Goal: Task Accomplishment & Management: Manage account settings

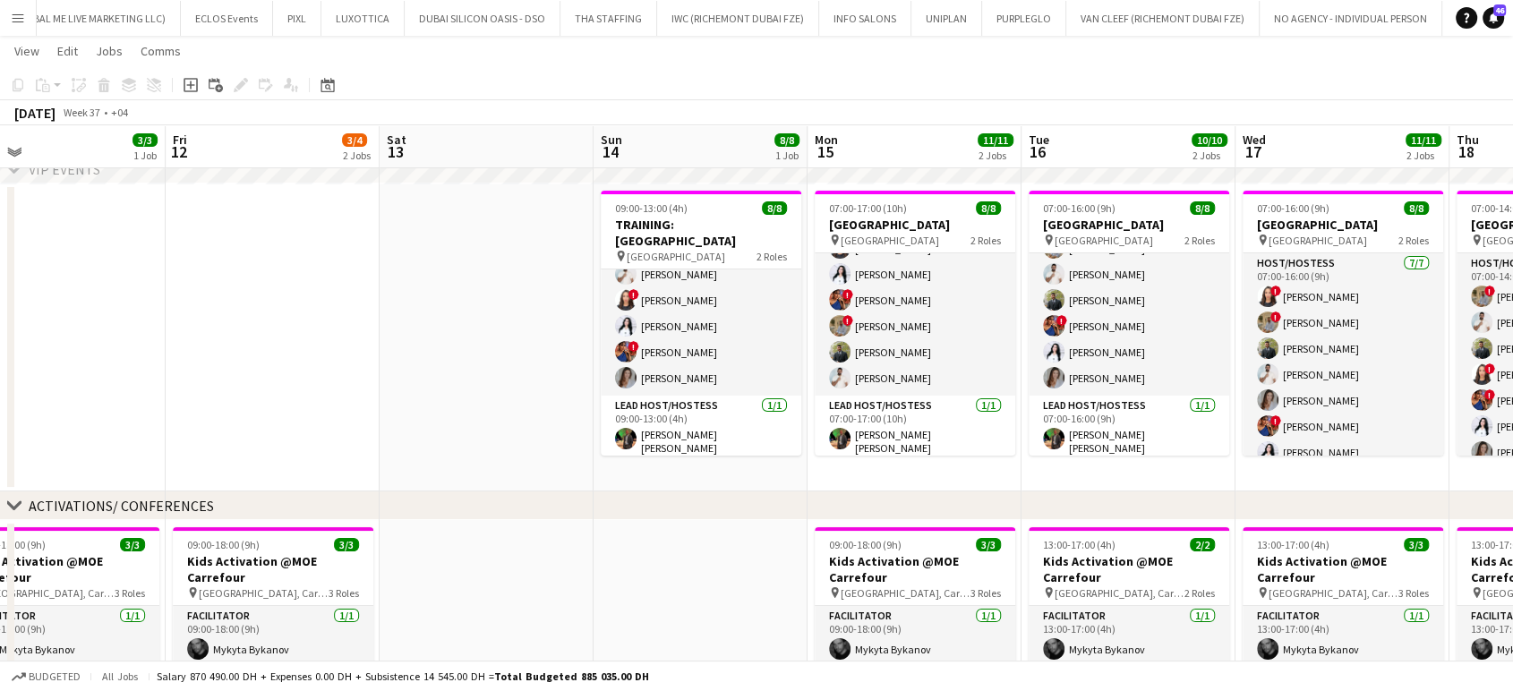
scroll to position [0, 832]
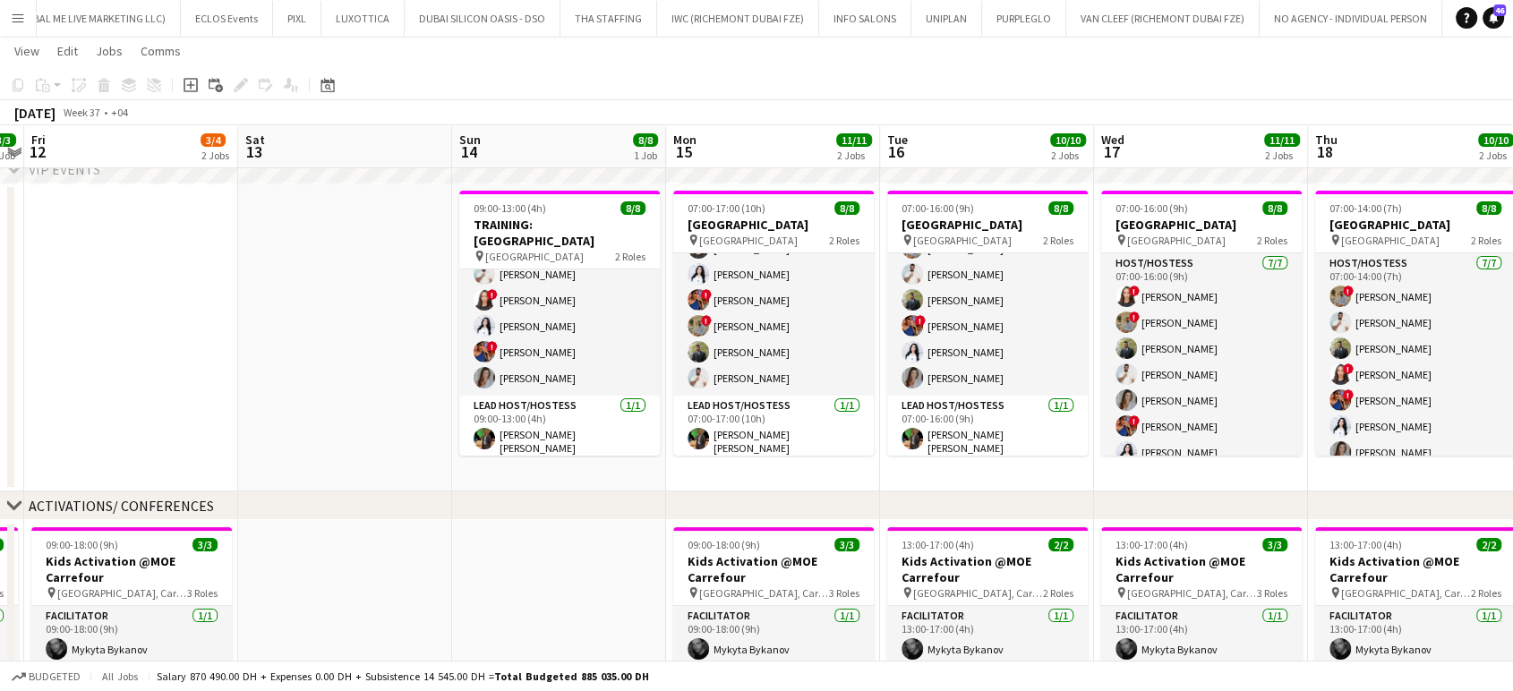
drag, startPoint x: 1389, startPoint y: 378, endPoint x: 1131, endPoint y: 362, distance: 258.4
click at [1131, 362] on app-calendar-viewport "Mon 8 3/3 1 Job Tue 9 Wed 10 3/3 1 Job Thu 11 3/3 1 Job Fri 12 3/4 2 Jobs Sat 1…" at bounding box center [756, 554] width 1513 height 1169
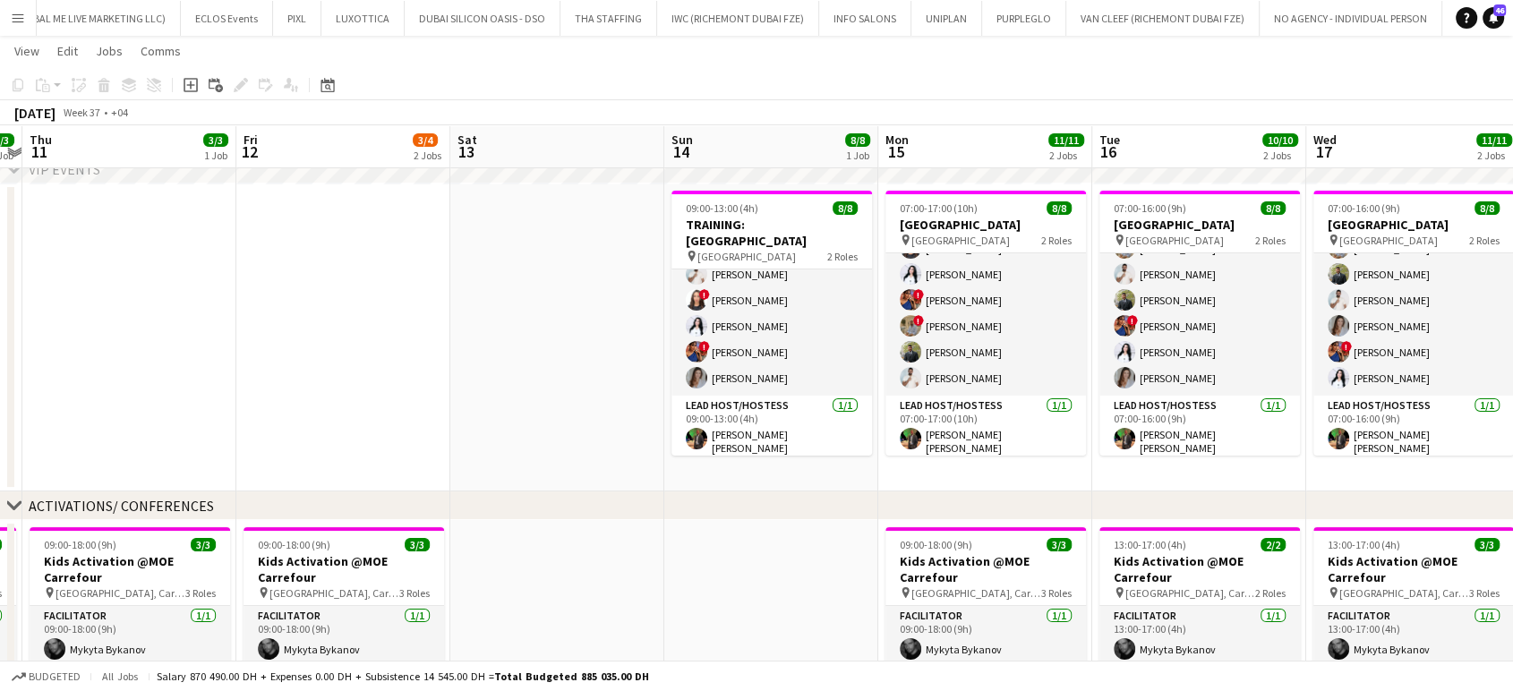
drag, startPoint x: 1364, startPoint y: 401, endPoint x: 1081, endPoint y: 347, distance: 288.0
click at [1081, 347] on app-calendar-viewport "Mon 8 3/3 1 Job Tue 9 Wed 10 3/3 1 Job Thu 11 3/3 1 Job Fri 12 3/4 2 Jobs Sat 1…" at bounding box center [756, 554] width 1513 height 1169
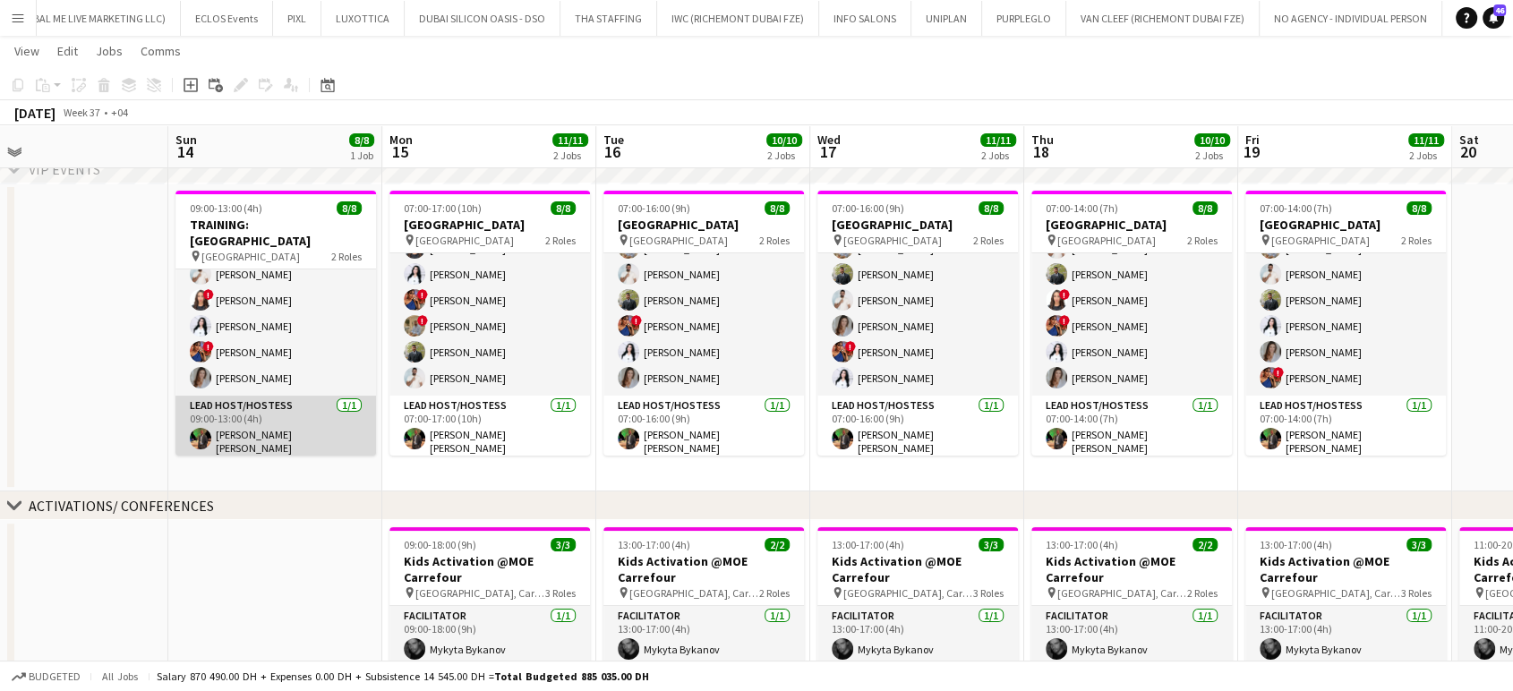
scroll to position [0, 0]
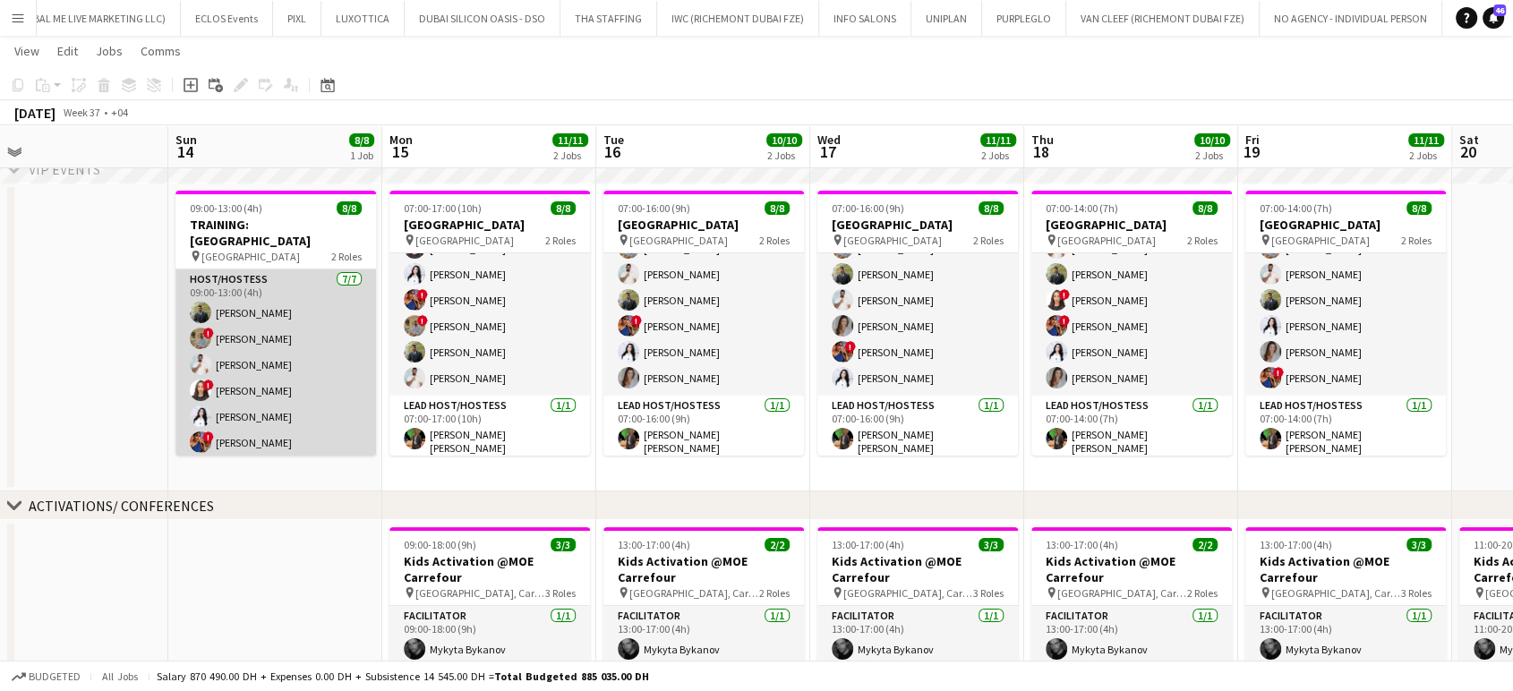
click at [284, 351] on app-card-role "Host/Hostess 7/7 09:00-13:00 (4h) Abdulkader Habra ! Hussain Almeshal George ch…" at bounding box center [276, 378] width 201 height 217
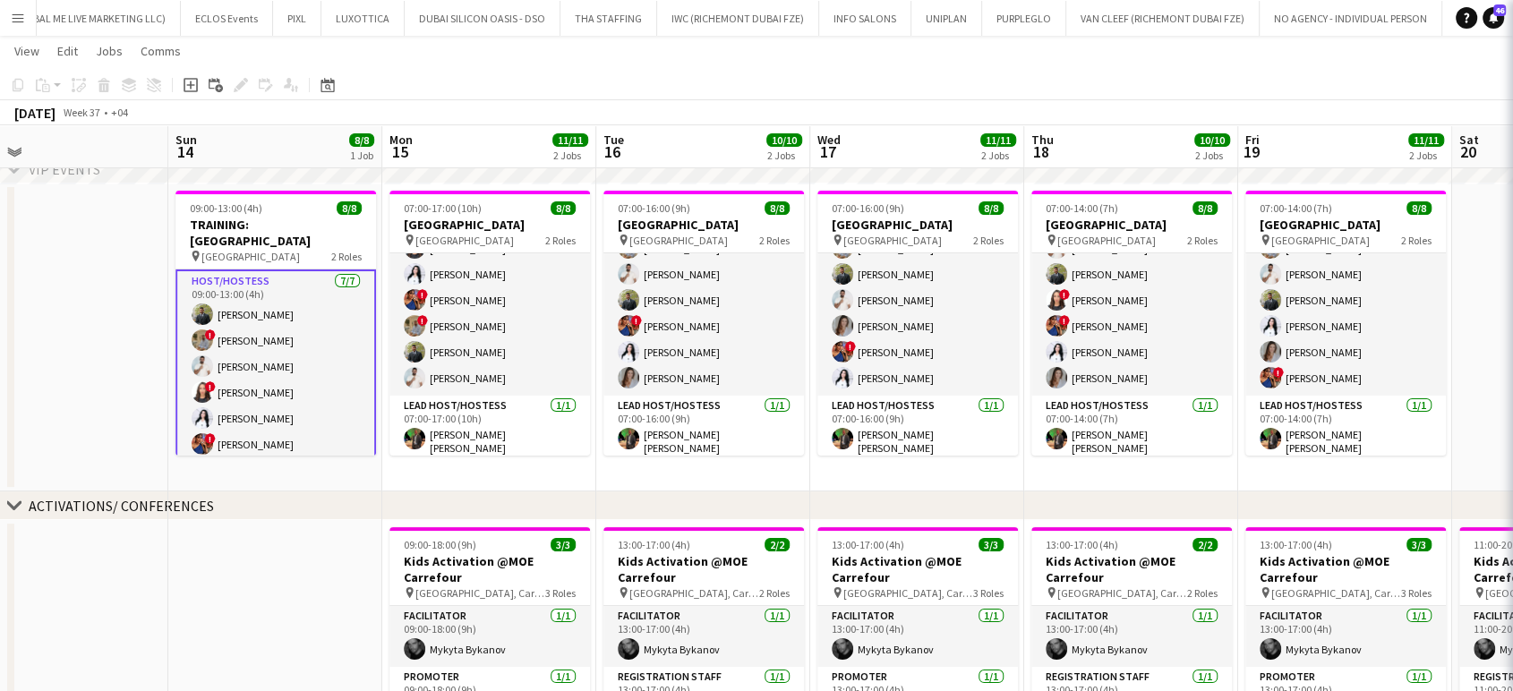
scroll to position [0, 687]
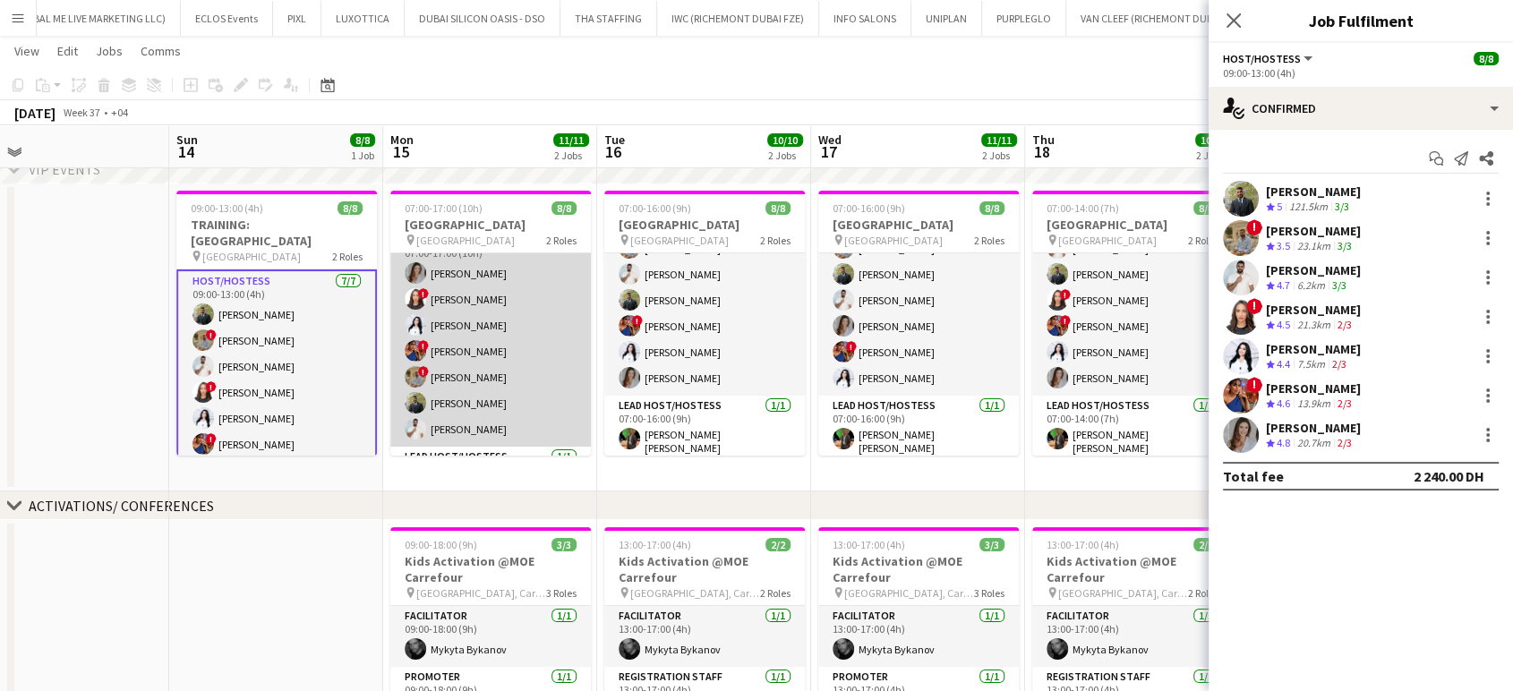
click at [527, 337] on app-card-role "Host/Hostess 7/7 07:00-17:00 (10h) Camila Rossato ! Amira Malek Ghada Butros ! …" at bounding box center [490, 338] width 201 height 217
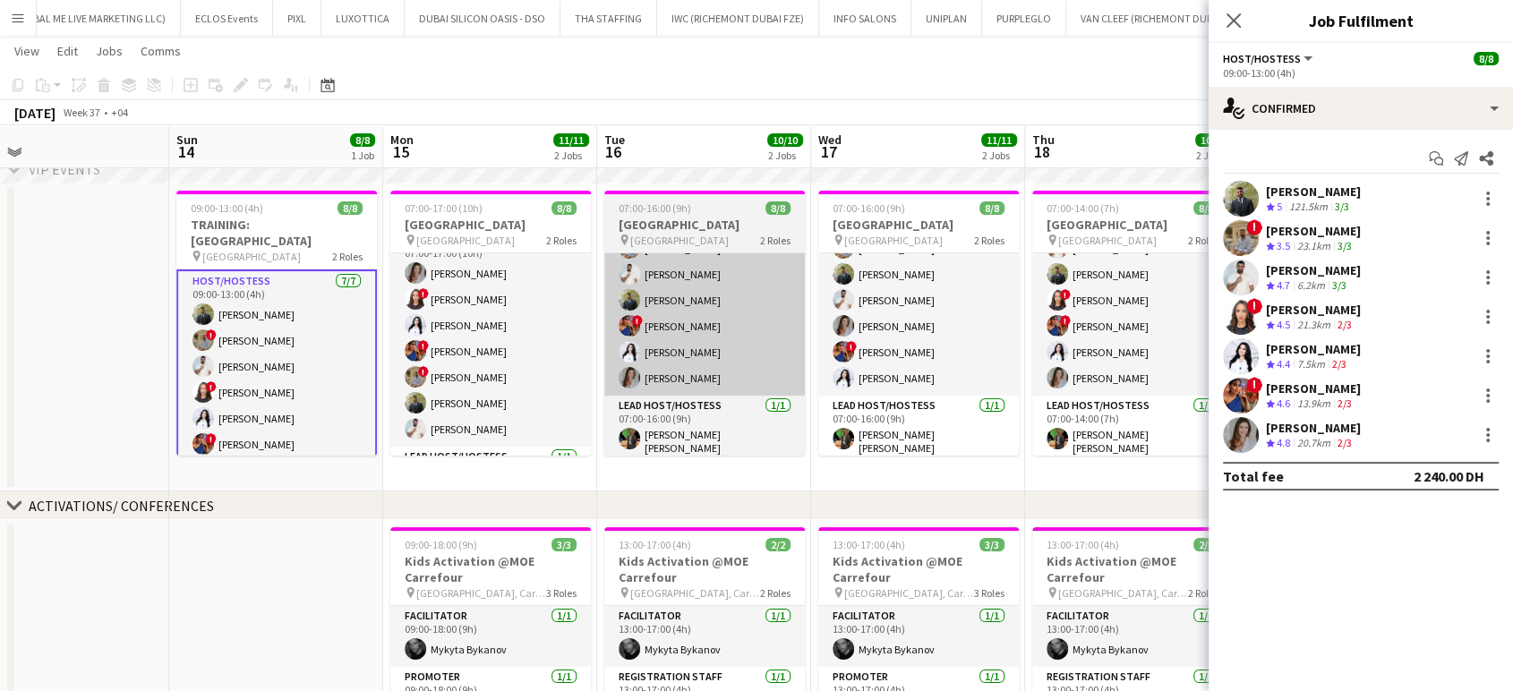
scroll to position [25, 0]
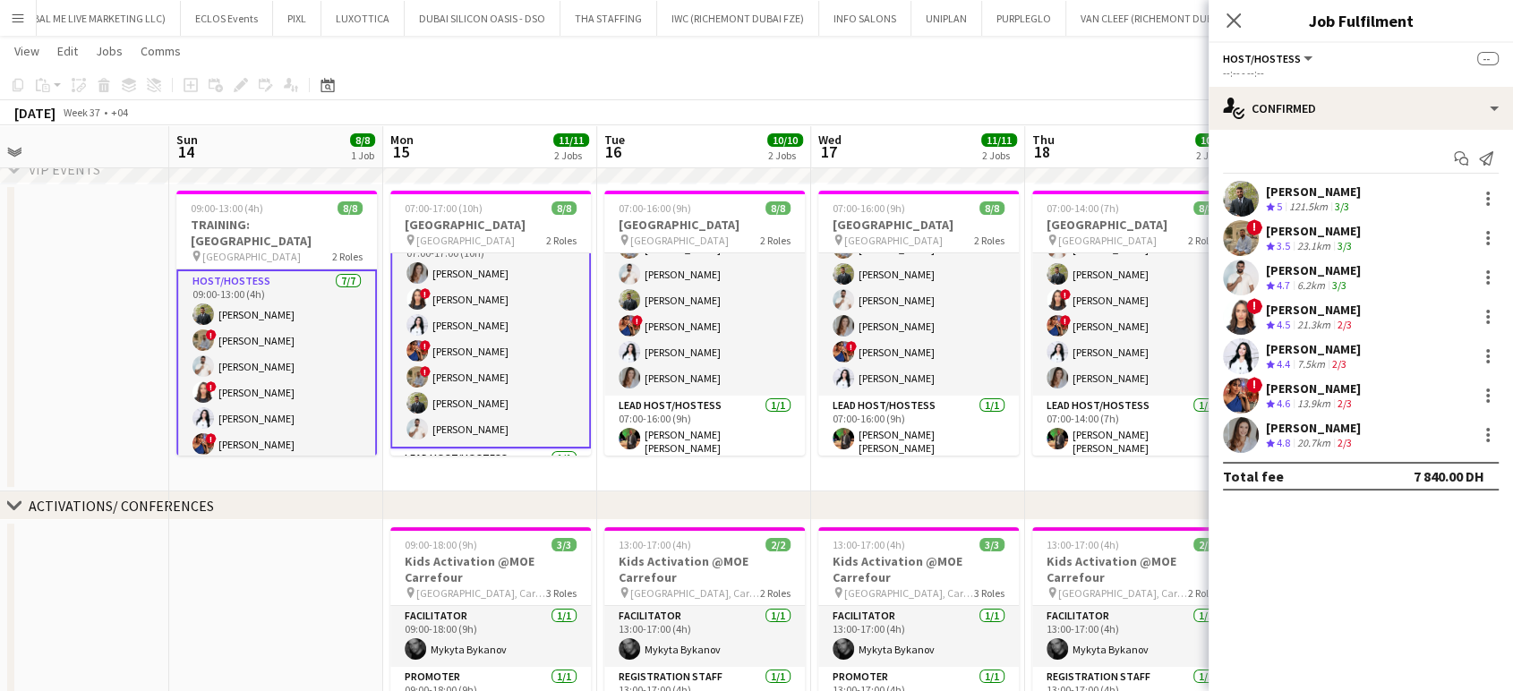
click at [810, 301] on app-date-cell "07:00-16:00 (9h) 8/8 Dubai Airport Team Building pin Meydan Hotel 2 Roles Host/…" at bounding box center [704, 338] width 214 height 308
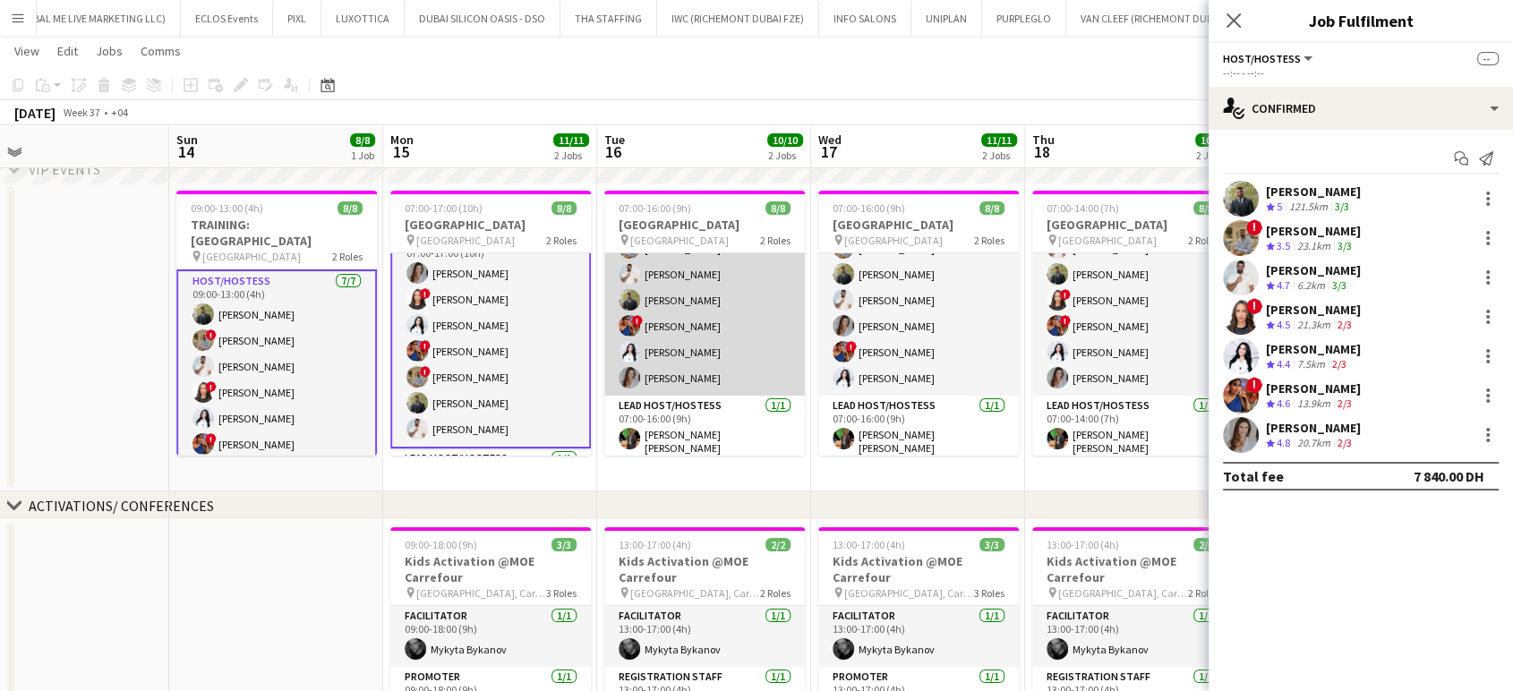
click at [726, 310] on app-card-role "Host/Hostess 7/7 07:00-16:00 (9h) ! Amira Malek ! Hussain Almeshal George charb…" at bounding box center [704, 287] width 201 height 217
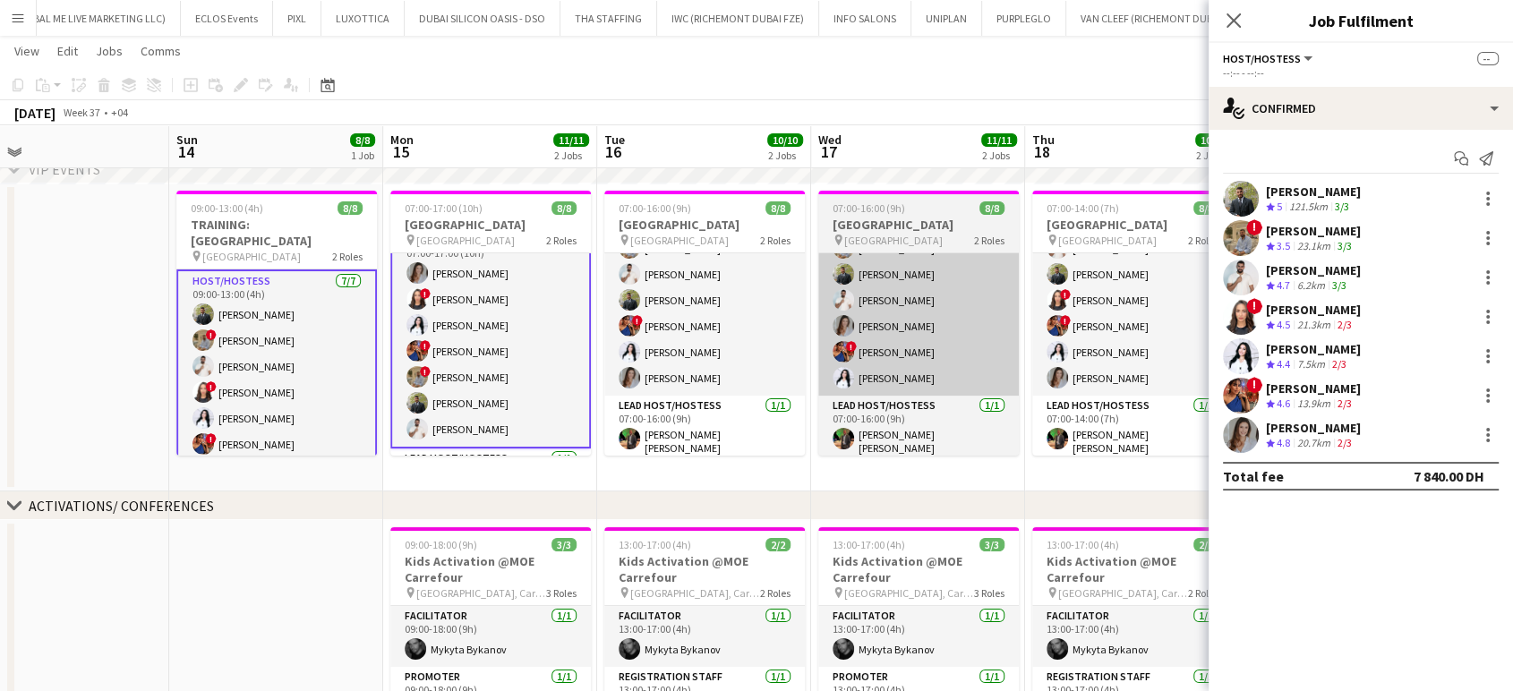
scroll to position [76, 0]
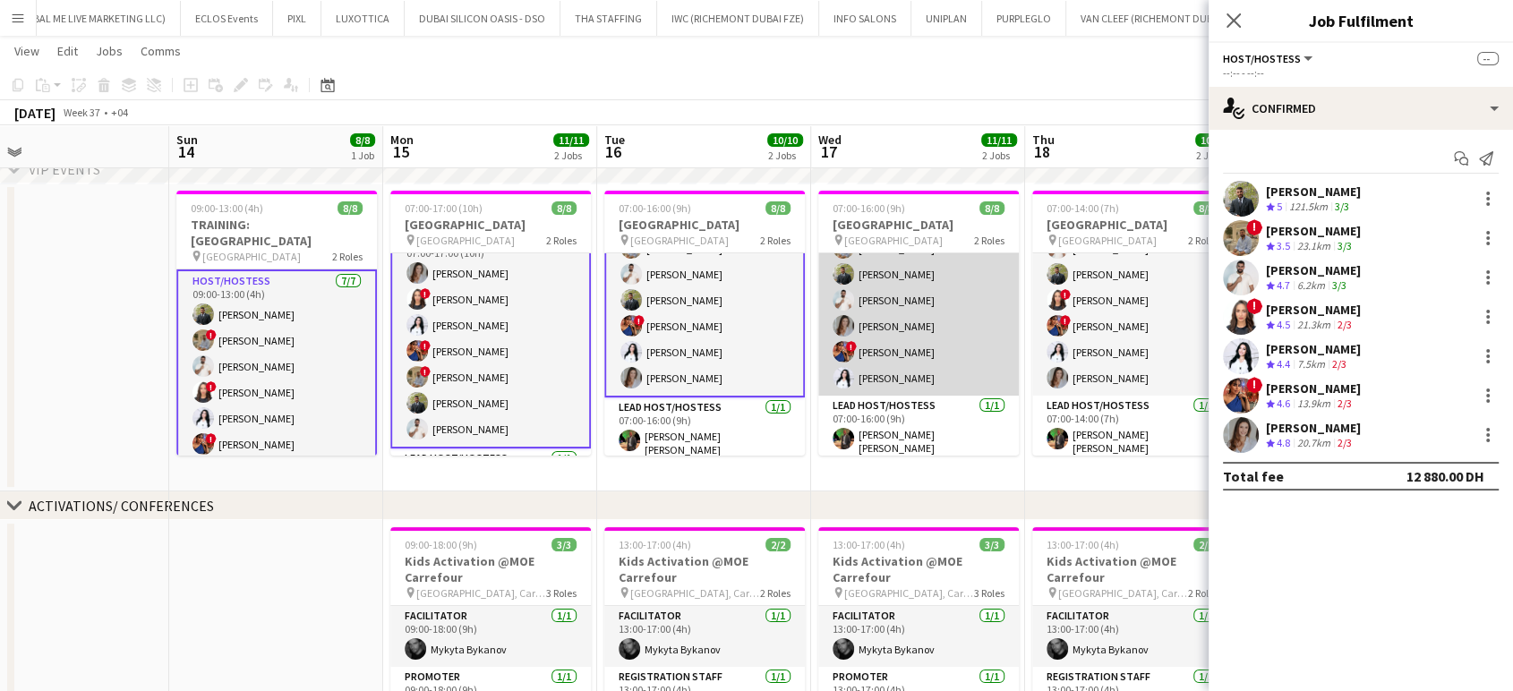
click at [872, 306] on app-card-role "Host/Hostess 7/7 07:00-16:00 (9h) ! Amira Malek ! Hussain Almeshal Abdulkader H…" at bounding box center [919, 287] width 201 height 217
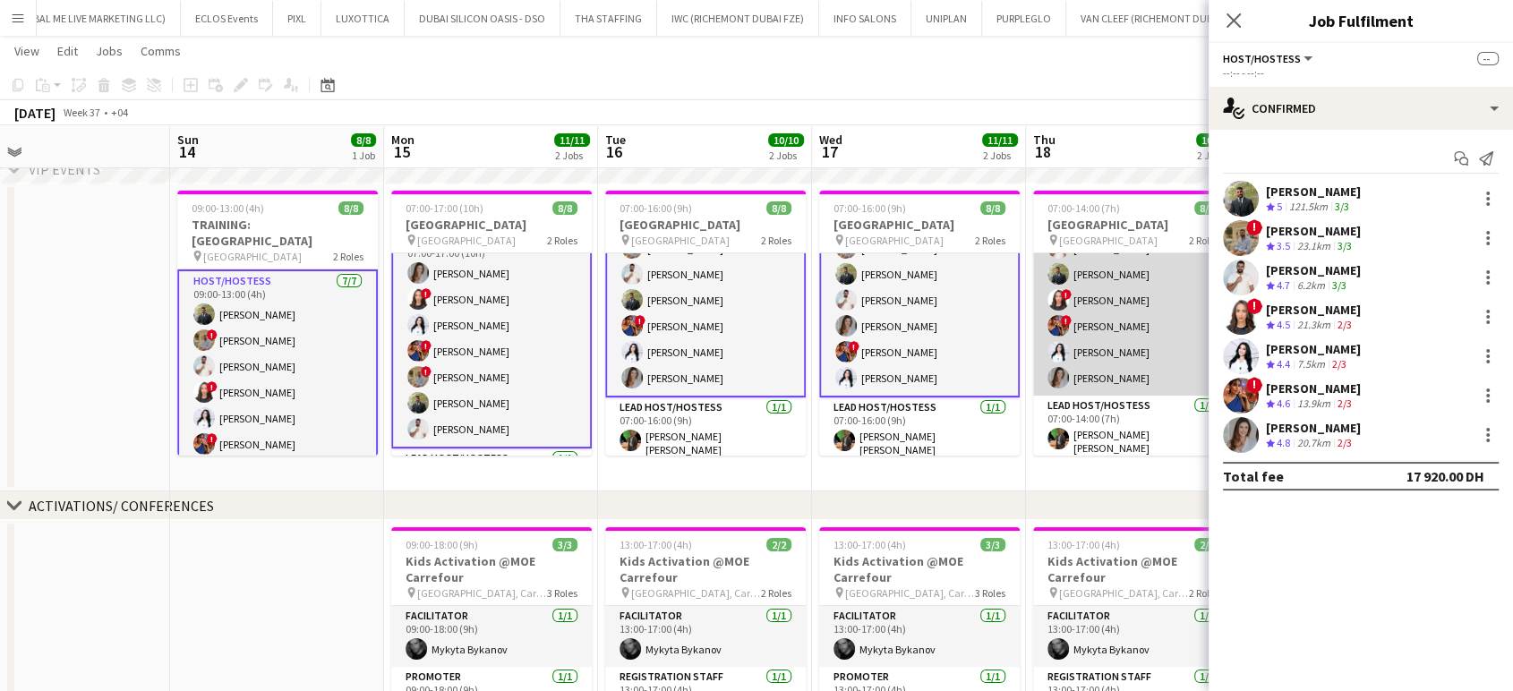
click at [1124, 309] on app-card-role "Host/Hostess 7/7 07:00-14:00 (7h) ! Hussain Almeshal George charbel Mbayed Abdu…" at bounding box center [1133, 287] width 201 height 217
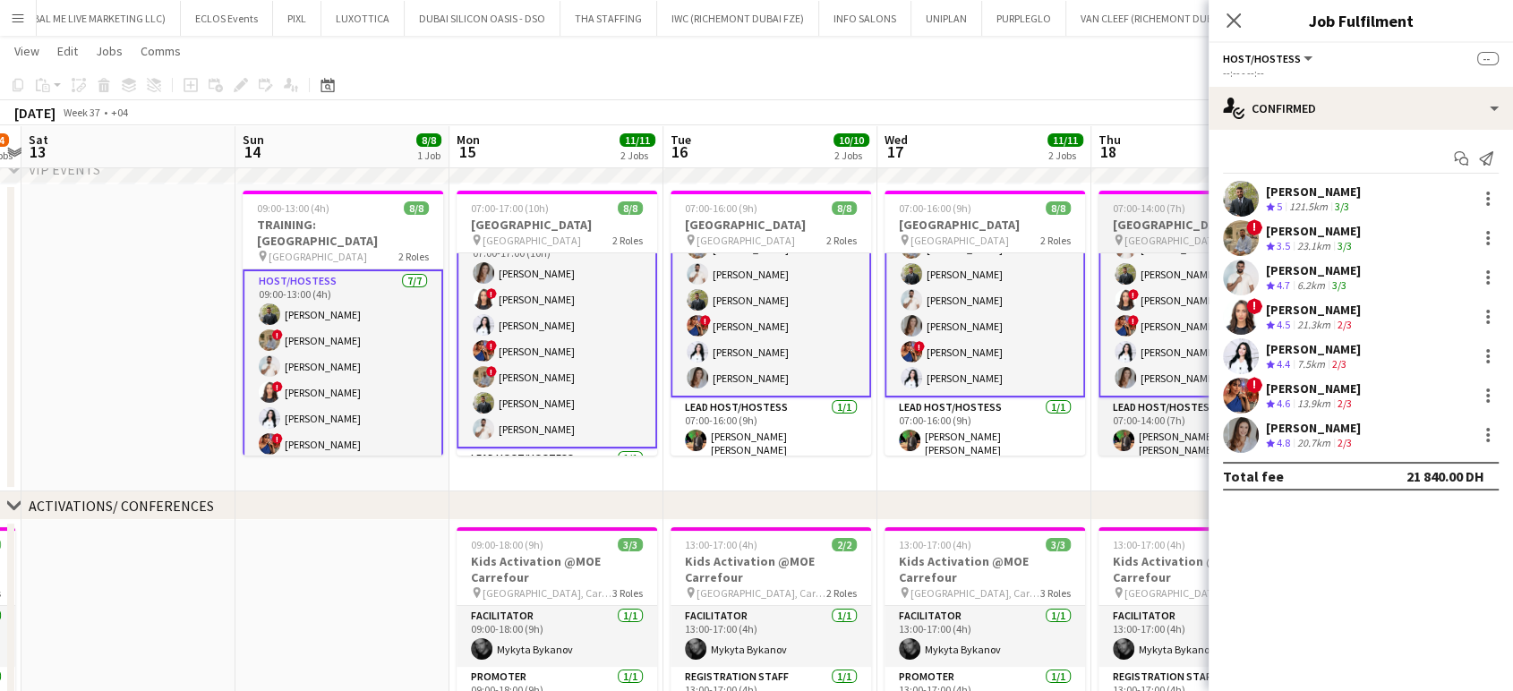
drag, startPoint x: 1067, startPoint y: 313, endPoint x: 735, endPoint y: 314, distance: 332.2
click at [735, 314] on app-calendar-viewport "Wed 10 3/3 1 Job Thu 11 3/3 1 Job Fri 12 3/4 2 Jobs Sat 13 Sun 14 8/8 1 Job Mon…" at bounding box center [756, 554] width 1513 height 1169
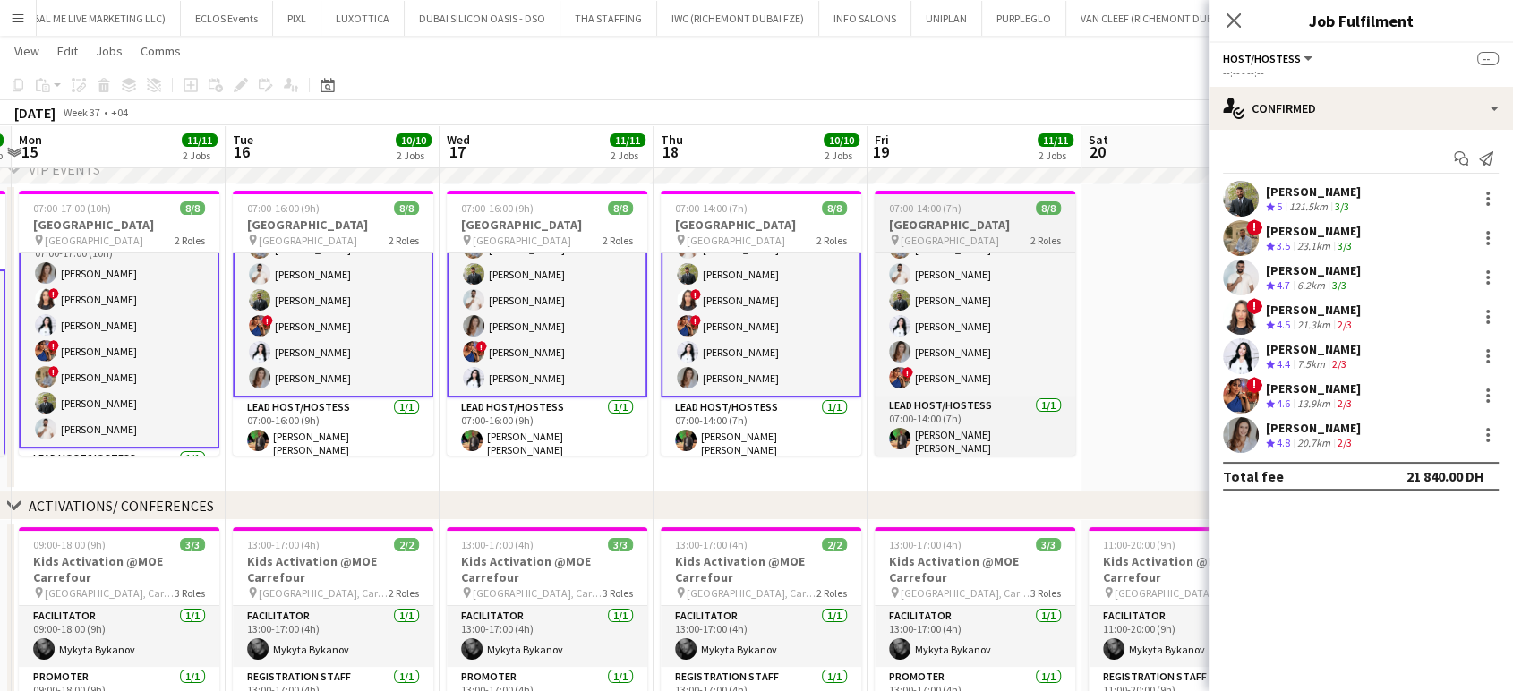
scroll to position [0, 0]
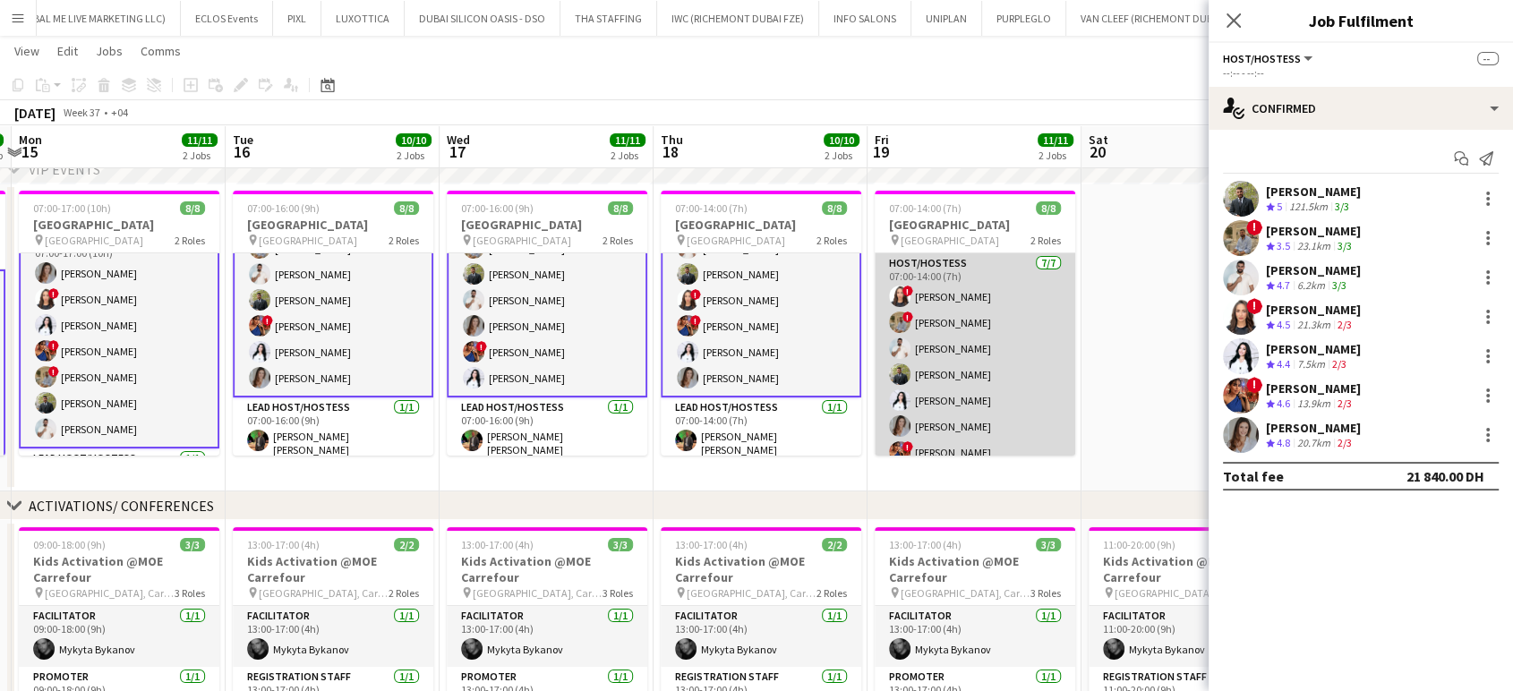
click at [928, 350] on app-card-role "Host/Hostess 7/7 07:00-14:00 (7h) ! Amira Malek ! Hussain Almeshal George charb…" at bounding box center [975, 361] width 201 height 217
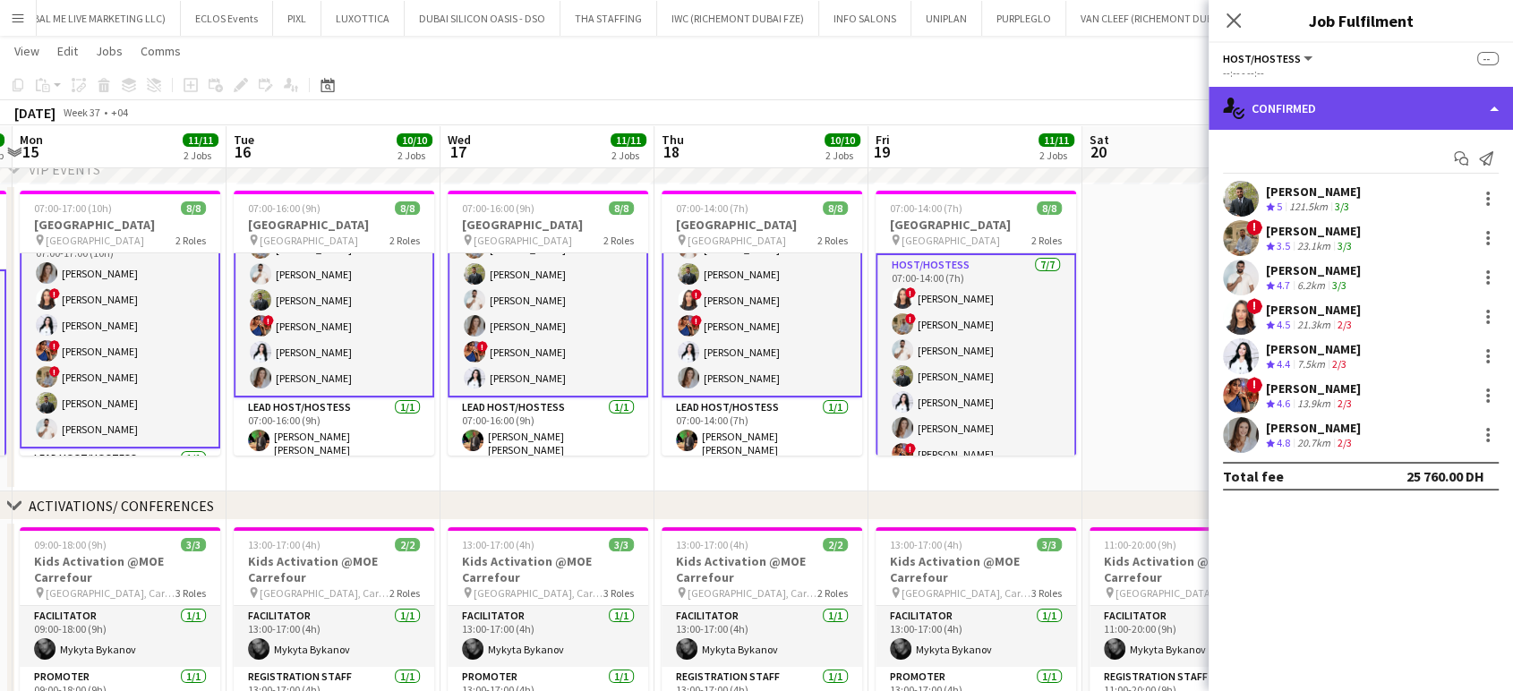
click at [1486, 96] on div "single-neutral-actions-check-2 Confirmed" at bounding box center [1361, 108] width 304 height 43
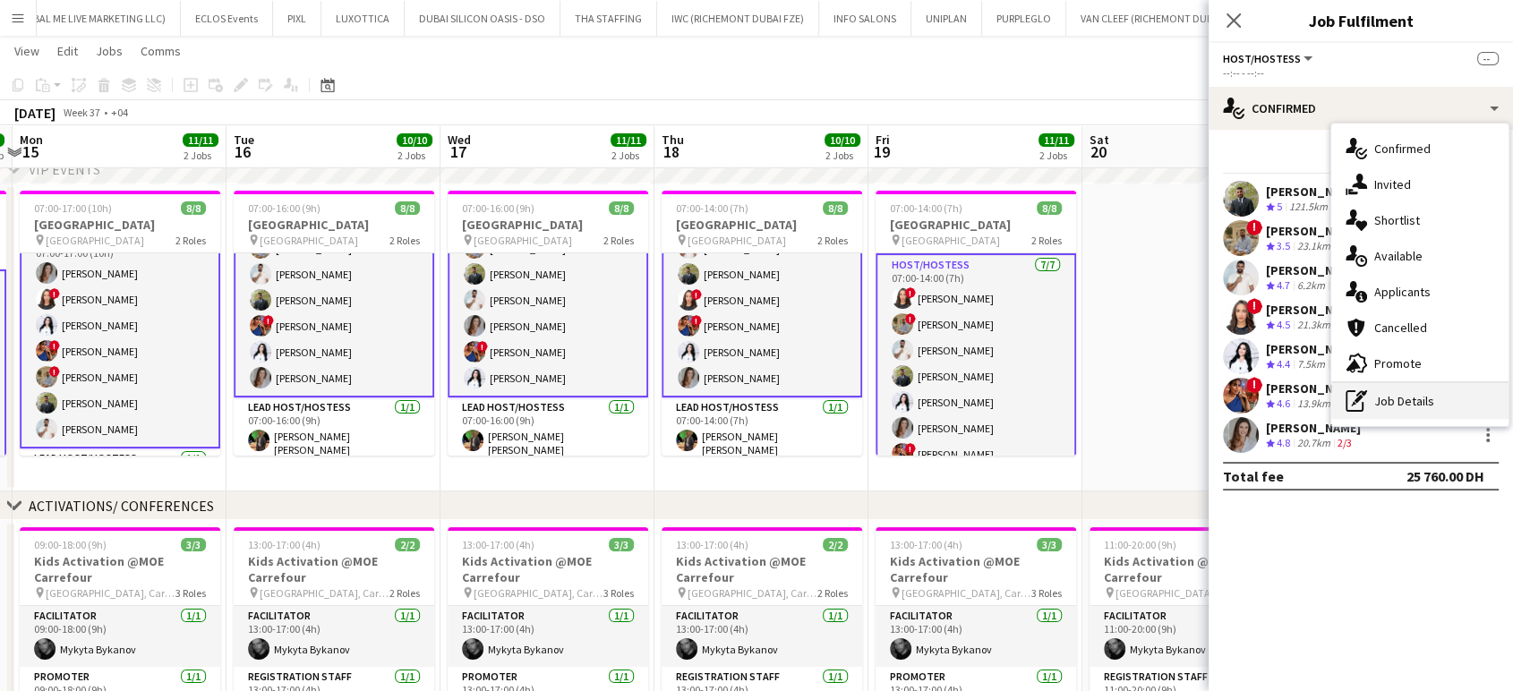
click at [1419, 401] on div "pen-write Job Details" at bounding box center [1420, 401] width 177 height 36
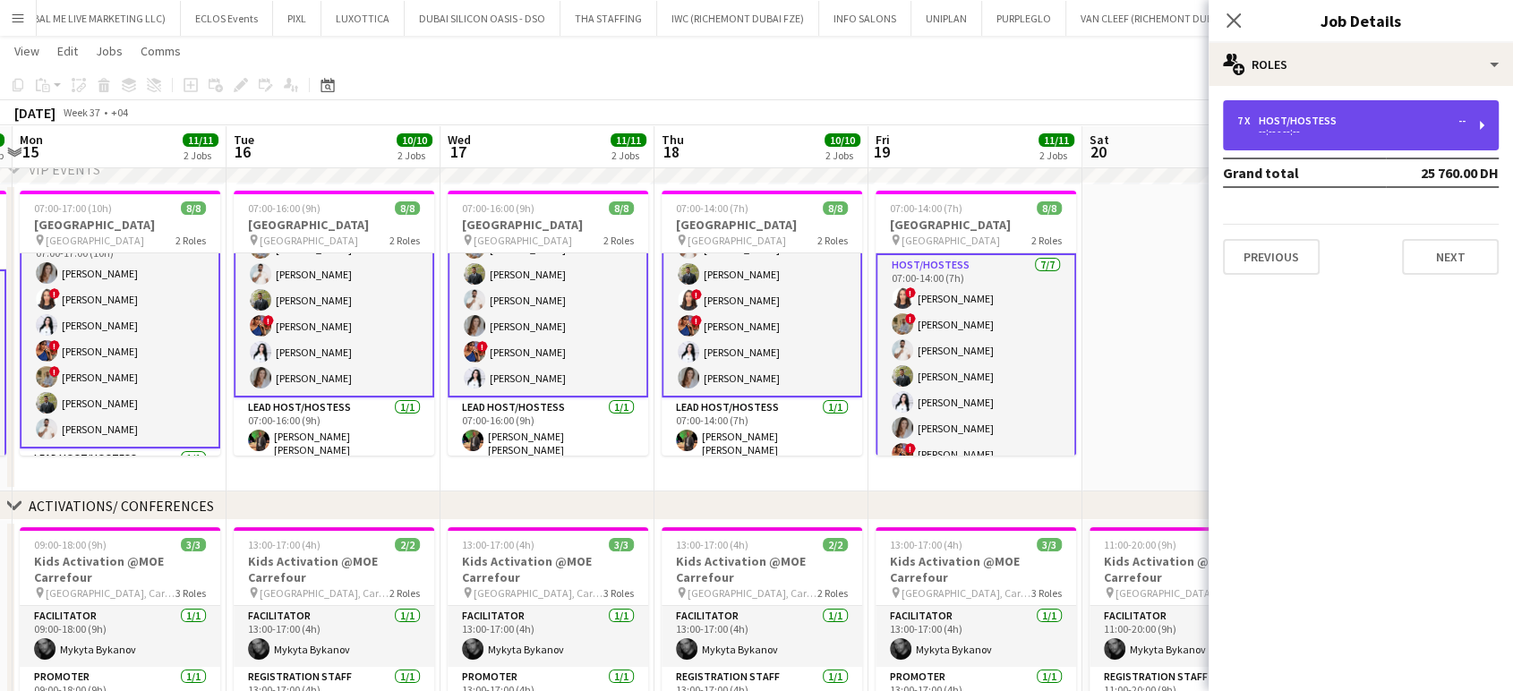
click at [1357, 118] on div "7 x Host/Hostess --" at bounding box center [1352, 121] width 228 height 13
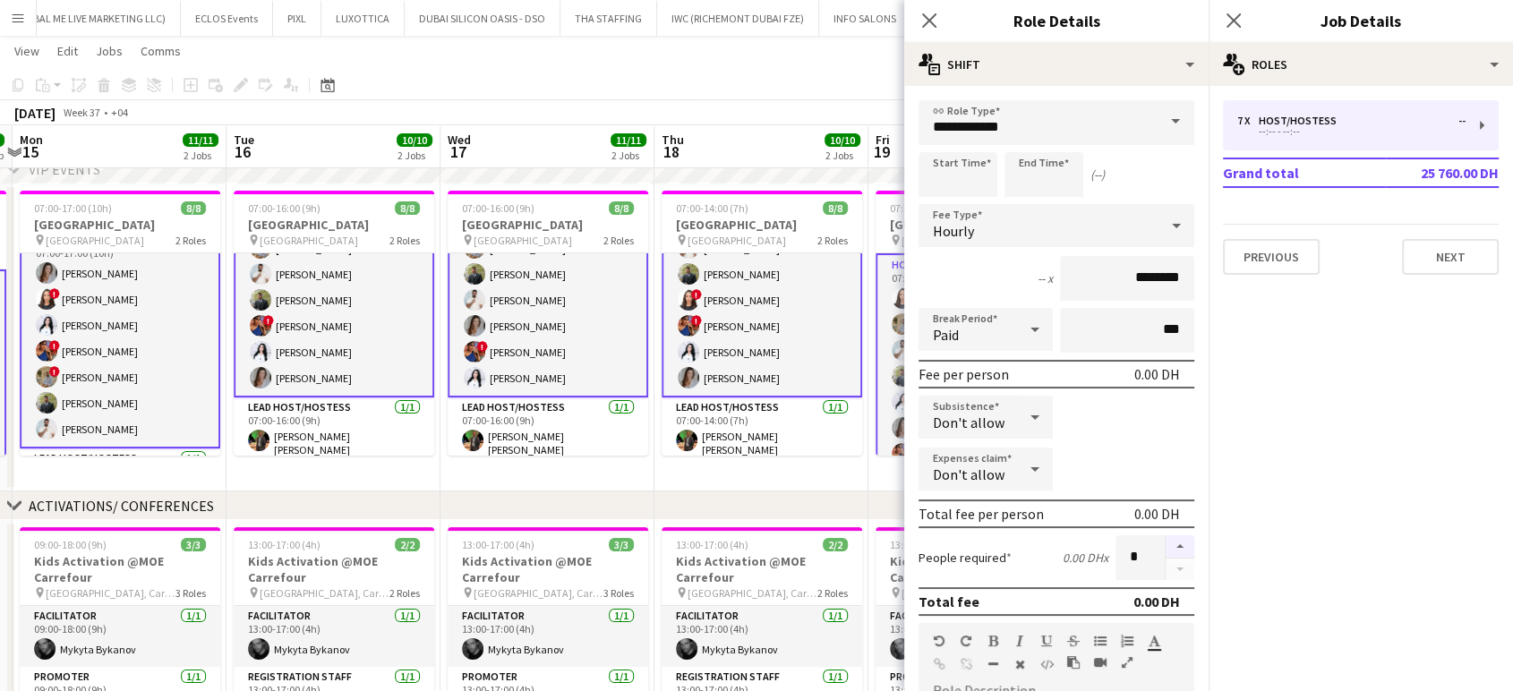
click at [1166, 537] on button "button" at bounding box center [1180, 547] width 29 height 23
type input "*"
click at [530, 468] on app-date-cell "07:00-16:00 (9h) 8/8 Dubai Airport Team Building pin Meydan Hotel 2 Roles Host/…" at bounding box center [548, 338] width 214 height 308
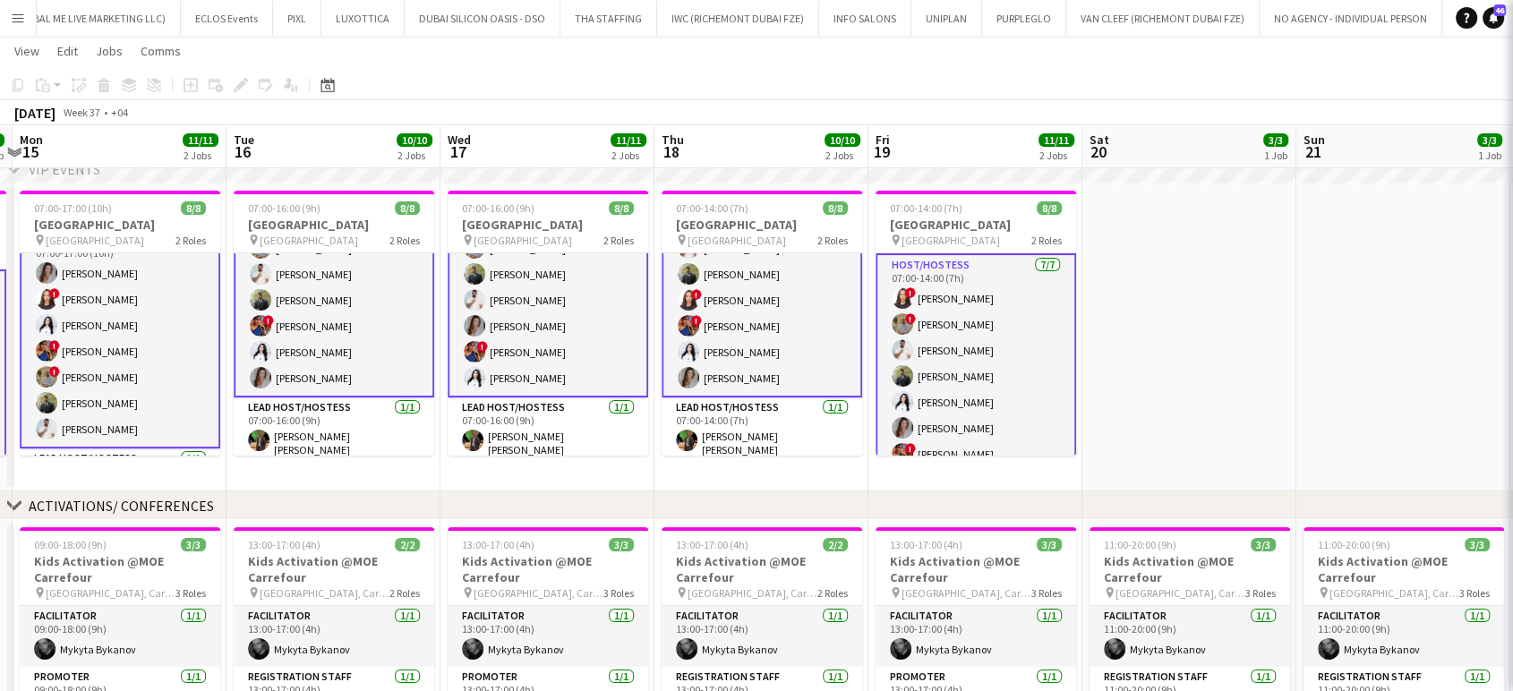
scroll to position [23, 0]
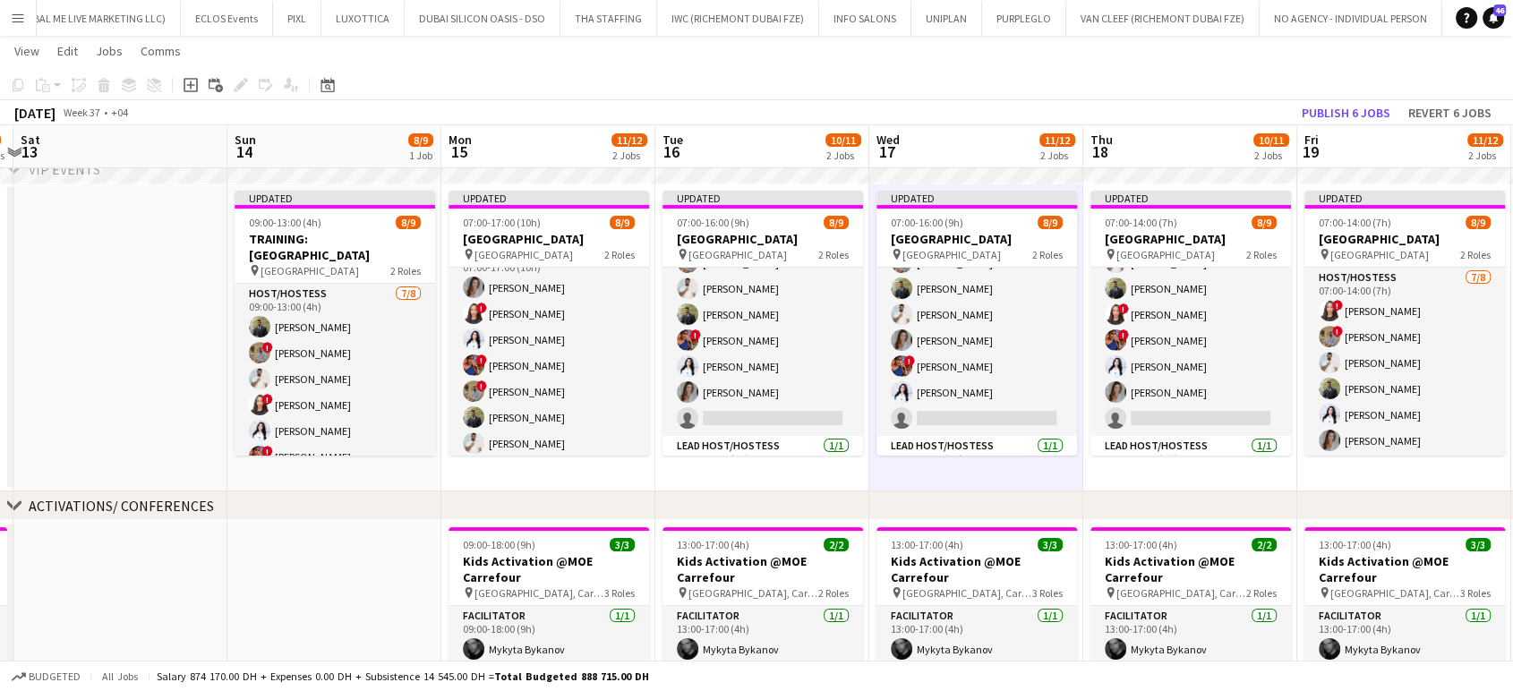
drag, startPoint x: 518, startPoint y: 412, endPoint x: 1069, endPoint y: 406, distance: 551.7
click at [1067, 407] on app-calendar-viewport "Thu 11 3/3 1 Job Fri 12 3/4 2 Jobs Sat 13 Sun 14 8/9 1 Job Mon 15 11/12 2 Jobs …" at bounding box center [756, 554] width 1513 height 1169
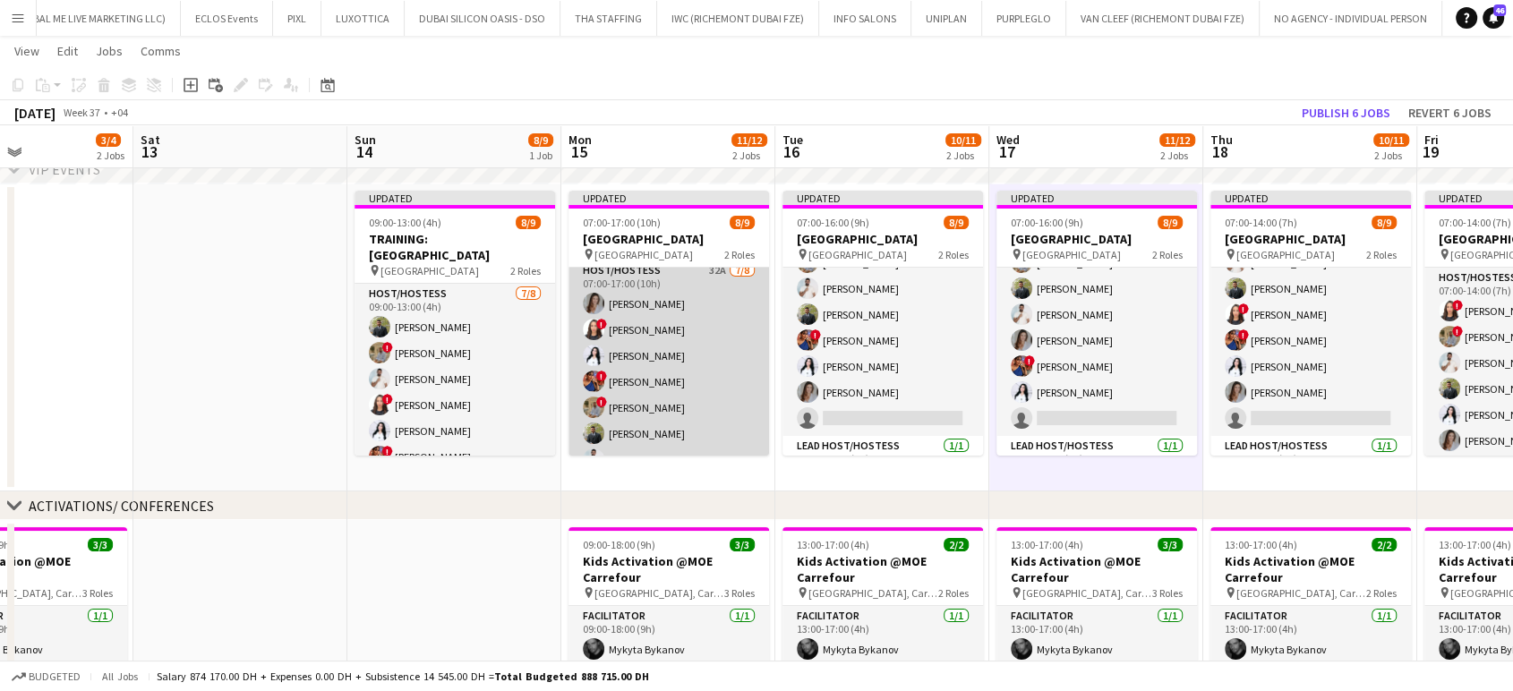
scroll to position [0, 0]
click at [699, 321] on app-card-role "Host/Hostess 32A 7/8 07:00-17:00 (10h) Camila Rossato ! Amira Malek Ghada Butro…" at bounding box center [669, 389] width 201 height 243
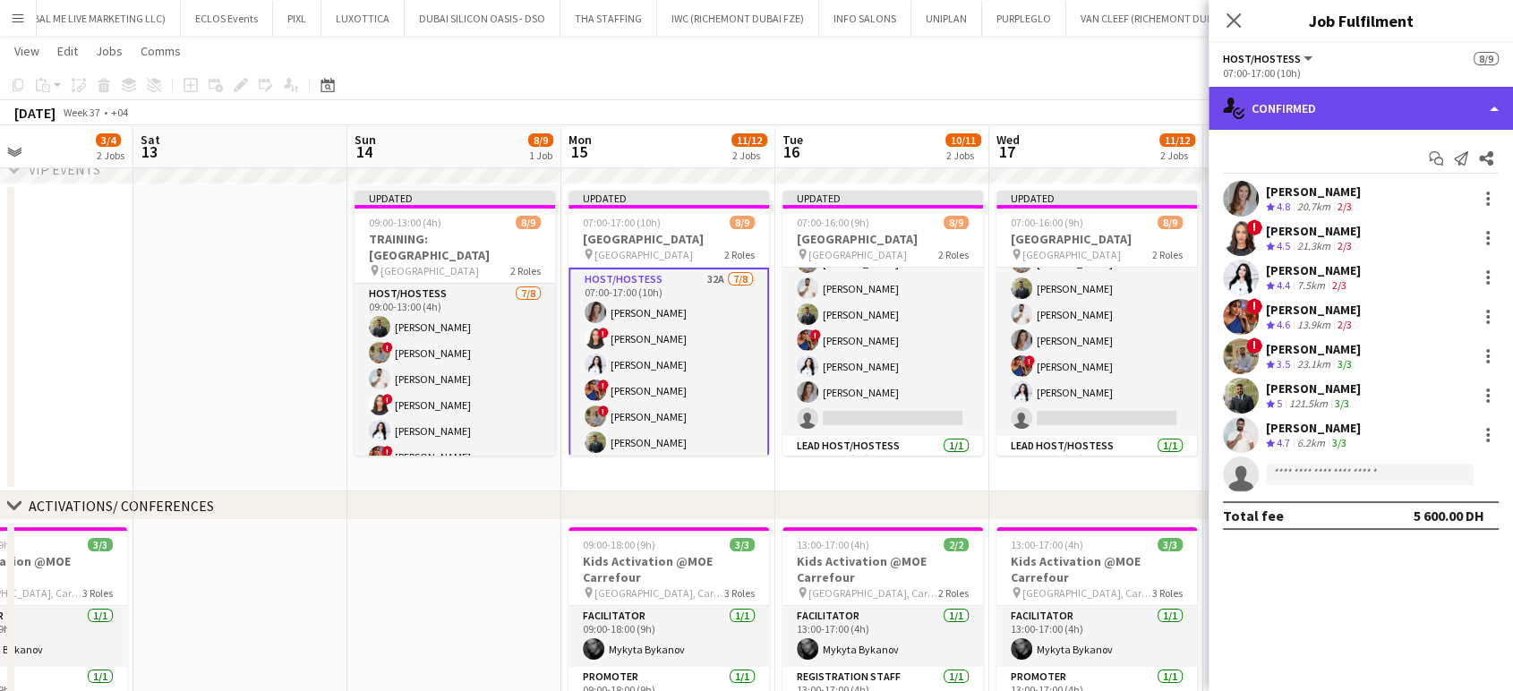
click at [1486, 110] on div "single-neutral-actions-check-2 Confirmed" at bounding box center [1361, 108] width 304 height 43
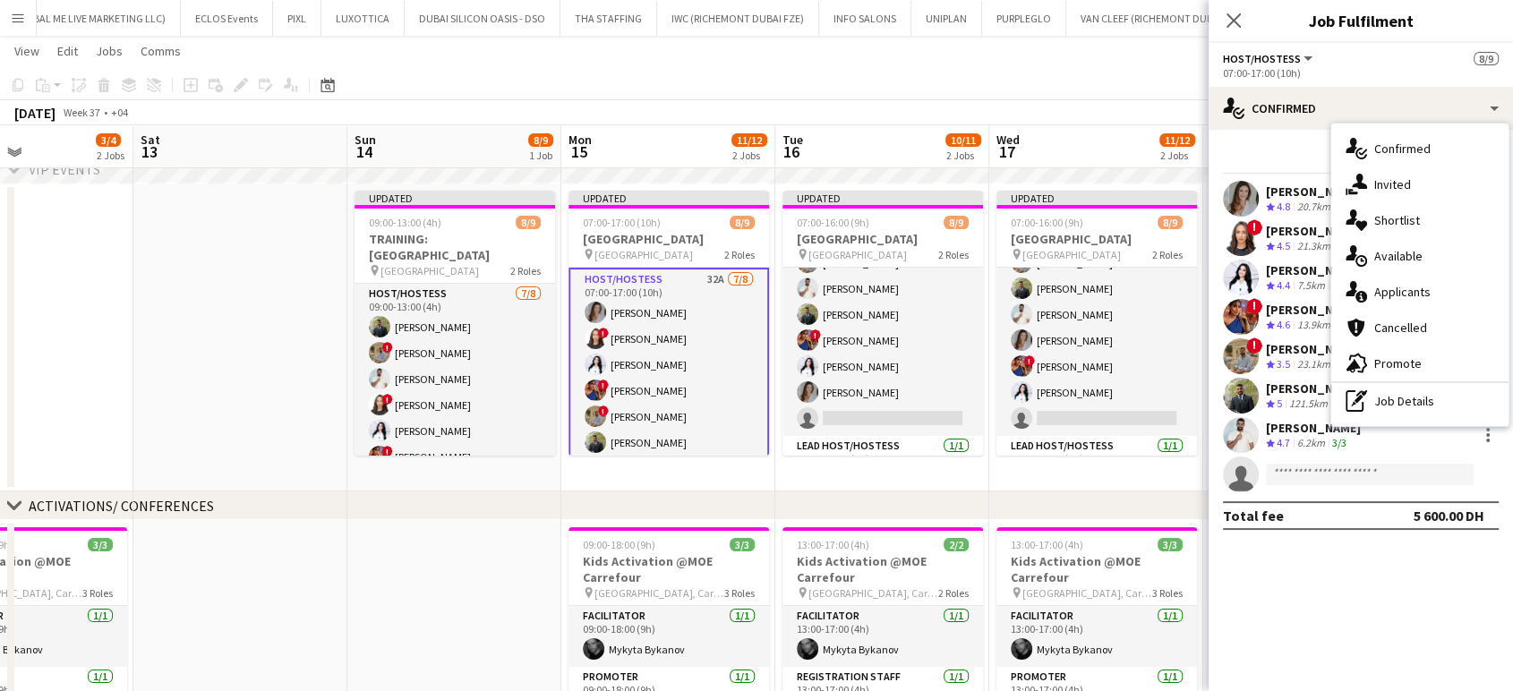
click at [1407, 224] on span "Shortlist" at bounding box center [1398, 220] width 46 height 16
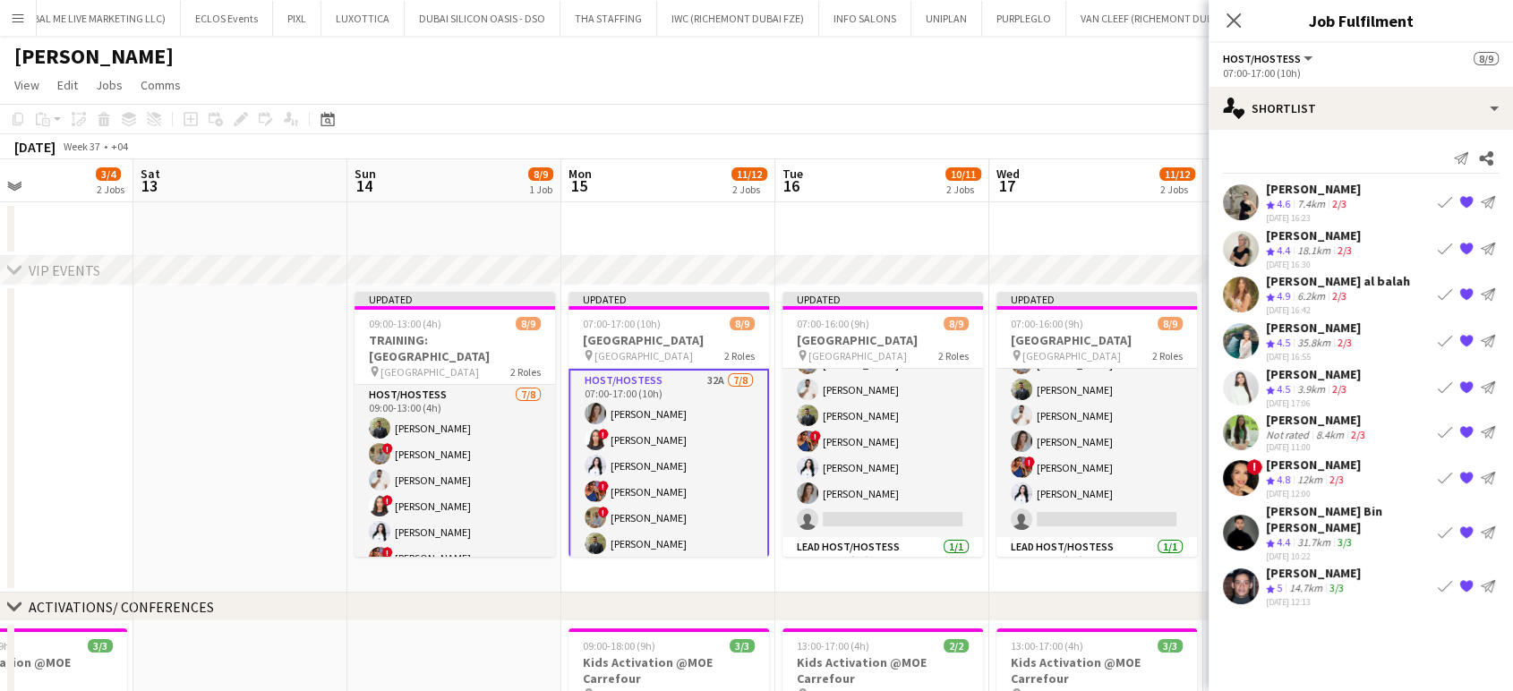
click at [175, 463] on app-date-cell at bounding box center [240, 439] width 214 height 308
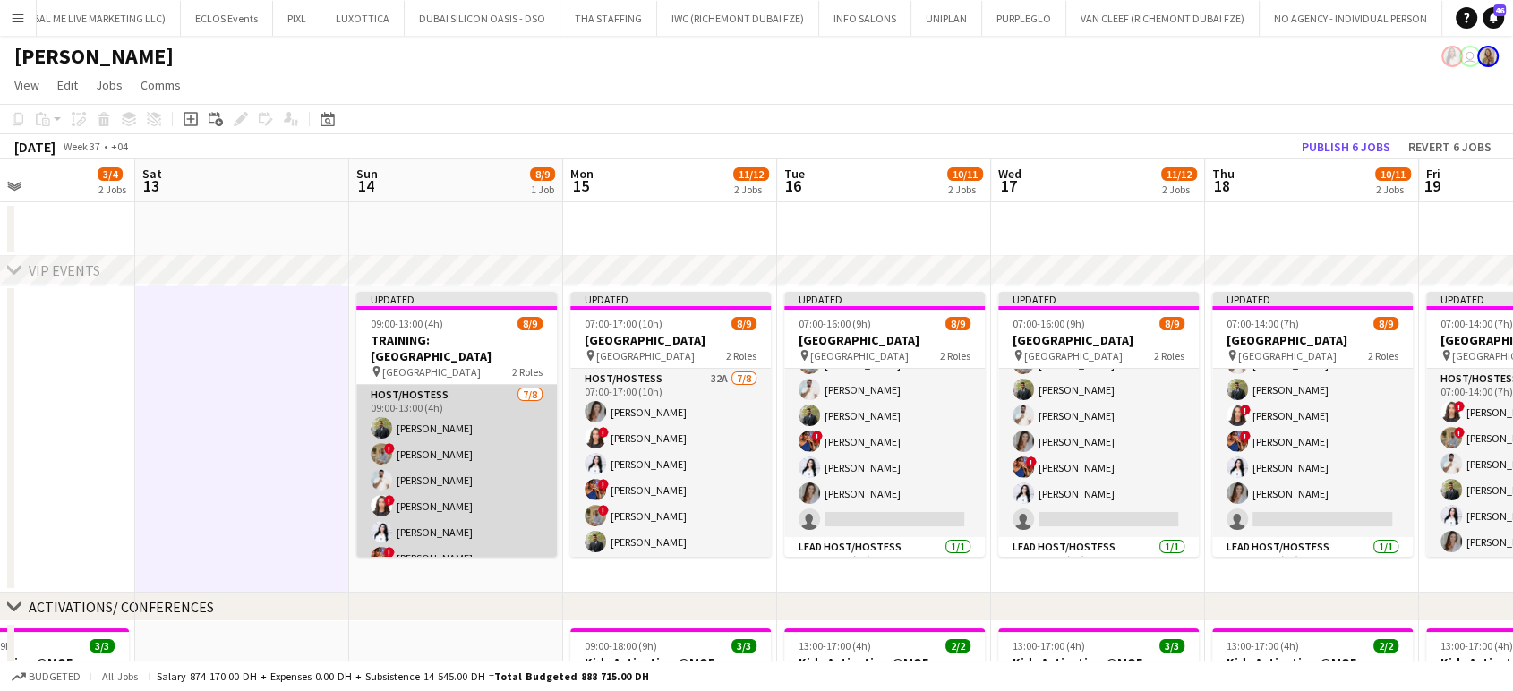
click at [476, 507] on app-card-role "Host/Hostess 7/8 09:00-13:00 (4h) Abdulkader Habra ! Hussain Almeshal George ch…" at bounding box center [456, 506] width 201 height 243
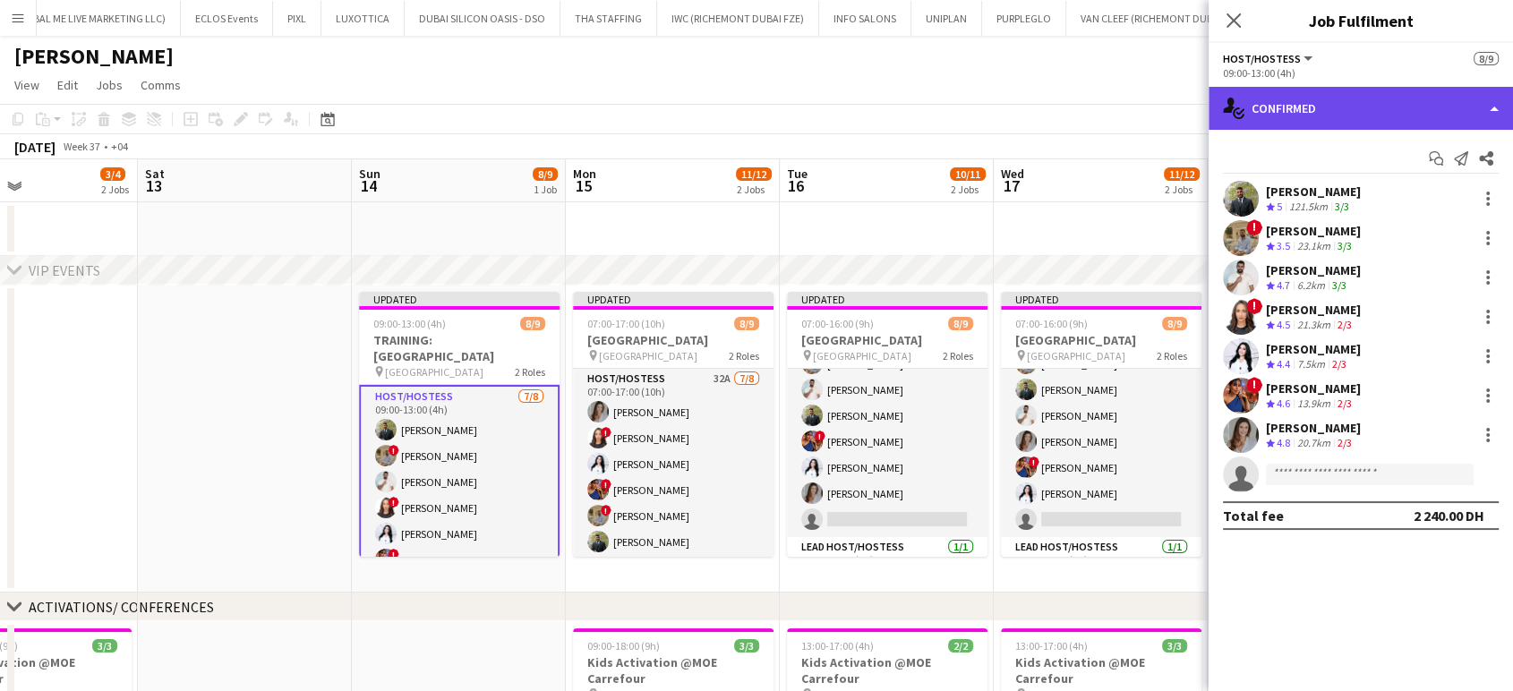
click at [1500, 97] on div "single-neutral-actions-check-2 Confirmed" at bounding box center [1361, 108] width 304 height 43
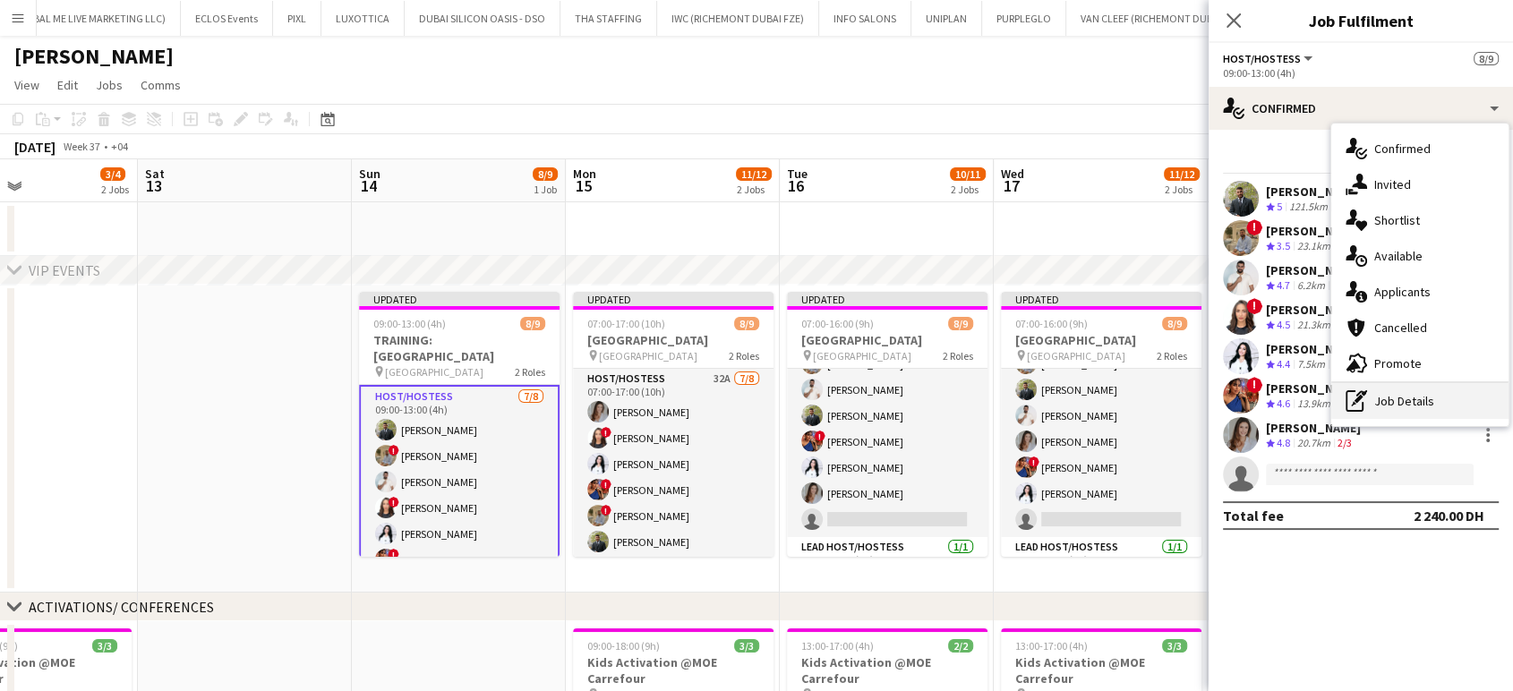
click at [1422, 406] on div "pen-write Job Details" at bounding box center [1420, 401] width 177 height 36
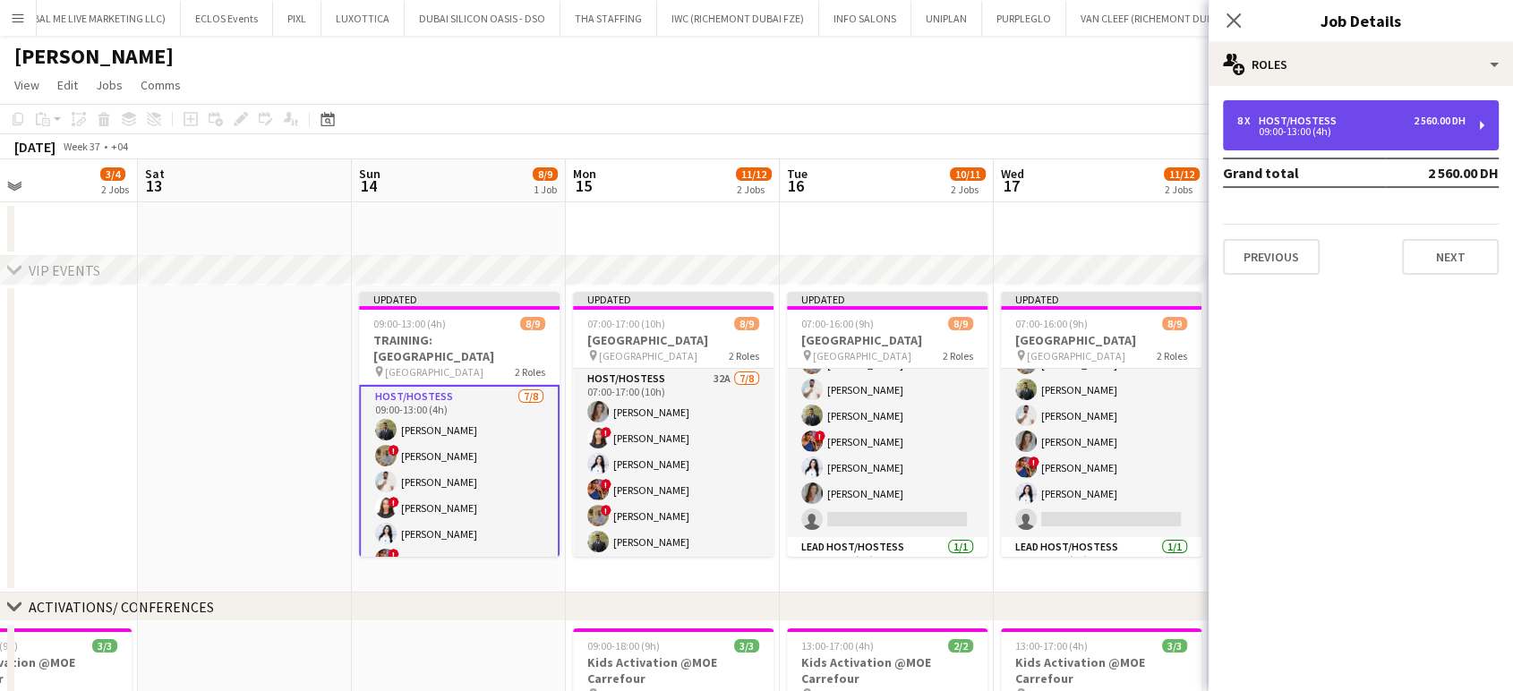
click at [1378, 119] on div "8 x Host/Hostess 2 560.00 DH" at bounding box center [1352, 121] width 228 height 13
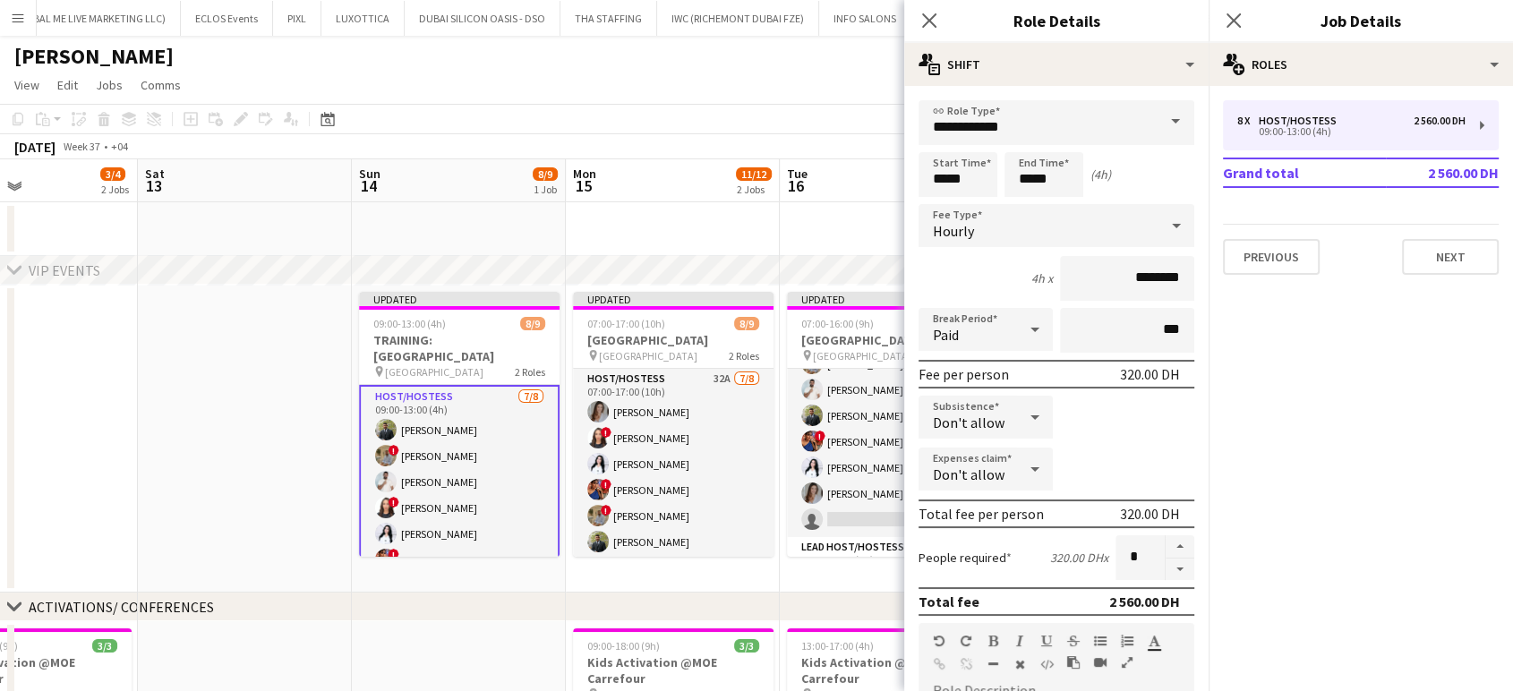
click at [195, 364] on app-date-cell at bounding box center [245, 439] width 214 height 308
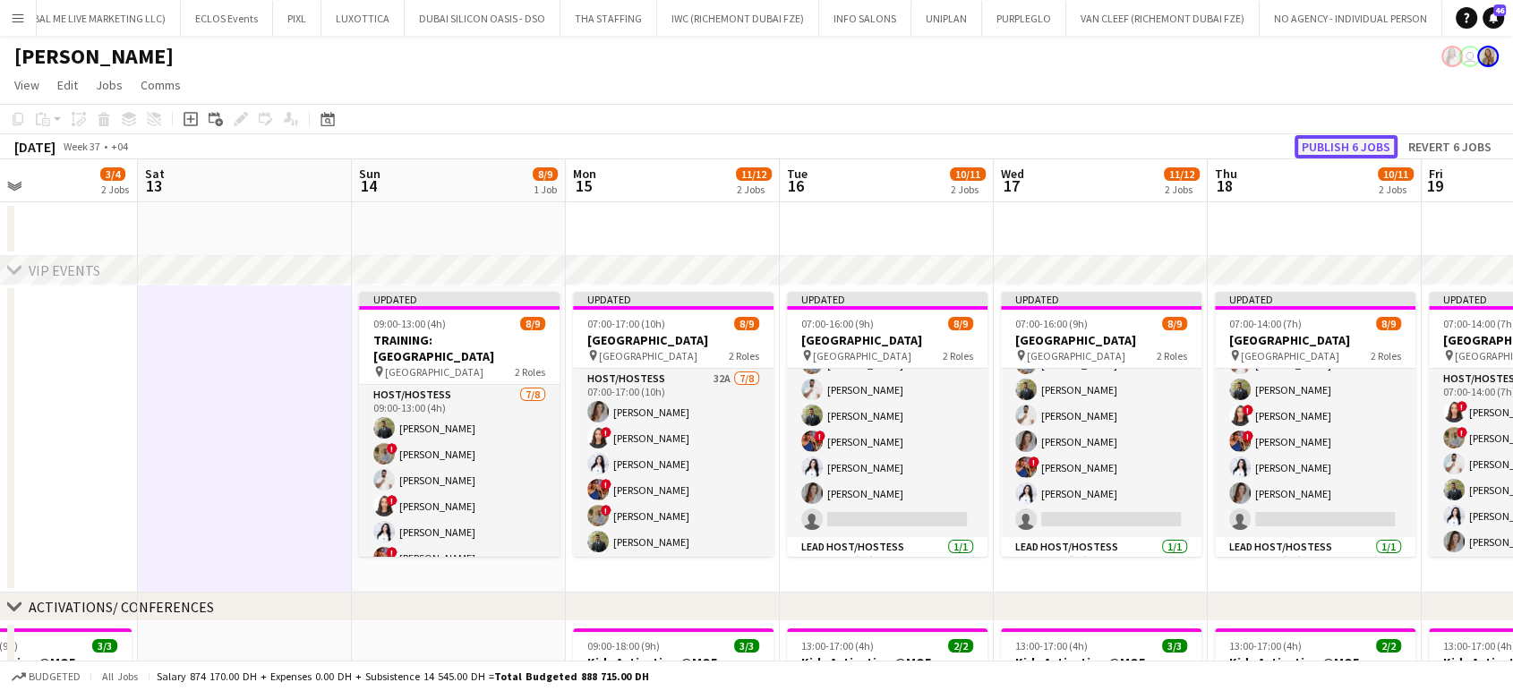
click at [1368, 140] on button "Publish 6 jobs" at bounding box center [1346, 146] width 103 height 23
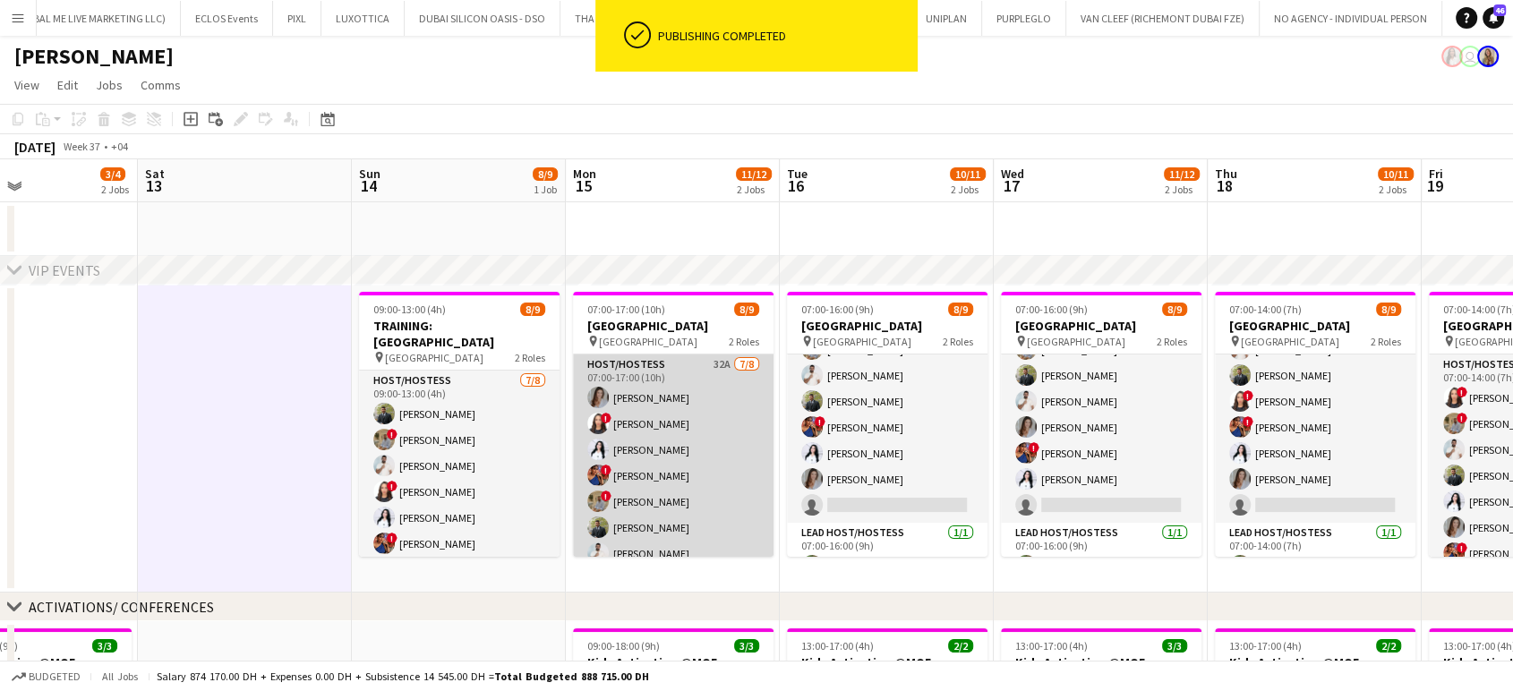
click at [693, 452] on app-card-role "Host/Hostess 32A [DATE] 07:00-17:00 (10h) [PERSON_NAME] ! [MEDICAL_DATA][PERSON…" at bounding box center [673, 476] width 201 height 243
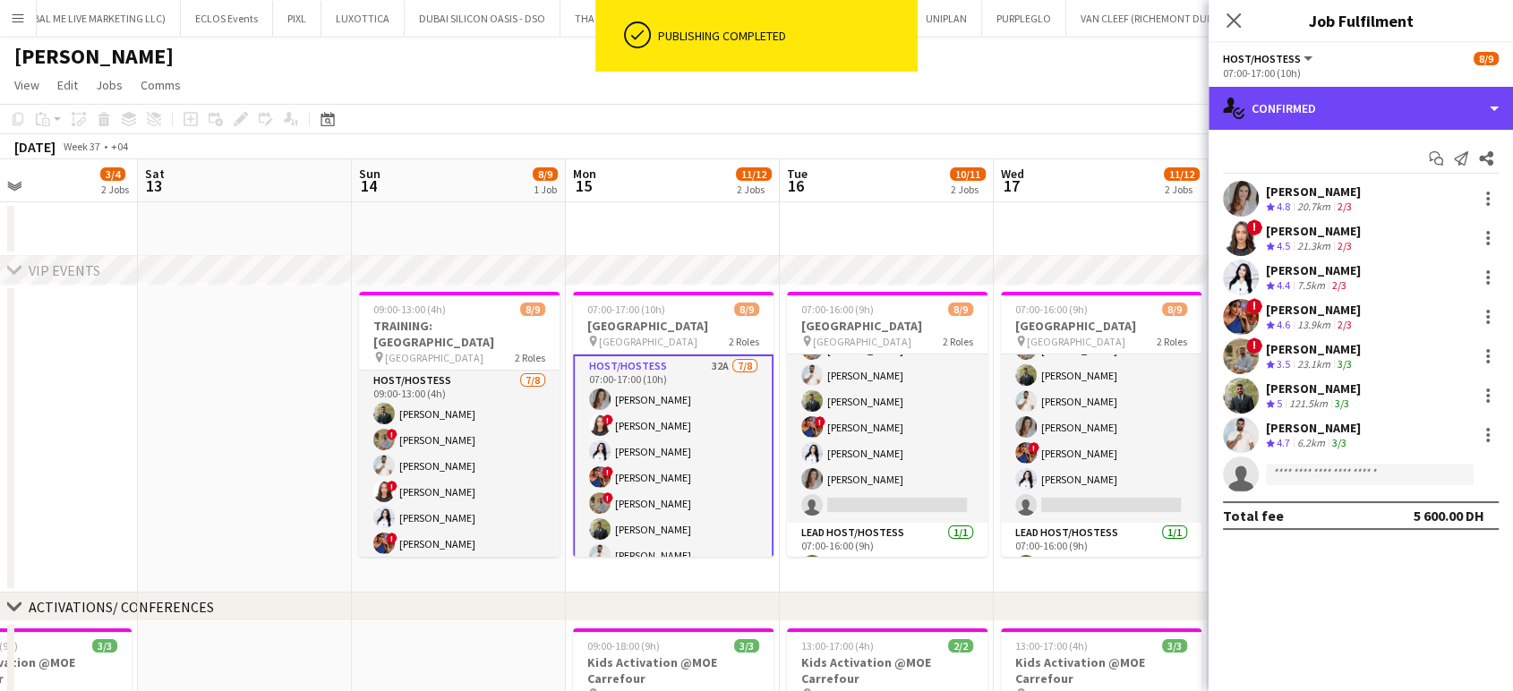
drag, startPoint x: 1449, startPoint y: 106, endPoint x: 1425, endPoint y: 144, distance: 45.5
click at [1447, 106] on div "single-neutral-actions-check-2 Confirmed" at bounding box center [1361, 108] width 304 height 43
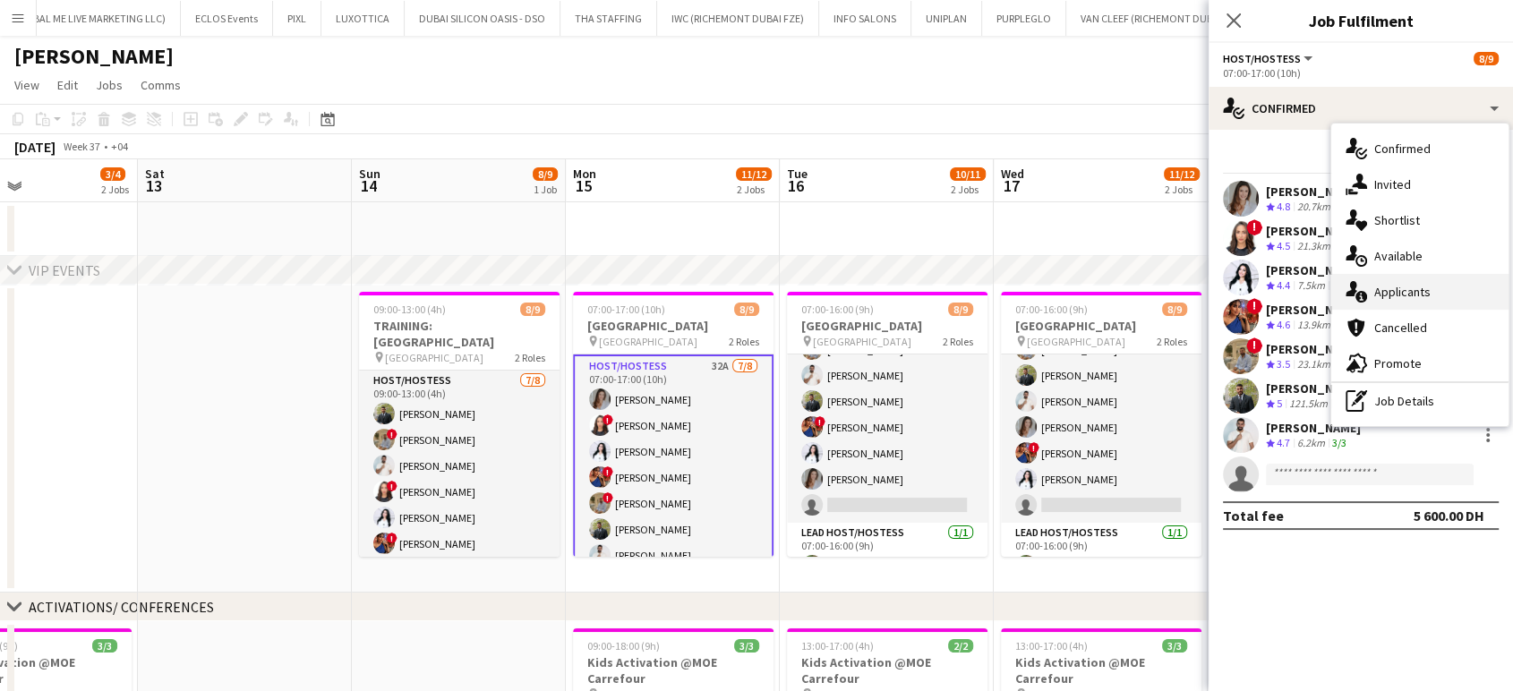
click at [1404, 293] on span "Applicants" at bounding box center [1403, 292] width 56 height 16
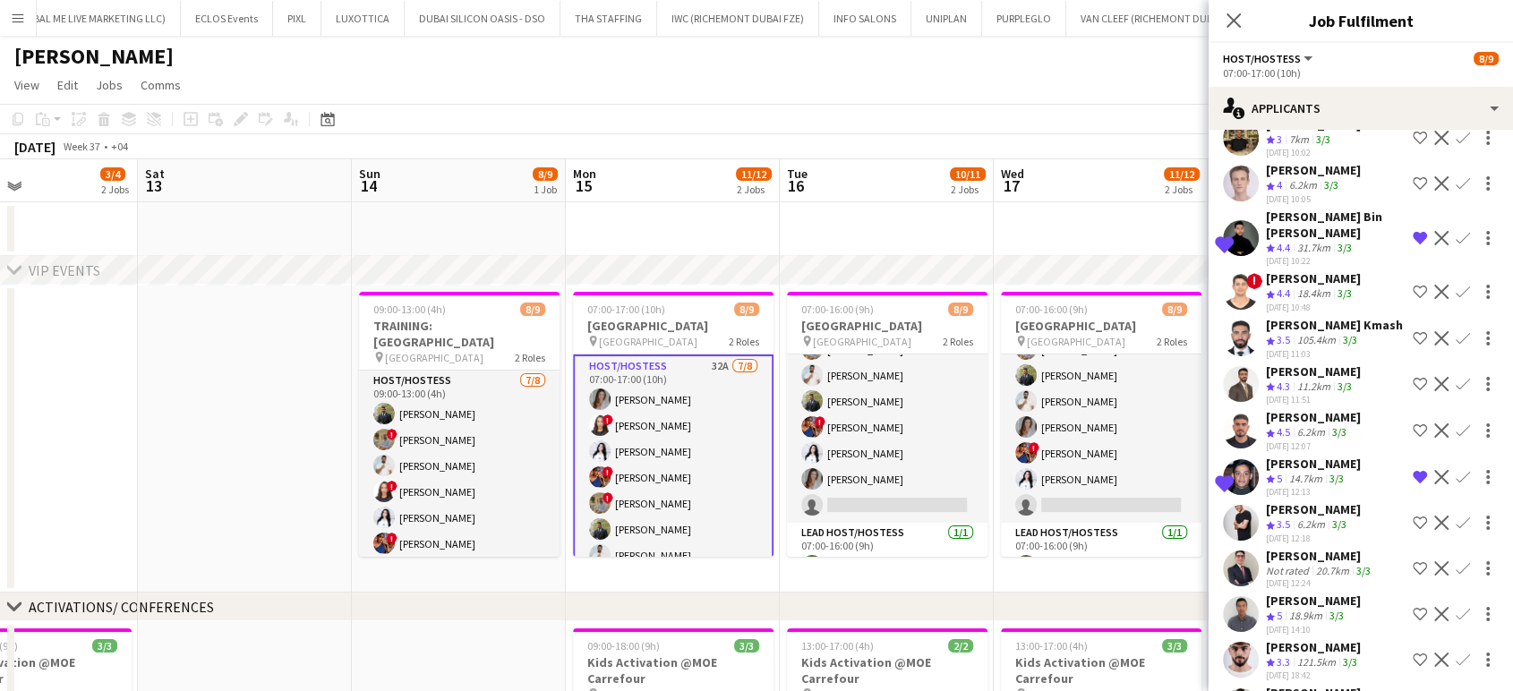
scroll to position [964, 0]
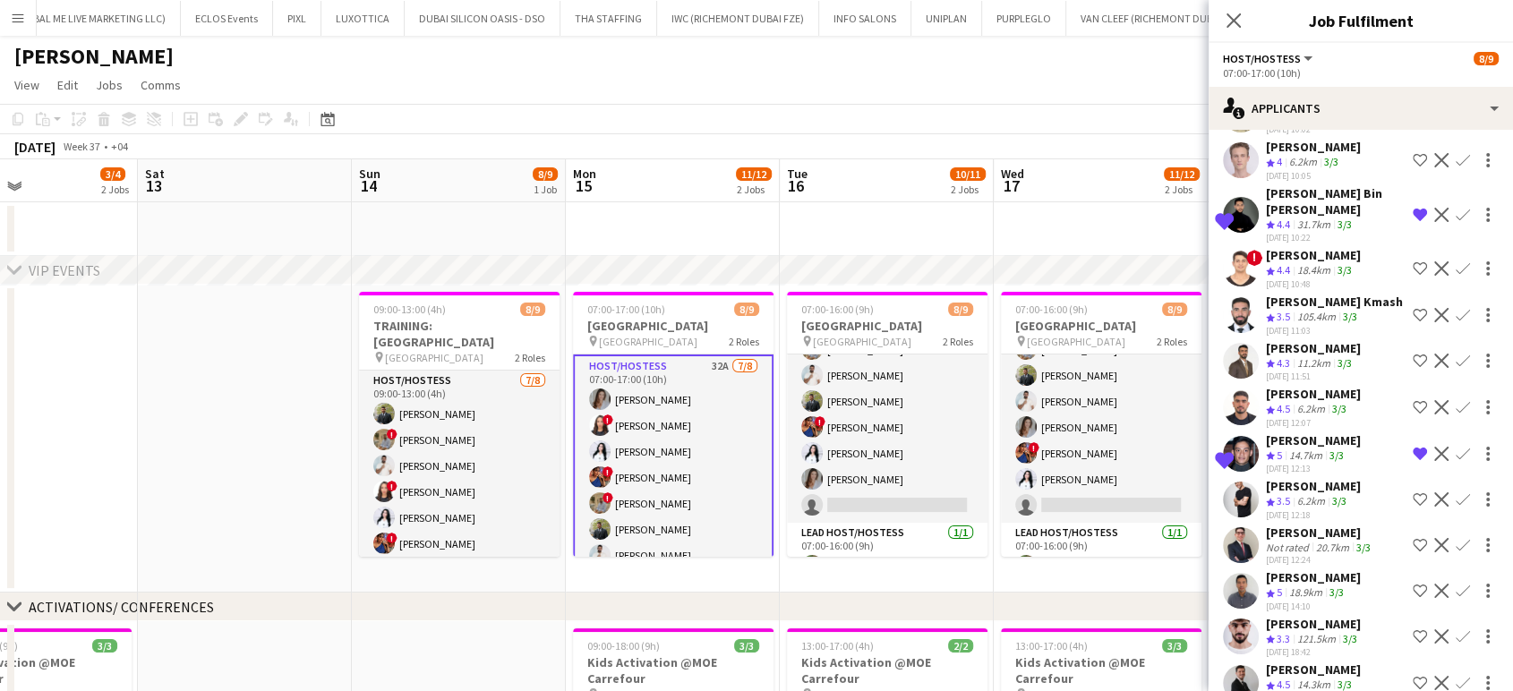
click at [1413, 676] on app-icon "Shortlist crew" at bounding box center [1420, 683] width 14 height 14
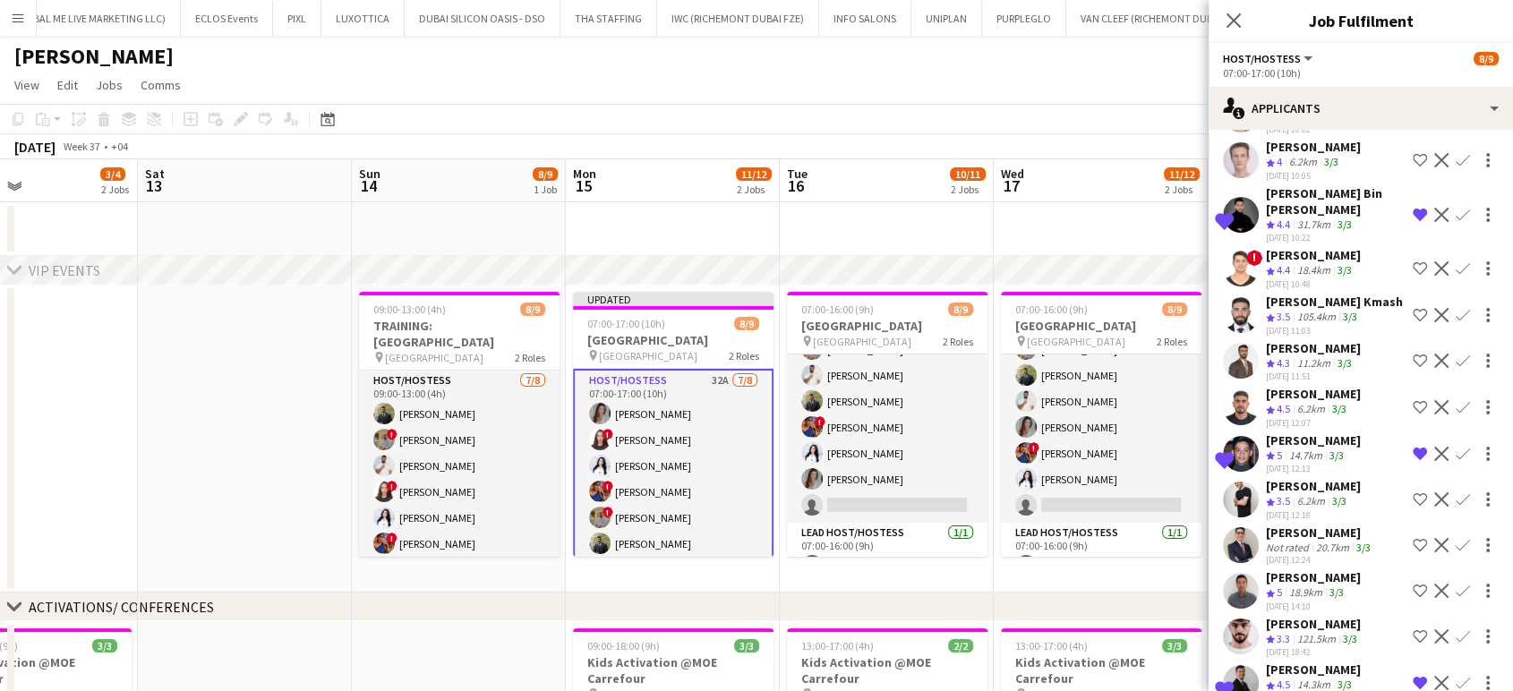
click at [1413, 584] on app-icon "Shortlist crew" at bounding box center [1420, 591] width 14 height 14
click at [1413, 354] on app-icon "Shortlist crew" at bounding box center [1420, 361] width 14 height 14
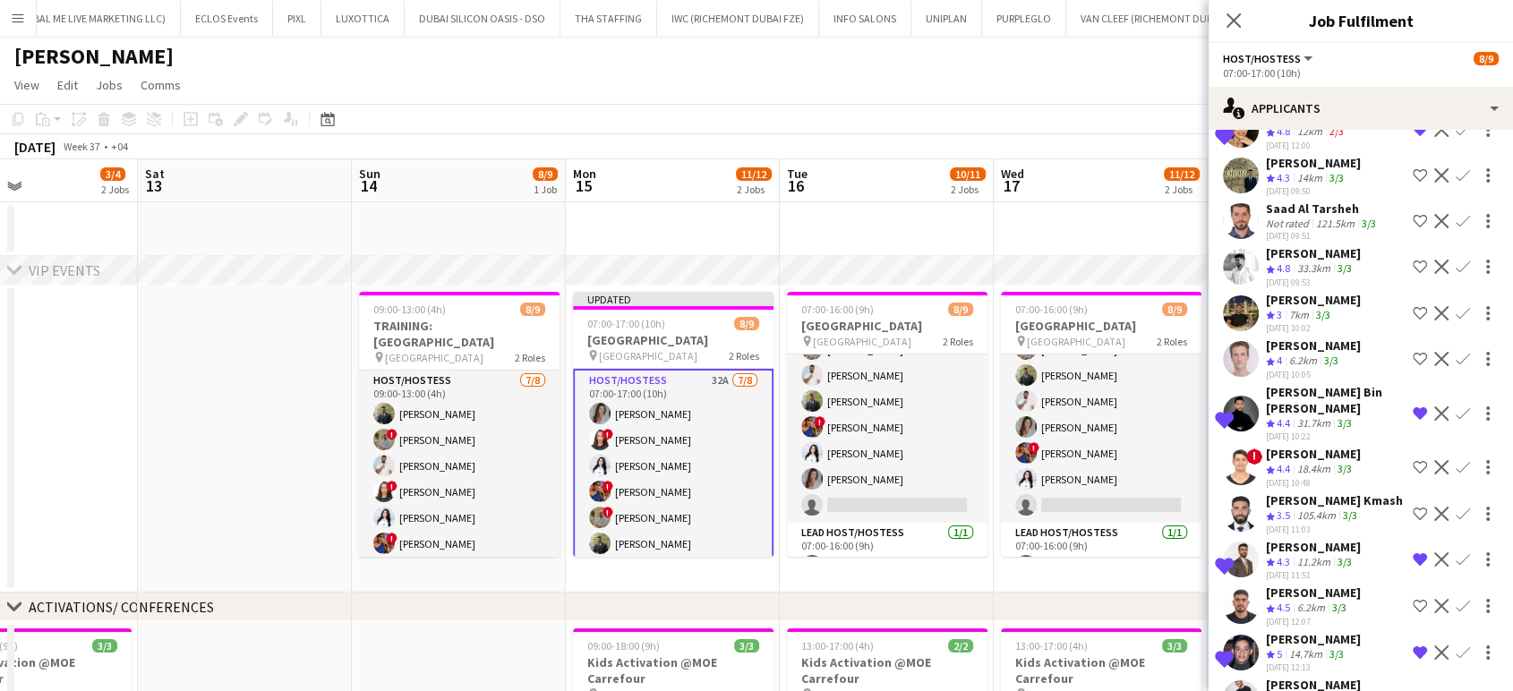
scroll to position [665, 0]
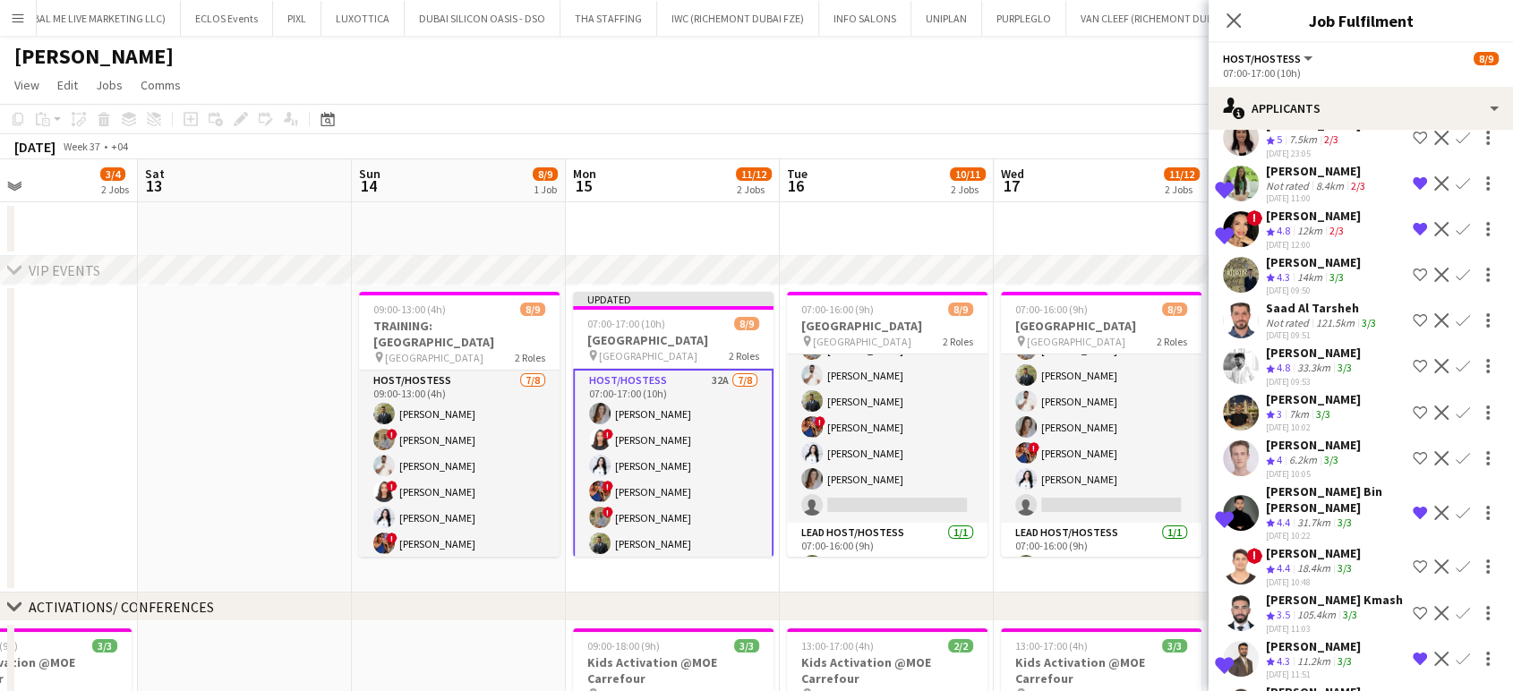
click at [1413, 359] on app-icon "Shortlist crew" at bounding box center [1420, 366] width 14 height 14
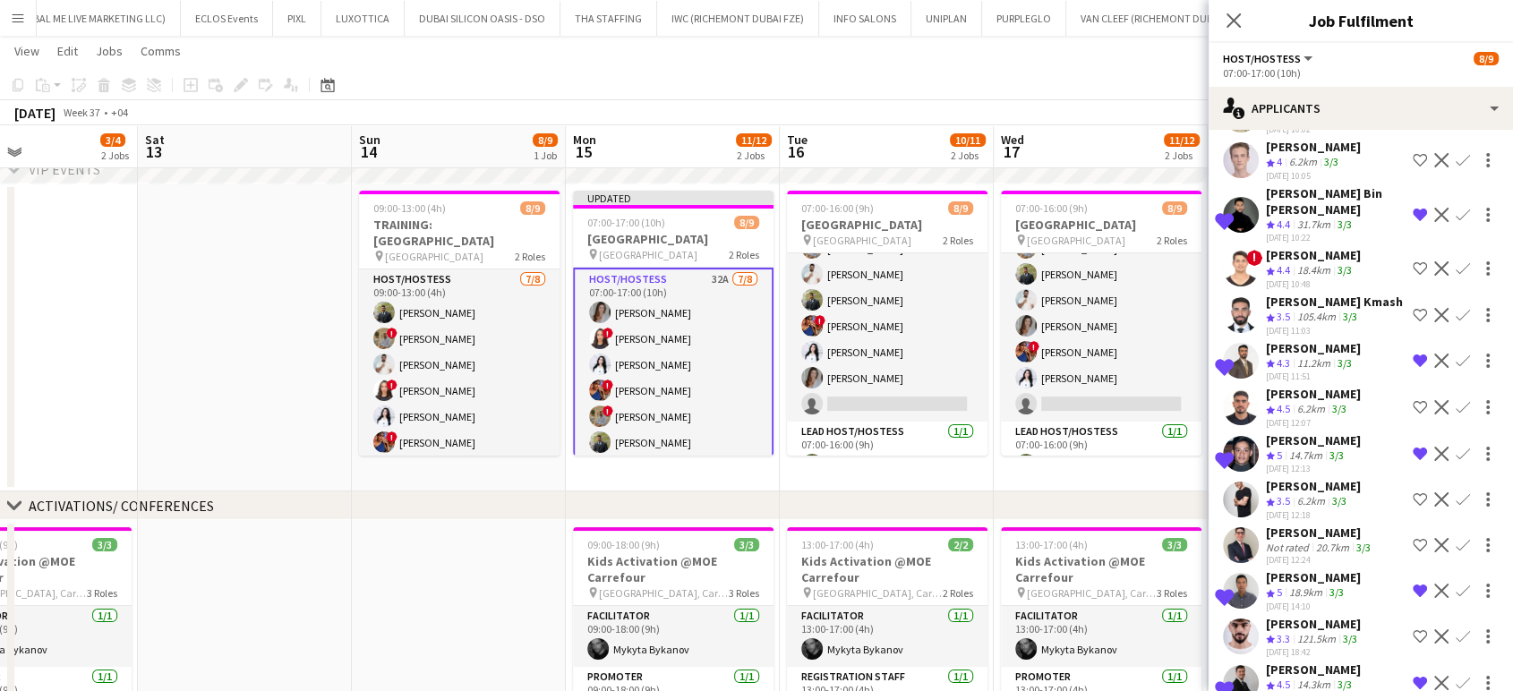
scroll to position [0, 509]
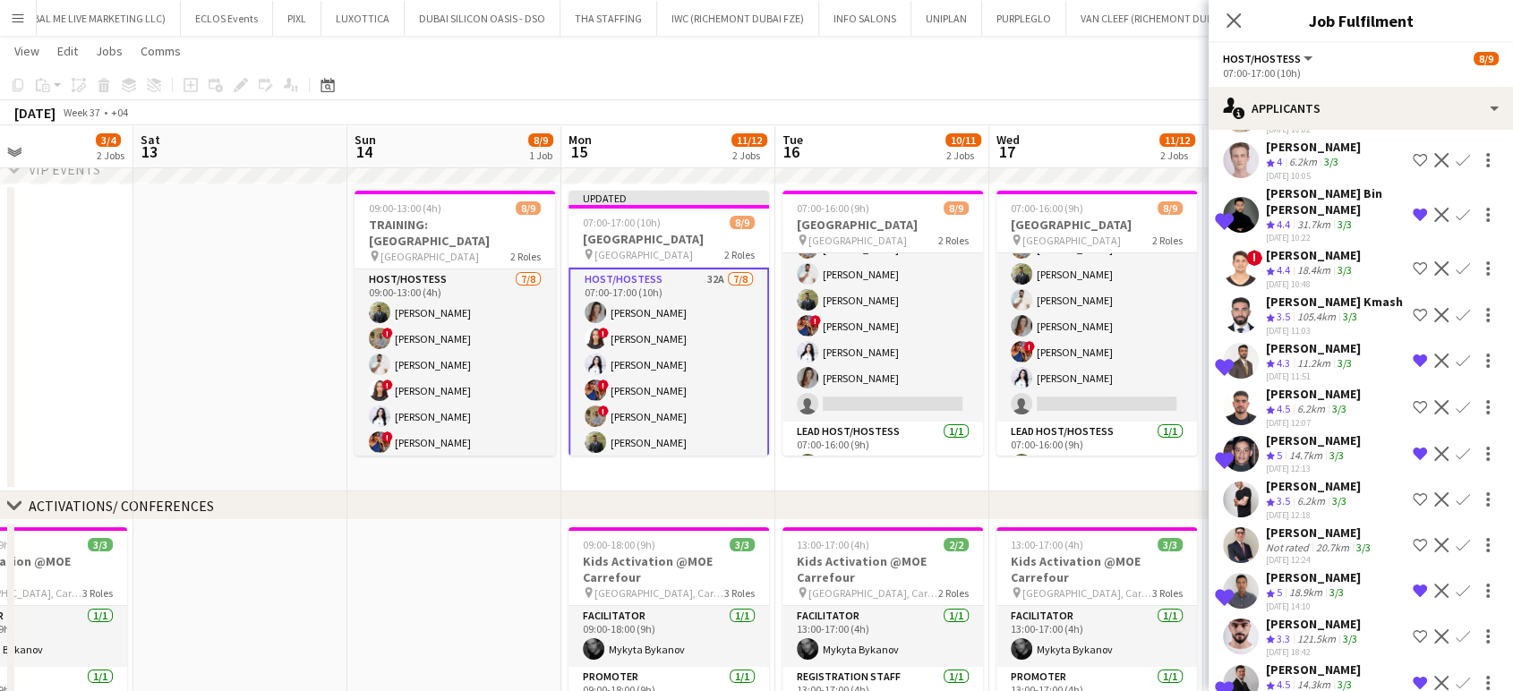
click at [261, 298] on app-date-cell at bounding box center [240, 338] width 214 height 308
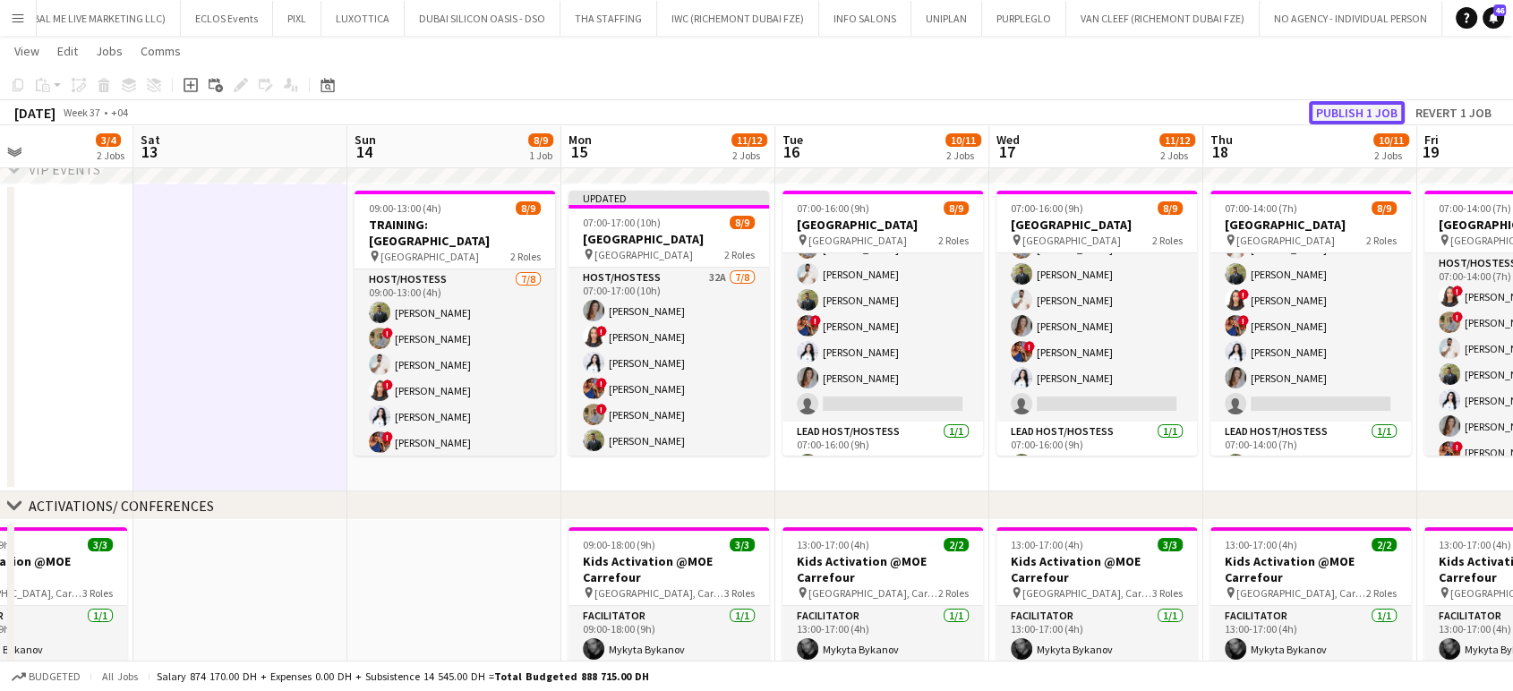
click at [1370, 107] on button "Publish 1 job" at bounding box center [1357, 112] width 96 height 23
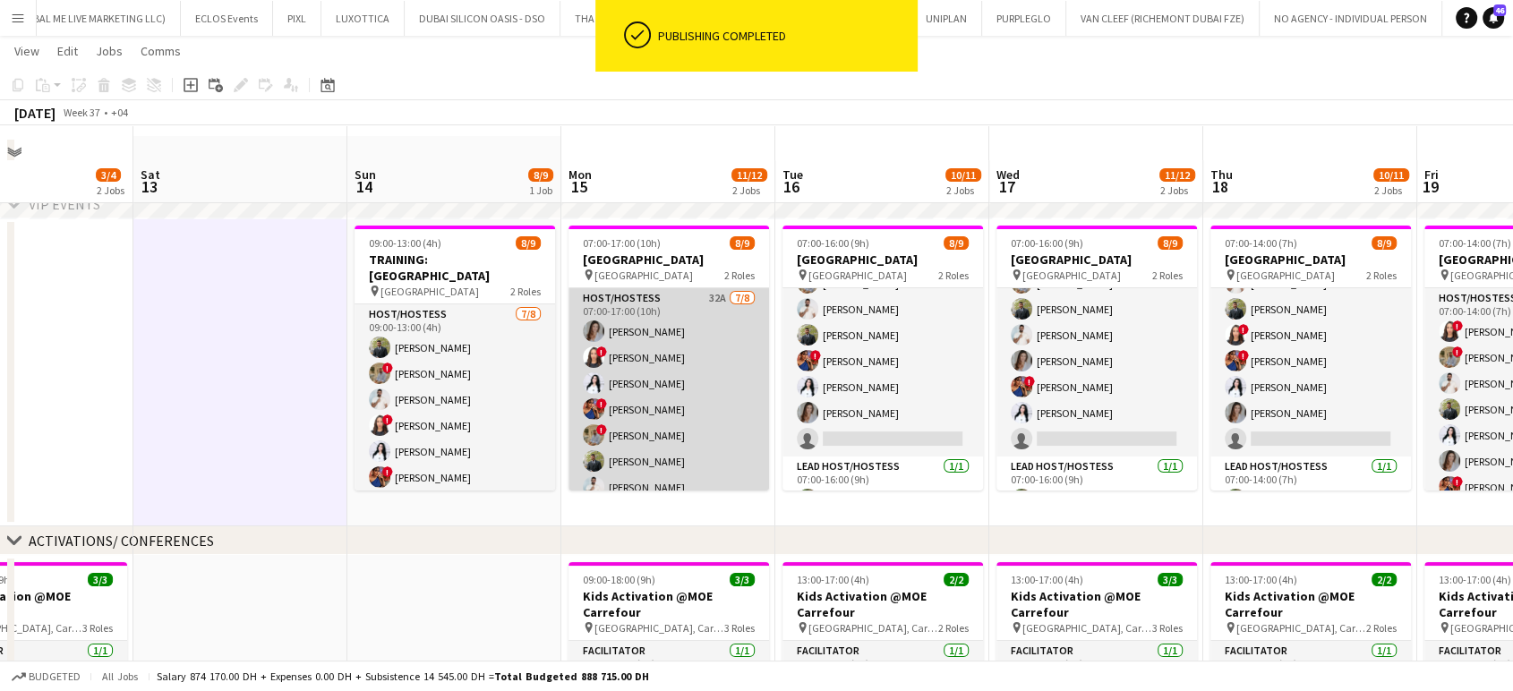
scroll to position [99, 0]
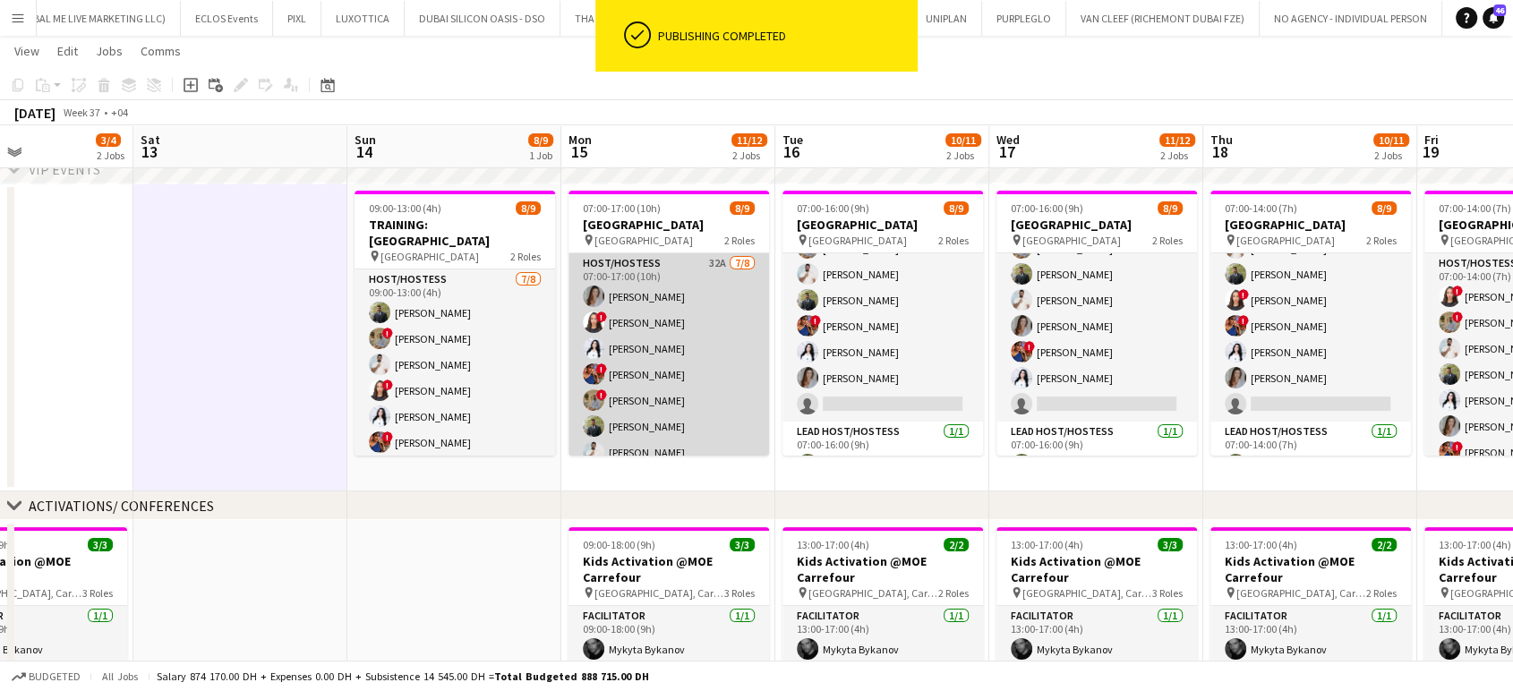
click at [666, 341] on app-card-role "Host/Hostess 32A 7/8 07:00-17:00 (10h) Camila Rossato ! Amira Malek Ghada Butro…" at bounding box center [669, 374] width 201 height 243
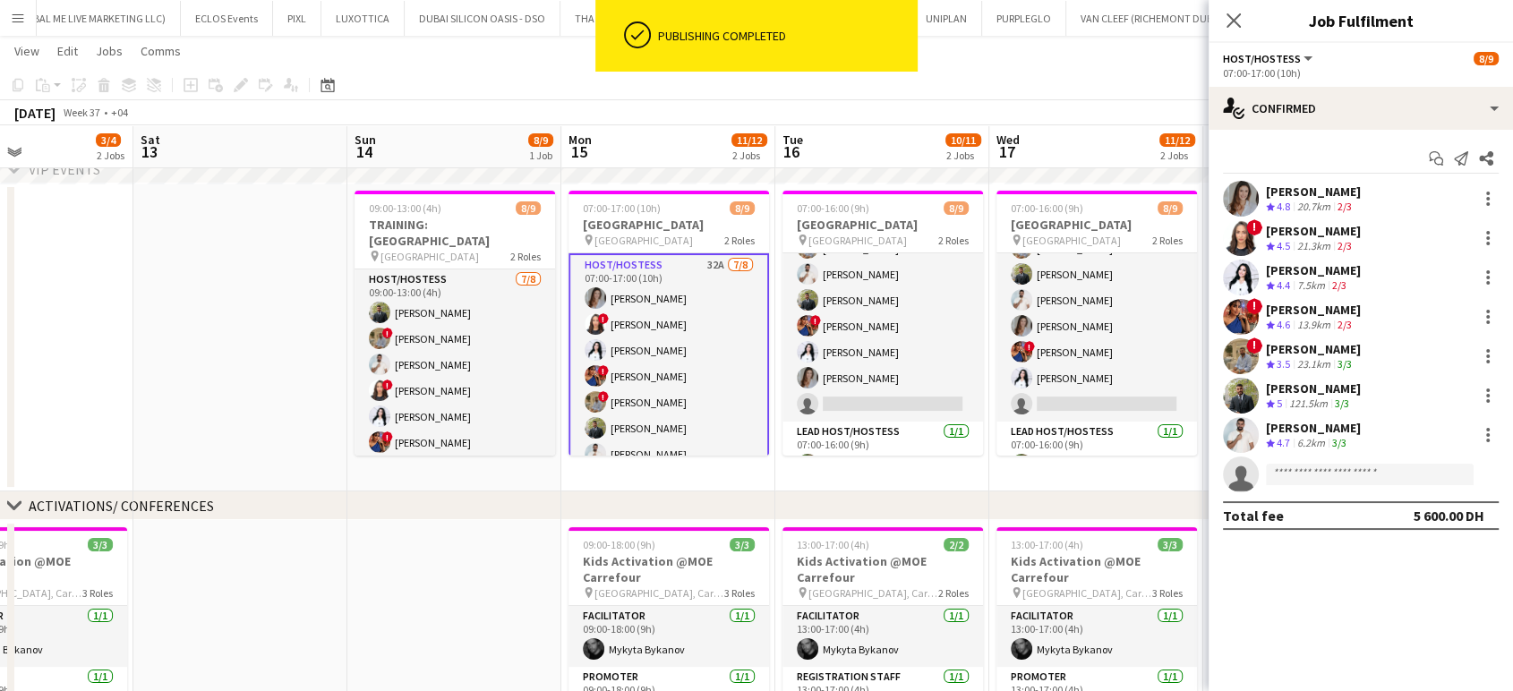
click at [1487, 80] on app-options-switcher "Host/Hostess All roles Host/Hostess 8/9 07:00-17:00 (10h)" at bounding box center [1361, 65] width 304 height 44
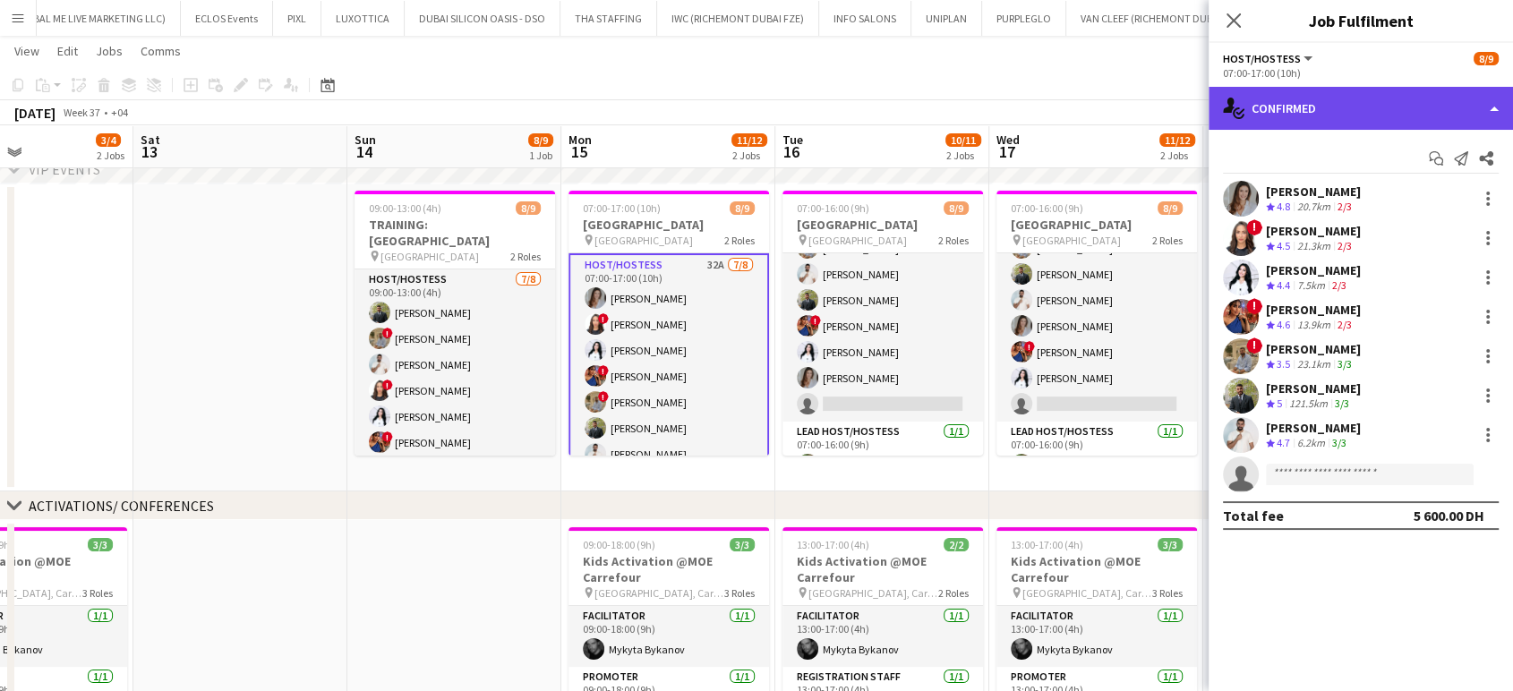
click at [1483, 106] on div "single-neutral-actions-check-2 Confirmed" at bounding box center [1361, 108] width 304 height 43
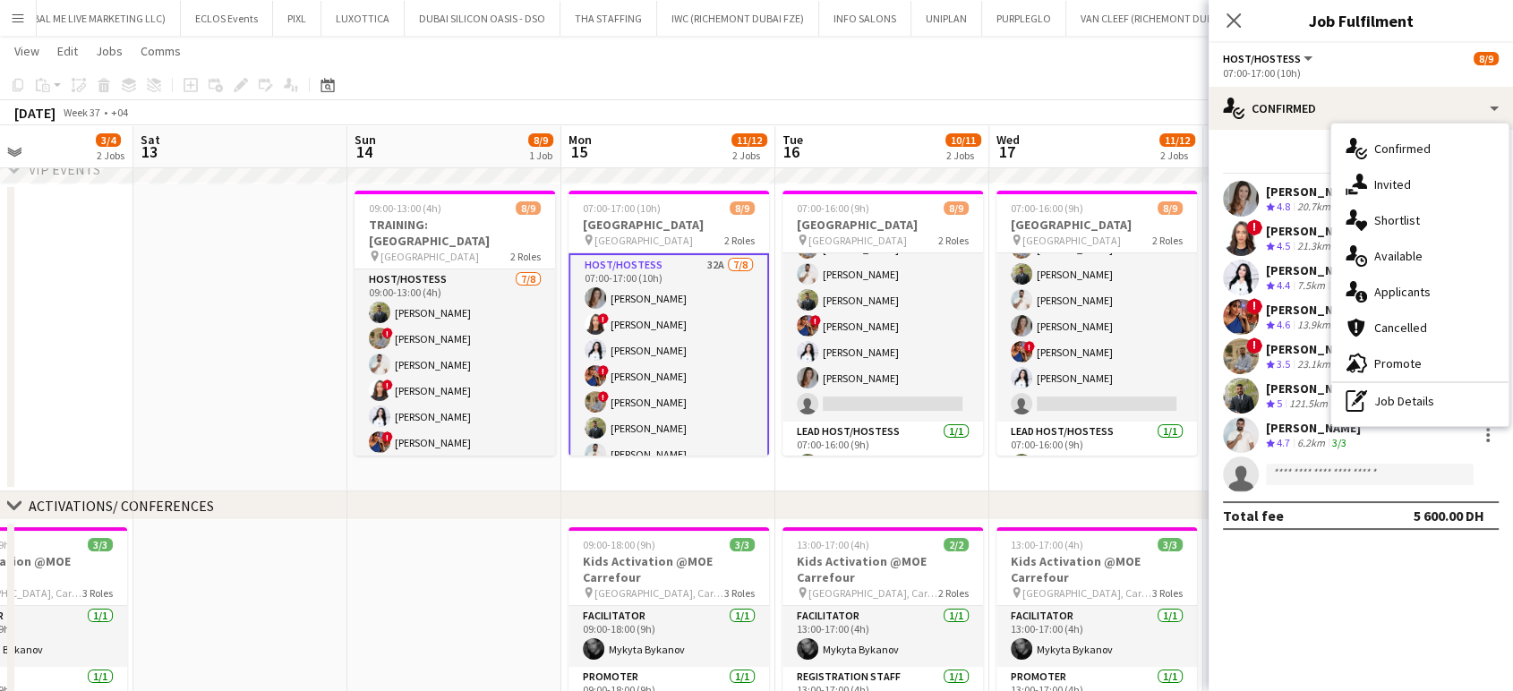
drag, startPoint x: 1434, startPoint y: 210, endPoint x: 1453, endPoint y: 227, distance: 26.0
click at [1433, 210] on div "single-neutral-actions-heart Shortlist" at bounding box center [1420, 220] width 177 height 36
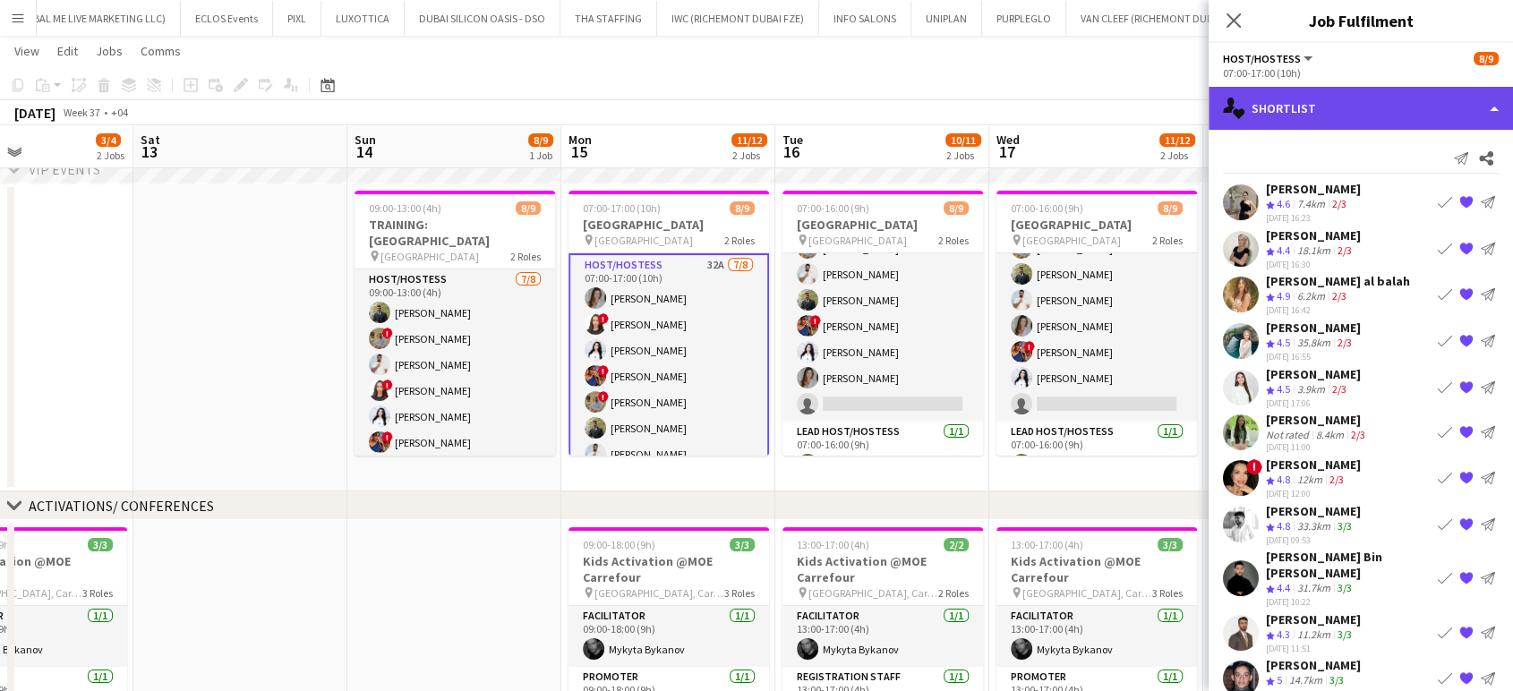
click at [1463, 116] on div "single-neutral-actions-heart Shortlist" at bounding box center [1361, 108] width 304 height 43
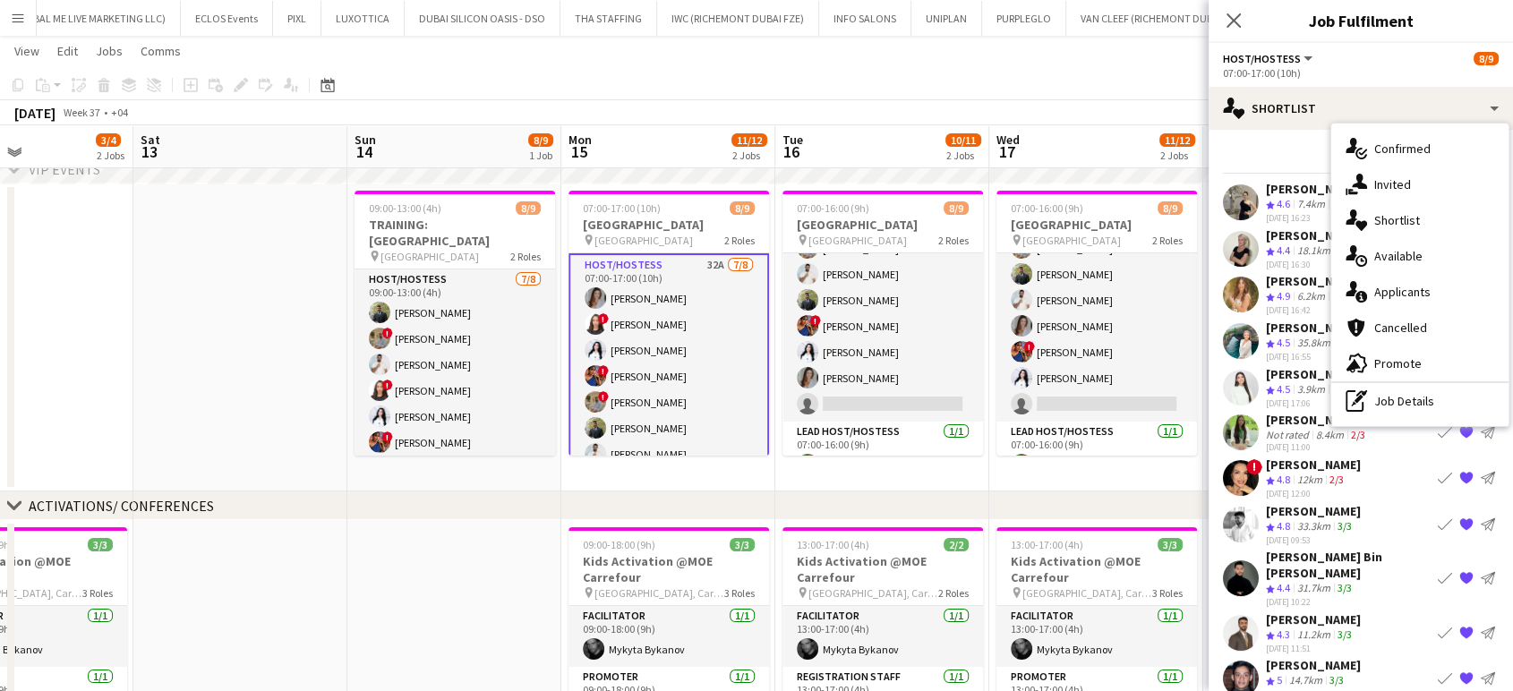
click at [1417, 290] on span "Applicants" at bounding box center [1403, 292] width 56 height 16
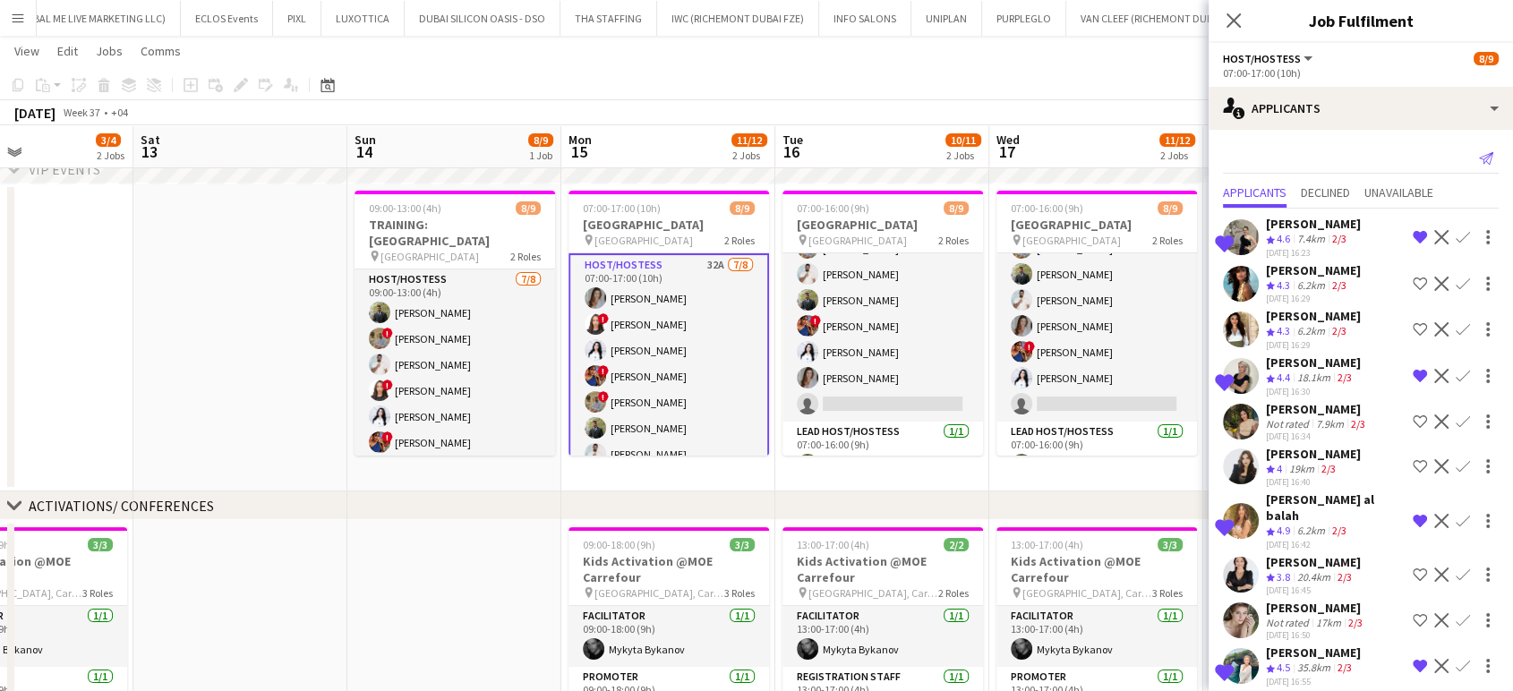
click at [1479, 156] on icon at bounding box center [1486, 158] width 14 height 13
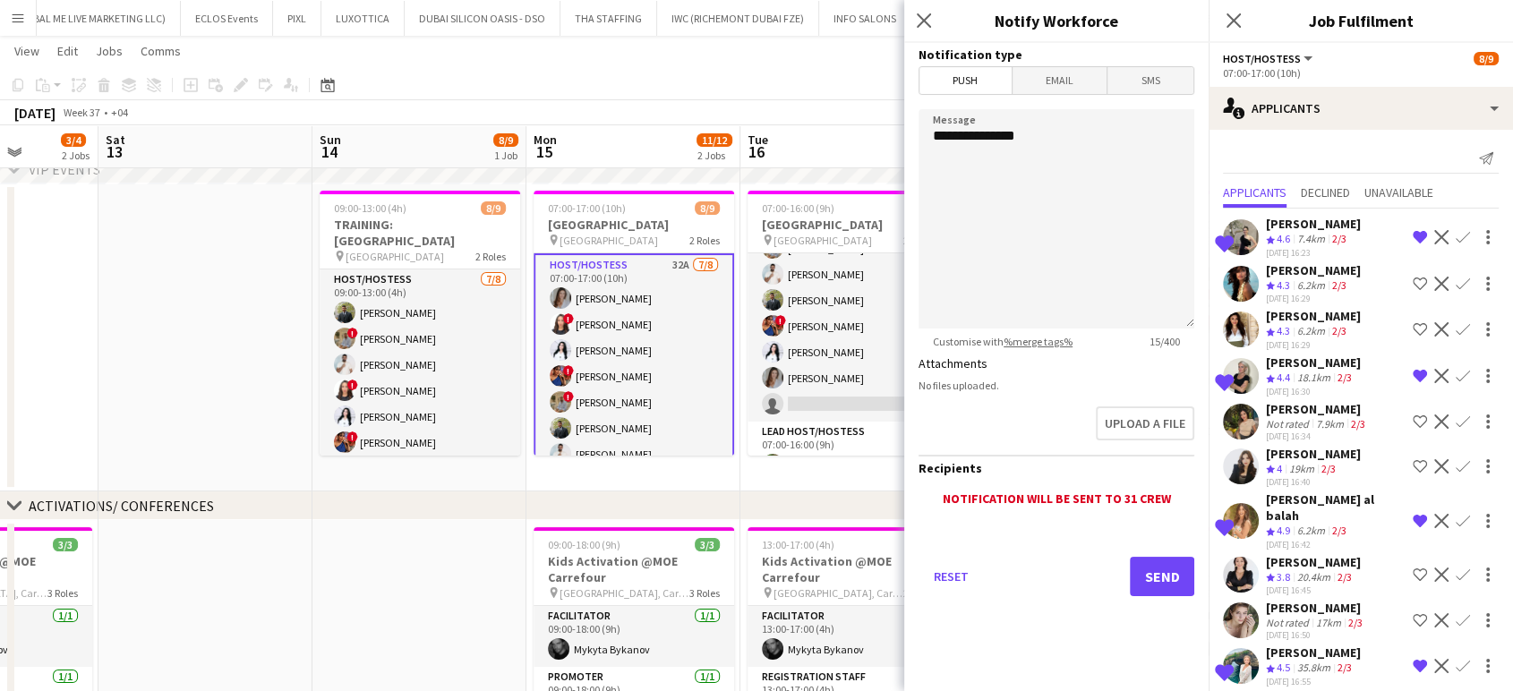
scroll to position [0, 648]
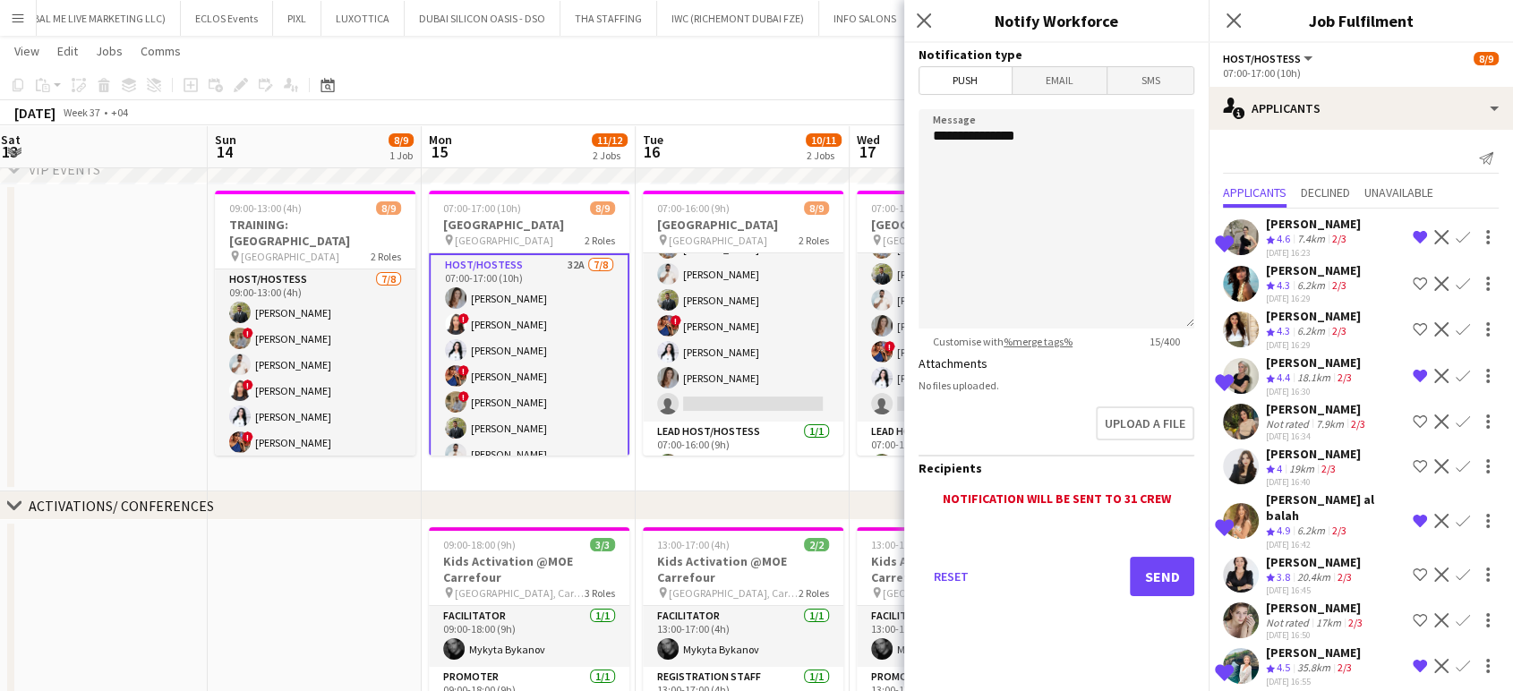
drag, startPoint x: 818, startPoint y: 337, endPoint x: 679, endPoint y: 332, distance: 138.9
click at [679, 332] on app-calendar-viewport "Wed 10 3/3 1 Job Thu 11 3/3 1 Job Fri 12 3/4 2 Jobs Sat 13 Sun 14 8/9 1 Job Mon…" at bounding box center [756, 554] width 1513 height 1169
click at [1066, 134] on textarea "**********" at bounding box center [1057, 218] width 276 height 219
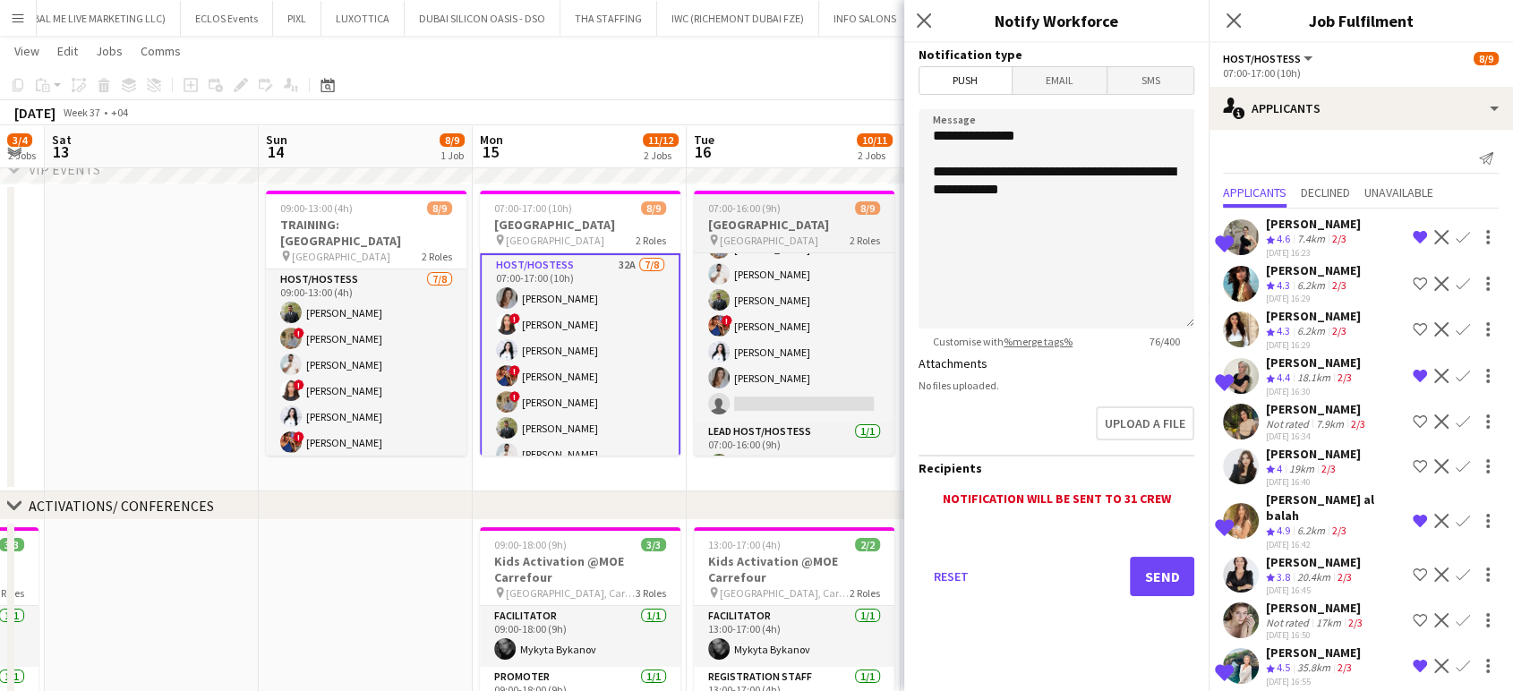
drag, startPoint x: 779, startPoint y: 283, endPoint x: 444, endPoint y: 224, distance: 340.1
click at [436, 228] on app-calendar-viewport "Wed 10 3/3 1 Job Thu 11 3/3 1 Job Fri 12 3/4 2 Jobs Sat 13 Sun 14 8/9 1 Job Mon…" at bounding box center [756, 554] width 1513 height 1169
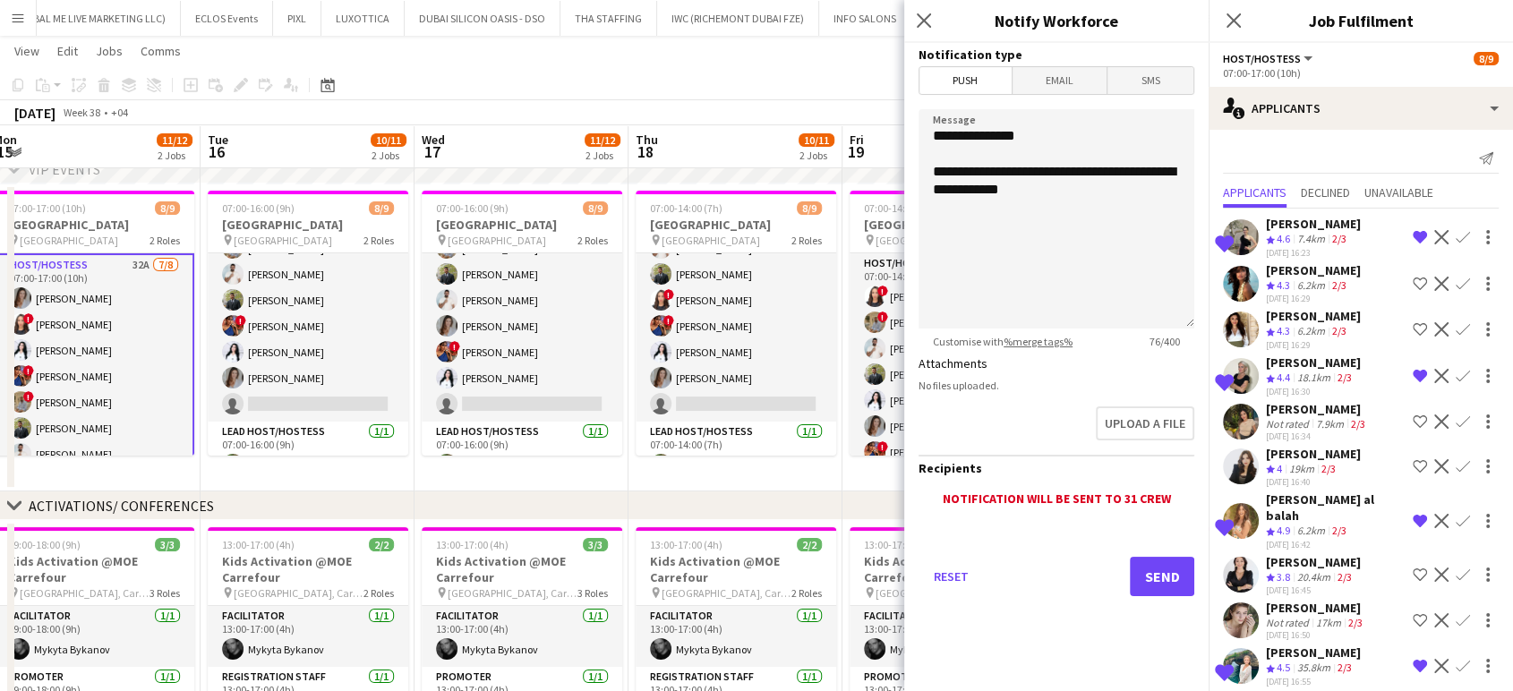
scroll to position [0, 661]
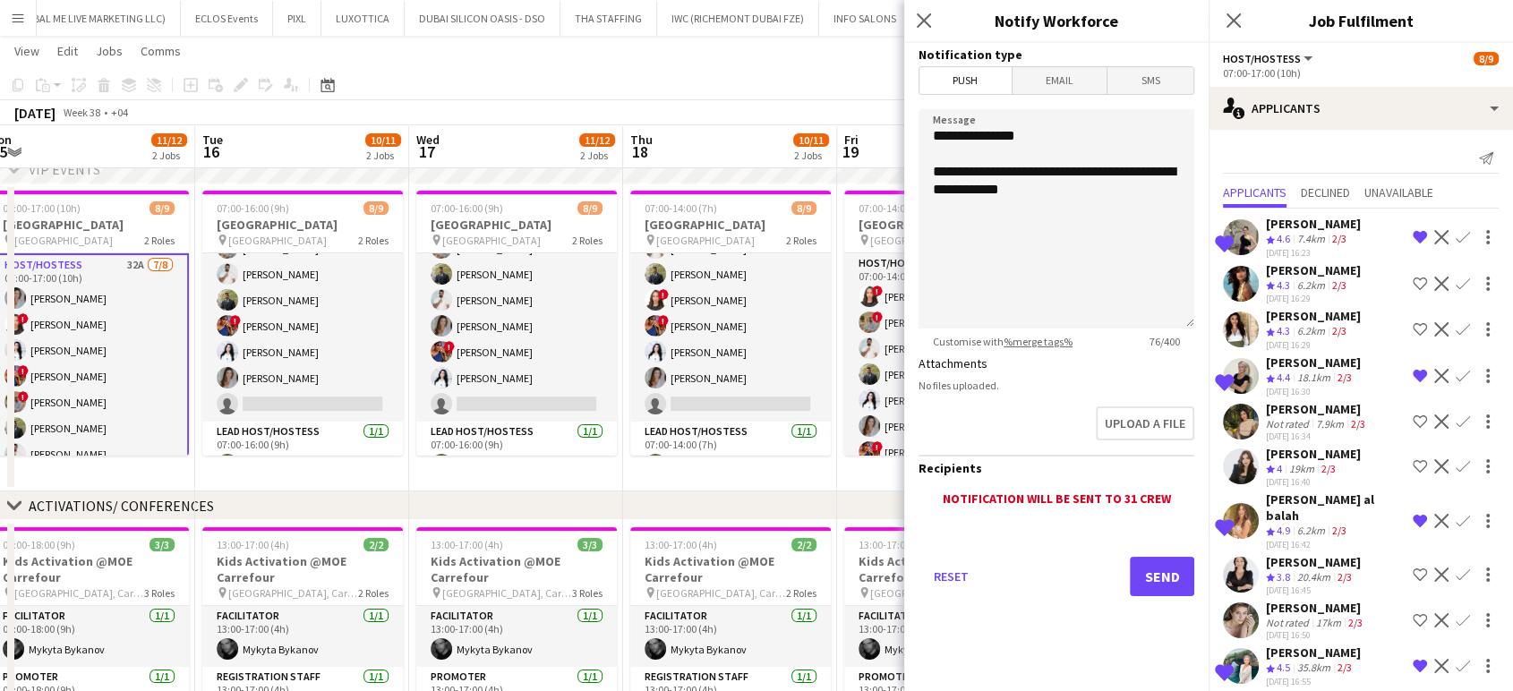
click at [622, 220] on app-calendar-viewport "Fri 12 3/4 2 Jobs Sat 13 Sun 14 8/9 1 Job Mon 15 11/12 2 Jobs Tue 16 10/11 2 Jo…" at bounding box center [756, 554] width 1513 height 1169
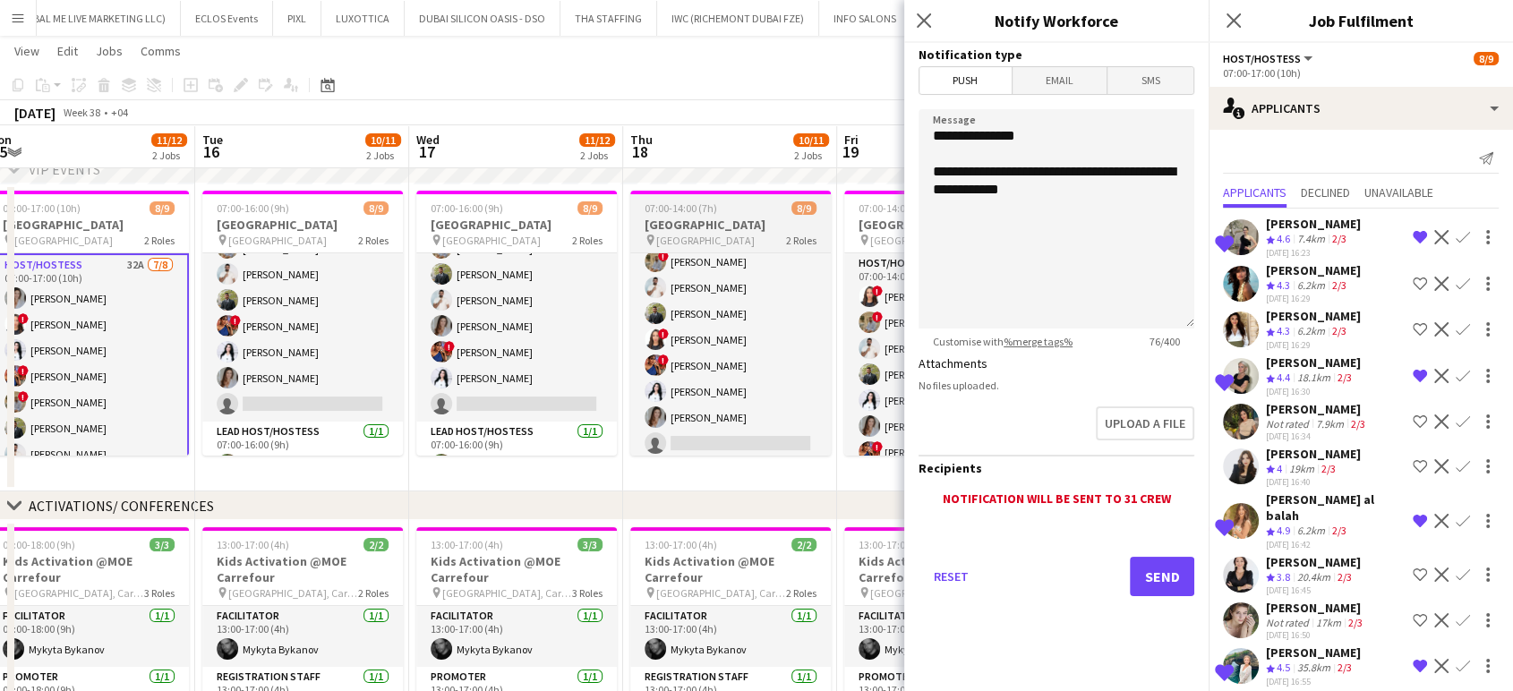
scroll to position [0, 0]
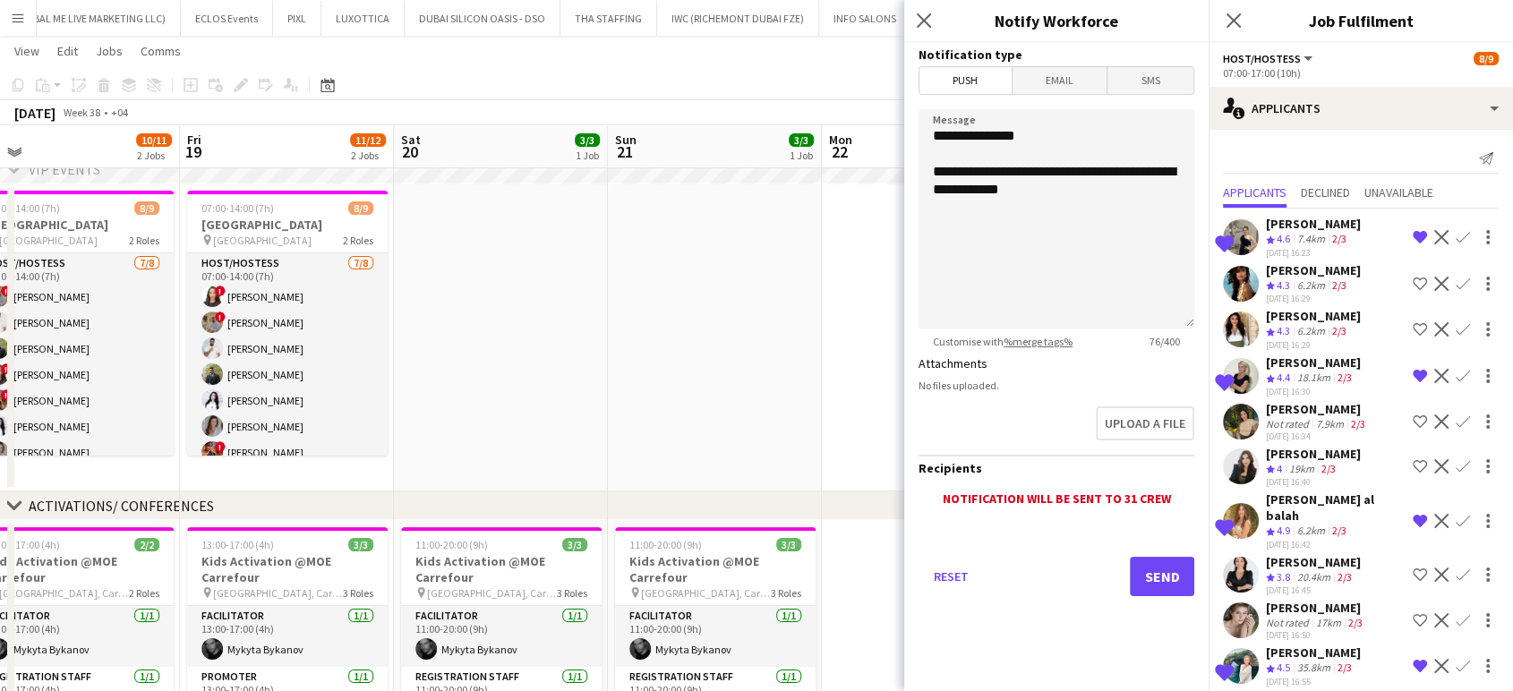
drag, startPoint x: 632, startPoint y: 277, endPoint x: 467, endPoint y: 287, distance: 165.1
click at [467, 287] on app-calendar-viewport "Sun 14 8/9 1 Job Mon 15 11/12 2 Jobs Tue 16 10/11 2 Jobs Wed 17 11/12 2 Jobs Th…" at bounding box center [756, 554] width 1513 height 1169
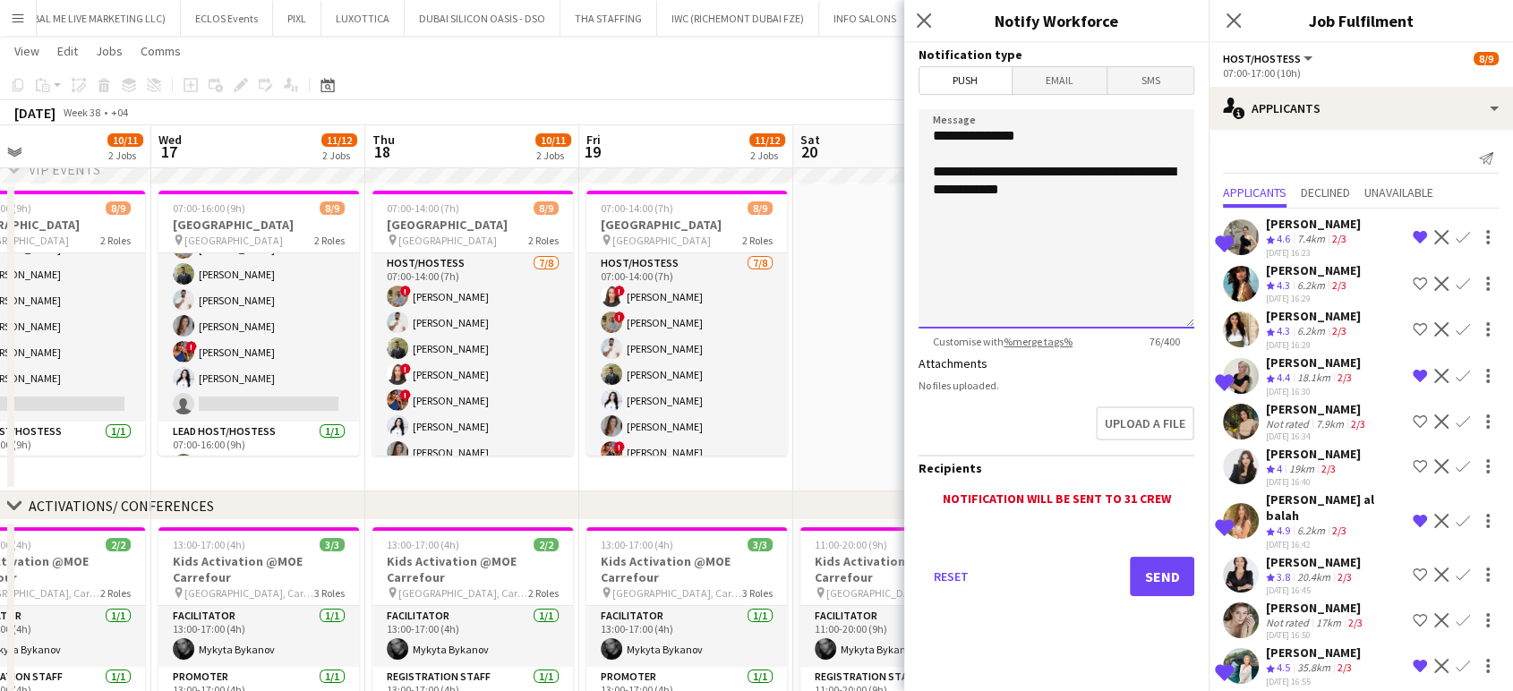
click at [1075, 189] on textarea "**********" at bounding box center [1057, 218] width 276 height 219
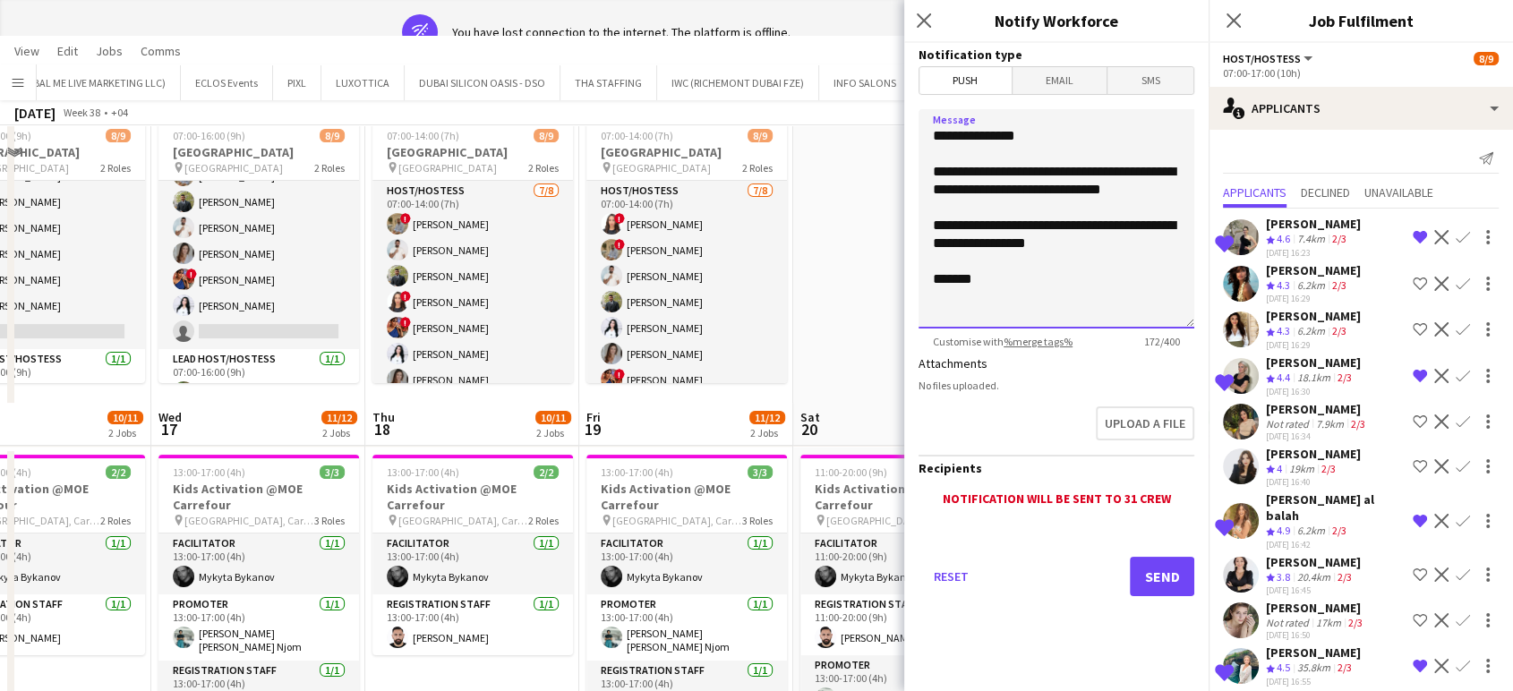
scroll to position [497, 0]
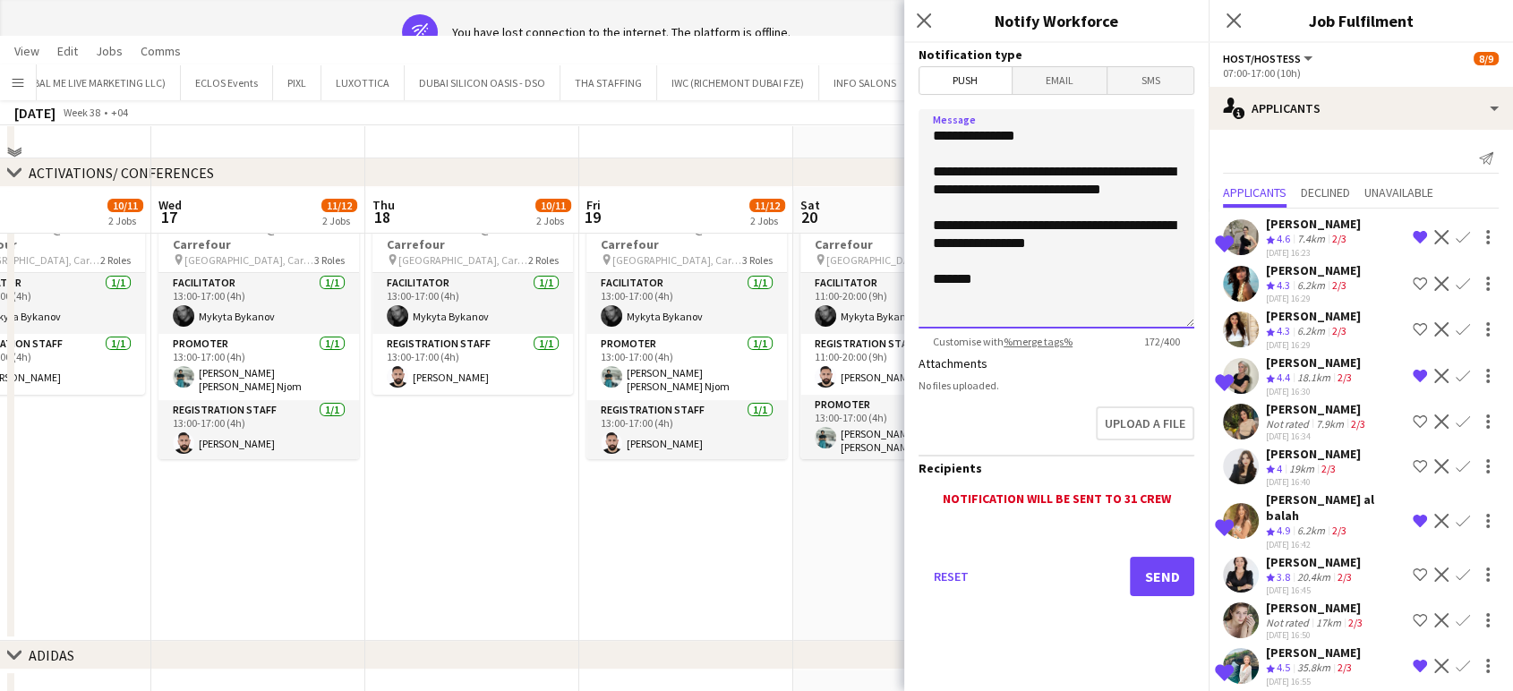
type textarea "**********"
click at [1175, 571] on button "Send" at bounding box center [1162, 576] width 64 height 39
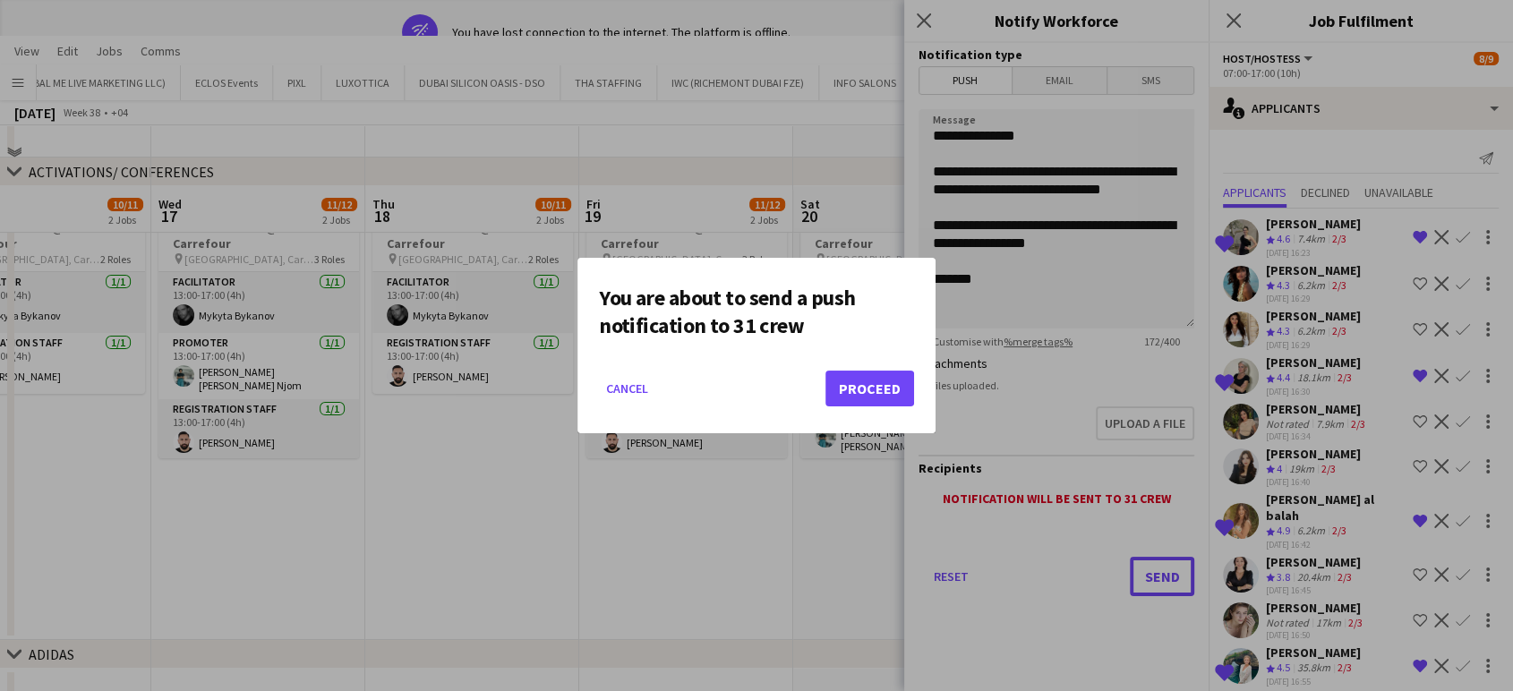
scroll to position [0, 0]
click at [882, 391] on button "Proceed" at bounding box center [870, 389] width 89 height 36
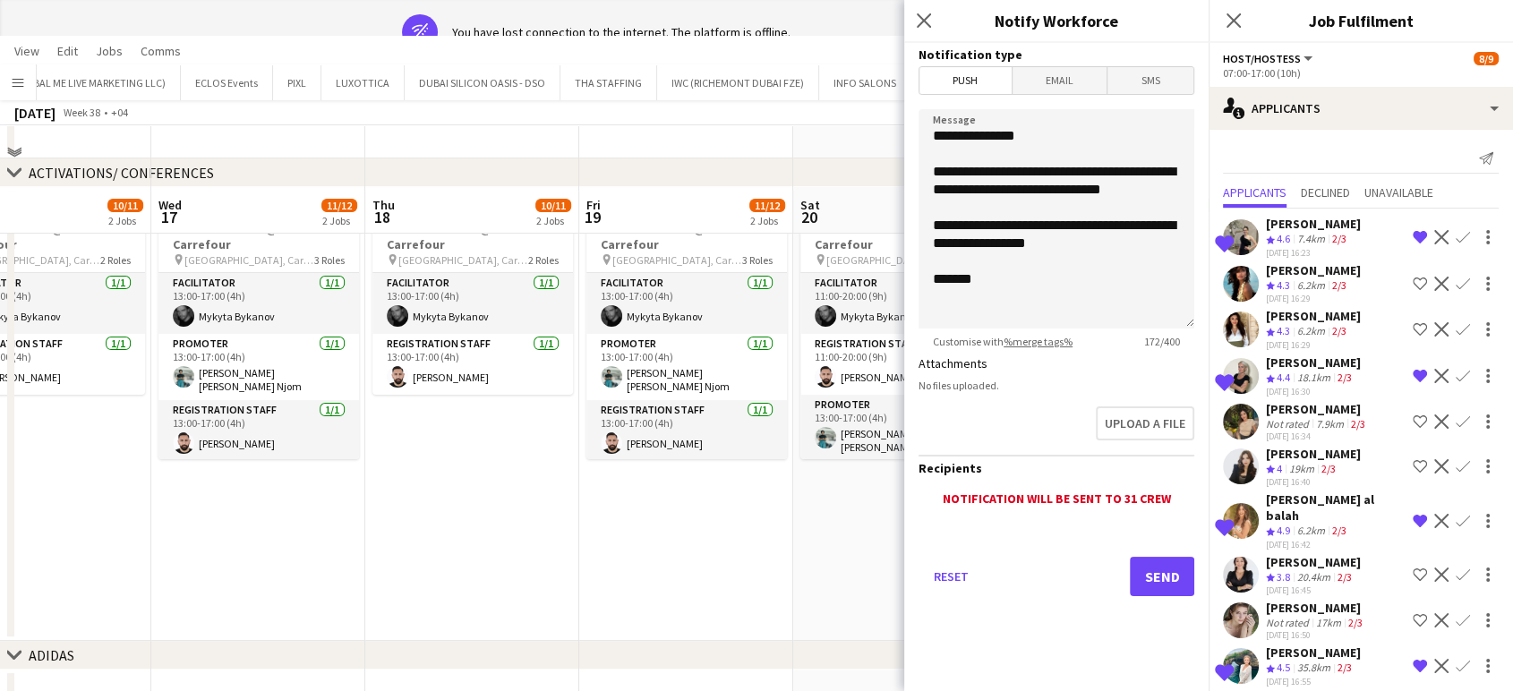
click at [793, 552] on app-date-cell "11:00-20:00 (9h) 3/3 Kids Activation @MOE Carrefour pin Mall of Emirates, Carre…" at bounding box center [900, 414] width 214 height 454
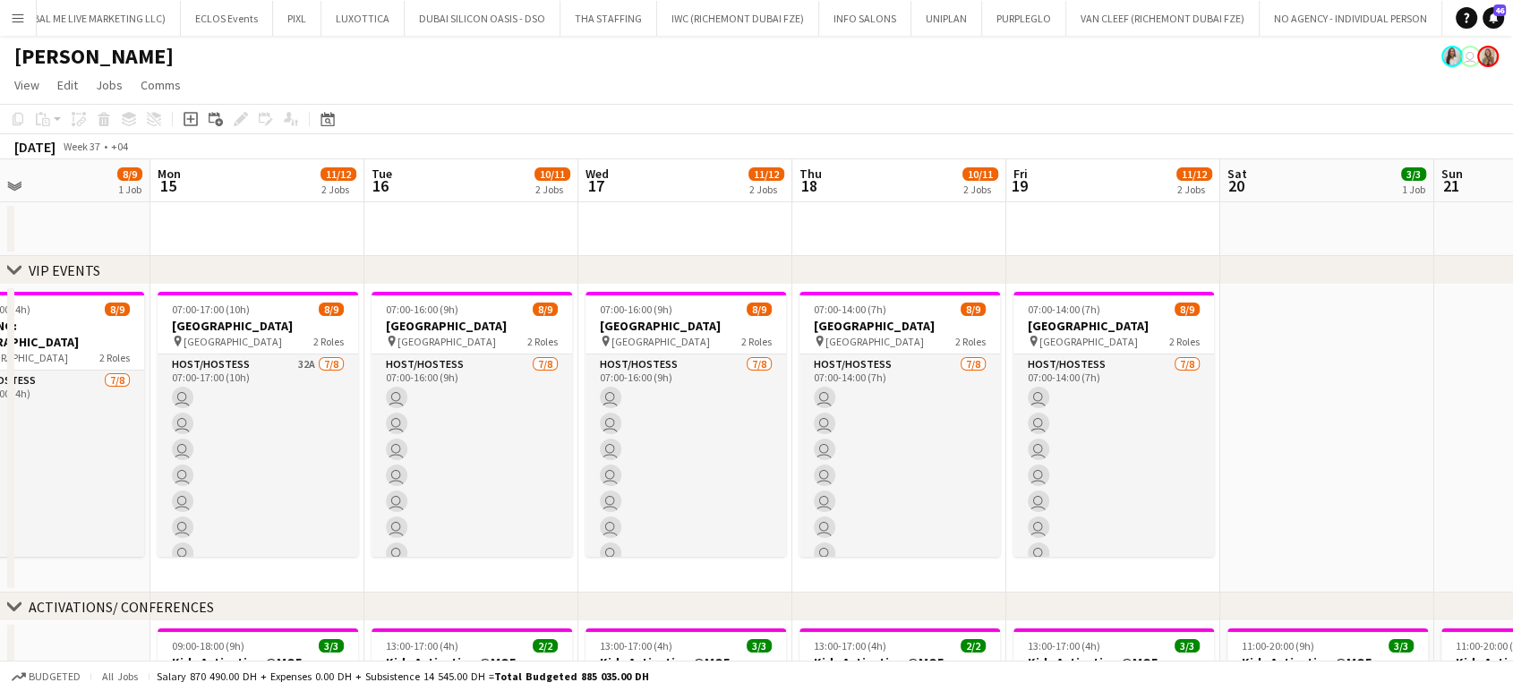
drag, startPoint x: 530, startPoint y: 397, endPoint x: 1067, endPoint y: 424, distance: 537.1
click at [1067, 424] on app-calendar-viewport "Fri 12 Sat 13 Sun 14 8/9 1 Job Mon 15 11/12 2 Jobs Tue 16 10/11 2 Jobs Wed 17 1…" at bounding box center [756, 625] width 1513 height 933
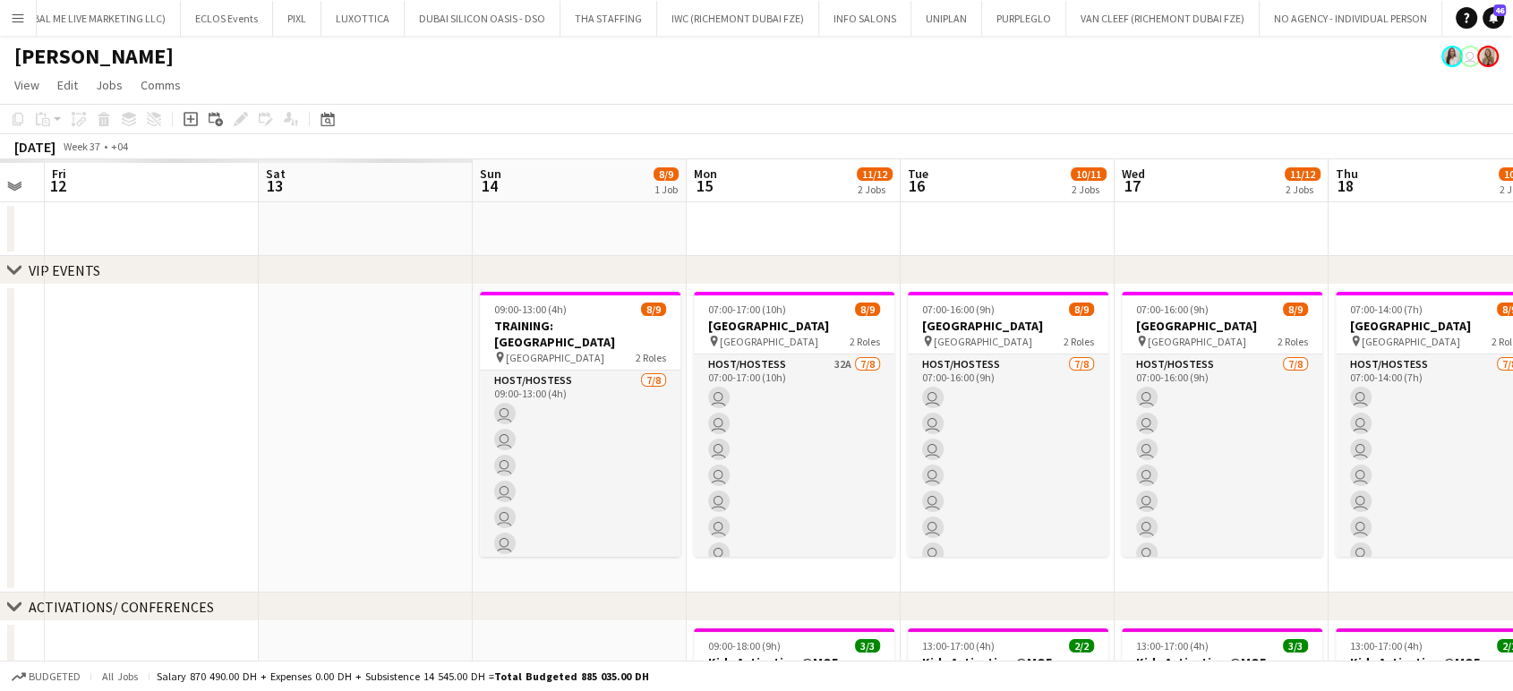
drag, startPoint x: 840, startPoint y: 458, endPoint x: 908, endPoint y: 459, distance: 68.1
click at [908, 459] on app-calendar-viewport "Wed 10 Thu 11 Fri 12 Sat 13 Sun 14 8/9 1 Job Mon 15 11/12 2 Jobs Tue 16 10/11 2…" at bounding box center [756, 625] width 1513 height 933
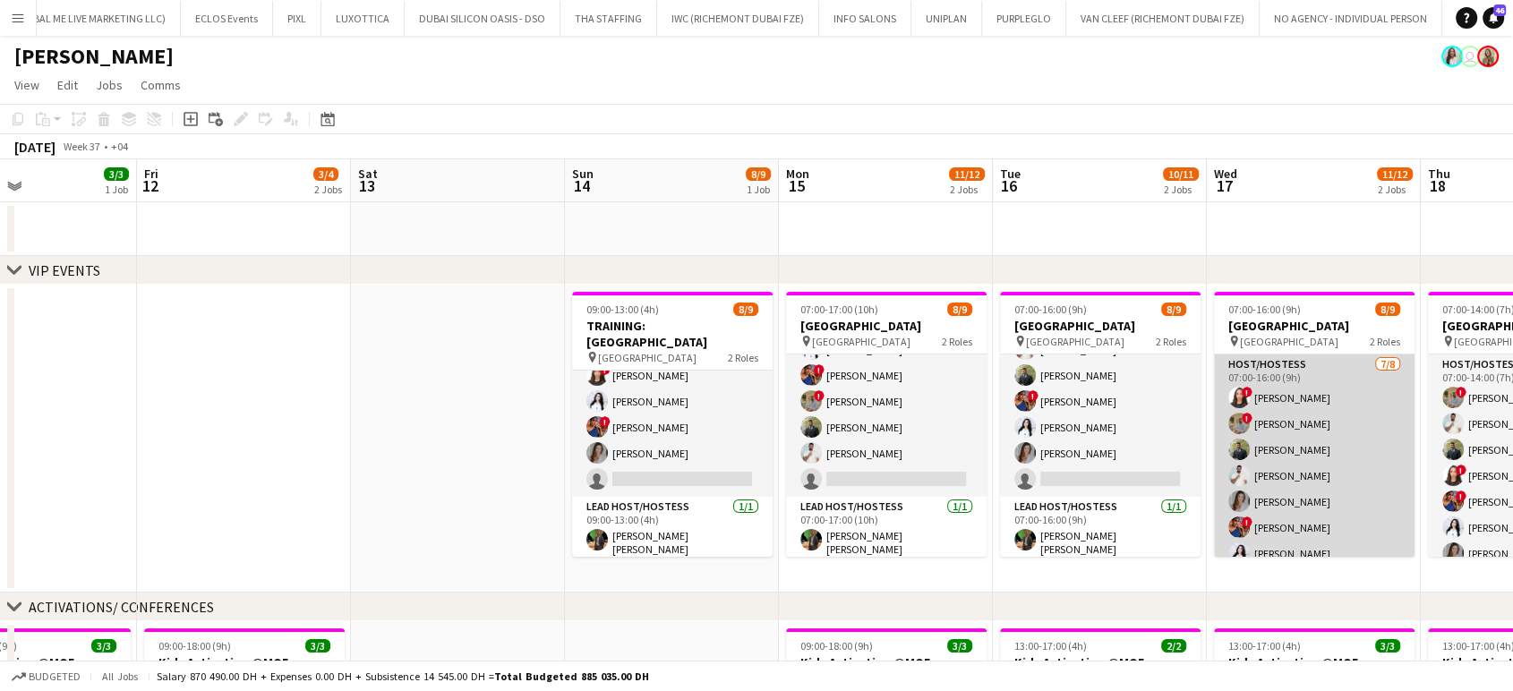
scroll to position [100, 0]
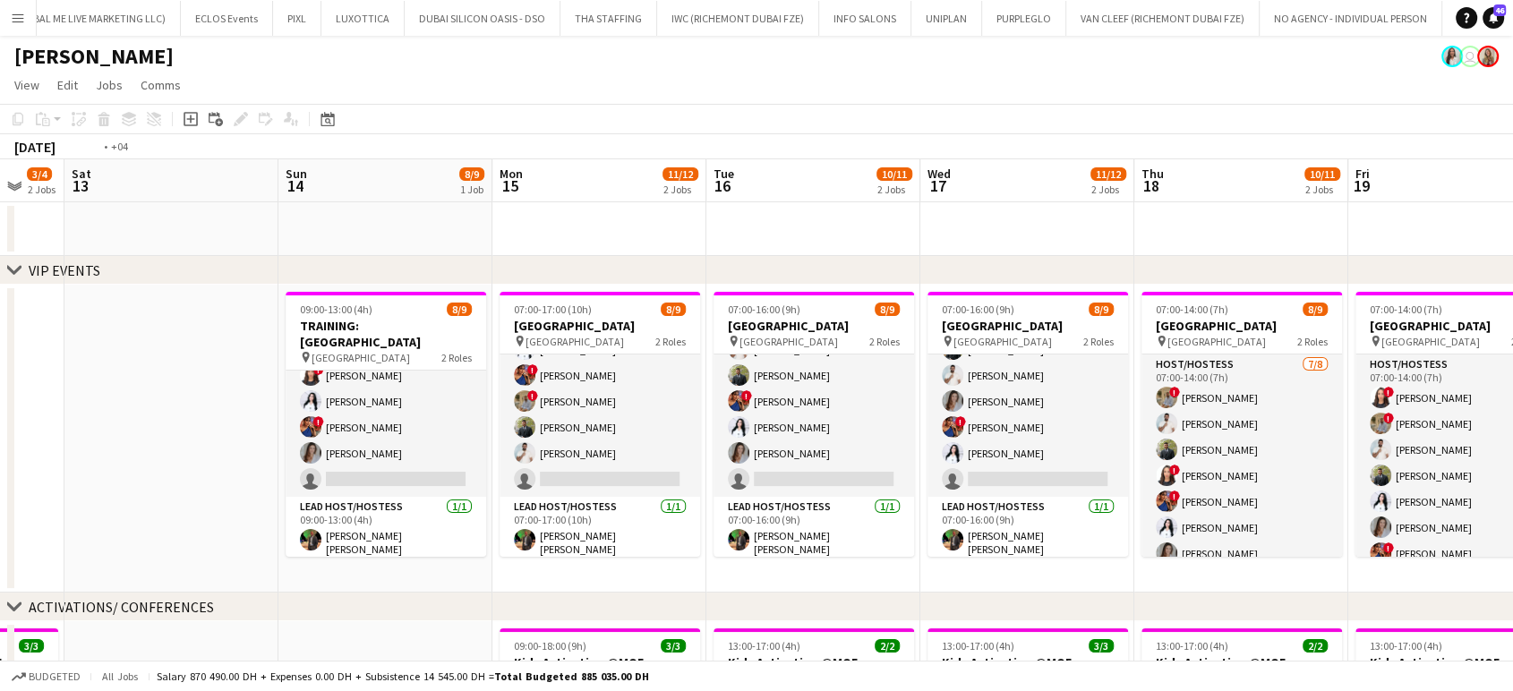
drag, startPoint x: 1324, startPoint y: 475, endPoint x: 478, endPoint y: 249, distance: 875.0
click at [475, 253] on app-calendar-viewport "Tue 9 Wed 10 3/3 1 Job Thu 11 3/3 1 Job Fri 12 3/4 2 Jobs Sat 13 Sun 14 8/9 1 J…" at bounding box center [756, 699] width 1513 height 1081
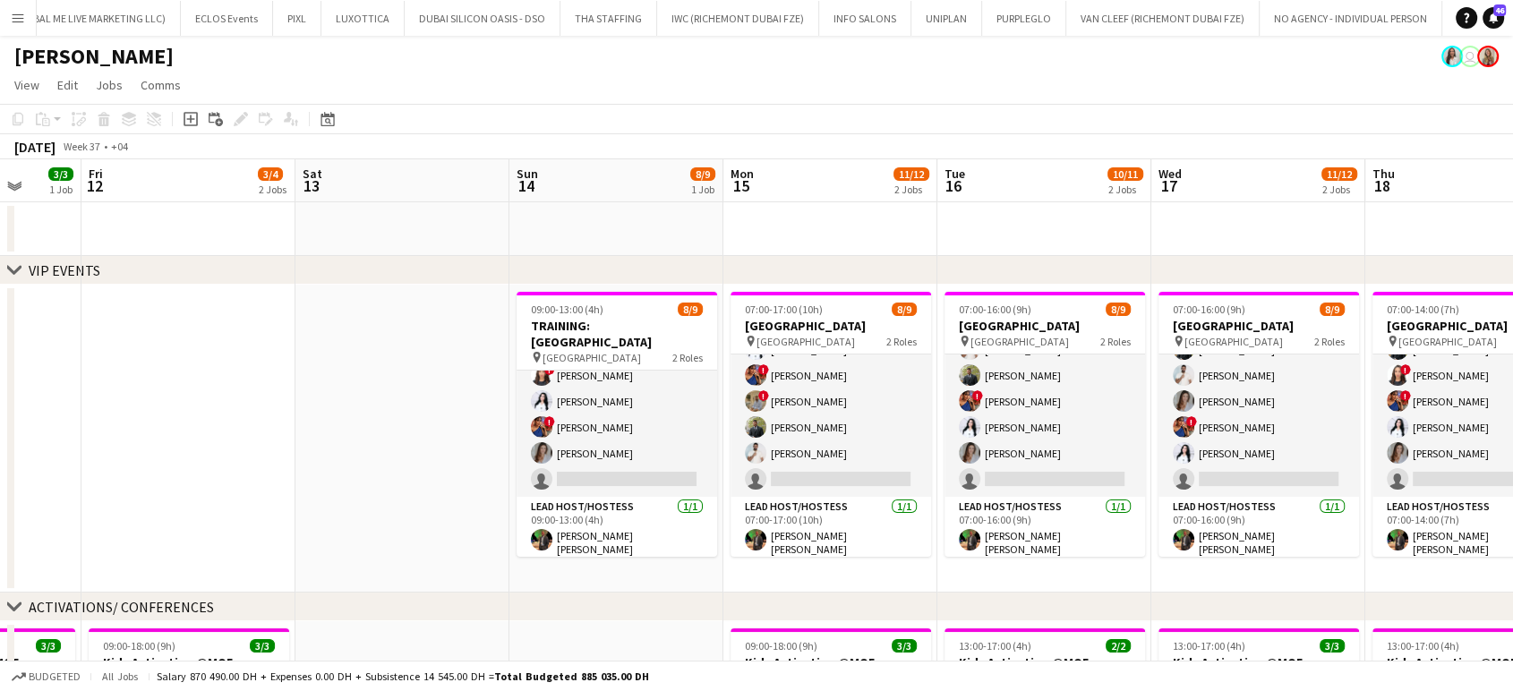
drag, startPoint x: 425, startPoint y: 371, endPoint x: 1371, endPoint y: 418, distance: 946.9
click at [1362, 416] on app-calendar-viewport "Wed 10 3/3 1 Job Thu 11 3/3 1 Job Fri 12 3/4 2 Jobs Sat 13 Sun 14 8/9 1 Job Mon…" at bounding box center [756, 699] width 1513 height 1081
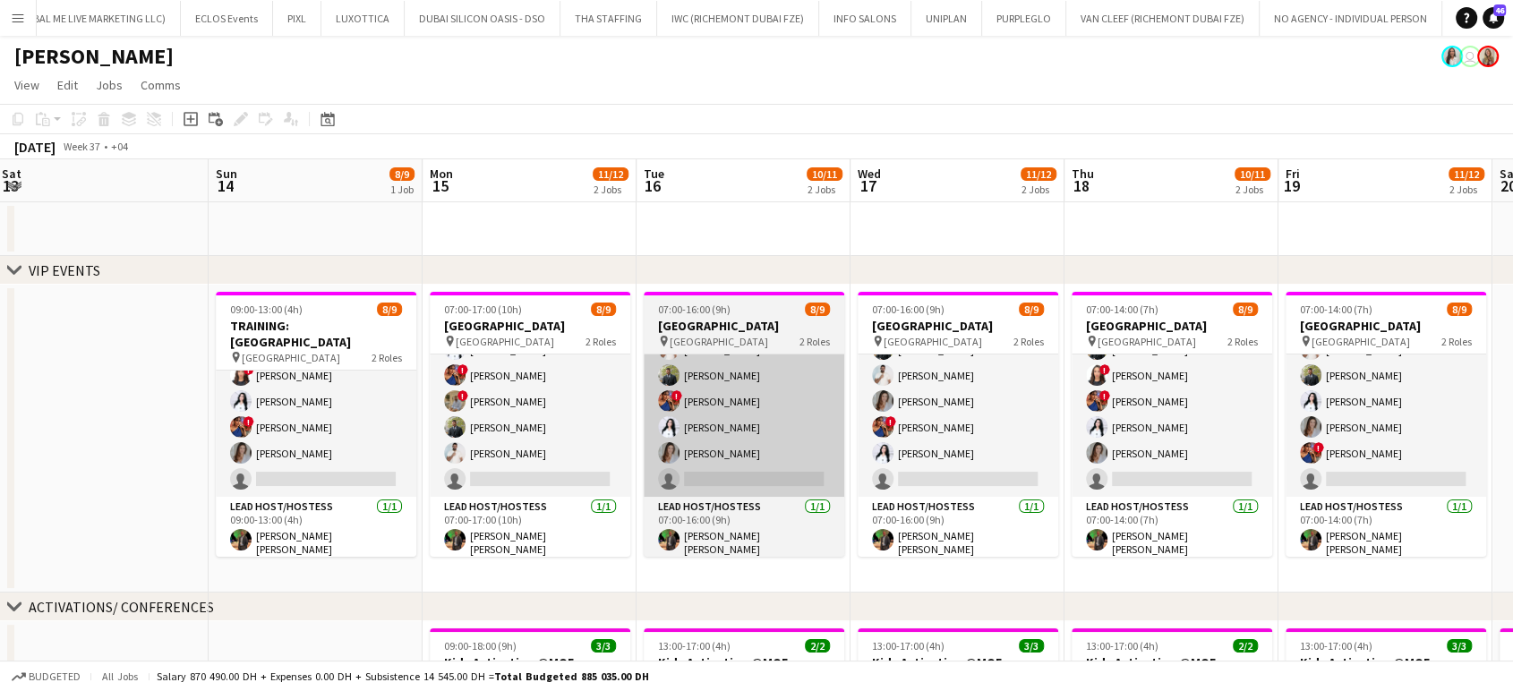
click at [704, 399] on app-calendar-viewport "Tue 9 Wed 10 3/3 1 Job Thu 11 3/3 1 Job Fri 12 3/4 2 Jobs Sat 13 Sun 14 8/9 1 J…" at bounding box center [756, 699] width 1513 height 1081
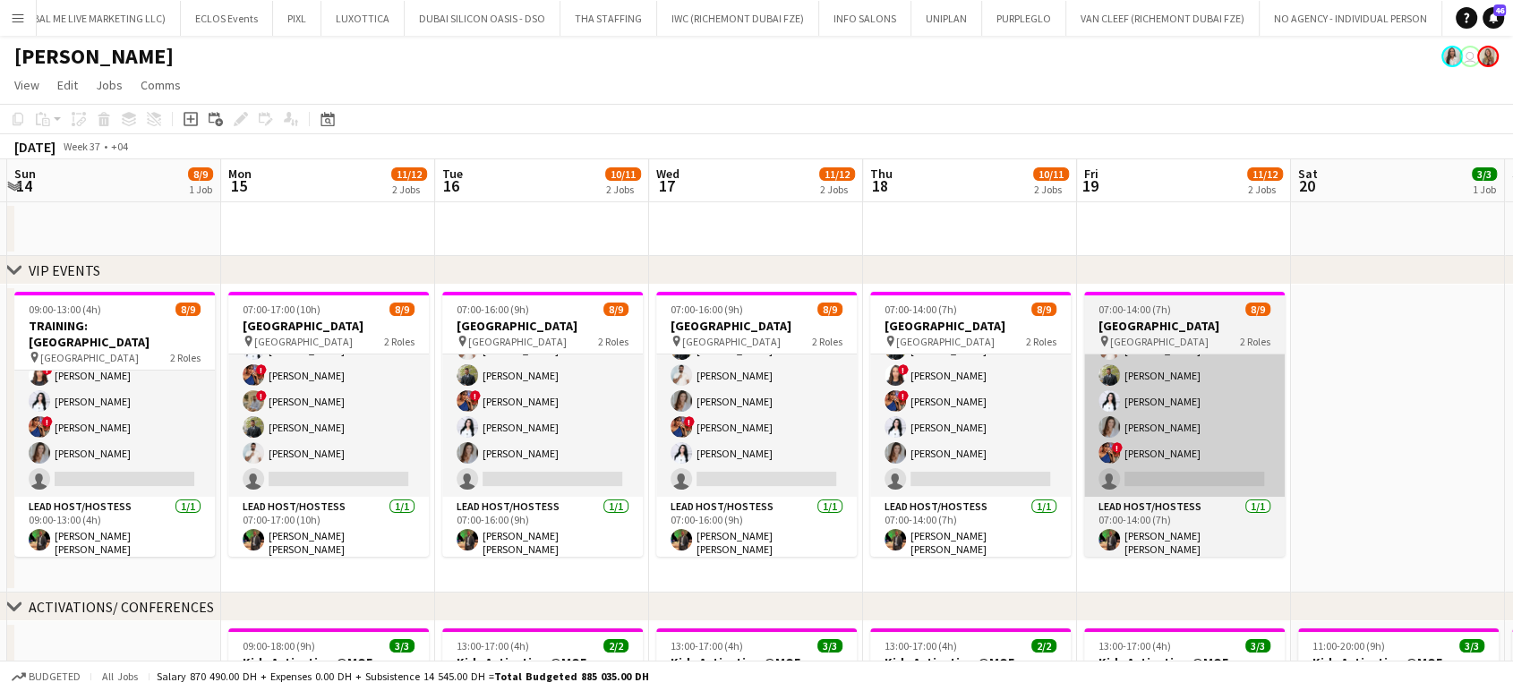
drag, startPoint x: 1127, startPoint y: 450, endPoint x: 1032, endPoint y: 447, distance: 95.9
click at [1039, 450] on app-calendar-viewport "Thu 11 3/3 1 Job Fri 12 3/4 2 Jobs Sat 13 Sun 14 8/9 1 Job Mon 15 11/12 2 Jobs …" at bounding box center [756, 699] width 1513 height 1081
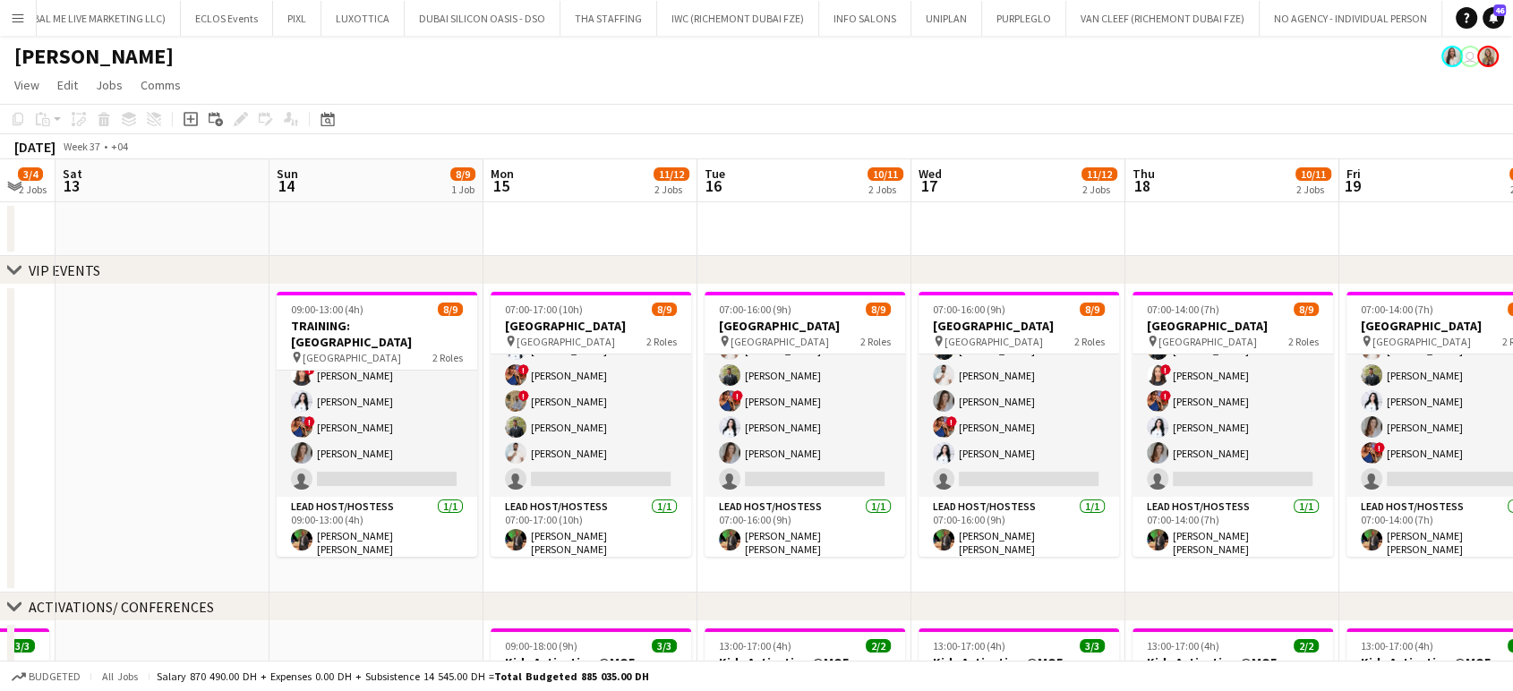
drag, startPoint x: 1067, startPoint y: 562, endPoint x: 1136, endPoint y: 572, distance: 69.7
click at [1136, 572] on app-calendar-viewport "Thu 11 3/3 1 Job Fri 12 3/4 2 Jobs Sat 13 Sun 14 8/9 1 Job Mon 15 11/12 2 Jobs …" at bounding box center [756, 699] width 1513 height 1081
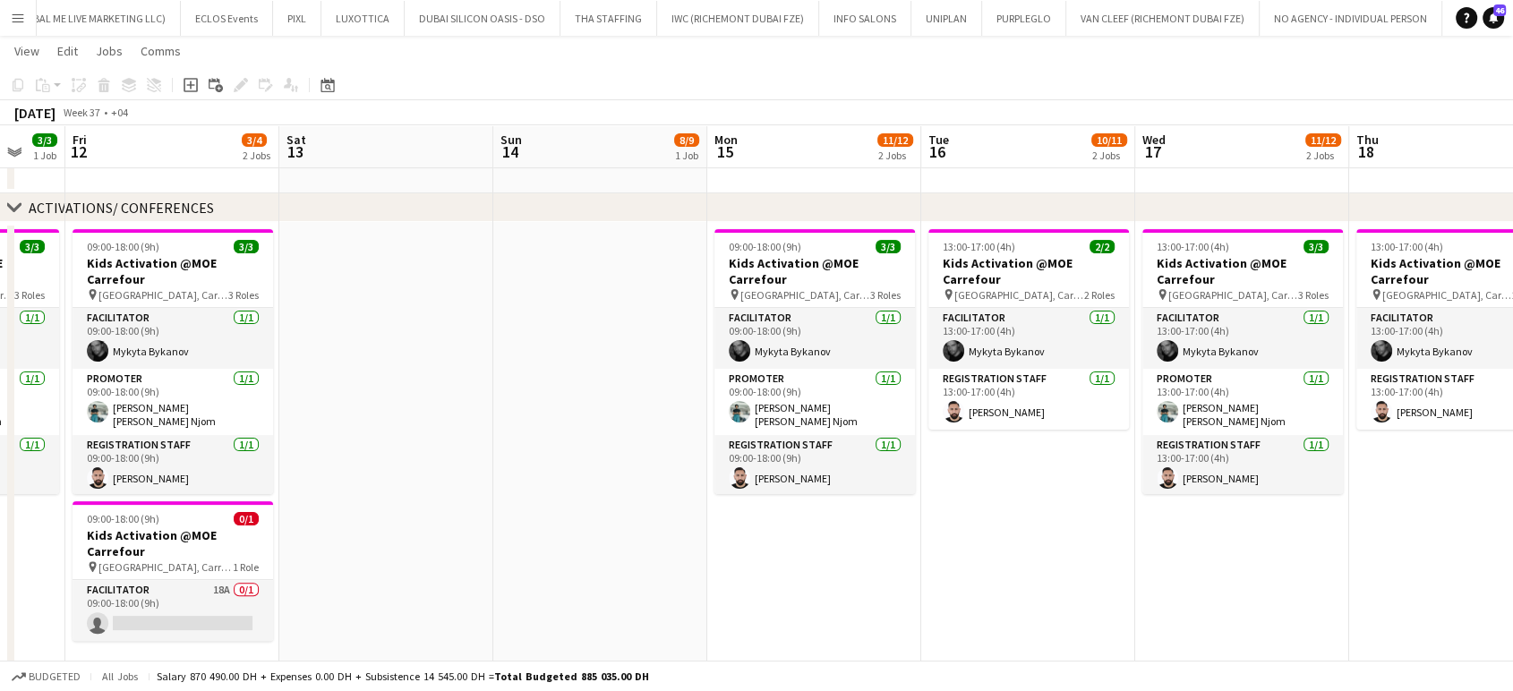
scroll to position [0, 471]
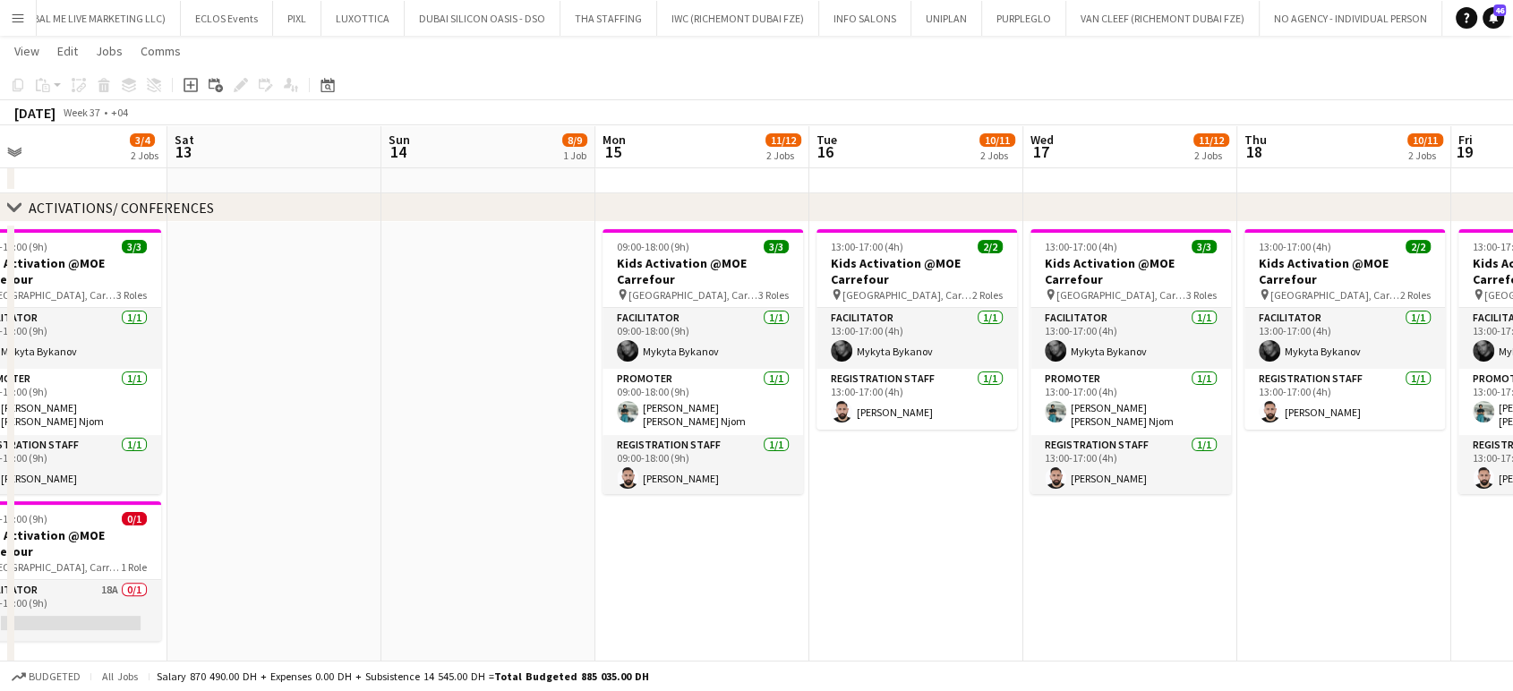
drag, startPoint x: 462, startPoint y: 464, endPoint x: 992, endPoint y: 443, distance: 530.6
click at [996, 444] on app-calendar-viewport "Wed 10 3/3 1 Job Thu 11 3/3 1 Job Fri 12 3/4 2 Jobs Sat 13 Sun 14 8/9 1 Job Mon…" at bounding box center [756, 256] width 1513 height 1169
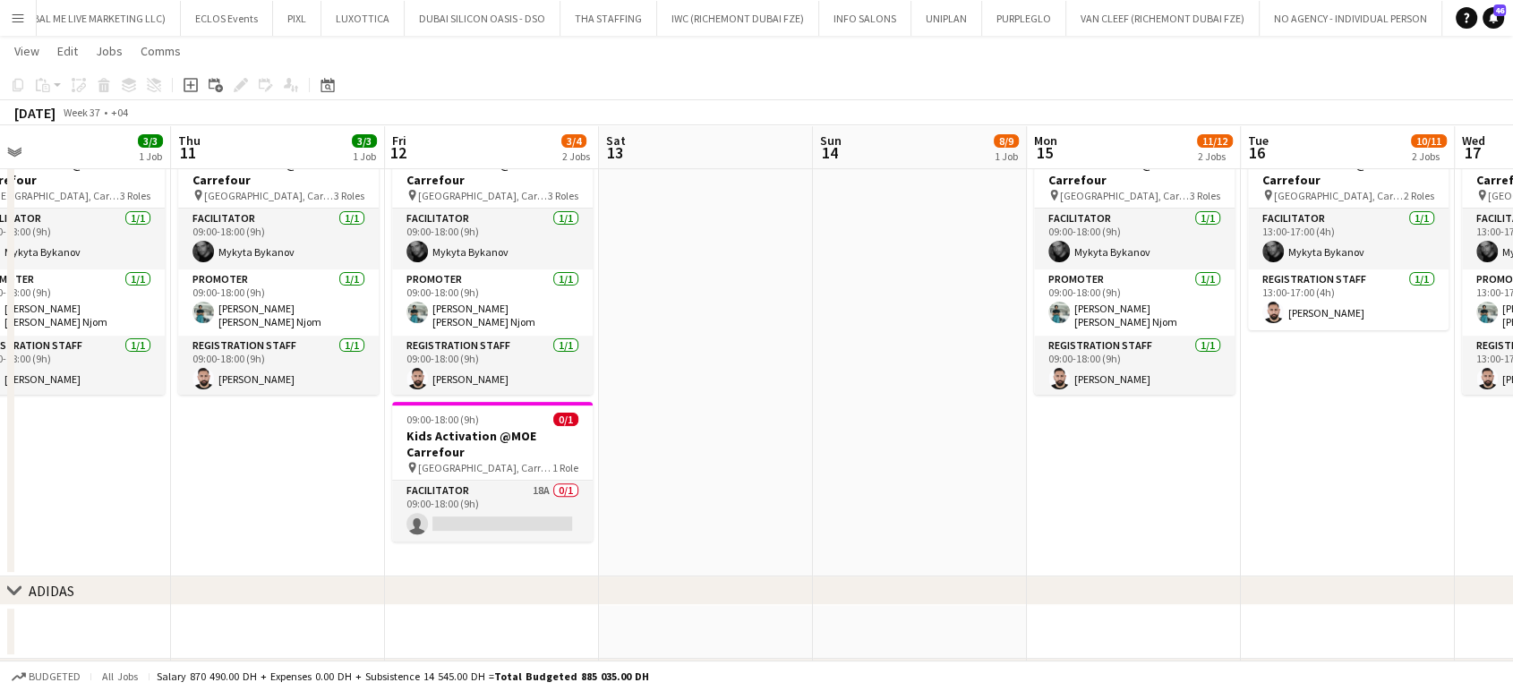
scroll to position [0, 423]
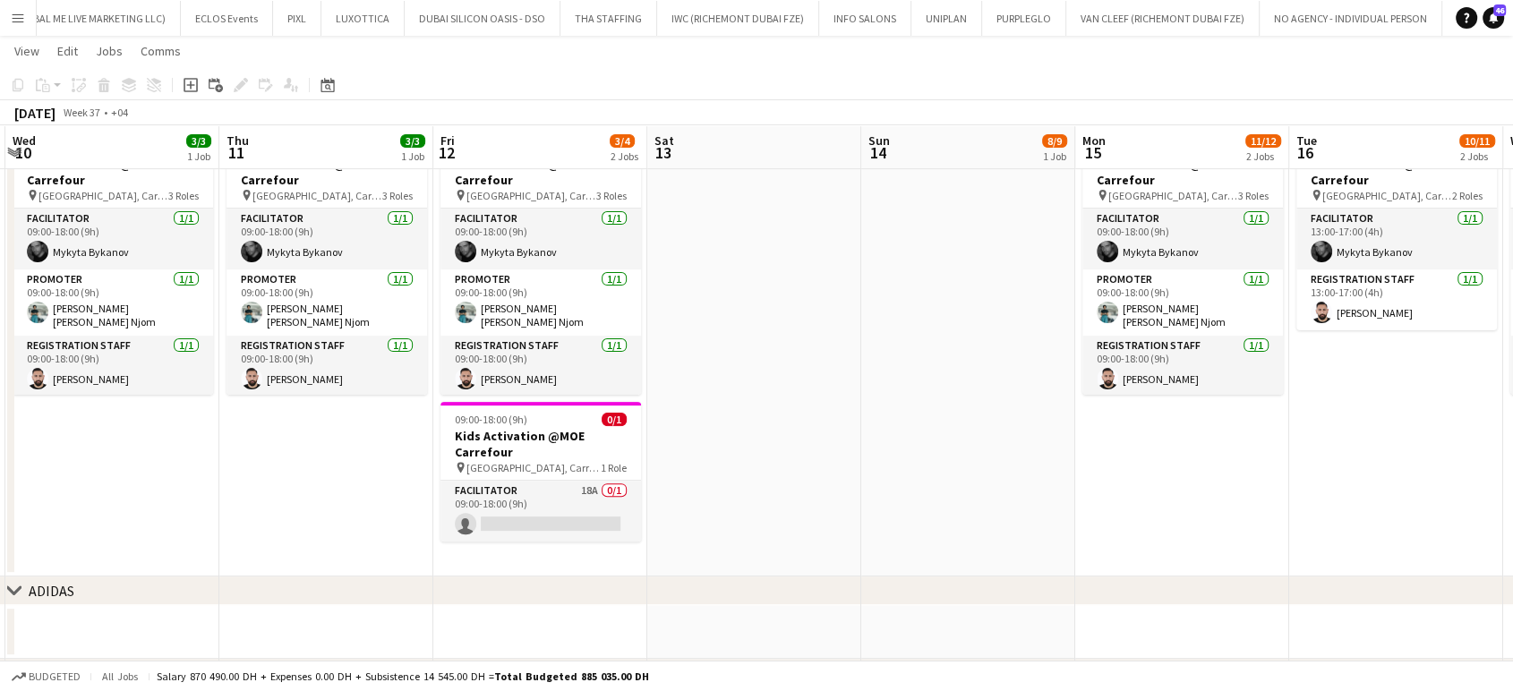
drag, startPoint x: 369, startPoint y: 444, endPoint x: 845, endPoint y: 421, distance: 477.0
click at [845, 421] on app-calendar-viewport "Mon 8 3/3 1 Job Tue 9 Wed 10 3/3 1 Job Thu 11 3/3 1 Job Fri 12 3/4 2 Jobs Sat 1…" at bounding box center [756, 157] width 1513 height 1169
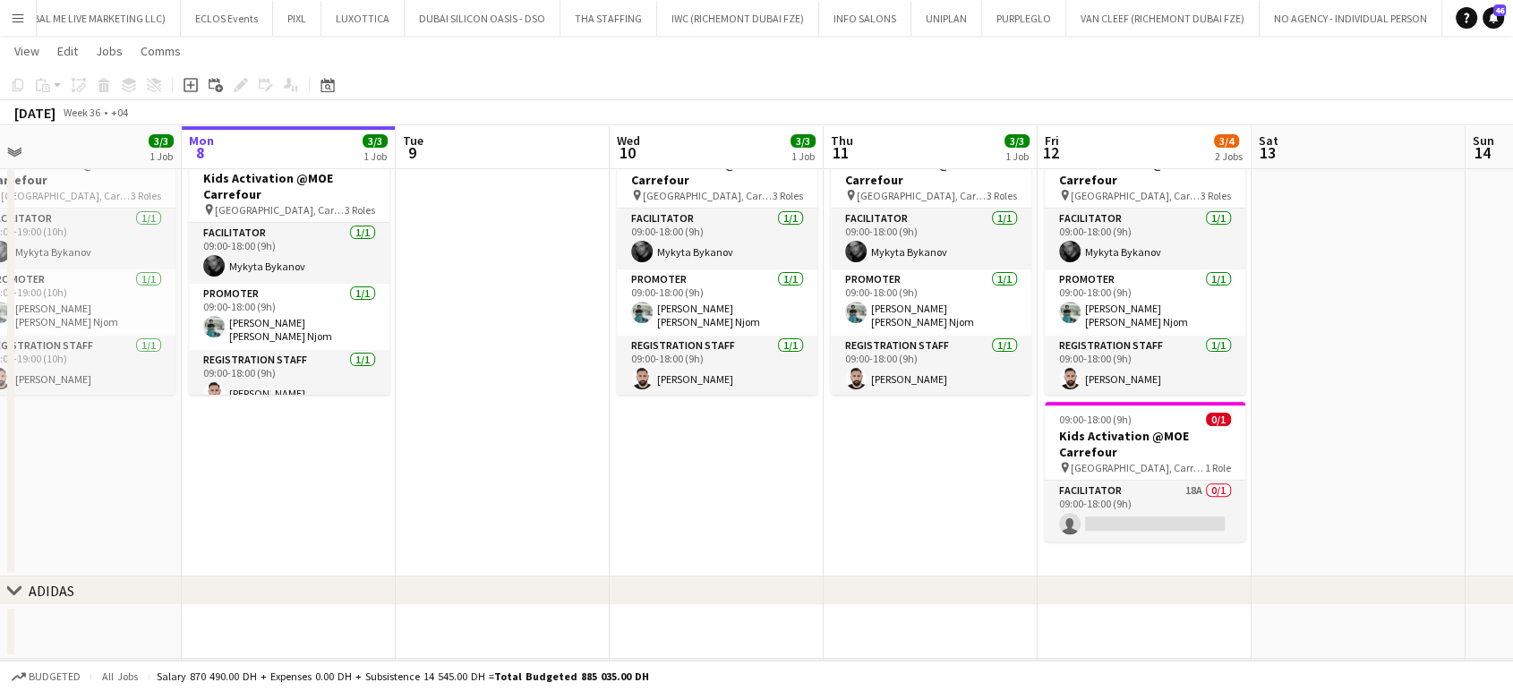
drag, startPoint x: 442, startPoint y: 364, endPoint x: 890, endPoint y: 316, distance: 451.2
click at [890, 316] on app-calendar-viewport "Fri 5 Sat 6 3/3 1 Job Sun 7 3/3 1 Job Mon 8 3/3 1 Job Tue 9 Wed 10 3/3 1 Job Th…" at bounding box center [756, 157] width 1513 height 1169
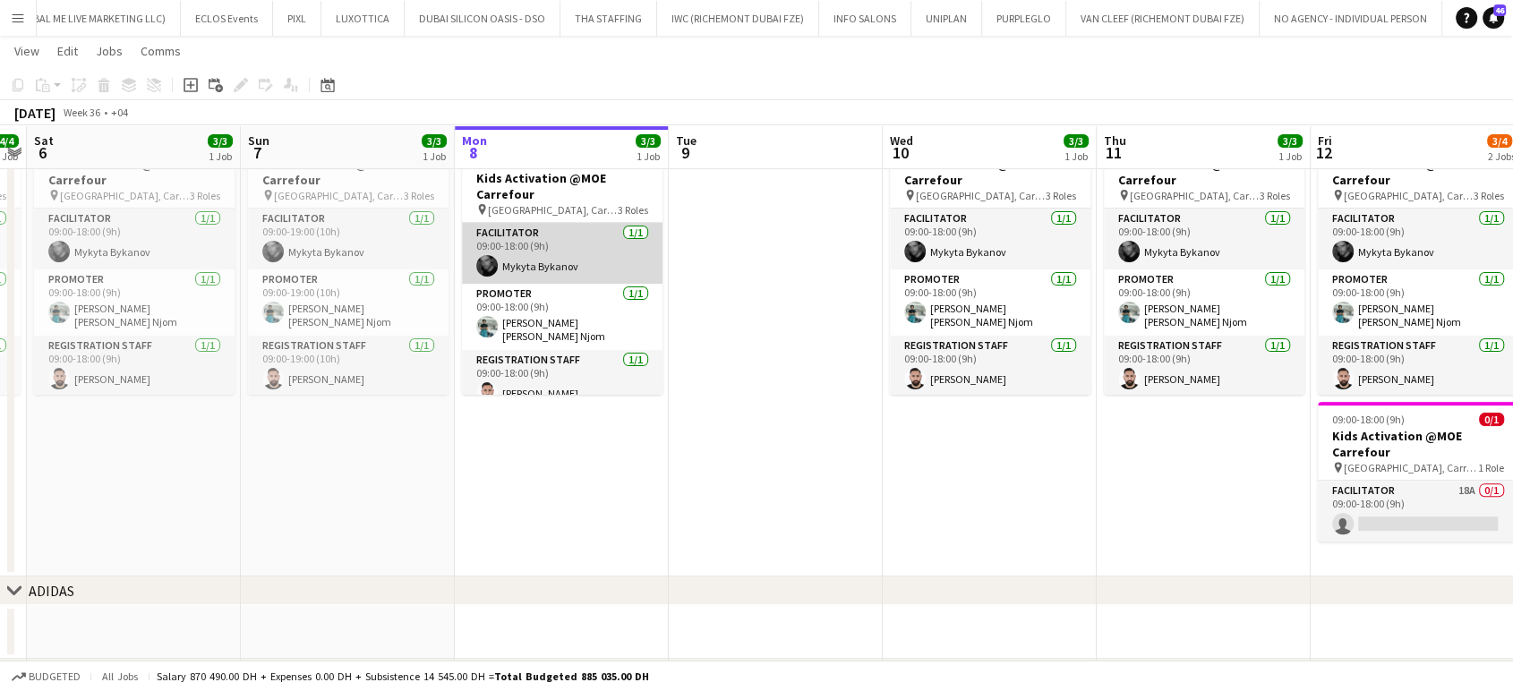
scroll to position [10, 0]
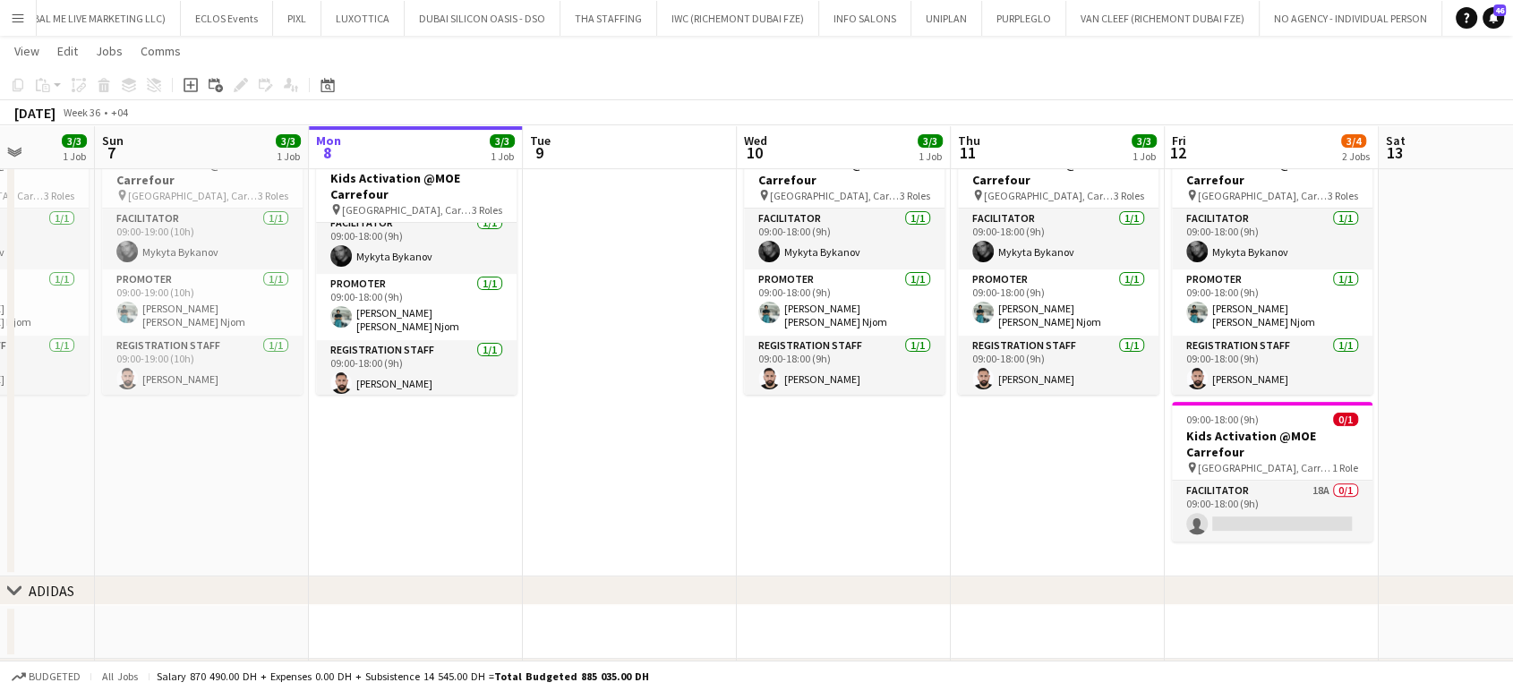
drag, startPoint x: 1172, startPoint y: 355, endPoint x: 1028, endPoint y: 328, distance: 146.7
click at [1028, 328] on app-calendar-viewport "Thu 4 4/4 1 Job Fri 5 4/4 1 Job Sat 6 3/3 1 Job Sun 7 3/3 1 Job Mon 8 3/3 1 Job…" at bounding box center [756, 157] width 1513 height 1169
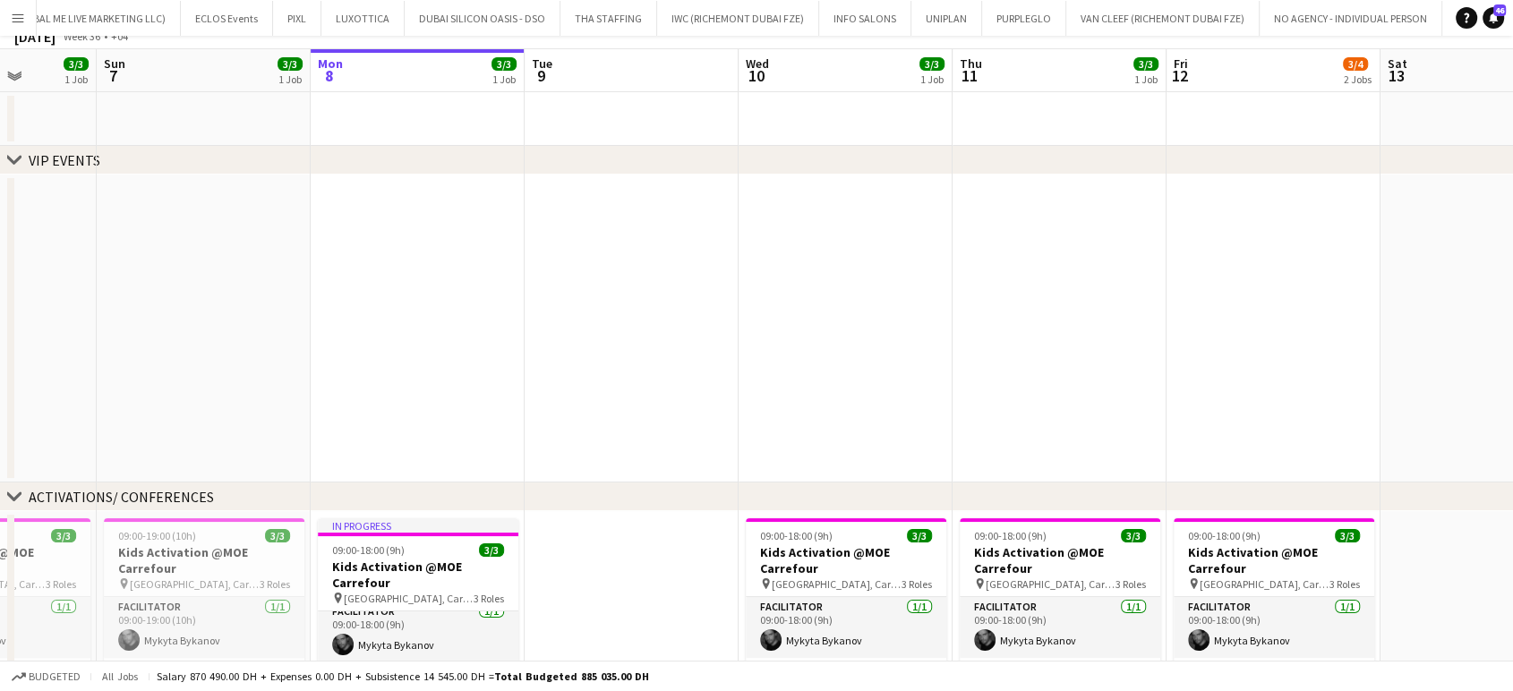
scroll to position [0, 0]
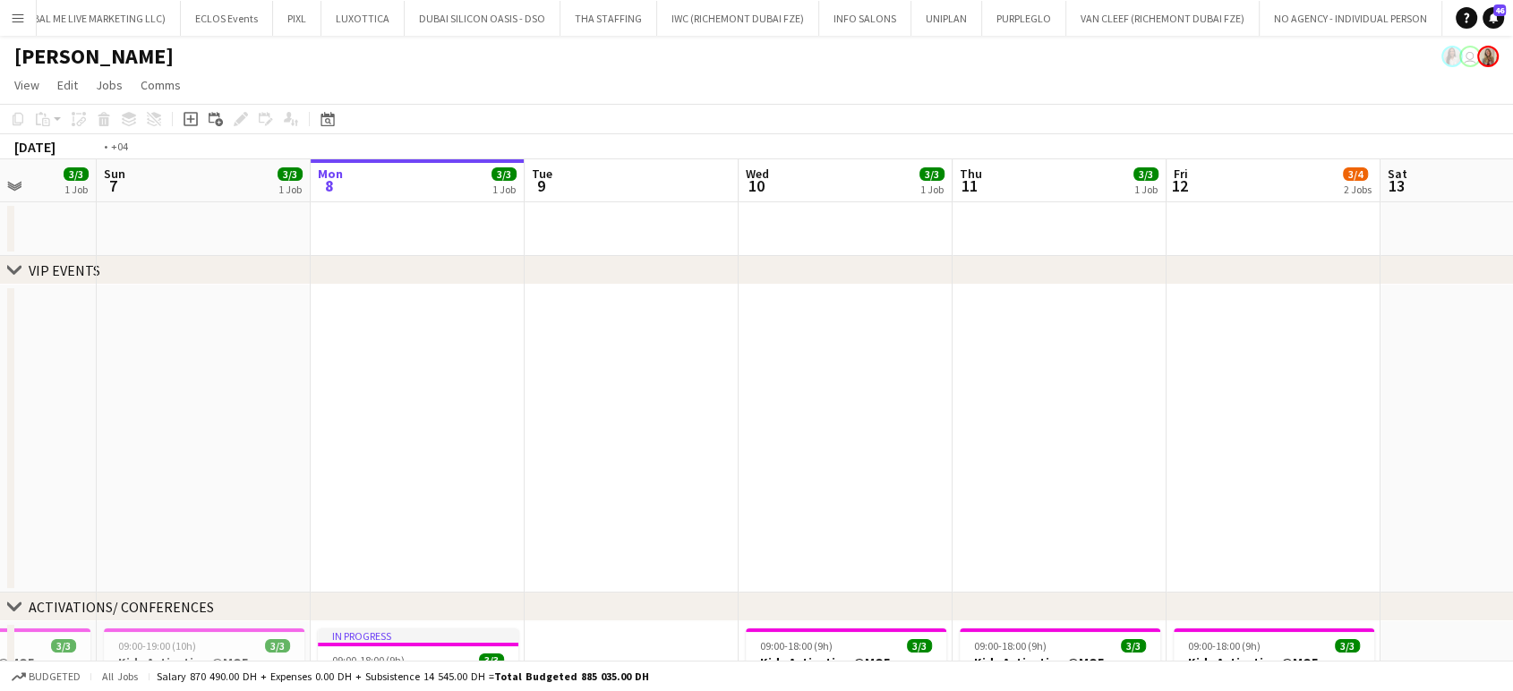
drag, startPoint x: 981, startPoint y: 457, endPoint x: 1, endPoint y: 320, distance: 989.3
click at [0, 316] on app-calendar-viewport "Thu 4 4/4 1 Job Fri 5 4/4 1 Job Sat 6 3/3 1 Job Sun 7 3/3 1 Job Mon 8 3/3 1 Job…" at bounding box center [756, 699] width 1513 height 1081
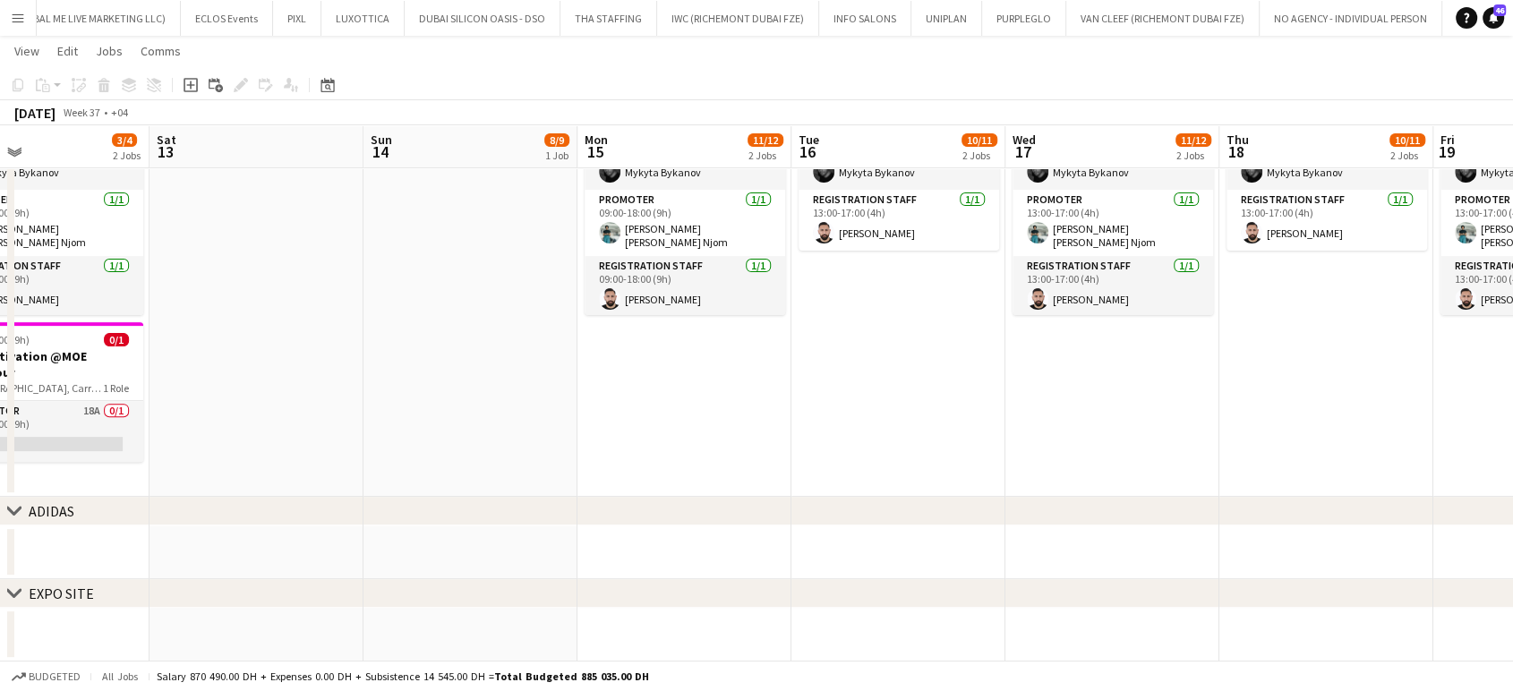
scroll to position [0, 722]
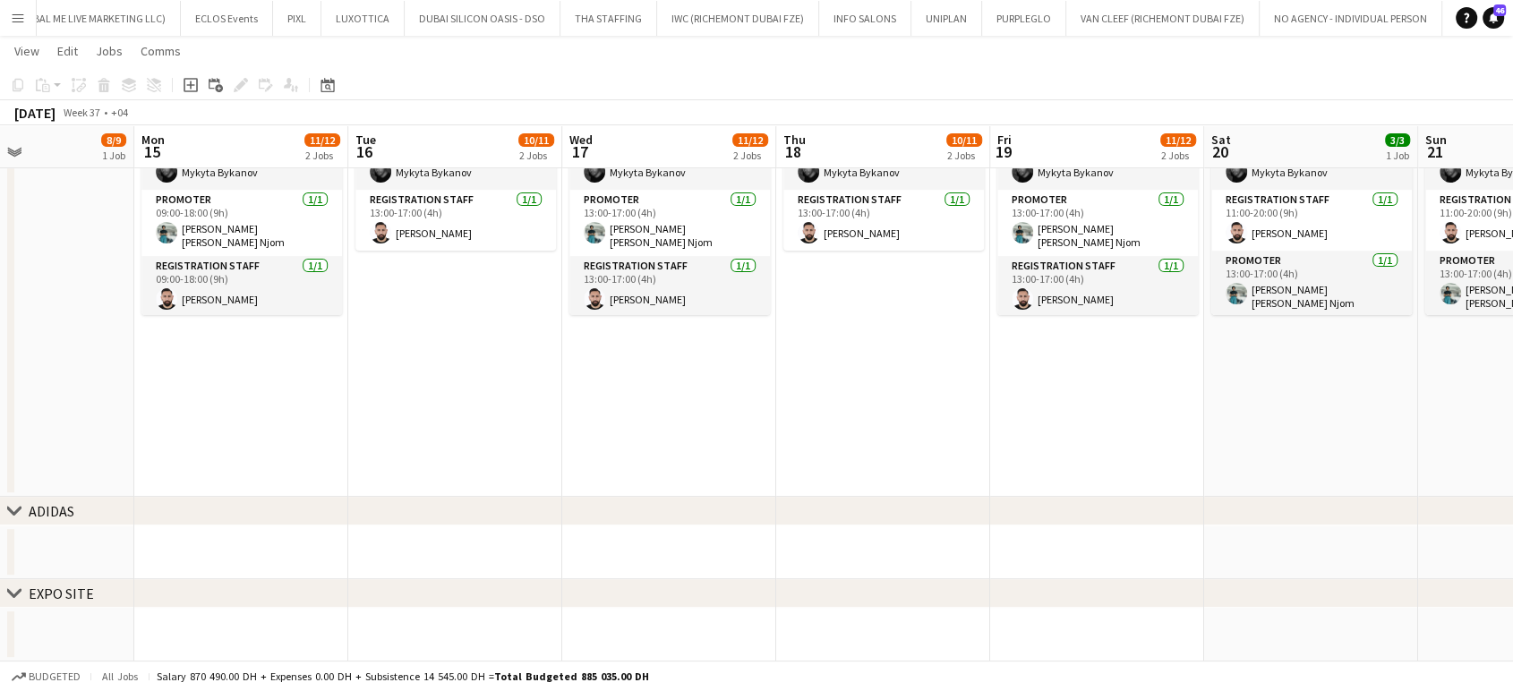
drag, startPoint x: 942, startPoint y: 356, endPoint x: 248, endPoint y: 360, distance: 694.1
click at [248, 360] on app-calendar-viewport "Thu 11 3/3 1 Job Fri 12 3/4 2 Jobs Sat 13 Sun 14 8/9 1 Job Mon 15 11/12 2 Jobs …" at bounding box center [756, 77] width 1513 height 1169
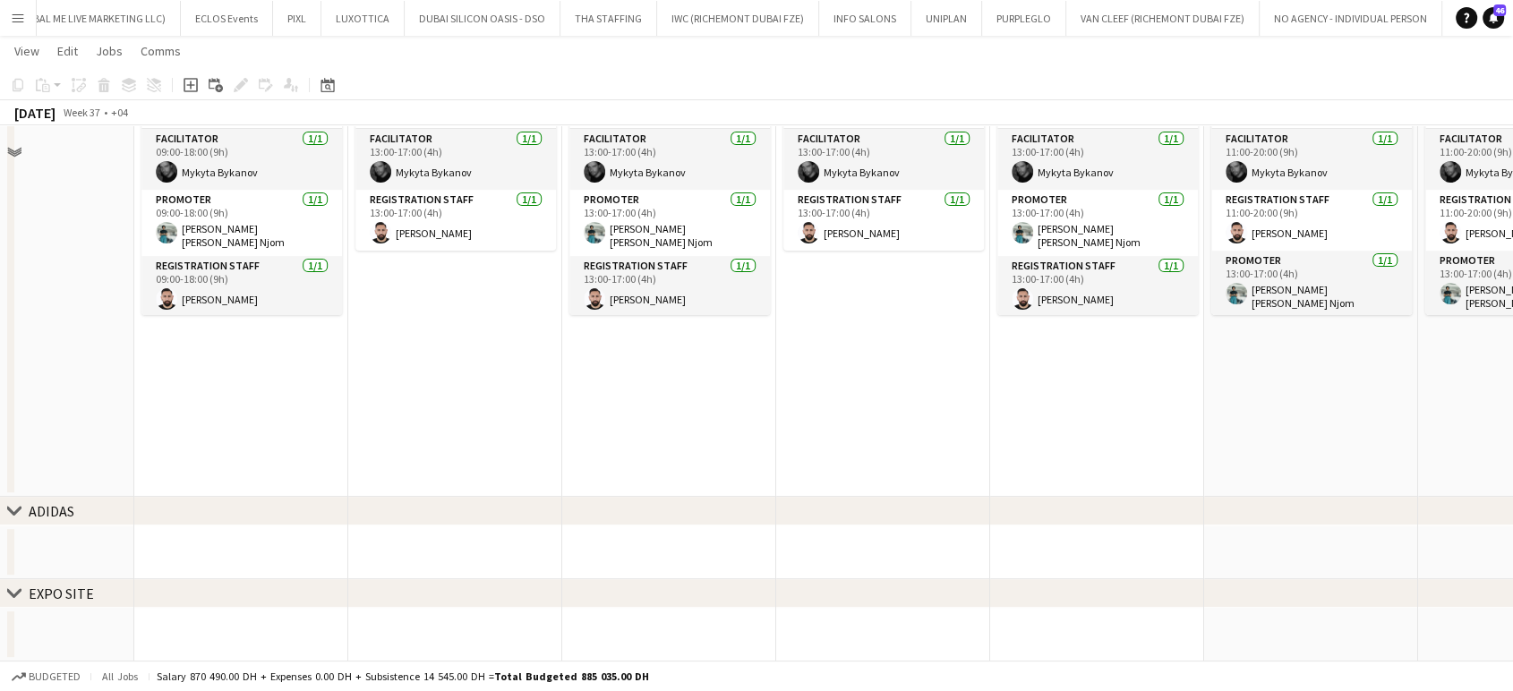
scroll to position [0, 0]
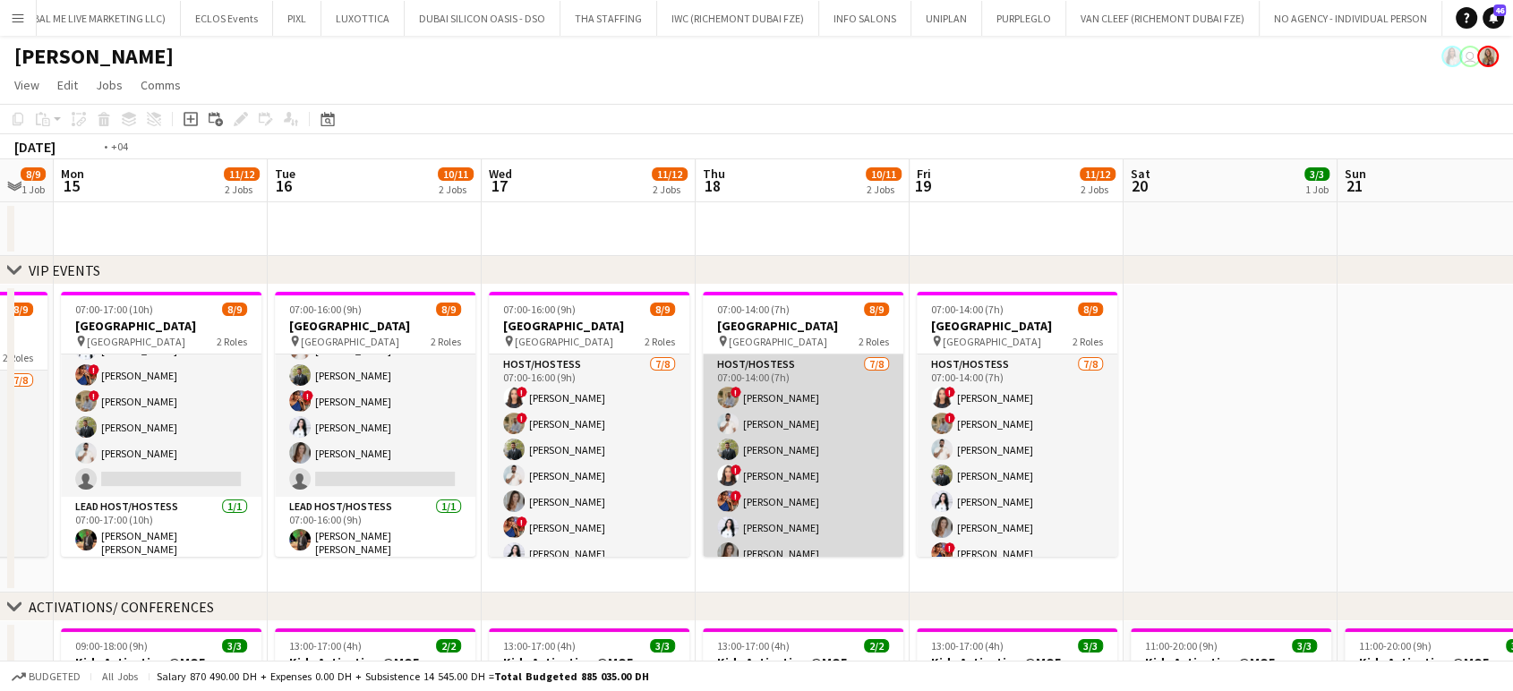
drag, startPoint x: 920, startPoint y: 368, endPoint x: 314, endPoint y: 428, distance: 608.4
click at [305, 434] on app-calendar-viewport "Thu 11 3/3 1 Job Fri 12 3/4 2 Jobs Sat 13 Sun 14 8/9 1 Job Mon 15 11/12 2 Jobs …" at bounding box center [756, 699] width 1513 height 1081
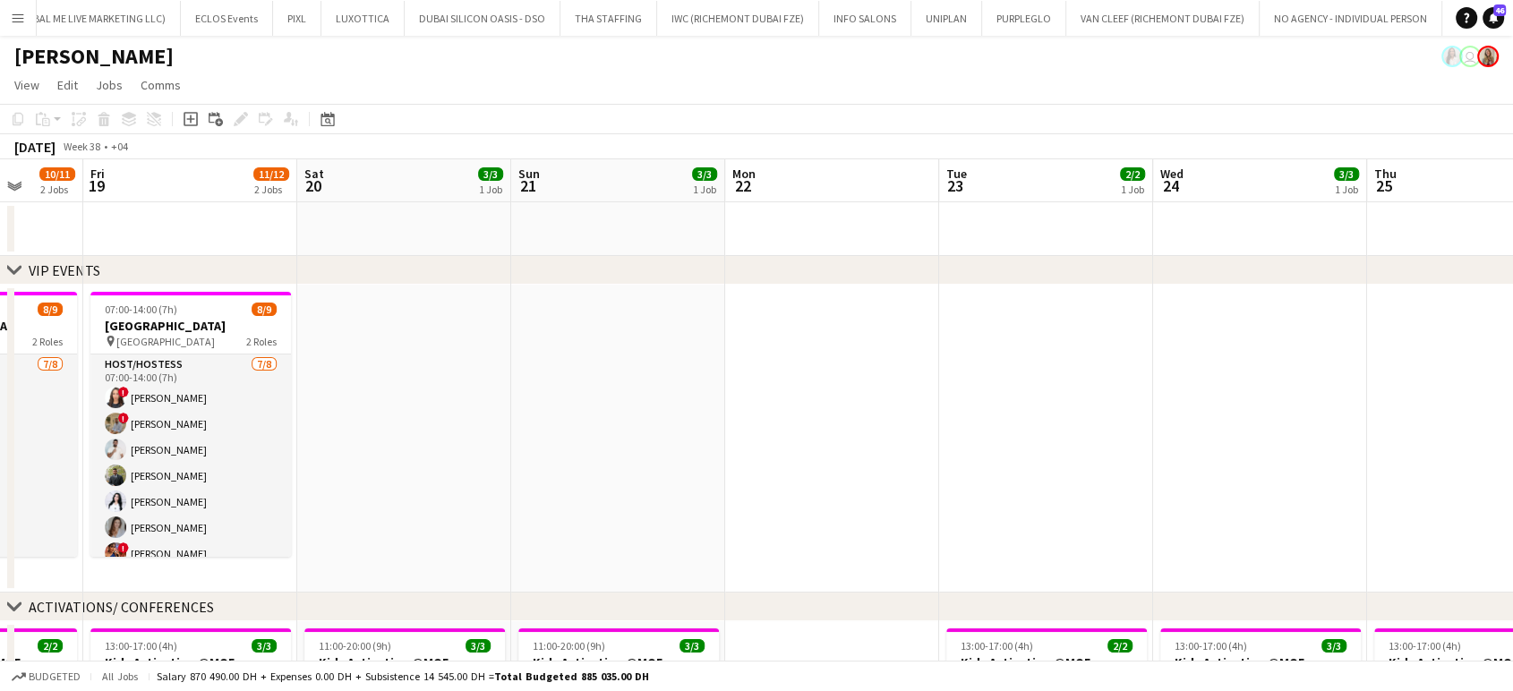
drag, startPoint x: 932, startPoint y: 398, endPoint x: 291, endPoint y: 399, distance: 641.2
click at [291, 399] on app-calendar-viewport "Mon 15 11/12 2 Jobs Tue 16 10/11 2 Jobs Wed 17 11/12 2 Jobs Thu 18 10/11 2 Jobs…" at bounding box center [756, 699] width 1513 height 1081
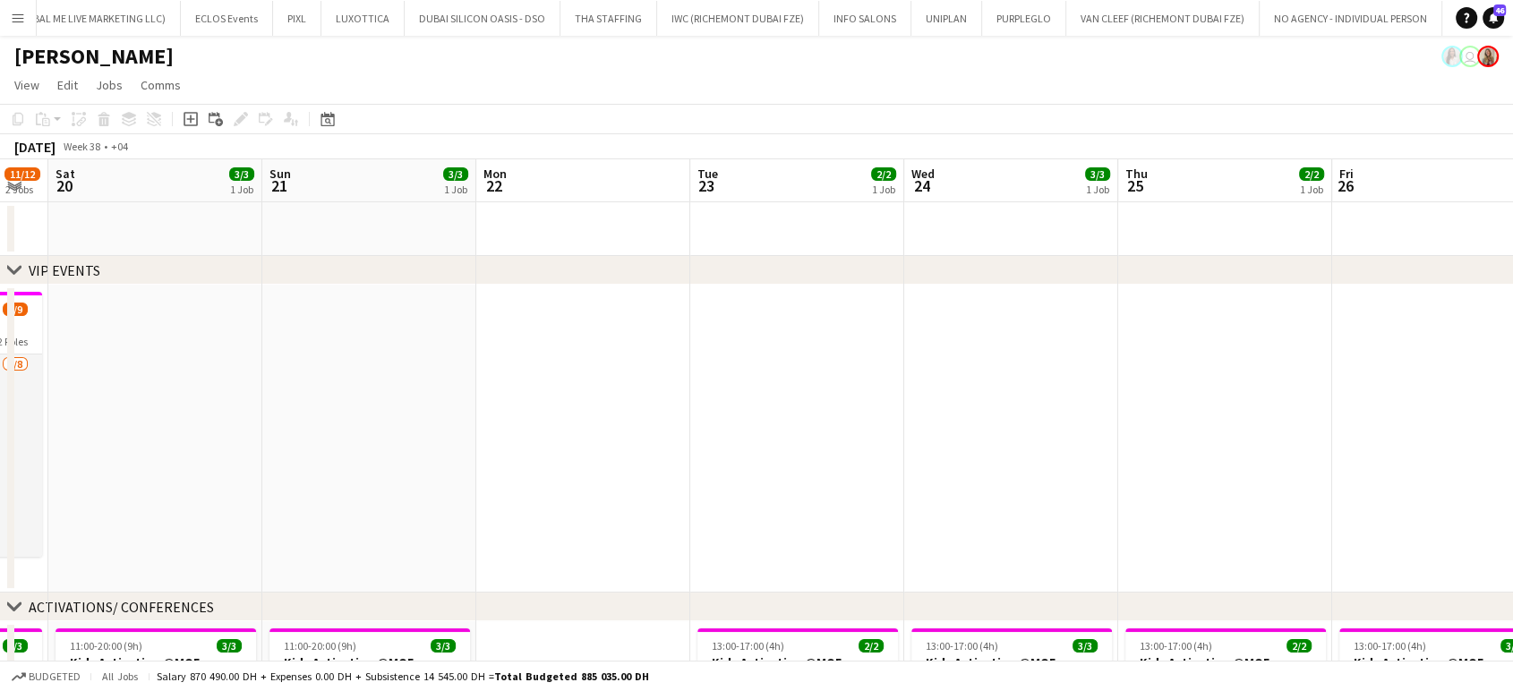
drag, startPoint x: 470, startPoint y: 455, endPoint x: 1256, endPoint y: 456, distance: 785.4
click at [1221, 455] on app-calendar-viewport "Thu 18 10/11 2 Jobs Fri 19 11/12 2 Jobs Sat 20 3/3 1 Job Sun 21 3/3 1 Job Mon 2…" at bounding box center [756, 699] width 1513 height 1081
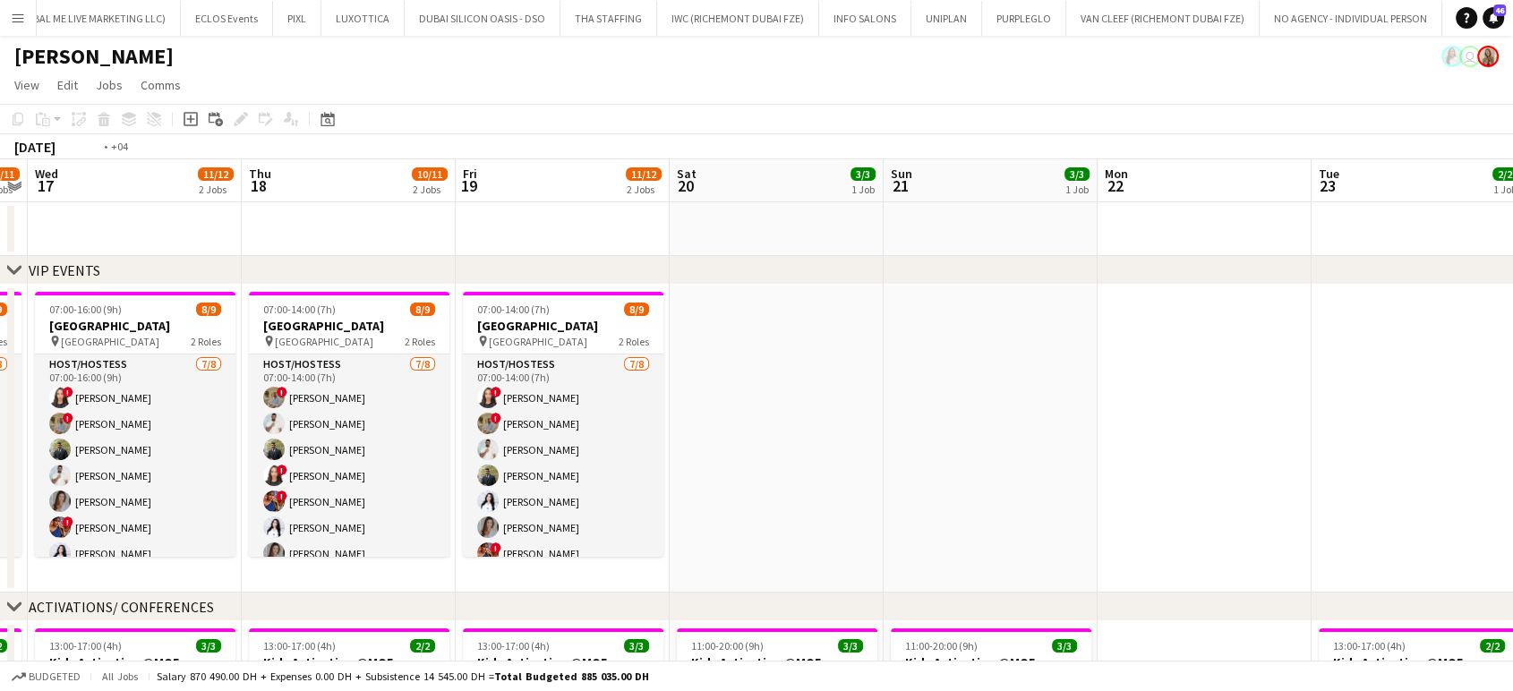
drag, startPoint x: 665, startPoint y: 392, endPoint x: 1082, endPoint y: 394, distance: 416.4
click at [1082, 394] on app-calendar-viewport "Mon 15 11/12 2 Jobs Tue 16 10/11 2 Jobs Wed 17 11/12 2 Jobs Thu 18 10/11 2 Jobs…" at bounding box center [756, 699] width 1513 height 1081
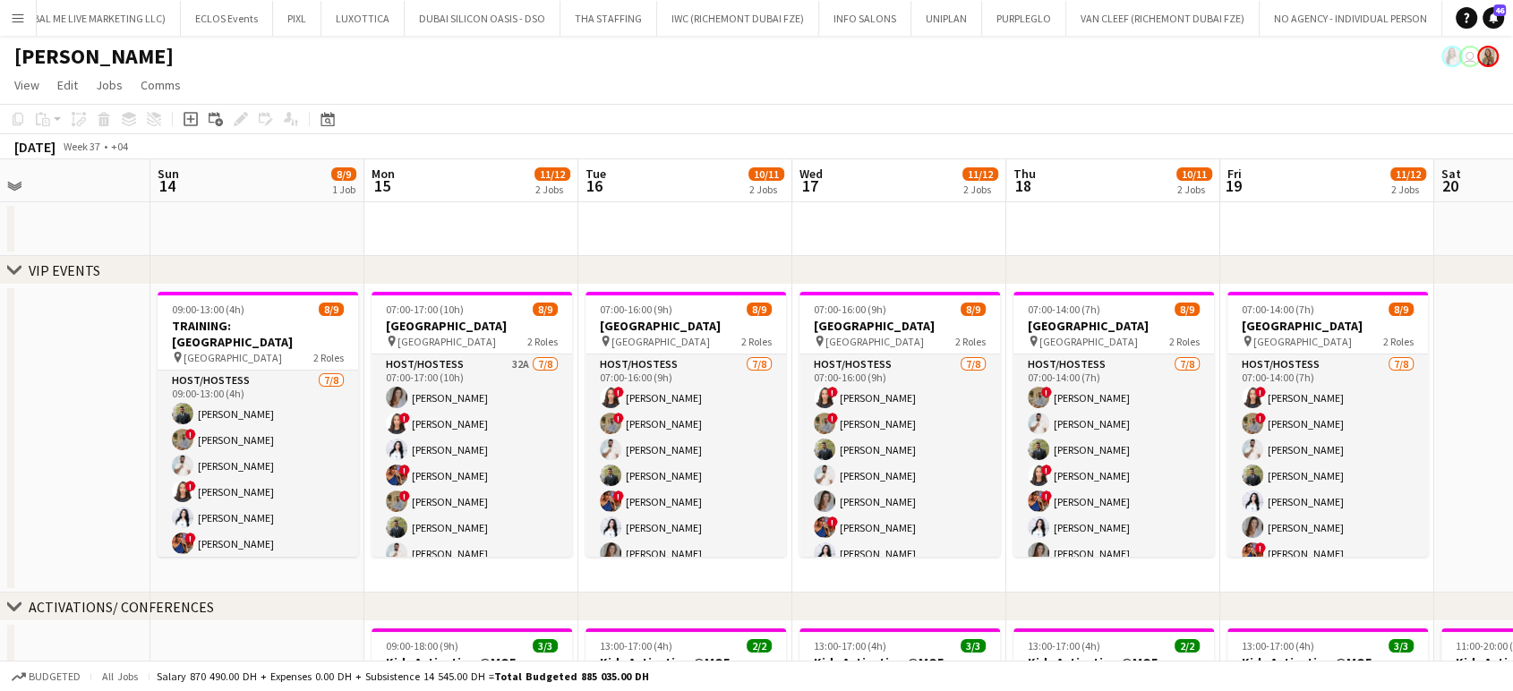
drag, startPoint x: 752, startPoint y: 394, endPoint x: 1140, endPoint y: 396, distance: 387.8
click at [1139, 396] on app-calendar-viewport "Thu 11 3/3 1 Job Fri 12 3/4 2 Jobs Sat 13 Sun 14 8/9 1 Job Mon 15 11/12 2 Jobs …" at bounding box center [756, 699] width 1513 height 1081
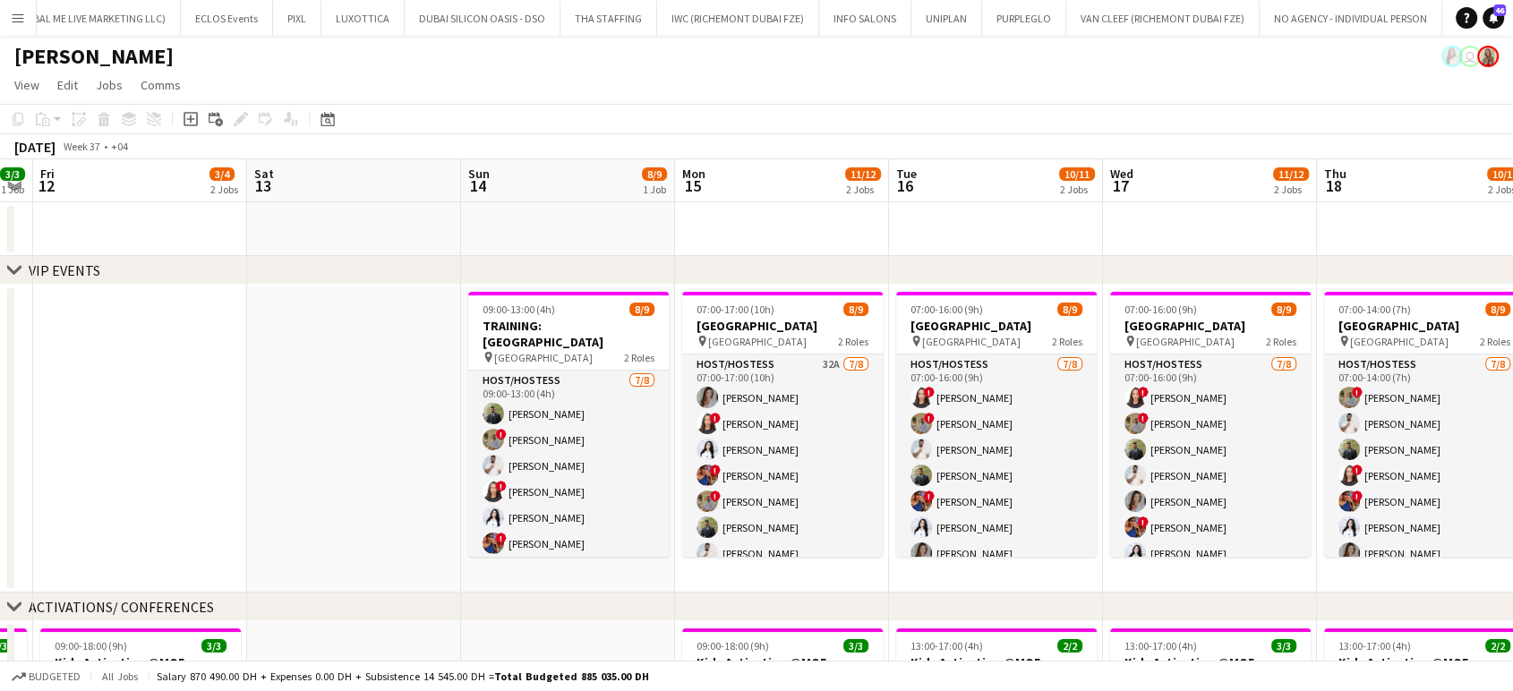
drag, startPoint x: 759, startPoint y: 385, endPoint x: 1070, endPoint y: 397, distance: 311.0
click at [1070, 397] on app-calendar-viewport "Wed 10 3/3 1 Job Thu 11 3/3 1 Job Fri 12 3/4 2 Jobs Sat 13 Sun 14 8/9 1 Job Mon…" at bounding box center [756, 699] width 1513 height 1081
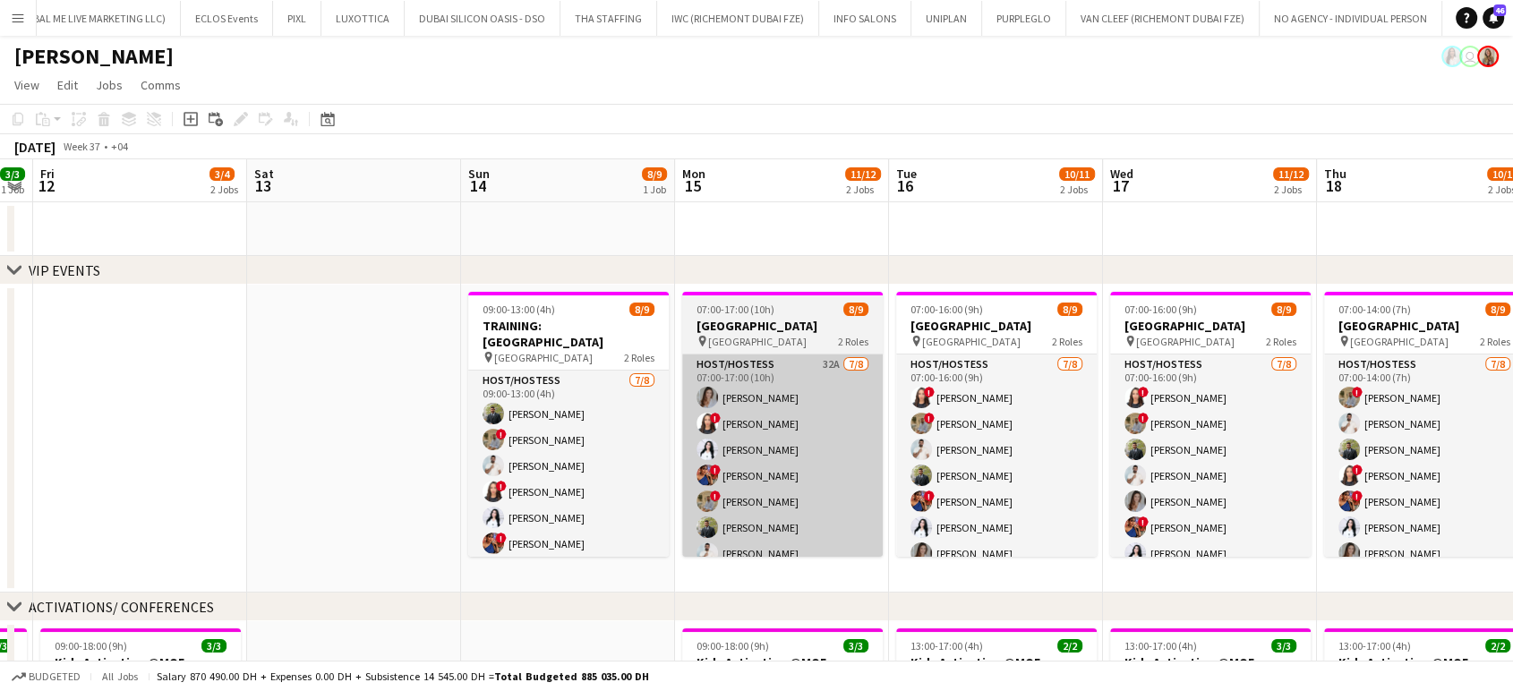
scroll to position [0, 394]
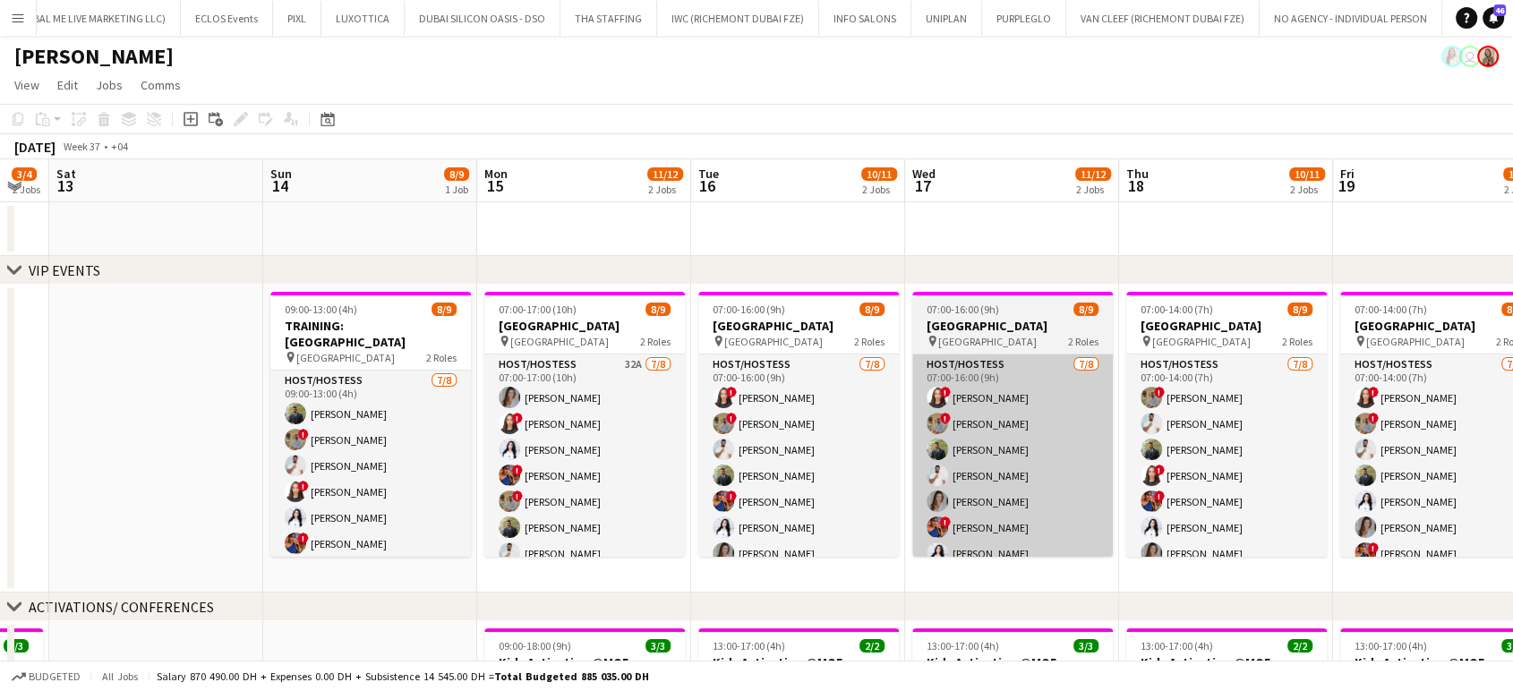
drag, startPoint x: 1338, startPoint y: 417, endPoint x: 916, endPoint y: 430, distance: 422.0
click at [924, 436] on app-calendar-viewport "Tue 9 Wed 10 3/3 1 Job Thu 11 3/3 1 Job Fri 12 3/4 2 Jobs Sat 13 Sun 14 8/9 1 J…" at bounding box center [756, 699] width 1513 height 1081
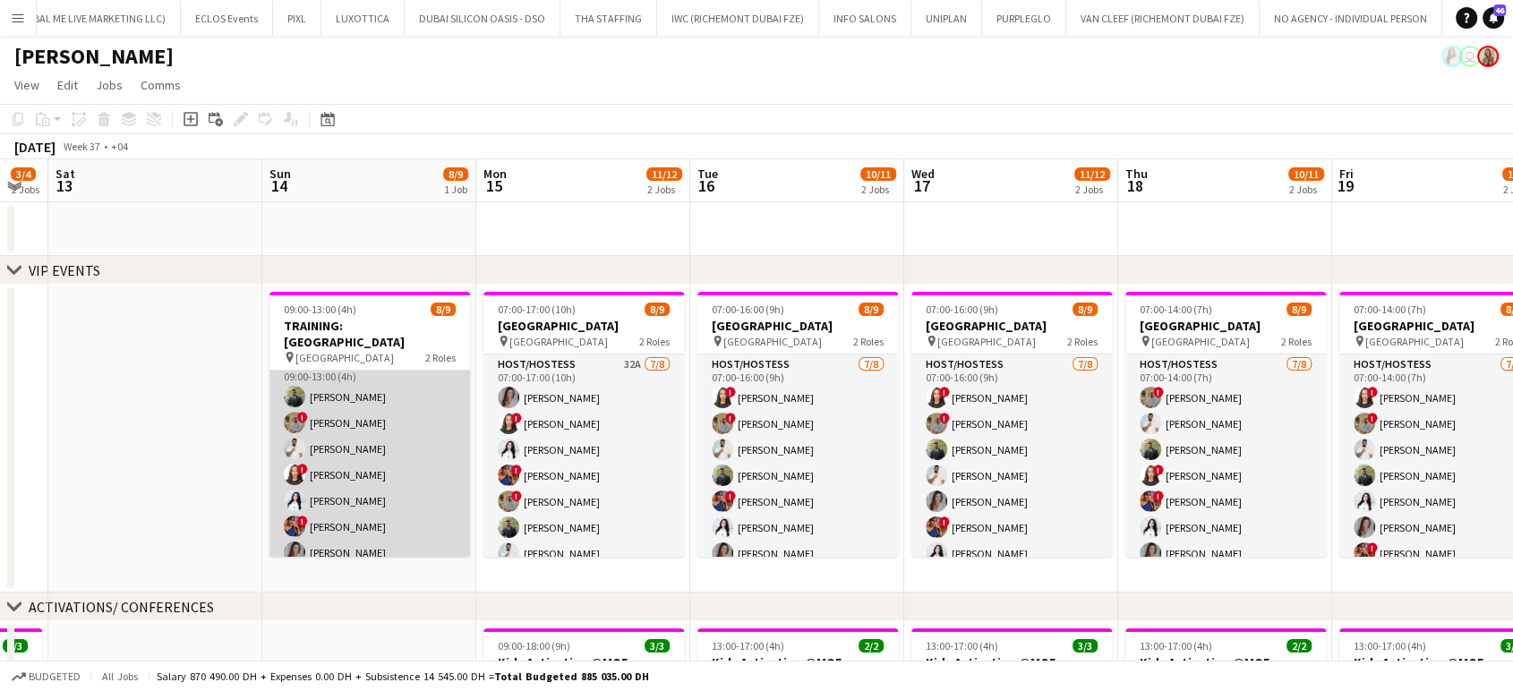
scroll to position [116, 0]
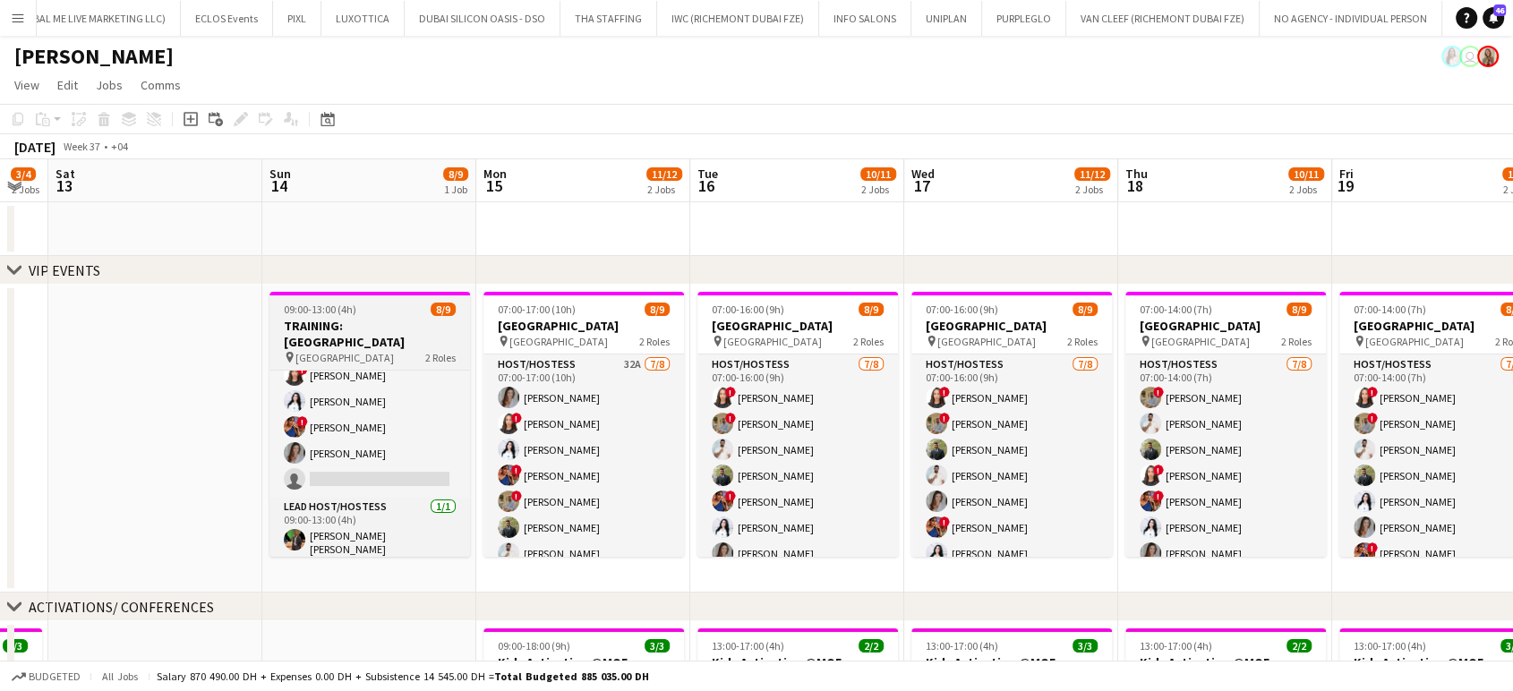
click at [394, 313] on div "09:00-13:00 (4h) 8/9" at bounding box center [370, 309] width 201 height 13
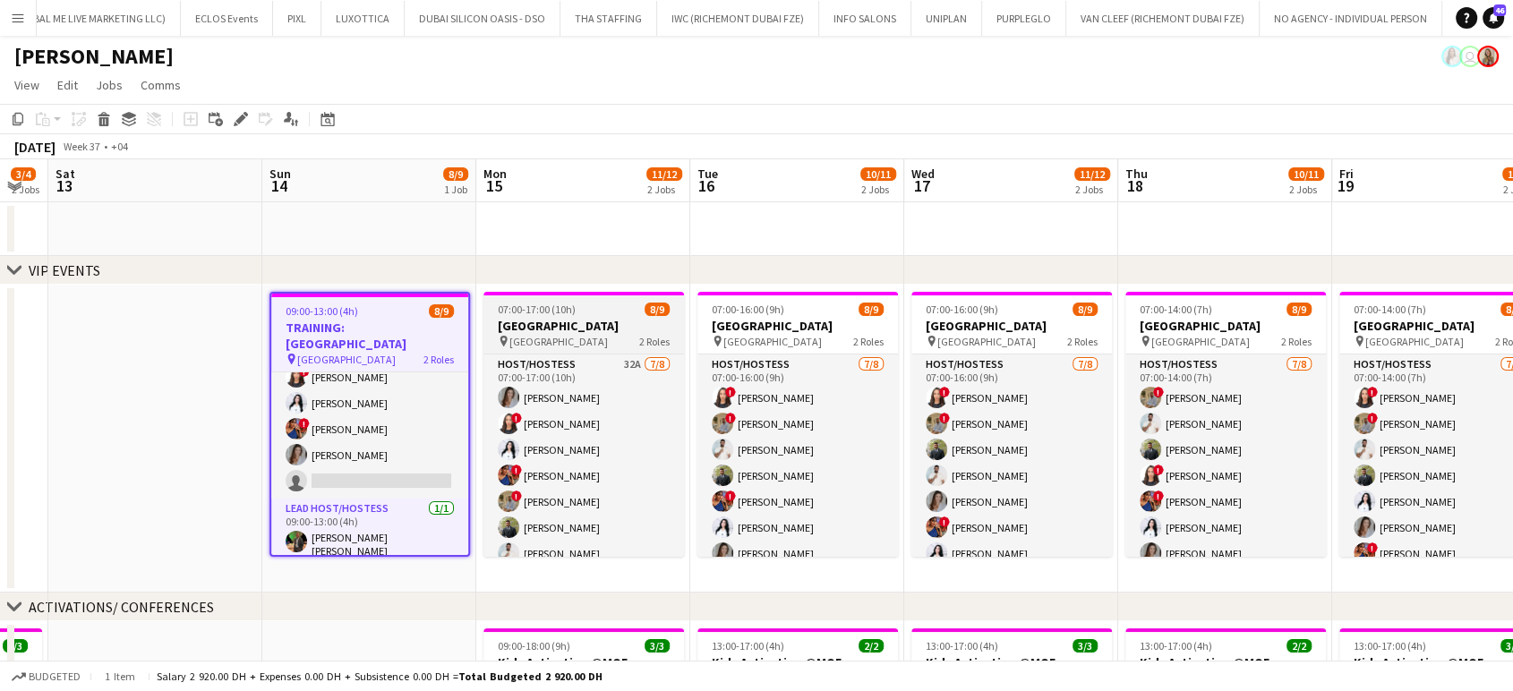
click at [546, 327] on h3 "Dubai Airport Team Building" at bounding box center [584, 326] width 201 height 16
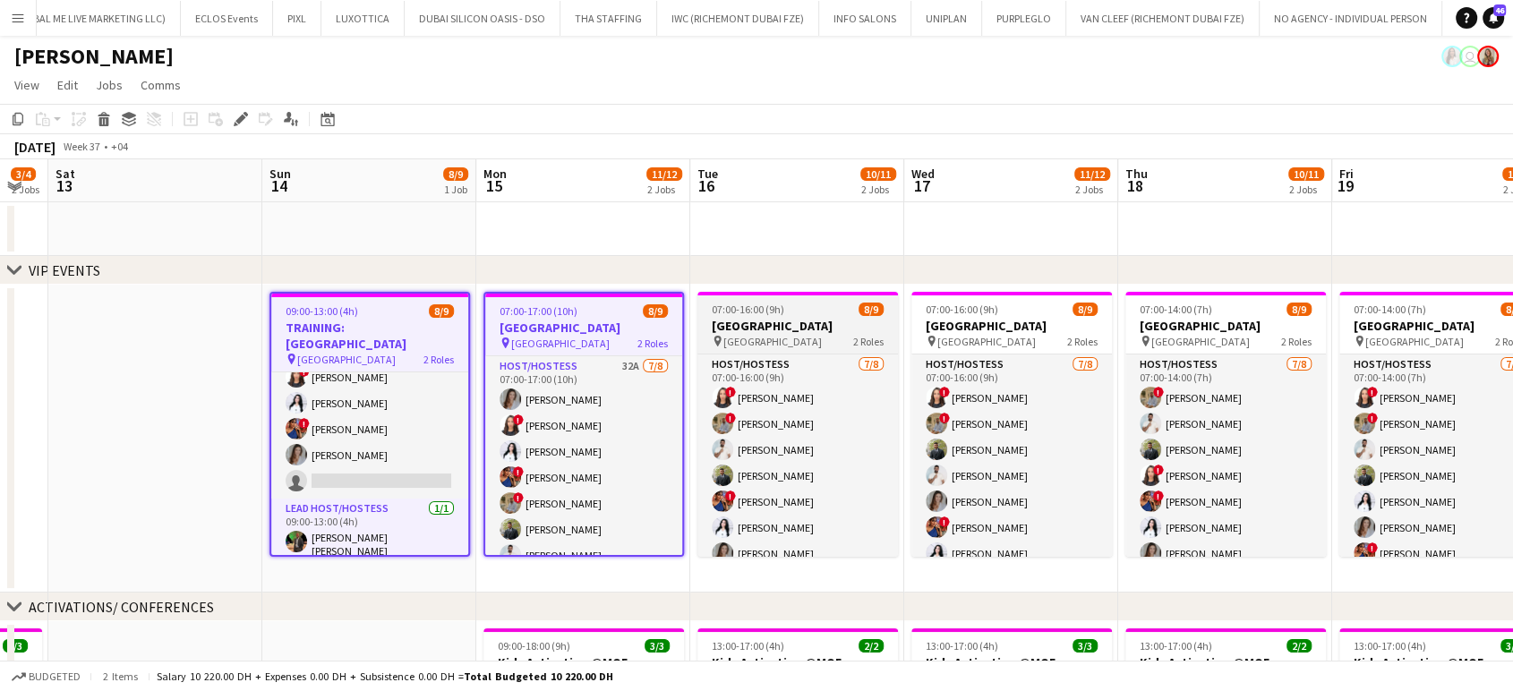
scroll to position [0, 807]
click at [786, 327] on h3 "Dubai Airport Team Building" at bounding box center [799, 326] width 201 height 16
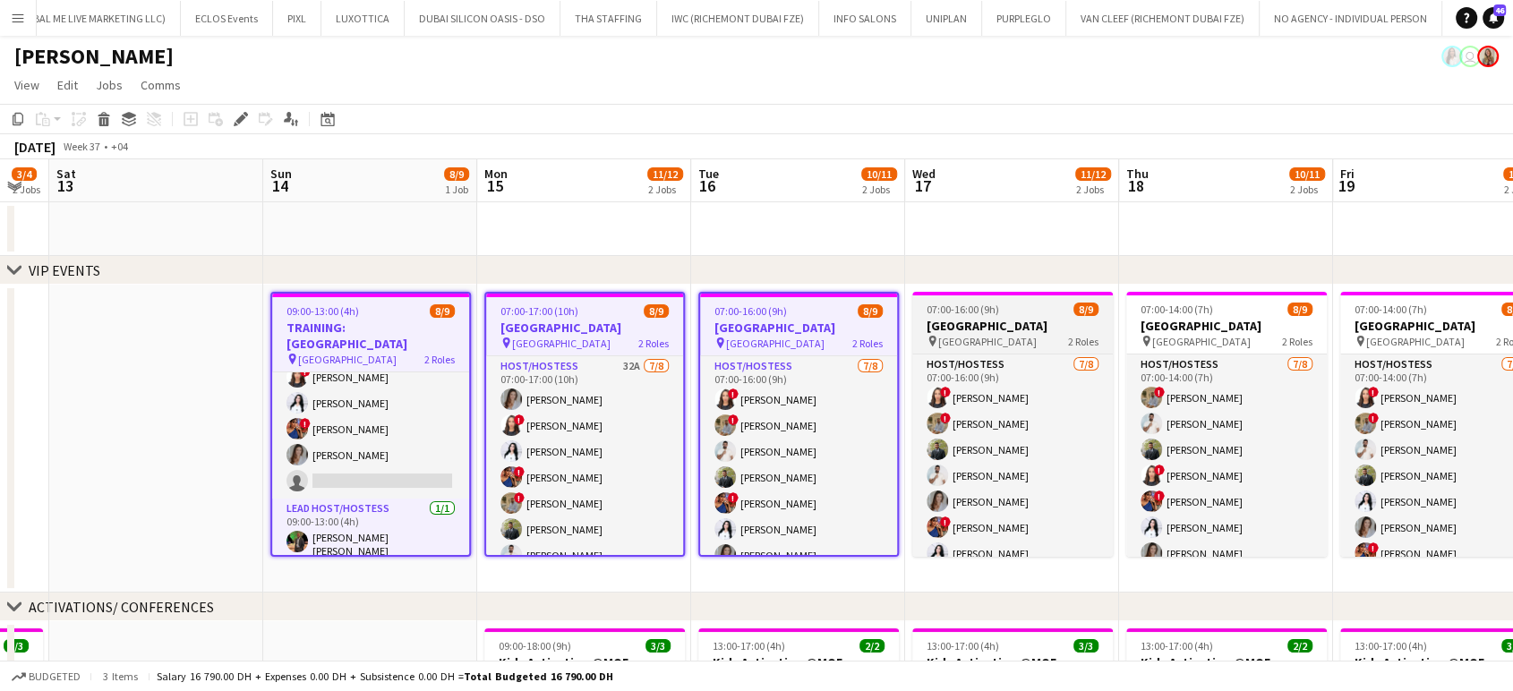
click at [1014, 316] on app-job-card "07:00-16:00 (9h) 8/9 Dubai Airport Team Building pin Meydan Hotel 2 Roles Host/…" at bounding box center [1013, 424] width 201 height 265
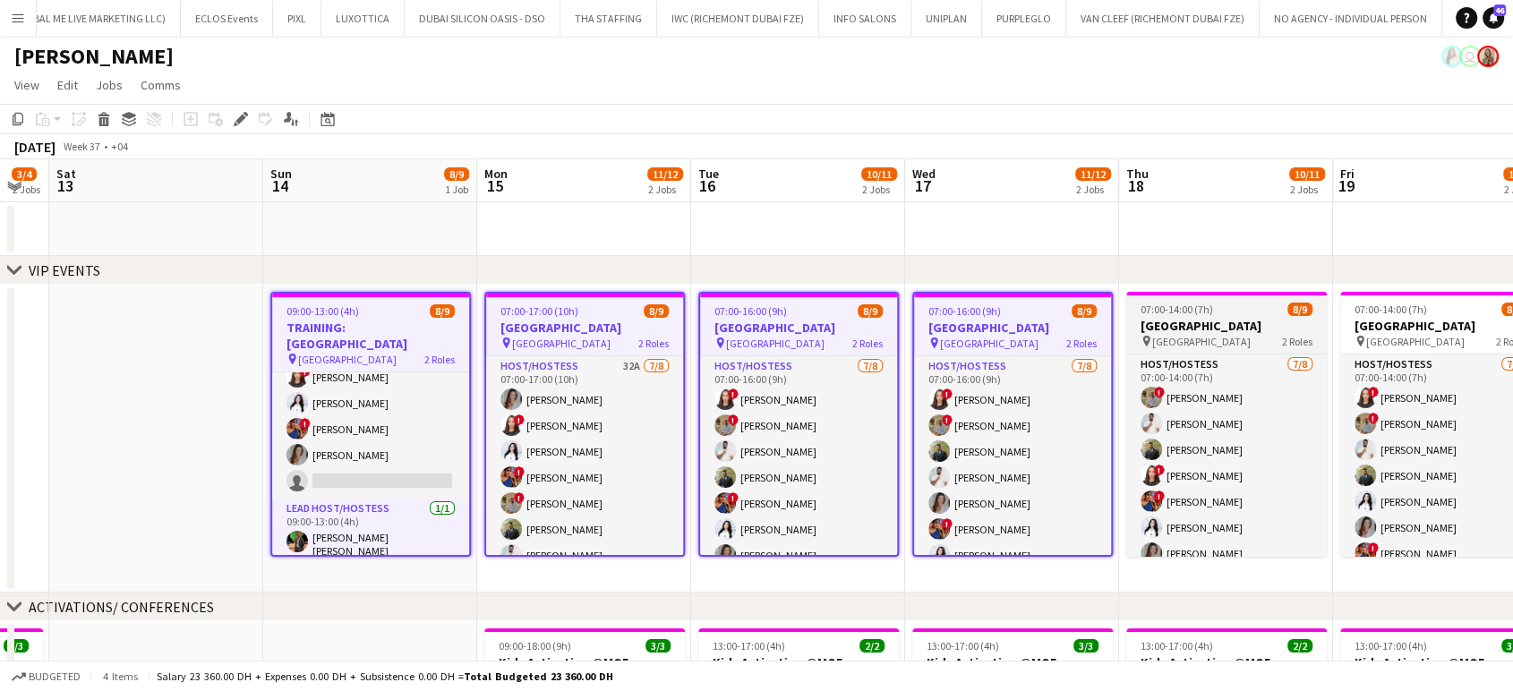
click at [1176, 325] on h3 "Dubai Airport Team Building" at bounding box center [1227, 326] width 201 height 16
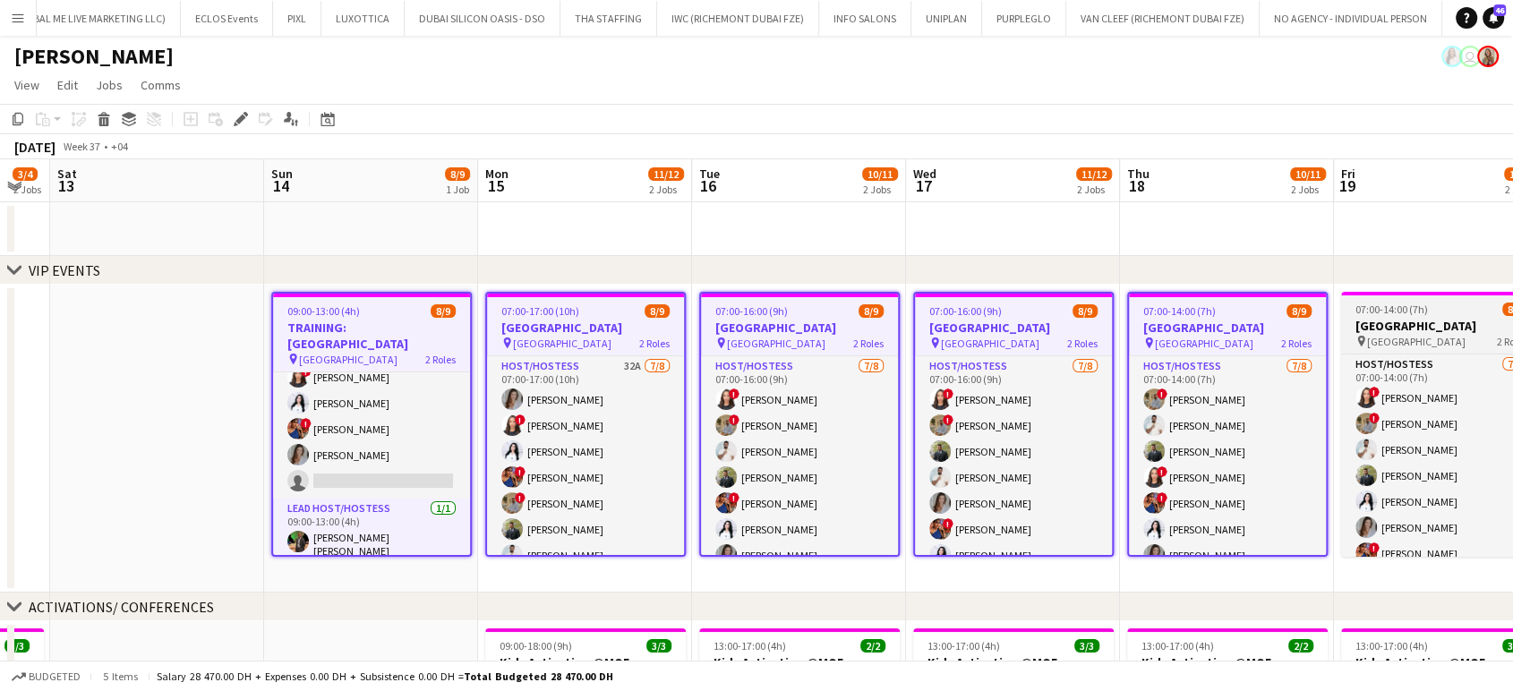
click at [1445, 324] on h3 "Dubai Airport Team Building" at bounding box center [1442, 326] width 201 height 16
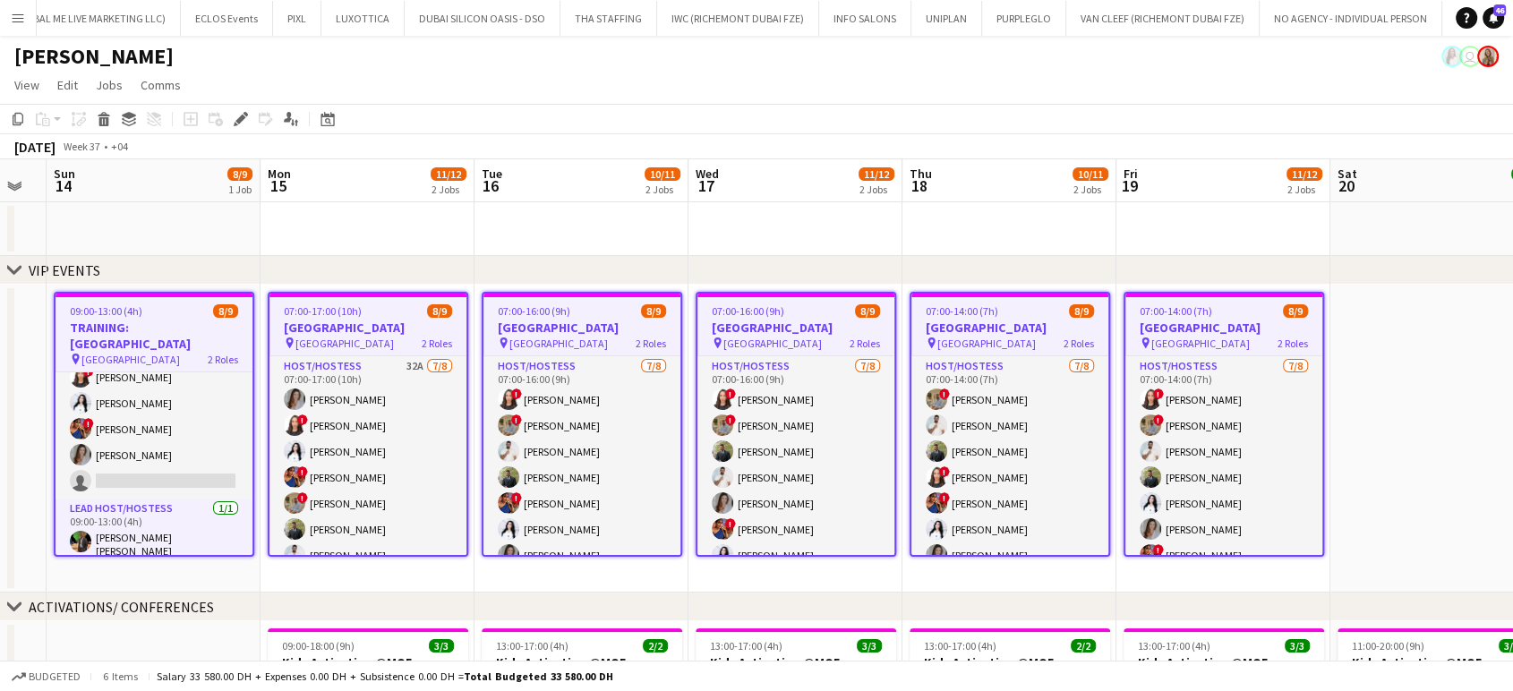
scroll to position [0, 580]
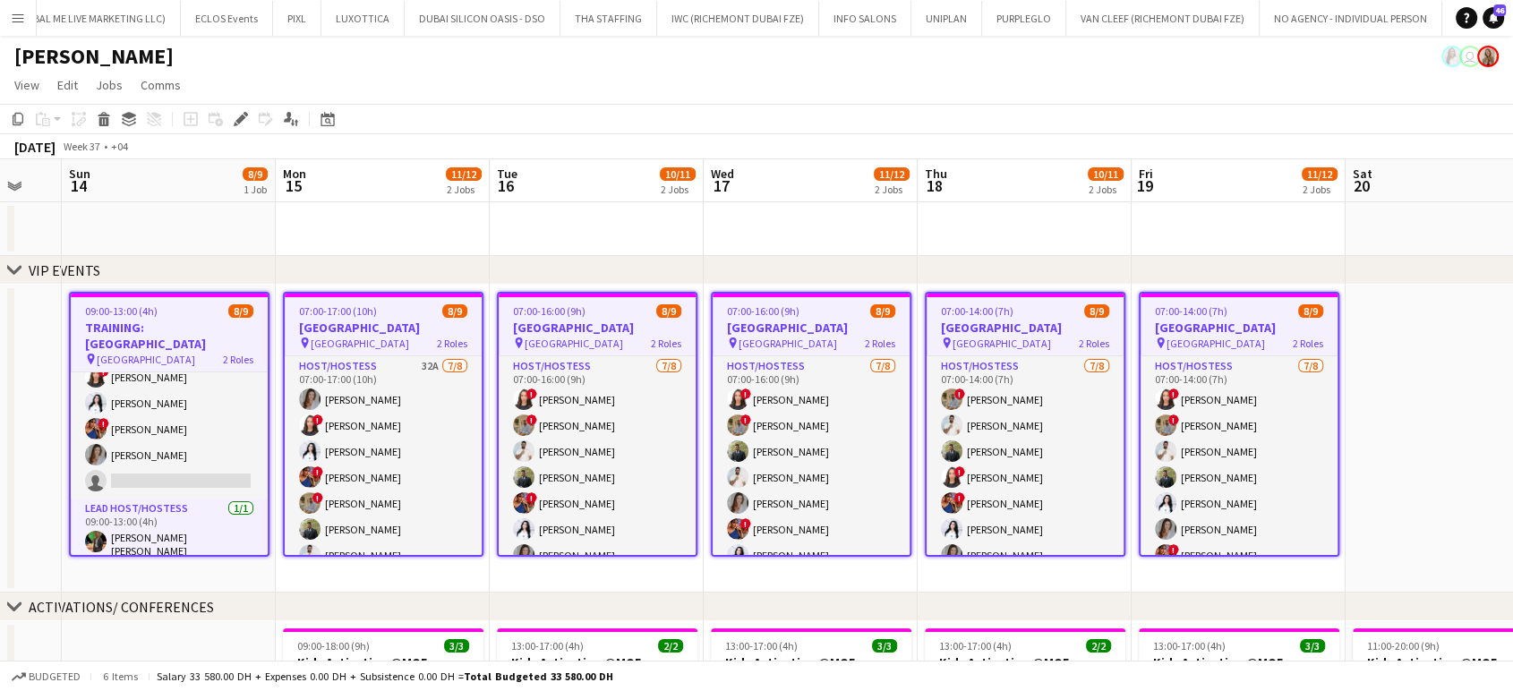
drag, startPoint x: 1249, startPoint y: 339, endPoint x: 1212, endPoint y: 352, distance: 39.9
click at [1212, 352] on app-calendar-viewport "Thu 11 3/3 1 Job Fri 12 3/4 2 Jobs Sat 13 Sun 14 8/9 1 Job Mon 15 11/12 2 Jobs …" at bounding box center [756, 699] width 1513 height 1081
click at [244, 112] on icon "Edit" at bounding box center [241, 119] width 14 height 14
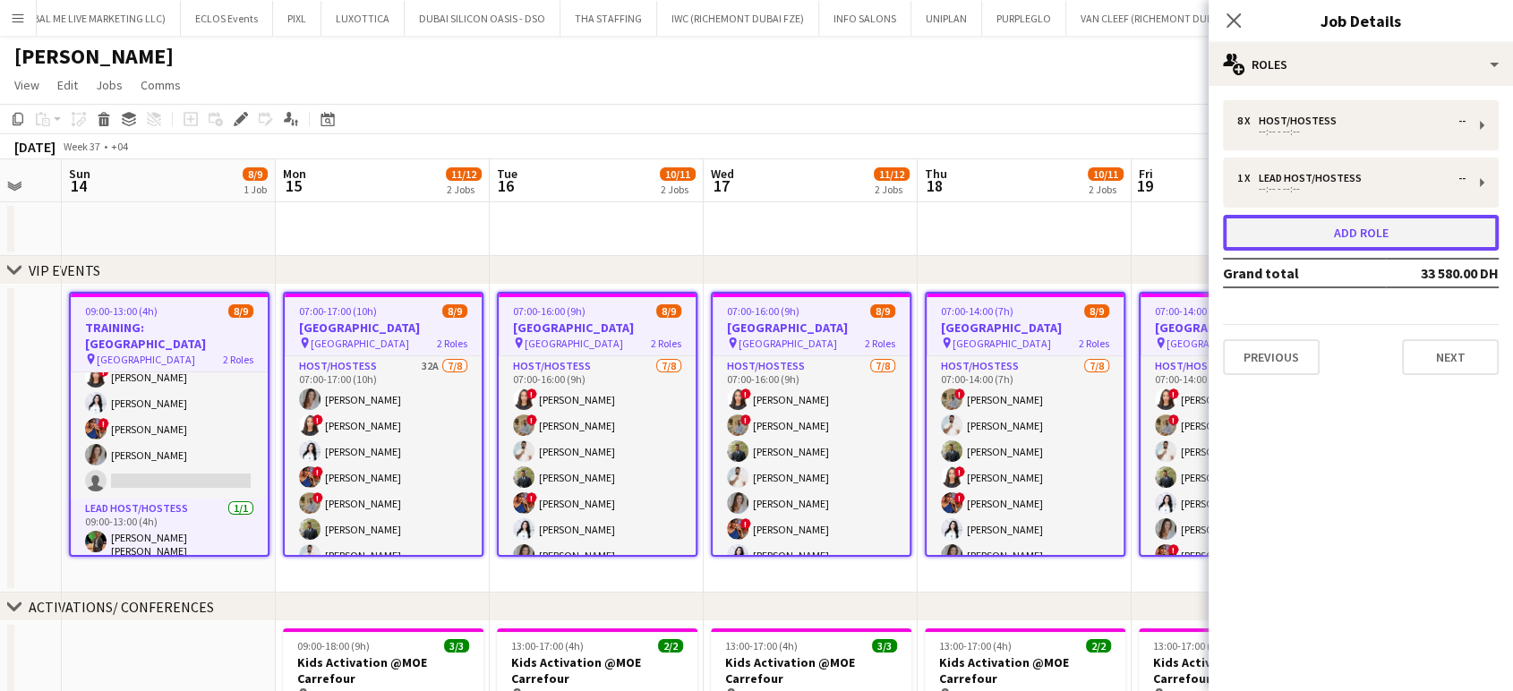
click at [1347, 241] on button "Add role" at bounding box center [1361, 233] width 276 height 36
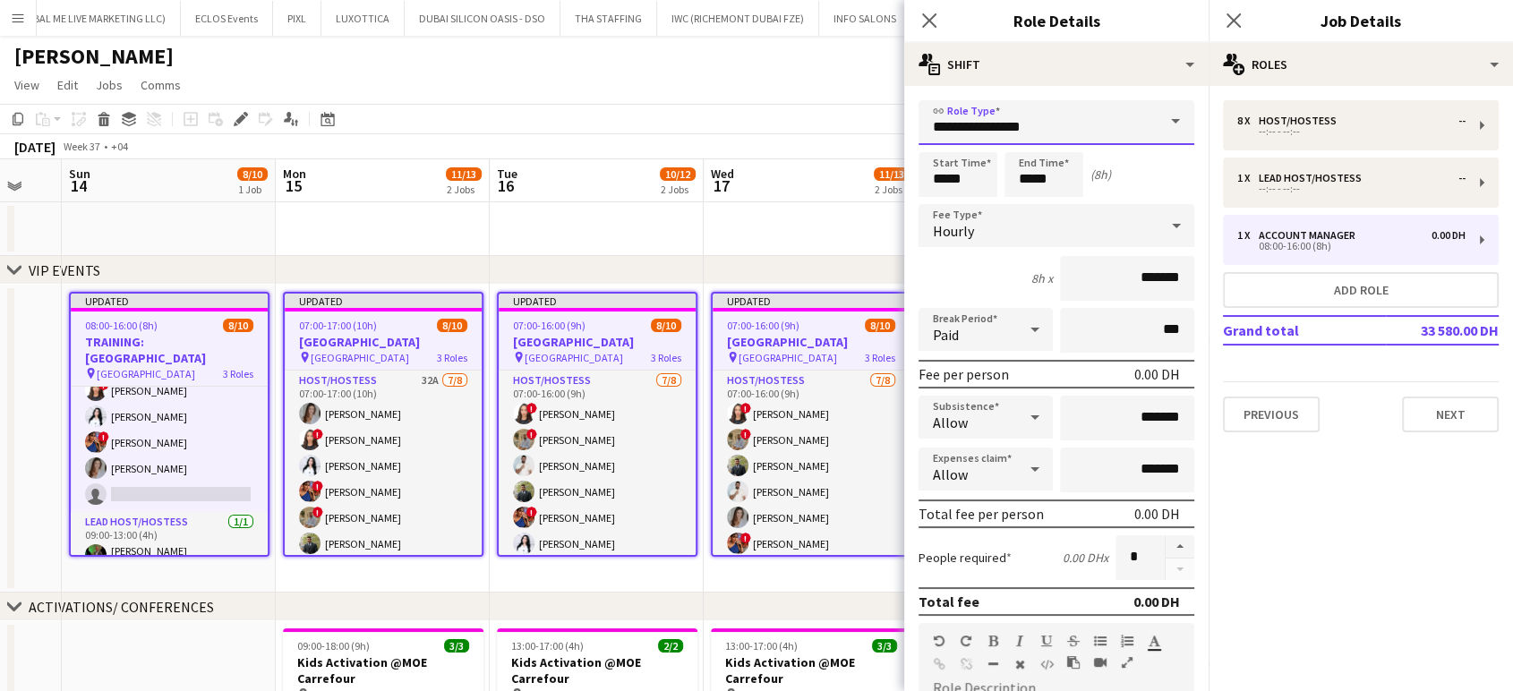
drag, startPoint x: 1072, startPoint y: 127, endPoint x: 777, endPoint y: 116, distance: 294.9
click at [809, 140] on body "Menu Boards Boards Boards All jobs Status Workforce Workforce My Workforce Recr…" at bounding box center [756, 635] width 1513 height 1271
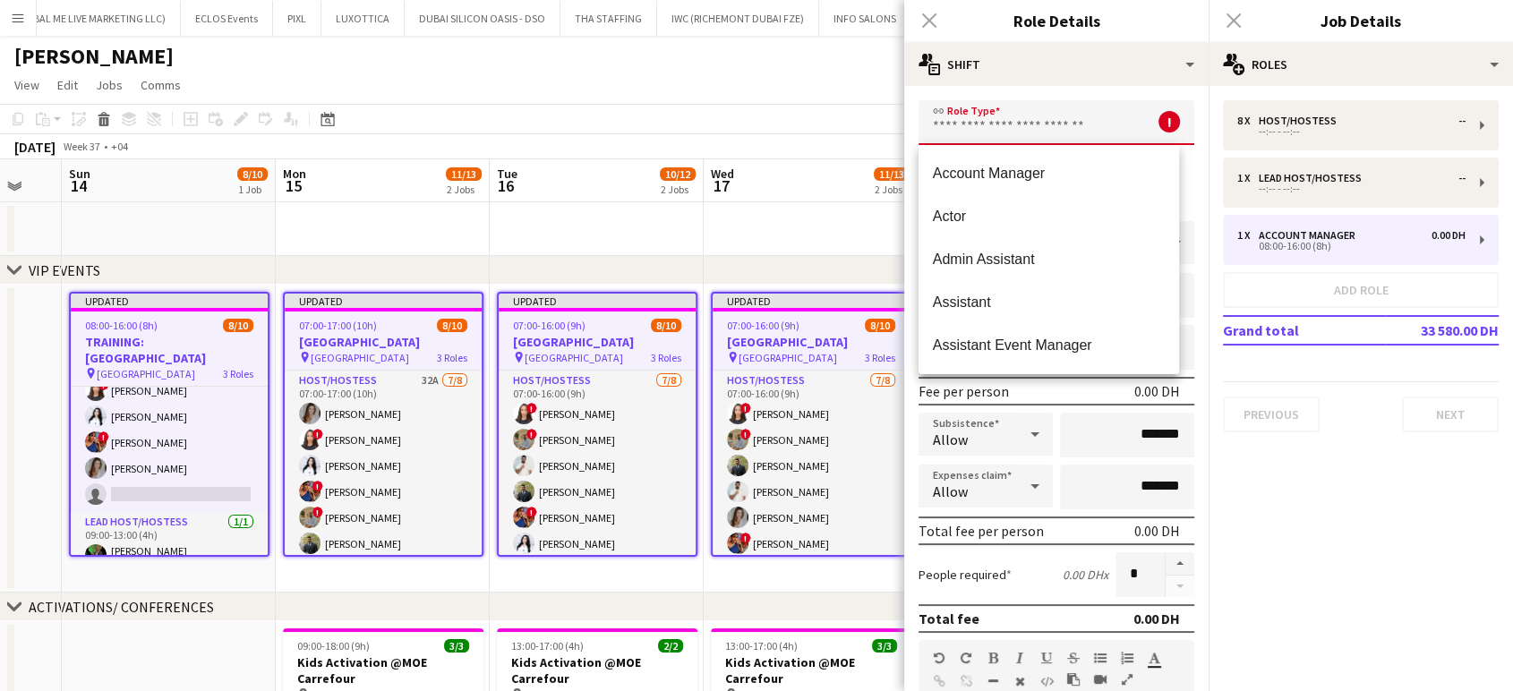
type input "*"
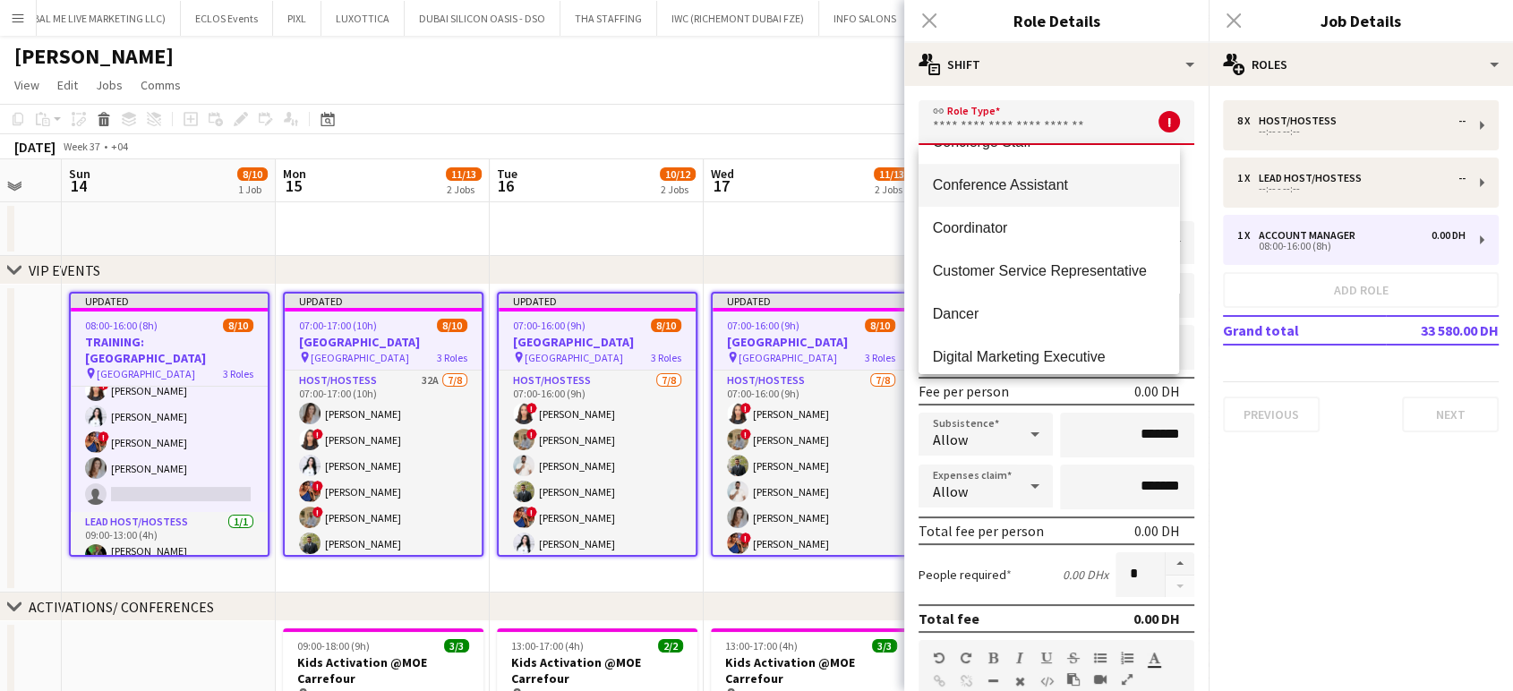
scroll to position [795, 0]
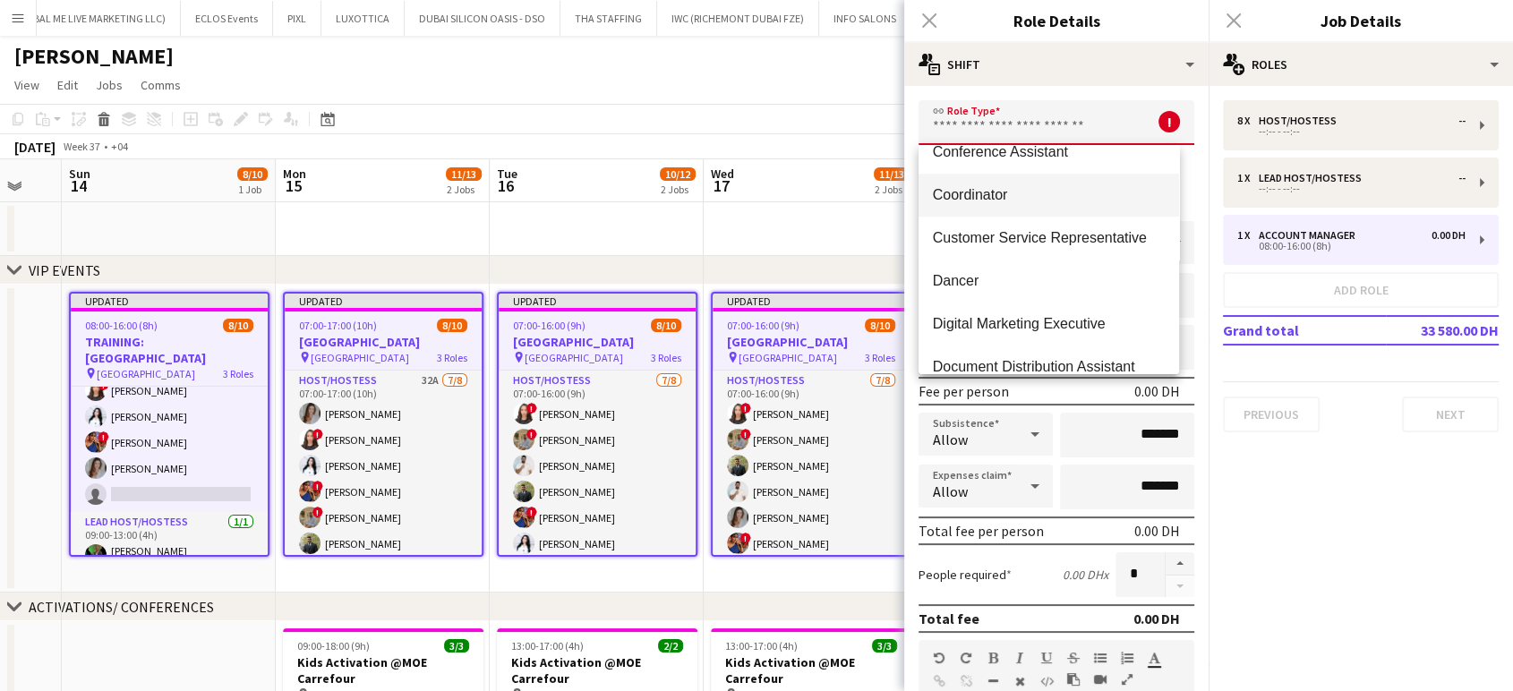
click at [1013, 205] on mat-option "Coordinator" at bounding box center [1049, 195] width 261 height 43
type input "**********"
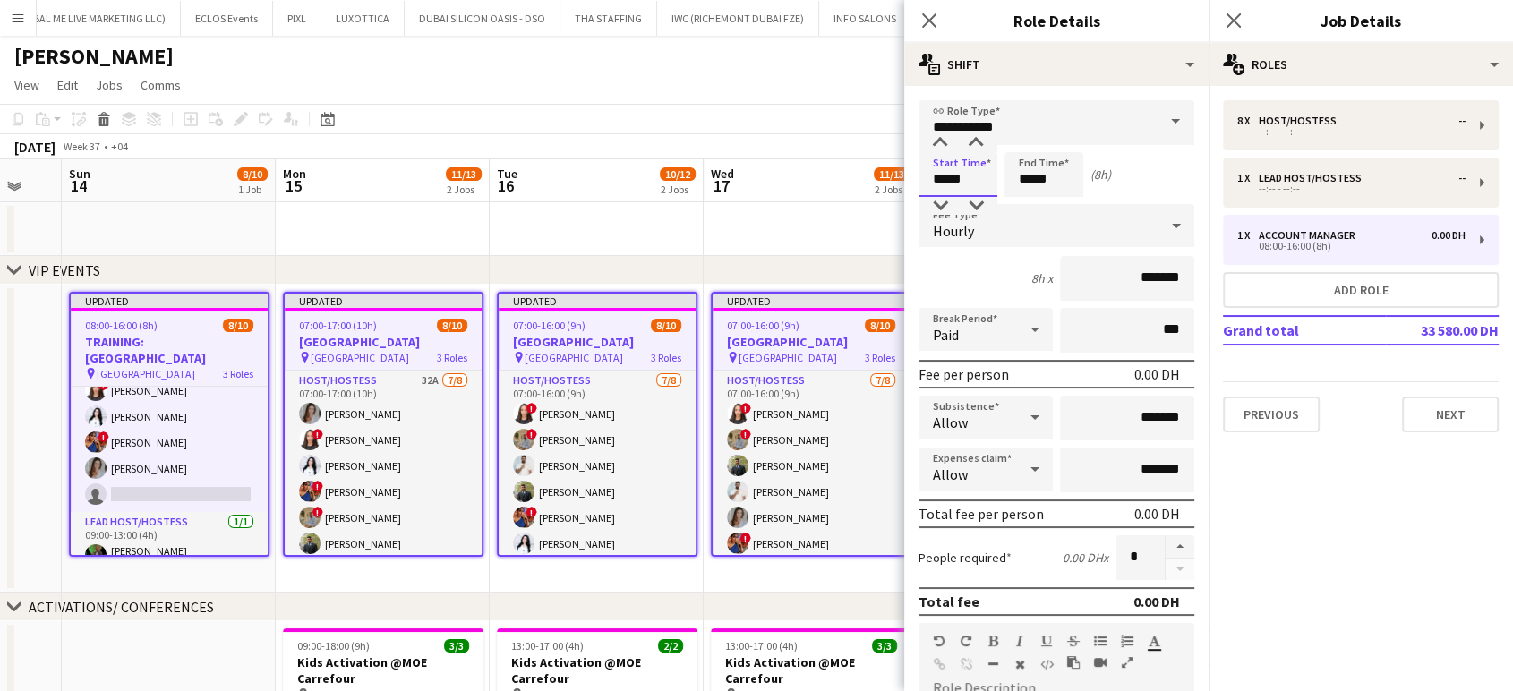
click at [946, 184] on input "*****" at bounding box center [958, 174] width 79 height 45
type input "*****"
click at [1033, 172] on input "*****" at bounding box center [1044, 174] width 79 height 45
click at [1103, 271] on input "*******" at bounding box center [1127, 278] width 134 height 45
type input "*********"
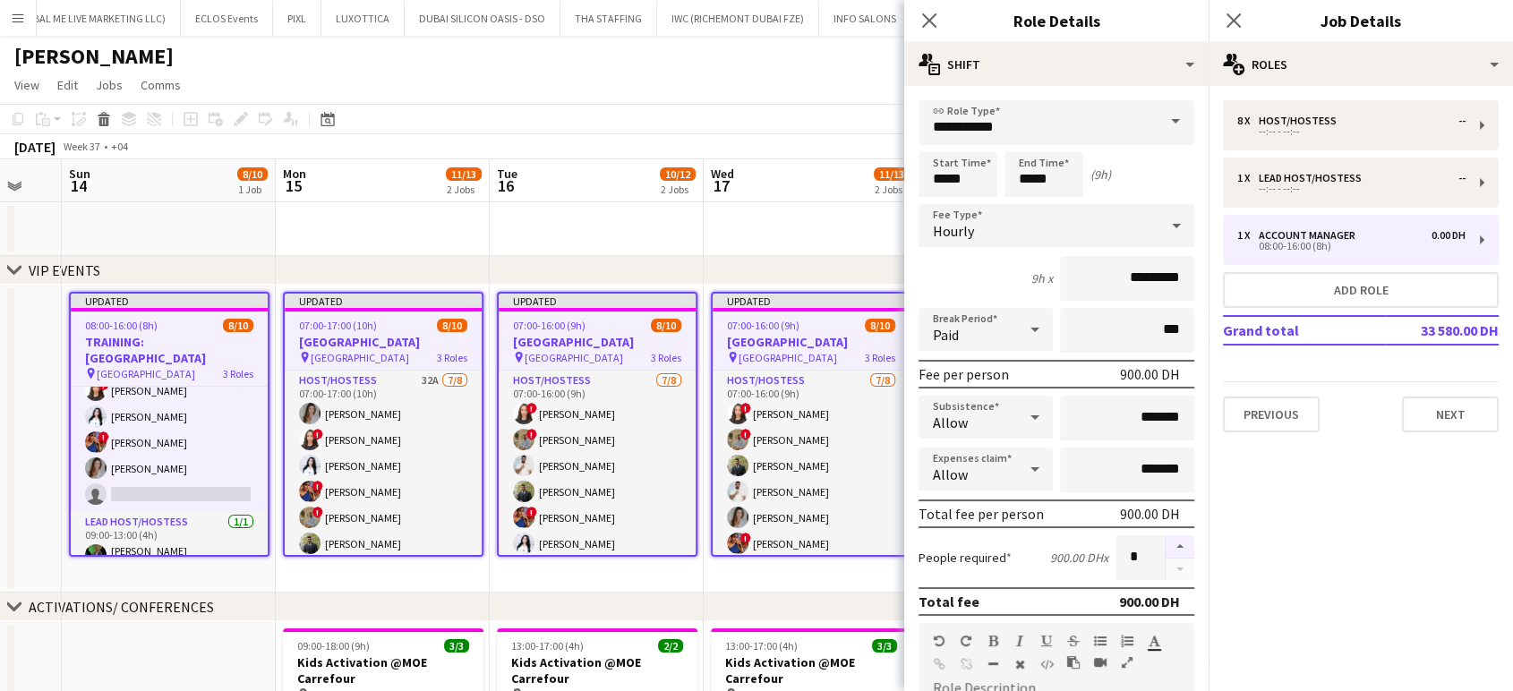
click at [1166, 543] on button "button" at bounding box center [1180, 547] width 29 height 23
type input "*"
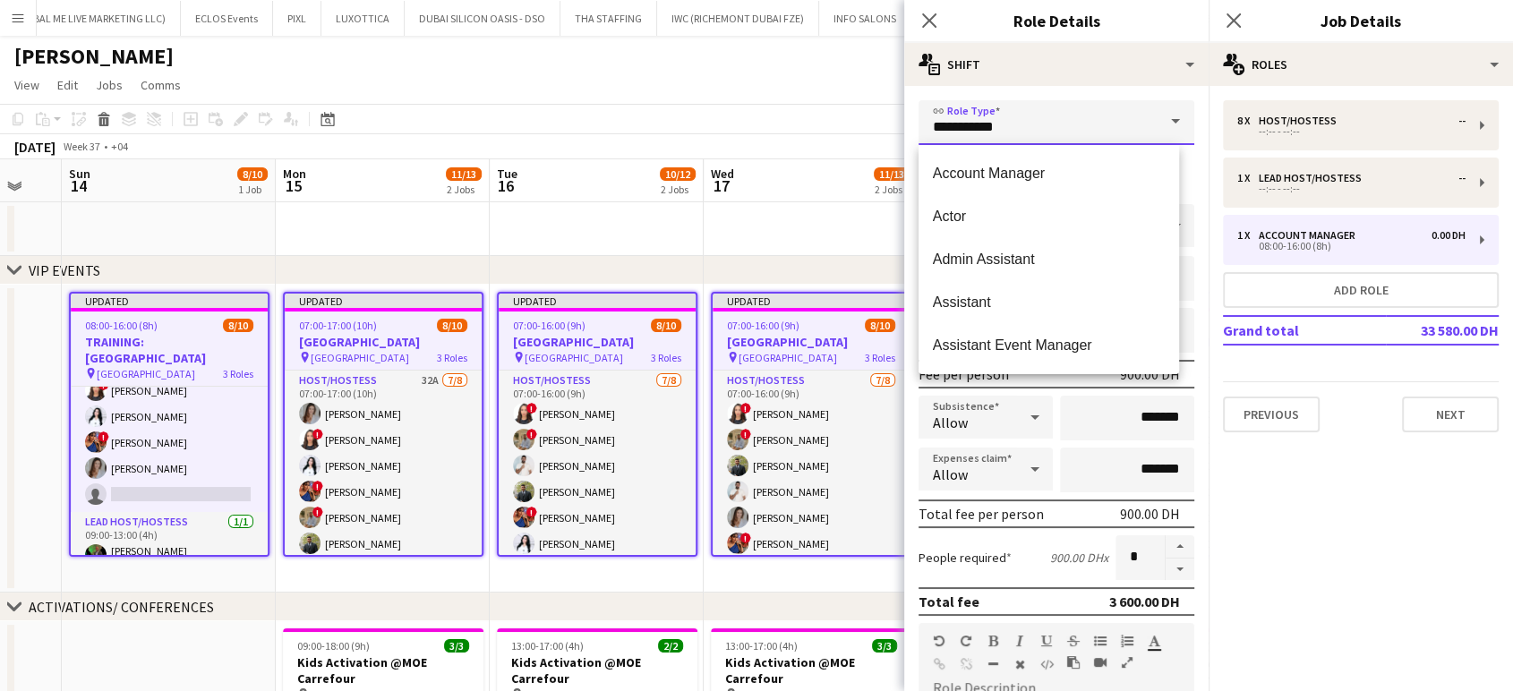
drag, startPoint x: 1052, startPoint y: 130, endPoint x: 780, endPoint y: 131, distance: 272.2
click at [779, 116] on body "Menu Boards Boards Boards All jobs Status Workforce Workforce My Workforce Recr…" at bounding box center [756, 635] width 1513 height 1271
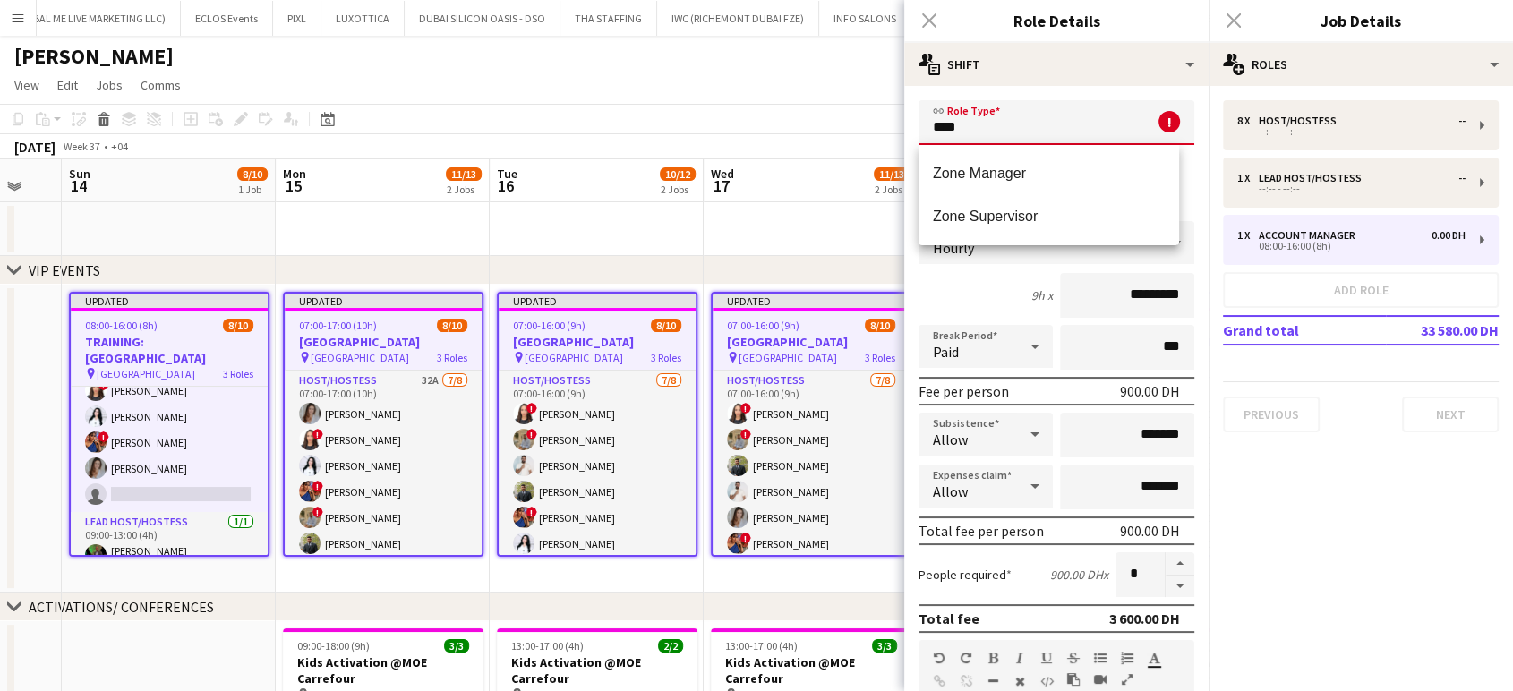
click at [939, 170] on span "Zone Manager" at bounding box center [1049, 173] width 232 height 17
type input "**********"
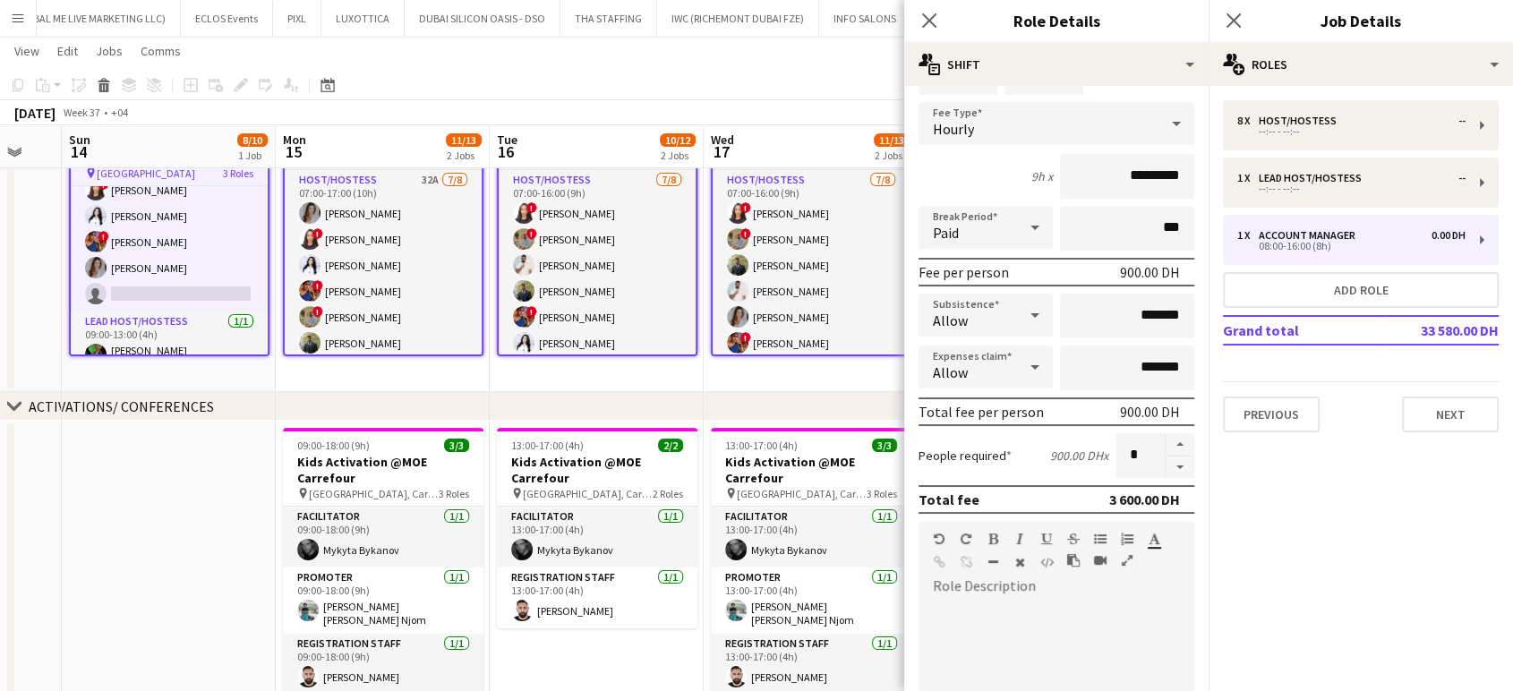
scroll to position [199, 0]
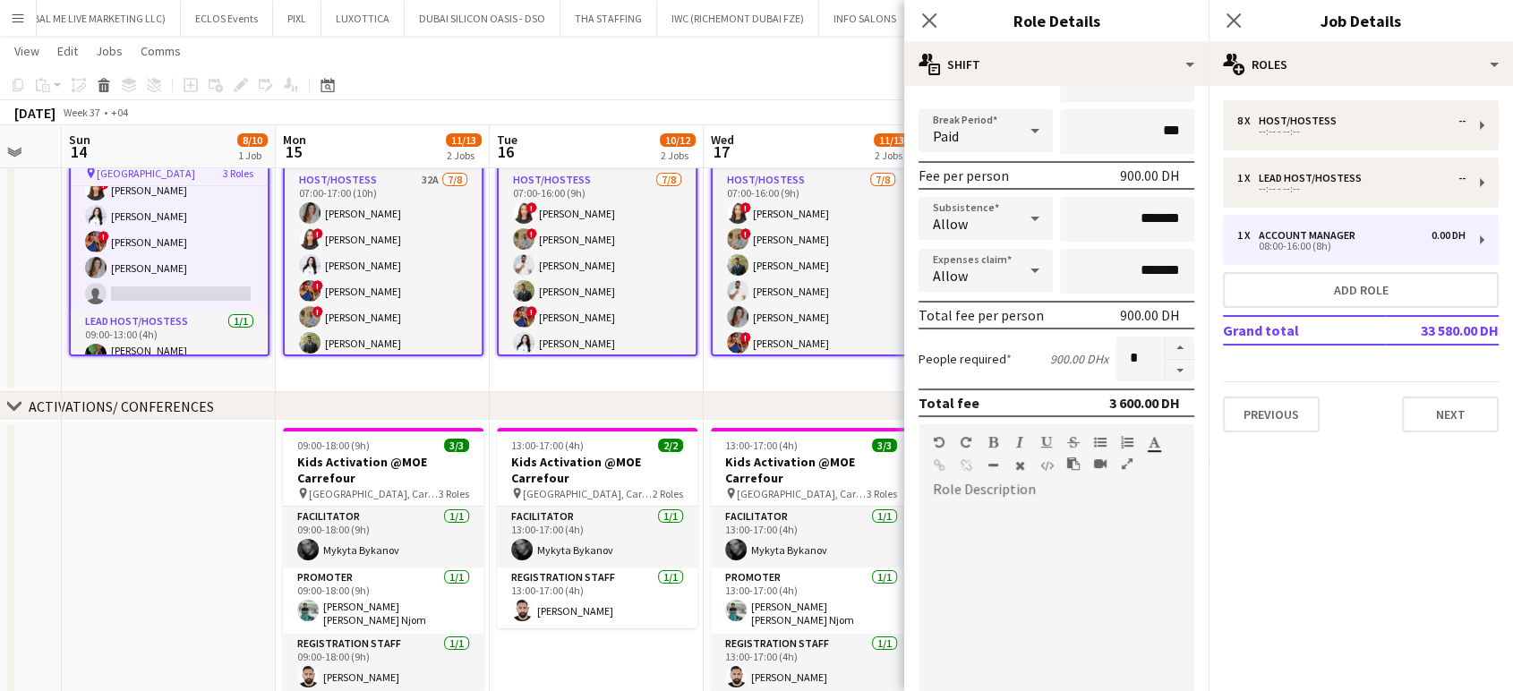
click at [1121, 461] on button "button" at bounding box center [1127, 464] width 13 height 14
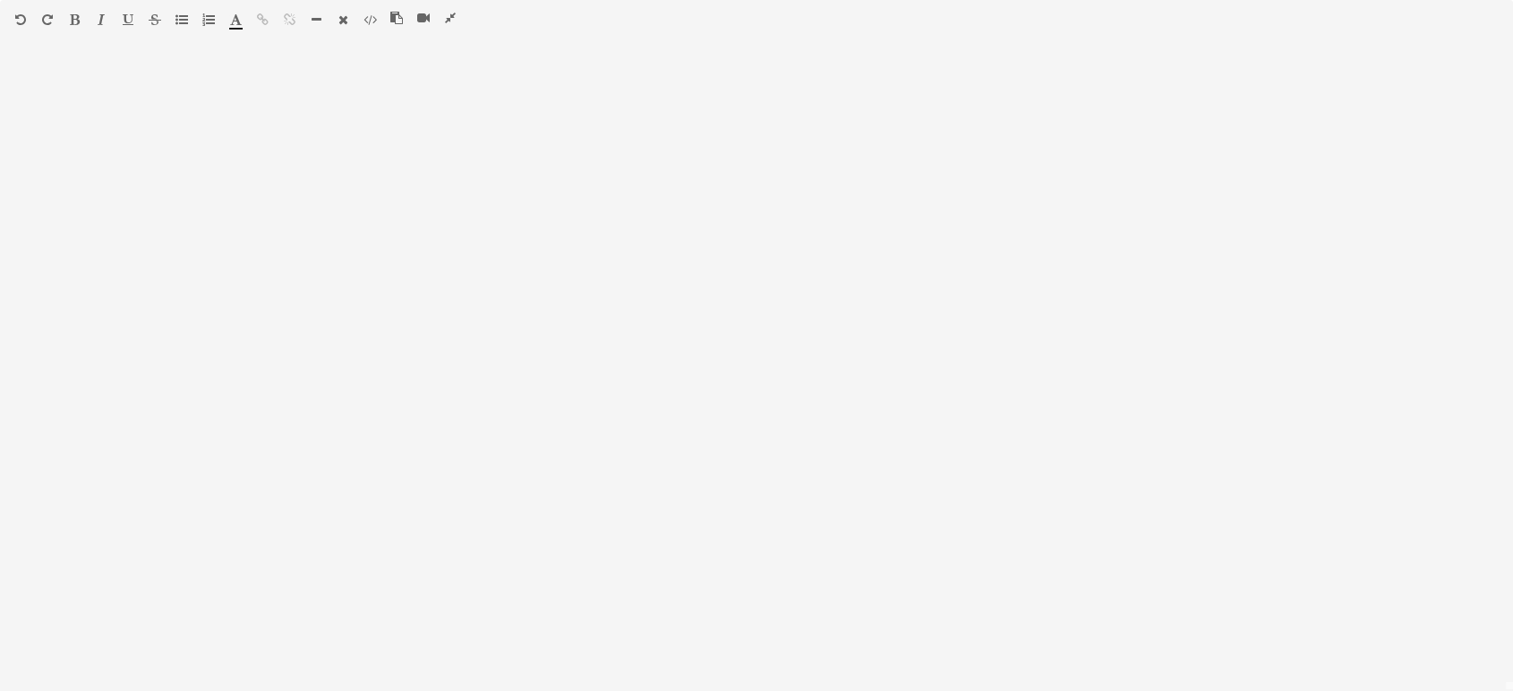
scroll to position [0, 0]
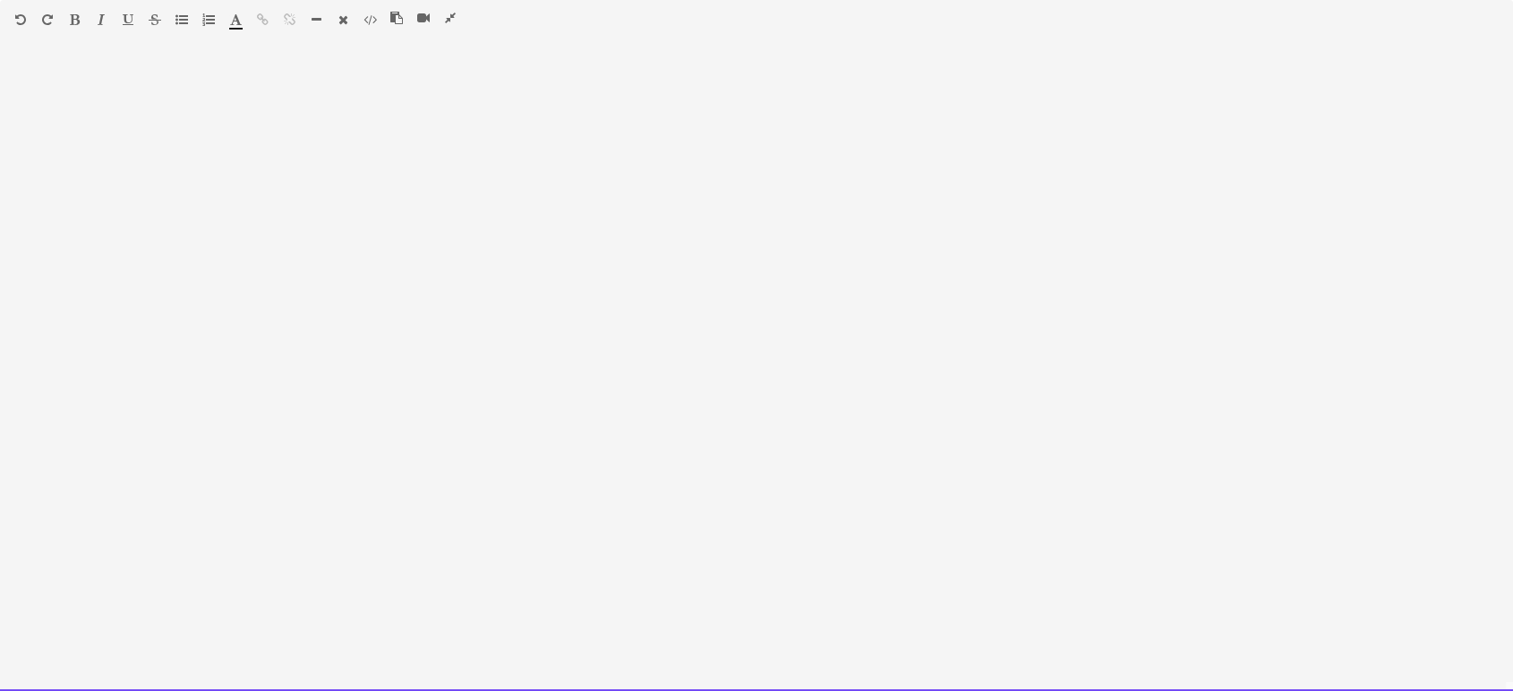
paste div
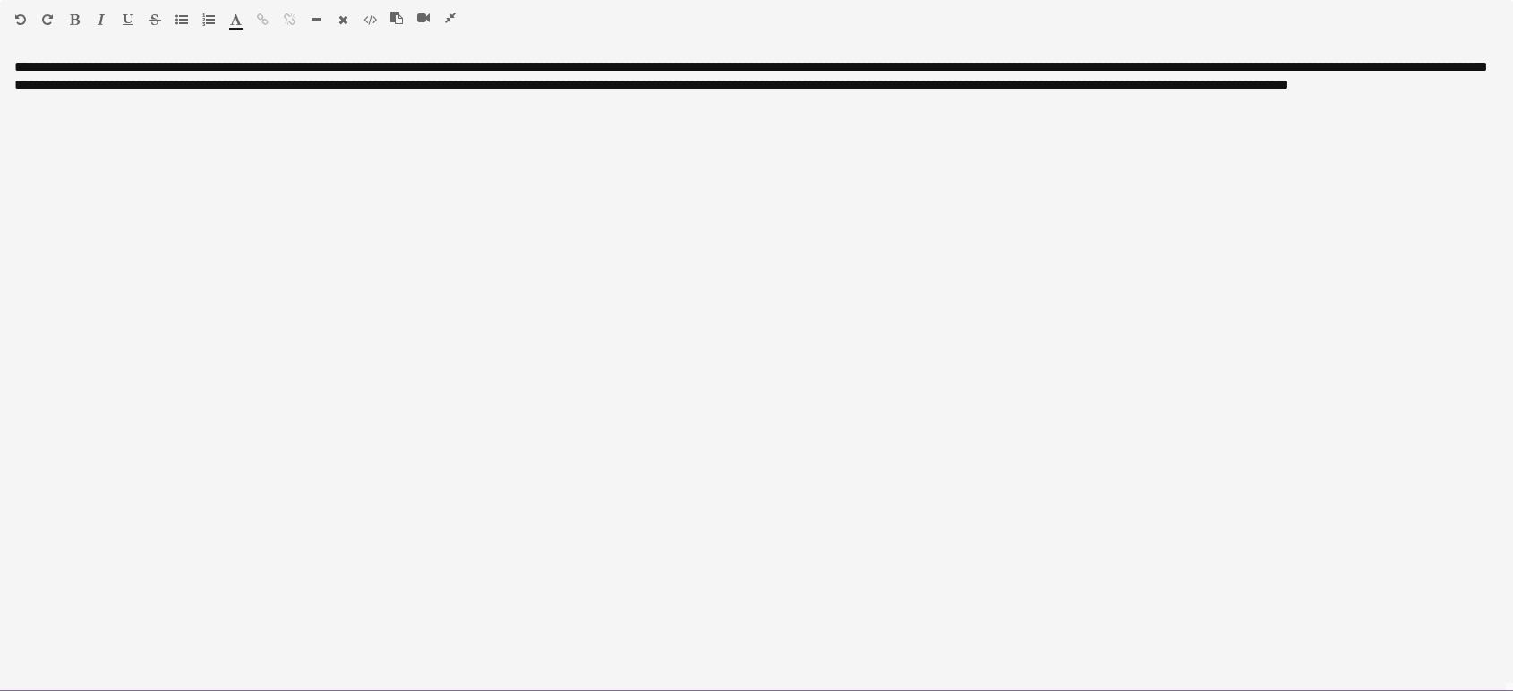
click at [4, 63] on div "**********" at bounding box center [756, 375] width 1513 height 634
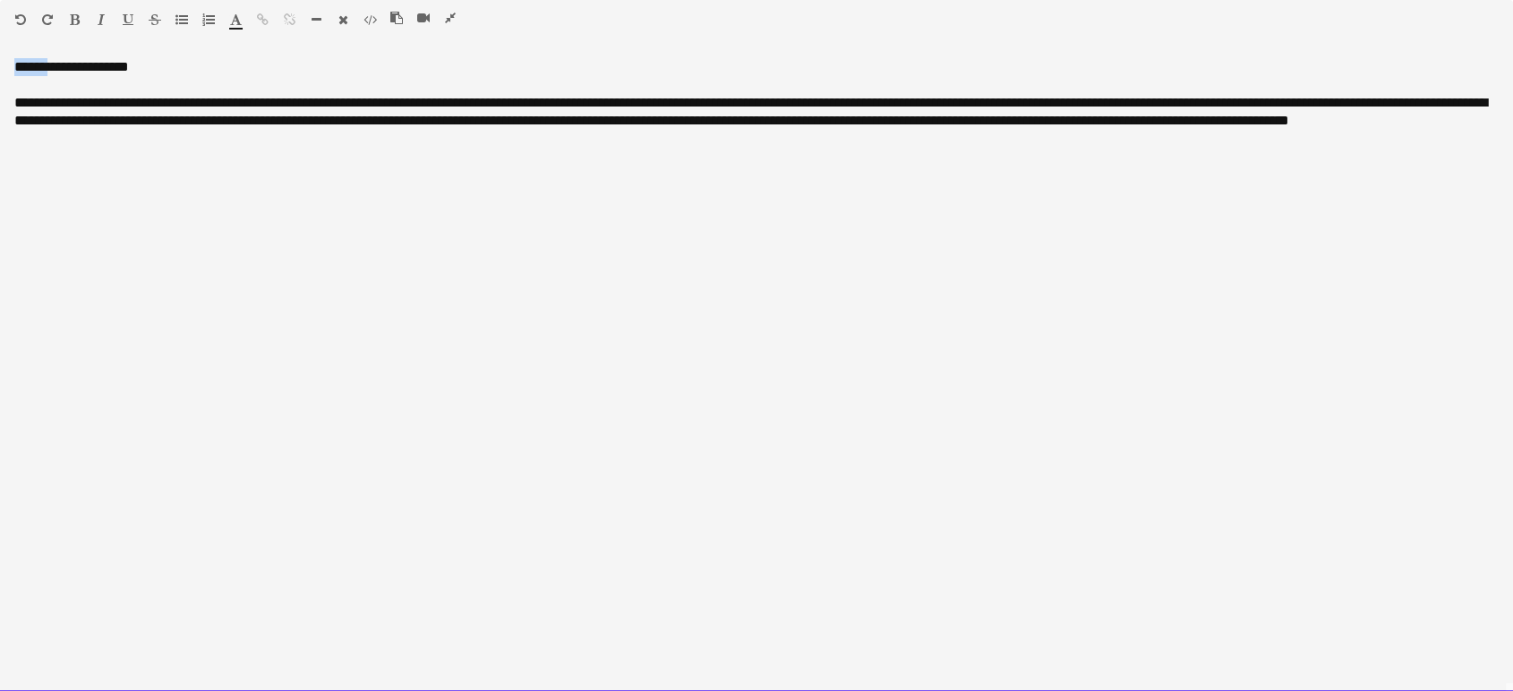
drag, startPoint x: 46, startPoint y: 70, endPoint x: 0, endPoint y: 72, distance: 45.7
click at [0, 72] on div "**********" at bounding box center [756, 375] width 1513 height 634
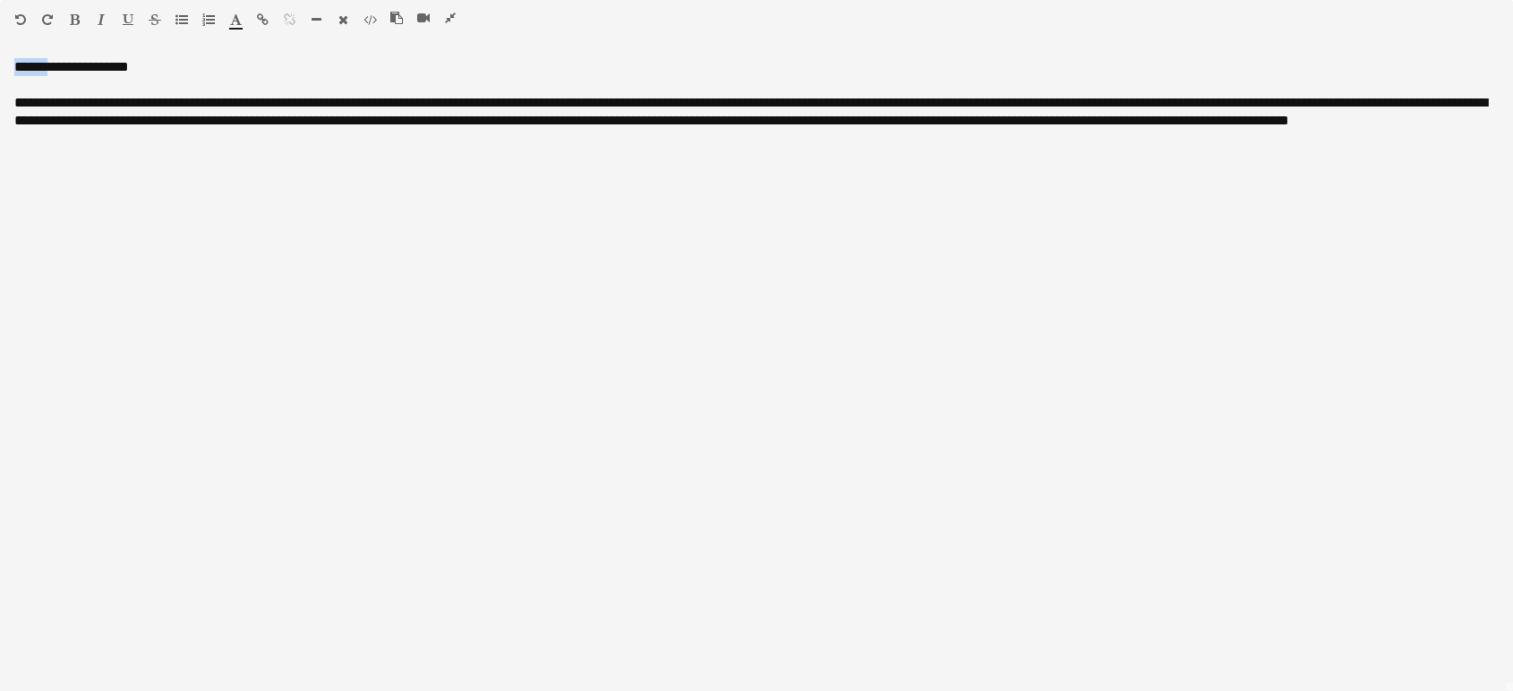
click at [75, 13] on icon "button" at bounding box center [75, 19] width 10 height 13
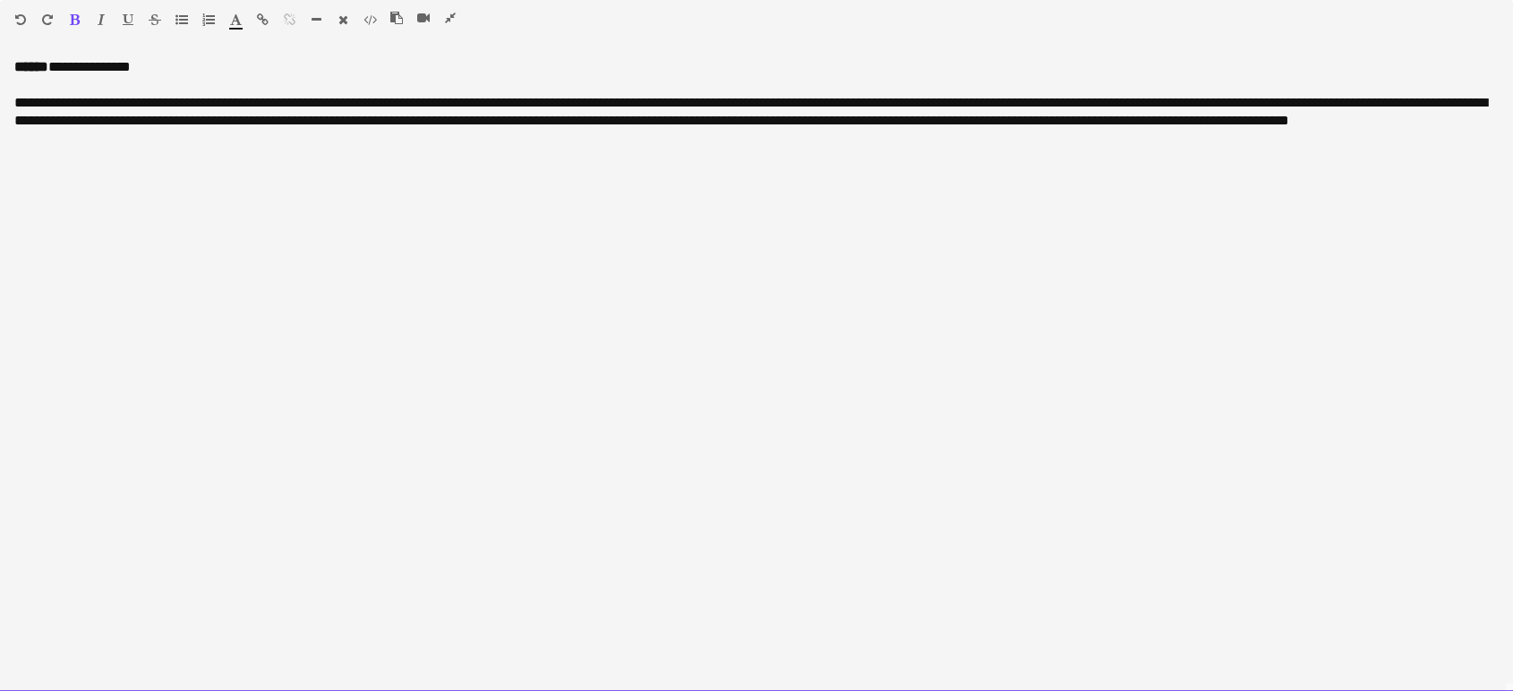
click at [133, 114] on div "**********" at bounding box center [756, 121] width 1485 height 54
click at [34, 99] on div "**********" at bounding box center [756, 121] width 1485 height 54
click at [279, 99] on div "**********" at bounding box center [756, 121] width 1485 height 54
click at [450, 99] on div "**********" at bounding box center [756, 121] width 1485 height 54
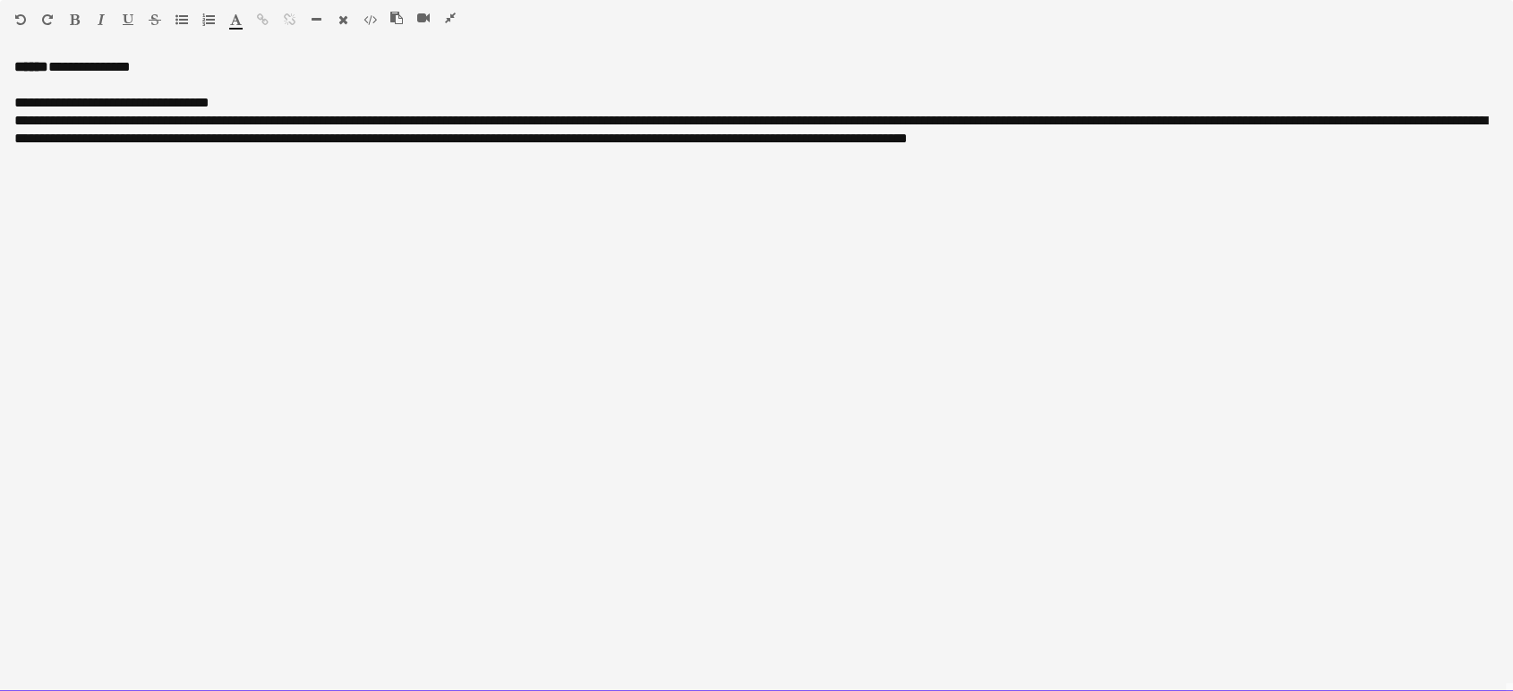
click at [459, 113] on div "**********" at bounding box center [756, 130] width 1485 height 36
click at [587, 117] on div "**********" at bounding box center [756, 130] width 1485 height 36
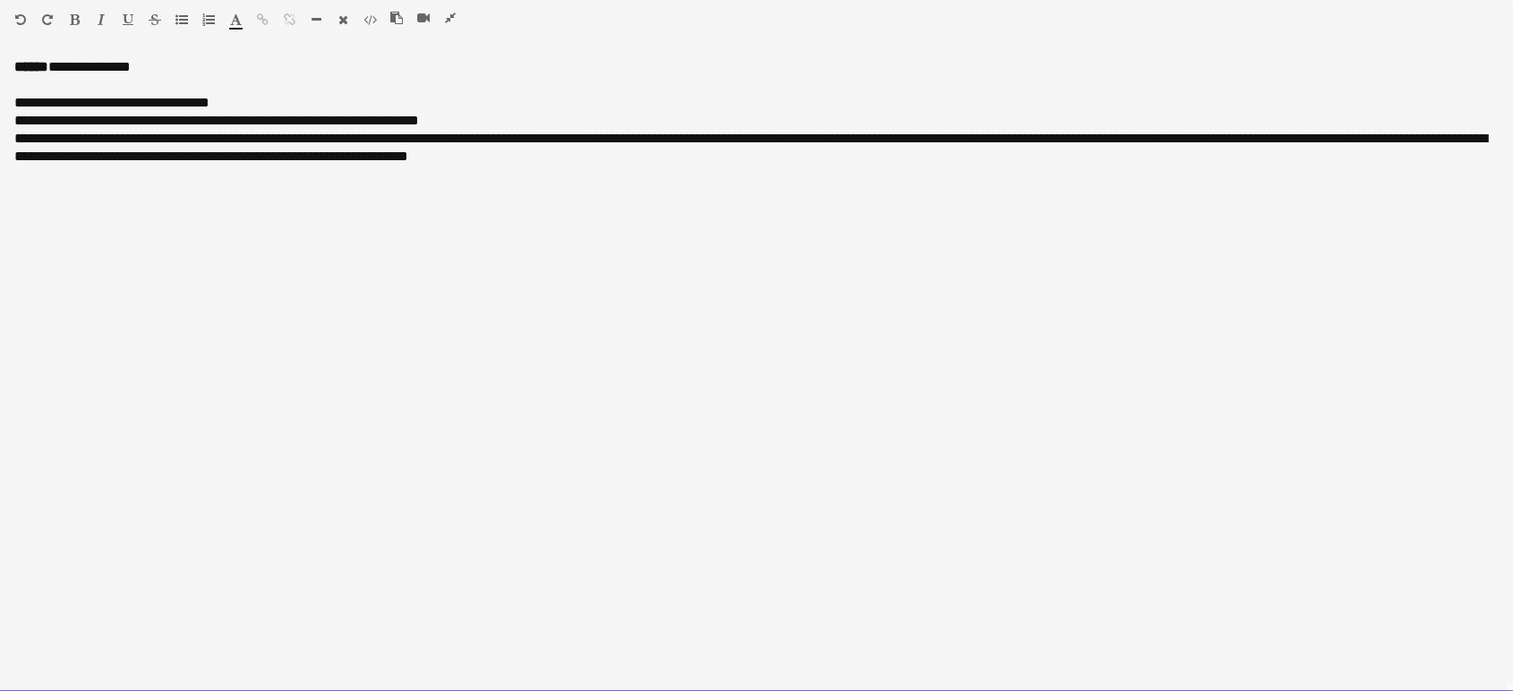
click at [30, 118] on div "**********" at bounding box center [756, 121] width 1485 height 18
click at [627, 145] on div "**********" at bounding box center [756, 148] width 1485 height 36
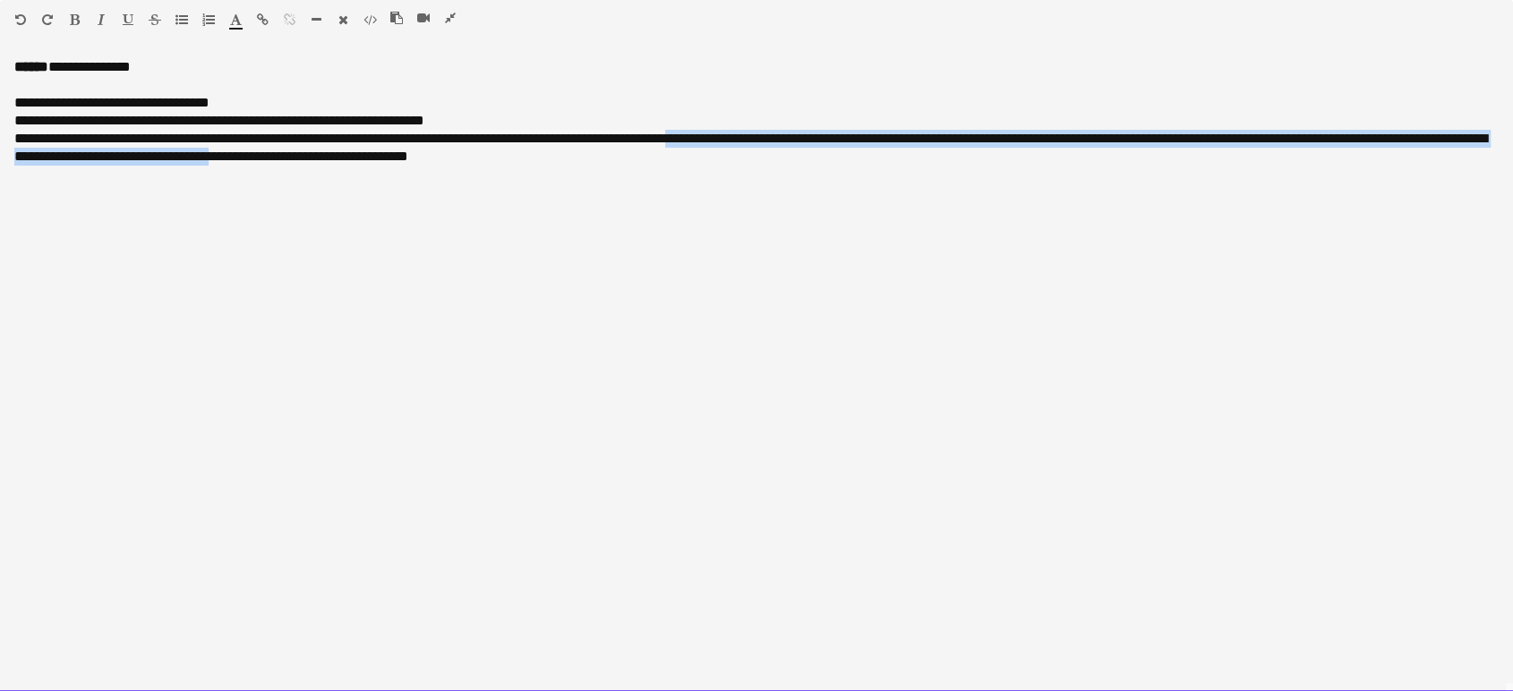
drag, startPoint x: 745, startPoint y: 133, endPoint x: 371, endPoint y: 150, distance: 374.7
click at [371, 150] on div "**********" at bounding box center [756, 148] width 1485 height 36
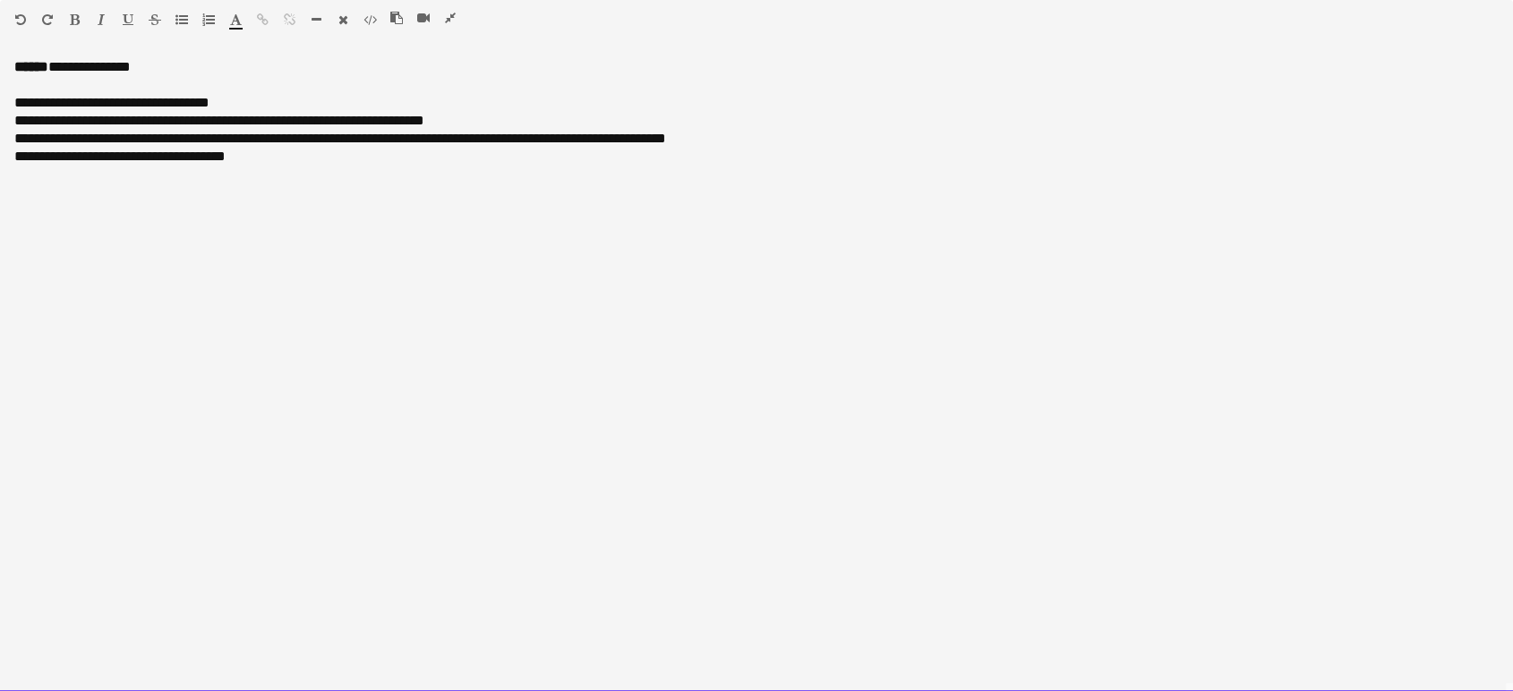
click at [271, 154] on div "**********" at bounding box center [756, 157] width 1485 height 18
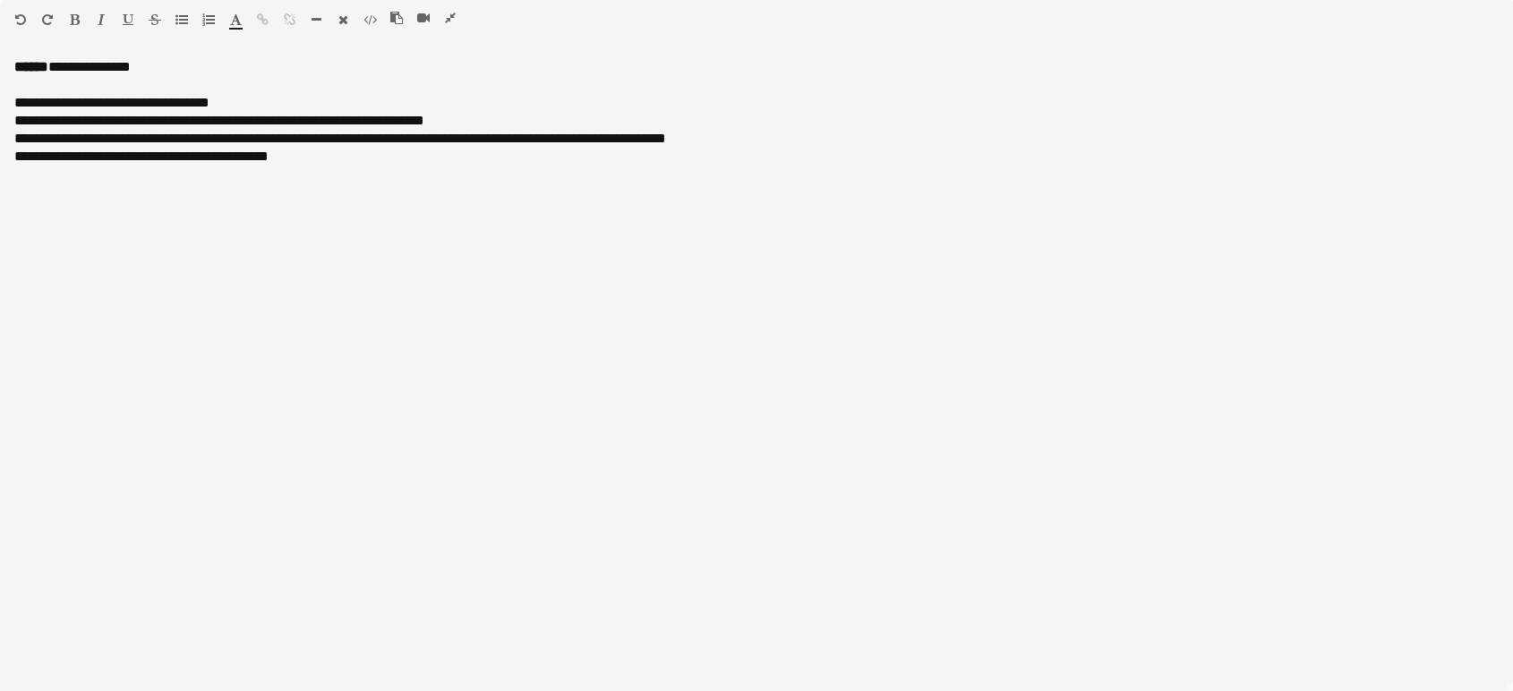
click at [453, 18] on icon "button" at bounding box center [450, 18] width 11 height 13
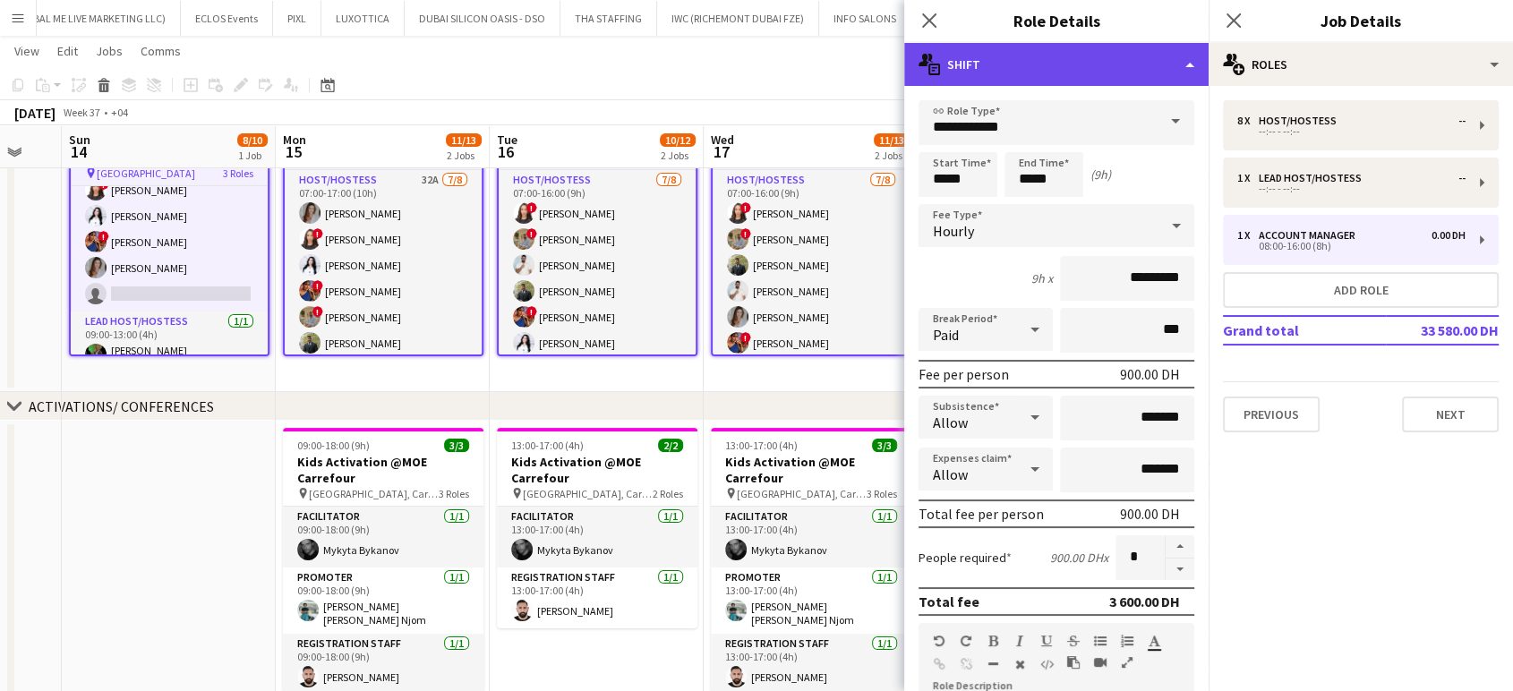
click at [1160, 62] on div "multiple-actions-text Shift" at bounding box center [1056, 64] width 304 height 43
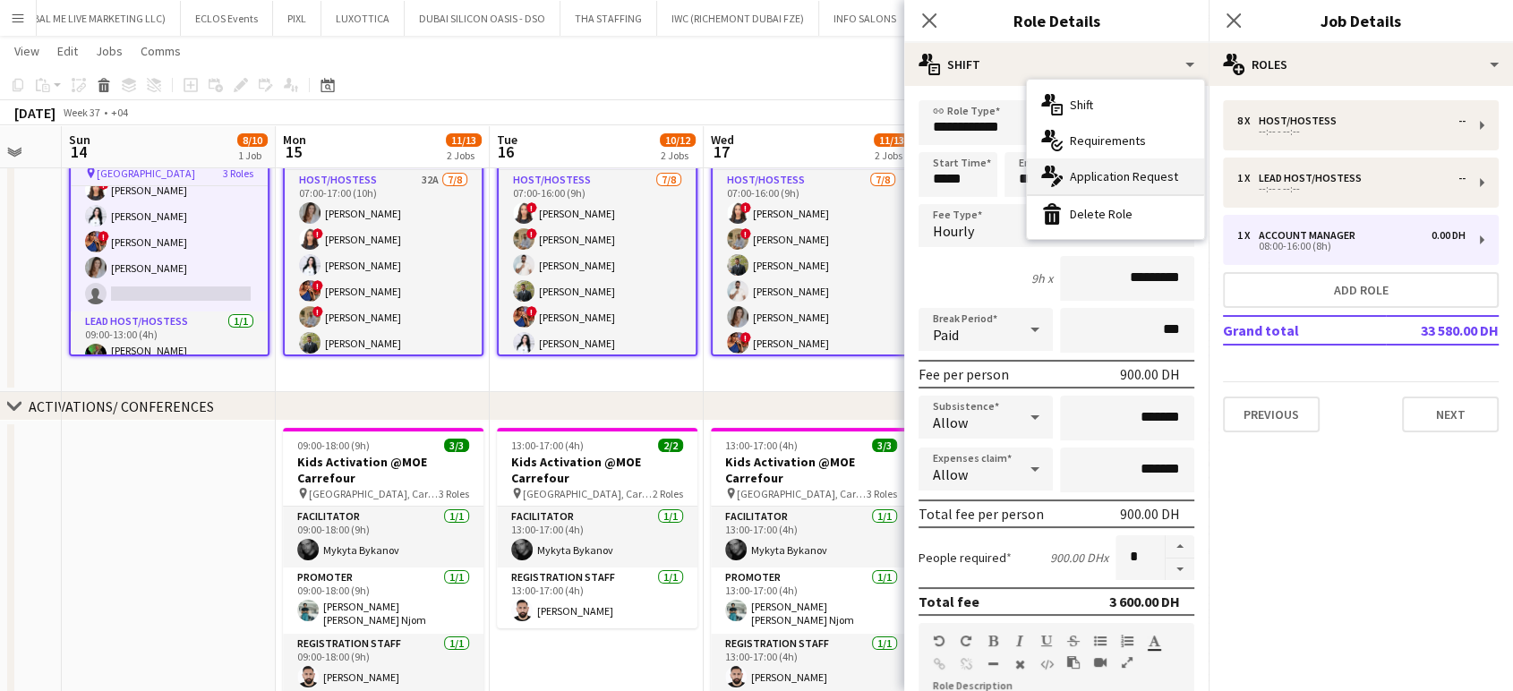
click at [1125, 177] on span "Application Request" at bounding box center [1124, 176] width 108 height 16
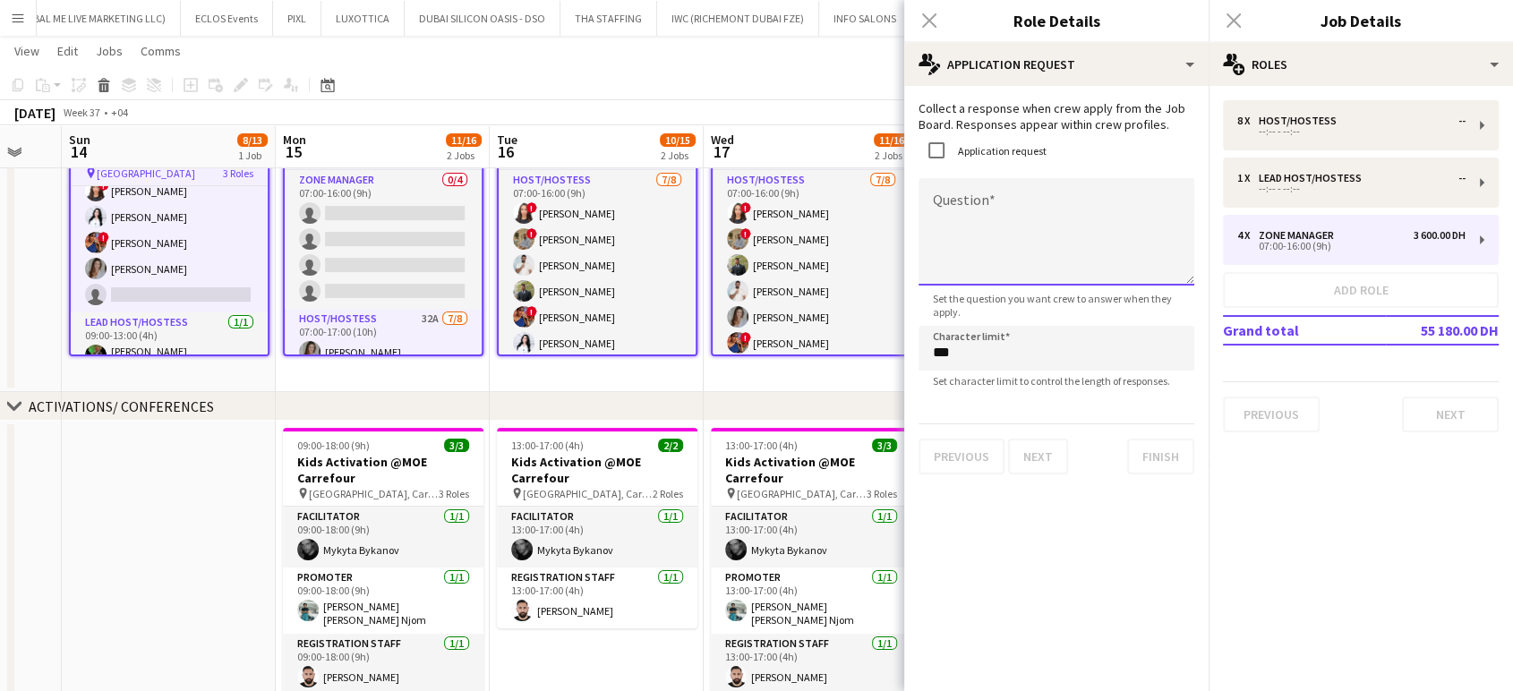
click at [994, 201] on textarea "Question" at bounding box center [1057, 231] width 276 height 107
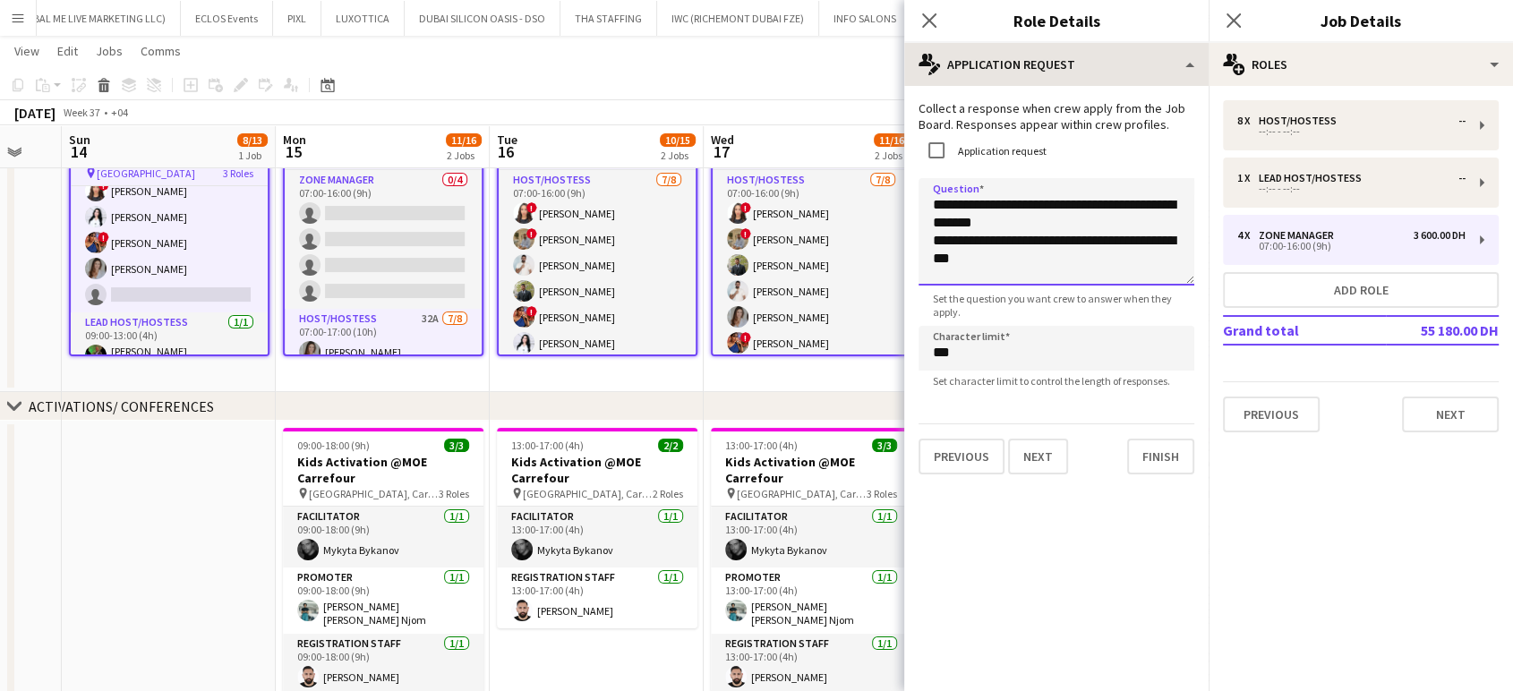
type textarea "**********"
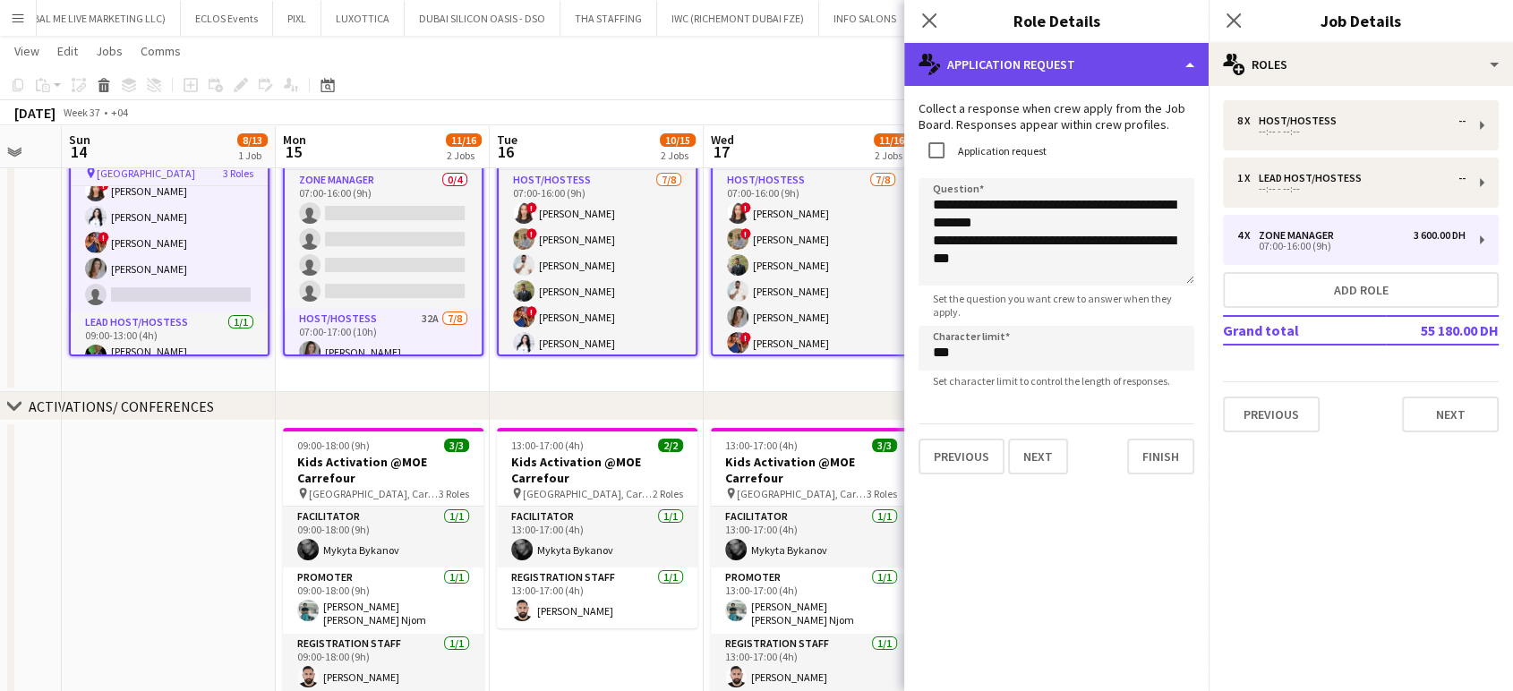
click at [1116, 50] on div "multiple-actions-edit-1 Application Request" at bounding box center [1056, 64] width 304 height 43
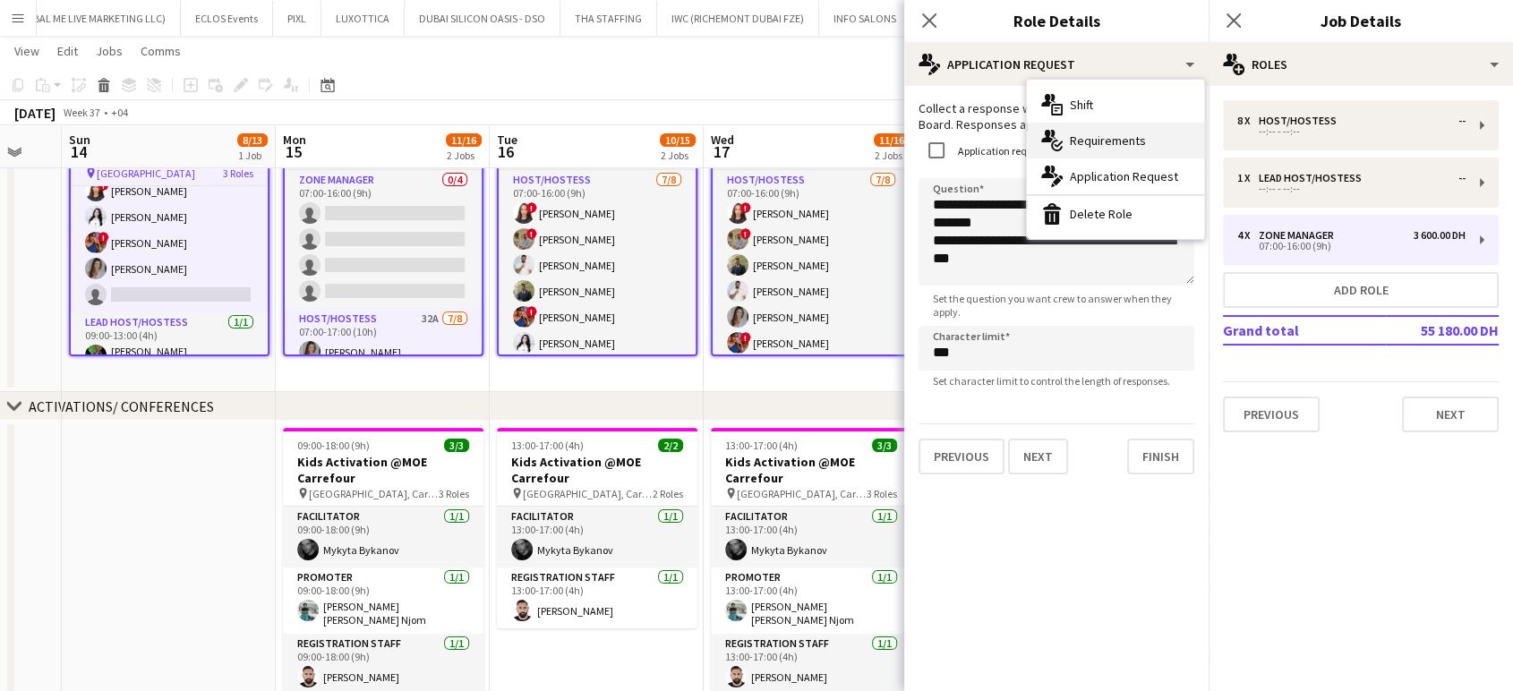
click at [1127, 149] on div "multiple-actions-check-2 Requirements" at bounding box center [1115, 141] width 177 height 36
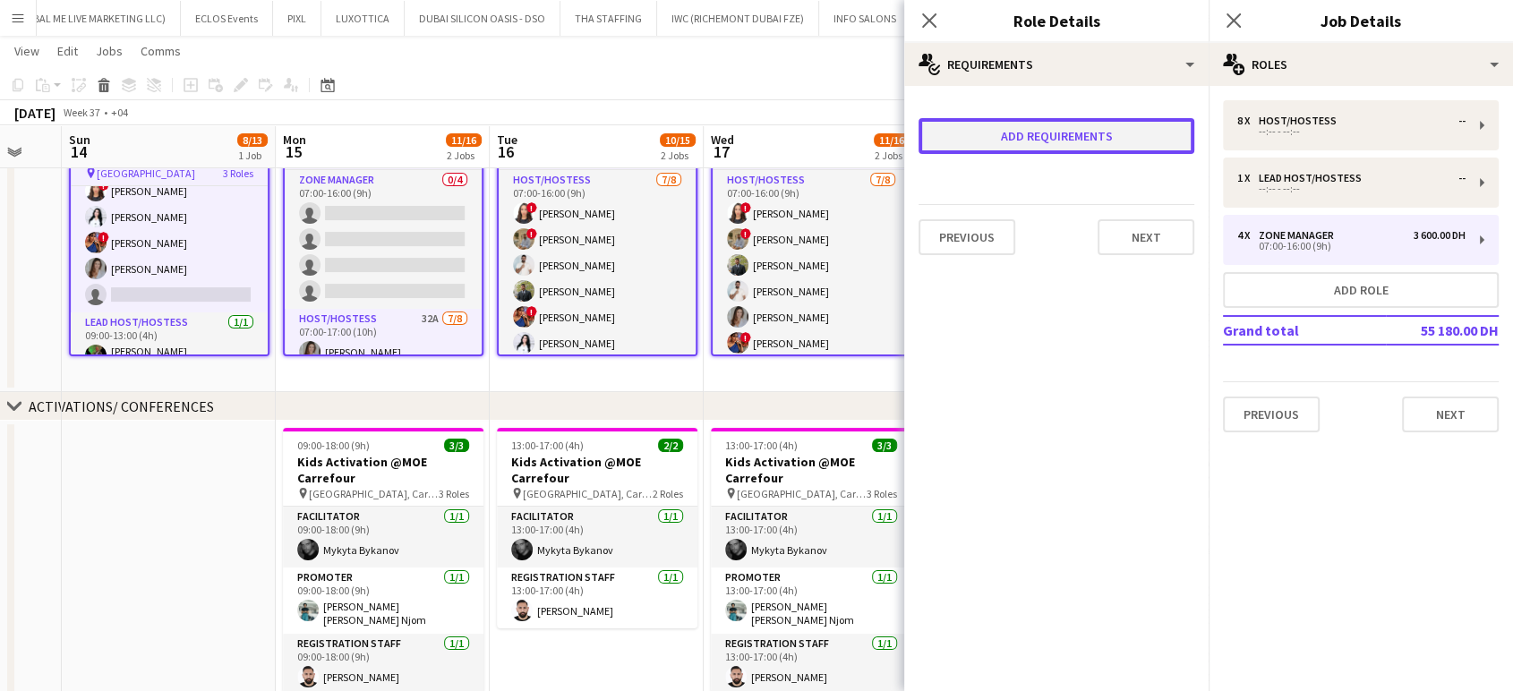
click at [1009, 128] on button "Add requirements" at bounding box center [1057, 136] width 276 height 36
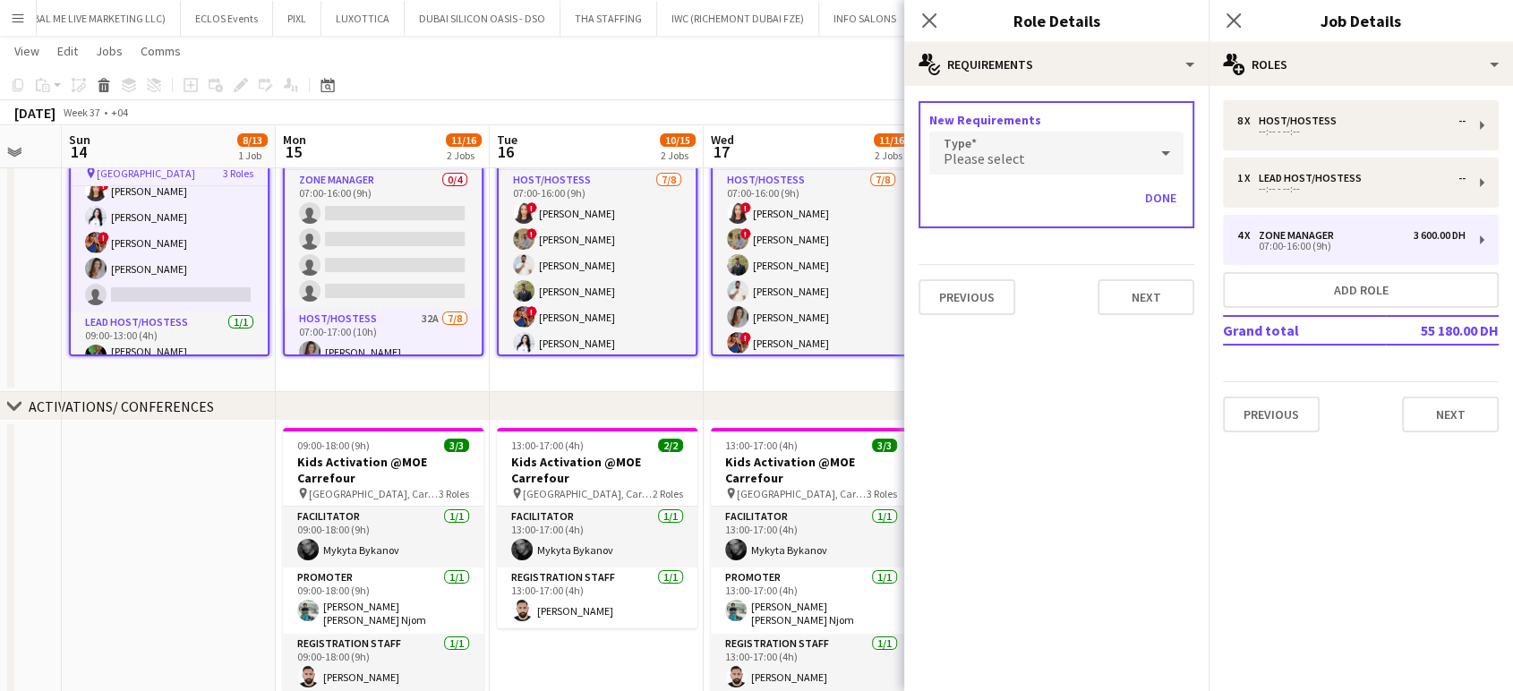
click at [1022, 164] on div "Please select" at bounding box center [1039, 153] width 219 height 43
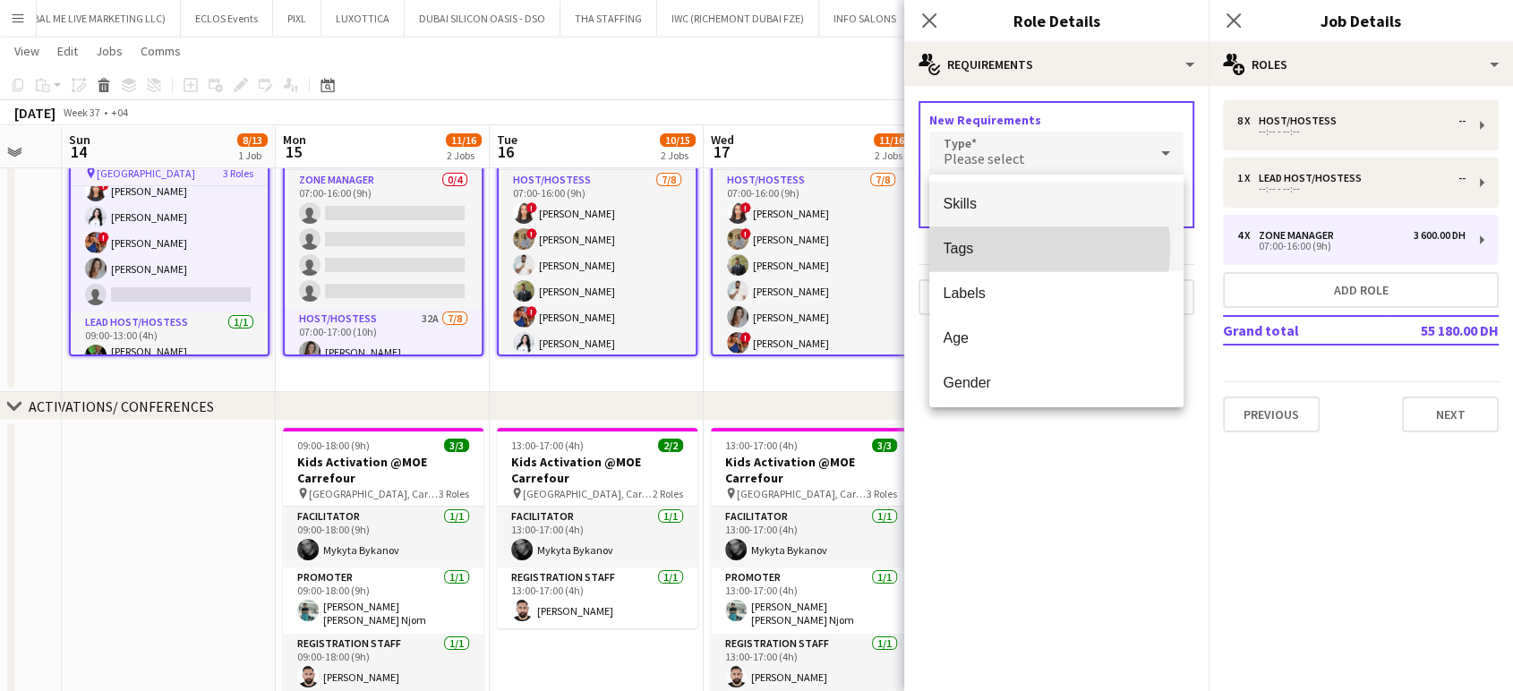
click at [990, 248] on span "Tags" at bounding box center [1057, 248] width 226 height 17
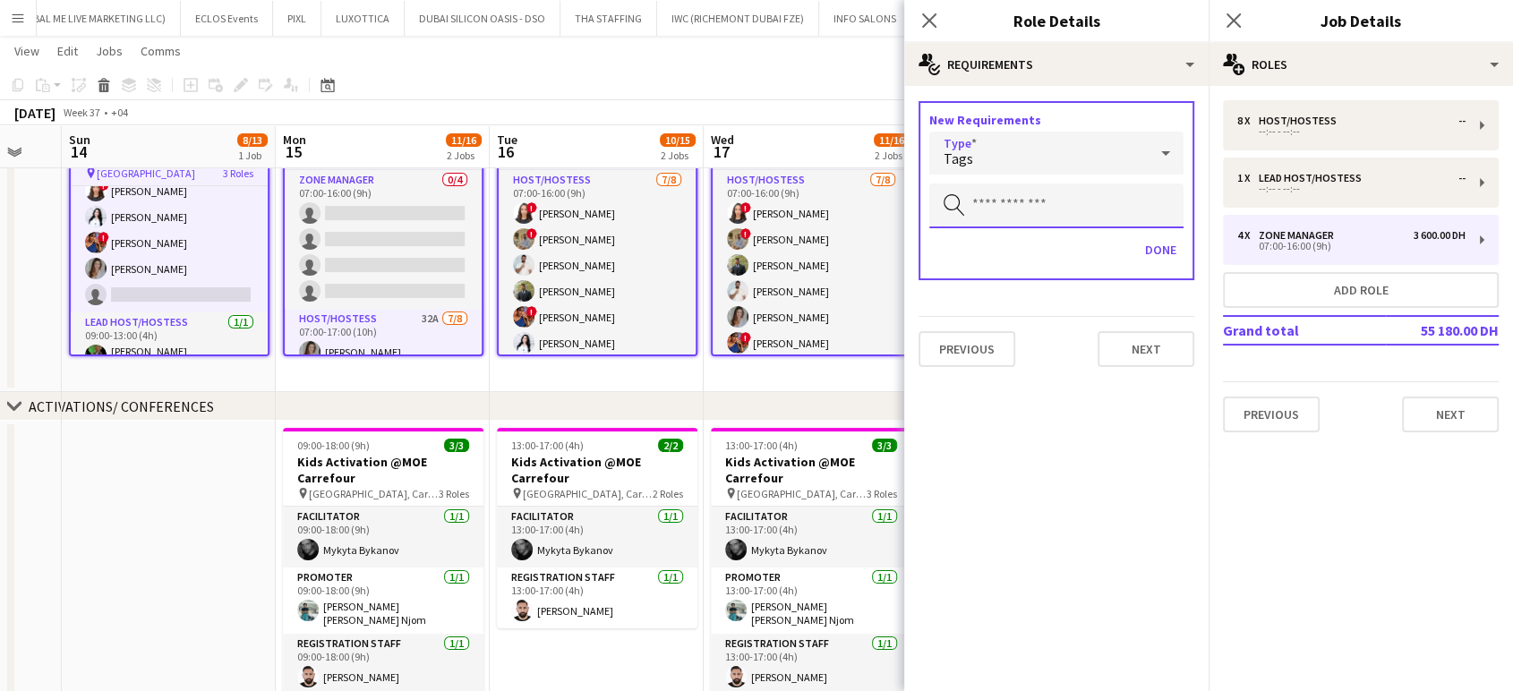
click at [1008, 207] on input "text" at bounding box center [1057, 206] width 254 height 45
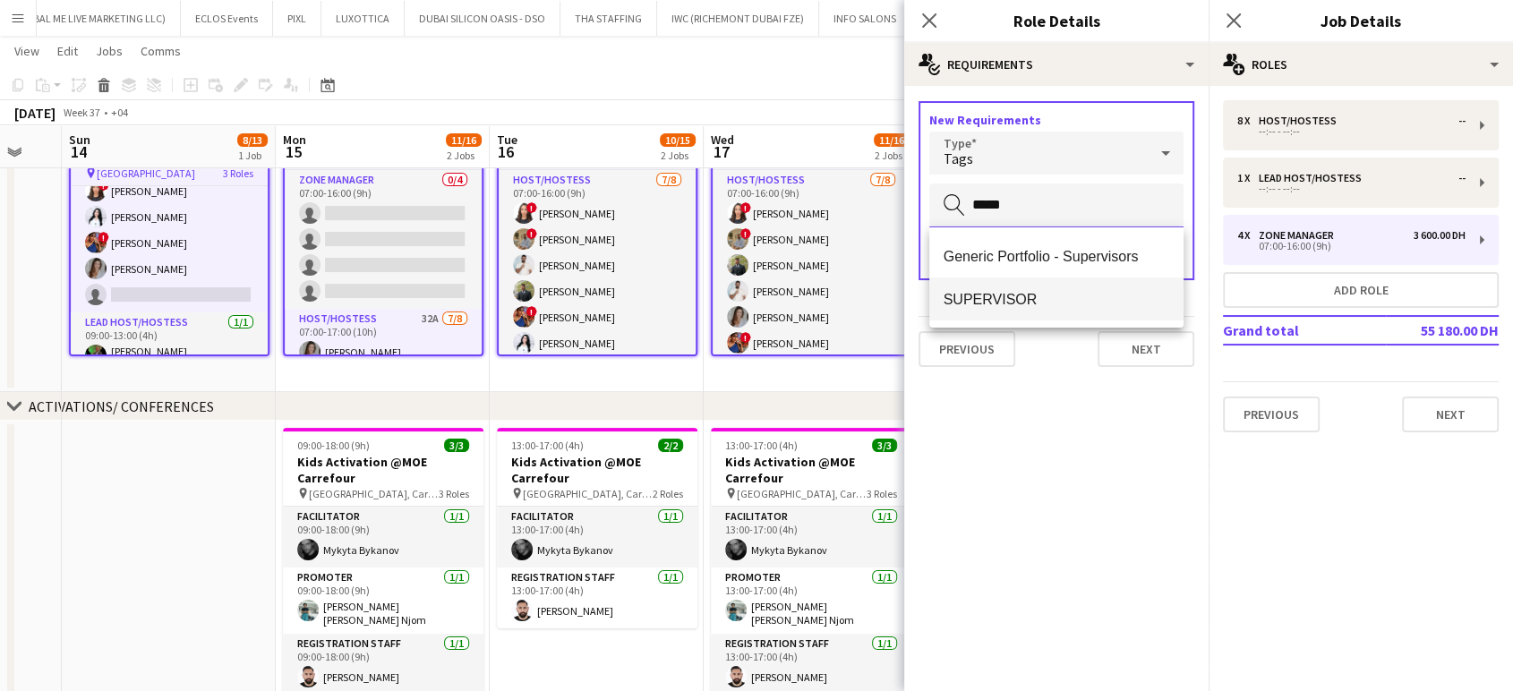
type input "*****"
click at [1041, 303] on span "SUPERVISOR" at bounding box center [1057, 299] width 226 height 17
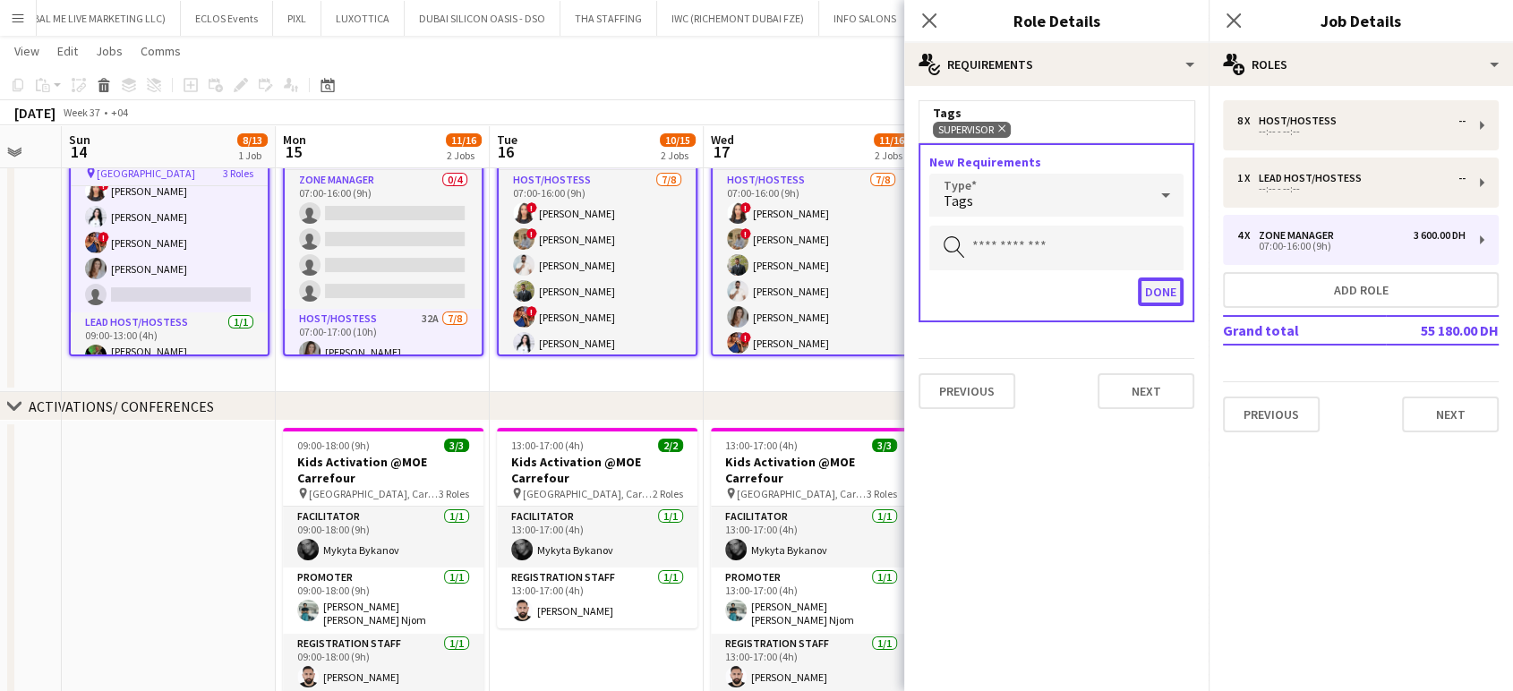
click at [1165, 294] on button "Done" at bounding box center [1161, 292] width 46 height 29
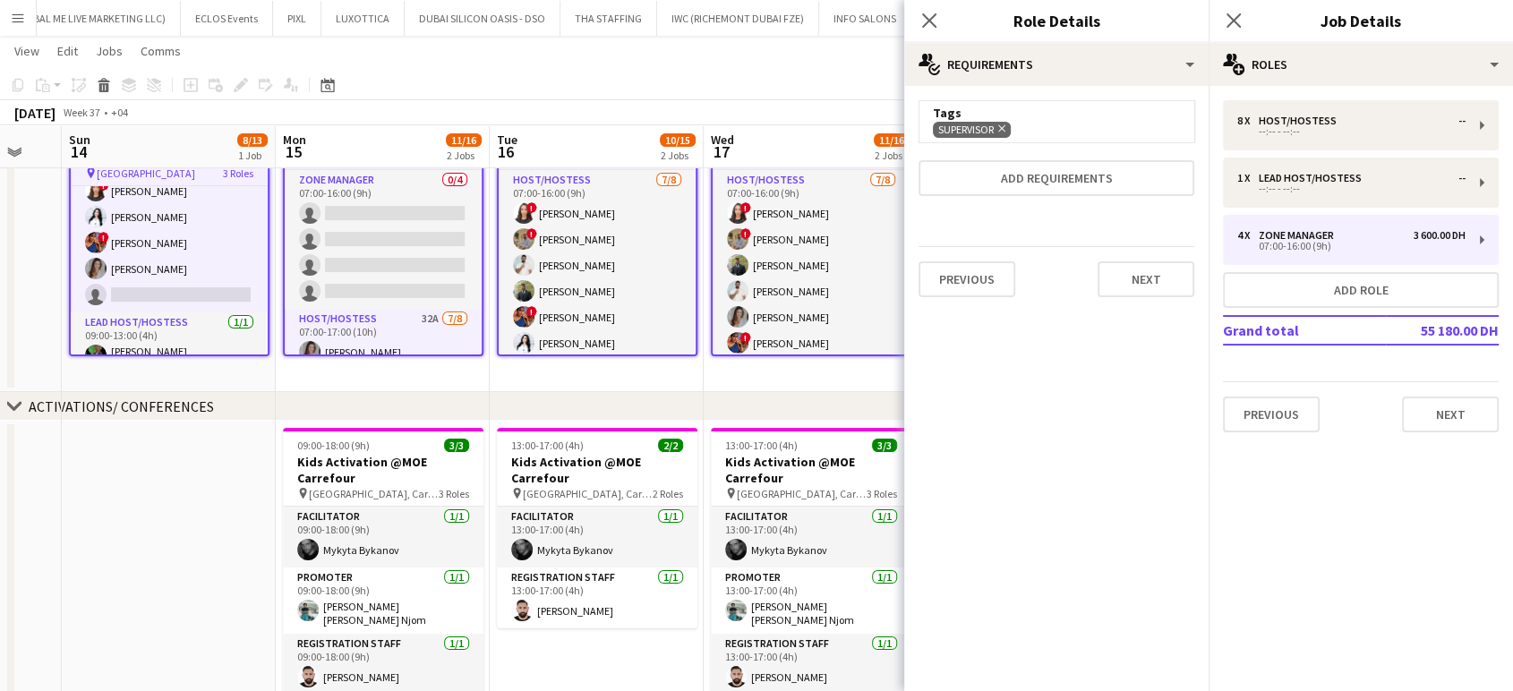
click at [812, 120] on div "September 2025 Week 37 • +04 Publish 6 jobs Revert 6 jobs" at bounding box center [756, 112] width 1513 height 25
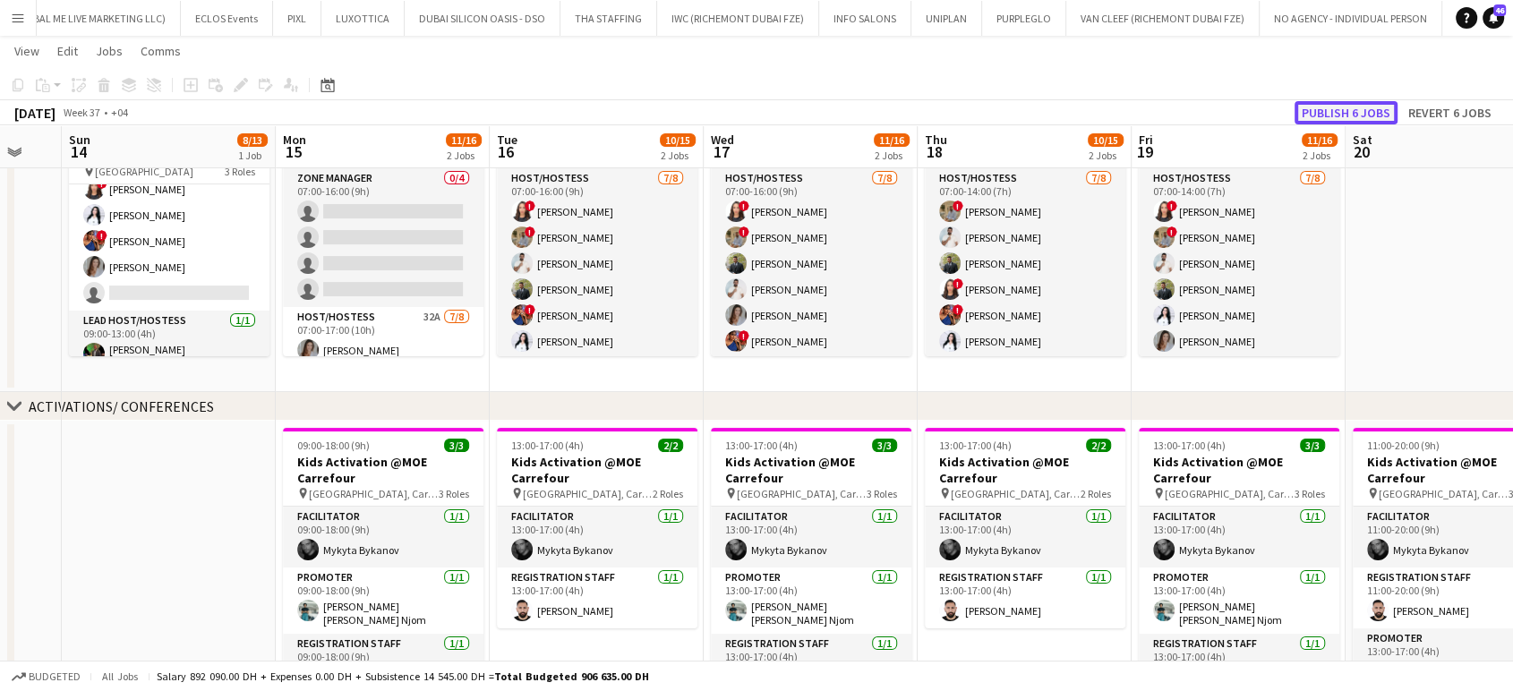
click at [1347, 107] on button "Publish 6 jobs" at bounding box center [1346, 112] width 103 height 23
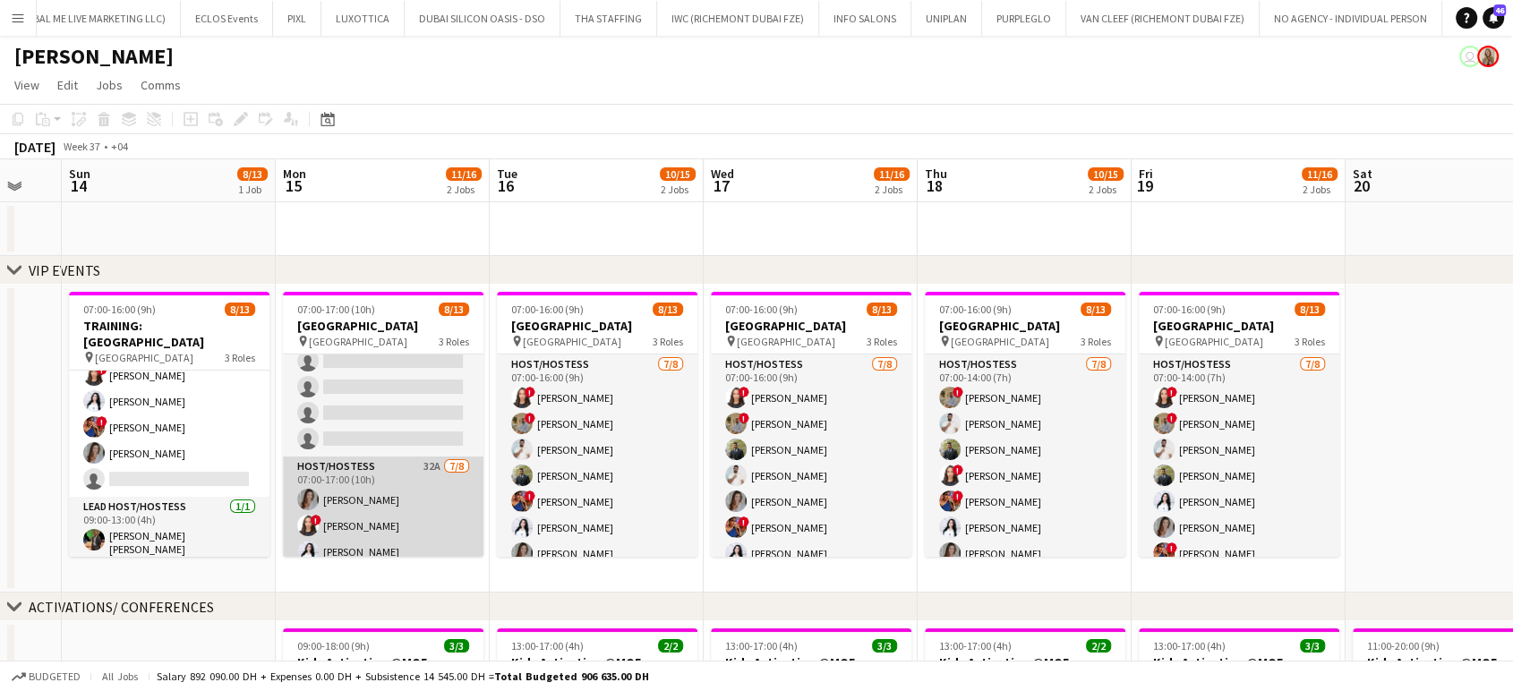
scroll to position [0, 0]
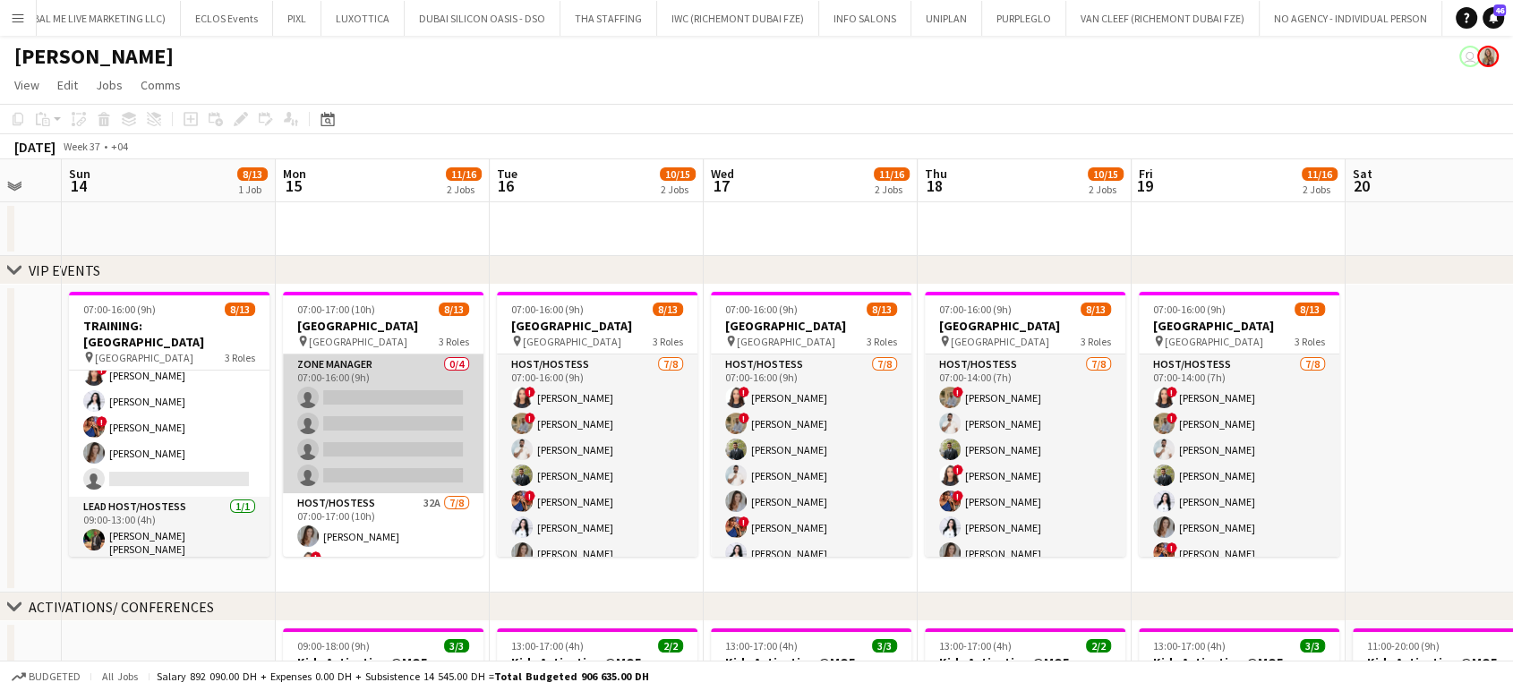
click at [380, 402] on app-card-role "Zone Manager 0/4 07:00-16:00 (9h) single-neutral-actions single-neutral-actions…" at bounding box center [383, 424] width 201 height 139
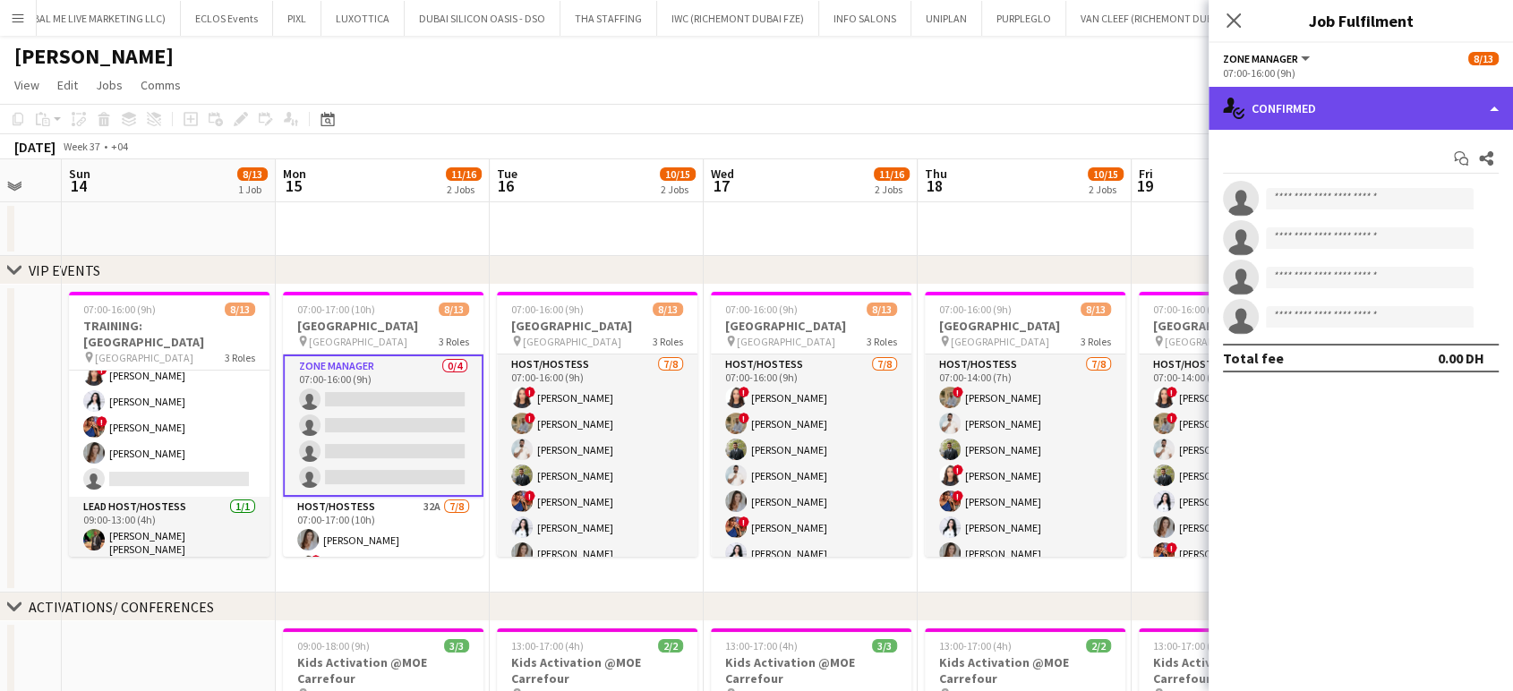
click at [1503, 109] on div "single-neutral-actions-check-2 Confirmed" at bounding box center [1361, 108] width 304 height 43
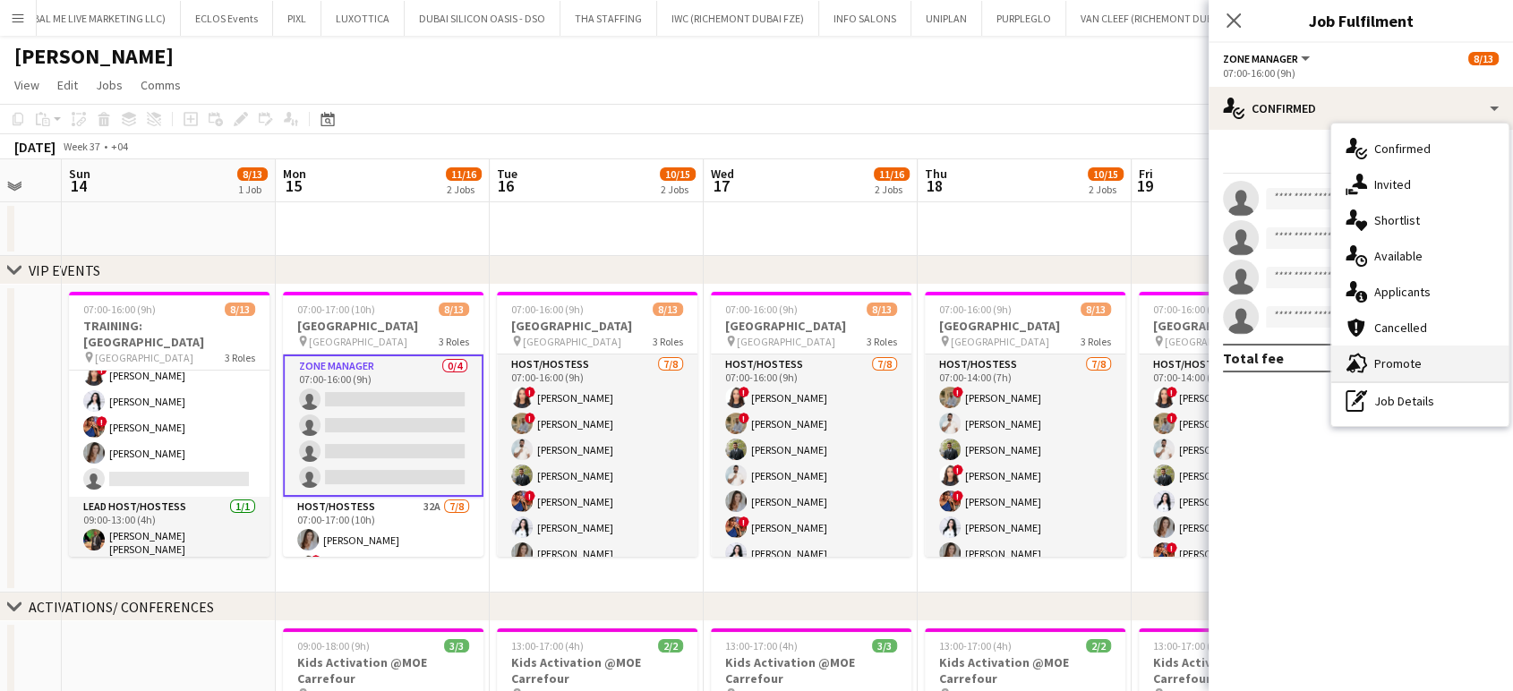
click at [1425, 358] on div "advertising-megaphone Promote" at bounding box center [1420, 364] width 177 height 36
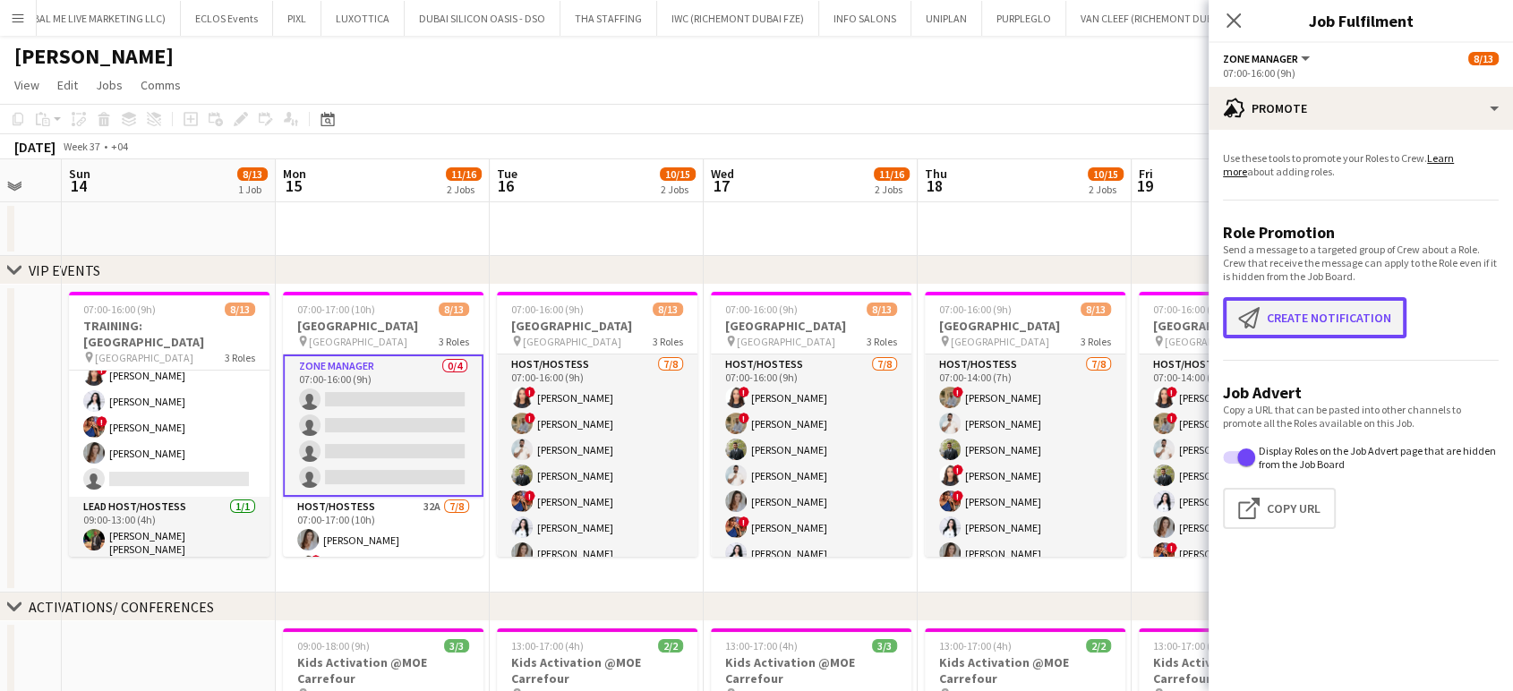
click at [1316, 316] on button "Create notification Create notification" at bounding box center [1315, 317] width 184 height 41
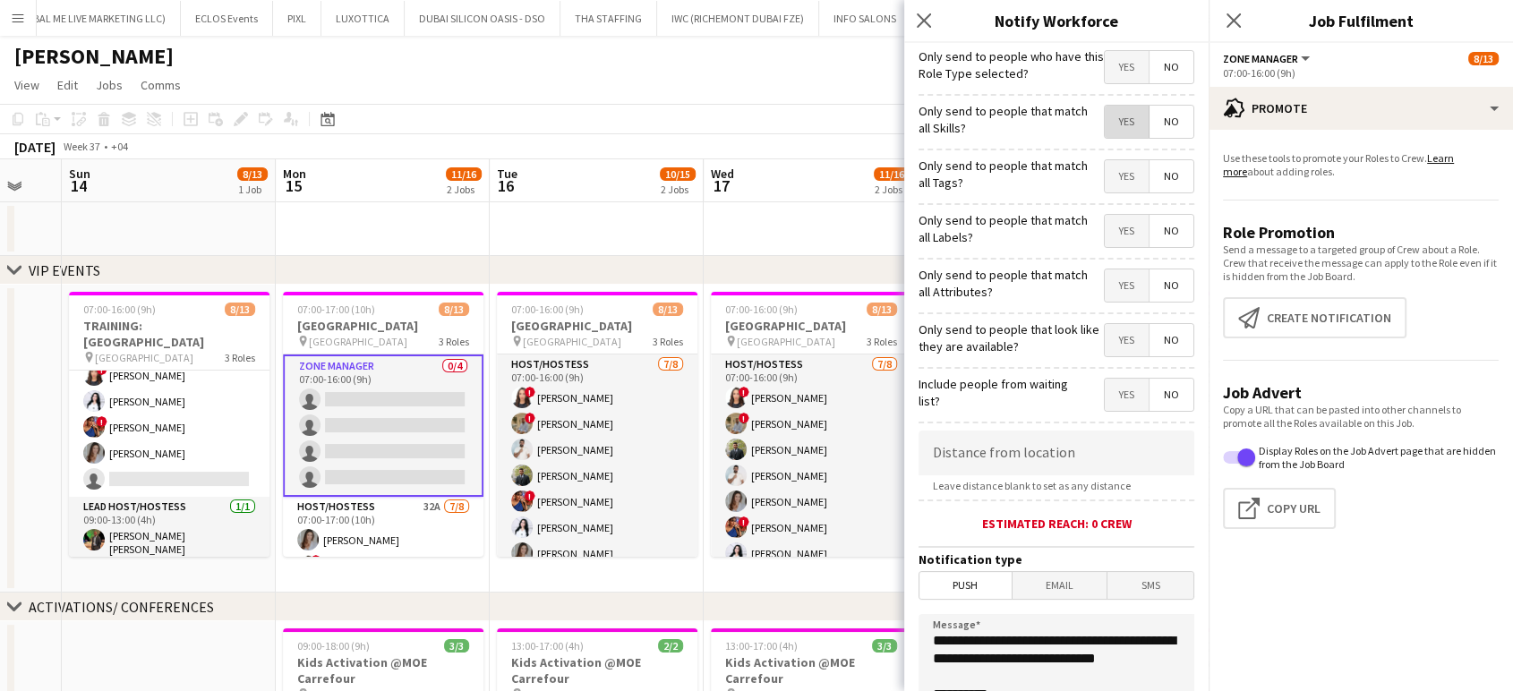
click at [1119, 122] on span "Yes" at bounding box center [1127, 122] width 44 height 32
click at [1117, 176] on span "Yes" at bounding box center [1127, 176] width 44 height 32
click at [1114, 232] on span "Yes" at bounding box center [1127, 231] width 44 height 32
click at [1114, 286] on span "Yes" at bounding box center [1127, 286] width 44 height 32
click at [1113, 328] on mat-button-toggle-group "Yes No" at bounding box center [1149, 340] width 90 height 34
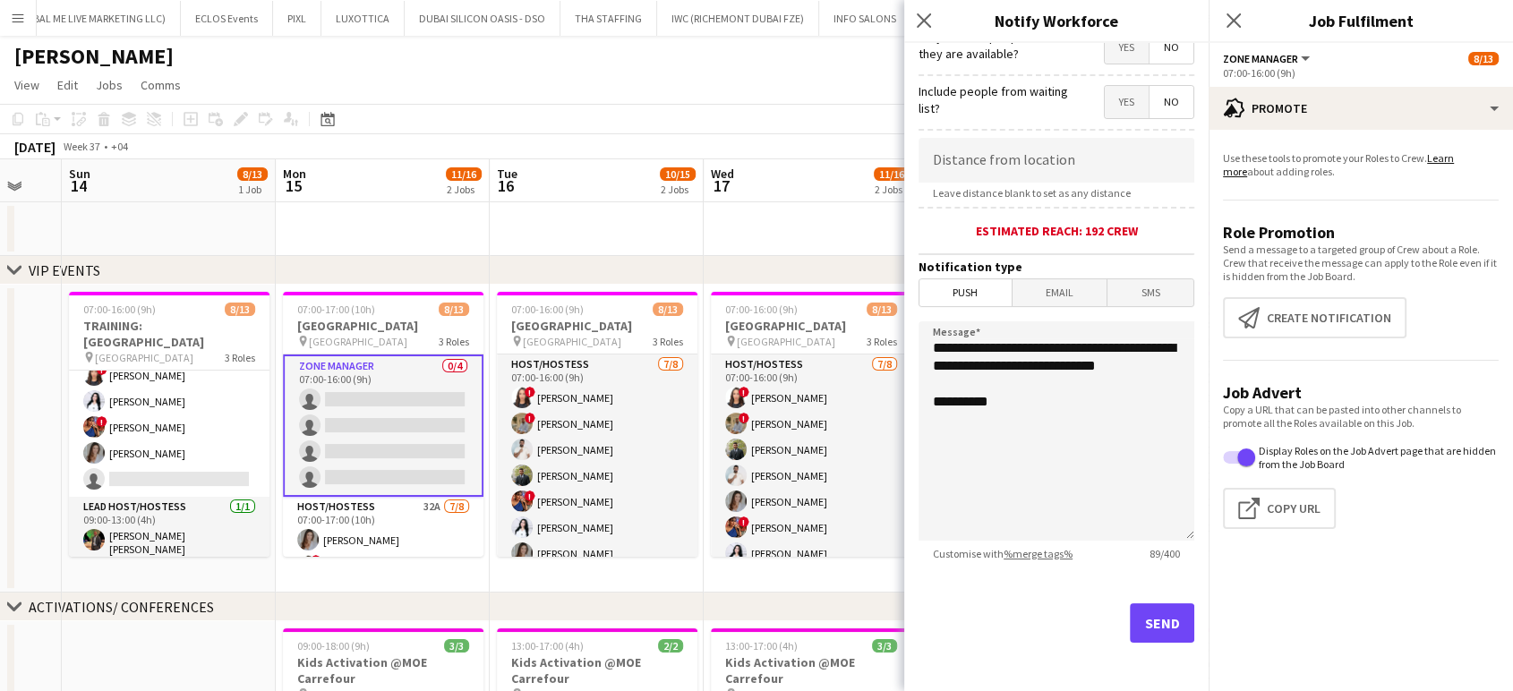
scroll to position [298, 0]
click at [1161, 625] on button "Send" at bounding box center [1162, 621] width 64 height 39
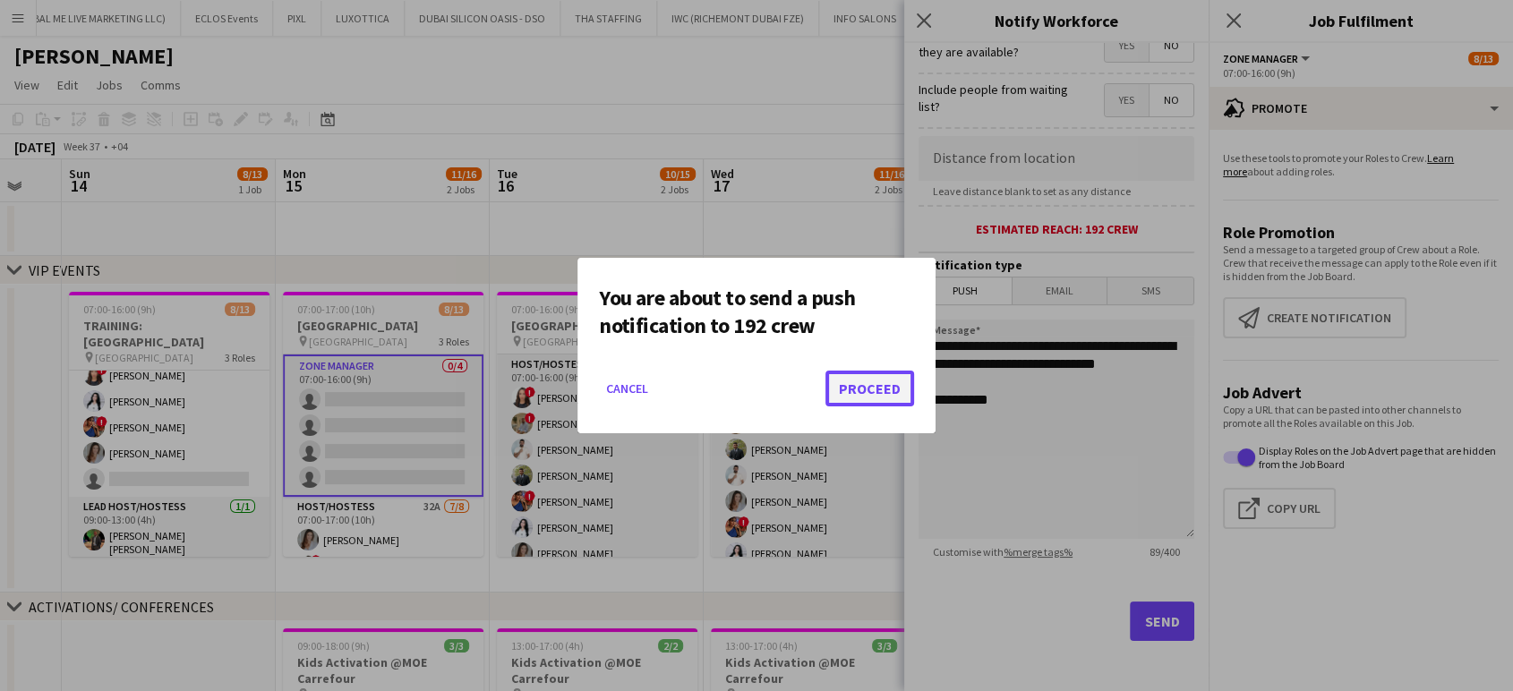
click at [887, 384] on button "Proceed" at bounding box center [870, 389] width 89 height 36
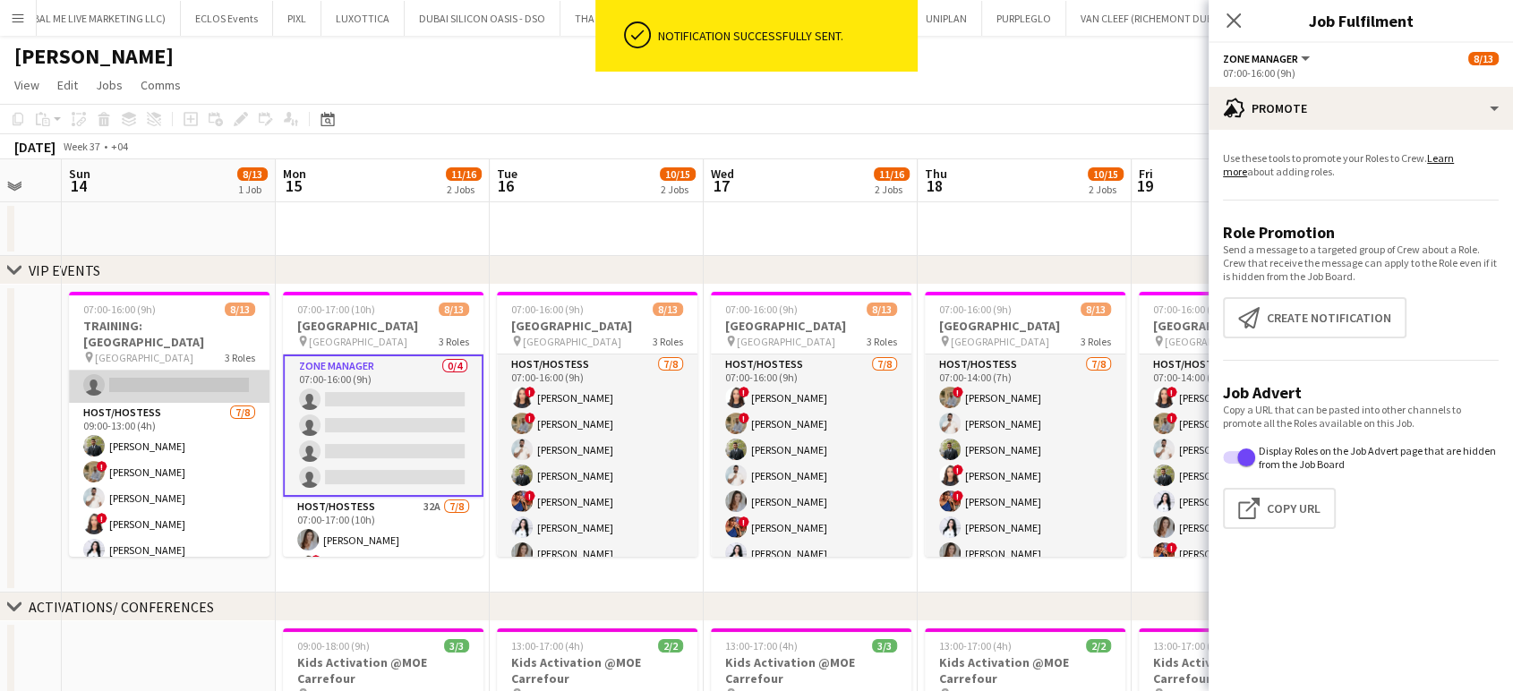
scroll to position [0, 0]
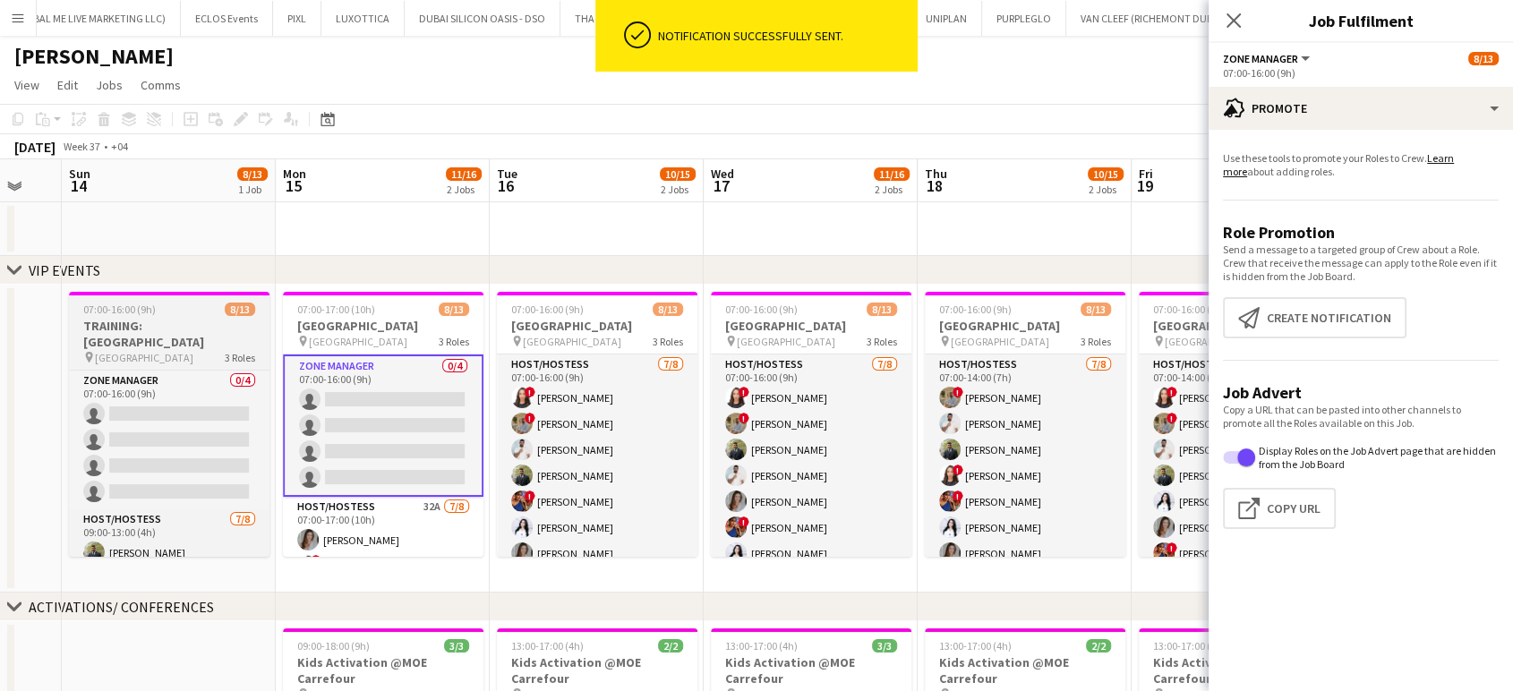
click at [157, 308] on div "07:00-16:00 (9h) 8/13" at bounding box center [169, 309] width 201 height 13
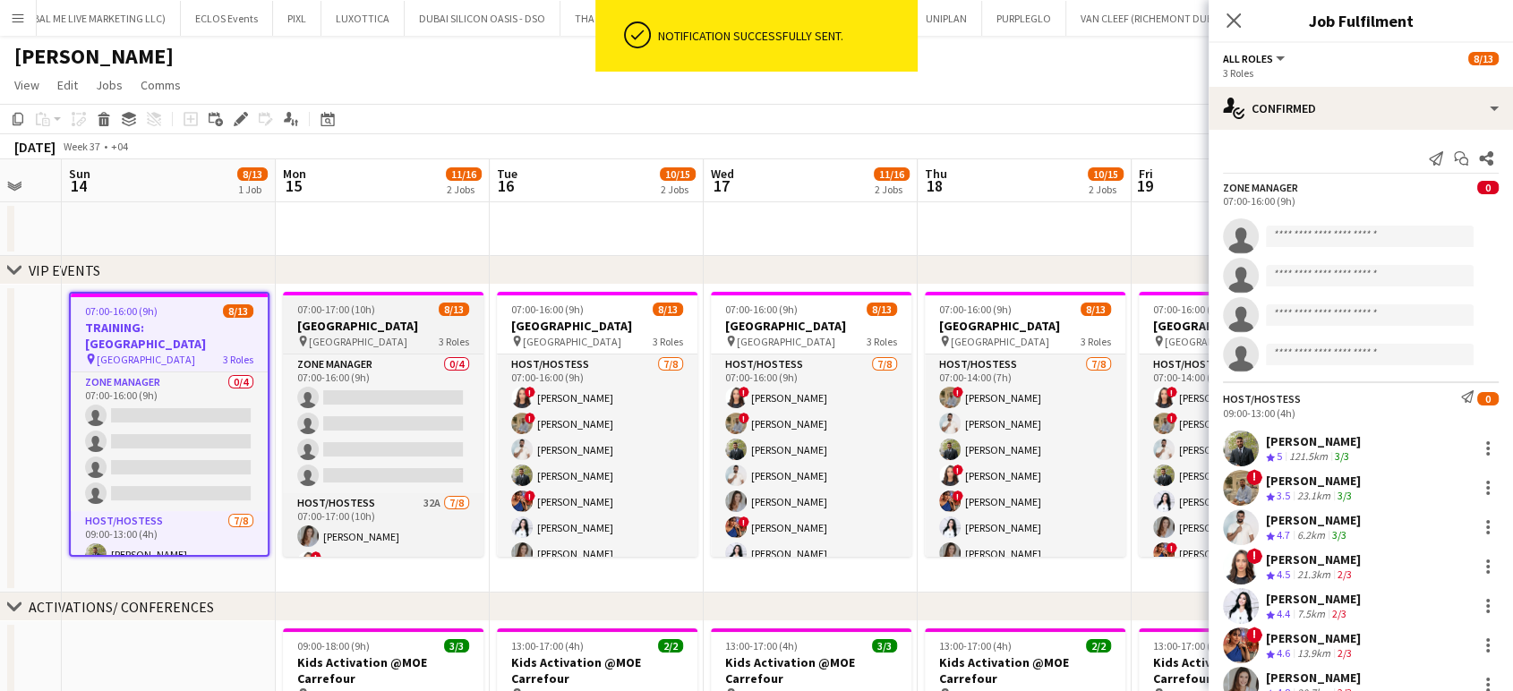
click at [356, 313] on span "07:00-17:00 (10h)" at bounding box center [336, 309] width 78 height 13
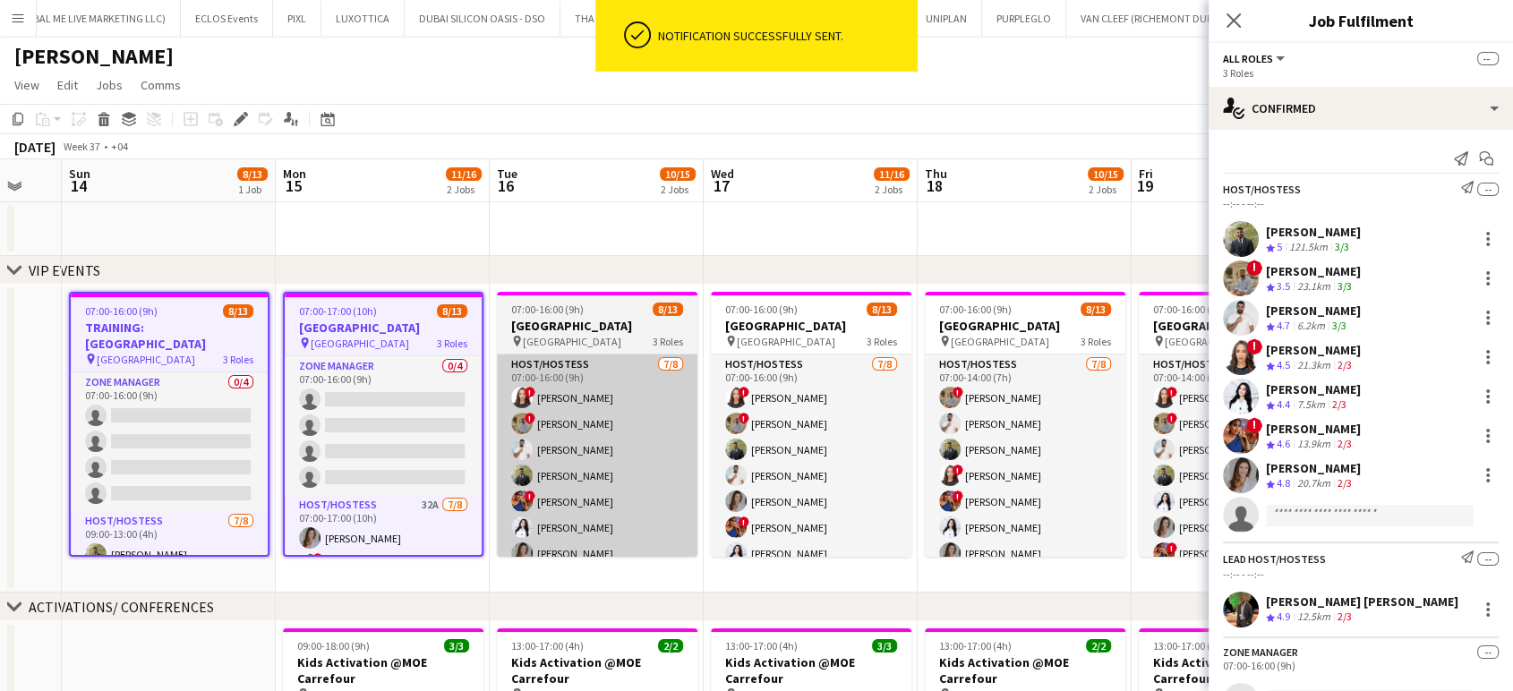
scroll to position [0, 580]
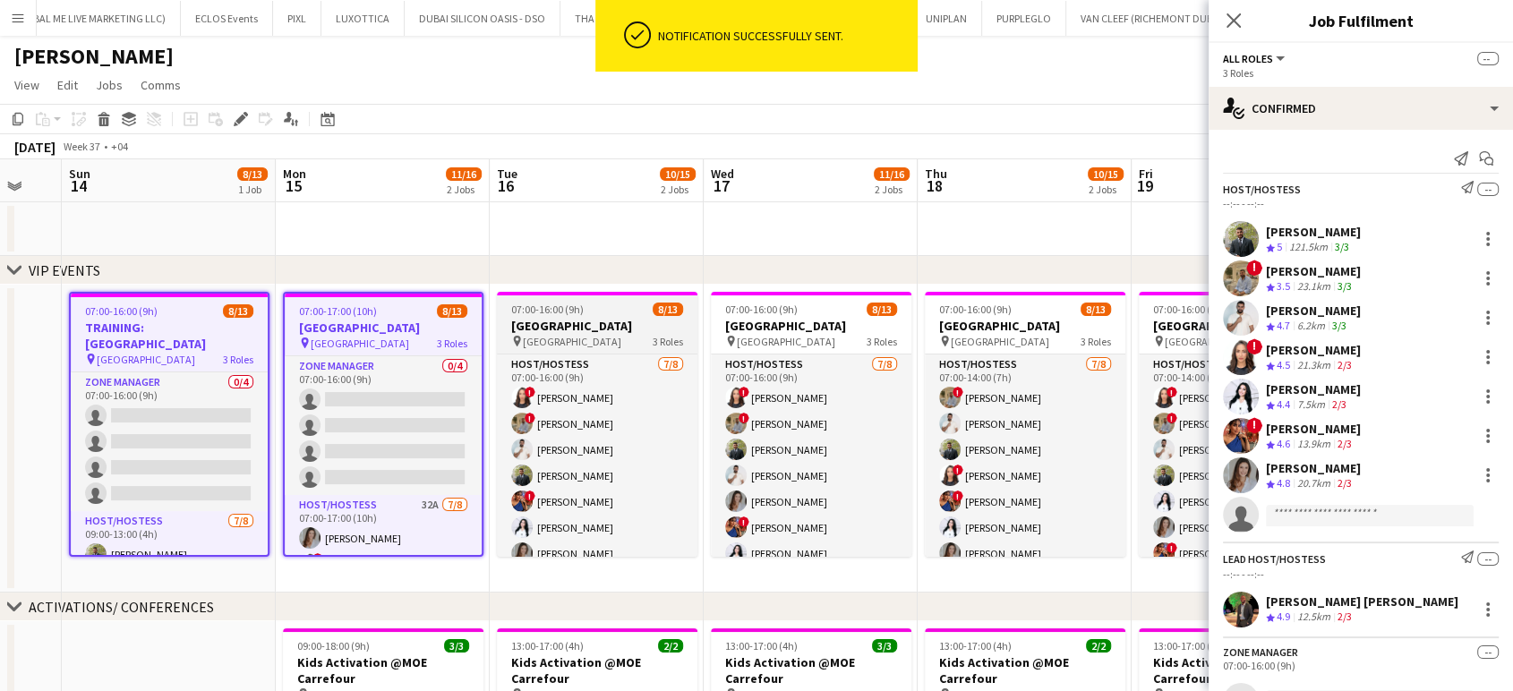
click at [647, 330] on h3 "Dubai Airport Team Building" at bounding box center [597, 326] width 201 height 16
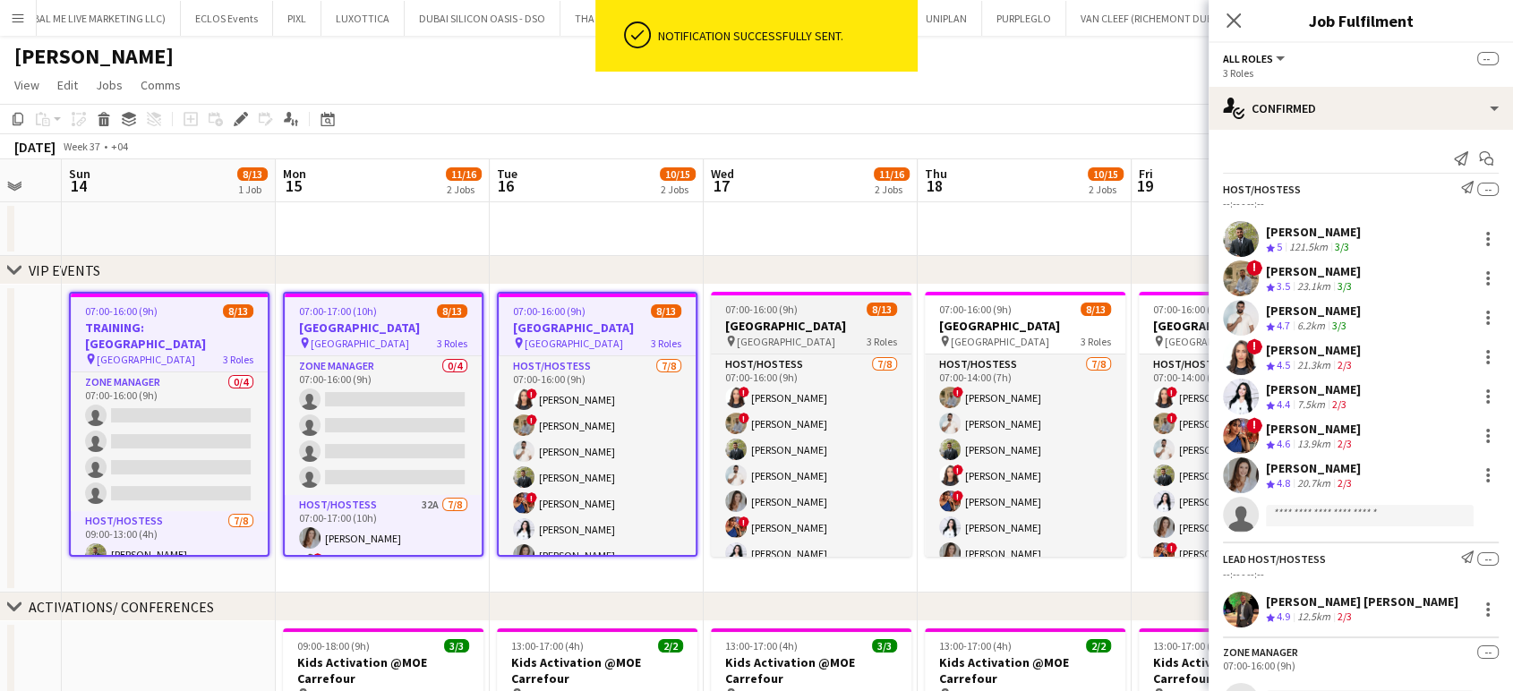
click at [766, 315] on span "07:00-16:00 (9h)" at bounding box center [761, 309] width 73 height 13
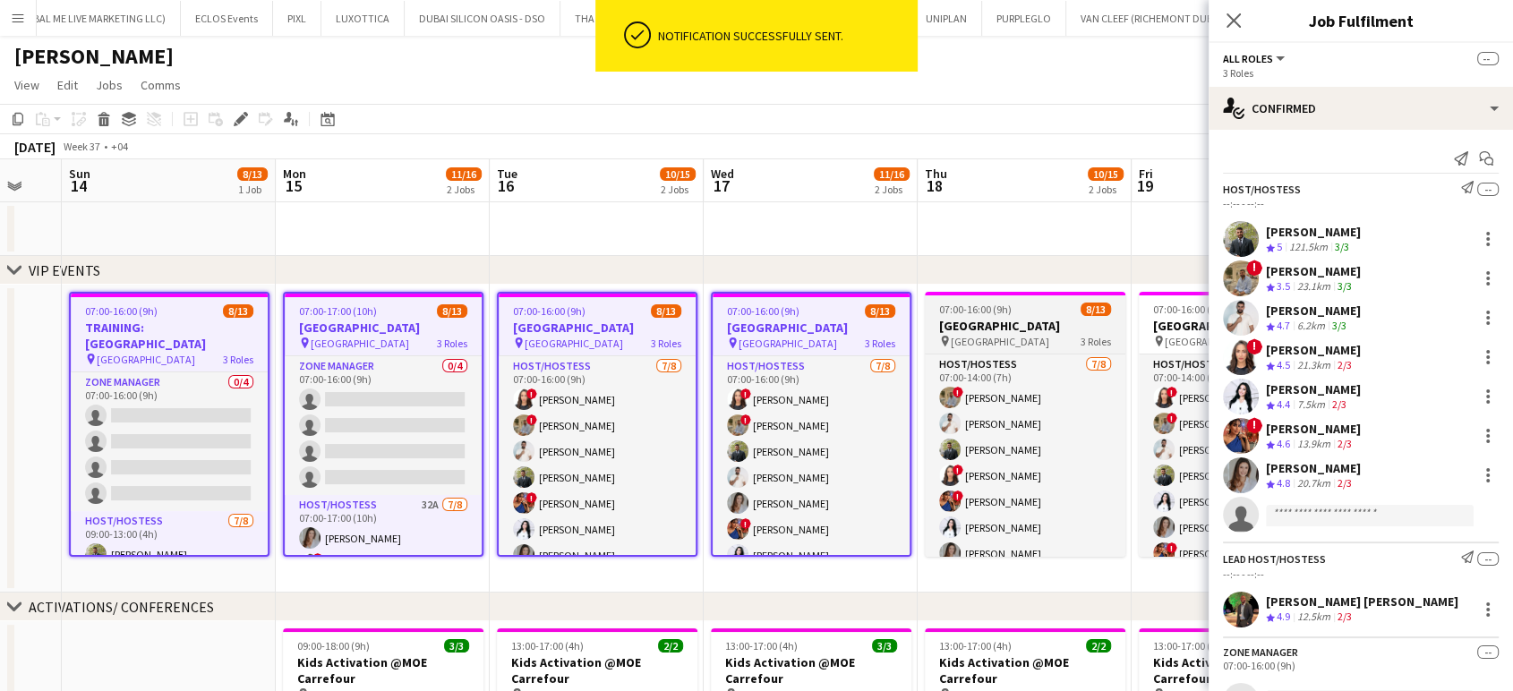
click at [1077, 313] on div "07:00-16:00 (9h) 8/13" at bounding box center [1025, 309] width 201 height 13
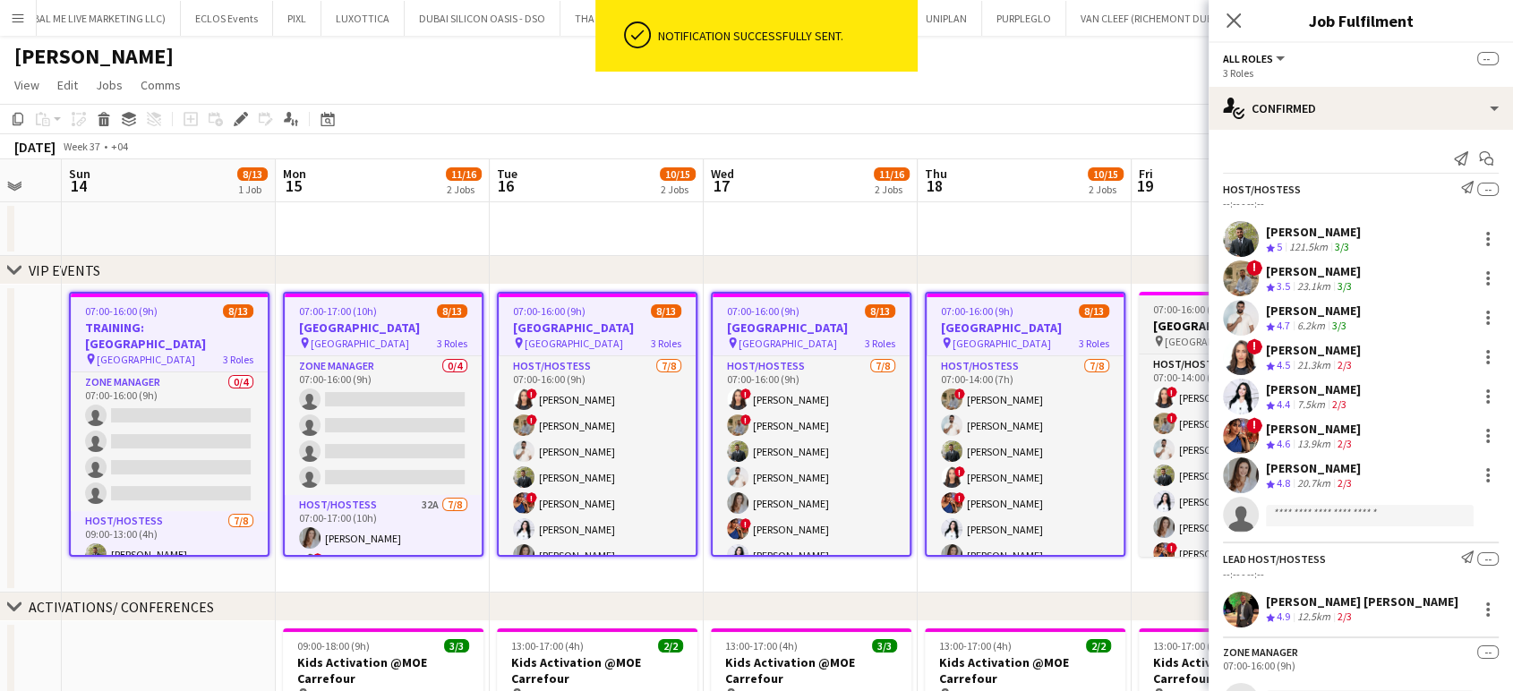
click at [1173, 335] on span "Meydan Hotel" at bounding box center [1214, 341] width 99 height 13
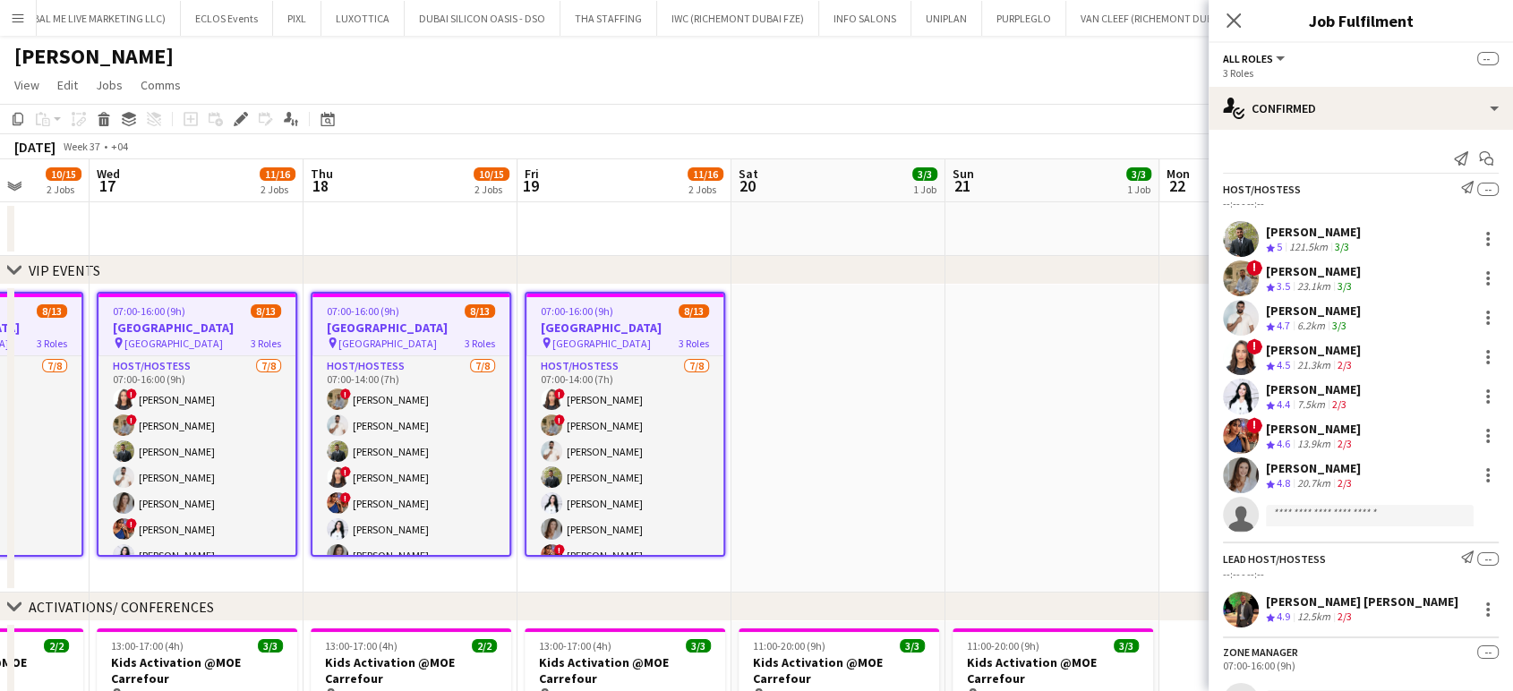
scroll to position [0, 566]
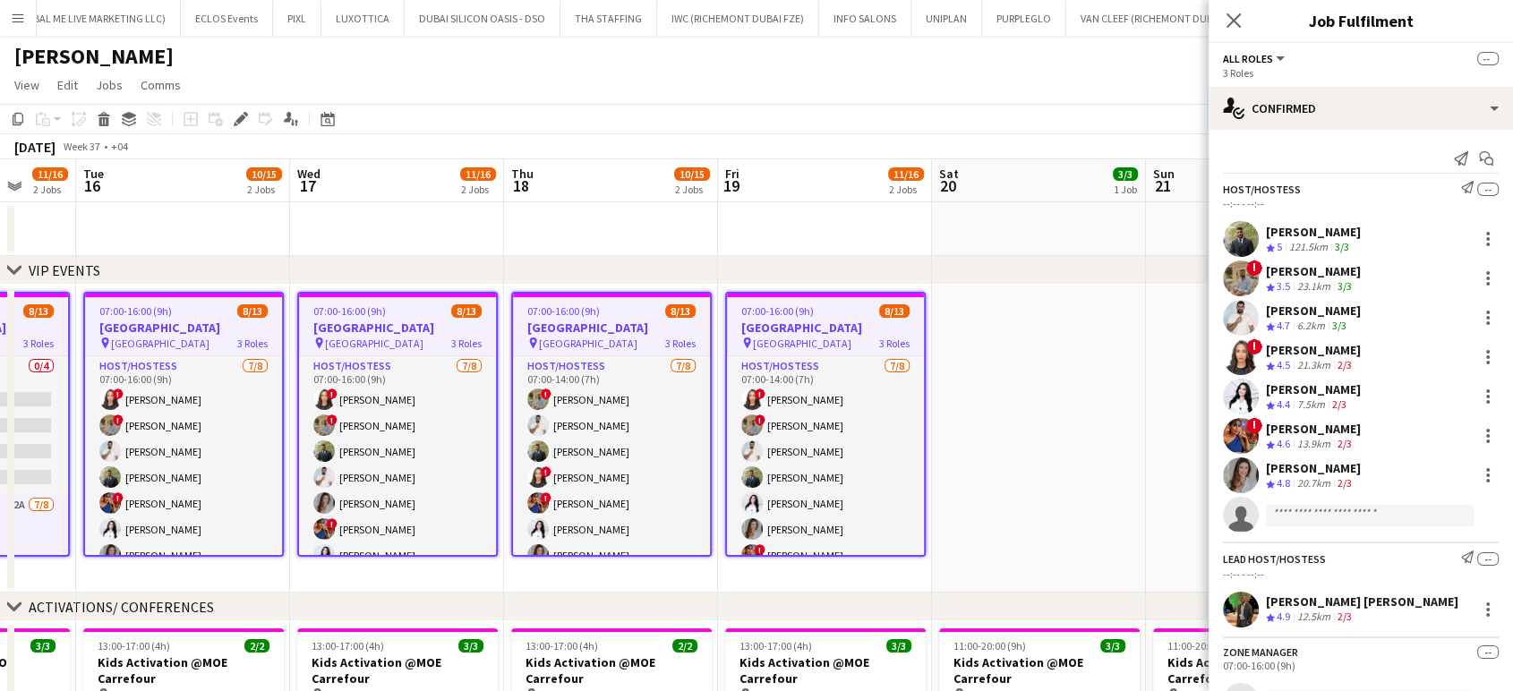
drag, startPoint x: 1169, startPoint y: 340, endPoint x: 759, endPoint y: 343, distance: 409.3
click at [753, 343] on app-calendar-viewport "Sat 13 Sun 14 8/13 1 Job Mon 15 11/16 2 Jobs Tue 16 10/15 2 Jobs Wed 17 11/16 2…" at bounding box center [756, 699] width 1513 height 1081
click at [245, 116] on icon "Edit" at bounding box center [241, 119] width 14 height 14
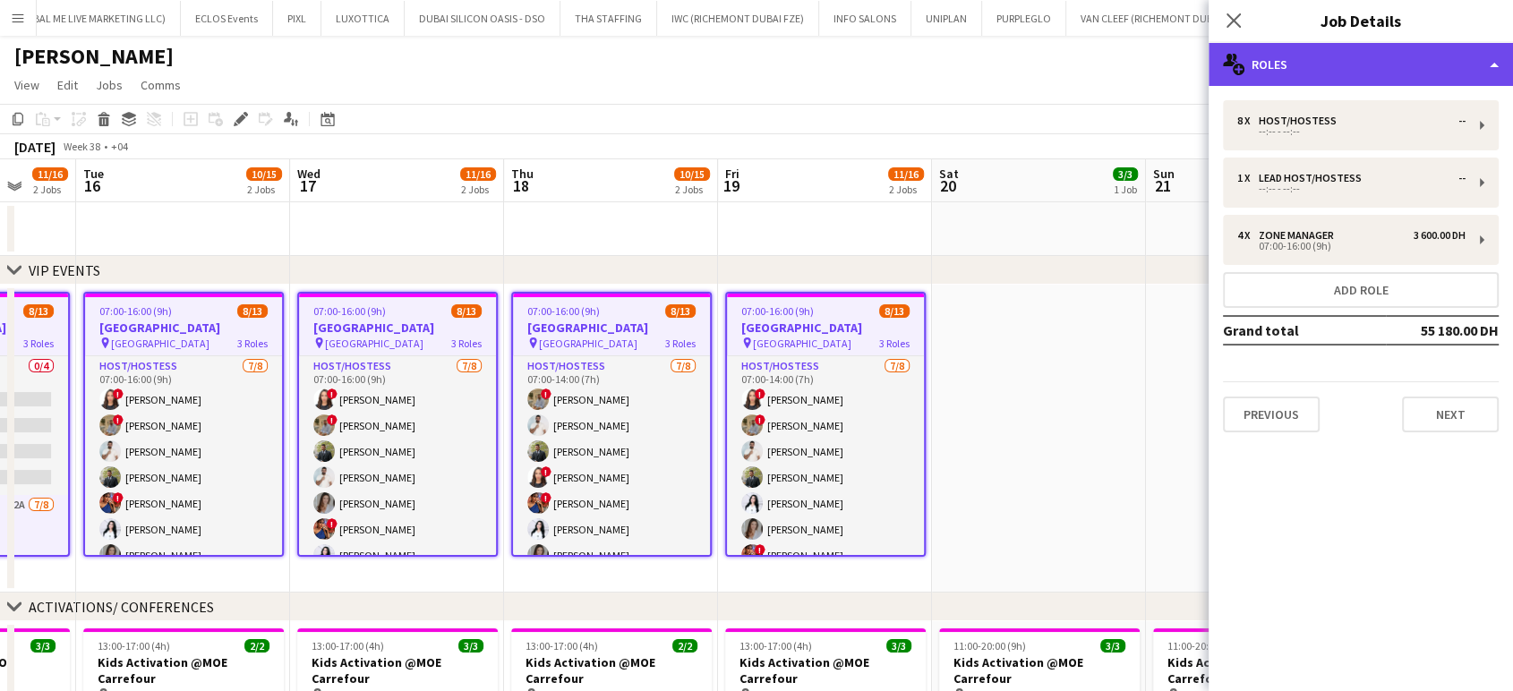
click at [1487, 60] on div "multiple-users-add Roles" at bounding box center [1361, 64] width 304 height 43
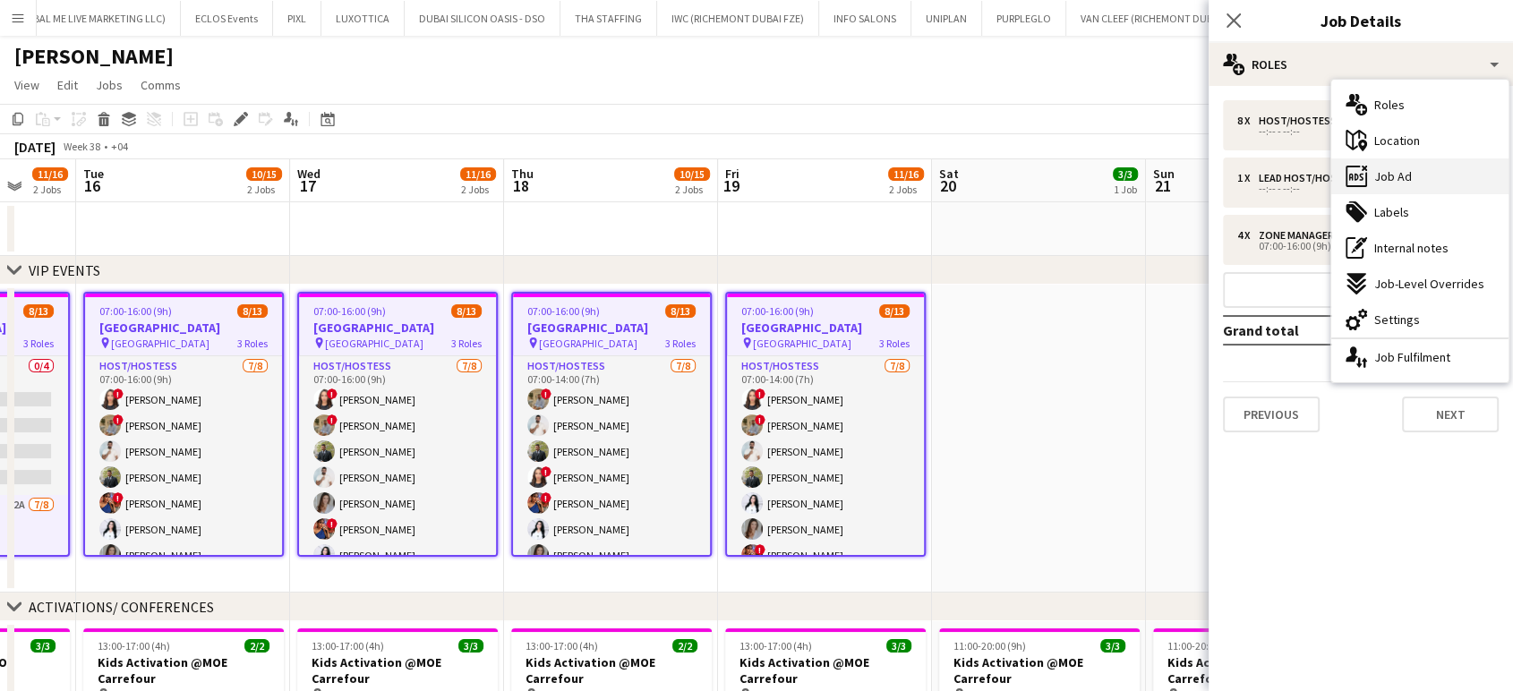
click at [1429, 175] on div "ads-window Job Ad" at bounding box center [1420, 177] width 177 height 36
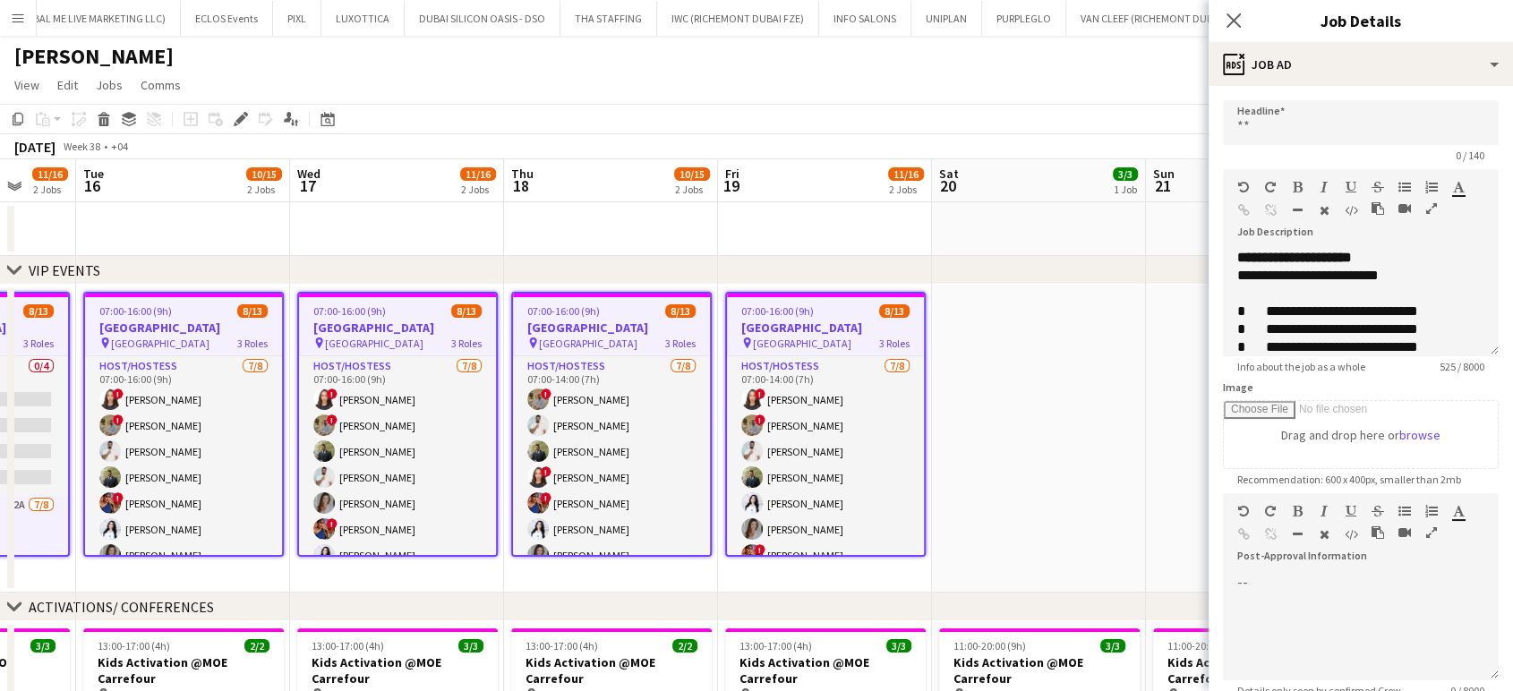
click at [1427, 215] on icon "button" at bounding box center [1432, 208] width 11 height 13
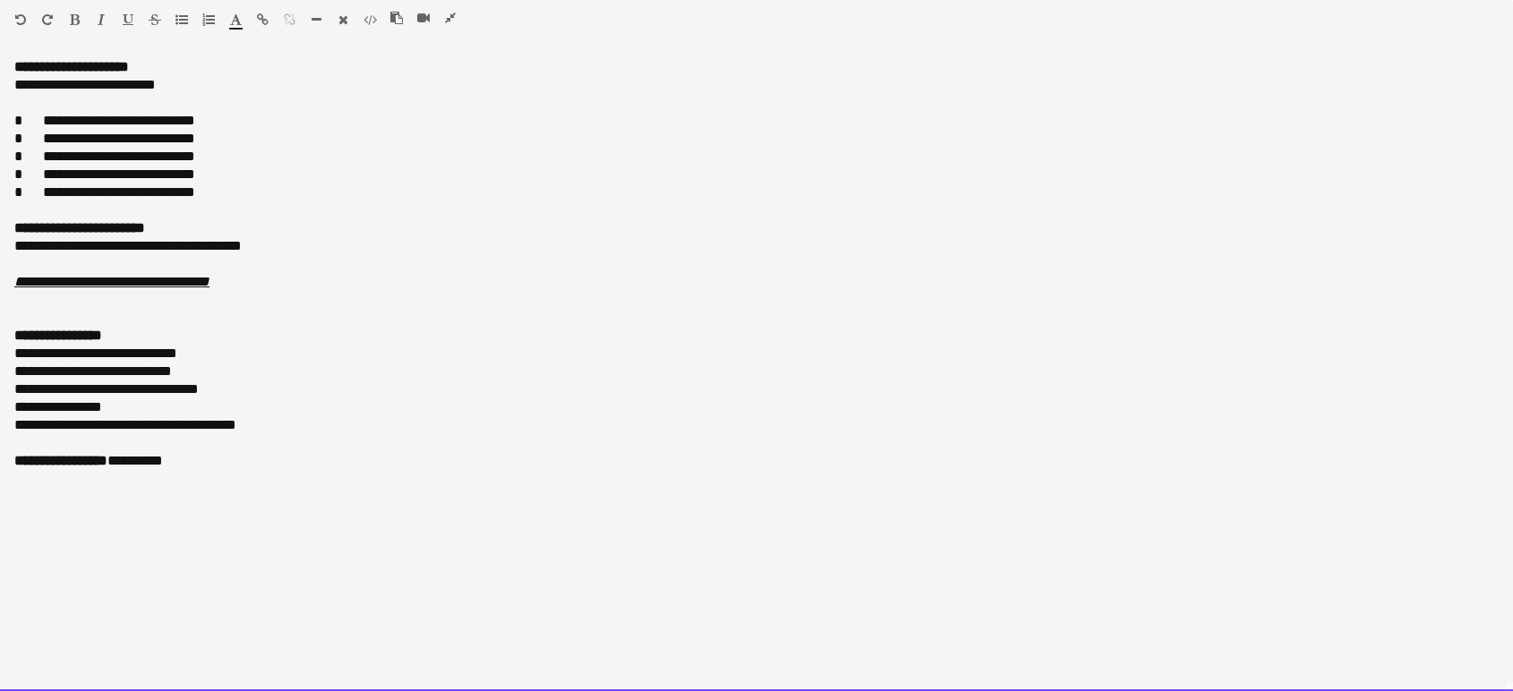
drag, startPoint x: 20, startPoint y: 333, endPoint x: 236, endPoint y: 471, distance: 256.1
click at [236, 471] on div "**********" at bounding box center [756, 374] width 1513 height 633
copy div "**********"
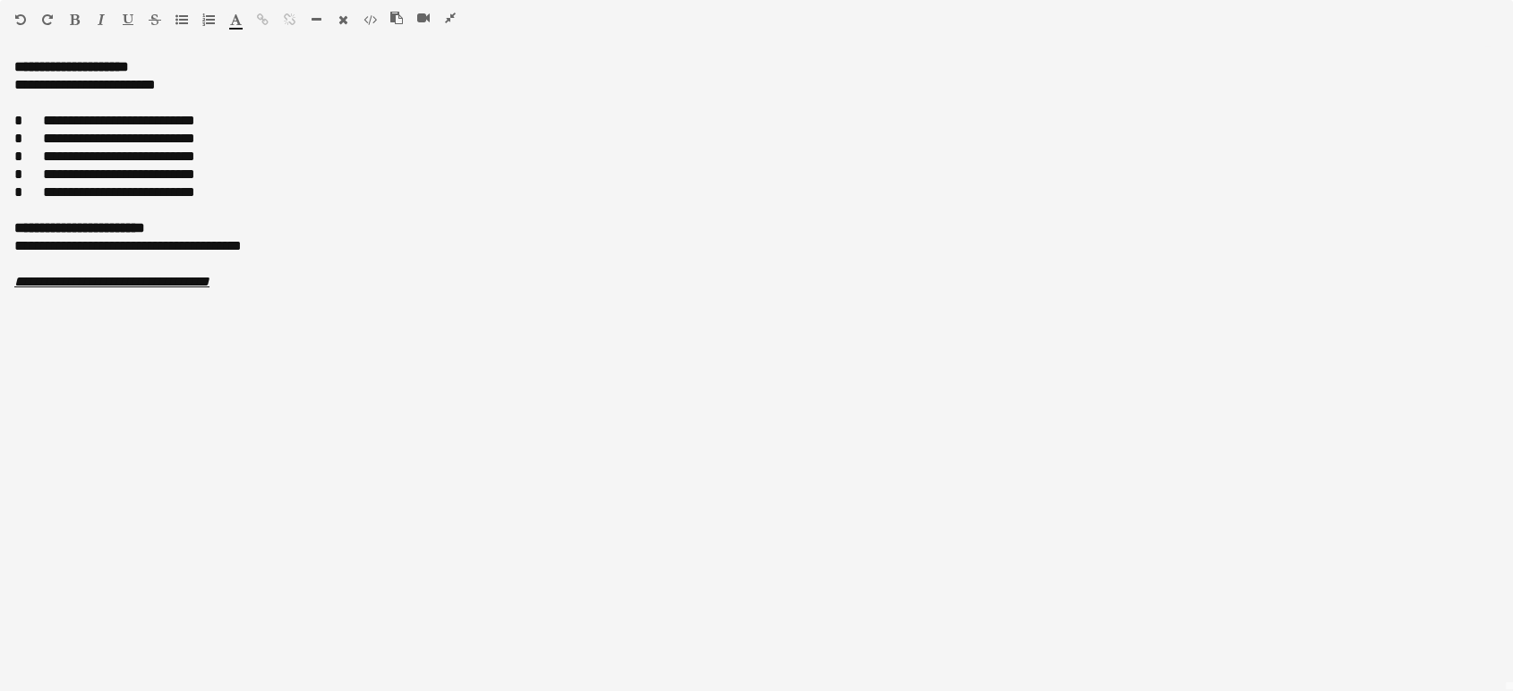
click at [449, 14] on icon "button" at bounding box center [450, 18] width 11 height 13
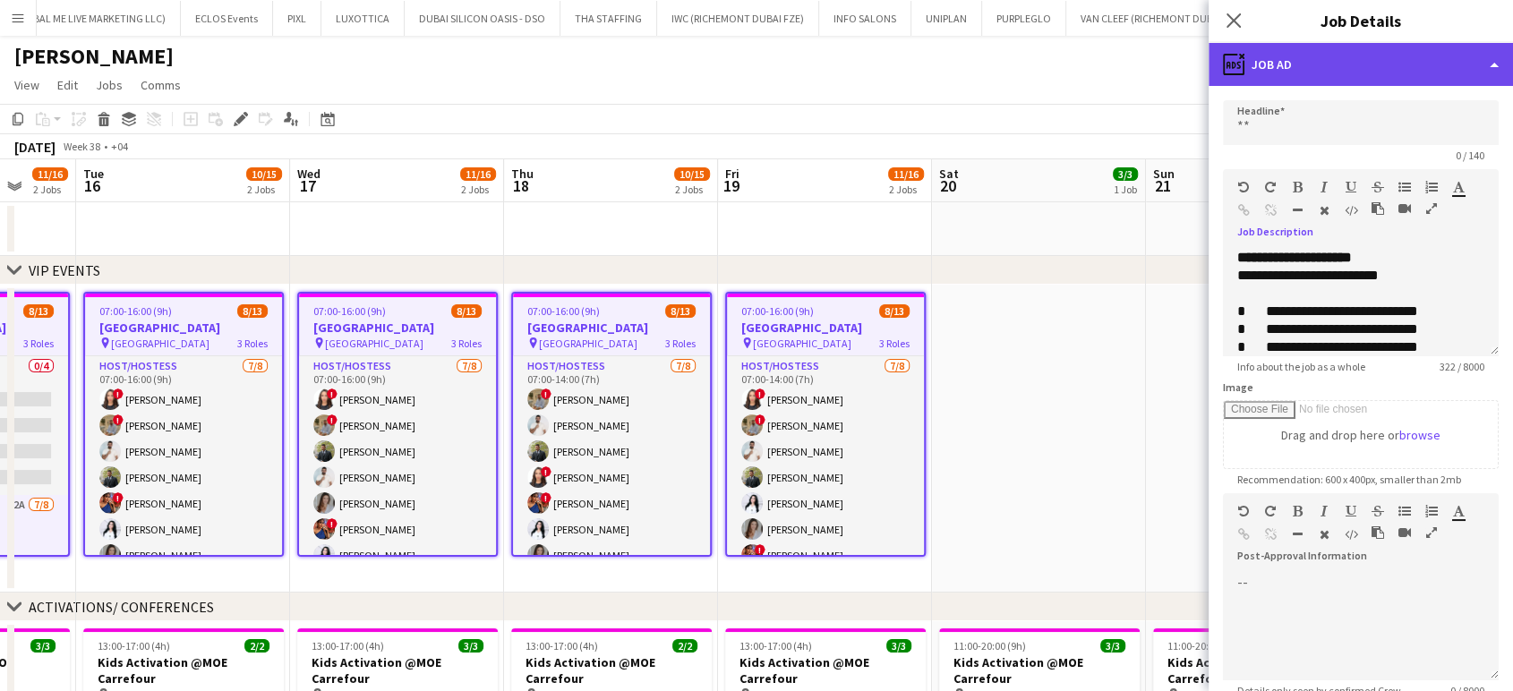
click at [1472, 49] on div "ads-window Job Ad" at bounding box center [1361, 64] width 304 height 43
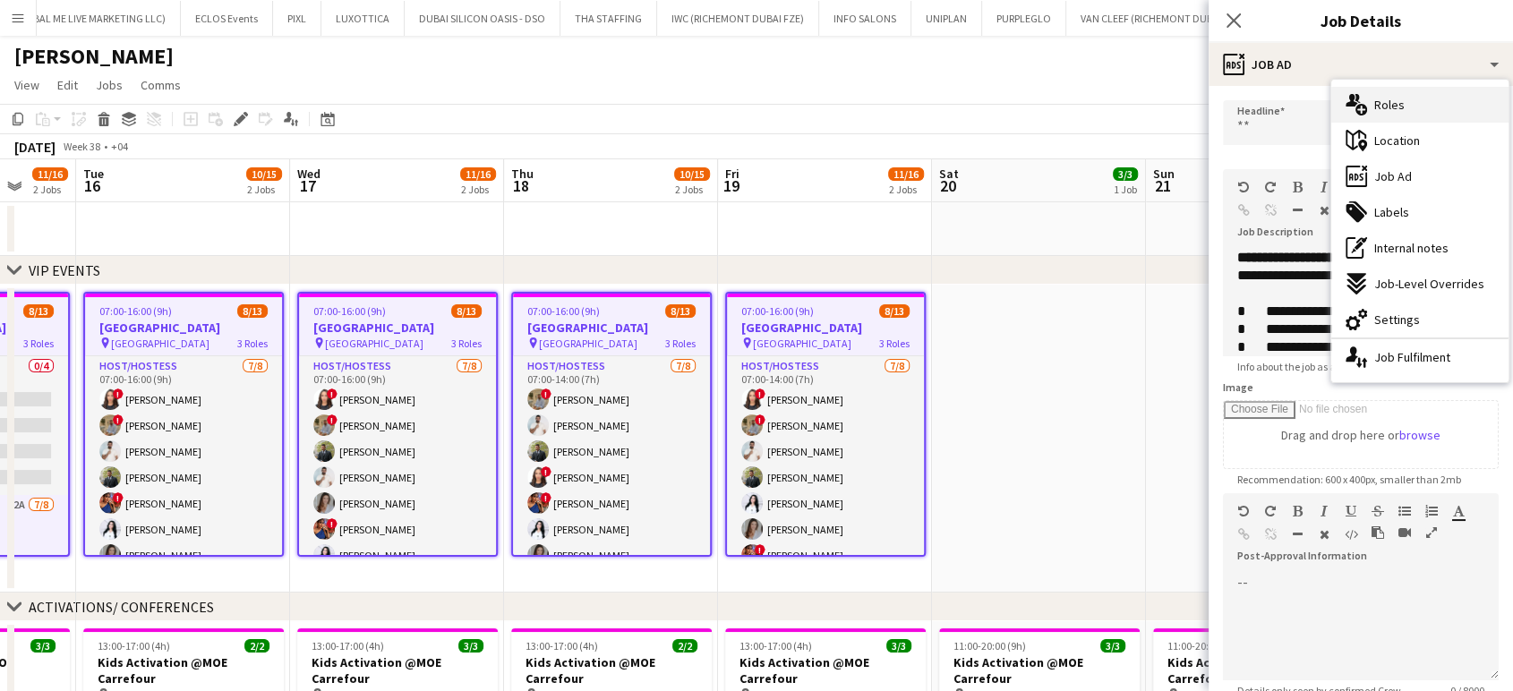
click at [1416, 99] on div "multiple-users-add Roles" at bounding box center [1420, 105] width 177 height 36
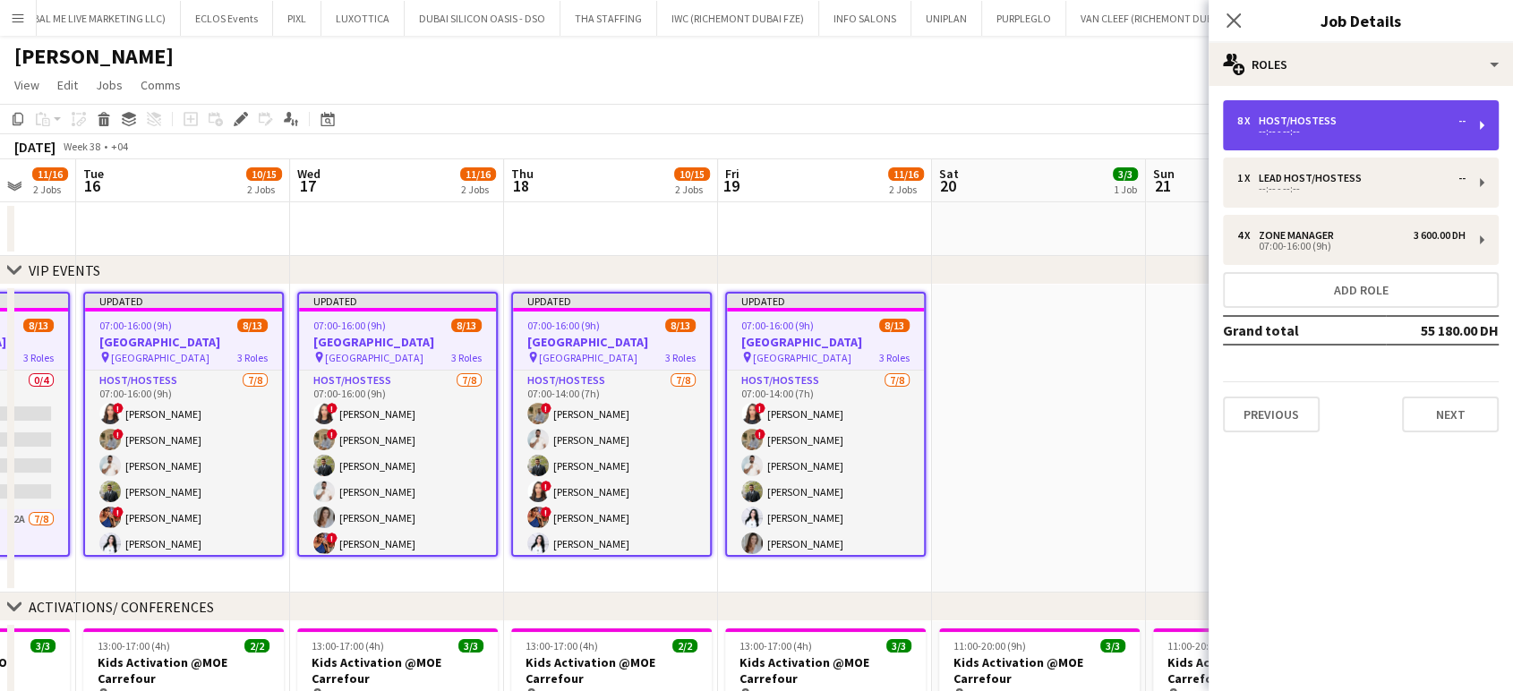
click at [1333, 133] on div "--:-- - --:--" at bounding box center [1352, 131] width 228 height 9
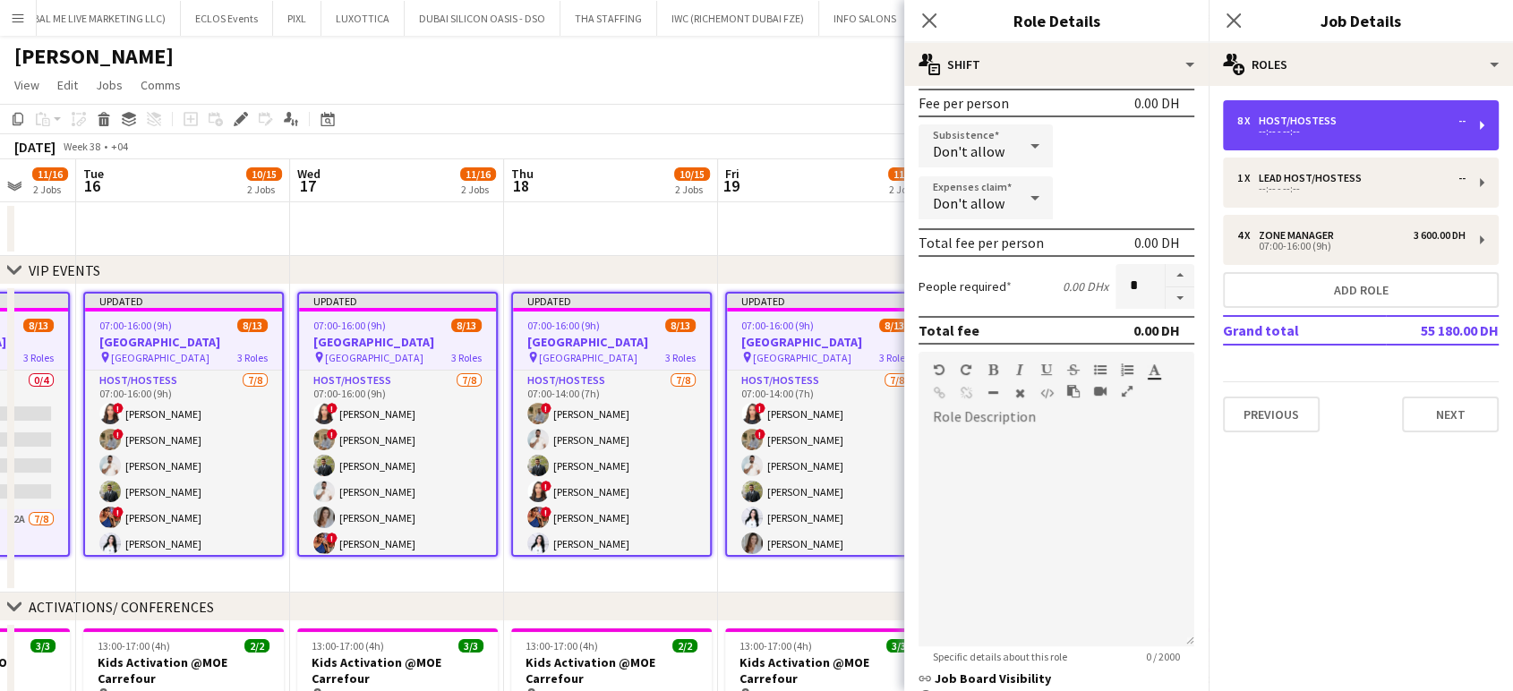
scroll to position [298, 0]
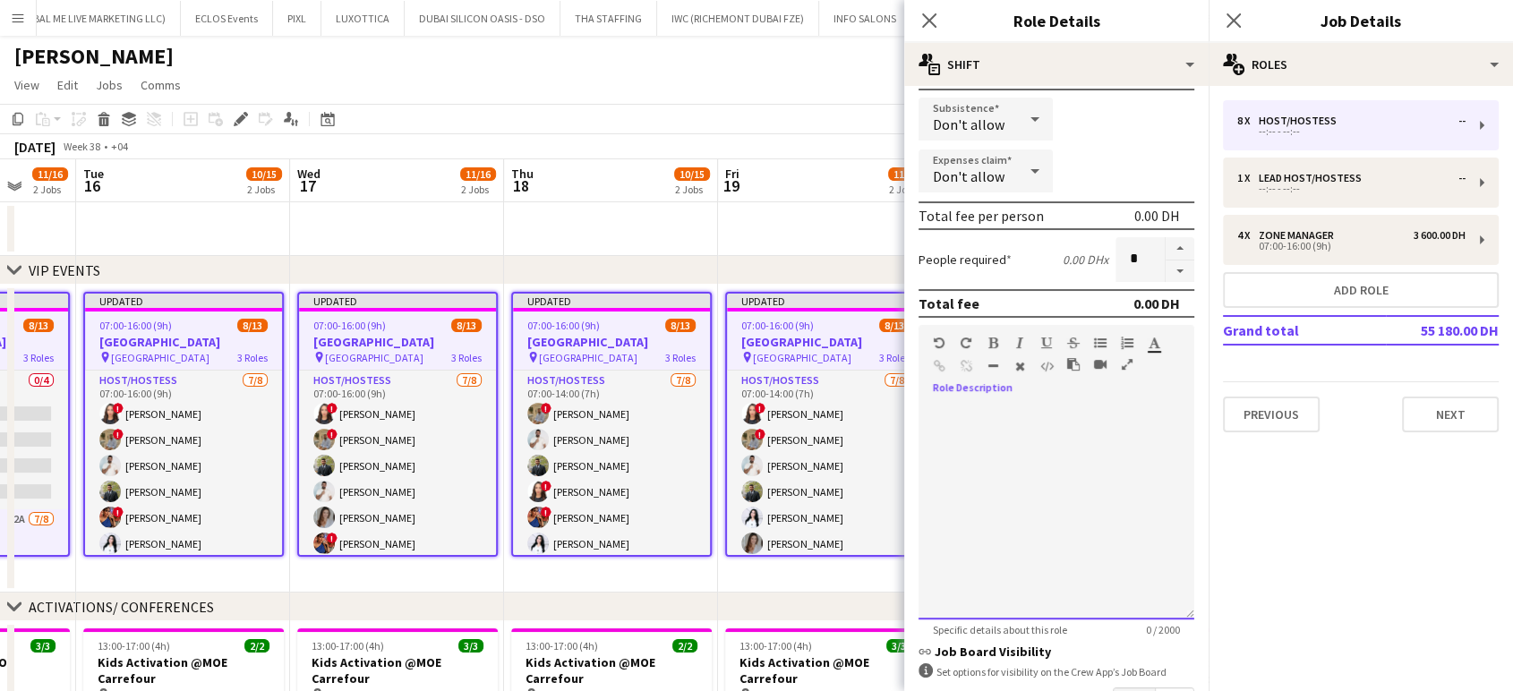
click at [1027, 462] on div at bounding box center [1057, 512] width 276 height 215
paste div
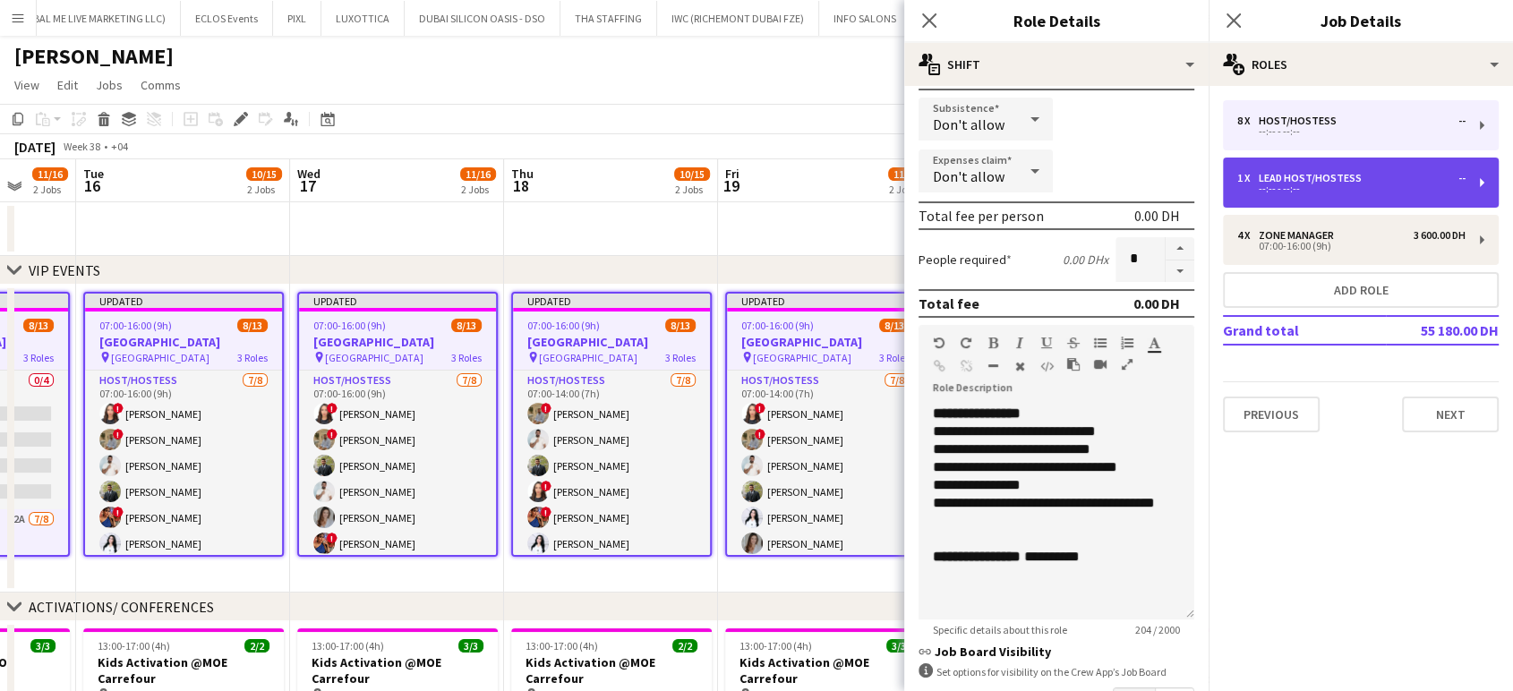
click at [1260, 179] on div "Lead Host/Hostess" at bounding box center [1314, 178] width 110 height 13
type input "**********"
type input "********"
type input "*"
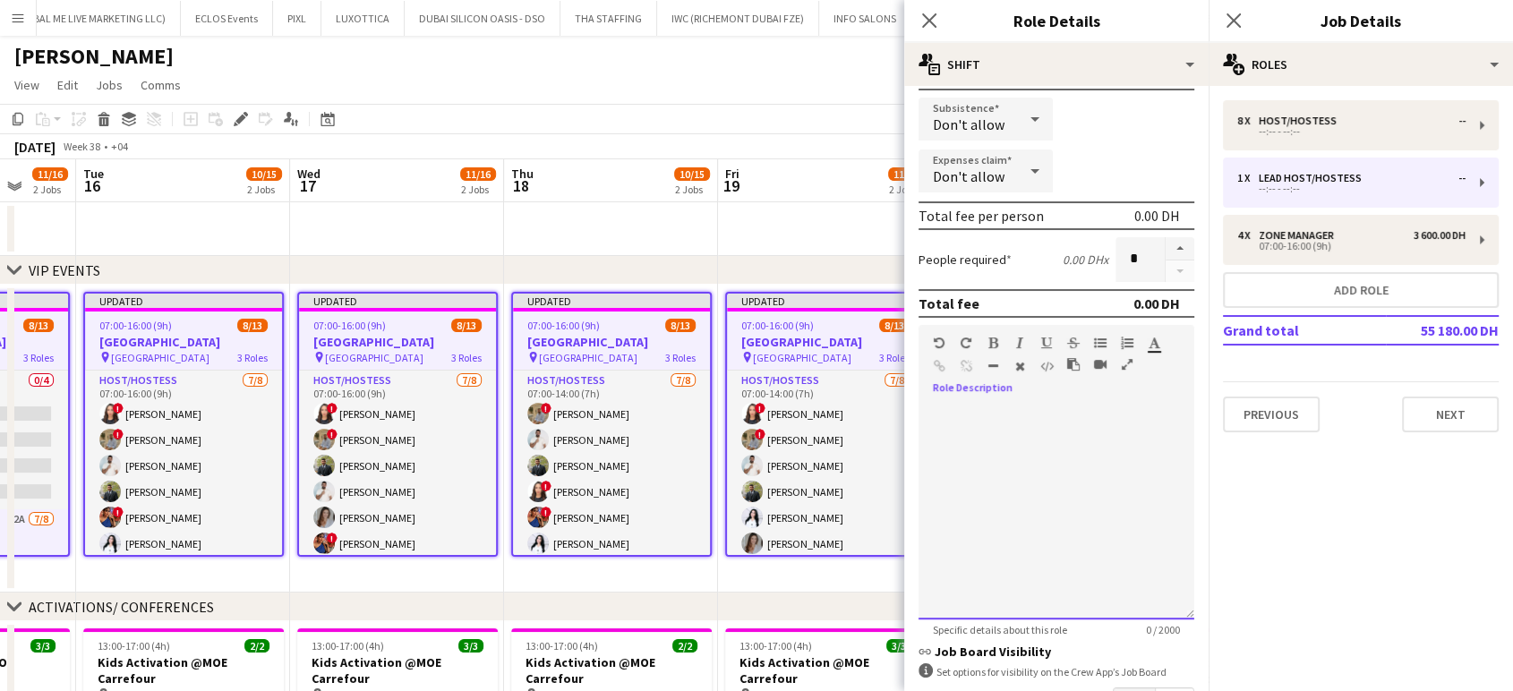
click at [990, 425] on div at bounding box center [1057, 512] width 276 height 215
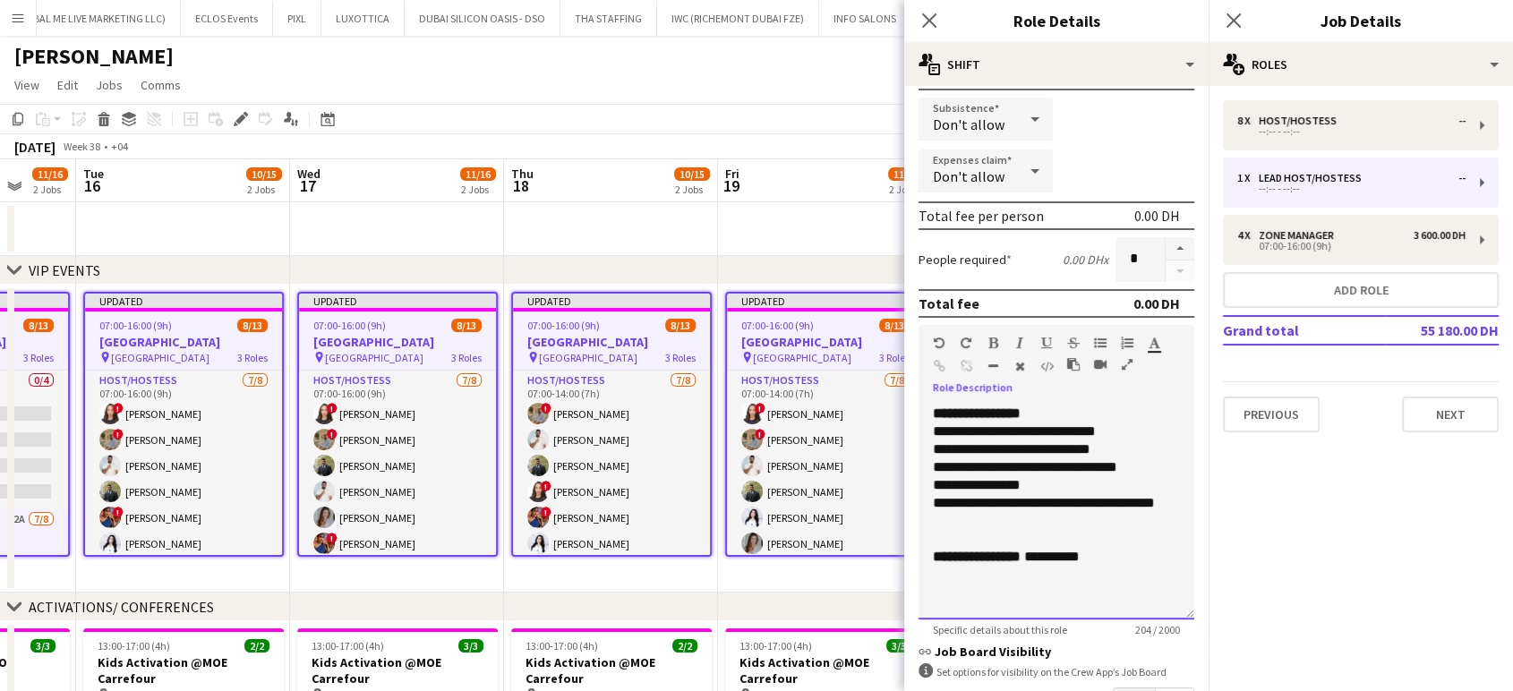
click at [943, 428] on div "**********" at bounding box center [1049, 432] width 232 height 18
click at [999, 550] on span "**********" at bounding box center [978, 556] width 91 height 13
click at [983, 532] on div at bounding box center [1056, 539] width 247 height 18
drag, startPoint x: 968, startPoint y: 534, endPoint x: 926, endPoint y: 536, distance: 42.1
click at [926, 536] on div "**********" at bounding box center [1057, 512] width 276 height 215
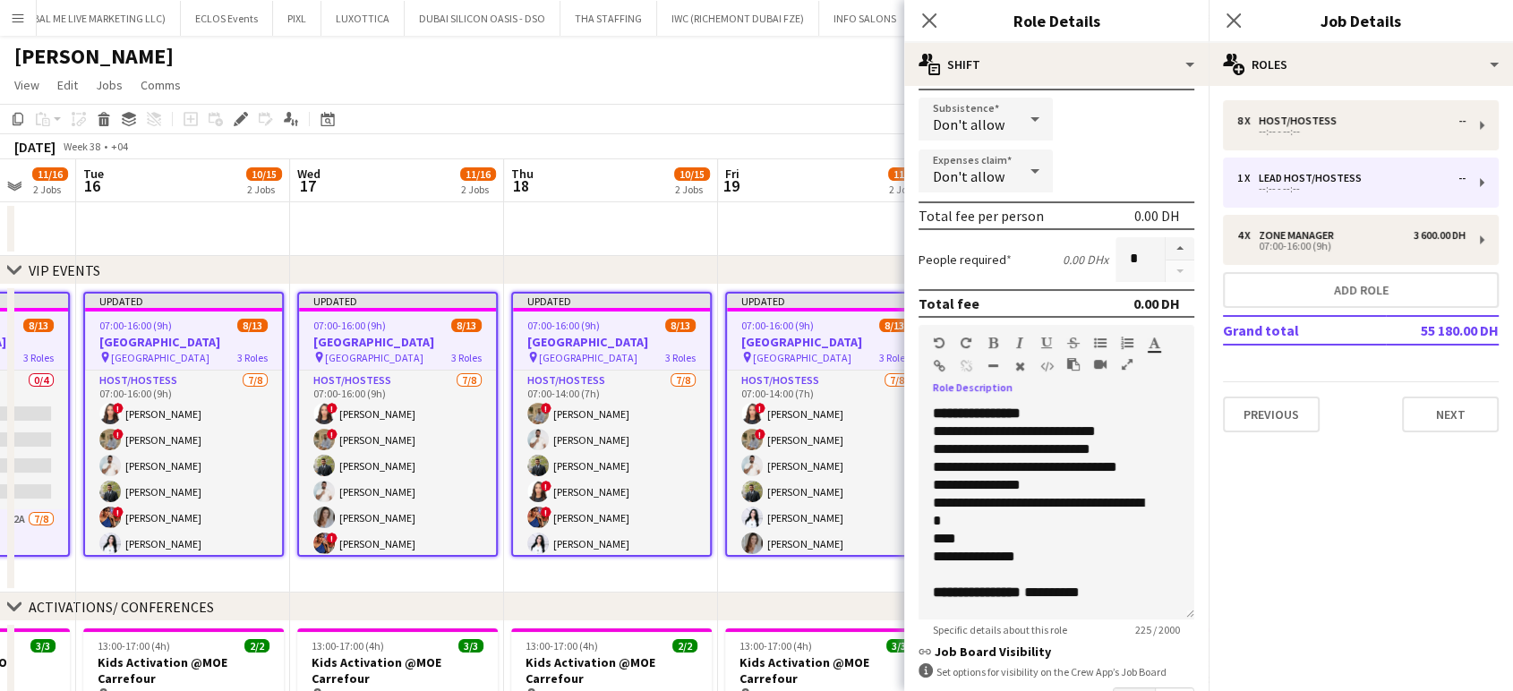
click at [995, 344] on icon "button" at bounding box center [994, 343] width 10 height 13
click at [690, 228] on app-date-cell at bounding box center [611, 229] width 214 height 54
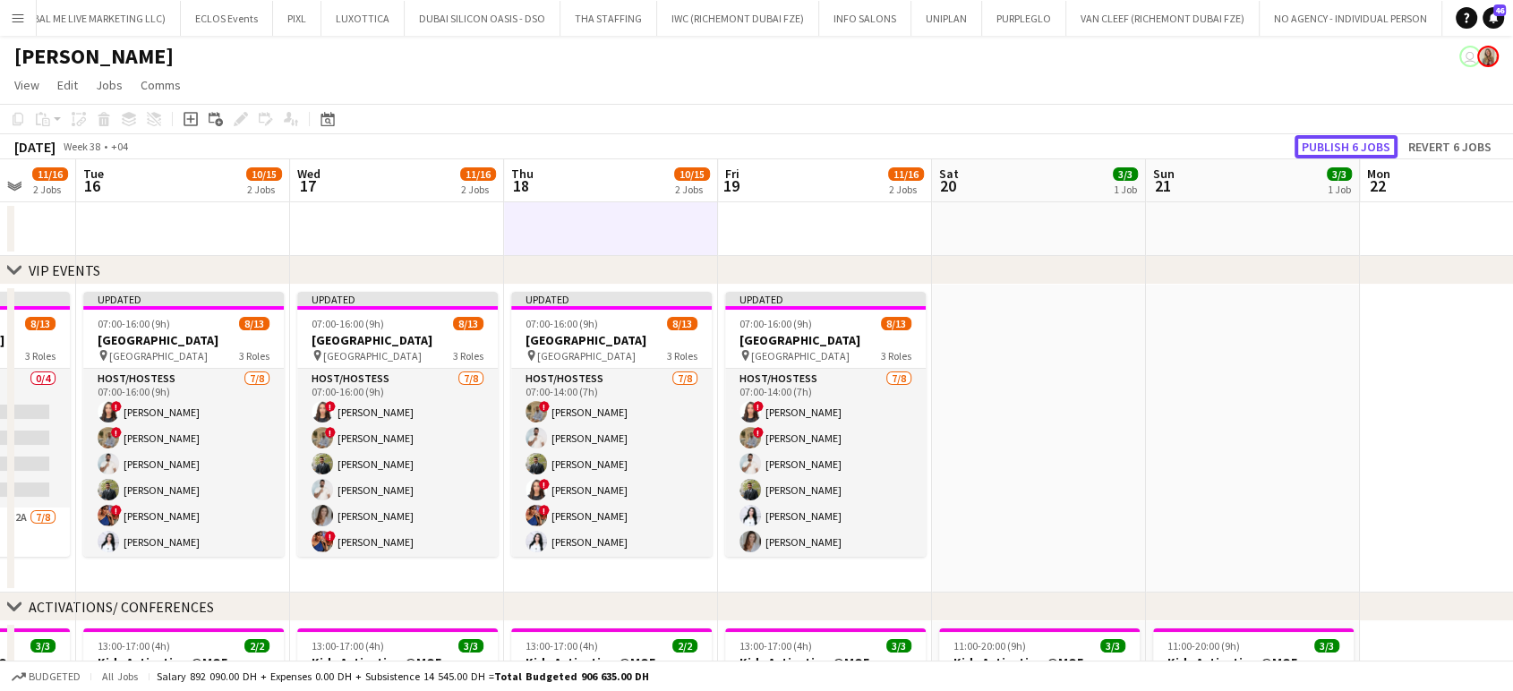
click at [1349, 141] on button "Publish 6 jobs" at bounding box center [1346, 146] width 103 height 23
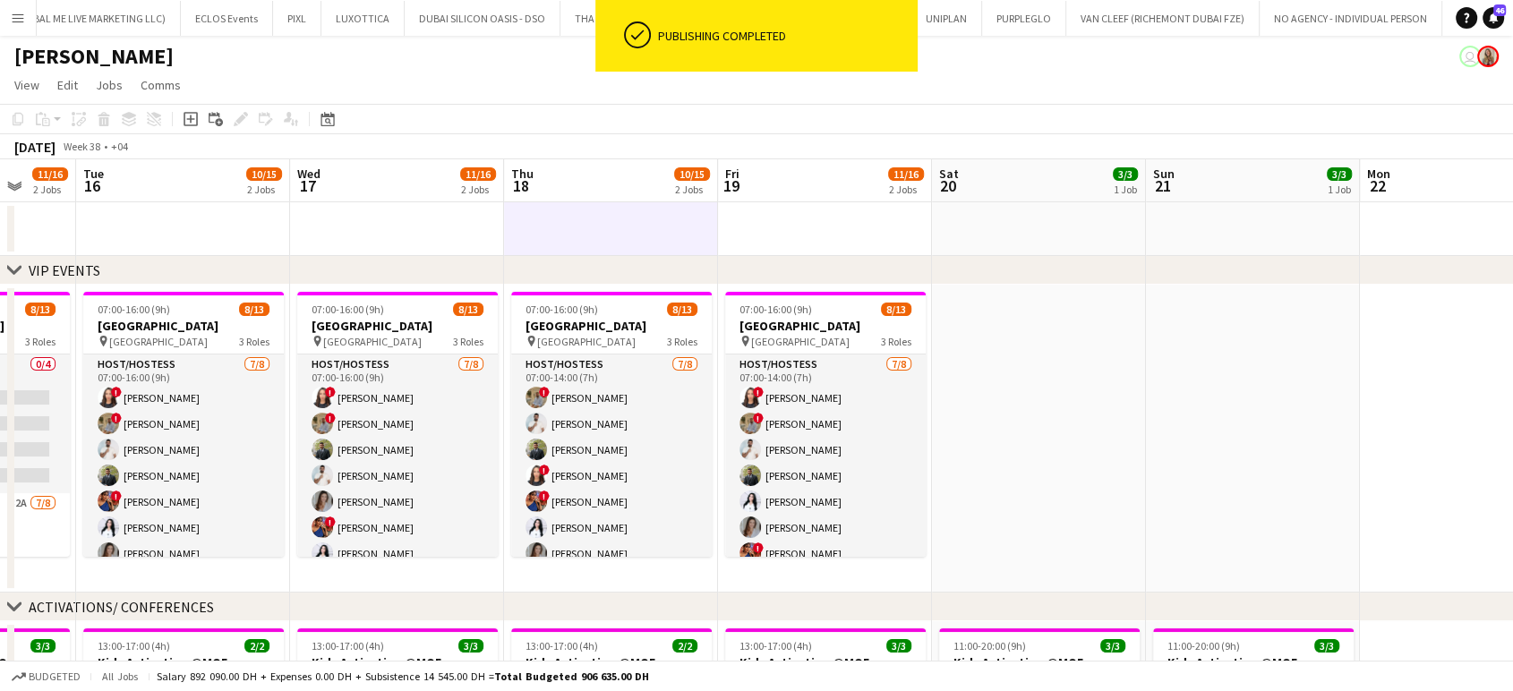
scroll to position [0, 416]
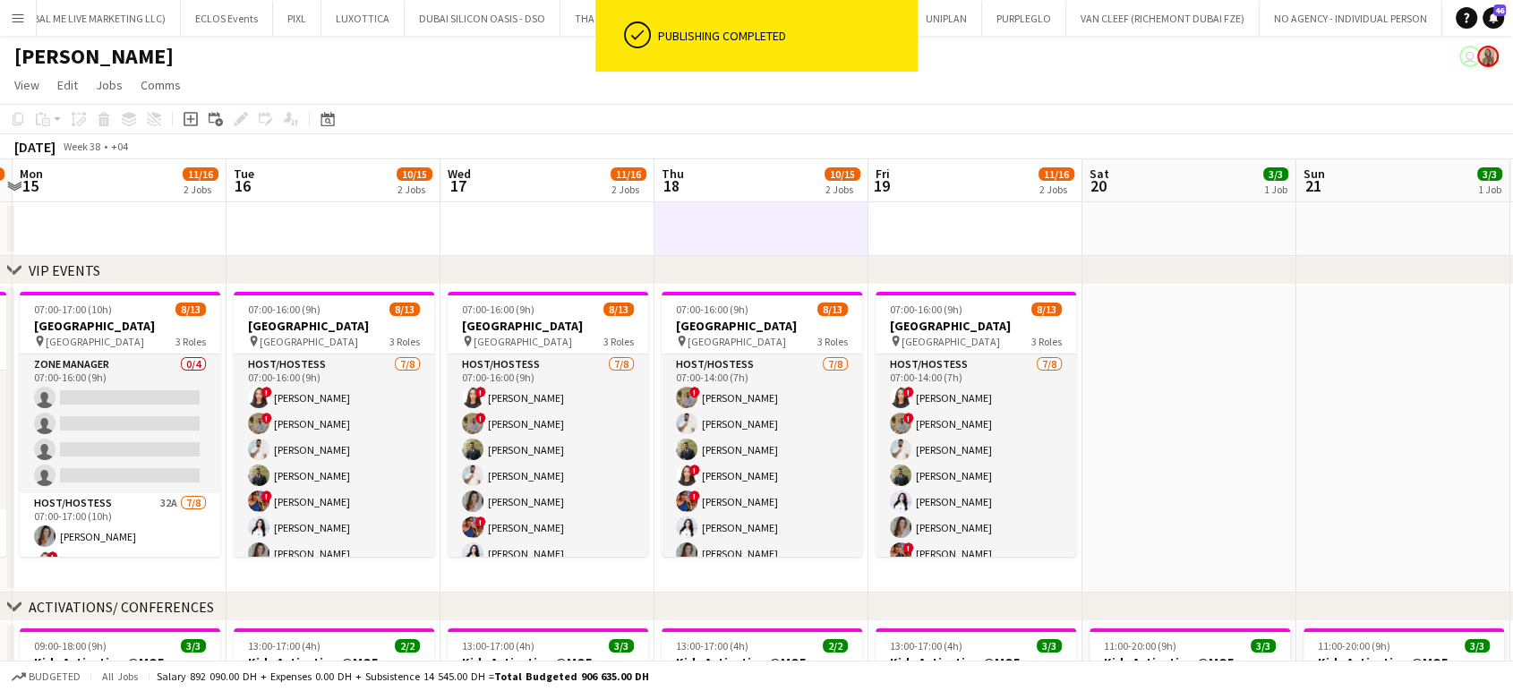
drag, startPoint x: 92, startPoint y: 334, endPoint x: 239, endPoint y: 341, distance: 147.0
click at [239, 341] on app-calendar-viewport "Sat 13 Sun 14 8/13 1 Job Mon 15 11/16 2 Jobs Tue 16 10/15 2 Jobs Wed 17 11/16 2…" at bounding box center [756, 699] width 1513 height 1081
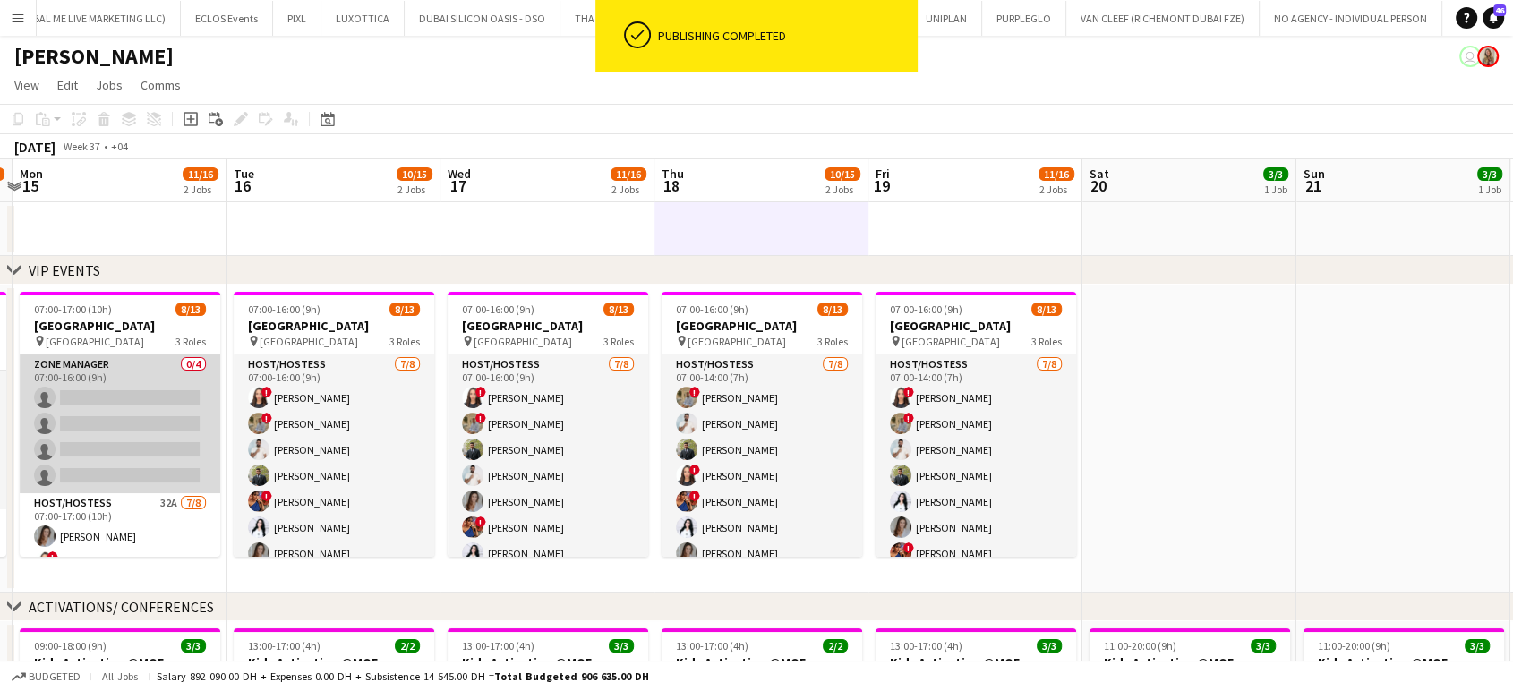
scroll to position [99, 0]
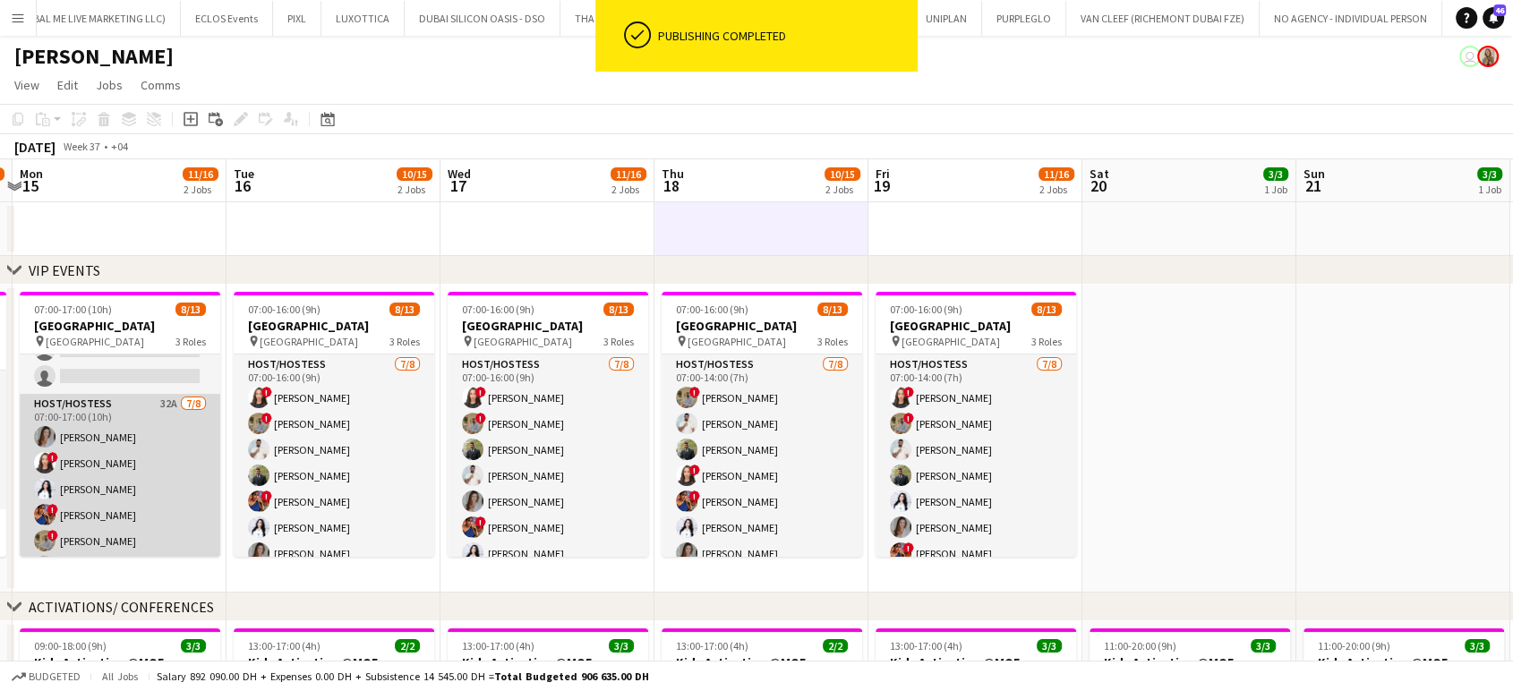
click at [150, 461] on app-card-role "Host/Hostess 32A 7/8 07:00-17:00 (10h) Camila Rossato ! Amira Malek Ghada Butro…" at bounding box center [120, 515] width 201 height 243
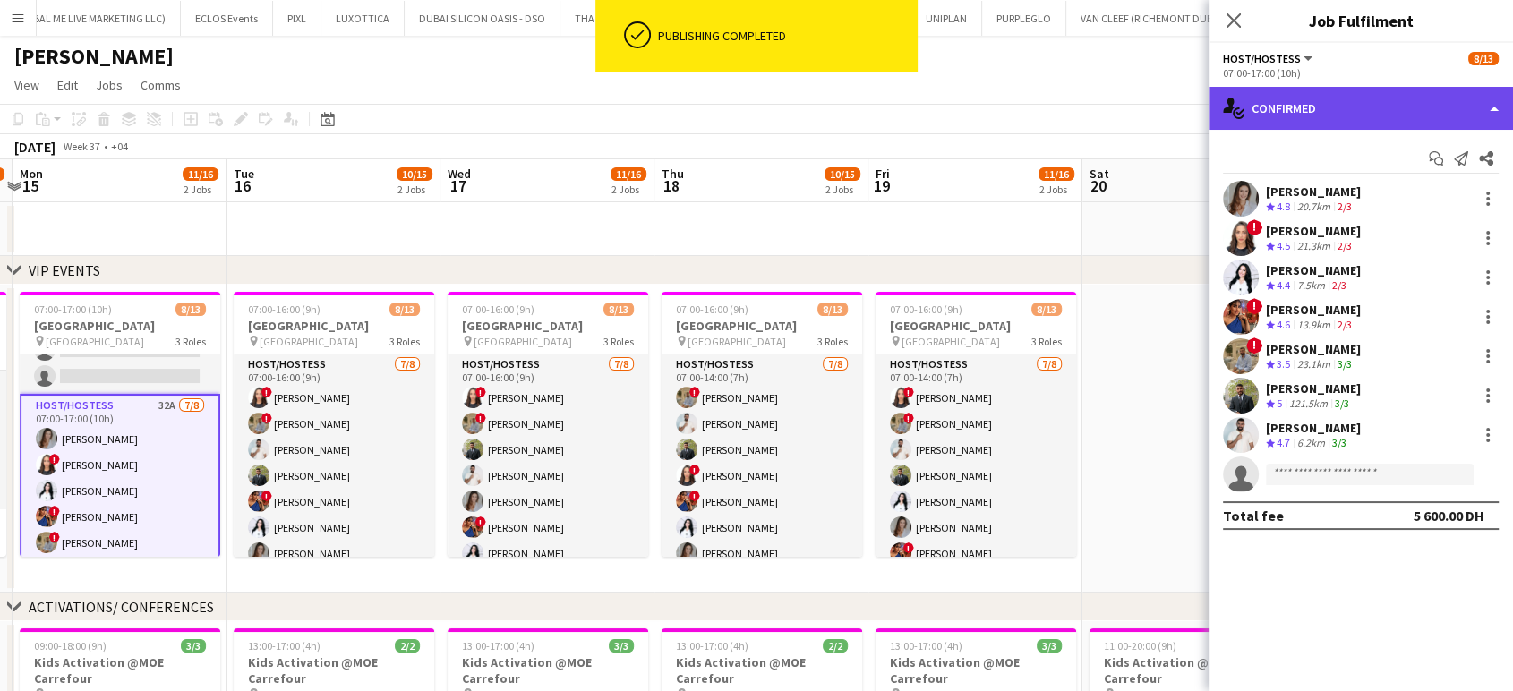
click at [1428, 113] on div "single-neutral-actions-check-2 Confirmed" at bounding box center [1361, 108] width 304 height 43
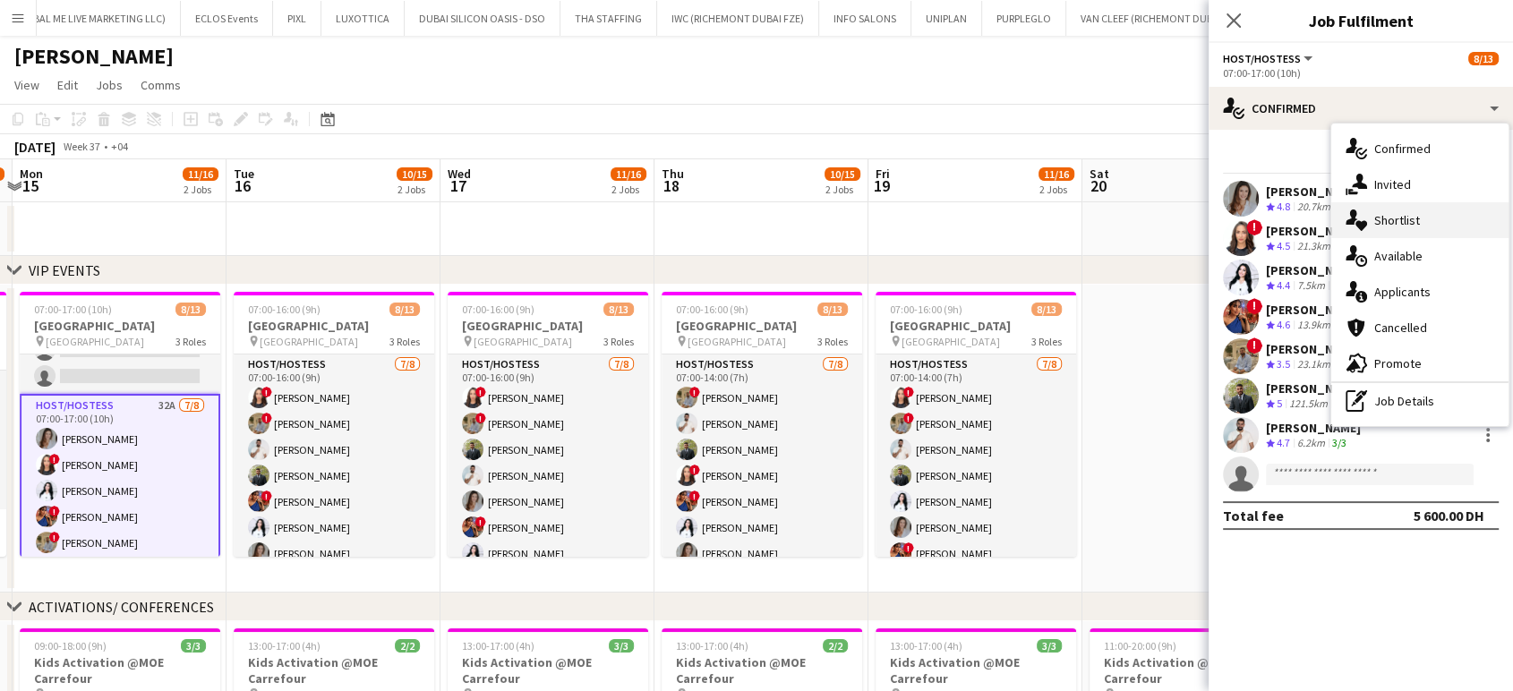
click at [1419, 217] on div "single-neutral-actions-heart Shortlist" at bounding box center [1420, 220] width 177 height 36
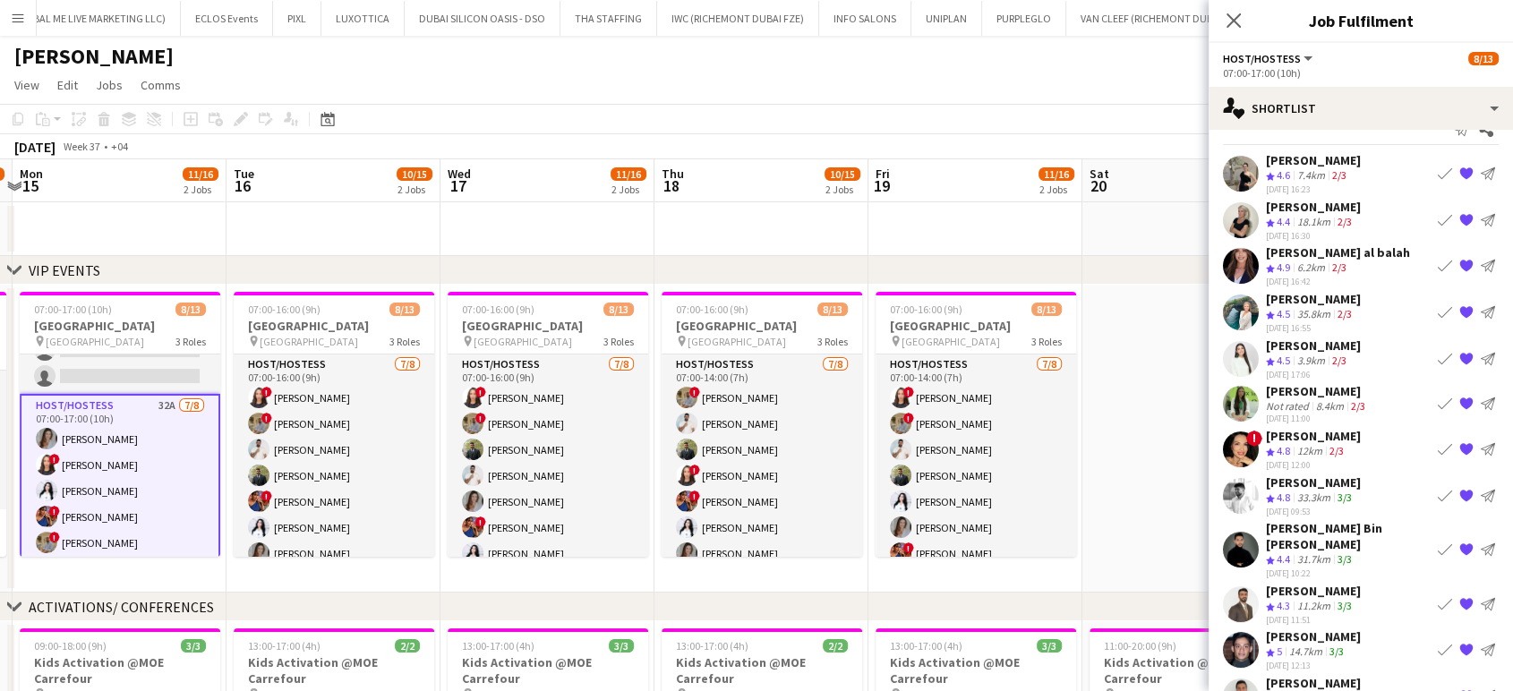
scroll to position [0, 0]
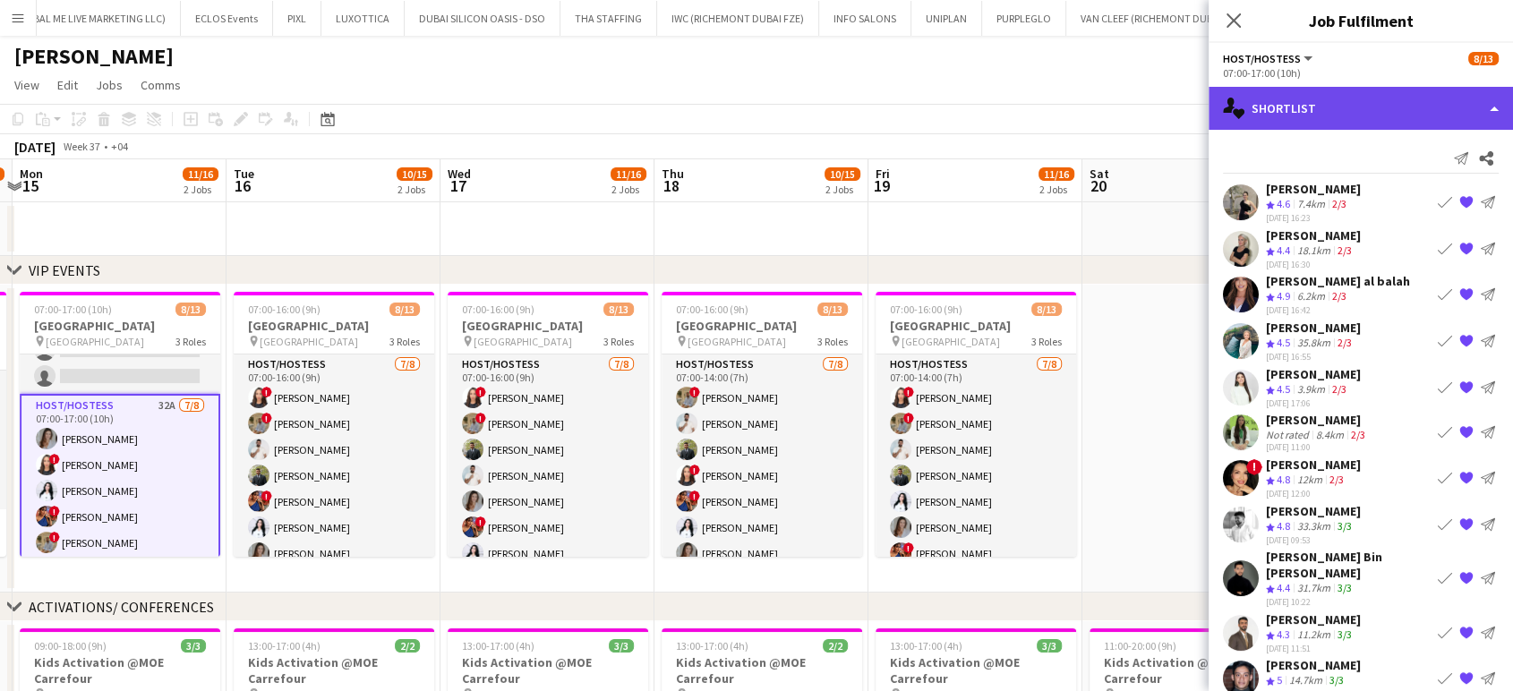
click at [1491, 90] on div "single-neutral-actions-heart Shortlist" at bounding box center [1361, 108] width 304 height 43
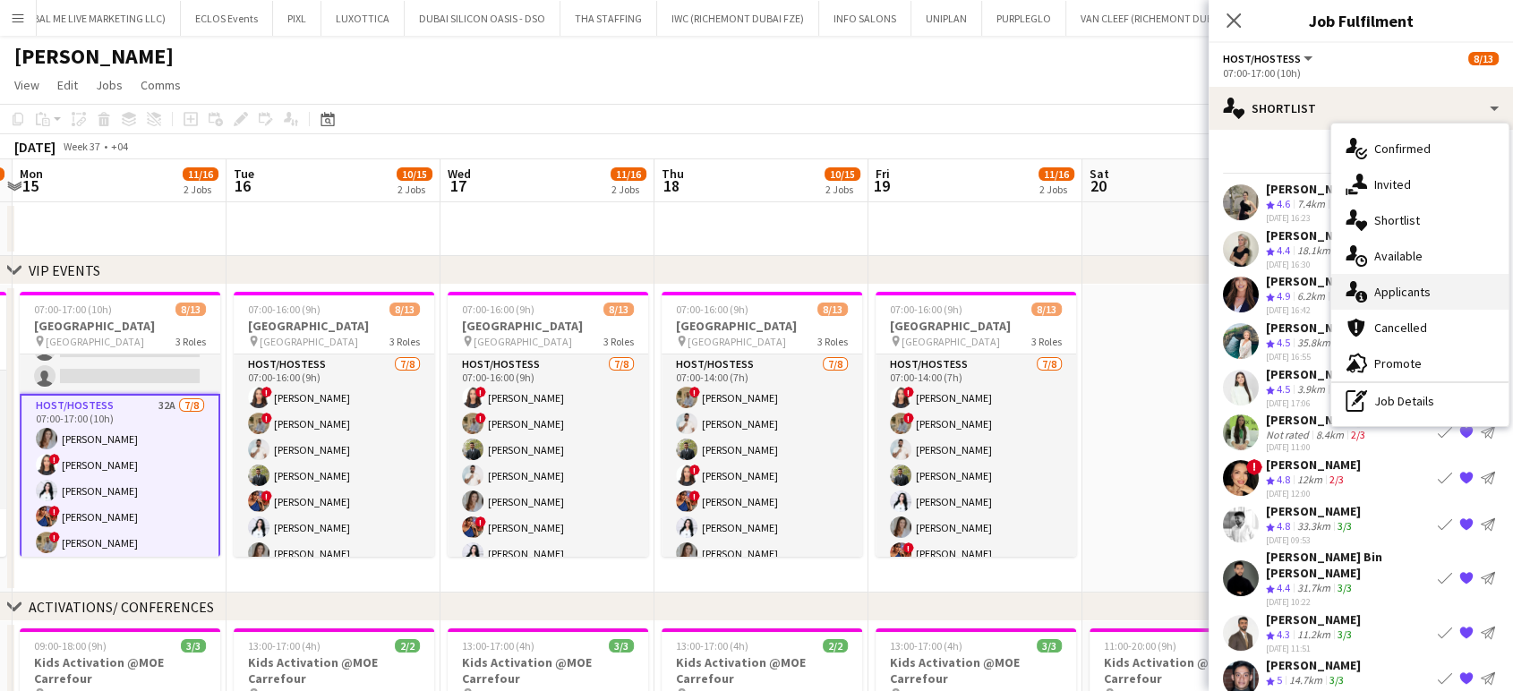
click at [1418, 292] on span "Applicants" at bounding box center [1403, 292] width 56 height 16
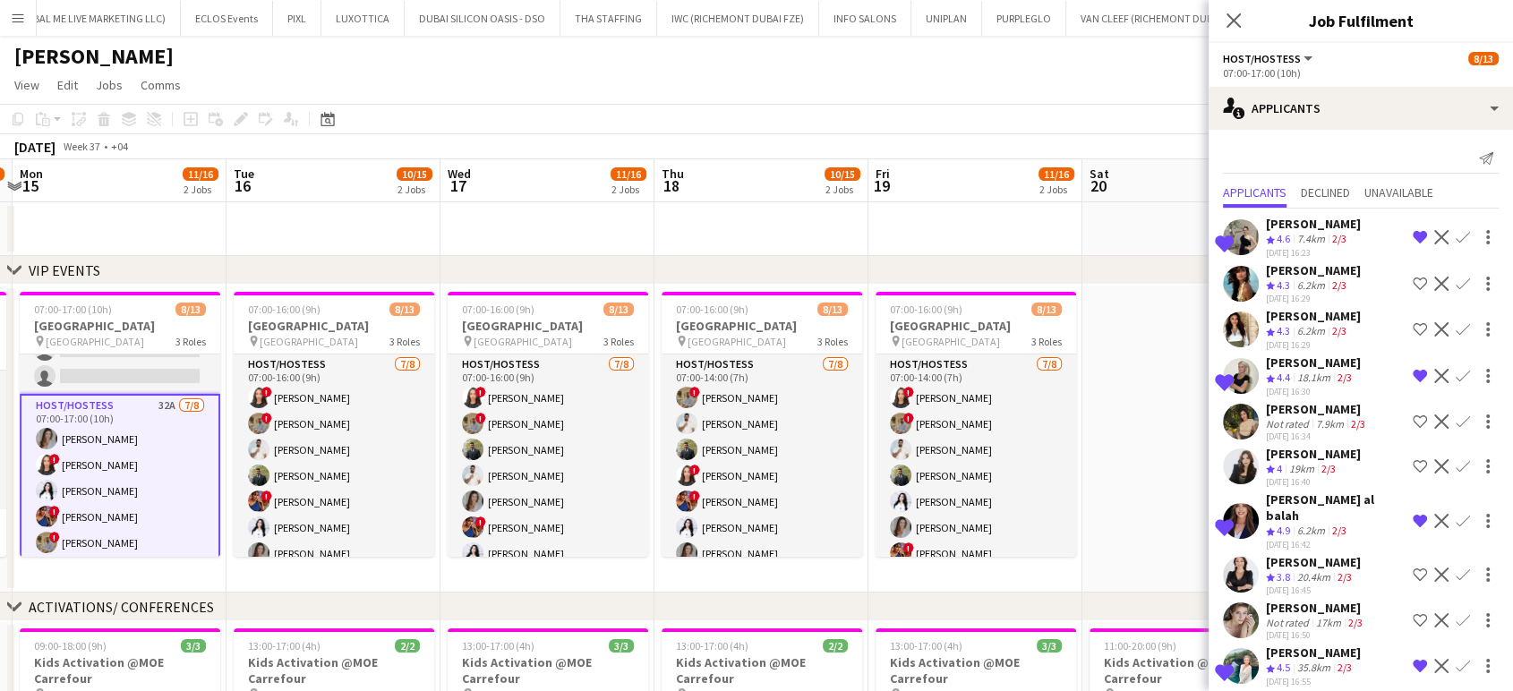
click at [1413, 613] on app-icon "Shortlist crew" at bounding box center [1420, 620] width 14 height 14
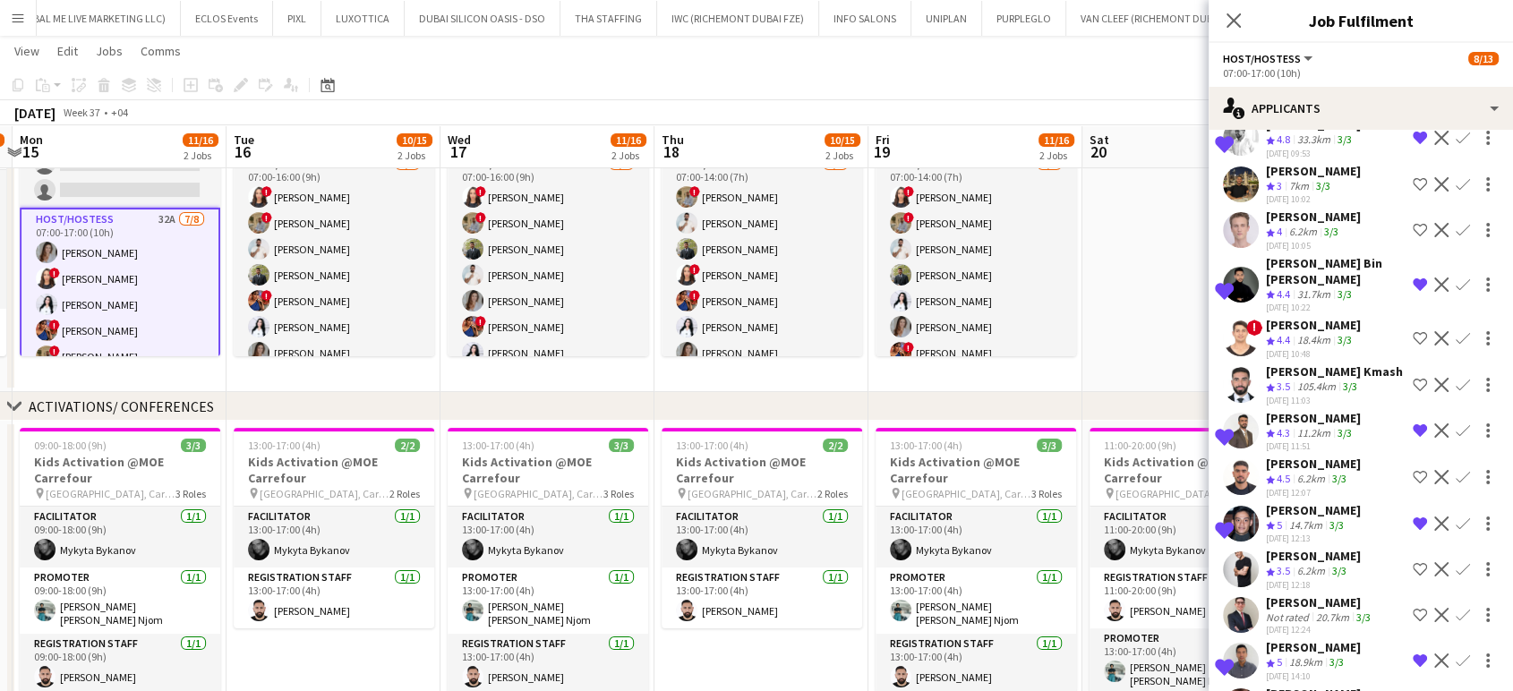
scroll to position [964, 0]
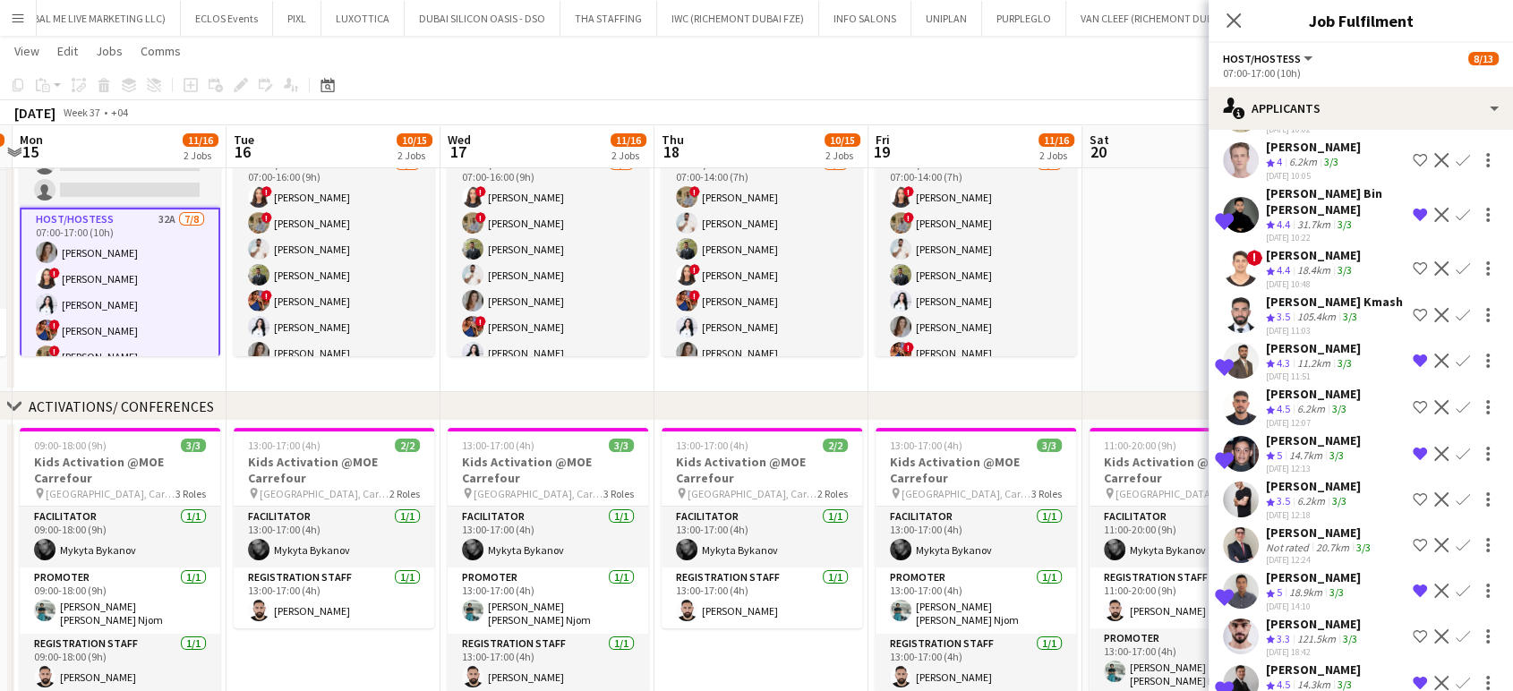
click at [1141, 349] on app-date-cell at bounding box center [1190, 238] width 214 height 308
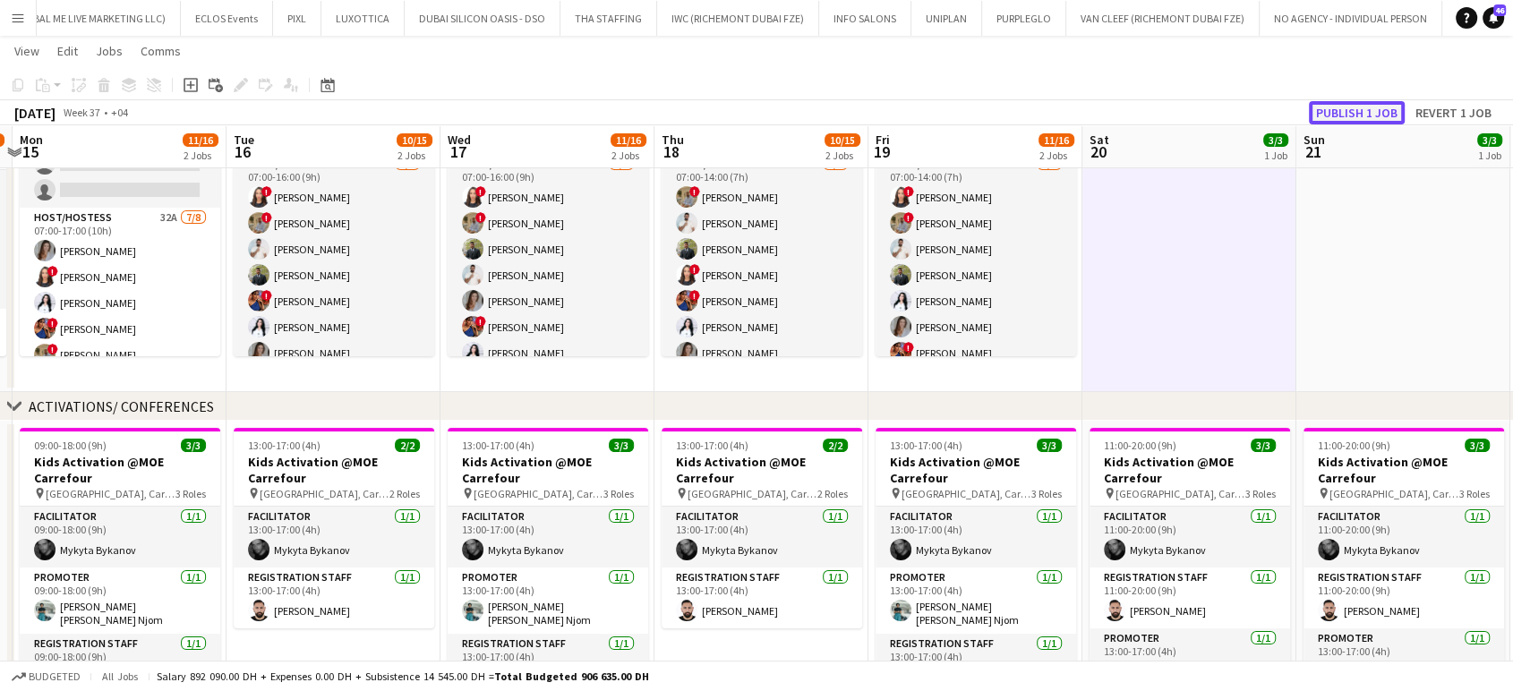
click at [1330, 107] on button "Publish 1 job" at bounding box center [1357, 112] width 96 height 23
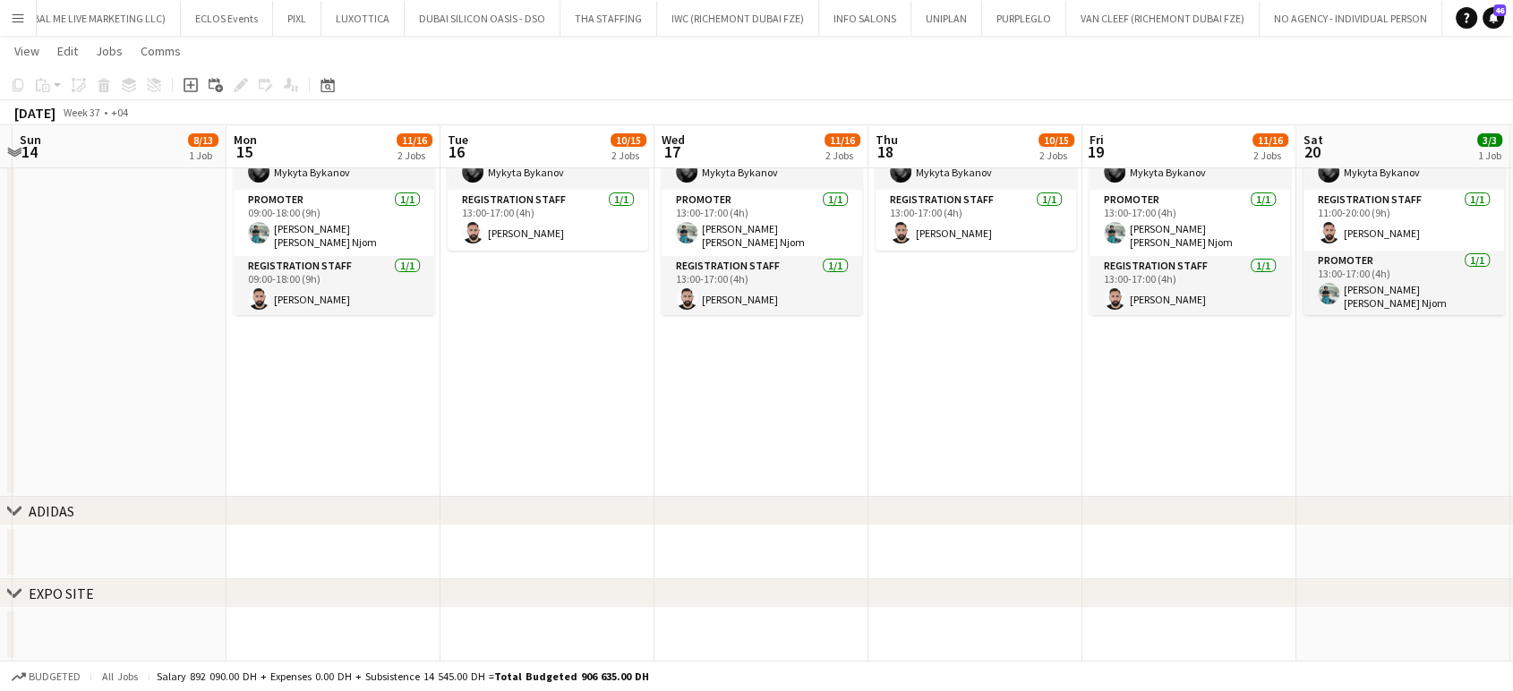
scroll to position [0, 502]
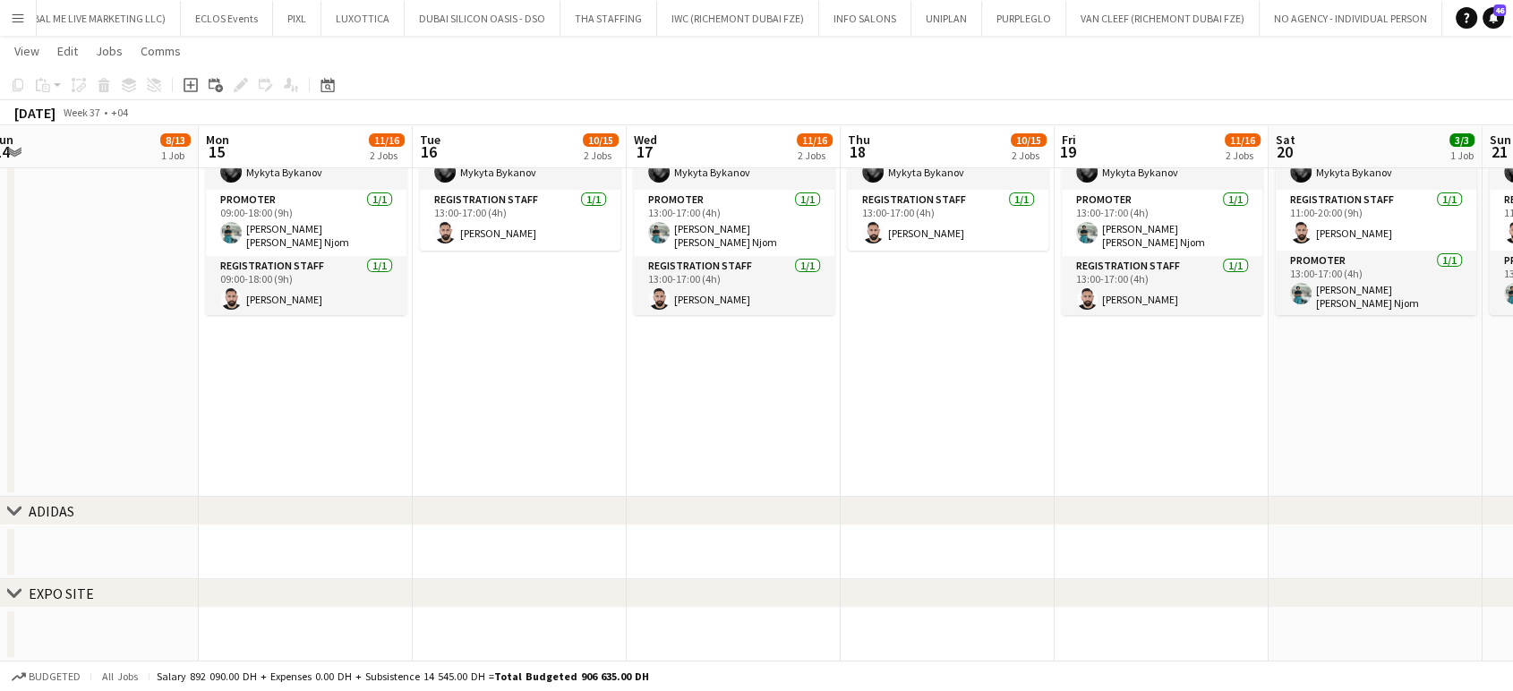
drag, startPoint x: 401, startPoint y: 413, endPoint x: 885, endPoint y: 411, distance: 483.6
click at [873, 413] on app-calendar-viewport "Fri 12 3/4 2 Jobs Sat 13 Sun 14 8/13 1 Job Mon 15 11/16 2 Jobs Tue 16 10/15 2 J…" at bounding box center [756, 77] width 1513 height 1169
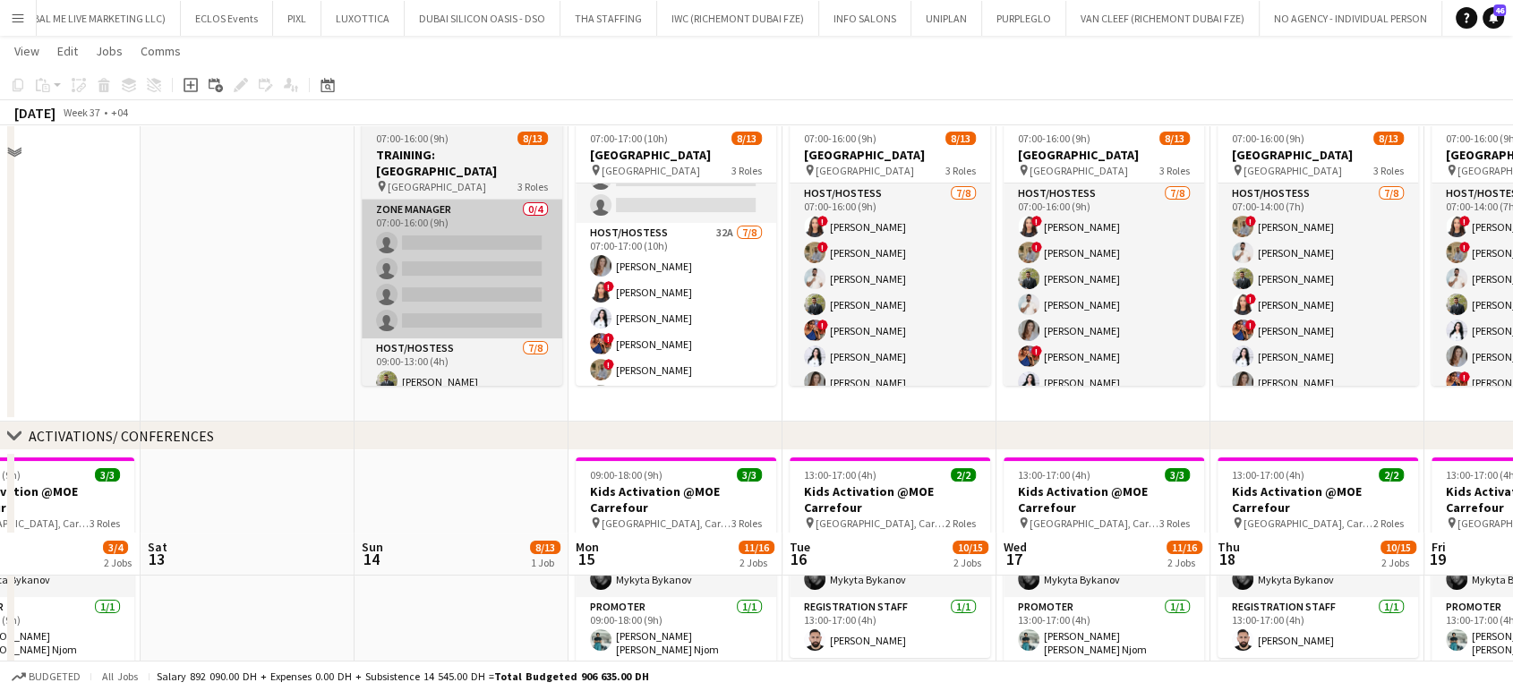
scroll to position [0, 0]
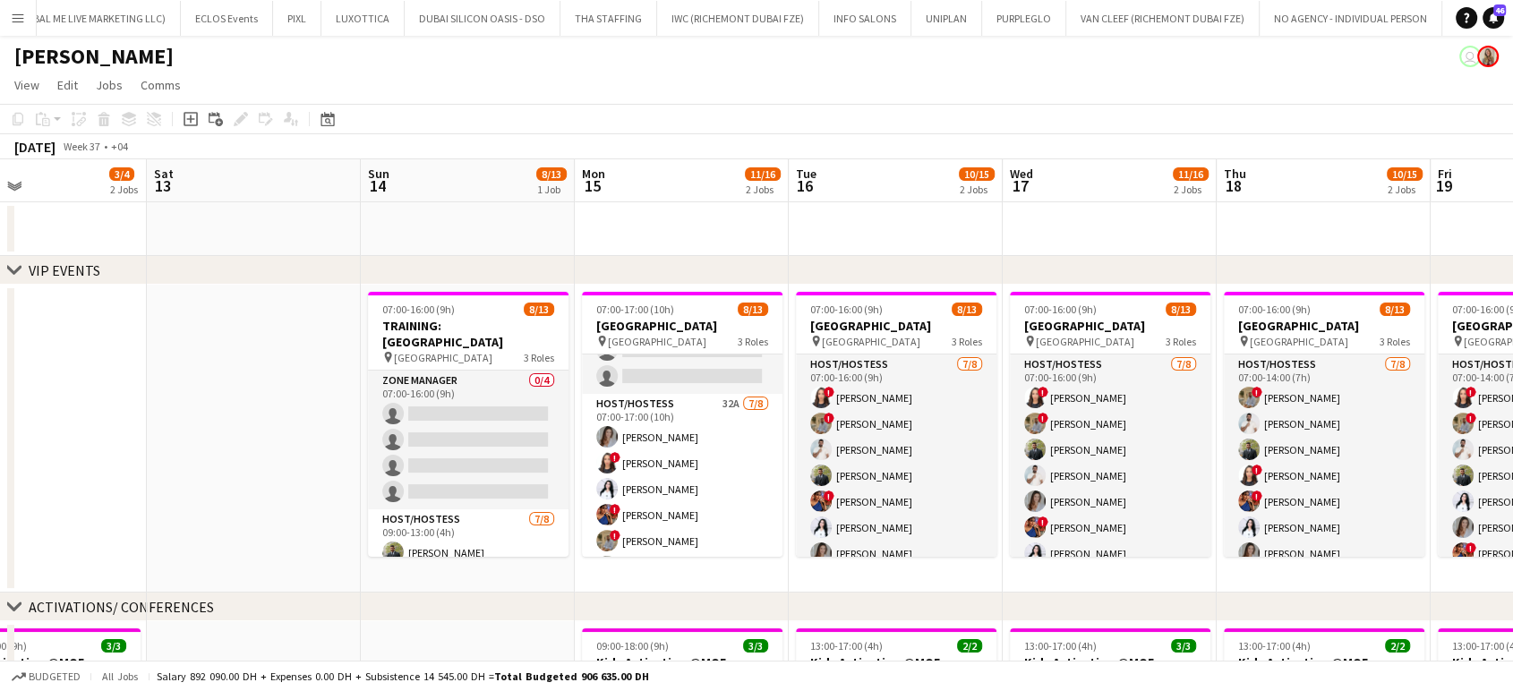
drag, startPoint x: 364, startPoint y: 452, endPoint x: 798, endPoint y: 462, distance: 434.4
click at [817, 456] on app-calendar-viewport "Wed 10 3/3 1 Job Thu 11 3/3 1 Job Fri 12 3/4 2 Jobs Sat 13 Sun 14 8/13 1 Job Mo…" at bounding box center [756, 699] width 1513 height 1081
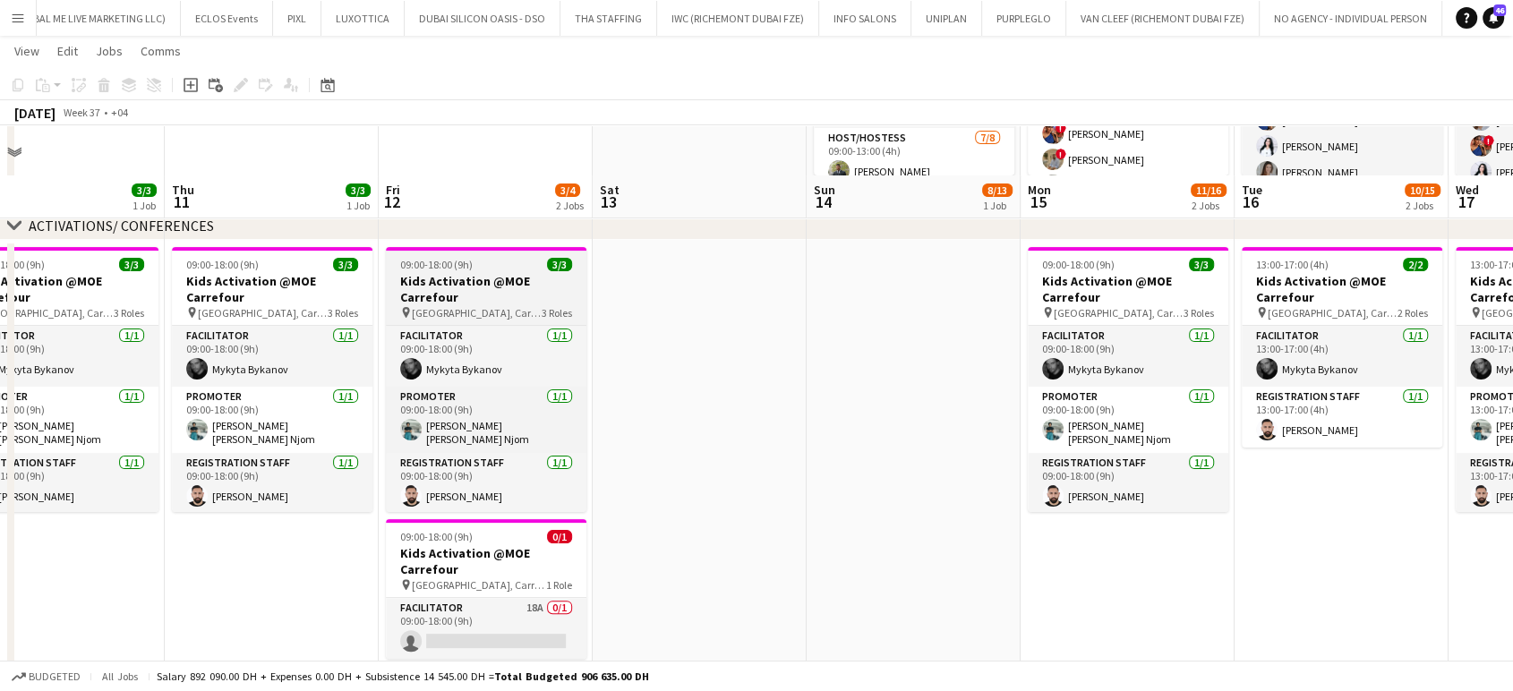
scroll to position [378, 0]
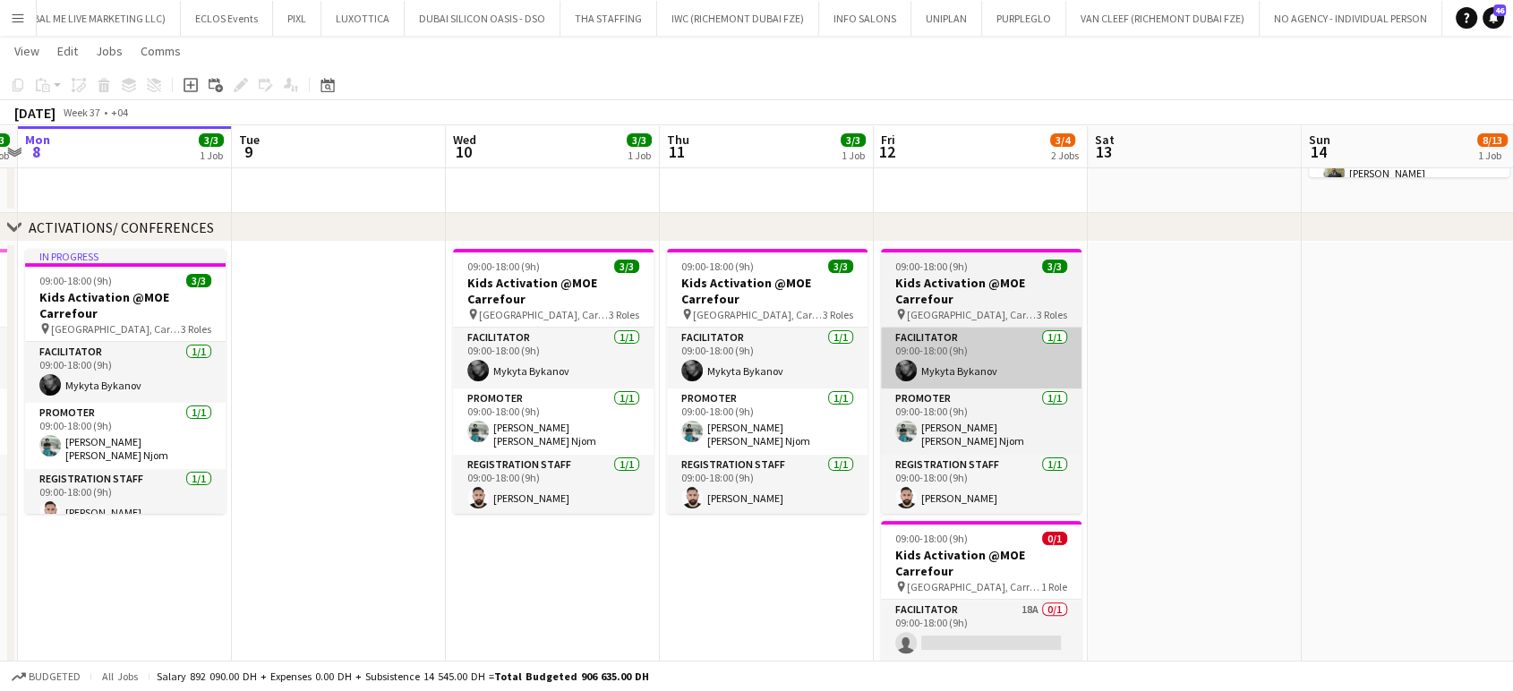
drag, startPoint x: 784, startPoint y: 331, endPoint x: 933, endPoint y: 328, distance: 149.6
click at [973, 329] on app-calendar-viewport "Sat 6 3/3 1 Job Sun 7 3/3 1 Job Mon 8 3/3 1 Job Tue 9 Wed 10 3/3 1 Job Thu 11 3…" at bounding box center [756, 276] width 1513 height 1169
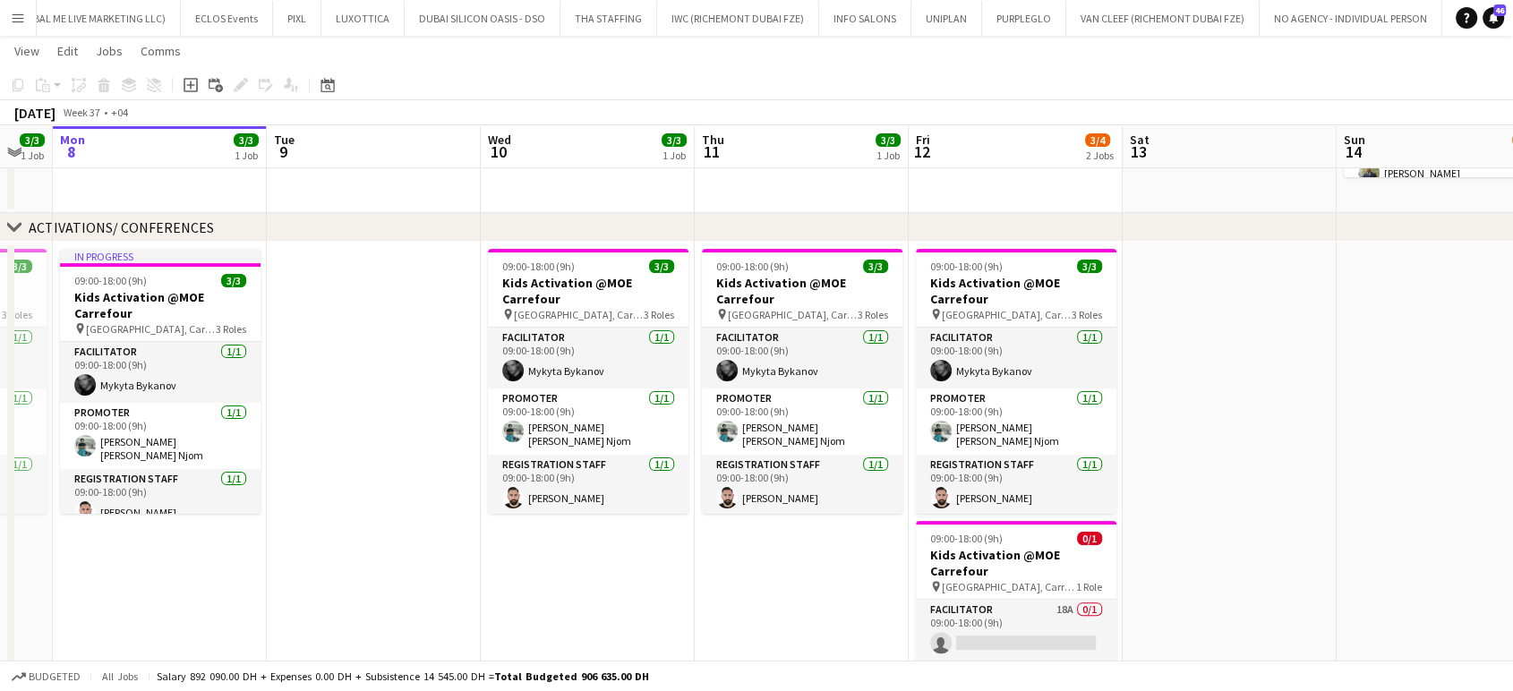
click at [682, 371] on app-calendar-viewport "Sat 6 3/3 1 Job Sun 7 3/3 1 Job Mon 8 3/3 1 Job Tue 9 Wed 10 3/3 1 Job Thu 11 3…" at bounding box center [756, 276] width 1513 height 1169
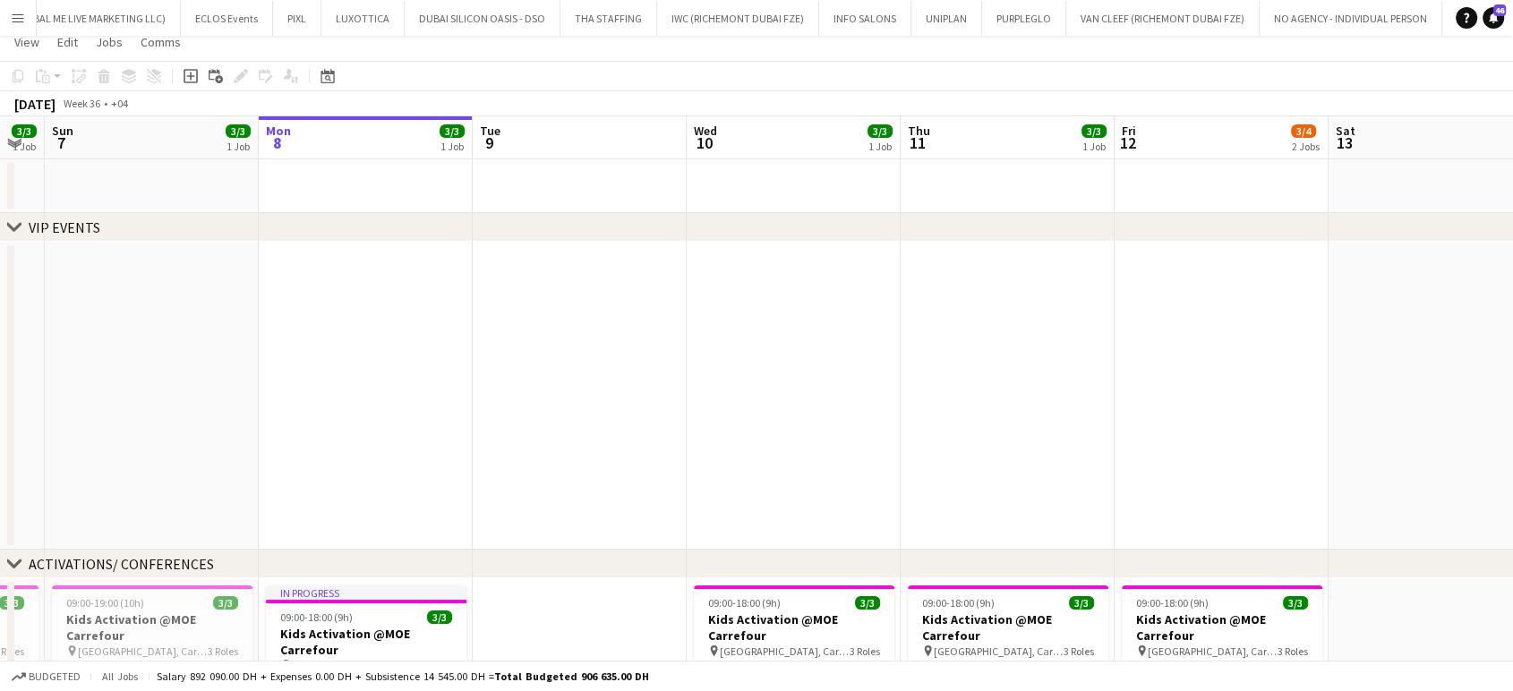
scroll to position [0, 0]
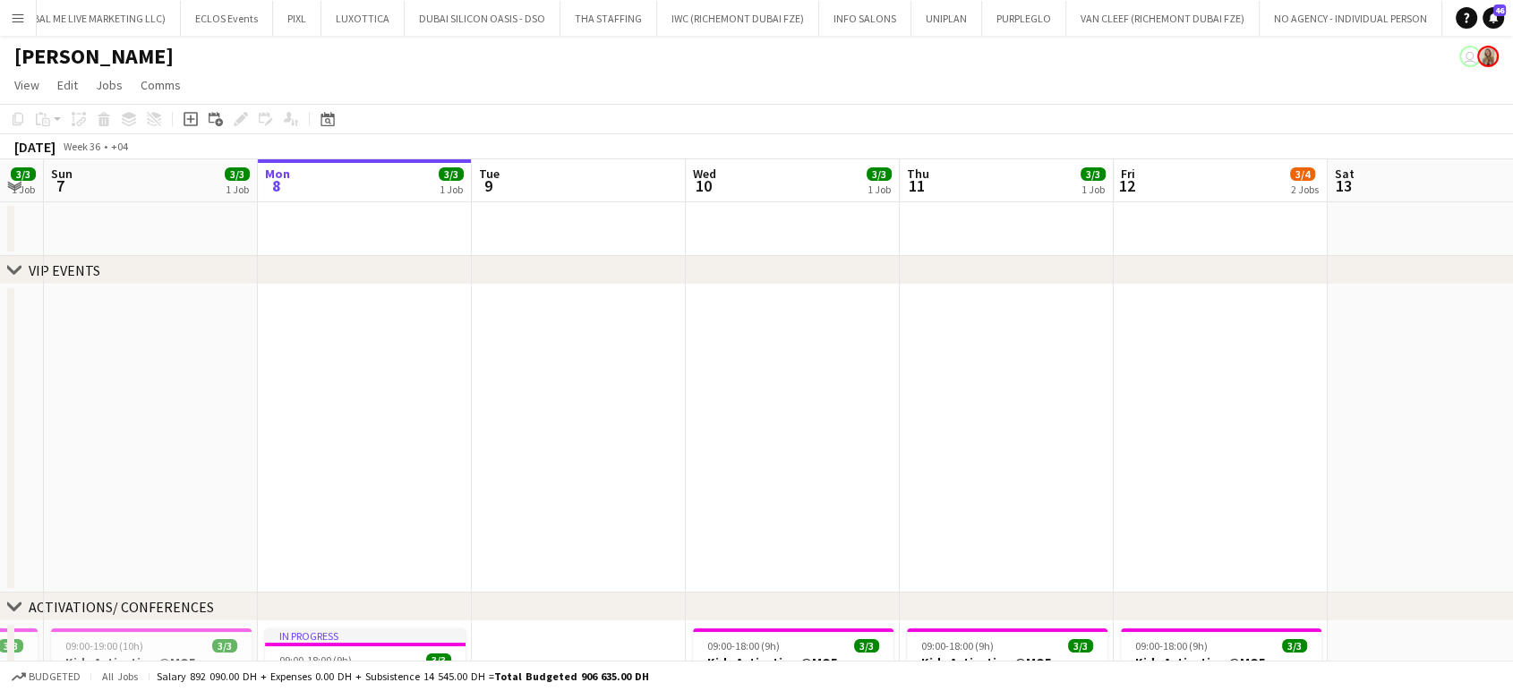
drag, startPoint x: 430, startPoint y: 339, endPoint x: 1109, endPoint y: 435, distance: 685.7
click at [1109, 435] on app-calendar-viewport "Fri 5 4/4 1 Job Sat 6 3/3 1 Job Sun 7 3/3 1 Job Mon 8 3/3 1 Job Tue 9 Wed 10 3/…" at bounding box center [756, 699] width 1513 height 1081
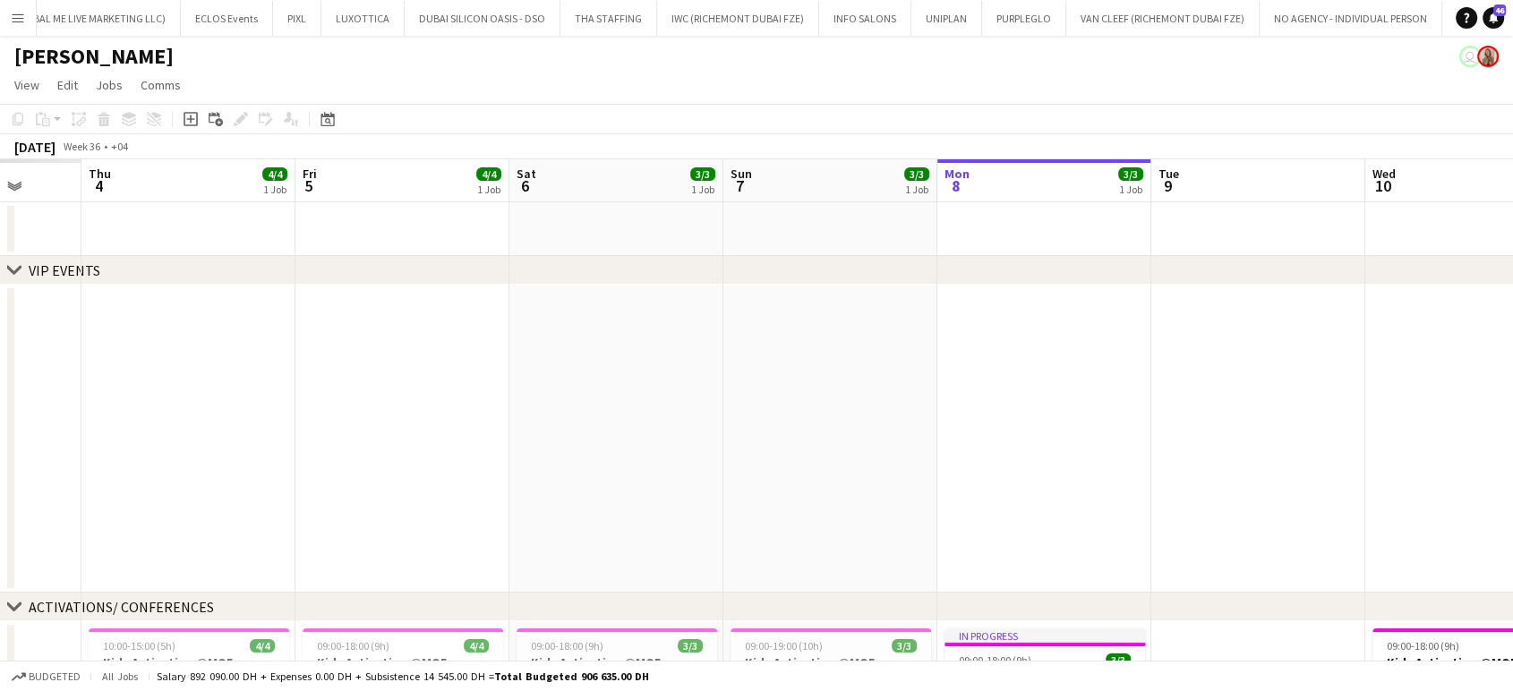
click at [1084, 367] on app-calendar-viewport "Mon 1 Tue 2 Wed 3 Thu 4 4/4 1 Job Fri 5 4/4 1 Job Sat 6 3/3 1 Job Sun 7 3/3 1 J…" at bounding box center [756, 699] width 1513 height 1081
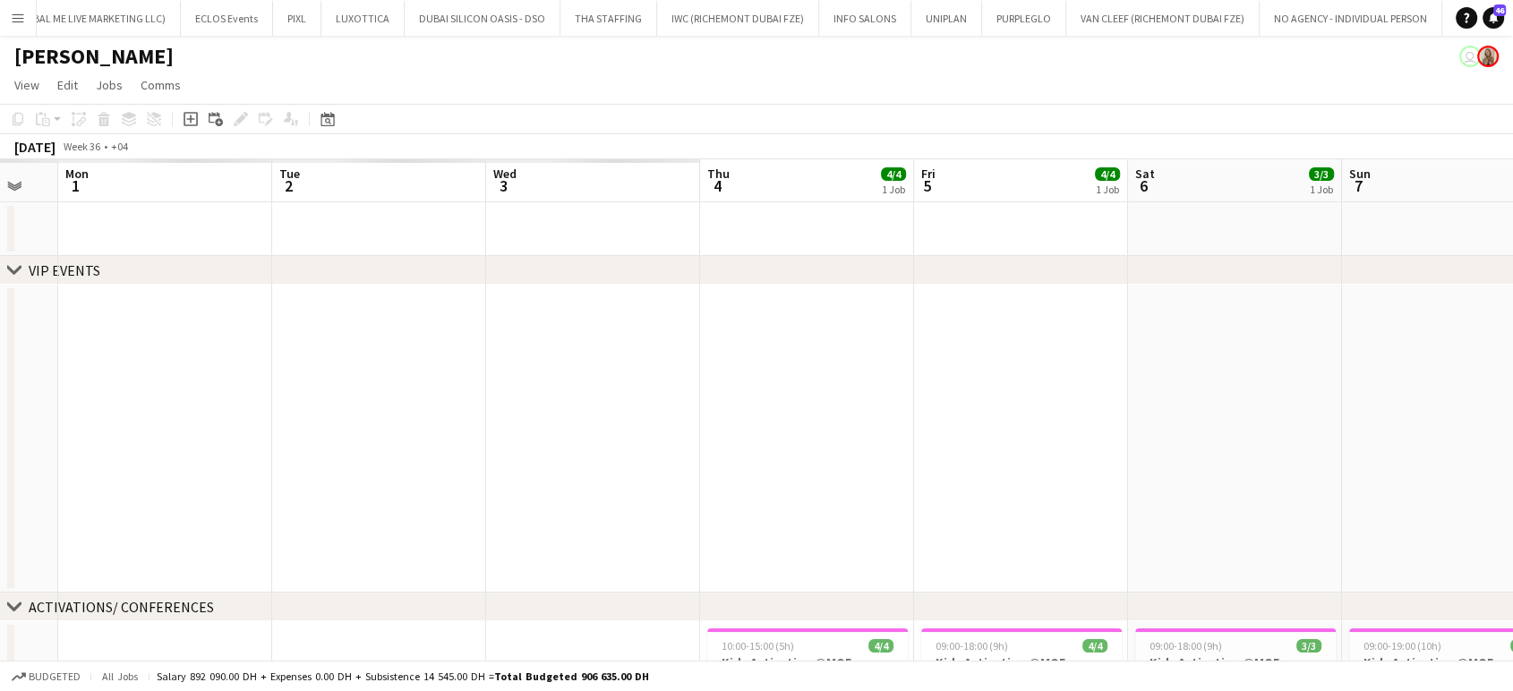
click at [902, 354] on app-calendar-viewport "Sat 30 Sun 31 Mon 1 Tue 2 Wed 3 Thu 4 4/4 1 Job Fri 5 4/4 1 Job Sat 6 3/3 1 Job…" at bounding box center [756, 699] width 1513 height 1081
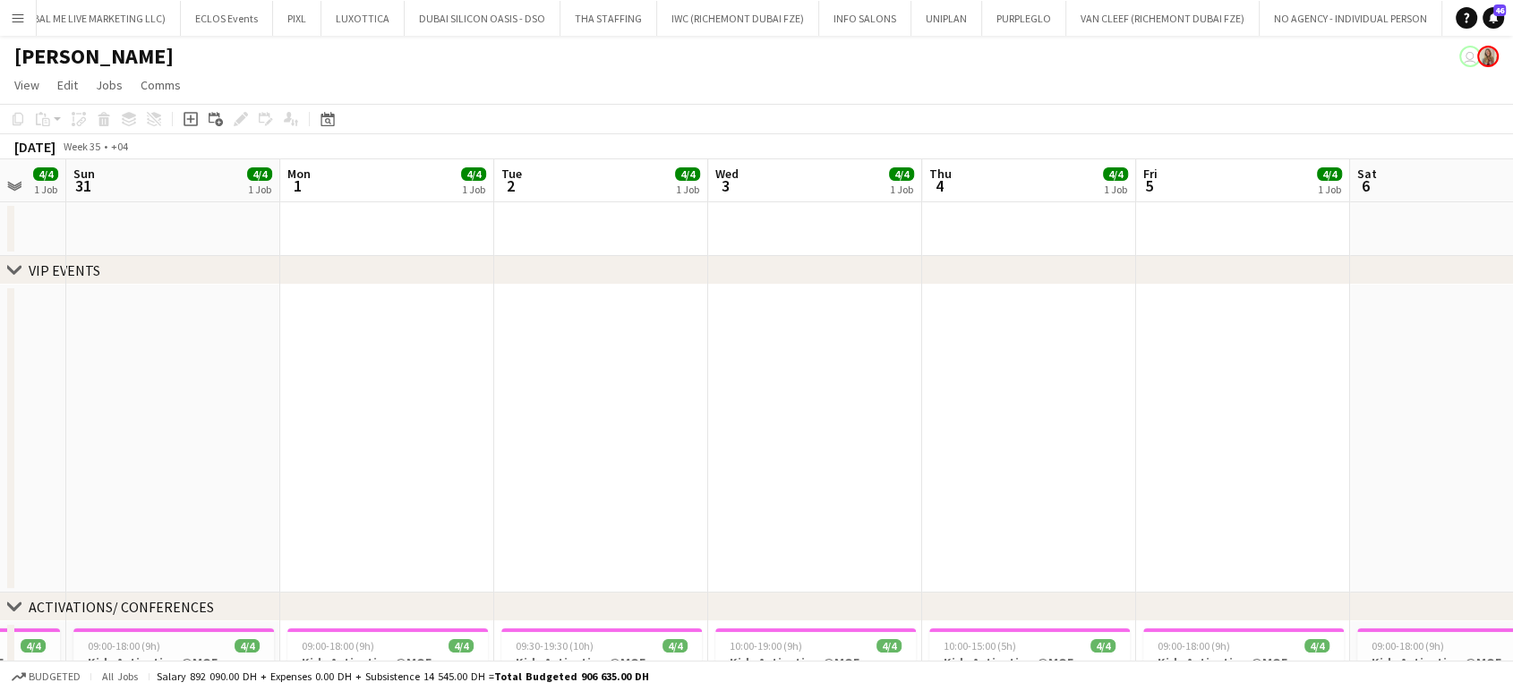
drag, startPoint x: 1024, startPoint y: 402, endPoint x: 133, endPoint y: 379, distance: 892.3
click at [130, 383] on app-calendar-viewport "Thu 28 Fri 29 Sat 30 4/4 1 Job Sun 31 4/4 1 Job Mon 1 4/4 1 Job Tue 2 4/4 1 Job…" at bounding box center [756, 699] width 1513 height 1081
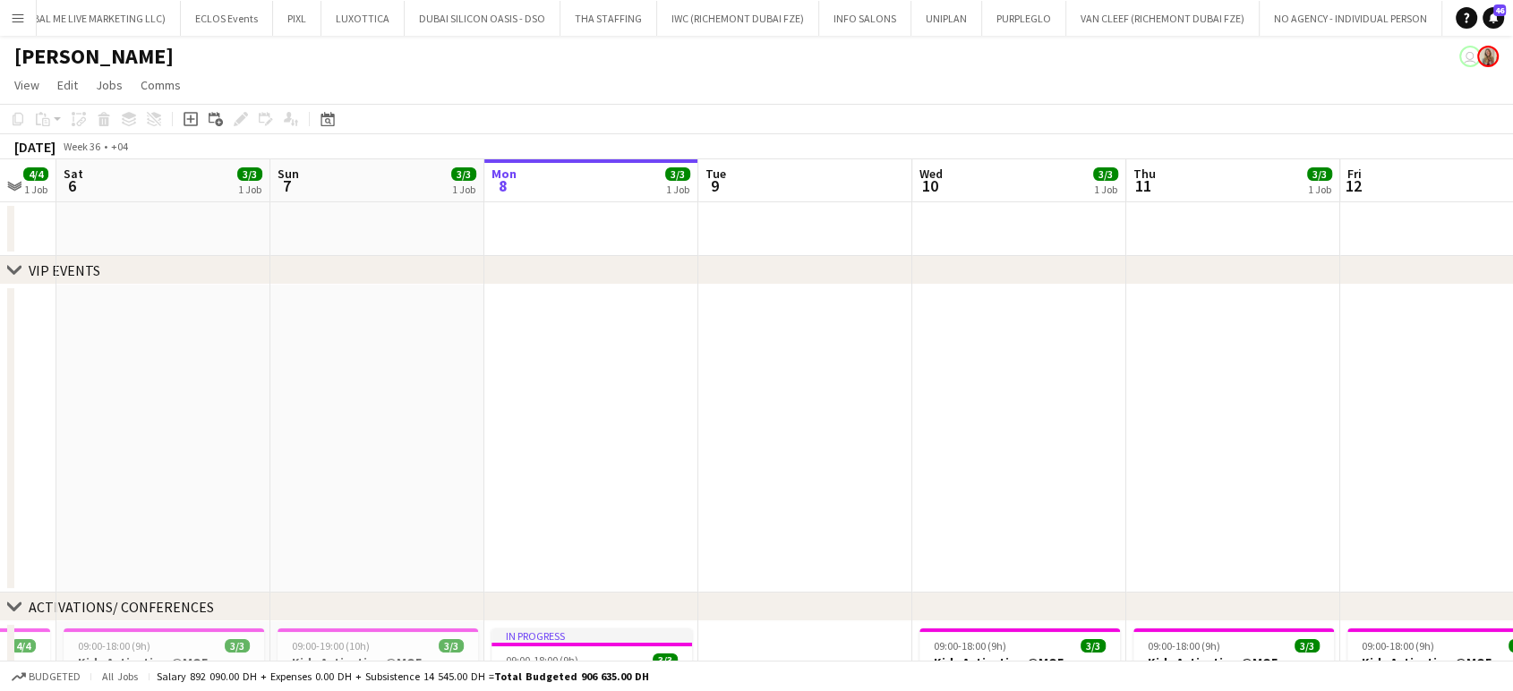
drag, startPoint x: 355, startPoint y: 347, endPoint x: 276, endPoint y: 346, distance: 78.8
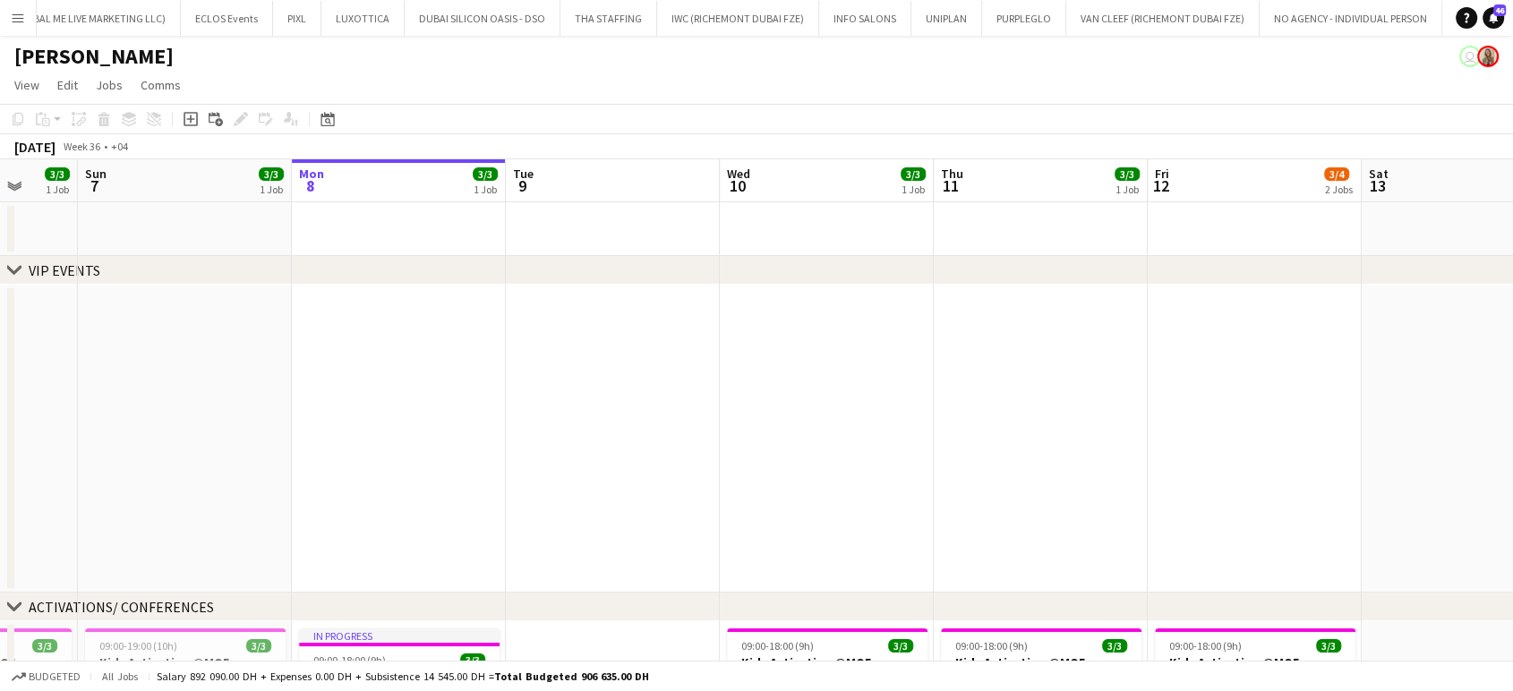
drag, startPoint x: 448, startPoint y: 335, endPoint x: 432, endPoint y: 309, distance: 30.6
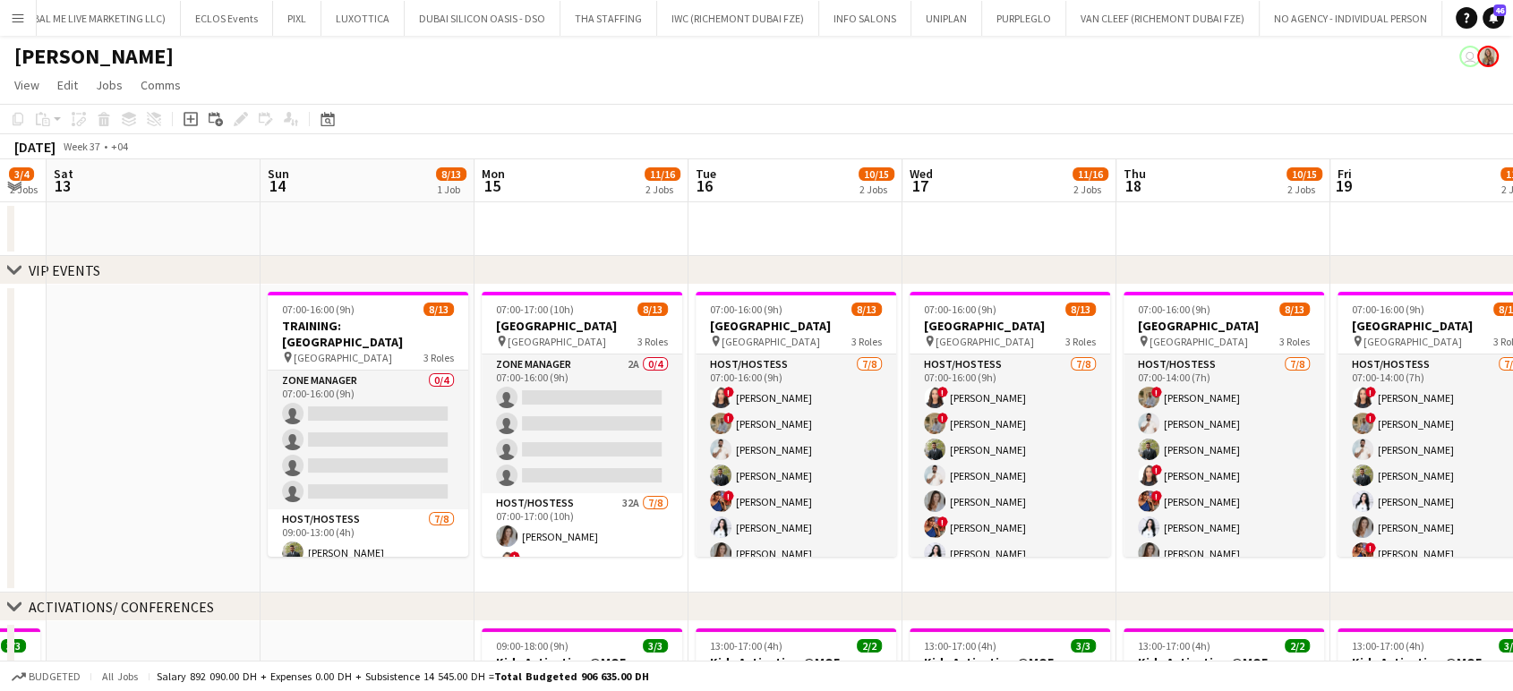
drag, startPoint x: 1031, startPoint y: 399, endPoint x: 509, endPoint y: 398, distance: 522.1
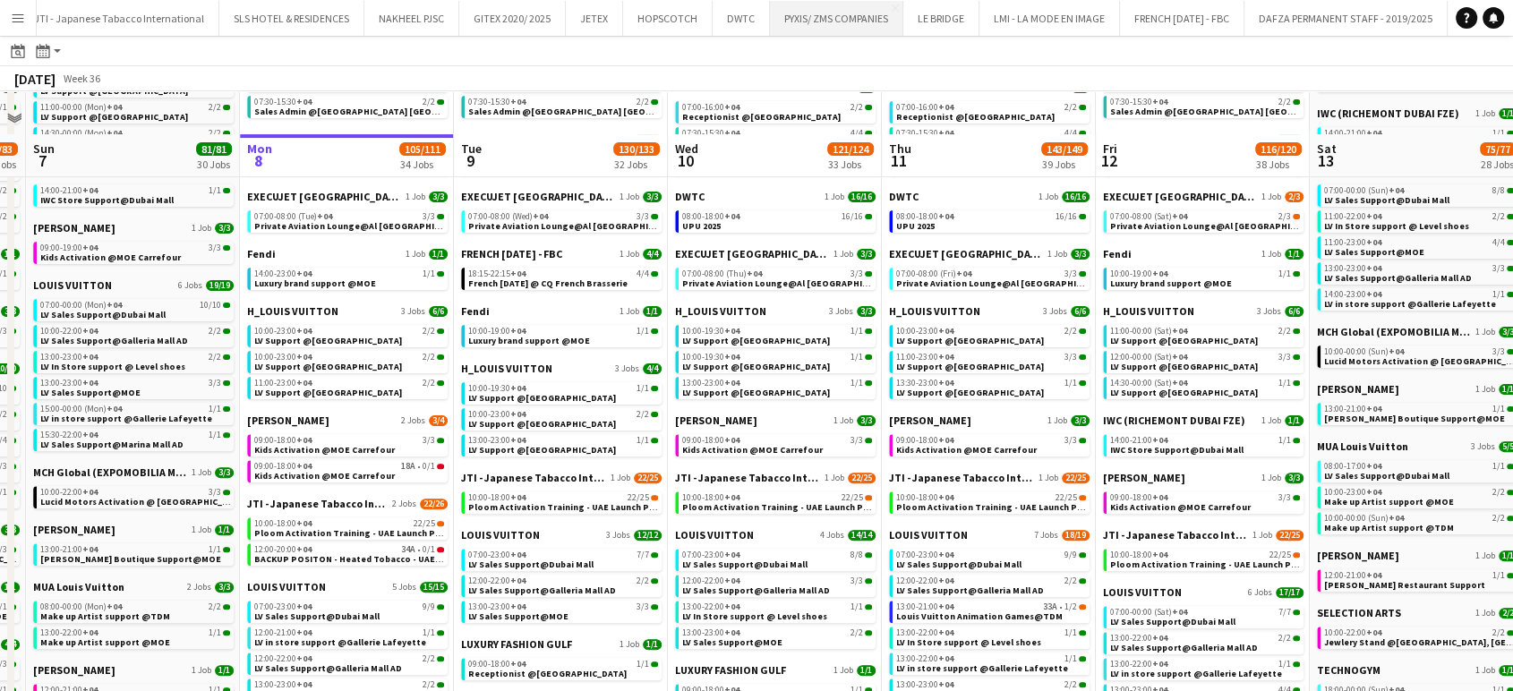
scroll to position [497, 0]
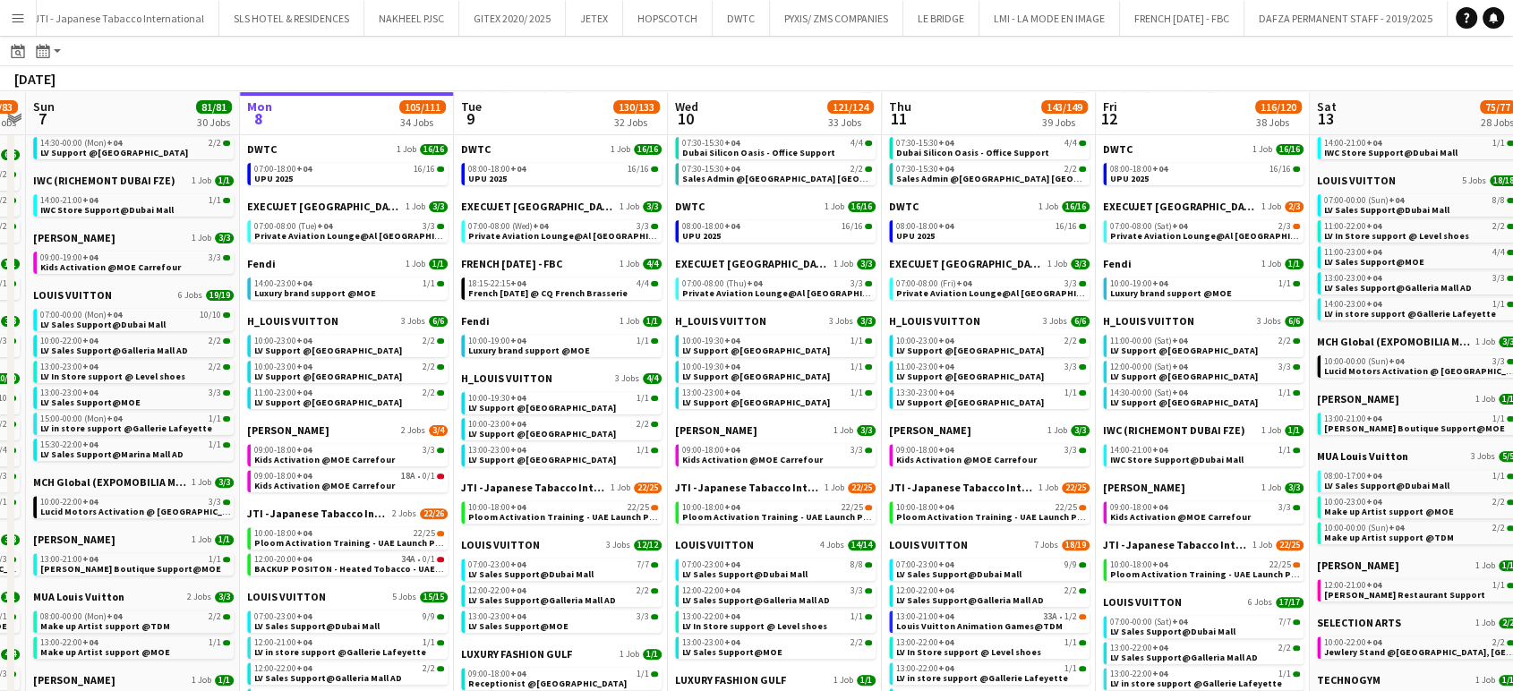
drag, startPoint x: 842, startPoint y: 157, endPoint x: 1285, endPoint y: 320, distance: 472.3
click at [701, 156] on app-calendar-viewport "Thu 4 98/99 39 Jobs Fri 5 83/83 37 Jobs Sat 6 81/83 31 Jobs Sun 7 81/81 30 Jobs…" at bounding box center [756, 533] width 1513 height 1885
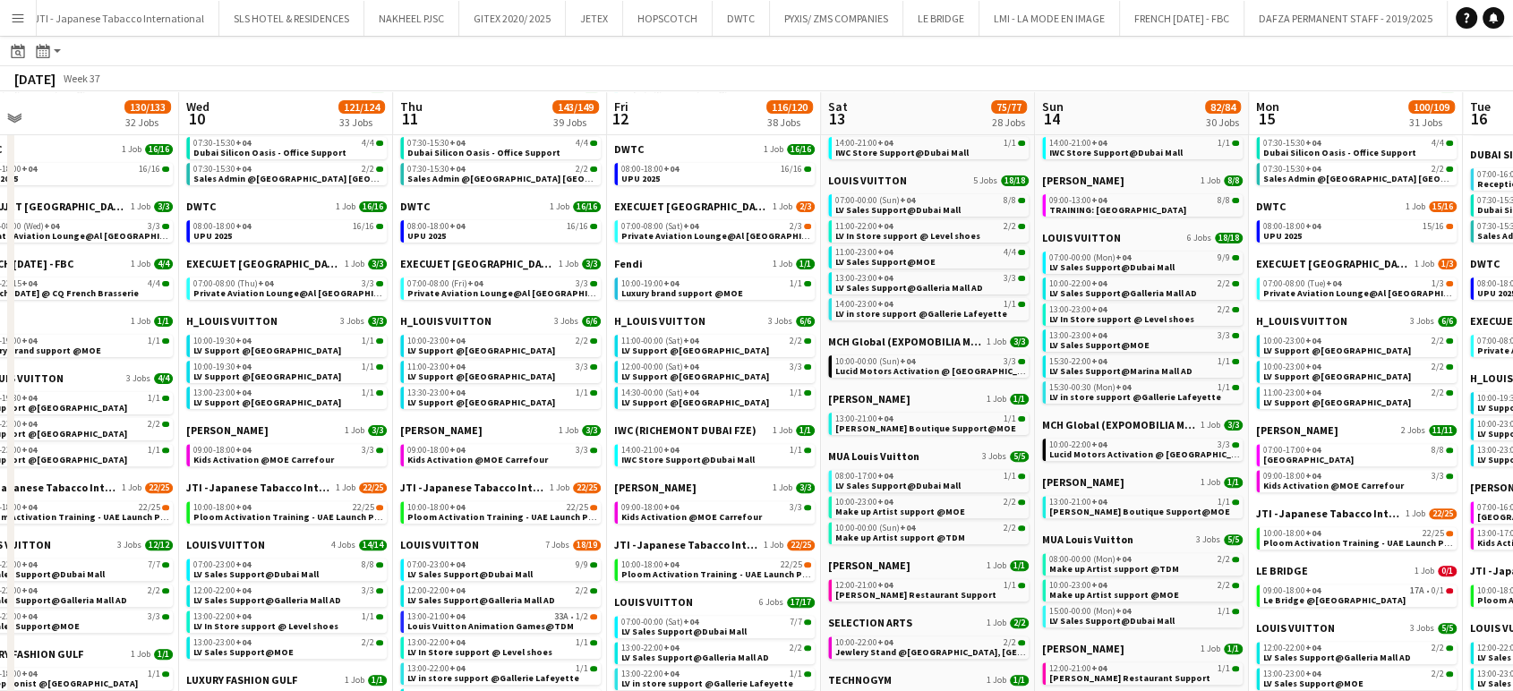
drag, startPoint x: 1254, startPoint y: 348, endPoint x: 982, endPoint y: 321, distance: 273.7
click at [1023, 321] on app-calendar-viewport "Sat 6 81/83 31 Jobs Sun 7 81/81 30 Jobs Mon 8 105/111 34 Jobs Tue 9 130/133 32 …" at bounding box center [756, 533] width 1513 height 1885
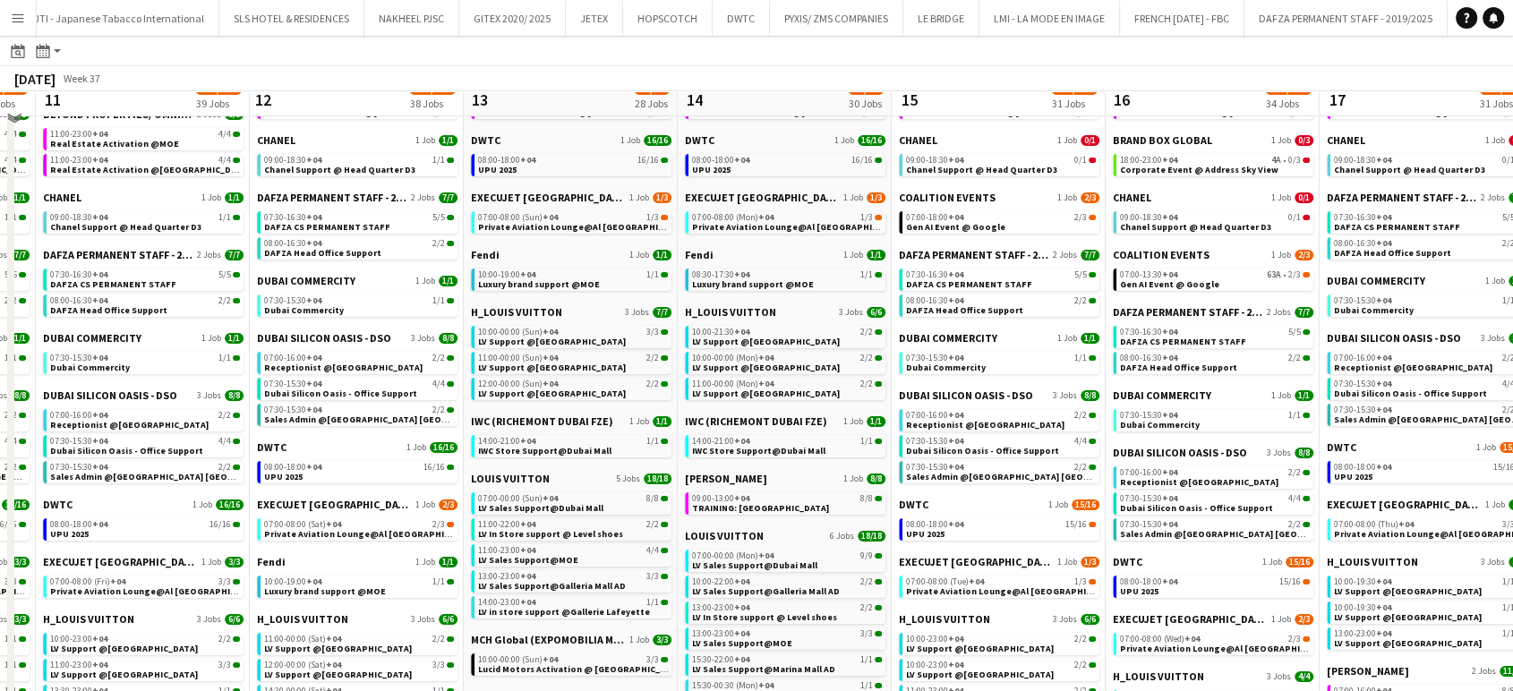
scroll to position [0, 0]
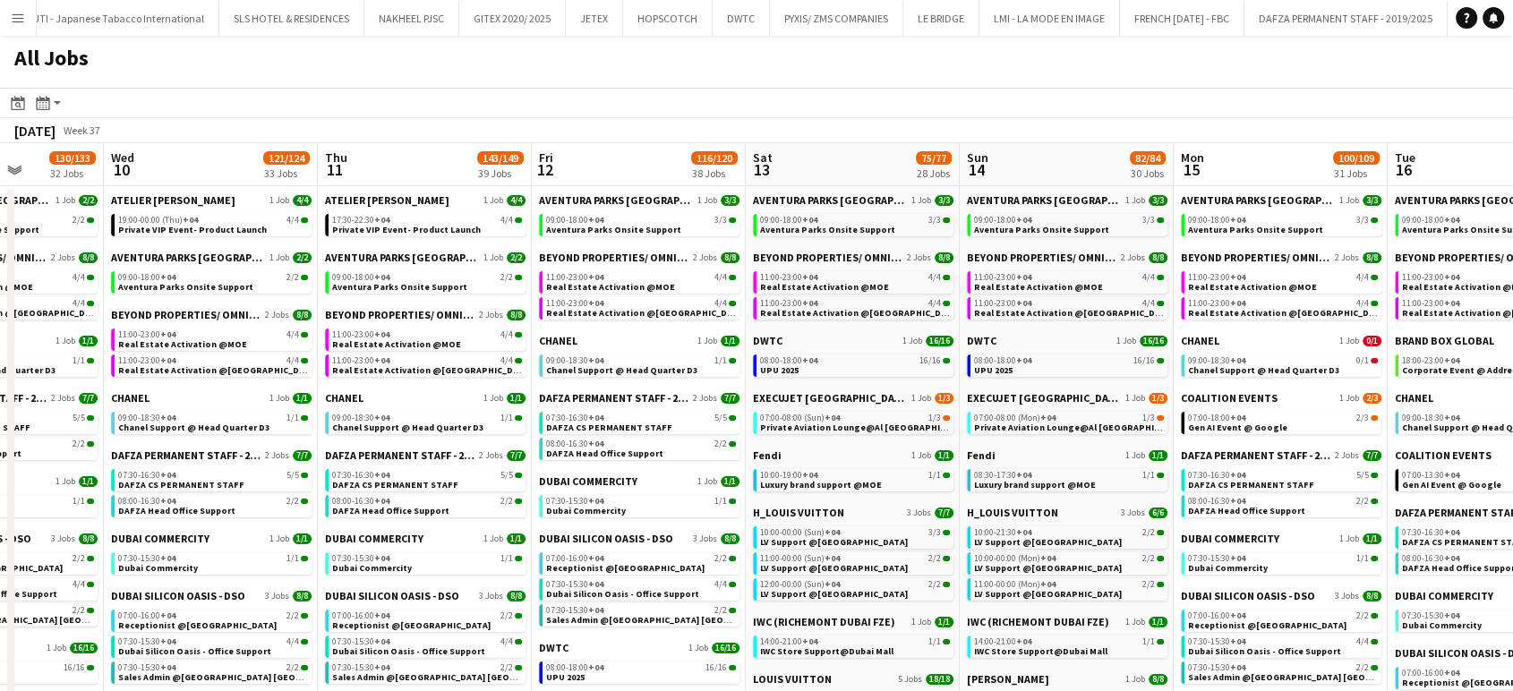
drag, startPoint x: 1024, startPoint y: 265, endPoint x: 939, endPoint y: 289, distance: 88.4
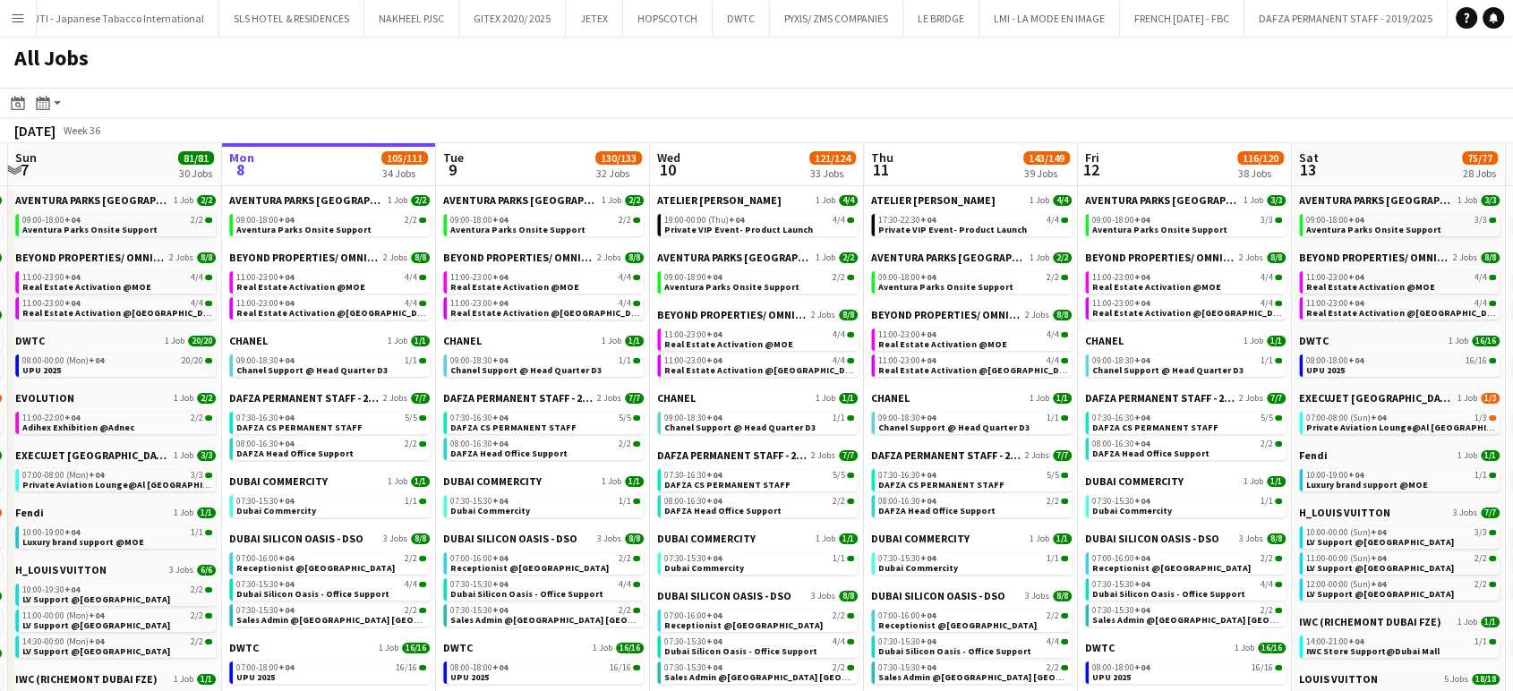
drag, startPoint x: 752, startPoint y: 258, endPoint x: 910, endPoint y: 268, distance: 157.9
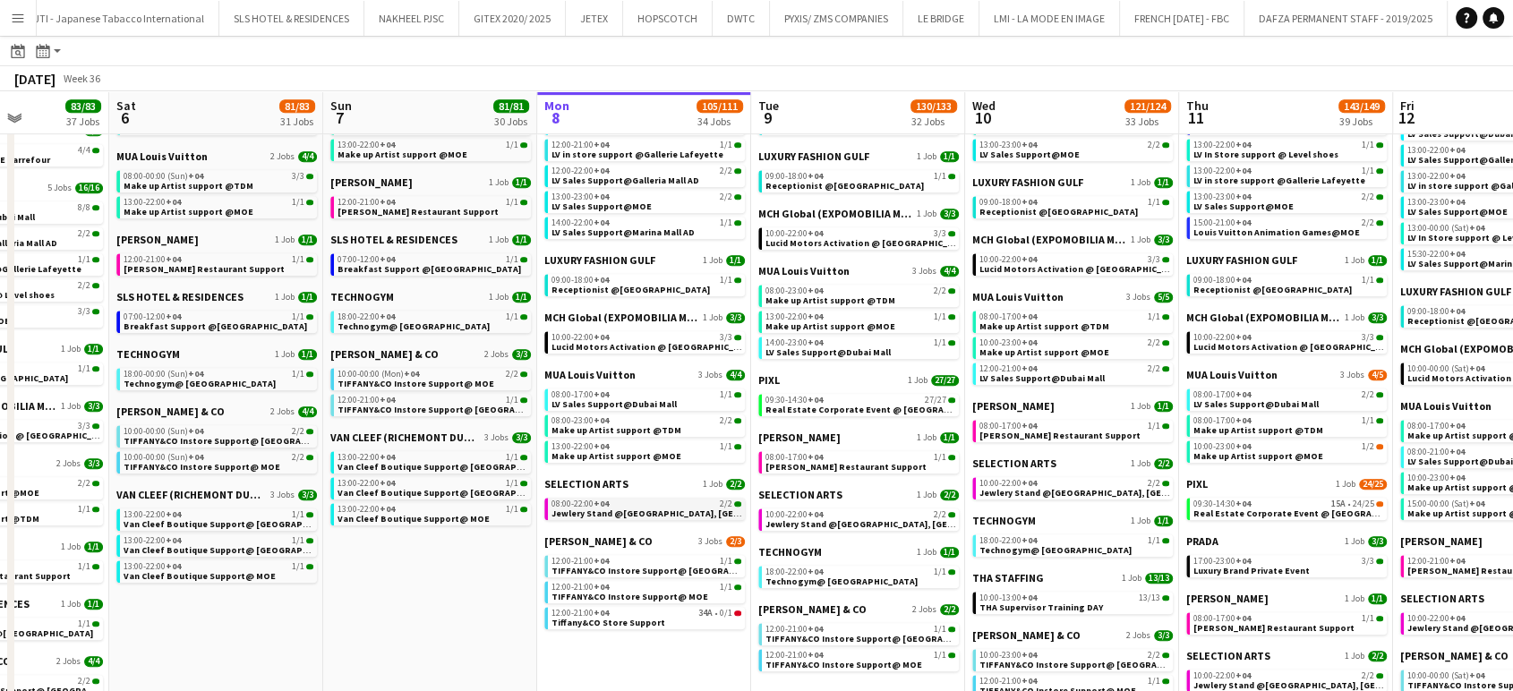
scroll to position [0, 534]
click at [604, 502] on span "+04" at bounding box center [600, 504] width 15 height 12
click at [23, 11] on app-icon "Menu" at bounding box center [18, 18] width 14 height 14
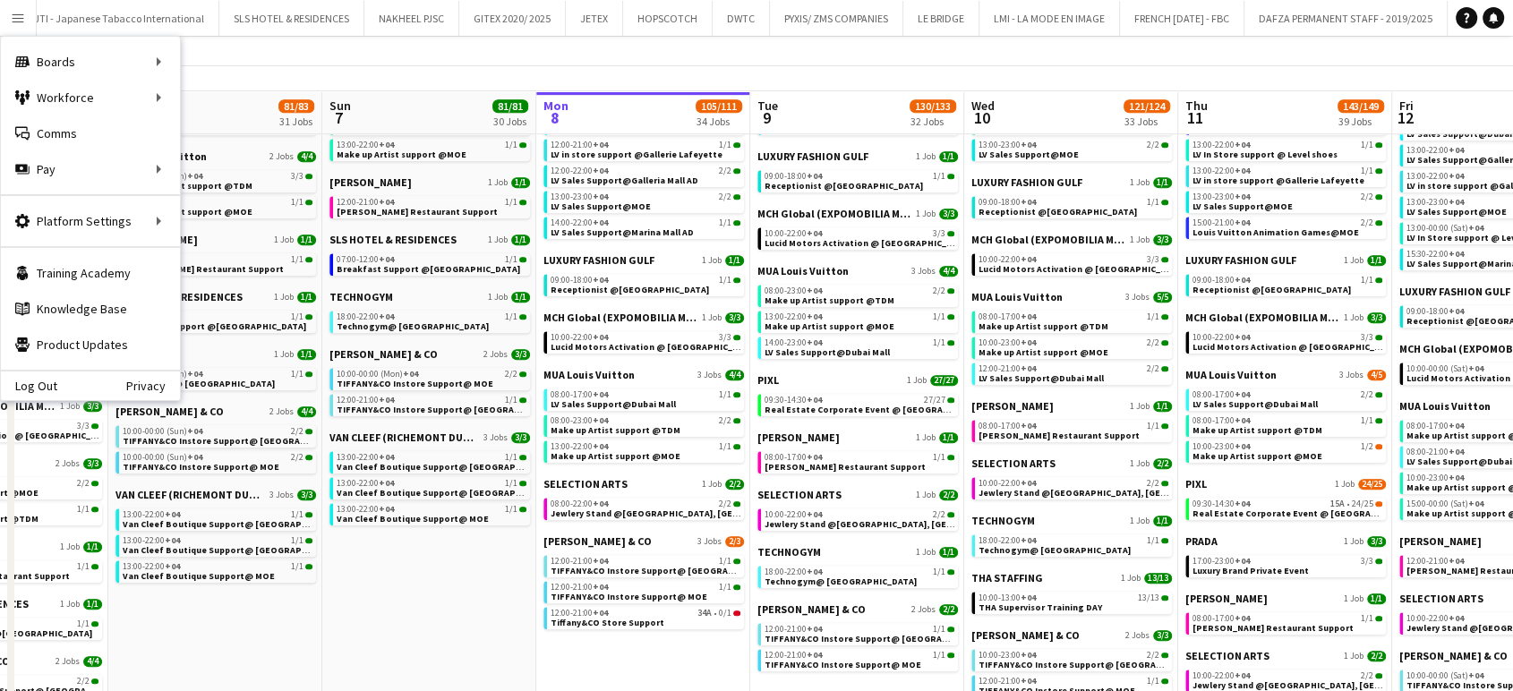
click at [1319, 41] on app-toolbar "Date picker SEP 2025 SEP 2025 Monday M Tuesday T Wednesday W Thursday T Friday …" at bounding box center [756, 51] width 1513 height 30
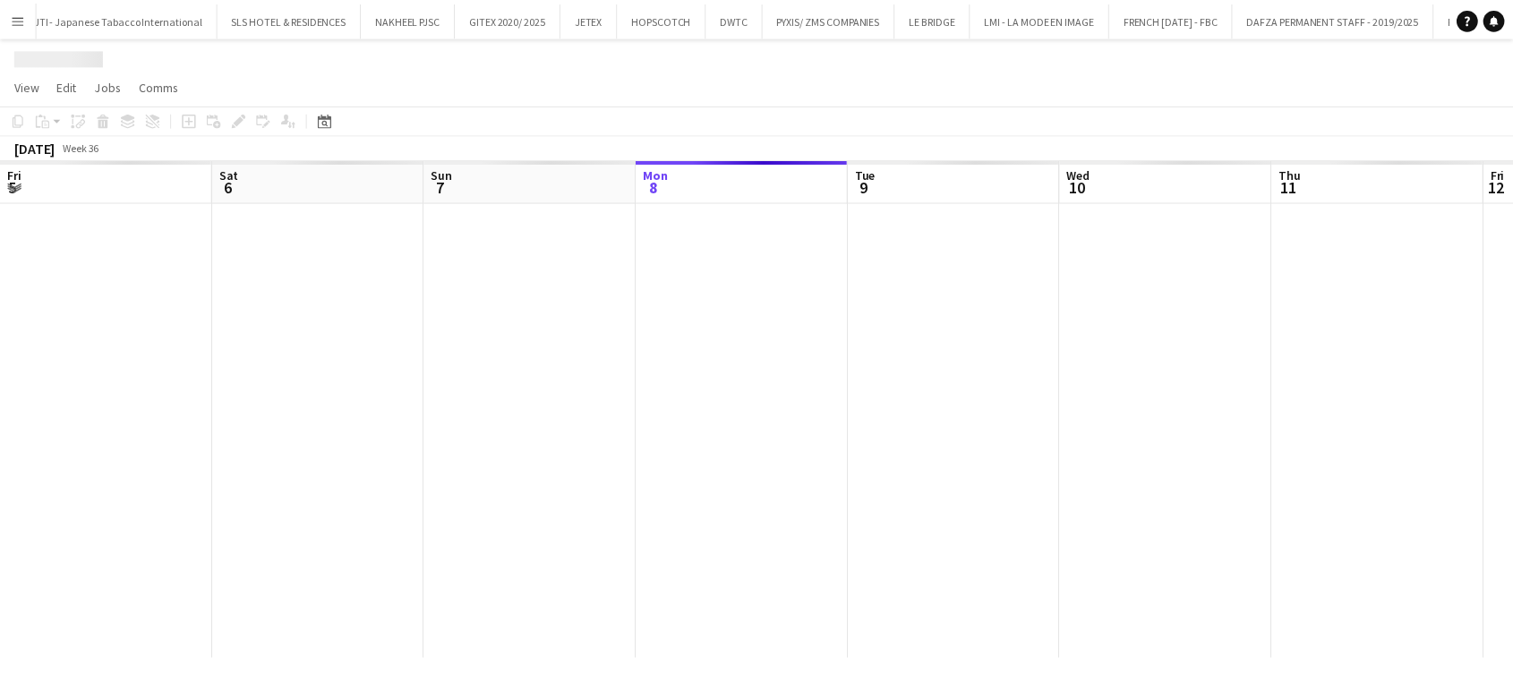
scroll to position [0, 428]
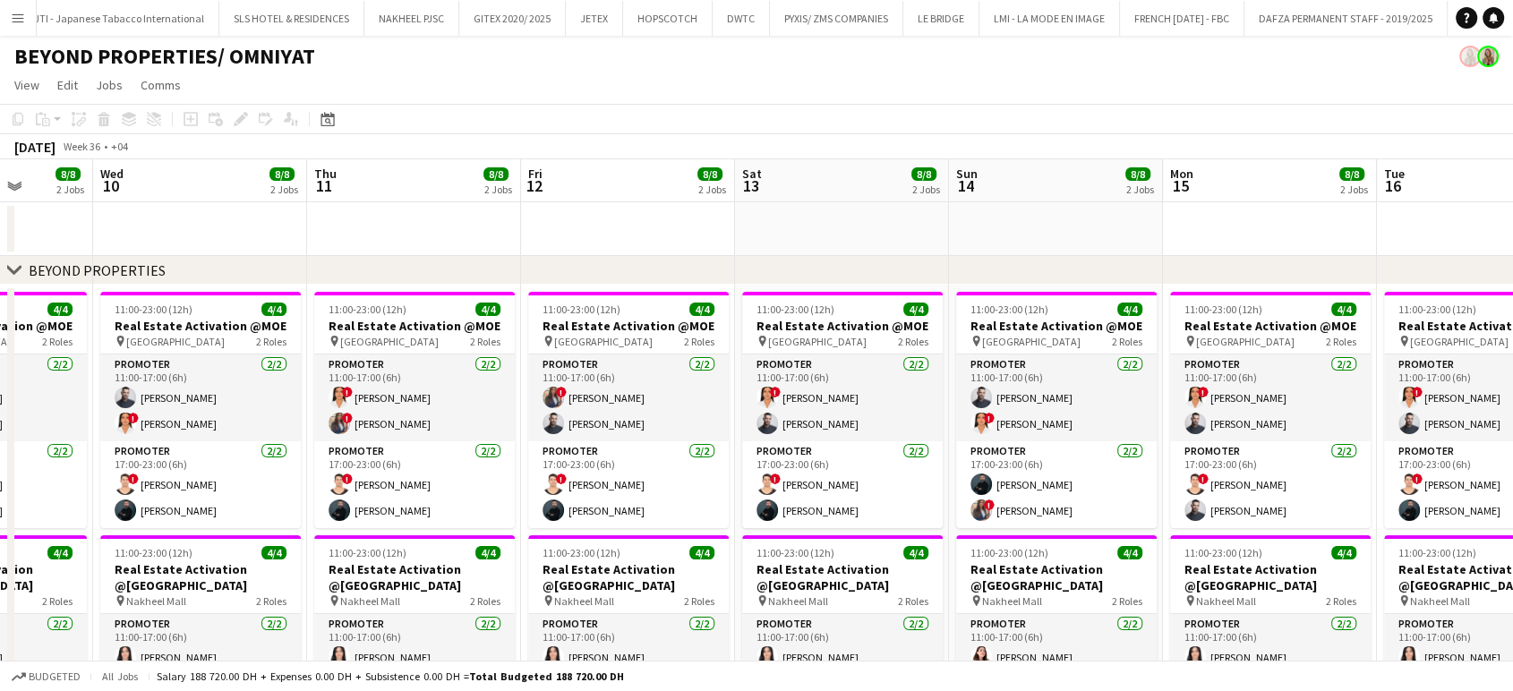
drag, startPoint x: 1489, startPoint y: 433, endPoint x: 959, endPoint y: 434, distance: 530.2
click at [959, 434] on app-calendar-viewport "Sun 7 8/8 2 Jobs Mon 8 8/8 2 Jobs Tue 9 8/8 2 Jobs Wed 10 8/8 2 Jobs Thu 11 8/8…" at bounding box center [756, 594] width 1513 height 870
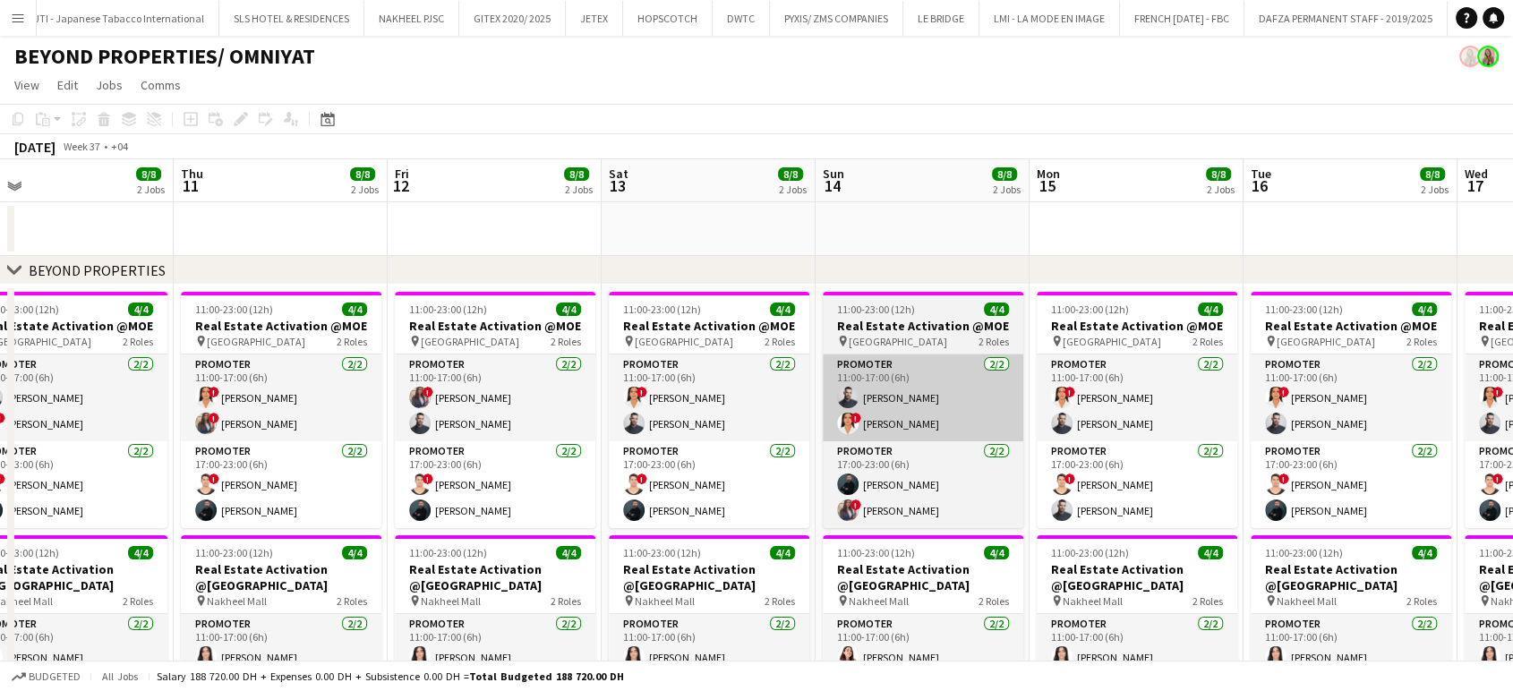
drag, startPoint x: 1046, startPoint y: 459, endPoint x: 812, endPoint y: 427, distance: 235.9
click at [872, 434] on app-calendar-viewport "Sun 7 8/8 2 Jobs Mon 8 8/8 2 Jobs Tue 9 8/8 2 Jobs Wed 10 8/8 2 Jobs Thu 11 8/8…" at bounding box center [756, 594] width 1513 height 870
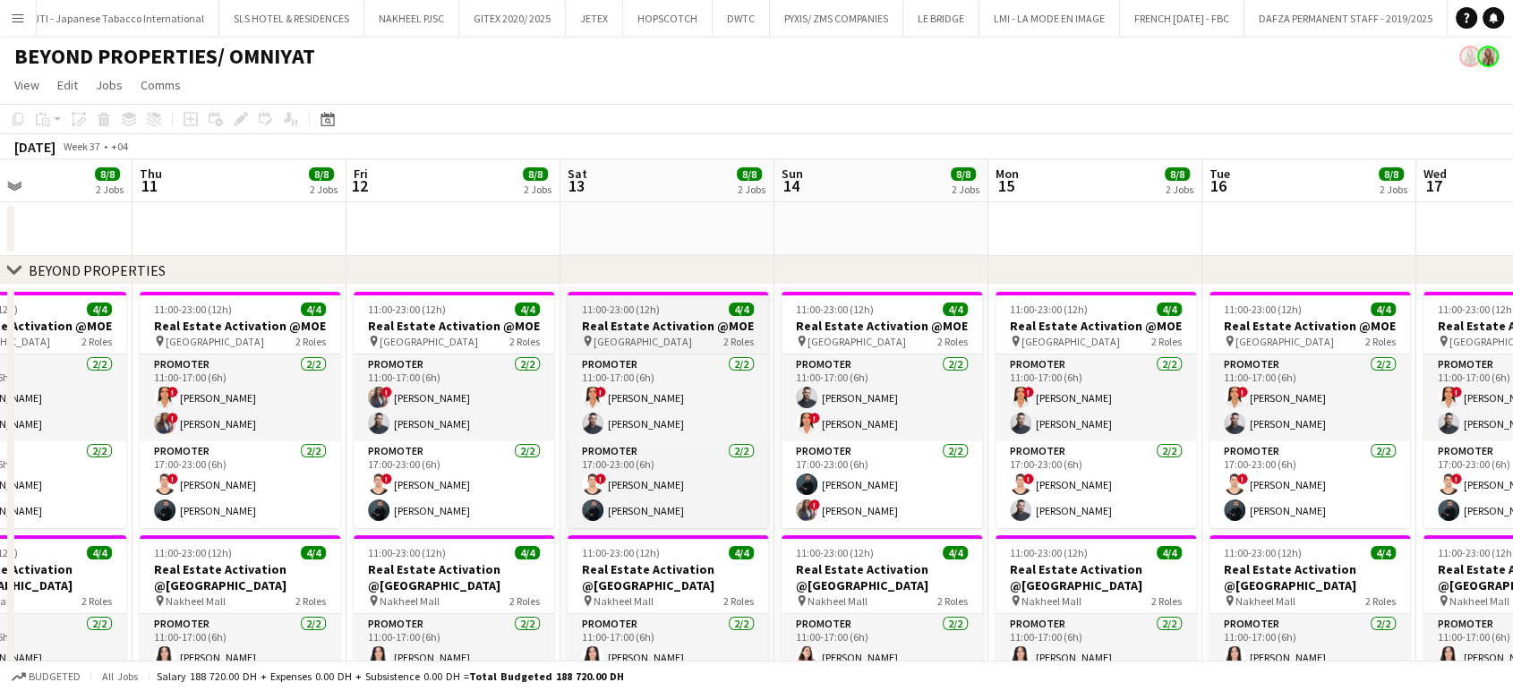
click at [714, 323] on h3 "Real Estate Activation @MOE" at bounding box center [668, 326] width 201 height 16
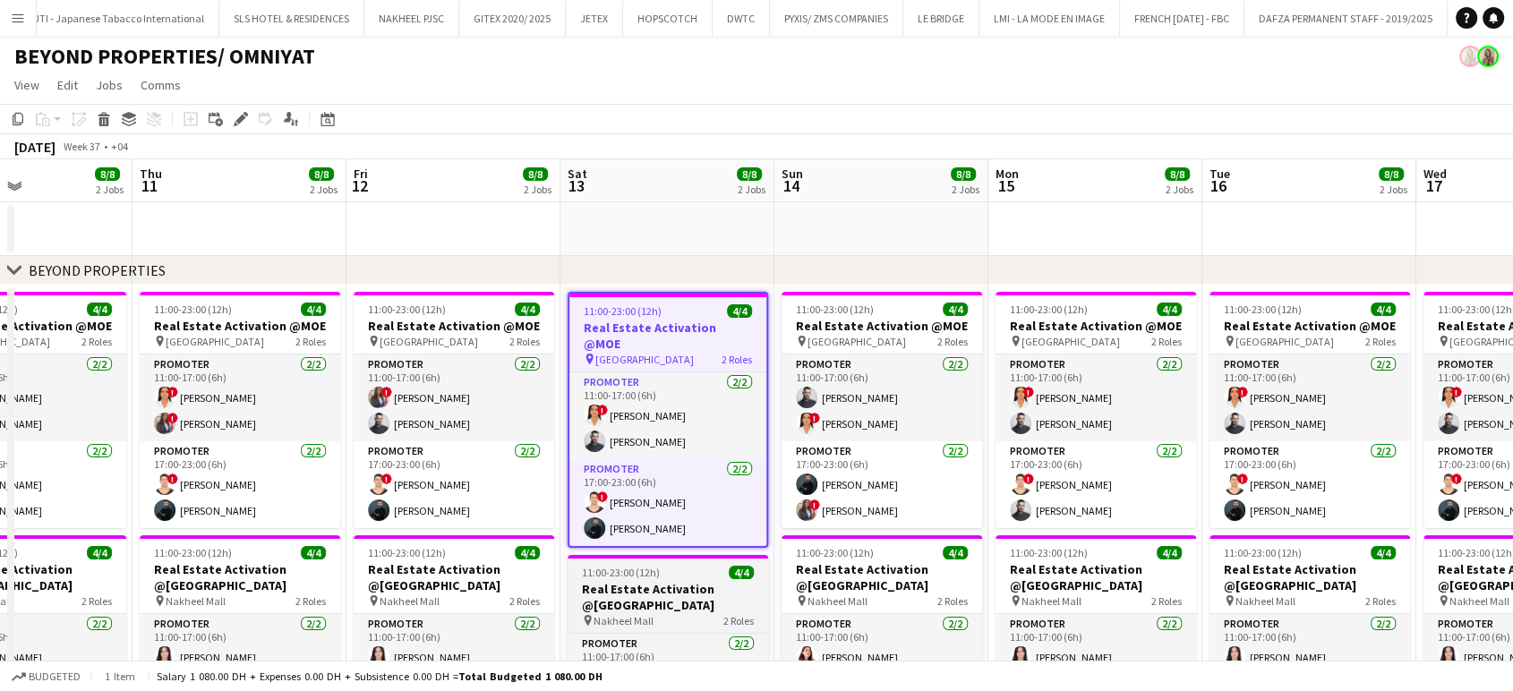
click at [656, 585] on h3 "Real Estate Activation @Nakheel mall" at bounding box center [668, 597] width 201 height 32
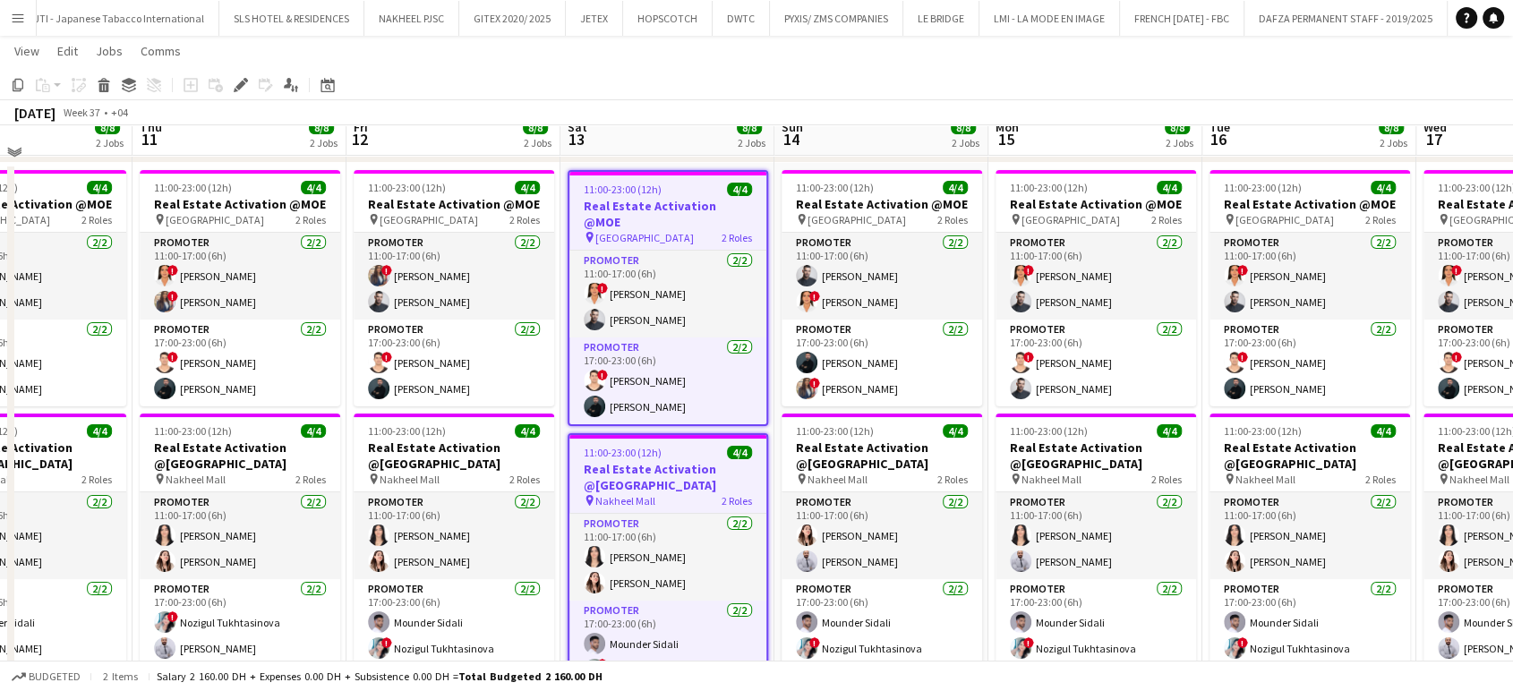
scroll to position [20, 0]
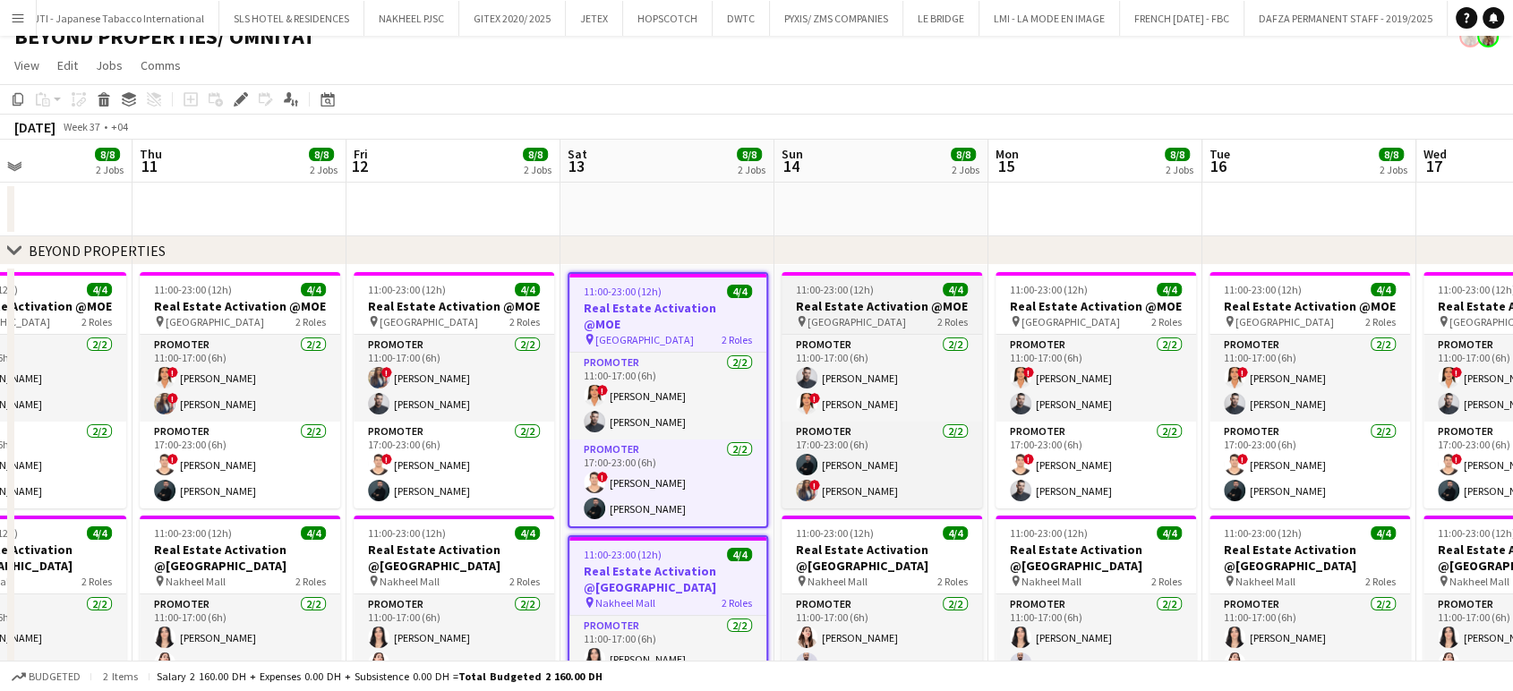
click at [884, 314] on div "pin Mall of Emirates 2 Roles" at bounding box center [882, 321] width 201 height 14
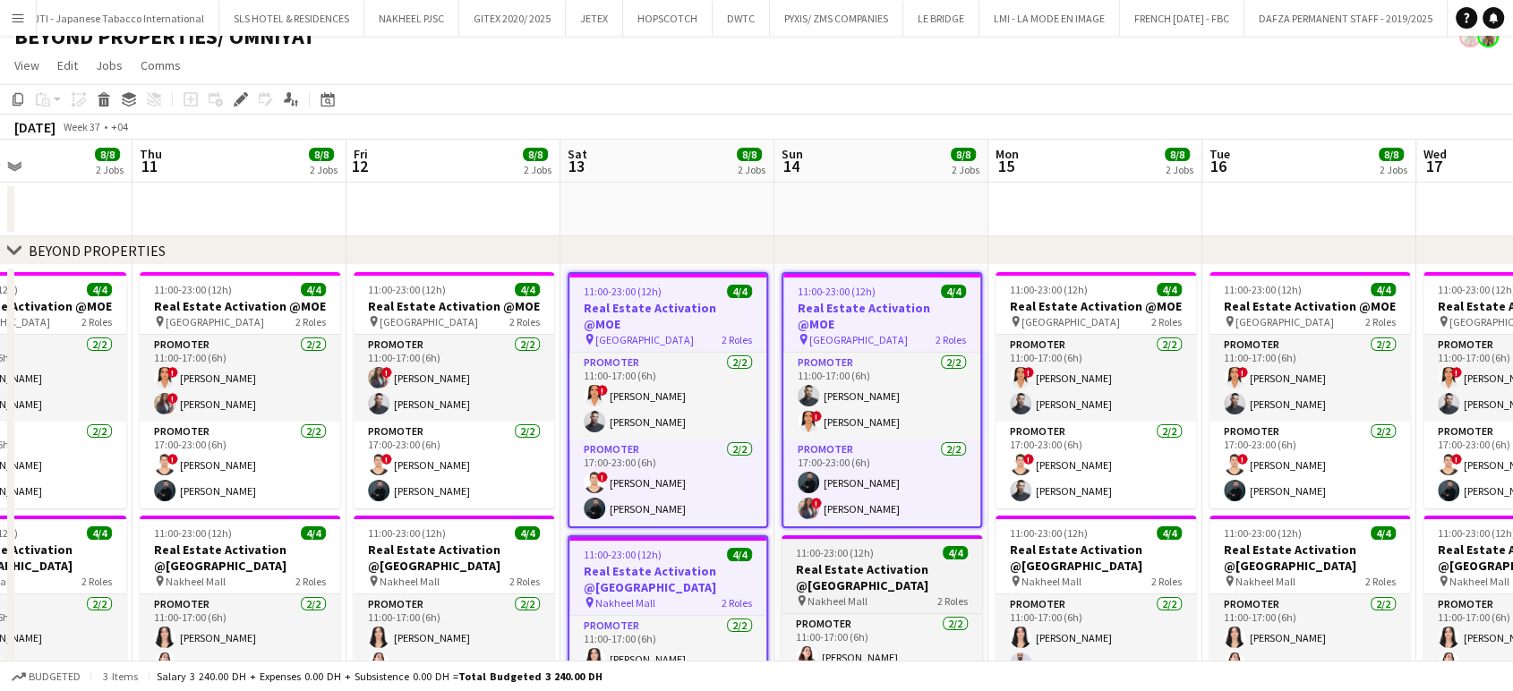
click at [899, 562] on h3 "Real Estate Activation @Nakheel mall" at bounding box center [882, 578] width 201 height 32
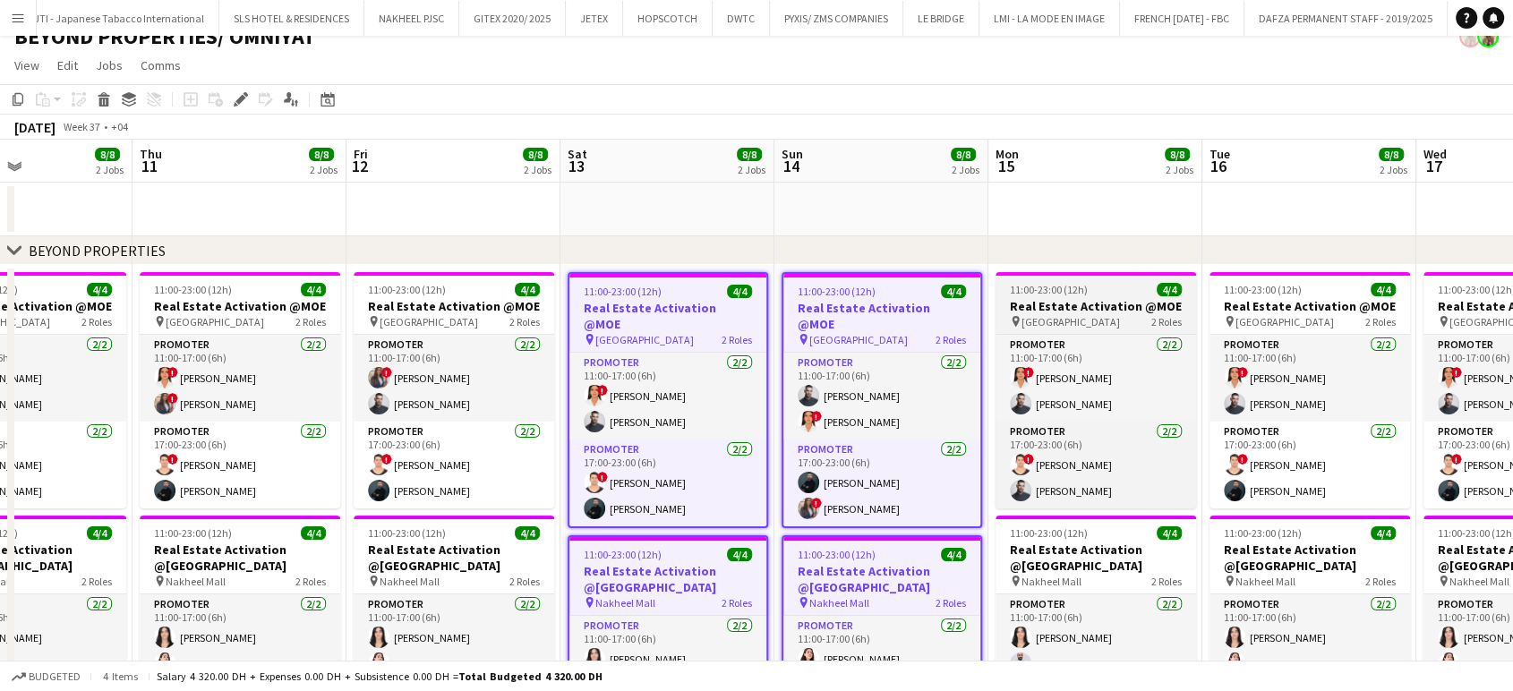
click at [1081, 321] on span "Mall of Emirates" at bounding box center [1071, 321] width 99 height 13
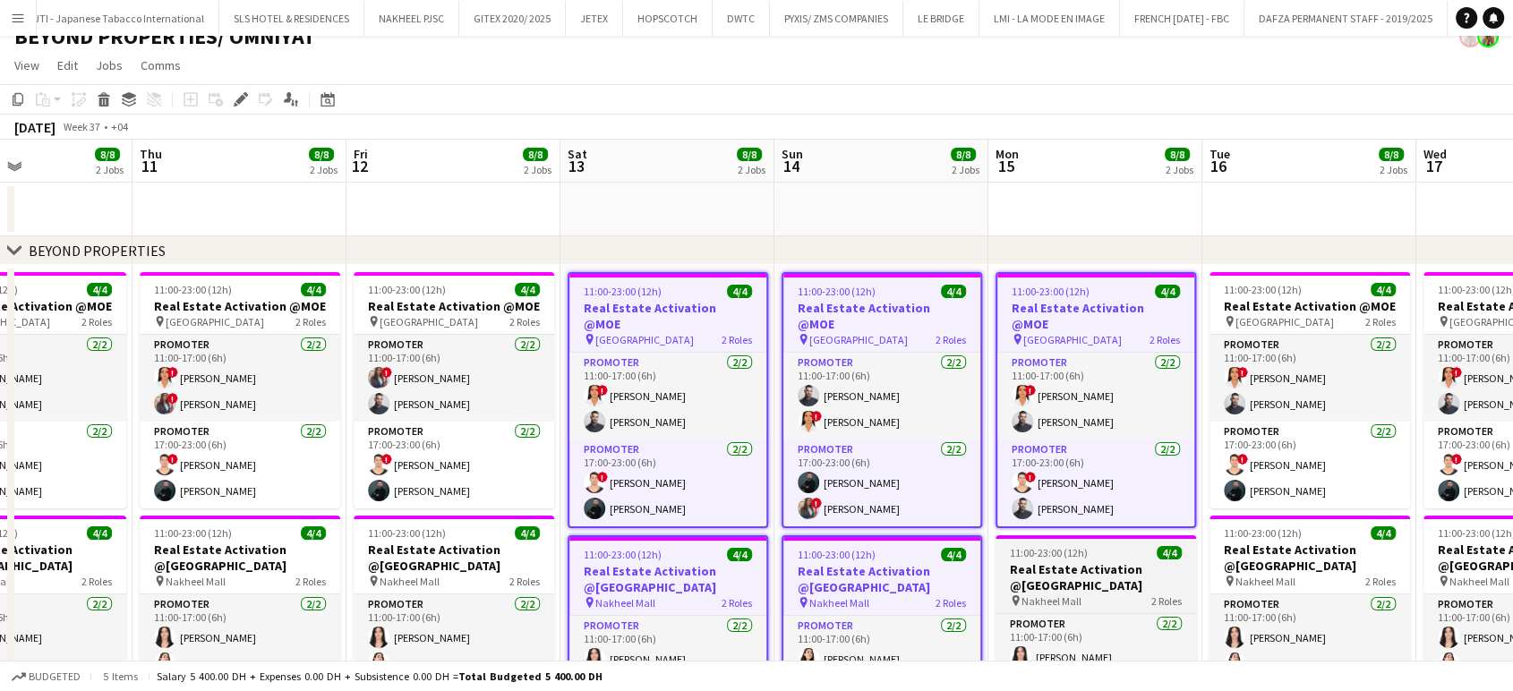
click at [1059, 536] on app-job-card "11:00-23:00 (12h) 4/4 Real Estate Activation @Nakheel mall pin Nakheel Mall 2 R…" at bounding box center [1096, 662] width 201 height 253
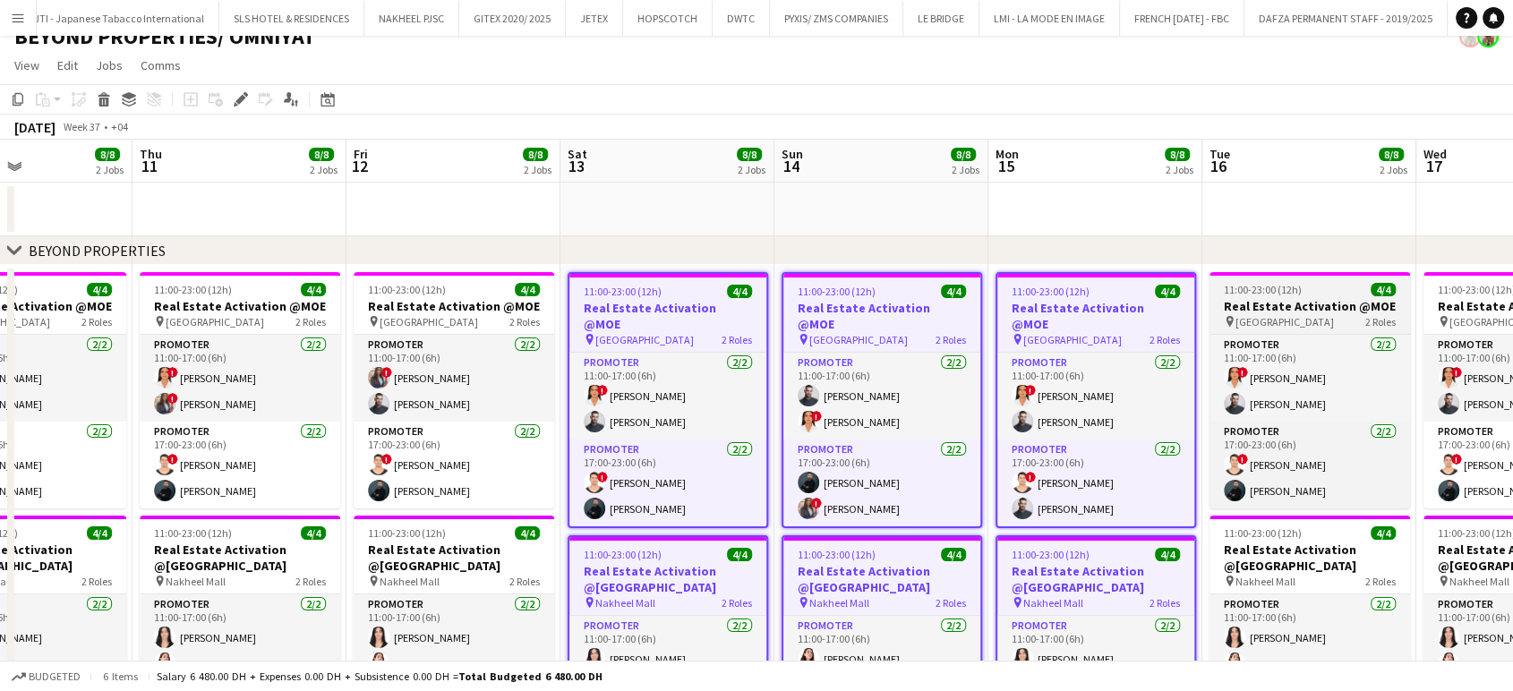
click at [1285, 321] on span "Mall of Emirates" at bounding box center [1285, 321] width 99 height 13
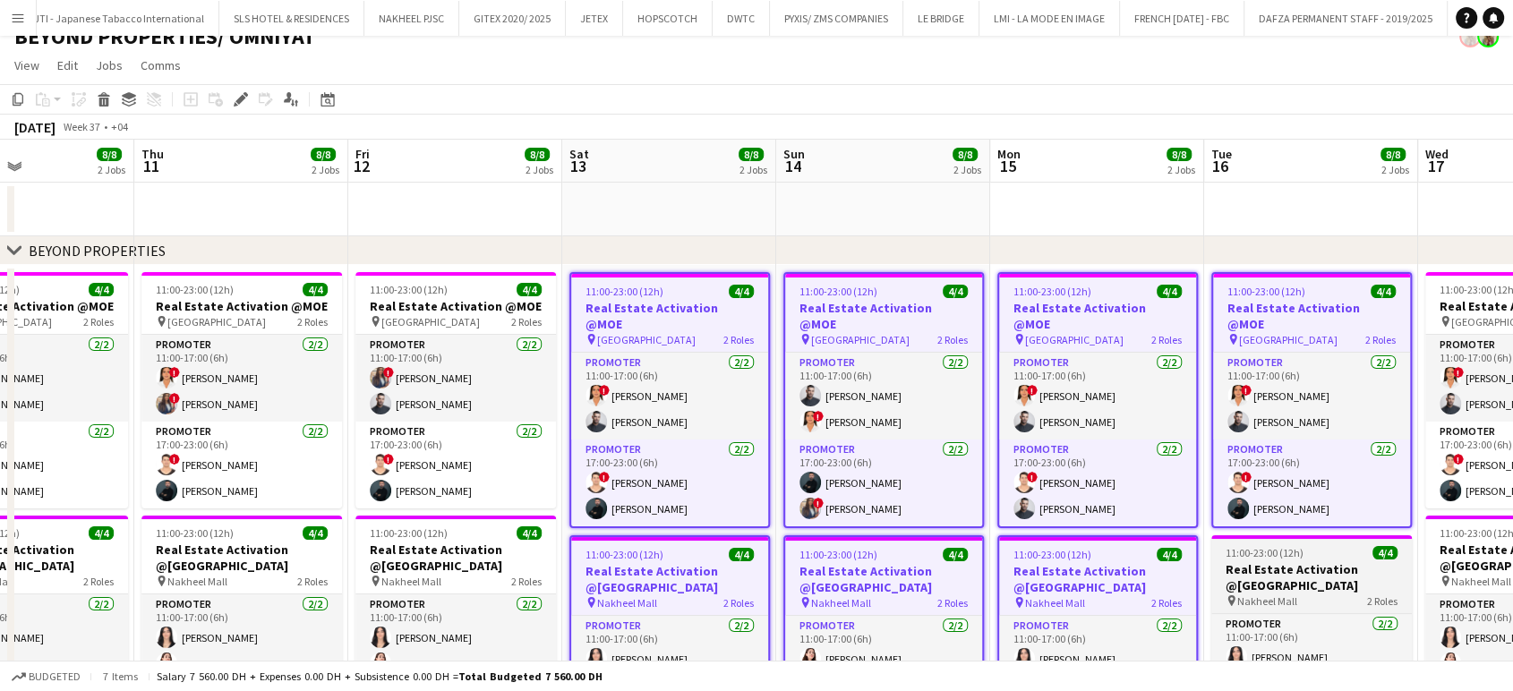
click at [1272, 595] on span "Nakheel Mall" at bounding box center [1268, 601] width 60 height 13
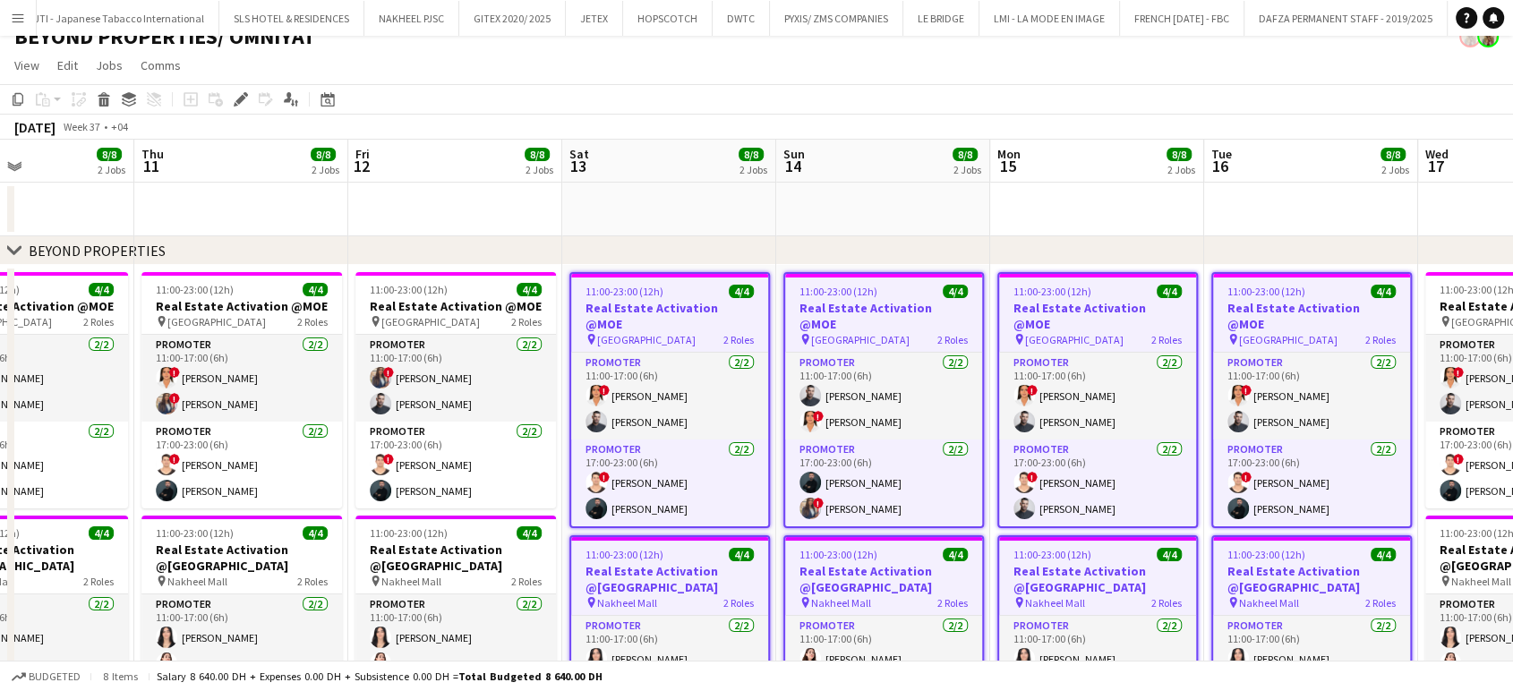
scroll to position [0, 821]
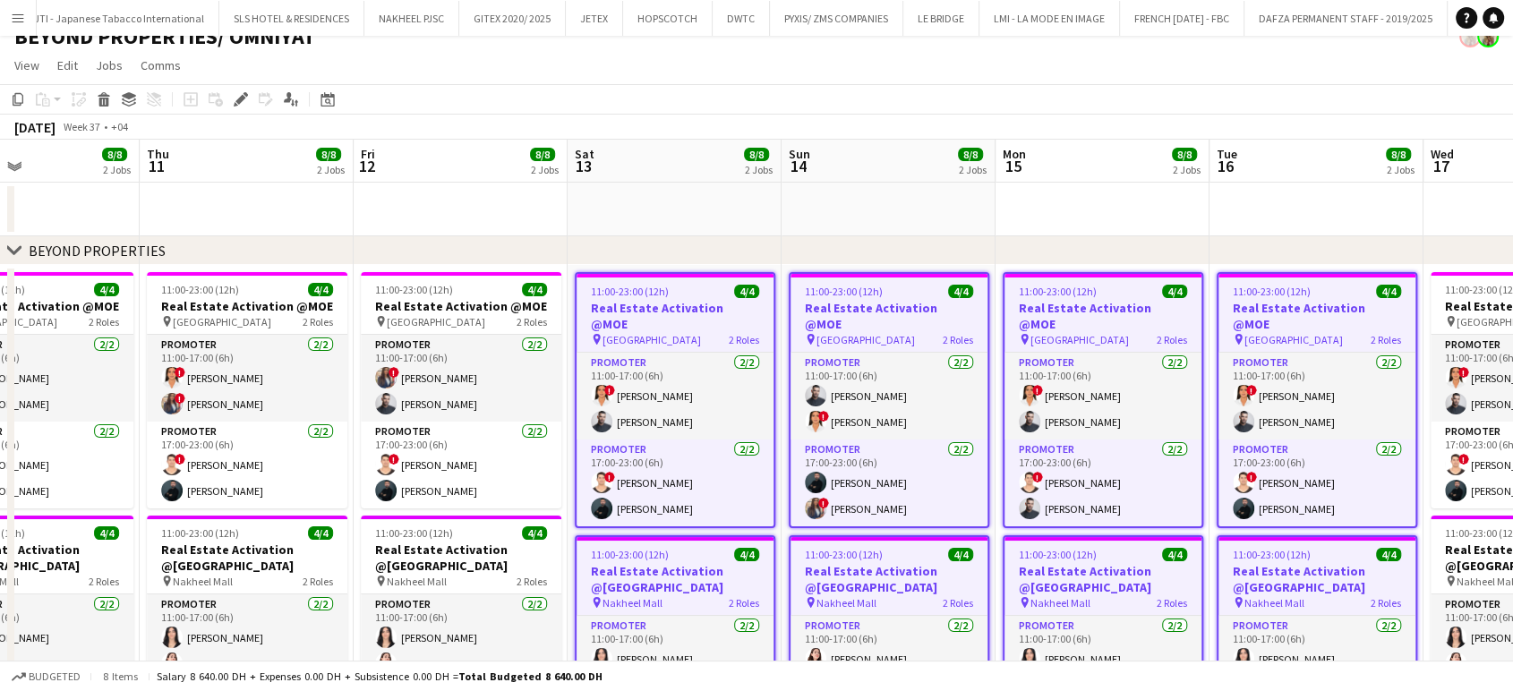
drag, startPoint x: 1174, startPoint y: 570, endPoint x: 570, endPoint y: 515, distance: 606.1
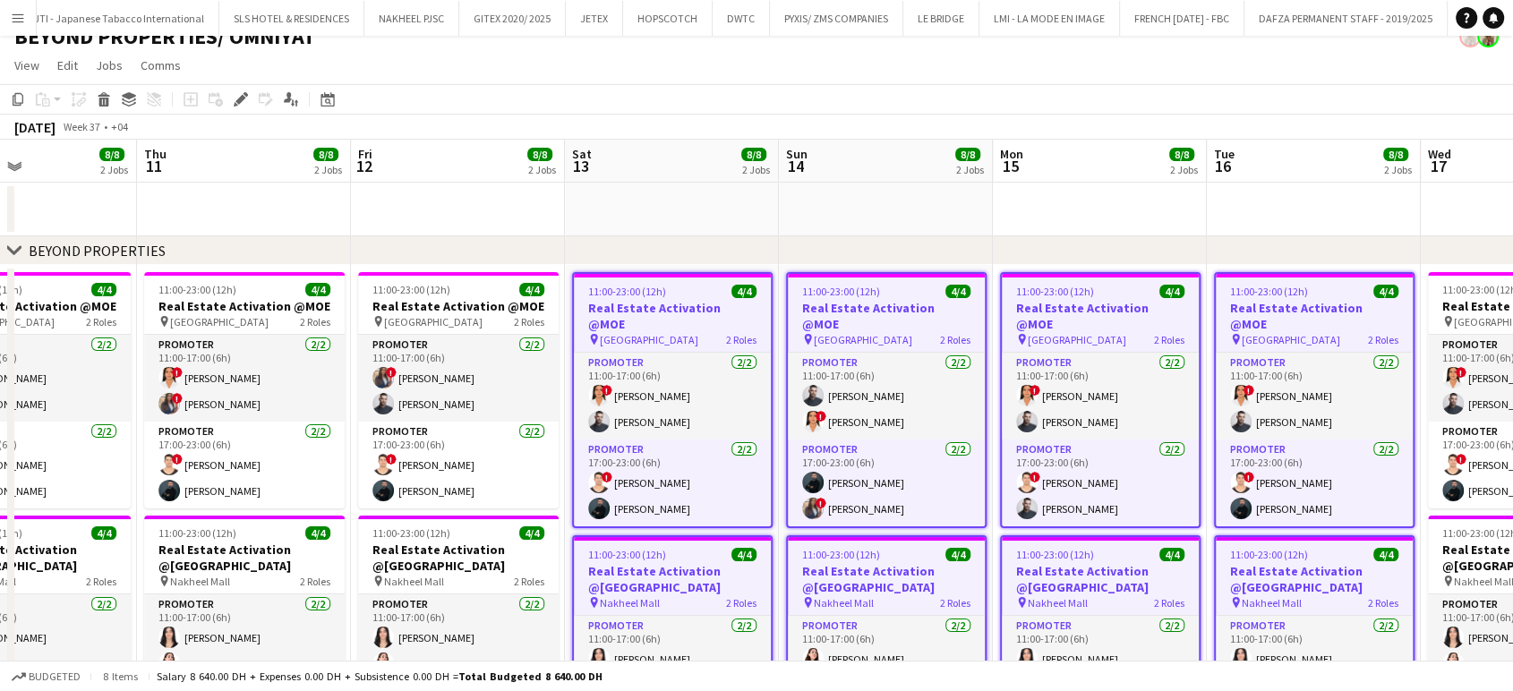
click at [573, 539] on app-calendar-viewport "Sun 7 8/8 2 Jobs Mon 8 8/8 2 Jobs Tue 9 8/8 2 Jobs Wed 10 8/8 2 Jobs Thu 11 8/8…" at bounding box center [756, 575] width 1513 height 870
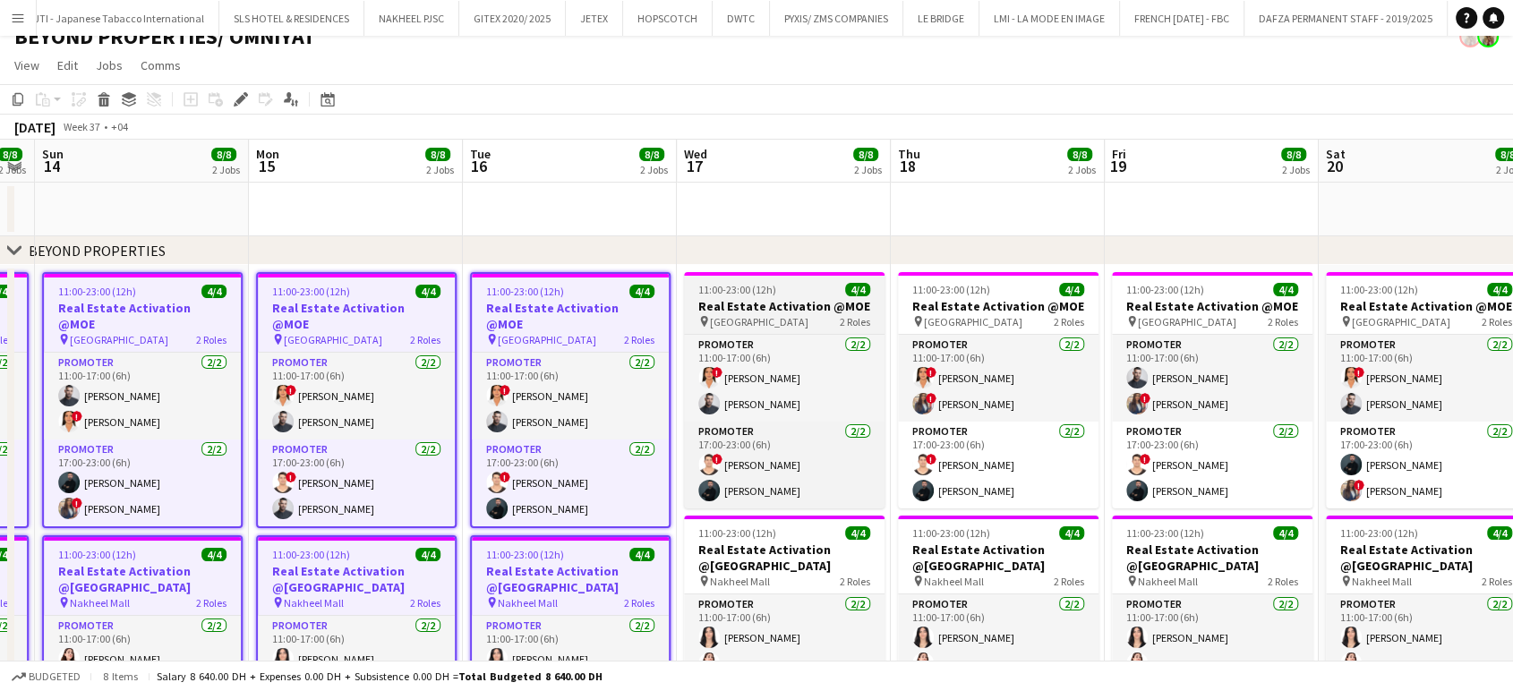
click at [831, 304] on h3 "Real Estate Activation @MOE" at bounding box center [784, 306] width 201 height 16
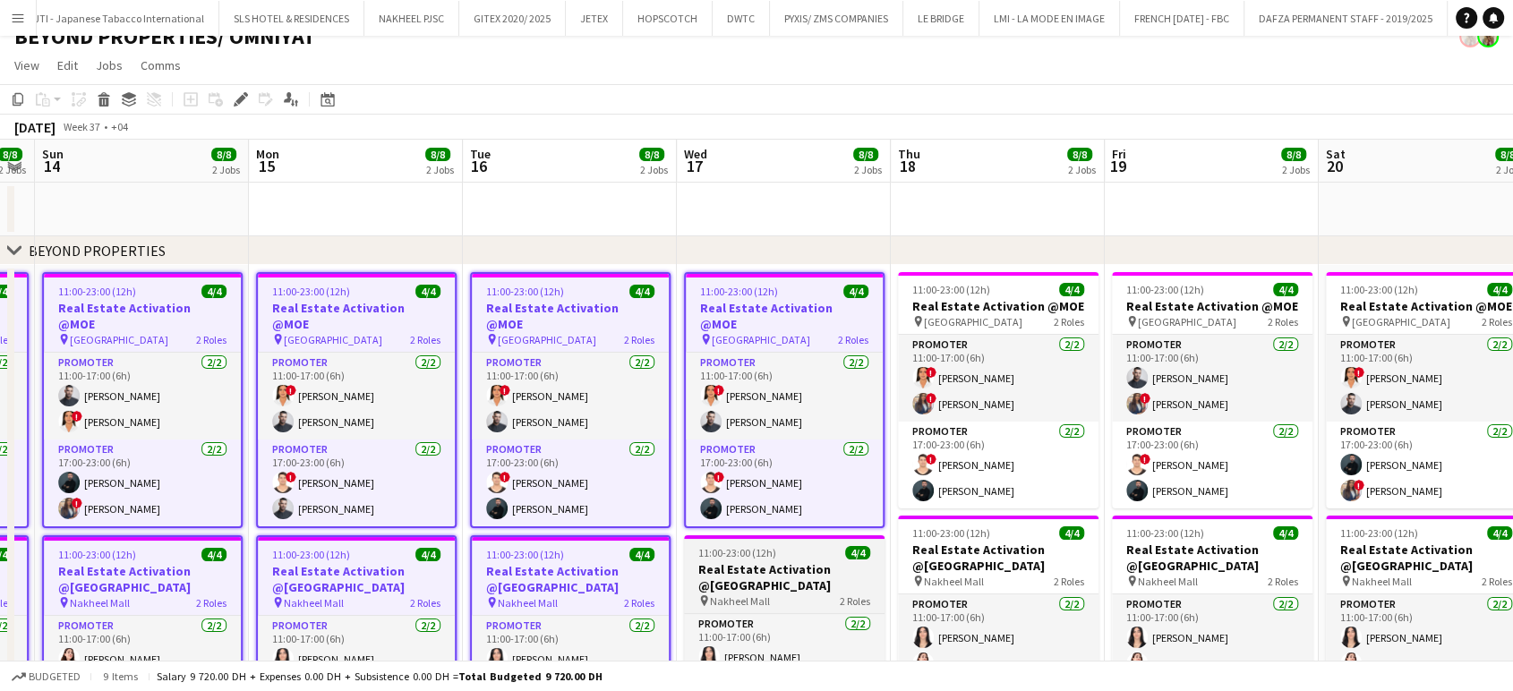
click at [821, 543] on app-job-card "11:00-23:00 (12h) 4/4 Real Estate Activation @Nakheel mall pin Nakheel Mall 2 R…" at bounding box center [784, 662] width 201 height 253
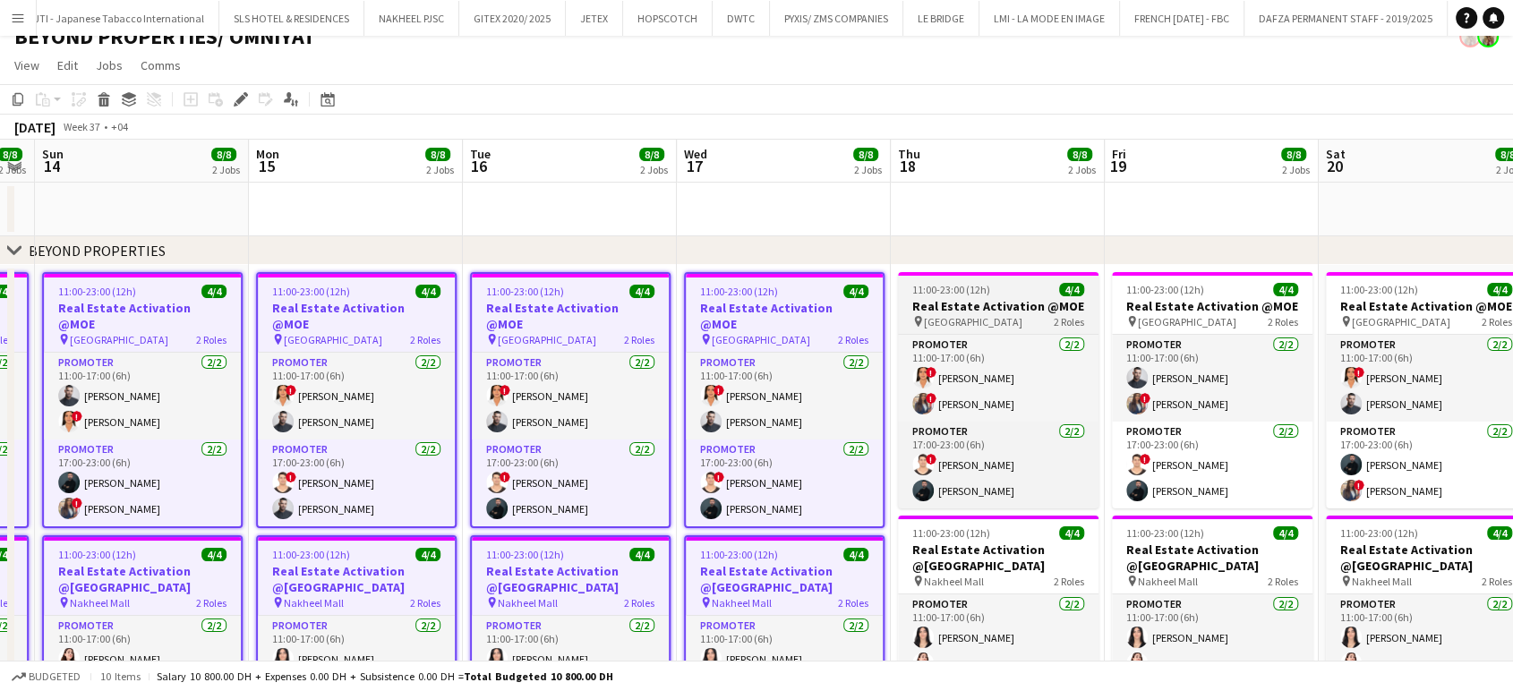
click at [1049, 287] on div "11:00-23:00 (12h) 4/4" at bounding box center [998, 289] width 201 height 13
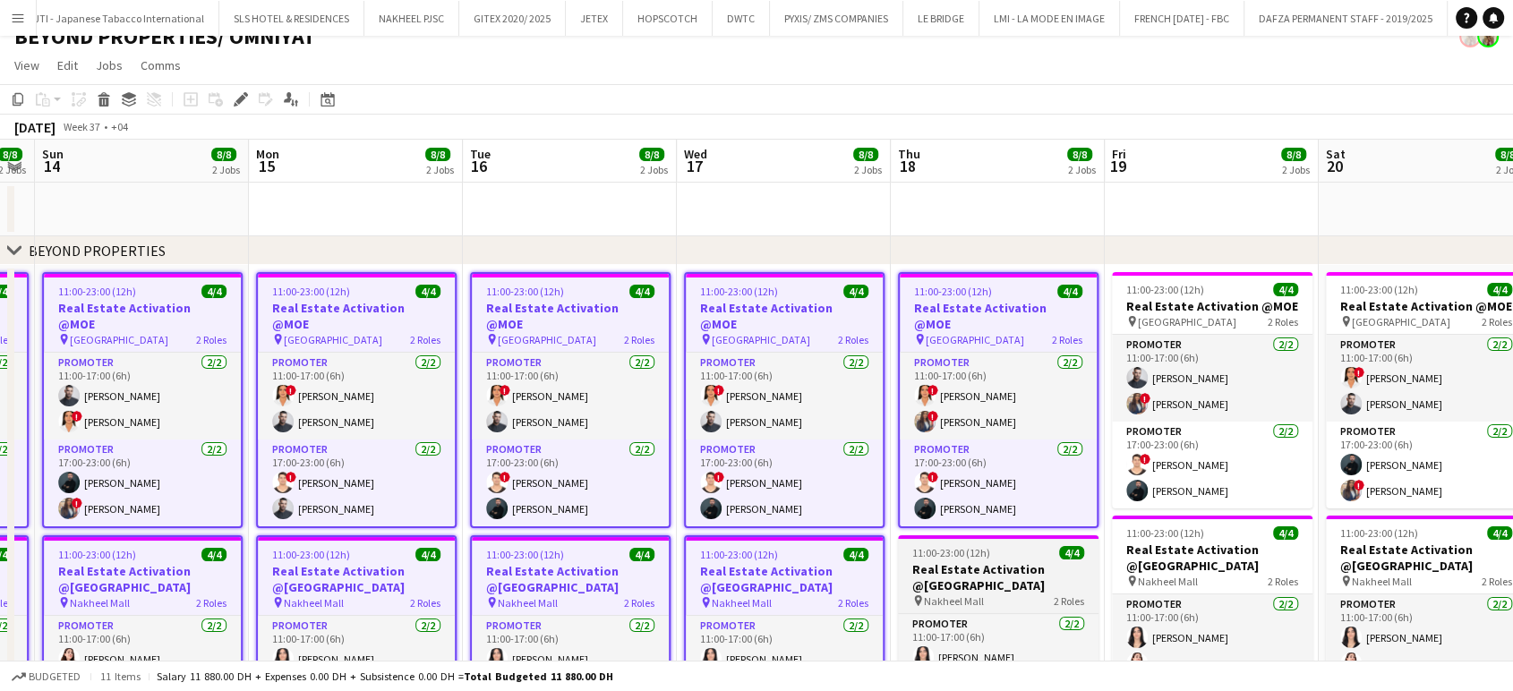
click at [1003, 566] on h3 "Real Estate Activation @Nakheel mall" at bounding box center [998, 578] width 201 height 32
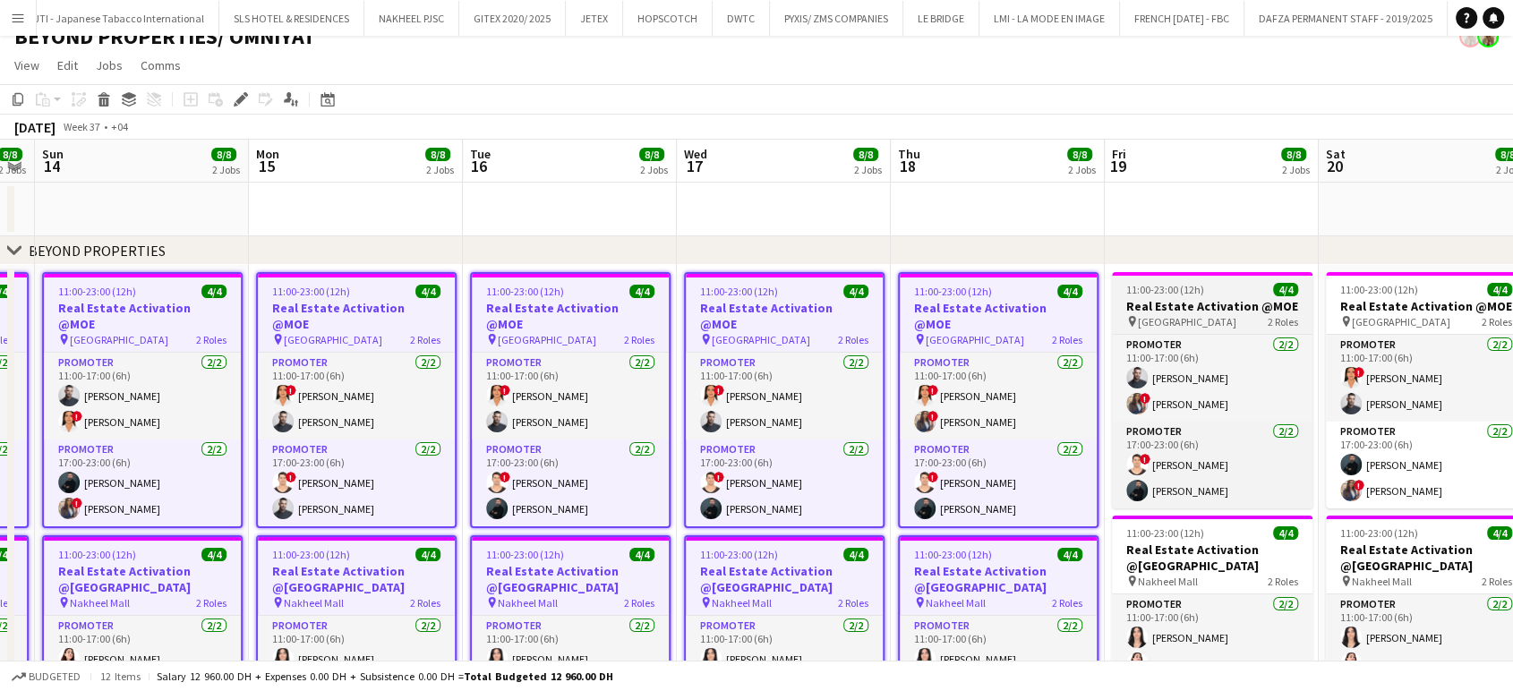
click at [1212, 288] on div "11:00-23:00 (12h) 4/4" at bounding box center [1212, 289] width 201 height 13
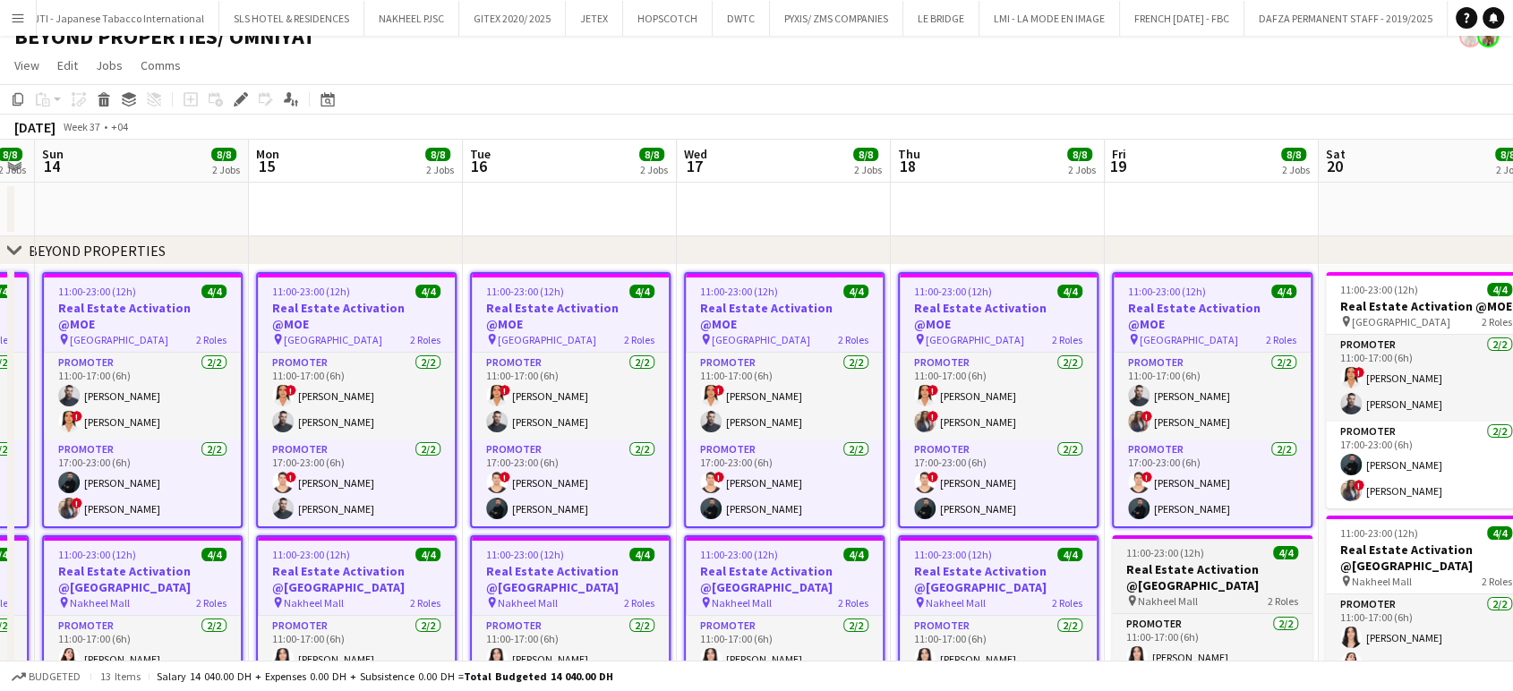
click at [1141, 562] on h3 "Real Estate Activation @Nakheel mall" at bounding box center [1212, 578] width 201 height 32
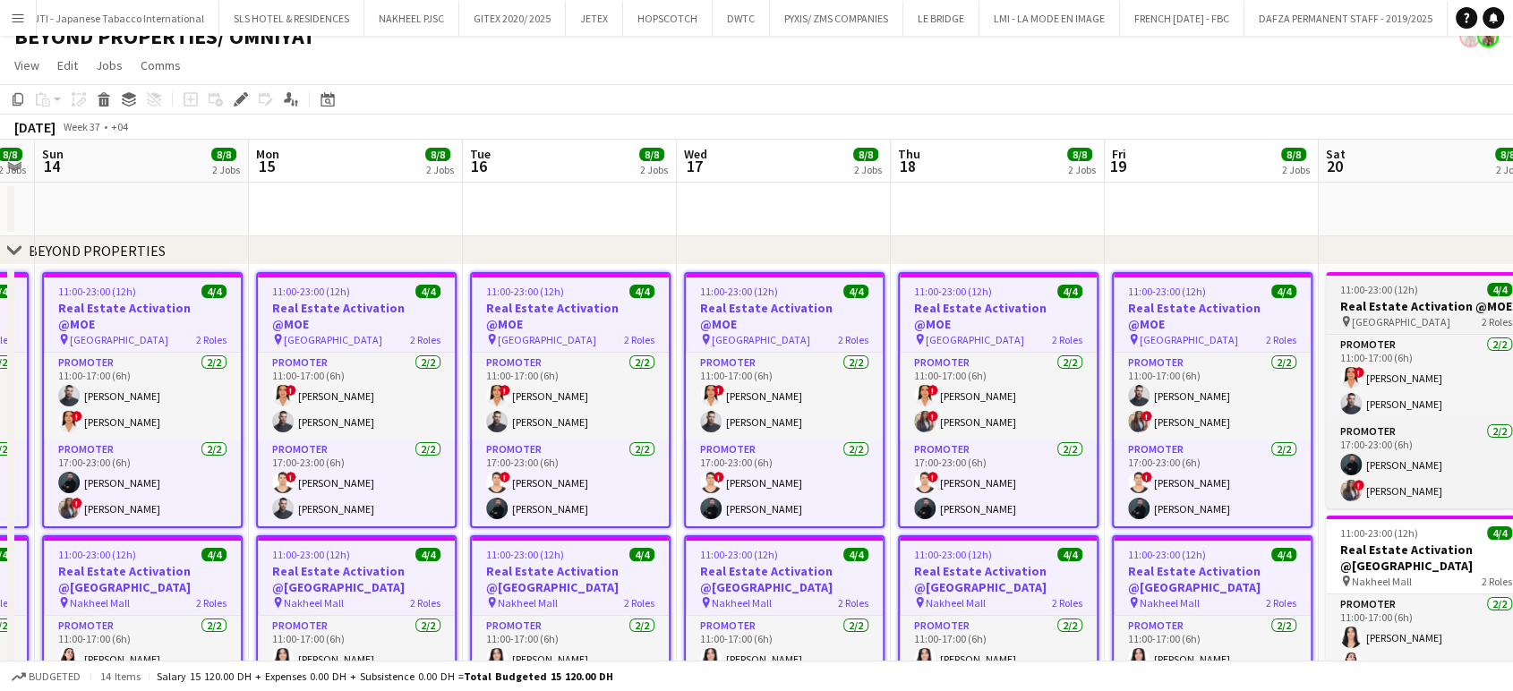
click at [1396, 299] on h3 "Real Estate Activation @MOE" at bounding box center [1426, 306] width 201 height 16
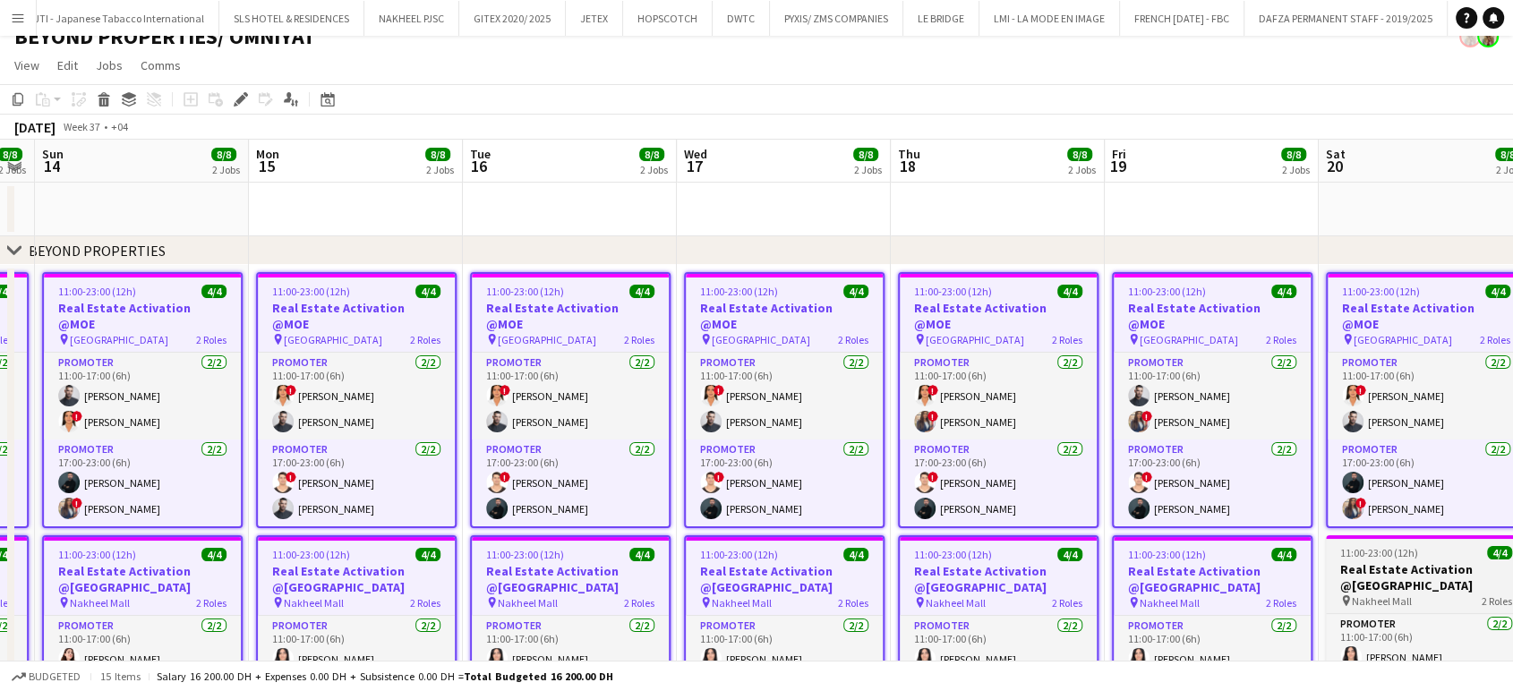
click at [1411, 574] on h3 "Real Estate Activation @Nakheel mall" at bounding box center [1426, 578] width 201 height 32
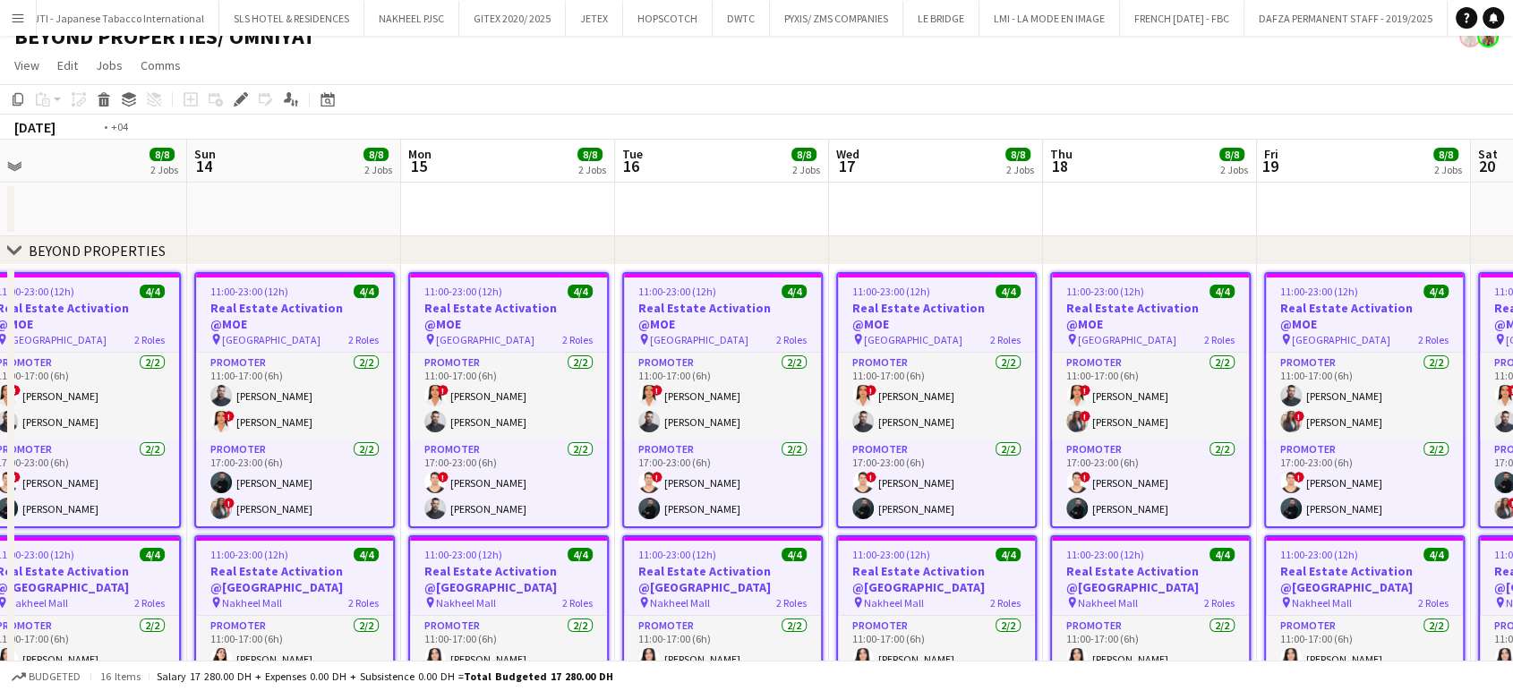
drag, startPoint x: 1042, startPoint y: 557, endPoint x: 891, endPoint y: 530, distance: 153.7
click at [891, 530] on app-calendar-viewport "Wed 10 8/8 2 Jobs Thu 11 8/8 2 Jobs Fri 12 8/8 2 Jobs Sat 13 8/8 2 Jobs Sun 14 …" at bounding box center [756, 575] width 1513 height 870
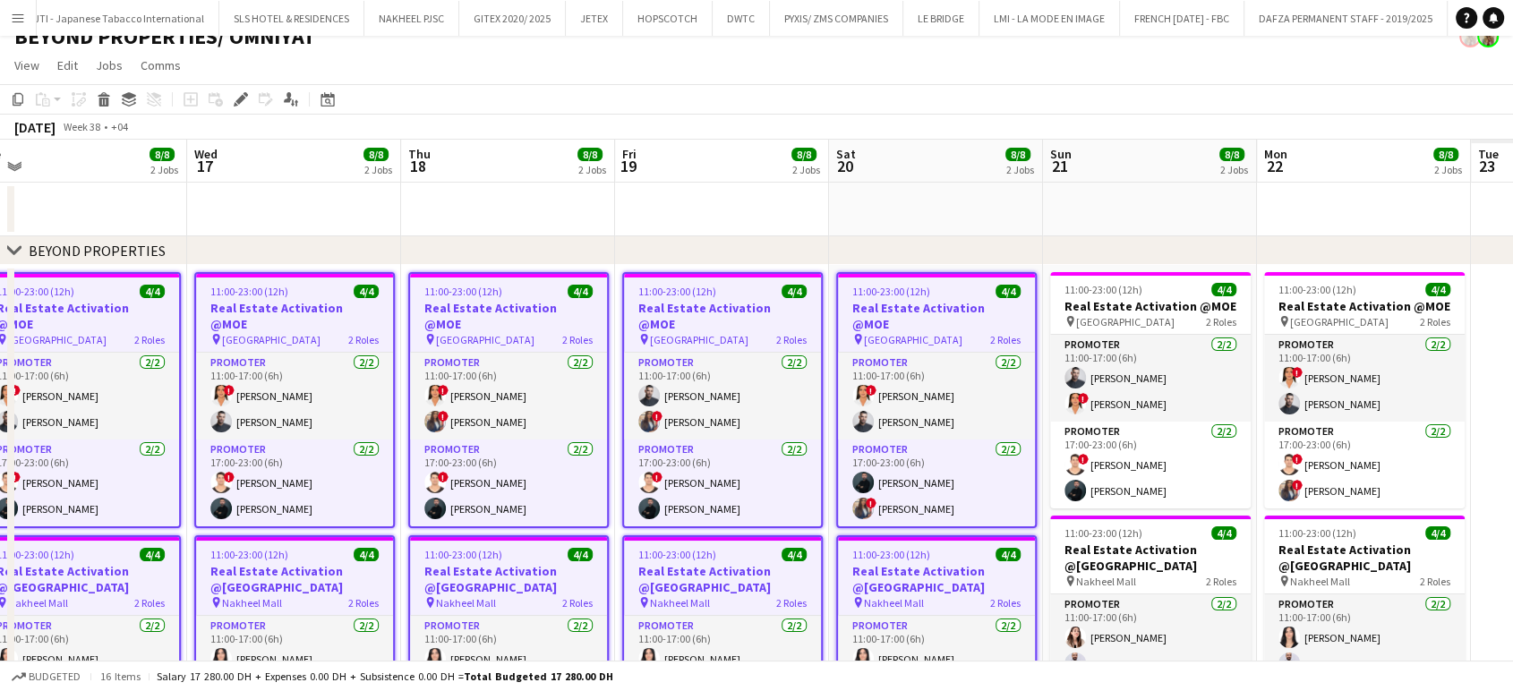
scroll to position [0, 687]
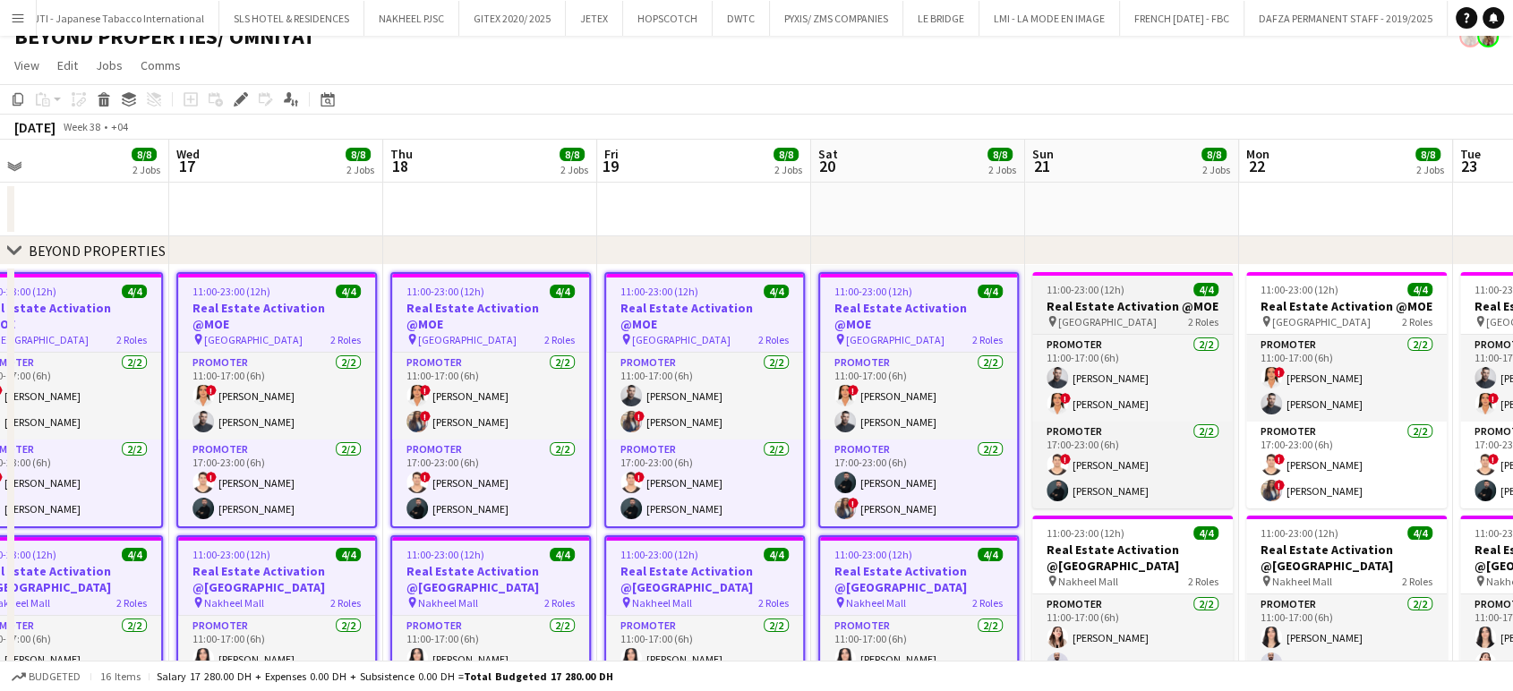
click at [1136, 306] on h3 "Real Estate Activation @MOE" at bounding box center [1133, 306] width 201 height 16
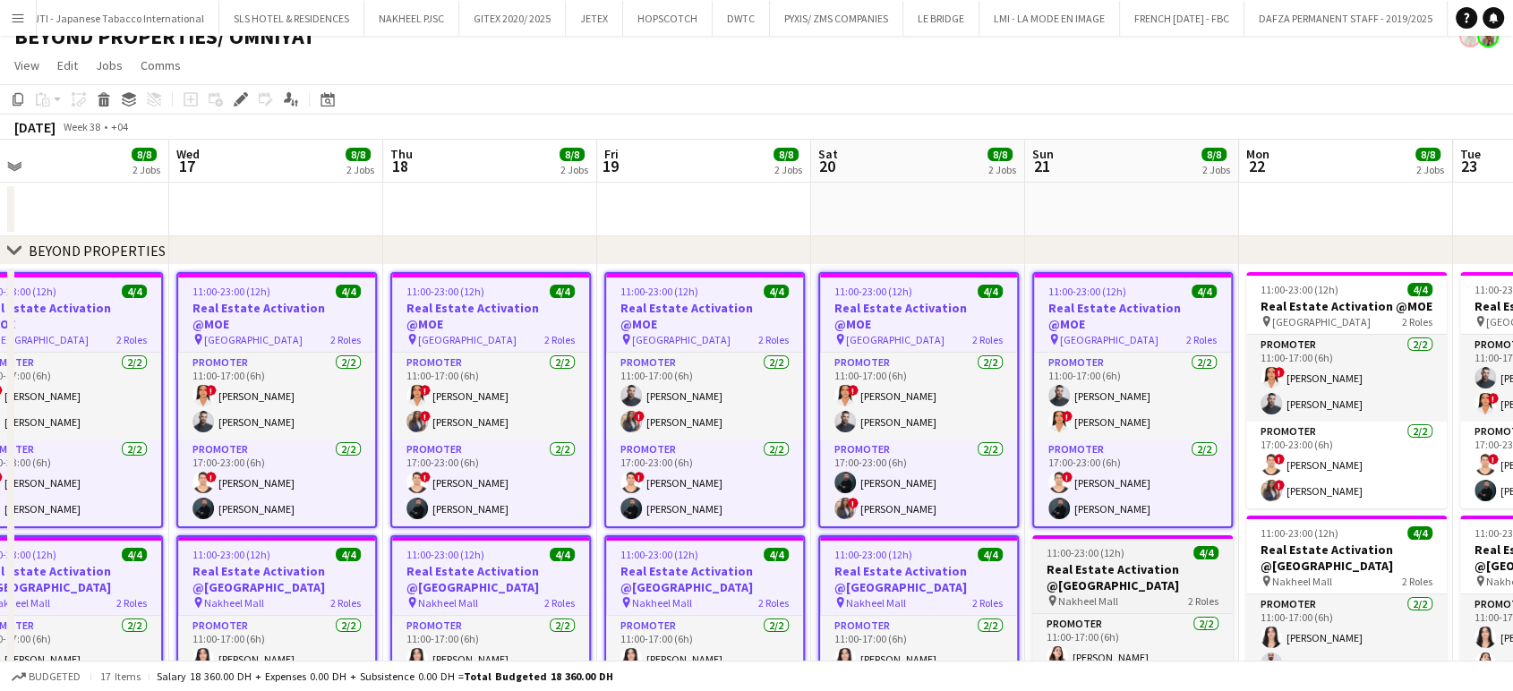
click at [1109, 546] on span "11:00-23:00 (12h)" at bounding box center [1086, 552] width 78 height 13
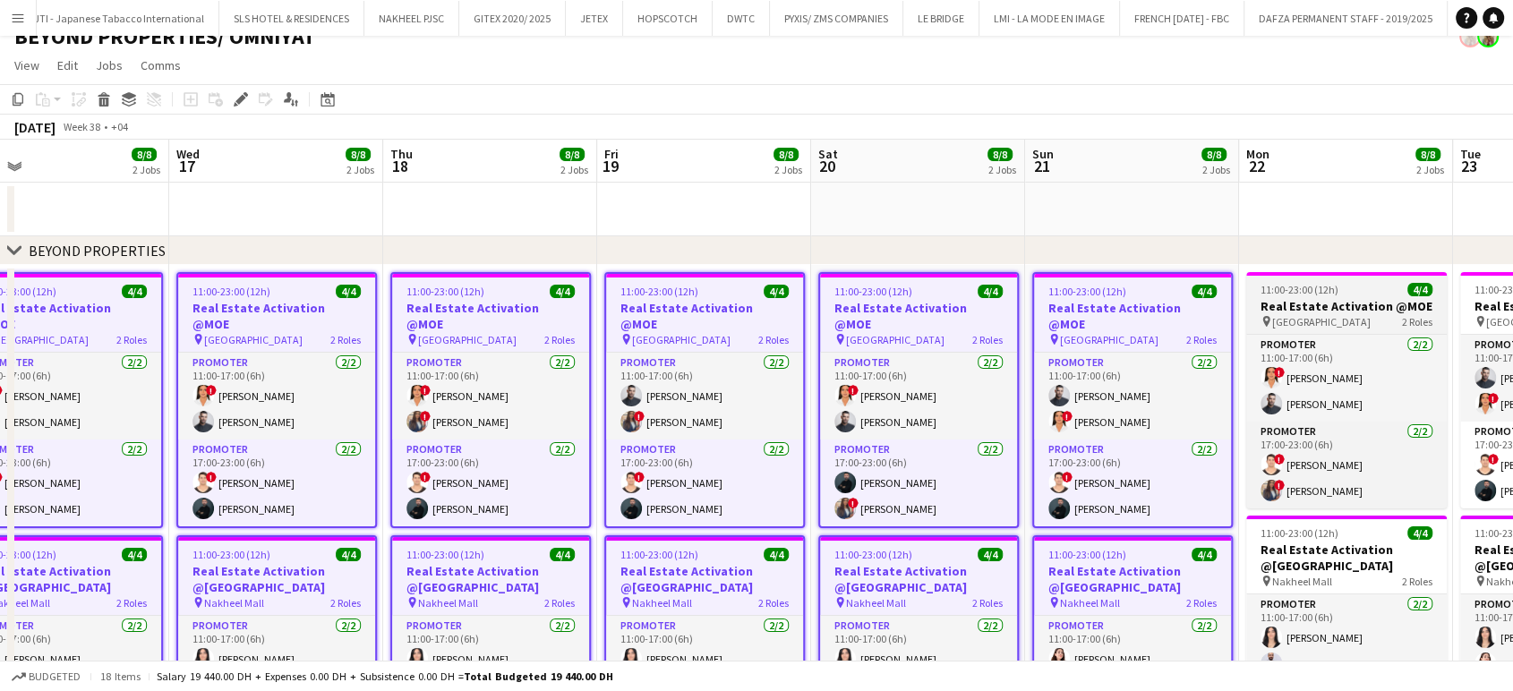
click at [1332, 310] on h3 "Real Estate Activation @MOE" at bounding box center [1347, 306] width 201 height 16
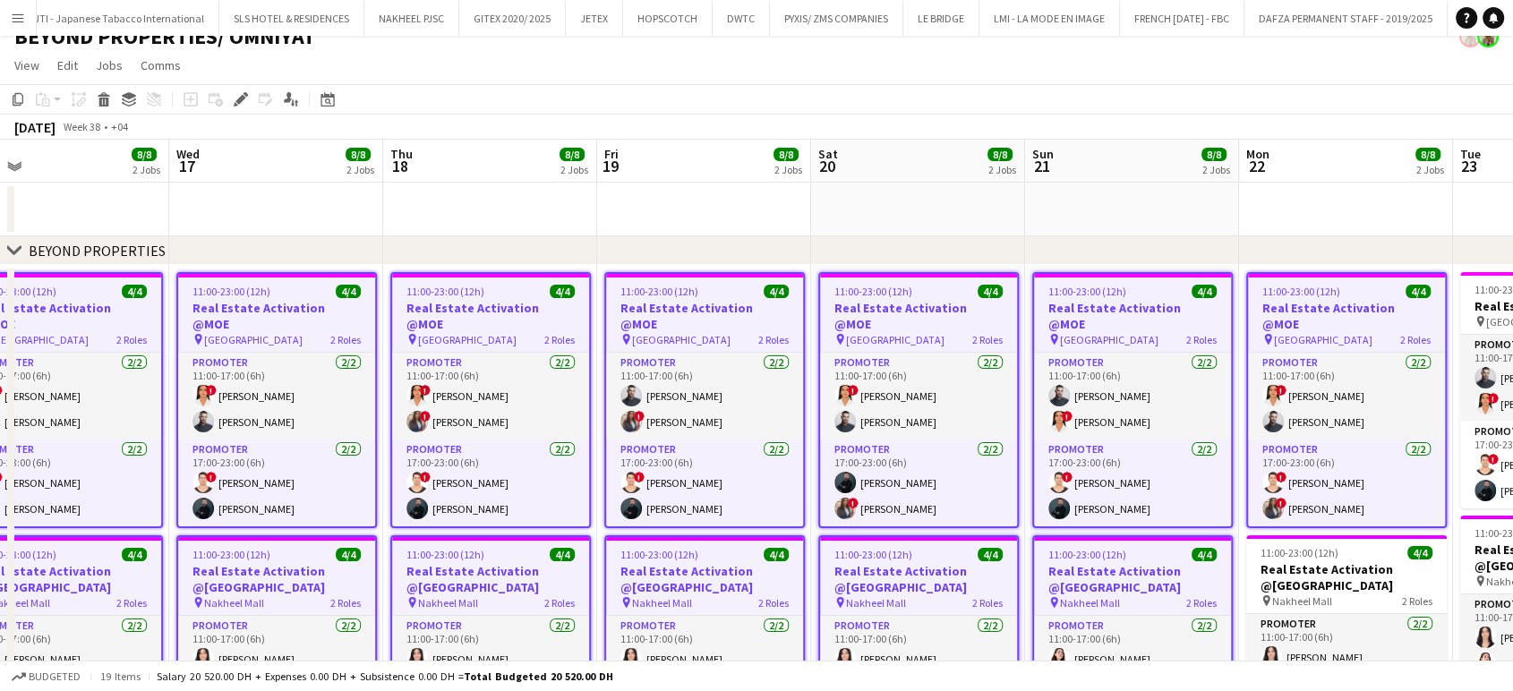
click at [1308, 517] on app-date-cell "11:00-23:00 (12h) 4/4 Real Estate Activation @MOE pin Mall of Emirates 2 Roles …" at bounding box center [1346, 555] width 214 height 580
click at [1320, 562] on h3 "Real Estate Activation @Nakheel mall" at bounding box center [1347, 578] width 201 height 32
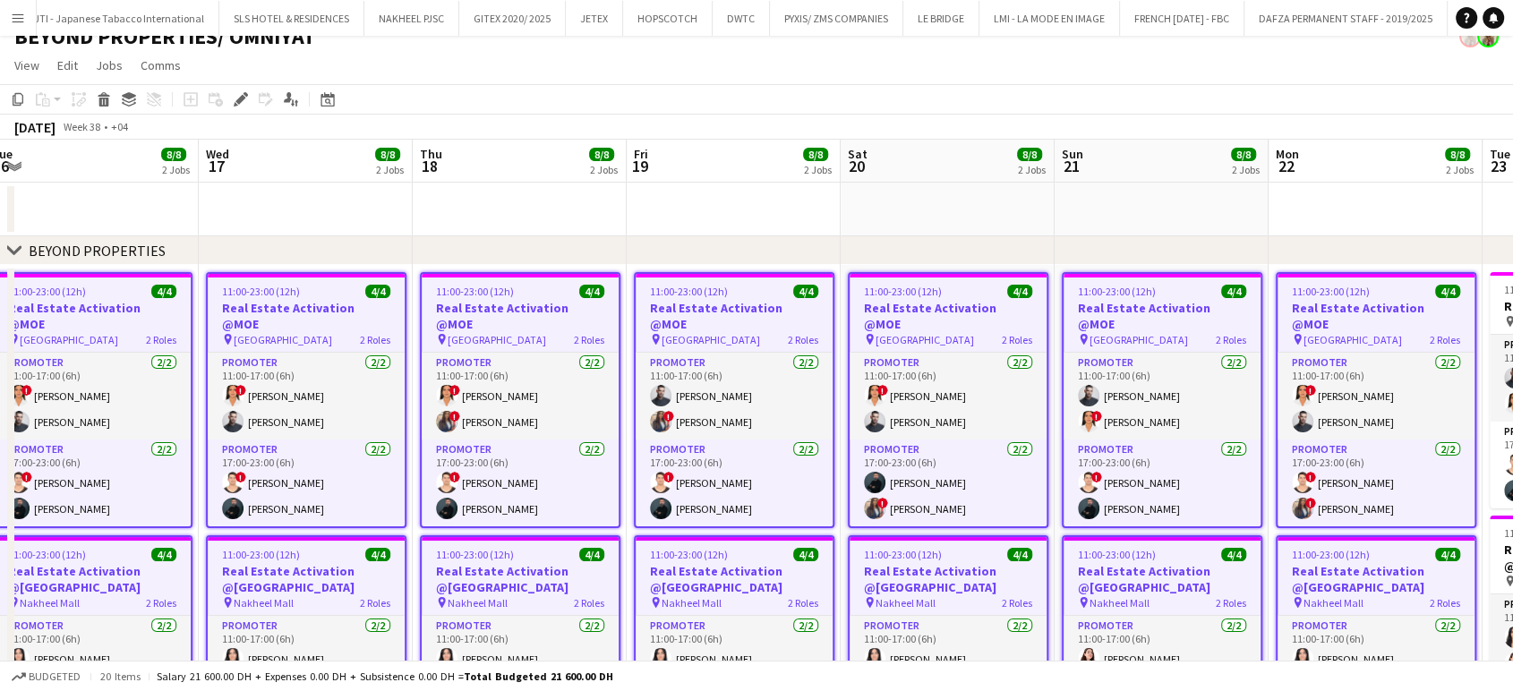
drag, startPoint x: 1354, startPoint y: 565, endPoint x: 887, endPoint y: 511, distance: 469.7
click at [887, 511] on app-calendar-viewport "Sat 13 8/8 2 Jobs Sun 14 8/8 2 Jobs Mon 15 8/8 2 Jobs Tue 16 8/8 2 Jobs Wed 17 …" at bounding box center [756, 575] width 1513 height 870
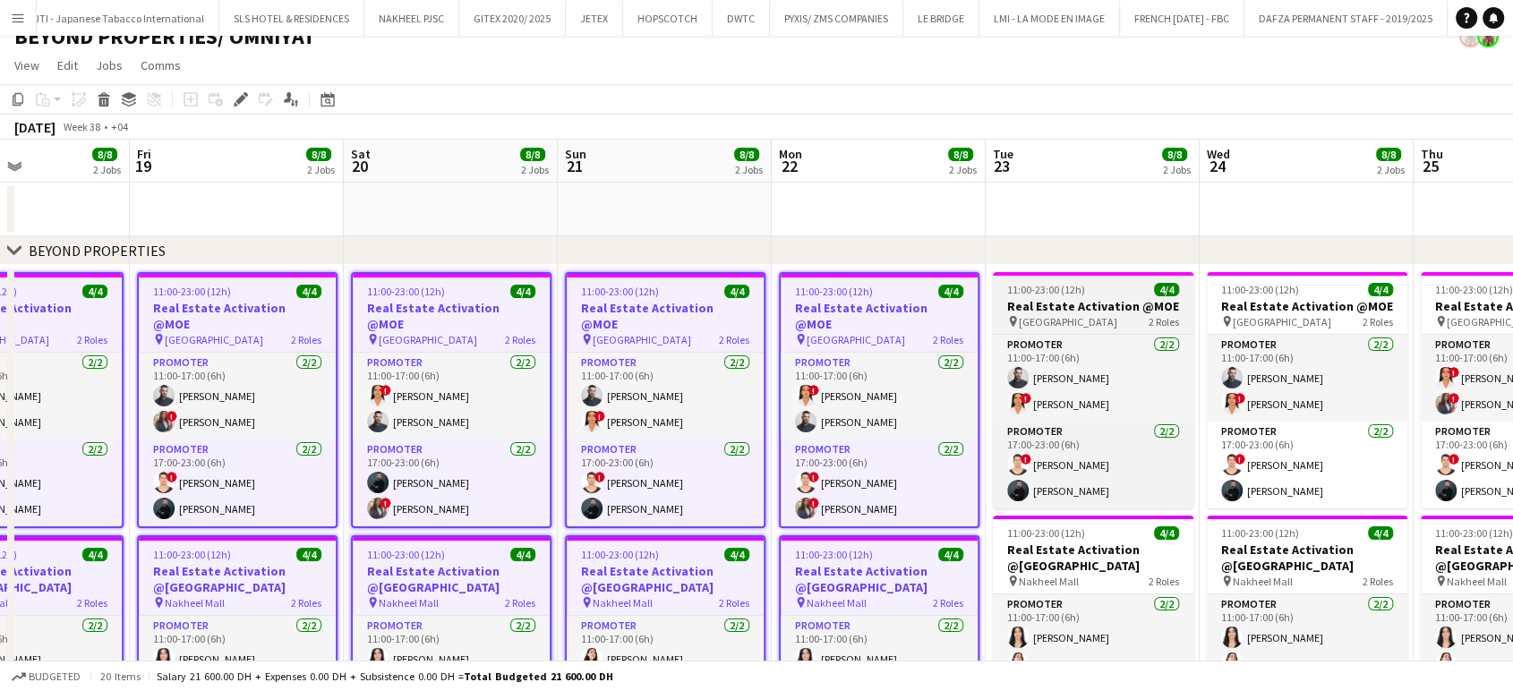
click at [1132, 326] on div "pin Mall of Emirates 2 Roles" at bounding box center [1093, 321] width 201 height 14
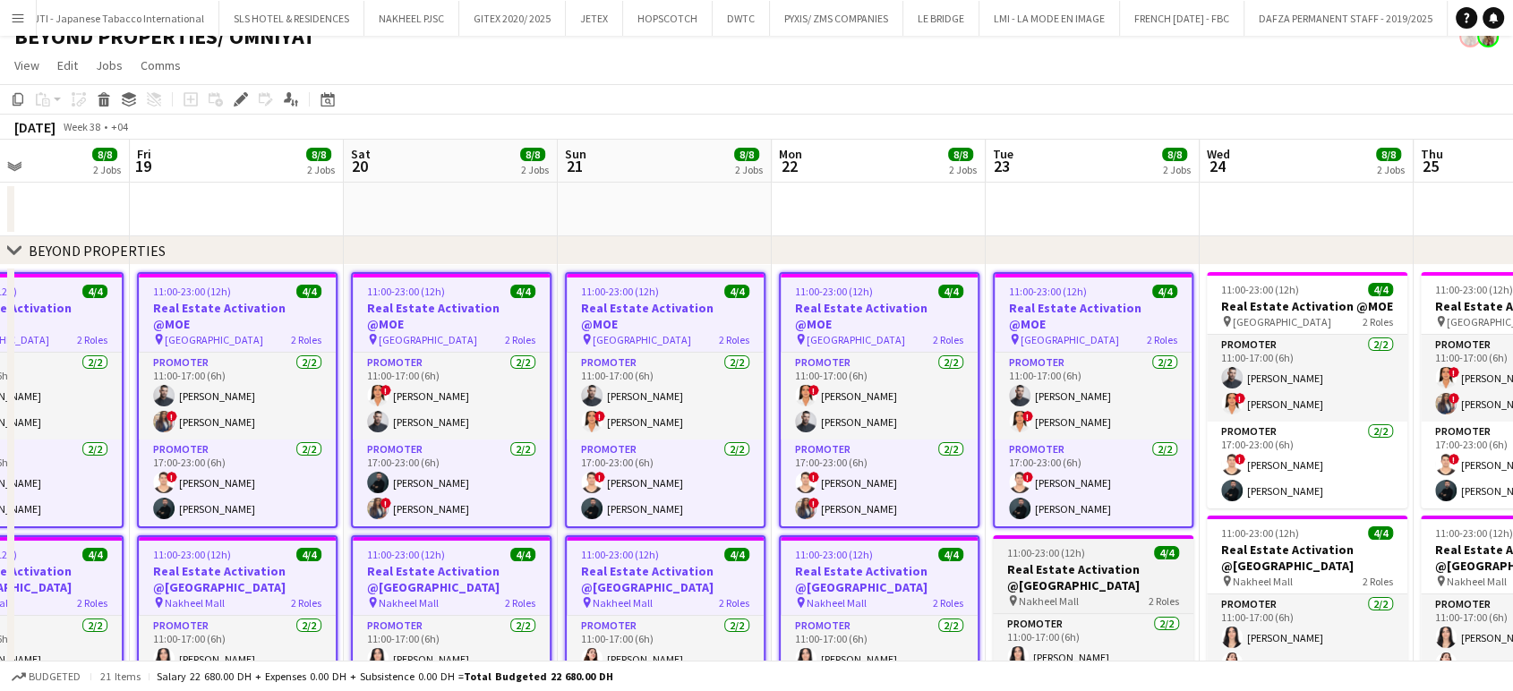
click at [1111, 562] on h3 "Real Estate Activation @Nakheel mall" at bounding box center [1093, 578] width 201 height 32
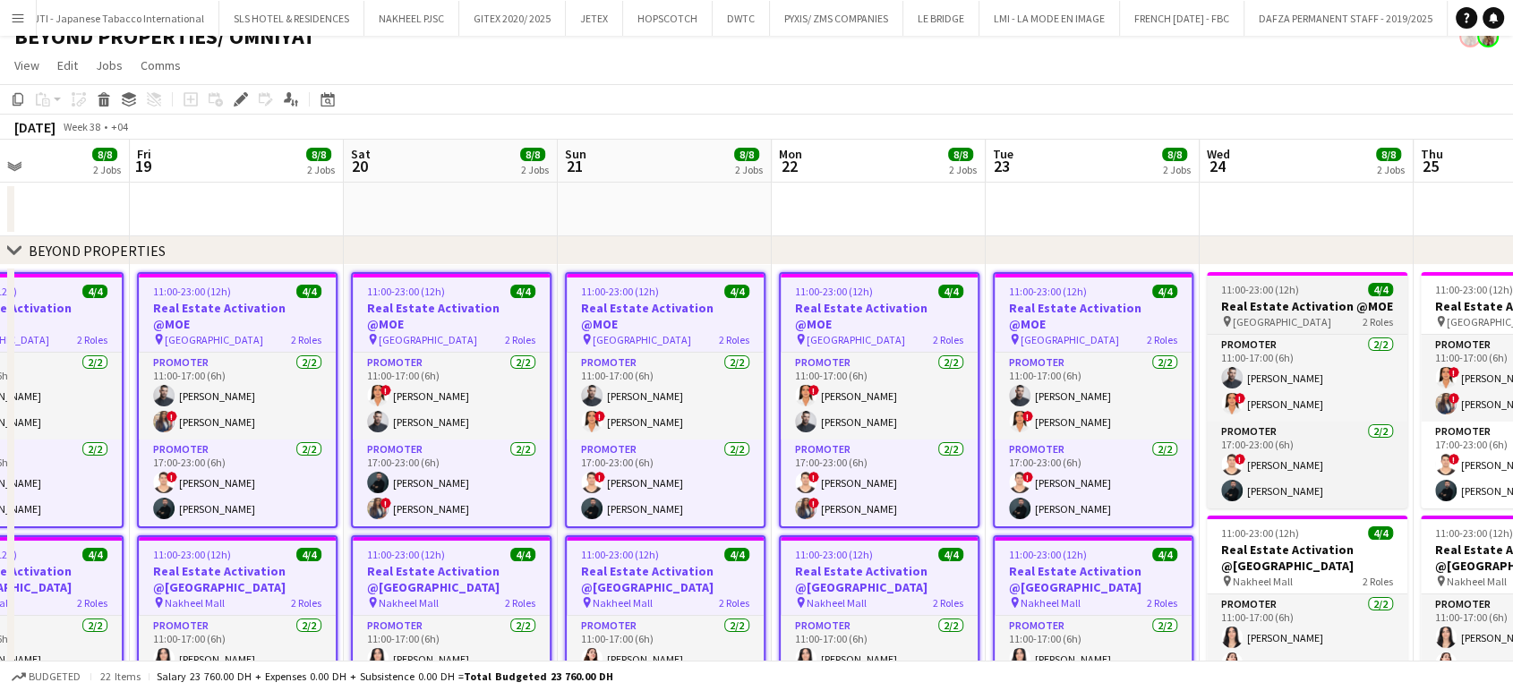
click at [1299, 306] on h3 "Real Estate Activation @MOE" at bounding box center [1307, 306] width 201 height 16
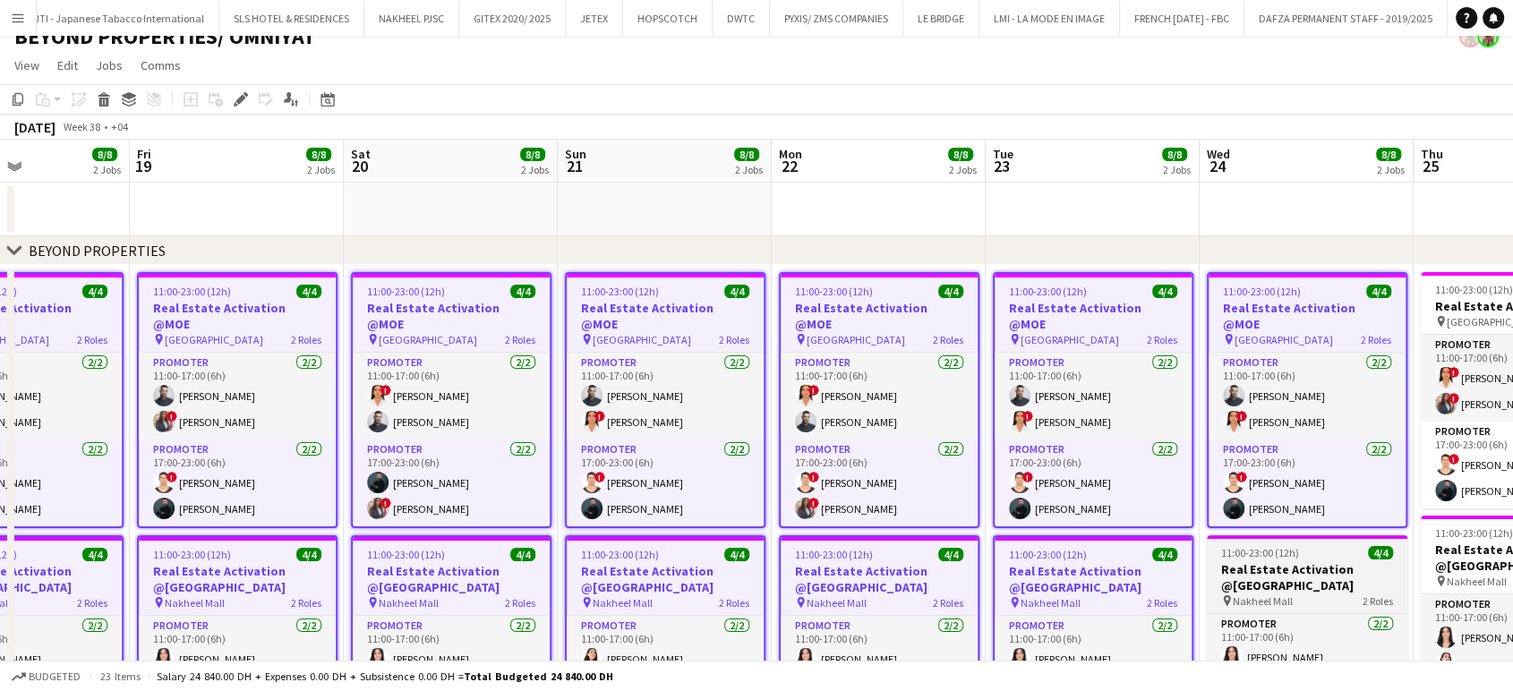
click at [1292, 562] on h3 "Real Estate Activation @Nakheel mall" at bounding box center [1307, 578] width 201 height 32
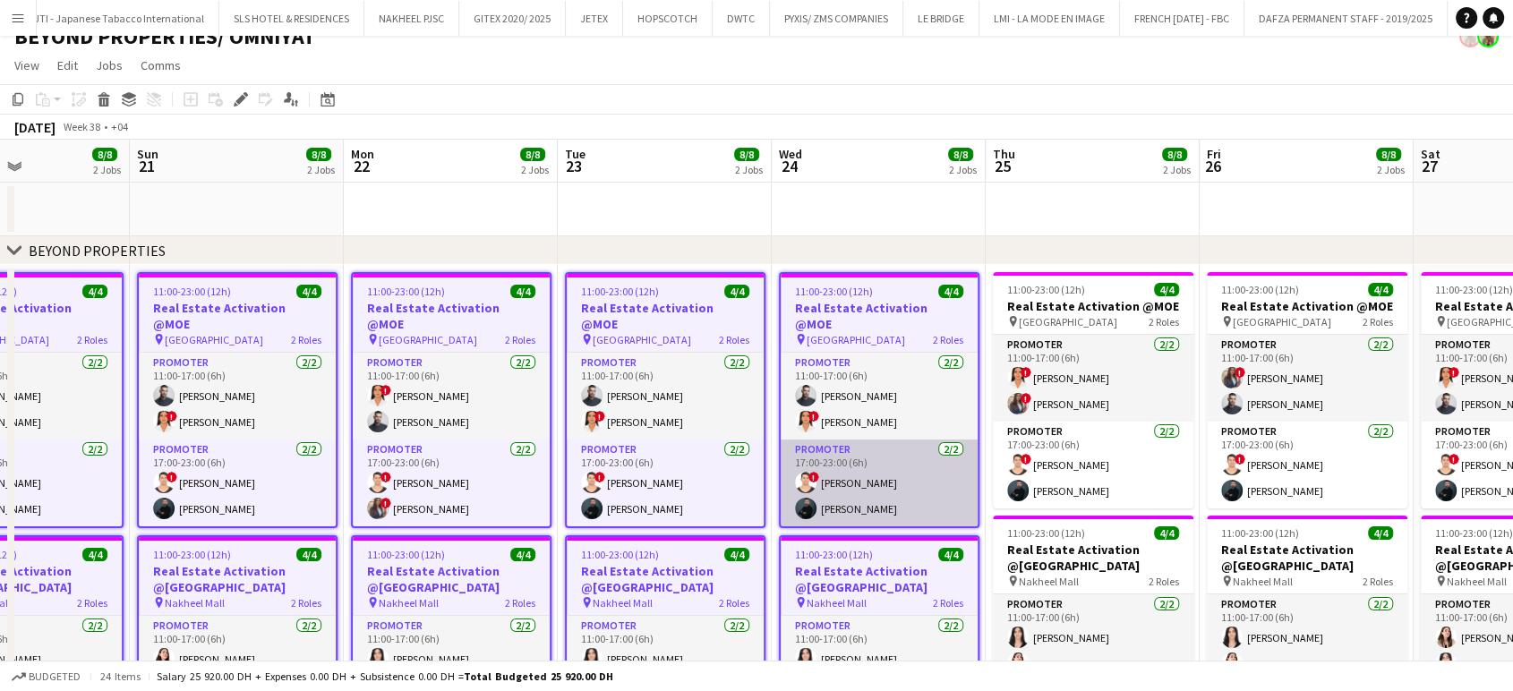
scroll to position [0, 811]
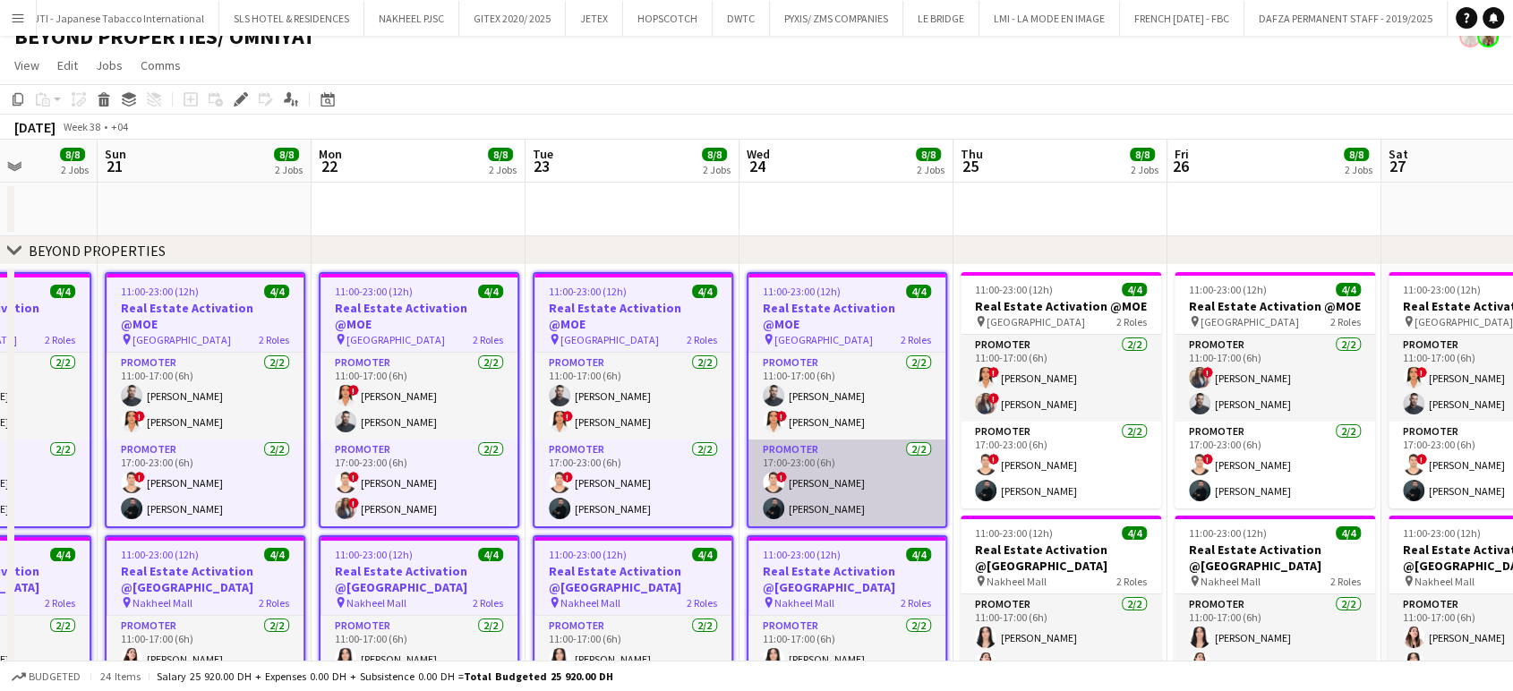
drag, startPoint x: 1003, startPoint y: 537, endPoint x: 884, endPoint y: 464, distance: 139.9
click at [811, 514] on app-calendar-viewport "Wed 17 8/8 2 Jobs Thu 18 8/8 2 Jobs Fri 19 8/8 2 Jobs Sat 20 8/8 2 Jobs Sun 21 …" at bounding box center [756, 575] width 1513 height 870
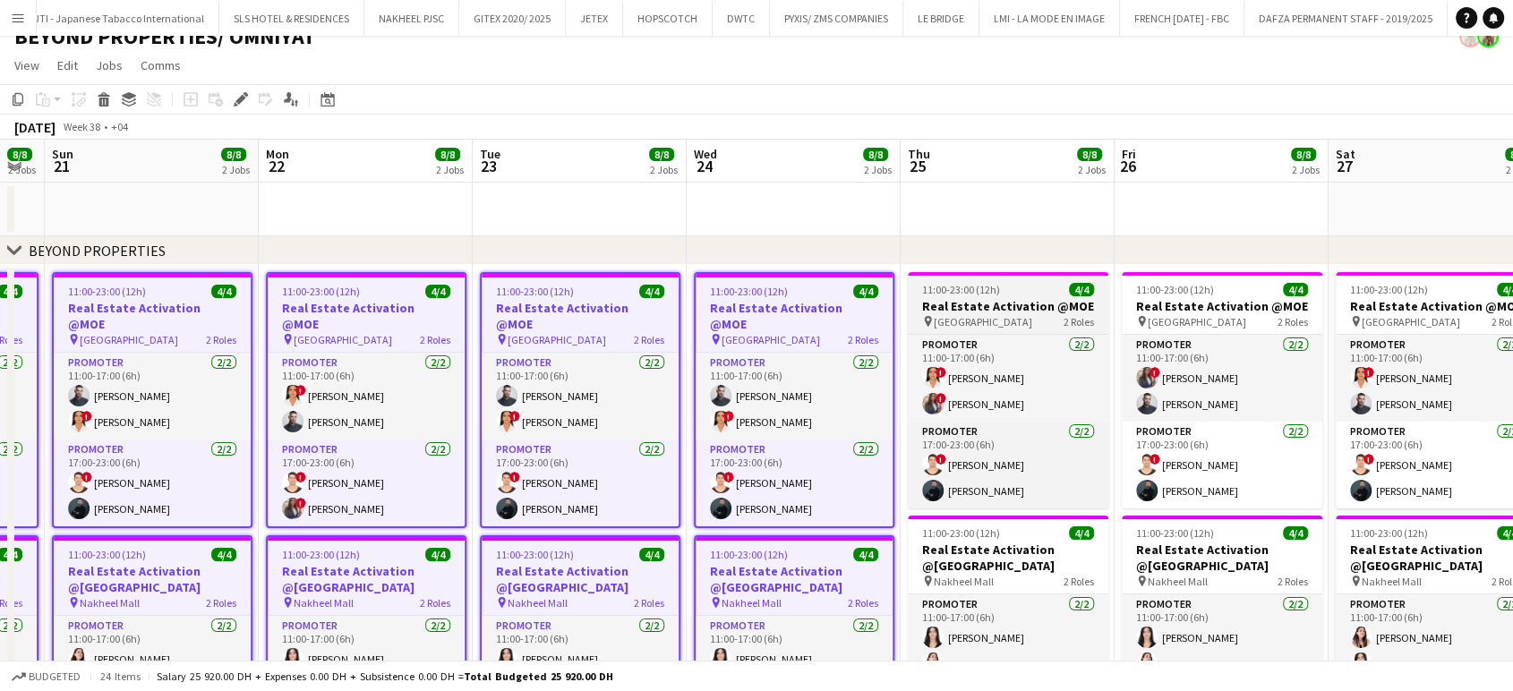
click at [991, 304] on h3 "Real Estate Activation @MOE" at bounding box center [1008, 306] width 201 height 16
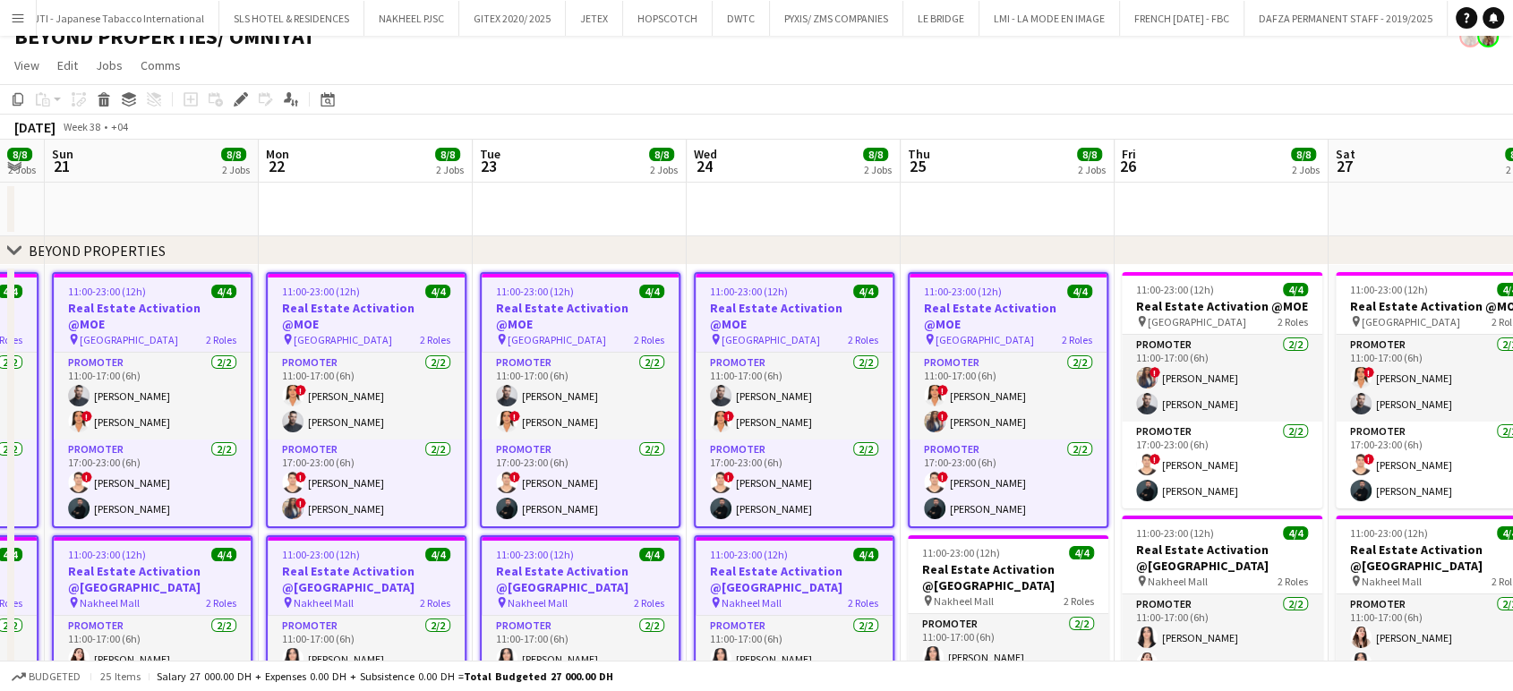
drag, startPoint x: 996, startPoint y: 568, endPoint x: 1118, endPoint y: 413, distance: 197.1
click at [996, 569] on h3 "Real Estate Activation @Nakheel mall" at bounding box center [1008, 578] width 201 height 32
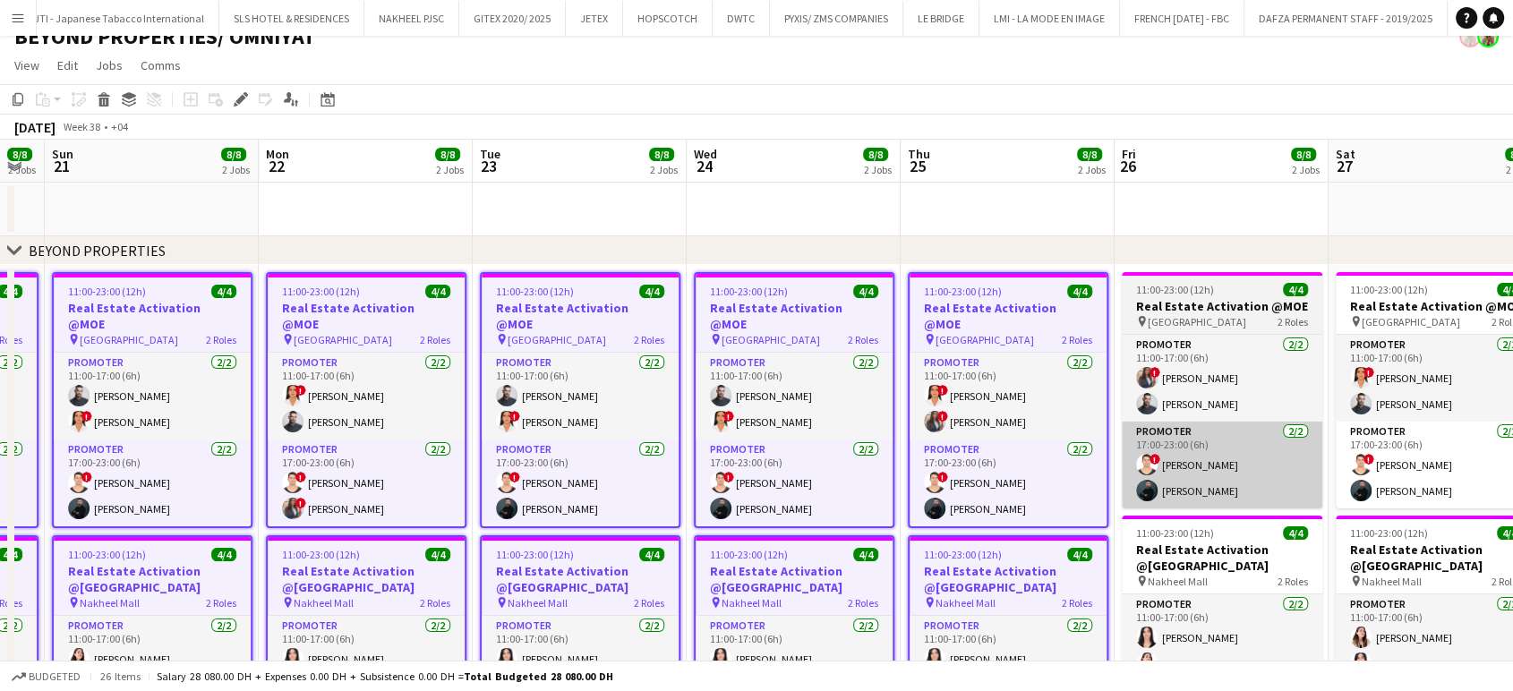
drag, startPoint x: 1232, startPoint y: 290, endPoint x: 1181, endPoint y: 487, distance: 203.5
click at [1230, 289] on div "11:00-23:00 (12h) 4/4" at bounding box center [1222, 289] width 201 height 13
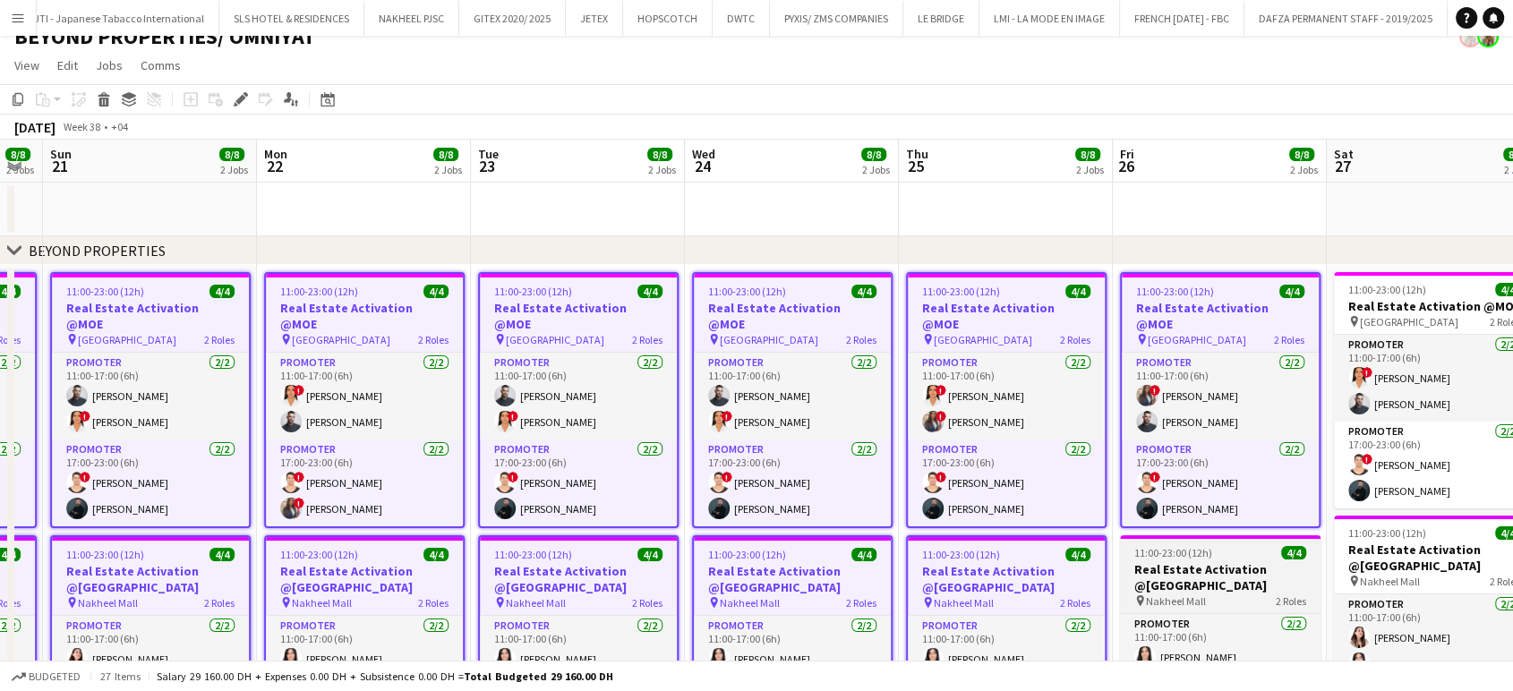
click at [1179, 595] on span "Nakheel Mall" at bounding box center [1176, 601] width 60 height 13
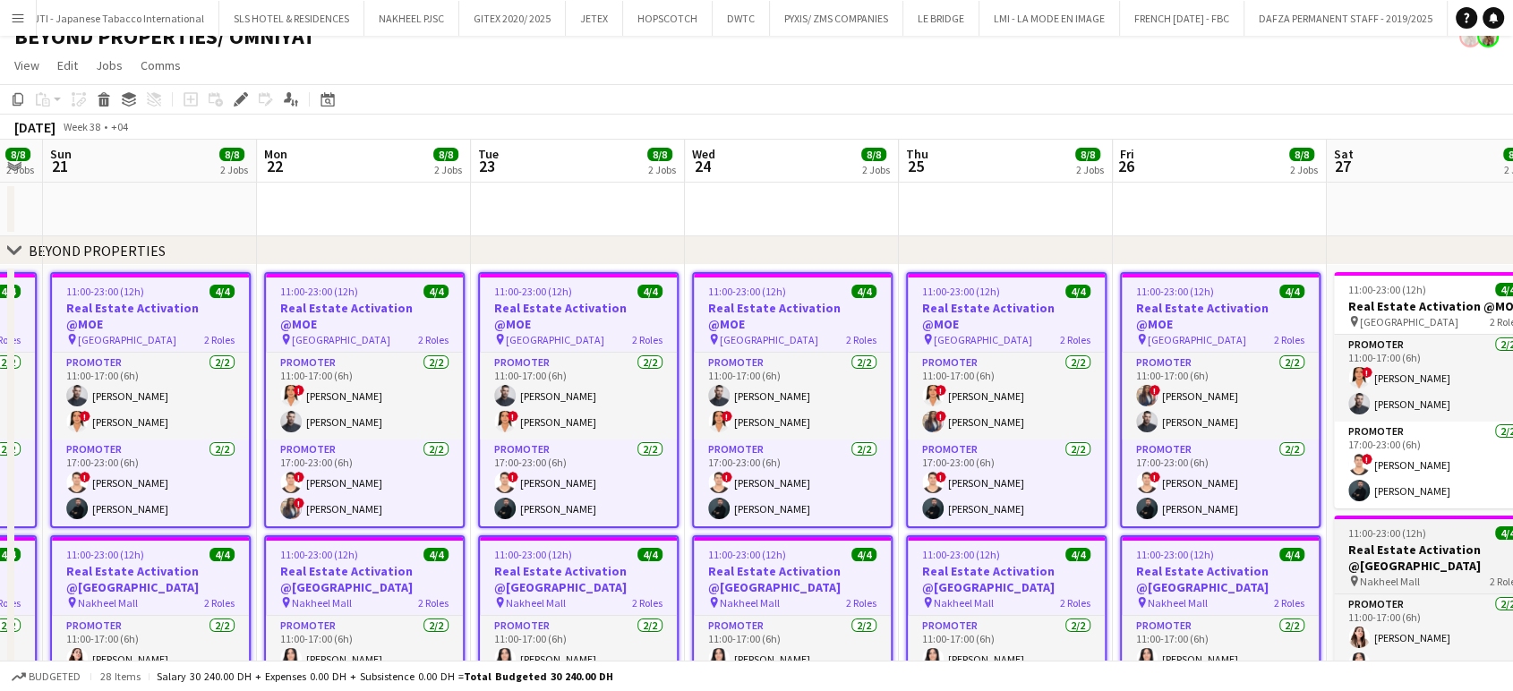
click at [1419, 552] on h3 "Real Estate Activation @Nakheel mall" at bounding box center [1434, 558] width 201 height 32
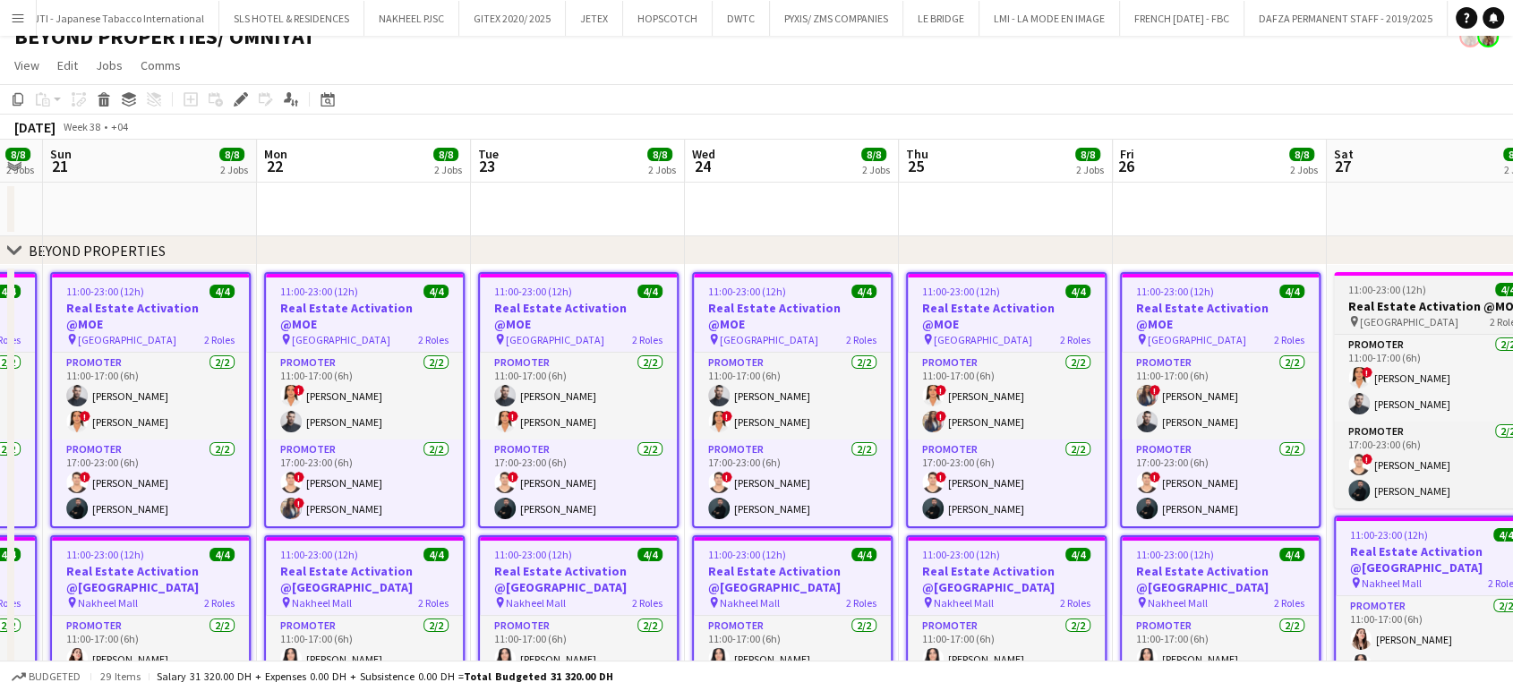
click at [1391, 293] on span "11:00-23:00 (12h)" at bounding box center [1388, 289] width 78 height 13
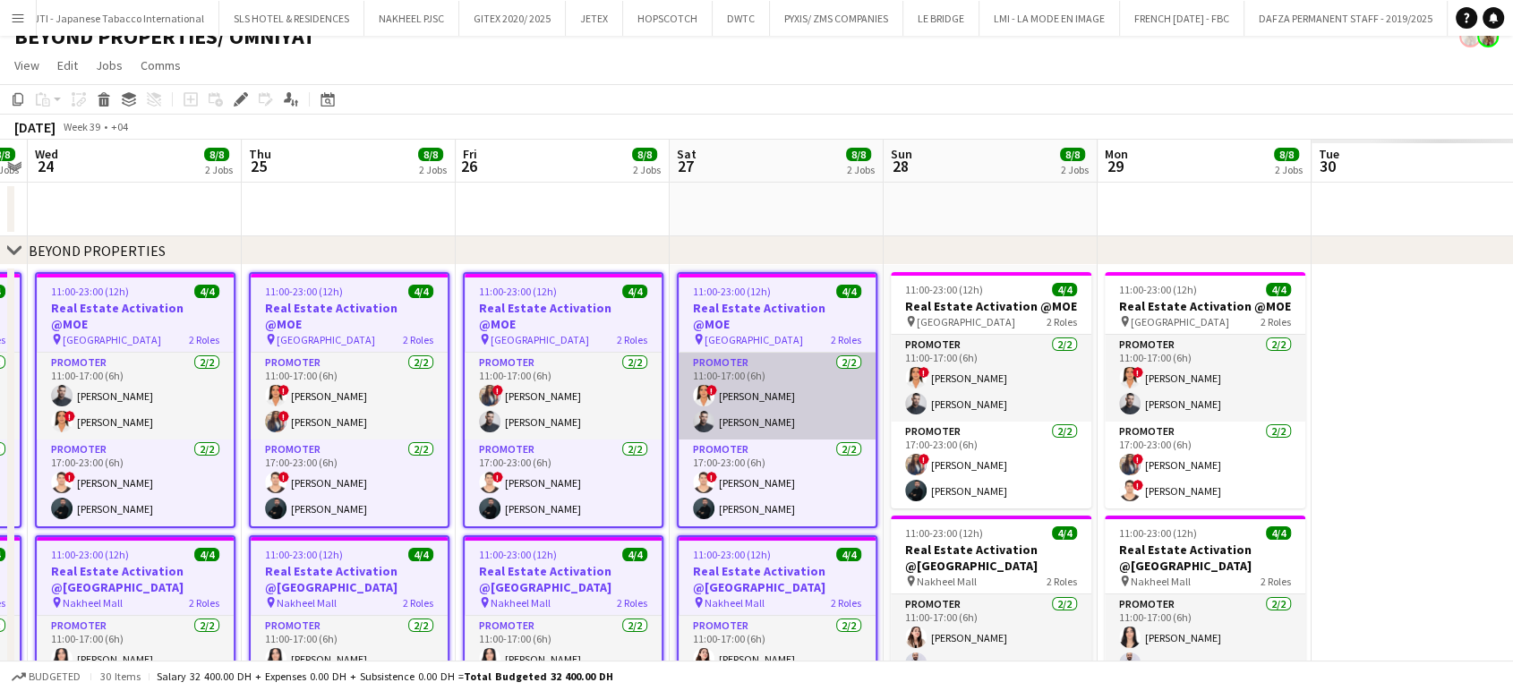
drag, startPoint x: 746, startPoint y: 415, endPoint x: 730, endPoint y: 415, distance: 16.1
click at [720, 415] on app-calendar-viewport "Sun 21 8/8 2 Jobs Mon 22 8/8 2 Jobs Tue 23 8/8 2 Jobs Wed 24 8/8 2 Jobs Thu 25 …" at bounding box center [756, 575] width 1513 height 870
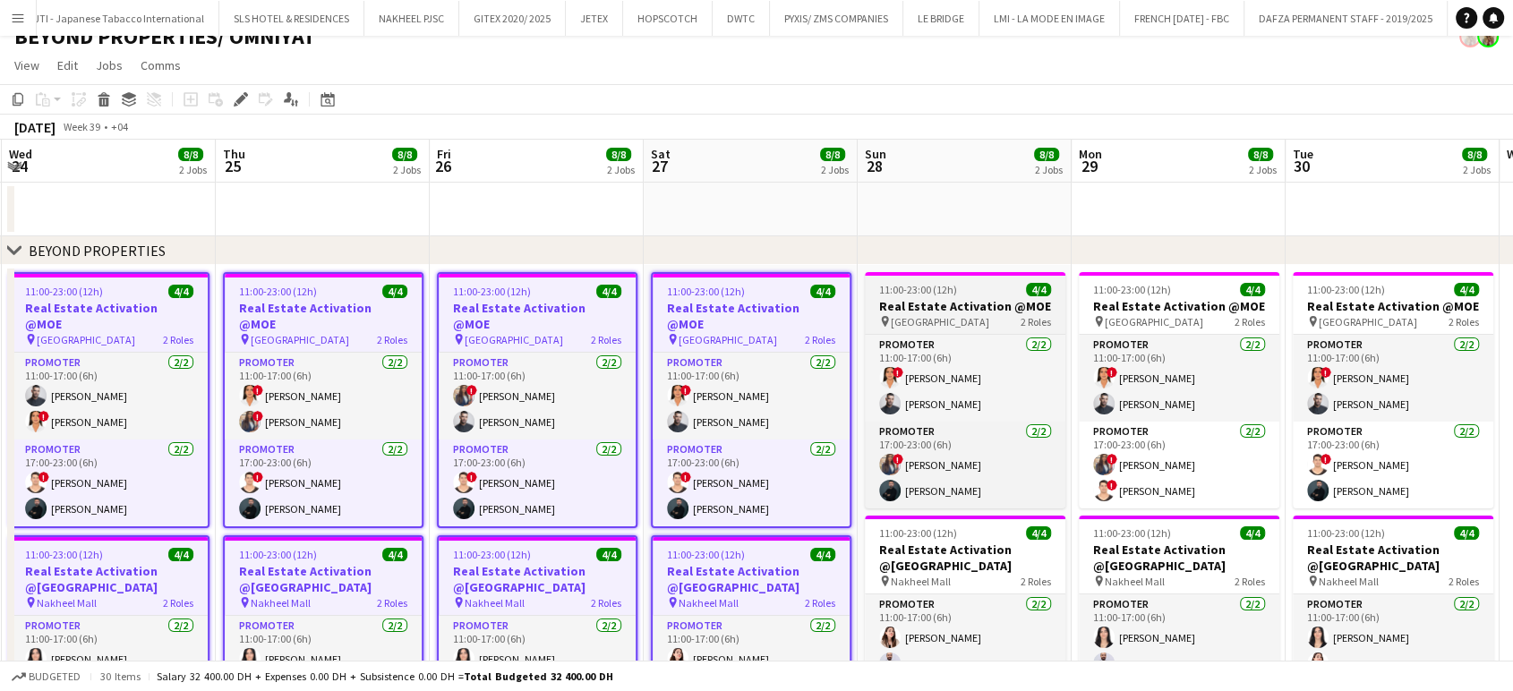
click at [989, 296] on app-job-card "11:00-23:00 (12h) 4/4 Real Estate Activation @MOE pin Mall of Emirates 2 Roles …" at bounding box center [965, 390] width 201 height 236
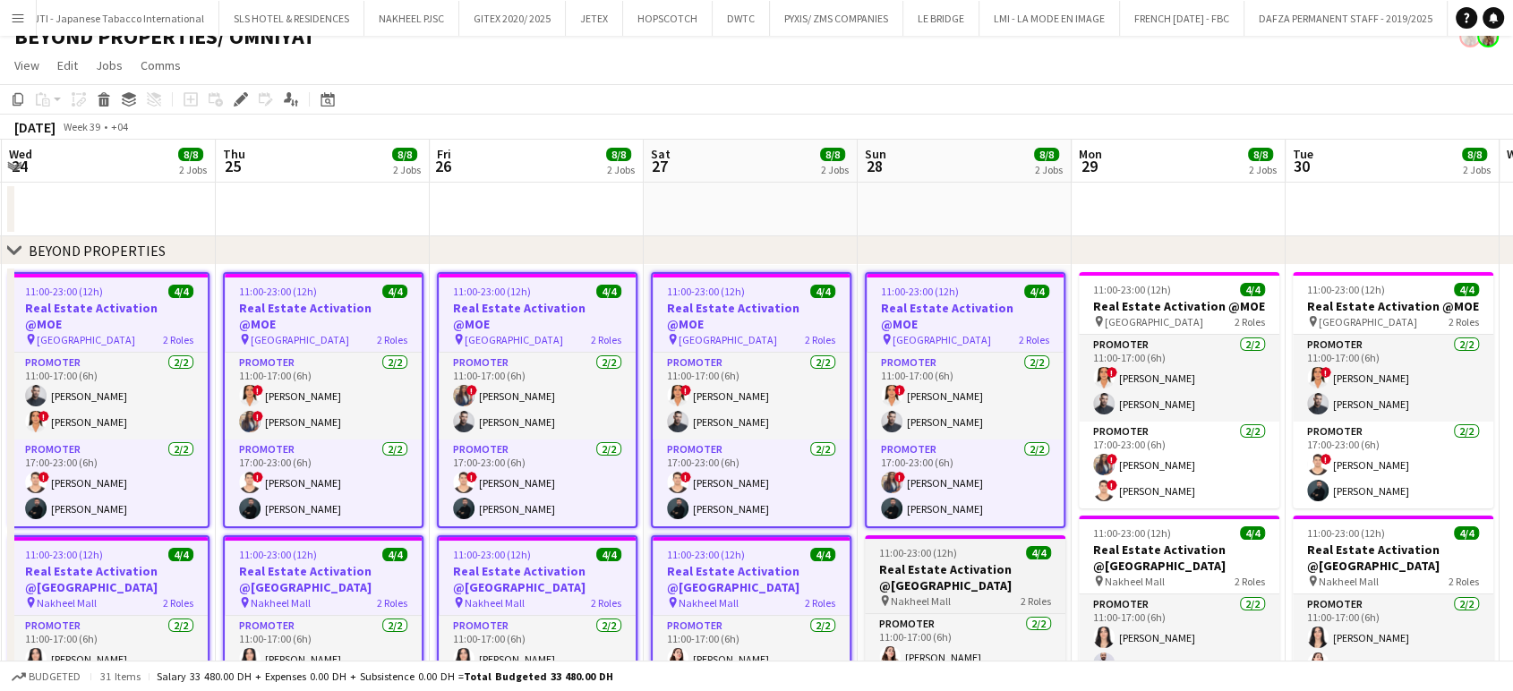
click at [994, 562] on h3 "Real Estate Activation @Nakheel mall" at bounding box center [965, 578] width 201 height 32
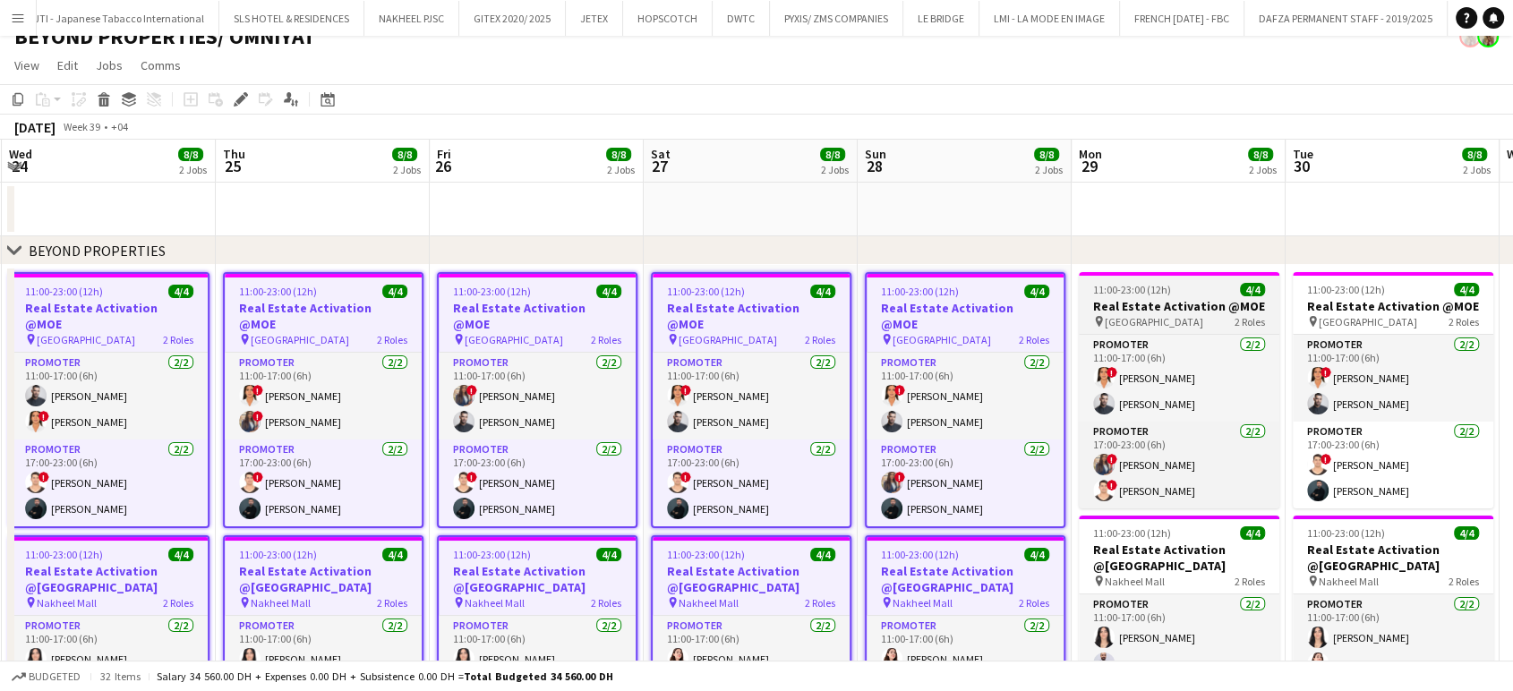
click at [1161, 302] on h3 "Real Estate Activation @MOE" at bounding box center [1179, 306] width 201 height 16
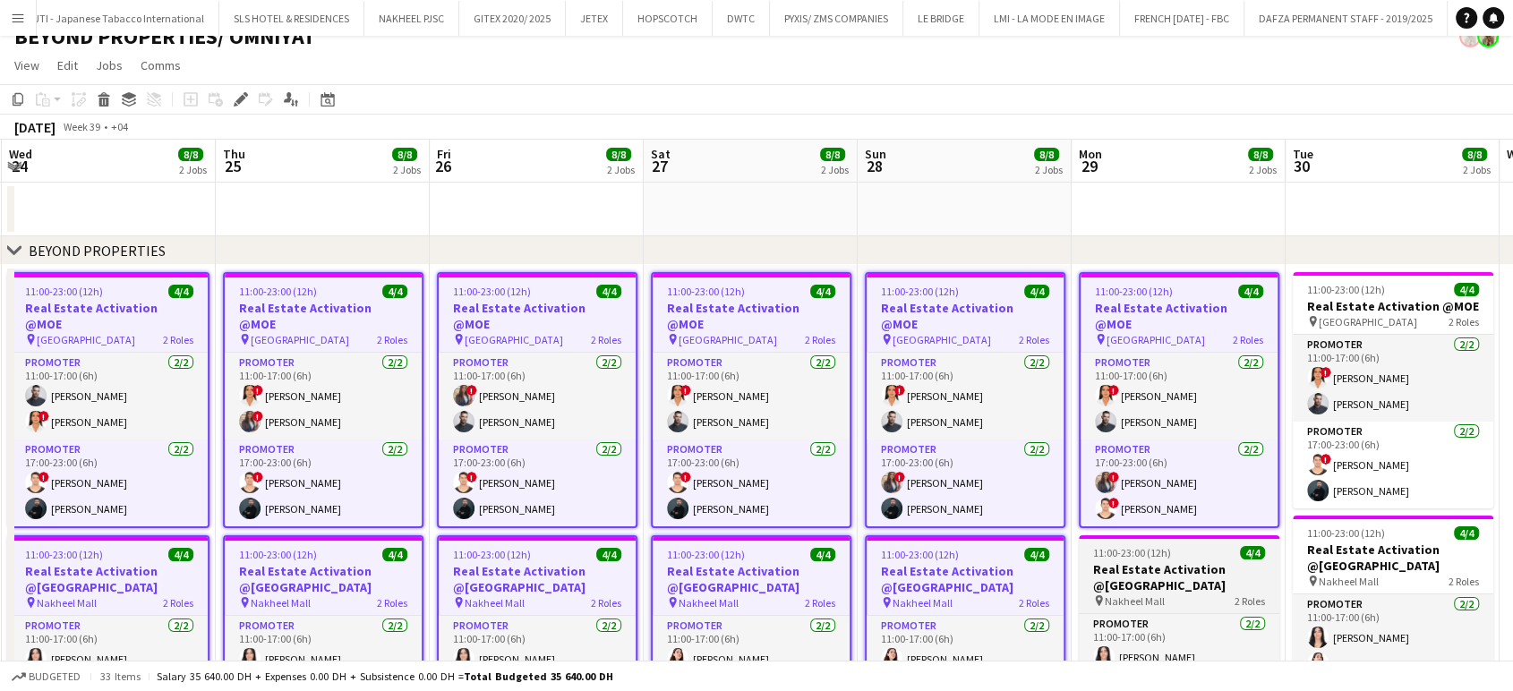
click at [1150, 562] on h3 "Real Estate Activation @Nakheel mall" at bounding box center [1179, 578] width 201 height 32
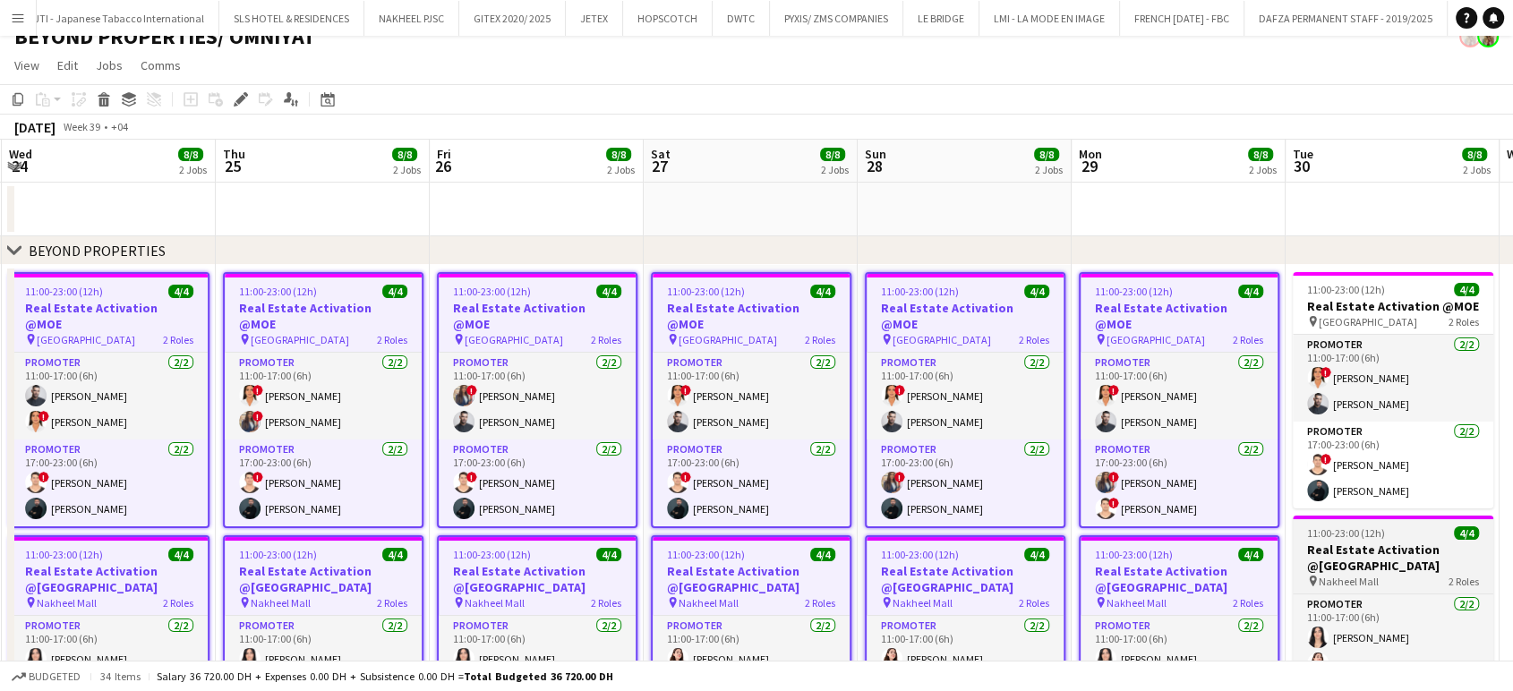
click at [1397, 544] on h3 "Real Estate Activation @Nakheel mall" at bounding box center [1393, 558] width 201 height 32
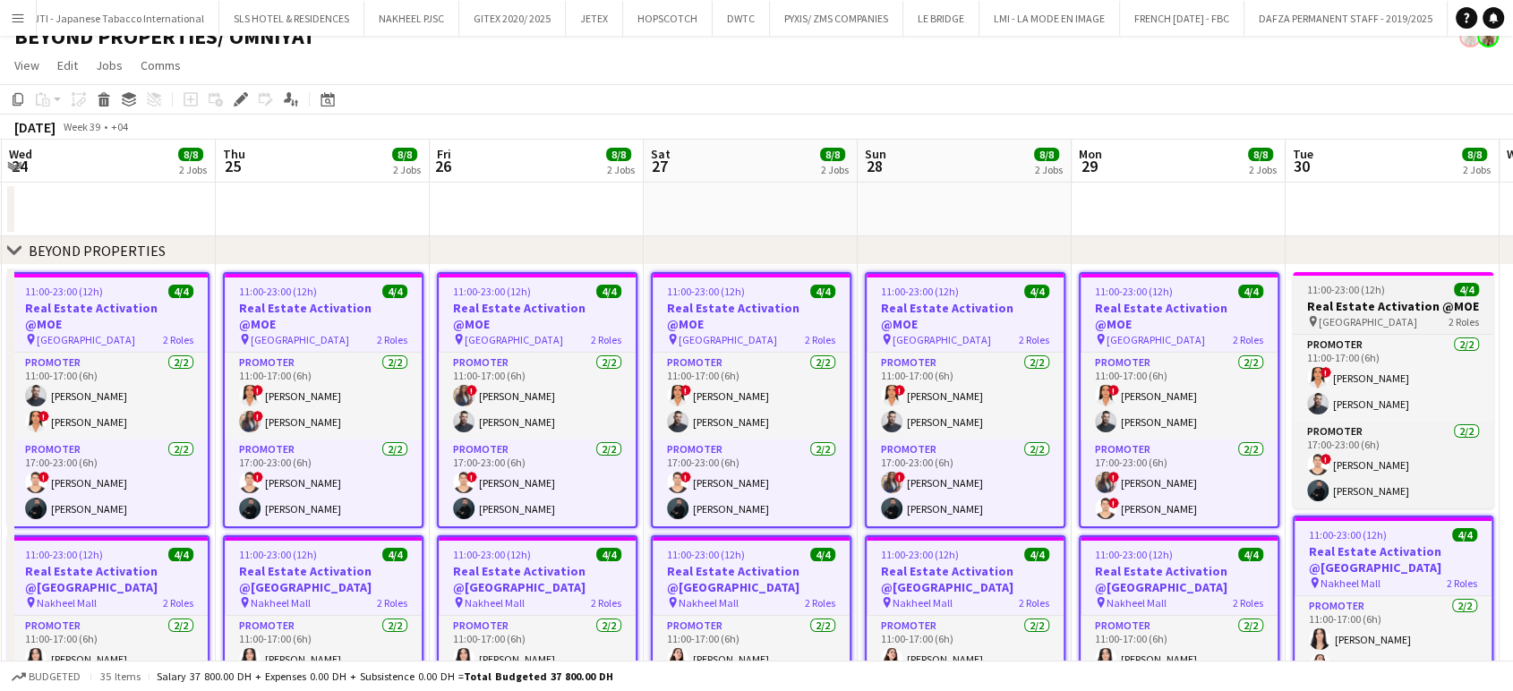
click at [1334, 295] on span "11:00-23:00 (12h)" at bounding box center [1346, 289] width 78 height 13
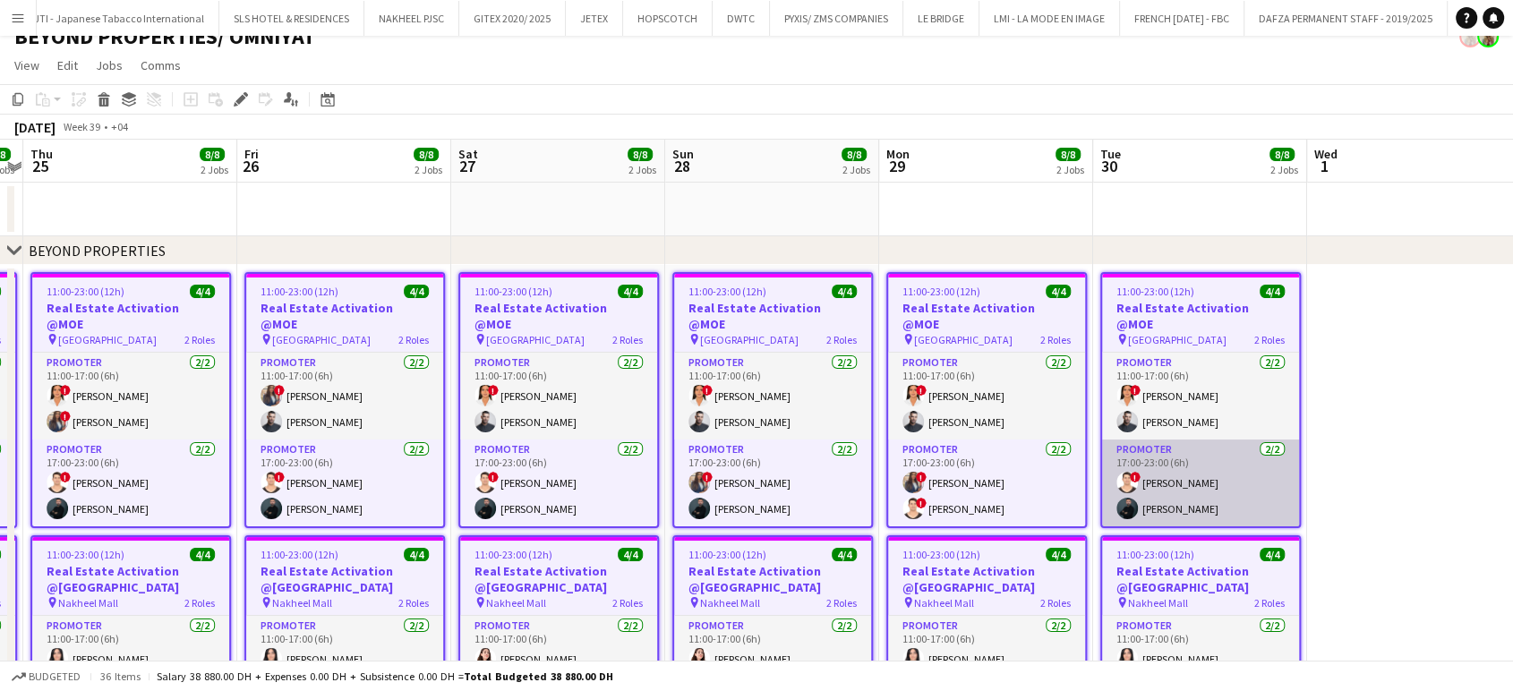
drag, startPoint x: 1367, startPoint y: 510, endPoint x: 1171, endPoint y: 507, distance: 196.1
click at [1173, 509] on app-calendar-viewport "Sun 21 8/8 2 Jobs Mon 22 8/8 2 Jobs Tue 23 8/8 2 Jobs Wed 24 8/8 2 Jobs Thu 25 …" at bounding box center [756, 575] width 1513 height 870
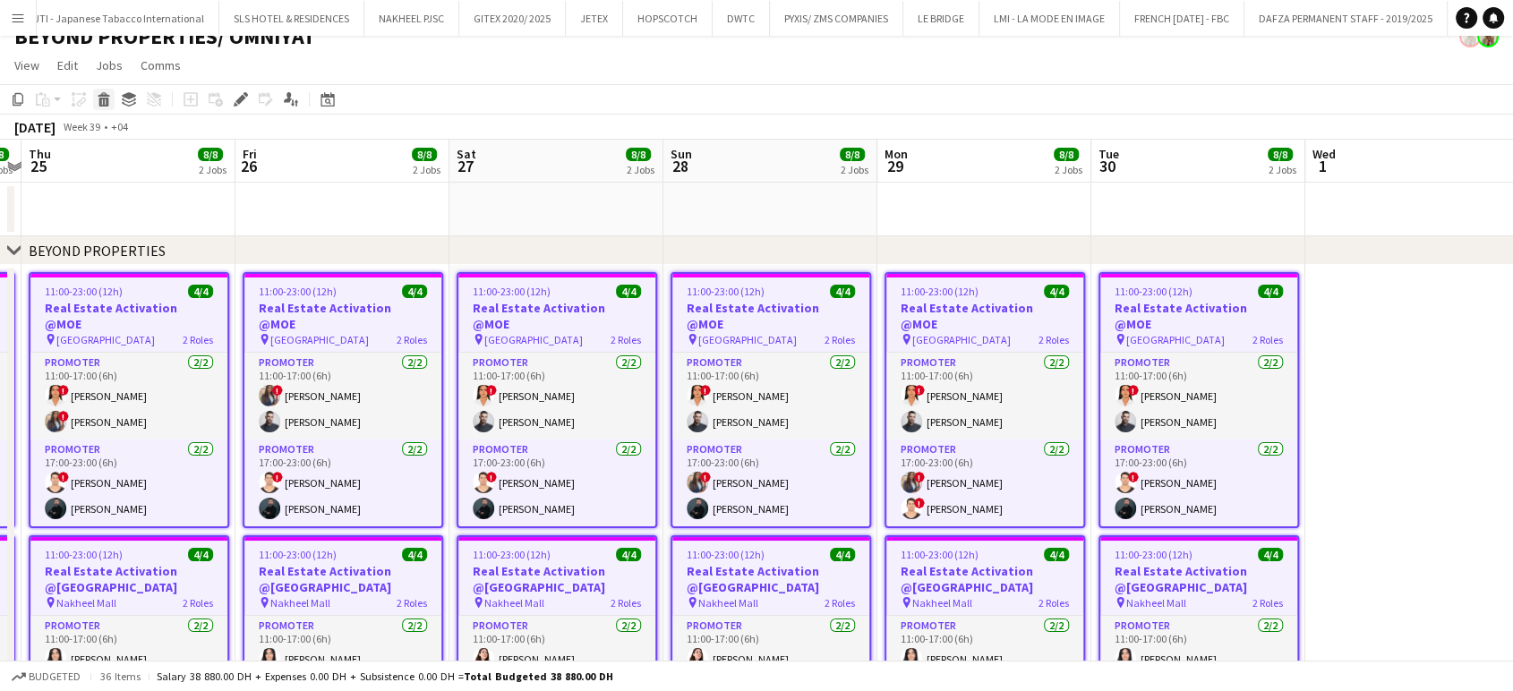
click at [106, 99] on icon at bounding box center [104, 102] width 10 height 9
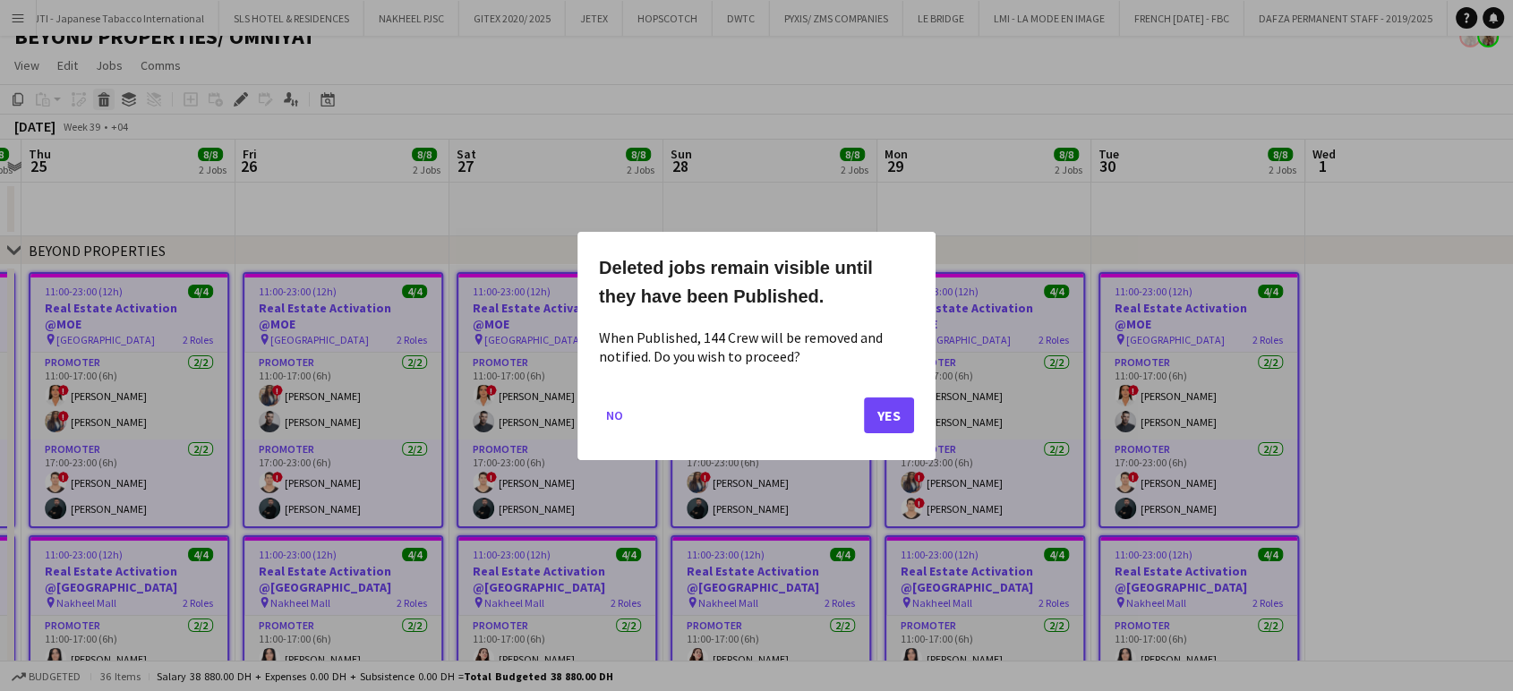
scroll to position [0, 0]
click at [890, 413] on button "Yes" at bounding box center [889, 415] width 50 height 36
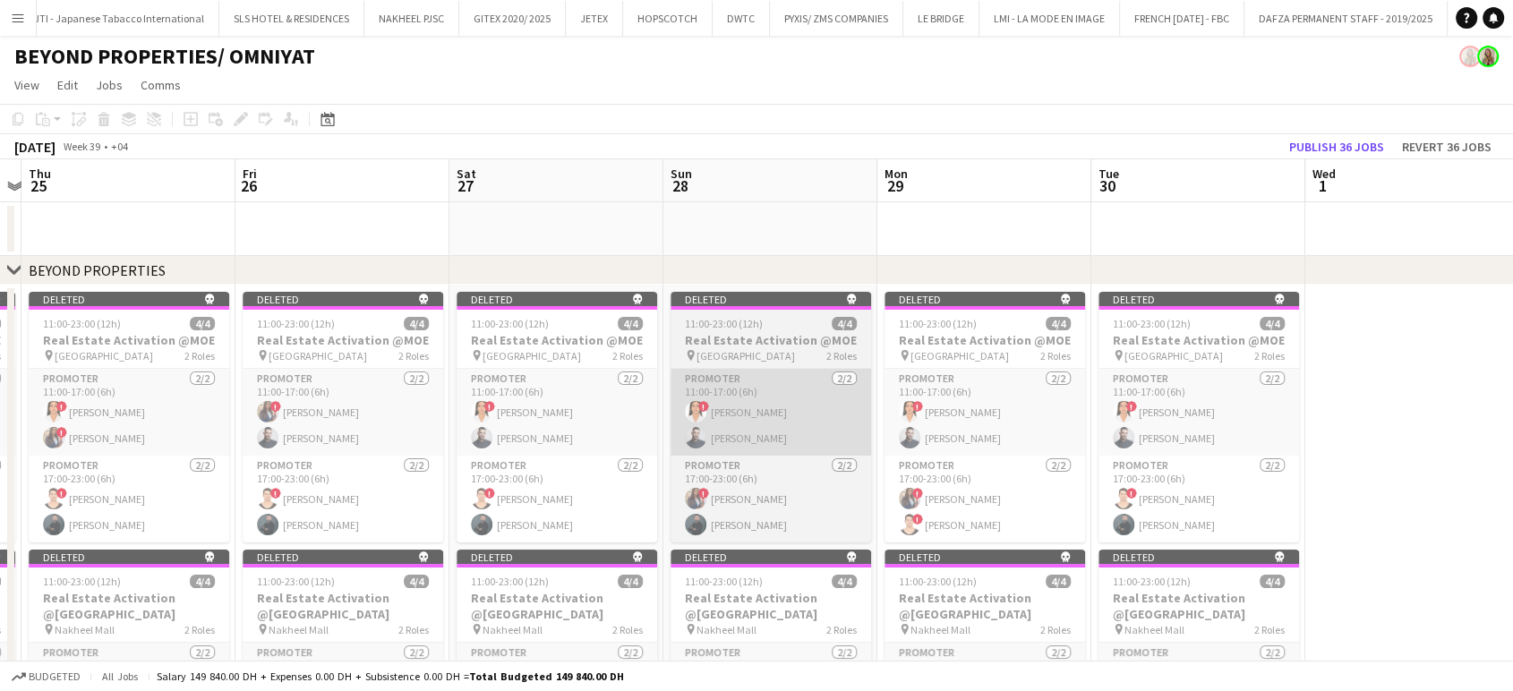
scroll to position [20, 0]
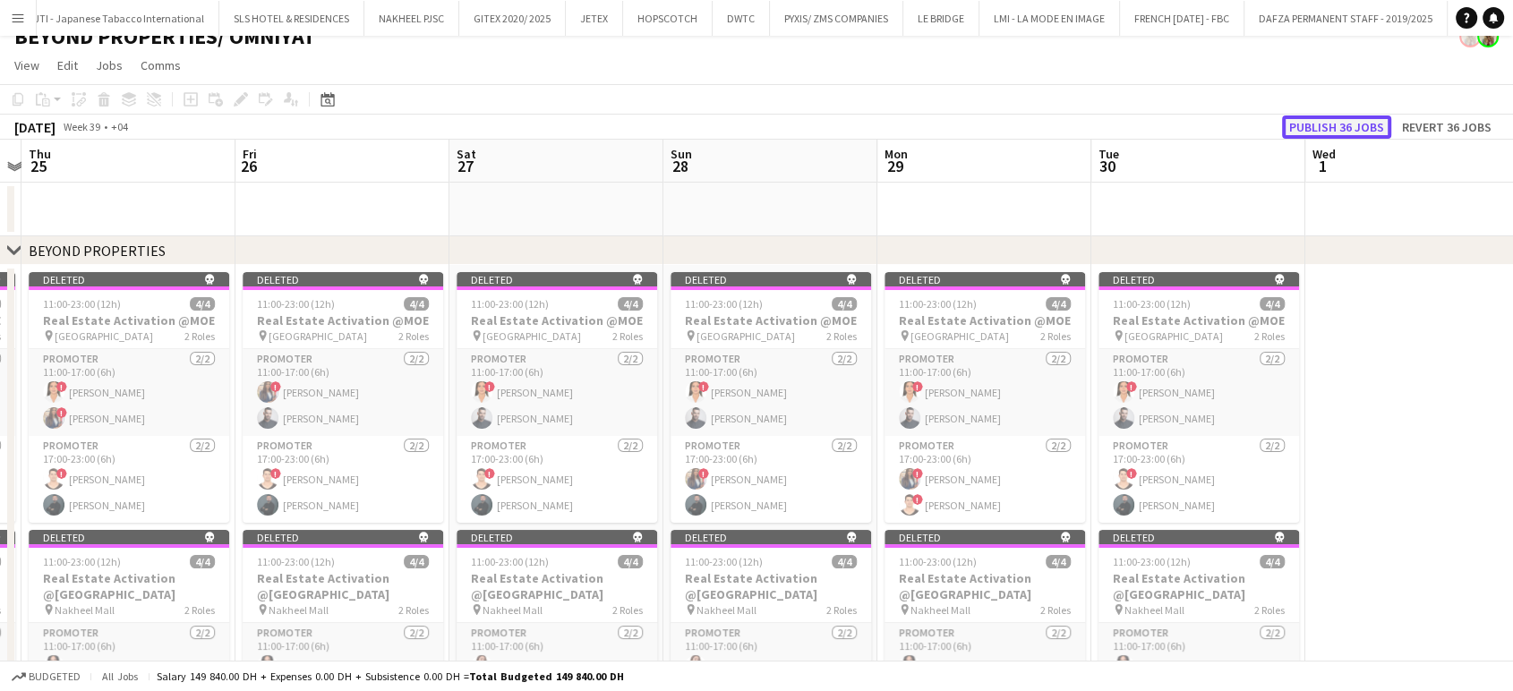
click at [1354, 133] on button "Publish 36 jobs" at bounding box center [1336, 127] width 109 height 23
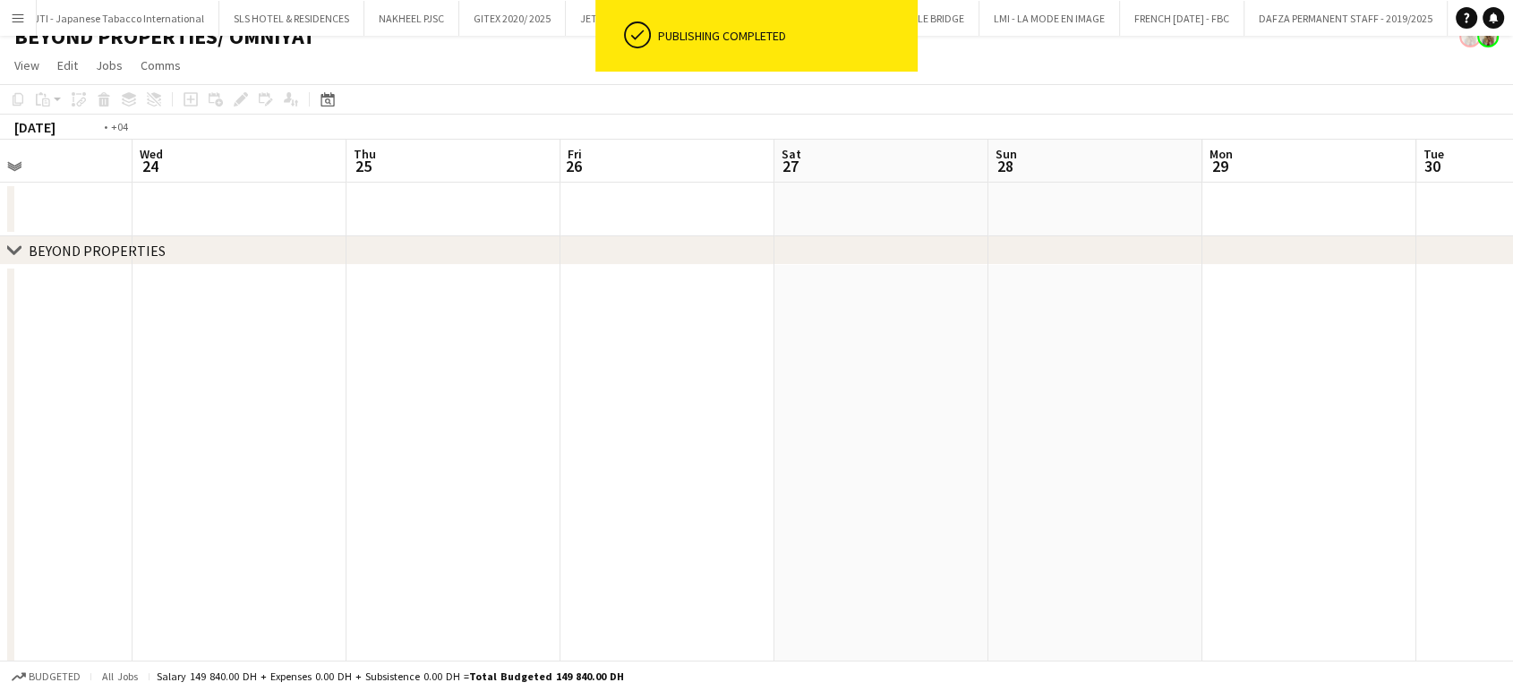
drag, startPoint x: 476, startPoint y: 476, endPoint x: 1430, endPoint y: 482, distance: 954.7
click at [1340, 476] on app-calendar-viewport "Sun 21 Mon 22 Tue 23 Wed 24 Thu 25 Fri 26 Sat 27 Sun 28 Mon 29 Tue 30 Wed 1 Thu…" at bounding box center [756, 575] width 1513 height 870
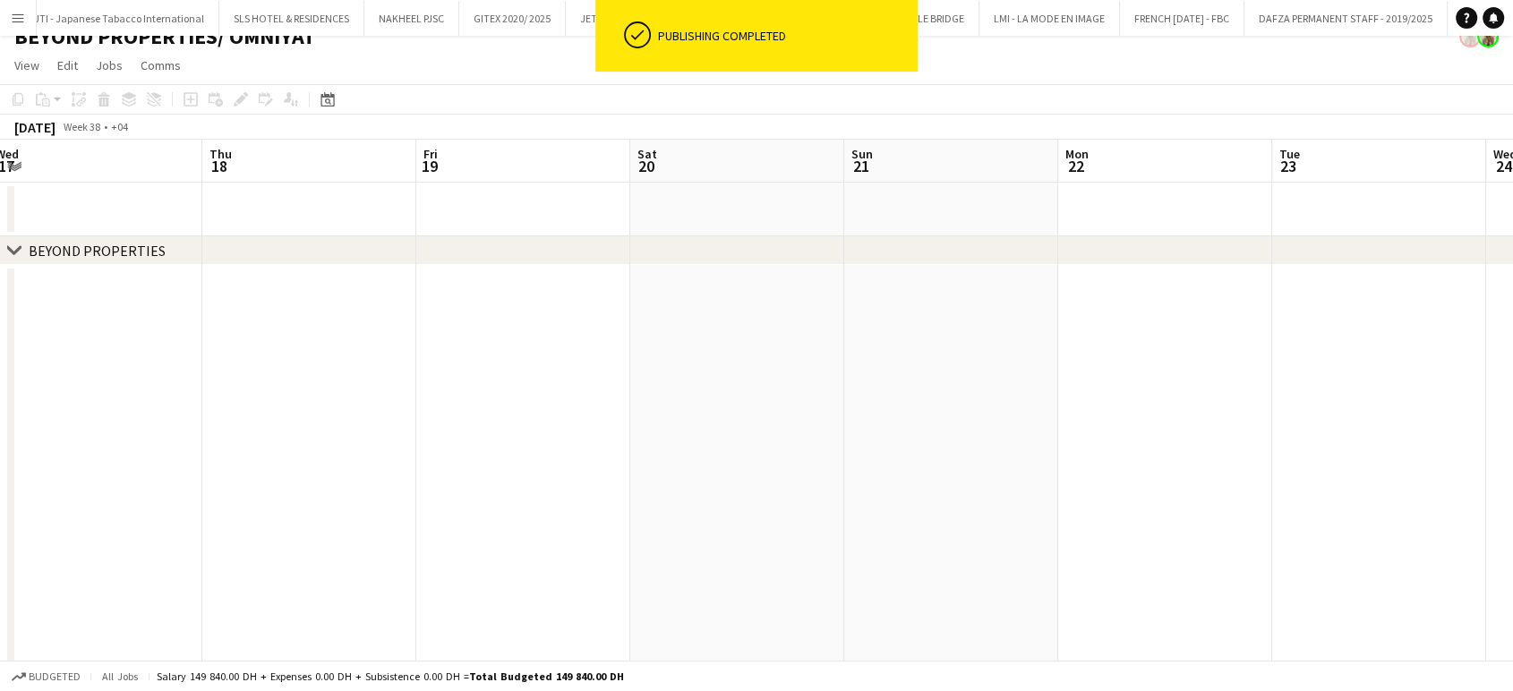
drag, startPoint x: 939, startPoint y: 455, endPoint x: 1223, endPoint y: 460, distance: 283.9
click at [1273, 455] on app-calendar-viewport "Mon 15 Tue 16 Wed 17 Thu 18 Fri 19 Sat 20 Sun 21 Mon 22 Tue 23 Wed 24 Thu 25 Fr…" at bounding box center [756, 575] width 1513 height 870
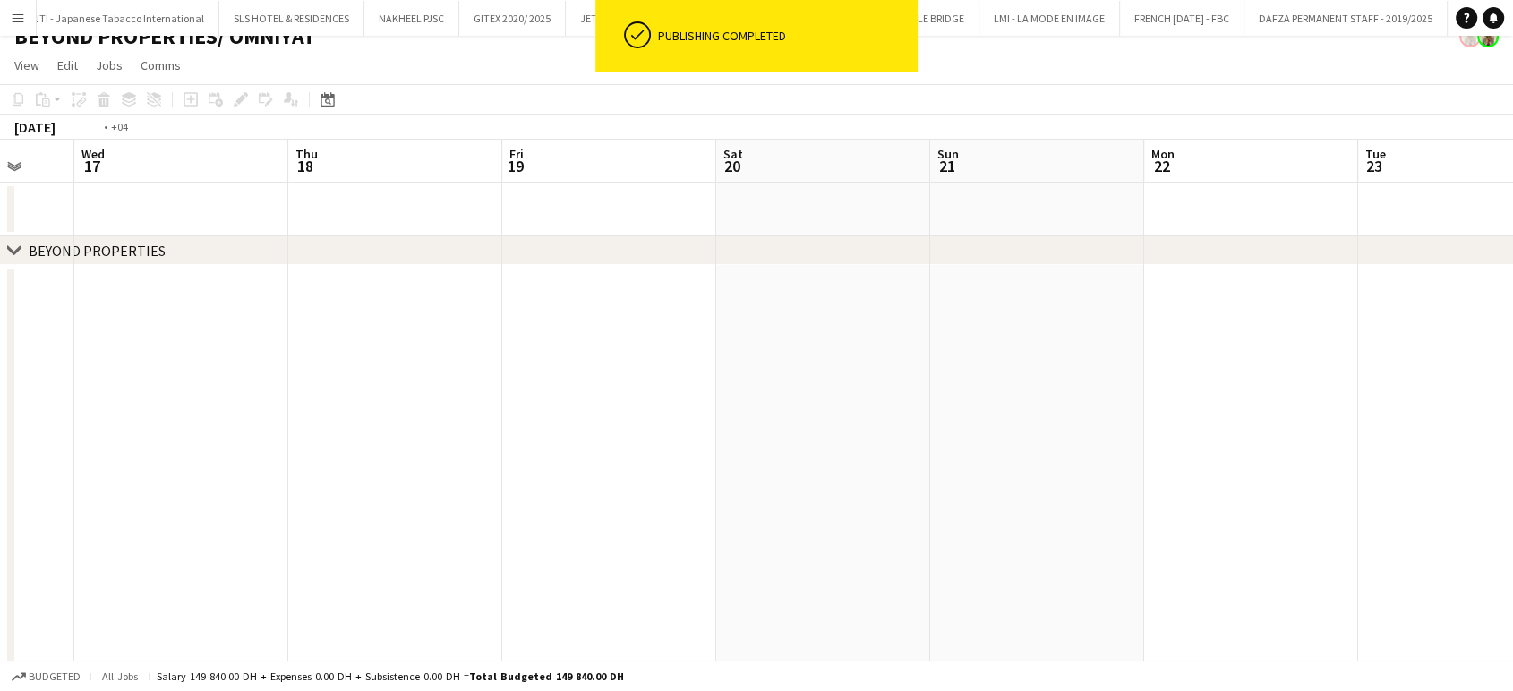
drag, startPoint x: 741, startPoint y: 459, endPoint x: 1432, endPoint y: 459, distance: 691.4
click at [1419, 459] on app-calendar-viewport "Sun 14 Mon 15 Tue 16 Wed 17 Thu 18 Fri 19 Sat 20 Sun 21 Mon 22 Tue 23 Wed 24 Th…" at bounding box center [756, 575] width 1513 height 870
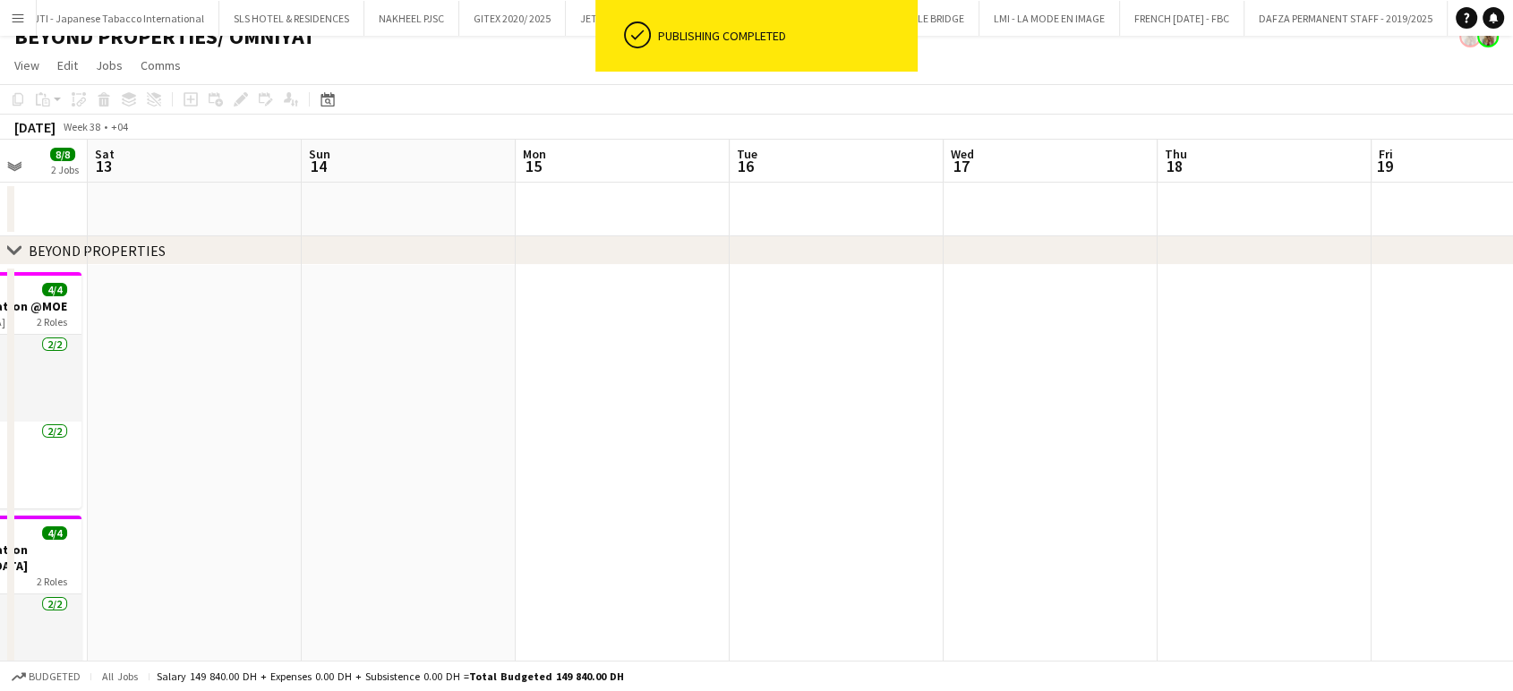
drag, startPoint x: 544, startPoint y: 459, endPoint x: 1469, endPoint y: 447, distance: 925.2
click at [1414, 447] on app-calendar-viewport "Wed 10 8/8 2 Jobs Thu 11 8/8 2 Jobs Fri 12 8/8 2 Jobs Sat 13 Sun 14 Mon 15 Tue …" at bounding box center [756, 575] width 1513 height 870
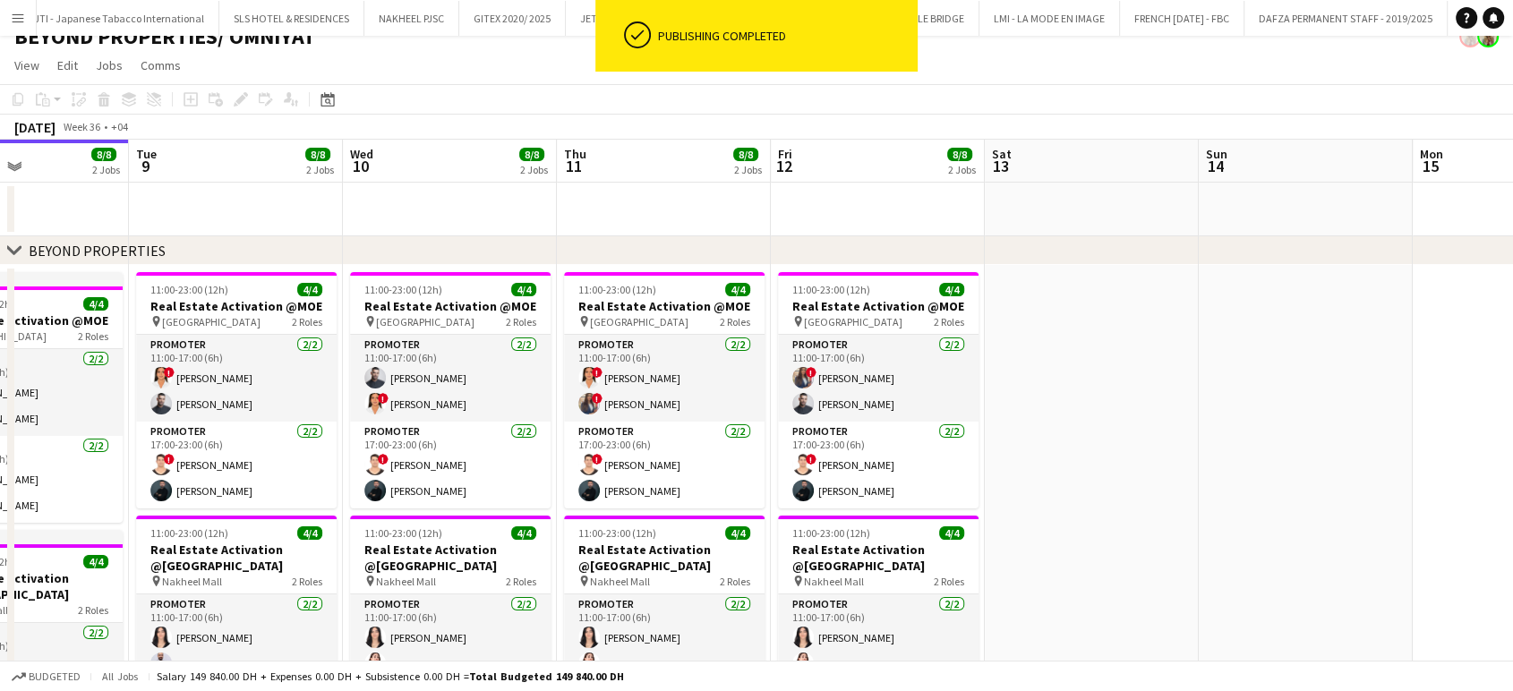
drag, startPoint x: 1170, startPoint y: 365, endPoint x: 1457, endPoint y: 390, distance: 288.6
click at [1463, 384] on app-calendar-viewport "Sat 6 8/8 2 Jobs Sun 7 8/8 2 Jobs Mon 8 8/8 2 Jobs Tue 9 8/8 2 Jobs Wed 10 8/8 …" at bounding box center [756, 575] width 1513 height 870
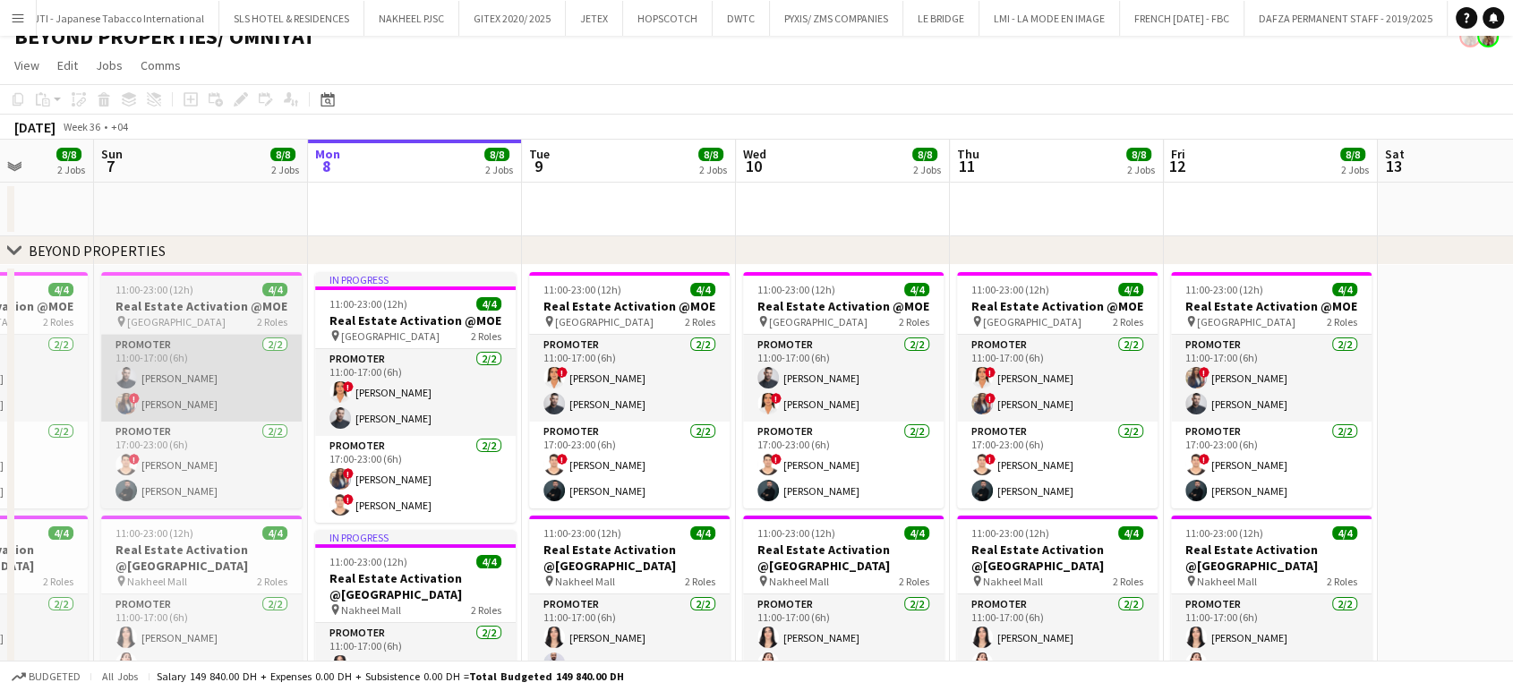
drag, startPoint x: 358, startPoint y: 379, endPoint x: 697, endPoint y: 385, distance: 338.6
click at [673, 379] on app-calendar-viewport "Thu 4 8/8 2 Jobs Fri 5 8/8 2 Jobs Sat 6 8/8 2 Jobs Sun 7 8/8 2 Jobs Mon 8 8/8 2…" at bounding box center [756, 575] width 1513 height 870
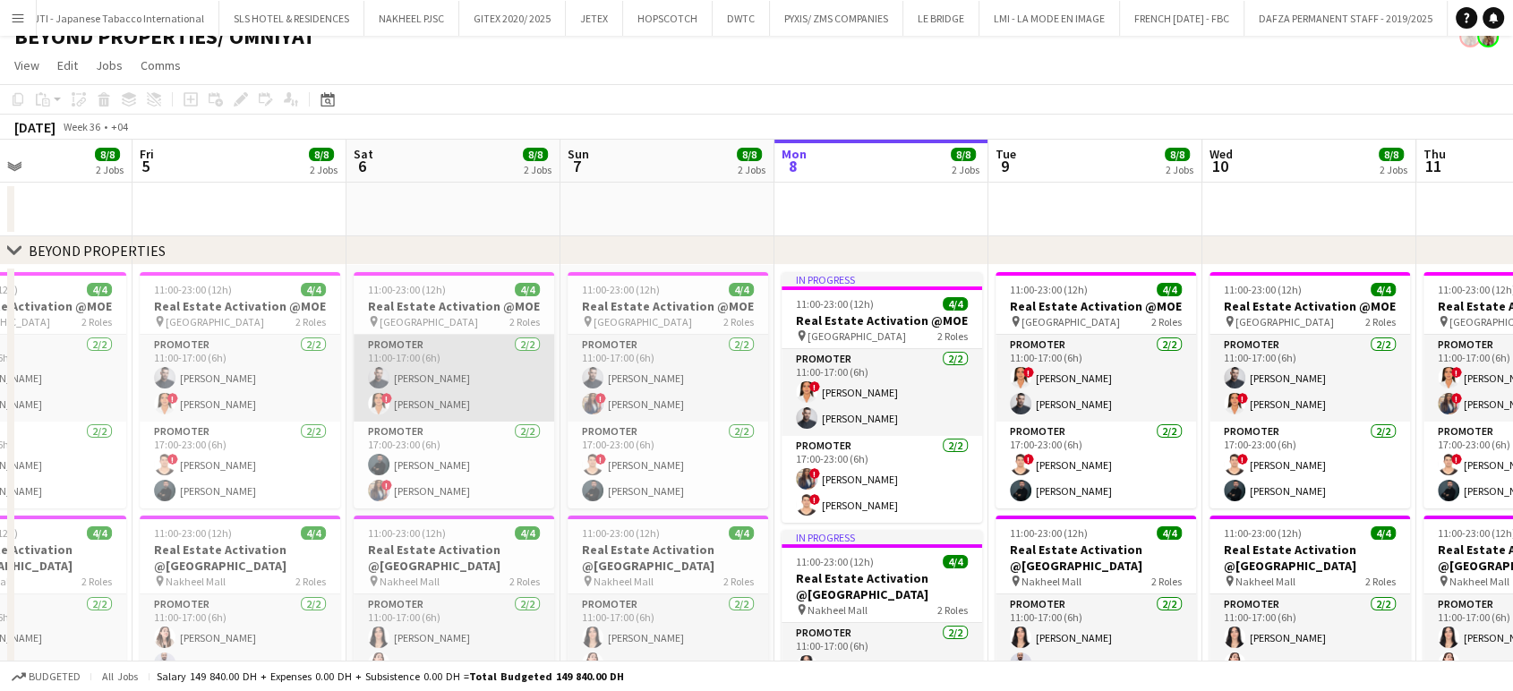
click at [799, 386] on app-calendar-viewport "Tue 2 8/8 2 Jobs Wed 3 8/8 2 Jobs Thu 4 8/8 2 Jobs Fri 5 8/8 2 Jobs Sat 6 8/8 2…" at bounding box center [756, 575] width 1513 height 870
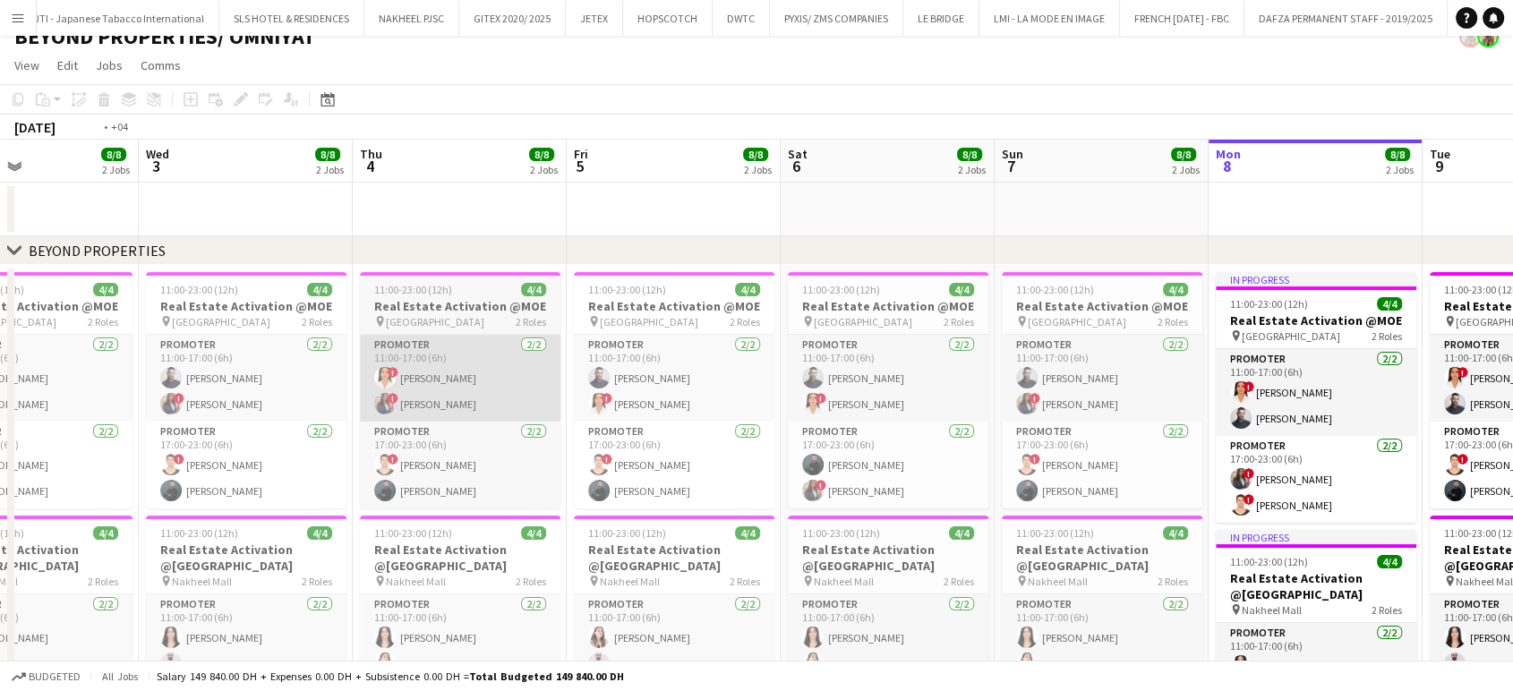
drag, startPoint x: 664, startPoint y: 392, endPoint x: 1107, endPoint y: 392, distance: 443.3
click at [1060, 392] on app-calendar-viewport "Sun 31 8/8 2 Jobs Mon 1 8/8 2 Jobs Tue 2 8/8 2 Jobs Wed 3 8/8 2 Jobs Thu 4 8/8 …" at bounding box center [756, 575] width 1513 height 870
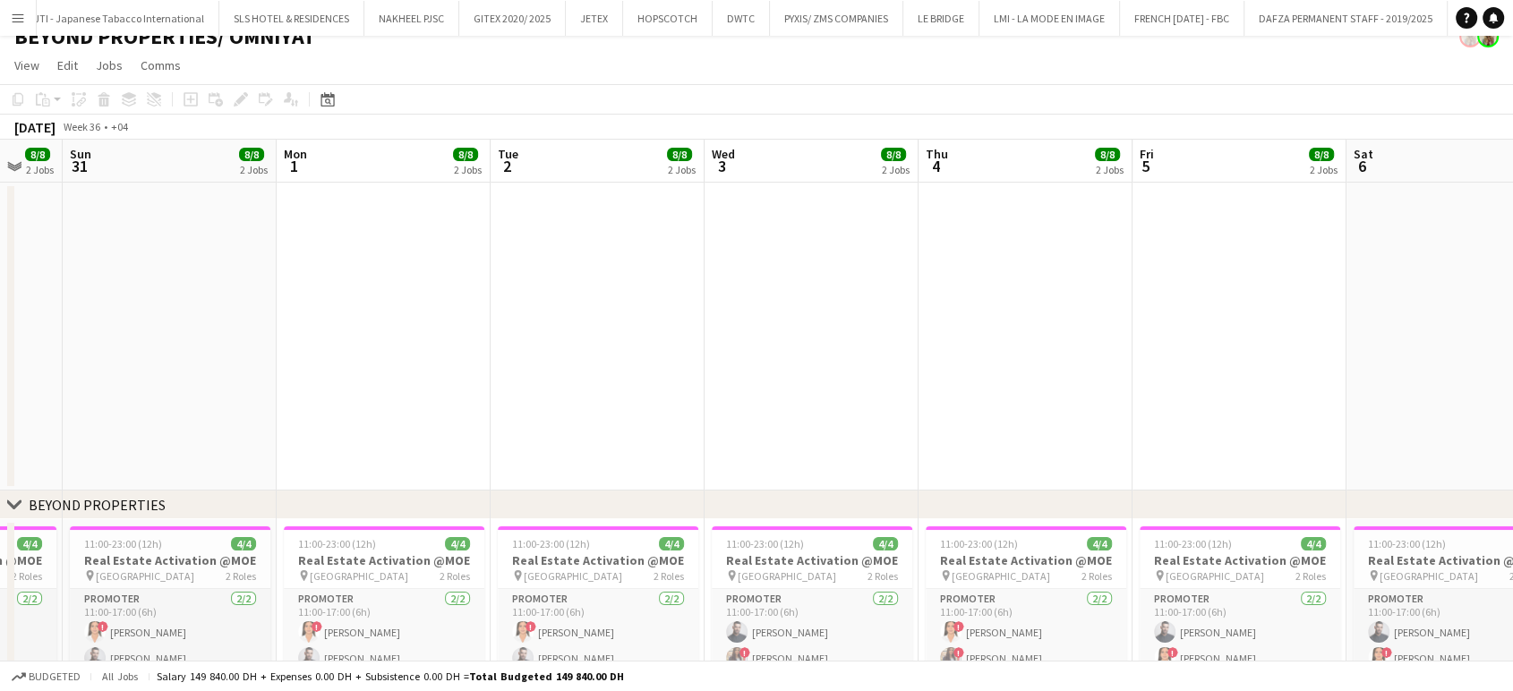
click at [1076, 313] on app-calendar-viewport "Fri 29 18/18 3 Jobs Sat 30 8/8 2 Jobs Sun 31 8/8 2 Jobs Mon 1 8/8 2 Jobs Tue 2 …" at bounding box center [756, 702] width 1513 height 1125
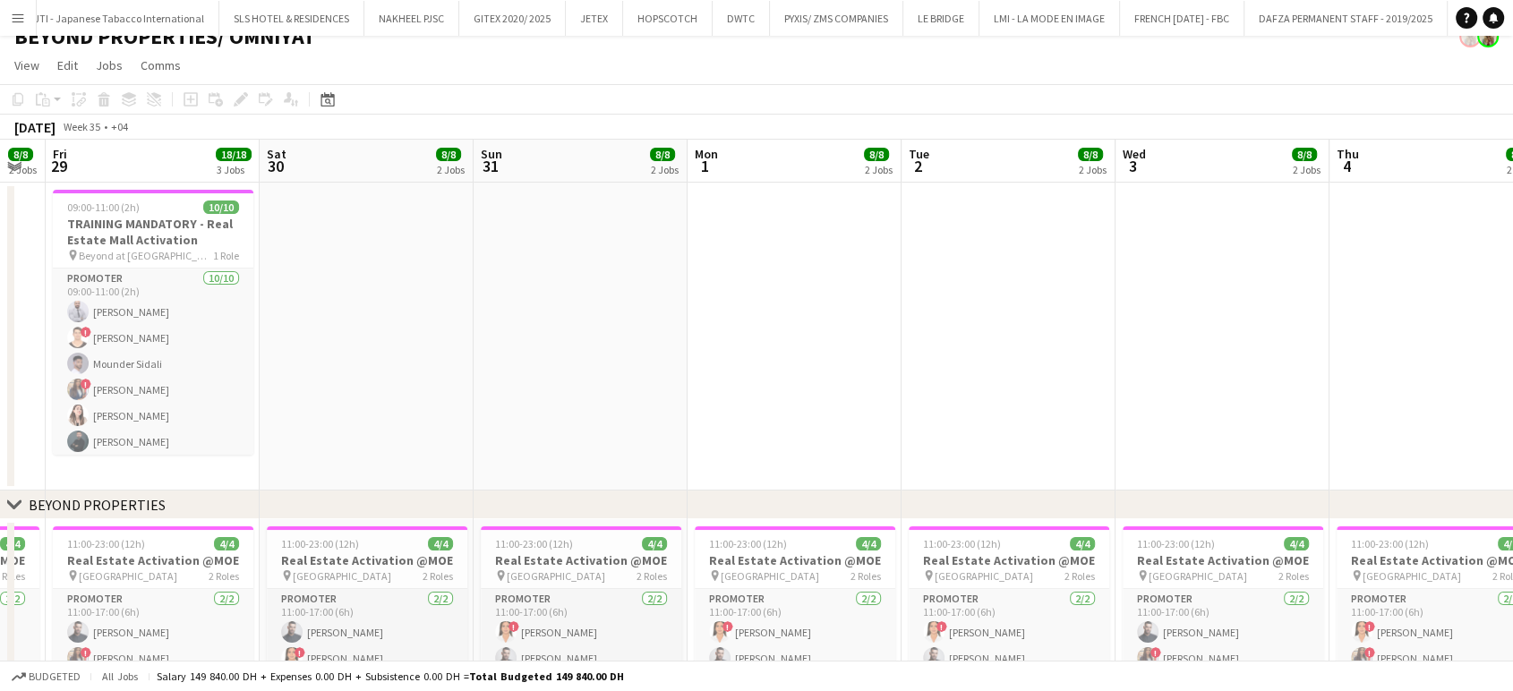
drag, startPoint x: 859, startPoint y: 337, endPoint x: 1057, endPoint y: 338, distance: 197.9
click at [1057, 338] on app-calendar-viewport "Wed 27 8/8 2 Jobs Thu 28 8/8 2 Jobs Fri 29 18/18 3 Jobs Sat 30 8/8 2 Jobs Sun 3…" at bounding box center [756, 702] width 1513 height 1125
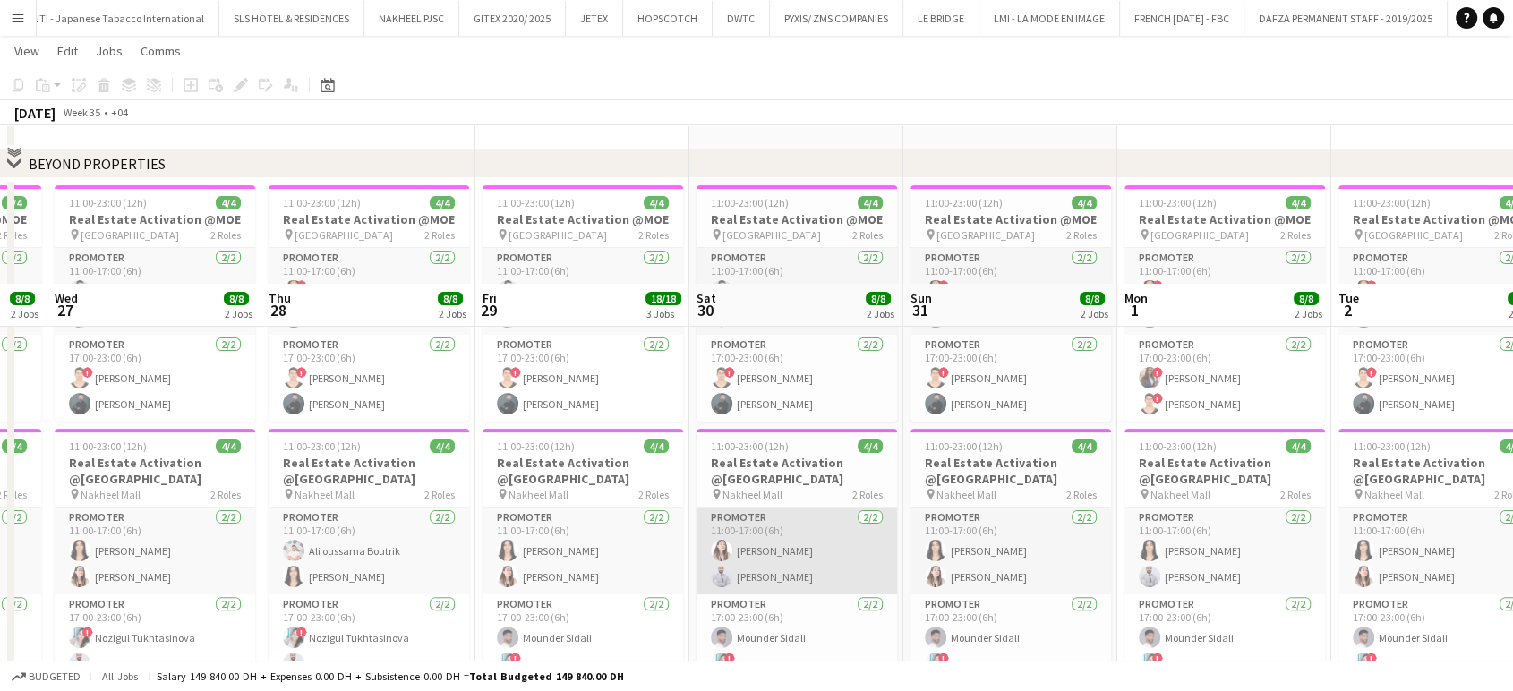
scroll to position [517, 0]
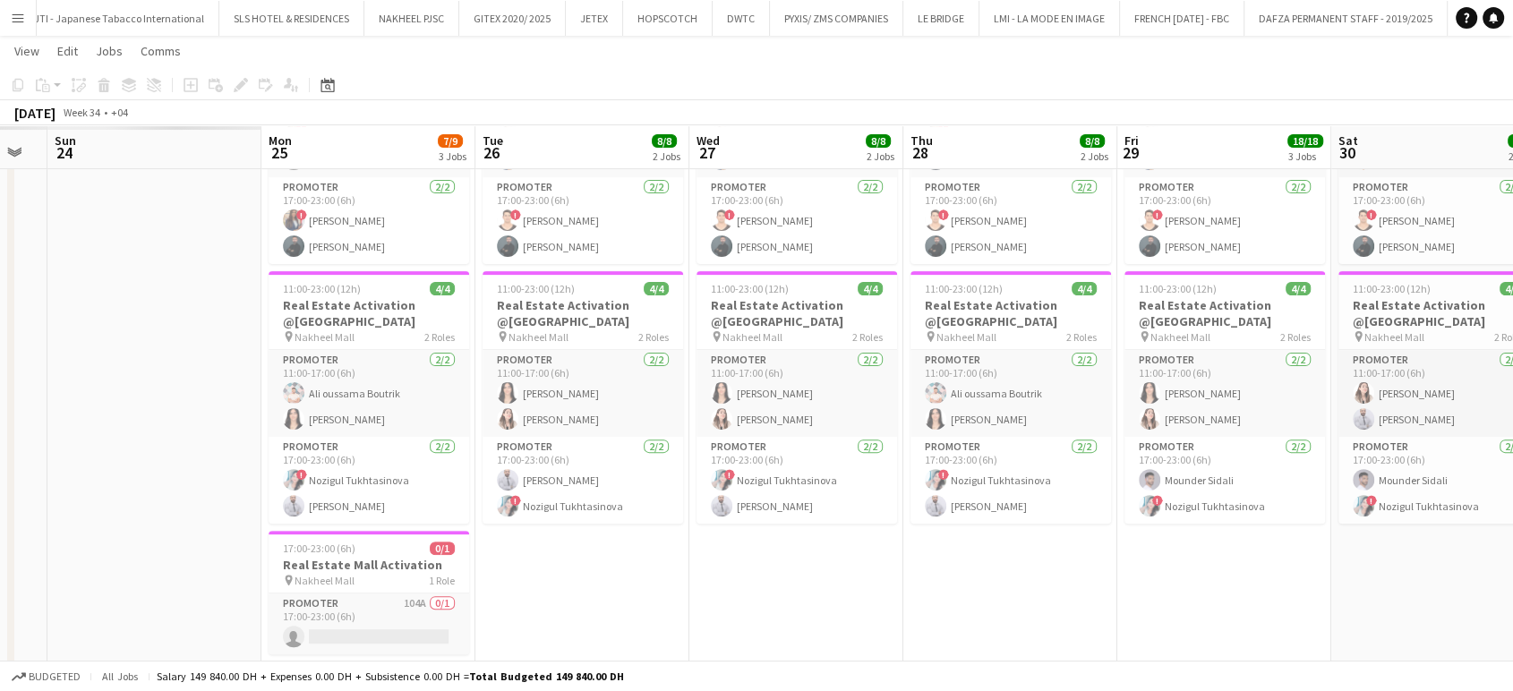
drag, startPoint x: 1269, startPoint y: 389, endPoint x: 1526, endPoint y: 389, distance: 257.0
click at [1509, 389] on app-calendar-viewport "Fri 22 Sat 23 Sun 24 Mon 25 7/9 3 Jobs Tue 26 8/8 2 Jobs Wed 27 8/8 2 Jobs Thu …" at bounding box center [756, 222] width 1513 height 1339
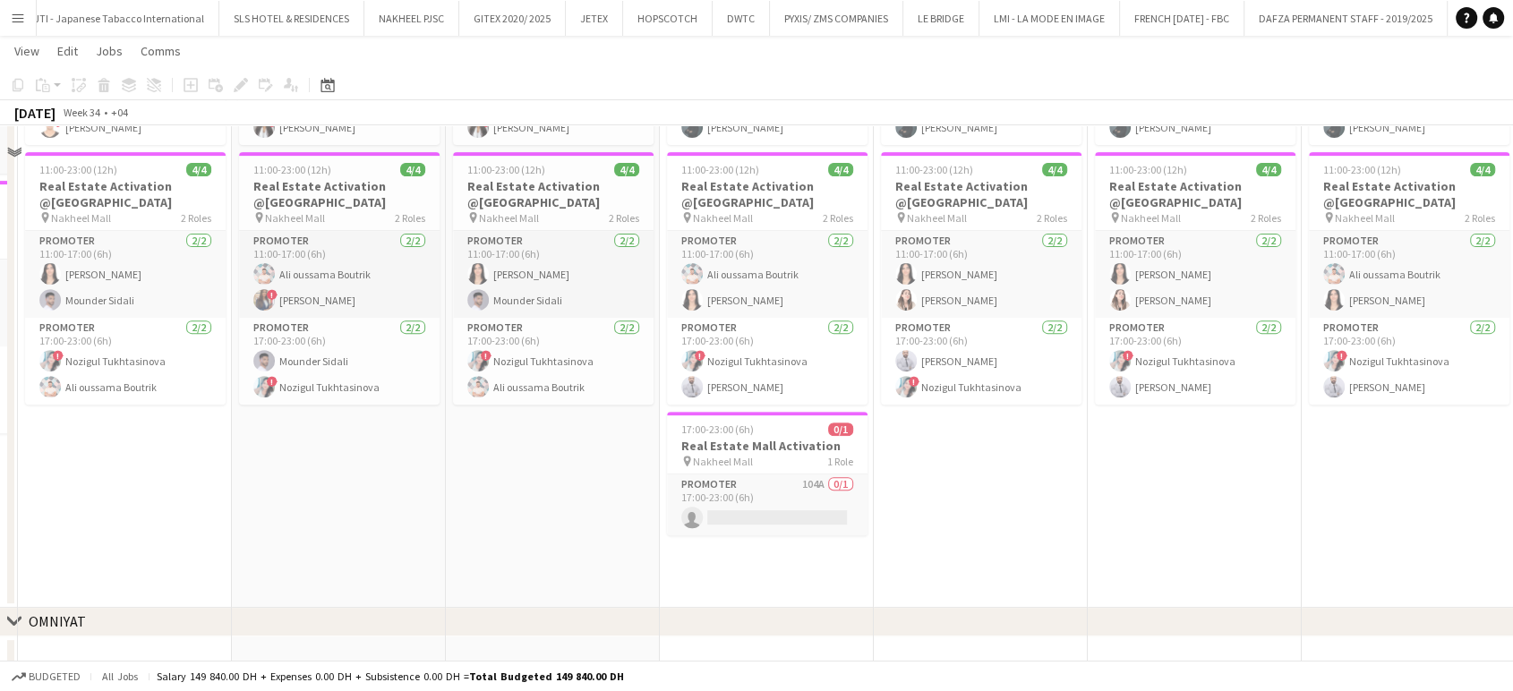
scroll to position [746, 0]
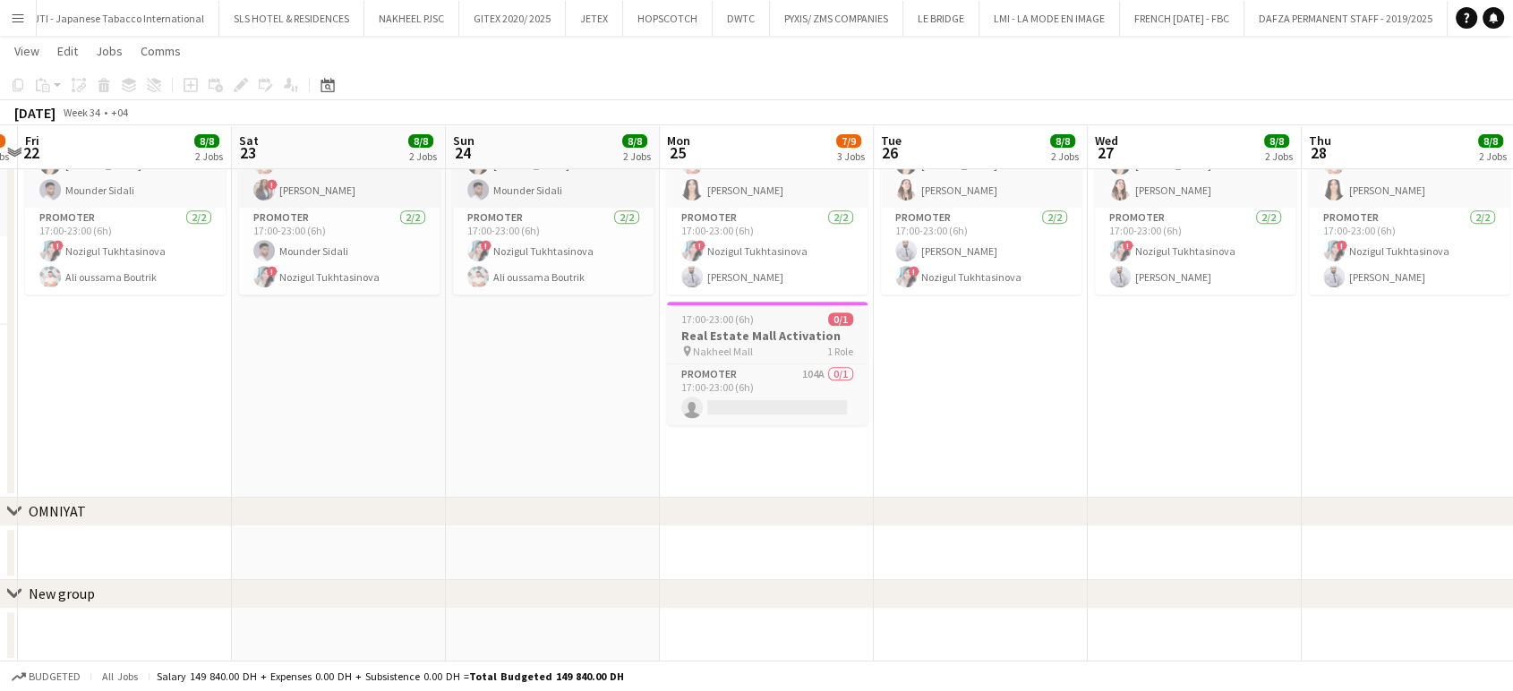
click at [759, 332] on h3 "Real Estate Mall Activation" at bounding box center [767, 336] width 201 height 16
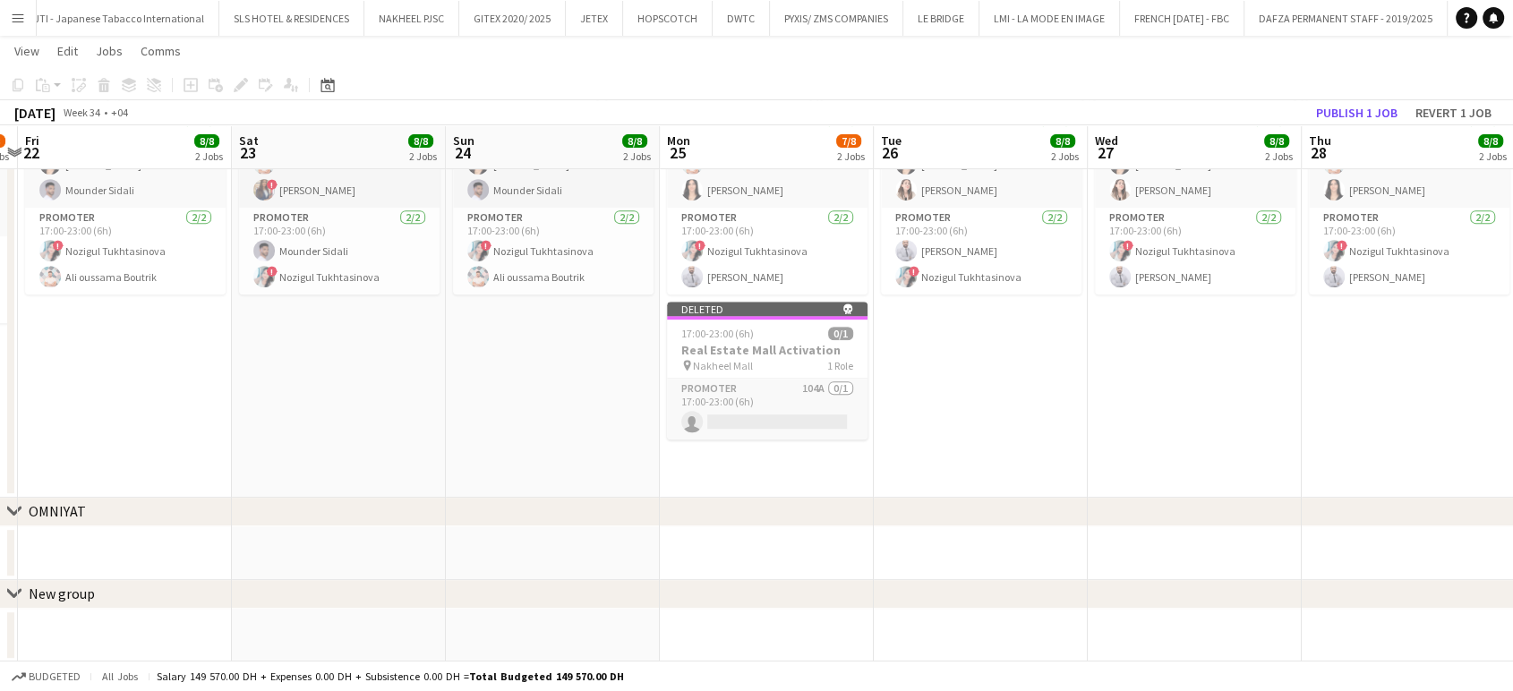
click at [1359, 96] on app-toolbar "Copy Paste Paste Ctrl+V Paste with crew Ctrl+Shift+V Paste linked Job Delete Gr…" at bounding box center [756, 85] width 1513 height 30
click at [1355, 112] on button "Publish 1 job" at bounding box center [1357, 112] width 96 height 23
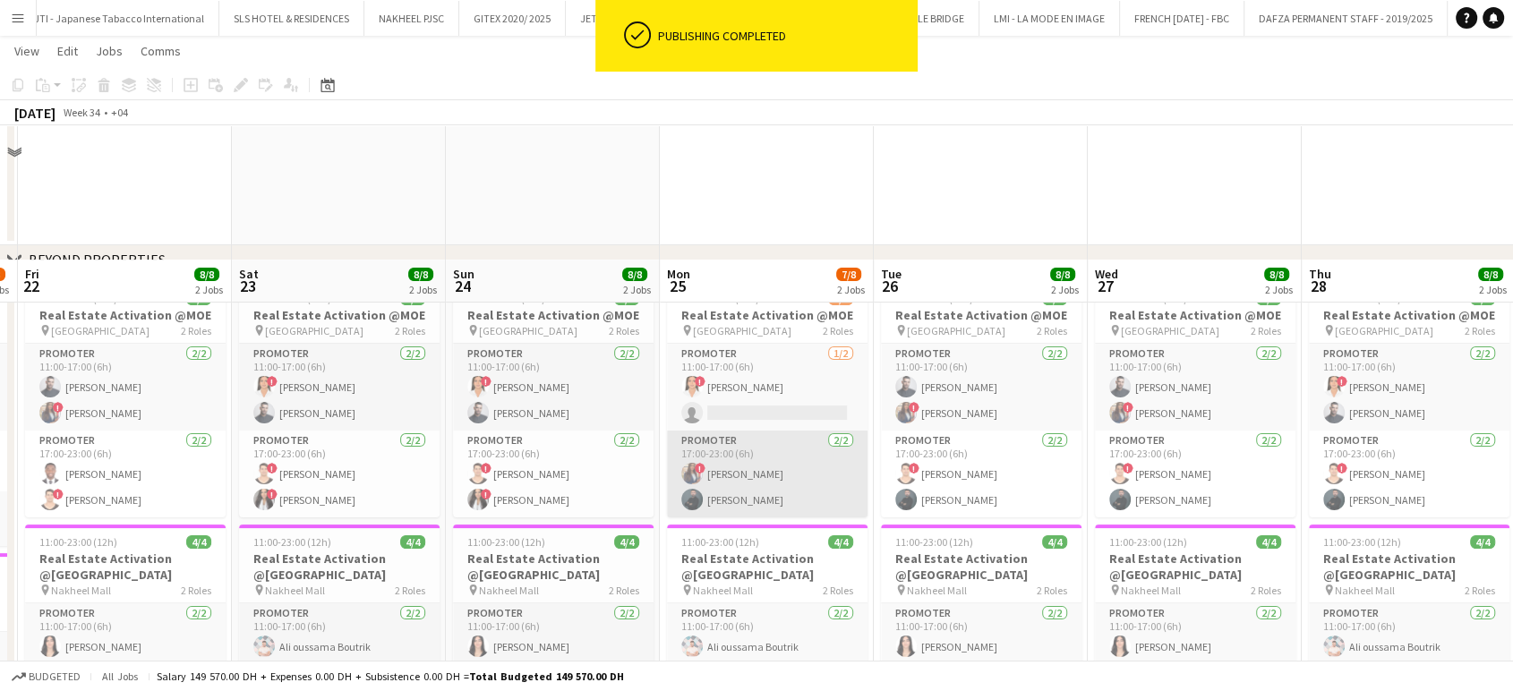
scroll to position [398, 0]
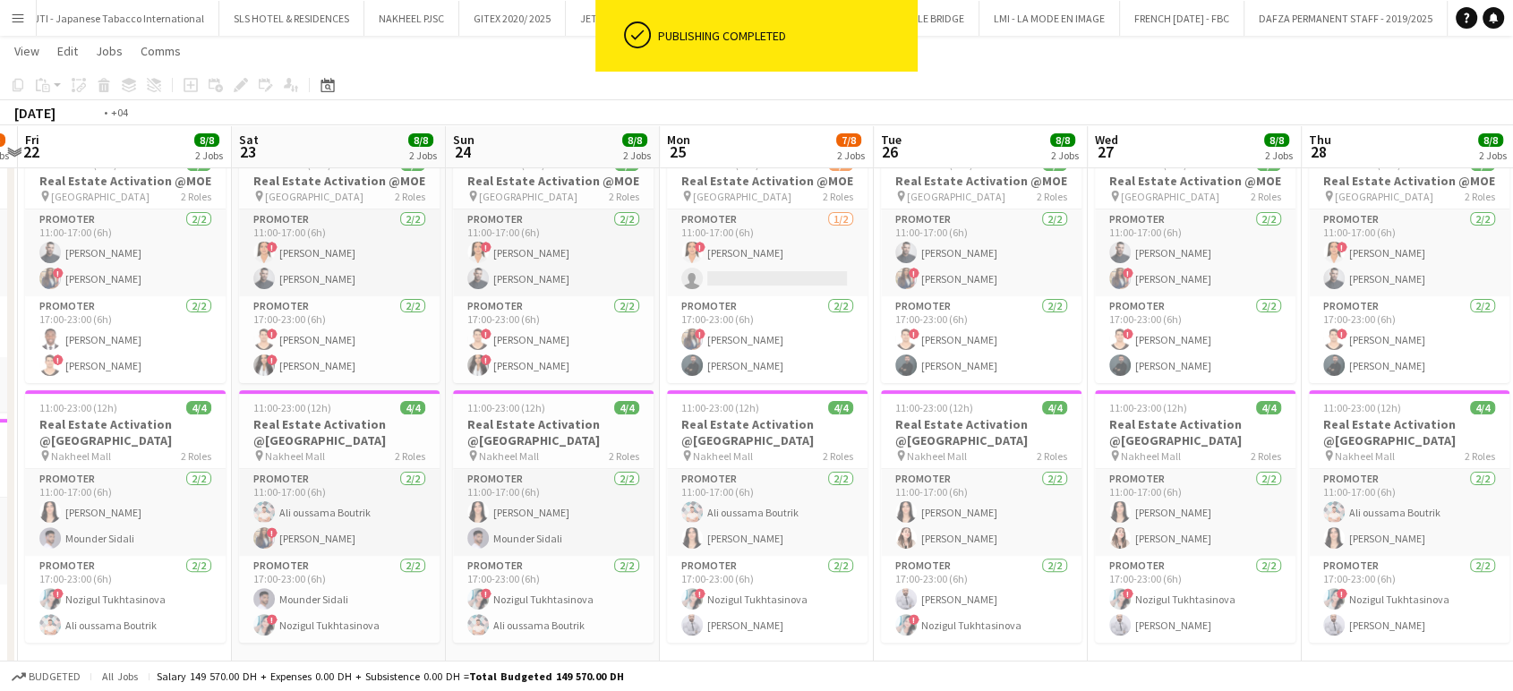
drag, startPoint x: 28, startPoint y: 489, endPoint x: 0, endPoint y: 489, distance: 27.8
click at [0, 489] on app-calendar-viewport "Wed 20 8/8 2 Jobs Thu 21 7/8 2 Jobs Fri 22 8/8 2 Jobs Sat 23 8/8 2 Jobs Sun 24 …" at bounding box center [756, 278] width 1513 height 1213
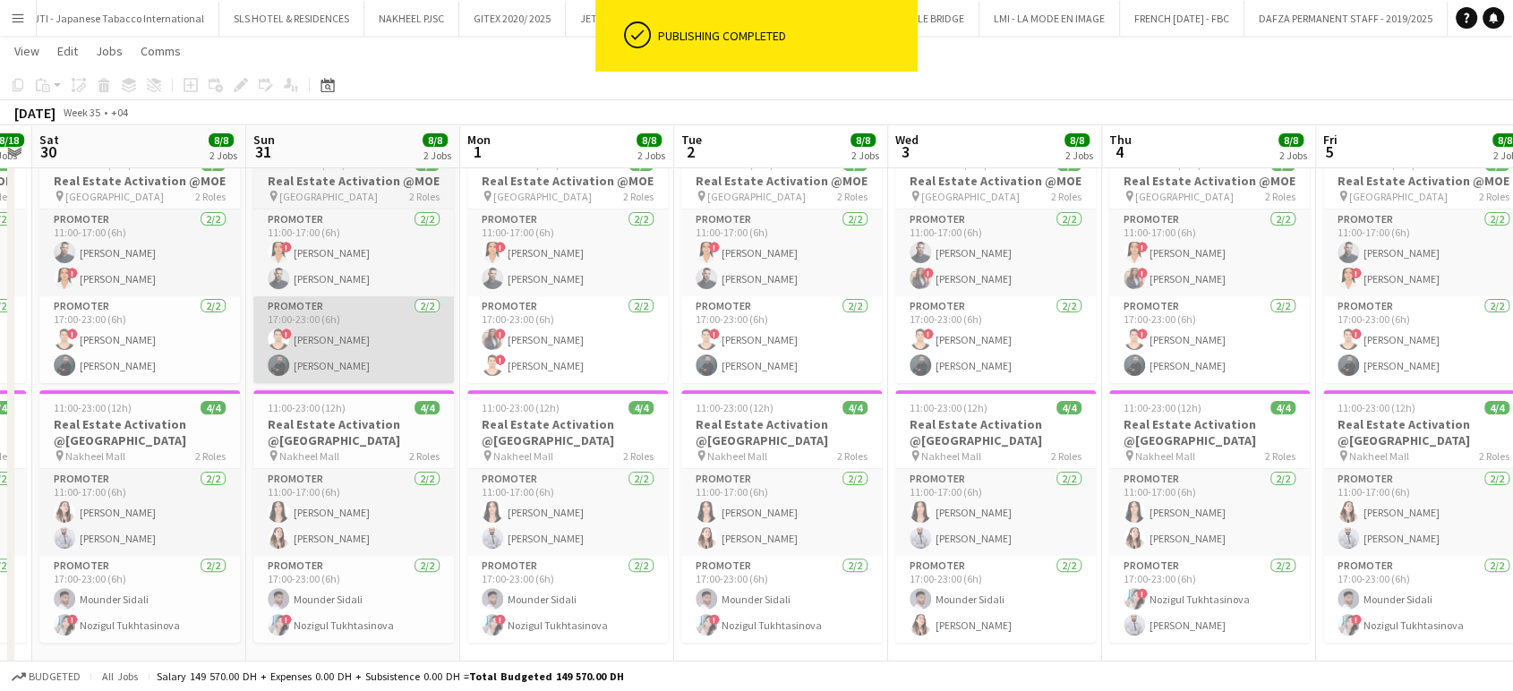
drag, startPoint x: 758, startPoint y: 321, endPoint x: 49, endPoint y: 320, distance: 708.4
click at [108, 321] on app-calendar-viewport "Mon 25 7/8 2 Jobs Tue 26 8/8 2 Jobs Wed 27 8/8 2 Jobs Thu 28 8/8 2 Jobs Fri 29 …" at bounding box center [756, 278] width 1513 height 1213
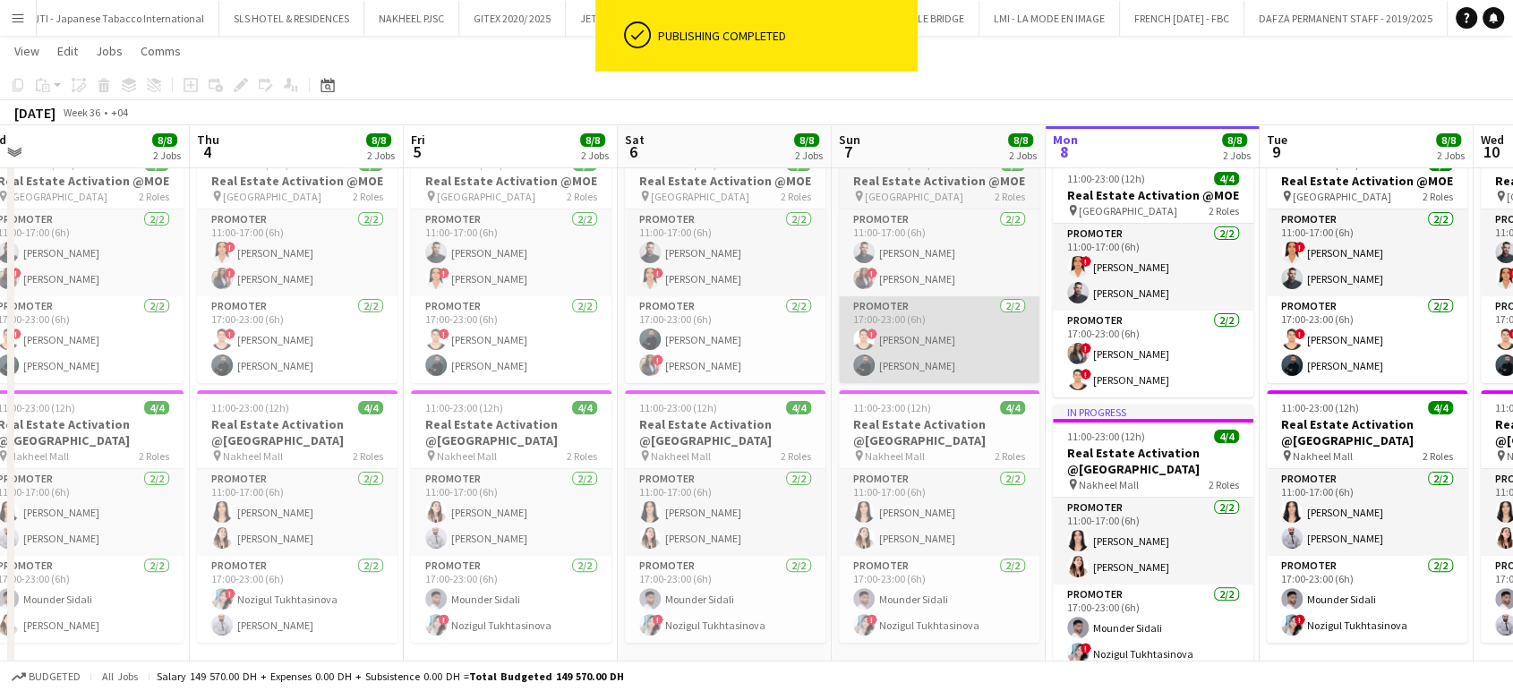
drag, startPoint x: 500, startPoint y: 338, endPoint x: 552, endPoint y: 304, distance: 61.6
click at [116, 338] on app-calendar-viewport "Sun 31 8/8 2 Jobs Mon 1 8/8 2 Jobs Tue 2 8/8 2 Jobs Wed 3 8/8 2 Jobs Thu 4 8/8 …" at bounding box center [756, 278] width 1513 height 1213
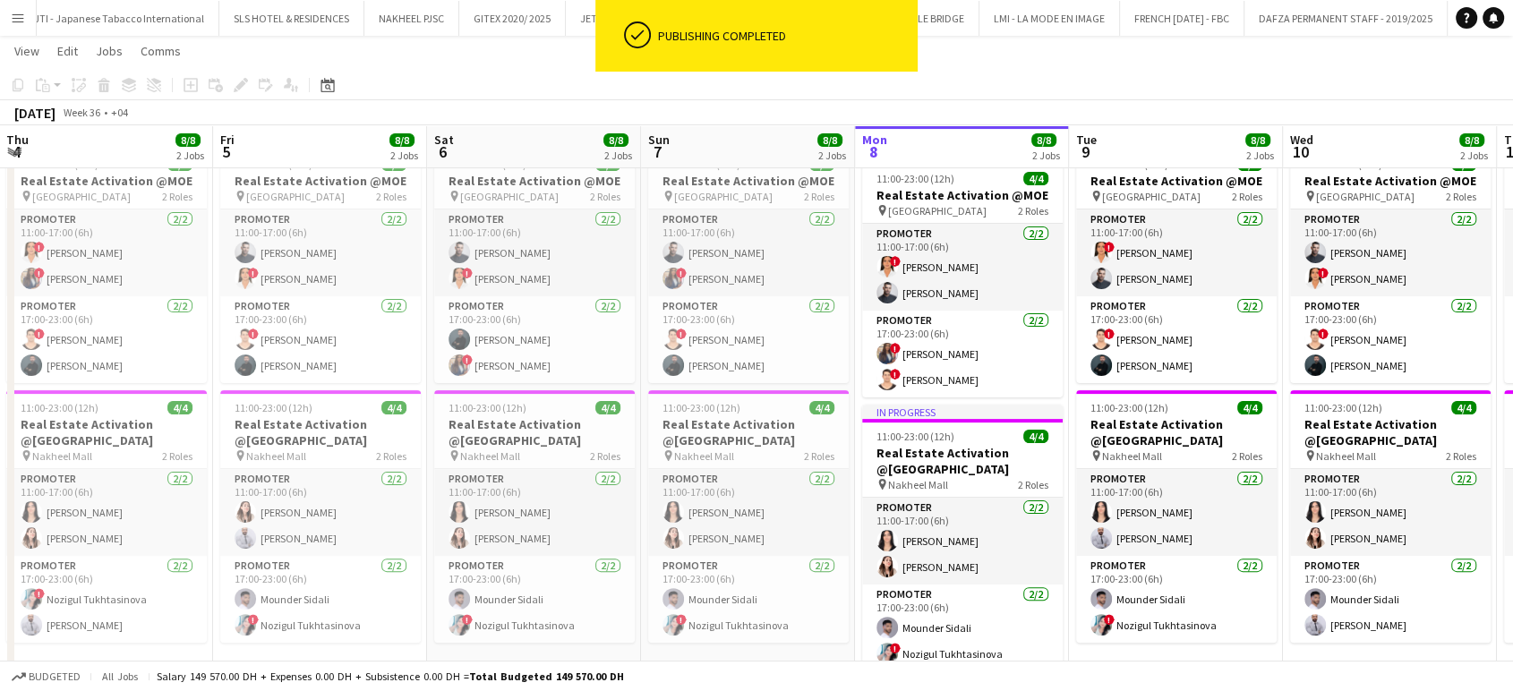
drag, startPoint x: 216, startPoint y: 330, endPoint x: 124, endPoint y: 330, distance: 91.3
click at [154, 330] on app-calendar-viewport "Tue 2 8/8 2 Jobs Wed 3 8/8 2 Jobs Thu 4 8/8 2 Jobs Fri 5 8/8 2 Jobs Sat 6 8/8 2…" at bounding box center [756, 278] width 1513 height 1213
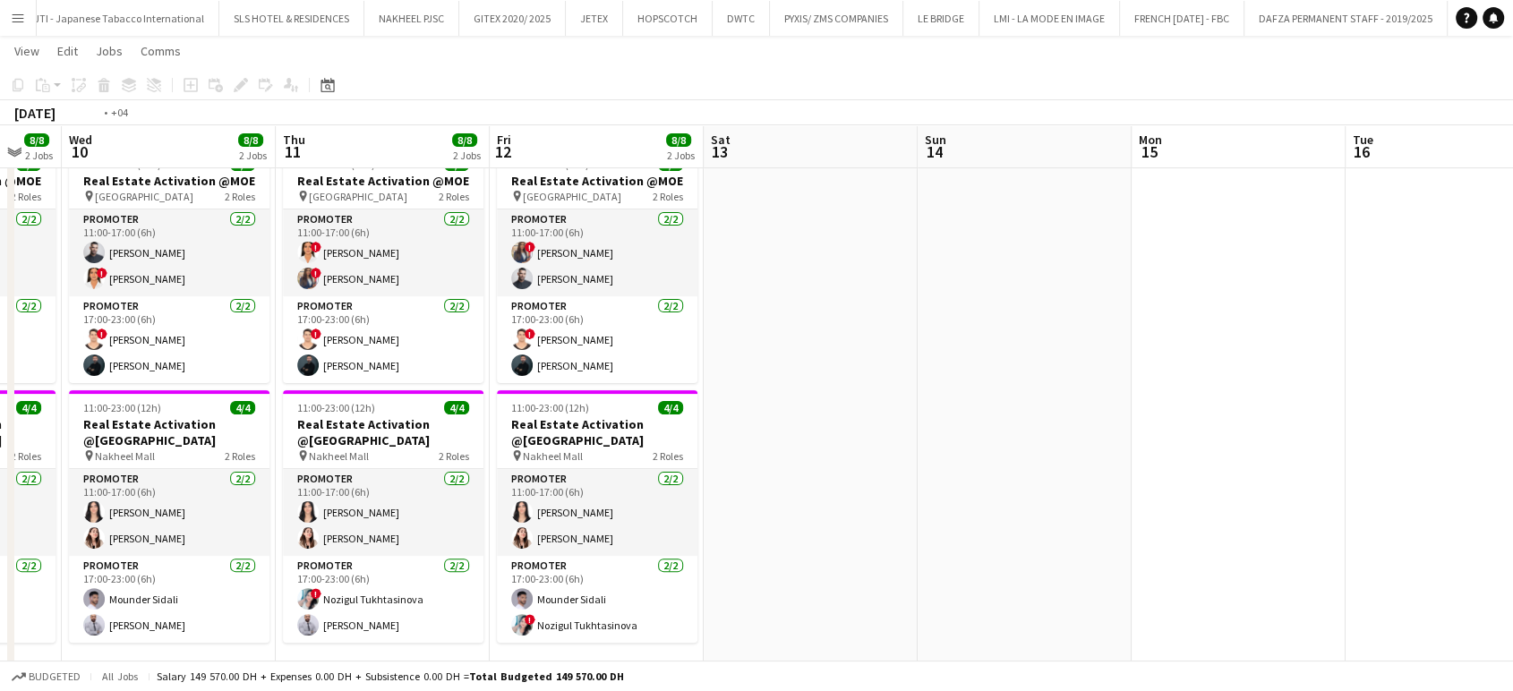
click at [885, 325] on app-calendar-viewport "Sun 7 8/8 2 Jobs Mon 8 8/8 2 Jobs Tue 9 8/8 2 Jobs Wed 10 8/8 2 Jobs Thu 11 8/8…" at bounding box center [756, 278] width 1513 height 1213
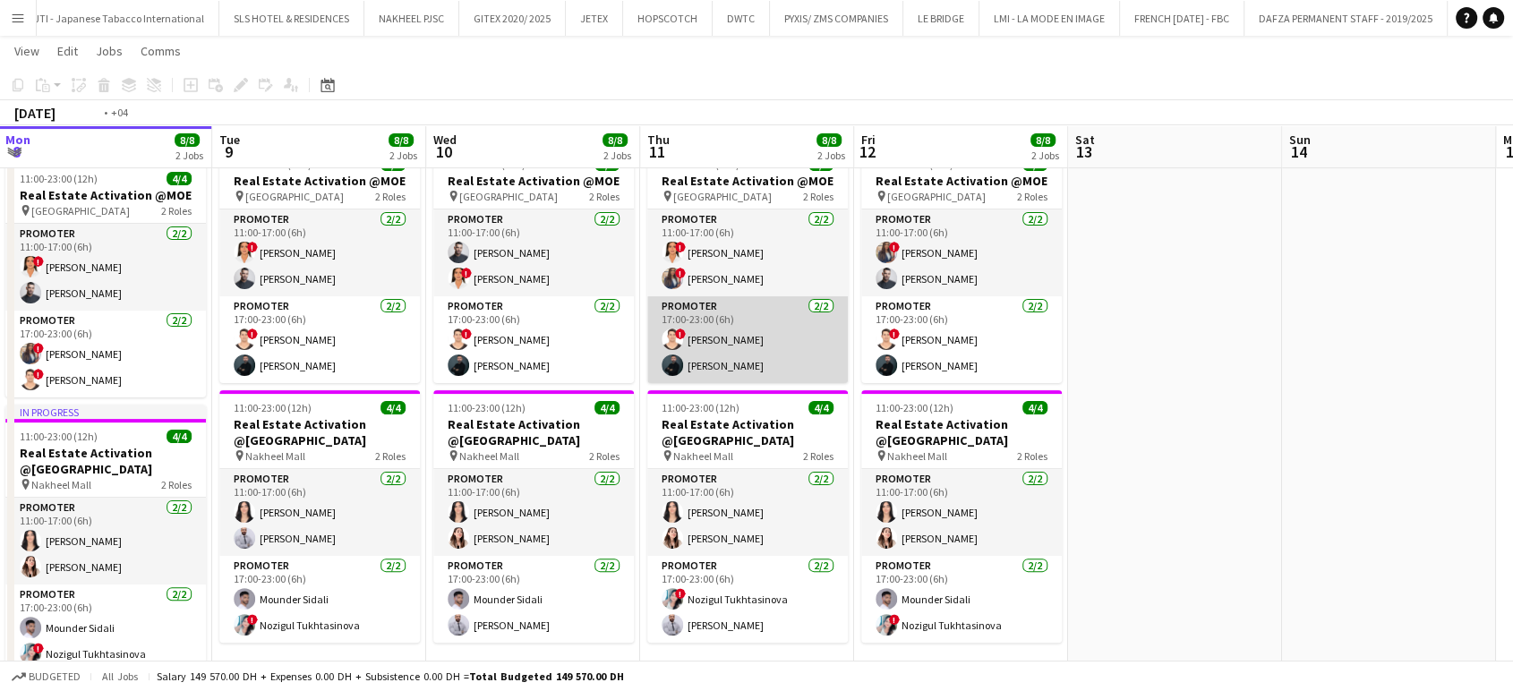
drag, startPoint x: 1184, startPoint y: 312, endPoint x: 632, endPoint y: 313, distance: 551.7
click at [720, 319] on app-calendar-viewport "Thu 4 8/8 2 Jobs Fri 5 8/8 2 Jobs Sat 6 8/8 2 Jobs Sun 7 8/8 2 Jobs Mon 8 8/8 2…" at bounding box center [756, 278] width 1513 height 1213
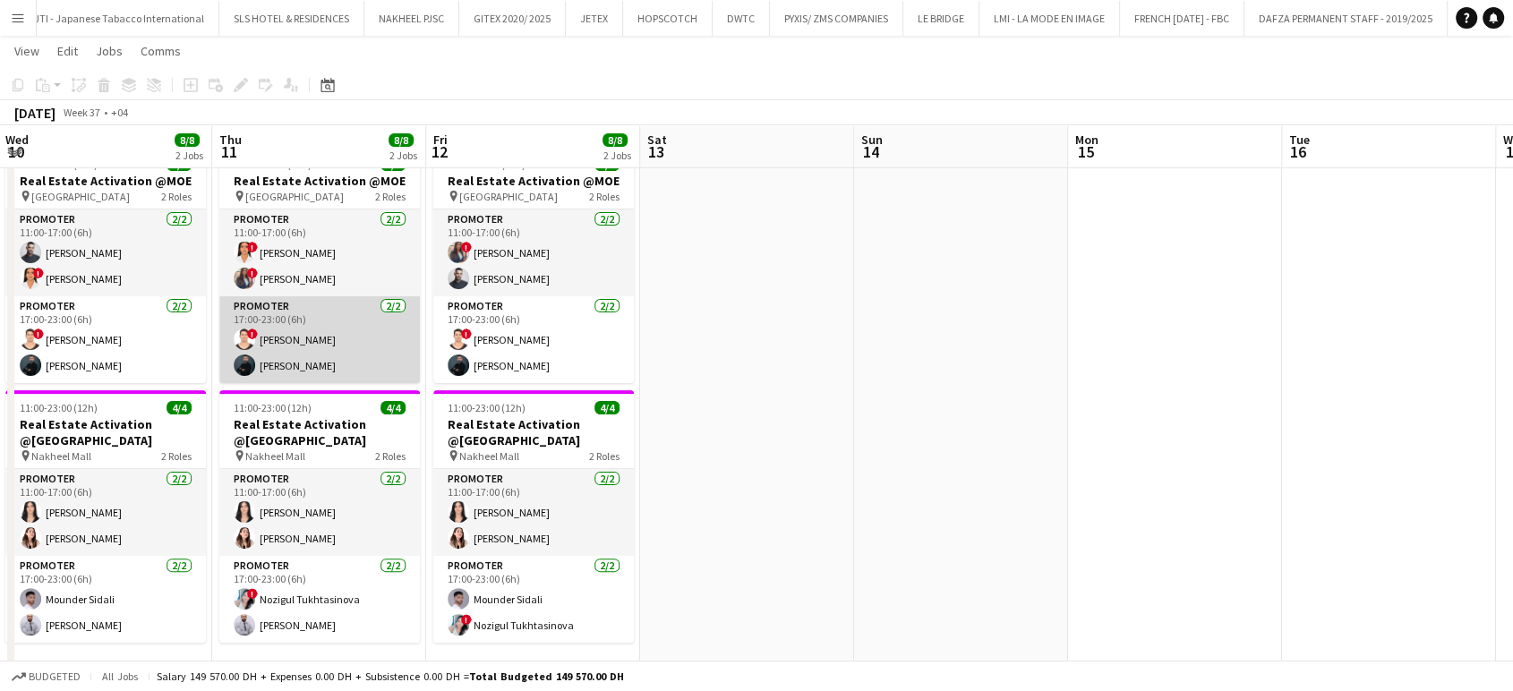
scroll to position [0, 499]
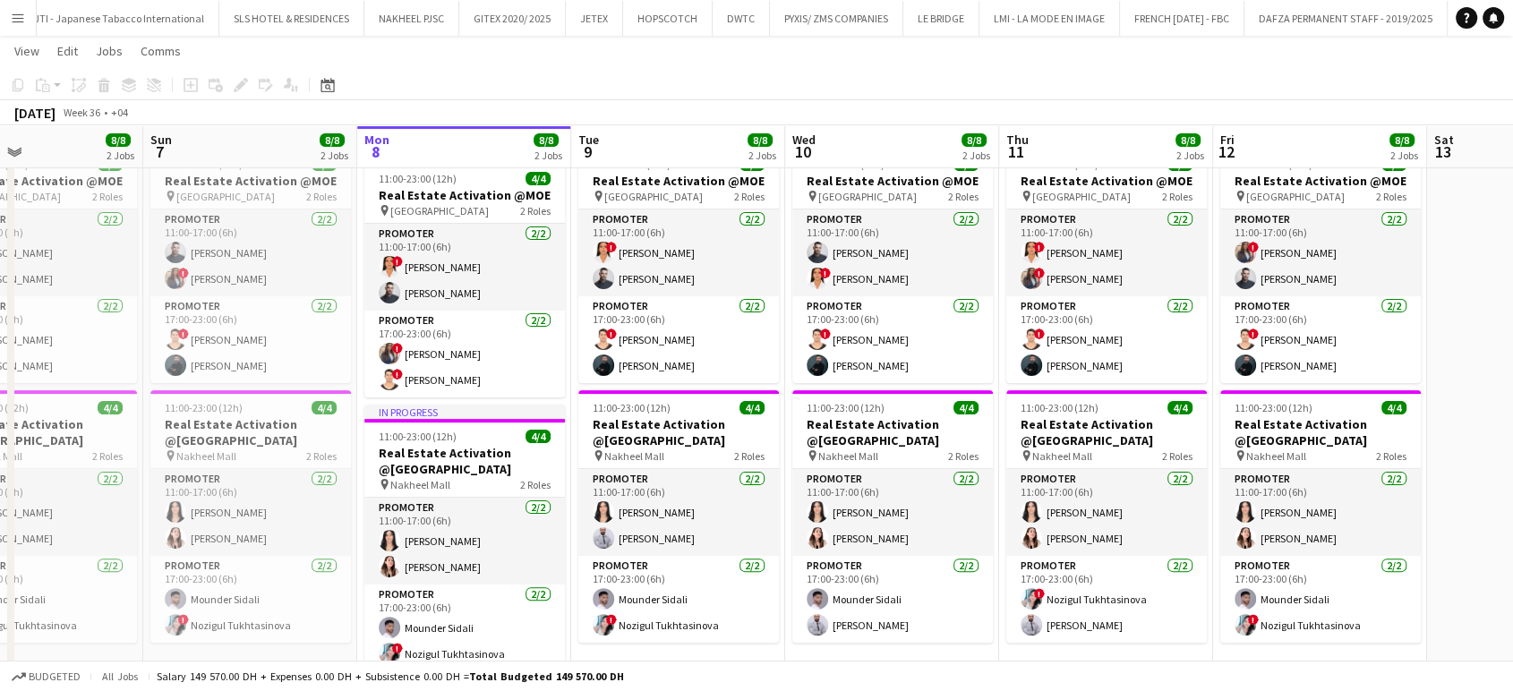
drag, startPoint x: 1470, startPoint y: 358, endPoint x: 1487, endPoint y: 362, distance: 18.3
click at [1487, 362] on app-calendar-viewport "Thu 4 8/8 2 Jobs Fri 5 8/8 2 Jobs Sat 6 8/8 2 Jobs Sun 7 8/8 2 Jobs Mon 8 8/8 2…" at bounding box center [756, 278] width 1513 height 1213
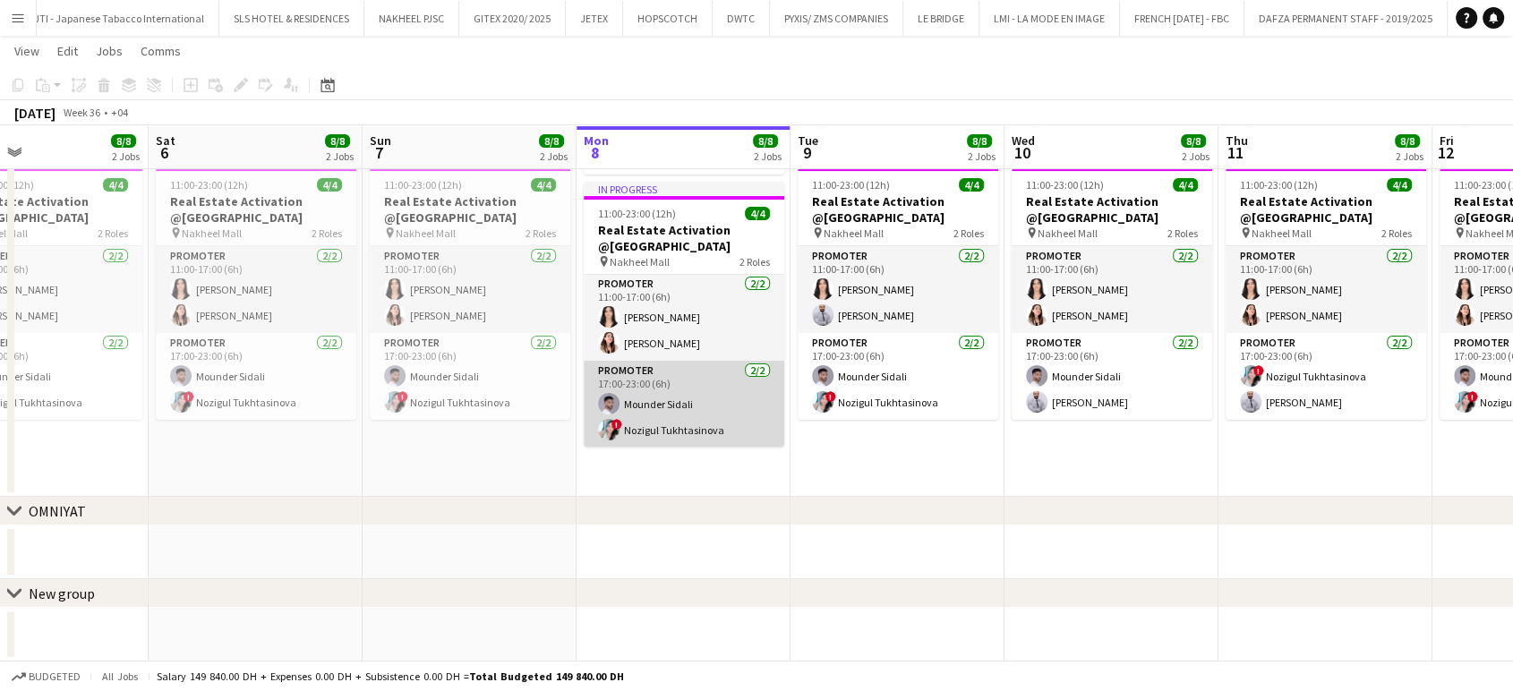
scroll to position [0, 0]
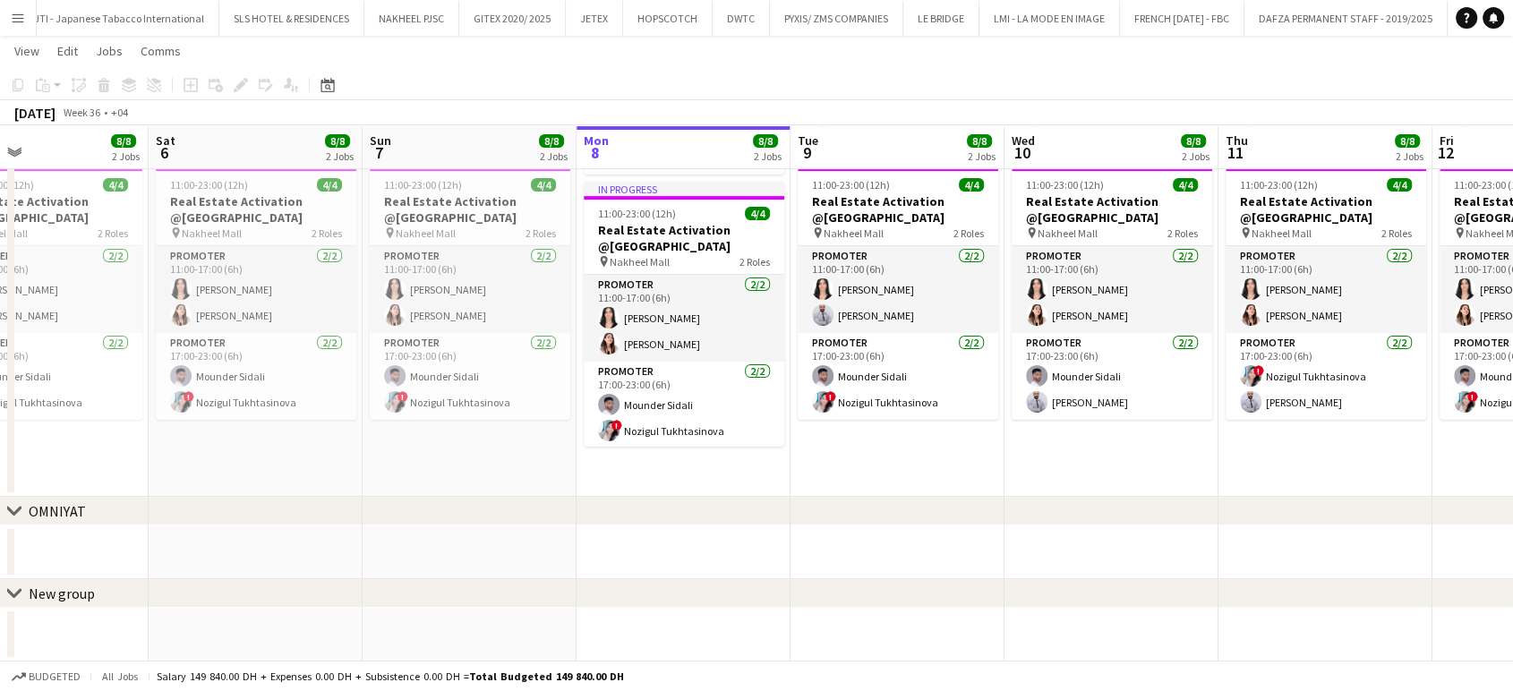
click at [63, 586] on div "New group" at bounding box center [62, 594] width 66 height 18
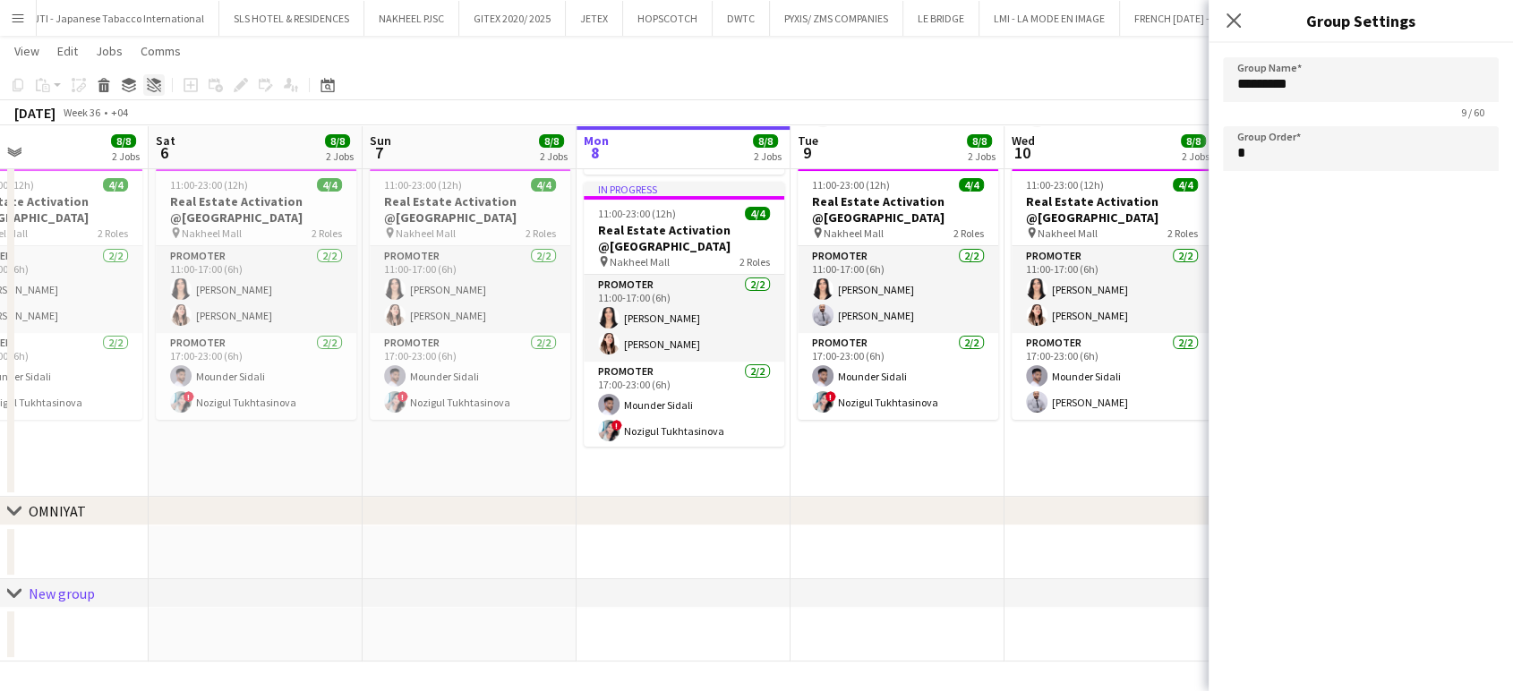
click at [150, 84] on icon "Ungroup" at bounding box center [154, 85] width 14 height 14
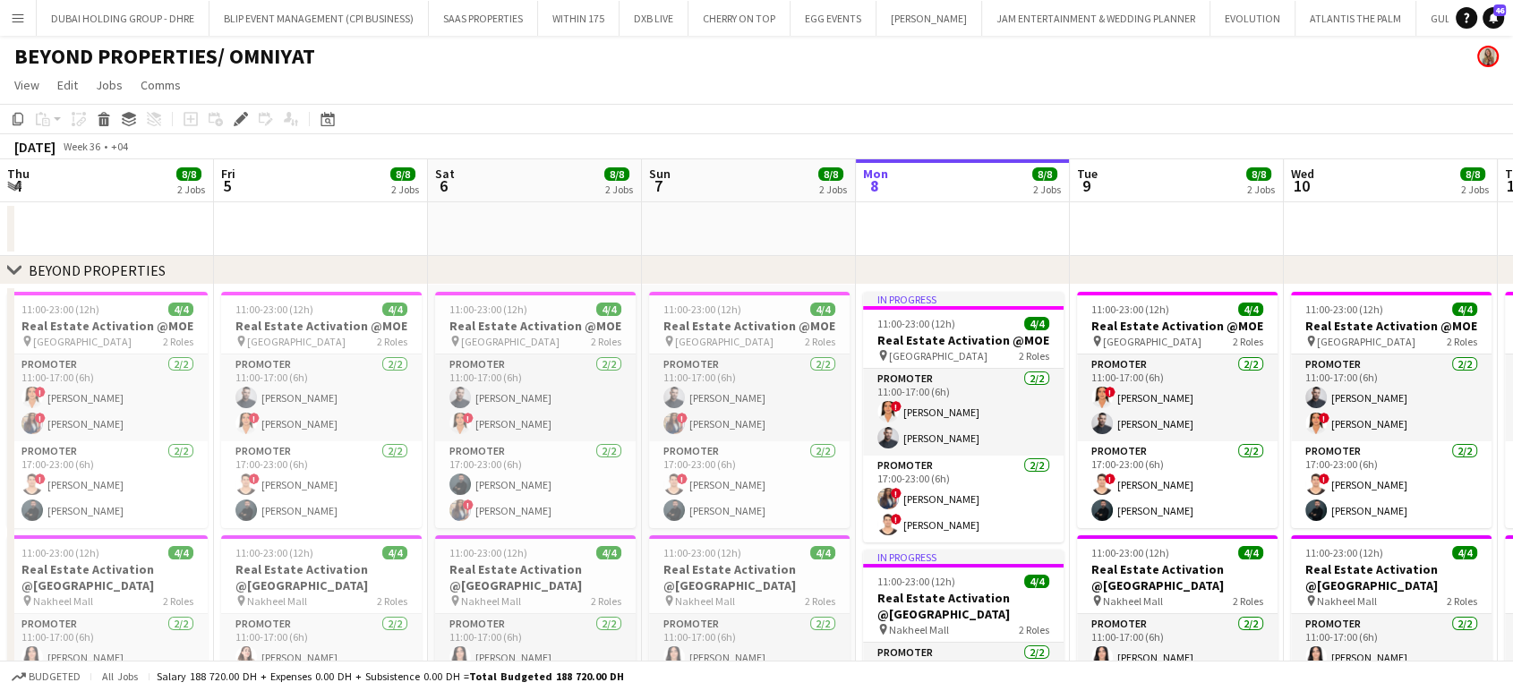
scroll to position [0, 370]
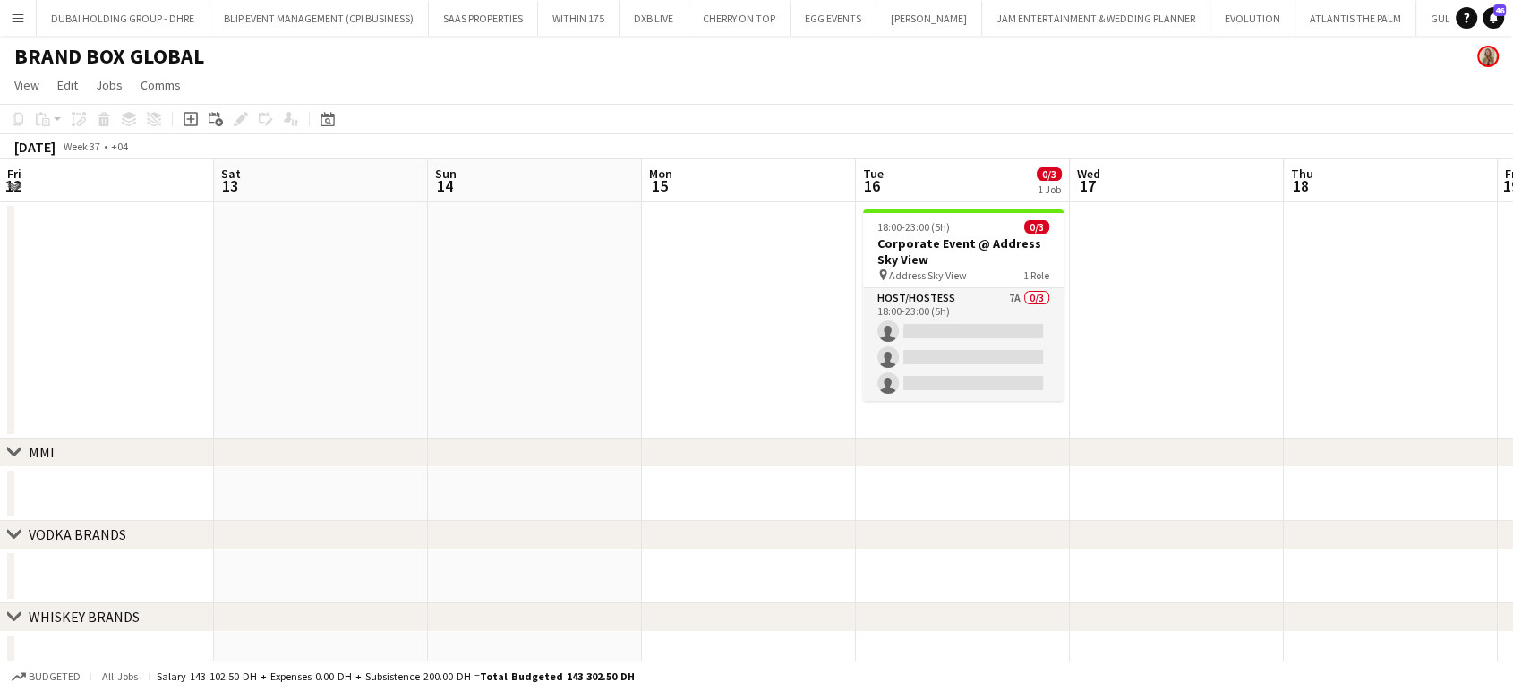
scroll to position [0, 622]
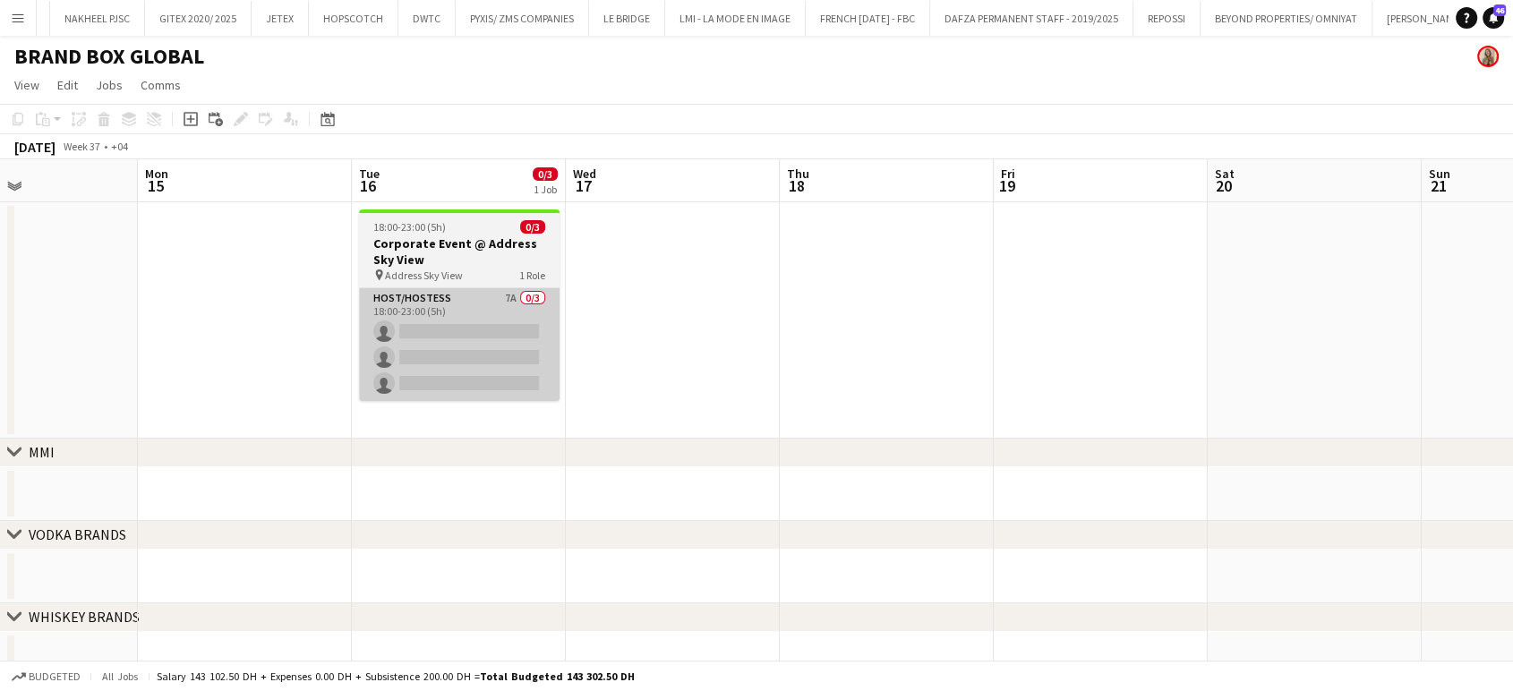
drag, startPoint x: 273, startPoint y: 325, endPoint x: 613, endPoint y: 340, distance: 339.8
click at [609, 340] on app-calendar-viewport "Fri 12 Sat 13 Sun 14 Mon 15 Tue 16 0/3 1 Job Wed 17 Thu 18 Fri 19 Sat 20 Sun 21…" at bounding box center [756, 422] width 1513 height 527
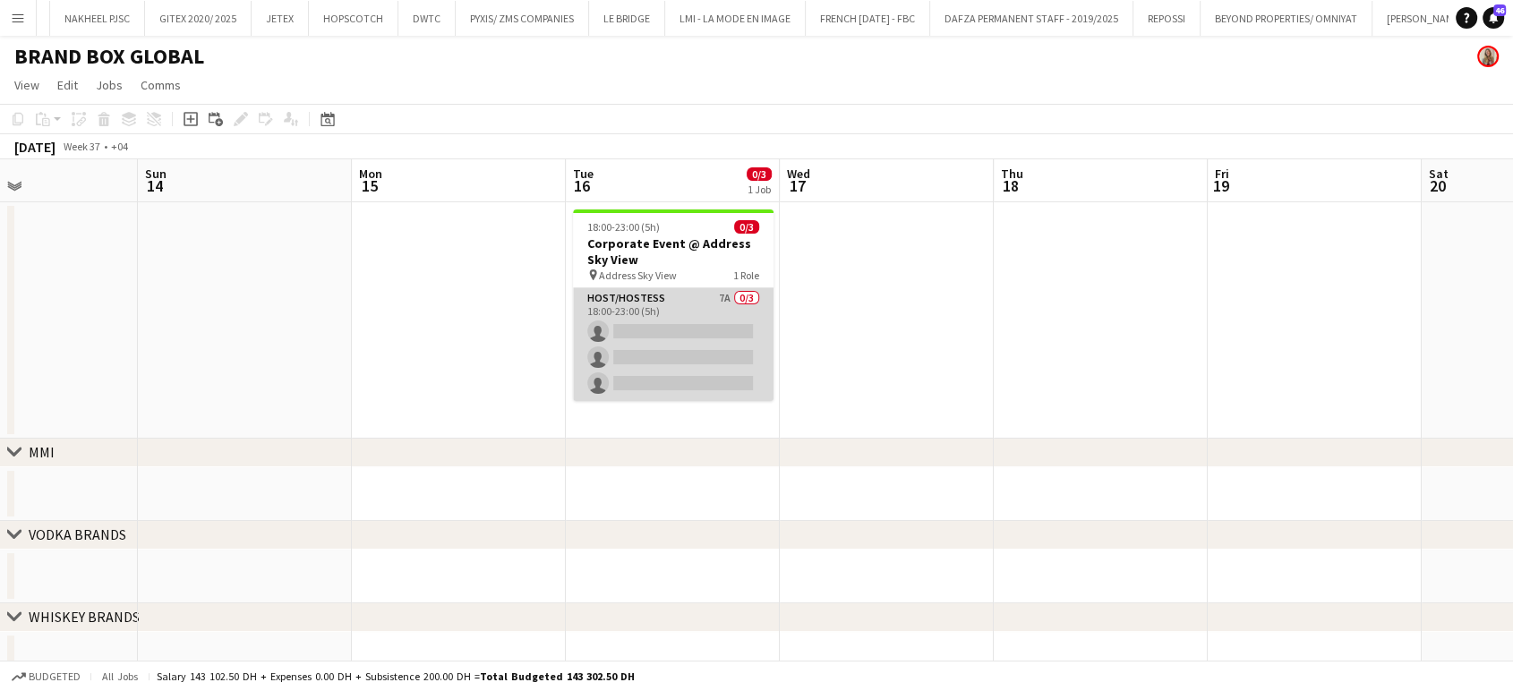
scroll to position [0, 501]
click at [724, 342] on app-card-role "Host/Hostess 7A 0/3 18:00-23:00 (5h) single-neutral-actions single-neutral-acti…" at bounding box center [677, 344] width 201 height 113
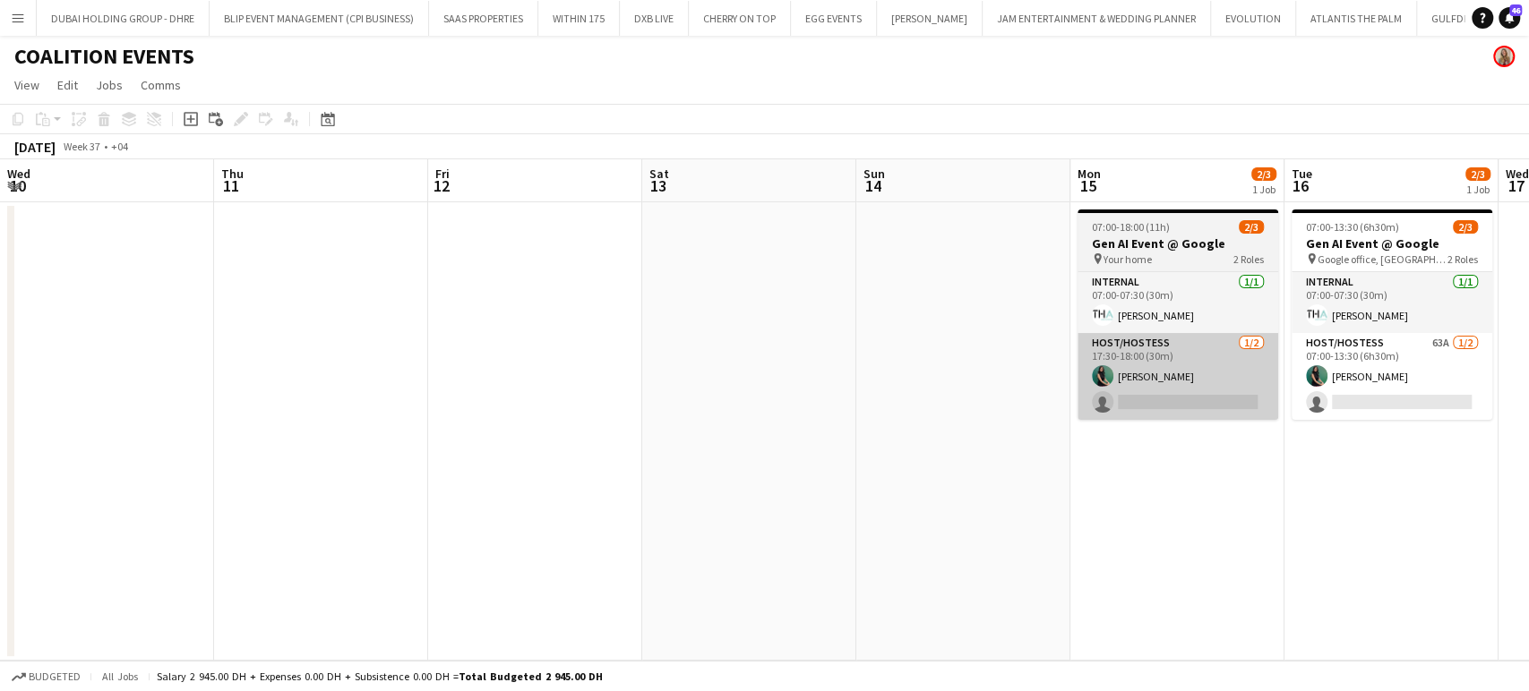
scroll to position [0, 651]
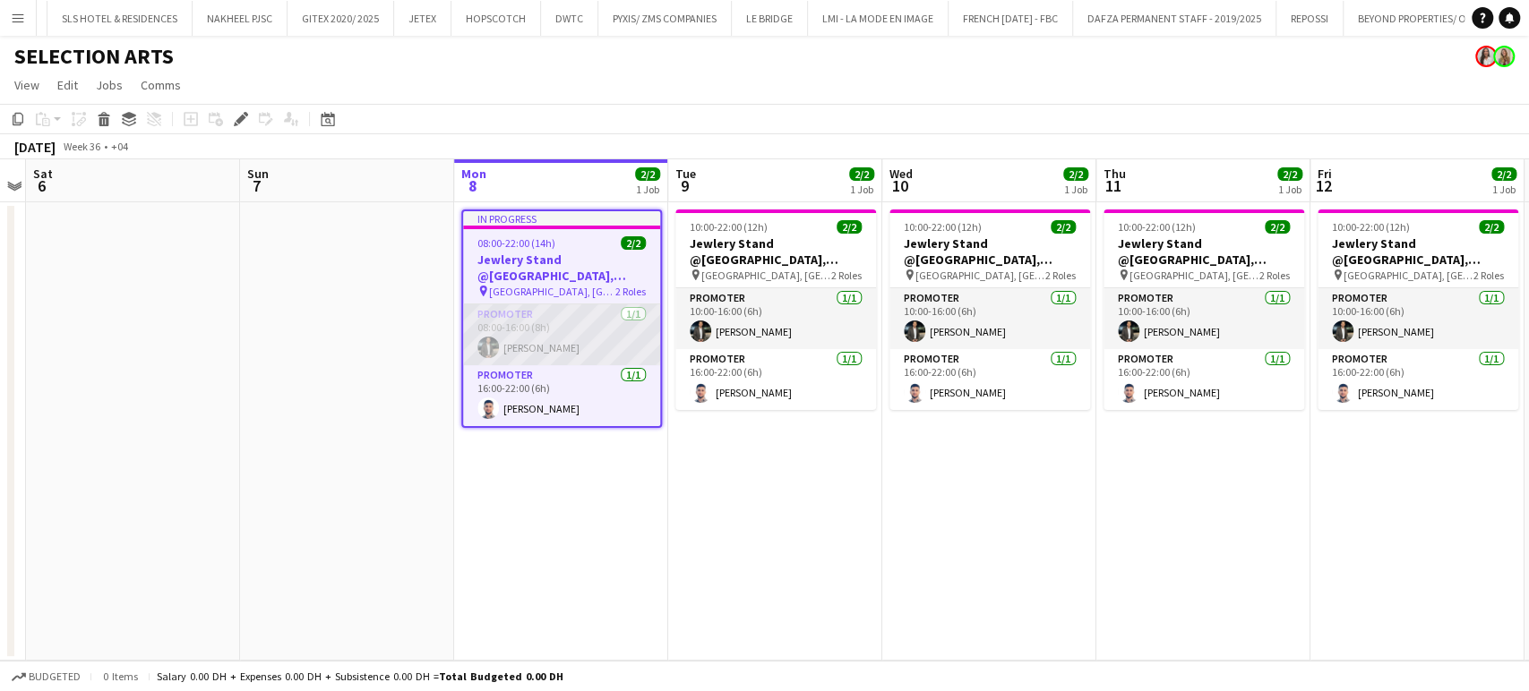
click at [561, 335] on app-card-role "Promoter [DATE] 08:00-16:00 (8h) [PERSON_NAME]" at bounding box center [561, 334] width 197 height 61
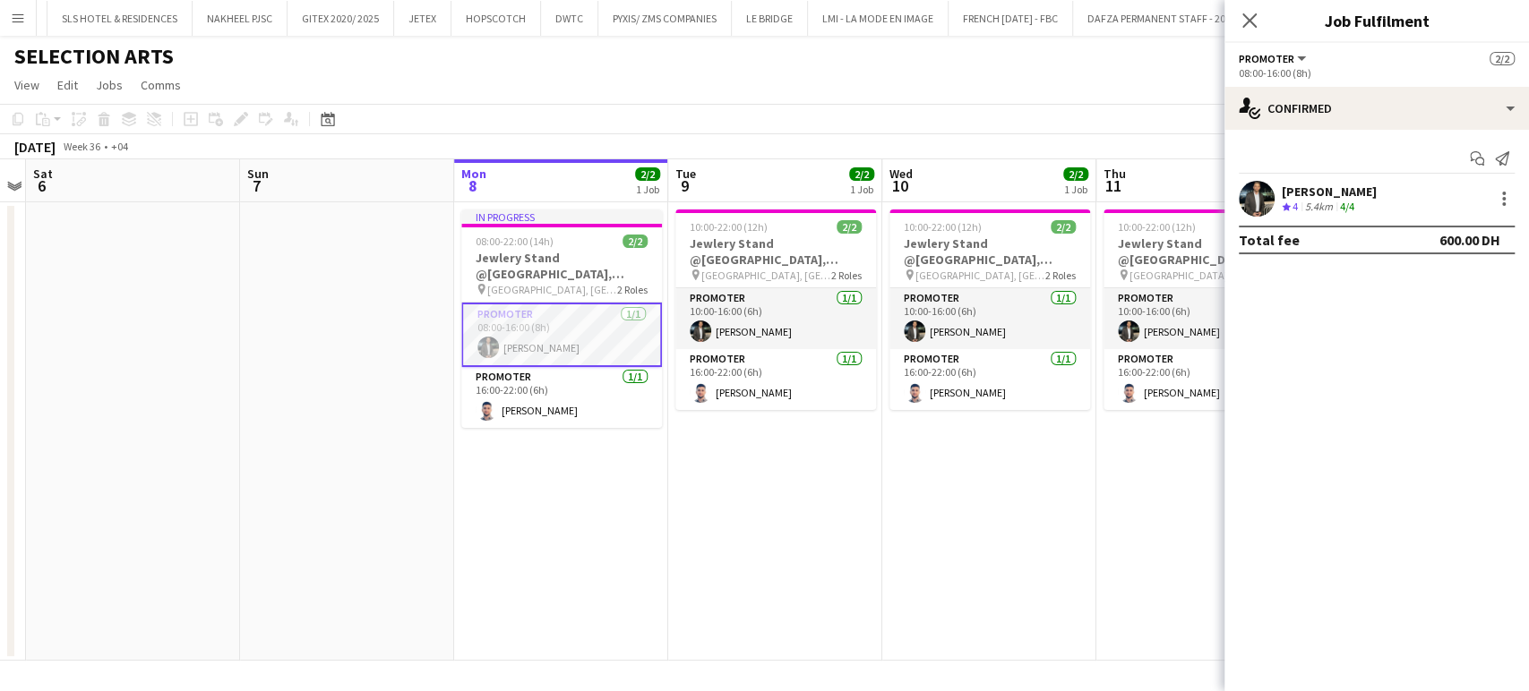
click at [1280, 199] on div "[PERSON_NAME] Crew rating 4 5.4km 4/4" at bounding box center [1376, 199] width 304 height 36
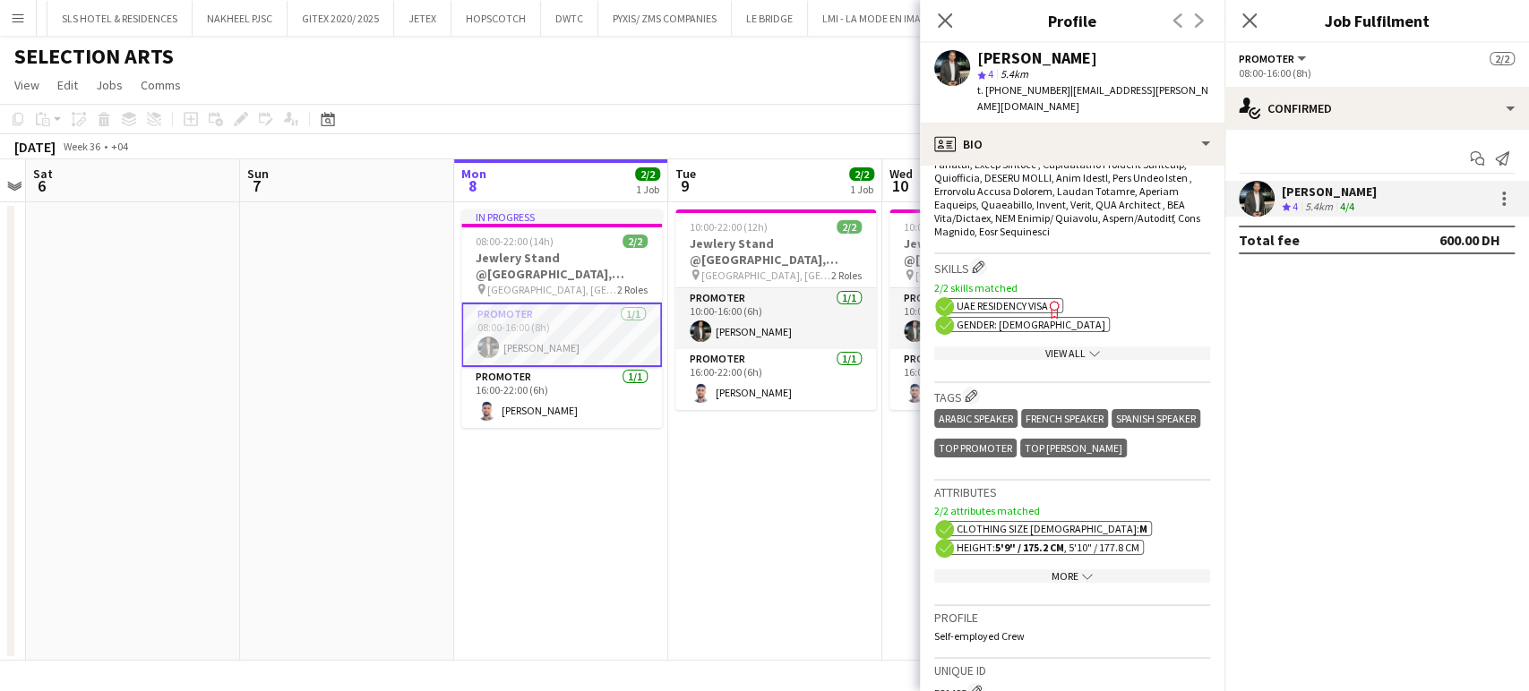
scroll to position [1094, 0]
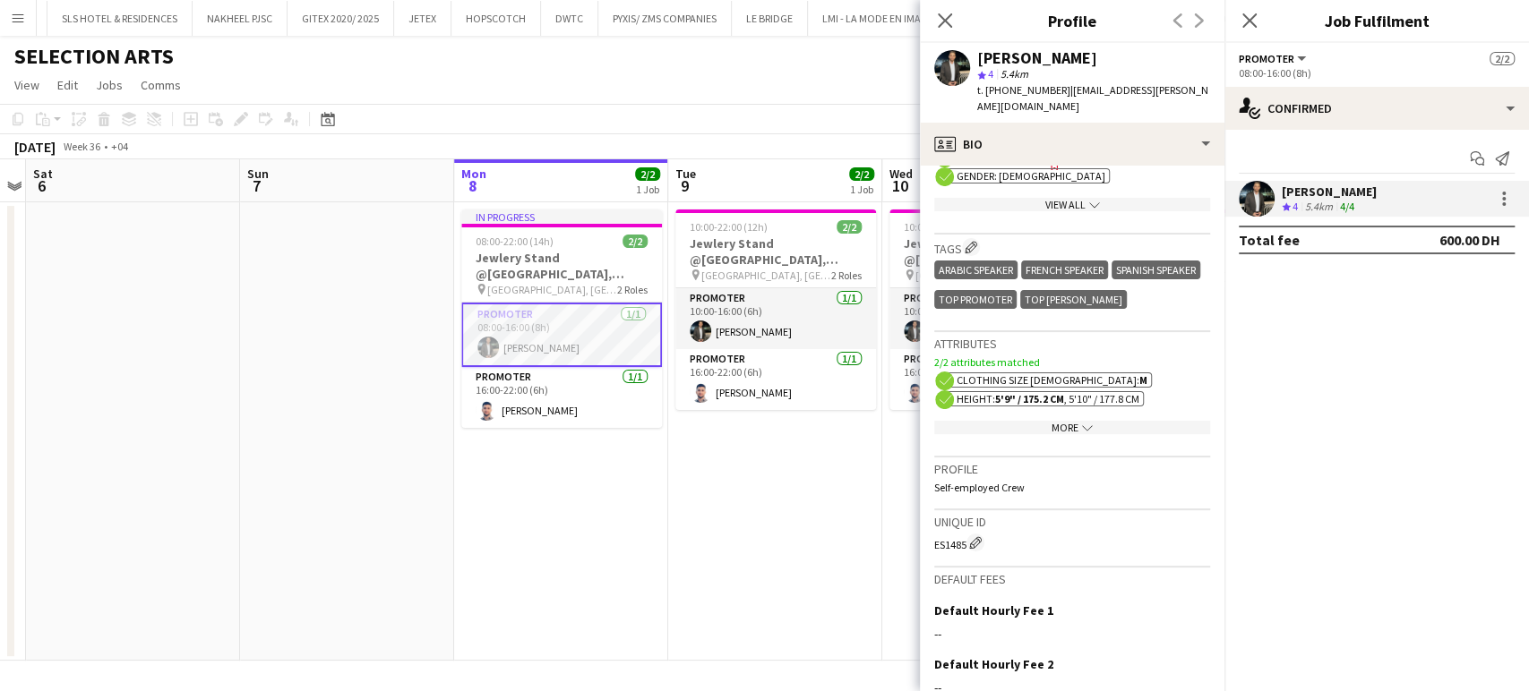
click at [1066, 421] on div "More chevron-down" at bounding box center [1072, 427] width 276 height 13
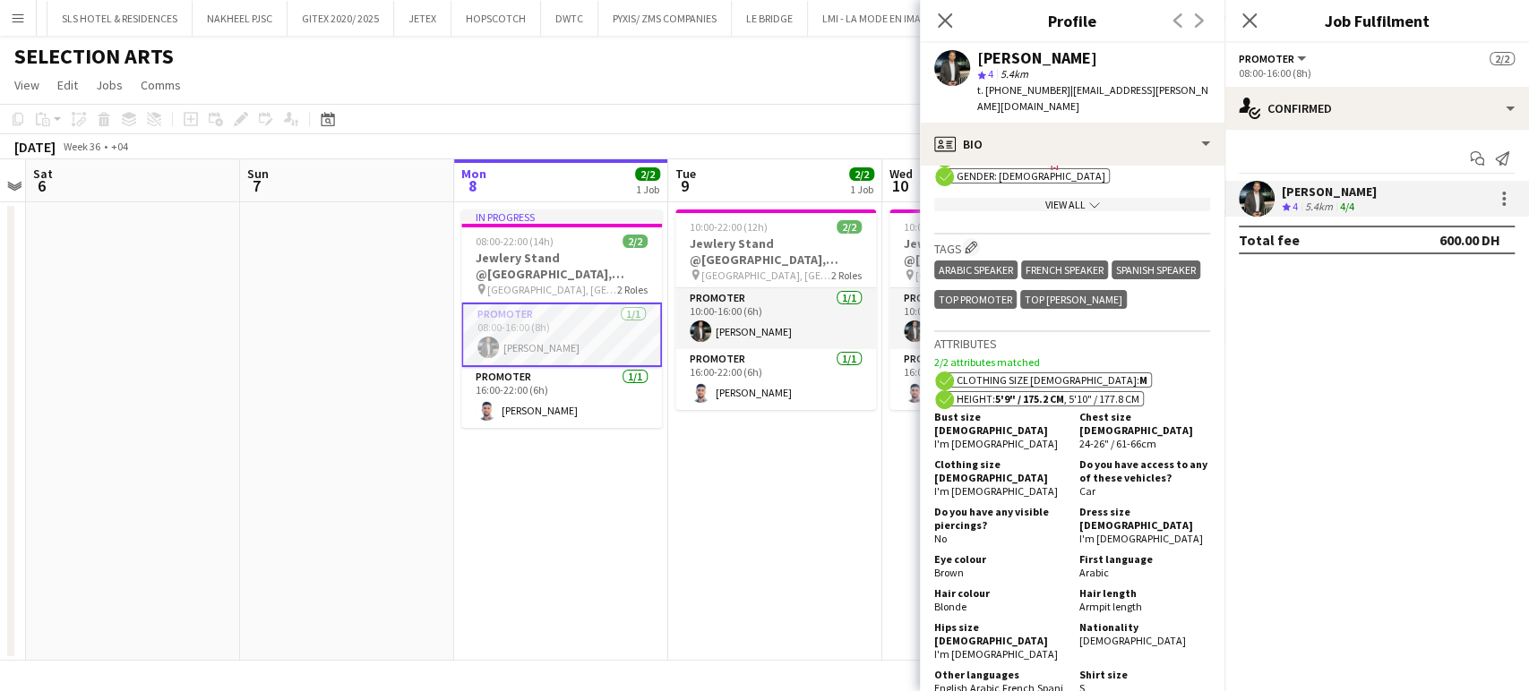
click at [738, 480] on app-date-cell "10:00-22:00 (12h) 2/2 Jewlery Stand @[GEOGRAPHIC_DATA], [GEOGRAPHIC_DATA] pin […" at bounding box center [775, 431] width 214 height 459
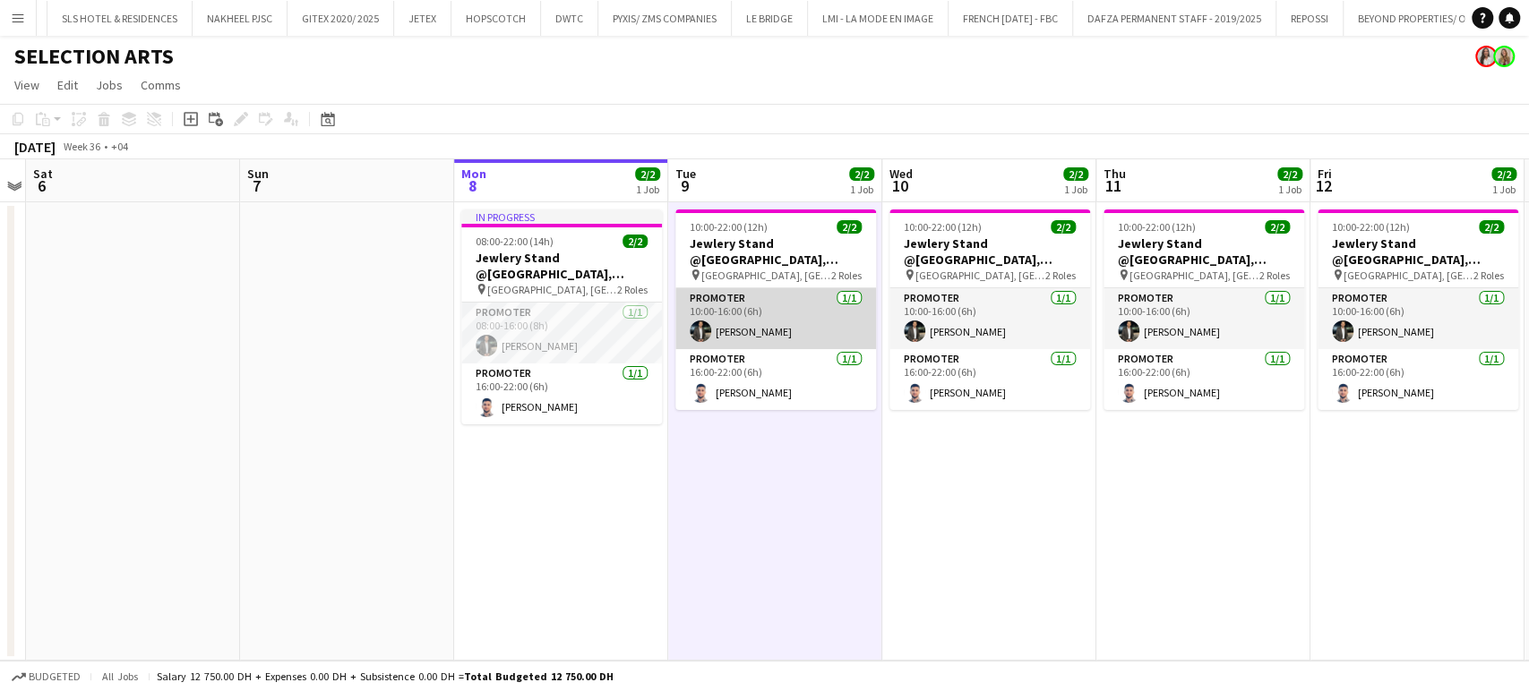
click at [763, 323] on app-card-role "Promoter [DATE] 10:00-16:00 (6h) [PERSON_NAME]" at bounding box center [775, 318] width 201 height 61
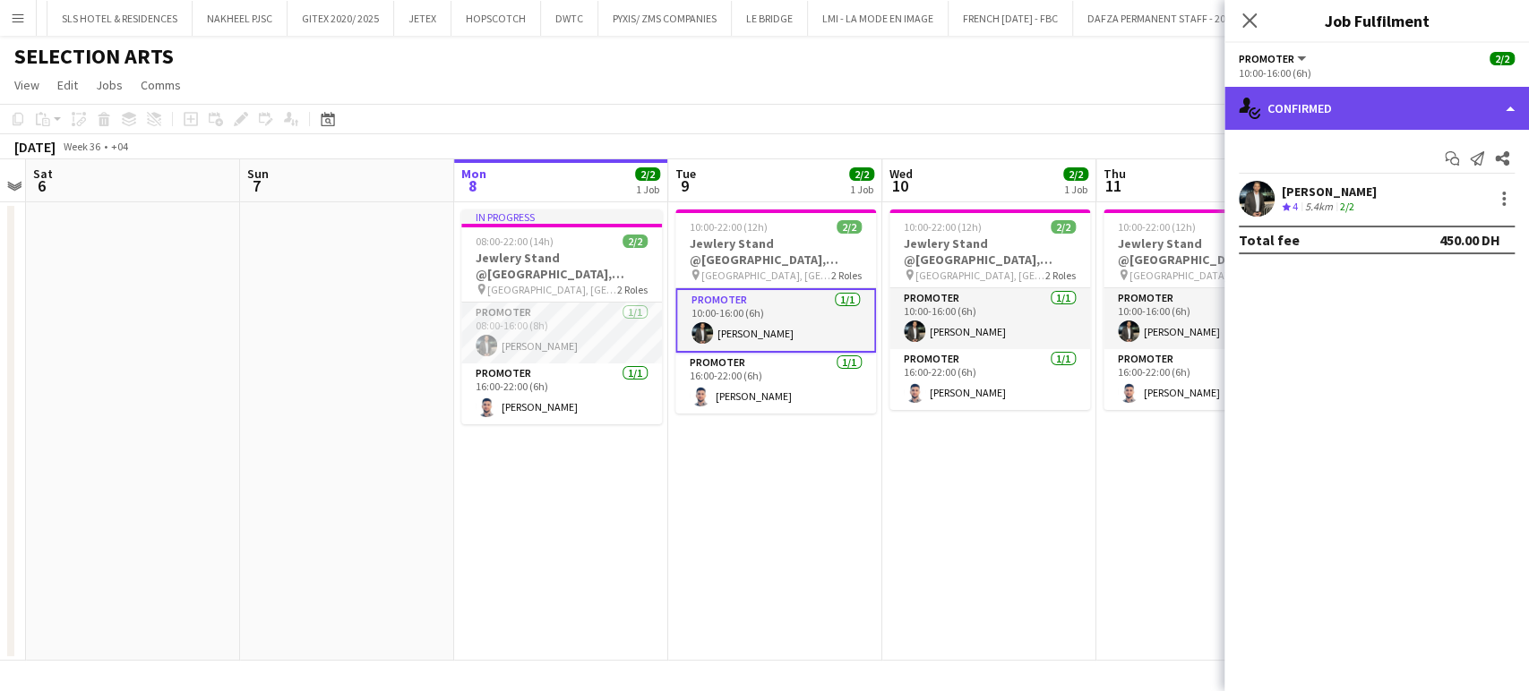
click at [1489, 93] on div "single-neutral-actions-check-2 Confirmed" at bounding box center [1376, 108] width 304 height 43
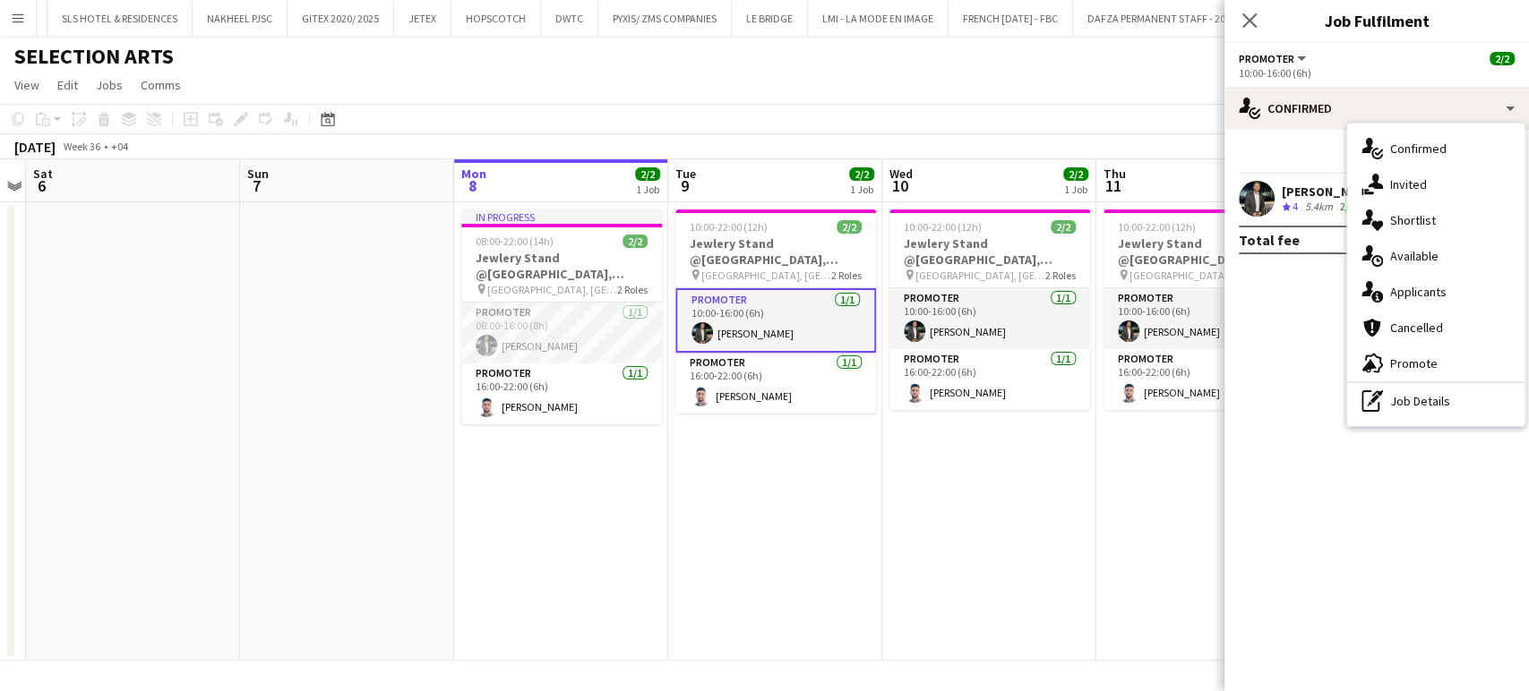
drag, startPoint x: 1453, startPoint y: 401, endPoint x: 1464, endPoint y: 407, distance: 12.4
click at [1452, 401] on div "pen-write Job Details" at bounding box center [1435, 401] width 177 height 36
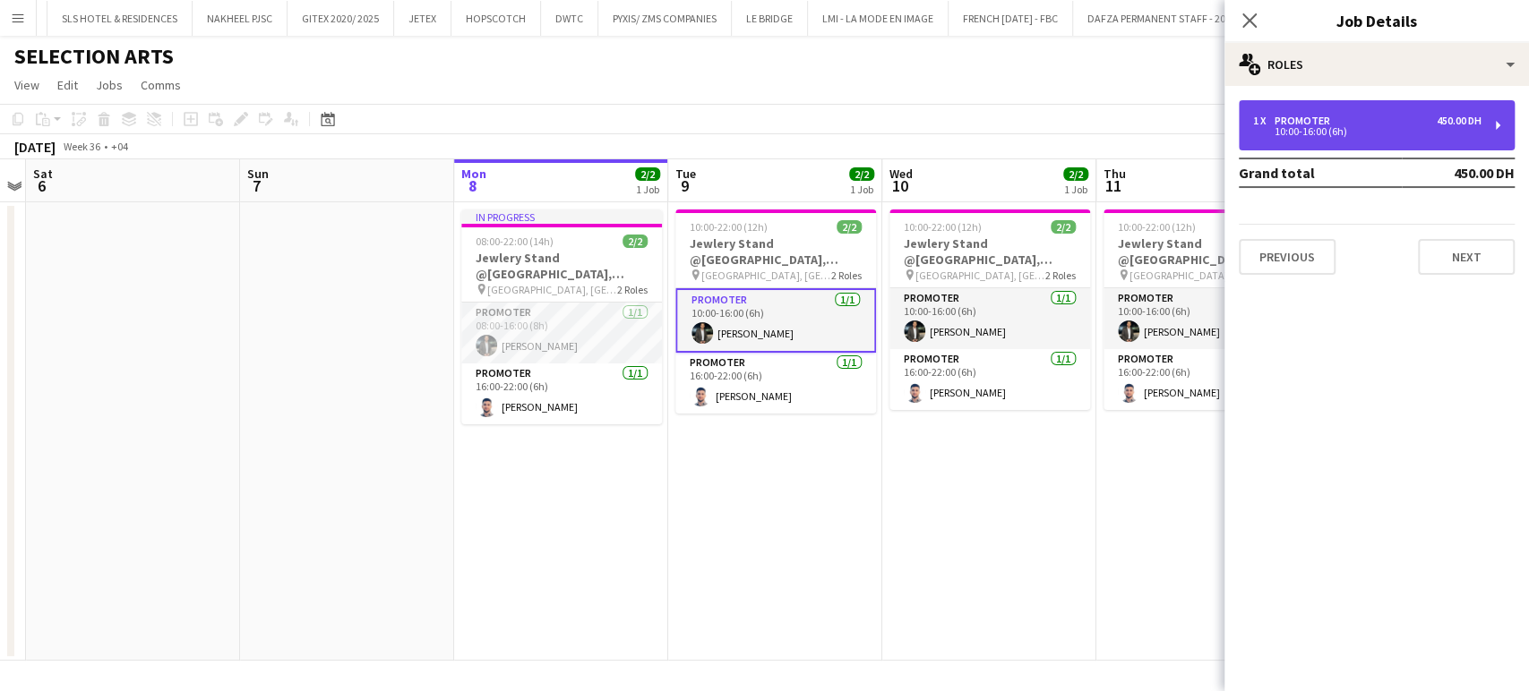
click at [1295, 111] on div "1 x Promoter 450.00 DH 10:00-16:00 (6h)" at bounding box center [1377, 125] width 276 height 50
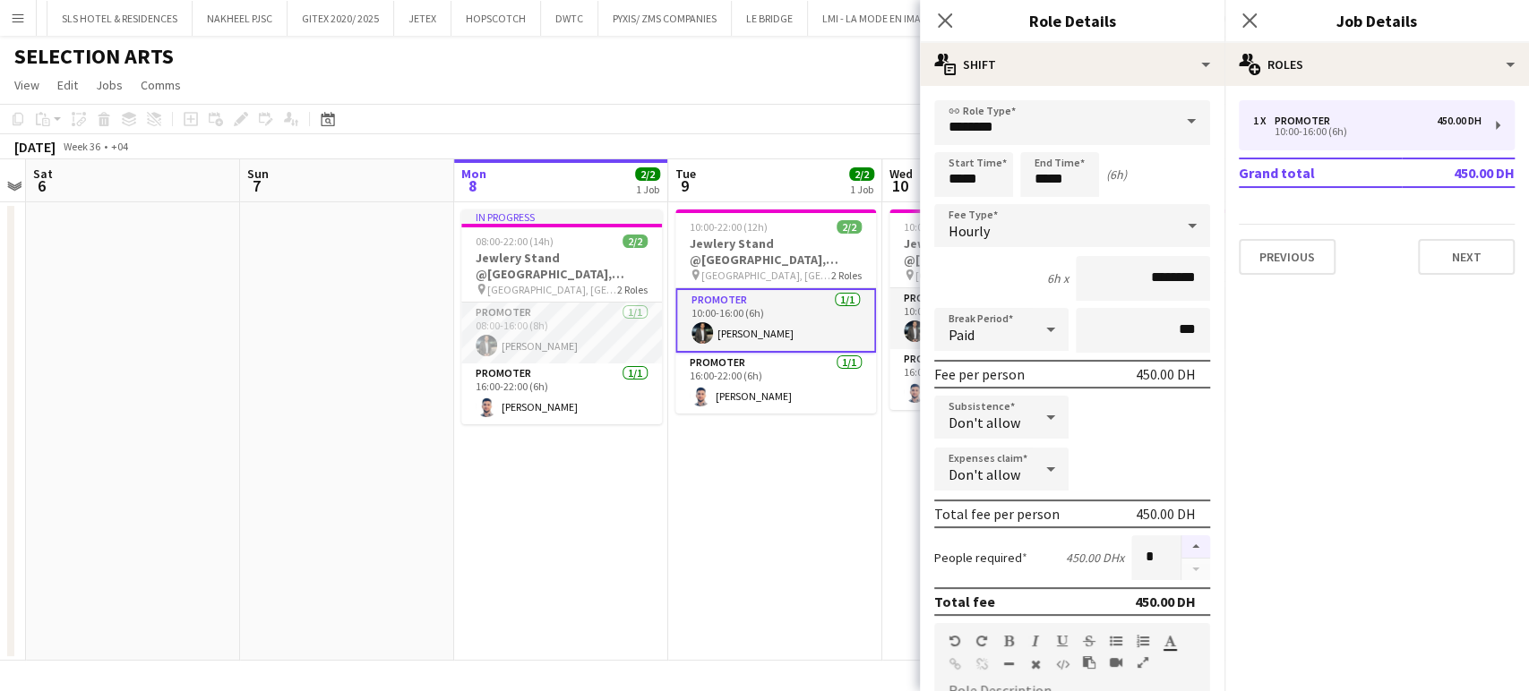
click at [1181, 544] on button "button" at bounding box center [1195, 547] width 29 height 23
type input "*"
click at [882, 538] on app-date-cell "10:00-22:00 (12h) 2/2 Jewlery Stand @[GEOGRAPHIC_DATA], [GEOGRAPHIC_DATA] pin […" at bounding box center [989, 431] width 214 height 459
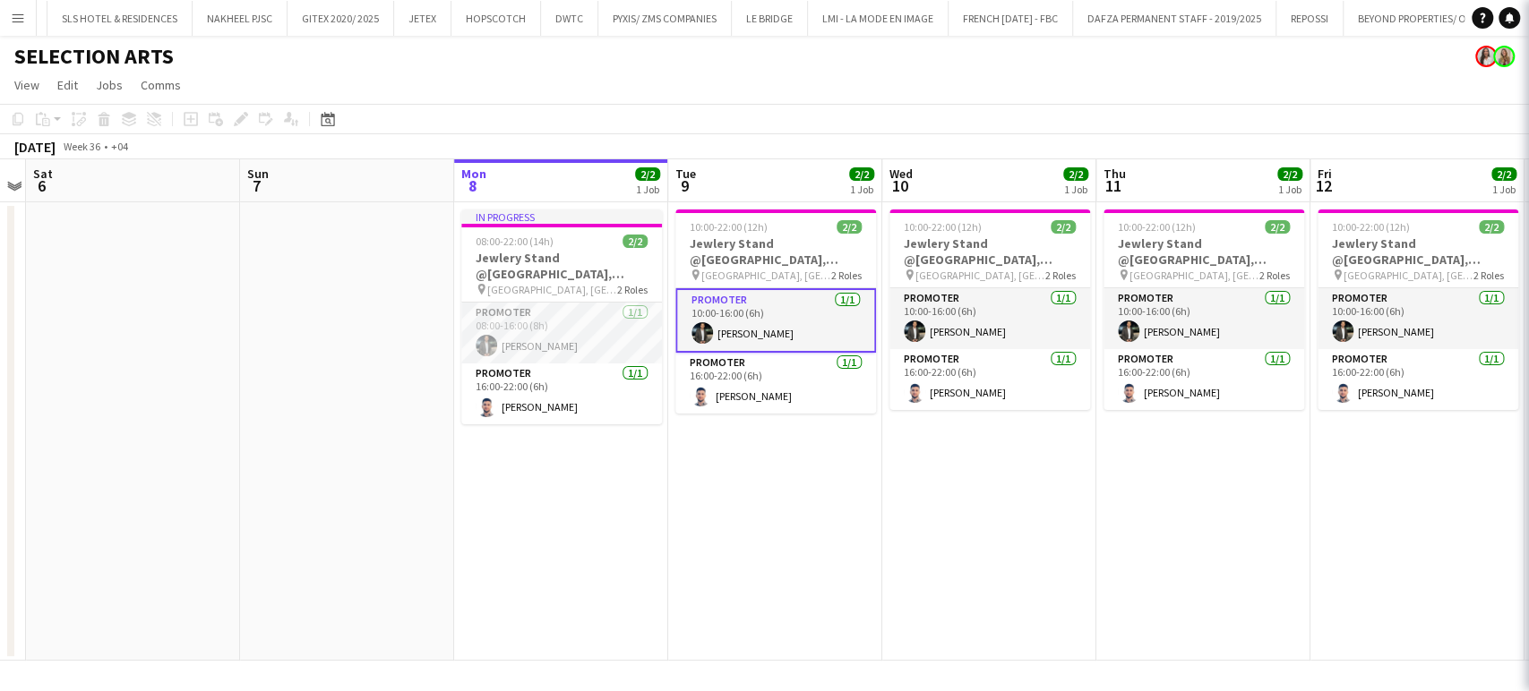
scroll to position [0, 619]
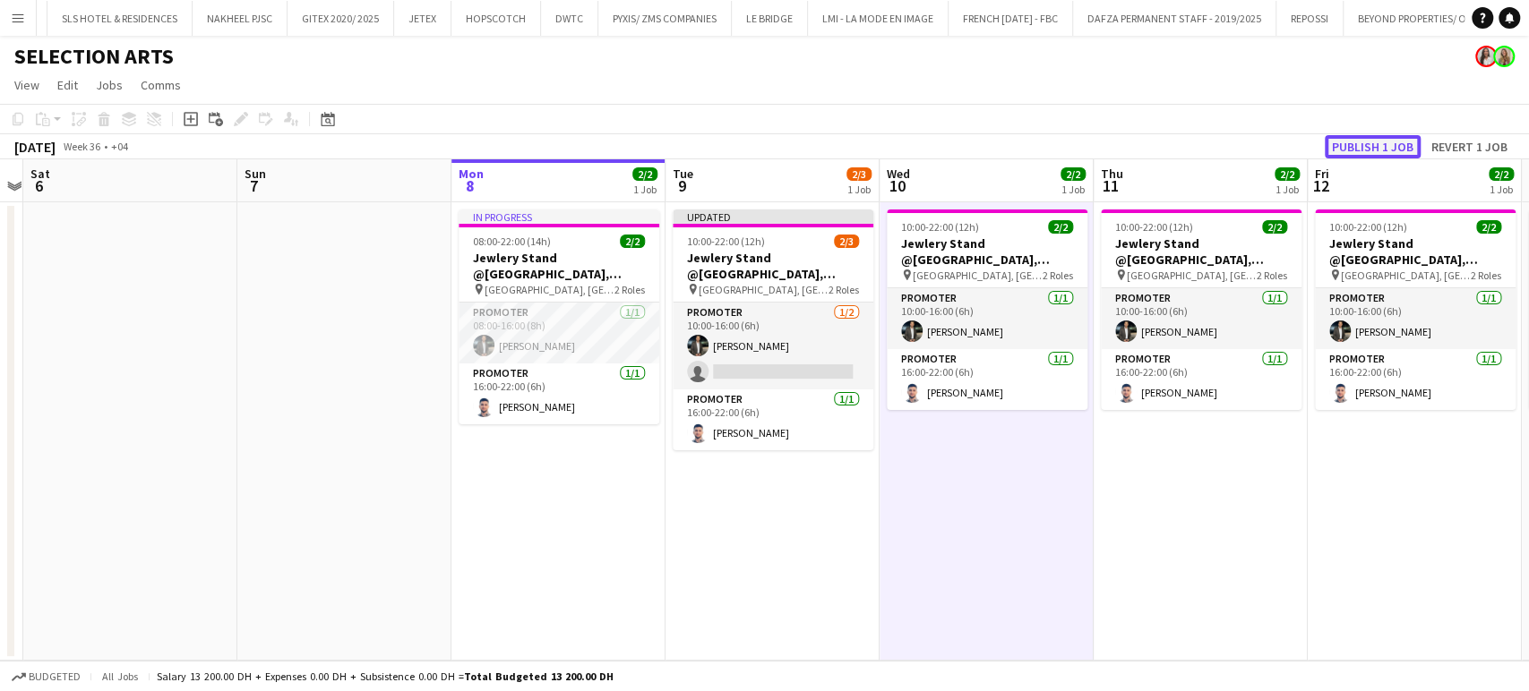
click at [1360, 150] on button "Publish 1 job" at bounding box center [1373, 146] width 96 height 23
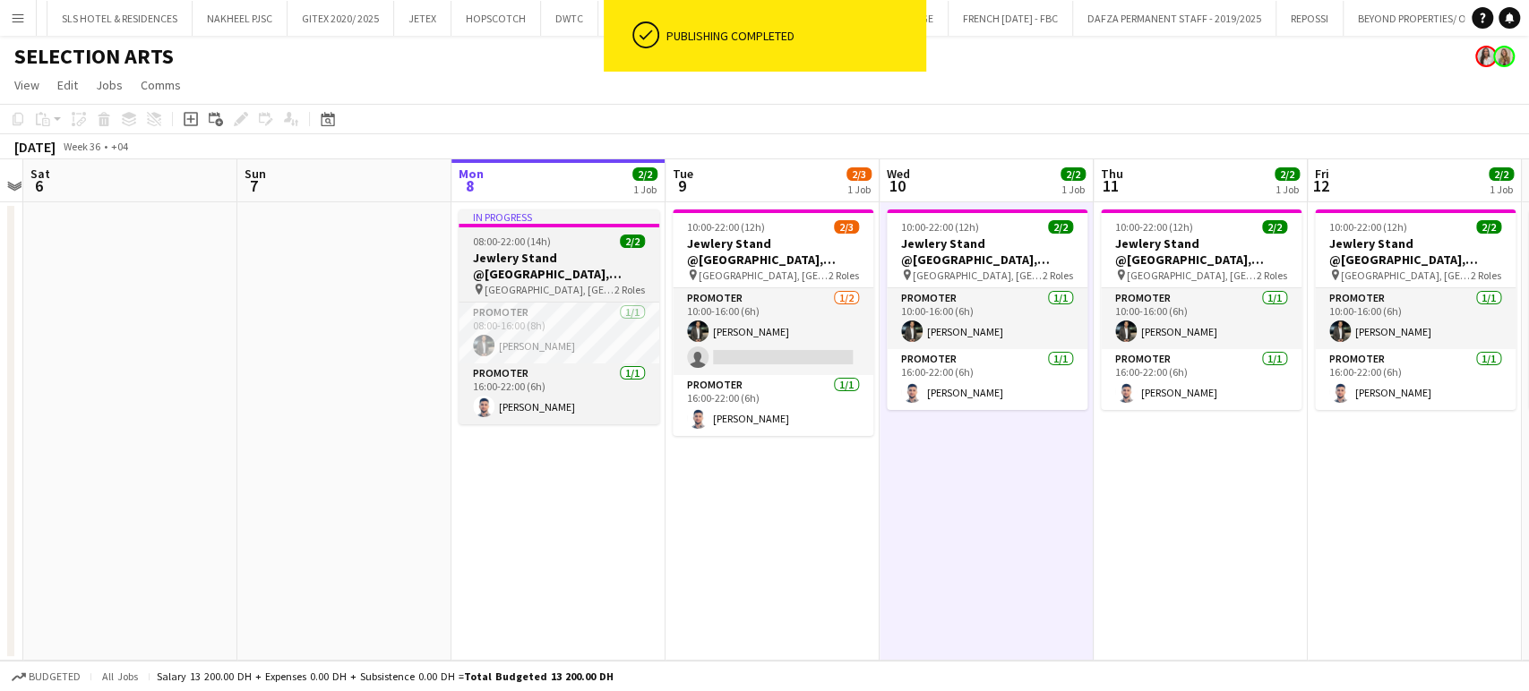
click at [539, 264] on h3 "Jewlery Stand @[GEOGRAPHIC_DATA], [GEOGRAPHIC_DATA]" at bounding box center [559, 266] width 201 height 32
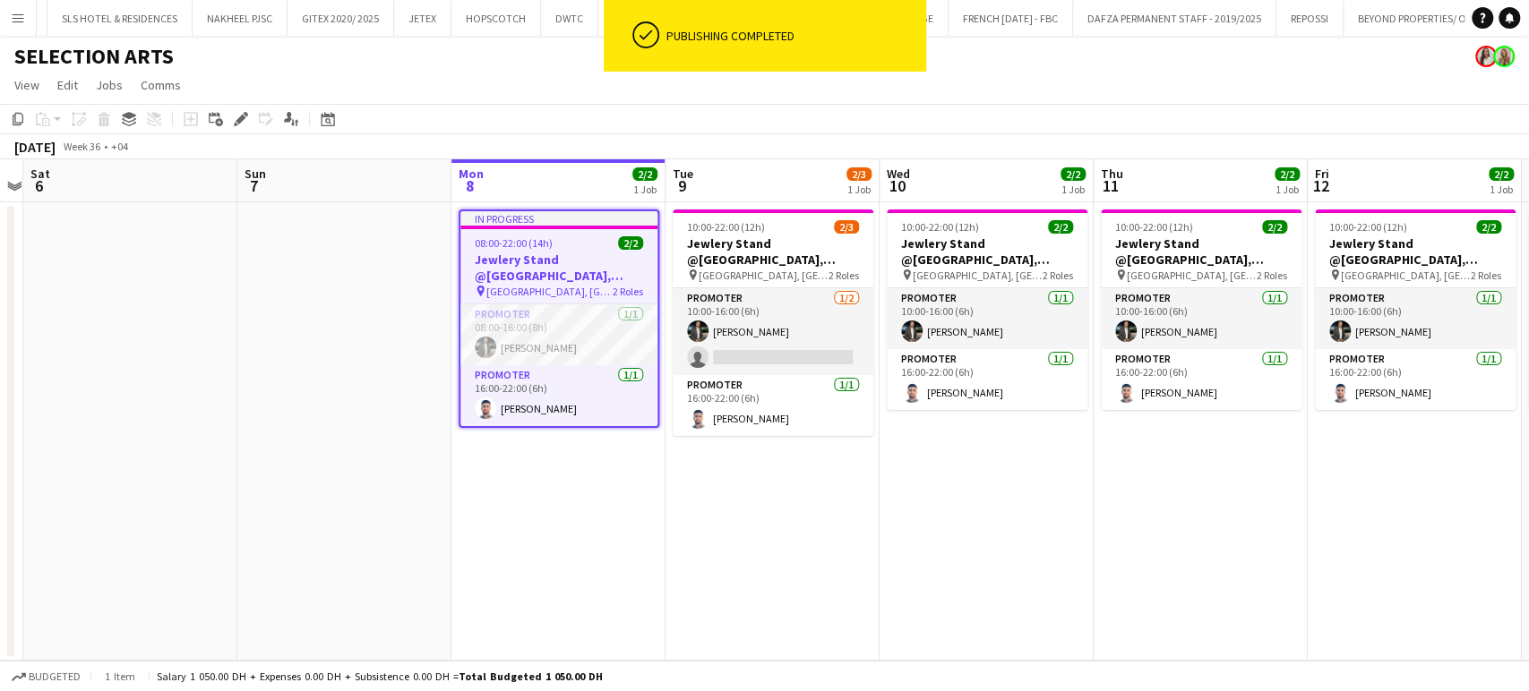
click at [115, 44] on h1 "SELECTION ARTS" at bounding box center [93, 56] width 159 height 27
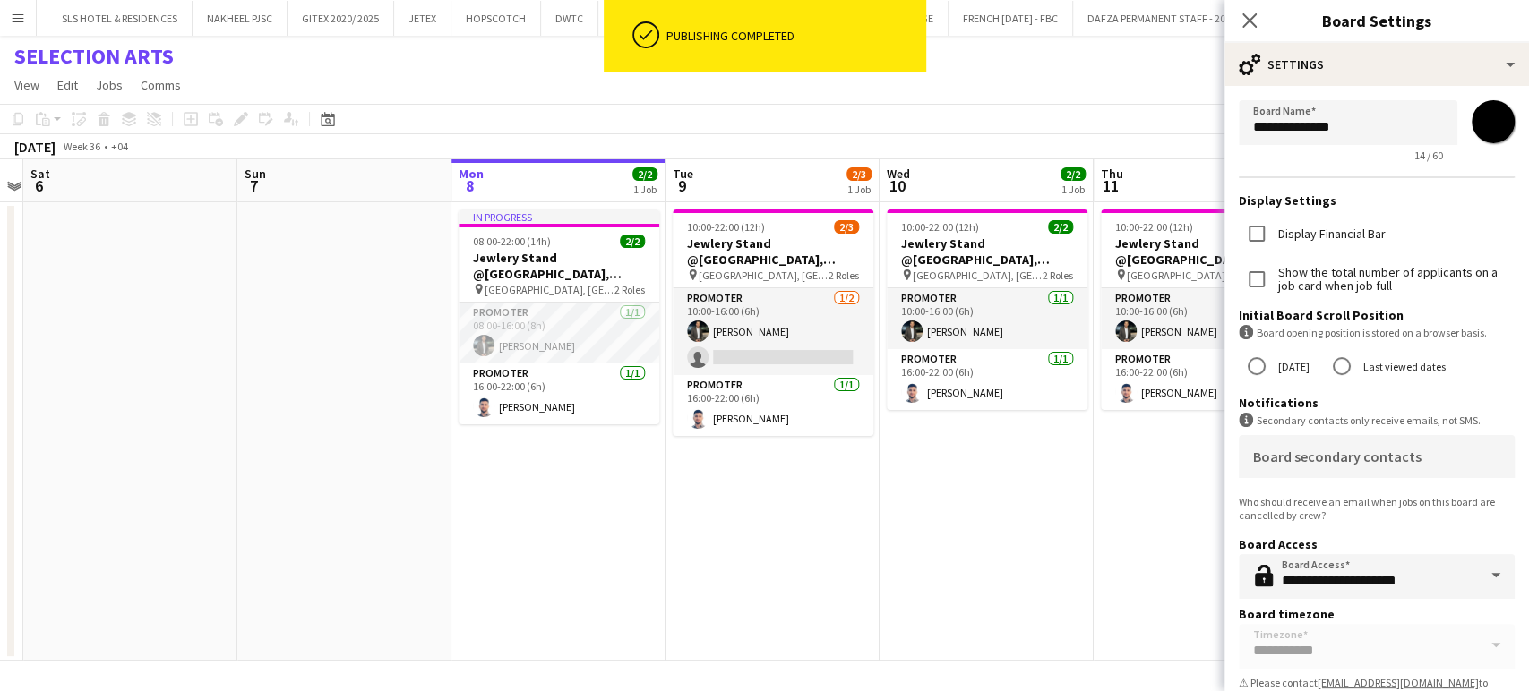
click at [1322, 289] on label "Show the total number of applicants on a job card when job full" at bounding box center [1394, 279] width 240 height 27
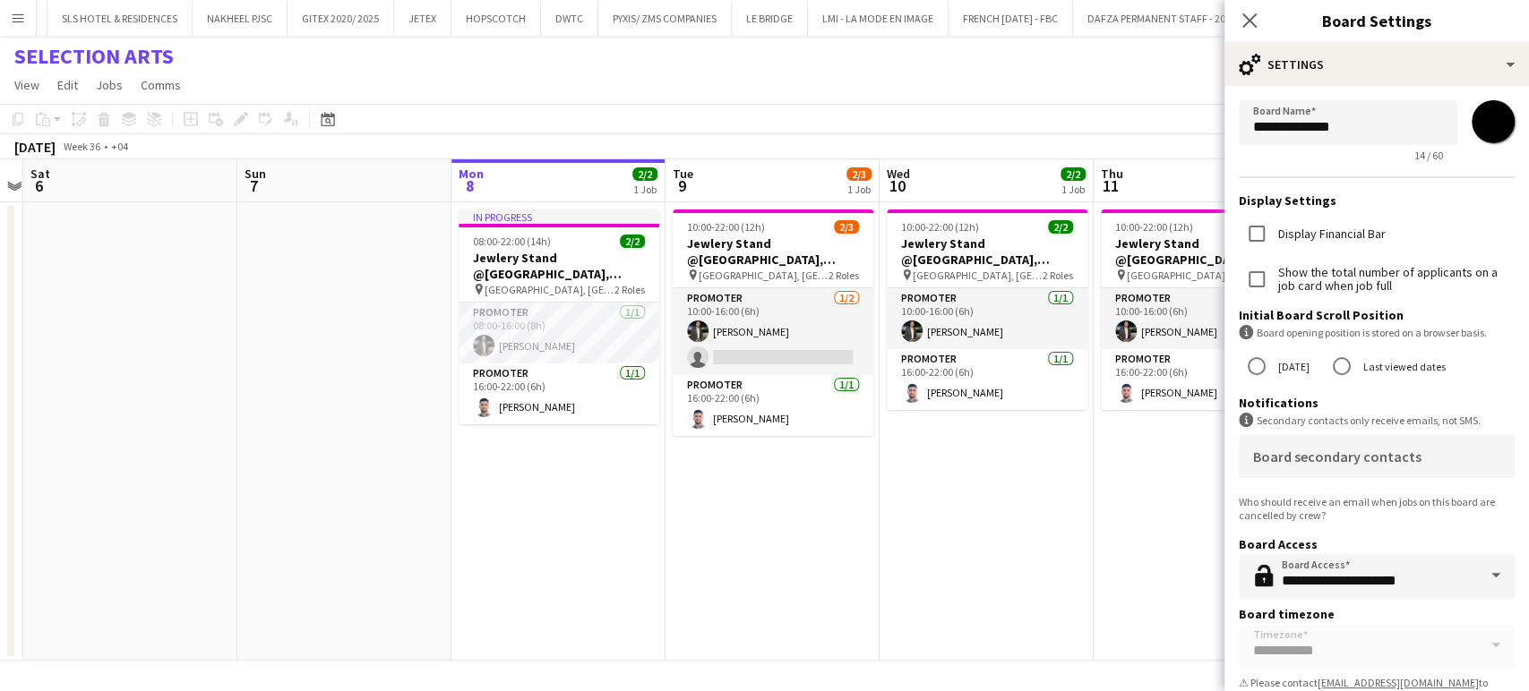
click at [911, 525] on app-date-cell "10:00-22:00 (12h) 2/2 Jewlery Stand @[GEOGRAPHIC_DATA], [GEOGRAPHIC_DATA] pin […" at bounding box center [986, 431] width 214 height 459
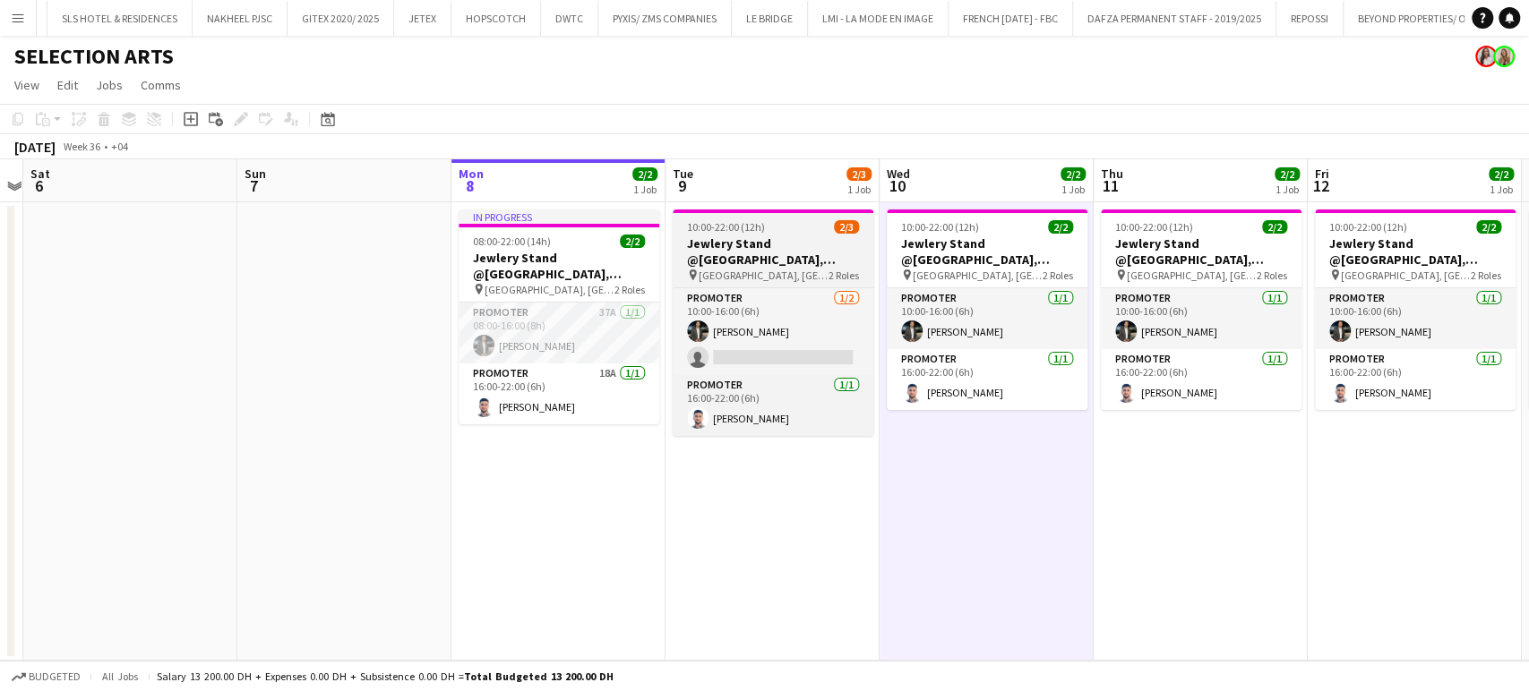
click at [779, 244] on h3 "Jewlery Stand @[GEOGRAPHIC_DATA], [GEOGRAPHIC_DATA]" at bounding box center [773, 252] width 201 height 32
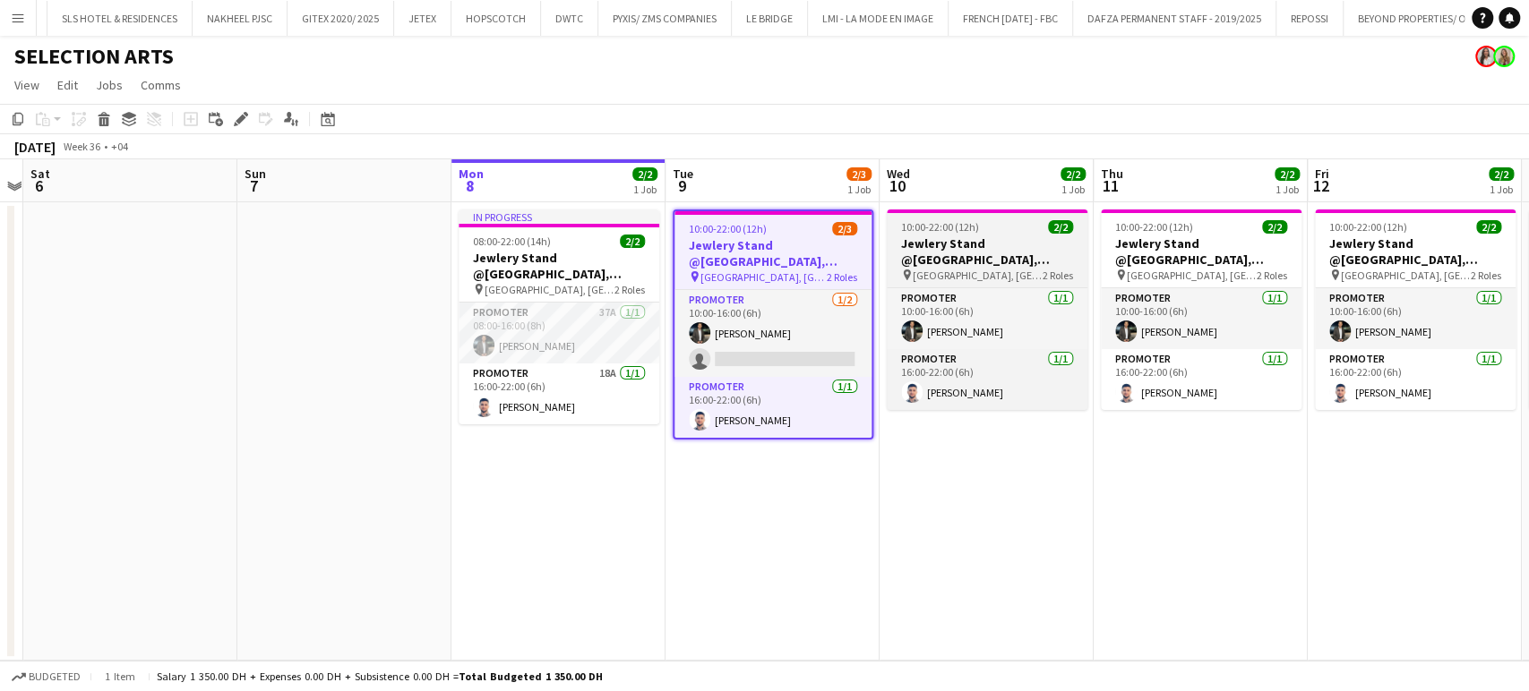
click at [962, 244] on h3 "Jewlery Stand @[GEOGRAPHIC_DATA], [GEOGRAPHIC_DATA]" at bounding box center [987, 252] width 201 height 32
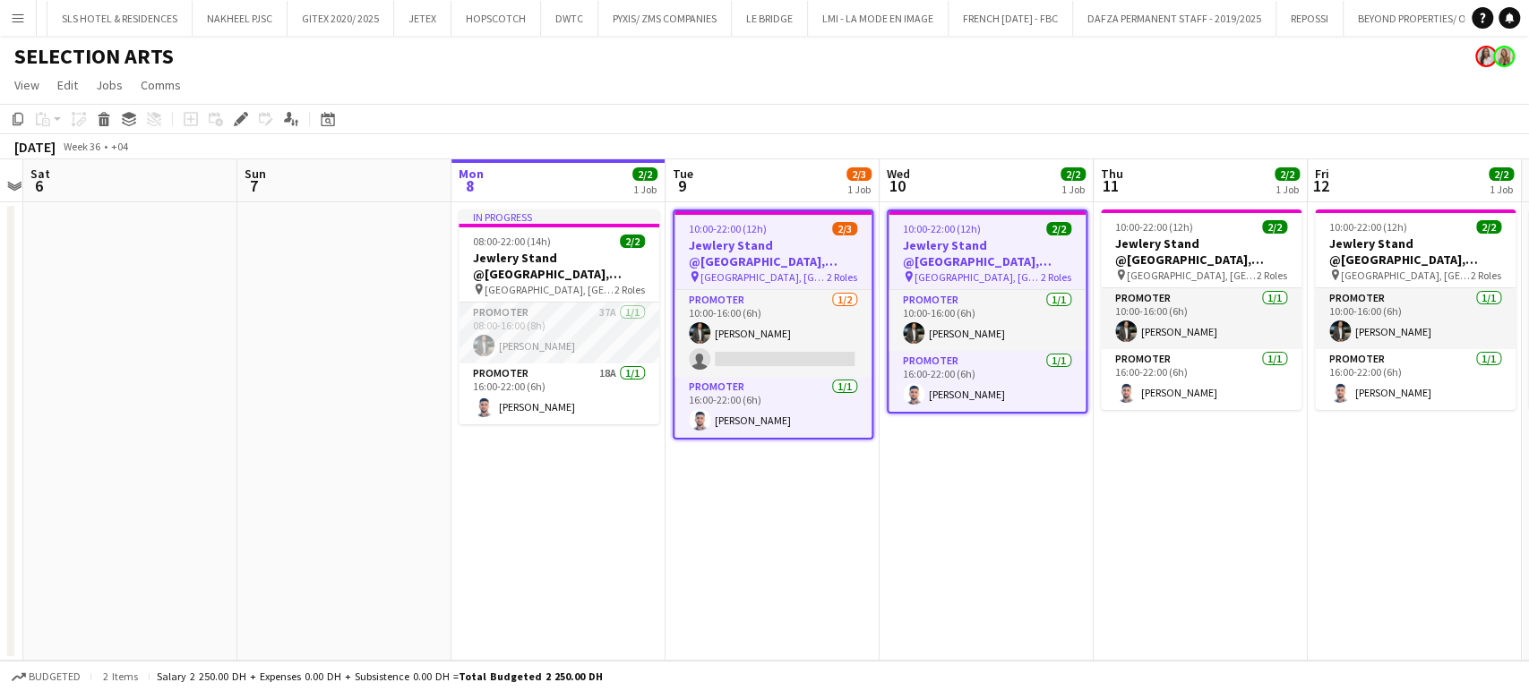
click at [1307, 220] on app-date-cell "10:00-22:00 (12h) 2/2 Jewlery Stand @[GEOGRAPHIC_DATA], [GEOGRAPHIC_DATA] pin […" at bounding box center [1414, 431] width 214 height 459
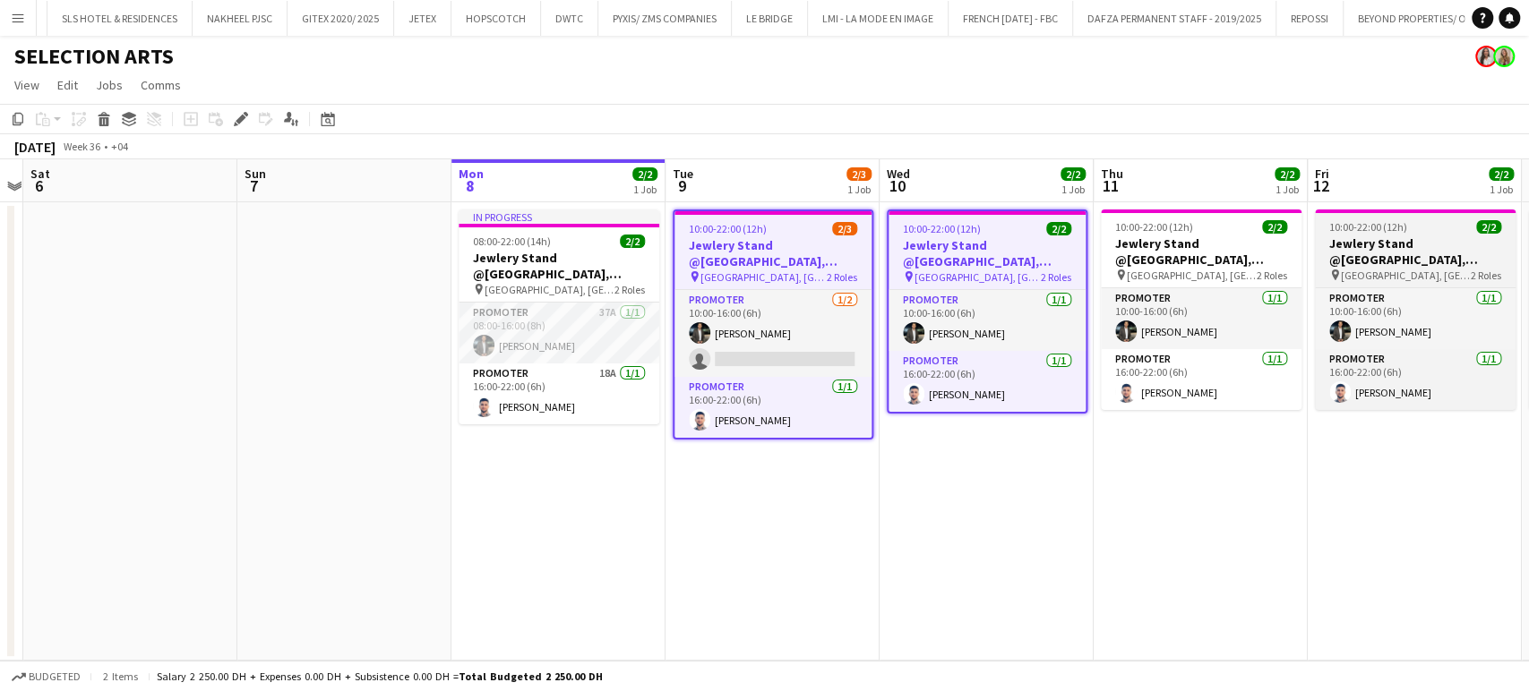
drag, startPoint x: 1270, startPoint y: 226, endPoint x: 1326, endPoint y: 235, distance: 57.1
click at [1268, 227] on span "2/2" at bounding box center [1274, 226] width 25 height 13
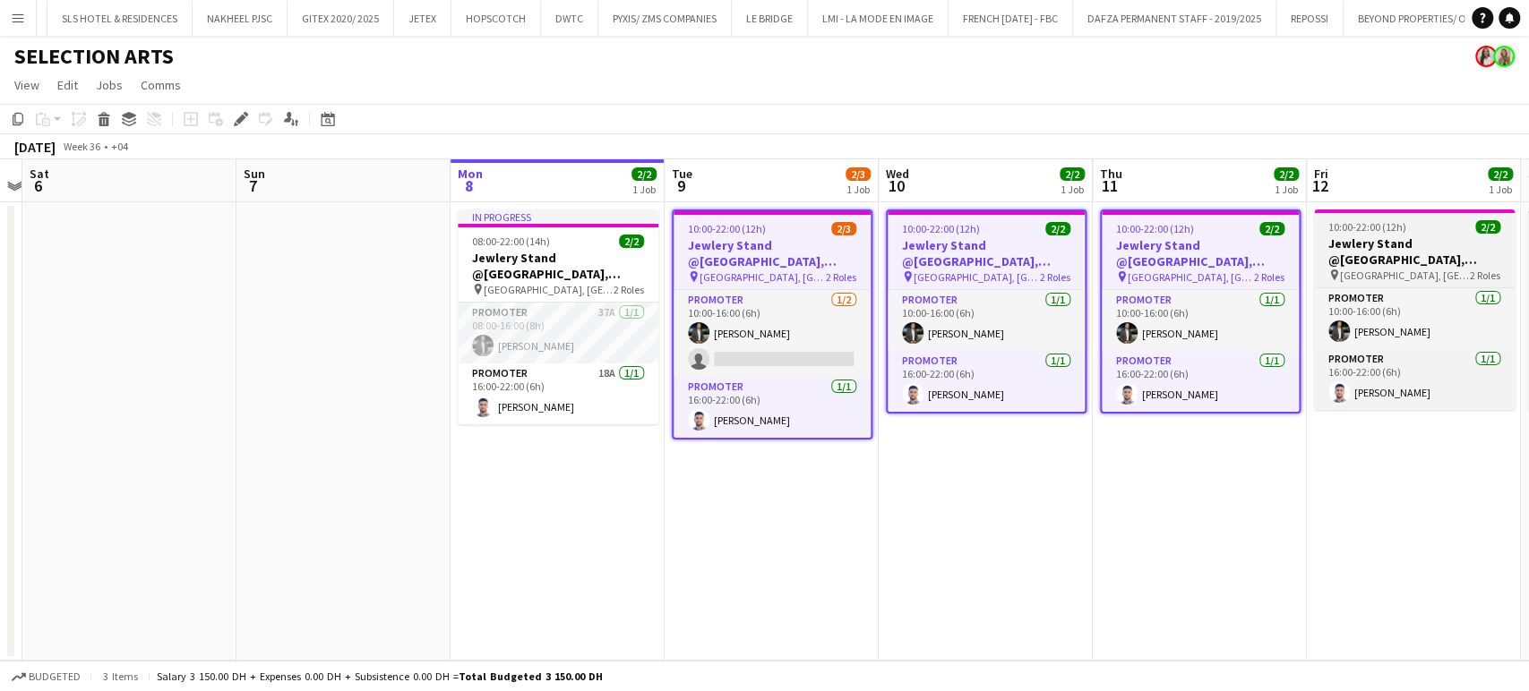
click at [1354, 238] on h3 "Jewlery Stand @[GEOGRAPHIC_DATA], [GEOGRAPHIC_DATA]" at bounding box center [1414, 252] width 201 height 32
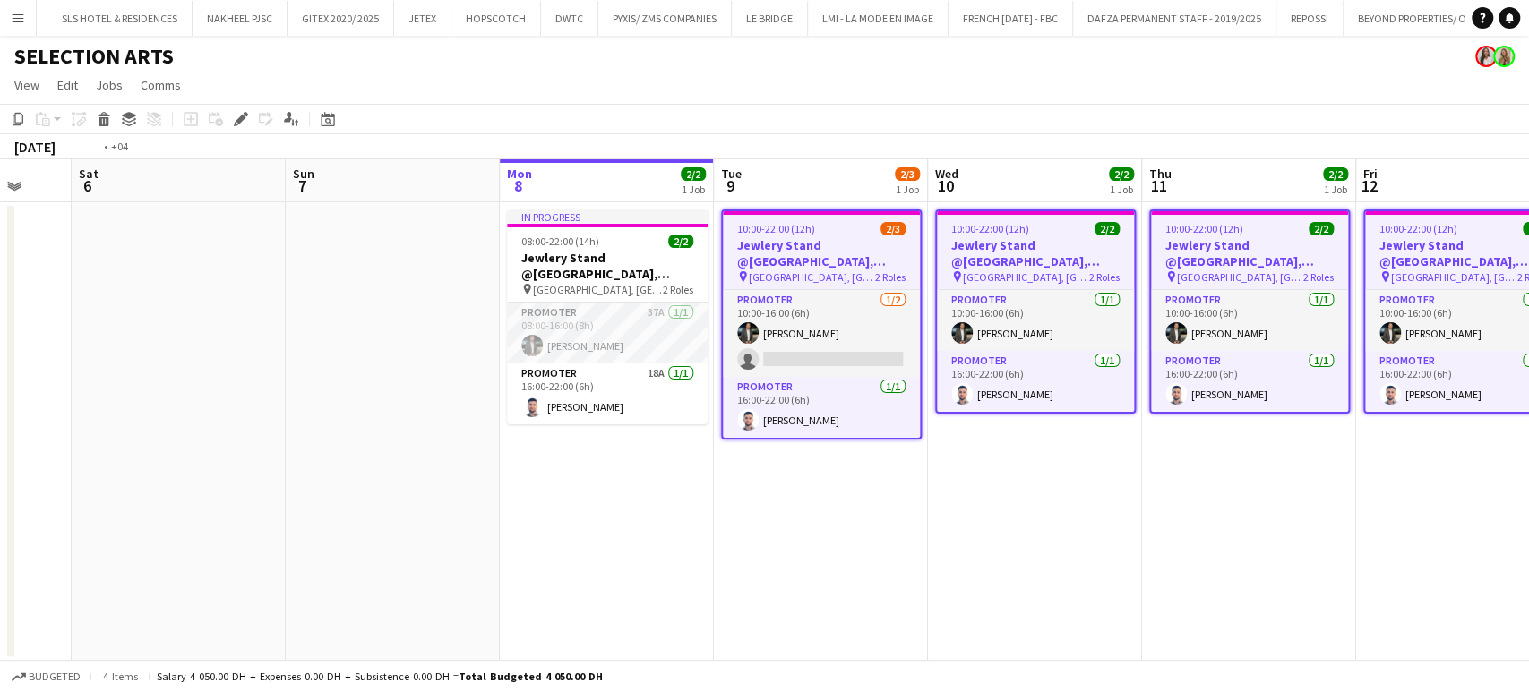
drag, startPoint x: 1383, startPoint y: 261, endPoint x: 727, endPoint y: 261, distance: 655.5
click at [727, 261] on app-calendar-viewport "Wed 3 Thu 4 Fri 5 Sat 6 Sun 7 Mon 8 2/2 1 Job Tue 9 2/3 1 Job Wed 10 2/2 1 Job …" at bounding box center [764, 410] width 1529 height 502
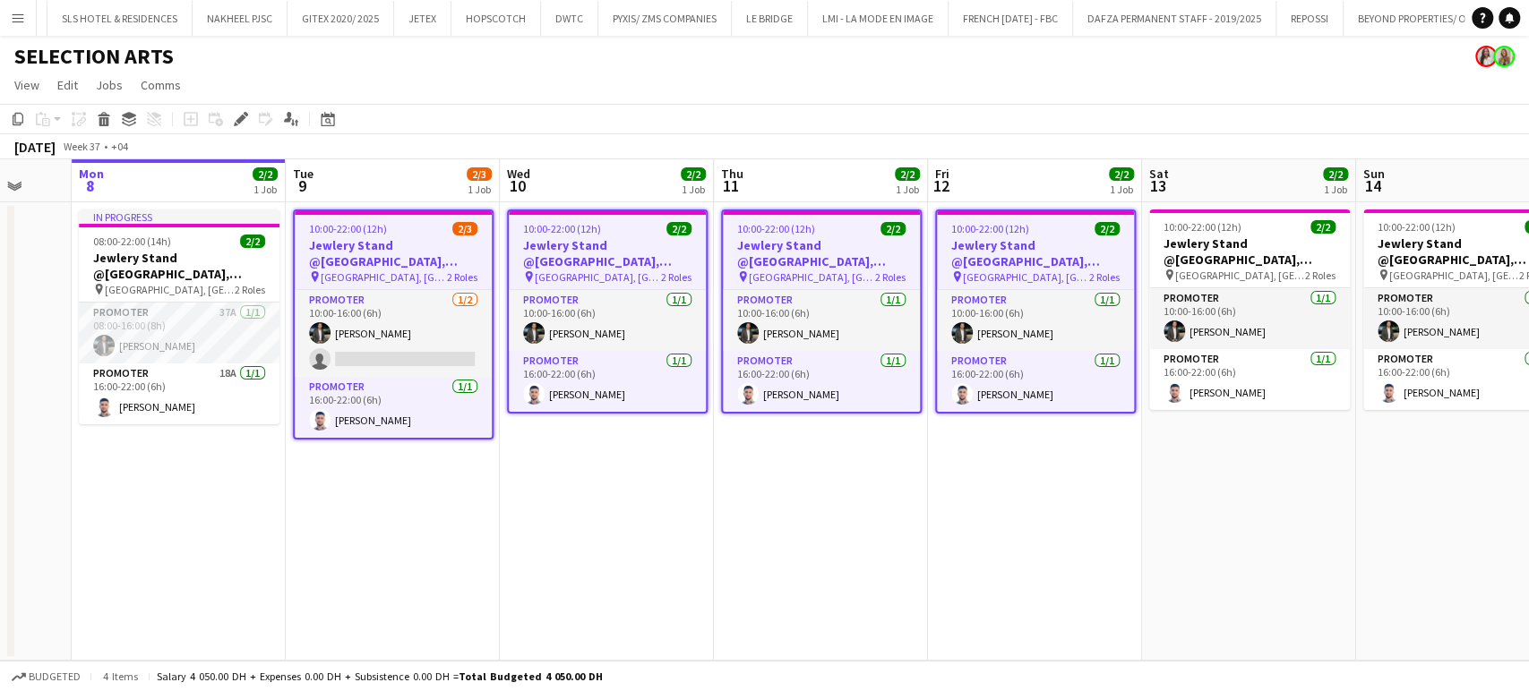
scroll to position [0, 854]
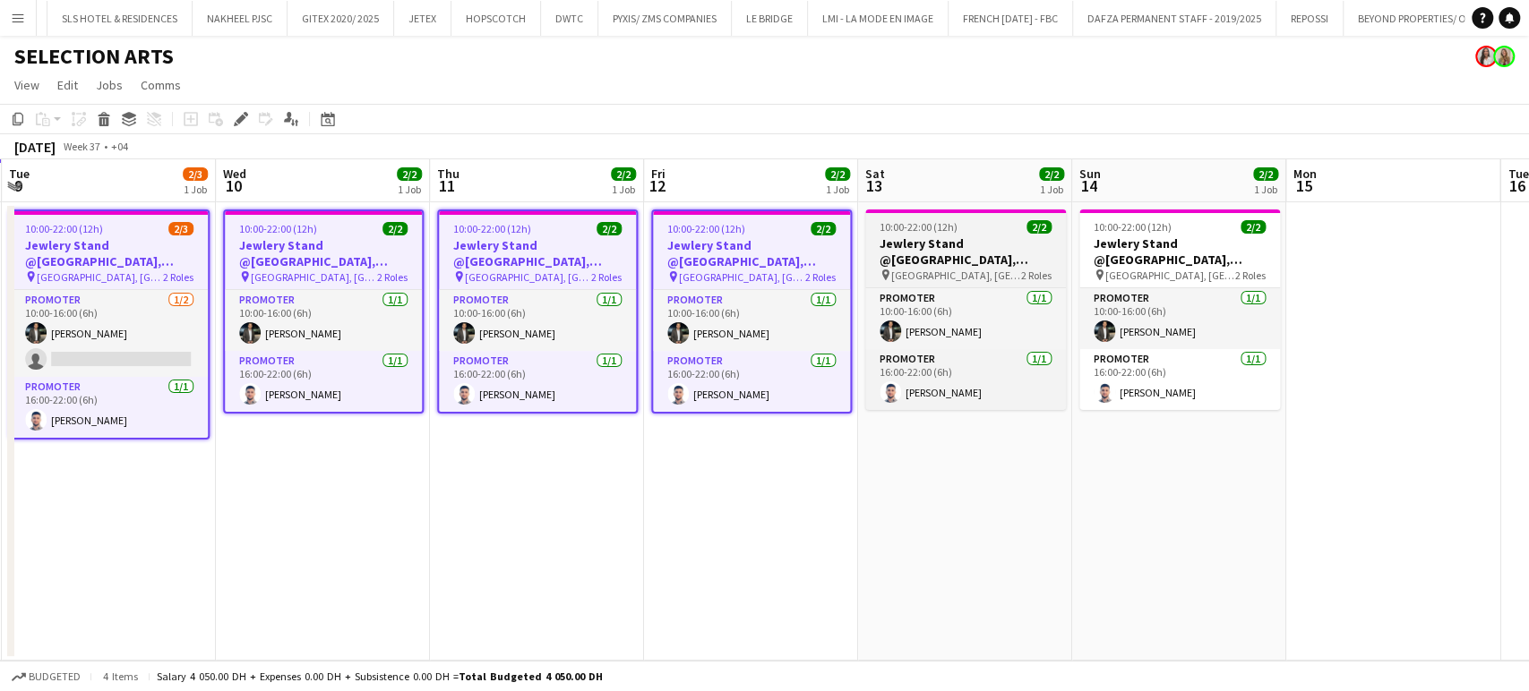
click at [1008, 244] on h3 "Jewlery Stand @[GEOGRAPHIC_DATA], [GEOGRAPHIC_DATA]" at bounding box center [965, 252] width 201 height 32
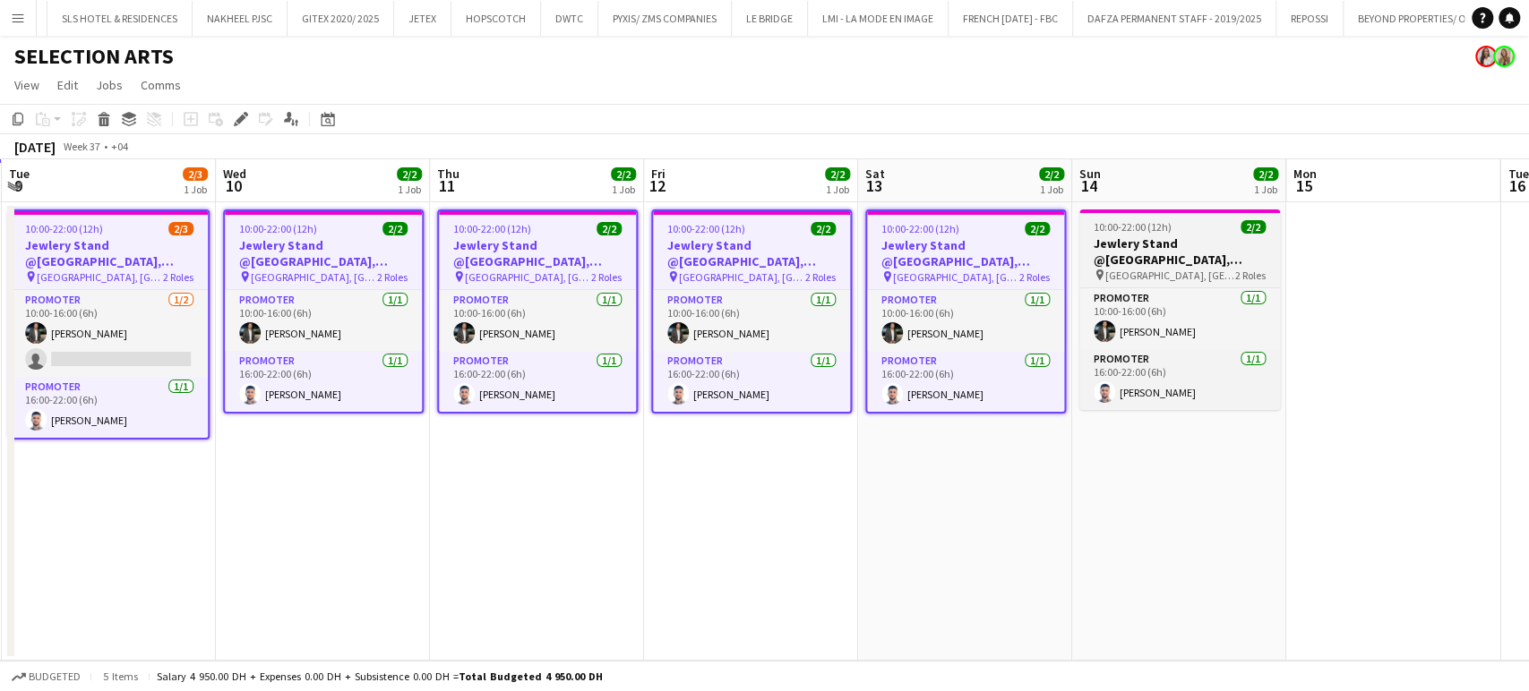
click at [1206, 269] on span "[GEOGRAPHIC_DATA], [GEOGRAPHIC_DATA]" at bounding box center [1170, 275] width 130 height 13
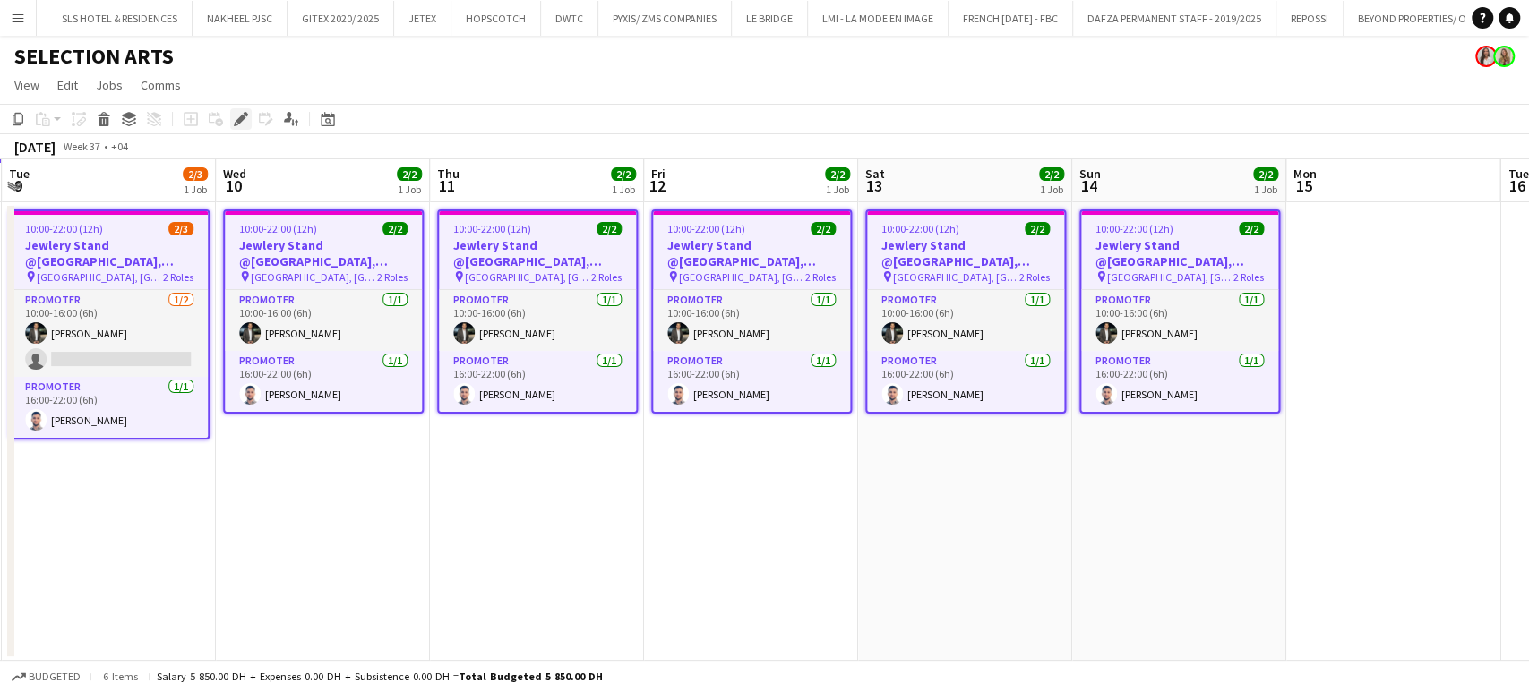
click at [237, 121] on icon at bounding box center [241, 120] width 10 height 10
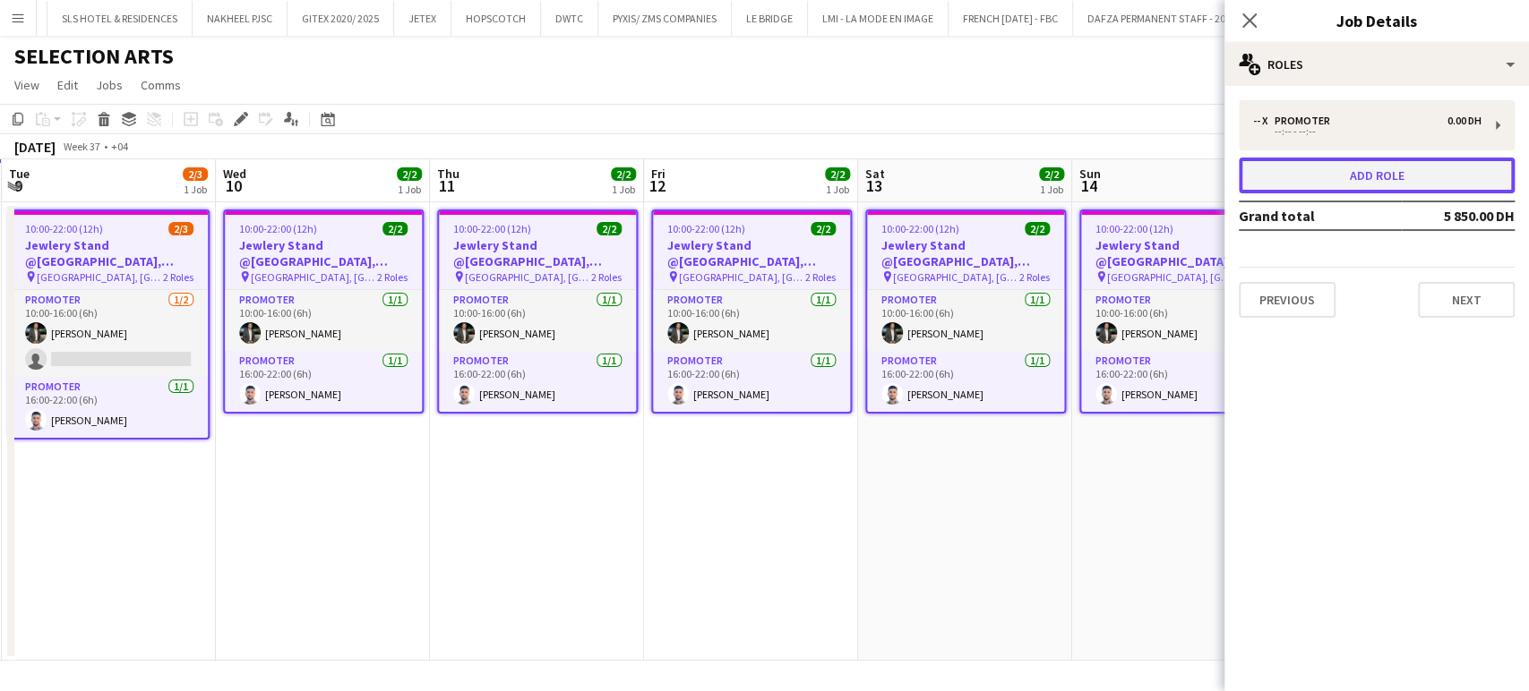
click at [1391, 172] on button "Add role" at bounding box center [1377, 176] width 276 height 36
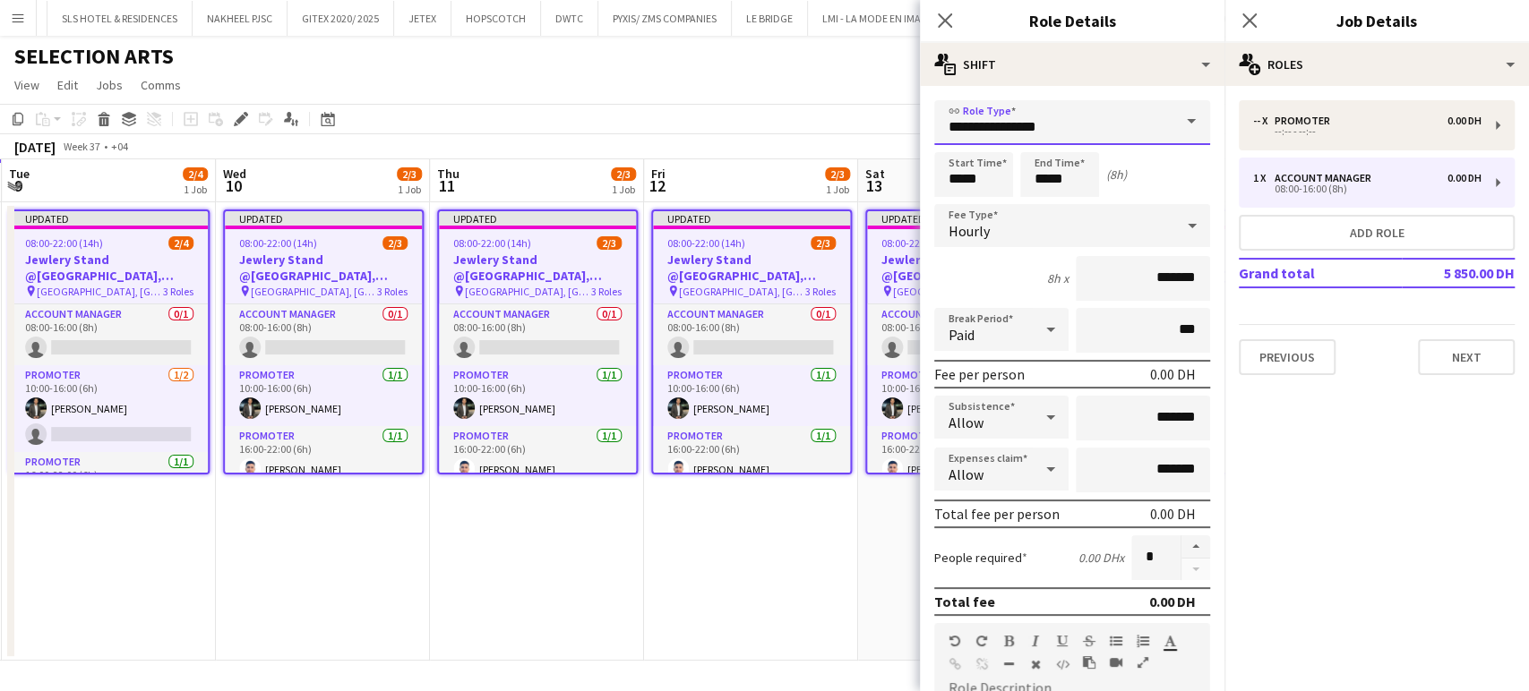
drag, startPoint x: 1120, startPoint y: 138, endPoint x: 733, endPoint y: 108, distance: 388.0
click at [734, 108] on body "Menu Boards Boards Boards All jobs Status Workforce Workforce My Workforce Recr…" at bounding box center [764, 345] width 1529 height 691
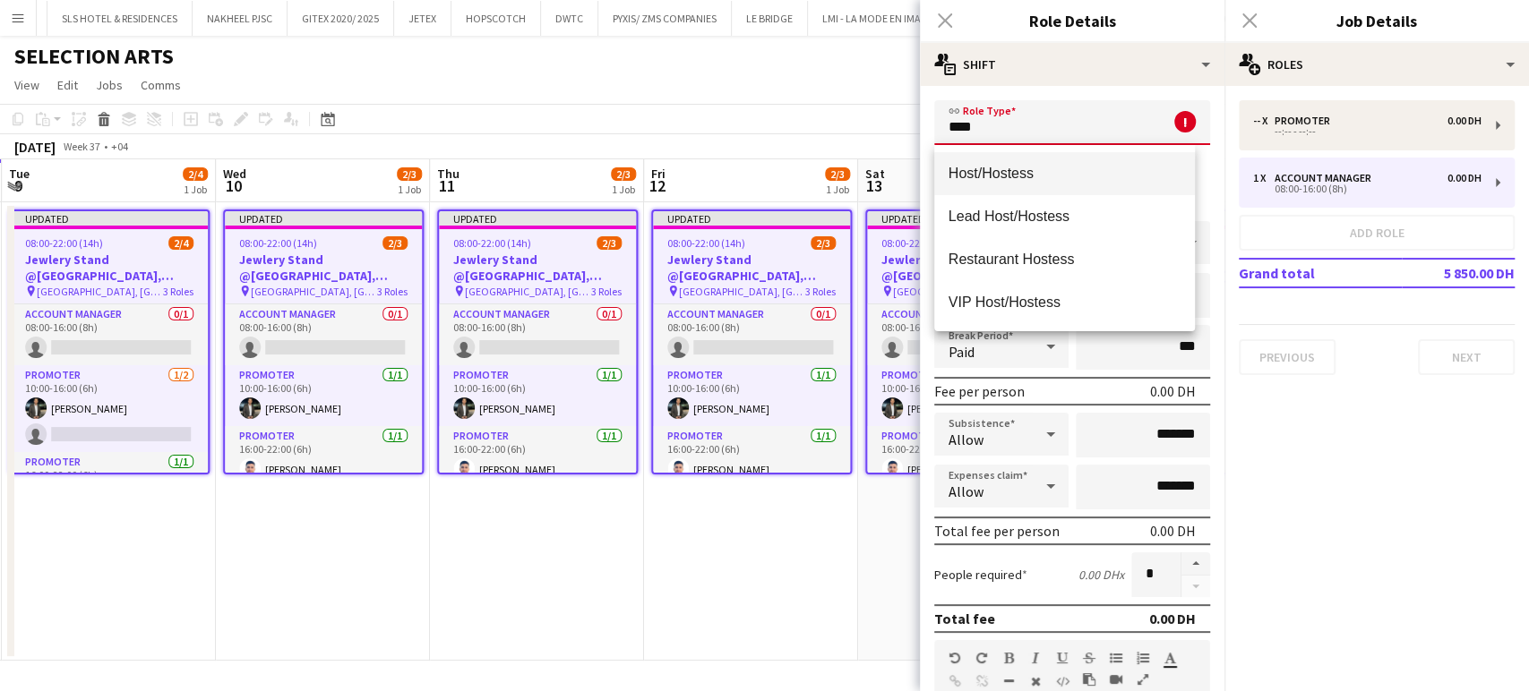
click at [1021, 192] on mat-option "Host/Hostess" at bounding box center [1064, 173] width 261 height 43
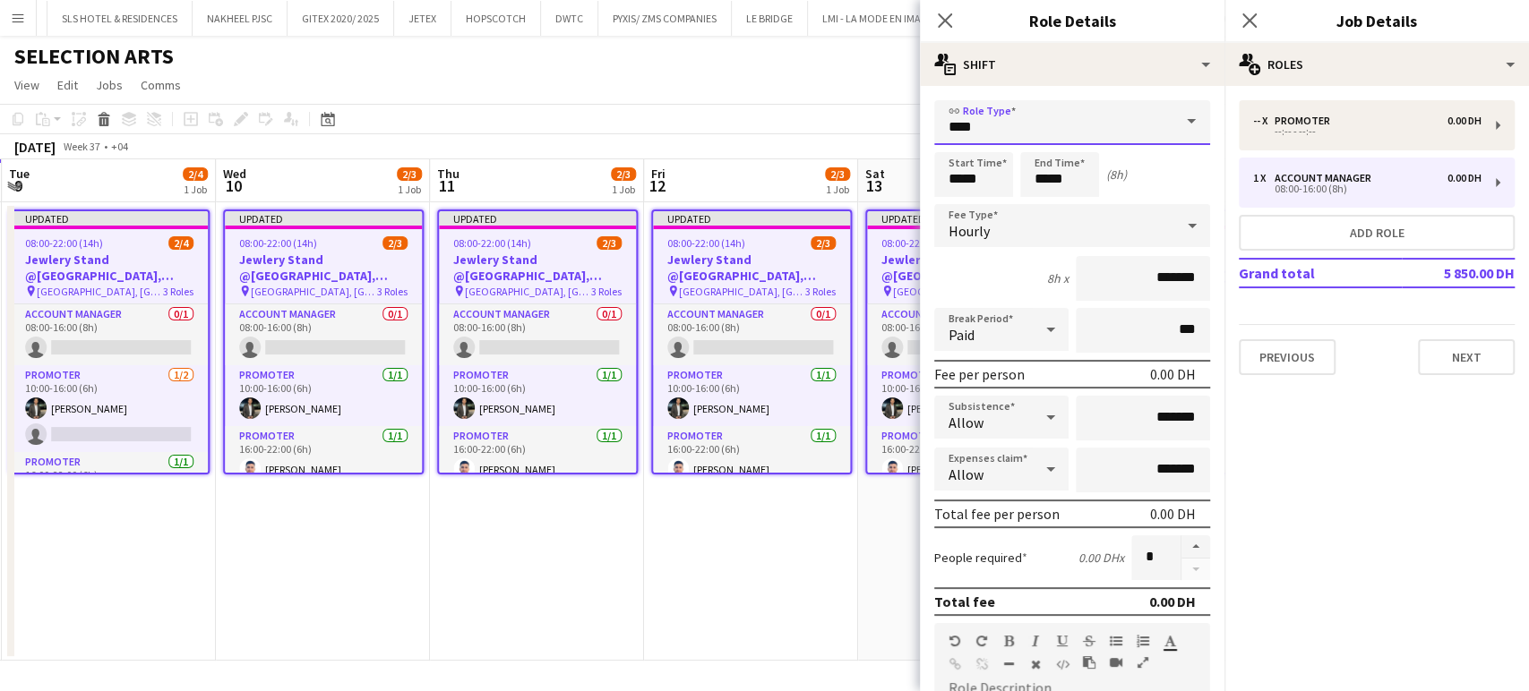
type input "**********"
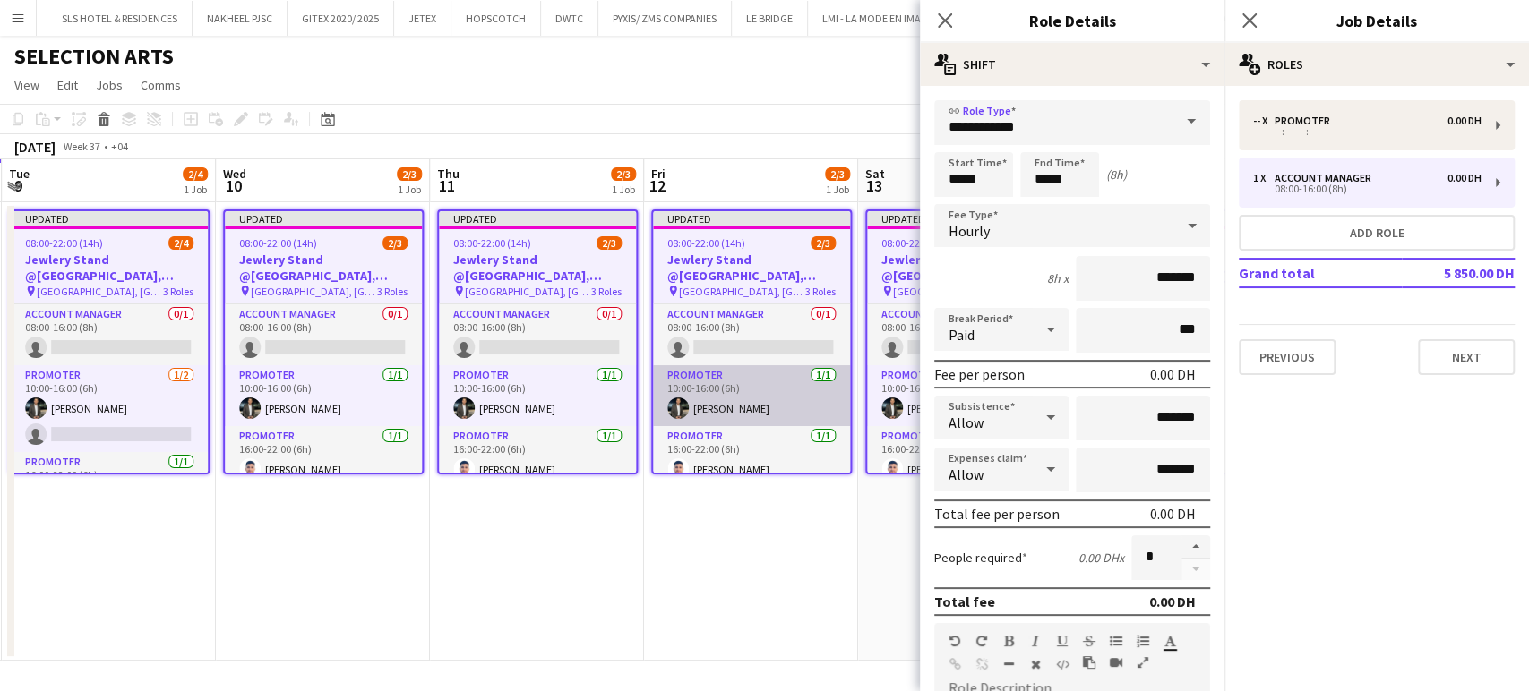
click at [748, 407] on app-card-role "Promoter [DATE] 10:00-16:00 (6h) [PERSON_NAME]" at bounding box center [751, 395] width 197 height 61
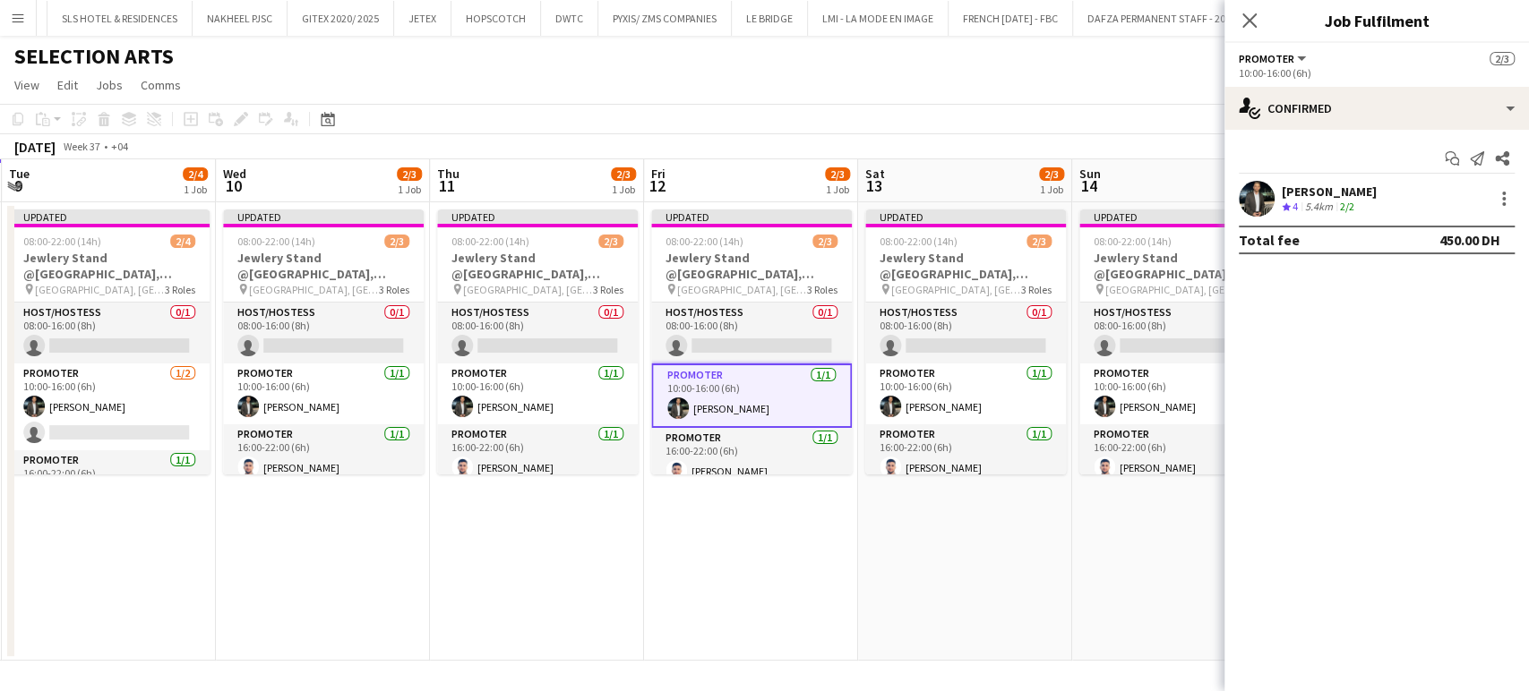
click at [1275, 201] on div "[PERSON_NAME] Crew rating 4 5.4km 2/2" at bounding box center [1376, 199] width 304 height 36
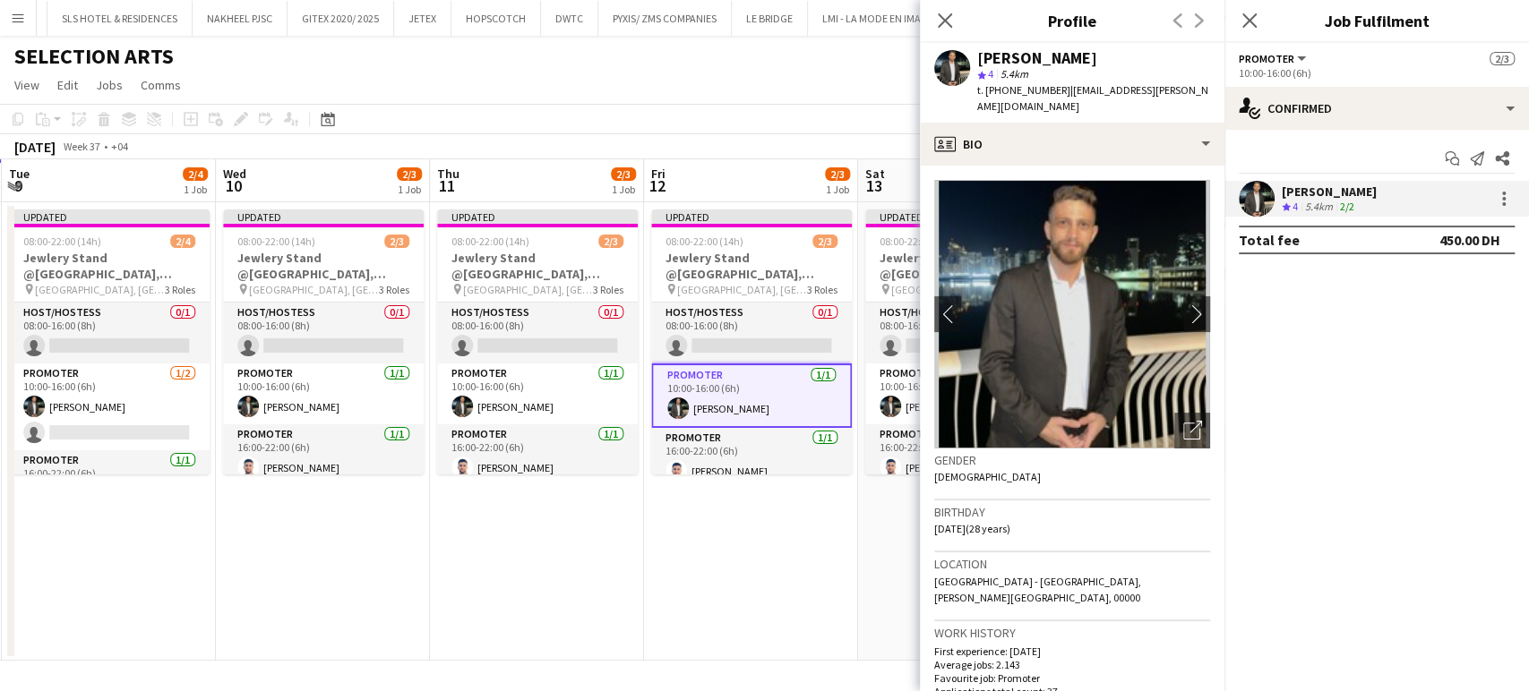
click at [707, 486] on app-date-cell "Updated 08:00-22:00 (14h) 2/3 Jewlery Stand @[GEOGRAPHIC_DATA], [GEOGRAPHIC_DAT…" at bounding box center [751, 431] width 214 height 459
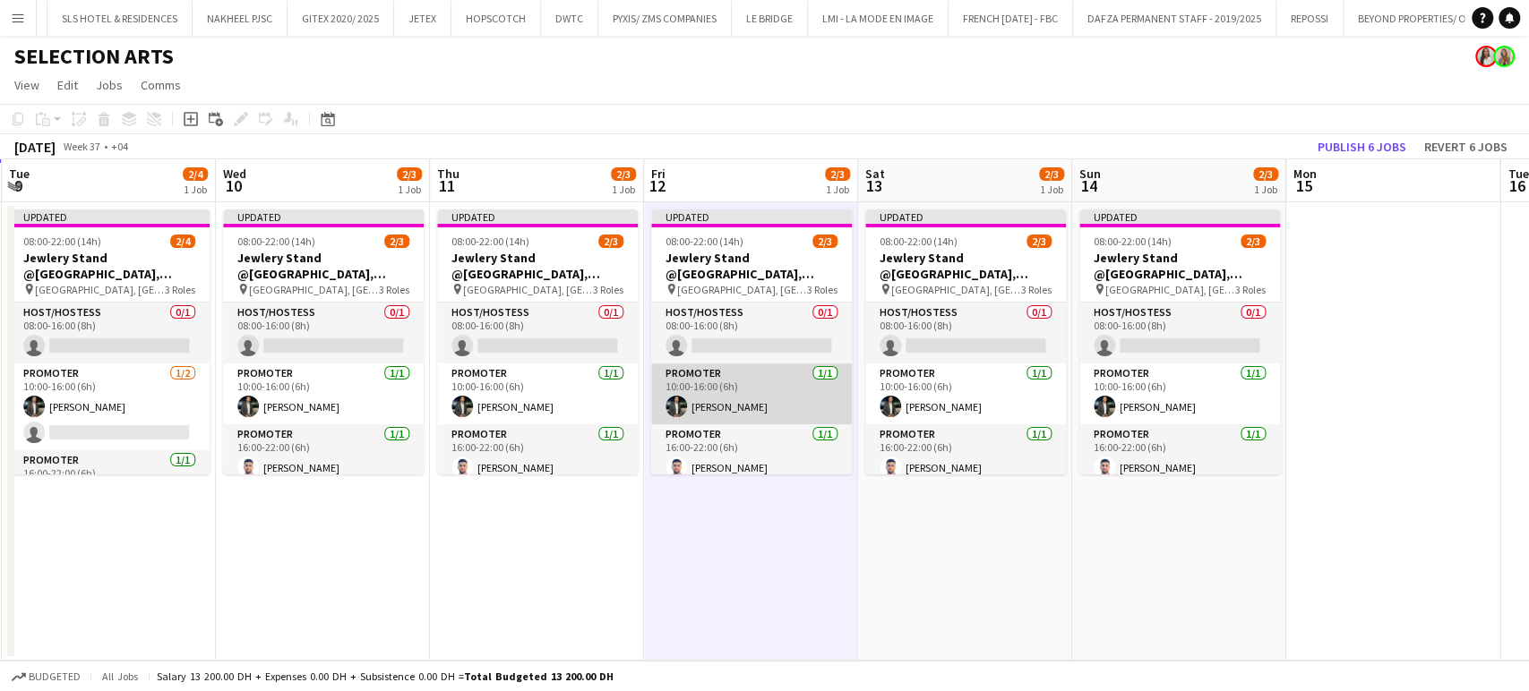
click at [724, 393] on app-card-role "Promoter [DATE] 10:00-16:00 (6h) [PERSON_NAME]" at bounding box center [751, 394] width 201 height 61
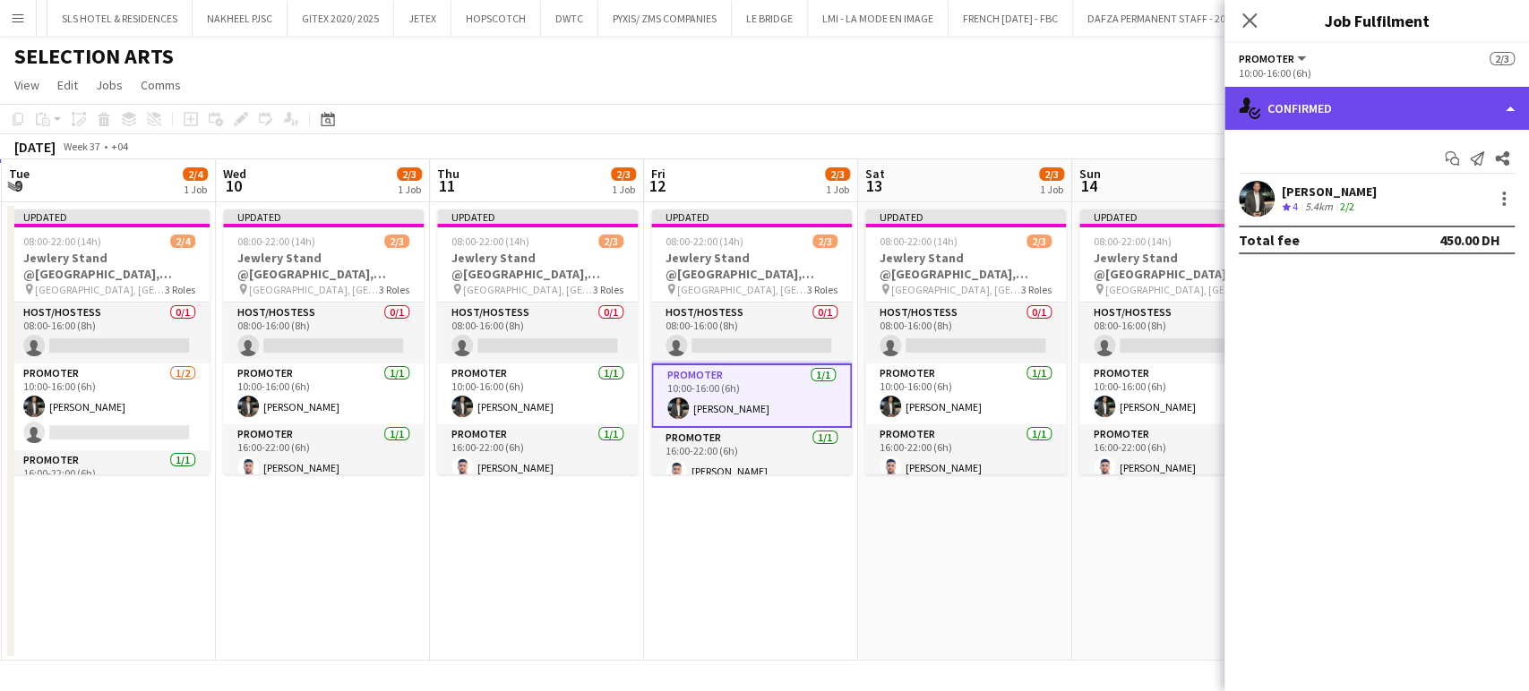
click at [1494, 102] on div "single-neutral-actions-check-2 Confirmed" at bounding box center [1376, 108] width 304 height 43
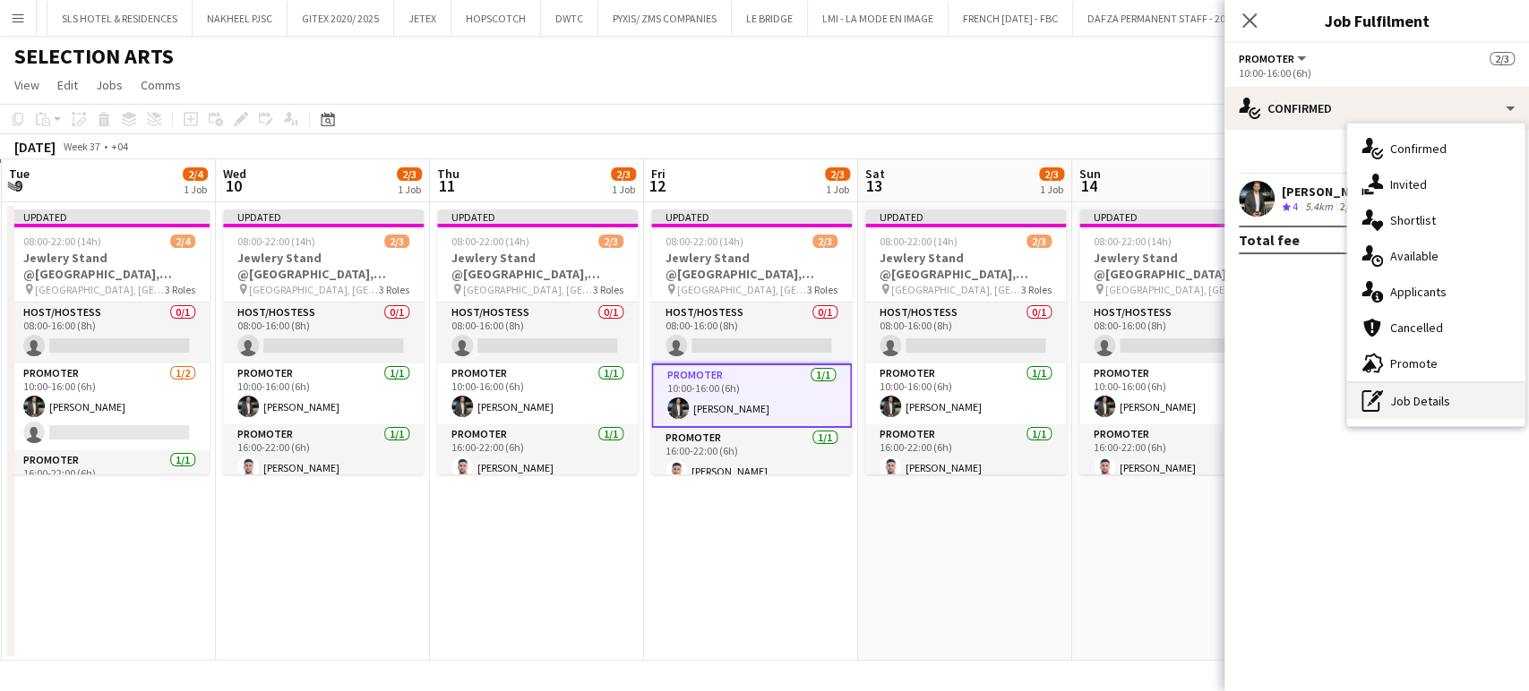
click at [1427, 398] on div "pen-write Job Details" at bounding box center [1435, 401] width 177 height 36
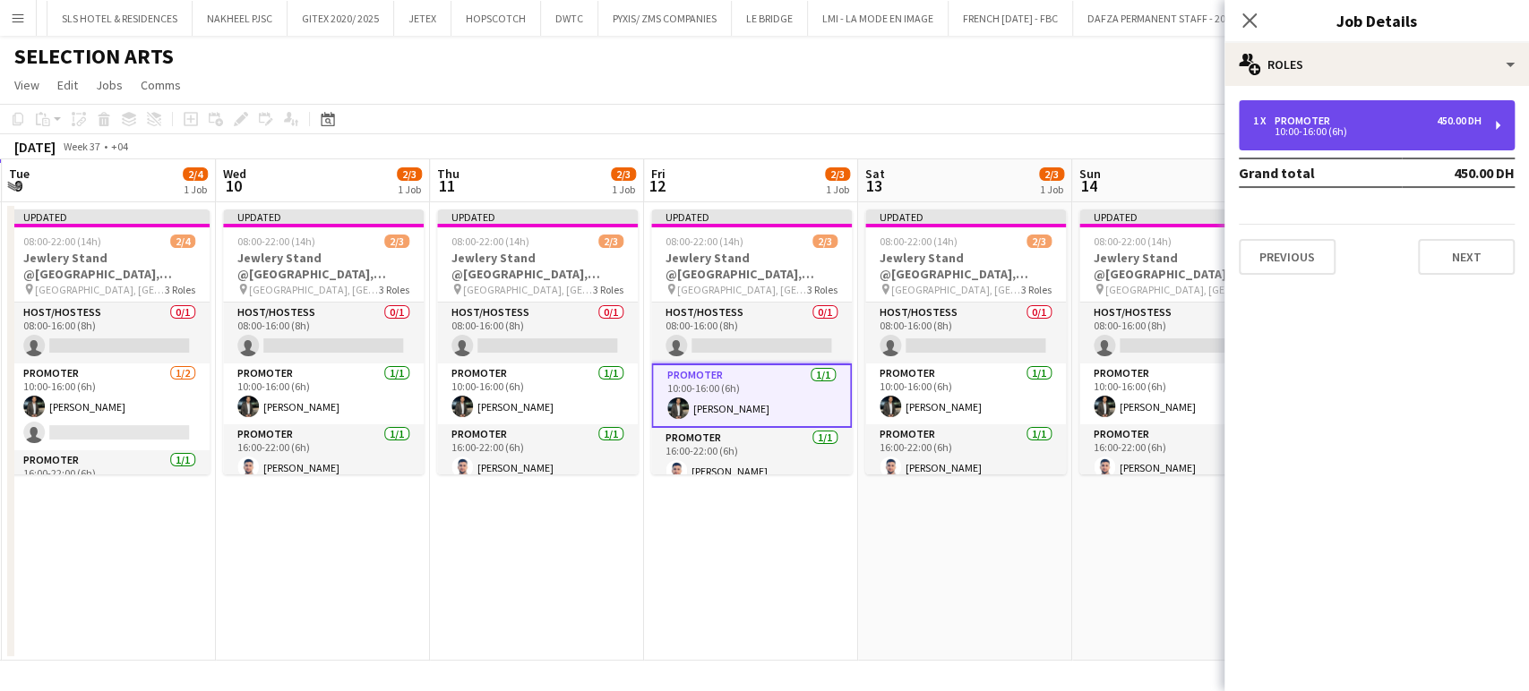
click at [1355, 134] on div "10:00-16:00 (6h)" at bounding box center [1367, 131] width 228 height 9
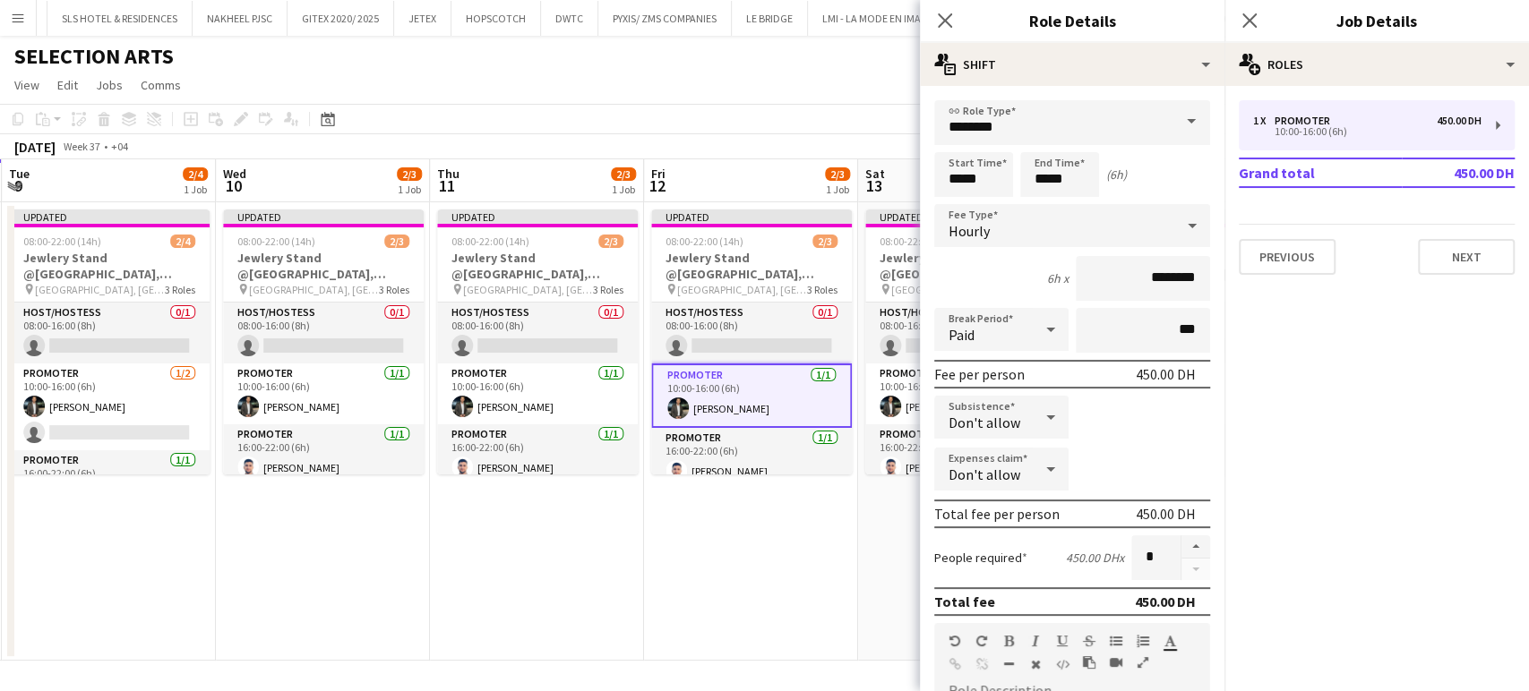
click at [553, 514] on app-date-cell "Updated 08:00-22:00 (14h) 2/3 Jewlery Stand @[GEOGRAPHIC_DATA], [GEOGRAPHIC_DAT…" at bounding box center [537, 431] width 214 height 459
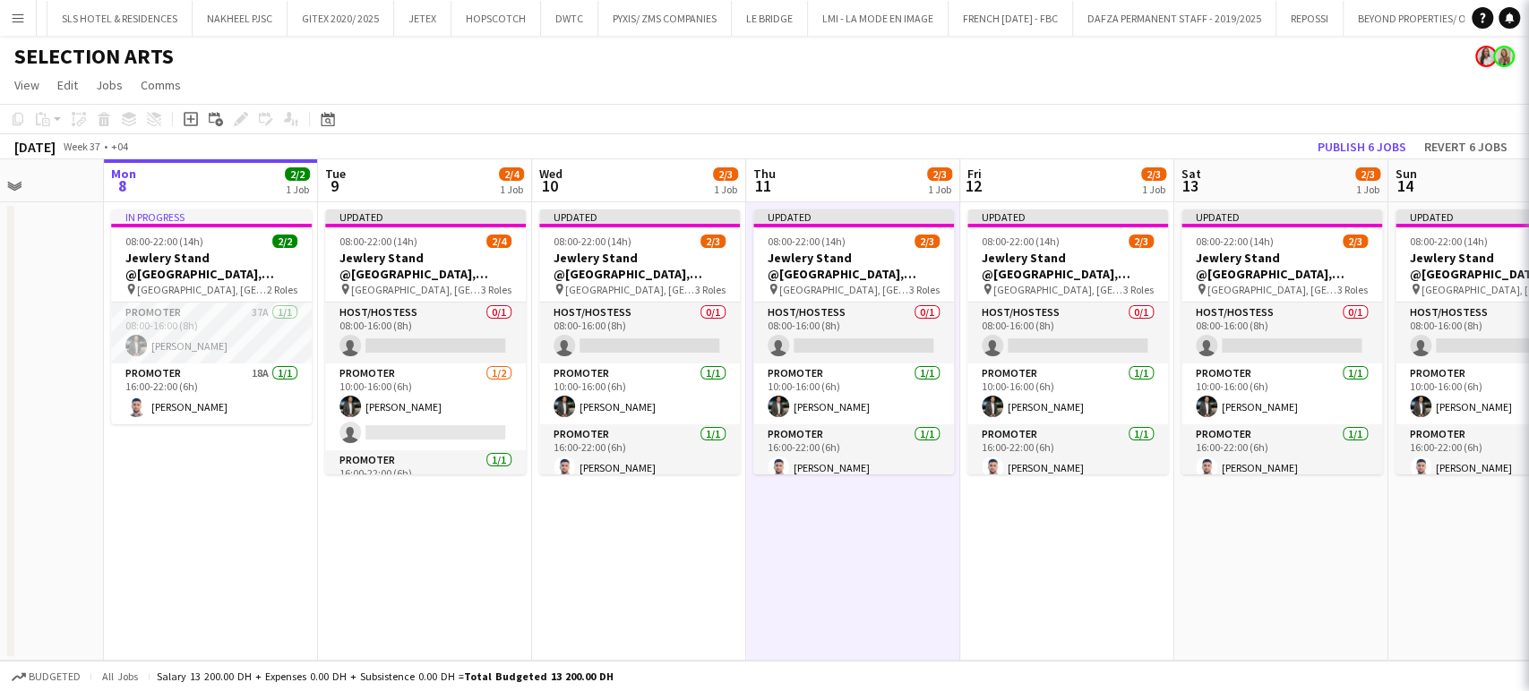
drag, startPoint x: 434, startPoint y: 424, endPoint x: 877, endPoint y: 493, distance: 447.9
click at [851, 486] on app-calendar-viewport "Fri 5 Sat 6 Sun 7 Mon 8 2/2 1 Job Tue 9 2/4 1 Job Wed 10 2/3 1 Job Thu 11 2/3 1…" at bounding box center [764, 410] width 1529 height 502
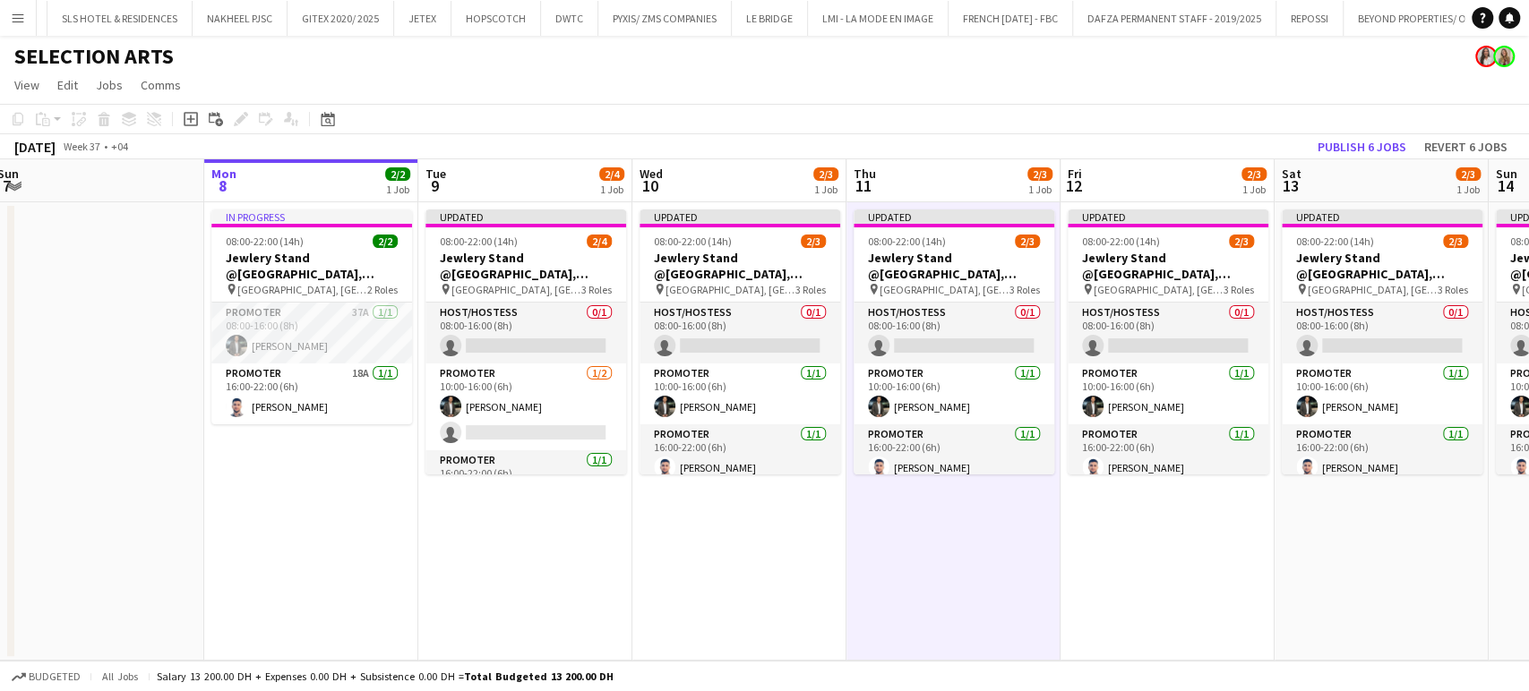
click at [487, 304] on app-calendar-viewport "Fri 5 Sat 6 Sun 7 Mon 8 2/2 1 Job Tue 9 2/4 1 Job Wed 10 2/3 1 Job Thu 11 2/3 1…" at bounding box center [764, 410] width 1529 height 502
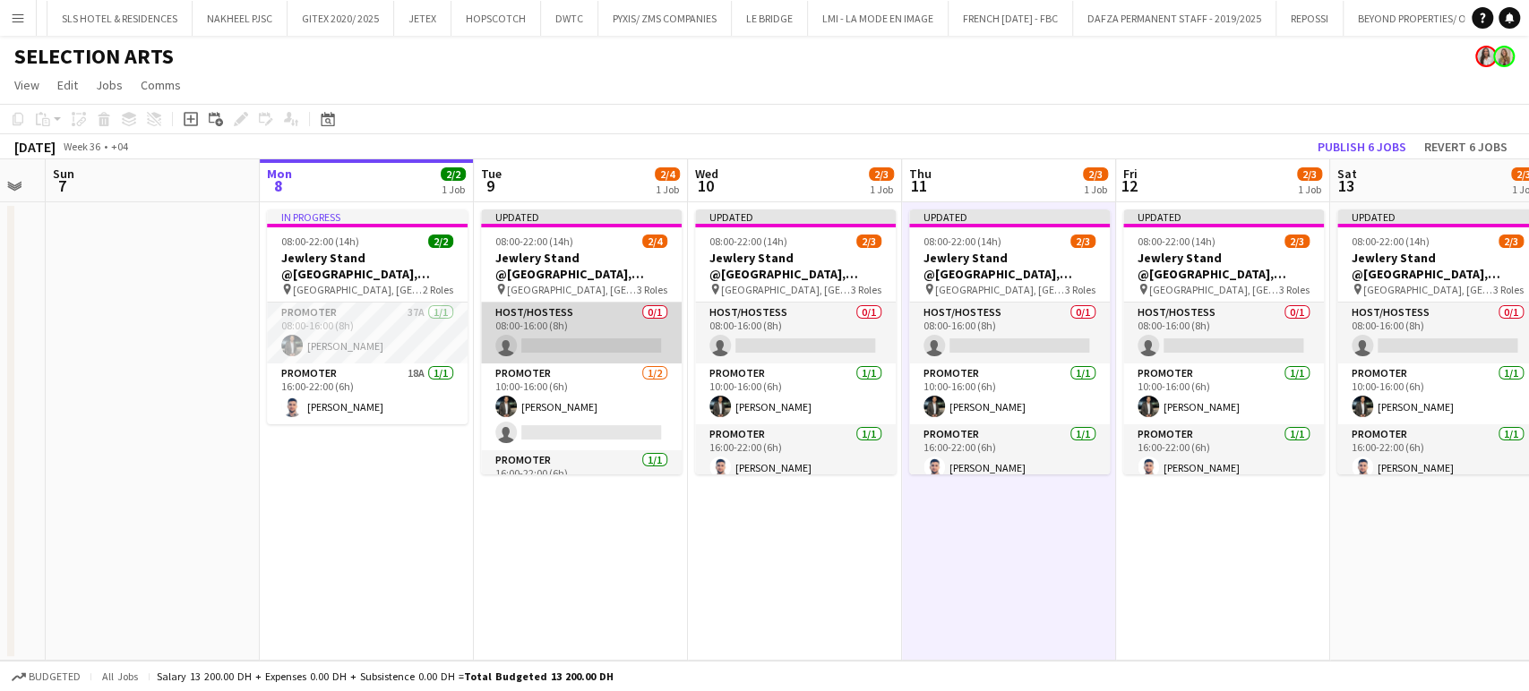
click at [587, 321] on app-card-role "Host/Hostess 0/1 08:00-16:00 (8h) single-neutral-actions" at bounding box center [581, 333] width 201 height 61
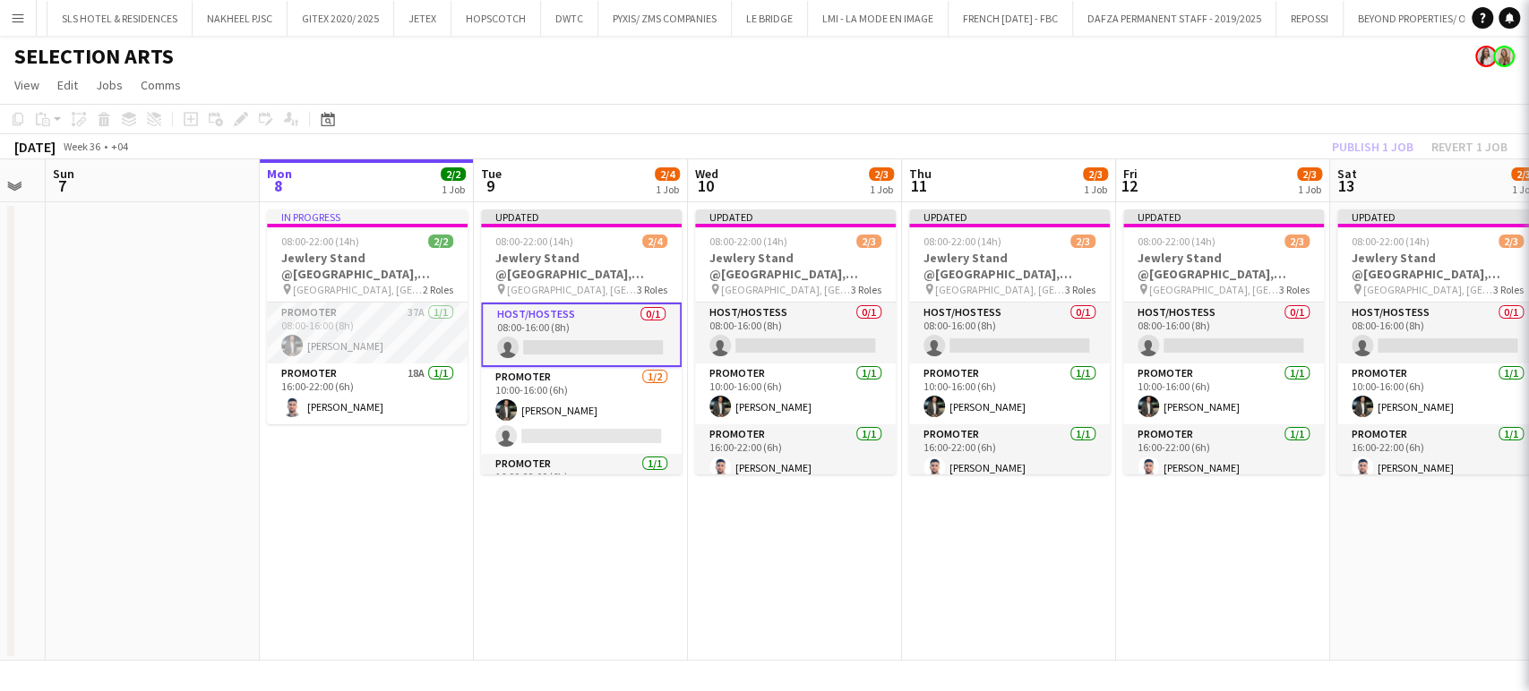
scroll to position [0, 383]
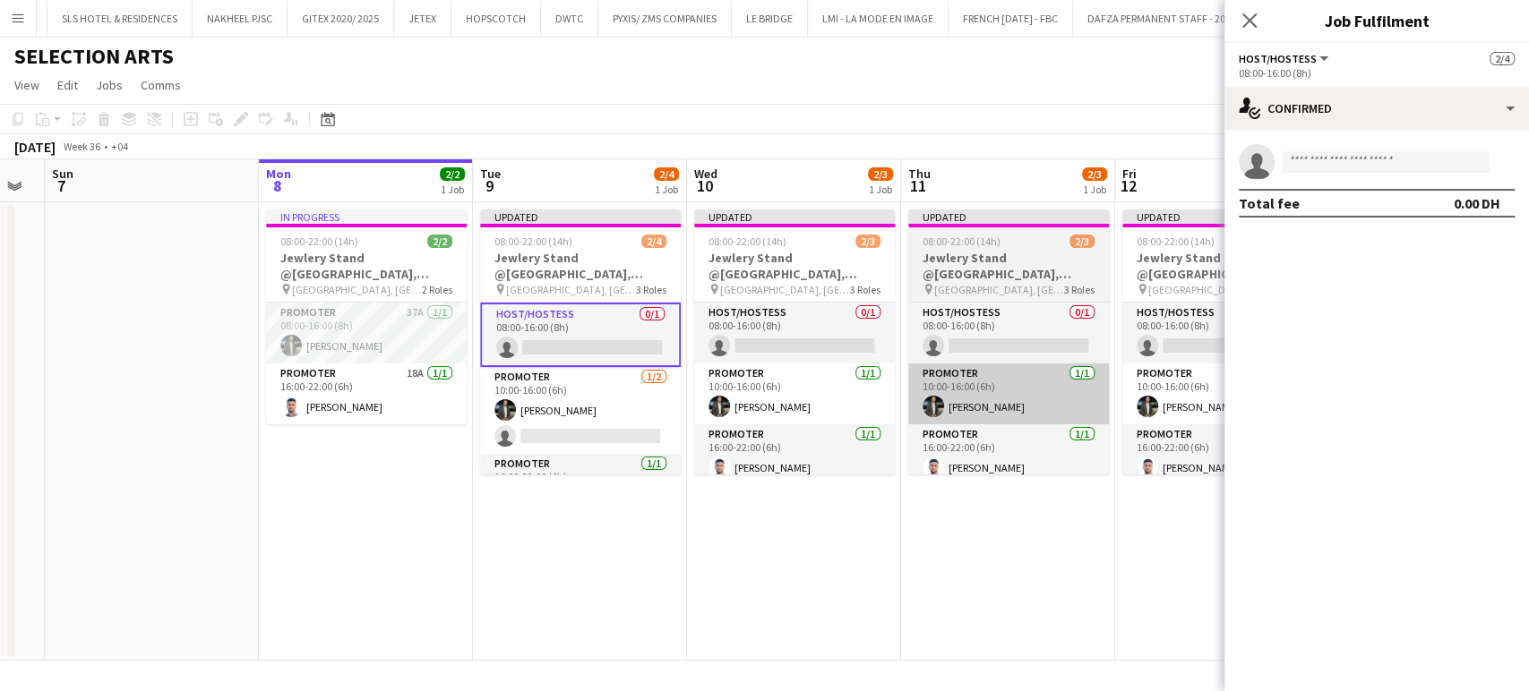
drag, startPoint x: 764, startPoint y: 297, endPoint x: 922, endPoint y: 373, distance: 174.6
click at [762, 297] on app-job-card "Updated 08:00-22:00 (14h) 2/3 Jewlery Stand @[GEOGRAPHIC_DATA], [GEOGRAPHIC_DAT…" at bounding box center [794, 342] width 201 height 265
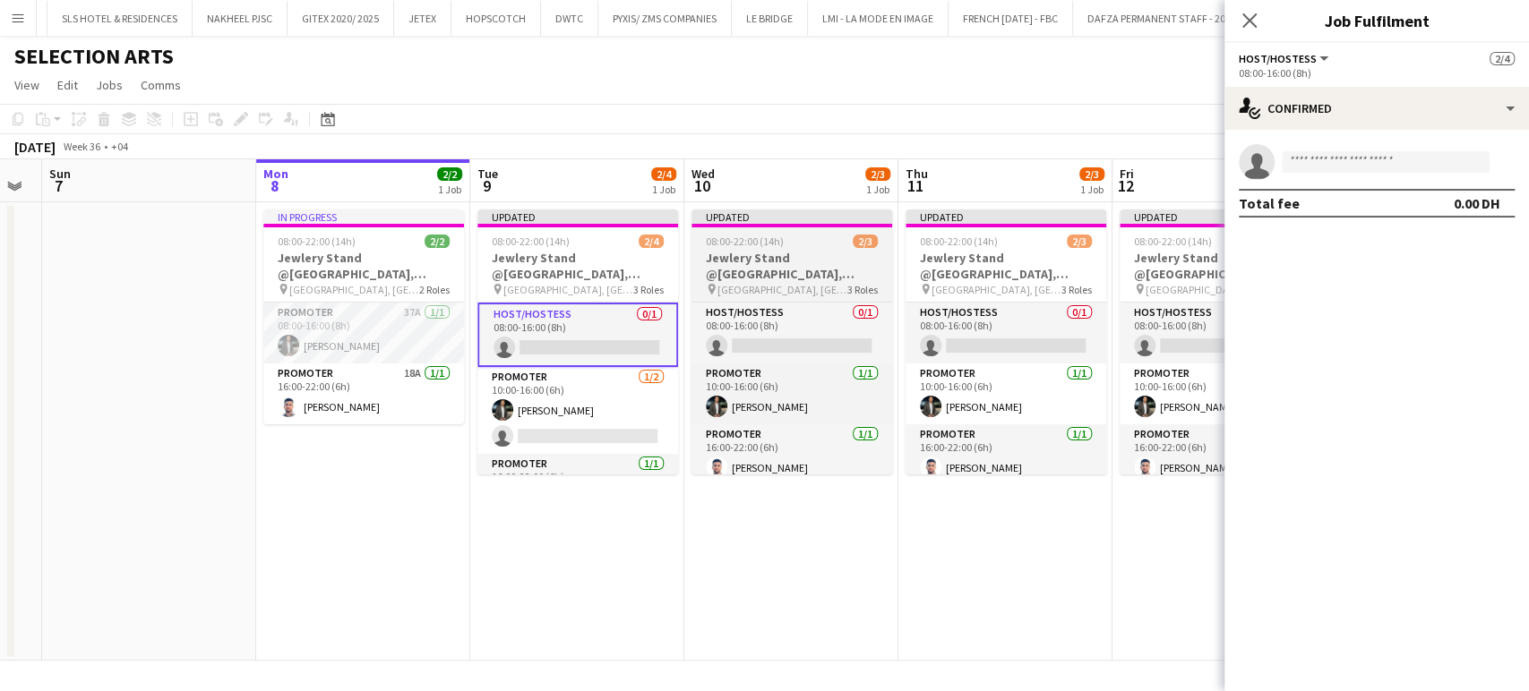
click at [748, 299] on app-job-card "Updated 08:00-22:00 (14h) 2/3 Jewlery Stand @[GEOGRAPHIC_DATA], [GEOGRAPHIC_DAT…" at bounding box center [791, 342] width 201 height 265
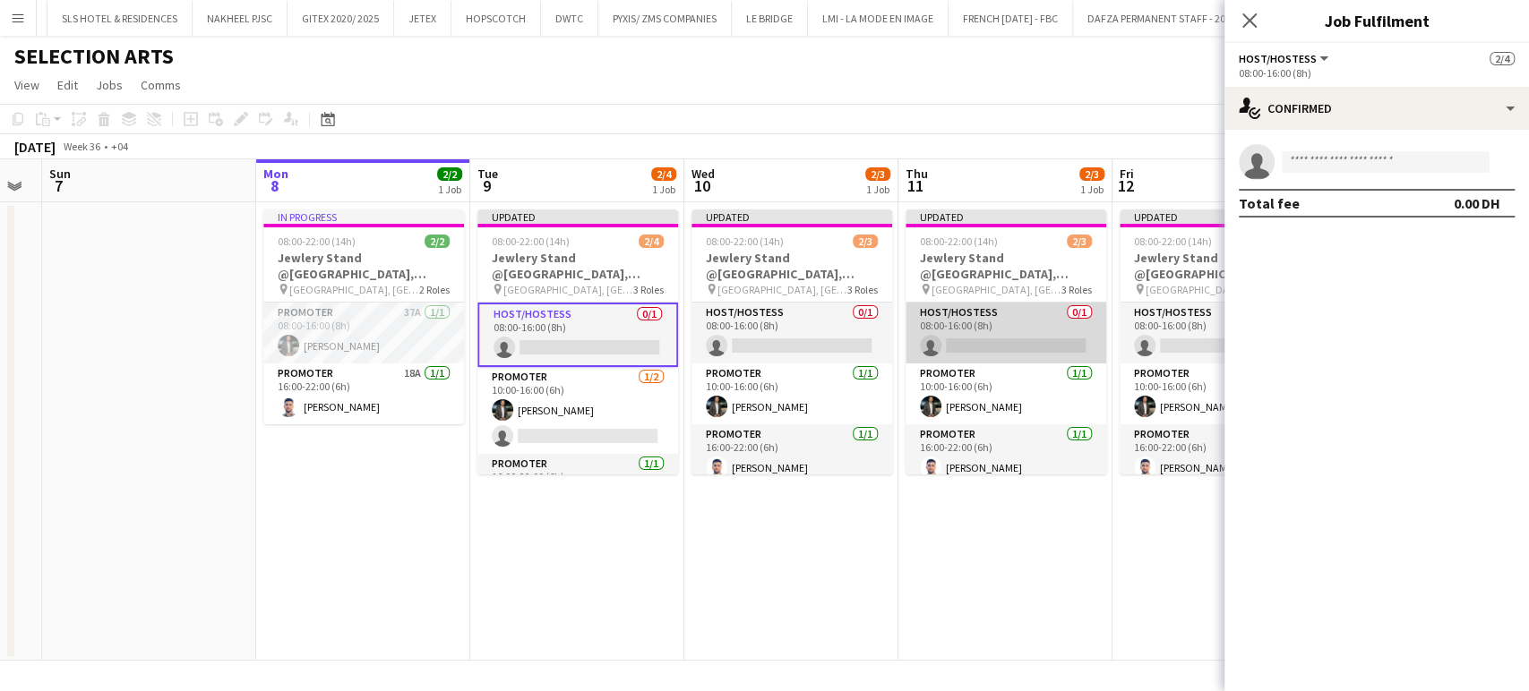
click at [998, 327] on app-card-role "Host/Hostess 0/1 08:00-16:00 (8h) single-neutral-actions" at bounding box center [1005, 333] width 201 height 61
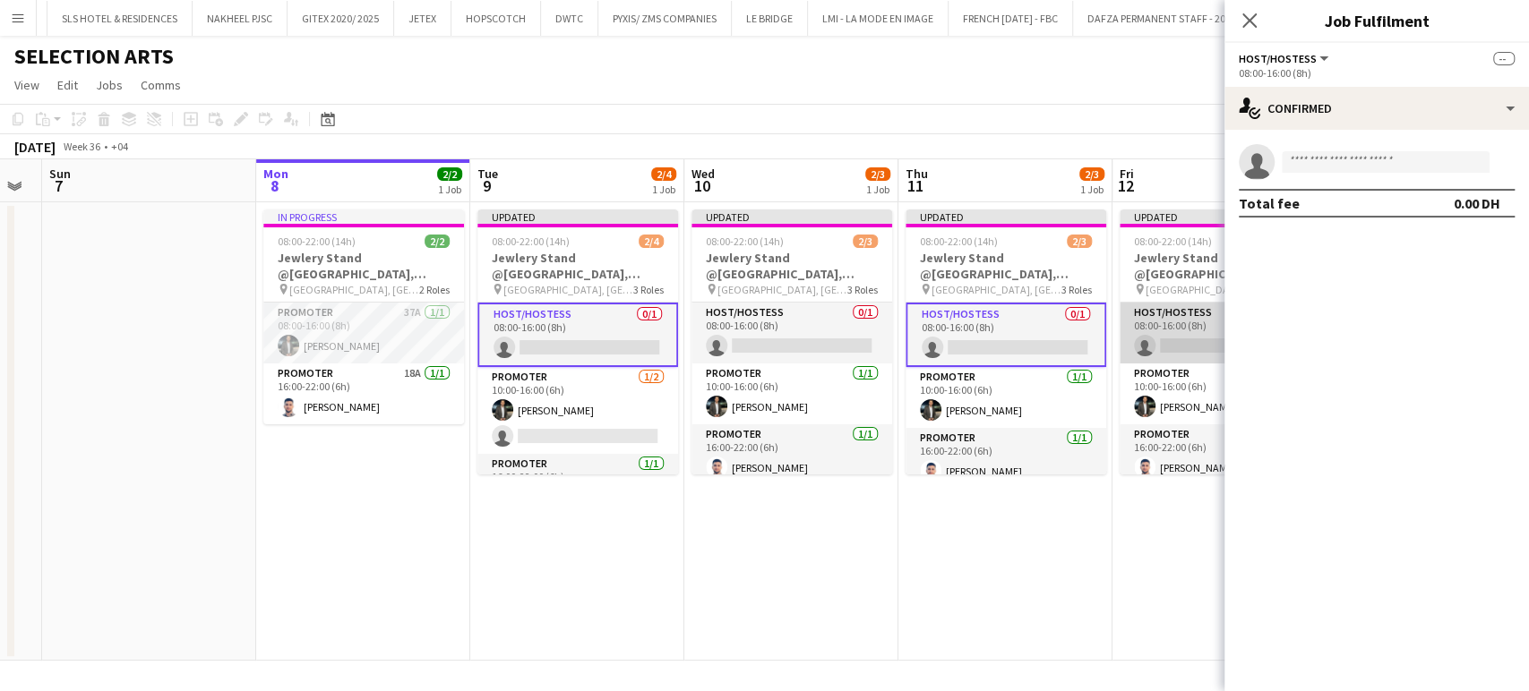
click at [1219, 352] on app-card-role "Host/Hostess 0/1 08:00-16:00 (8h) single-neutral-actions" at bounding box center [1219, 333] width 201 height 61
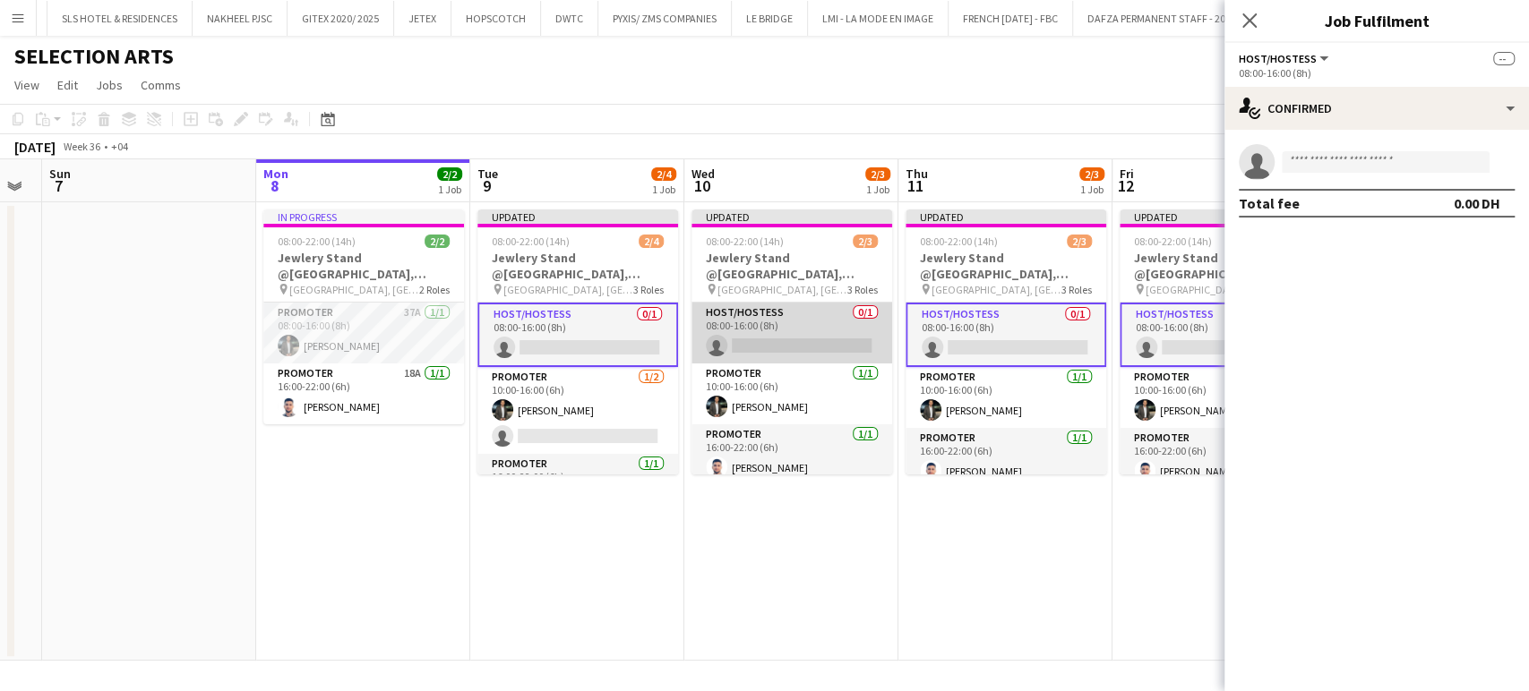
click at [806, 358] on app-card-role "Host/Hostess 0/1 08:00-16:00 (8h) single-neutral-actions" at bounding box center [791, 333] width 201 height 61
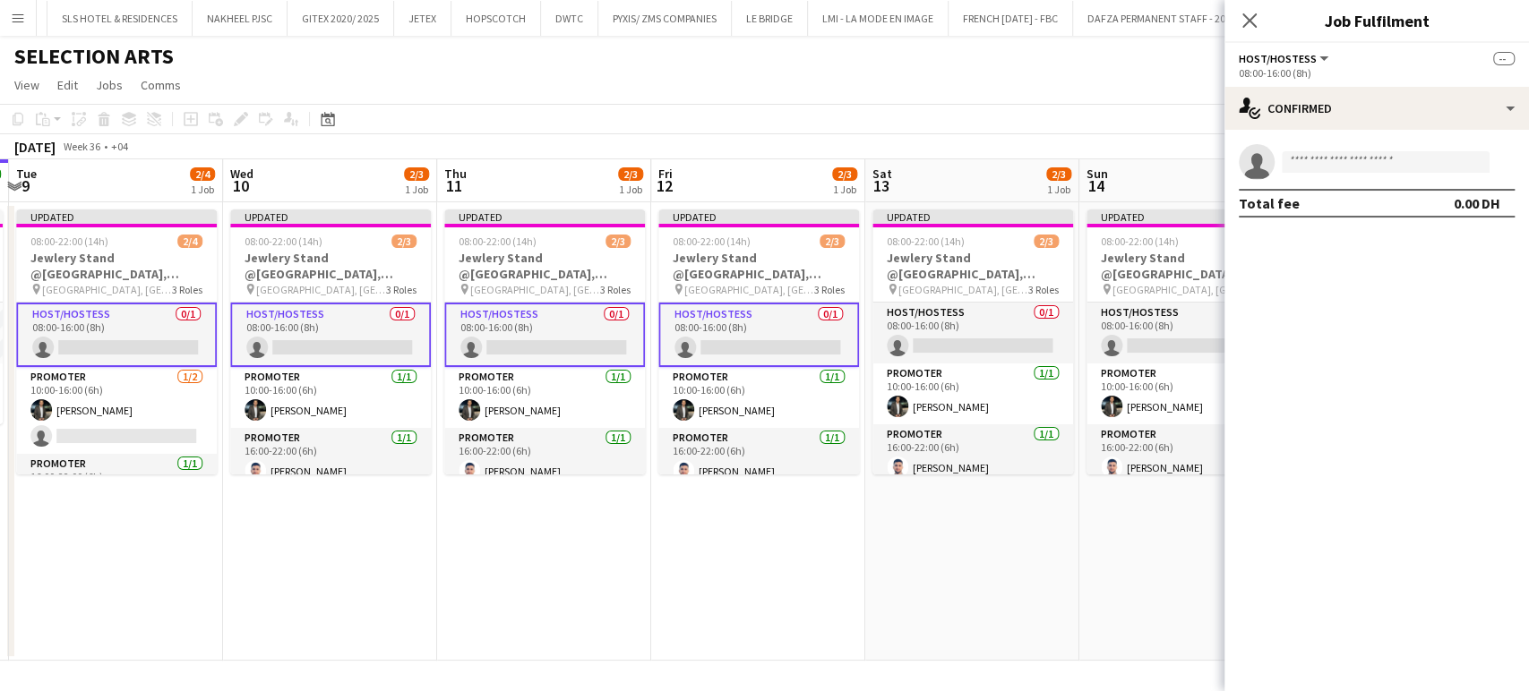
drag, startPoint x: 875, startPoint y: 347, endPoint x: 773, endPoint y: 304, distance: 110.8
click at [476, 264] on app-calendar-viewport "Fri 5 Sat 6 Sun 7 Mon 8 2/2 1 Job Tue 9 2/4 1 Job Wed 10 2/3 1 Job Thu 11 2/3 1…" at bounding box center [764, 410] width 1529 height 502
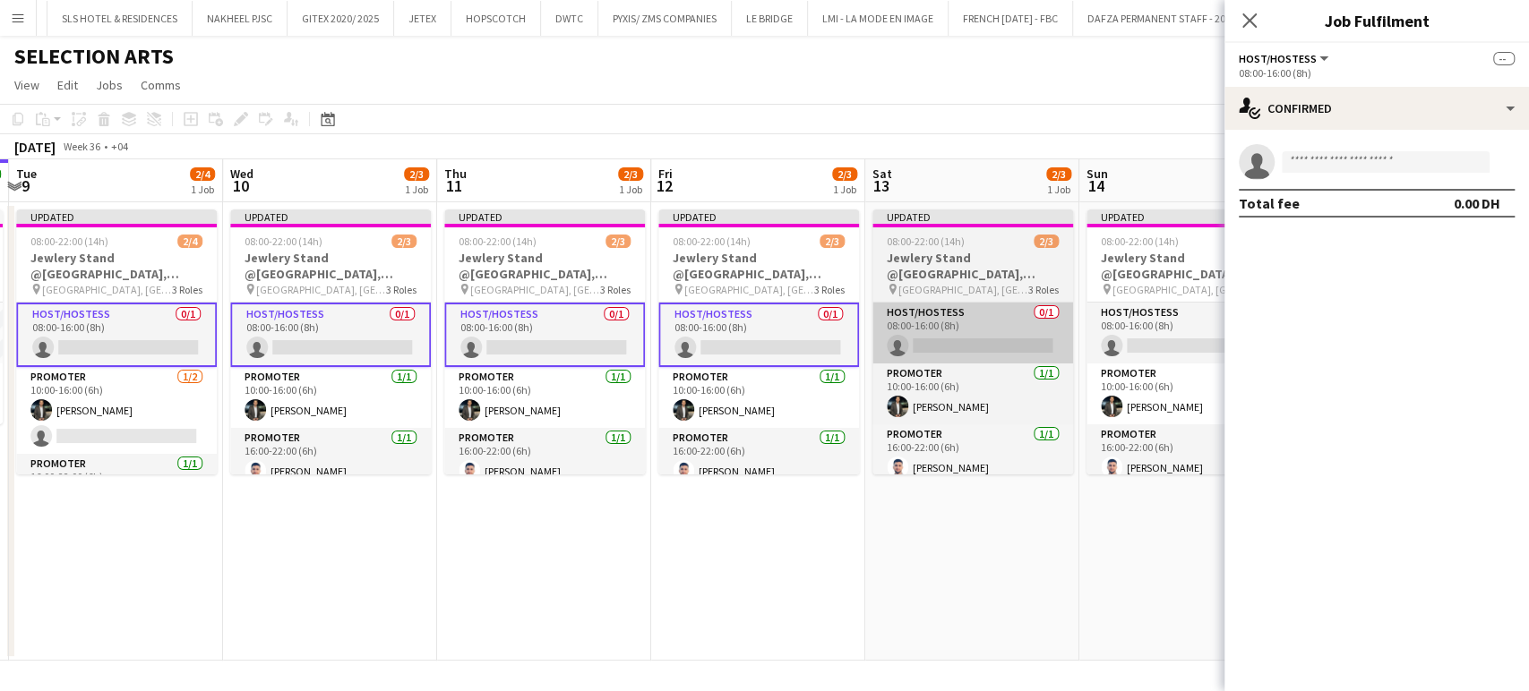
scroll to position [0, 523]
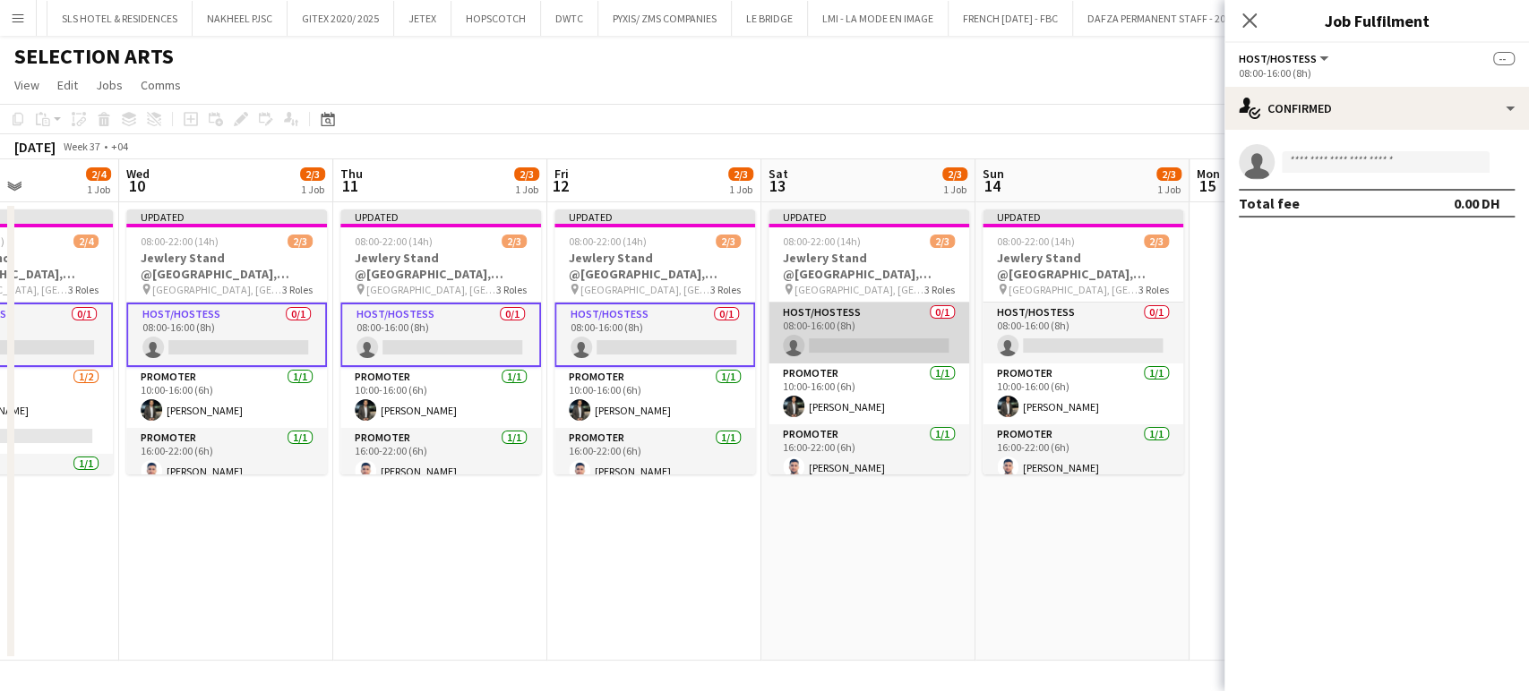
click at [890, 332] on app-card-role "Host/Hostess 0/1 08:00-16:00 (8h) single-neutral-actions" at bounding box center [868, 333] width 201 height 61
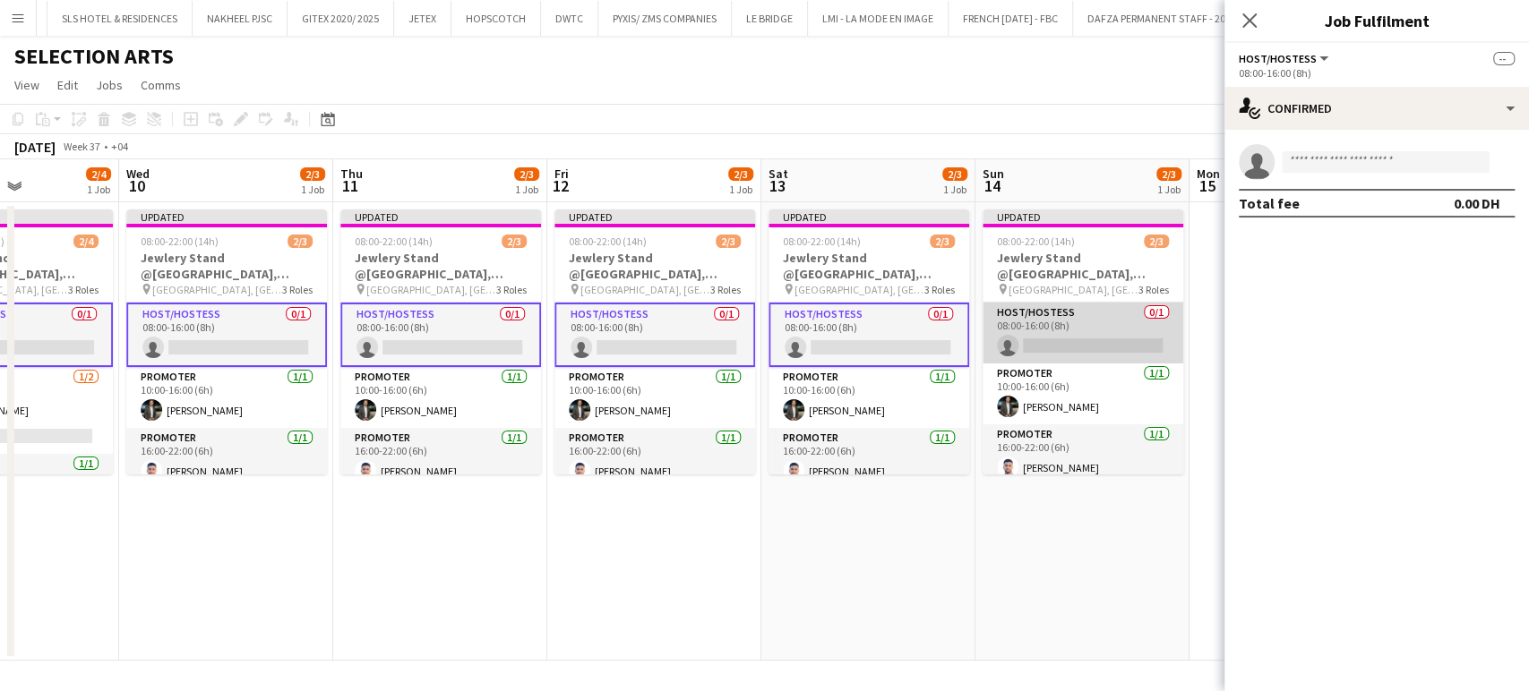
click at [1106, 343] on app-card-role "Host/Hostess 0/1 08:00-16:00 (8h) single-neutral-actions" at bounding box center [1082, 333] width 201 height 61
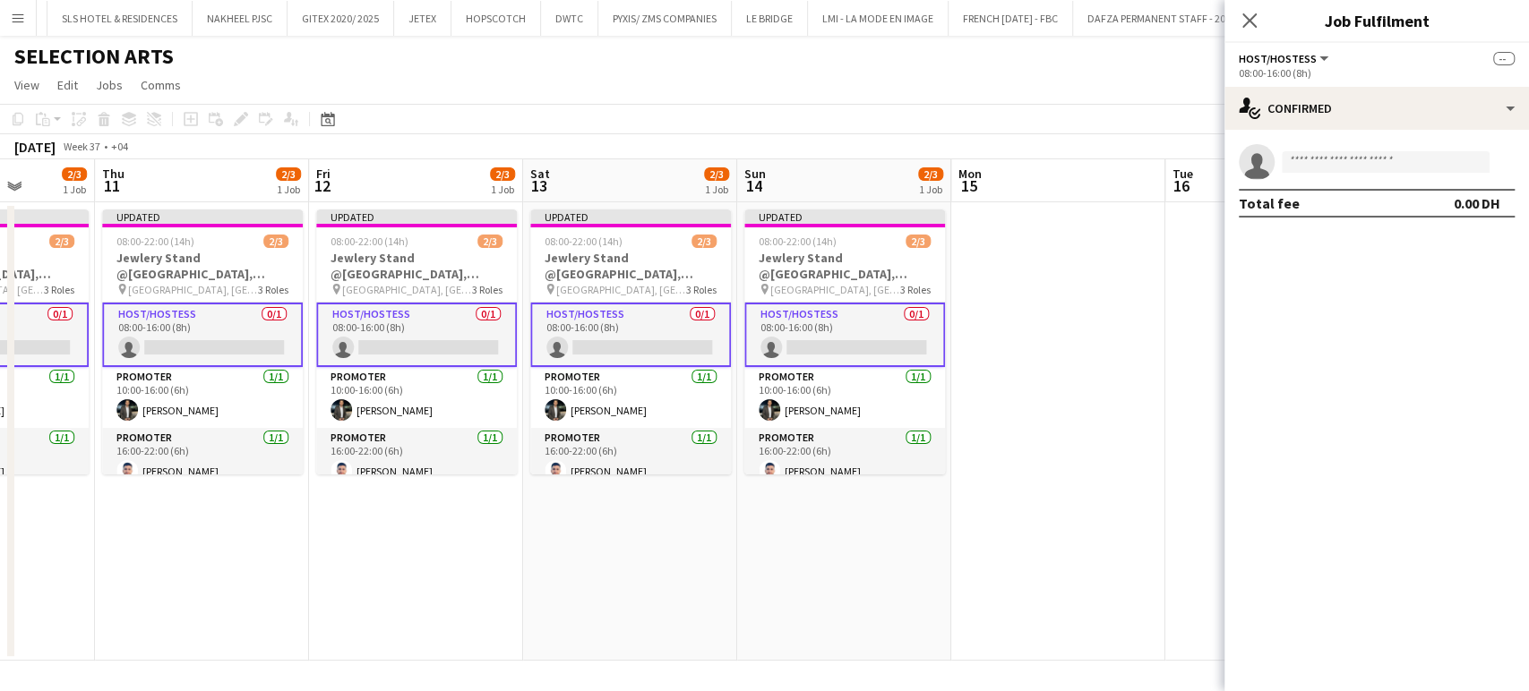
drag, startPoint x: 1089, startPoint y: 347, endPoint x: 828, endPoint y: 325, distance: 261.5
click at [829, 325] on app-calendar-viewport "Sun 7 Mon 8 2/2 1 Job Tue 9 2/4 1 Job Wed 10 2/3 1 Job Thu 11 2/3 1 Job Fri 12 …" at bounding box center [764, 410] width 1529 height 502
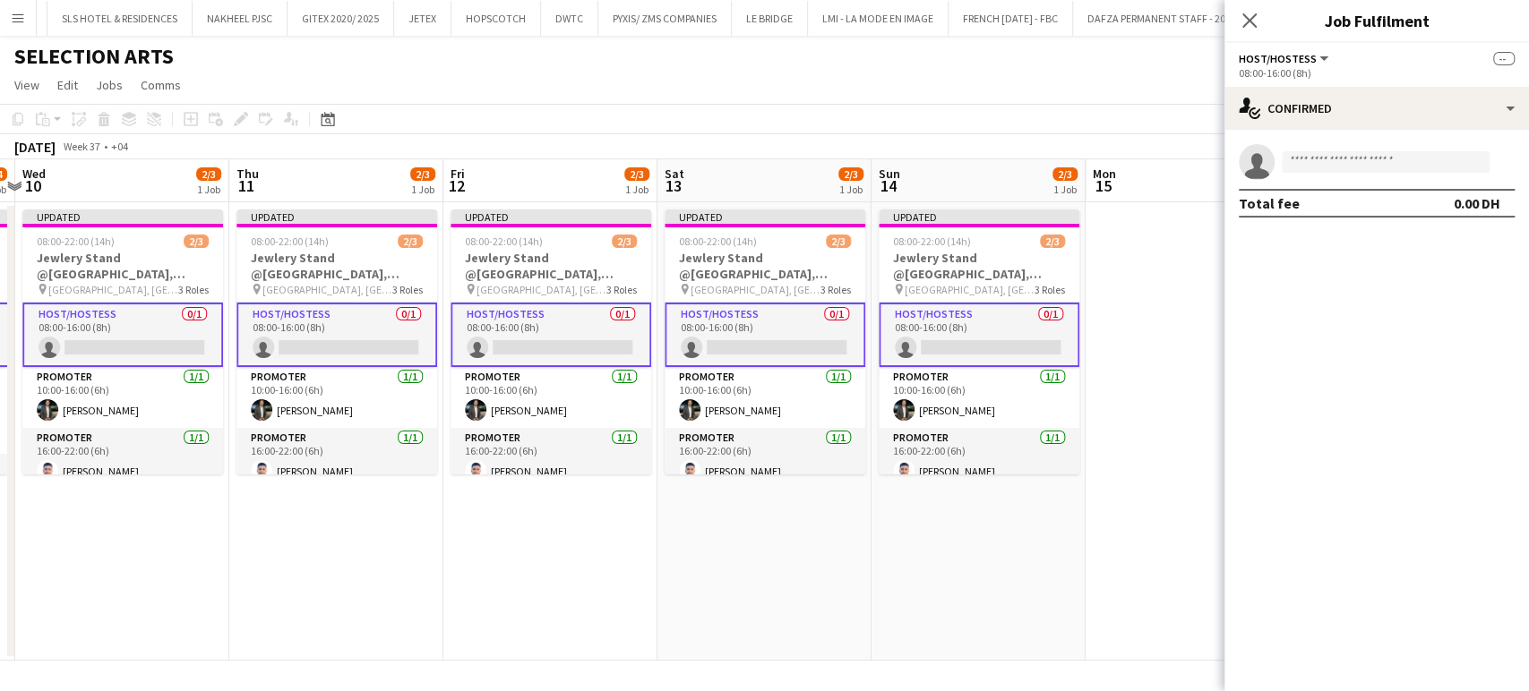
drag, startPoint x: 743, startPoint y: 353, endPoint x: 855, endPoint y: 365, distance: 112.6
click at [854, 365] on app-calendar-viewport "Sun 7 Mon 8 2/2 1 Job Tue 9 2/4 1 Job Wed 10 2/3 1 Job Thu 11 2/3 1 Job Fri 12 …" at bounding box center [764, 410] width 1529 height 502
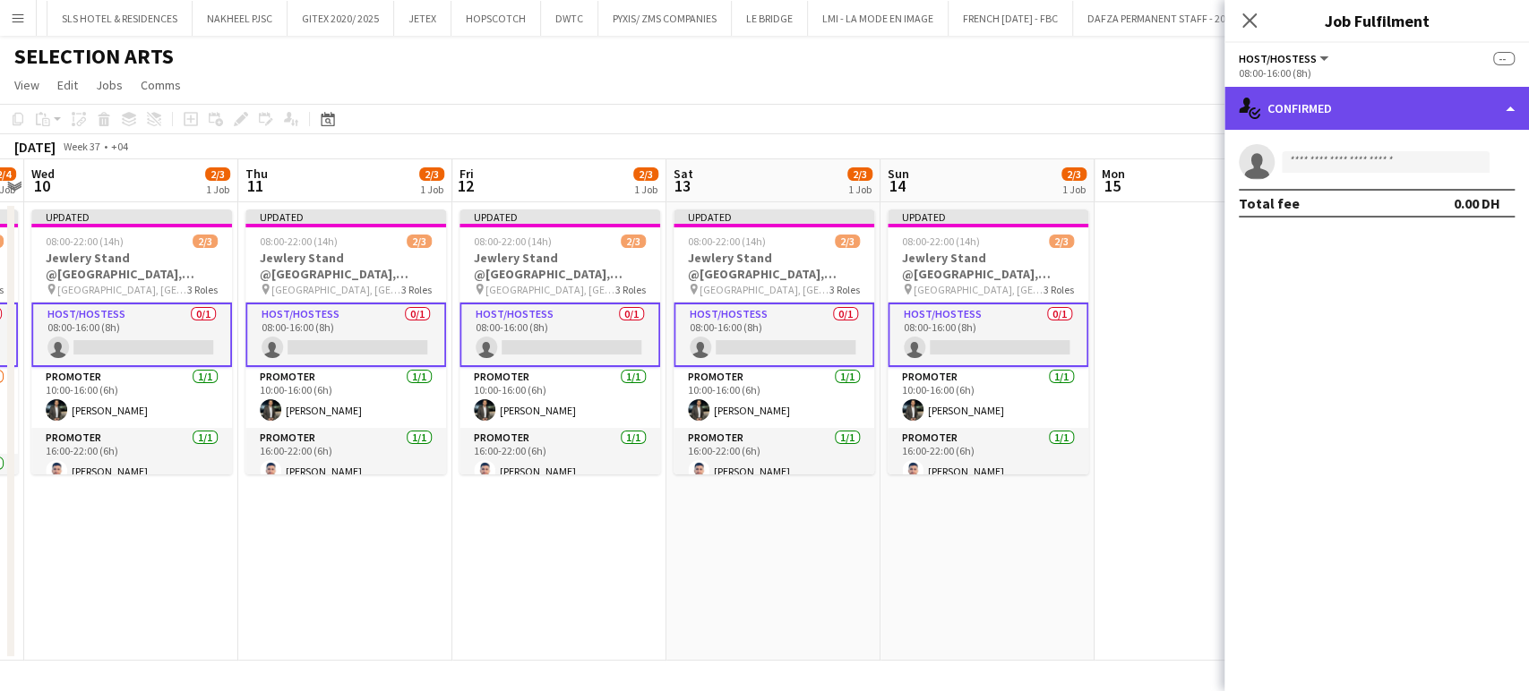
click at [1493, 99] on div "single-neutral-actions-check-2 Confirmed" at bounding box center [1376, 108] width 304 height 43
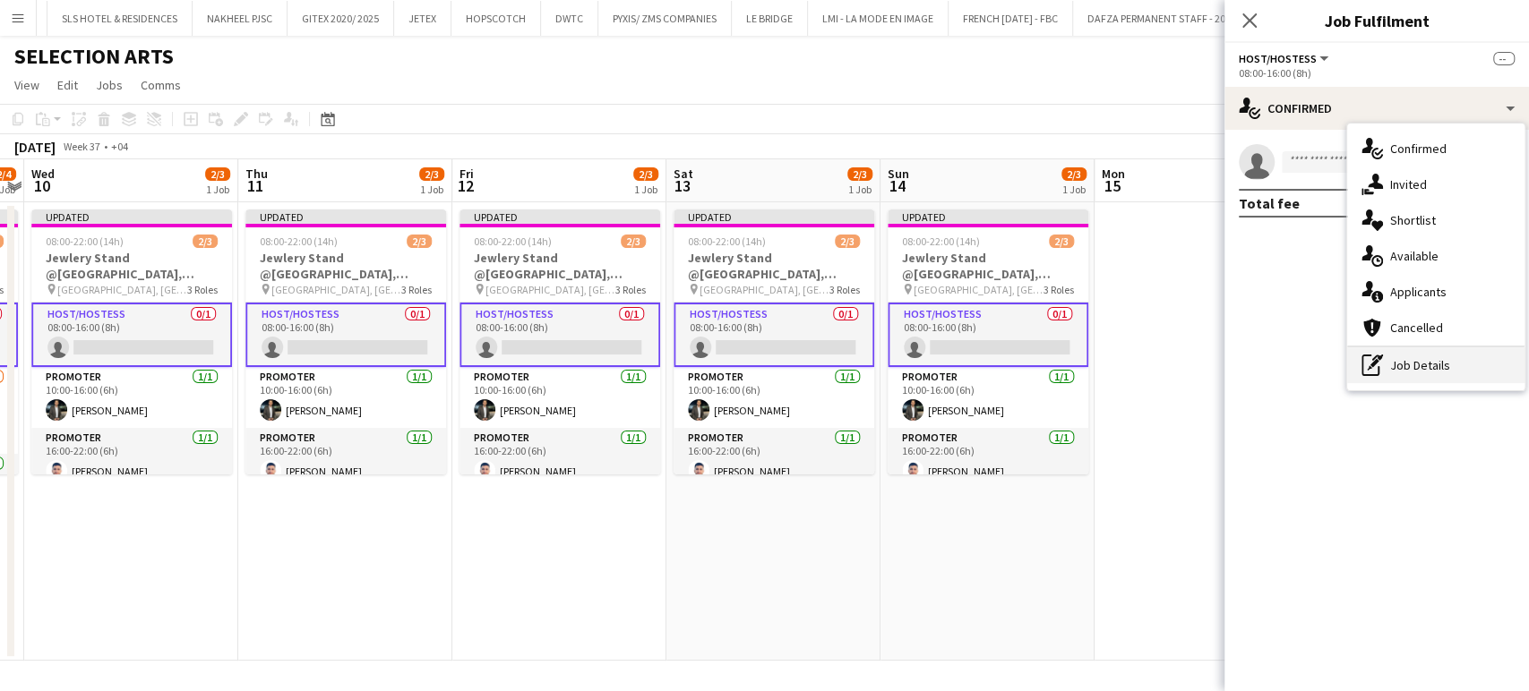
click at [1440, 357] on div "pen-write Job Details" at bounding box center [1435, 365] width 177 height 36
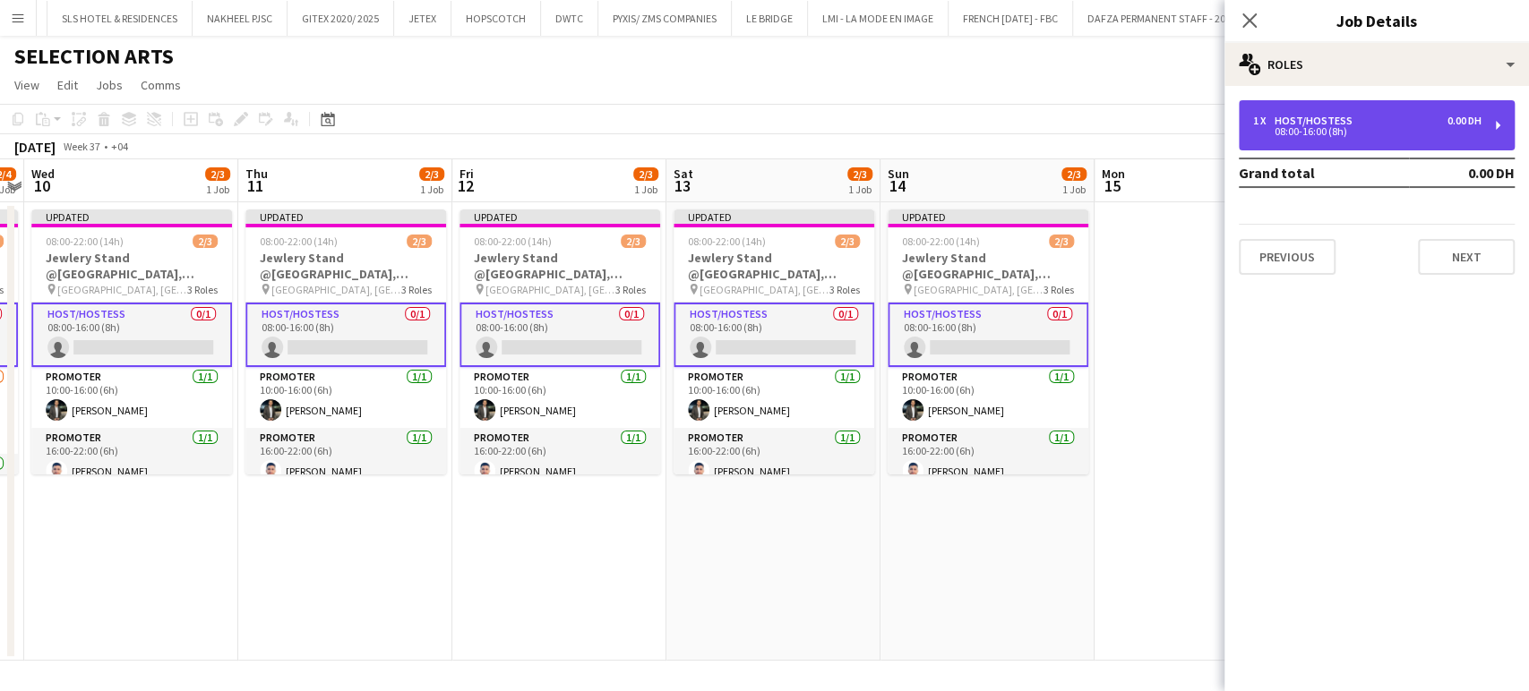
click at [1342, 112] on div "1 x Host/Hostess 0.00 DH 08:00-16:00 (8h)" at bounding box center [1377, 125] width 276 height 50
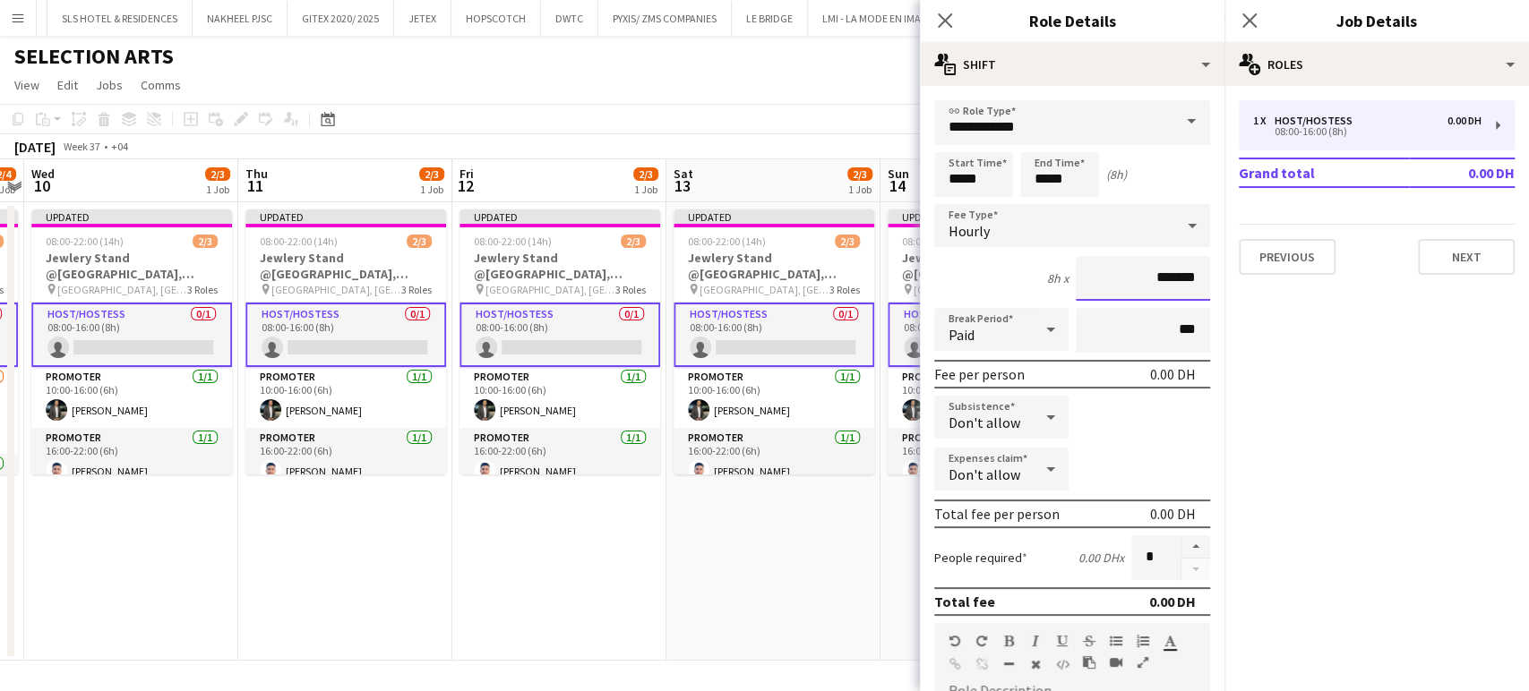
drag, startPoint x: 1128, startPoint y: 274, endPoint x: 1117, endPoint y: 273, distance: 11.7
click at [1117, 273] on input "*******" at bounding box center [1143, 278] width 134 height 45
type input "********"
drag, startPoint x: 962, startPoint y: 186, endPoint x: 920, endPoint y: 175, distance: 43.7
click at [920, 175] on form "**********" at bounding box center [1072, 610] width 304 height 1021
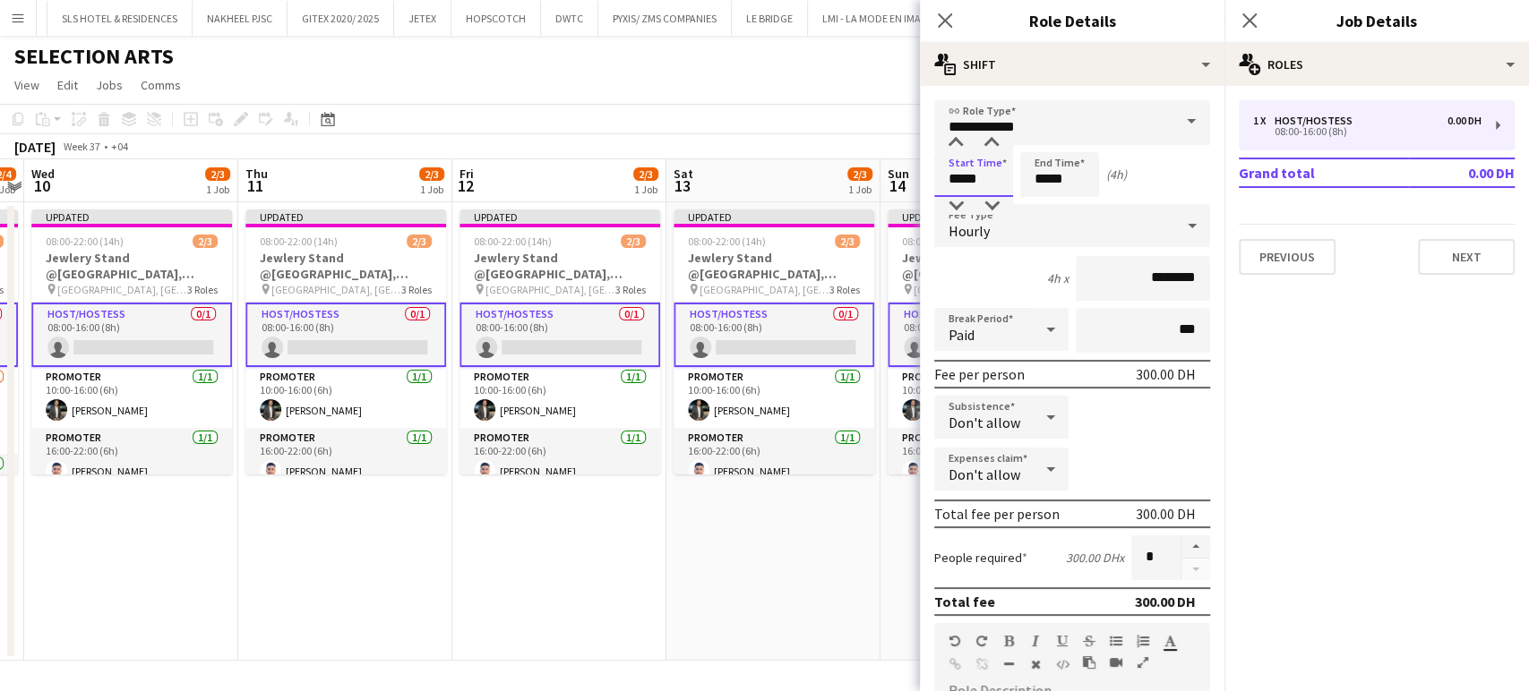
type input "*****"
drag, startPoint x: 1051, startPoint y: 183, endPoint x: 1003, endPoint y: 172, distance: 49.5
click at [1003, 172] on div "Start Time ***** End Time ***** (4h)" at bounding box center [1072, 174] width 276 height 45
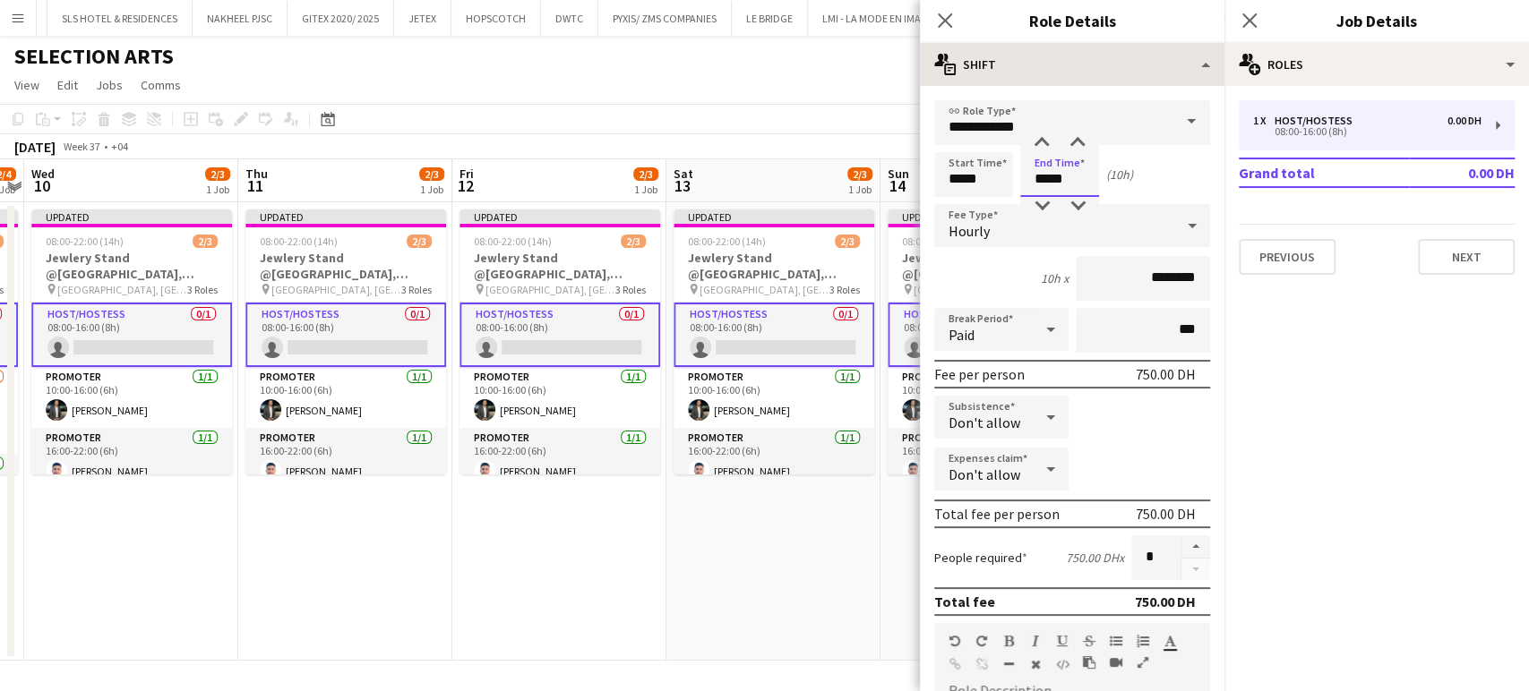
type input "*****"
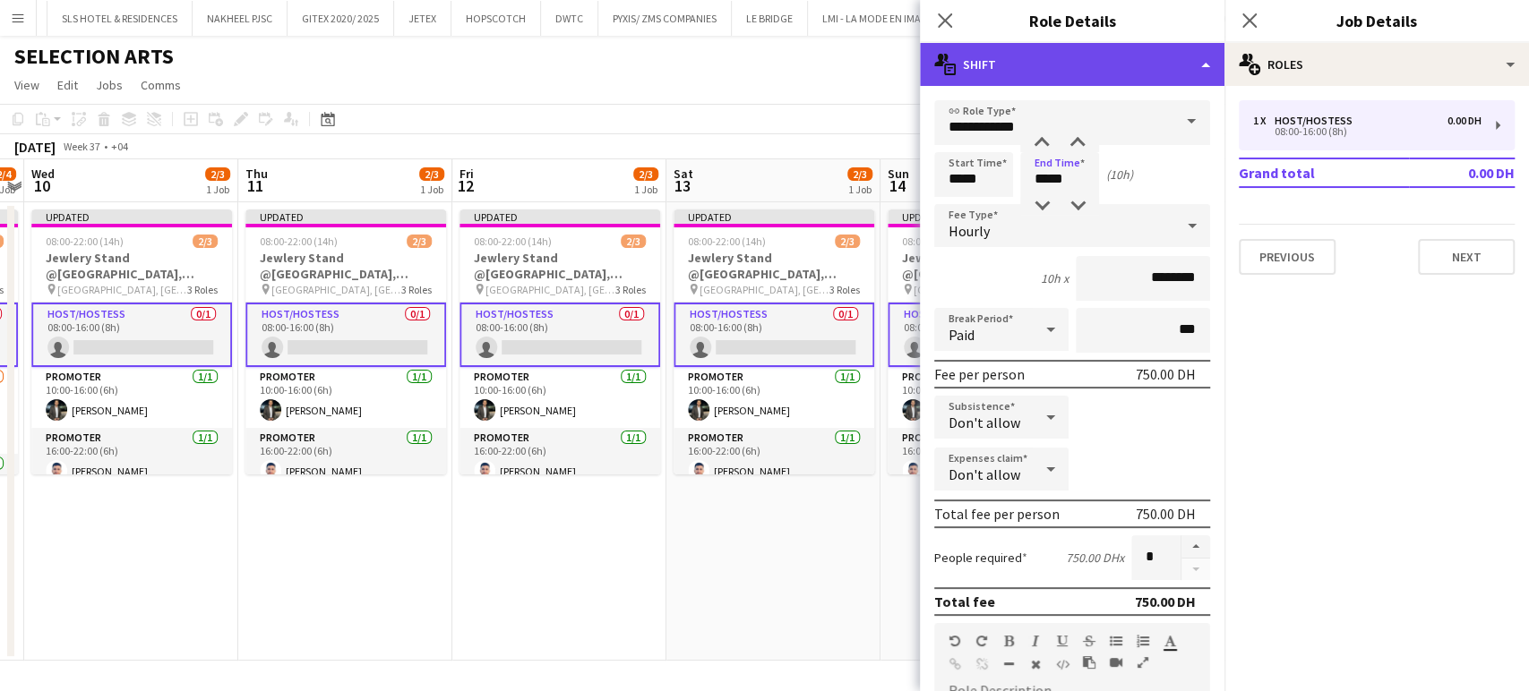
click at [1153, 61] on div "multiple-actions-text Shift" at bounding box center [1072, 64] width 304 height 43
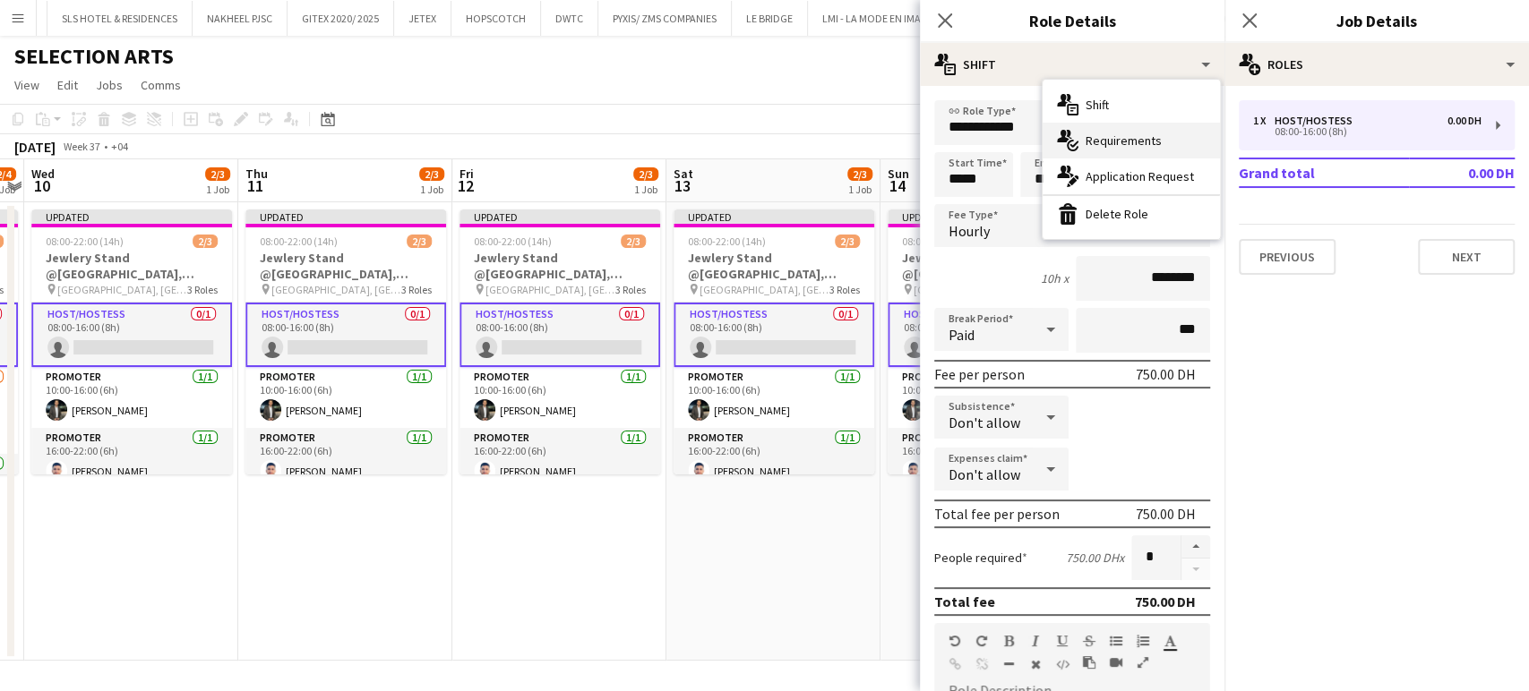
click at [1118, 134] on span "Requirements" at bounding box center [1123, 141] width 76 height 16
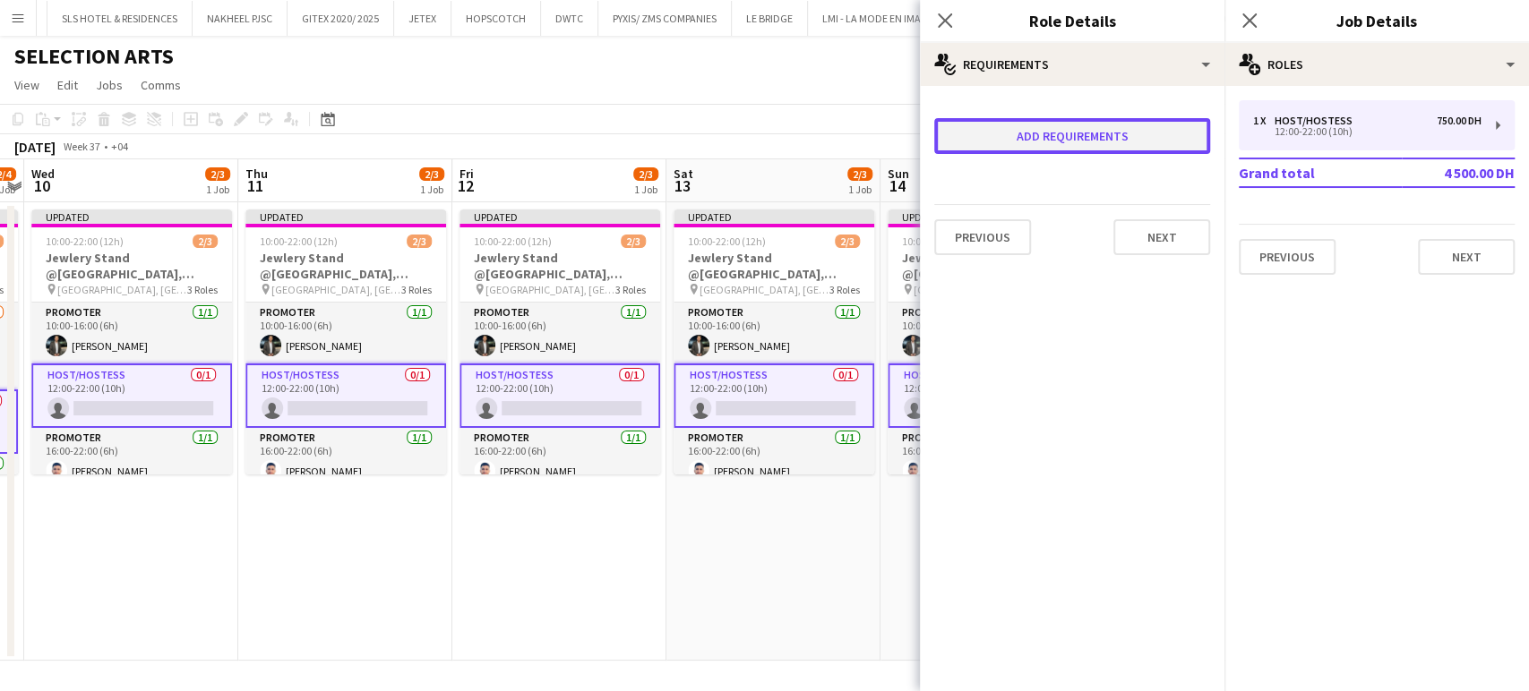
click at [1050, 127] on button "Add requirements" at bounding box center [1072, 136] width 276 height 36
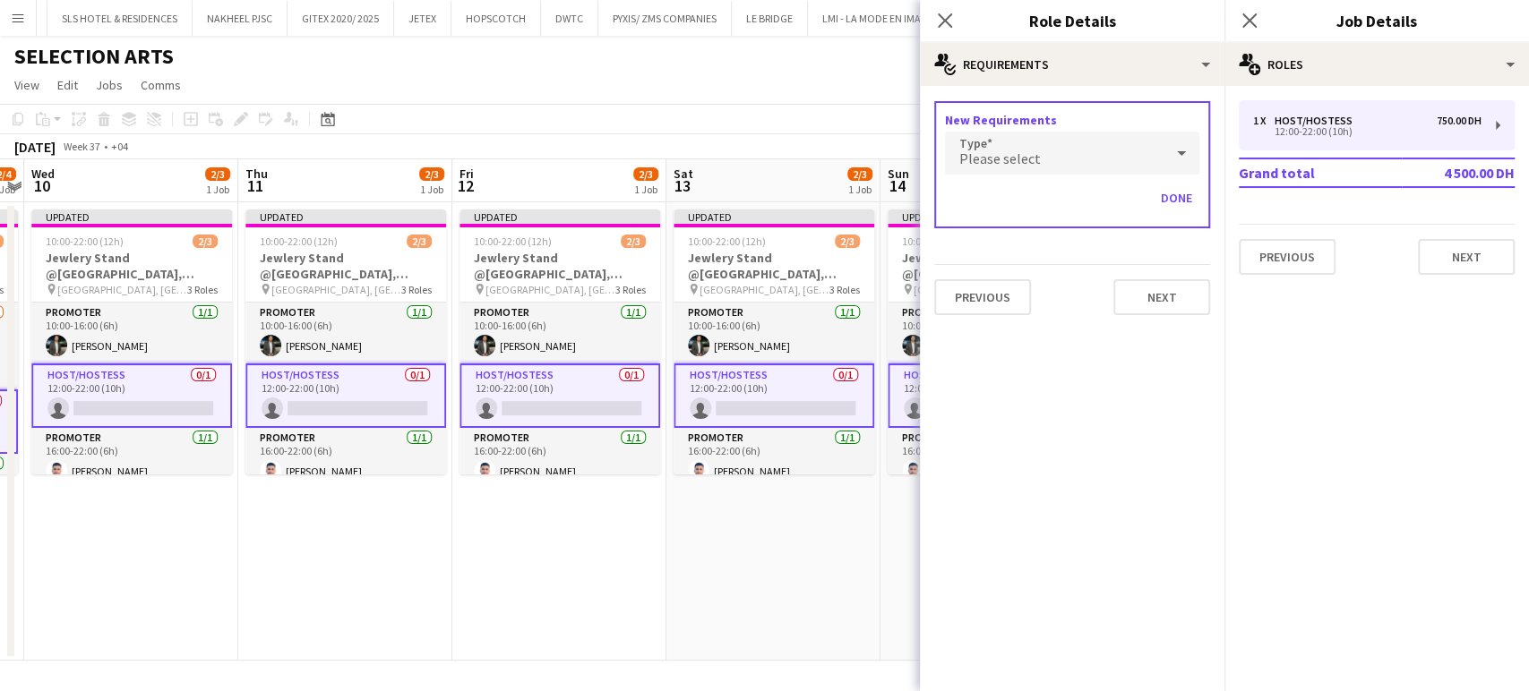
click at [1035, 150] on span "Please select" at bounding box center [999, 159] width 81 height 18
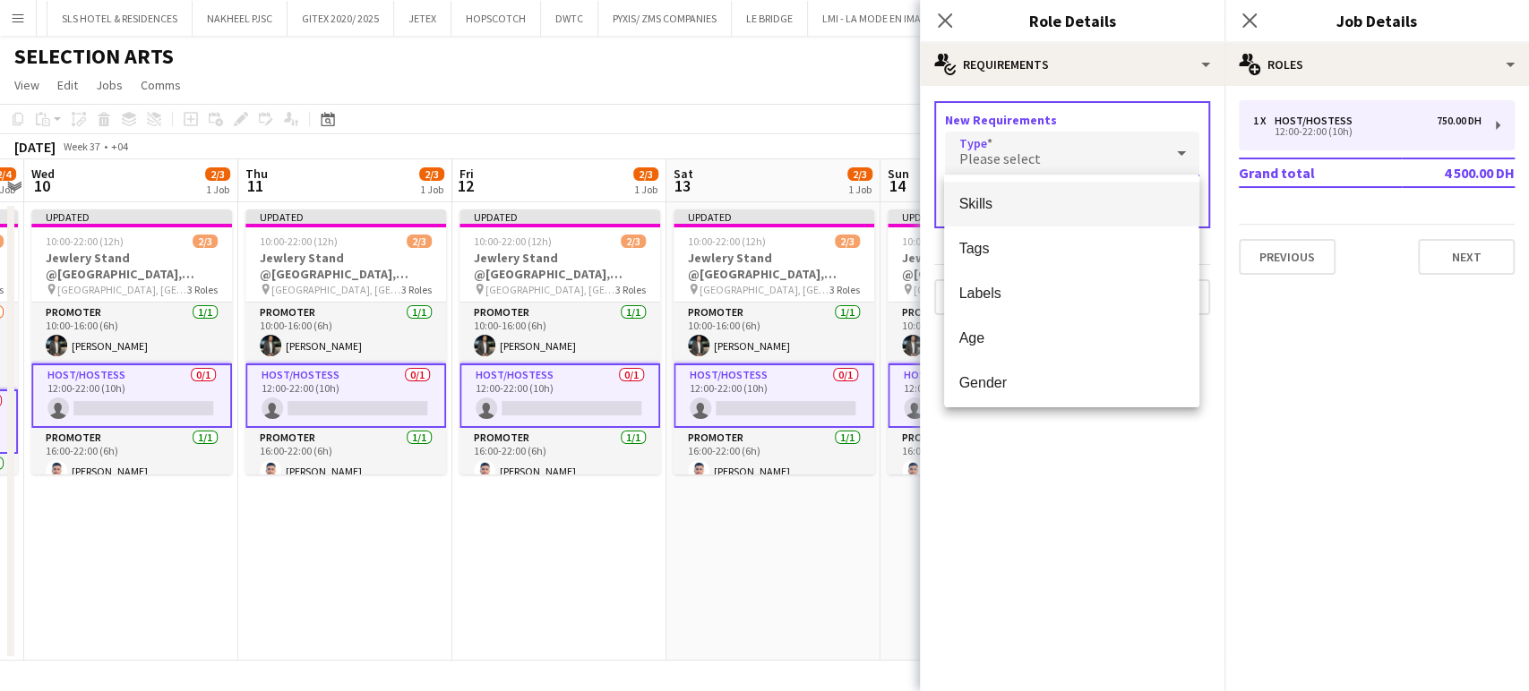
click at [992, 201] on span "Skills" at bounding box center [1071, 203] width 226 height 17
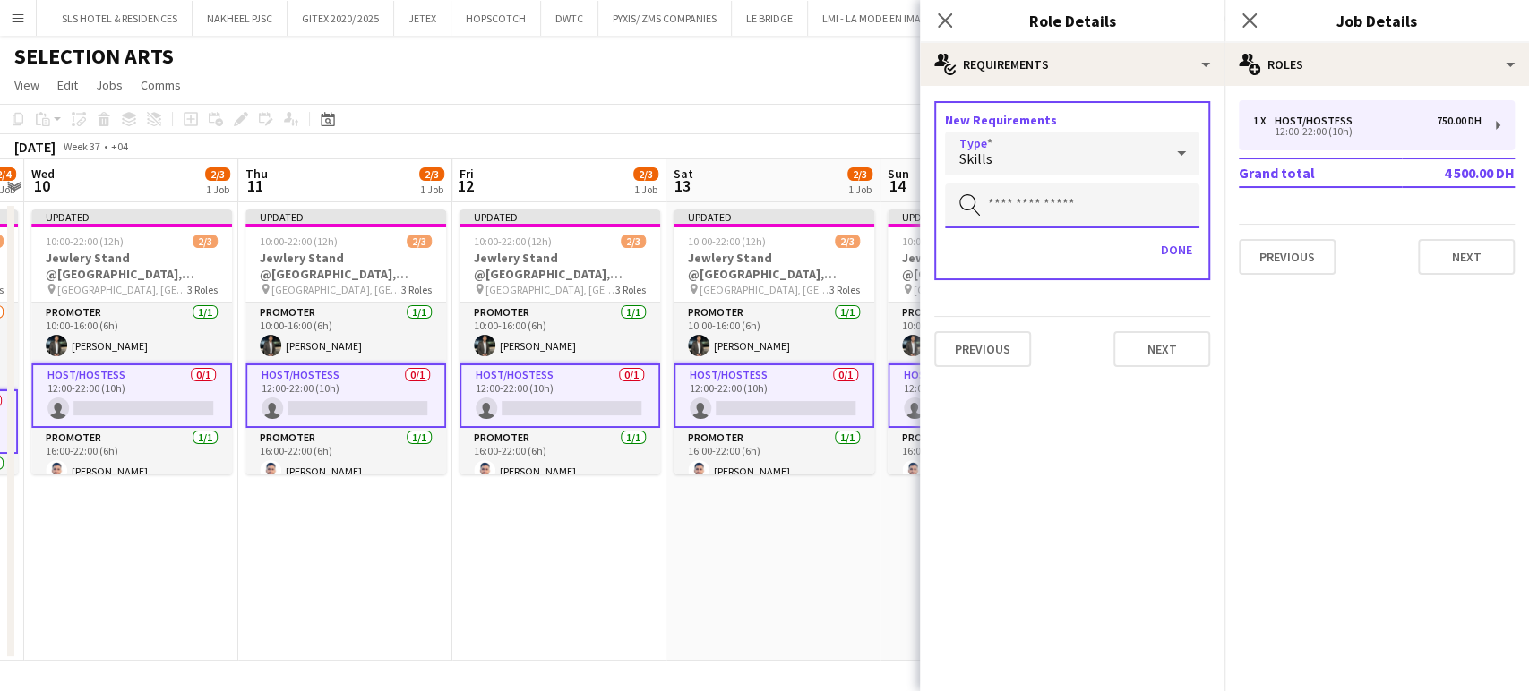
click at [1003, 199] on input "text" at bounding box center [1072, 206] width 254 height 45
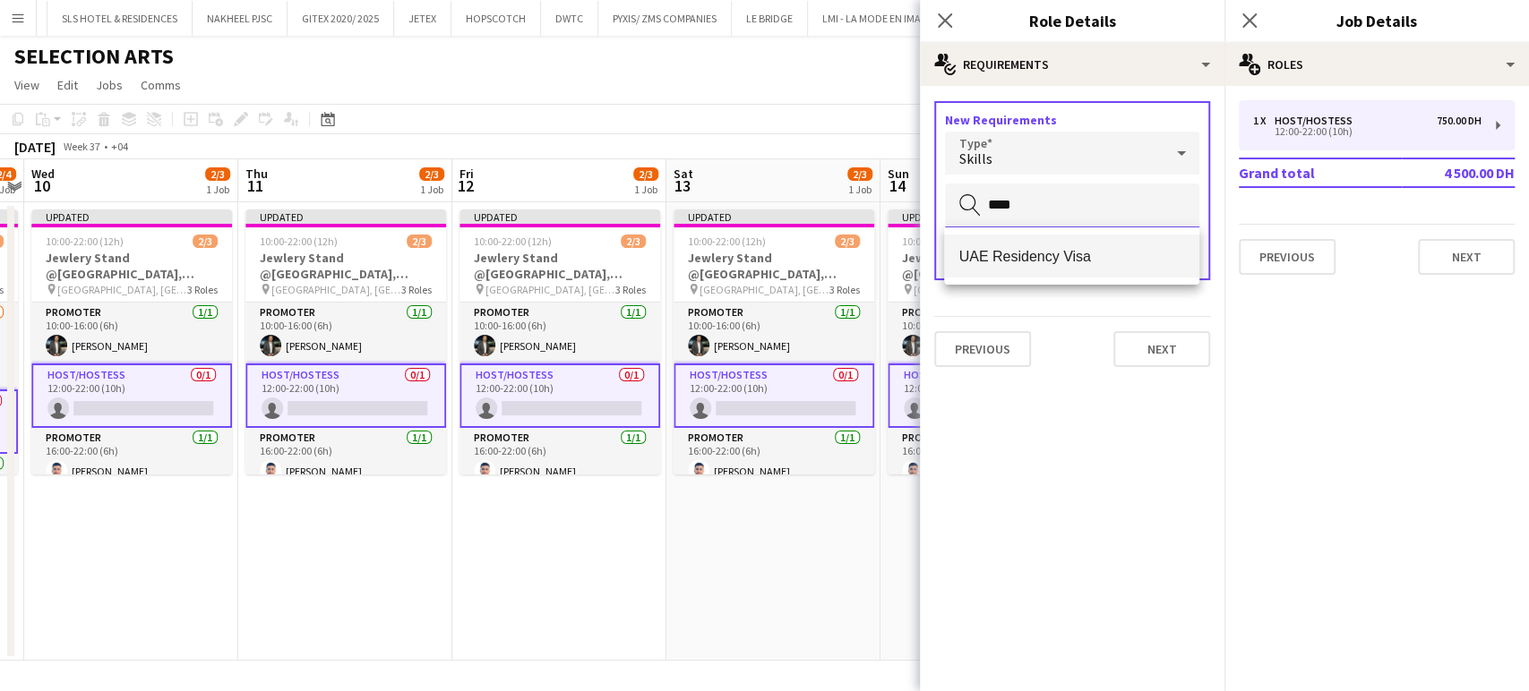
type input "****"
click at [1025, 258] on span "UAE Residency Visa" at bounding box center [1071, 256] width 226 height 17
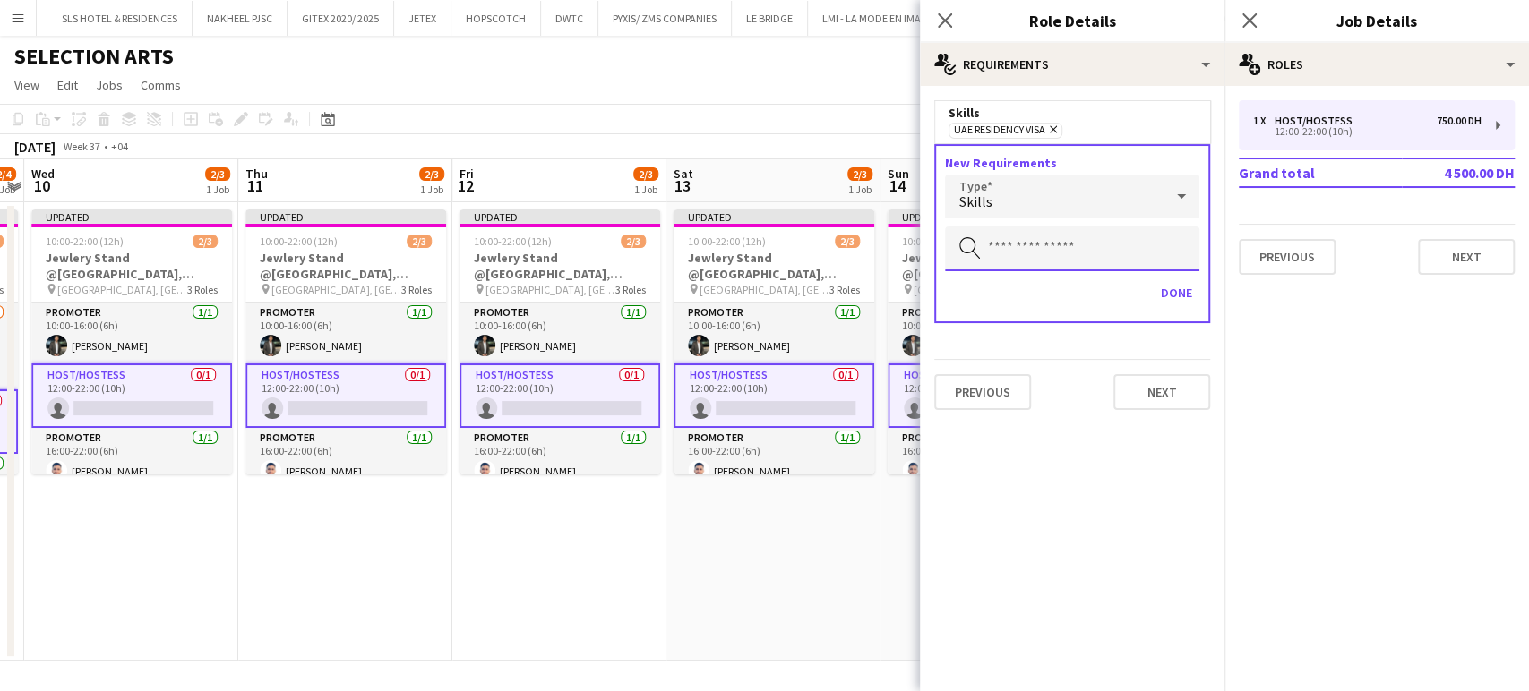
click at [1032, 249] on input "text" at bounding box center [1072, 249] width 254 height 45
type input "****"
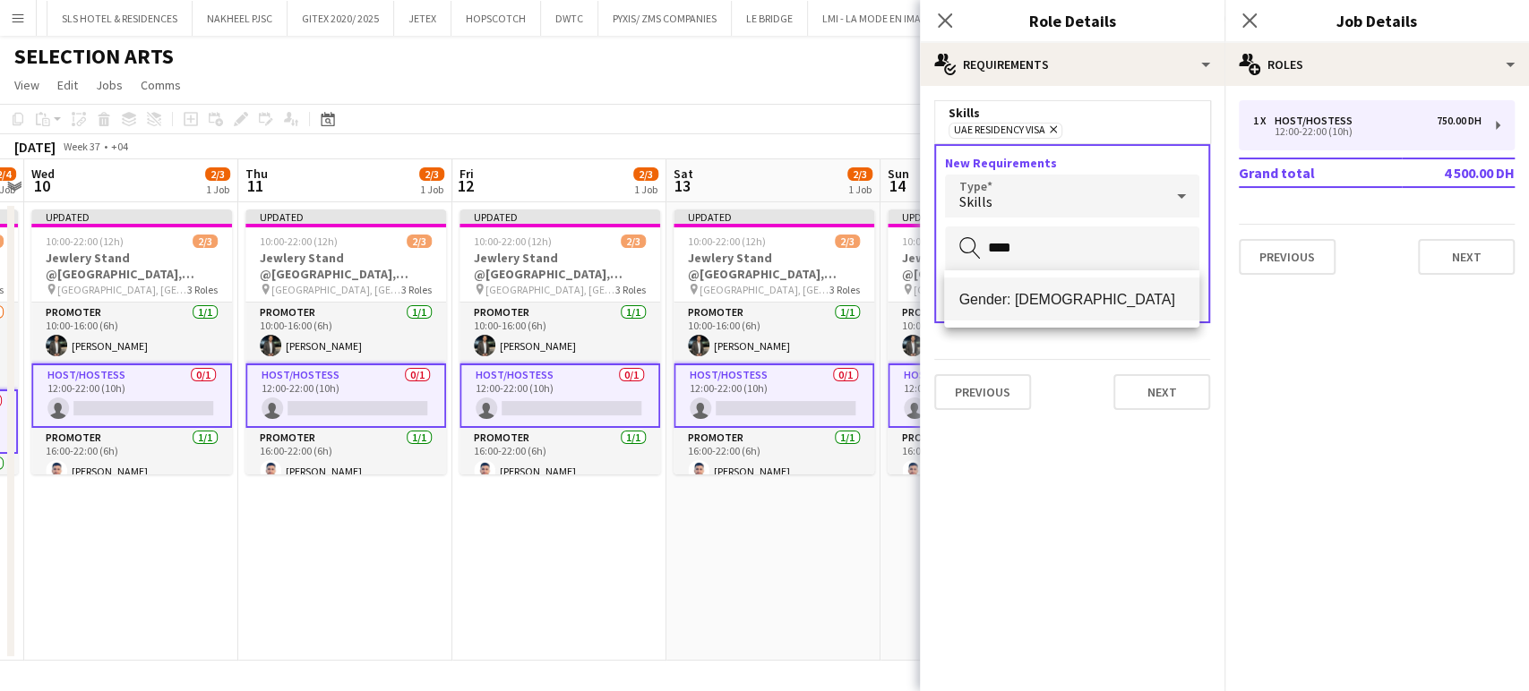
click at [1079, 298] on span "Gender: [DEMOGRAPHIC_DATA]" at bounding box center [1071, 299] width 226 height 17
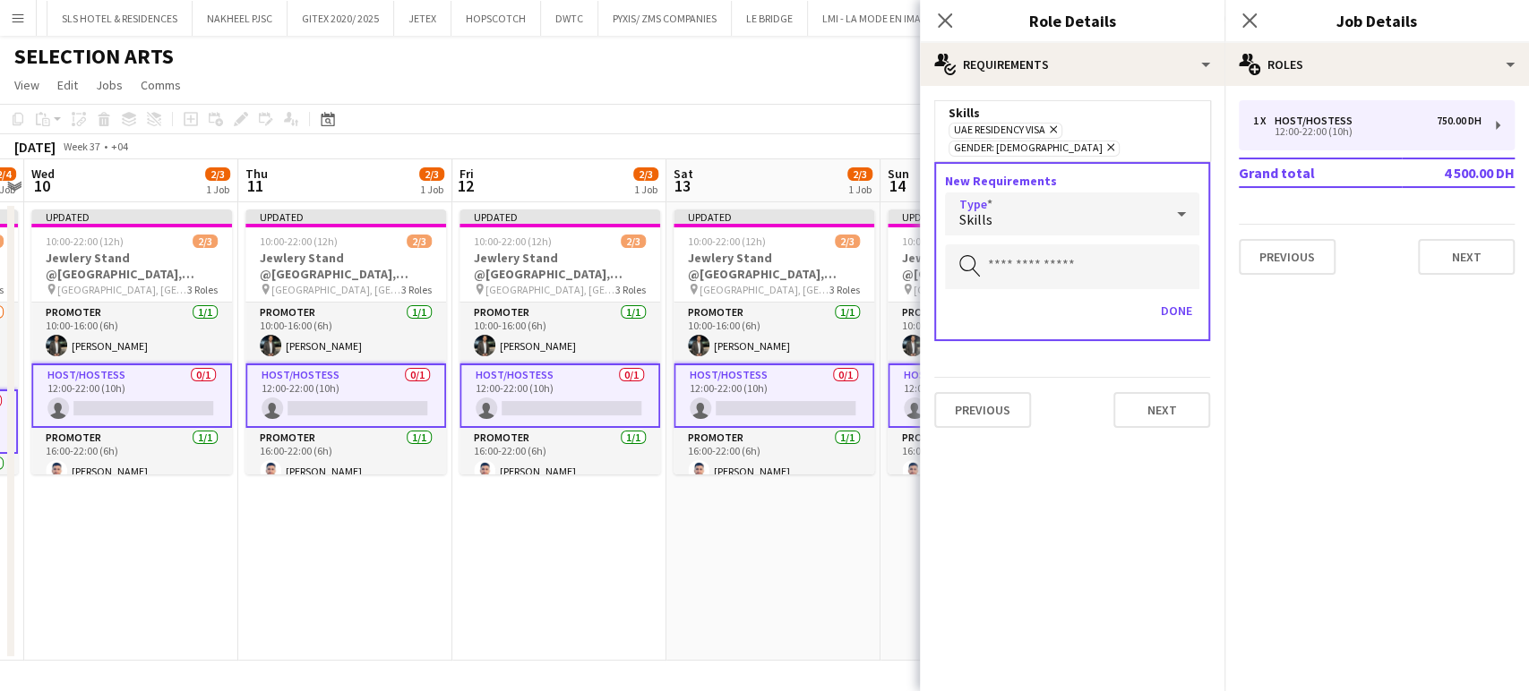
click at [1010, 193] on div "Skills" at bounding box center [1054, 214] width 219 height 43
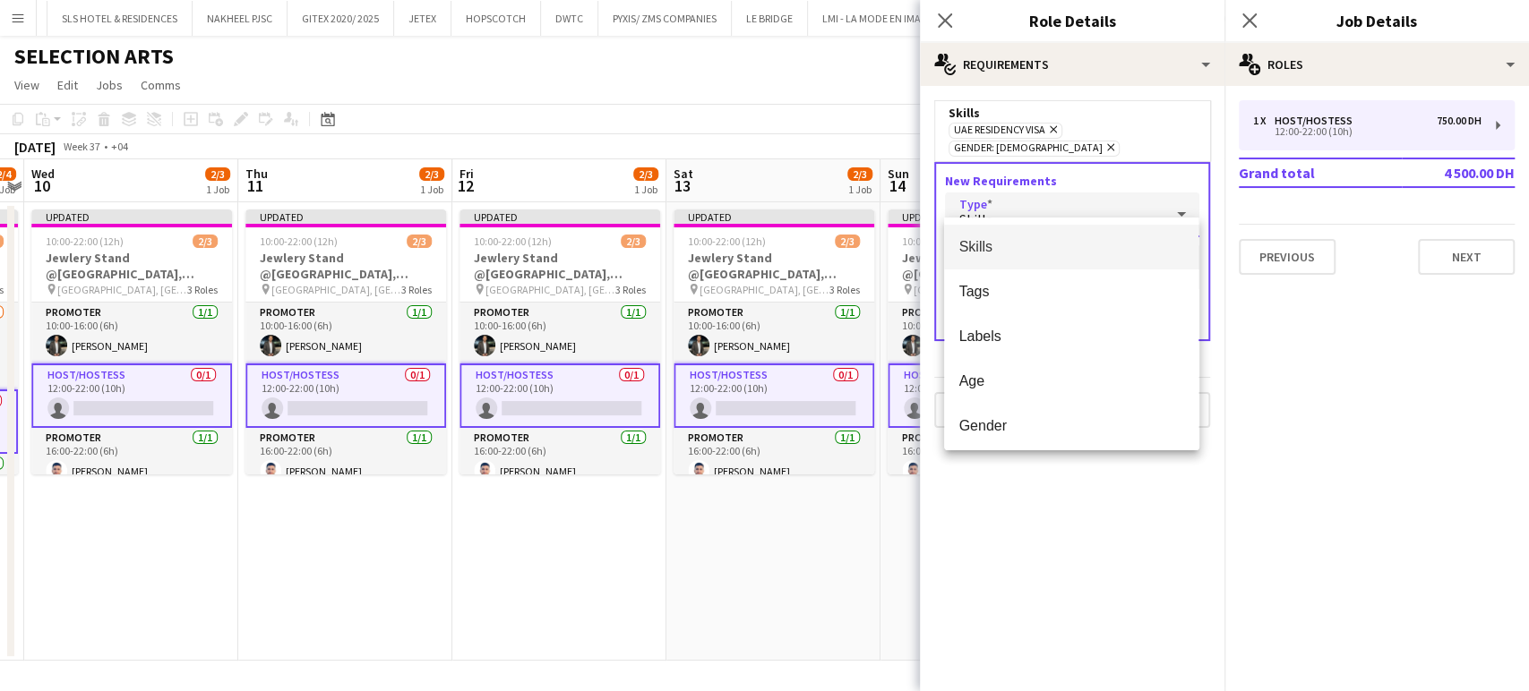
drag, startPoint x: 1005, startPoint y: 289, endPoint x: 1012, endPoint y: 232, distance: 57.8
click at [1004, 290] on span "Tags" at bounding box center [1071, 291] width 226 height 17
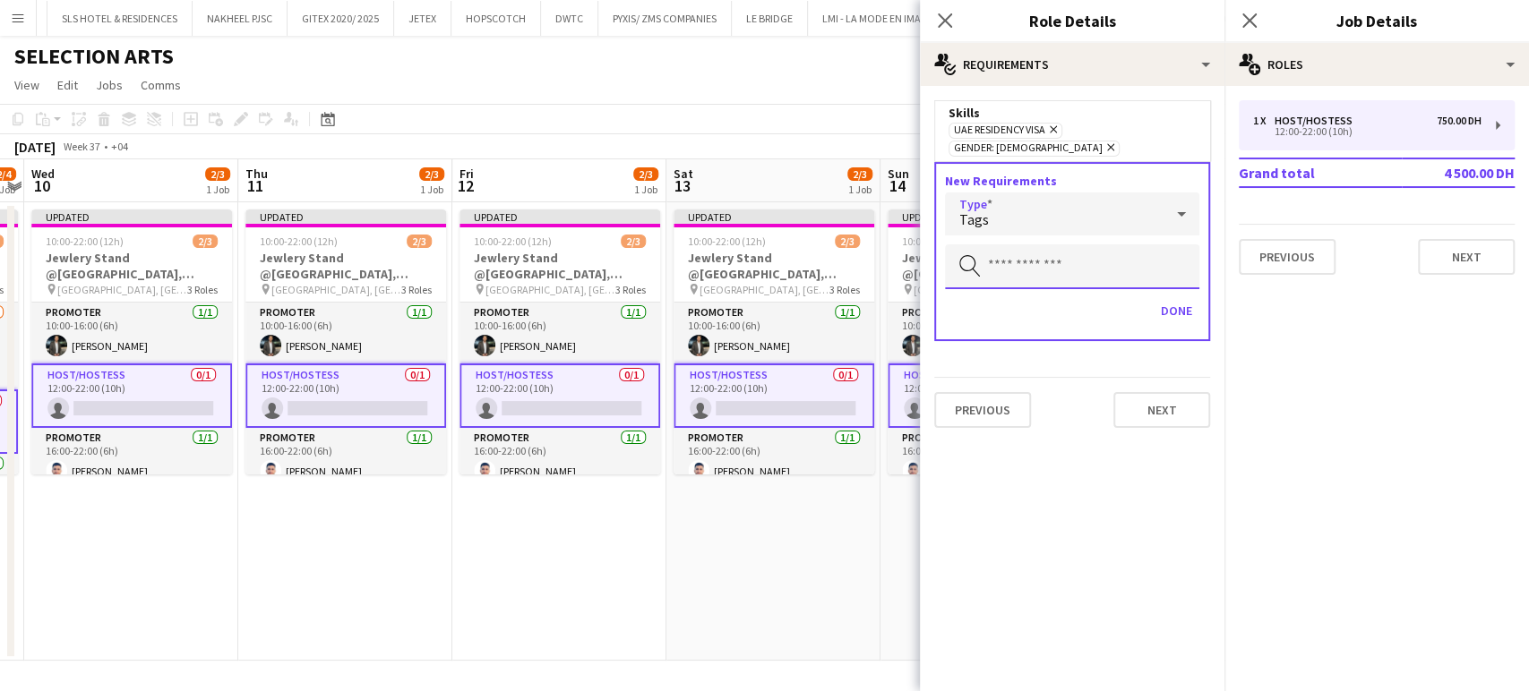
click at [1020, 244] on input "text" at bounding box center [1072, 266] width 254 height 45
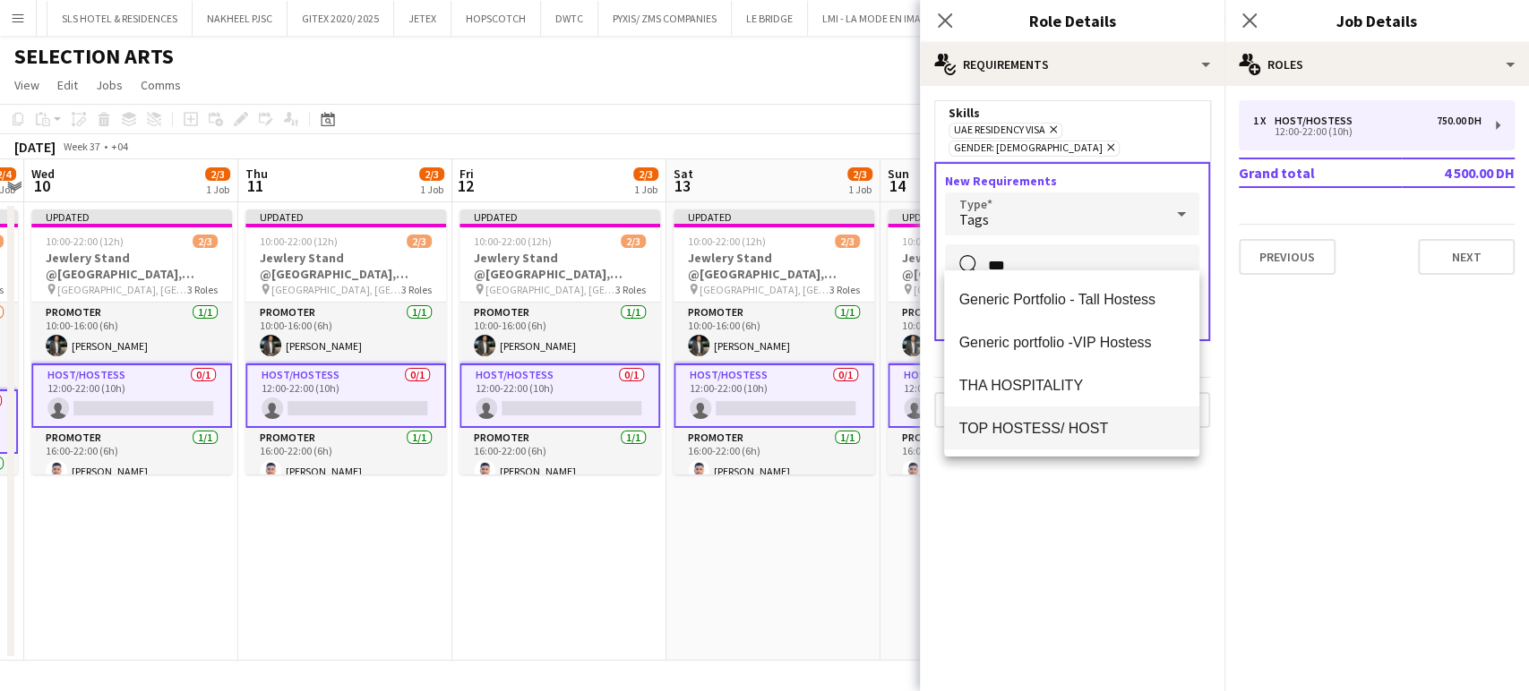
type input "***"
click at [1033, 421] on span "TOP HOSTESS/ HOST" at bounding box center [1071, 428] width 226 height 17
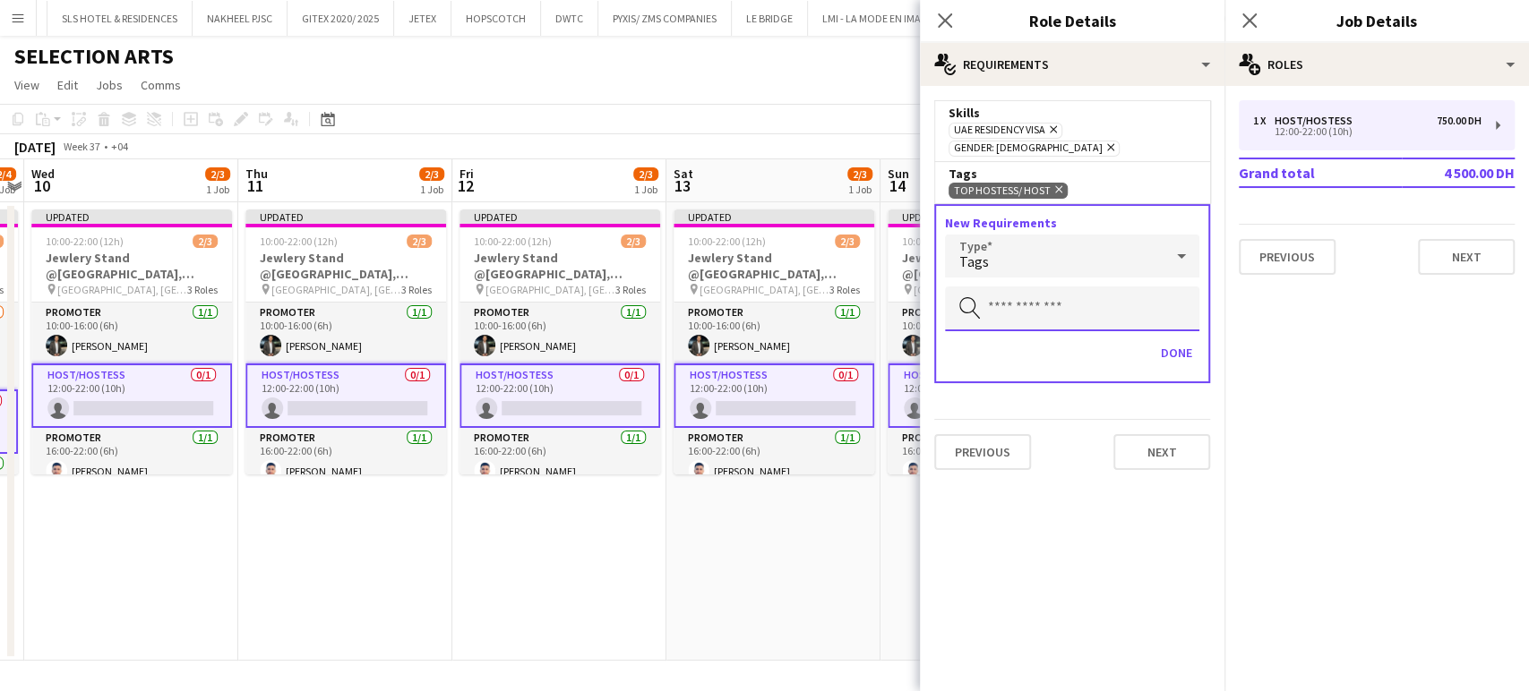
click at [999, 287] on input "text" at bounding box center [1072, 309] width 254 height 45
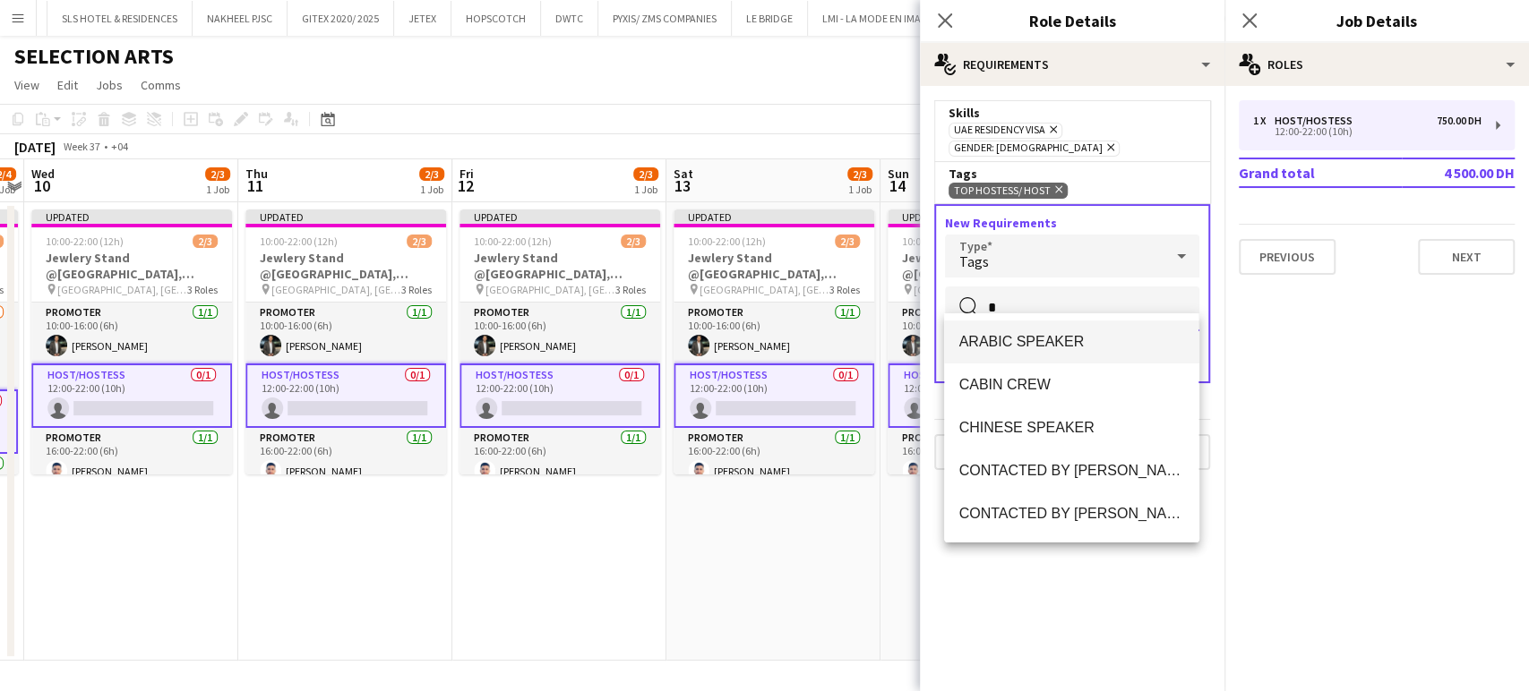
type input "*"
click at [1069, 329] on mat-option "ARABIC SPEAKER" at bounding box center [1071, 342] width 254 height 43
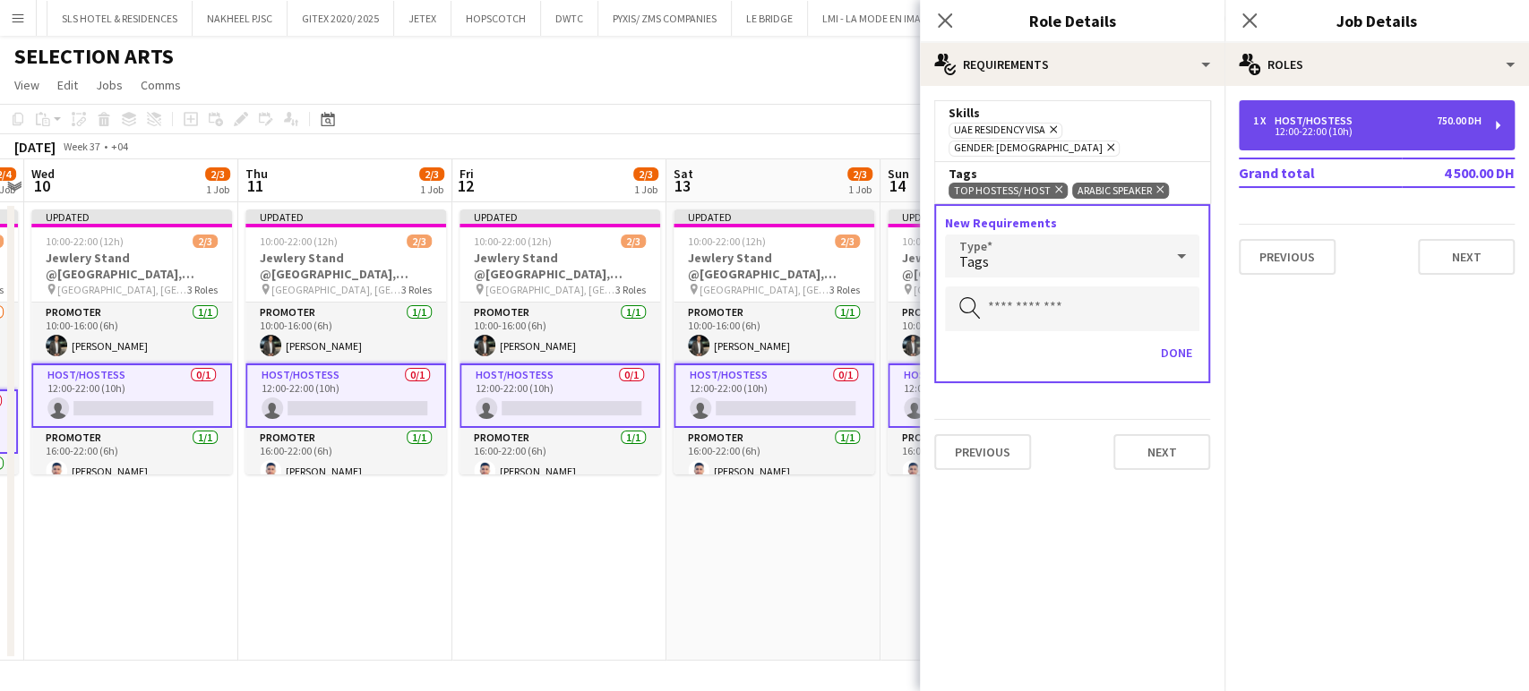
click at [1306, 127] on div "12:00-22:00 (10h)" at bounding box center [1367, 131] width 228 height 9
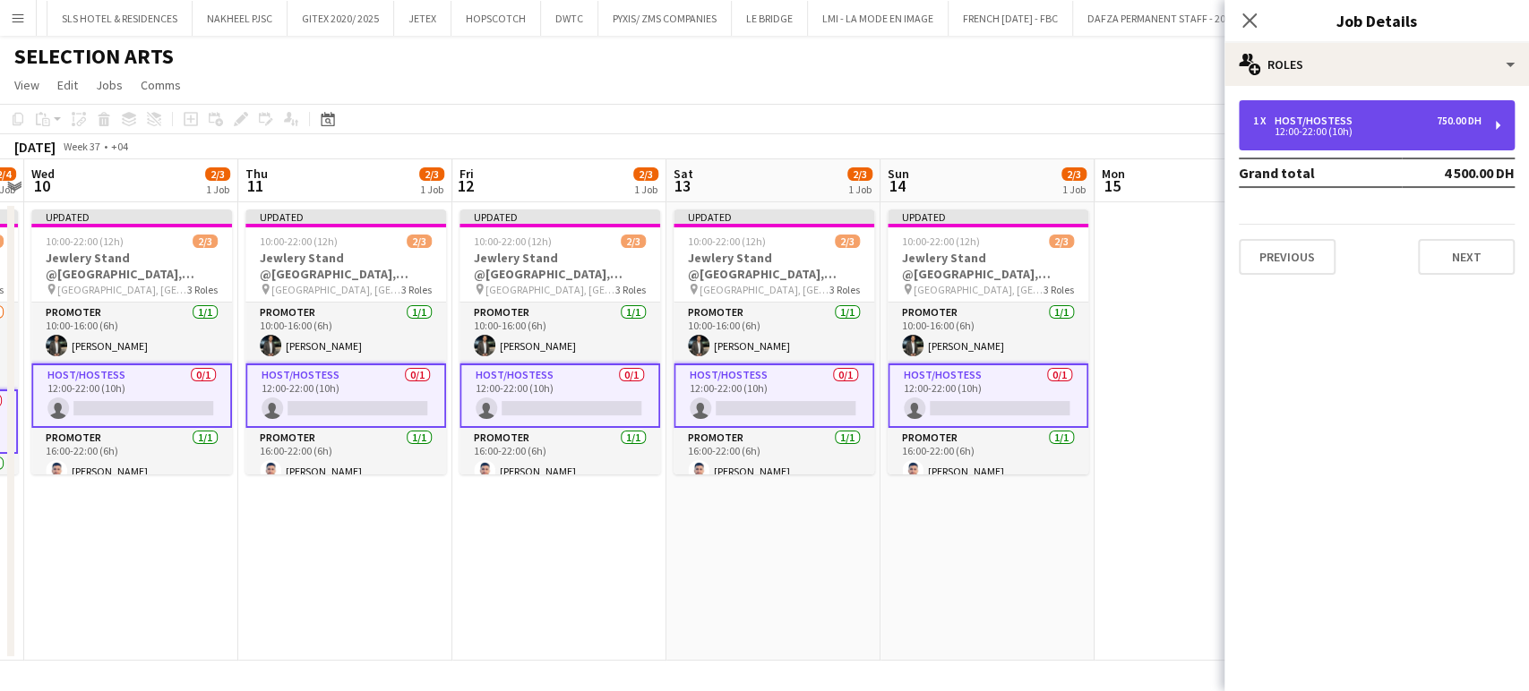
click at [1290, 127] on div "12:00-22:00 (10h)" at bounding box center [1367, 131] width 228 height 9
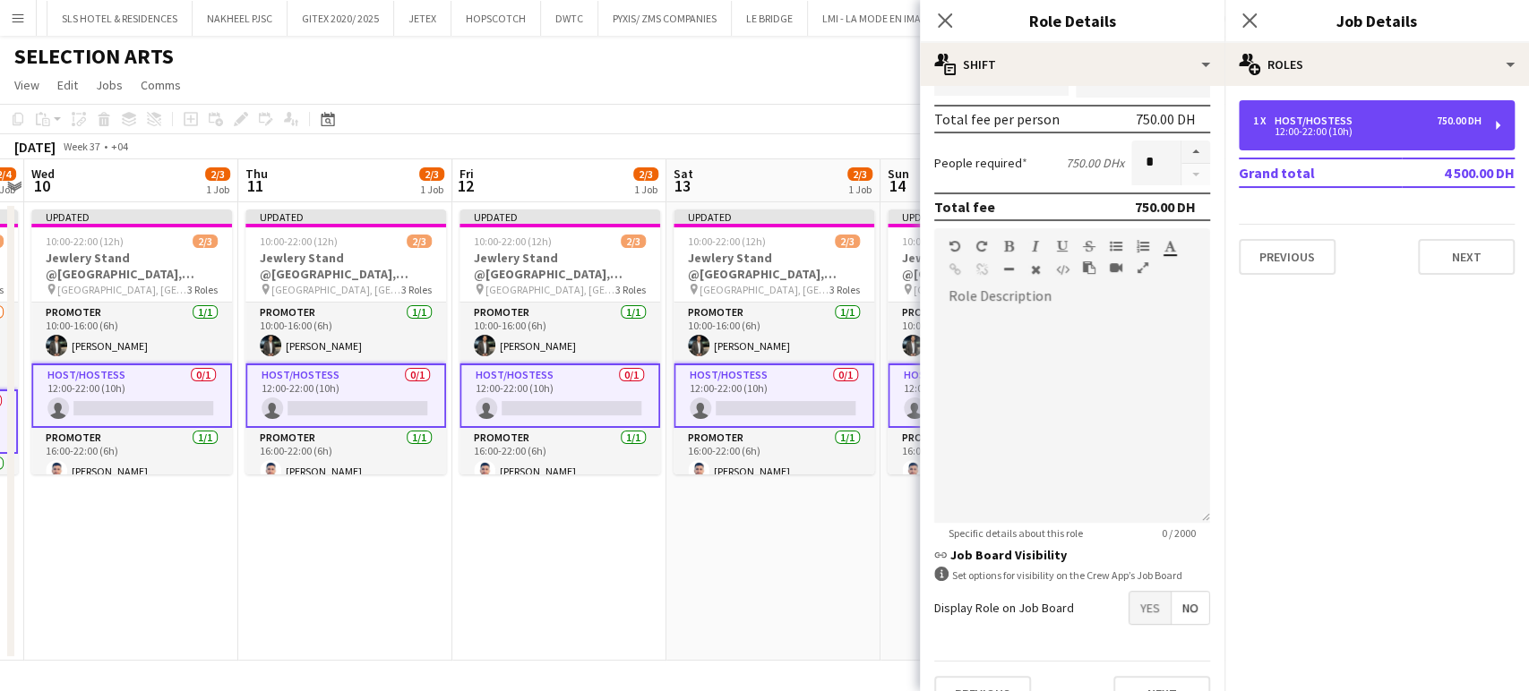
scroll to position [398, 0]
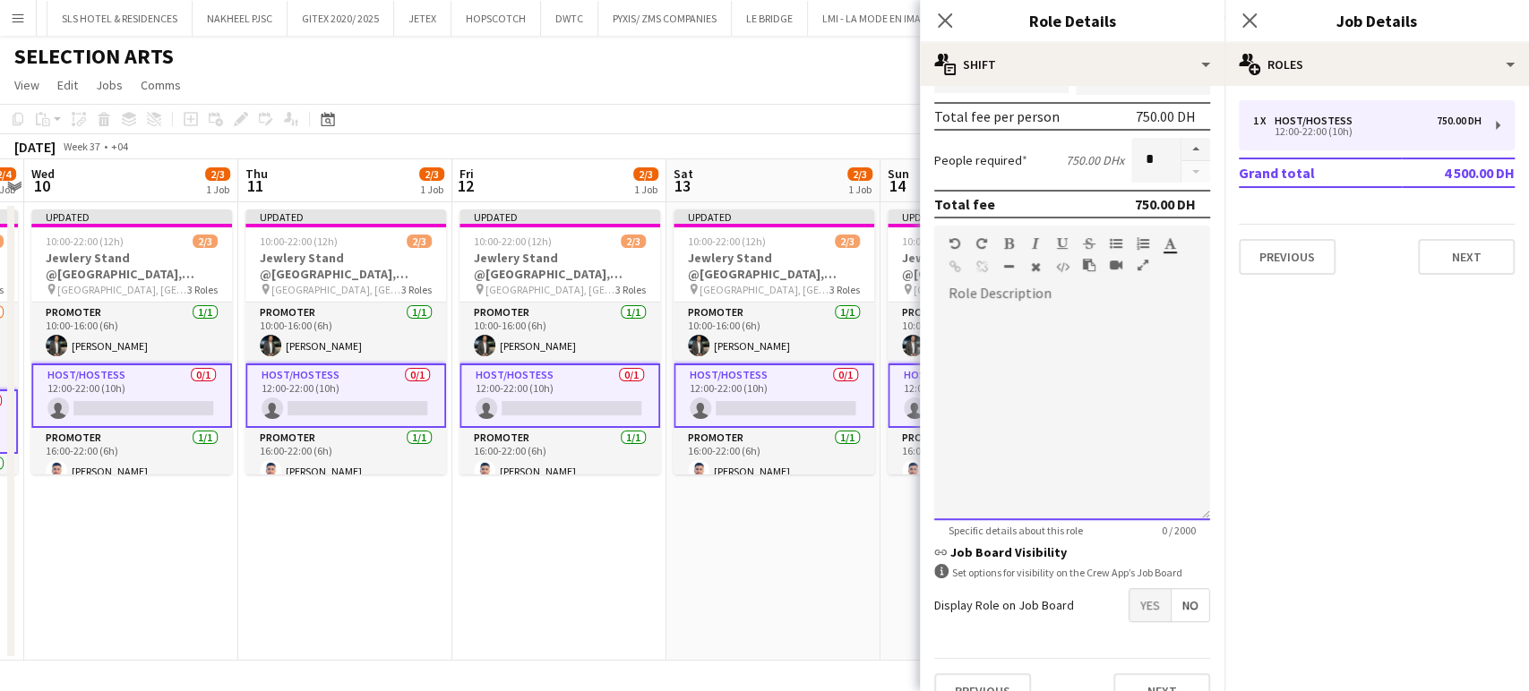
click at [1035, 379] on div at bounding box center [1072, 412] width 276 height 215
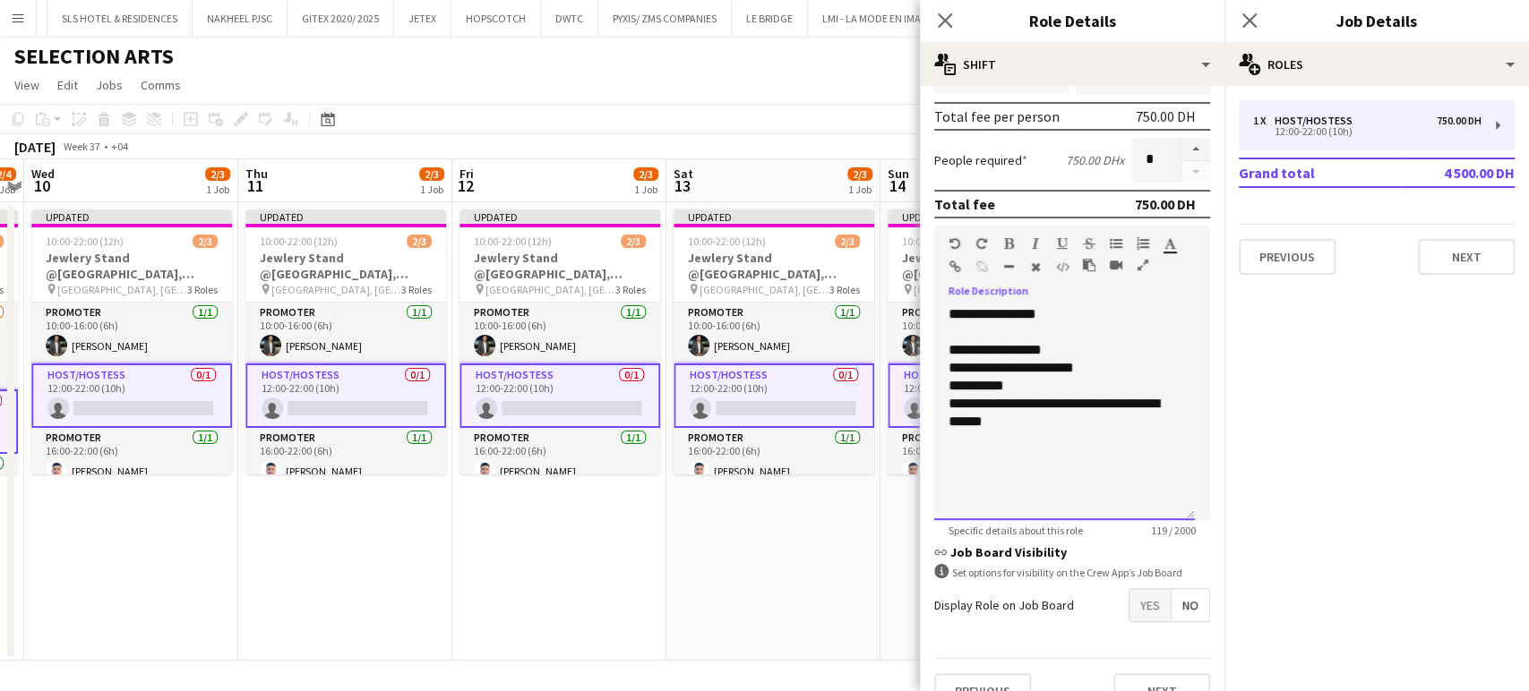
drag, startPoint x: 1083, startPoint y: 303, endPoint x: 931, endPoint y: 305, distance: 151.4
click at [931, 305] on form "**********" at bounding box center [1072, 213] width 304 height 1021
click at [1010, 240] on icon "button" at bounding box center [1009, 243] width 10 height 13
click at [971, 474] on div "**********" at bounding box center [1064, 412] width 261 height 215
click at [1052, 437] on div "**********" at bounding box center [1064, 412] width 261 height 215
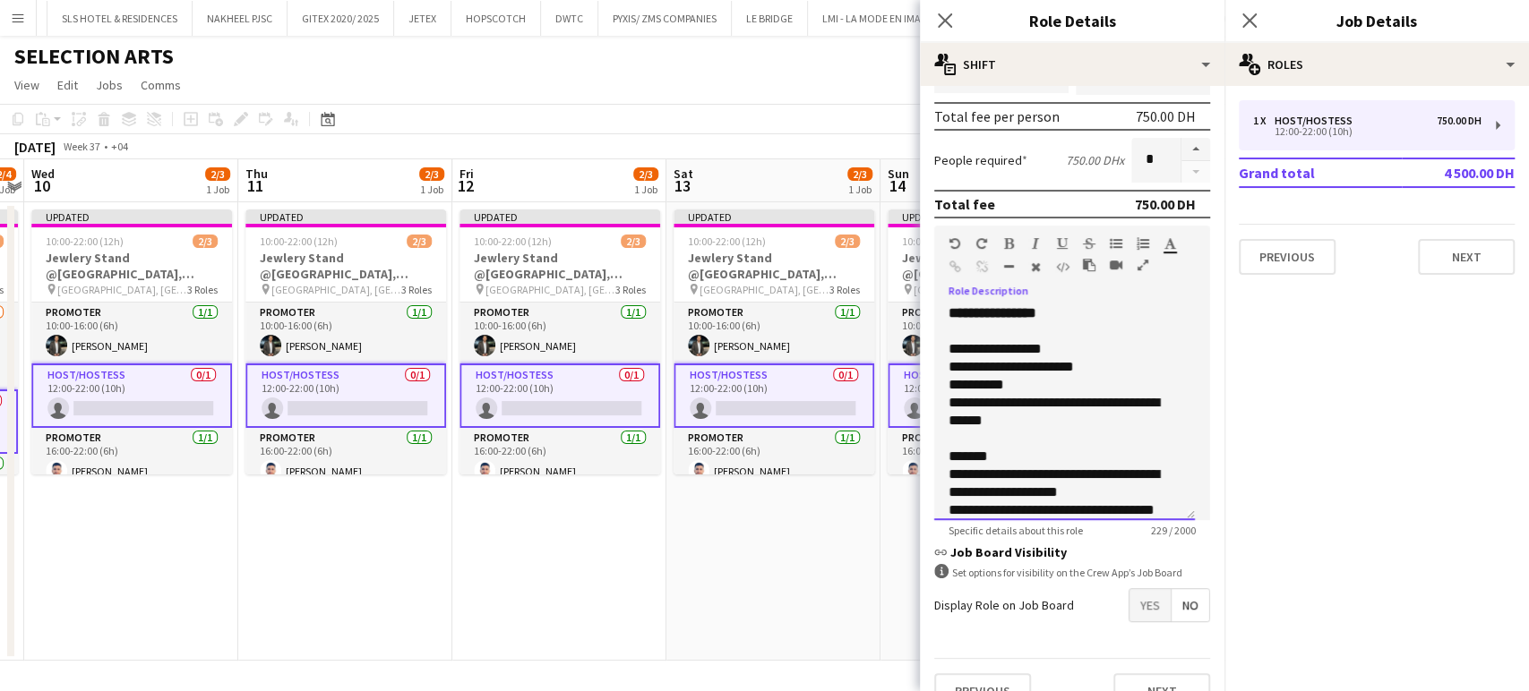
scroll to position [19, 0]
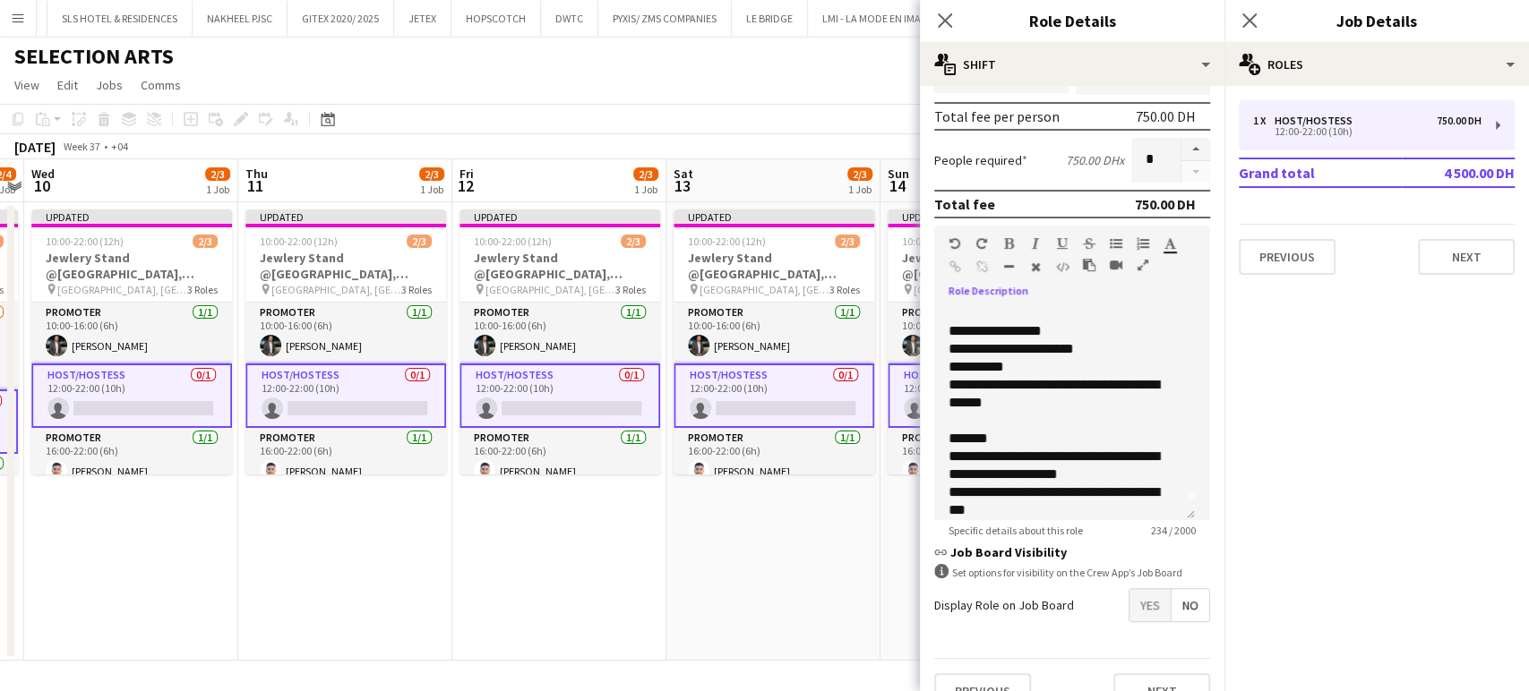
drag, startPoint x: 1067, startPoint y: 476, endPoint x: 992, endPoint y: 536, distance: 96.1
click at [992, 536] on form "**********" at bounding box center [1072, 213] width 304 height 1021
click at [1143, 466] on div "**********" at bounding box center [1056, 484] width 217 height 72
drag, startPoint x: 1002, startPoint y: 434, endPoint x: 939, endPoint y: 434, distance: 63.6
click at [939, 434] on div "**********" at bounding box center [1064, 412] width 261 height 215
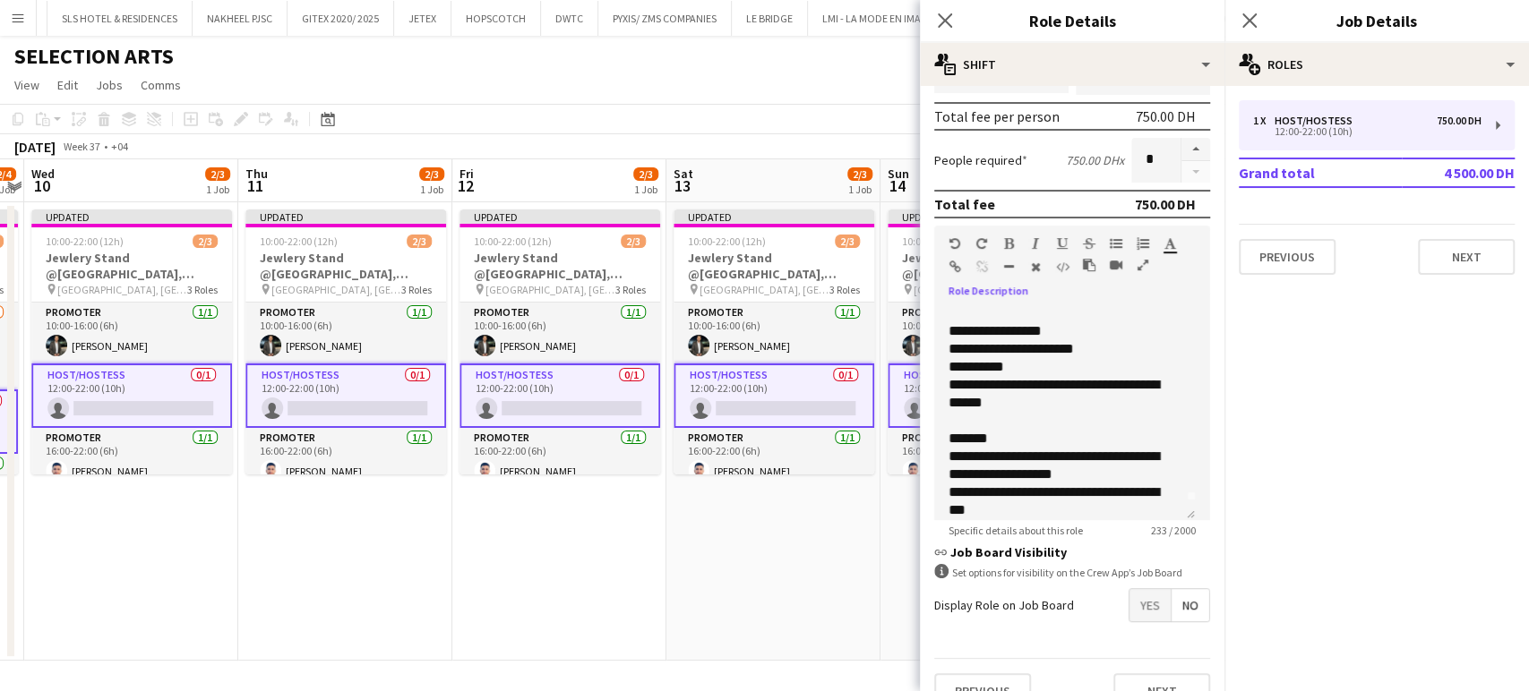
click at [1004, 241] on icon "button" at bounding box center [1009, 243] width 10 height 13
drag, startPoint x: 1075, startPoint y: 465, endPoint x: 1041, endPoint y: 372, distance: 99.2
click at [1041, 372] on div "**********" at bounding box center [1064, 412] width 261 height 215
click at [1108, 475] on div "**********" at bounding box center [1056, 484] width 217 height 72
drag, startPoint x: 1079, startPoint y: 533, endPoint x: 1084, endPoint y: 519, distance: 15.0
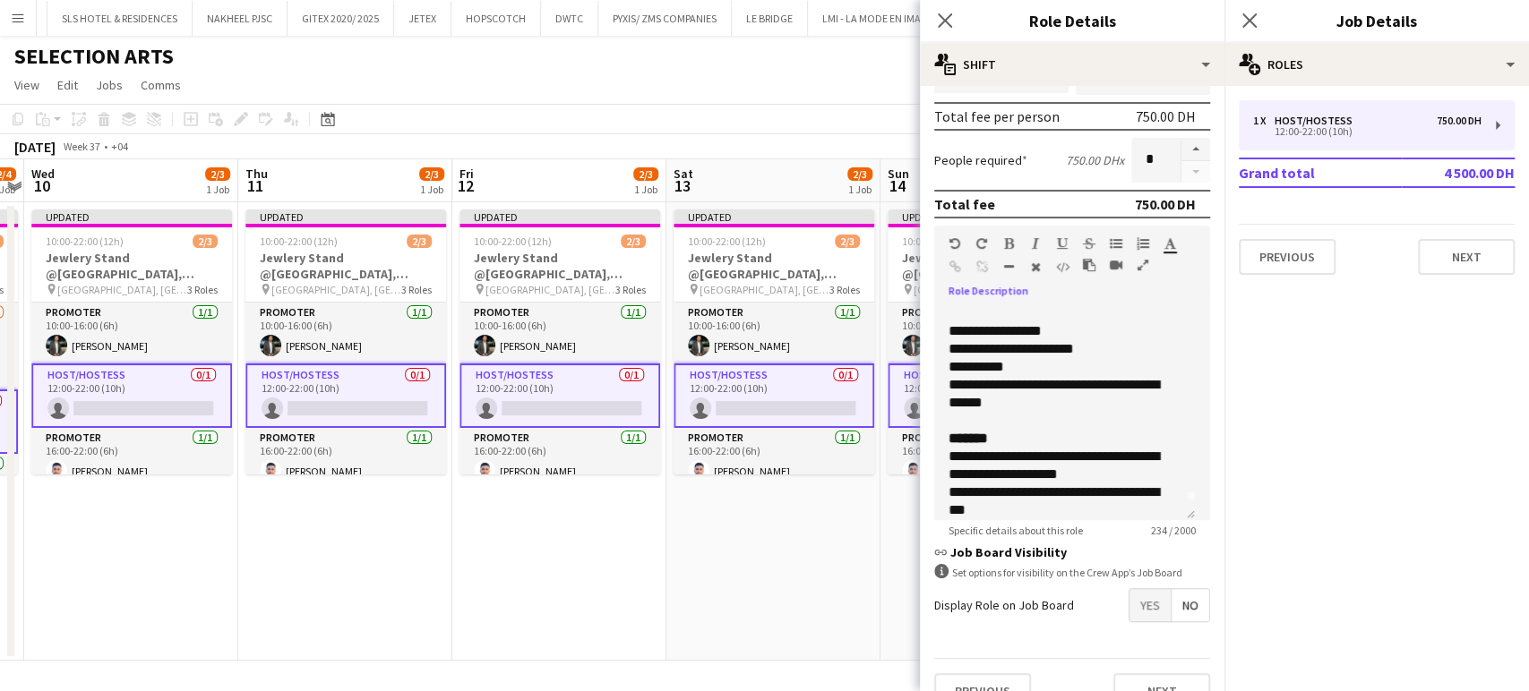
click at [1079, 527] on span "Specific details about this role" at bounding box center [1015, 530] width 163 height 13
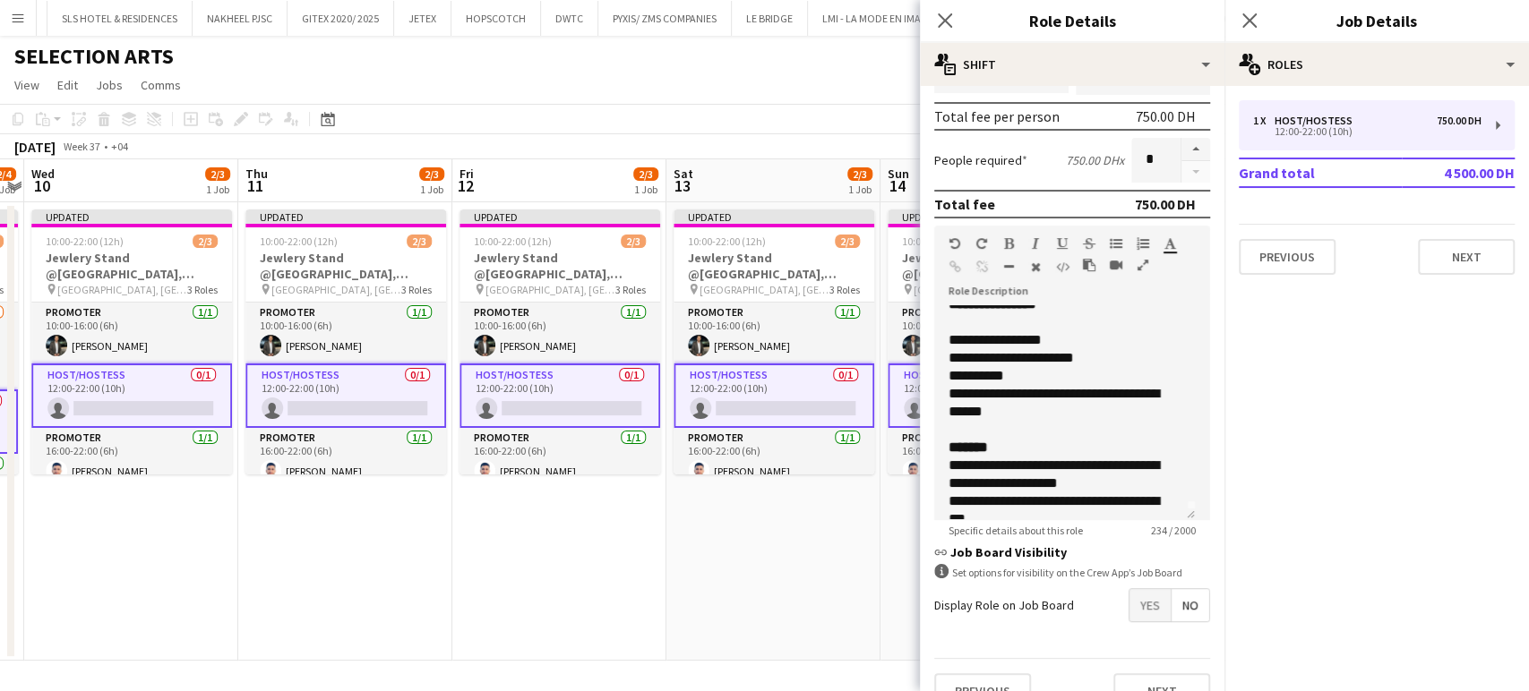
scroll to position [0, 0]
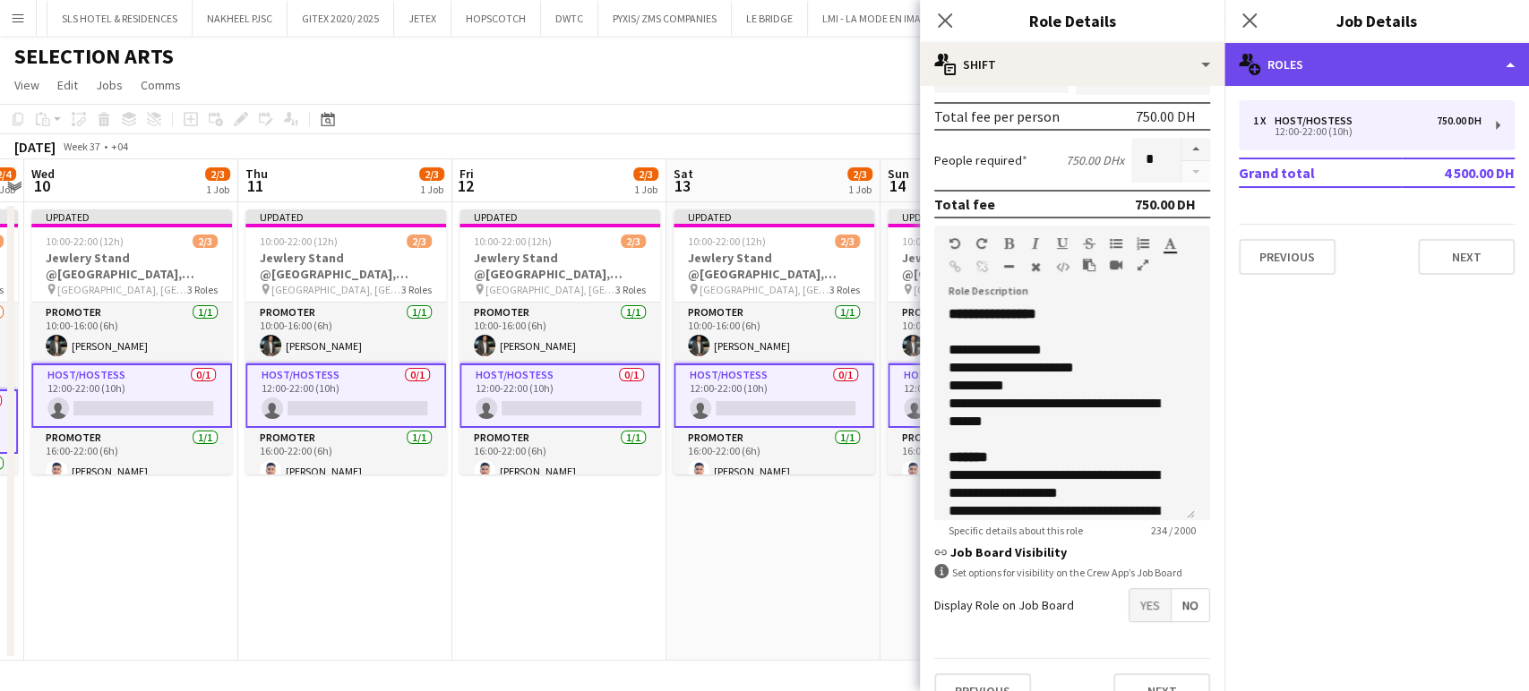
click at [1522, 53] on div "multiple-users-add Roles" at bounding box center [1376, 64] width 304 height 43
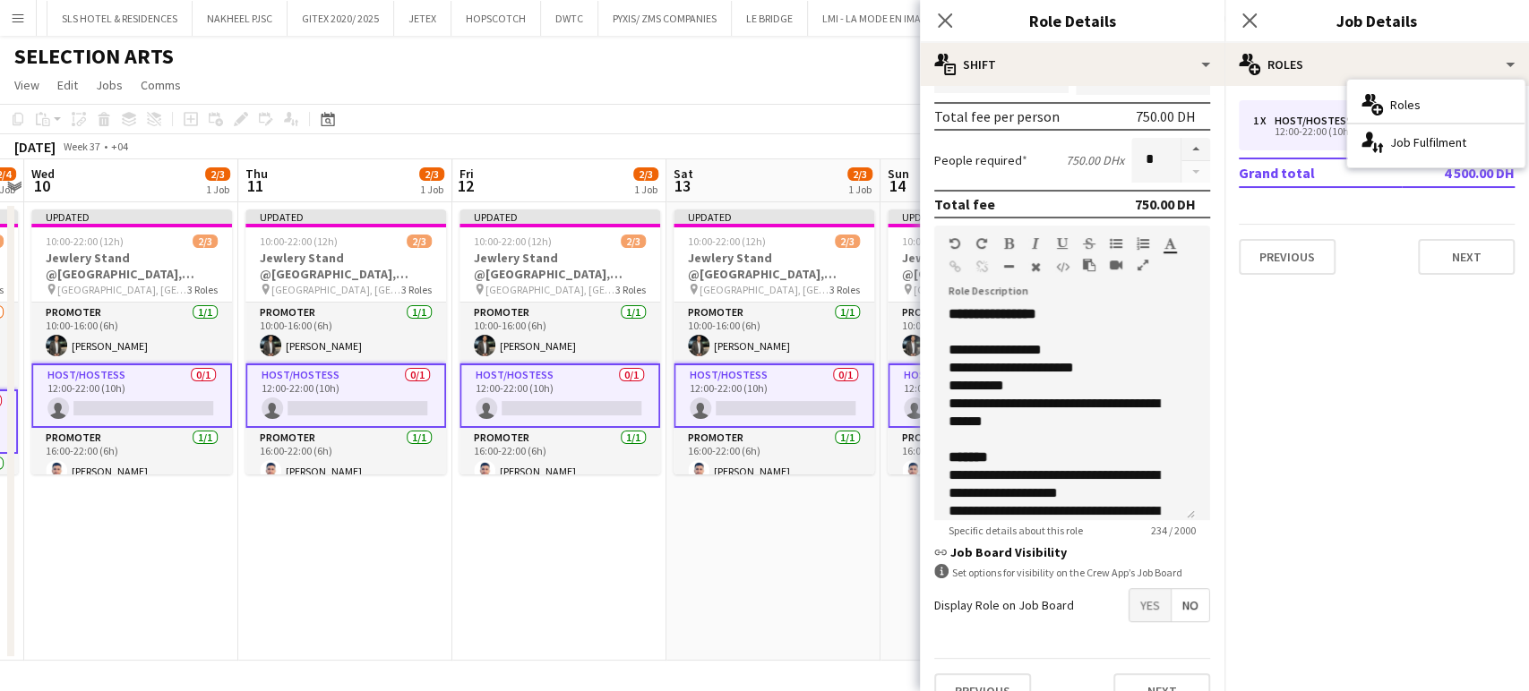
click at [645, 501] on app-calendar-viewport "Sun 7 Mon 8 2/2 1 Job Tue 9 2/4 1 Job Wed 10 2/3 1 Job Thu 11 2/3 1 Job Fri 12 …" at bounding box center [764, 410] width 1529 height 502
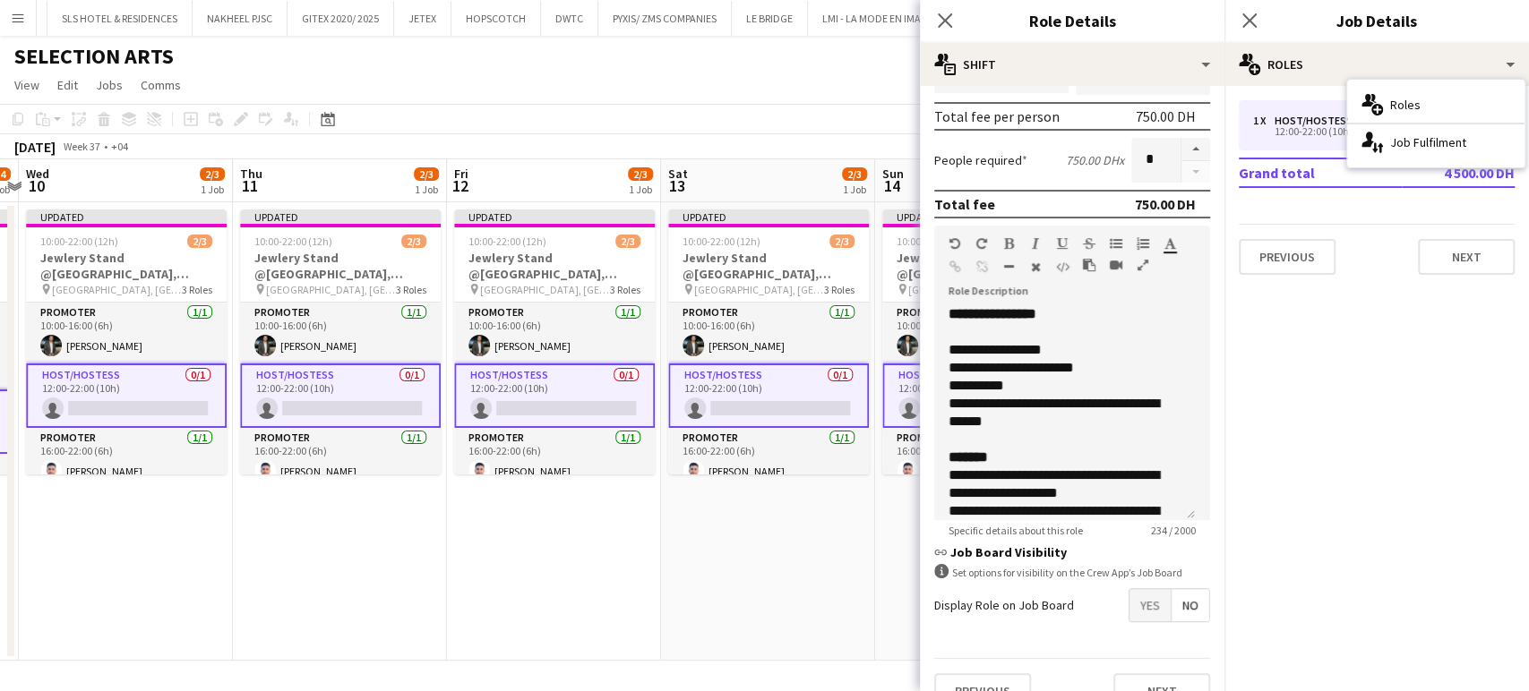
click at [449, 406] on app-date-cell "Updated 10:00-22:00 (12h) 2/3 Jewlery Stand @Galleria Mall, Abu Dhabi pin Galle…" at bounding box center [554, 431] width 214 height 459
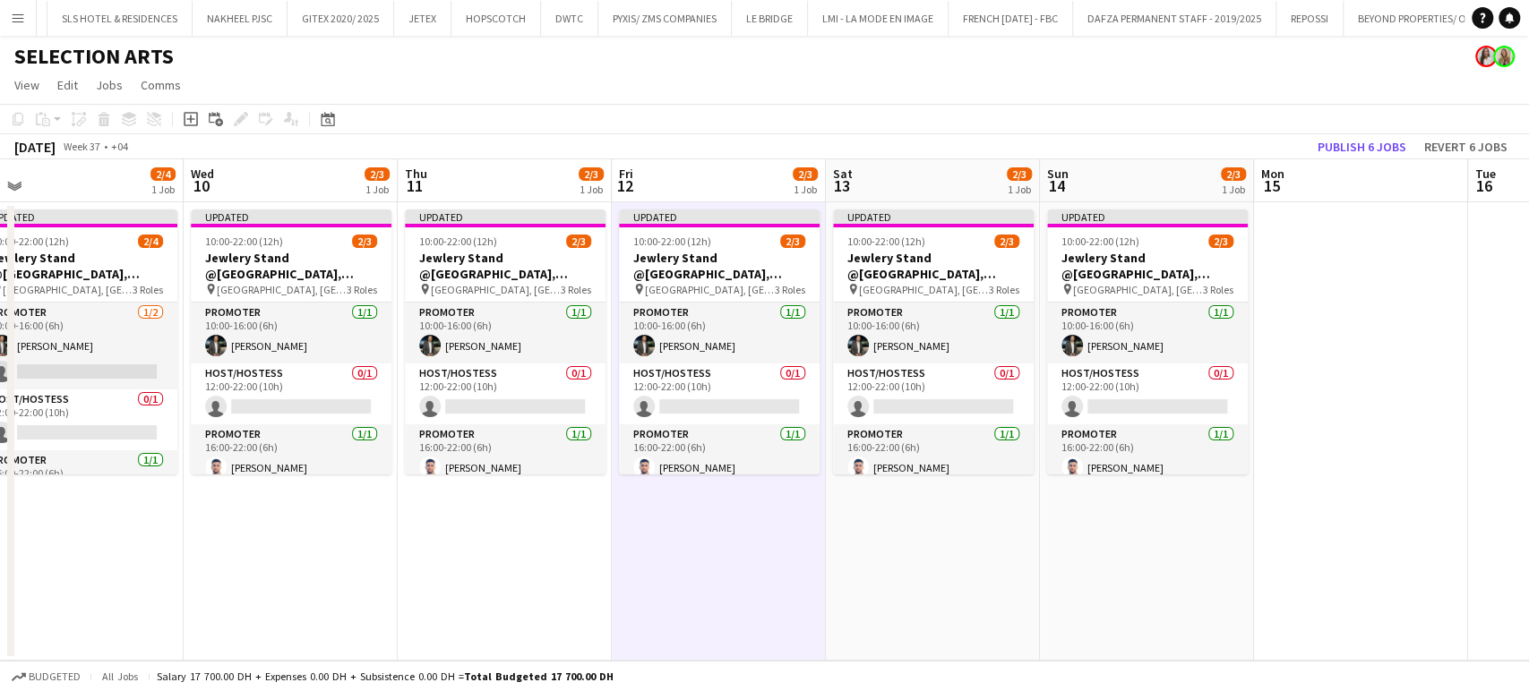
drag, startPoint x: 466, startPoint y: 510, endPoint x: 926, endPoint y: 509, distance: 460.3
click at [853, 508] on app-calendar-viewport "Sun 7 Mon 8 2/2 1 Job Tue 9 2/4 1 Job Wed 10 2/3 1 Job Thu 11 2/3 1 Job Fri 12 …" at bounding box center [764, 410] width 1529 height 502
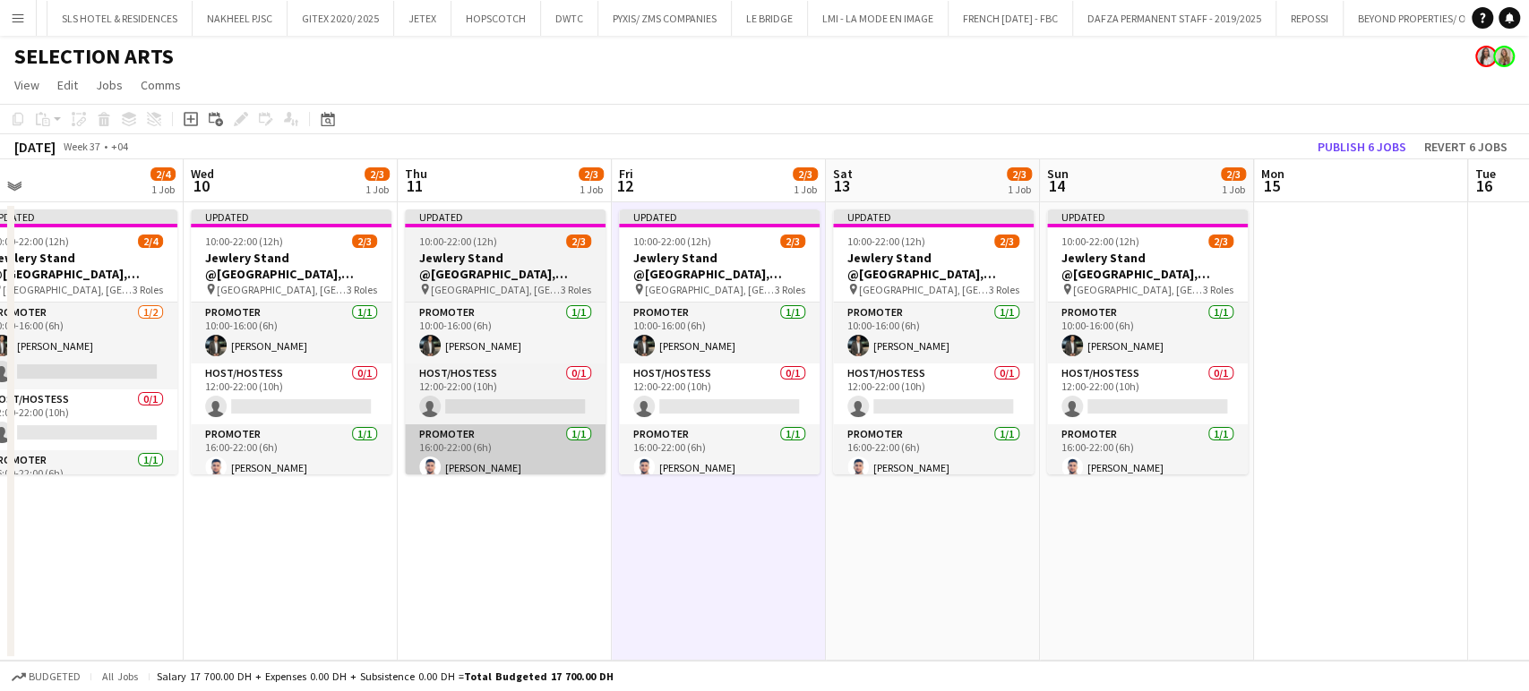
scroll to position [0, 451]
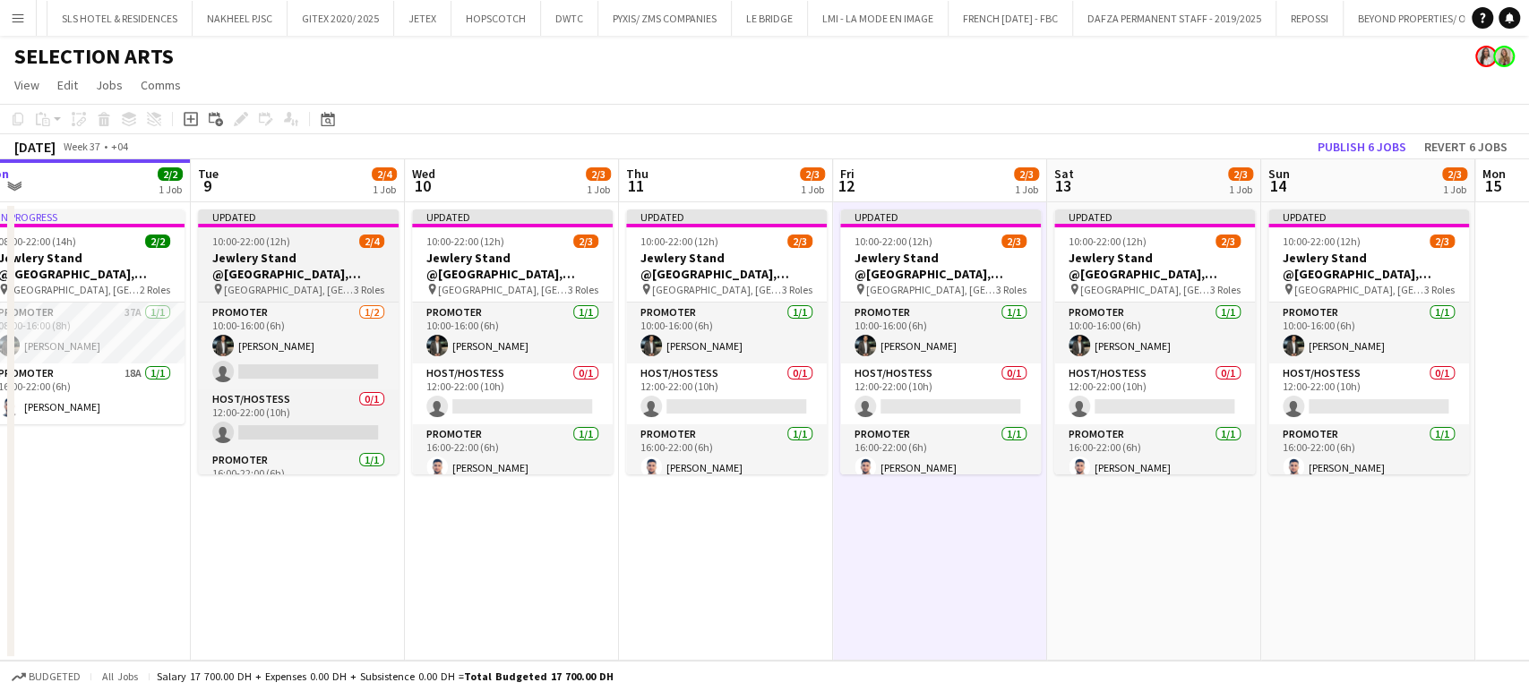
click at [281, 259] on h3 "Jewlery Stand @Galleria Mall, Abu Dhabi" at bounding box center [298, 266] width 201 height 32
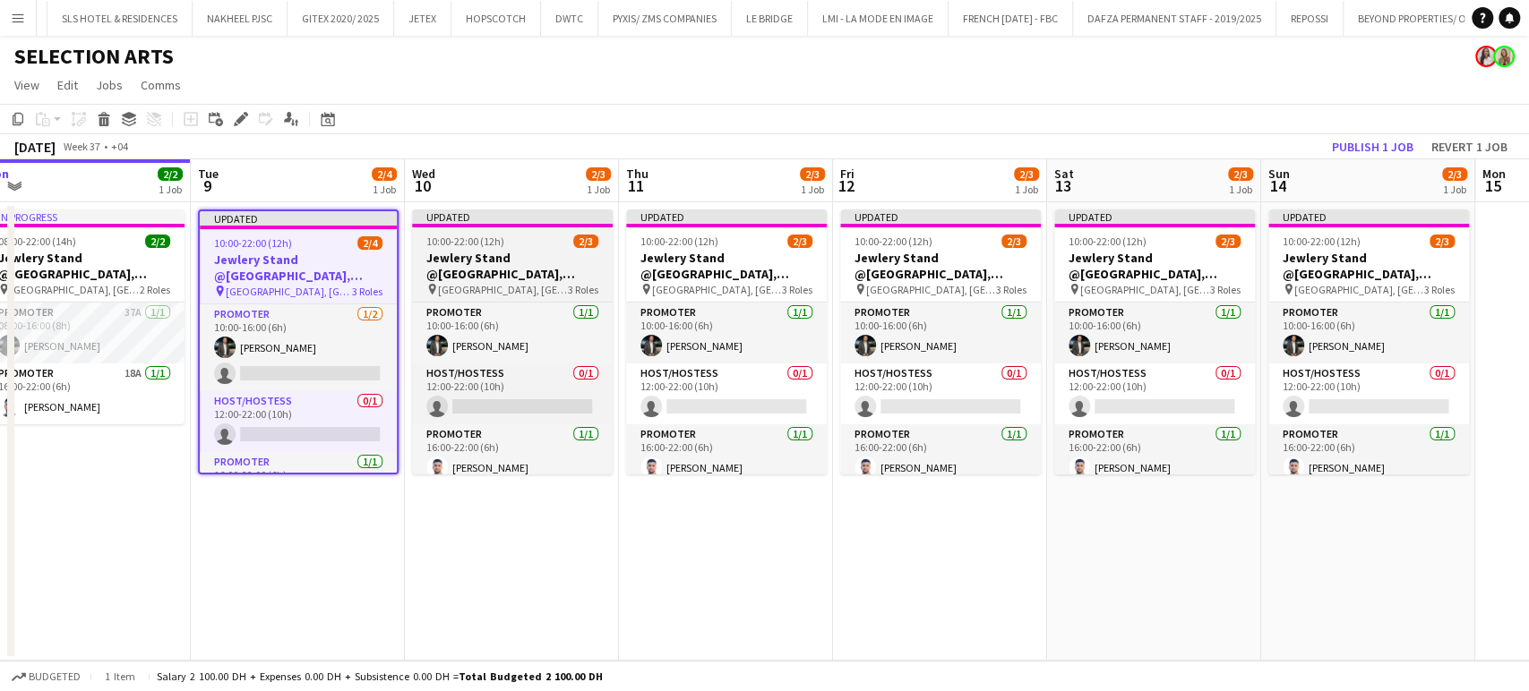
click at [442, 266] on h3 "Jewlery Stand @Galleria Mall, Abu Dhabi" at bounding box center [512, 266] width 201 height 32
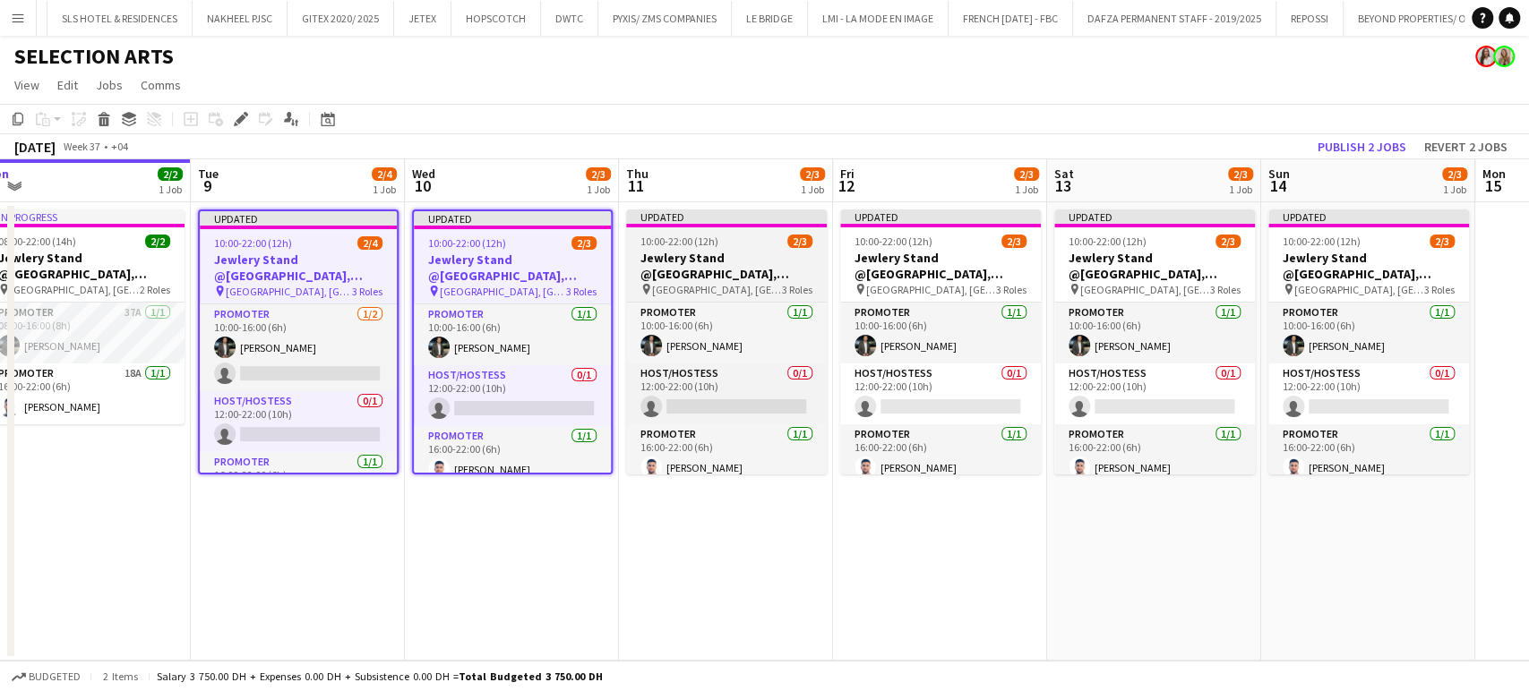
click at [658, 267] on h3 "Jewlery Stand @Galleria Mall, Abu Dhabi" at bounding box center [726, 266] width 201 height 32
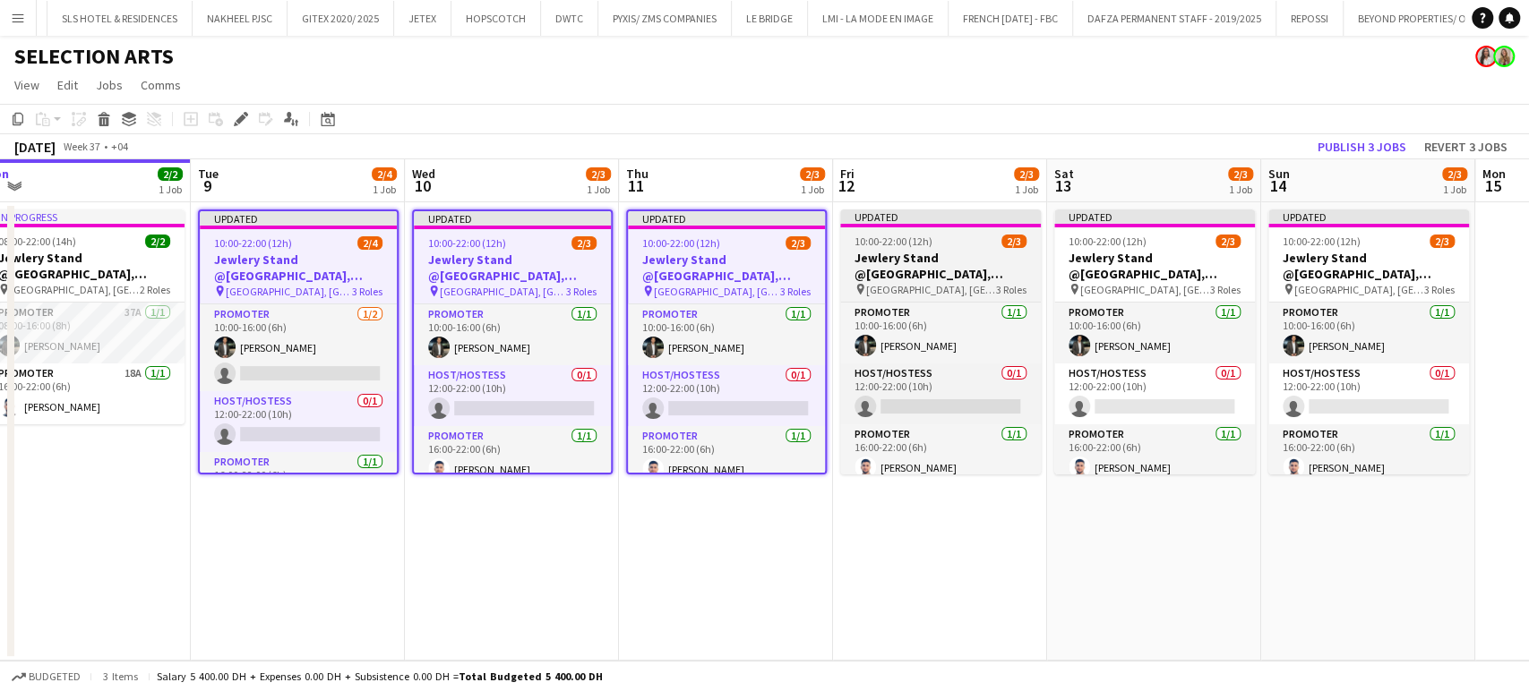
click at [972, 255] on h3 "Jewlery Stand @Galleria Mall, Abu Dhabi" at bounding box center [940, 266] width 201 height 32
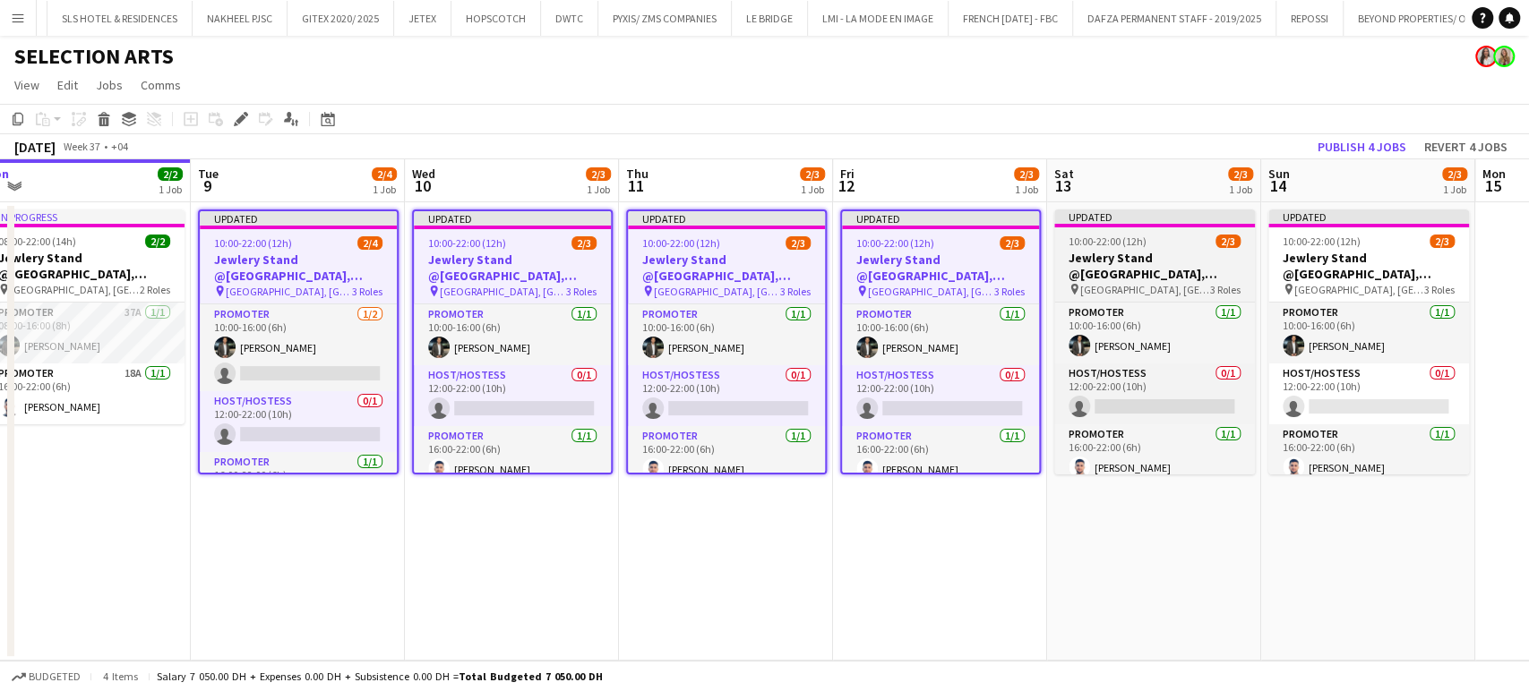
click at [1093, 265] on h3 "Jewlery Stand @Galleria Mall, Abu Dhabi" at bounding box center [1154, 266] width 201 height 32
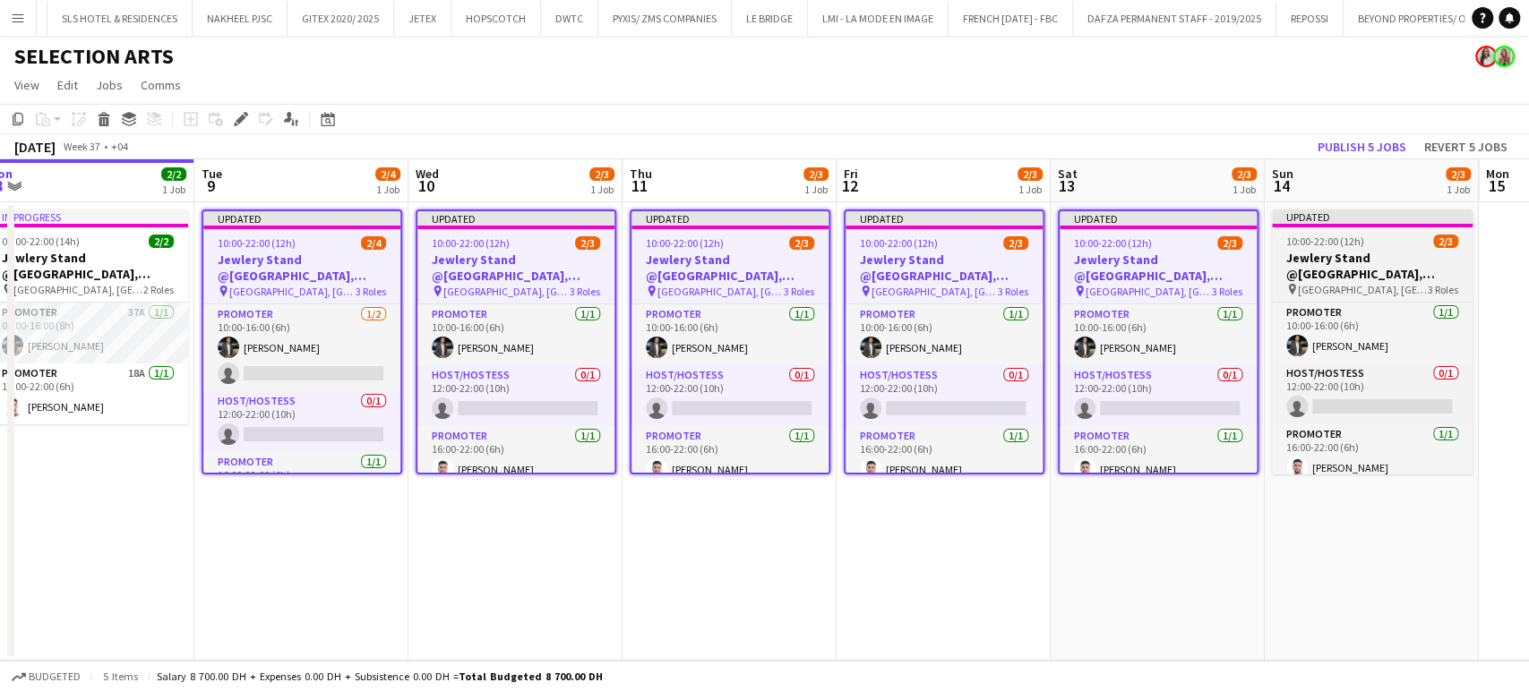
click at [1364, 288] on span "Galleria Mall, Abu Dhabi" at bounding box center [1363, 289] width 130 height 13
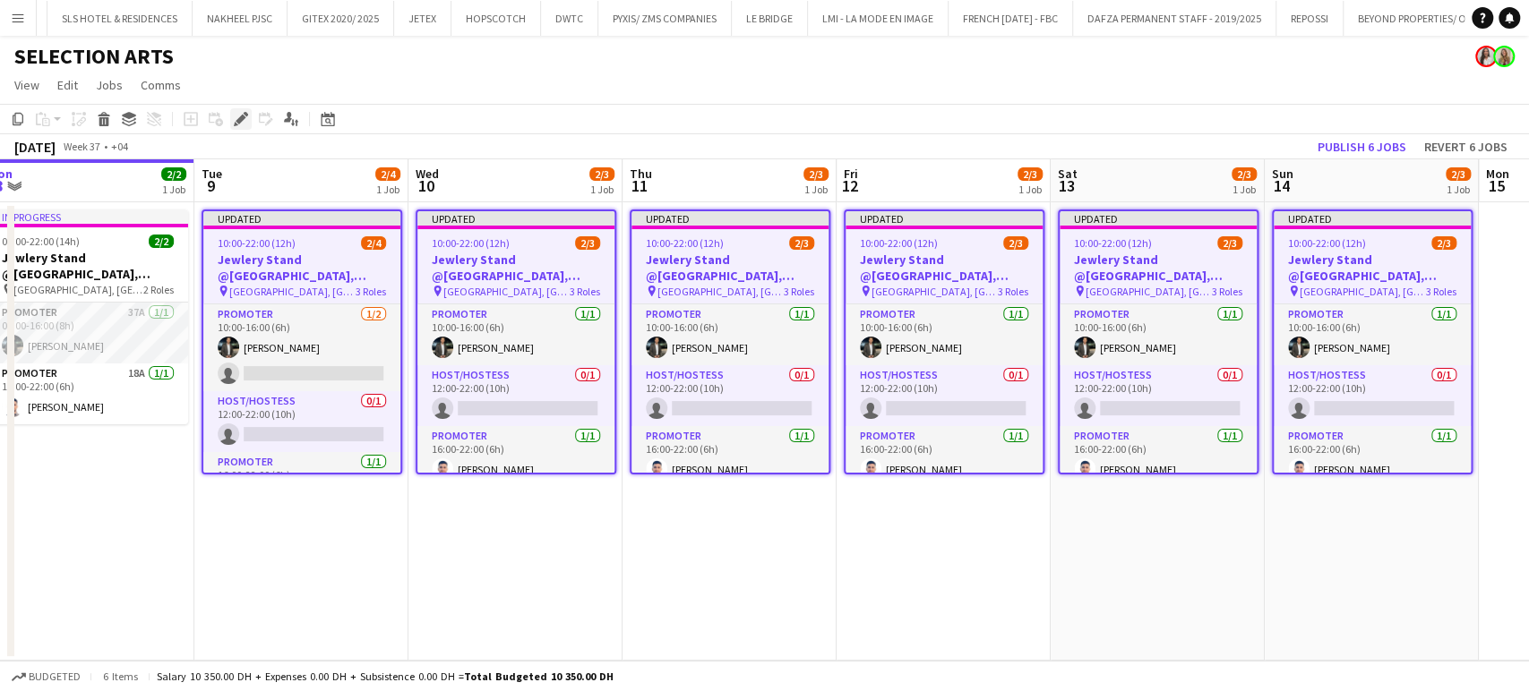
click at [242, 123] on icon "Edit" at bounding box center [241, 119] width 14 height 14
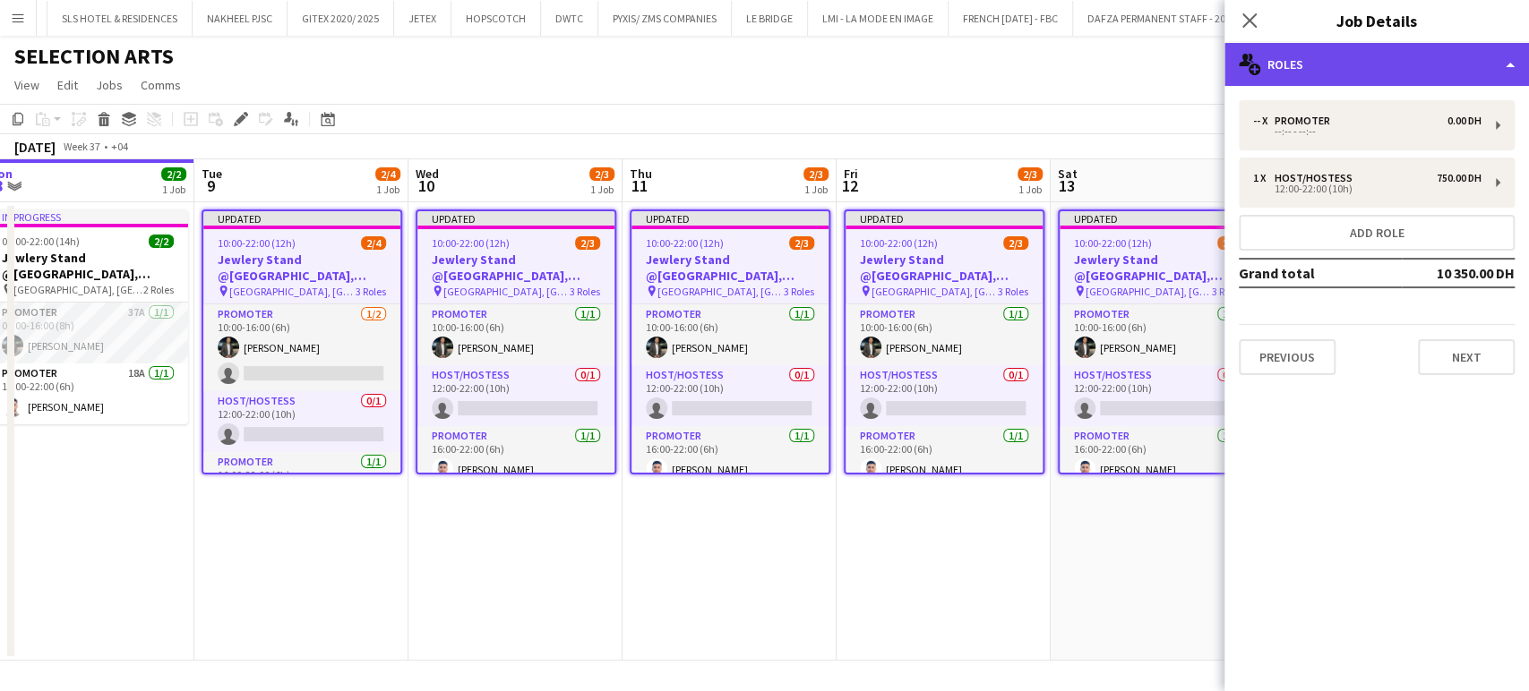
click at [1478, 54] on div "multiple-users-add Roles" at bounding box center [1376, 64] width 304 height 43
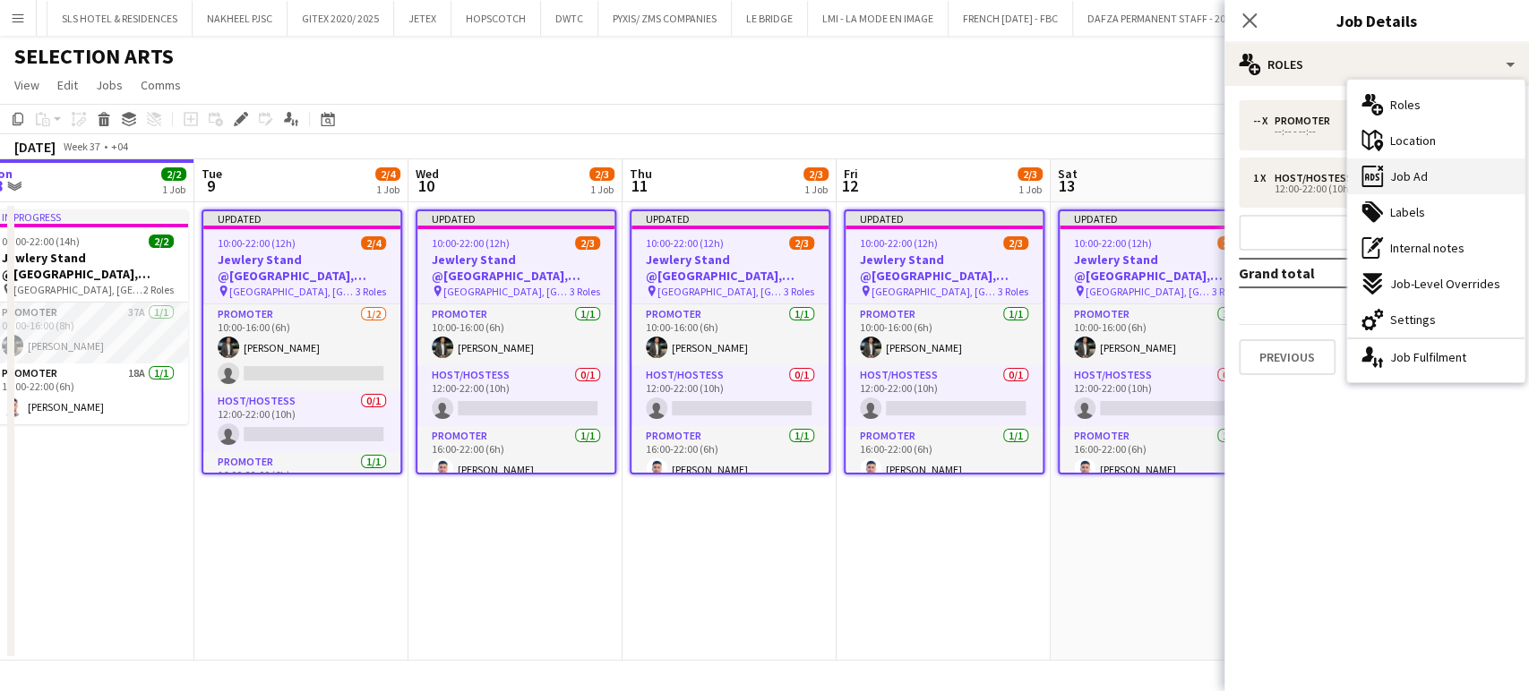
click at [1442, 177] on div "ads-window Job Ad" at bounding box center [1435, 177] width 177 height 36
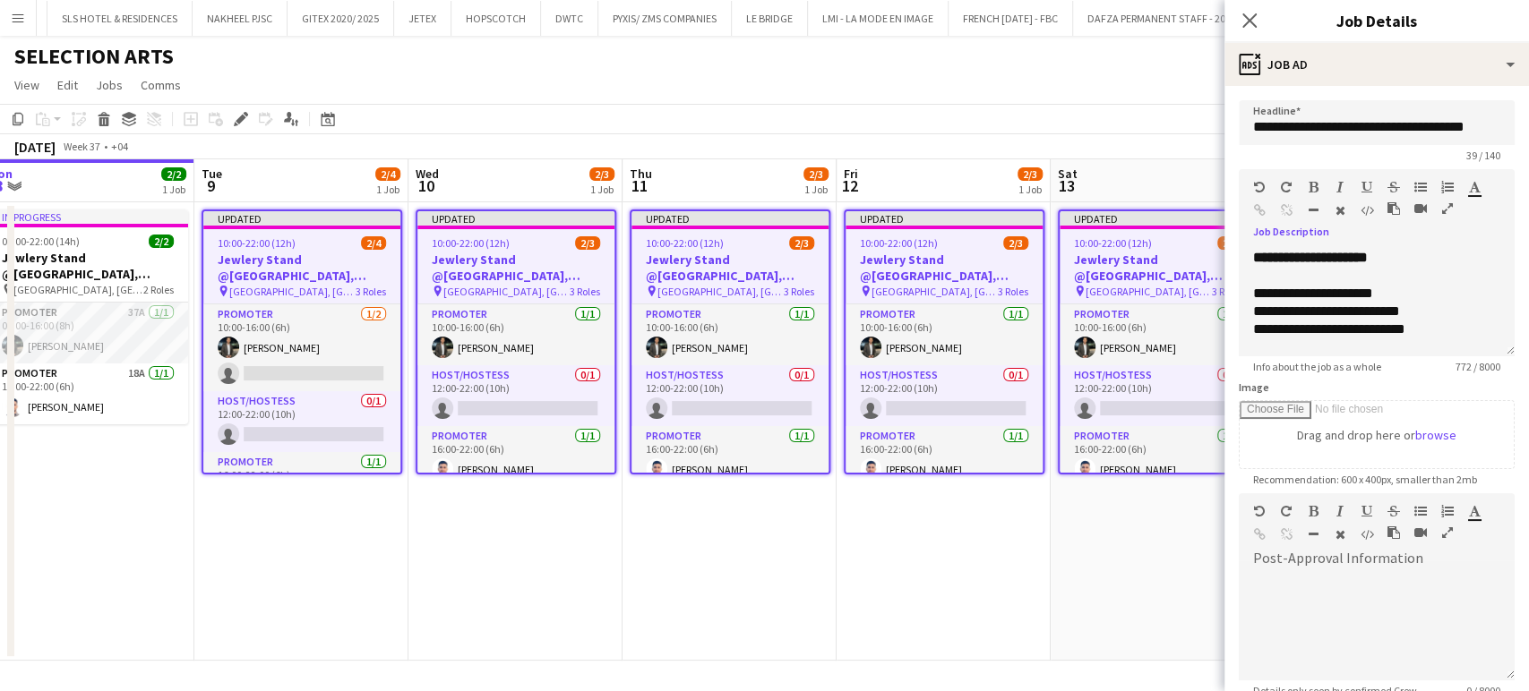
click at [1442, 215] on icon "button" at bounding box center [1447, 208] width 11 height 13
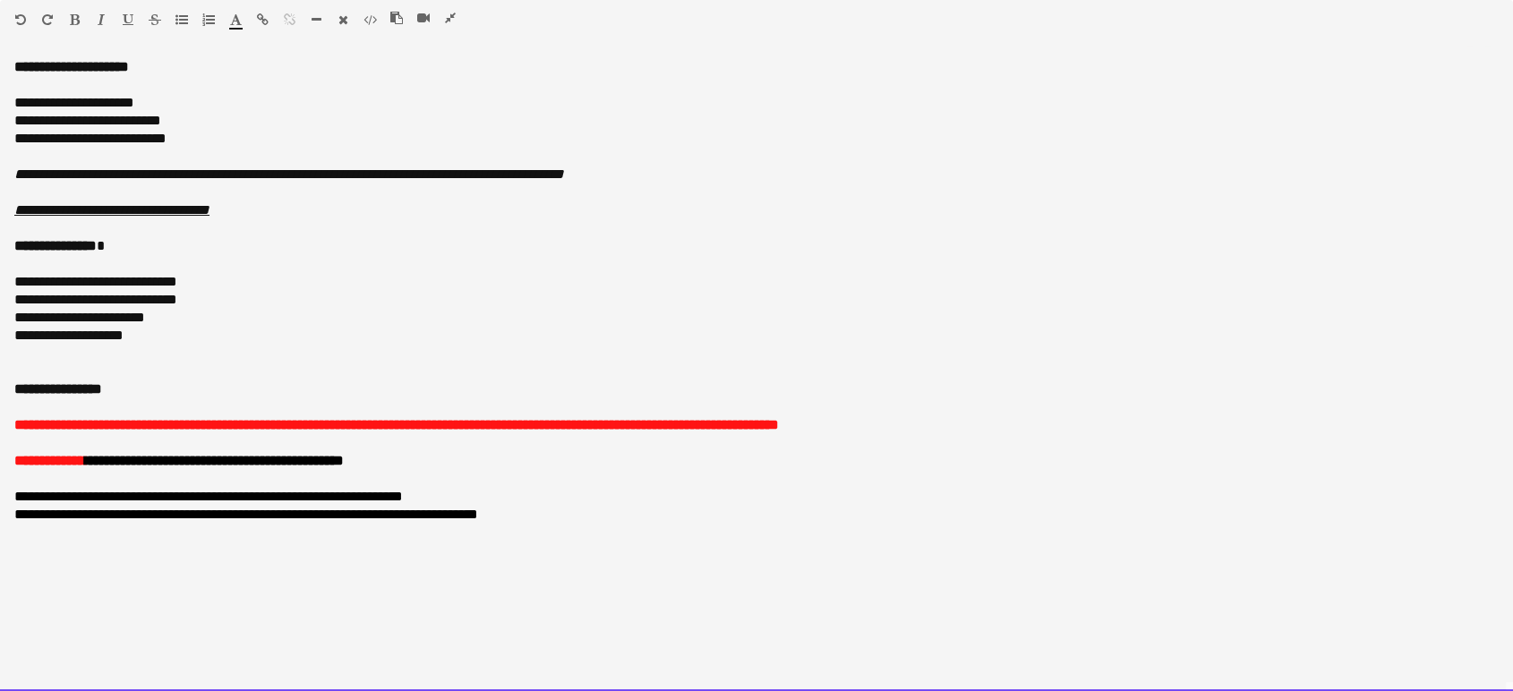
drag, startPoint x: 1, startPoint y: 61, endPoint x: 957, endPoint y: 738, distance: 1171.8
click at [957, 690] on html "Menu Boards Boards Boards All jobs Status Workforce Workforce My Workforce Recr…" at bounding box center [756, 682] width 1513 height 1365
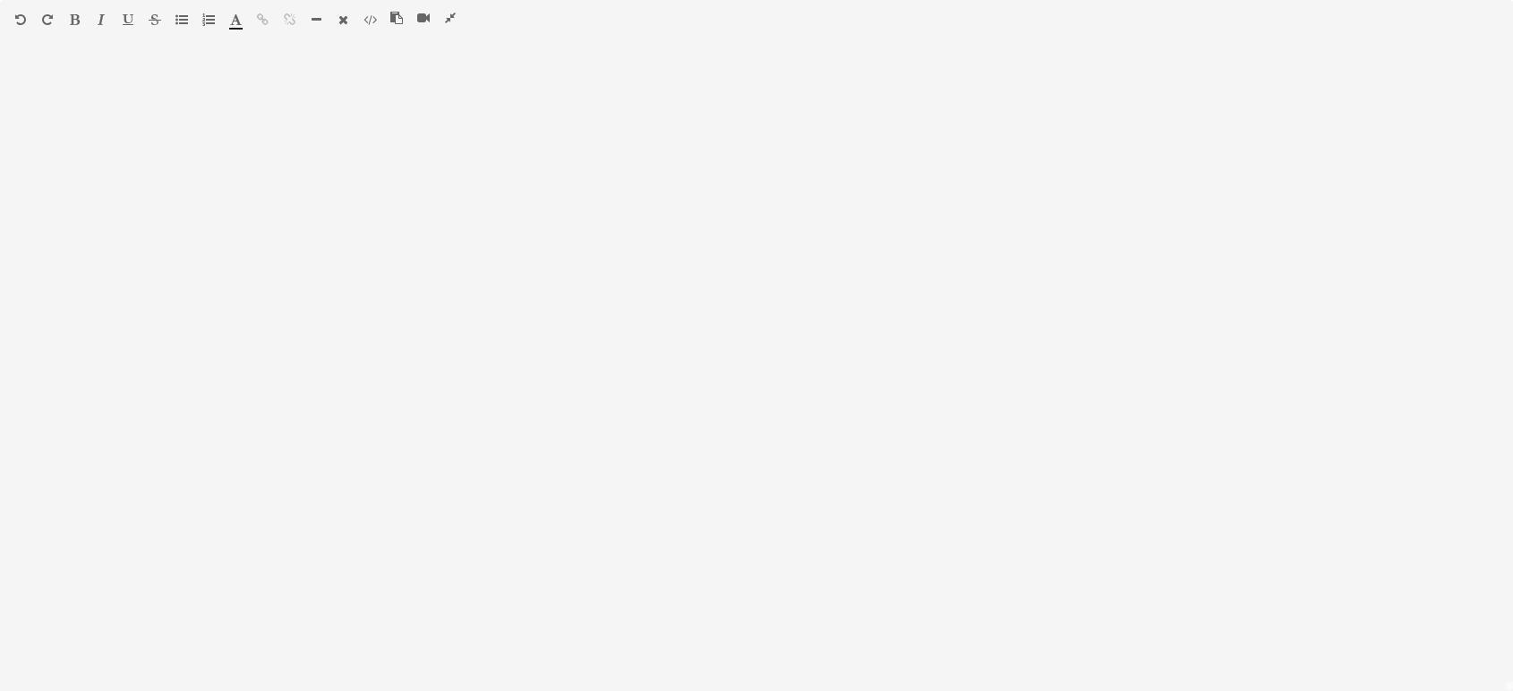
click at [449, 14] on icon "button" at bounding box center [450, 18] width 11 height 13
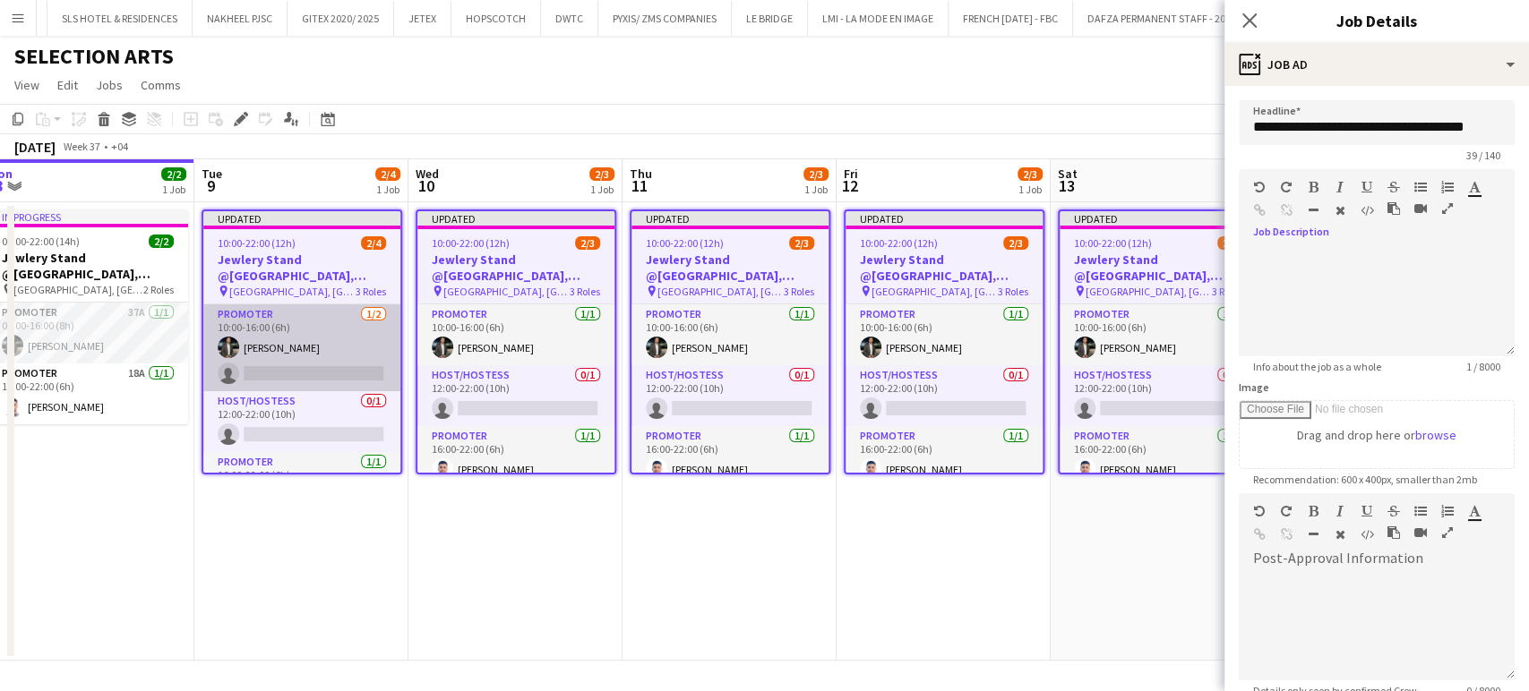
click at [301, 336] on app-card-role "Promoter 1/2 10:00-16:00 (6h) Mohamad Tlayge single-neutral-actions" at bounding box center [301, 347] width 197 height 87
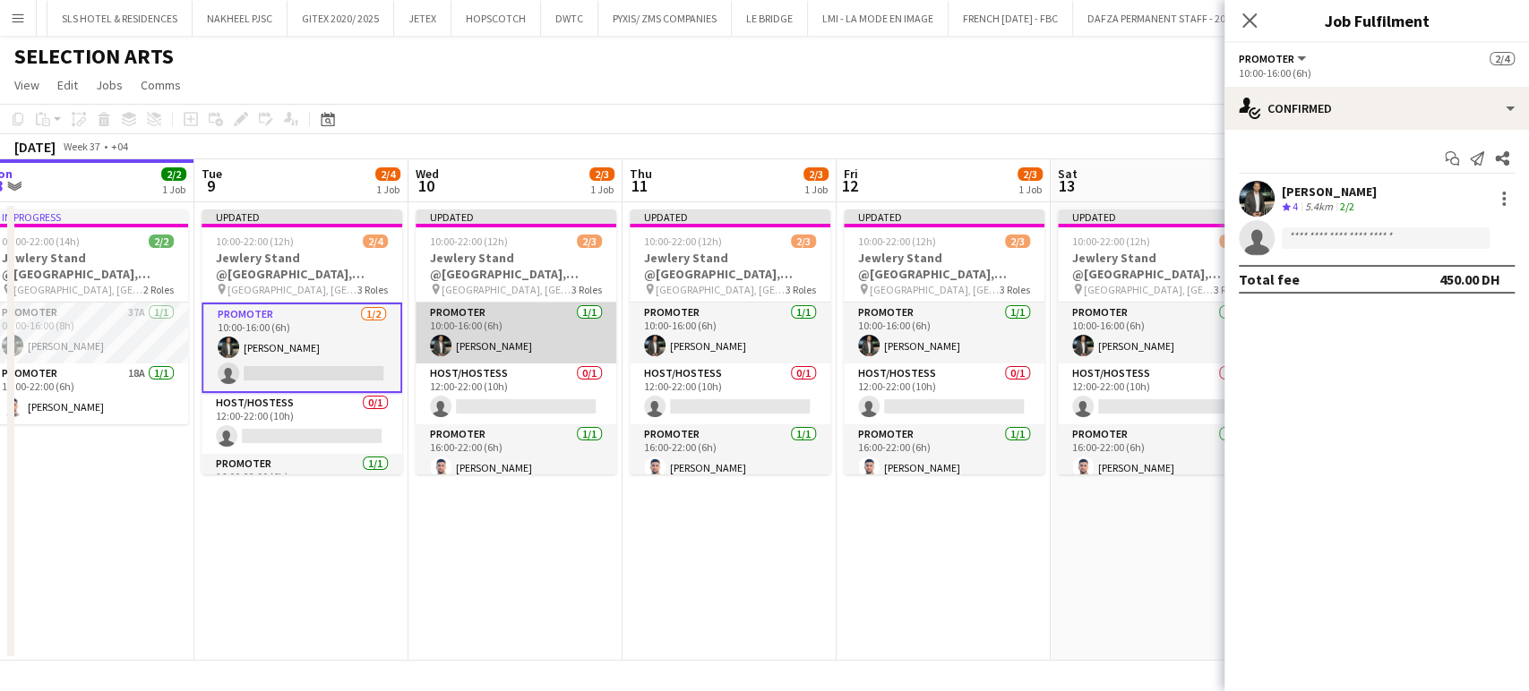
click at [461, 337] on app-card-role "Promoter 1/1 10:00-16:00 (6h) Mohamad Tlayge" at bounding box center [516, 333] width 201 height 61
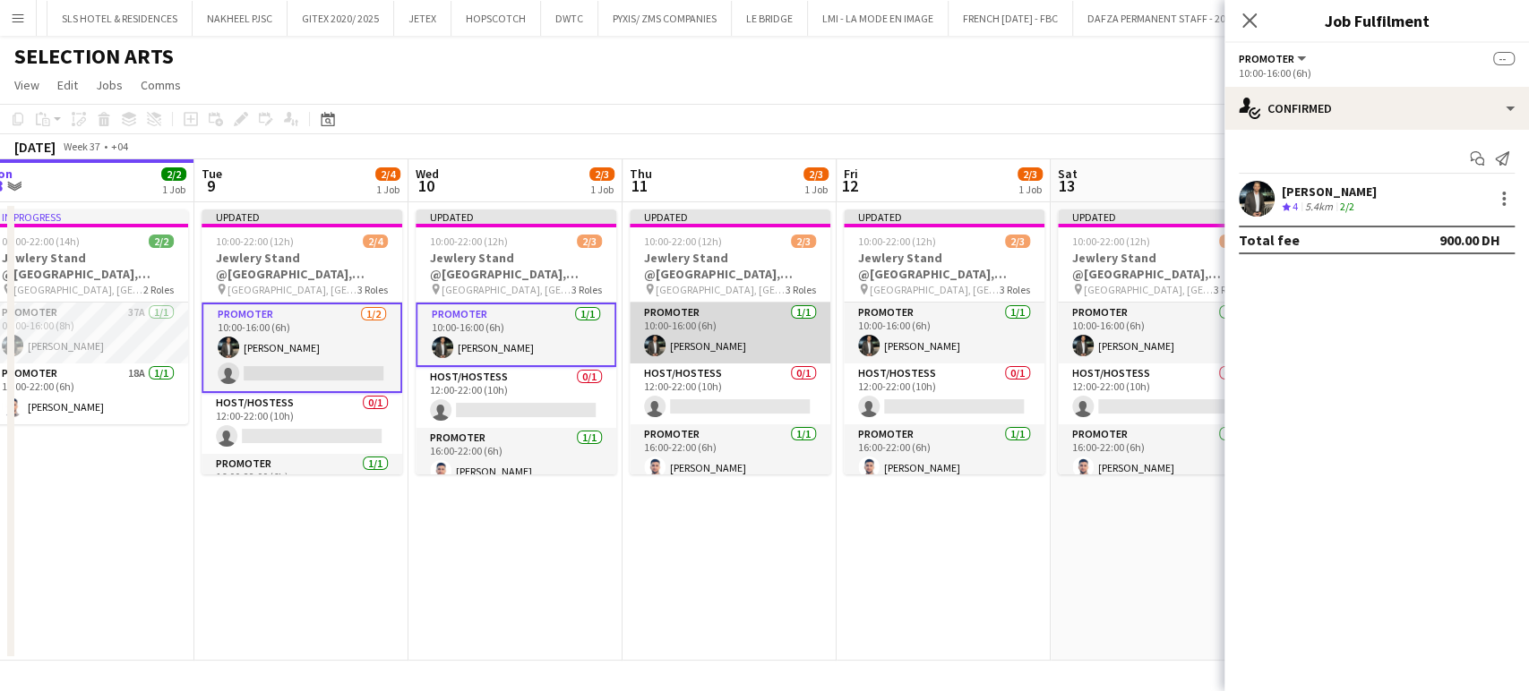
click at [705, 334] on app-card-role "Promoter 1/1 10:00-16:00 (6h) Mohamad Tlayge" at bounding box center [730, 333] width 201 height 61
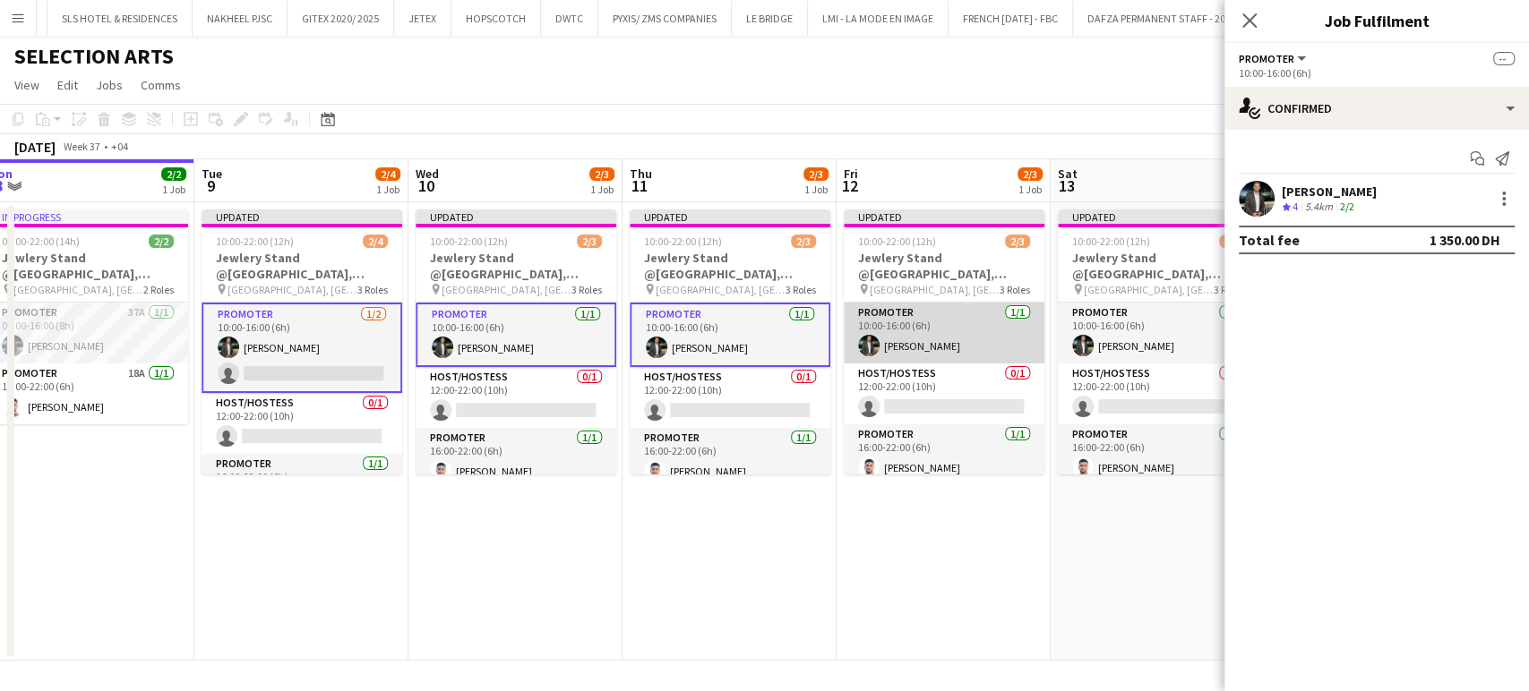
click at [921, 307] on app-card-role "Promoter 1/1 10:00-16:00 (6h) Mohamad Tlayge" at bounding box center [944, 333] width 201 height 61
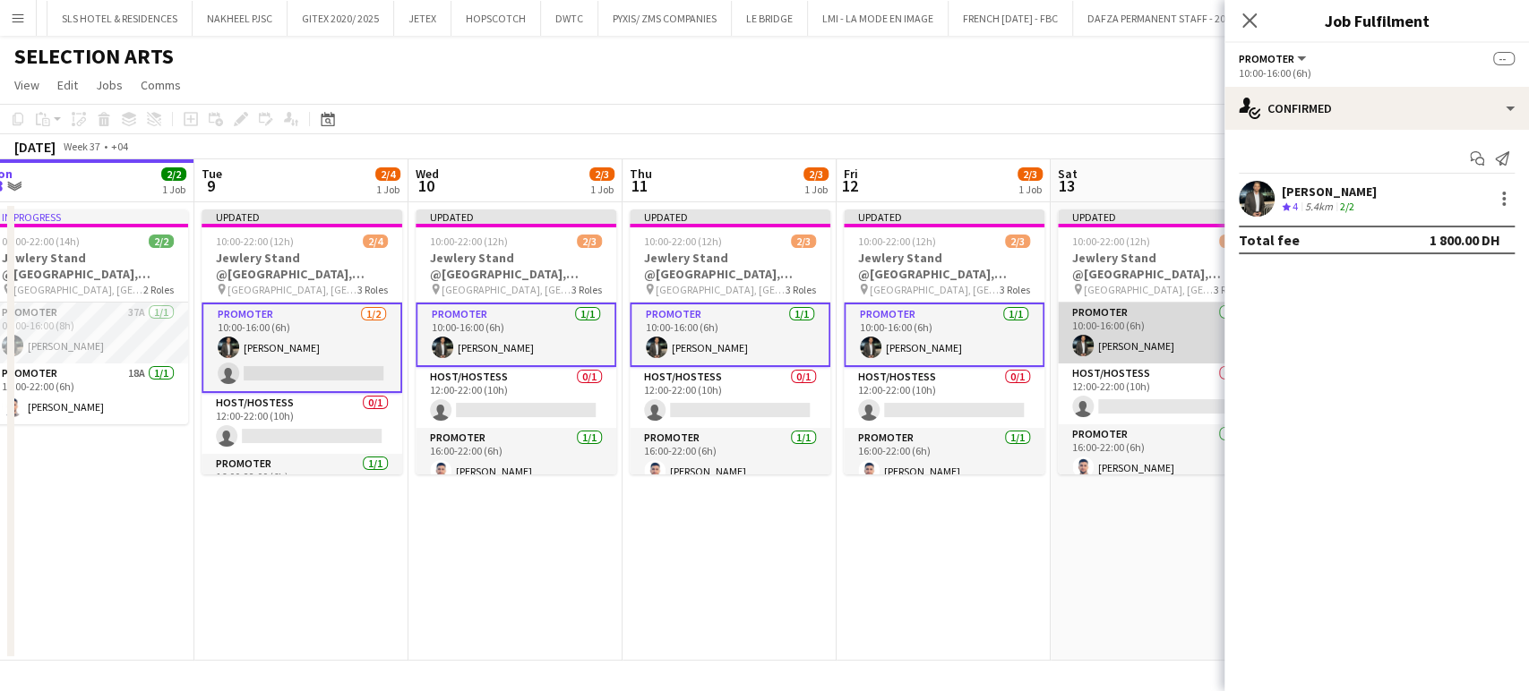
click at [1089, 338] on app-user-avatar at bounding box center [1082, 345] width 21 height 21
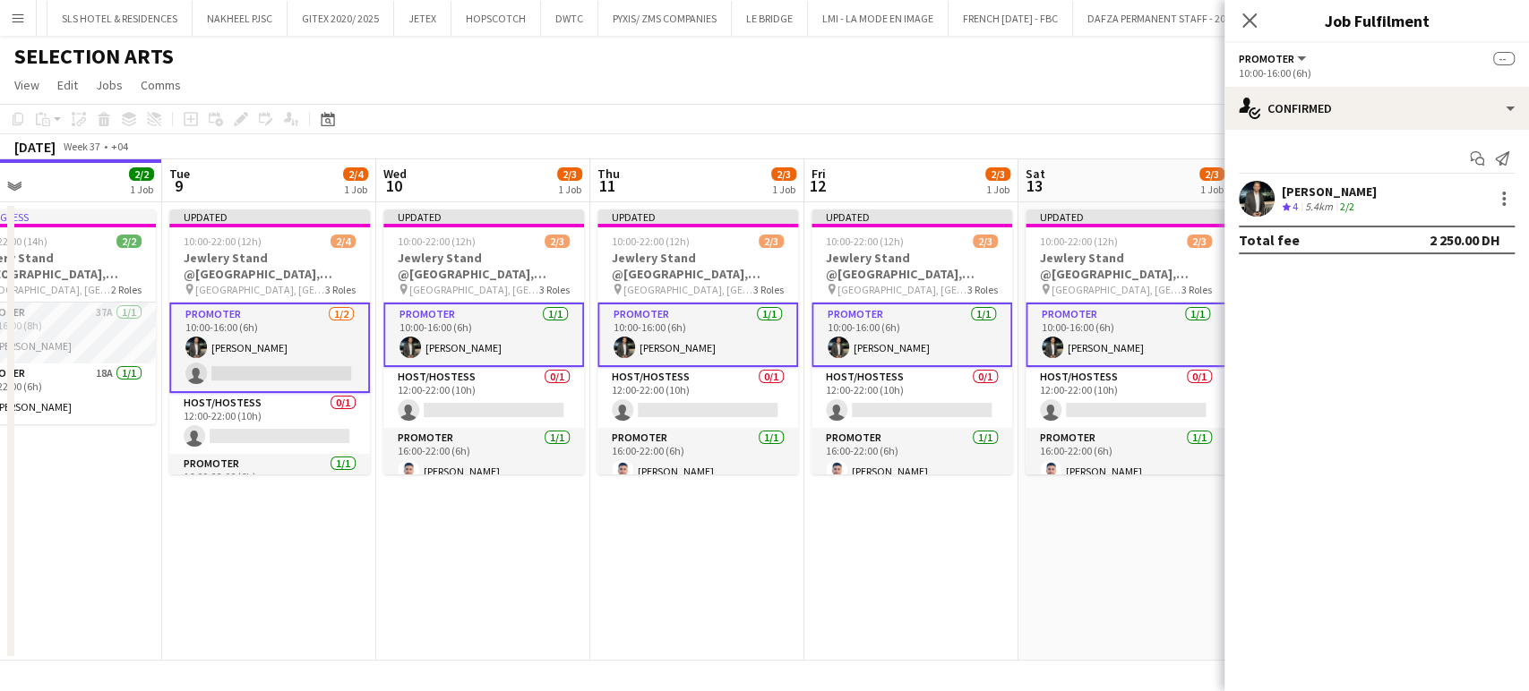
scroll to position [0, 530]
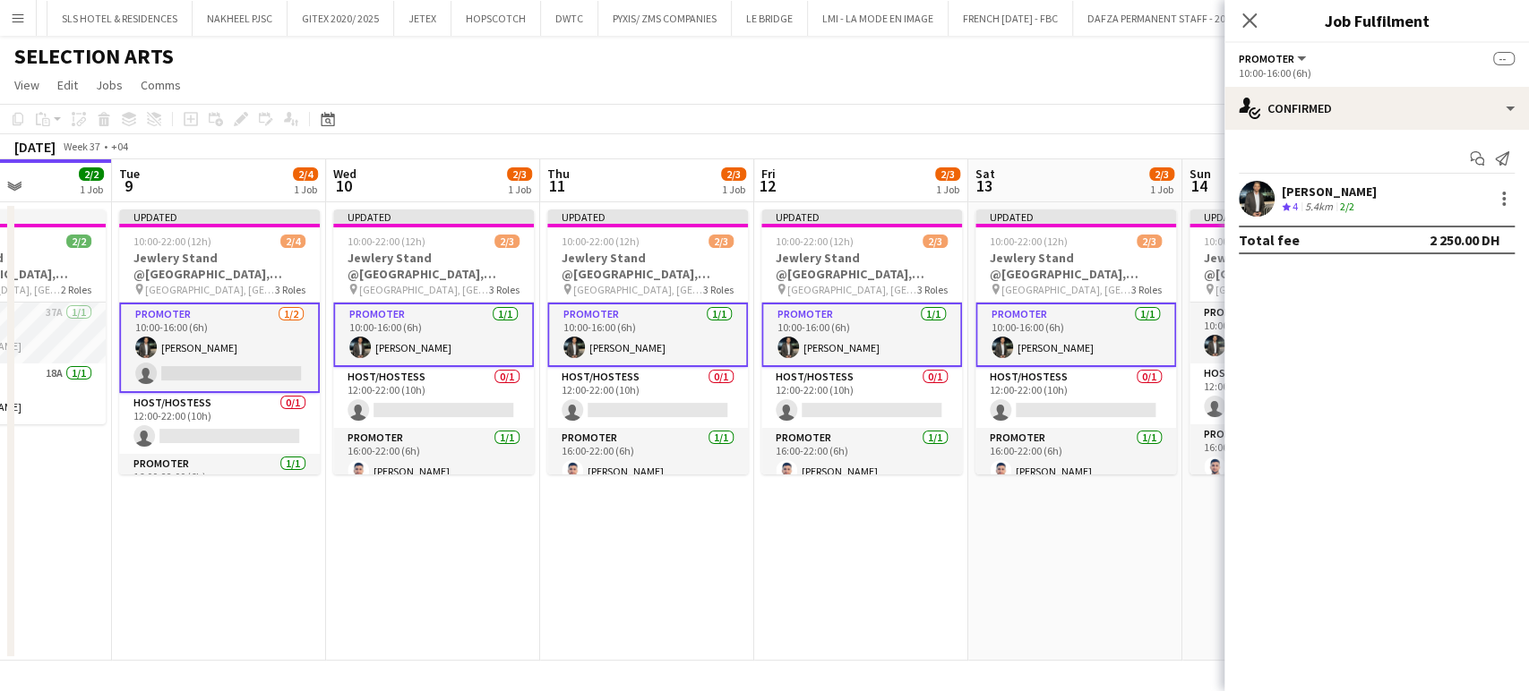
drag, startPoint x: 1093, startPoint y: 339, endPoint x: 1010, endPoint y: 321, distance: 84.3
click at [1010, 321] on app-calendar-viewport "Sat 6 Sun 7 Mon 8 2/2 1 Job Tue 9 2/4 1 Job Wed 10 2/3 1 Job Thu 11 2/3 1 Job F…" at bounding box center [764, 410] width 1529 height 502
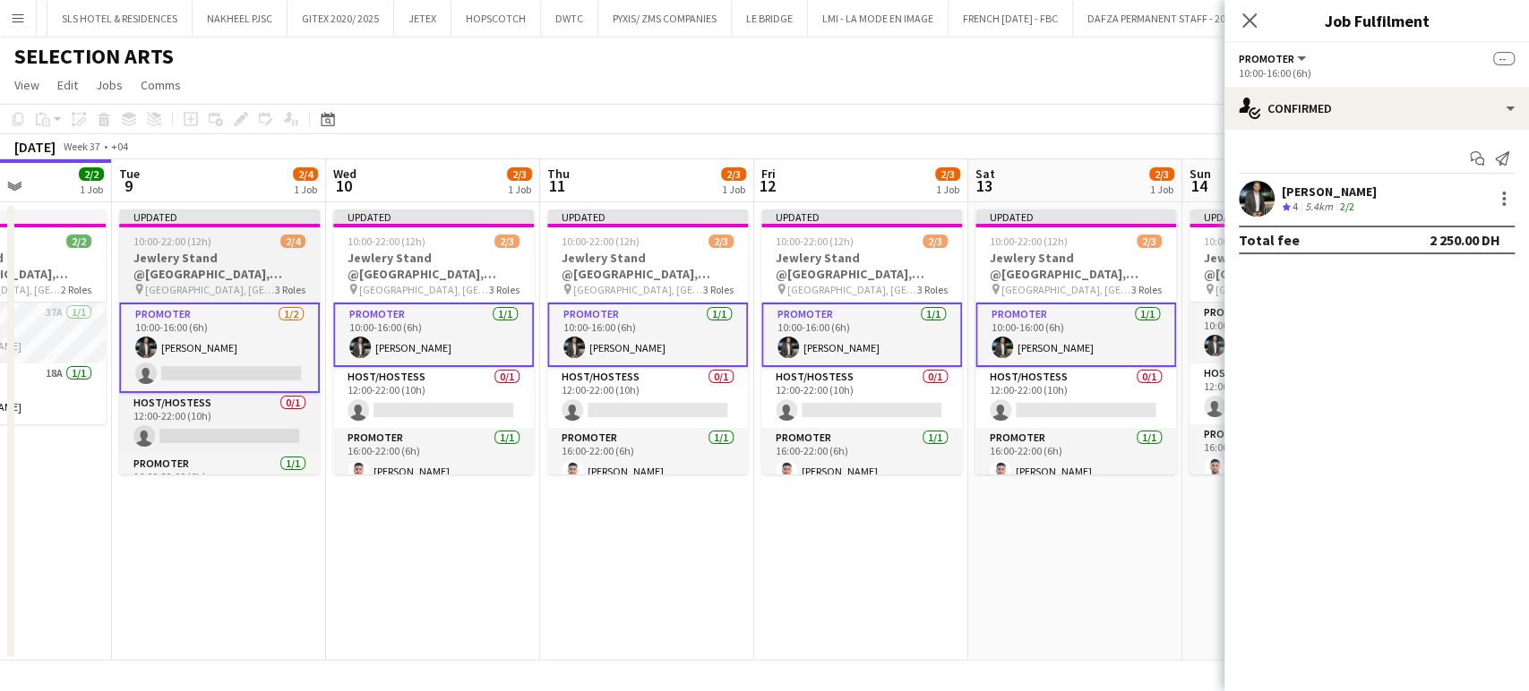
scroll to position [39, 0]
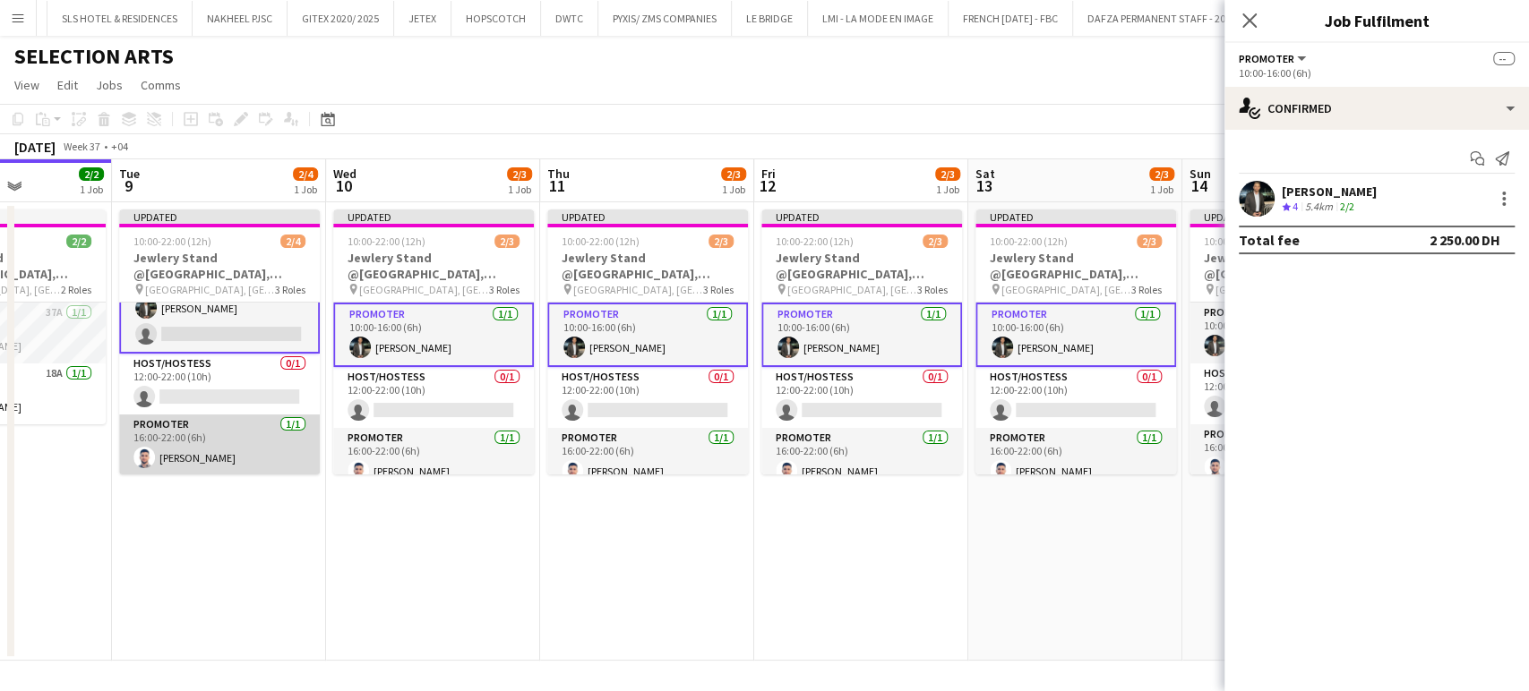
click at [230, 435] on app-card-role "Promoter 1/1 16:00-22:00 (6h) Omar Sulaiman" at bounding box center [219, 445] width 201 height 61
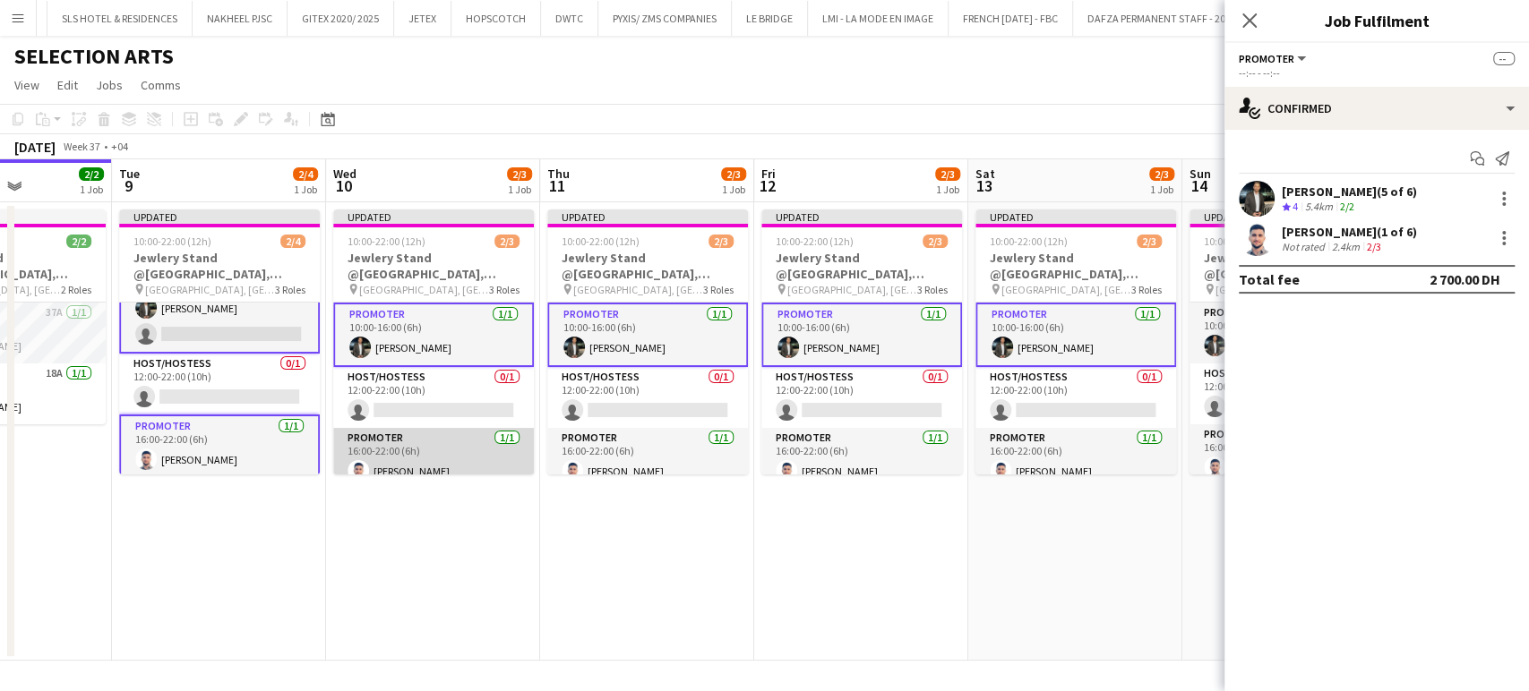
click at [362, 457] on app-card-role "Promoter 1/1 16:00-22:00 (6h) Omar Sulaiman" at bounding box center [433, 458] width 201 height 61
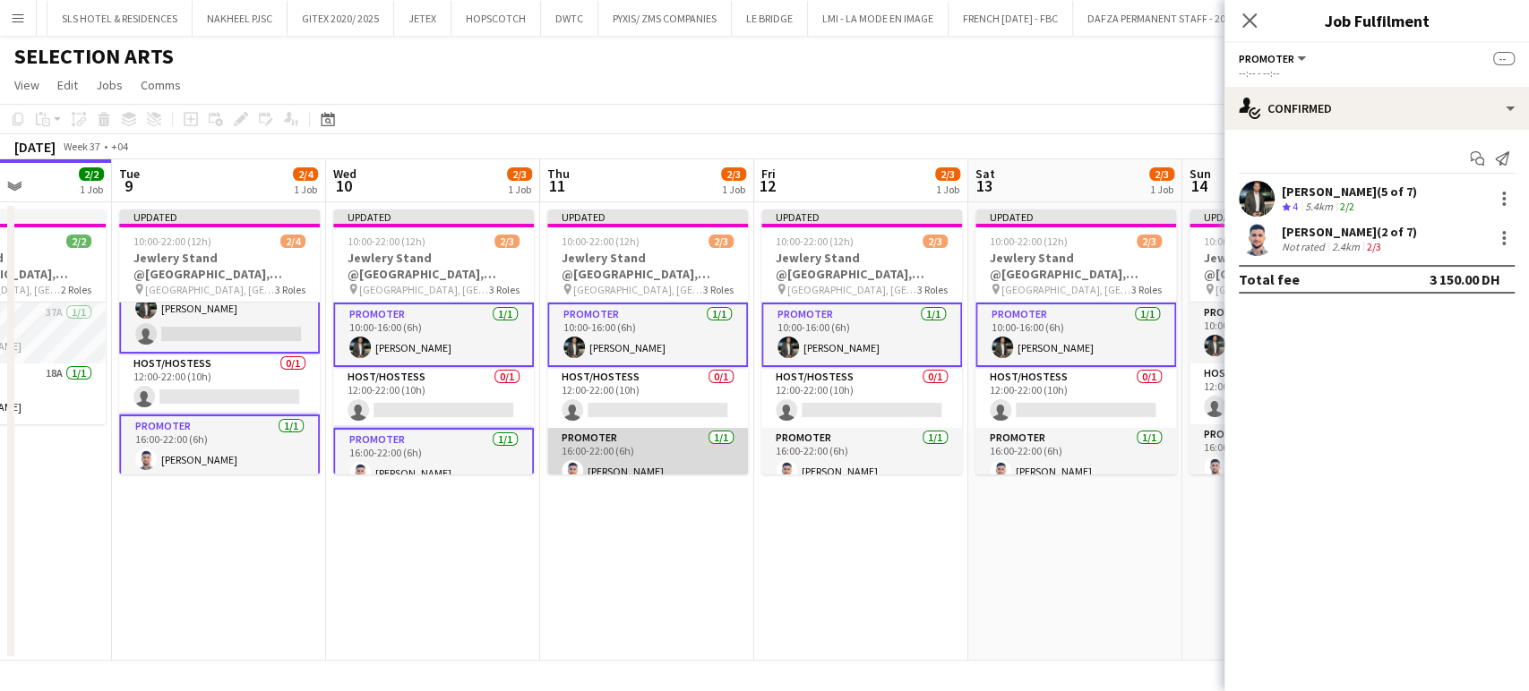
click at [578, 436] on app-card-role "Promoter 1/1 16:00-22:00 (6h) Omar Sulaiman" at bounding box center [647, 458] width 201 height 61
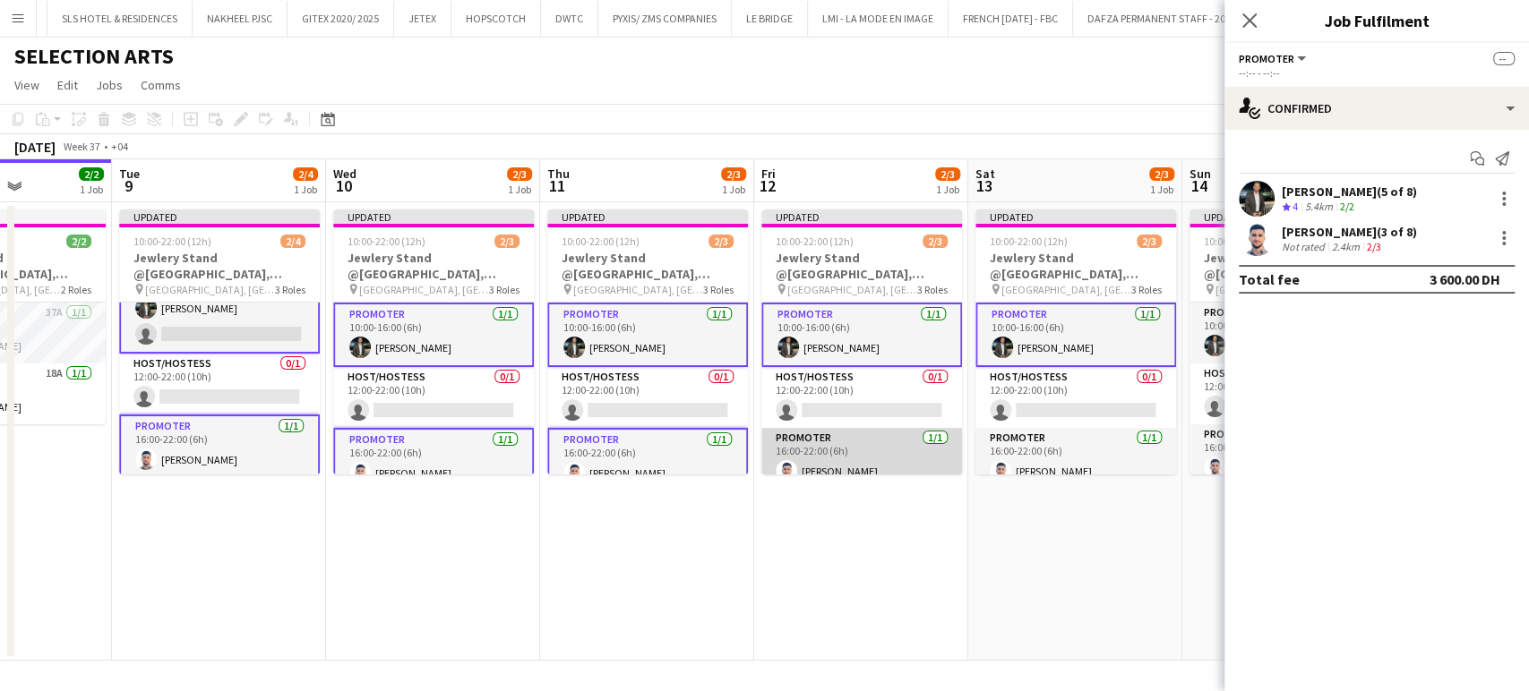
click at [896, 460] on app-card-role "Promoter 1/1 16:00-22:00 (6h) Omar Sulaiman" at bounding box center [861, 458] width 201 height 61
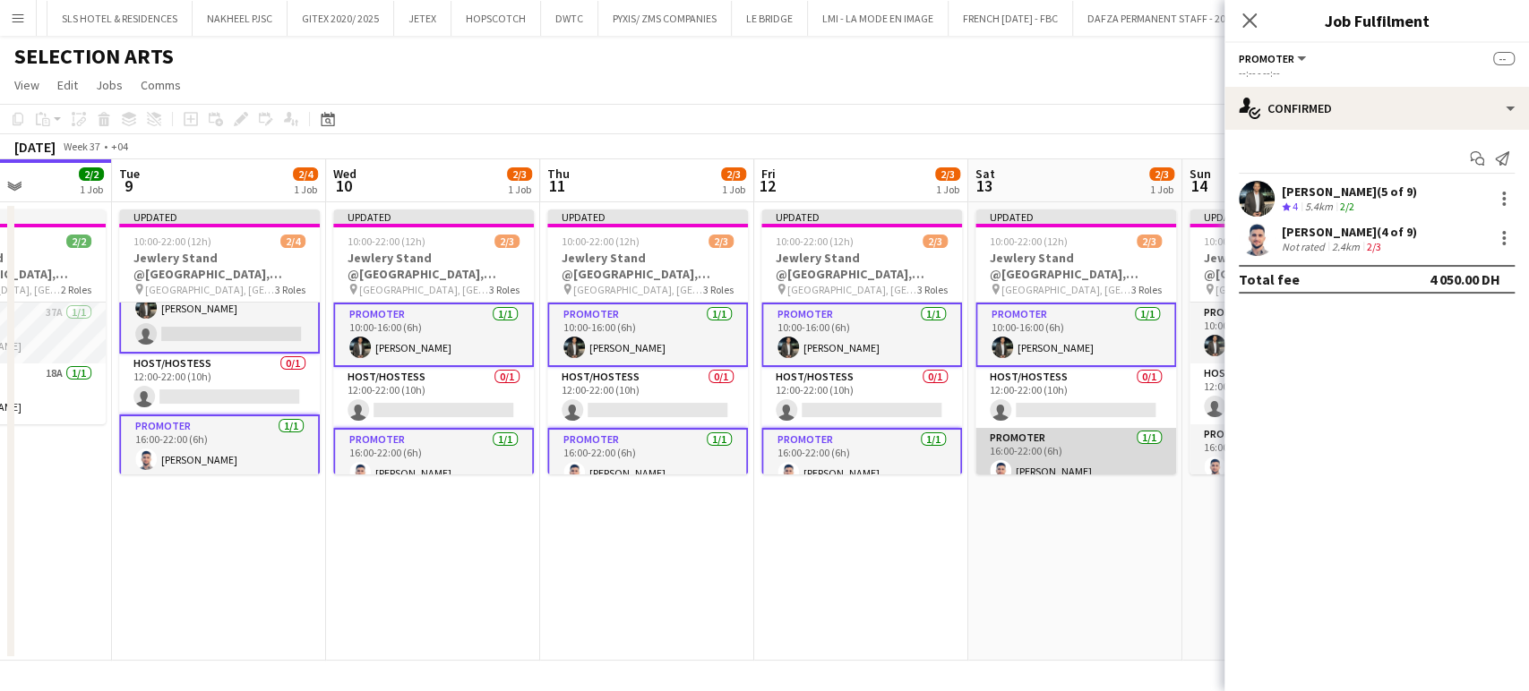
click at [1017, 455] on app-card-role "Promoter 1/1 16:00-22:00 (6h) Omar Sulaiman" at bounding box center [1075, 458] width 201 height 61
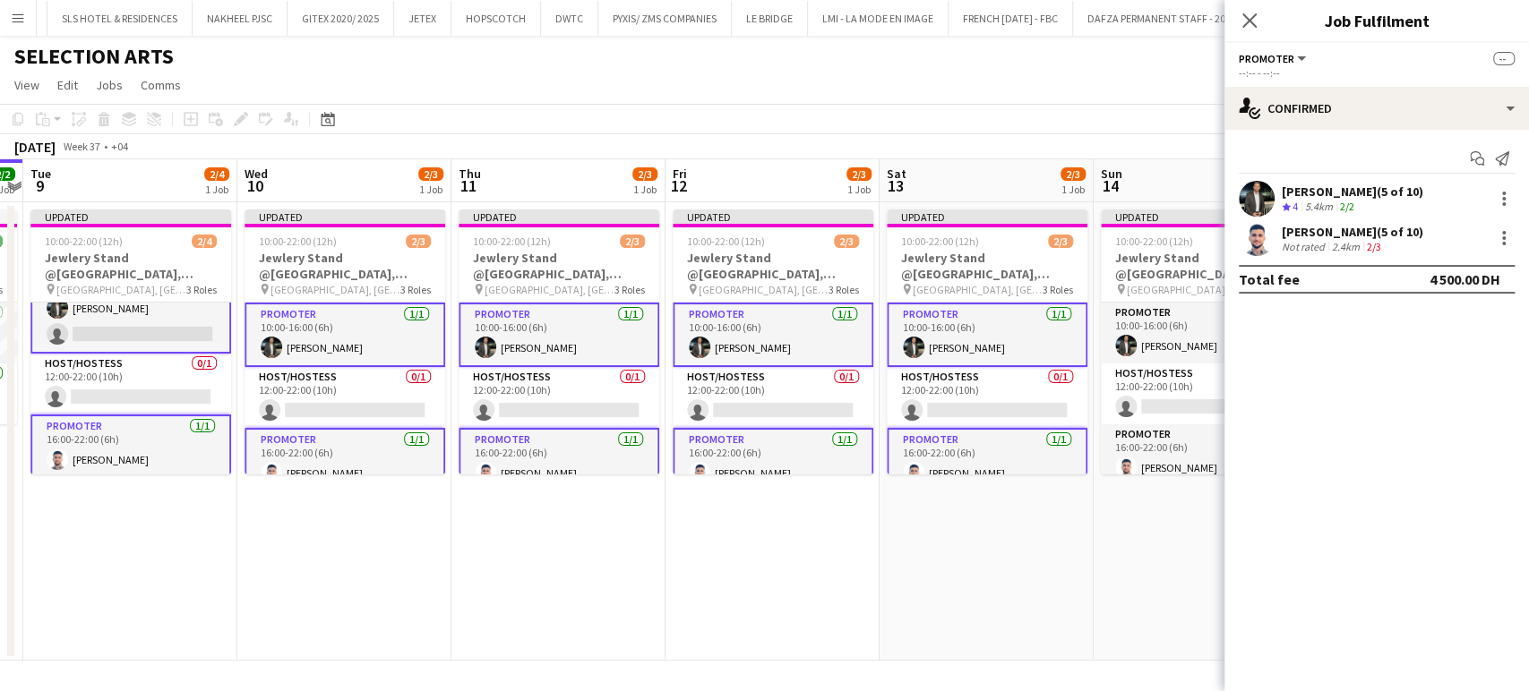
drag, startPoint x: 1033, startPoint y: 470, endPoint x: 543, endPoint y: 450, distance: 490.3
click at [543, 450] on app-calendar-viewport "Sat 6 Sun 7 Mon 8 2/2 1 Job Tue 9 2/4 1 Job Wed 10 2/3 1 Job Thu 11 2/3 1 Job F…" at bounding box center [764, 410] width 1529 height 502
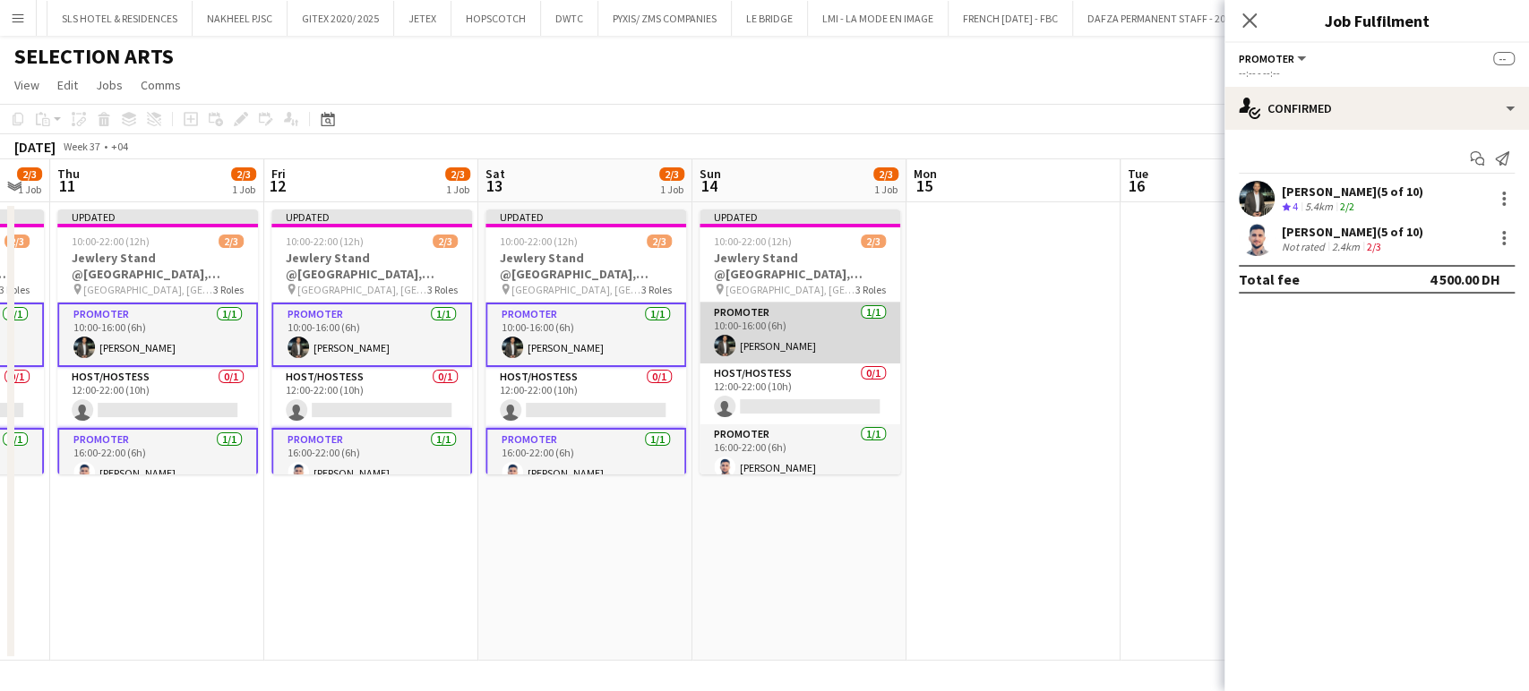
drag, startPoint x: 771, startPoint y: 316, endPoint x: 775, endPoint y: 463, distance: 146.9
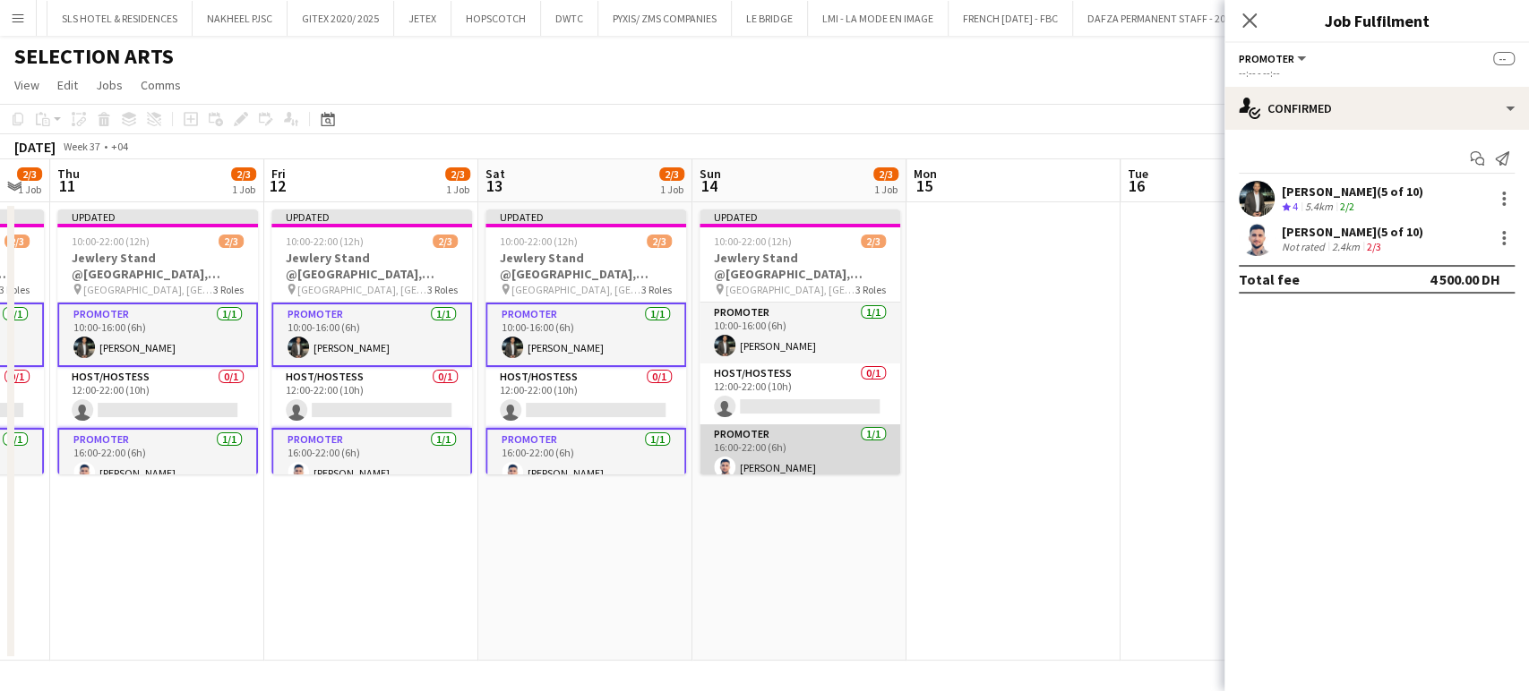
click at [771, 317] on app-card-role "Promoter 1/1 10:00-16:00 (6h) Mohamad Tlayge" at bounding box center [799, 333] width 201 height 61
drag, startPoint x: 770, startPoint y: 461, endPoint x: 780, endPoint y: 453, distance: 12.7
click at [771, 460] on app-card-role "Promoter 1/1 16:00-22:00 (6h) Omar Sulaiman" at bounding box center [799, 458] width 201 height 61
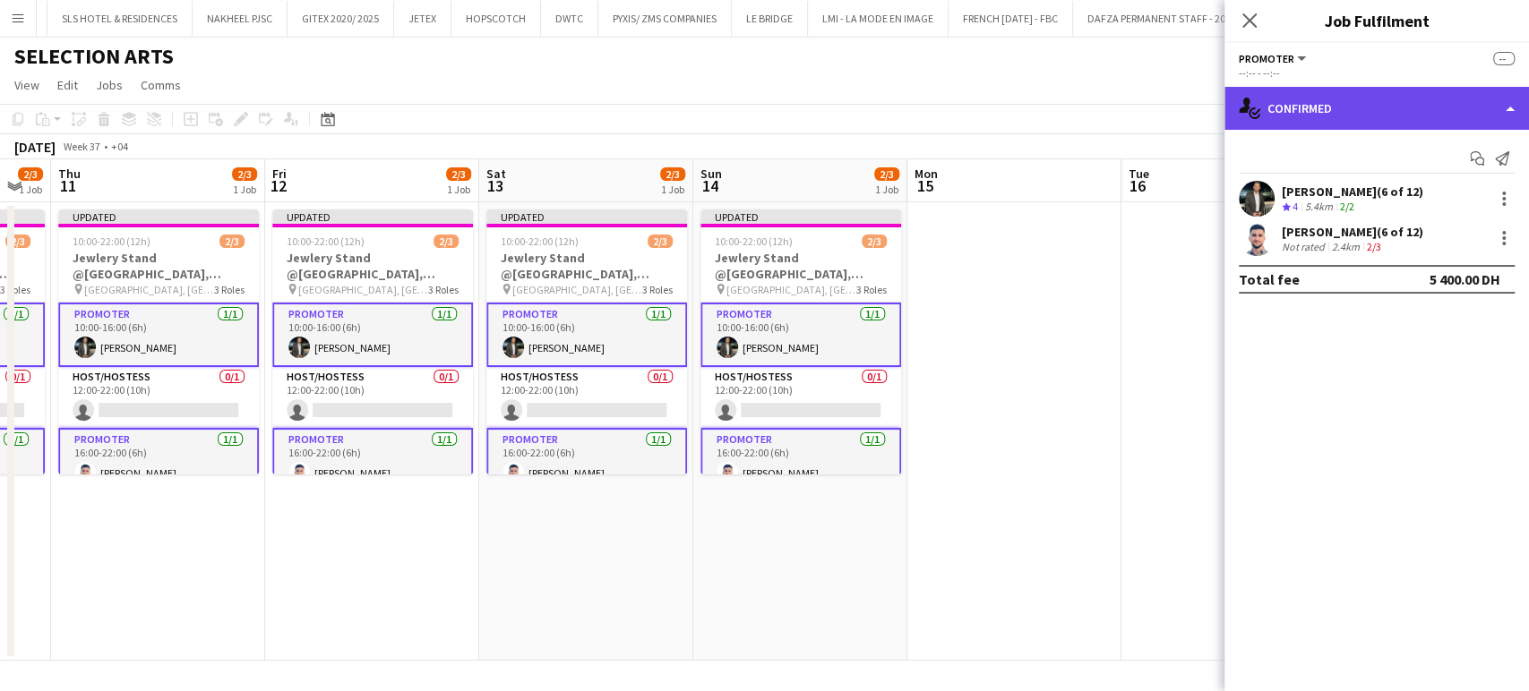
click at [1516, 94] on div "single-neutral-actions-check-2 Confirmed" at bounding box center [1376, 108] width 304 height 43
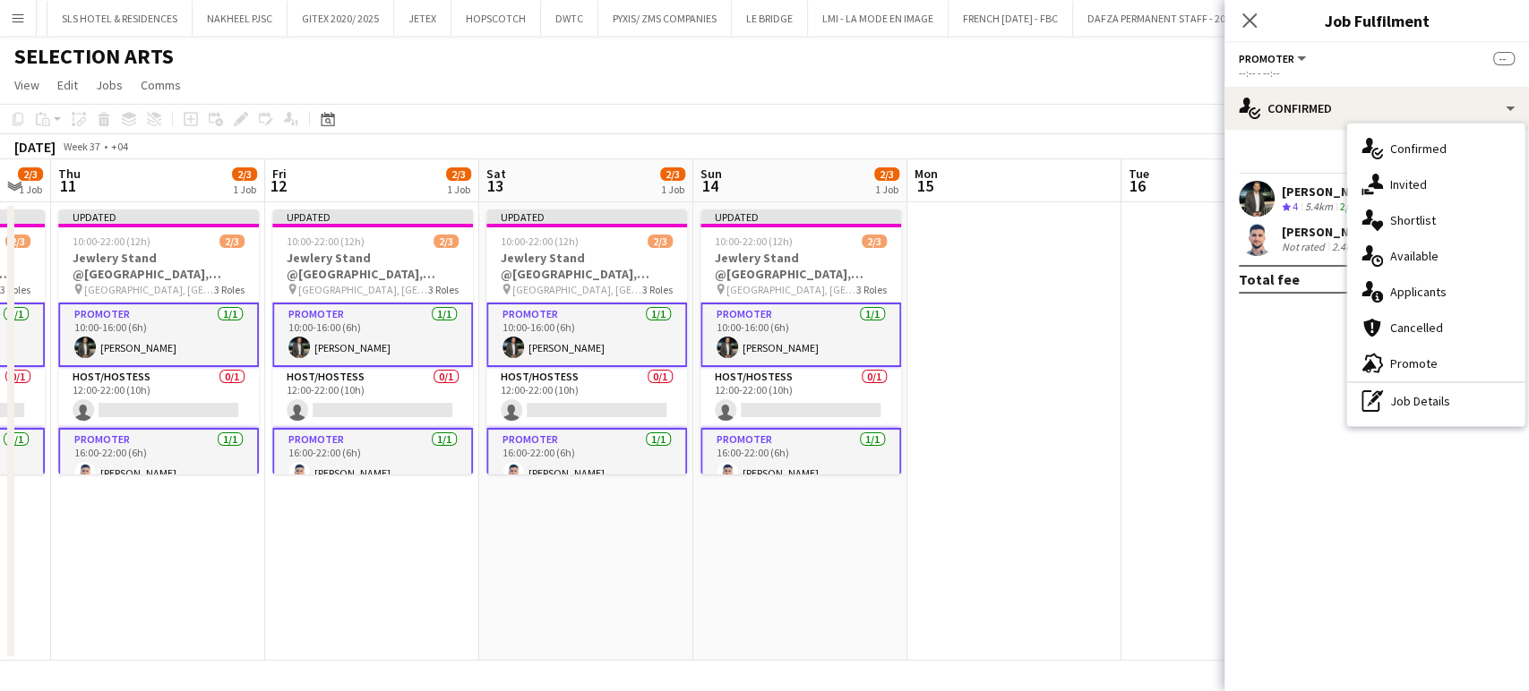
drag, startPoint x: 1427, startPoint y: 401, endPoint x: 1419, endPoint y: 404, distance: 9.3
click at [1427, 401] on div "pen-write Job Details" at bounding box center [1435, 401] width 177 height 36
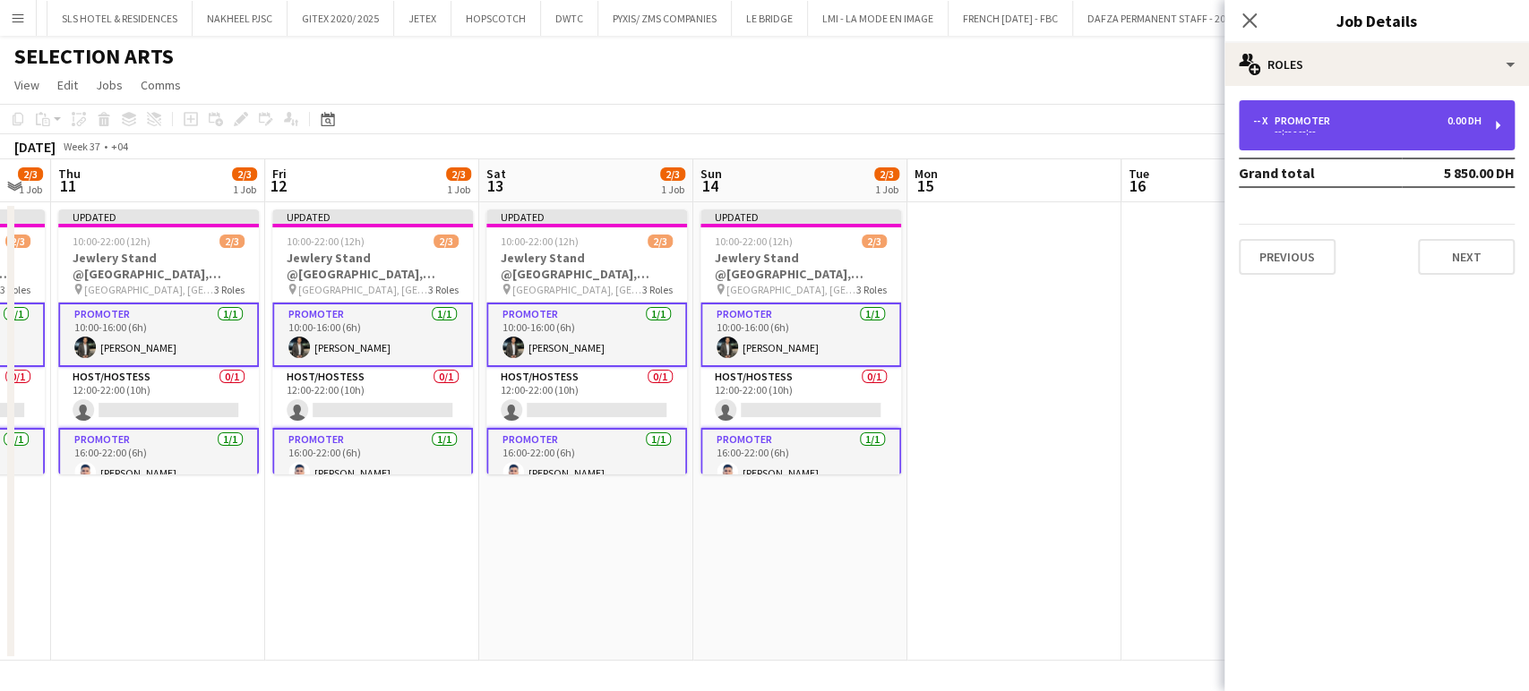
click at [1345, 141] on div "-- x Promoter 0.00 DH --:-- - --:--" at bounding box center [1377, 125] width 276 height 50
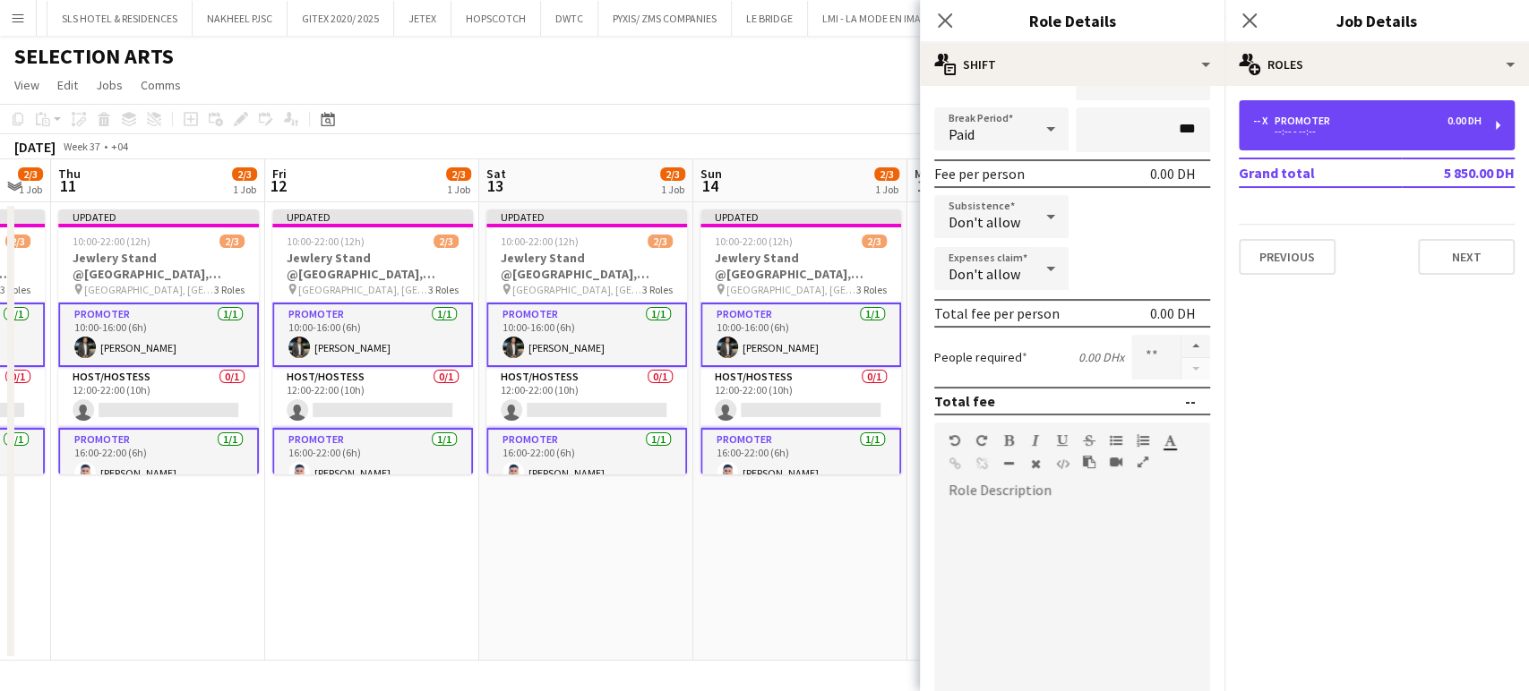
scroll to position [298, 0]
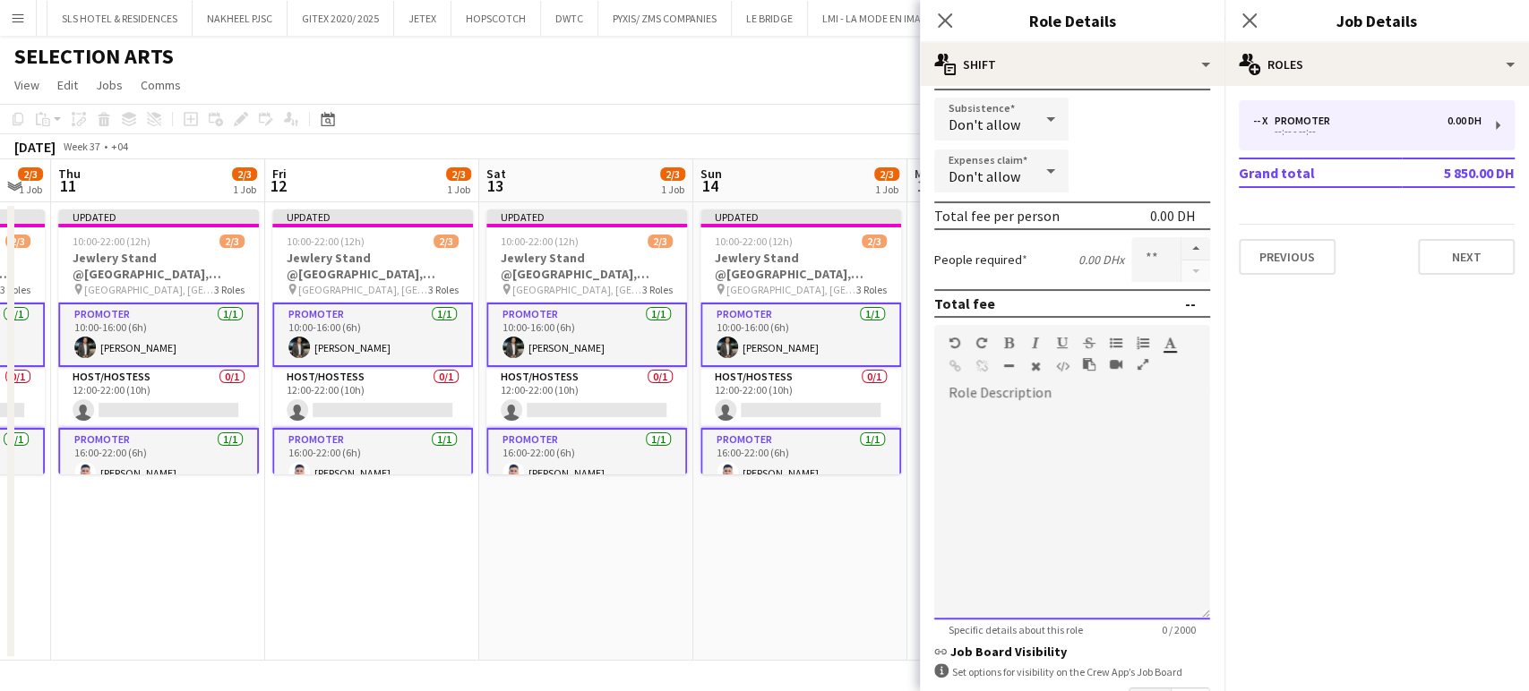
drag, startPoint x: 975, startPoint y: 444, endPoint x: 965, endPoint y: 438, distance: 11.7
click at [975, 443] on div at bounding box center [1072, 512] width 276 height 215
paste div
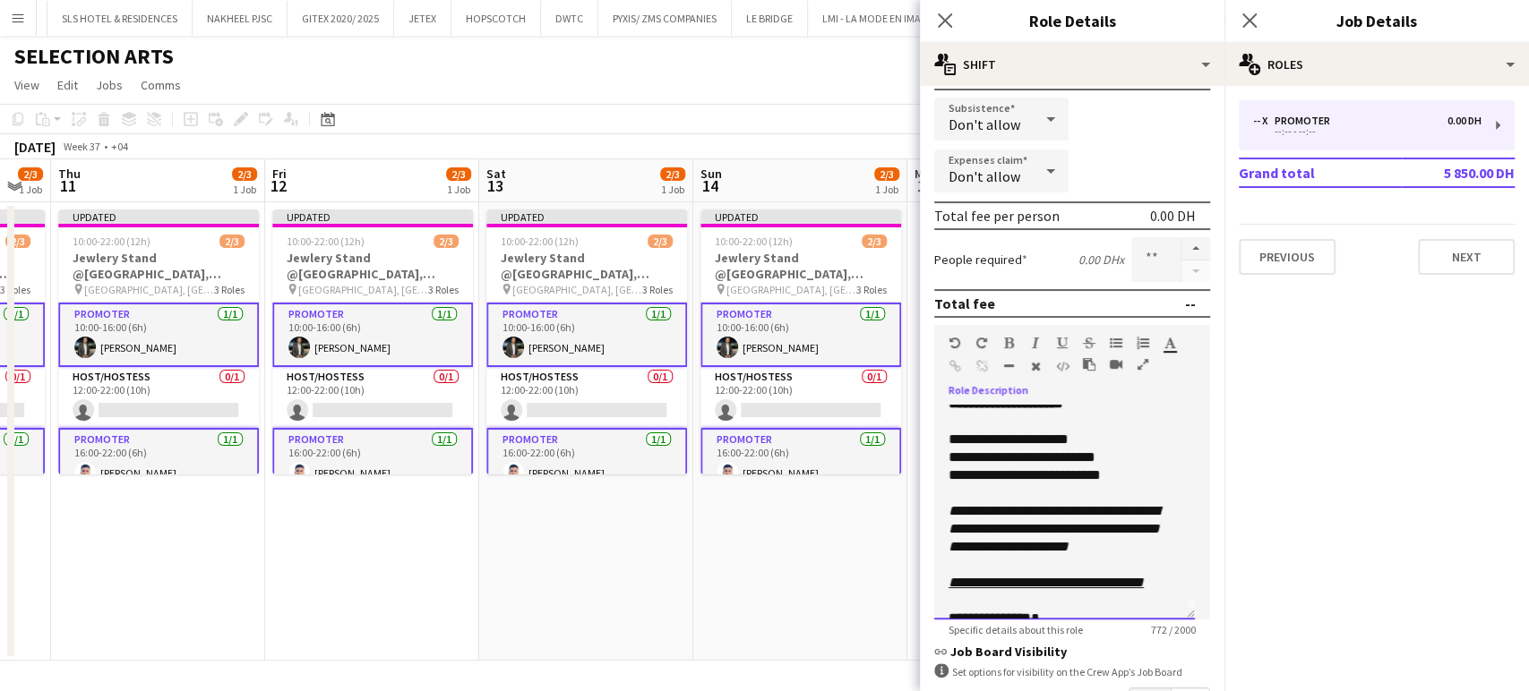
scroll to position [0, 0]
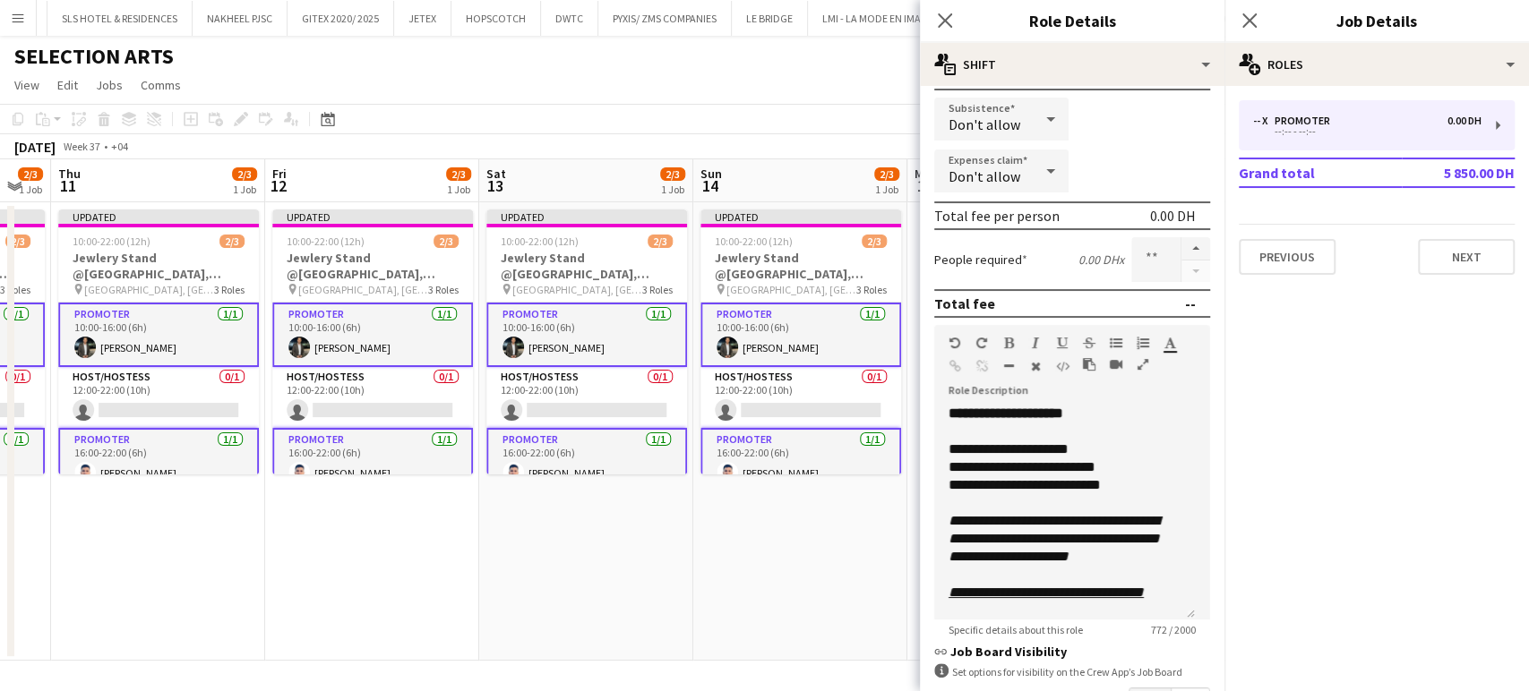
click at [285, 536] on app-date-cell "Updated 10:00-22:00 (12h) 2/3 Jewlery Stand @Galleria Mall, Abu Dhabi pin Galle…" at bounding box center [372, 431] width 214 height 459
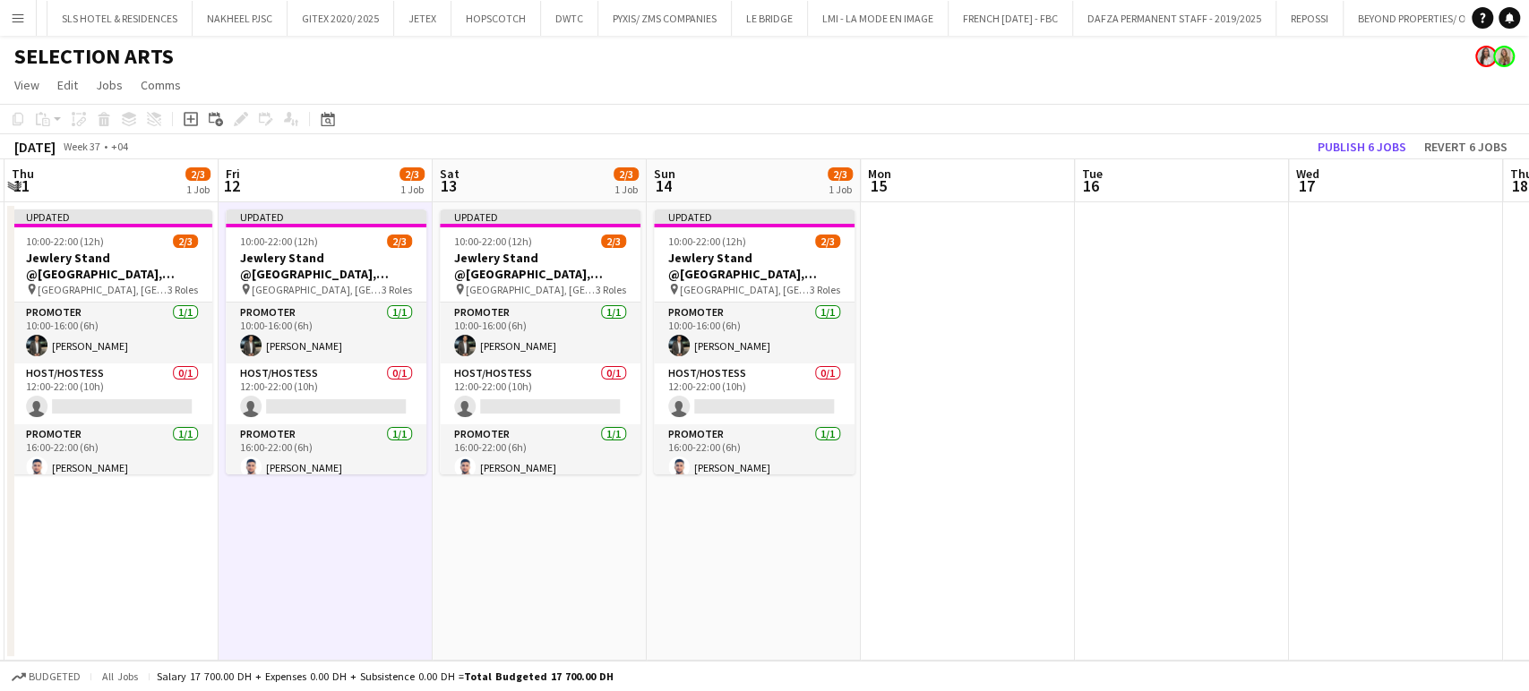
drag, startPoint x: 156, startPoint y: 431, endPoint x: 855, endPoint y: 686, distance: 744.5
click at [850, 686] on app-board "SELECTION ARTS View Day view expanded Day view collapsed Month view Date picker…" at bounding box center [764, 364] width 1529 height 656
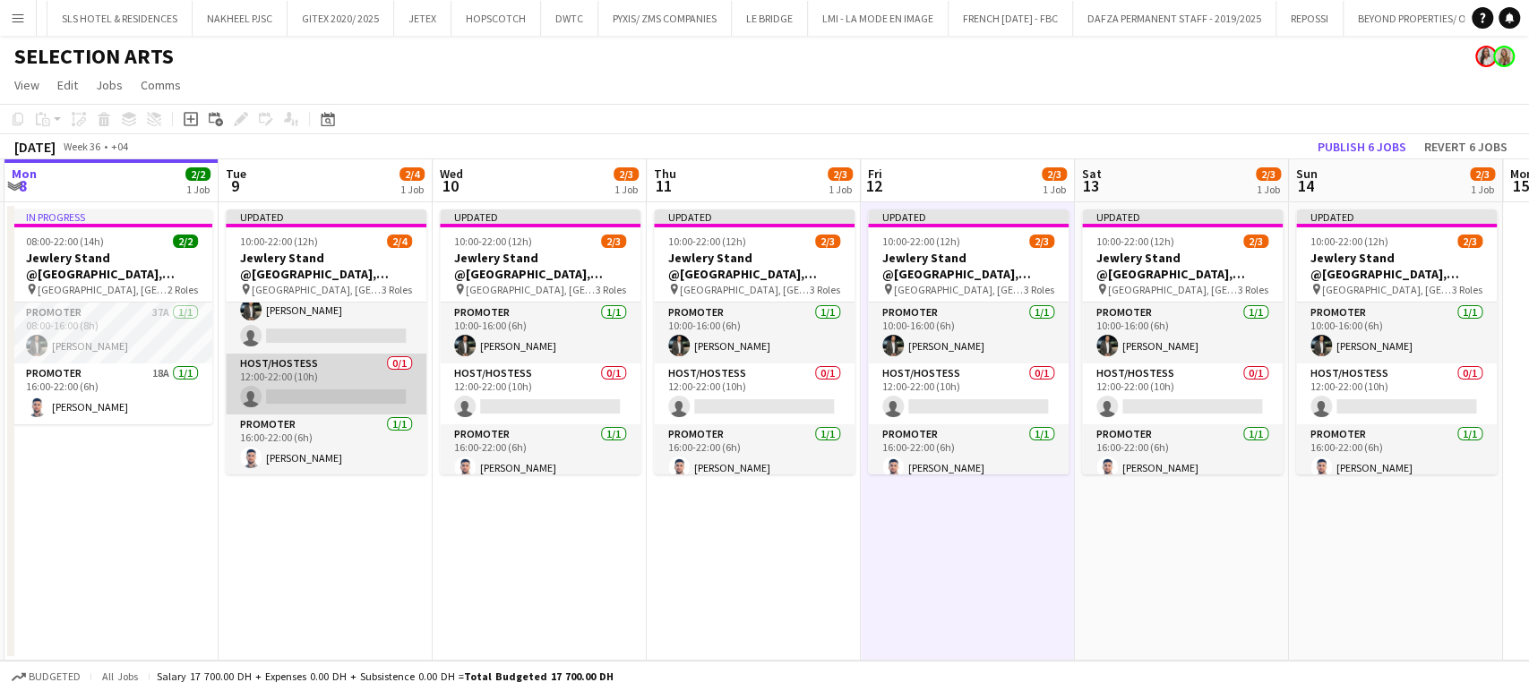
click at [284, 370] on app-card-role "Host/Hostess 0/1 12:00-22:00 (10h) single-neutral-actions" at bounding box center [326, 384] width 201 height 61
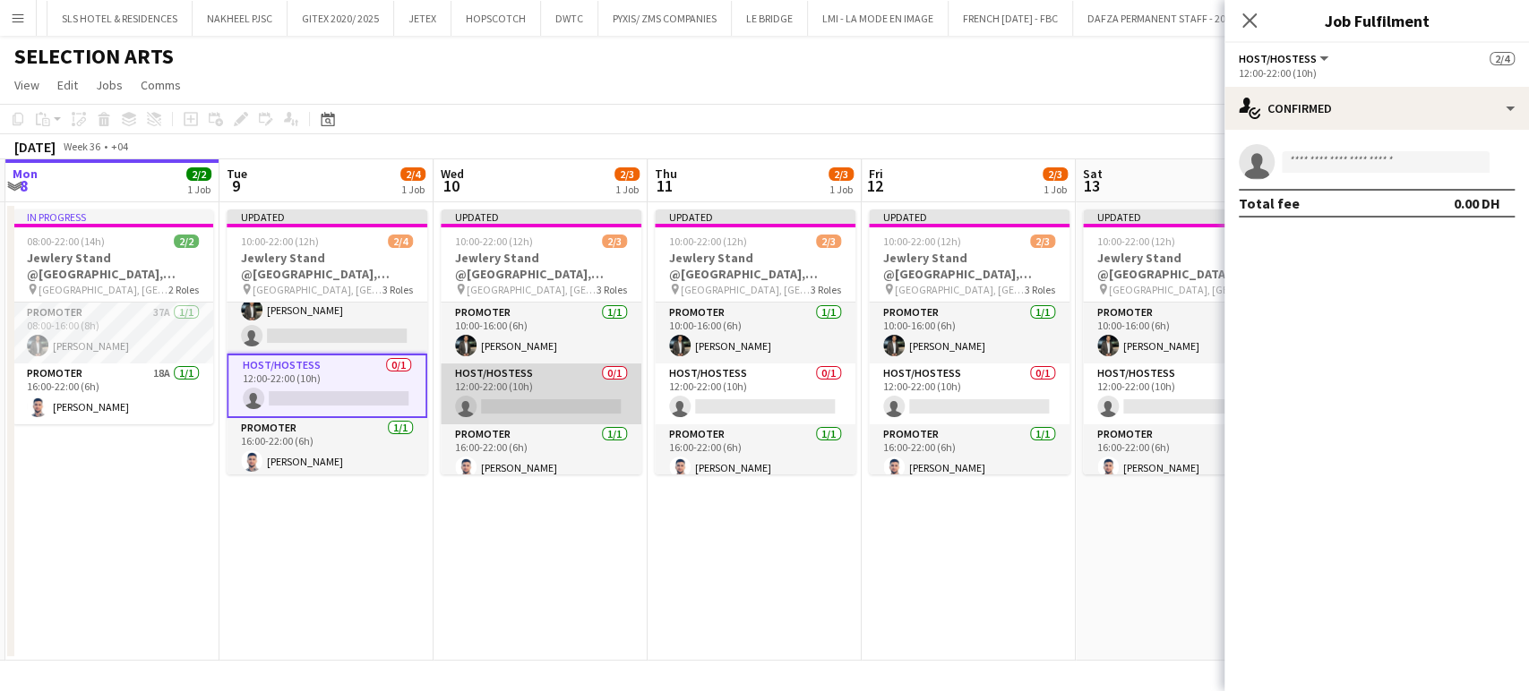
click at [565, 380] on app-card-role "Host/Hostess 0/1 12:00-22:00 (10h) single-neutral-actions" at bounding box center [541, 394] width 201 height 61
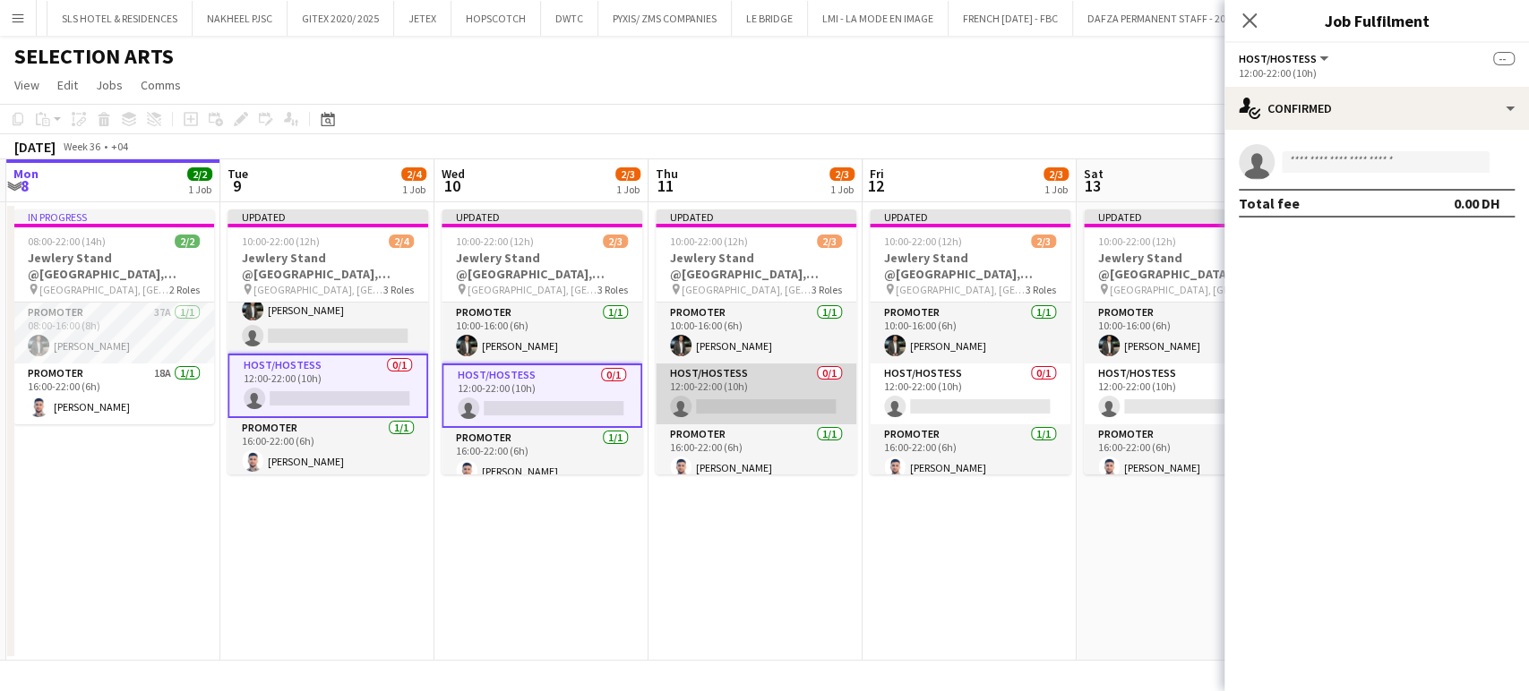
click at [818, 388] on app-card-role "Host/Hostess 0/1 12:00-22:00 (10h) single-neutral-actions" at bounding box center [756, 394] width 201 height 61
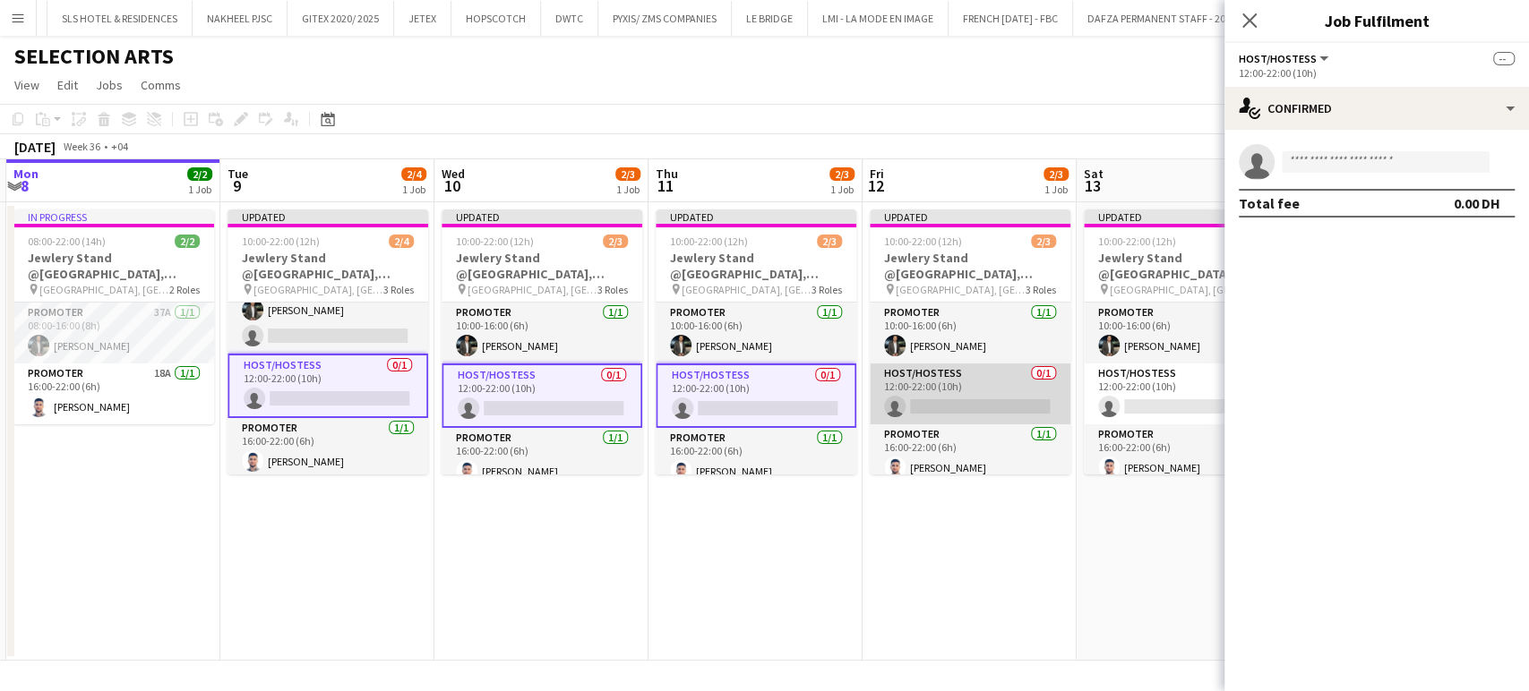
click at [917, 400] on app-card-role "Host/Hostess 0/1 12:00-22:00 (10h) single-neutral-actions" at bounding box center [970, 394] width 201 height 61
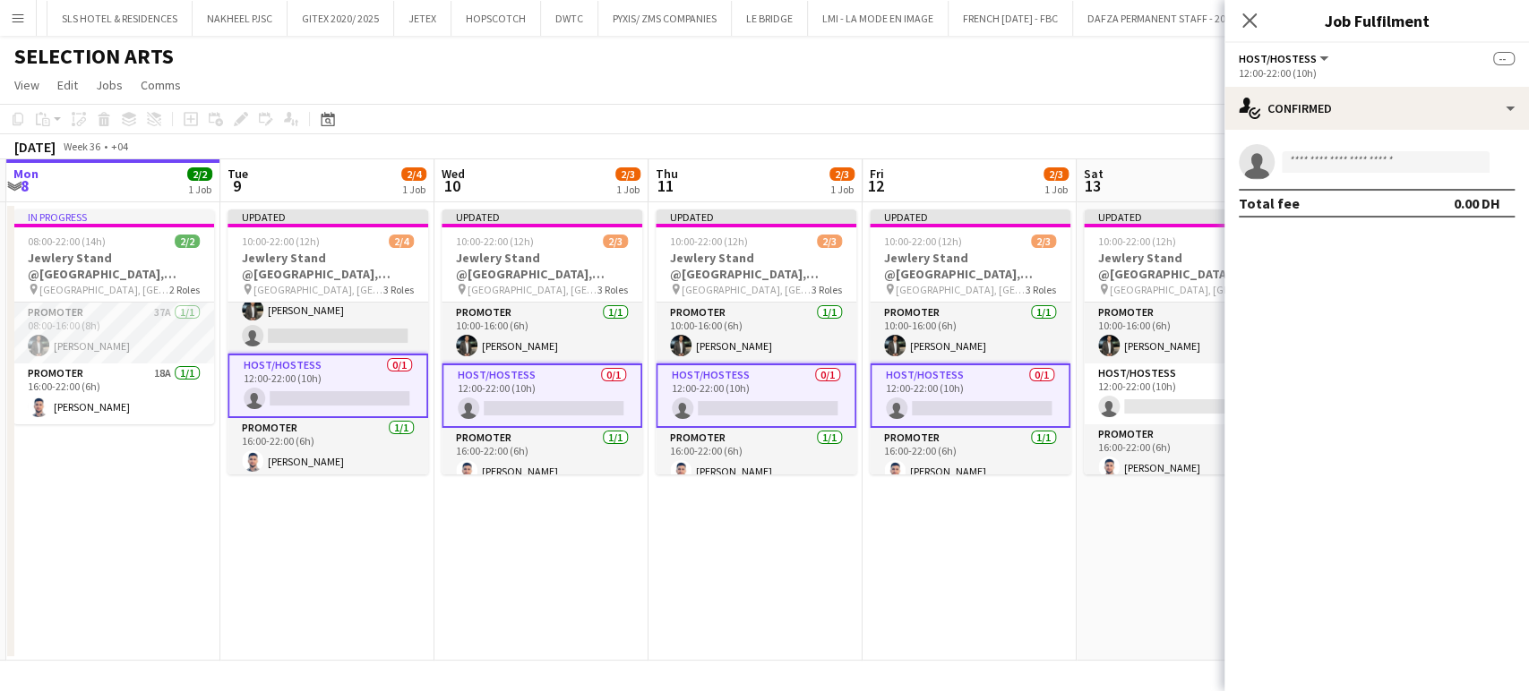
click at [1087, 392] on app-card-role "Host/Hostess 0/1 12:00-22:00 (10h) single-neutral-actions" at bounding box center [1184, 394] width 201 height 61
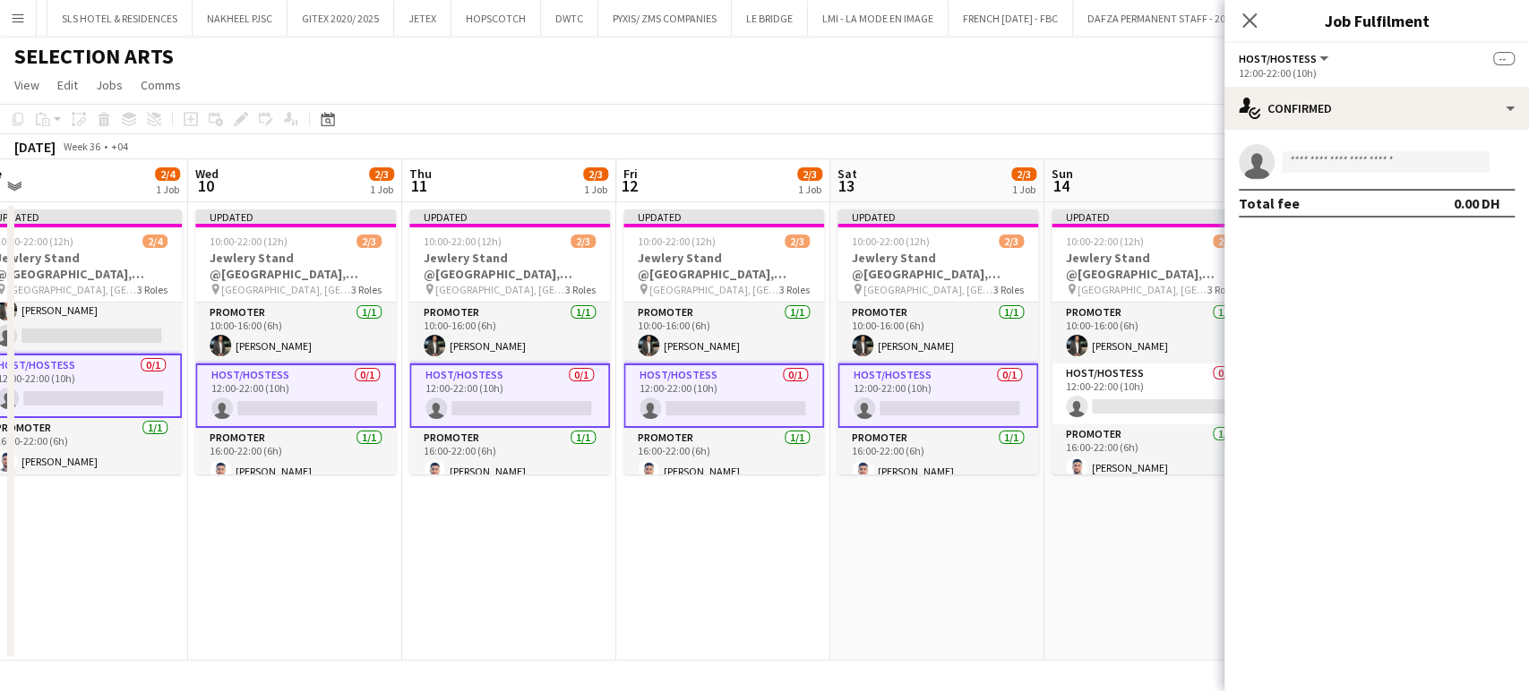
drag, startPoint x: 783, startPoint y: 387, endPoint x: 533, endPoint y: 398, distance: 250.1
click at [541, 395] on app-calendar-viewport "Fri 5 Sat 6 Sun 7 Mon 8 2/2 1 Job Tue 9 2/4 1 Job Wed 10 2/3 1 Job Thu 11 2/3 1…" at bounding box center [764, 410] width 1529 height 502
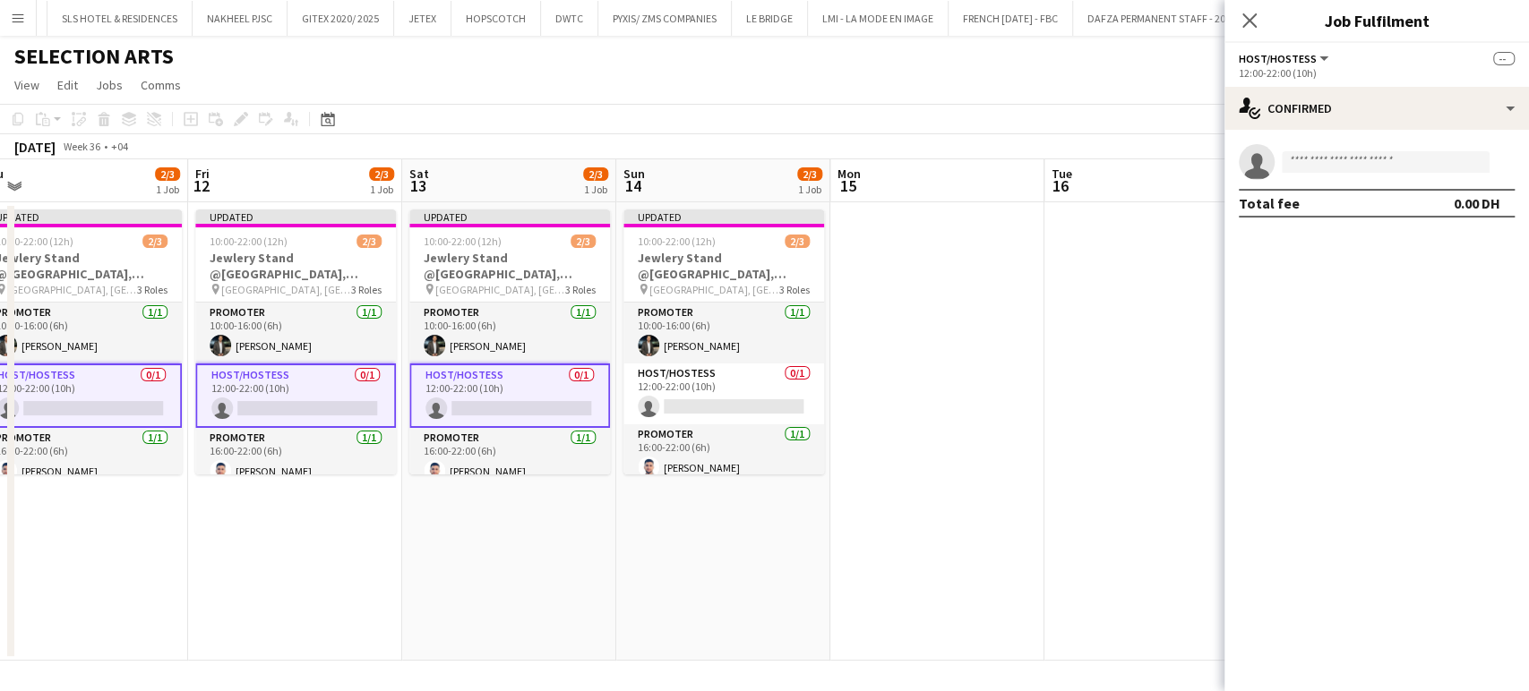
scroll to position [0, 767]
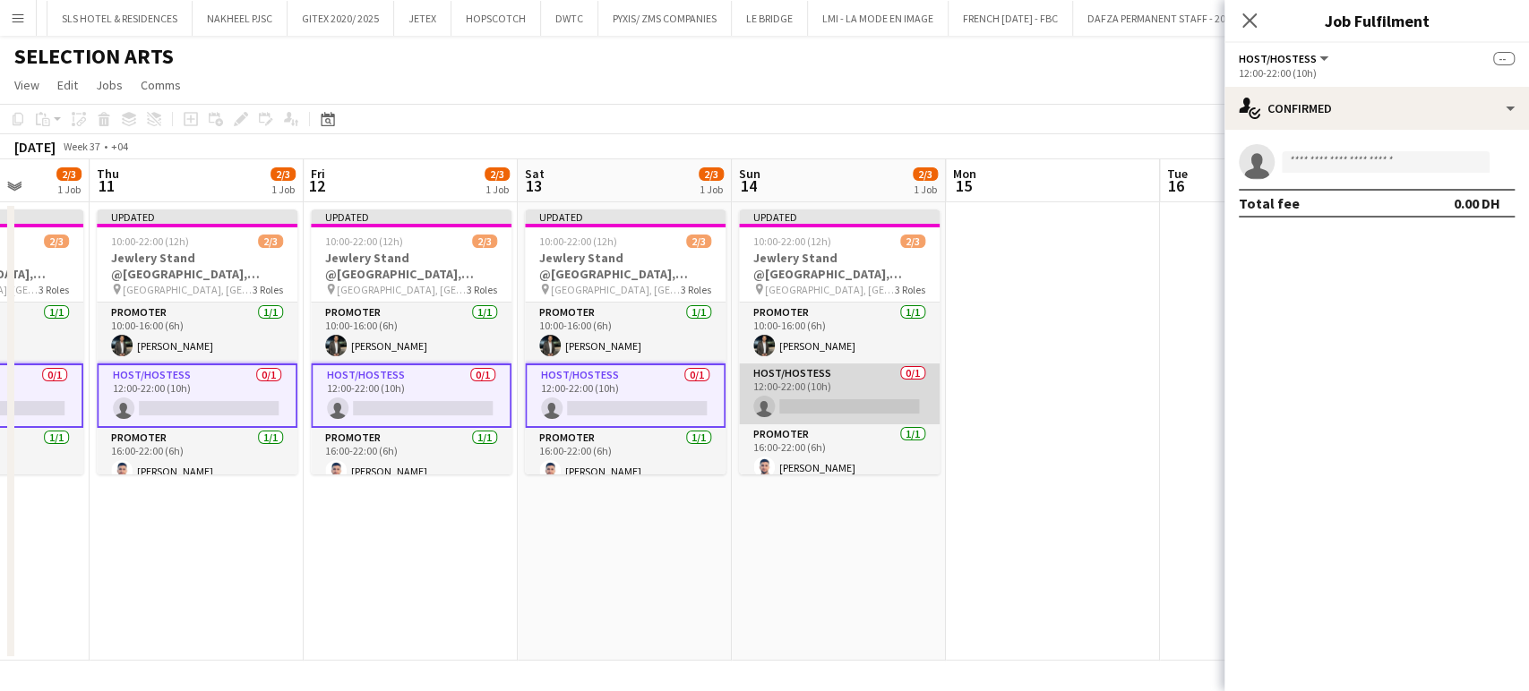
click at [874, 400] on app-card-role "Host/Hostess 0/1 12:00-22:00 (10h) single-neutral-actions" at bounding box center [839, 394] width 201 height 61
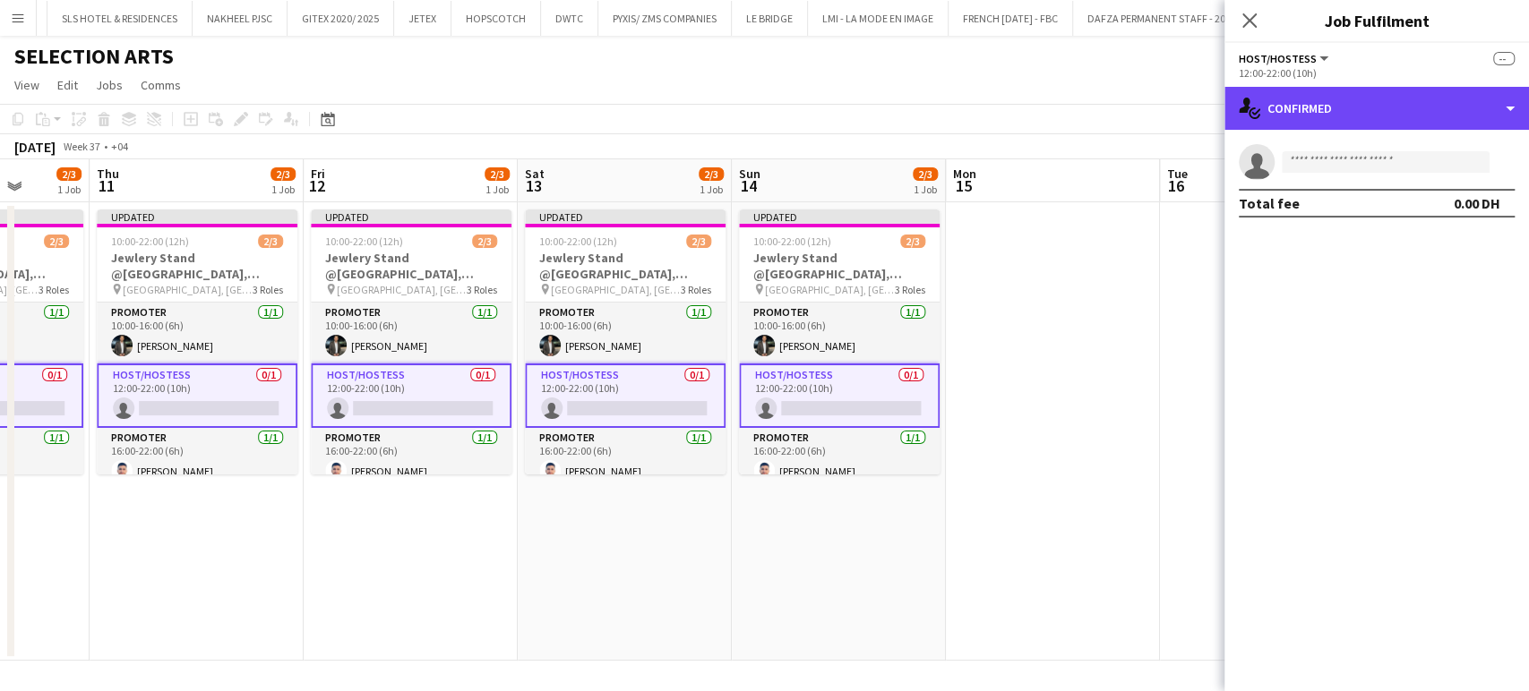
drag, startPoint x: 1497, startPoint y: 107, endPoint x: 1484, endPoint y: 136, distance: 31.6
click at [1496, 107] on div "single-neutral-actions-check-2 Confirmed" at bounding box center [1376, 108] width 304 height 43
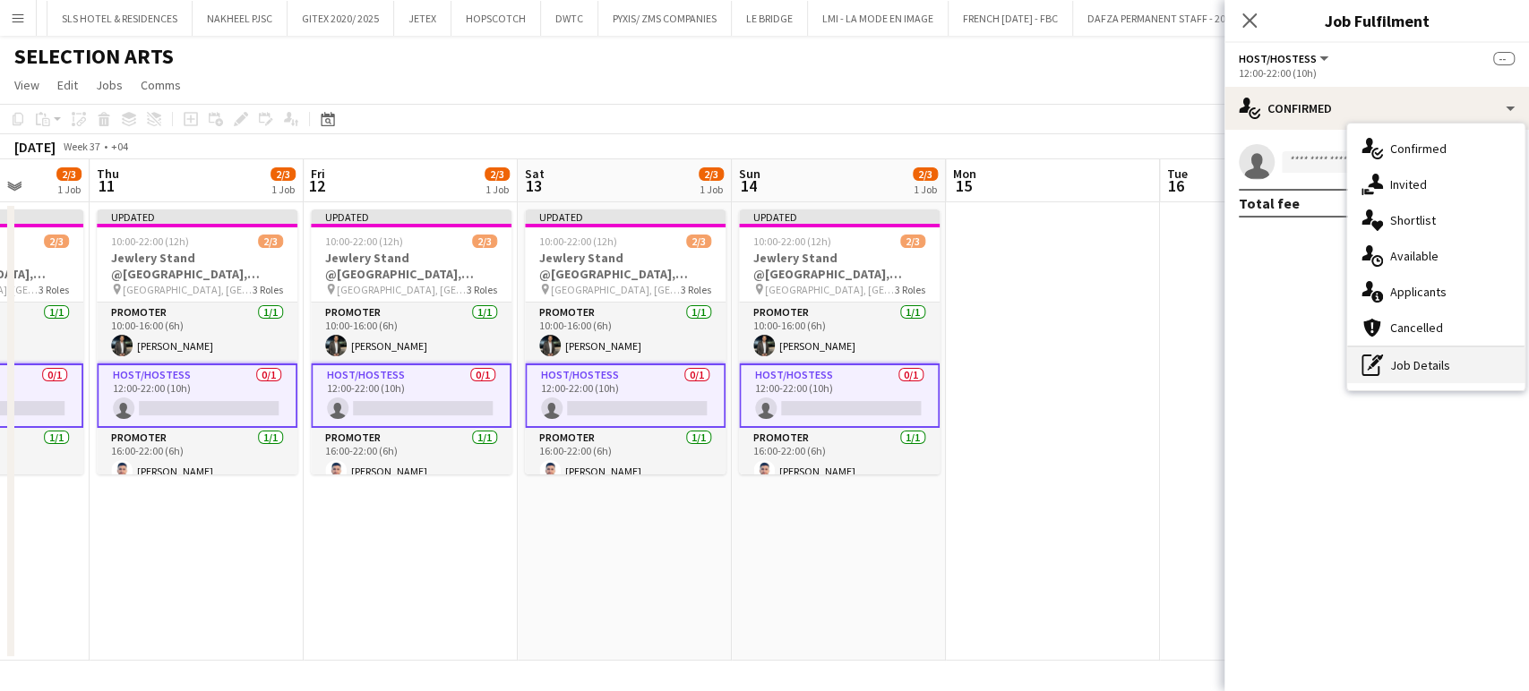
click at [1447, 358] on div "pen-write Job Details" at bounding box center [1435, 365] width 177 height 36
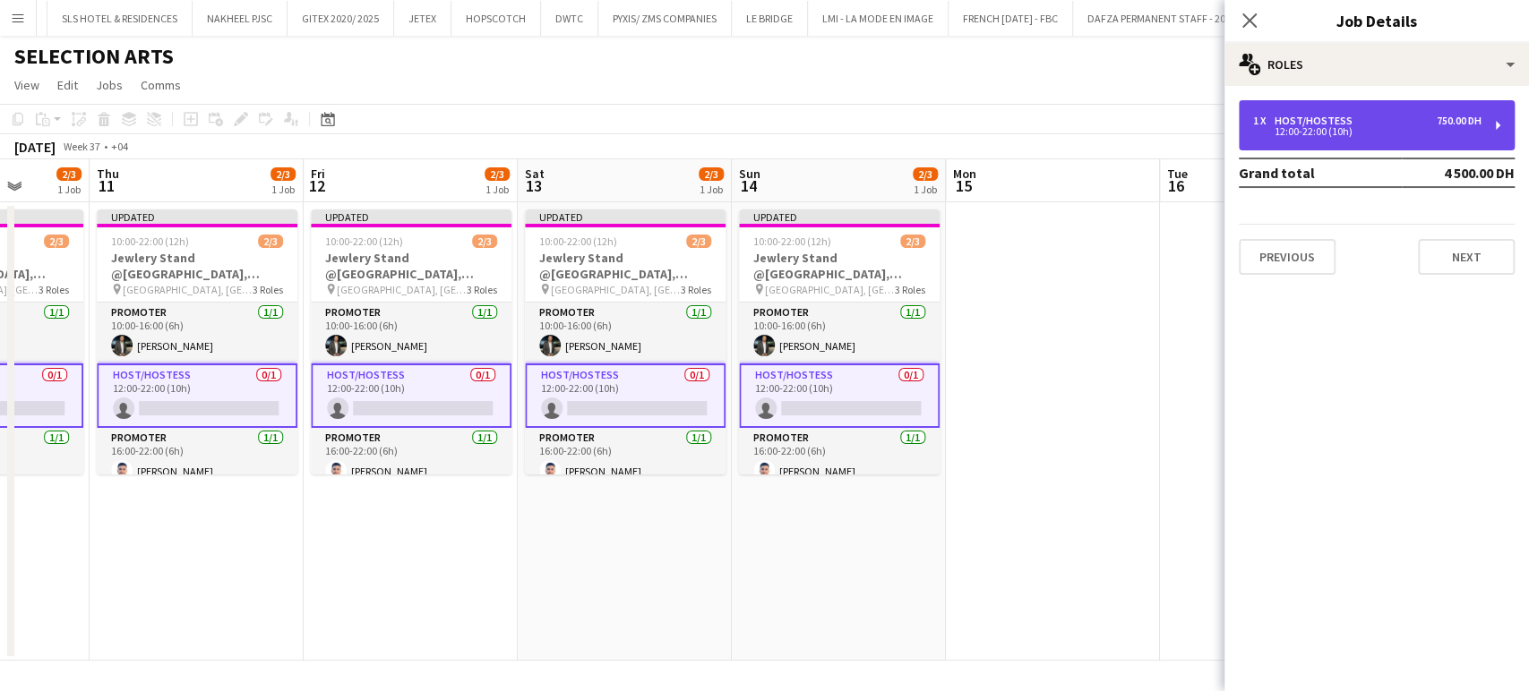
click at [1349, 127] on div "12:00-22:00 (10h)" at bounding box center [1367, 131] width 228 height 9
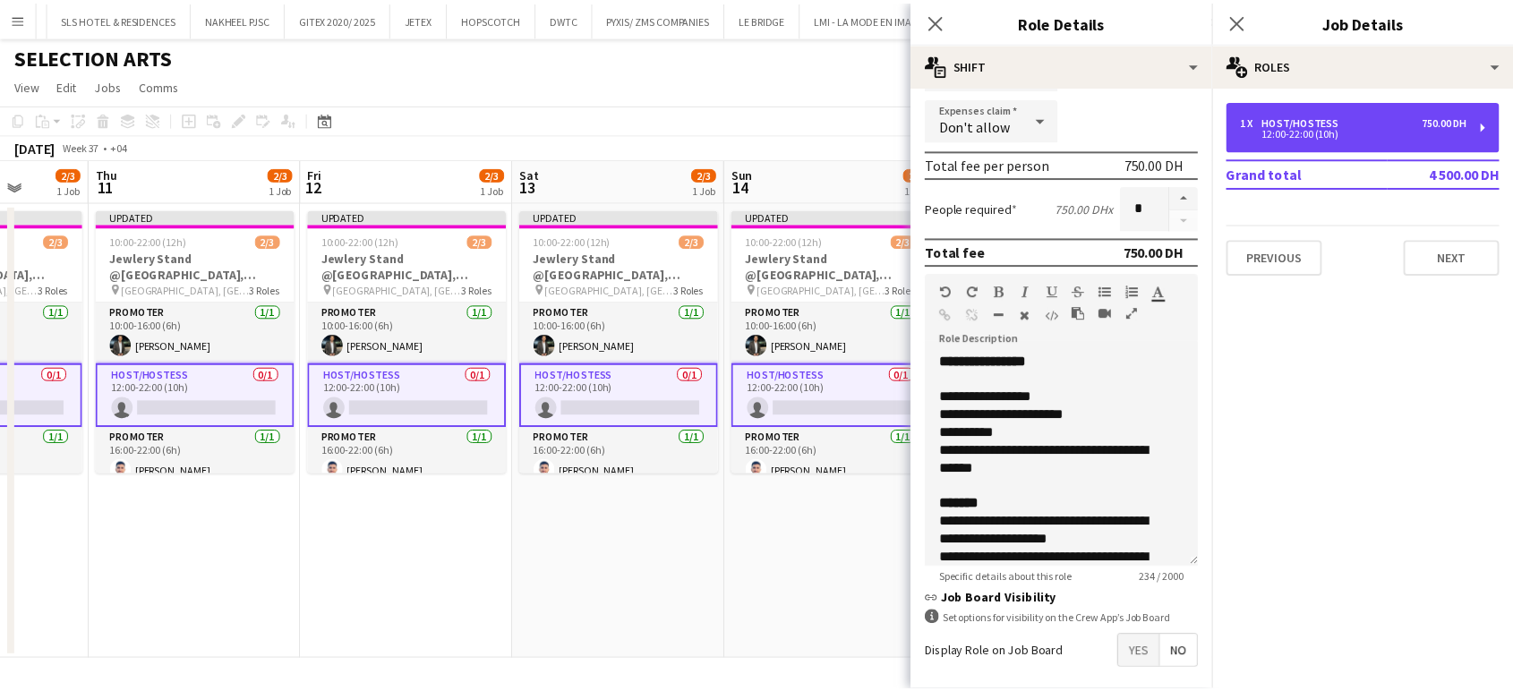
scroll to position [398, 0]
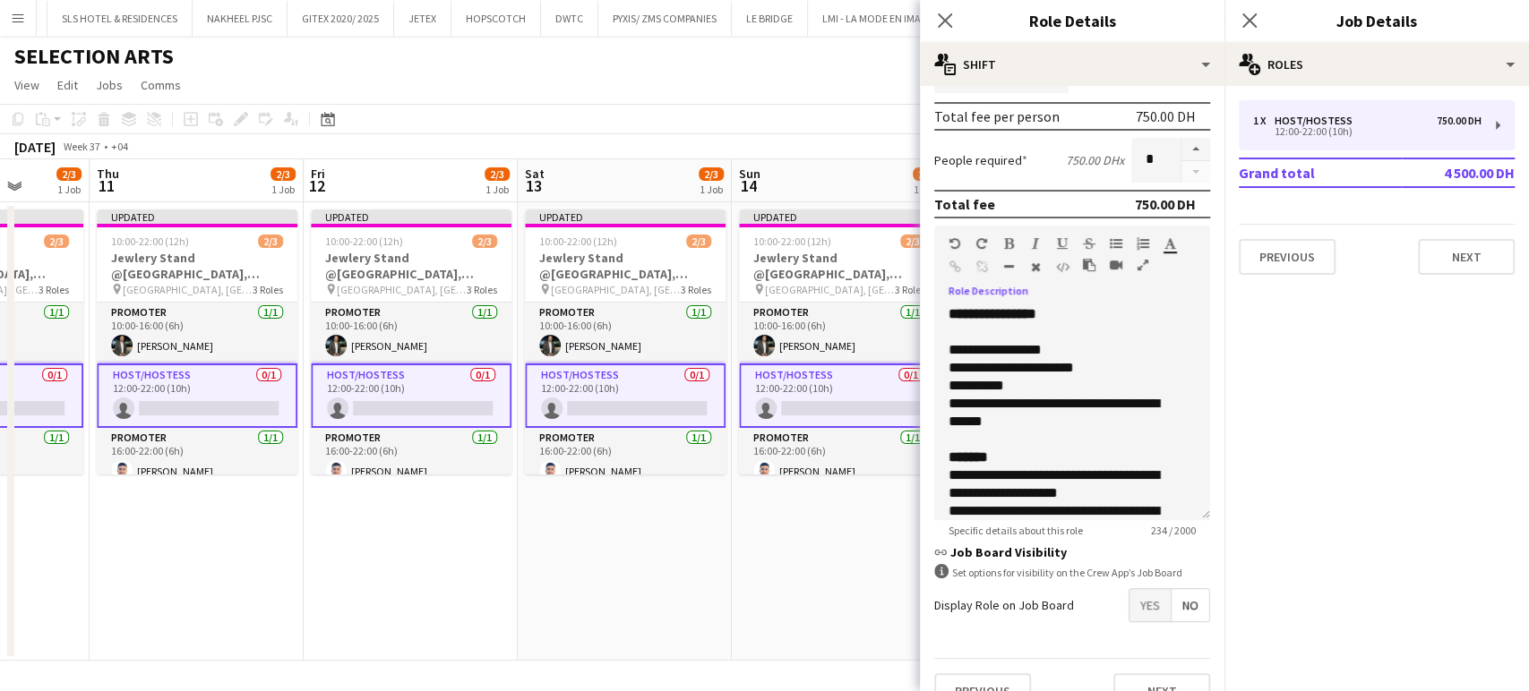
click at [1137, 259] on icon "button" at bounding box center [1142, 265] width 11 height 13
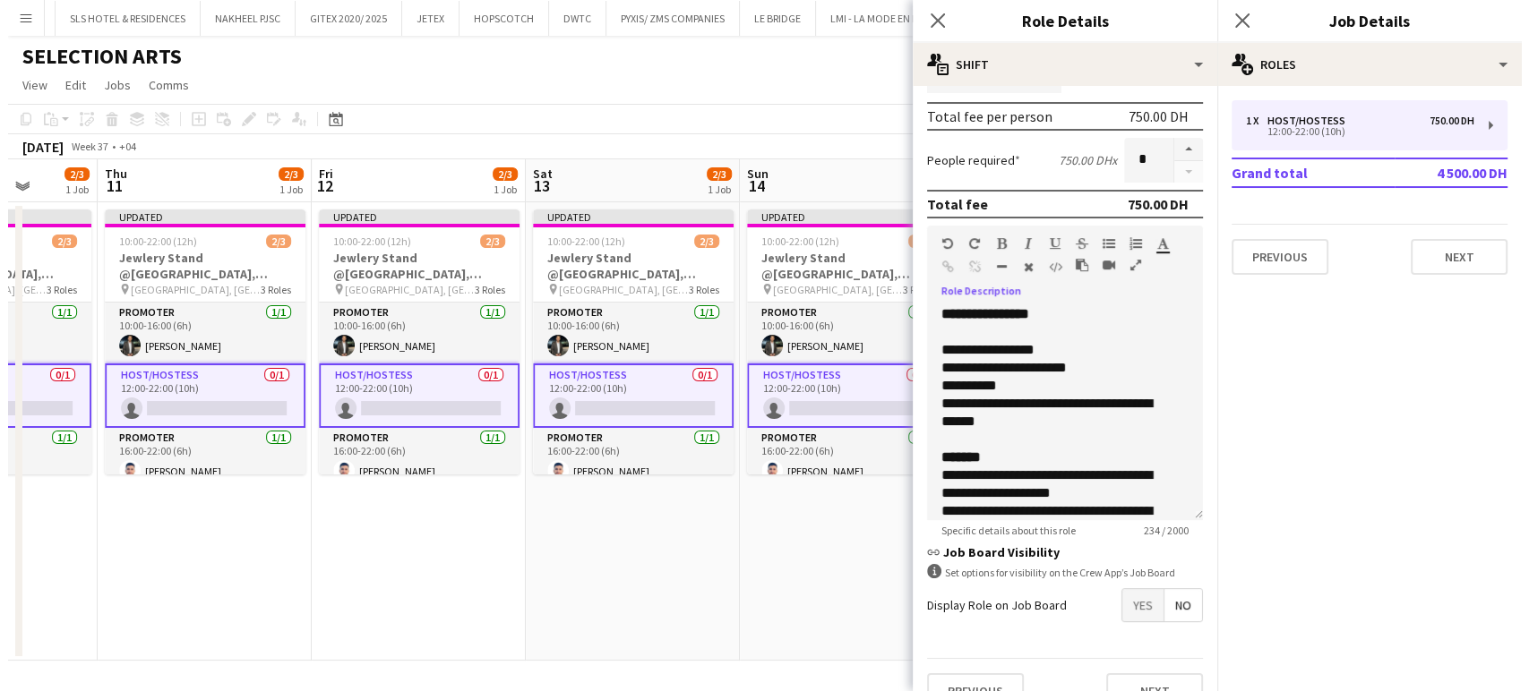
scroll to position [0, 0]
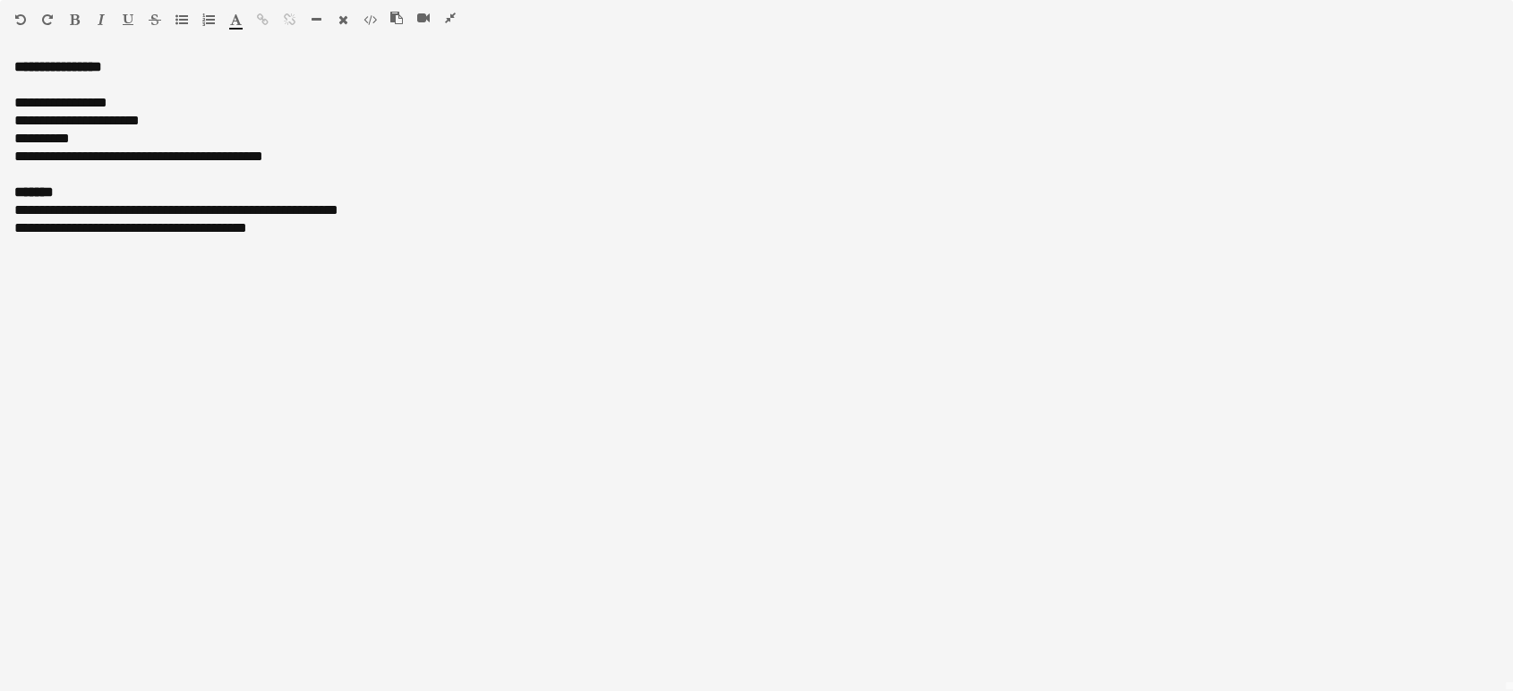
click at [446, 17] on icon "button" at bounding box center [450, 18] width 11 height 13
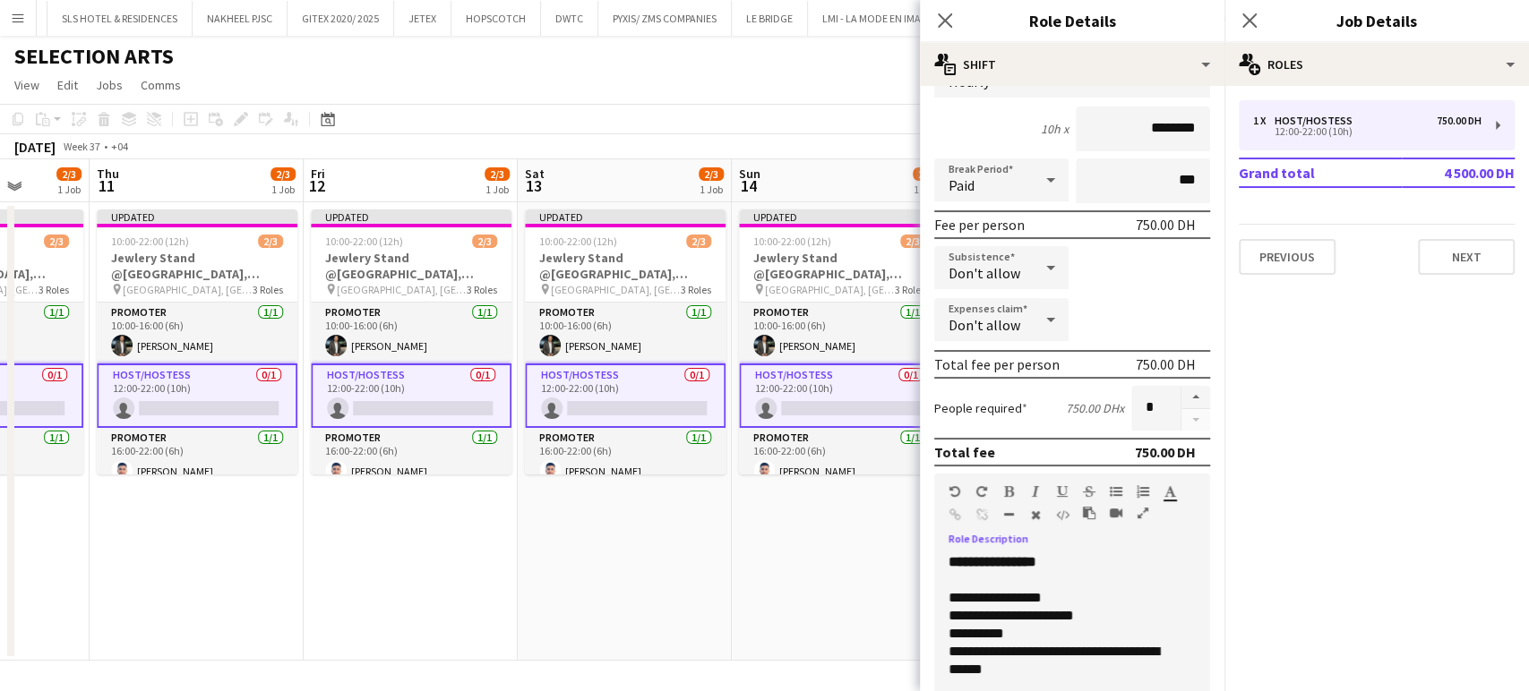
scroll to position [199, 0]
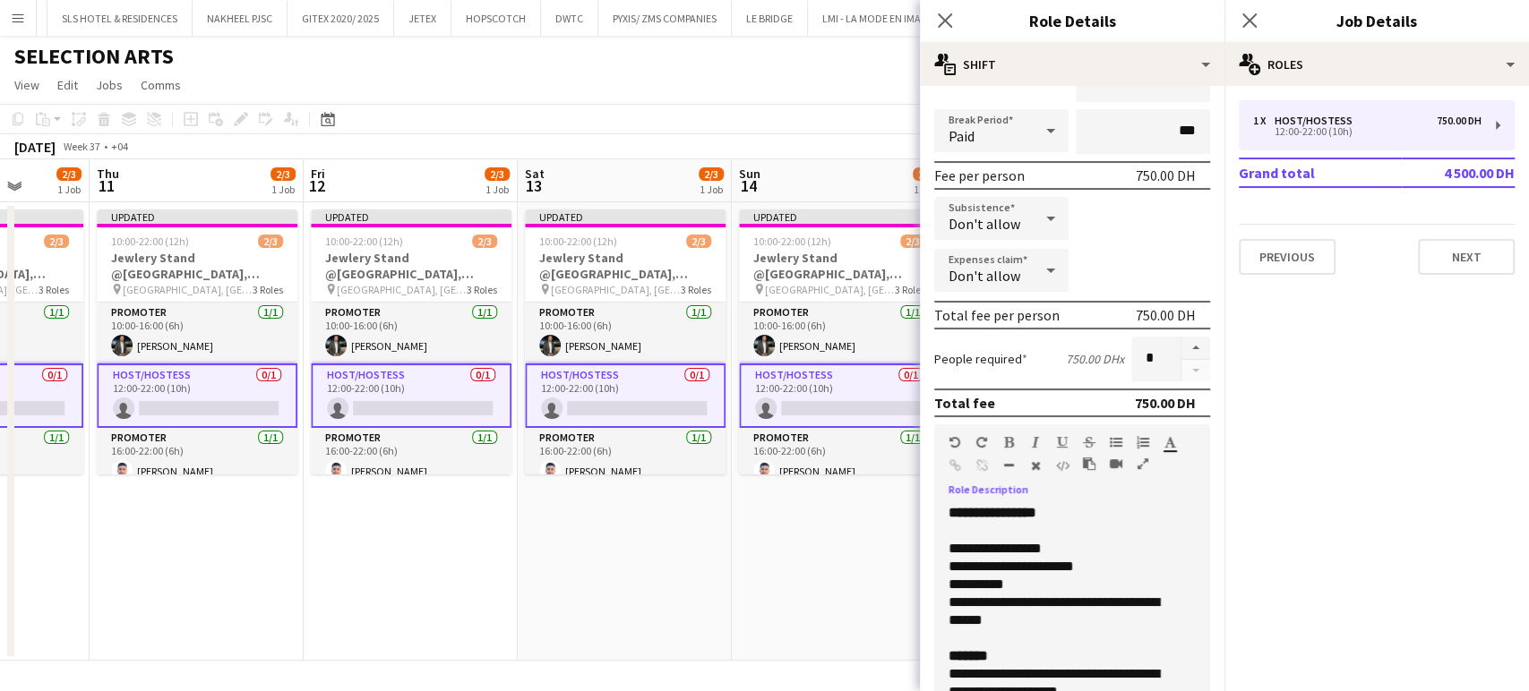
click at [948, 507] on b "**********" at bounding box center [992, 512] width 88 height 13
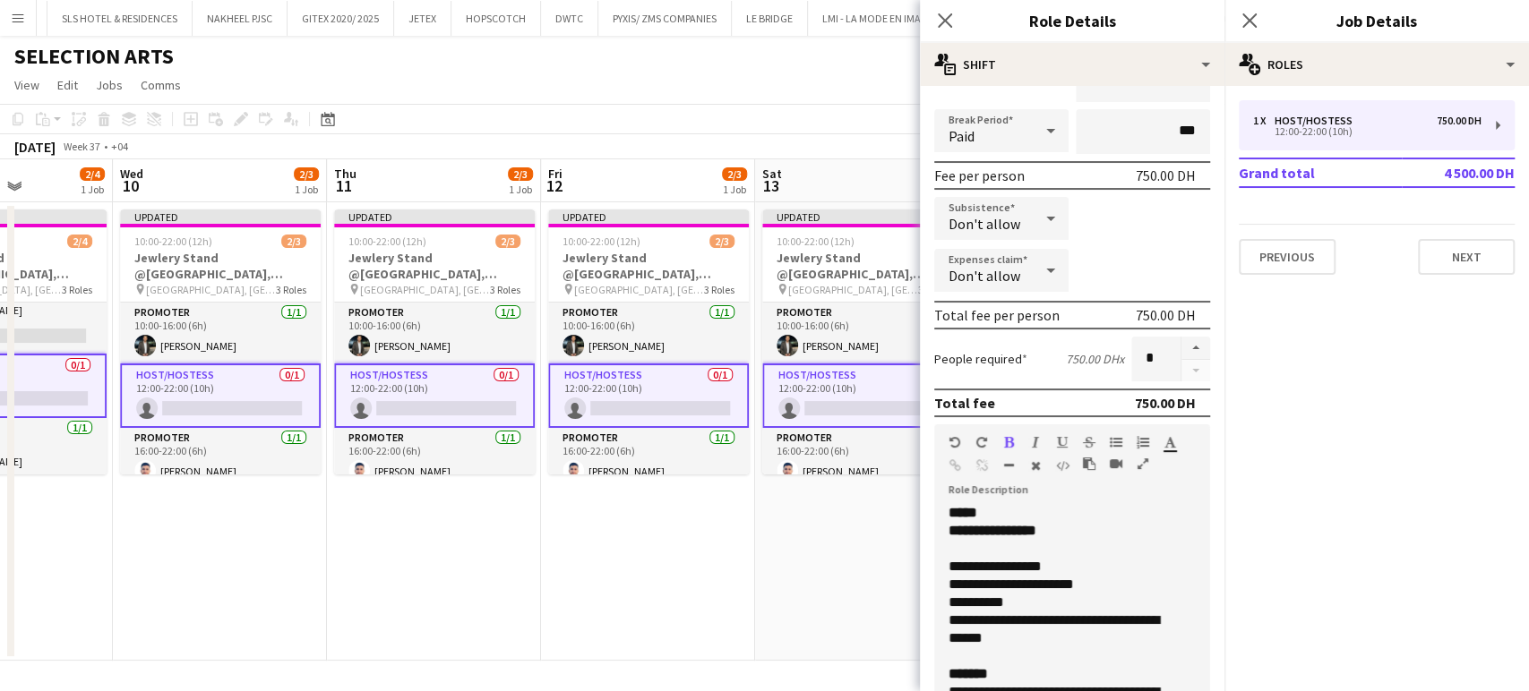
scroll to position [0, 509]
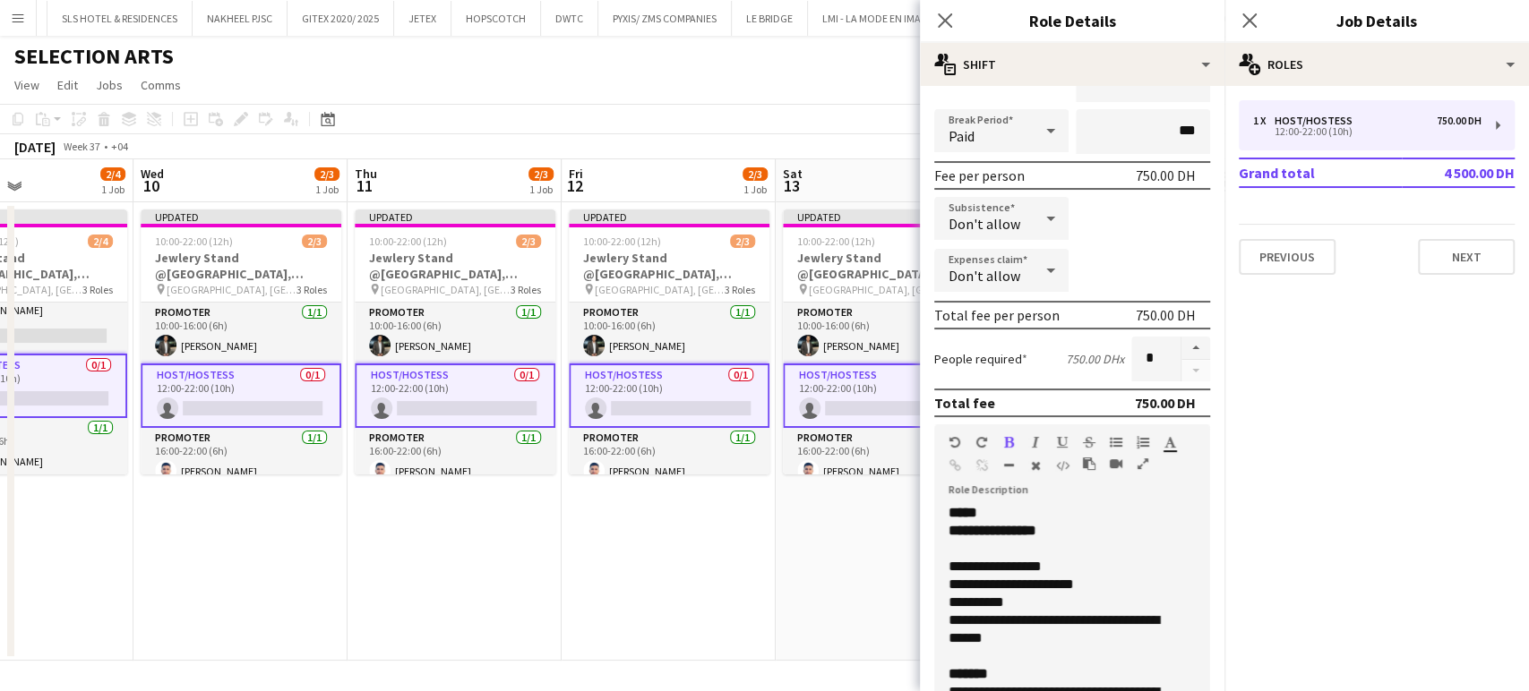
drag, startPoint x: 160, startPoint y: 376, endPoint x: 417, endPoint y: 433, distance: 263.1
click at [417, 433] on app-calendar-viewport "Sun 7 Mon 8 2/2 1 Job Tue 9 2/4 1 Job Wed 10 2/3 1 Job Thu 11 2/3 1 Job Fri 12 …" at bounding box center [764, 410] width 1529 height 502
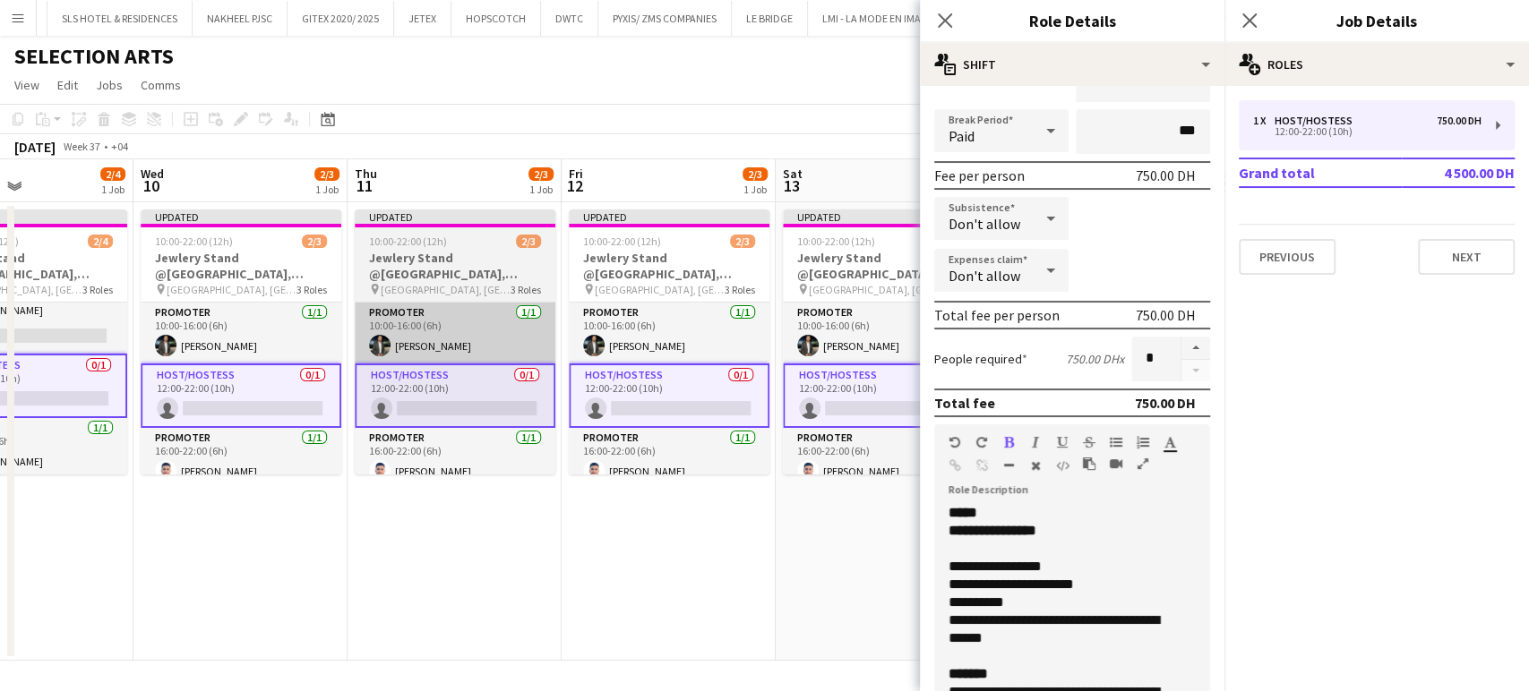
drag, startPoint x: 552, startPoint y: 478, endPoint x: 80, endPoint y: 325, distance: 496.2
click at [104, 324] on app-calendar-viewport "Sun 7 Mon 8 2/2 1 Job Tue 9 2/4 1 Job Wed 10 2/3 1 Job Thu 11 2/3 1 Job Fri 12 …" at bounding box center [764, 410] width 1529 height 502
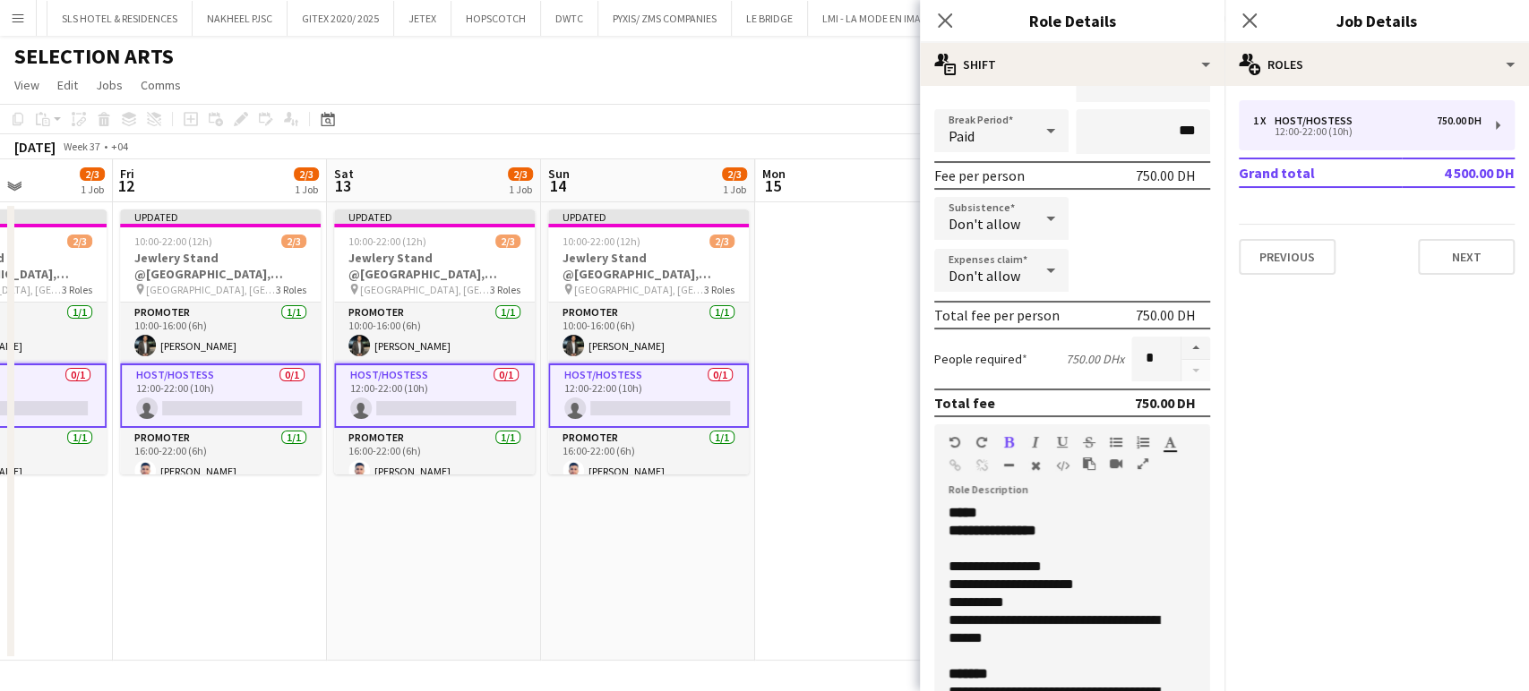
click at [1024, 510] on div "**********" at bounding box center [1072, 611] width 276 height 215
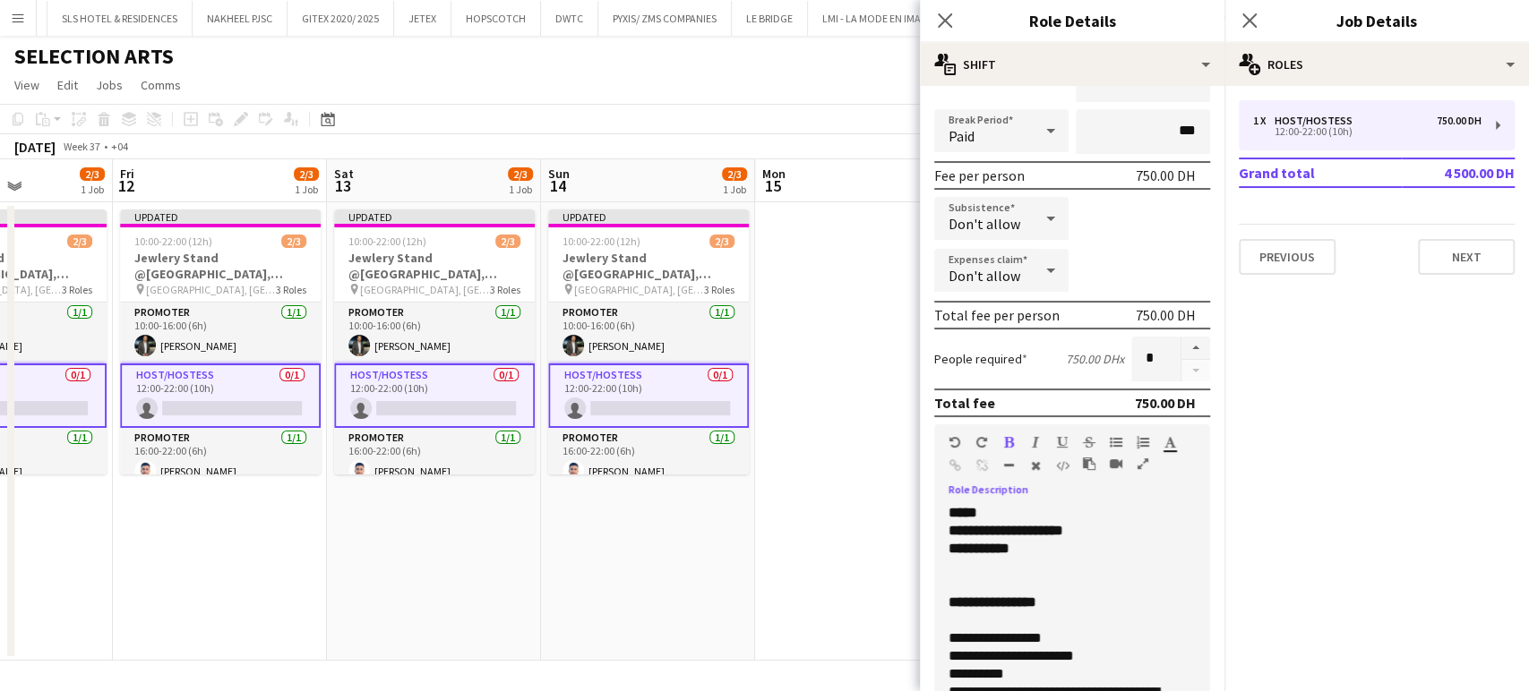
scroll to position [0, 527]
click at [533, 598] on app-date-cell "Updated 10:00-22:00 (12h) 2/3 Jewlery Stand @Galleria Mall, Abu Dhabi pin Galle…" at bounding box center [437, 431] width 214 height 459
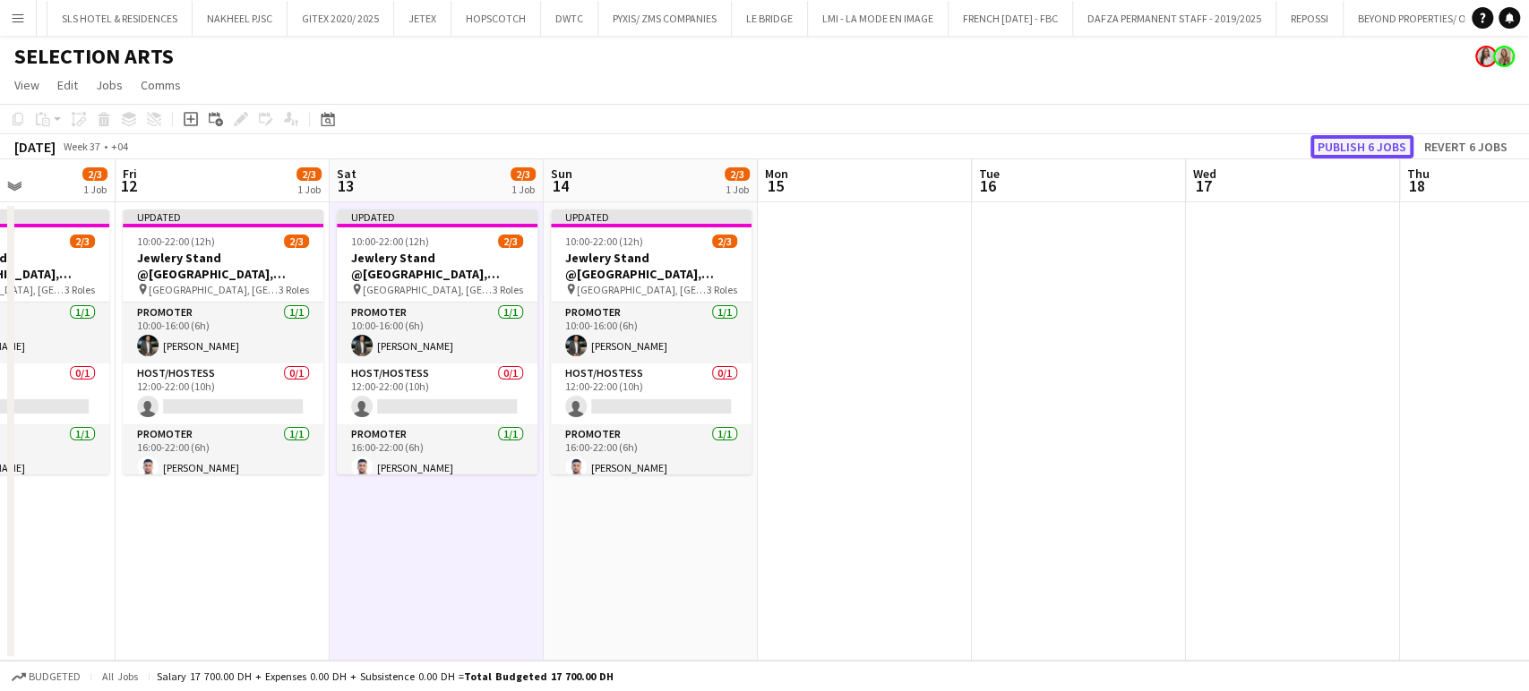
click at [1371, 149] on button "Publish 6 jobs" at bounding box center [1361, 146] width 103 height 23
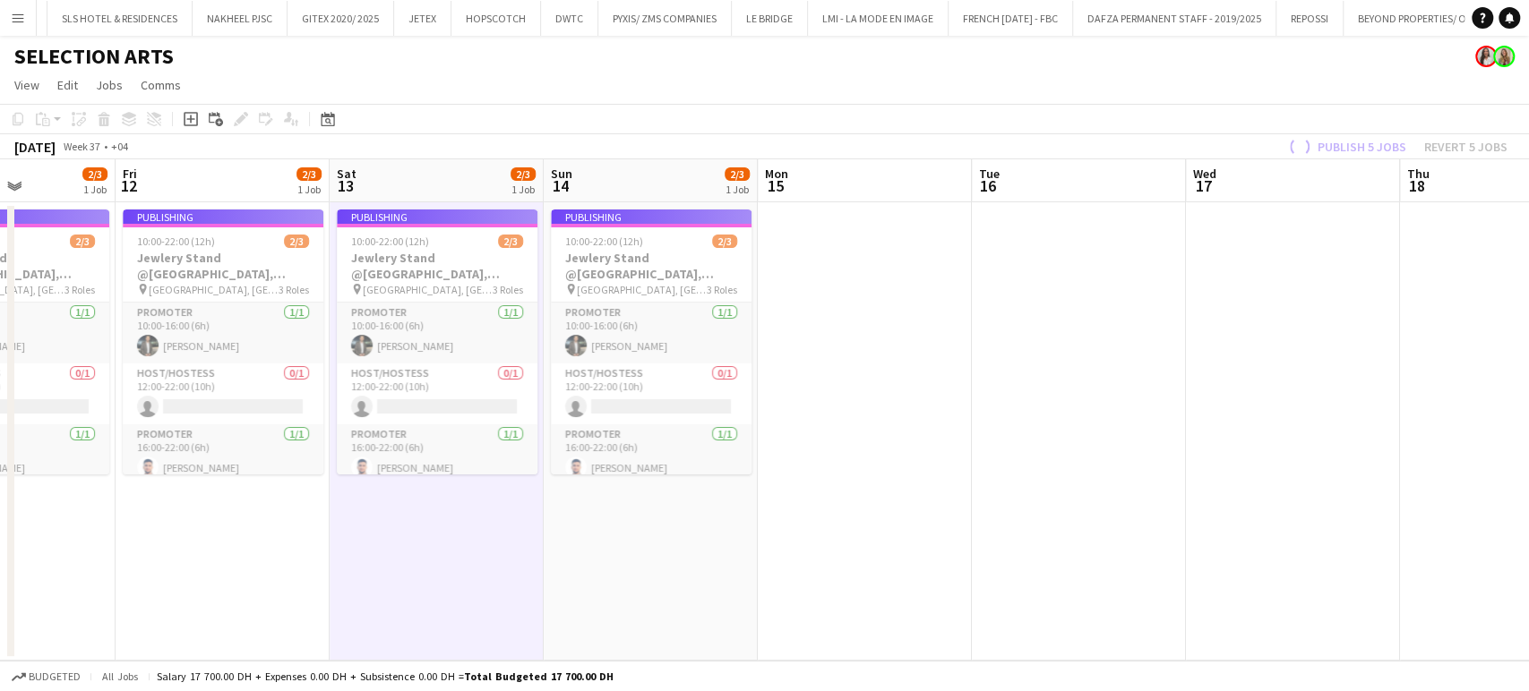
scroll to position [21, 0]
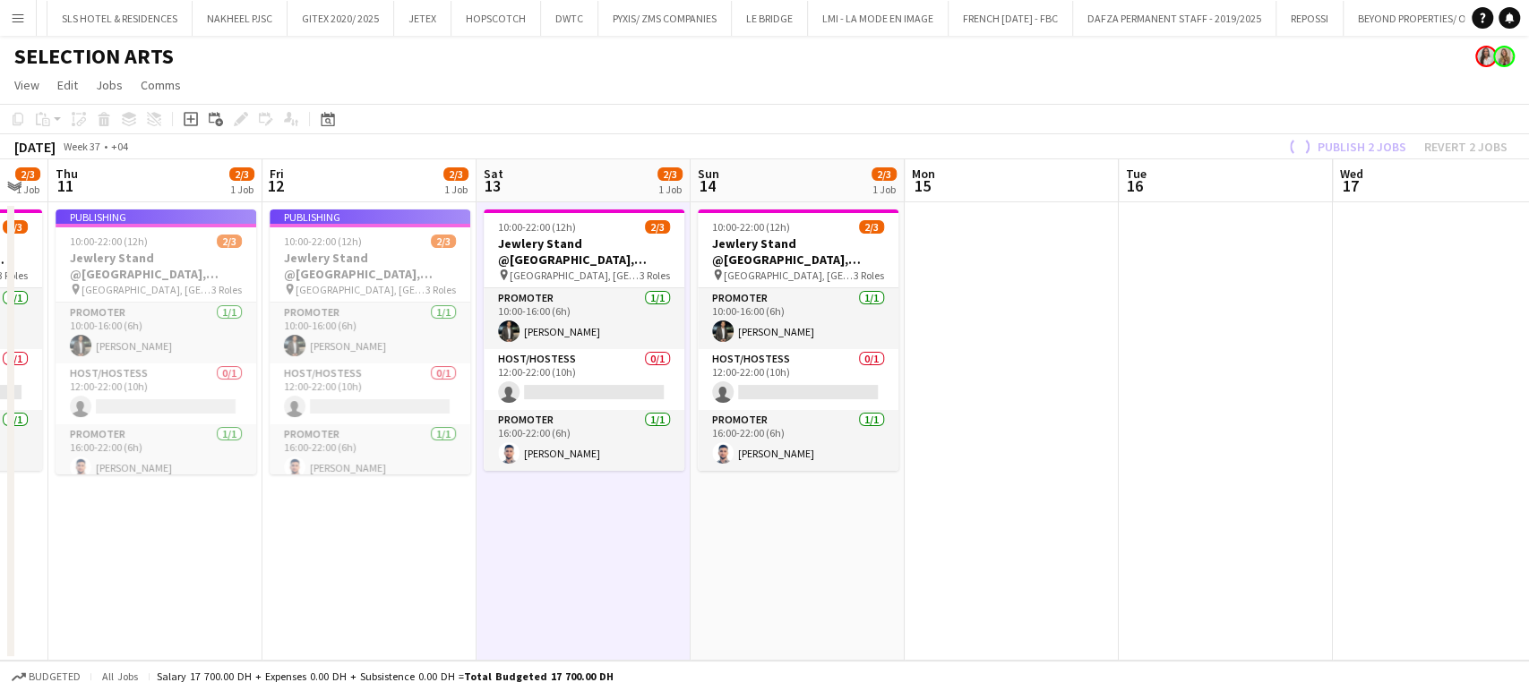
drag, startPoint x: 179, startPoint y: 377, endPoint x: 888, endPoint y: 467, distance: 714.9
click at [874, 464] on app-calendar-viewport "Tue 9 2/4 1 Job Wed 10 2/3 1 Job Thu 11 2/3 1 Job Fri 12 2/3 1 Job Sat 13 2/3 1…" at bounding box center [764, 410] width 1529 height 502
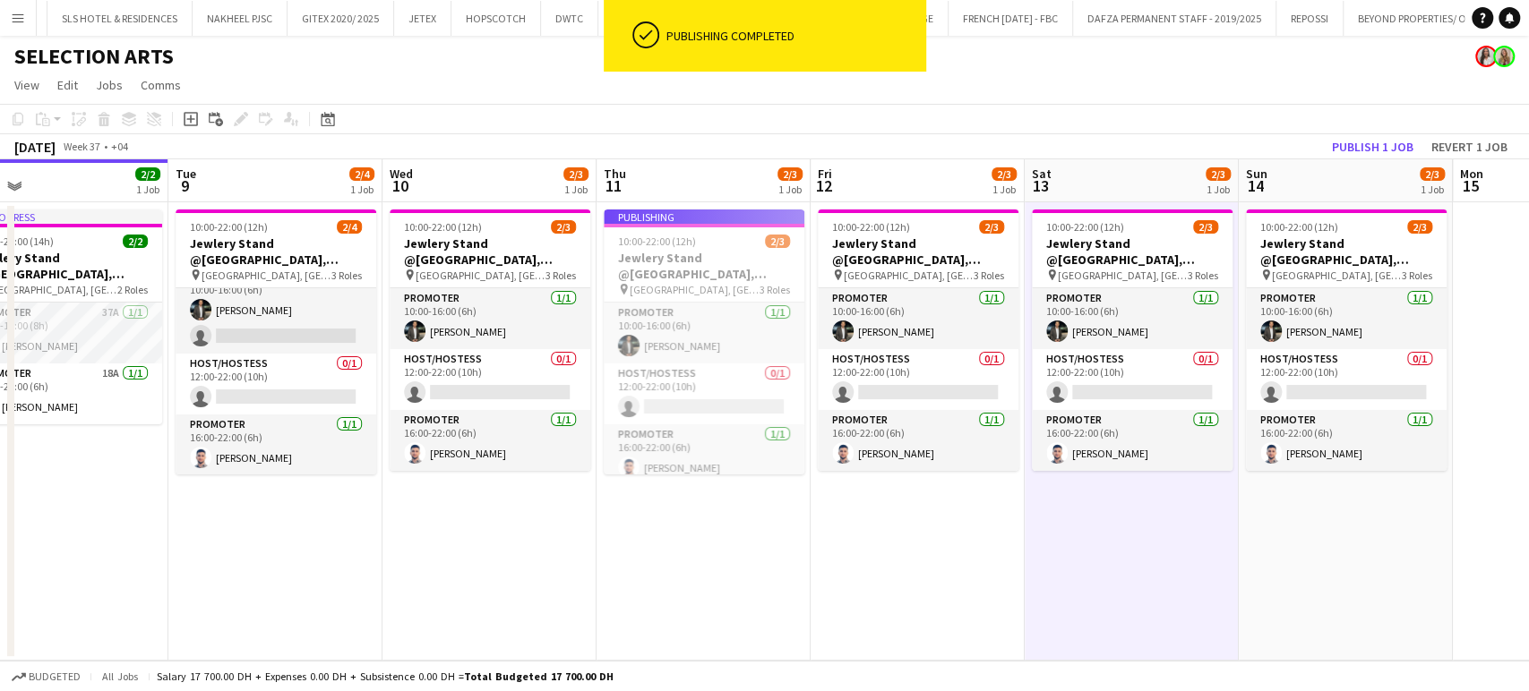
click at [584, 384] on app-calendar-viewport "Sat 6 Sun 7 Mon 8 2/2 1 Job Tue 9 2/4 1 Job Wed 10 2/3 1 Job Thu 11 2/3 1 Job F…" at bounding box center [764, 410] width 1529 height 502
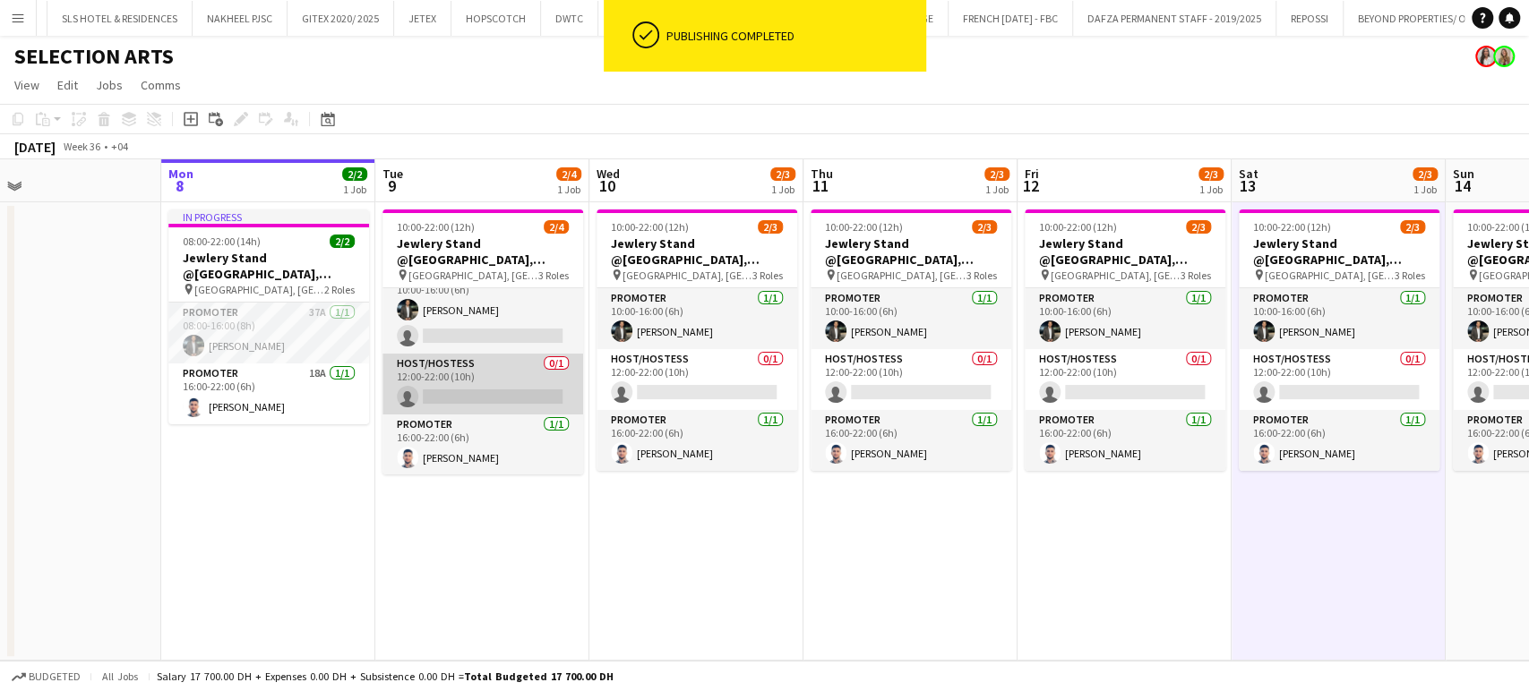
click at [485, 368] on app-card-role "Host/Hostess 0/1 12:00-22:00 (10h) single-neutral-actions" at bounding box center [482, 384] width 201 height 61
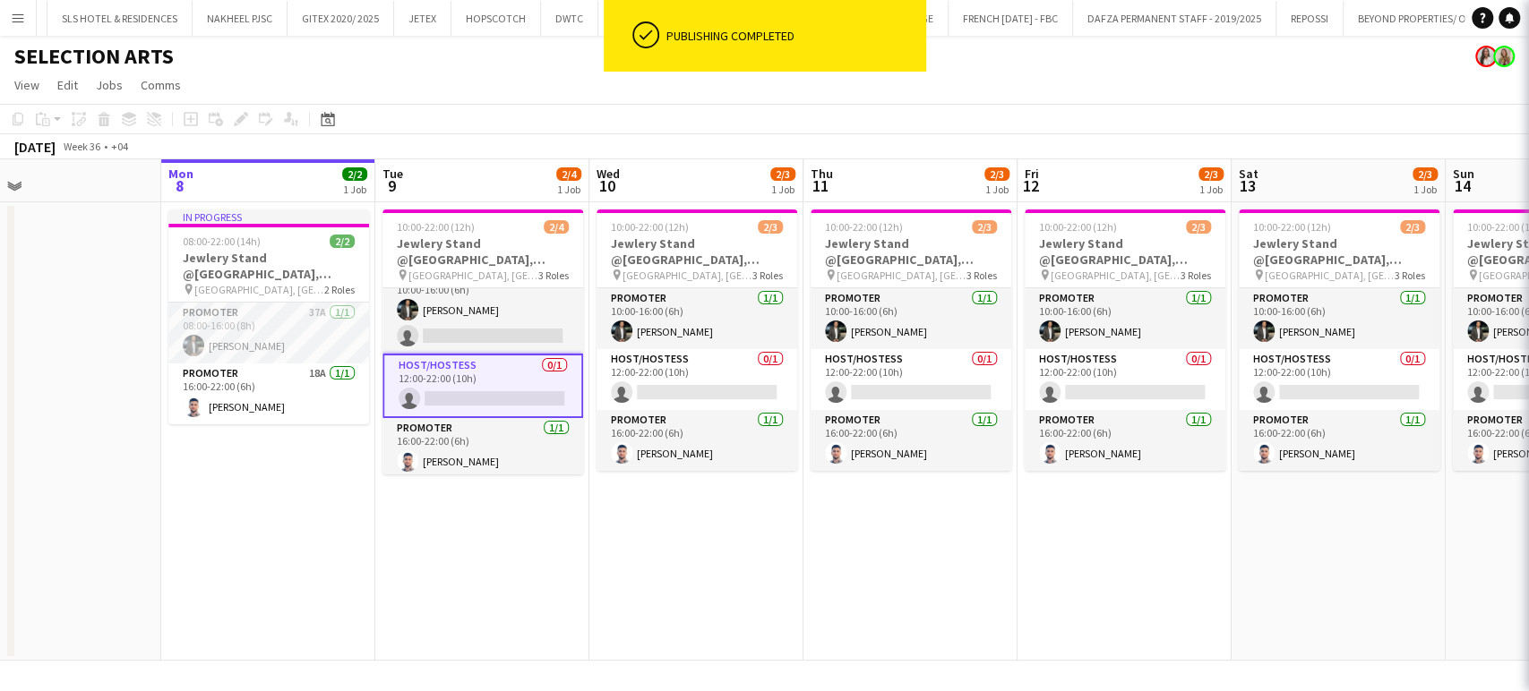
scroll to position [0, 482]
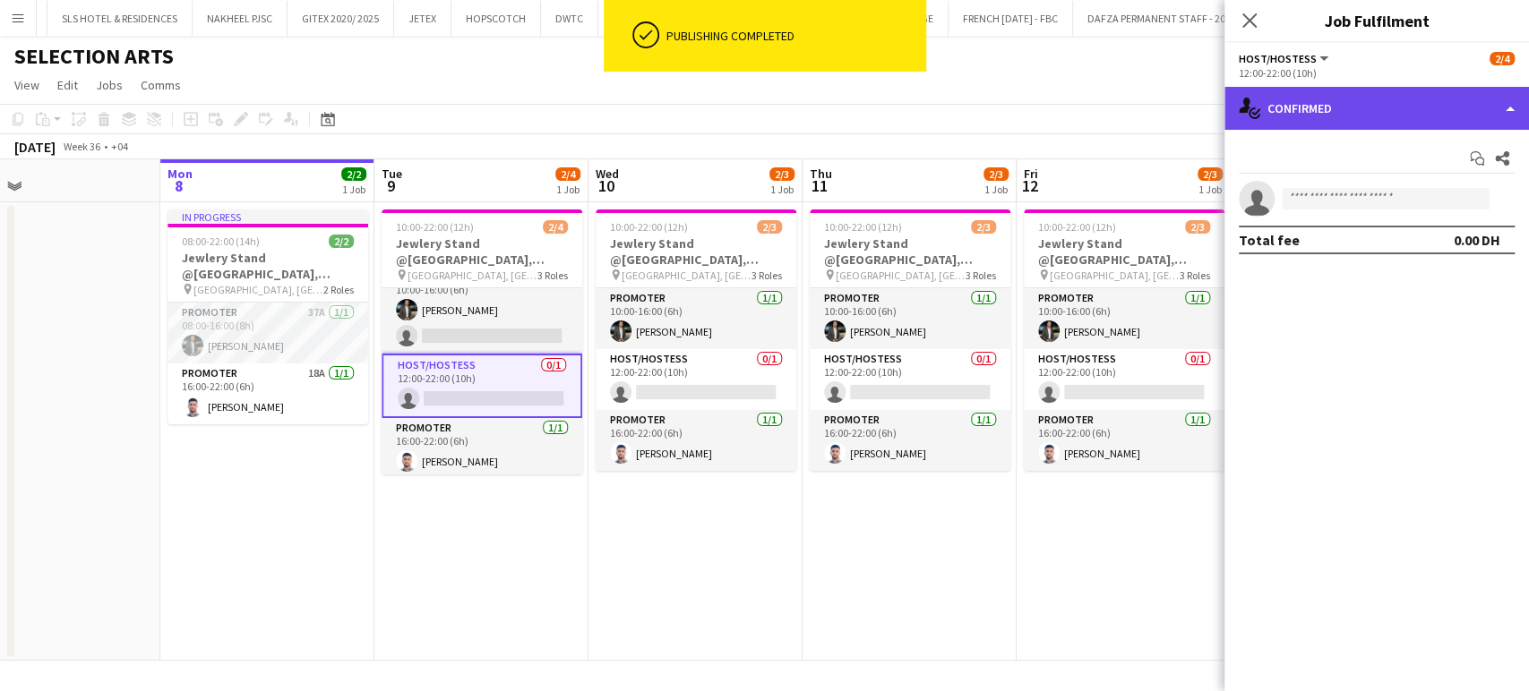
click at [1504, 115] on div "single-neutral-actions-check-2 Confirmed" at bounding box center [1376, 108] width 304 height 43
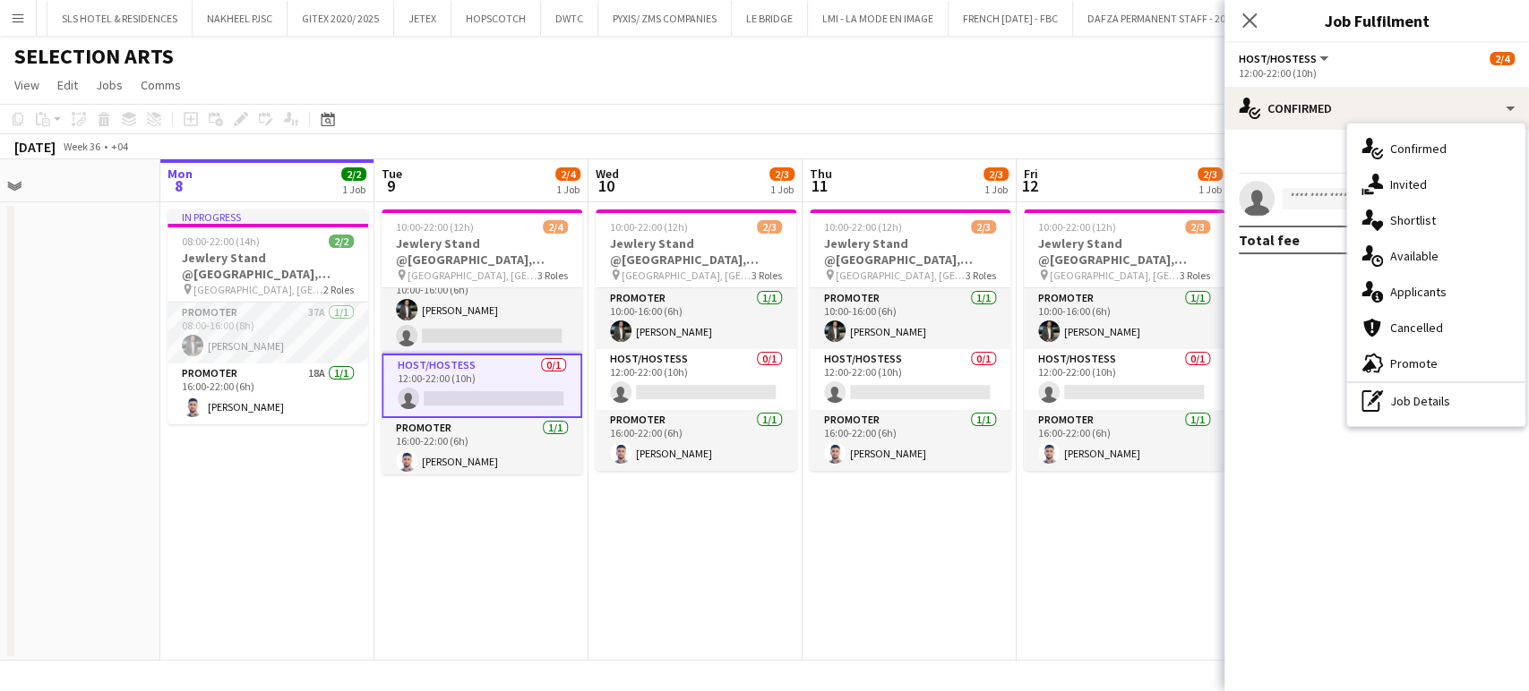
click at [1447, 364] on div "advertising-megaphone Promote" at bounding box center [1435, 364] width 177 height 36
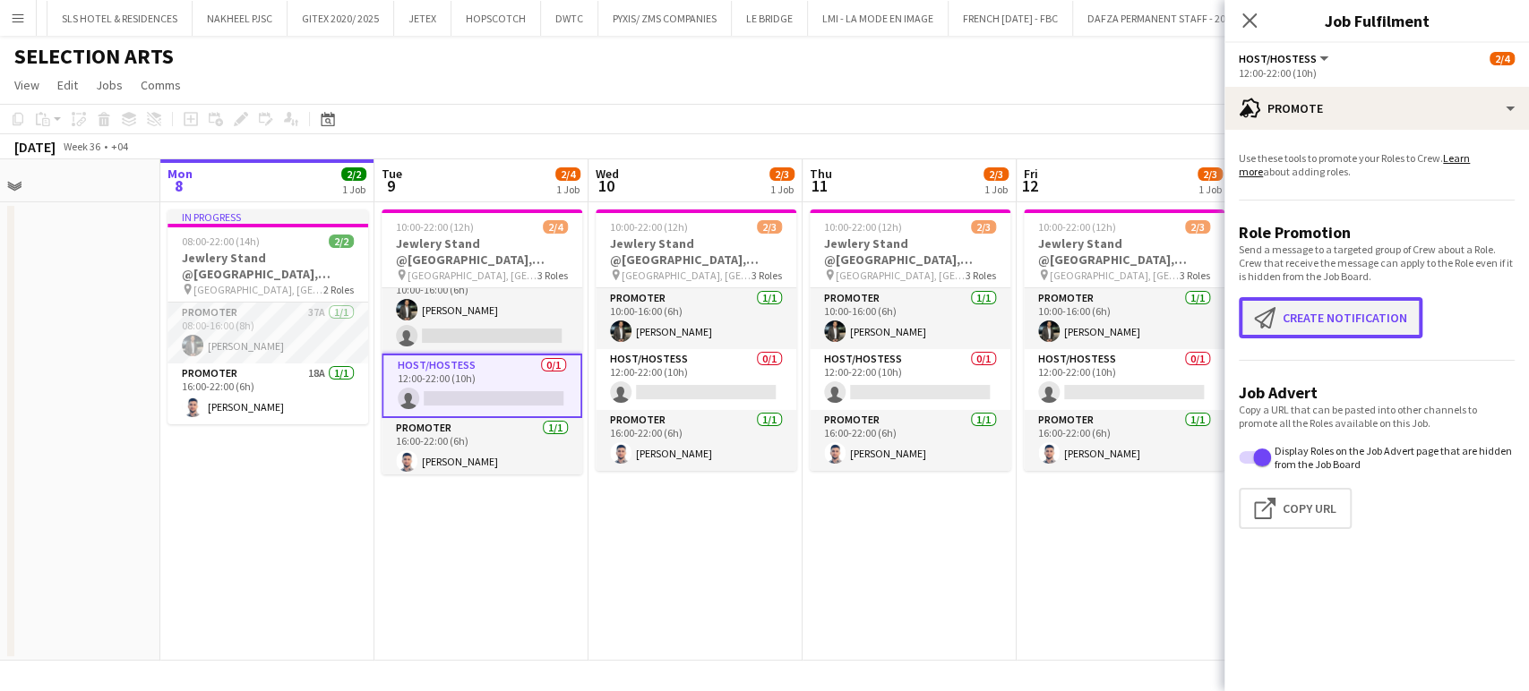
click at [1333, 316] on button "Create notification Create notification" at bounding box center [1331, 317] width 184 height 41
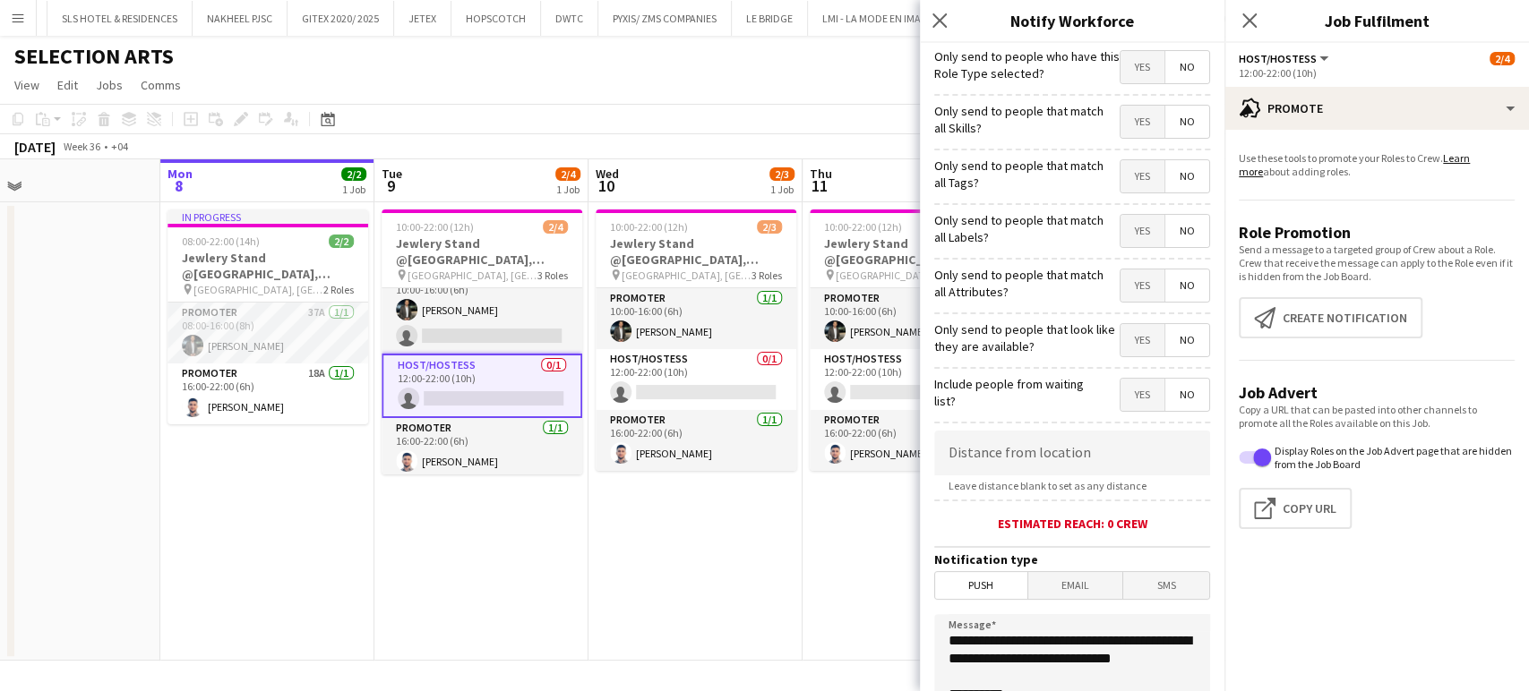
click at [1120, 115] on span "Yes" at bounding box center [1142, 122] width 44 height 32
click at [1123, 170] on span "Yes" at bounding box center [1142, 176] width 44 height 32
click at [1122, 238] on span "Yes" at bounding box center [1142, 231] width 44 height 32
click at [1127, 288] on span "Yes" at bounding box center [1142, 286] width 44 height 32
click at [1125, 330] on span "Yes" at bounding box center [1142, 340] width 44 height 32
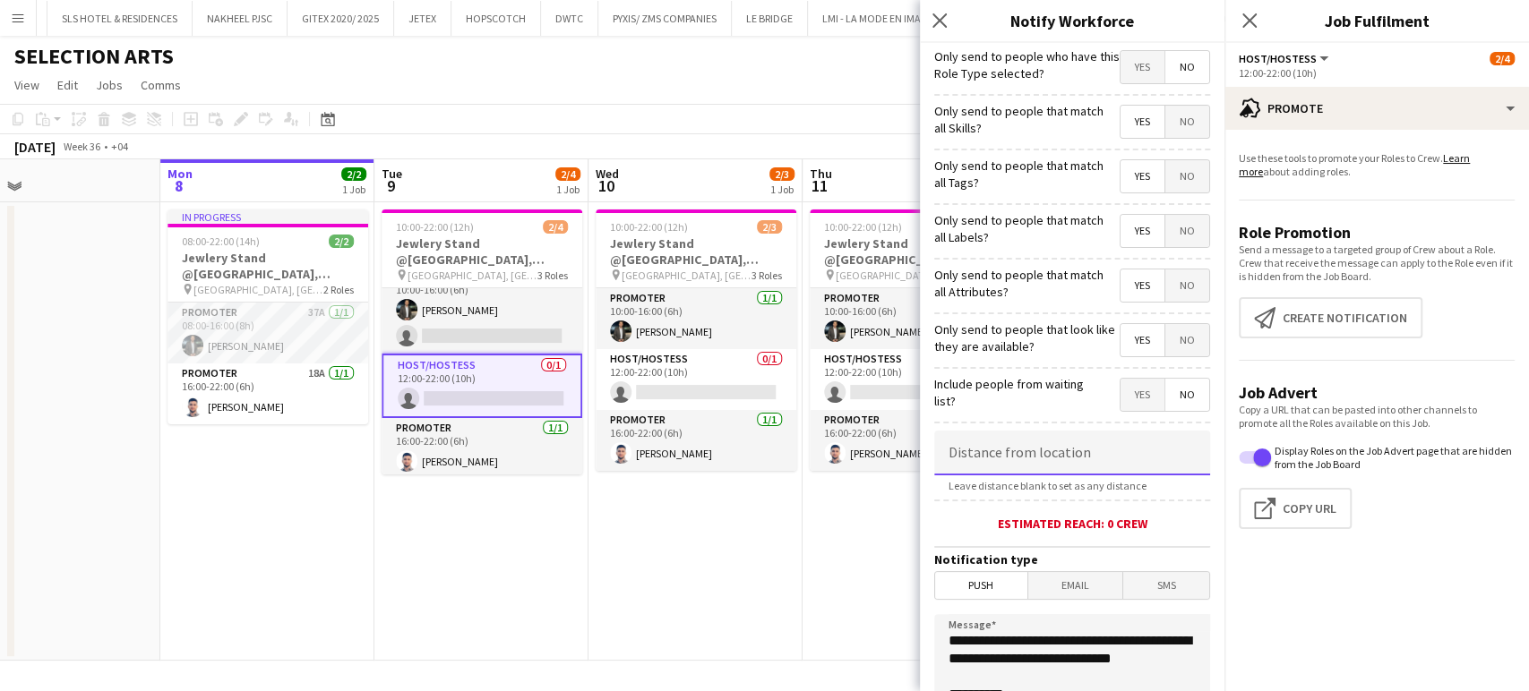
click at [1053, 451] on input at bounding box center [1072, 453] width 276 height 45
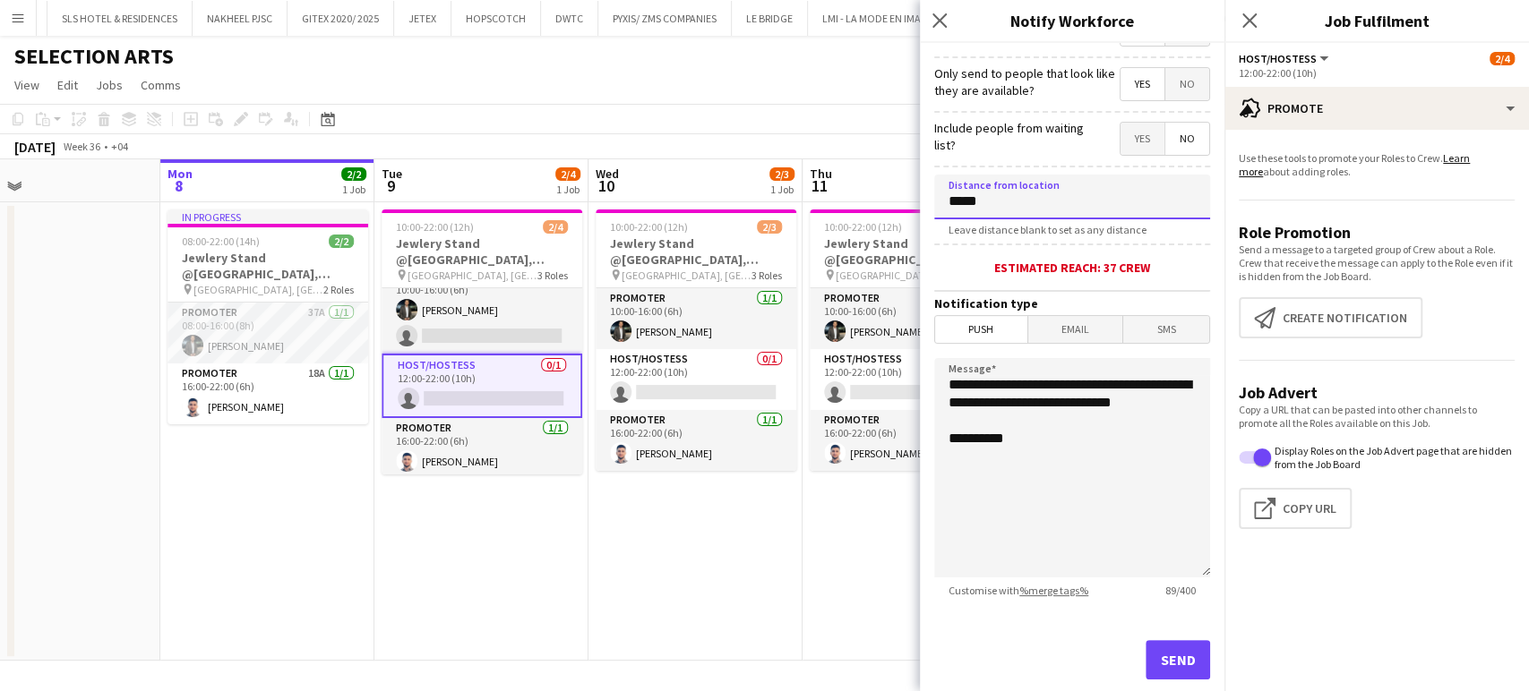
scroll to position [299, 0]
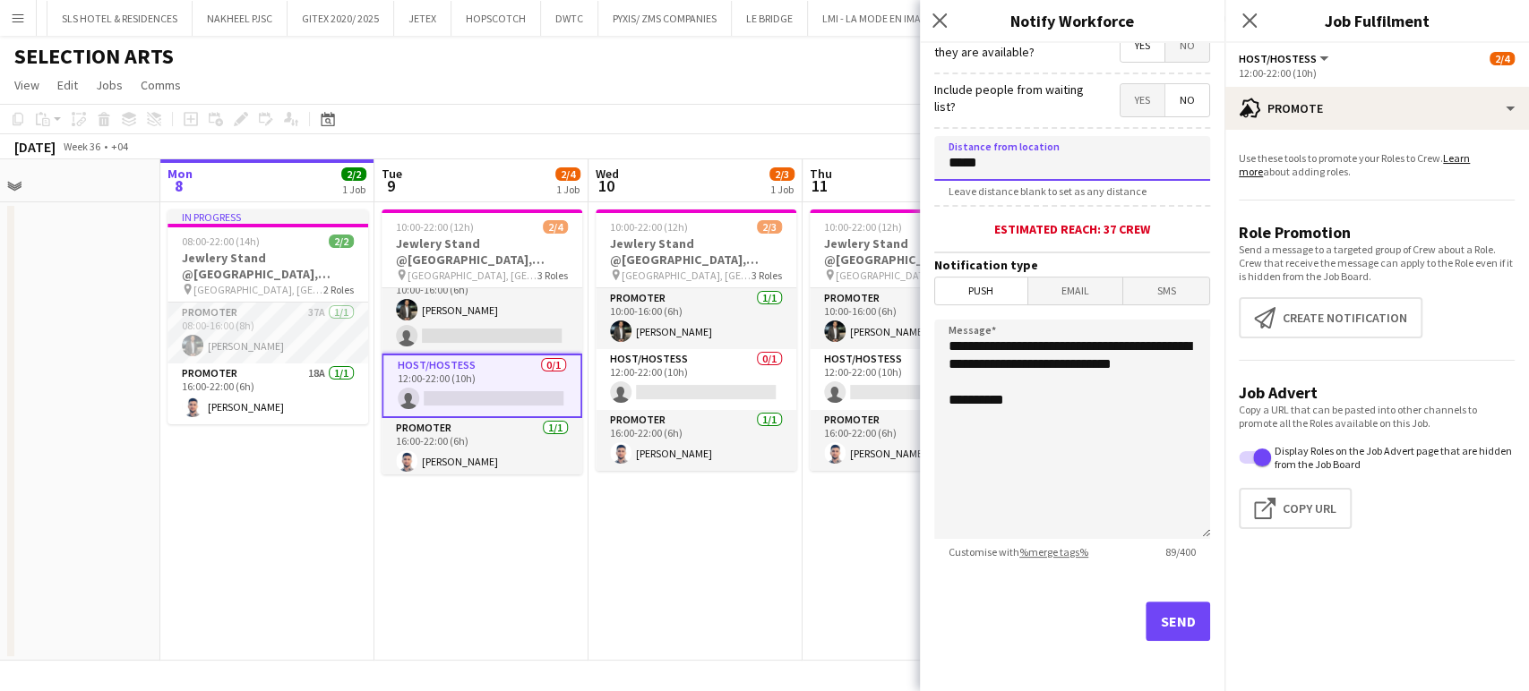
type input "*****"
click at [1169, 618] on button "Send" at bounding box center [1177, 621] width 64 height 39
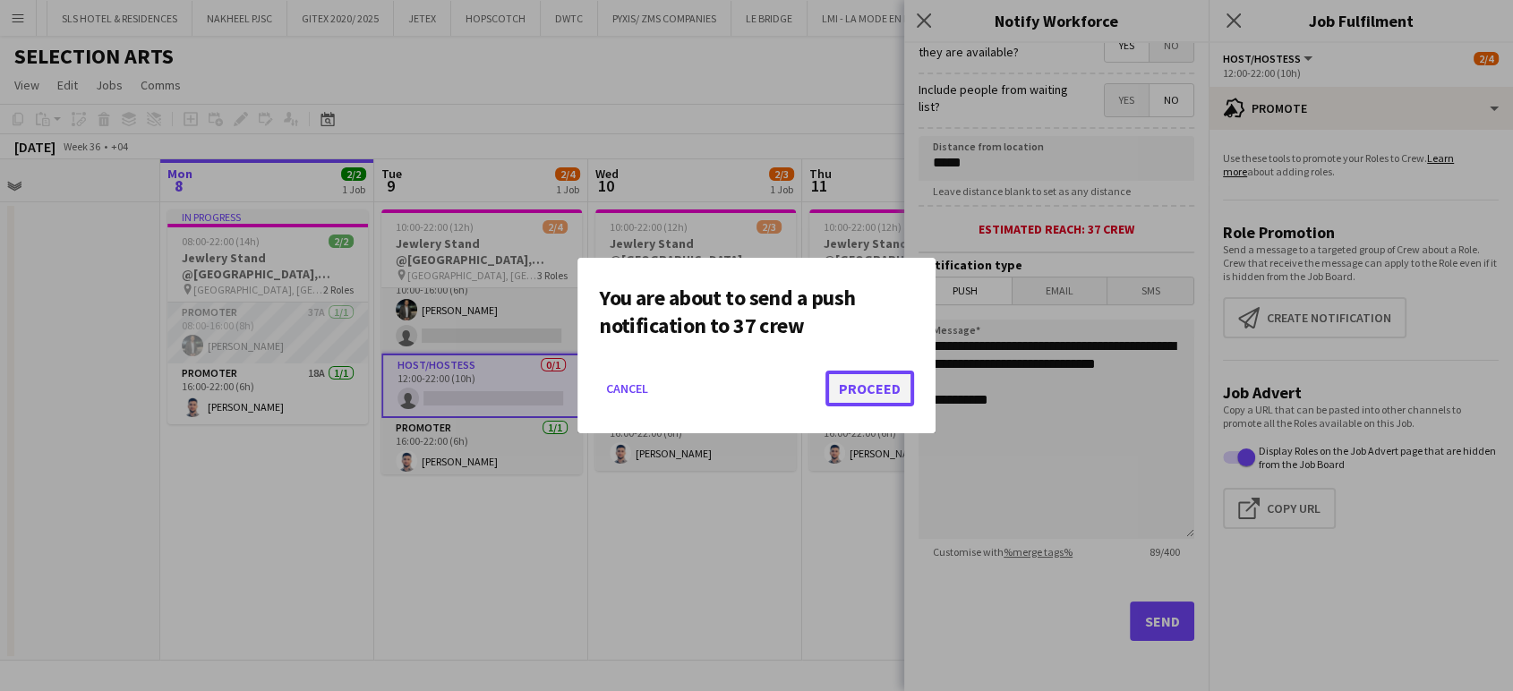
click at [896, 388] on button "Proceed" at bounding box center [870, 389] width 89 height 36
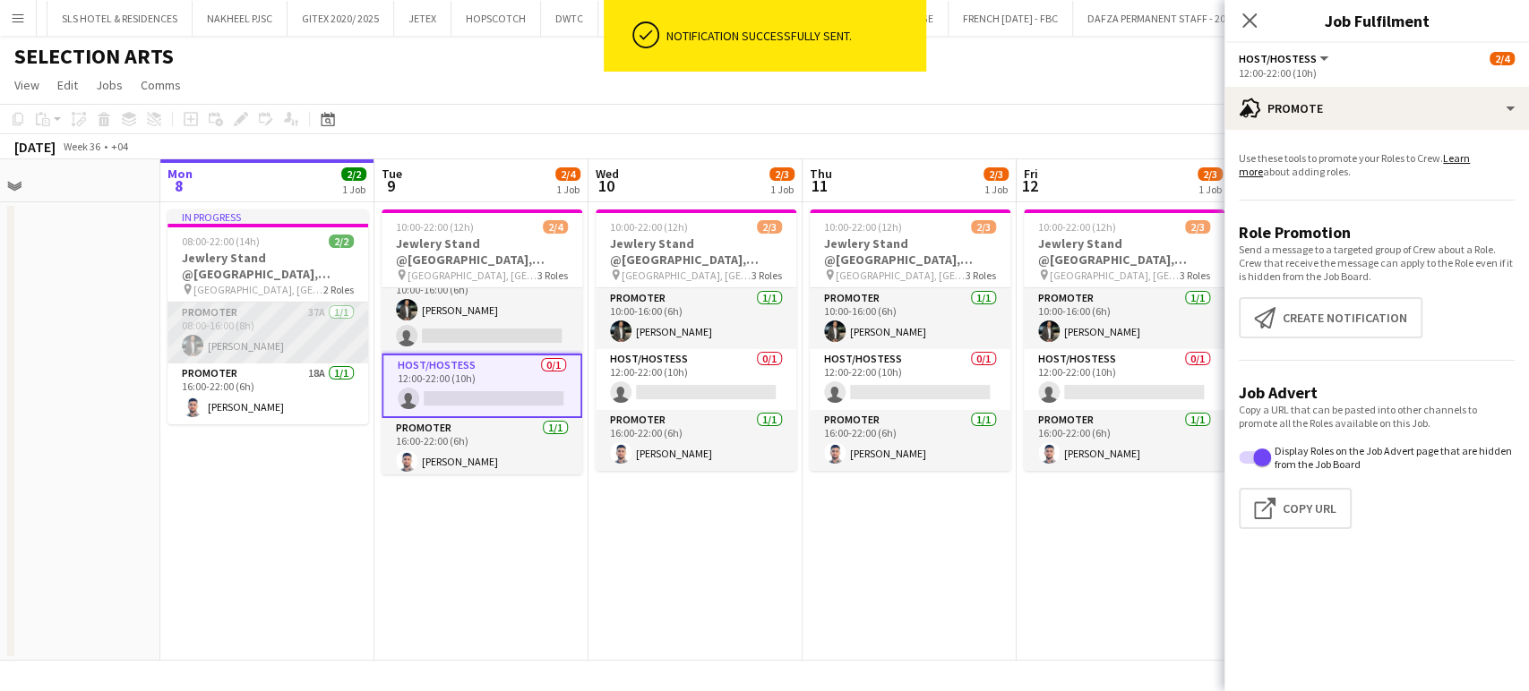
click at [228, 327] on app-card-role "Promoter 37A 1/1 08:00-16:00 (8h) Mohamad Tlayge" at bounding box center [267, 333] width 201 height 61
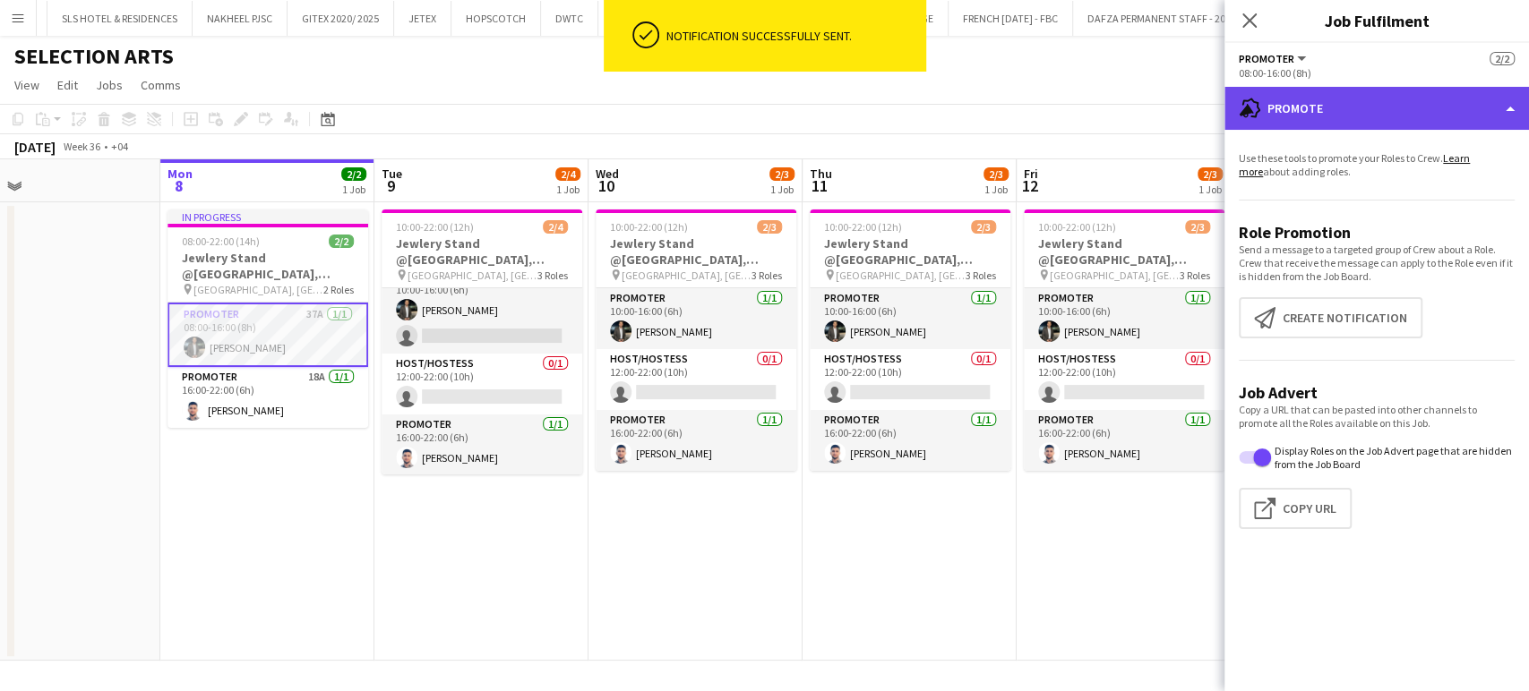
click at [1506, 95] on div "advertising-megaphone Promote" at bounding box center [1376, 108] width 304 height 43
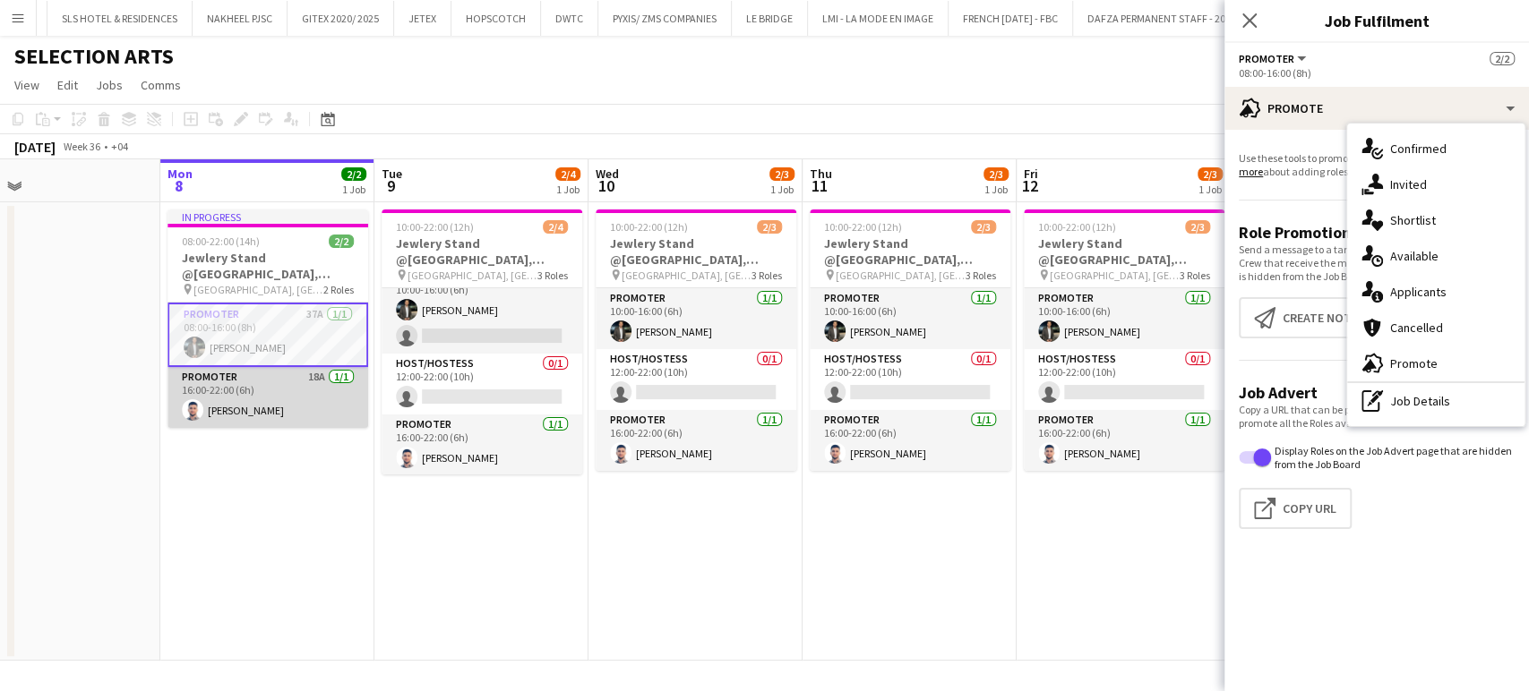
click at [264, 387] on app-card-role "Promoter 18A 1/1 16:00-22:00 (6h) Omar Sulaiman" at bounding box center [267, 397] width 201 height 61
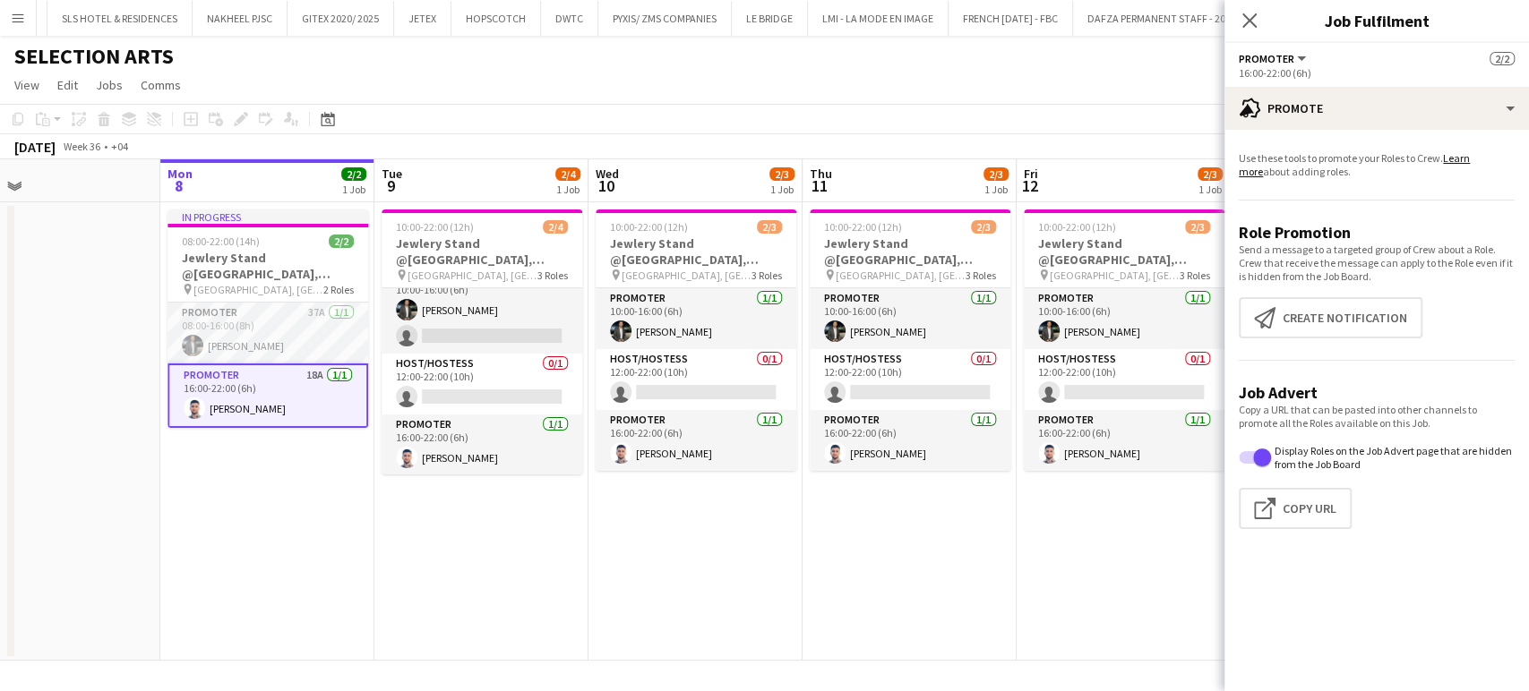
click at [287, 403] on app-card-role "Promoter 18A 1/1 16:00-22:00 (6h) Omar Sulaiman" at bounding box center [267, 396] width 201 height 64
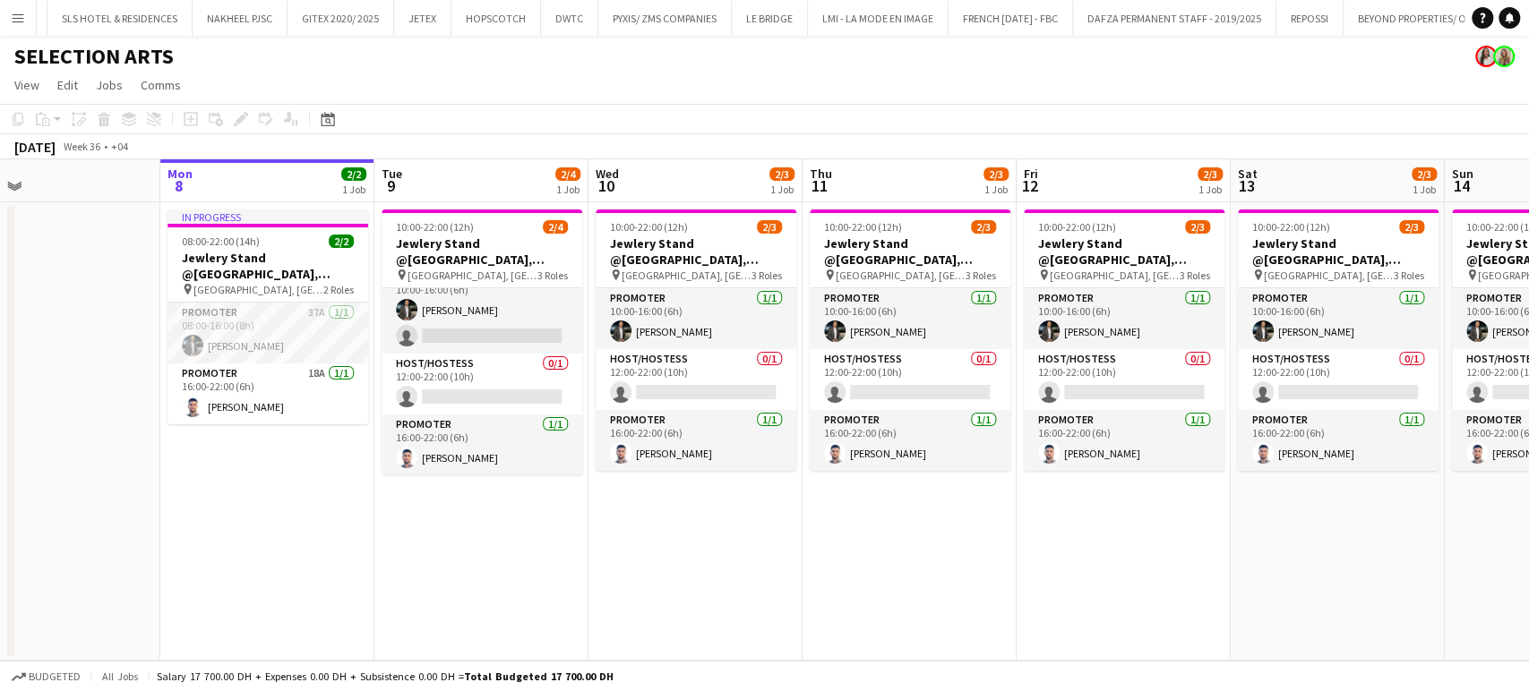
click at [324, 493] on app-date-cell "In progress 08:00-22:00 (14h) 2/2 Jewlery Stand @Galleria Mall, Abu Dhabi pin G…" at bounding box center [267, 431] width 214 height 459
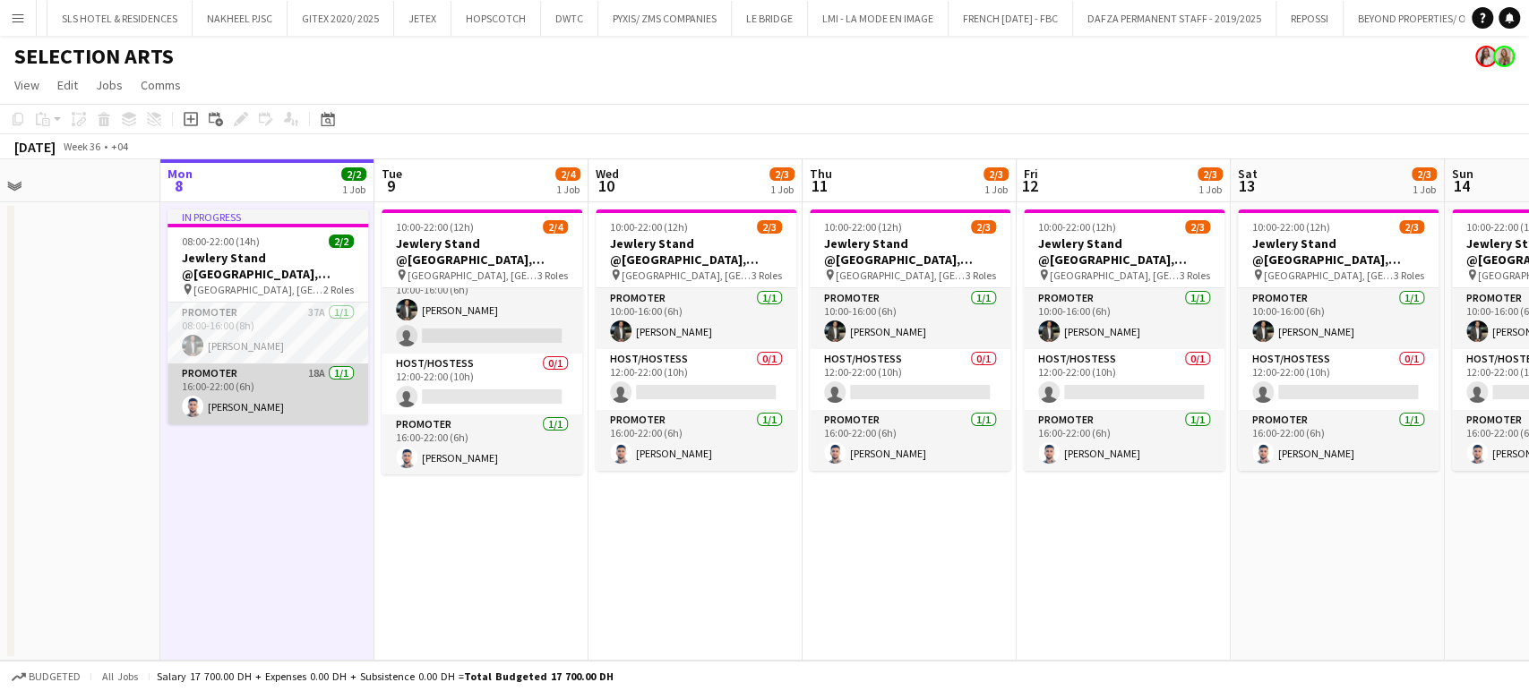
click at [280, 388] on app-card-role "Promoter 18A 1/1 16:00-22:00 (6h) Omar Sulaiman" at bounding box center [267, 394] width 201 height 61
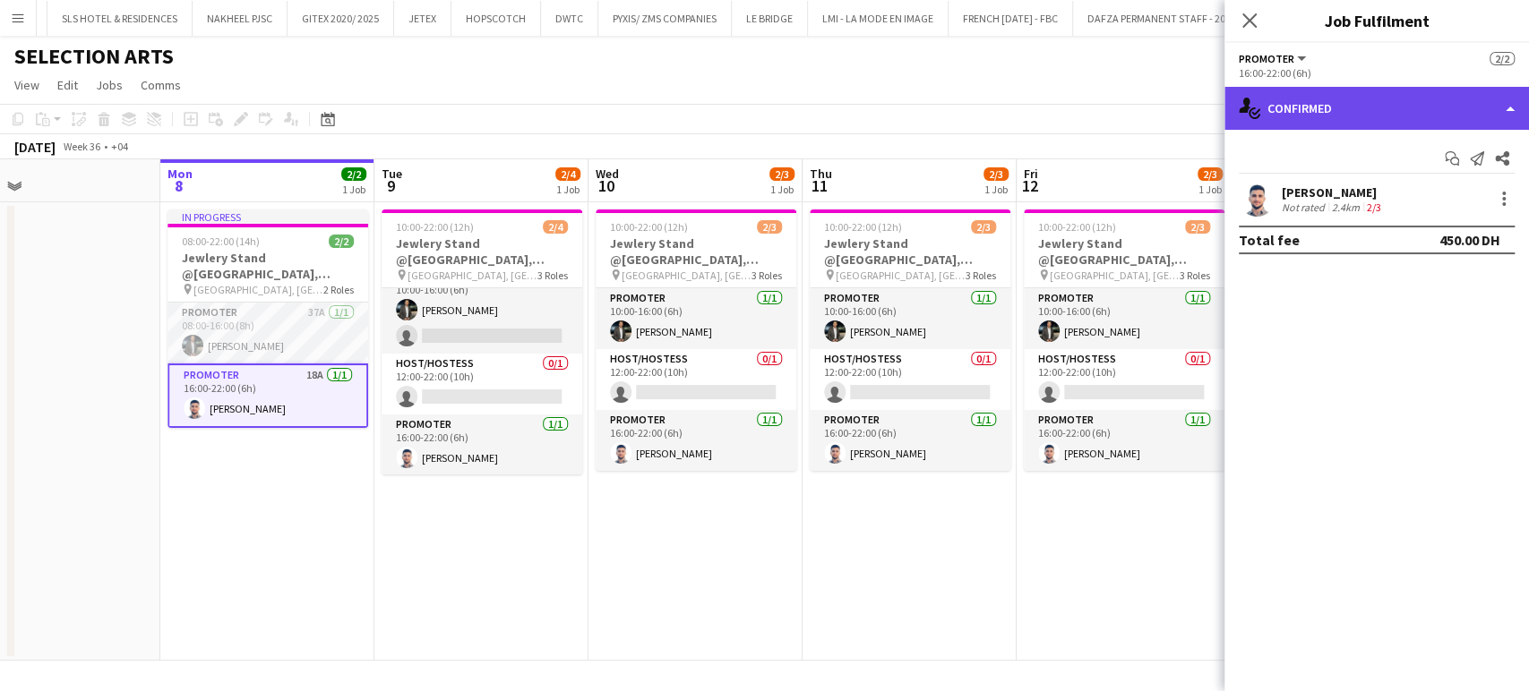
click at [1492, 106] on div "single-neutral-actions-check-2 Confirmed" at bounding box center [1376, 108] width 304 height 43
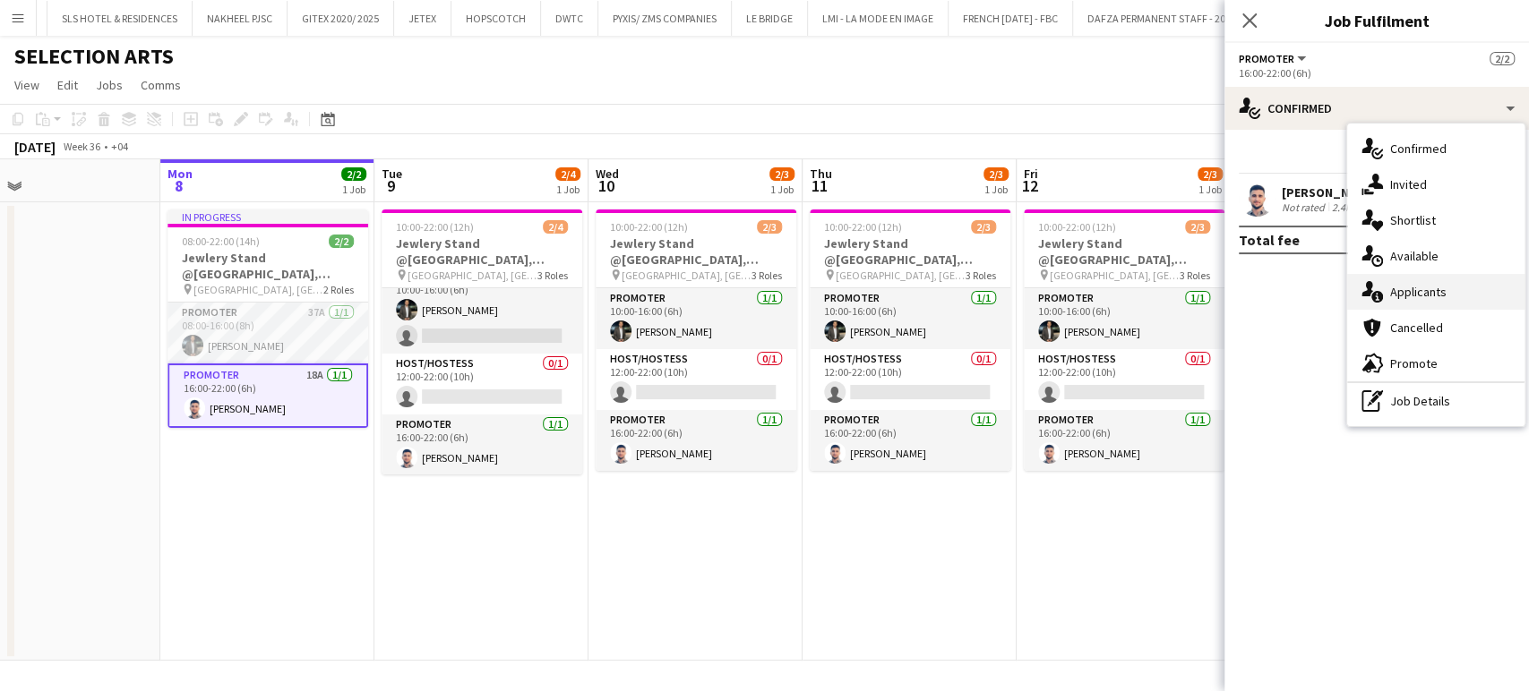
click at [1422, 299] on span "Applicants" at bounding box center [1418, 292] width 56 height 16
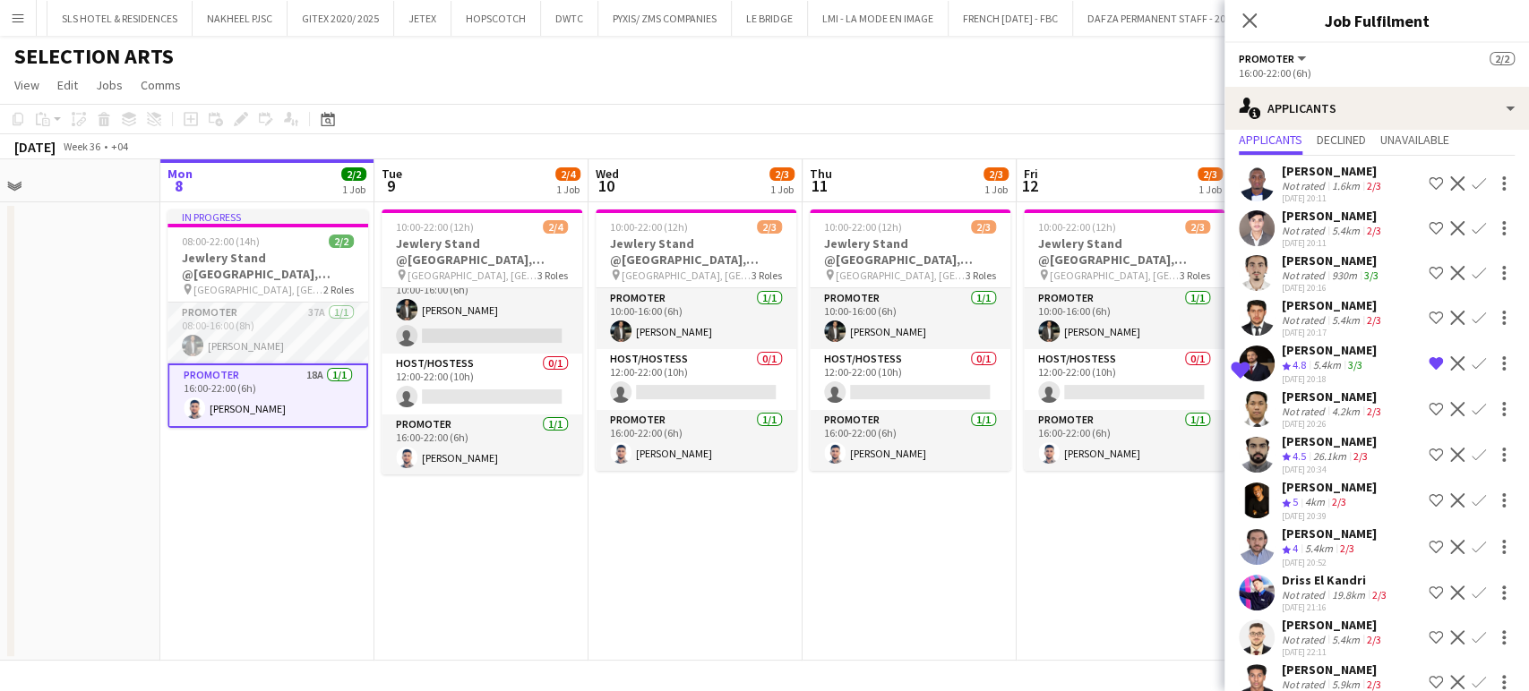
scroll to position [99, 0]
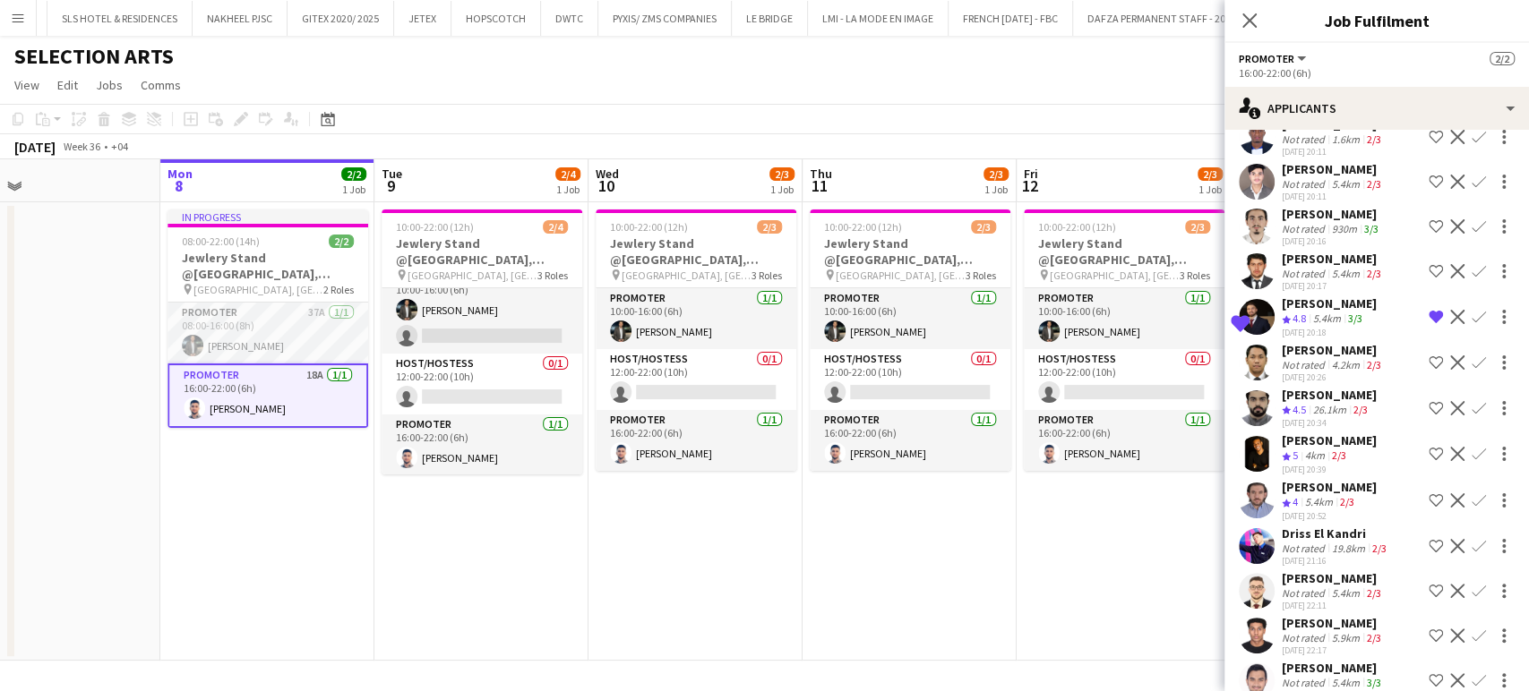
click at [1311, 312] on div "Osama Nour" at bounding box center [1329, 304] width 95 height 16
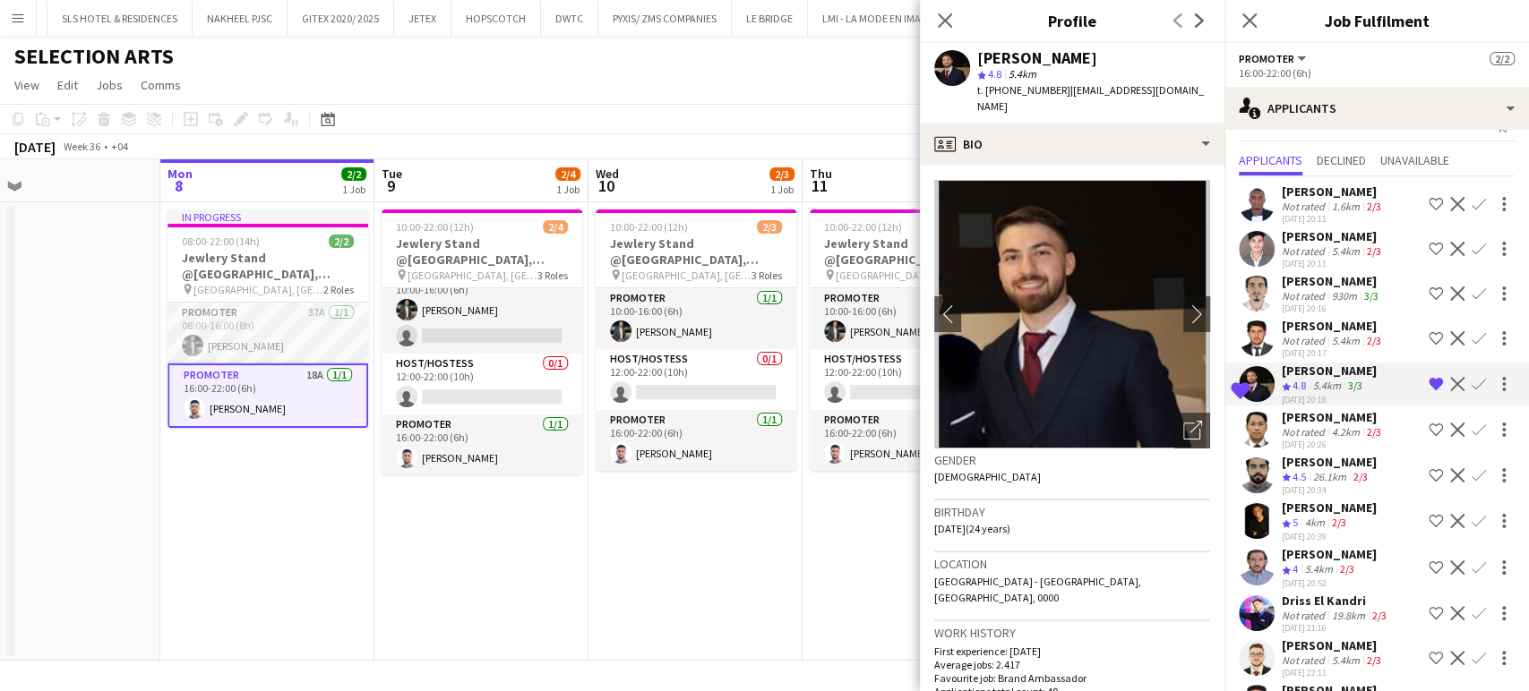
scroll to position [0, 0]
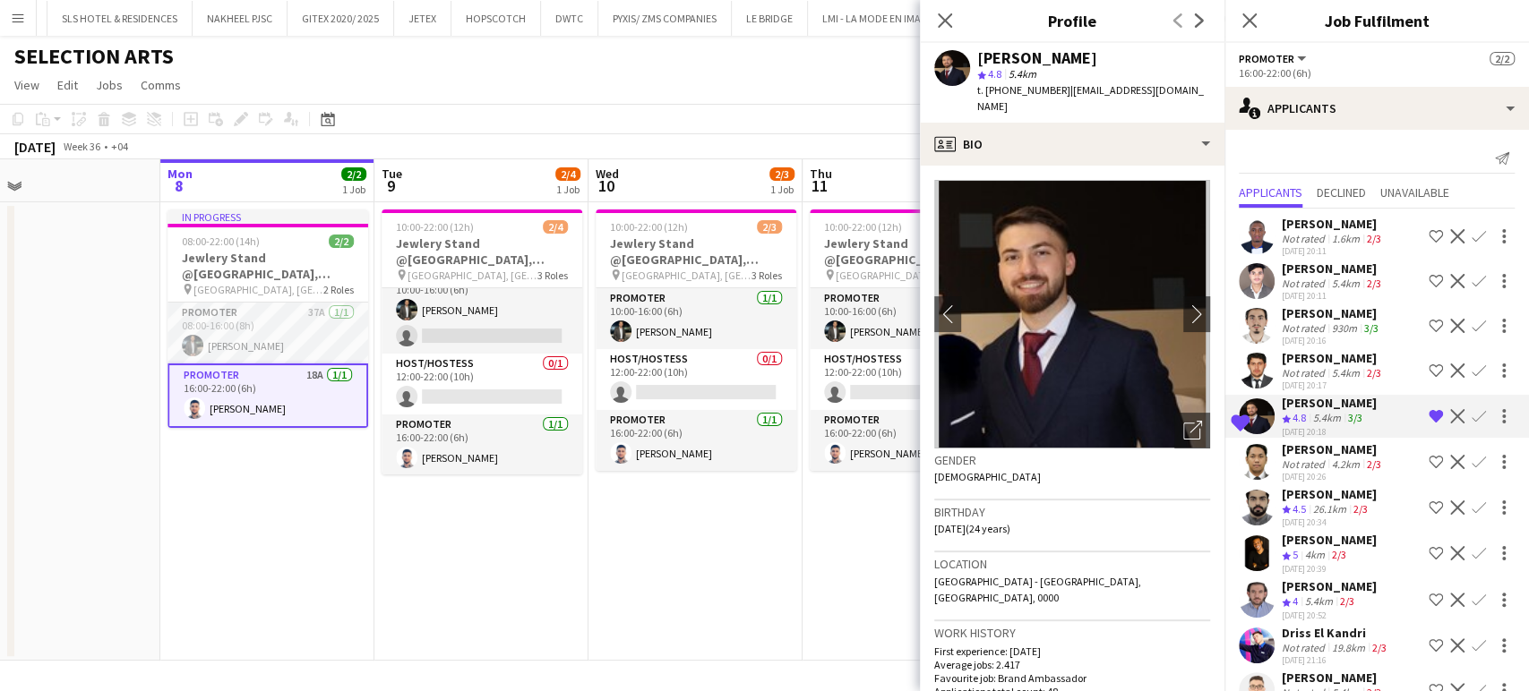
click at [1333, 335] on div "930m" at bounding box center [1344, 327] width 32 height 13
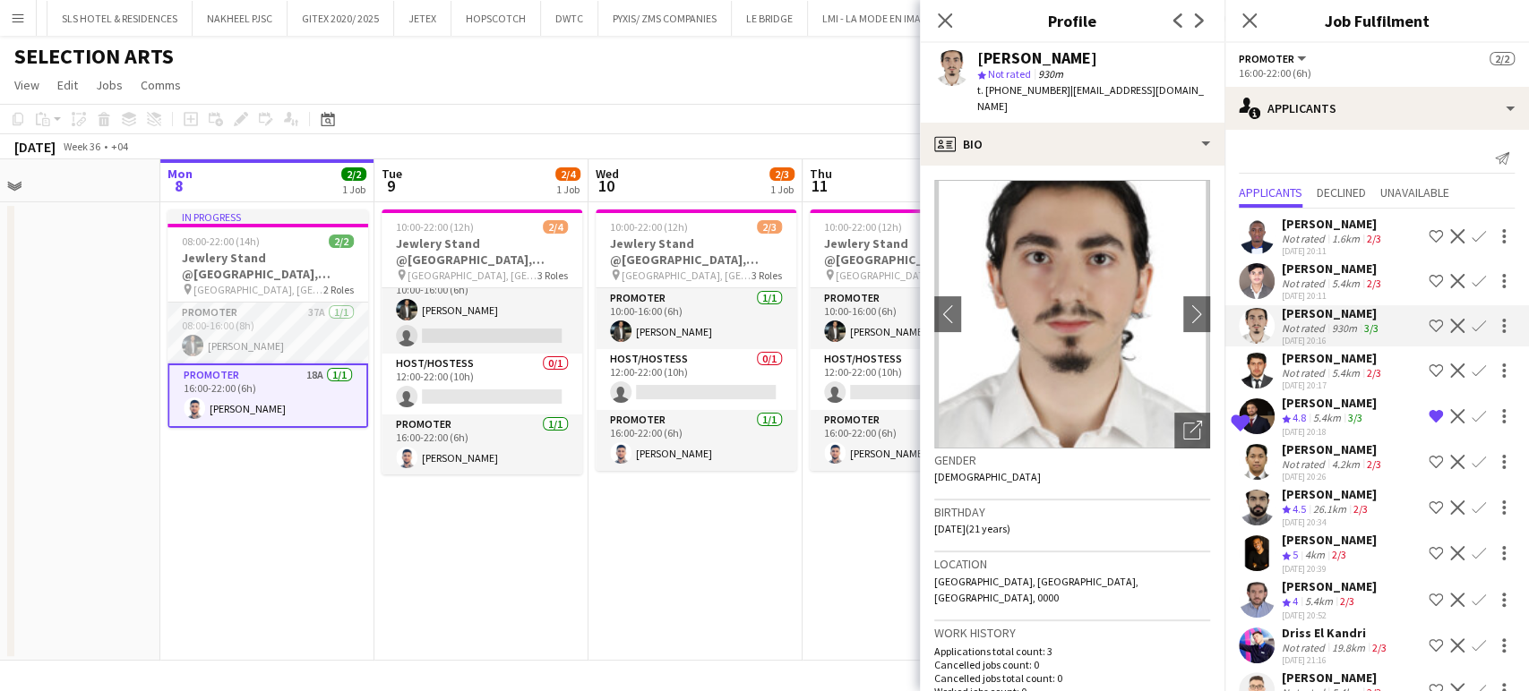
click at [1301, 438] on div "05-09-2025 20:18" at bounding box center [1329, 432] width 95 height 12
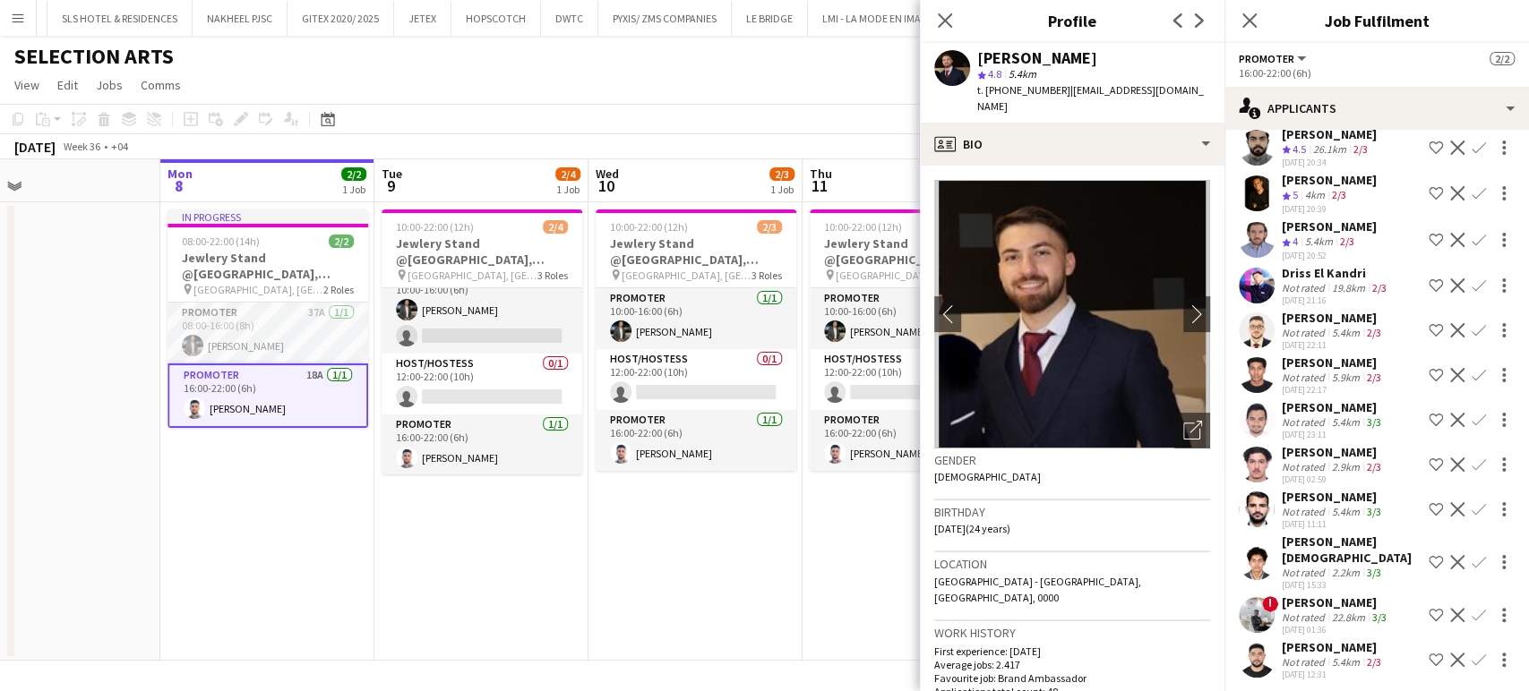
scroll to position [361, 0]
click at [1360, 440] on div "05-09-2025 23:11" at bounding box center [1333, 434] width 103 height 12
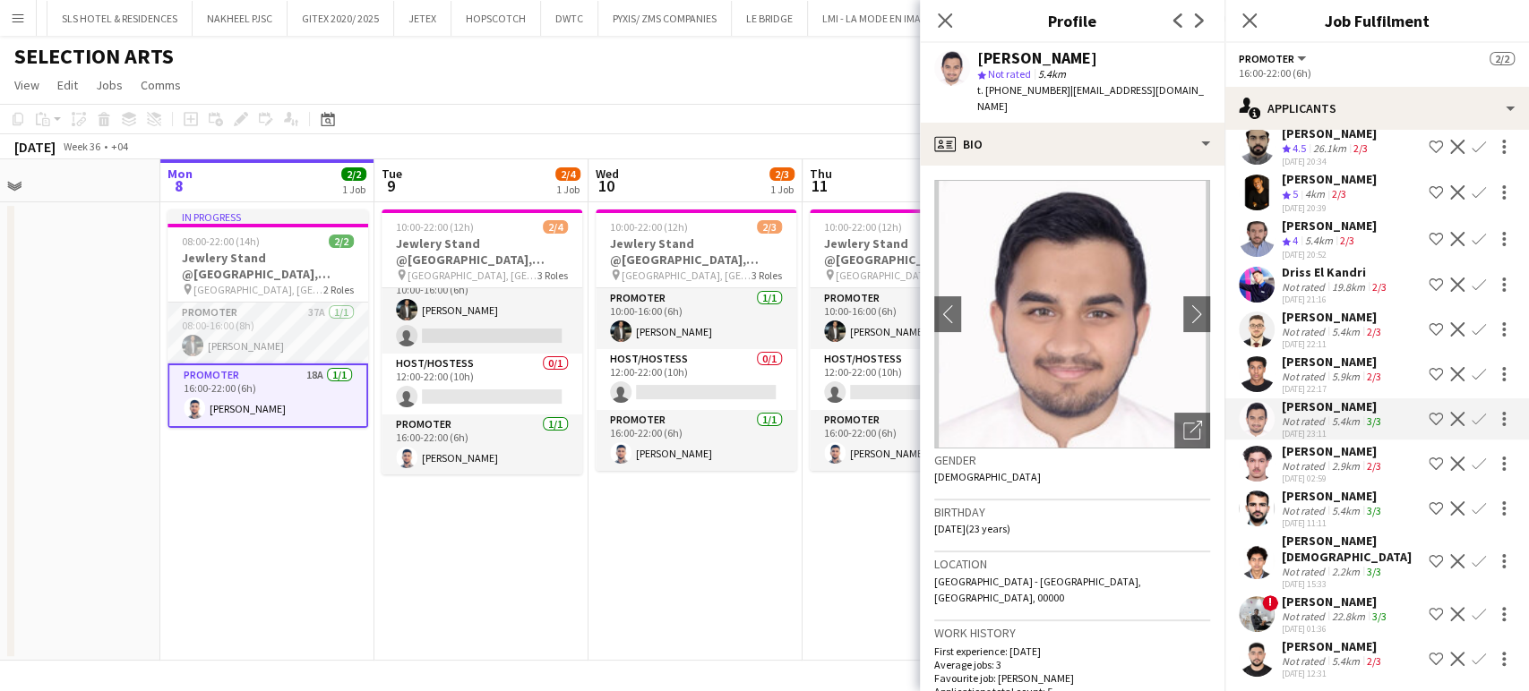
click at [1338, 565] on div "2.2km" at bounding box center [1345, 571] width 35 height 13
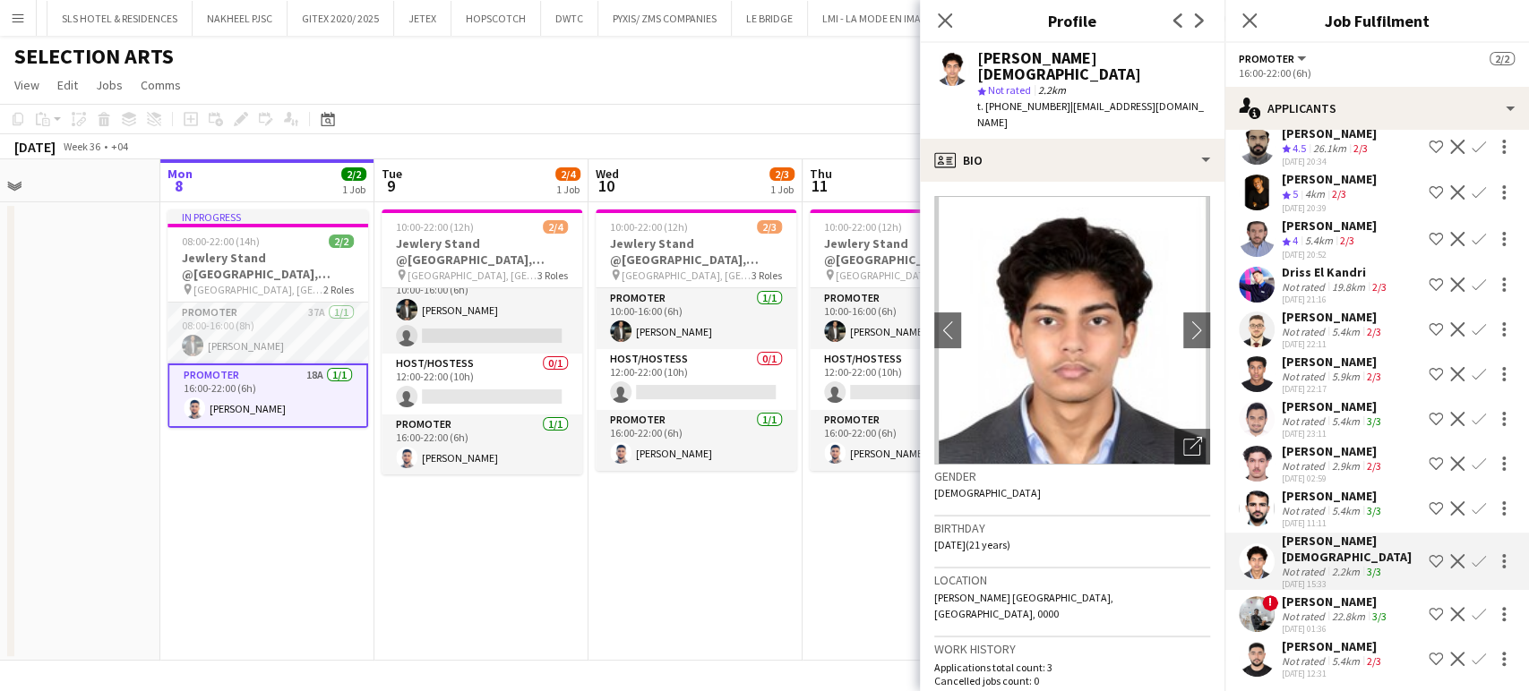
click at [1347, 596] on div "almoizz ibrahim" at bounding box center [1336, 602] width 108 height 16
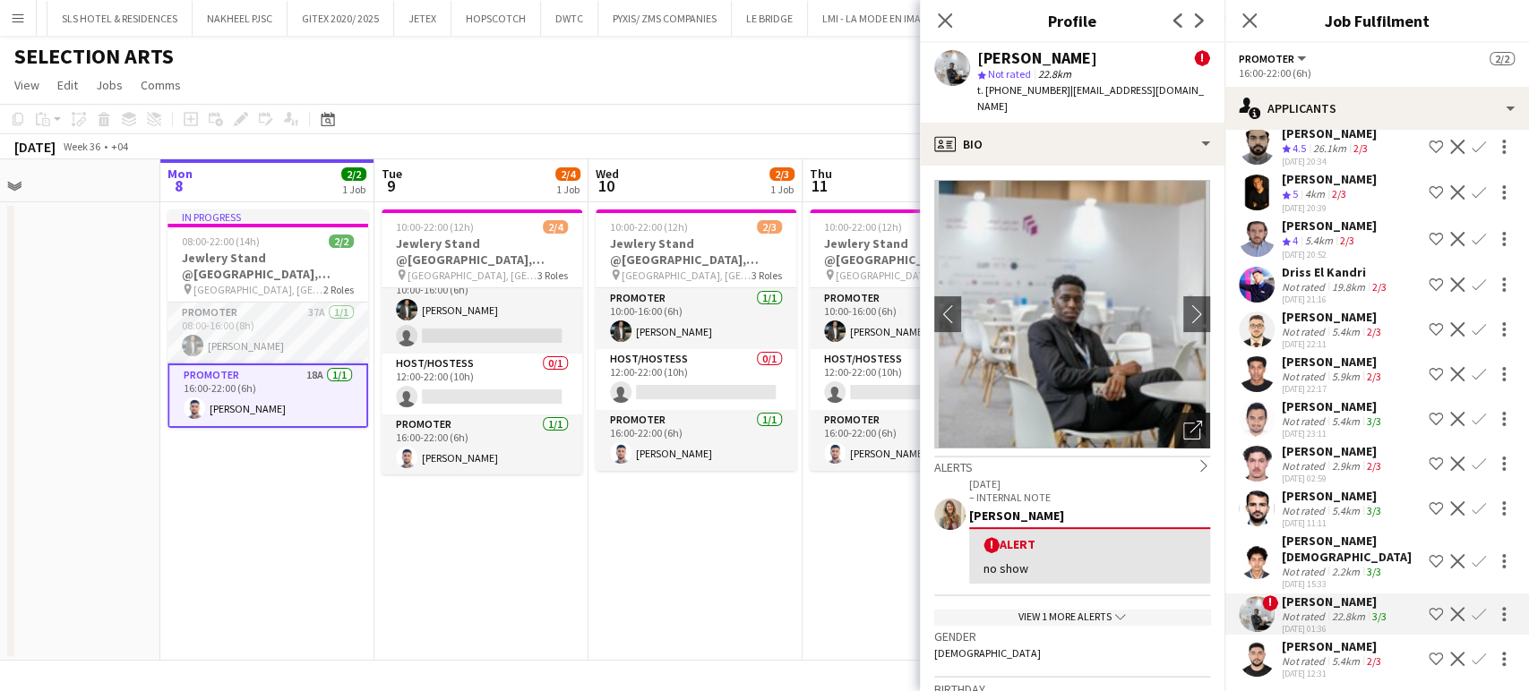
click at [1183, 421] on icon "Open photos pop-in" at bounding box center [1192, 430] width 19 height 19
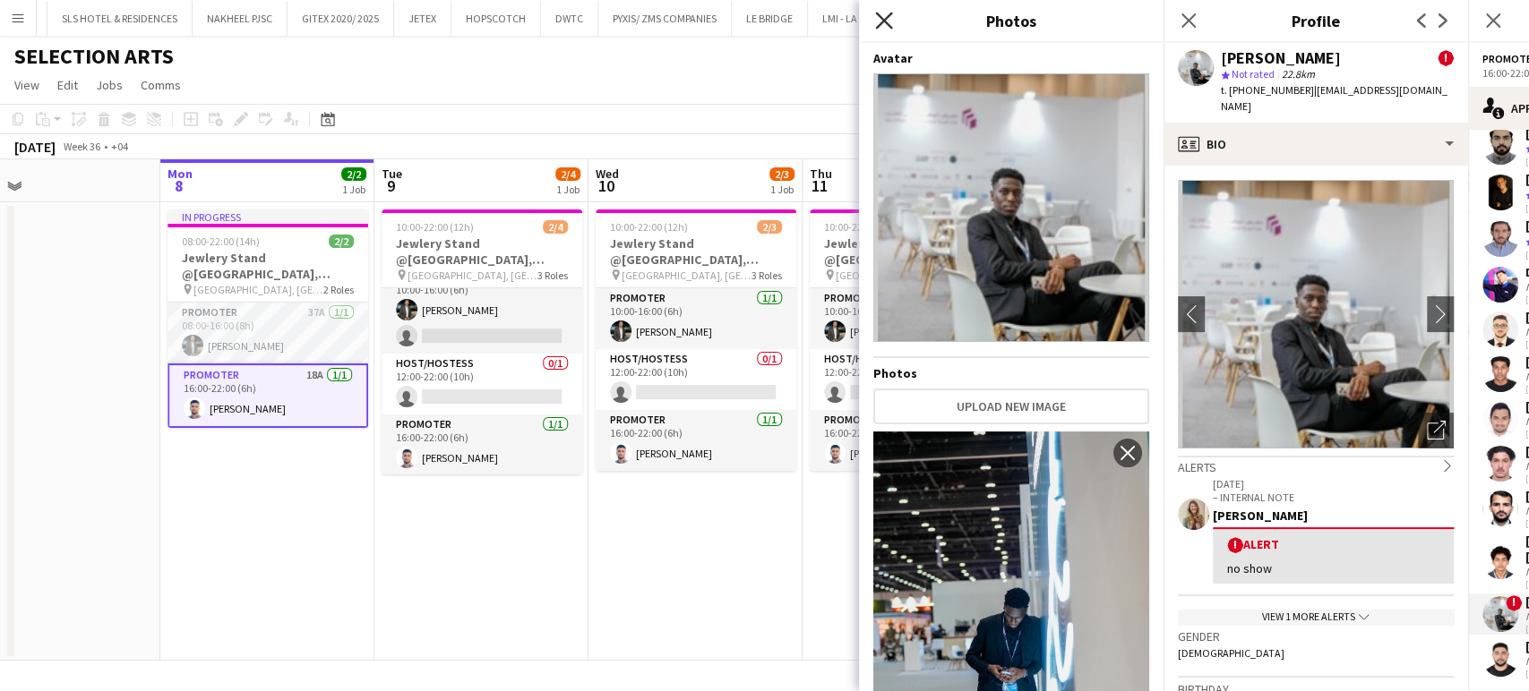
click at [886, 19] on icon at bounding box center [883, 20] width 17 height 17
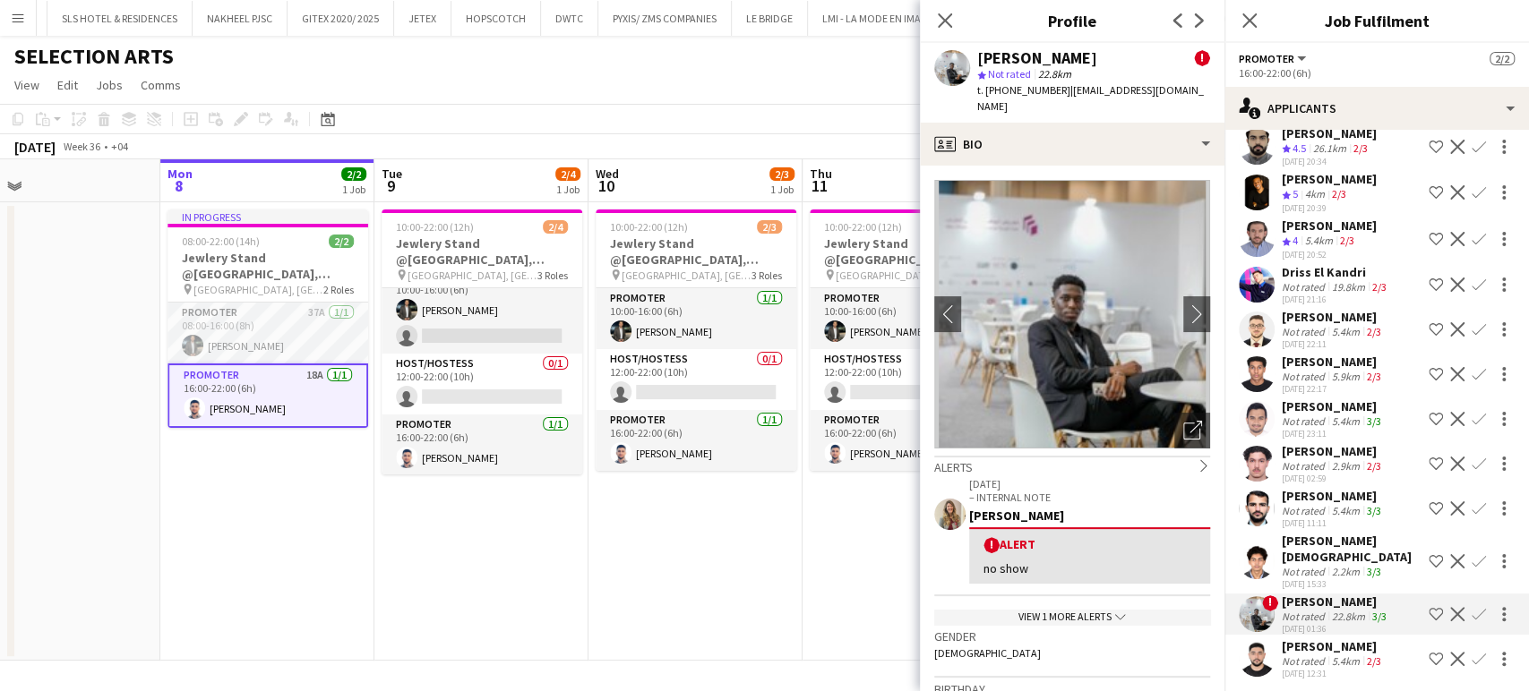
click at [1314, 658] on div "Not rated" at bounding box center [1305, 661] width 47 height 13
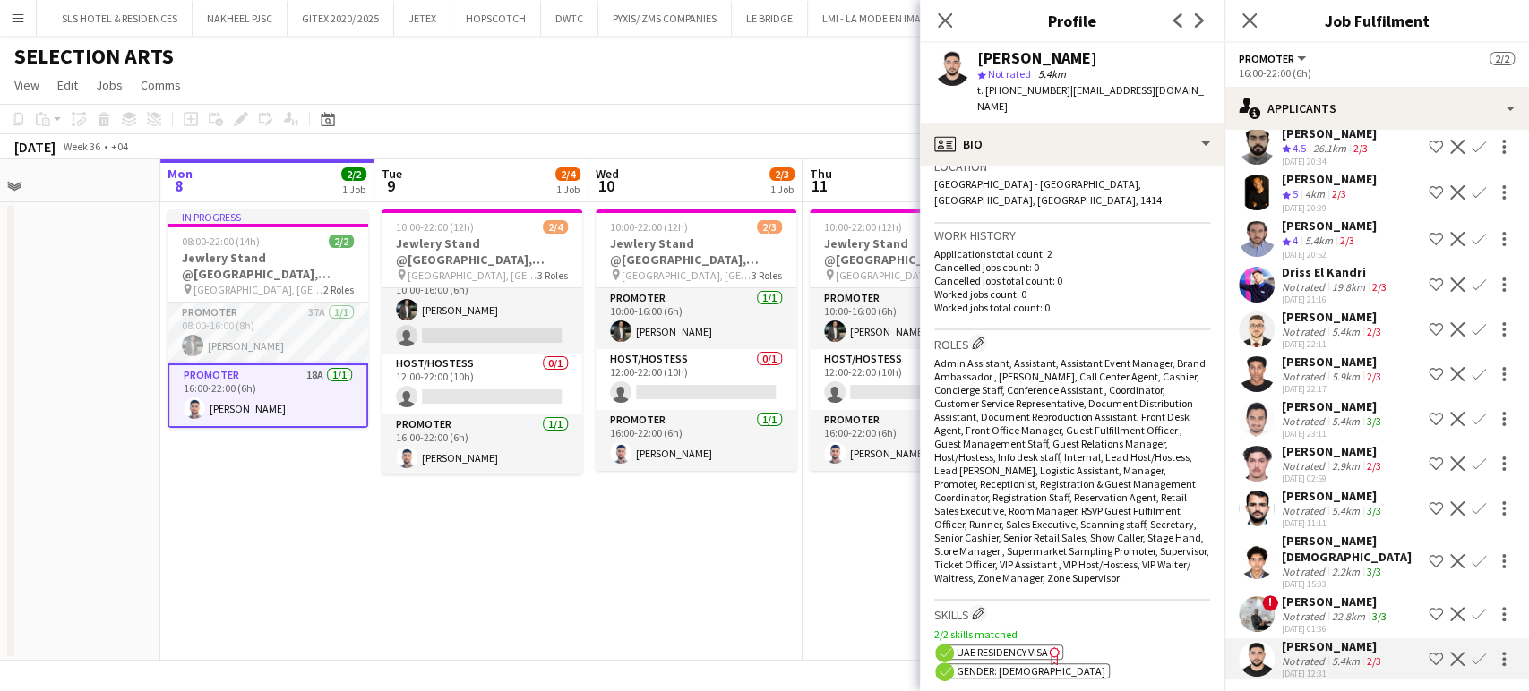
scroll to position [596, 0]
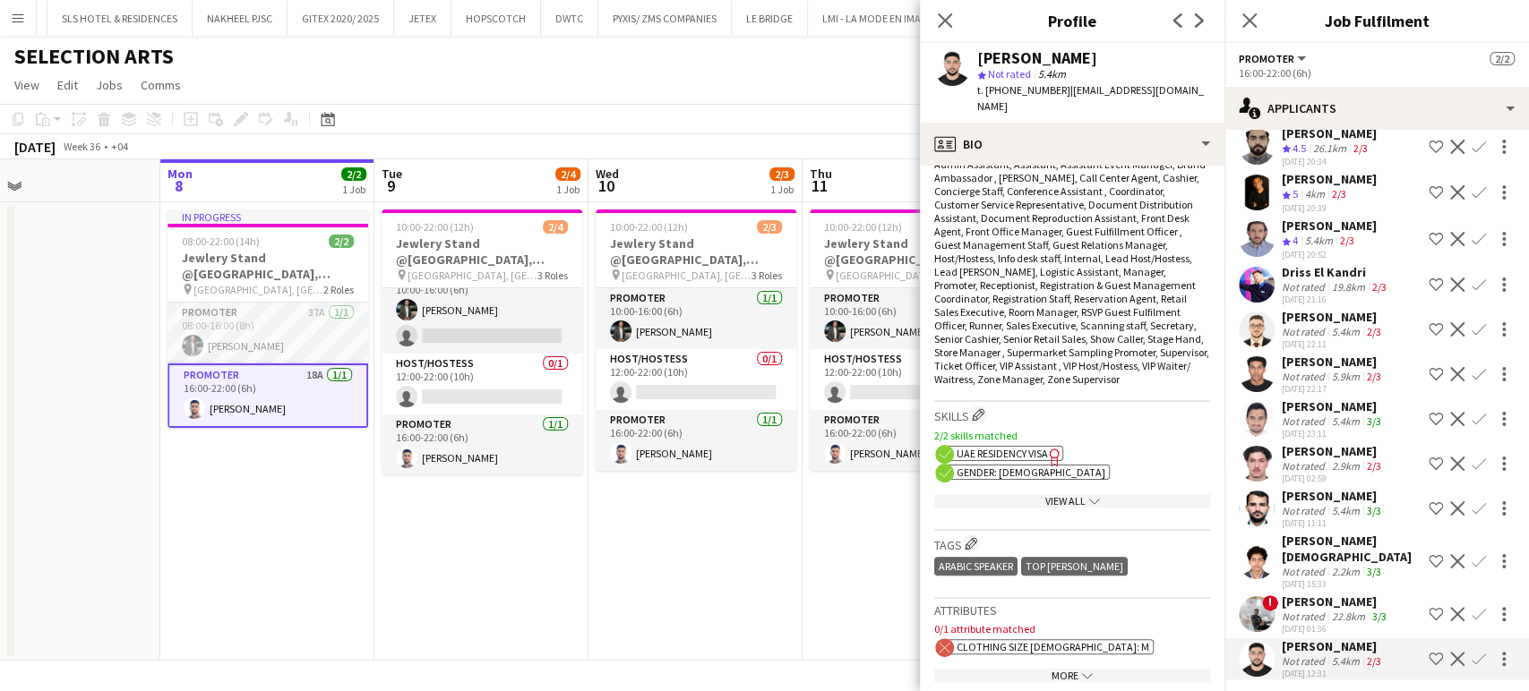
click at [1067, 669] on div "More chevron-down" at bounding box center [1072, 675] width 276 height 13
click at [1334, 500] on div "SAHIL KUMAR" at bounding box center [1333, 496] width 103 height 16
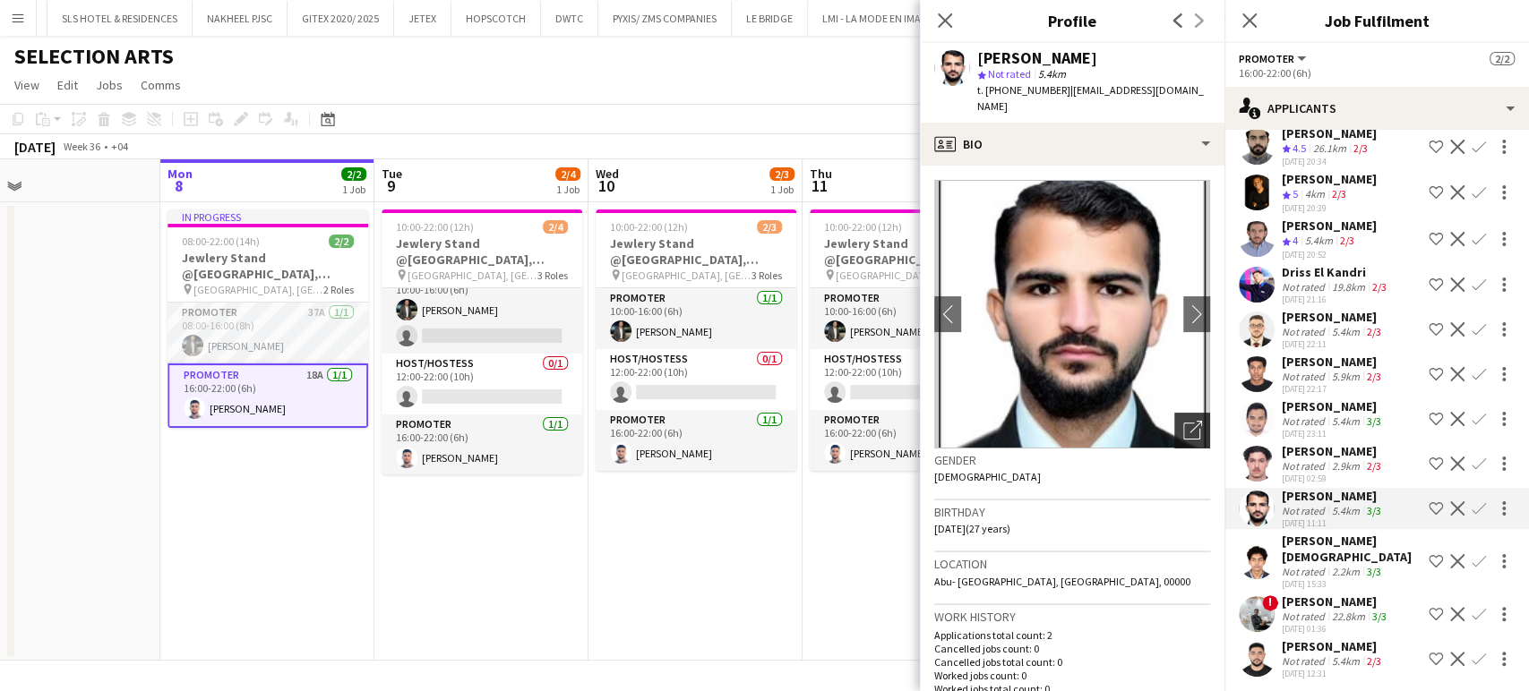
click at [1183, 421] on icon "Open photos pop-in" at bounding box center [1192, 430] width 19 height 19
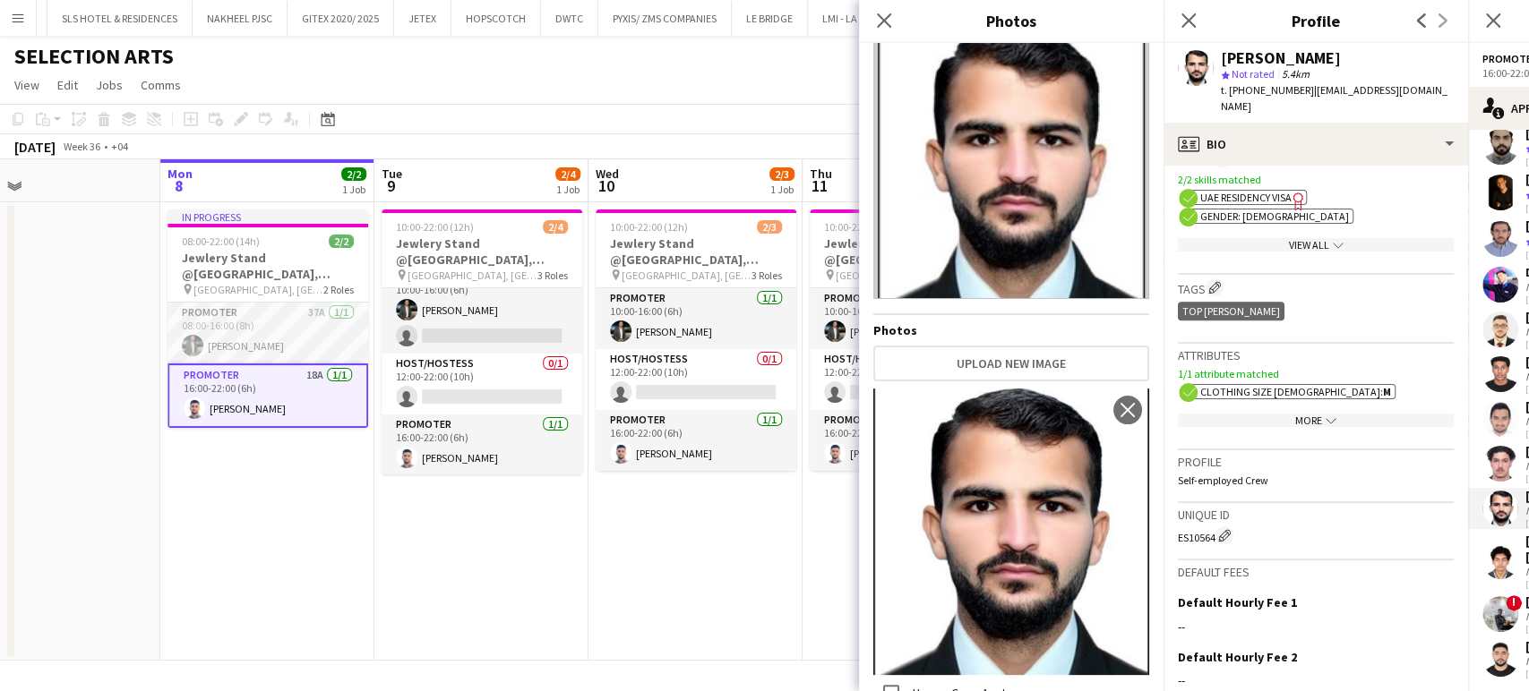
scroll to position [885, 0]
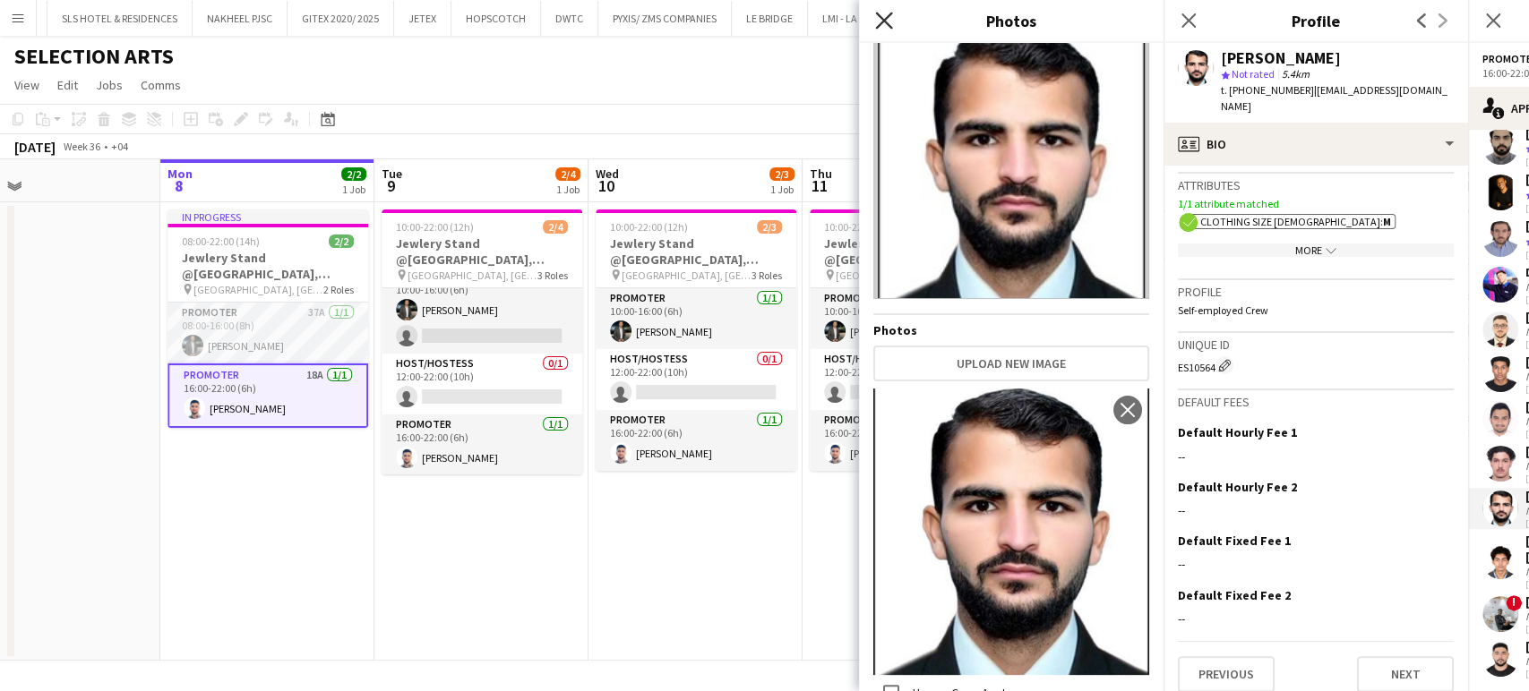
click at [881, 16] on icon "Close pop-in" at bounding box center [883, 20] width 17 height 17
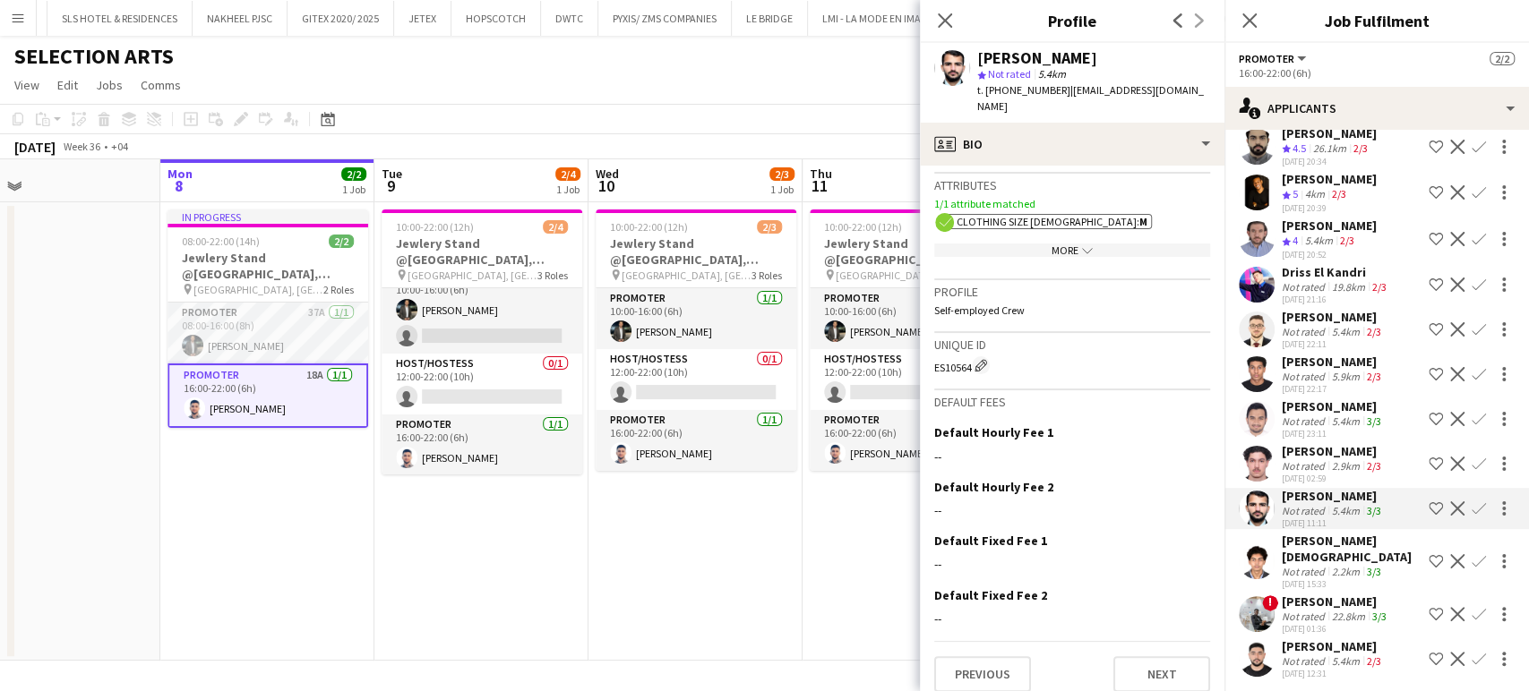
click at [1325, 410] on div "Ahmed Abutaher" at bounding box center [1333, 407] width 103 height 16
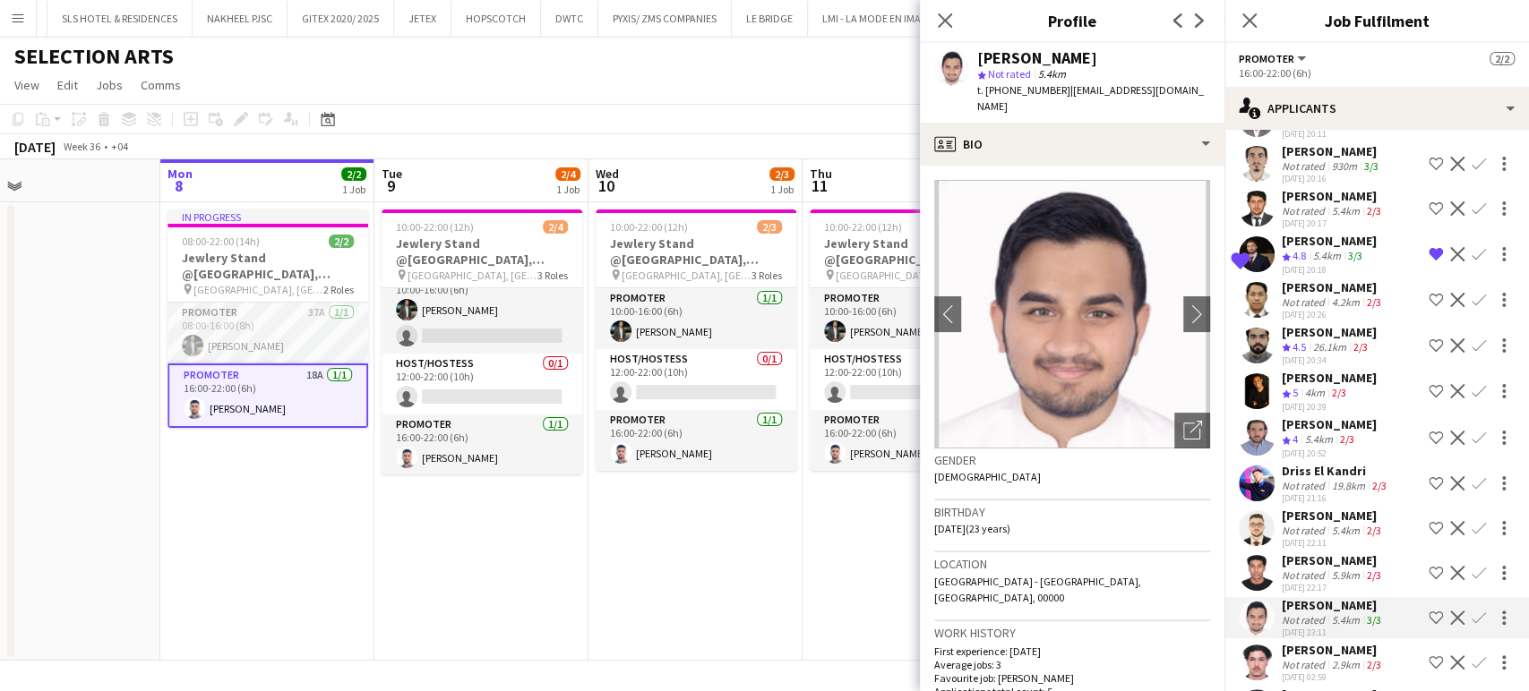
scroll to position [0, 0]
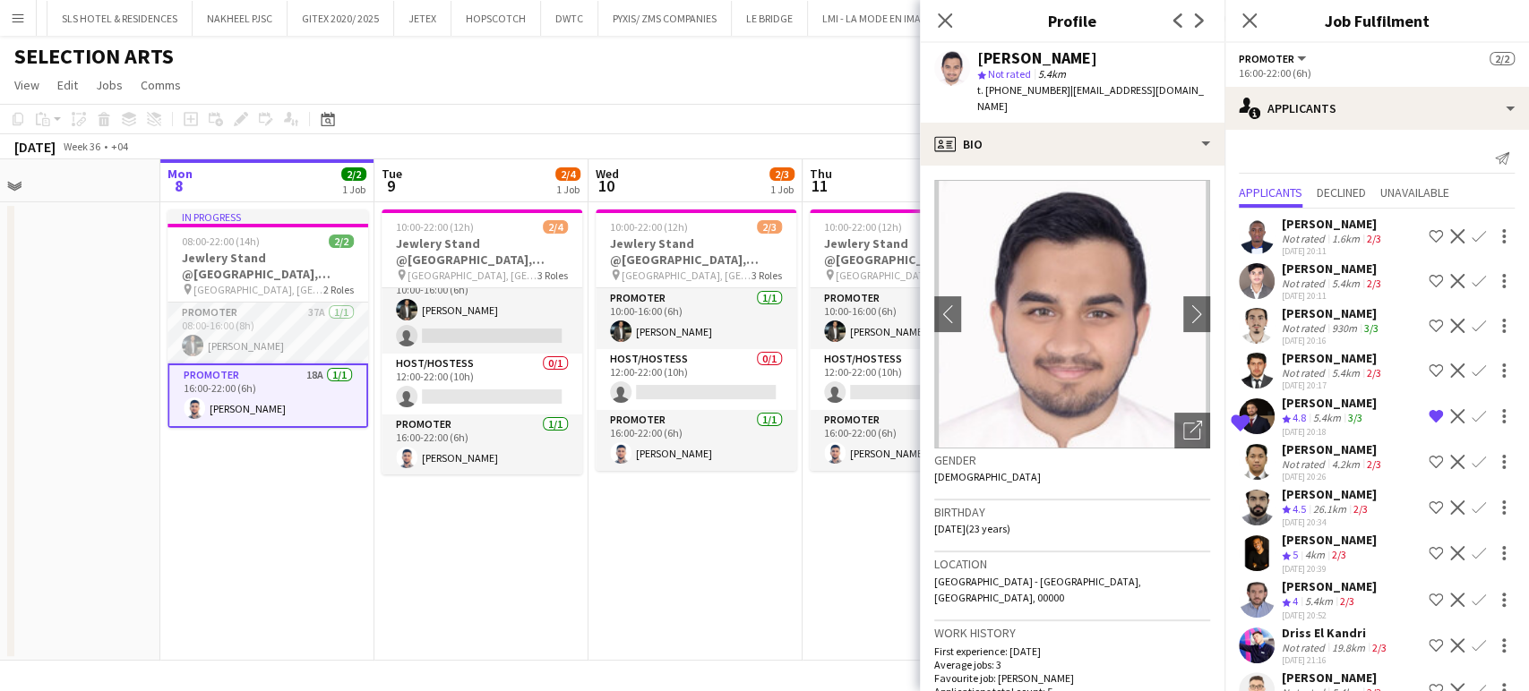
click at [1328, 321] on div "mohamed zain" at bounding box center [1332, 313] width 100 height 16
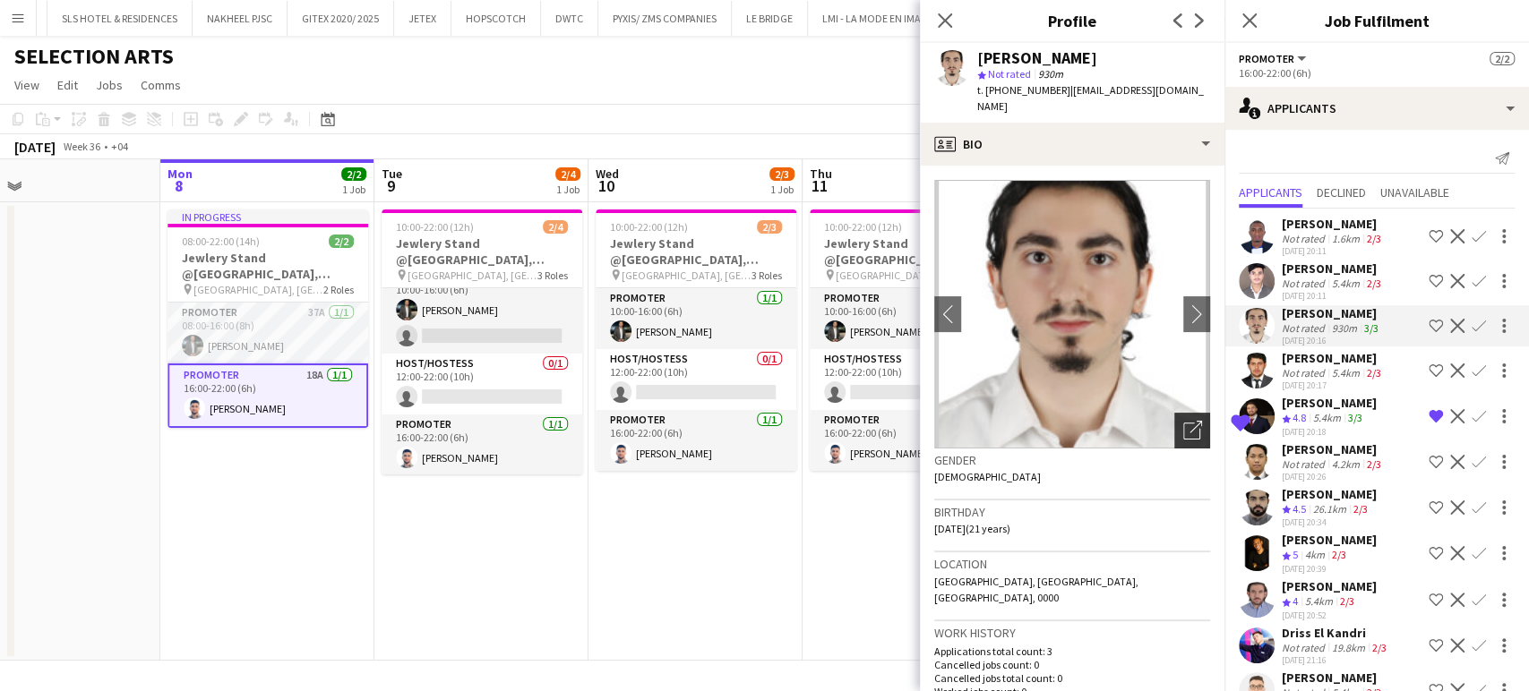
click at [1183, 421] on icon "Open photos pop-in" at bounding box center [1192, 430] width 19 height 19
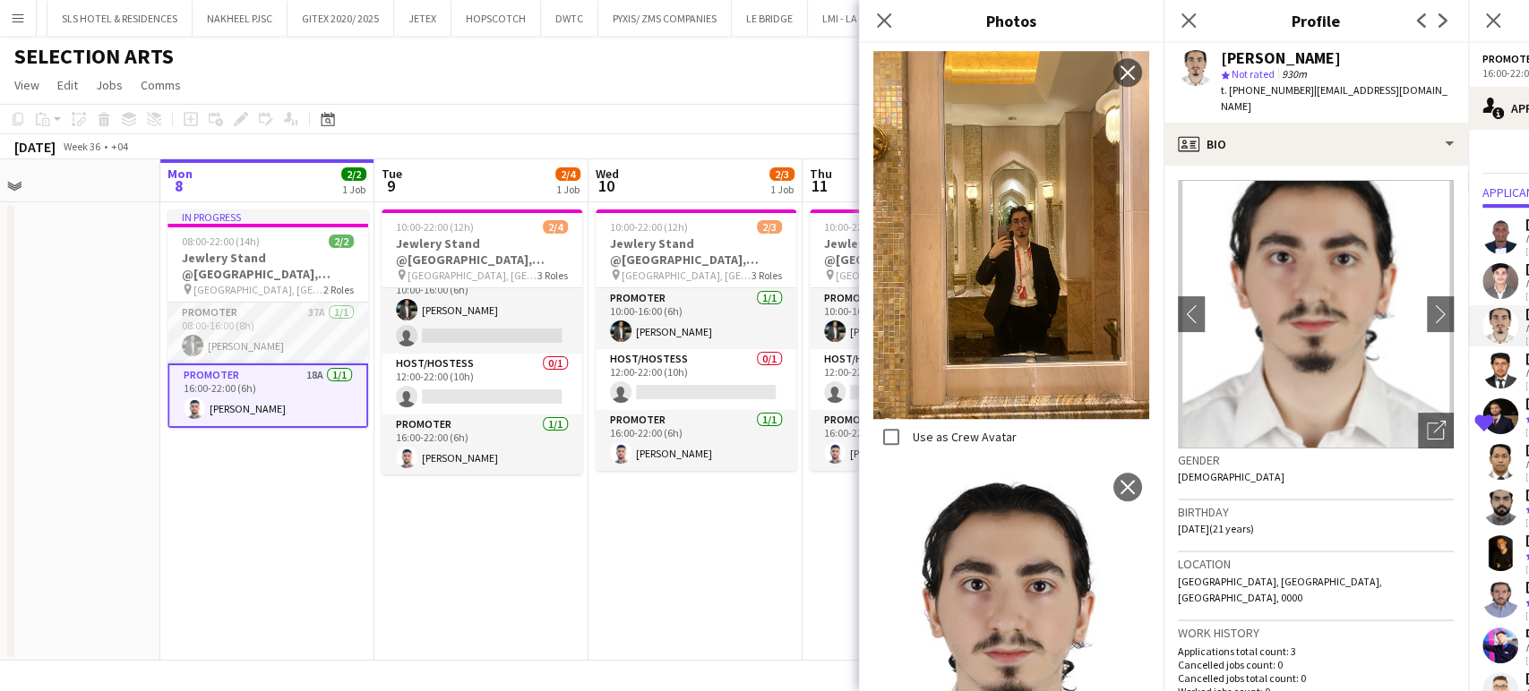
scroll to position [896, 0]
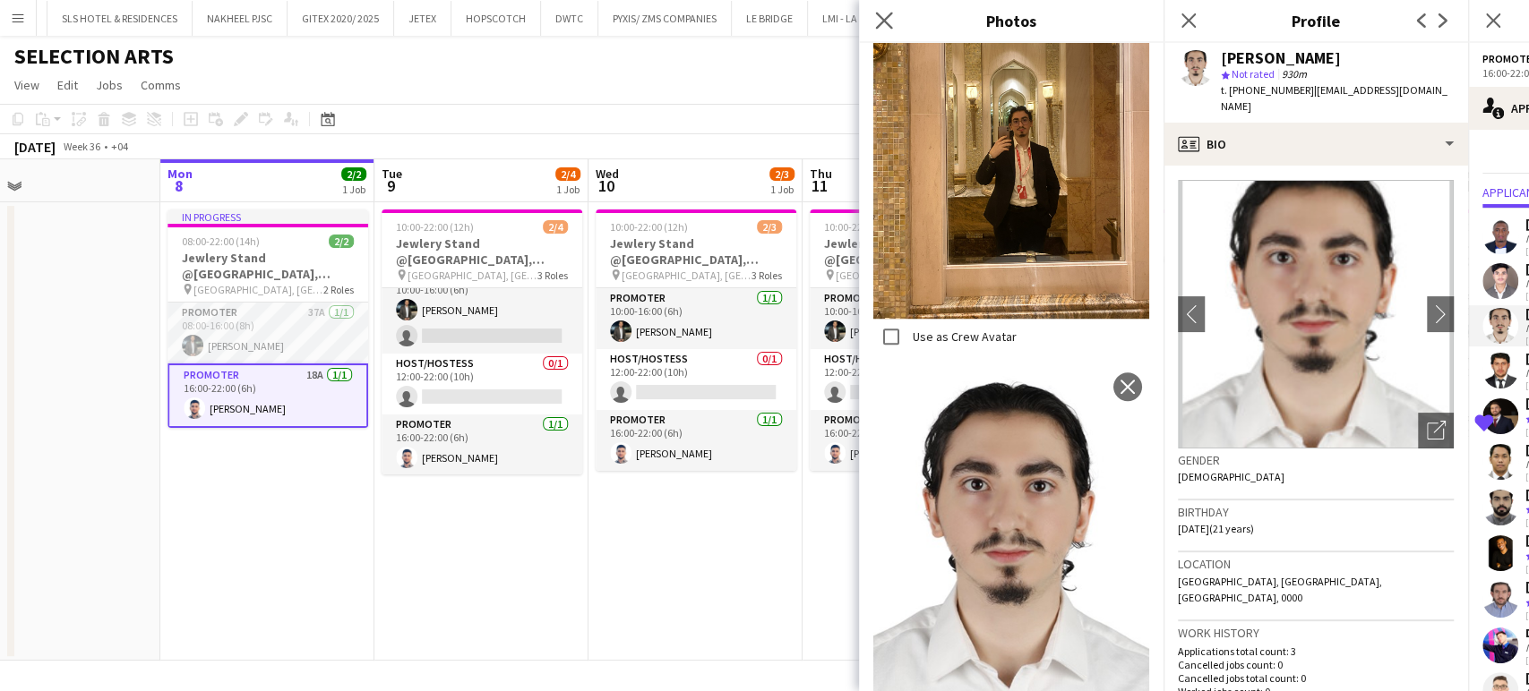
click at [891, 20] on icon "Close pop-in" at bounding box center [883, 20] width 17 height 17
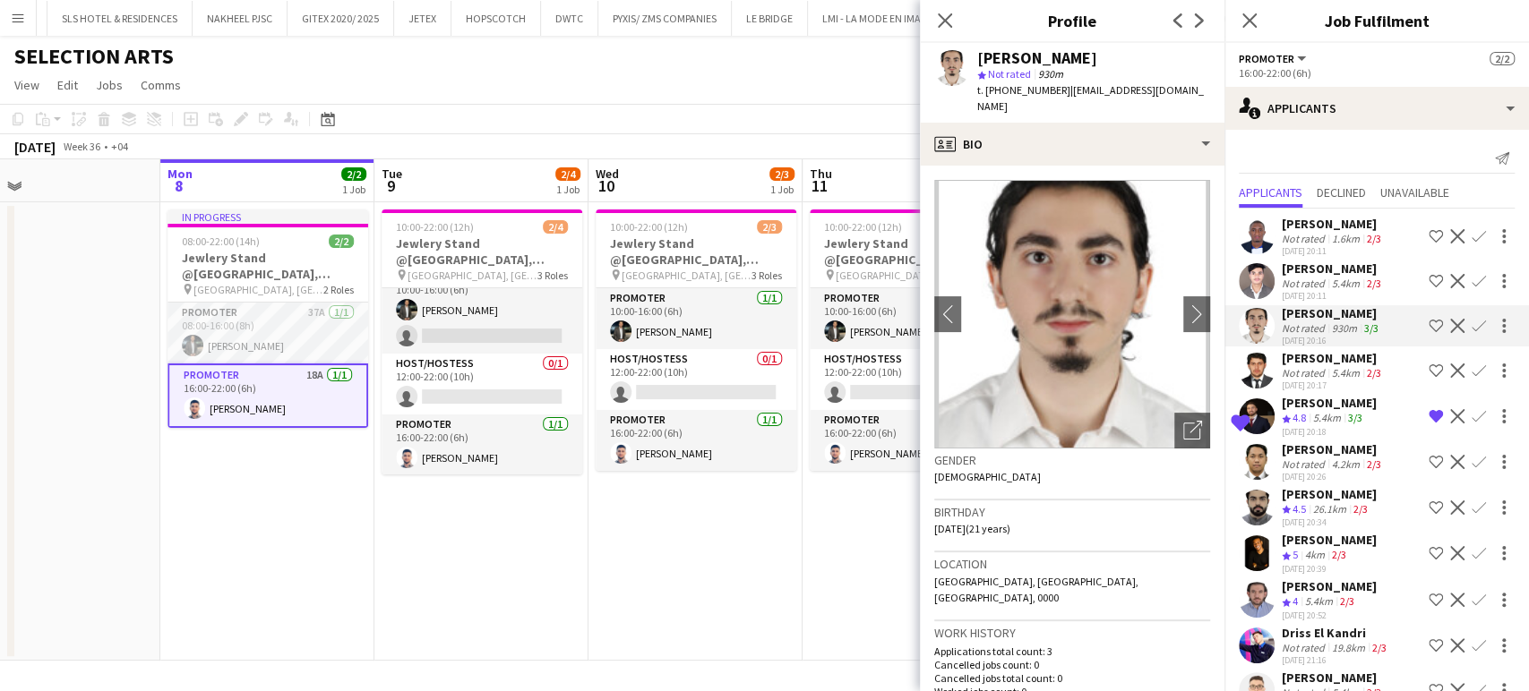
click at [285, 403] on app-card-role "Promoter 18A 1/1 16:00-22:00 (6h) Omar Sulaiman" at bounding box center [267, 396] width 201 height 64
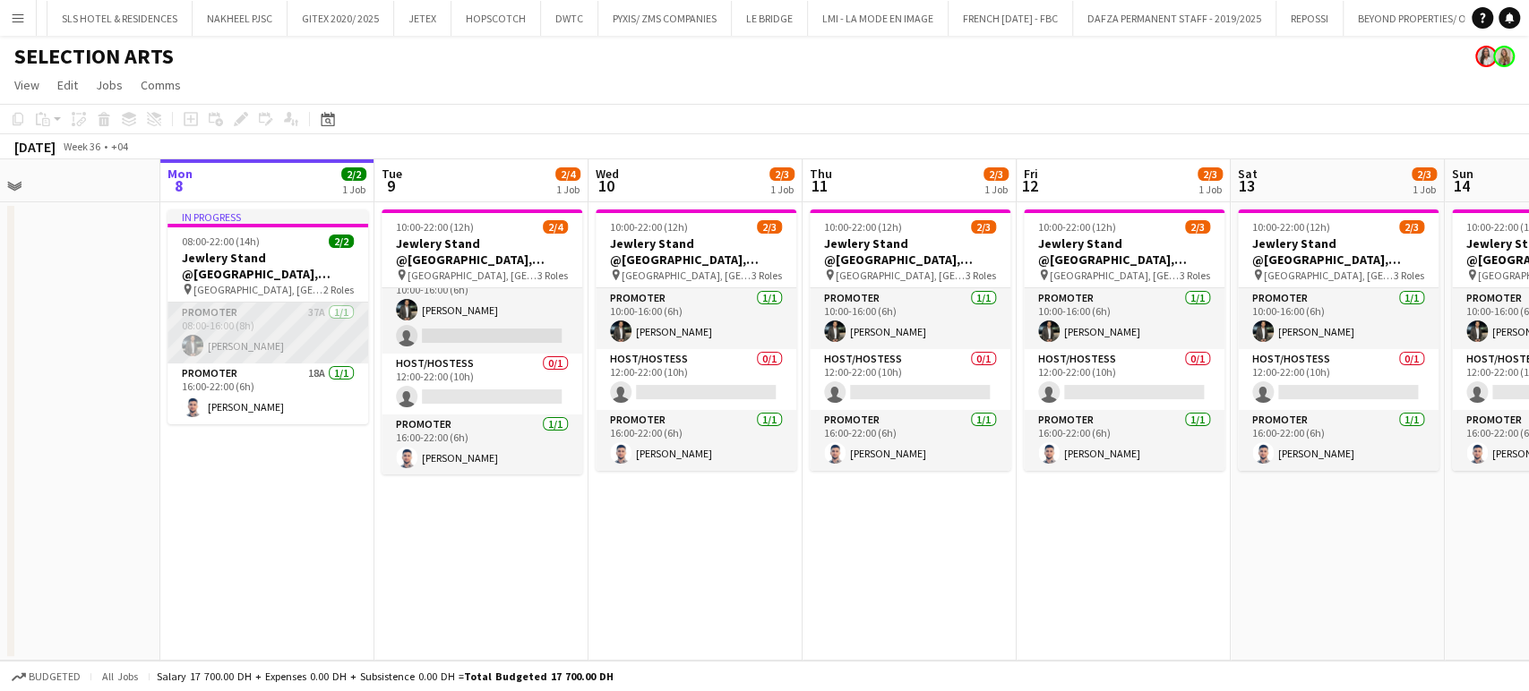
click at [218, 324] on app-card-role "Promoter 37A 1/1 08:00-16:00 (8h) Mohamad Tlayge" at bounding box center [267, 333] width 201 height 61
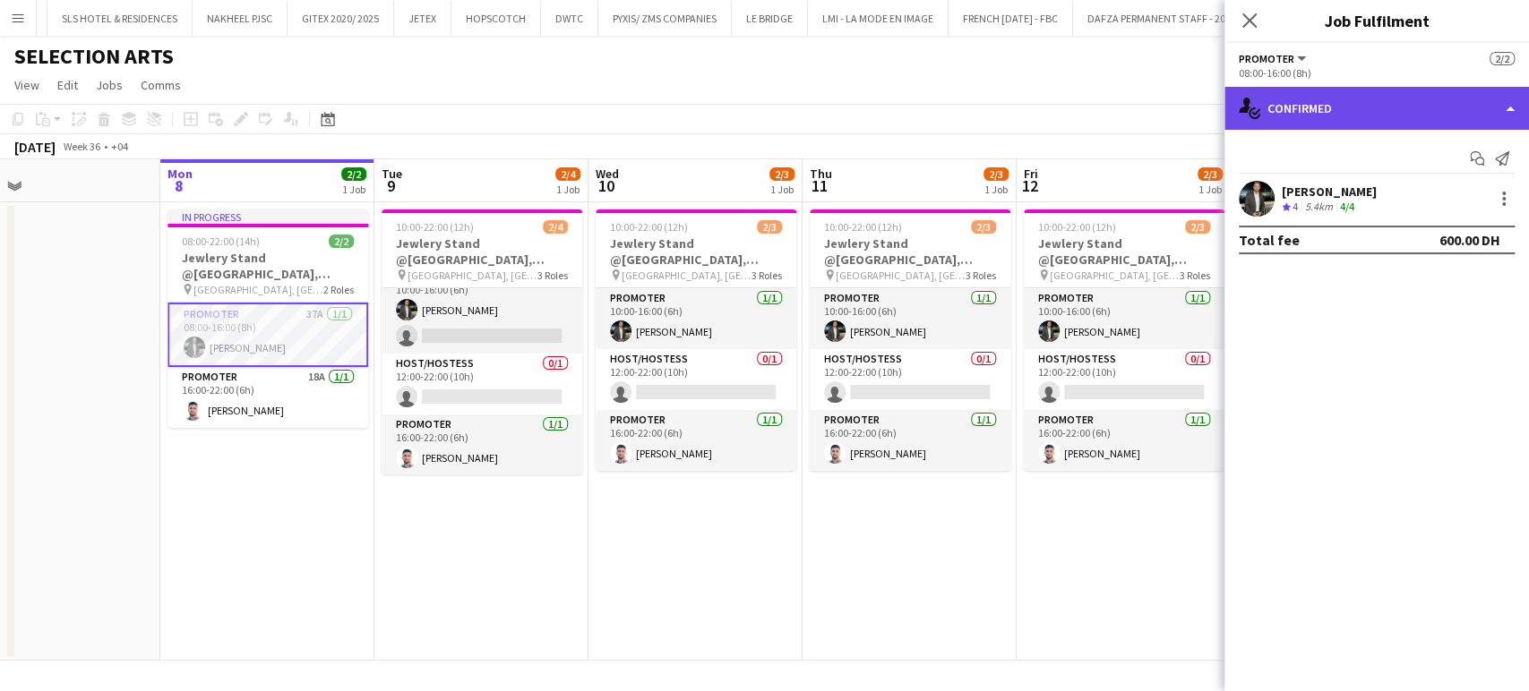
click at [1490, 105] on div "single-neutral-actions-check-2 Confirmed" at bounding box center [1376, 108] width 304 height 43
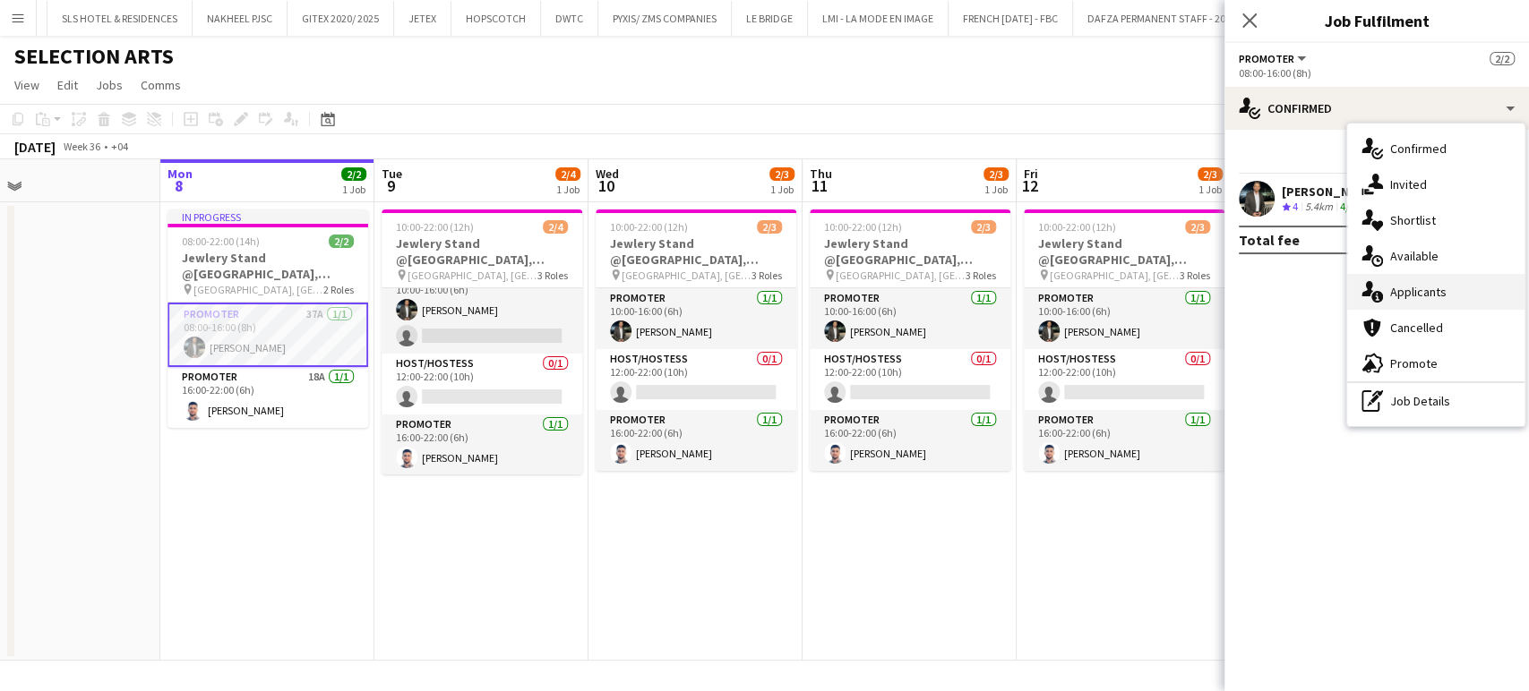
click at [1422, 285] on span "Applicants" at bounding box center [1418, 292] width 56 height 16
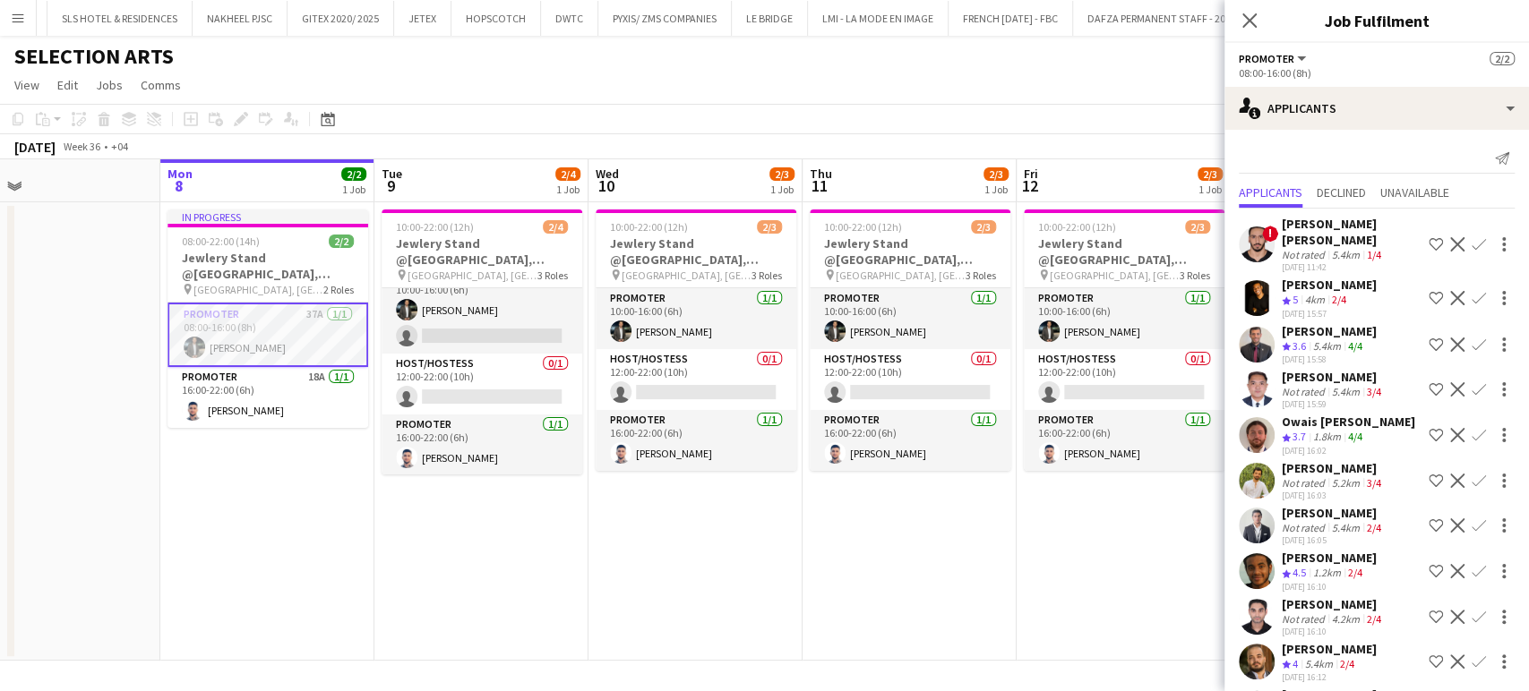
click at [1342, 340] on div "5.4km" at bounding box center [1326, 346] width 35 height 15
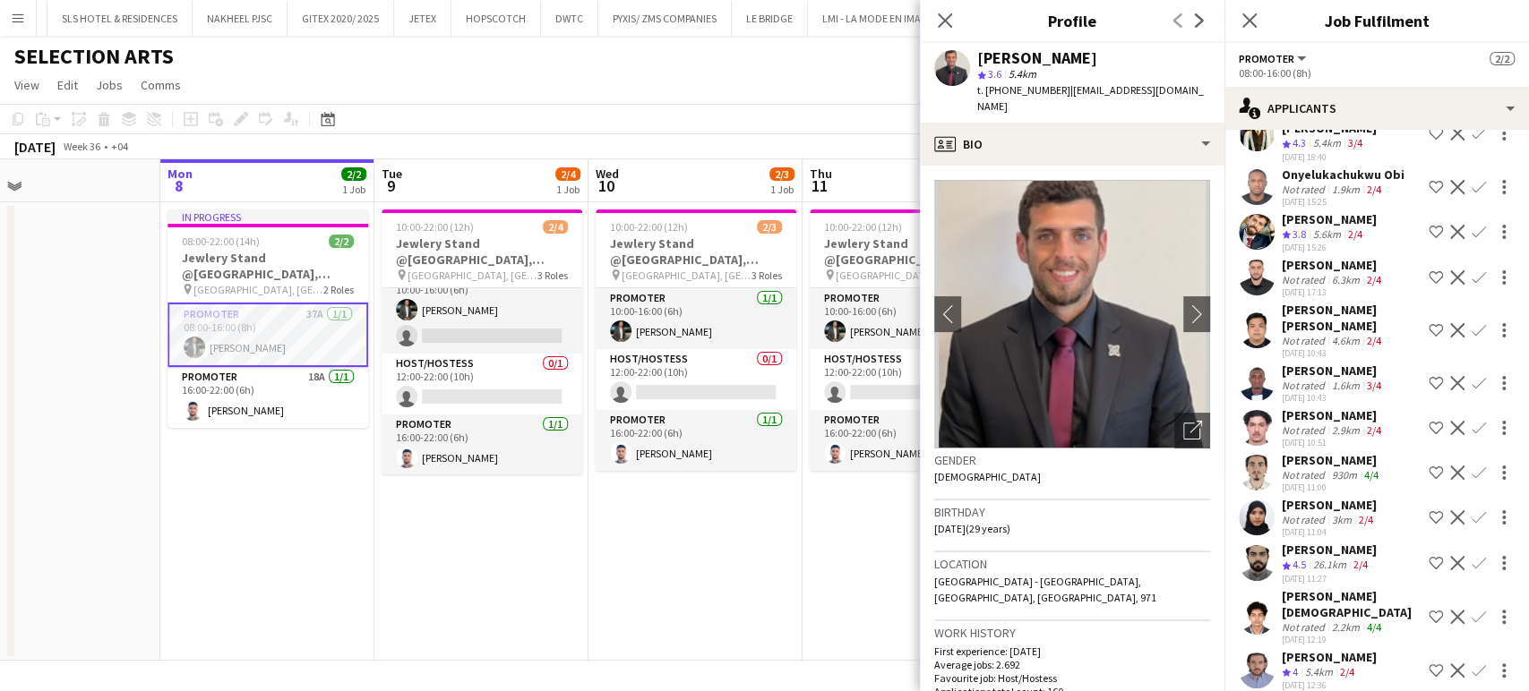
scroll to position [1185, 0]
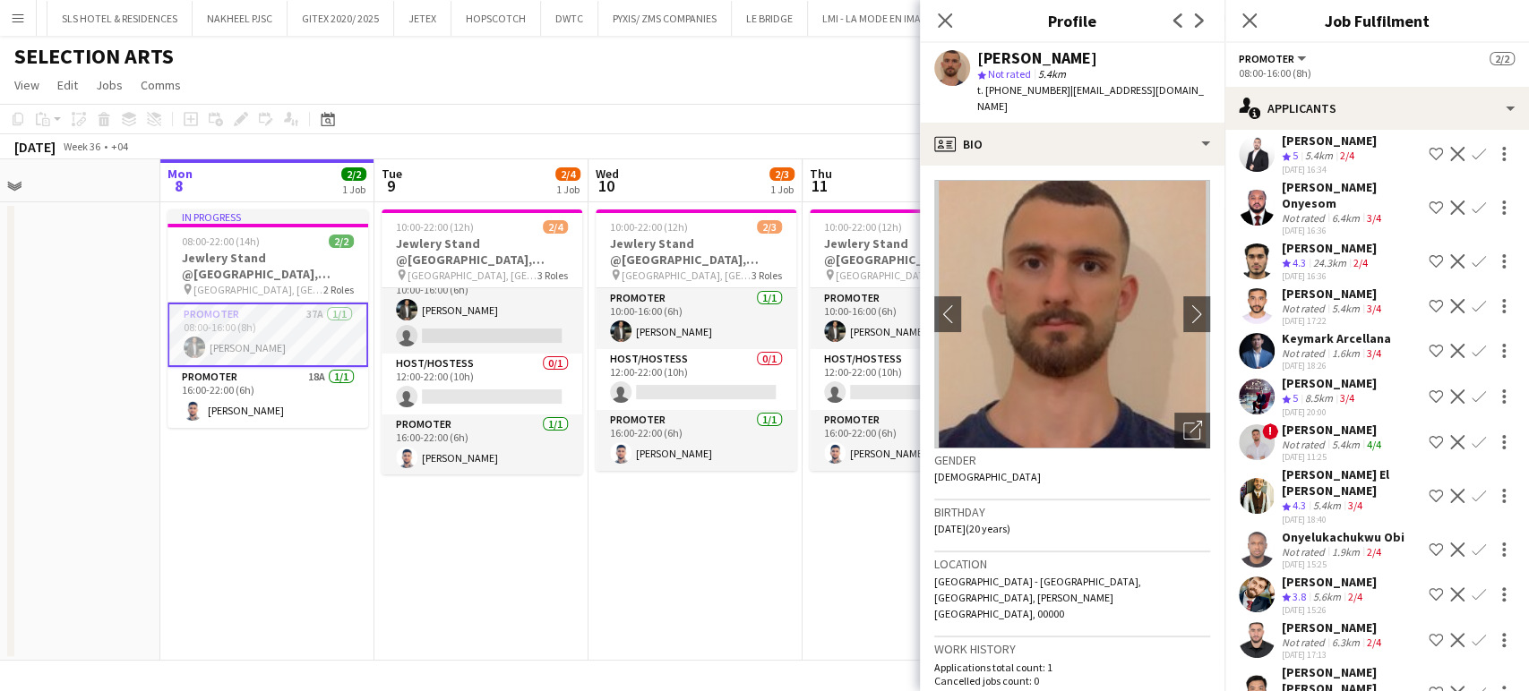
scroll to position [688, 0]
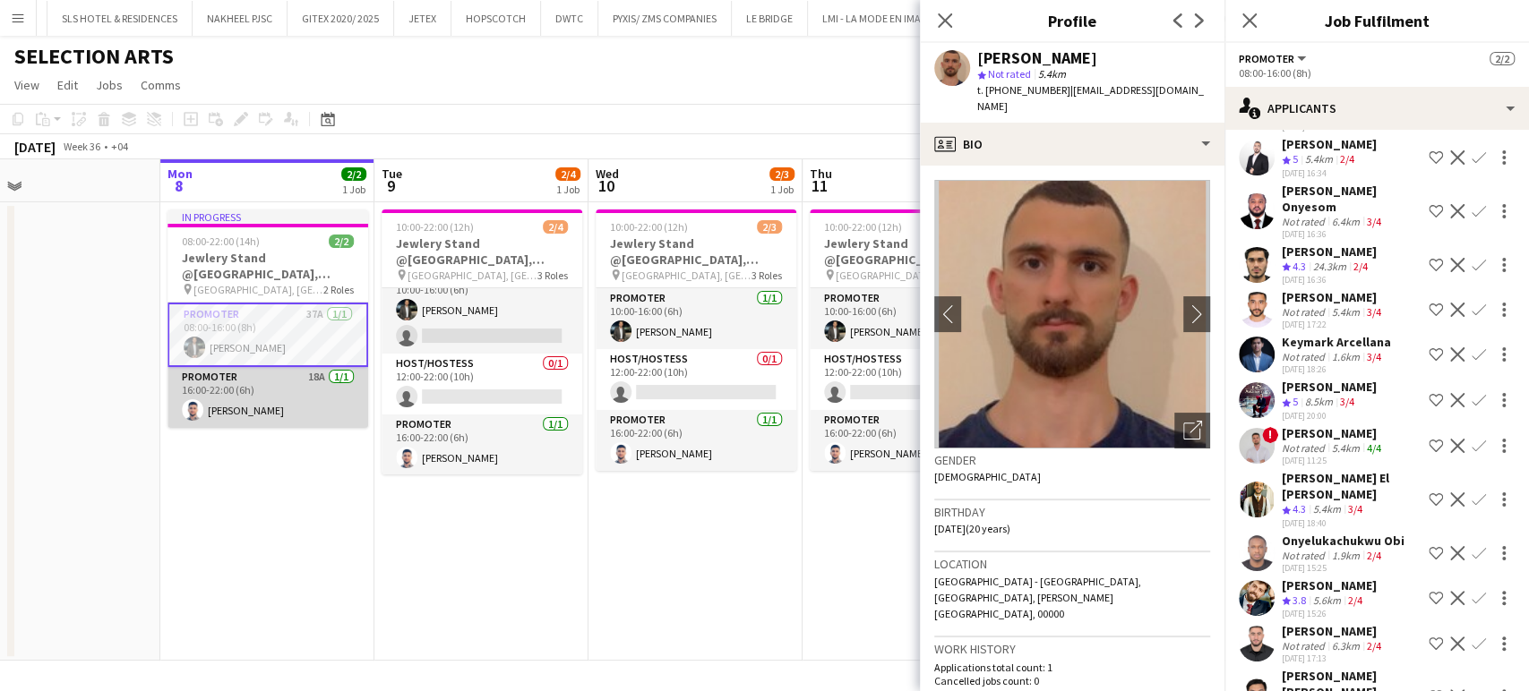
click at [229, 399] on app-card-role "Promoter 18A 1/1 16:00-22:00 (6h) Omar Sulaiman" at bounding box center [267, 397] width 201 height 61
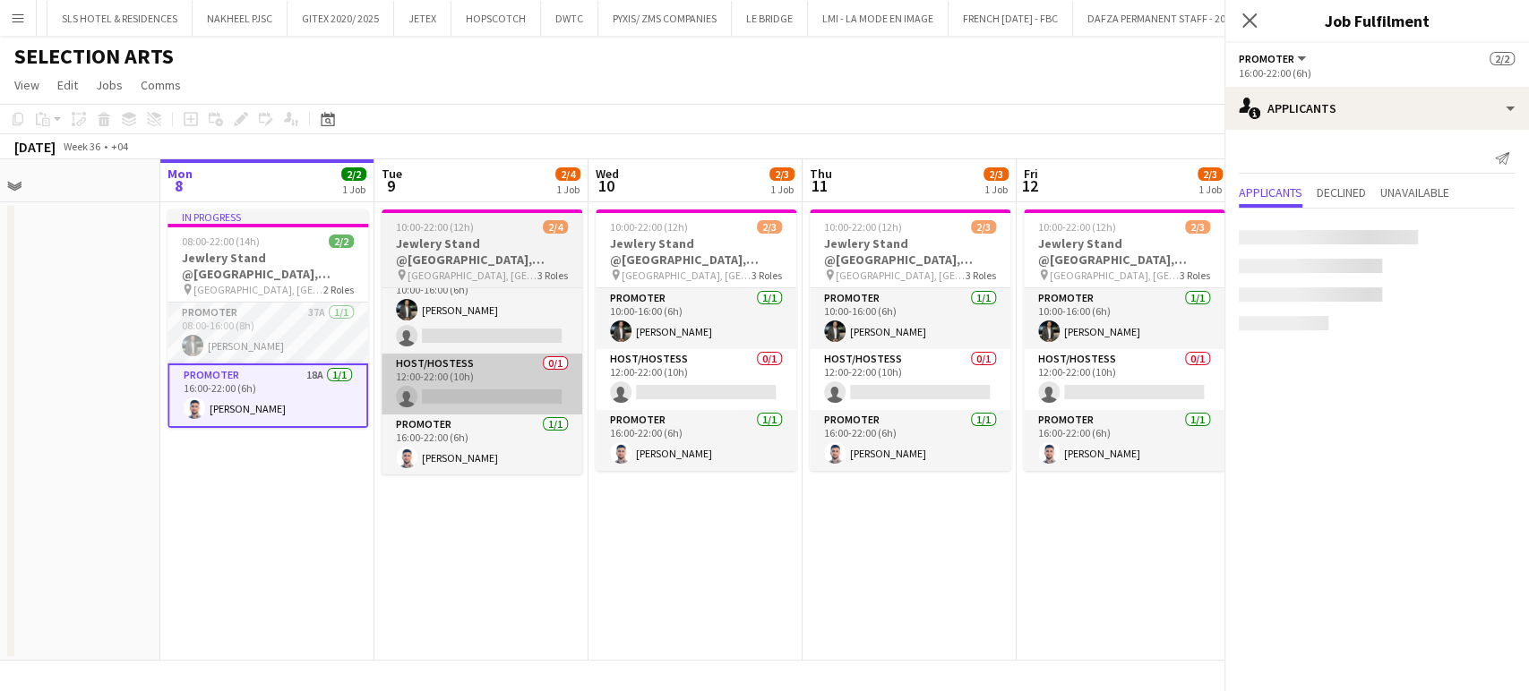
scroll to position [0, 0]
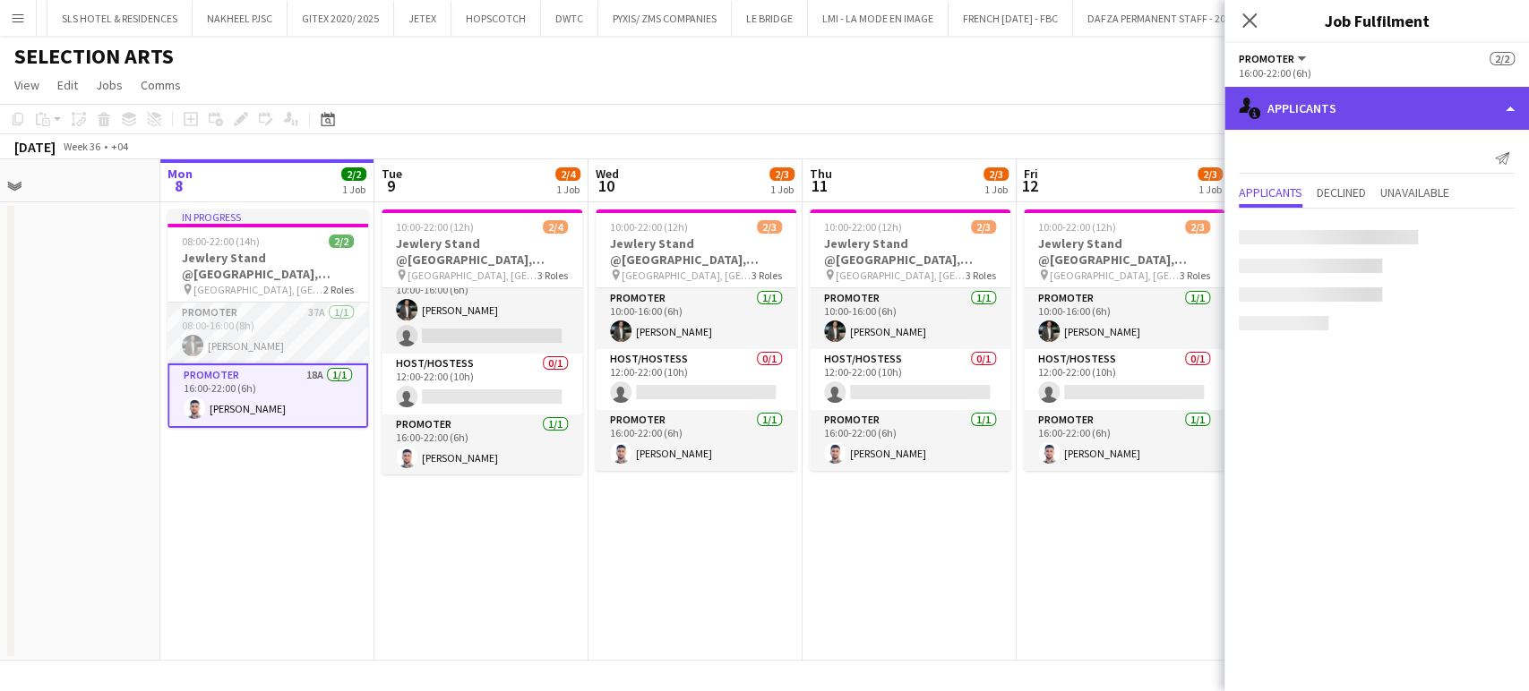
click at [1512, 99] on div "single-neutral-actions-information Applicants" at bounding box center [1376, 108] width 304 height 43
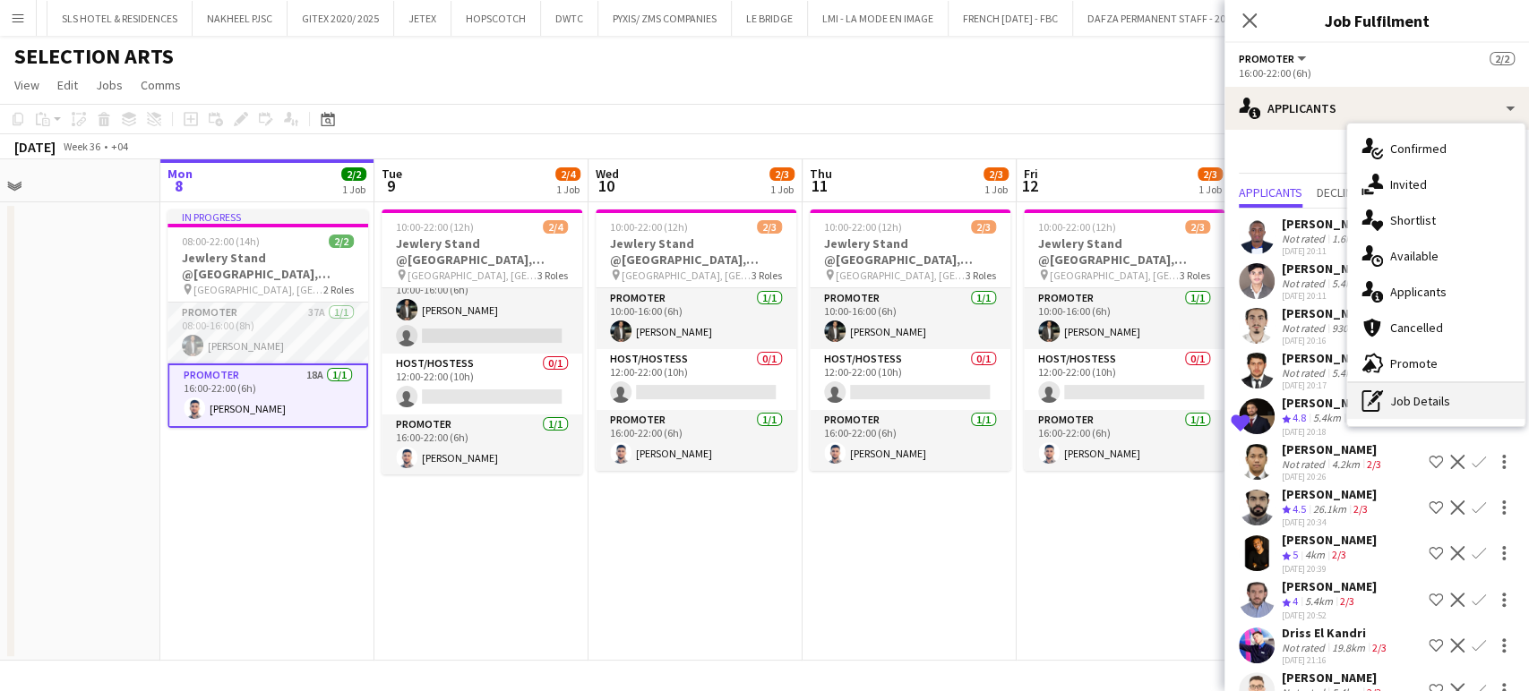
click at [1426, 408] on div "pen-write Job Details" at bounding box center [1435, 401] width 177 height 36
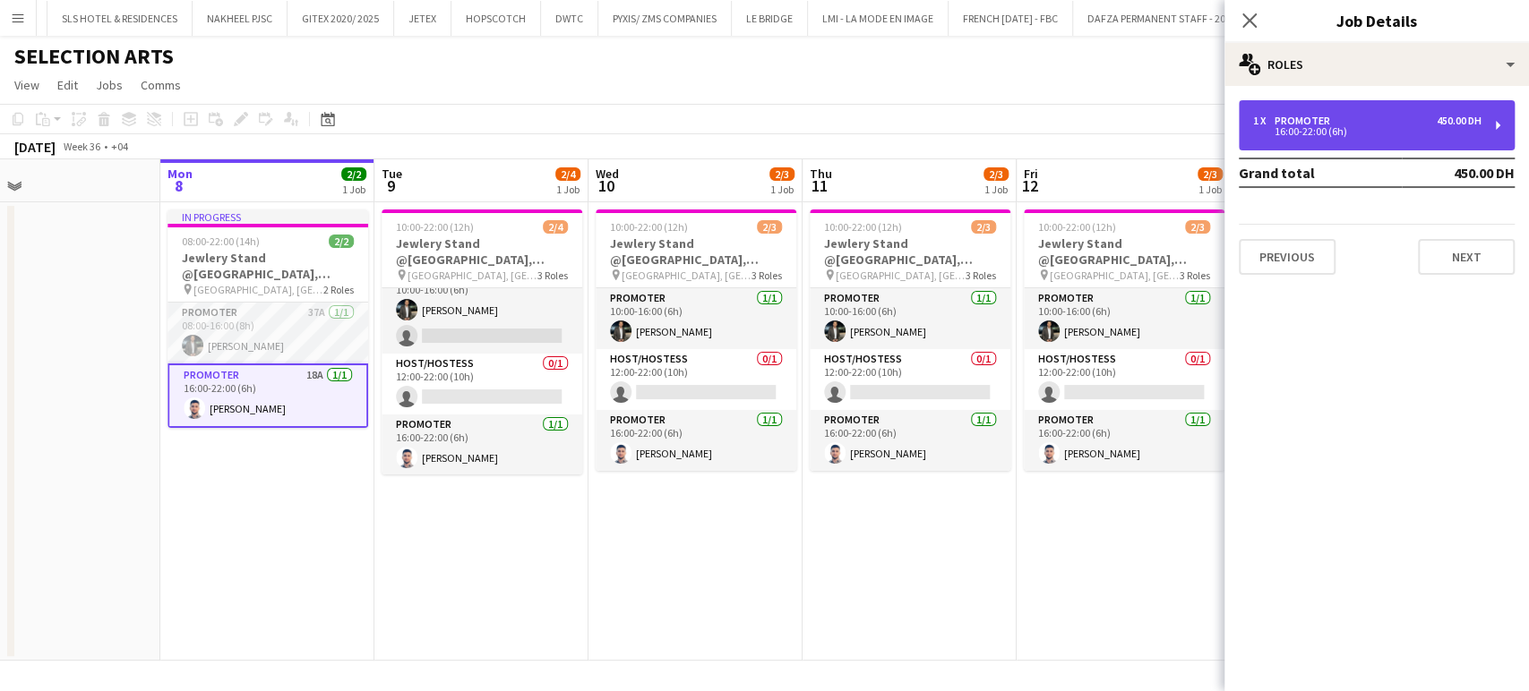
drag, startPoint x: 1311, startPoint y: 120, endPoint x: 1297, endPoint y: 139, distance: 23.6
click at [1311, 120] on div "Promoter" at bounding box center [1305, 121] width 63 height 13
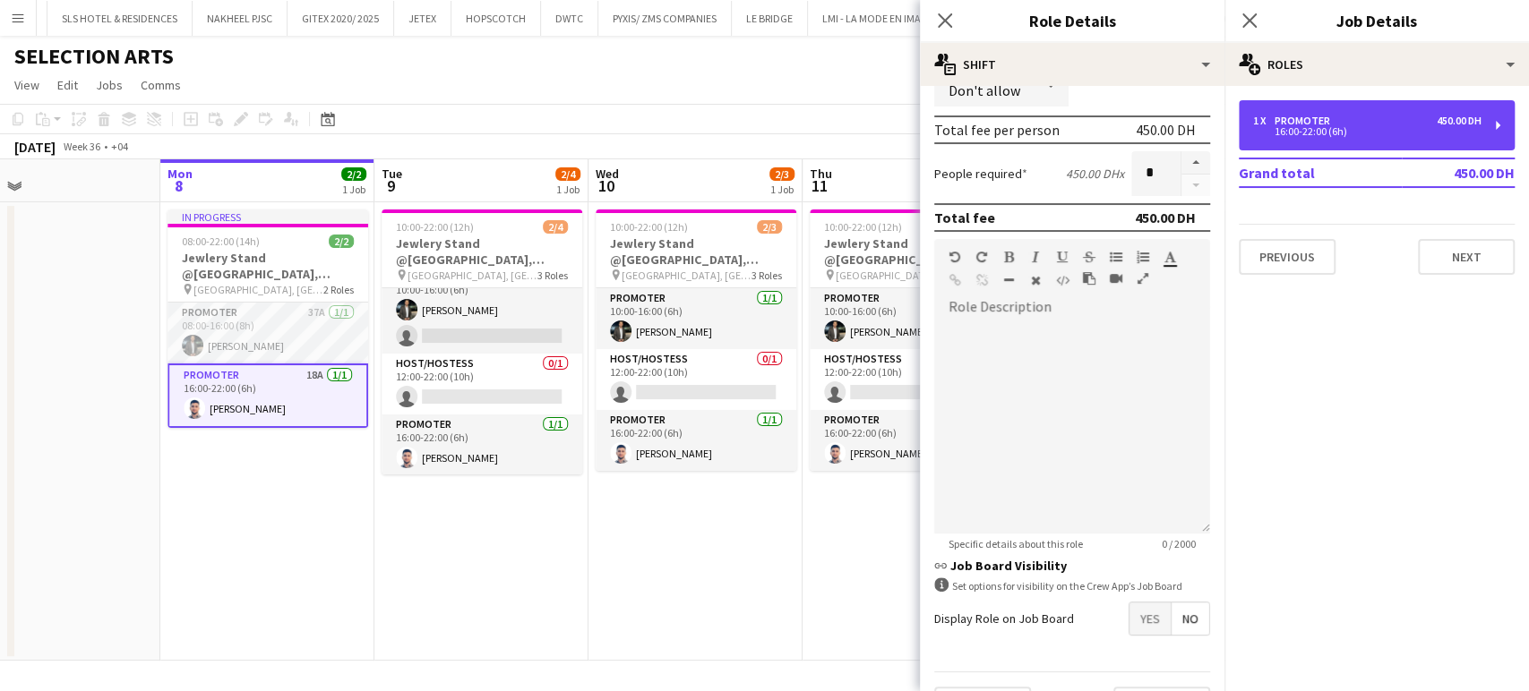
scroll to position [398, 0]
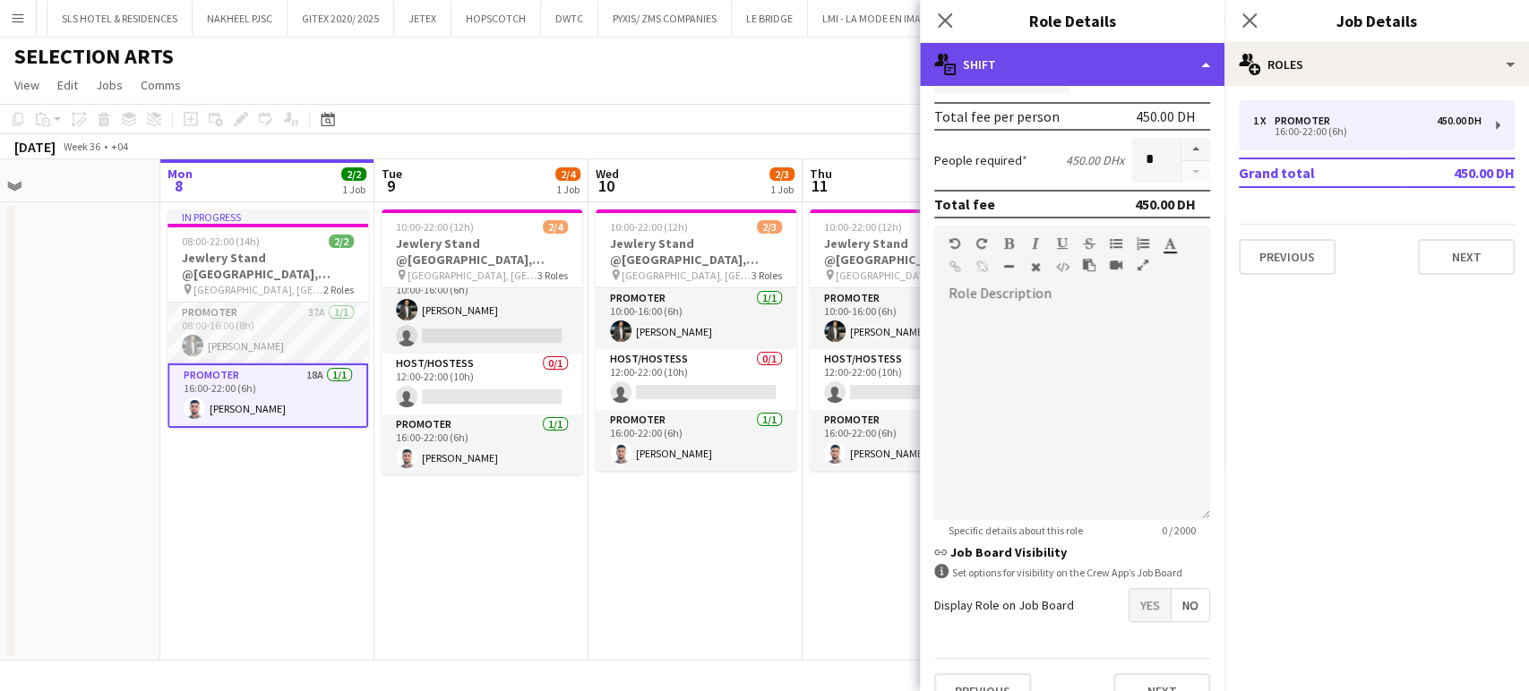
click at [1187, 61] on div "multiple-actions-text Shift" at bounding box center [1072, 64] width 304 height 43
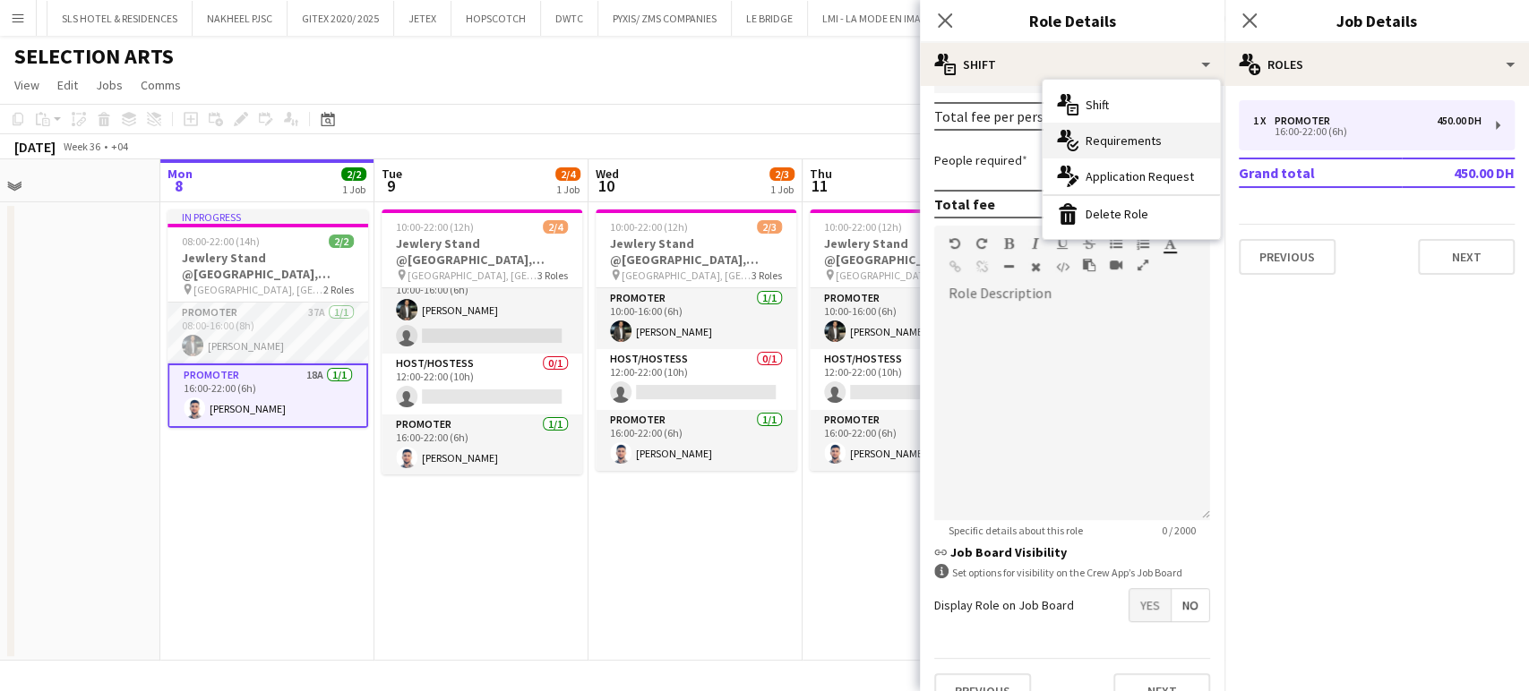
click at [1132, 147] on span "Requirements" at bounding box center [1123, 141] width 76 height 16
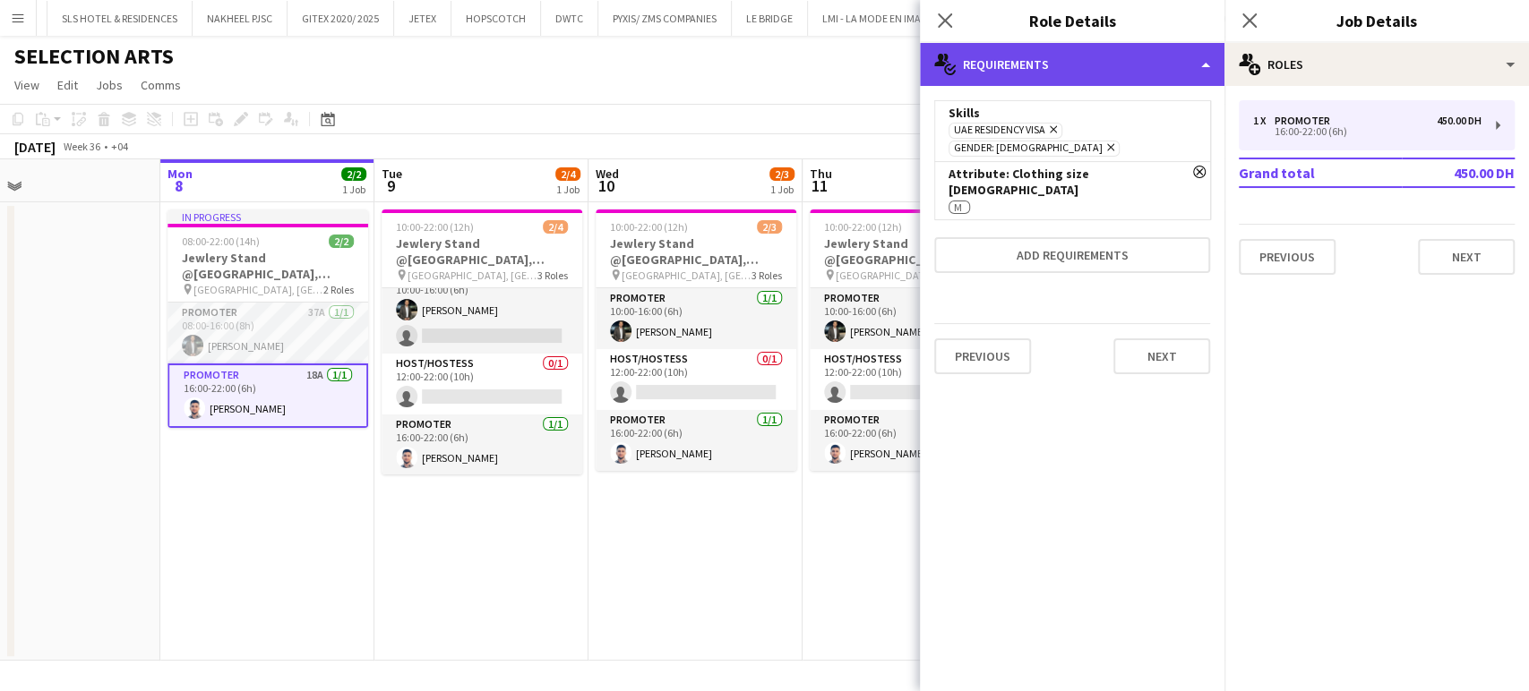
drag, startPoint x: 1219, startPoint y: 61, endPoint x: 1210, endPoint y: 62, distance: 9.0
click at [1217, 61] on div "multiple-actions-check-2 Requirements" at bounding box center [1072, 64] width 304 height 43
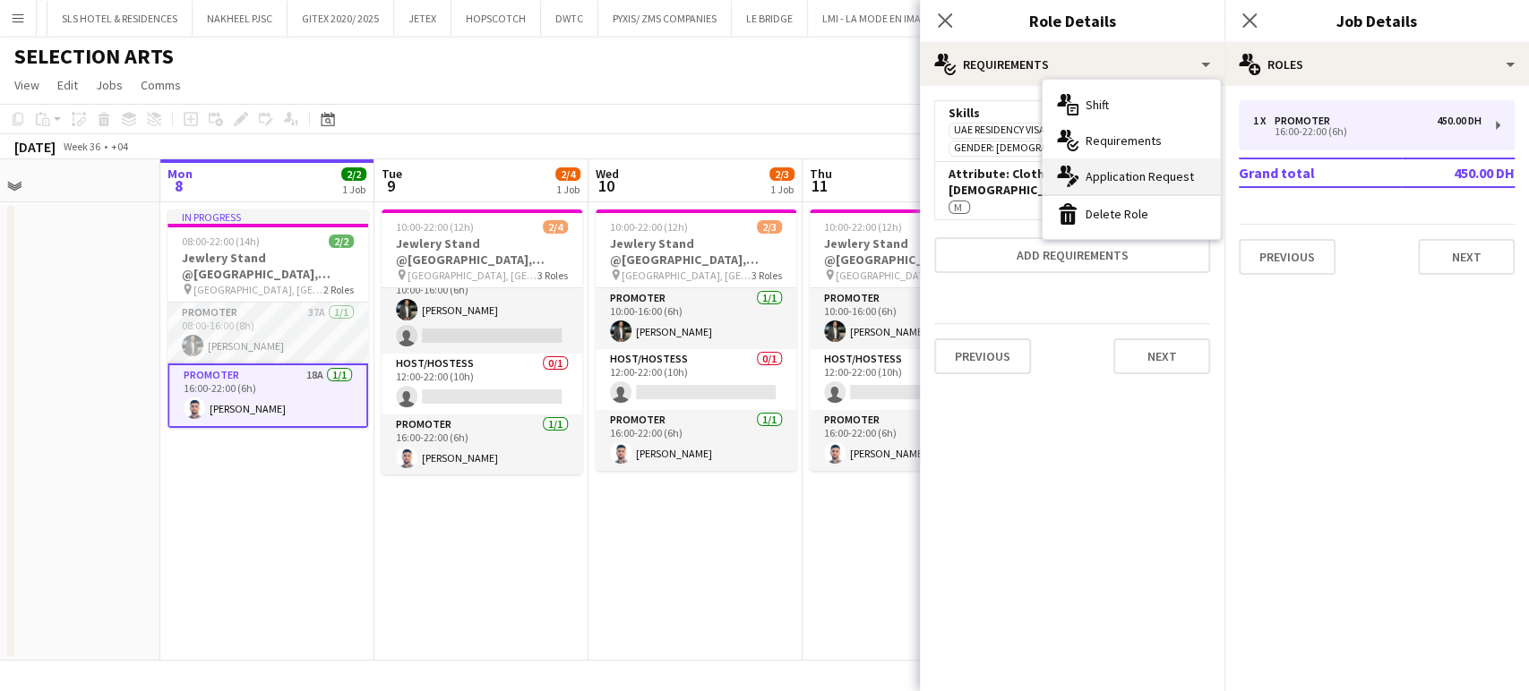
click at [1143, 184] on span "Application Request" at bounding box center [1139, 176] width 108 height 16
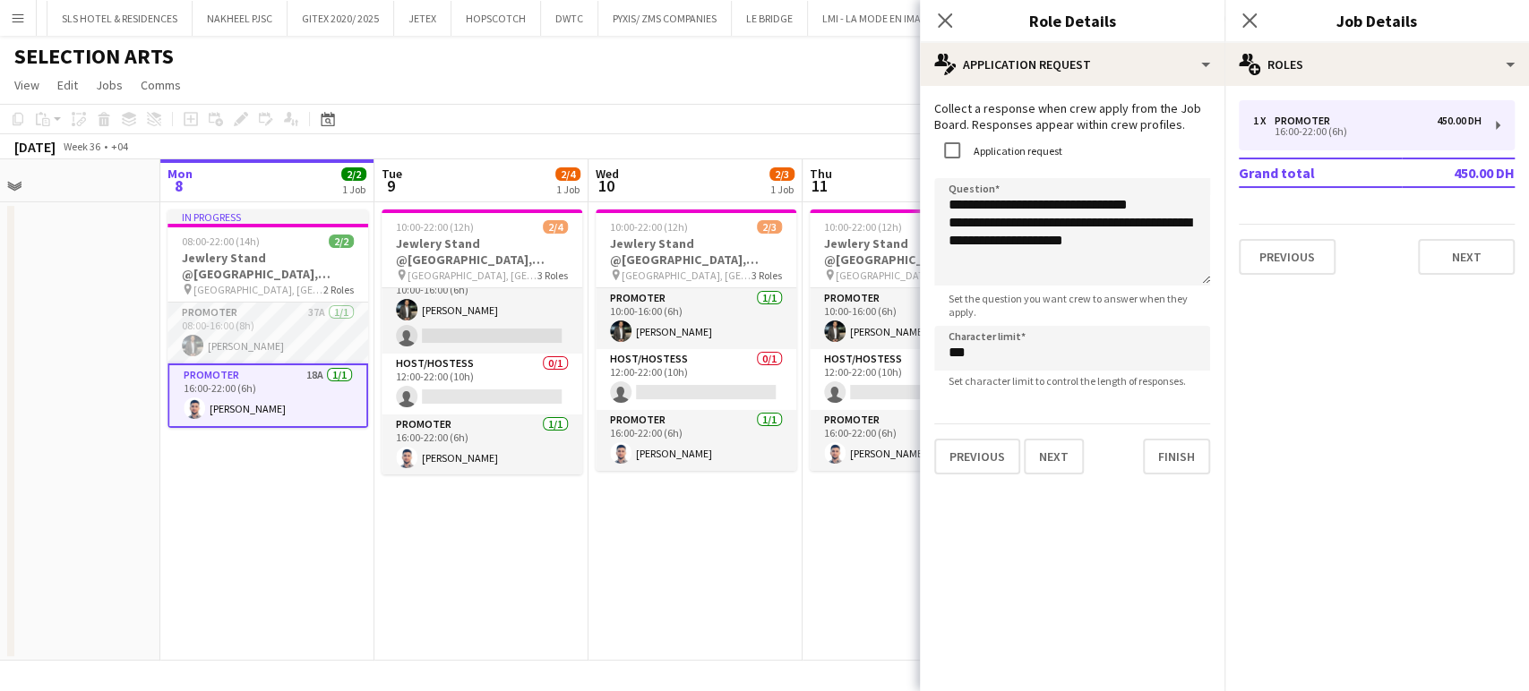
click at [566, 528] on app-date-cell "10:00-22:00 (12h) 2/4 Jewlery Stand @Galleria Mall, Abu Dhabi pin Galleria Mall…" at bounding box center [481, 431] width 214 height 459
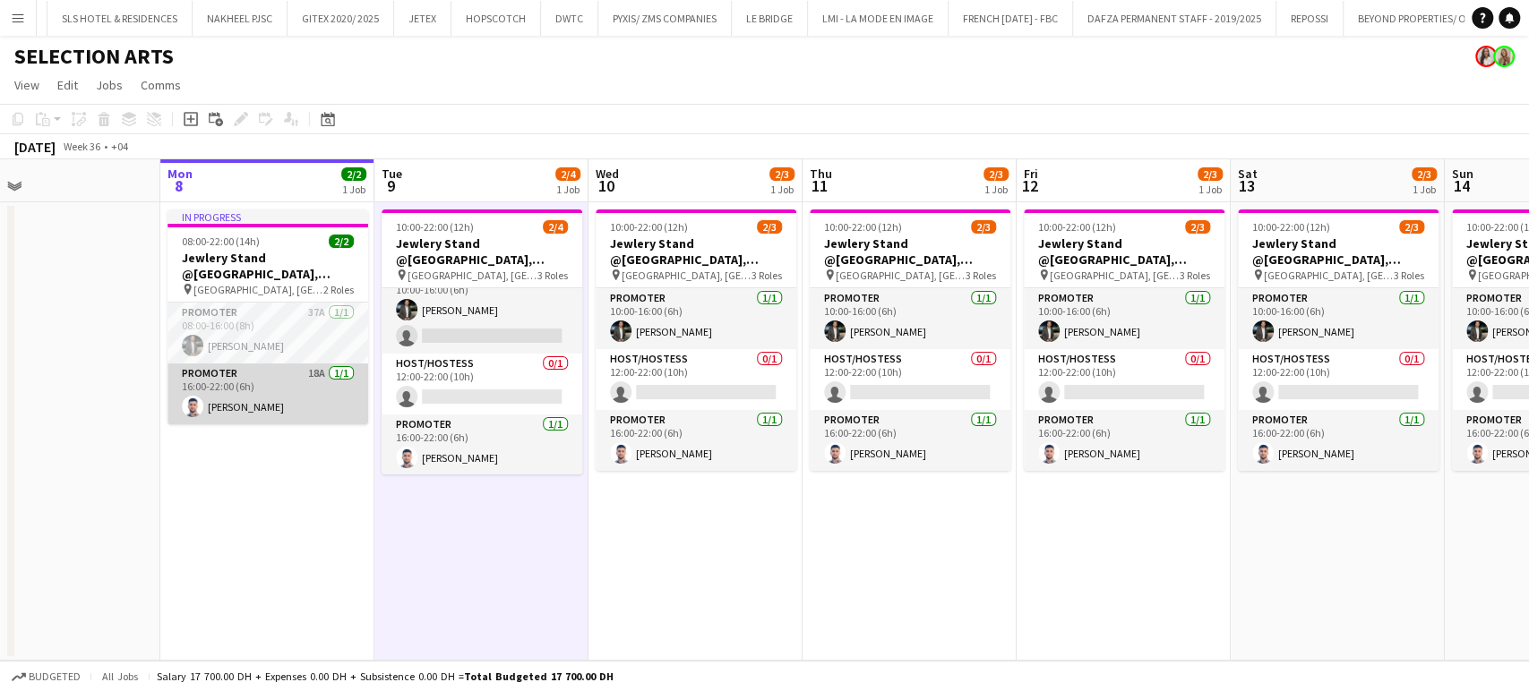
click at [257, 383] on app-card-role "Promoter 18A 1/1 16:00-22:00 (6h) Omar Sulaiman" at bounding box center [267, 394] width 201 height 61
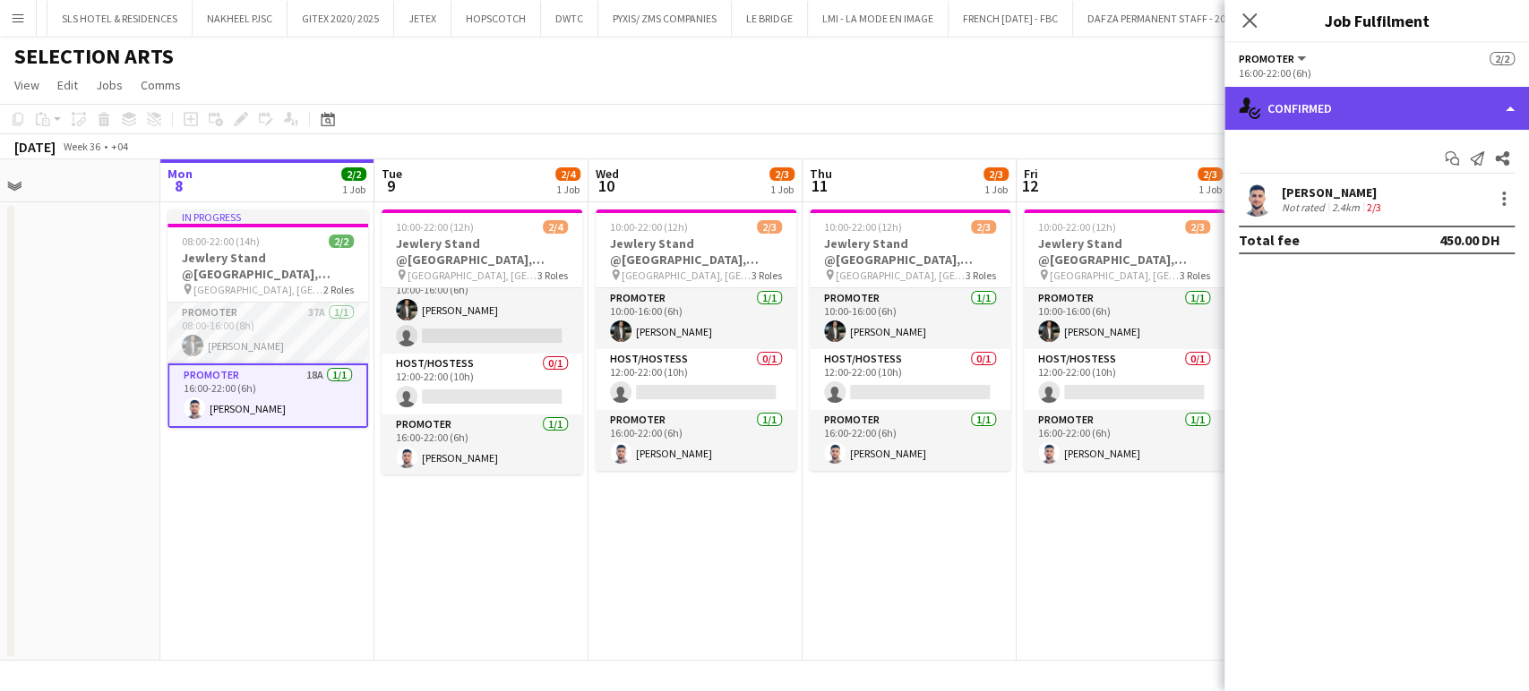
click at [1503, 108] on div "single-neutral-actions-check-2 Confirmed" at bounding box center [1376, 108] width 304 height 43
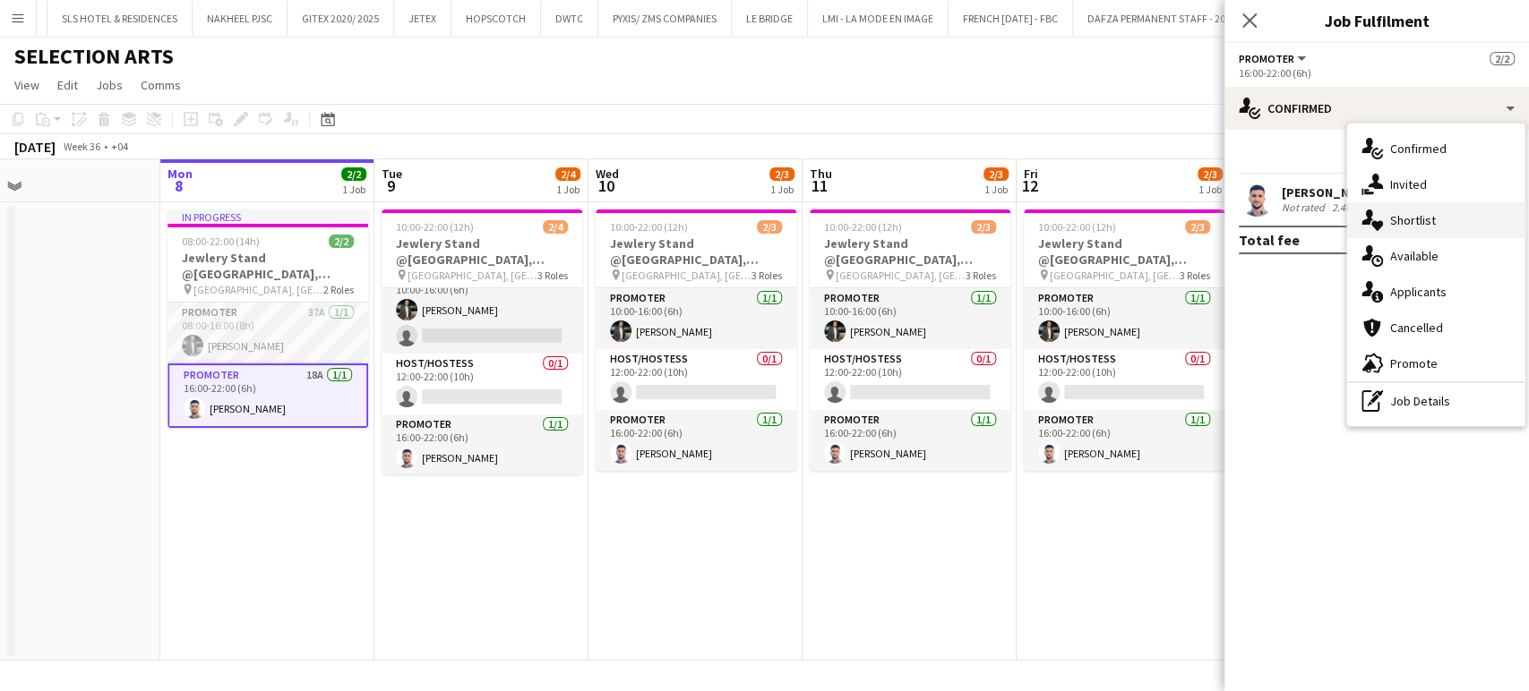
click at [1429, 210] on div "single-neutral-actions-heart Shortlist" at bounding box center [1435, 220] width 177 height 36
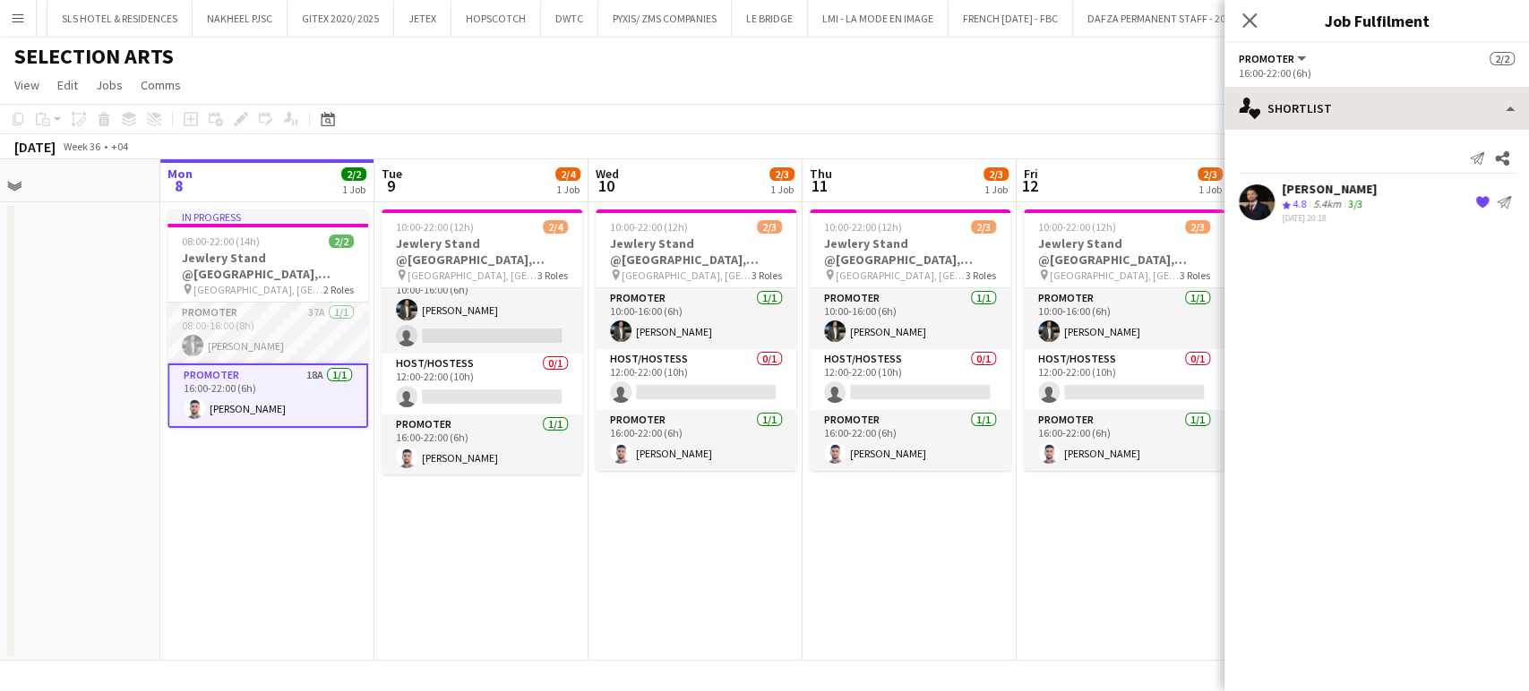
drag, startPoint x: 1473, startPoint y: 84, endPoint x: 1483, endPoint y: 106, distance: 23.6
click at [1478, 91] on div "Promoter All roles Promoter 2/2 16:00-22:00 (6h) single-neutral-actions-heart S…" at bounding box center [1376, 367] width 304 height 648
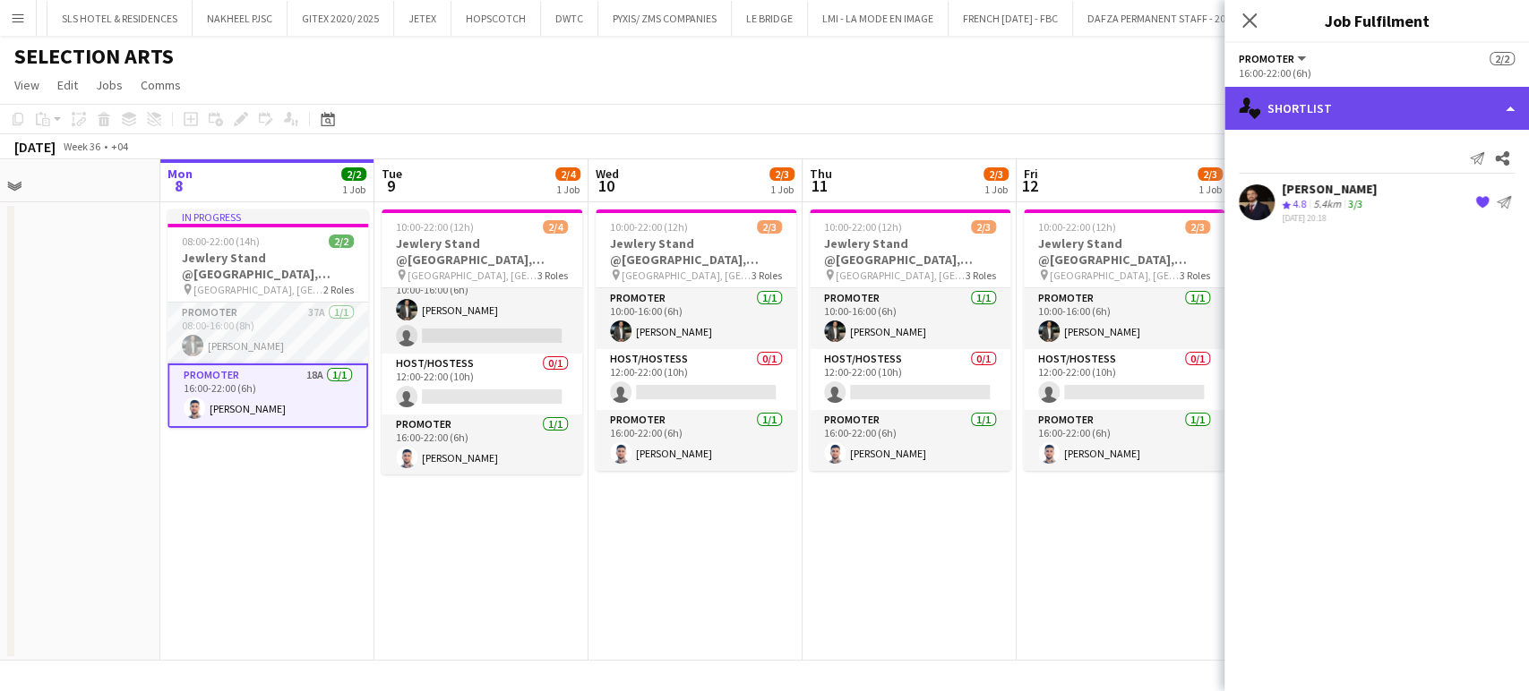
click at [1483, 107] on div "single-neutral-actions-heart Shortlist" at bounding box center [1376, 108] width 304 height 43
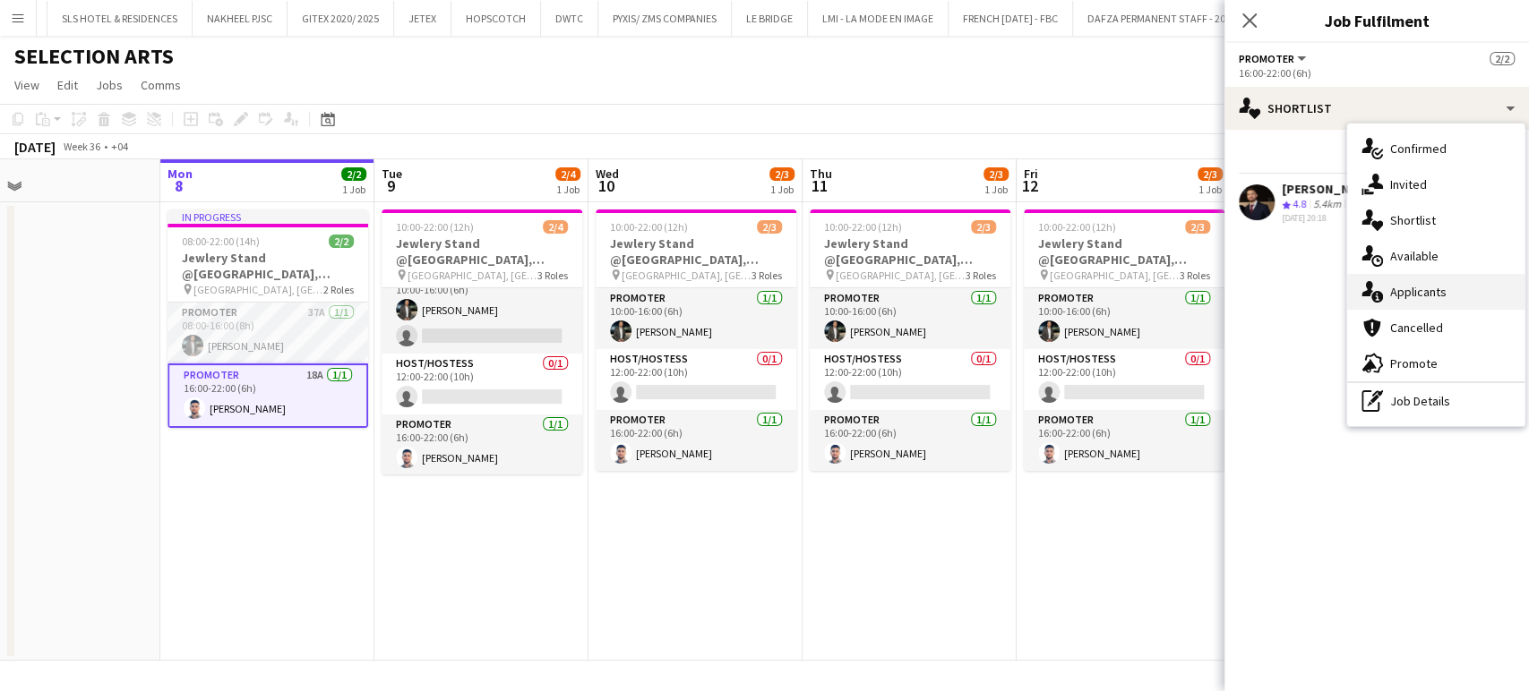
click at [1415, 291] on span "Applicants" at bounding box center [1418, 292] width 56 height 16
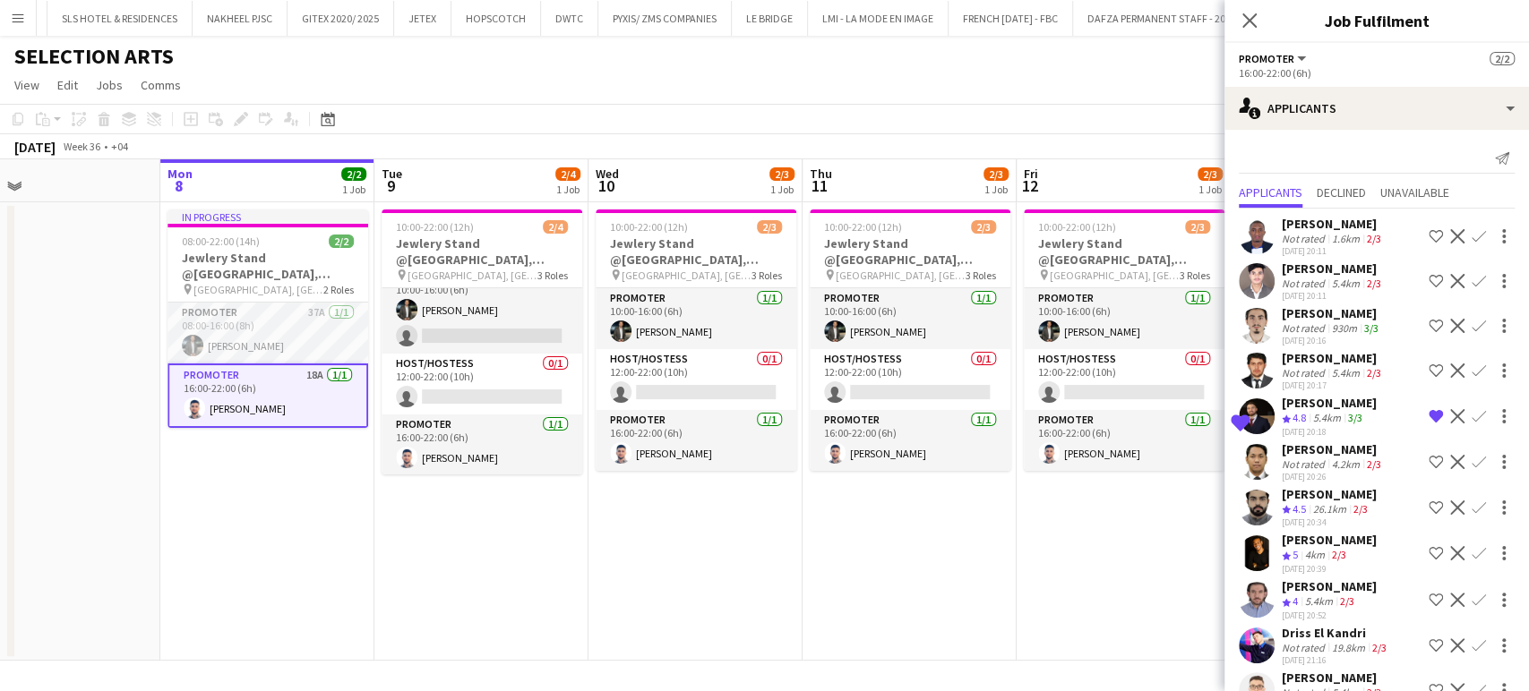
click at [1307, 335] on div "Not rated" at bounding box center [1305, 327] width 47 height 13
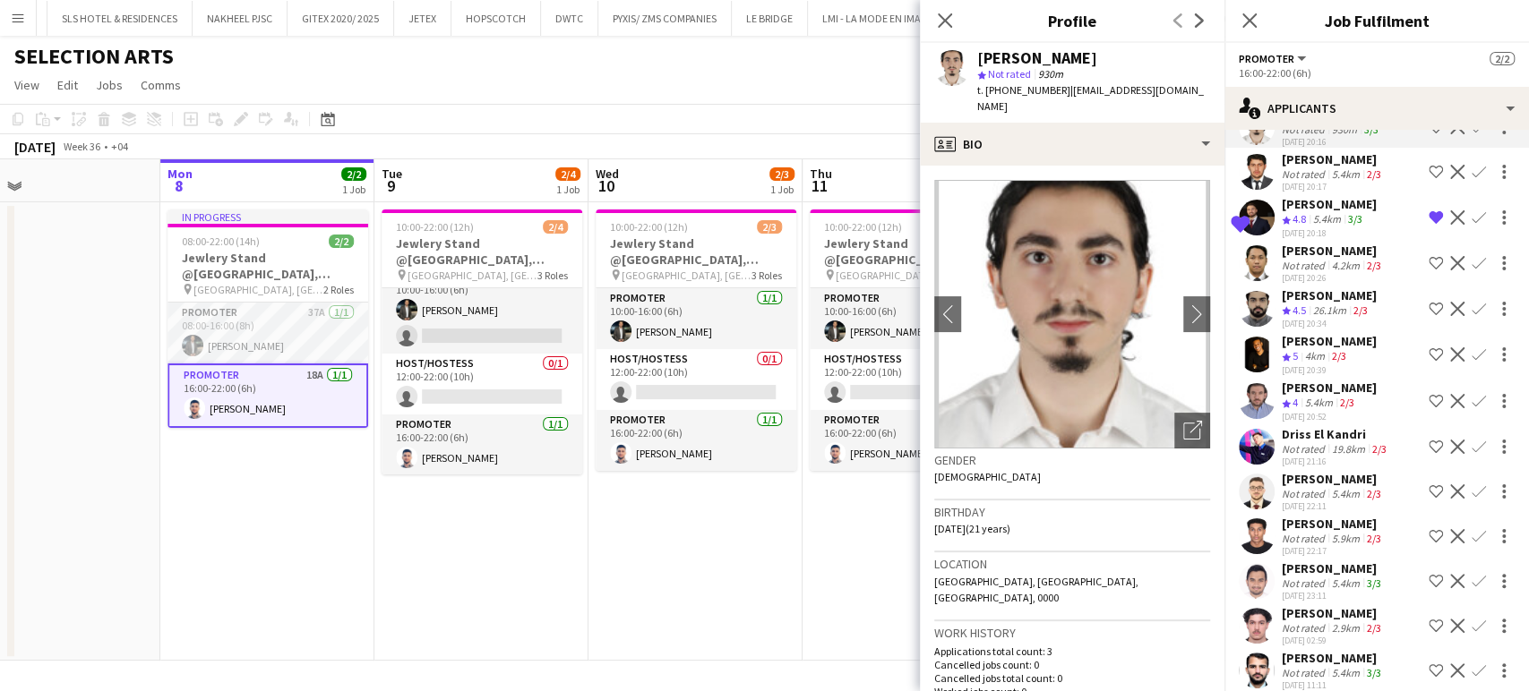
scroll to position [361, 0]
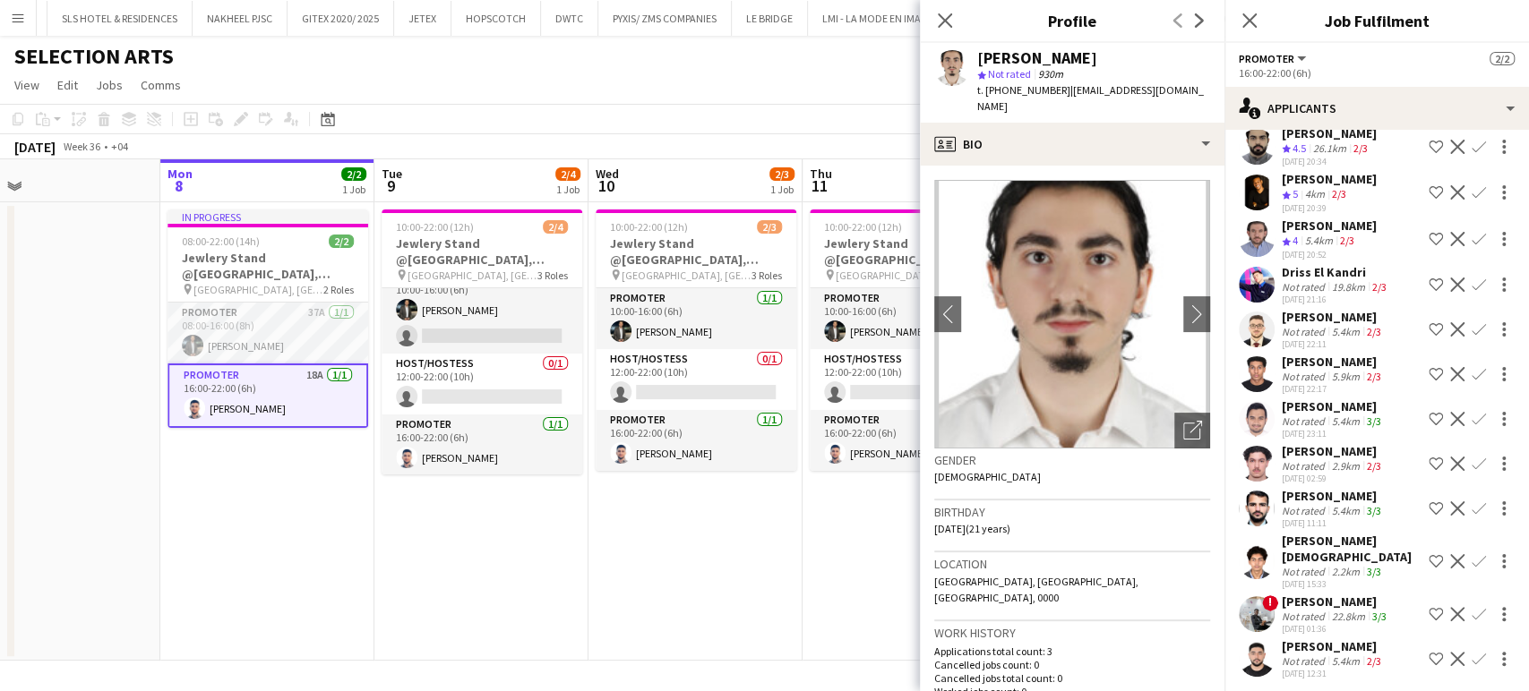
click at [1298, 428] on div "Not rated" at bounding box center [1305, 421] width 47 height 13
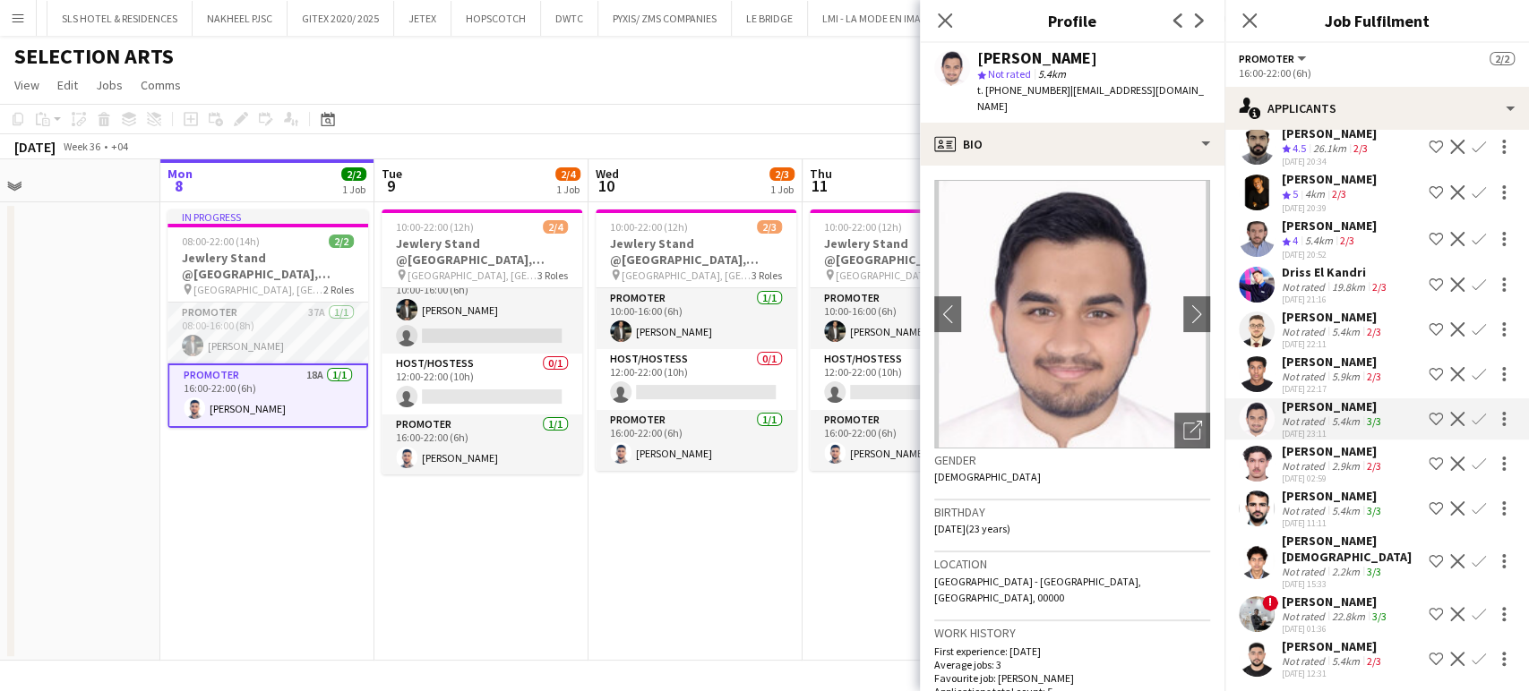
click at [1301, 610] on div "Not rated" at bounding box center [1305, 616] width 47 height 13
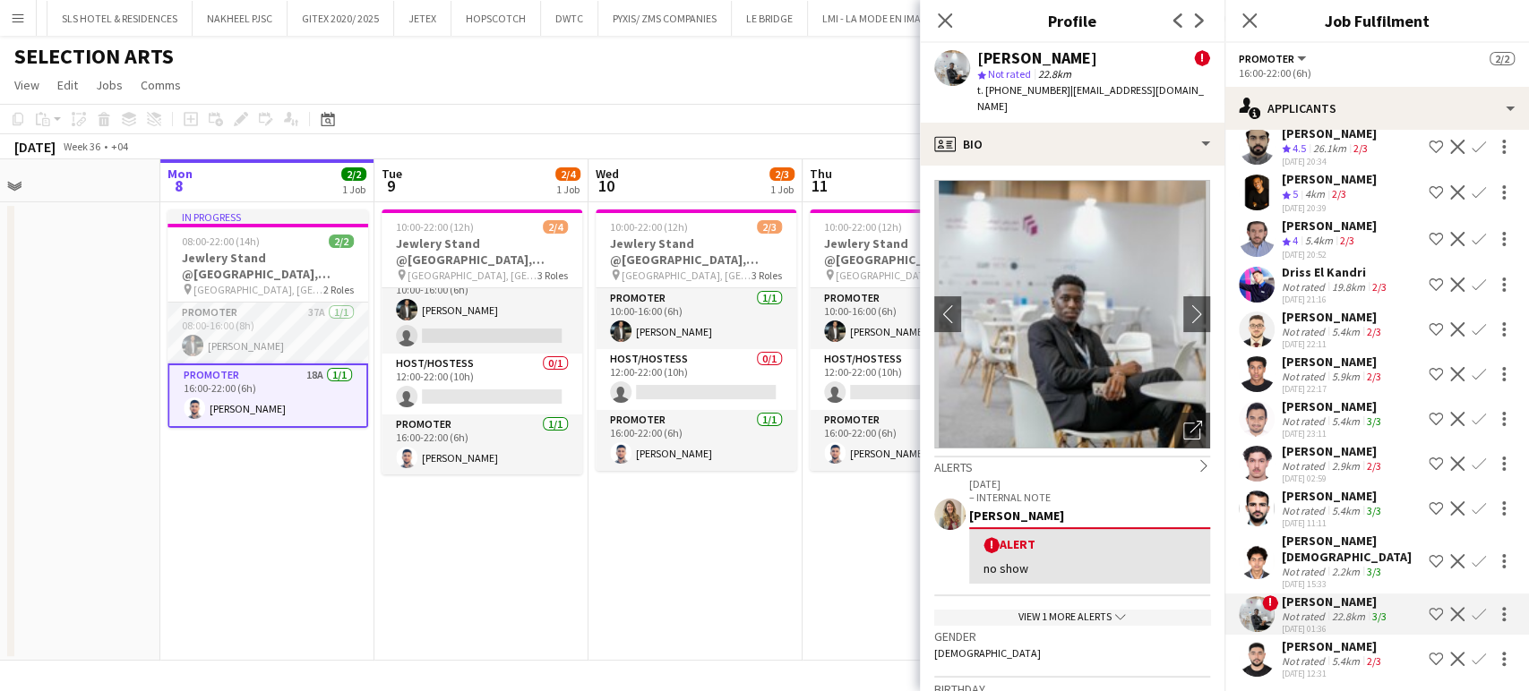
click at [1310, 565] on div "Not rated" at bounding box center [1305, 571] width 47 height 13
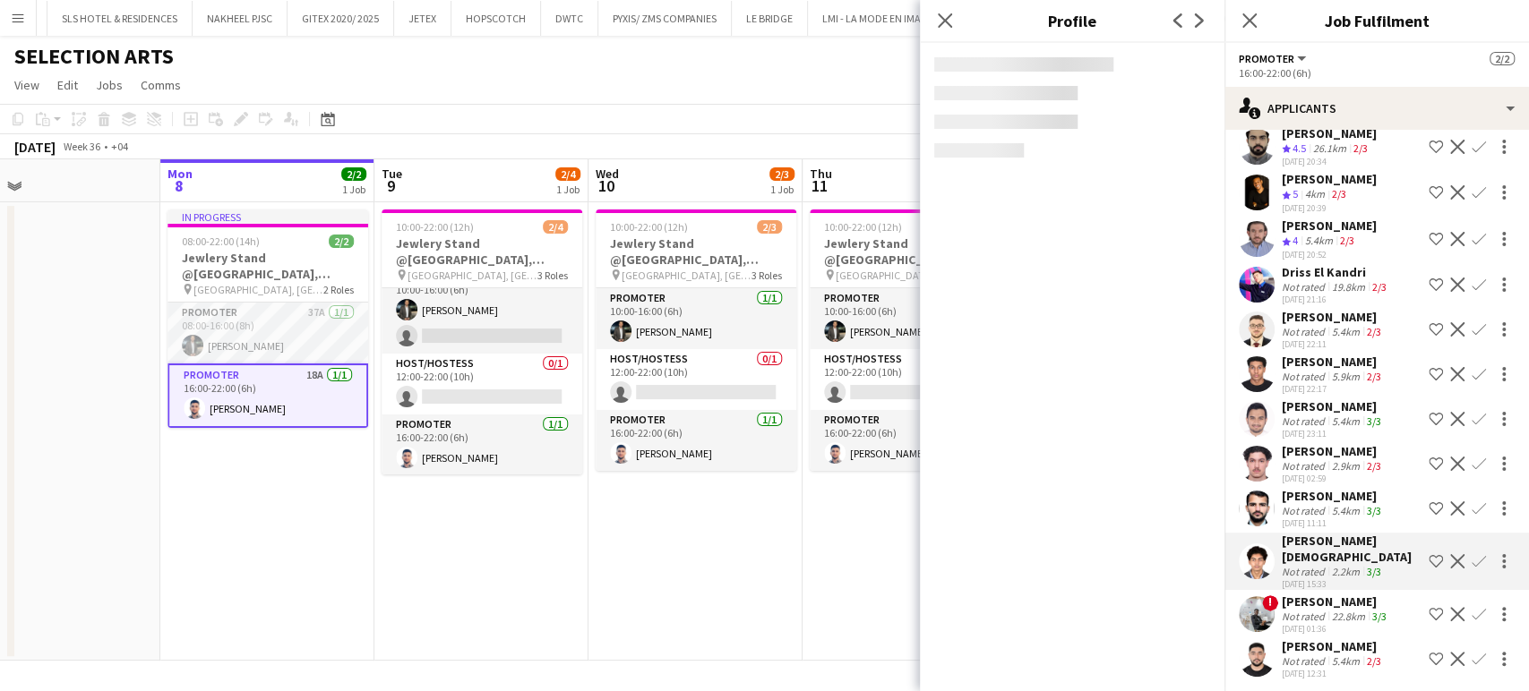
click at [1309, 518] on div "Not rated" at bounding box center [1305, 510] width 47 height 13
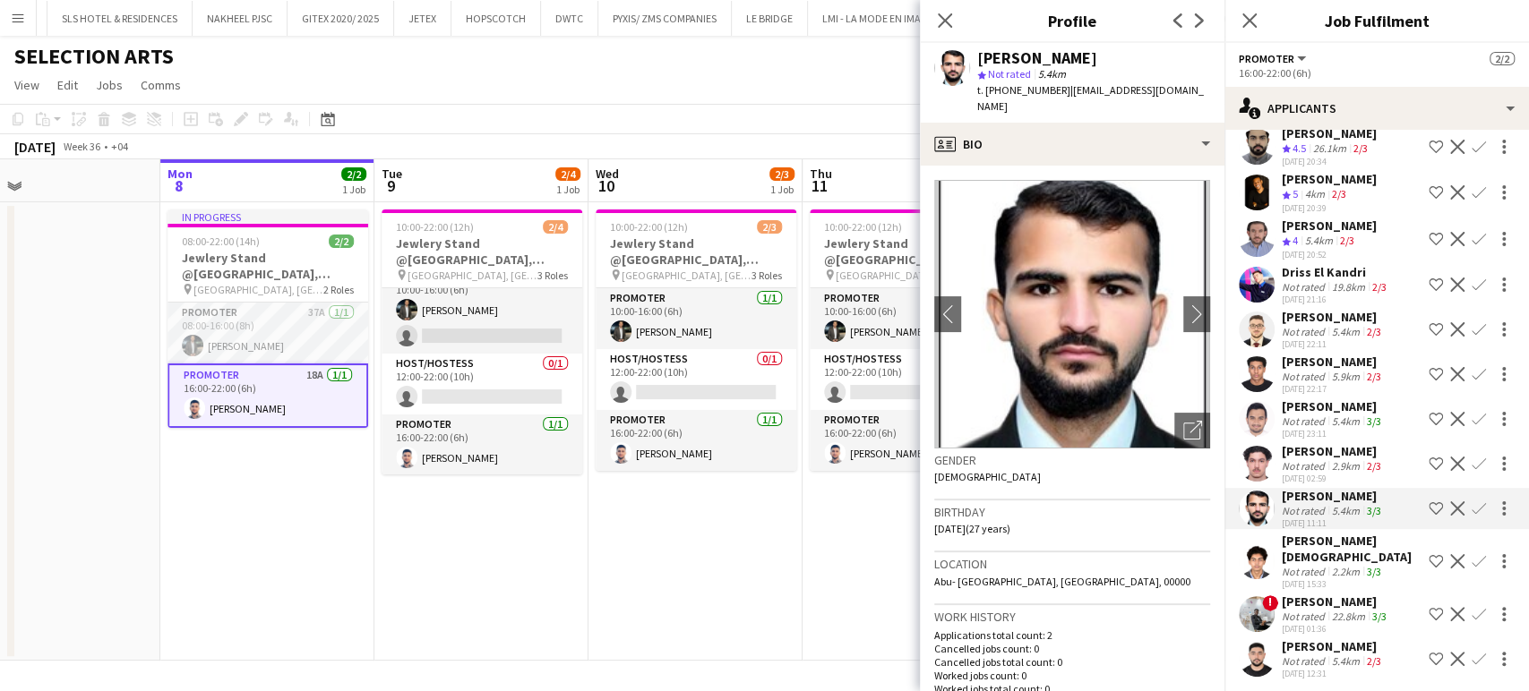
click at [304, 511] on app-date-cell "In progress 08:00-22:00 (14h) 2/2 Jewlery Stand @Galleria Mall, Abu Dhabi pin G…" at bounding box center [267, 431] width 214 height 459
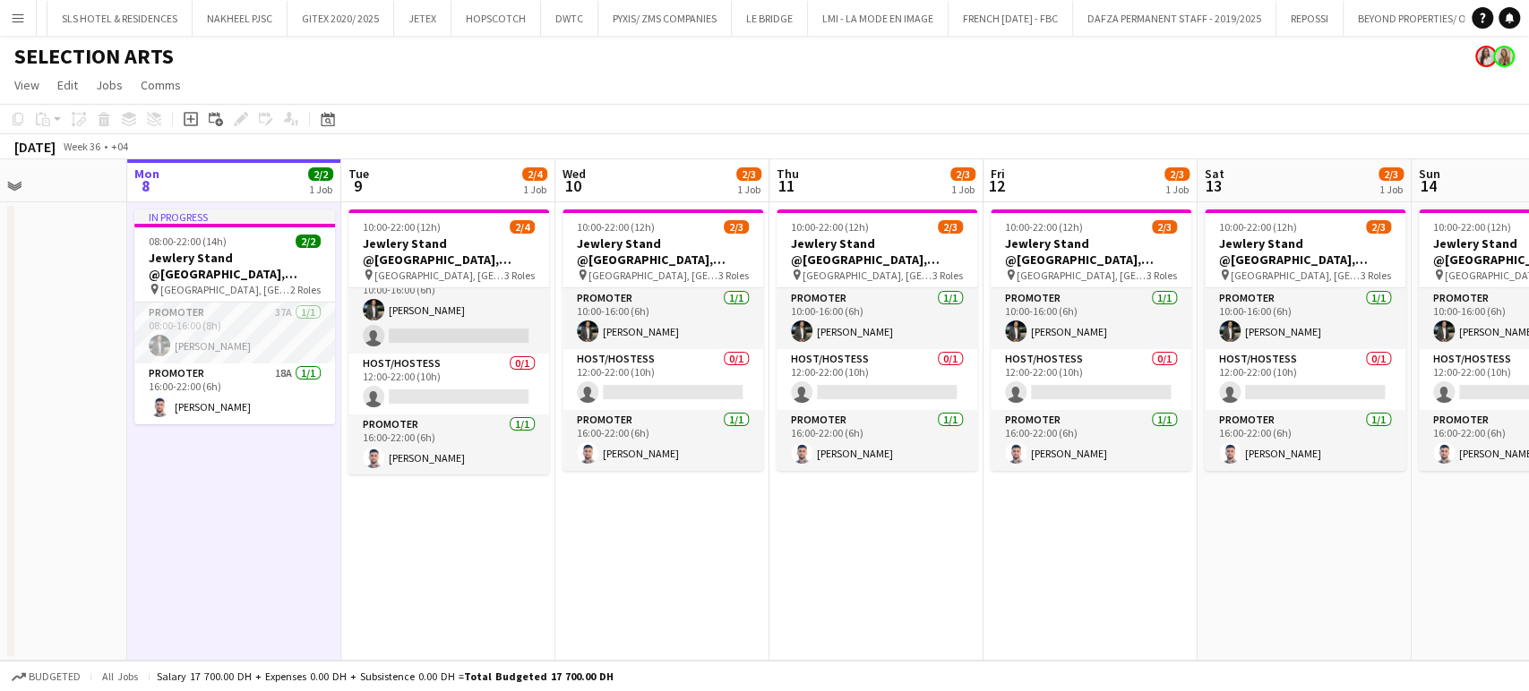
drag, startPoint x: 294, startPoint y: 534, endPoint x: 514, endPoint y: 557, distance: 221.5
click at [504, 556] on app-calendar-viewport "Fri 5 Sat 6 Sun 7 Mon 8 2/2 1 Job Tue 9 2/4 1 Job Wed 10 2/3 1 Job Thu 11 2/3 1…" at bounding box center [764, 410] width 1529 height 502
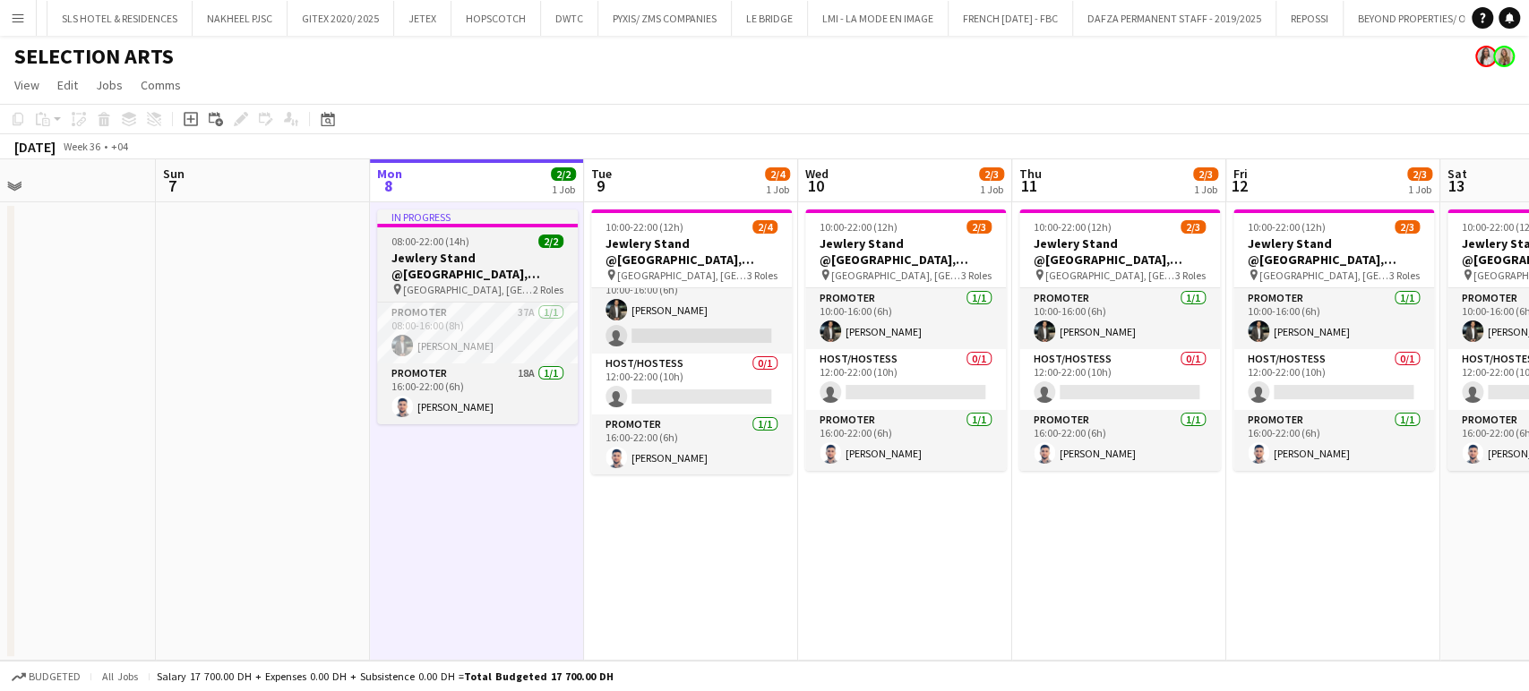
click at [457, 261] on h3 "Jewlery Stand @Galleria Mall, Abu Dhabi" at bounding box center [477, 266] width 201 height 32
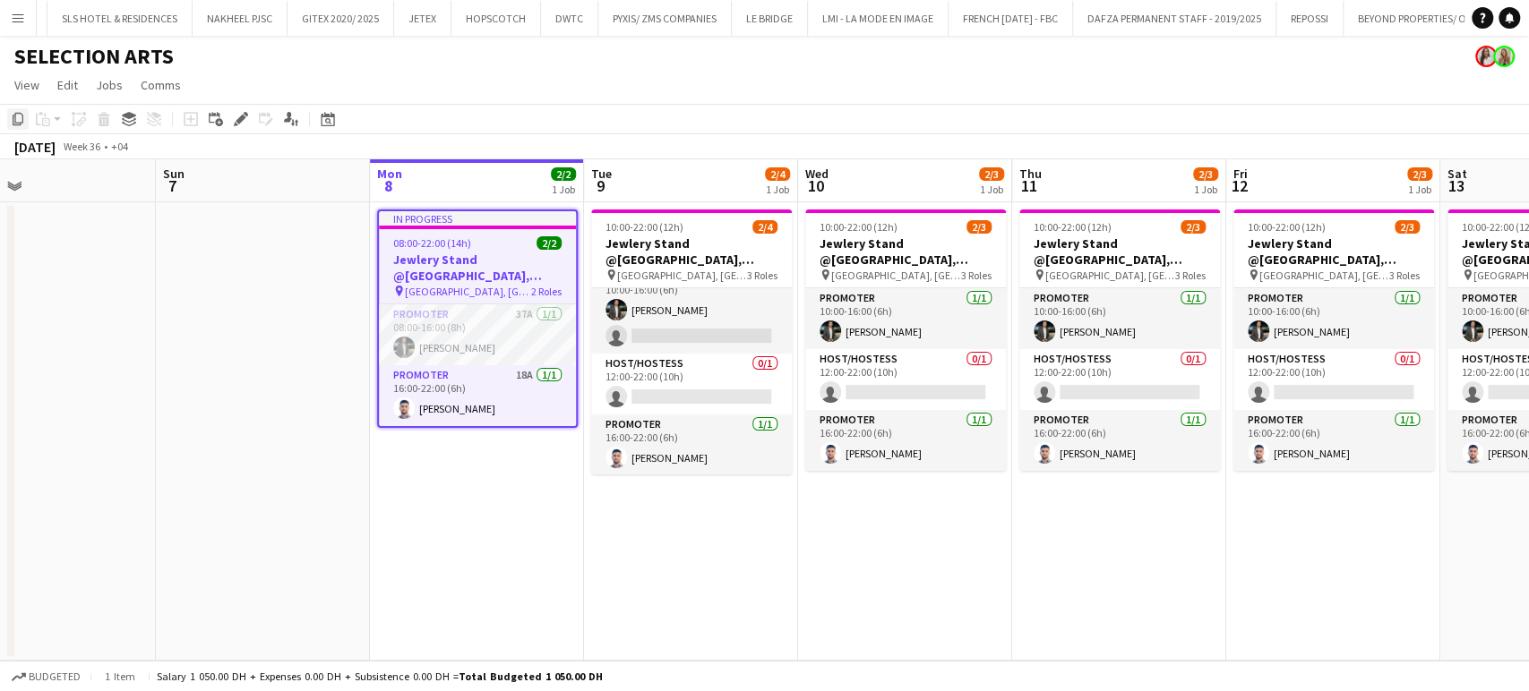
click at [21, 115] on icon "Copy" at bounding box center [18, 119] width 14 height 14
click at [762, 515] on app-date-cell "10:00-22:00 (12h) 2/4 Jewlery Stand @Galleria Mall, Abu Dhabi pin Galleria Mall…" at bounding box center [691, 431] width 214 height 459
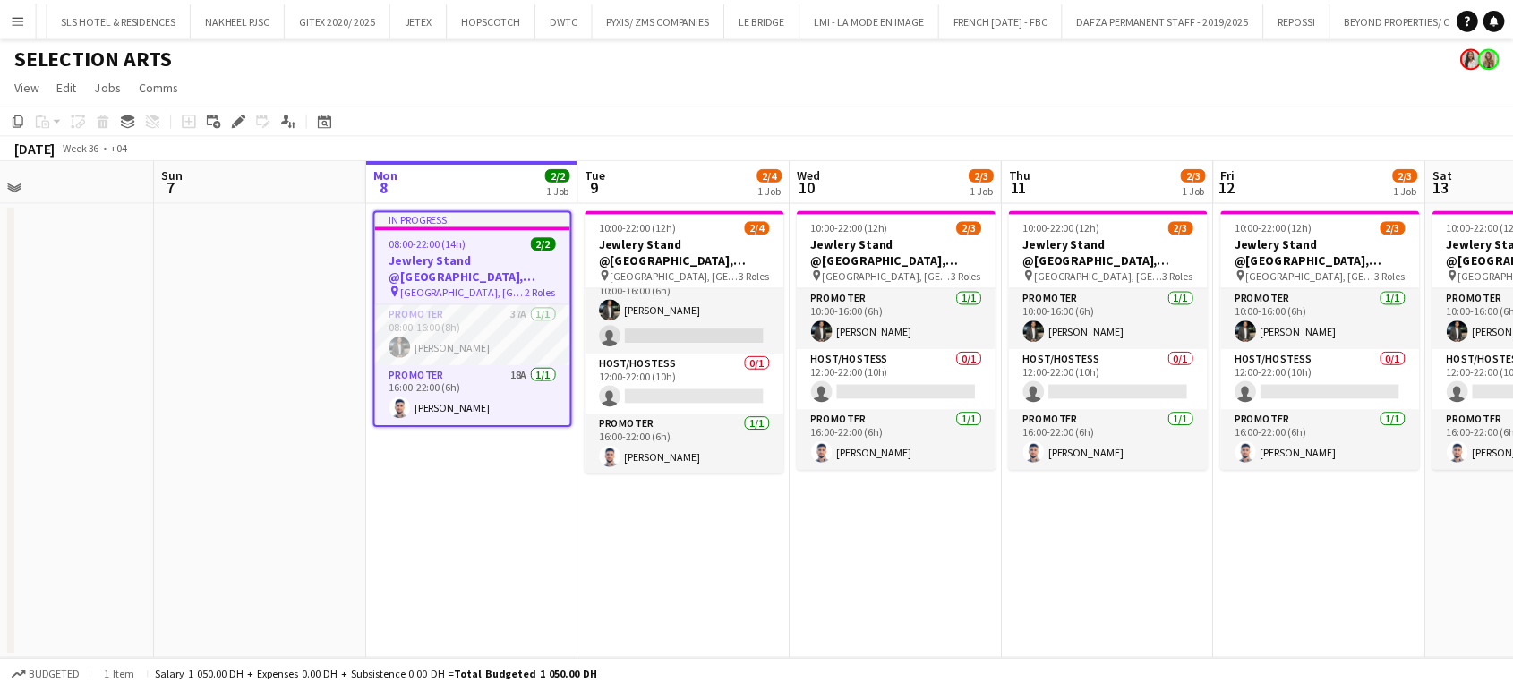
scroll to position [0, 487]
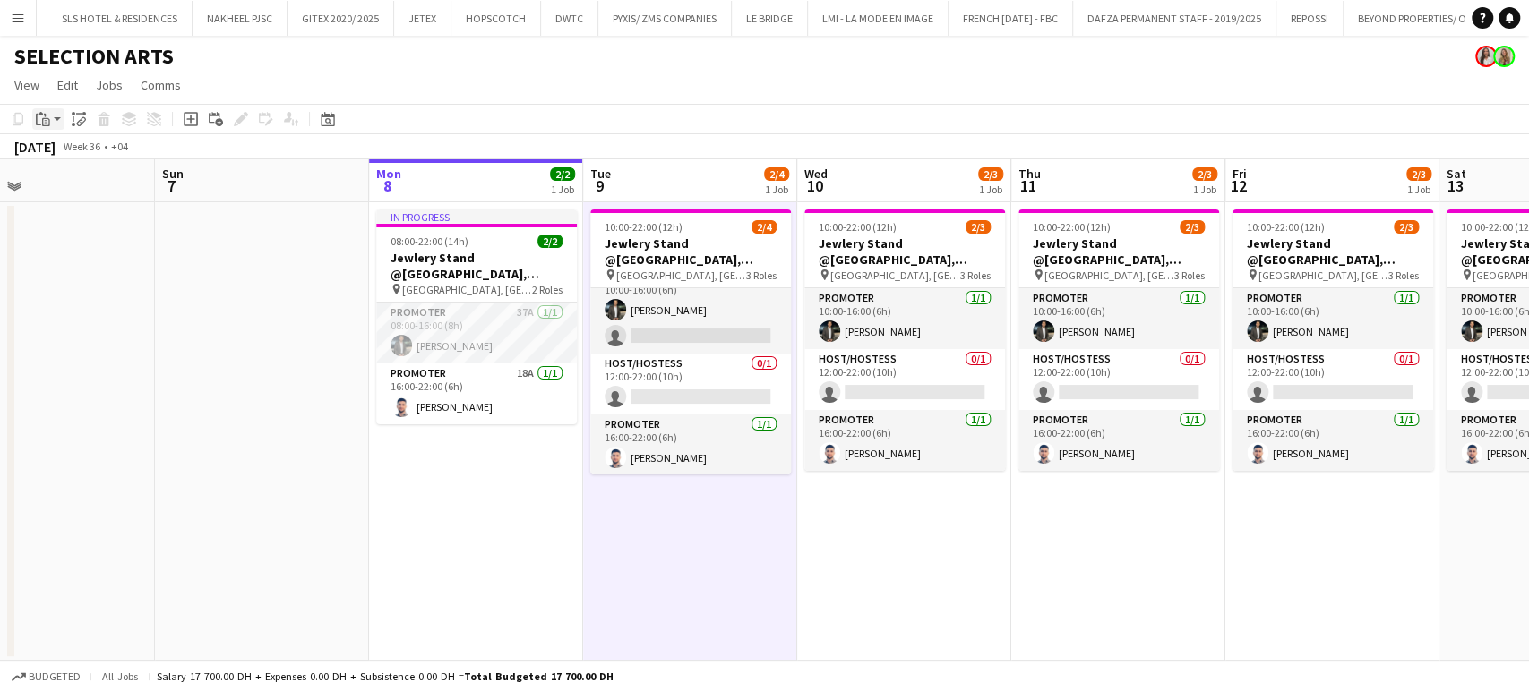
click at [35, 115] on div "Paste" at bounding box center [42, 118] width 21 height 21
click at [70, 150] on link "Paste Ctrl+V" at bounding box center [131, 153] width 168 height 16
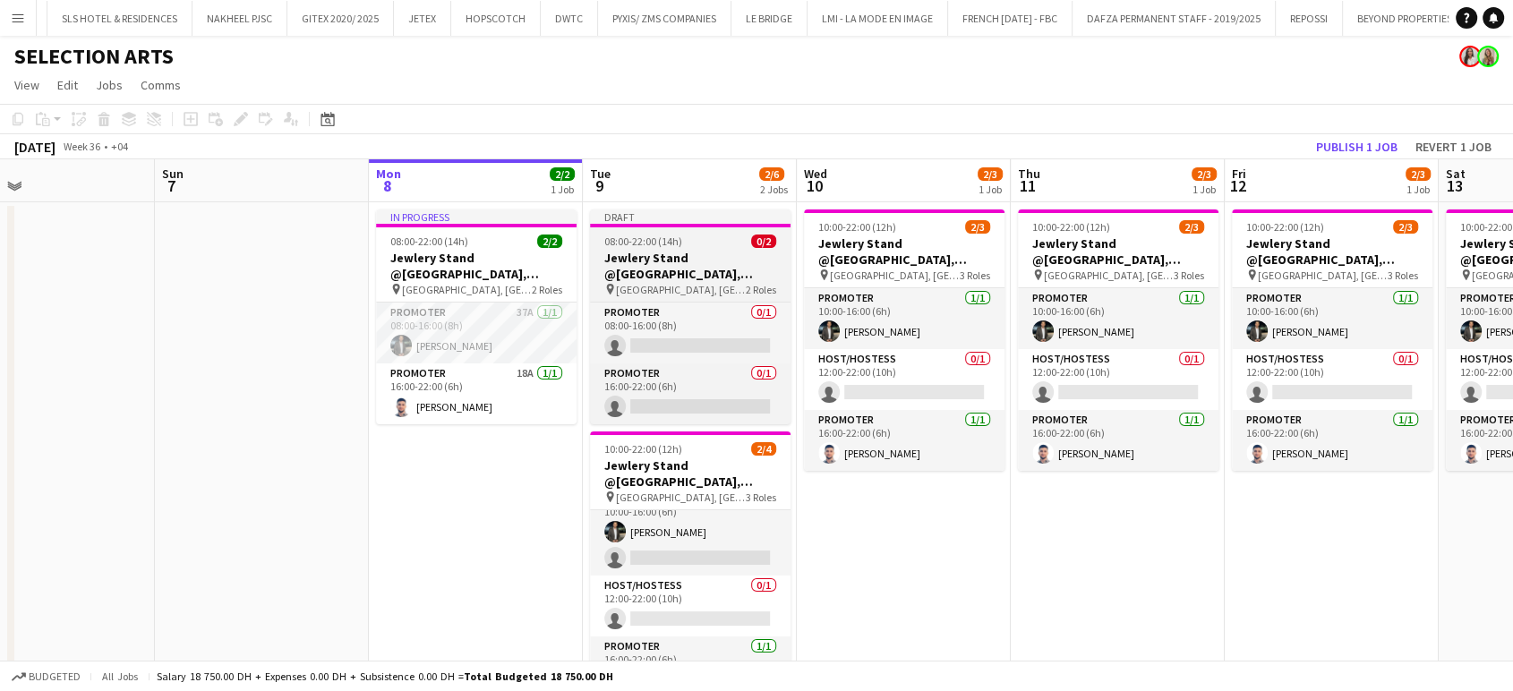
click at [681, 259] on h3 "Jewlery Stand @Galleria Mall, Abu Dhabi" at bounding box center [690, 266] width 201 height 32
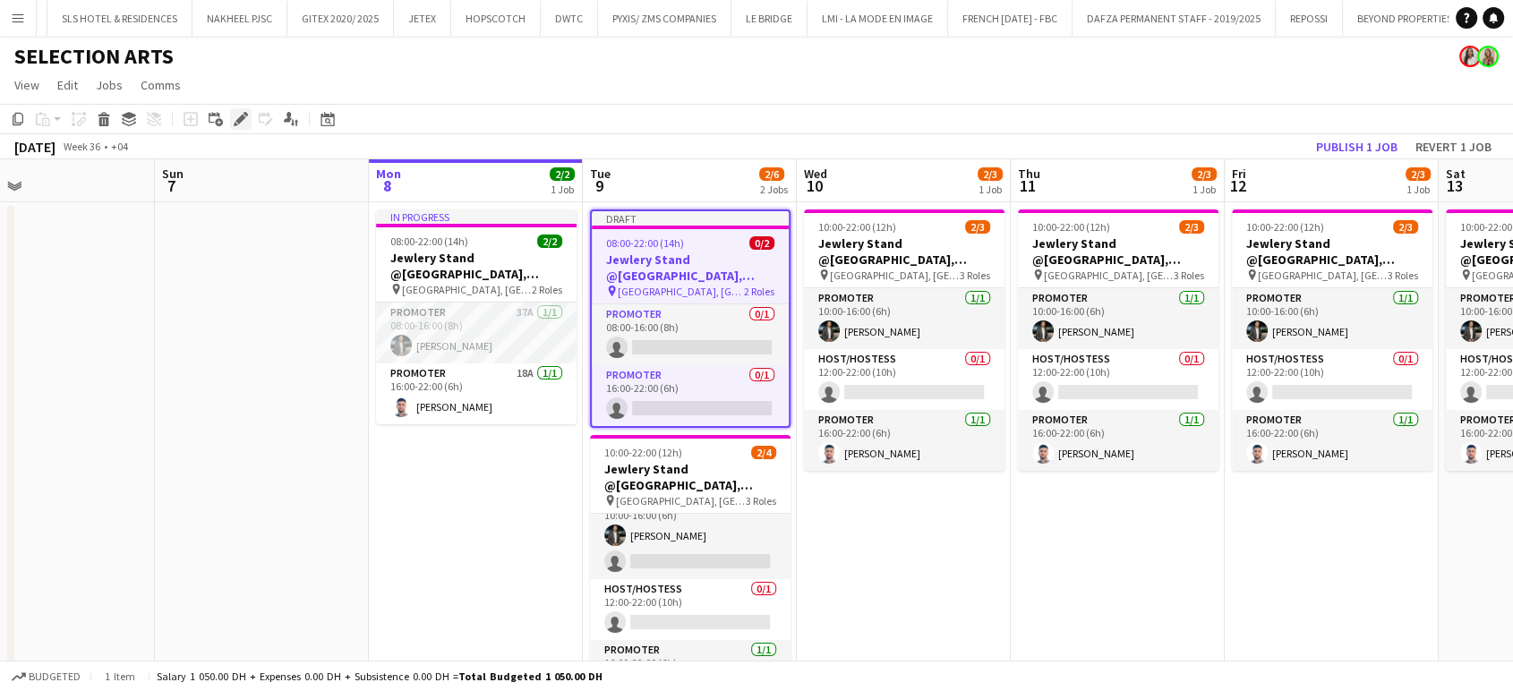
click at [244, 118] on icon "Edit" at bounding box center [241, 119] width 14 height 14
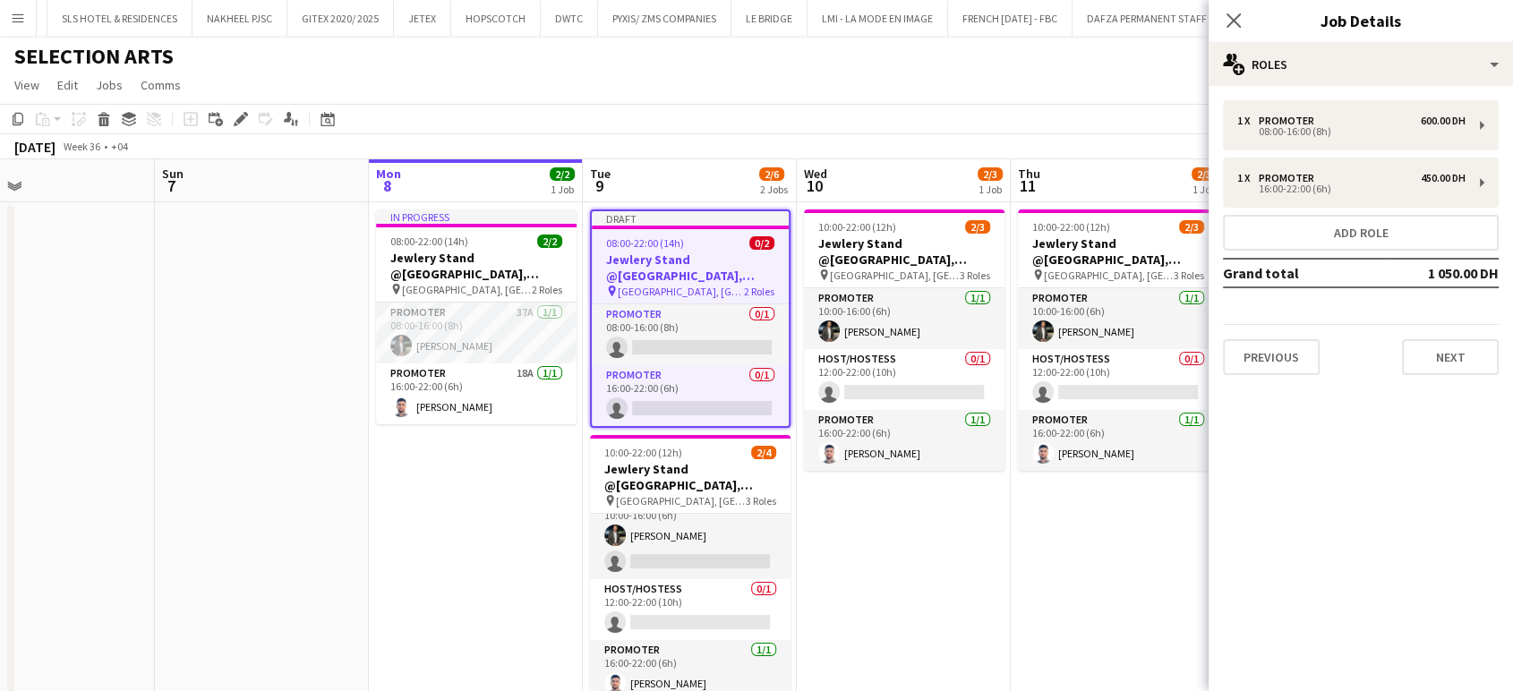
click at [1091, 562] on app-date-cell "10:00-22:00 (12h) 2/3 Jewlery Stand @Galleria Mall, Abu Dhabi pin Galleria Mall…" at bounding box center [1118, 468] width 214 height 532
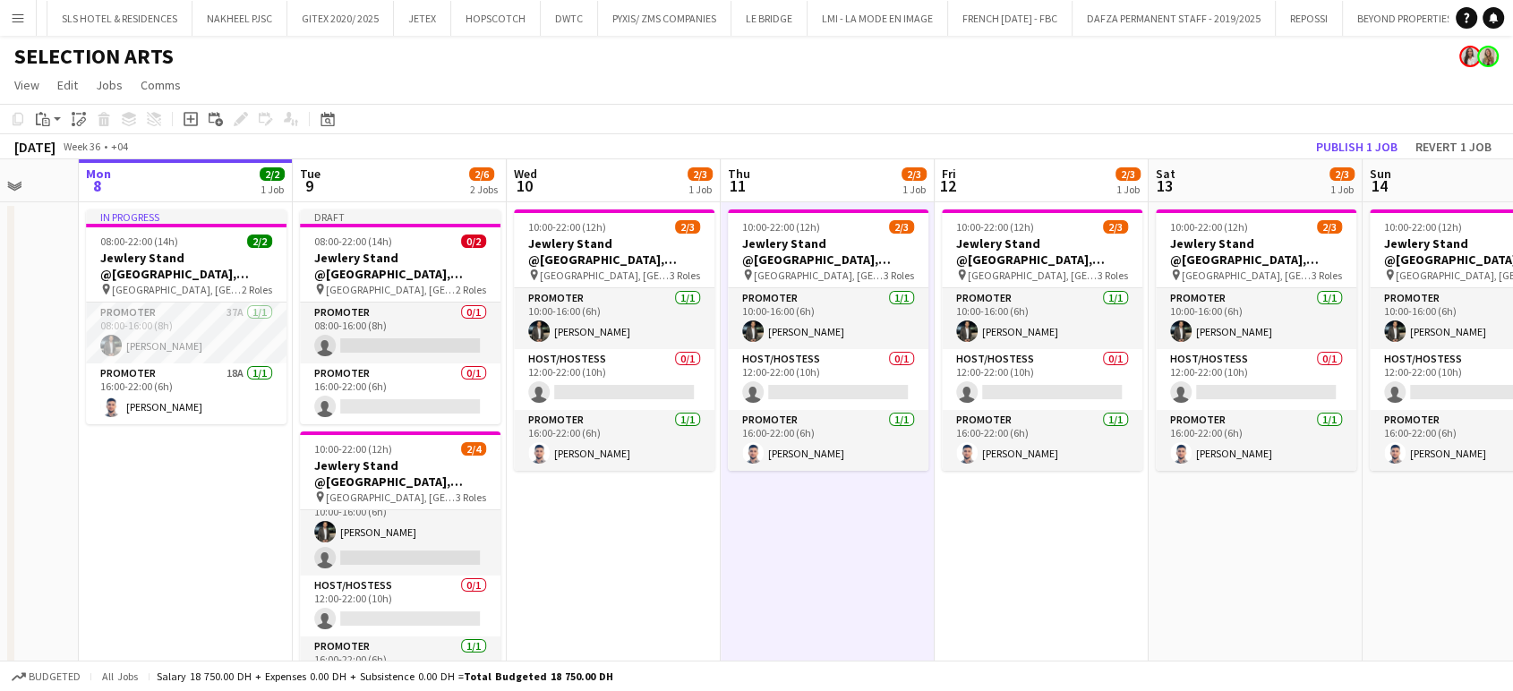
click at [883, 485] on app-calendar-viewport "Thu 4 Fri 5 Sat 6 Sun 7 Mon 8 2/2 1 Job Tue 9 2/6 2 Jobs Wed 10 2/3 1 Job Thu 1…" at bounding box center [756, 446] width 1513 height 575
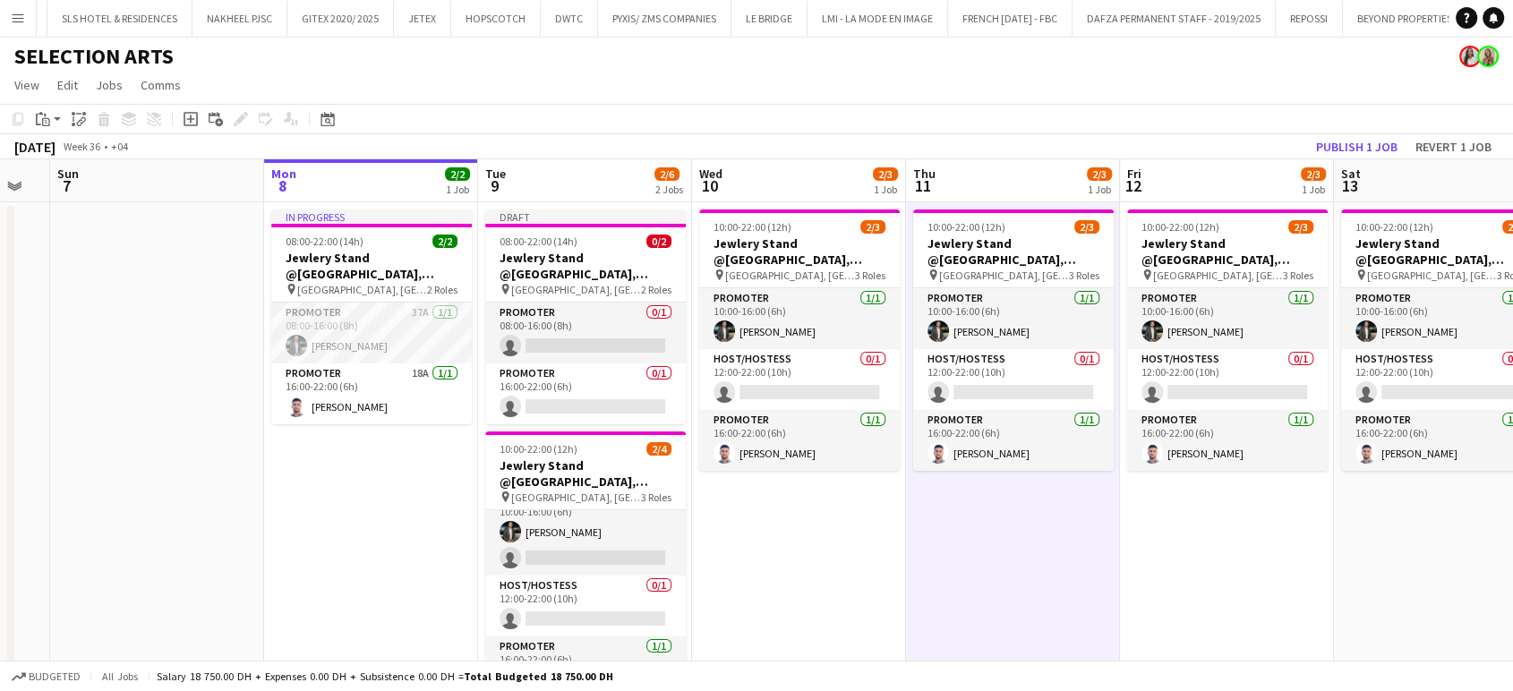
drag, startPoint x: 1061, startPoint y: 442, endPoint x: 953, endPoint y: 416, distance: 111.4
click at [956, 418] on app-calendar-viewport "Thu 4 Fri 5 Sat 6 Sun 7 Mon 8 2/2 1 Job Tue 9 2/6 2 Jobs Wed 10 2/3 1 Job Thu 1…" at bounding box center [756, 446] width 1513 height 575
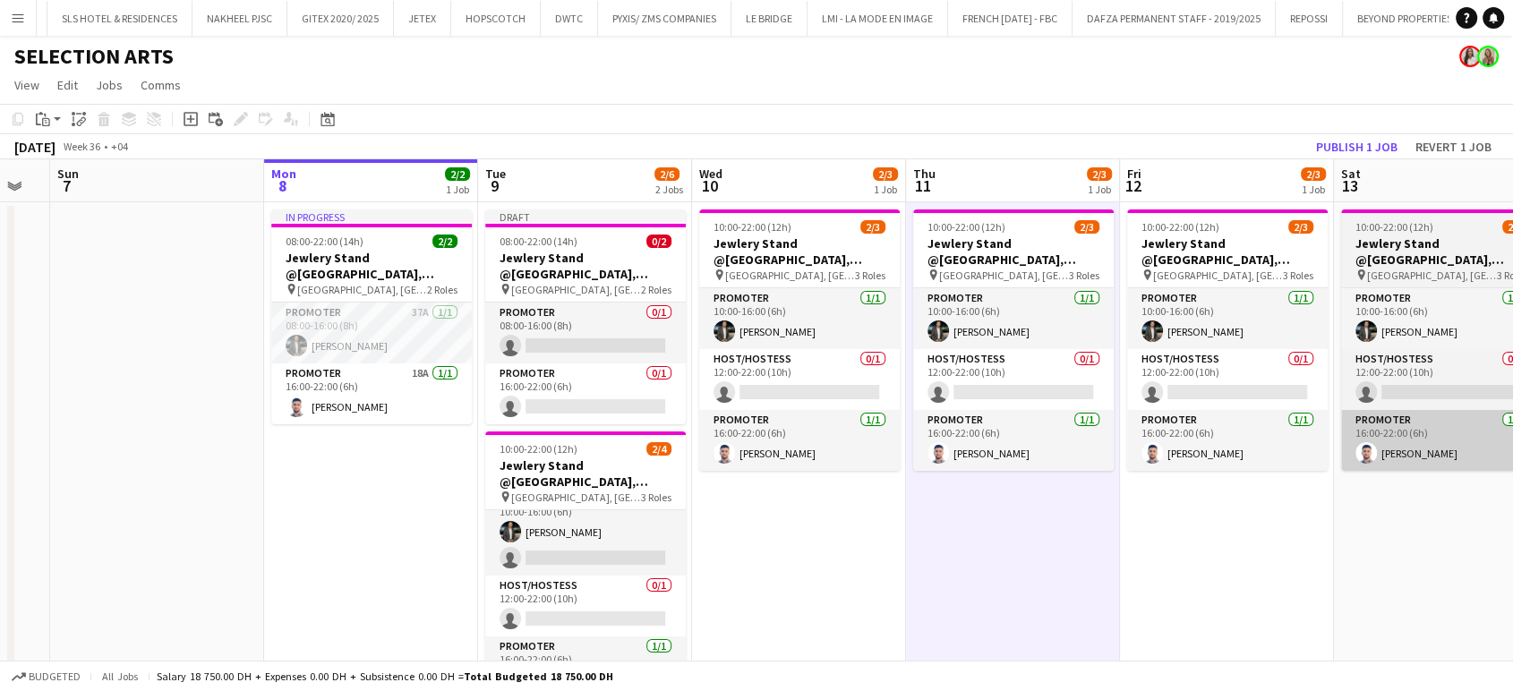
scroll to position [0, 599]
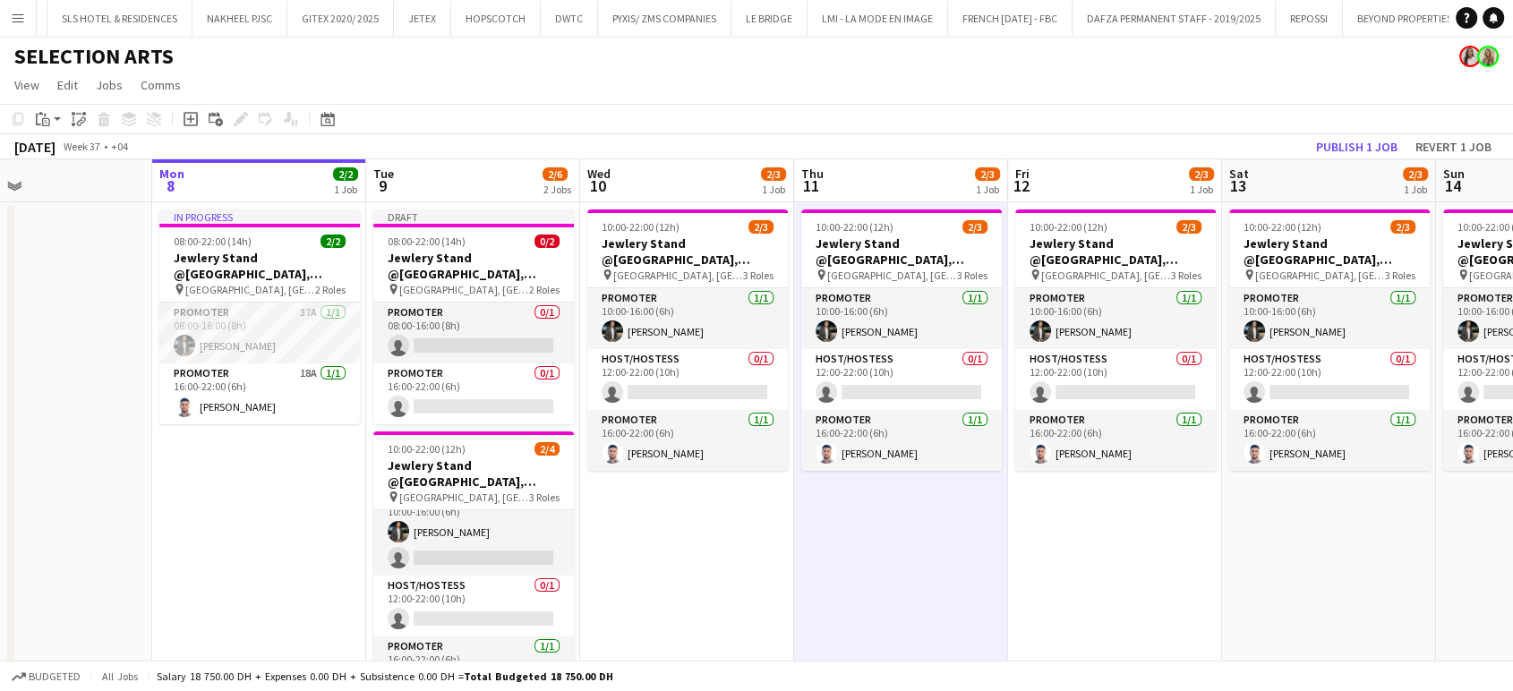
click at [645, 564] on app-calendar-viewport "Fri 5 Sat 6 Sun 7 Mon 8 2/2 1 Job Tue 9 2/6 2 Jobs Wed 10 2/3 1 Job Thu 11 2/3 …" at bounding box center [756, 446] width 1513 height 575
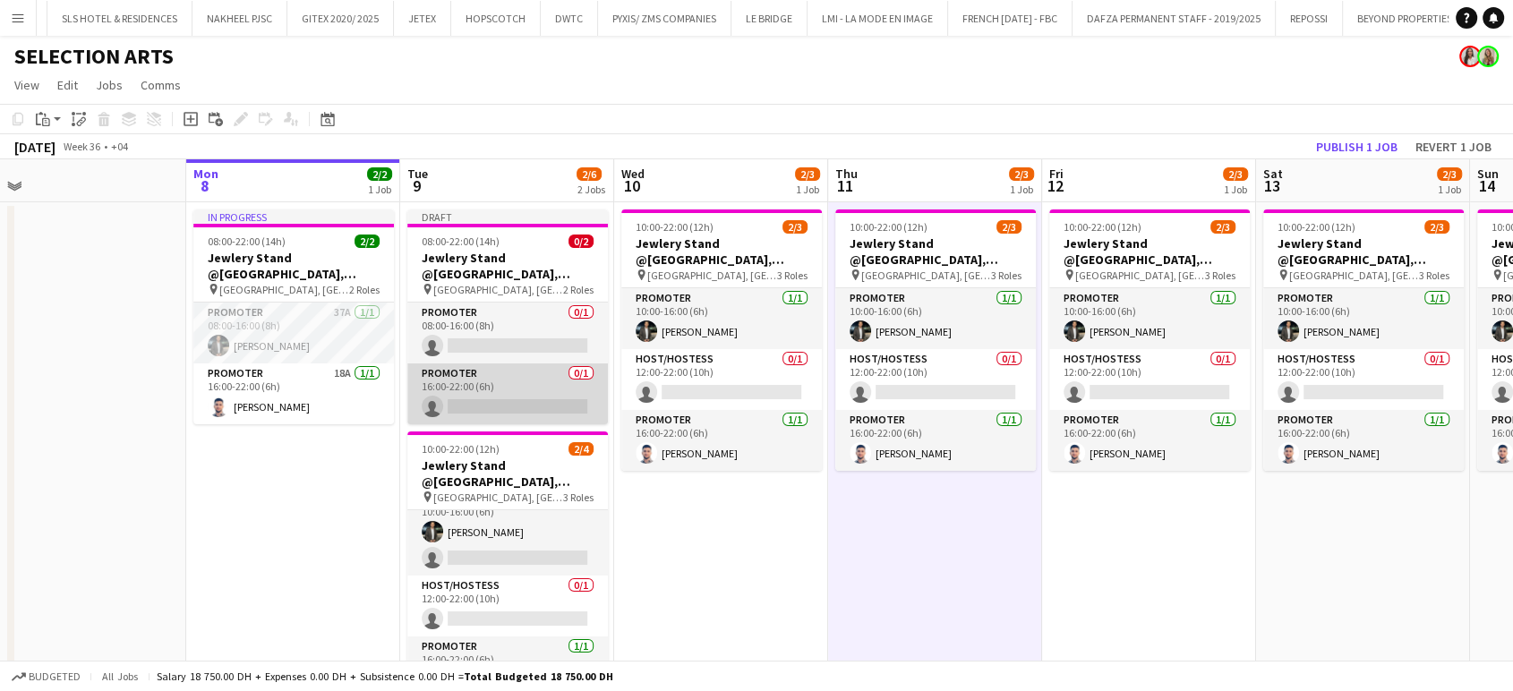
click at [532, 399] on app-card-role "Promoter 0/1 16:00-22:00 (6h) single-neutral-actions" at bounding box center [507, 394] width 201 height 61
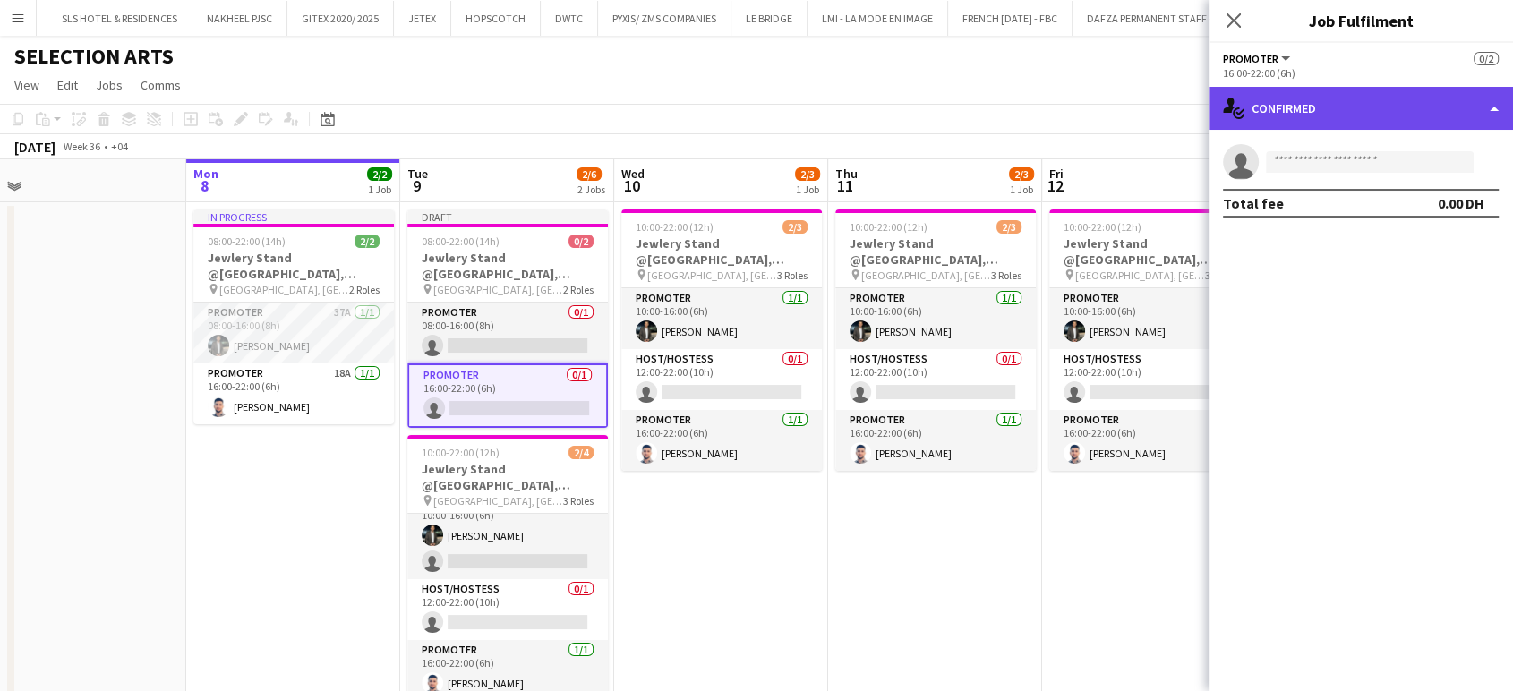
click at [1476, 98] on div "single-neutral-actions-check-2 Confirmed" at bounding box center [1361, 108] width 304 height 43
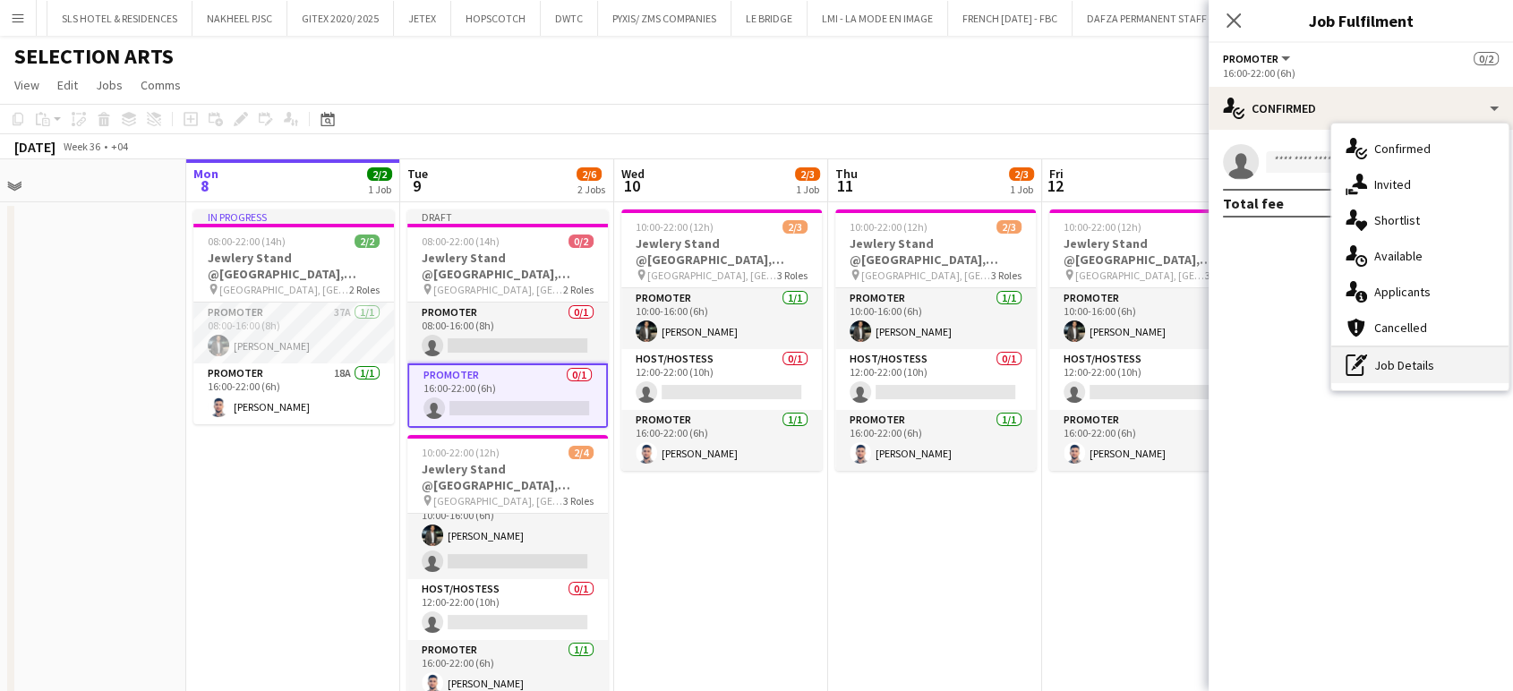
click at [1431, 370] on div "pen-write Job Details" at bounding box center [1420, 365] width 177 height 36
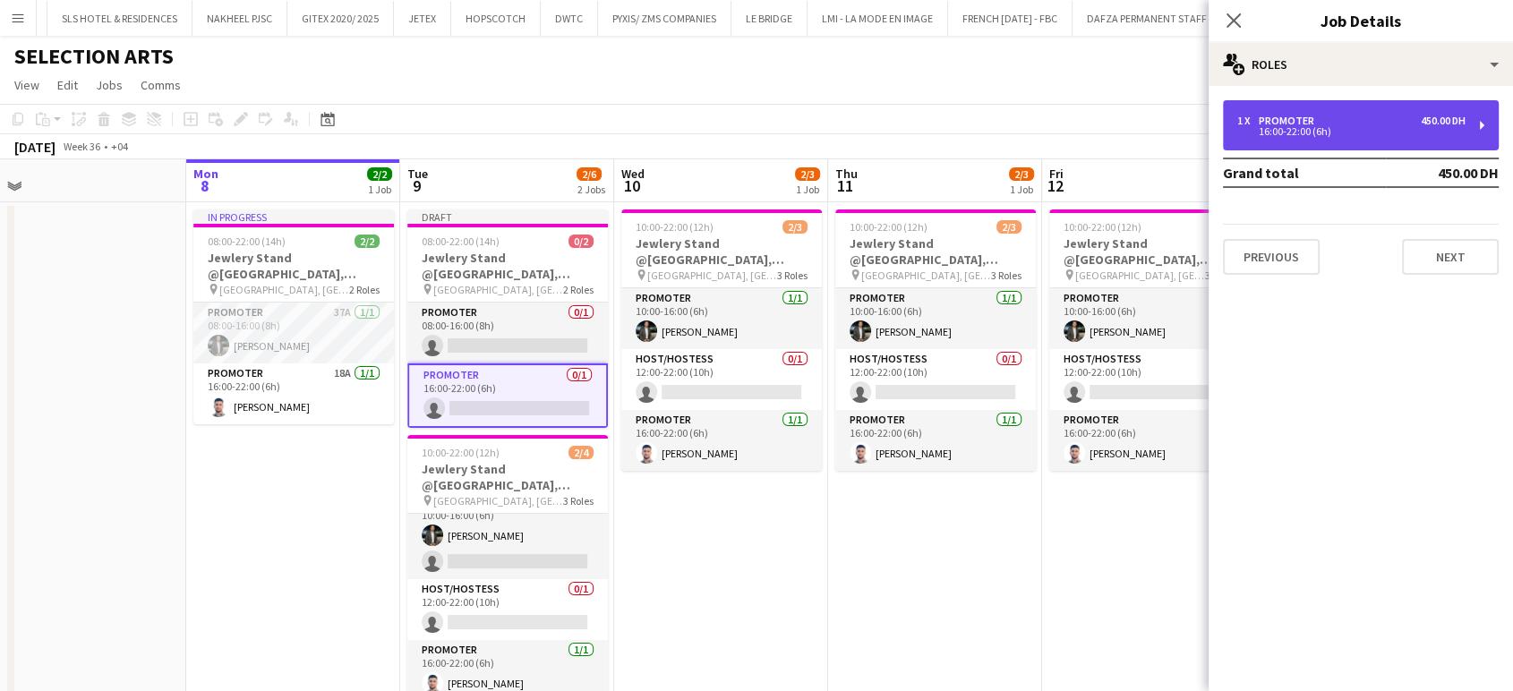
click at [1316, 127] on div "16:00-22:00 (6h)" at bounding box center [1352, 131] width 228 height 9
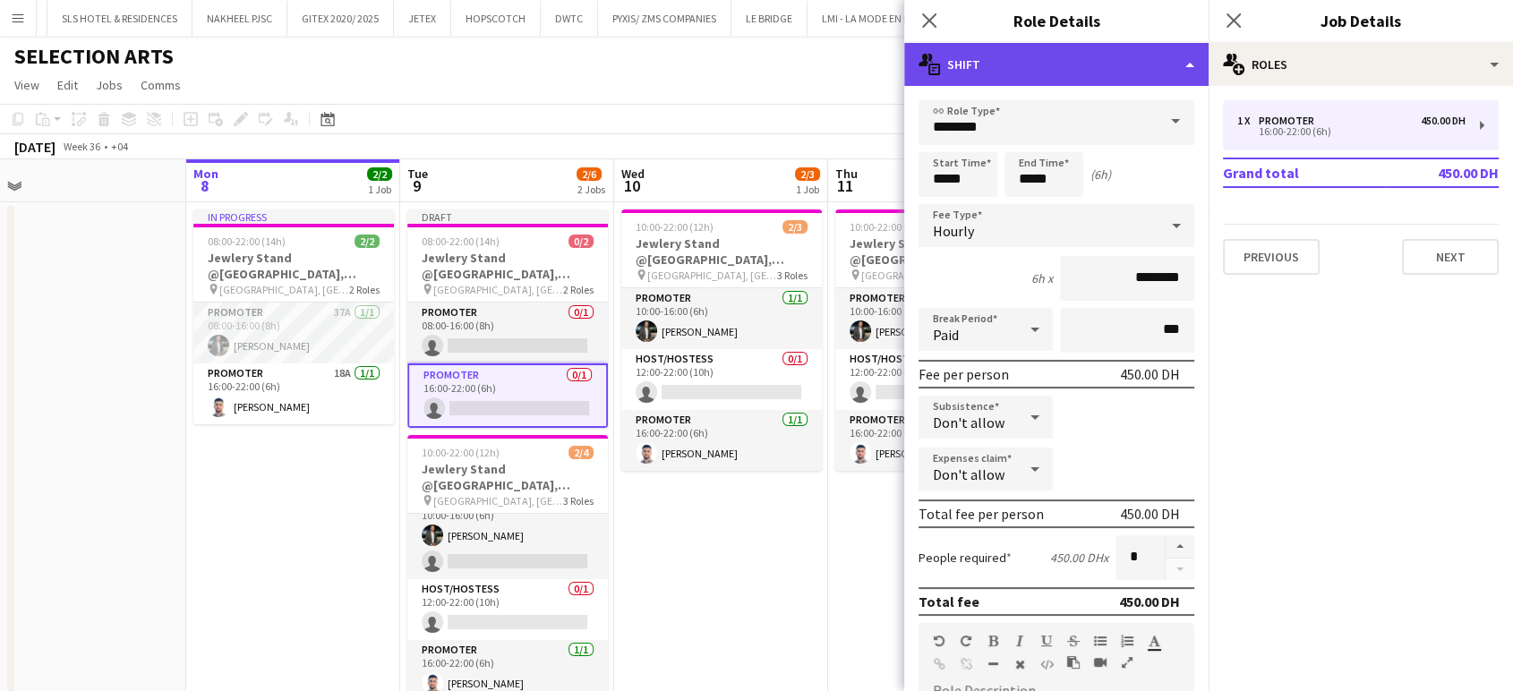
click at [1179, 63] on div "multiple-actions-text Shift" at bounding box center [1056, 64] width 304 height 43
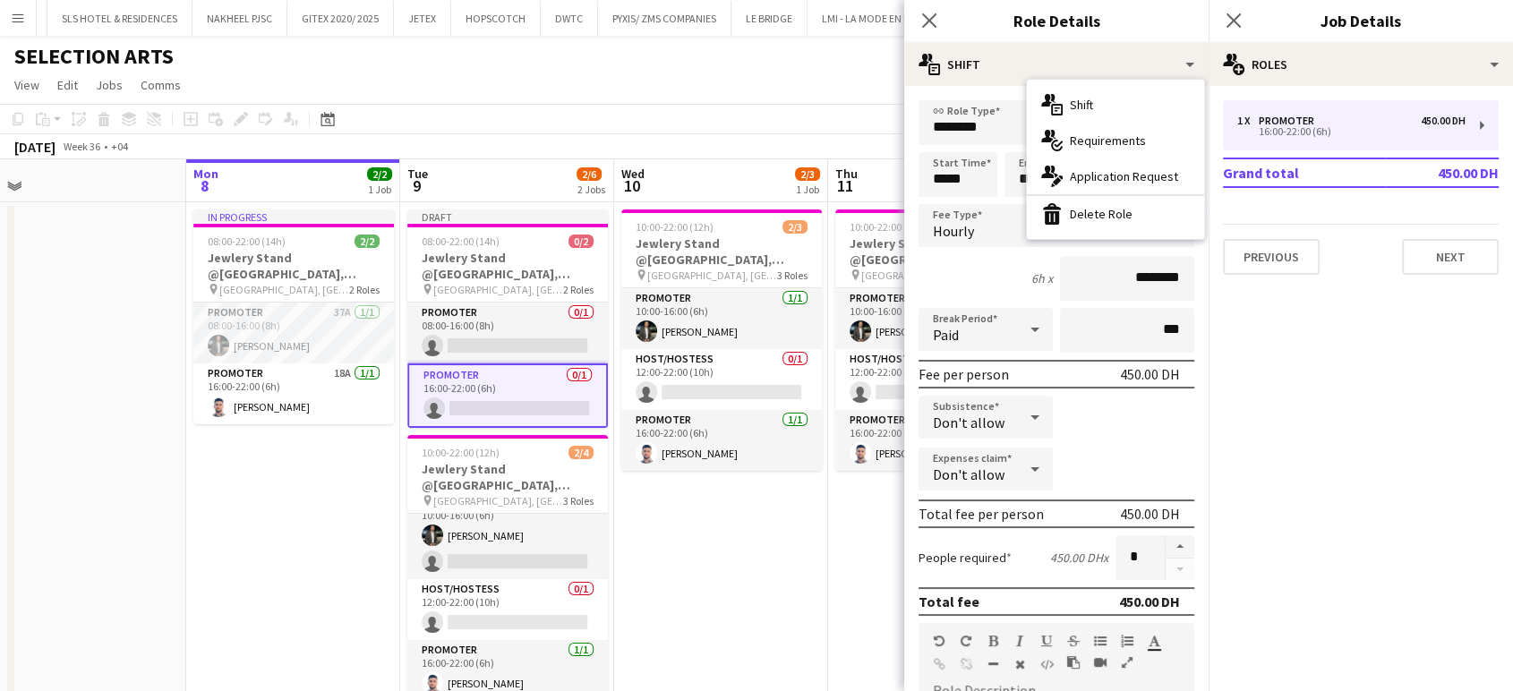
click at [685, 550] on app-date-cell "10:00-22:00 (12h) 2/3 Jewlery Stand @Galleria Mall, Abu Dhabi pin Galleria Mall…" at bounding box center [721, 468] width 214 height 532
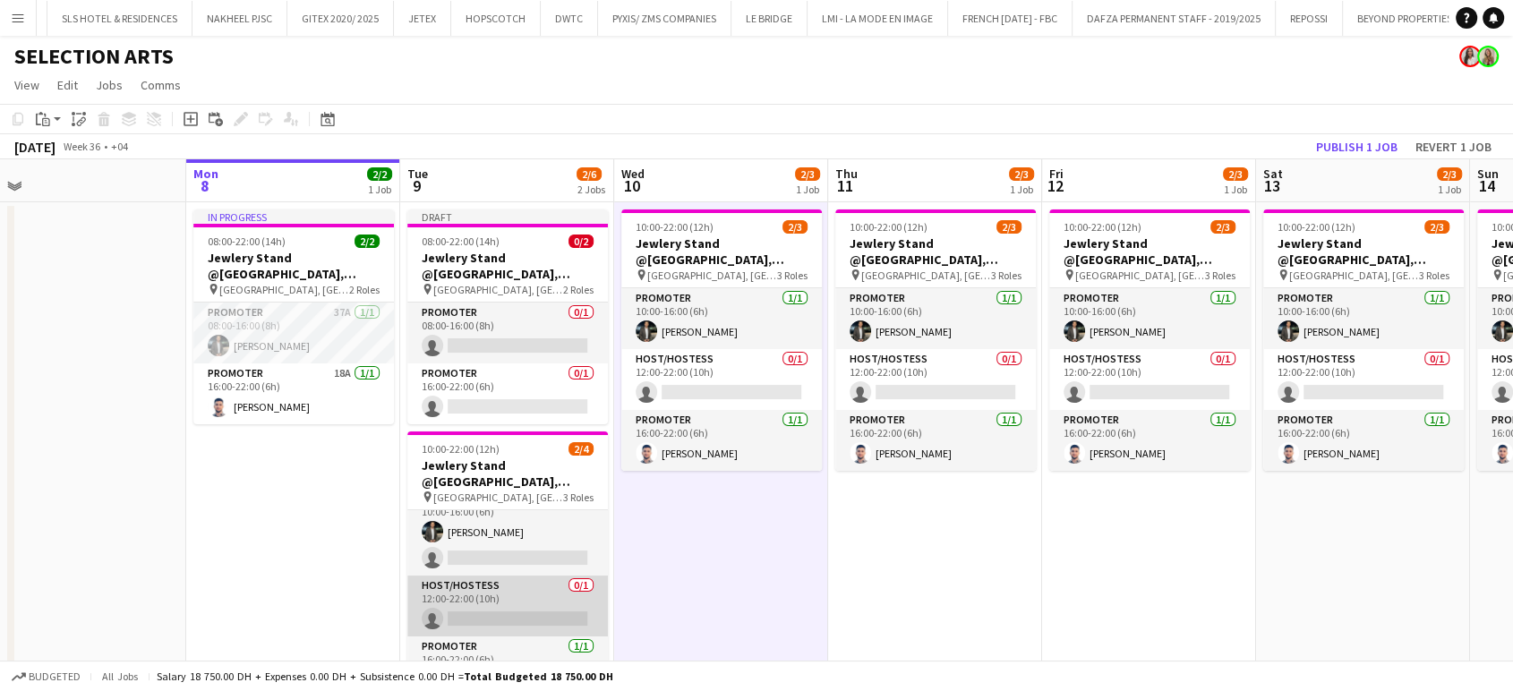
click at [540, 591] on app-card-role "Host/Hostess 0/1 12:00-22:00 (10h) single-neutral-actions" at bounding box center [507, 606] width 201 height 61
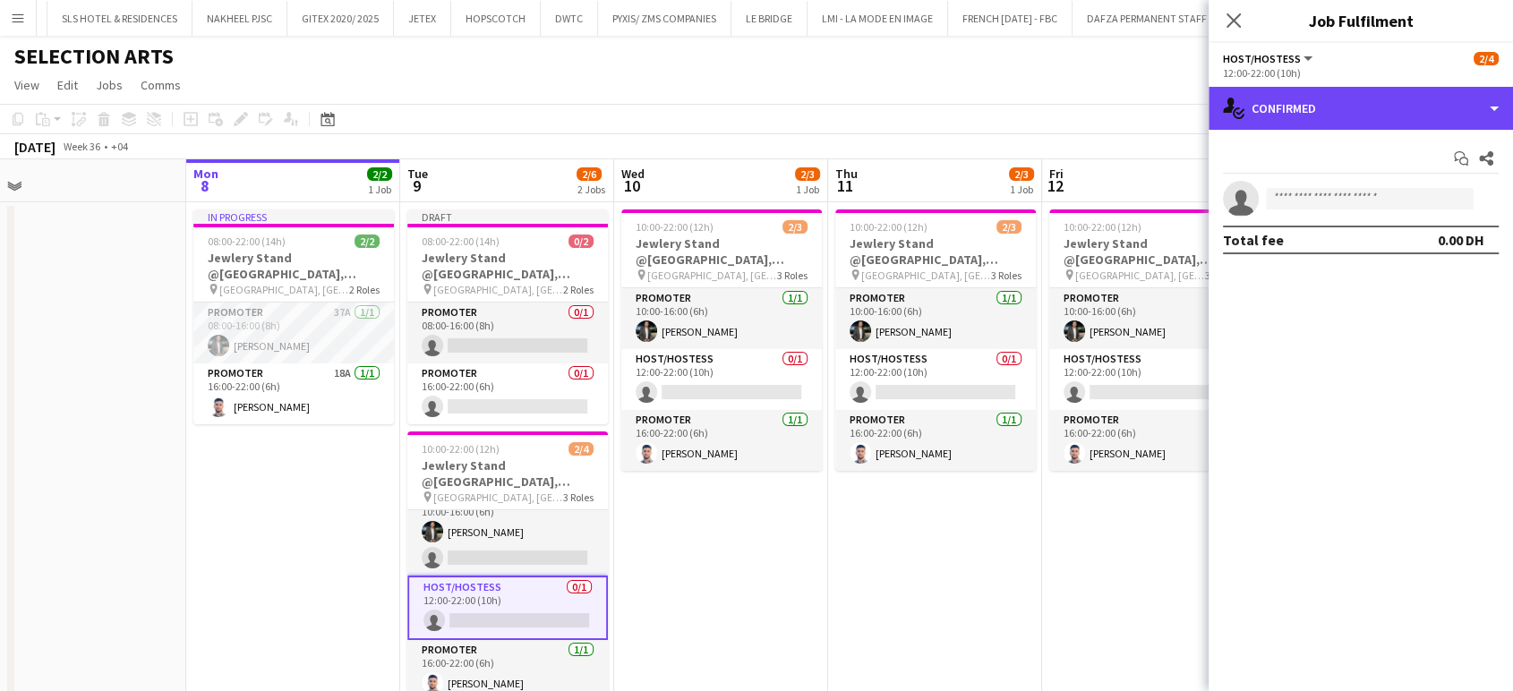
drag, startPoint x: 1482, startPoint y: 95, endPoint x: 1488, endPoint y: 154, distance: 59.4
click at [1481, 95] on div "single-neutral-actions-check-2 Confirmed" at bounding box center [1361, 108] width 304 height 43
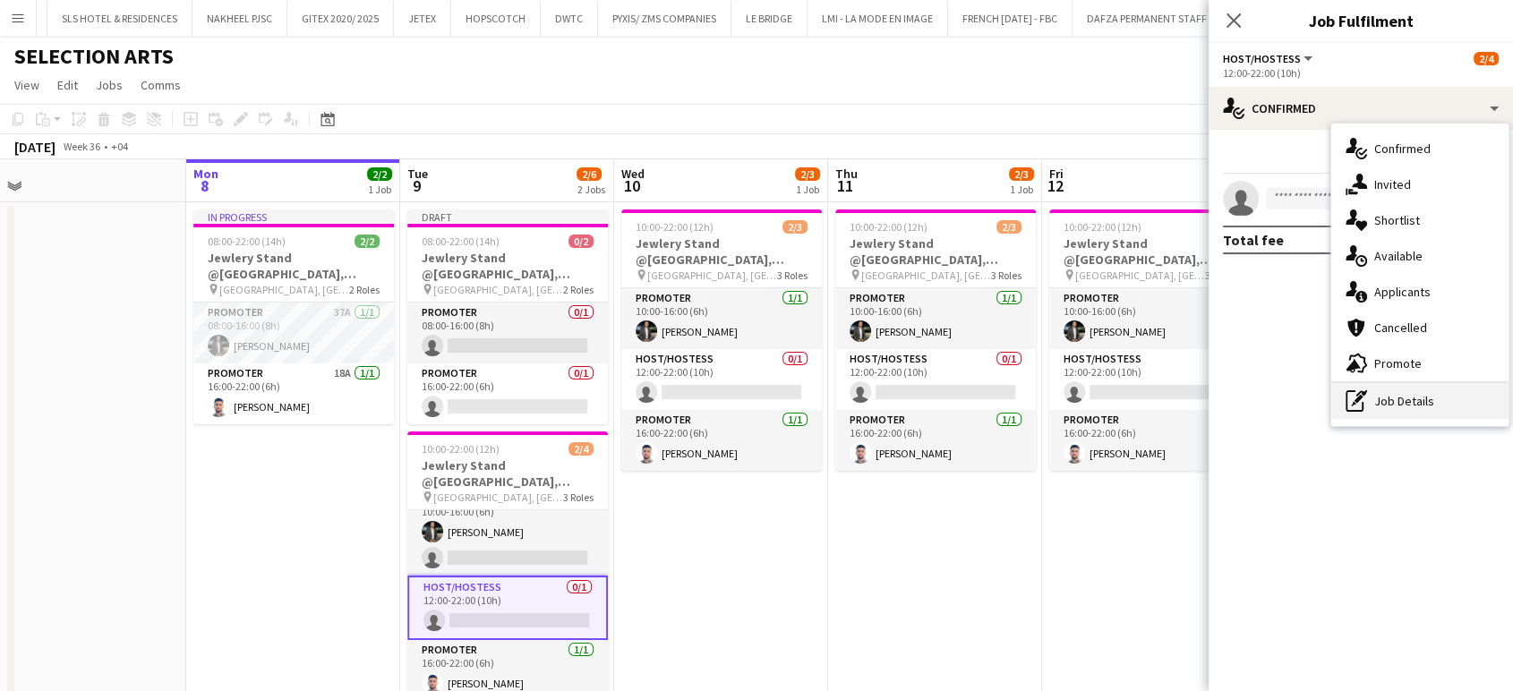
click at [1443, 407] on div "pen-write Job Details" at bounding box center [1420, 401] width 177 height 36
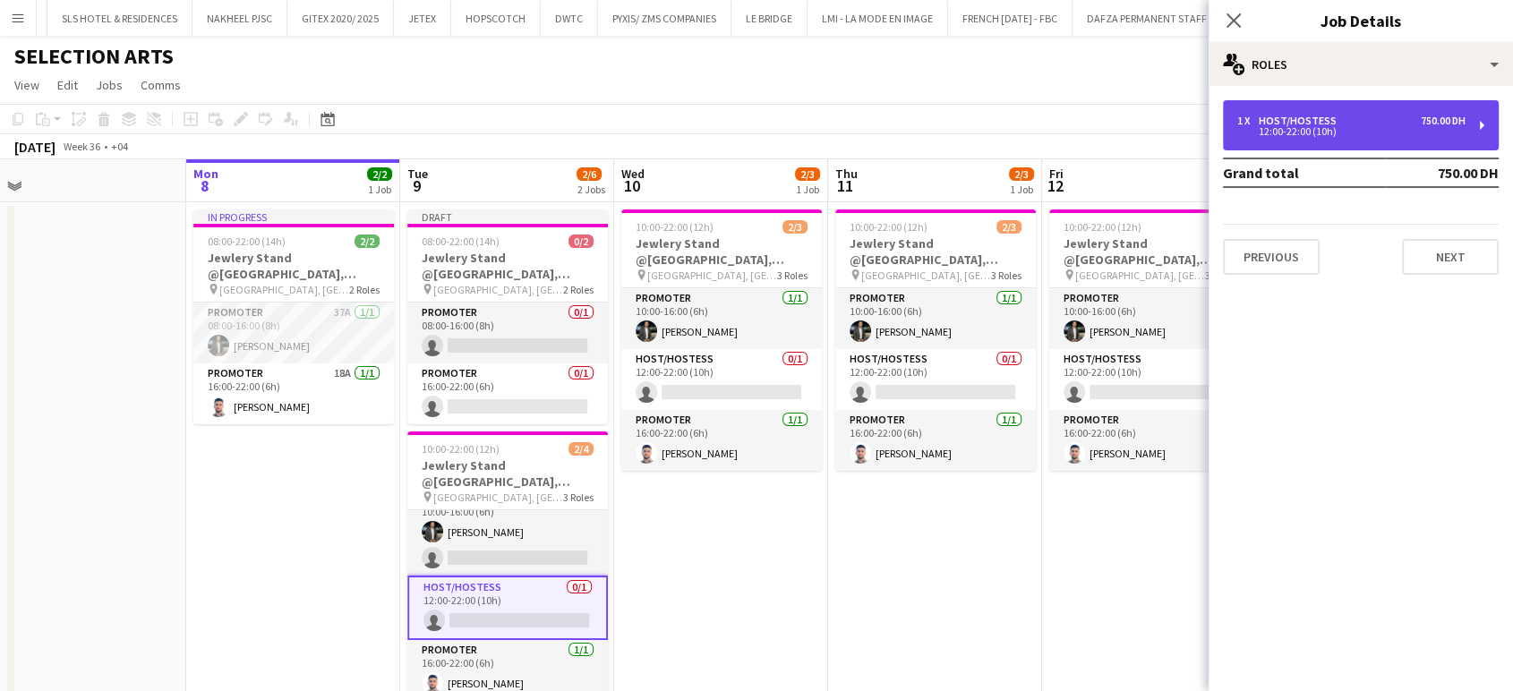
click at [1359, 135] on div "12:00-22:00 (10h)" at bounding box center [1352, 131] width 228 height 9
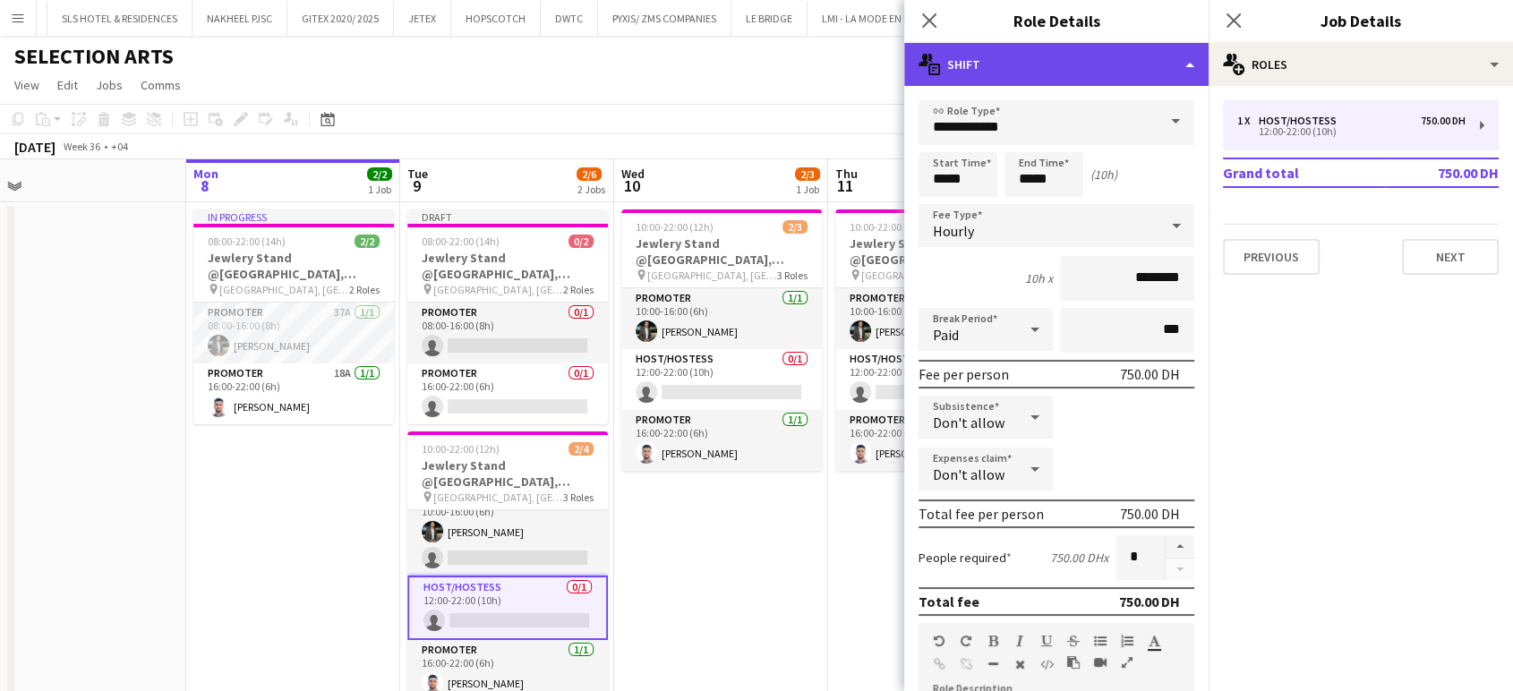
click at [1186, 70] on div "multiple-actions-text Shift" at bounding box center [1056, 64] width 304 height 43
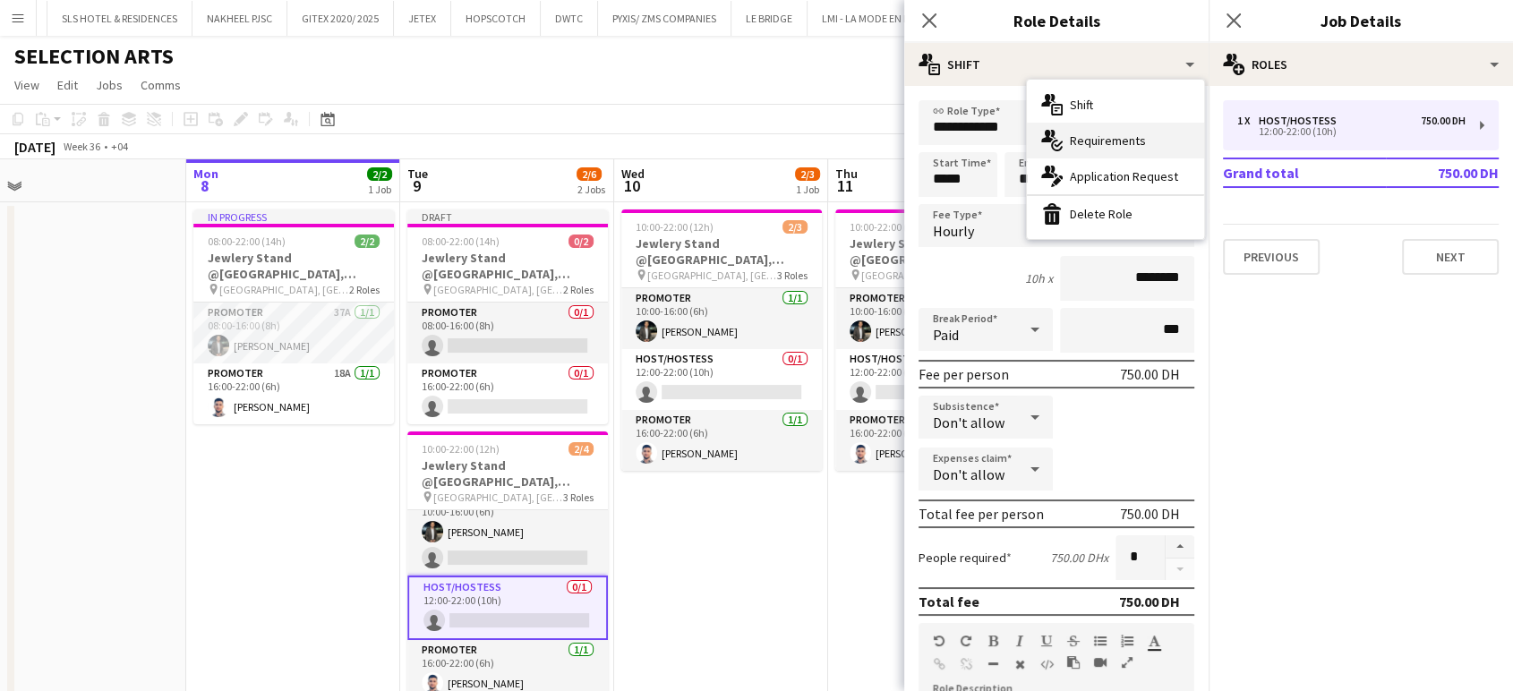
click at [1110, 138] on span "Requirements" at bounding box center [1108, 141] width 76 height 16
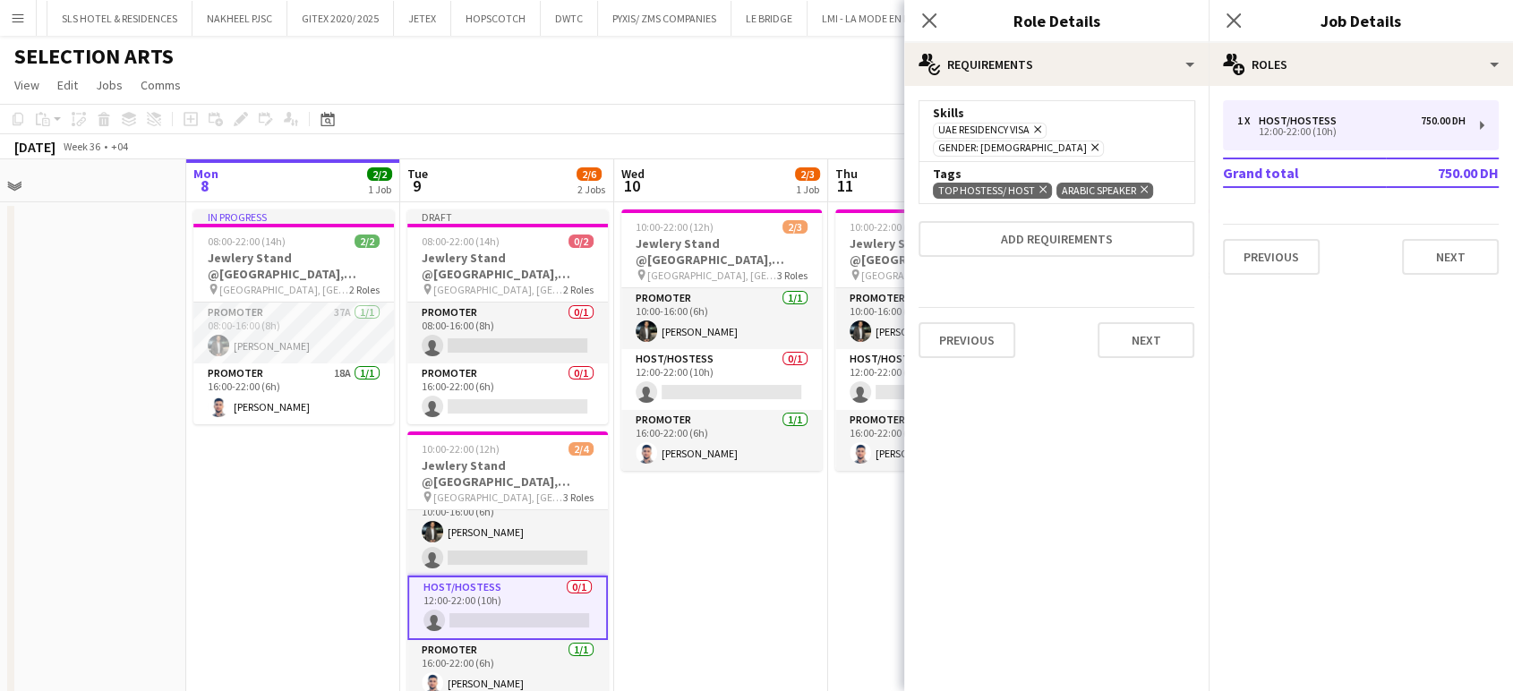
click at [1041, 184] on icon "Remove" at bounding box center [1041, 190] width 12 height 12
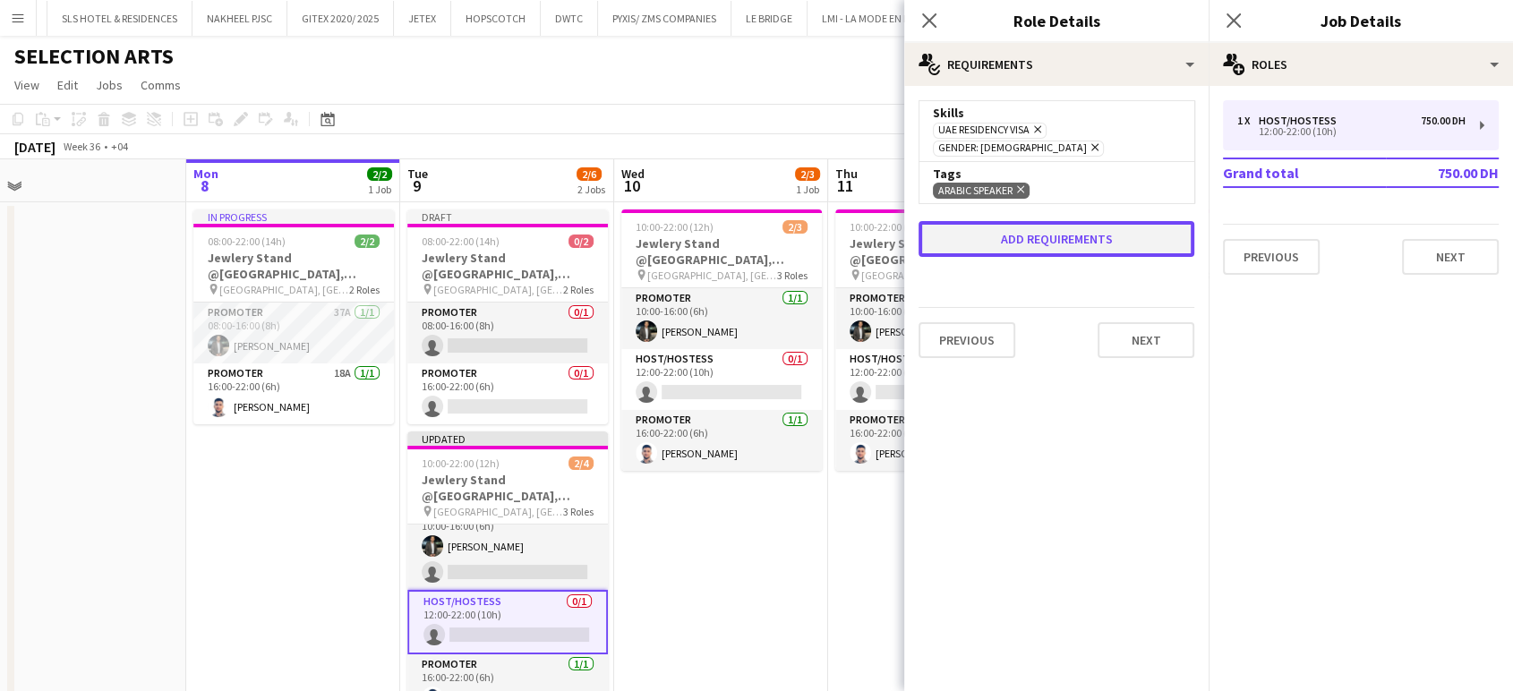
click at [1049, 229] on button "Add requirements" at bounding box center [1057, 239] width 276 height 36
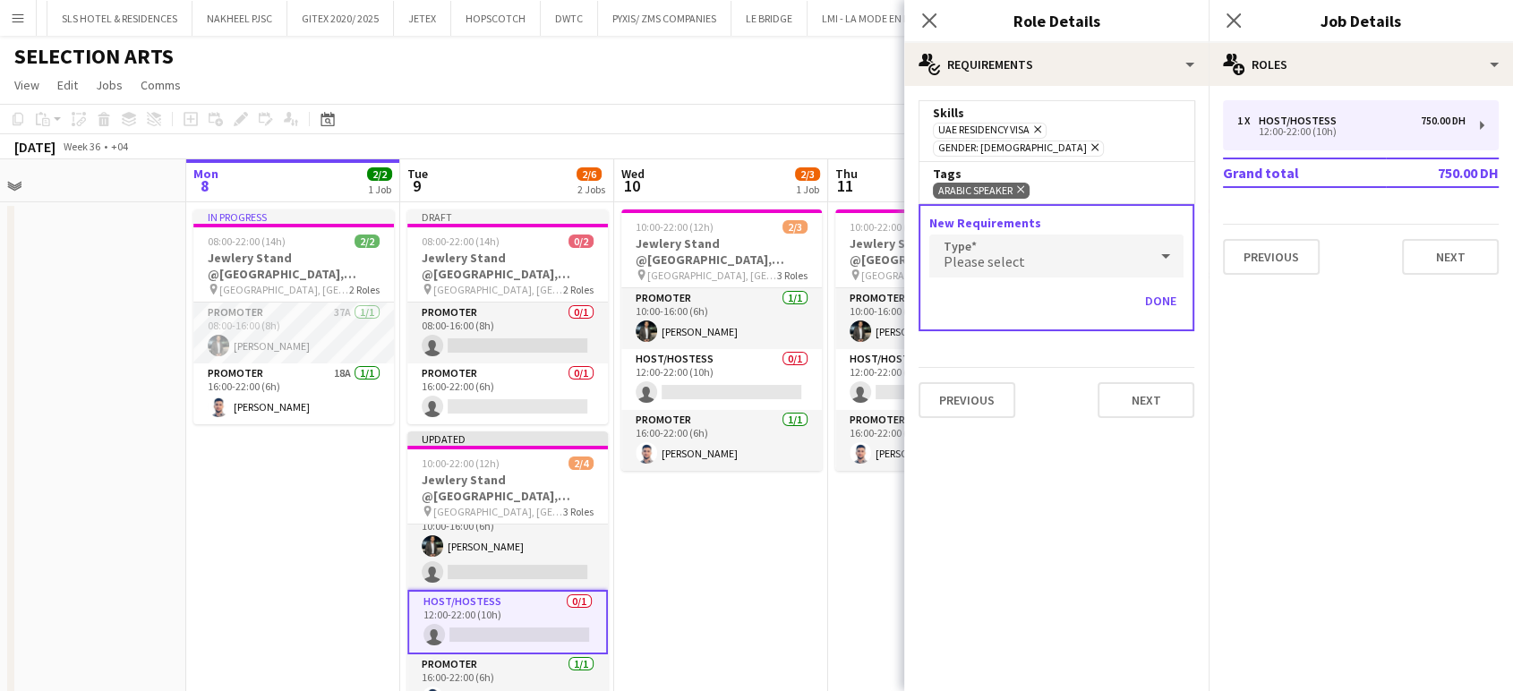
click at [1051, 236] on div "Please select" at bounding box center [1039, 256] width 219 height 43
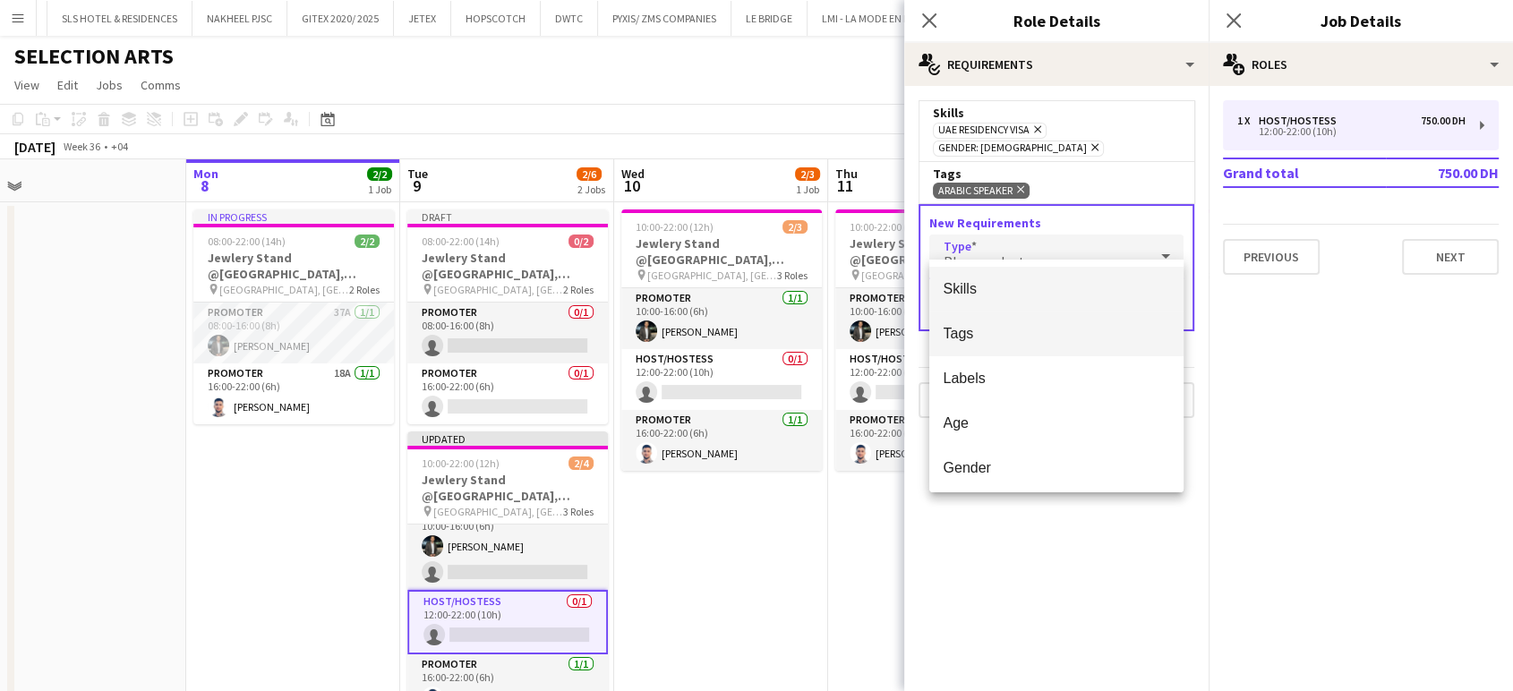
click at [990, 337] on span "Tags" at bounding box center [1057, 333] width 226 height 17
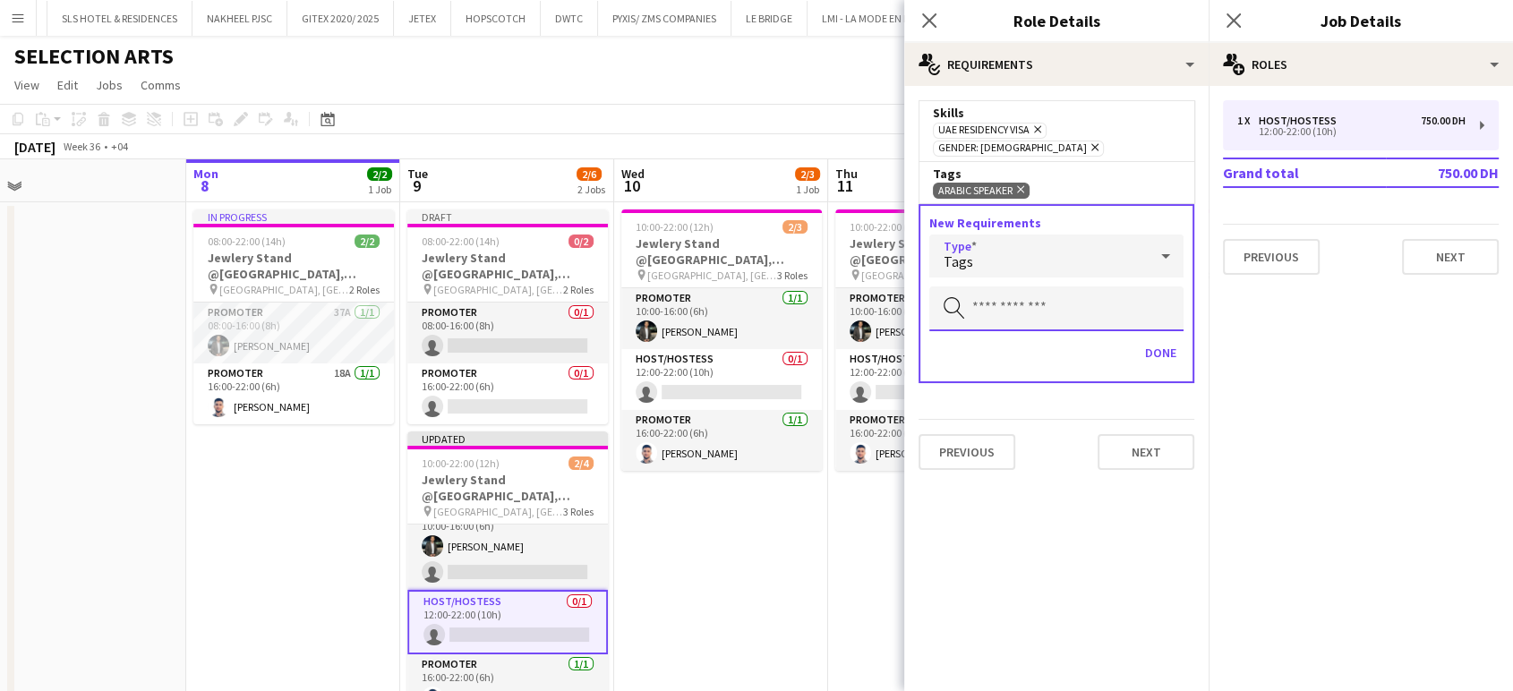
click at [1032, 287] on input "text" at bounding box center [1057, 309] width 254 height 45
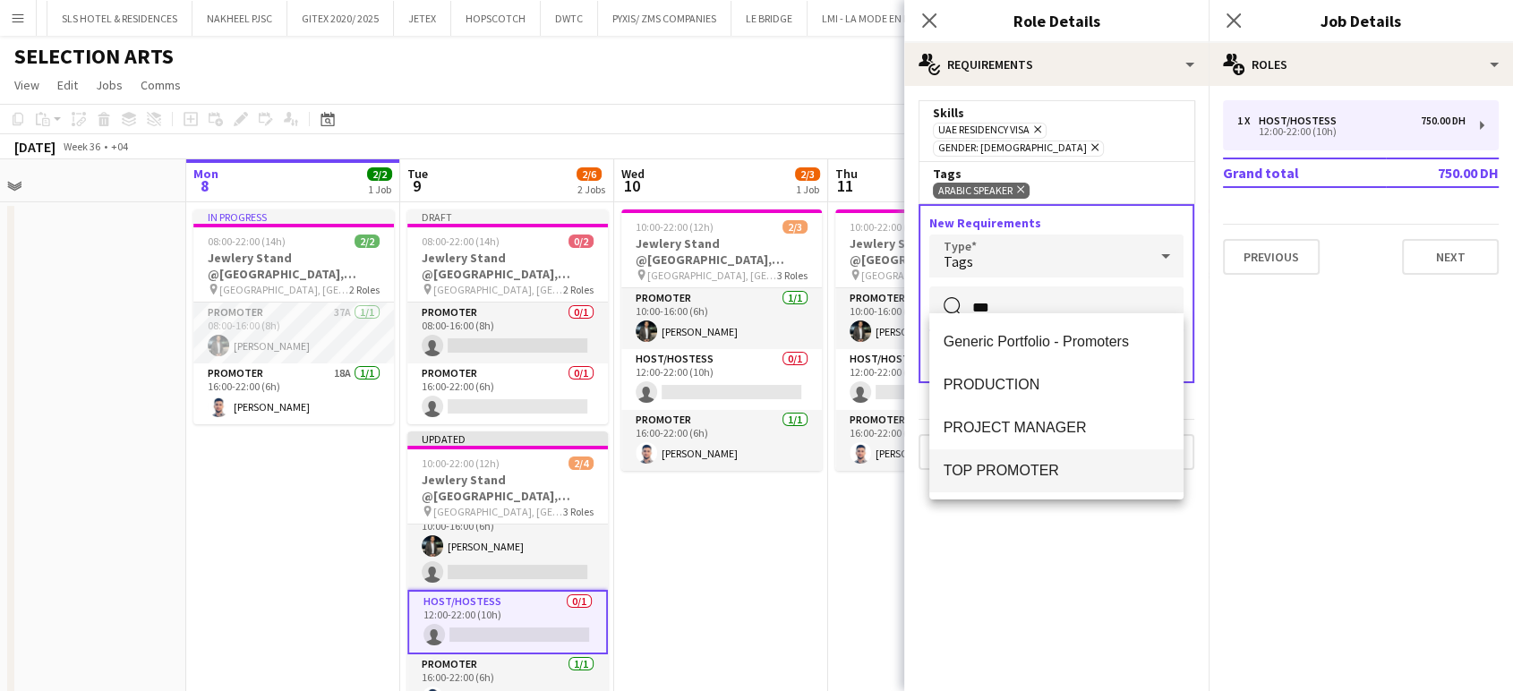
type input "***"
click at [1060, 458] on mat-option "TOP PROMOTER" at bounding box center [1057, 471] width 254 height 43
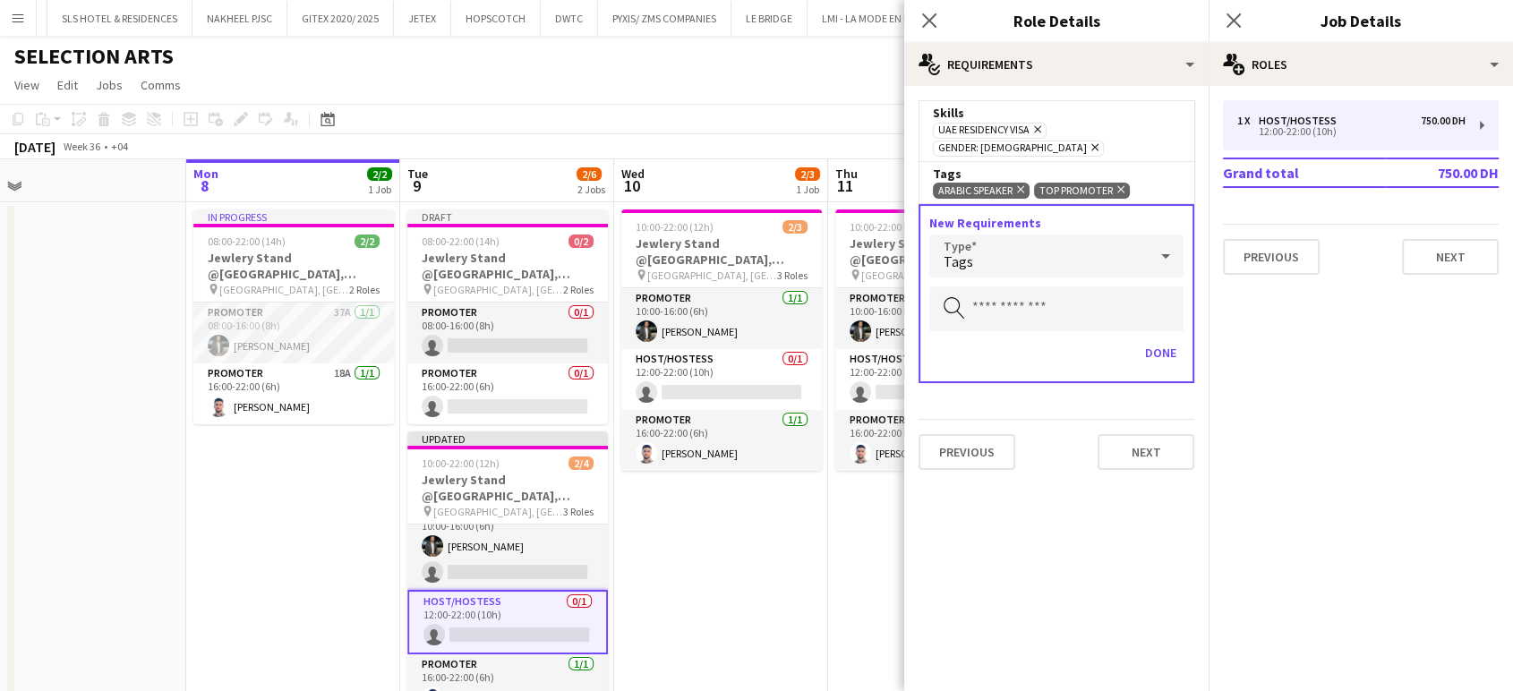
drag, startPoint x: 747, startPoint y: 593, endPoint x: 758, endPoint y: 560, distance: 34.8
click at [749, 592] on app-date-cell "10:00-22:00 (12h) 2/3 Jewlery Stand @Galleria Mall, Abu Dhabi pin Galleria Mall…" at bounding box center [721, 468] width 214 height 532
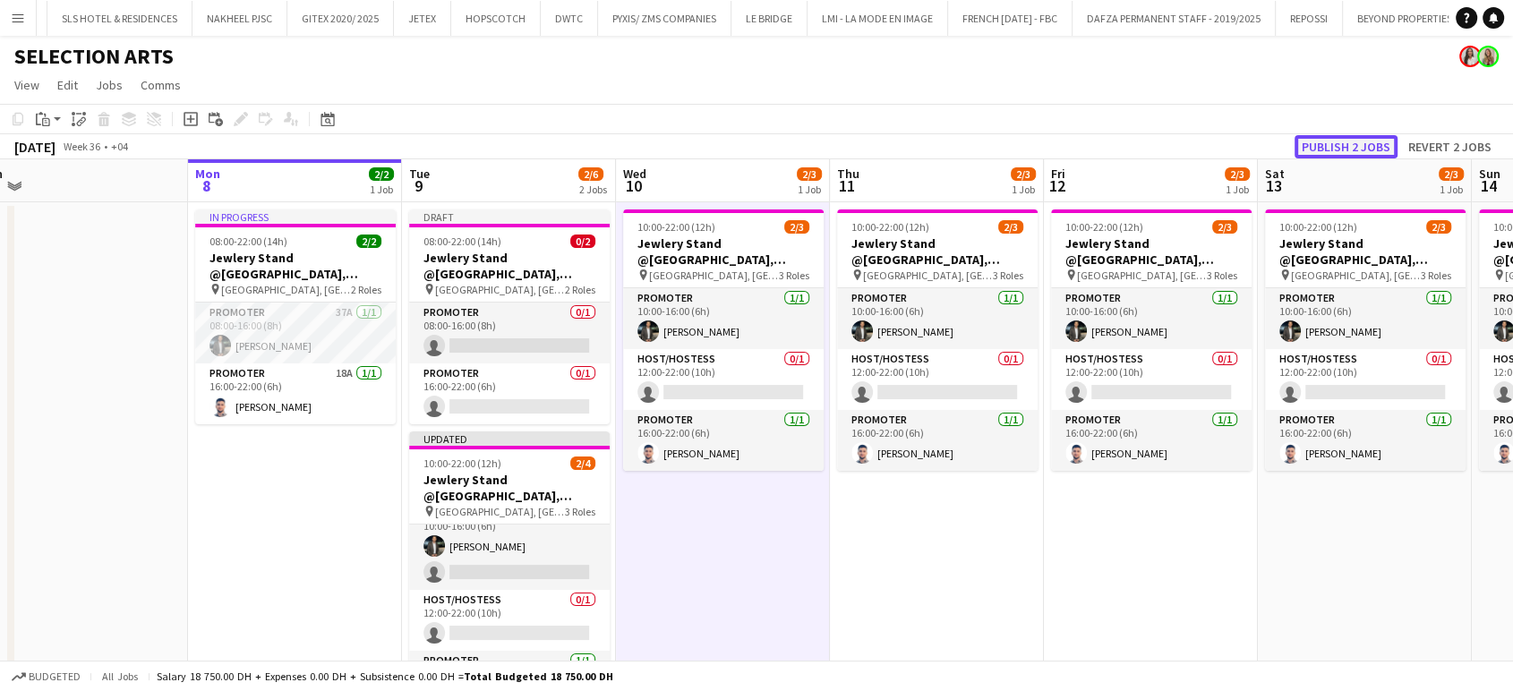
click at [1336, 150] on button "Publish 2 jobs" at bounding box center [1346, 146] width 103 height 23
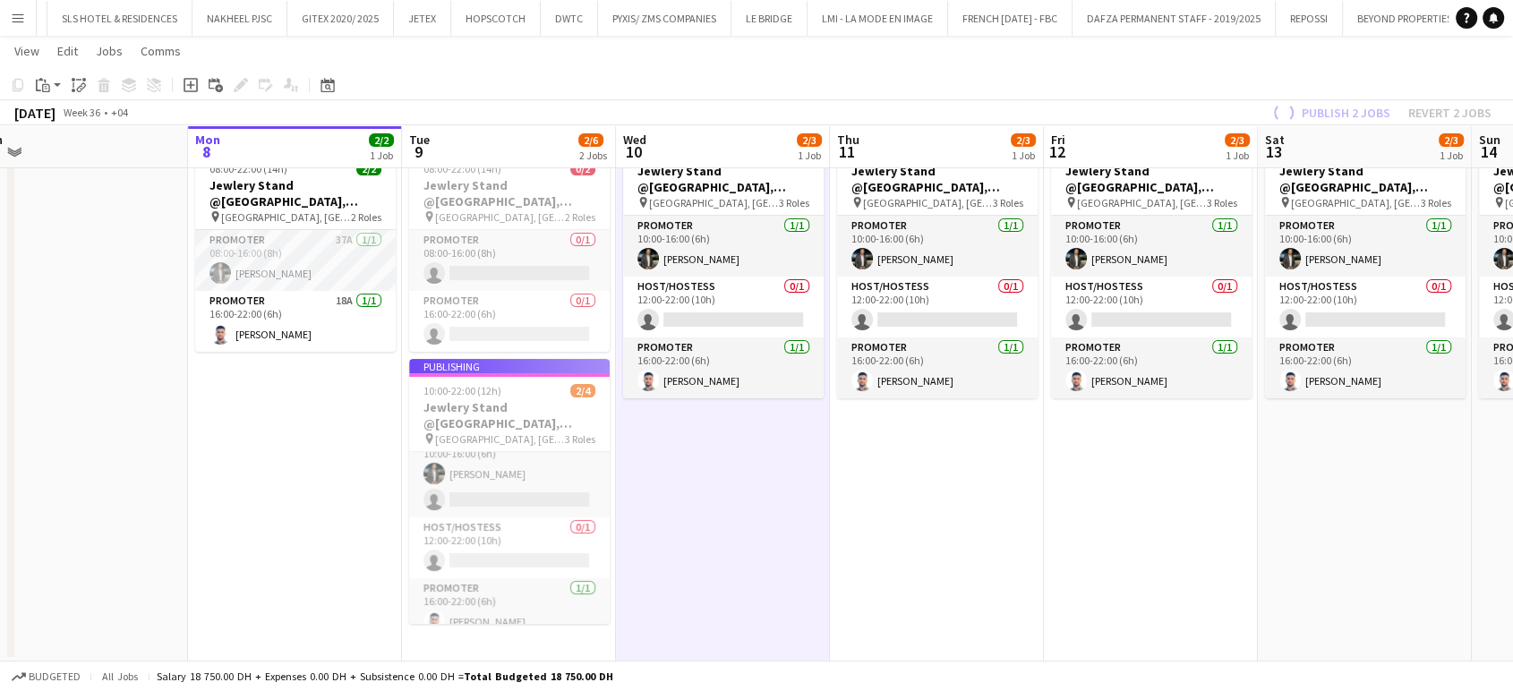
scroll to position [56, 0]
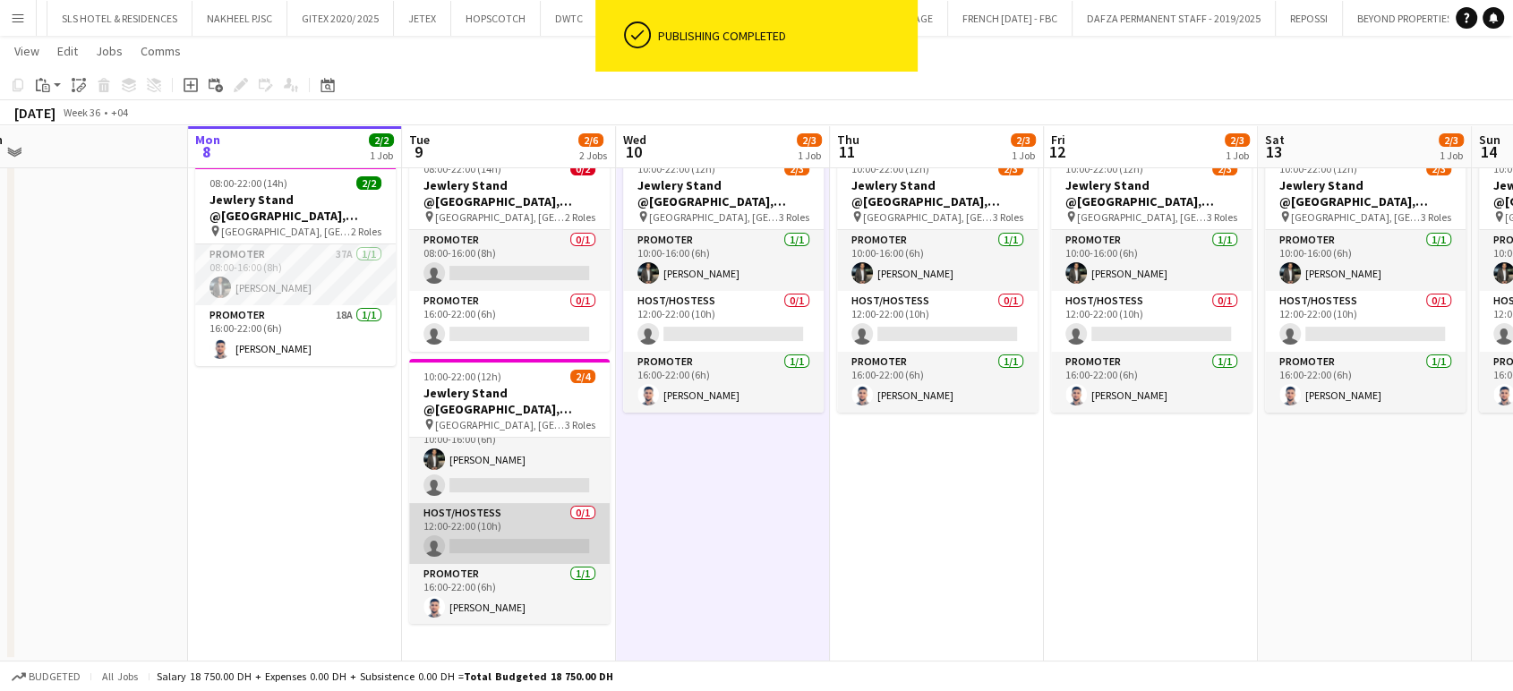
click at [503, 535] on app-card-role "Host/Hostess 0/1 12:00-22:00 (10h) single-neutral-actions" at bounding box center [509, 533] width 201 height 61
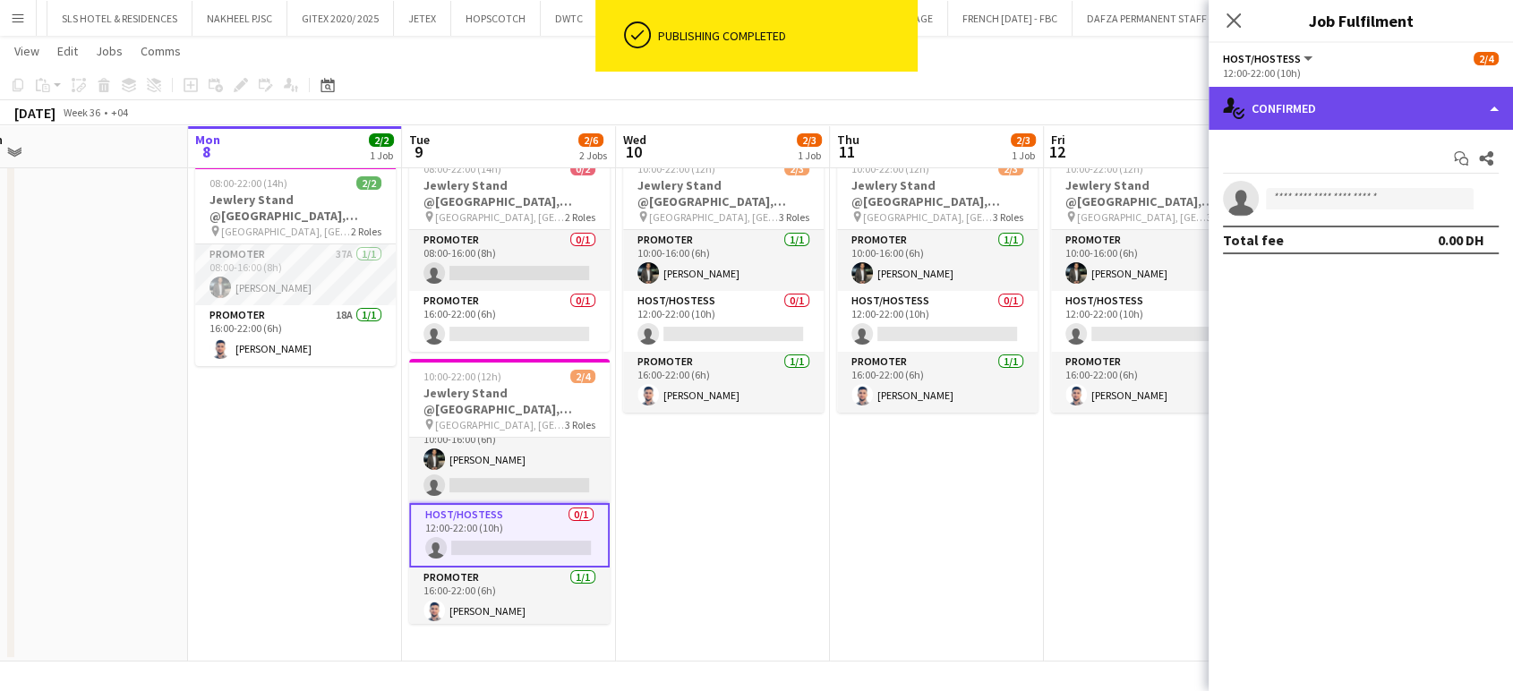
click at [1463, 101] on div "single-neutral-actions-check-2 Confirmed" at bounding box center [1361, 108] width 304 height 43
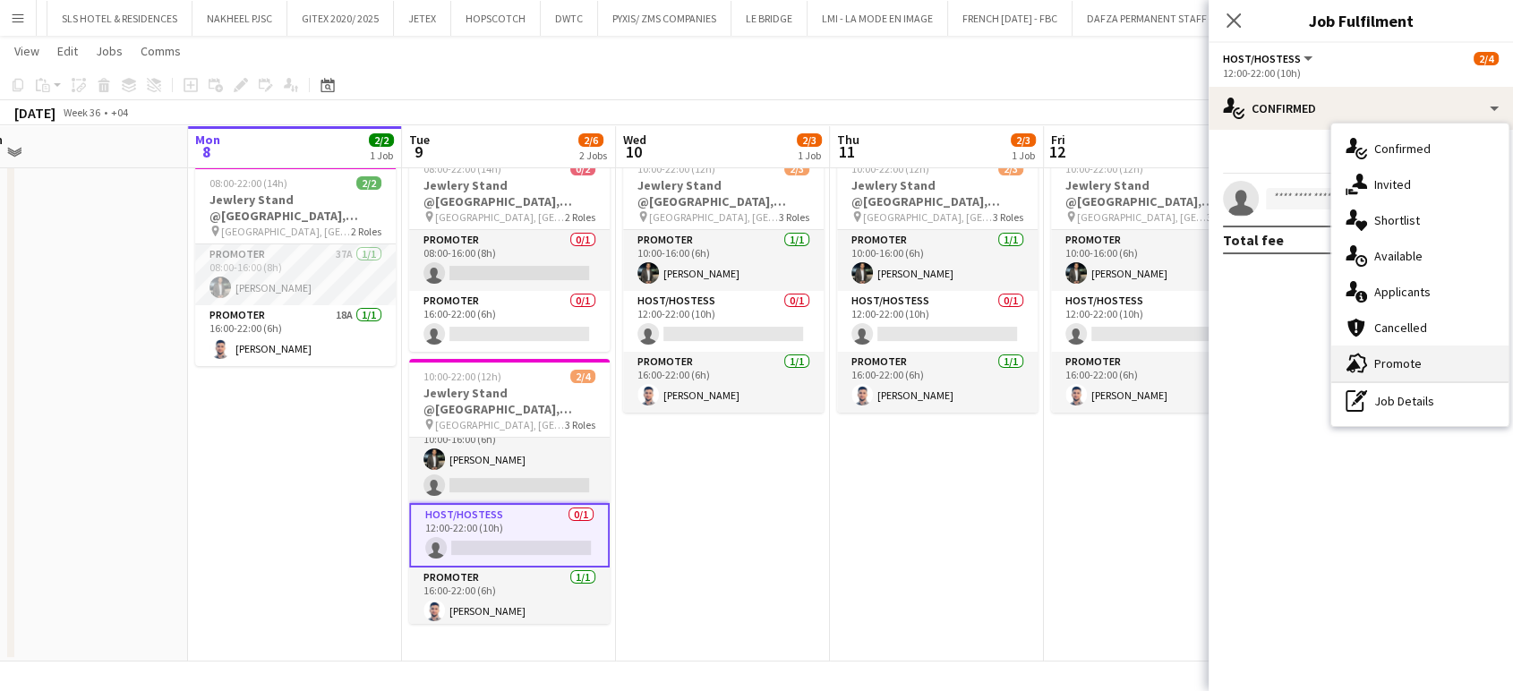
click at [1419, 359] on span "Promote" at bounding box center [1398, 364] width 47 height 16
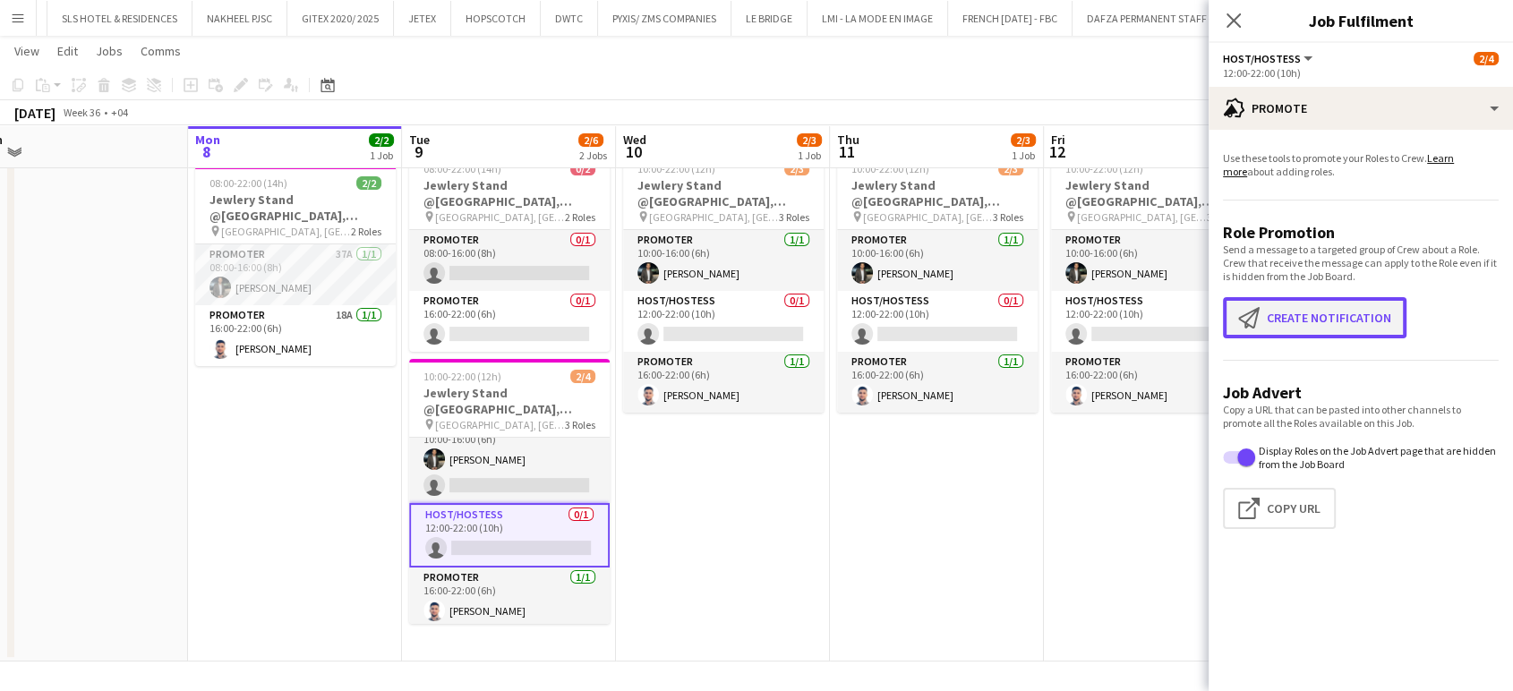
click at [1313, 326] on button "Create notification Create notification" at bounding box center [1315, 317] width 184 height 41
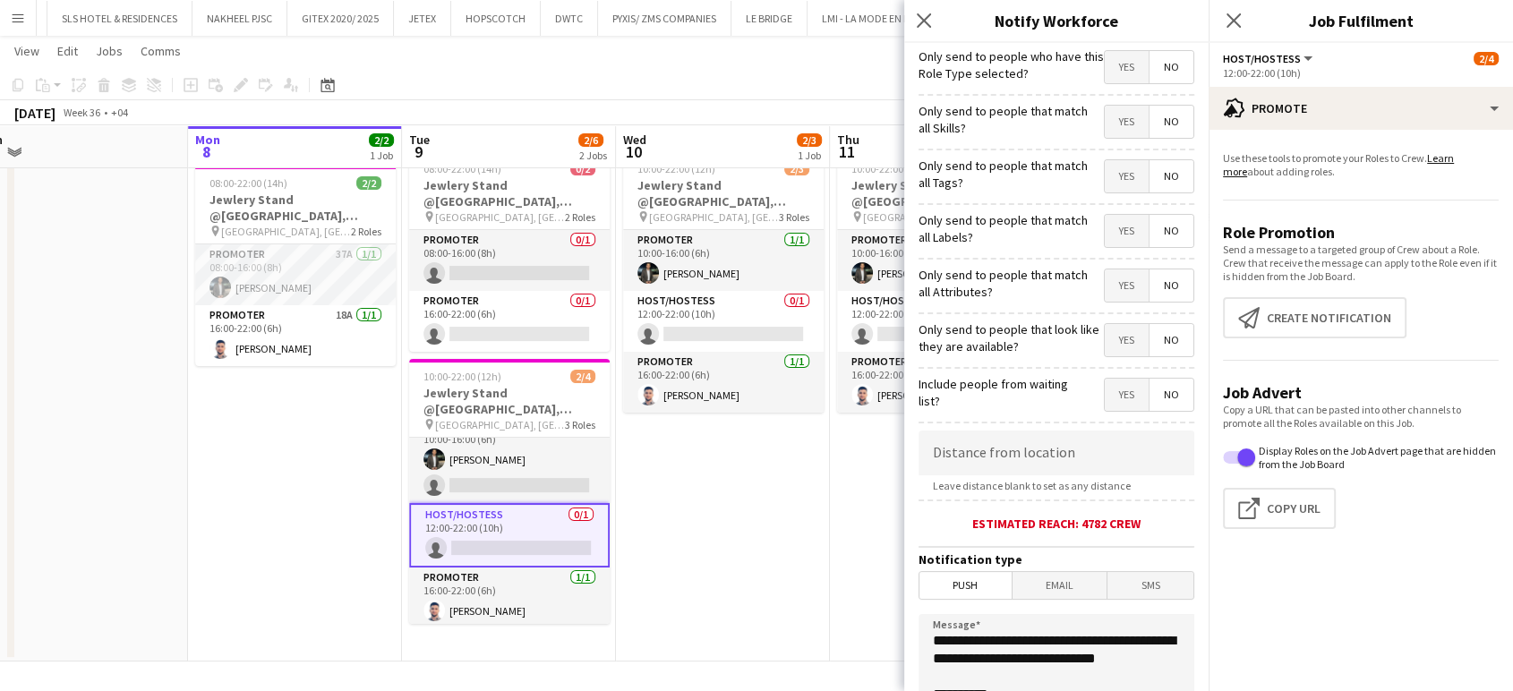
click at [1105, 120] on span "Yes" at bounding box center [1127, 122] width 44 height 32
drag, startPoint x: 1093, startPoint y: 173, endPoint x: 1103, endPoint y: 183, distance: 13.9
click at [1105, 174] on span "Yes" at bounding box center [1127, 176] width 44 height 32
click at [1149, 223] on mat-button-toggle "No" at bounding box center [1171, 231] width 45 height 32
click at [1117, 237] on span "Yes" at bounding box center [1127, 231] width 44 height 32
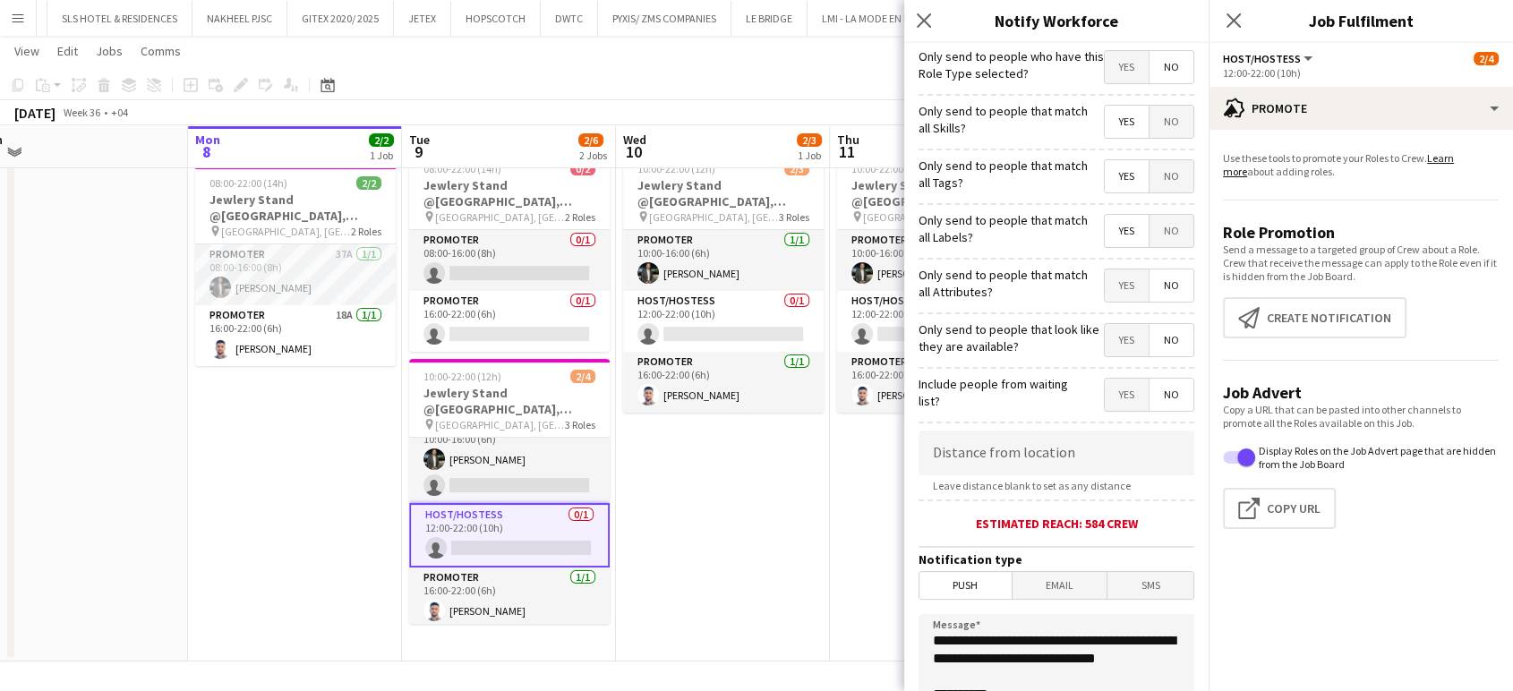
click at [1168, 237] on span "No" at bounding box center [1172, 231] width 44 height 32
click at [1118, 295] on span "Yes" at bounding box center [1127, 286] width 44 height 32
click at [1108, 235] on span "Yes" at bounding box center [1127, 231] width 44 height 32
click at [1115, 347] on span "Yes" at bounding box center [1127, 340] width 44 height 32
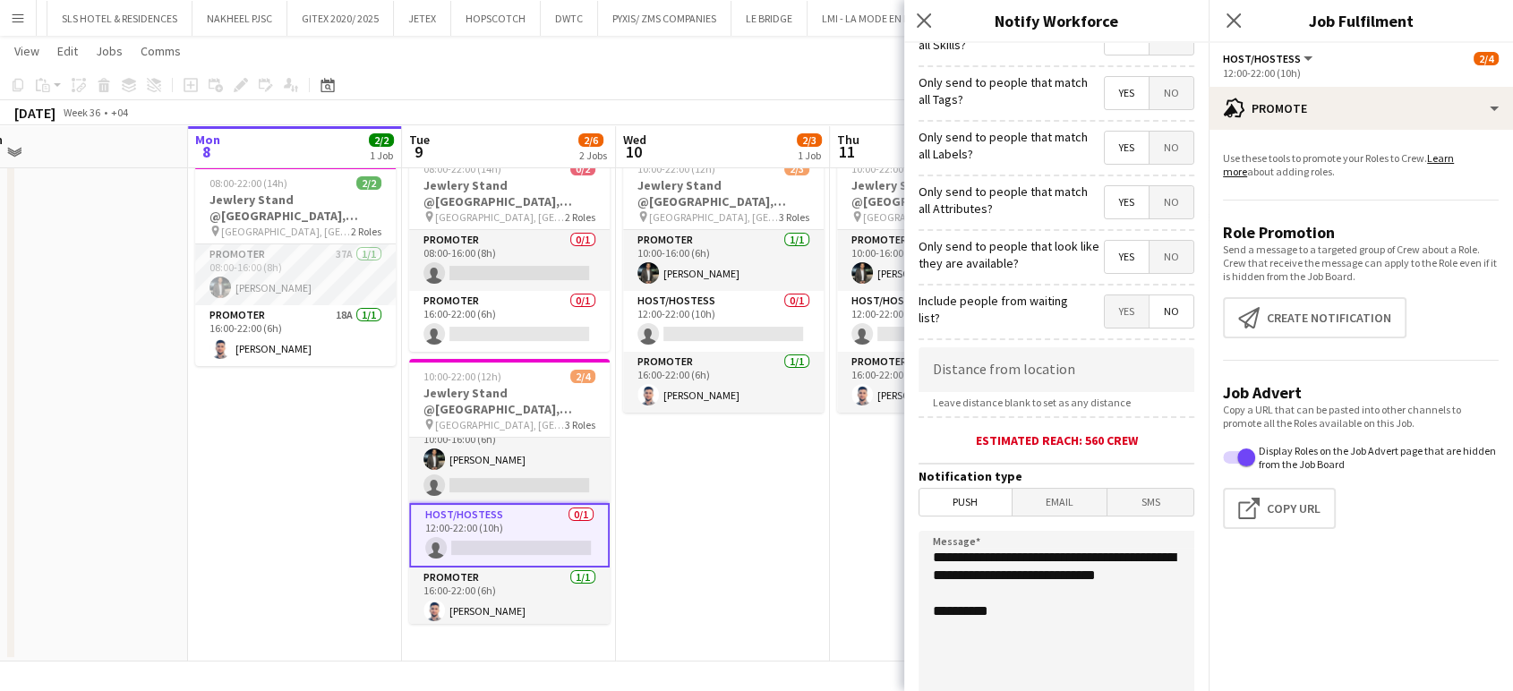
scroll to position [299, 0]
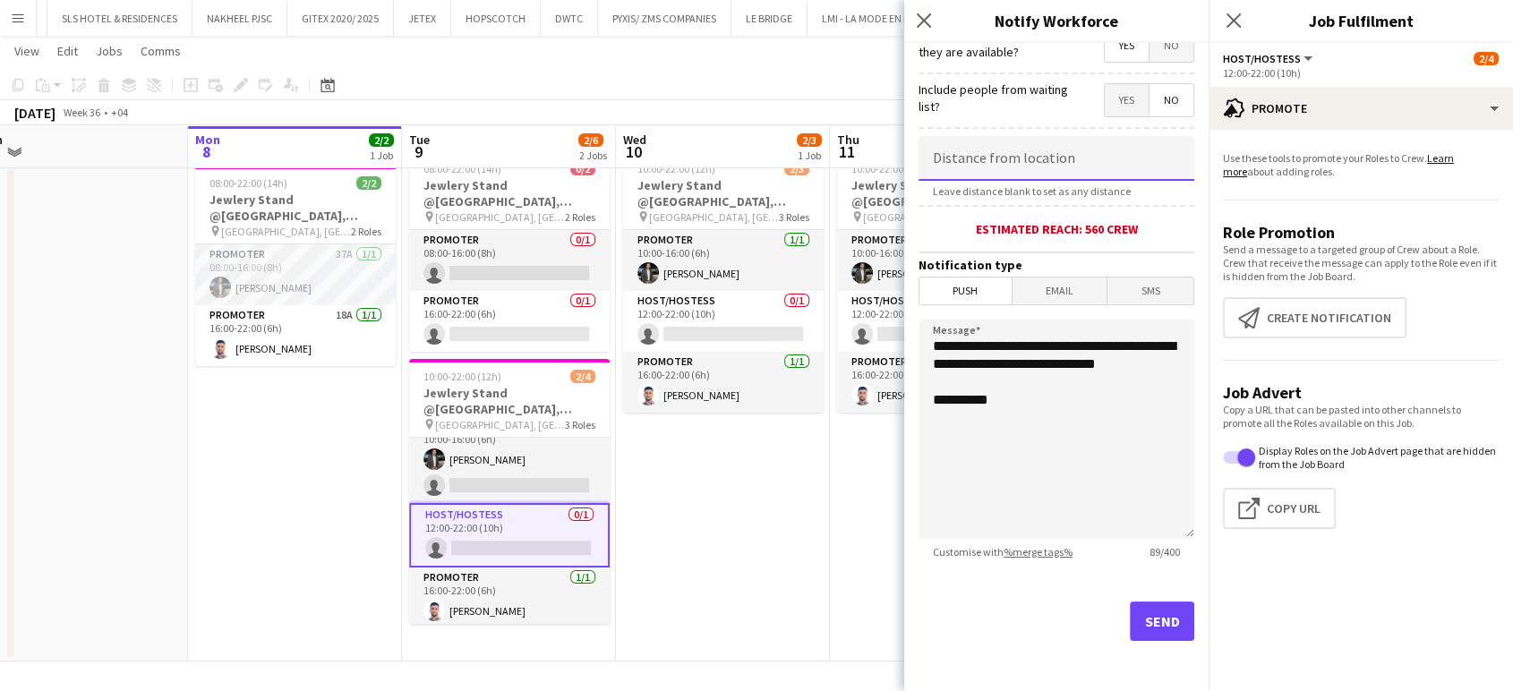
drag, startPoint x: 1053, startPoint y: 149, endPoint x: 1046, endPoint y: 119, distance: 30.4
click at [1051, 149] on input at bounding box center [1057, 158] width 276 height 45
type input "*****"
click at [1162, 618] on button "Send" at bounding box center [1162, 621] width 64 height 39
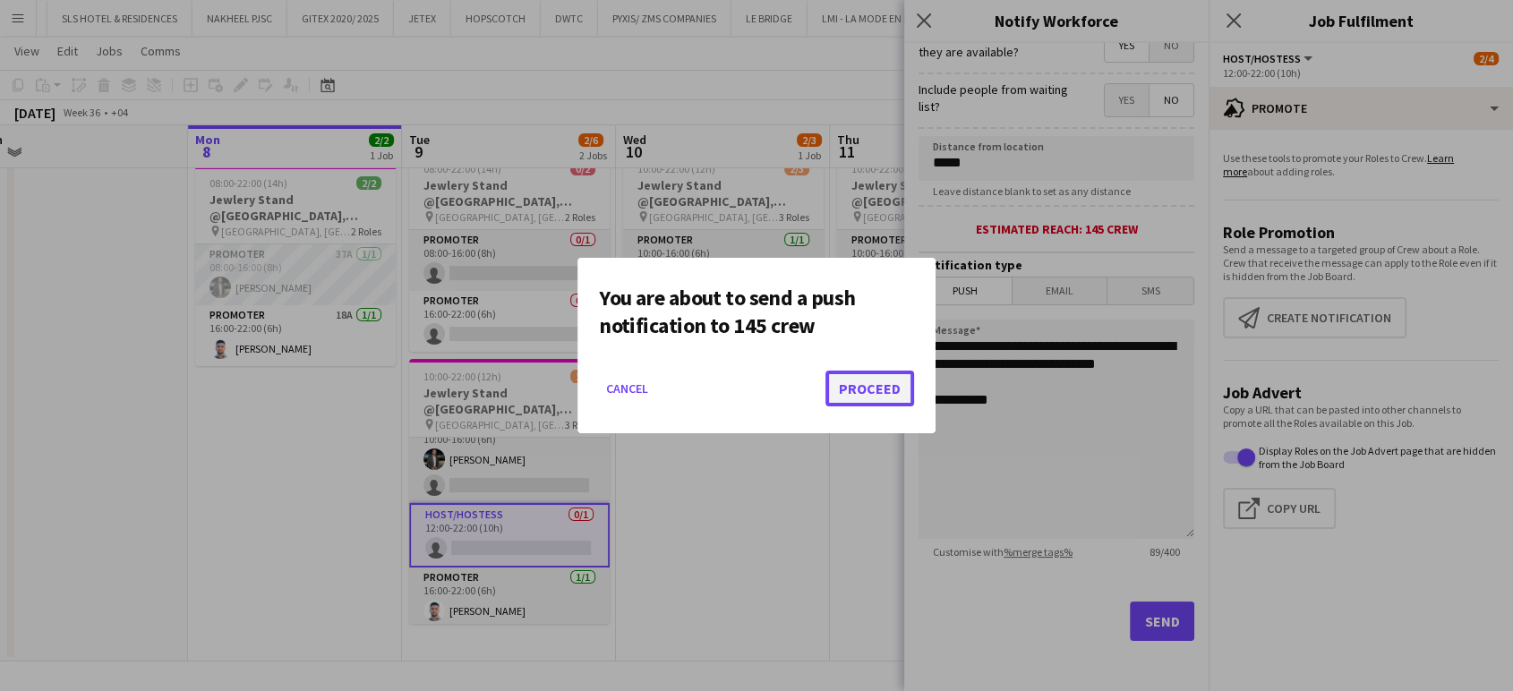
click at [853, 380] on button "Proceed" at bounding box center [870, 389] width 89 height 36
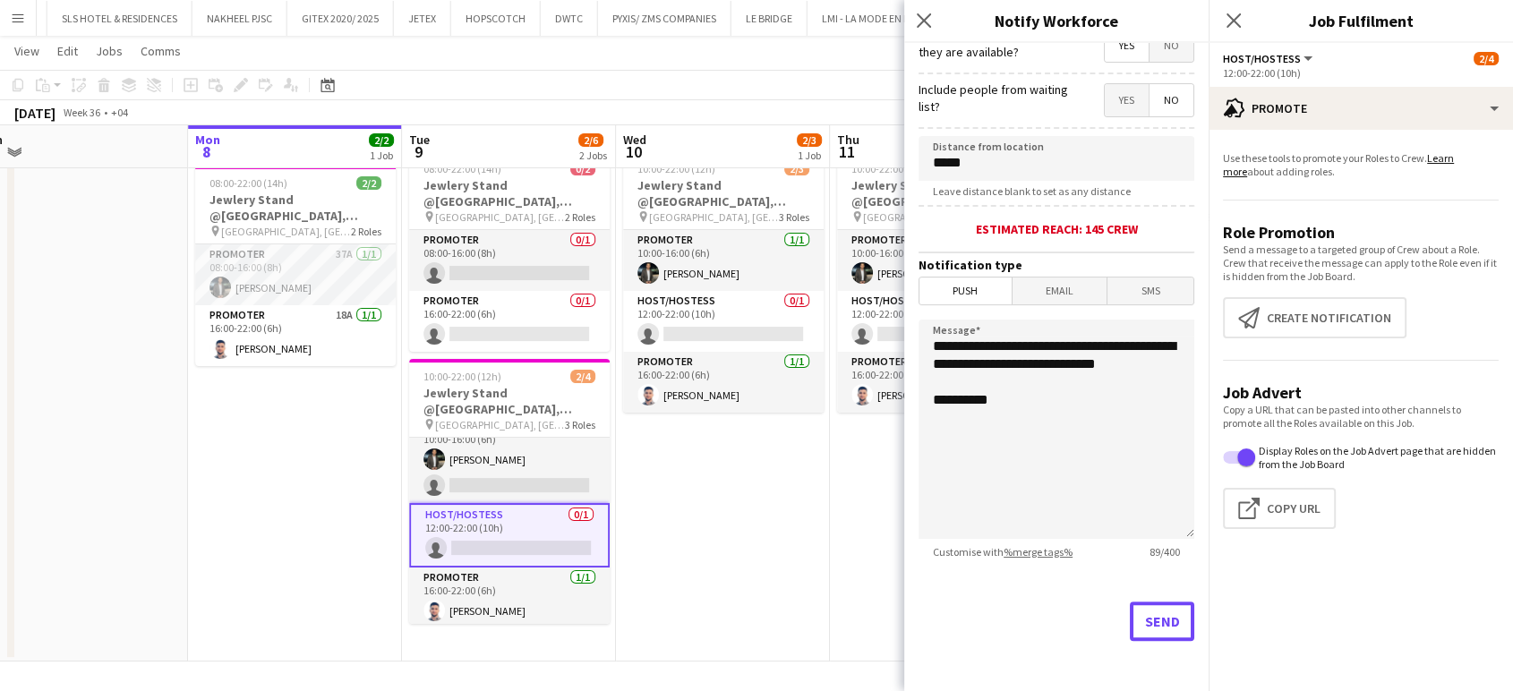
scroll to position [56, 0]
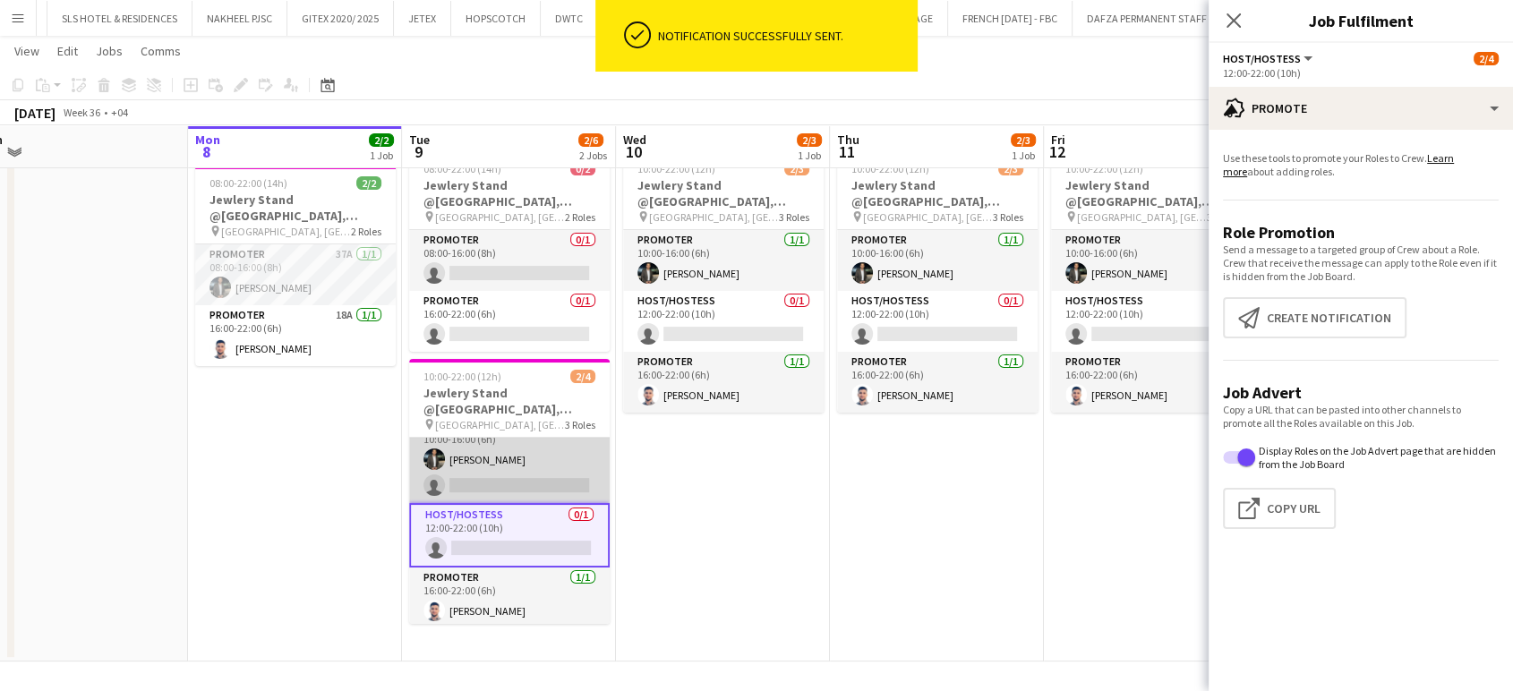
click at [521, 460] on app-card-role "Promoter 1/2 10:00-16:00 (6h) Mohamad Tlayge single-neutral-actions" at bounding box center [509, 459] width 201 height 87
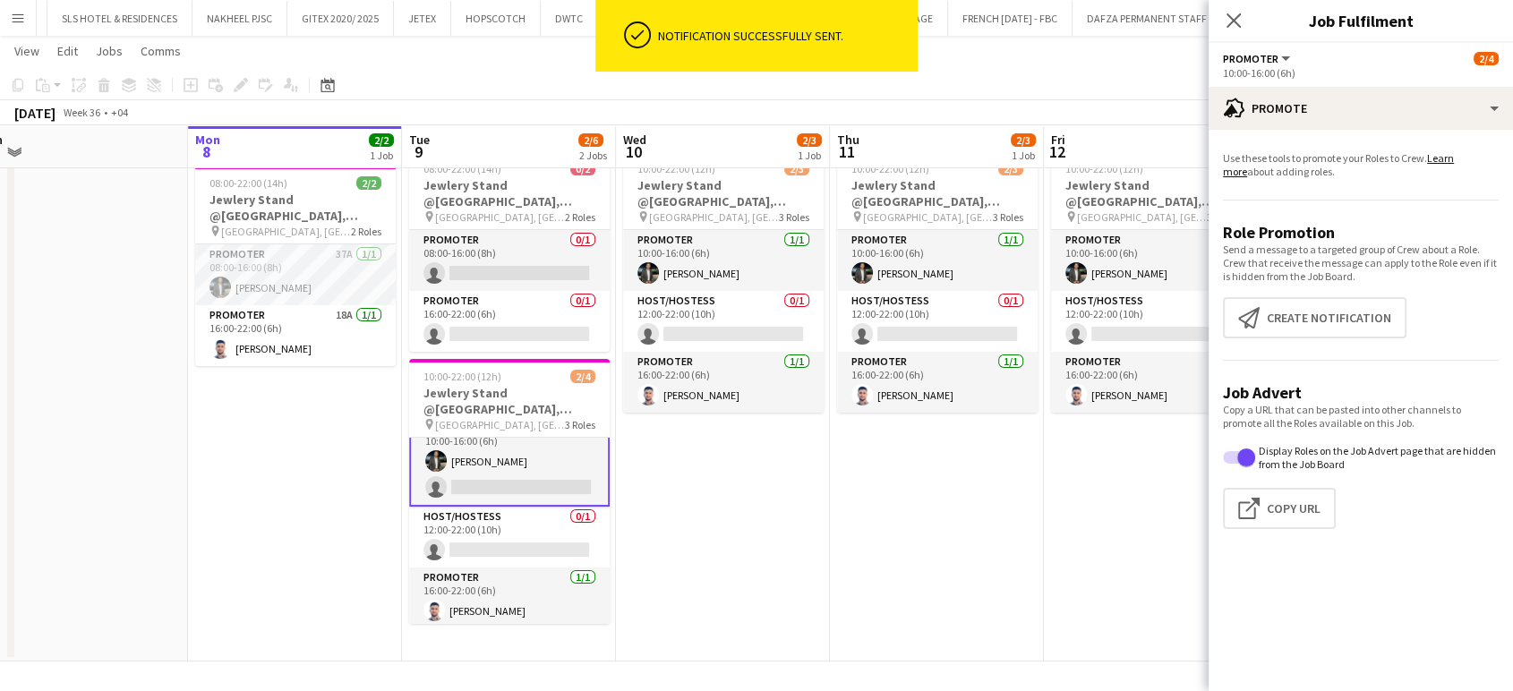
scroll to position [23, 0]
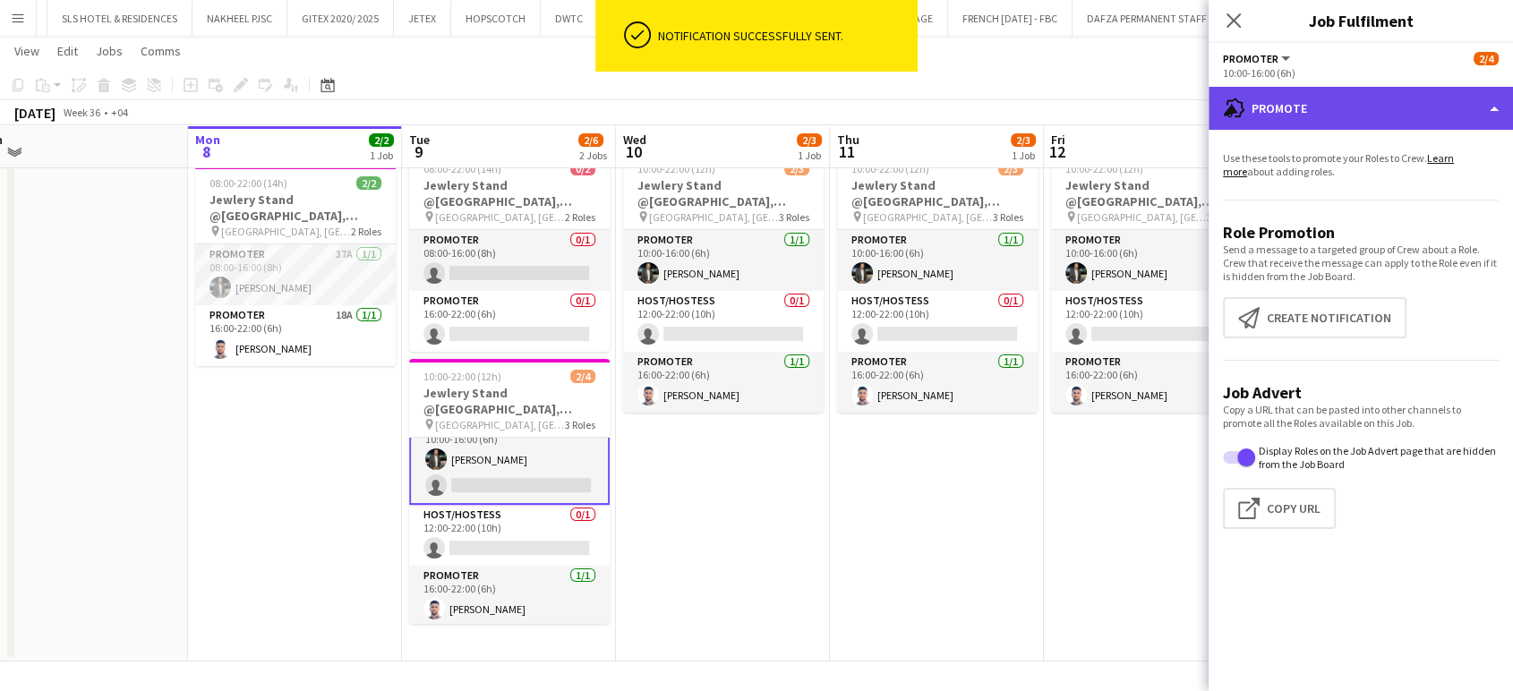
click at [1477, 98] on div "advertising-megaphone Promote" at bounding box center [1361, 108] width 304 height 43
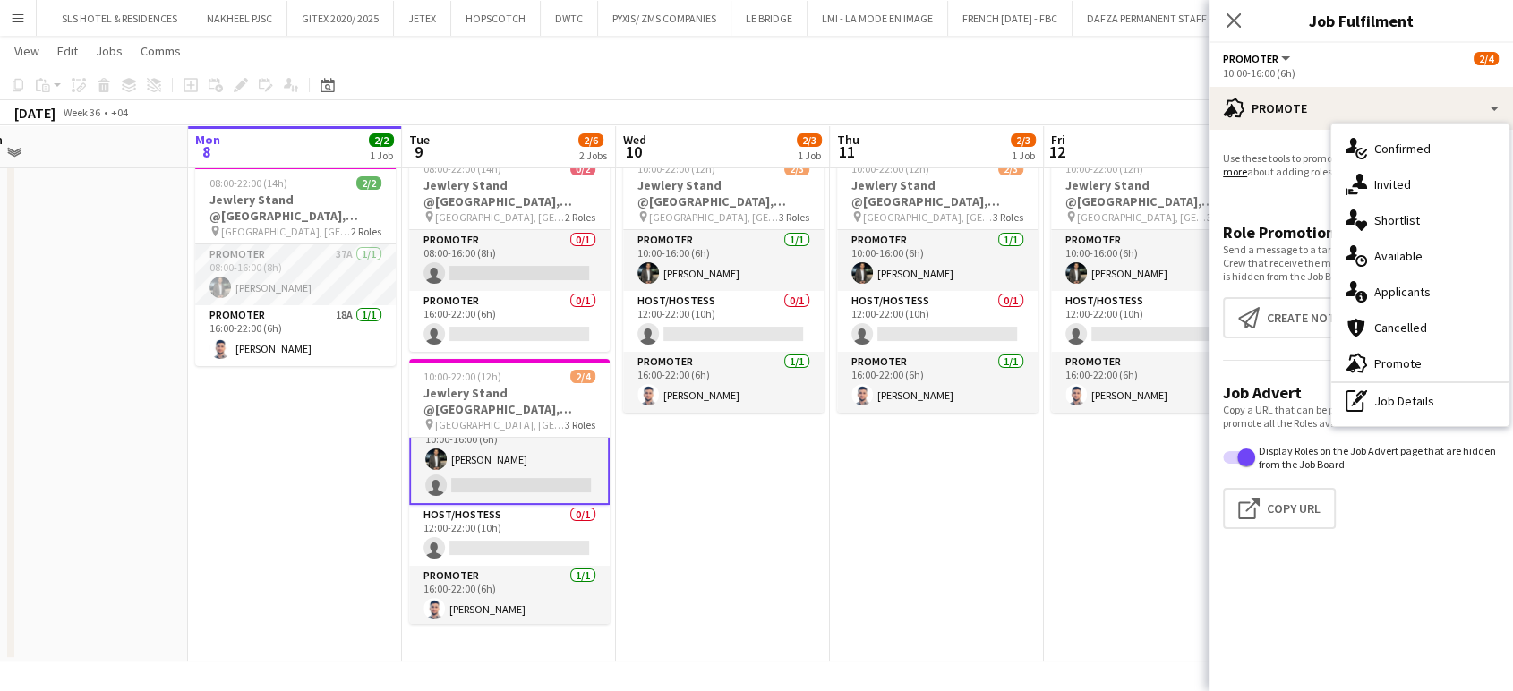
drag, startPoint x: 1418, startPoint y: 399, endPoint x: 1399, endPoint y: 350, distance: 52.7
click at [1417, 399] on div "pen-write Job Details" at bounding box center [1420, 401] width 177 height 36
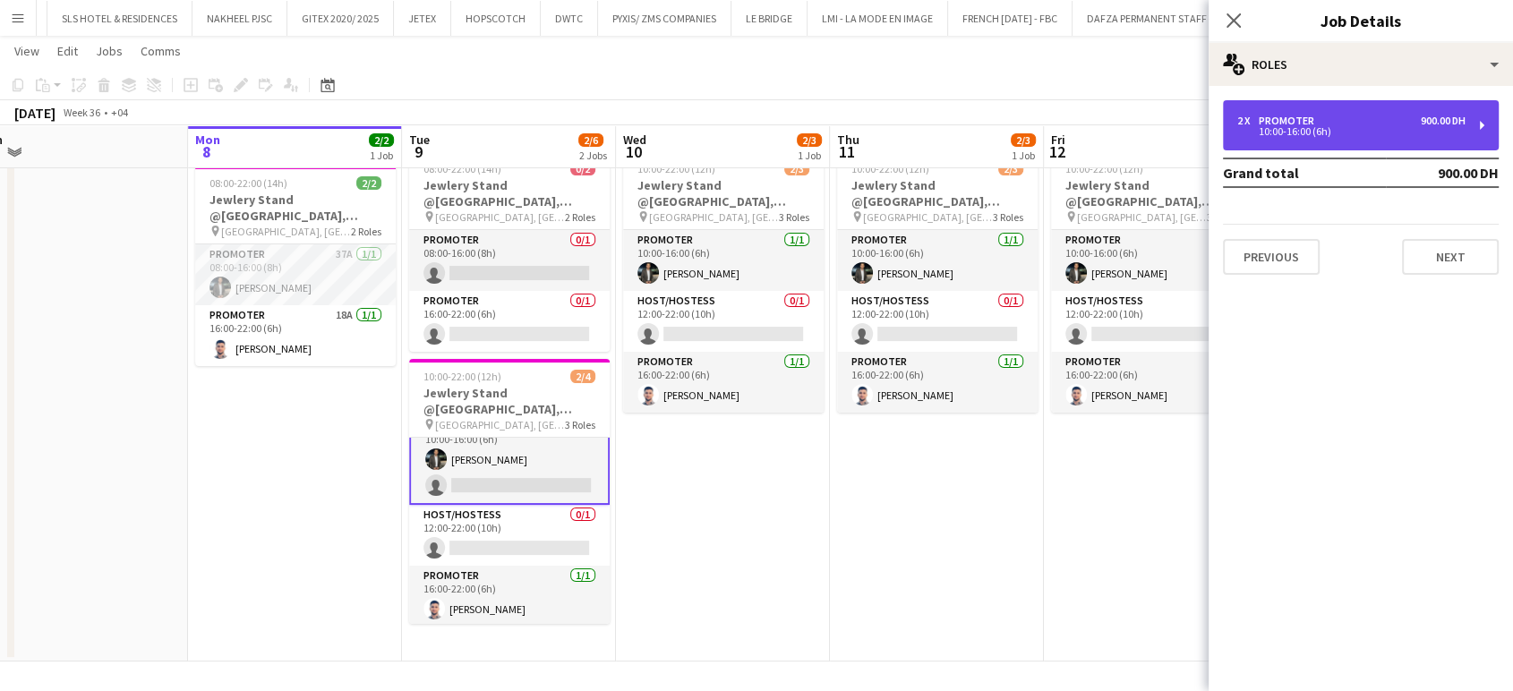
click at [1300, 142] on div "2 x Promoter 900.00 DH 10:00-16:00 (6h)" at bounding box center [1361, 125] width 276 height 50
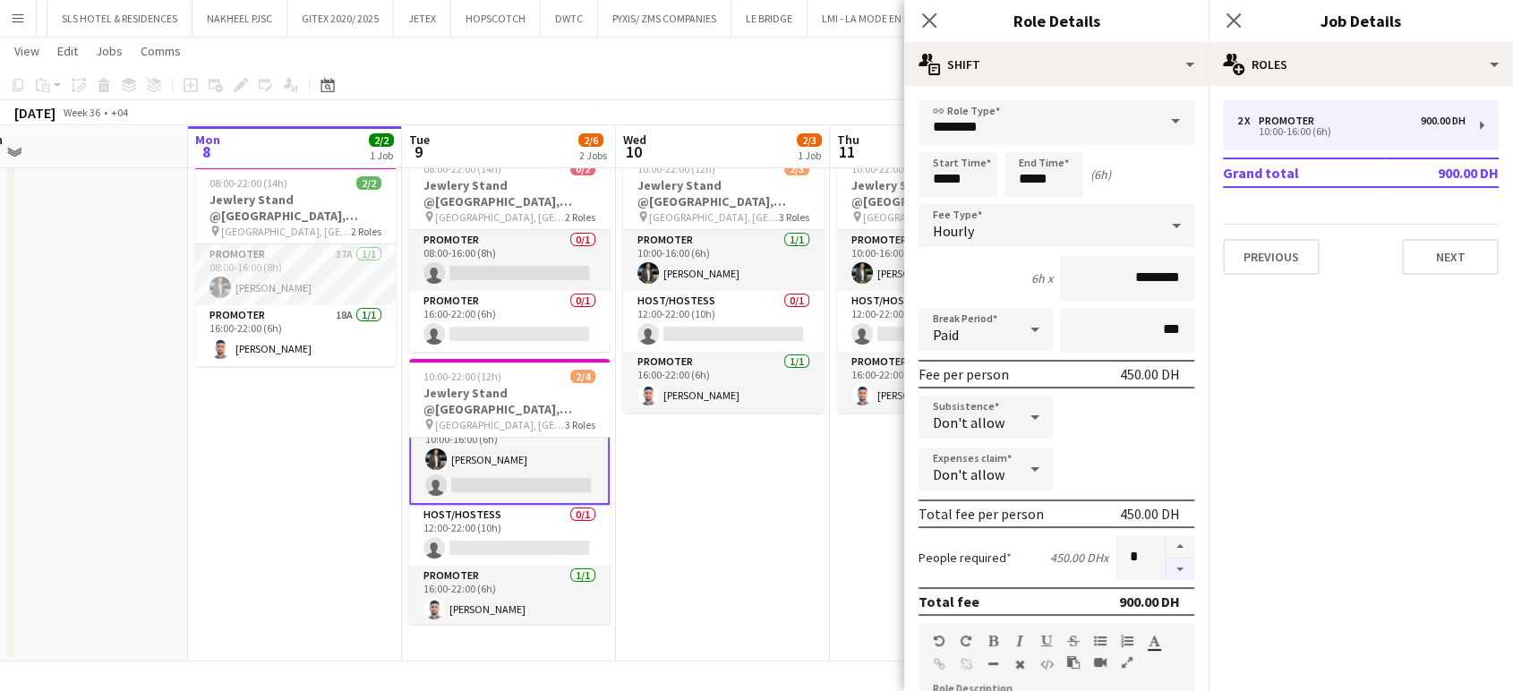
click at [1166, 571] on button "button" at bounding box center [1180, 570] width 29 height 22
type input "*"
click at [797, 526] on app-date-cell "10:00-22:00 (12h) 2/3 Jewlery Stand @[GEOGRAPHIC_DATA], [GEOGRAPHIC_DATA] pin […" at bounding box center [723, 403] width 214 height 518
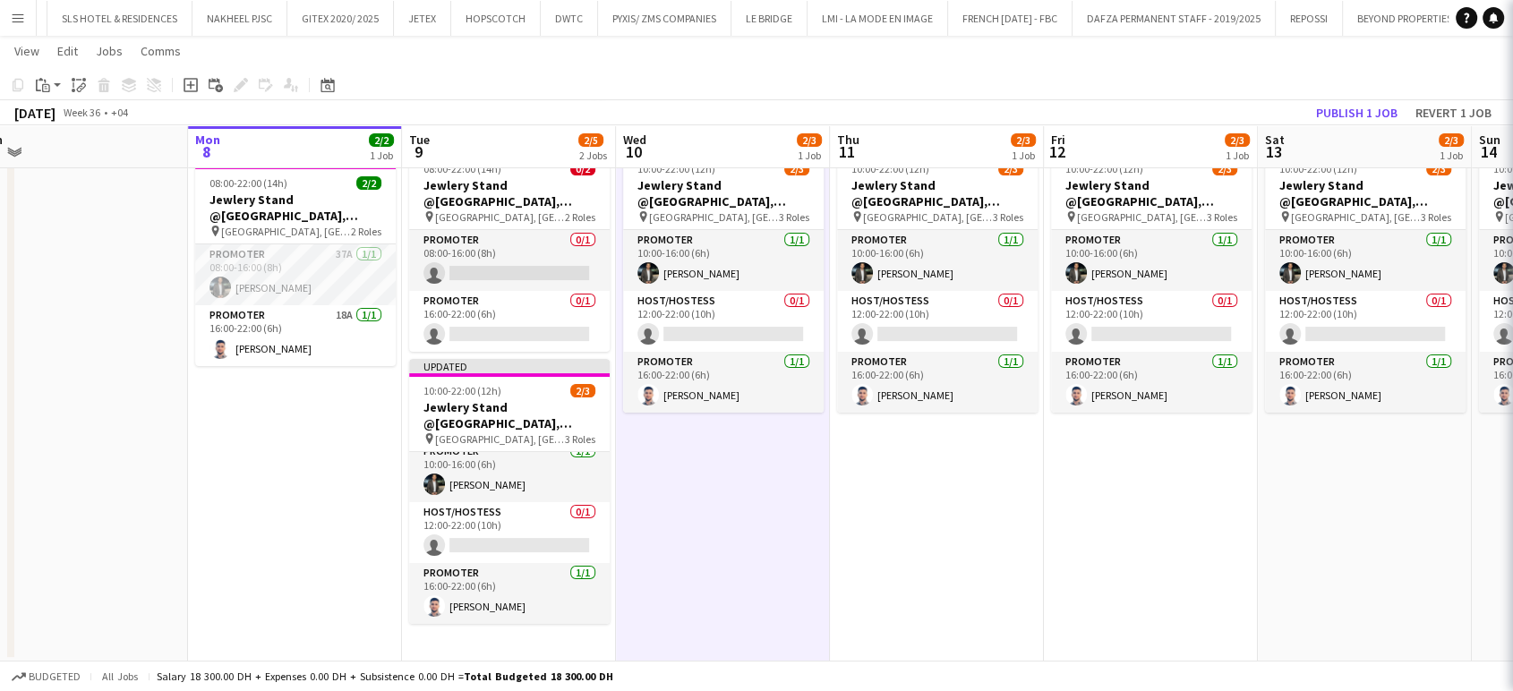
scroll to position [11, 0]
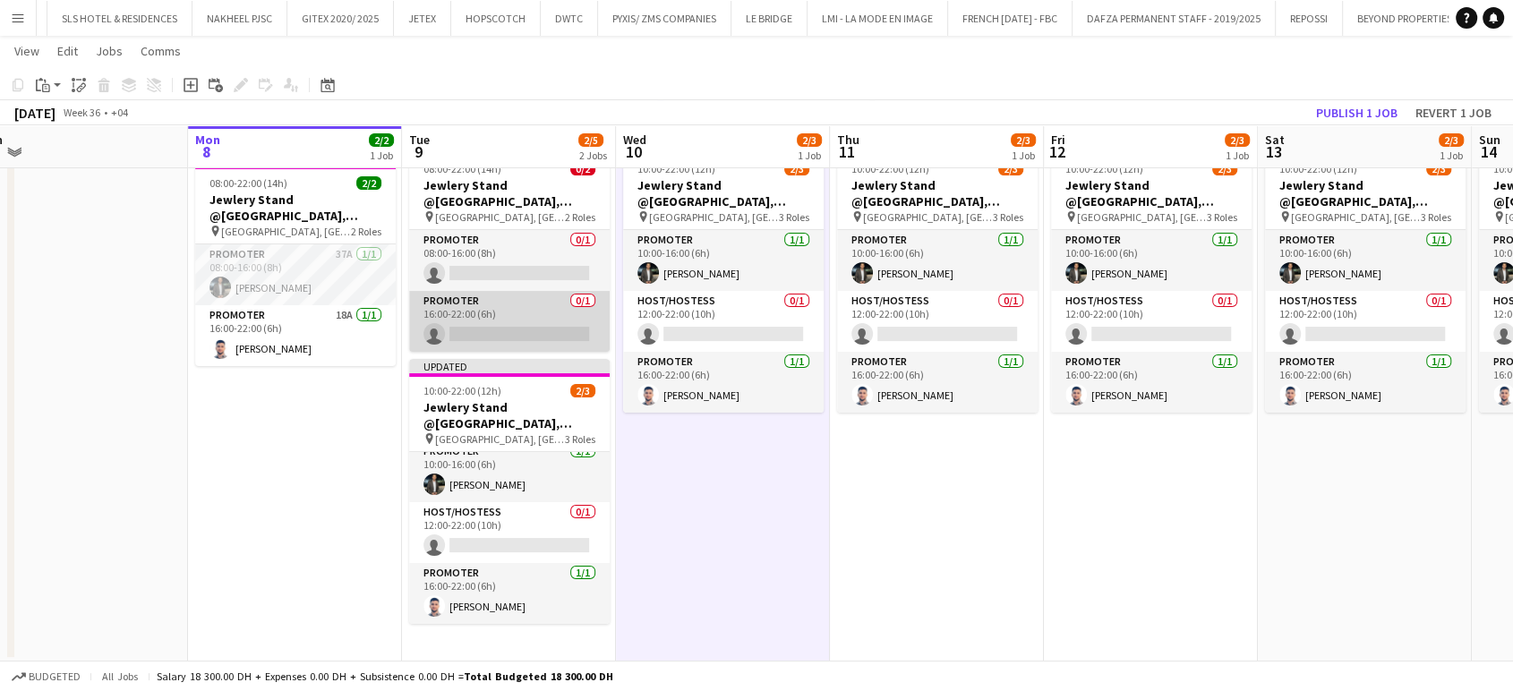
click at [503, 302] on app-card-role "Promoter 0/1 16:00-22:00 (6h) single-neutral-actions" at bounding box center [509, 321] width 201 height 61
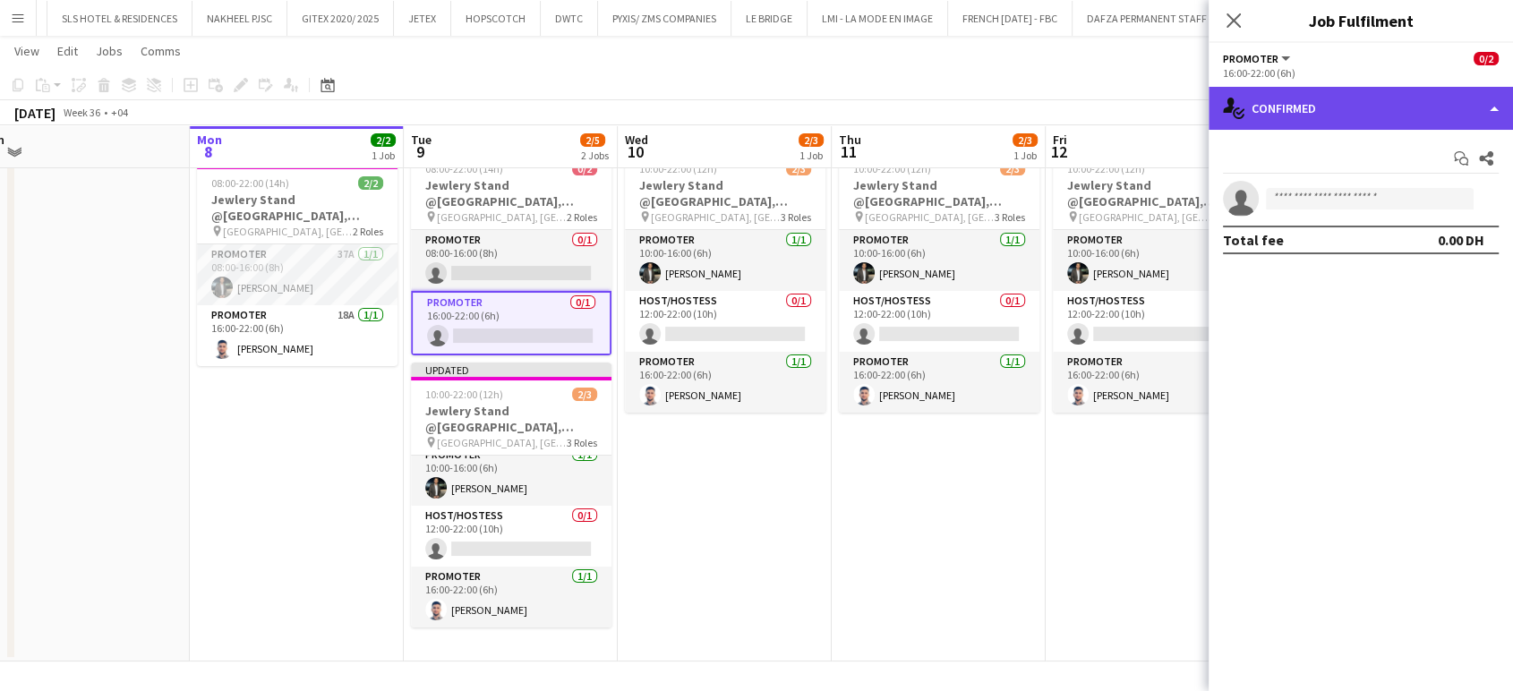
click at [1486, 103] on div "single-neutral-actions-check-2 Confirmed" at bounding box center [1361, 108] width 304 height 43
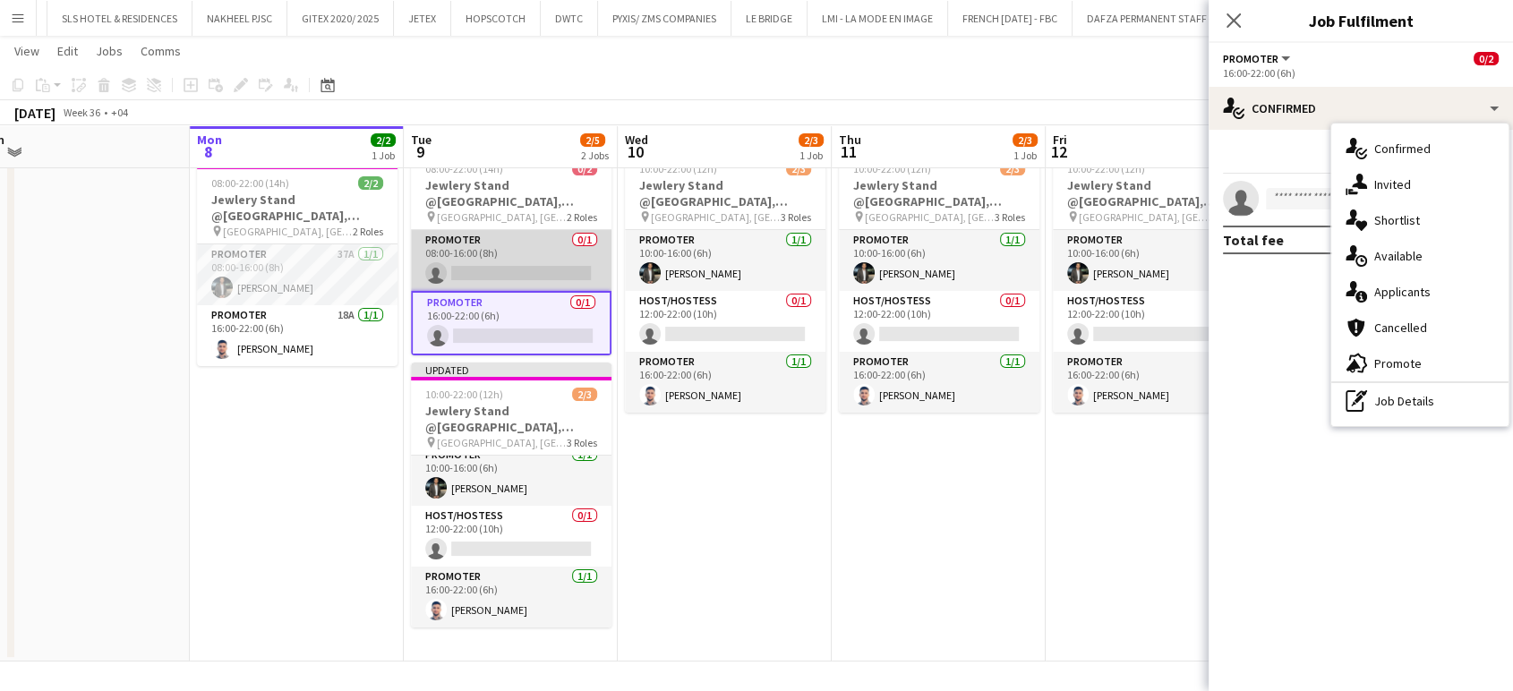
click at [483, 244] on app-card-role "Promoter 0/1 08:00-16:00 (8h) single-neutral-actions" at bounding box center [511, 260] width 201 height 61
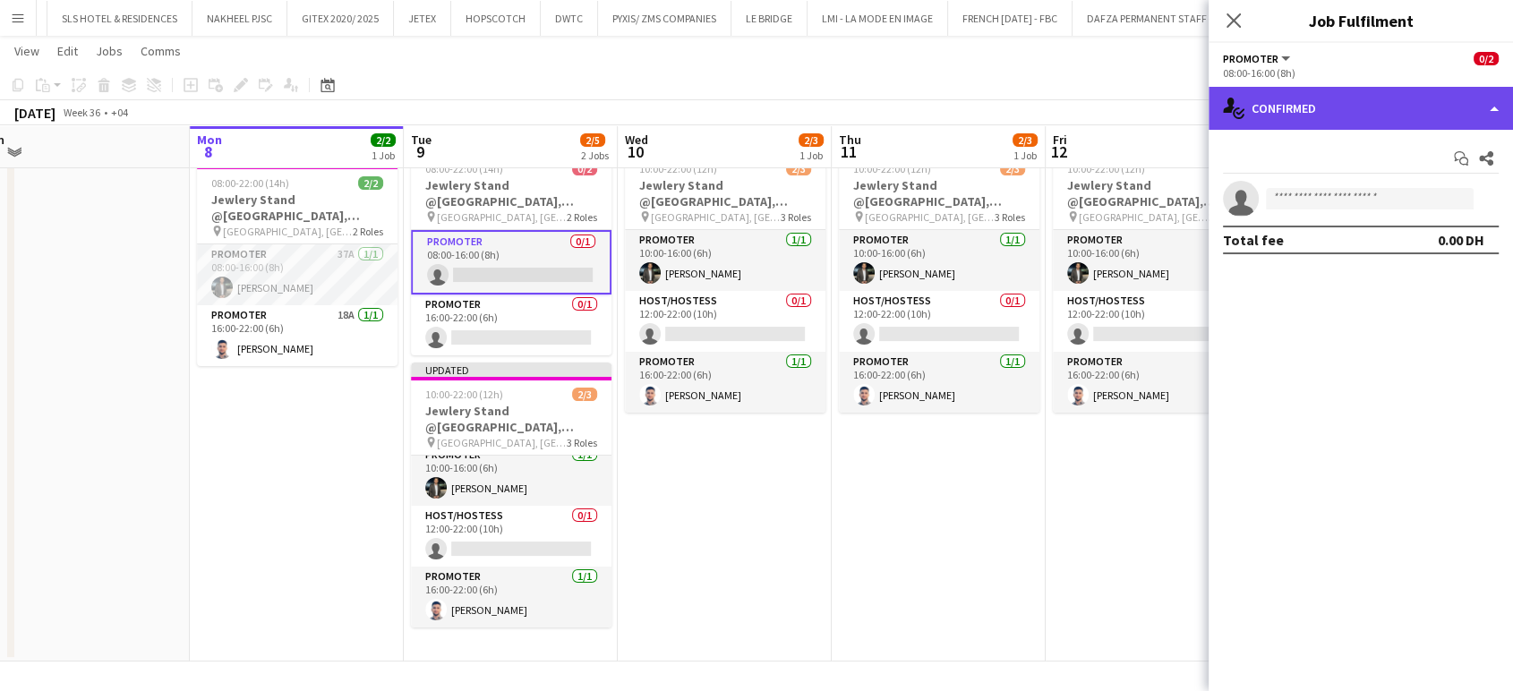
click at [1469, 112] on div "single-neutral-actions-check-2 Confirmed" at bounding box center [1361, 108] width 304 height 43
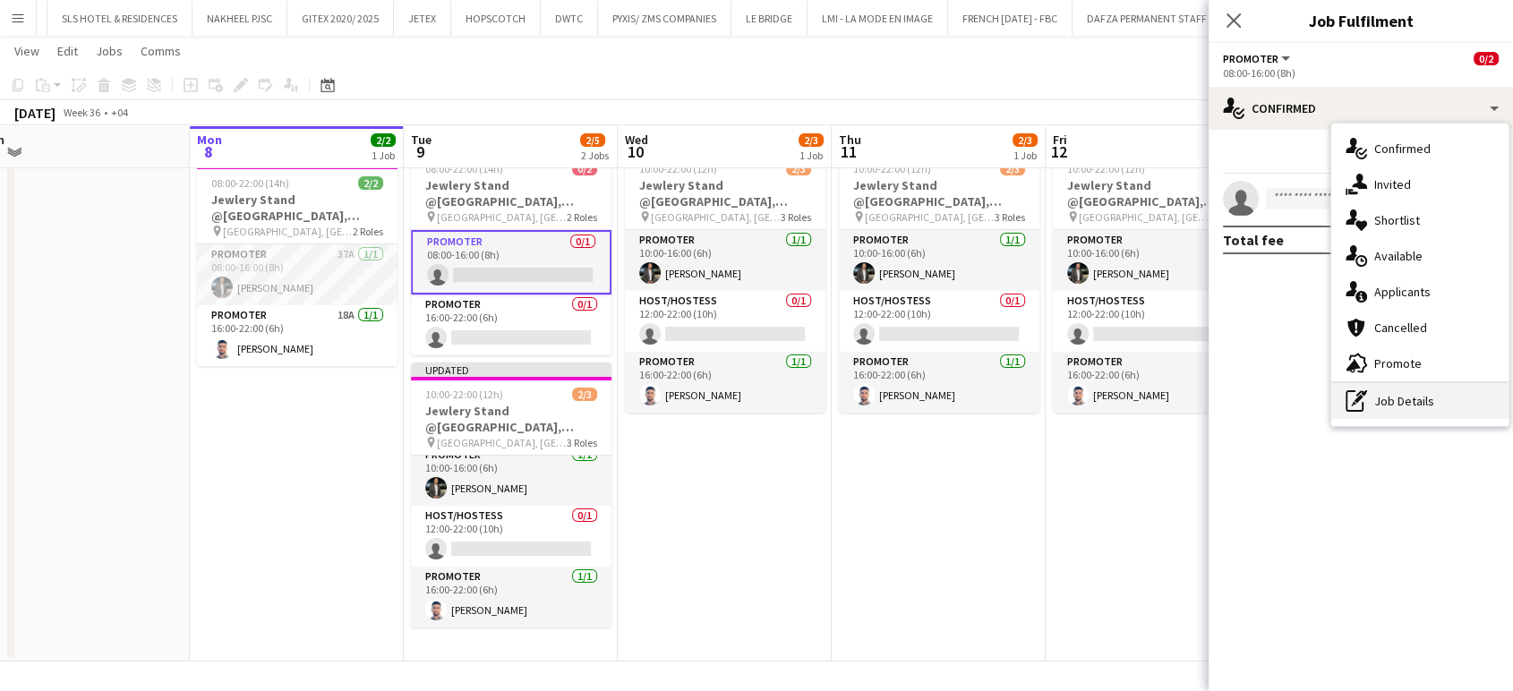
click at [1412, 403] on div "pen-write Job Details" at bounding box center [1420, 401] width 177 height 36
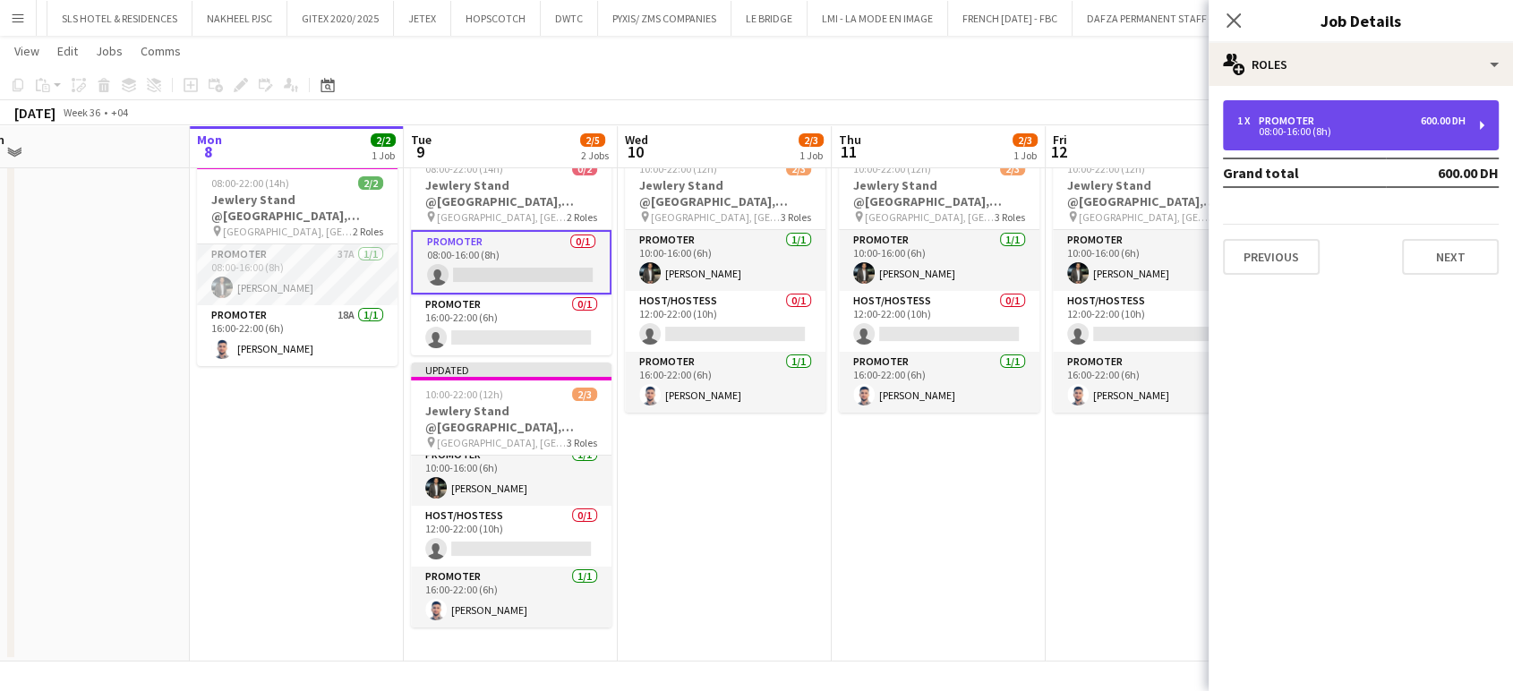
click at [1333, 119] on div "1 x Promoter 600.00 DH" at bounding box center [1352, 121] width 228 height 13
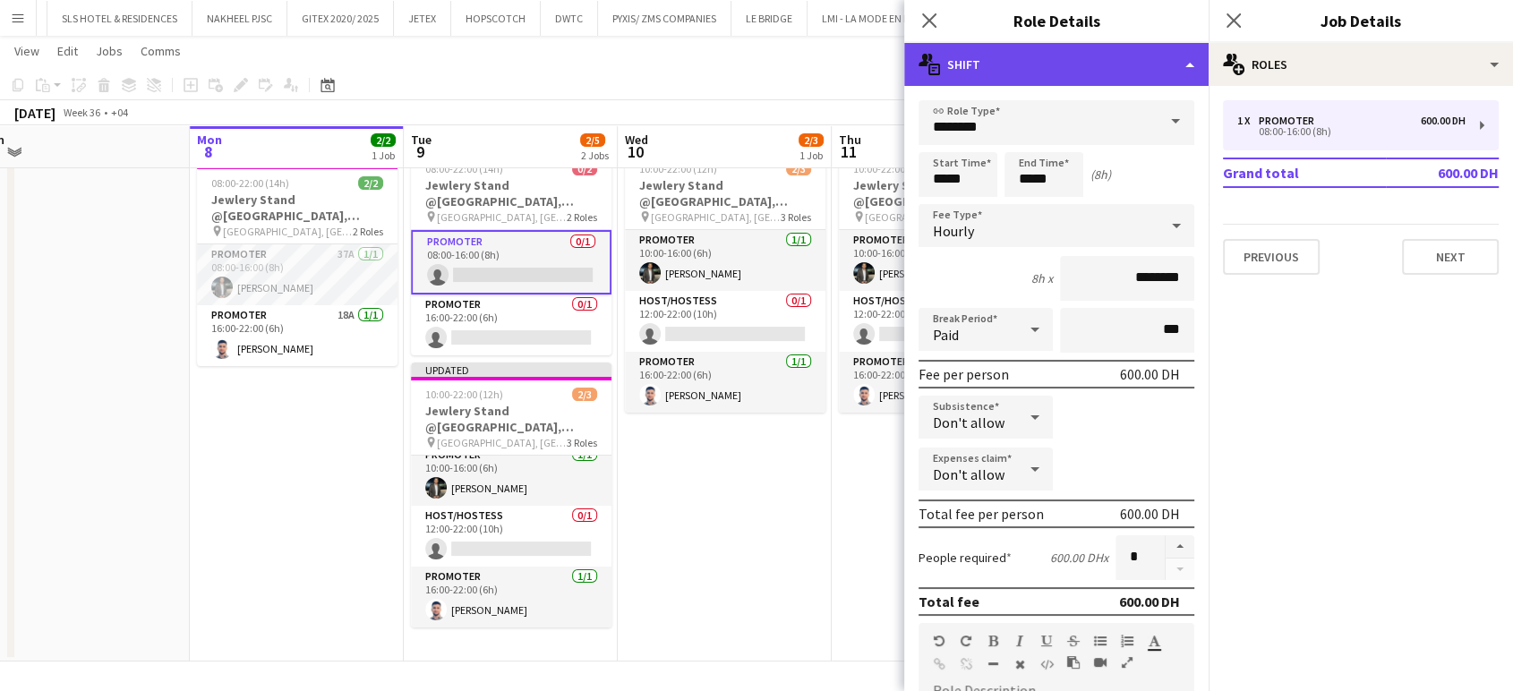
click at [1188, 48] on div "multiple-actions-text Shift" at bounding box center [1056, 64] width 304 height 43
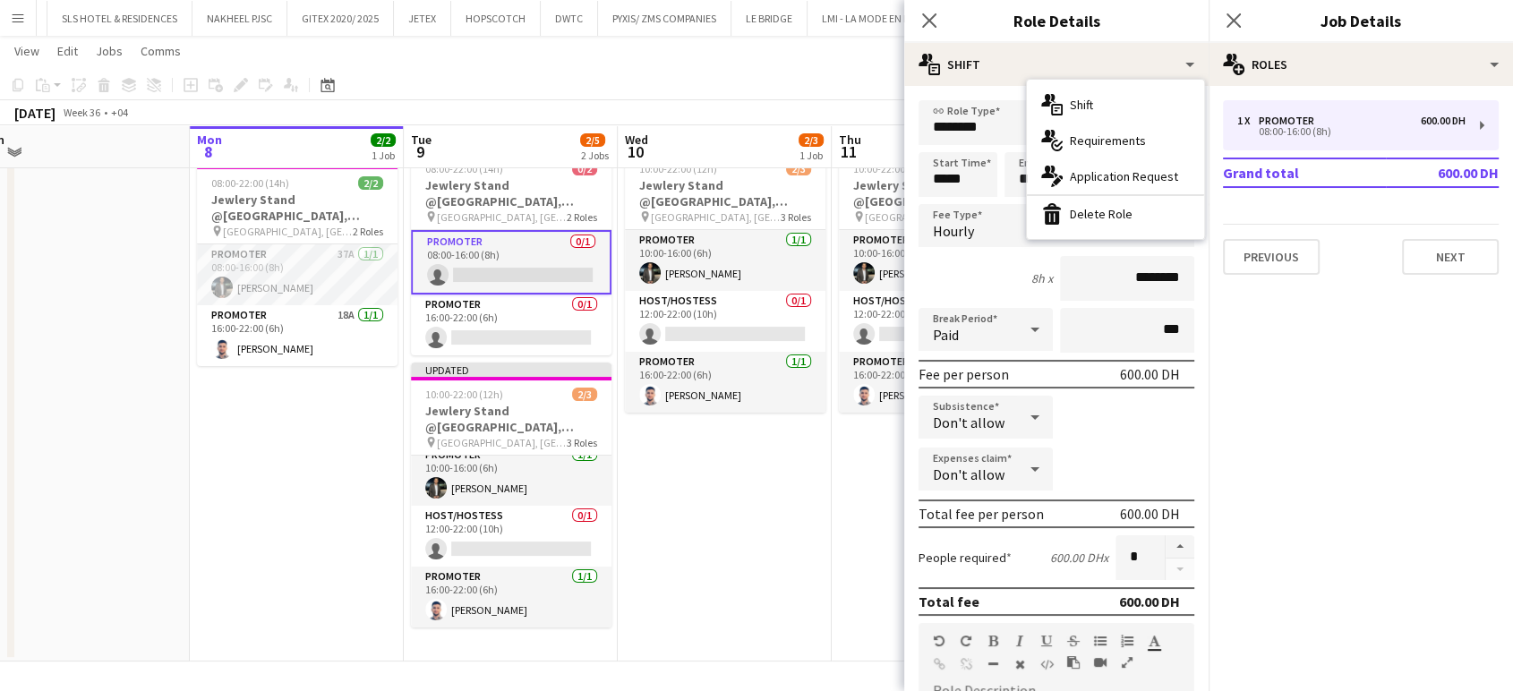
click at [1118, 180] on span "Application Request" at bounding box center [1124, 176] width 108 height 16
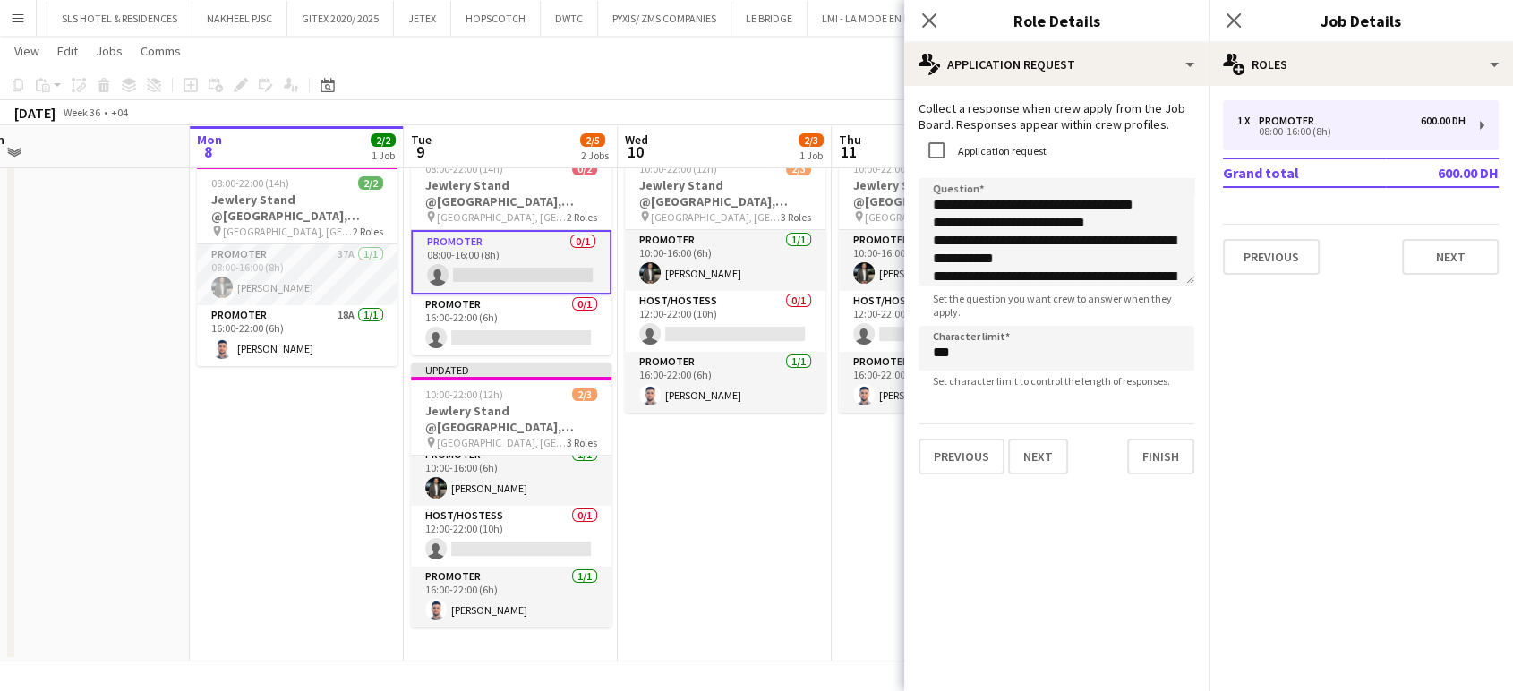
scroll to position [26, 0]
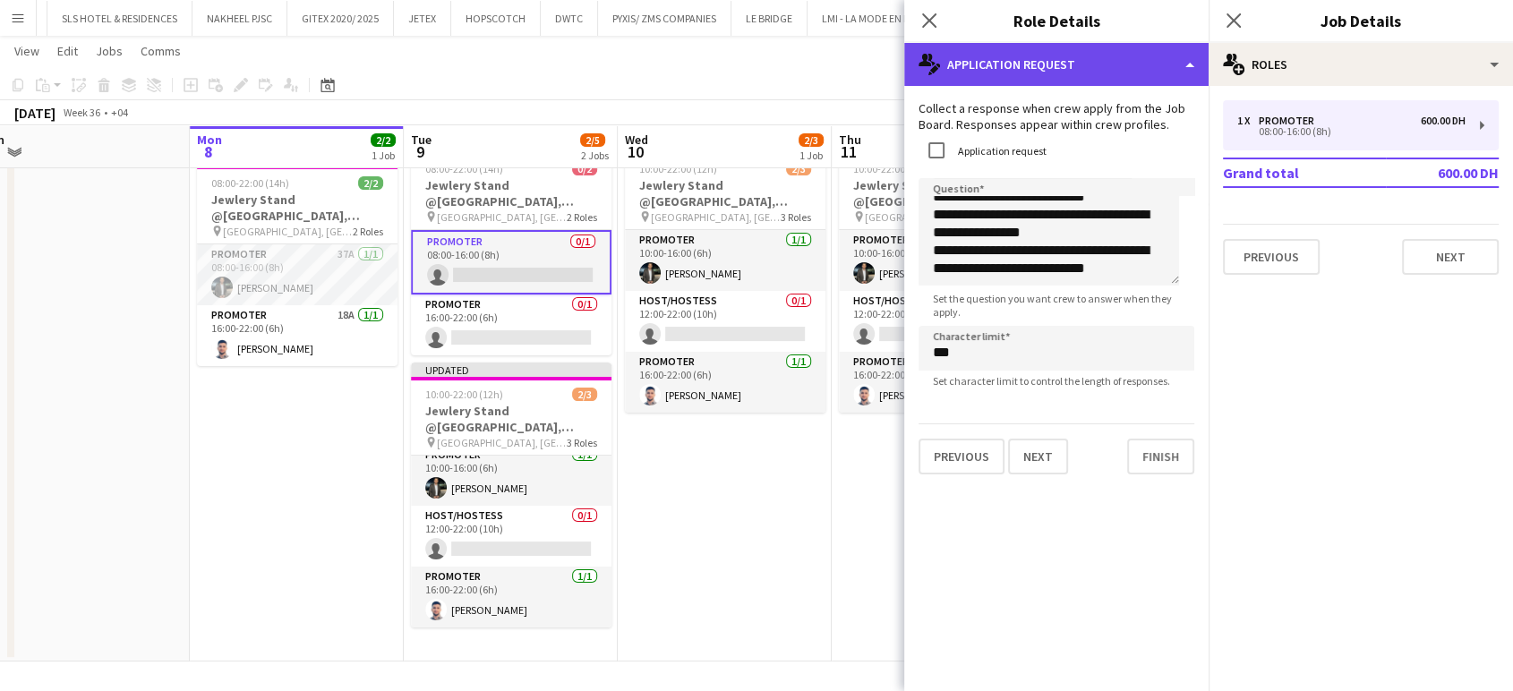
click at [1148, 63] on div "multiple-actions-edit-1 Application Request" at bounding box center [1056, 64] width 304 height 43
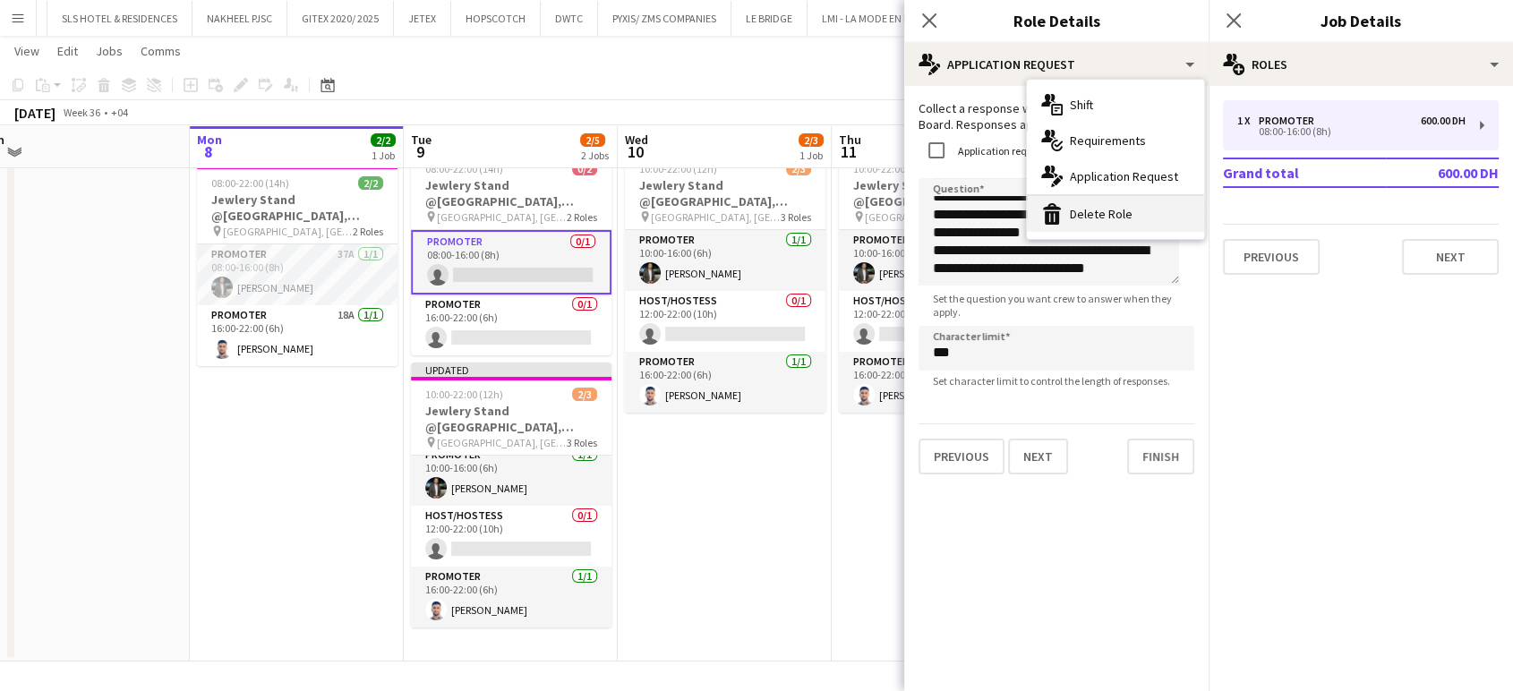
click at [1103, 217] on div "bin-2 Delete Role" at bounding box center [1115, 214] width 177 height 36
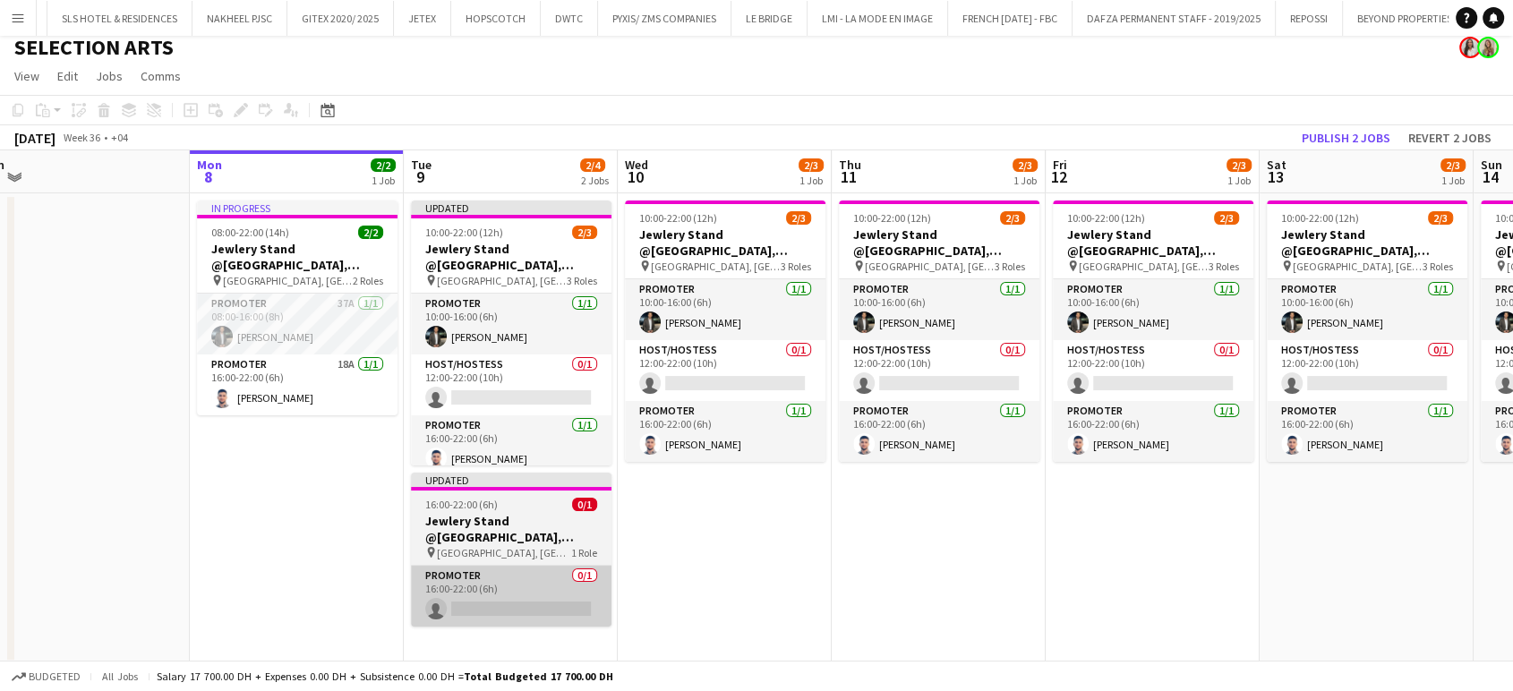
scroll to position [12, 0]
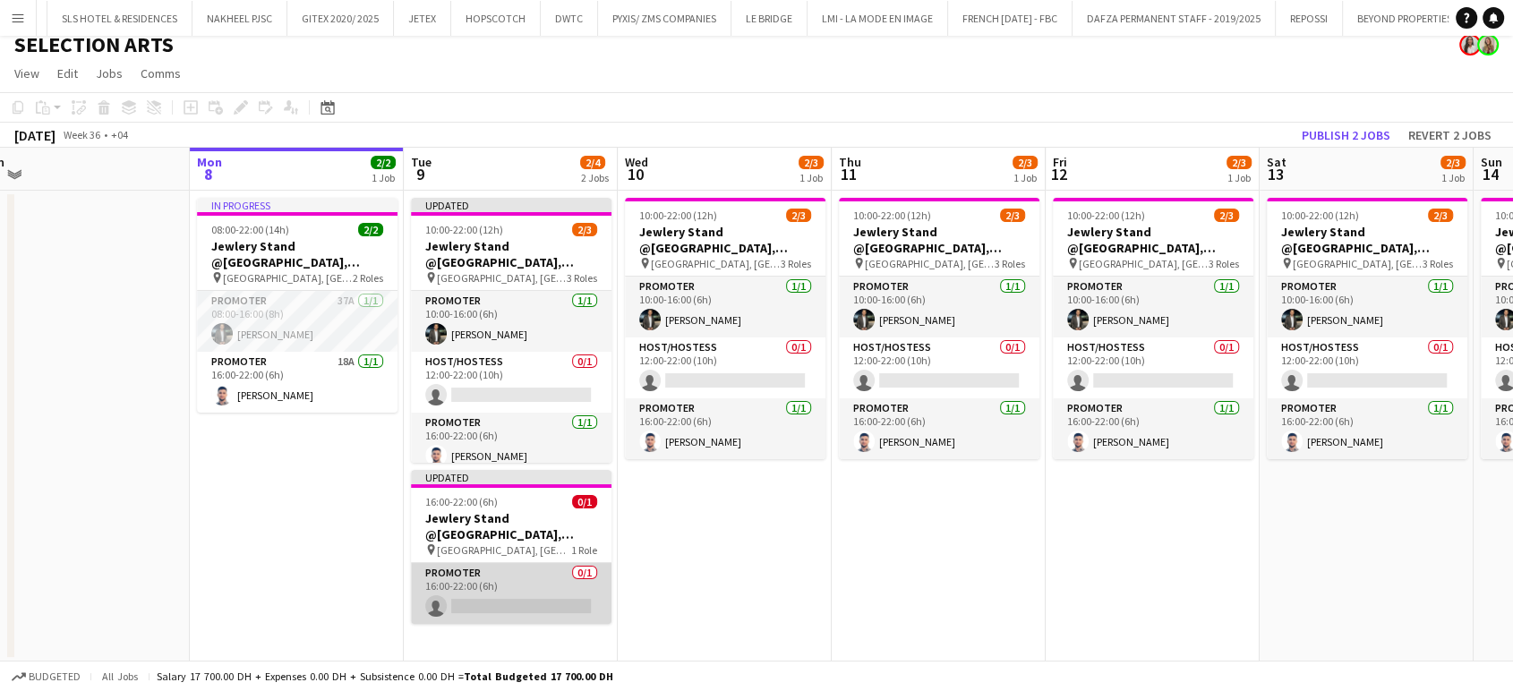
click at [552, 587] on app-card-role "Promoter 0/1 16:00-22:00 (6h) single-neutral-actions" at bounding box center [511, 593] width 201 height 61
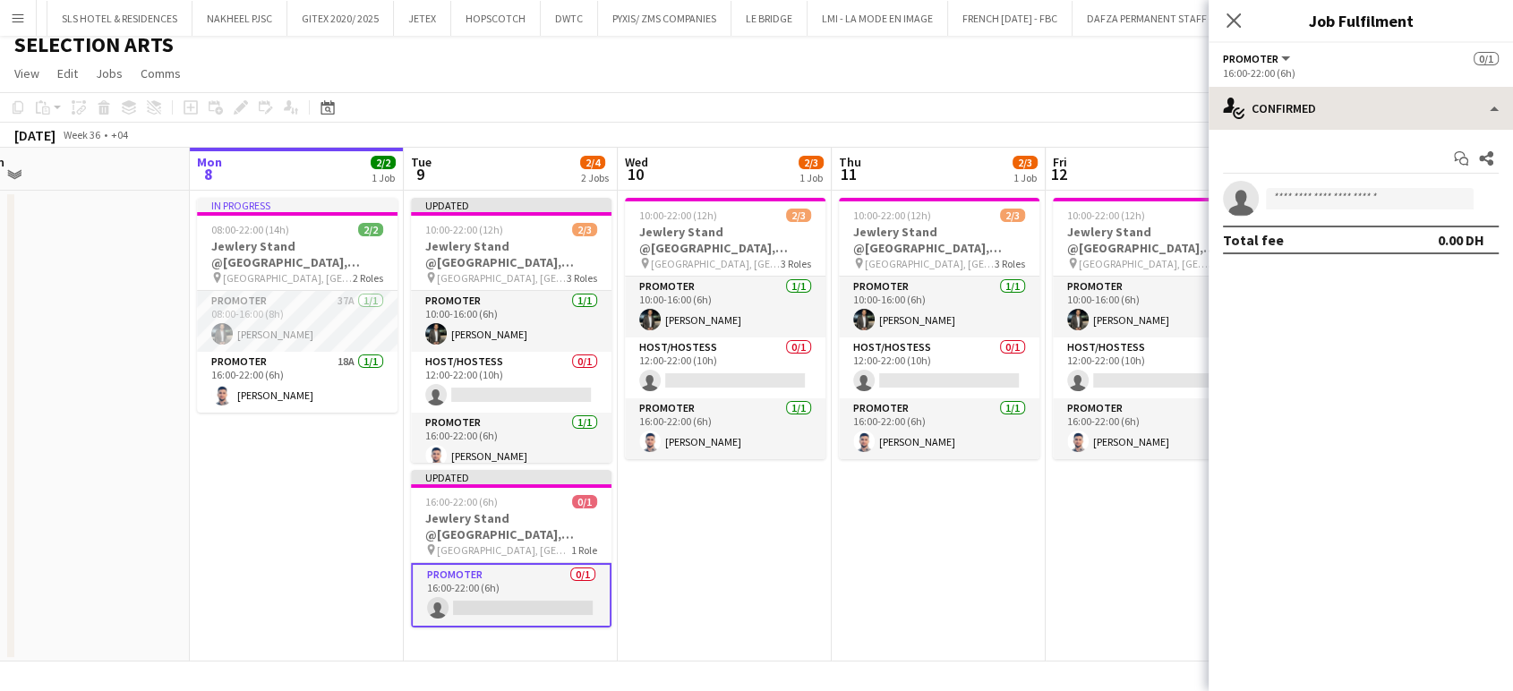
scroll to position [11, 0]
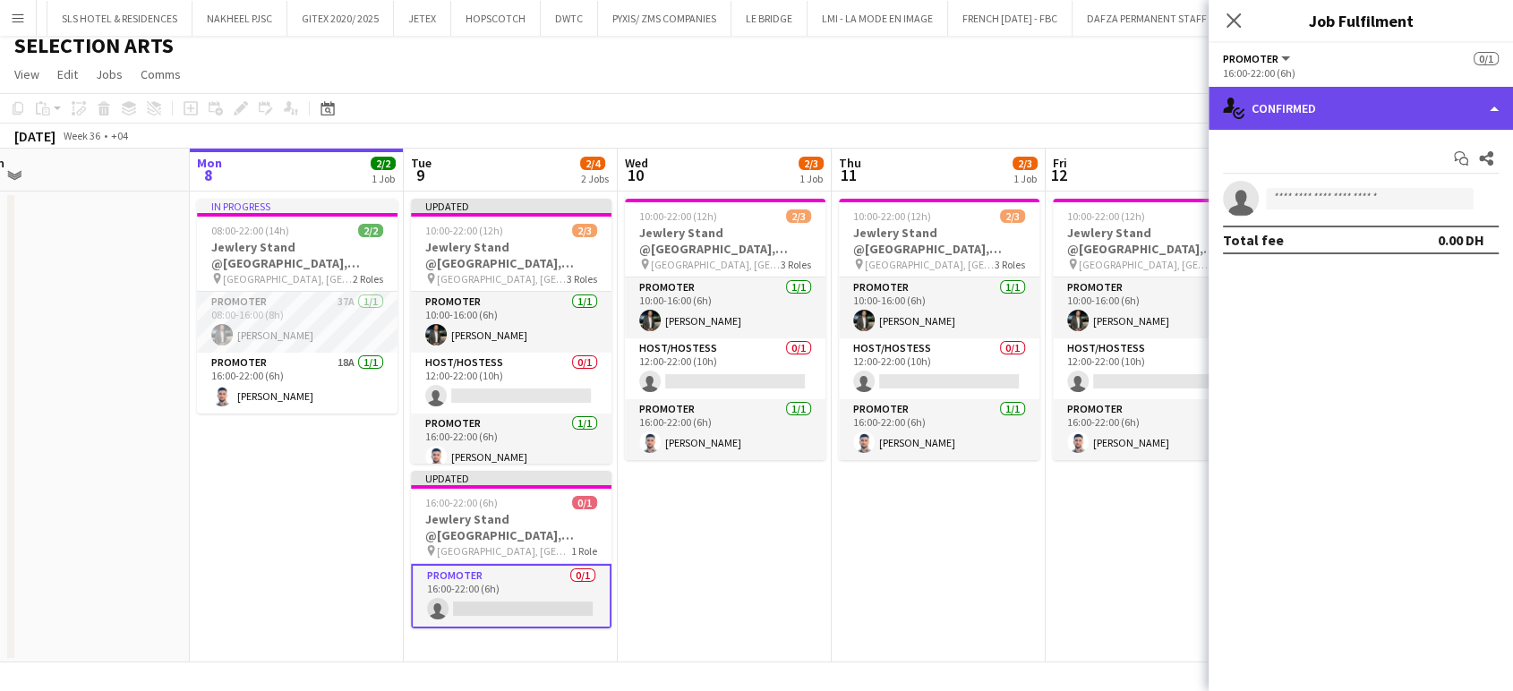
click at [1487, 116] on div "single-neutral-actions-check-2 Confirmed" at bounding box center [1361, 108] width 304 height 43
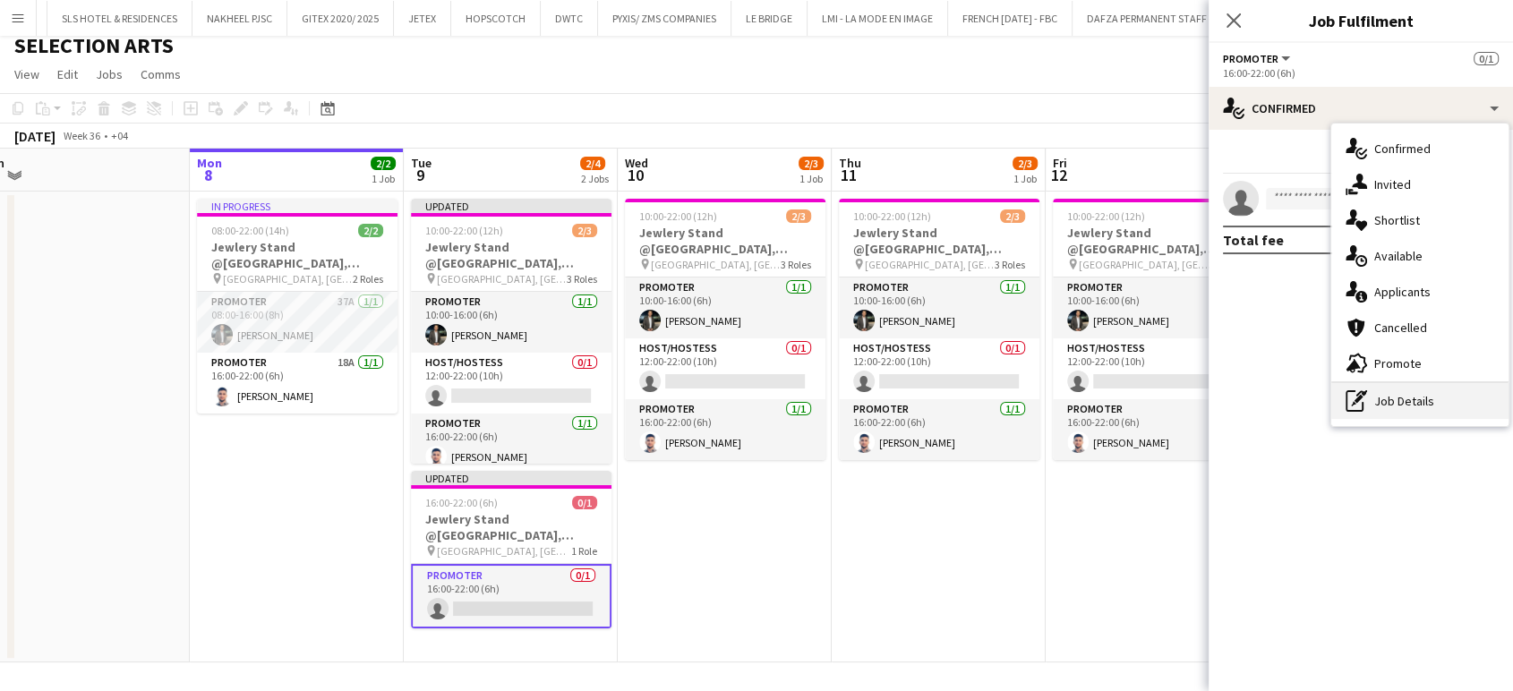
click at [1436, 408] on div "pen-write Job Details" at bounding box center [1420, 401] width 177 height 36
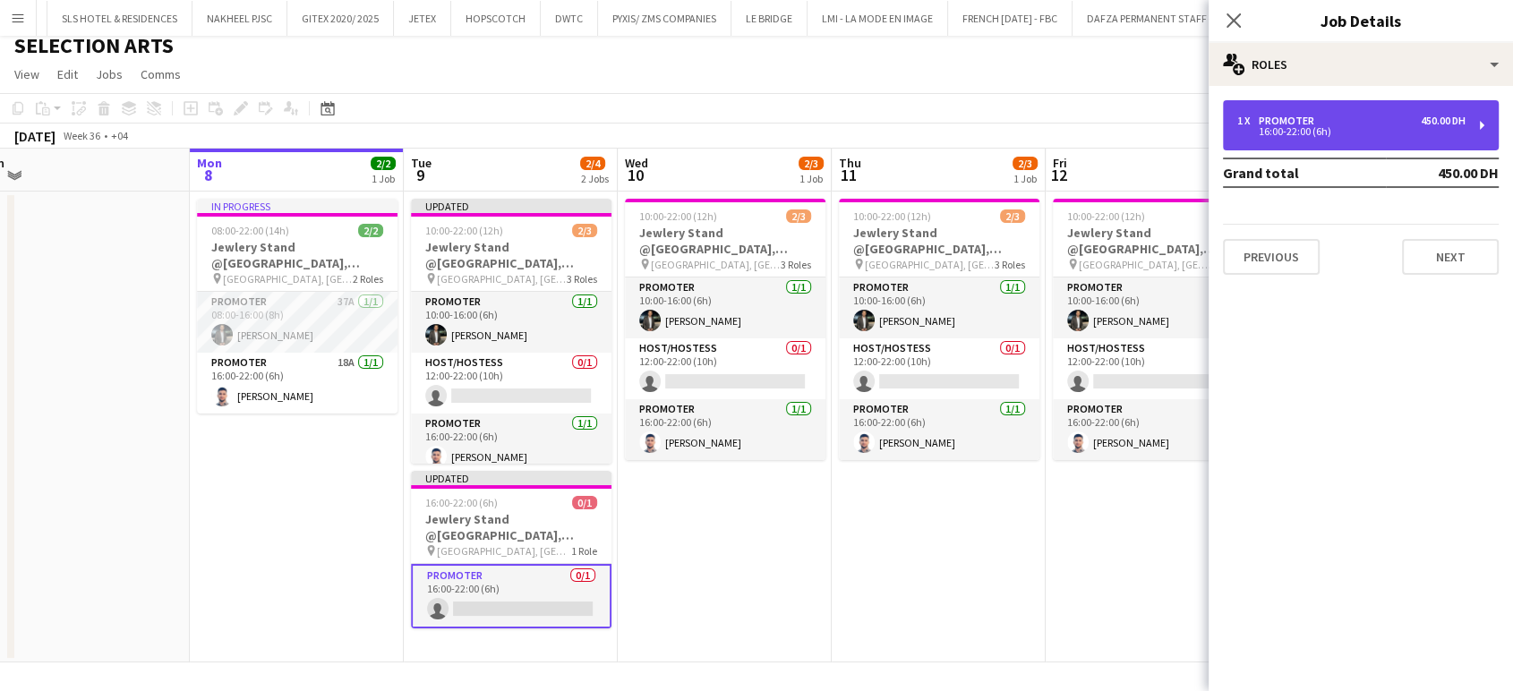
click at [1358, 112] on div "1 x Promoter 450.00 DH 16:00-22:00 (6h)" at bounding box center [1361, 125] width 276 height 50
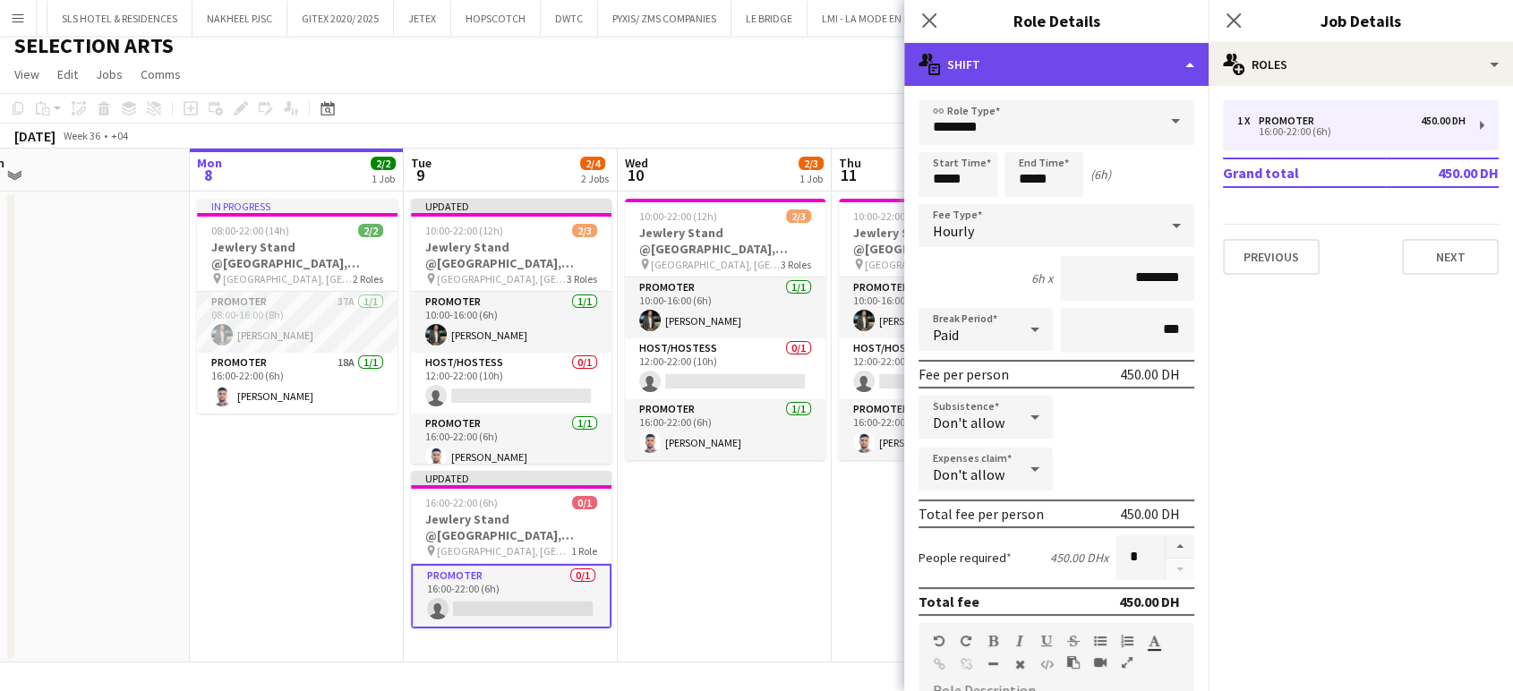
click at [1169, 67] on div "multiple-actions-text Shift" at bounding box center [1056, 64] width 304 height 43
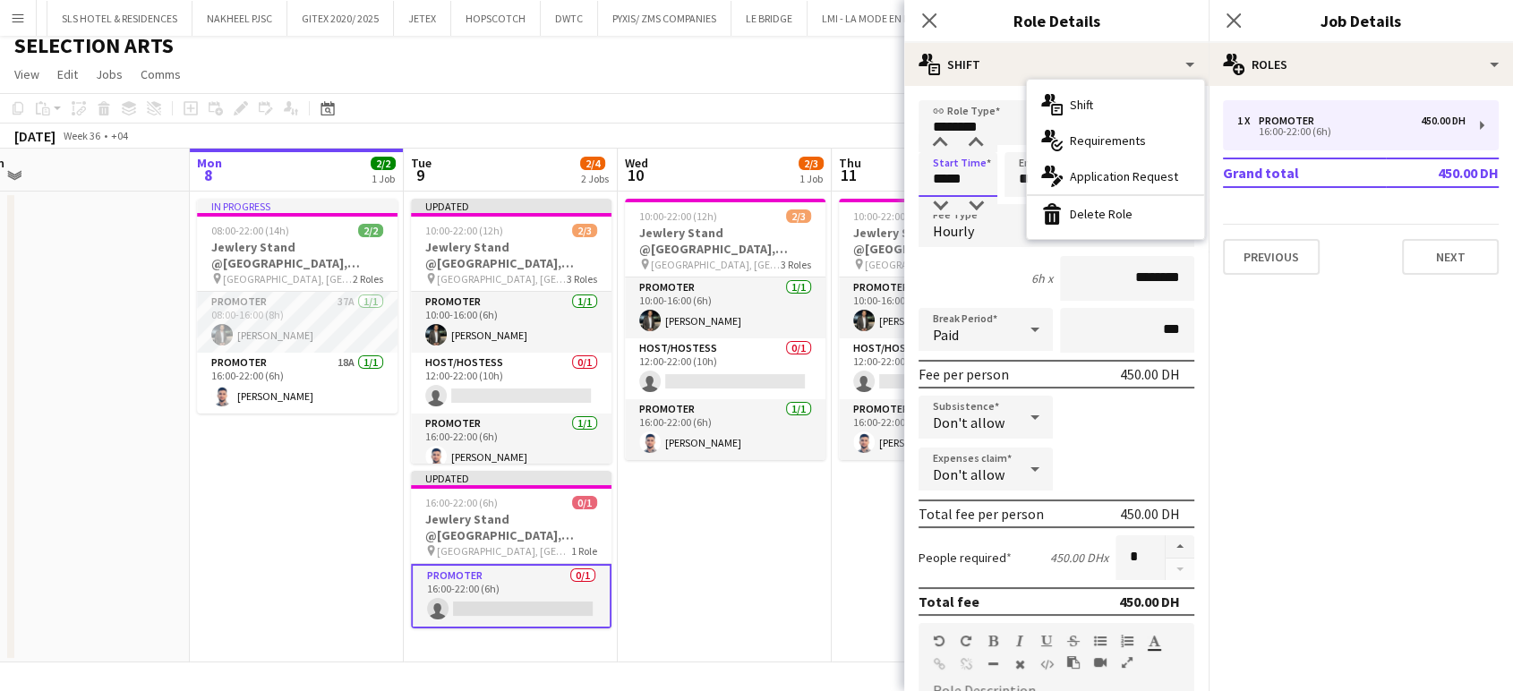
drag, startPoint x: 946, startPoint y: 176, endPoint x: 884, endPoint y: 165, distance: 62.7
click at [886, 166] on body "Menu Boards Boards Boards All jobs Status Workforce Workforce My Workforce Recr…" at bounding box center [756, 341] width 1513 height 704
type input "*****"
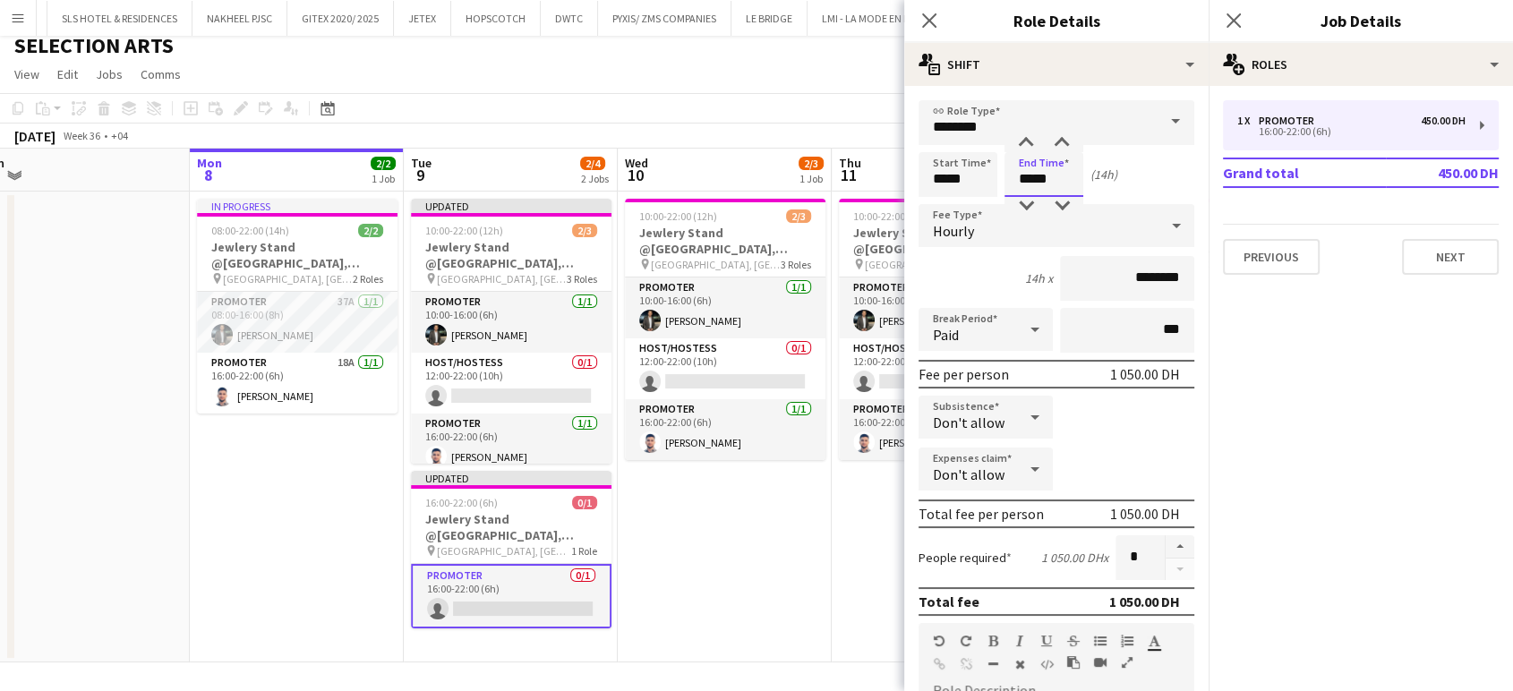
drag, startPoint x: 1030, startPoint y: 172, endPoint x: 951, endPoint y: 159, distance: 79.8
click at [951, 159] on div "Start Time ***** End Time ***** (14h)" at bounding box center [1057, 174] width 276 height 45
type input "*****"
drag, startPoint x: 946, startPoint y: 184, endPoint x: 890, endPoint y: 177, distance: 55.9
click at [890, 177] on body "Menu Boards Boards Boards All jobs Status Workforce Workforce My Workforce Recr…" at bounding box center [756, 341] width 1513 height 704
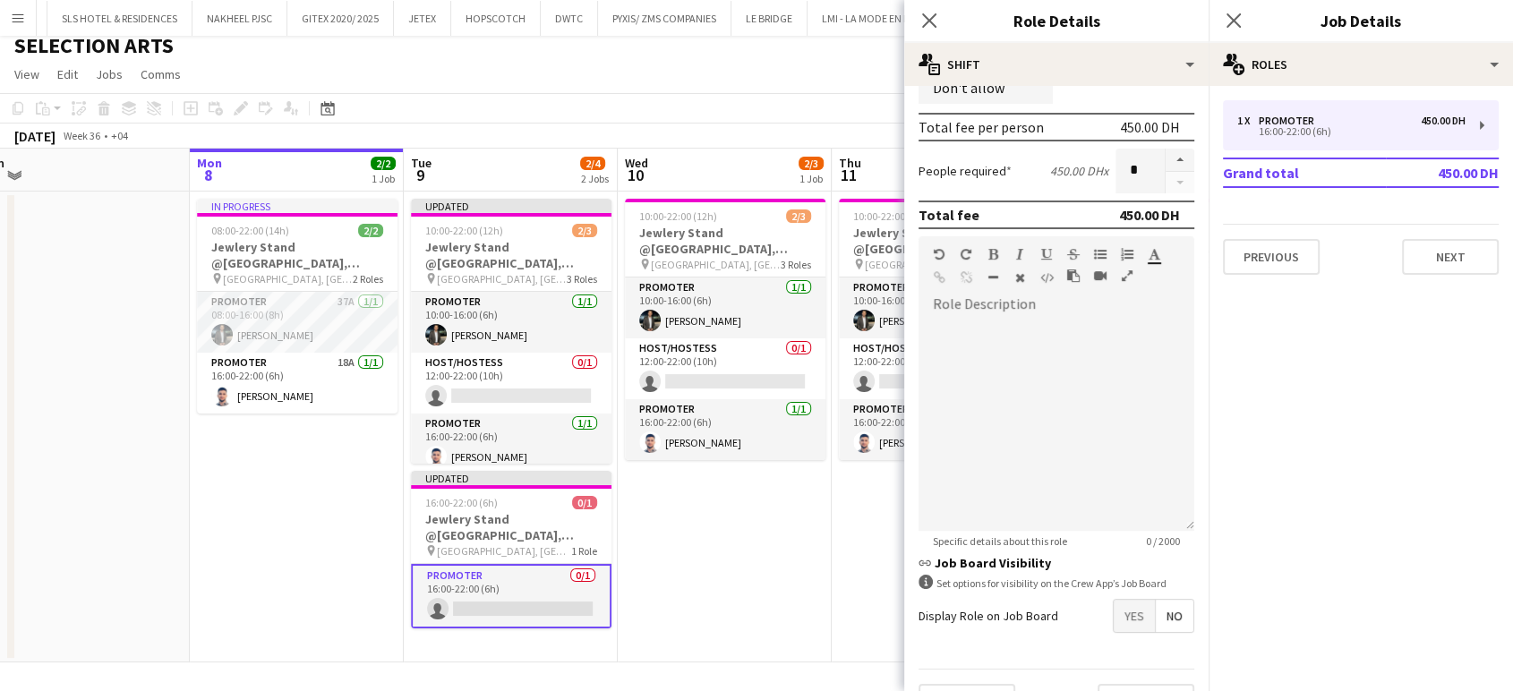
scroll to position [398, 0]
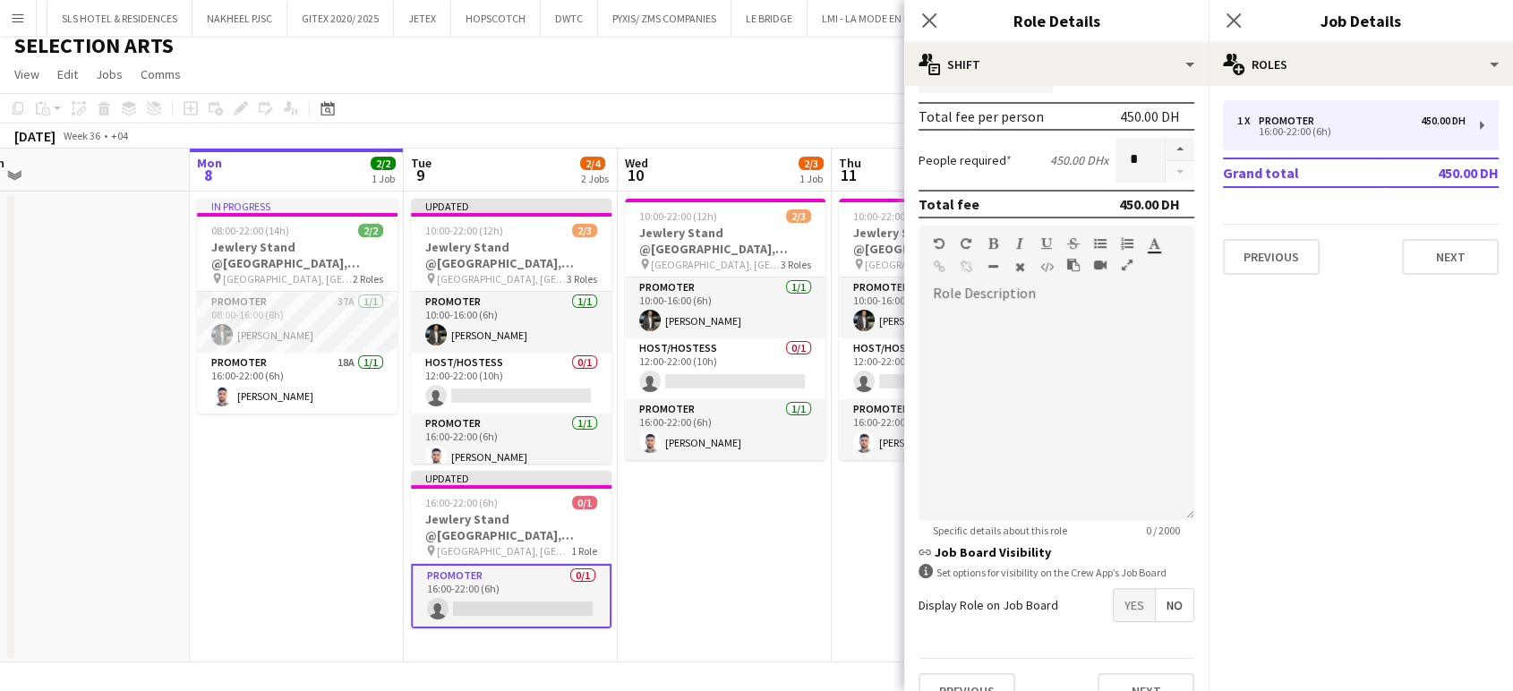
type input "*****"
click at [805, 527] on app-date-cell "10:00-22:00 (12h) 2/3 Jewlery Stand @[GEOGRAPHIC_DATA], [GEOGRAPHIC_DATA] pin […" at bounding box center [725, 427] width 214 height 471
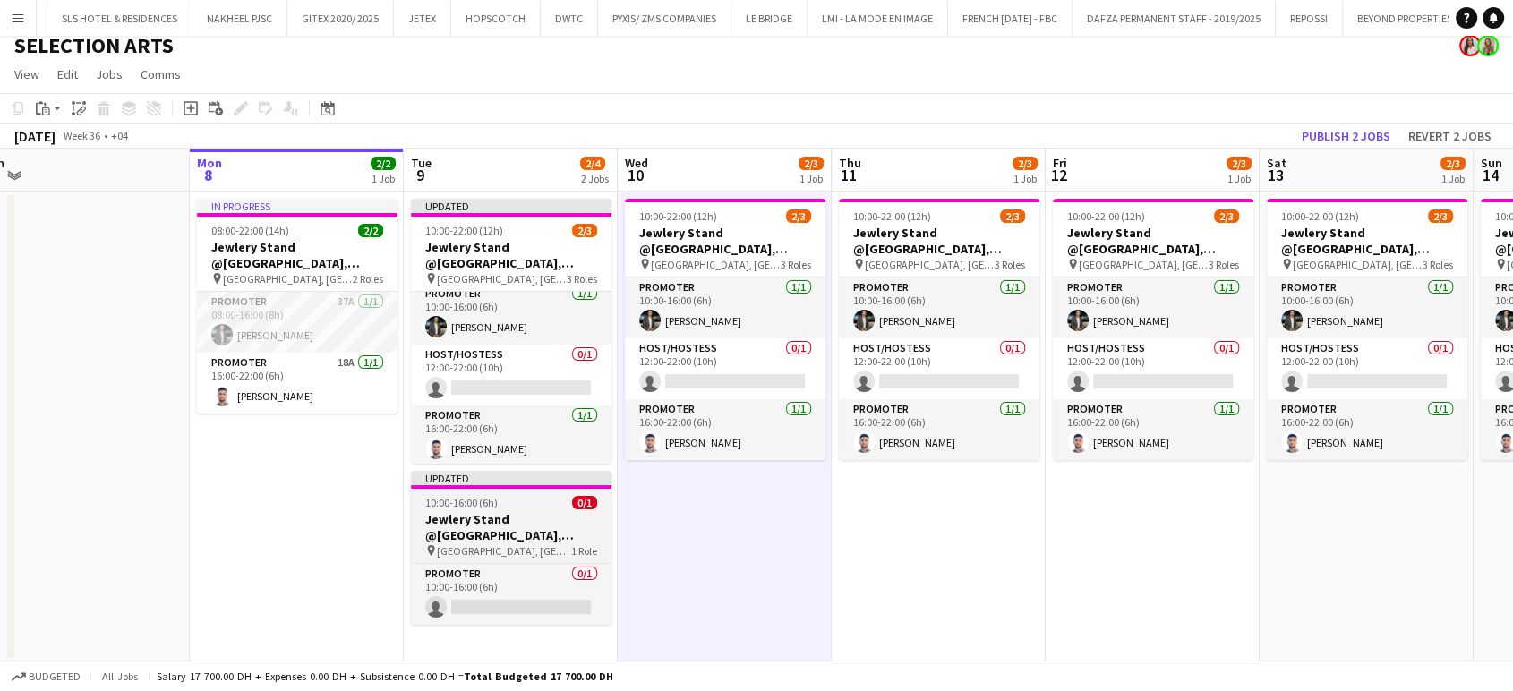
scroll to position [10, 0]
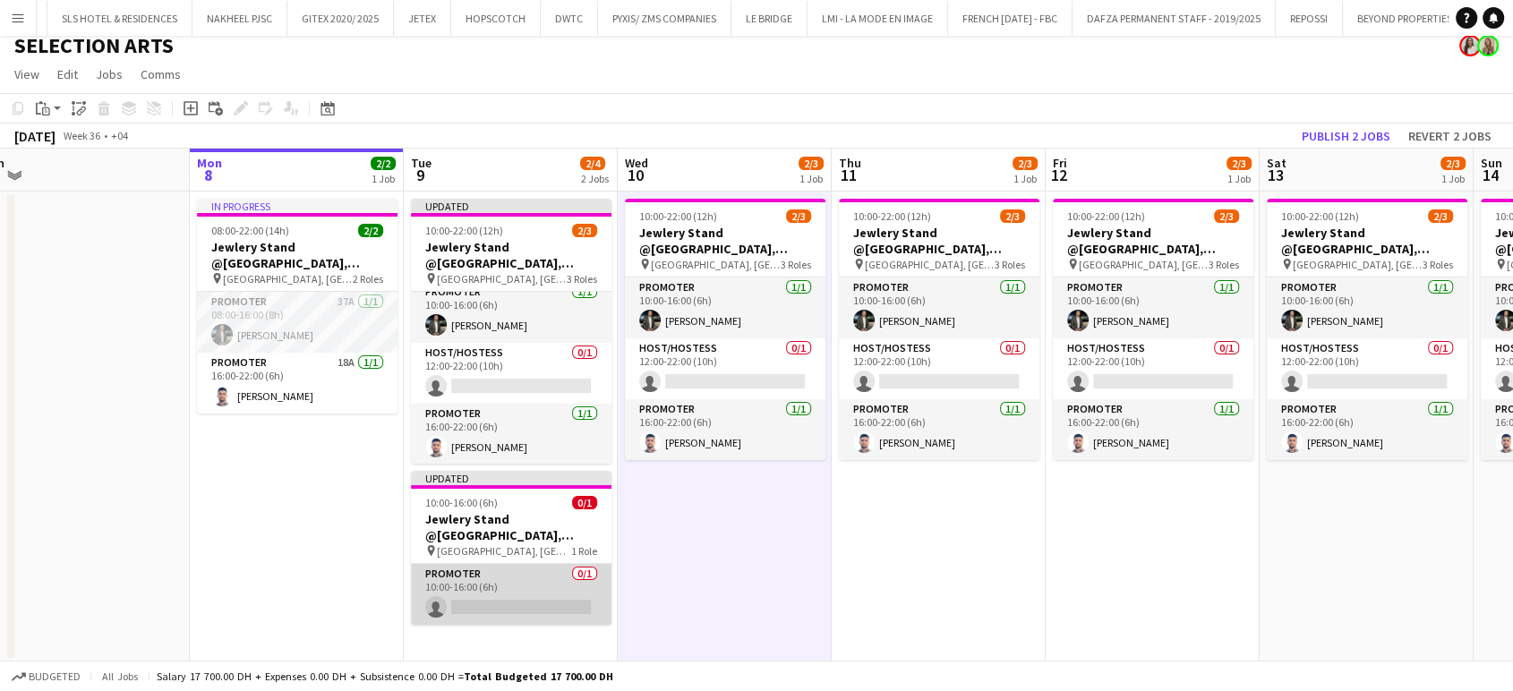
click at [497, 594] on app-card-role "Promoter 0/1 10:00-16:00 (6h) single-neutral-actions" at bounding box center [511, 594] width 201 height 61
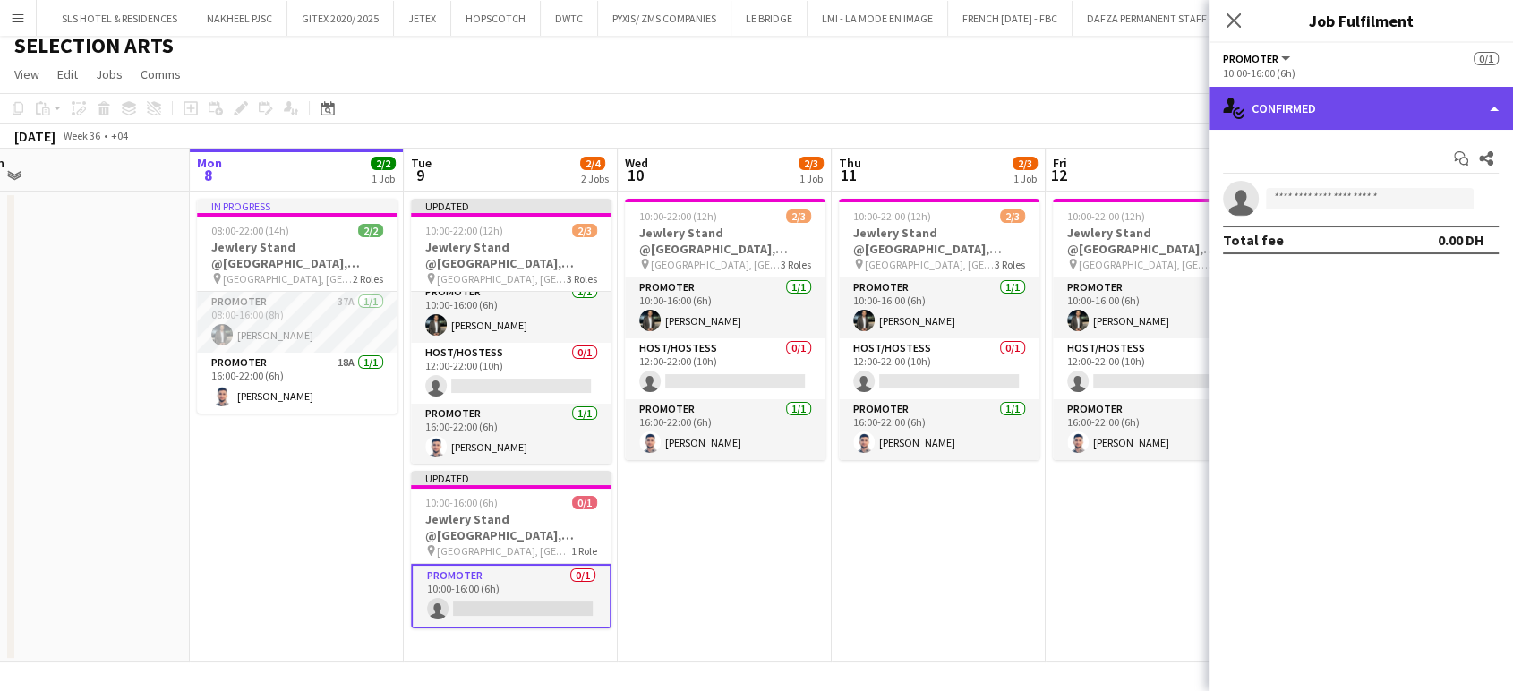
click at [1456, 110] on div "single-neutral-actions-check-2 Confirmed" at bounding box center [1361, 108] width 304 height 43
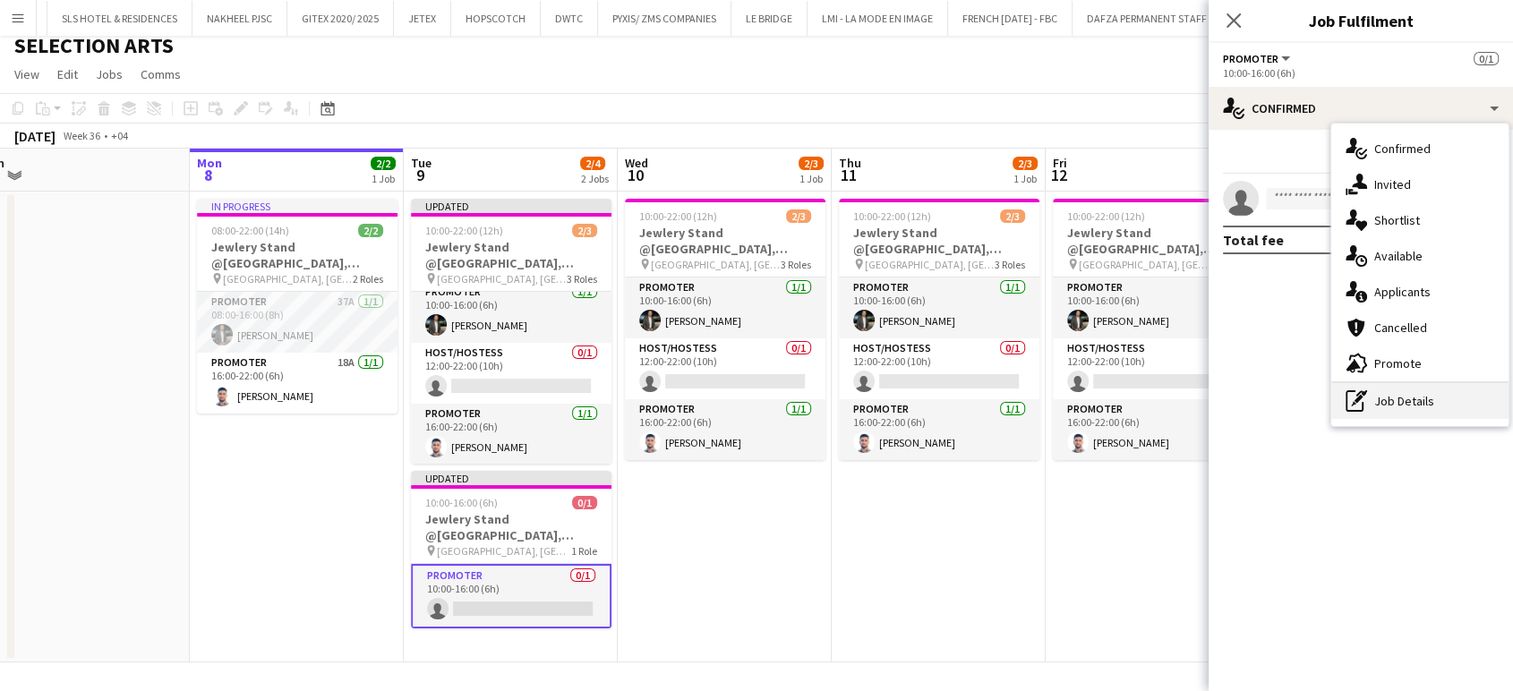
click at [1390, 395] on div "pen-write Job Details" at bounding box center [1420, 401] width 177 height 36
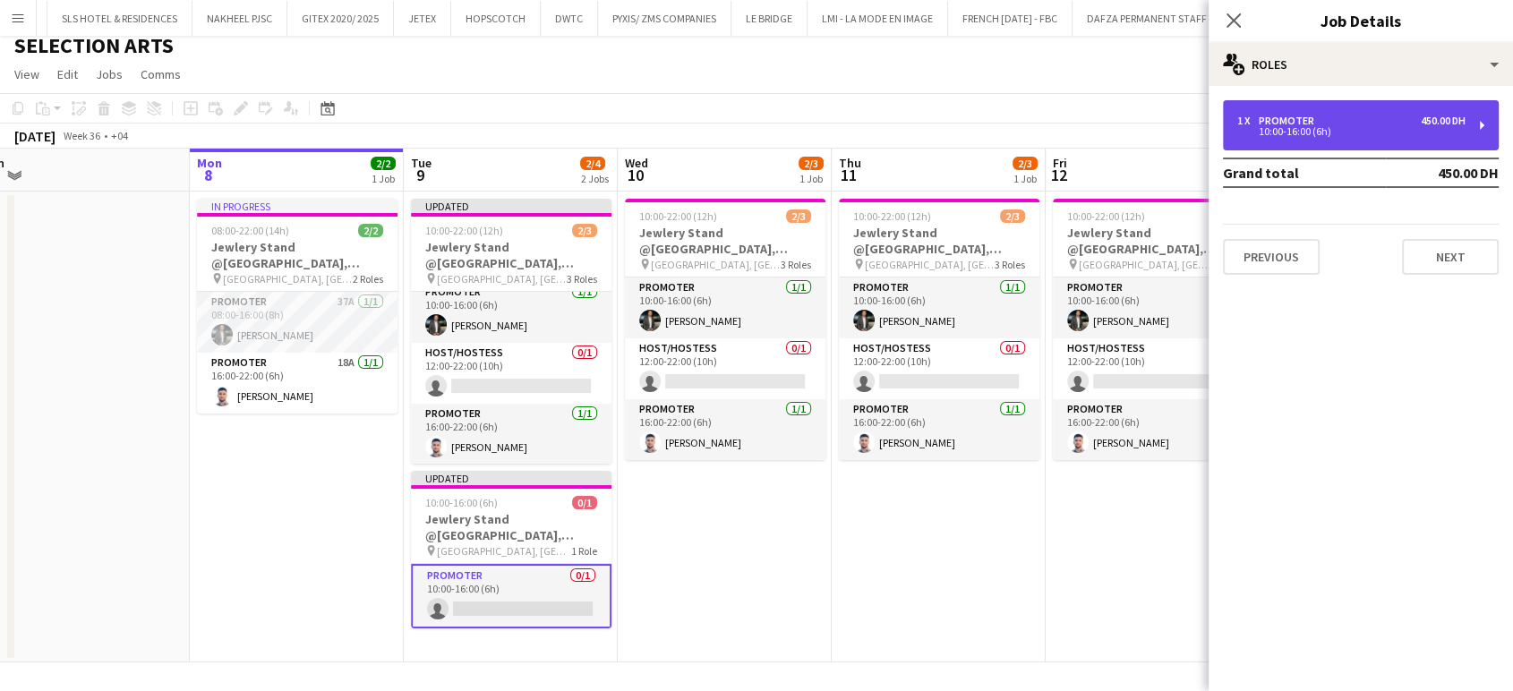
click at [1359, 127] on div "10:00-16:00 (6h)" at bounding box center [1352, 131] width 228 height 9
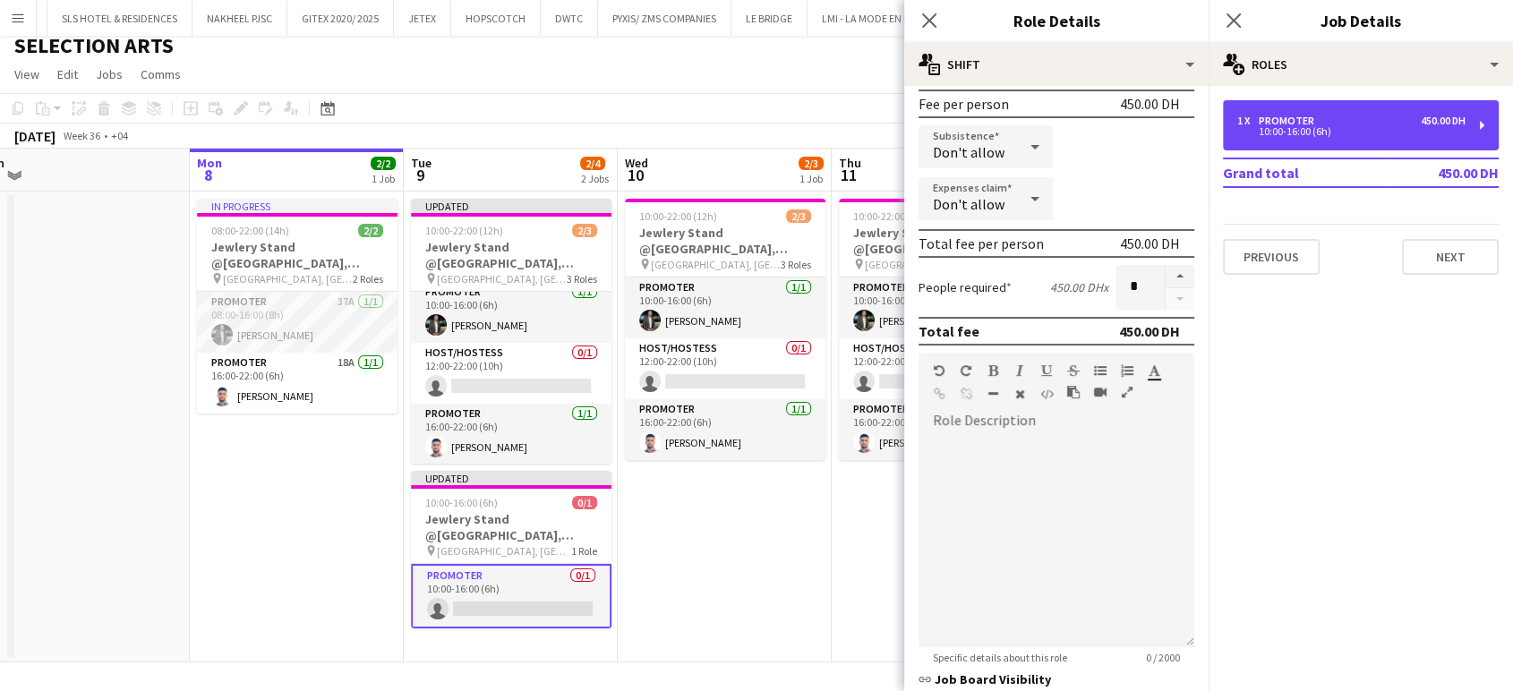
scroll to position [298, 0]
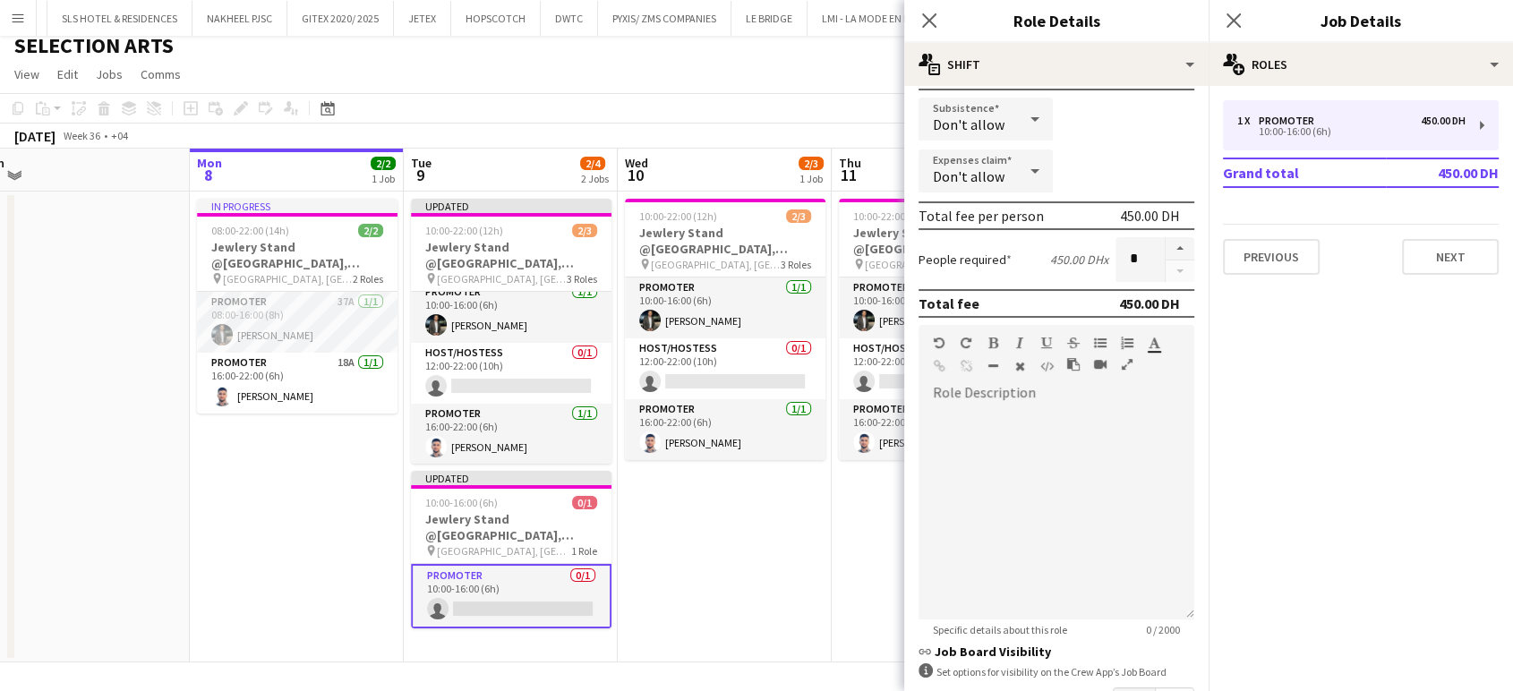
click at [776, 502] on app-date-cell "10:00-22:00 (12h) 2/3 Jewlery Stand @[GEOGRAPHIC_DATA], [GEOGRAPHIC_DATA] pin […" at bounding box center [725, 427] width 214 height 471
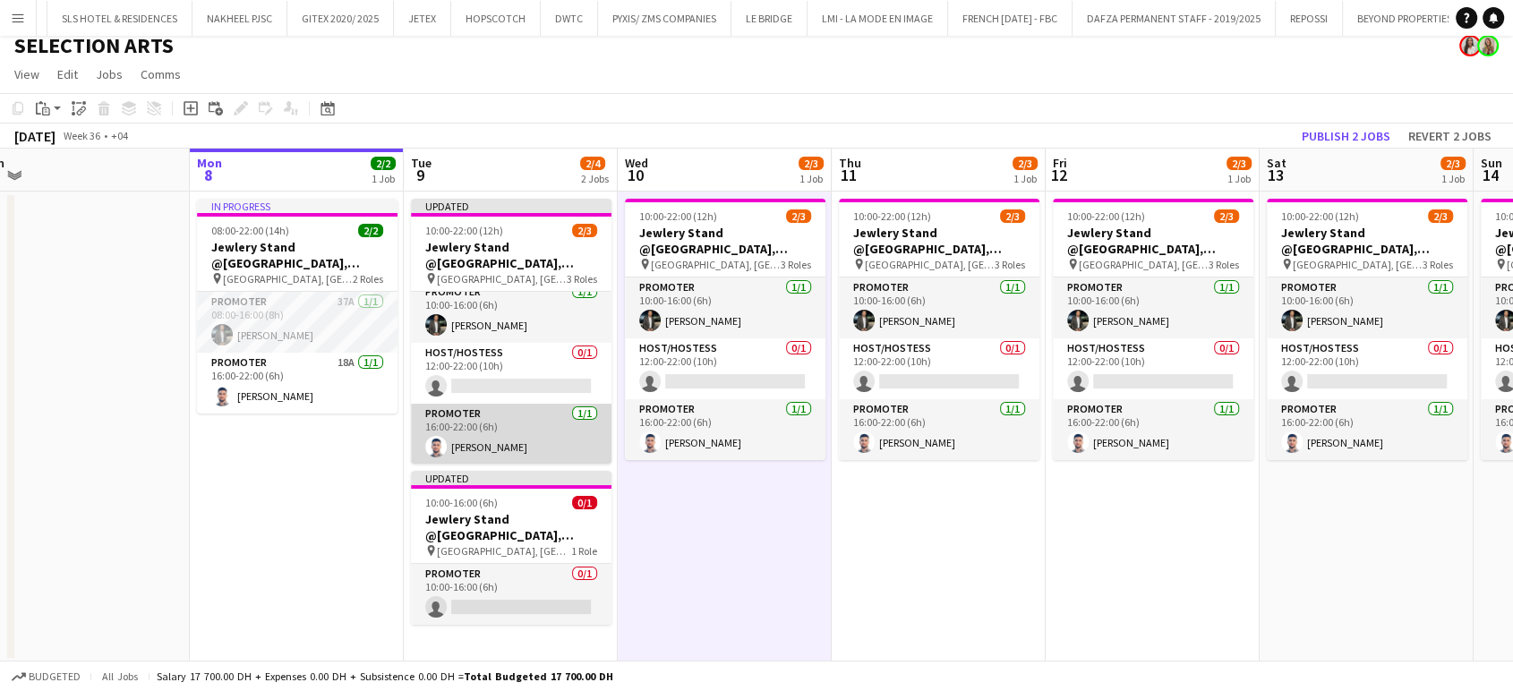
click at [433, 422] on app-card-role "Promoter 1/1 16:00-22:00 (6h) Omar Sulaiman" at bounding box center [511, 434] width 201 height 61
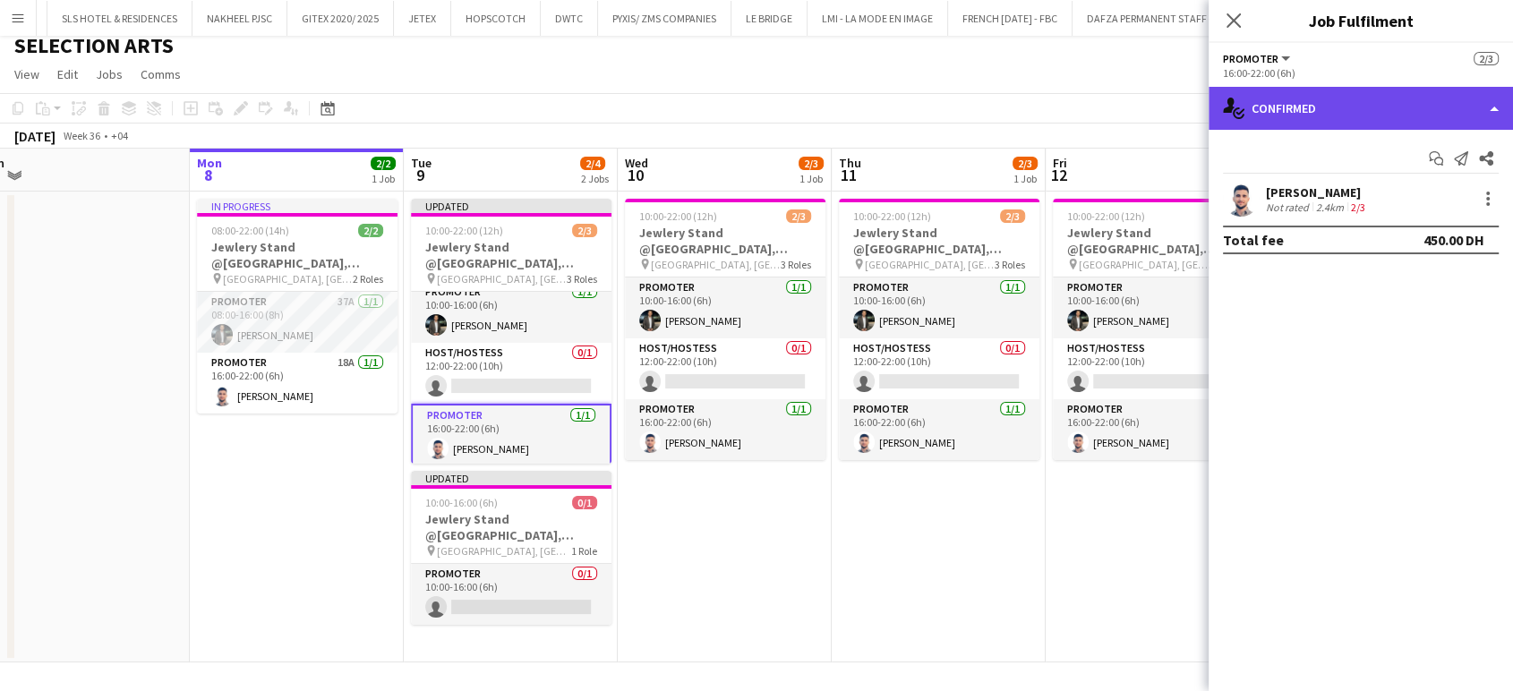
click at [1462, 116] on div "single-neutral-actions-check-2 Confirmed" at bounding box center [1361, 108] width 304 height 43
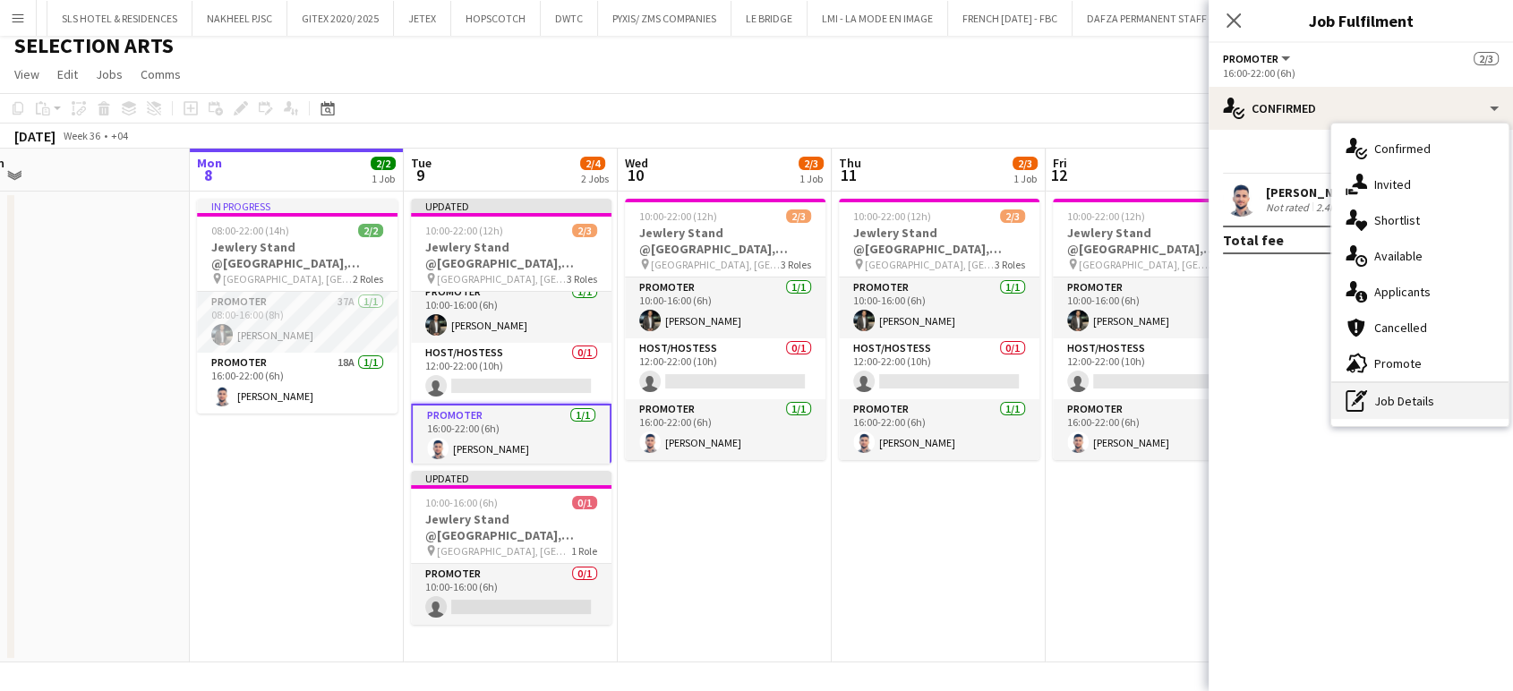
click at [1407, 391] on div "pen-write Job Details" at bounding box center [1420, 401] width 177 height 36
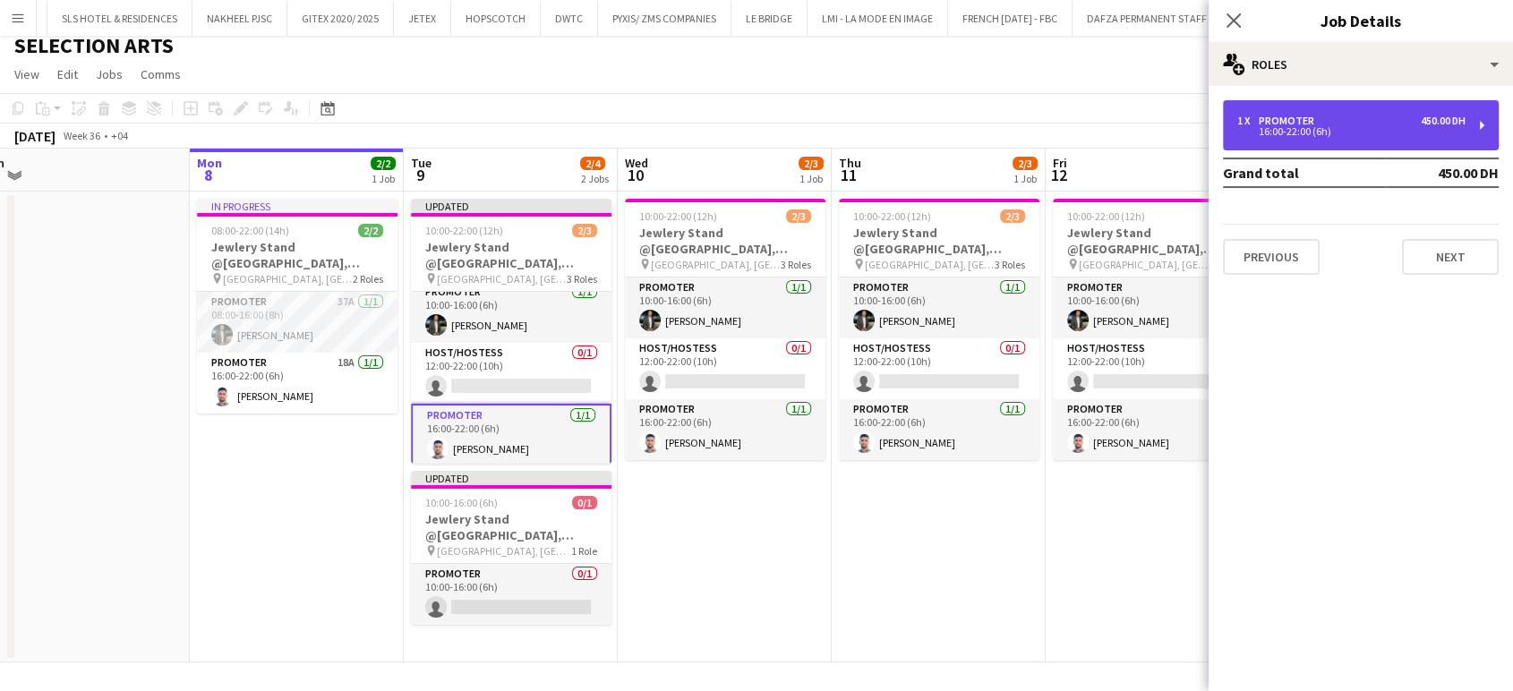
click at [1325, 132] on div "16:00-22:00 (6h)" at bounding box center [1352, 131] width 228 height 9
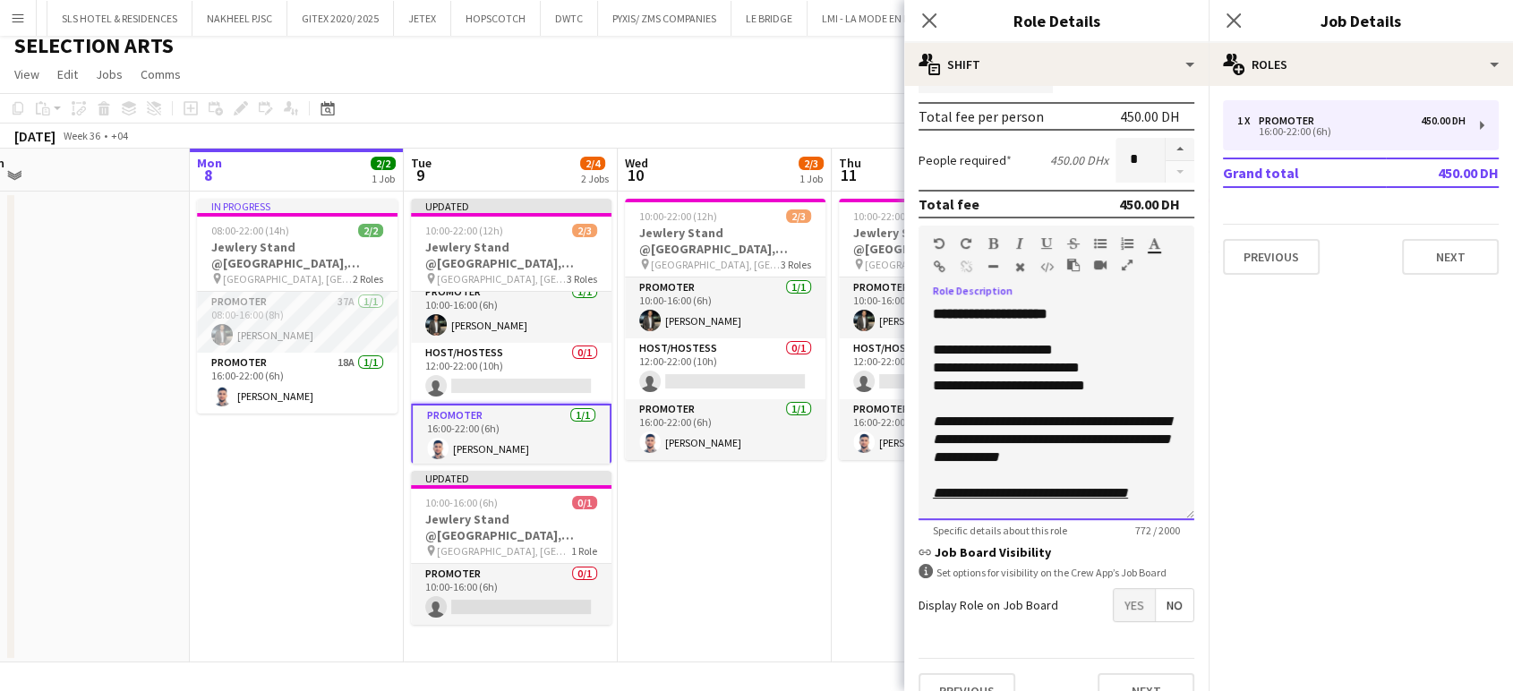
scroll to position [480, 0]
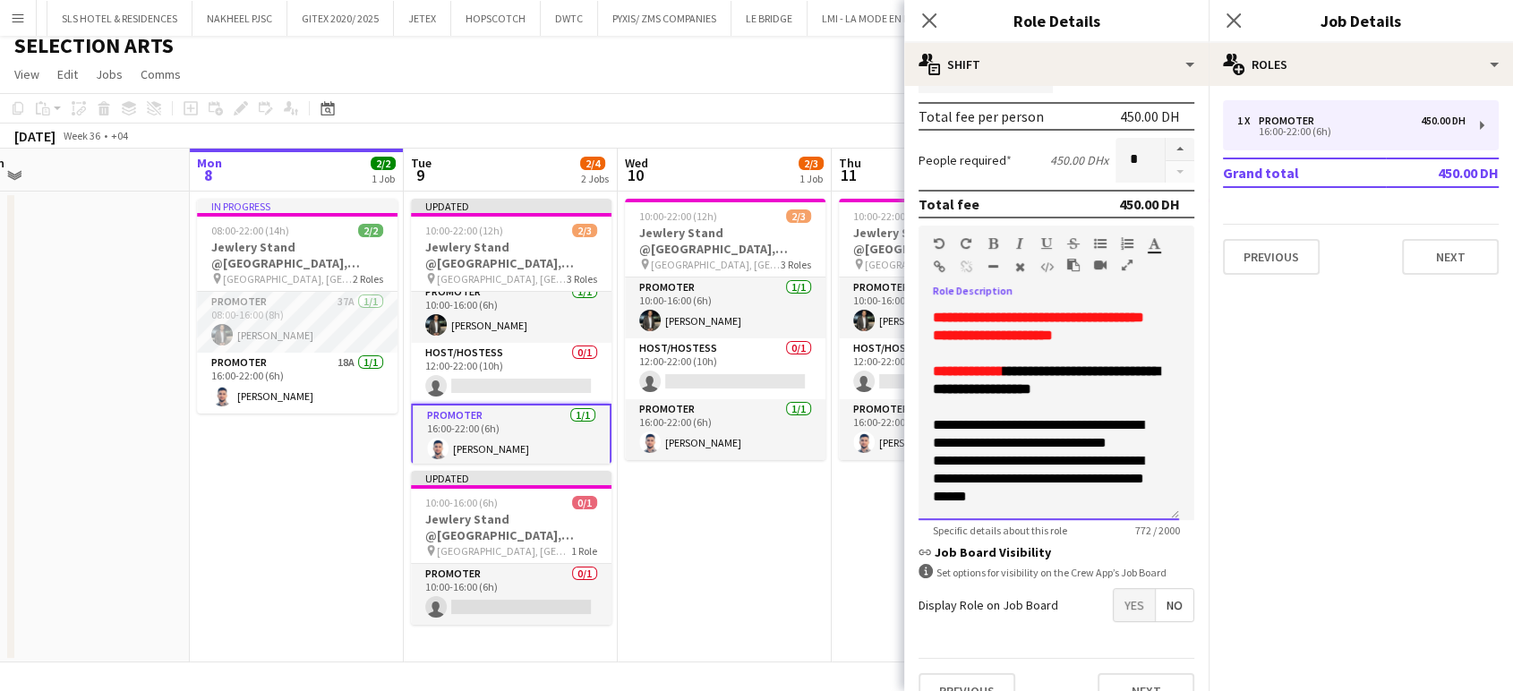
drag, startPoint x: 932, startPoint y: 315, endPoint x: 1130, endPoint y: 557, distance: 312.5
click at [1130, 557] on form "**********" at bounding box center [1056, 213] width 304 height 1021
copy div "**********"
click at [742, 601] on app-date-cell "10:00-22:00 (12h) 2/3 Jewlery Stand @[GEOGRAPHIC_DATA], [GEOGRAPHIC_DATA] pin […" at bounding box center [725, 427] width 214 height 471
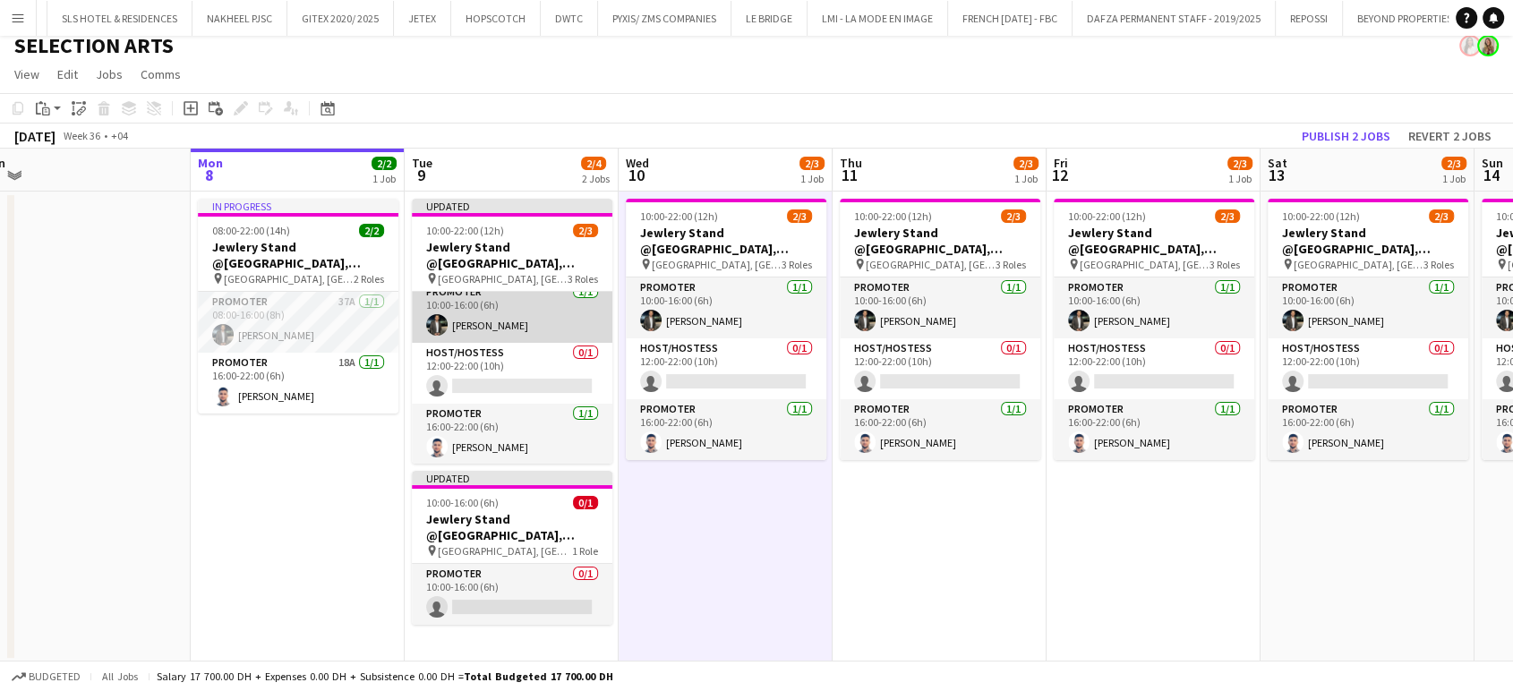
click at [551, 304] on app-card-role "Promoter [DATE] 10:00-16:00 (6h) [PERSON_NAME]" at bounding box center [512, 312] width 201 height 61
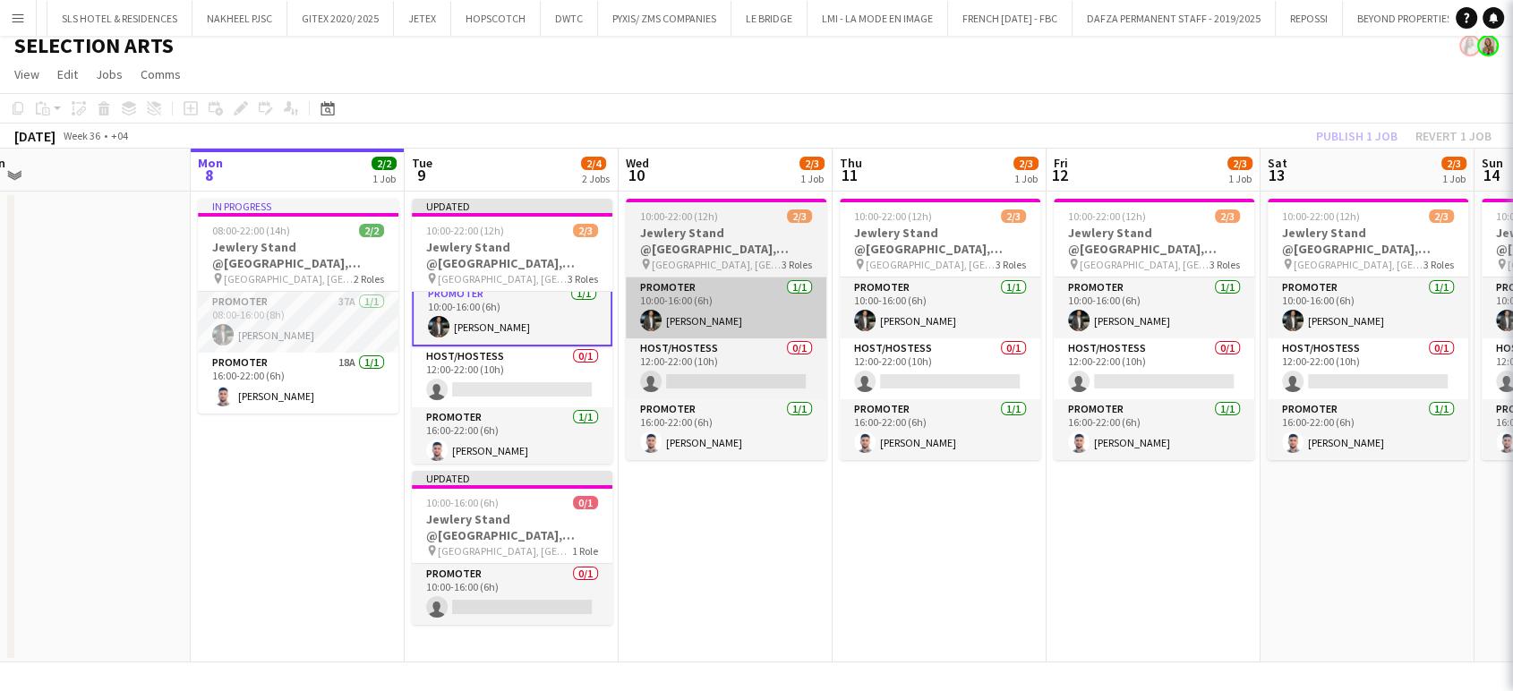
scroll to position [12, 0]
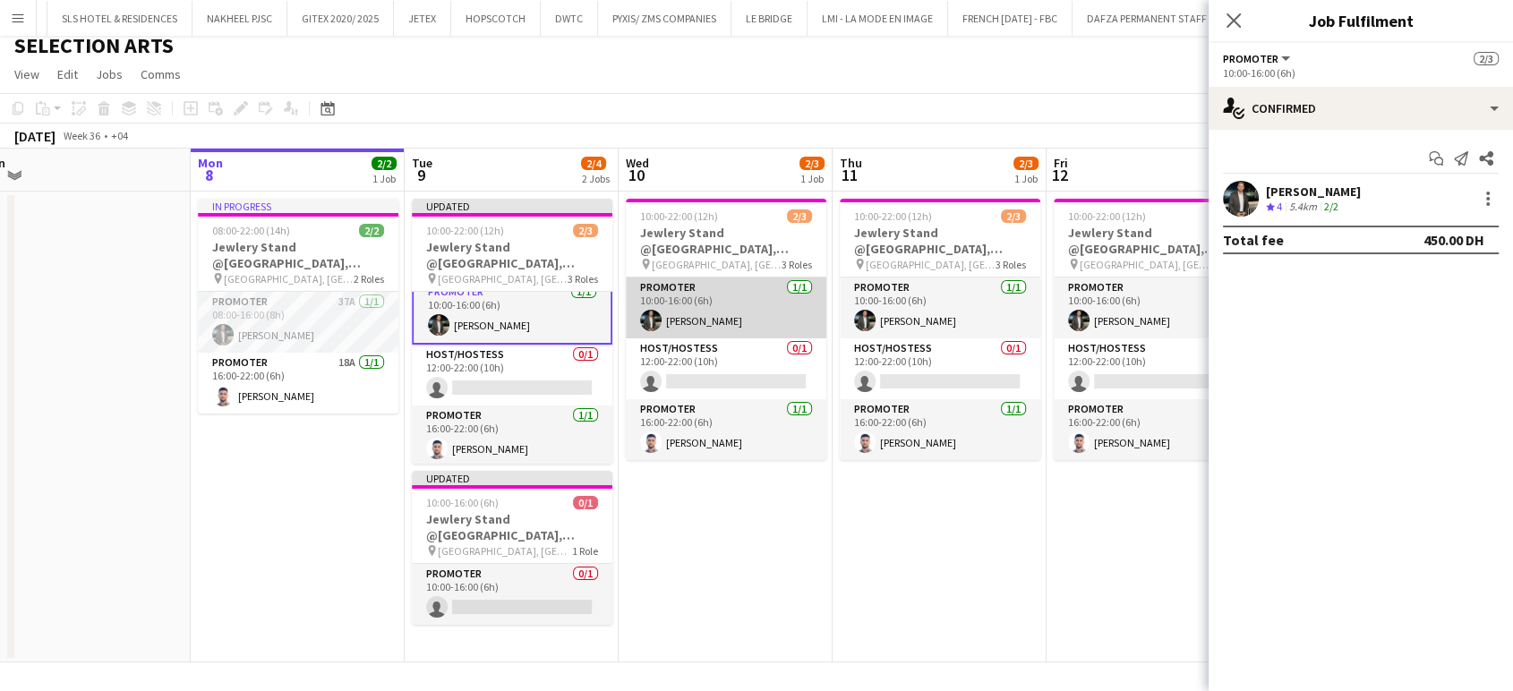
click at [735, 304] on app-card-role "Promoter [DATE] 10:00-16:00 (6h) [PERSON_NAME]" at bounding box center [726, 308] width 201 height 61
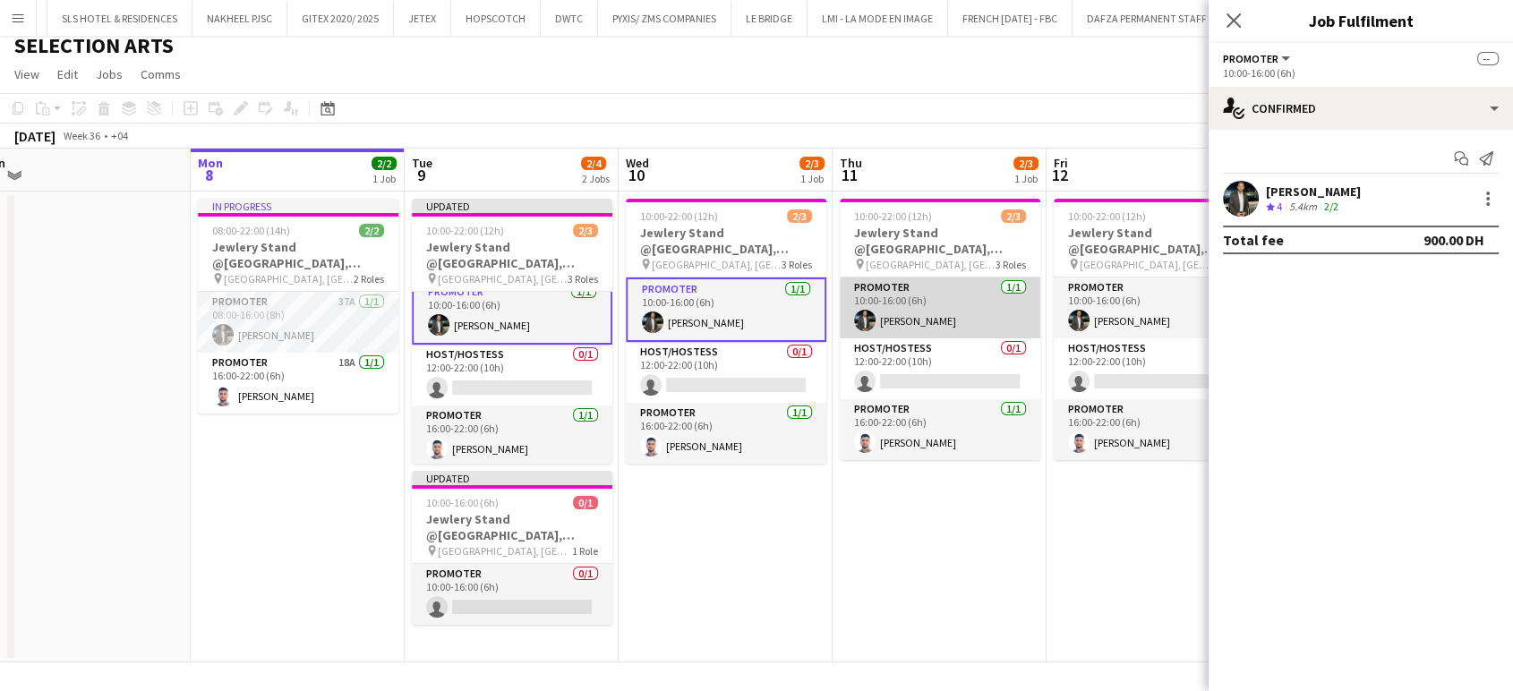
click at [884, 306] on app-card-role "Promoter [DATE] 10:00-16:00 (6h) [PERSON_NAME]" at bounding box center [940, 308] width 201 height 61
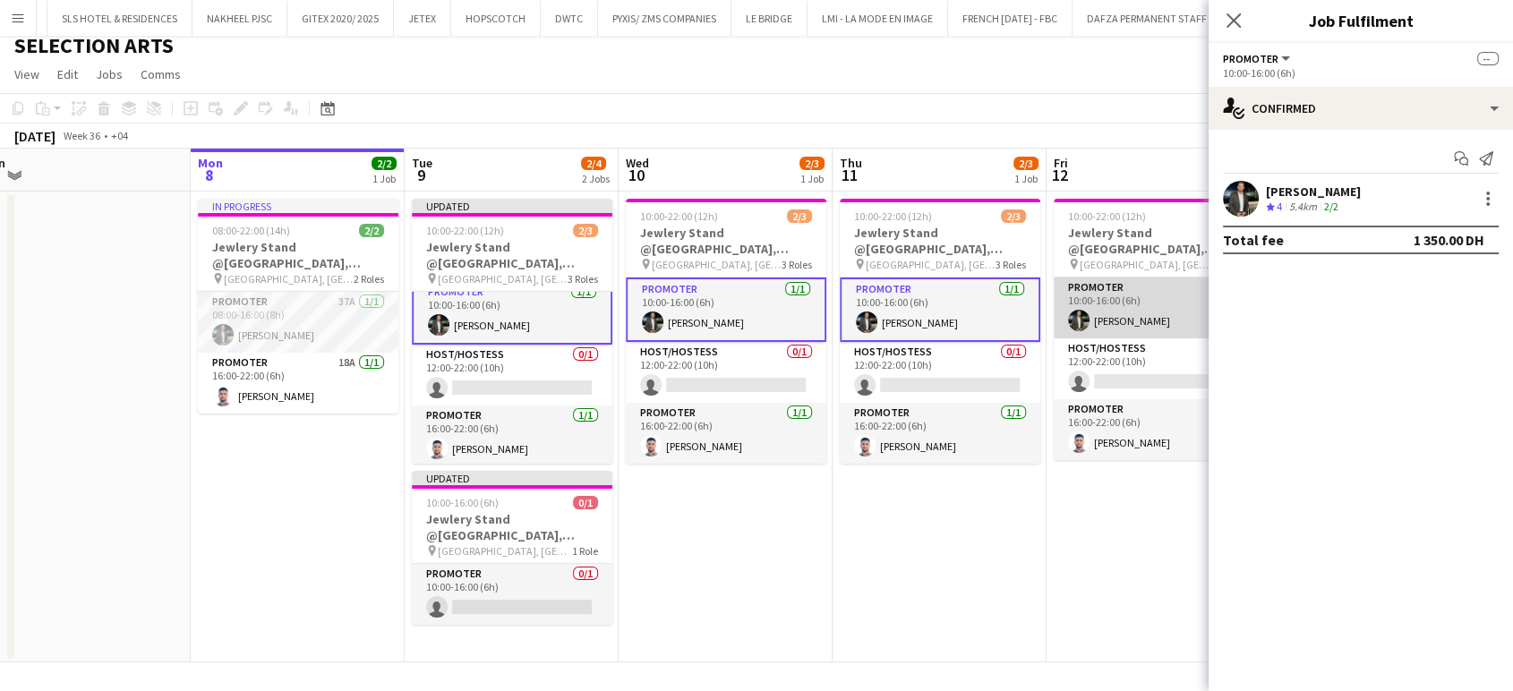
click at [1131, 300] on app-card-role "Promoter [DATE] 10:00-16:00 (6h) [PERSON_NAME]" at bounding box center [1154, 308] width 201 height 61
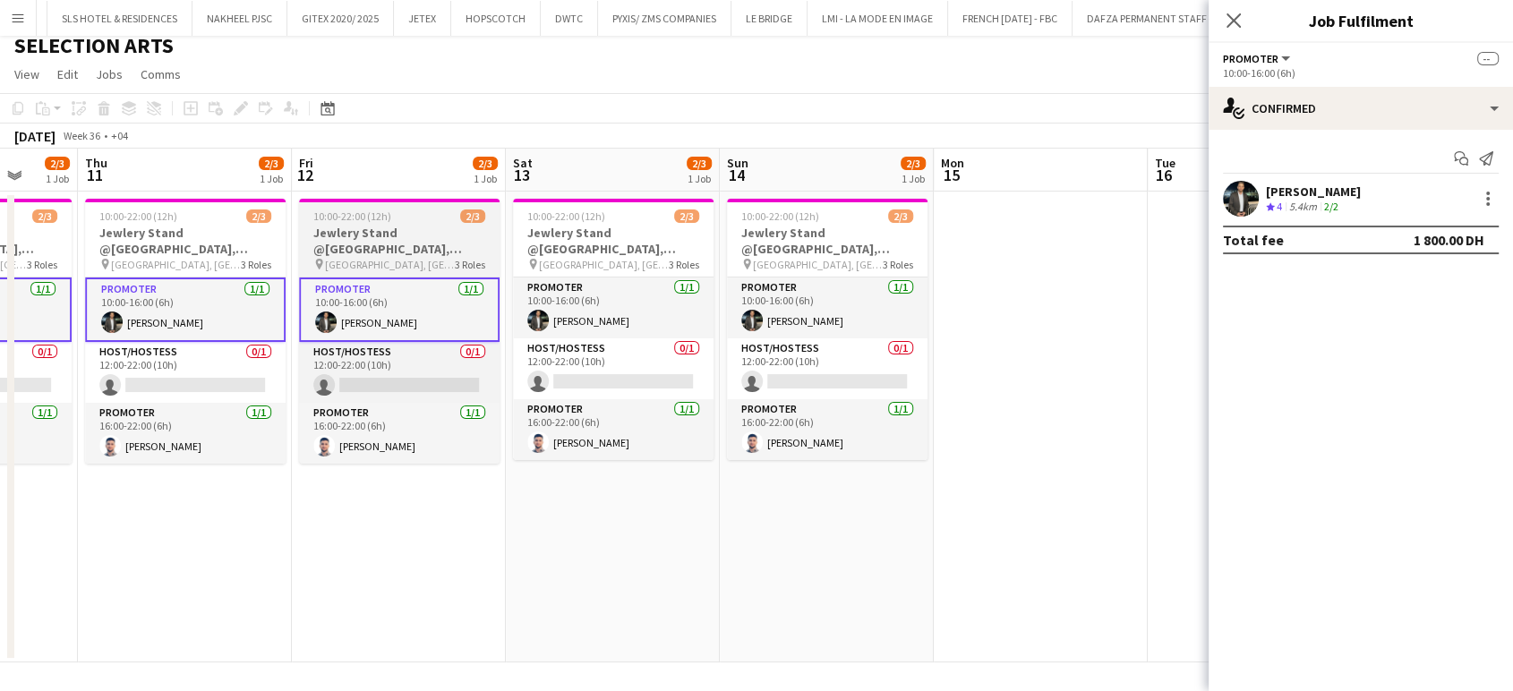
drag, startPoint x: 1127, startPoint y: 307, endPoint x: 544, endPoint y: 309, distance: 582.1
click at [540, 314] on app-calendar-viewport "Sun 7 Mon 8 2/2 1 Job Tue 9 2/4 2 Jobs Wed 10 2/3 1 Job Thu 11 2/3 1 Job Fri 12…" at bounding box center [756, 406] width 1513 height 514
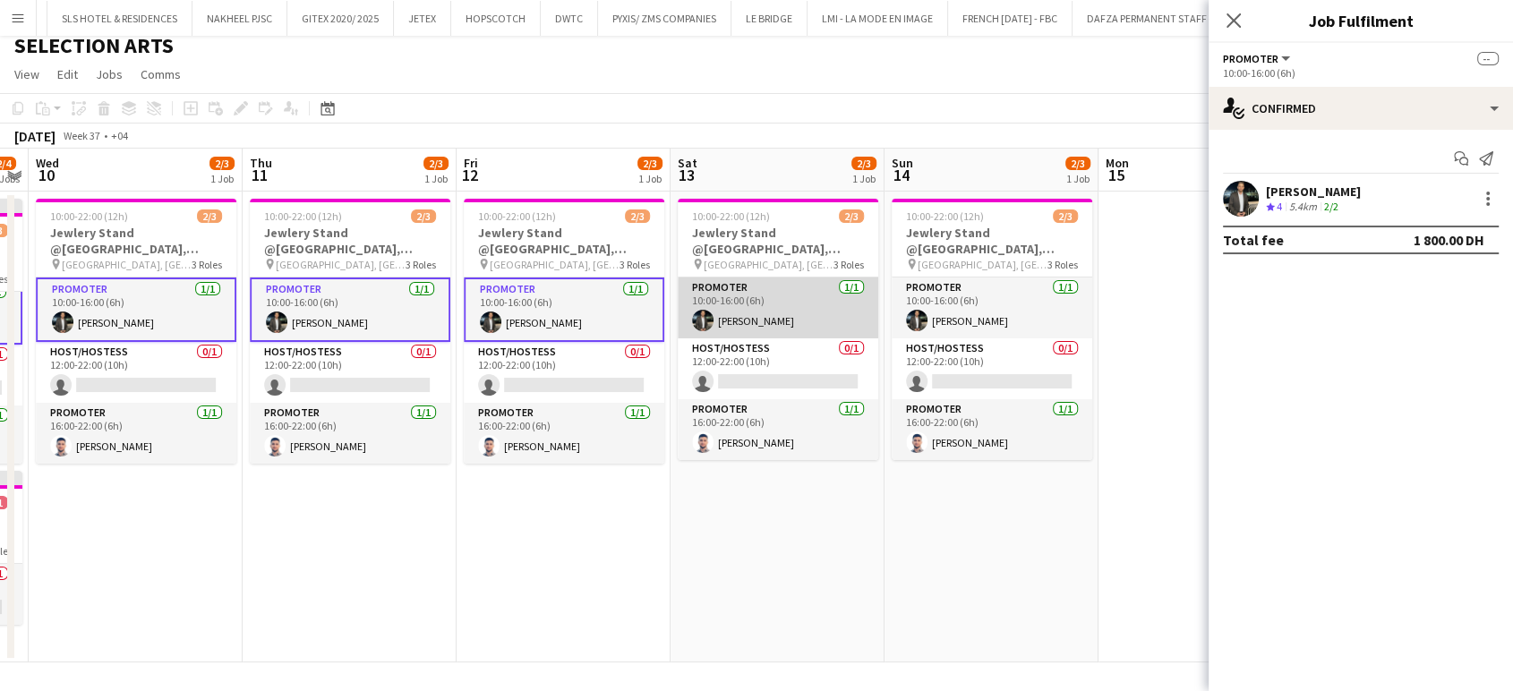
click at [836, 296] on app-card-role "Promoter [DATE] 10:00-16:00 (6h) [PERSON_NAME]" at bounding box center [778, 308] width 201 height 61
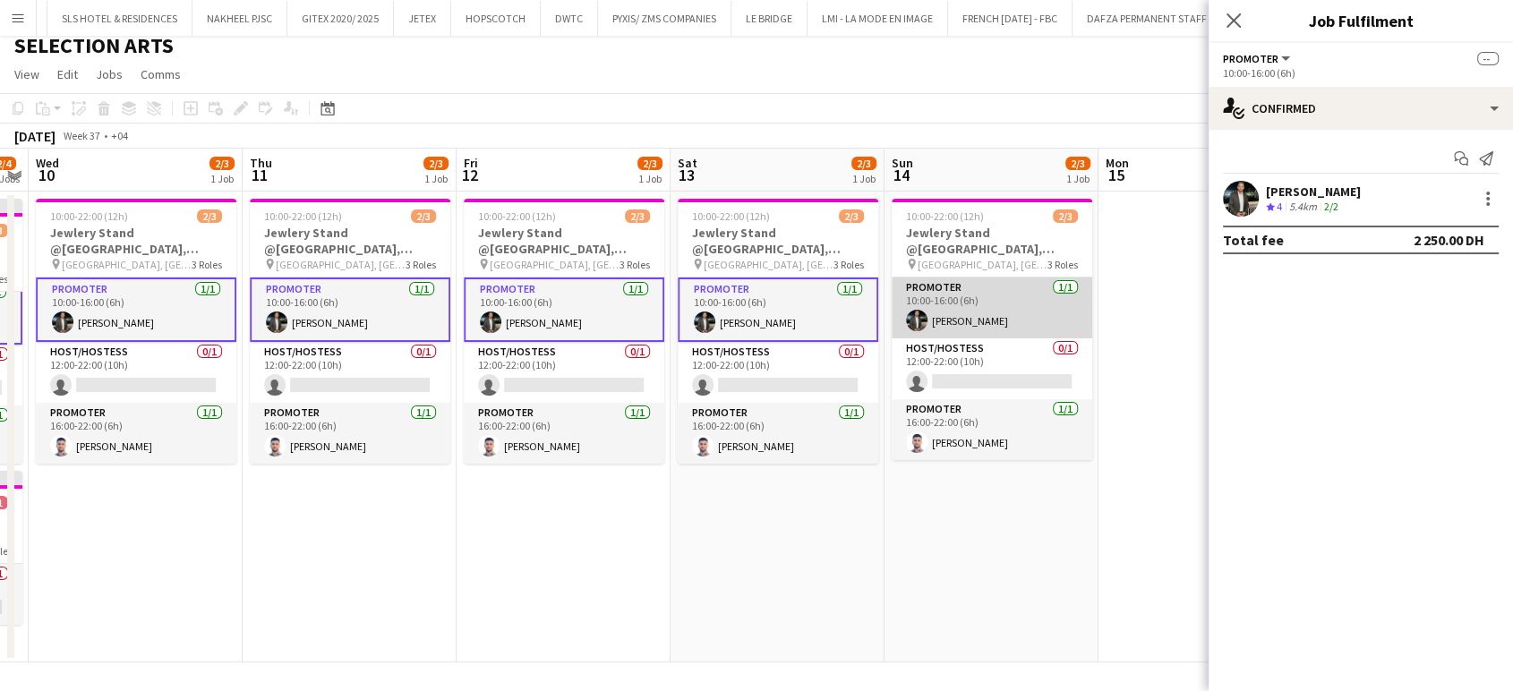
click at [966, 301] on app-card-role "Promoter 1/1 10:00-16:00 (6h) Mohamad Tlayge" at bounding box center [992, 308] width 201 height 61
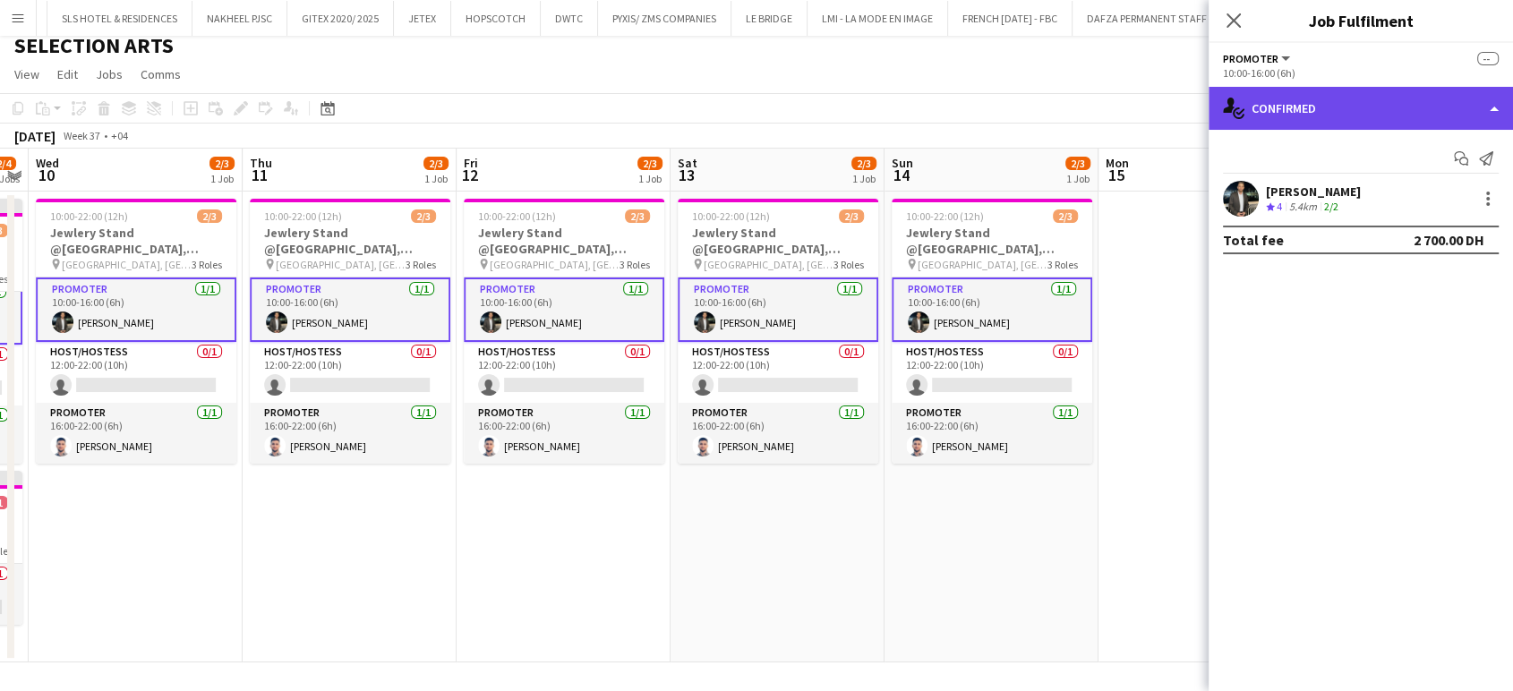
click at [1495, 110] on div "single-neutral-actions-check-2 Confirmed" at bounding box center [1361, 108] width 304 height 43
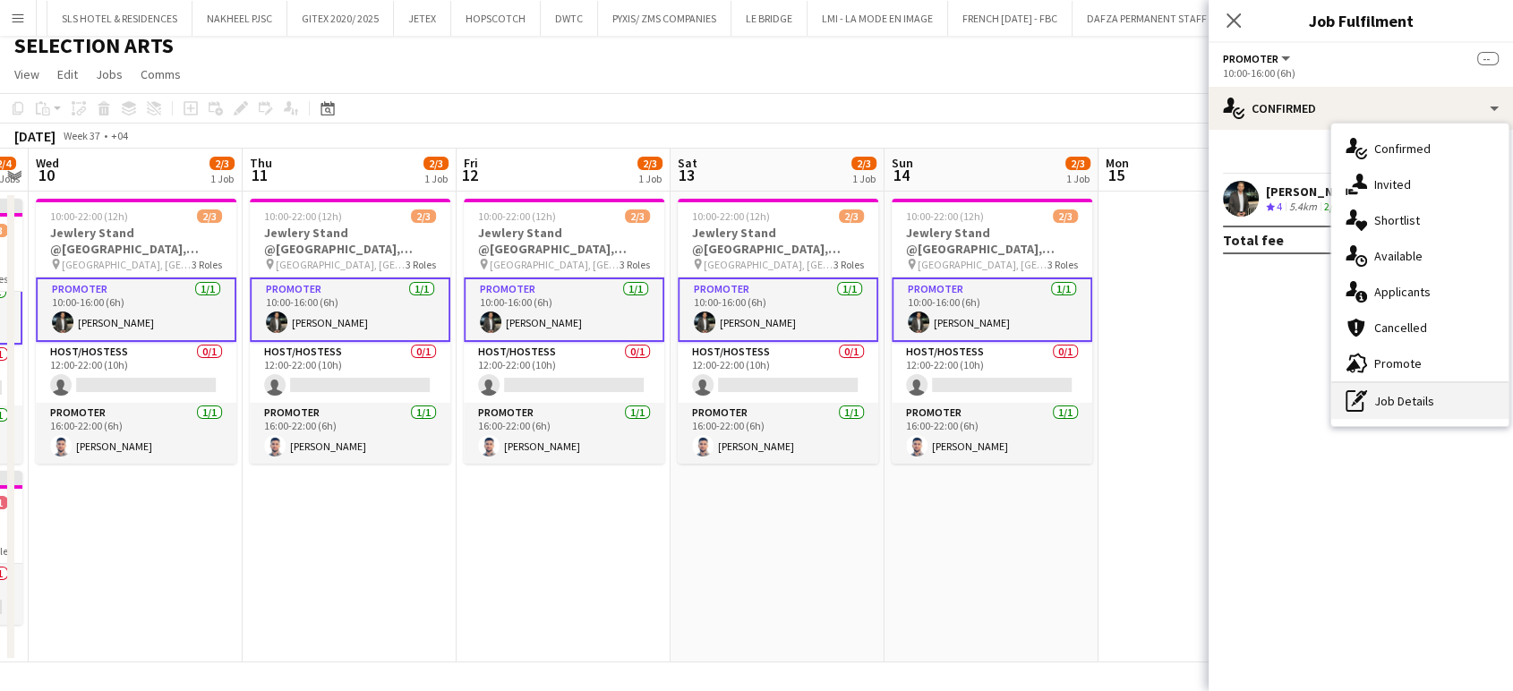
click at [1394, 391] on div "pen-write Job Details" at bounding box center [1420, 401] width 177 height 36
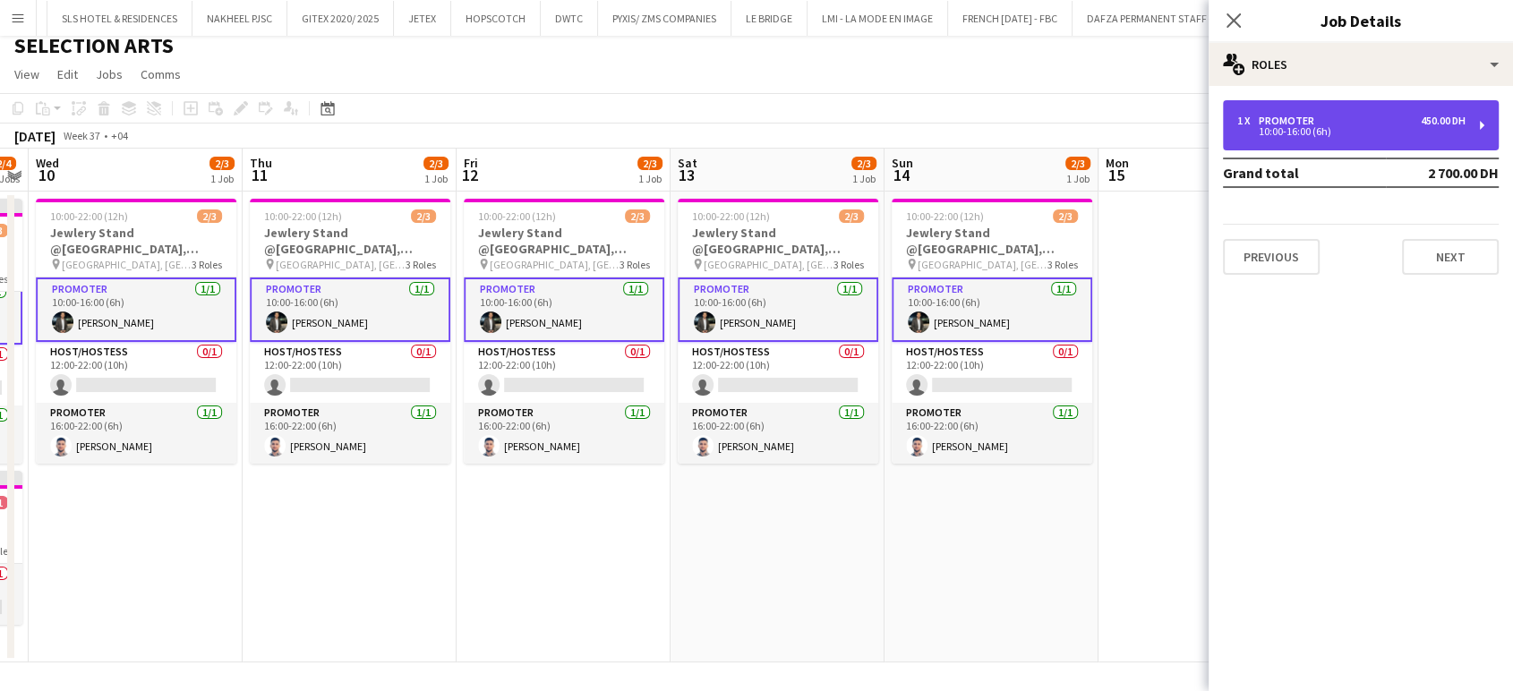
click at [1332, 124] on div "1 x Promoter 450.00 DH" at bounding box center [1352, 121] width 228 height 13
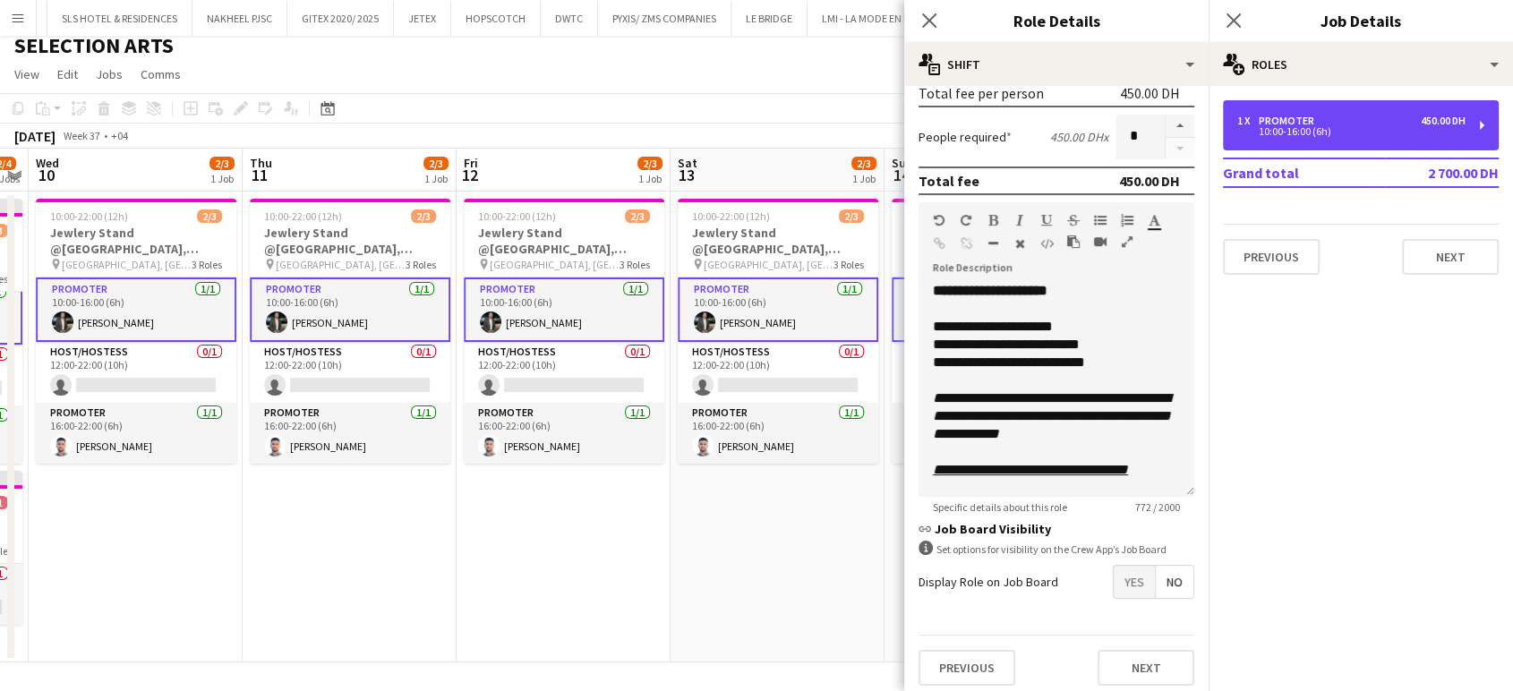
scroll to position [428, 0]
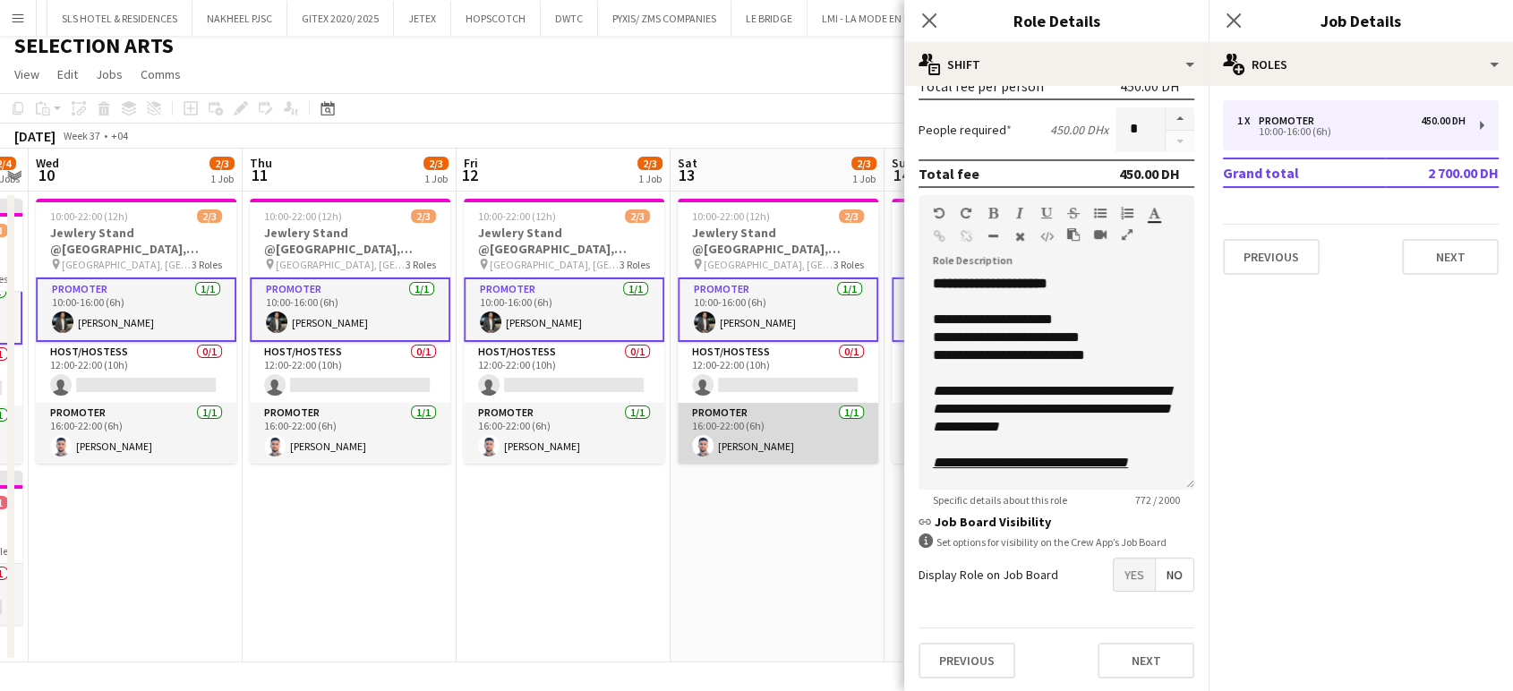
click at [766, 439] on app-card-role "Promoter 1/1 16:00-22:00 (6h) Omar Sulaiman" at bounding box center [778, 433] width 201 height 61
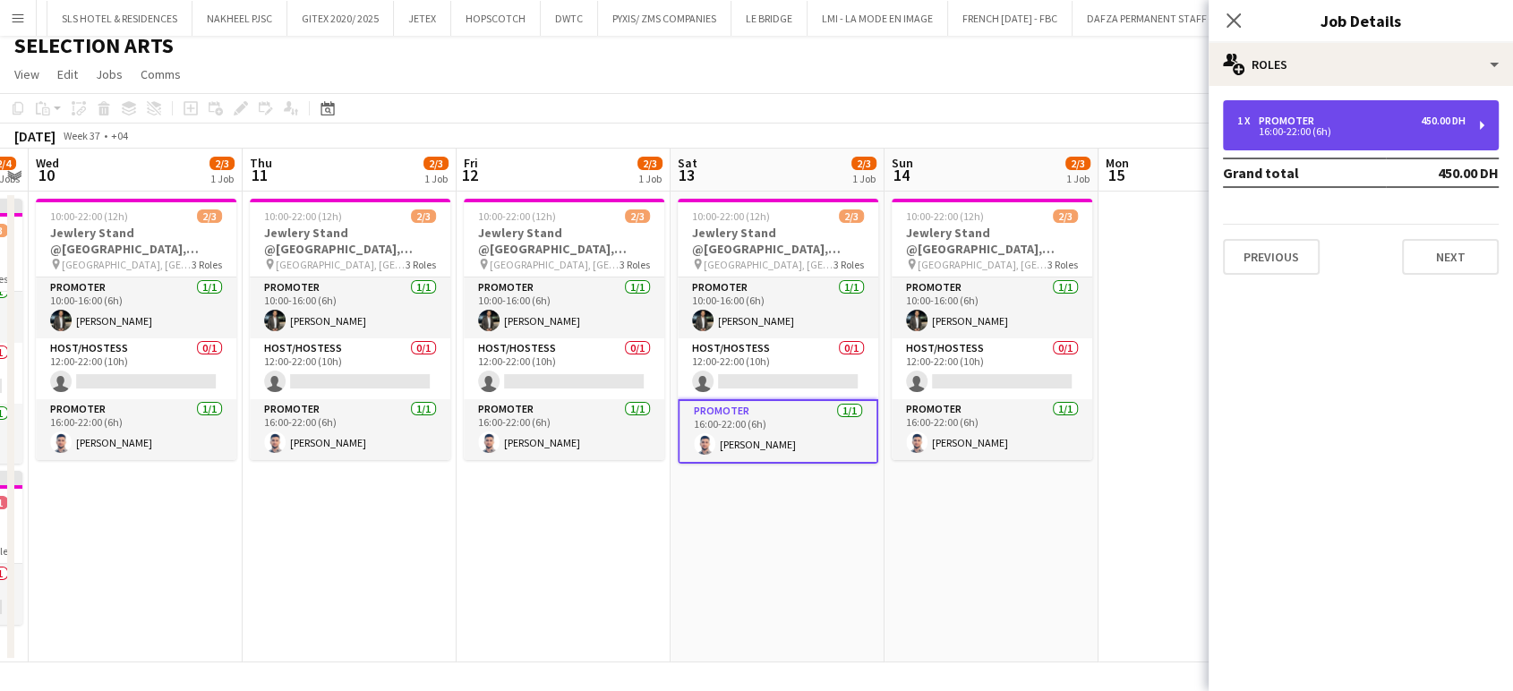
click at [1240, 126] on div "1 x" at bounding box center [1248, 121] width 21 height 13
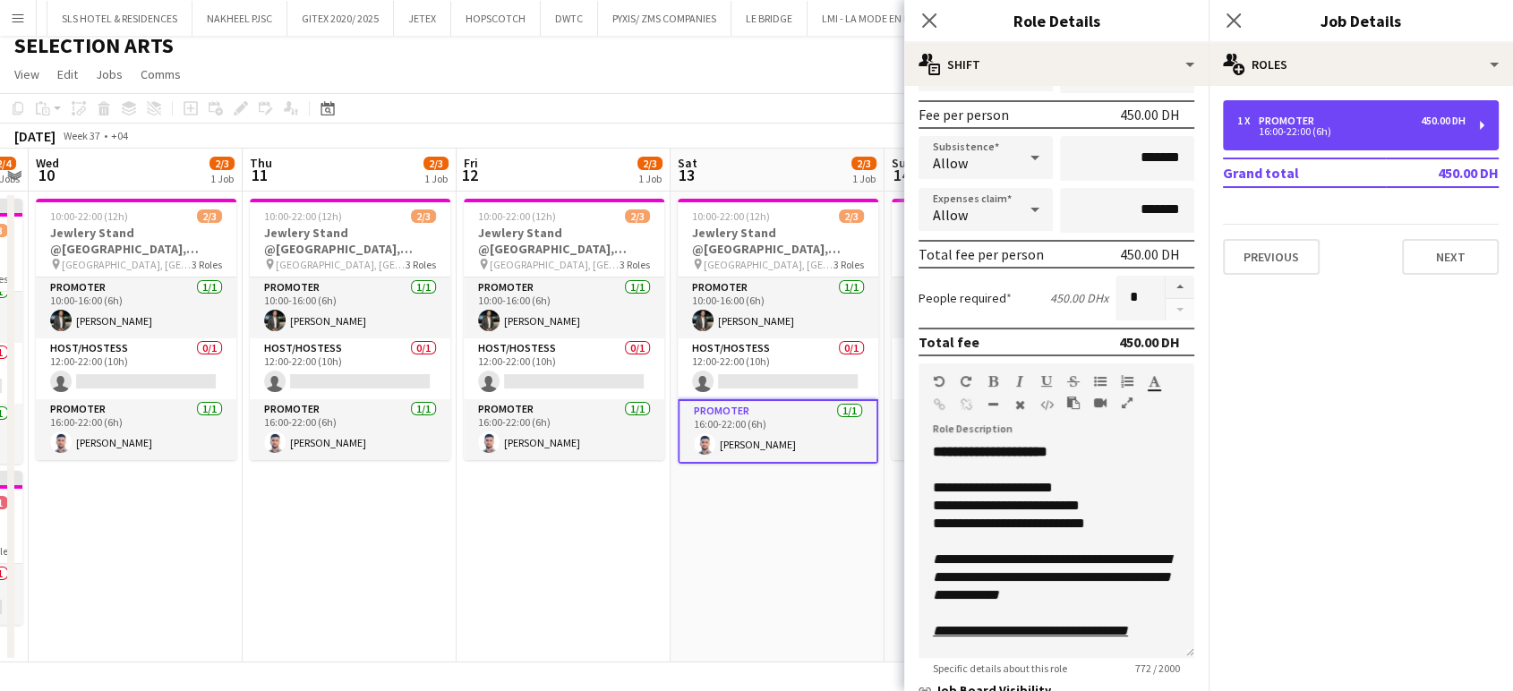
scroll to position [428, 0]
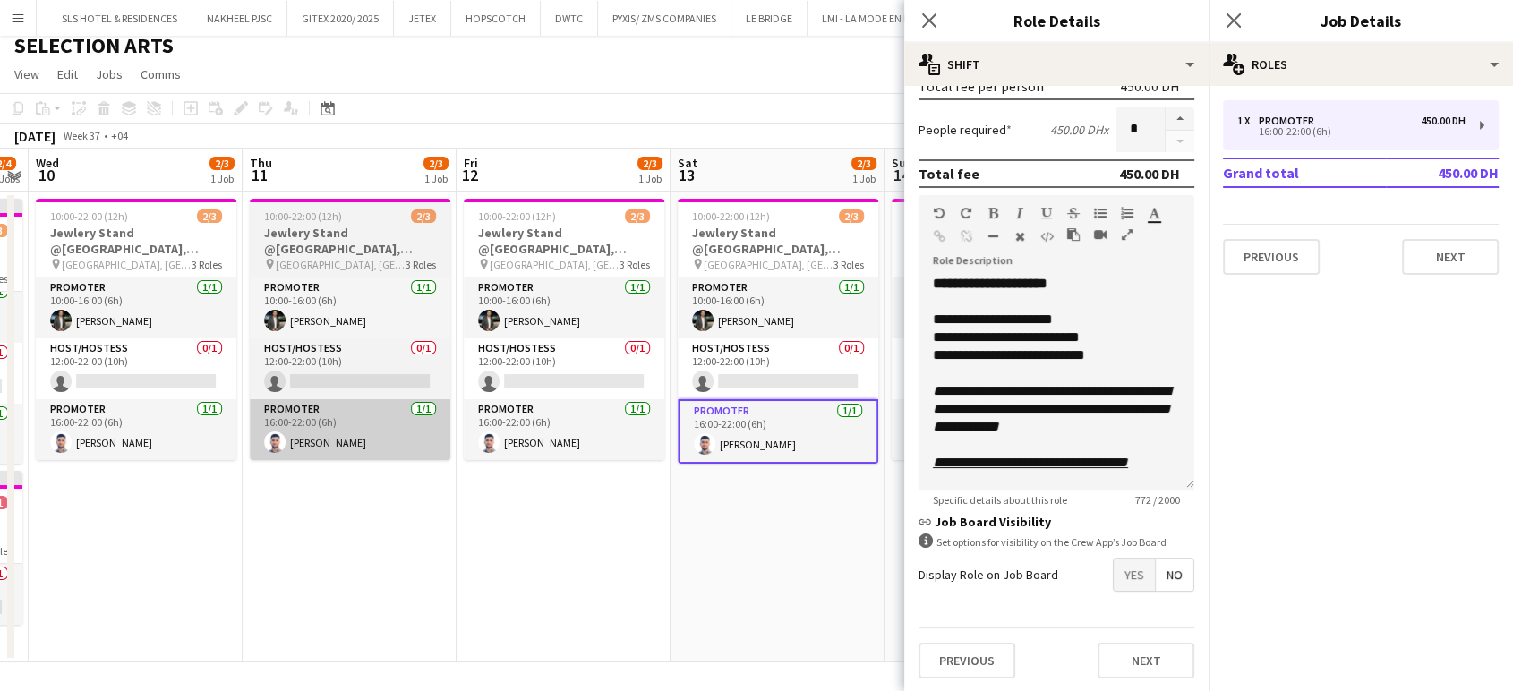
drag, startPoint x: 563, startPoint y: 412, endPoint x: 447, endPoint y: 412, distance: 116.4
click at [564, 412] on app-card-role "Promoter 1/1 16:00-22:00 (6h) Omar Sulaiman" at bounding box center [564, 429] width 201 height 61
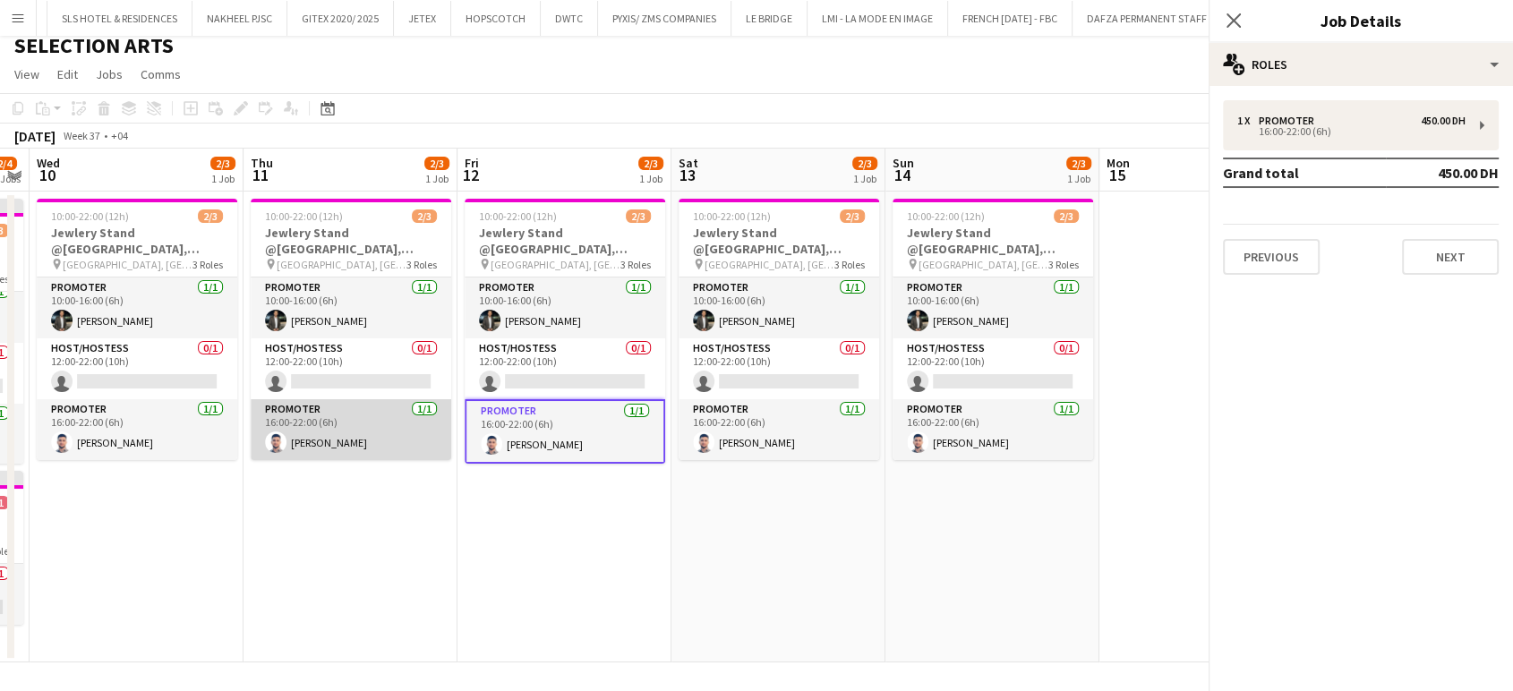
click at [320, 441] on app-card-role "Promoter 1/1 16:00-22:00 (6h) Omar Sulaiman" at bounding box center [351, 429] width 201 height 61
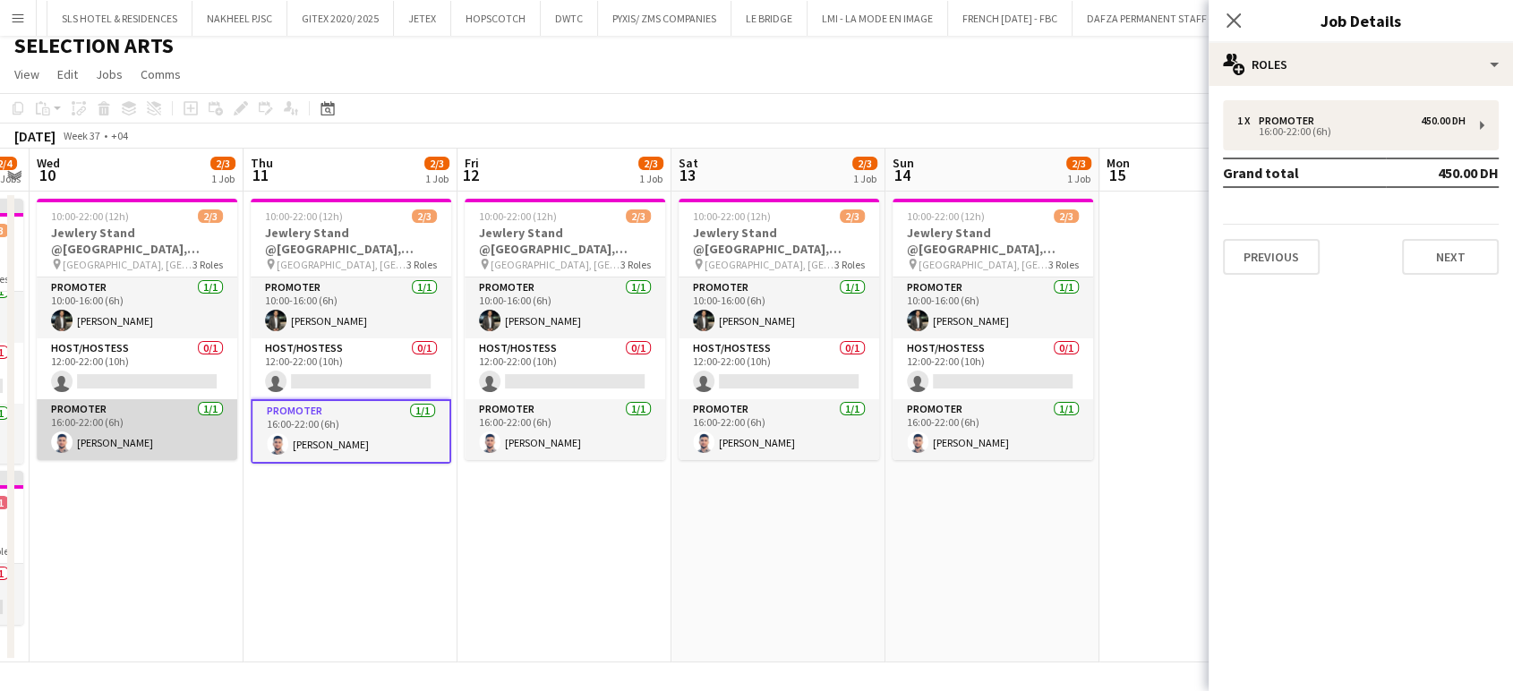
drag, startPoint x: 167, startPoint y: 450, endPoint x: 166, endPoint y: 422, distance: 28.7
click at [165, 450] on app-card-role "Promoter 1/1 16:00-22:00 (6h) Omar Sulaiman" at bounding box center [137, 429] width 201 height 61
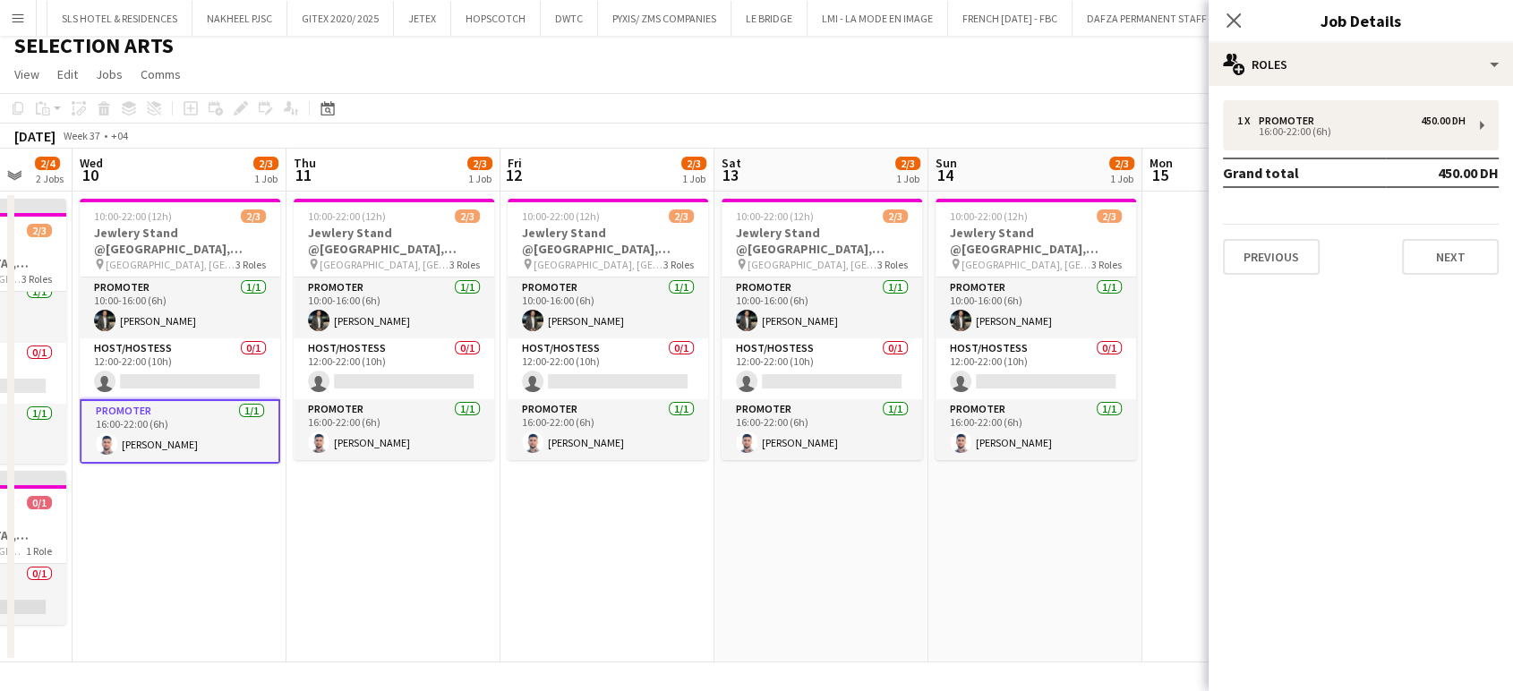
drag, startPoint x: 152, startPoint y: 422, endPoint x: 666, endPoint y: 405, distance: 514.3
click at [660, 403] on app-calendar-viewport "Sun 7 Mon 8 2/2 1 Job Tue 9 2/4 2 Jobs Wed 10 2/3 1 Job Thu 11 2/3 1 Job Fri 12…" at bounding box center [756, 406] width 1513 height 514
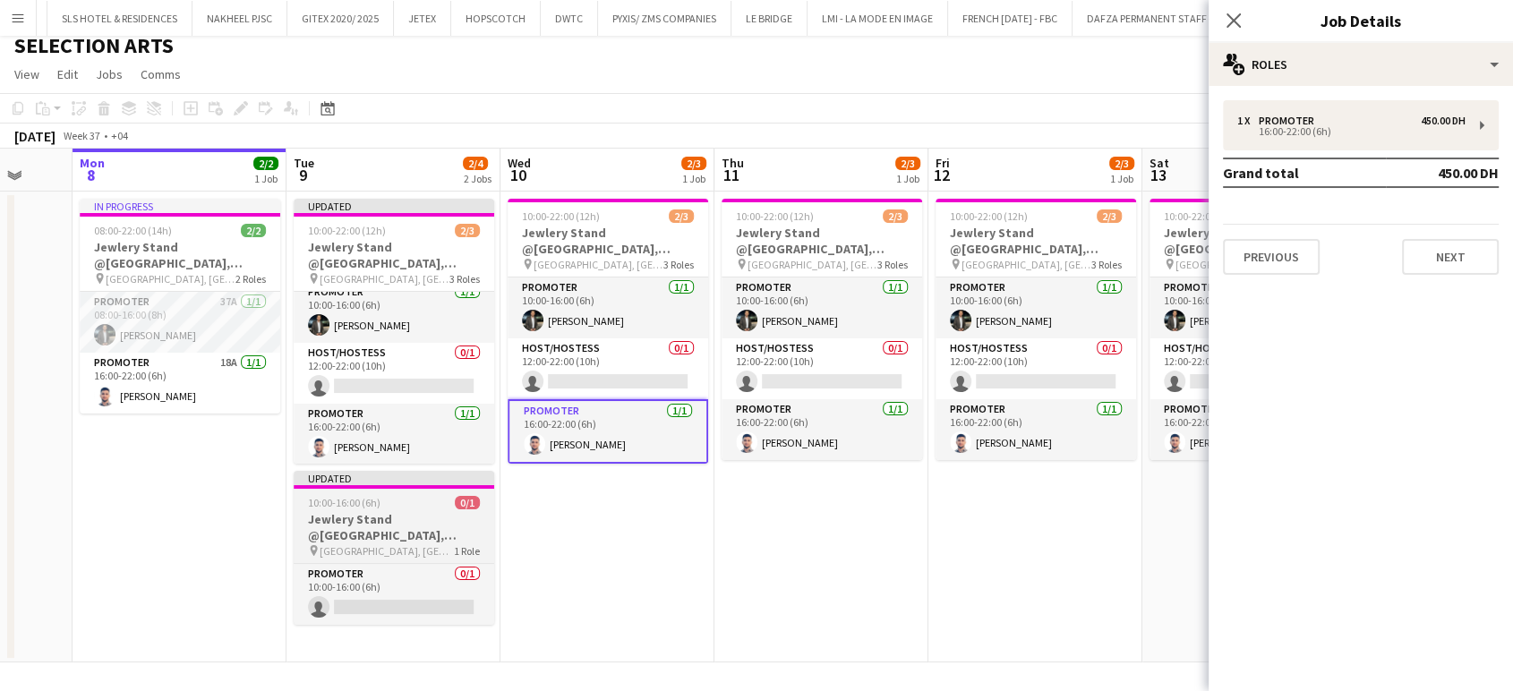
scroll to position [0, 535]
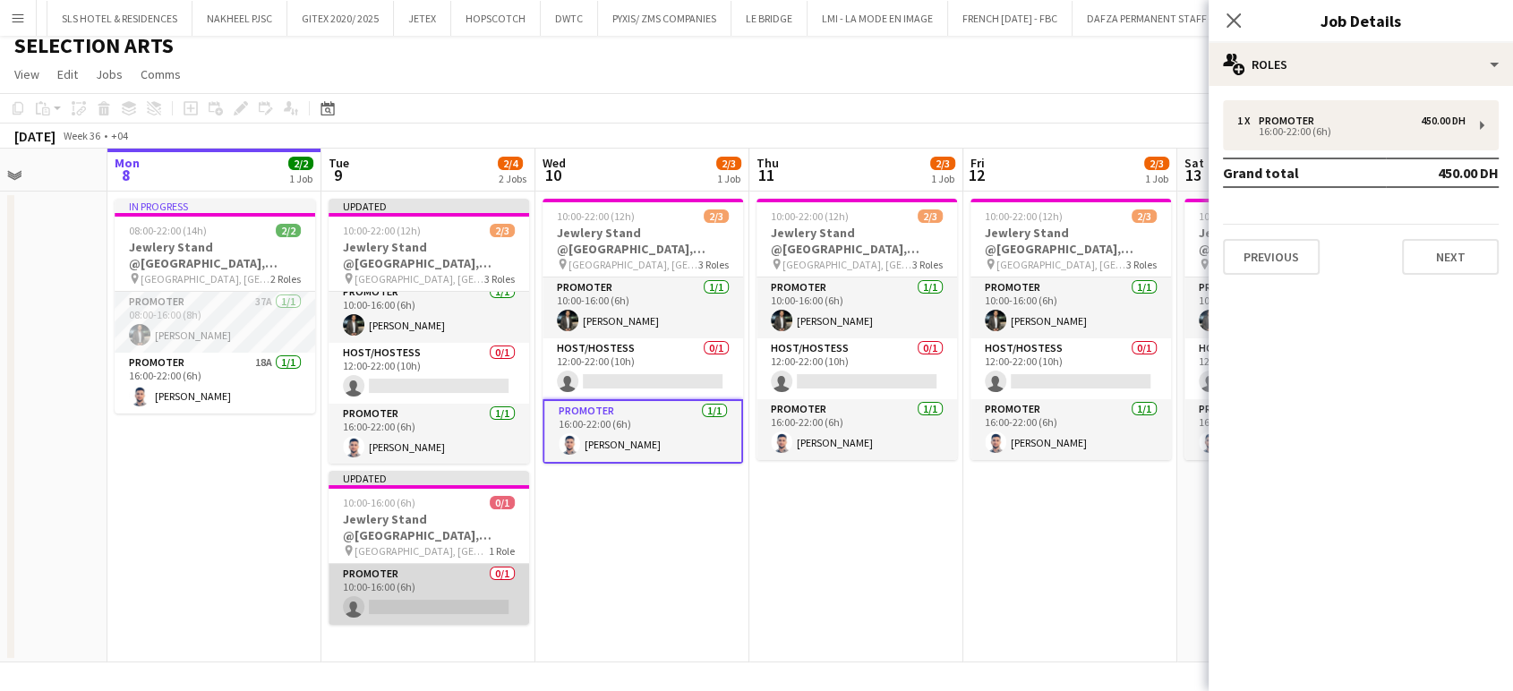
click at [463, 600] on app-card-role "Promoter 0/1 10:00-16:00 (6h) single-neutral-actions" at bounding box center [429, 594] width 201 height 61
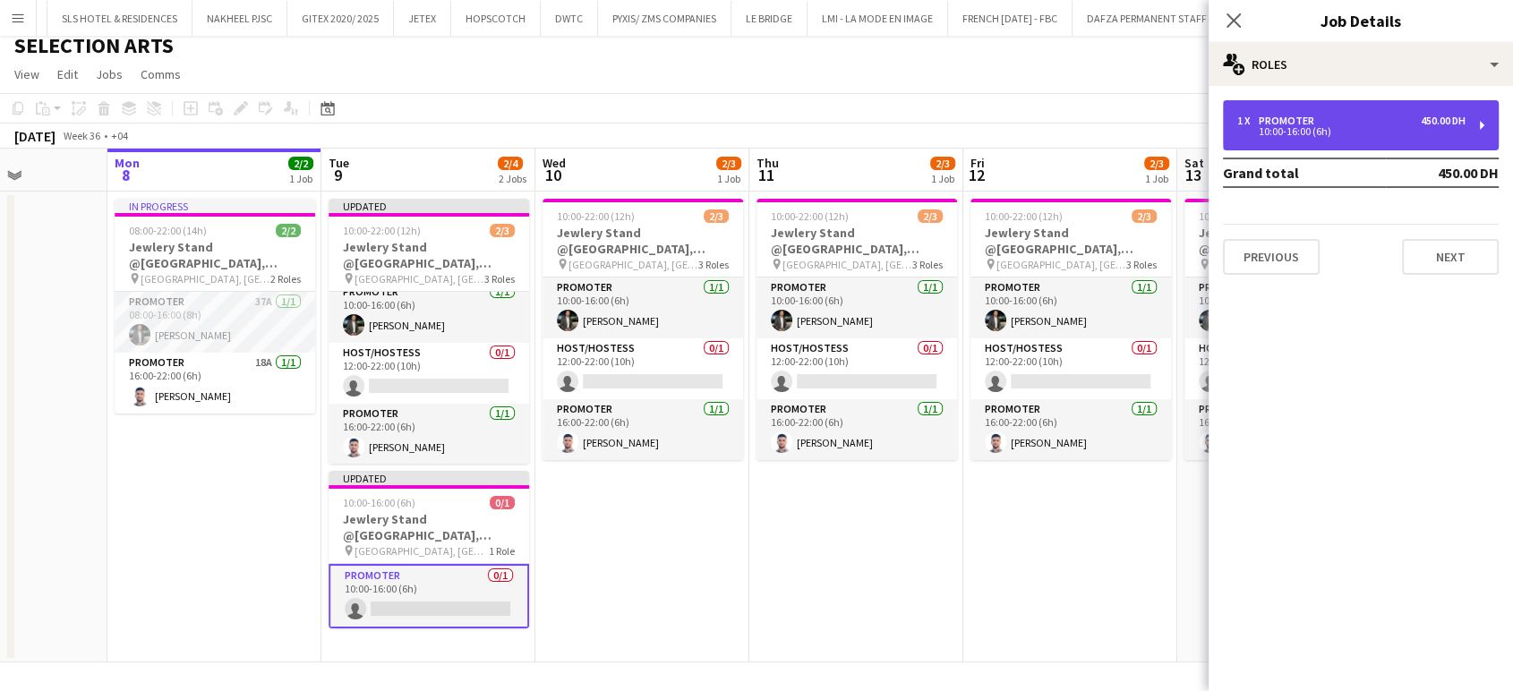
click at [1402, 109] on div "1 x Promoter 450.00 DH 10:00-16:00 (6h)" at bounding box center [1361, 125] width 276 height 50
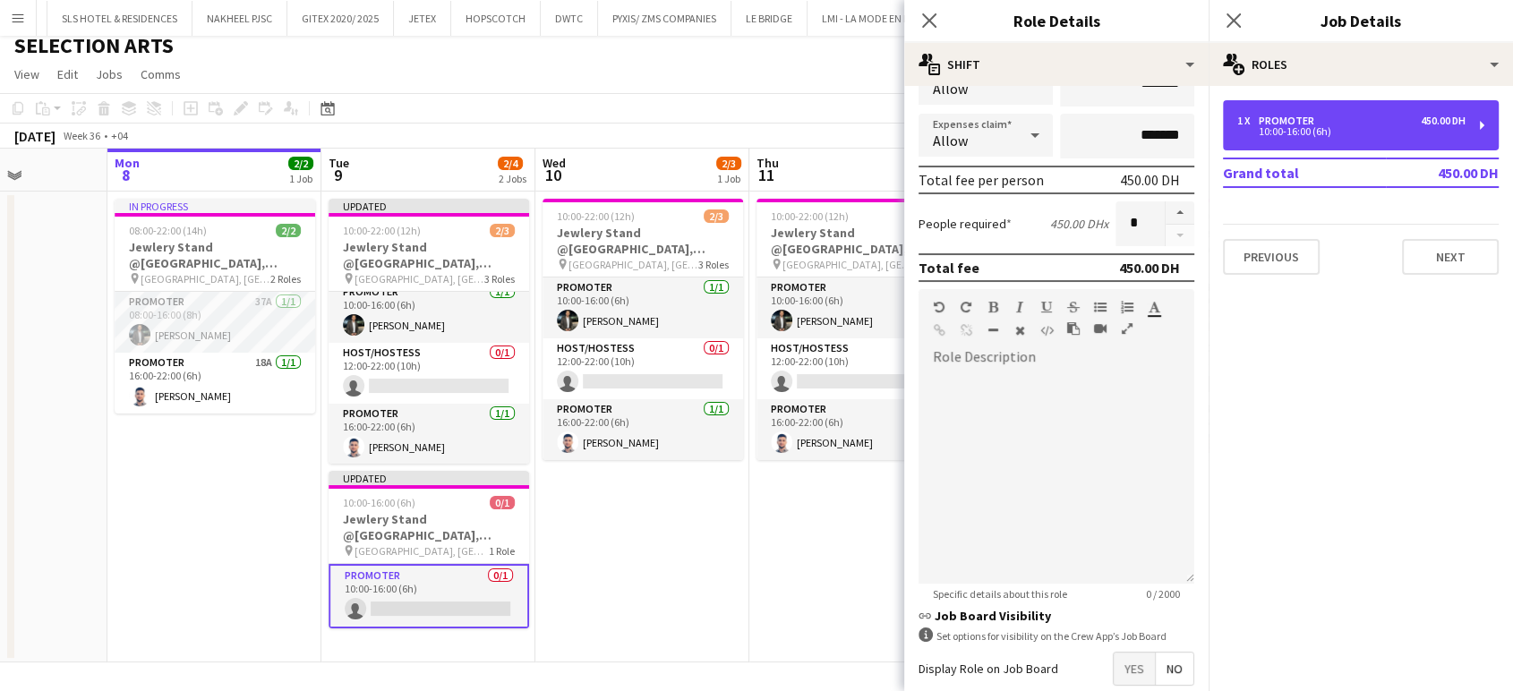
scroll to position [428, 0]
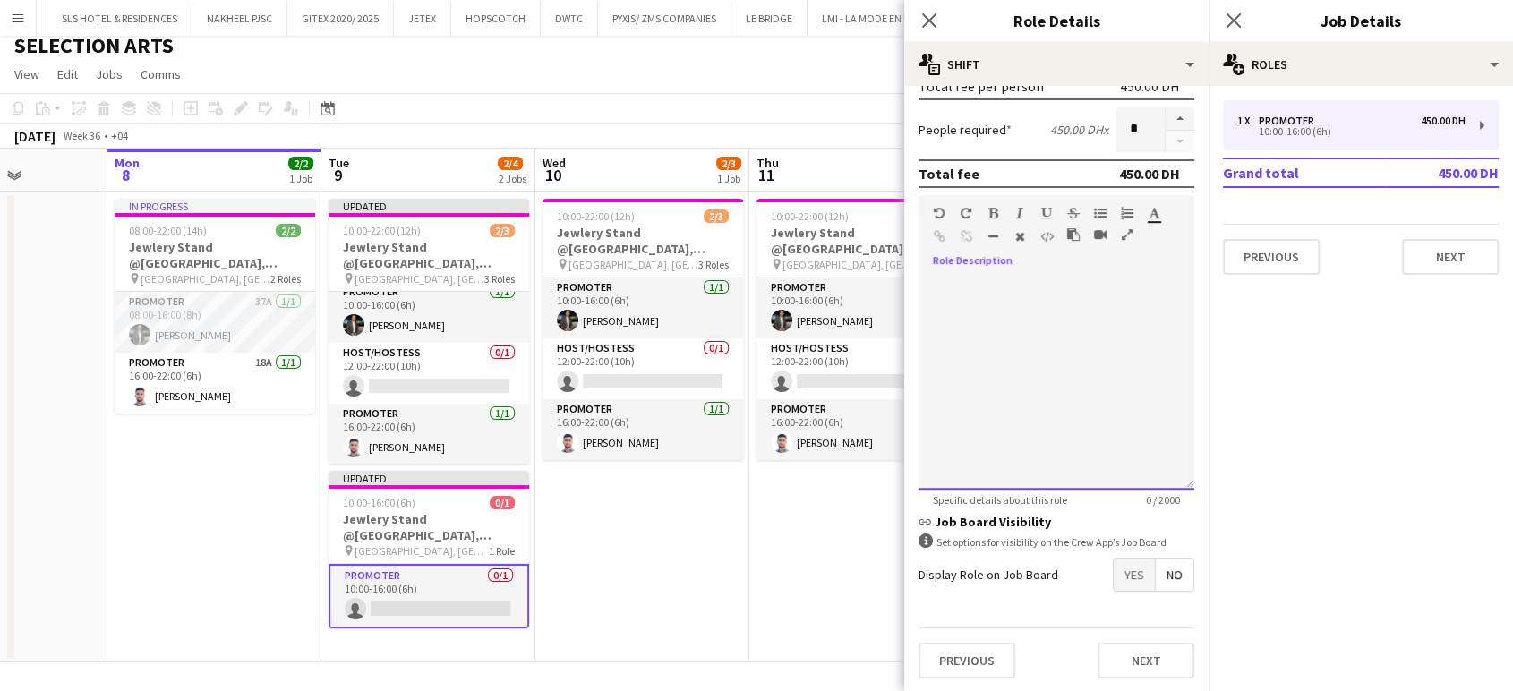
click at [1012, 321] on div at bounding box center [1057, 382] width 276 height 215
paste div
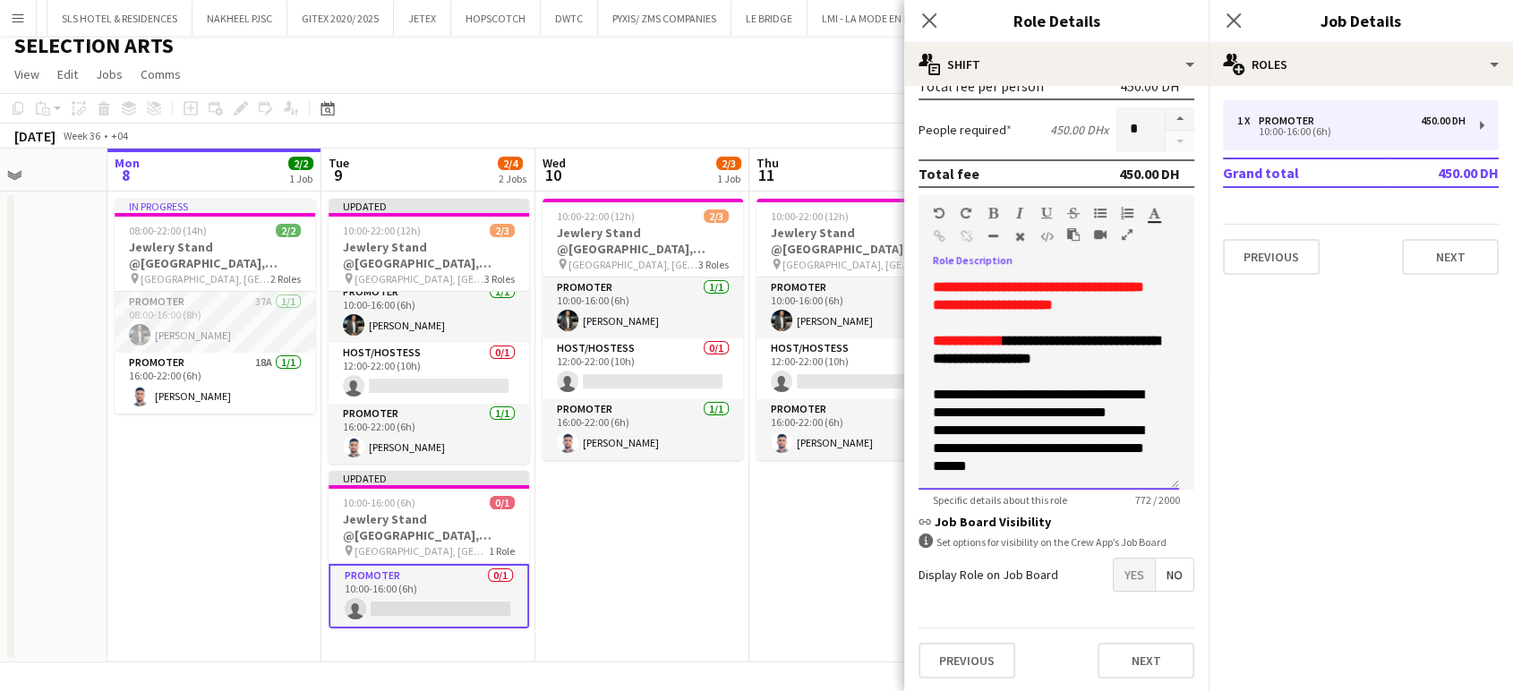
click at [1032, 354] on font "**********" at bounding box center [1046, 349] width 227 height 31
click at [1024, 349] on font "**********" at bounding box center [1046, 349] width 227 height 31
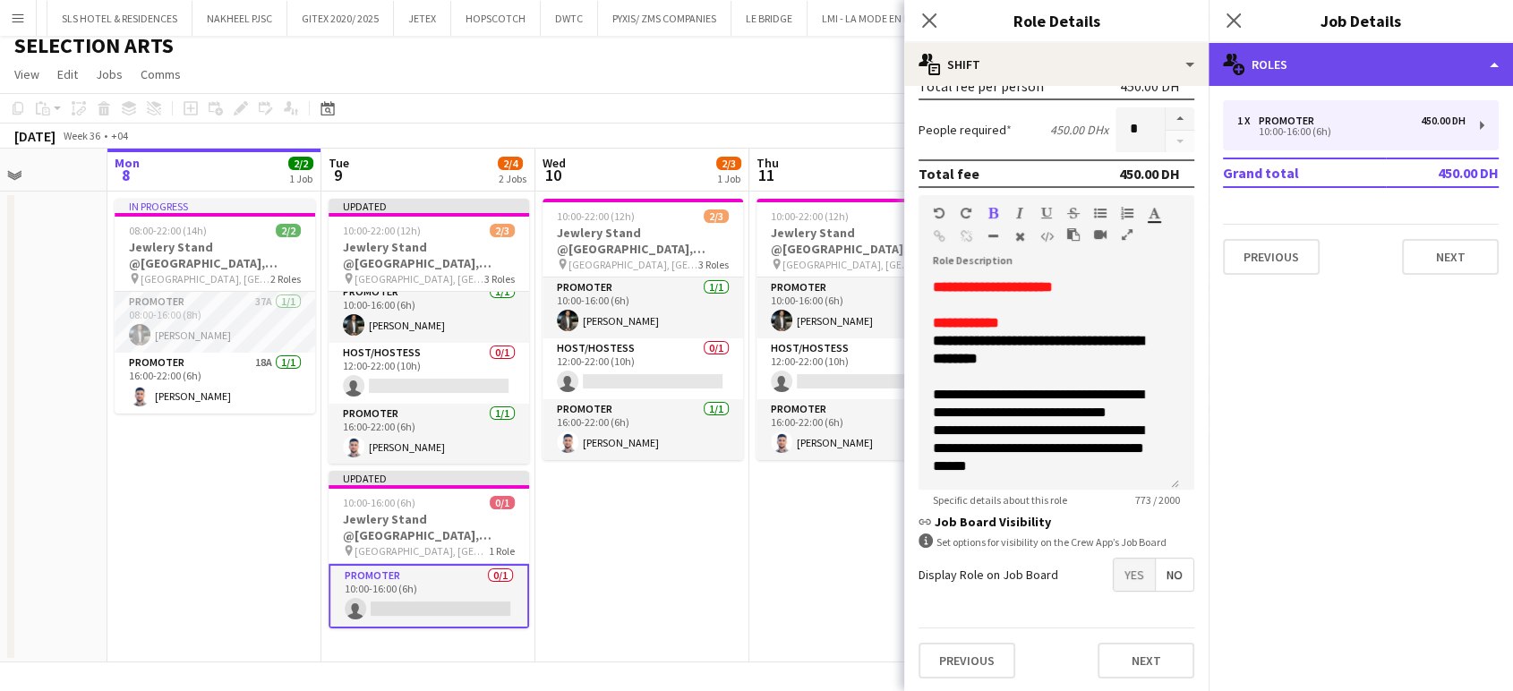
drag, startPoint x: 1497, startPoint y: 63, endPoint x: 1487, endPoint y: 64, distance: 10.0
click at [1495, 63] on div "multiple-users-add Roles" at bounding box center [1361, 64] width 304 height 43
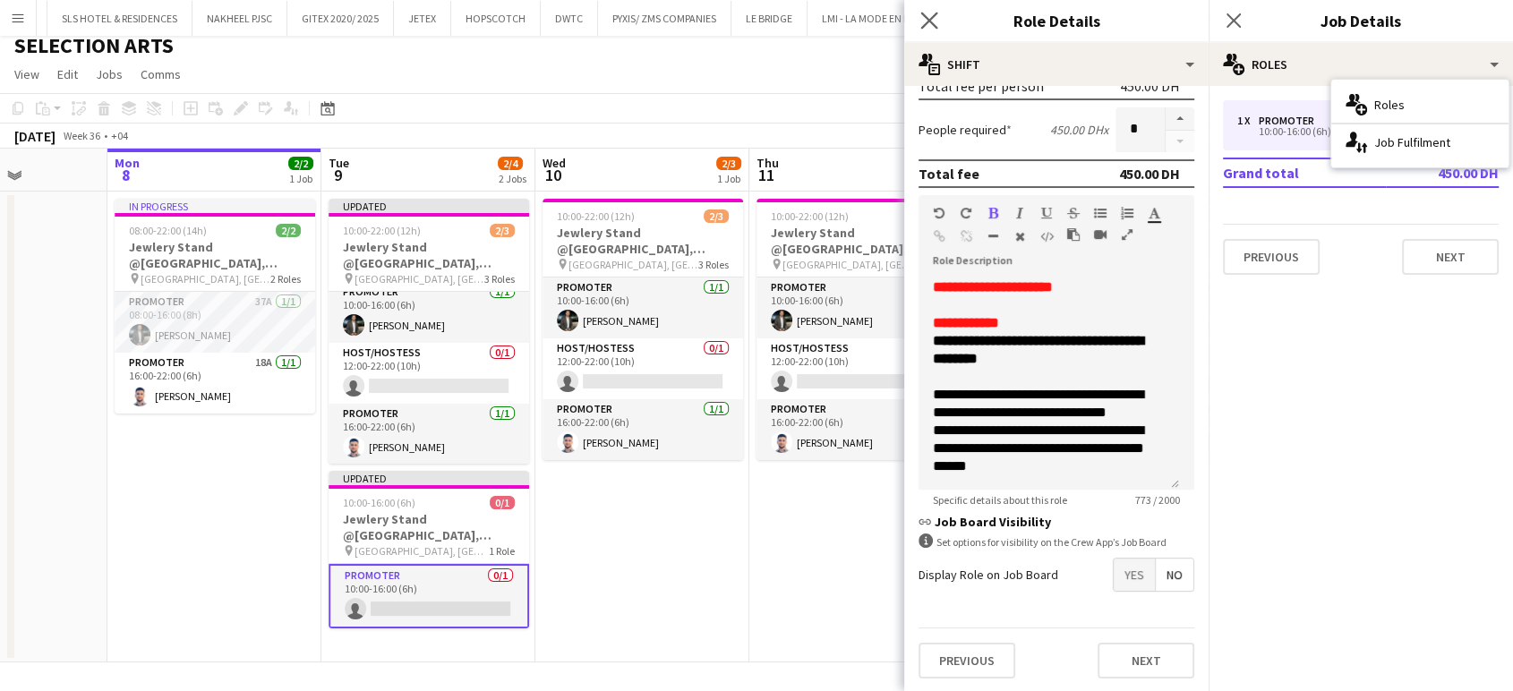
click at [940, 26] on app-icon "Close pop-in" at bounding box center [930, 21] width 26 height 26
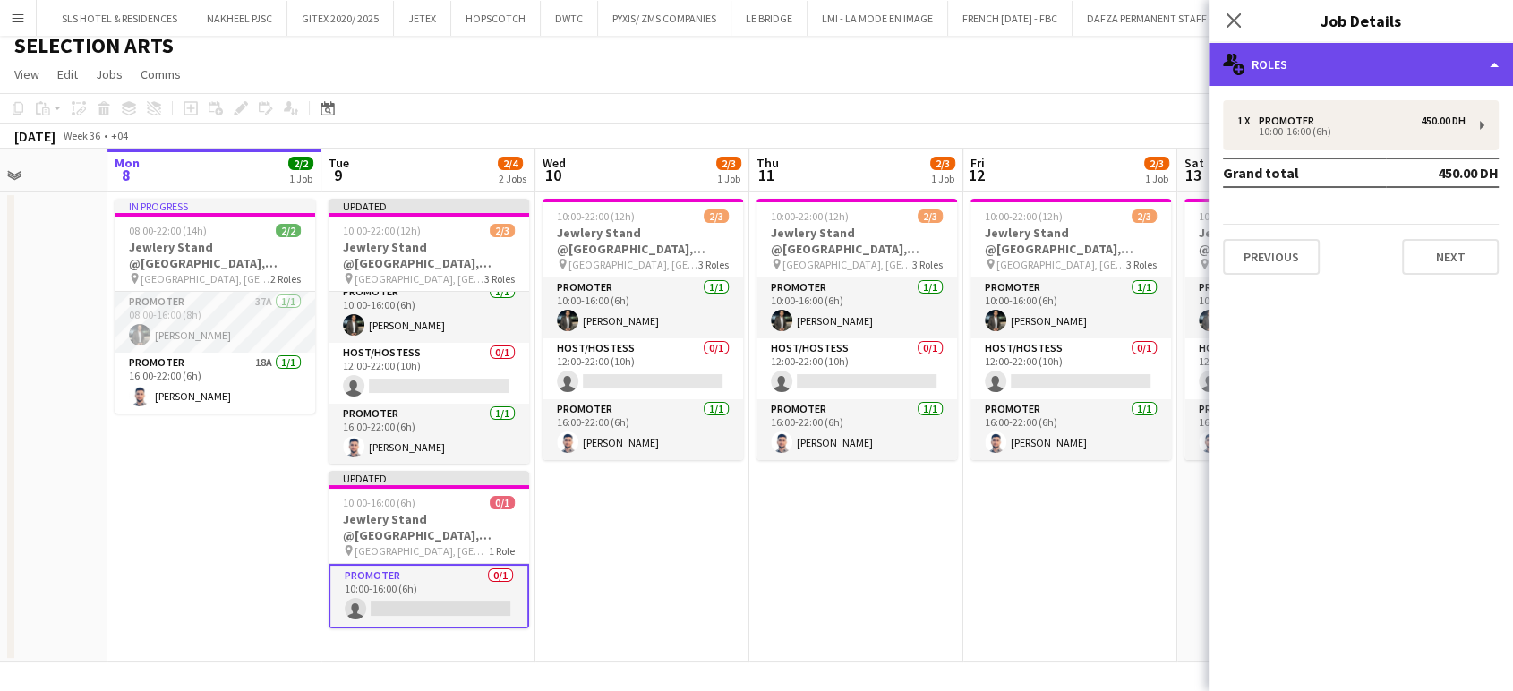
click at [1499, 62] on div "multiple-users-add Roles" at bounding box center [1361, 64] width 304 height 43
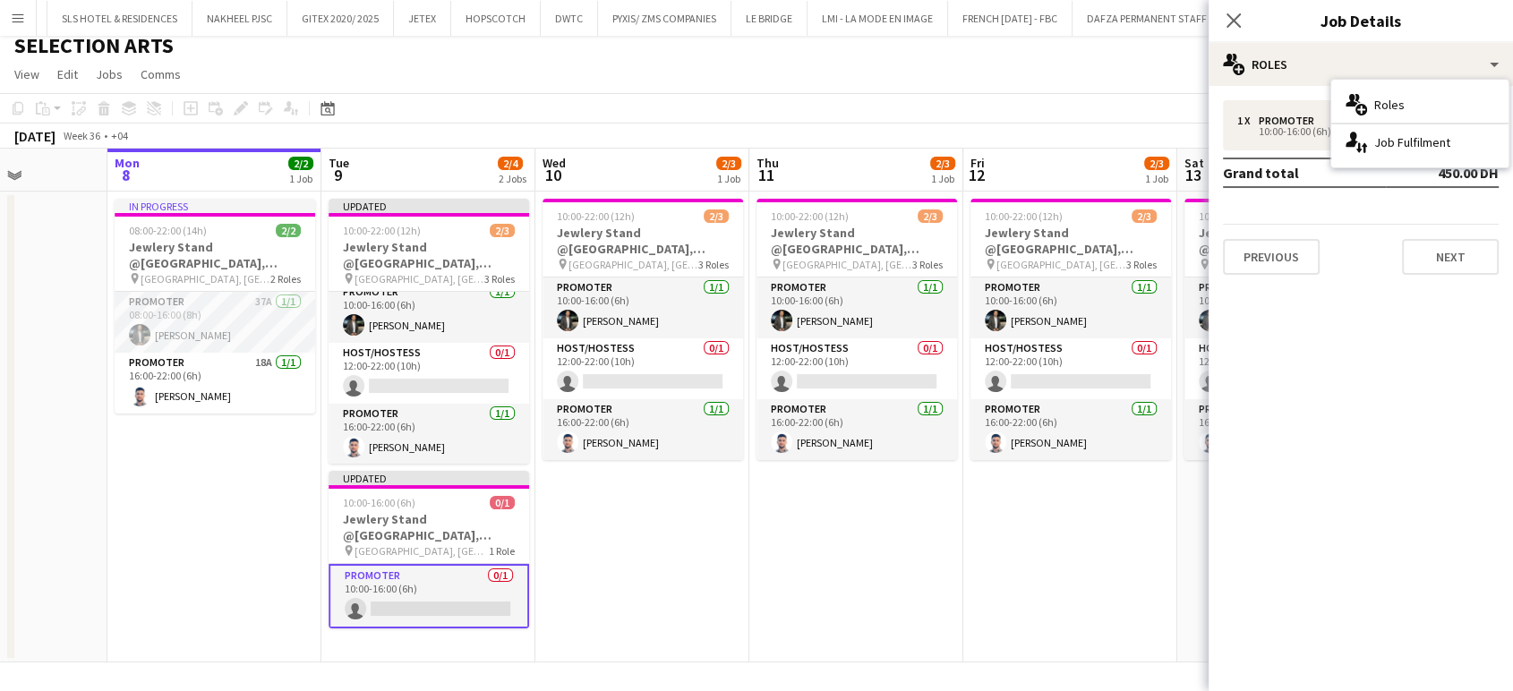
drag, startPoint x: 996, startPoint y: 458, endPoint x: 925, endPoint y: 514, distance: 90.5
click at [994, 458] on app-card-role "Promoter 1/1 16:00-22:00 (6h) Omar Sulaiman" at bounding box center [1071, 429] width 201 height 61
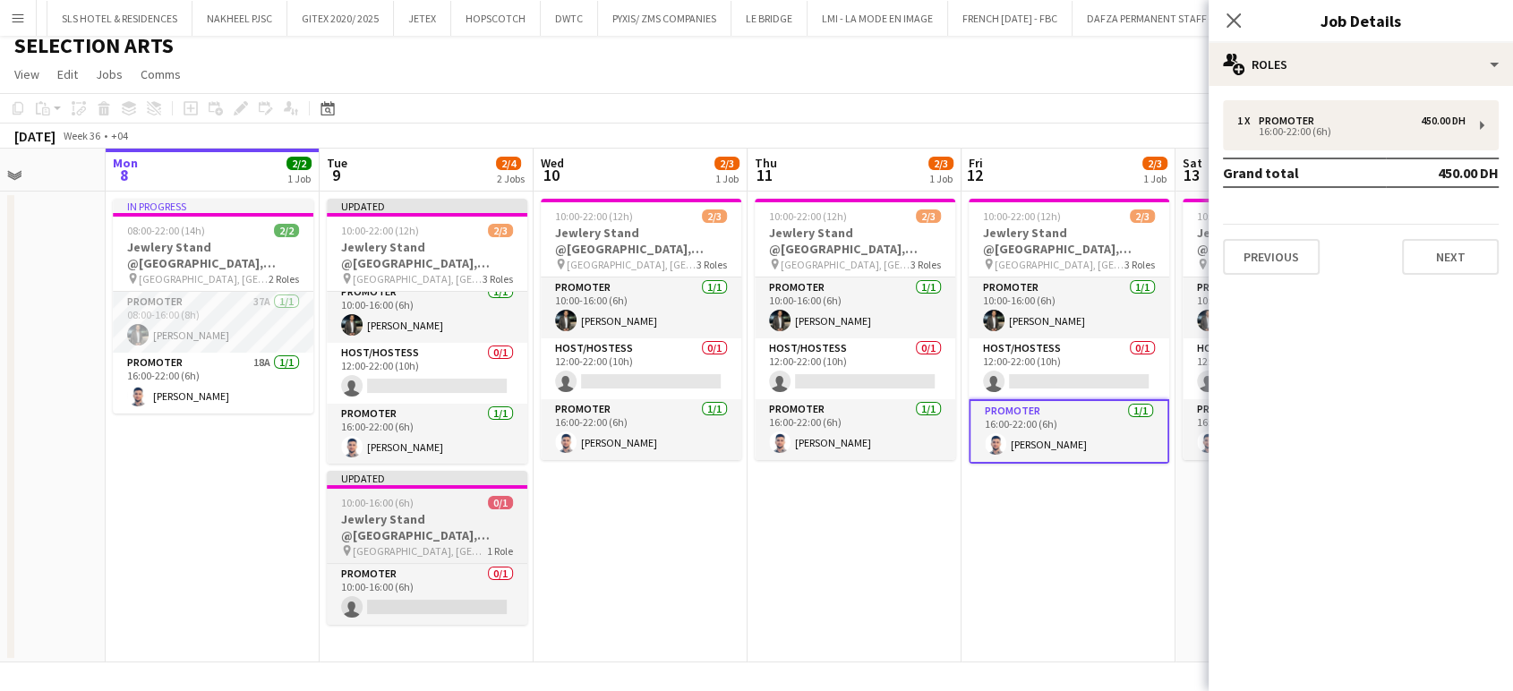
click at [365, 511] on h3 "Jewlery Stand @Galleria Mall, Abu Dhabi" at bounding box center [427, 527] width 201 height 32
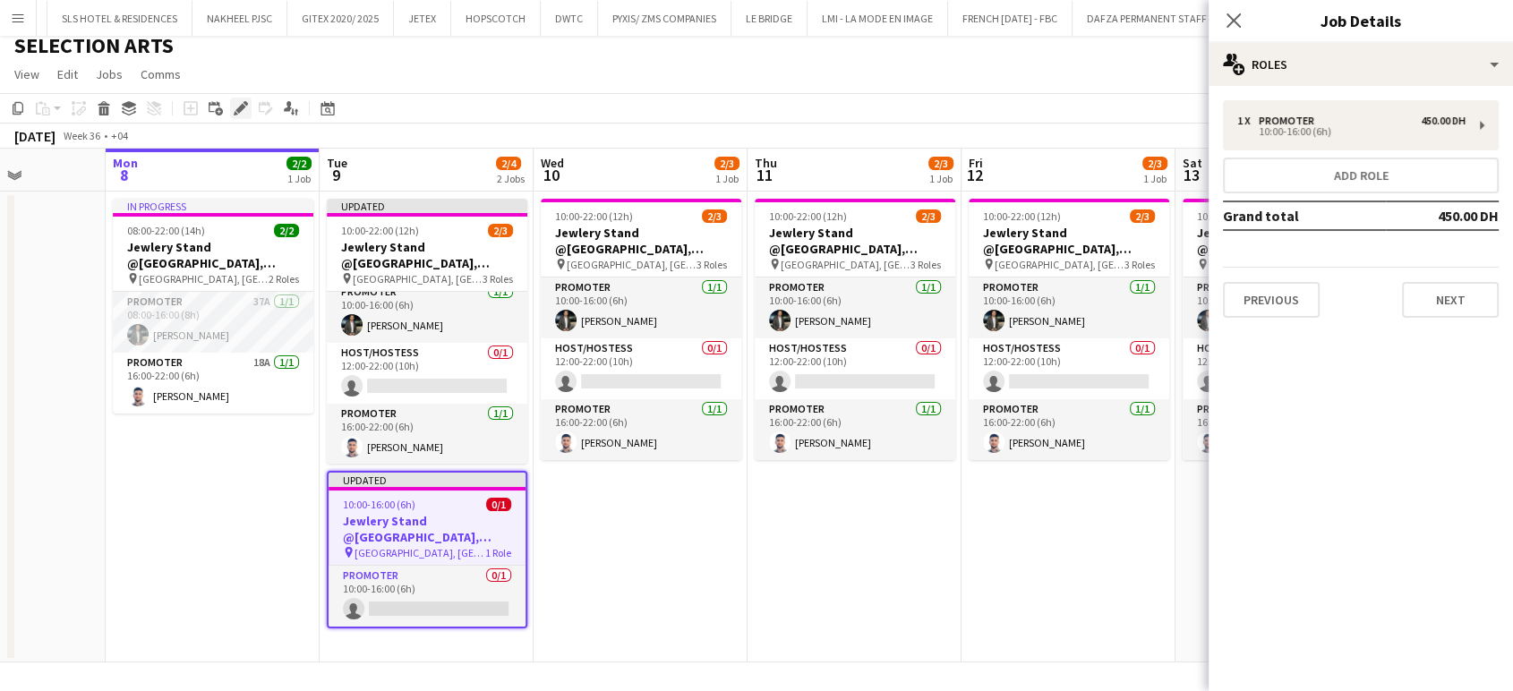
click at [244, 100] on div "Edit" at bounding box center [240, 108] width 21 height 21
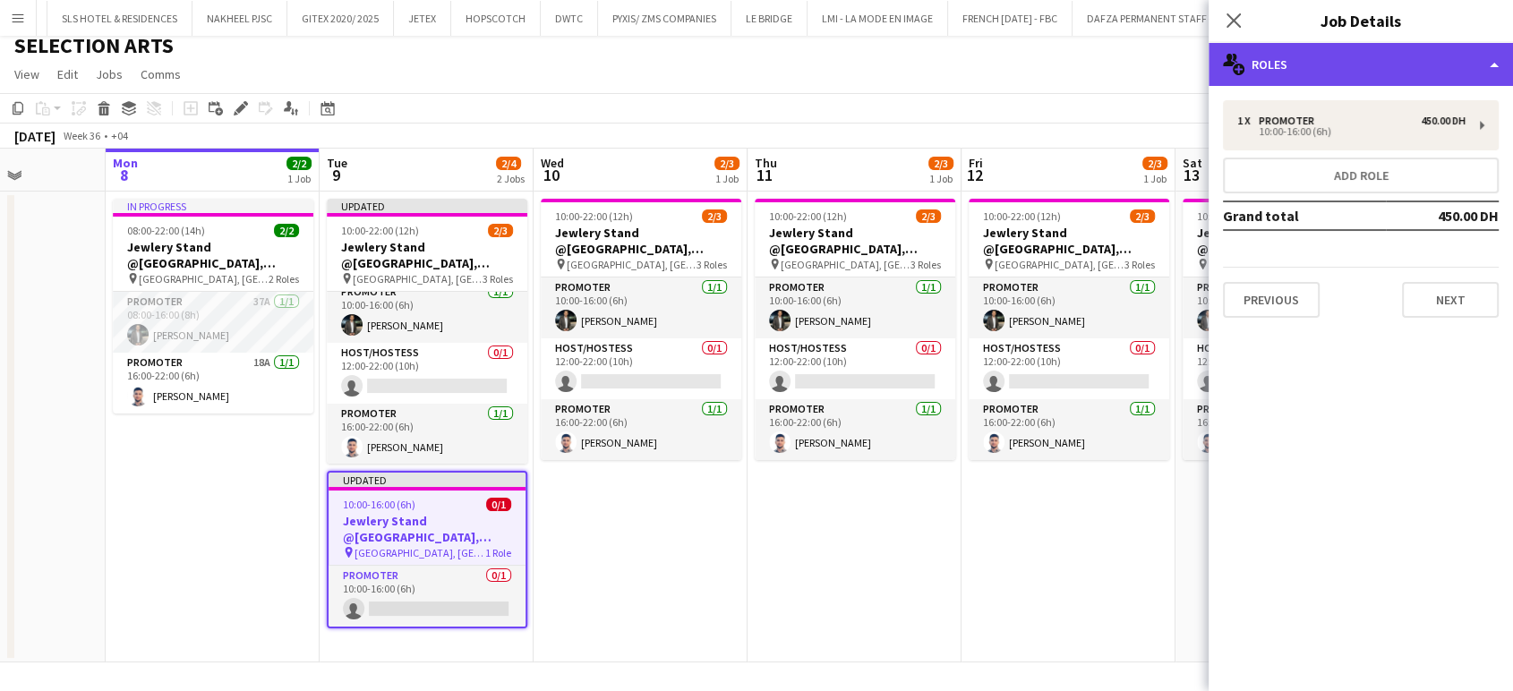
click at [1453, 67] on div "multiple-users-add Roles" at bounding box center [1361, 64] width 304 height 43
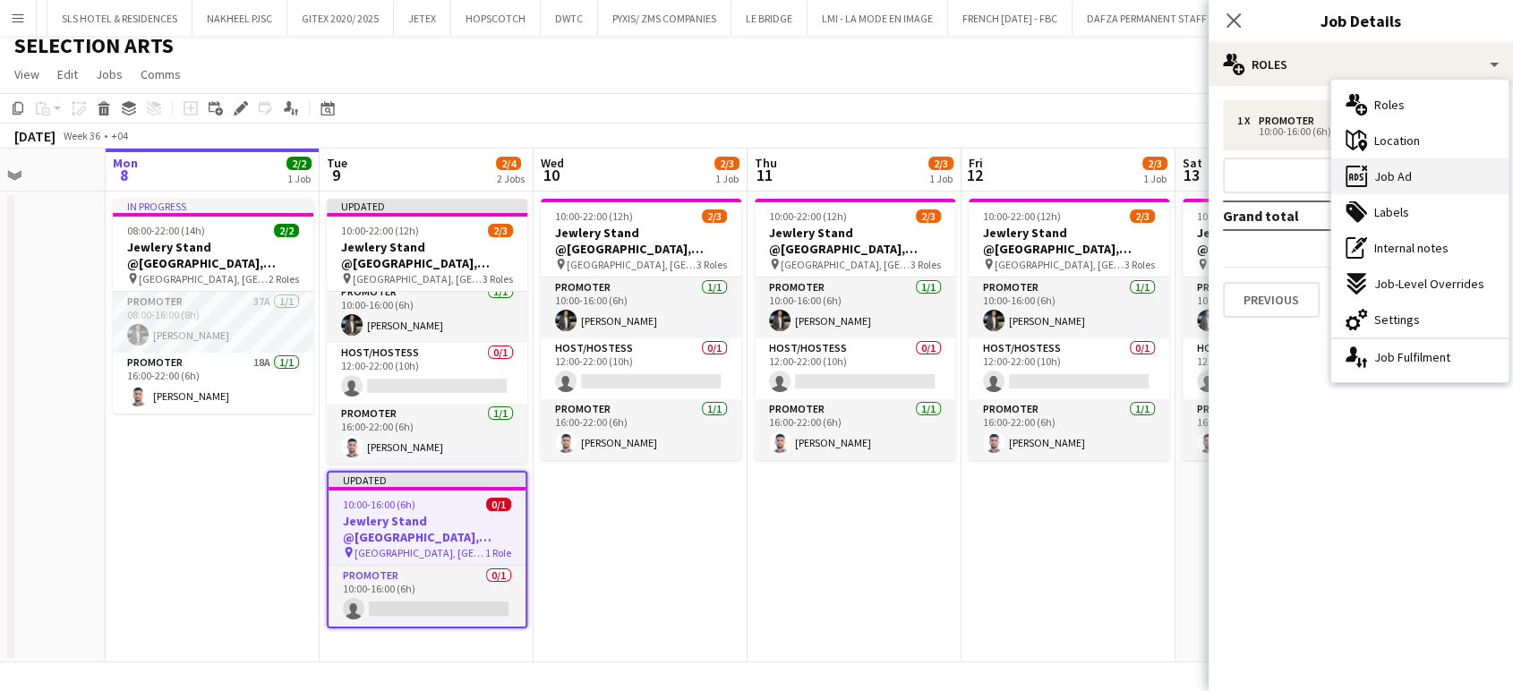
click at [1385, 177] on span "Job Ad" at bounding box center [1394, 176] width 38 height 16
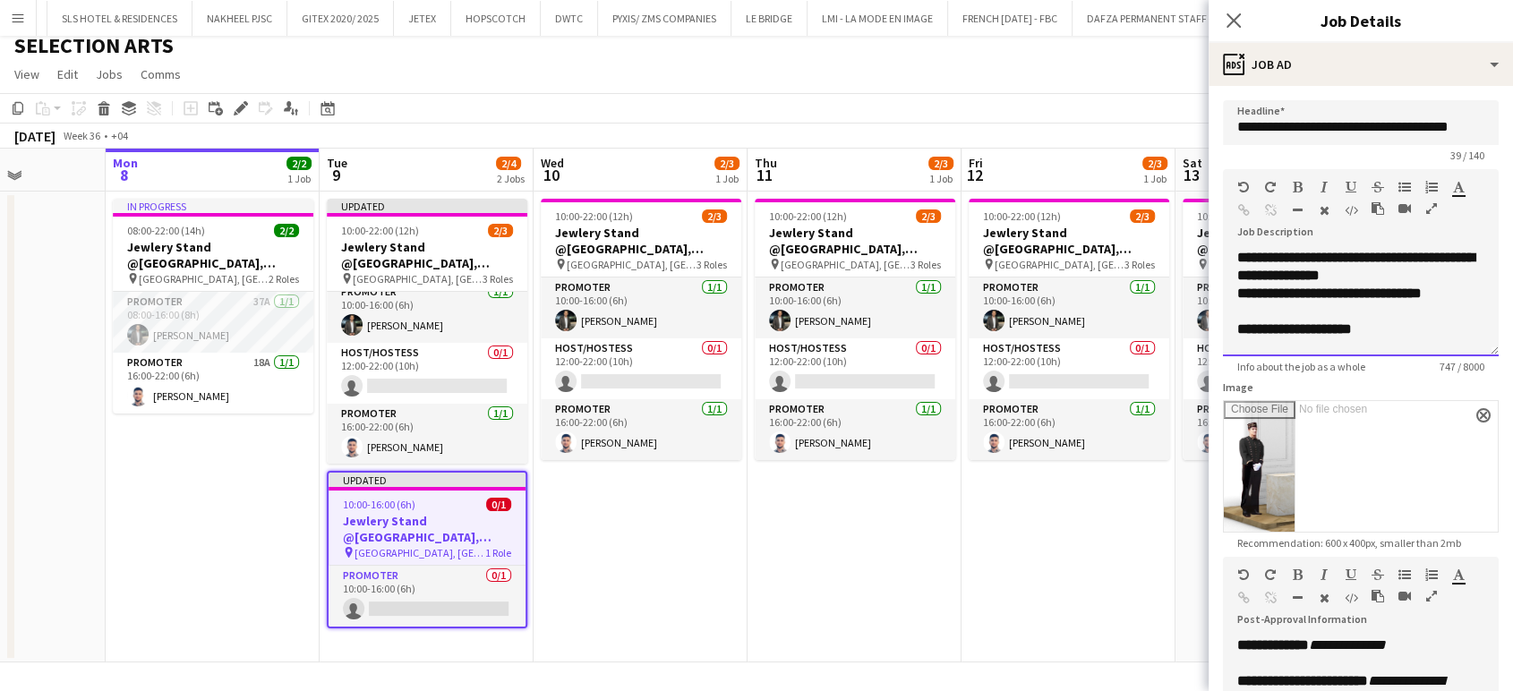
click at [1438, 208] on div at bounding box center [1412, 211] width 81 height 21
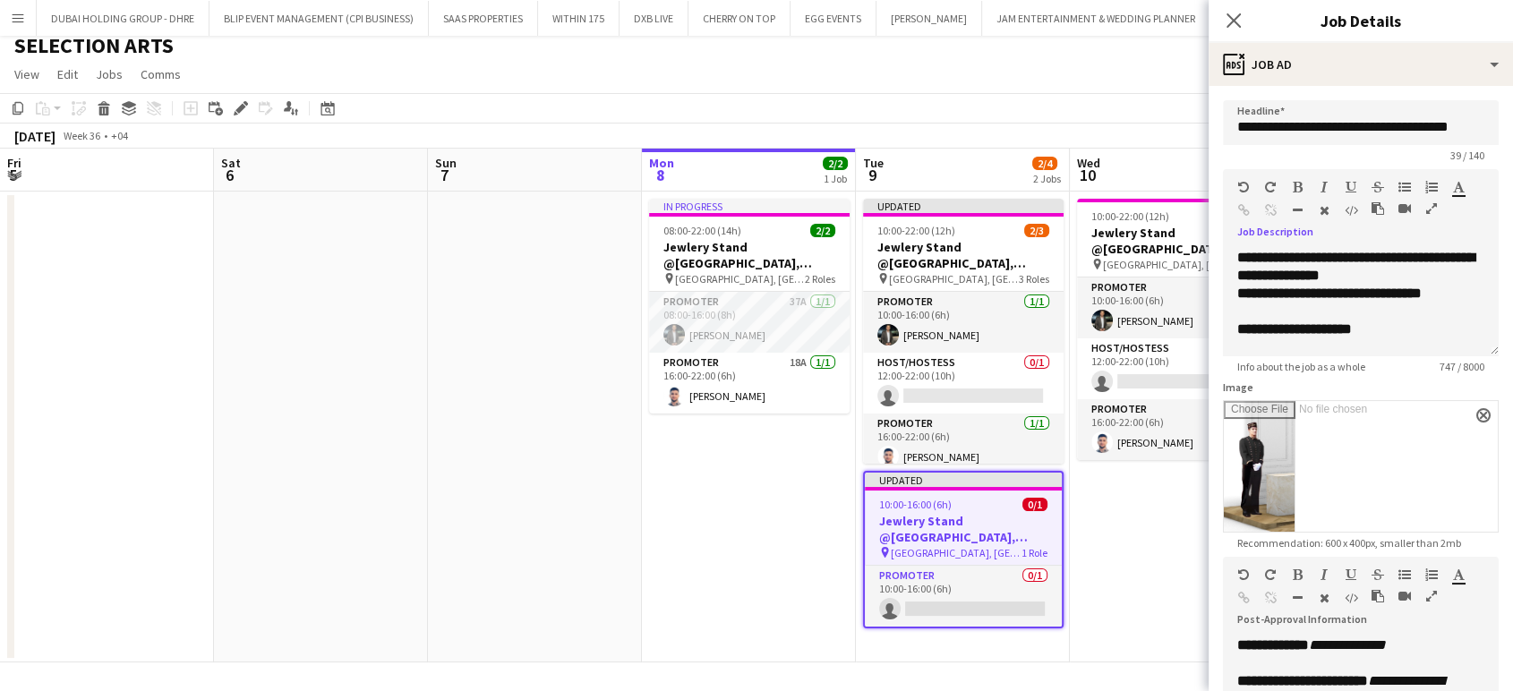
scroll to position [10, 0]
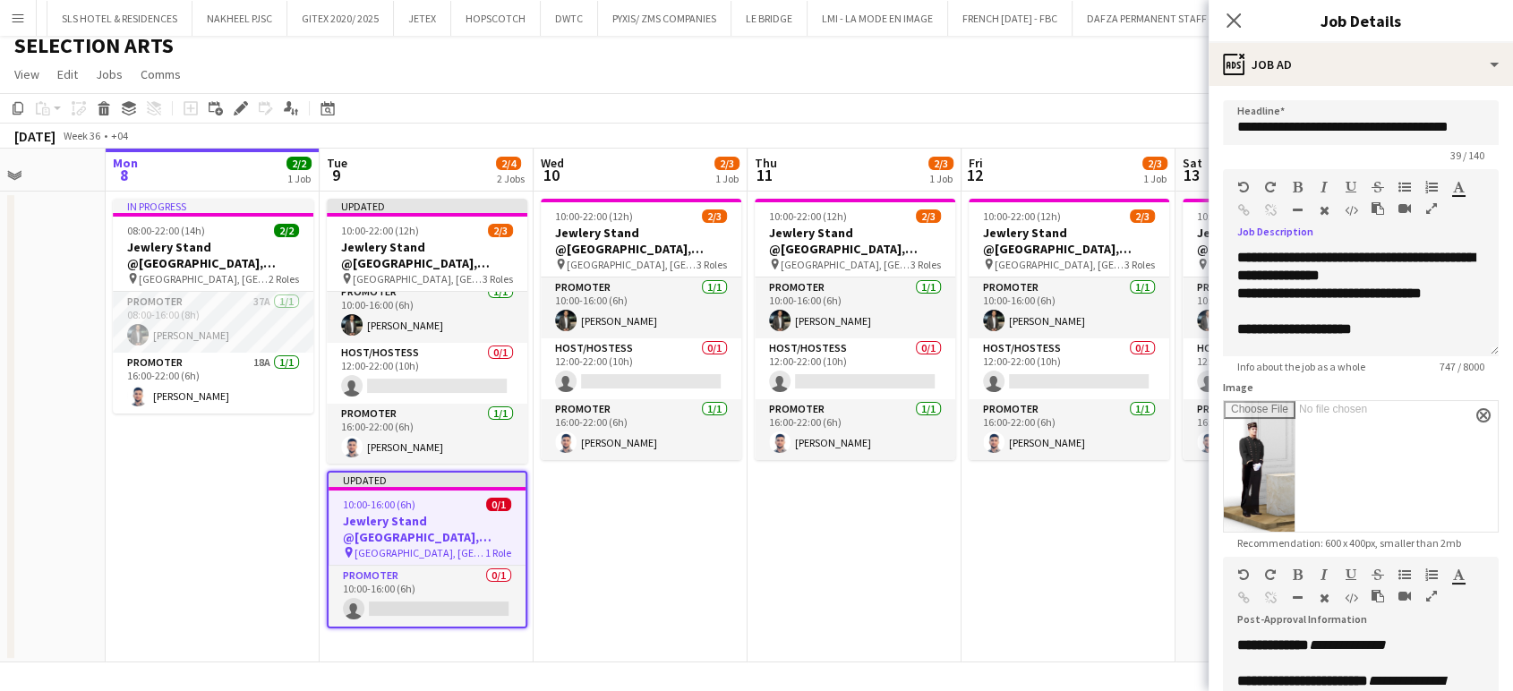
click at [1435, 211] on icon "button" at bounding box center [1432, 208] width 11 height 13
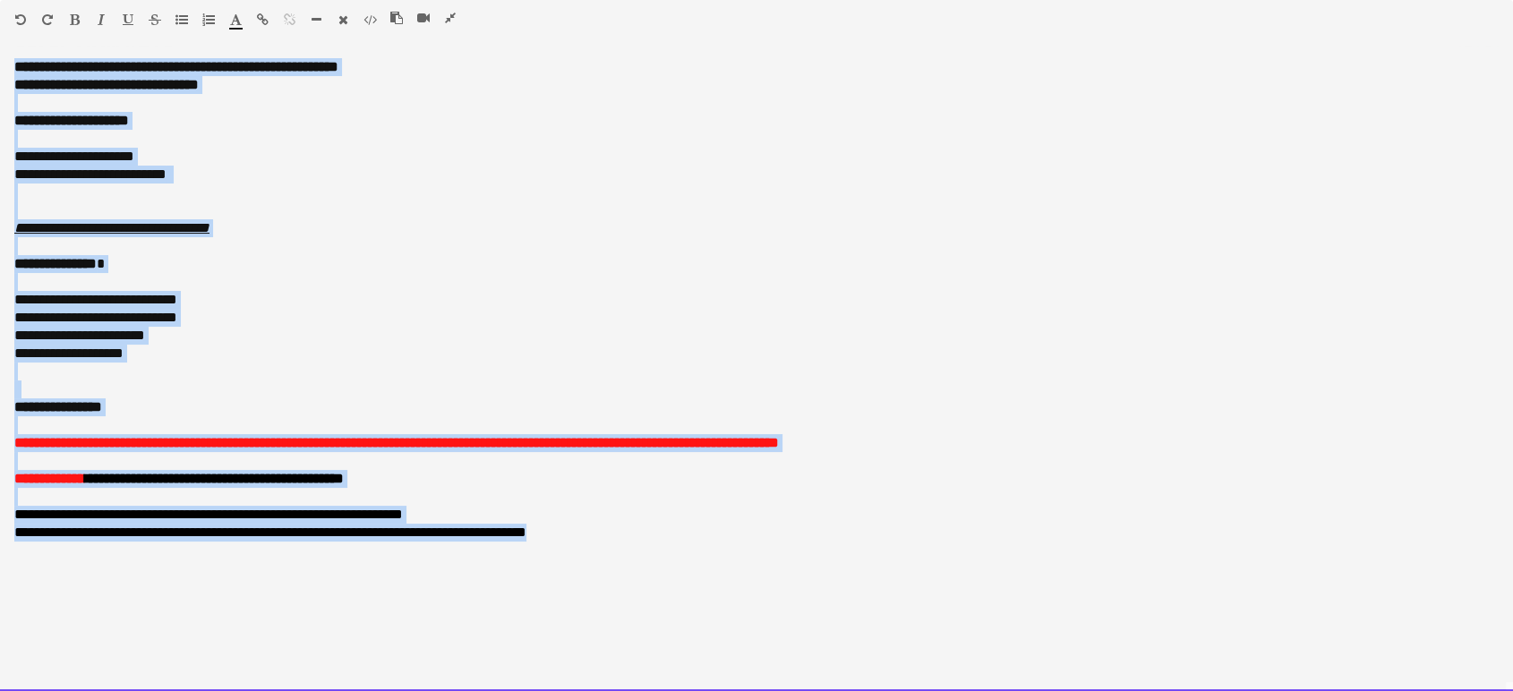
drag, startPoint x: 21, startPoint y: 62, endPoint x: 996, endPoint y: 637, distance: 1131.3
click at [996, 637] on div "**********" at bounding box center [756, 374] width 1513 height 633
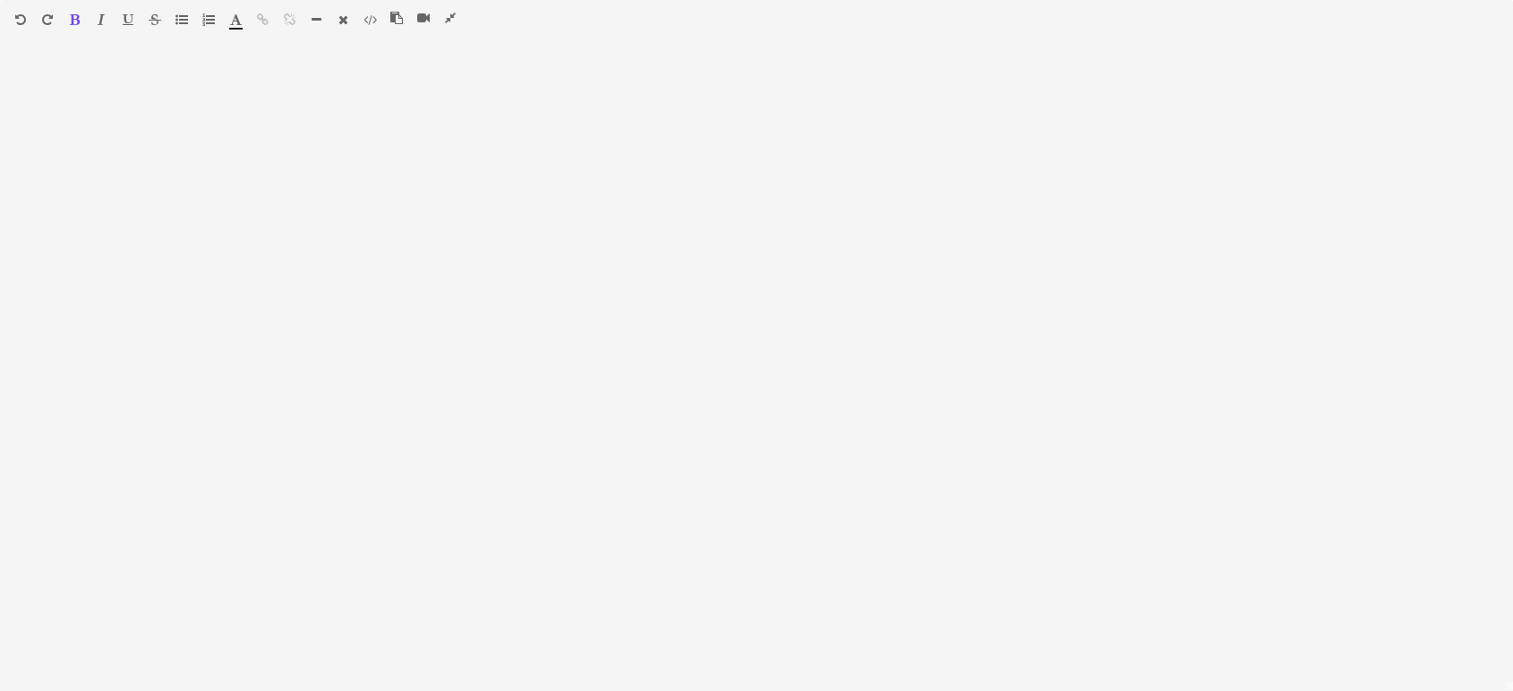
click at [451, 22] on icon "button" at bounding box center [450, 18] width 11 height 13
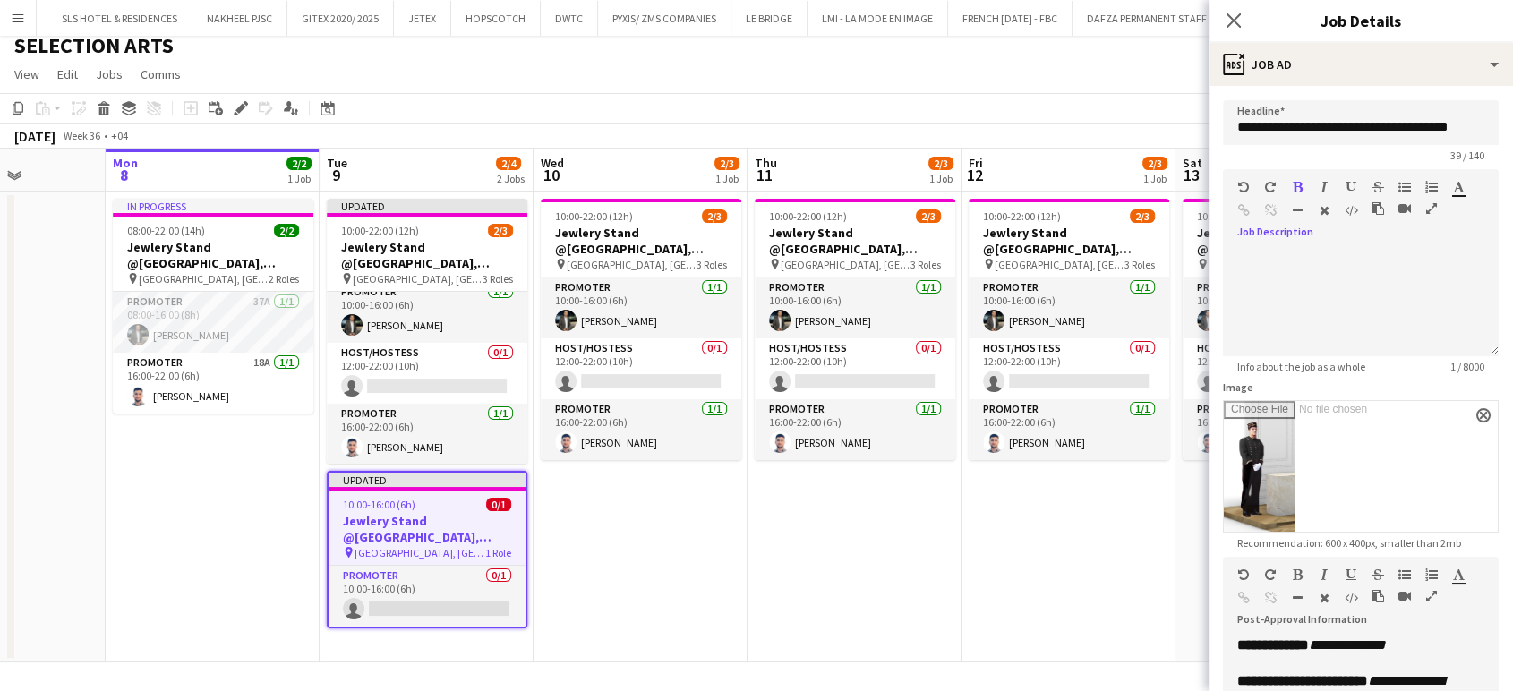
click at [688, 596] on app-date-cell "10:00-22:00 (12h) 2/3 Jewlery Stand @[GEOGRAPHIC_DATA], [GEOGRAPHIC_DATA] pin […" at bounding box center [641, 427] width 214 height 471
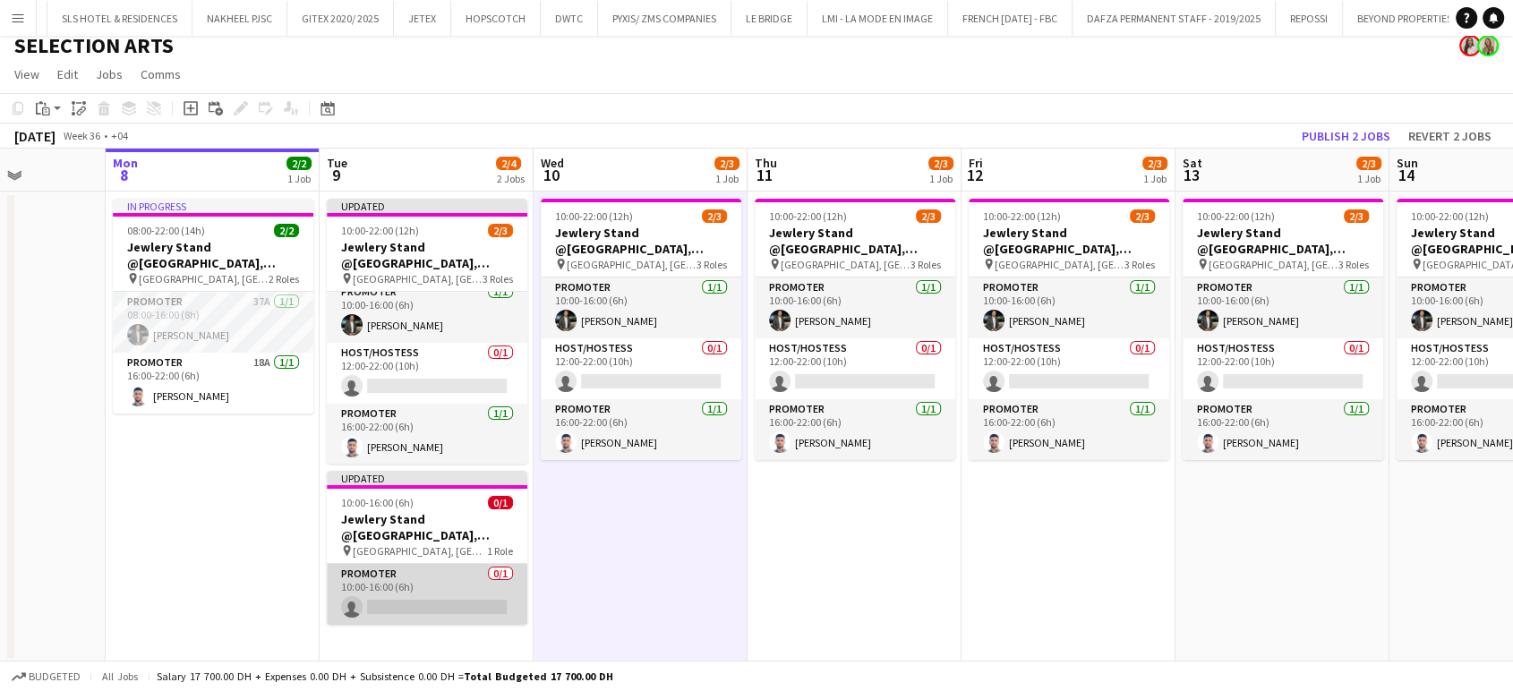
click at [469, 596] on app-card-role "Promoter 0/1 10:00-16:00 (6h) single-neutral-actions" at bounding box center [427, 594] width 201 height 61
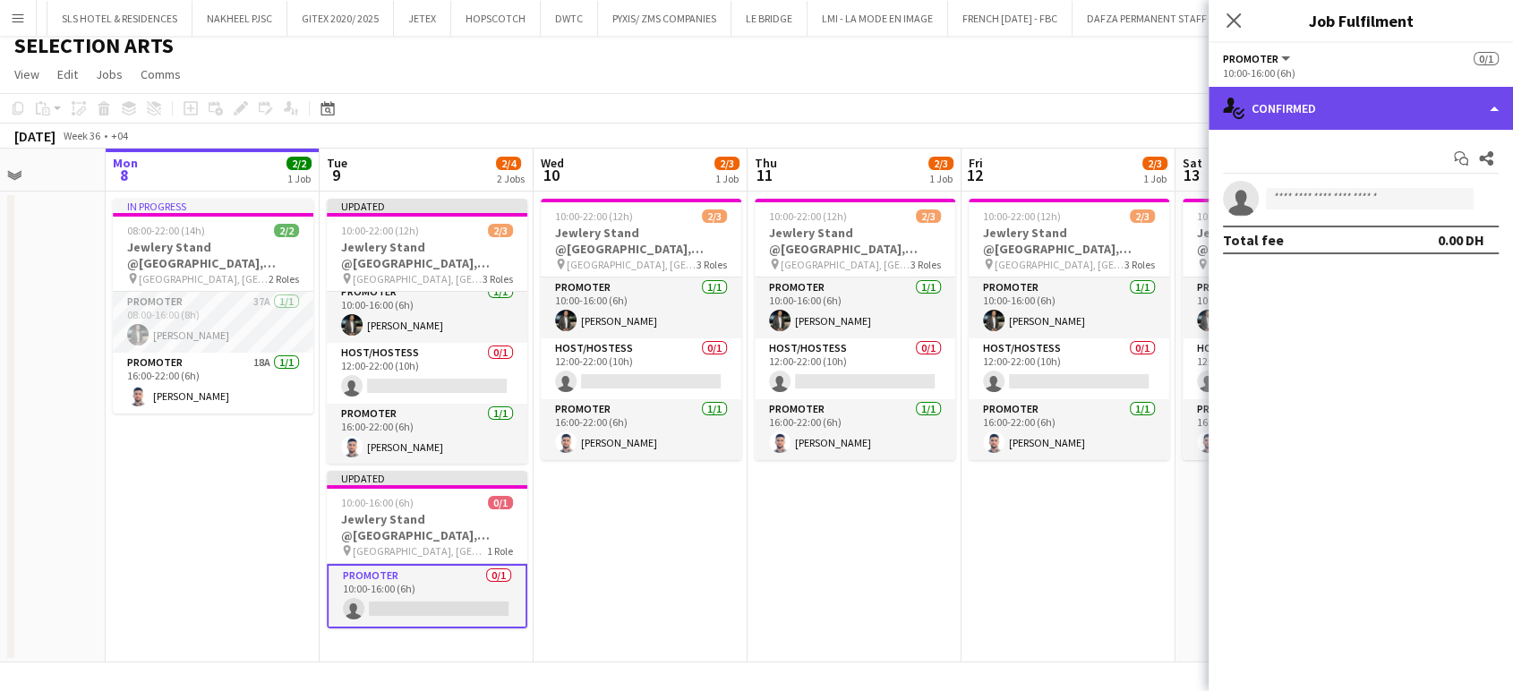
click at [1493, 103] on div "single-neutral-actions-check-2 Confirmed" at bounding box center [1361, 108] width 304 height 43
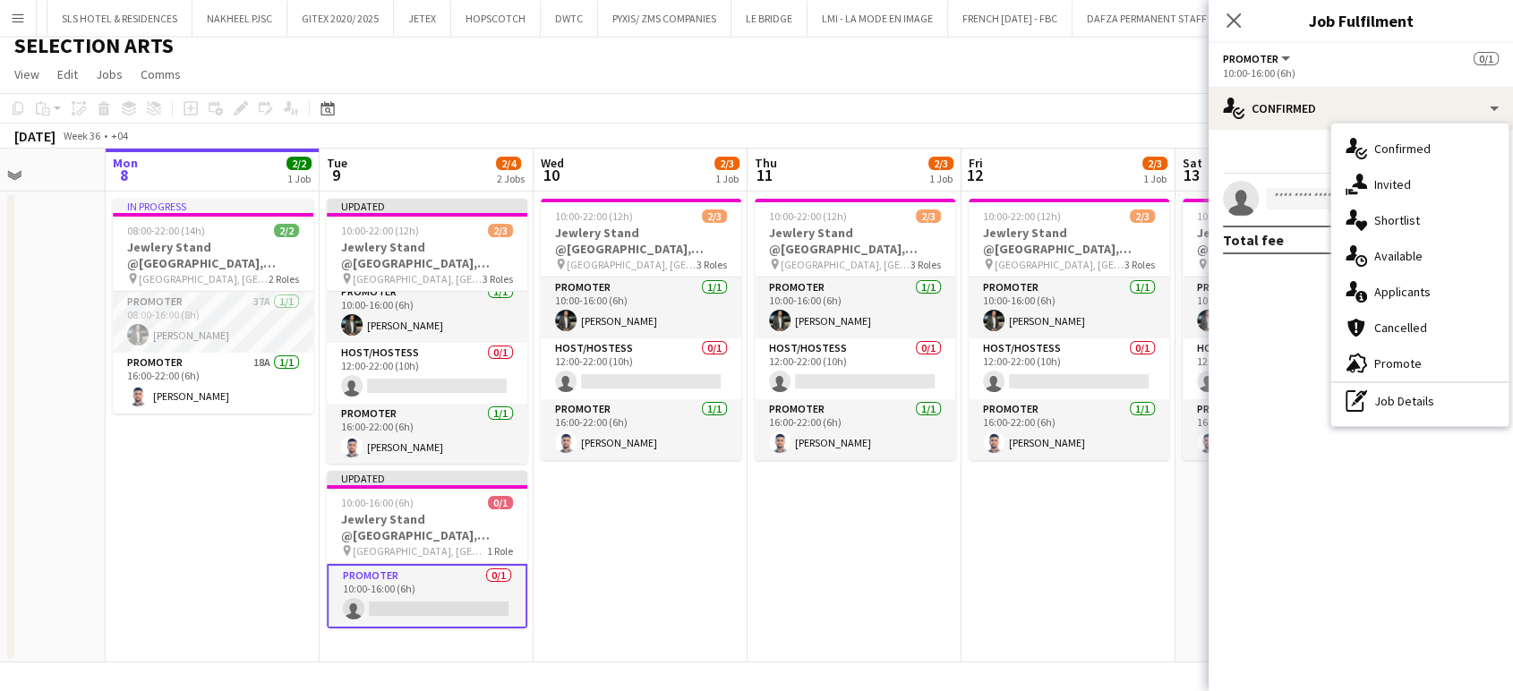
click at [1404, 400] on div "pen-write Job Details" at bounding box center [1420, 401] width 177 height 36
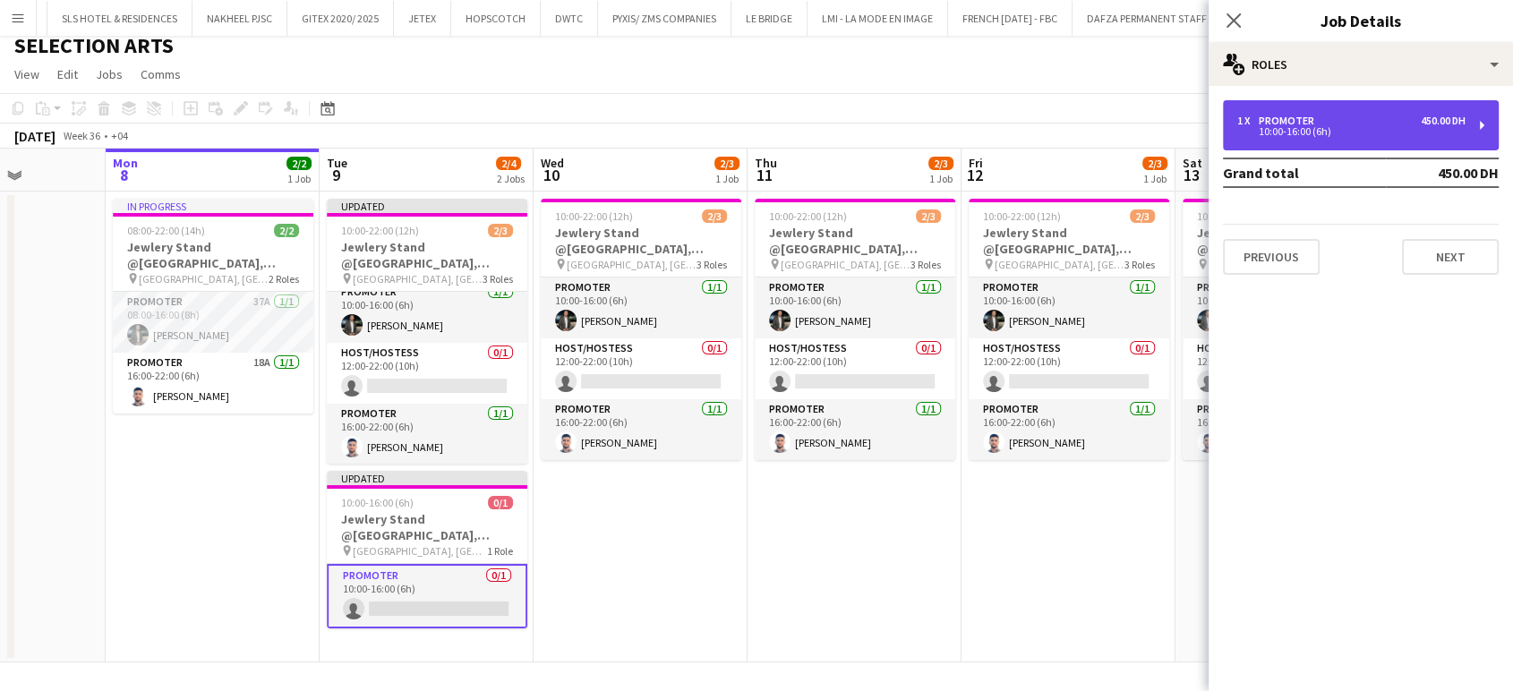
click at [1323, 127] on div "10:00-16:00 (6h)" at bounding box center [1352, 131] width 228 height 9
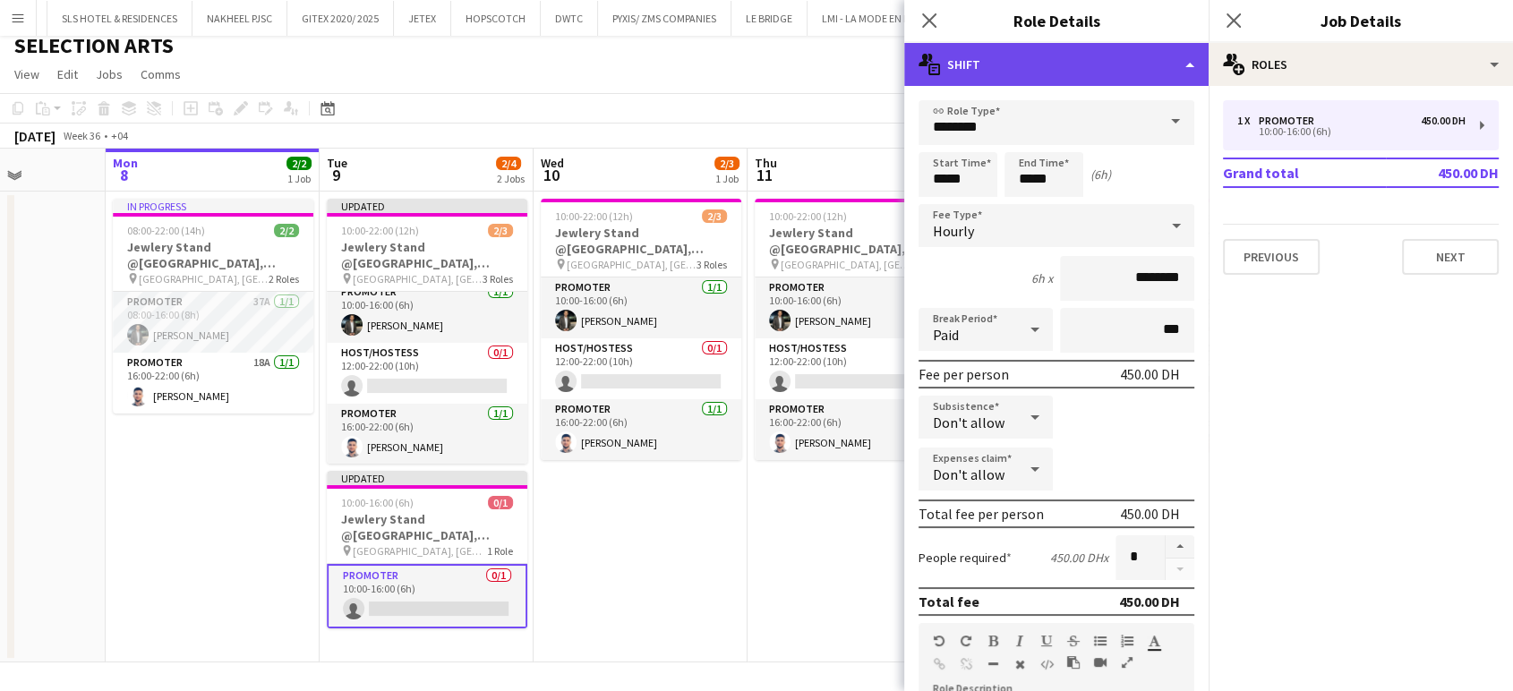
click at [1144, 63] on div "multiple-actions-text Shift" at bounding box center [1056, 64] width 304 height 43
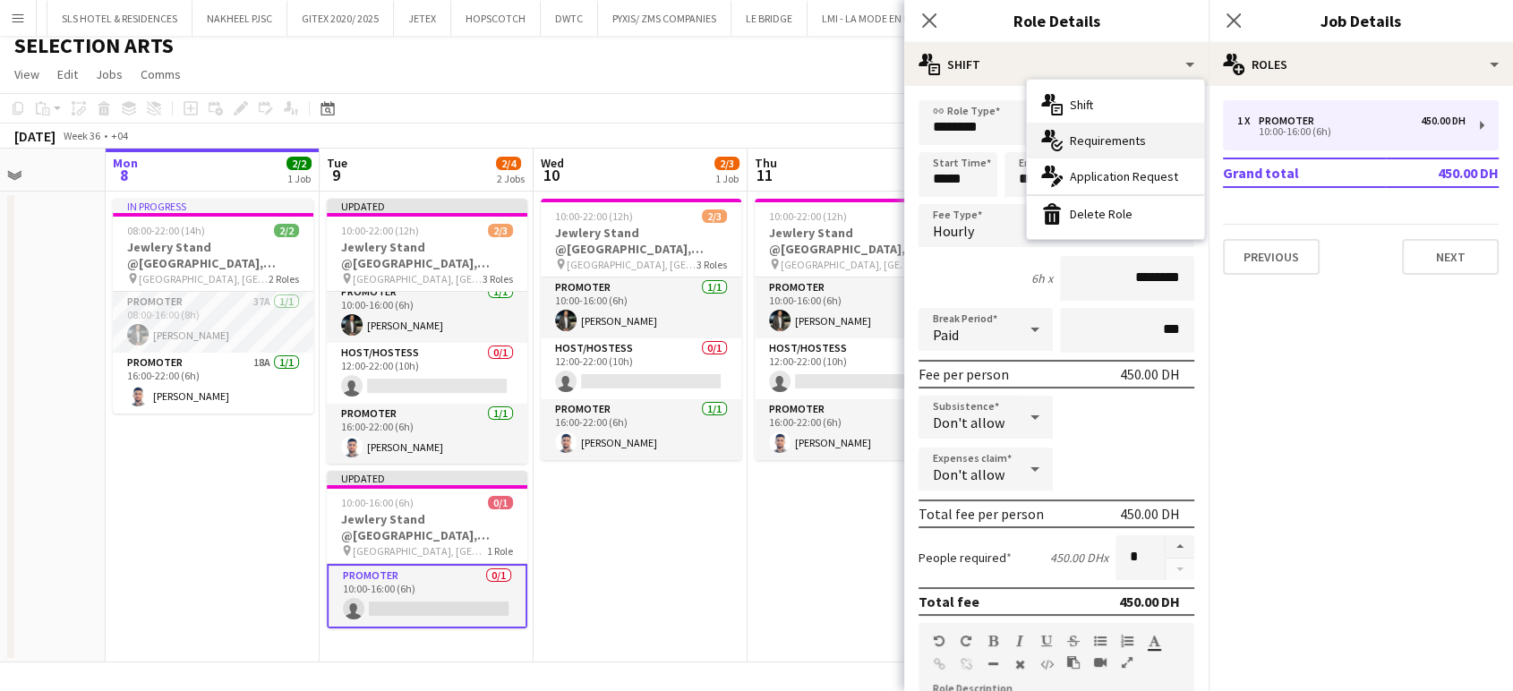
click at [1110, 140] on span "Requirements" at bounding box center [1108, 141] width 76 height 16
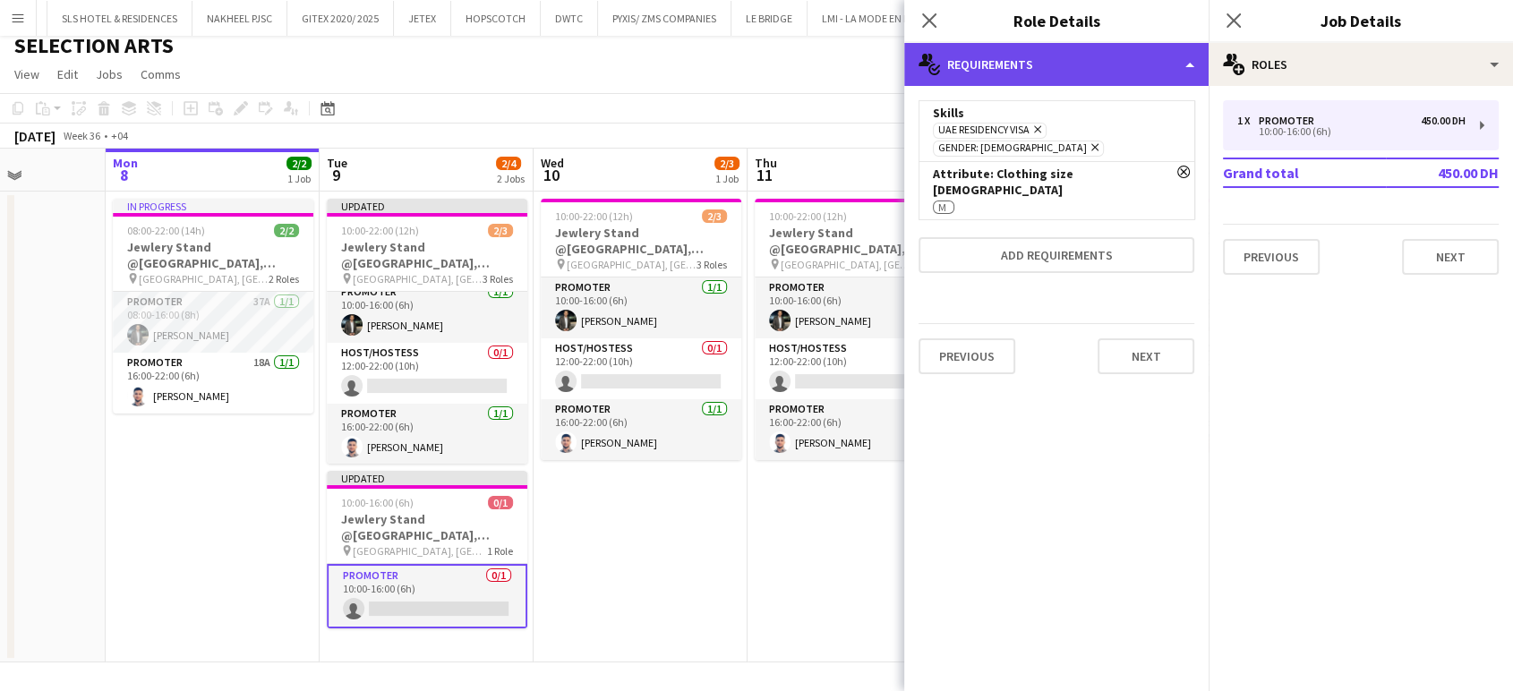
click at [1173, 55] on div "multiple-actions-check-2 Requirements" at bounding box center [1056, 64] width 304 height 43
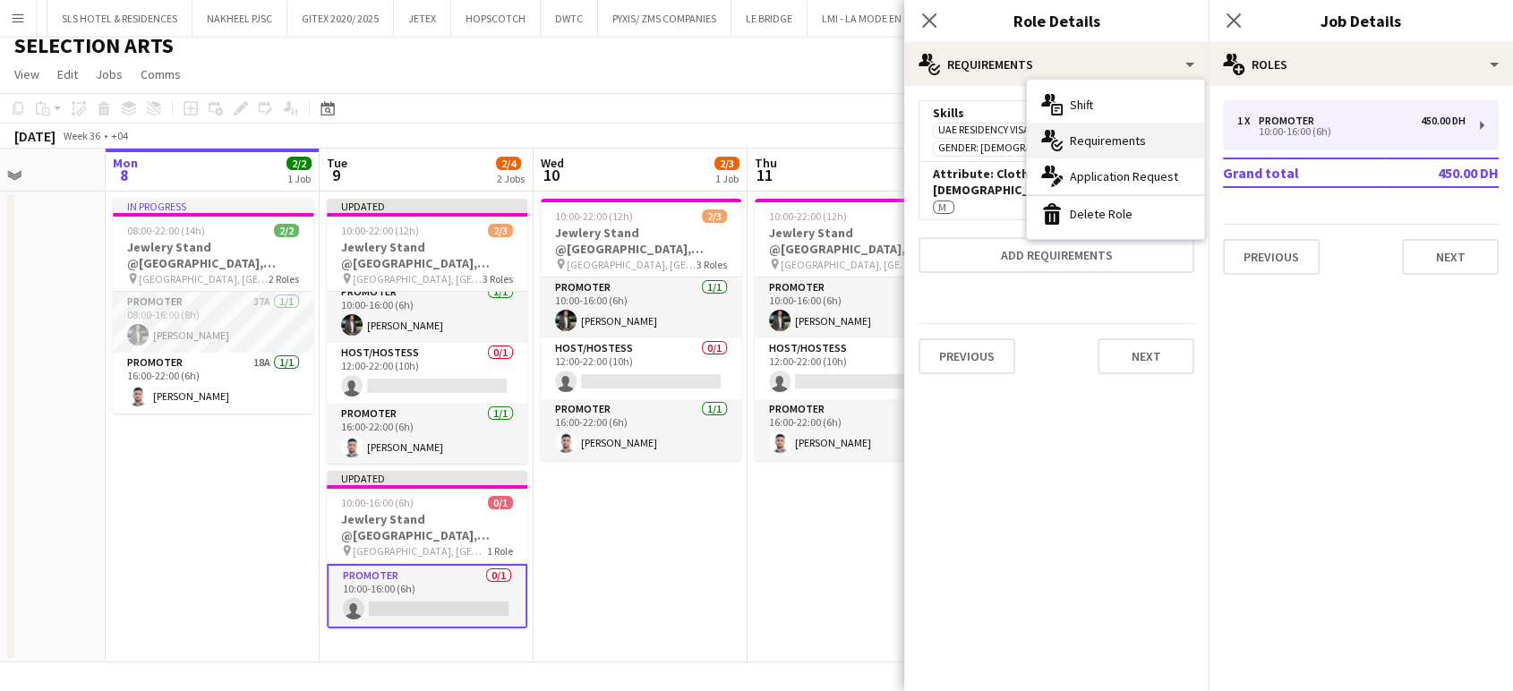
click at [1112, 146] on span "Requirements" at bounding box center [1108, 141] width 76 height 16
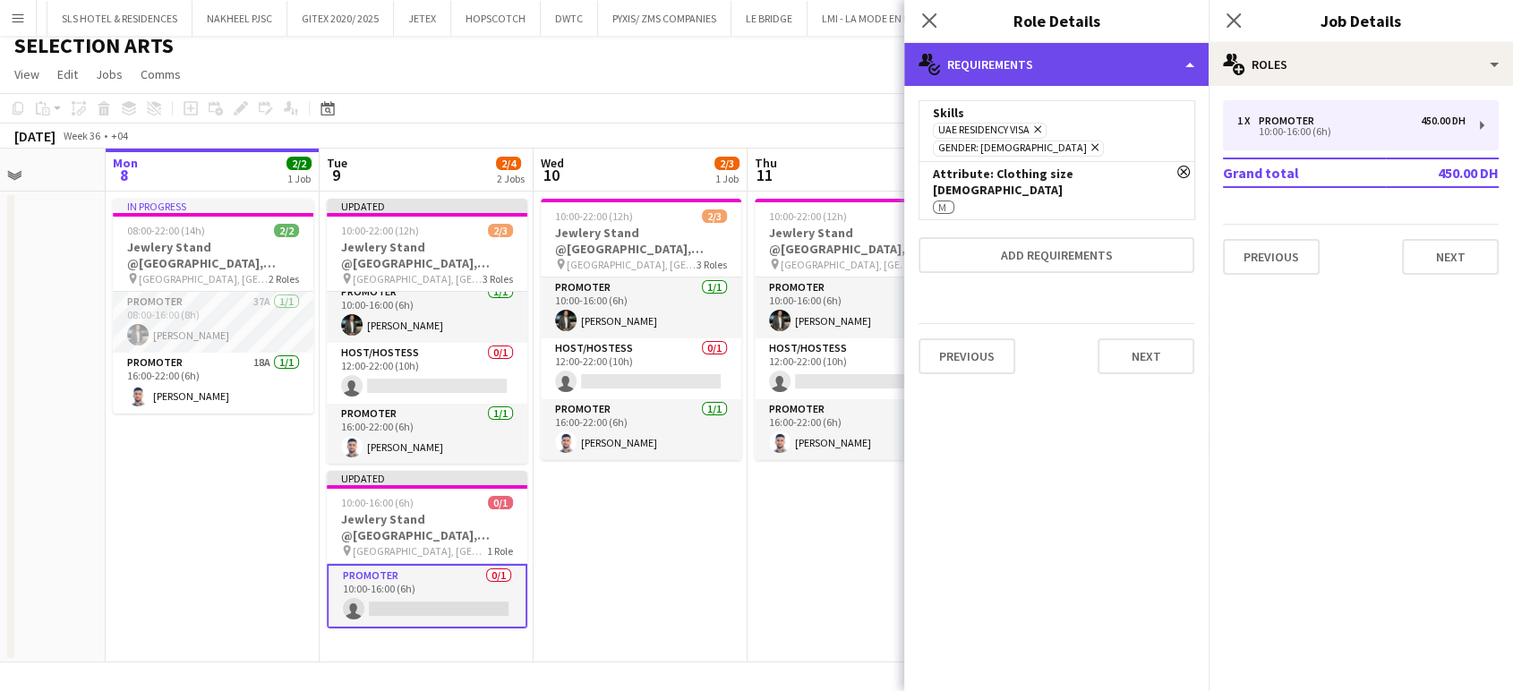
click at [1110, 64] on div "multiple-actions-check-2 Requirements" at bounding box center [1056, 64] width 304 height 43
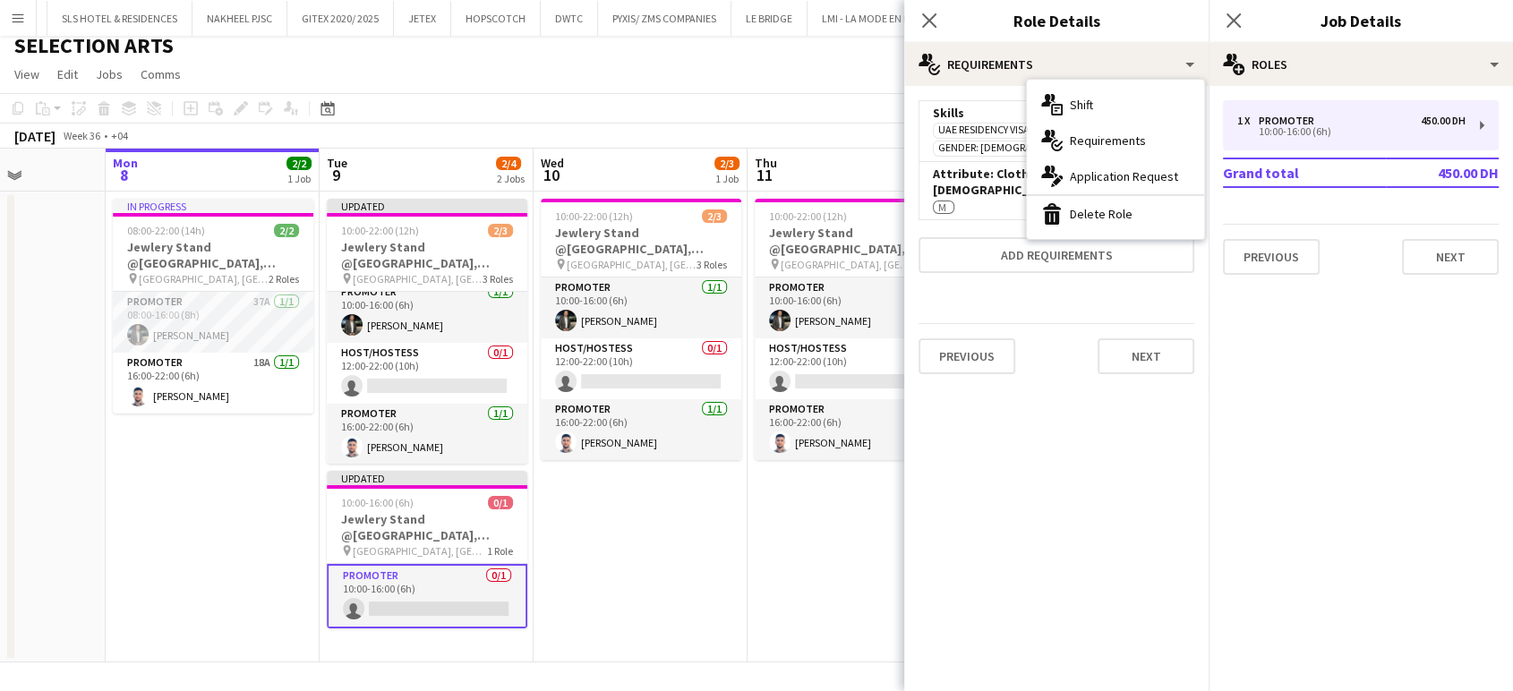
drag, startPoint x: 982, startPoint y: 184, endPoint x: 1021, endPoint y: 227, distance: 57.7
click at [982, 184] on div "Remove Attribute: Clothing size MALE M" at bounding box center [1057, 190] width 276 height 58
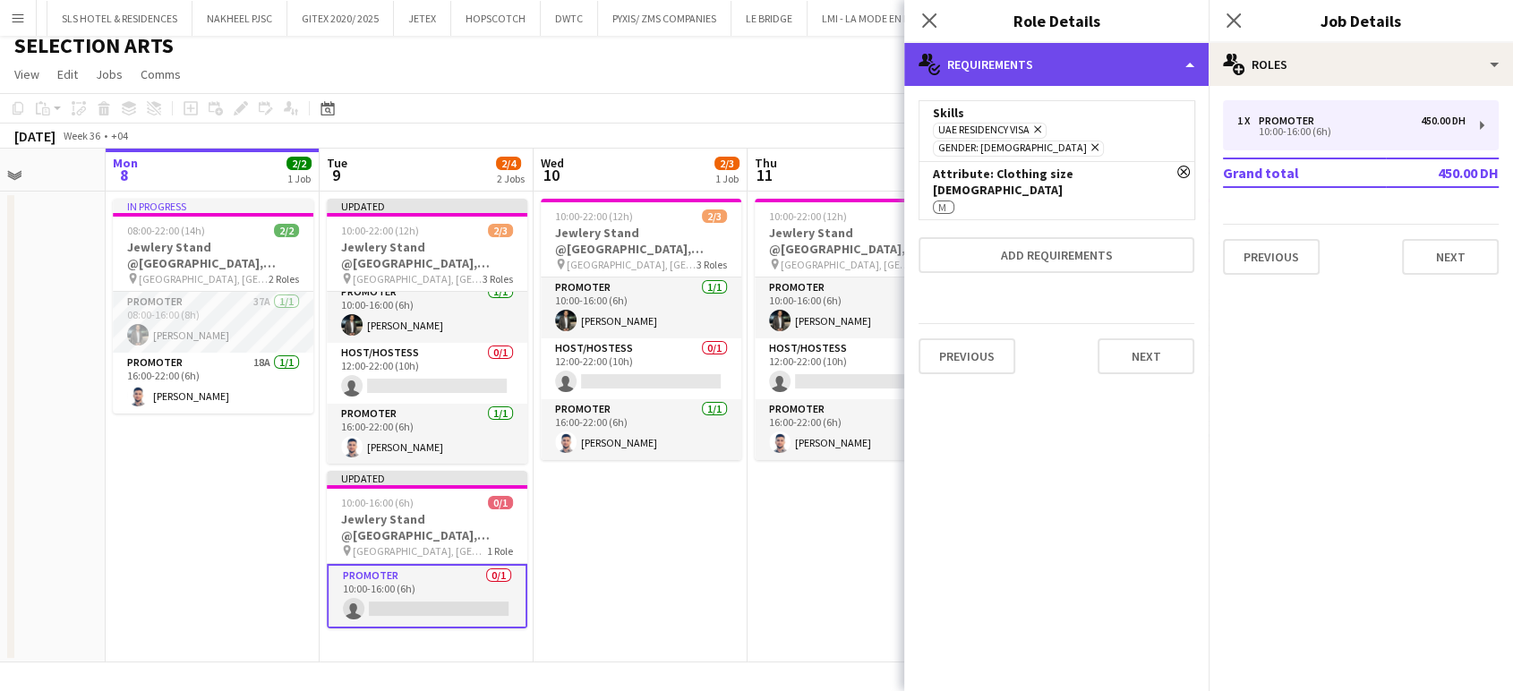
click at [1173, 56] on div "multiple-actions-check-2 Requirements" at bounding box center [1056, 64] width 304 height 43
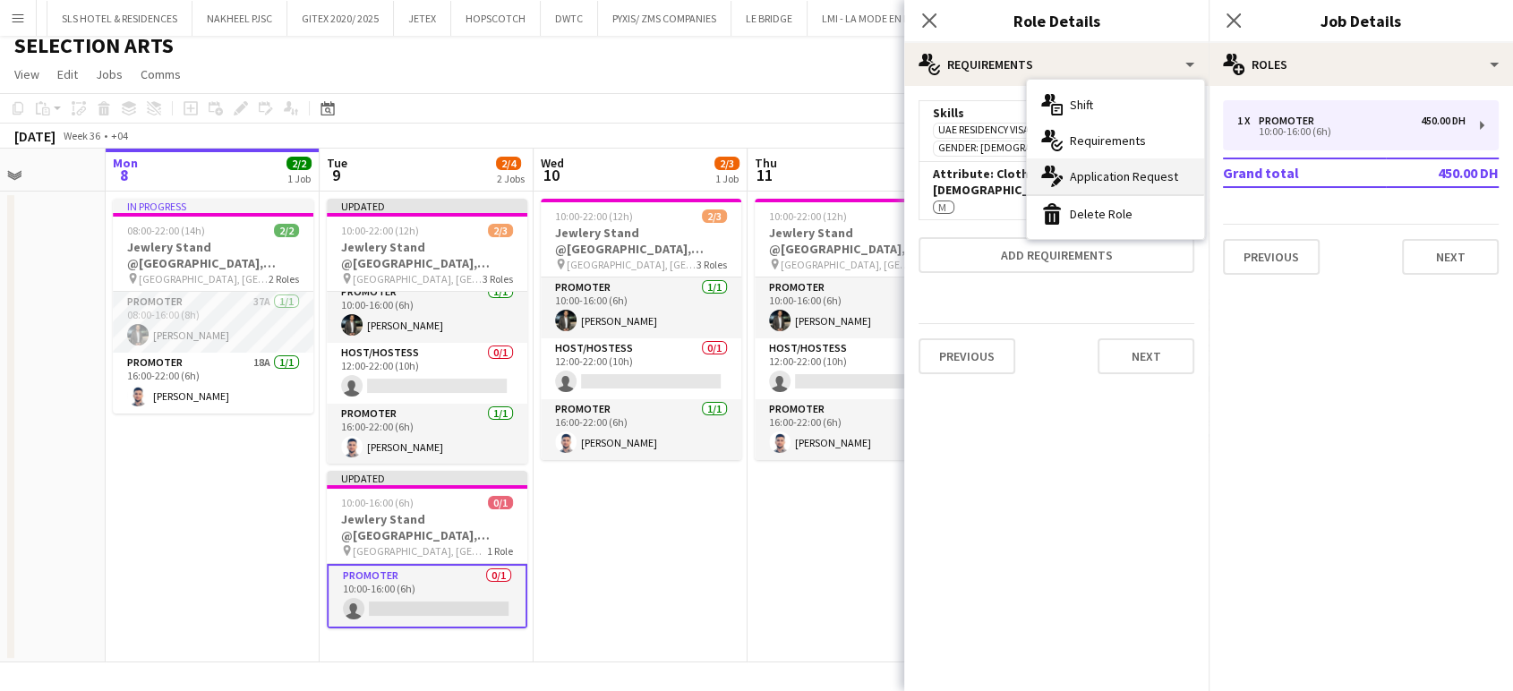
click at [1125, 182] on span "Application Request" at bounding box center [1124, 176] width 108 height 16
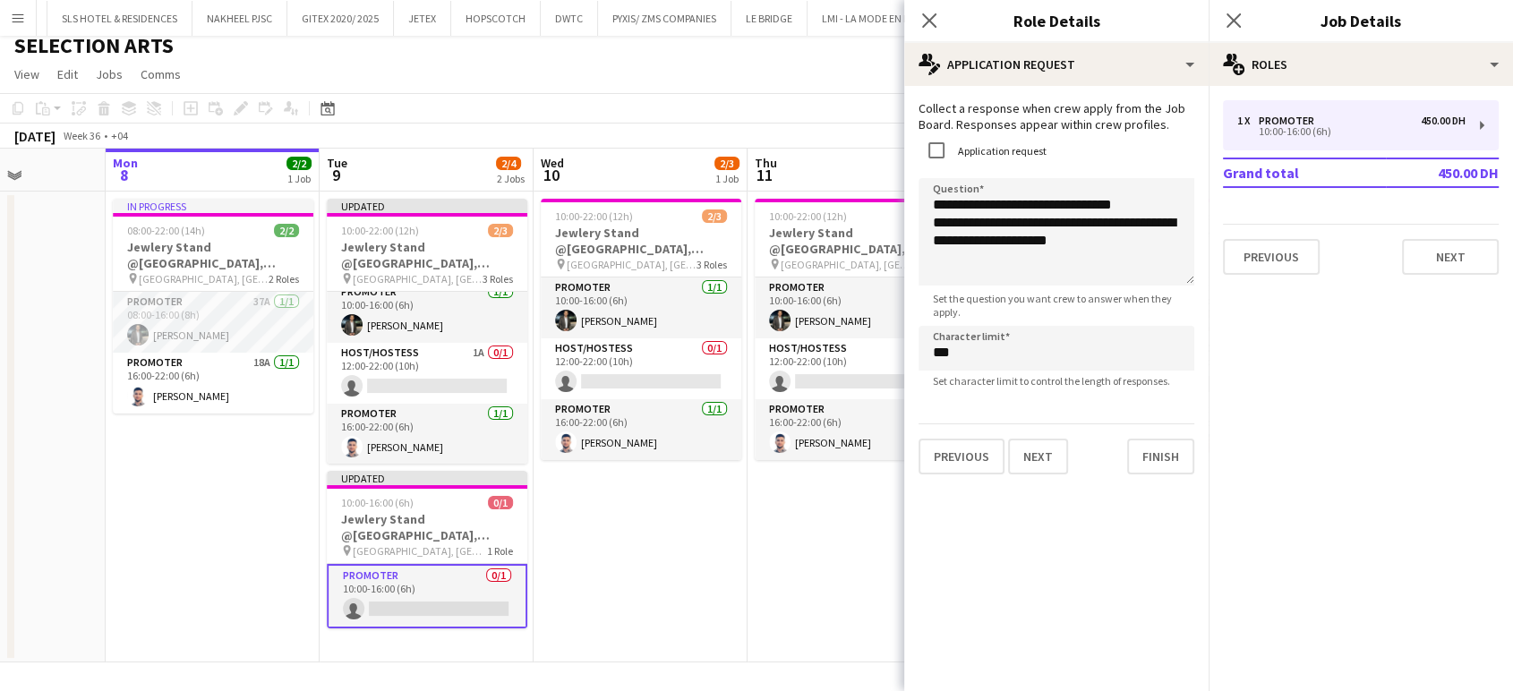
click at [722, 641] on app-date-cell "10:00-22:00 (12h) 2/3 Jewlery Stand @[GEOGRAPHIC_DATA], [GEOGRAPHIC_DATA] pin […" at bounding box center [641, 427] width 214 height 471
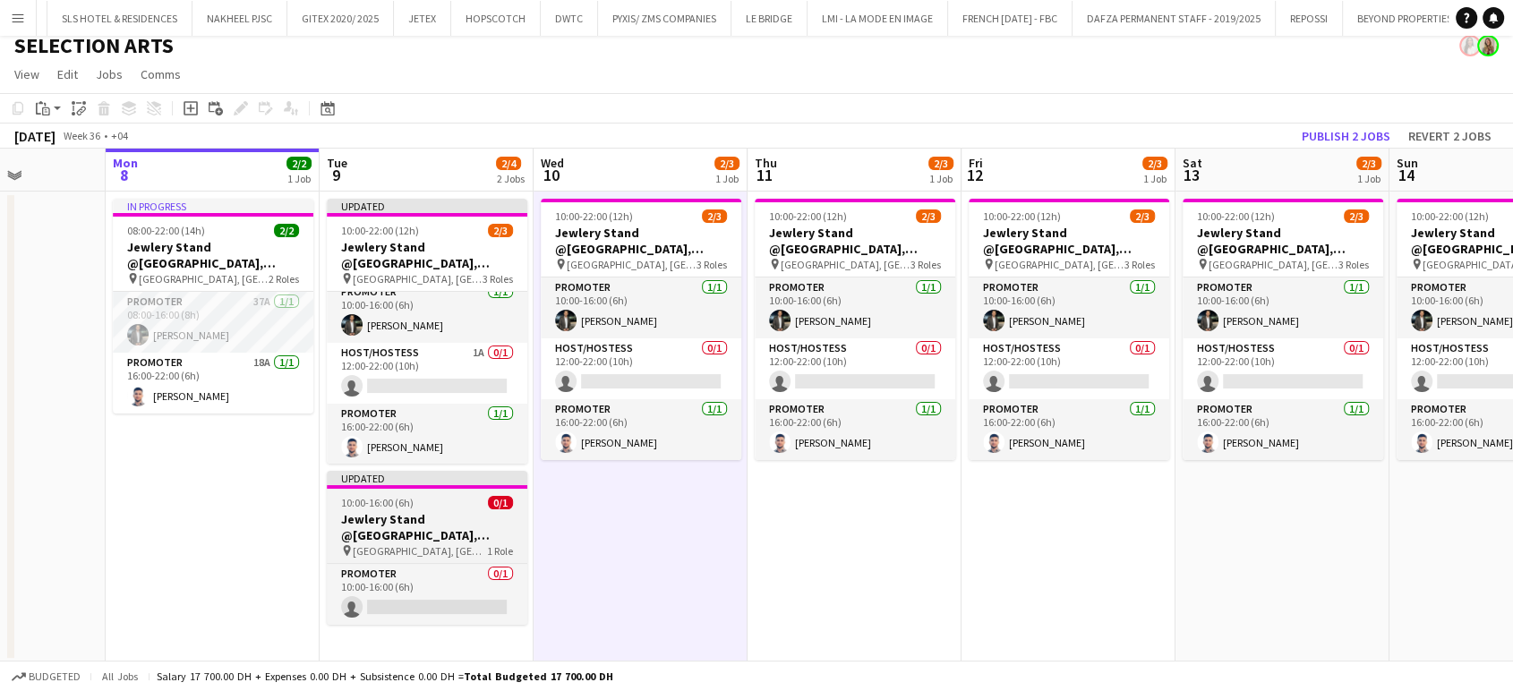
click at [374, 527] on h3 "Jewlery Stand @[GEOGRAPHIC_DATA], [GEOGRAPHIC_DATA]" at bounding box center [427, 527] width 201 height 32
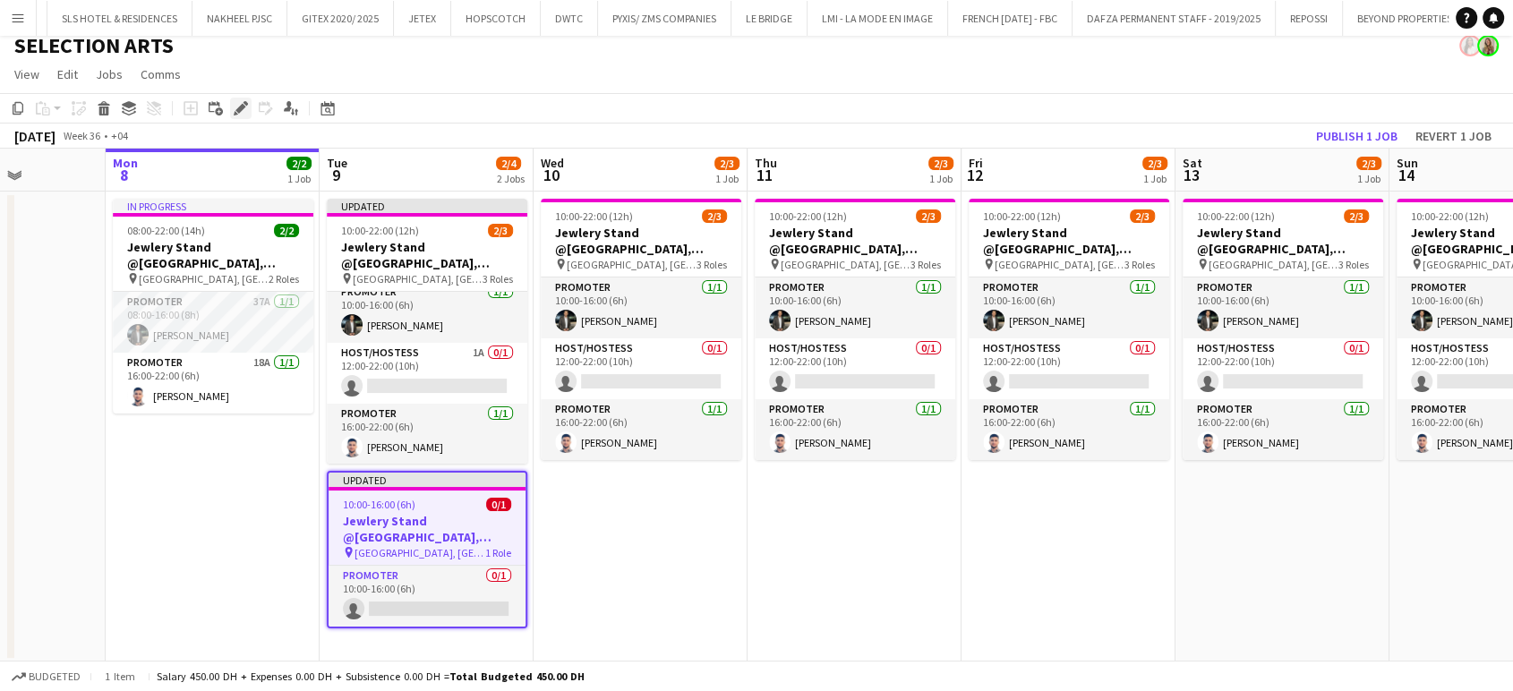
click at [240, 101] on icon "Edit" at bounding box center [241, 108] width 14 height 14
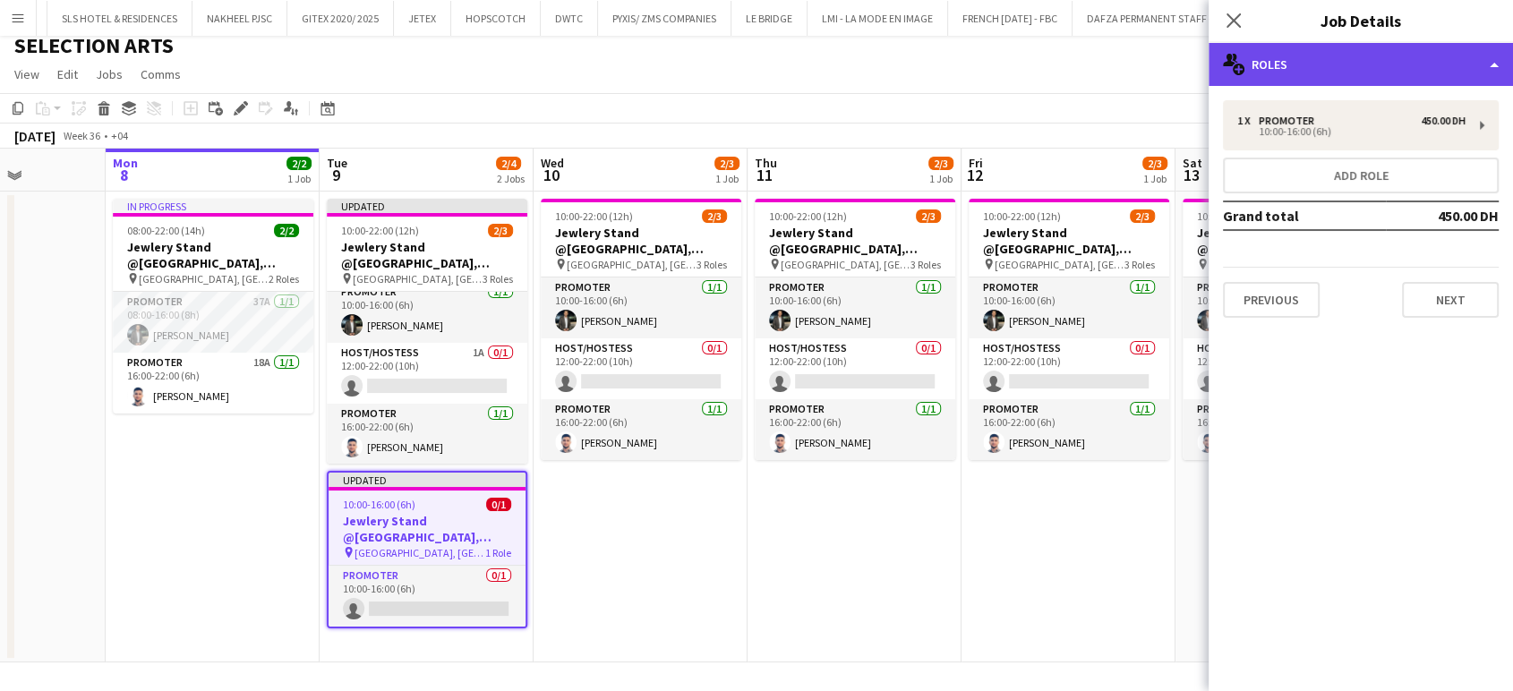
click at [1483, 56] on div "multiple-users-add Roles" at bounding box center [1361, 64] width 304 height 43
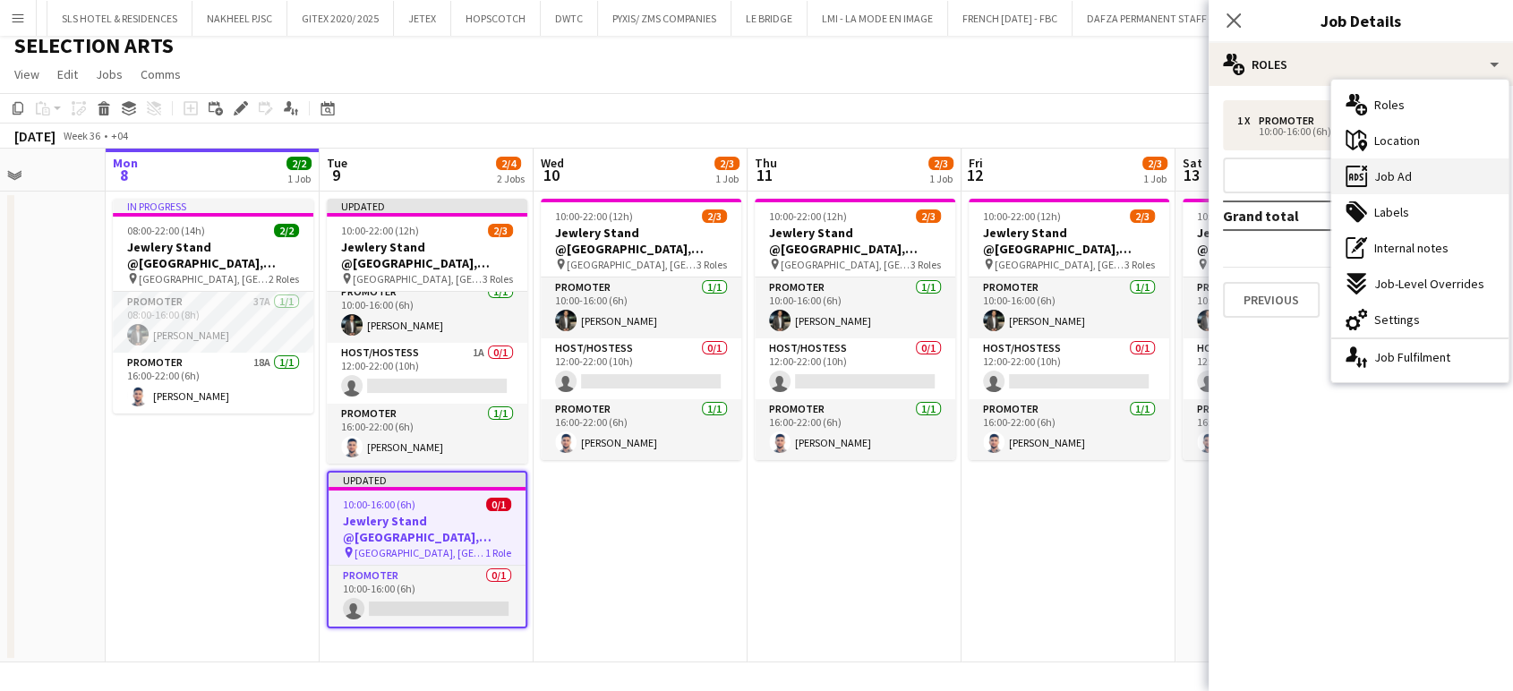
click at [1421, 193] on div "ads-window Job Ad" at bounding box center [1420, 177] width 177 height 36
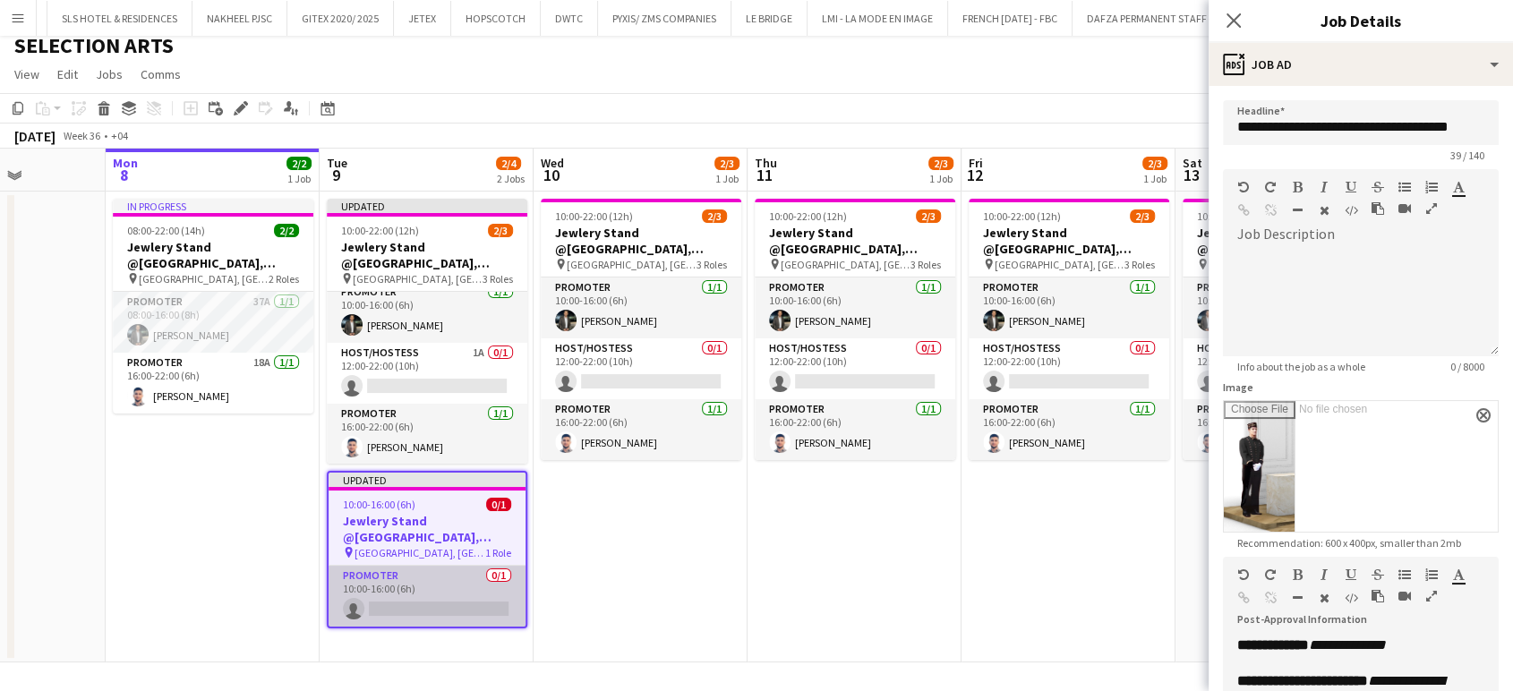
click at [458, 588] on app-card-role "Promoter 0/1 10:00-16:00 (6h) single-neutral-actions" at bounding box center [427, 596] width 197 height 61
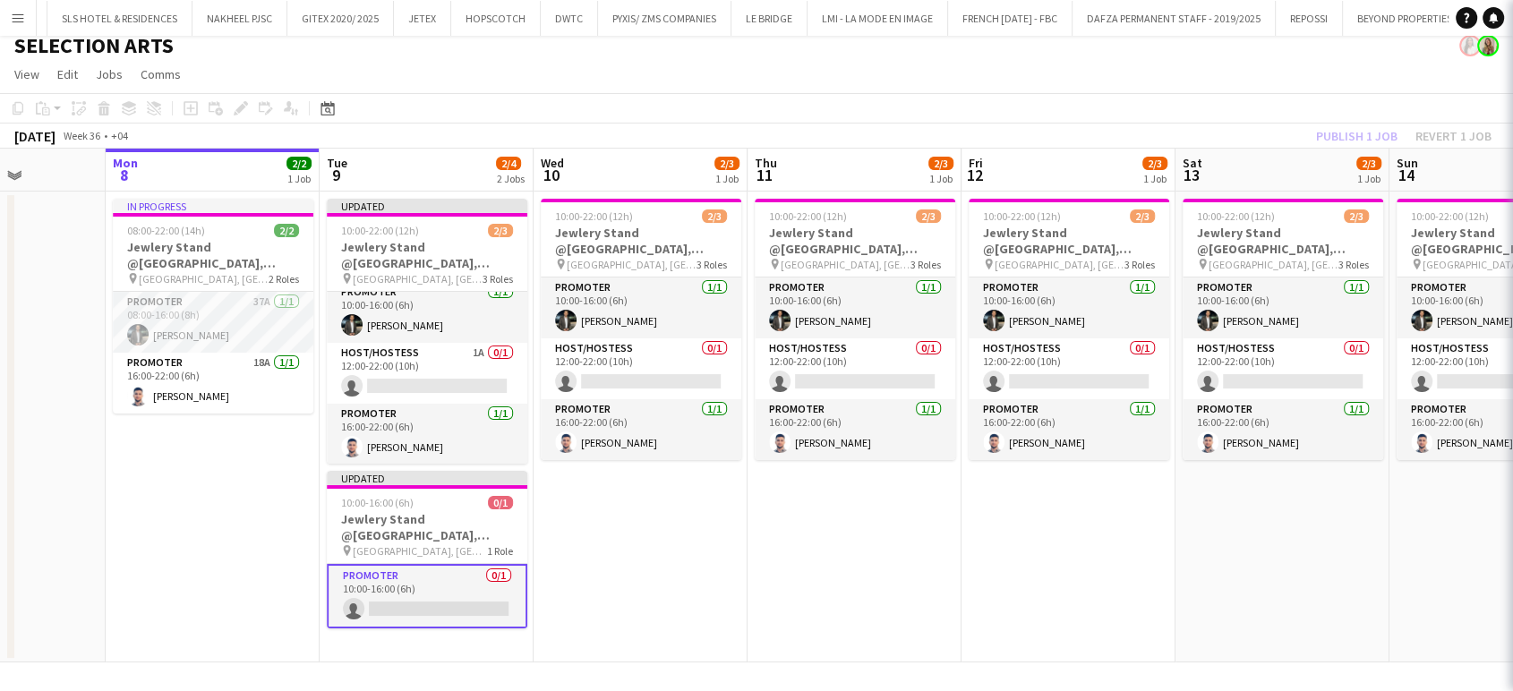
scroll to position [0, 536]
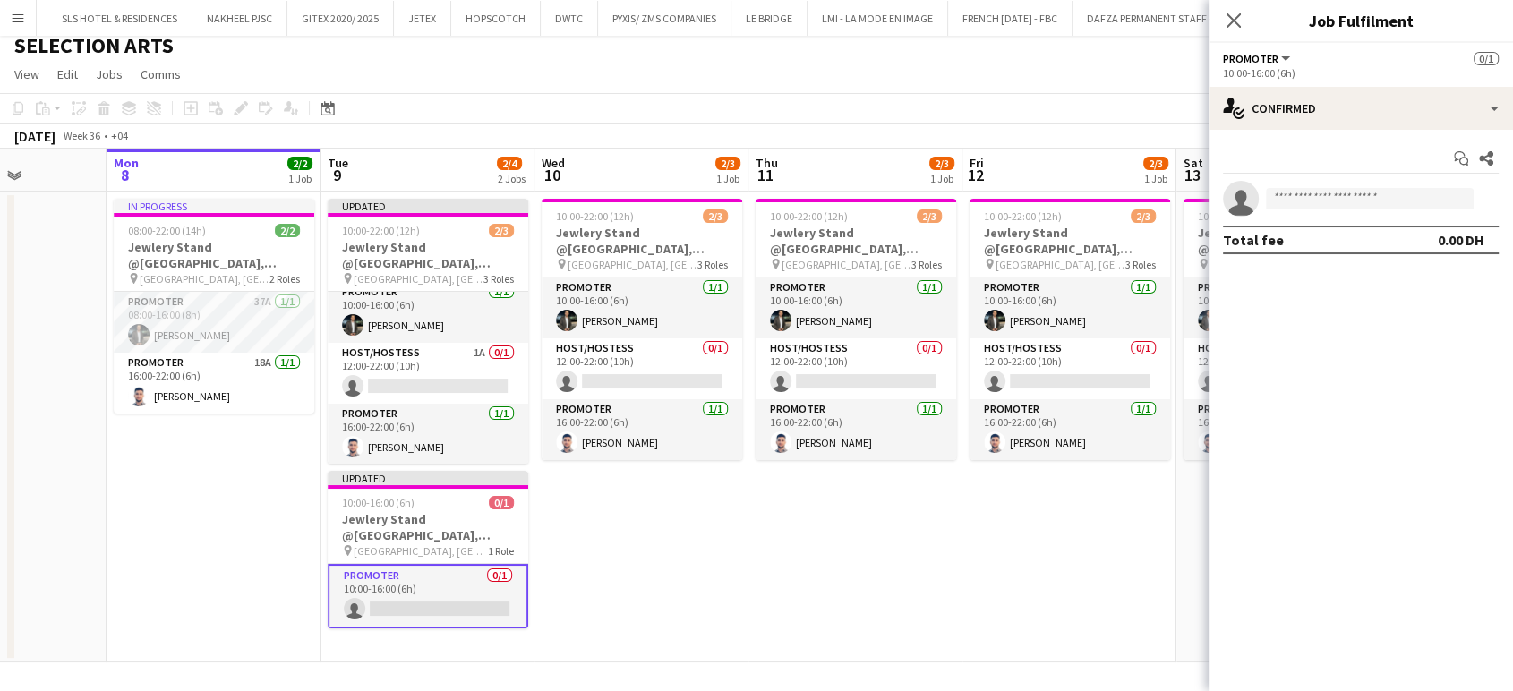
click at [483, 593] on app-card-role "Promoter 0/1 10:00-16:00 (6h) single-neutral-actions" at bounding box center [428, 596] width 201 height 64
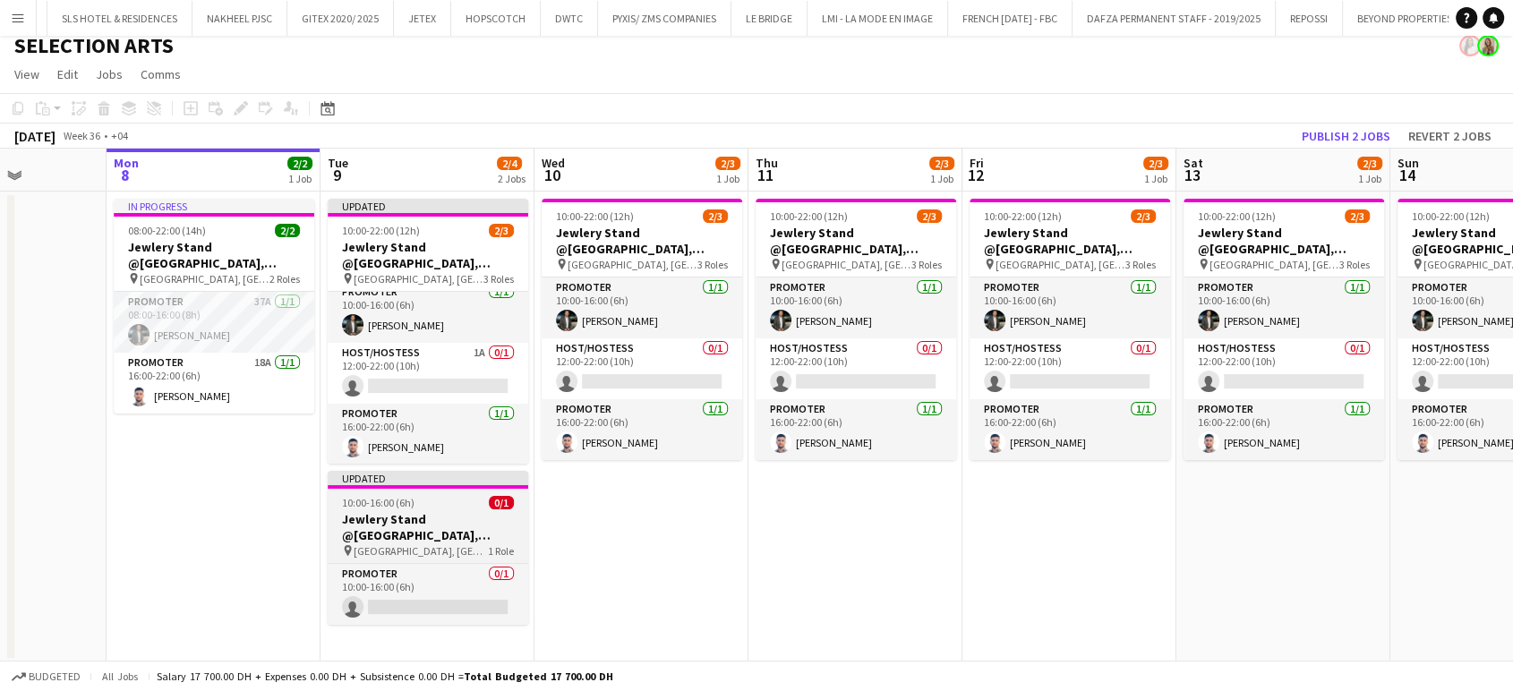
click at [467, 517] on h3 "Jewlery Stand @[GEOGRAPHIC_DATA], [GEOGRAPHIC_DATA]" at bounding box center [428, 527] width 201 height 32
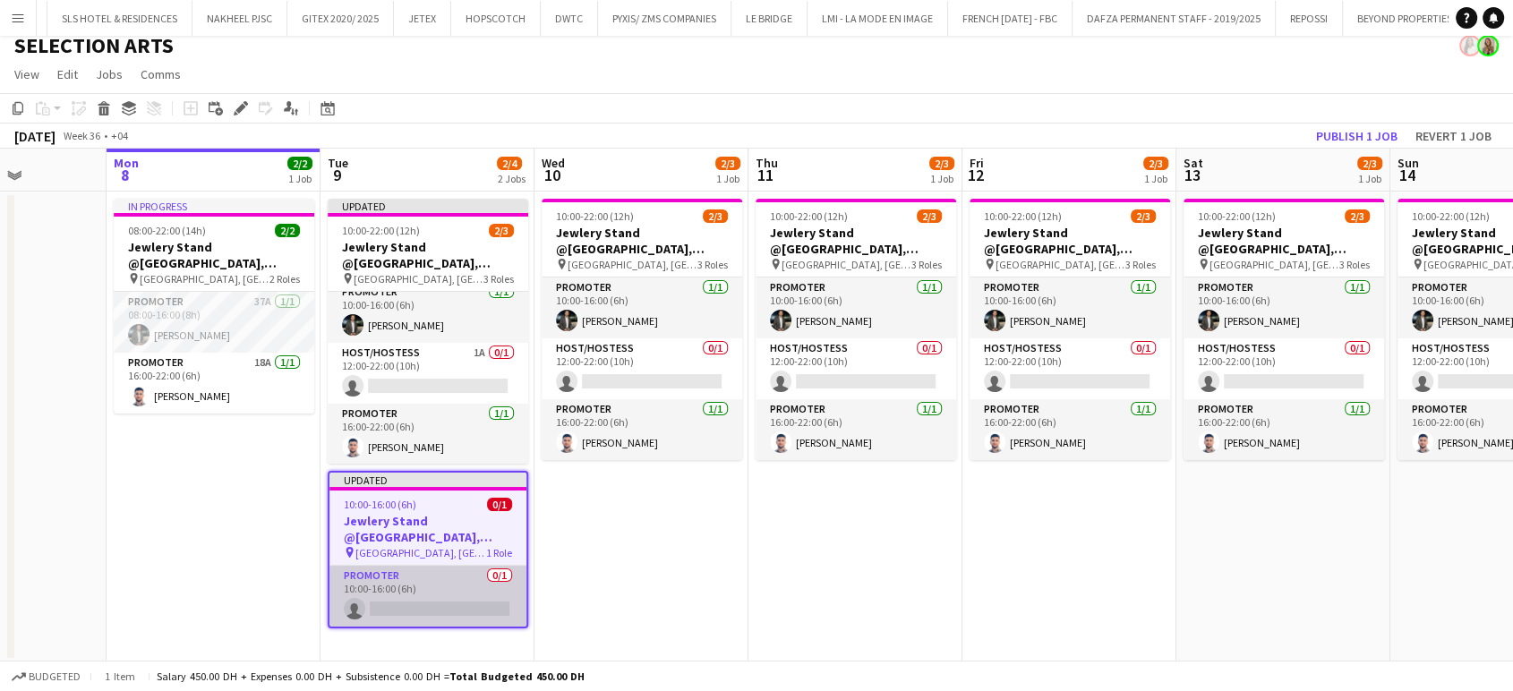
click at [423, 595] on app-card-role "Promoter 0/1 10:00-16:00 (6h) single-neutral-actions" at bounding box center [428, 596] width 197 height 61
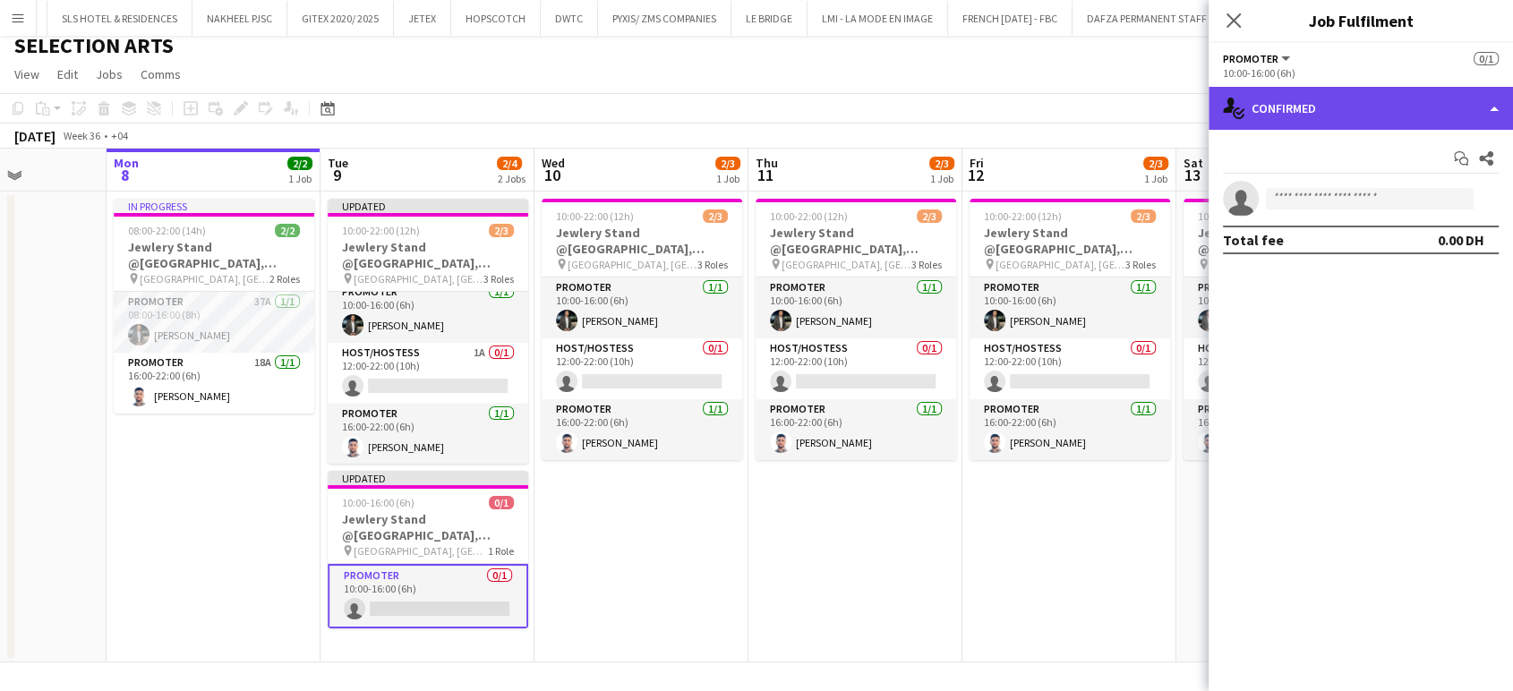
click at [1455, 99] on div "single-neutral-actions-check-2 Confirmed" at bounding box center [1361, 108] width 304 height 43
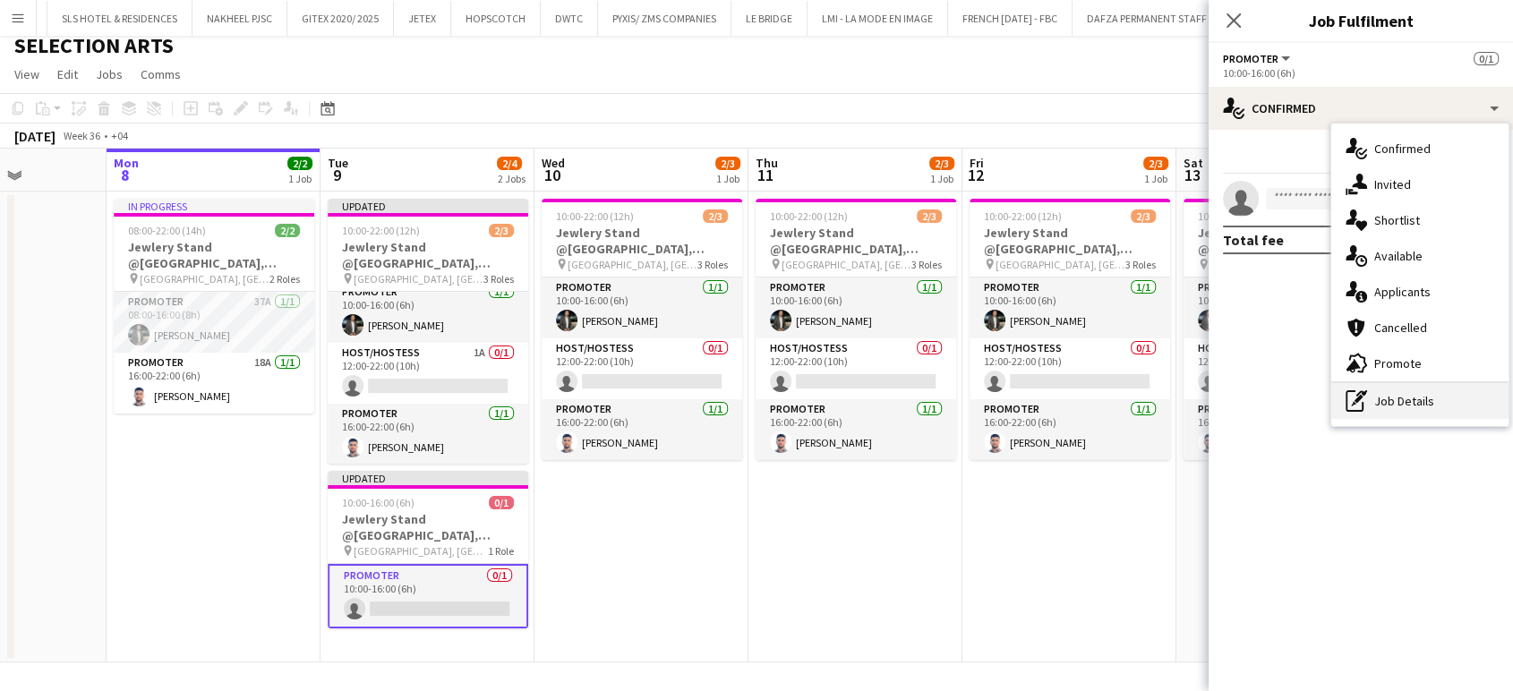
click at [1400, 402] on div "pen-write Job Details" at bounding box center [1420, 401] width 177 height 36
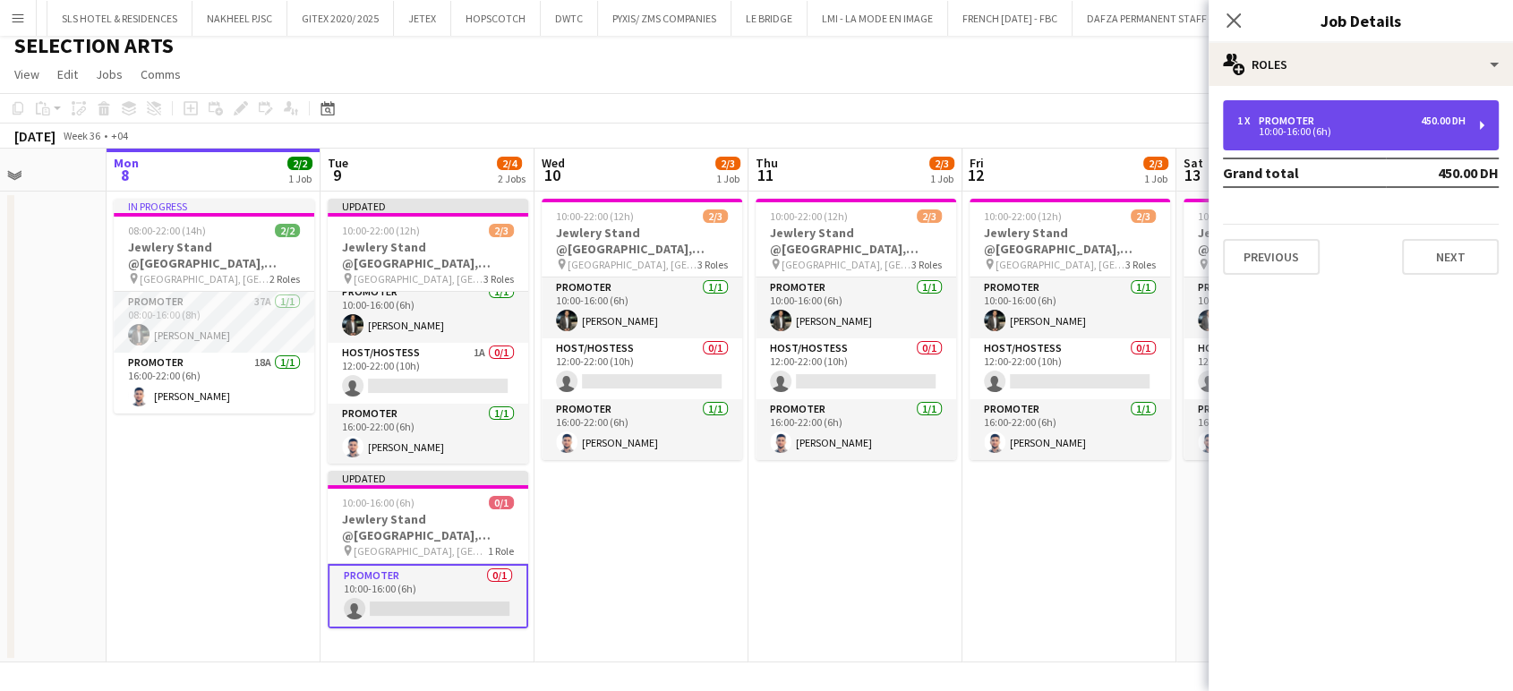
click at [1343, 133] on div "10:00-16:00 (6h)" at bounding box center [1352, 131] width 228 height 9
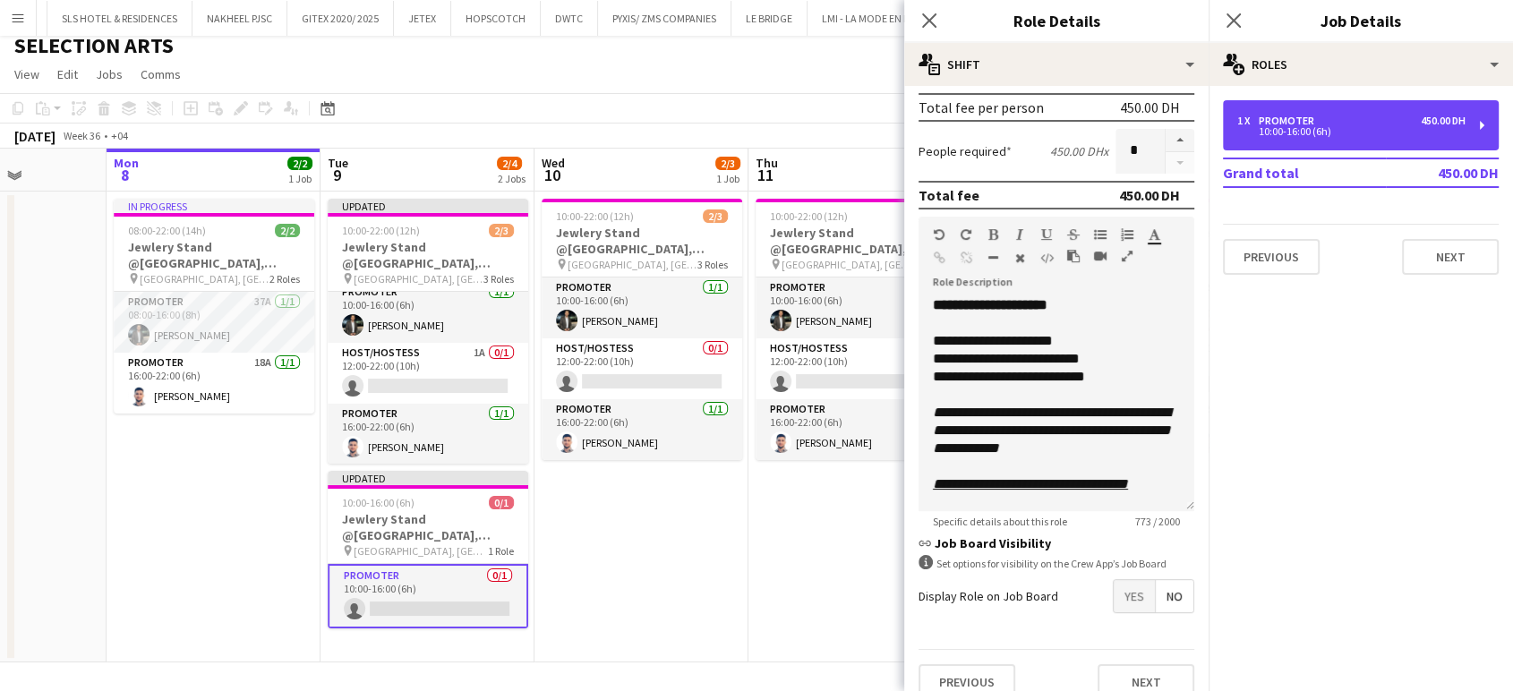
scroll to position [428, 0]
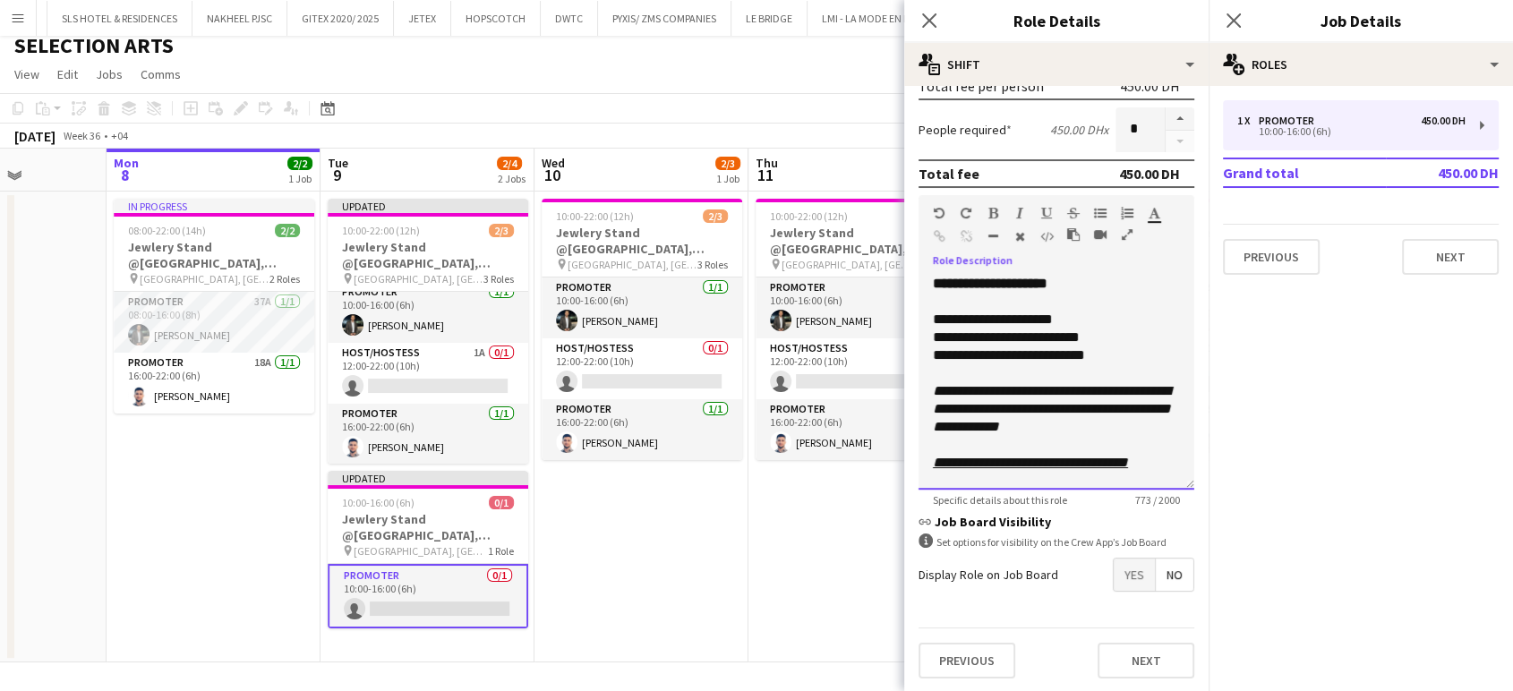
drag, startPoint x: 1025, startPoint y: 354, endPoint x: 962, endPoint y: 346, distance: 64.1
click at [962, 346] on div "**********" at bounding box center [1056, 347] width 247 height 36
click at [1150, 392] on div "**********" at bounding box center [1057, 382] width 276 height 215
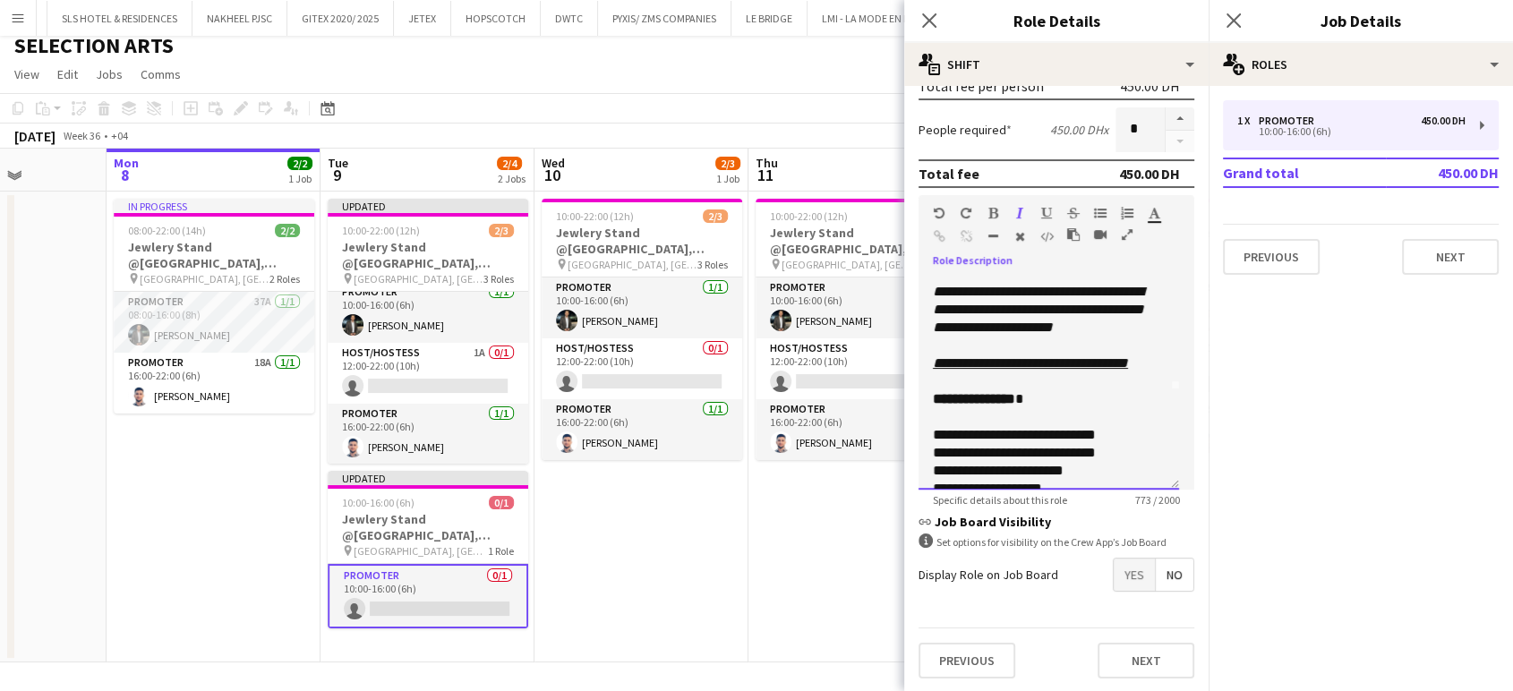
scroll to position [0, 0]
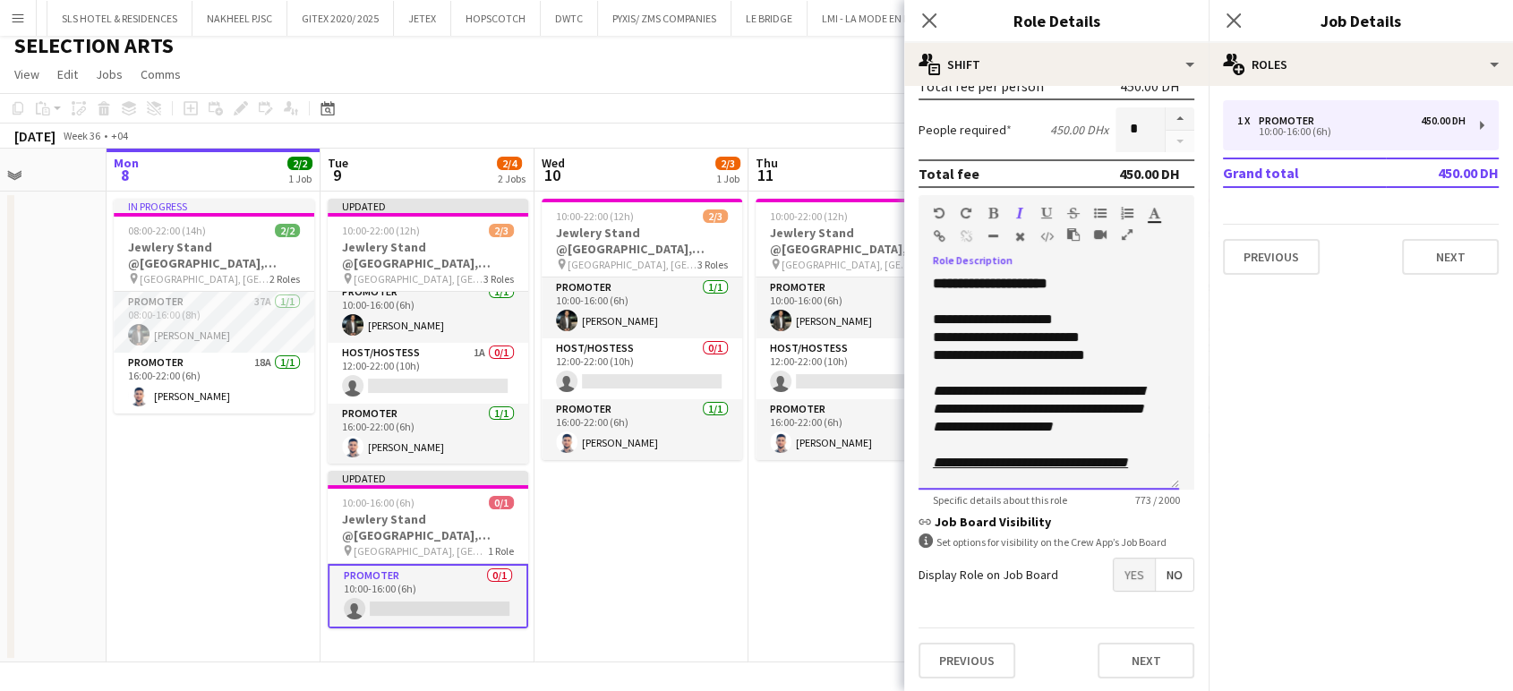
drag, startPoint x: 993, startPoint y: 448, endPoint x: 917, endPoint y: 339, distance: 133.2
click at [917, 339] on form "**********" at bounding box center [1056, 182] width 304 height 1021
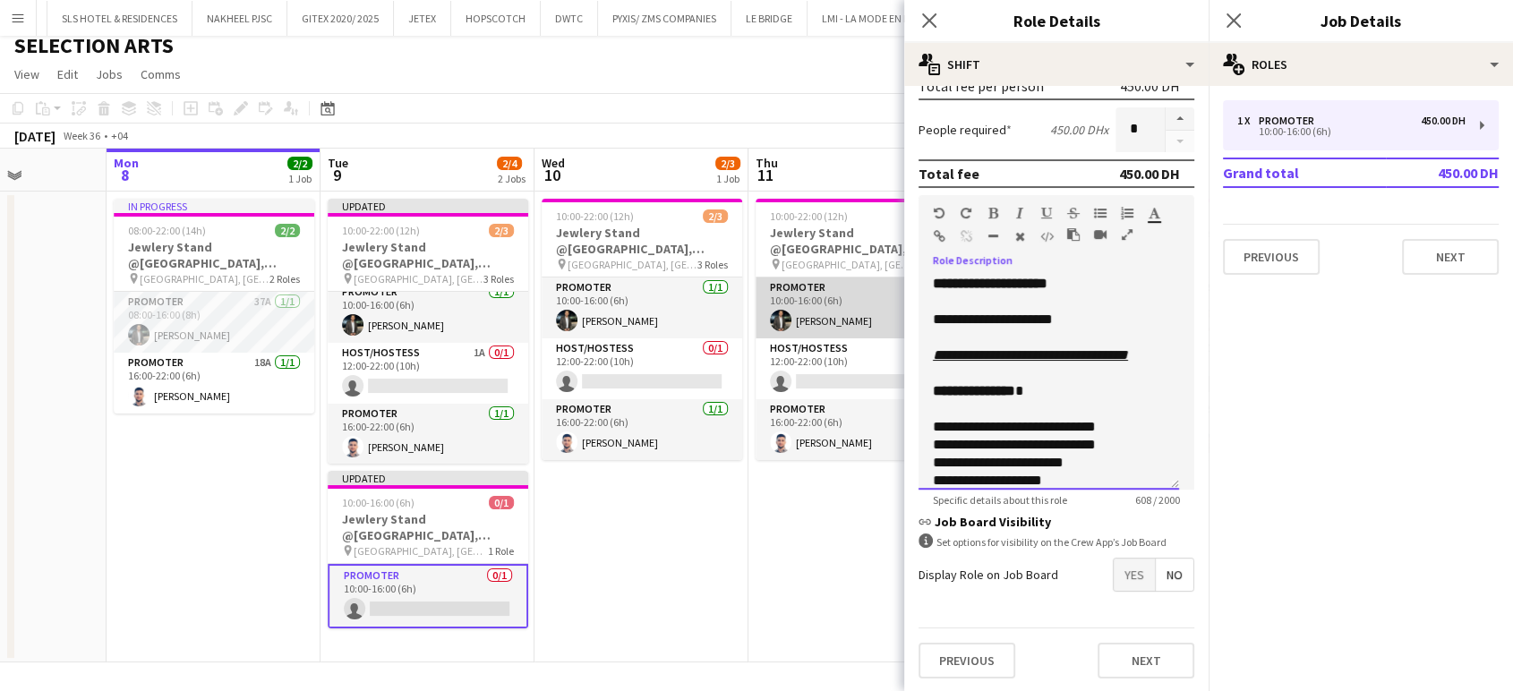
drag, startPoint x: 975, startPoint y: 309, endPoint x: 878, endPoint y: 315, distance: 97.8
click at [879, 315] on body "Menu Boards Boards Boards All jobs Status Workforce Workforce My Workforce Recr…" at bounding box center [756, 341] width 1513 height 704
click at [714, 586] on app-date-cell "10:00-22:00 (12h) 2/3 Jewlery Stand @[GEOGRAPHIC_DATA], [GEOGRAPHIC_DATA] pin […" at bounding box center [642, 427] width 214 height 471
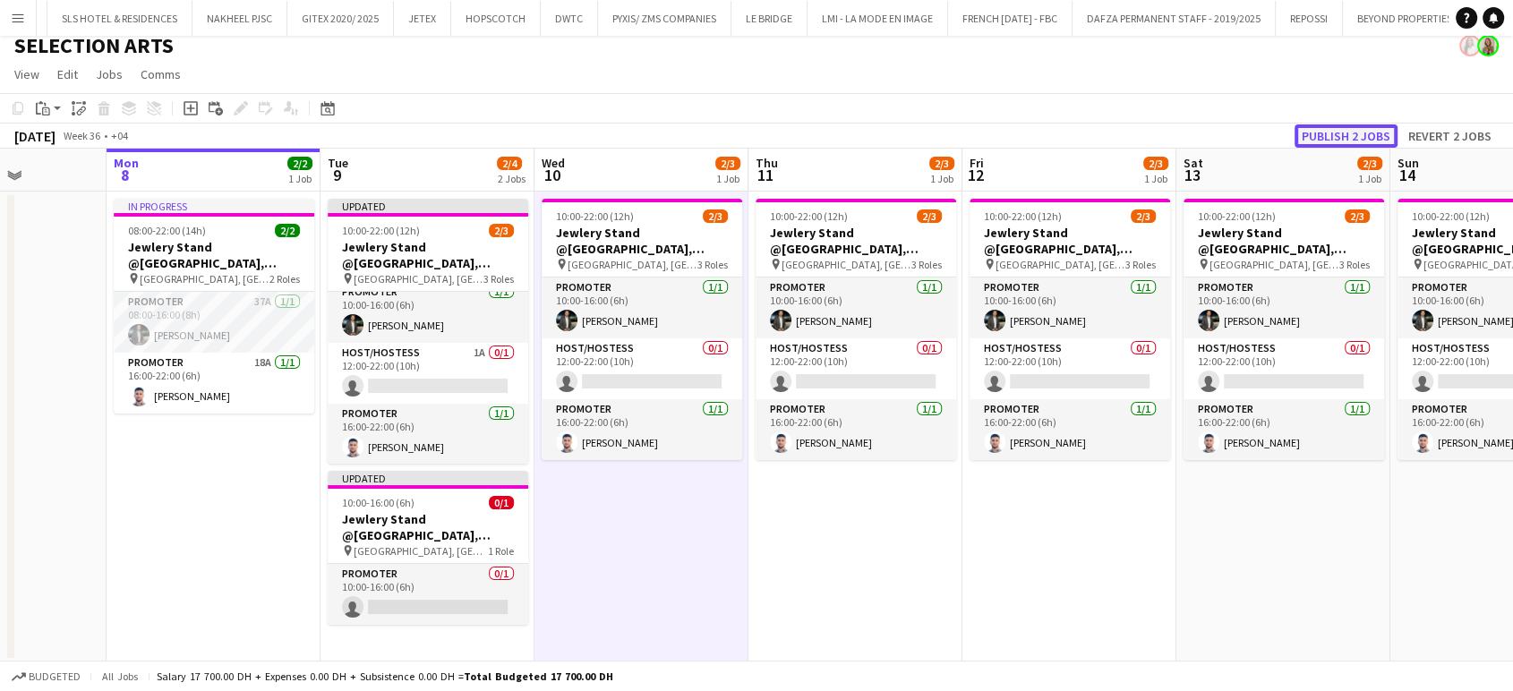
click at [1348, 128] on button "Publish 2 jobs" at bounding box center [1346, 135] width 103 height 23
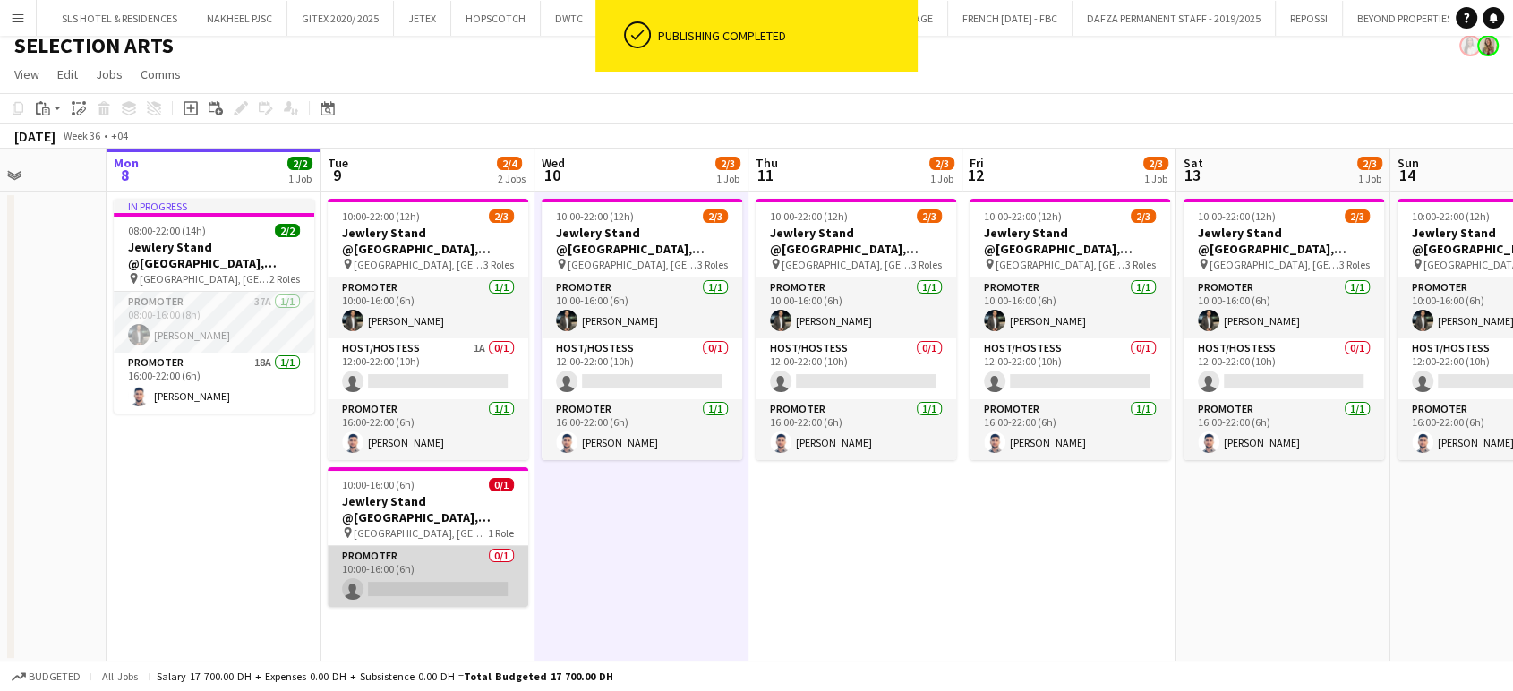
click at [416, 567] on app-card-role "Promoter 0/1 10:00-16:00 (6h) single-neutral-actions" at bounding box center [428, 576] width 201 height 61
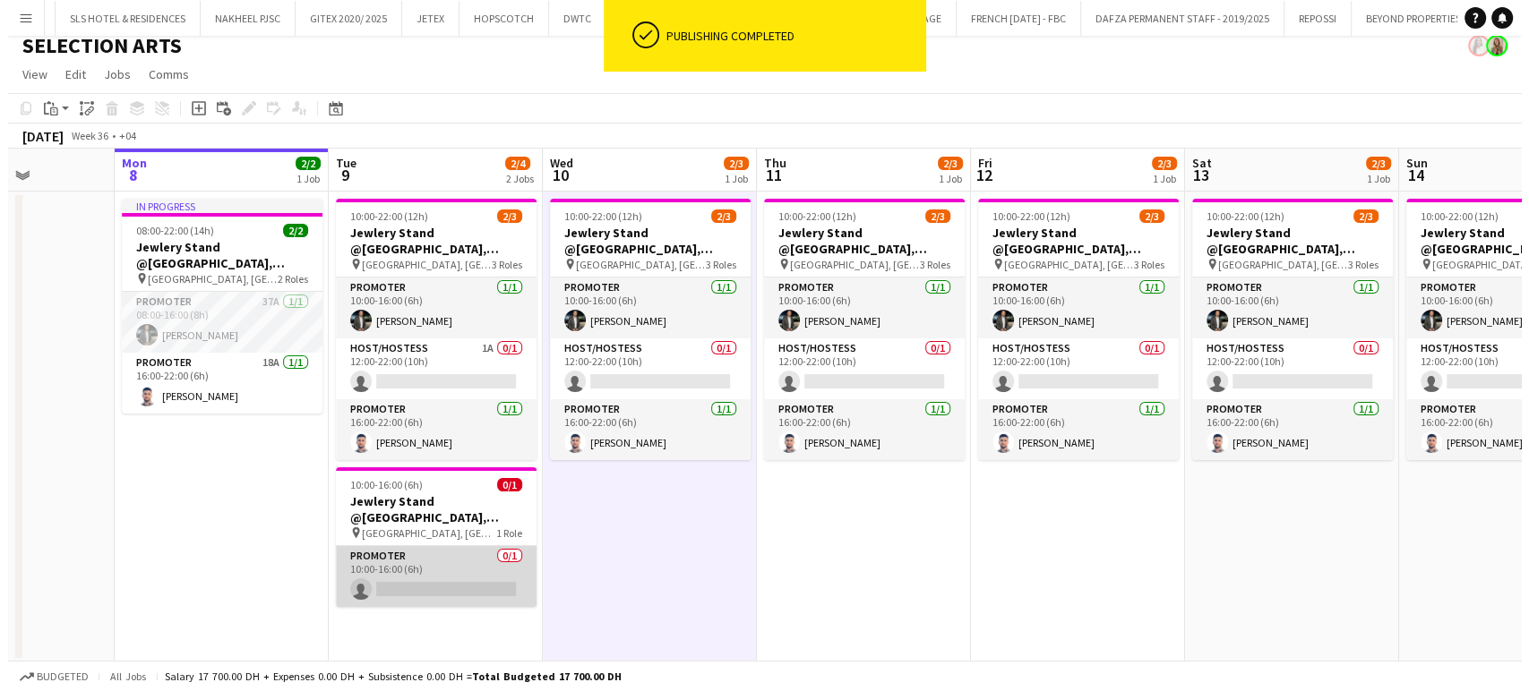
scroll to position [0, 535]
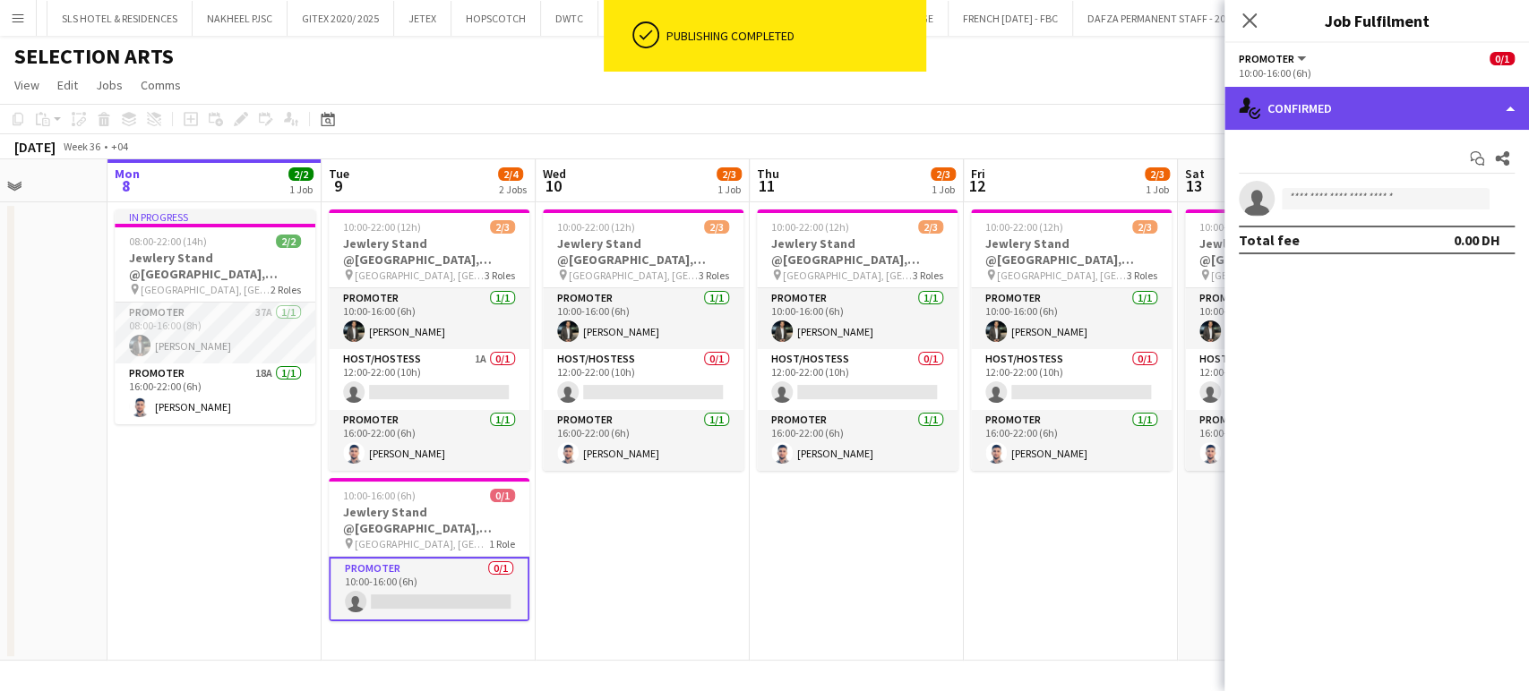
click at [1468, 112] on div "single-neutral-actions-check-2 Confirmed" at bounding box center [1376, 108] width 304 height 43
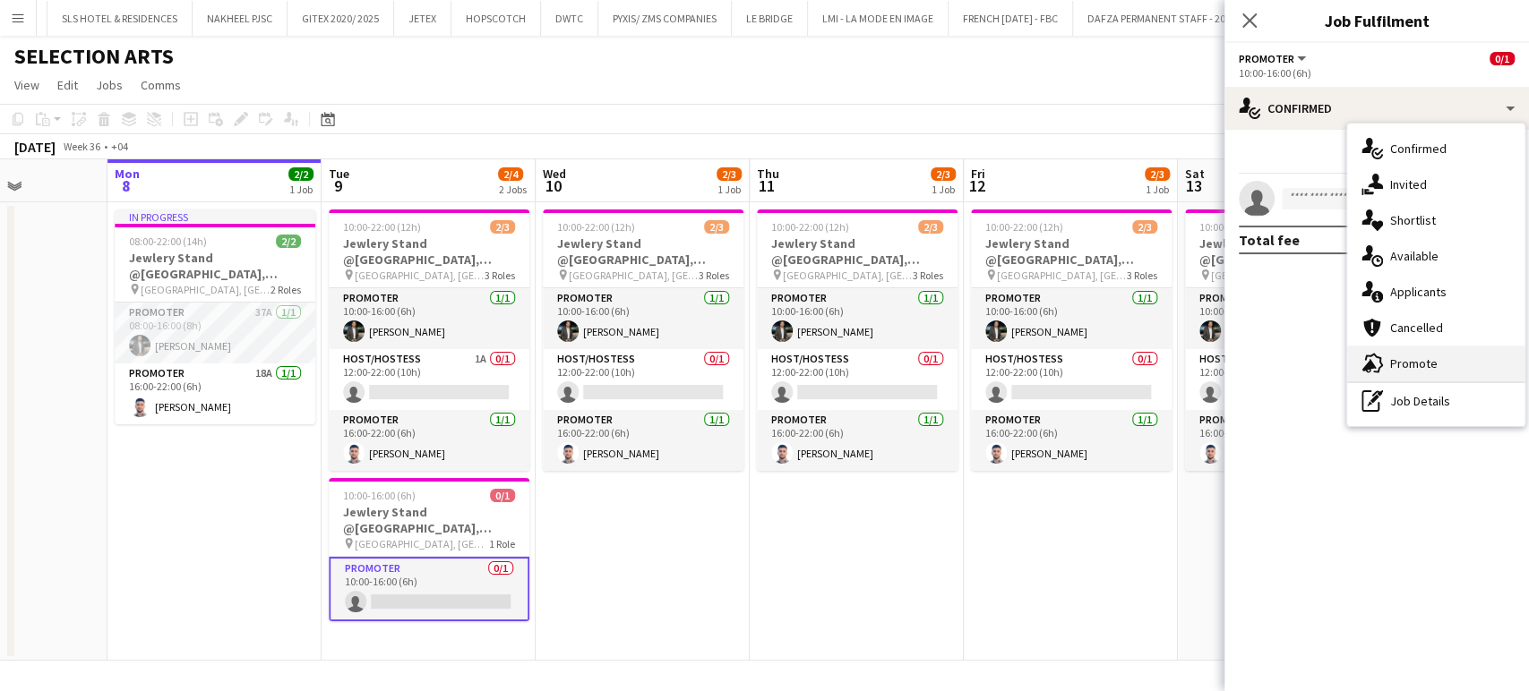
click at [1431, 364] on span "Promote" at bounding box center [1413, 364] width 47 height 16
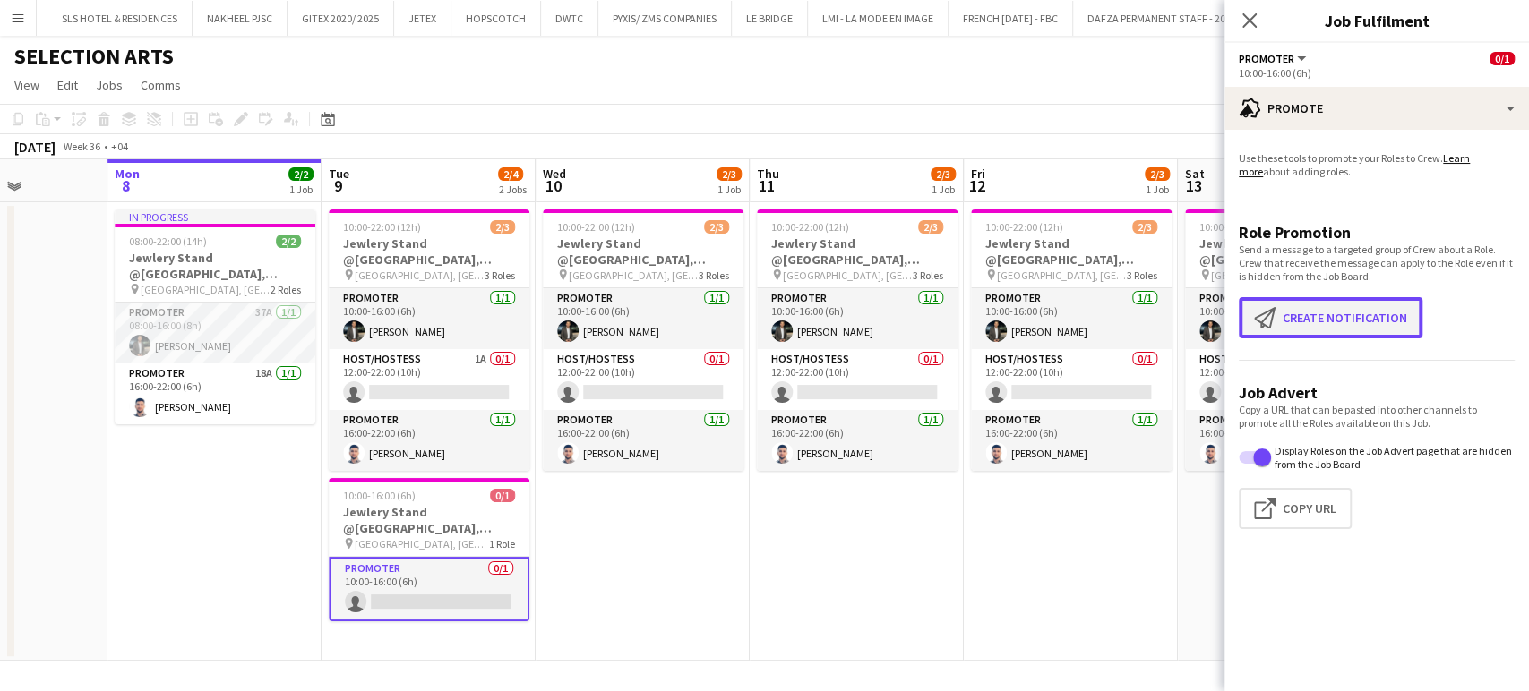
click at [1332, 308] on button "Create notification Create notification" at bounding box center [1331, 317] width 184 height 41
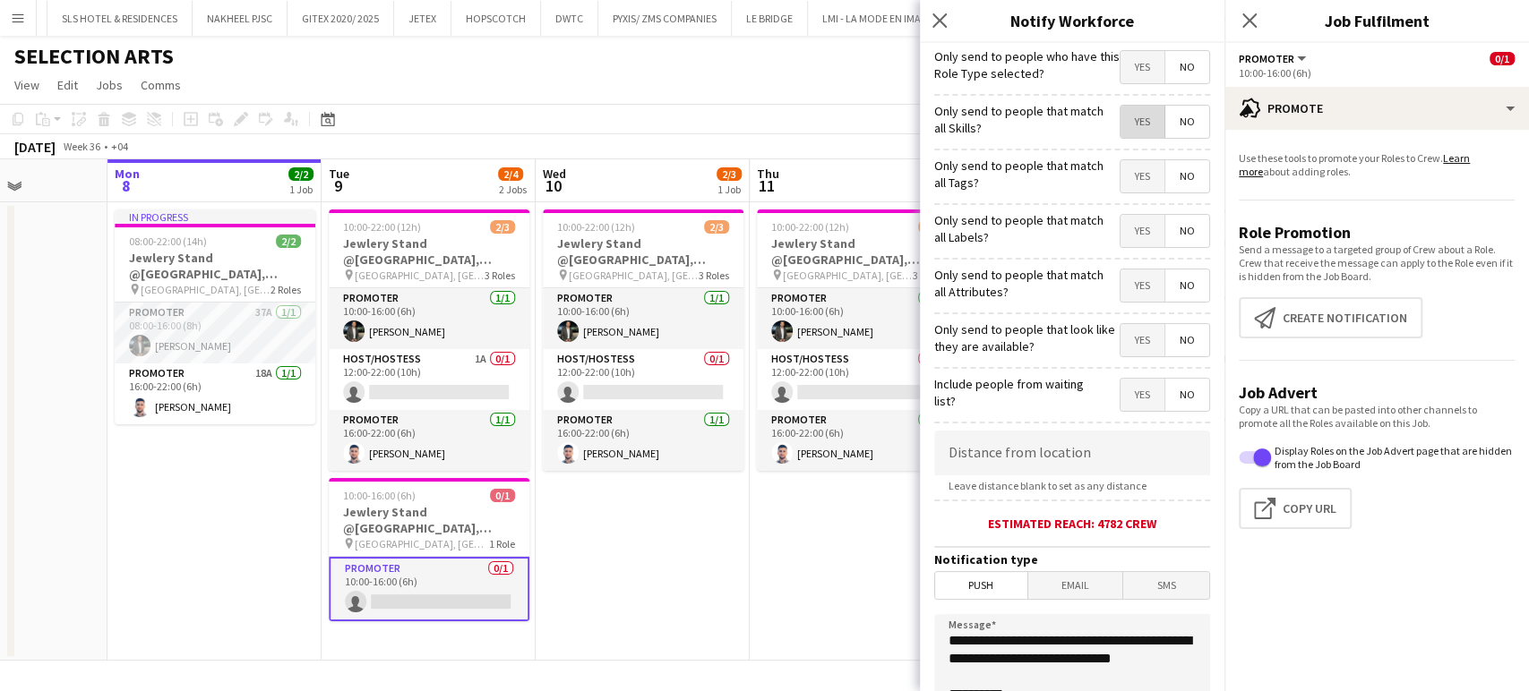
drag, startPoint x: 1132, startPoint y: 119, endPoint x: 1123, endPoint y: 159, distance: 41.3
click at [1130, 119] on span "Yes" at bounding box center [1142, 122] width 44 height 32
click at [1120, 174] on span "Yes" at bounding box center [1142, 176] width 44 height 32
click at [1126, 218] on span "Yes" at bounding box center [1142, 231] width 44 height 32
click at [1127, 277] on span "Yes" at bounding box center [1142, 286] width 44 height 32
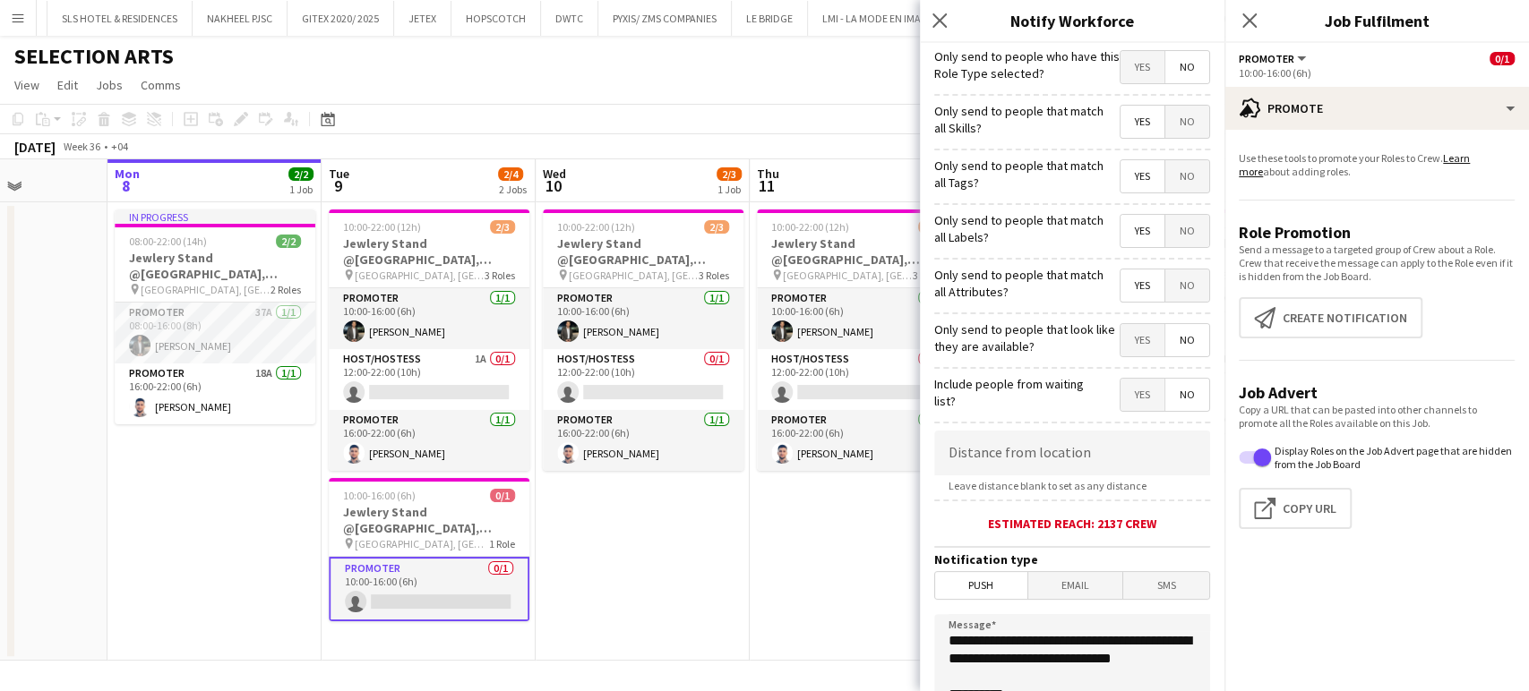
click at [1131, 340] on span "Yes" at bounding box center [1142, 340] width 44 height 32
click at [1054, 474] on input at bounding box center [1072, 453] width 276 height 45
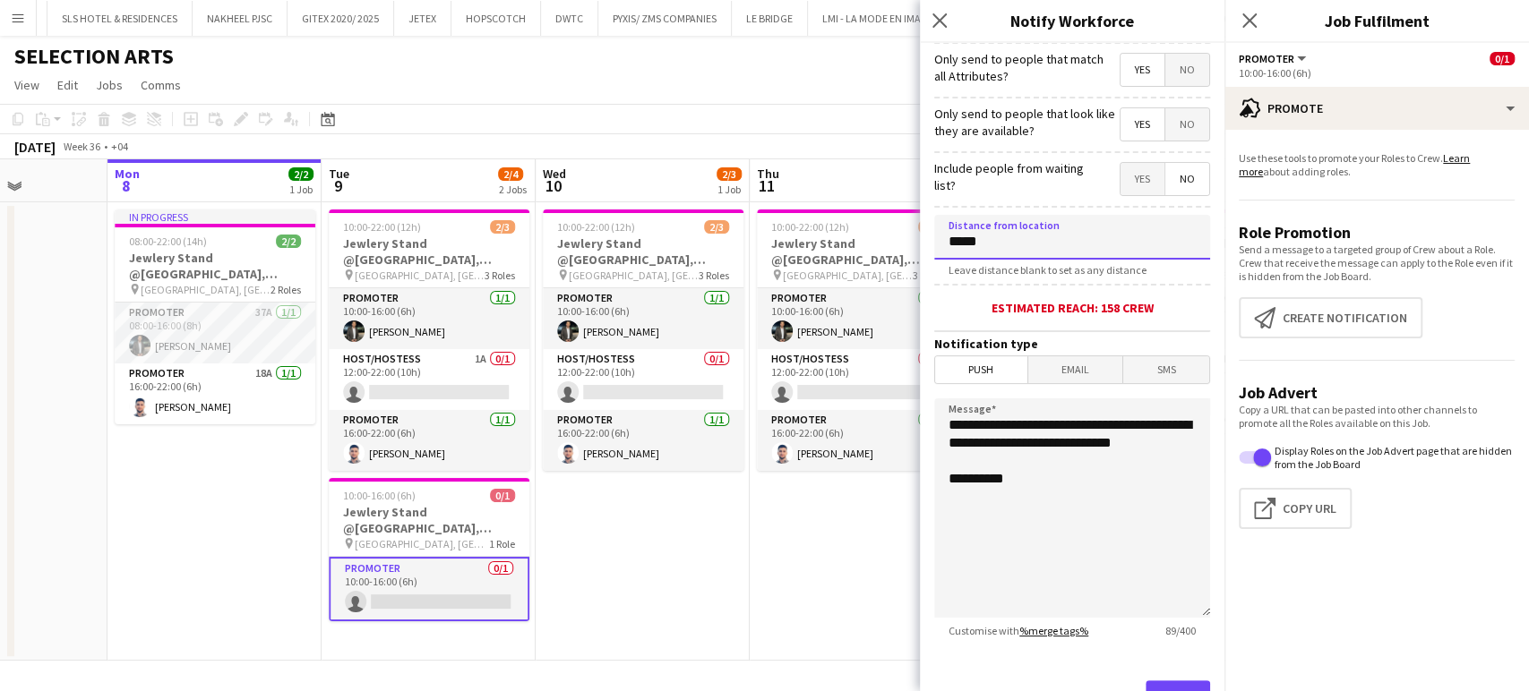
scroll to position [299, 0]
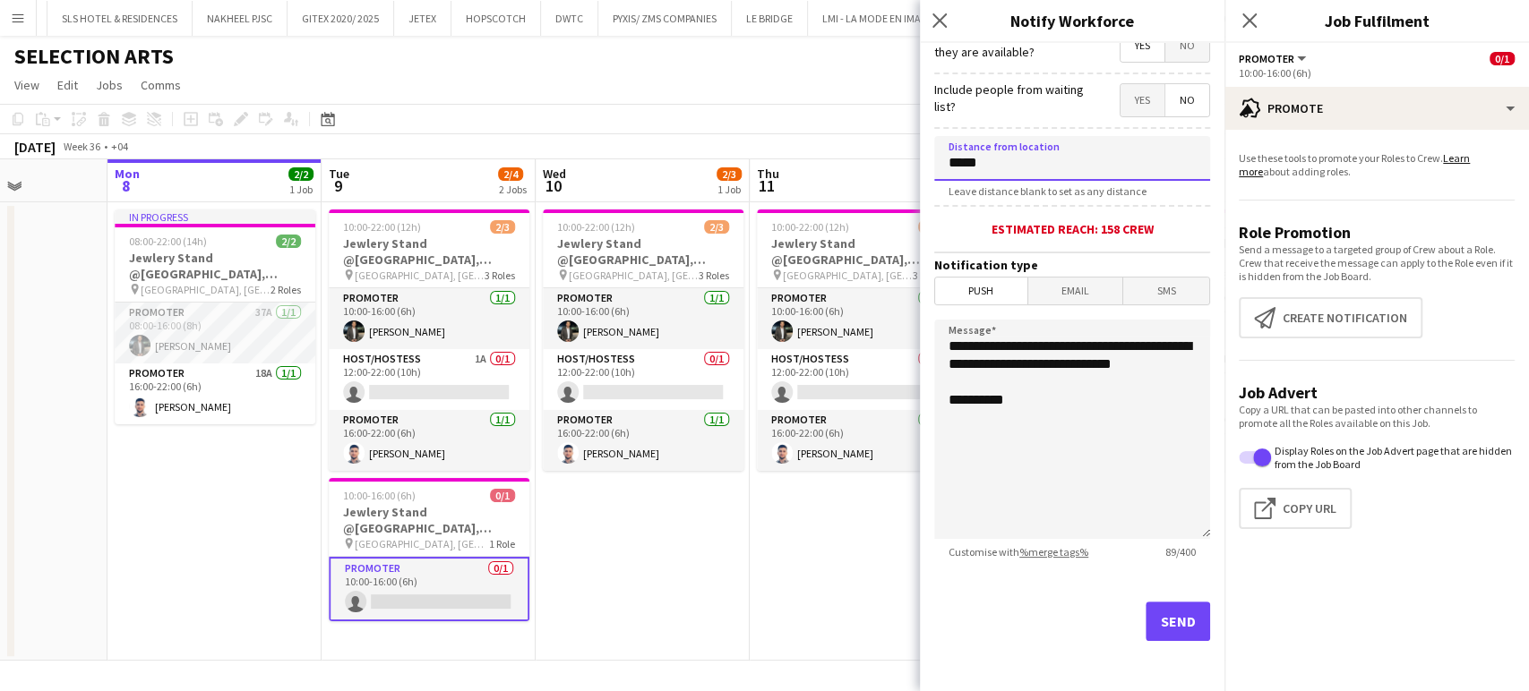
type input "*****"
click at [941, 350] on textarea "**********" at bounding box center [1072, 429] width 276 height 219
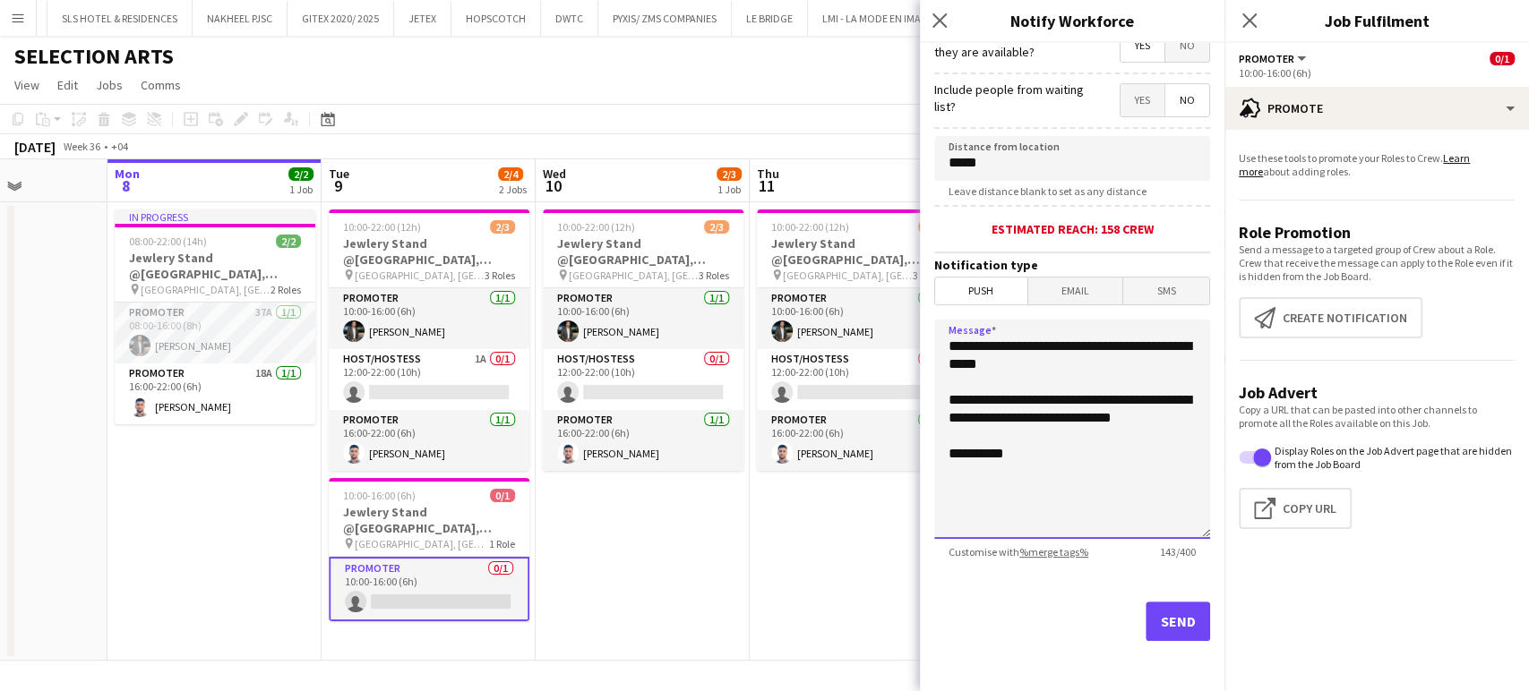
click at [1127, 342] on textarea "**********" at bounding box center [1072, 429] width 276 height 219
type textarea "**********"
click at [1160, 622] on button "Send" at bounding box center [1177, 621] width 64 height 39
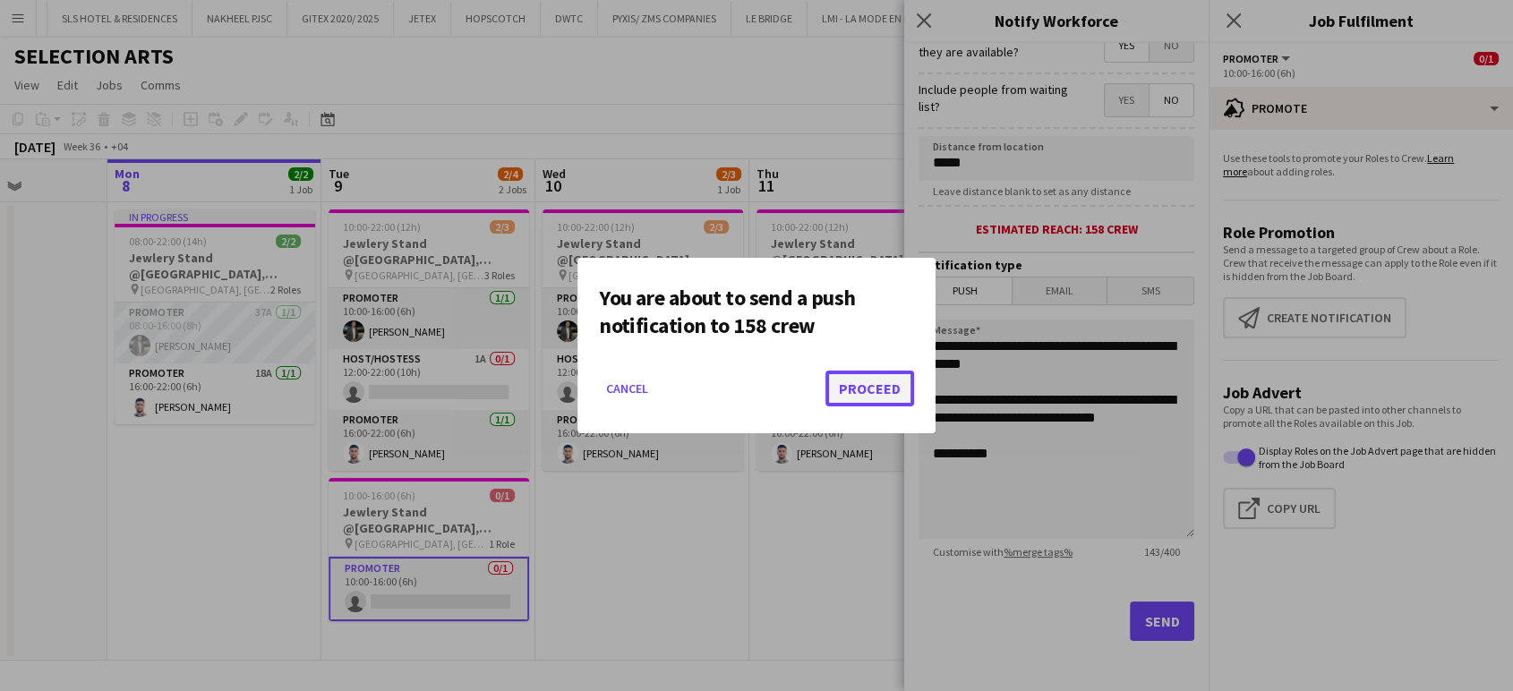
click at [879, 390] on button "Proceed" at bounding box center [870, 389] width 89 height 36
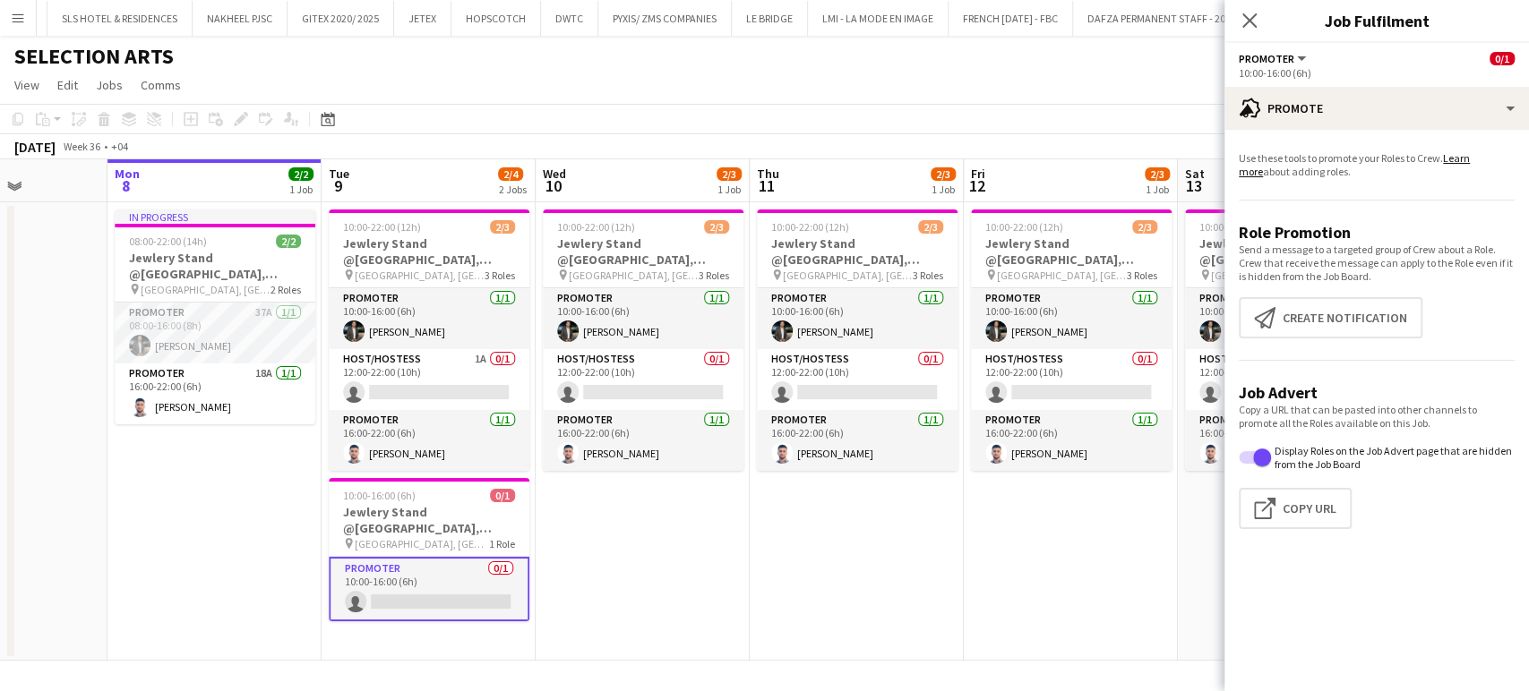
click at [924, 563] on app-date-cell "10:00-22:00 (12h) 2/3 Jewlery Stand @[GEOGRAPHIC_DATA], [GEOGRAPHIC_DATA] pin […" at bounding box center [857, 431] width 214 height 459
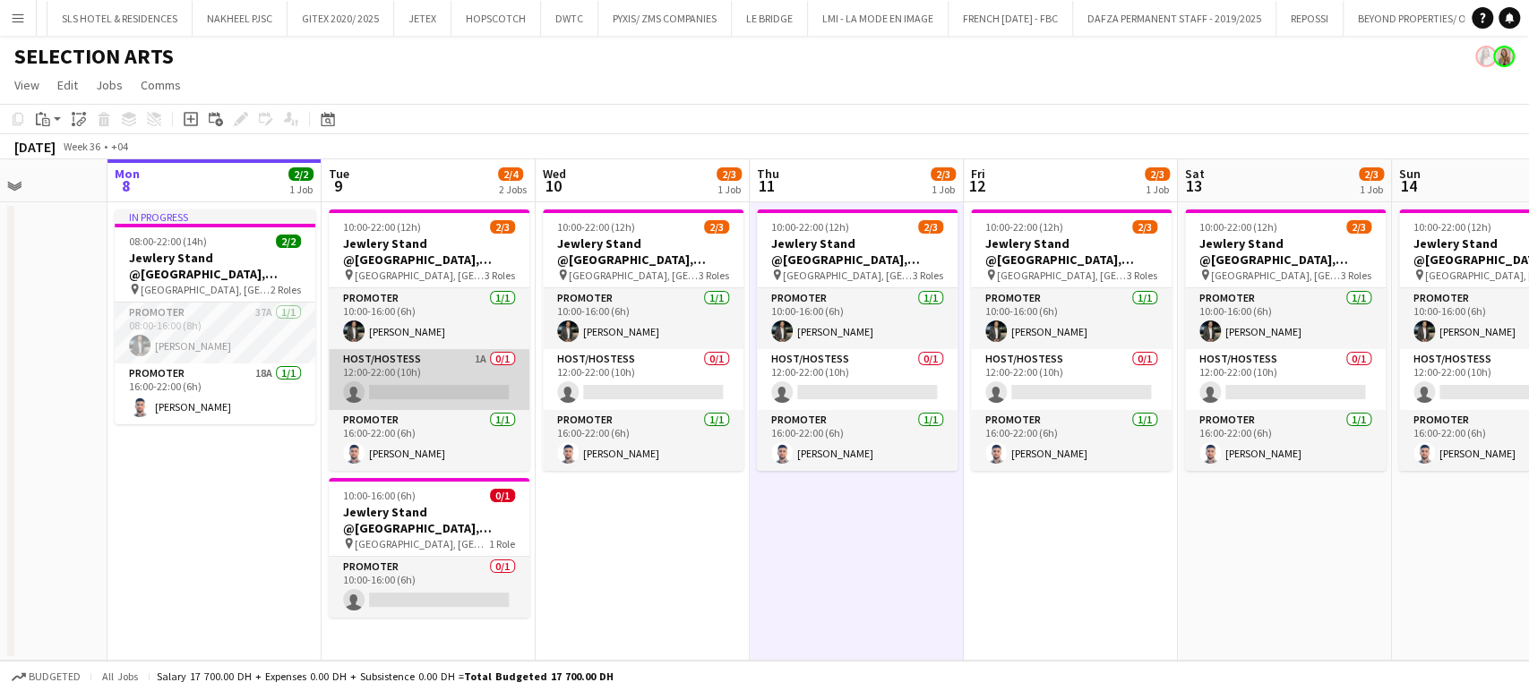
click at [485, 387] on app-card-role "Host/Hostess 1A 0/1 12:00-22:00 (10h) single-neutral-actions" at bounding box center [429, 379] width 201 height 61
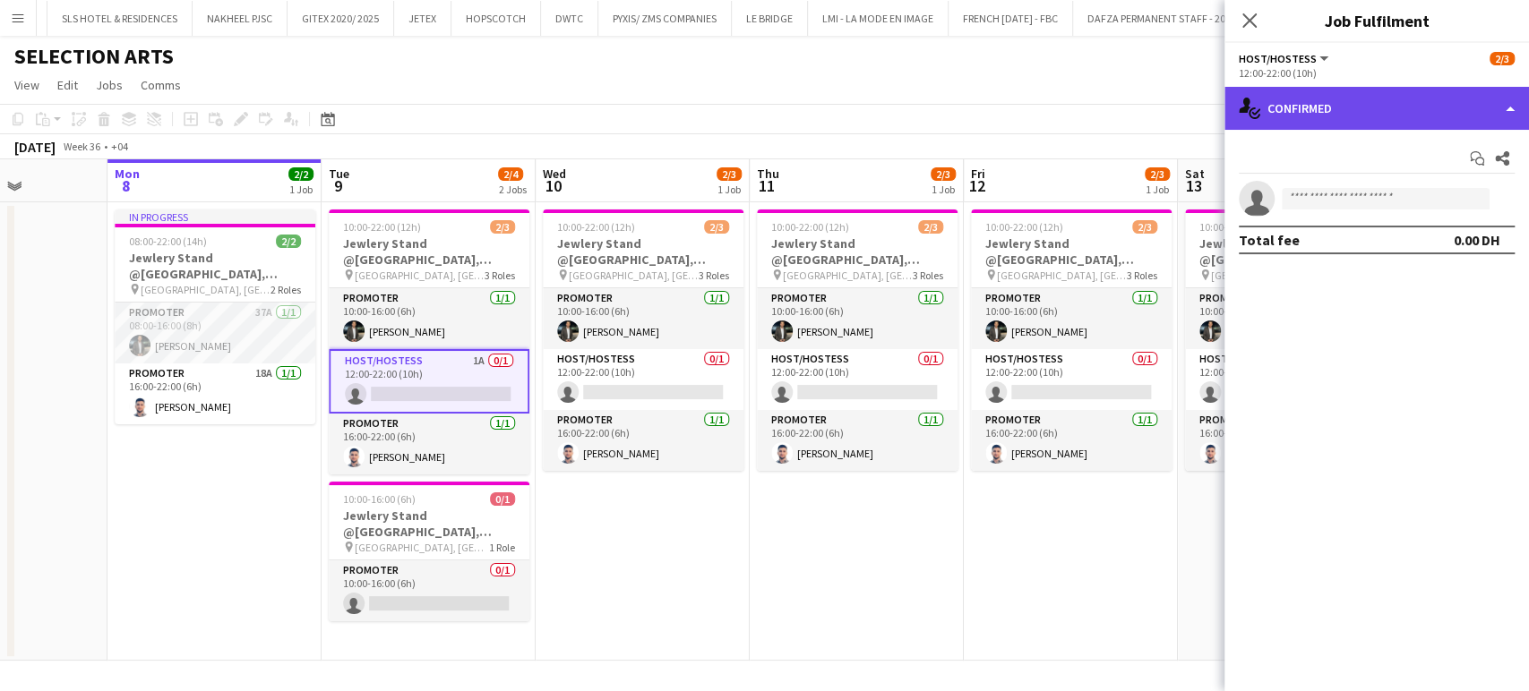
click at [1506, 94] on div "single-neutral-actions-check-2 Confirmed" at bounding box center [1376, 108] width 304 height 43
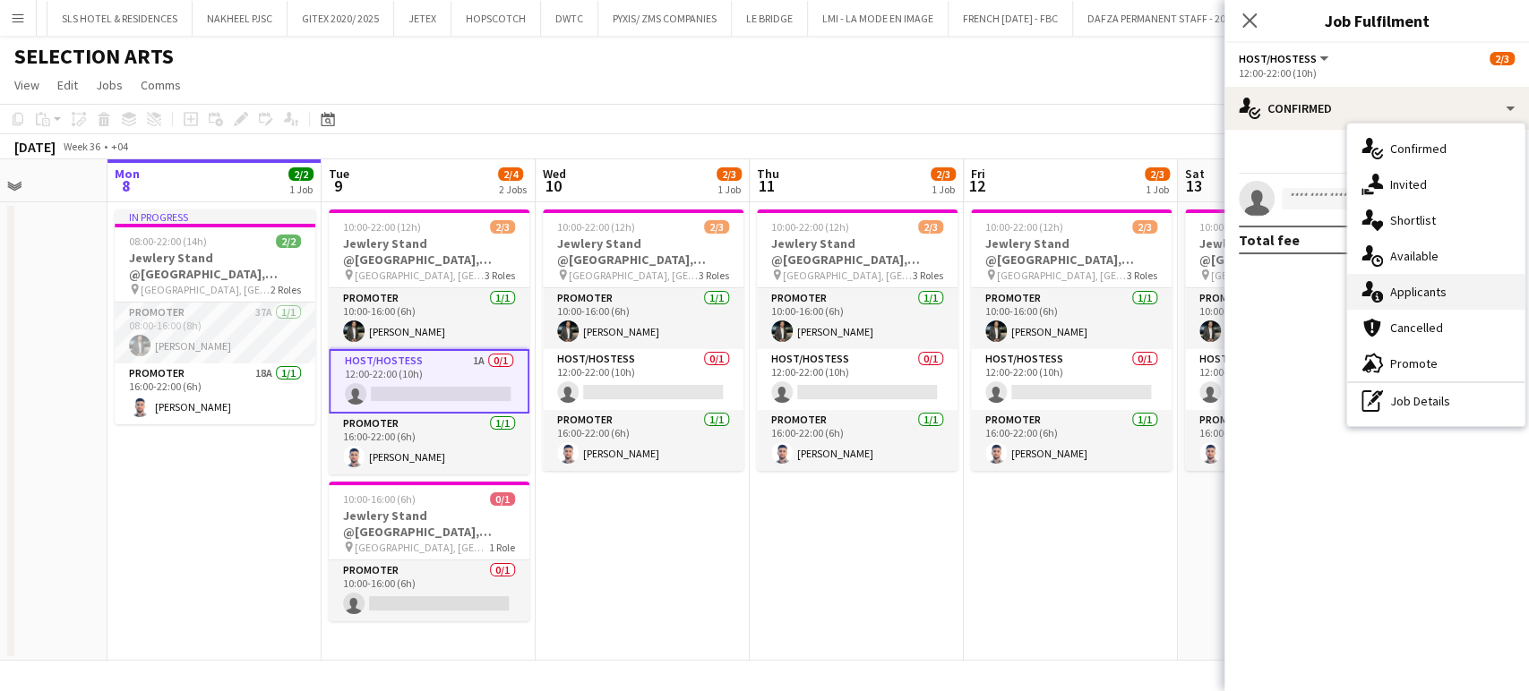
click at [1460, 281] on div "single-neutral-actions-information Applicants" at bounding box center [1435, 292] width 177 height 36
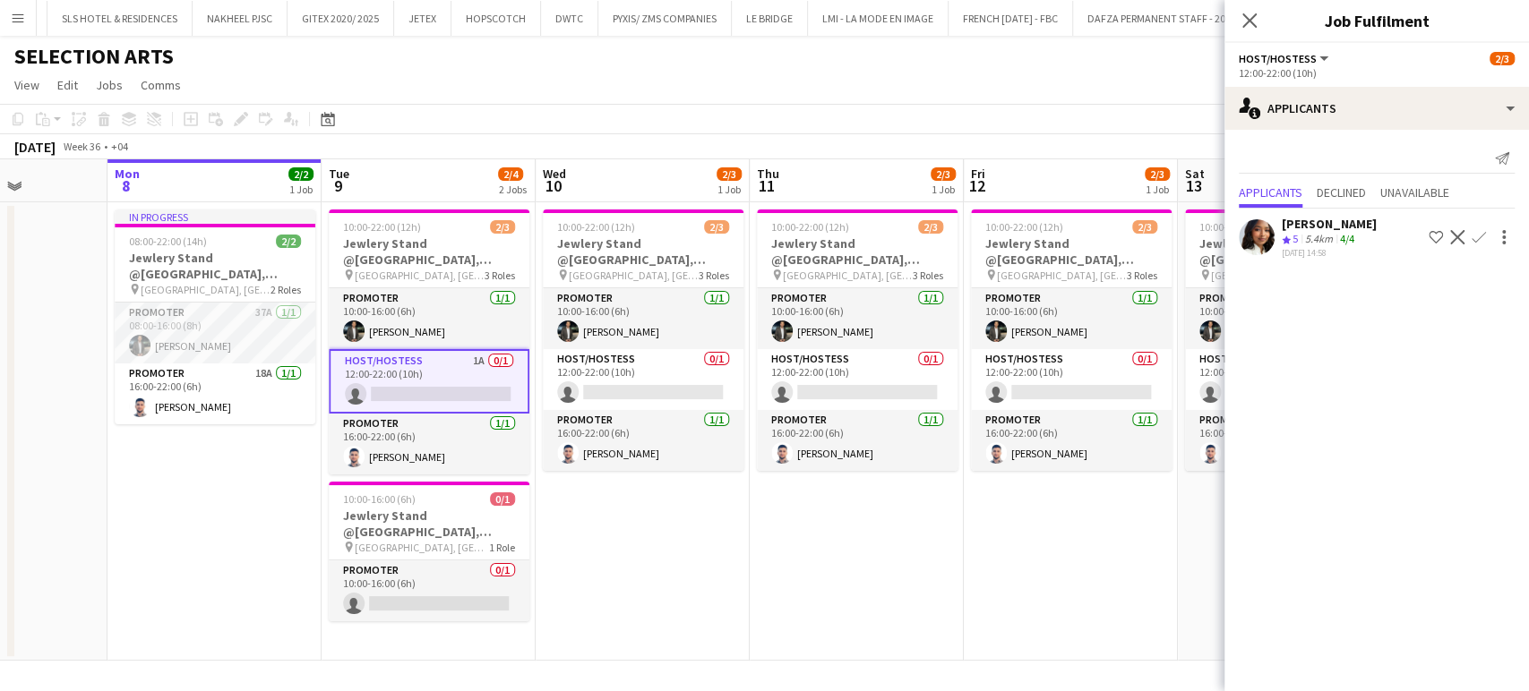
click at [1048, 573] on app-date-cell "10:00-22:00 (12h) 2/3 Jewlery Stand @[GEOGRAPHIC_DATA], [GEOGRAPHIC_DATA] pin […" at bounding box center [1071, 431] width 214 height 459
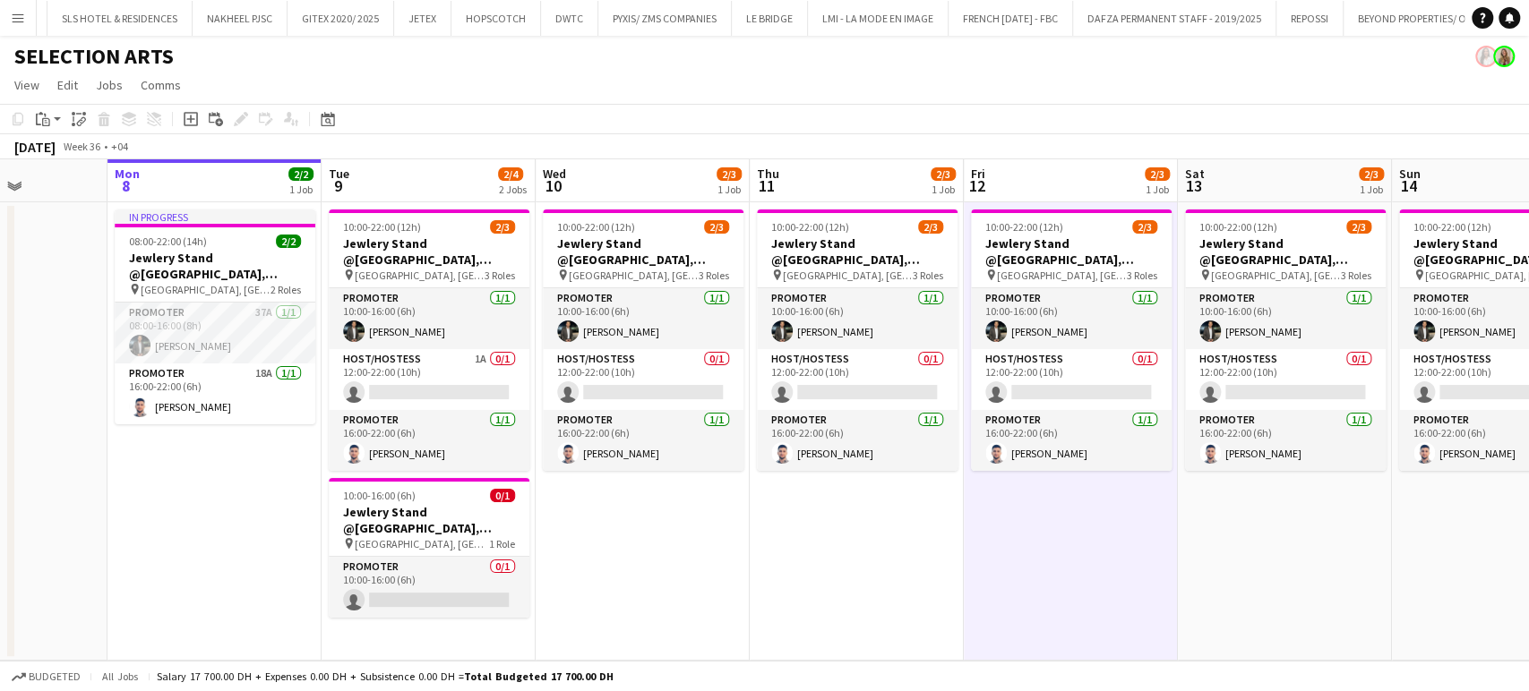
click at [1275, 564] on app-date-cell "10:00-22:00 (12h) 2/3 Jewlery Stand @[GEOGRAPHIC_DATA], [GEOGRAPHIC_DATA] pin […" at bounding box center [1285, 431] width 214 height 459
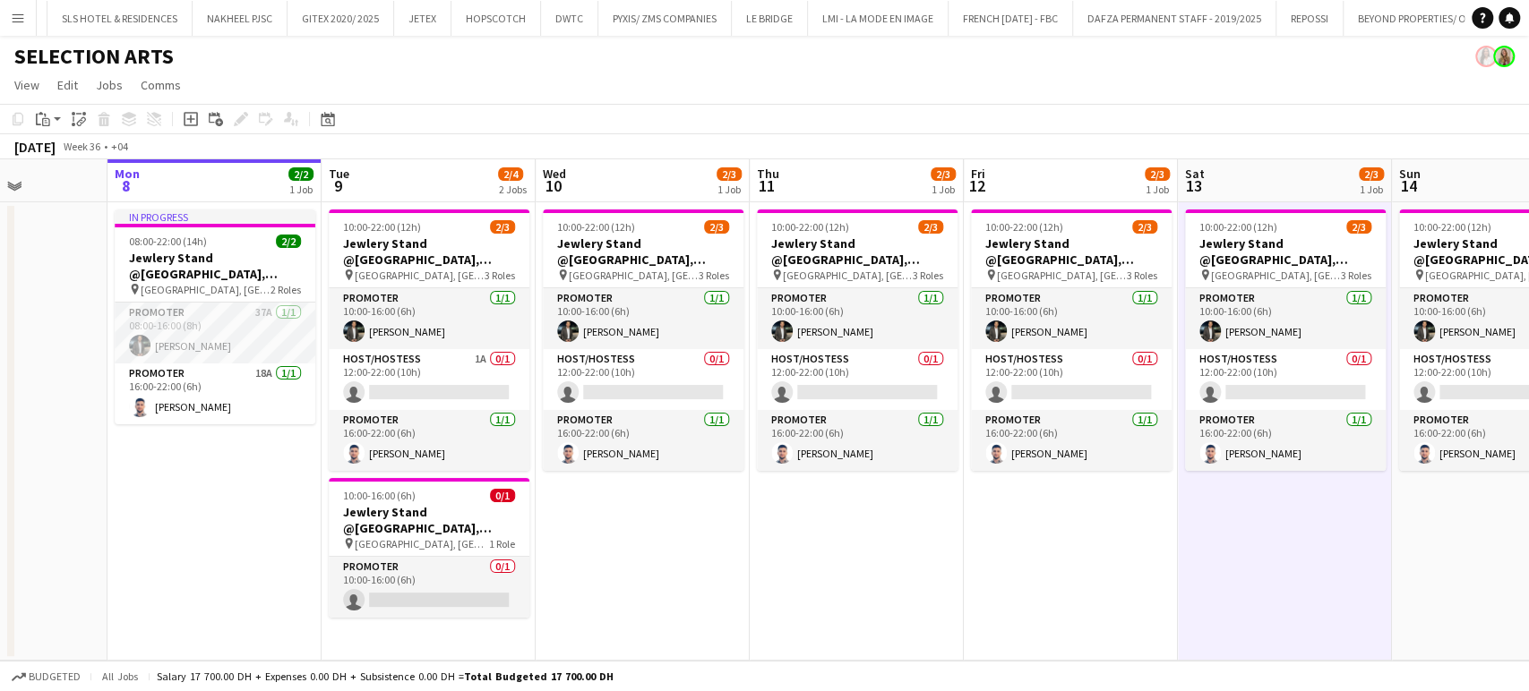
scroll to position [0, 509]
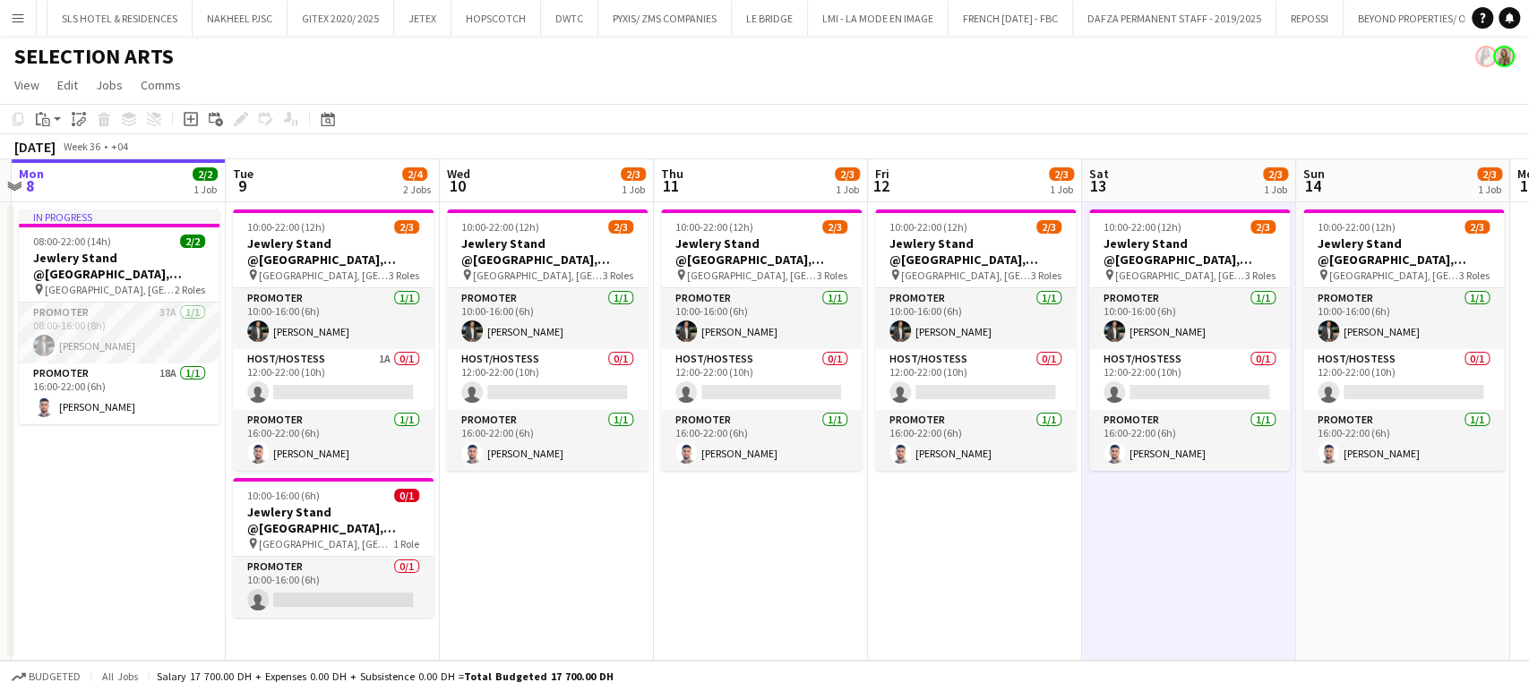
drag, startPoint x: 1083, startPoint y: 527, endPoint x: 928, endPoint y: 486, distance: 160.3
click at [929, 487] on app-calendar-viewport "Fri 5 Sat 6 Sun 7 Mon 8 2/2 1 Job Tue 9 2/4 2 Jobs Wed 10 2/3 1 Job Thu 11 2/3 …" at bounding box center [764, 410] width 1529 height 502
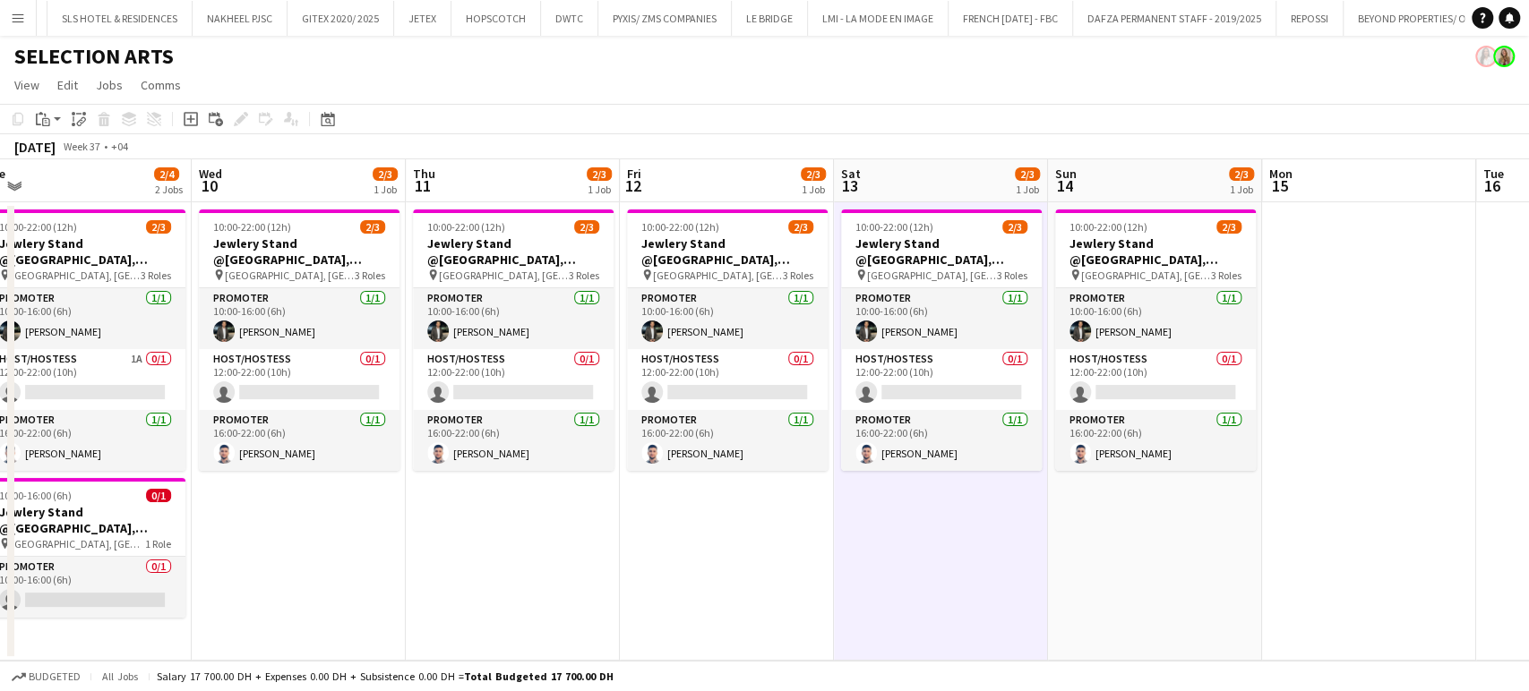
drag, startPoint x: 738, startPoint y: 496, endPoint x: 1268, endPoint y: 459, distance: 531.5
click at [1268, 459] on app-calendar-viewport "Sun 7 Mon 8 2/2 1 Job Tue 9 2/4 2 Jobs Wed 10 2/3 1 Job Thu 11 2/3 1 Job Fri 12…" at bounding box center [764, 410] width 1529 height 502
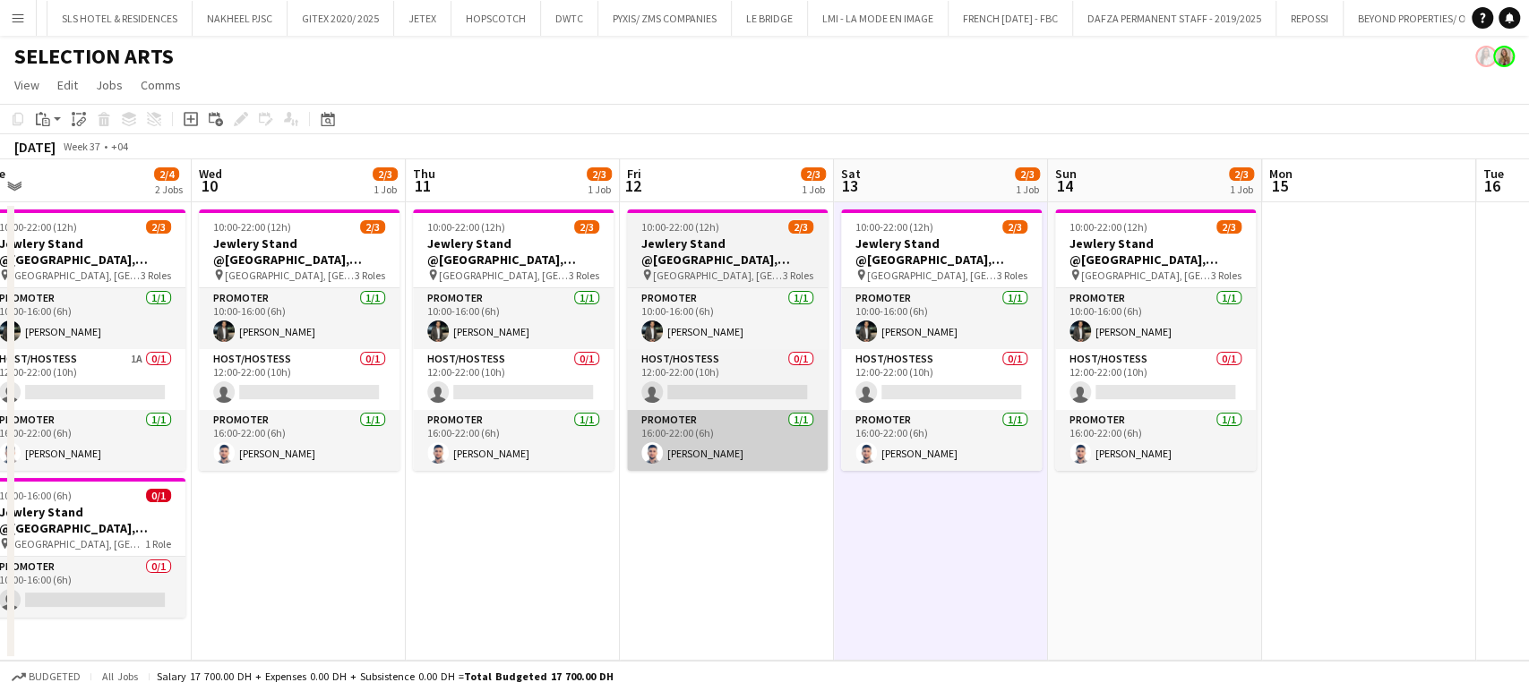
scroll to position [0, 407]
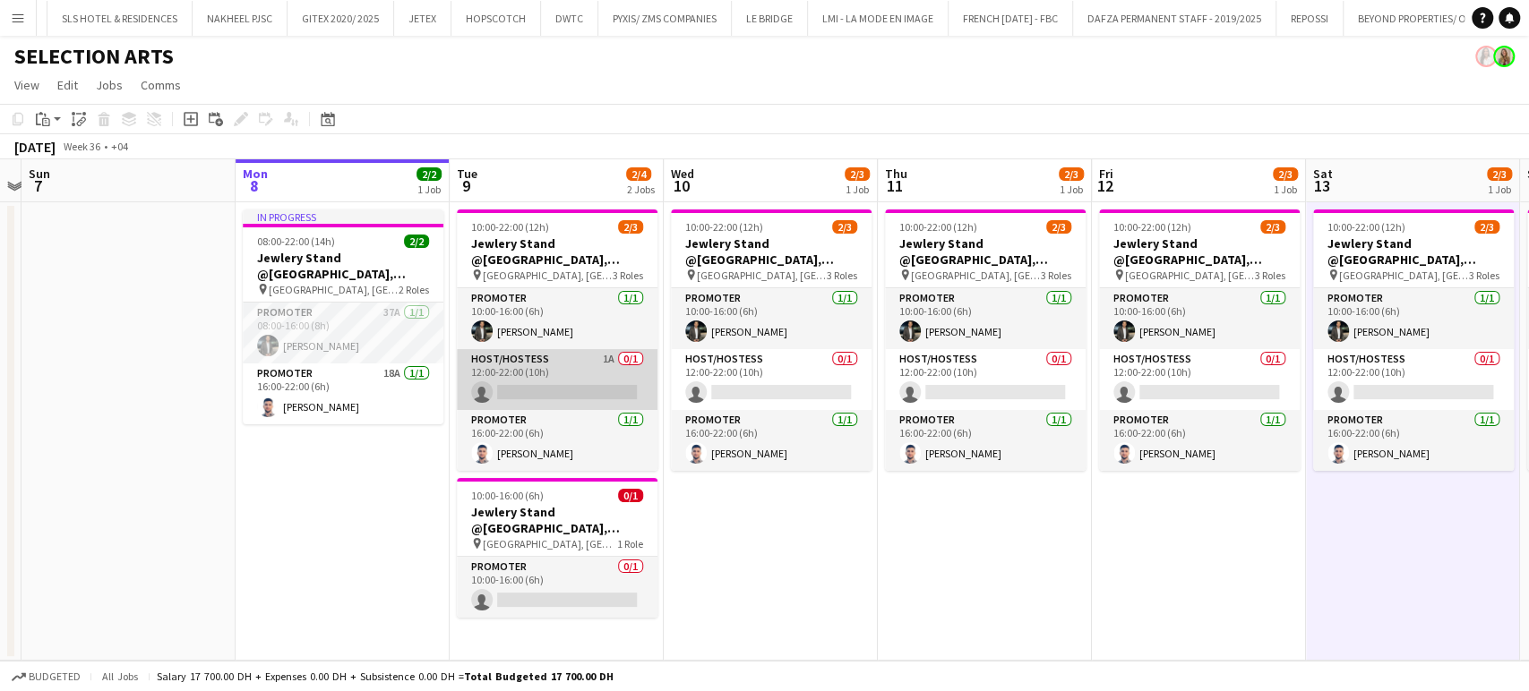
click at [574, 373] on app-card-role "Host/Hostess 1A 0/1 12:00-22:00 (10h) single-neutral-actions" at bounding box center [557, 379] width 201 height 61
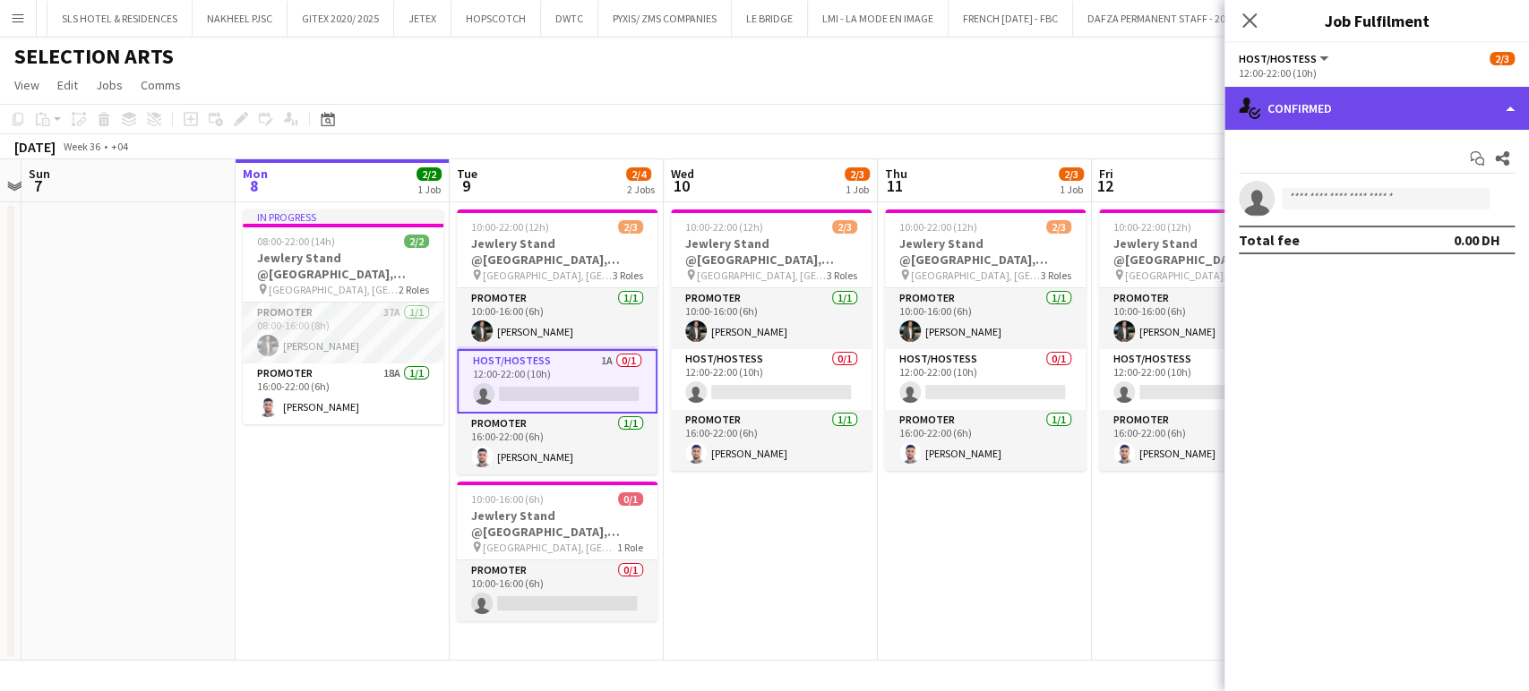
click at [1497, 95] on div "single-neutral-actions-check-2 Confirmed" at bounding box center [1376, 108] width 304 height 43
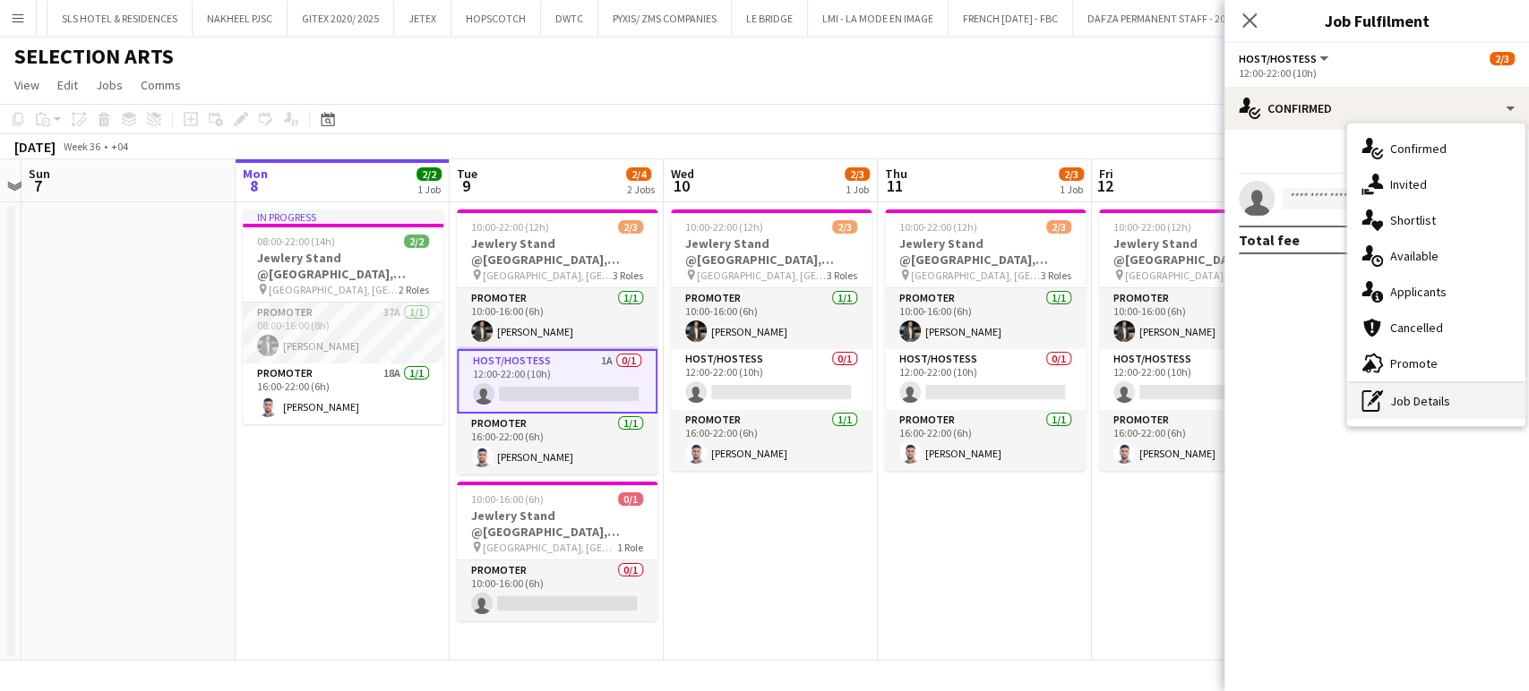
click at [1447, 397] on div "pen-write Job Details" at bounding box center [1435, 401] width 177 height 36
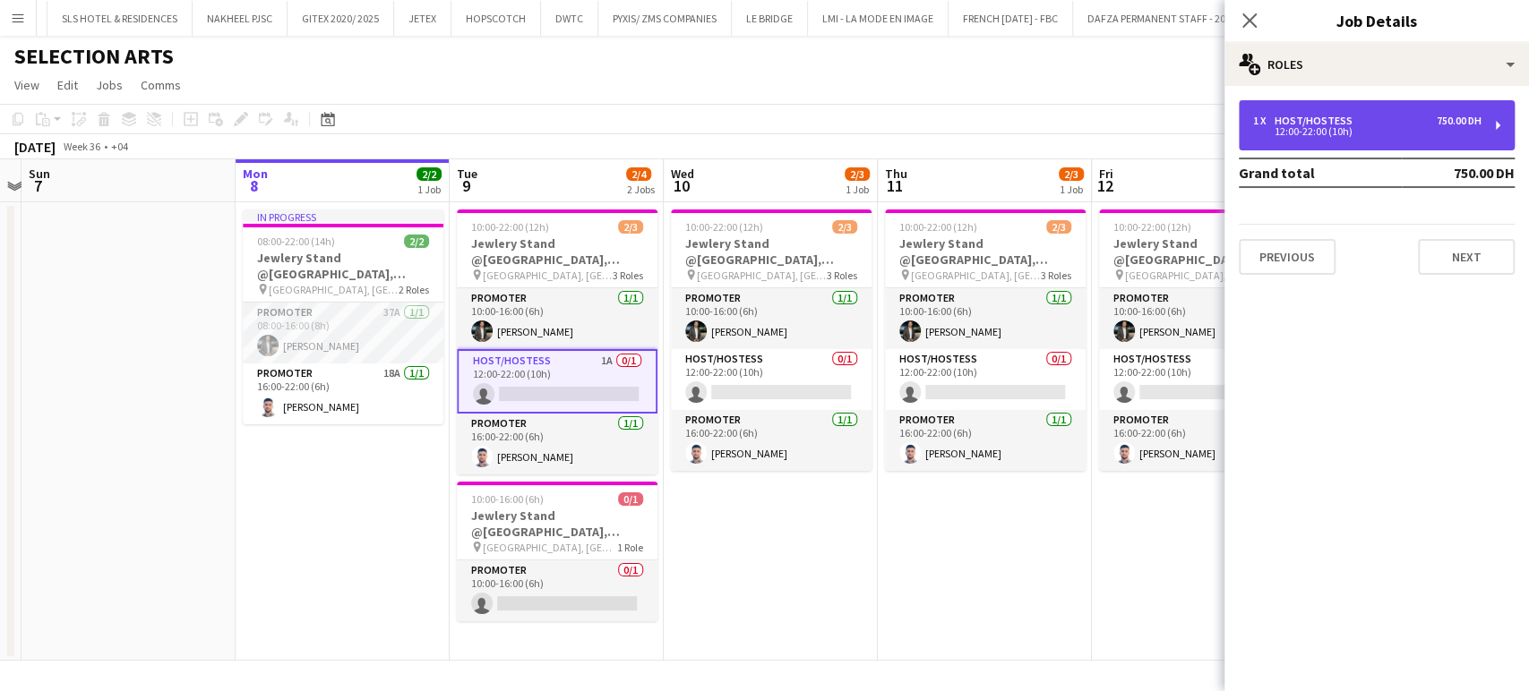
click at [1359, 127] on div "12:00-22:00 (10h)" at bounding box center [1367, 131] width 228 height 9
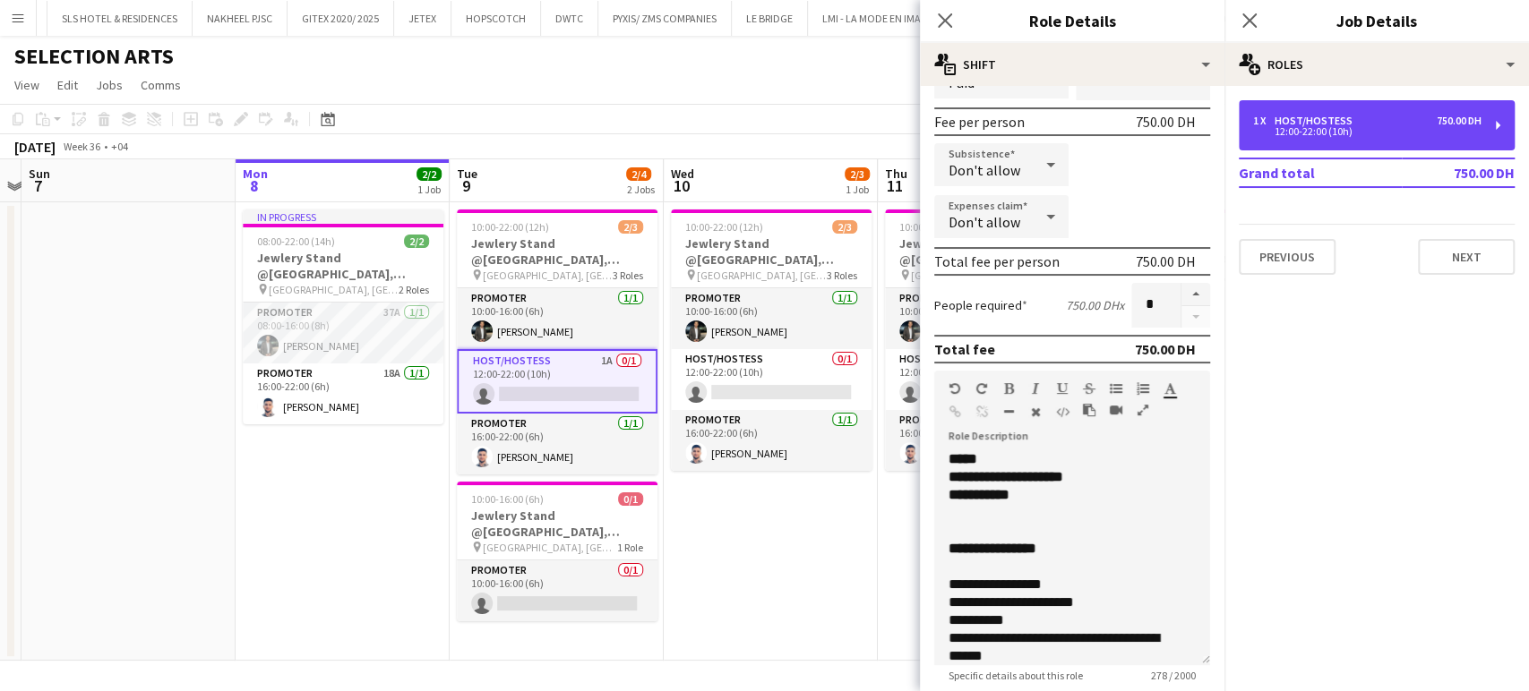
scroll to position [398, 0]
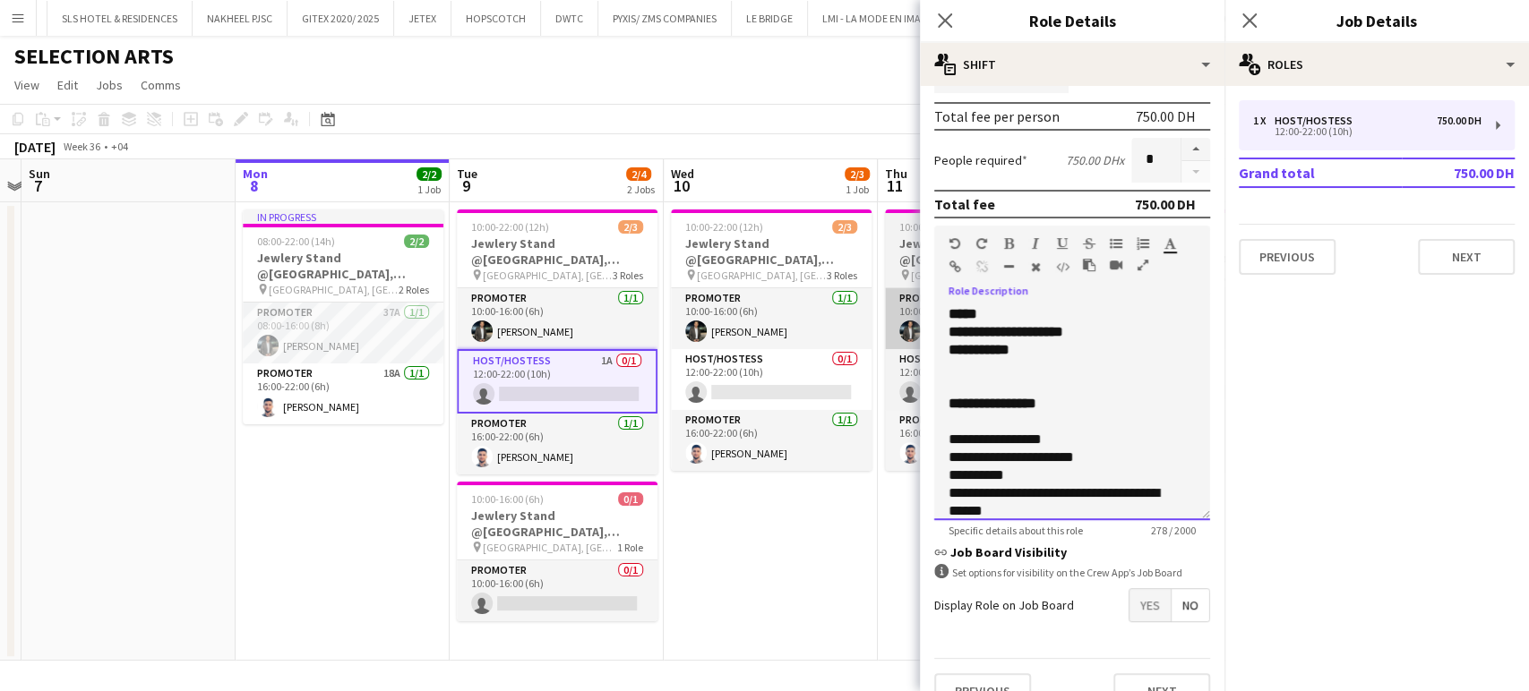
drag, startPoint x: 930, startPoint y: 321, endPoint x: 887, endPoint y: 321, distance: 43.0
click at [887, 321] on body "Menu Boards Boards Boards All jobs Status Workforce Workforce My Workforce Recr…" at bounding box center [764, 345] width 1529 height 691
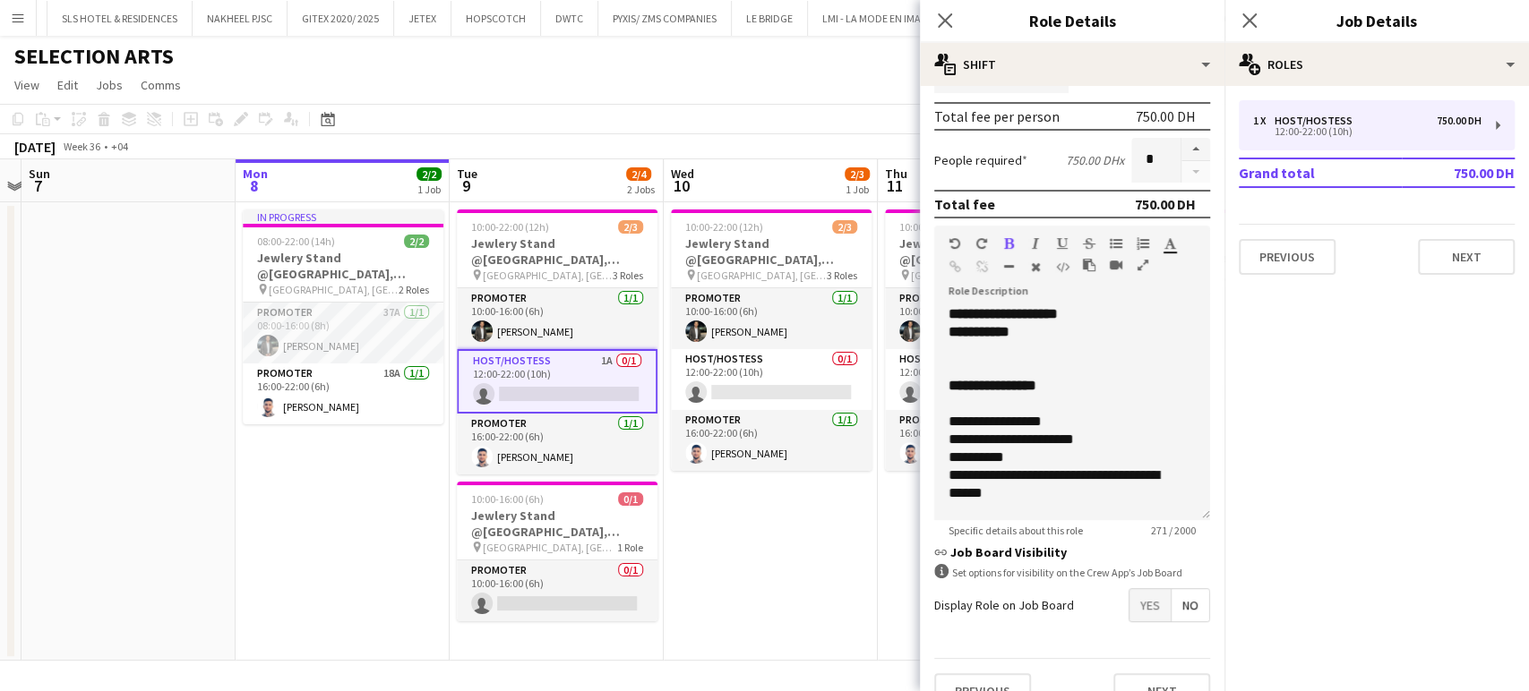
click at [853, 544] on app-date-cell "10:00-22:00 (12h) 2/3 Jewlery Stand @[GEOGRAPHIC_DATA], [GEOGRAPHIC_DATA] pin […" at bounding box center [771, 431] width 214 height 459
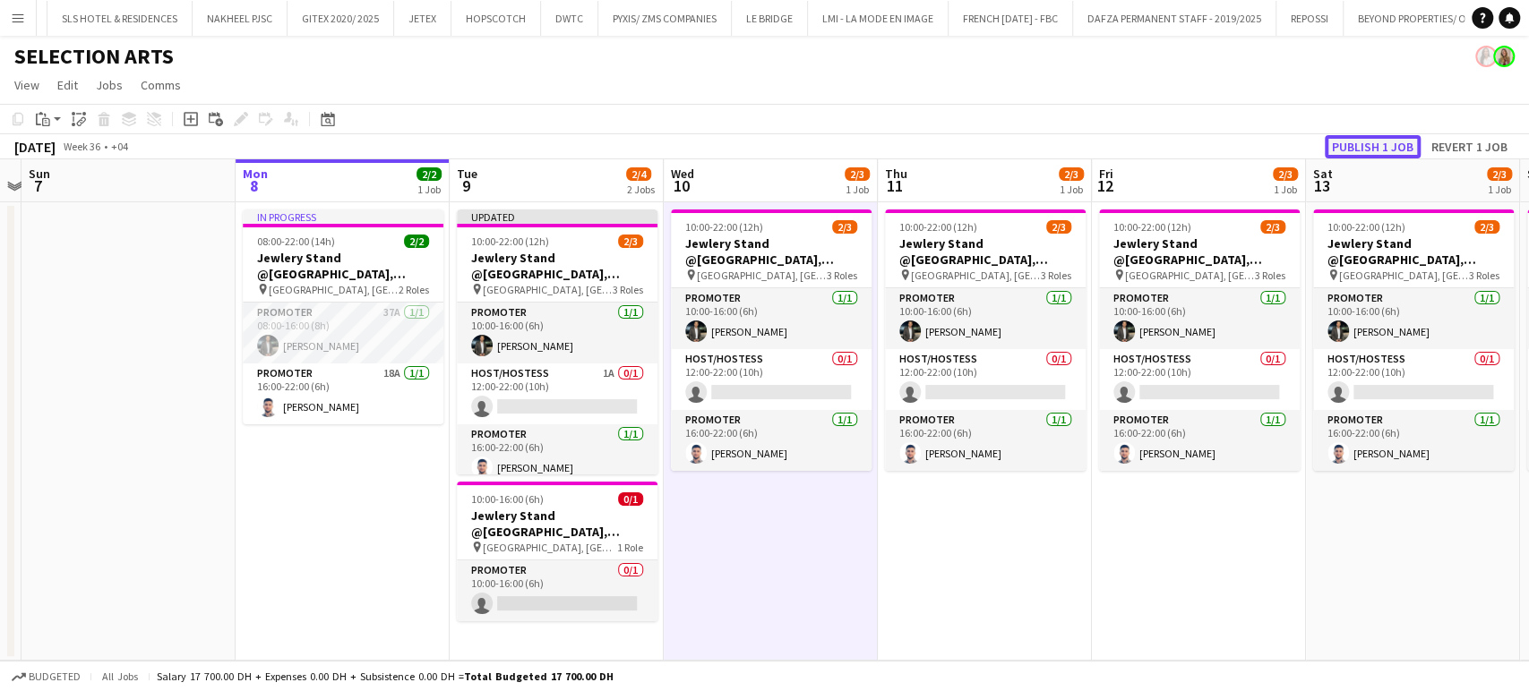
click at [1396, 145] on button "Publish 1 job" at bounding box center [1373, 146] width 96 height 23
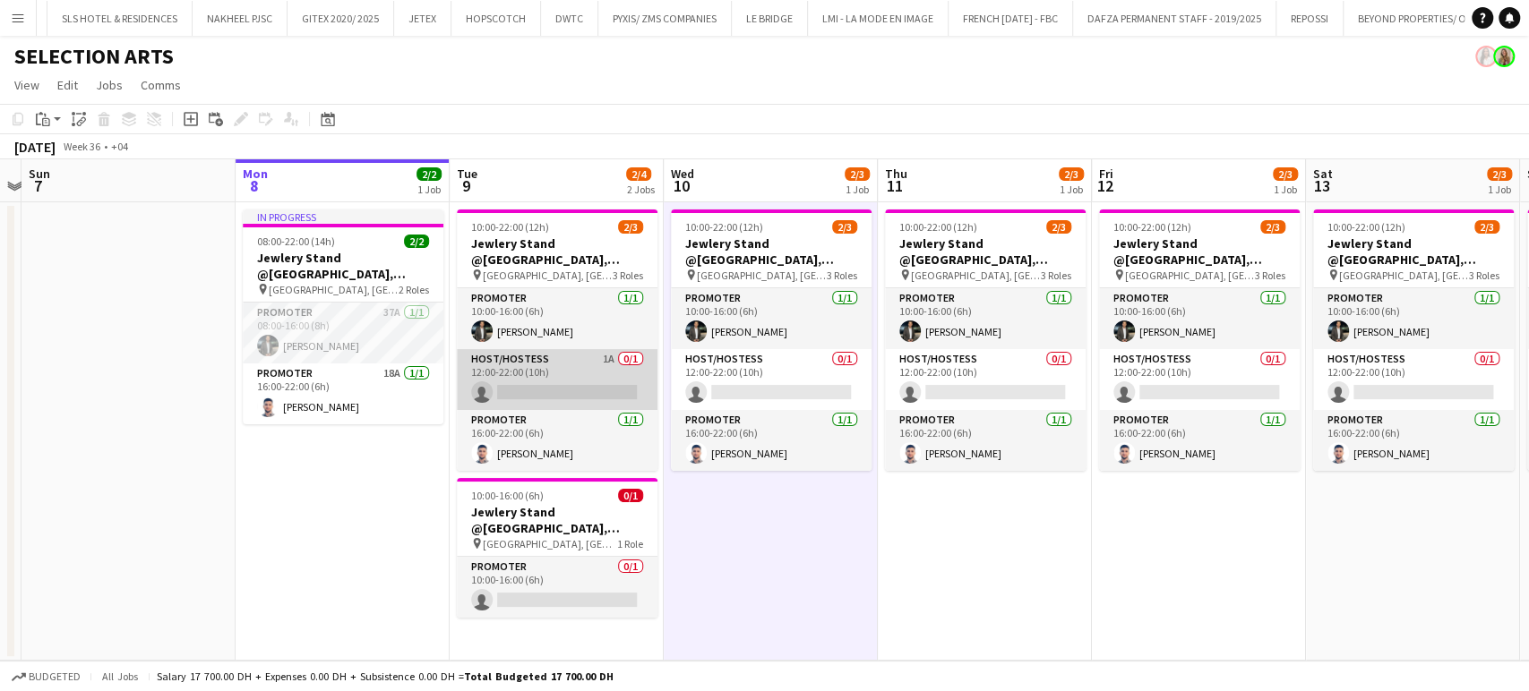
scroll to position [0, 406]
click at [556, 356] on app-card-role "Host/Hostess 1A 0/1 12:00-22:00 (10h) single-neutral-actions" at bounding box center [558, 379] width 201 height 61
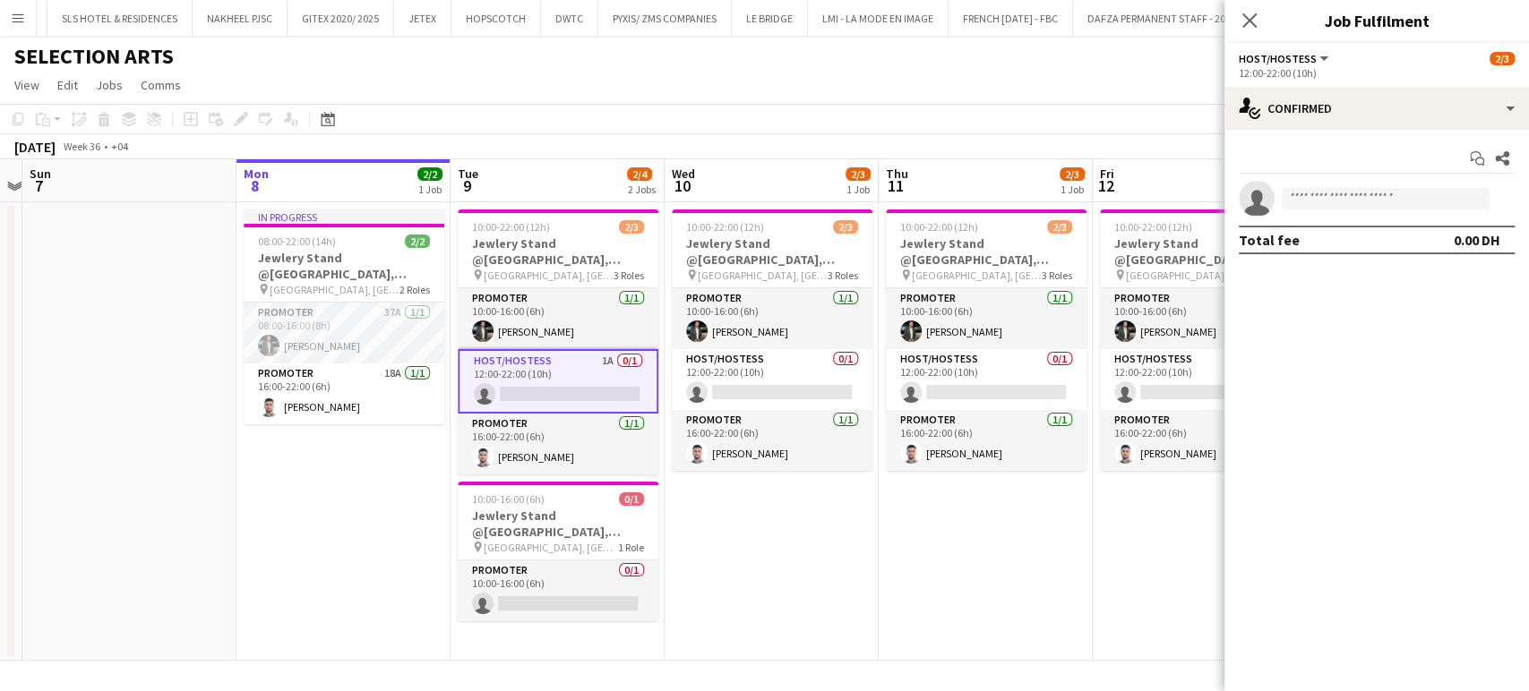
click at [776, 579] on app-date-cell "10:00-22:00 (12h) 2/3 Jewlery Stand @[GEOGRAPHIC_DATA], [GEOGRAPHIC_DATA] pin […" at bounding box center [771, 431] width 214 height 459
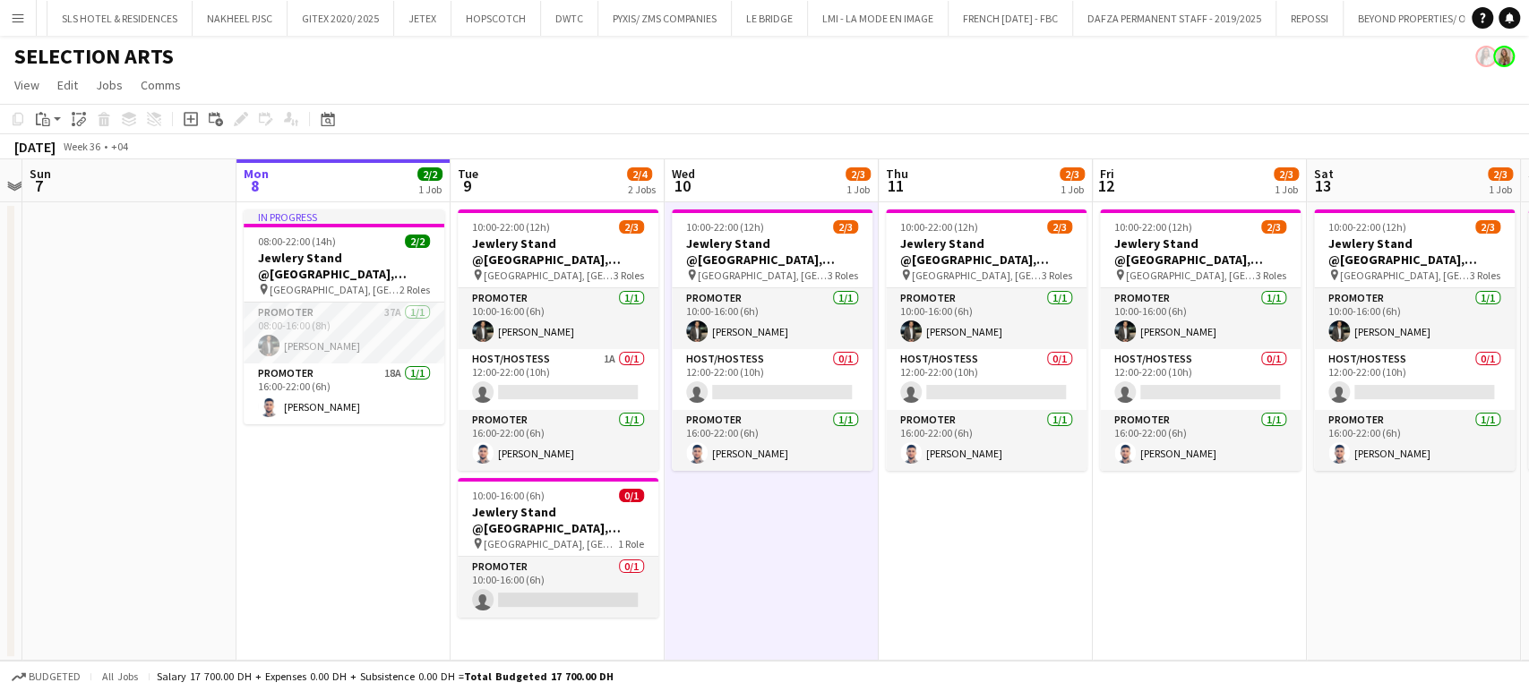
click at [399, 486] on app-date-cell "In progress 08:00-22:00 (14h) 2/2 Jewlery Stand @[GEOGRAPHIC_DATA], [GEOGRAPHIC…" at bounding box center [343, 431] width 214 height 459
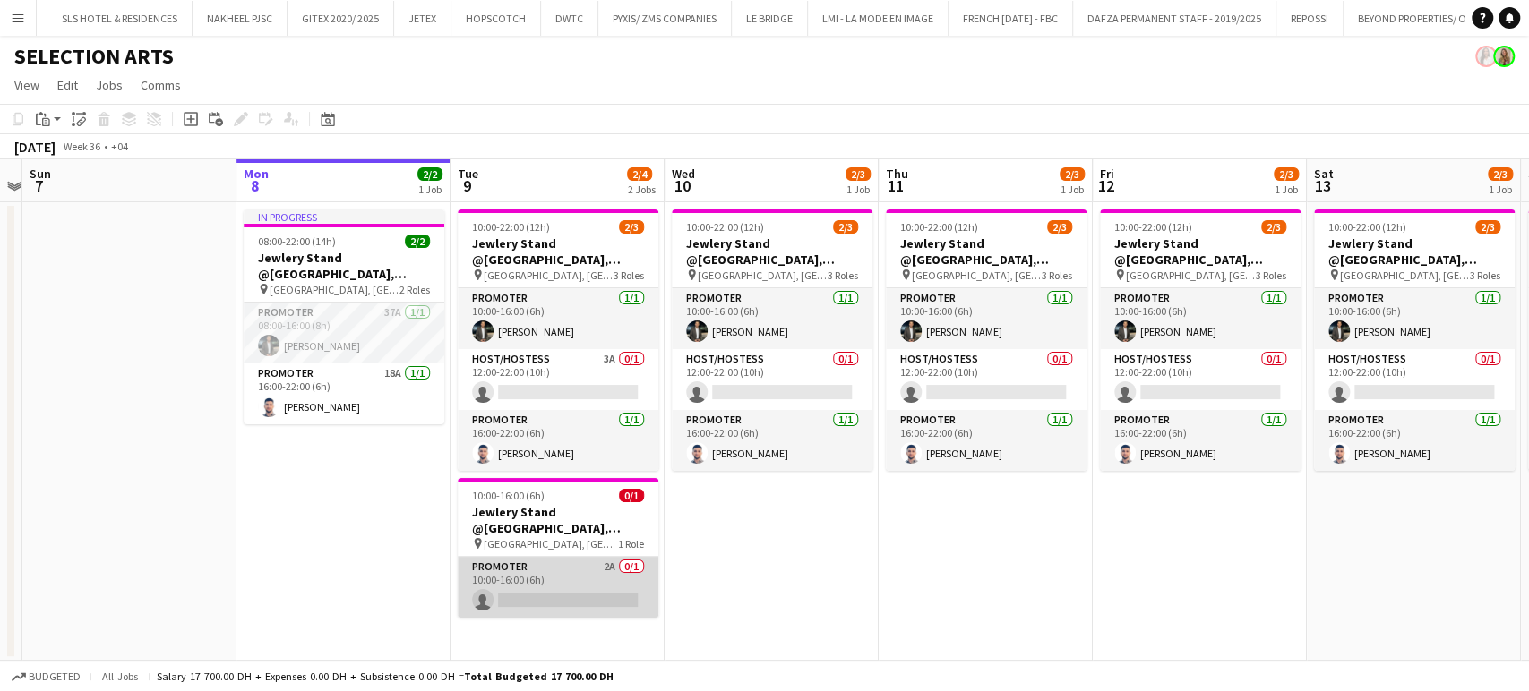
click at [600, 600] on app-card-role "Promoter 2A 0/1 10:00-16:00 (6h) single-neutral-actions" at bounding box center [558, 587] width 201 height 61
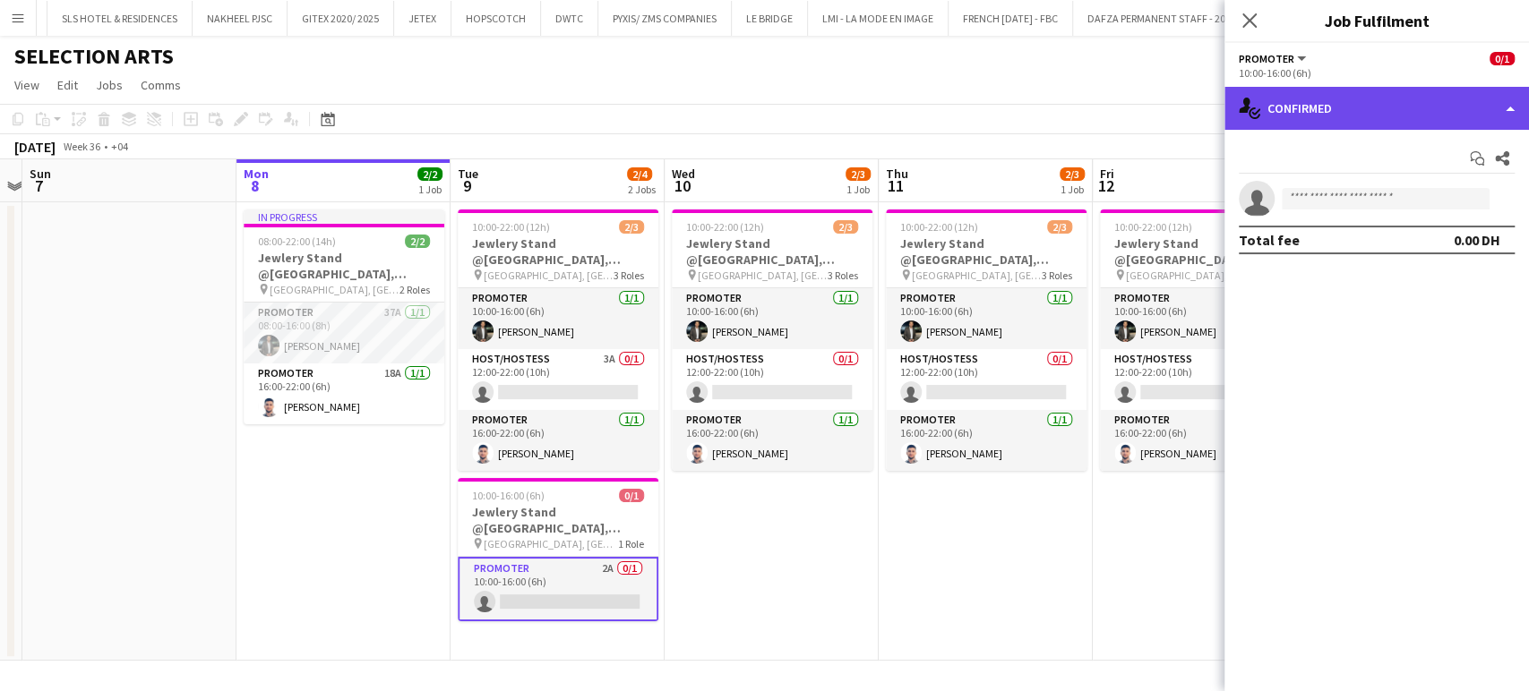
click at [1505, 108] on div "single-neutral-actions-check-2 Confirmed" at bounding box center [1376, 108] width 304 height 43
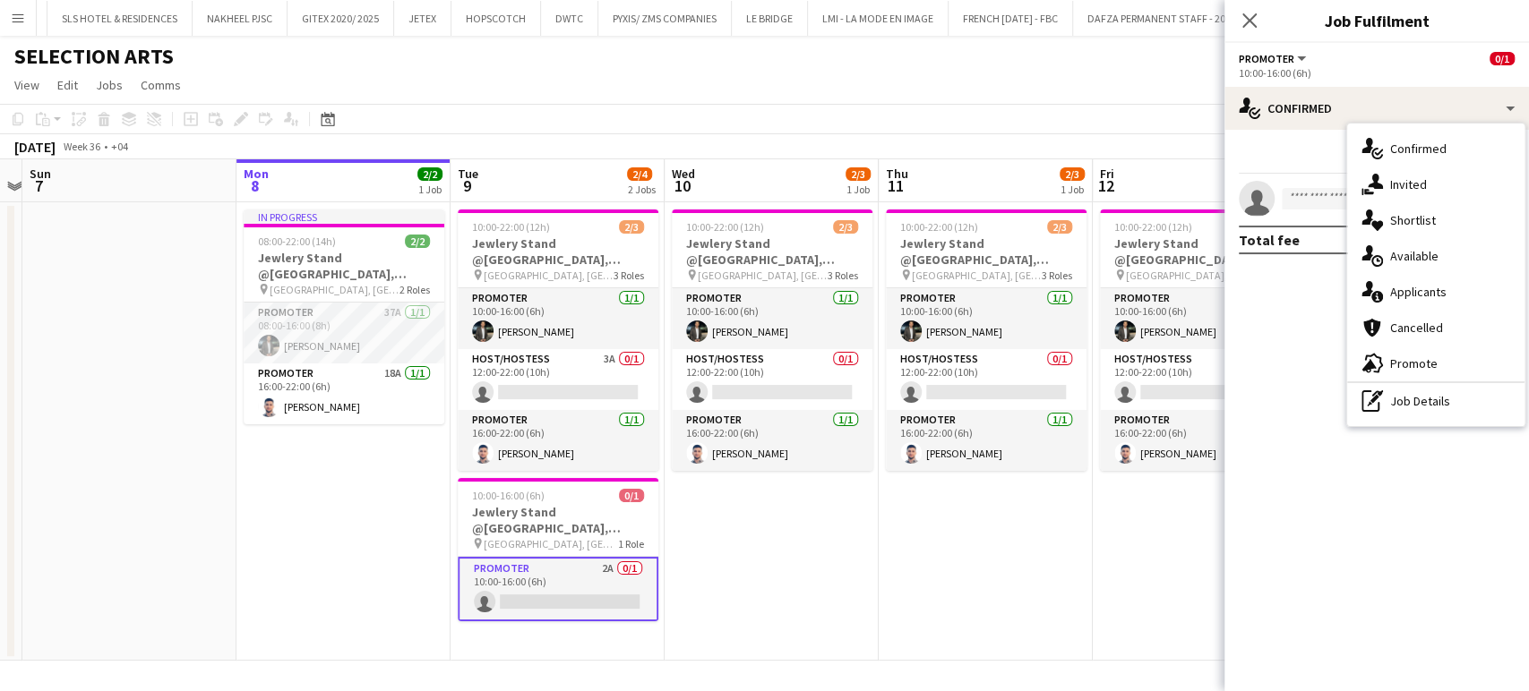
click at [1436, 300] on div "single-neutral-actions-information Applicants" at bounding box center [1435, 292] width 177 height 36
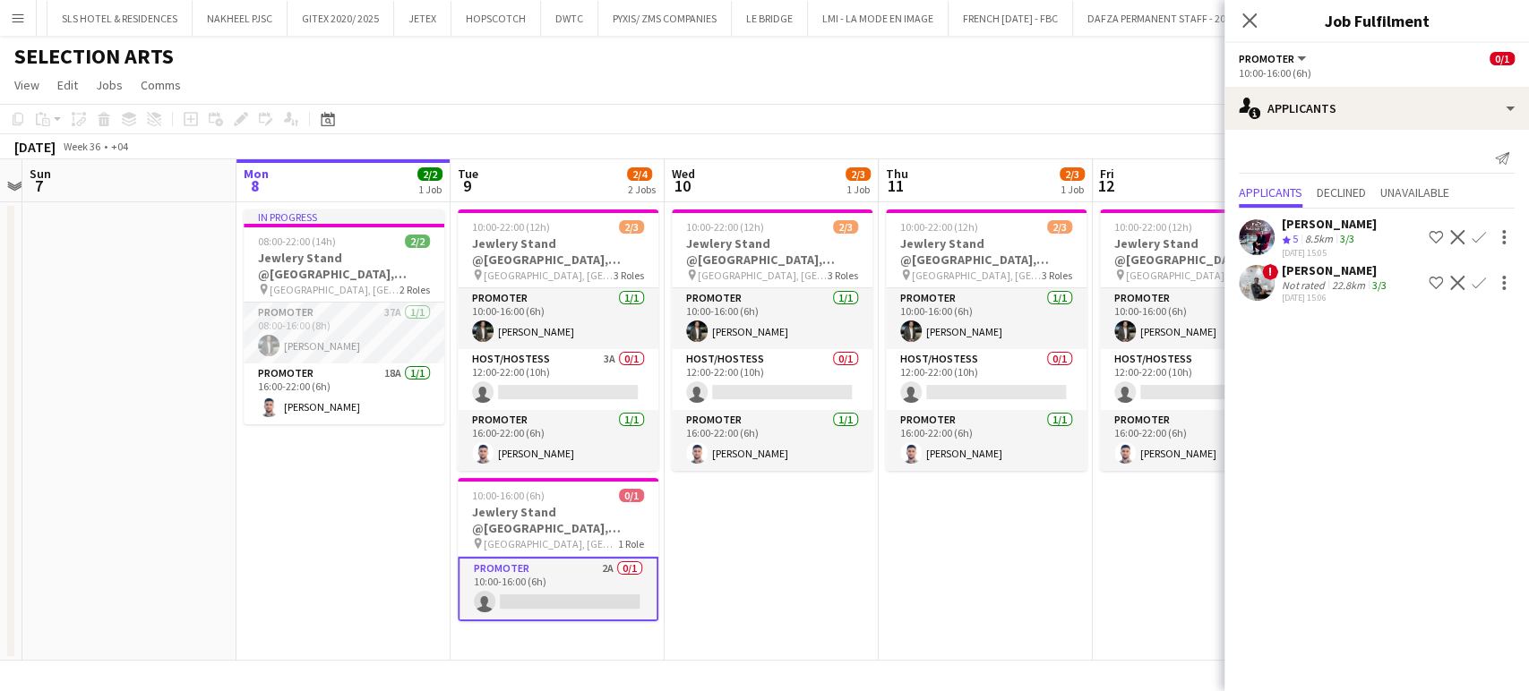
click at [1318, 225] on div "[PERSON_NAME]" at bounding box center [1329, 224] width 95 height 16
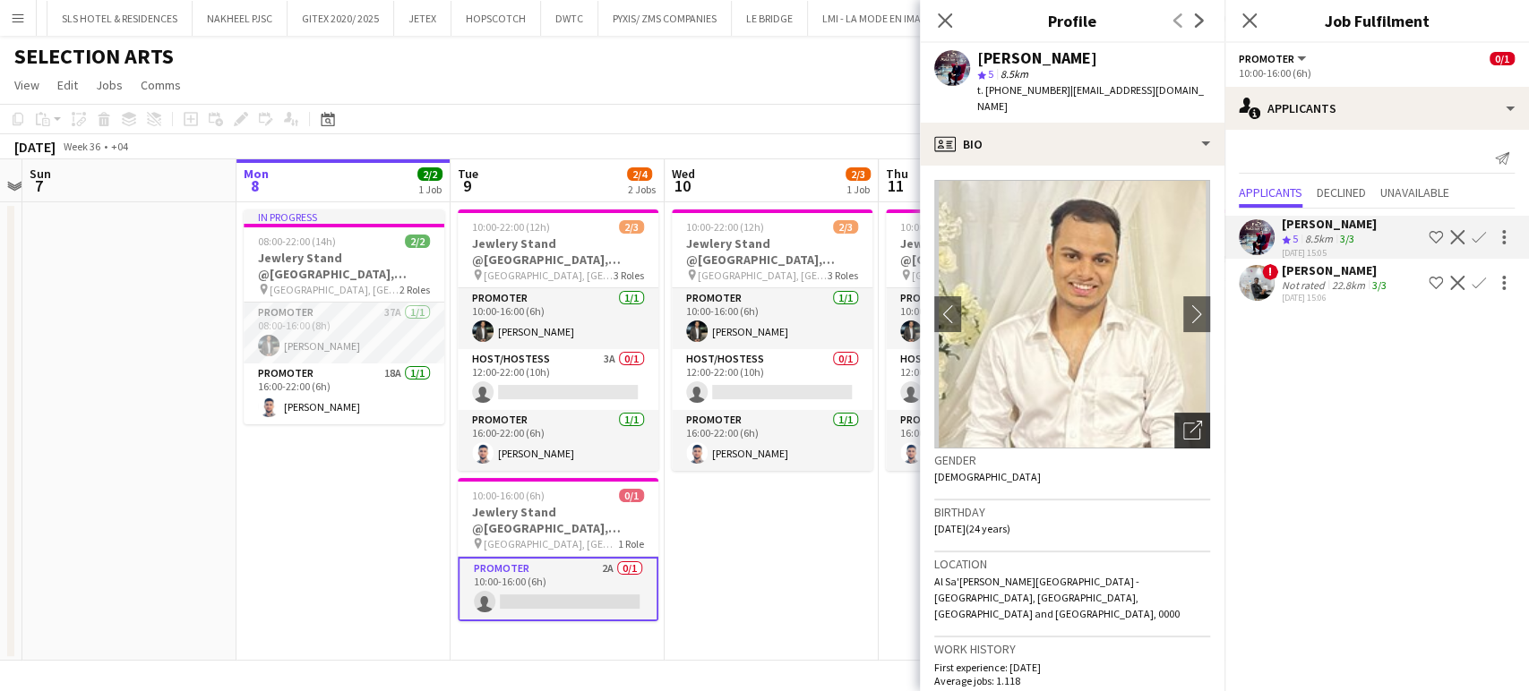
click at [1183, 421] on icon "Open photos pop-in" at bounding box center [1192, 430] width 19 height 19
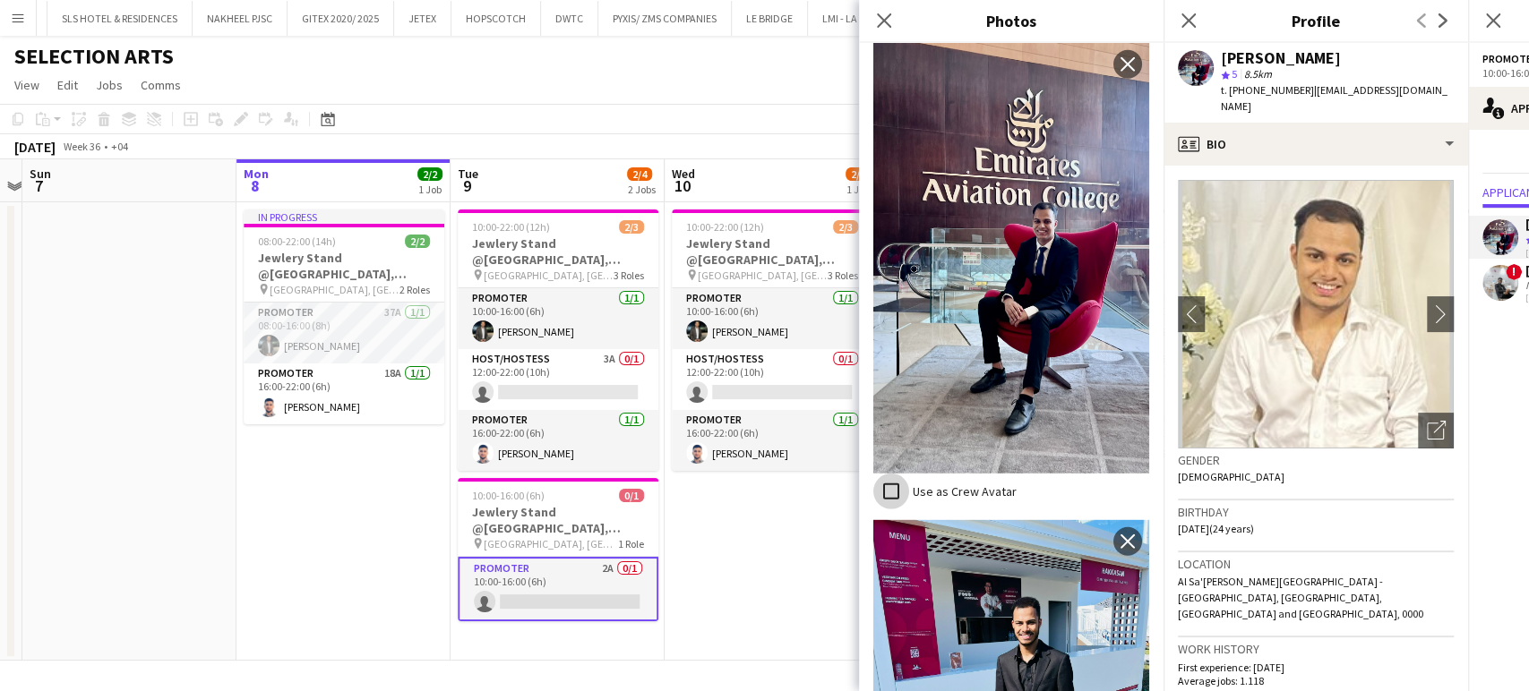
scroll to position [3176, 0]
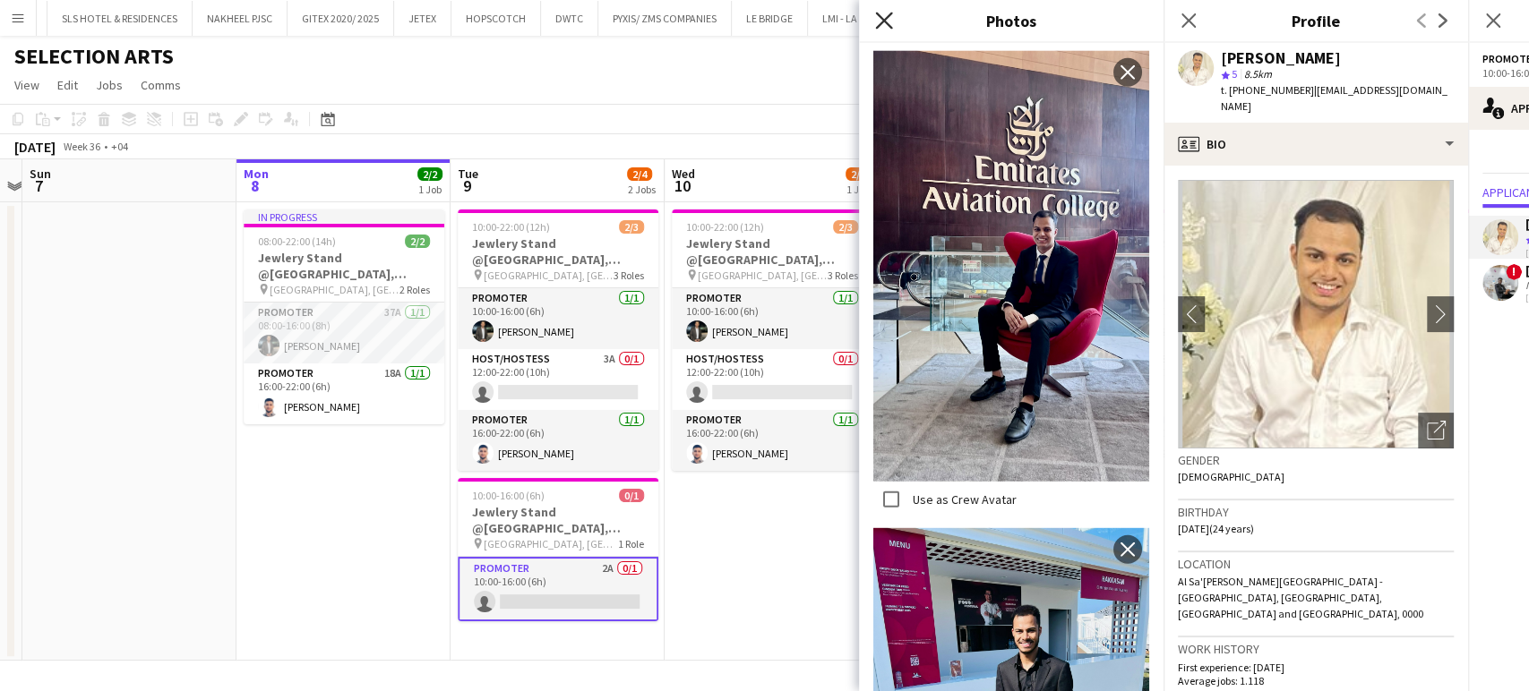
click at [881, 20] on icon at bounding box center [883, 20] width 17 height 17
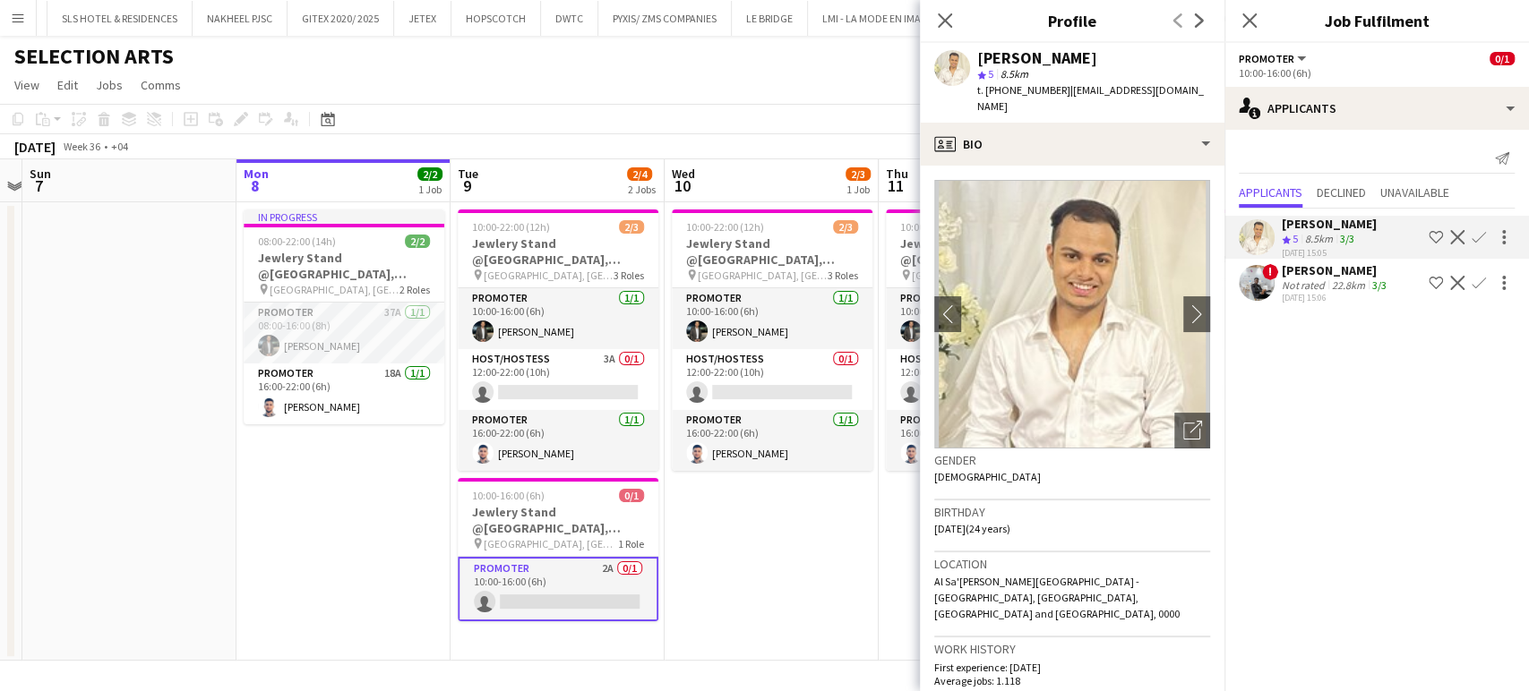
click at [1347, 279] on div "22.8km" at bounding box center [1348, 285] width 40 height 13
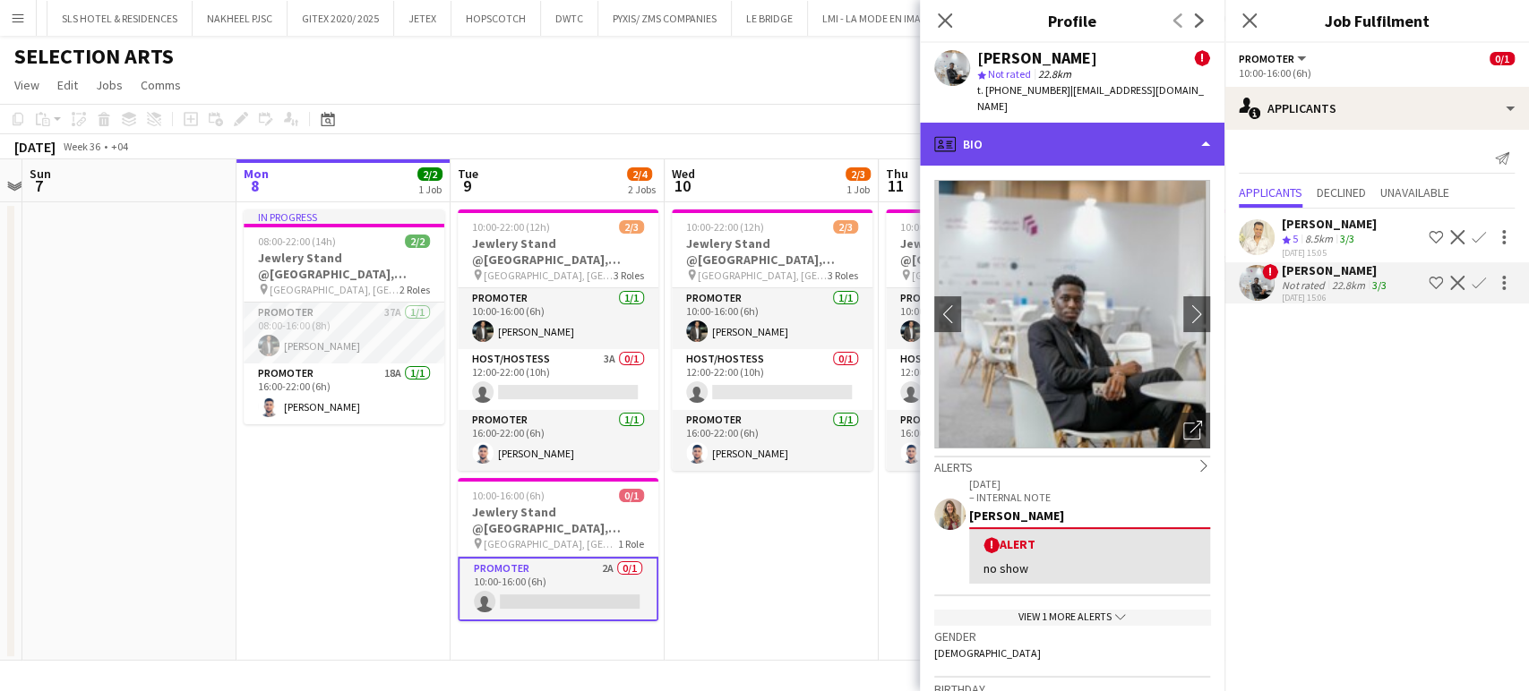
click at [1172, 124] on div "profile Bio" at bounding box center [1072, 144] width 304 height 43
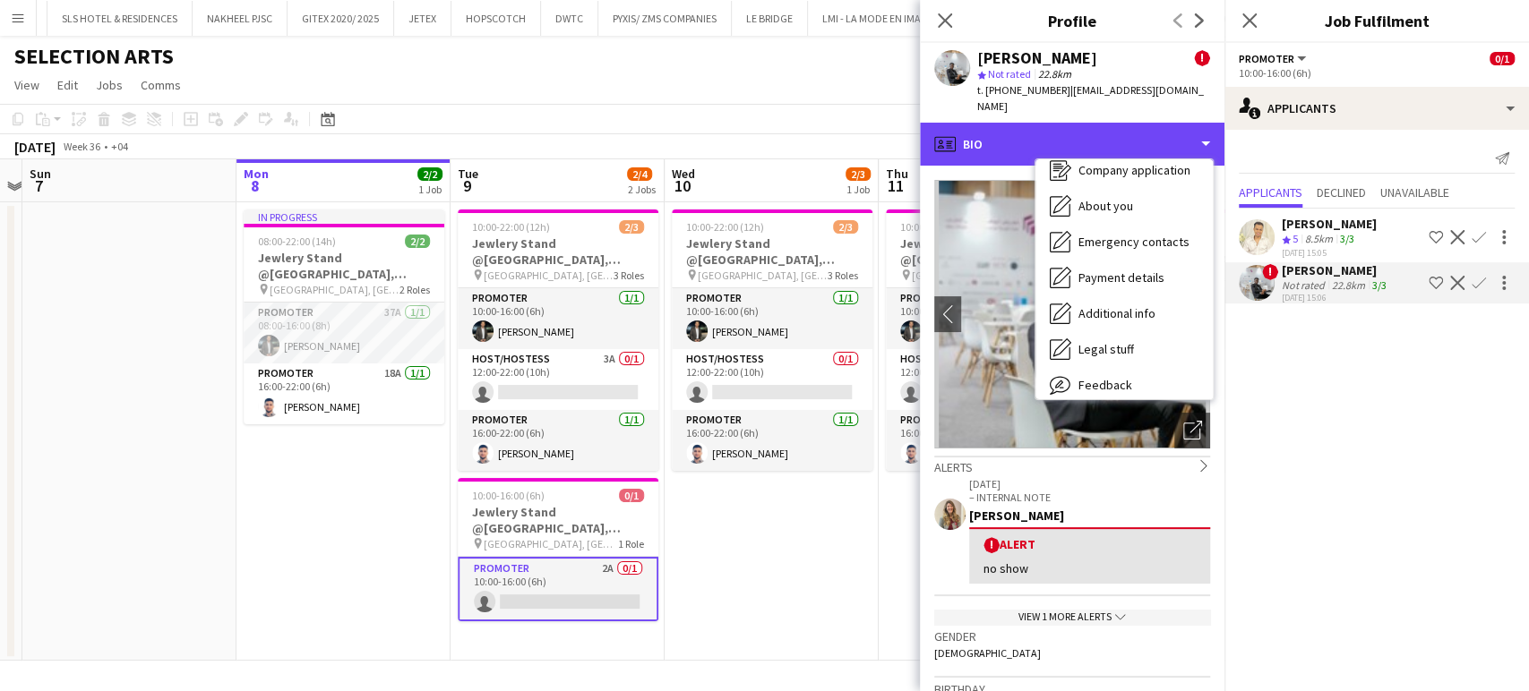
scroll to position [132, 0]
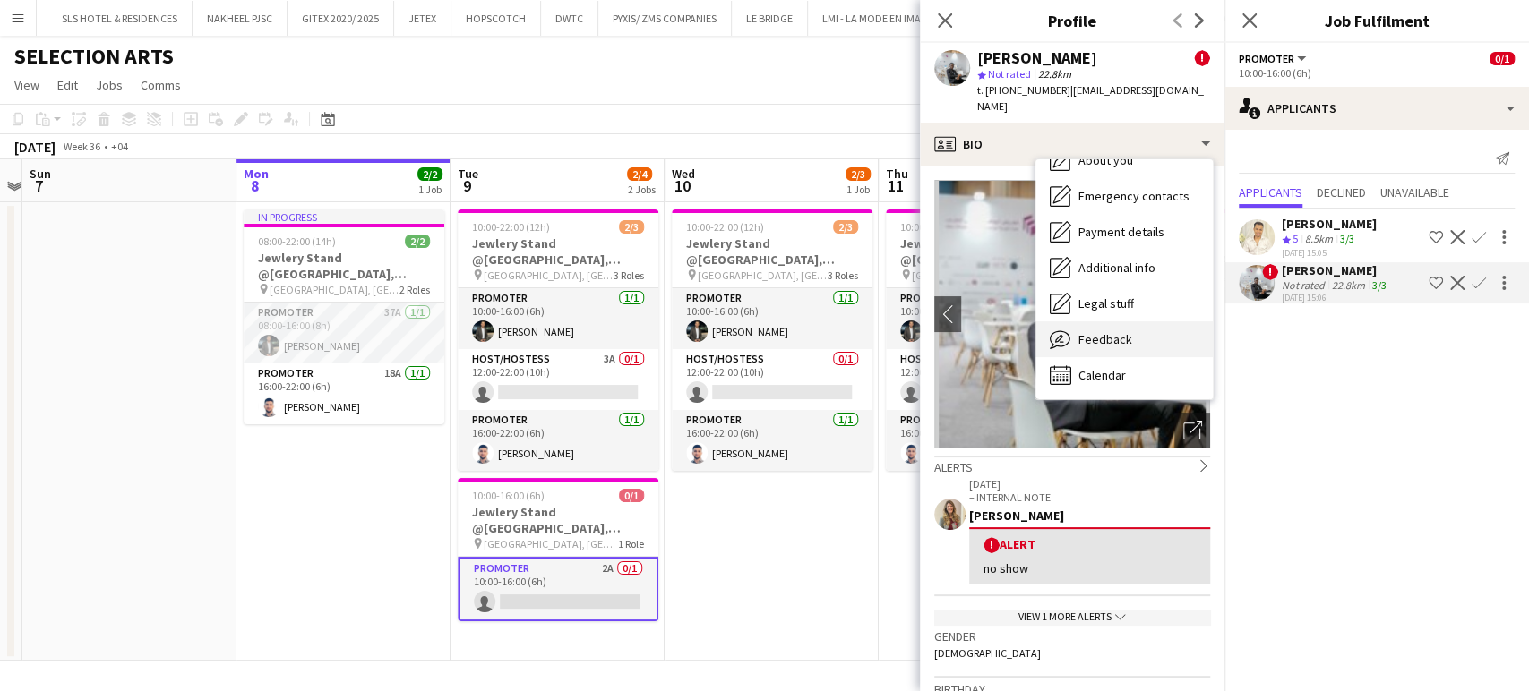
click at [1109, 331] on span "Feedback" at bounding box center [1105, 339] width 54 height 16
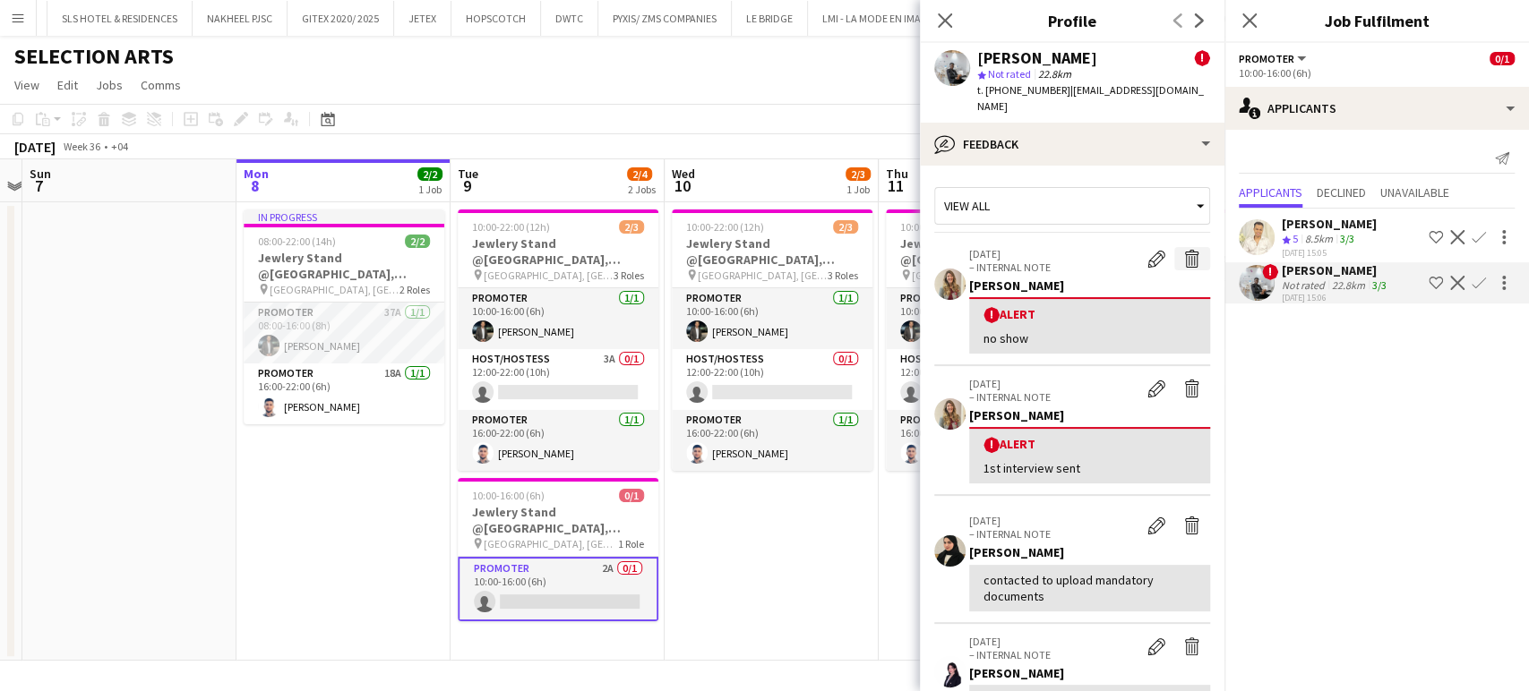
click at [1183, 250] on app-icon "Delete alert" at bounding box center [1192, 259] width 18 height 18
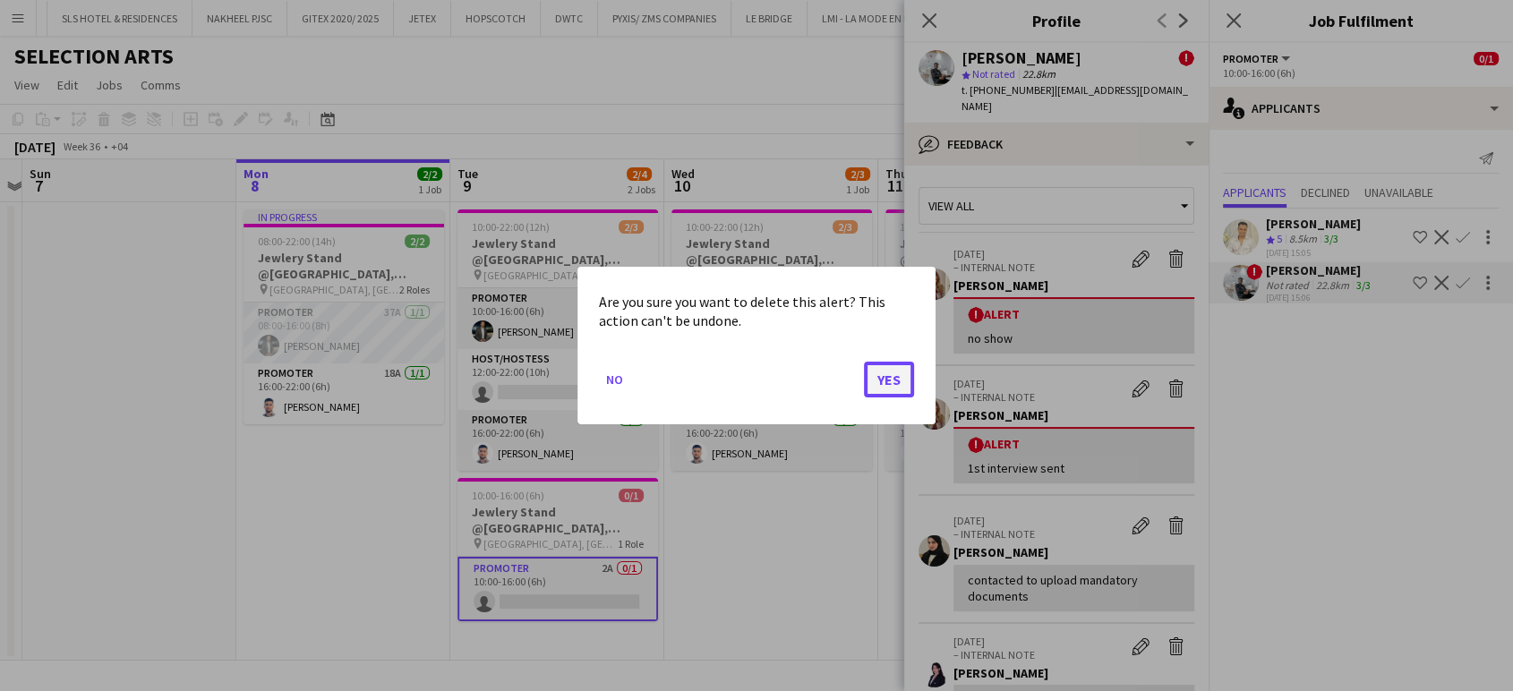
click at [892, 372] on button "Yes" at bounding box center [889, 380] width 50 height 36
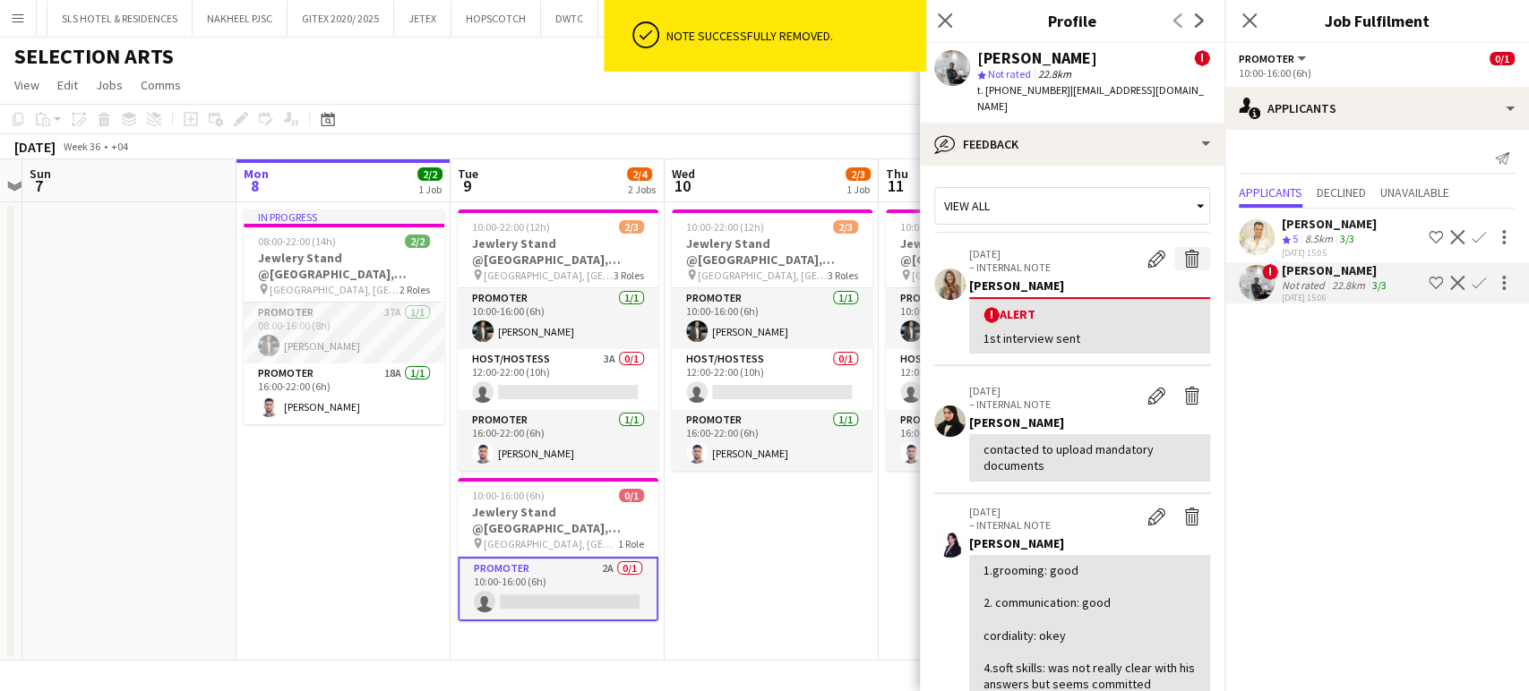
click at [1183, 250] on app-icon "Delete alert" at bounding box center [1192, 259] width 18 height 18
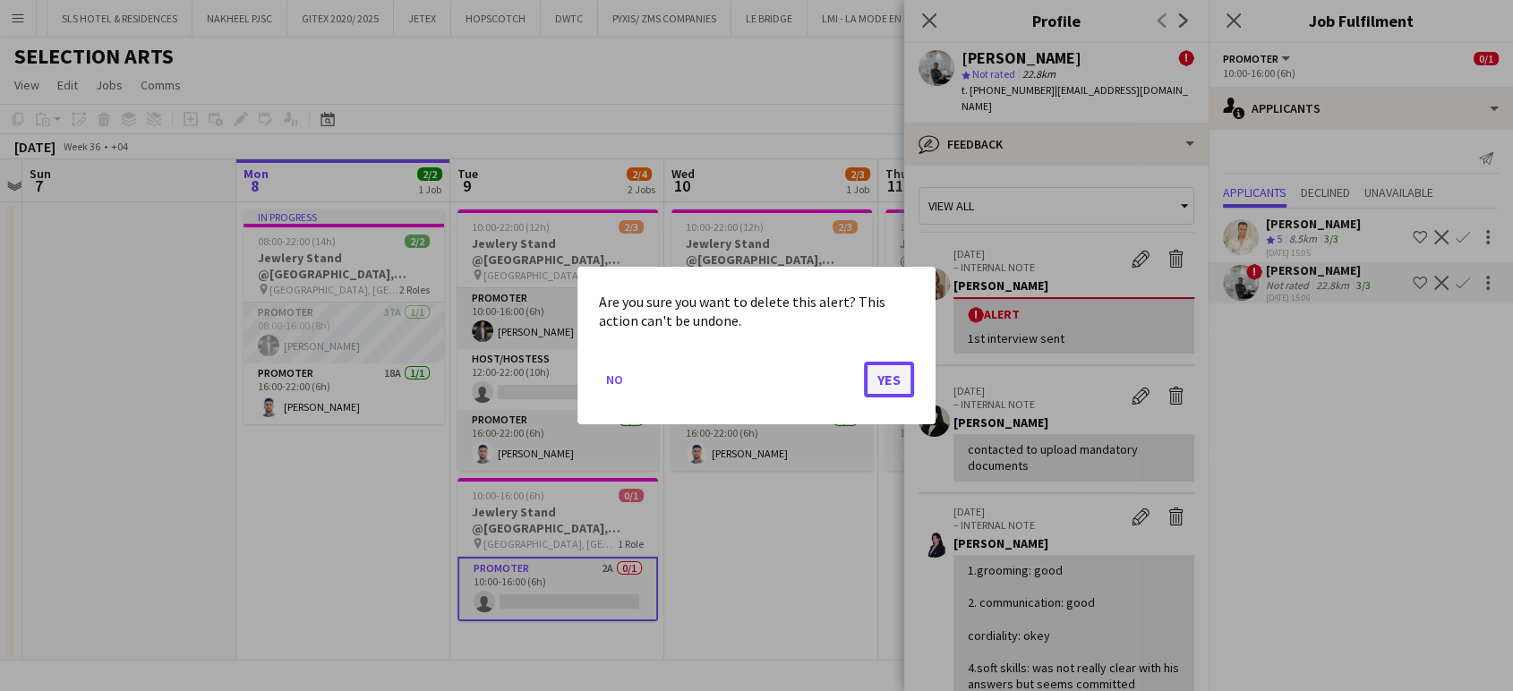
click at [894, 372] on button "Yes" at bounding box center [889, 380] width 50 height 36
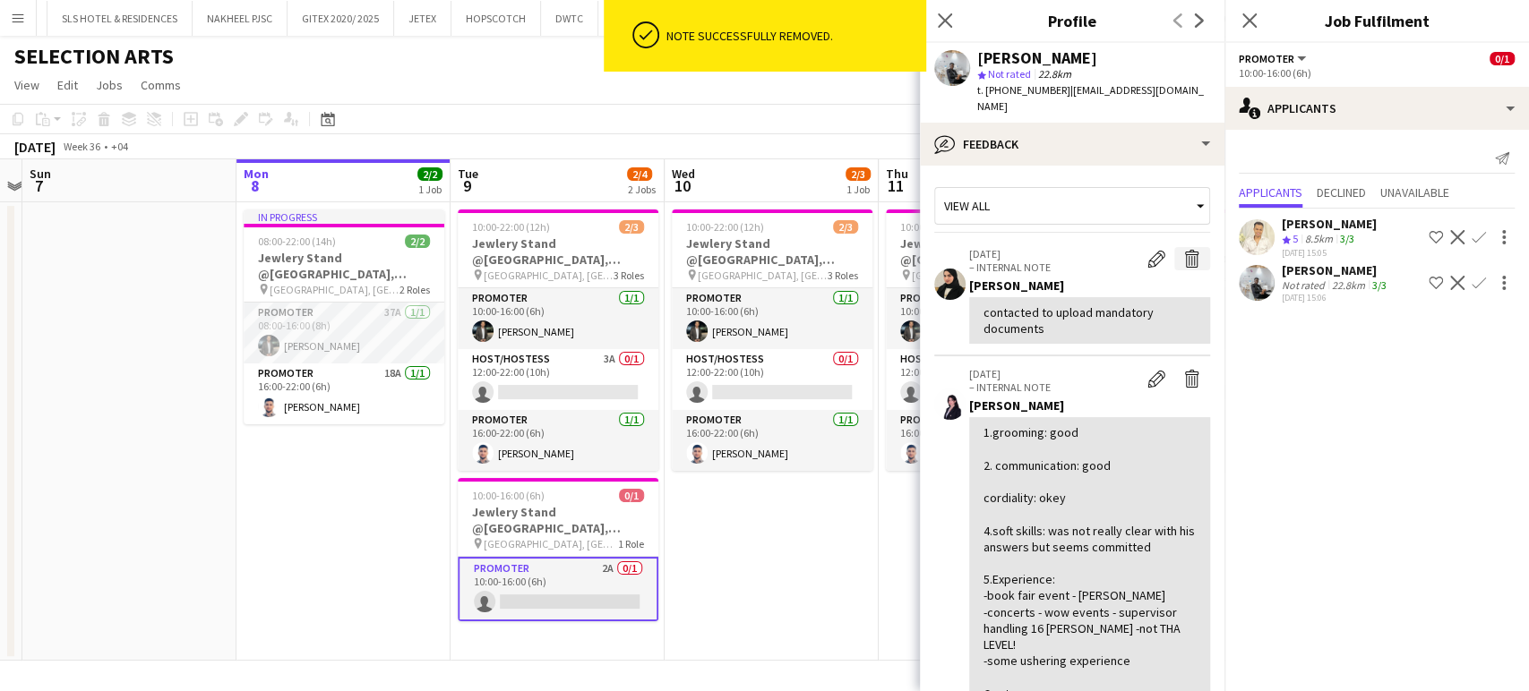
click at [1183, 250] on app-icon "Delete internal note" at bounding box center [1192, 259] width 18 height 18
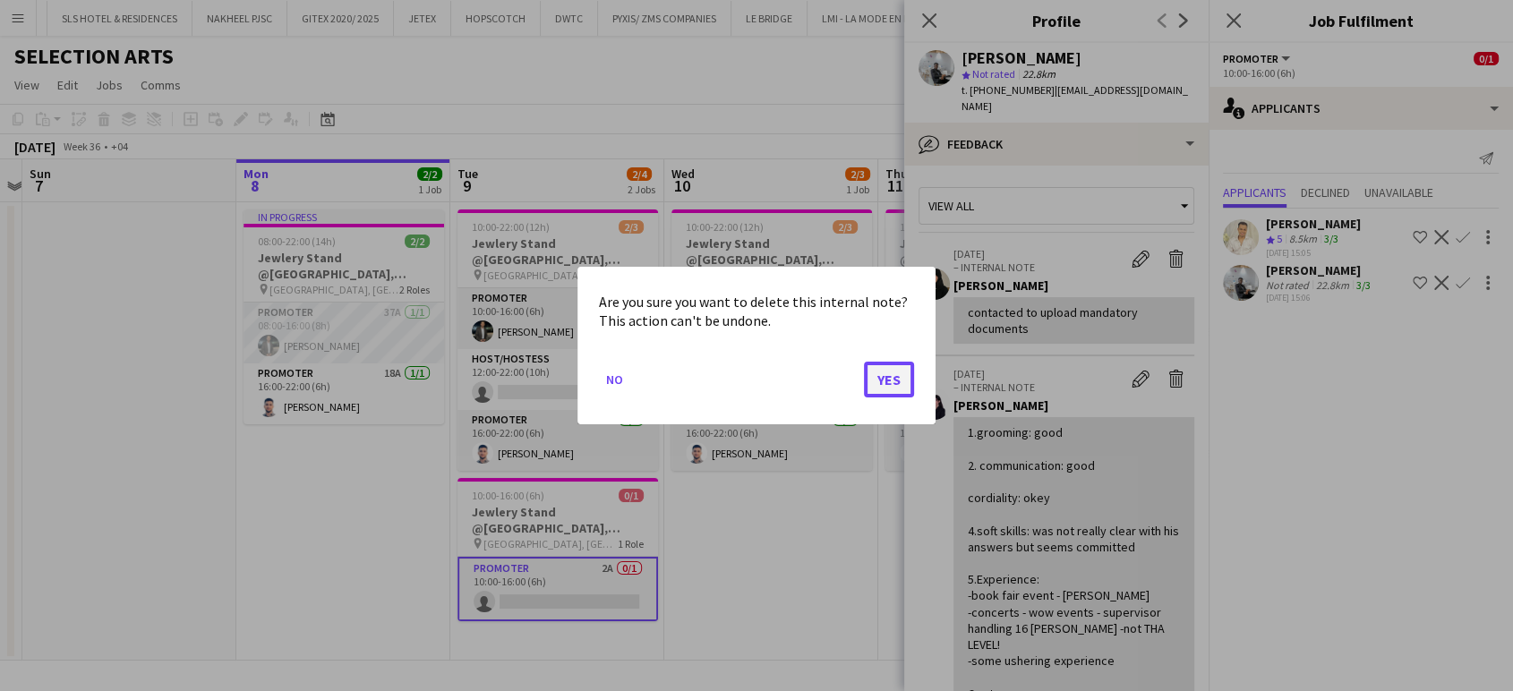
click at [902, 384] on button "Yes" at bounding box center [889, 380] width 50 height 36
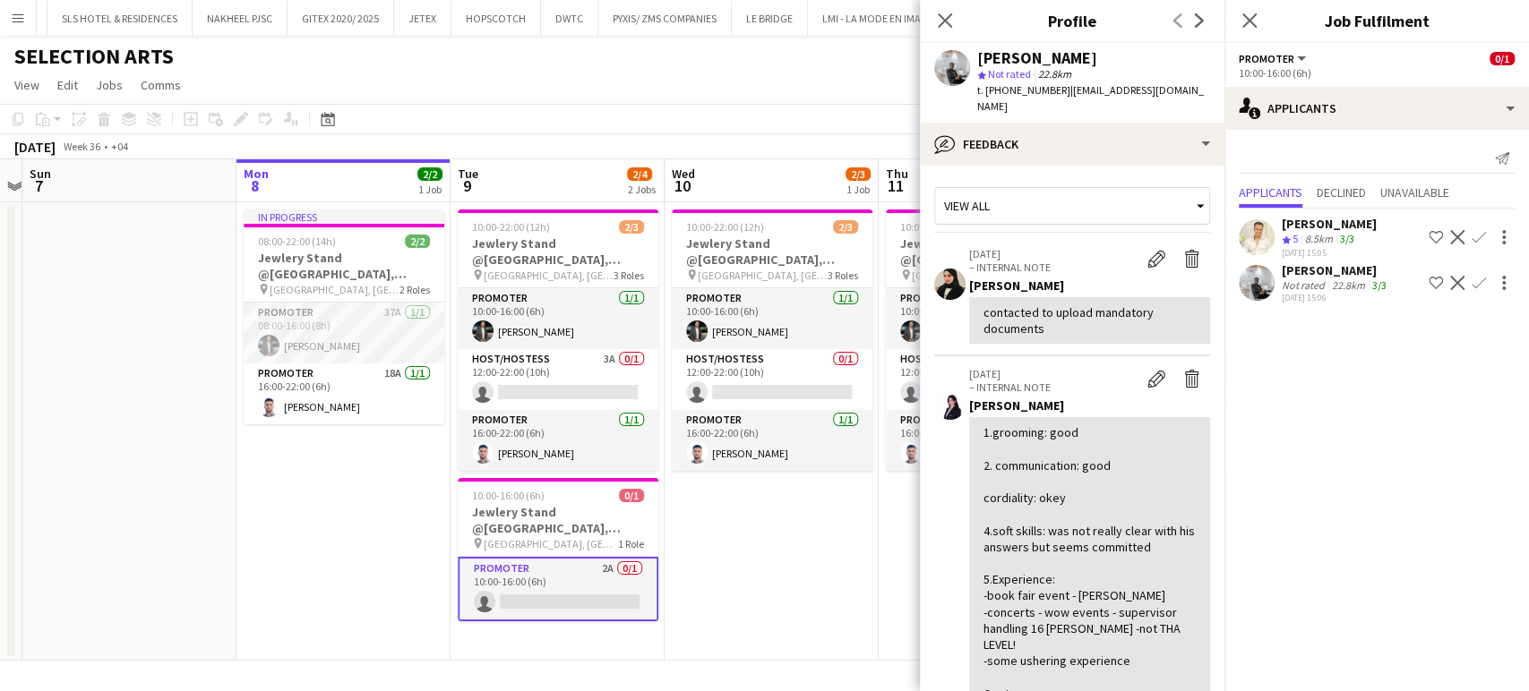
click at [850, 534] on app-date-cell "10:00-22:00 (12h) 2/3 Jewlery Stand @[GEOGRAPHIC_DATA], [GEOGRAPHIC_DATA] pin […" at bounding box center [771, 431] width 214 height 459
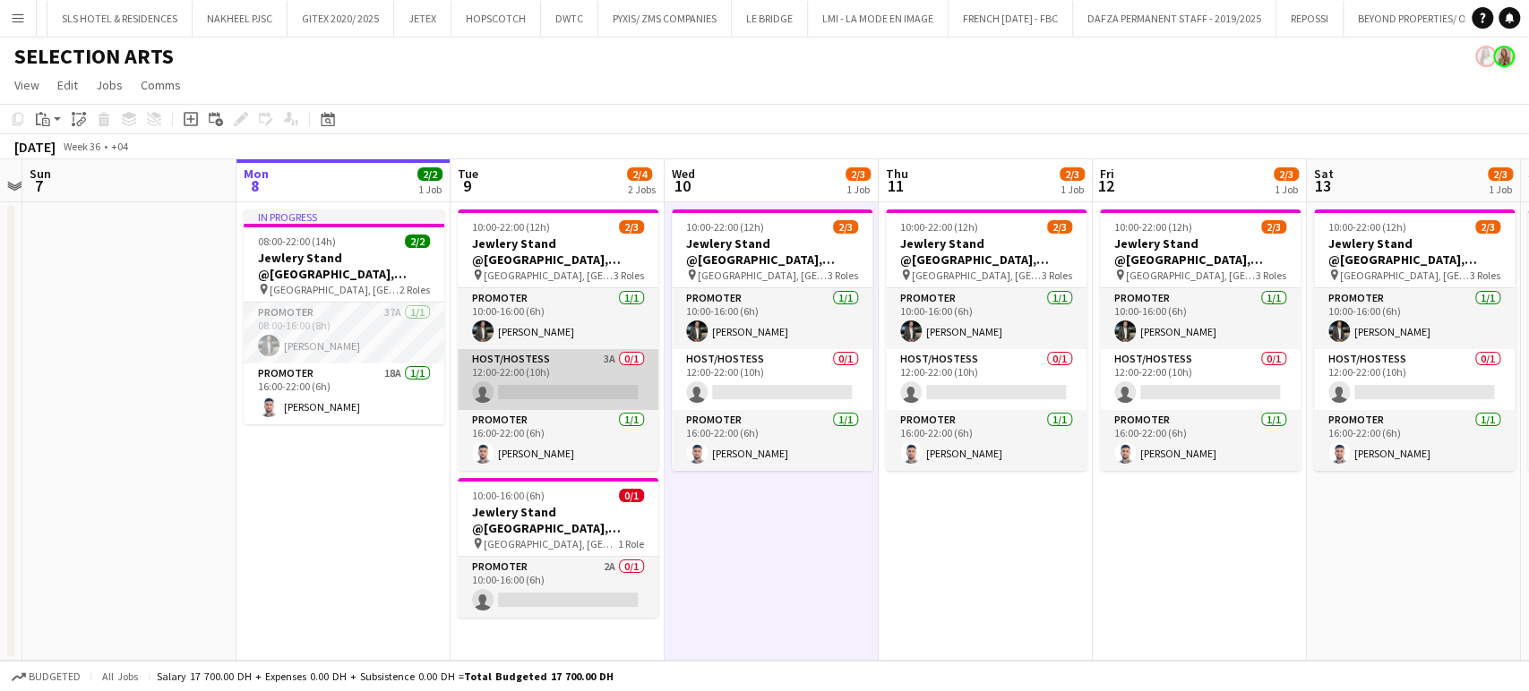
click at [598, 356] on app-card-role "Host/Hostess 3A 0/1 12:00-22:00 (10h) single-neutral-actions" at bounding box center [558, 379] width 201 height 61
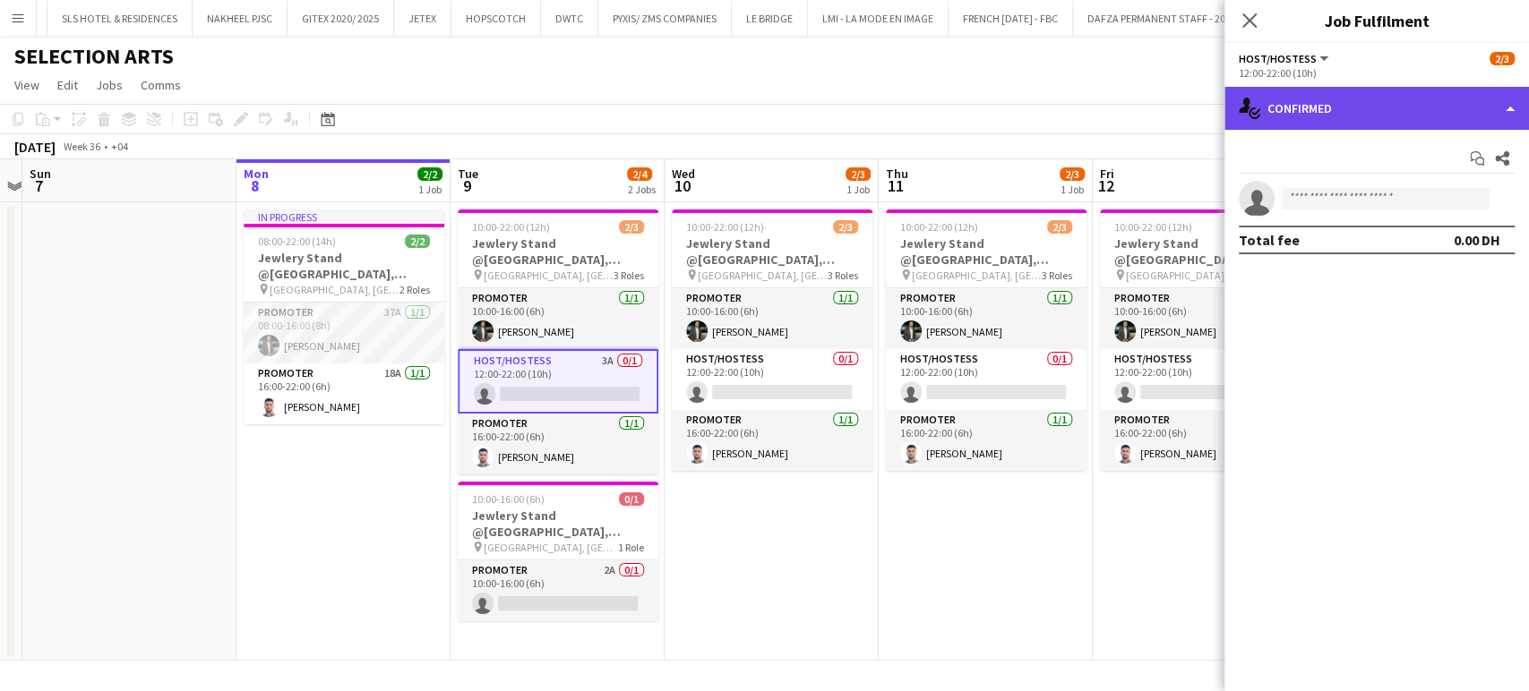
click at [1512, 103] on div "single-neutral-actions-check-2 Confirmed" at bounding box center [1376, 108] width 304 height 43
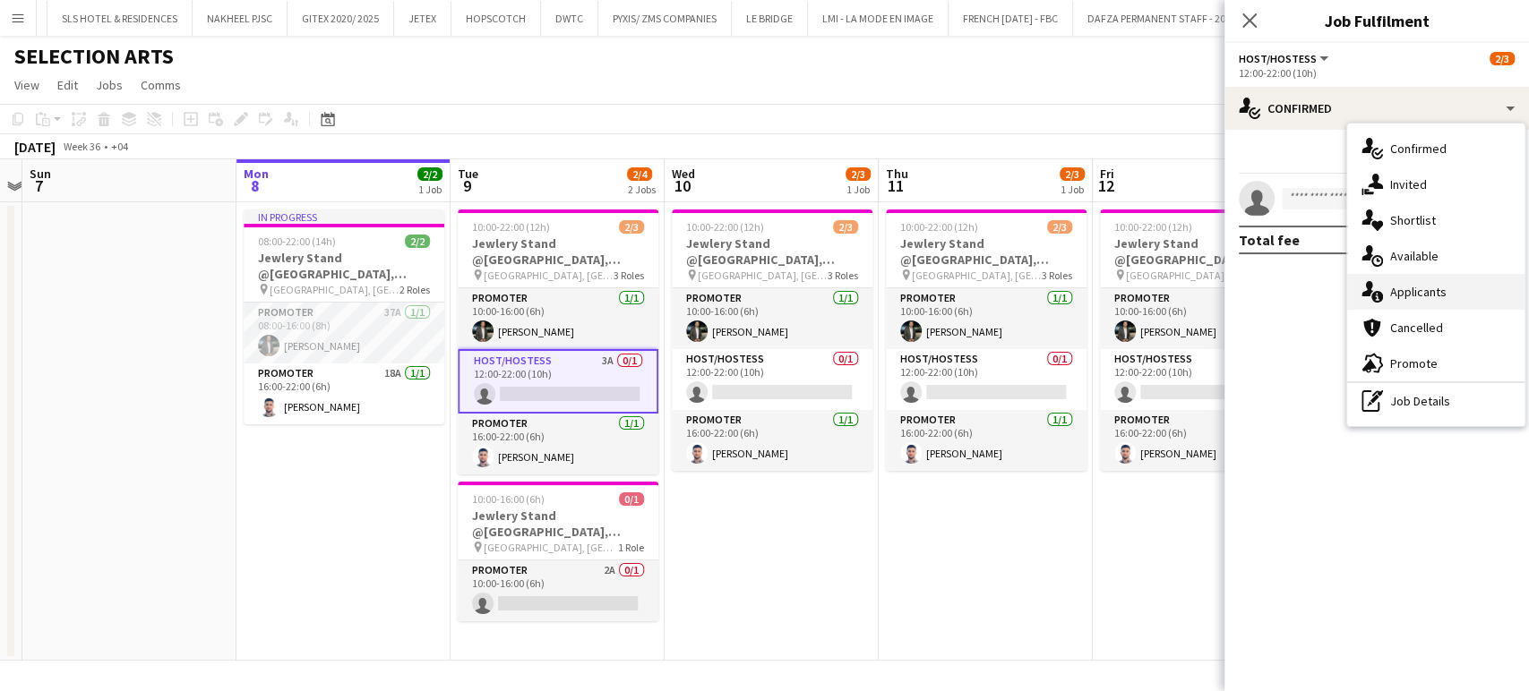
click at [1439, 292] on span "Applicants" at bounding box center [1418, 292] width 56 height 16
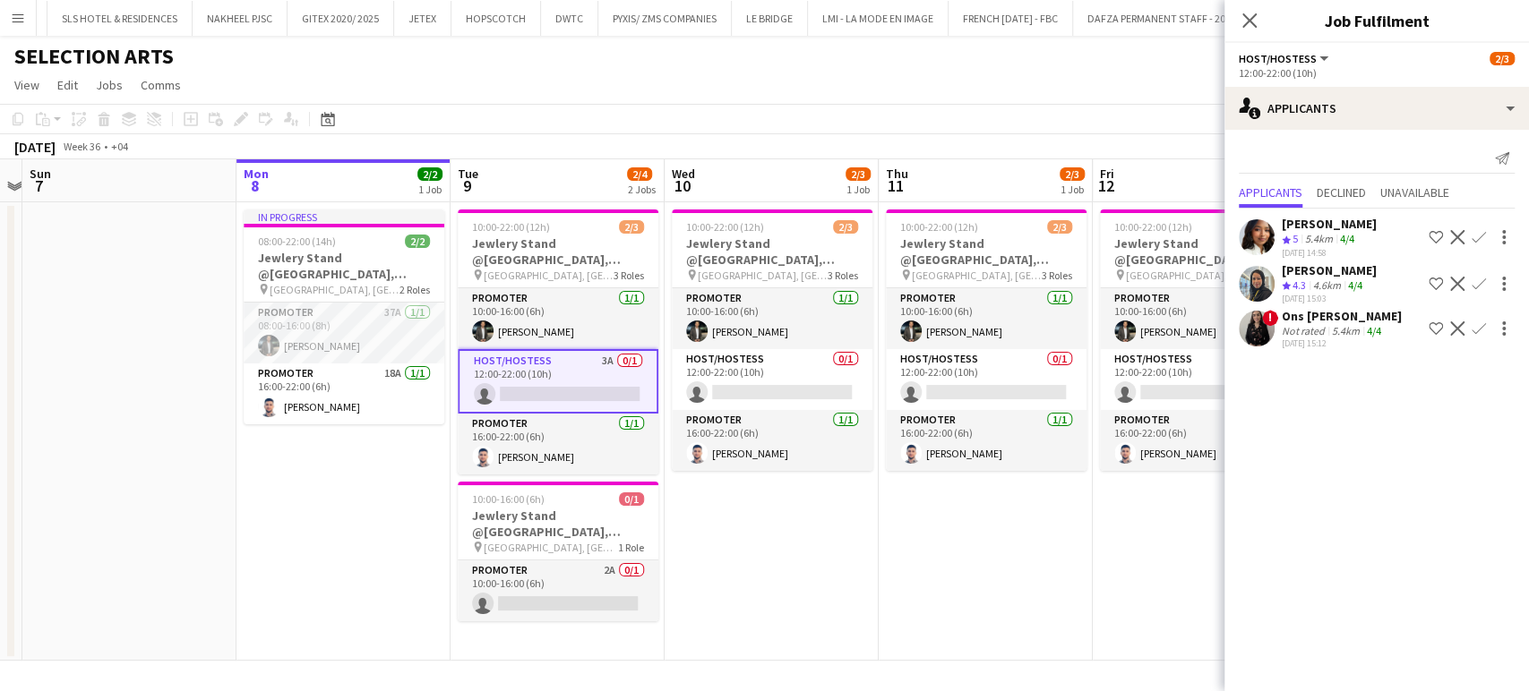
click at [1297, 234] on span "5" at bounding box center [1294, 238] width 5 height 13
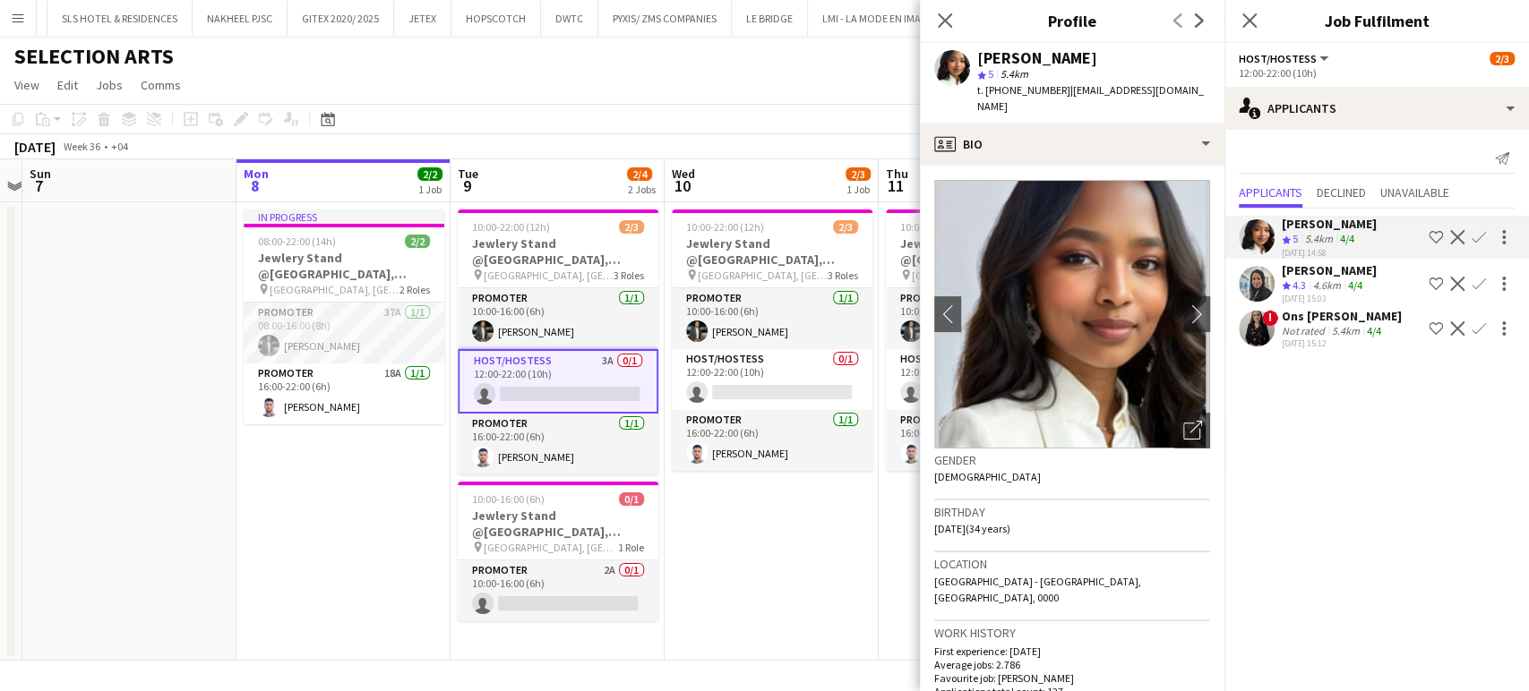
click at [1290, 279] on div "Crew rating 4.3" at bounding box center [1296, 286] width 28 height 15
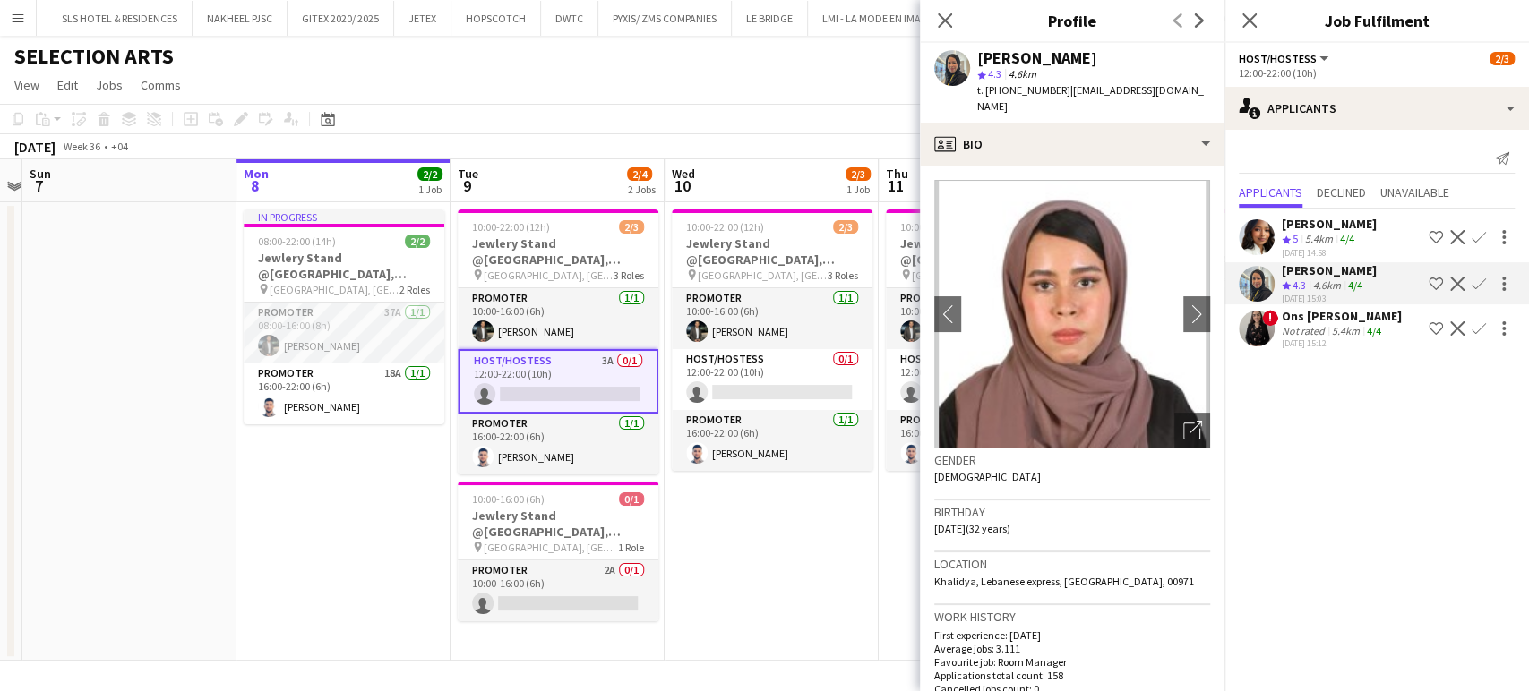
click at [1304, 325] on div "Not rated" at bounding box center [1305, 330] width 47 height 13
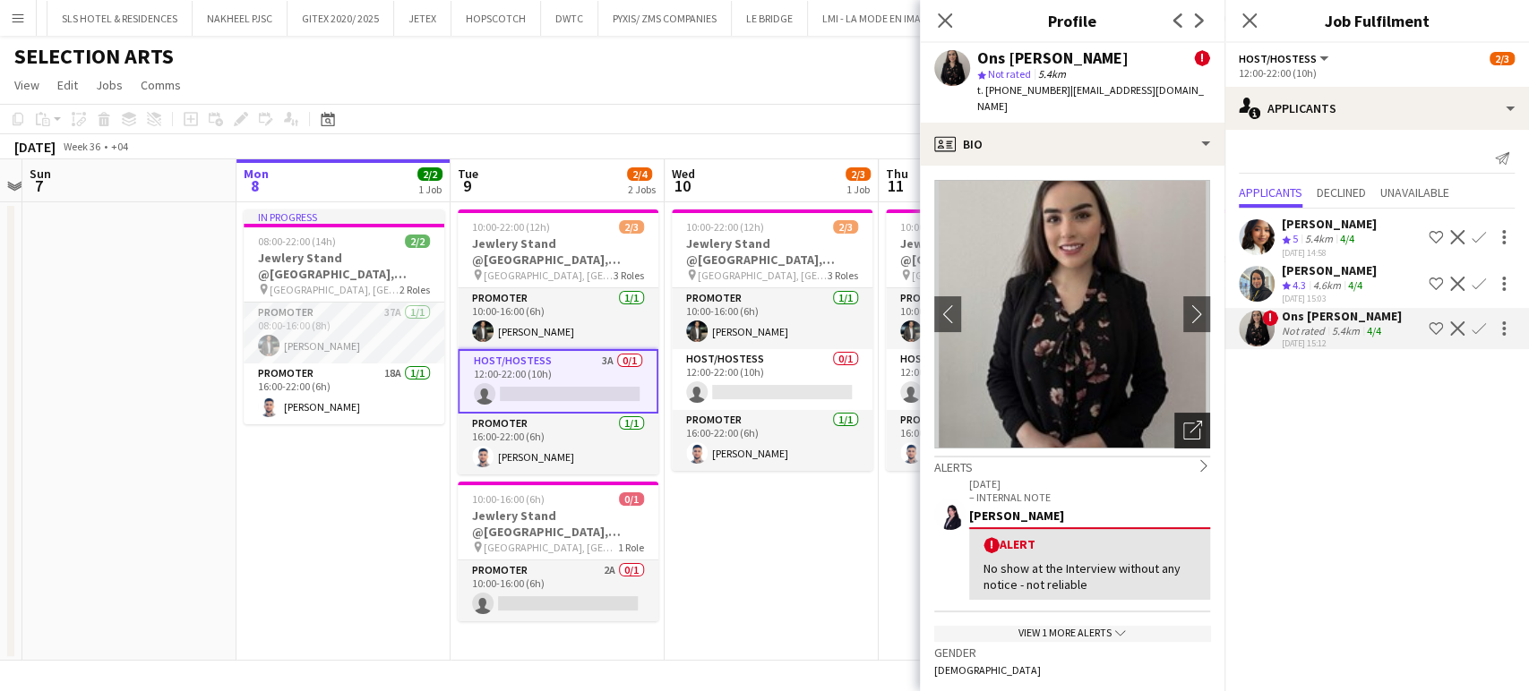
click at [1183, 426] on icon "Open photos pop-in" at bounding box center [1192, 430] width 19 height 19
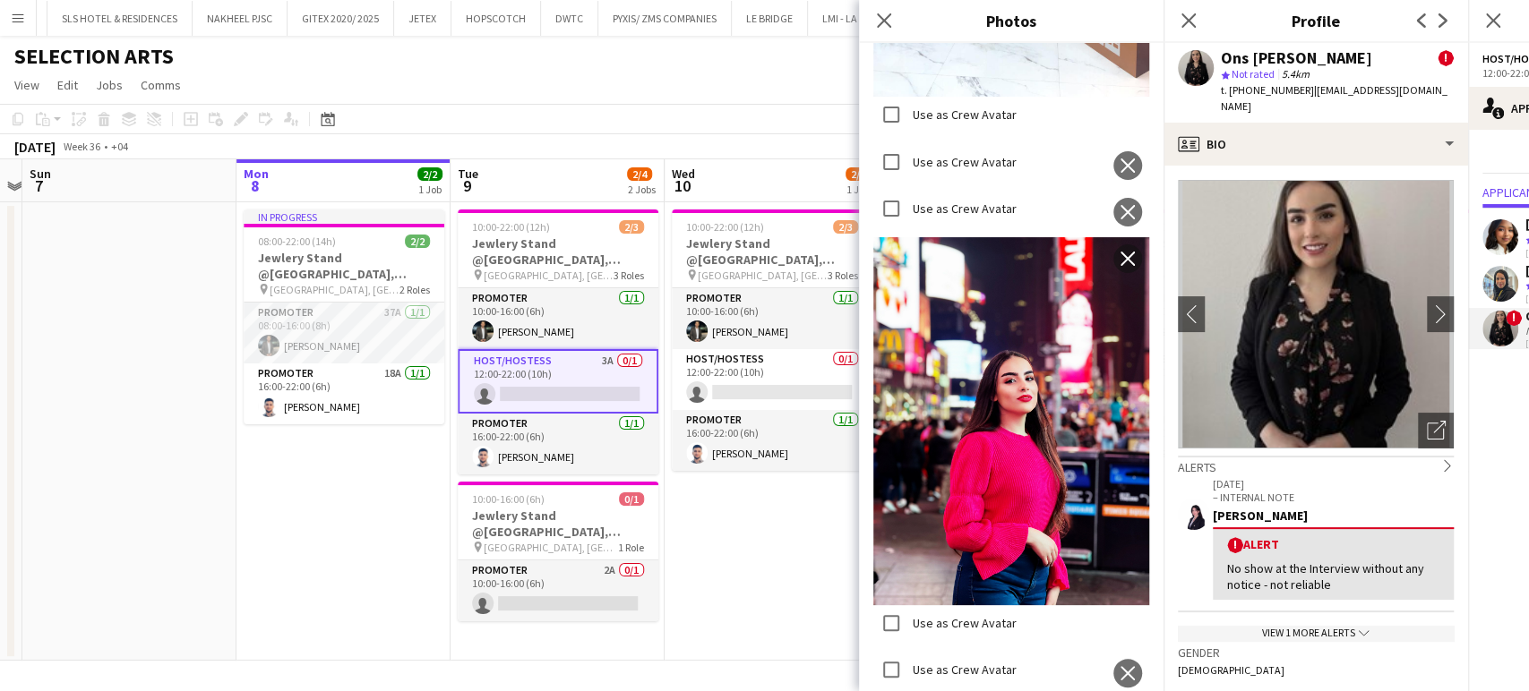
scroll to position [5373, 0]
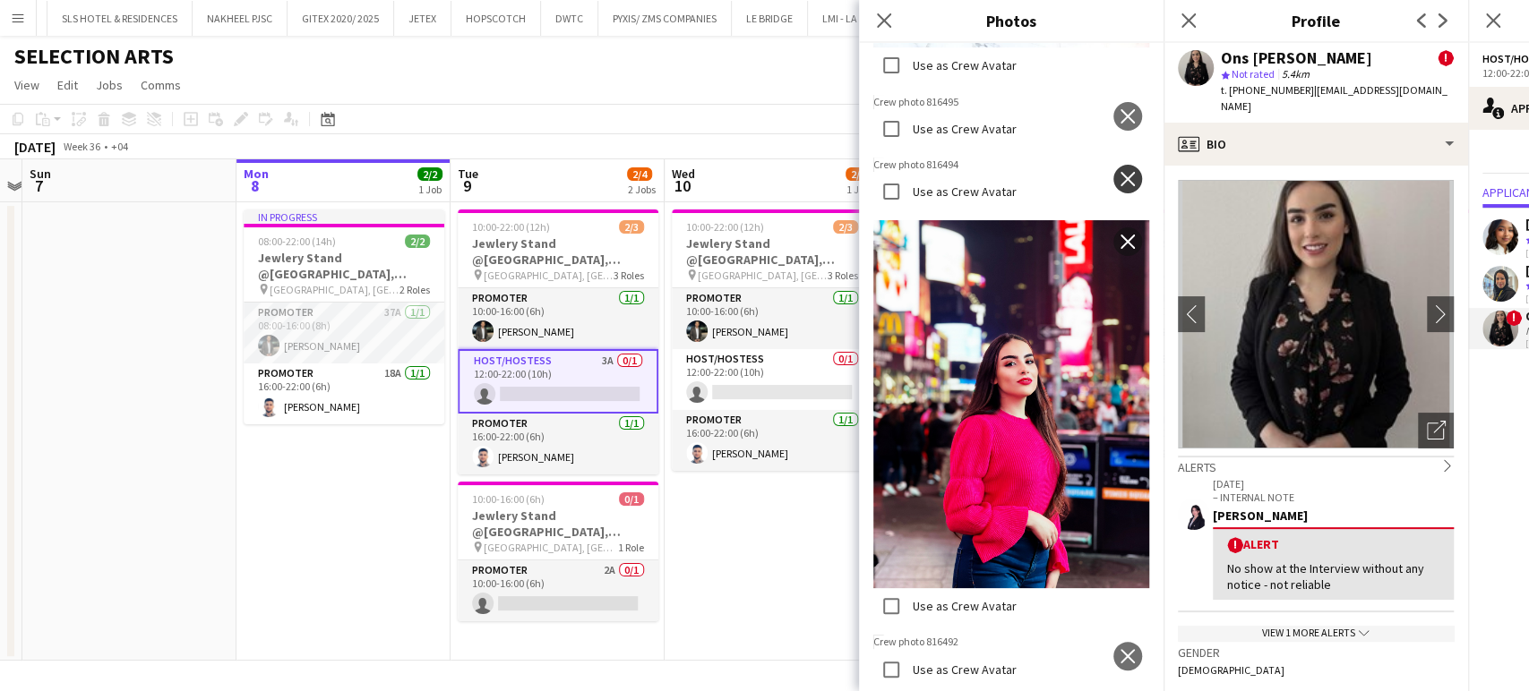
click at [1119, 186] on app-icon "close" at bounding box center [1128, 179] width 18 height 14
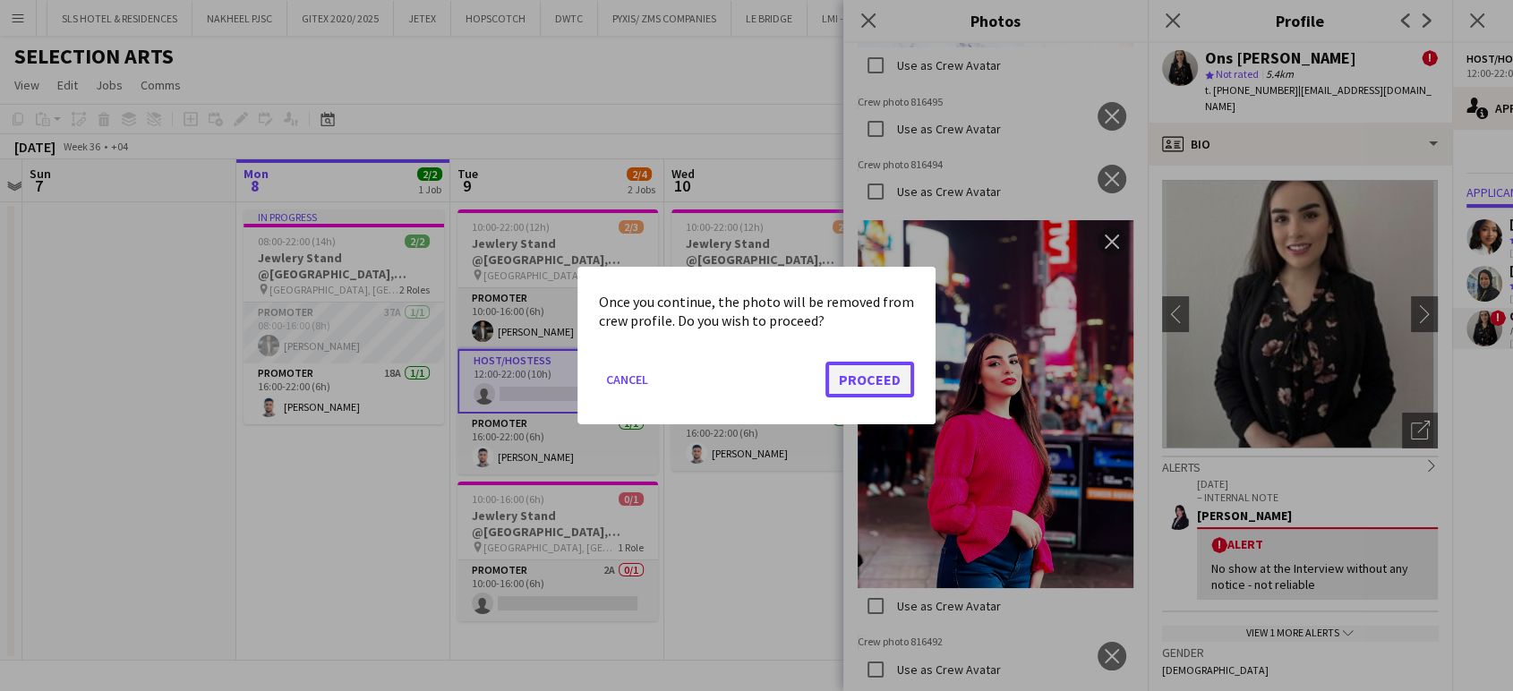
click at [904, 379] on button "Proceed" at bounding box center [870, 380] width 89 height 36
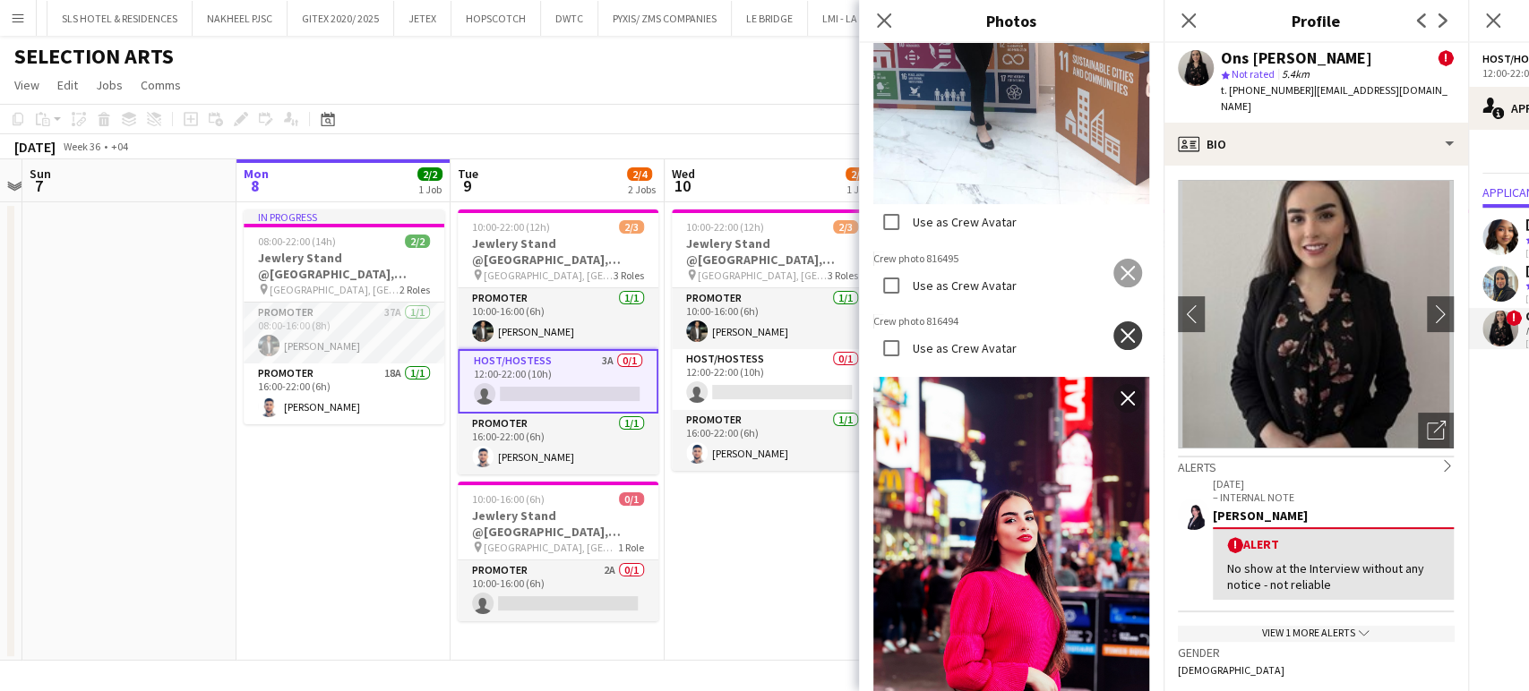
scroll to position [4975, 0]
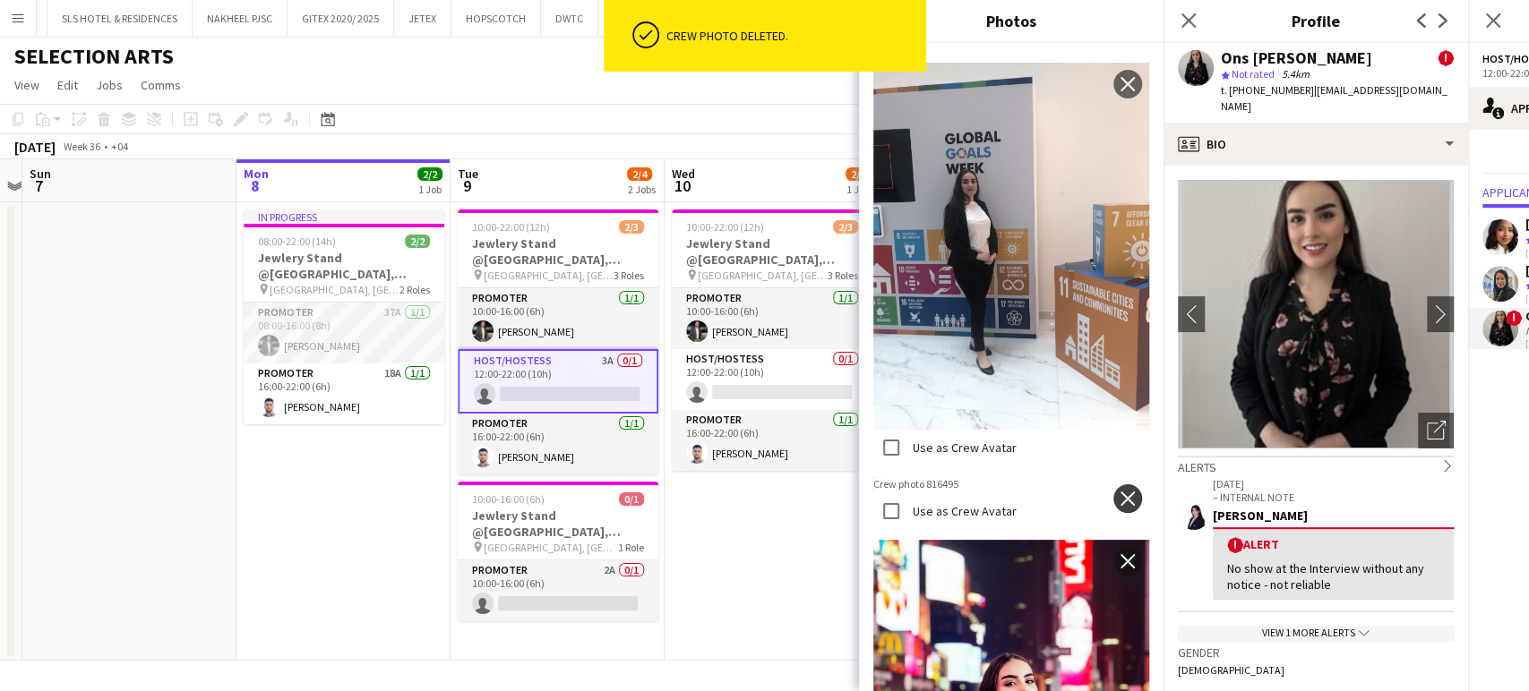
click at [1119, 492] on app-icon "close" at bounding box center [1128, 499] width 18 height 14
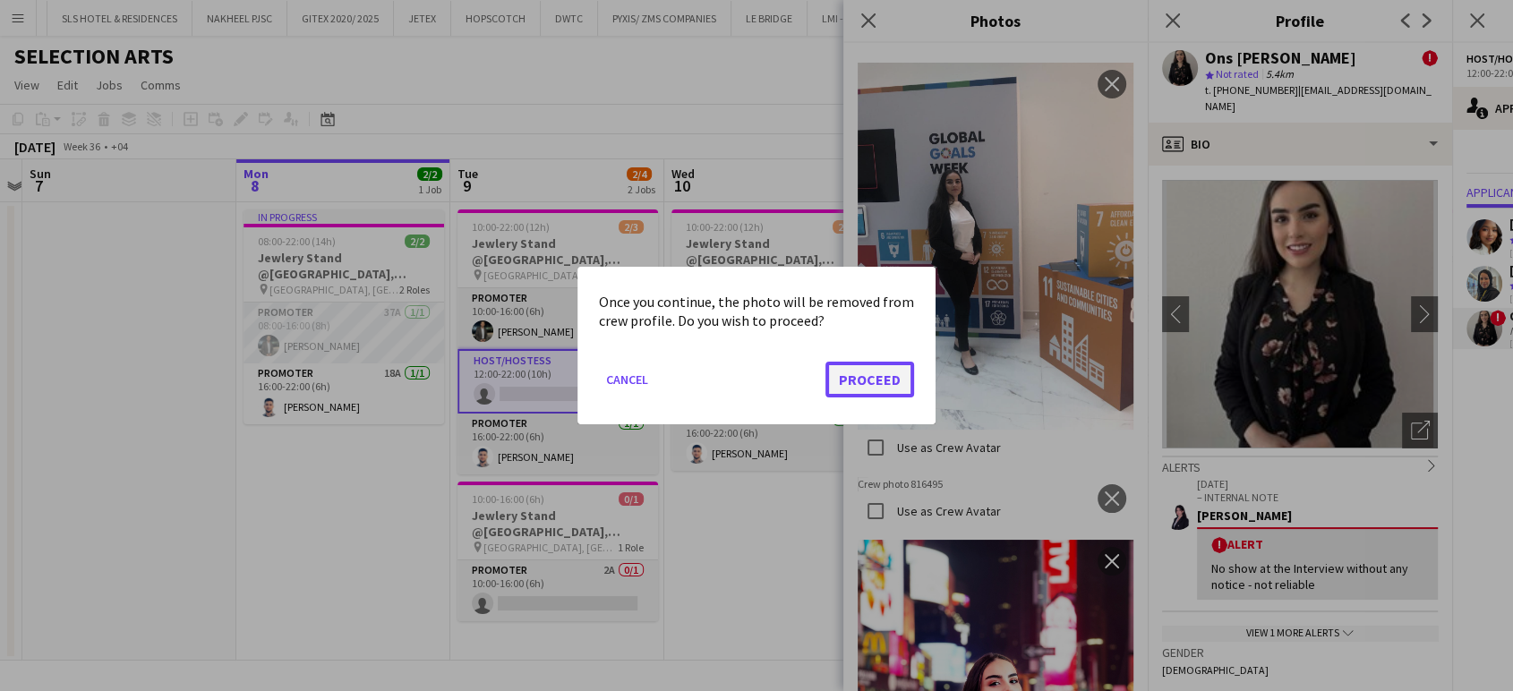
click at [874, 385] on button "Proceed" at bounding box center [870, 380] width 89 height 36
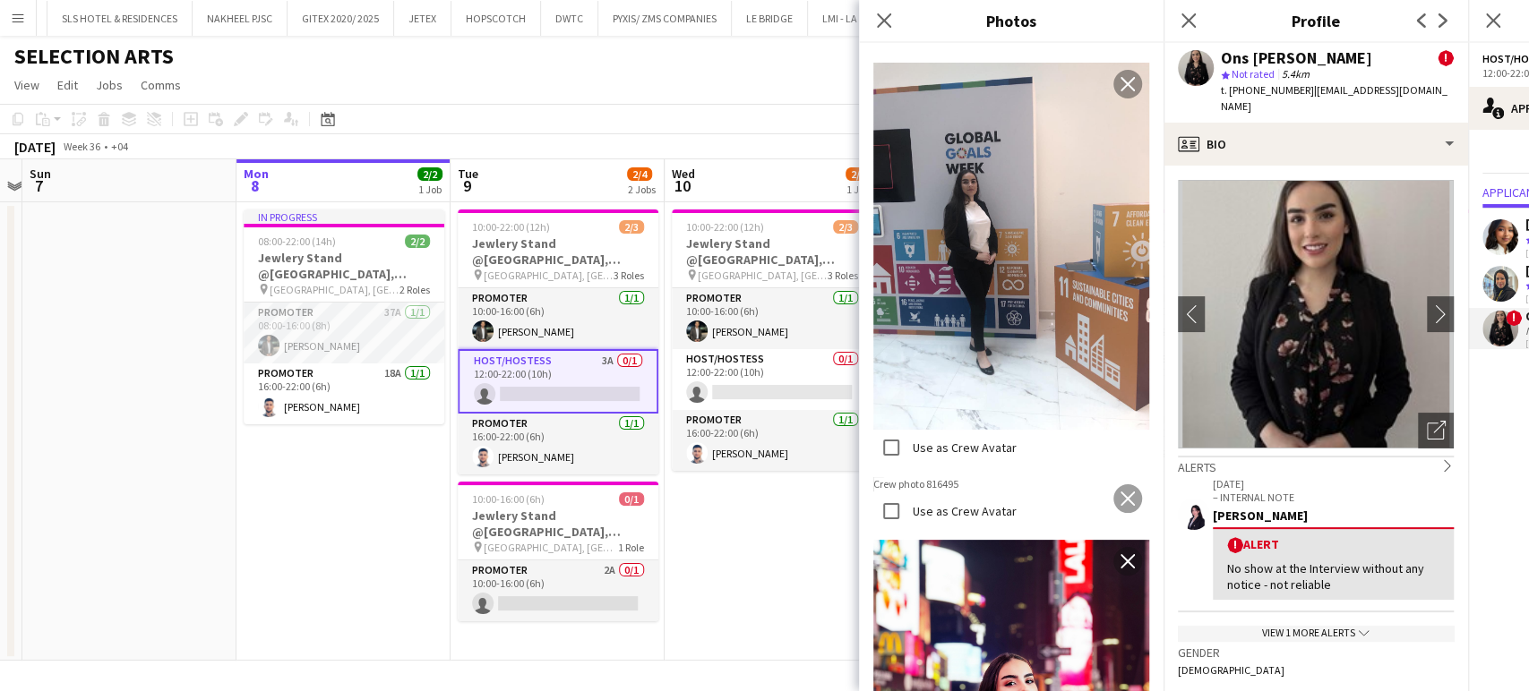
scroll to position [5296, 0]
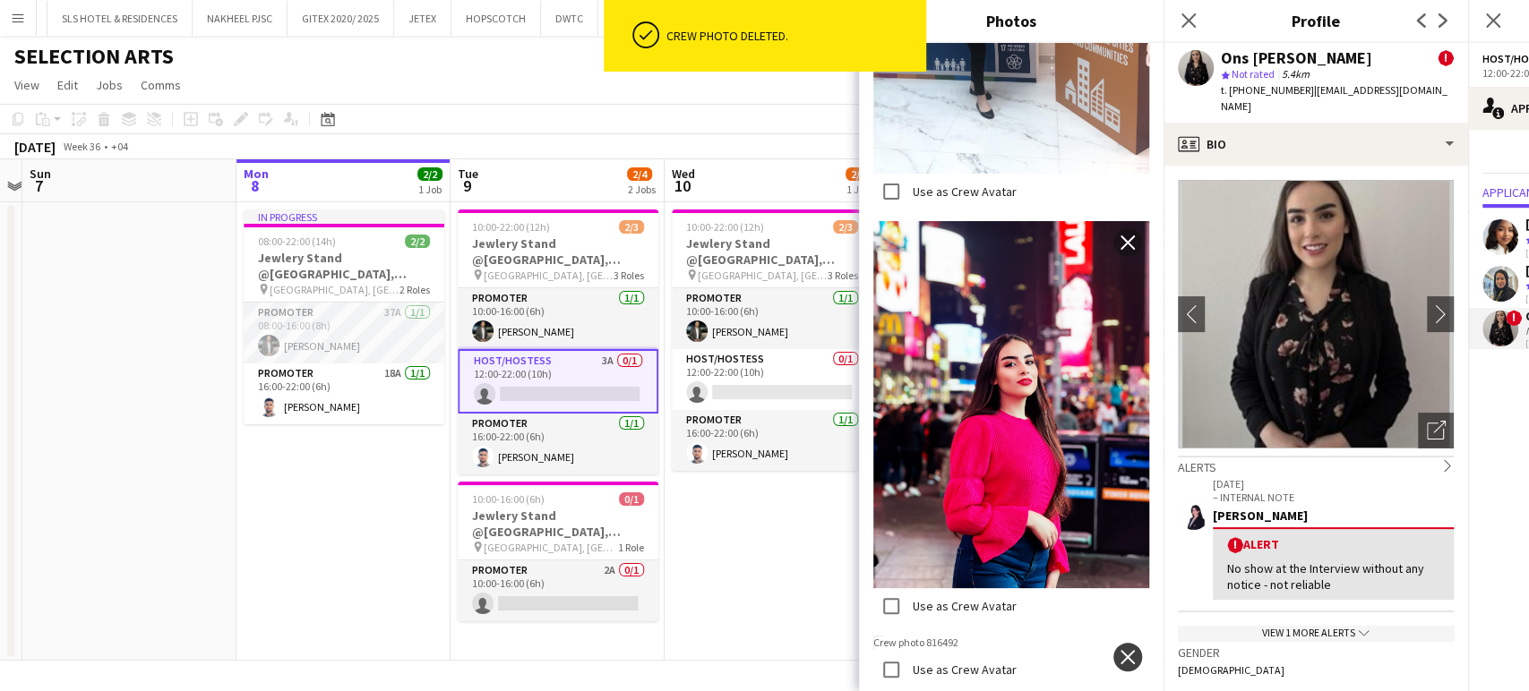
click at [1119, 650] on app-icon "close" at bounding box center [1128, 657] width 18 height 14
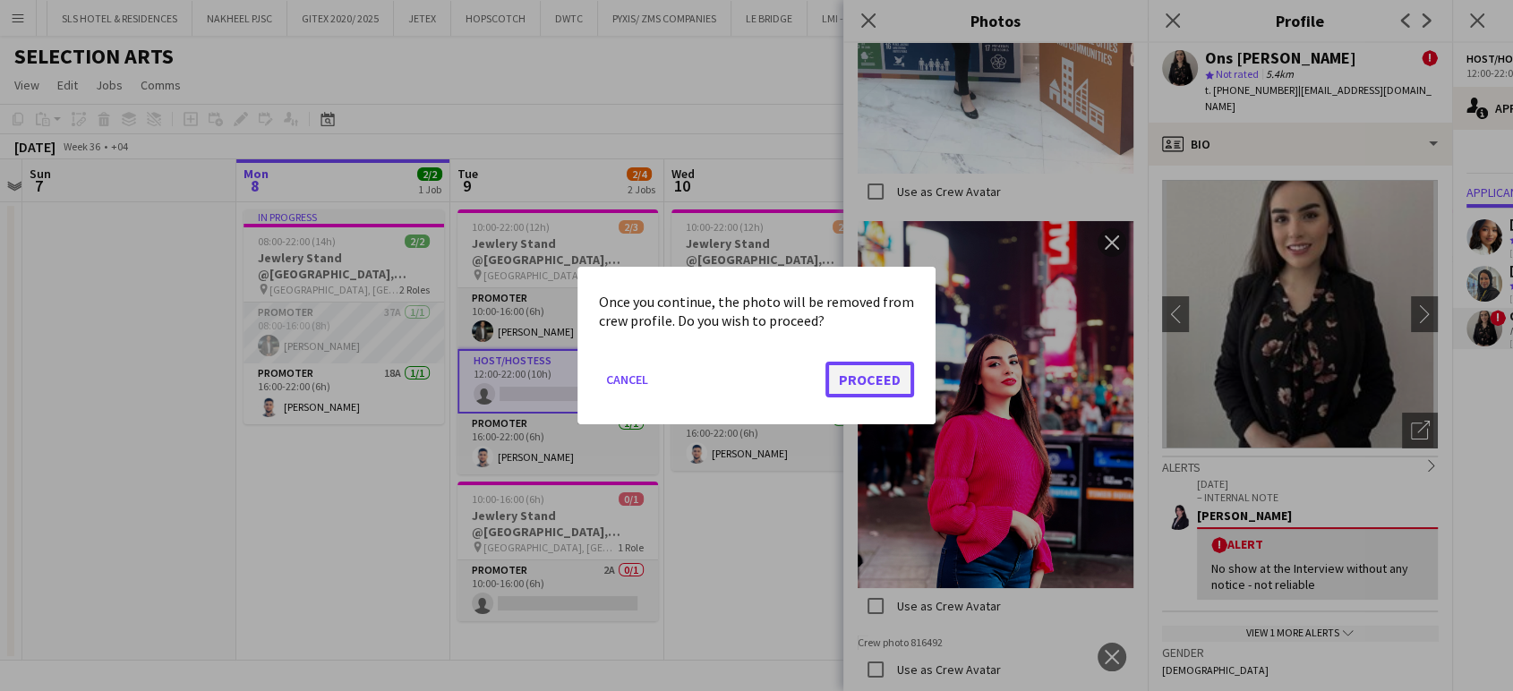
click at [862, 387] on button "Proceed" at bounding box center [870, 380] width 89 height 36
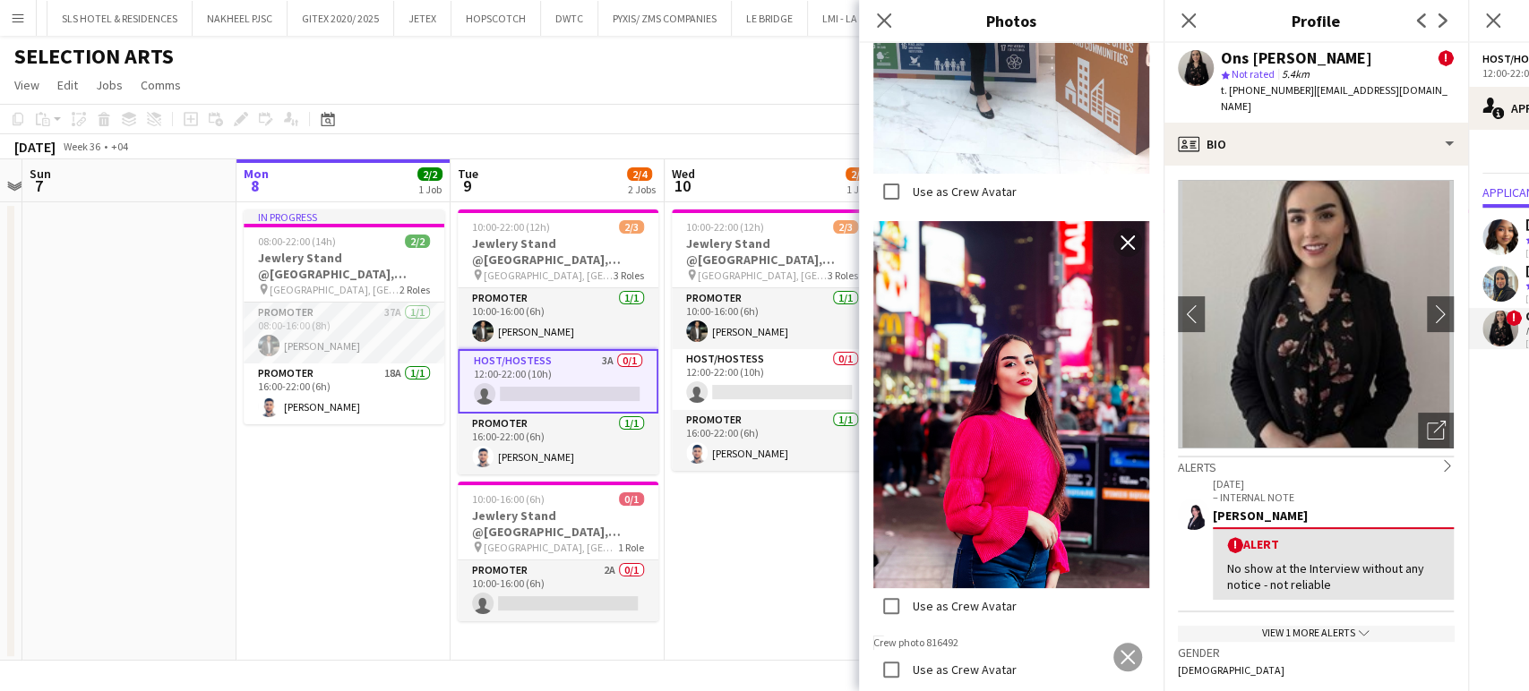
scroll to position [4901, 0]
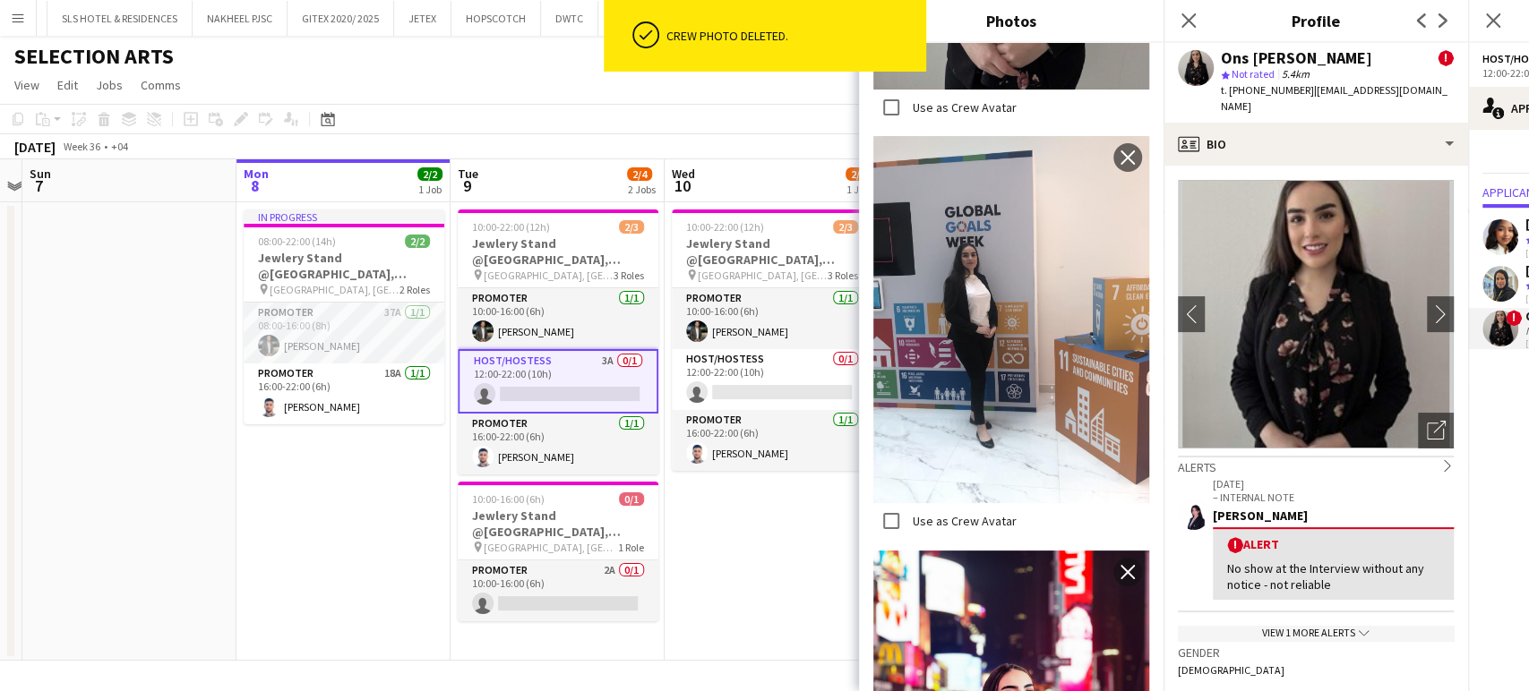
drag, startPoint x: 721, startPoint y: 93, endPoint x: 711, endPoint y: 103, distance: 13.9
click at [720, 93] on app-page-menu "View Day view expanded Day view collapsed Month view Date picker Jump to today …" at bounding box center [764, 87] width 1529 height 34
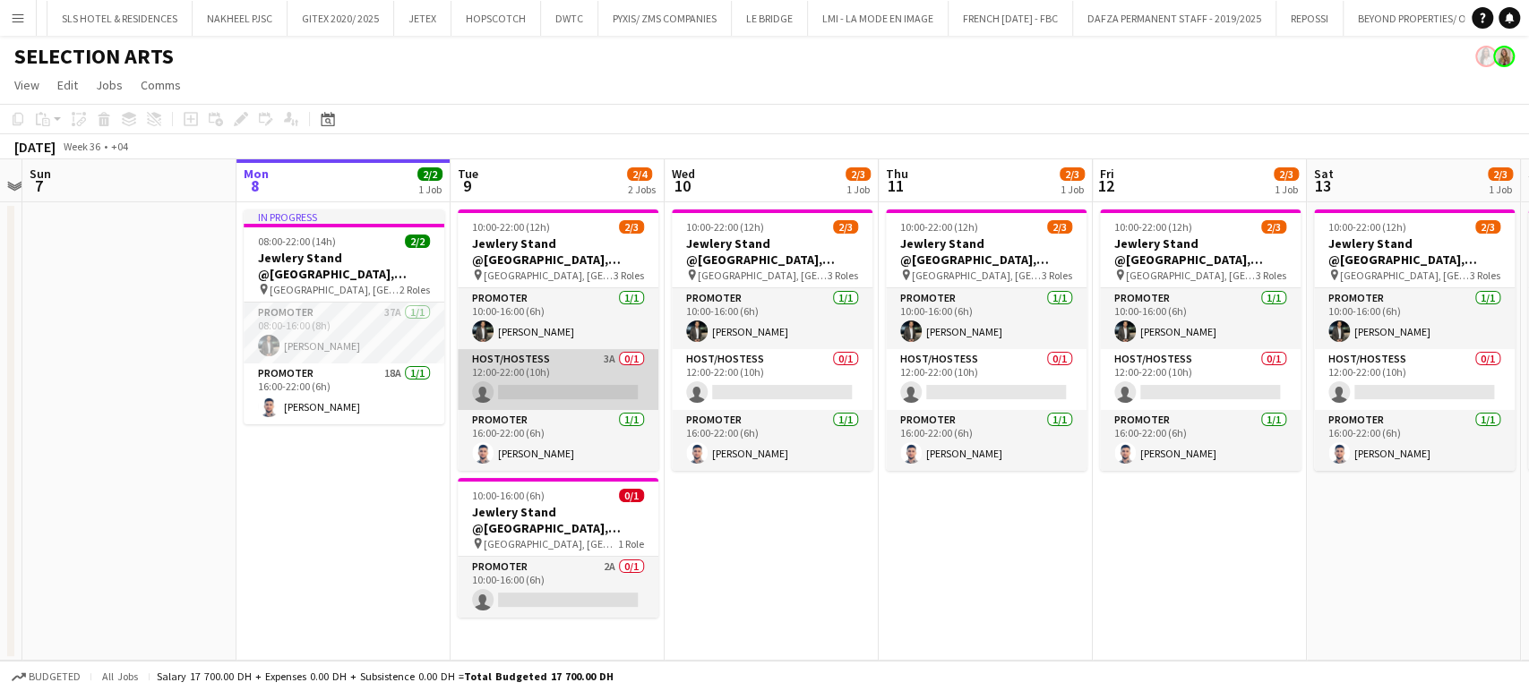
click at [557, 385] on app-card-role "Host/Hostess 3A 0/1 12:00-22:00 (10h) single-neutral-actions" at bounding box center [558, 379] width 201 height 61
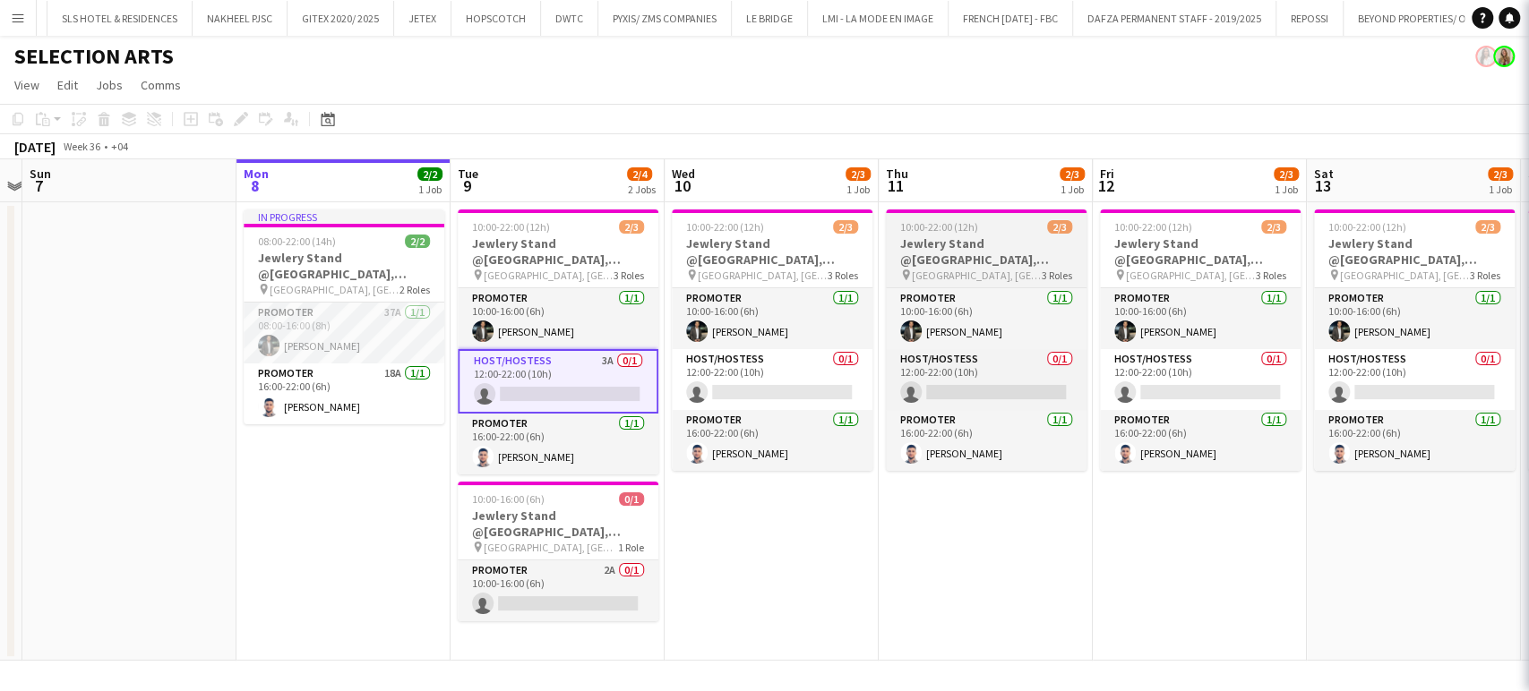
scroll to position [0, 405]
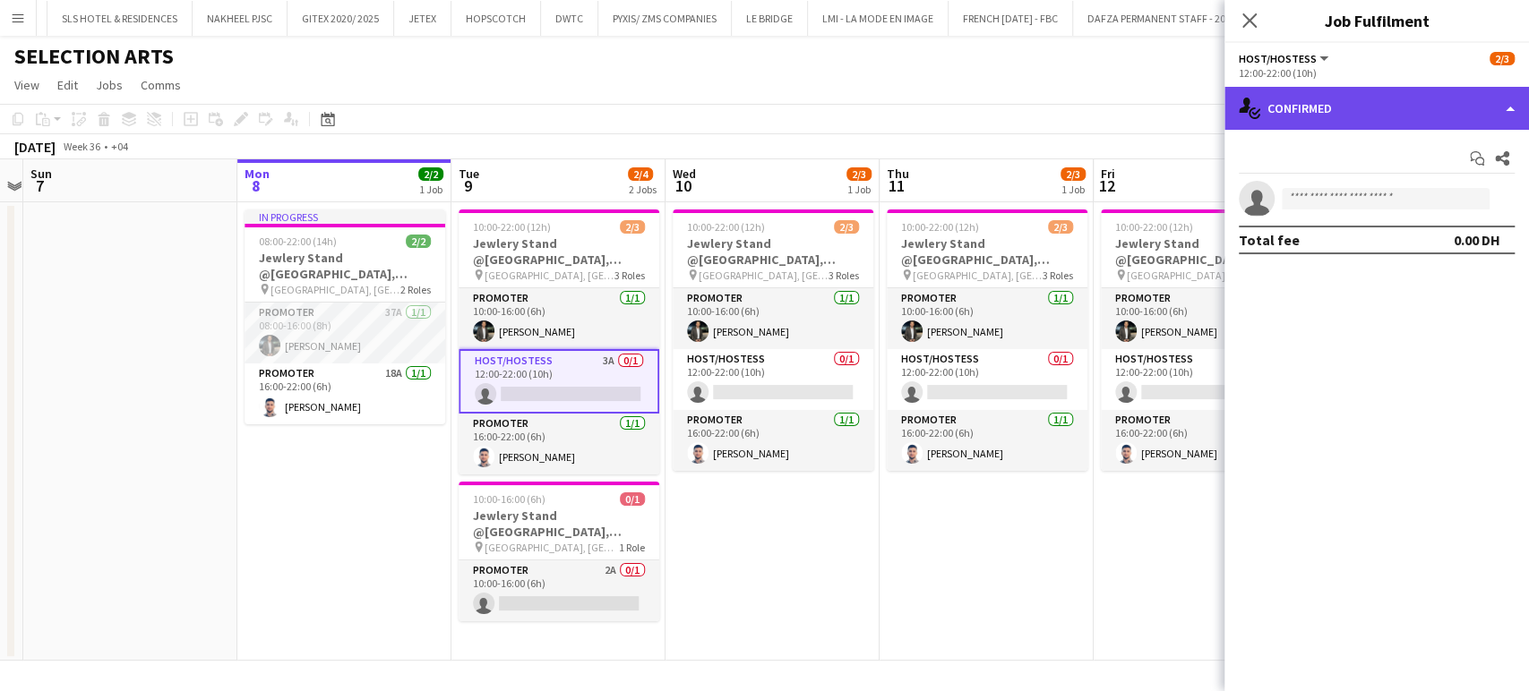
click at [1496, 115] on div "single-neutral-actions-check-2 Confirmed" at bounding box center [1376, 108] width 304 height 43
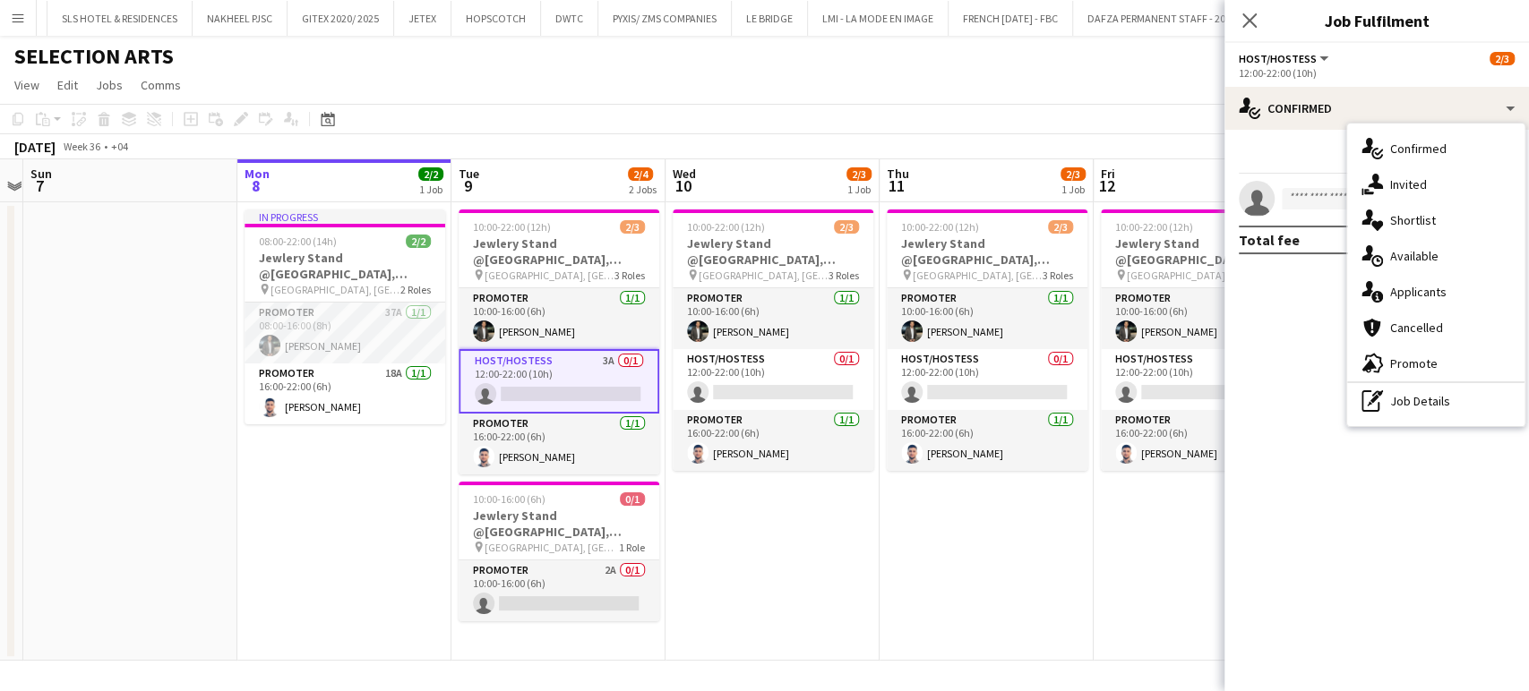
click at [1399, 414] on div "pen-write Job Details" at bounding box center [1435, 401] width 177 height 36
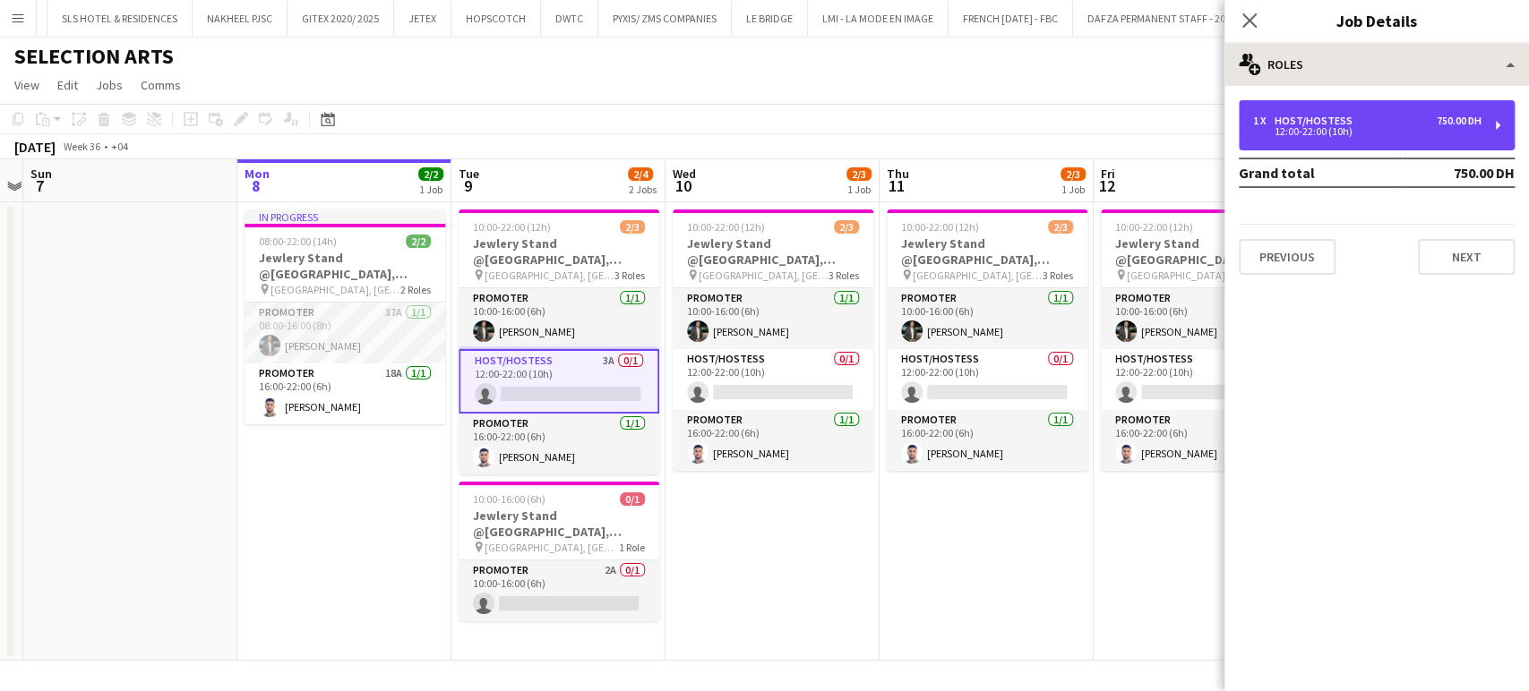
click at [1338, 120] on div "Host/Hostess" at bounding box center [1316, 121] width 85 height 13
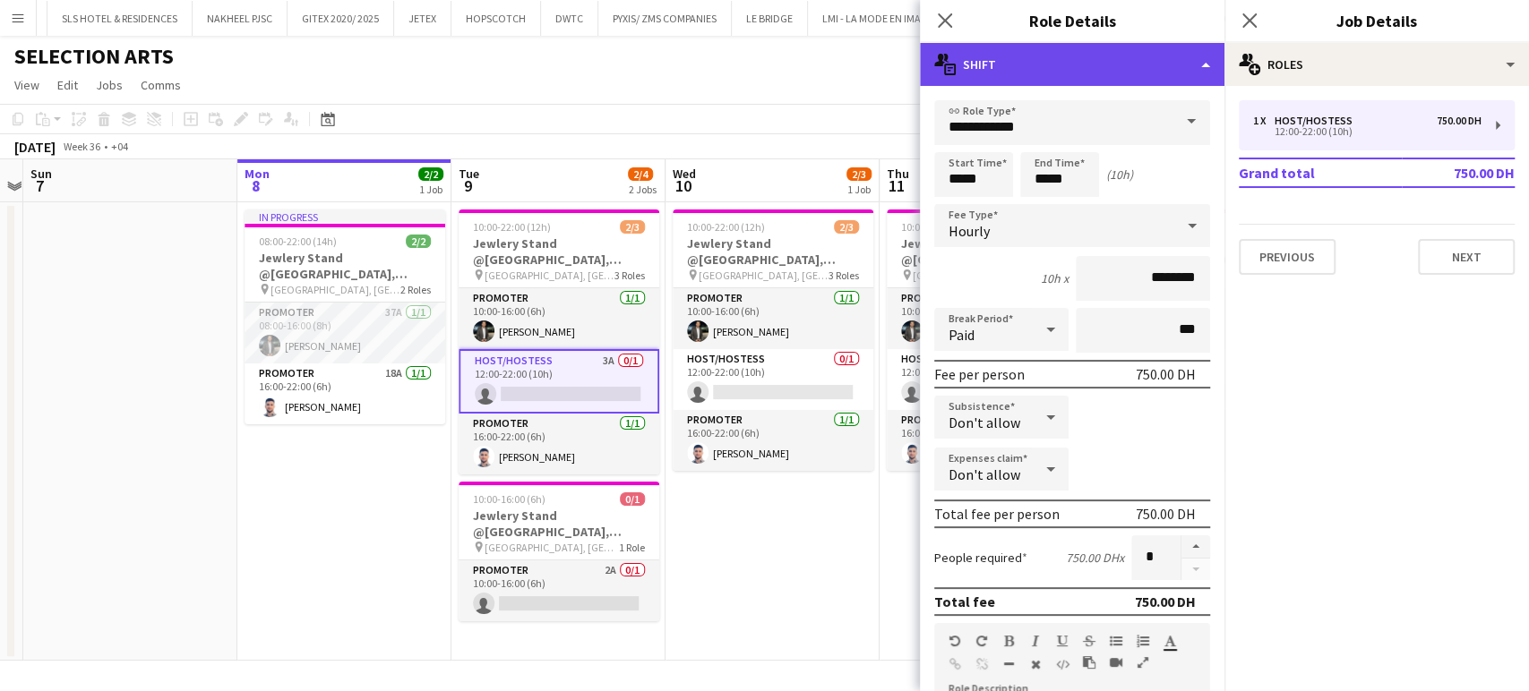
click at [1168, 63] on div "multiple-actions-text Shift" at bounding box center [1072, 64] width 304 height 43
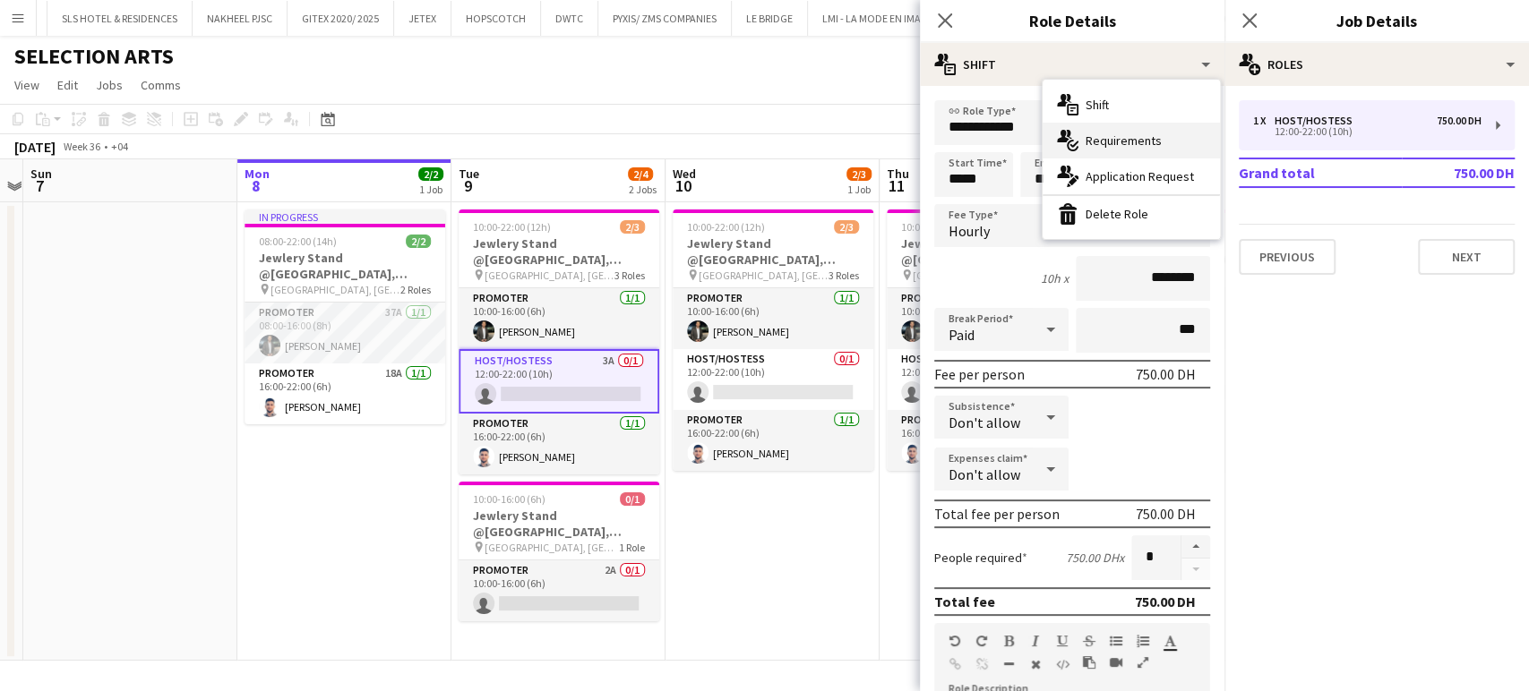
click at [1121, 138] on span "Requirements" at bounding box center [1123, 141] width 76 height 16
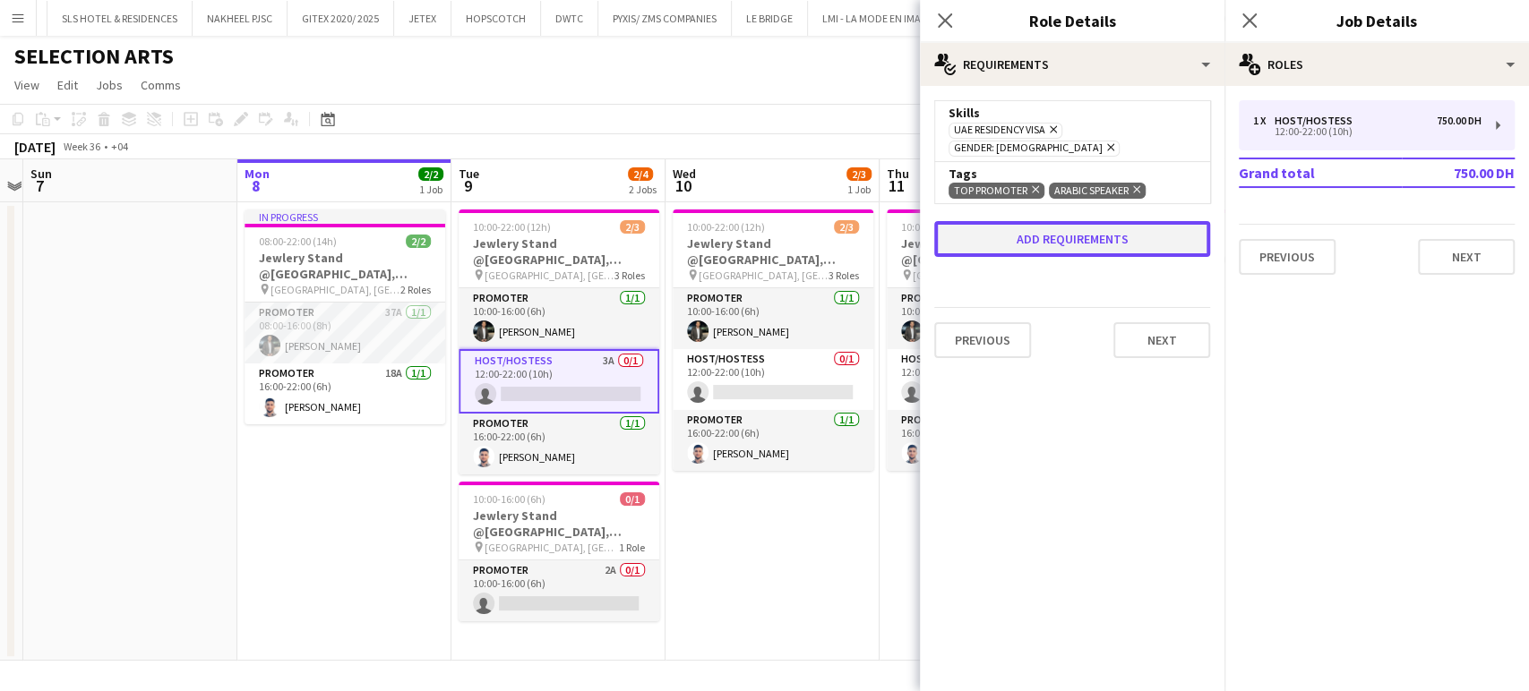
click at [1138, 235] on button "Add requirements" at bounding box center [1072, 239] width 276 height 36
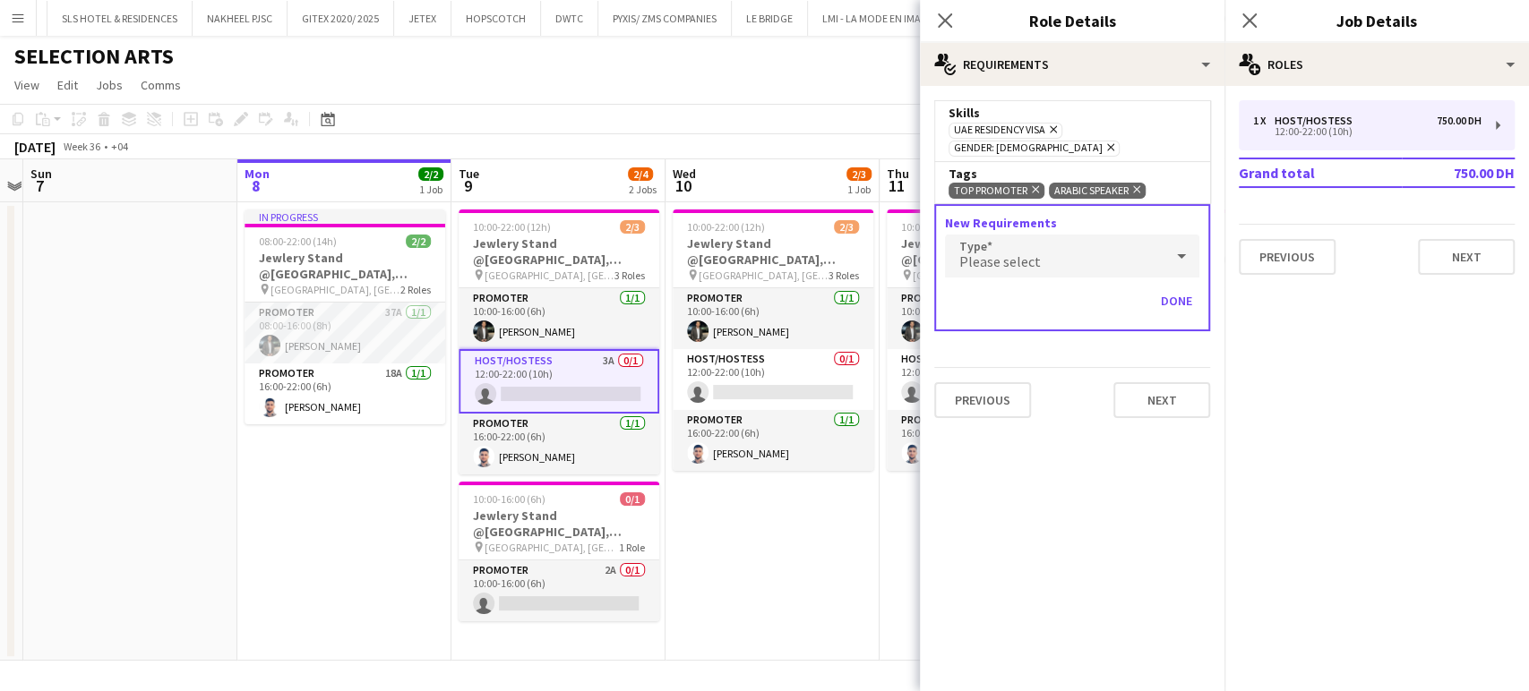
click at [1134, 184] on icon "Remove" at bounding box center [1134, 190] width 12 height 12
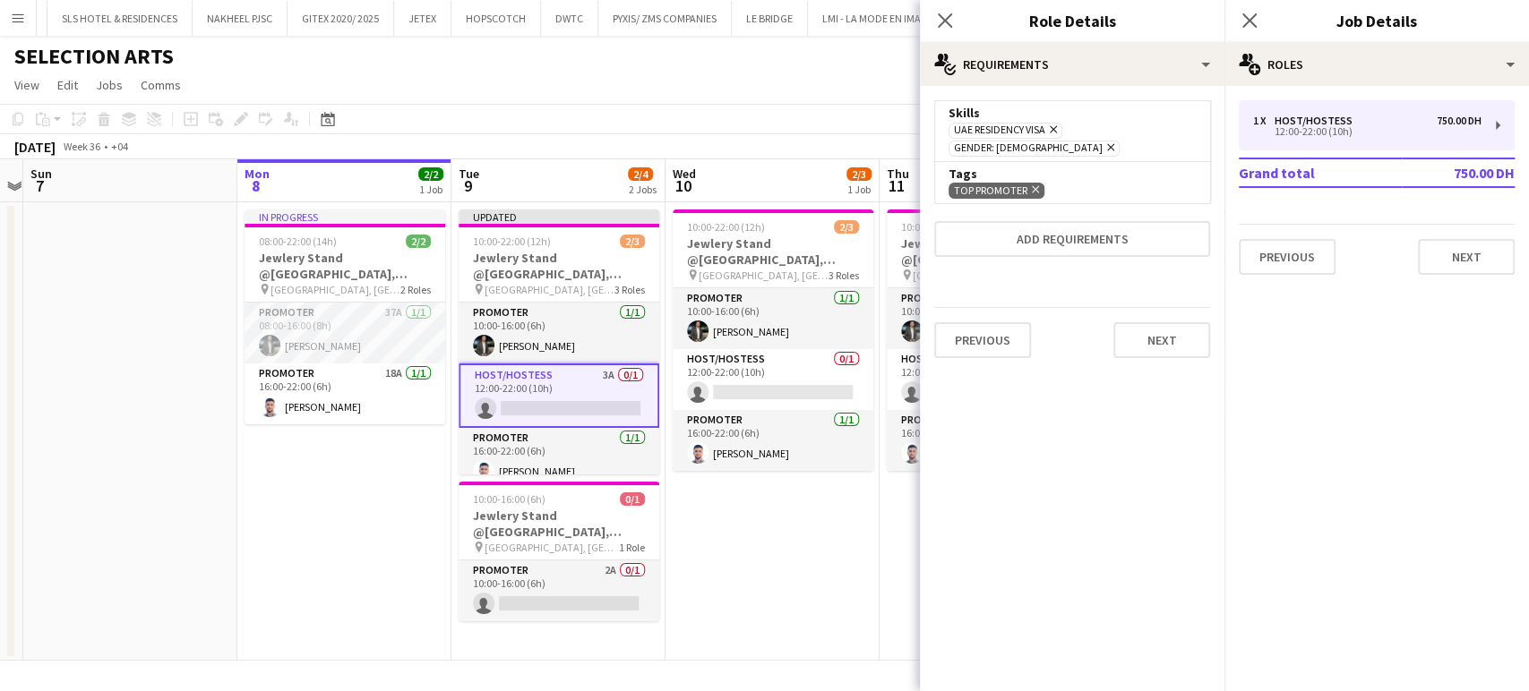
click at [852, 135] on div "September 2025 Week 36 • +04 Publish 1 job Revert 1 job" at bounding box center [764, 146] width 1529 height 25
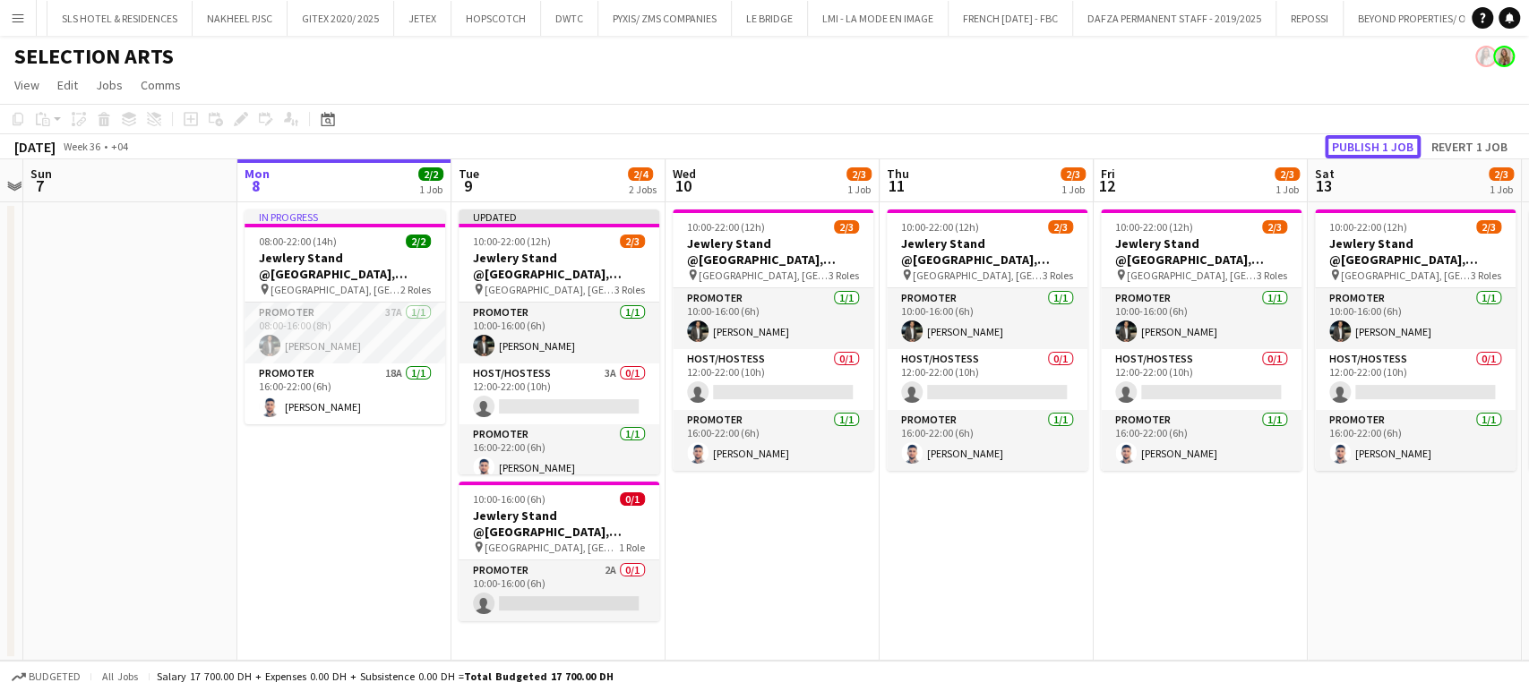
click at [1378, 143] on button "Publish 1 job" at bounding box center [1373, 146] width 96 height 23
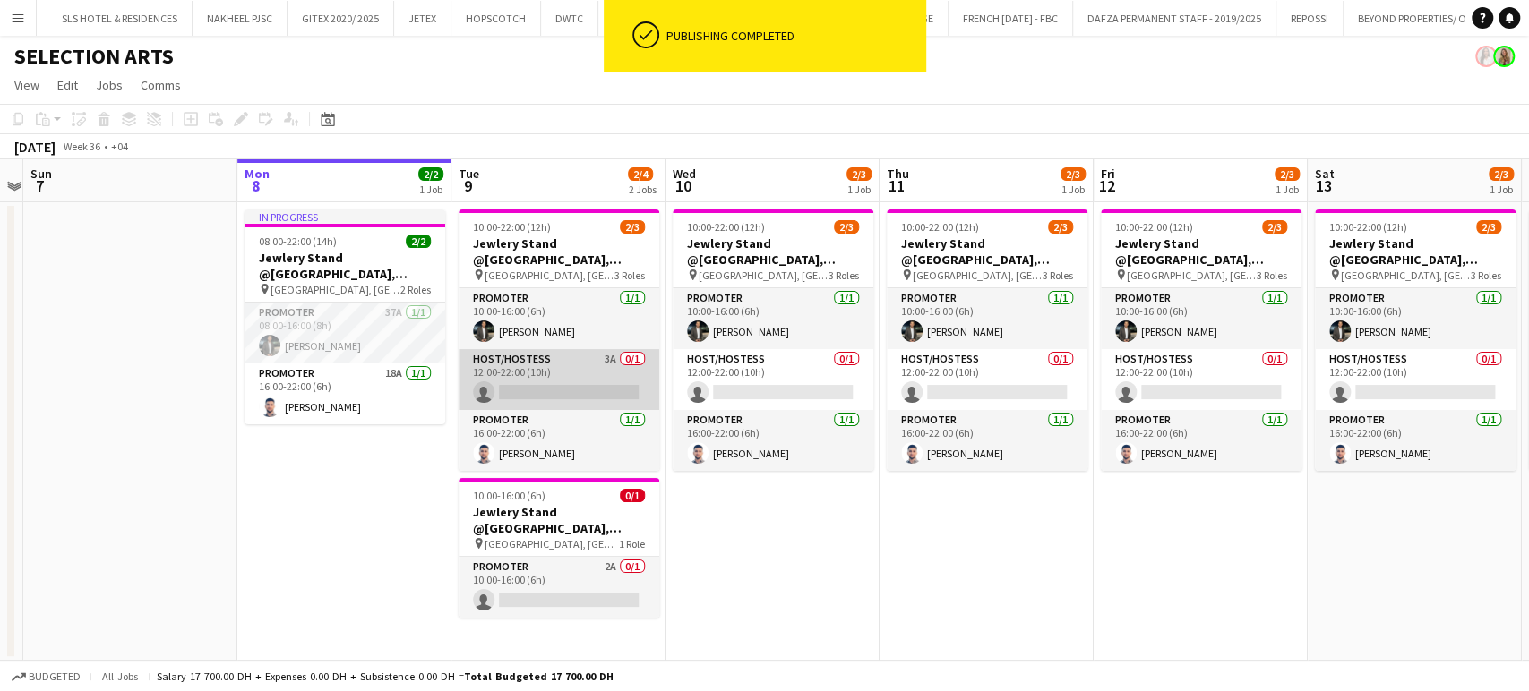
click at [505, 375] on app-card-role "Host/Hostess 3A 0/1 12:00-22:00 (10h) single-neutral-actions" at bounding box center [559, 379] width 201 height 61
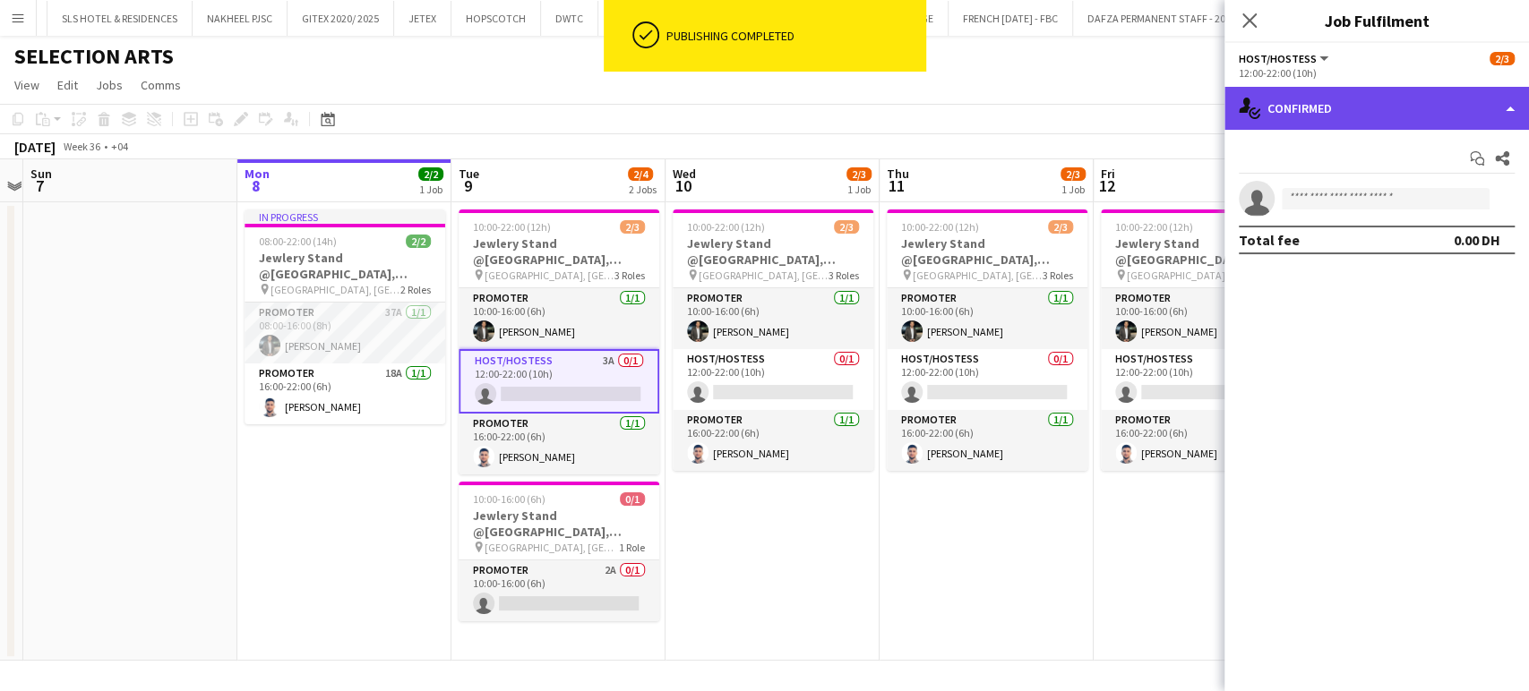
click at [1500, 107] on div "single-neutral-actions-check-2 Confirmed" at bounding box center [1376, 108] width 304 height 43
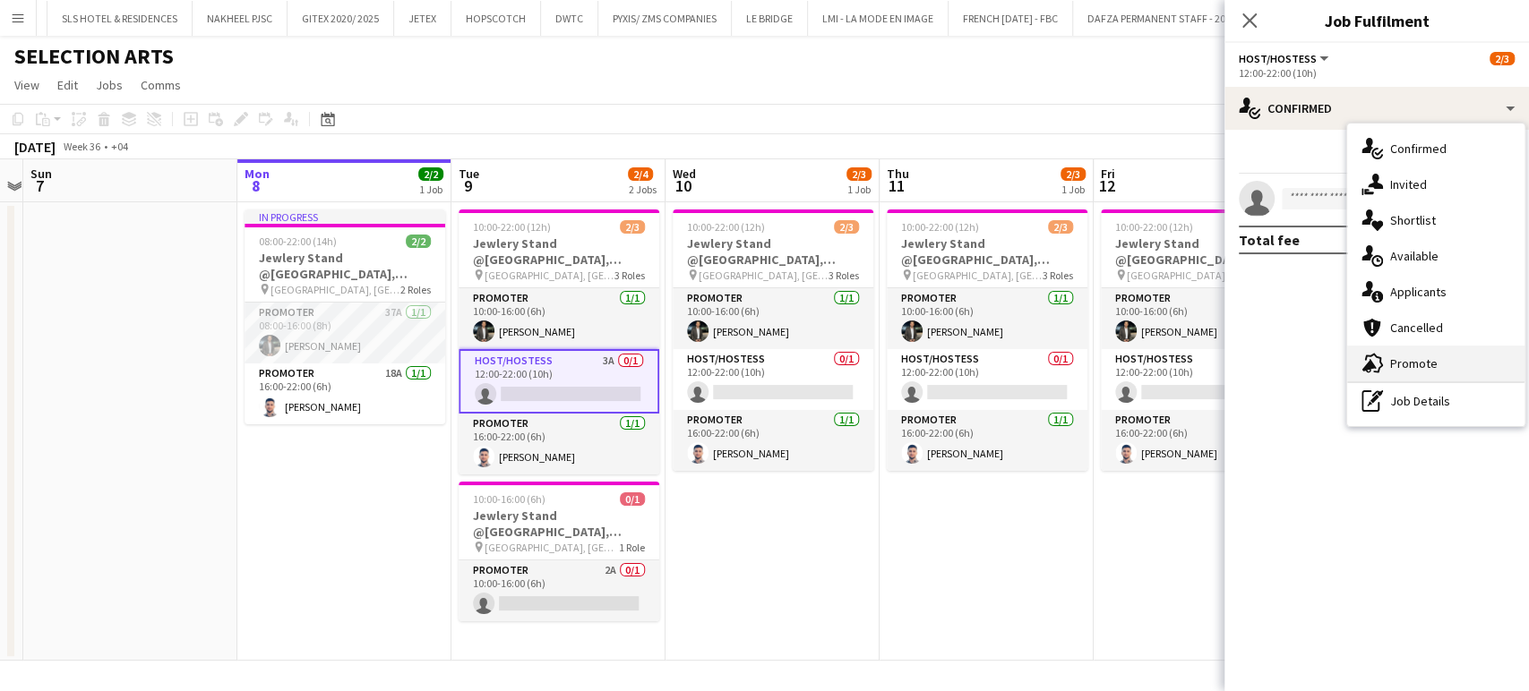
click at [1422, 363] on span "Promote" at bounding box center [1413, 364] width 47 height 16
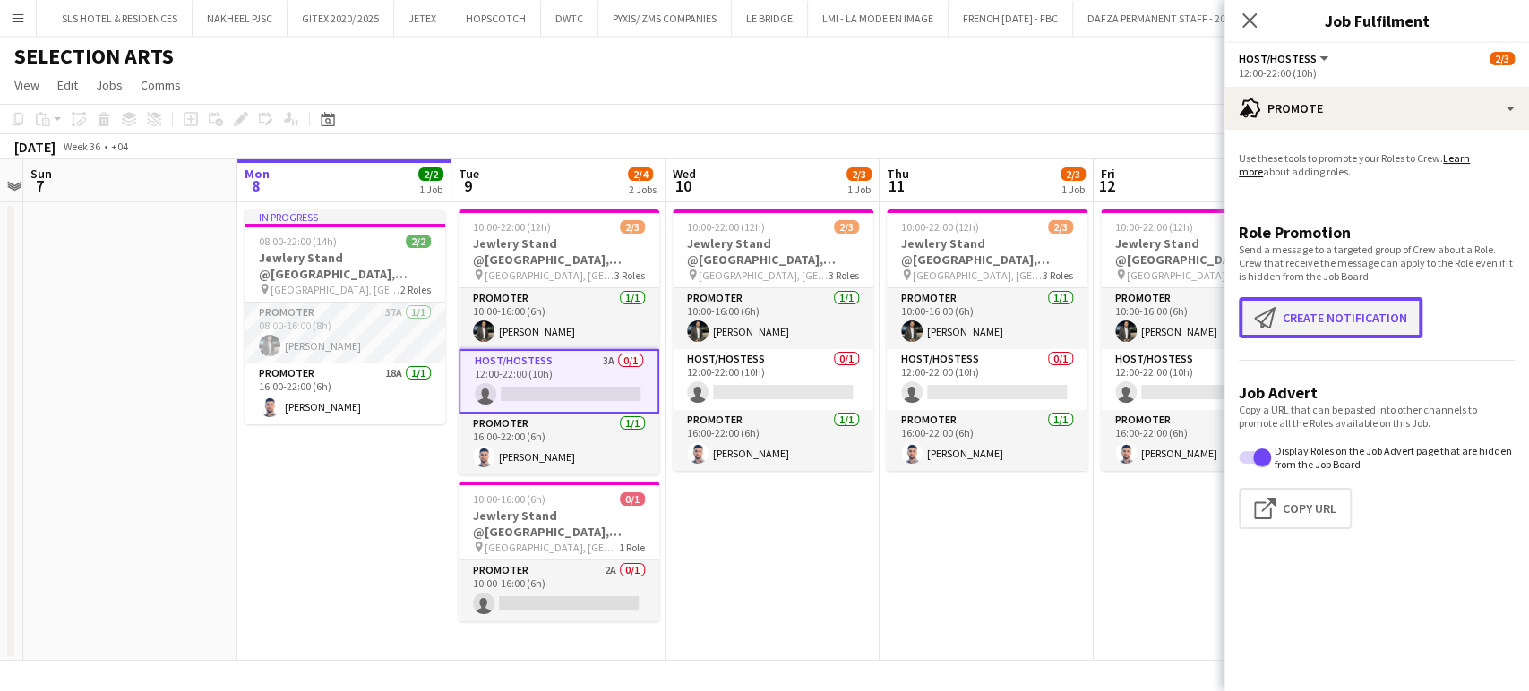
click at [1322, 321] on button "Create notification Create notification" at bounding box center [1331, 317] width 184 height 41
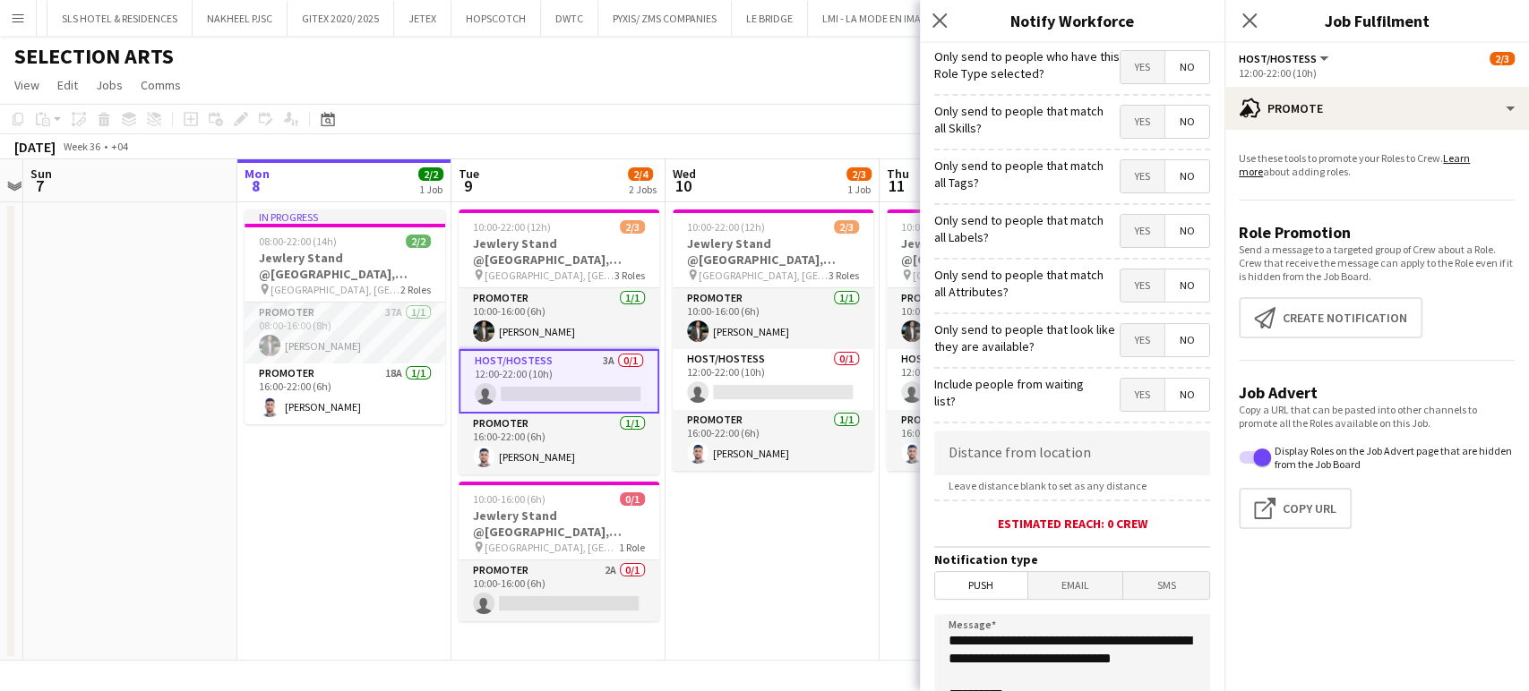
click at [1133, 123] on span "Yes" at bounding box center [1142, 122] width 44 height 32
click at [1128, 174] on span "Yes" at bounding box center [1142, 176] width 44 height 32
click at [1126, 235] on span "Yes" at bounding box center [1142, 231] width 44 height 32
click at [1127, 299] on span "Yes" at bounding box center [1142, 286] width 44 height 32
click at [1131, 347] on span "Yes" at bounding box center [1142, 340] width 44 height 32
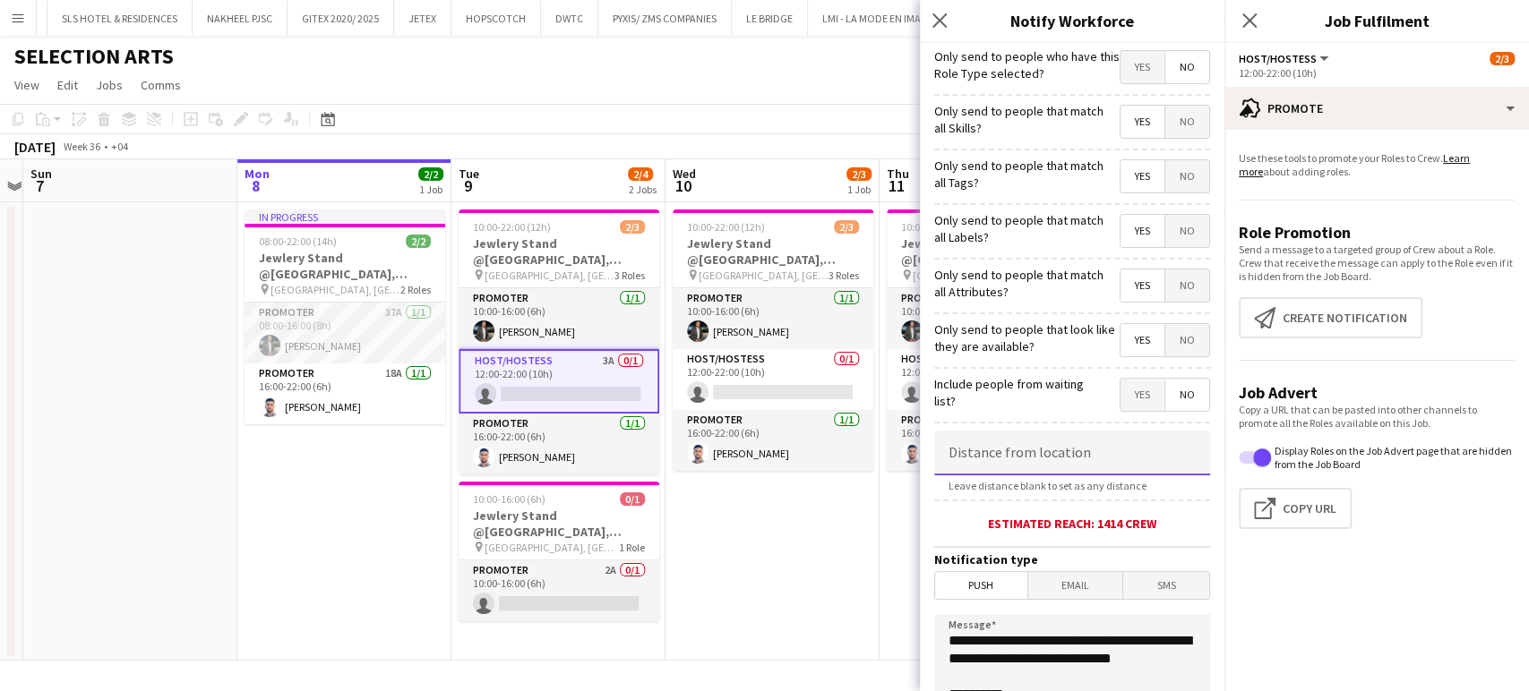
click at [1154, 467] on input at bounding box center [1072, 453] width 276 height 45
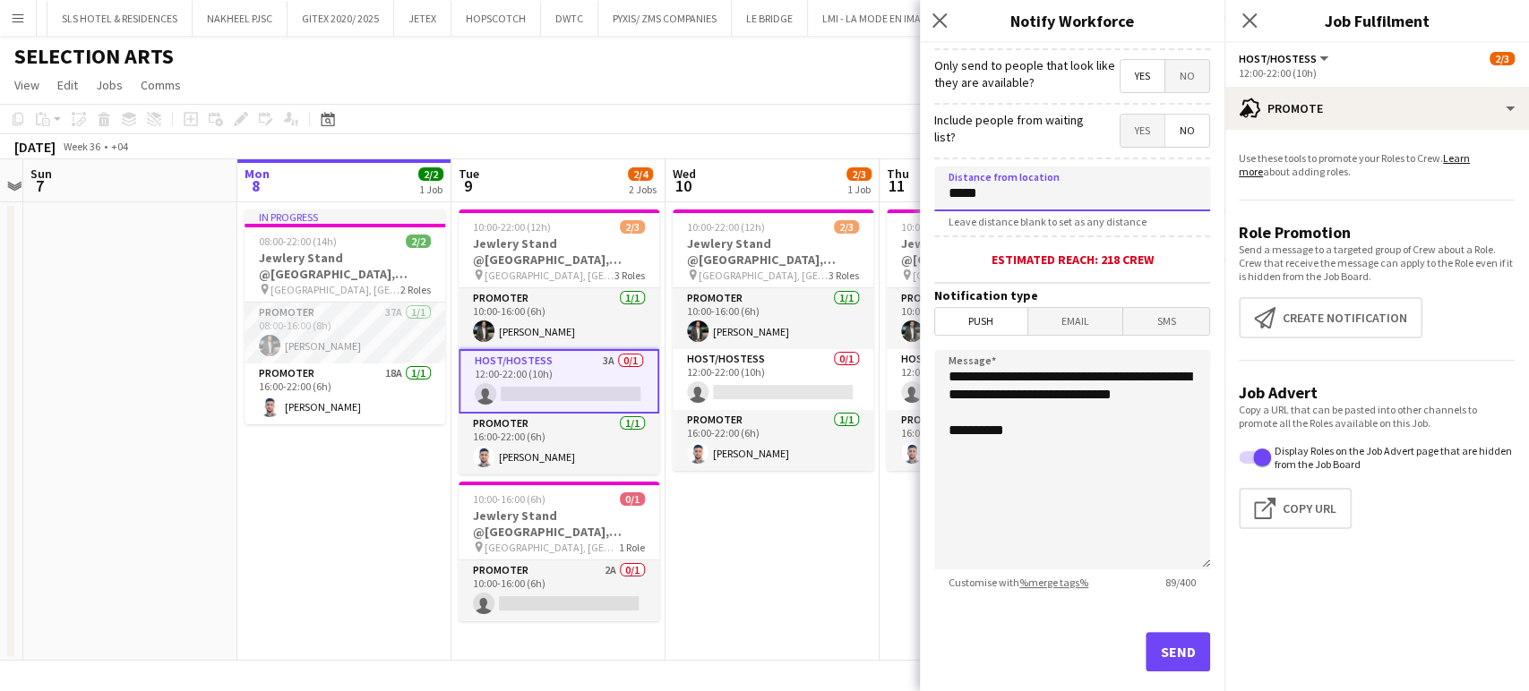
scroll to position [299, 0]
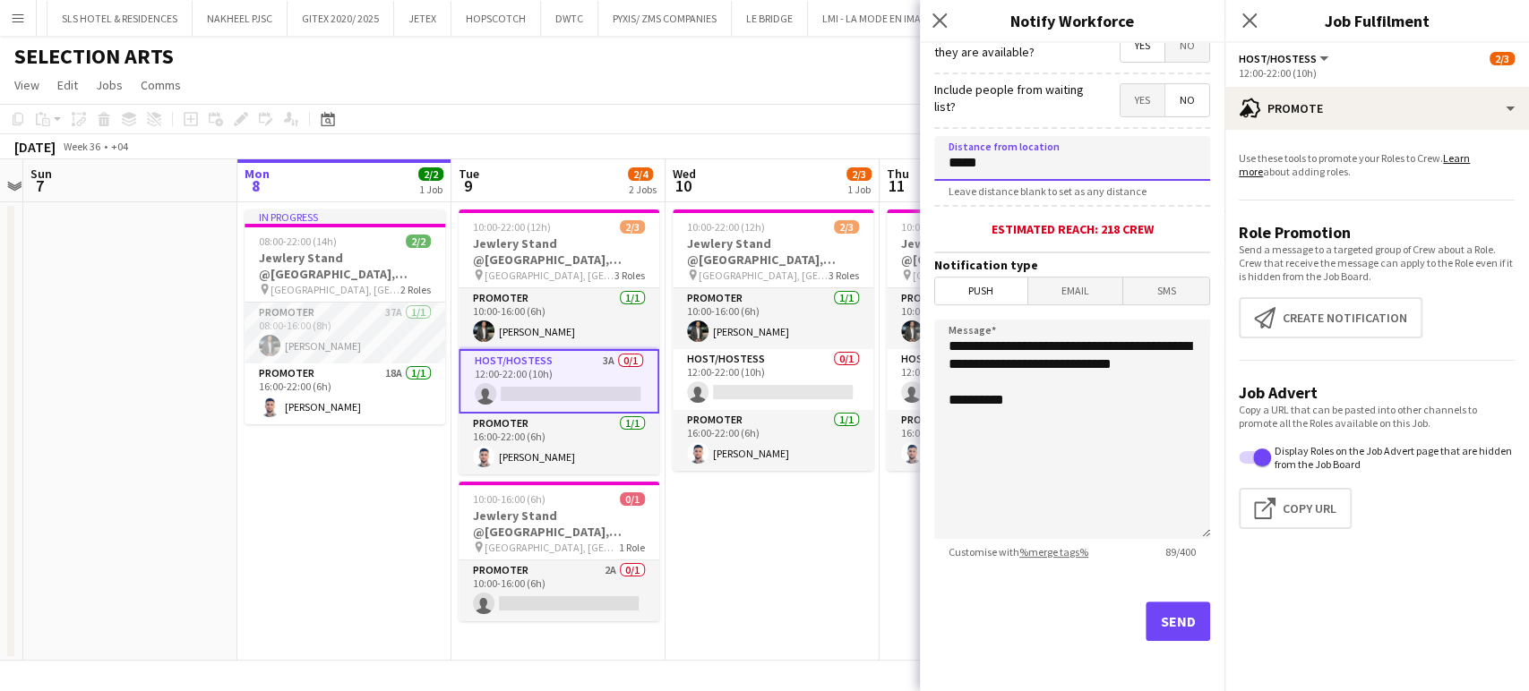
type input "*****"
click at [1164, 621] on button "Send" at bounding box center [1177, 621] width 64 height 39
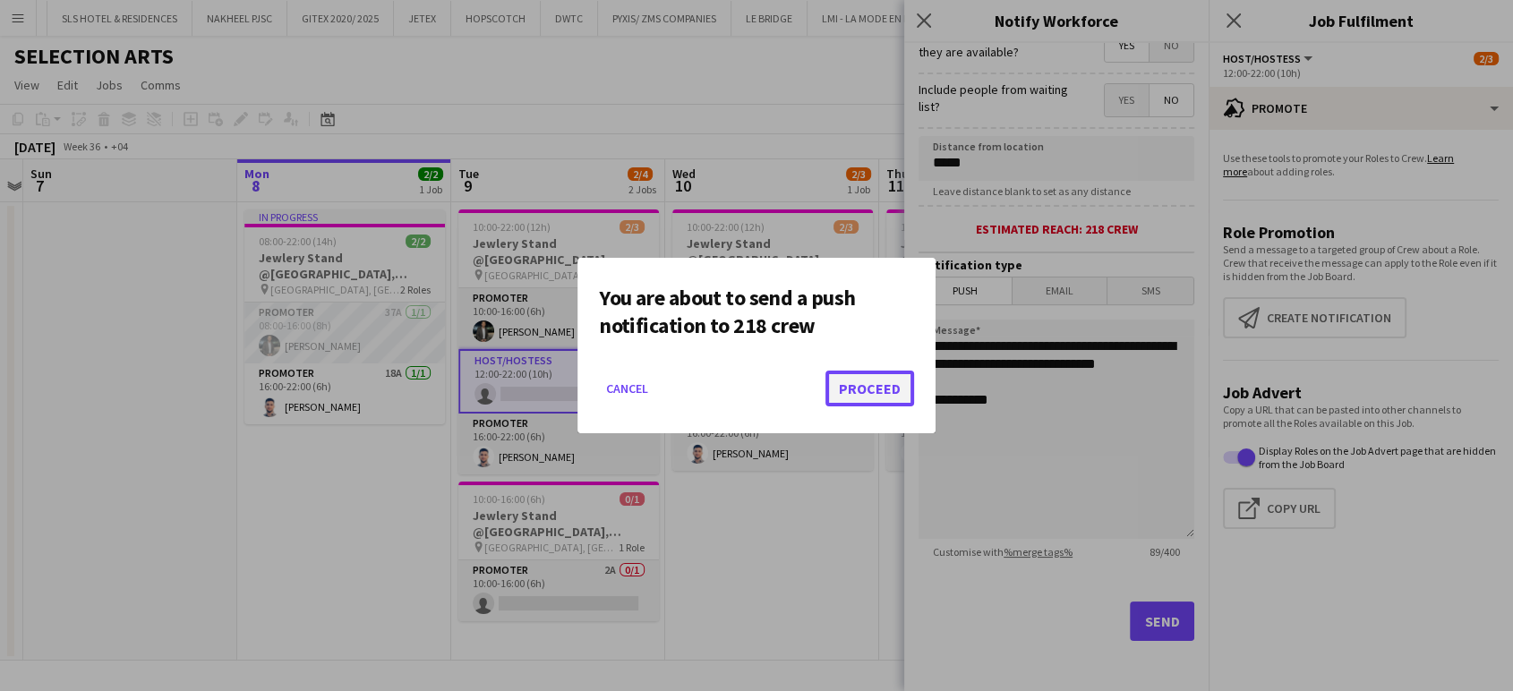
click at [858, 381] on button "Proceed" at bounding box center [870, 389] width 89 height 36
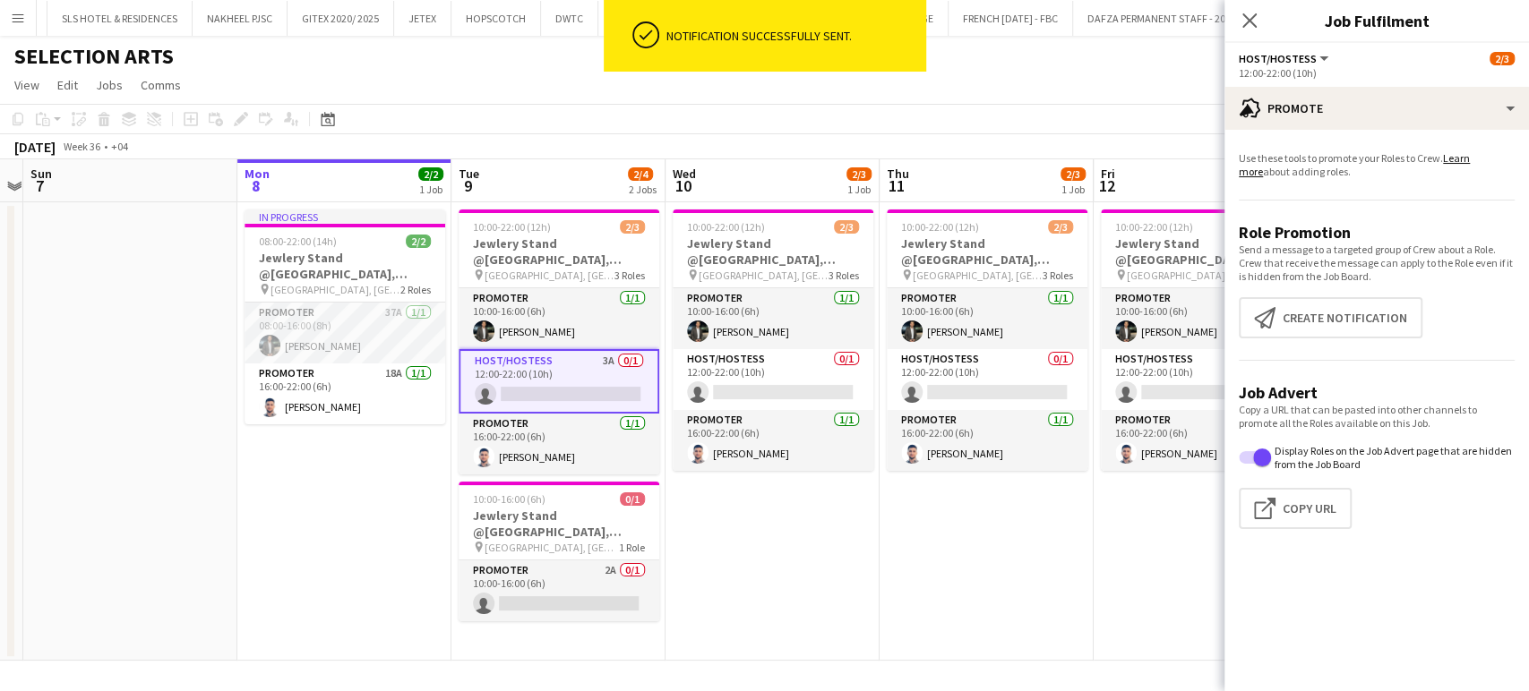
click at [521, 365] on app-card-role "Host/Hostess 3A 0/1 12:00-22:00 (10h) single-neutral-actions" at bounding box center [559, 381] width 201 height 64
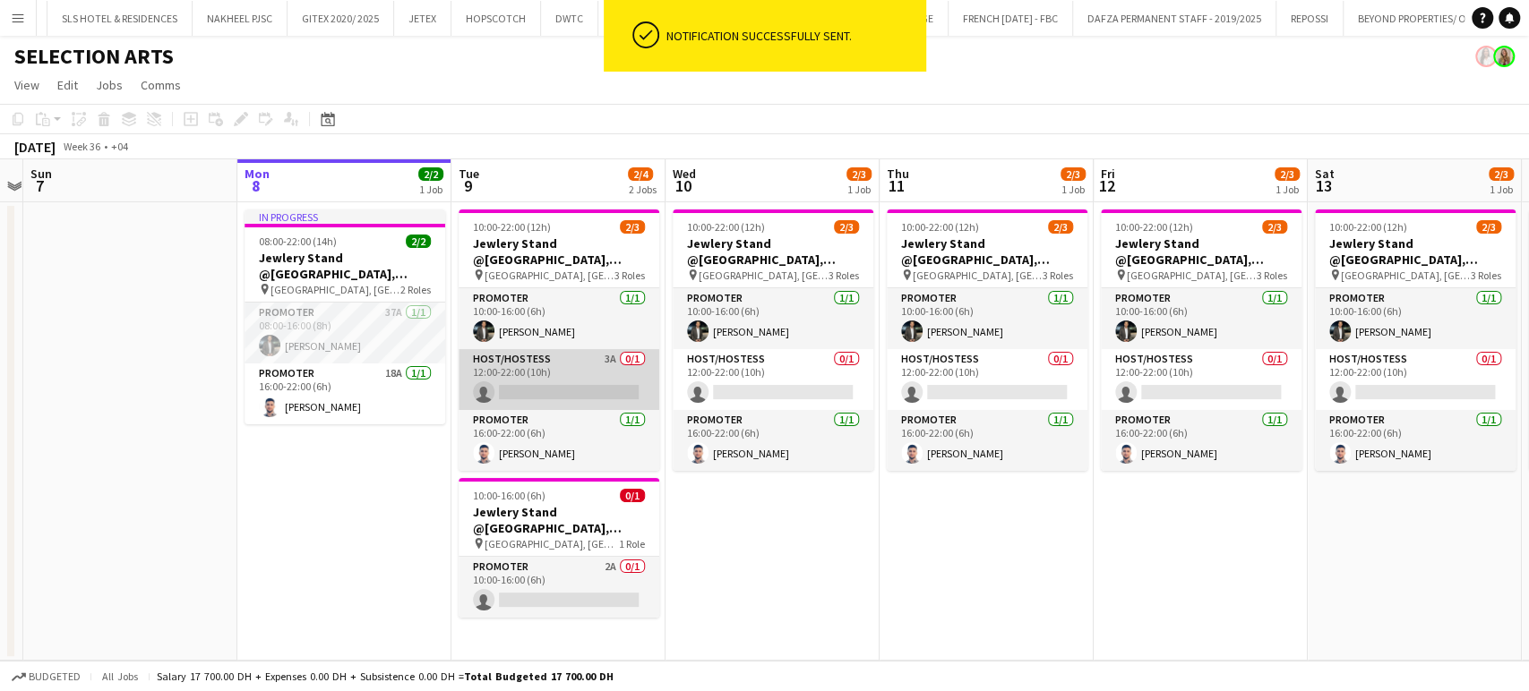
click at [610, 373] on app-card-role "Host/Hostess 3A 0/1 12:00-22:00 (10h) single-neutral-actions" at bounding box center [559, 379] width 201 height 61
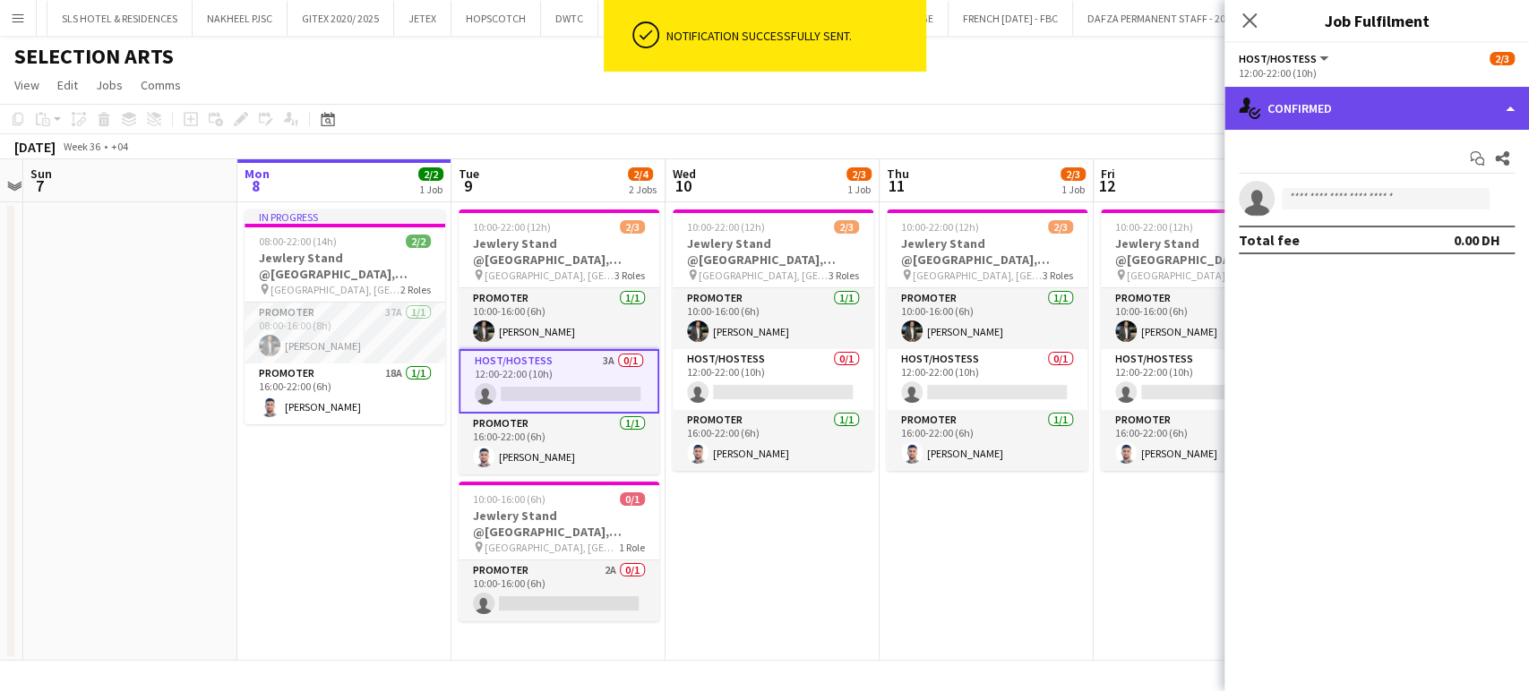
click at [1434, 97] on div "single-neutral-actions-check-2 Confirmed" at bounding box center [1376, 108] width 304 height 43
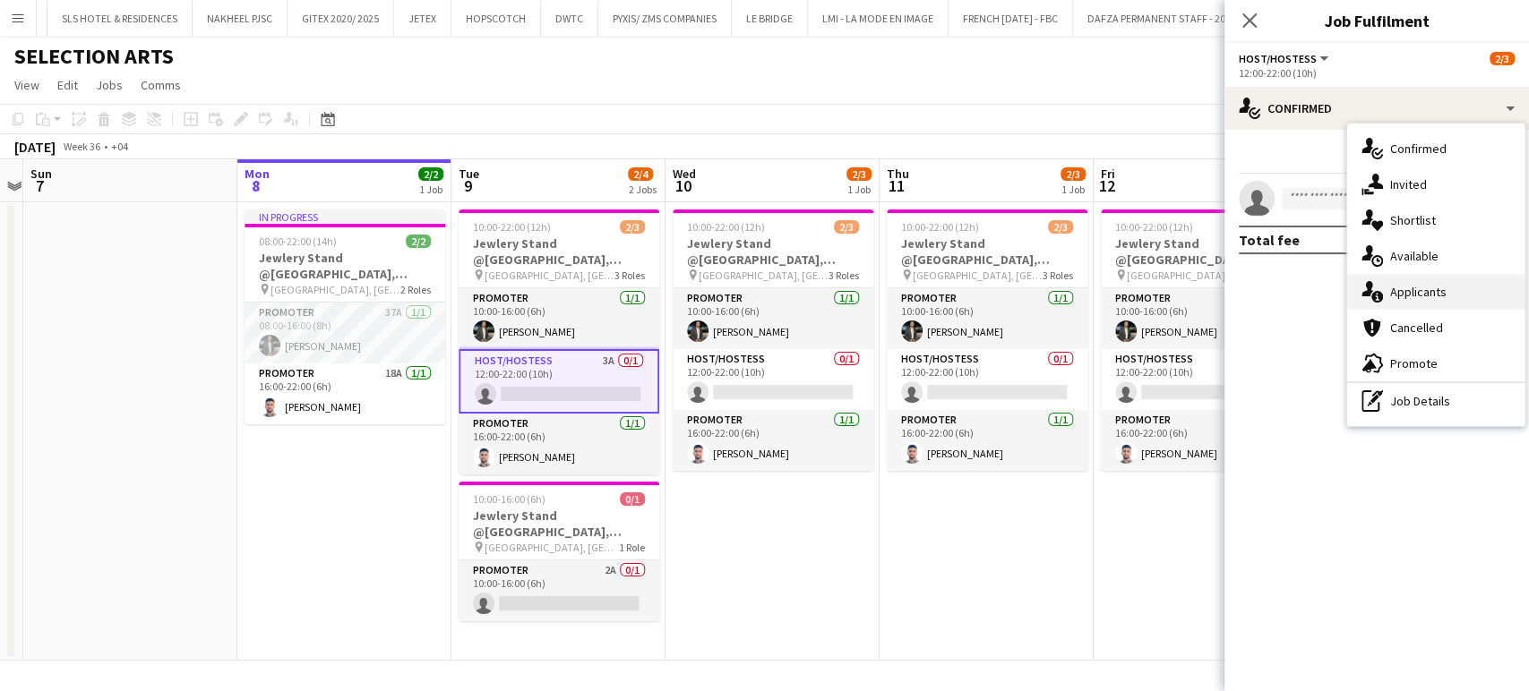
click at [1444, 301] on div "single-neutral-actions-information Applicants" at bounding box center [1435, 292] width 177 height 36
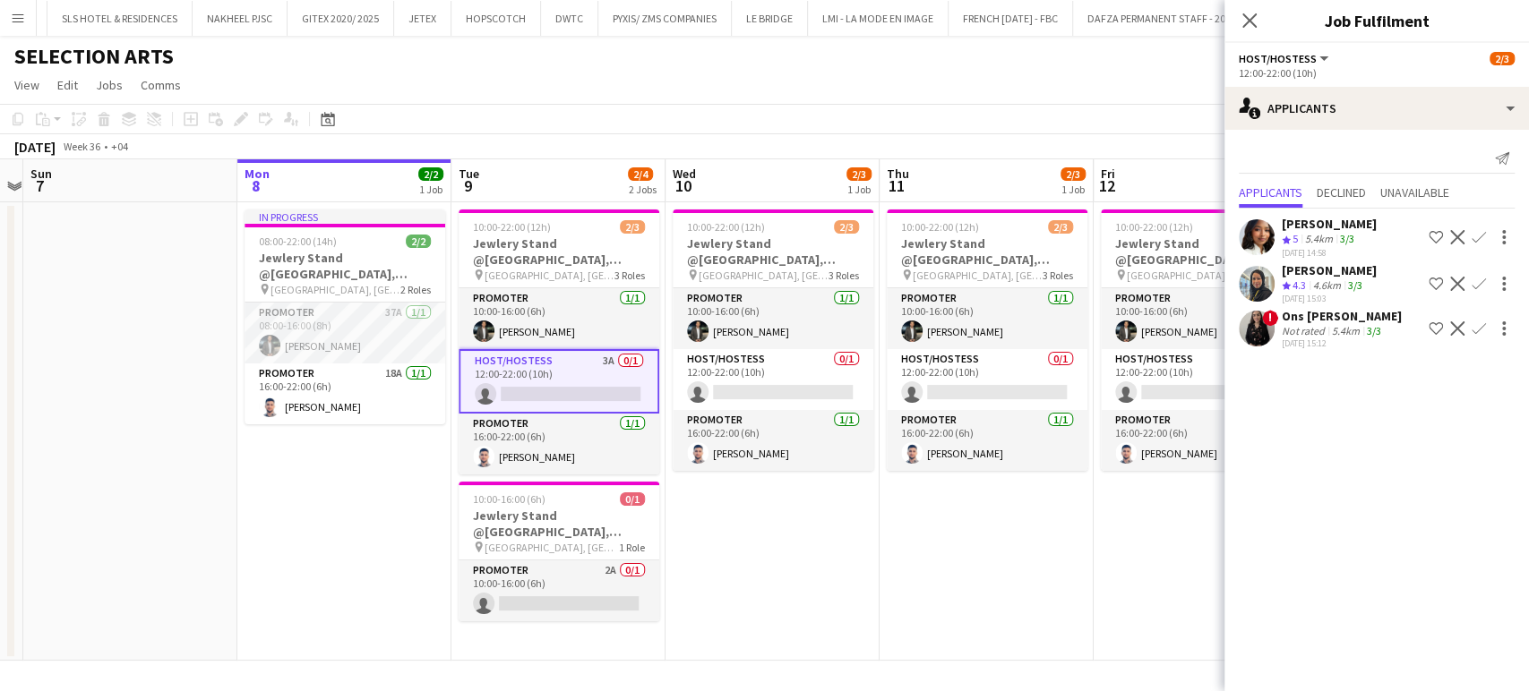
click at [1436, 324] on app-icon "Shortlist crew" at bounding box center [1435, 328] width 14 height 14
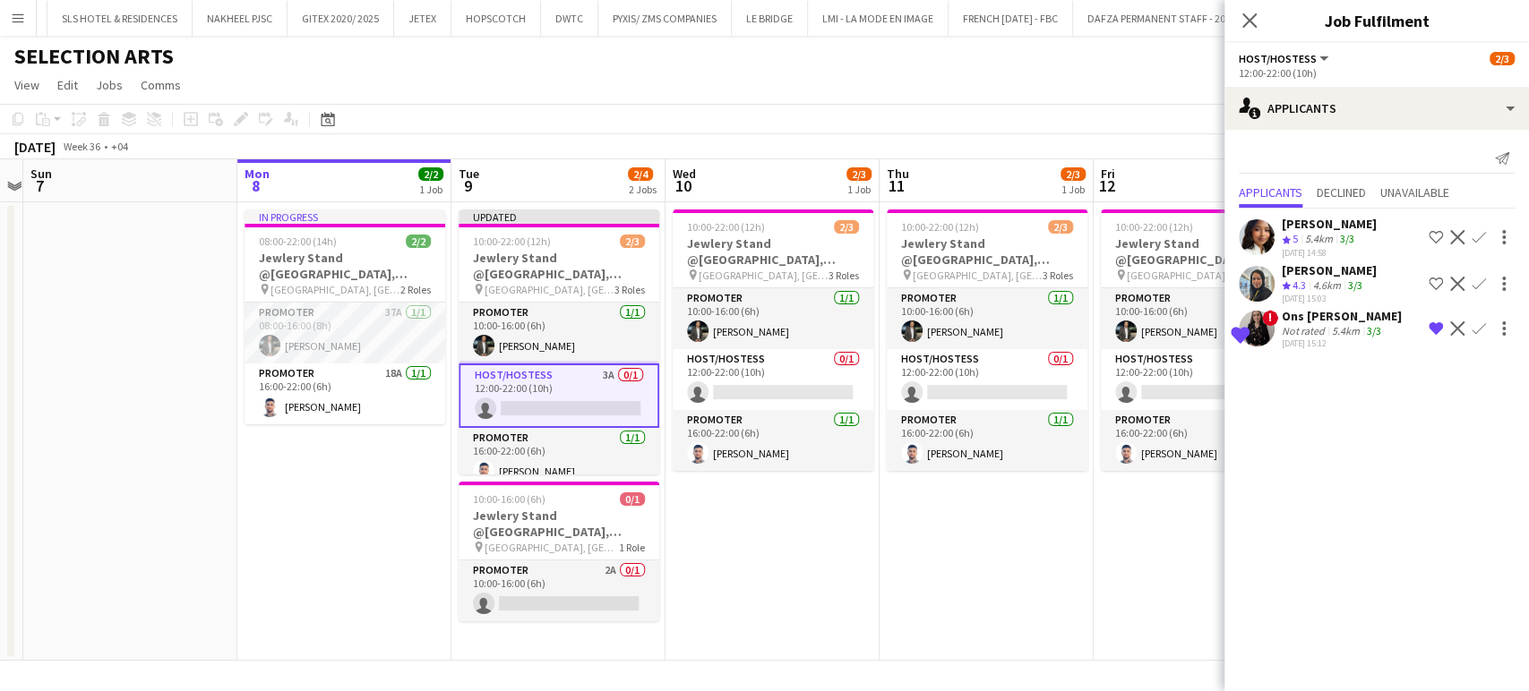
click at [1027, 569] on app-date-cell "10:00-22:00 (12h) 2/3 Jewlery Stand @Galleria Mall, Abu Dhabi pin Galleria Mall…" at bounding box center [986, 431] width 214 height 459
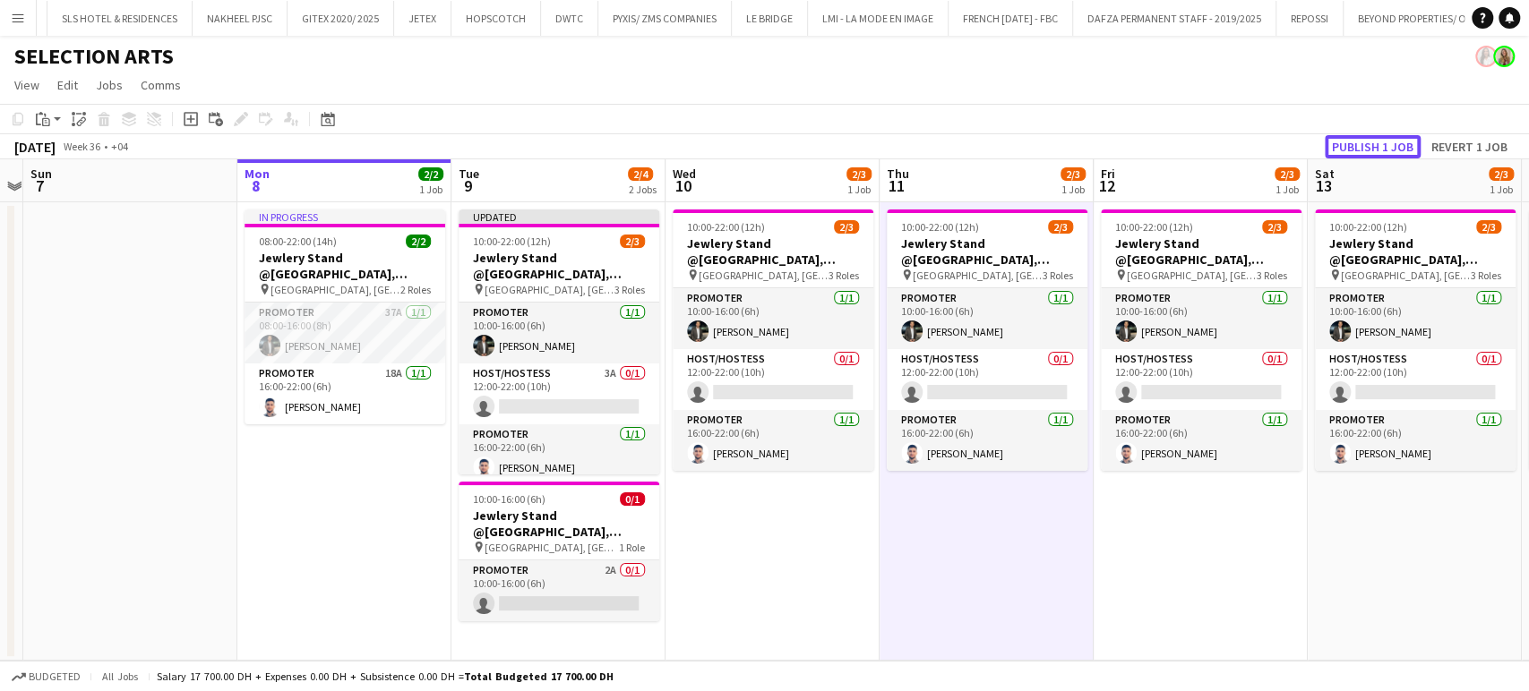
click at [1389, 141] on button "Publish 1 job" at bounding box center [1373, 146] width 96 height 23
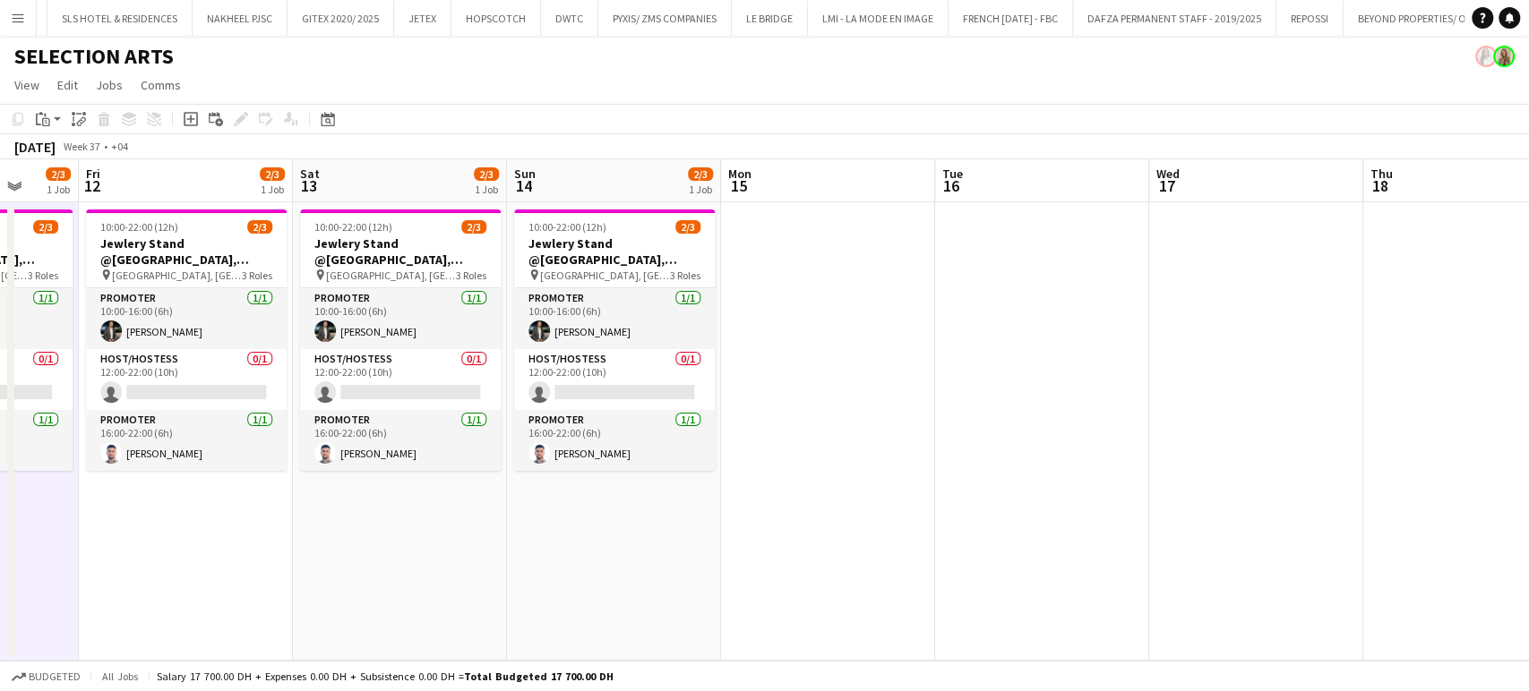
scroll to position [0, 372]
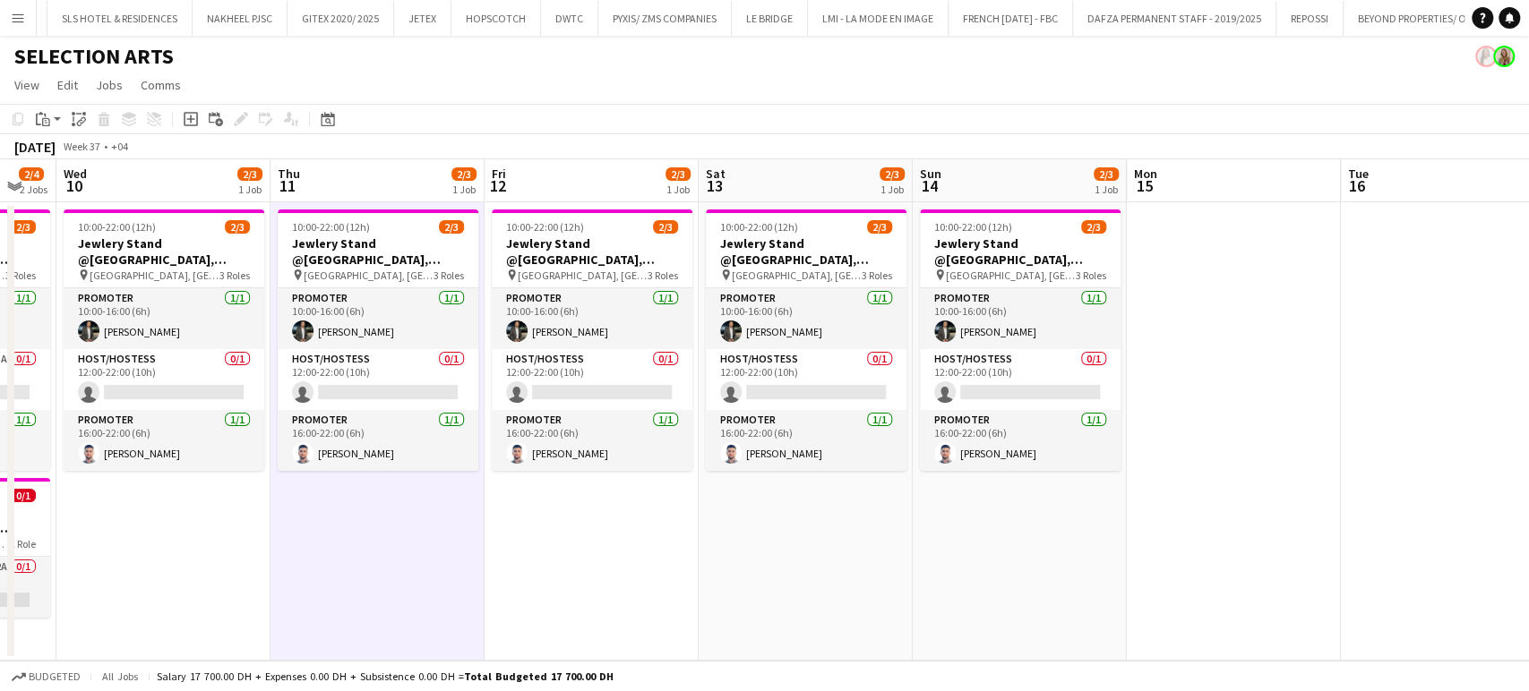
drag, startPoint x: 879, startPoint y: 558, endPoint x: 1038, endPoint y: 532, distance: 161.5
click at [1038, 532] on app-calendar-viewport "Mon 8 2/2 1 Job Tue 9 2/4 2 Jobs Wed 10 2/3 1 Job Thu 11 2/3 1 Job Fri 12 2/3 1…" at bounding box center [764, 410] width 1529 height 502
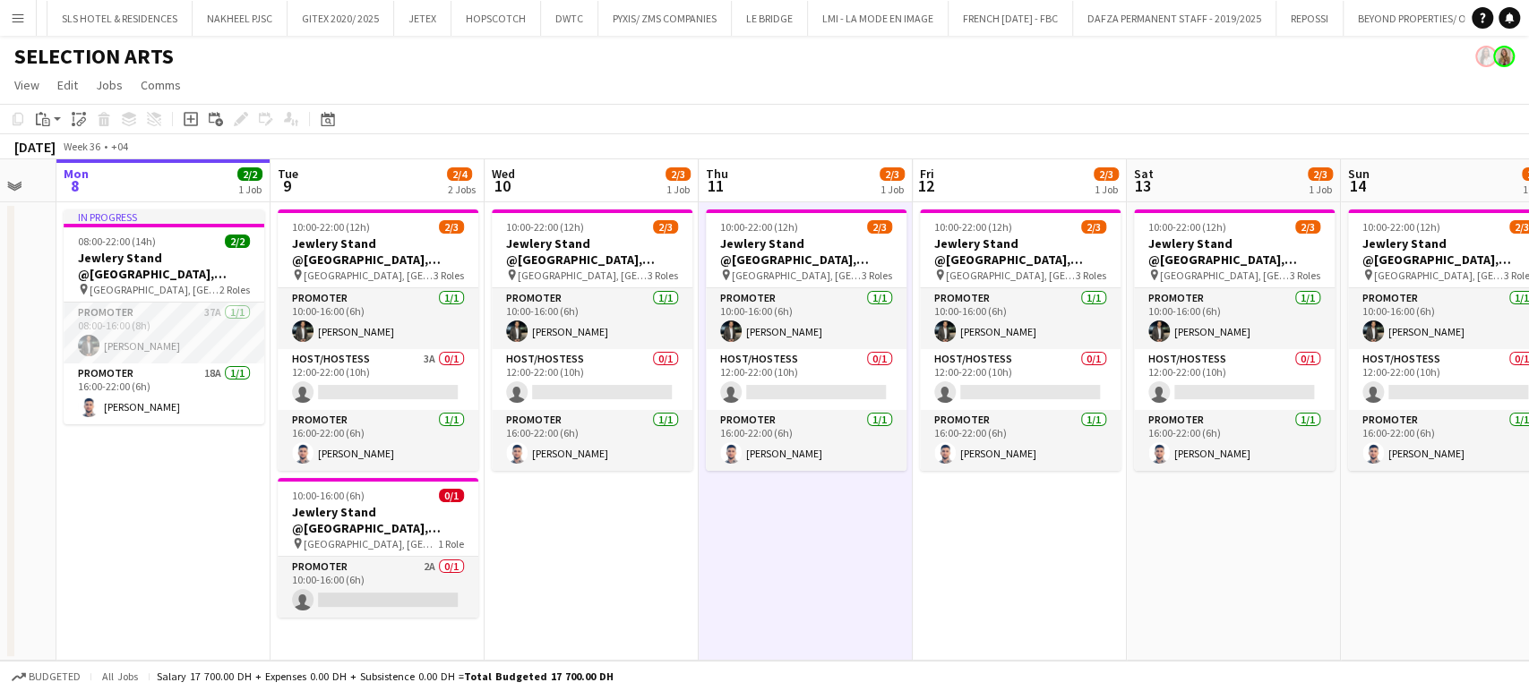
scroll to position [0, 364]
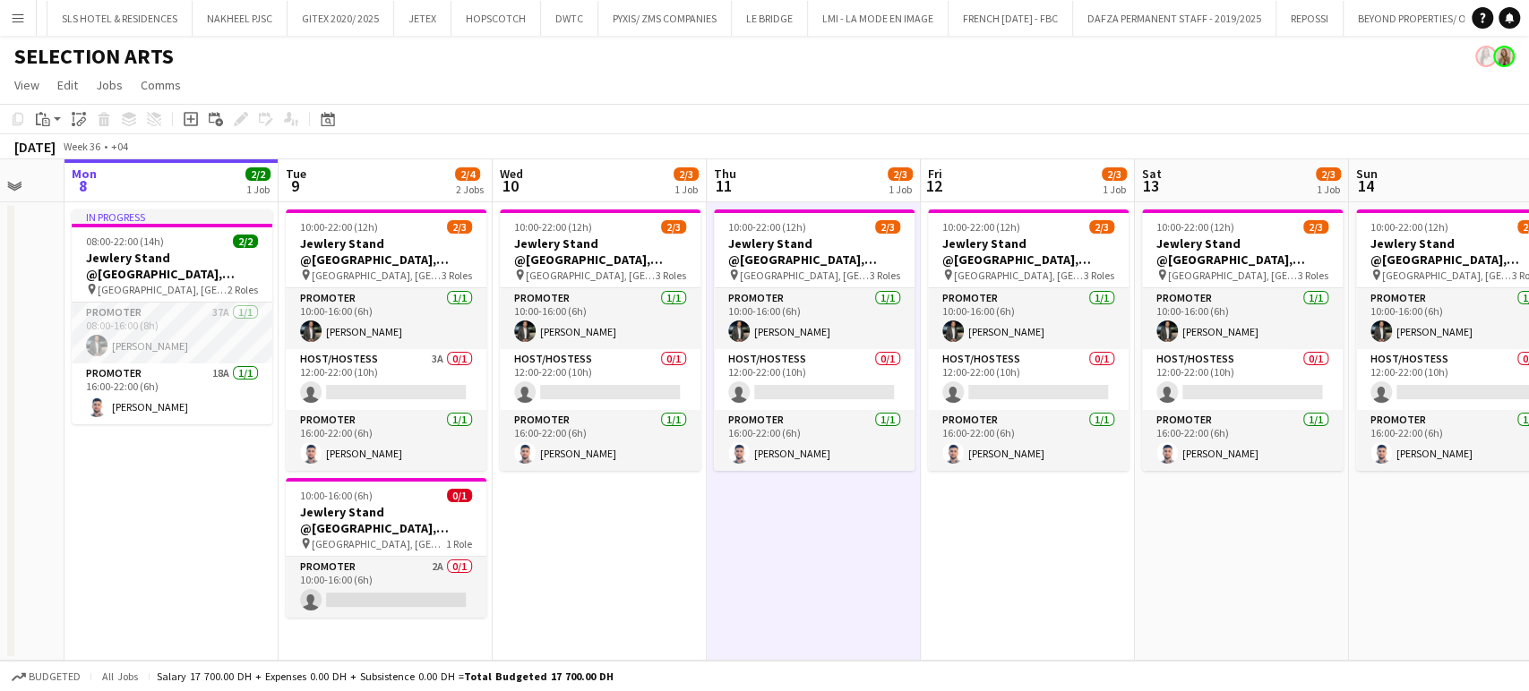
click at [545, 532] on app-calendar-viewport "Sat 6 Sun 7 Mon 8 2/2 1 Job Tue 9 2/4 2 Jobs Wed 10 2/3 1 Job Thu 11 2/3 1 Job …" at bounding box center [764, 410] width 1529 height 502
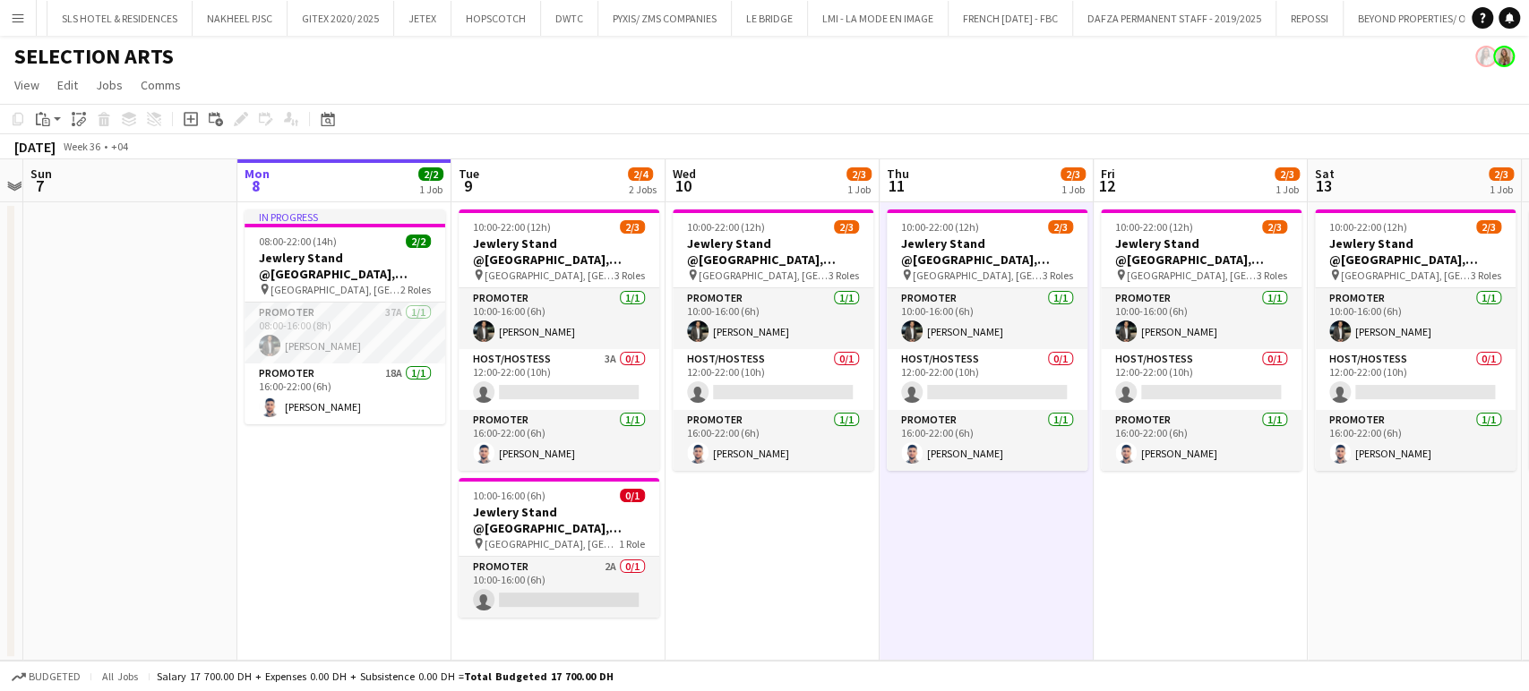
drag, startPoint x: 287, startPoint y: 525, endPoint x: 1131, endPoint y: 480, distance: 845.7
click at [1139, 481] on app-calendar-viewport "Fri 5 Sat 6 Sun 7 Mon 8 2/2 1 Job Tue 9 2/4 2 Jobs Wed 10 2/3 1 Job Thu 11 2/3 …" at bounding box center [764, 410] width 1529 height 502
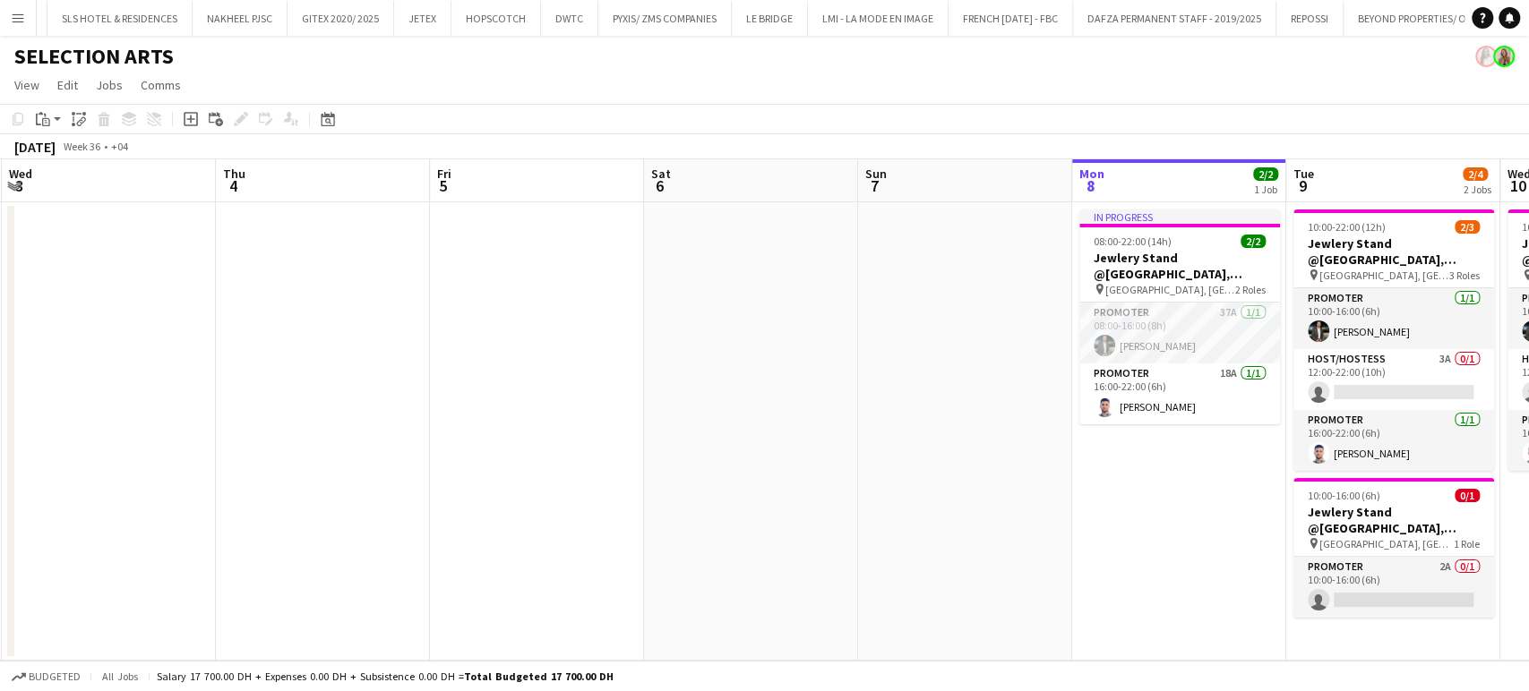
drag, startPoint x: 1046, startPoint y: 482, endPoint x: 1165, endPoint y: 476, distance: 119.2
click at [1165, 476] on app-calendar-viewport "Mon 1 Tue 2 Wed 3 Thu 4 Fri 5 Sat 6 Sun 7 Mon 8 2/2 1 Job Tue 9 2/4 2 Jobs Wed …" at bounding box center [764, 410] width 1529 height 502
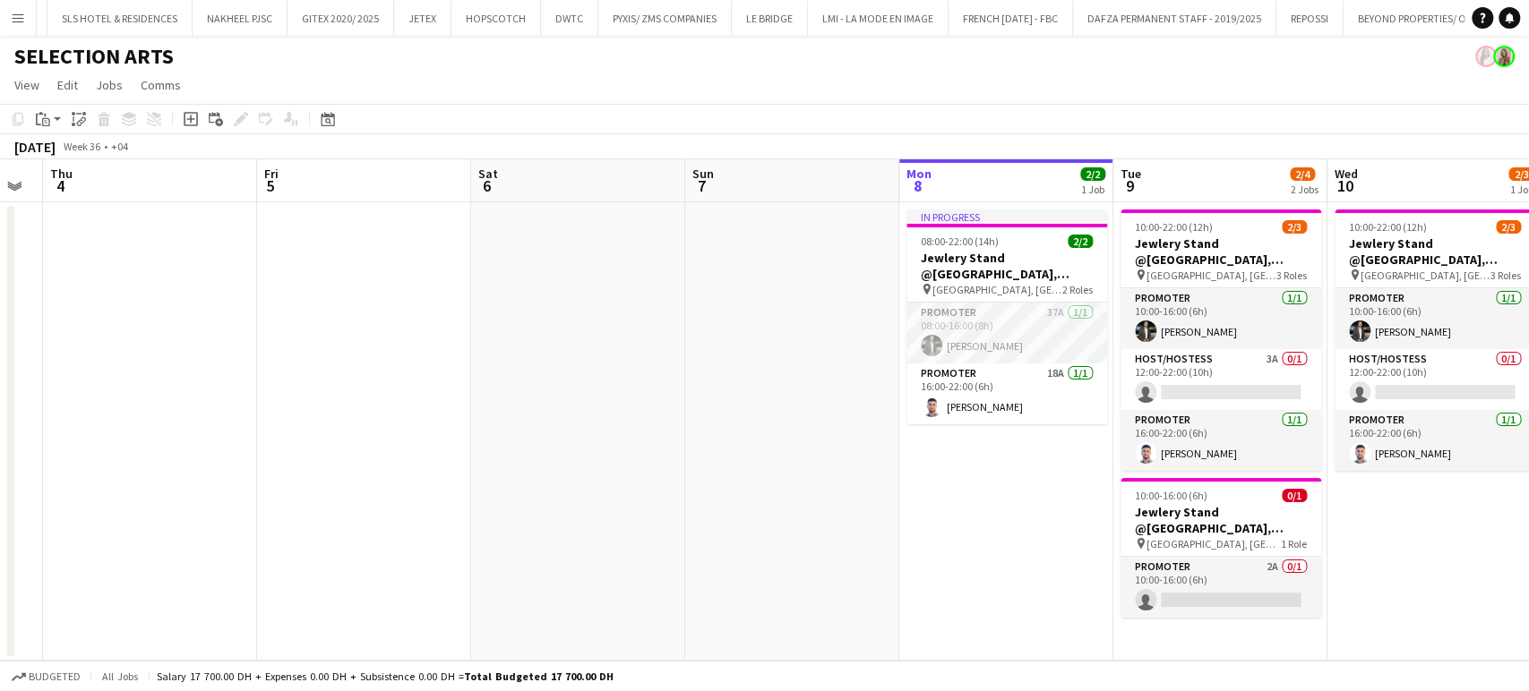
drag, startPoint x: 1136, startPoint y: 476, endPoint x: 316, endPoint y: 491, distance: 819.5
click at [317, 493] on app-calendar-viewport "Sun 31 Mon 1 Tue 2 Wed 3 Thu 4 Fri 5 Sat 6 Sun 7 Mon 8 2/2 1 Job Tue 9 2/4 2 Jo…" at bounding box center [764, 410] width 1529 height 502
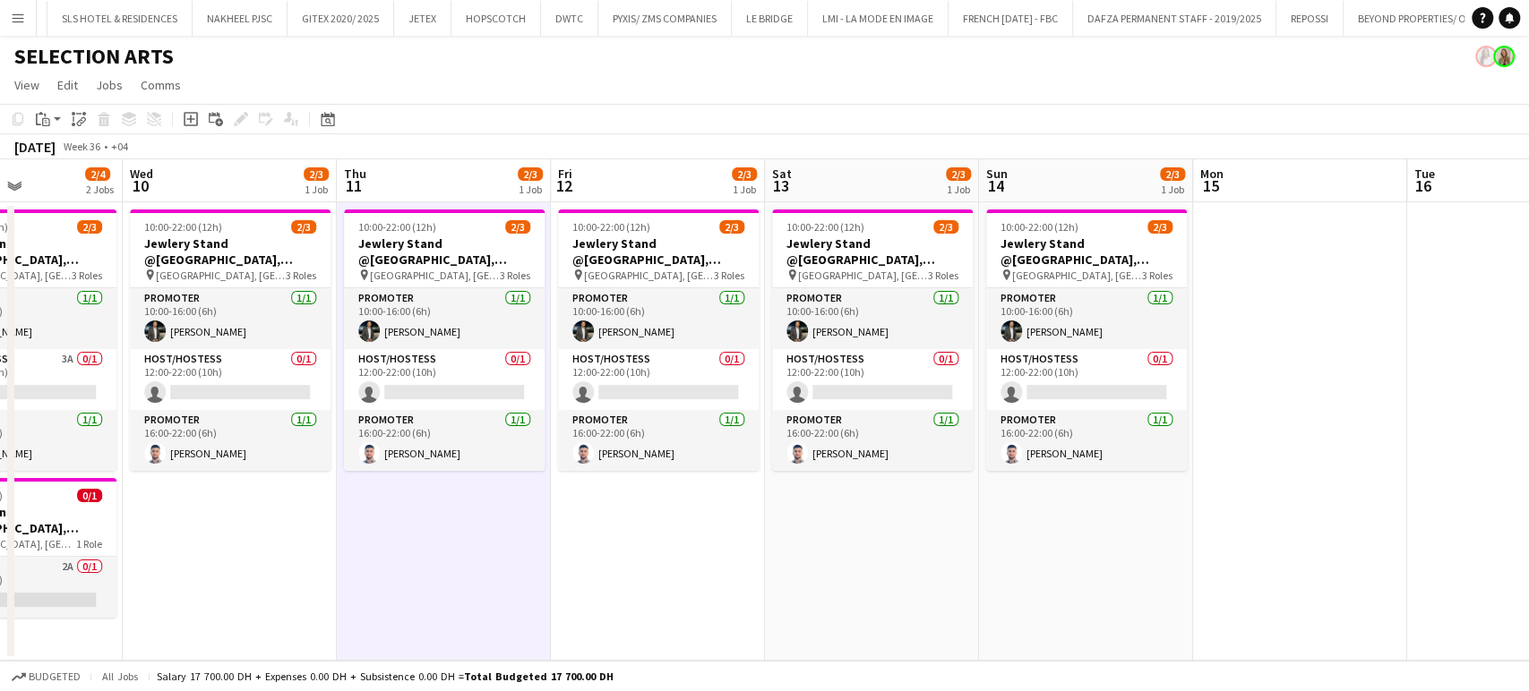
scroll to position [0, 520]
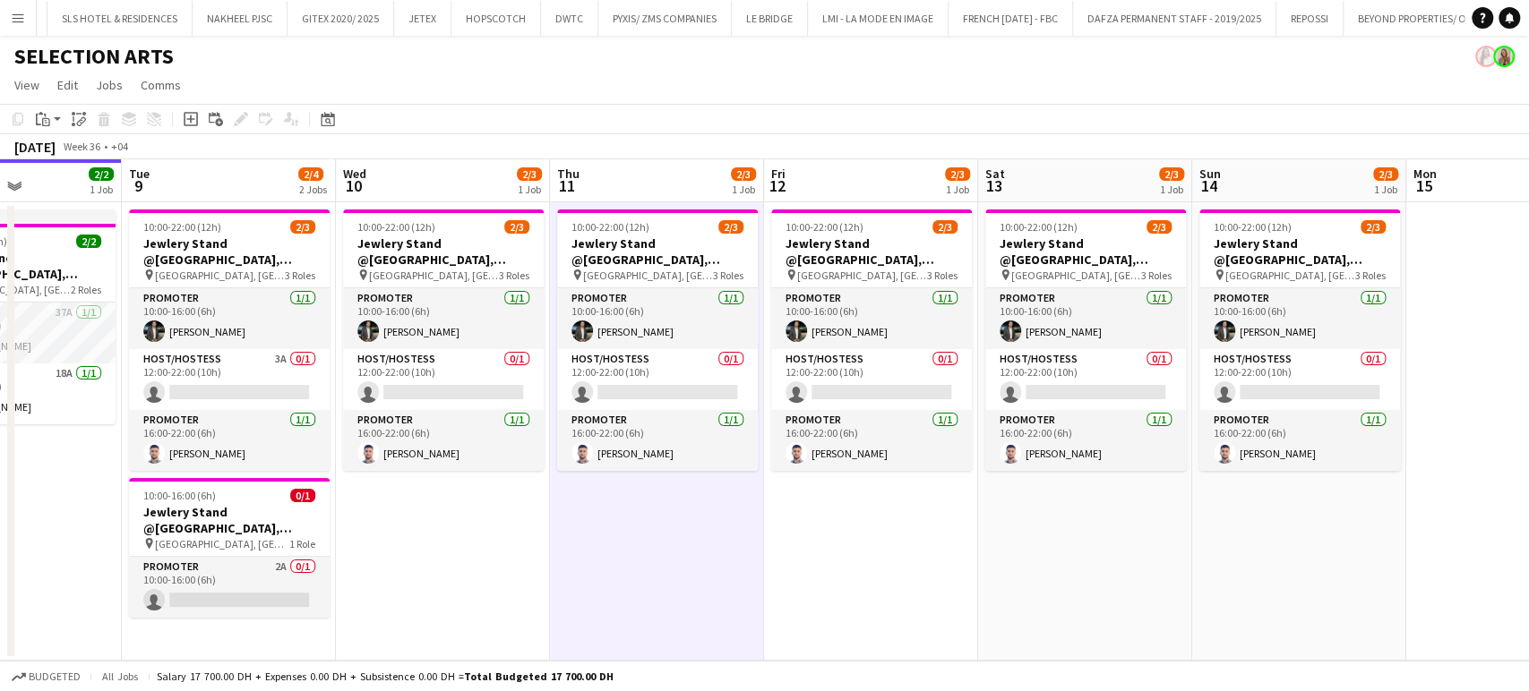
drag, startPoint x: 979, startPoint y: 487, endPoint x: 421, endPoint y: 485, distance: 557.9
click at [422, 491] on app-calendar-viewport "Sat 6 Sun 7 Mon 8 2/2 1 Job Tue 9 2/4 2 Jobs Wed 10 2/3 1 Job Thu 11 2/3 1 Job …" at bounding box center [764, 410] width 1529 height 502
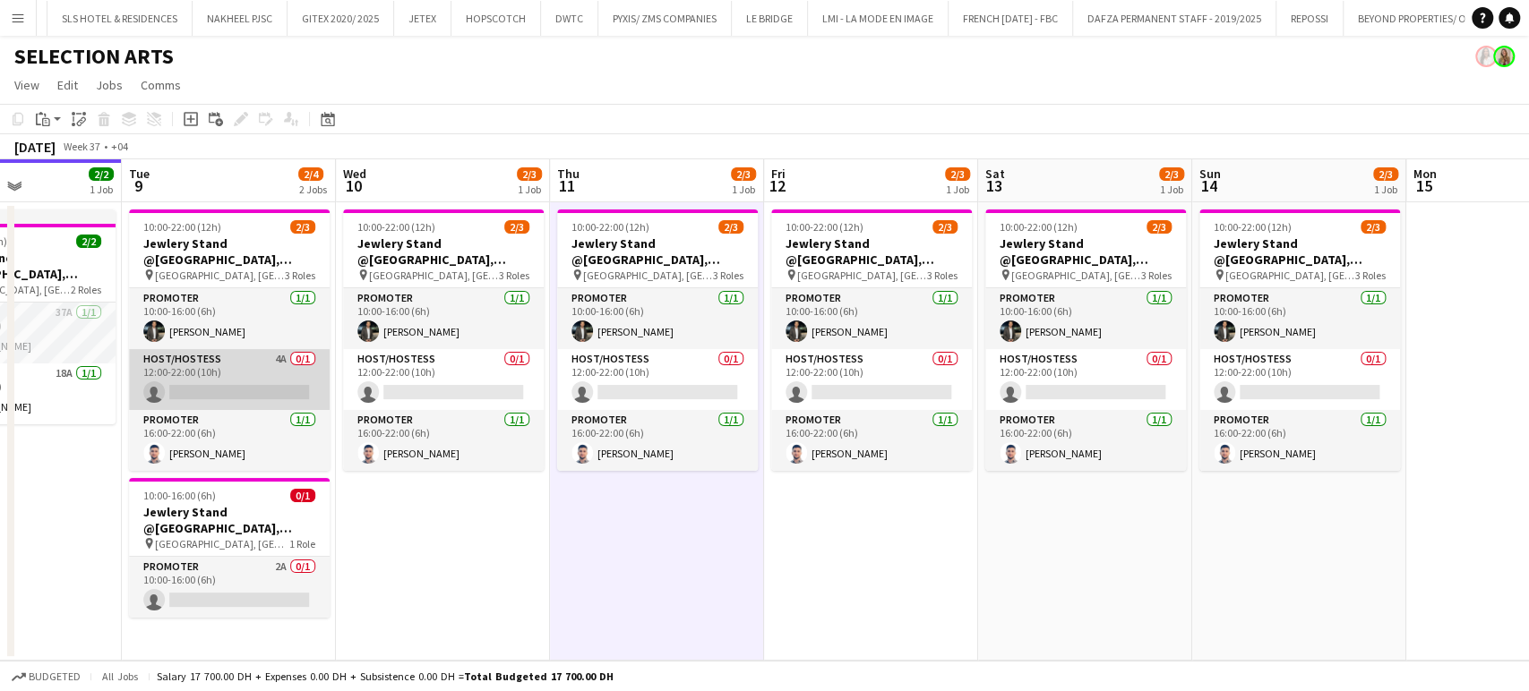
click at [290, 378] on app-card-role "Host/Hostess 4A 0/1 12:00-22:00 (10h) single-neutral-actions" at bounding box center [229, 379] width 201 height 61
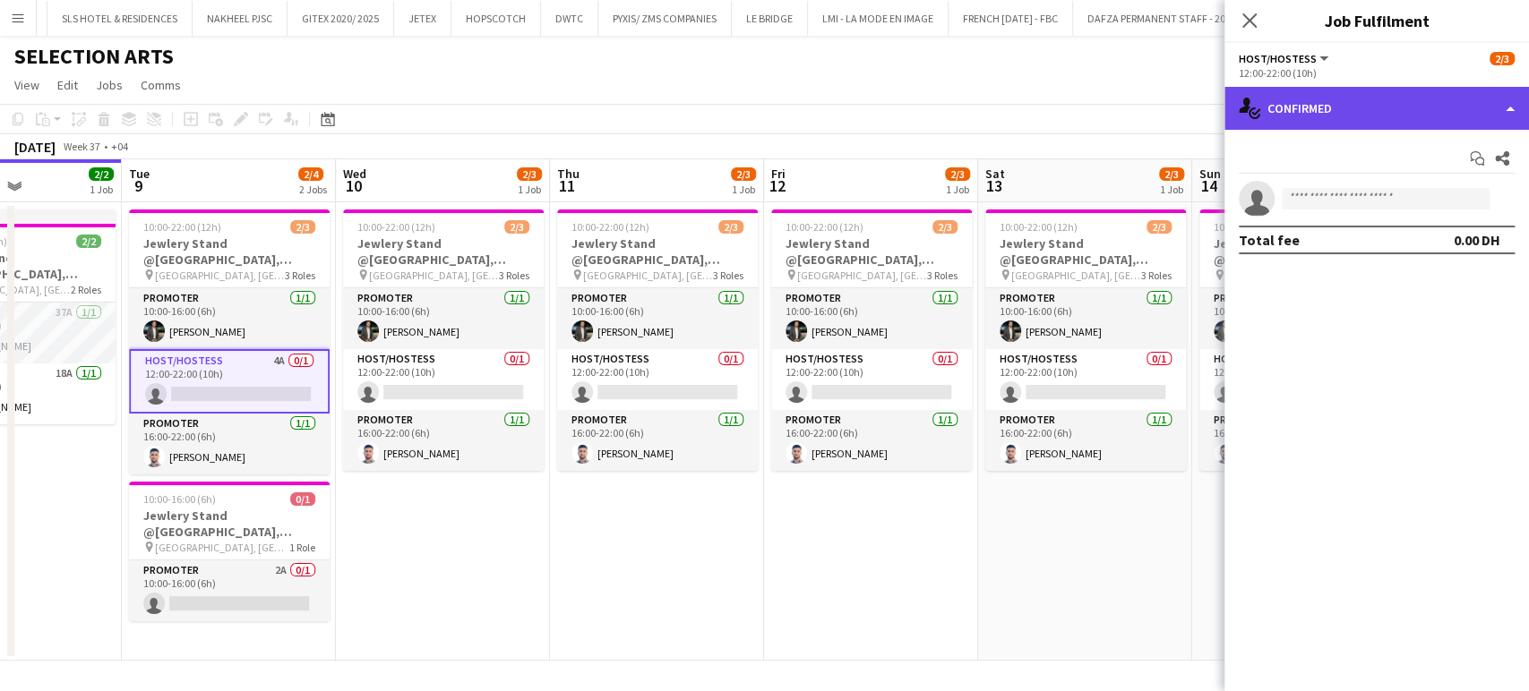
click at [1440, 109] on div "single-neutral-actions-check-2 Confirmed" at bounding box center [1376, 108] width 304 height 43
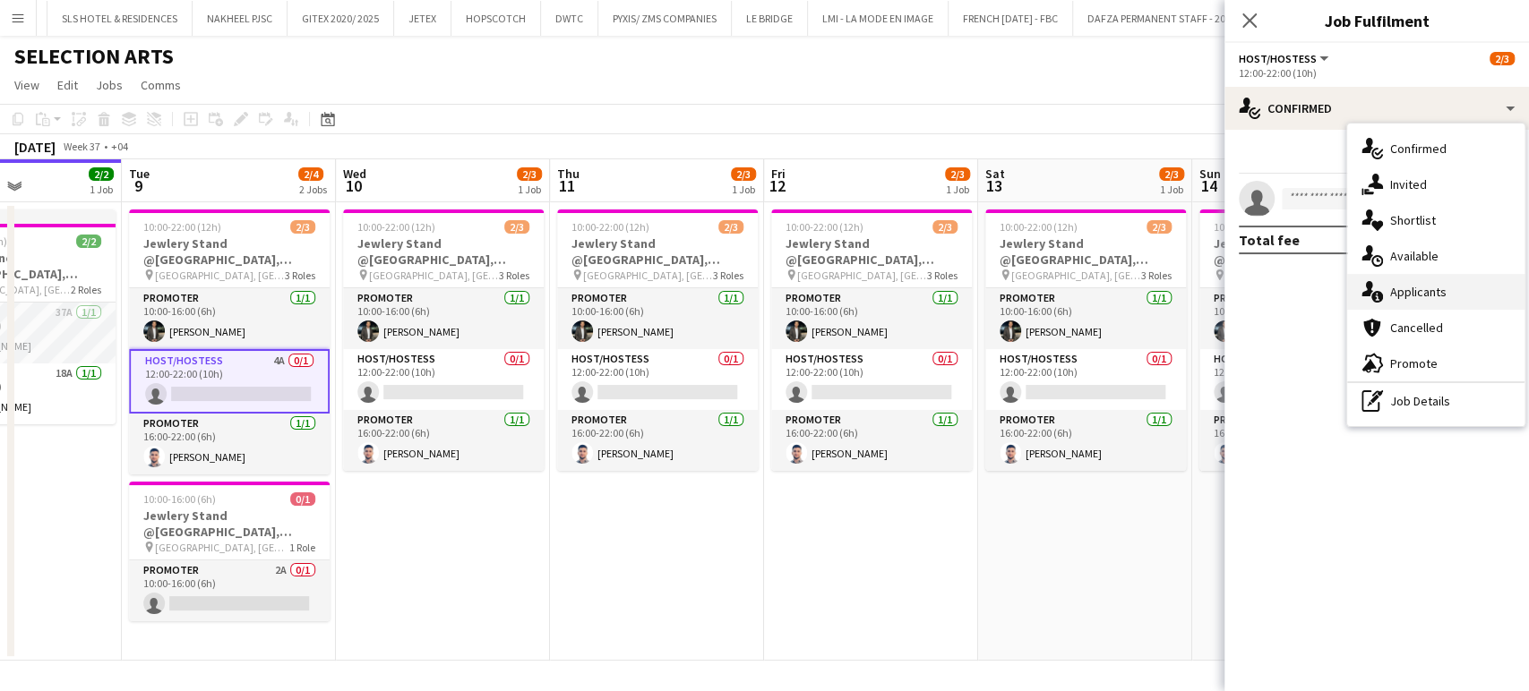
click at [1409, 285] on span "Applicants" at bounding box center [1418, 292] width 56 height 16
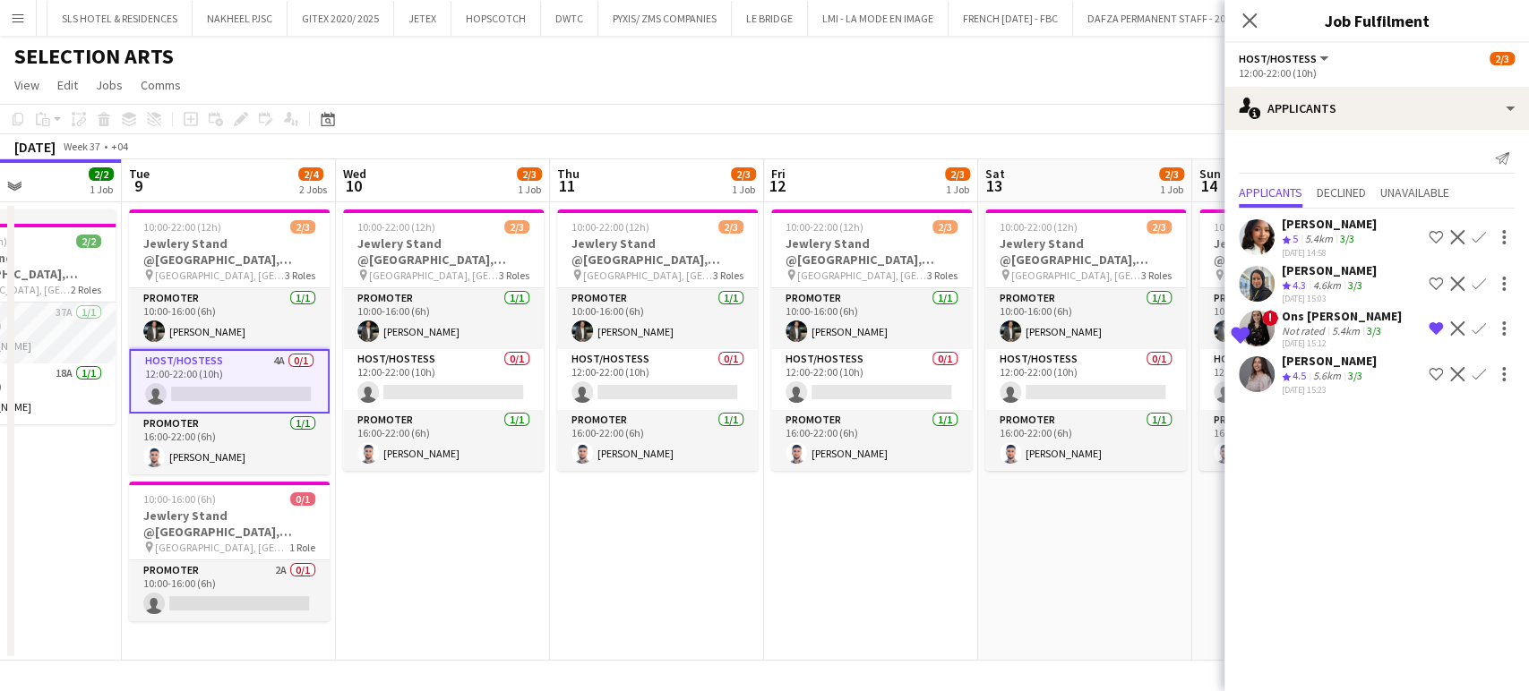
click at [1440, 371] on app-icon "Shortlist crew" at bounding box center [1435, 374] width 14 height 14
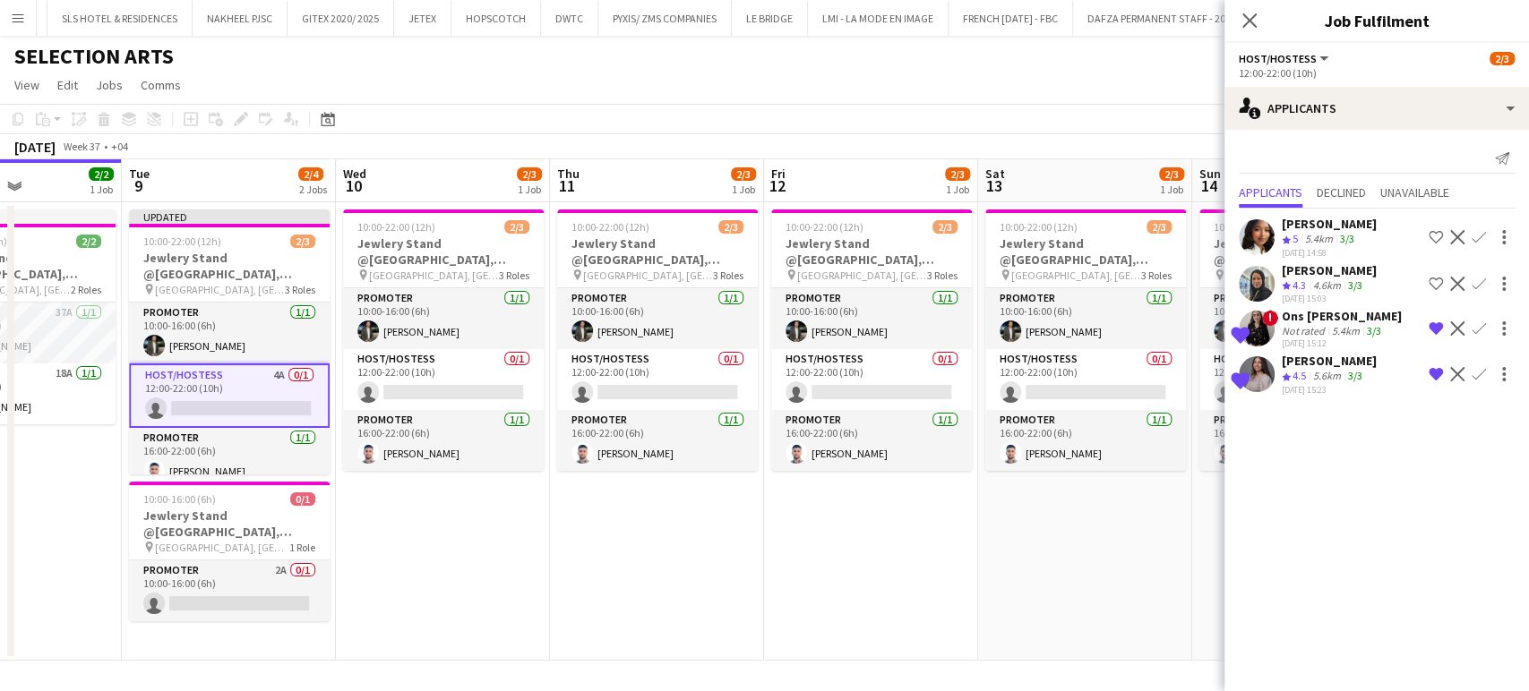
click at [1292, 371] on span "4.5" at bounding box center [1298, 375] width 13 height 13
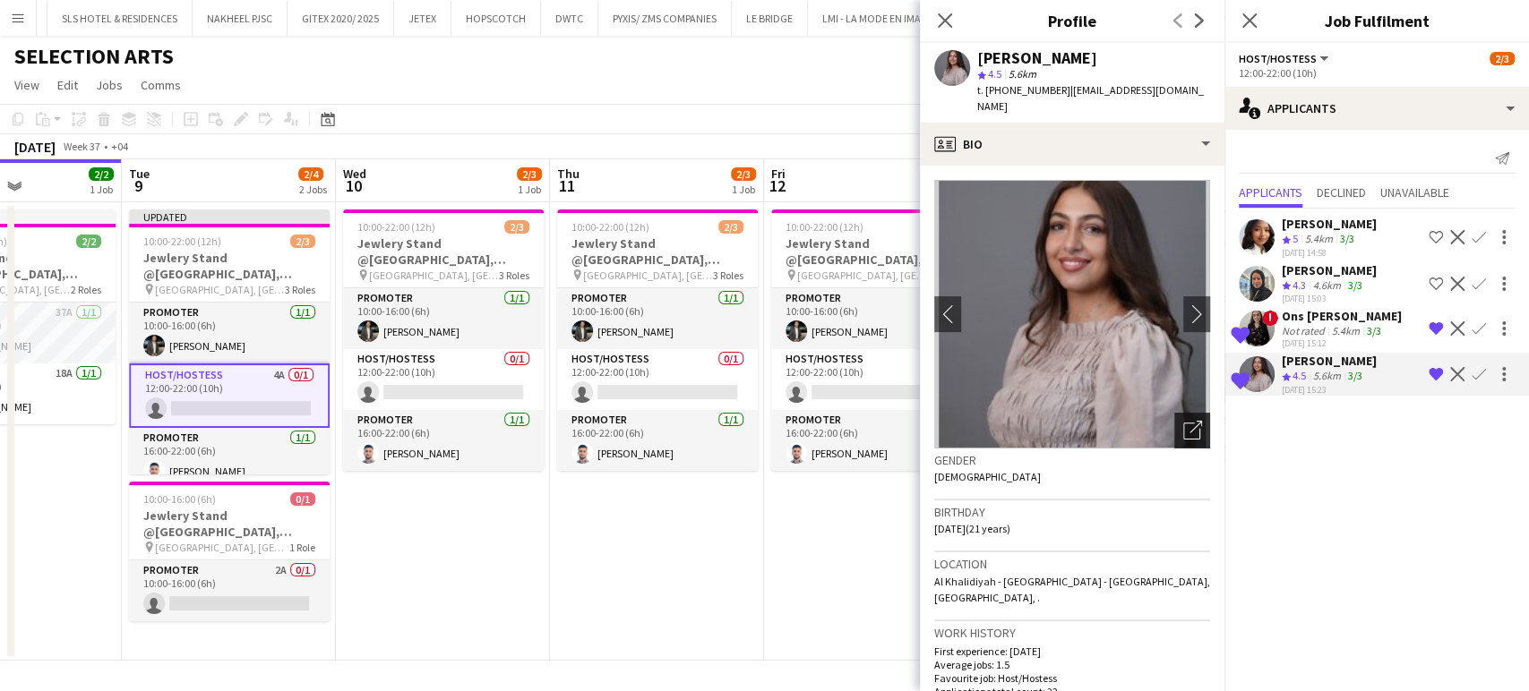
click at [1183, 423] on icon at bounding box center [1191, 431] width 17 height 17
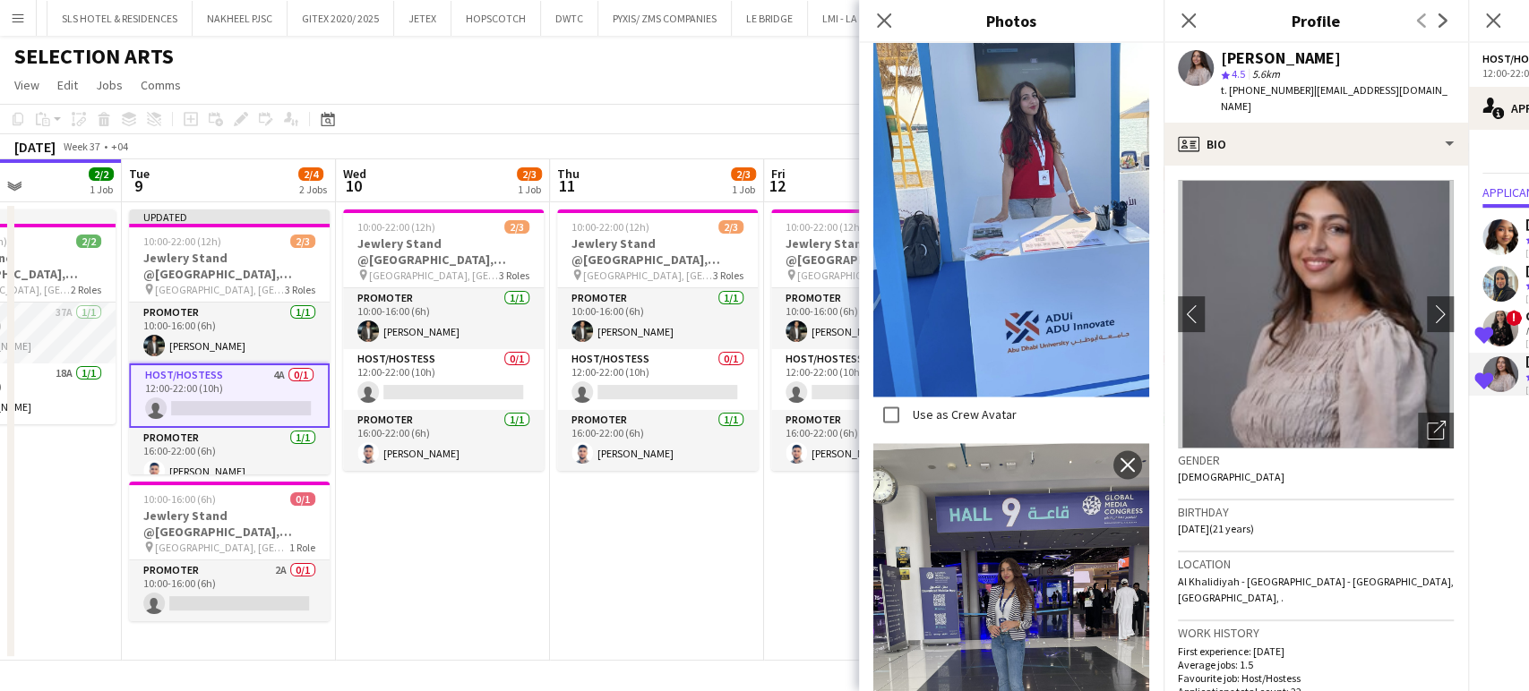
scroll to position [1845, 0]
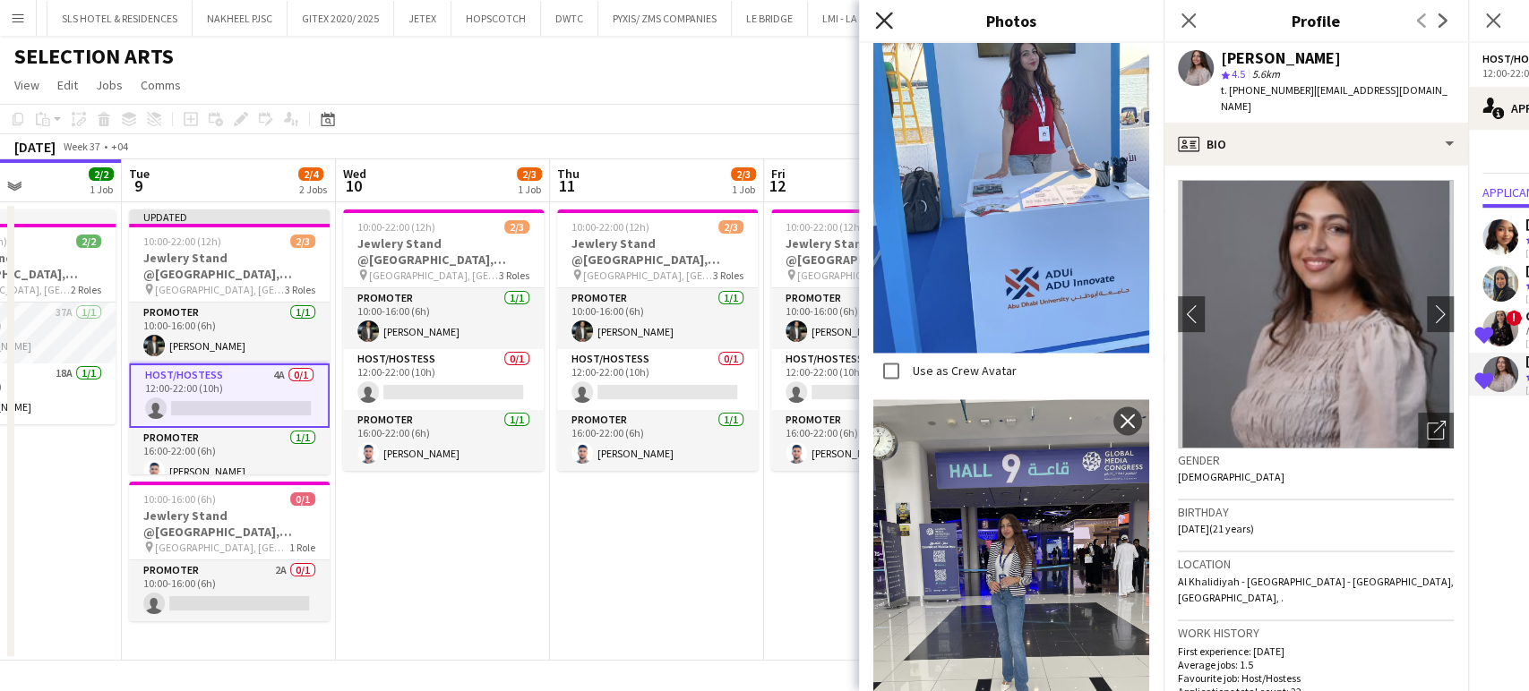
click at [886, 23] on icon at bounding box center [883, 20] width 17 height 17
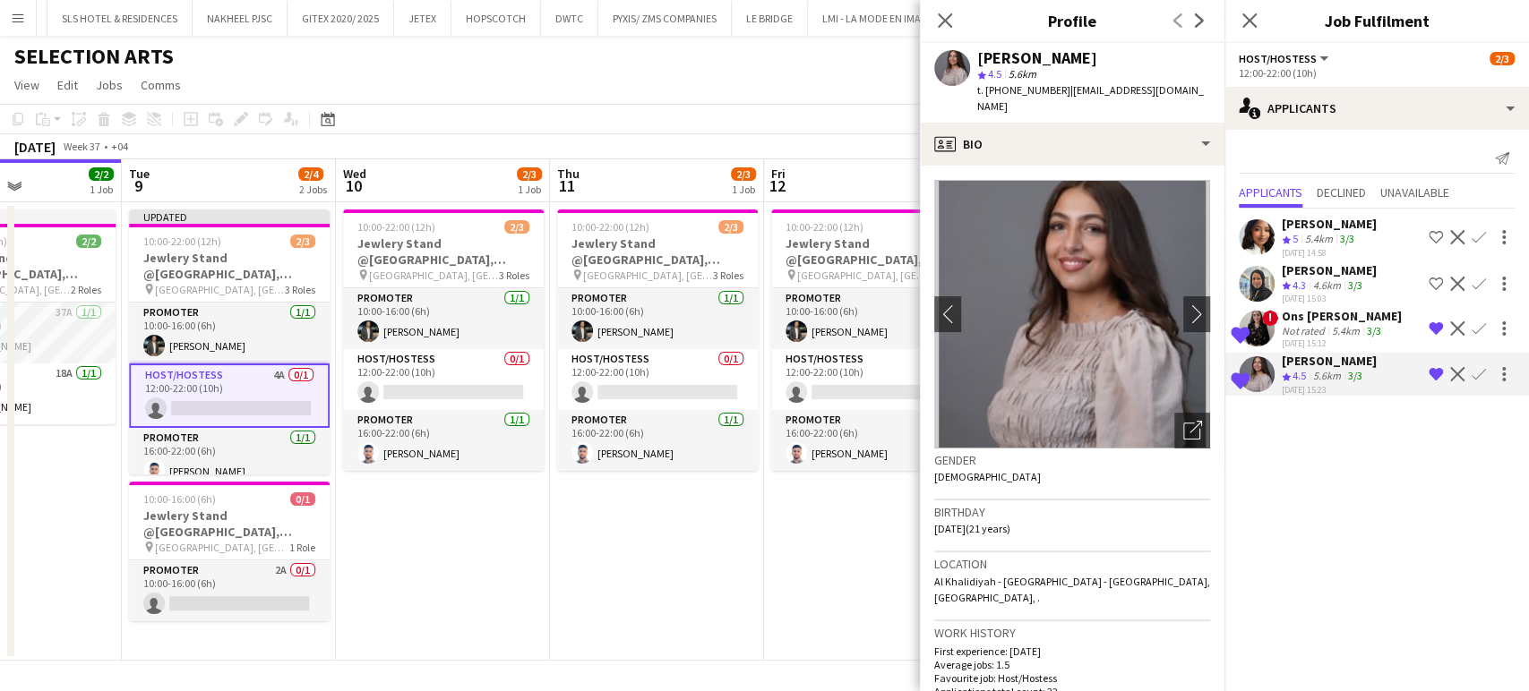
click at [764, 564] on app-date-cell "10:00-22:00 (12h) 2/3 Jewlery Stand @Galleria Mall, Abu Dhabi pin Galleria Mall…" at bounding box center [871, 431] width 214 height 459
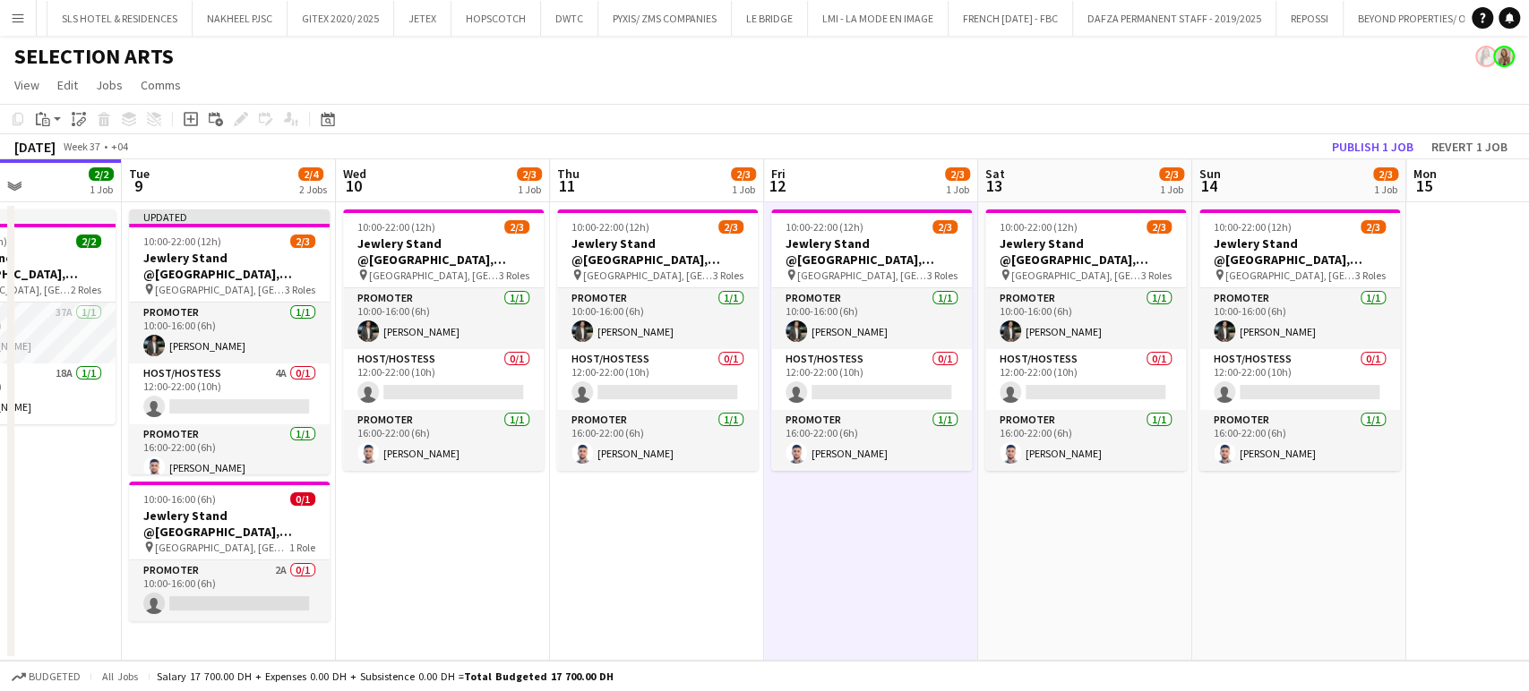
click at [1390, 134] on div "September 2025 Week 37 • +04 Publish 1 job Revert 1 job" at bounding box center [764, 146] width 1529 height 25
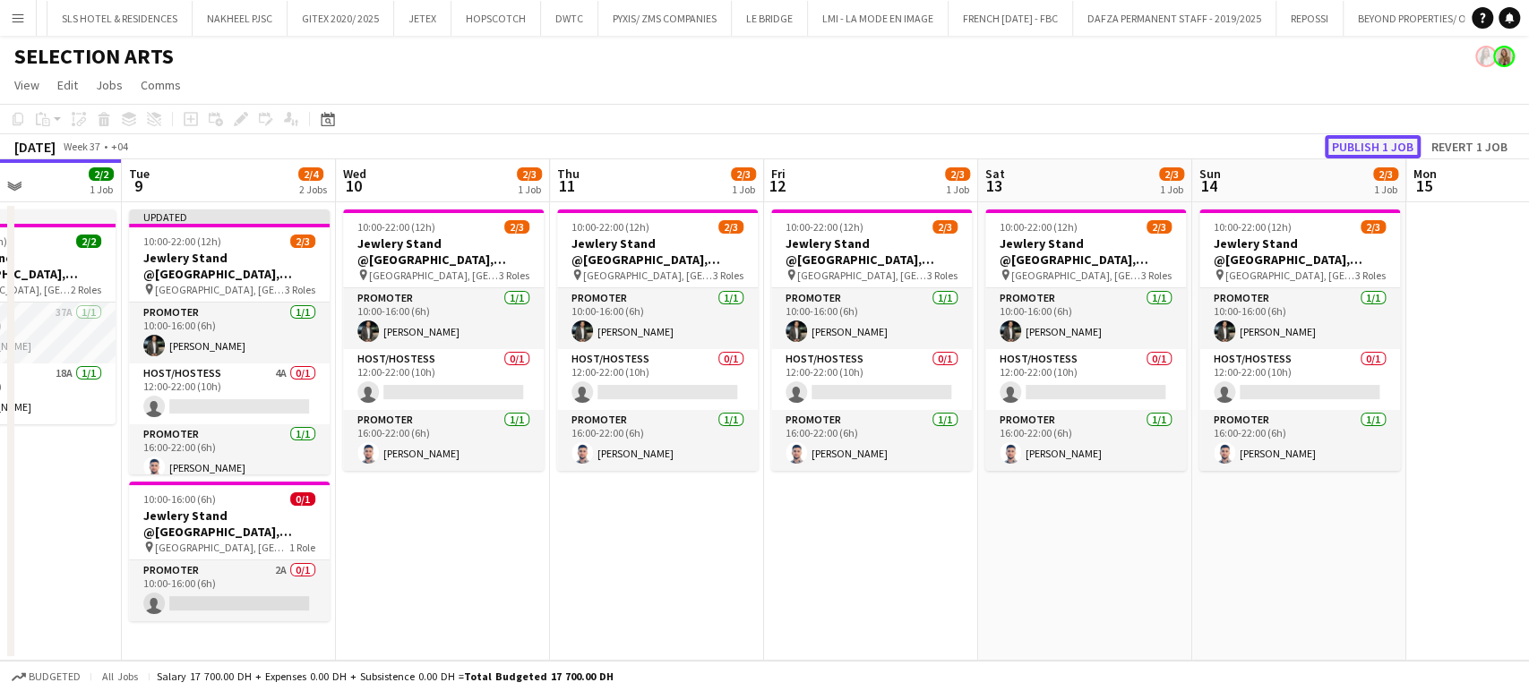
click at [1385, 154] on button "Publish 1 job" at bounding box center [1373, 146] width 96 height 23
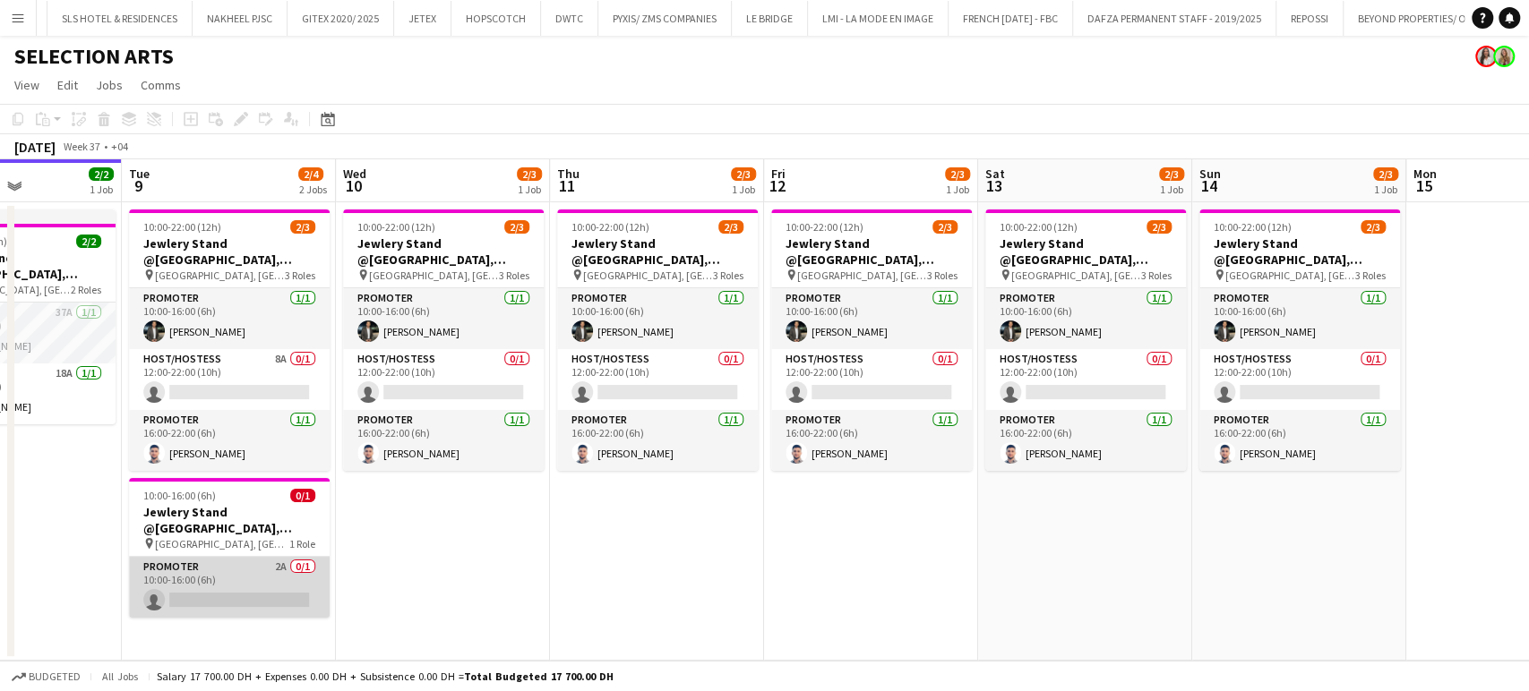
click at [281, 587] on app-card-role "Promoter 2A 0/1 10:00-16:00 (6h) single-neutral-actions" at bounding box center [229, 587] width 201 height 61
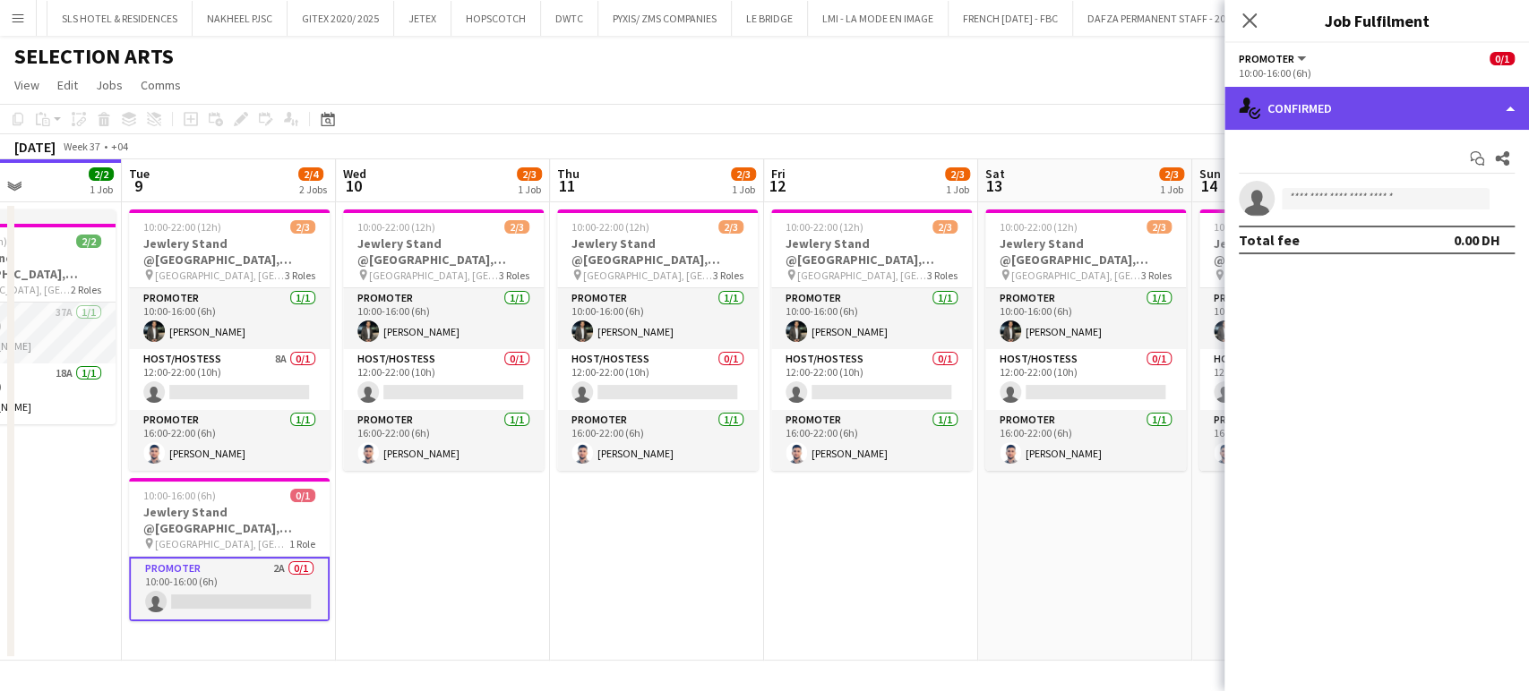
click at [1479, 99] on div "single-neutral-actions-check-2 Confirmed" at bounding box center [1376, 108] width 304 height 43
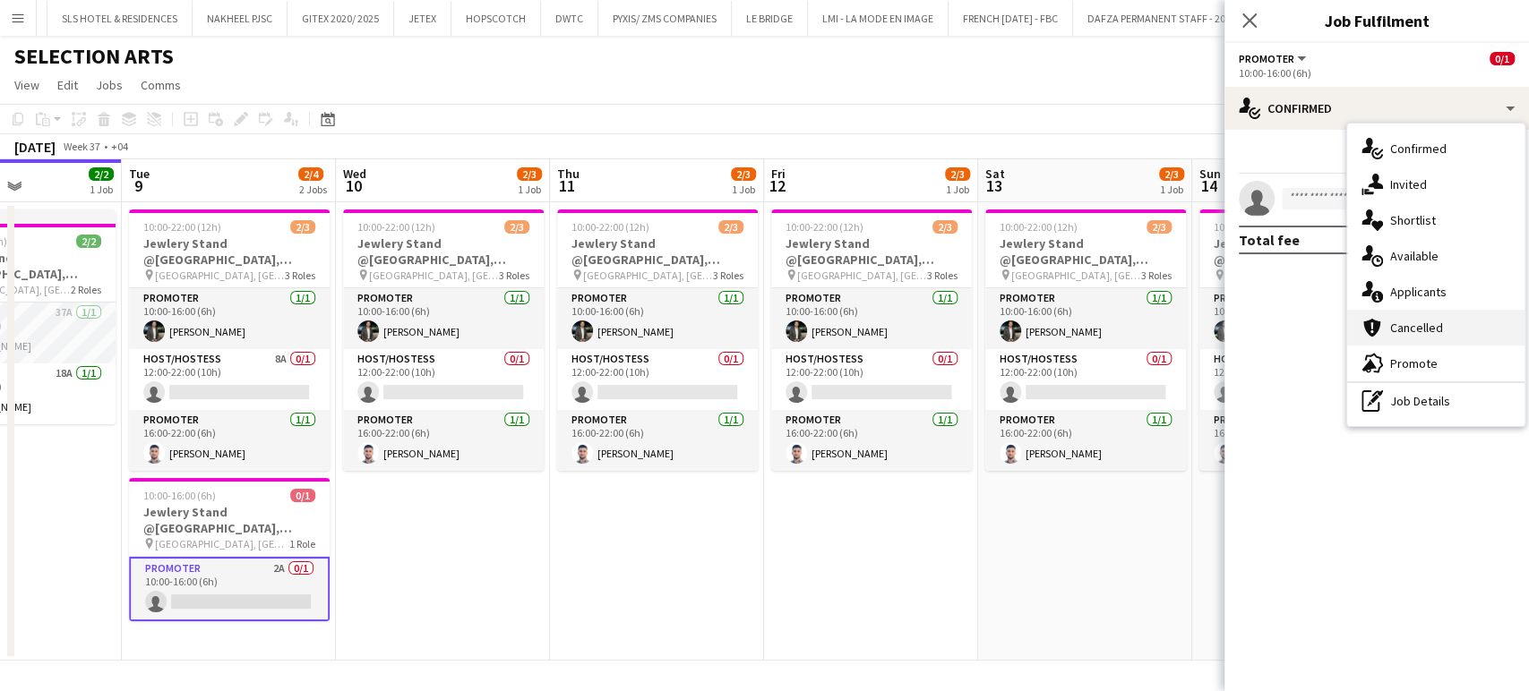
click at [1411, 313] on div "cancellation Cancelled" at bounding box center [1435, 328] width 177 height 36
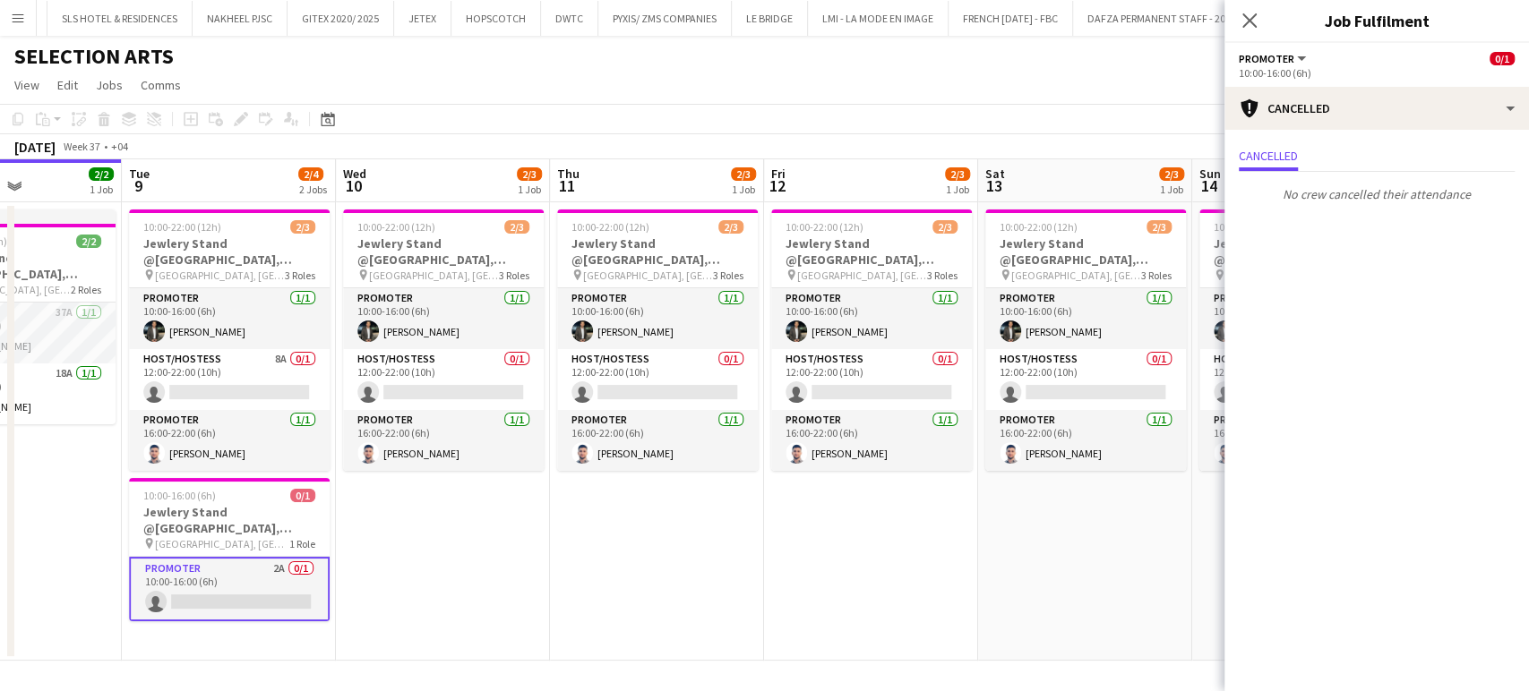
click at [904, 579] on app-date-cell "10:00-22:00 (12h) 2/3 Jewlery Stand @Galleria Mall, Abu Dhabi pin Galleria Mall…" at bounding box center [871, 431] width 214 height 459
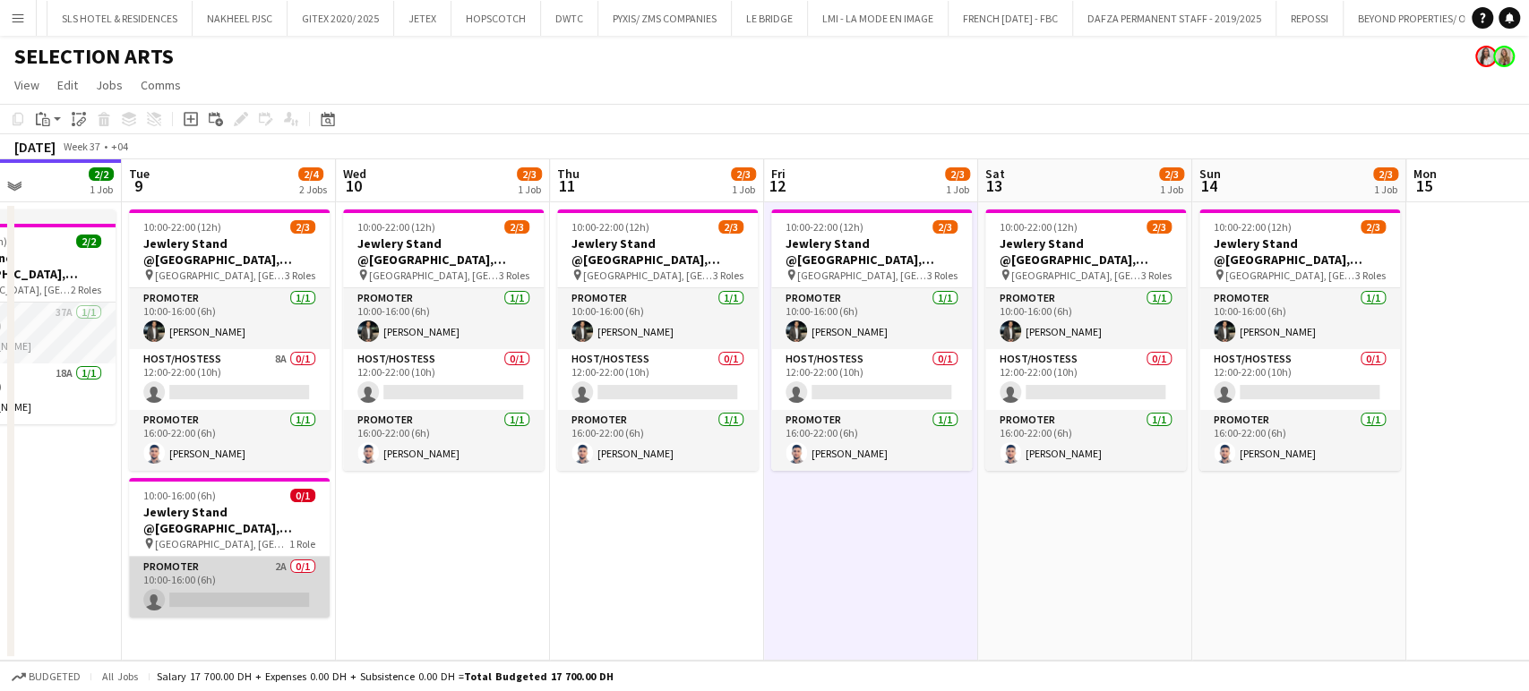
click at [188, 579] on app-card-role "Promoter 2A 0/1 10:00-16:00 (6h) single-neutral-actions" at bounding box center [229, 587] width 201 height 61
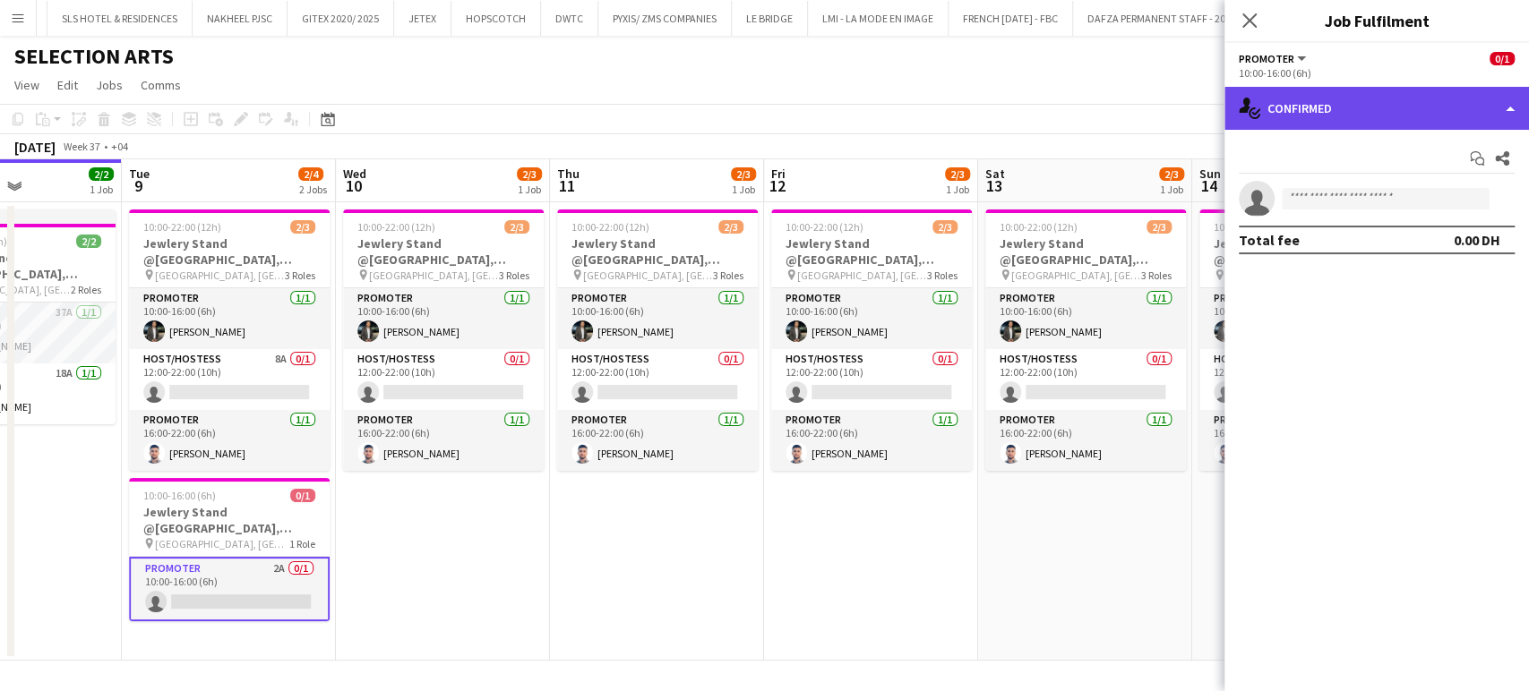
click at [1504, 100] on div "single-neutral-actions-check-2 Confirmed" at bounding box center [1376, 108] width 304 height 43
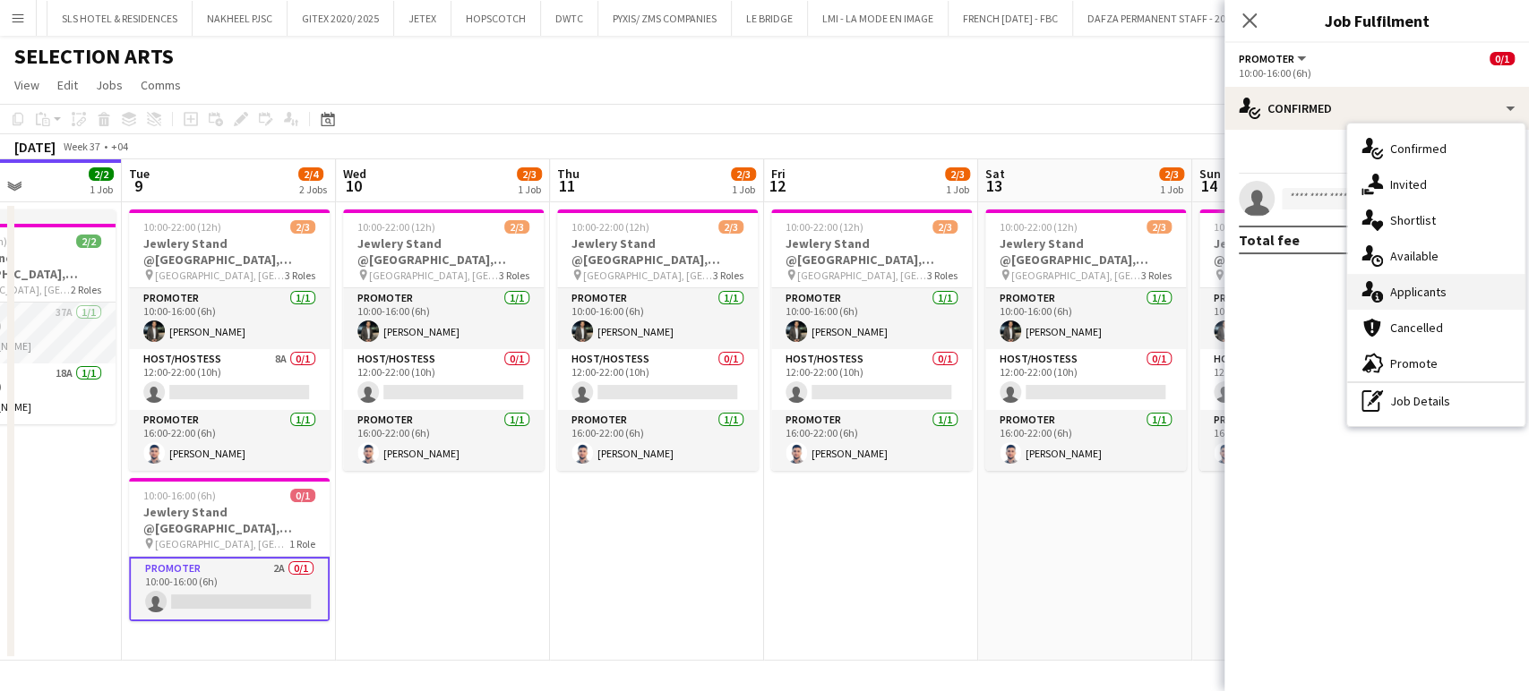
click at [1413, 289] on span "Applicants" at bounding box center [1418, 292] width 56 height 16
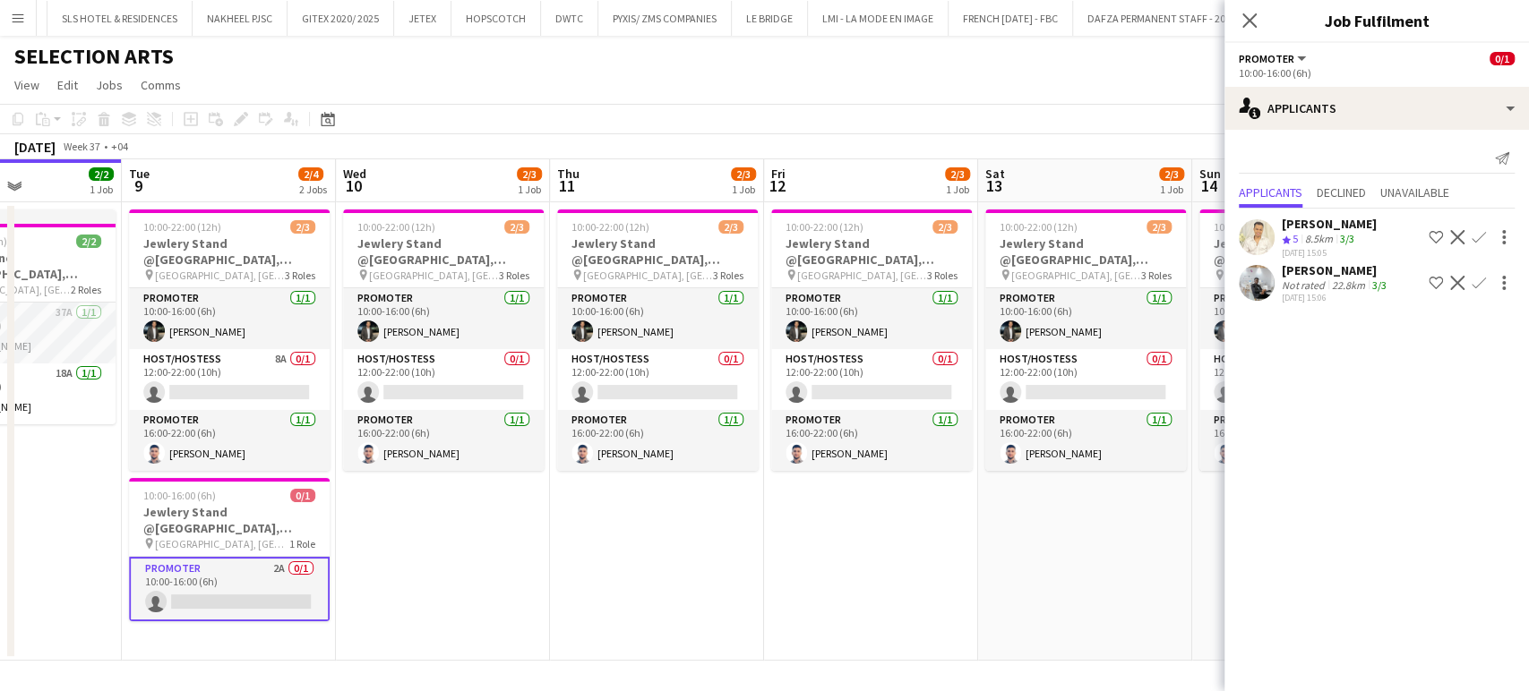
click at [795, 570] on app-date-cell "10:00-22:00 (12h) 2/3 Jewlery Stand @Galleria Mall, Abu Dhabi pin Galleria Mall…" at bounding box center [871, 431] width 214 height 459
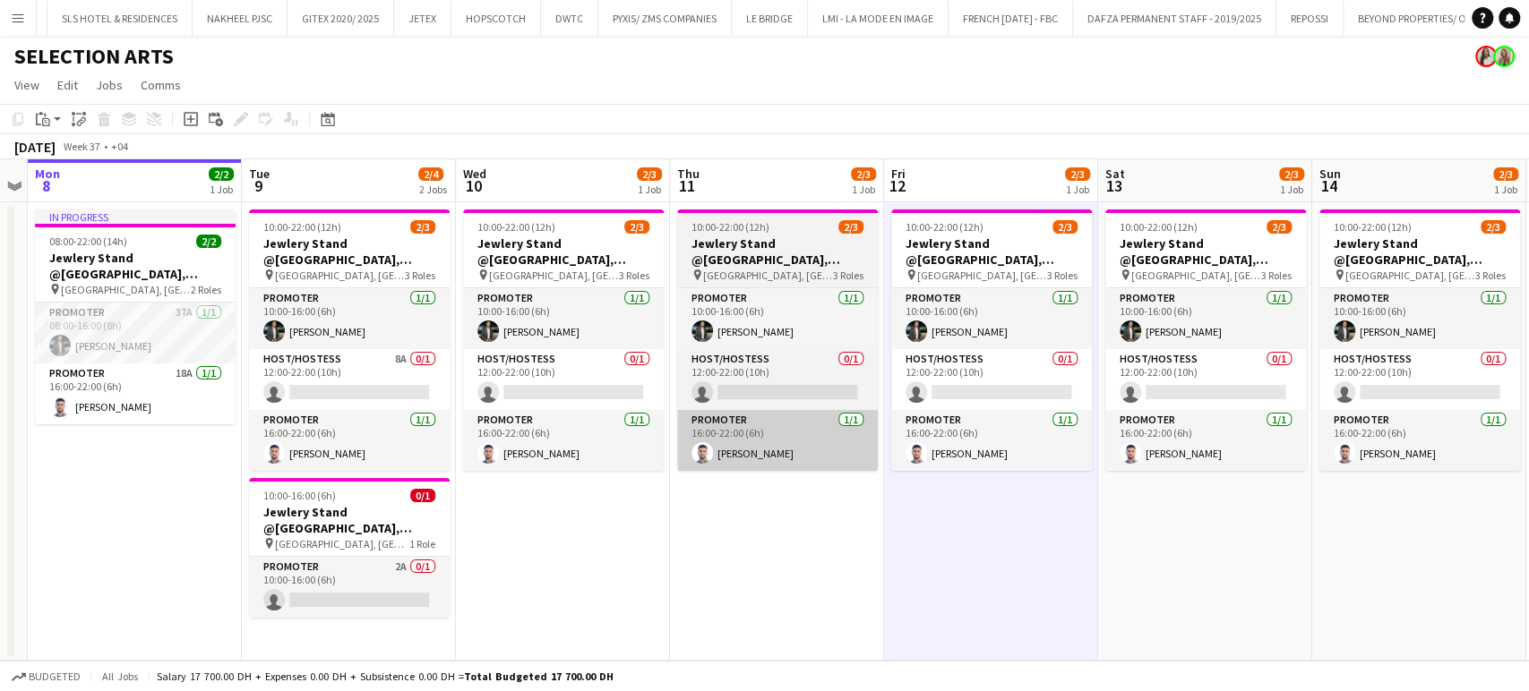
drag, startPoint x: 929, startPoint y: 437, endPoint x: 1142, endPoint y: 437, distance: 213.1
click at [1104, 437] on app-calendar-viewport "Sat 6 Sun 7 Mon 8 2/2 1 Job Tue 9 2/4 2 Jobs Wed 10 2/3 1 Job Thu 11 2/3 1 Job …" at bounding box center [764, 410] width 1529 height 502
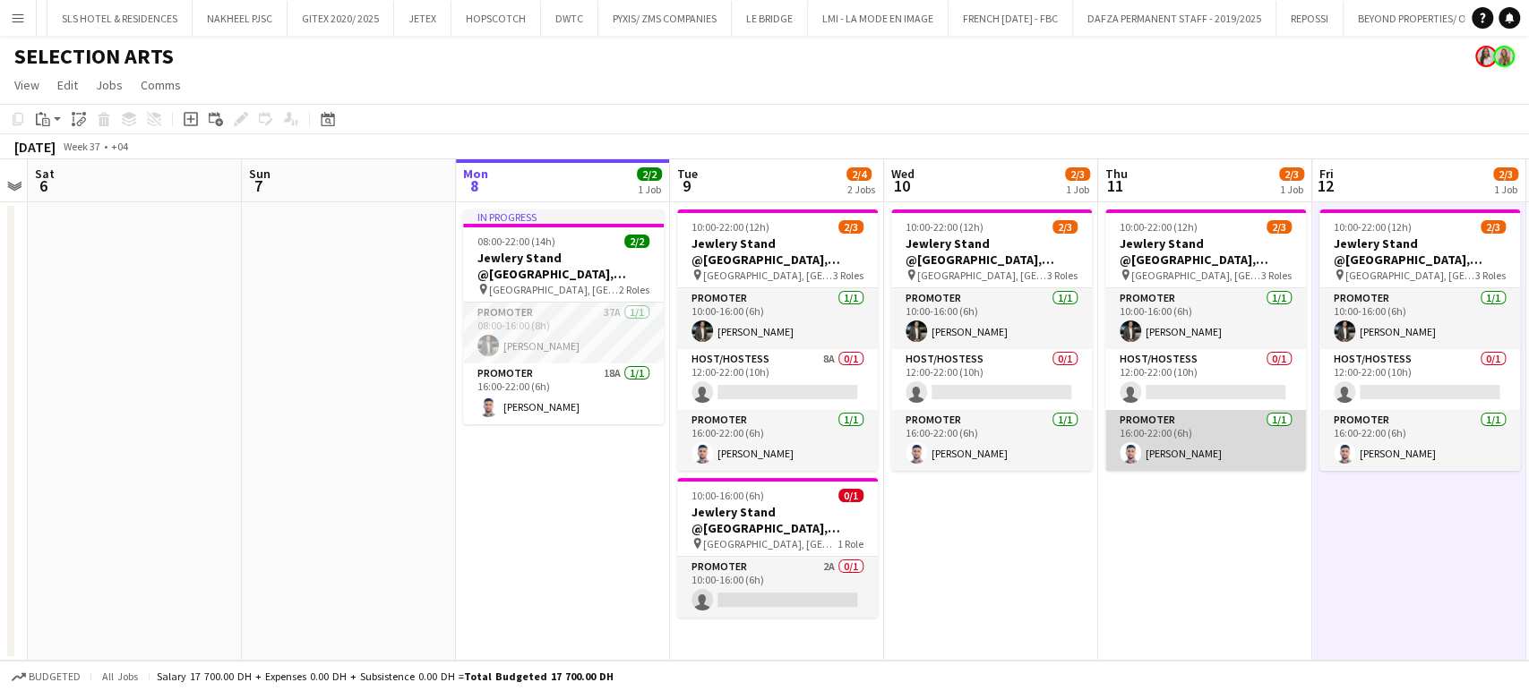
scroll to position [0, 382]
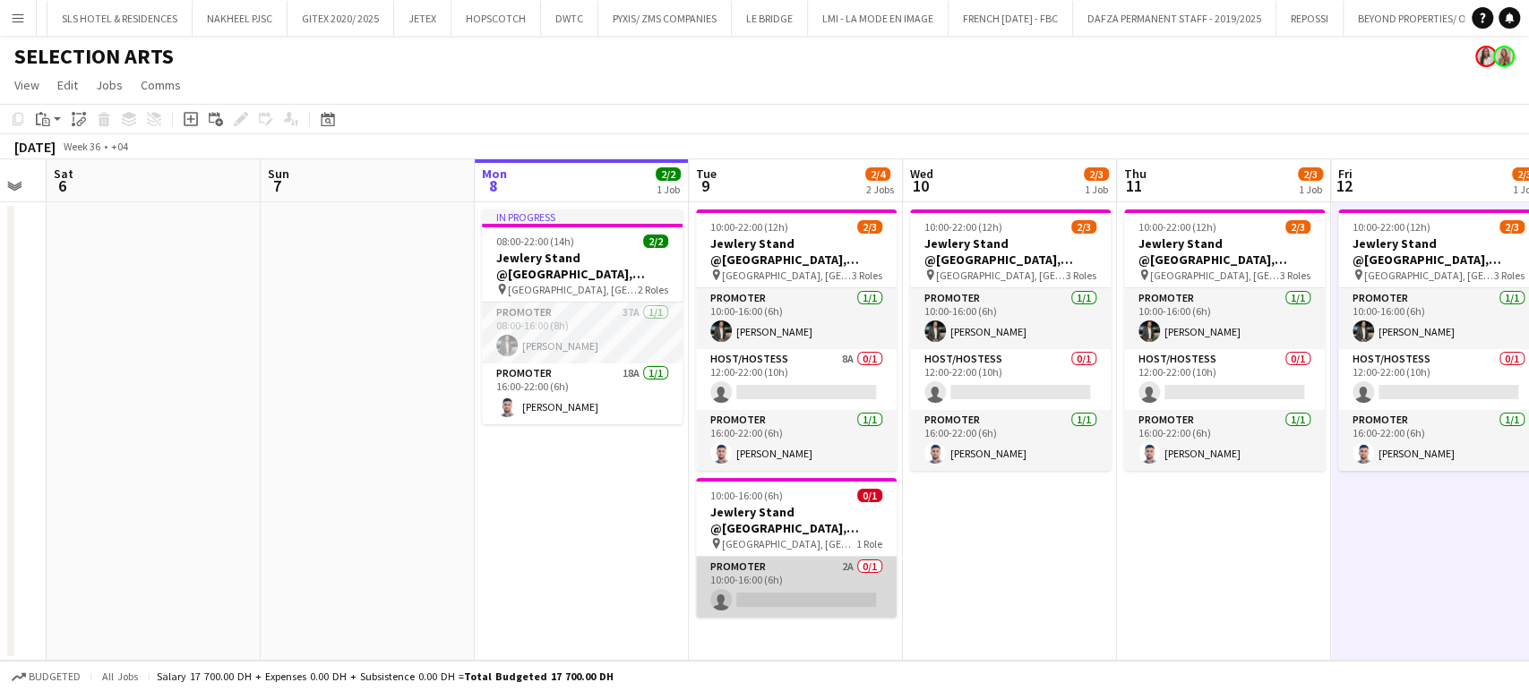
click at [813, 582] on app-card-role "Promoter 2A 0/1 10:00-16:00 (6h) single-neutral-actions" at bounding box center [796, 587] width 201 height 61
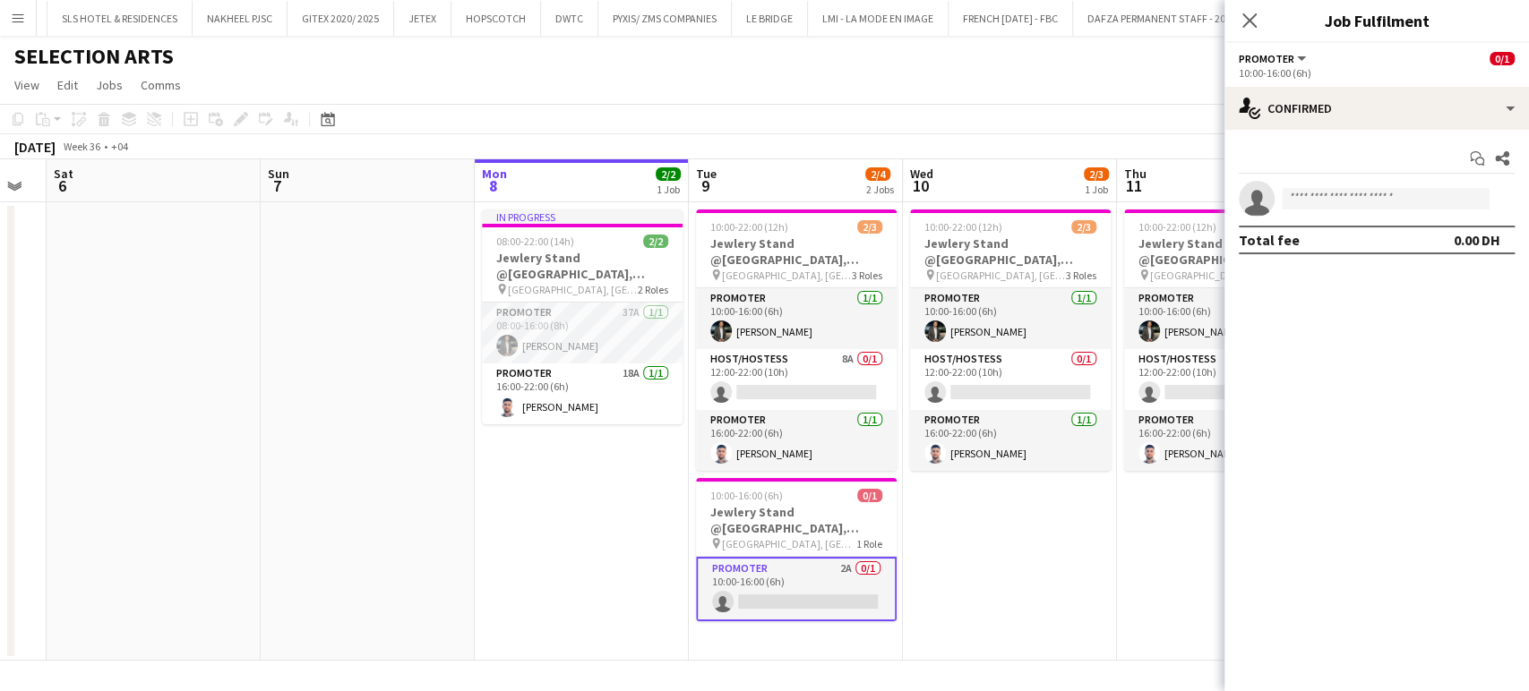
scroll to position [0, 381]
click at [788, 587] on app-card-role "Promoter 2A 0/1 10:00-16:00 (6h) single-neutral-actions" at bounding box center [797, 589] width 201 height 64
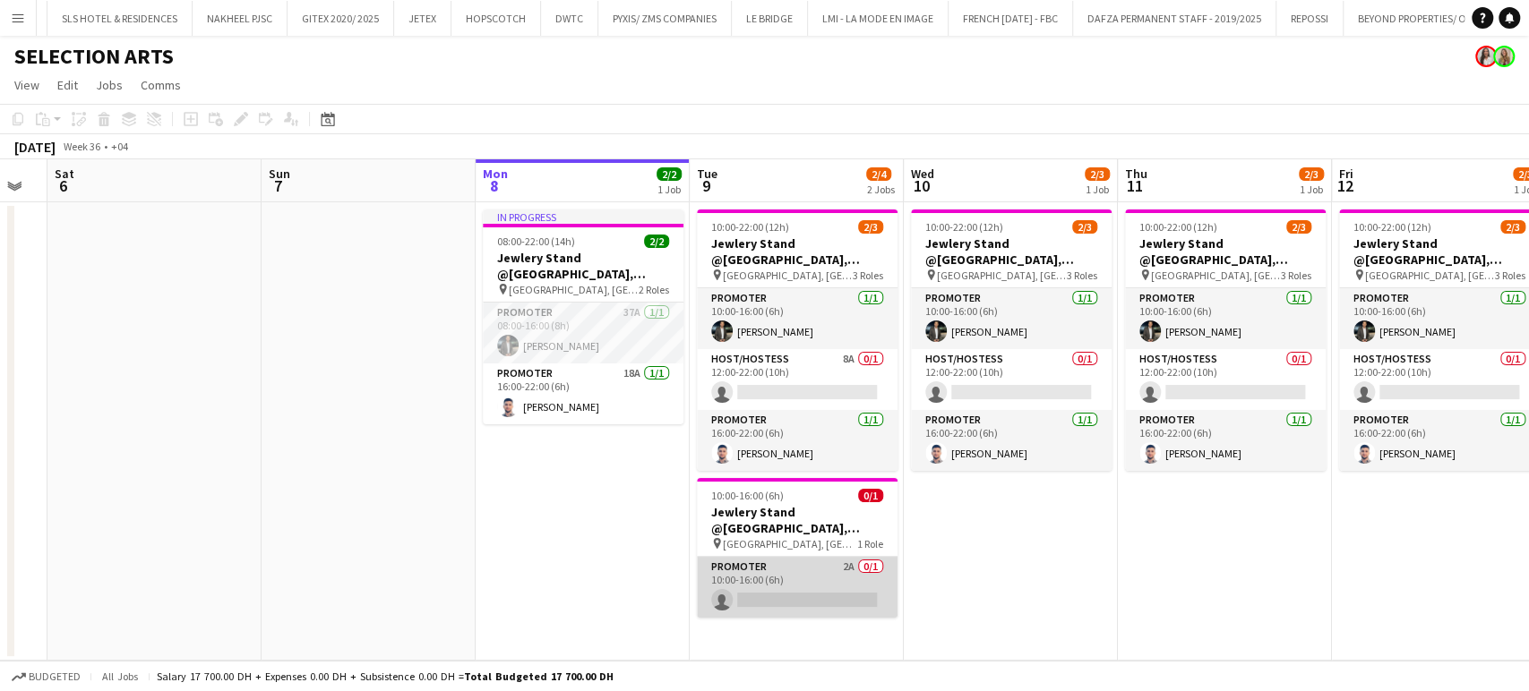
click at [802, 577] on app-card-role "Promoter 2A 0/1 10:00-16:00 (6h) single-neutral-actions" at bounding box center [797, 587] width 201 height 61
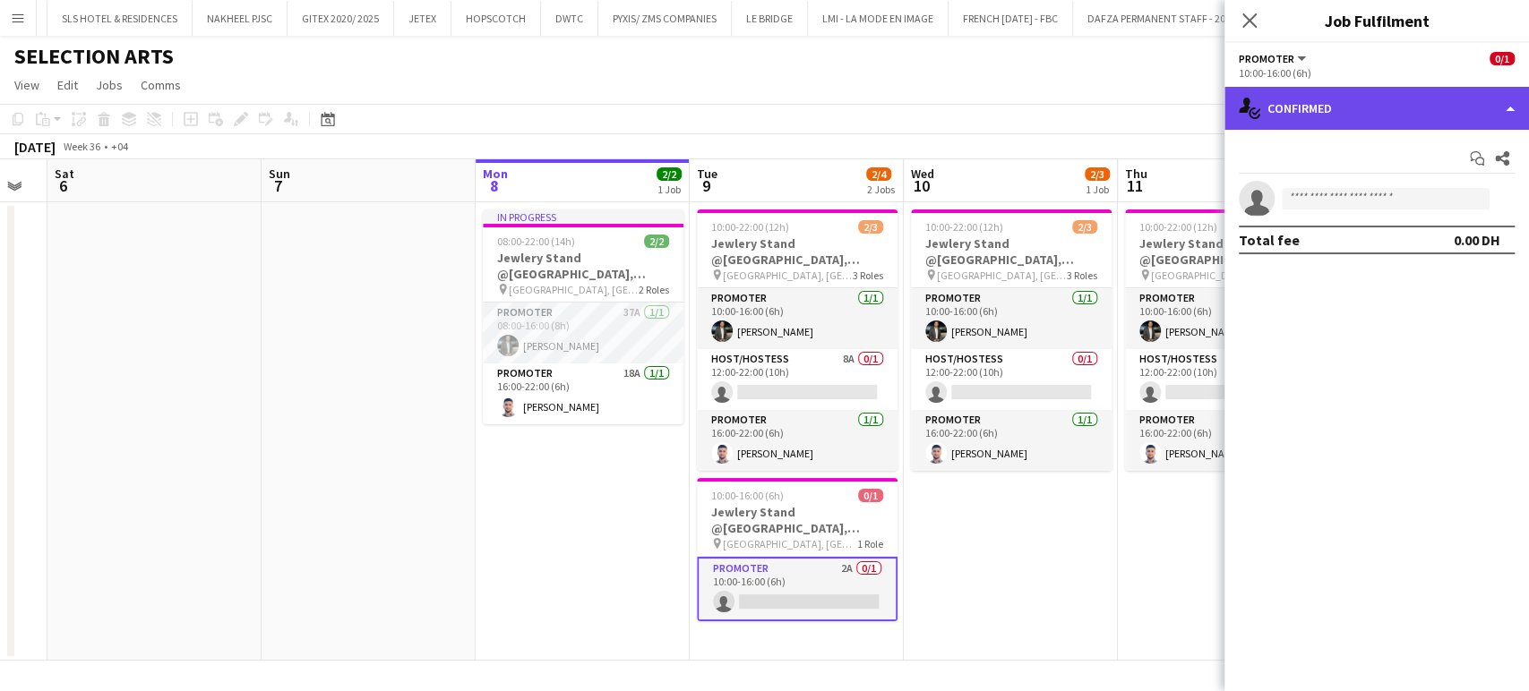
click at [1497, 101] on div "single-neutral-actions-check-2 Confirmed" at bounding box center [1376, 108] width 304 height 43
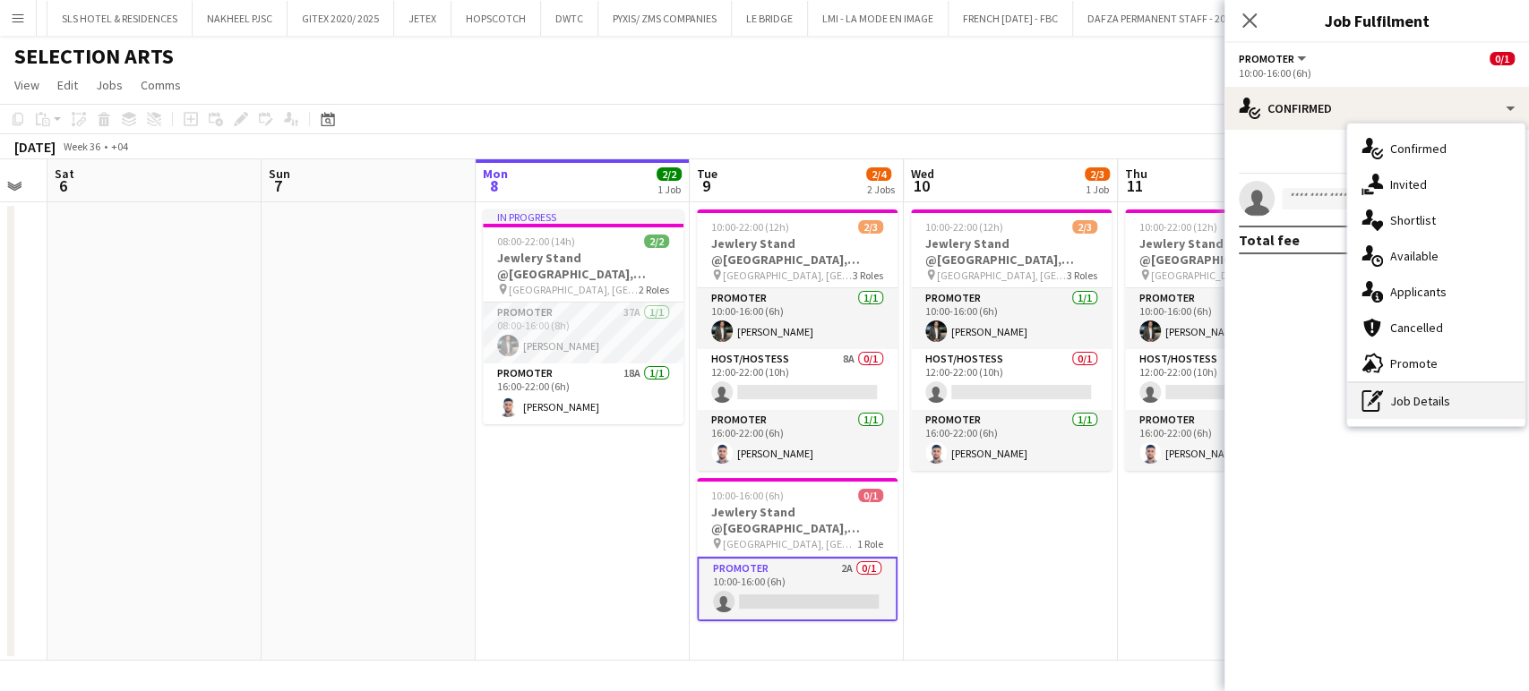
click at [1452, 407] on div "pen-write Job Details" at bounding box center [1435, 401] width 177 height 36
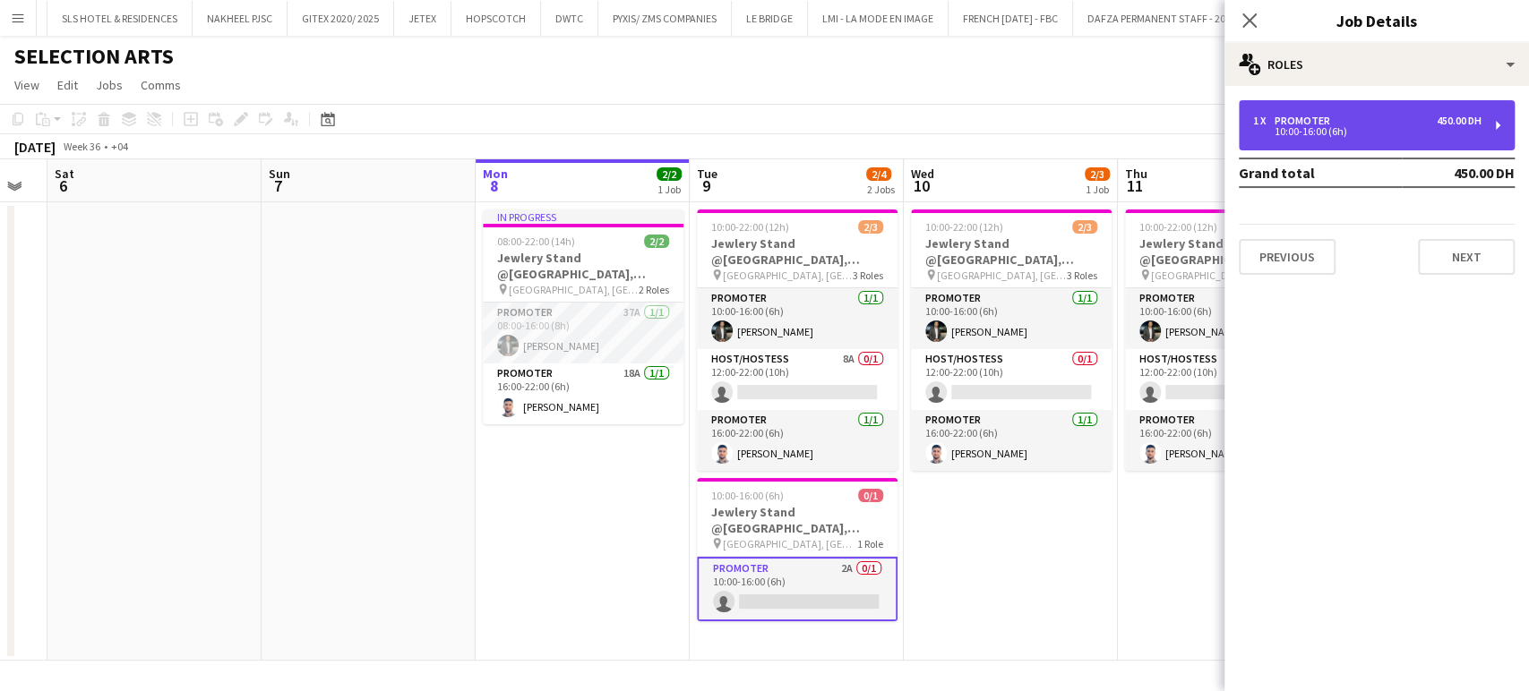
click at [1282, 115] on div "Promoter" at bounding box center [1305, 121] width 63 height 13
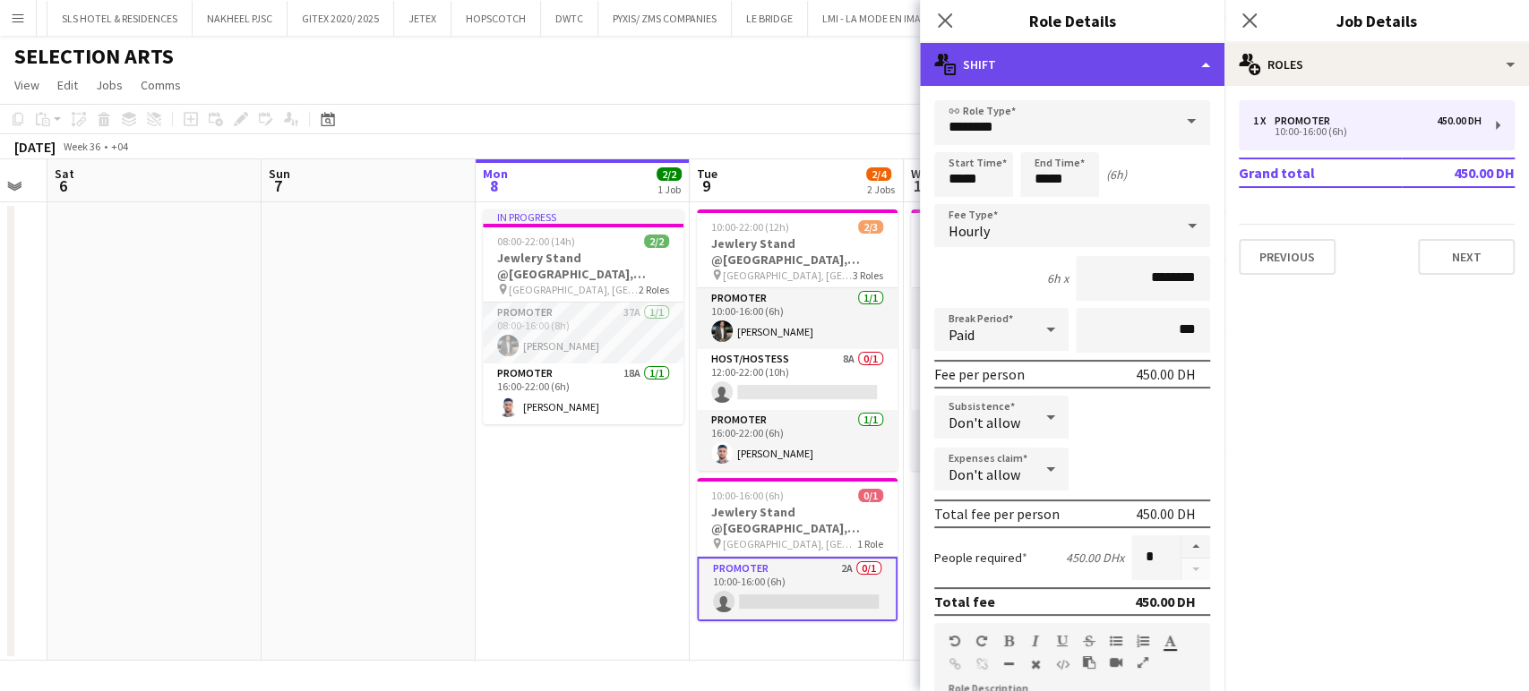
click at [1175, 63] on div "multiple-actions-text Shift" at bounding box center [1072, 64] width 304 height 43
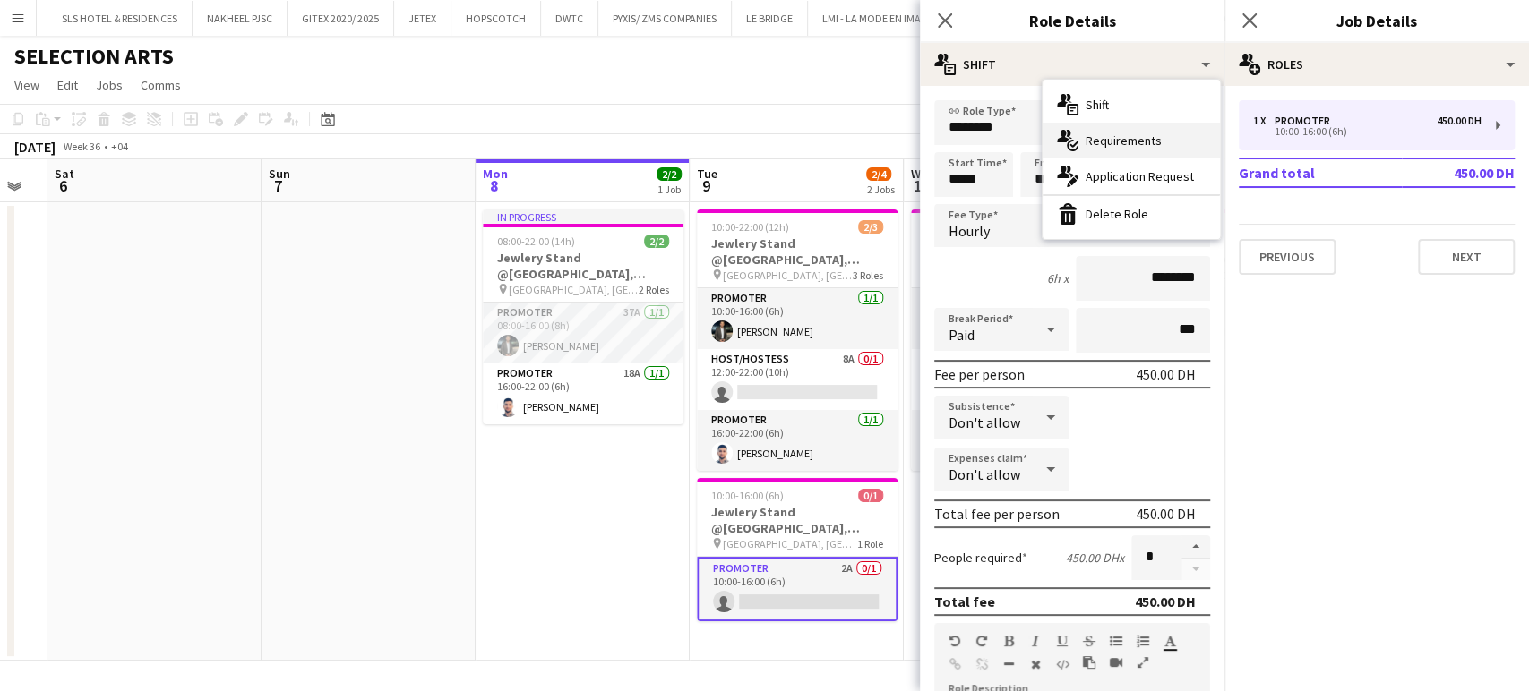
click at [1141, 150] on div "multiple-actions-check-2 Requirements" at bounding box center [1130, 141] width 177 height 36
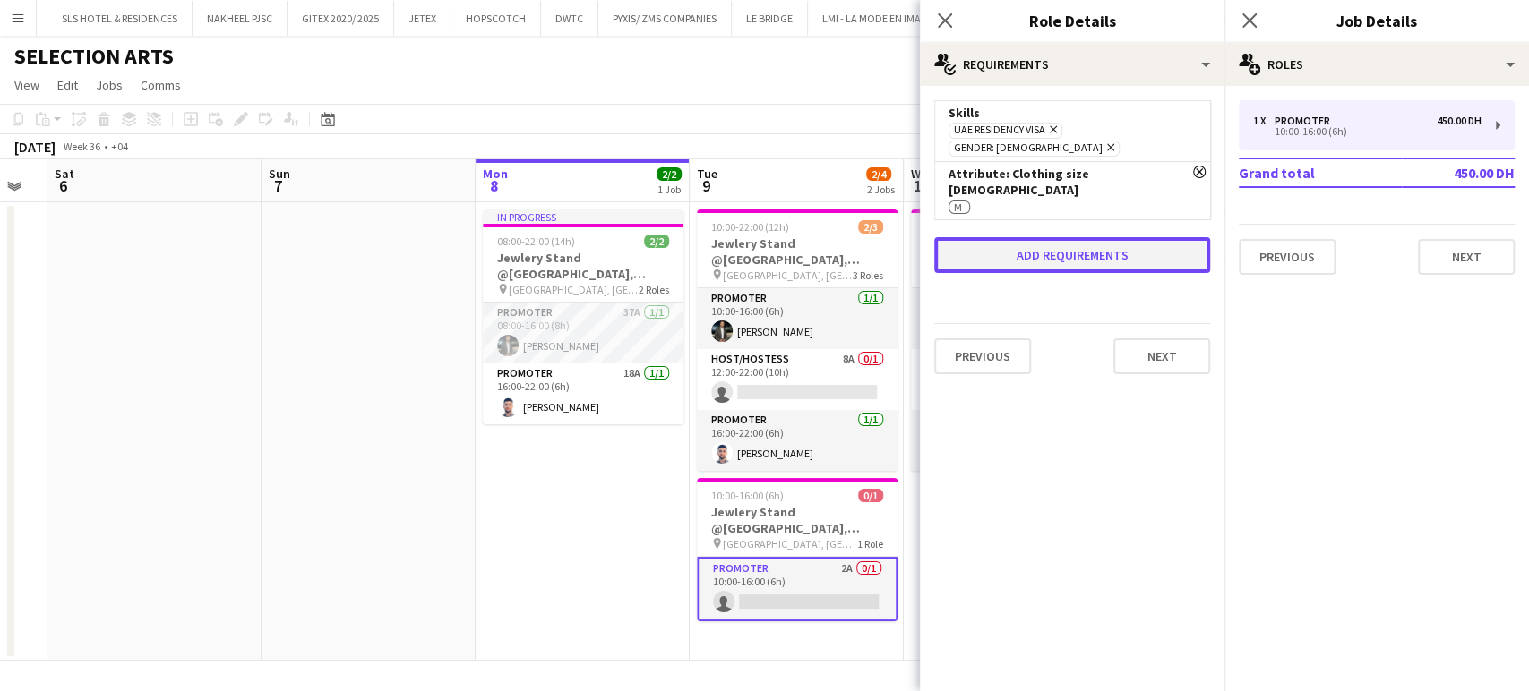
click at [1050, 237] on button "Add requirements" at bounding box center [1072, 255] width 276 height 36
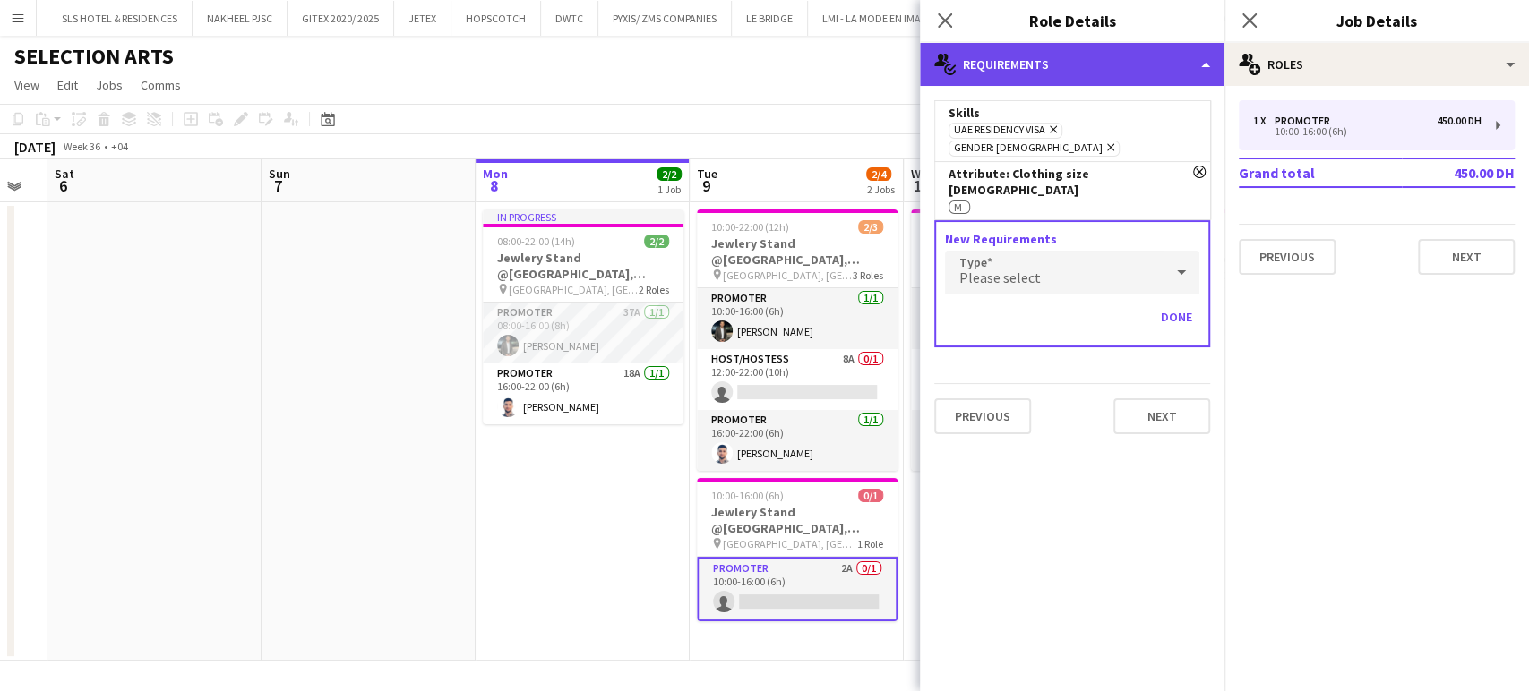
click at [1148, 62] on div "multiple-actions-check-2 Requirements" at bounding box center [1072, 64] width 304 height 43
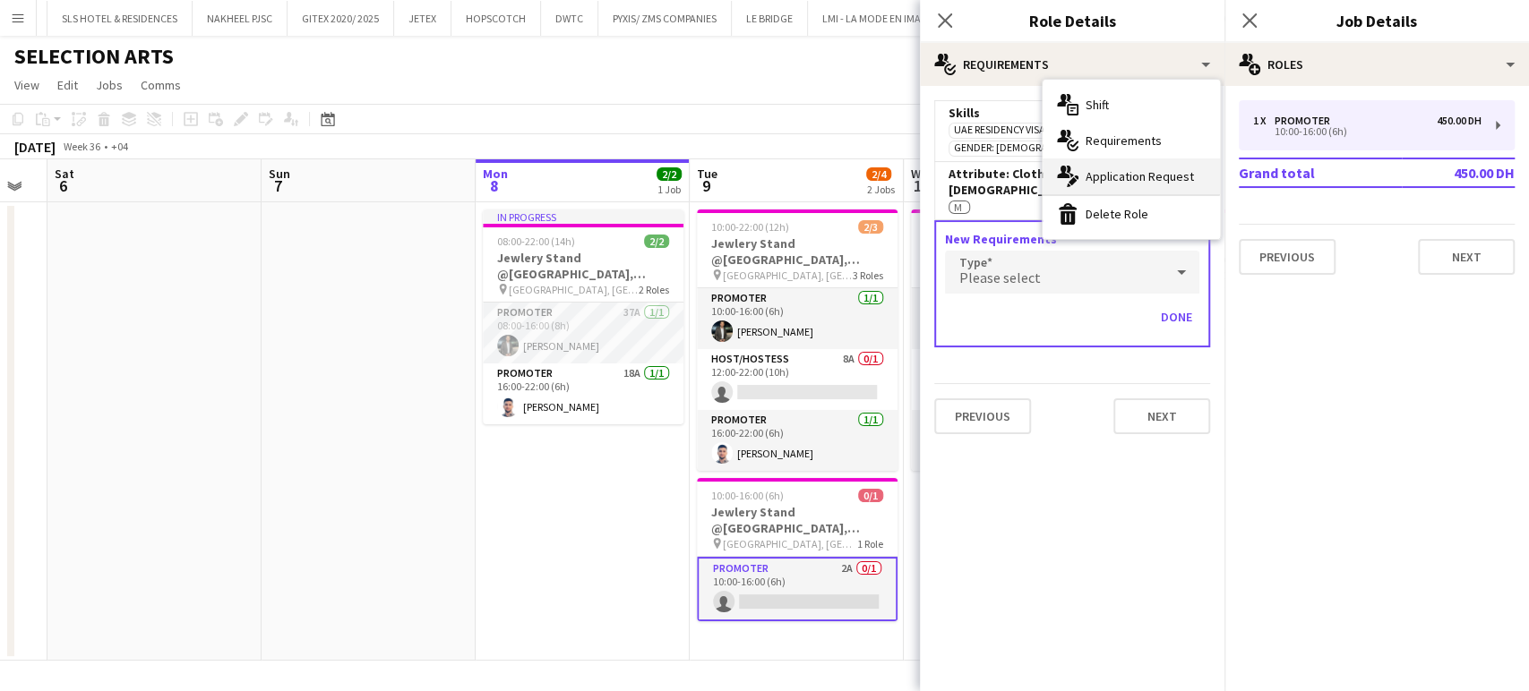
click at [1132, 166] on div "multiple-actions-edit-1 Application Request" at bounding box center [1130, 177] width 177 height 36
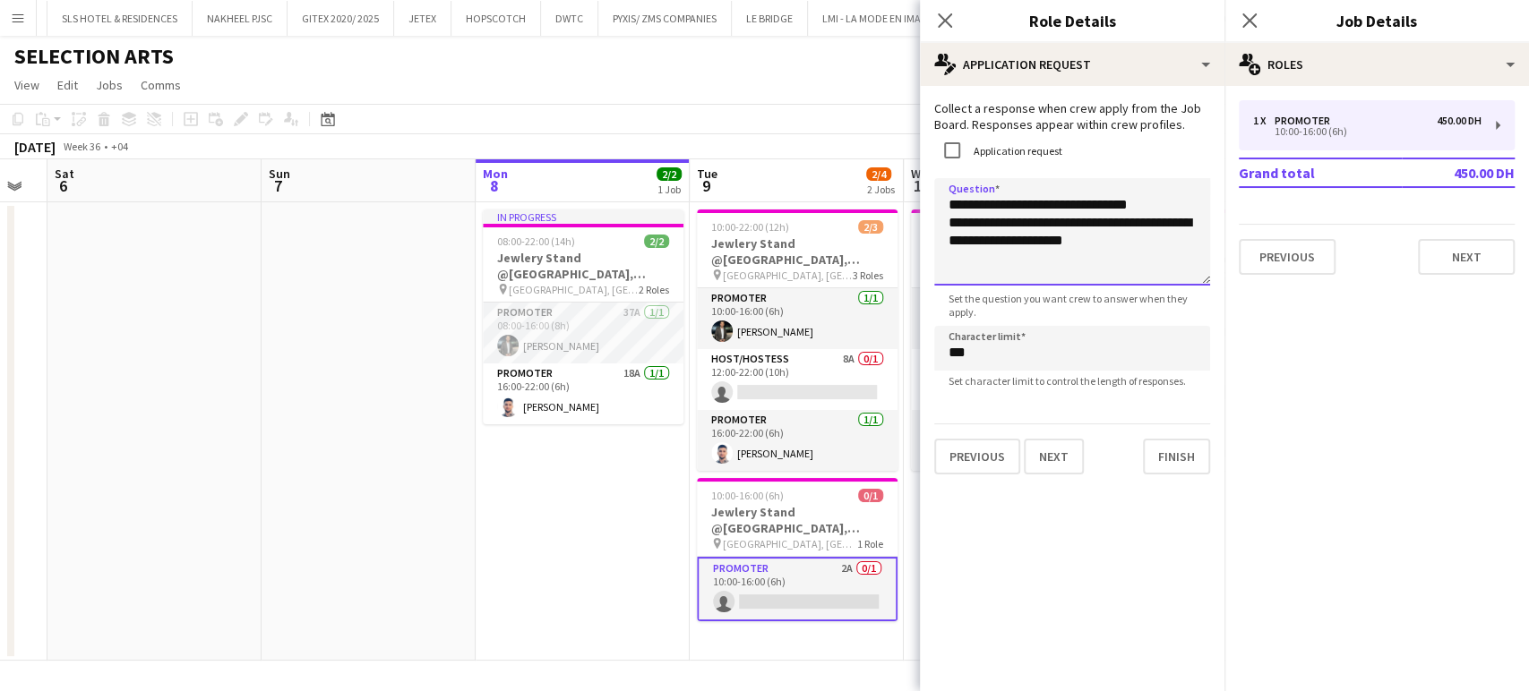
click at [1159, 244] on textarea "**********" at bounding box center [1072, 231] width 276 height 107
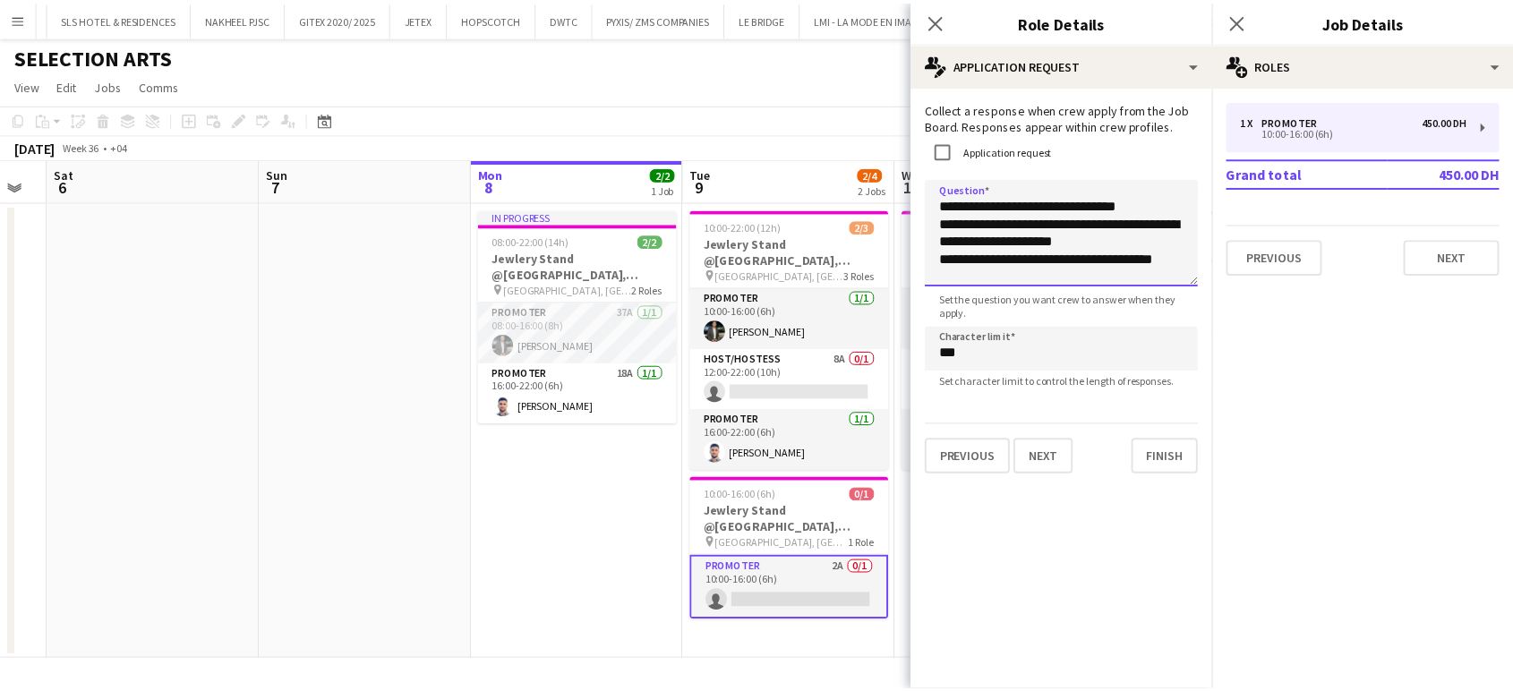
scroll to position [1, 0]
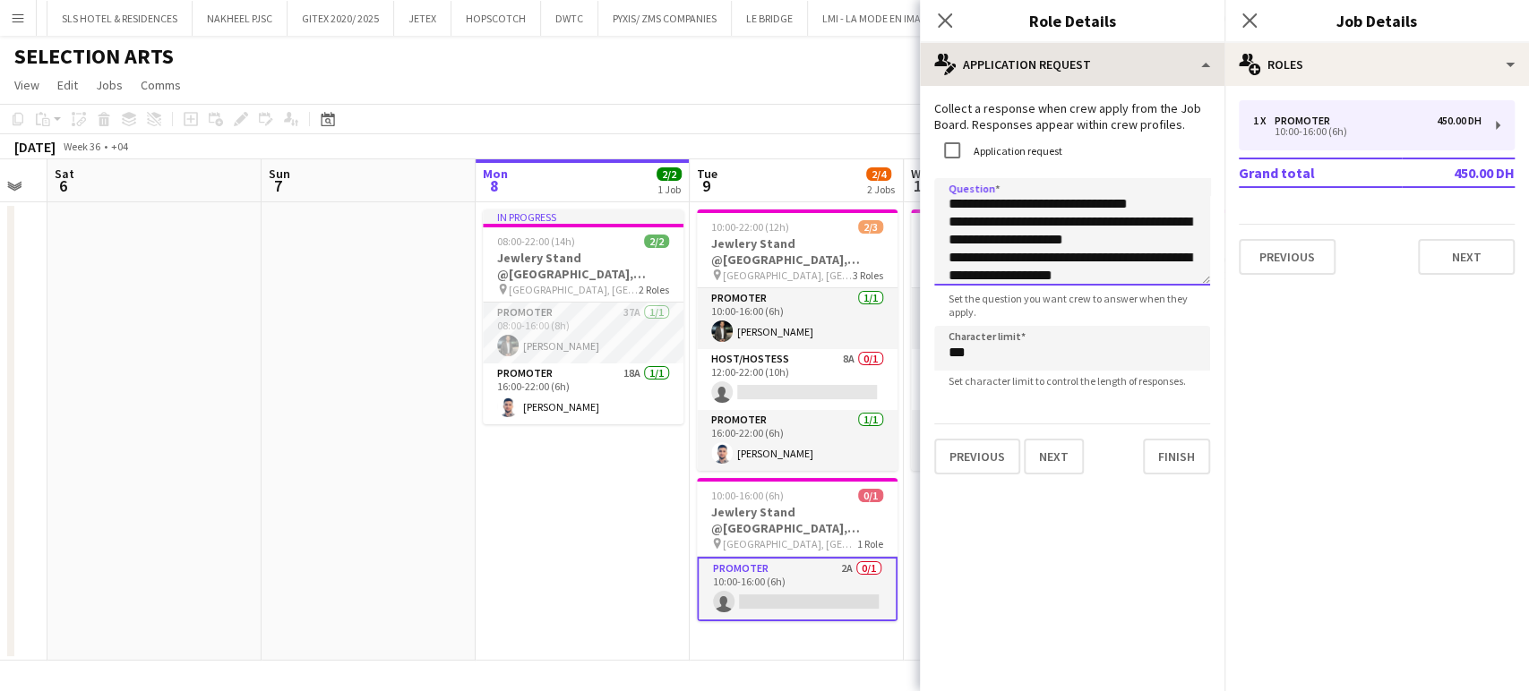
type textarea "**********"
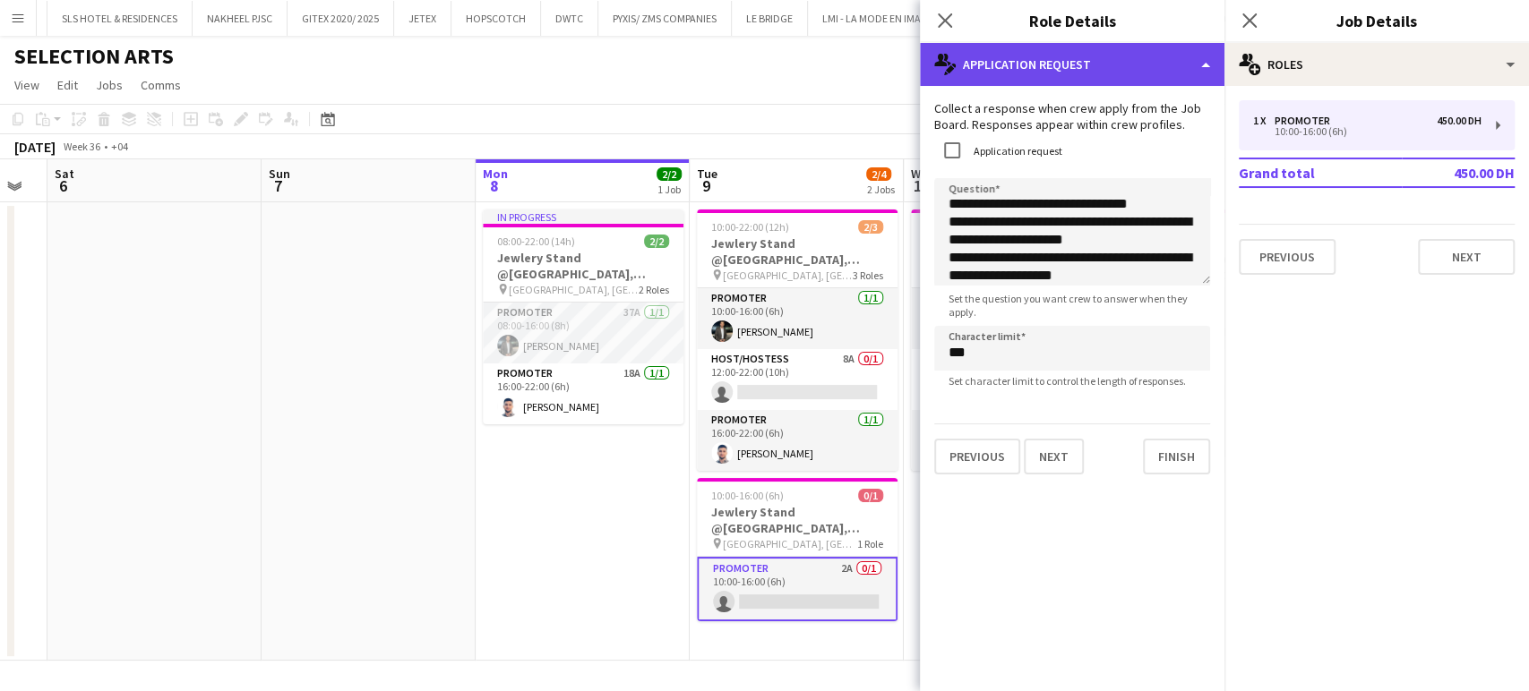
click at [1168, 67] on div "multiple-actions-edit-1 Application Request" at bounding box center [1072, 64] width 304 height 43
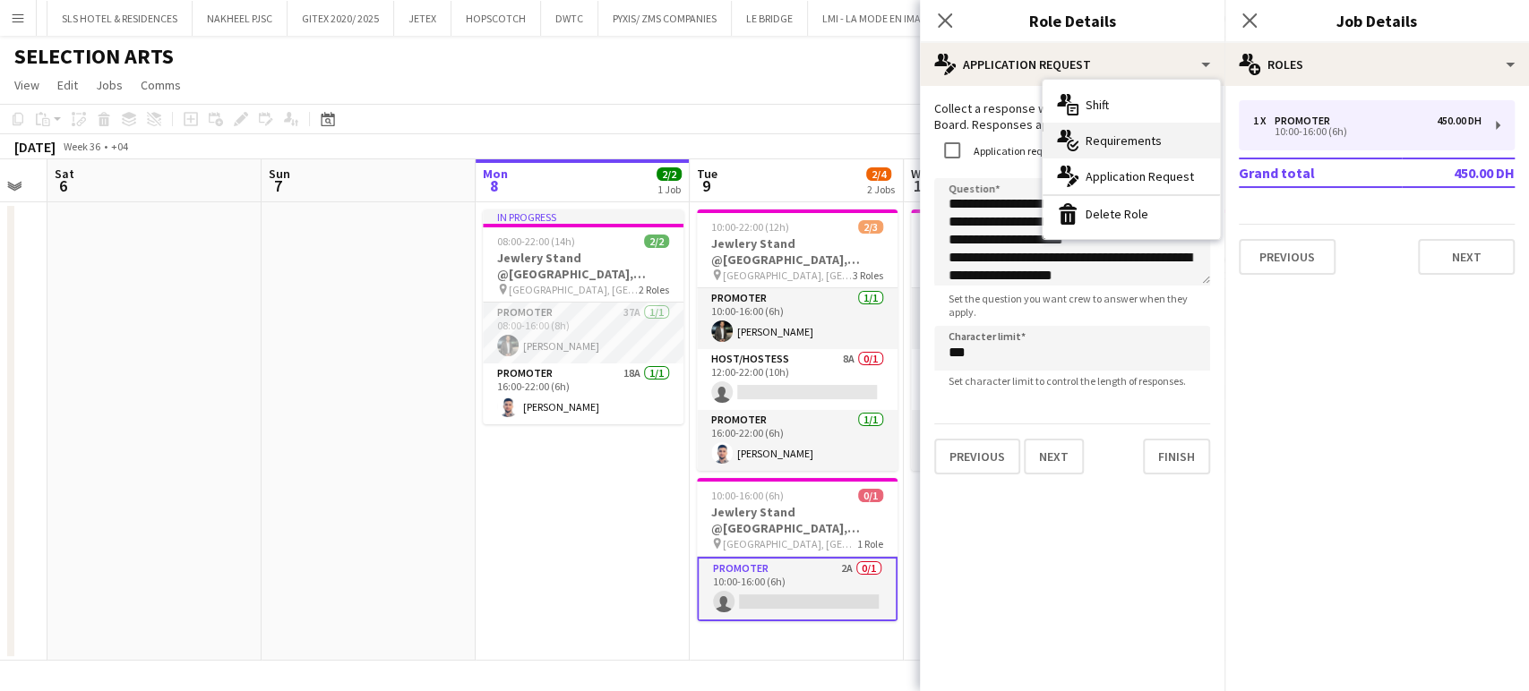
click at [1157, 143] on span "Requirements" at bounding box center [1123, 141] width 76 height 16
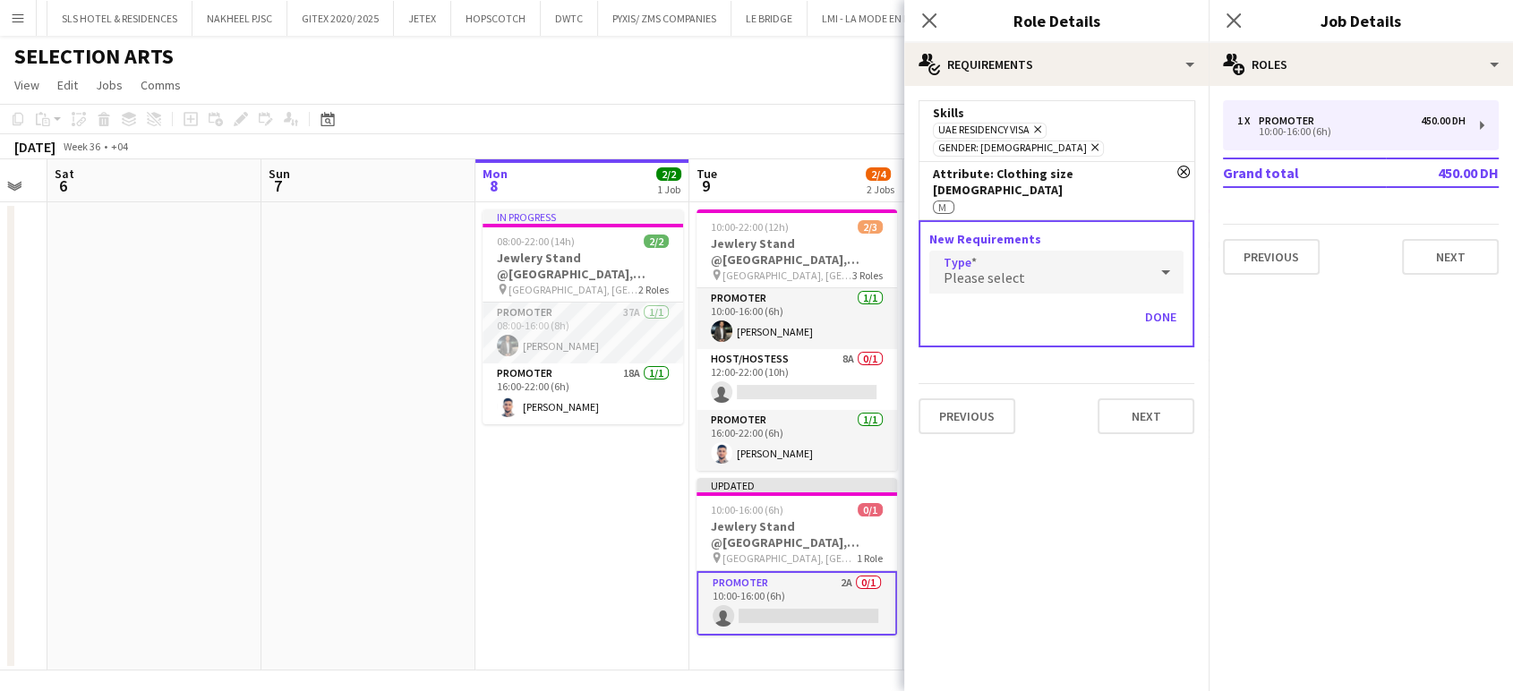
click at [1009, 251] on div "Please select" at bounding box center [1039, 272] width 219 height 43
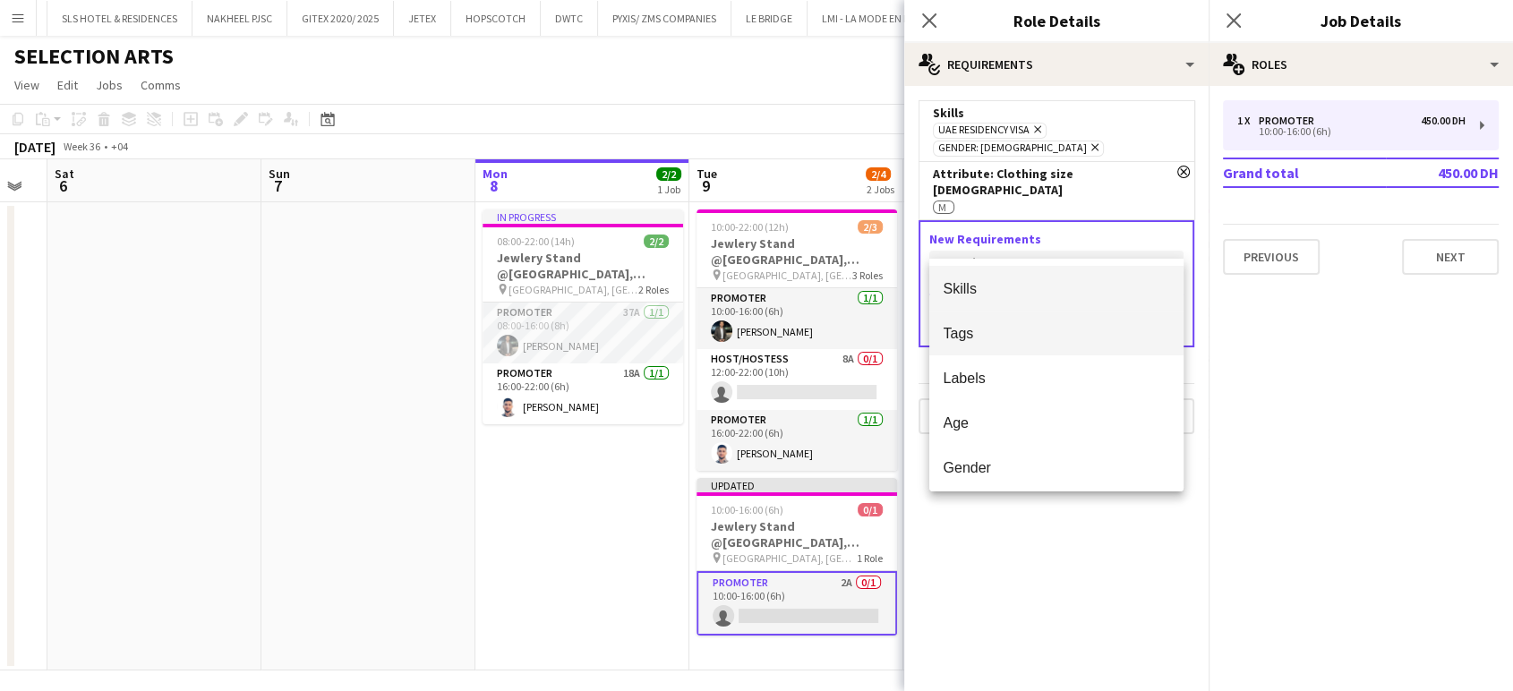
click at [999, 331] on span "Tags" at bounding box center [1057, 333] width 226 height 17
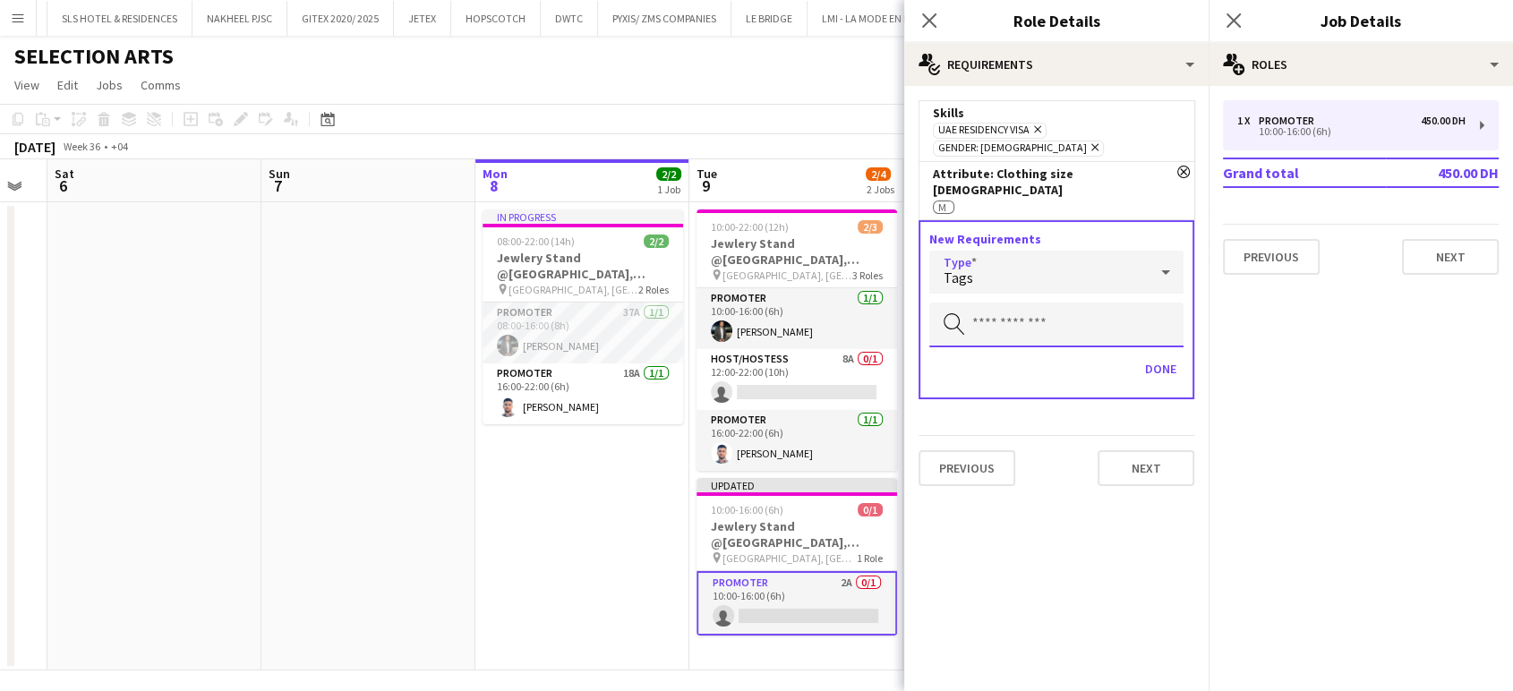
click at [1017, 303] on input "text" at bounding box center [1057, 325] width 254 height 45
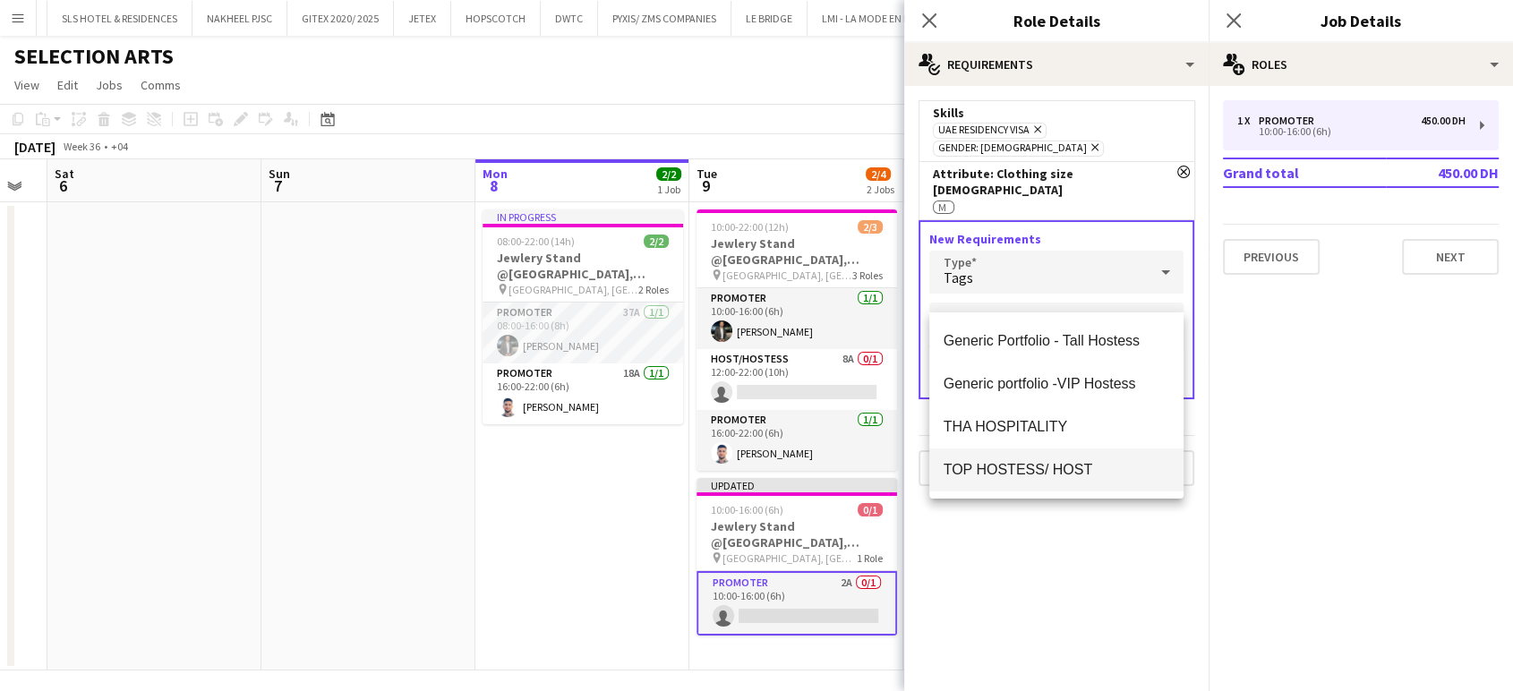
type input "***"
click at [1004, 464] on span "TOP HOSTESS/ HOST" at bounding box center [1057, 469] width 226 height 17
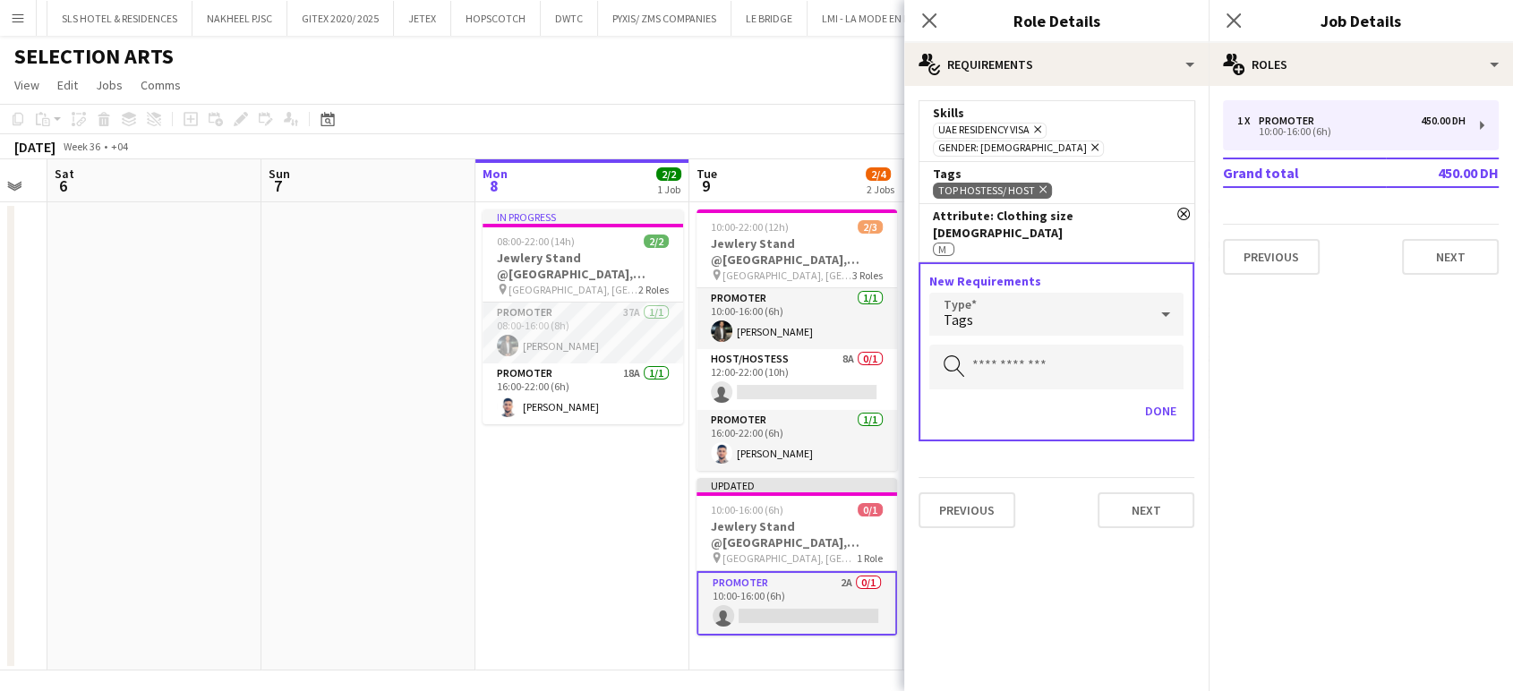
click at [533, 503] on app-date-cell "In progress 08:00-22:00 (14h) 2/2 Jewlery Stand @Galleria Mall, Abu Dhabi pin G…" at bounding box center [583, 436] width 214 height 468
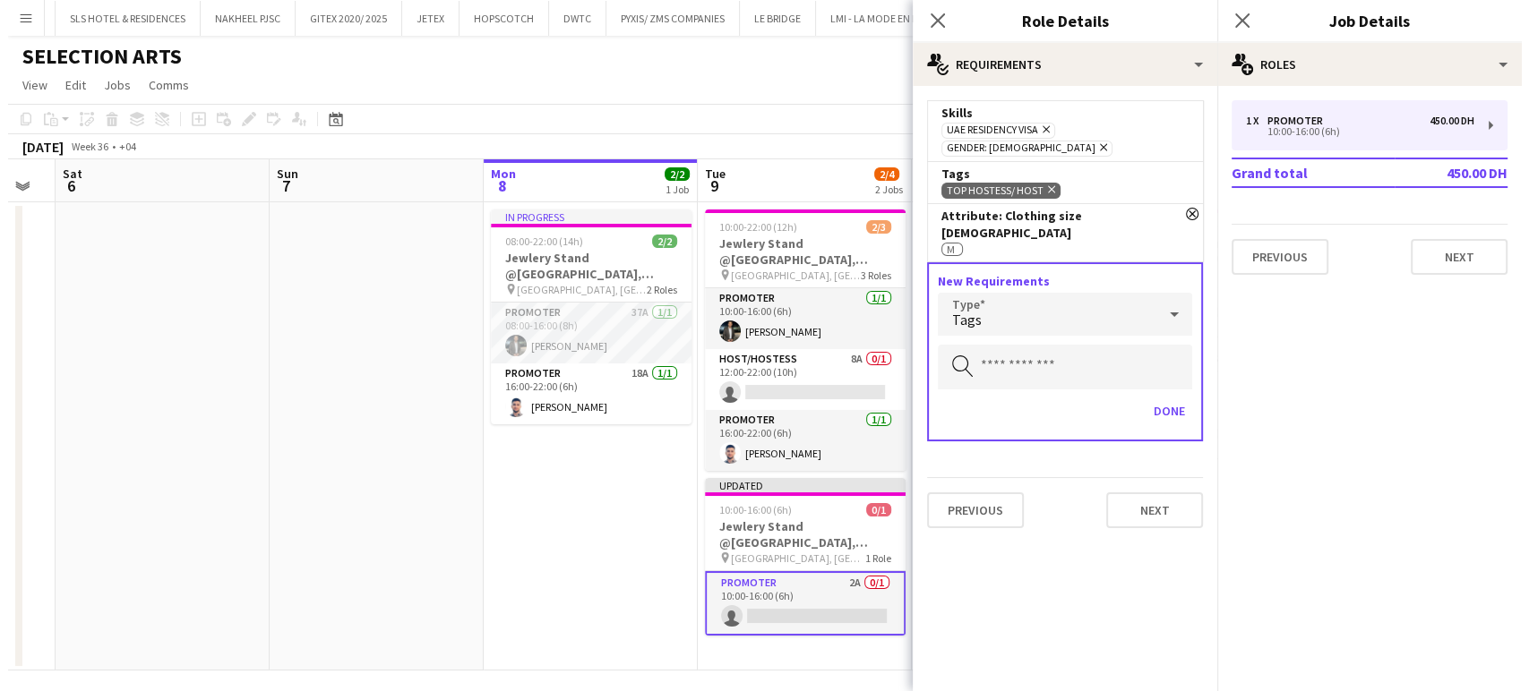
scroll to position [0, 380]
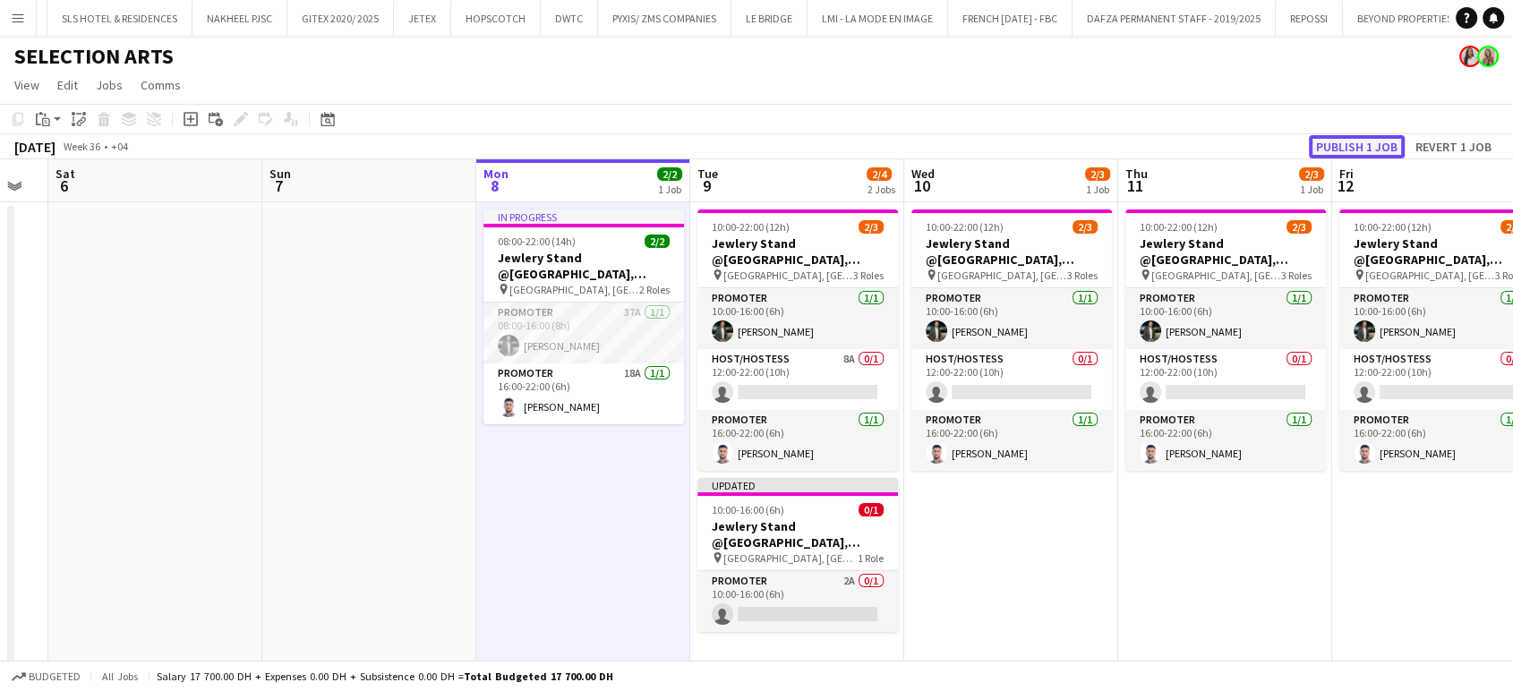
click at [1353, 142] on button "Publish 1 job" at bounding box center [1357, 146] width 96 height 23
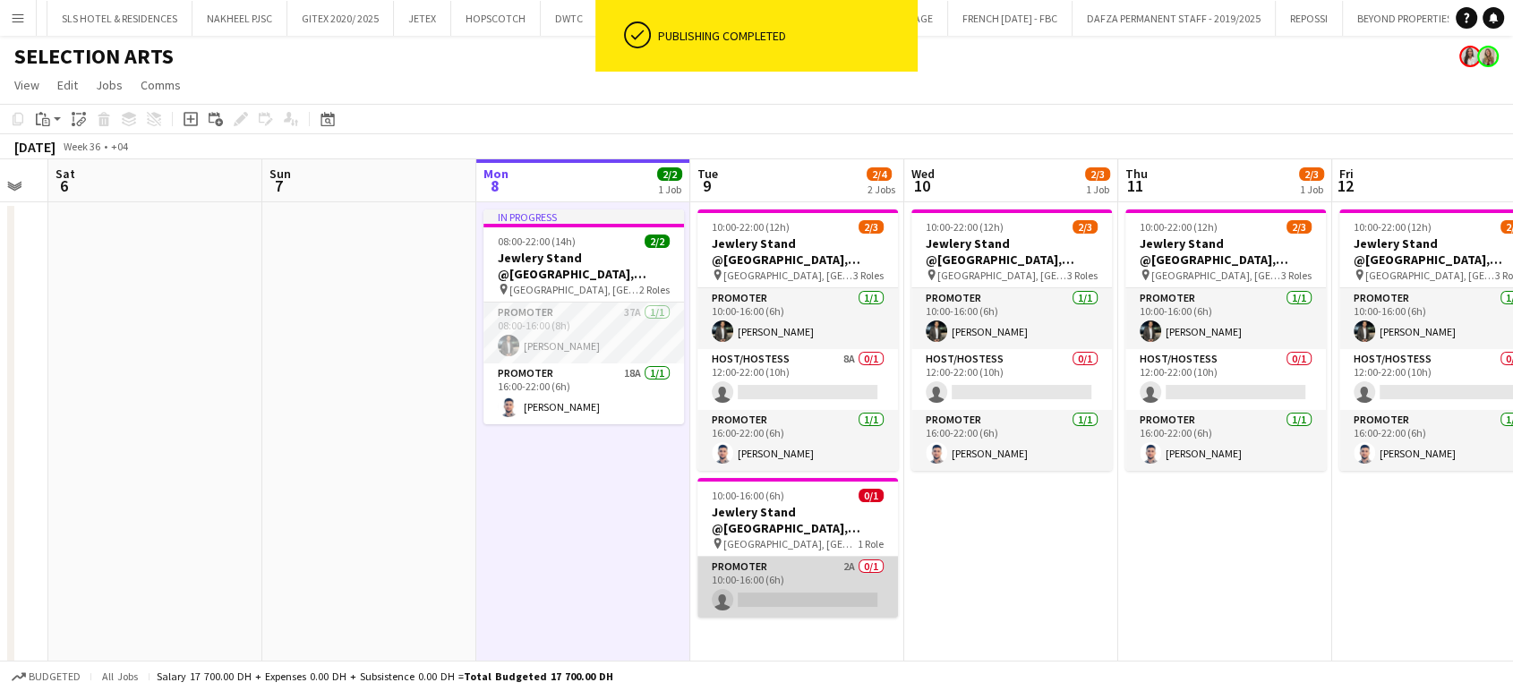
click at [831, 566] on app-card-role "Promoter 2A 0/1 10:00-16:00 (6h) single-neutral-actions" at bounding box center [798, 587] width 201 height 61
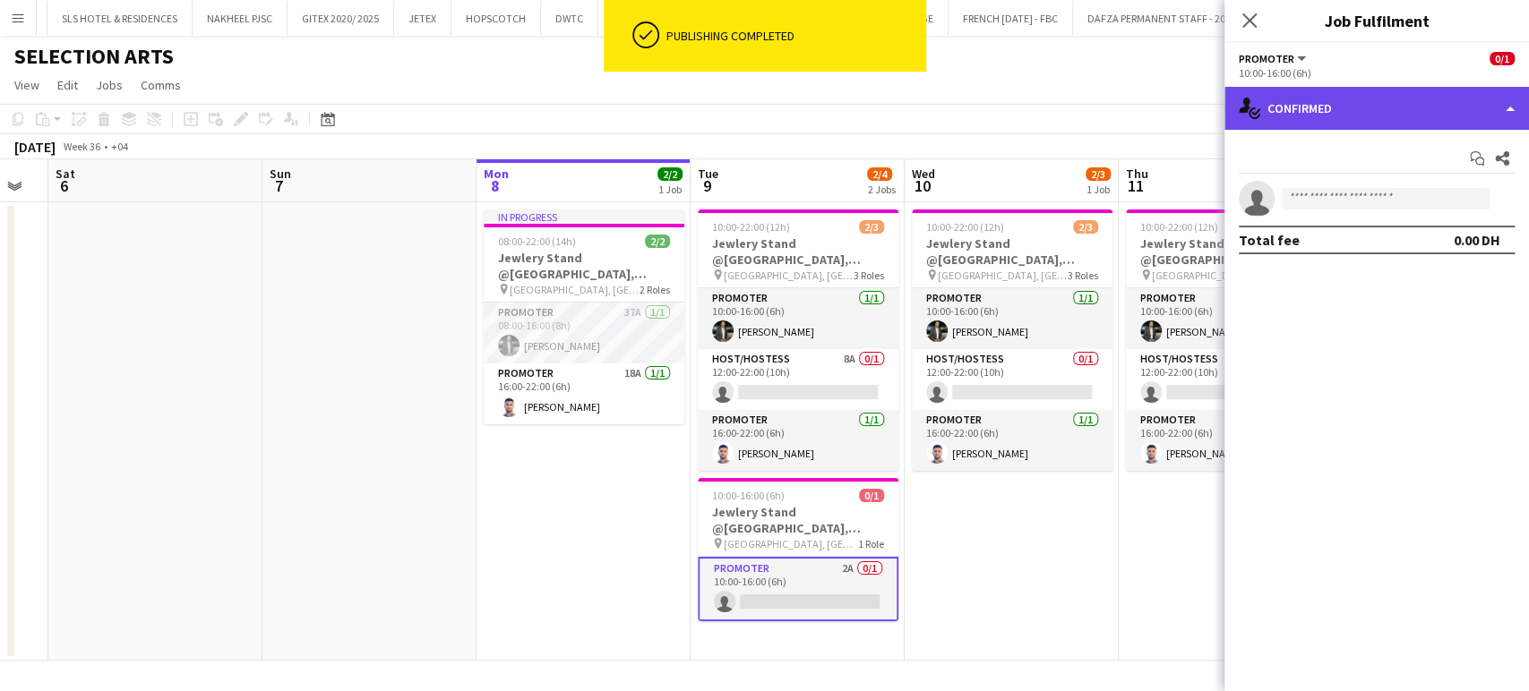
drag, startPoint x: 1457, startPoint y: 95, endPoint x: 1448, endPoint y: 107, distance: 15.4
click at [1453, 97] on div "single-neutral-actions-check-2 Confirmed" at bounding box center [1376, 108] width 304 height 43
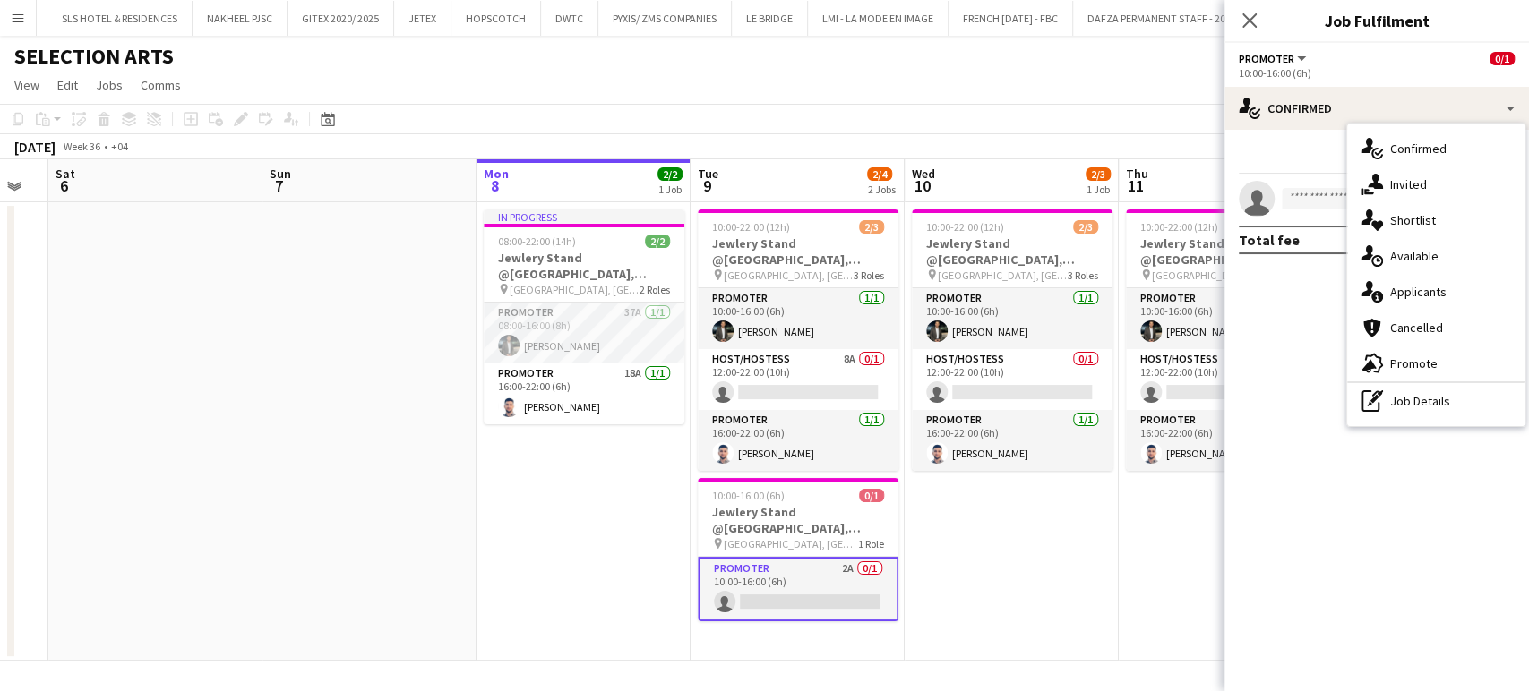
click at [1437, 362] on div "advertising-megaphone Promote" at bounding box center [1435, 364] width 177 height 36
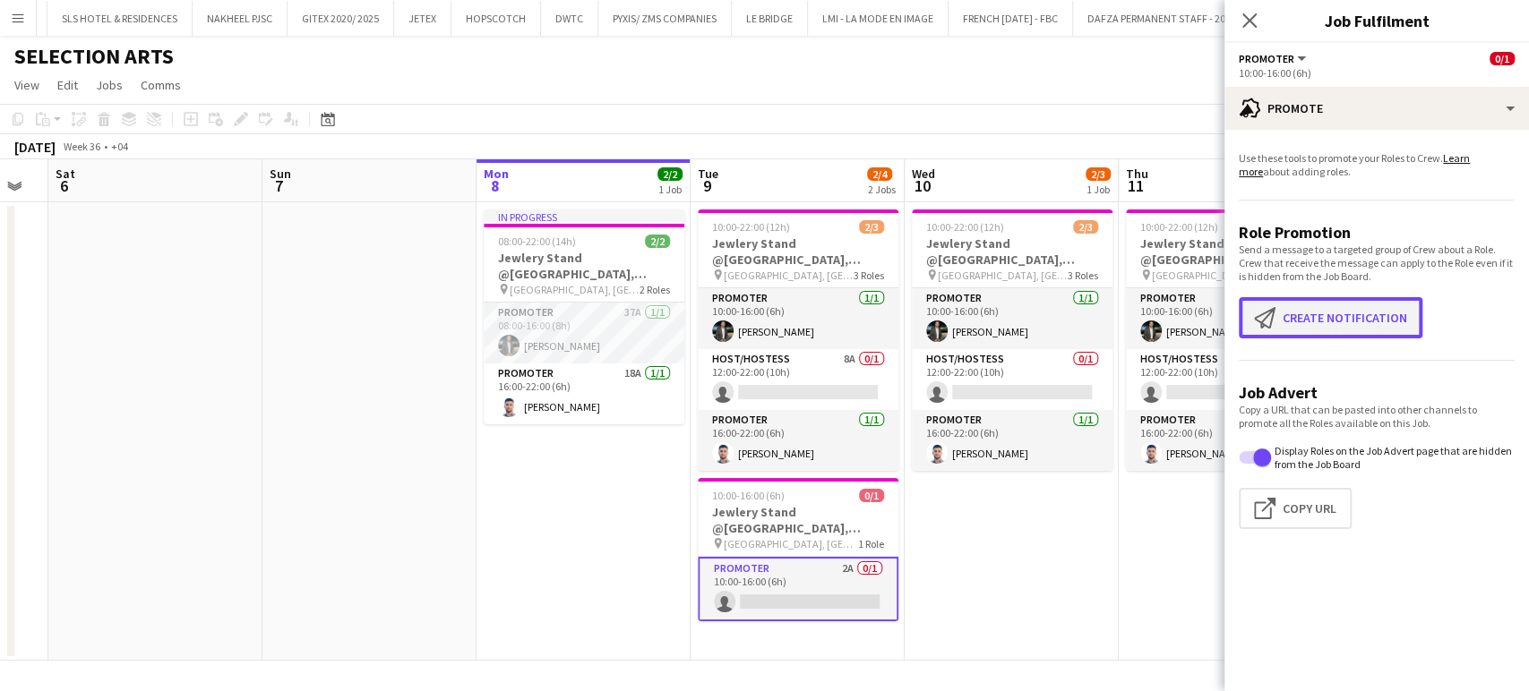
drag, startPoint x: 1308, startPoint y: 320, endPoint x: 1279, endPoint y: 313, distance: 30.2
click at [1304, 318] on button "Create notification Create notification" at bounding box center [1331, 317] width 184 height 41
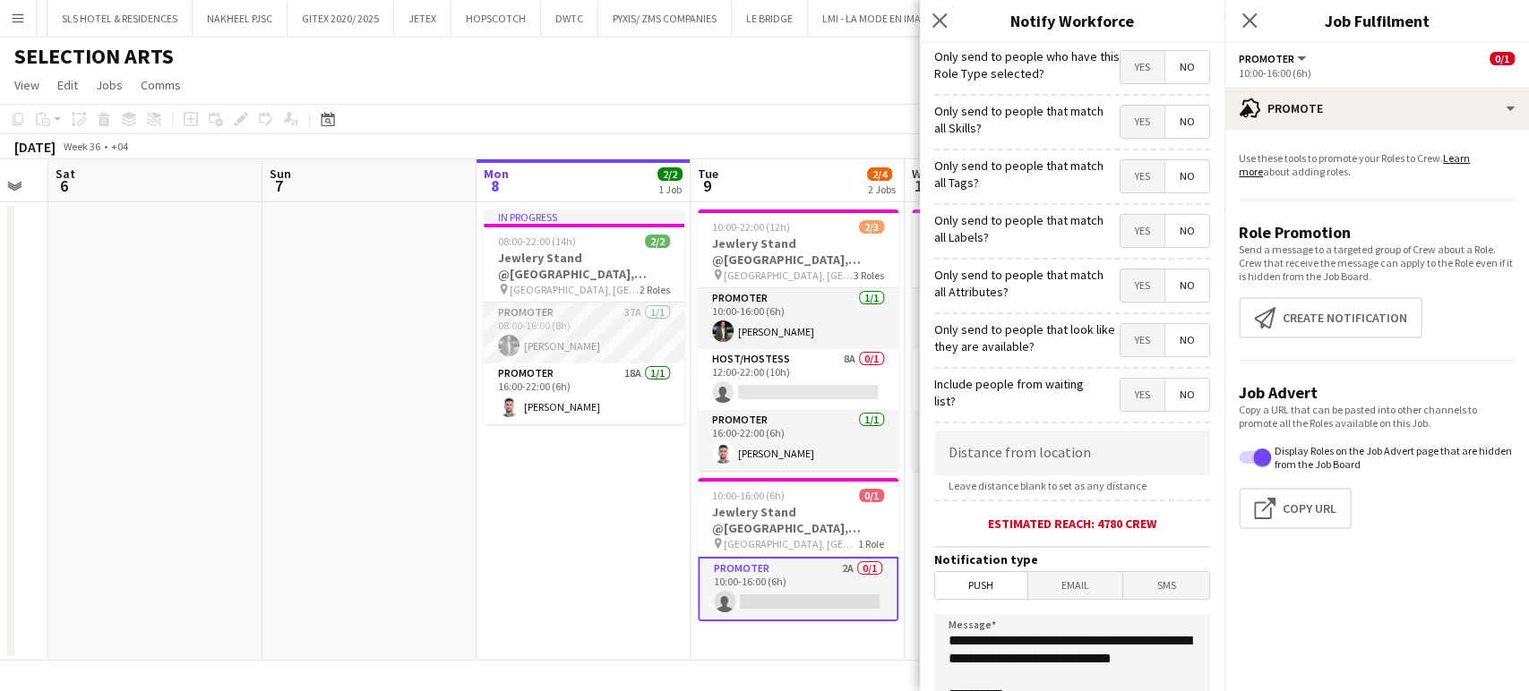
click at [1136, 127] on span "Yes" at bounding box center [1142, 122] width 44 height 32
click at [1136, 184] on span "Yes" at bounding box center [1142, 176] width 44 height 32
click at [1122, 245] on span "Yes" at bounding box center [1142, 231] width 44 height 32
click at [1139, 283] on span "Yes" at bounding box center [1142, 286] width 44 height 32
click at [1128, 326] on div "Only send to people that look like they are available? Yes No" at bounding box center [1072, 338] width 276 height 44
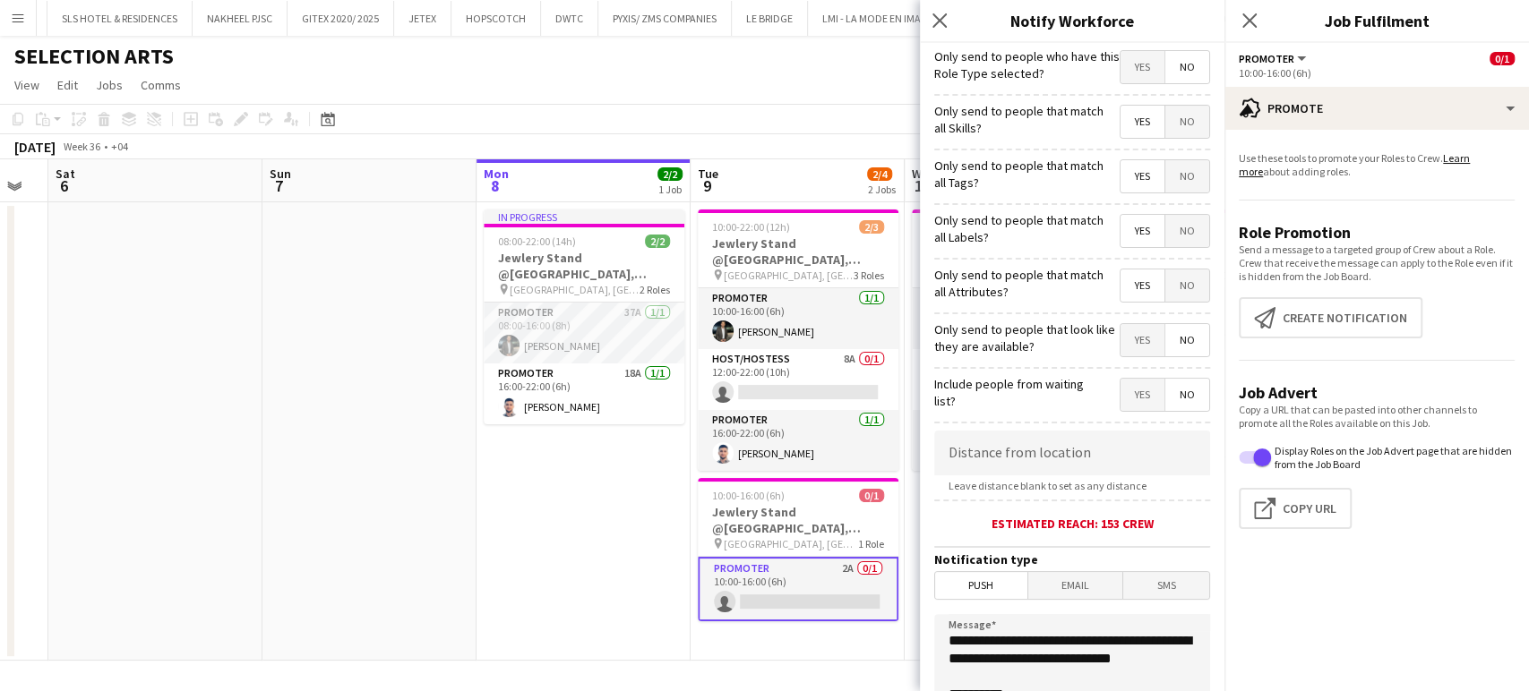
click at [1126, 339] on span "Yes" at bounding box center [1142, 340] width 44 height 32
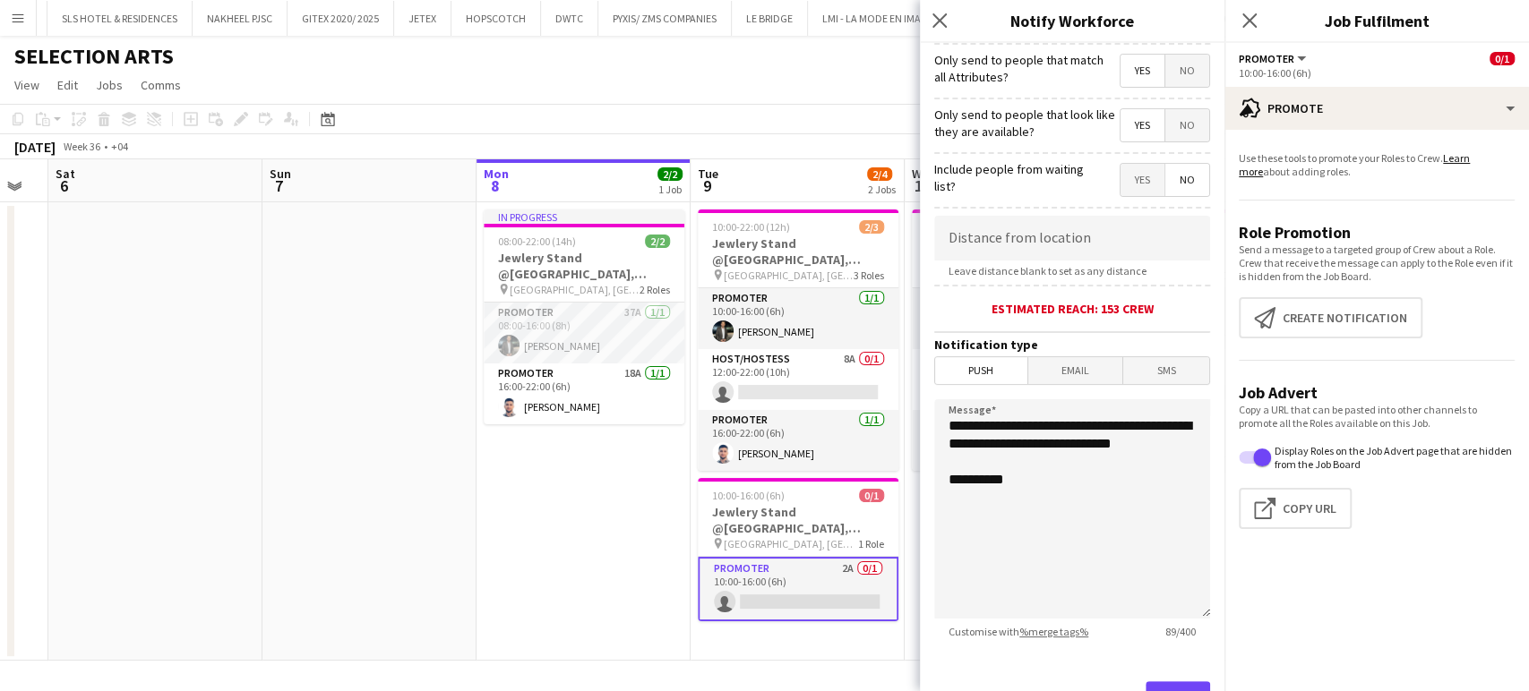
scroll to position [298, 0]
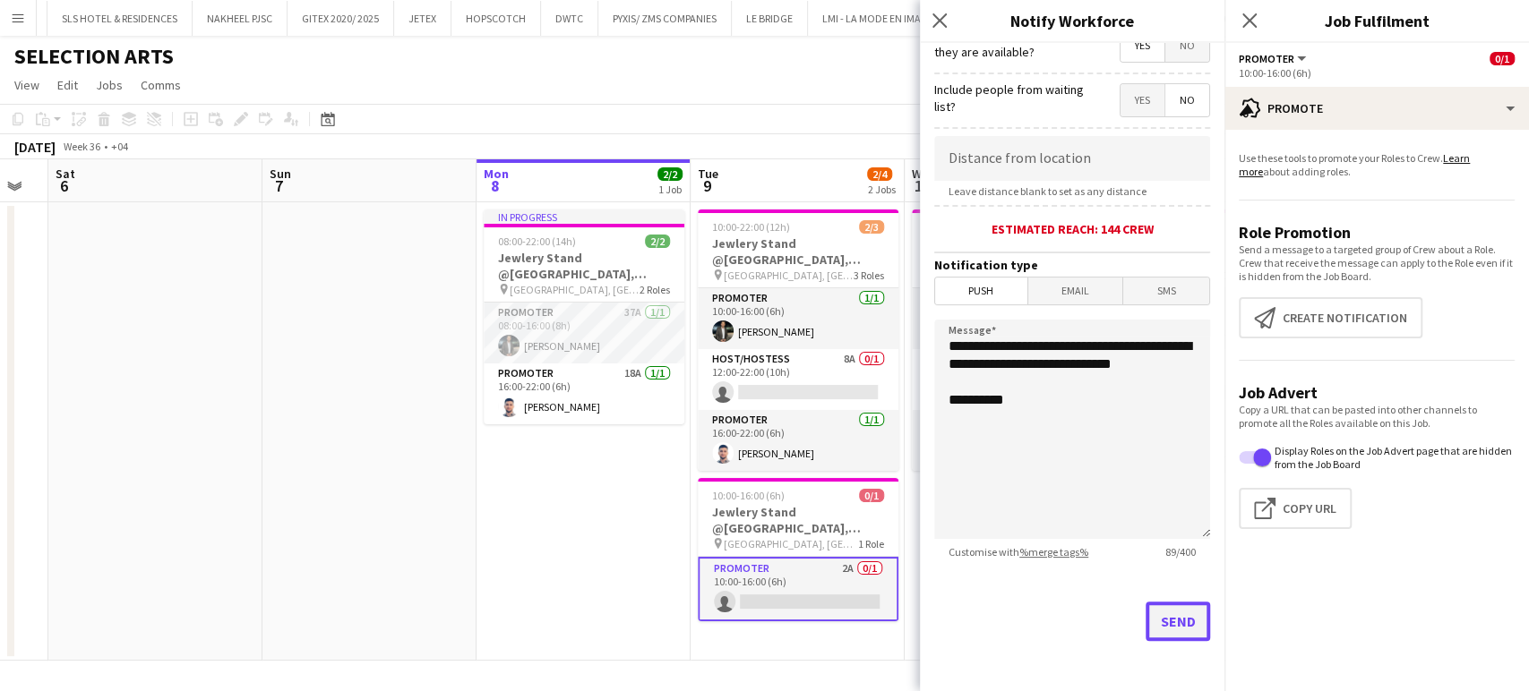
click at [1168, 627] on button "Send" at bounding box center [1177, 621] width 64 height 39
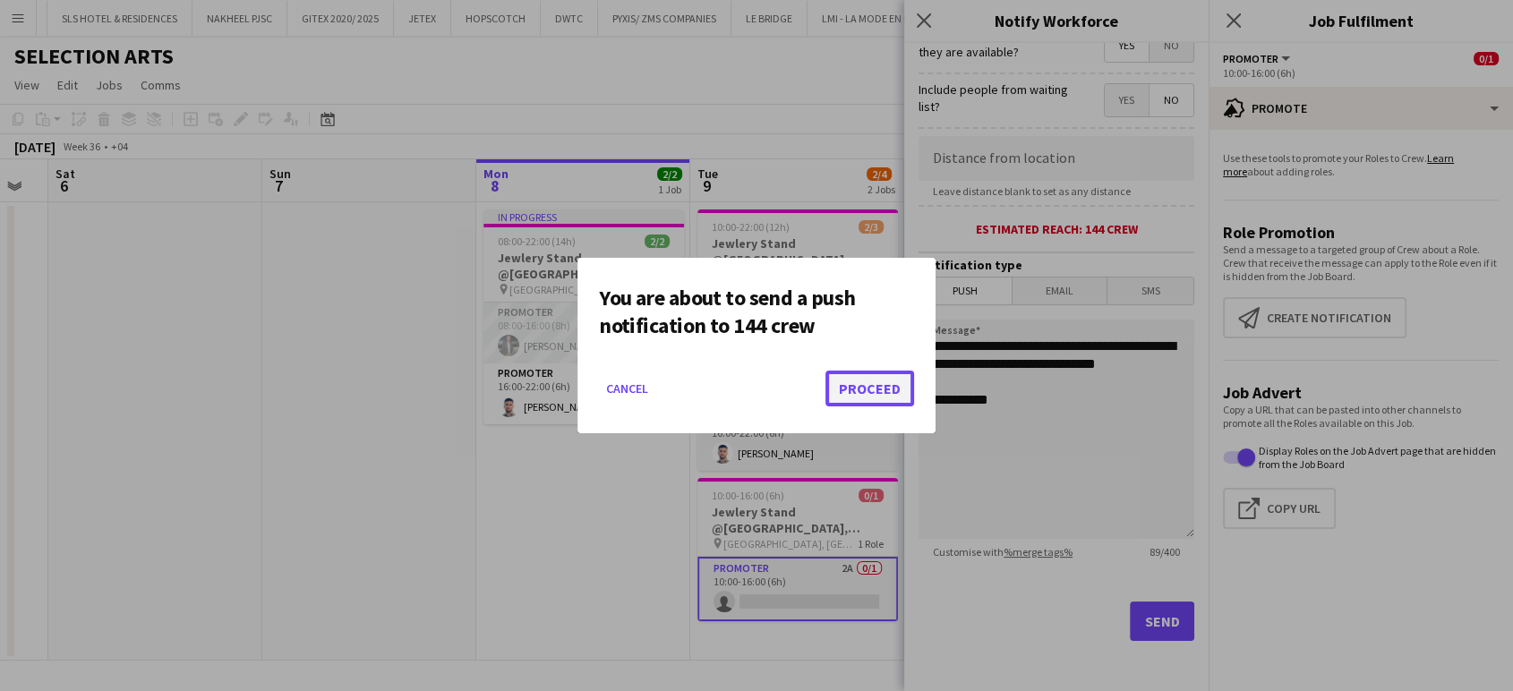
click at [865, 384] on button "Proceed" at bounding box center [870, 389] width 89 height 36
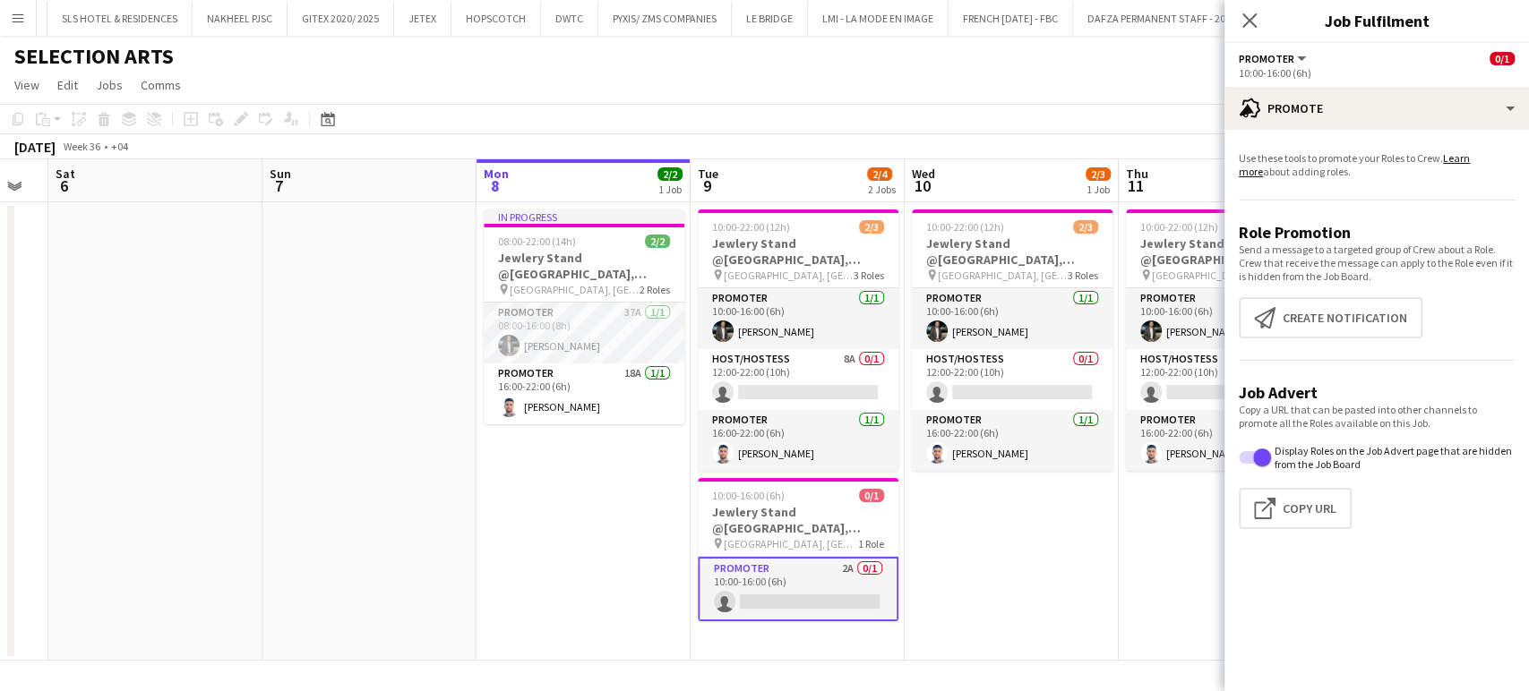
click at [1149, 515] on app-calendar-viewport "Thu 4 Fri 5 Sat 6 Sun 7 Mon 8 2/2 1 Job Tue 9 2/4 2 Jobs Wed 10 2/3 1 Job Thu 1…" at bounding box center [764, 410] width 1529 height 502
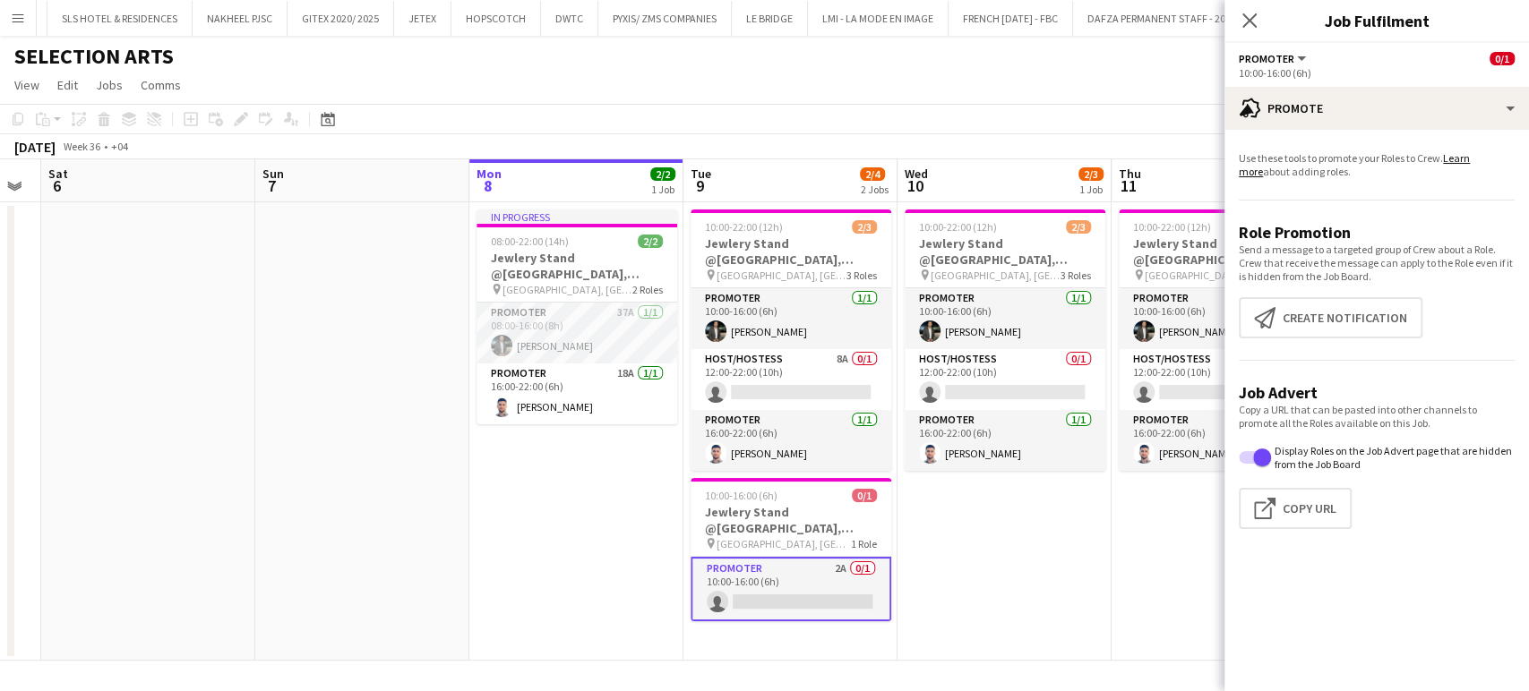
click at [990, 500] on app-date-cell "10:00-22:00 (12h) 2/3 Jewlery Stand @Galleria Mall, Abu Dhabi pin Galleria Mall…" at bounding box center [1004, 431] width 214 height 459
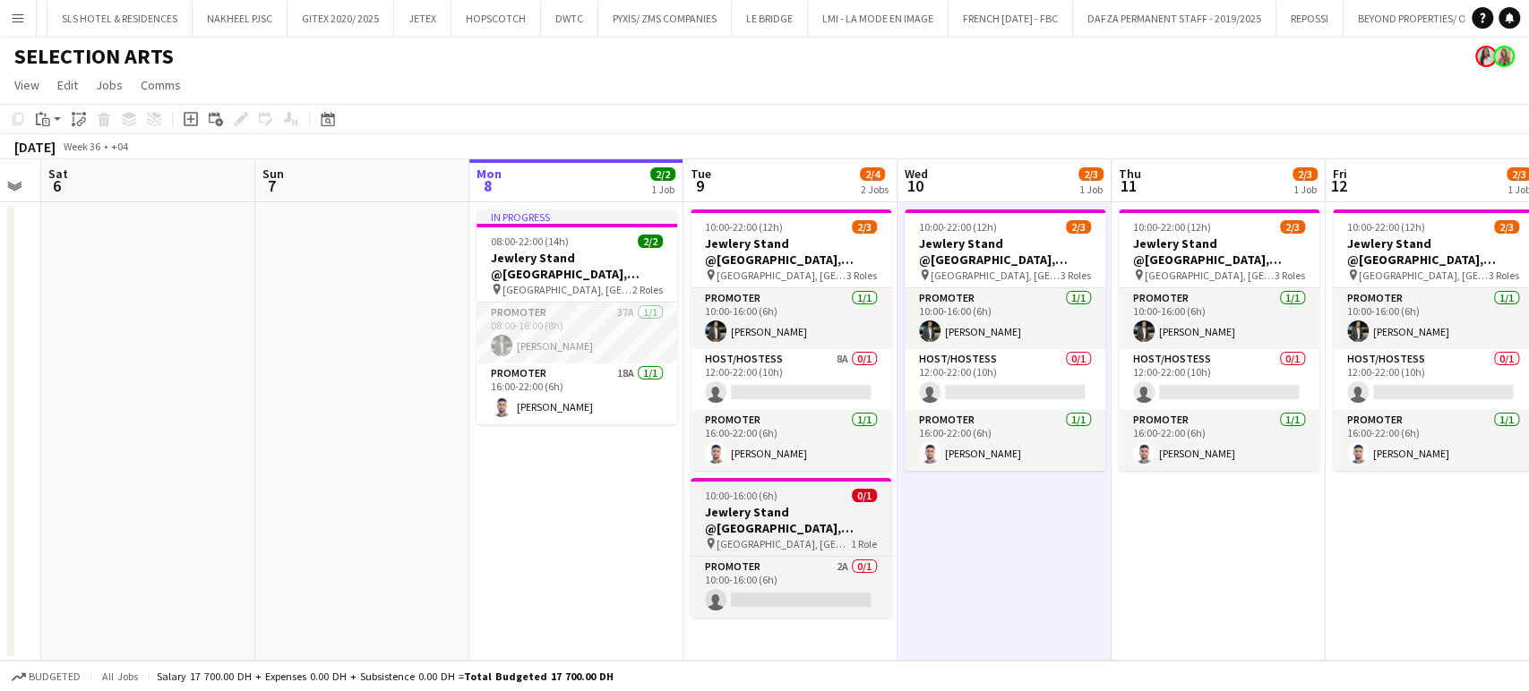
click at [767, 504] on h3 "Jewlery Stand @Galleria Mall, Abu Dhabi" at bounding box center [790, 520] width 201 height 32
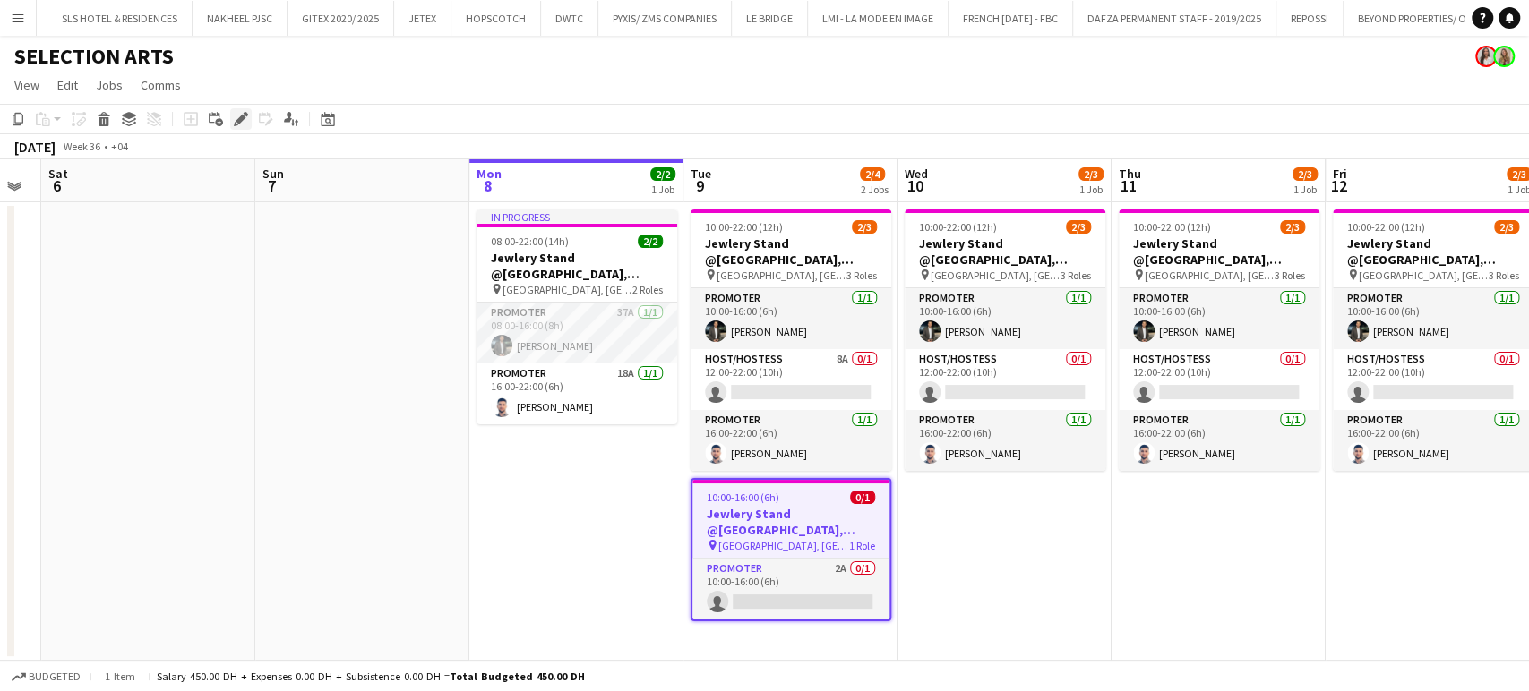
click at [244, 114] on icon at bounding box center [246, 114] width 4 height 4
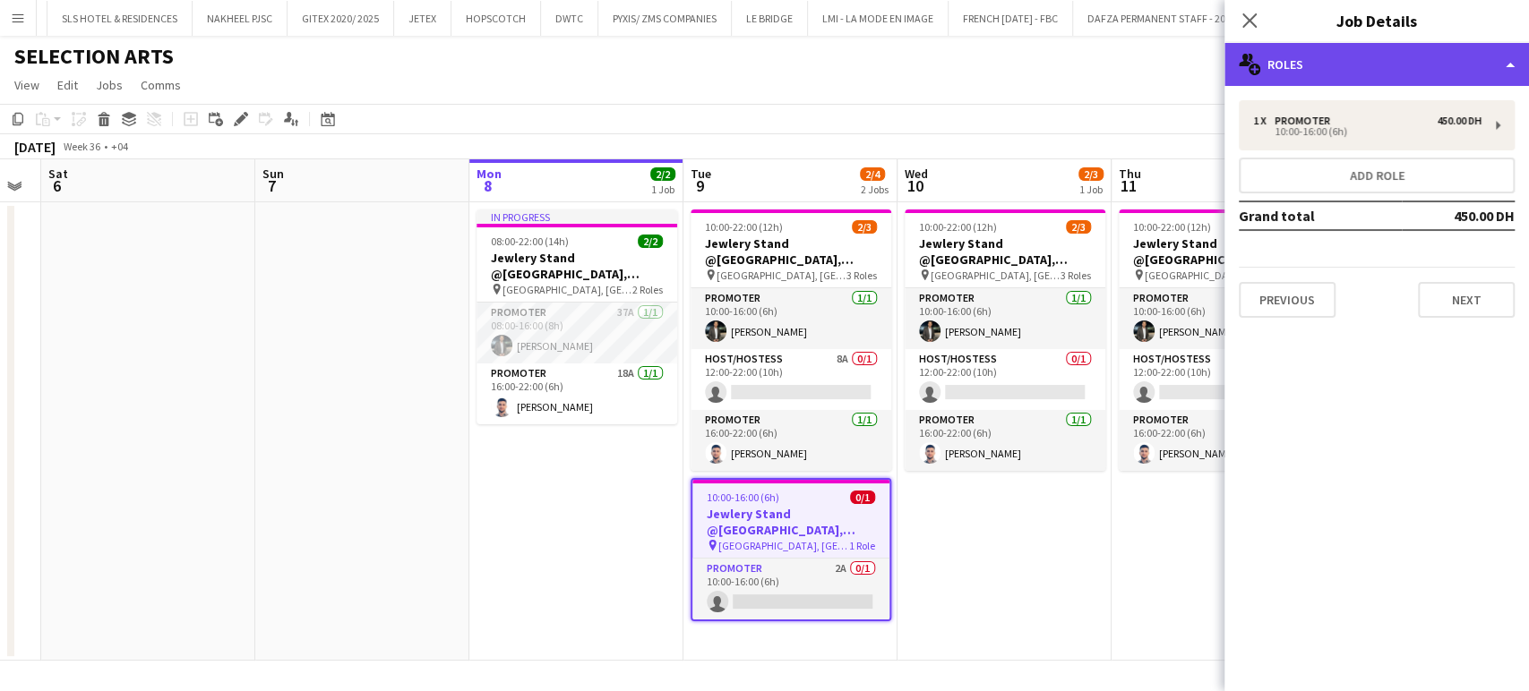
click at [1480, 67] on div "multiple-users-add Roles" at bounding box center [1376, 64] width 304 height 43
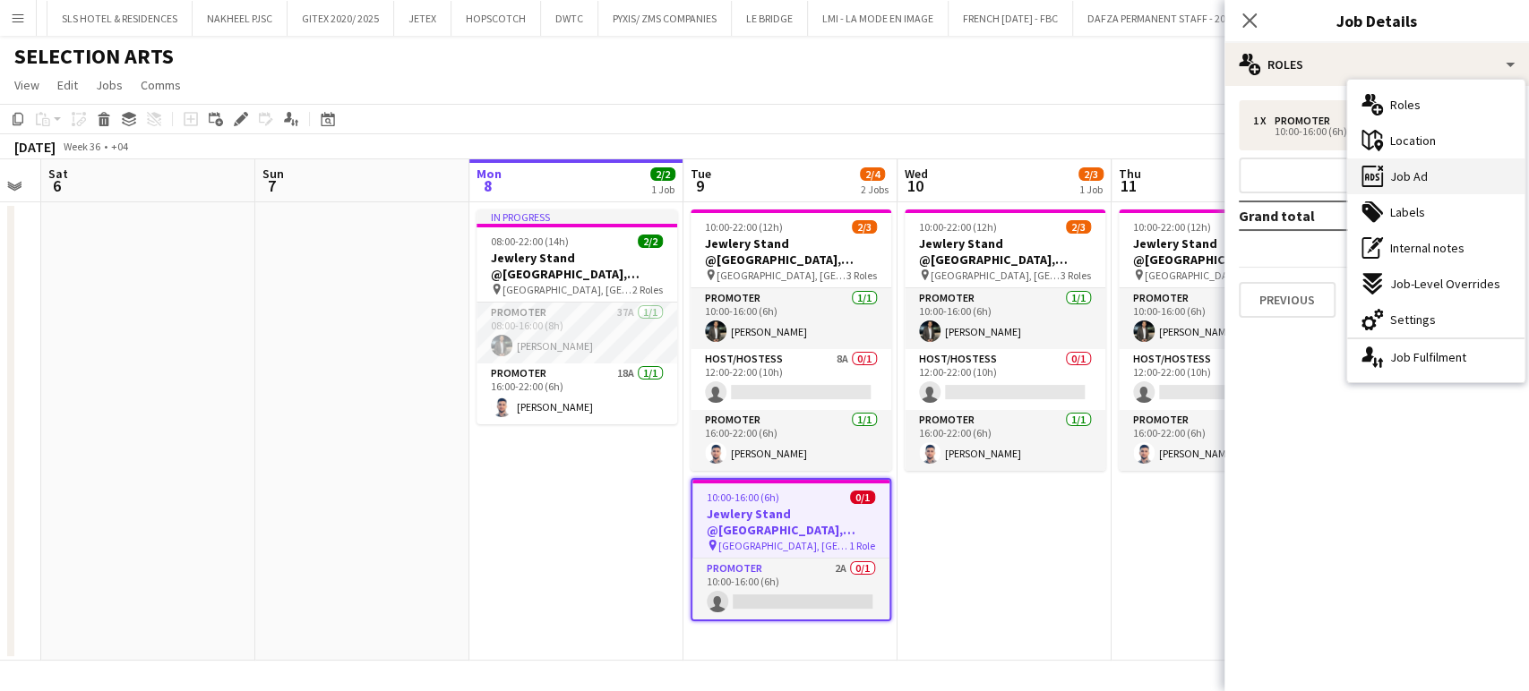
click at [1447, 174] on div "ads-window Job Ad" at bounding box center [1435, 177] width 177 height 36
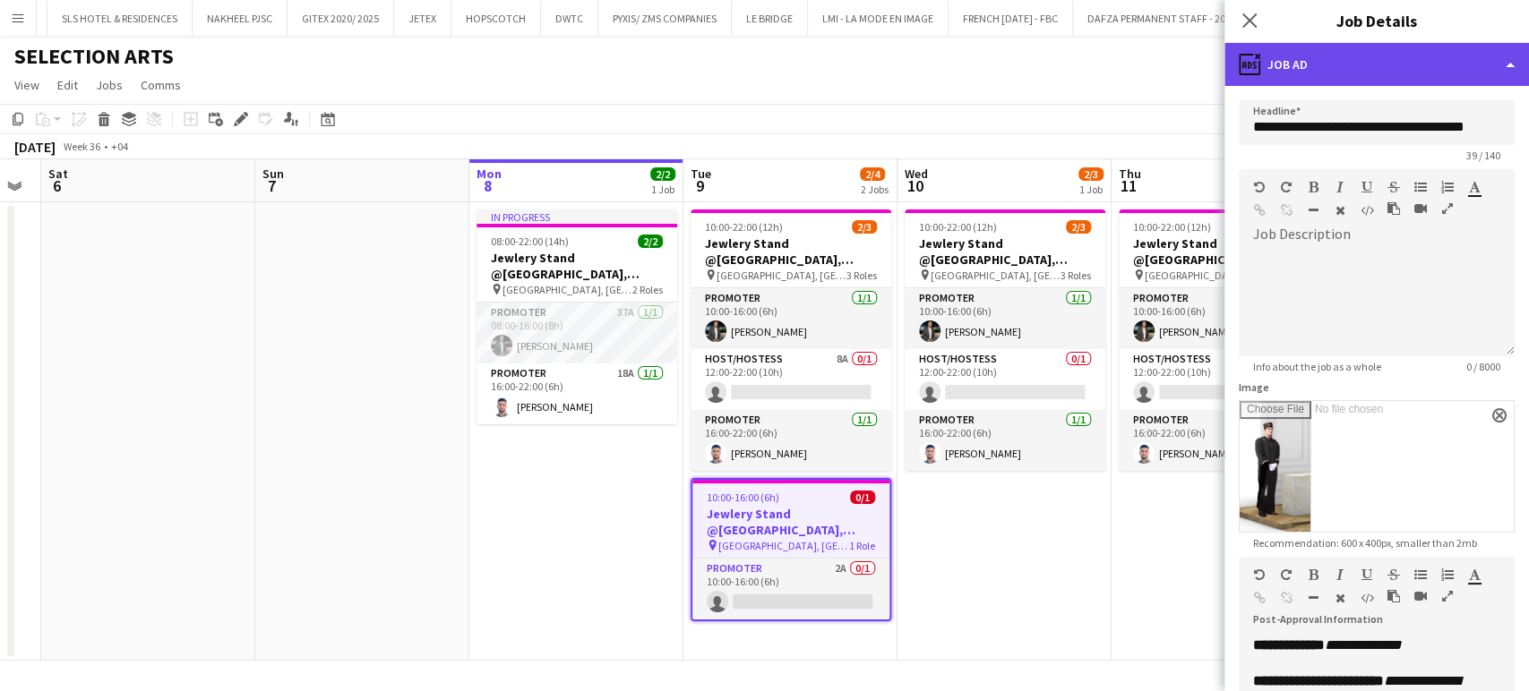
drag, startPoint x: 1448, startPoint y: 47, endPoint x: 1443, endPoint y: 63, distance: 16.1
click at [1449, 48] on div "ads-window Job Ad" at bounding box center [1376, 64] width 304 height 43
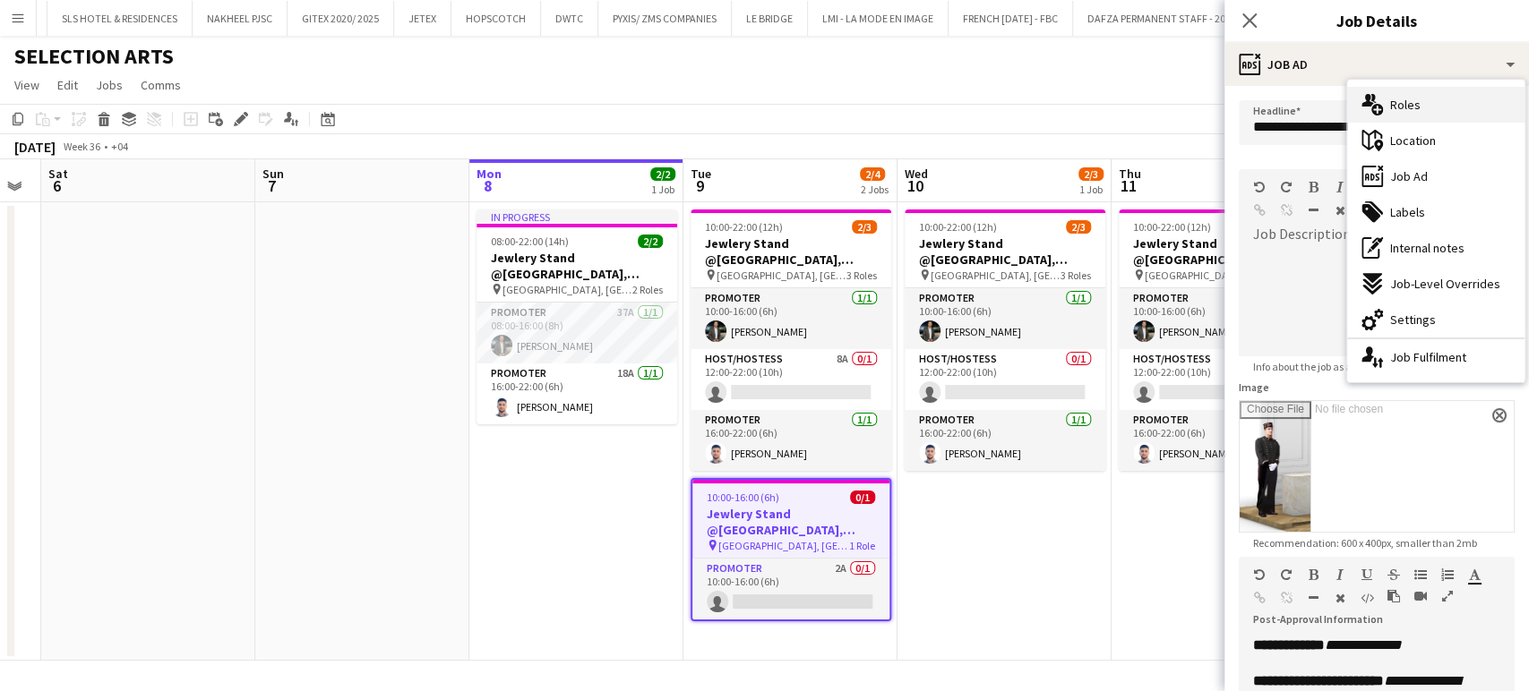
click at [1436, 106] on div "multiple-users-add Roles" at bounding box center [1435, 105] width 177 height 36
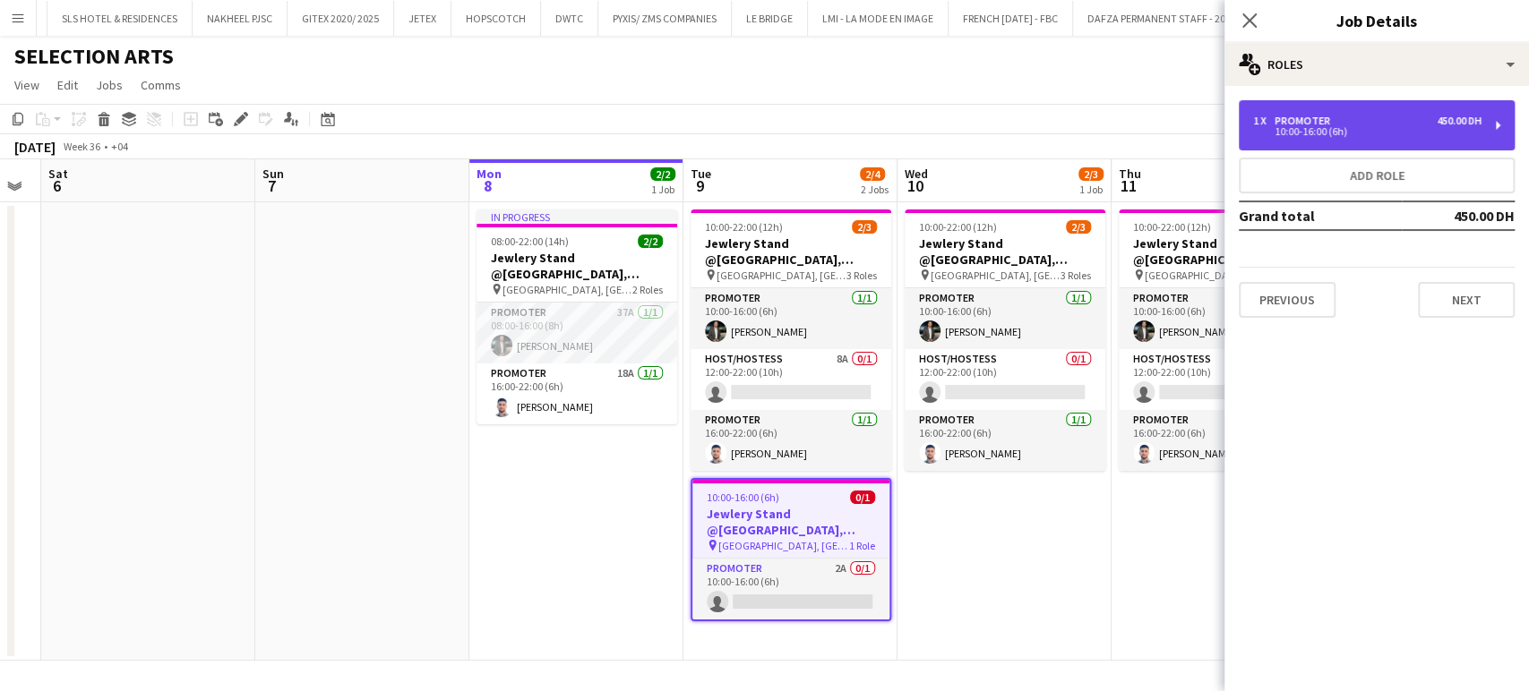
click at [1347, 119] on div "1 x Promoter 450.00 DH" at bounding box center [1367, 121] width 228 height 13
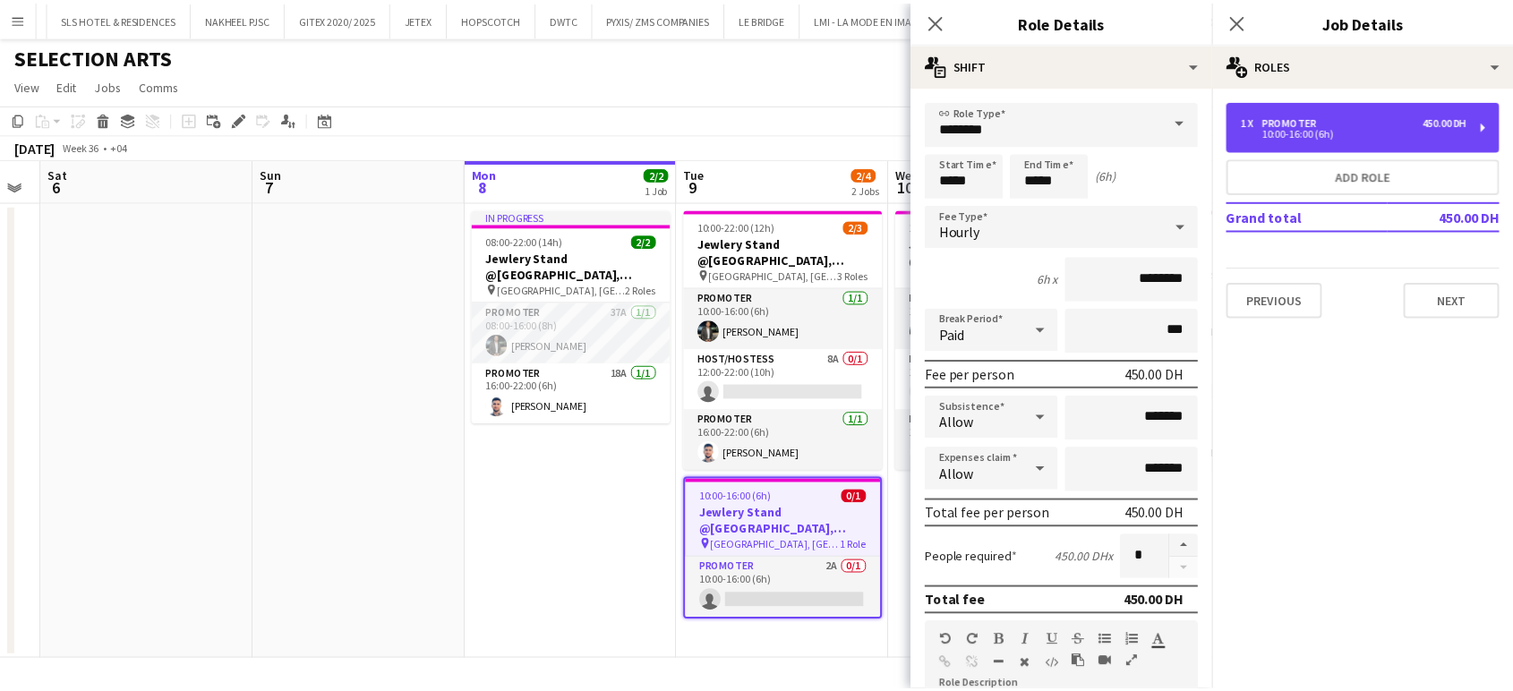
scroll to position [428, 0]
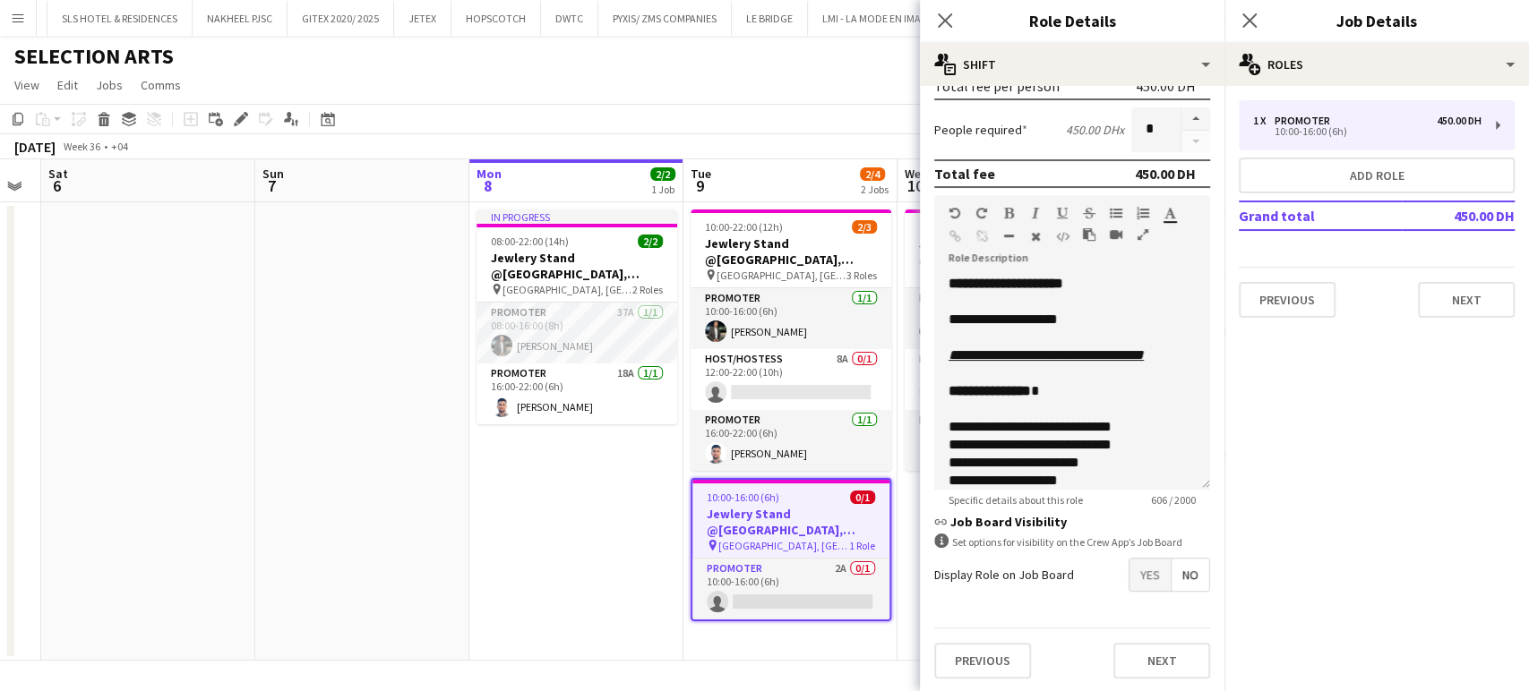
click at [1143, 228] on icon "button" at bounding box center [1142, 234] width 11 height 13
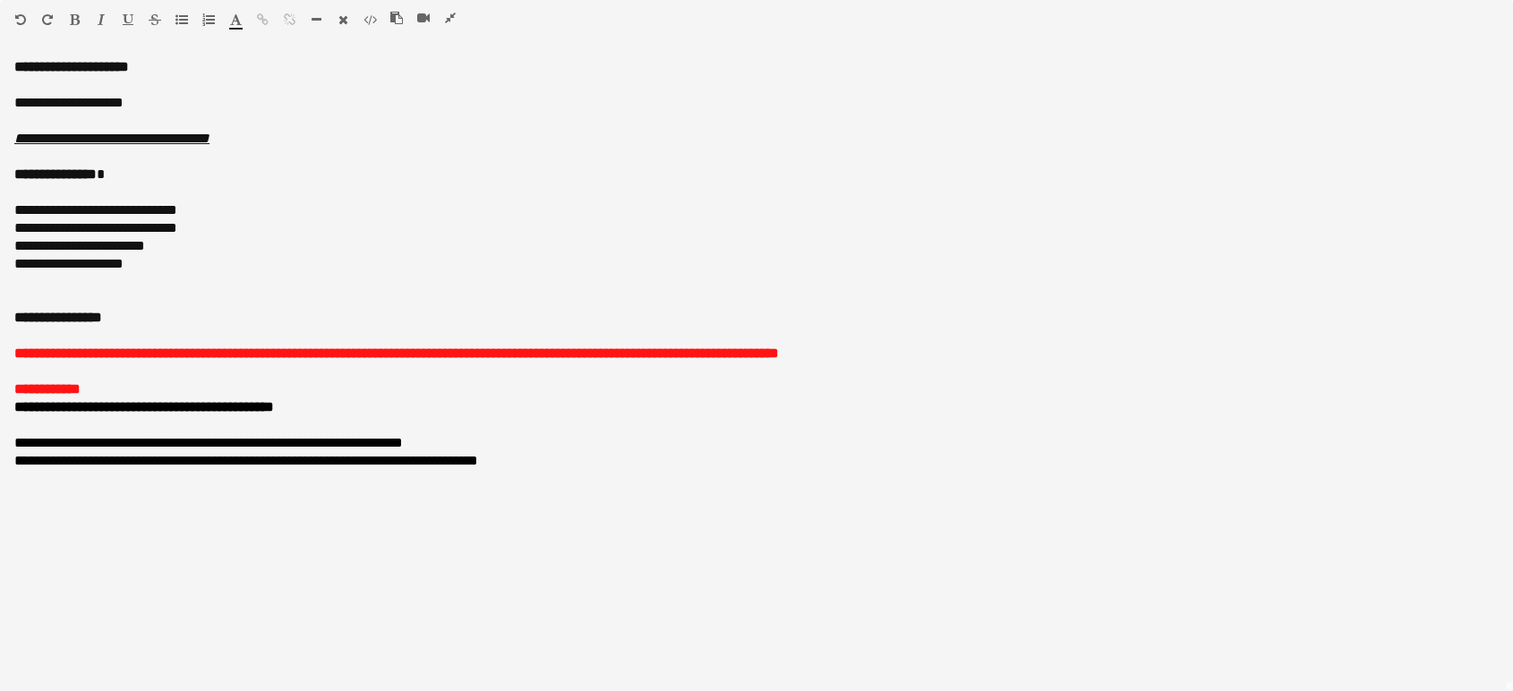
scroll to position [0, 0]
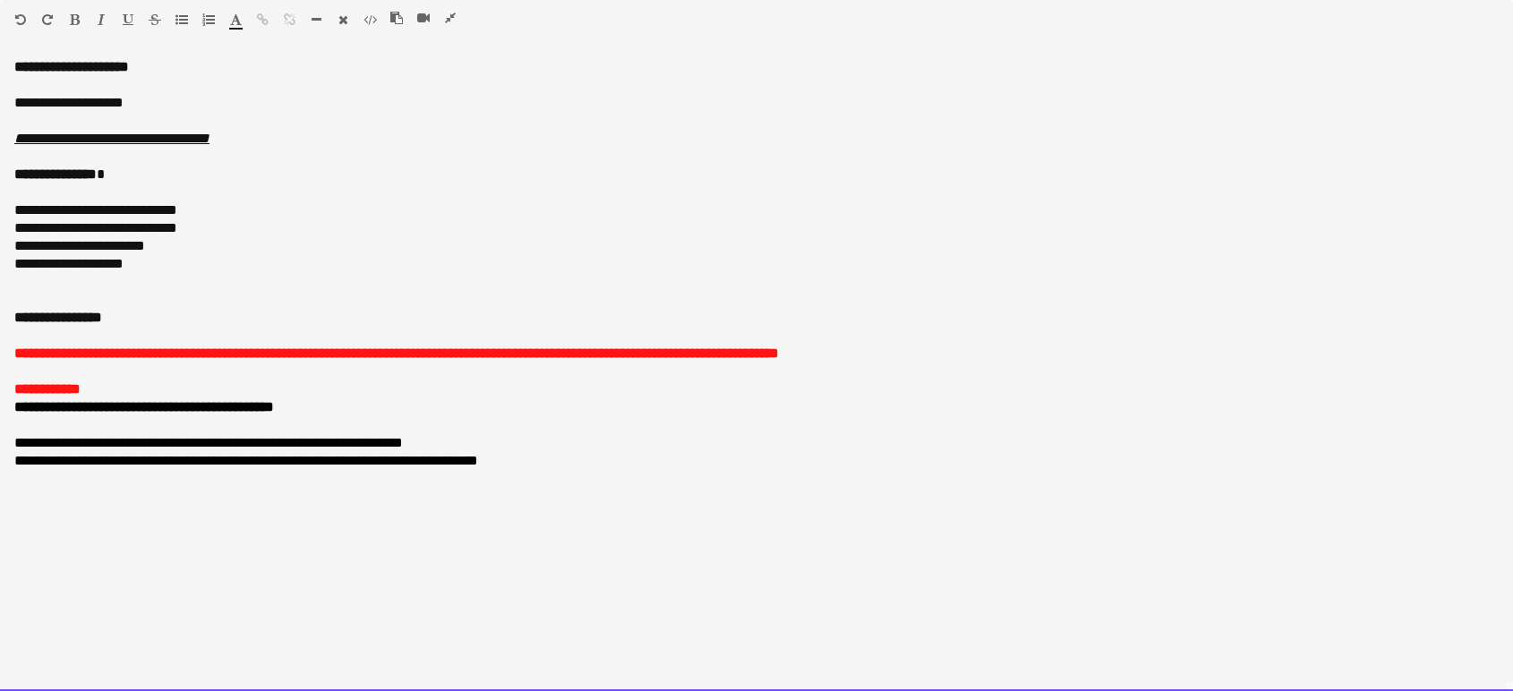
click at [330, 438] on font "**********" at bounding box center [208, 442] width 389 height 13
click at [387, 448] on font "**********" at bounding box center [208, 442] width 389 height 13
click at [363, 462] on font "**********" at bounding box center [246, 460] width 464 height 13
click at [348, 457] on font "**********" at bounding box center [213, 460] width 399 height 13
click at [503, 457] on div "**********" at bounding box center [756, 461] width 1485 height 18
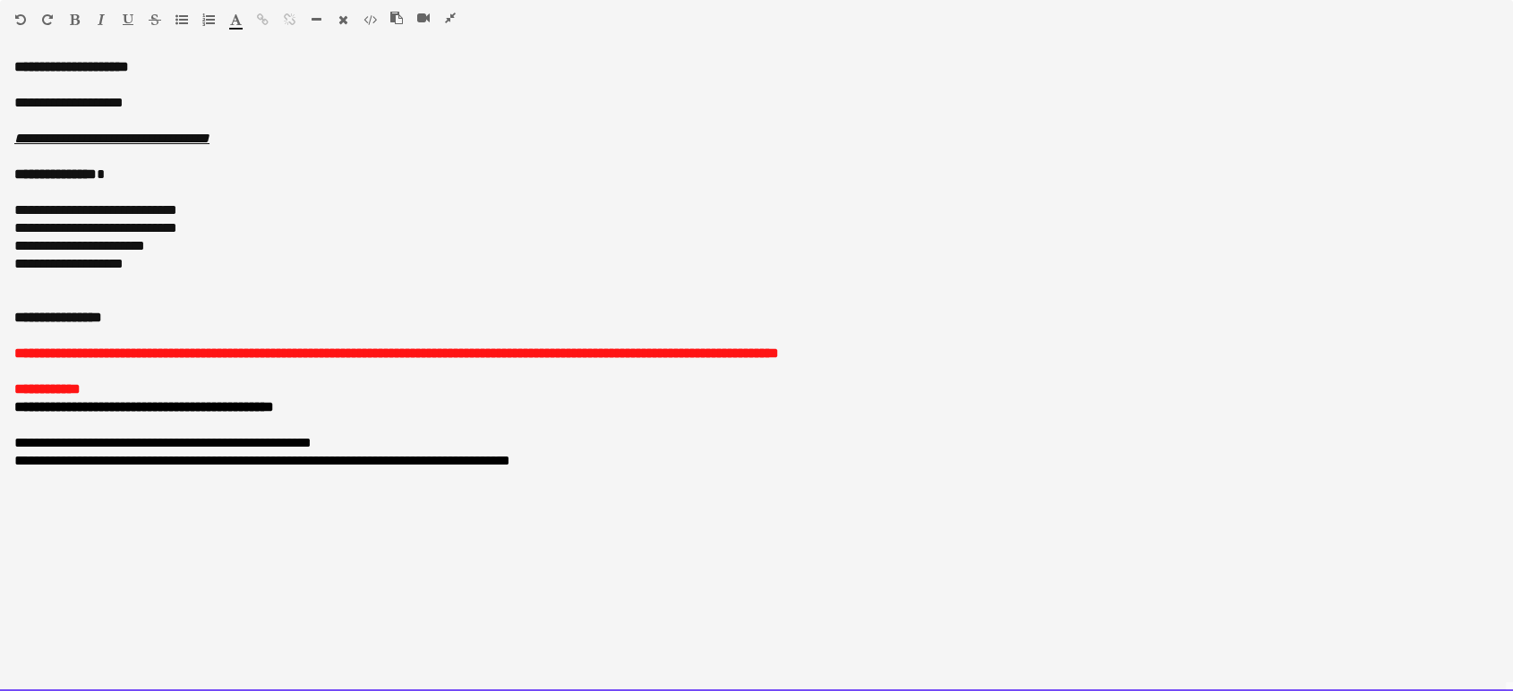
click at [443, 440] on div "**********" at bounding box center [756, 443] width 1485 height 18
click at [125, 459] on font "**********" at bounding box center [262, 460] width 496 height 13
click at [660, 452] on div "**********" at bounding box center [756, 461] width 1485 height 18
click at [29, 500] on font "**********" at bounding box center [74, 496] width 120 height 13
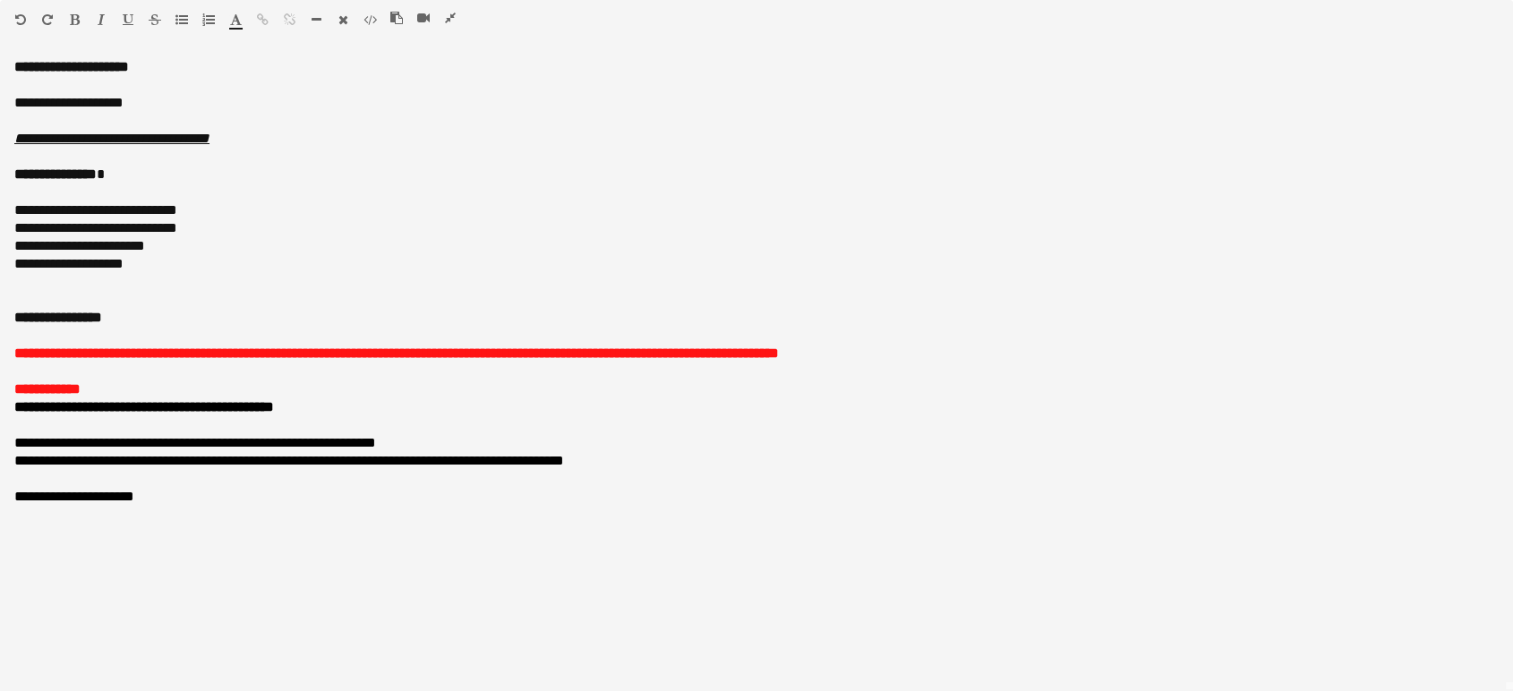
drag, startPoint x: 451, startPoint y: 15, endPoint x: 606, endPoint y: 117, distance: 185.5
click at [451, 15] on icon "button" at bounding box center [450, 18] width 11 height 13
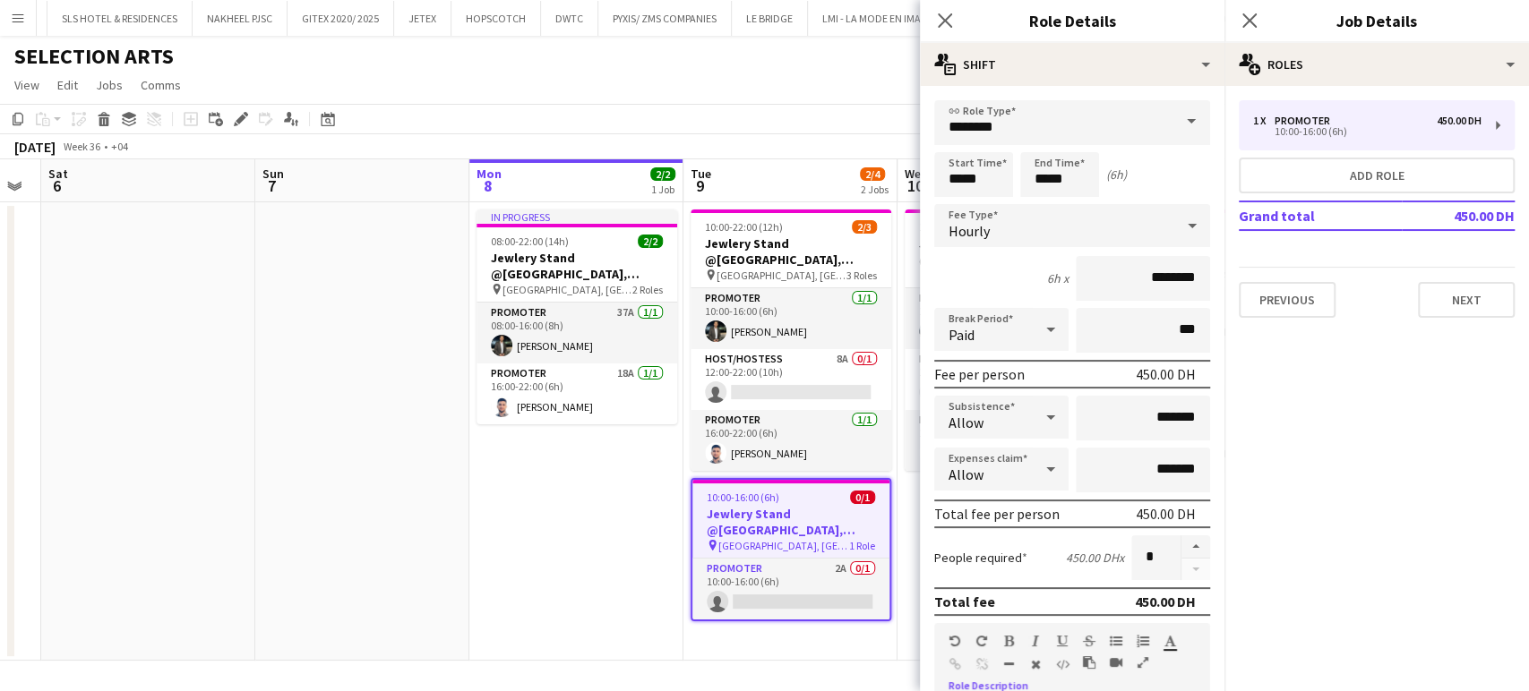
click at [502, 512] on app-date-cell "In progress 08:00-22:00 (14h) 2/2 Jewlery Stand @Galleria Mall, Abu Dhabi pin G…" at bounding box center [576, 431] width 214 height 459
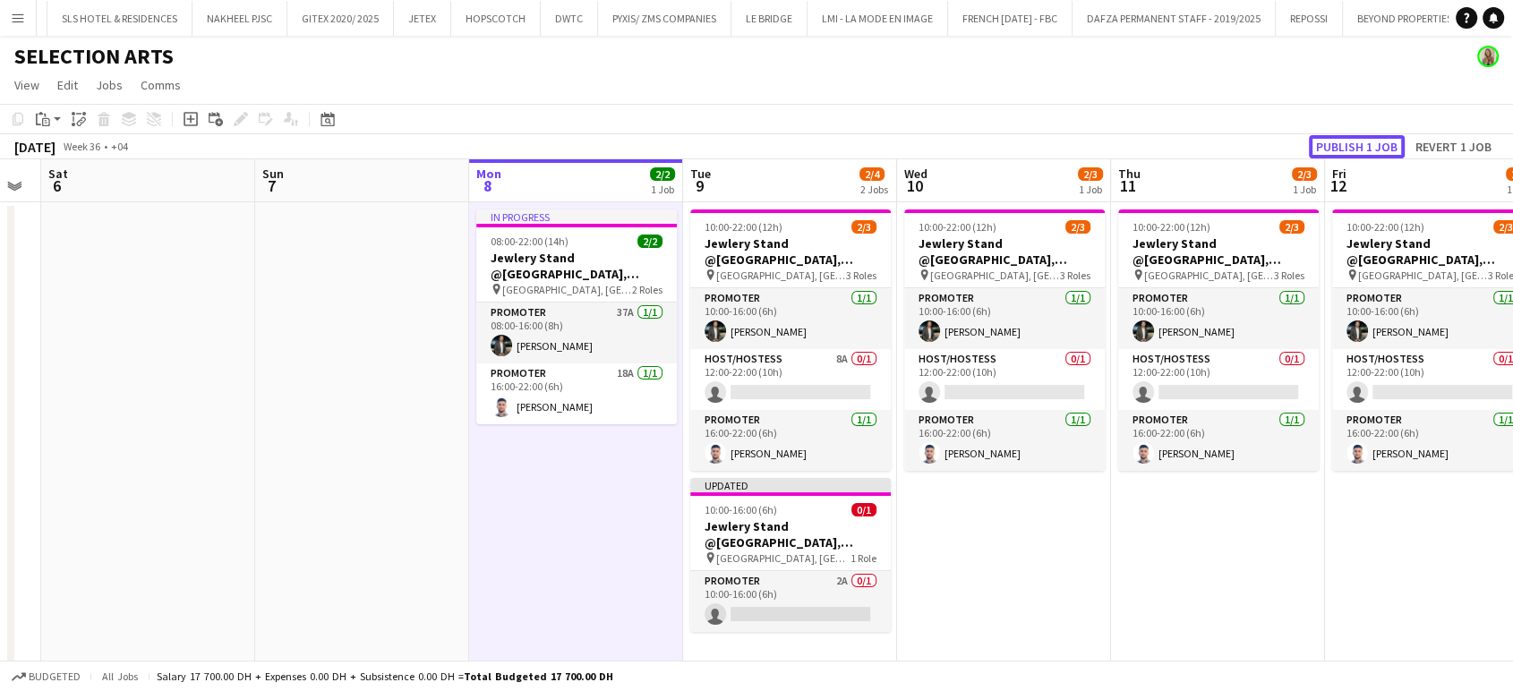
drag, startPoint x: 1354, startPoint y: 151, endPoint x: 1331, endPoint y: 179, distance: 36.2
click at [1353, 151] on button "Publish 1 job" at bounding box center [1357, 146] width 96 height 23
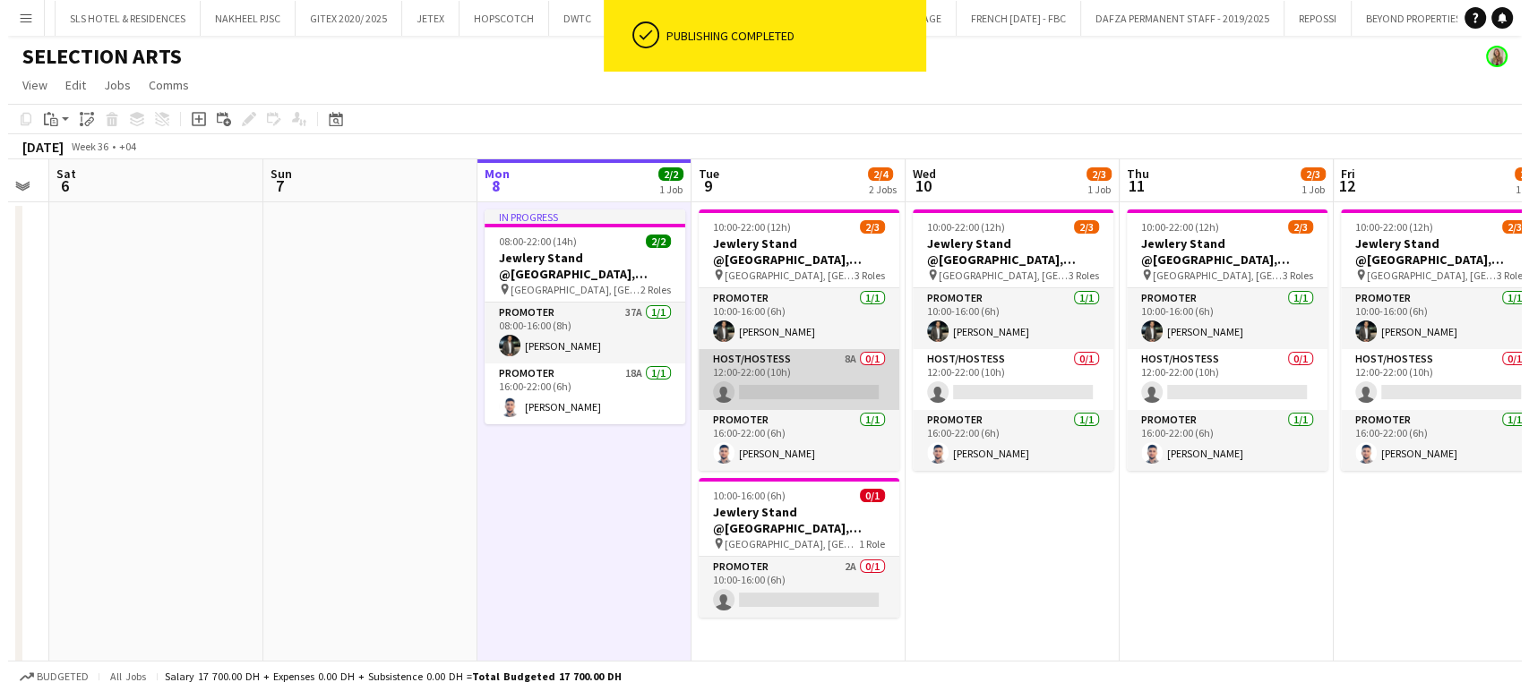
scroll to position [0, 387]
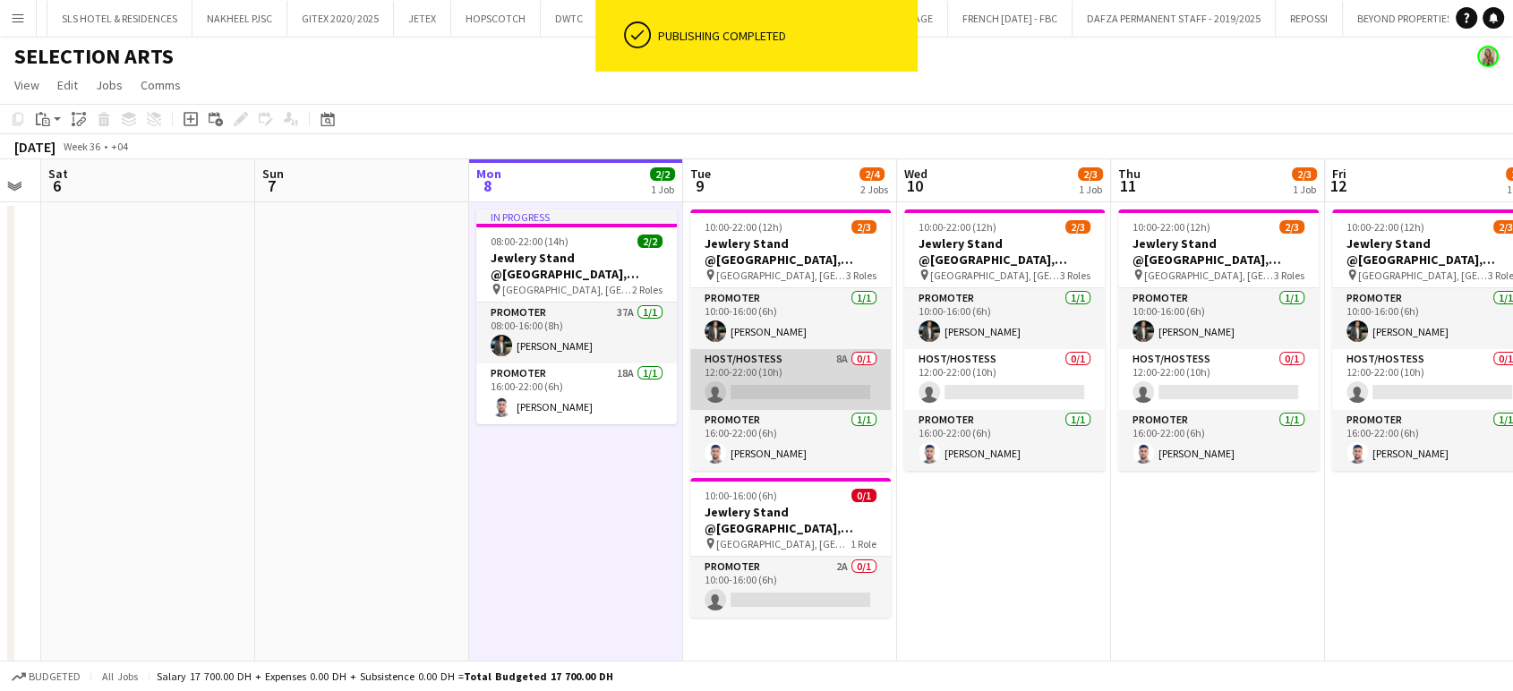
click at [799, 360] on app-card-role "Host/Hostess 8A 0/1 12:00-22:00 (10h) single-neutral-actions" at bounding box center [790, 379] width 201 height 61
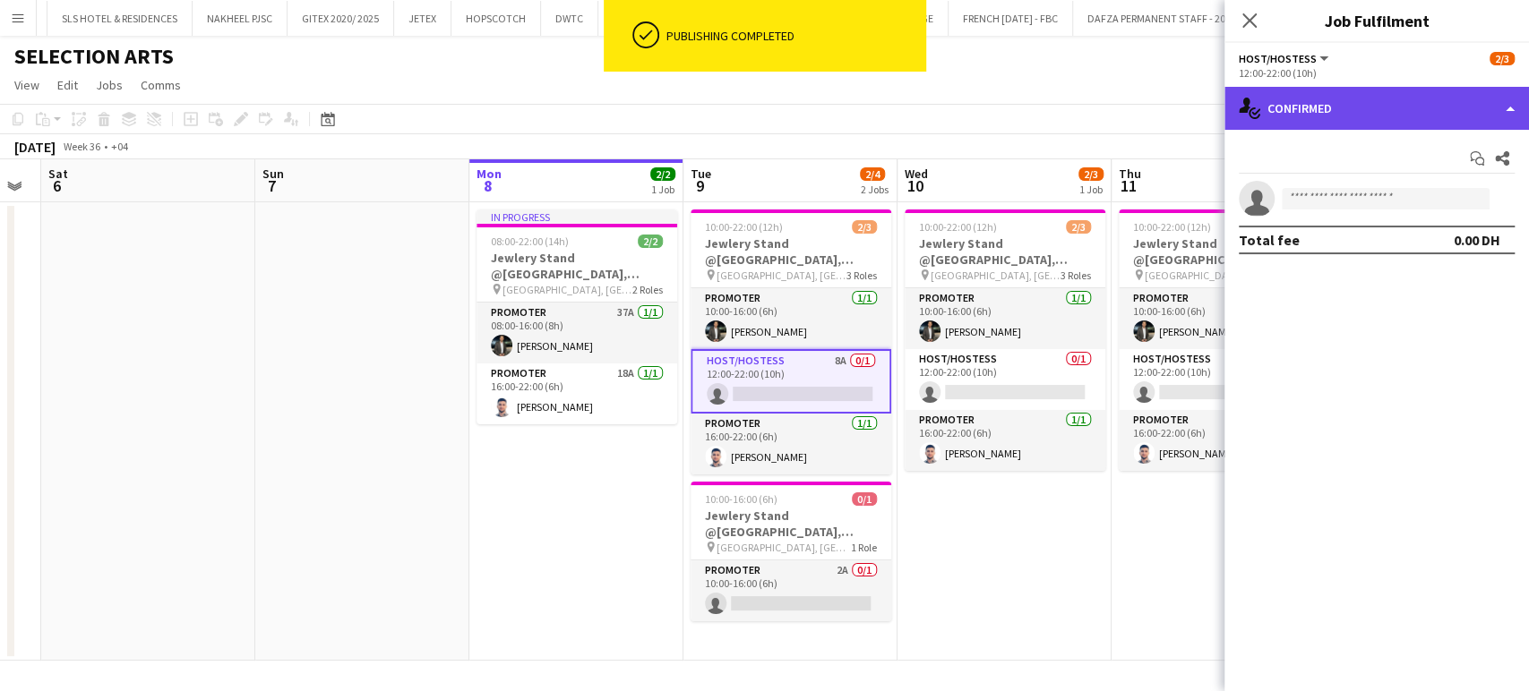
click at [1489, 93] on div "single-neutral-actions-check-2 Confirmed" at bounding box center [1376, 108] width 304 height 43
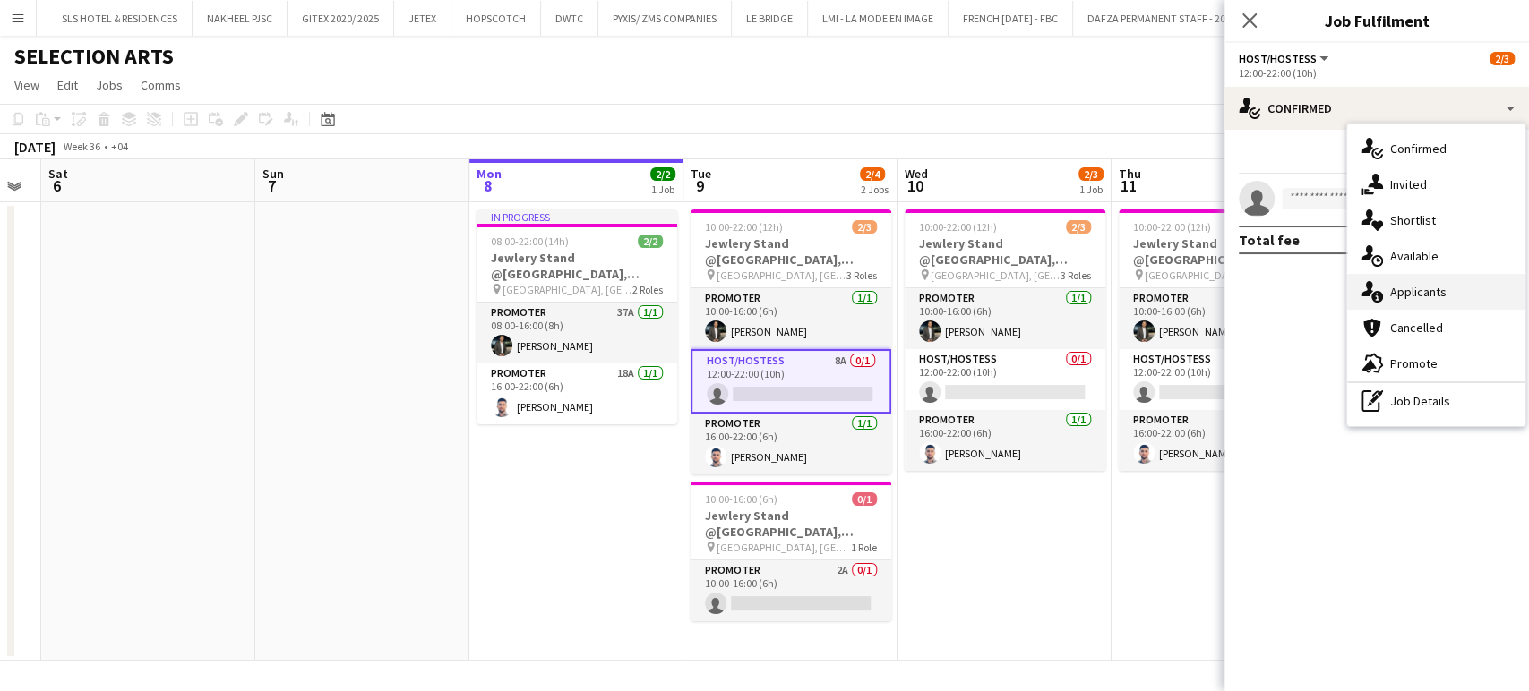
click at [1413, 295] on span "Applicants" at bounding box center [1418, 292] width 56 height 16
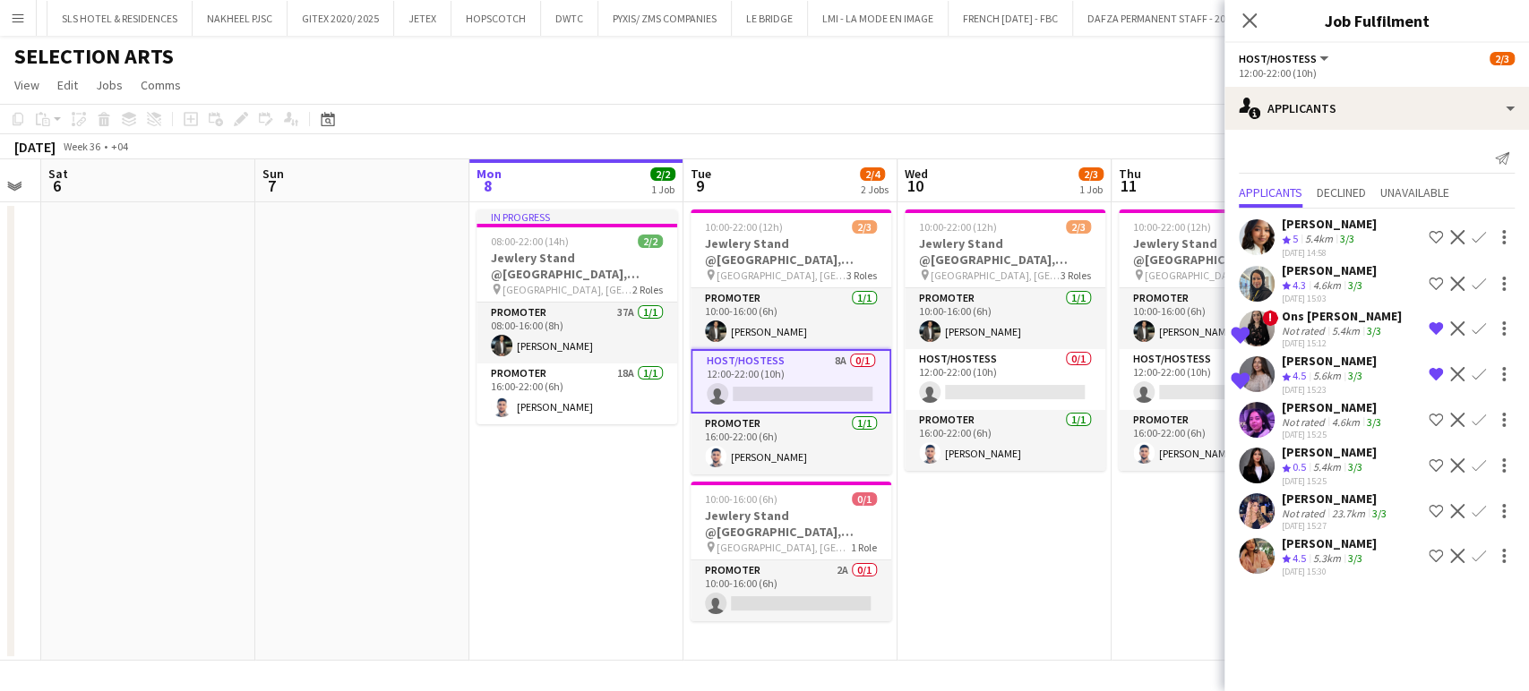
click at [1325, 507] on div "Not rated" at bounding box center [1305, 513] width 47 height 13
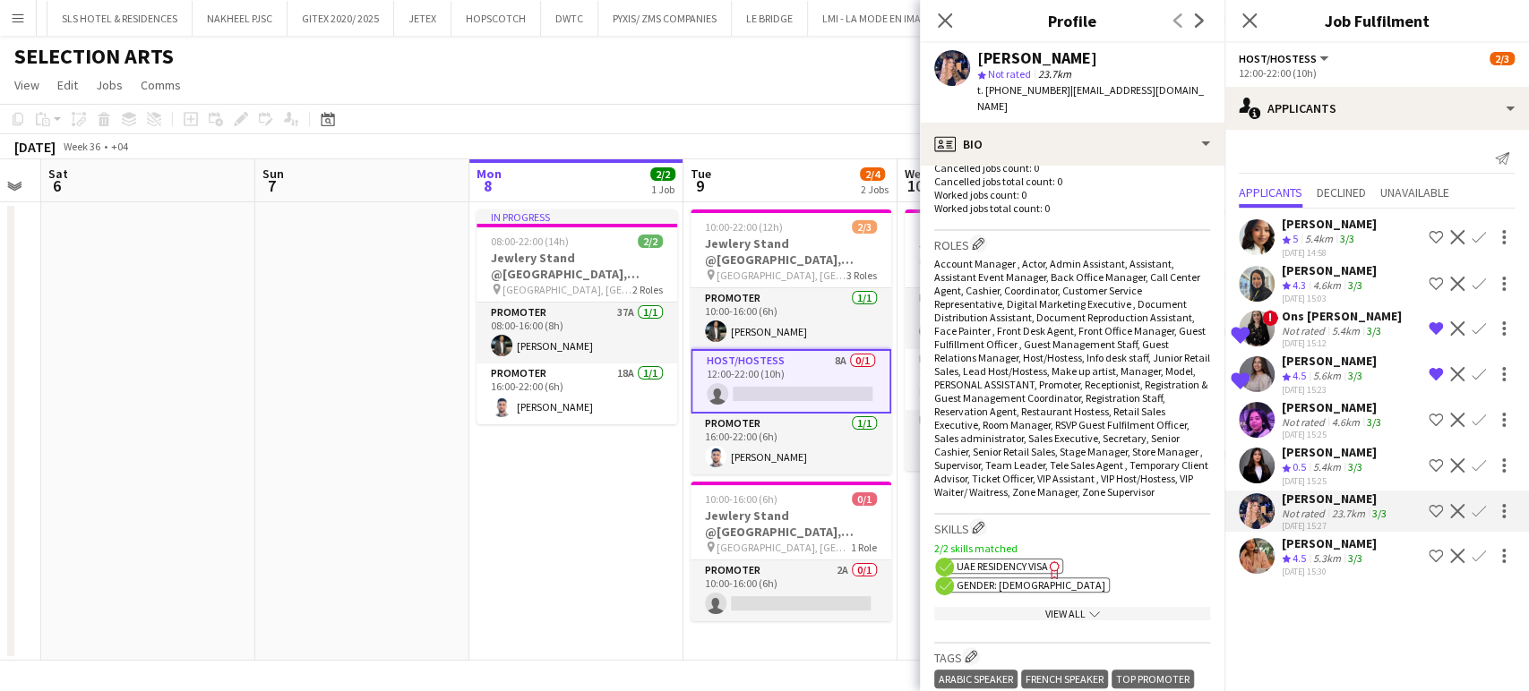
scroll to position [0, 0]
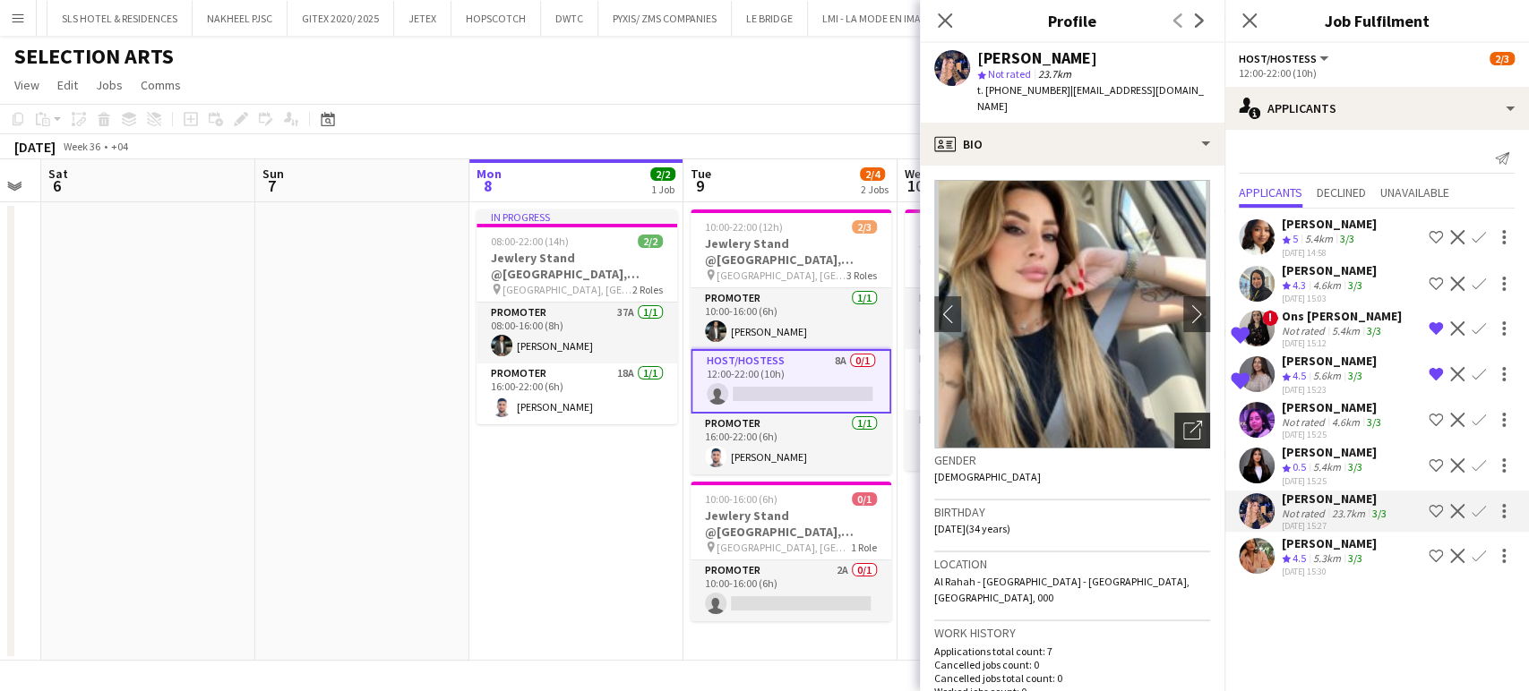
click at [1183, 421] on icon "Open photos pop-in" at bounding box center [1192, 430] width 19 height 19
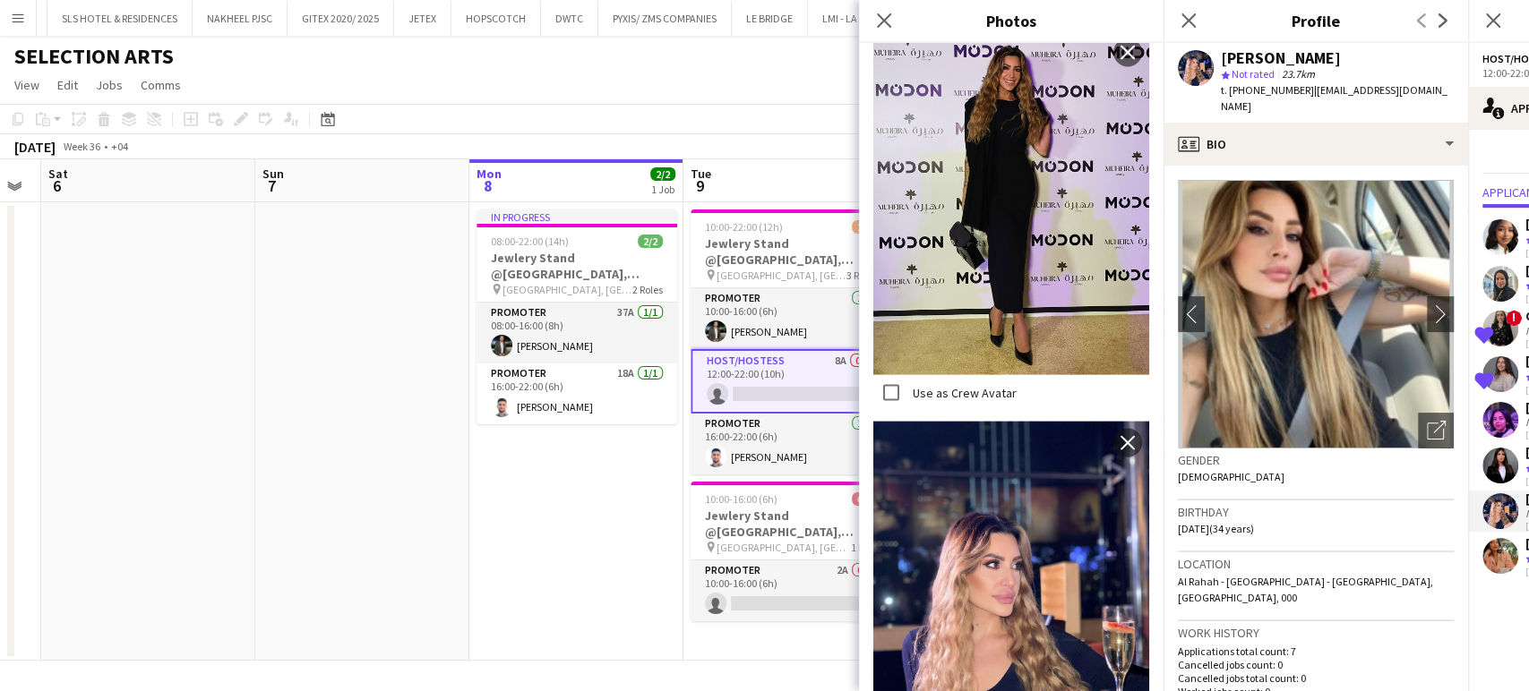
scroll to position [1976, 0]
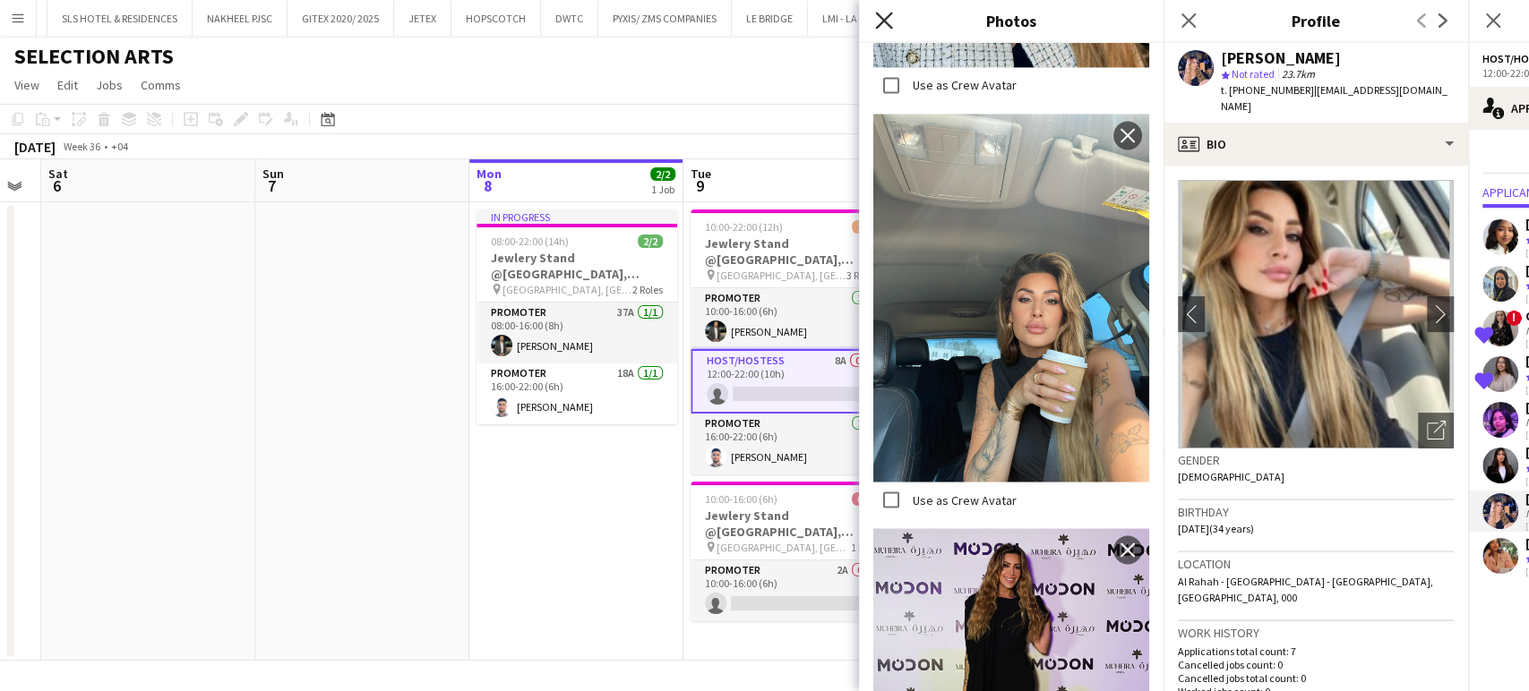
click at [882, 28] on icon "Close pop-in" at bounding box center [883, 20] width 17 height 17
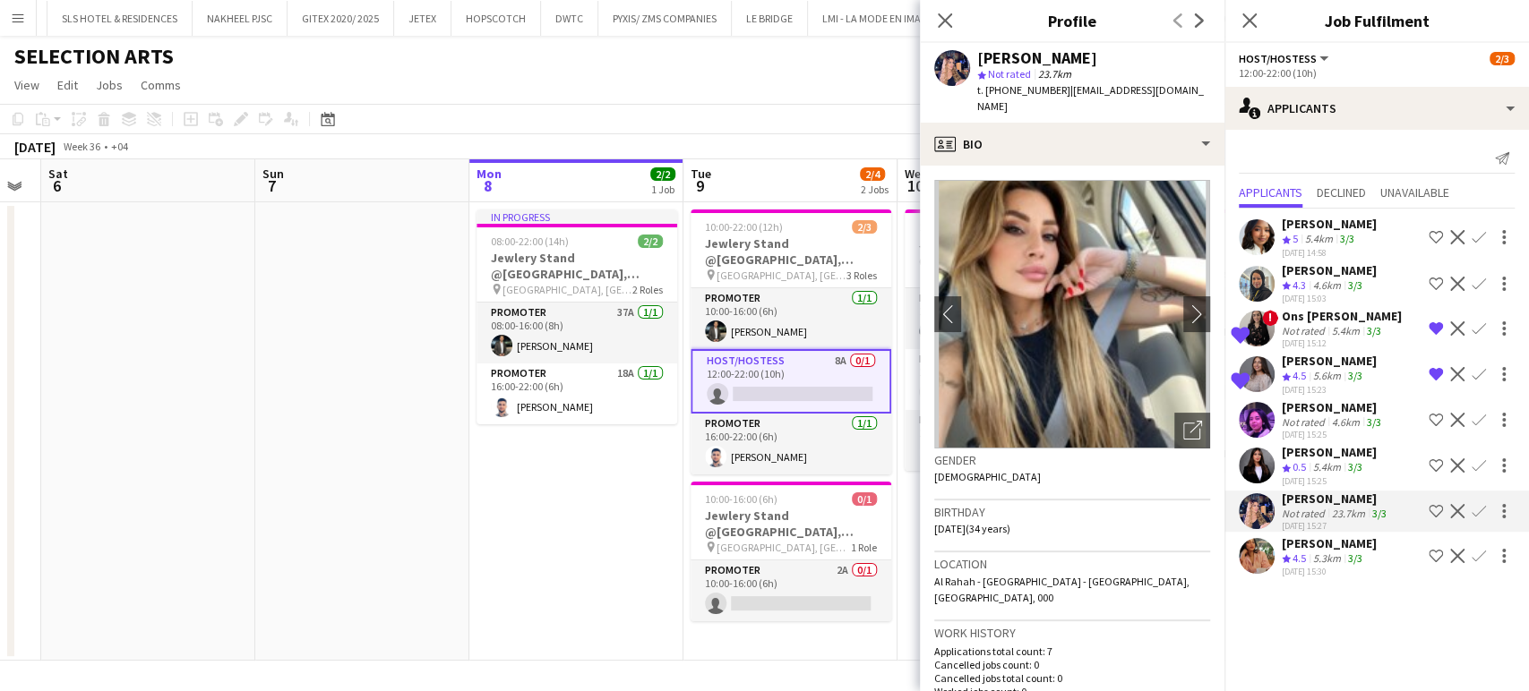
click at [1350, 536] on div "Aneeta Cheriyan" at bounding box center [1329, 544] width 95 height 16
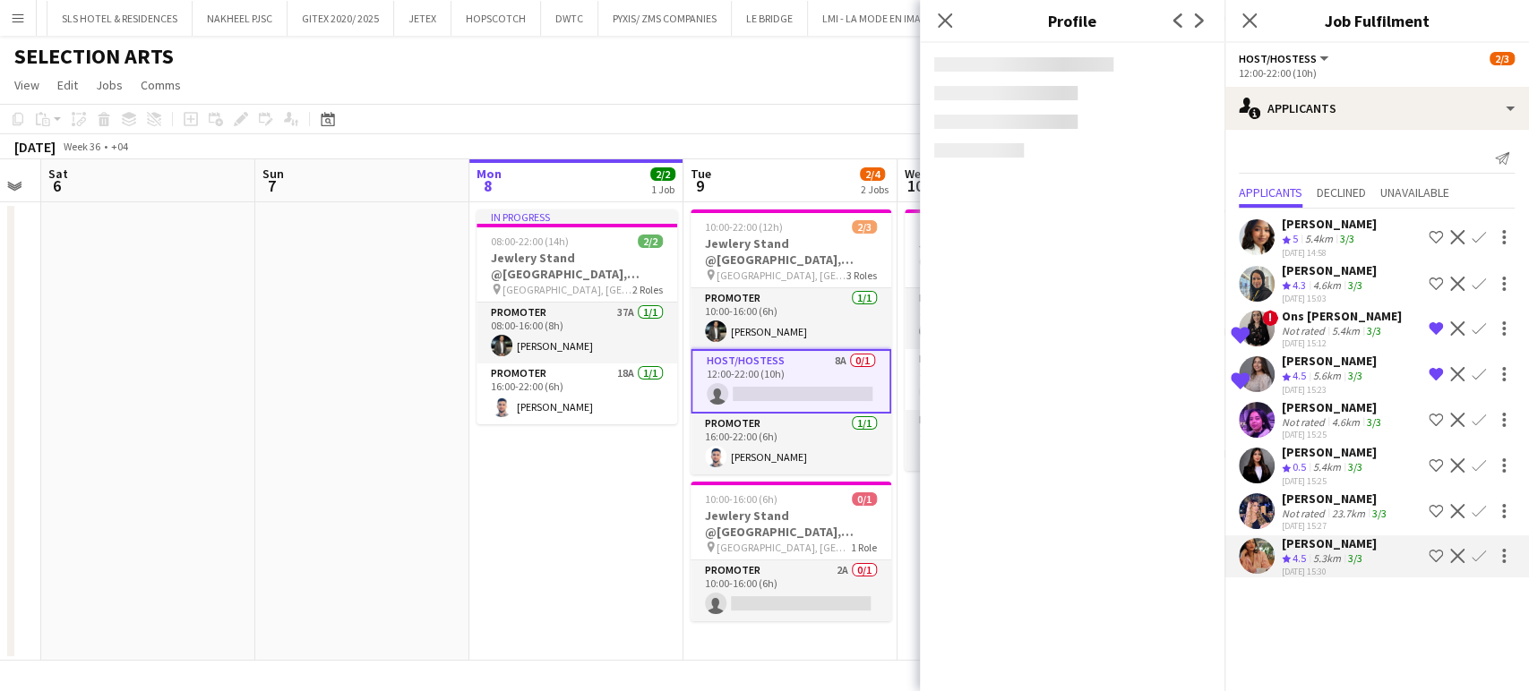
click at [1337, 460] on div "5.4km" at bounding box center [1326, 467] width 35 height 15
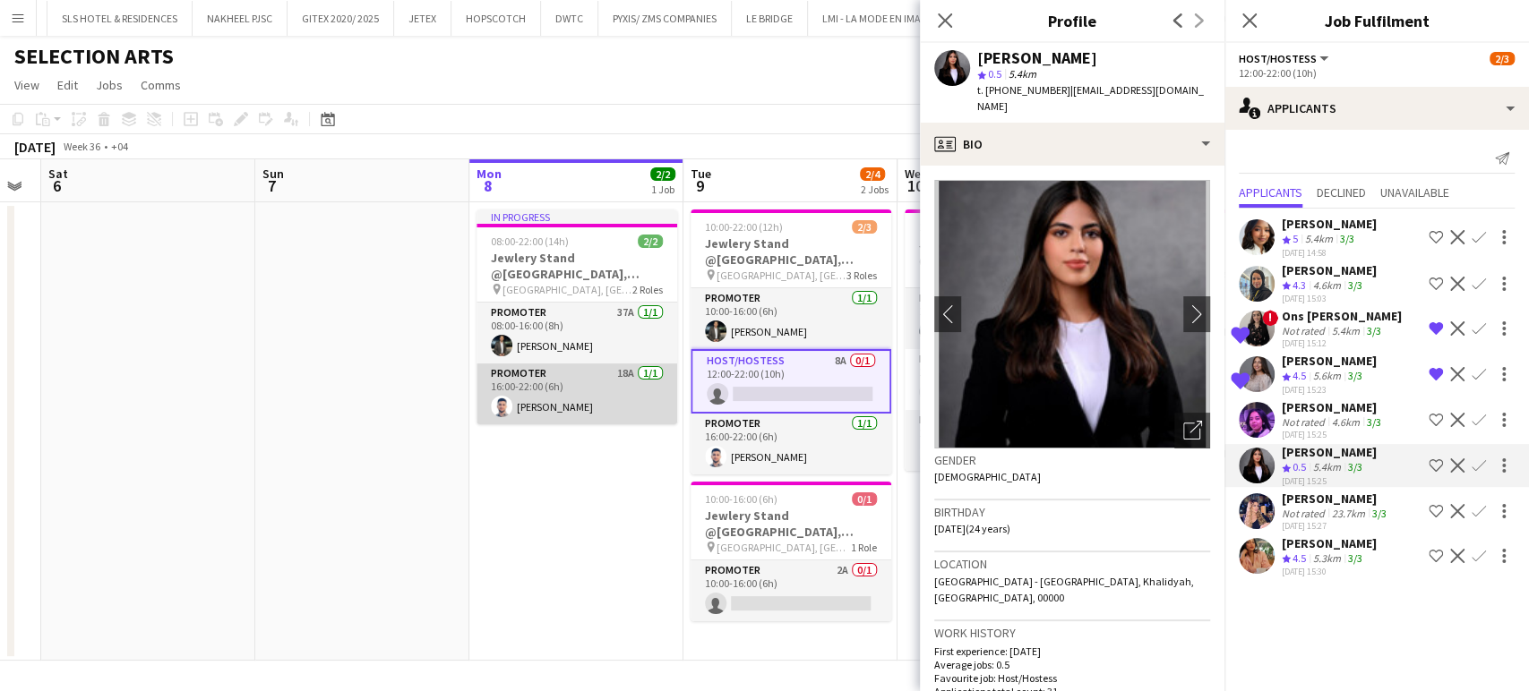
click at [625, 401] on app-card-role "Promoter 18A 1/1 16:00-22:00 (6h) Omar Sulaiman" at bounding box center [576, 394] width 201 height 61
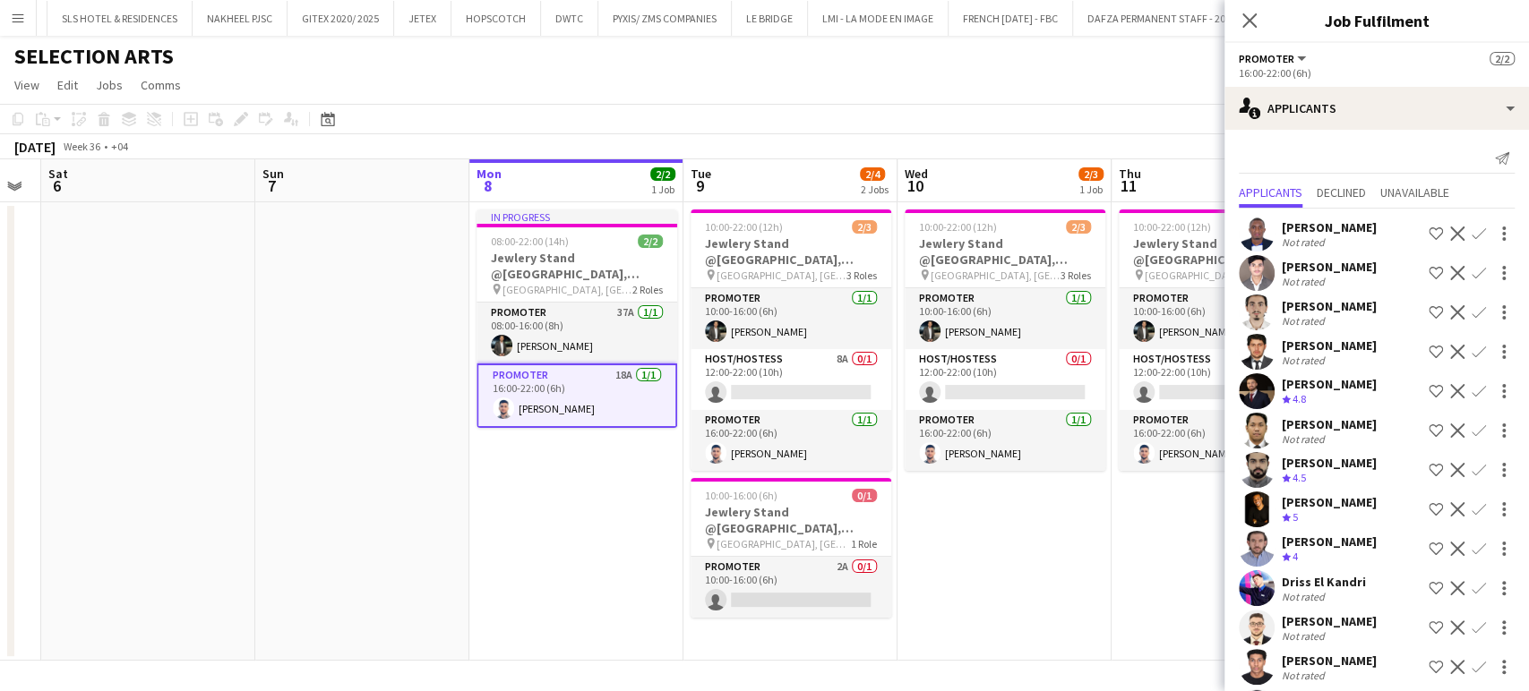
click at [1053, 524] on app-date-cell "10:00-22:00 (12h) 2/3 Jewlery Stand @Galleria Mall, Abu Dhabi pin Galleria Mall…" at bounding box center [1004, 431] width 214 height 459
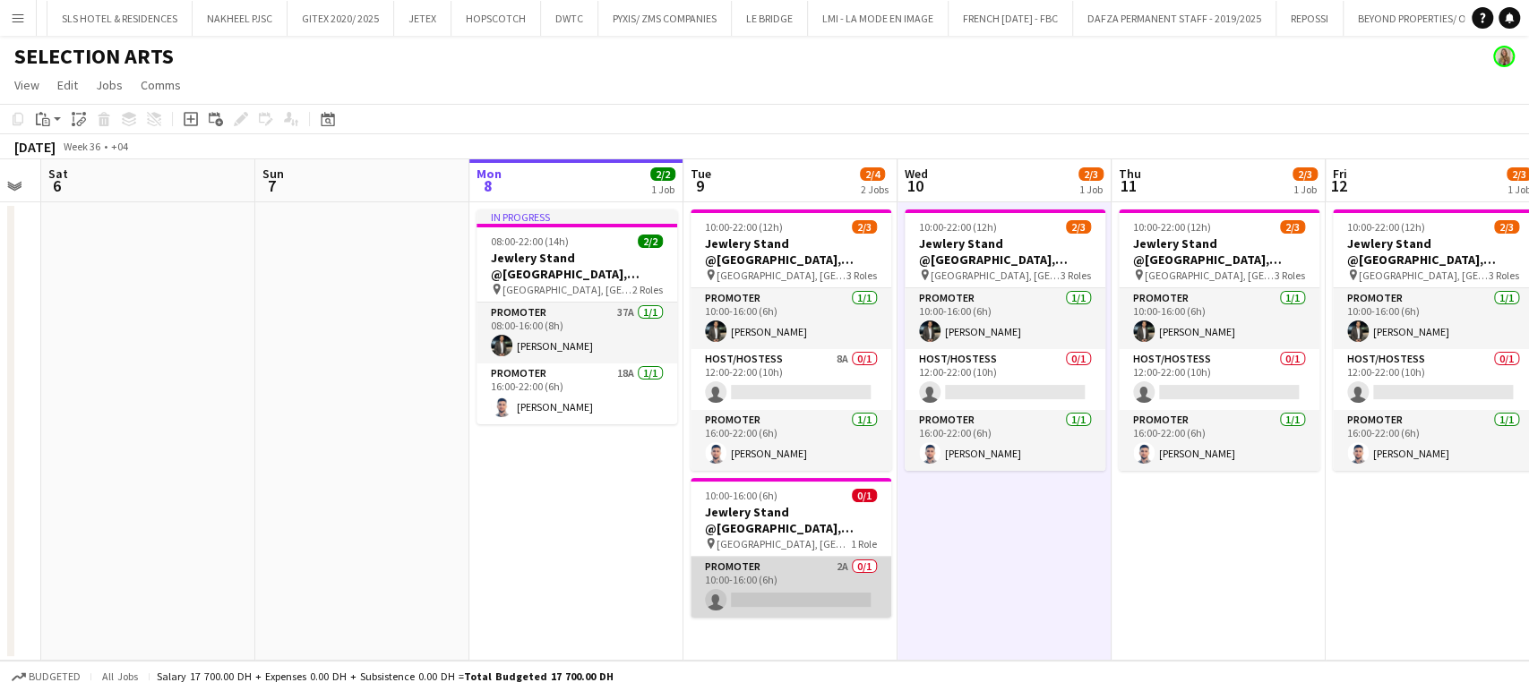
click at [869, 589] on app-card-role "Promoter 2A 0/1 10:00-16:00 (6h) single-neutral-actions" at bounding box center [790, 587] width 201 height 61
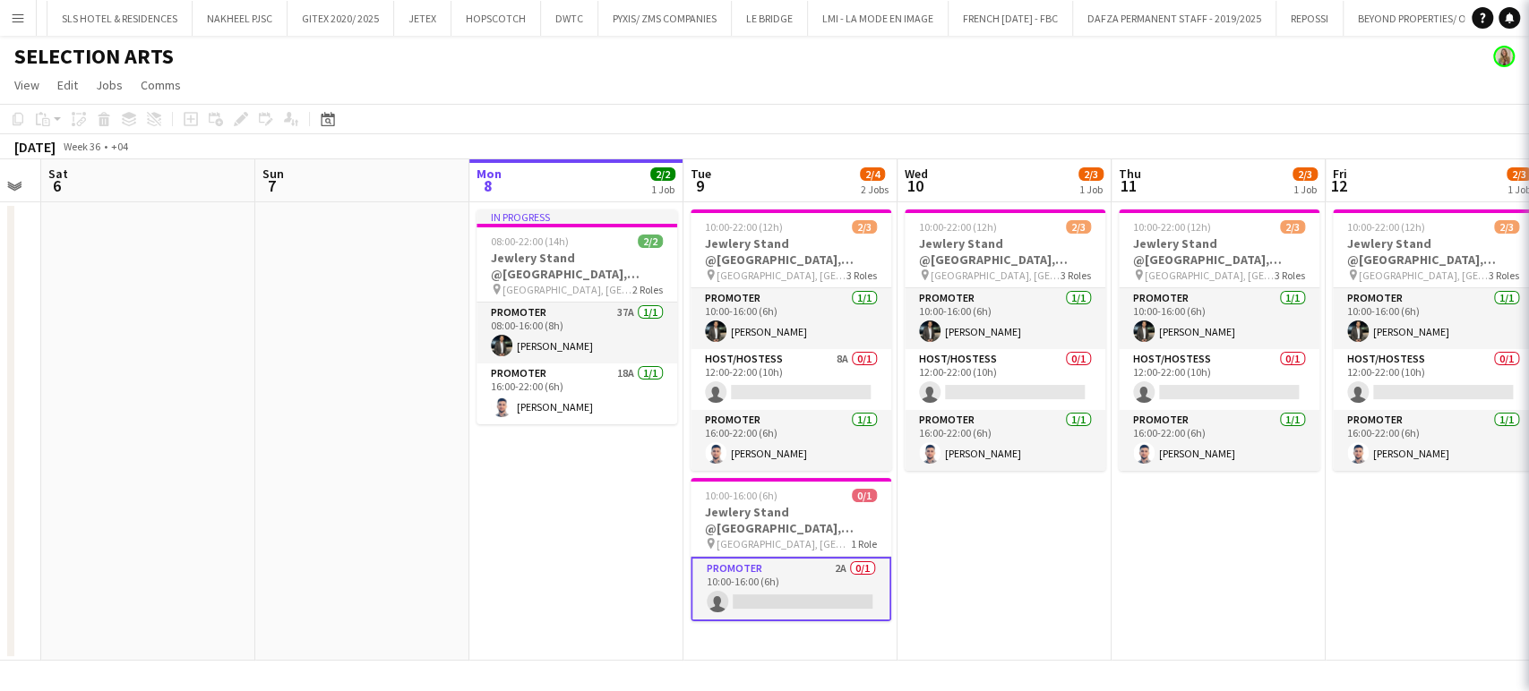
scroll to position [0, 387]
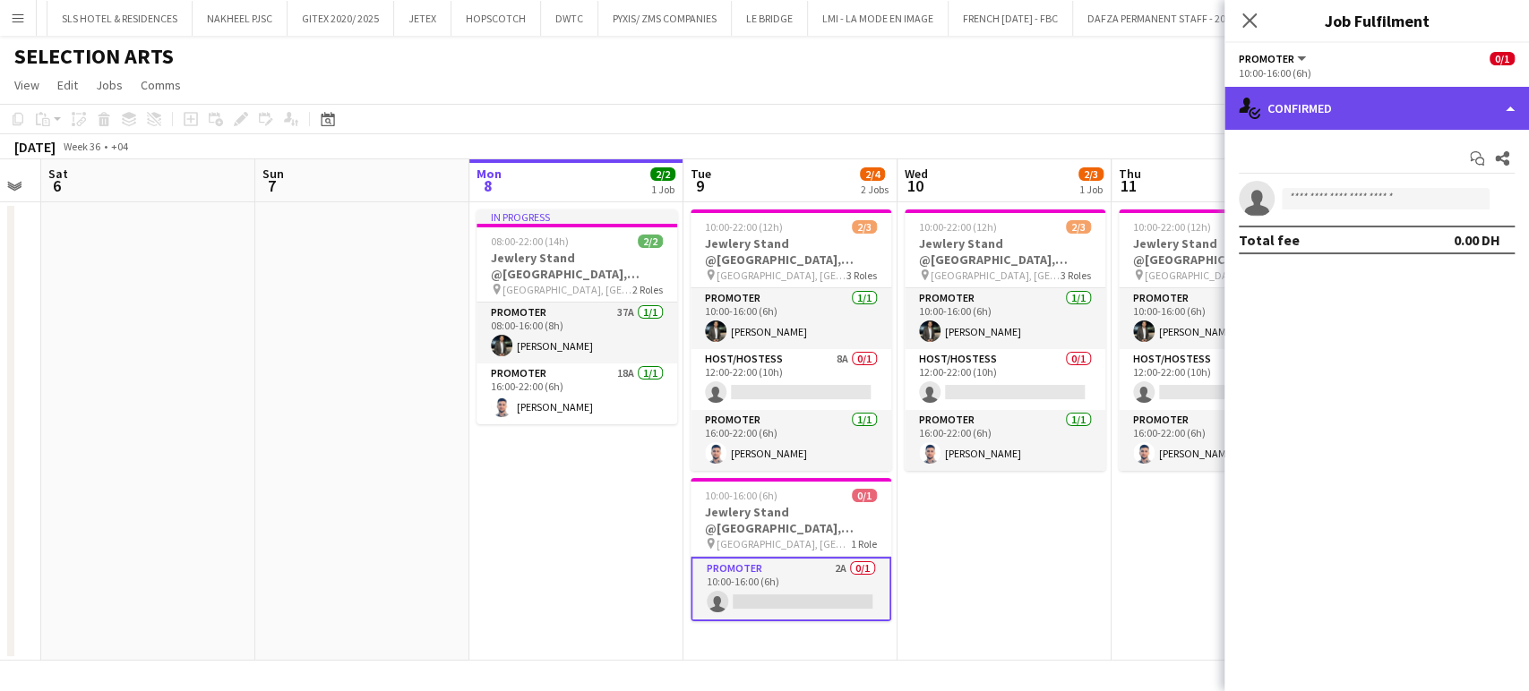
click at [1494, 99] on div "single-neutral-actions-check-2 Confirmed" at bounding box center [1376, 108] width 304 height 43
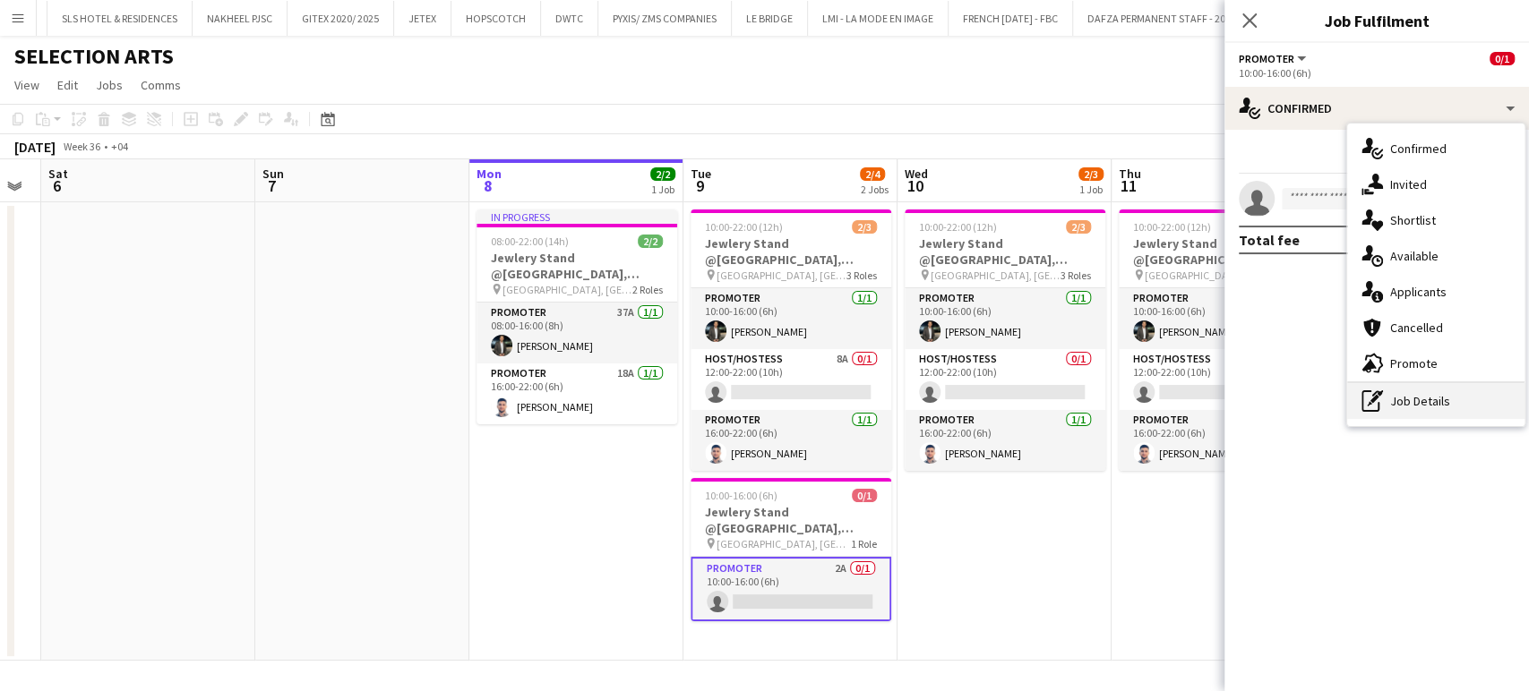
click at [1433, 407] on div "pen-write Job Details" at bounding box center [1435, 401] width 177 height 36
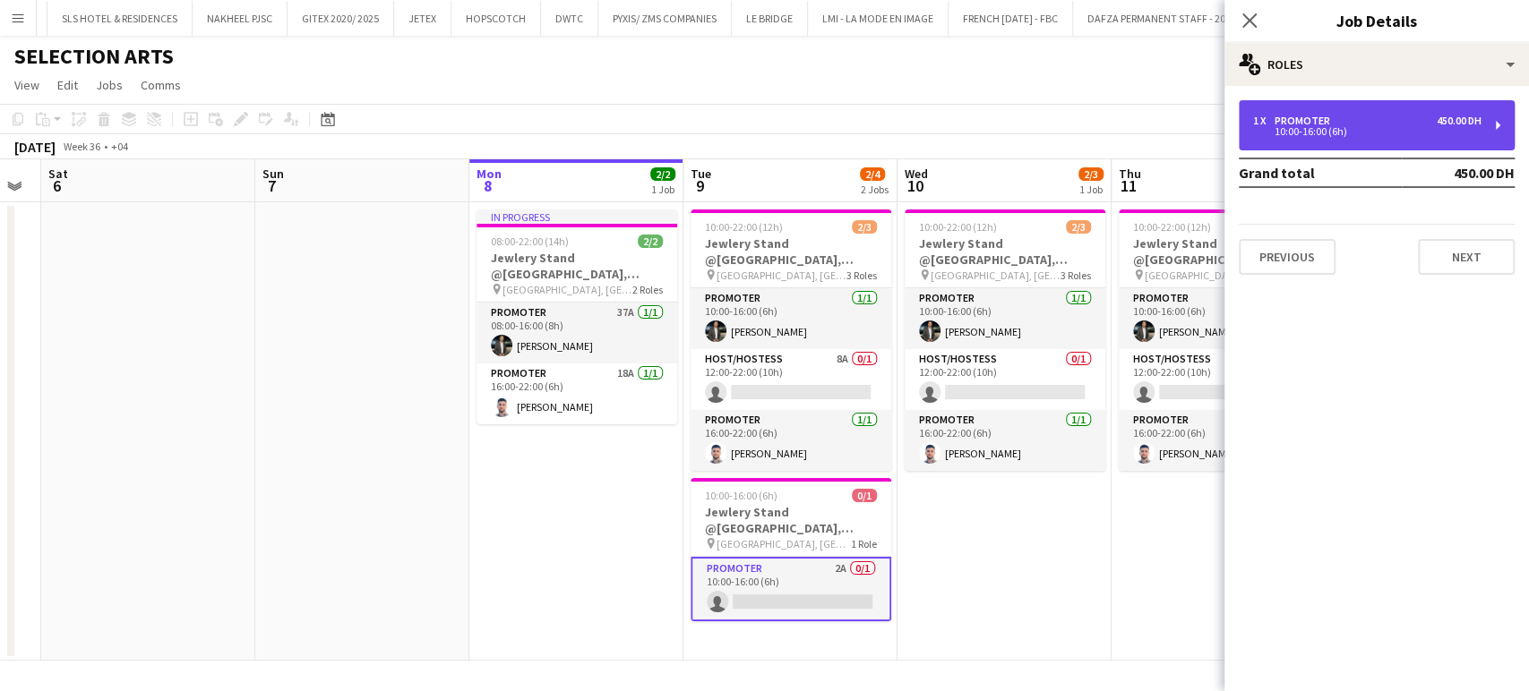
click at [1358, 127] on div "10:00-16:00 (6h)" at bounding box center [1367, 131] width 228 height 9
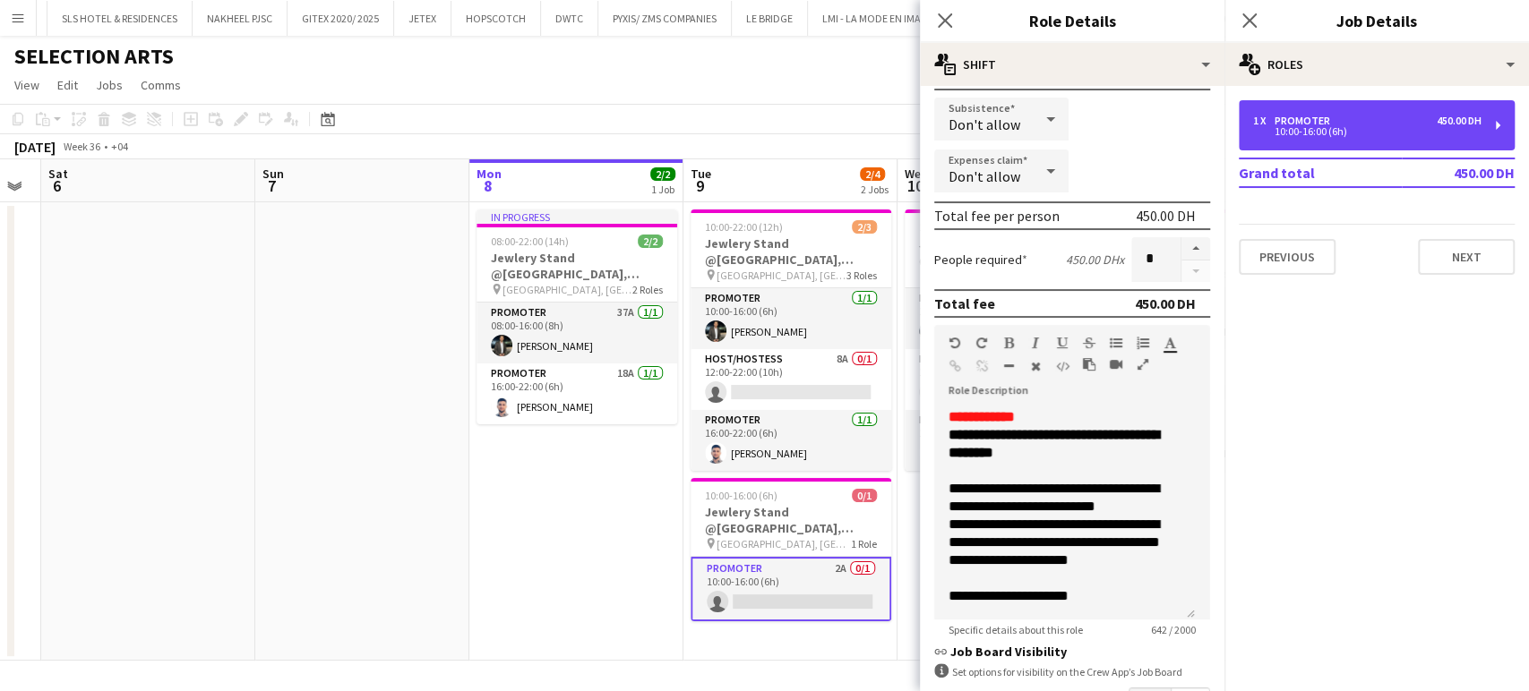
scroll to position [428, 0]
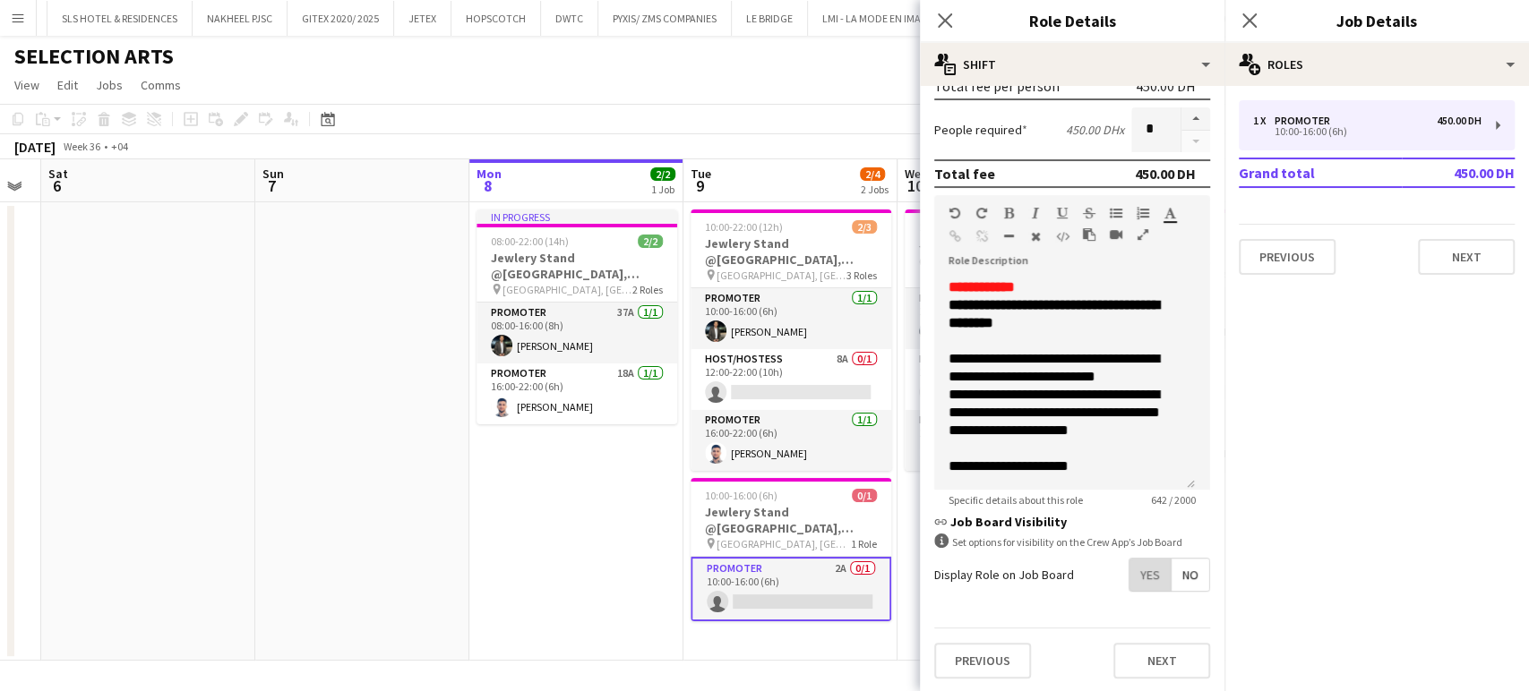
click at [1129, 570] on span "Yes" at bounding box center [1149, 575] width 41 height 32
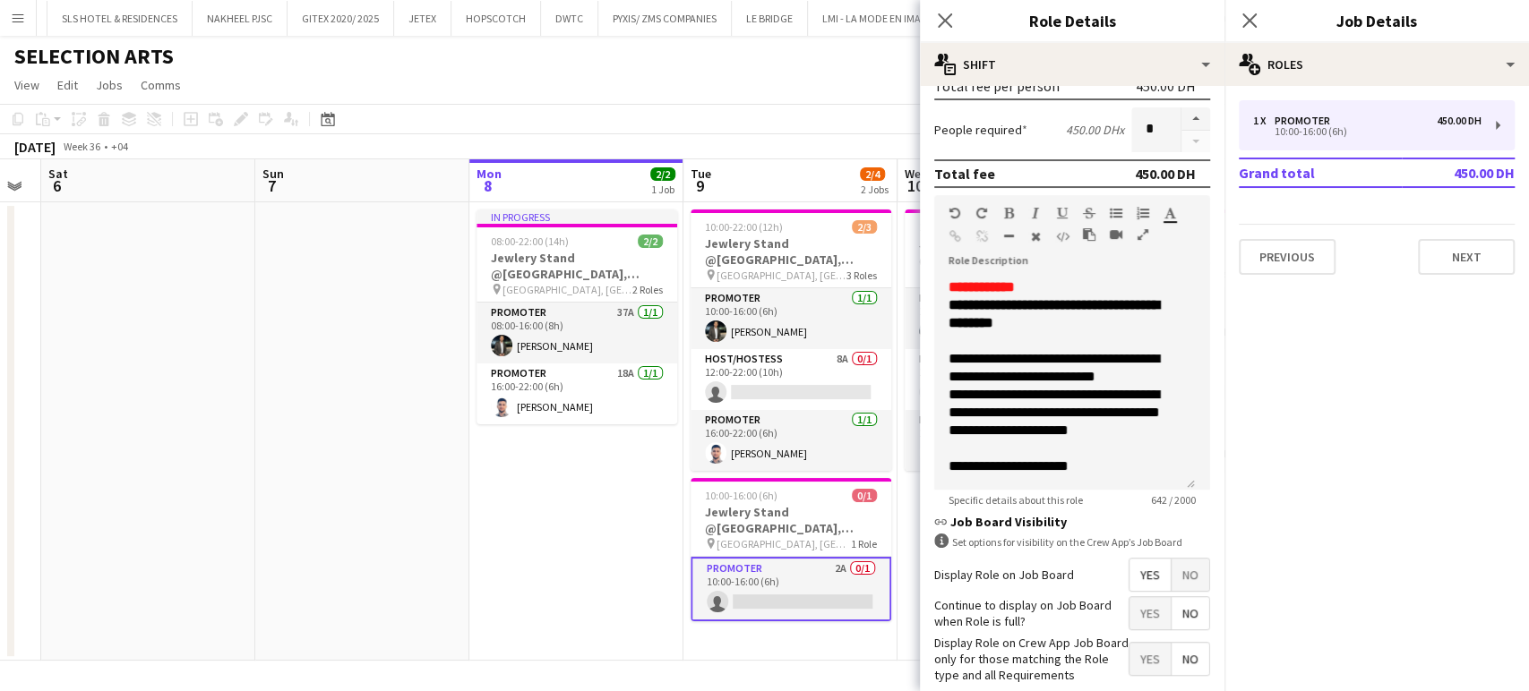
scroll to position [519, 0]
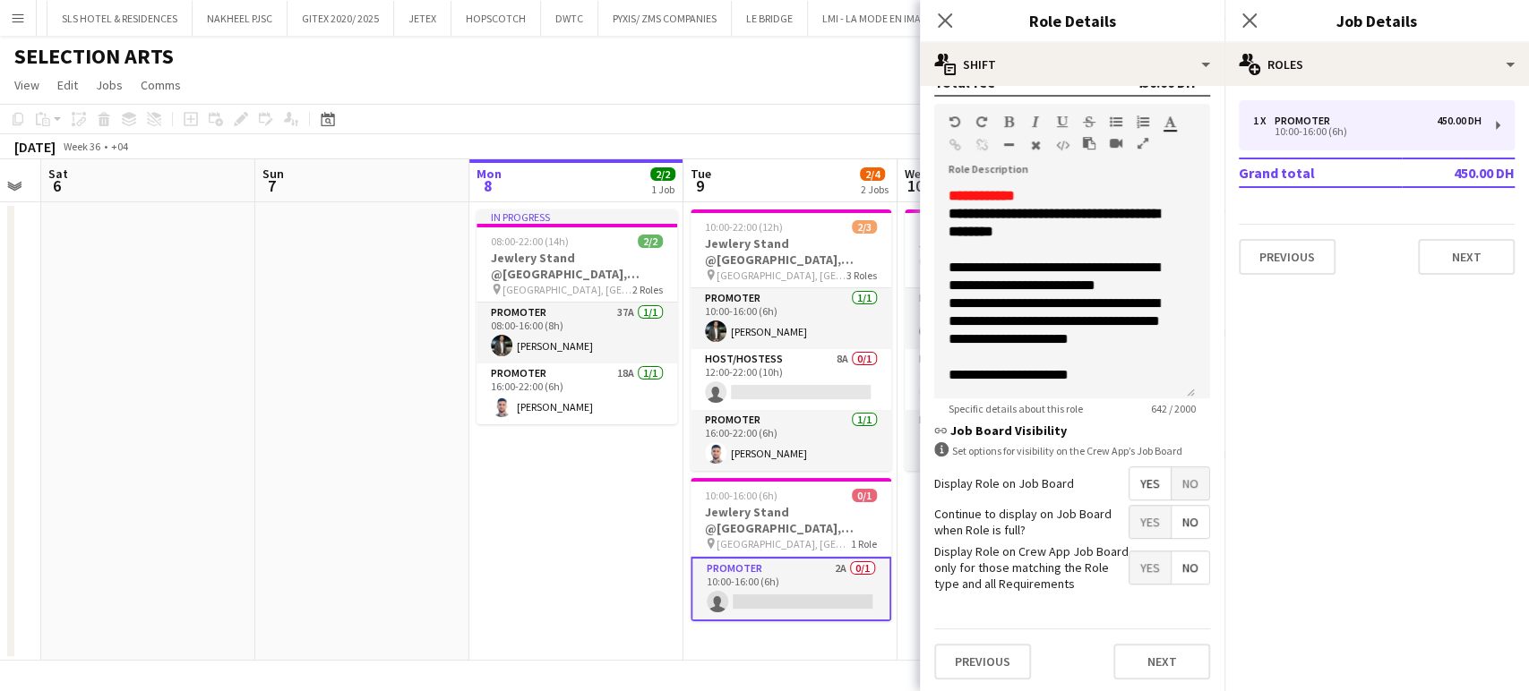
drag, startPoint x: 1135, startPoint y: 571, endPoint x: 1082, endPoint y: 562, distance: 53.6
click at [1134, 572] on span "Yes" at bounding box center [1149, 568] width 41 height 32
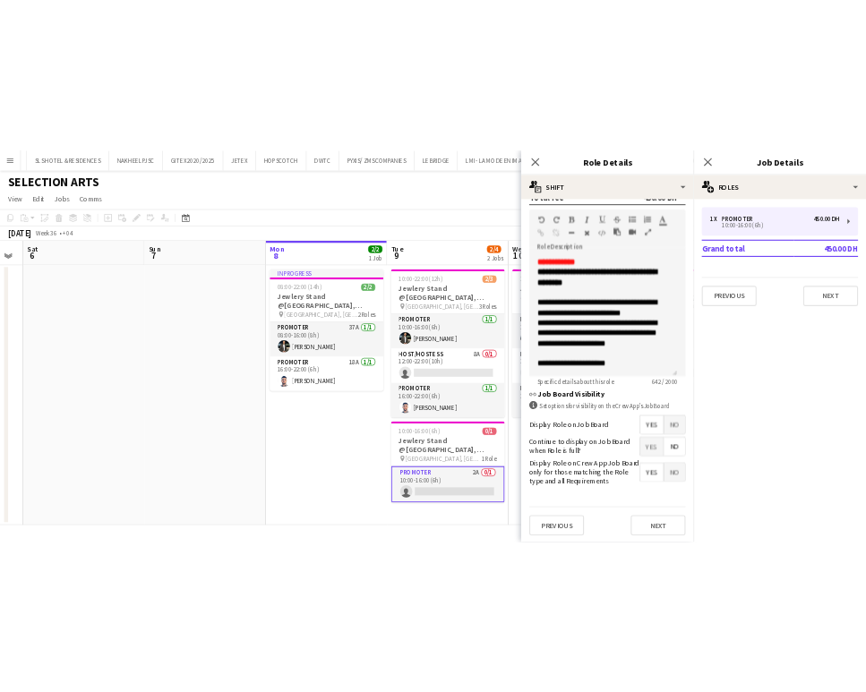
scroll to position [0, 388]
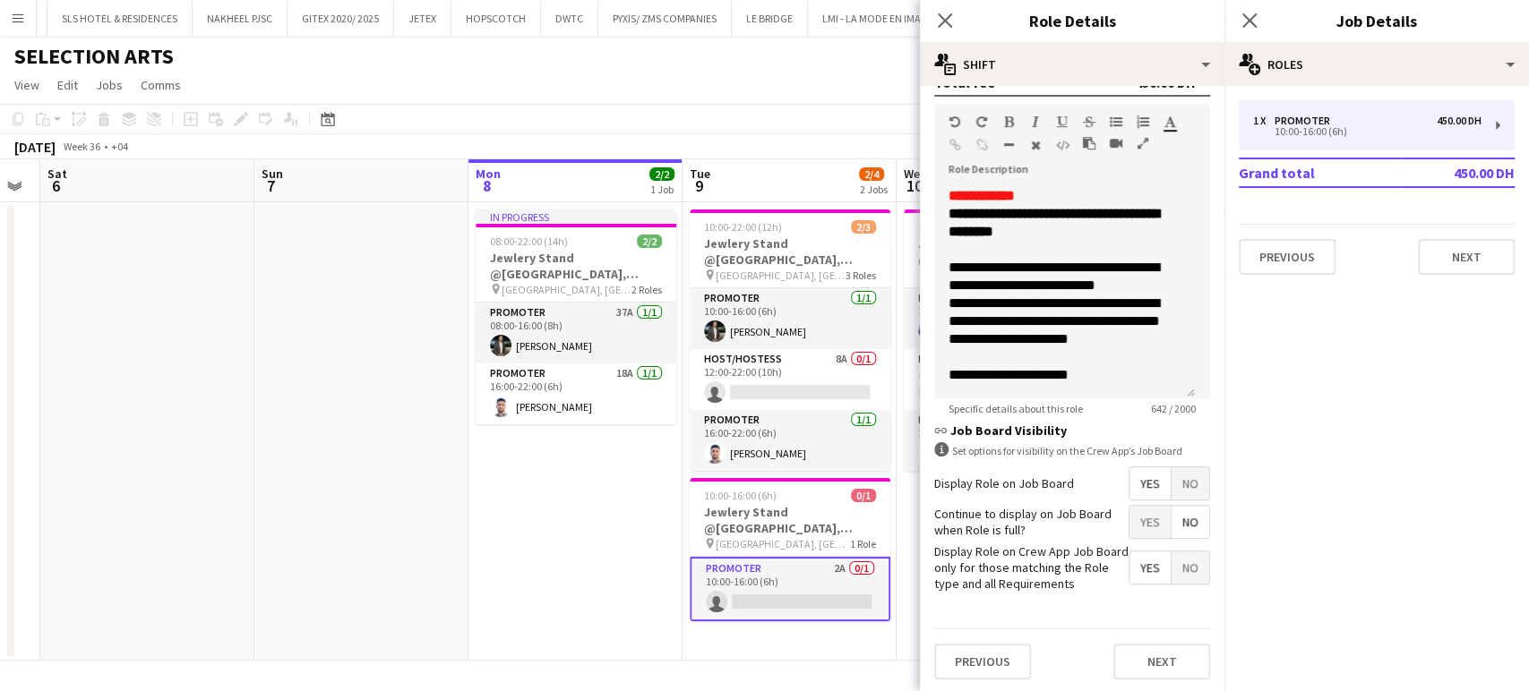
click at [582, 500] on app-date-cell "In progress 08:00-22:00 (14h) 2/2 Jewlery Stand @Galleria Mall, Abu Dhabi pin G…" at bounding box center [575, 431] width 214 height 459
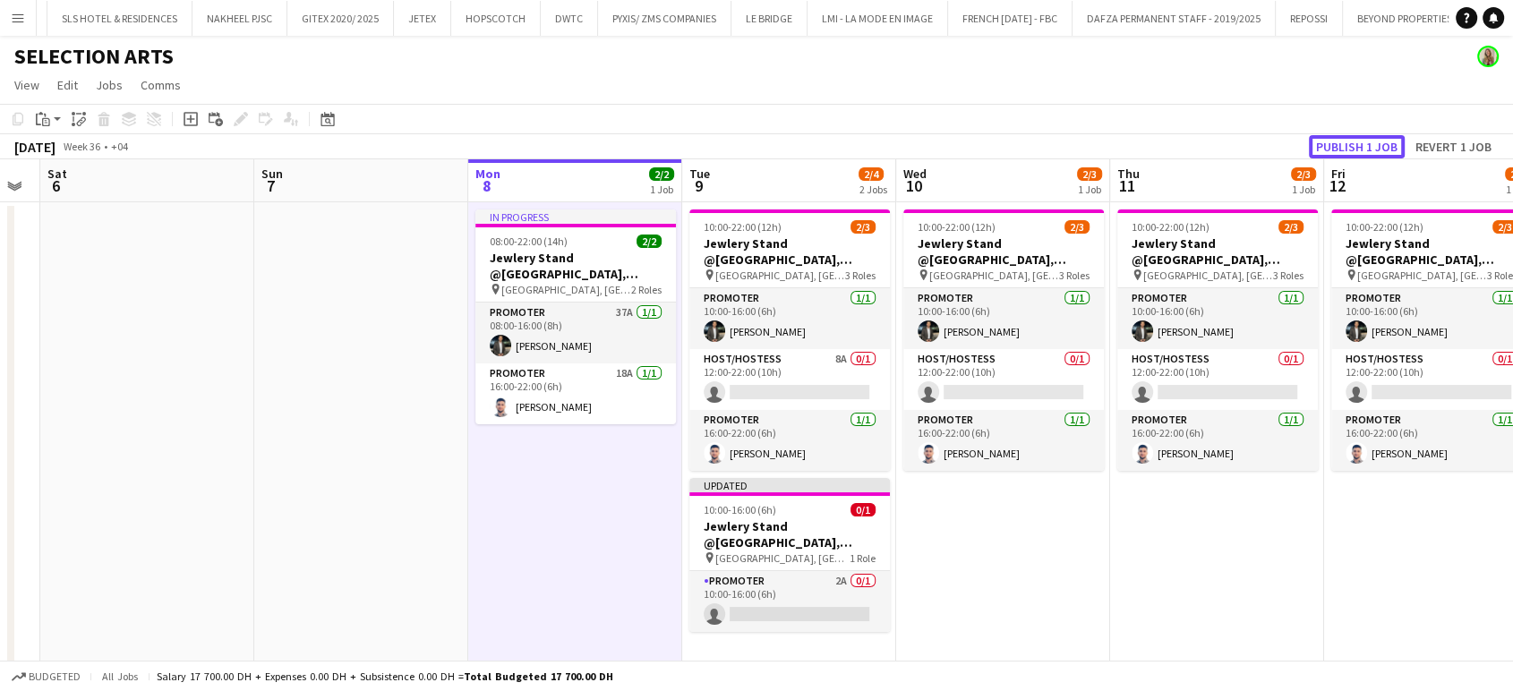
click at [1383, 139] on button "Publish 1 job" at bounding box center [1357, 146] width 96 height 23
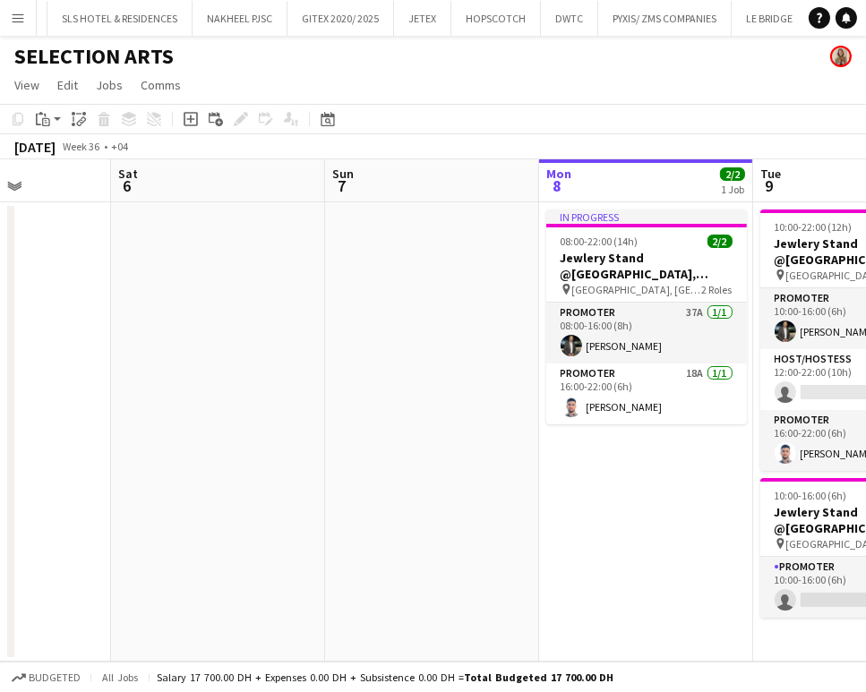
drag, startPoint x: 750, startPoint y: 341, endPoint x: 524, endPoint y: 265, distance: 238.2
click at [537, 275] on app-calendar-viewport "Wed 3 Thu 4 Fri 5 Sat 6 Sun 7 Mon 8 2/2 1 Job Tue 9 2/4 2 Jobs Wed 10 2/3 1 Job…" at bounding box center [433, 410] width 866 height 502
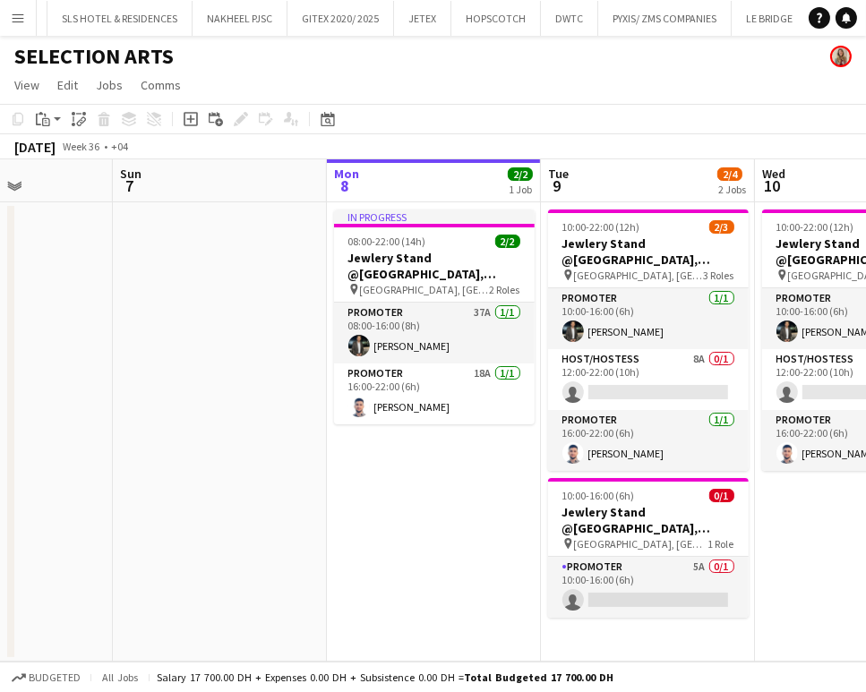
drag, startPoint x: 681, startPoint y: 308, endPoint x: 401, endPoint y: 210, distance: 296.3
click at [401, 210] on app-calendar-viewport "Wed 3 Thu 4 Fri 5 Sat 6 Sun 7 Mon 8 2/2 1 Job Tue 9 2/4 2 Jobs Wed 10 2/3 1 Job…" at bounding box center [433, 410] width 866 height 502
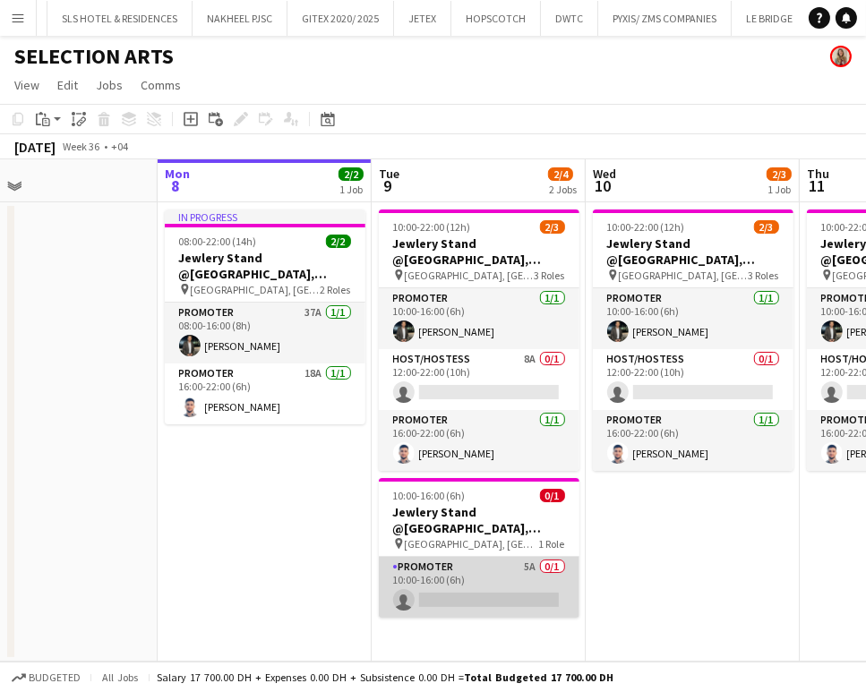
click at [502, 572] on app-card-role "Promoter 5A 0/1 10:00-16:00 (6h) single-neutral-actions" at bounding box center [479, 587] width 201 height 61
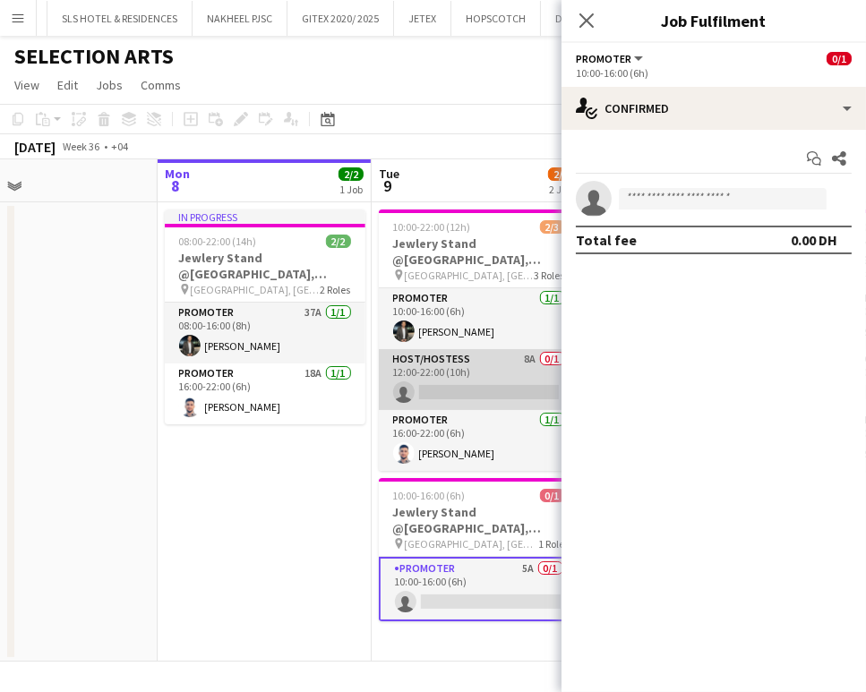
click at [492, 382] on app-card-role "Host/Hostess 8A 0/1 12:00-22:00 (10h) single-neutral-actions" at bounding box center [479, 379] width 201 height 61
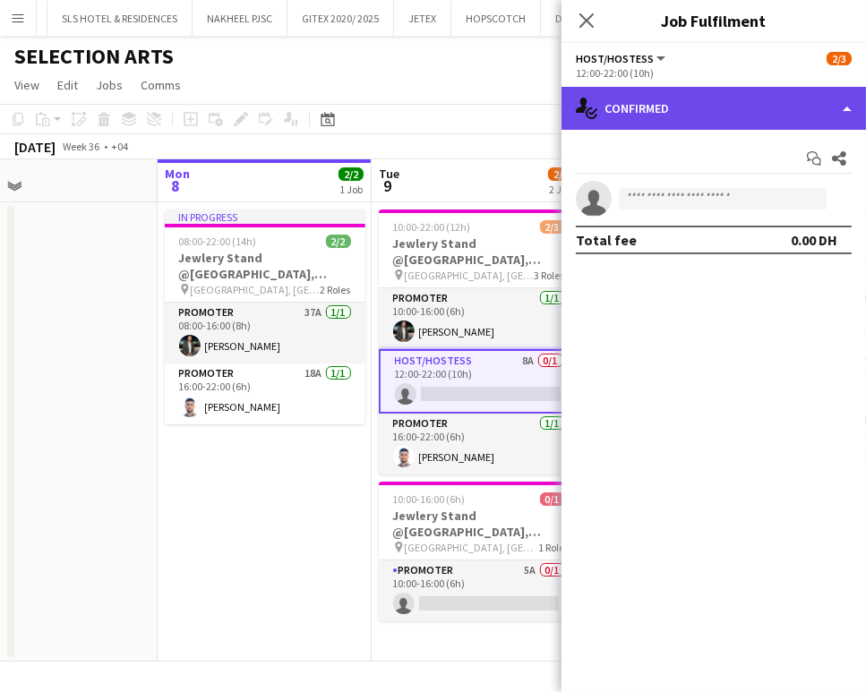
click at [780, 107] on div "single-neutral-actions-check-2 Confirmed" at bounding box center [714, 108] width 304 height 43
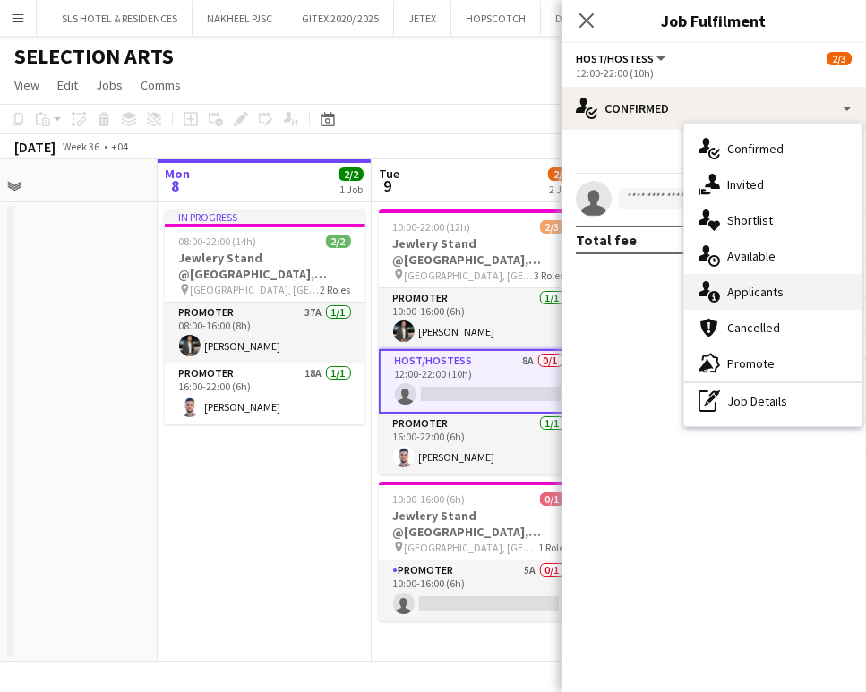
click at [762, 285] on span "Applicants" at bounding box center [755, 292] width 56 height 16
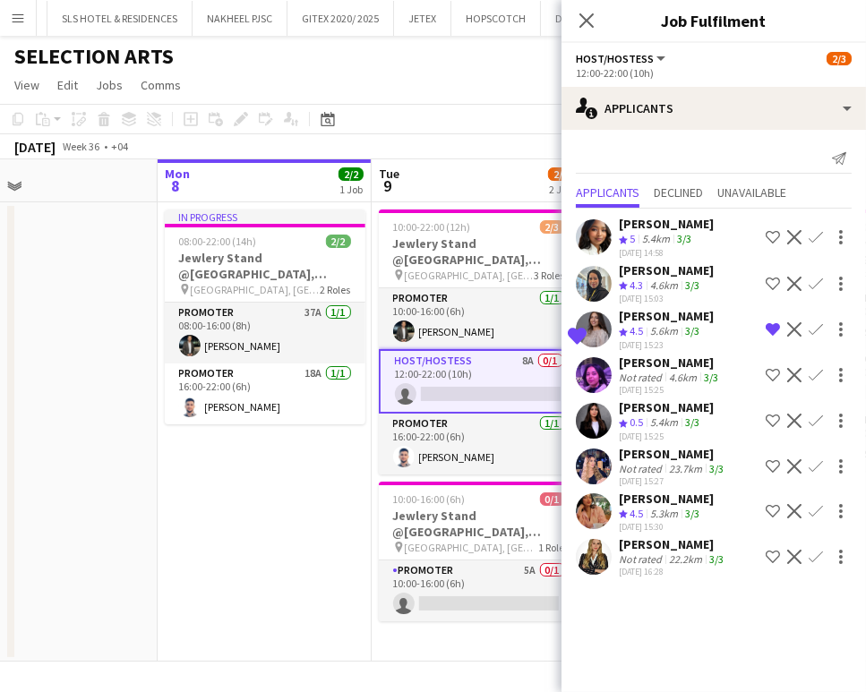
click at [778, 552] on app-icon "Shortlist crew" at bounding box center [773, 557] width 14 height 14
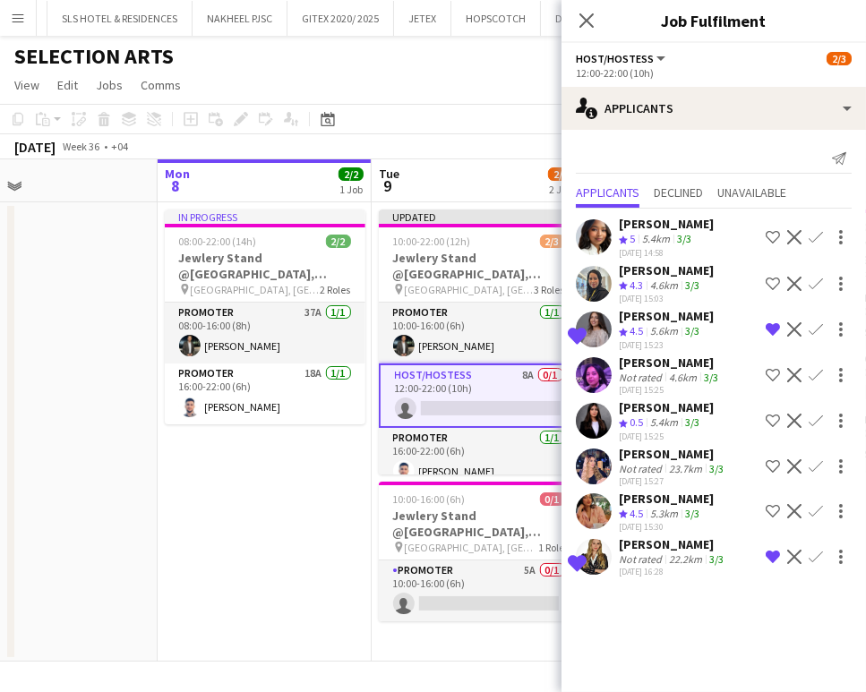
click at [694, 553] on div "22.2km" at bounding box center [685, 559] width 40 height 13
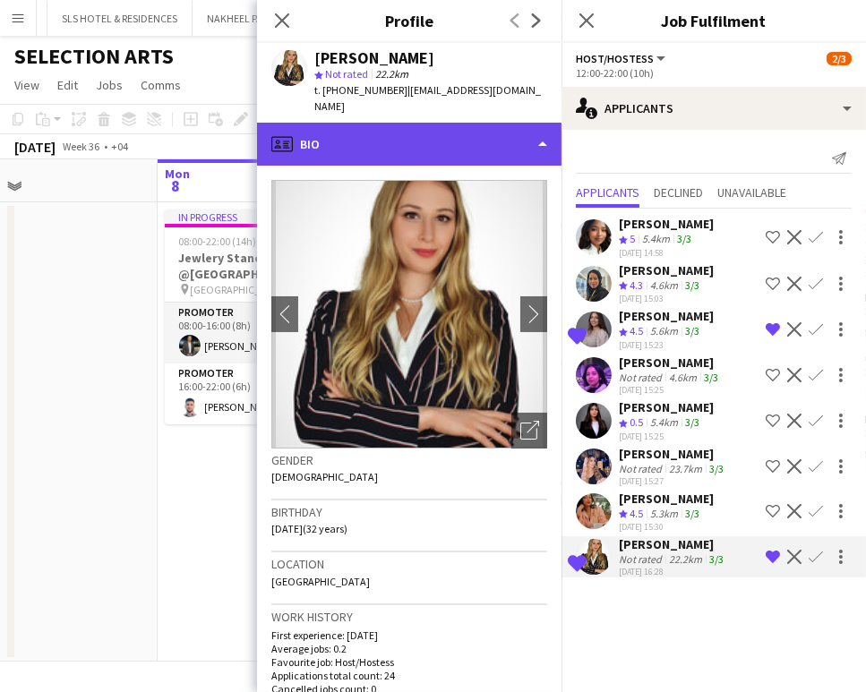
click at [496, 140] on div "profile Bio" at bounding box center [409, 144] width 304 height 43
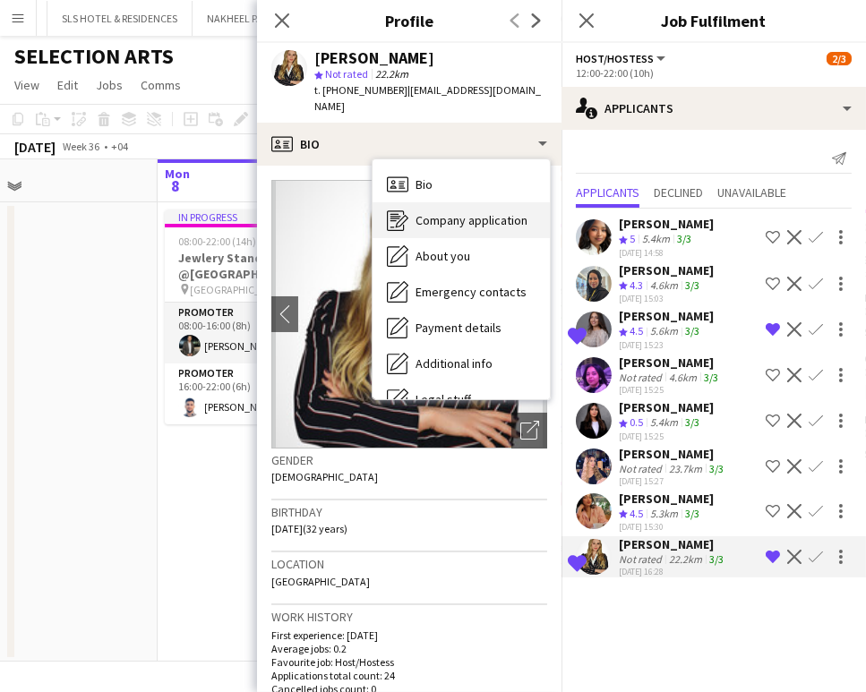
click at [452, 222] on span "Company application" at bounding box center [472, 220] width 112 height 16
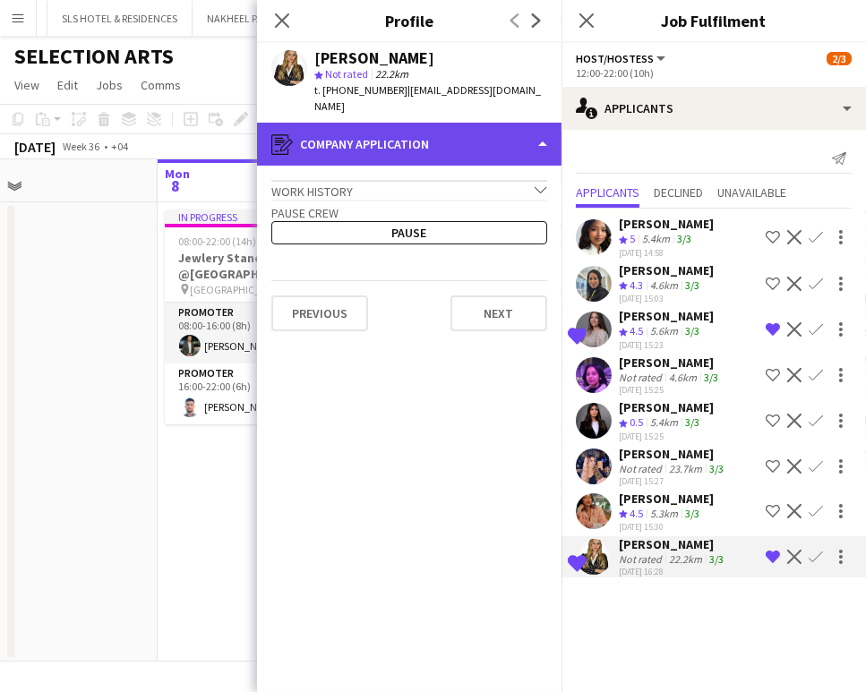
click at [515, 134] on div "register Company application" at bounding box center [409, 144] width 304 height 43
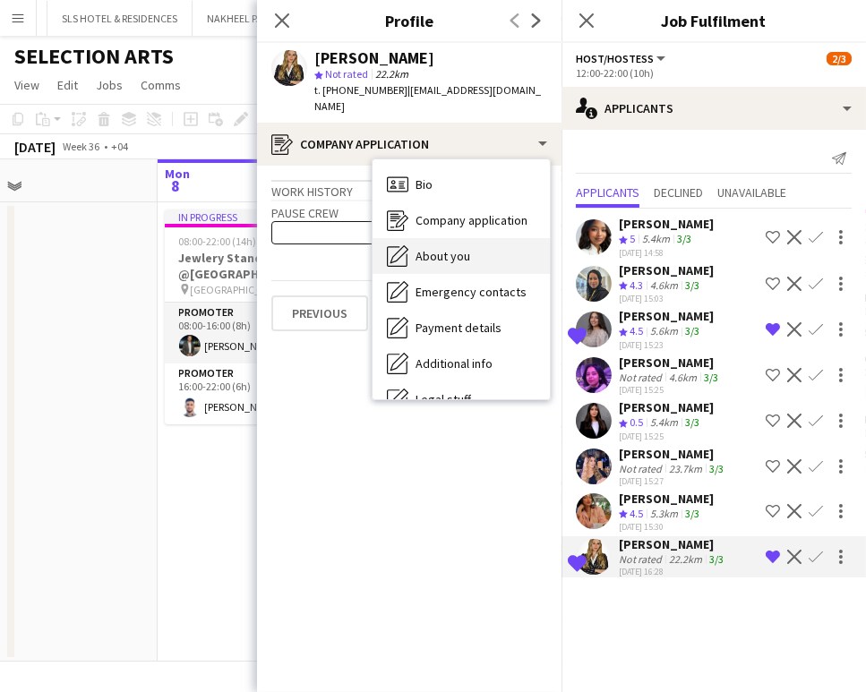
click at [447, 252] on span "About you" at bounding box center [443, 256] width 55 height 16
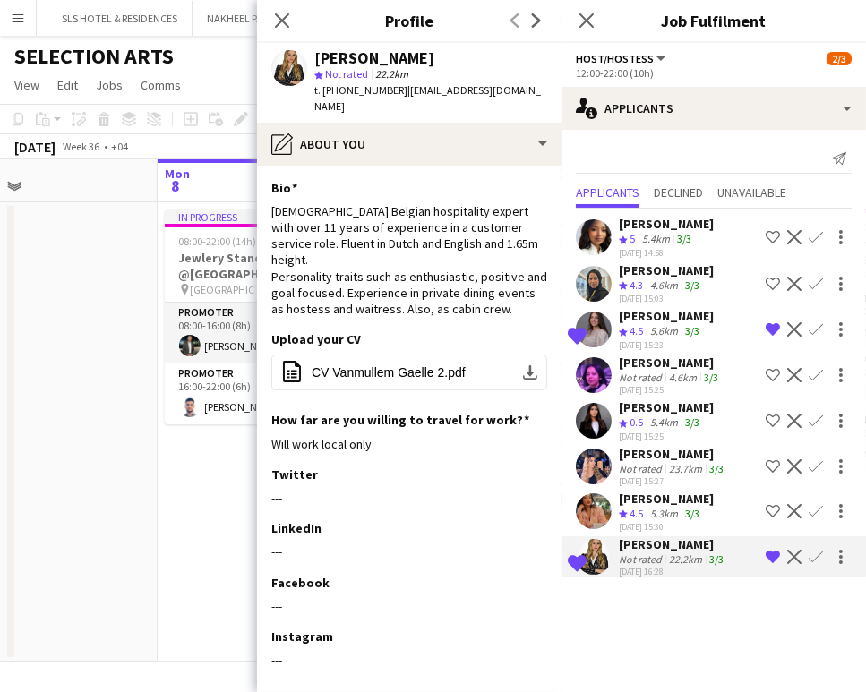
click at [771, 235] on app-icon "Shortlist crew" at bounding box center [773, 237] width 14 height 14
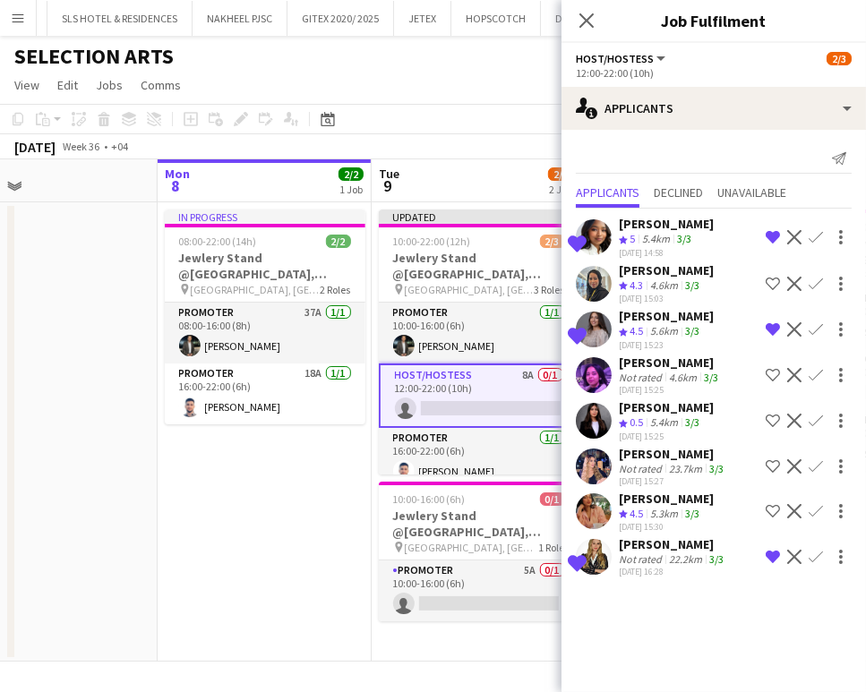
click at [659, 300] on div "08-09-2025 15:03" at bounding box center [666, 299] width 95 height 12
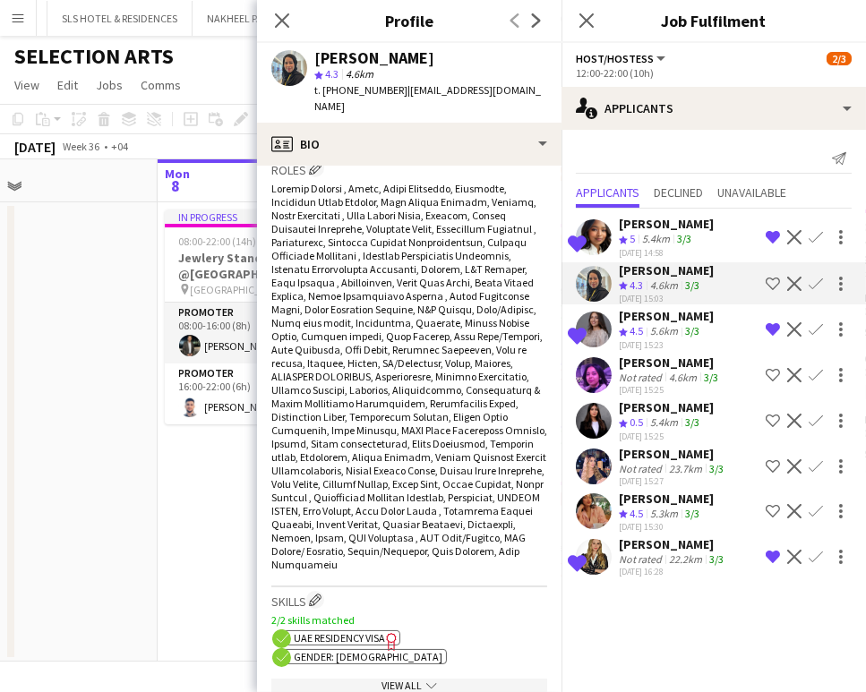
scroll to position [795, 0]
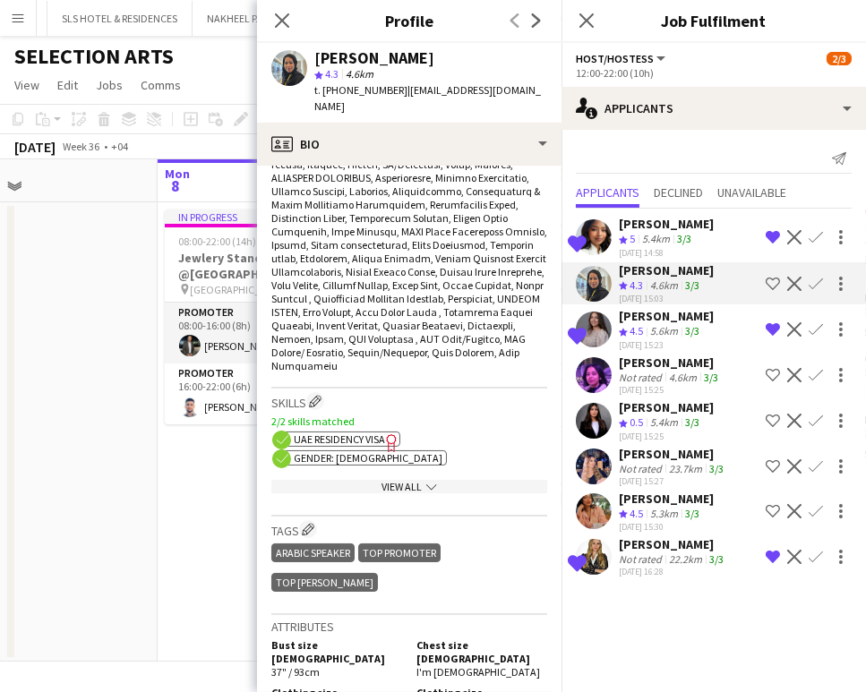
click at [631, 416] on span "0.5" at bounding box center [636, 422] width 13 height 13
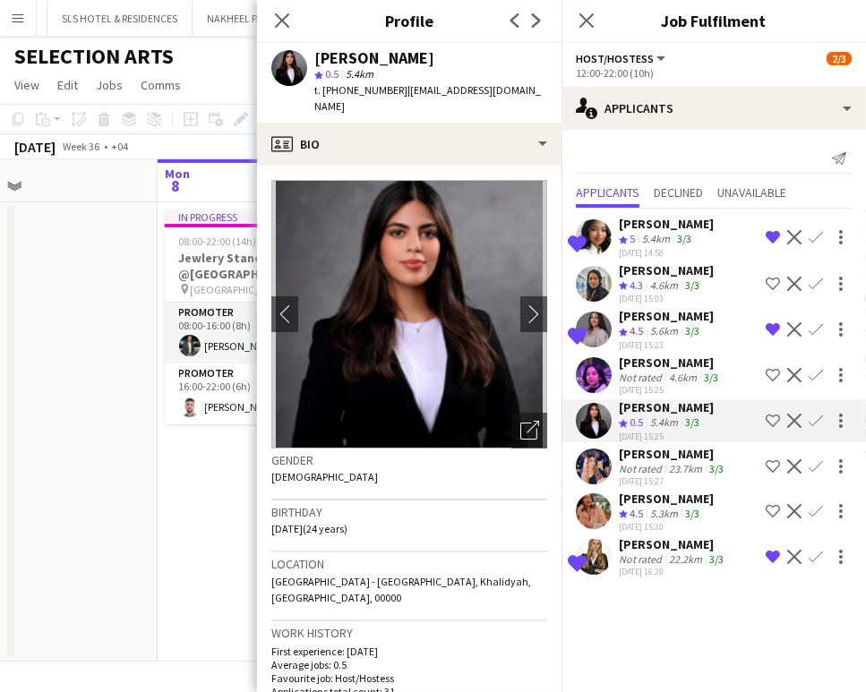
click at [623, 476] on div "08-09-2025 15:27" at bounding box center [673, 482] width 108 height 12
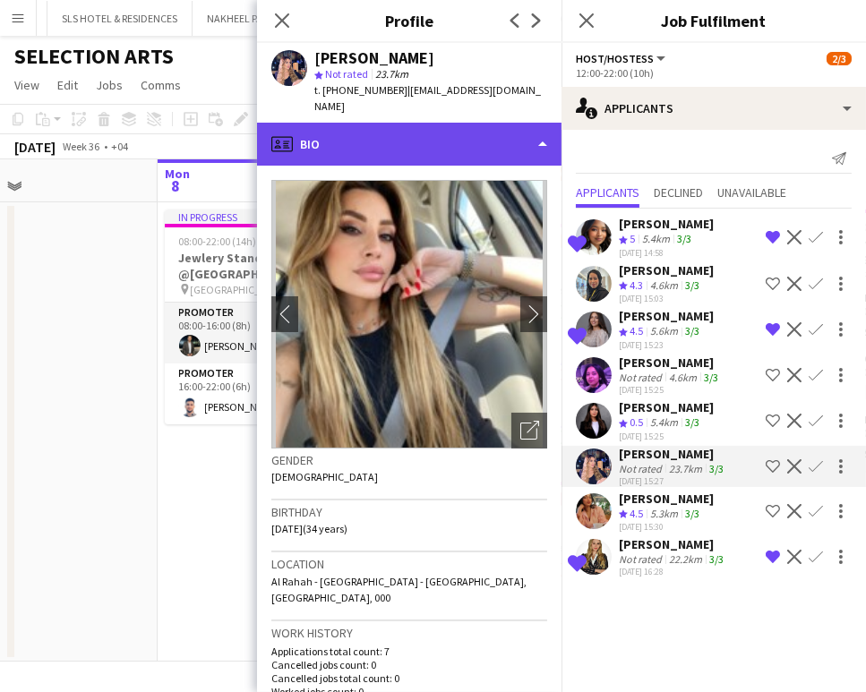
click at [494, 123] on div "profile Bio" at bounding box center [409, 144] width 304 height 43
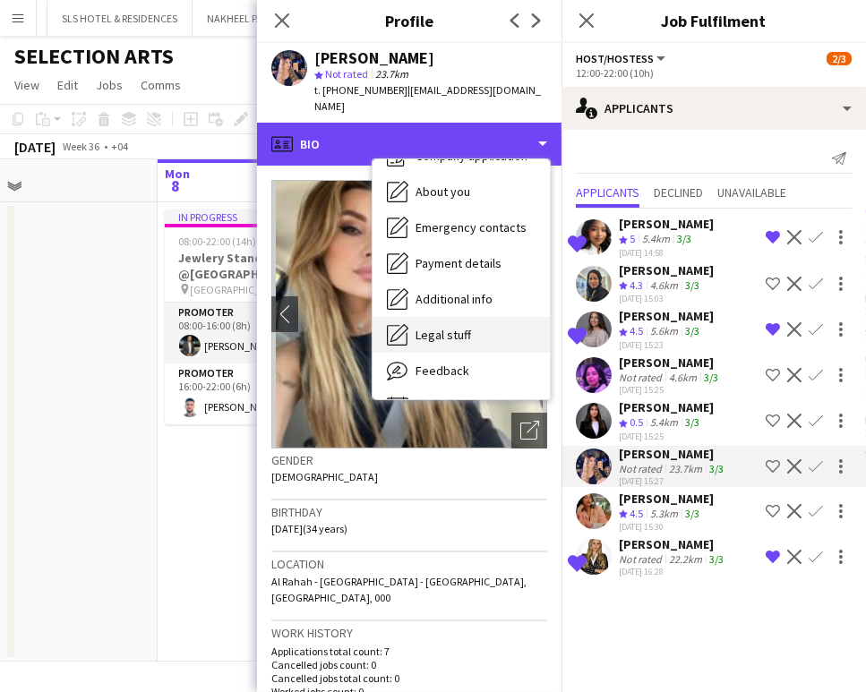
scroll to position [96, 0]
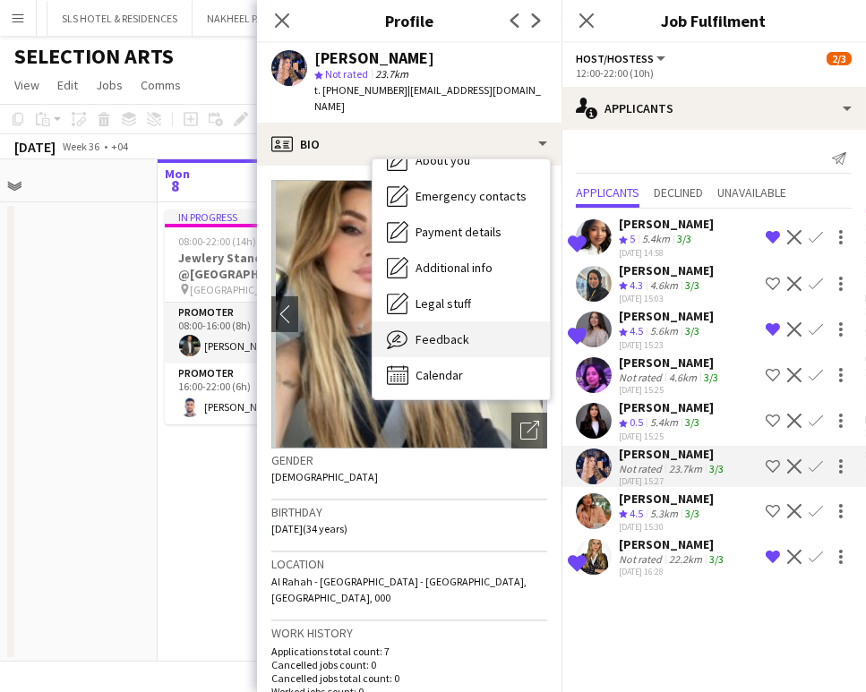
click at [438, 331] on span "Feedback" at bounding box center [443, 339] width 54 height 16
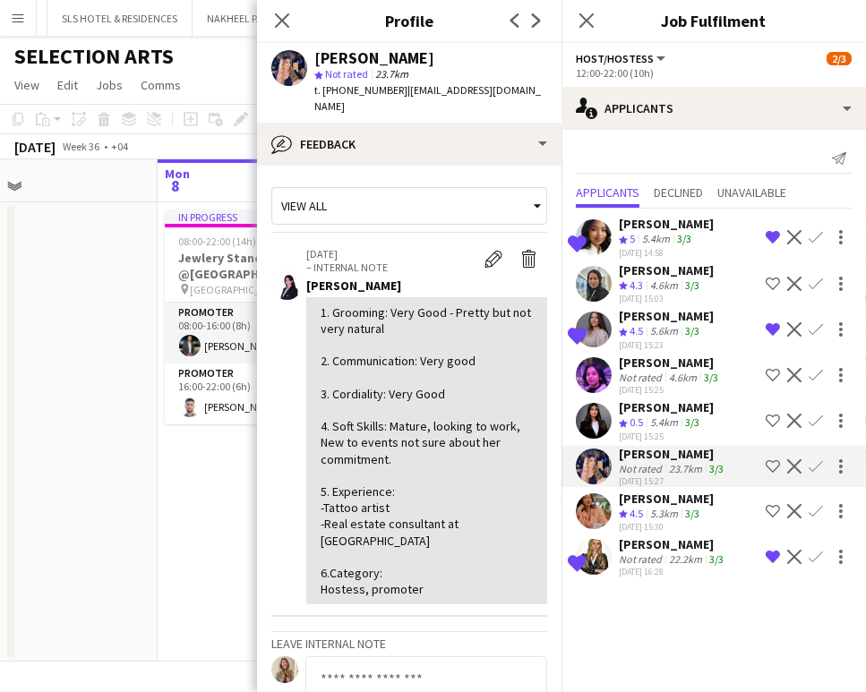
click at [627, 419] on icon "Crew rating" at bounding box center [623, 423] width 9 height 9
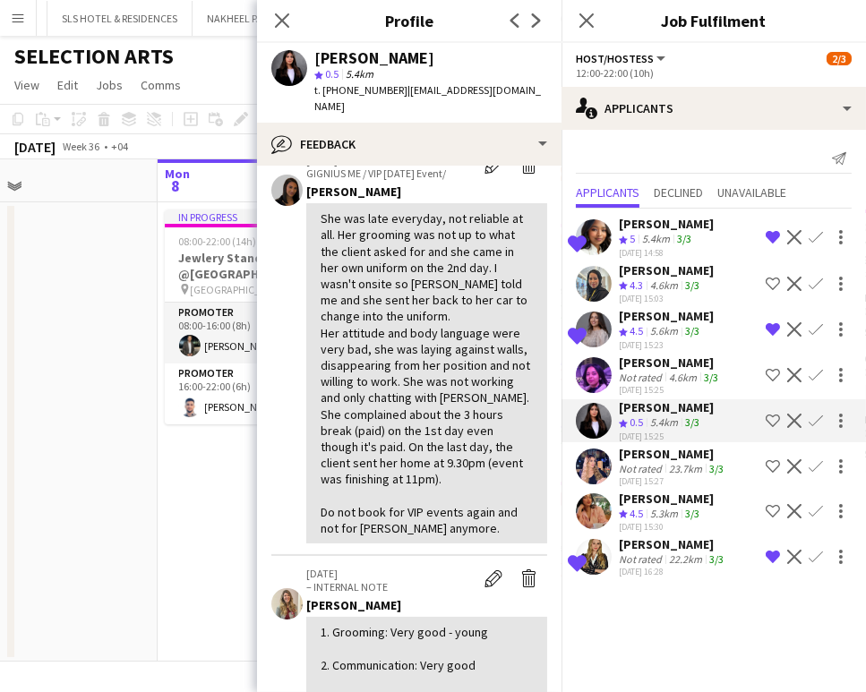
scroll to position [199, 0]
click at [652, 450] on div "Roula Skaff" at bounding box center [673, 454] width 108 height 16
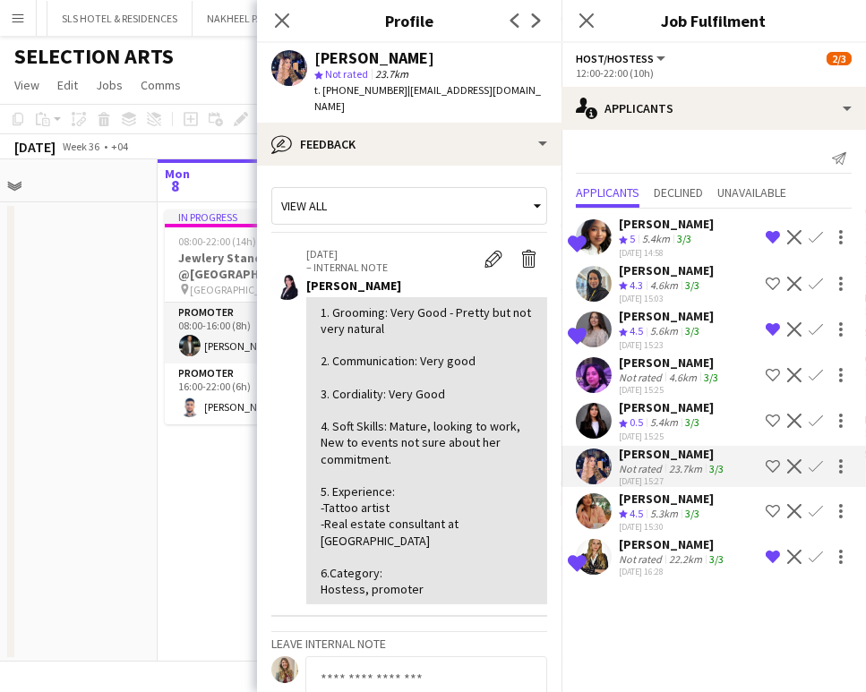
click at [618, 316] on div "Shortlisted Aline Sowan Crew rating 4.5 5.6km 3/3 08-09-2025 15:23 Remove crew …" at bounding box center [714, 329] width 304 height 43
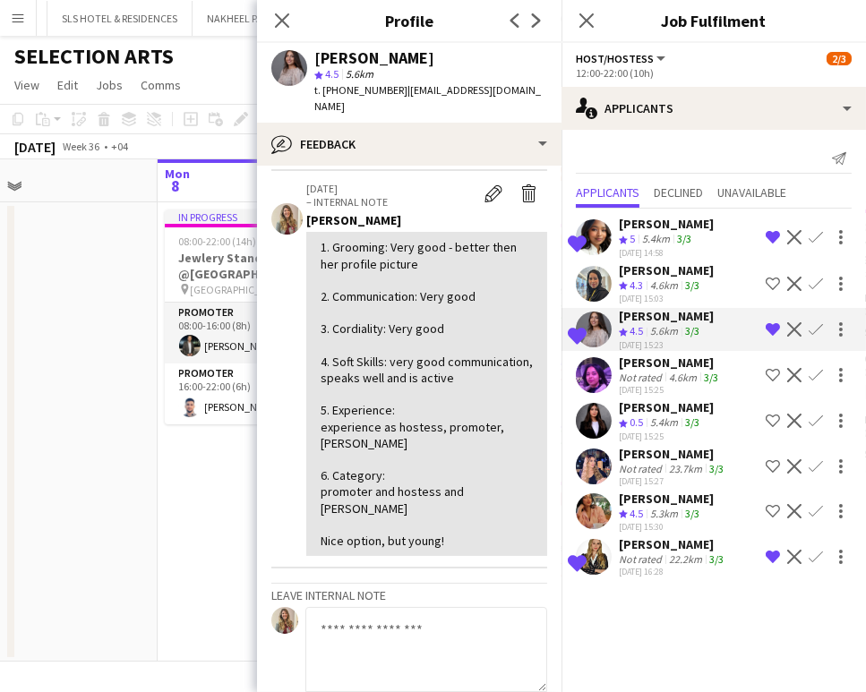
click at [638, 452] on div "Roula Skaff" at bounding box center [673, 454] width 108 height 16
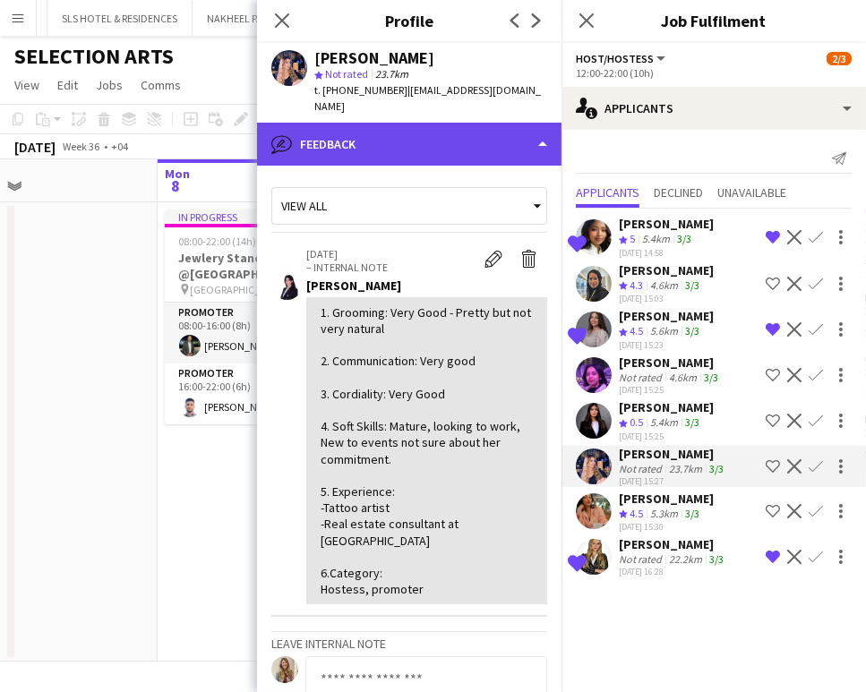
click at [366, 123] on div "bubble-pencil Feedback" at bounding box center [409, 144] width 304 height 43
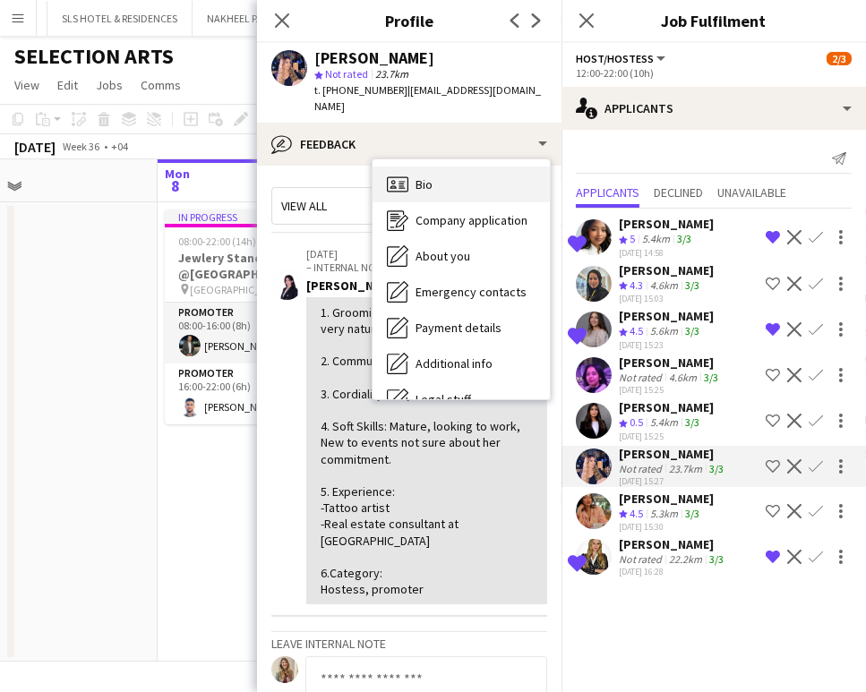
click at [399, 174] on icon "Bio" at bounding box center [397, 184] width 21 height 21
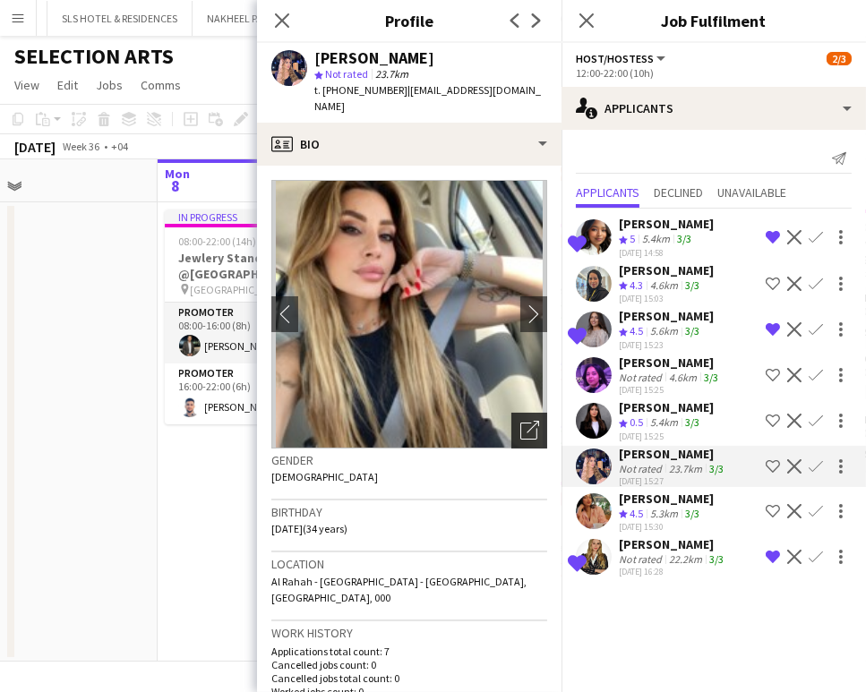
click at [527, 413] on div "Open photos pop-in" at bounding box center [529, 431] width 36 height 36
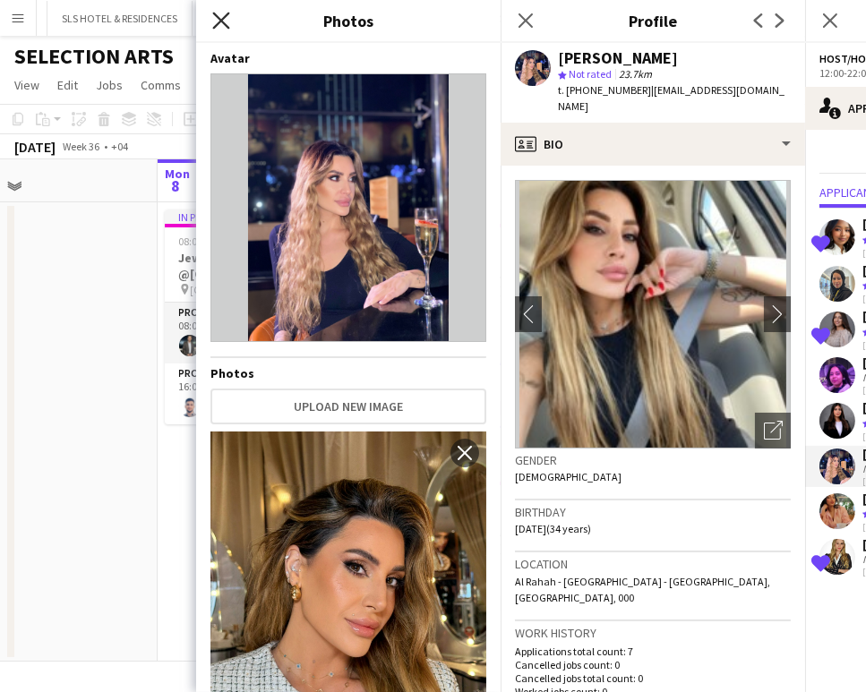
click at [225, 18] on icon at bounding box center [220, 20] width 17 height 17
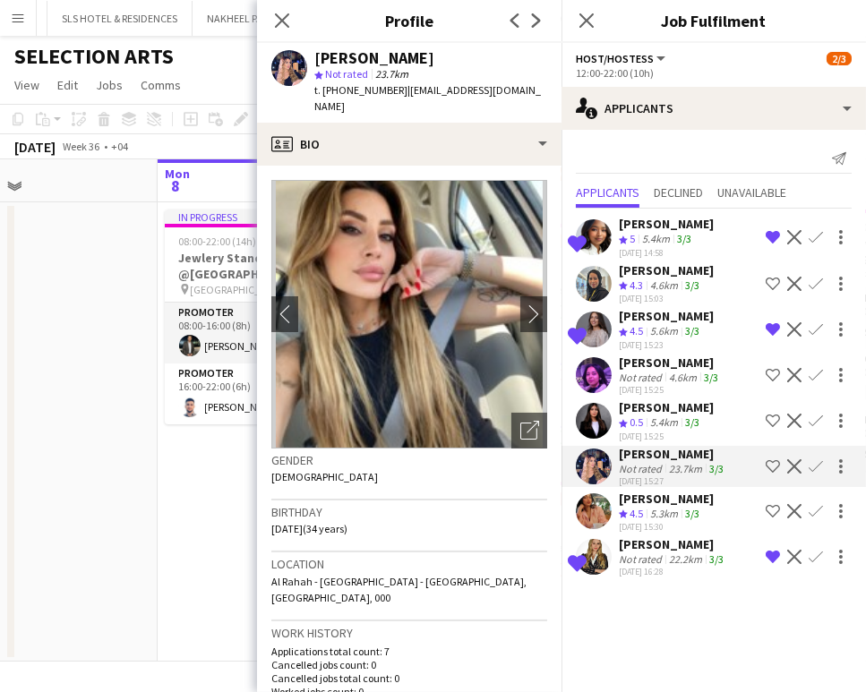
click at [483, 166] on app-crew-profile-bio "chevron-left chevron-right Open photos pop-in Gender Female Birthday 09-08-1991…" at bounding box center [409, 429] width 304 height 527
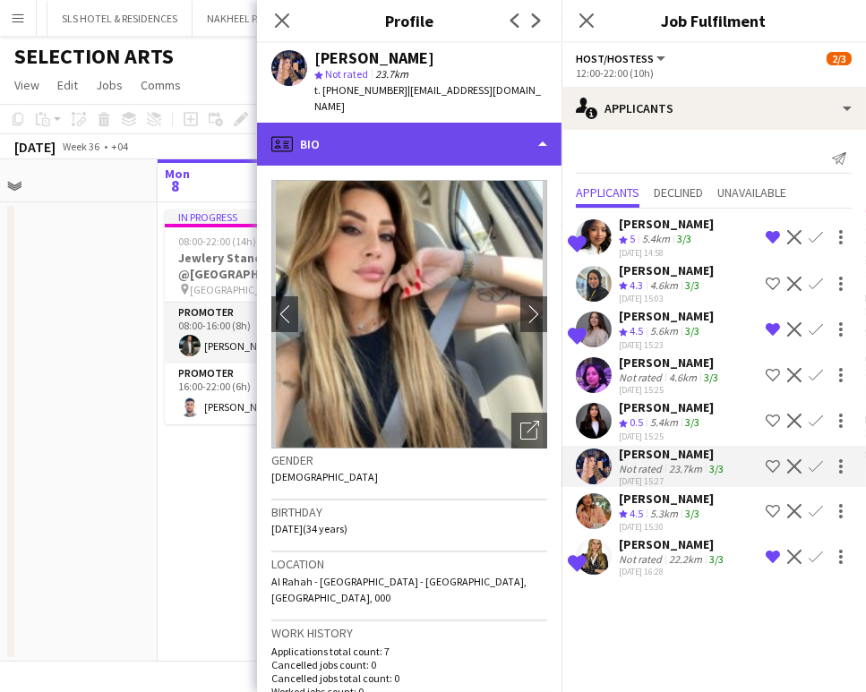
click at [490, 127] on div "profile Bio" at bounding box center [409, 144] width 304 height 43
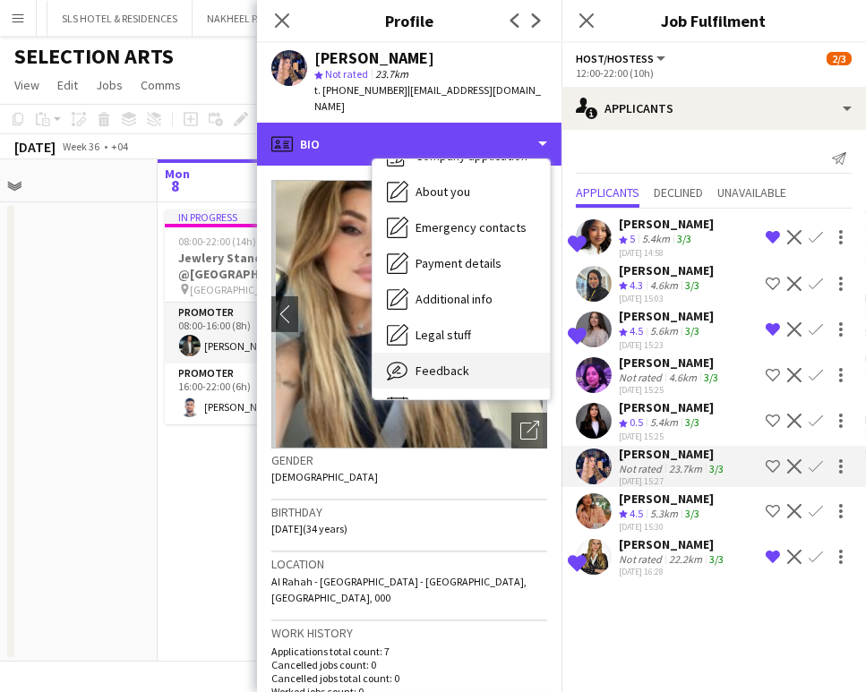
scroll to position [96, 0]
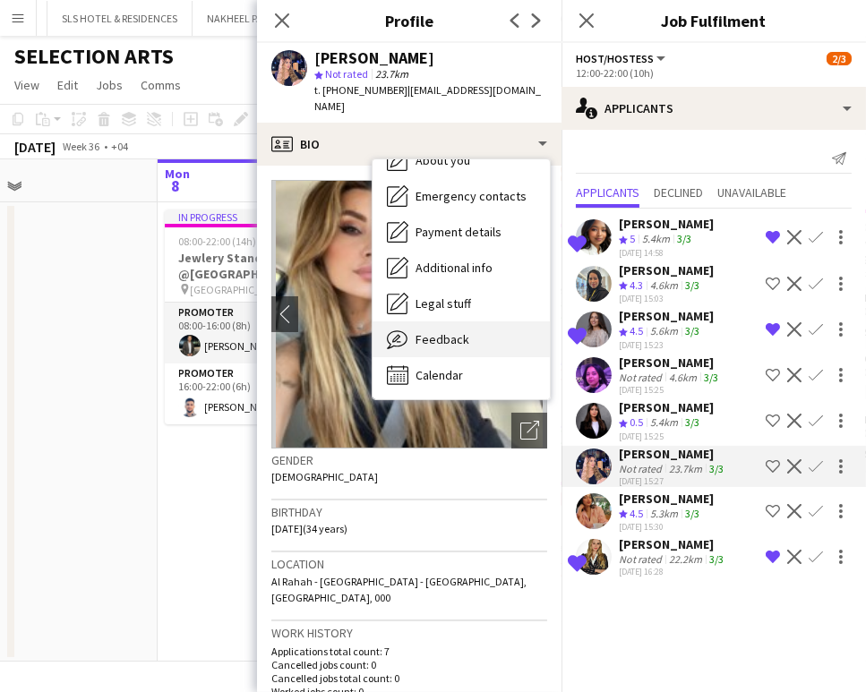
click at [451, 331] on span "Feedback" at bounding box center [443, 339] width 54 height 16
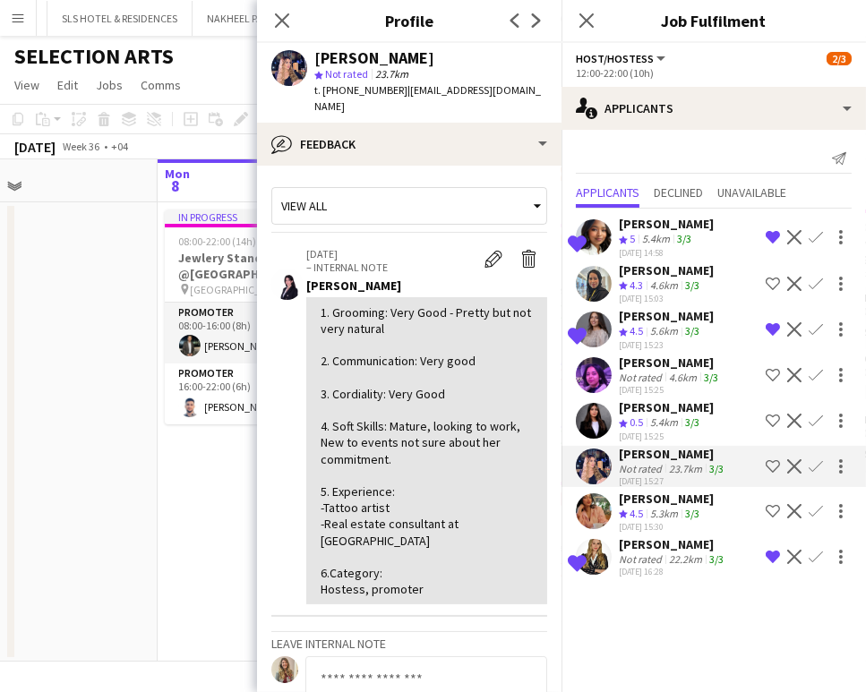
click at [679, 371] on div "4.6km" at bounding box center [682, 377] width 35 height 13
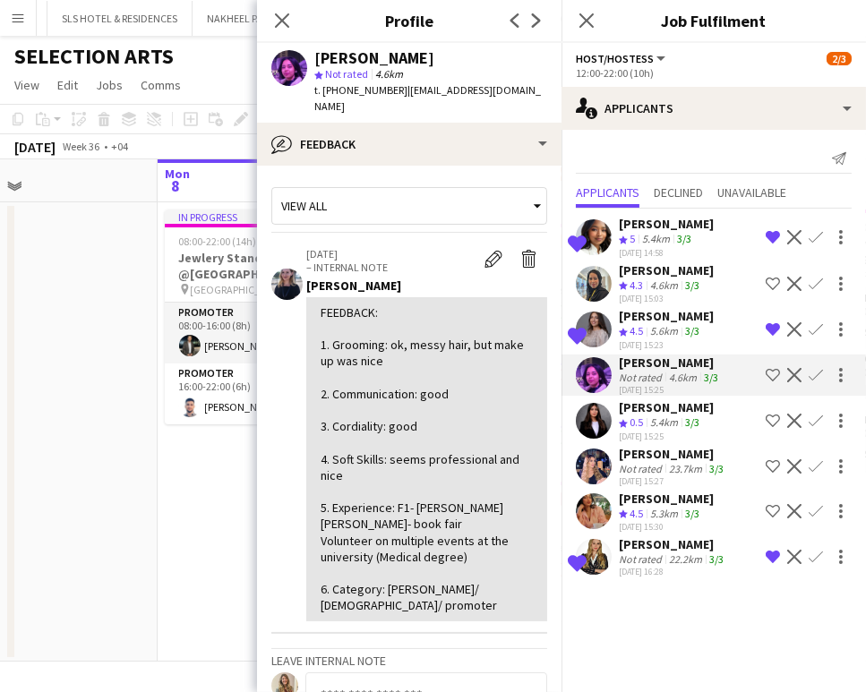
click at [646, 450] on div "Roula Skaff" at bounding box center [673, 454] width 108 height 16
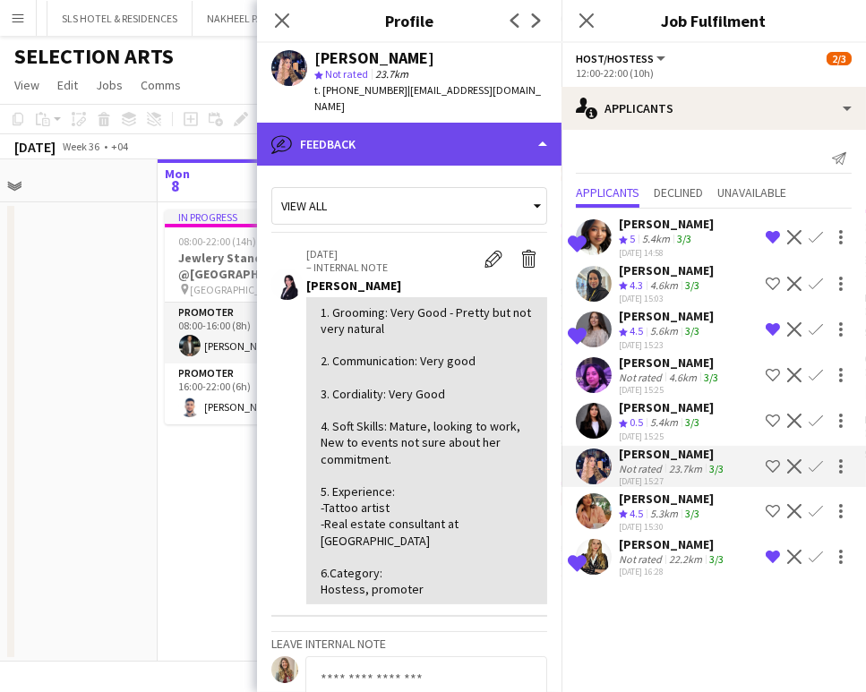
click at [499, 126] on div "bubble-pencil Feedback" at bounding box center [409, 144] width 304 height 43
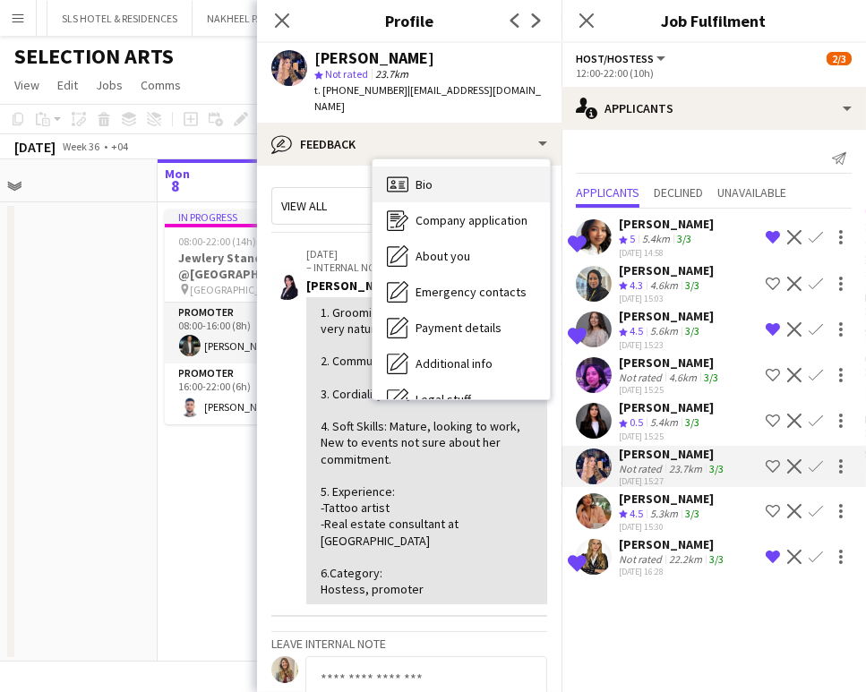
click at [454, 167] on div "Bio Bio" at bounding box center [461, 185] width 177 height 36
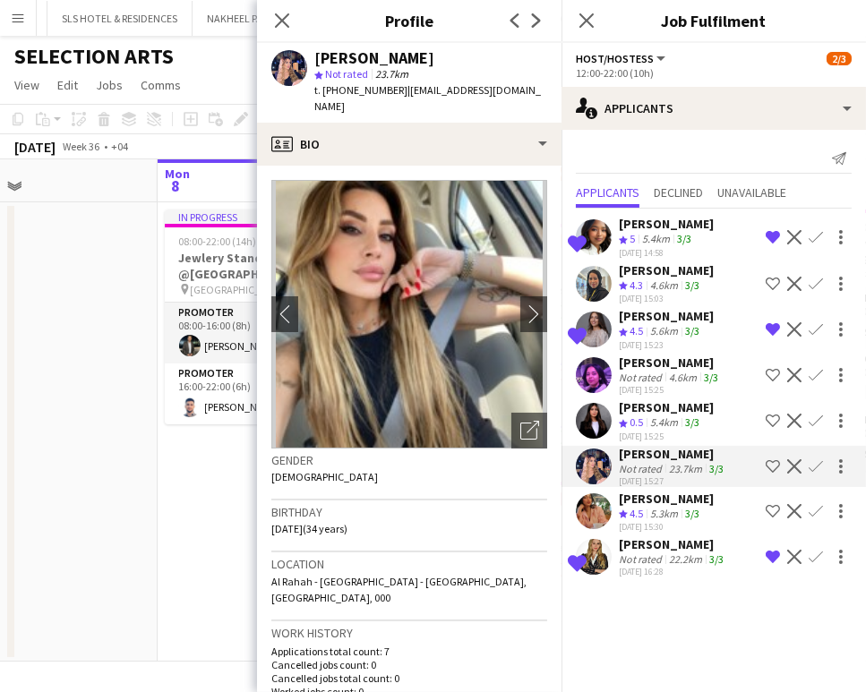
click at [630, 416] on span "0.5" at bounding box center [636, 422] width 13 height 13
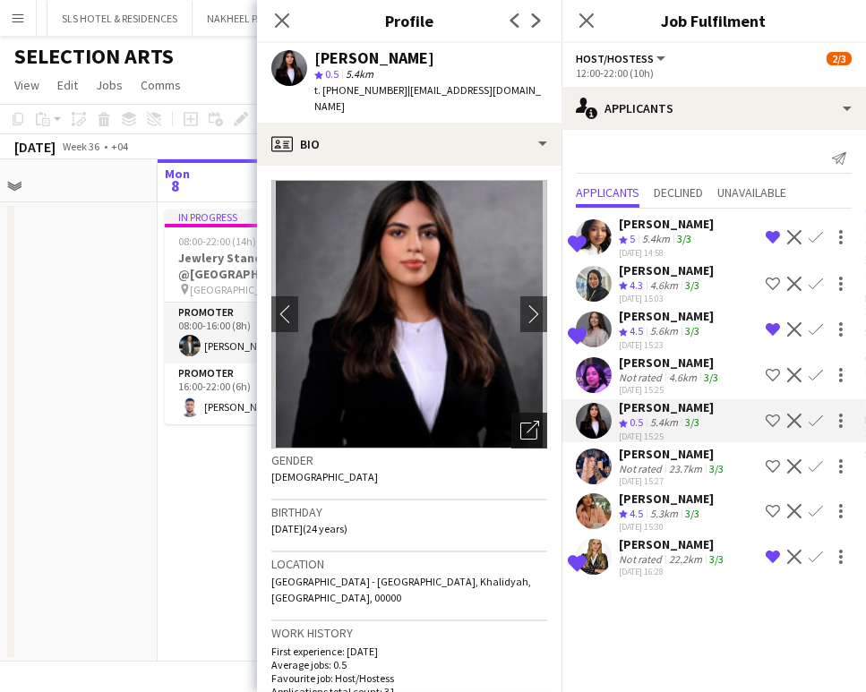
click at [520, 421] on icon "Open photos pop-in" at bounding box center [529, 430] width 19 height 19
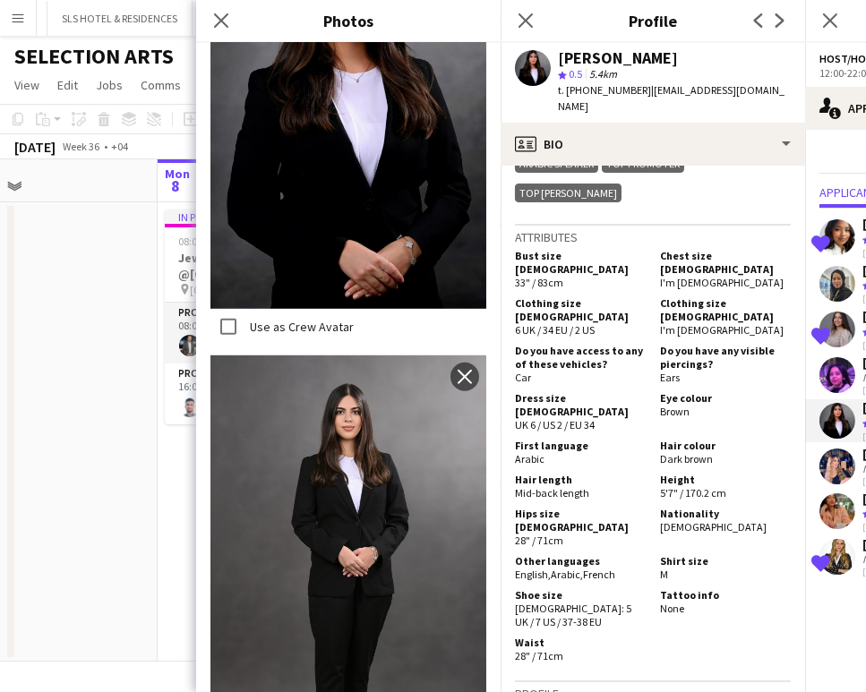
scroll to position [896, 0]
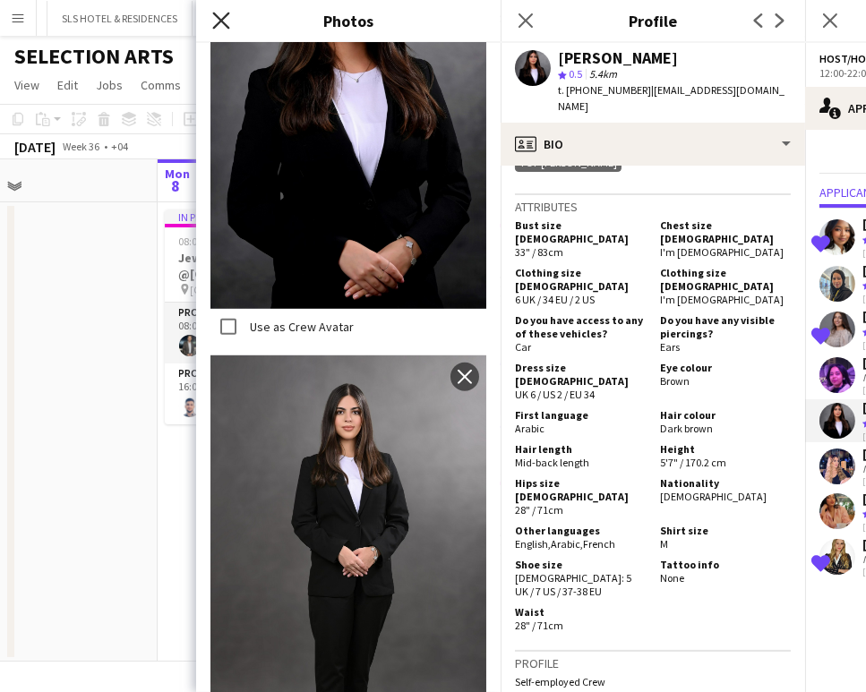
click at [224, 23] on icon at bounding box center [220, 20] width 17 height 17
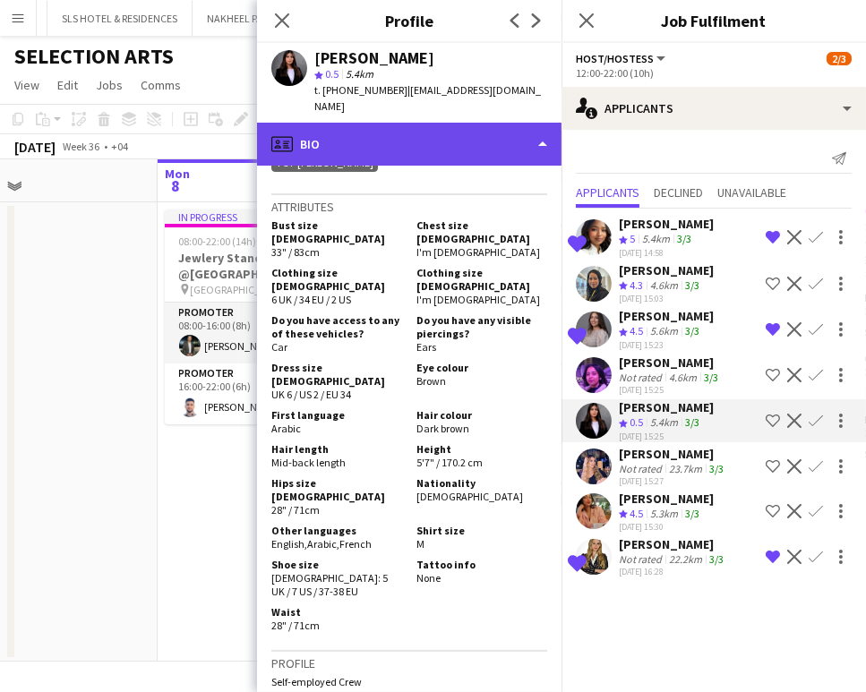
click at [467, 123] on div "profile Bio" at bounding box center [409, 144] width 304 height 43
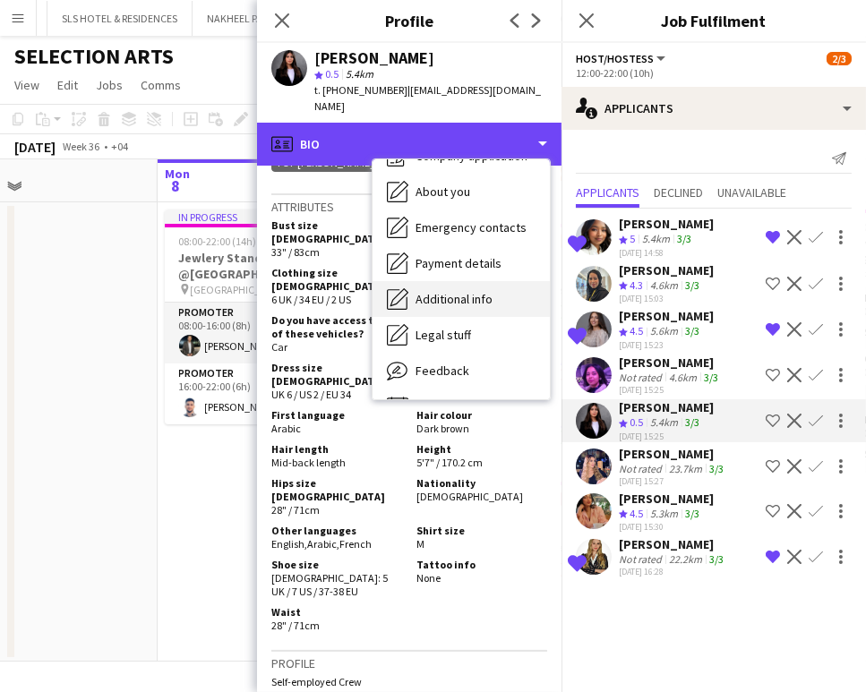
scroll to position [96, 0]
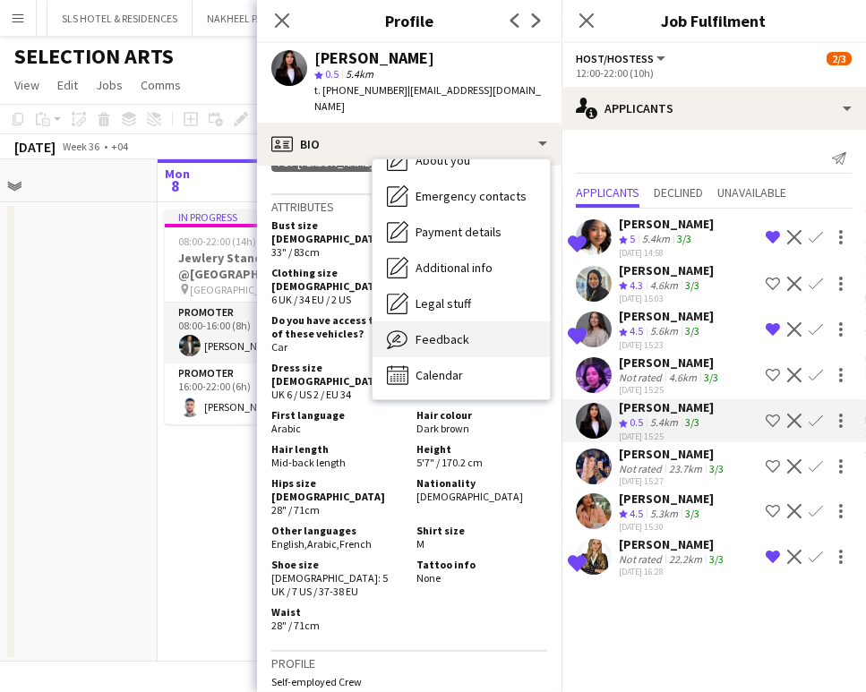
click at [447, 331] on span "Feedback" at bounding box center [443, 339] width 54 height 16
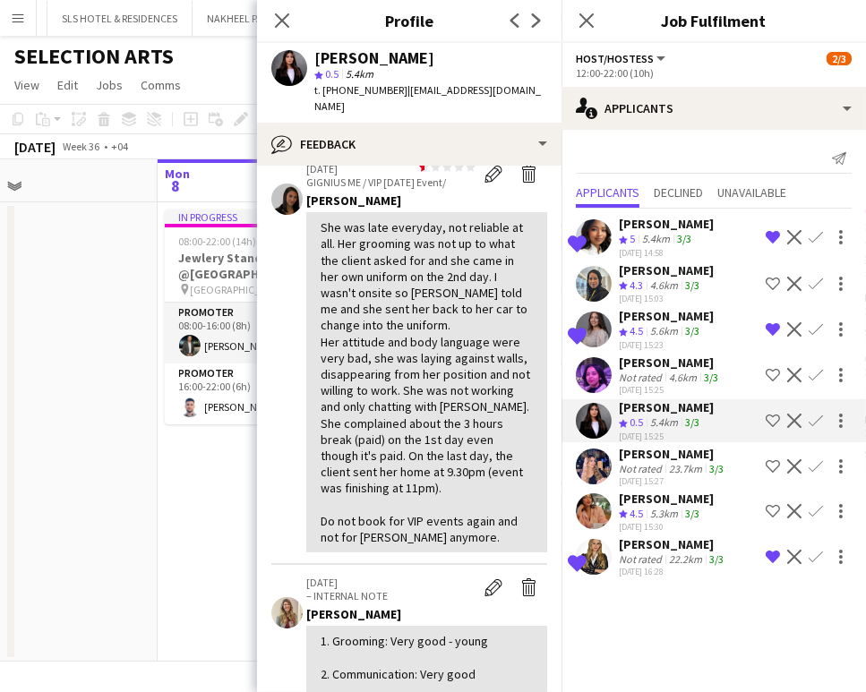
scroll to position [199, 0]
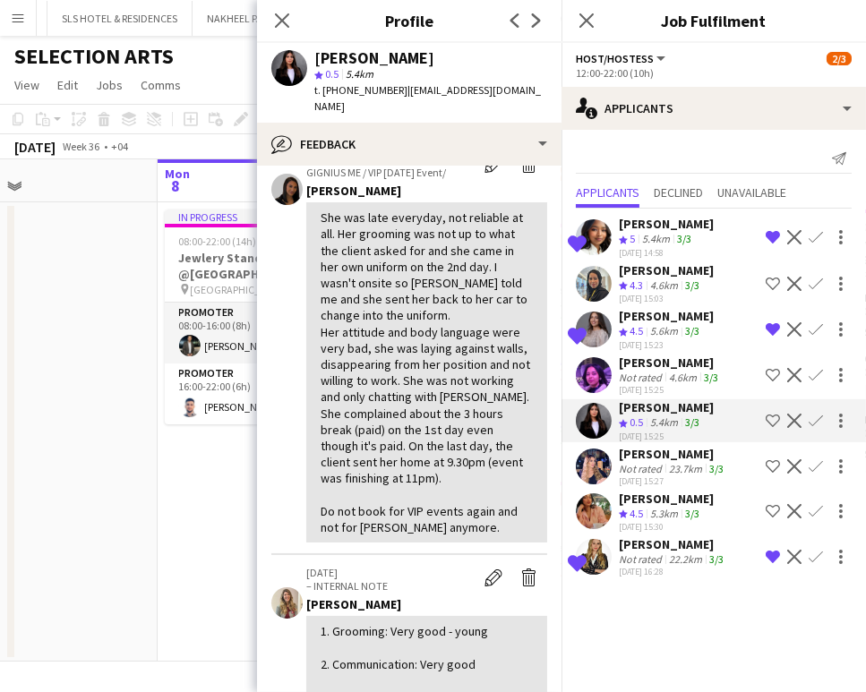
click at [236, 463] on app-date-cell "In progress 08:00-22:00 (14h) 2/2 Jewlery Stand @[GEOGRAPHIC_DATA], [GEOGRAPHIC…" at bounding box center [265, 431] width 214 height 459
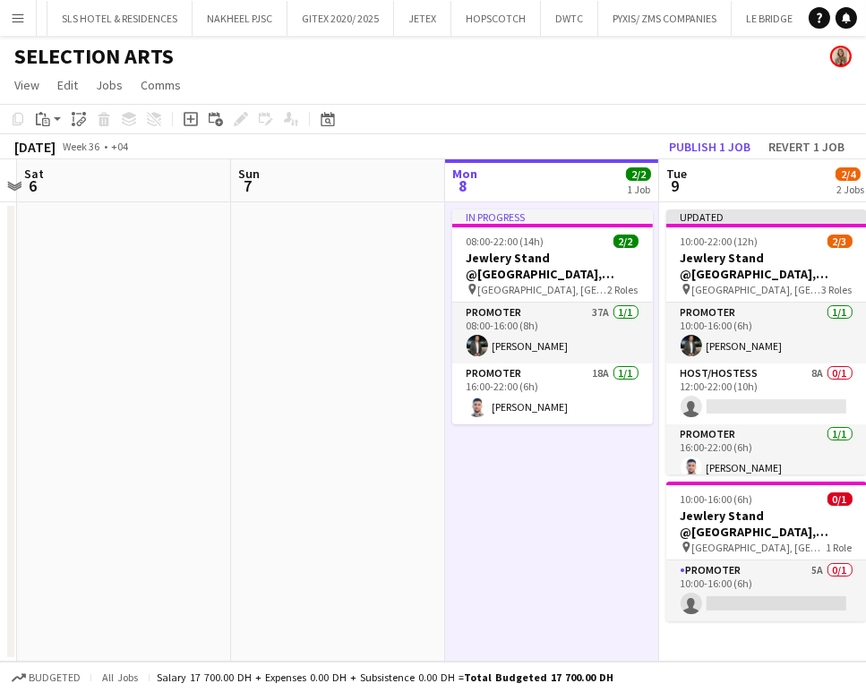
drag, startPoint x: 695, startPoint y: 313, endPoint x: 359, endPoint y: 314, distance: 335.8
click at [369, 313] on app-calendar-viewport "Wed 3 Thu 4 Fri 5 Sat 6 Sun 7 Mon 8 2/2 1 Job Tue 9 2/4 2 Jobs Wed 10 2/3 1 Job…" at bounding box center [433, 410] width 866 height 502
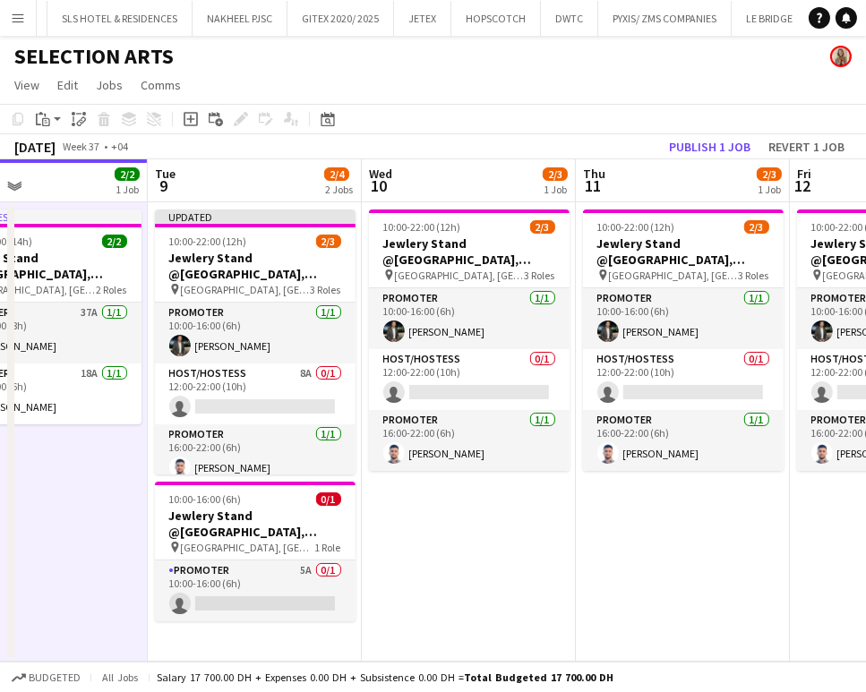
drag, startPoint x: 436, startPoint y: 328, endPoint x: 270, endPoint y: 317, distance: 166.0
click at [270, 317] on app-calendar-viewport "Fri 5 Sat 6 Sun 7 Mon 8 2/2 1 Job Tue 9 2/4 2 Jobs Wed 10 2/3 1 Job Thu 11 2/3 …" at bounding box center [433, 410] width 866 height 502
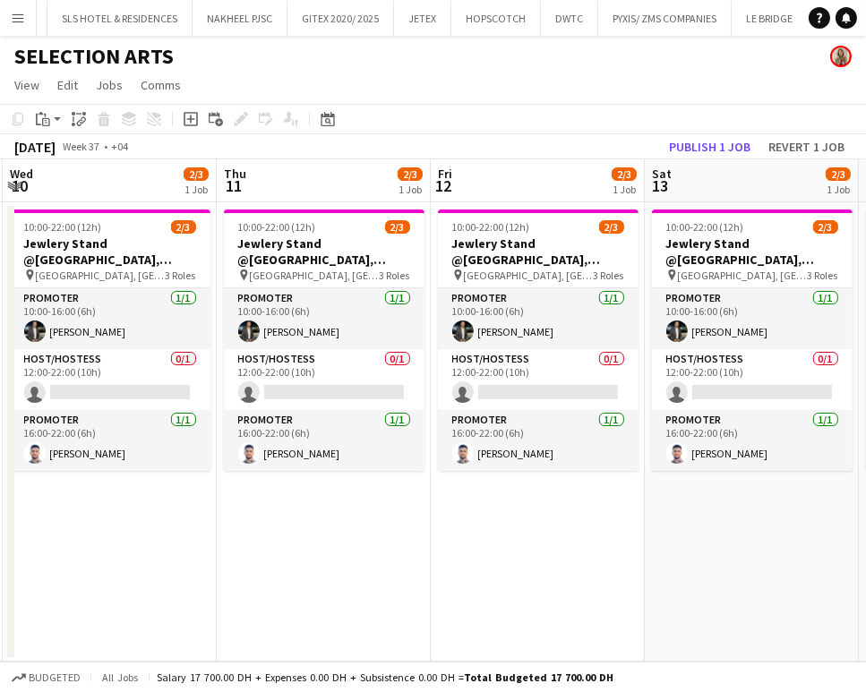
drag, startPoint x: 444, startPoint y: 322, endPoint x: 211, endPoint y: 310, distance: 233.2
click at [211, 310] on app-calendar-viewport "Sun 7 Mon 8 2/2 1 Job Tue 9 2/4 2 Jobs Wed 10 2/3 1 Job Thu 11 2/3 1 Job Fri 12…" at bounding box center [433, 410] width 866 height 502
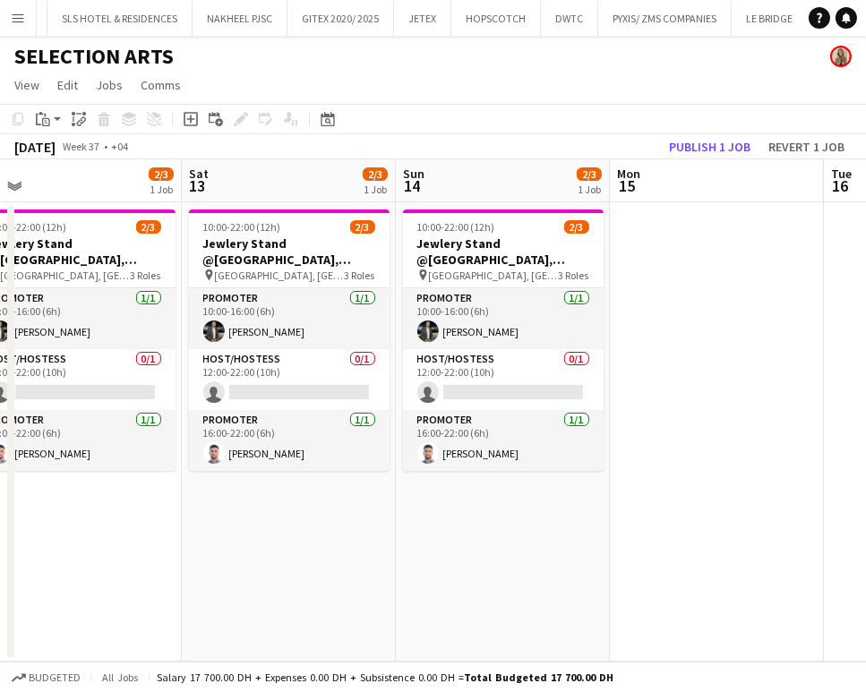
drag, startPoint x: 307, startPoint y: 377, endPoint x: 620, endPoint y: 386, distance: 312.7
click at [560, 378] on app-calendar-viewport "Tue 9 2/4 2 Jobs Wed 10 2/3 1 Job Thu 11 2/3 1 Job Fri 12 2/3 1 Job Sat 13 2/3 …" at bounding box center [433, 410] width 866 height 502
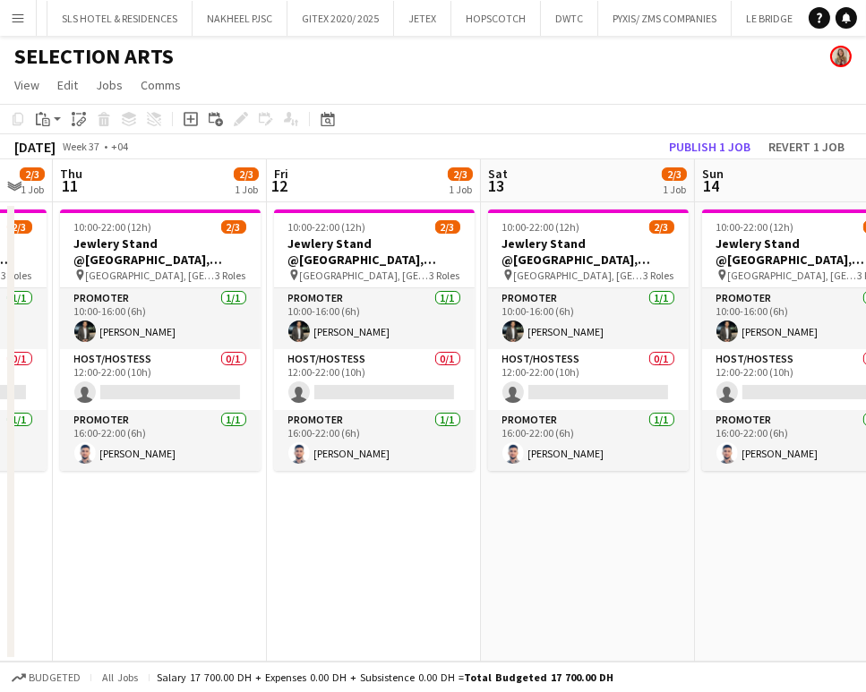
click at [673, 395] on app-calendar-viewport "Tue 9 2/4 2 Jobs Wed 10 2/3 1 Job Thu 11 2/3 1 Job Fri 12 2/3 1 Job Sat 13 2/3 …" at bounding box center [433, 410] width 866 height 502
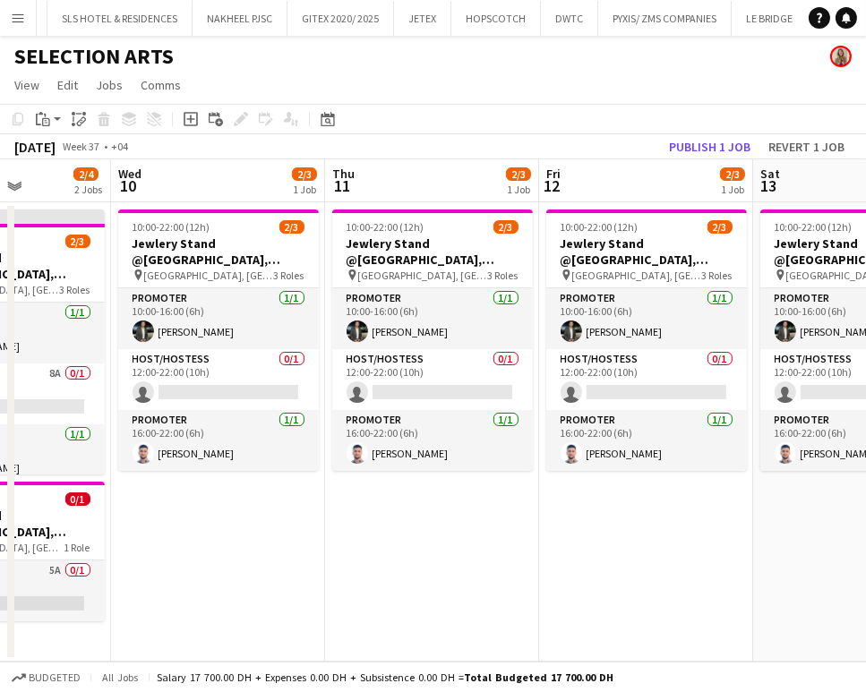
drag, startPoint x: 562, startPoint y: 375, endPoint x: 619, endPoint y: 382, distance: 56.9
click at [598, 379] on app-calendar-viewport "Sun 7 Mon 8 2/2 1 Job Tue 9 2/4 2 Jobs Wed 10 2/3 1 Job Thu 11 2/3 1 Job Fri 12…" at bounding box center [433, 410] width 866 height 502
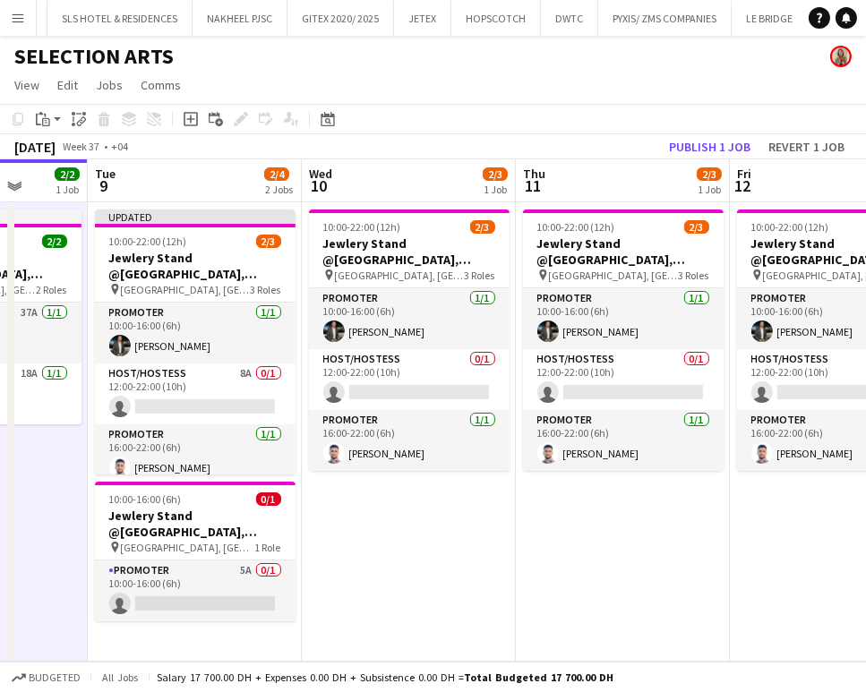
drag, startPoint x: 487, startPoint y: 370, endPoint x: 594, endPoint y: 371, distance: 106.6
click at [593, 371] on app-calendar-viewport "Sat 6 Sun 7 Mon 8 2/2 1 Job Tue 9 2/4 2 Jobs Wed 10 2/3 1 Job Thu 11 2/3 1 Job …" at bounding box center [433, 410] width 866 height 502
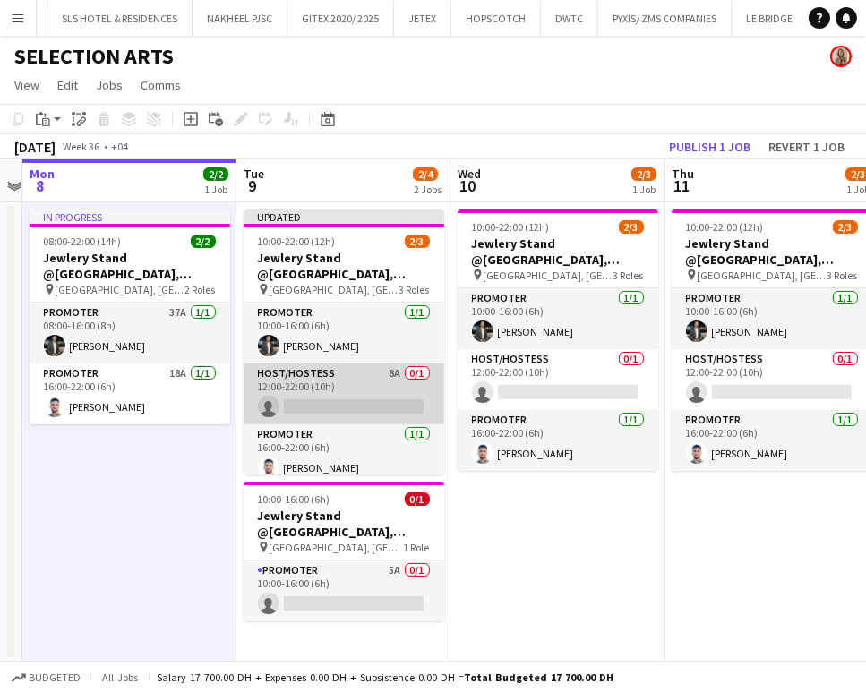
click at [390, 391] on app-card-role "Host/Hostess 8A 0/1 12:00-22:00 (10h) single-neutral-actions" at bounding box center [344, 394] width 201 height 61
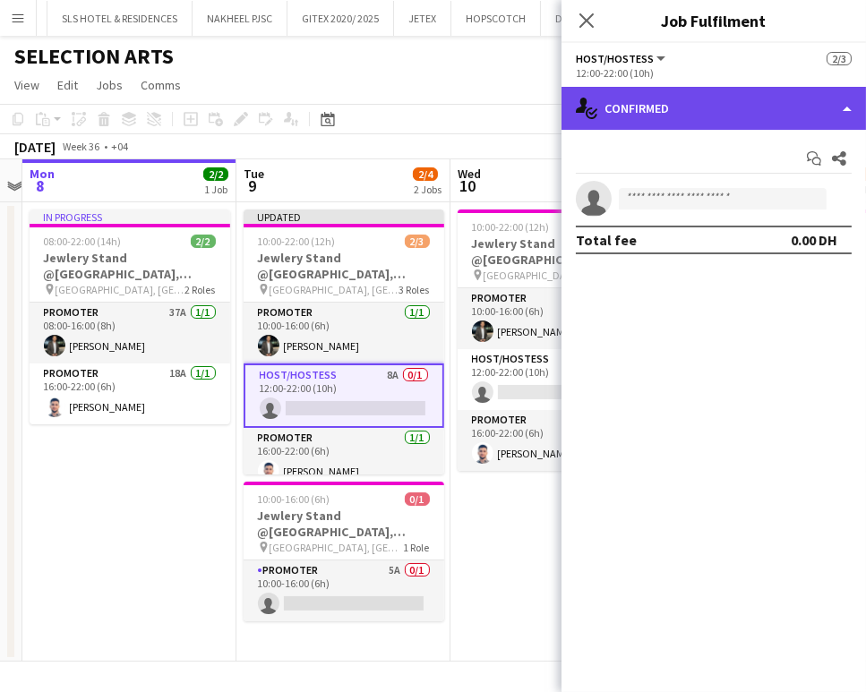
click at [805, 98] on div "single-neutral-actions-check-2 Confirmed" at bounding box center [714, 108] width 304 height 43
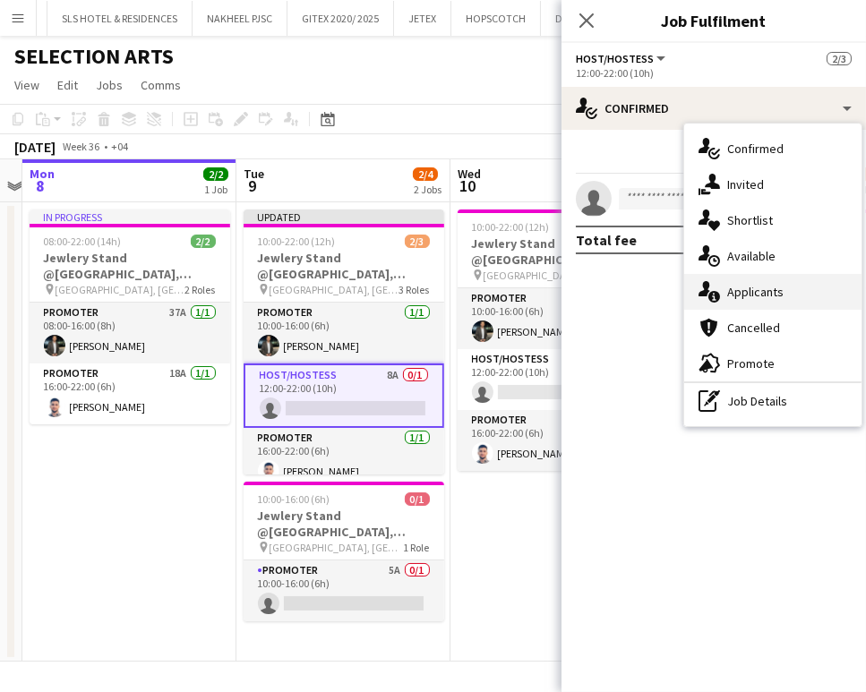
click at [736, 297] on span "Applicants" at bounding box center [755, 292] width 56 height 16
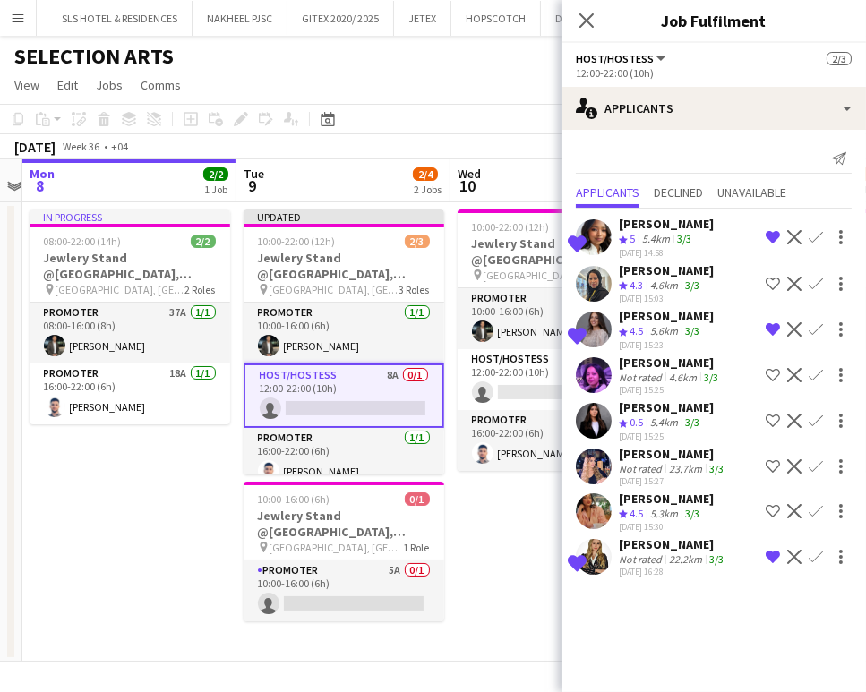
click at [649, 321] on div "[PERSON_NAME]" at bounding box center [666, 316] width 95 height 16
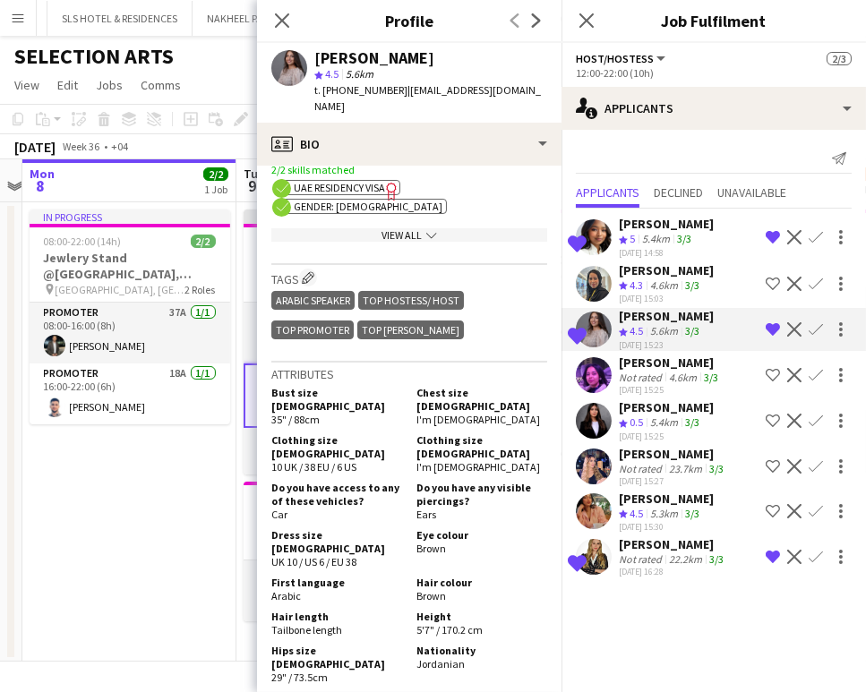
scroll to position [795, 0]
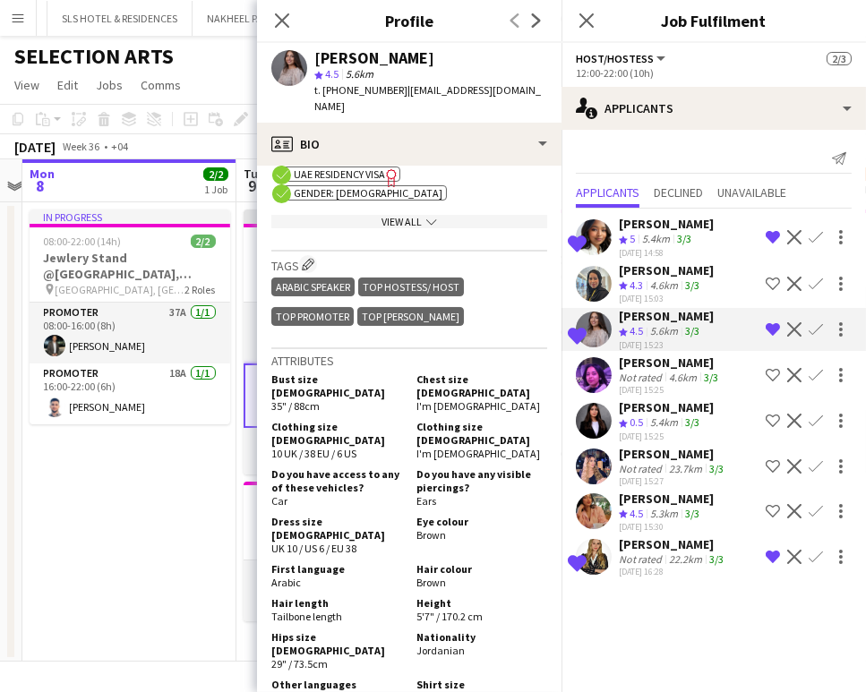
click at [639, 446] on div "[PERSON_NAME]" at bounding box center [673, 454] width 108 height 16
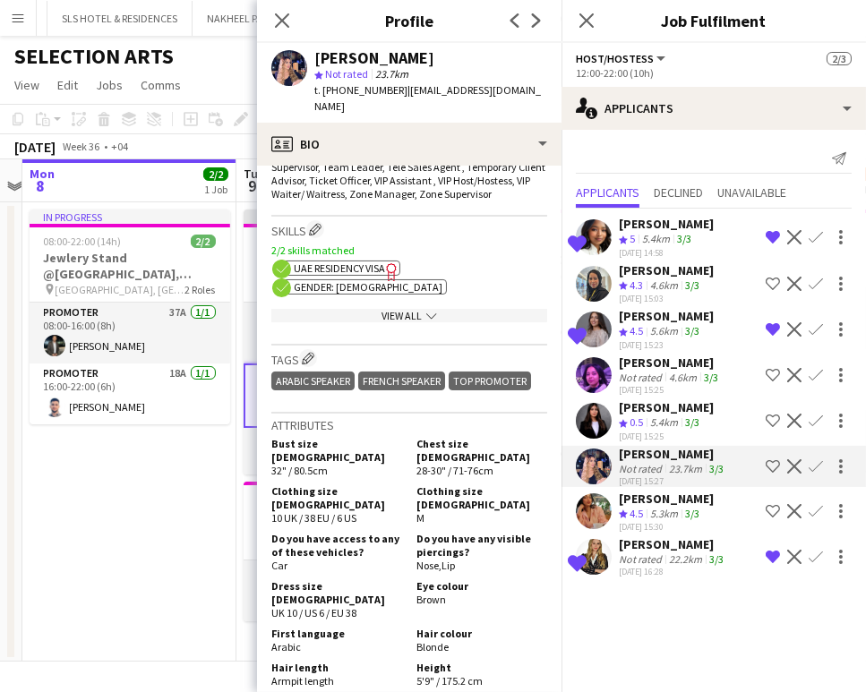
click at [630, 356] on div "[PERSON_NAME]" at bounding box center [670, 363] width 103 height 16
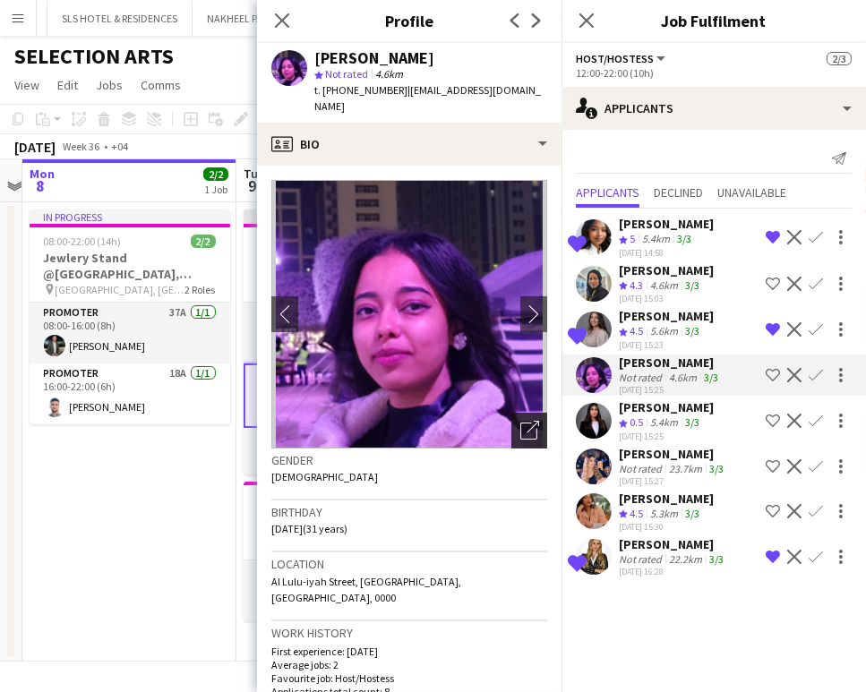
click at [520, 421] on icon "Open photos pop-in" at bounding box center [529, 430] width 19 height 19
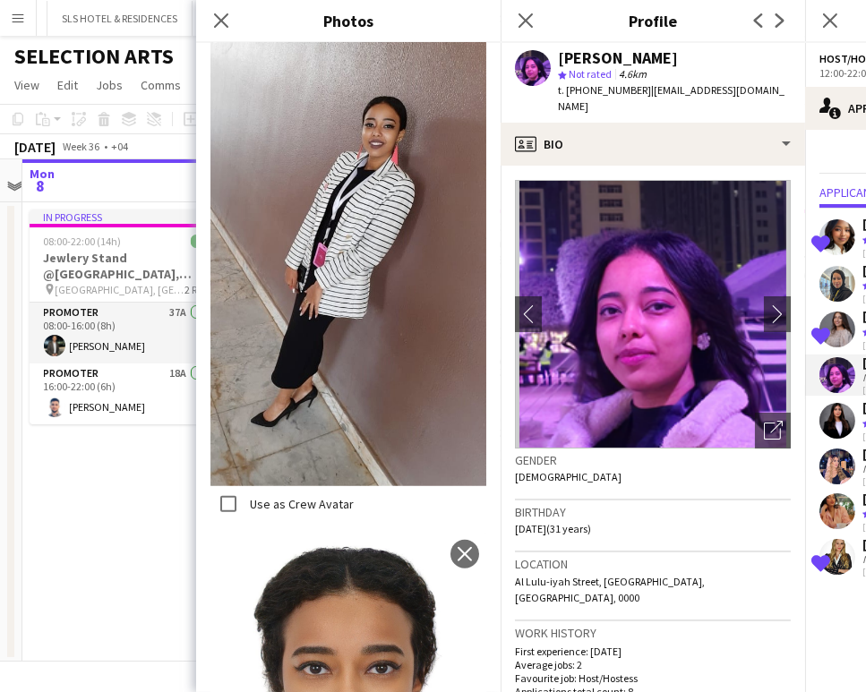
scroll to position [398, 0]
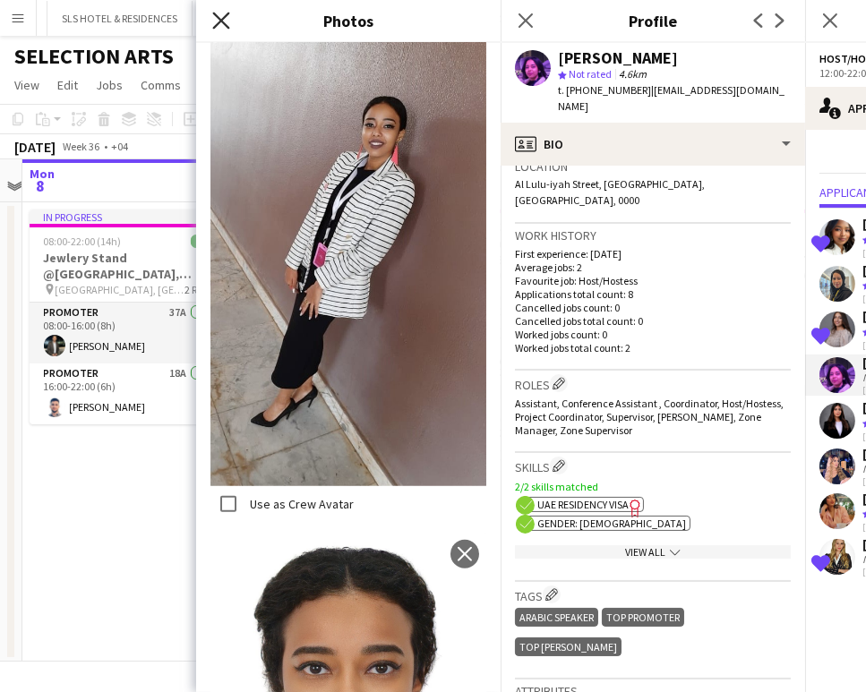
click at [225, 27] on icon "Close pop-in" at bounding box center [220, 20] width 17 height 17
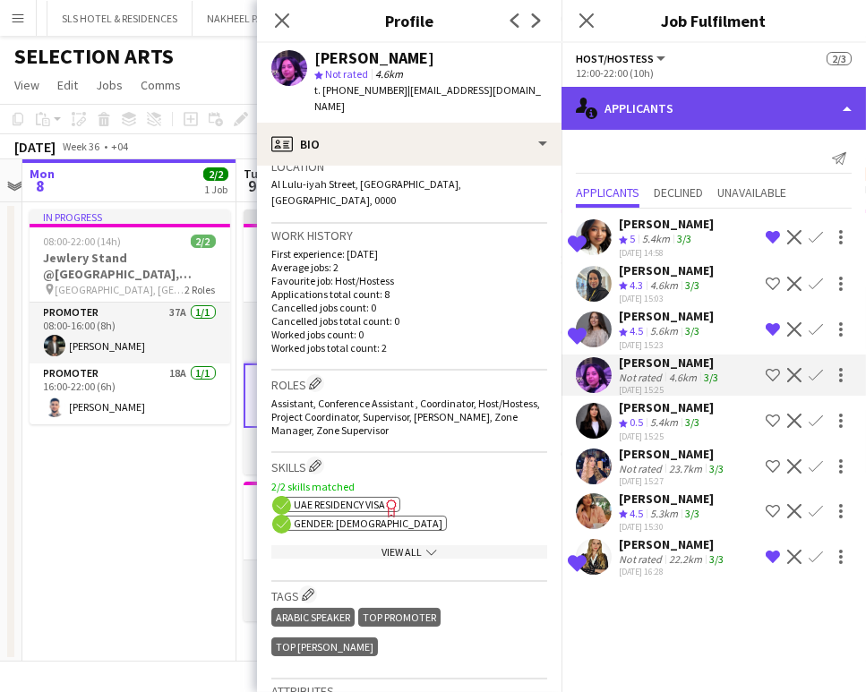
click at [798, 110] on div "single-neutral-actions-information Applicants" at bounding box center [714, 108] width 304 height 43
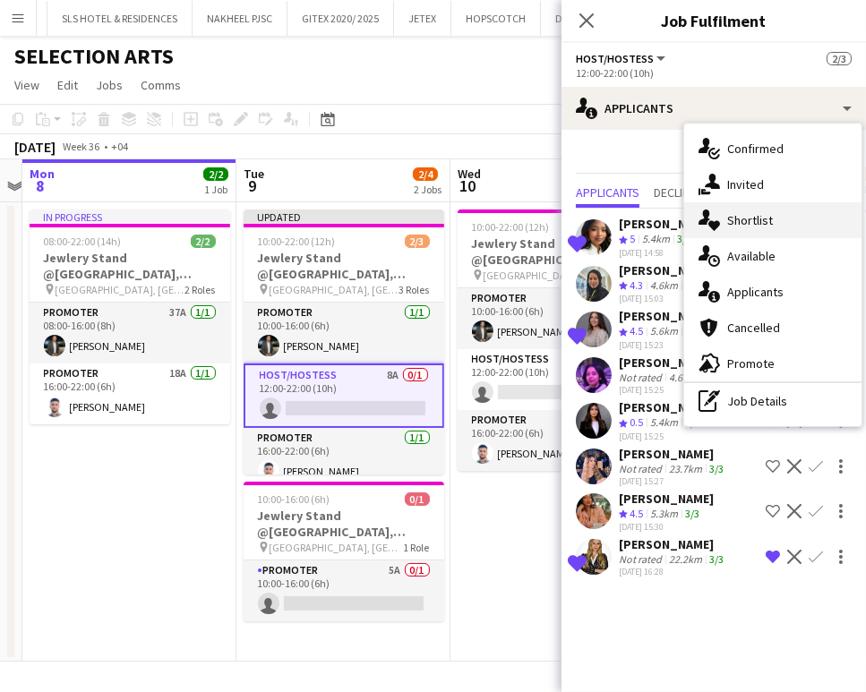
click at [777, 210] on div "single-neutral-actions-heart Shortlist" at bounding box center [772, 220] width 177 height 36
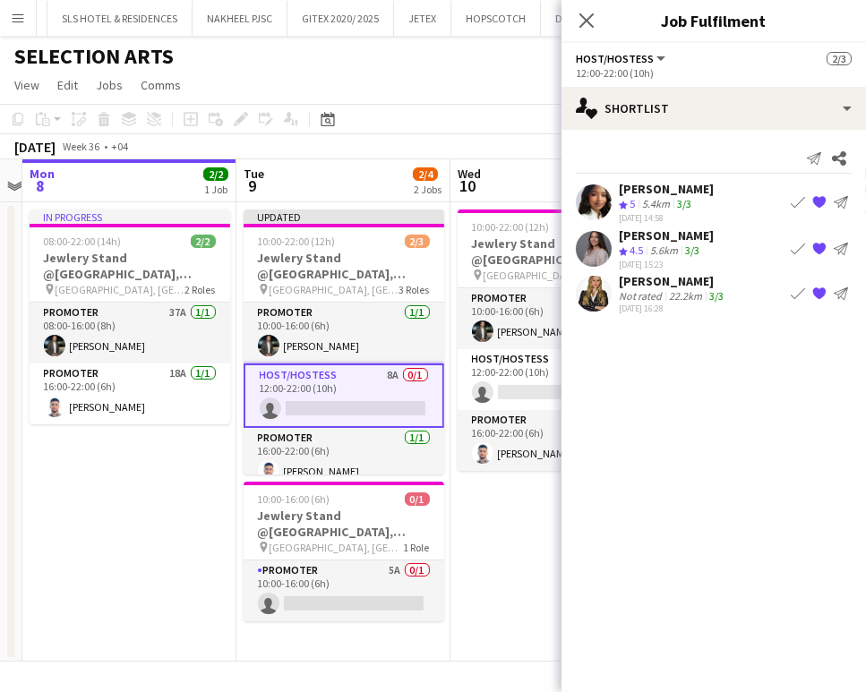
click at [664, 194] on div "[PERSON_NAME]" at bounding box center [666, 189] width 95 height 16
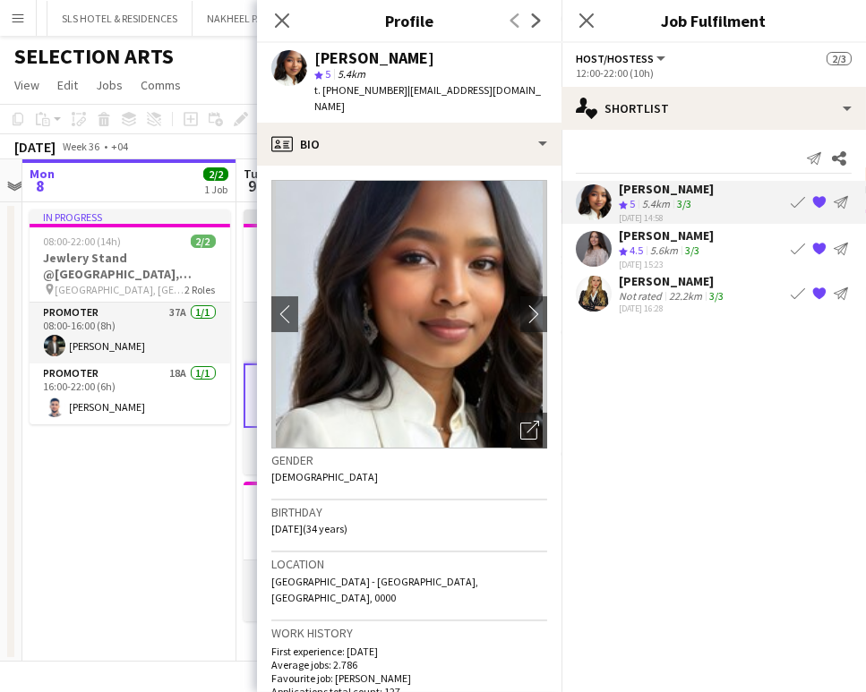
click at [664, 244] on div "5.6km" at bounding box center [664, 251] width 35 height 15
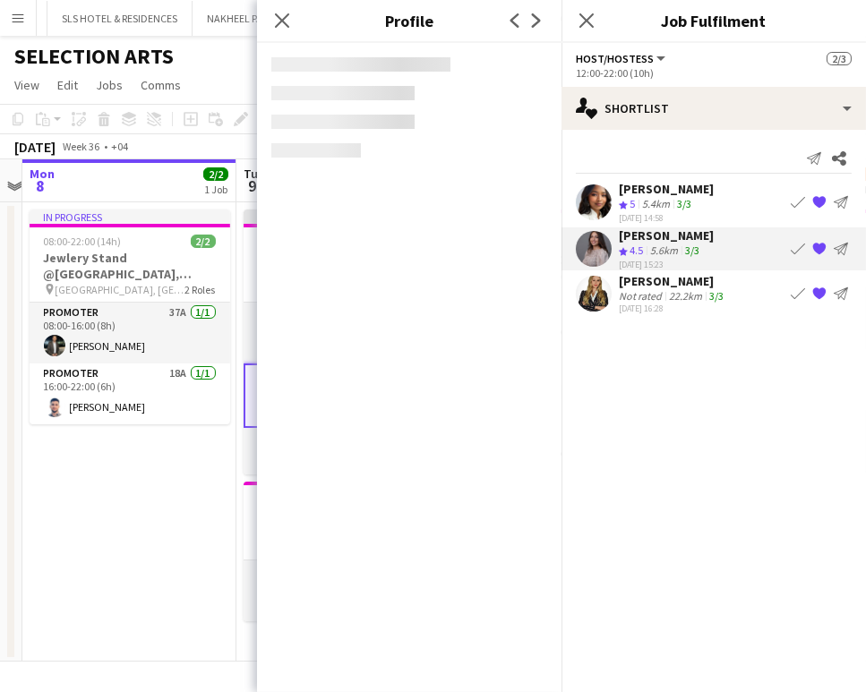
click at [684, 294] on div "22.2km" at bounding box center [685, 295] width 40 height 13
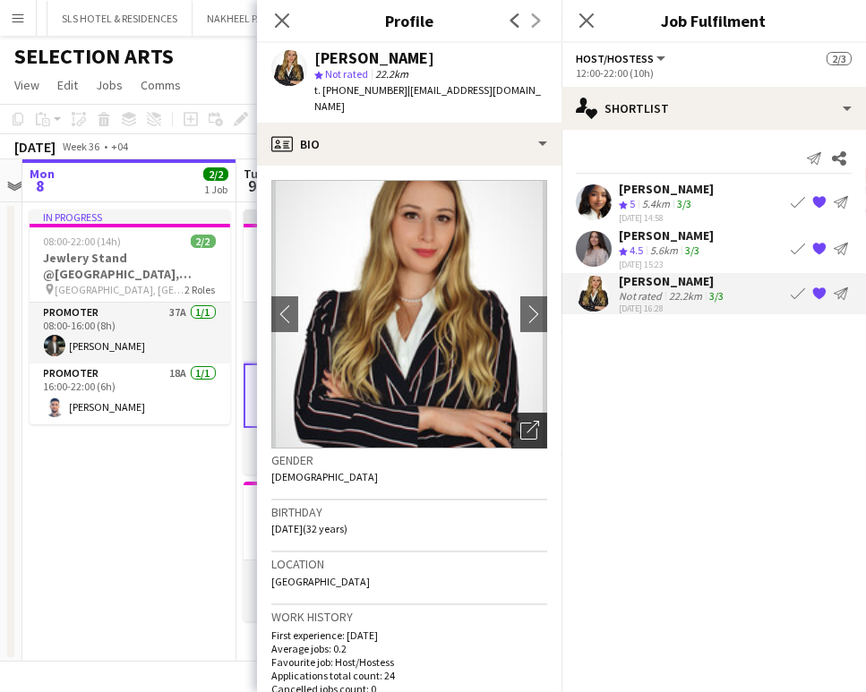
click at [520, 427] on icon "Open photos pop-in" at bounding box center [529, 430] width 19 height 19
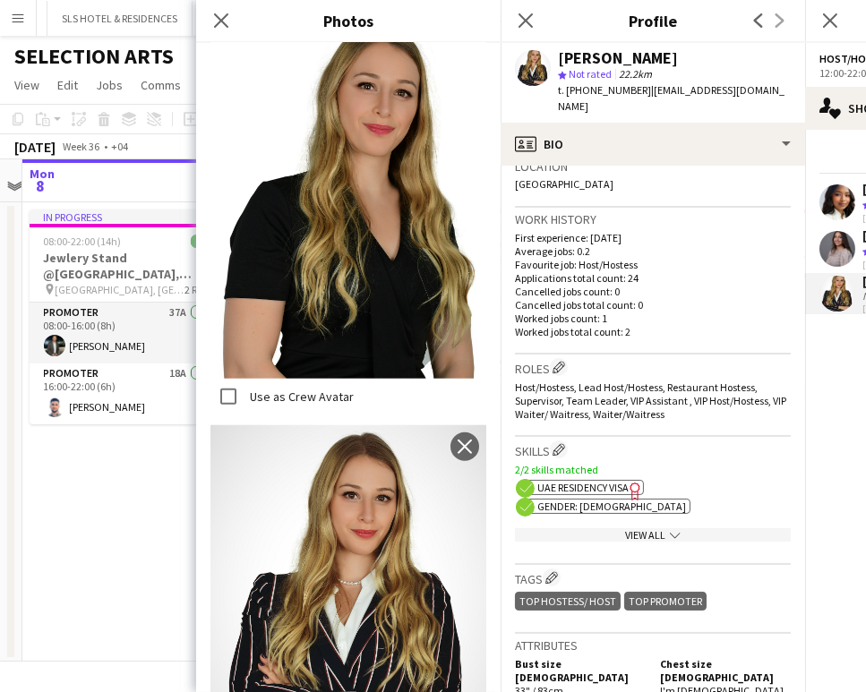
scroll to position [696, 0]
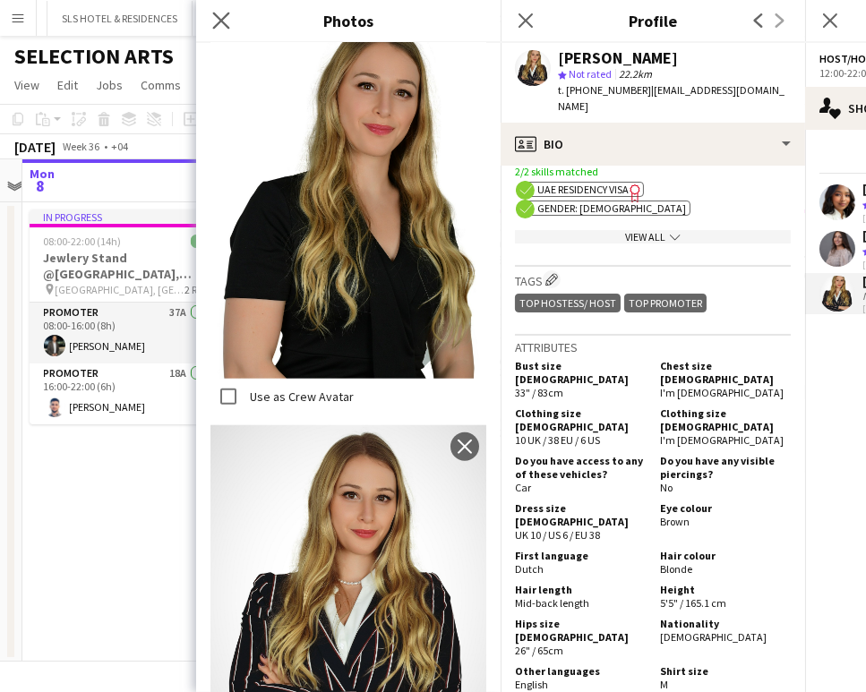
click at [232, 14] on app-icon "Close pop-in" at bounding box center [222, 21] width 26 height 26
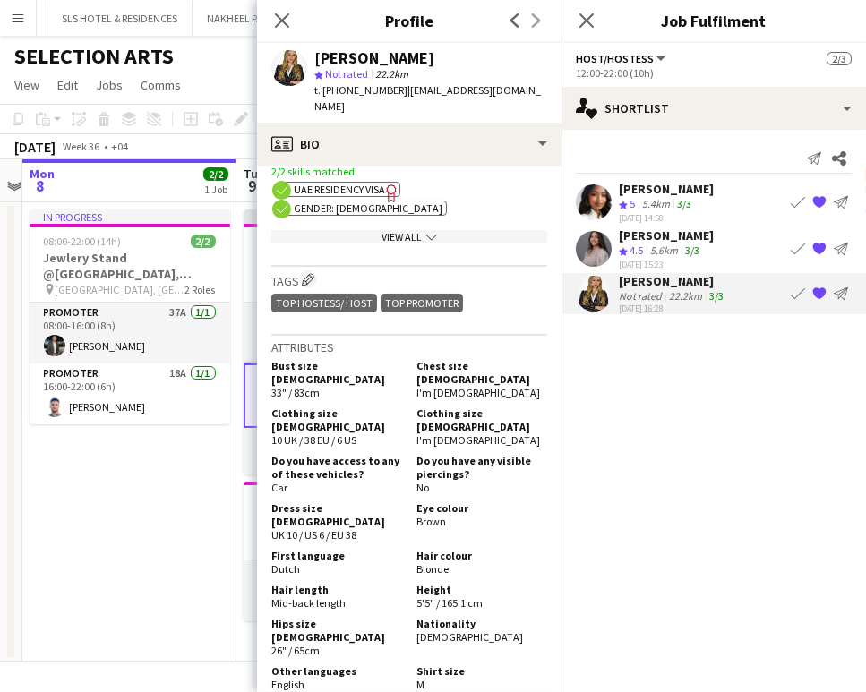
click at [681, 244] on div "5.6km" at bounding box center [664, 251] width 35 height 15
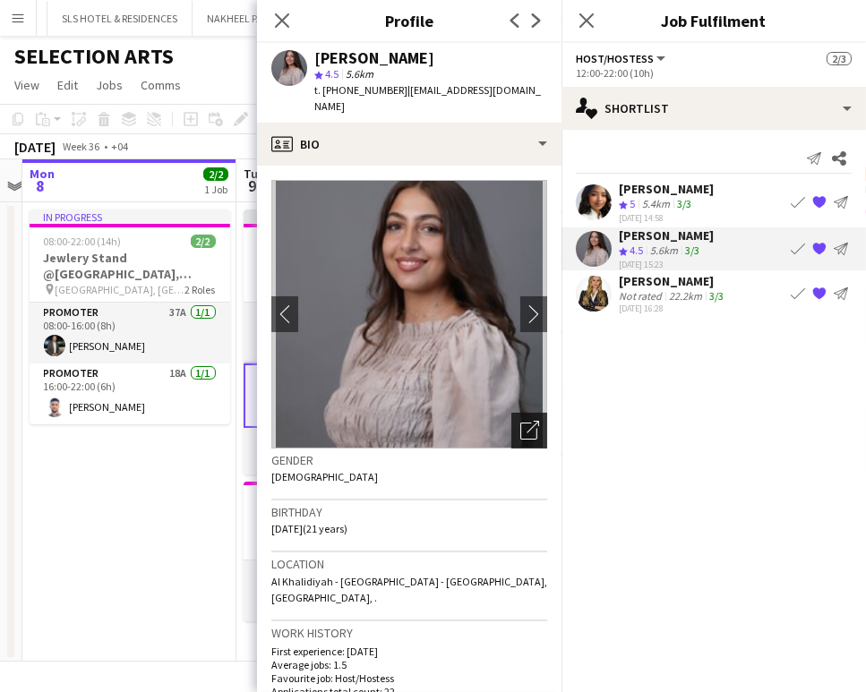
click at [520, 421] on icon "Open photos pop-in" at bounding box center [529, 430] width 19 height 19
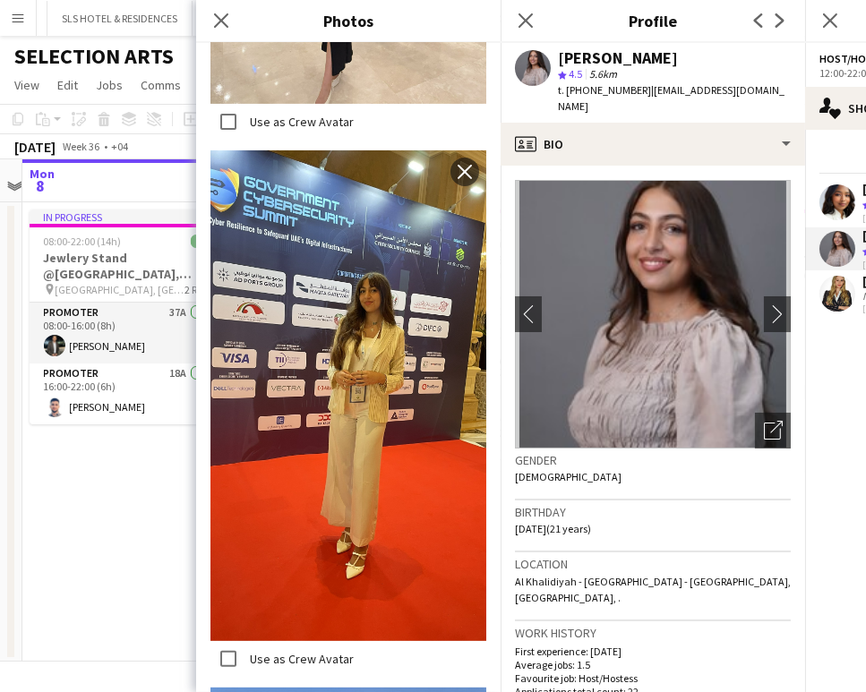
drag, startPoint x: 139, startPoint y: 514, endPoint x: 273, endPoint y: 444, distance: 151.4
click at [139, 512] on app-date-cell "In progress 08:00-22:00 (14h) 2/2 Jewlery Stand @[GEOGRAPHIC_DATA], [GEOGRAPHIC…" at bounding box center [129, 431] width 214 height 459
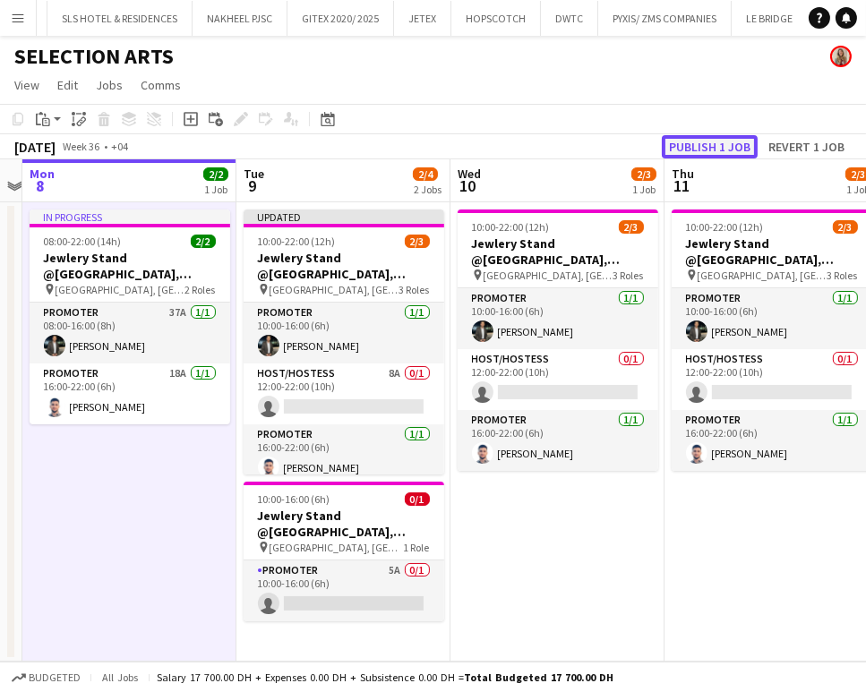
click at [695, 147] on button "Publish 1 job" at bounding box center [710, 146] width 96 height 23
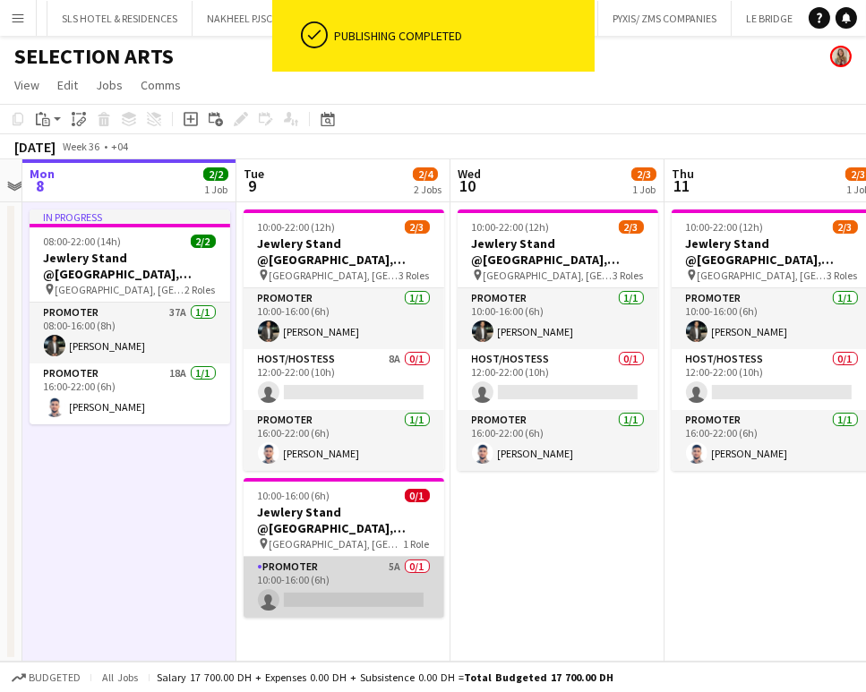
click at [316, 593] on app-card-role "Promoter 5A 0/1 10:00-16:00 (6h) single-neutral-actions" at bounding box center [344, 587] width 201 height 61
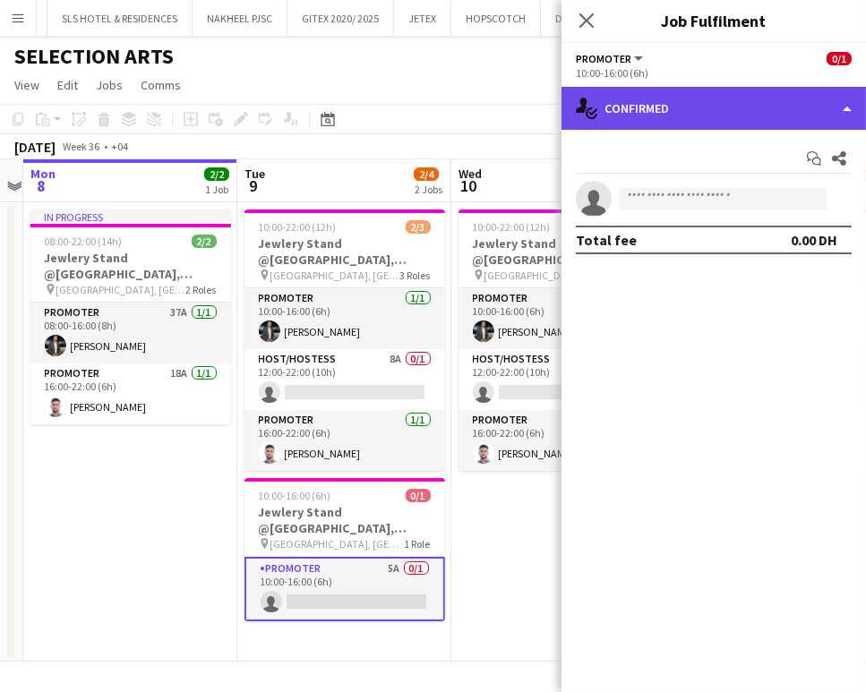
click at [745, 99] on div "single-neutral-actions-check-2 Confirmed" at bounding box center [714, 108] width 304 height 43
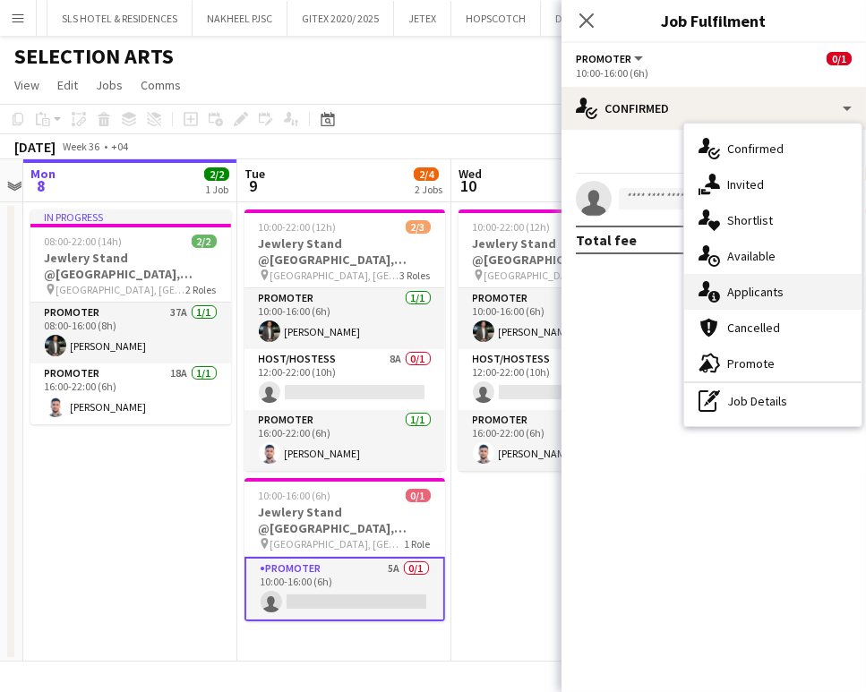
click at [767, 292] on span "Applicants" at bounding box center [755, 292] width 56 height 16
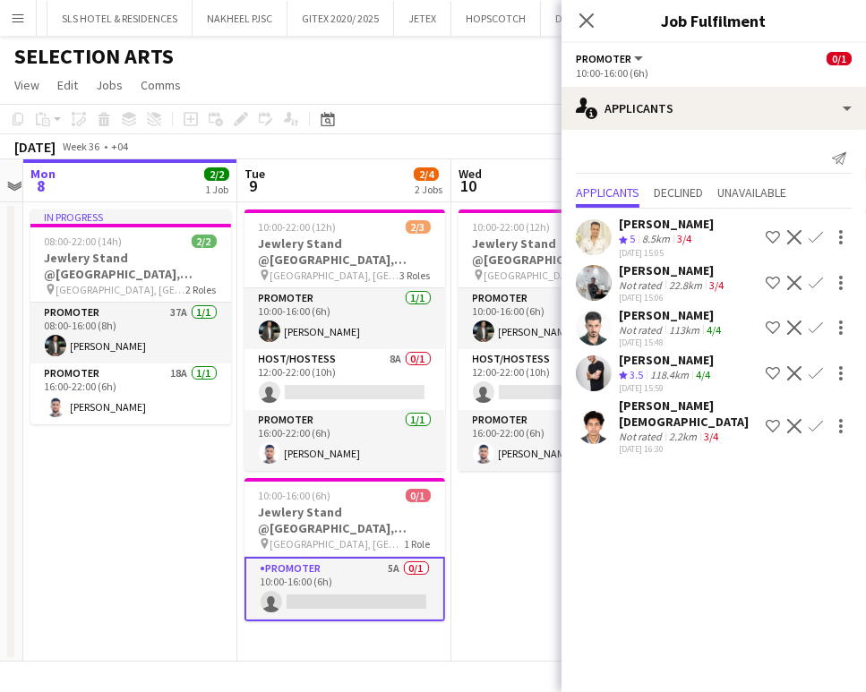
click at [652, 364] on div "[PERSON_NAME]" at bounding box center [666, 360] width 95 height 16
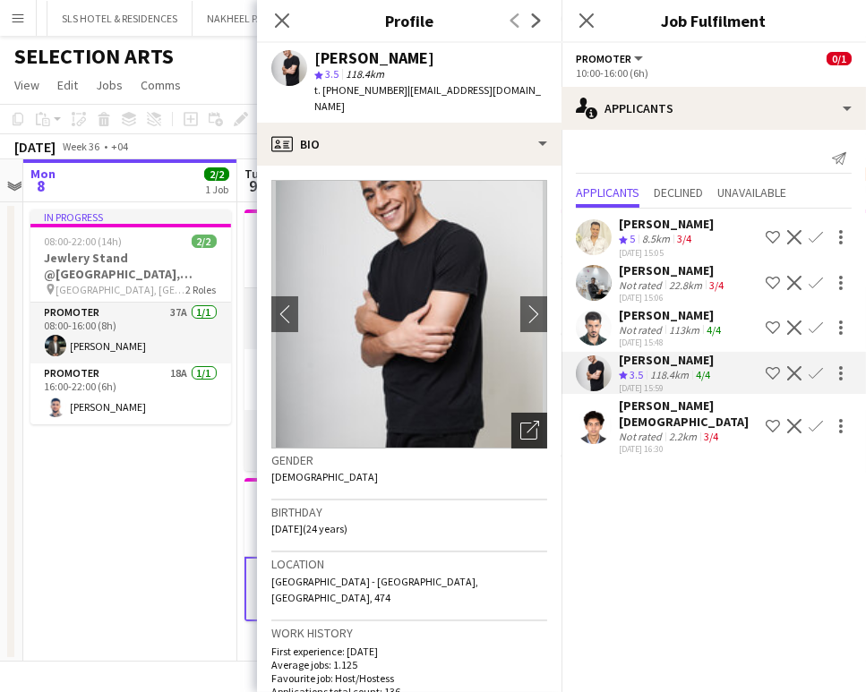
click at [520, 430] on icon "Open photos pop-in" at bounding box center [529, 430] width 19 height 19
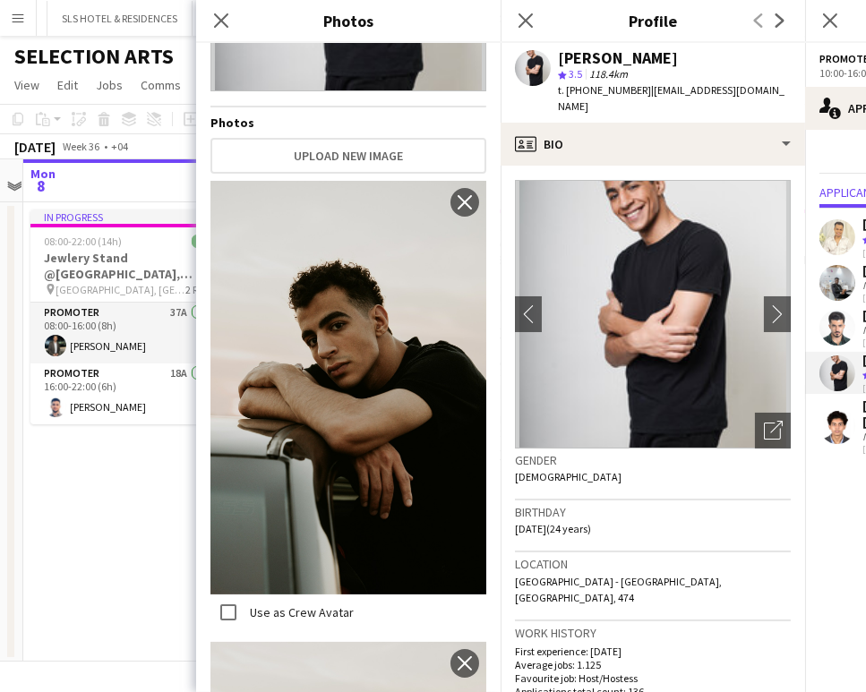
scroll to position [36, 0]
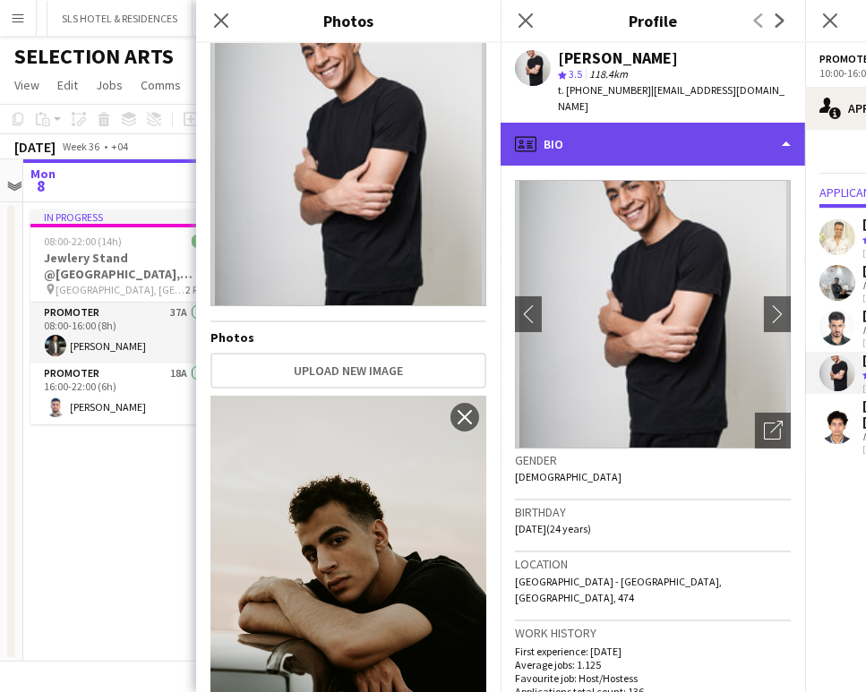
click at [740, 133] on div "profile Bio" at bounding box center [653, 144] width 304 height 43
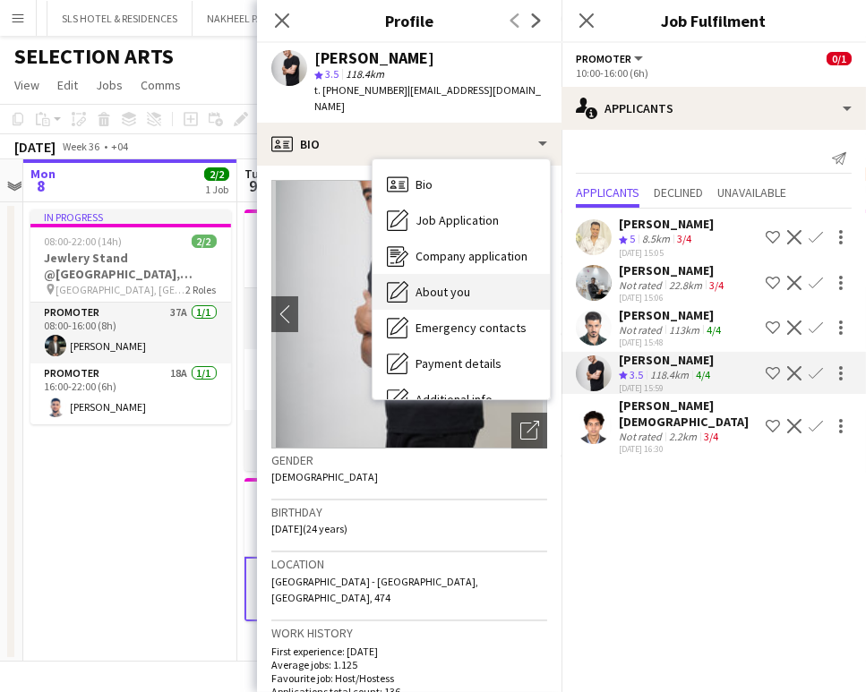
click at [466, 287] on span "About you" at bounding box center [443, 292] width 55 height 16
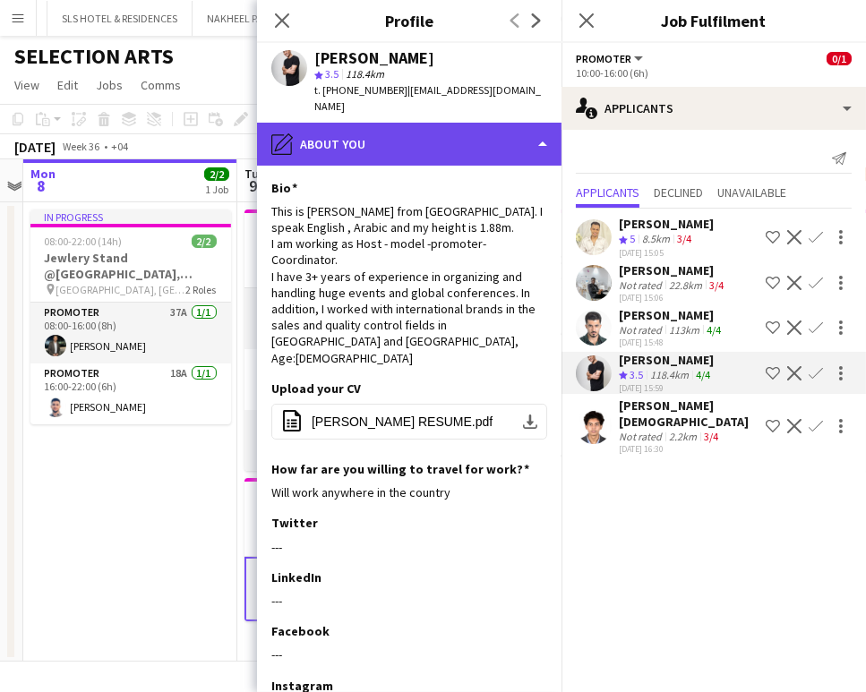
click at [497, 134] on div "pencil4 About you" at bounding box center [409, 144] width 304 height 43
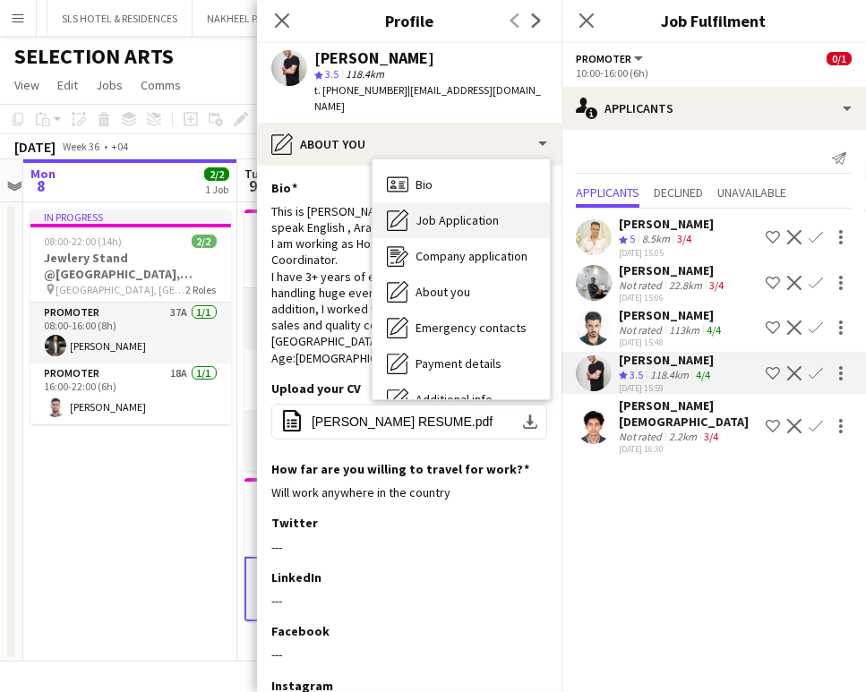
click at [472, 214] on span "Job Application" at bounding box center [457, 220] width 83 height 16
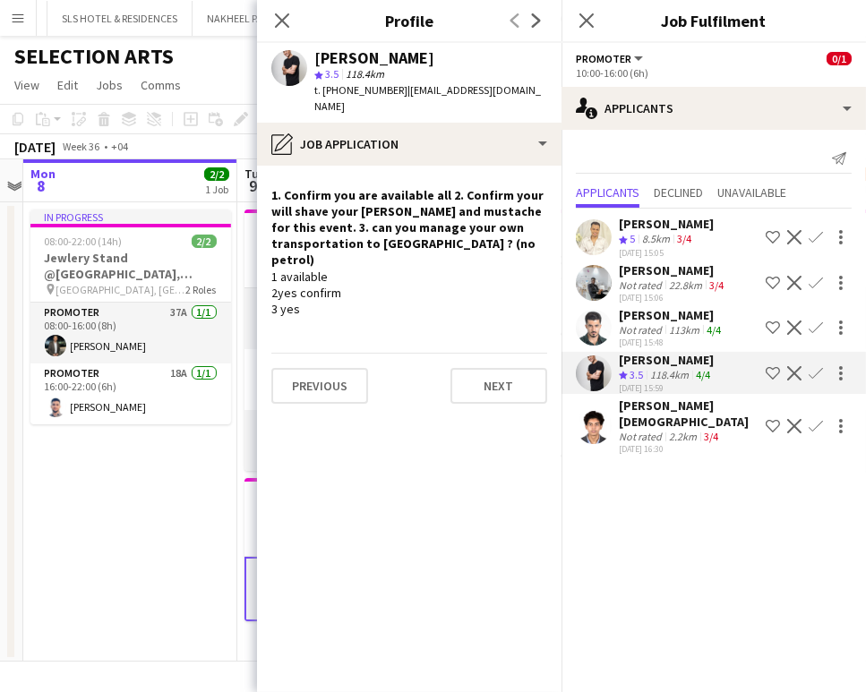
click at [771, 368] on app-icon "Shortlist crew" at bounding box center [773, 373] width 14 height 14
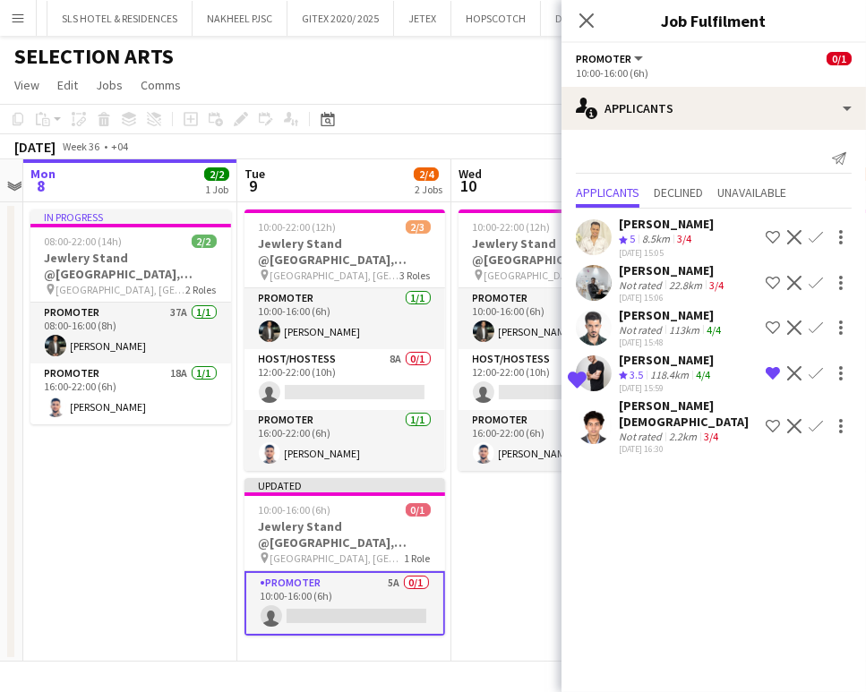
click at [387, 143] on div "September 2025 Week 36 • +04 Publish 1 job Revert 1 job" at bounding box center [433, 146] width 866 height 25
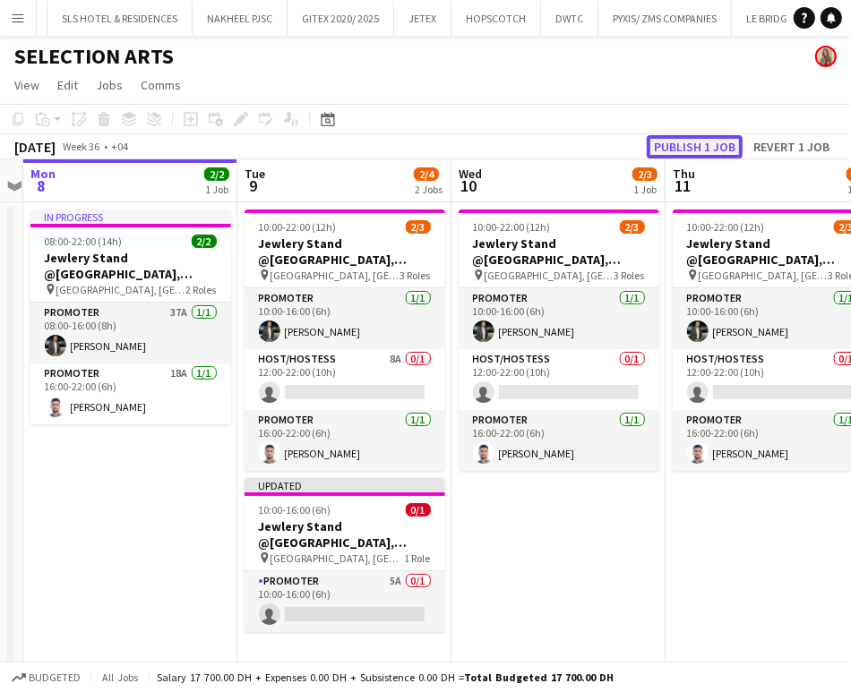
click at [679, 153] on button "Publish 1 job" at bounding box center [695, 146] width 96 height 23
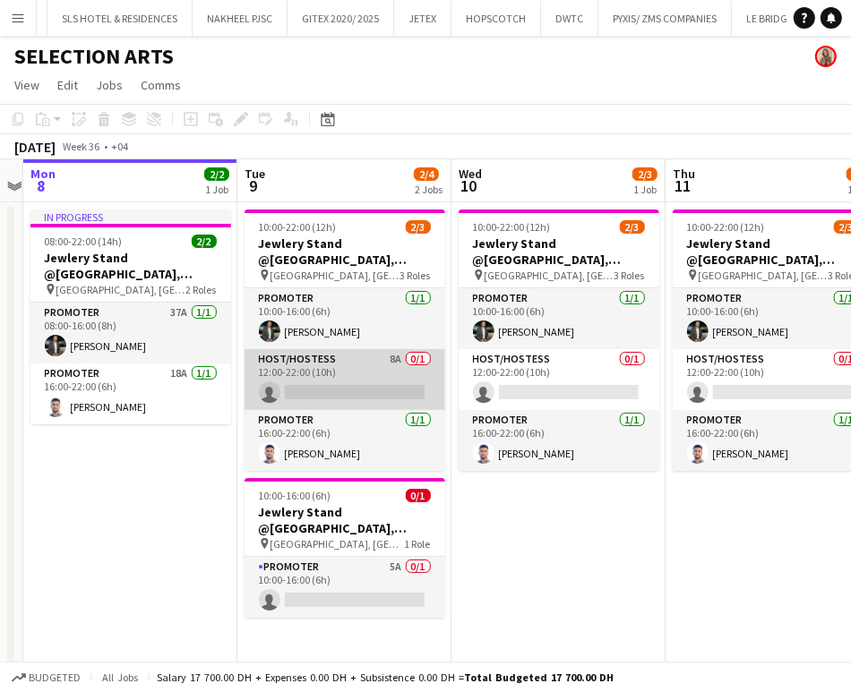
click at [325, 368] on app-card-role "Host/Hostess 8A 0/1 12:00-22:00 (10h) single-neutral-actions" at bounding box center [344, 379] width 201 height 61
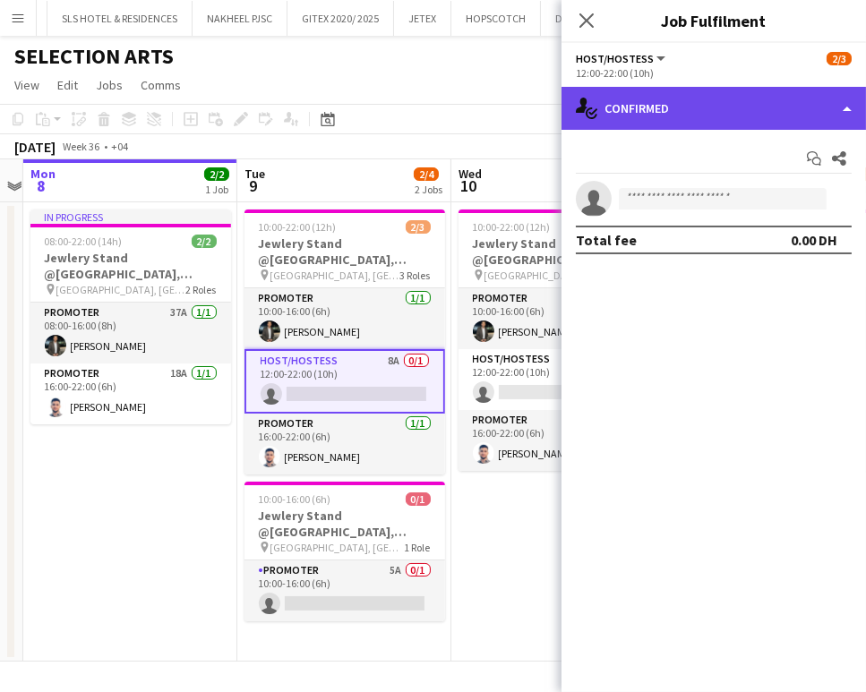
click at [787, 102] on div "single-neutral-actions-check-2 Confirmed" at bounding box center [714, 108] width 304 height 43
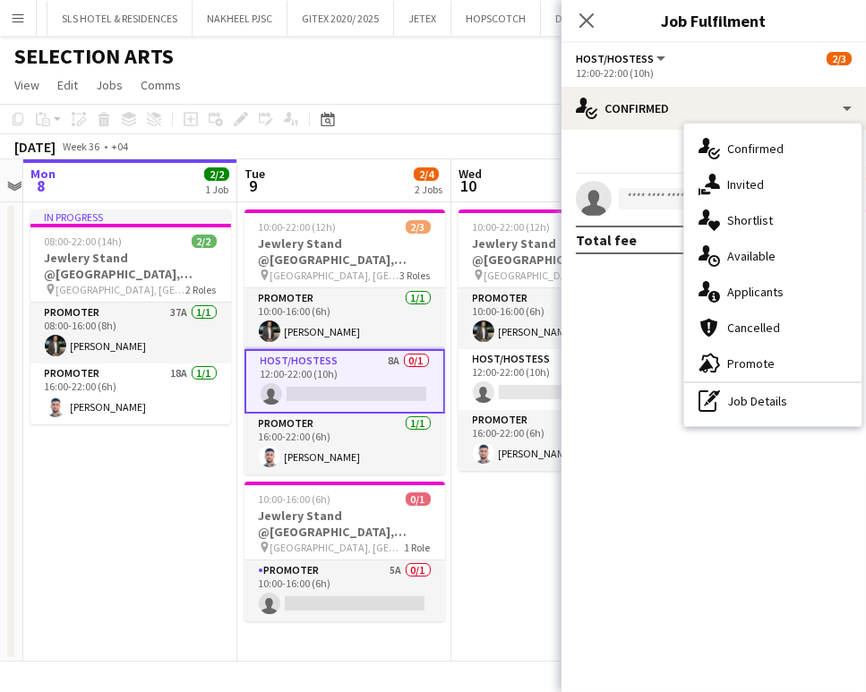
click at [747, 296] on span "Applicants" at bounding box center [755, 292] width 56 height 16
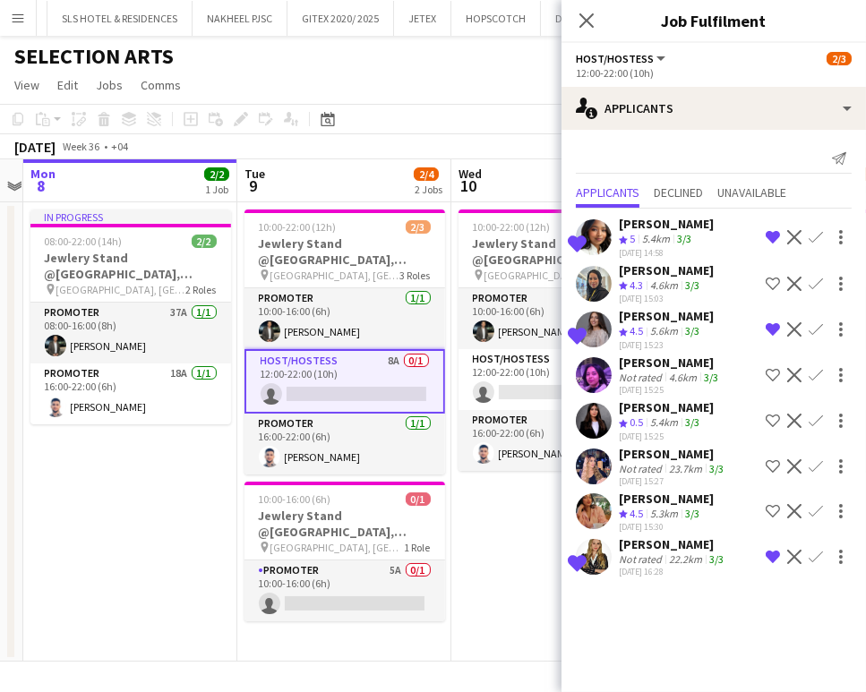
click at [659, 463] on div "Not rated" at bounding box center [642, 468] width 47 height 13
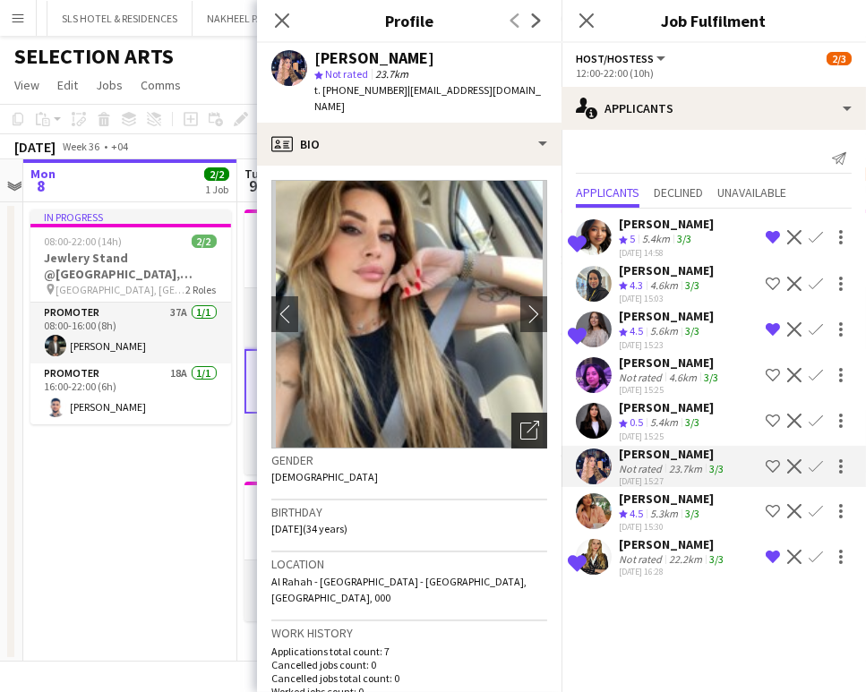
click at [520, 421] on icon "Open photos pop-in" at bounding box center [529, 430] width 19 height 19
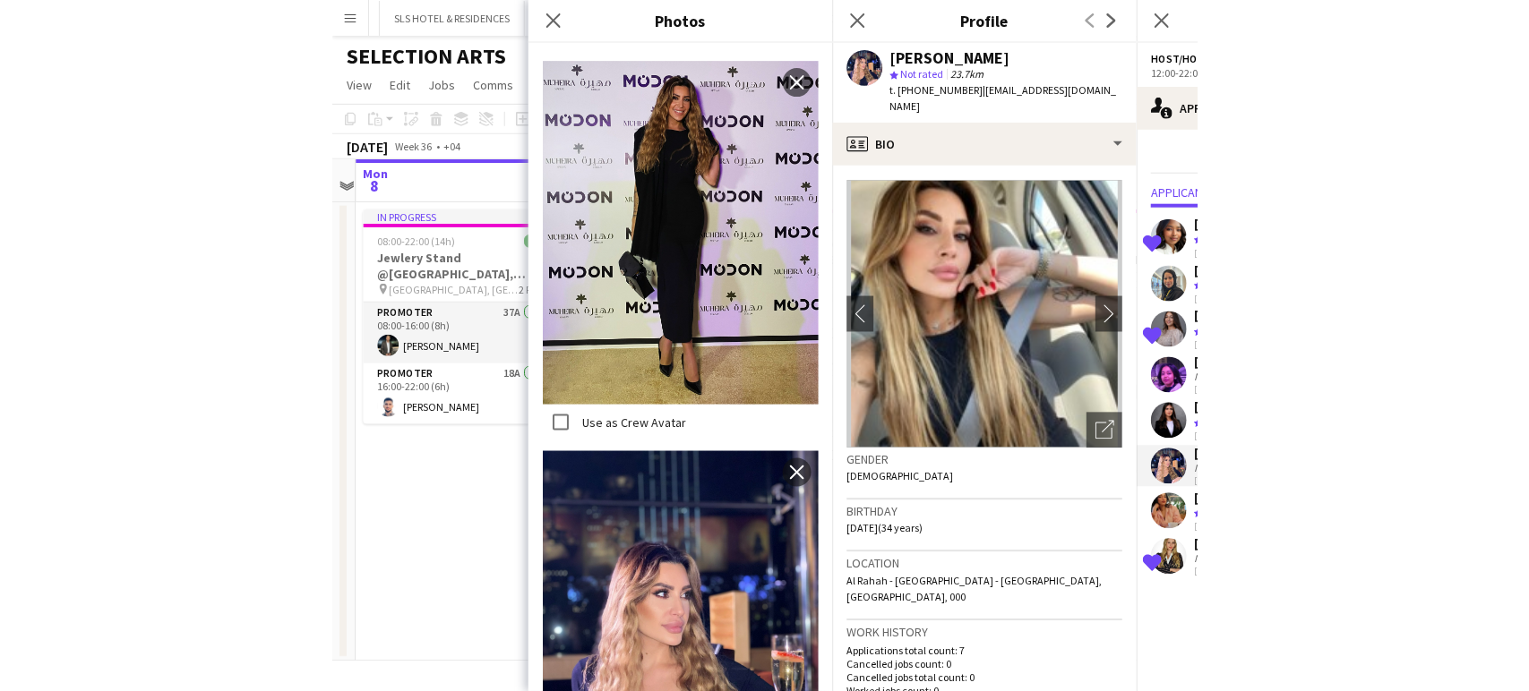
scroll to position [2473, 0]
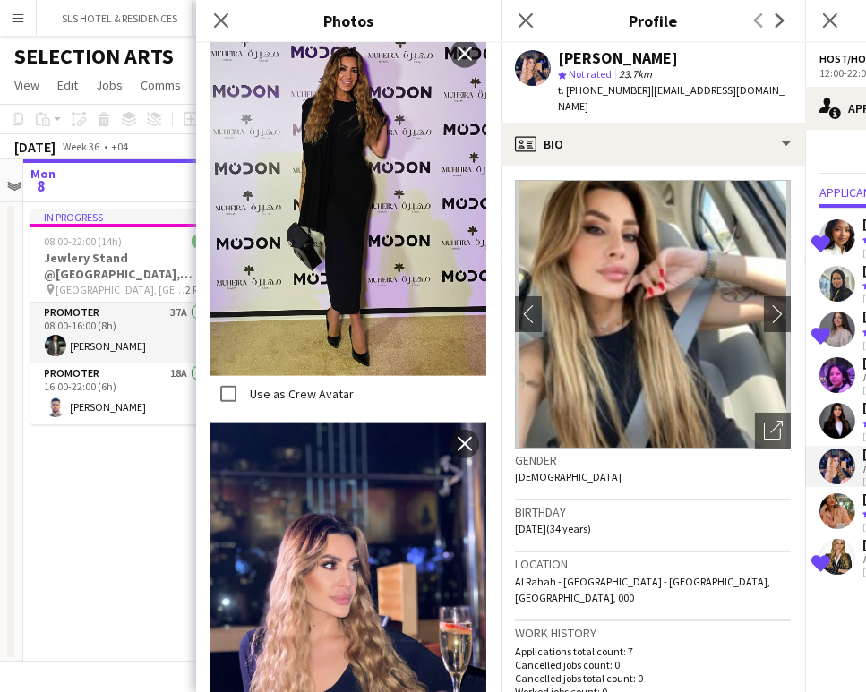
click at [120, 580] on app-date-cell "In progress 08:00-22:00 (14h) 2/2 Jewlery Stand @[GEOGRAPHIC_DATA], [GEOGRAPHIC…" at bounding box center [130, 431] width 214 height 459
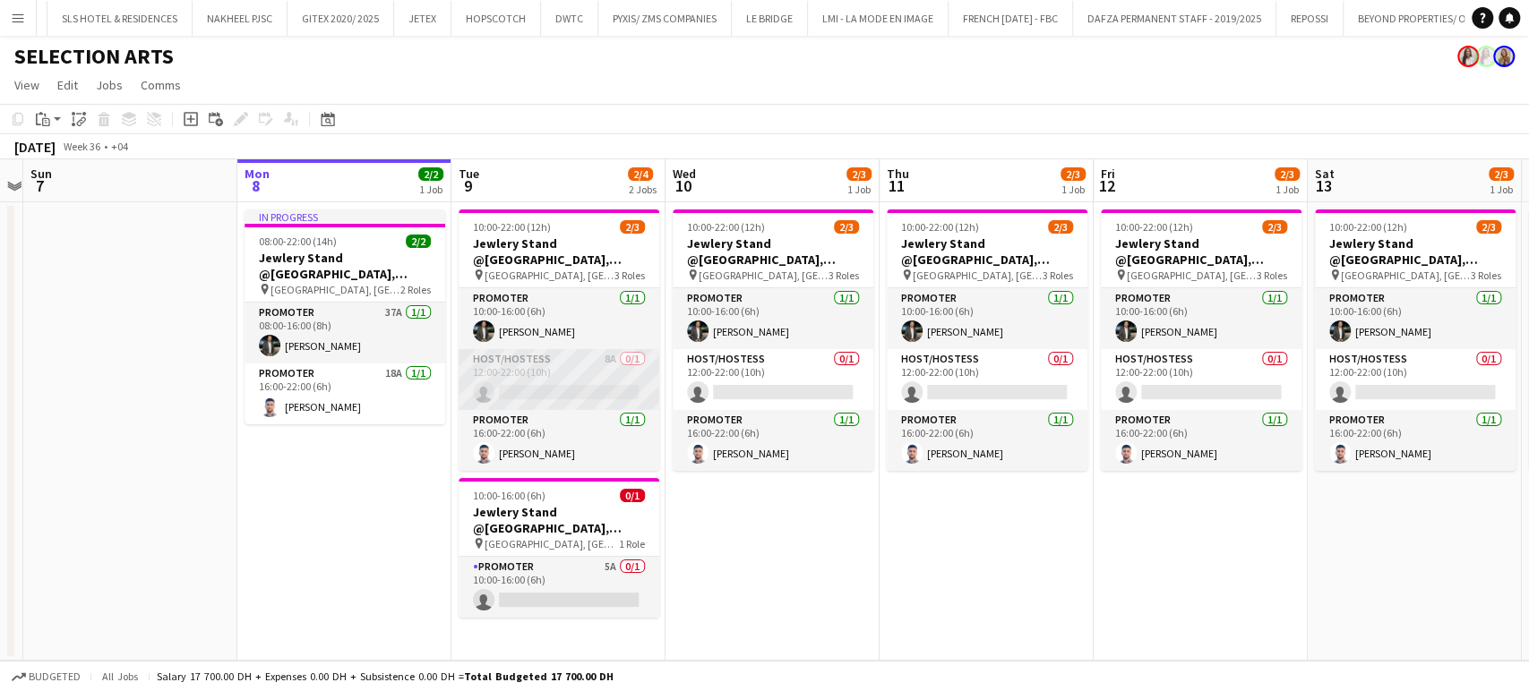
click at [599, 382] on app-card-role "Host/Hostess 8A 0/1 12:00-22:00 (10h) single-neutral-actions" at bounding box center [559, 379] width 201 height 61
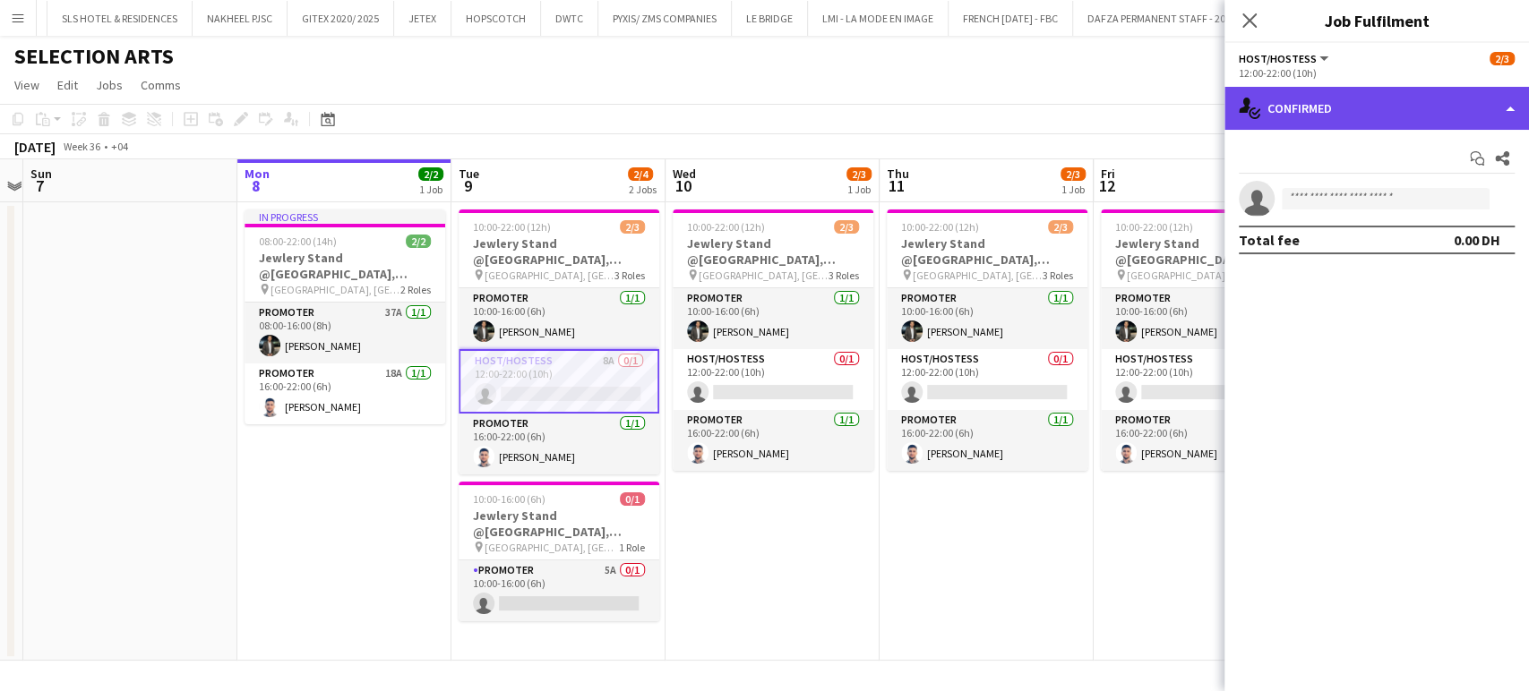
click at [1494, 98] on div "single-neutral-actions-check-2 Confirmed" at bounding box center [1376, 108] width 304 height 43
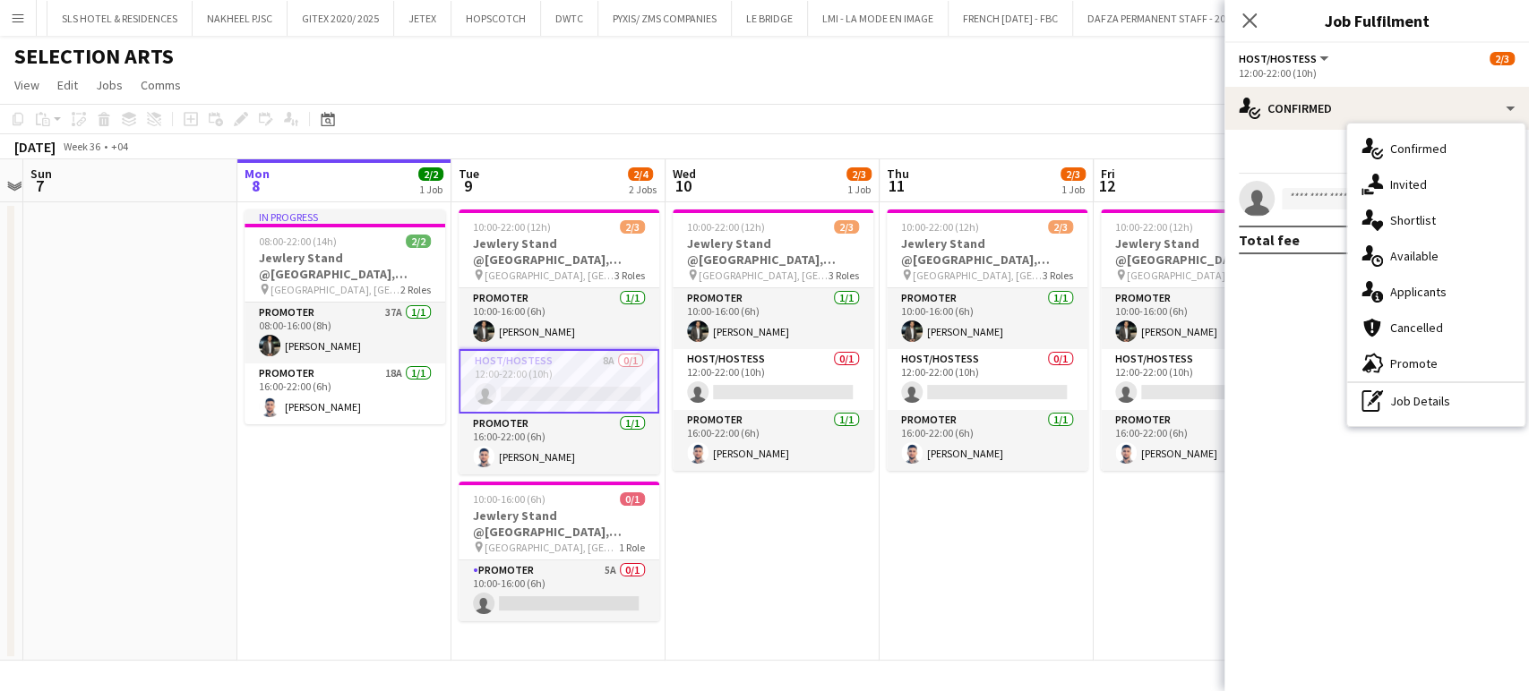
click at [1424, 300] on div "single-neutral-actions-information Applicants" at bounding box center [1435, 292] width 177 height 36
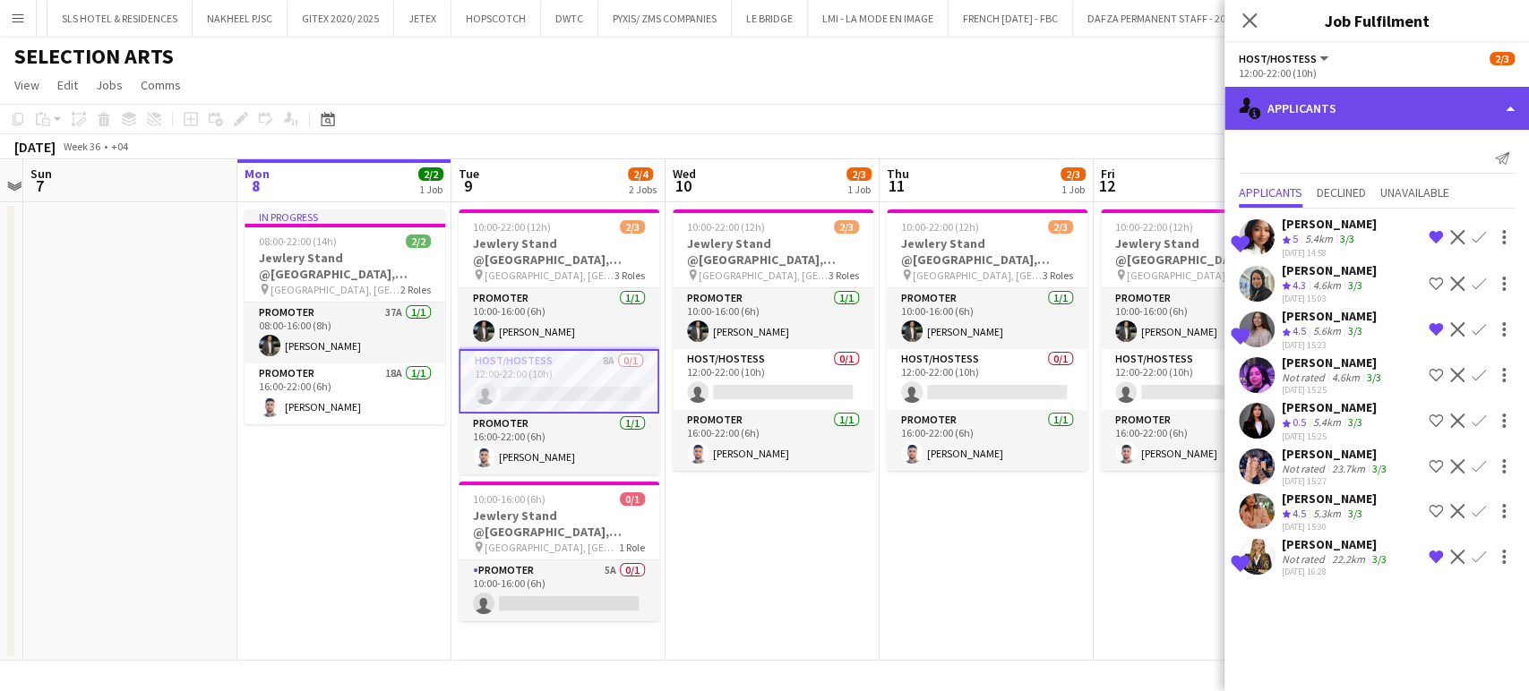
click at [1503, 95] on div "single-neutral-actions-information Applicants" at bounding box center [1376, 108] width 304 height 43
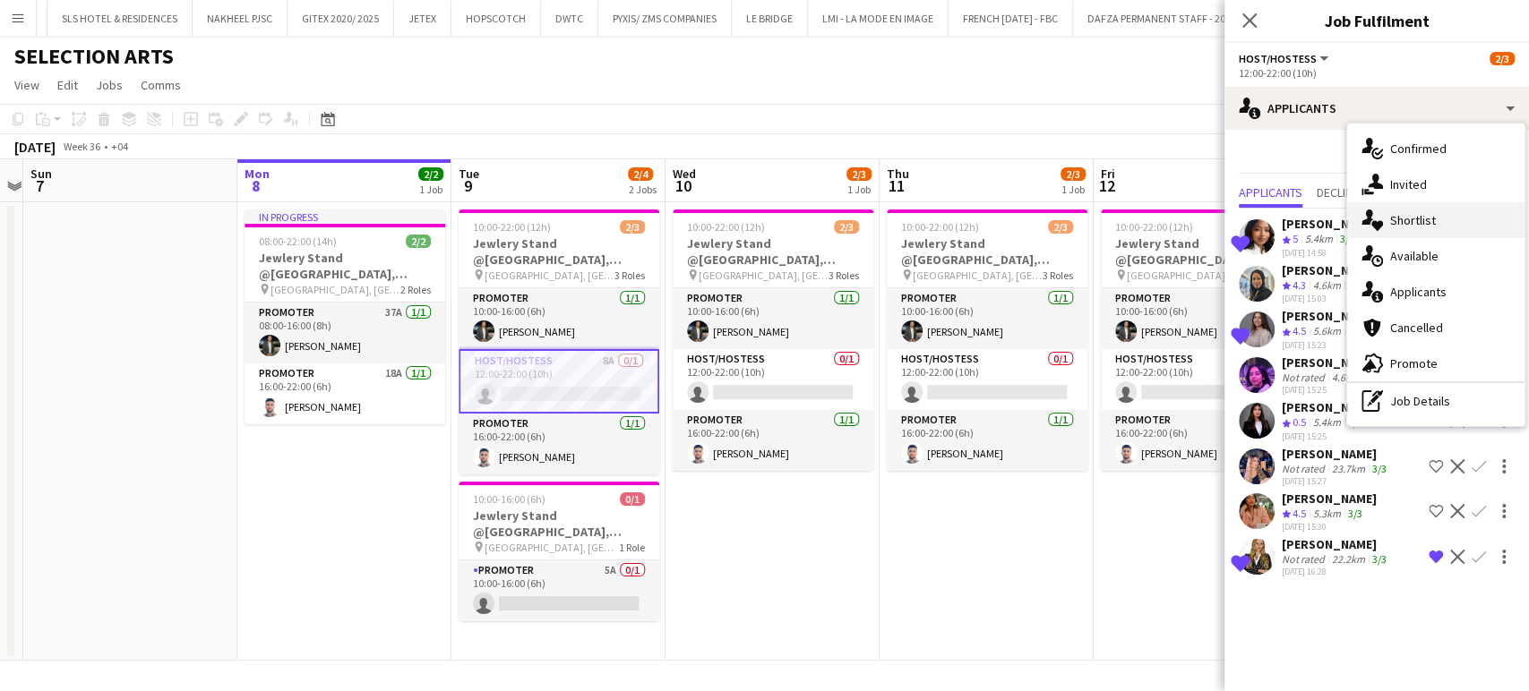
click at [1418, 223] on span "Shortlist" at bounding box center [1413, 220] width 46 height 16
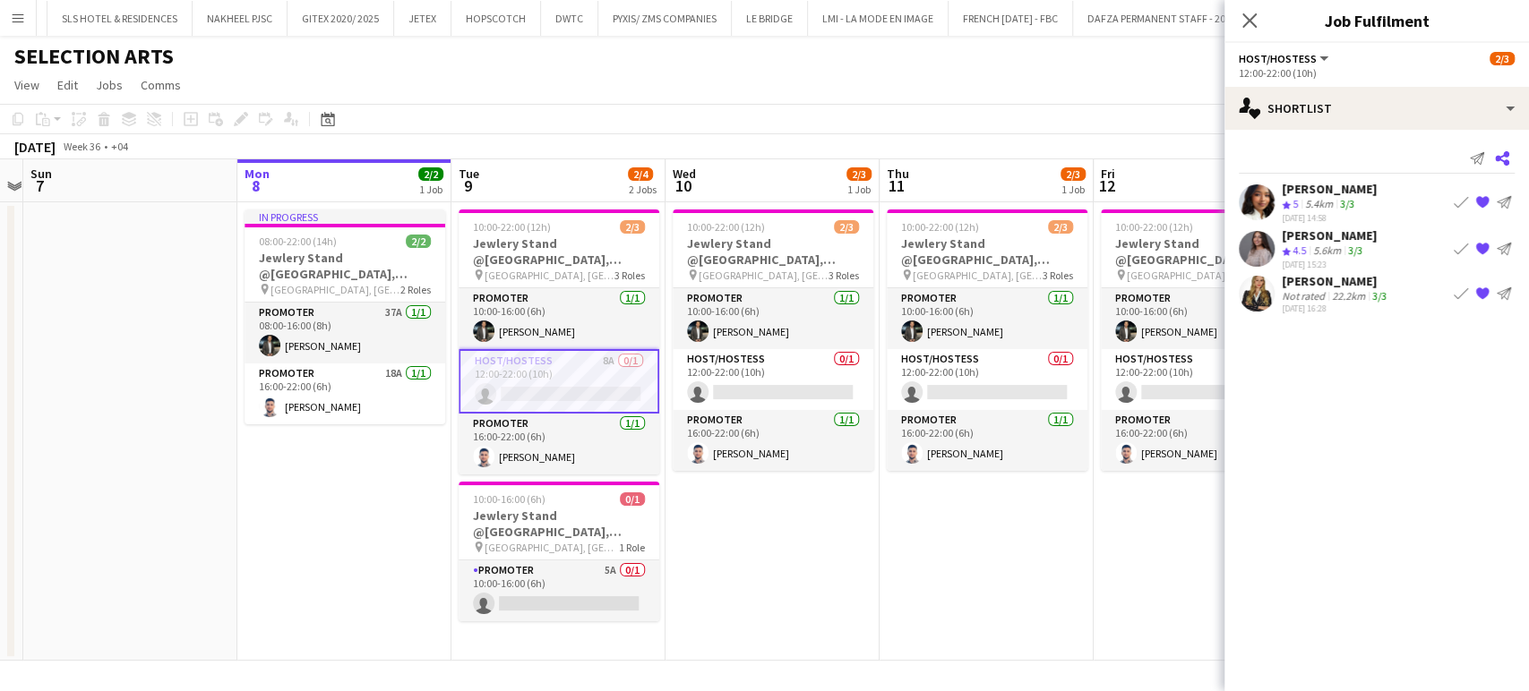
click at [1505, 155] on icon at bounding box center [1502, 158] width 14 height 14
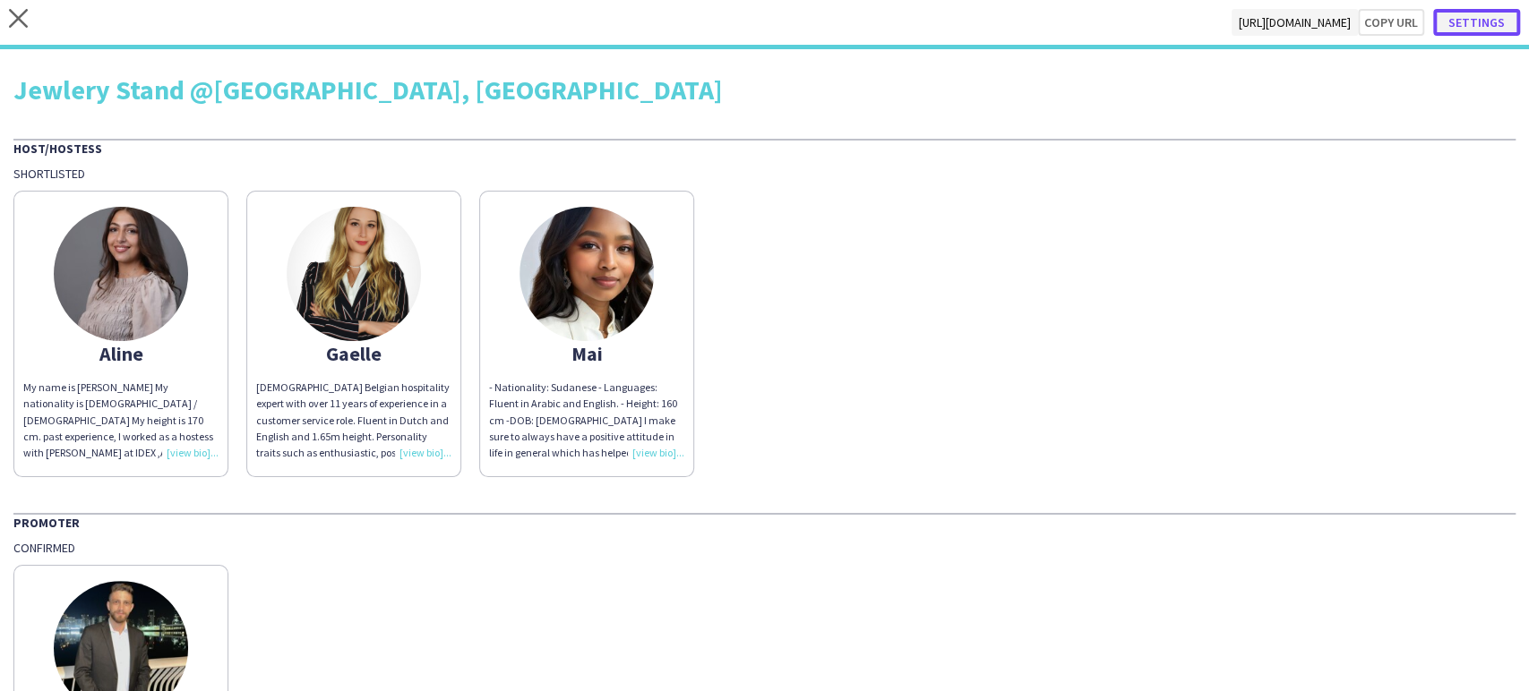
click at [1472, 15] on button "Settings" at bounding box center [1476, 22] width 87 height 27
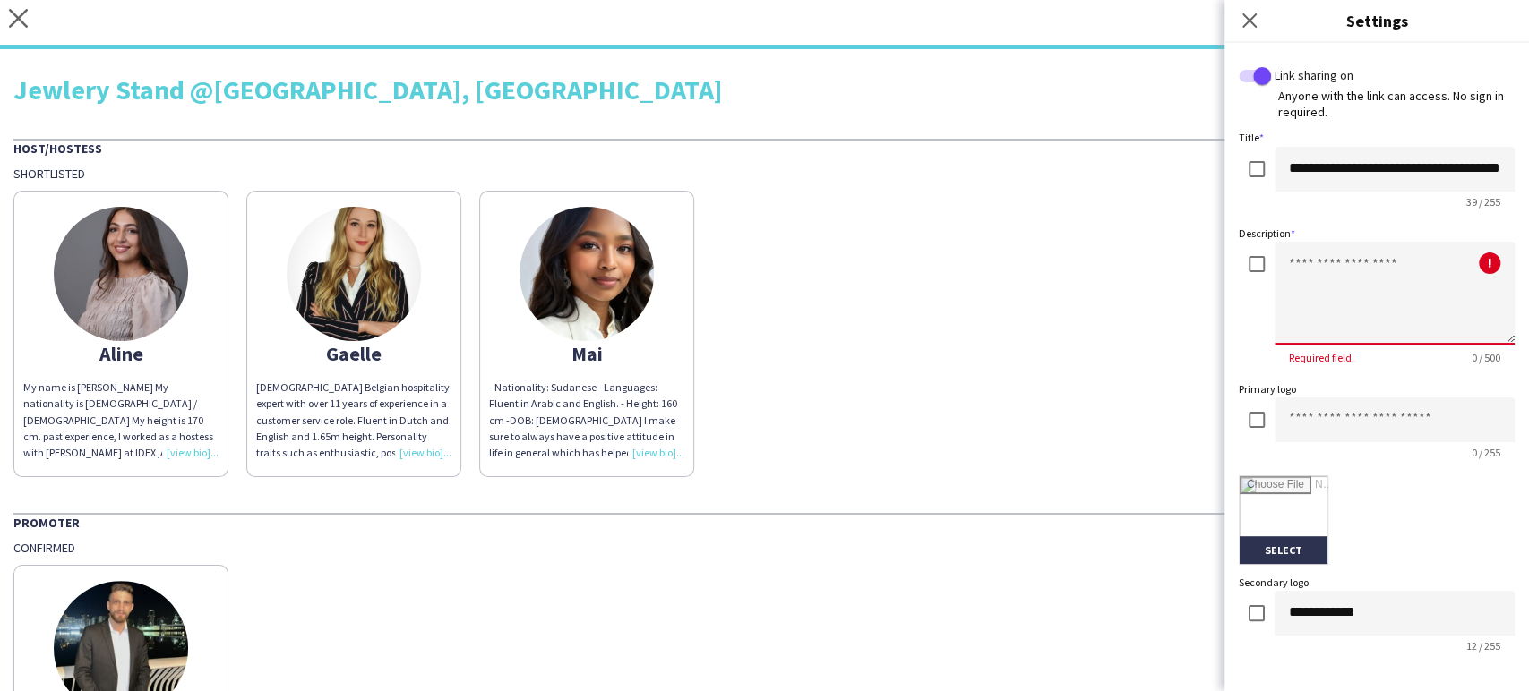
click at [1359, 275] on textarea at bounding box center [1394, 293] width 240 height 103
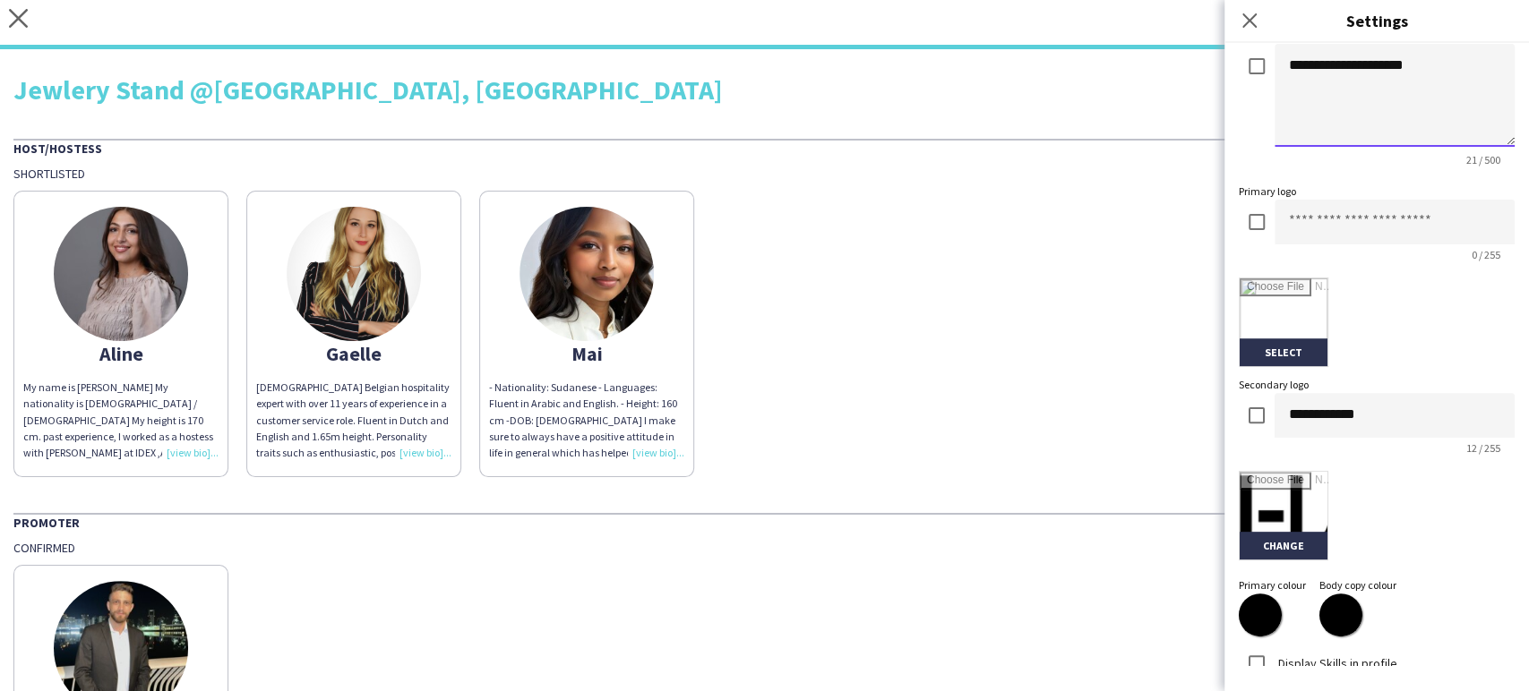
scroll to position [199, 0]
type textarea "**********"
click at [1299, 496] on input "file" at bounding box center [1283, 515] width 88 height 88
type input "**********"
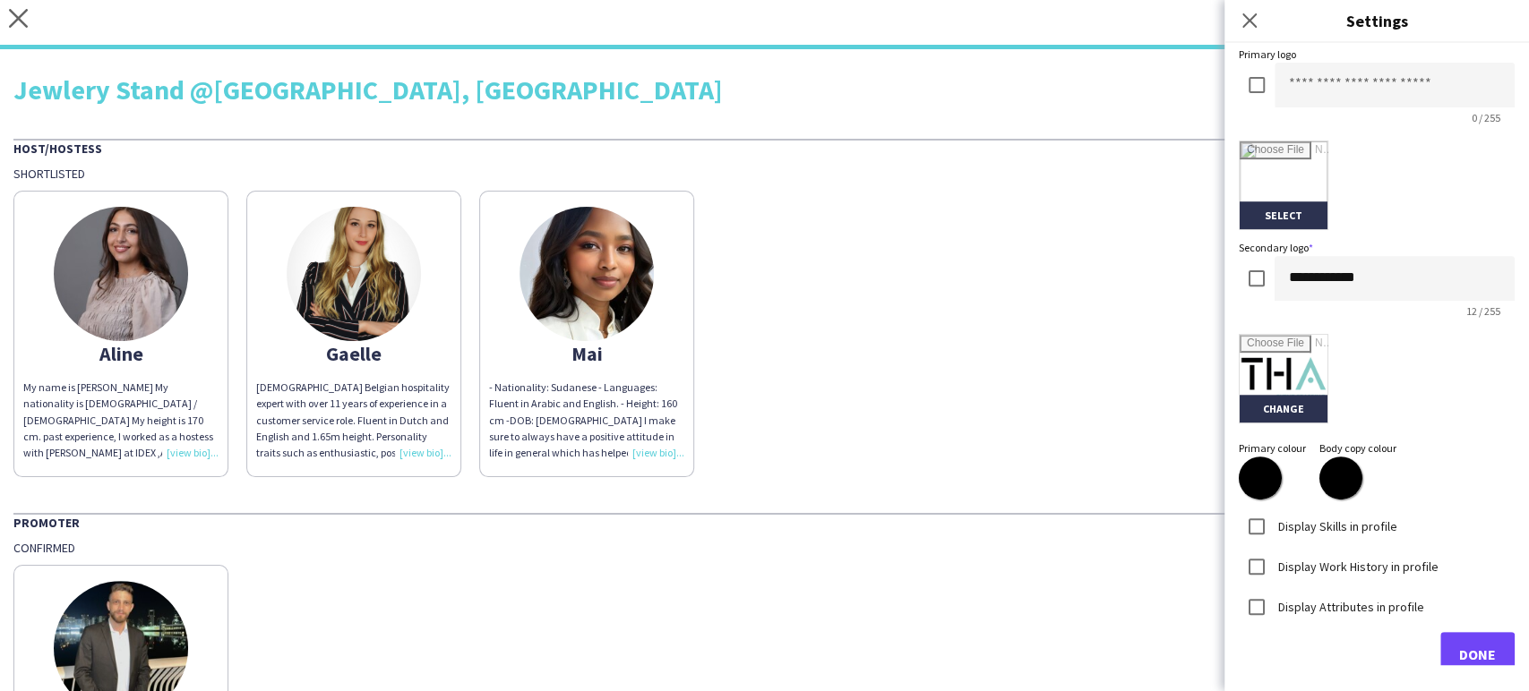
scroll to position [360, 0]
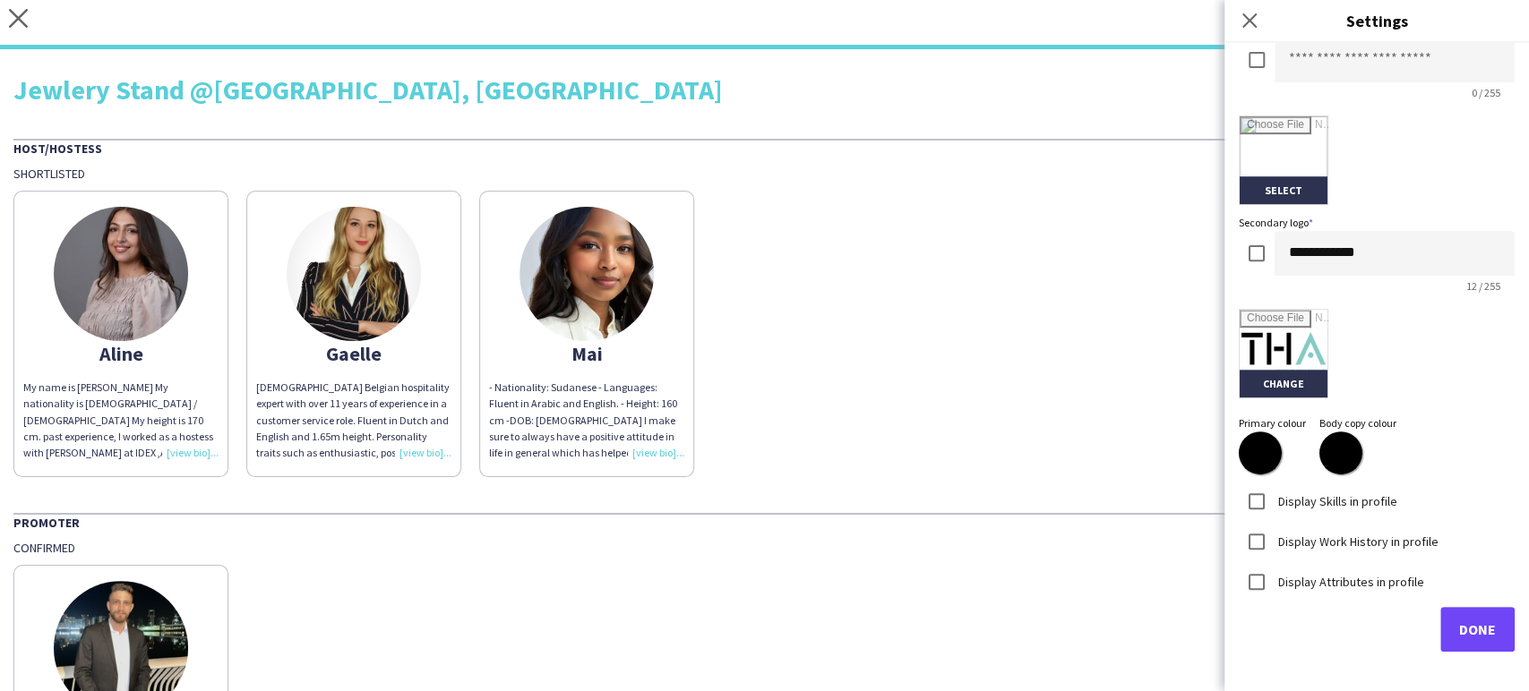
click at [1279, 544] on label "Display Work History in profile" at bounding box center [1356, 541] width 164 height 16
click at [1462, 626] on span "Done" at bounding box center [1477, 630] width 37 height 18
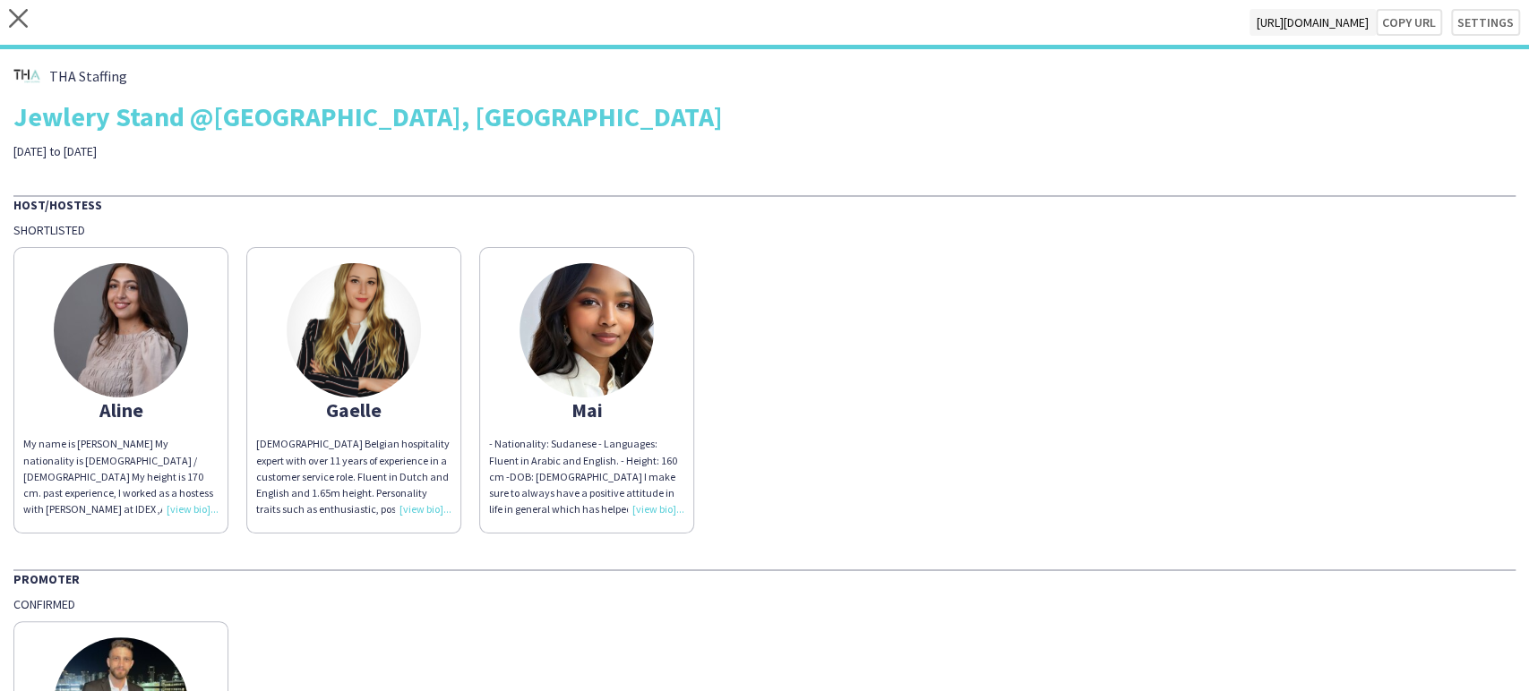
click at [176, 335] on img at bounding box center [121, 330] width 134 height 134
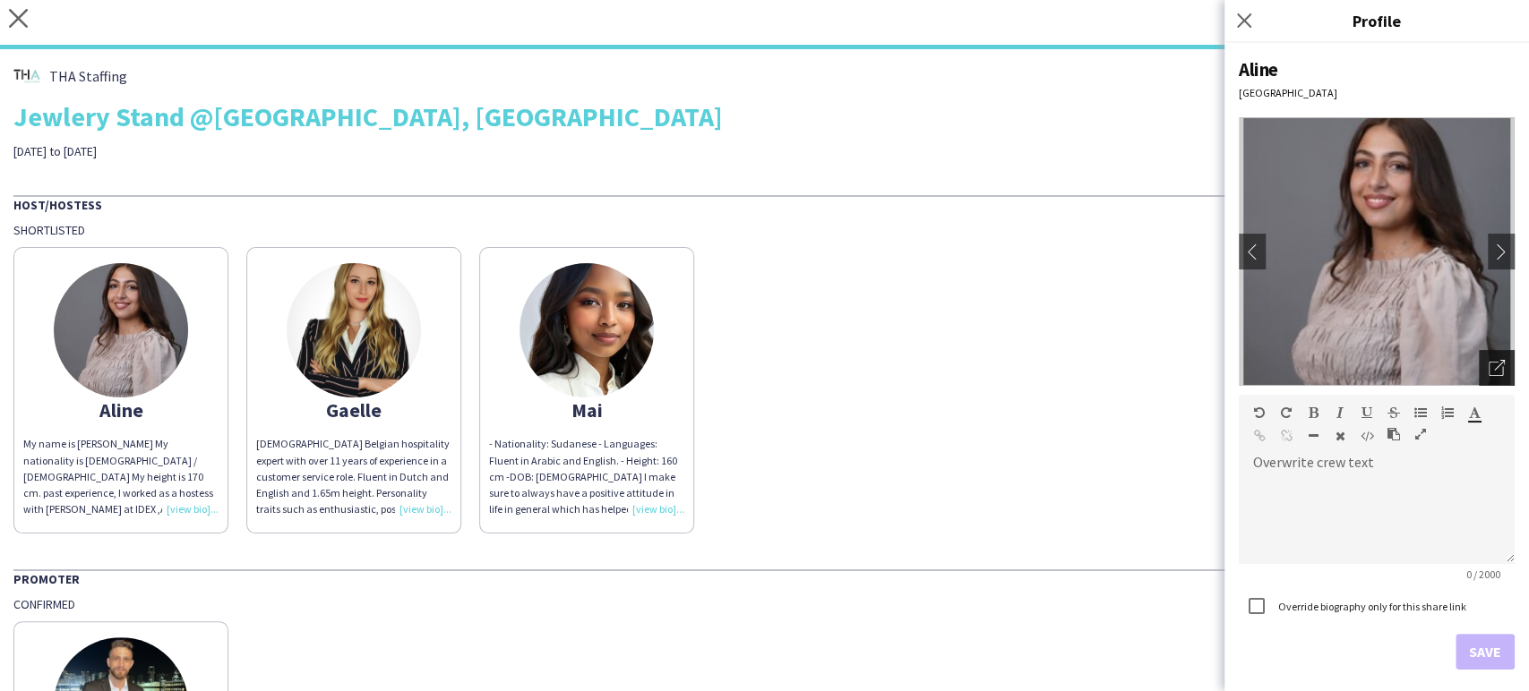
click at [1488, 368] on icon "Open photos pop-in" at bounding box center [1496, 368] width 16 height 16
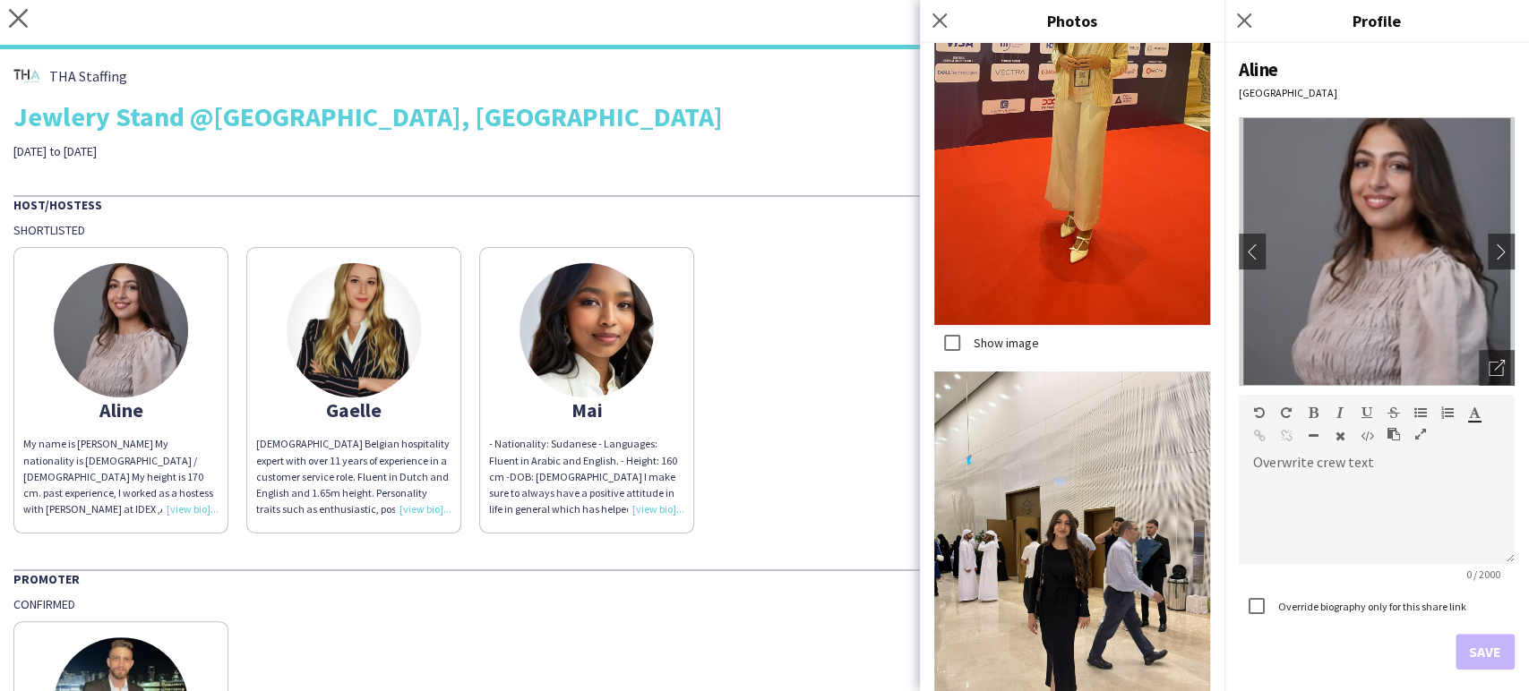
scroll to position [2206, 0]
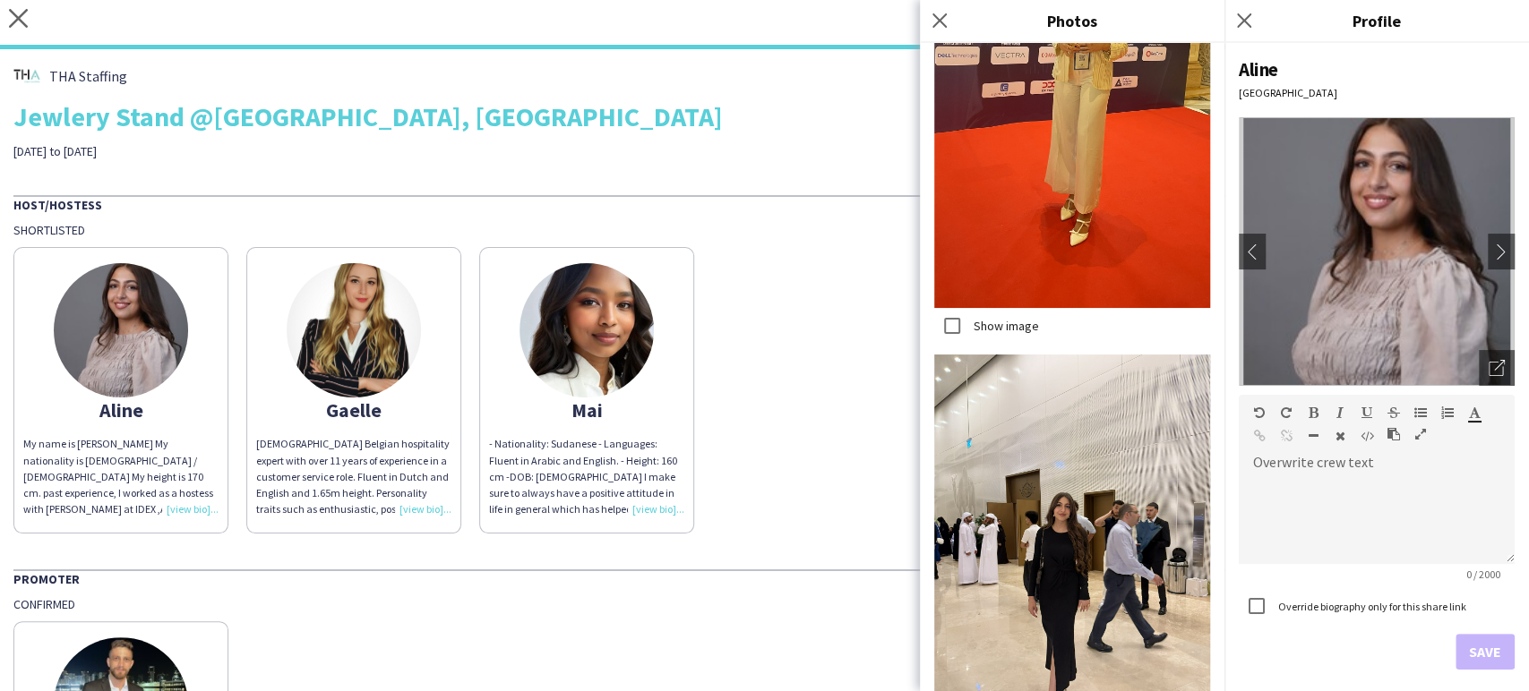
click at [802, 392] on div "Aline My name is Aline Sowan My nationality is Norwegian / Jordanian My height …" at bounding box center [764, 386] width 1502 height 296
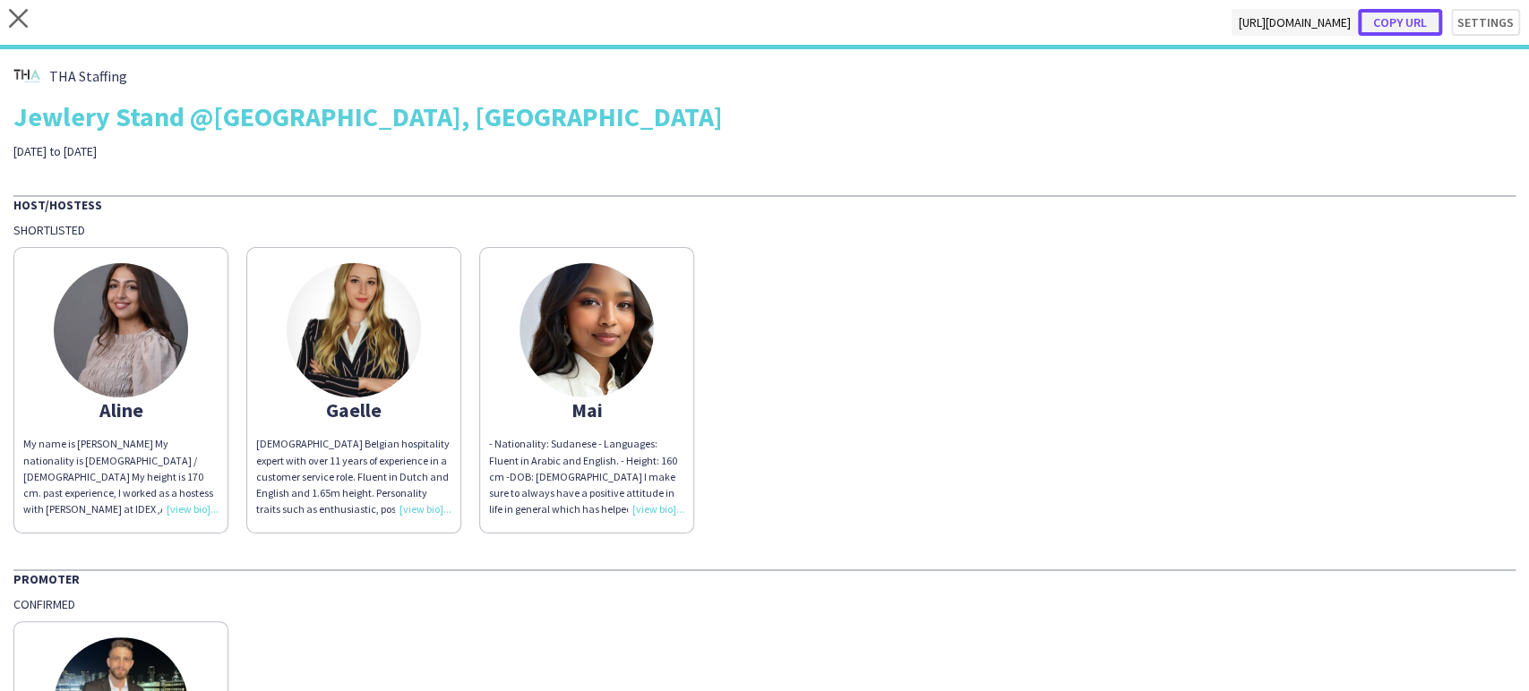
click at [1389, 21] on button "Copy url" at bounding box center [1400, 22] width 84 height 27
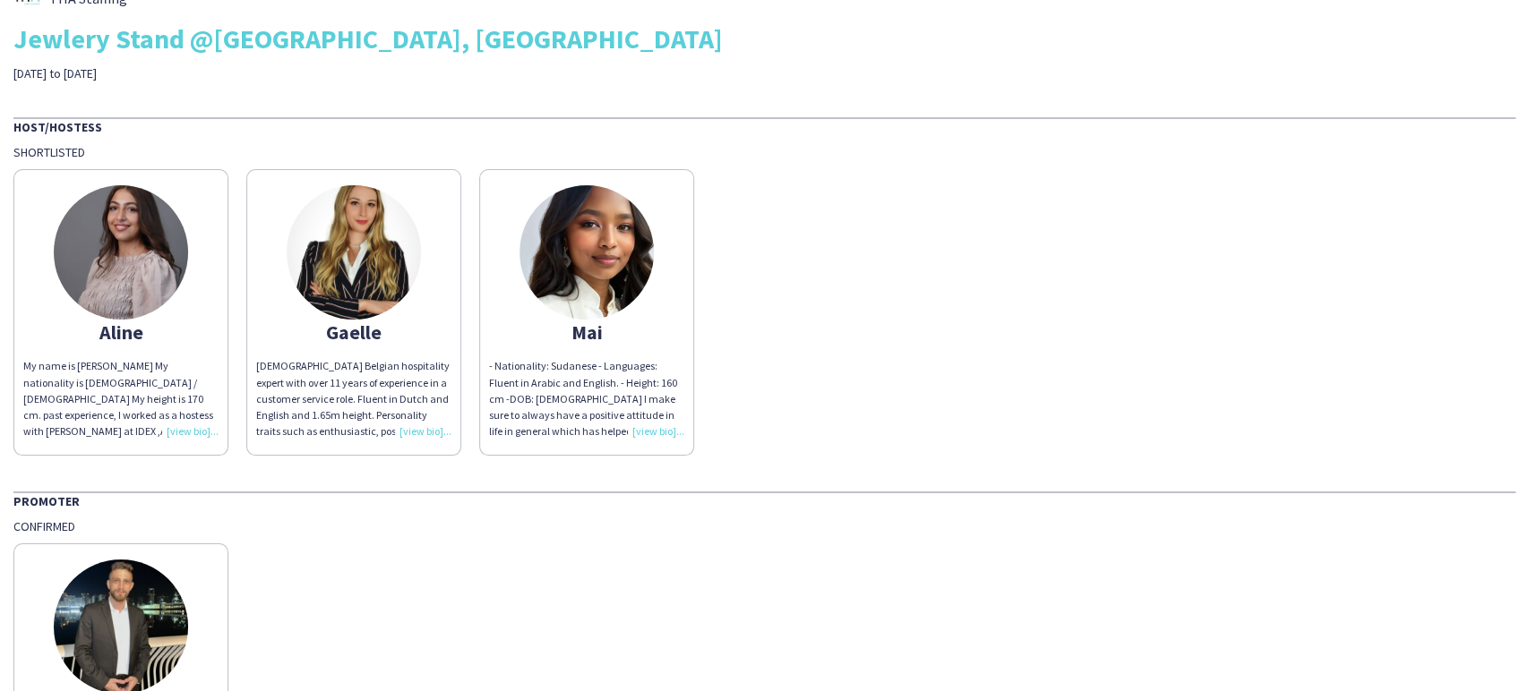
scroll to position [0, 0]
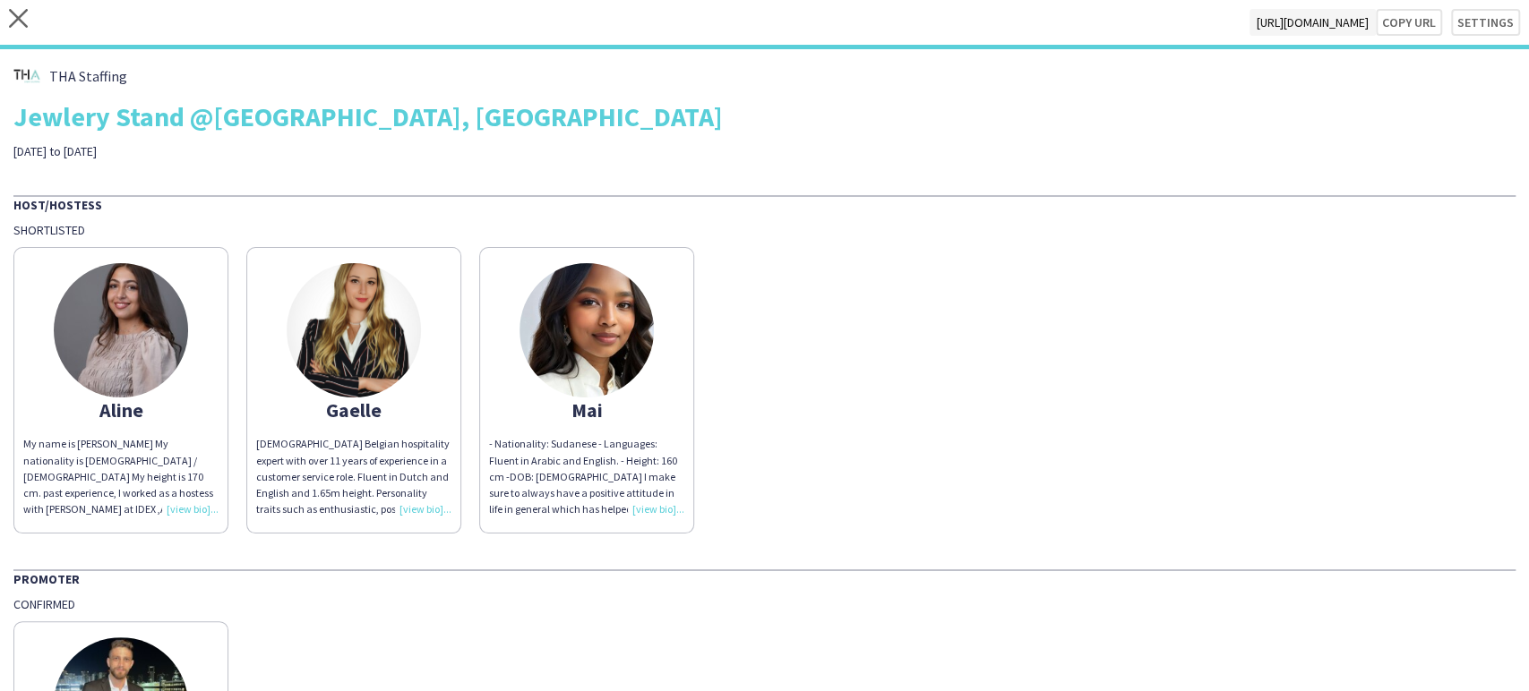
click at [647, 81] on div "THA Staffing" at bounding box center [764, 76] width 1502 height 27
click at [19, 12] on icon "close" at bounding box center [18, 18] width 19 height 19
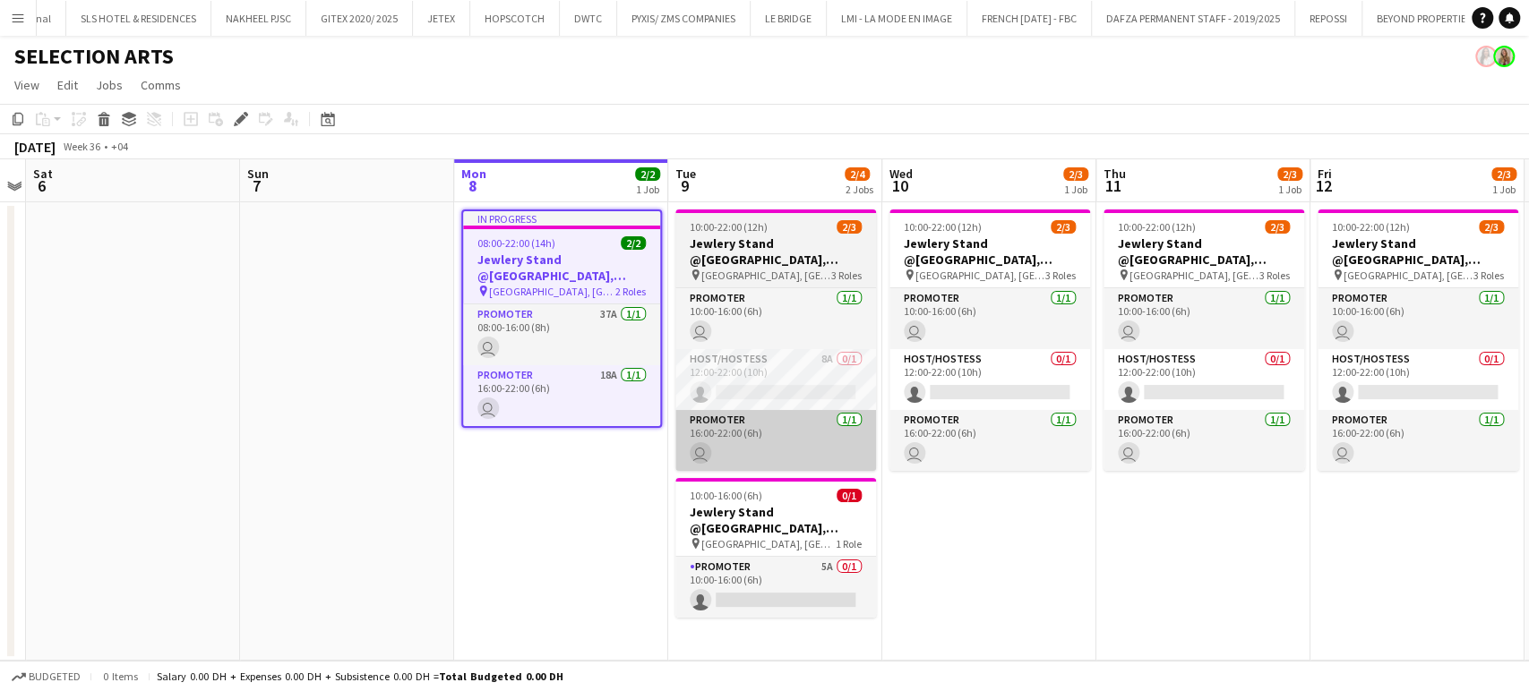
scroll to position [0, 4354]
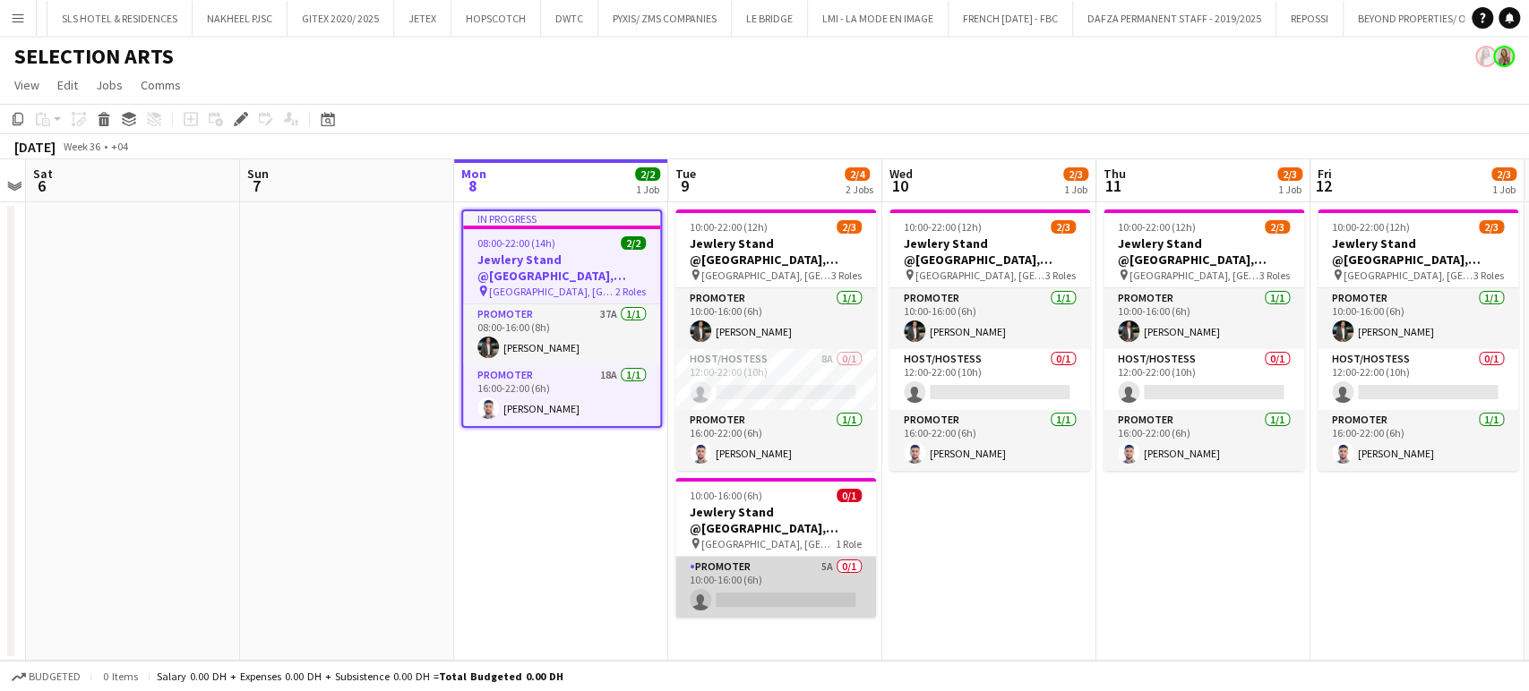
click at [775, 590] on app-card-role "Promoter 5A 0/1 10:00-16:00 (6h) single-neutral-actions" at bounding box center [775, 587] width 201 height 61
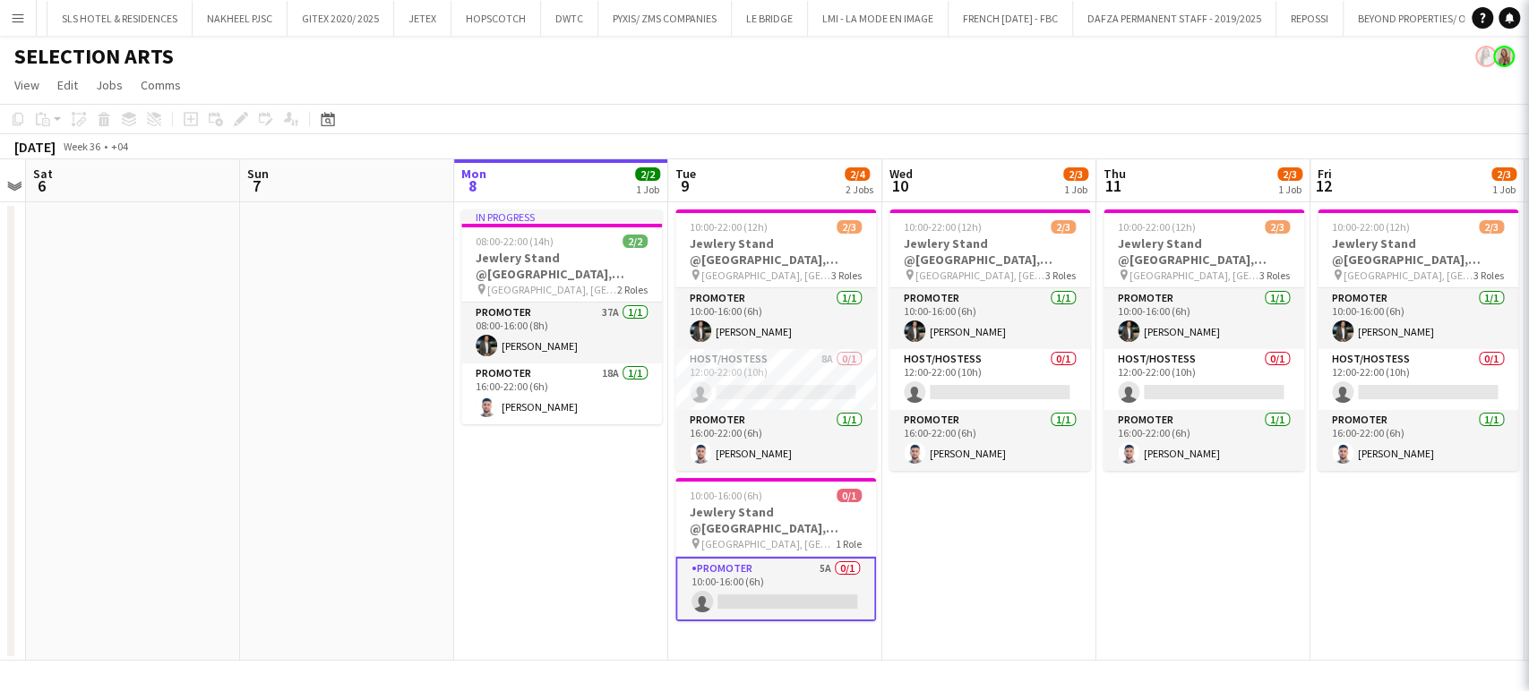
scroll to position [0, 616]
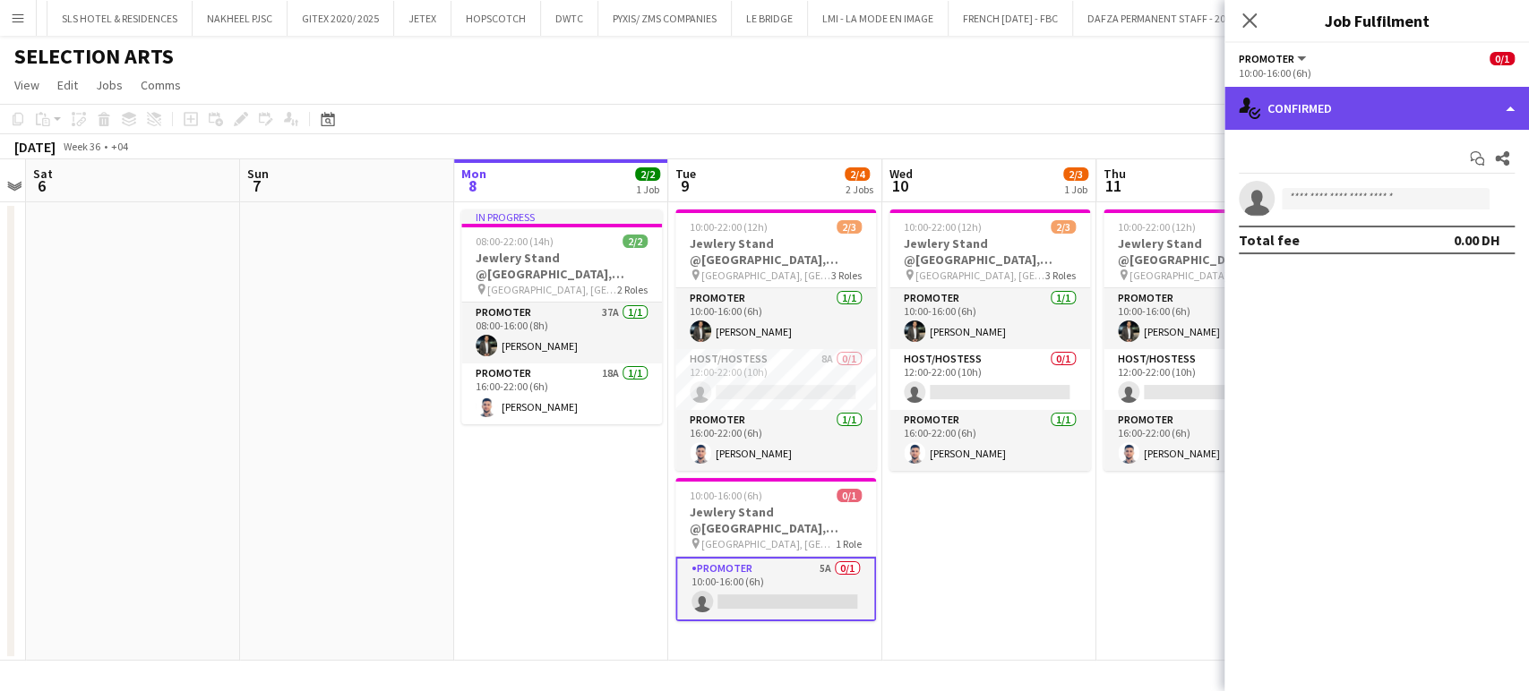
click at [1498, 99] on div "single-neutral-actions-check-2 Confirmed" at bounding box center [1376, 108] width 304 height 43
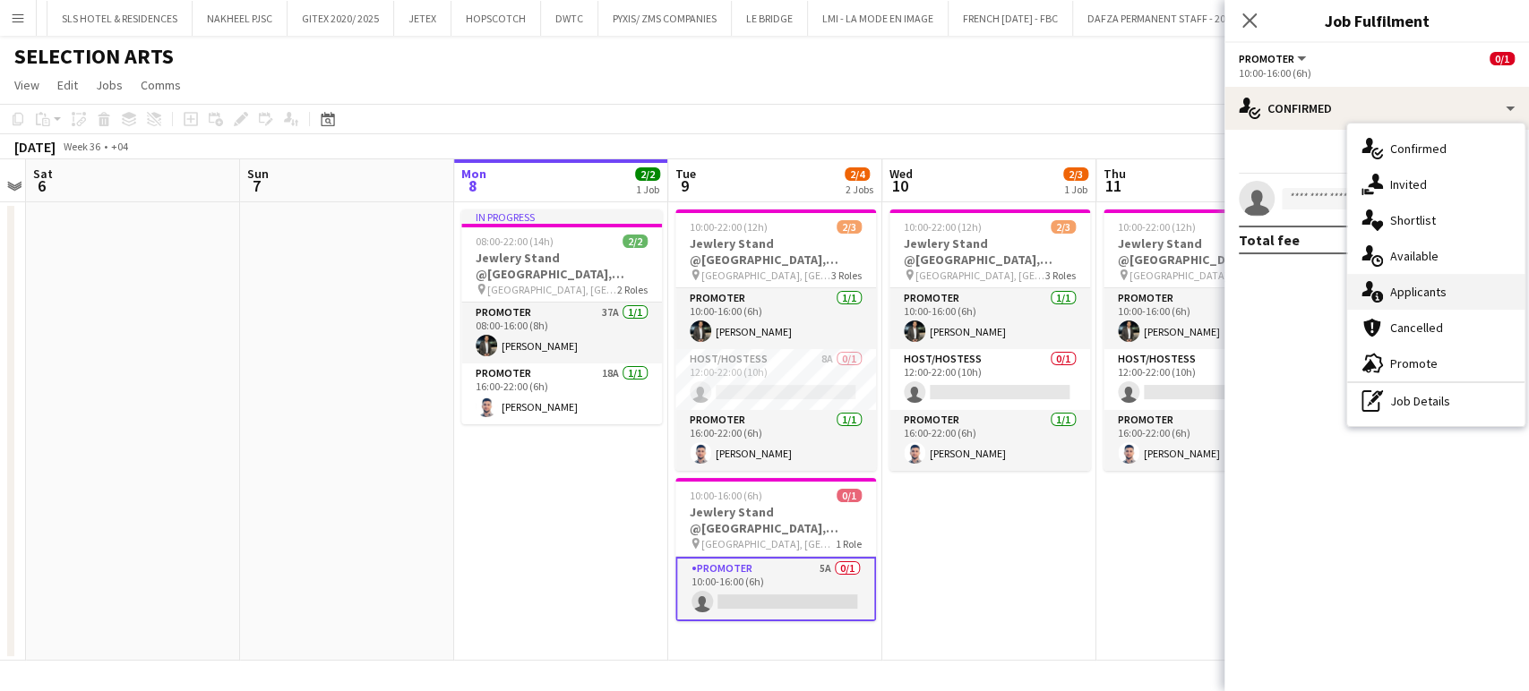
click at [1432, 288] on span "Applicants" at bounding box center [1418, 292] width 56 height 16
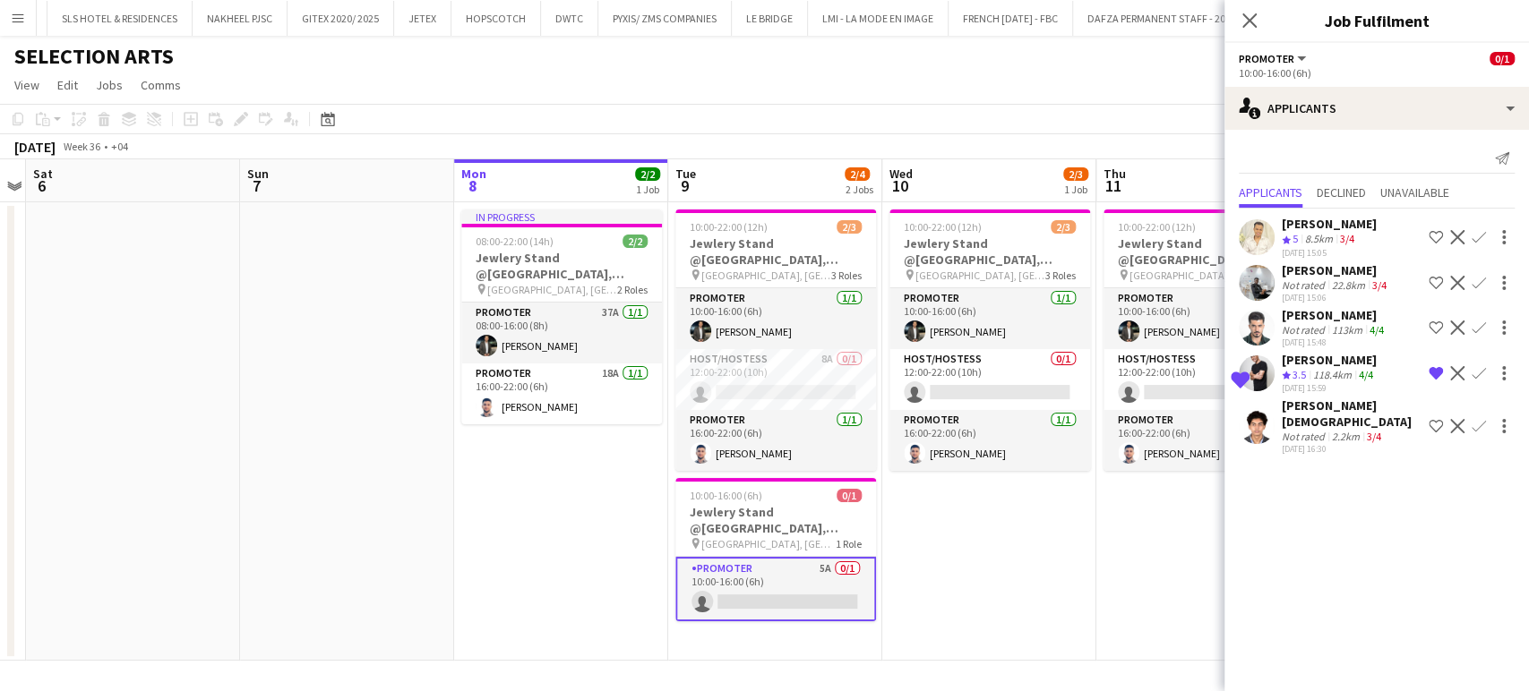
click at [1318, 308] on div "[PERSON_NAME]" at bounding box center [1335, 315] width 106 height 16
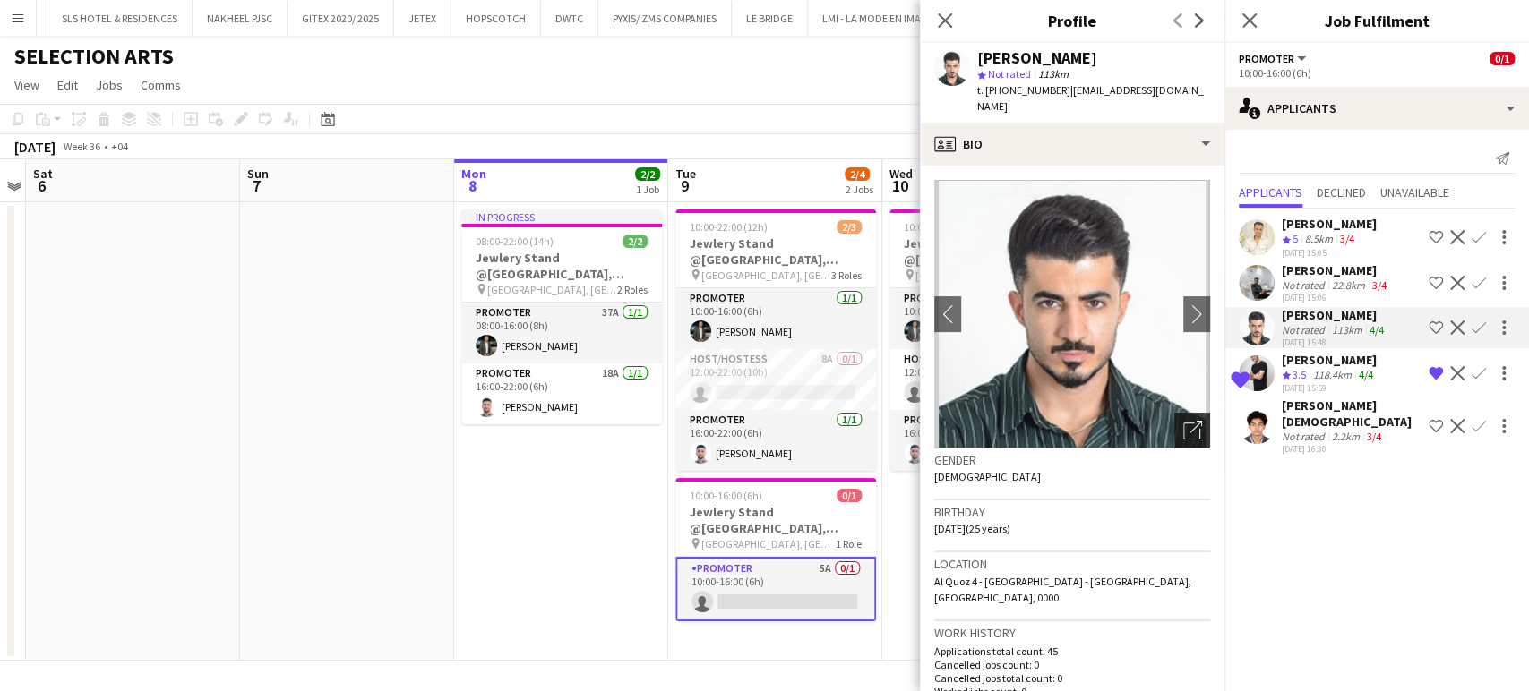
click at [1184, 421] on icon "Open photos pop-in" at bounding box center [1192, 430] width 19 height 19
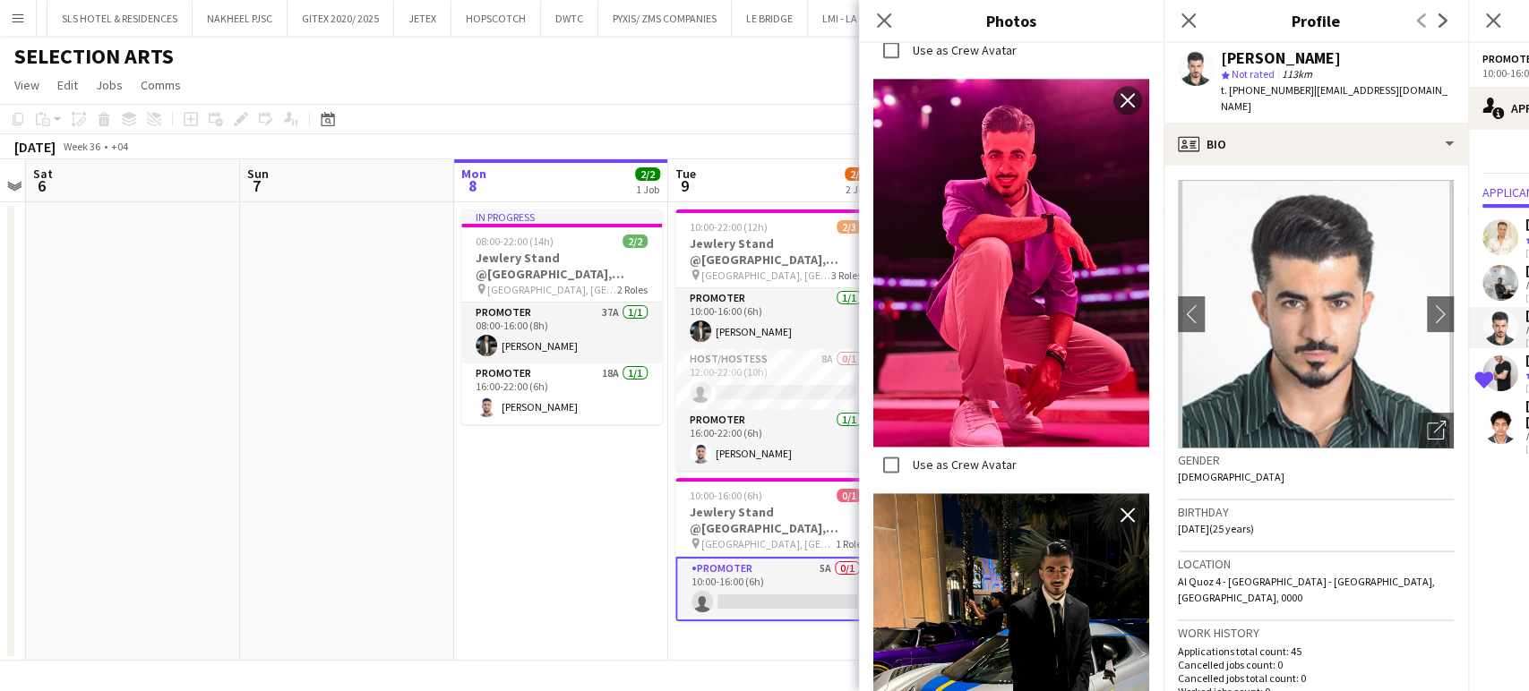
scroll to position [1791, 0]
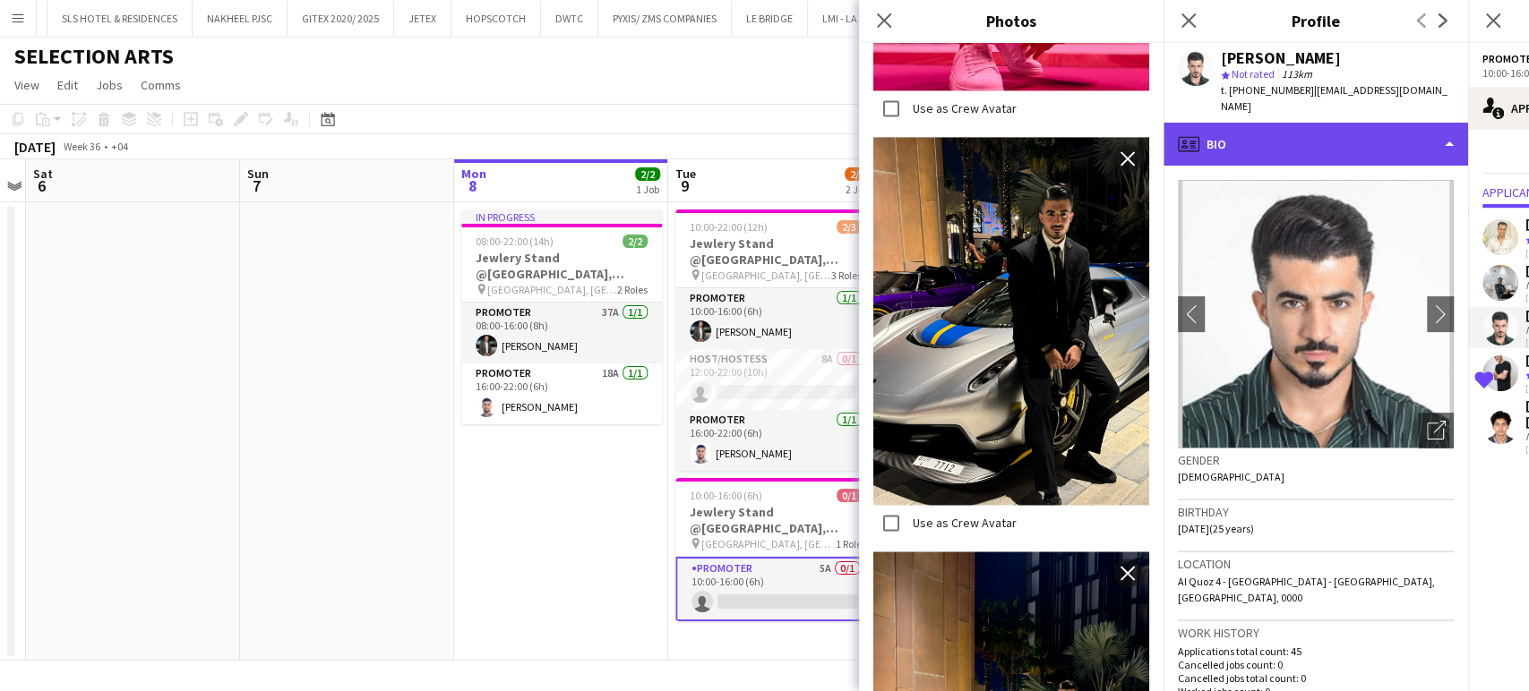
click at [1376, 123] on div "profile Bio" at bounding box center [1315, 144] width 304 height 43
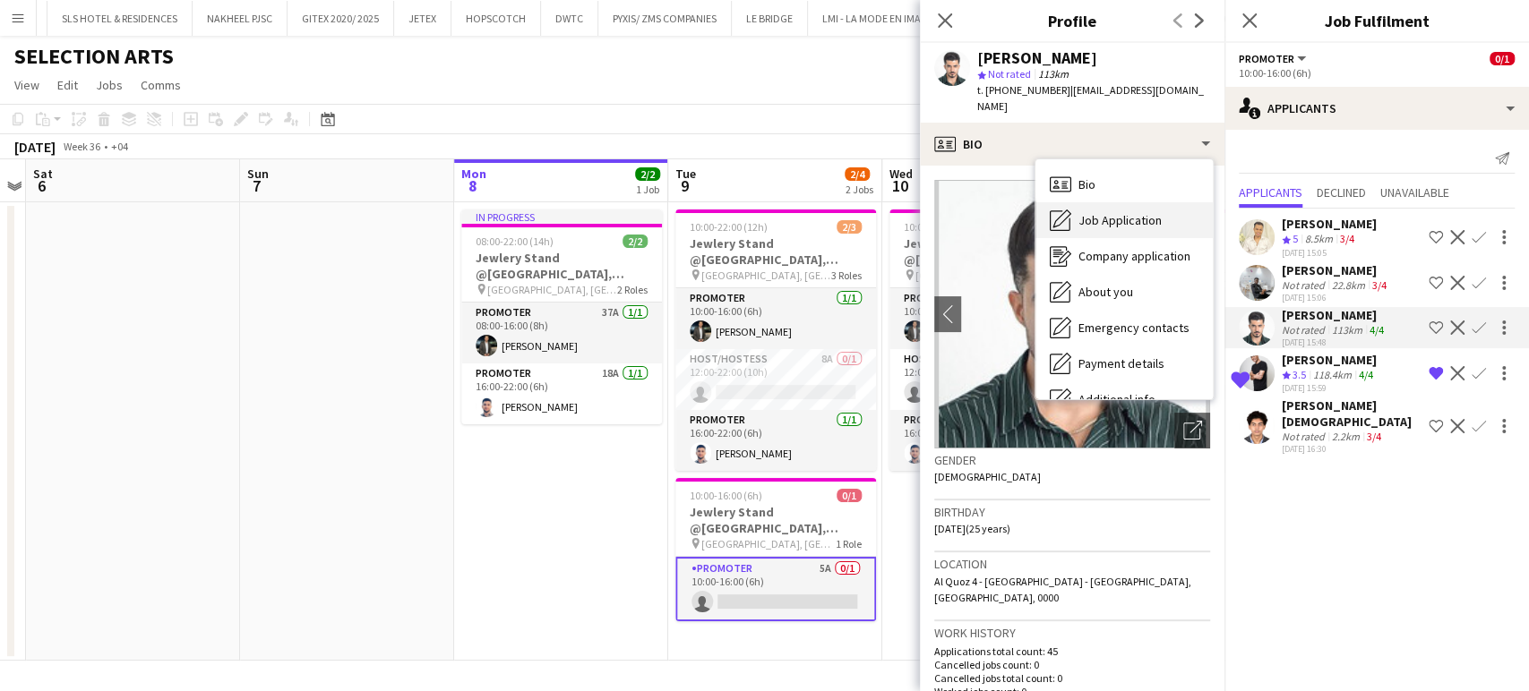
click at [1135, 212] on span "Job Application" at bounding box center [1119, 220] width 83 height 16
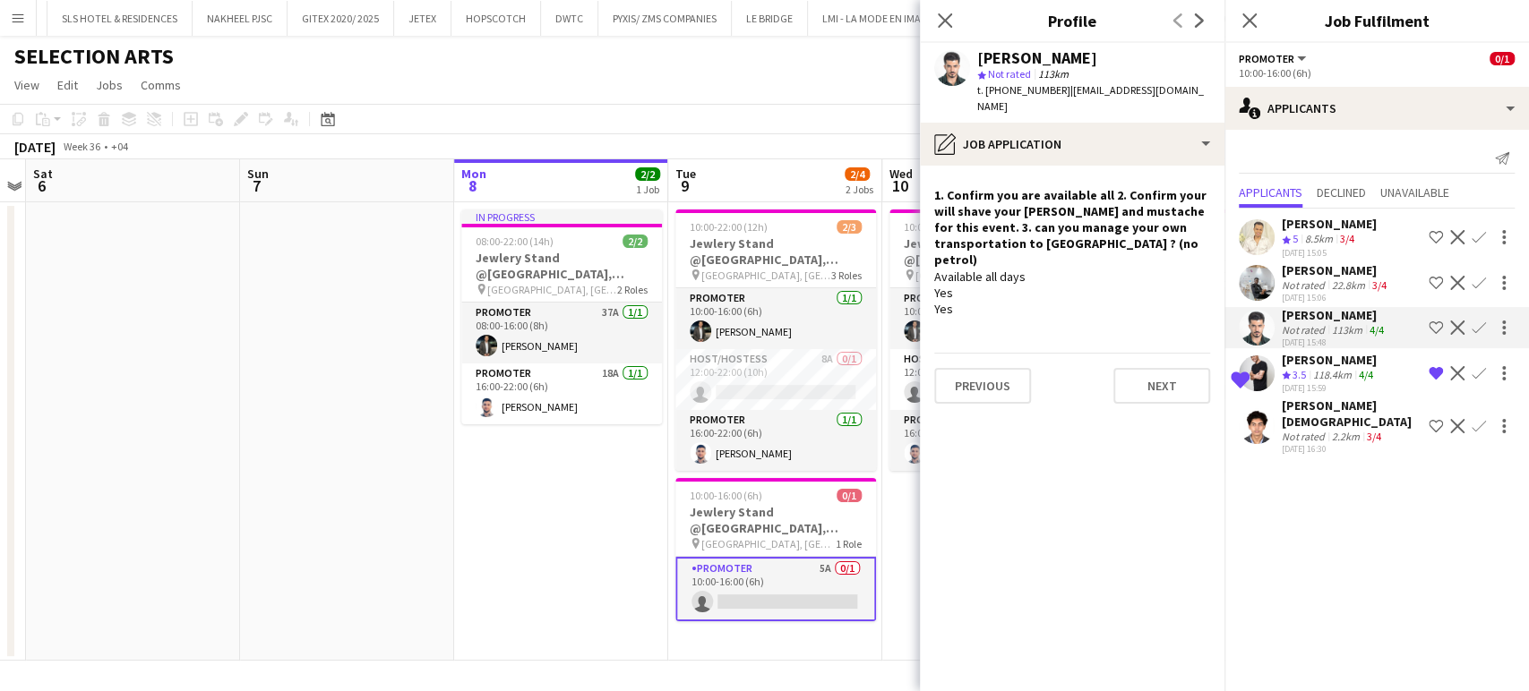
click at [1440, 321] on app-icon "Shortlist crew" at bounding box center [1435, 328] width 14 height 14
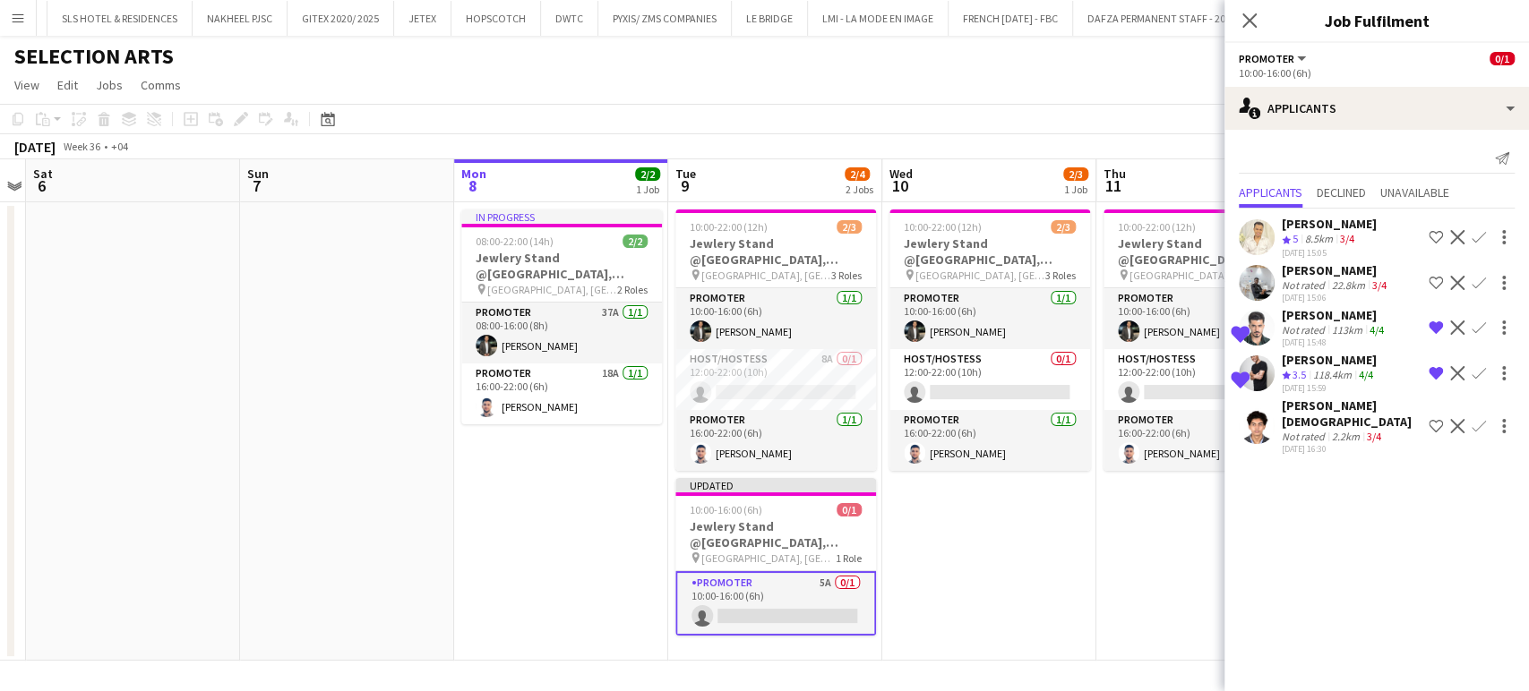
click at [1313, 430] on div "Not rated" at bounding box center [1305, 436] width 47 height 13
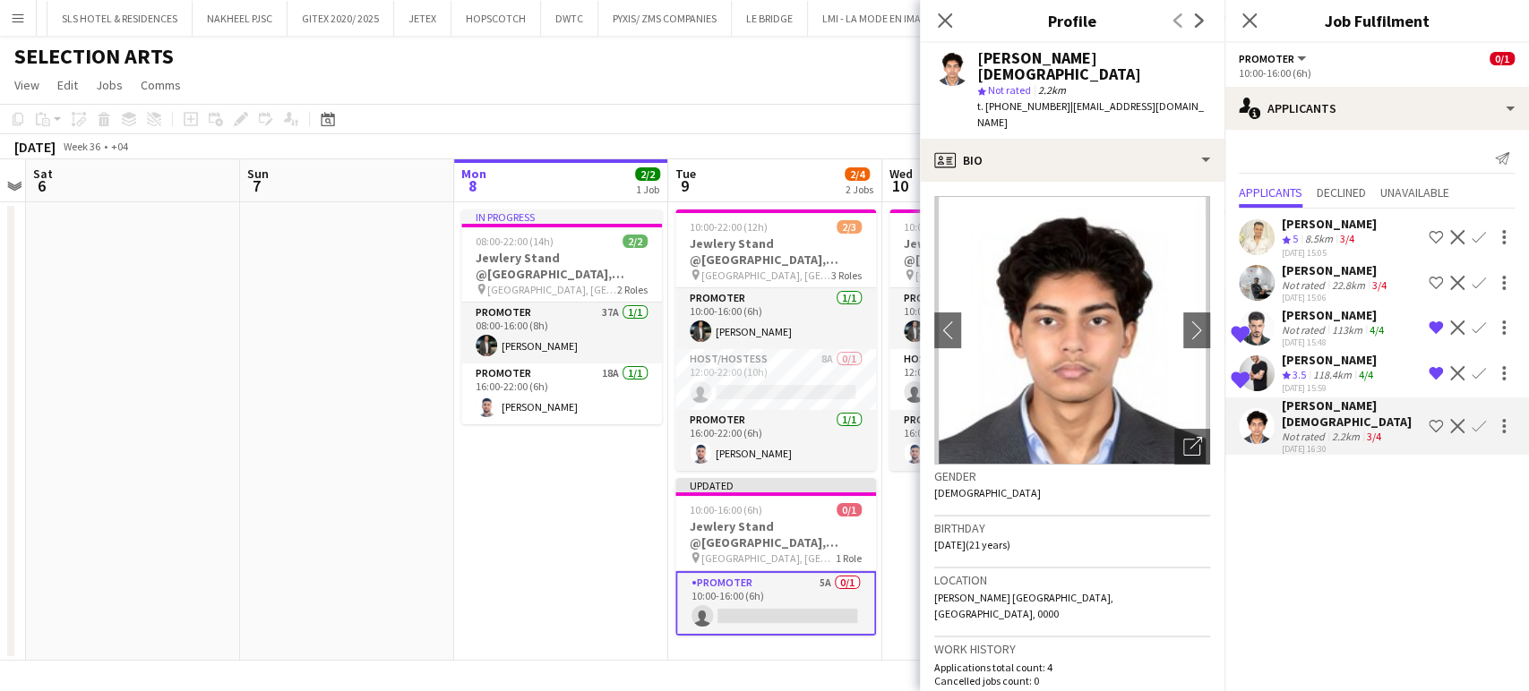
click at [651, 456] on app-date-cell "In progress 08:00-22:00 (14h) 2/2 Jewlery Stand @Galleria Mall, Abu Dhabi pin G…" at bounding box center [561, 431] width 214 height 459
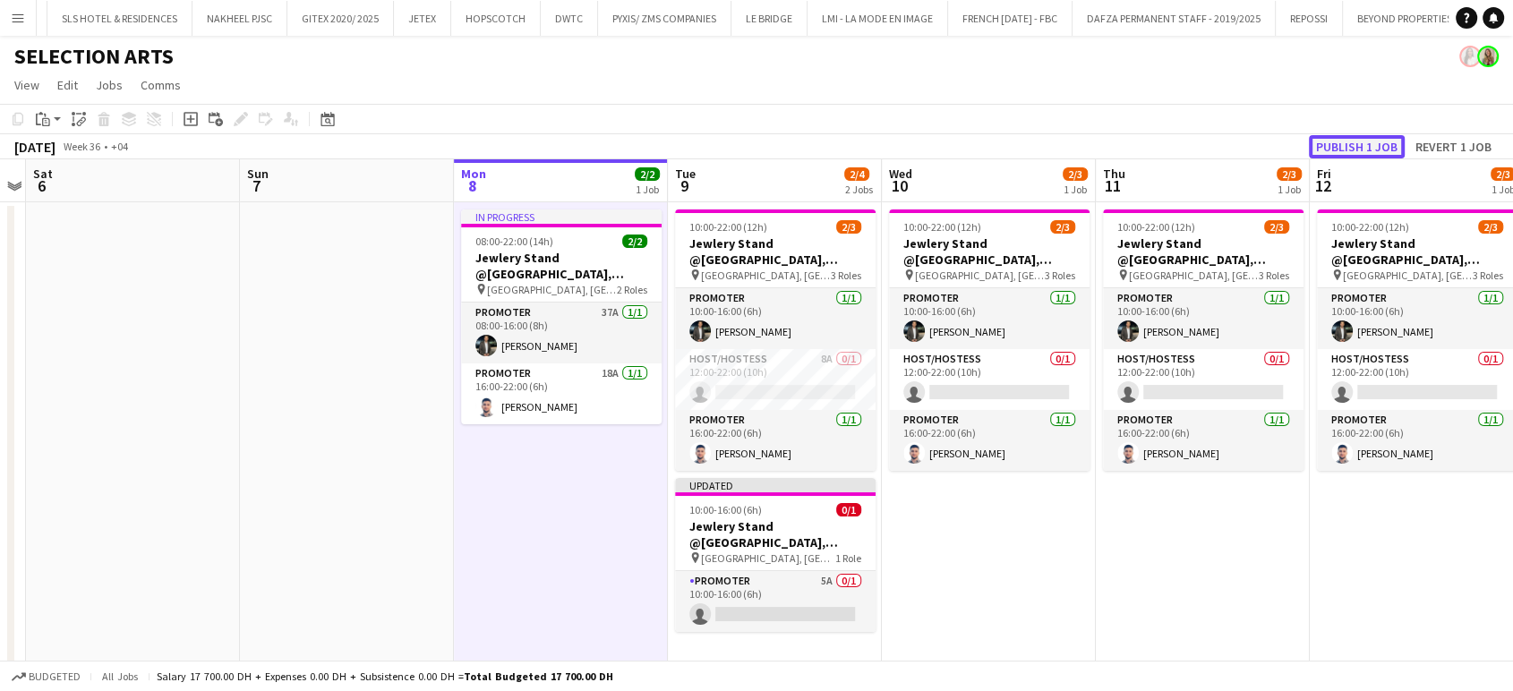
click at [1372, 141] on button "Publish 1 job" at bounding box center [1357, 146] width 96 height 23
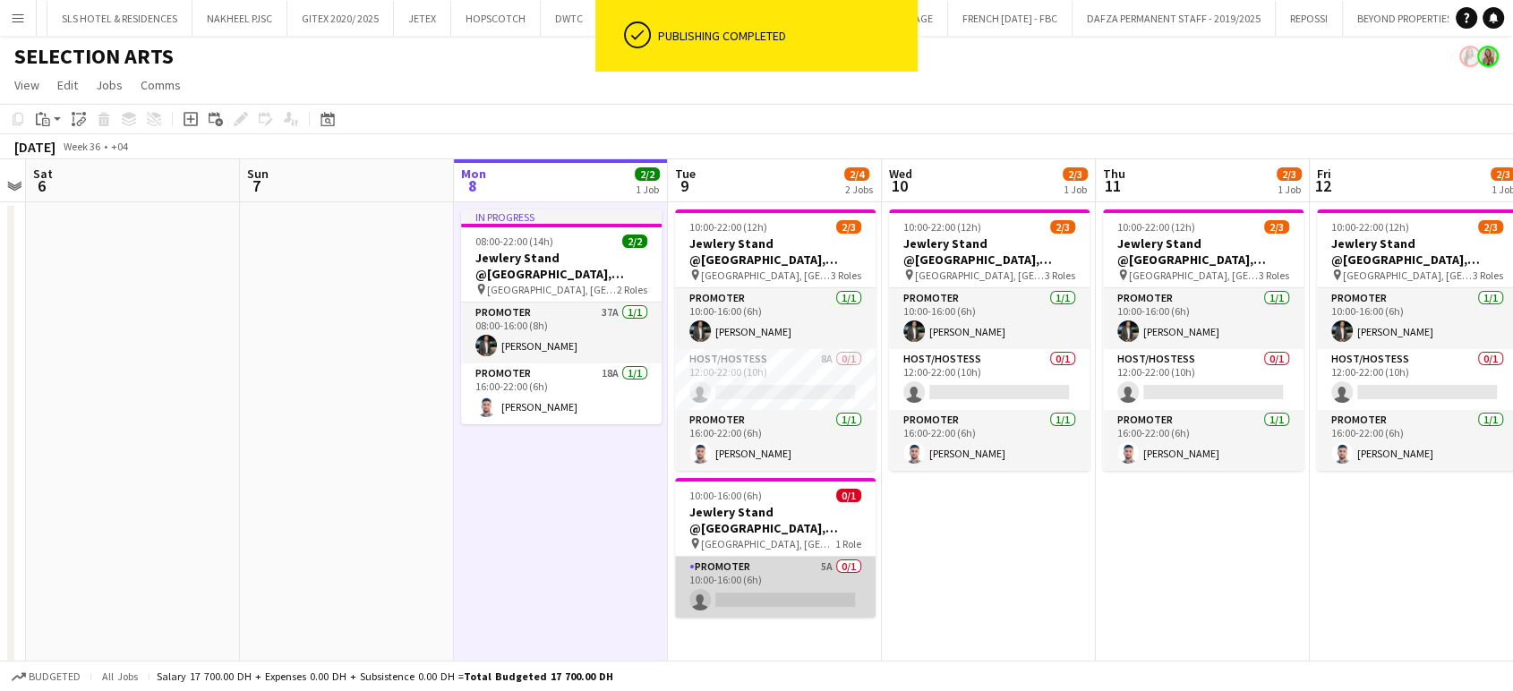
click at [828, 569] on app-card-role "Promoter 5A 0/1 10:00-16:00 (6h) single-neutral-actions" at bounding box center [775, 587] width 201 height 61
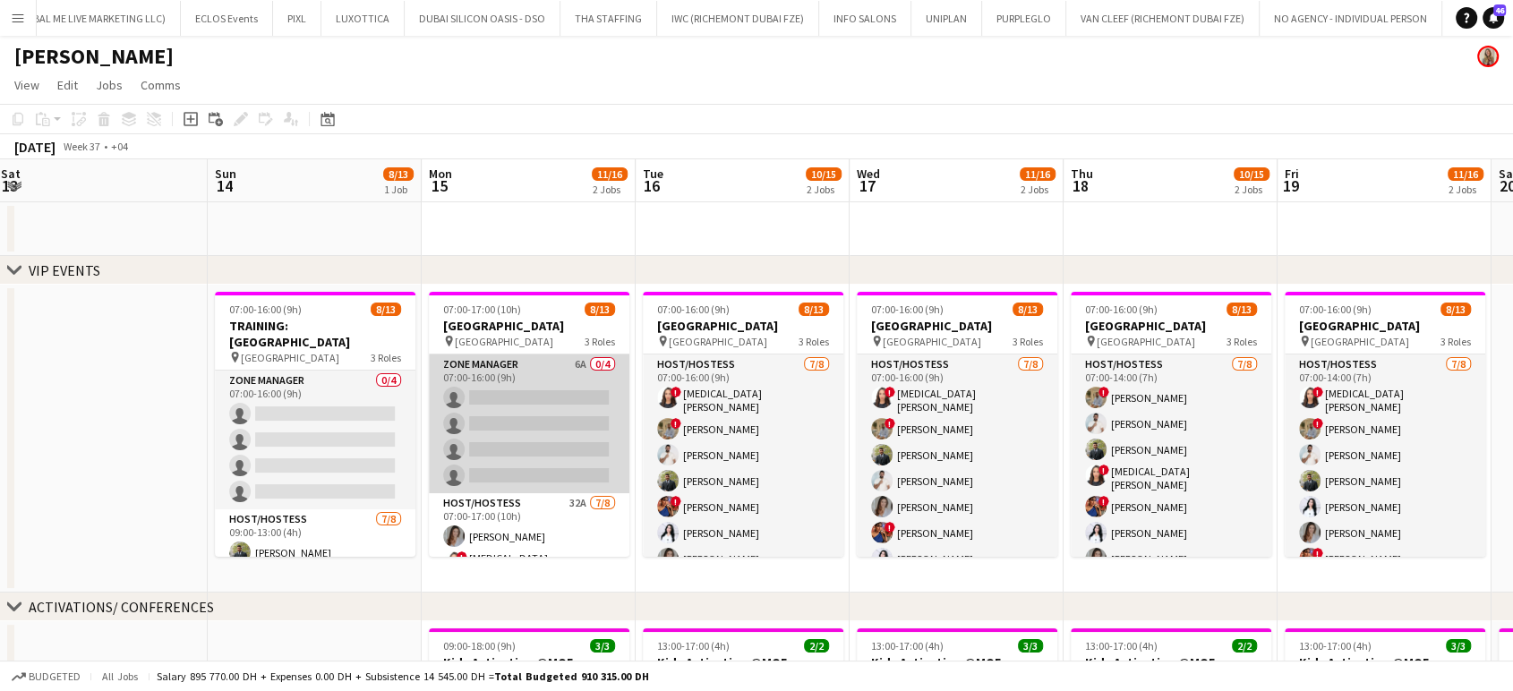
click at [540, 428] on app-card-role "Zone Manager 6A 0/4 07:00-16:00 (9h) single-neutral-actions single-neutral-acti…" at bounding box center [529, 424] width 201 height 139
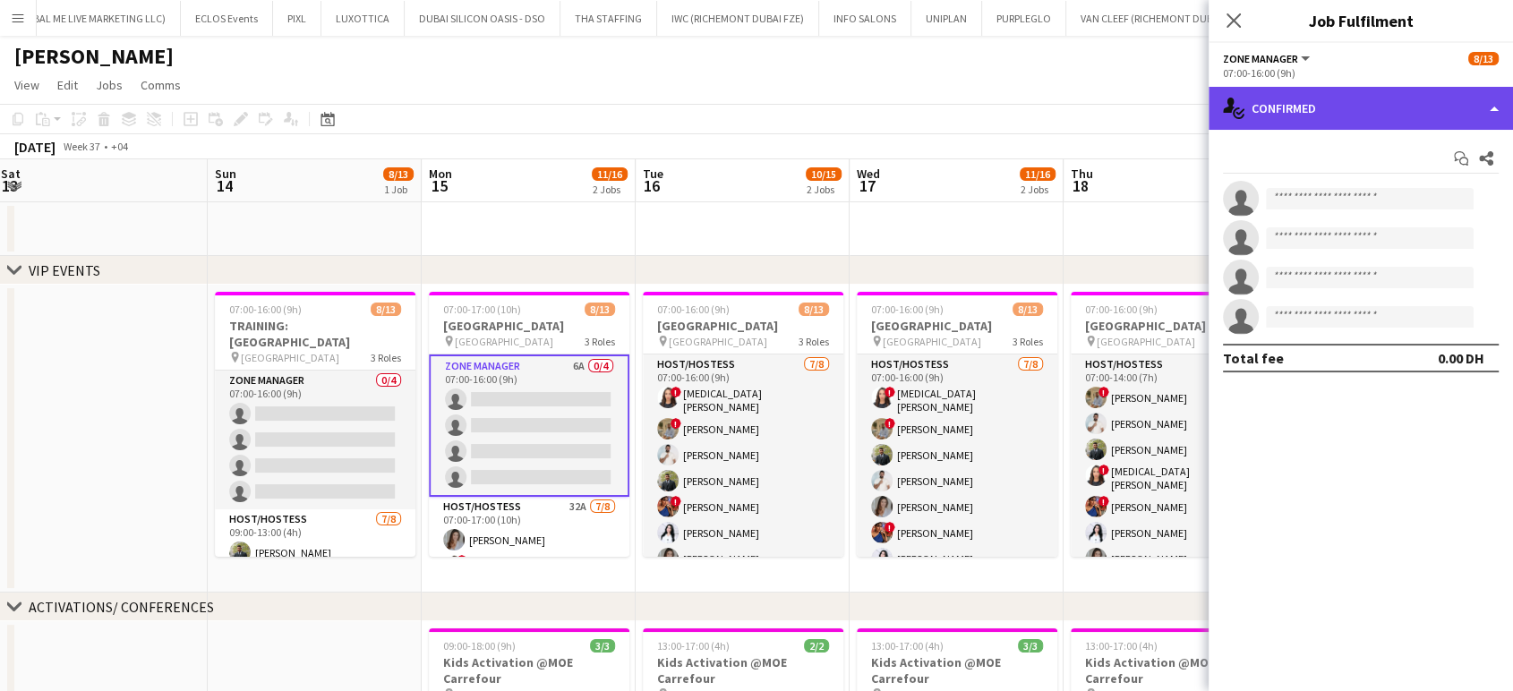
click at [1490, 106] on div "single-neutral-actions-check-2 Confirmed" at bounding box center [1361, 108] width 304 height 43
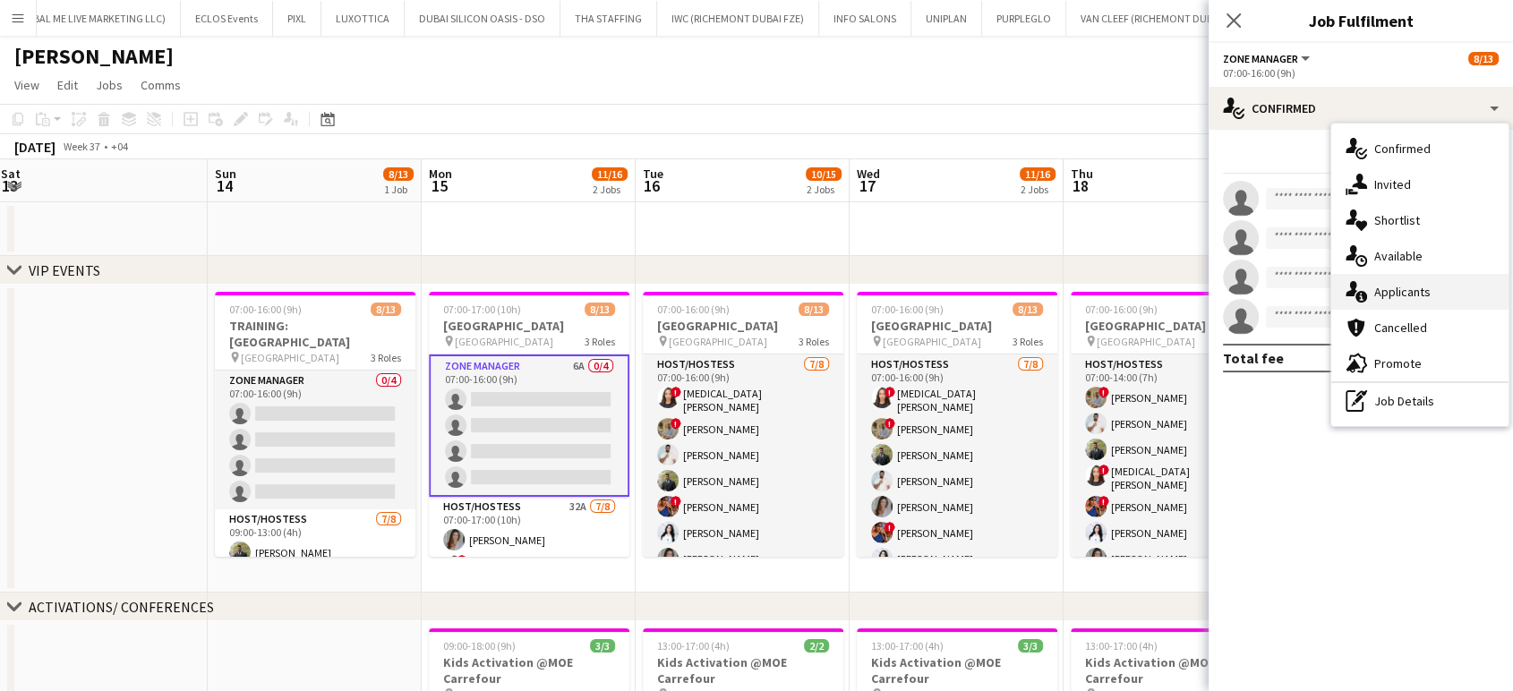
click at [1465, 301] on div "single-neutral-actions-information Applicants" at bounding box center [1420, 292] width 177 height 36
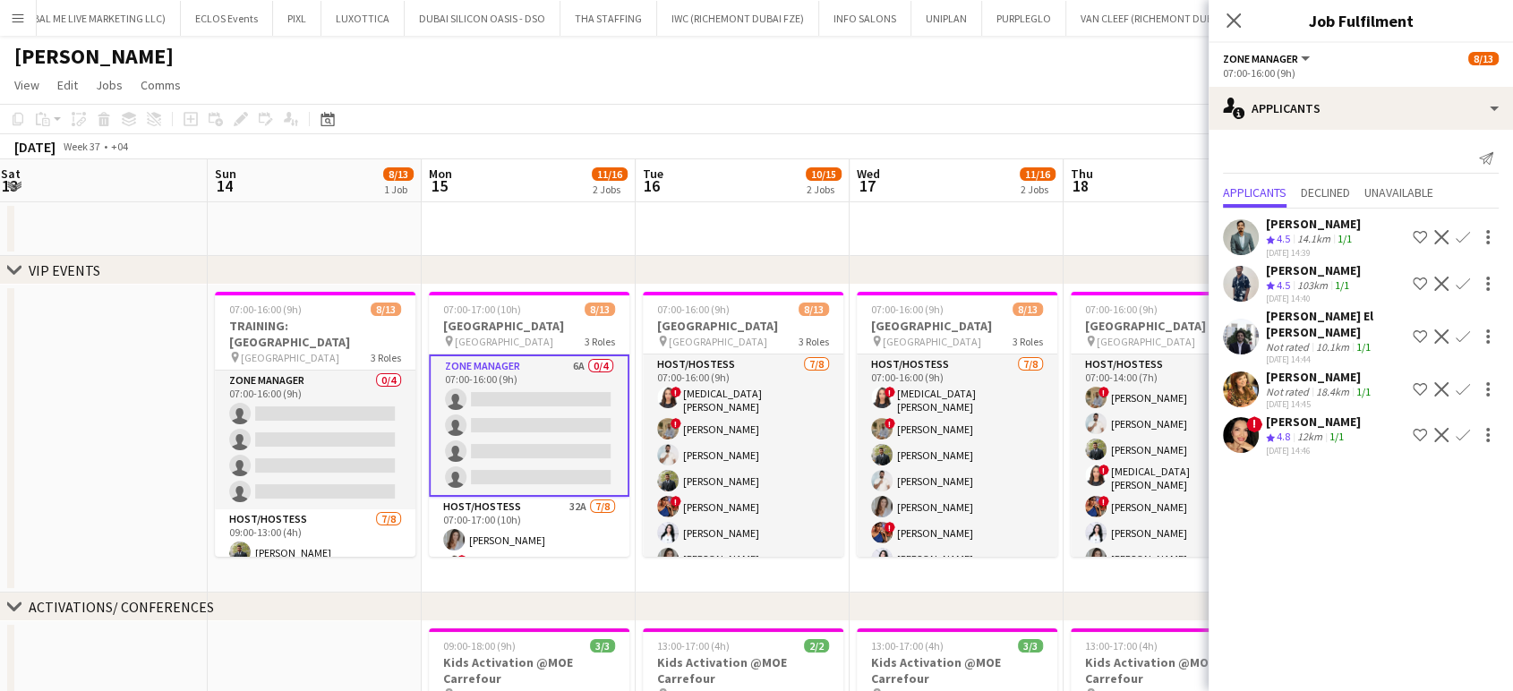
click at [1313, 340] on div "10.1km" at bounding box center [1333, 346] width 40 height 13
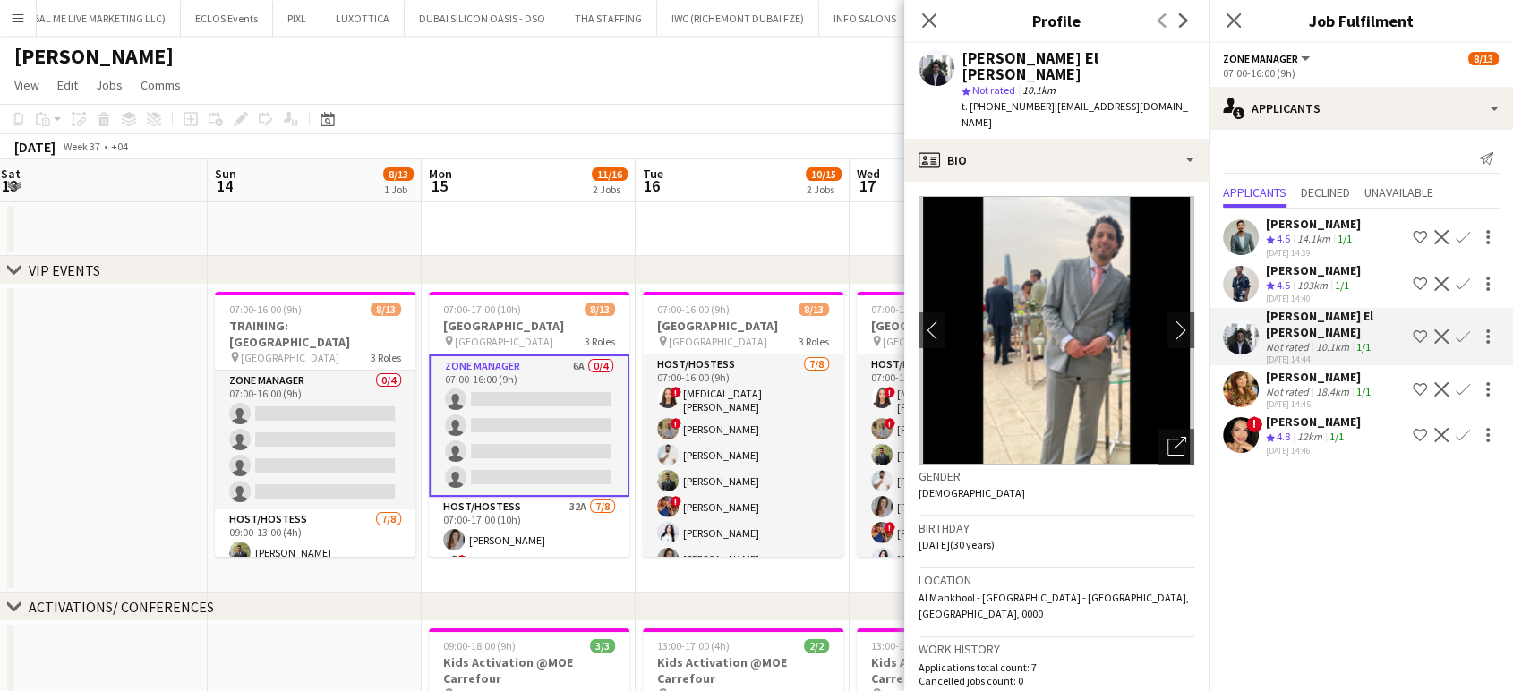
click at [1419, 428] on app-icon "Shortlist crew" at bounding box center [1420, 435] width 14 height 14
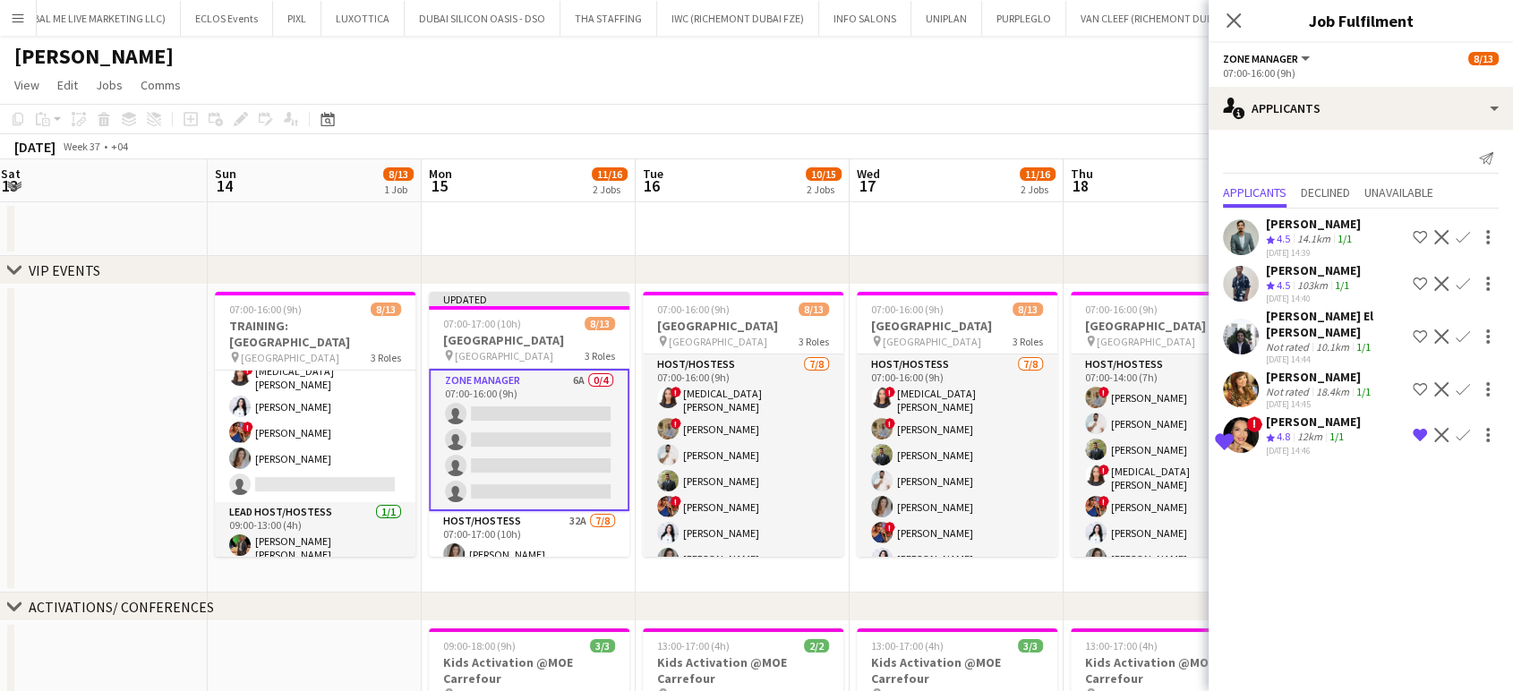
click at [1289, 228] on div "[PERSON_NAME]" at bounding box center [1313, 224] width 95 height 16
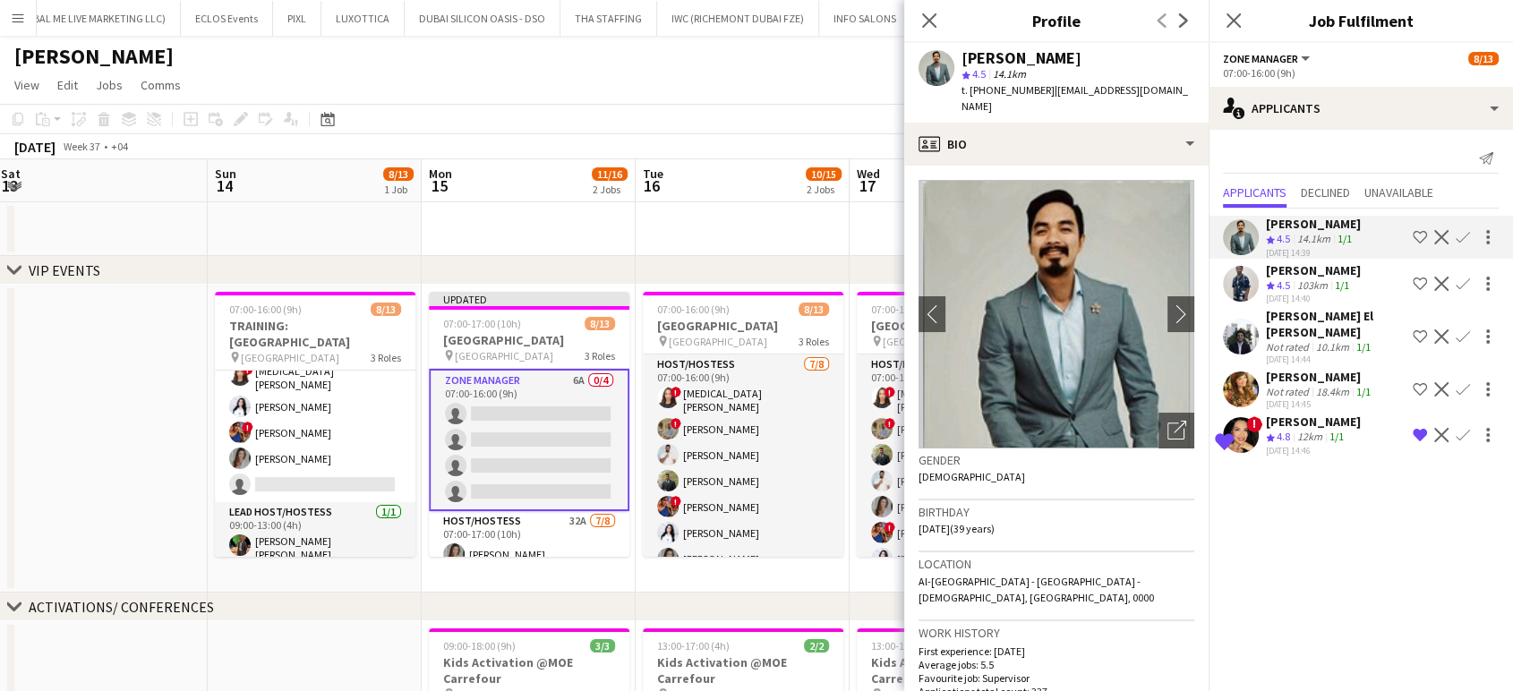
click at [1302, 279] on div "103km" at bounding box center [1313, 286] width 38 height 15
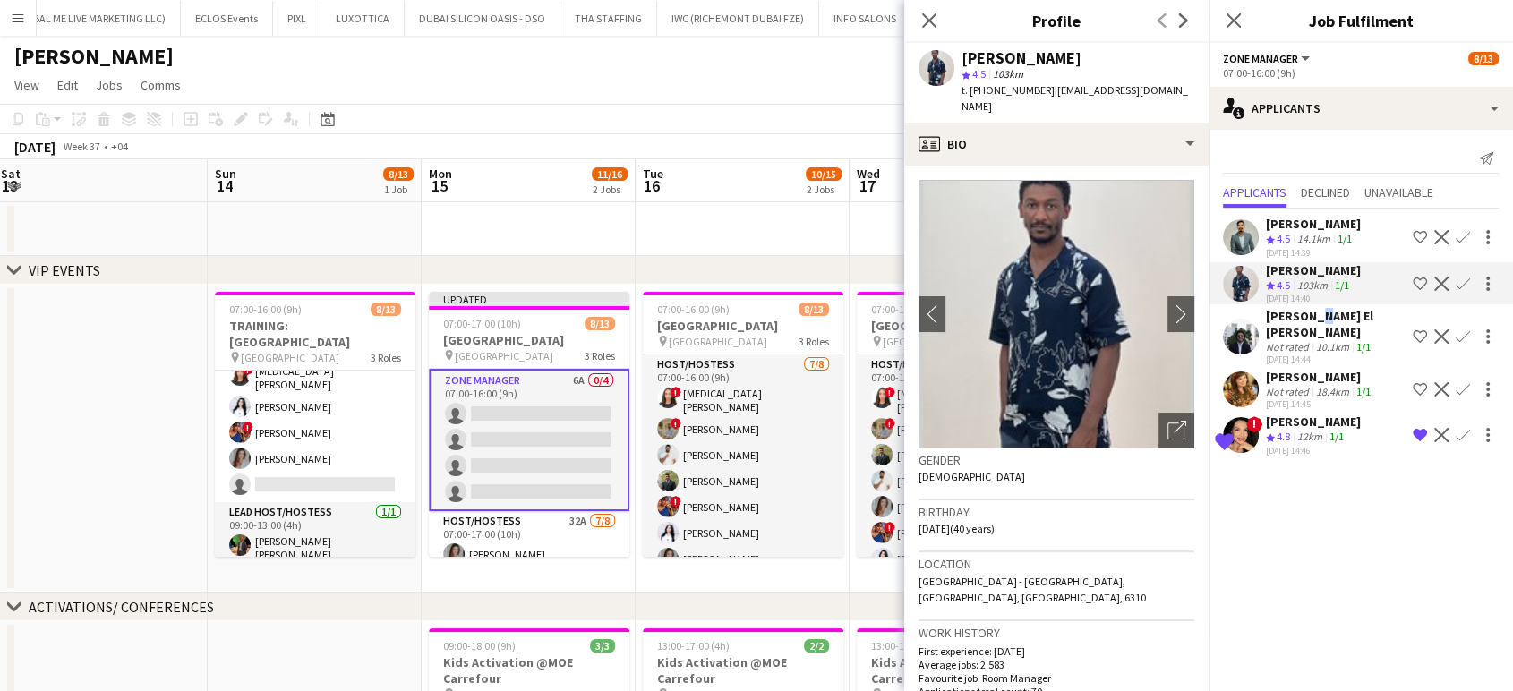
click at [1311, 318] on div "[PERSON_NAME] El [PERSON_NAME]" at bounding box center [1336, 324] width 140 height 32
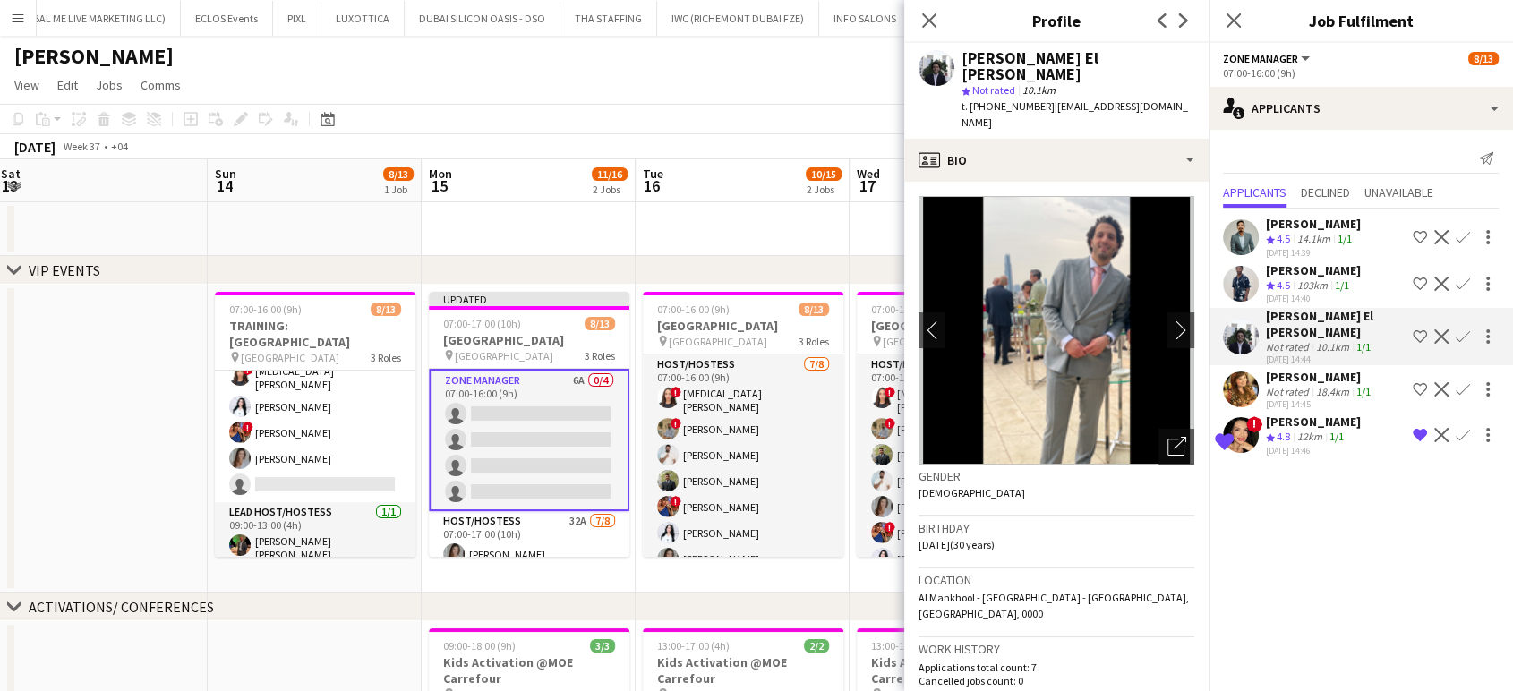
click at [1291, 369] on div "[PERSON_NAME]" at bounding box center [1320, 377] width 108 height 16
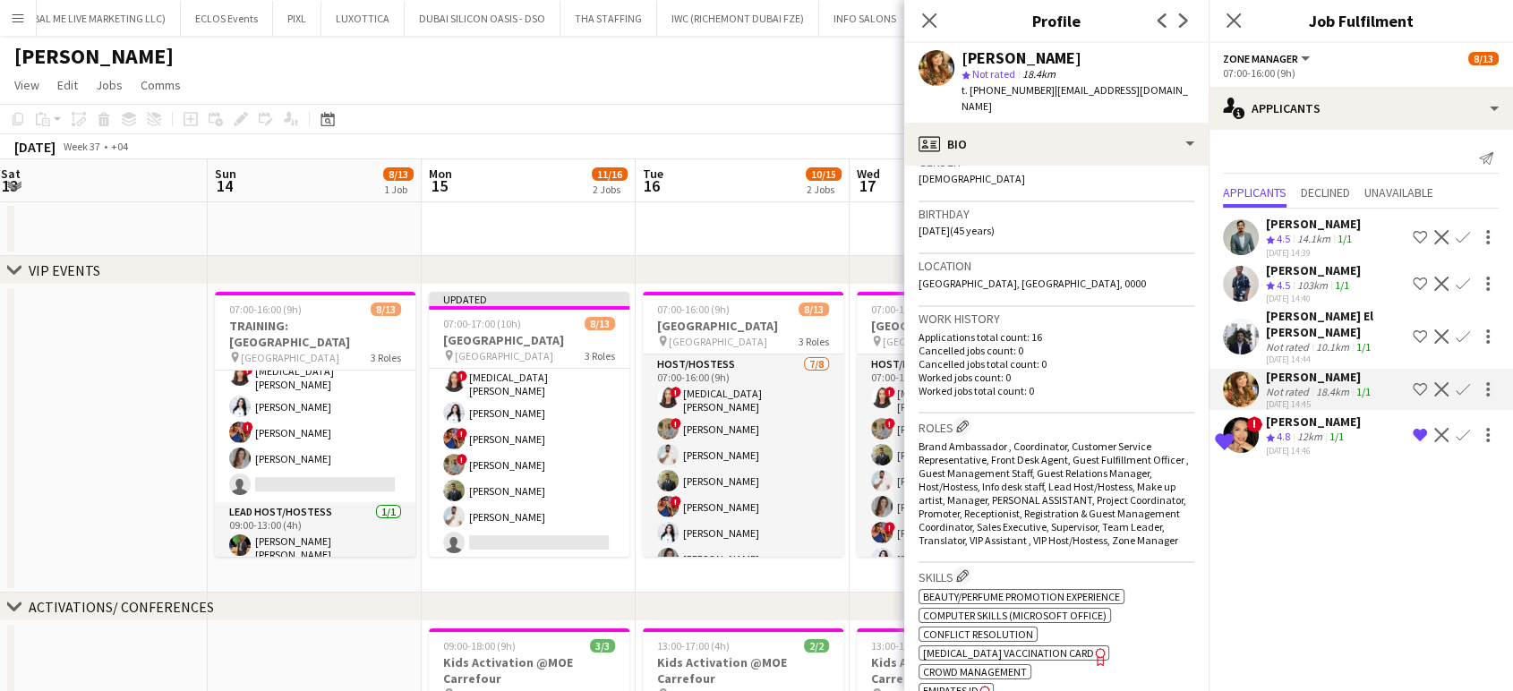
scroll to position [257, 0]
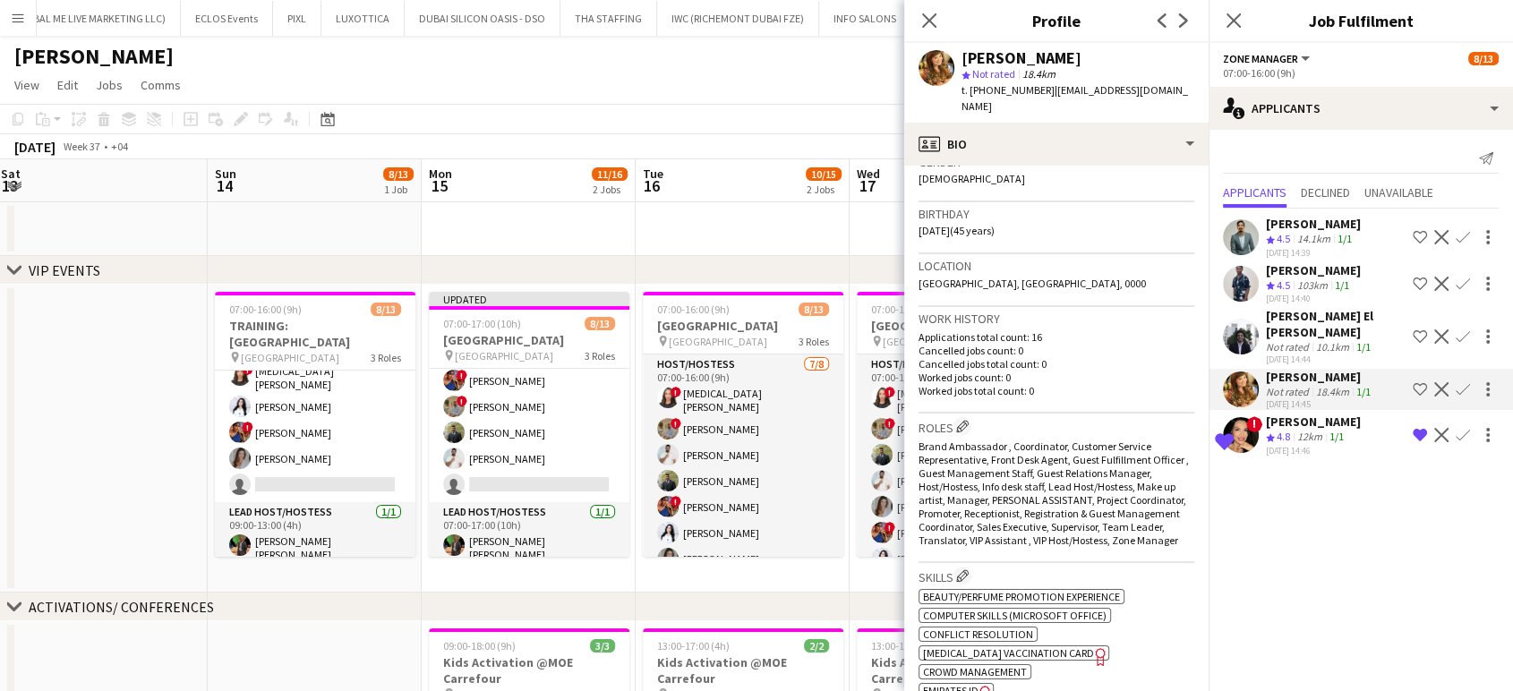
click at [1317, 385] on div "18.4km" at bounding box center [1333, 391] width 40 height 13
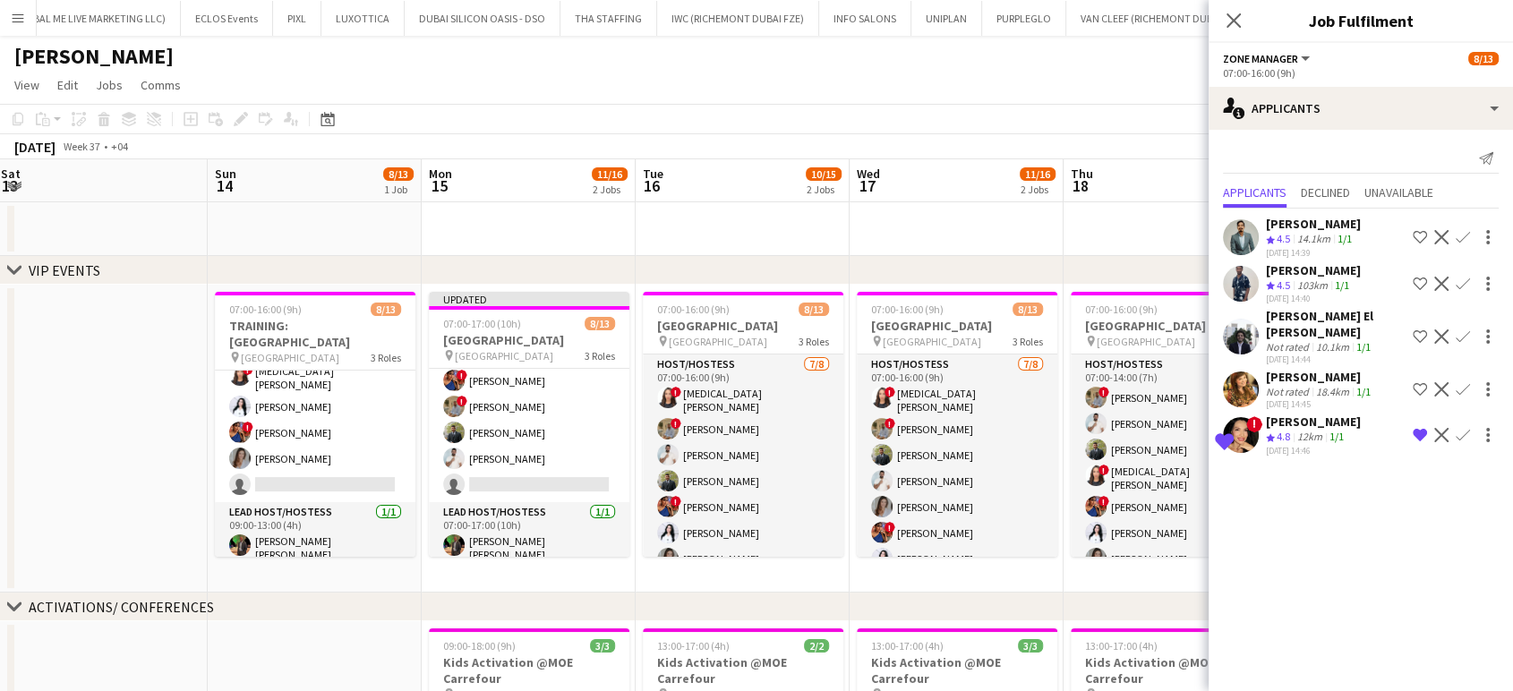
click at [1289, 385] on div "Not rated" at bounding box center [1289, 391] width 47 height 13
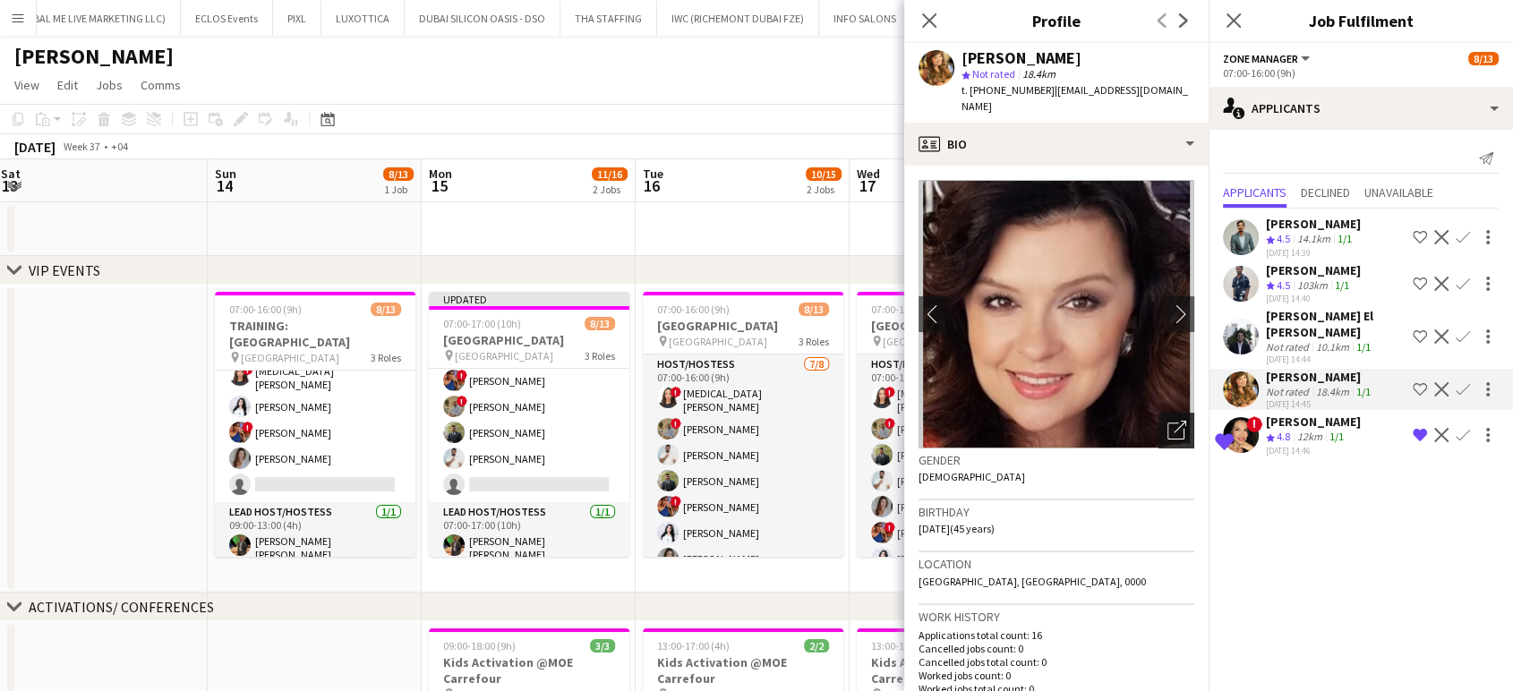
click at [1168, 421] on icon "Open photos pop-in" at bounding box center [1177, 430] width 19 height 19
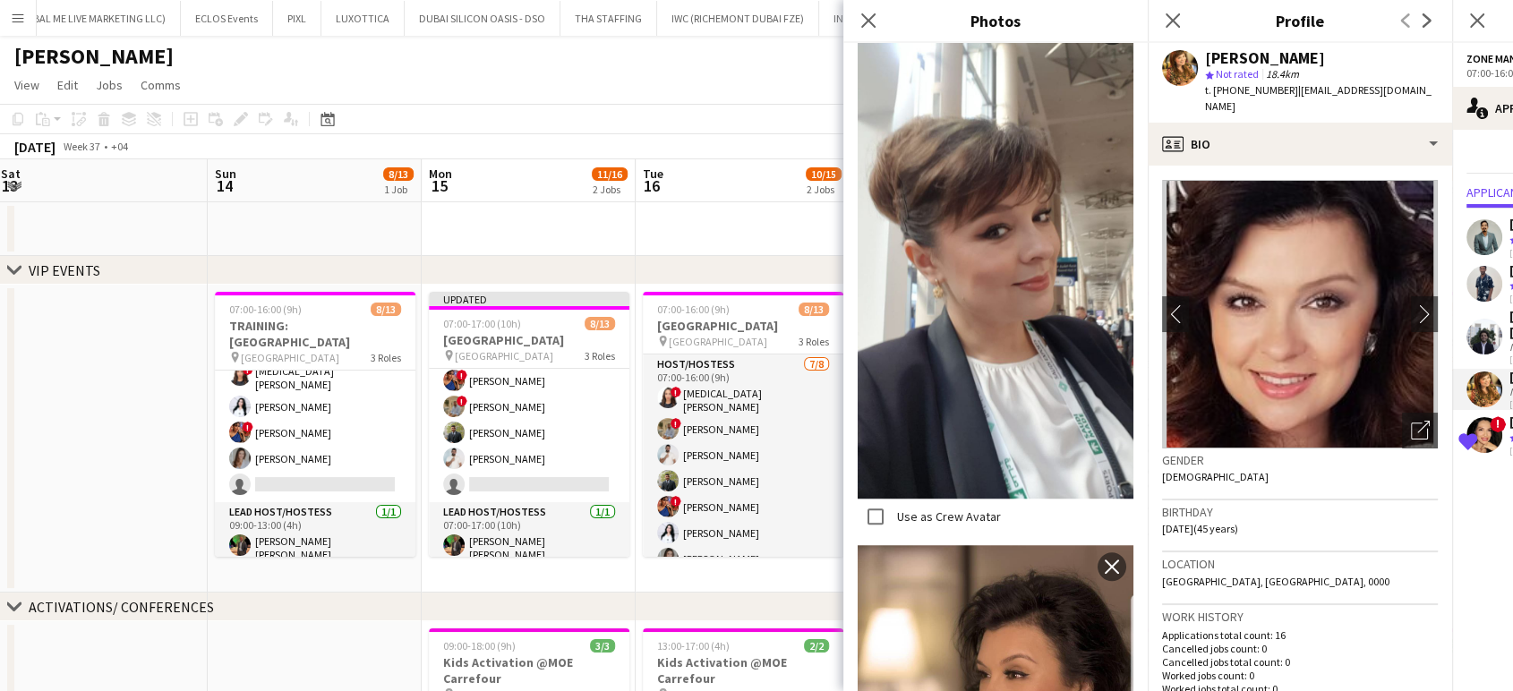
scroll to position [1376, 0]
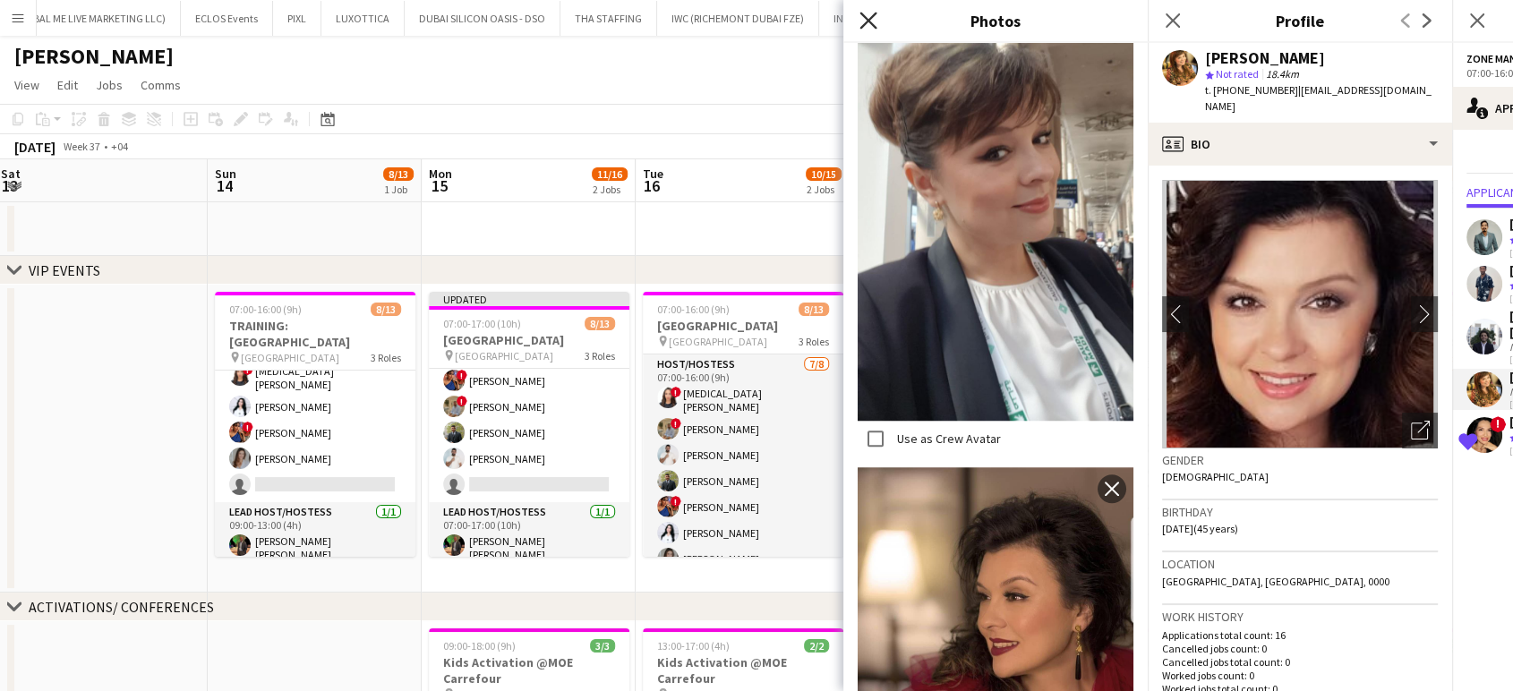
click at [874, 21] on icon "Close pop-in" at bounding box center [868, 20] width 17 height 17
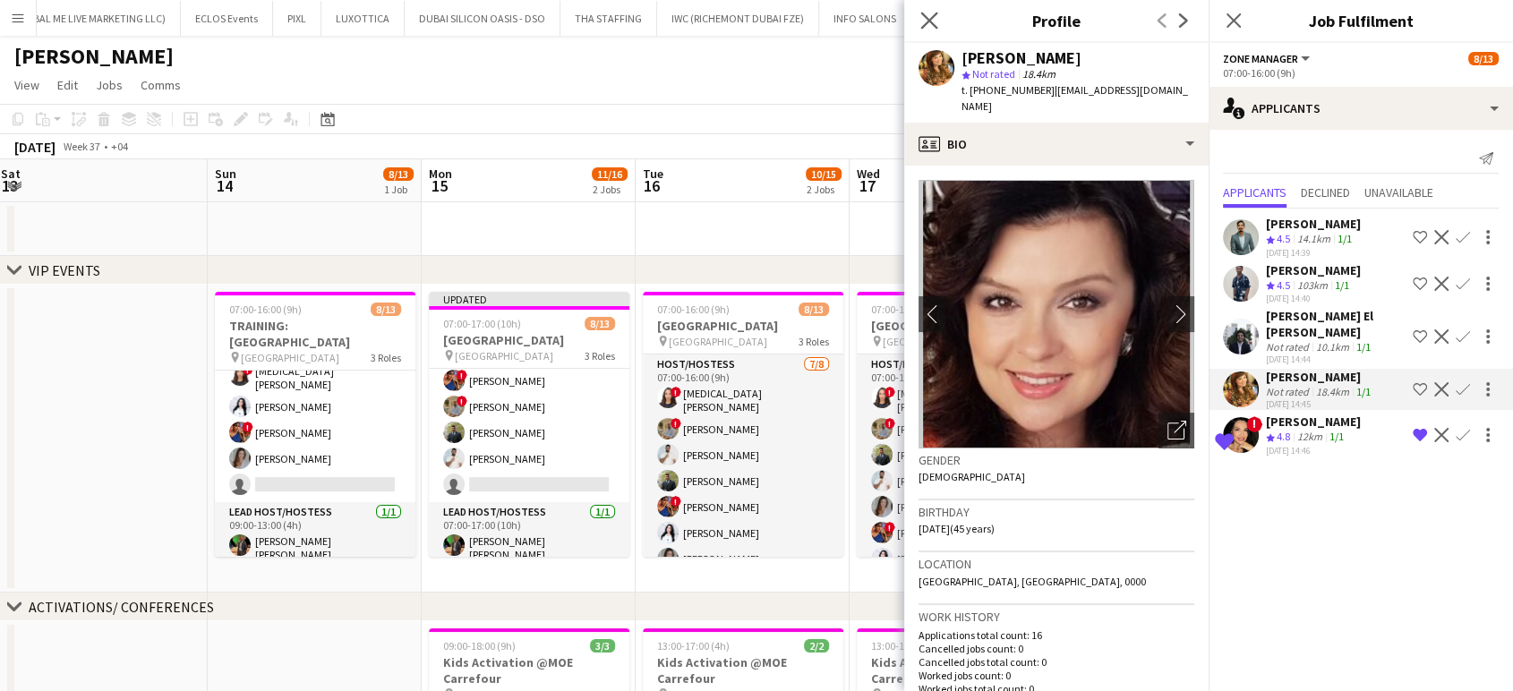
click at [939, 26] on app-icon "Close pop-in" at bounding box center [930, 21] width 26 height 26
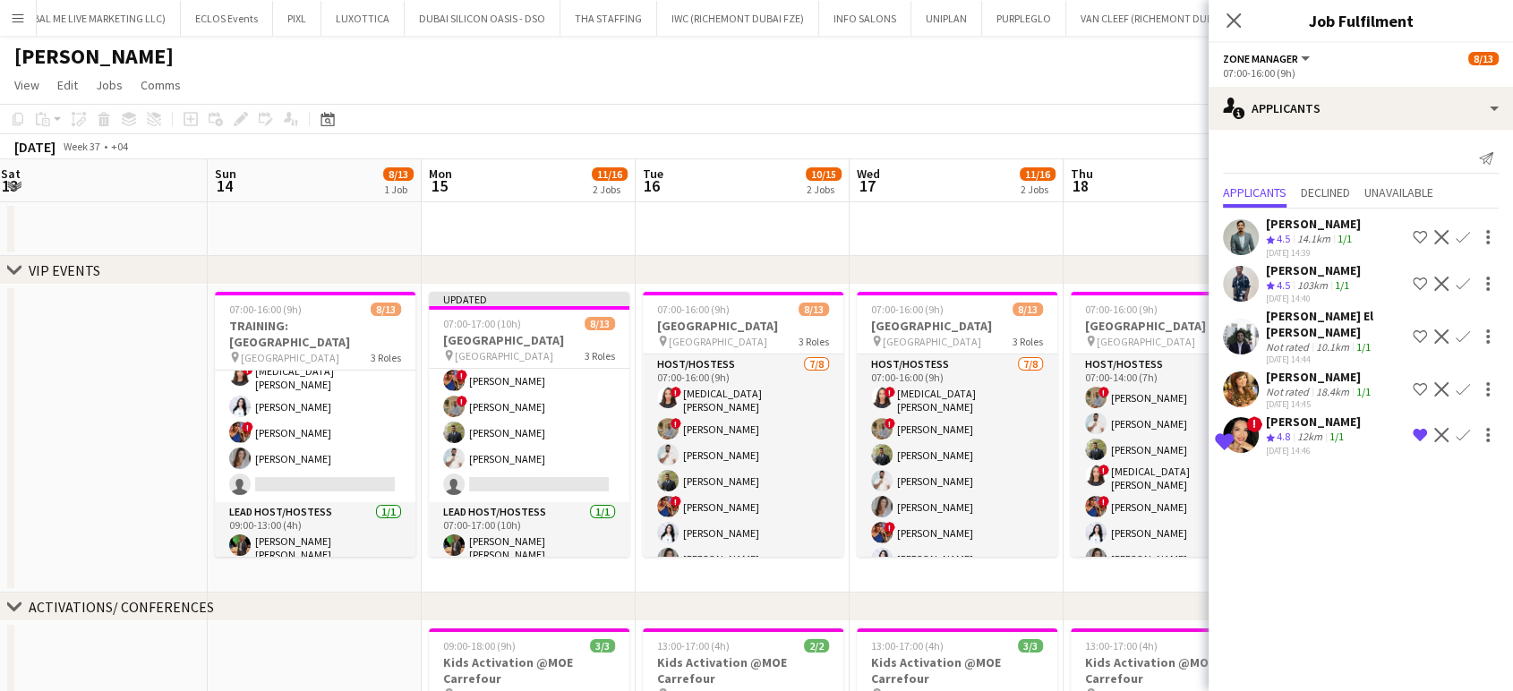
click at [904, 244] on app-date-cell at bounding box center [957, 229] width 214 height 54
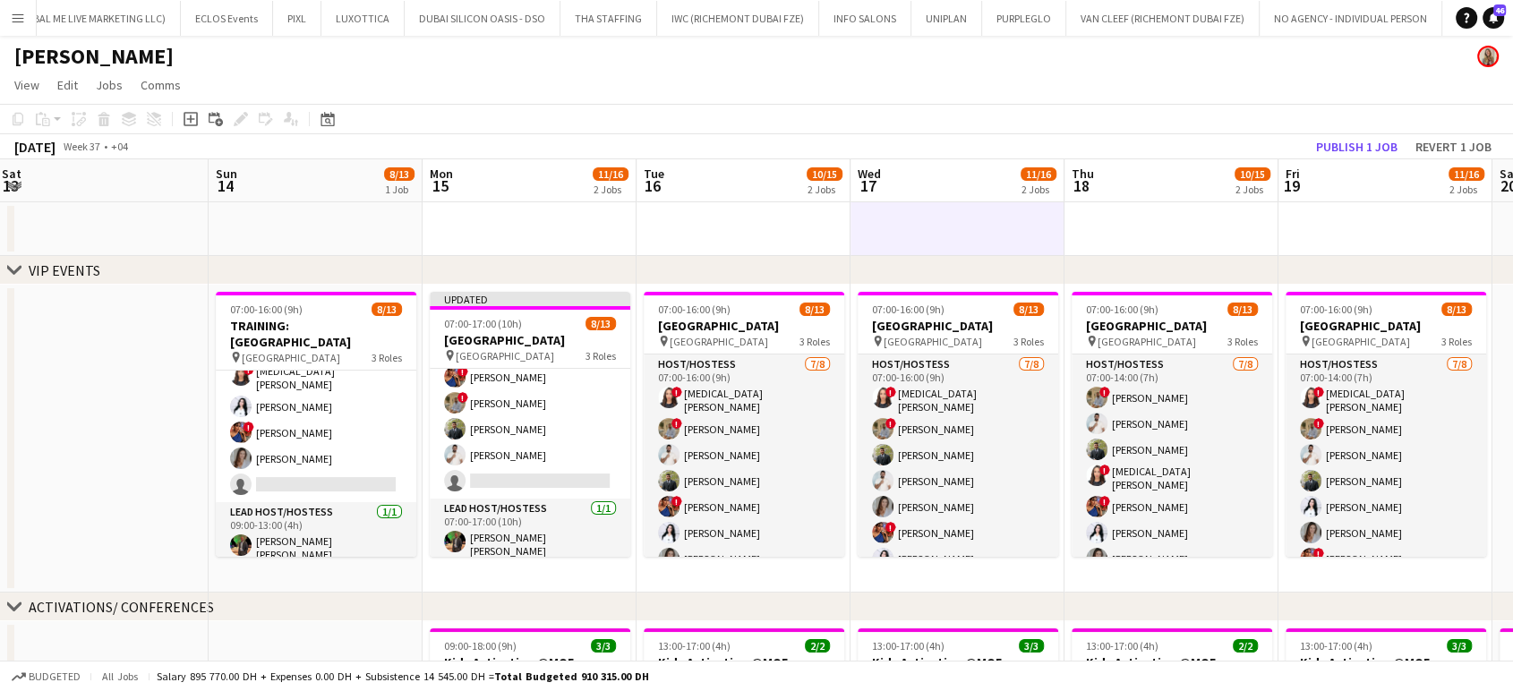
scroll to position [253, 0]
click at [1349, 146] on button "Publish 1 job" at bounding box center [1357, 146] width 96 height 23
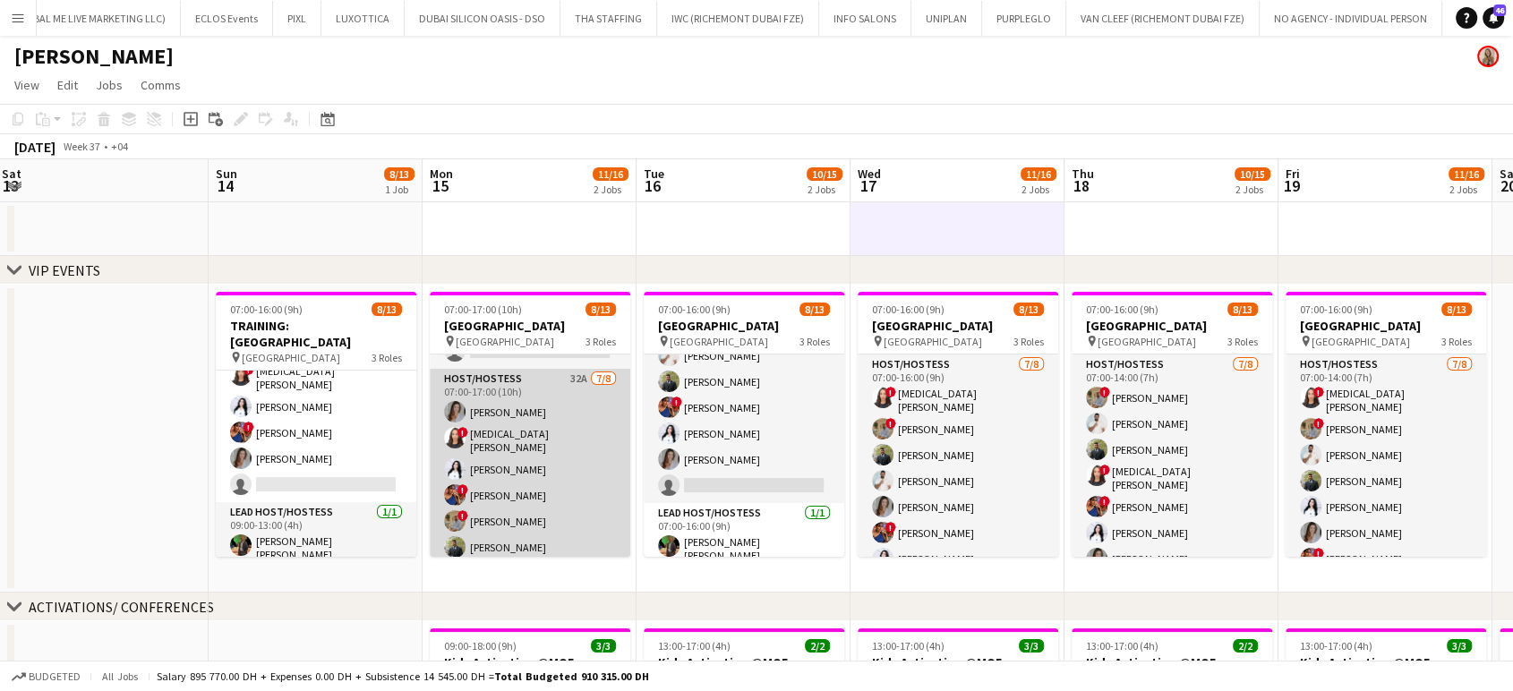
scroll to position [41, 0]
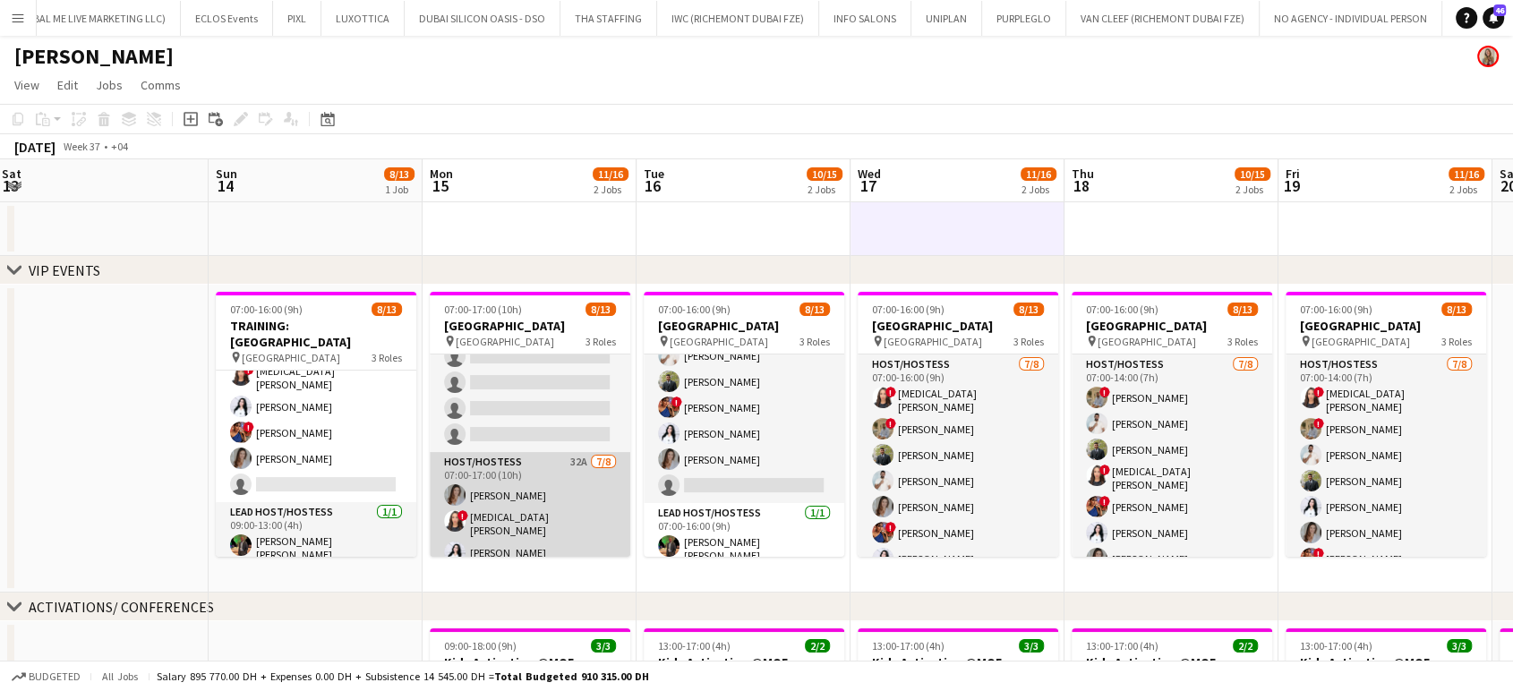
click at [539, 488] on app-card-role "Host/Hostess 32A [DATE] 07:00-17:00 (10h) [PERSON_NAME] ! [MEDICAL_DATA][PERSON…" at bounding box center [530, 576] width 201 height 248
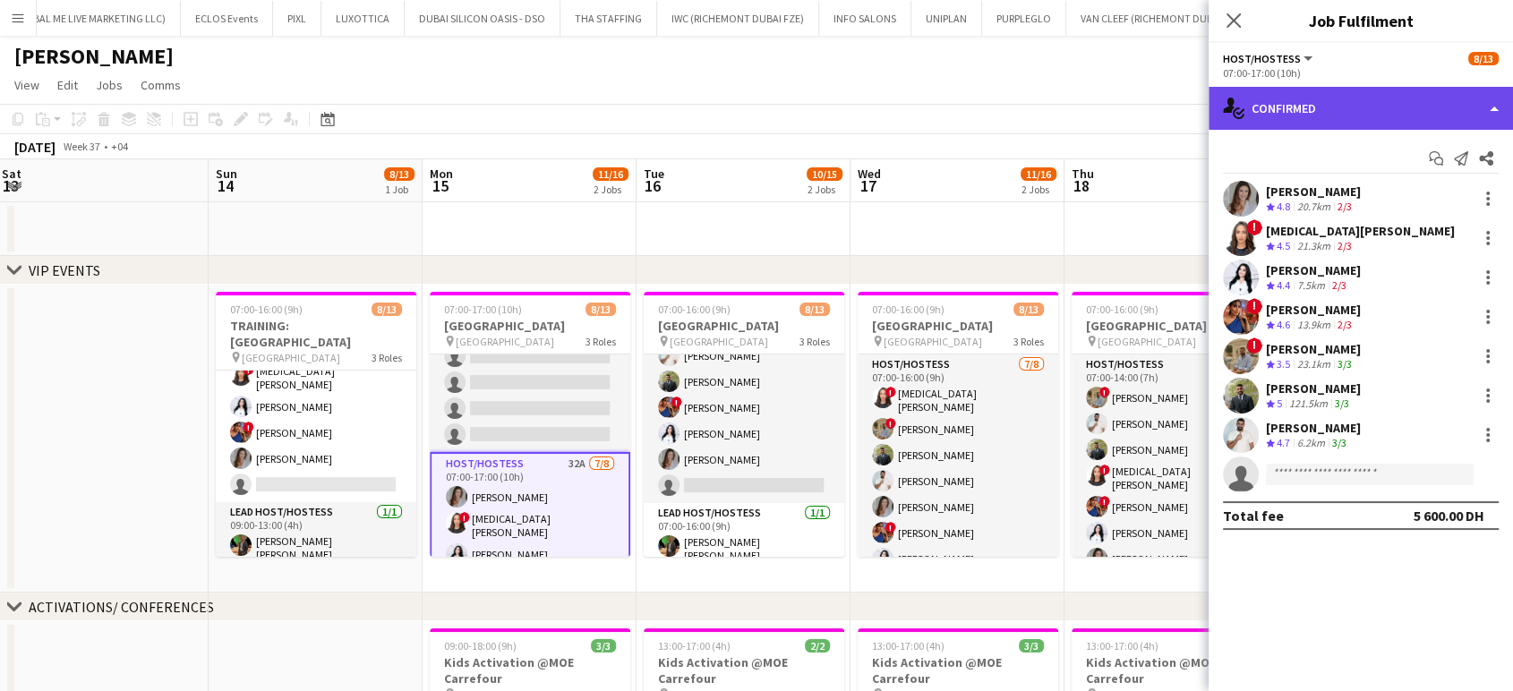
click at [1452, 106] on div "single-neutral-actions-check-2 Confirmed" at bounding box center [1361, 108] width 304 height 43
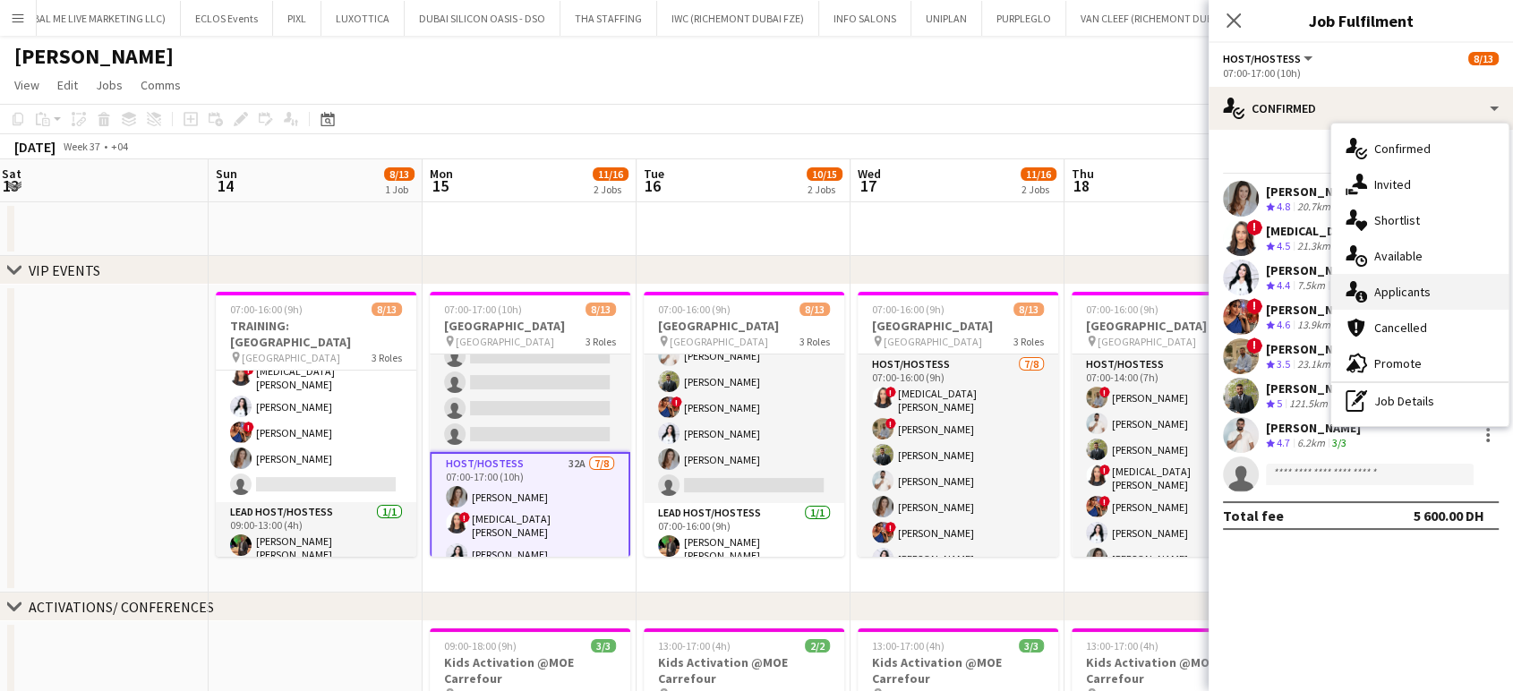
click at [1456, 288] on div "single-neutral-actions-information Applicants" at bounding box center [1420, 292] width 177 height 36
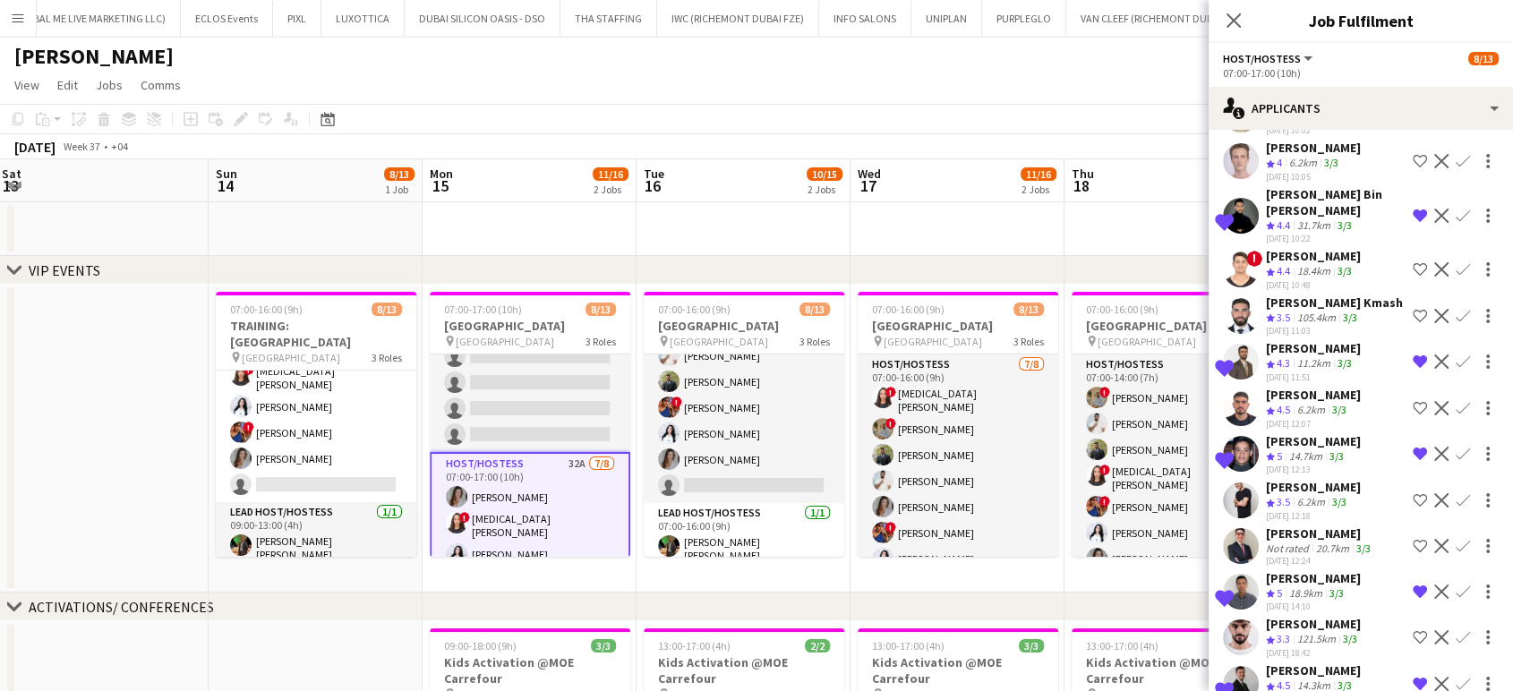
scroll to position [784, 0]
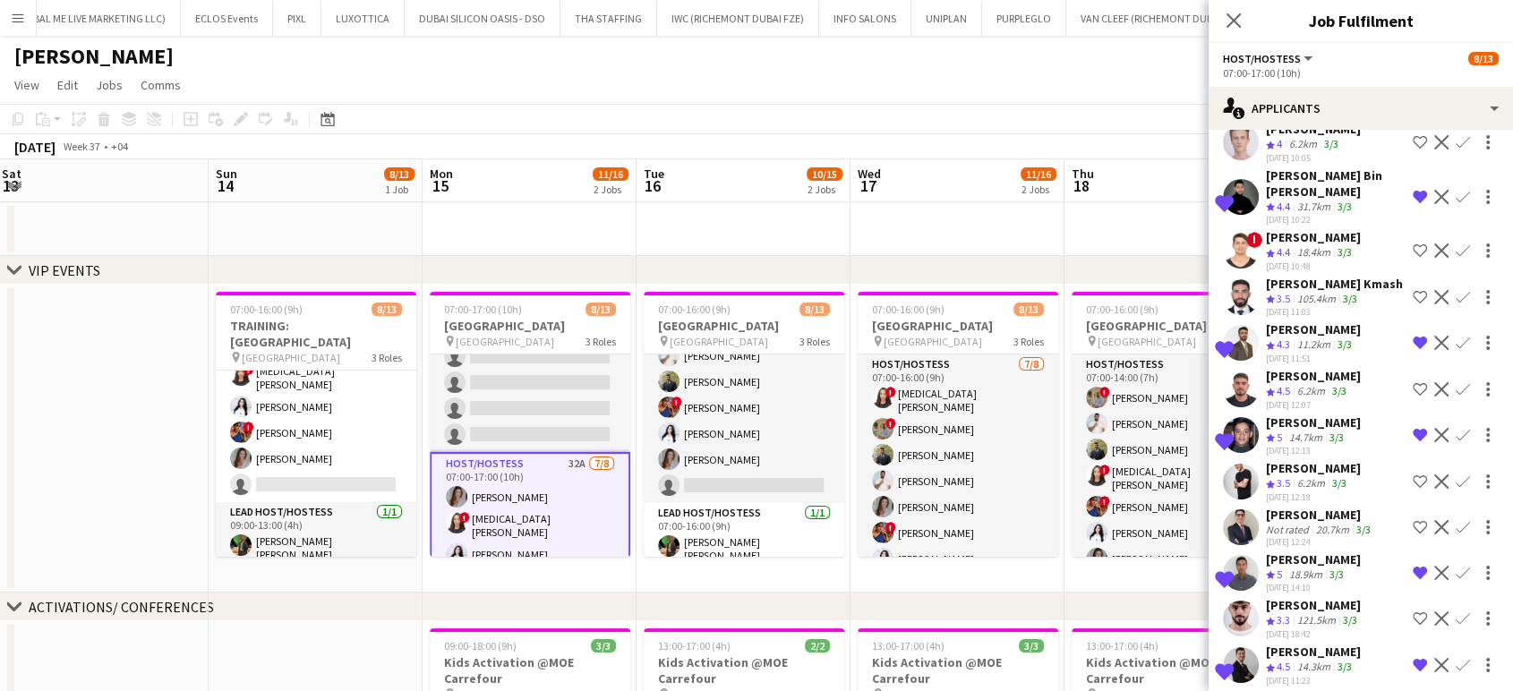
click at [163, 381] on app-date-cell at bounding box center [102, 439] width 214 height 308
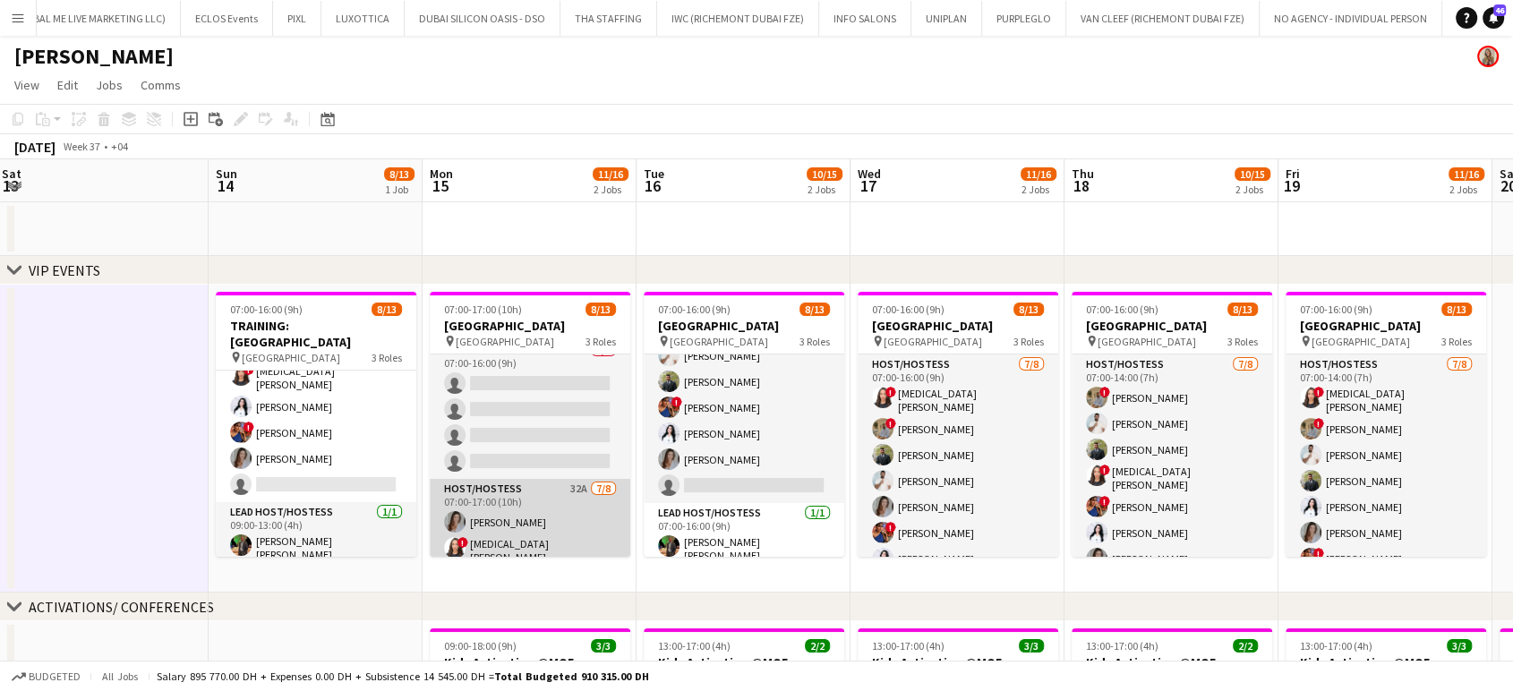
scroll to position [0, 0]
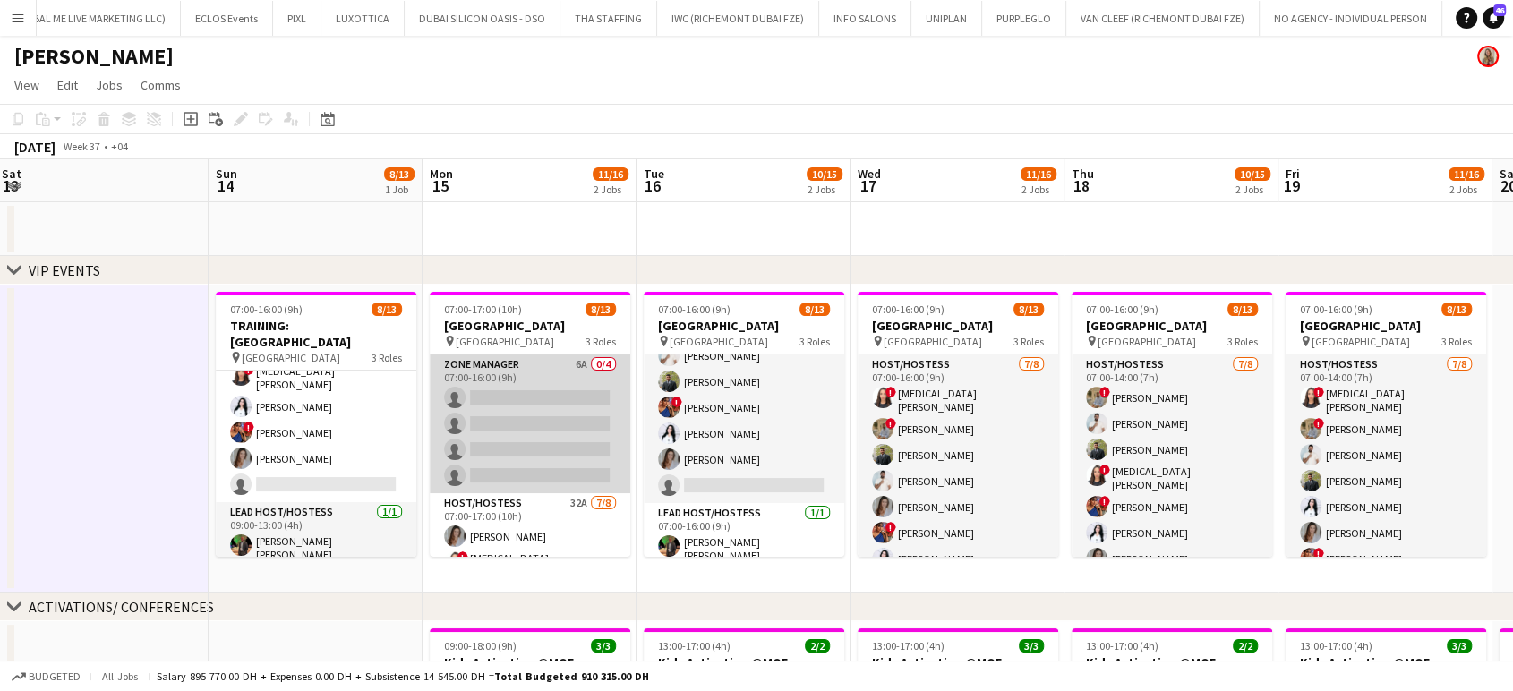
click at [546, 402] on app-card-role "Zone Manager 6A 0/4 07:00-16:00 (9h) single-neutral-actions single-neutral-acti…" at bounding box center [530, 424] width 201 height 139
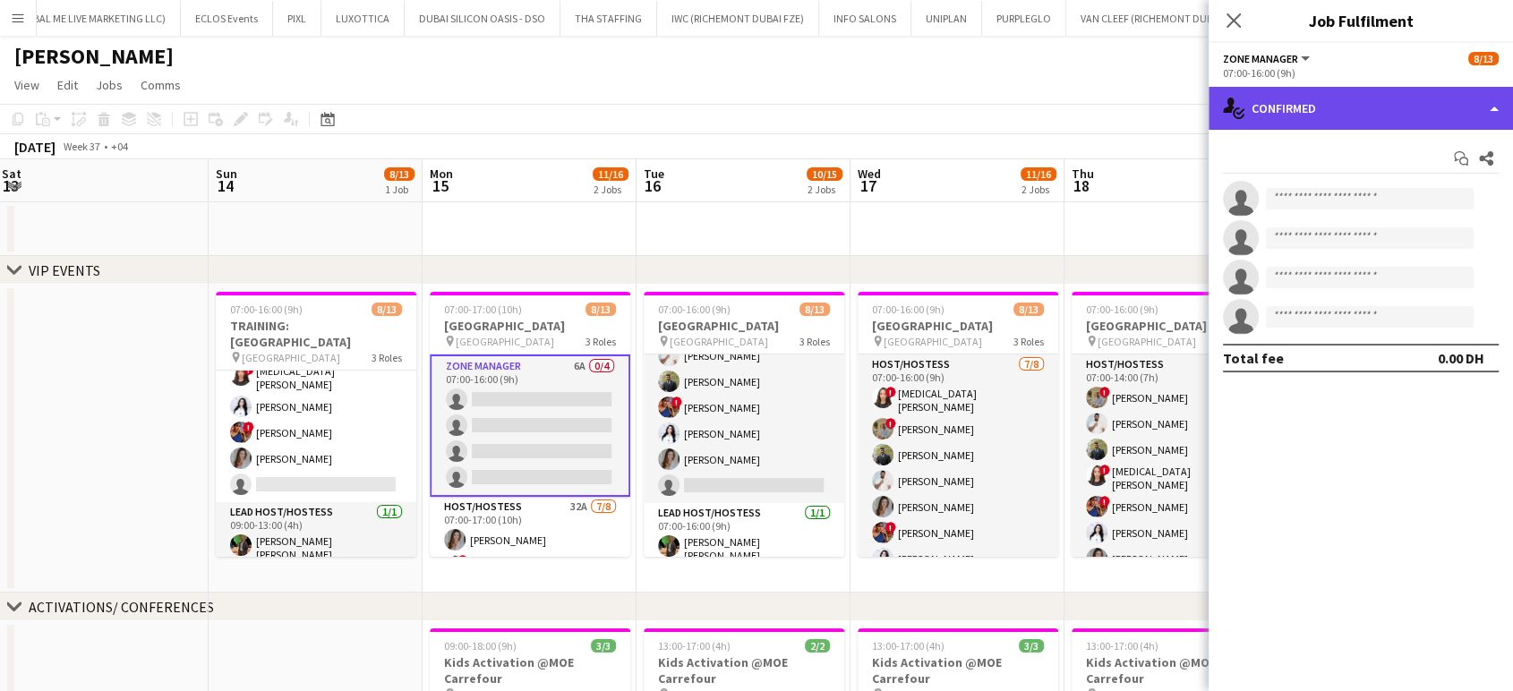
click at [1458, 107] on div "single-neutral-actions-check-2 Confirmed" at bounding box center [1361, 108] width 304 height 43
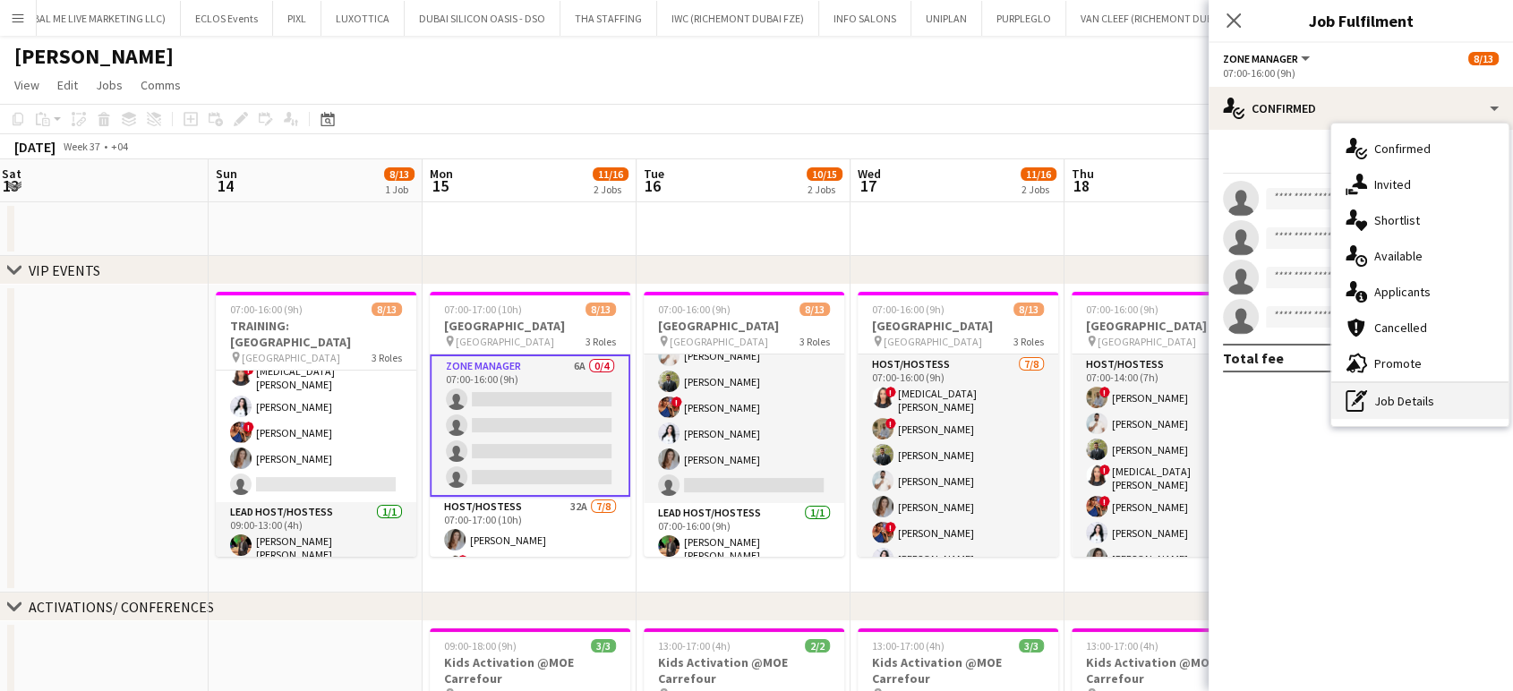
click at [1422, 418] on div "pen-write Job Details" at bounding box center [1420, 401] width 177 height 36
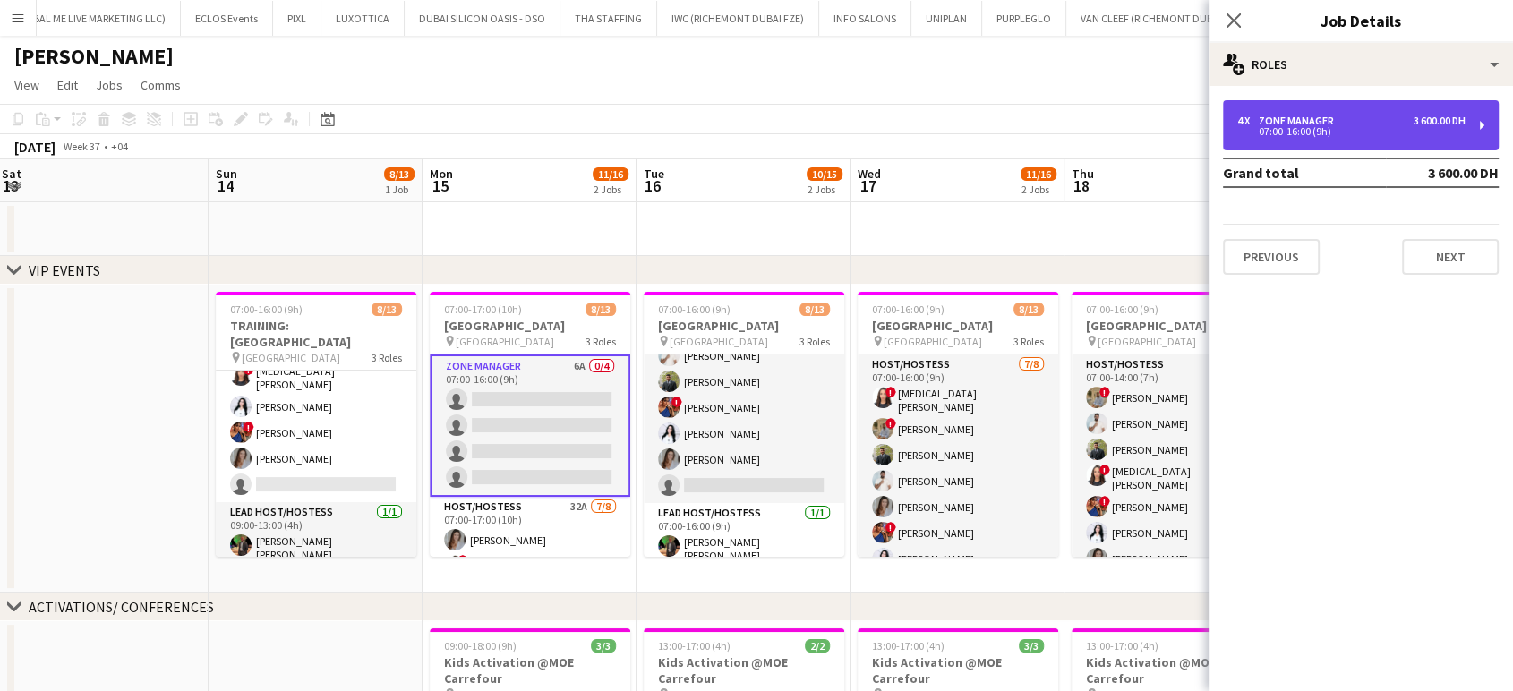
click at [1299, 130] on div "07:00-16:00 (9h)" at bounding box center [1352, 131] width 228 height 9
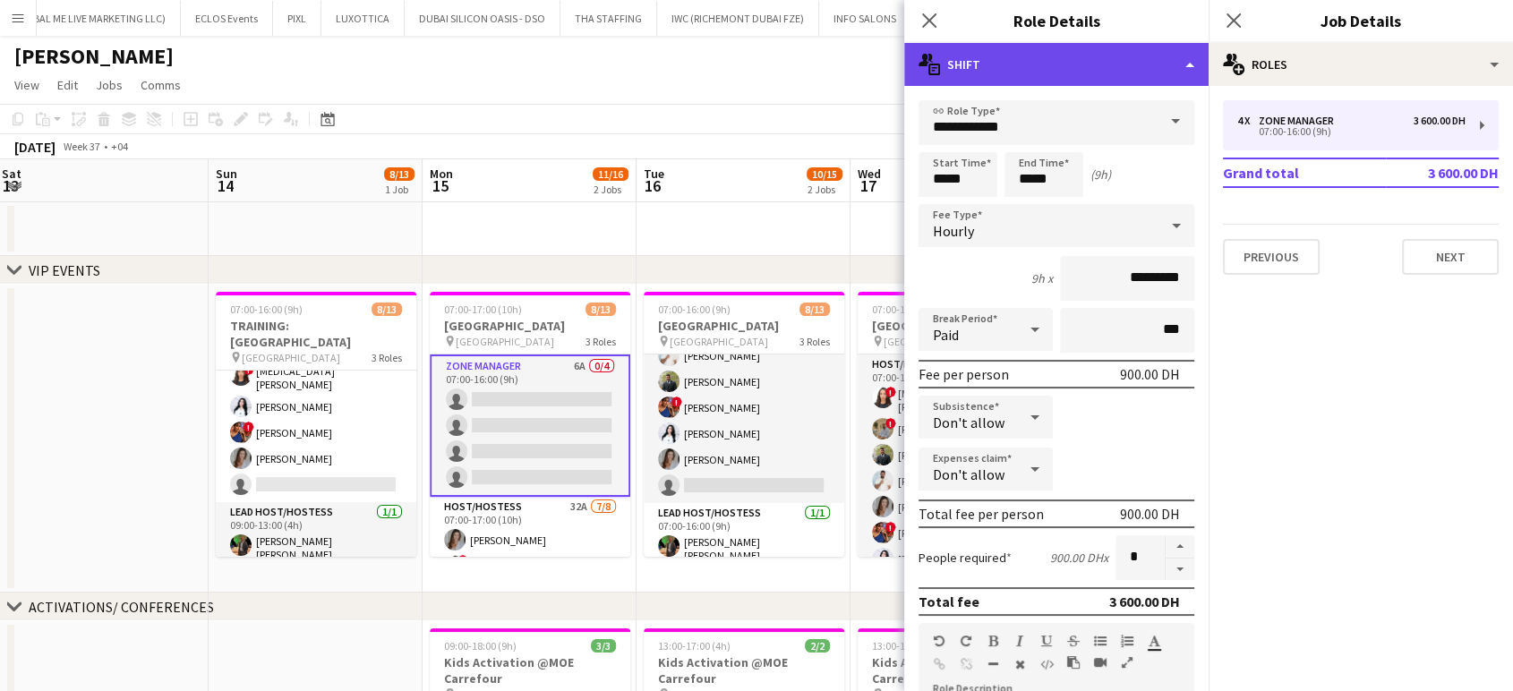
click at [1147, 48] on div "multiple-actions-text Shift" at bounding box center [1056, 64] width 304 height 43
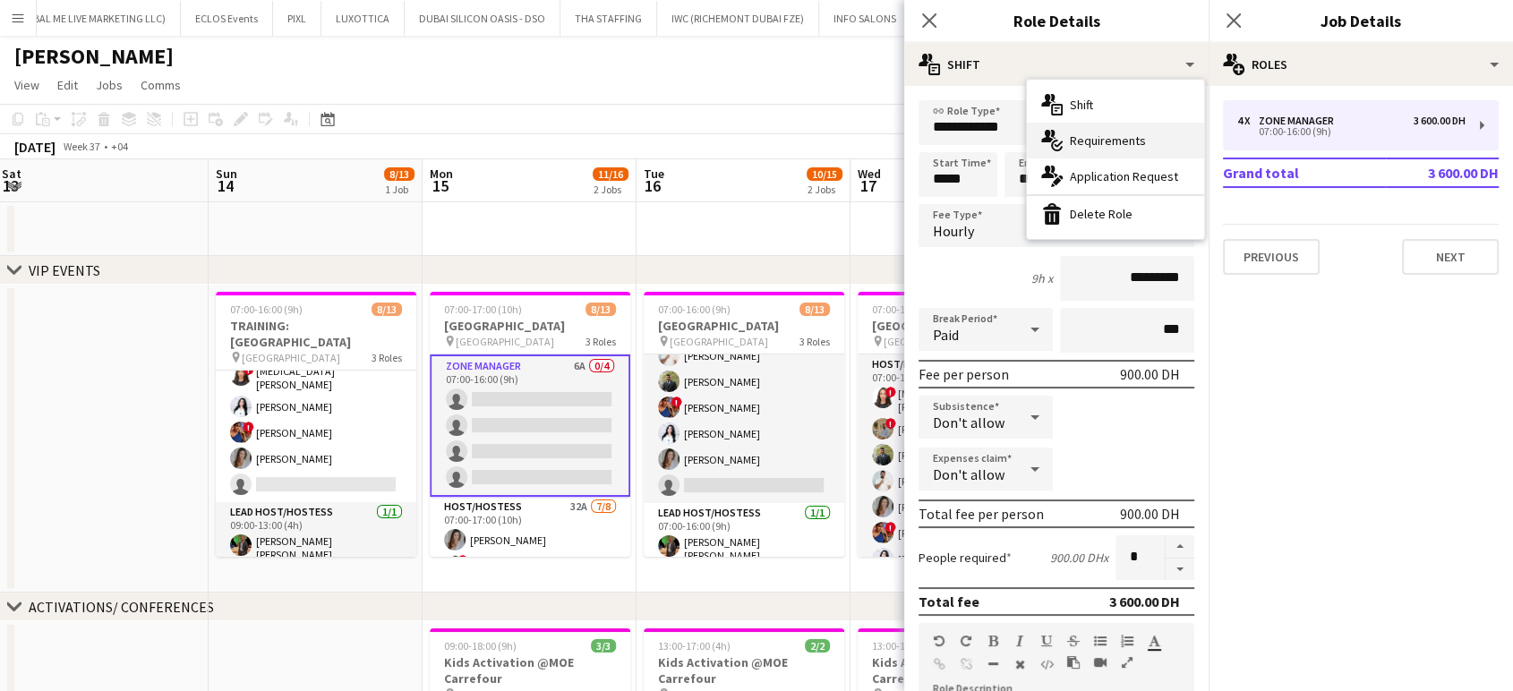
click at [1110, 141] on span "Requirements" at bounding box center [1108, 141] width 76 height 16
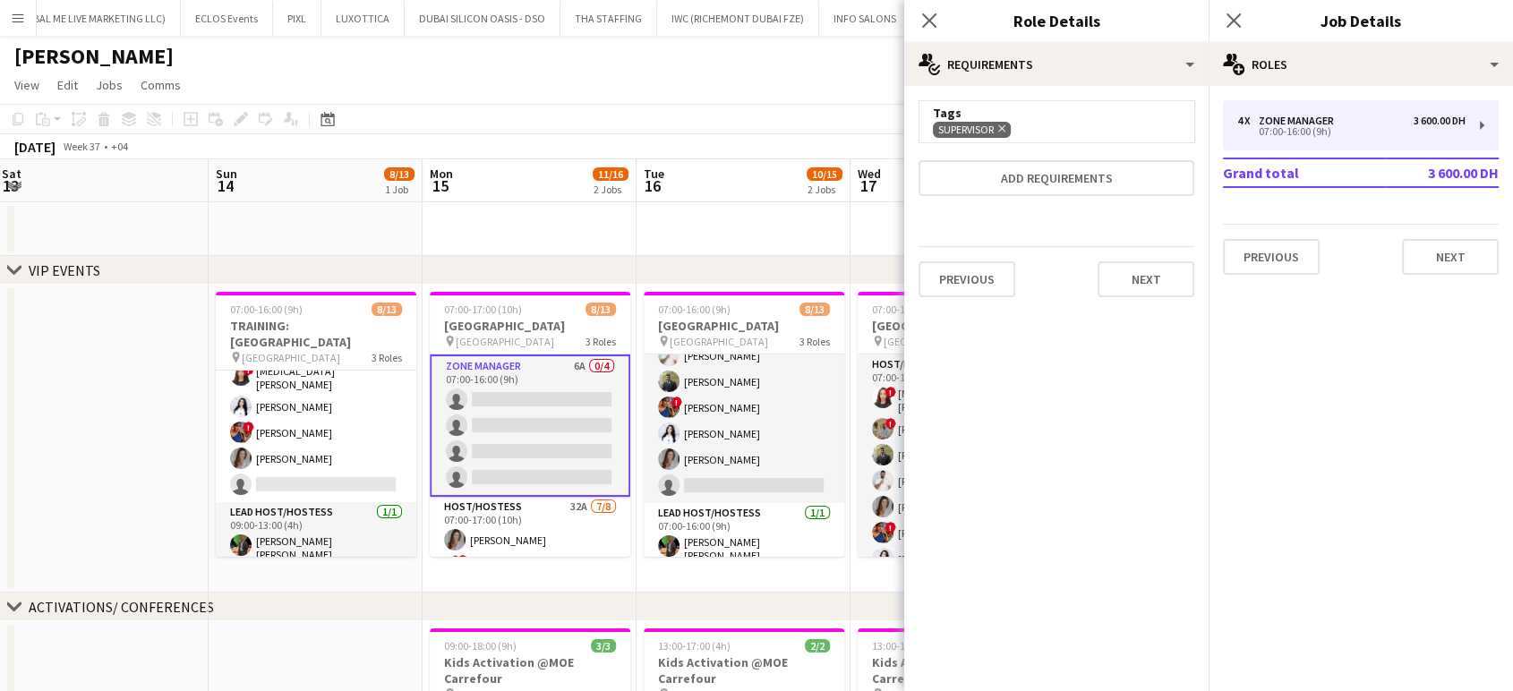
click at [716, 214] on app-date-cell at bounding box center [744, 229] width 214 height 54
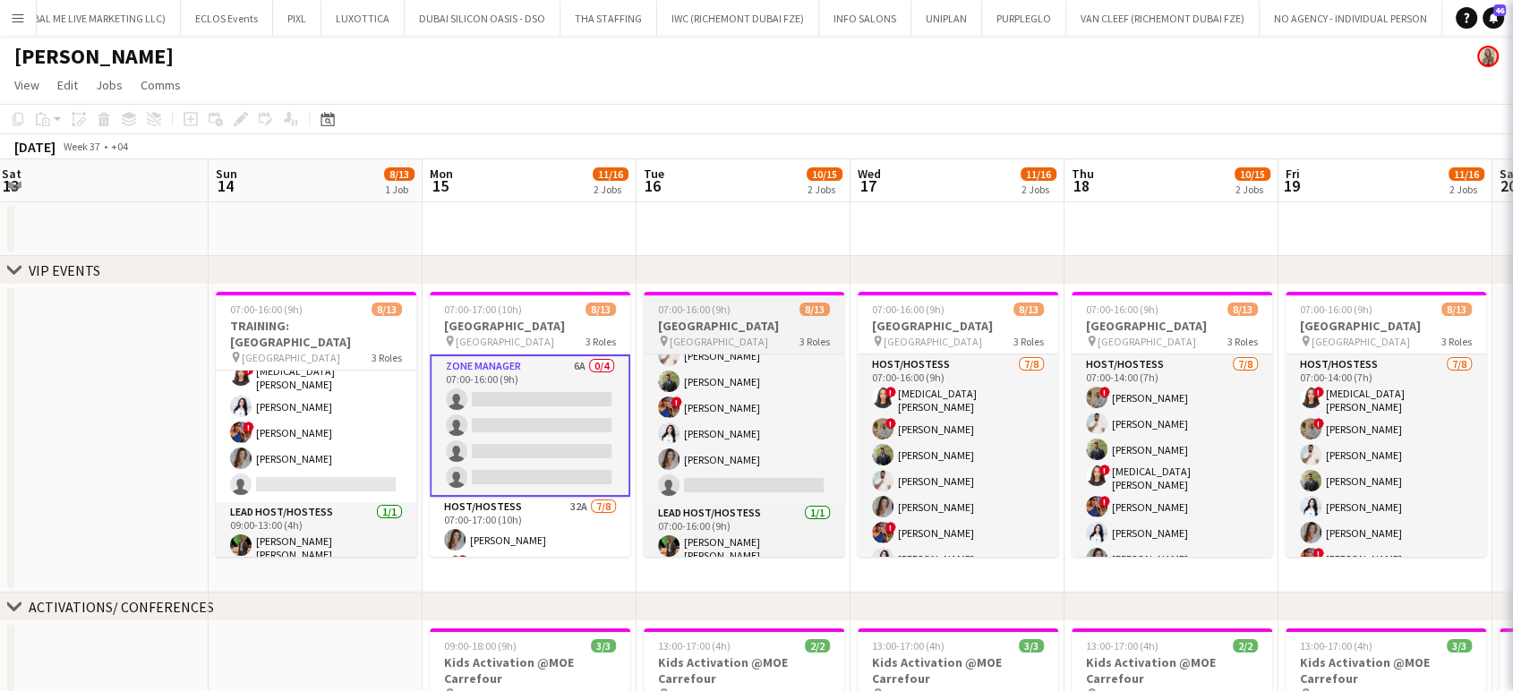
scroll to position [0, 647]
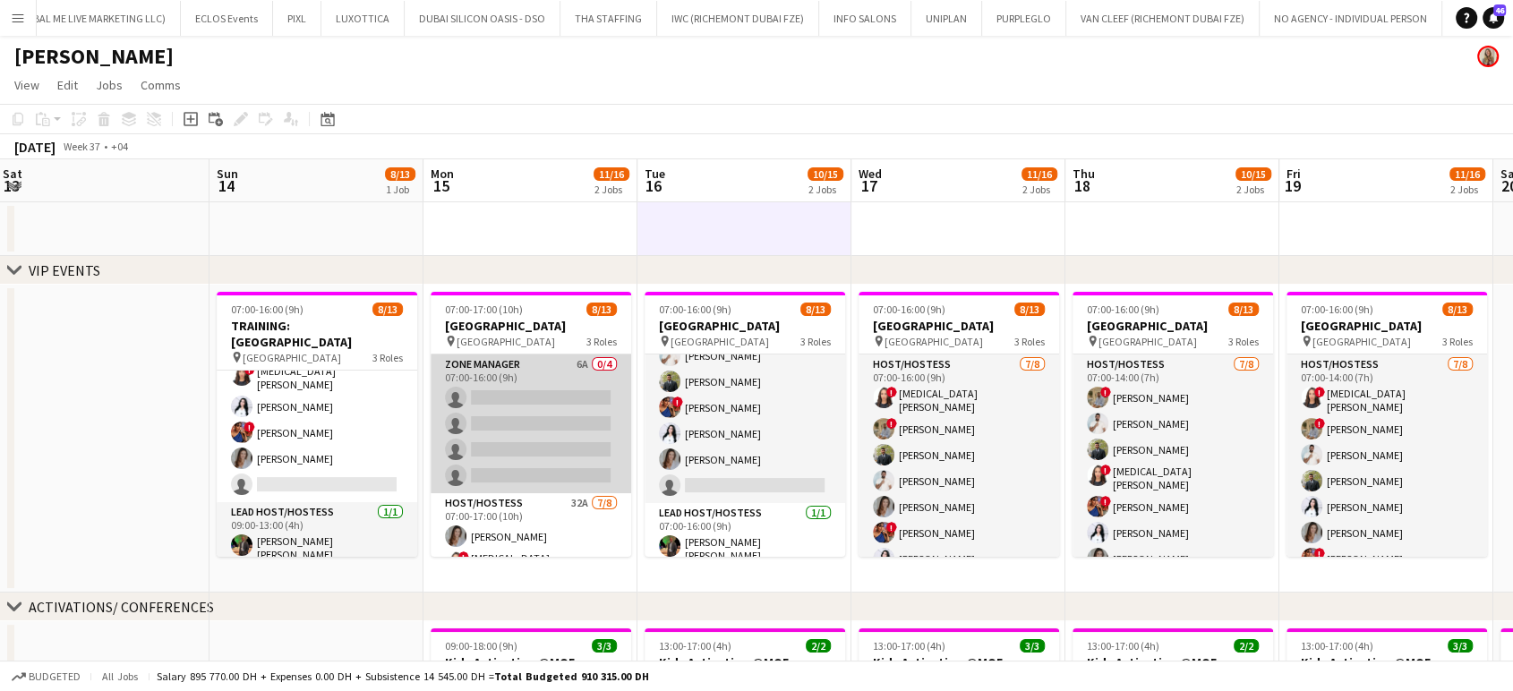
click at [527, 390] on app-card-role "Zone Manager 6A 0/4 07:00-16:00 (9h) single-neutral-actions single-neutral-acti…" at bounding box center [531, 424] width 201 height 139
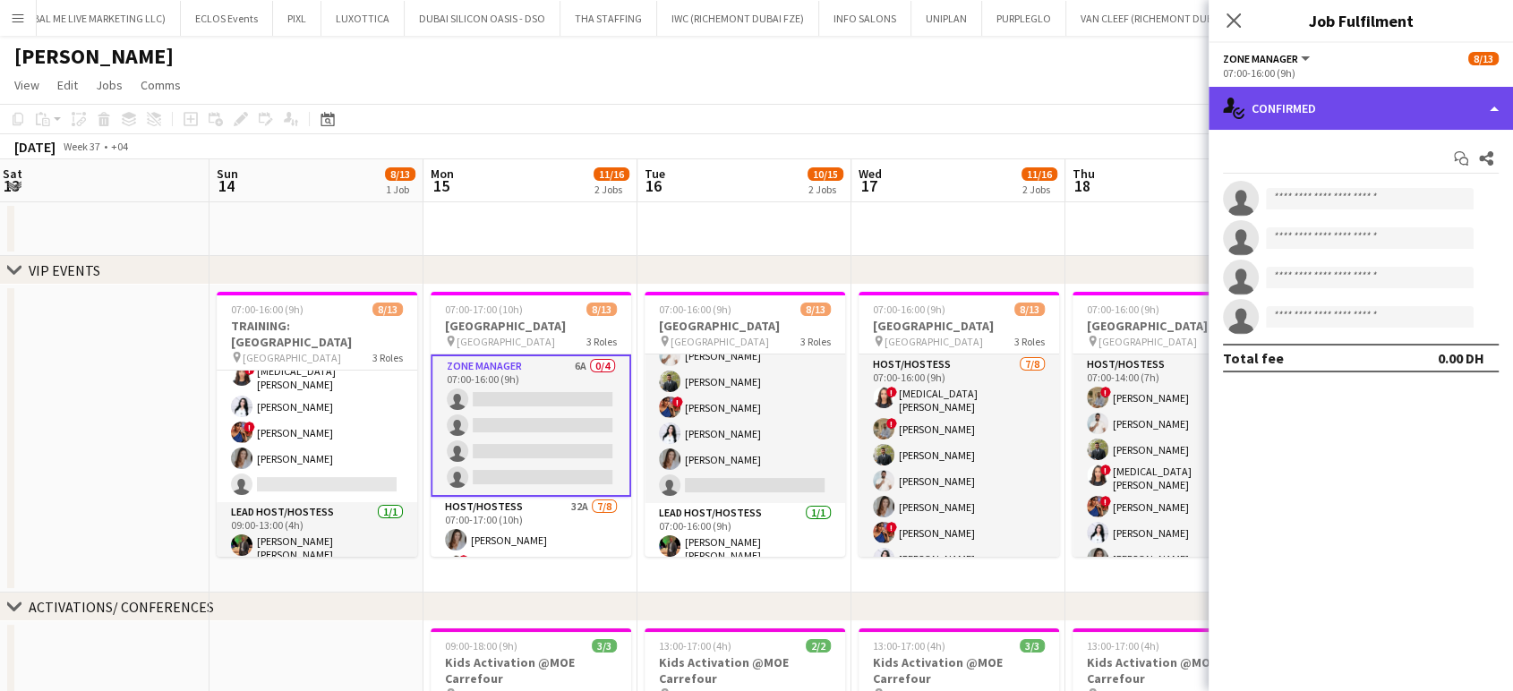
click at [1478, 111] on div "single-neutral-actions-check-2 Confirmed" at bounding box center [1361, 108] width 304 height 43
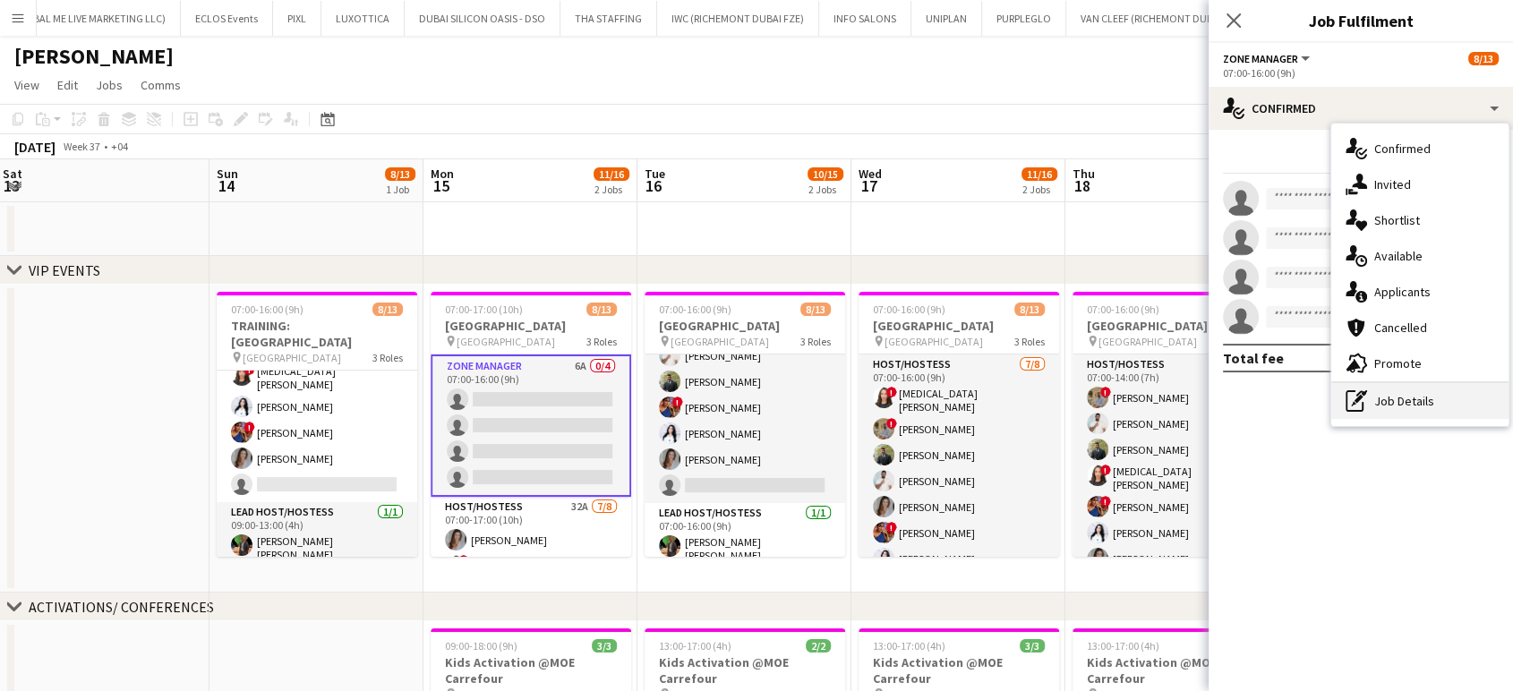
click at [1429, 418] on div "pen-write Job Details" at bounding box center [1420, 401] width 177 height 36
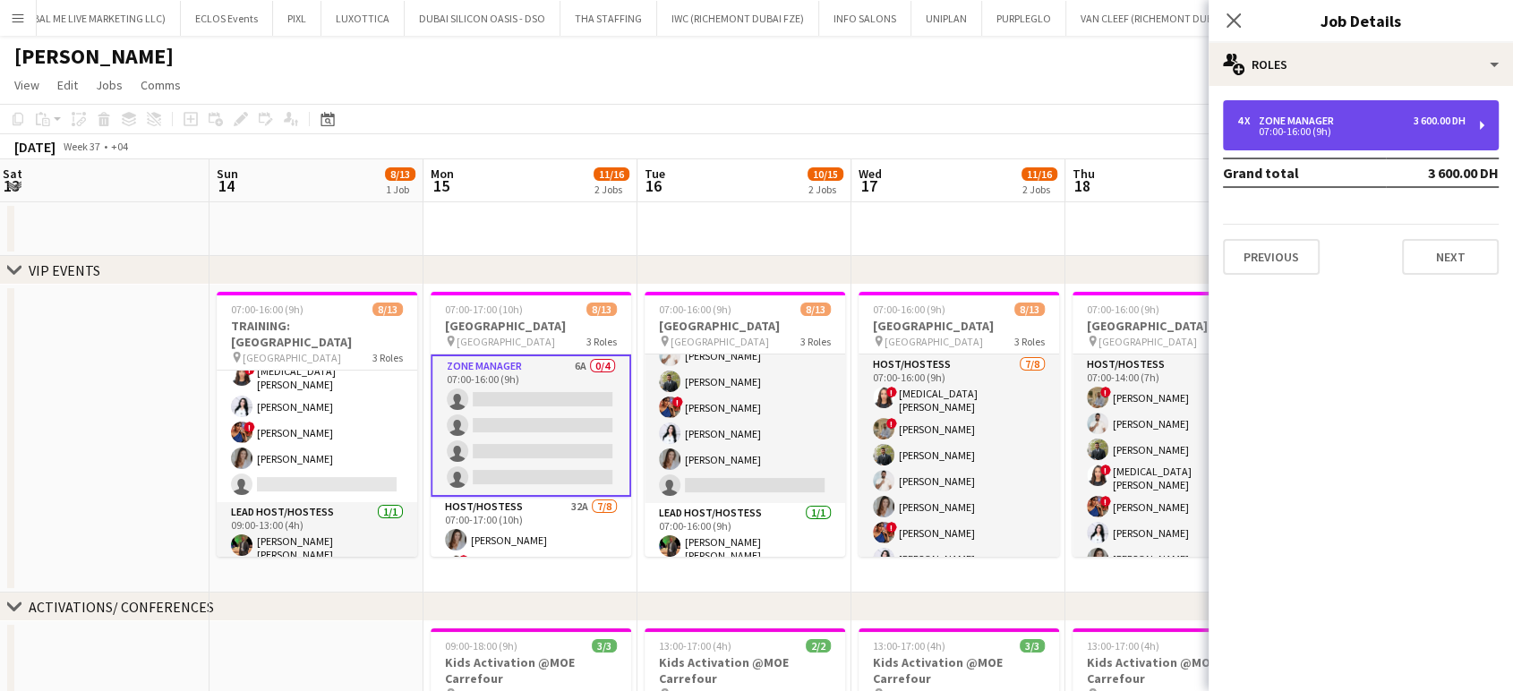
click at [1354, 130] on div "07:00-16:00 (9h)" at bounding box center [1352, 131] width 228 height 9
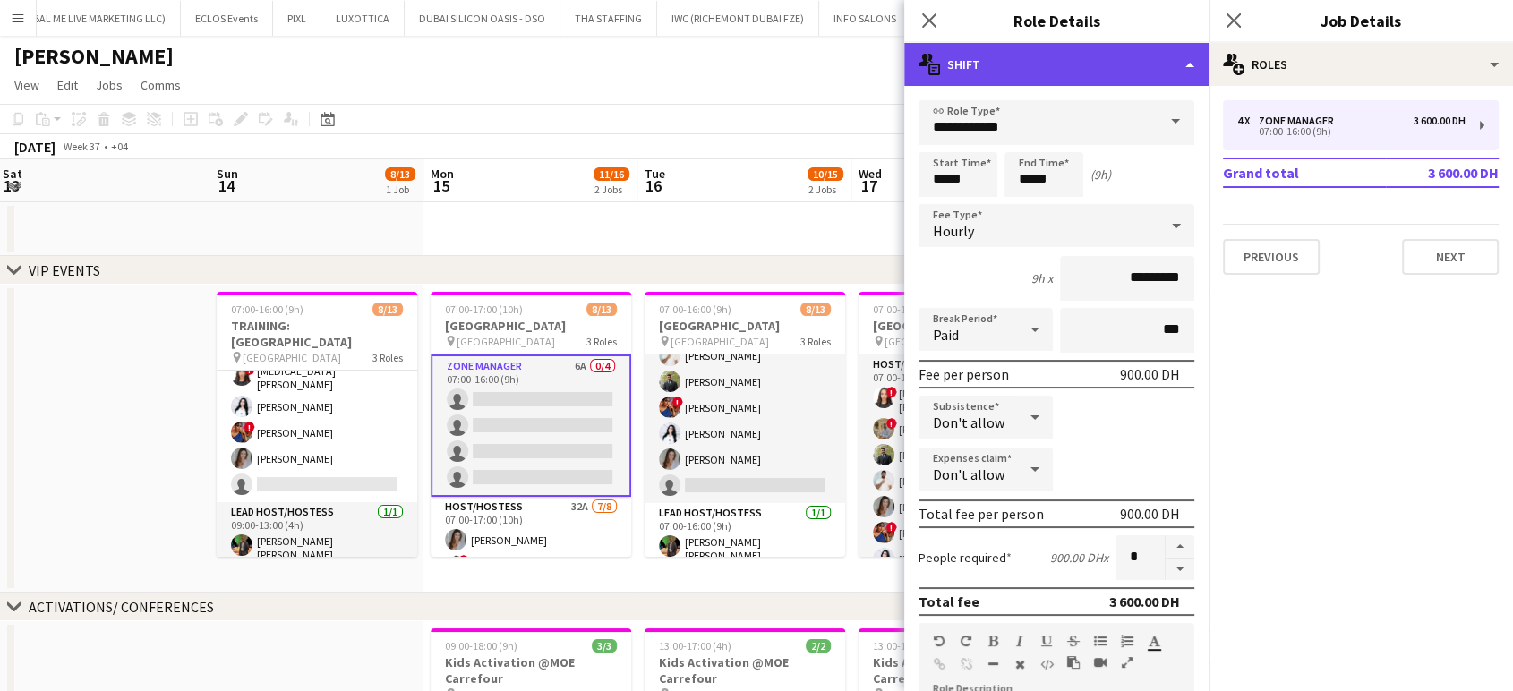
click at [1167, 53] on div "multiple-actions-text Shift" at bounding box center [1056, 64] width 304 height 43
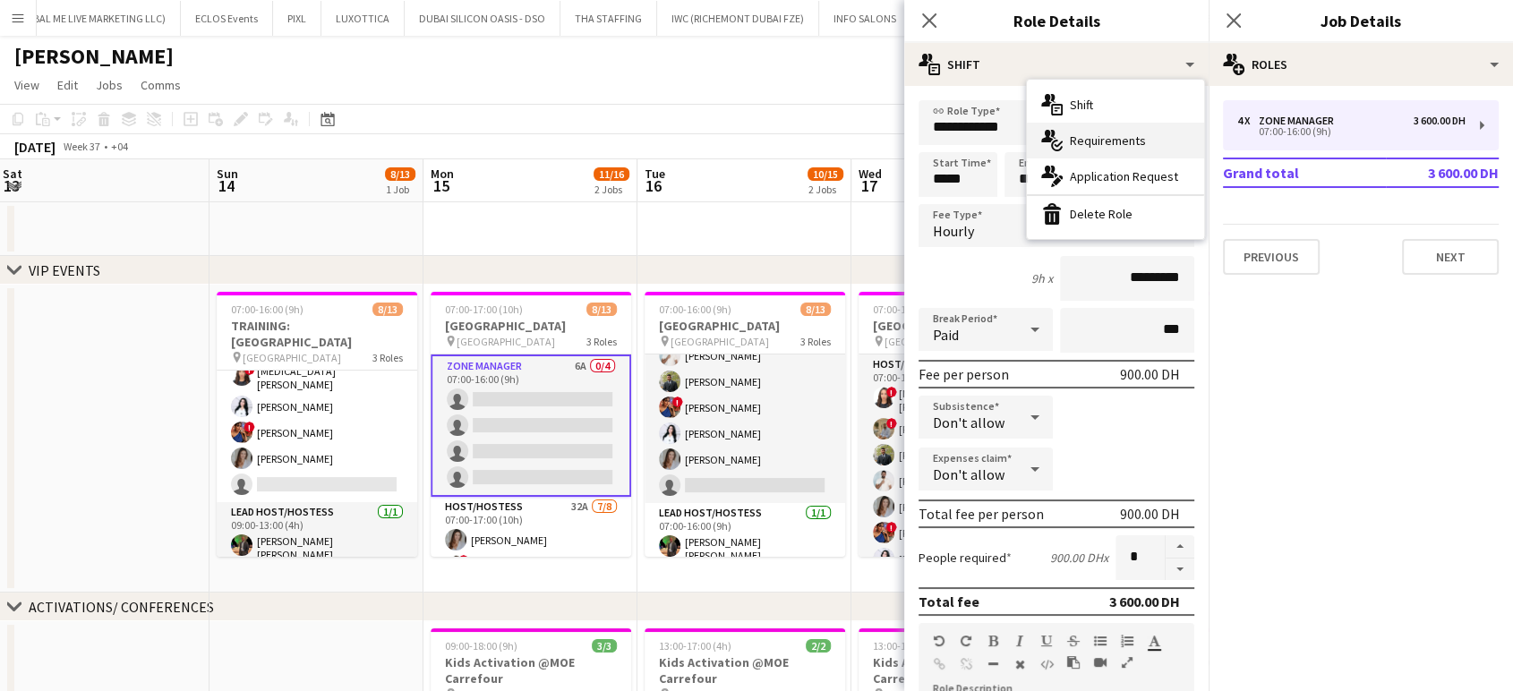
click at [1125, 133] on span "Requirements" at bounding box center [1108, 141] width 76 height 16
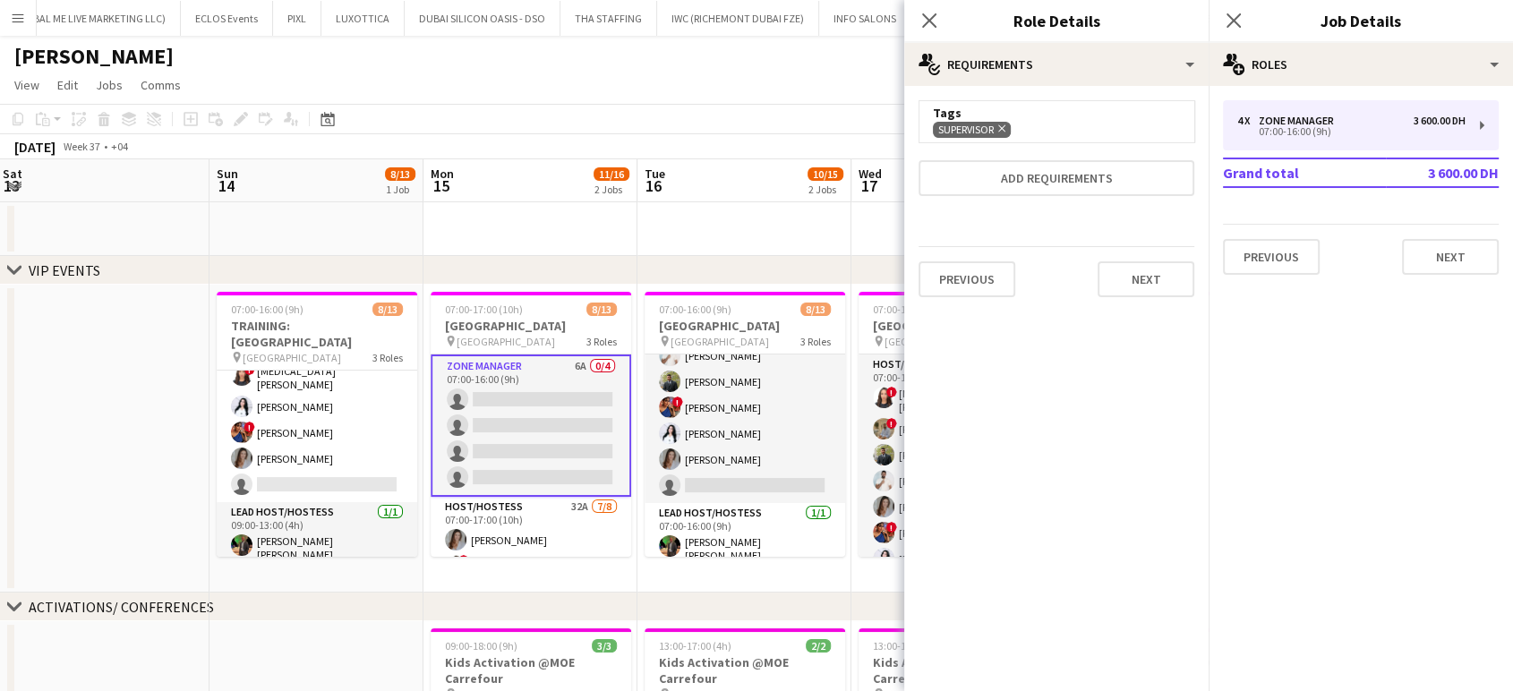
click at [1002, 130] on icon at bounding box center [1002, 128] width 7 height 7
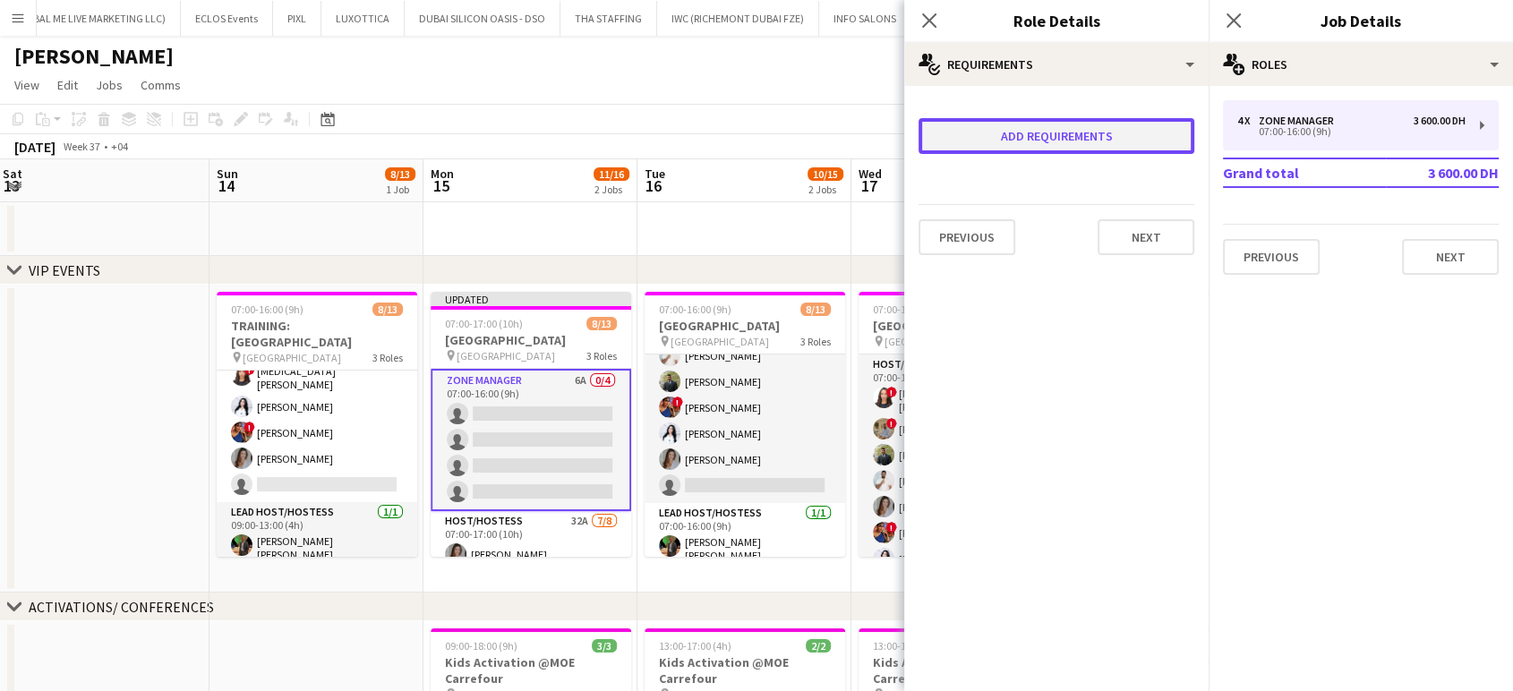
click at [1021, 141] on button "Add requirements" at bounding box center [1057, 136] width 276 height 36
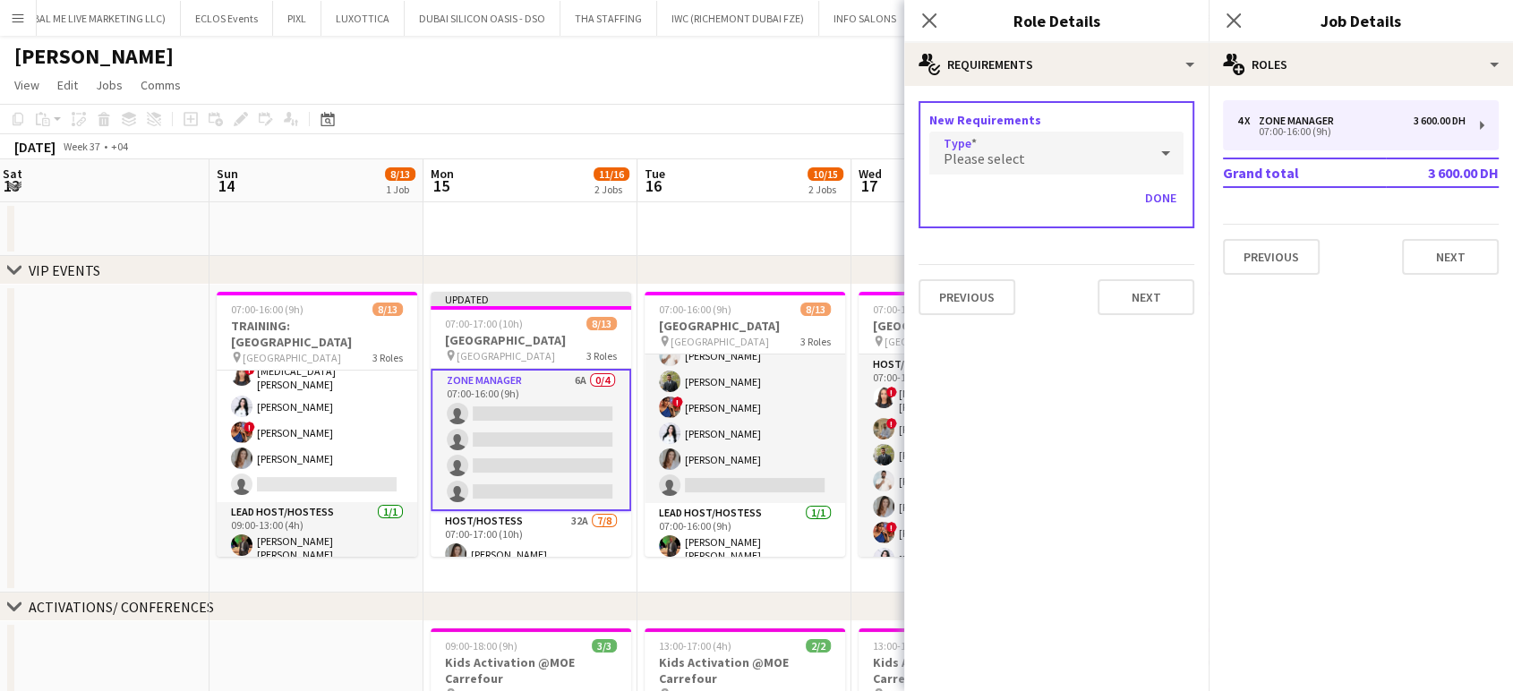
click at [1019, 146] on div "Please select" at bounding box center [1039, 153] width 219 height 43
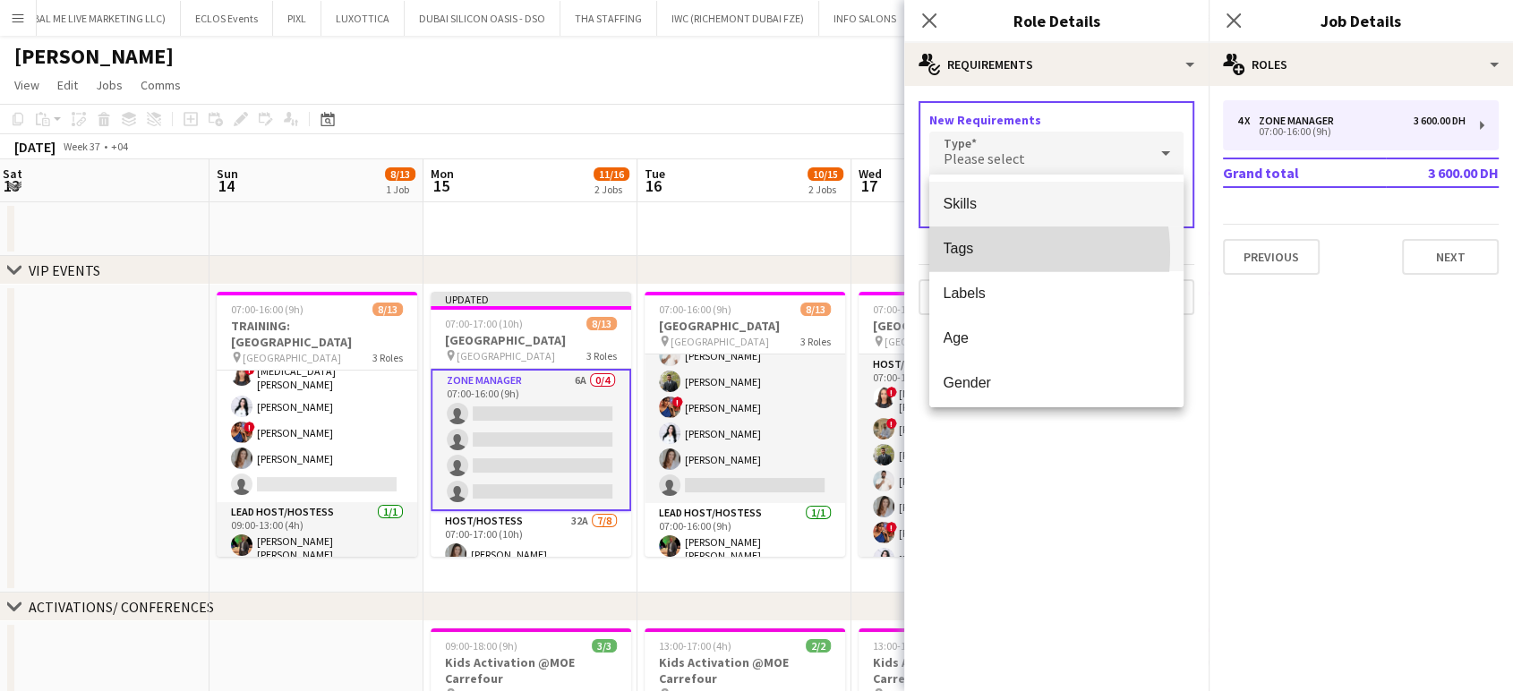
click at [968, 253] on span "Tags" at bounding box center [1057, 248] width 226 height 17
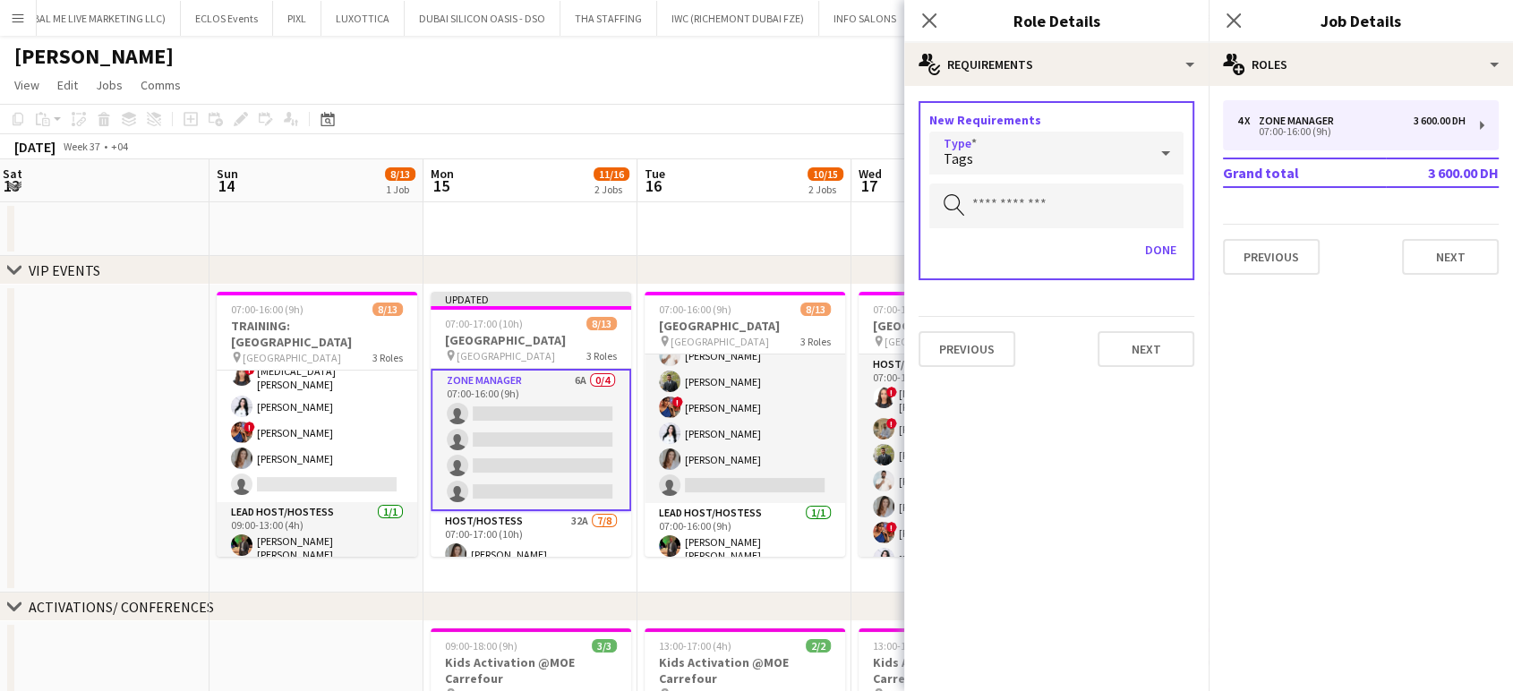
click at [1000, 155] on div "Tags" at bounding box center [1039, 153] width 219 height 43
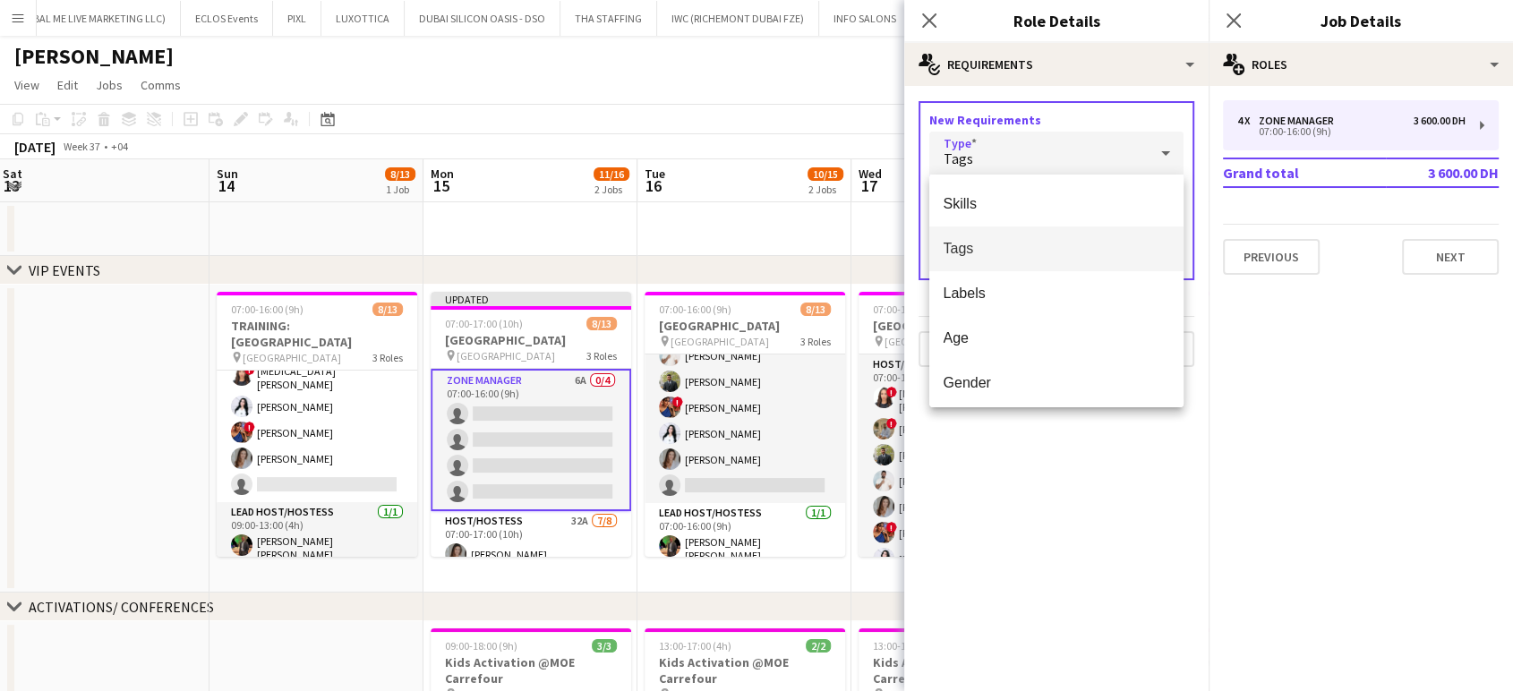
click at [988, 243] on span "Tags" at bounding box center [1057, 248] width 226 height 17
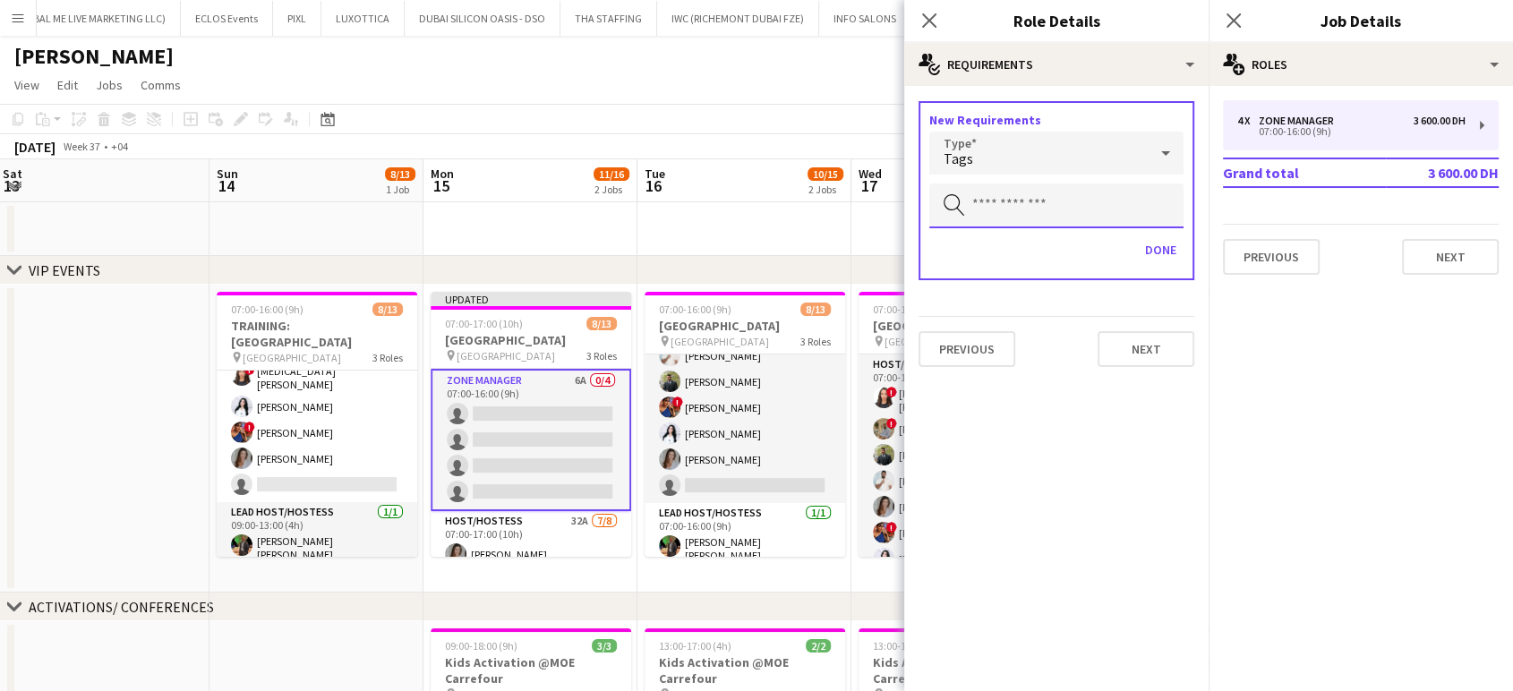
click at [998, 198] on input "text" at bounding box center [1057, 206] width 254 height 45
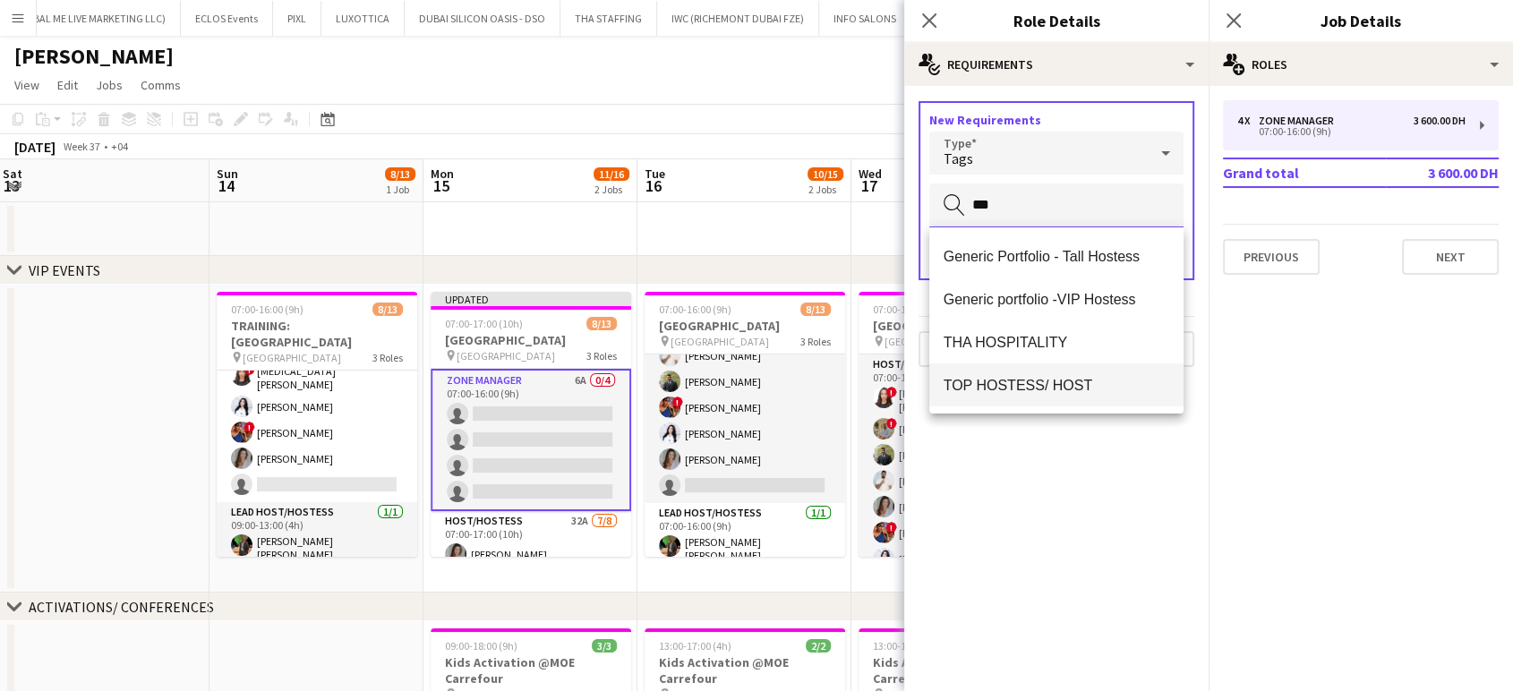
type input "***"
click at [1046, 389] on span "TOP HOSTESS/ HOST" at bounding box center [1057, 385] width 226 height 17
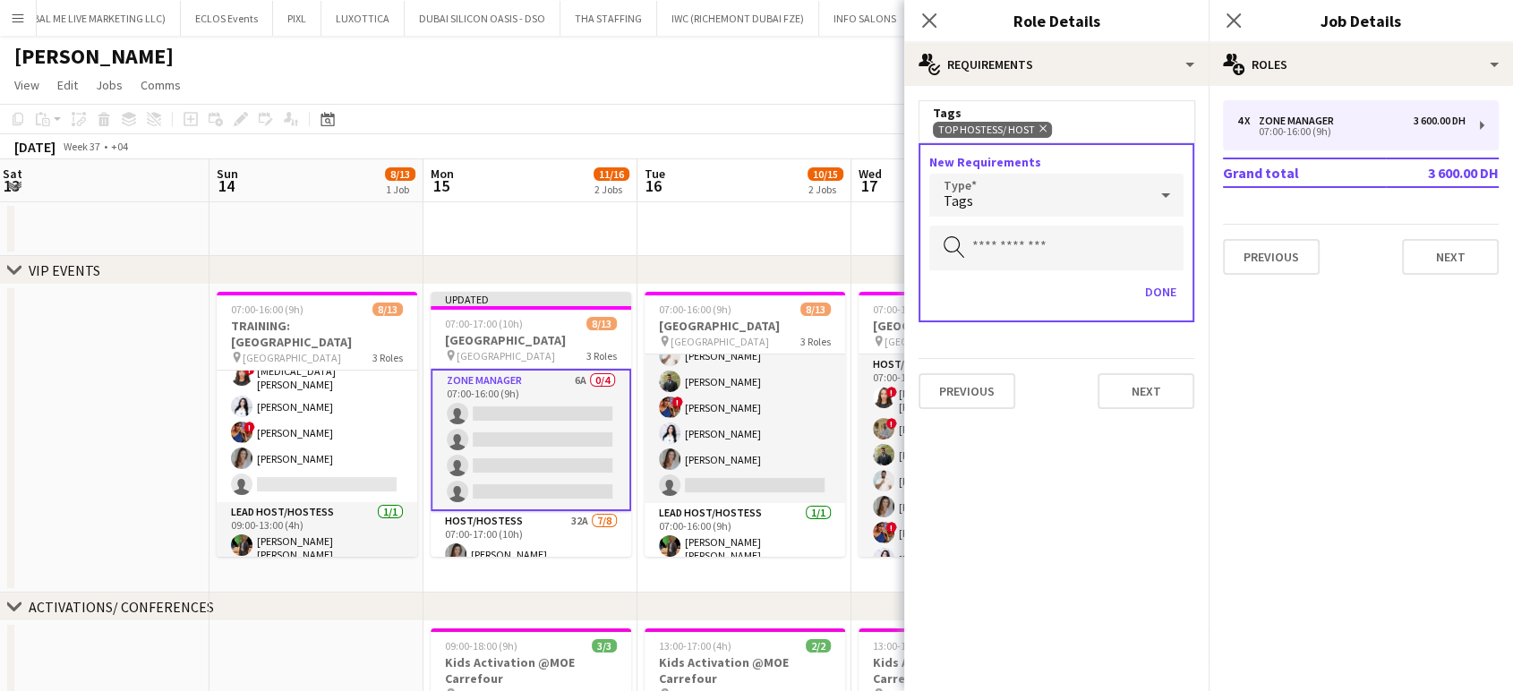
click at [1006, 198] on div "Tags" at bounding box center [1039, 195] width 219 height 43
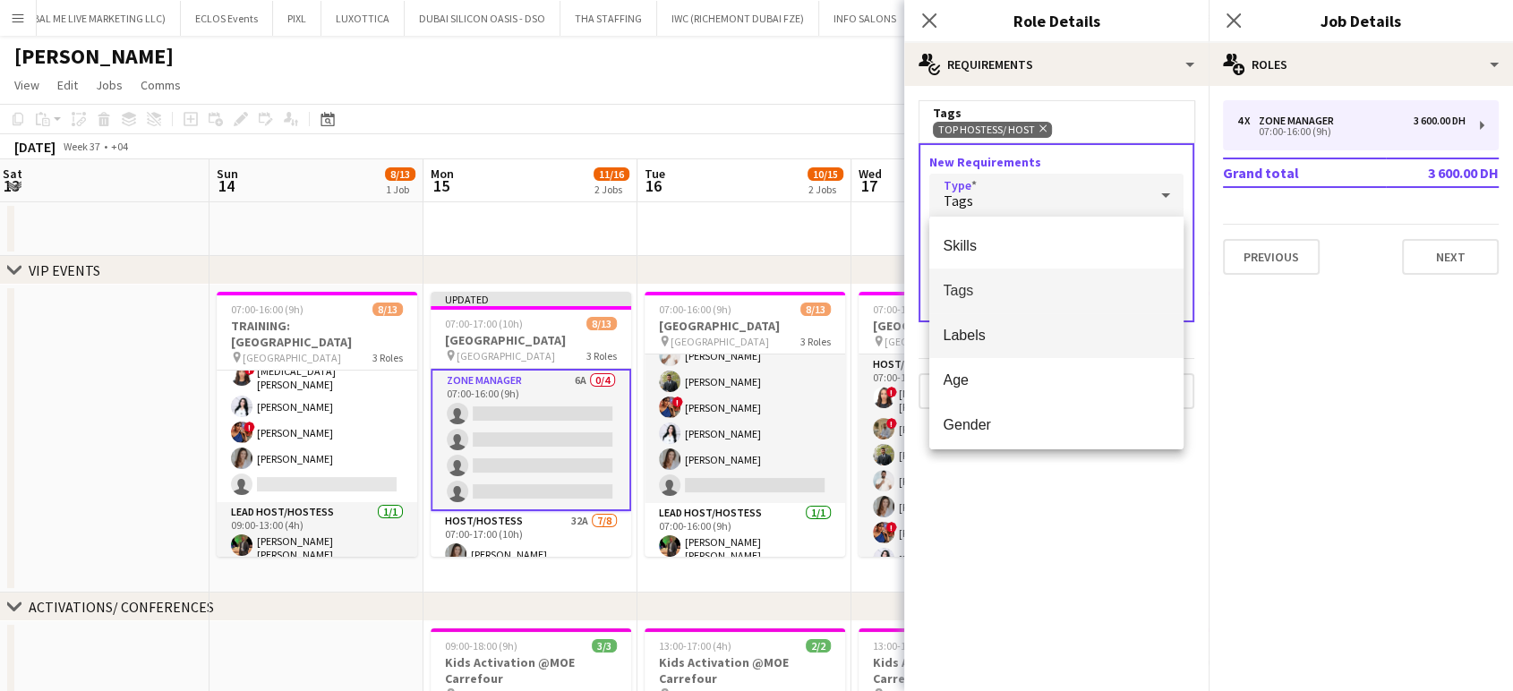
click at [986, 333] on span "Labels" at bounding box center [1057, 335] width 226 height 17
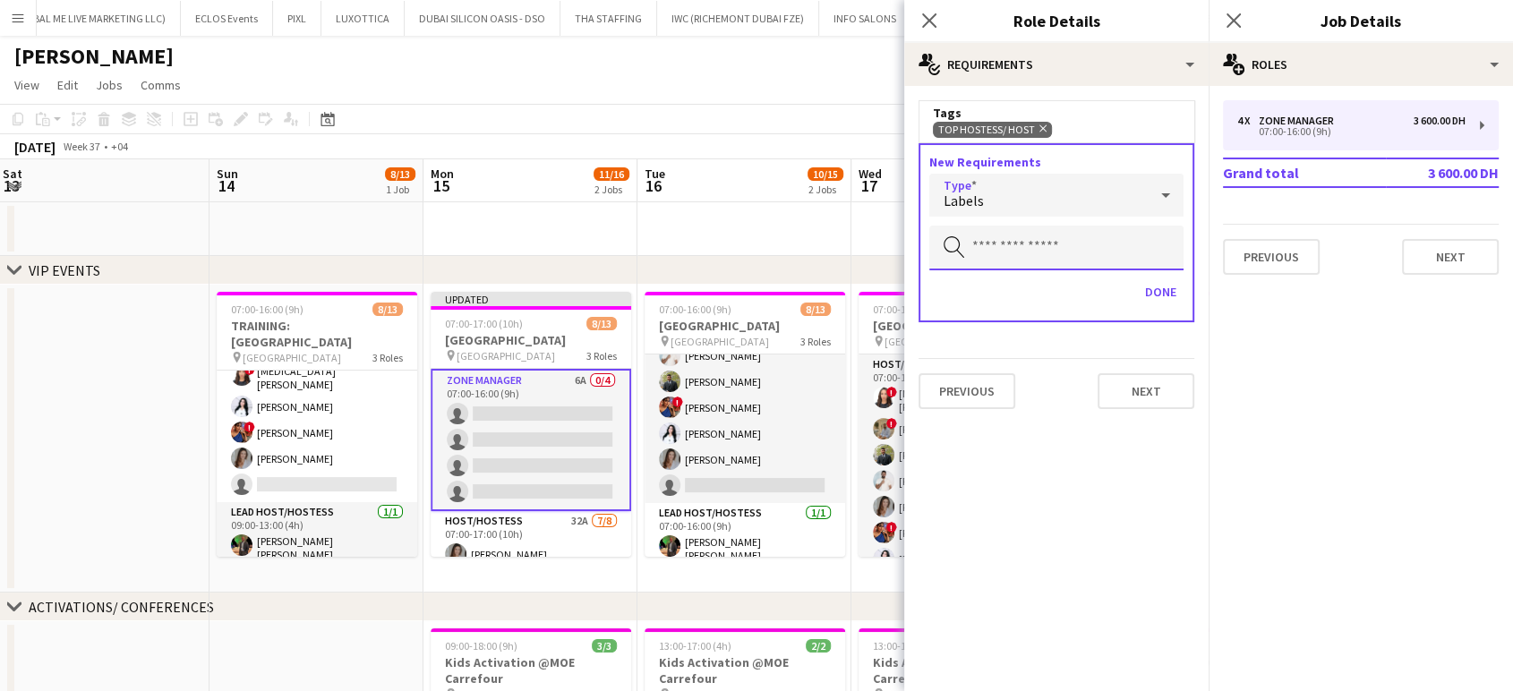
click at [993, 249] on input "text" at bounding box center [1057, 248] width 254 height 45
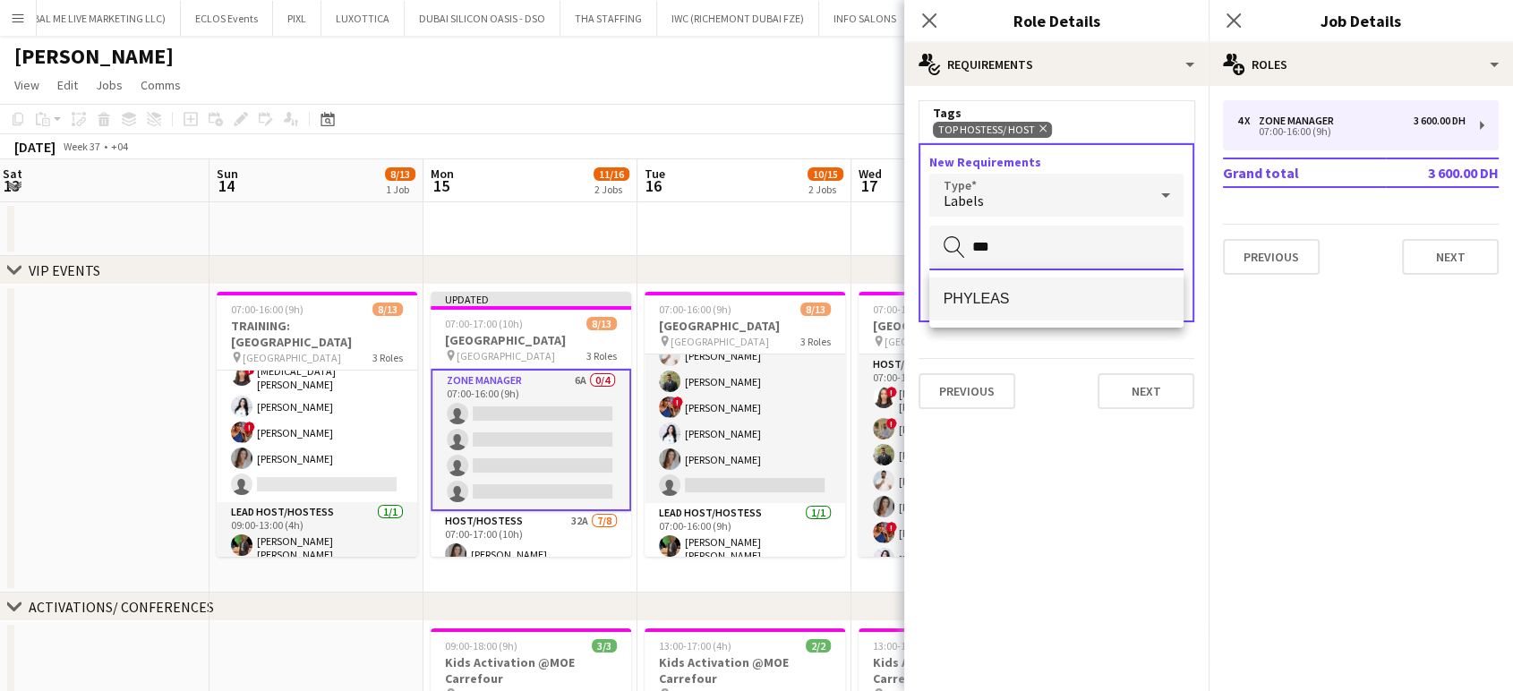
type input "***"
click at [1007, 302] on span "PHYLEAS" at bounding box center [1057, 298] width 226 height 17
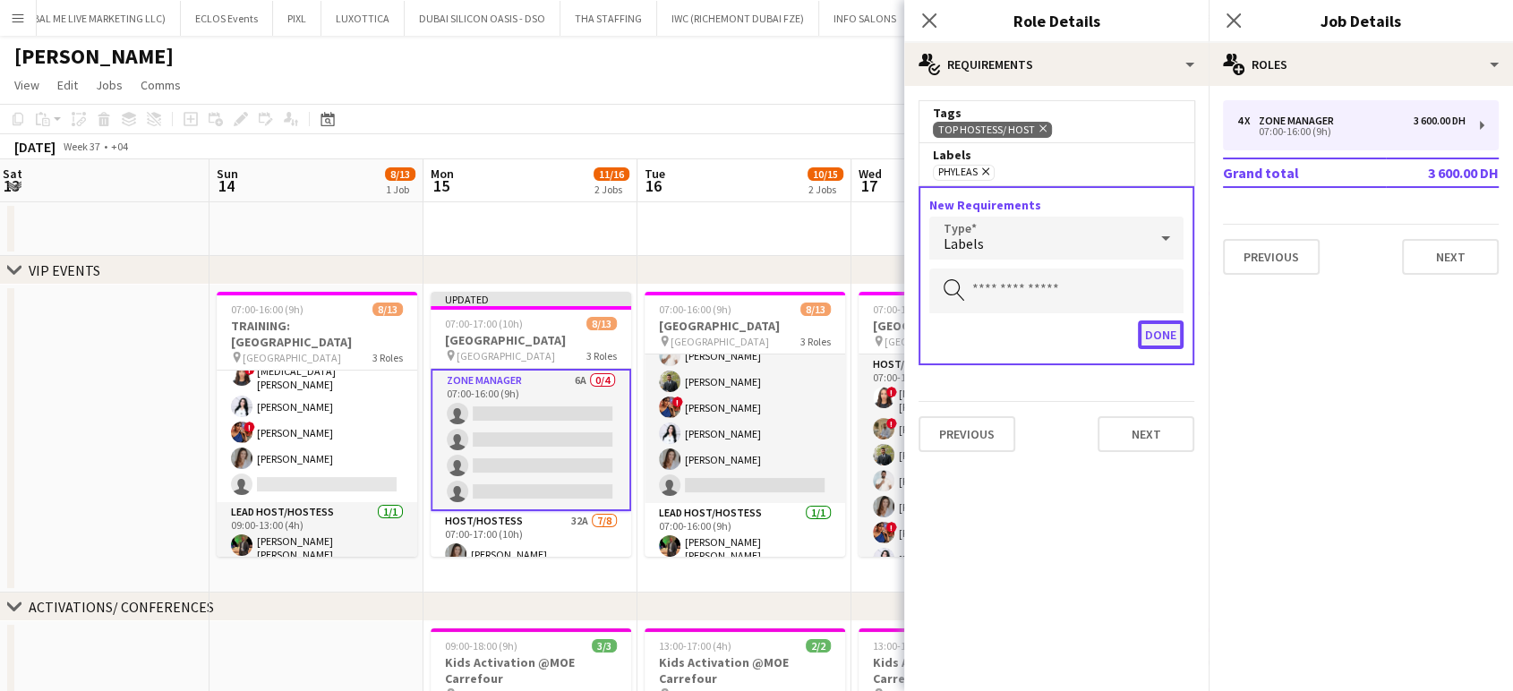
click at [1176, 337] on button "Done" at bounding box center [1161, 335] width 46 height 29
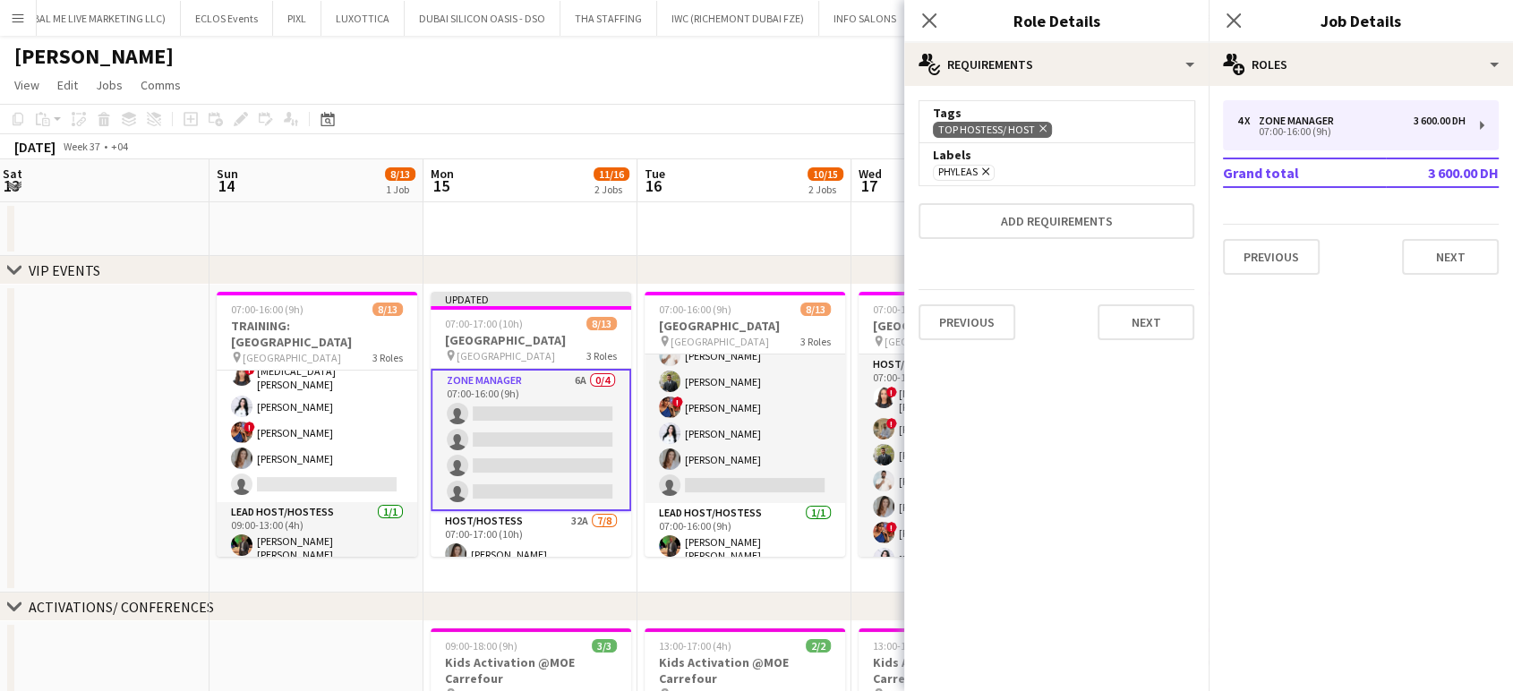
click at [852, 244] on app-date-cell at bounding box center [959, 229] width 214 height 54
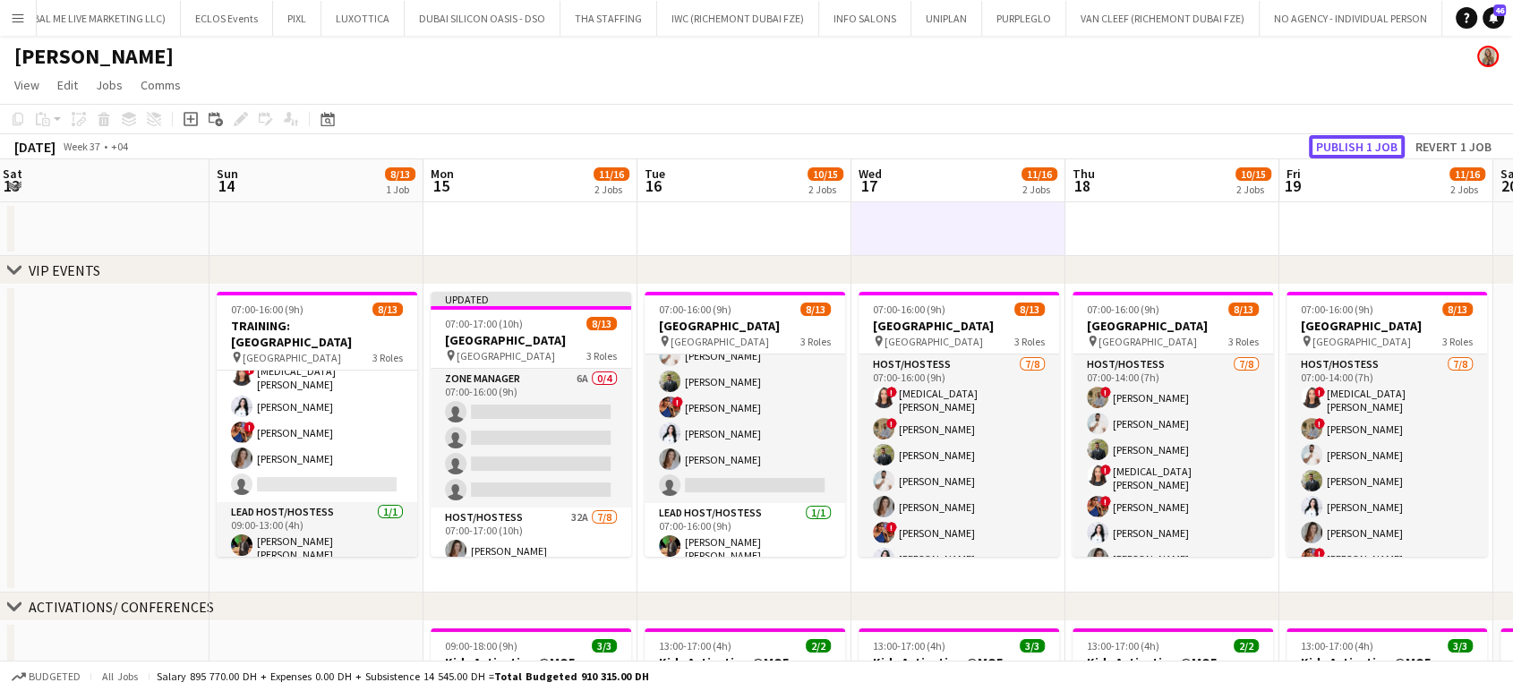
click at [1359, 142] on button "Publish 1 job" at bounding box center [1357, 146] width 96 height 23
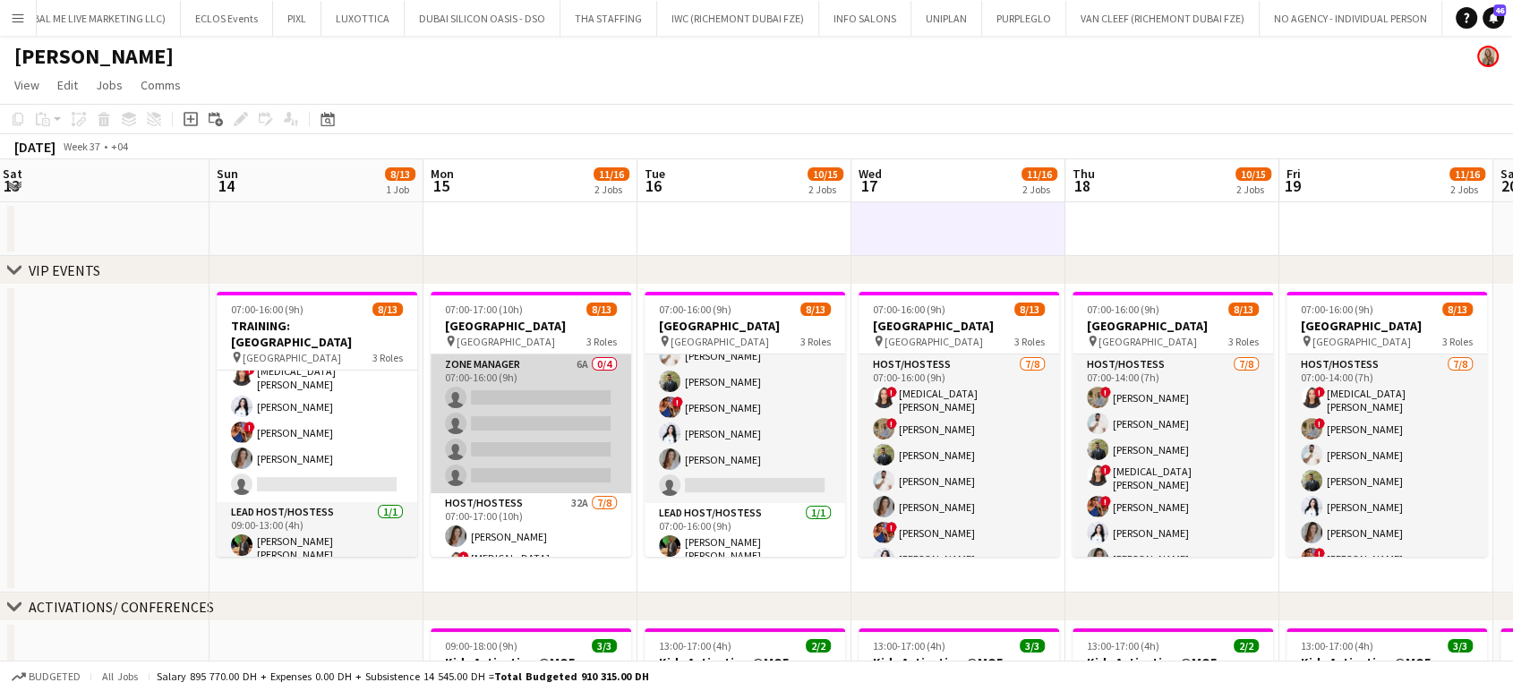
scroll to position [0, 645]
click at [467, 407] on app-card-role "Zone Manager 6A 0/4 07:00-16:00 (9h) single-neutral-actions single-neutral-acti…" at bounding box center [533, 424] width 201 height 139
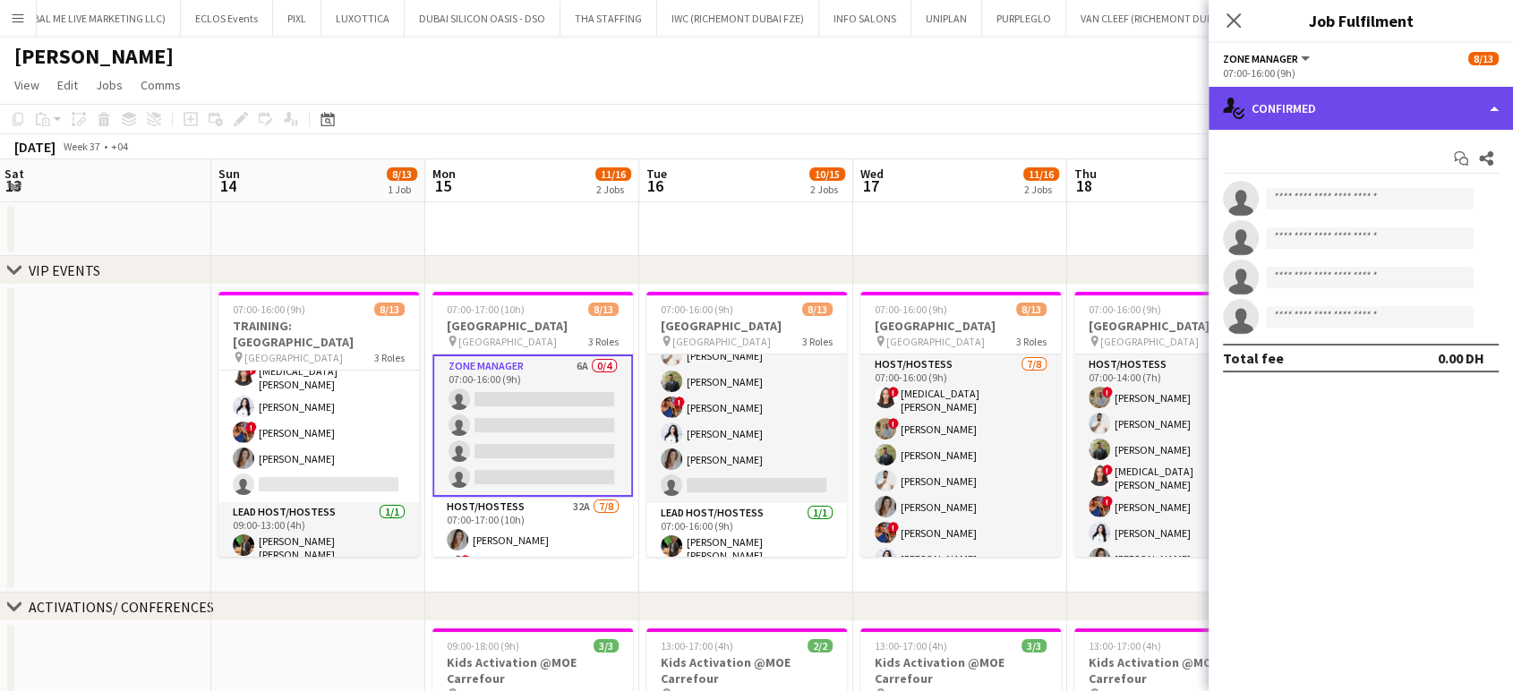
click at [1454, 105] on div "single-neutral-actions-check-2 Confirmed" at bounding box center [1361, 108] width 304 height 43
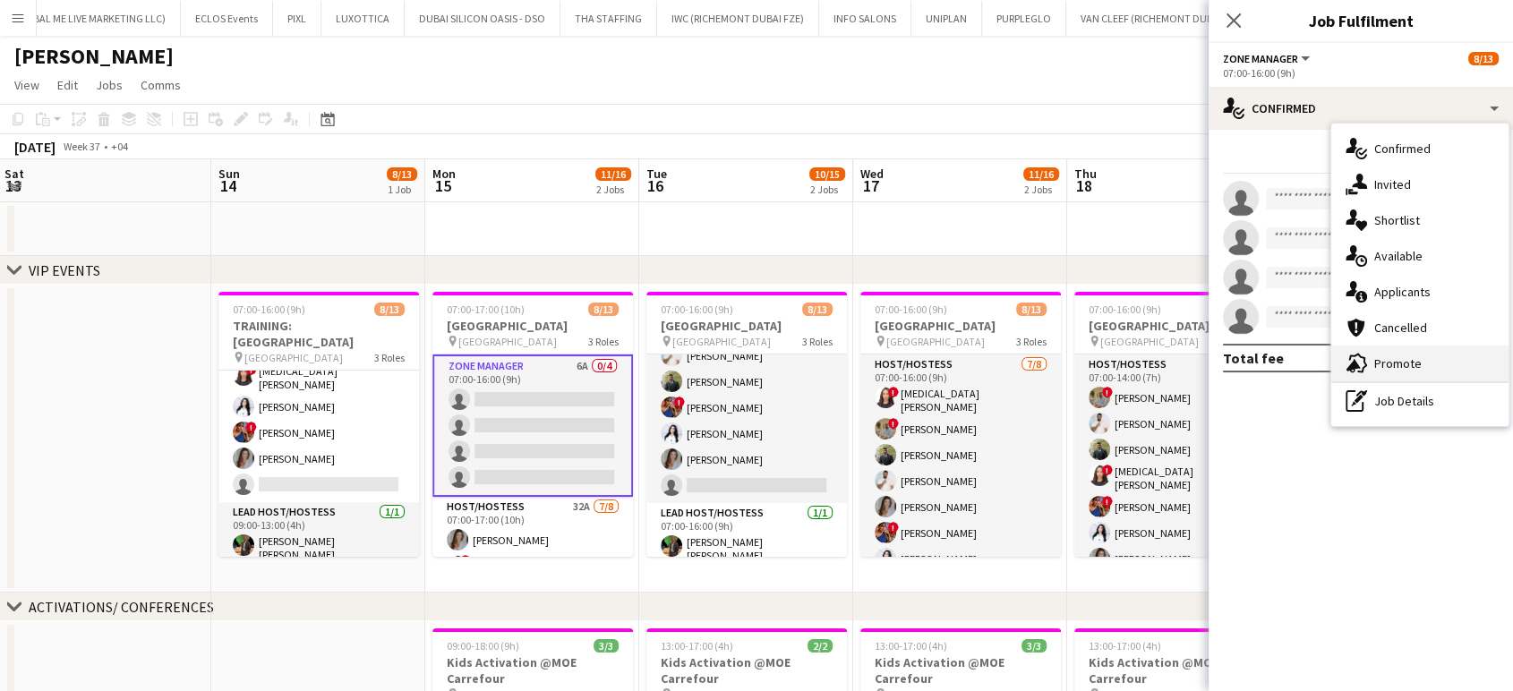
click at [1402, 364] on span "Promote" at bounding box center [1398, 364] width 47 height 16
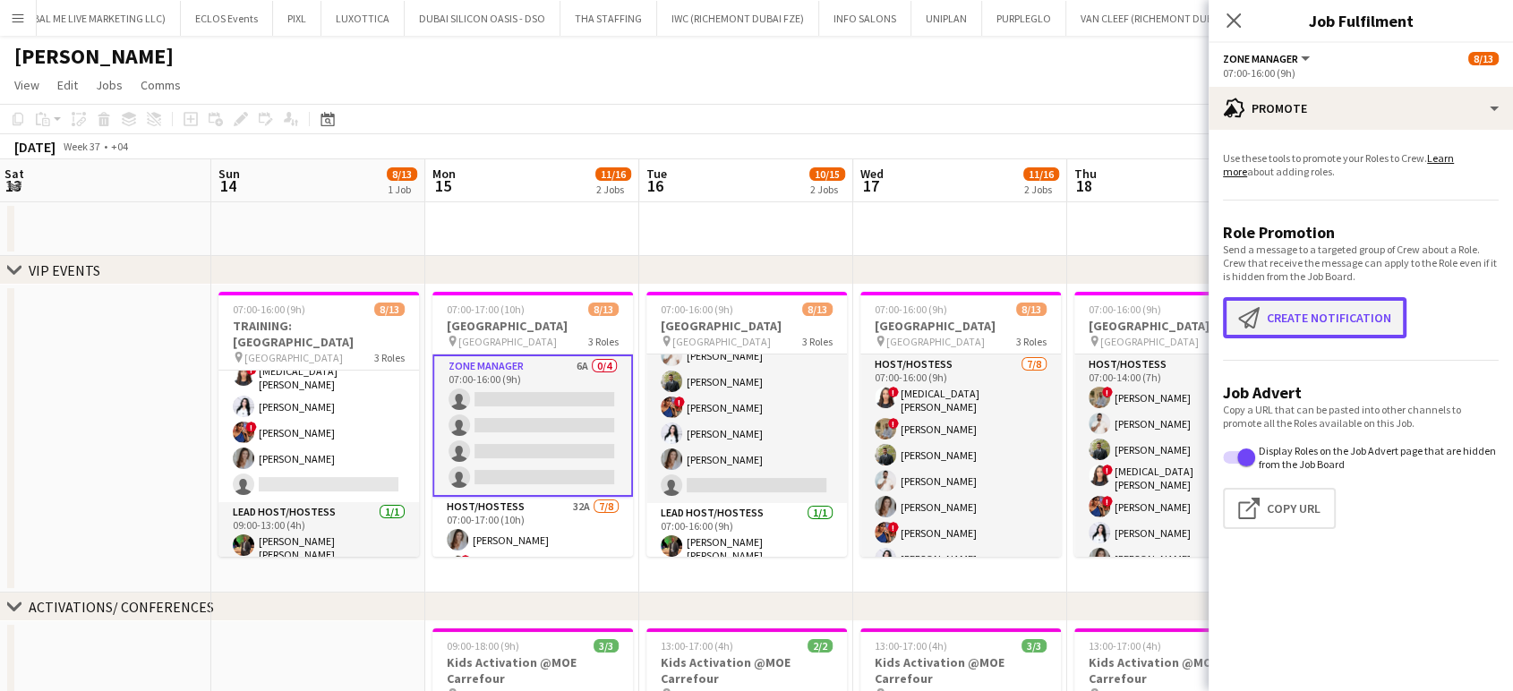
click at [1293, 313] on button "Create notification Create notification" at bounding box center [1315, 317] width 184 height 41
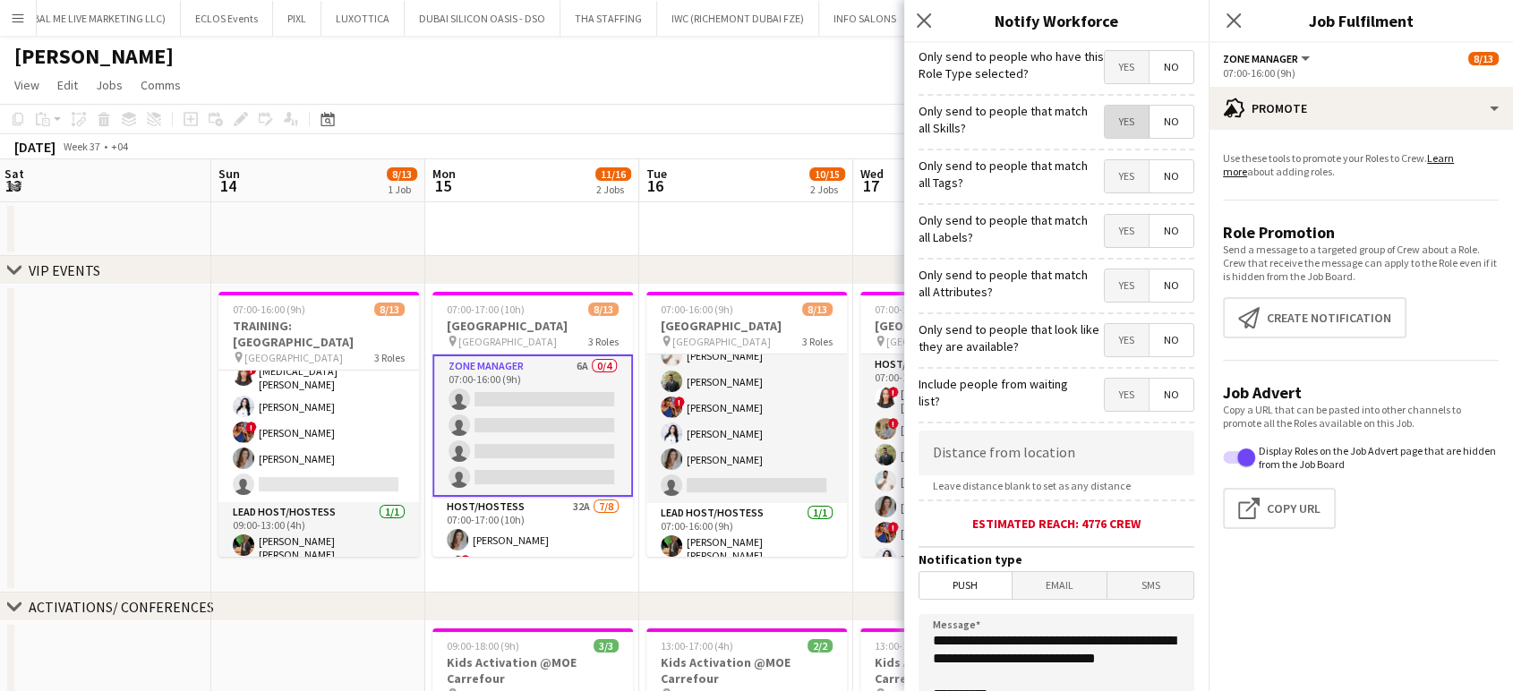
click at [1109, 125] on span "Yes" at bounding box center [1127, 122] width 44 height 32
click at [1117, 182] on span "Yes" at bounding box center [1127, 176] width 44 height 32
click at [1117, 235] on span "Yes" at bounding box center [1127, 231] width 44 height 32
click at [1117, 292] on span "Yes" at bounding box center [1127, 286] width 44 height 32
click at [1114, 339] on span "Yes" at bounding box center [1127, 340] width 44 height 32
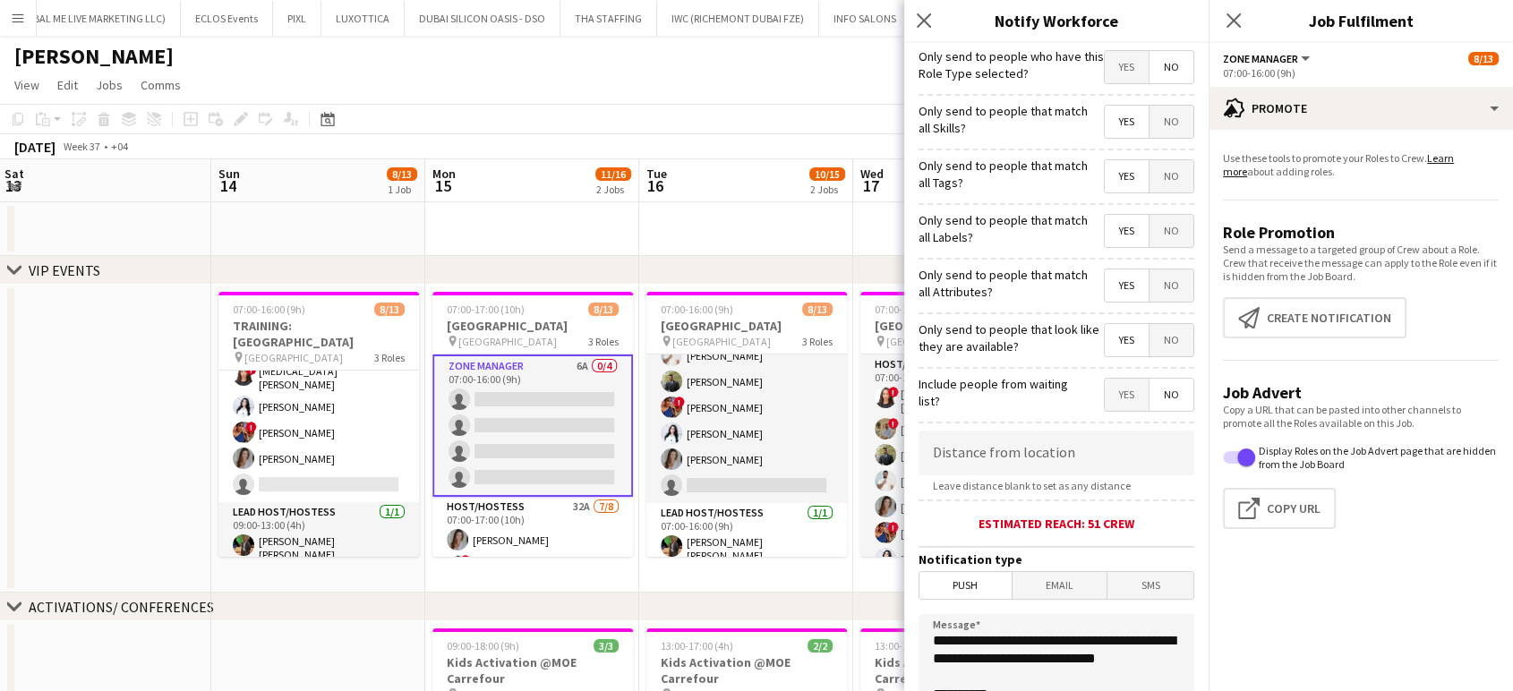
click at [727, 235] on app-date-cell at bounding box center [746, 229] width 214 height 54
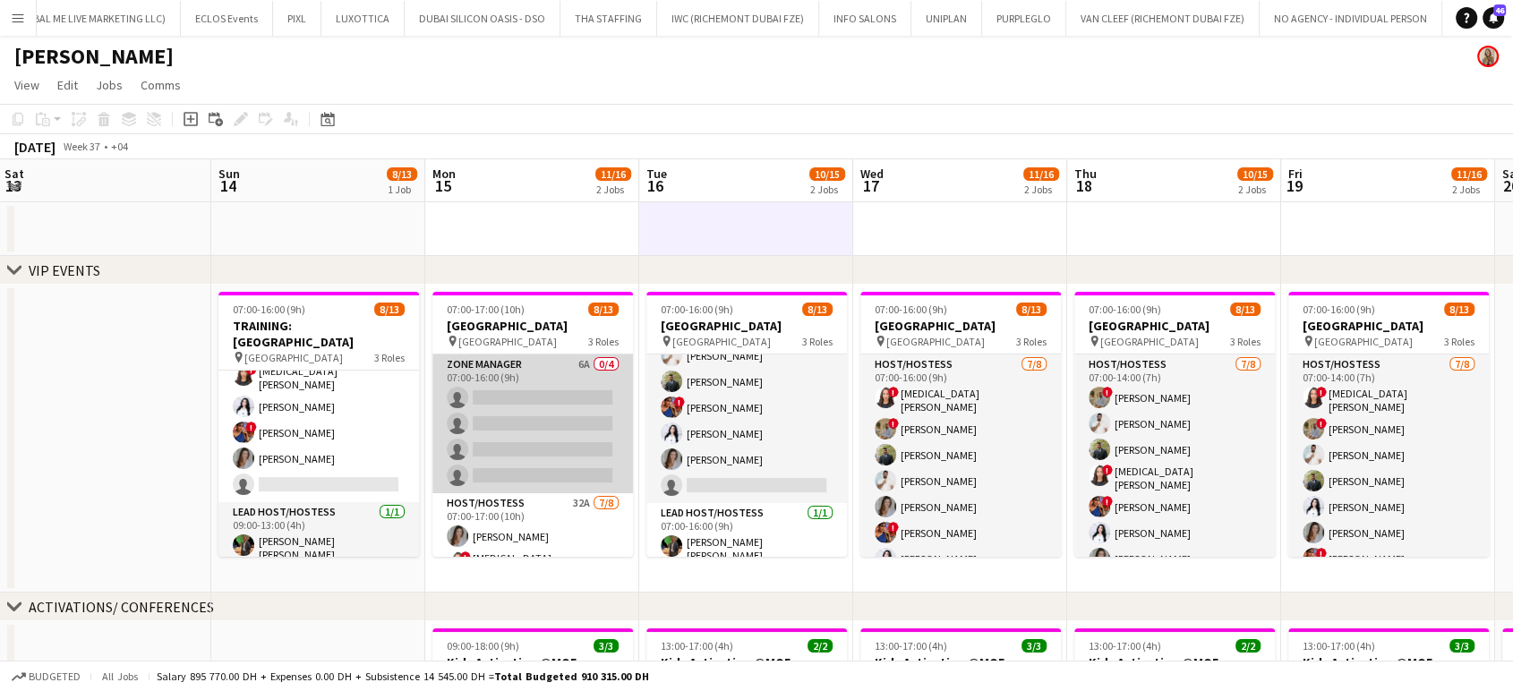
click at [592, 407] on app-card-role "Zone Manager 6A 0/4 07:00-16:00 (9h) single-neutral-actions single-neutral-acti…" at bounding box center [533, 424] width 201 height 139
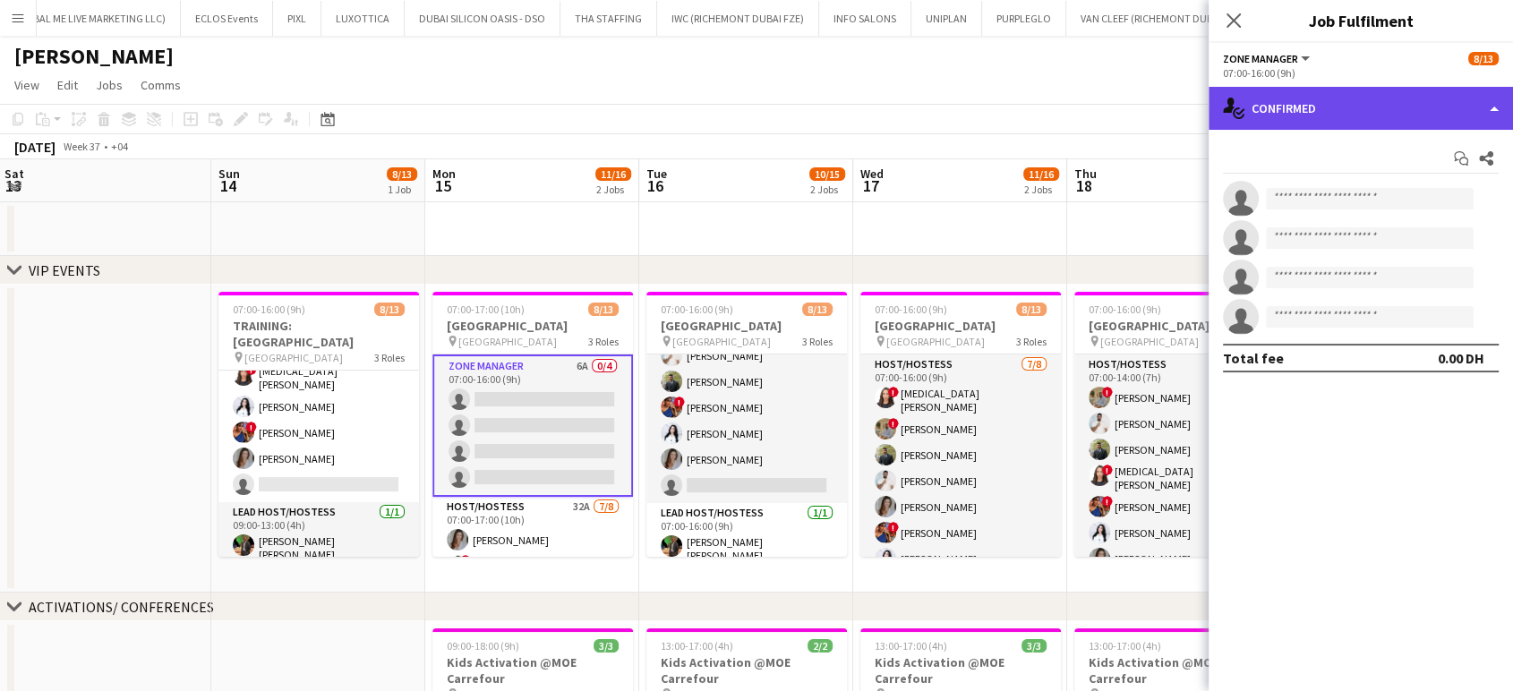
click at [1460, 92] on div "single-neutral-actions-check-2 Confirmed" at bounding box center [1361, 108] width 304 height 43
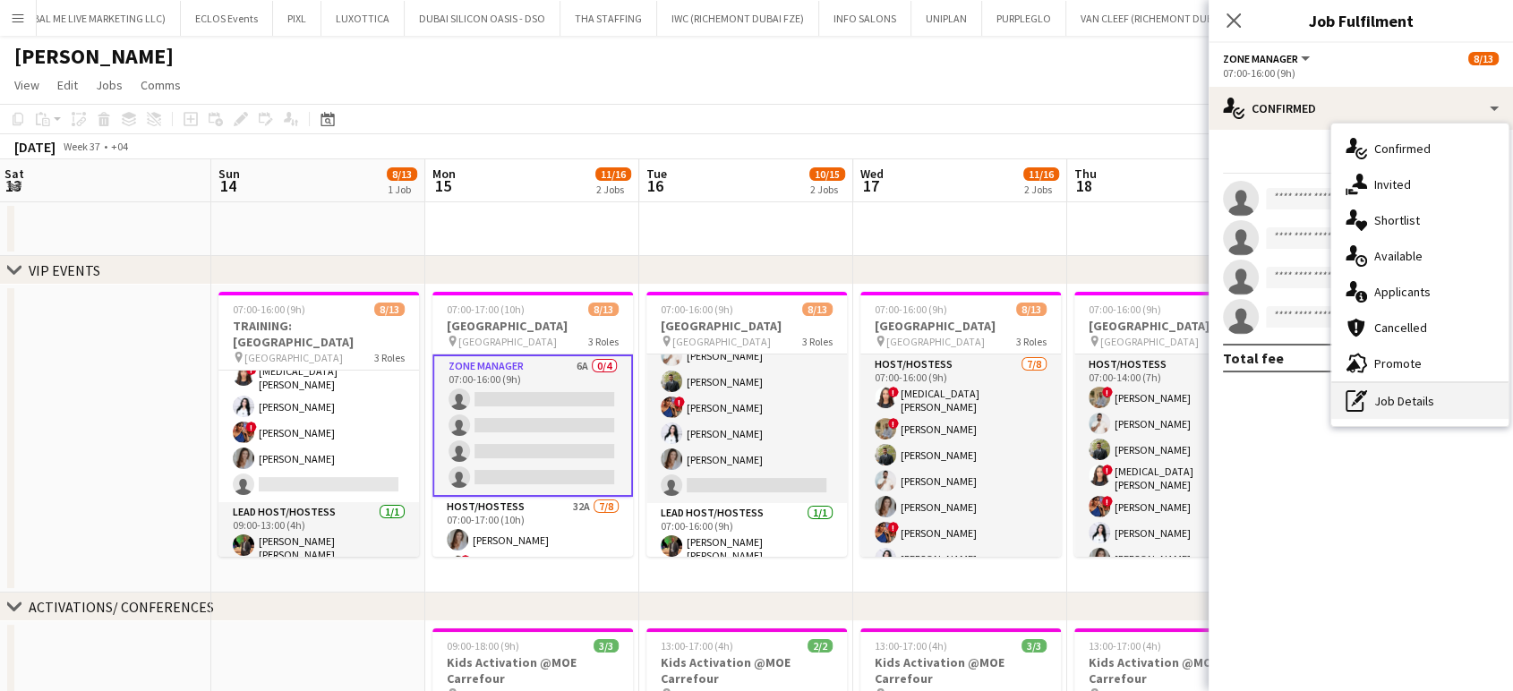
click at [1391, 401] on div "pen-write Job Details" at bounding box center [1420, 401] width 177 height 36
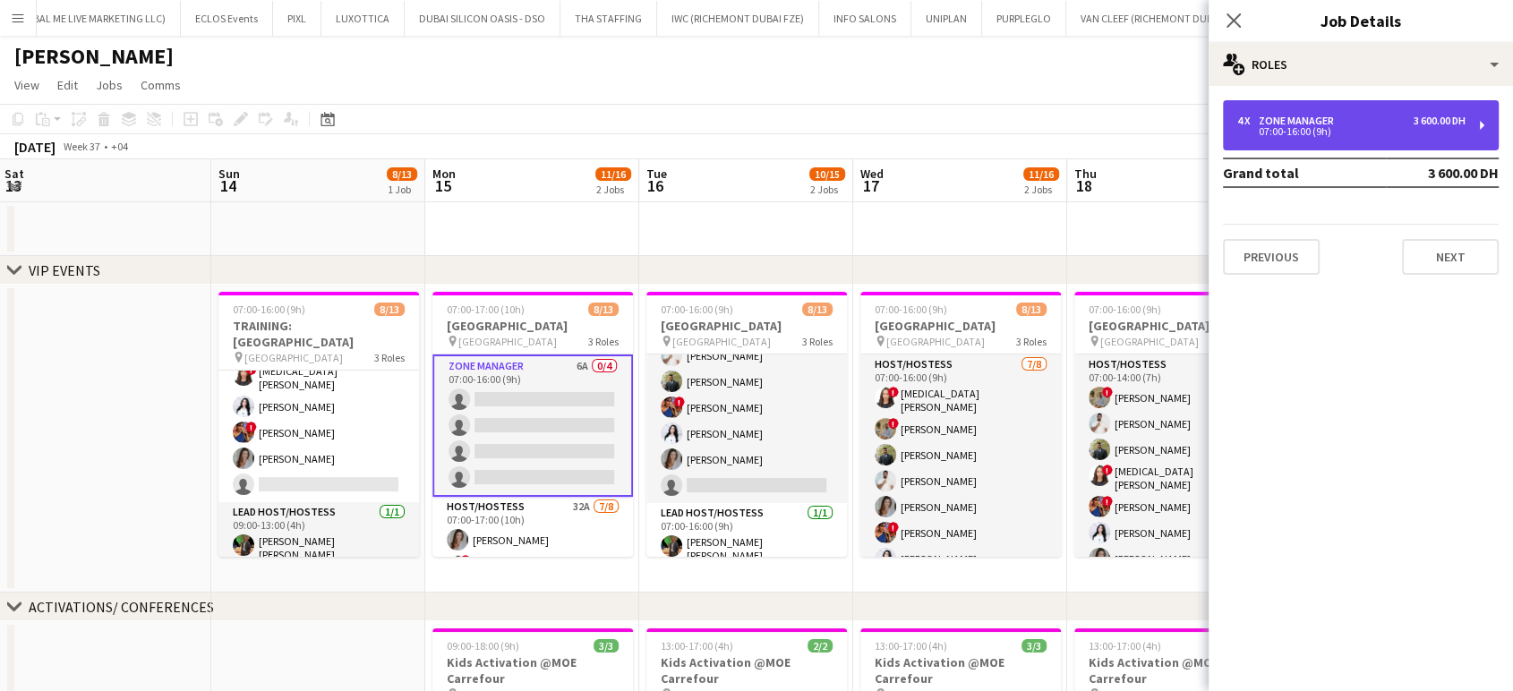
click at [1341, 123] on div "4 x Zone Manager 3 600.00 DH" at bounding box center [1352, 121] width 228 height 13
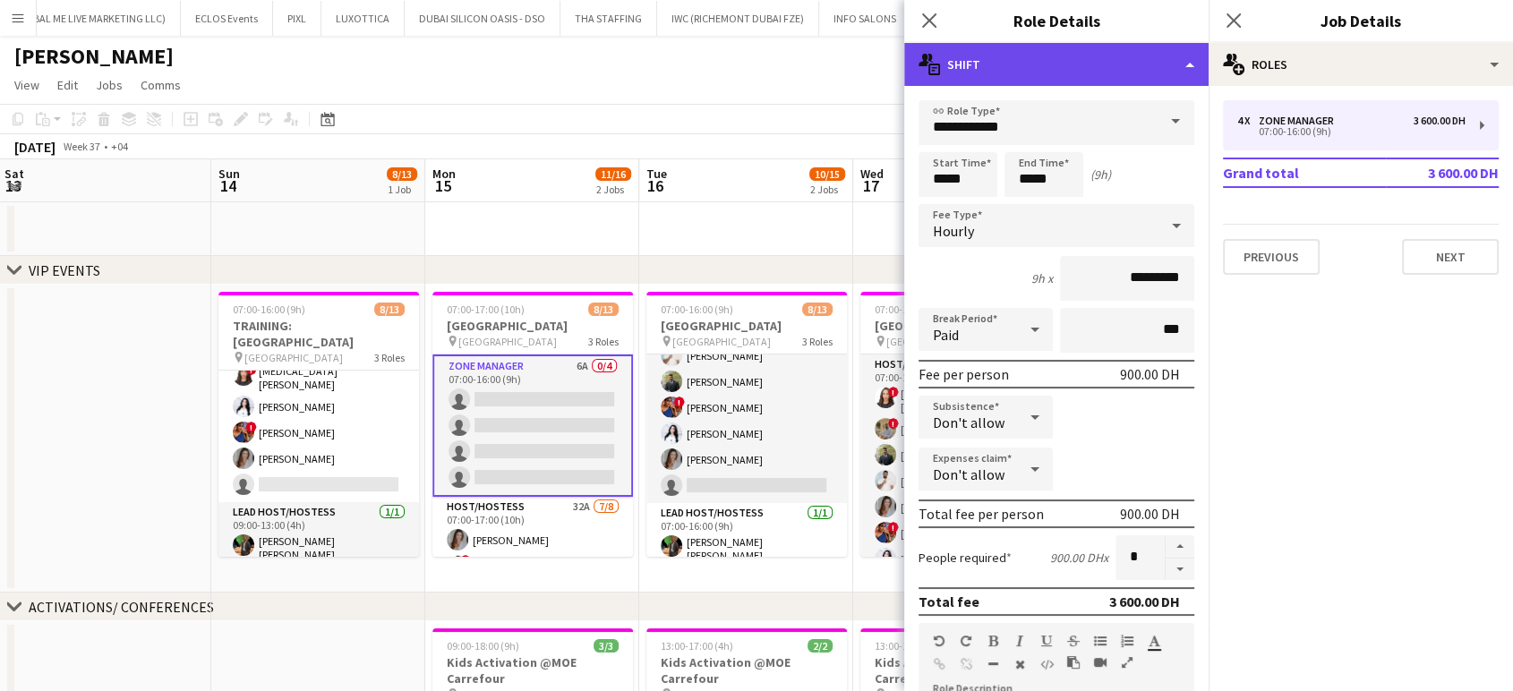
click at [1167, 60] on div "multiple-actions-text Shift" at bounding box center [1056, 64] width 304 height 43
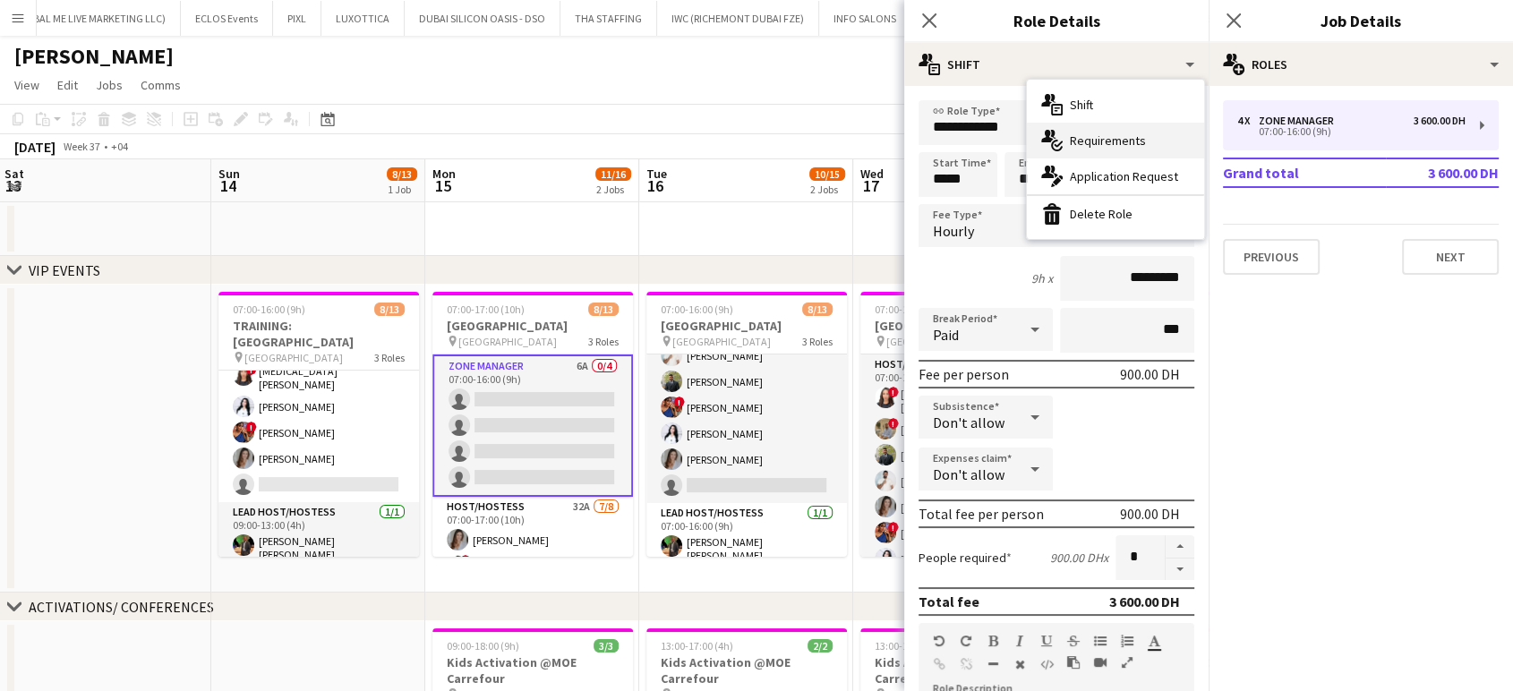
drag, startPoint x: 1110, startPoint y: 140, endPoint x: 1118, endPoint y: 170, distance: 31.5
click at [1109, 140] on span "Requirements" at bounding box center [1108, 141] width 76 height 16
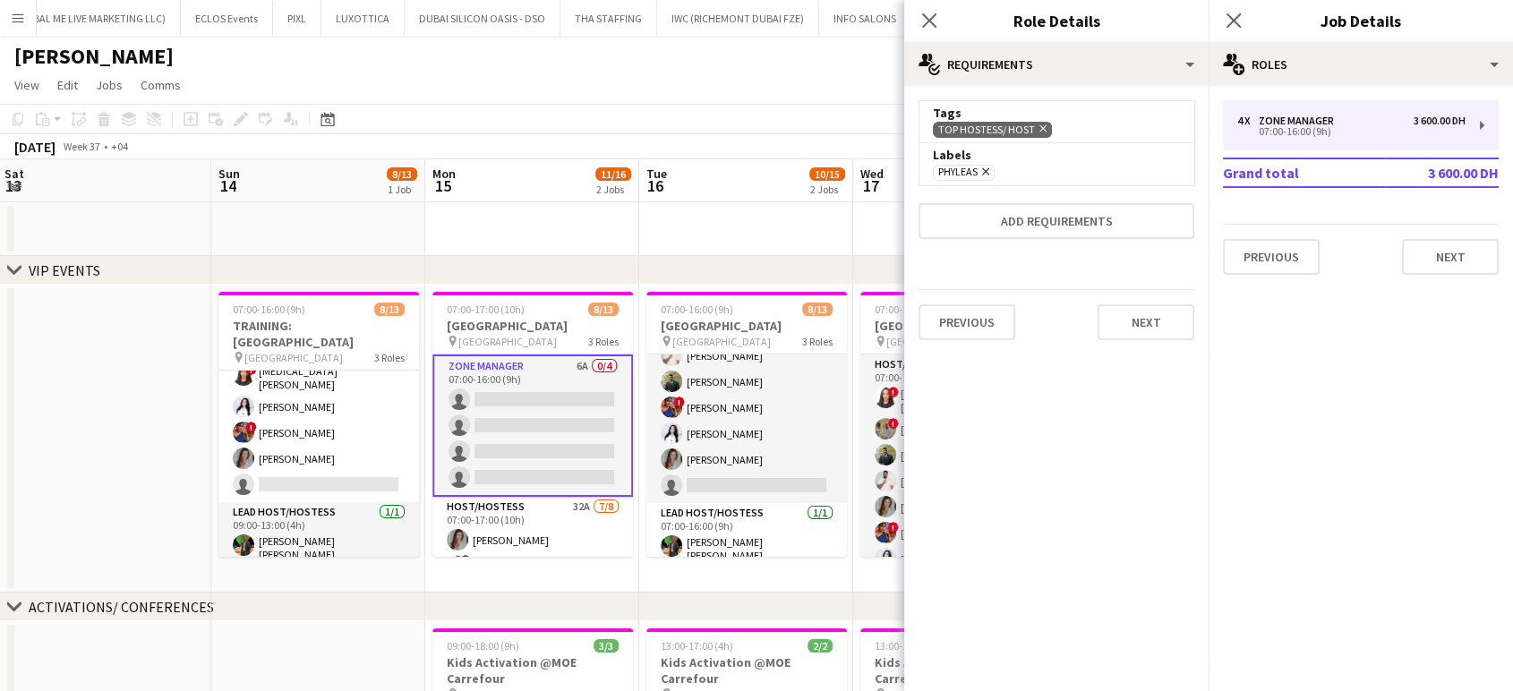
drag, startPoint x: 720, startPoint y: 229, endPoint x: 798, endPoint y: 278, distance: 91.7
click at [720, 227] on app-date-cell at bounding box center [746, 229] width 214 height 54
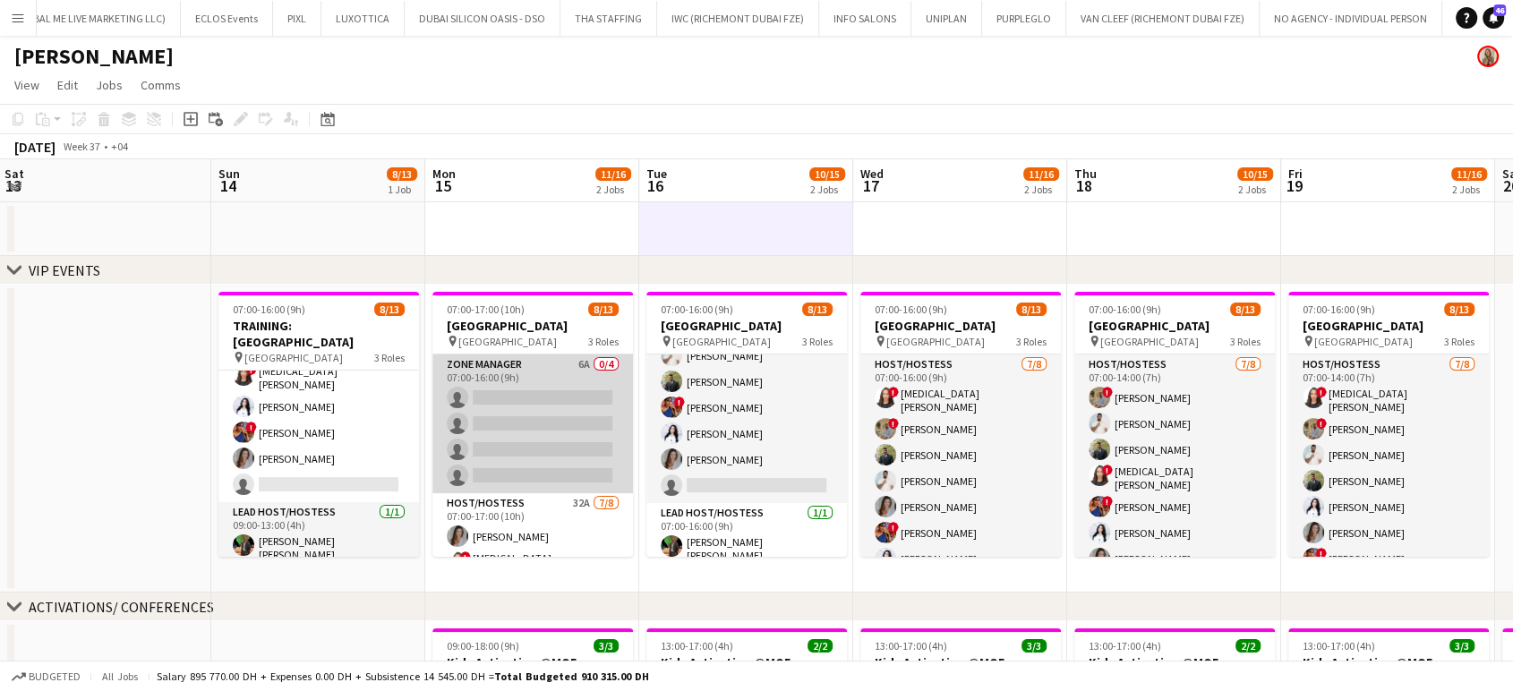
click at [529, 454] on app-card-role "Zone Manager 6A 0/4 07:00-16:00 (9h) single-neutral-actions single-neutral-acti…" at bounding box center [533, 424] width 201 height 139
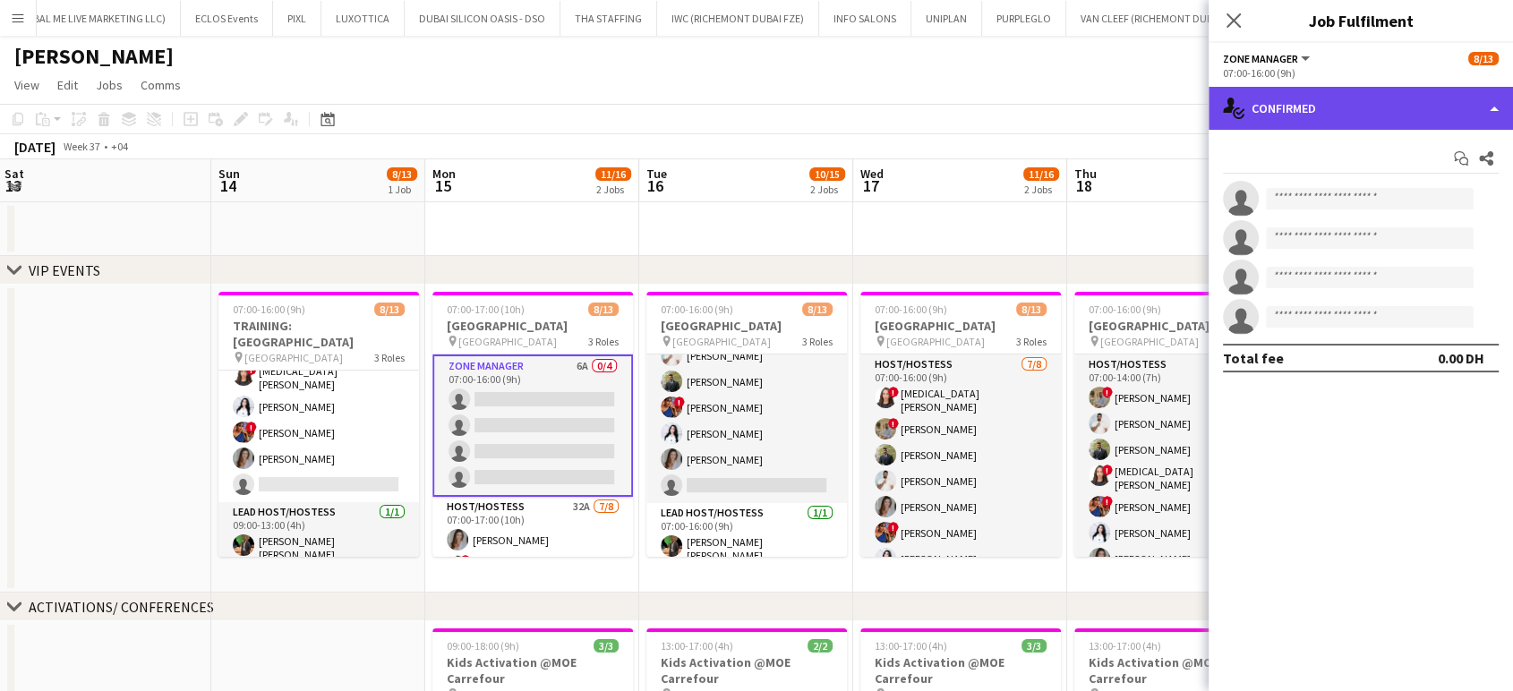
click at [1462, 104] on div "single-neutral-actions-check-2 Confirmed" at bounding box center [1361, 108] width 304 height 43
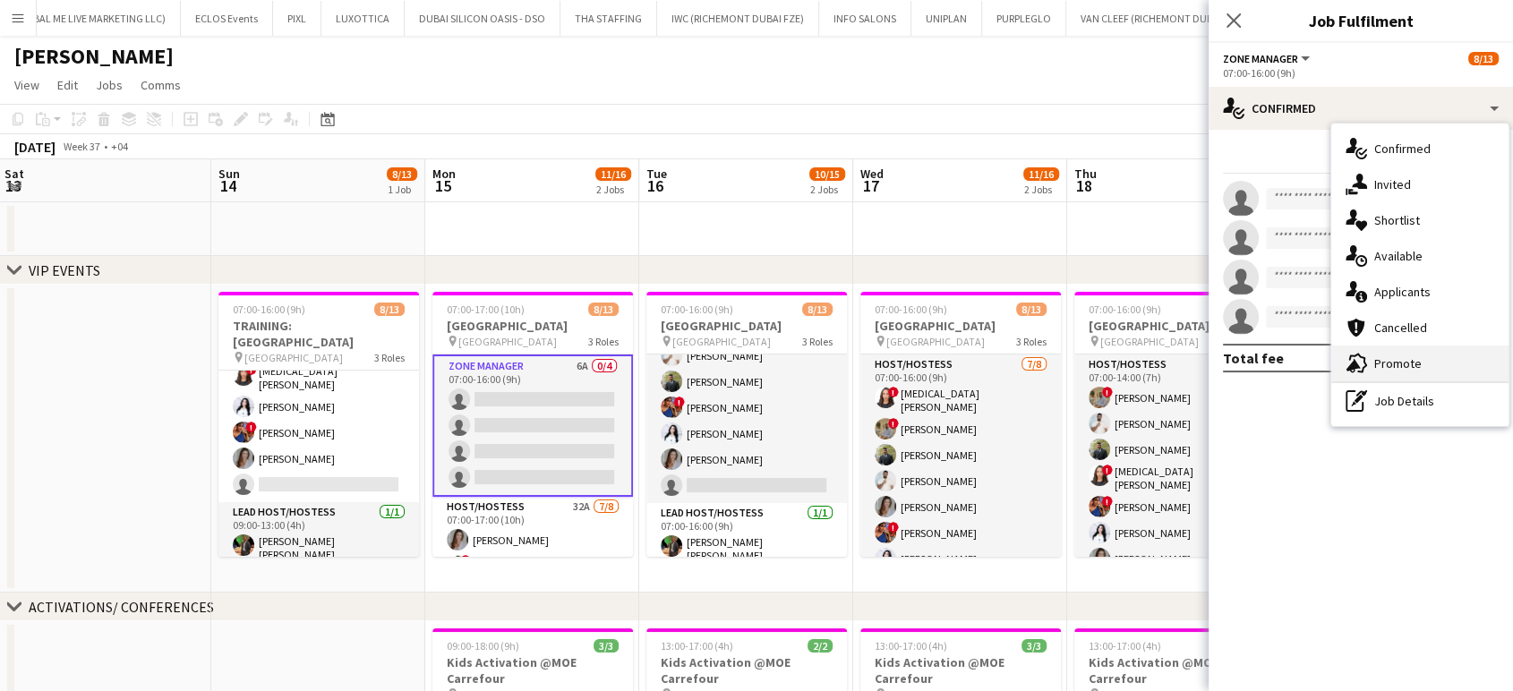
click at [1419, 364] on span "Promote" at bounding box center [1398, 364] width 47 height 16
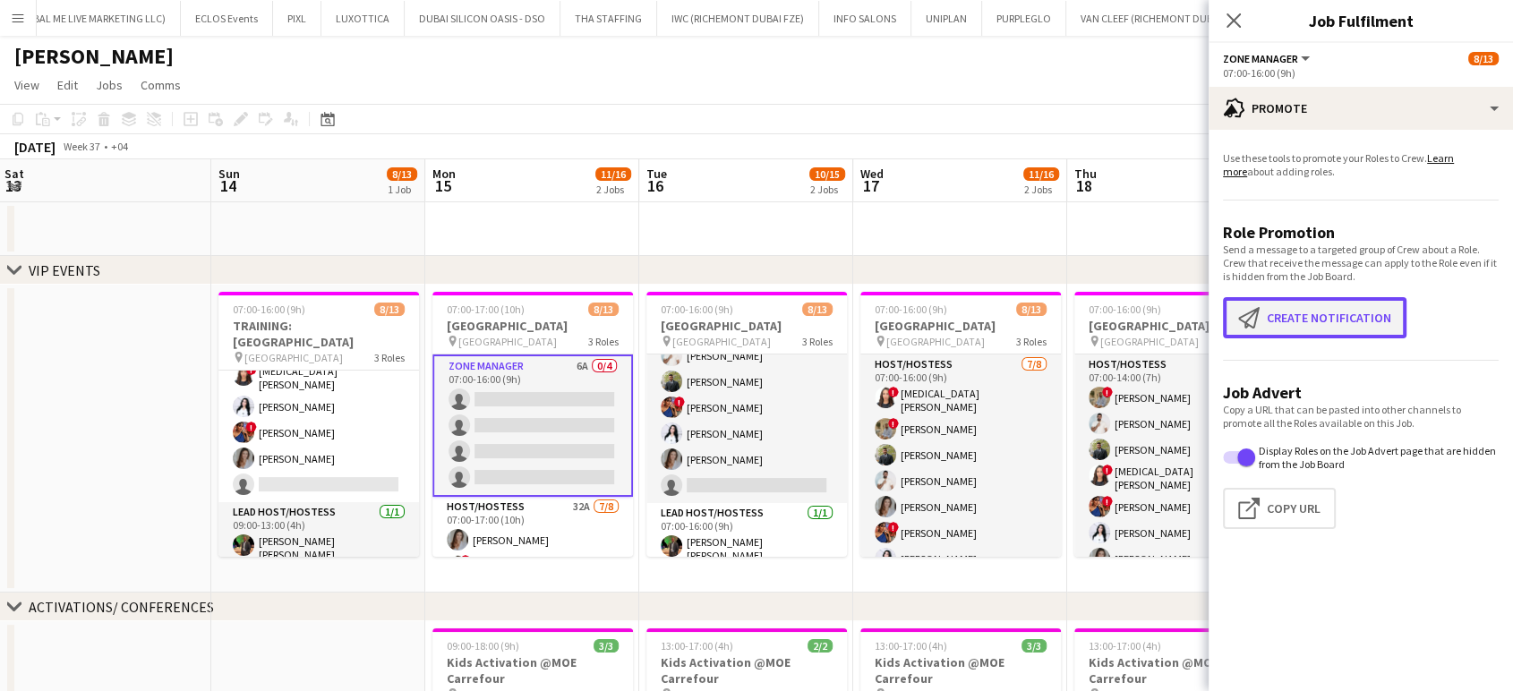
click at [1282, 311] on button "Create notification Create notification" at bounding box center [1315, 317] width 184 height 41
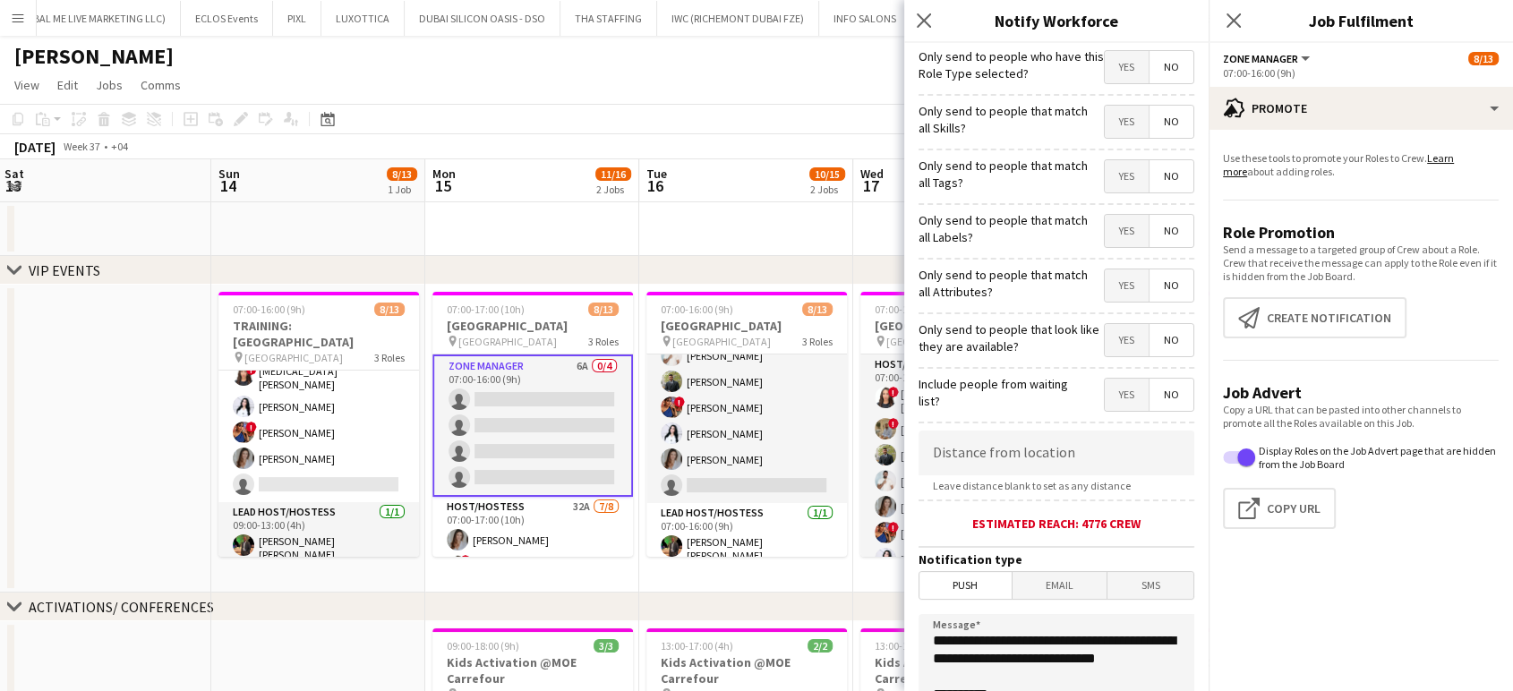
click at [1112, 119] on span "Yes" at bounding box center [1127, 122] width 44 height 32
click at [1119, 177] on span "Yes" at bounding box center [1127, 176] width 44 height 32
click at [1105, 228] on span "Yes" at bounding box center [1127, 231] width 44 height 32
click at [1118, 292] on span "Yes" at bounding box center [1127, 286] width 44 height 32
click at [1105, 351] on span "Yes" at bounding box center [1127, 340] width 44 height 32
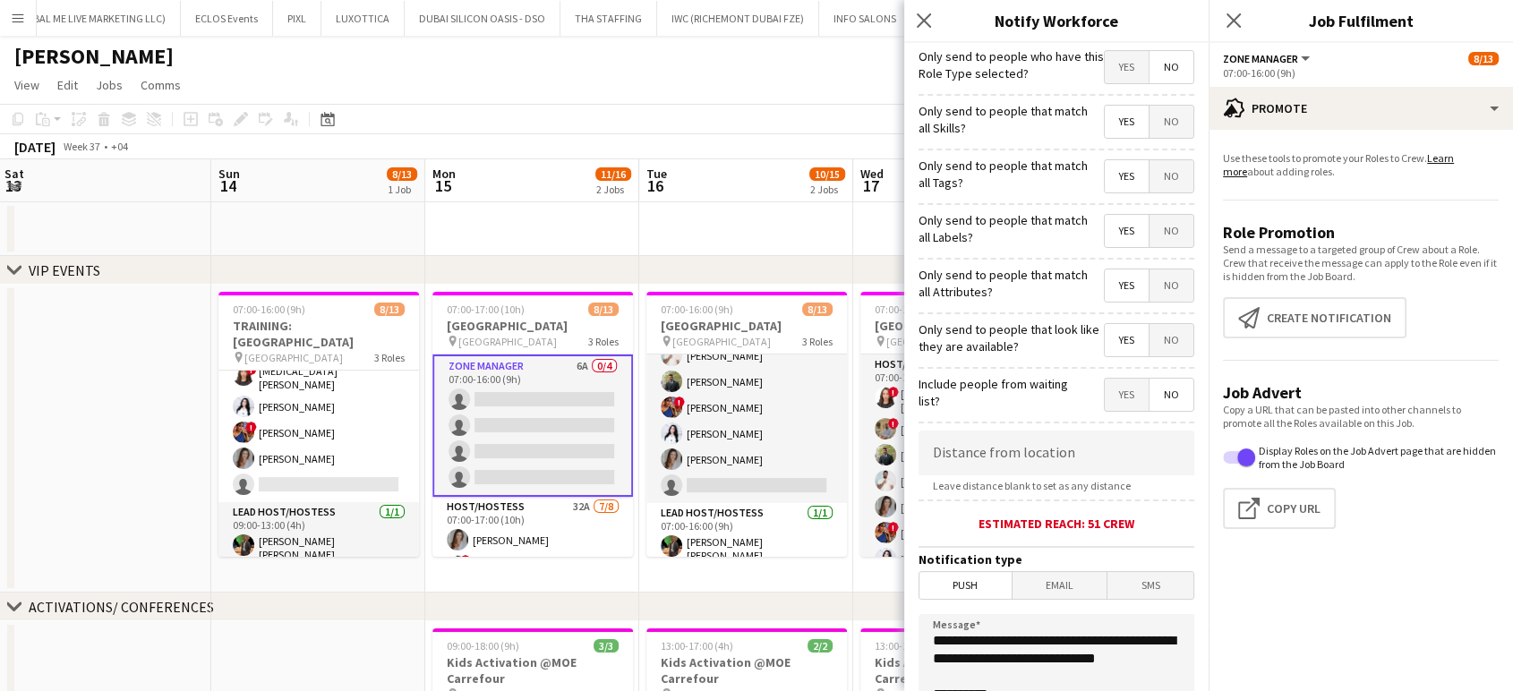
click at [721, 227] on app-date-cell at bounding box center [746, 229] width 214 height 54
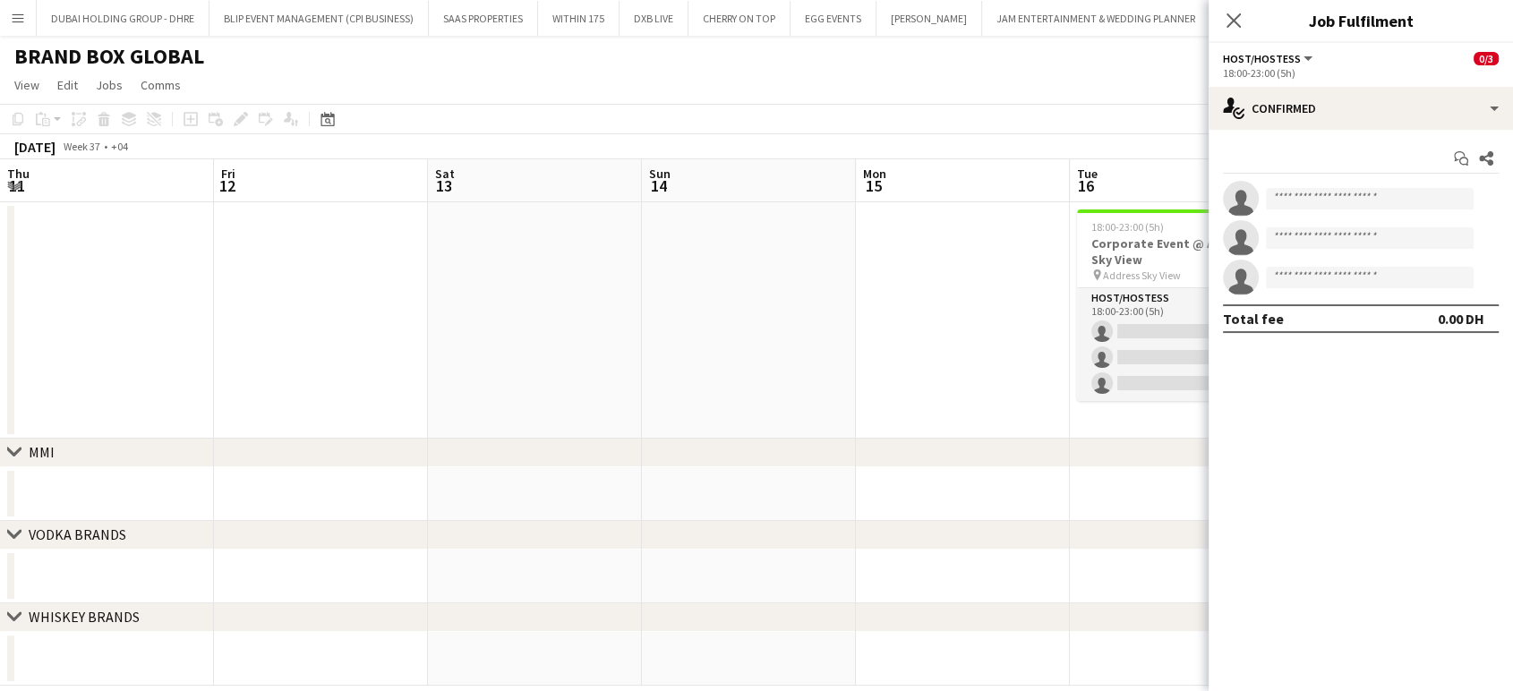
scroll to position [0, 501]
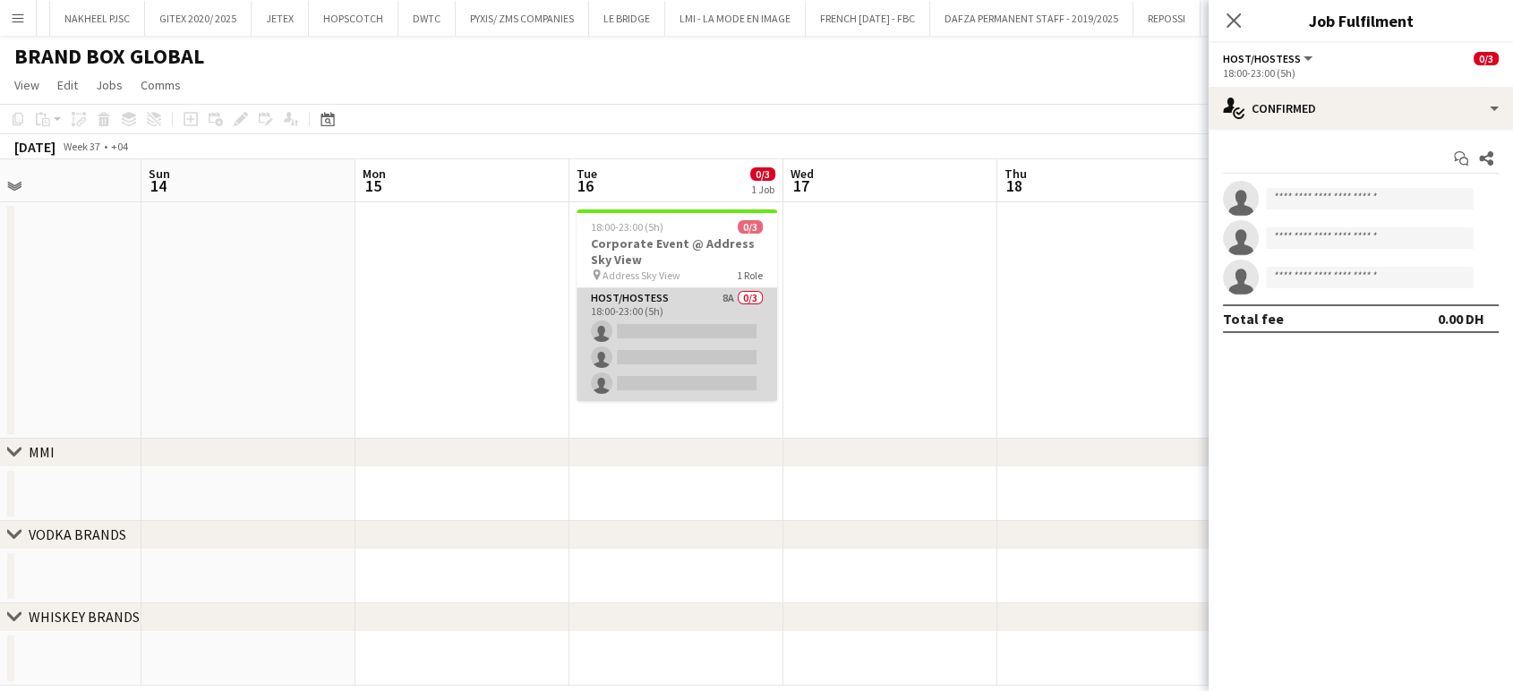
click at [647, 341] on app-card-role "Host/Hostess 8A 0/3 18:00-23:00 (5h) single-neutral-actions single-neutral-acti…" at bounding box center [677, 344] width 201 height 113
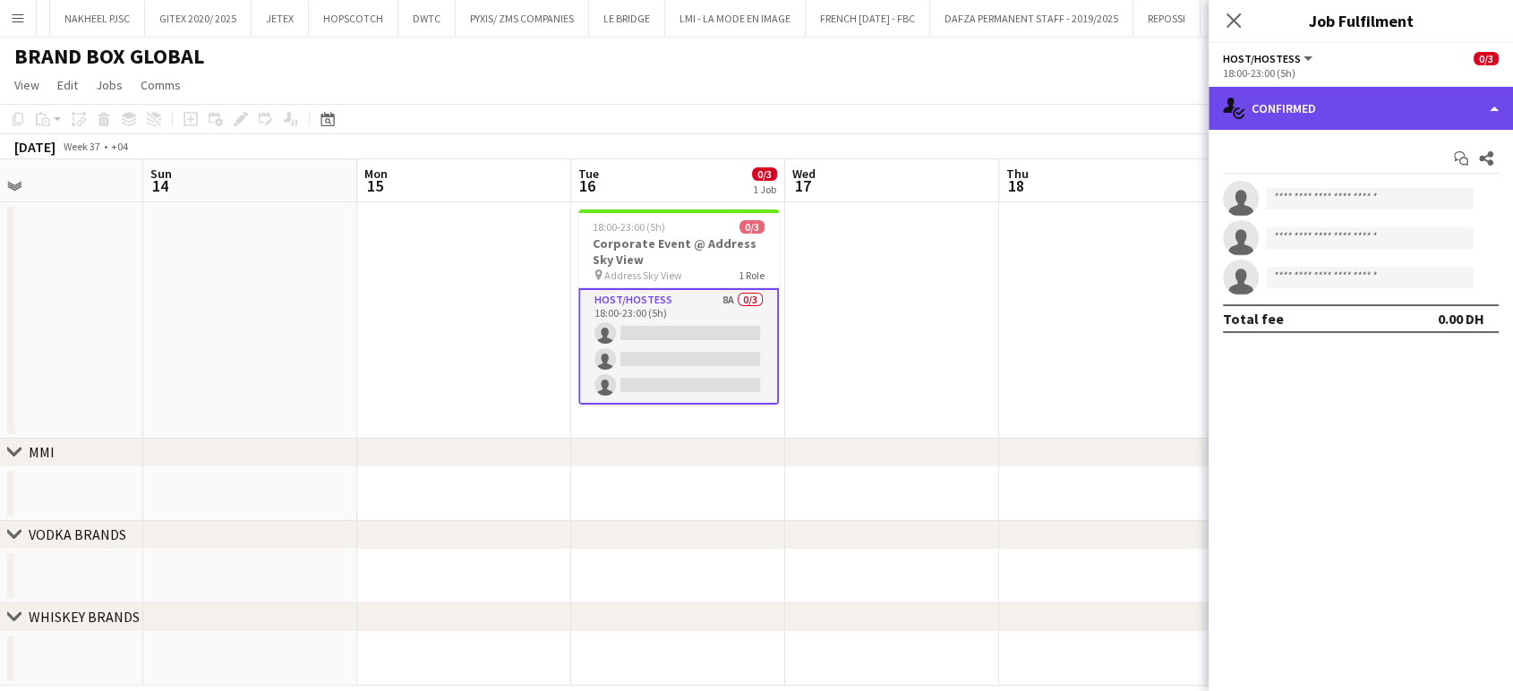
click at [1472, 106] on div "single-neutral-actions-check-2 Confirmed" at bounding box center [1361, 108] width 304 height 43
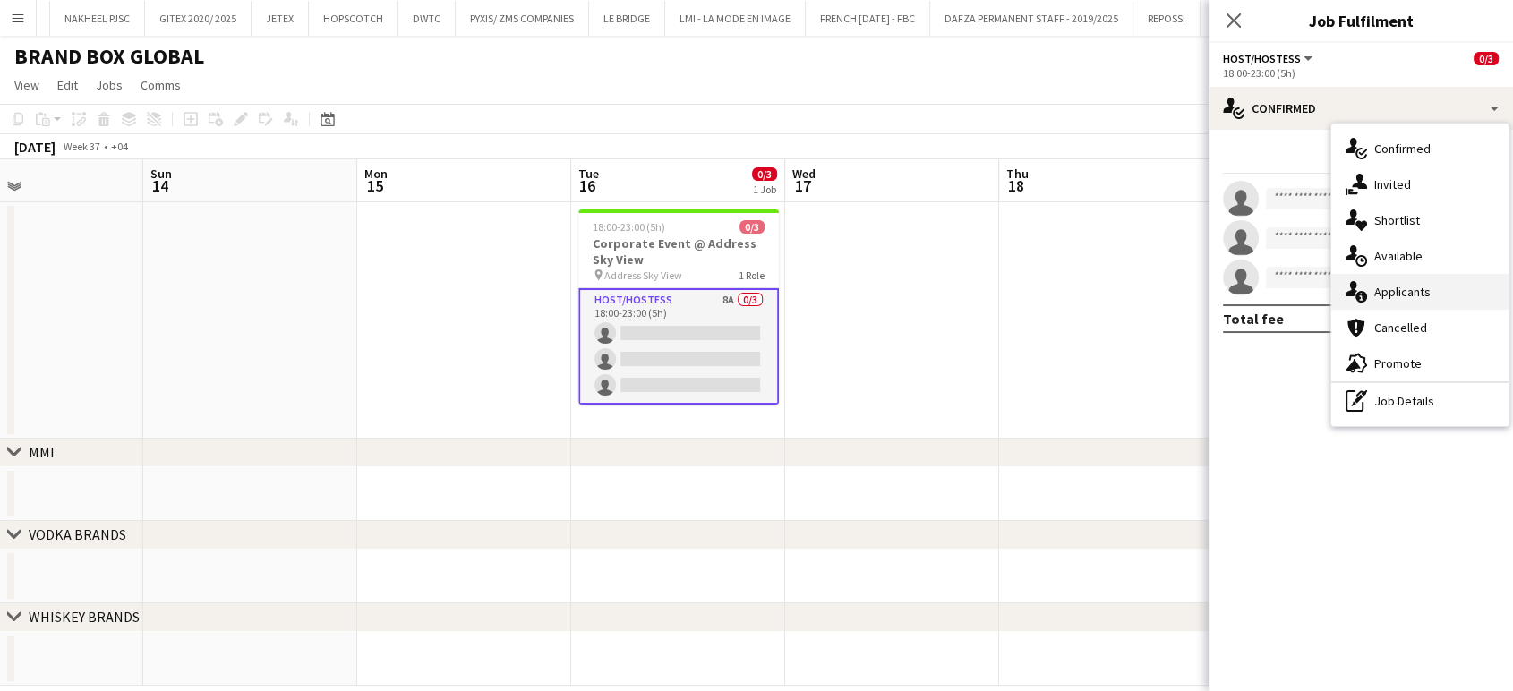
click at [1433, 301] on div "single-neutral-actions-information Applicants" at bounding box center [1420, 292] width 177 height 36
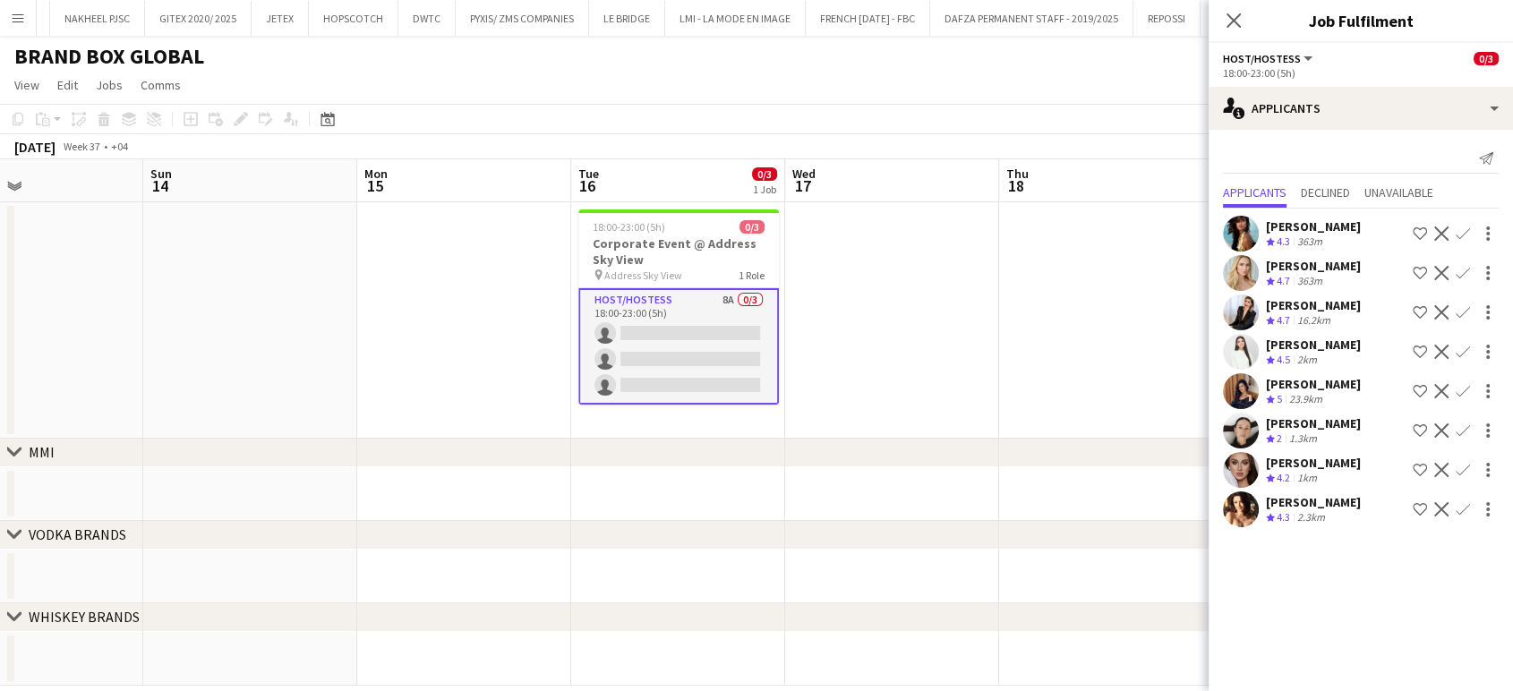
click at [1416, 270] on app-icon "Shortlist crew" at bounding box center [1420, 273] width 14 height 14
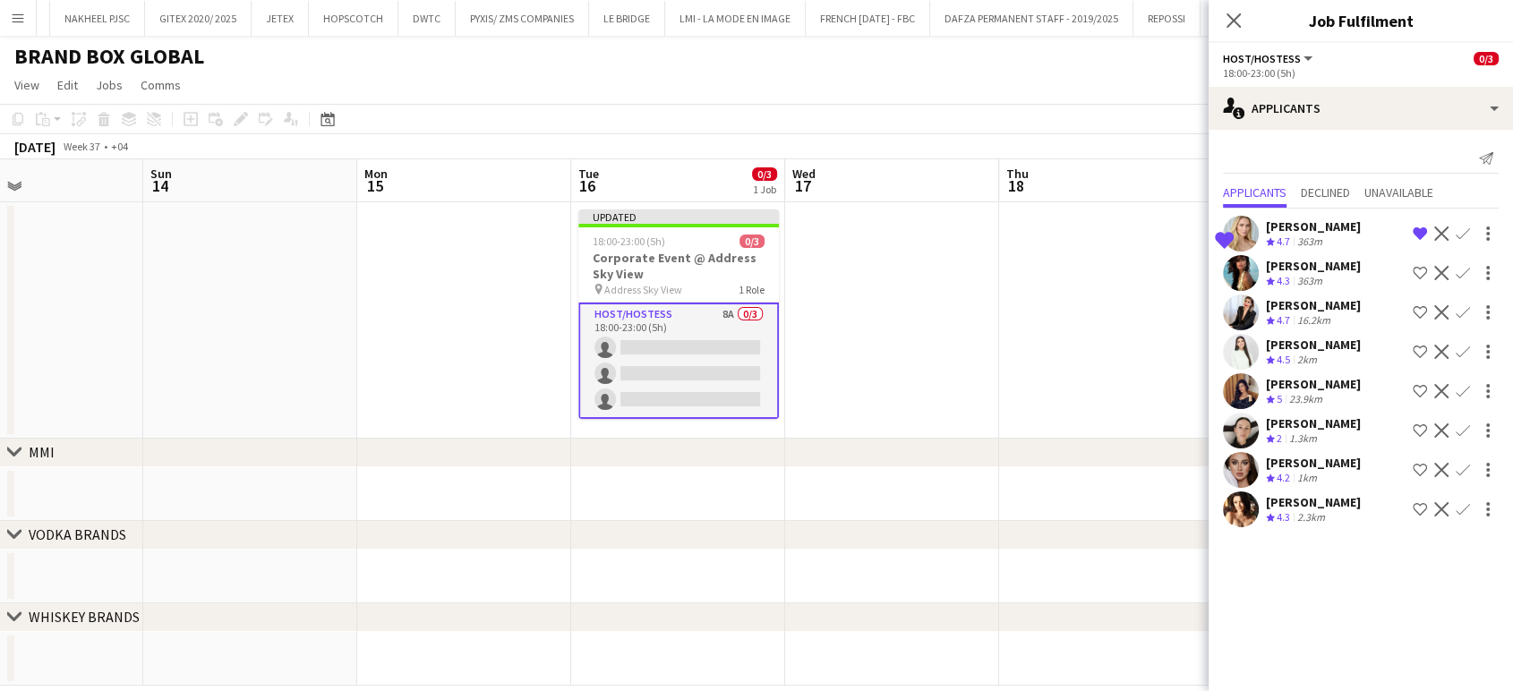
click at [1418, 305] on app-icon "Shortlist crew" at bounding box center [1420, 312] width 14 height 14
click at [1332, 359] on div "Crew rating 4.5 2km" at bounding box center [1313, 360] width 95 height 15
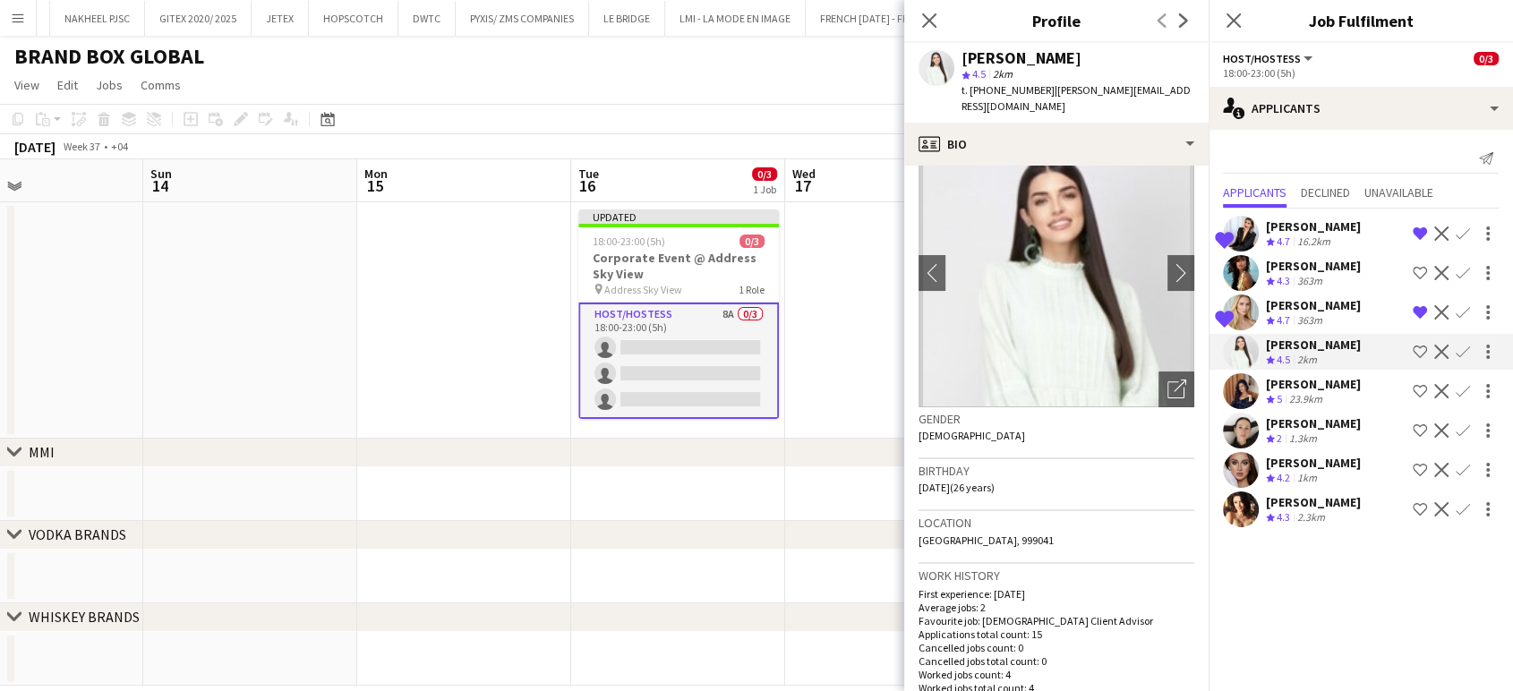
scroll to position [0, 0]
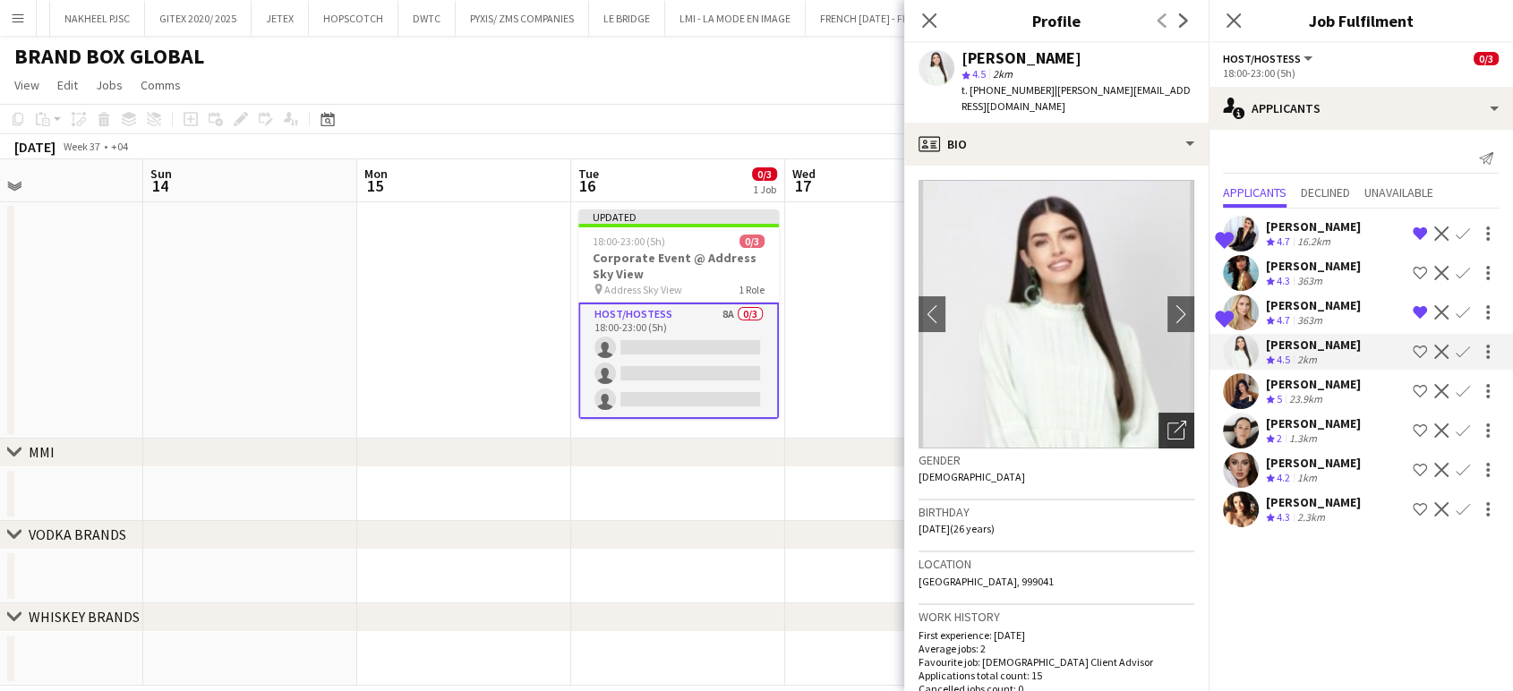
click at [1168, 421] on icon "Open photos pop-in" at bounding box center [1177, 430] width 19 height 19
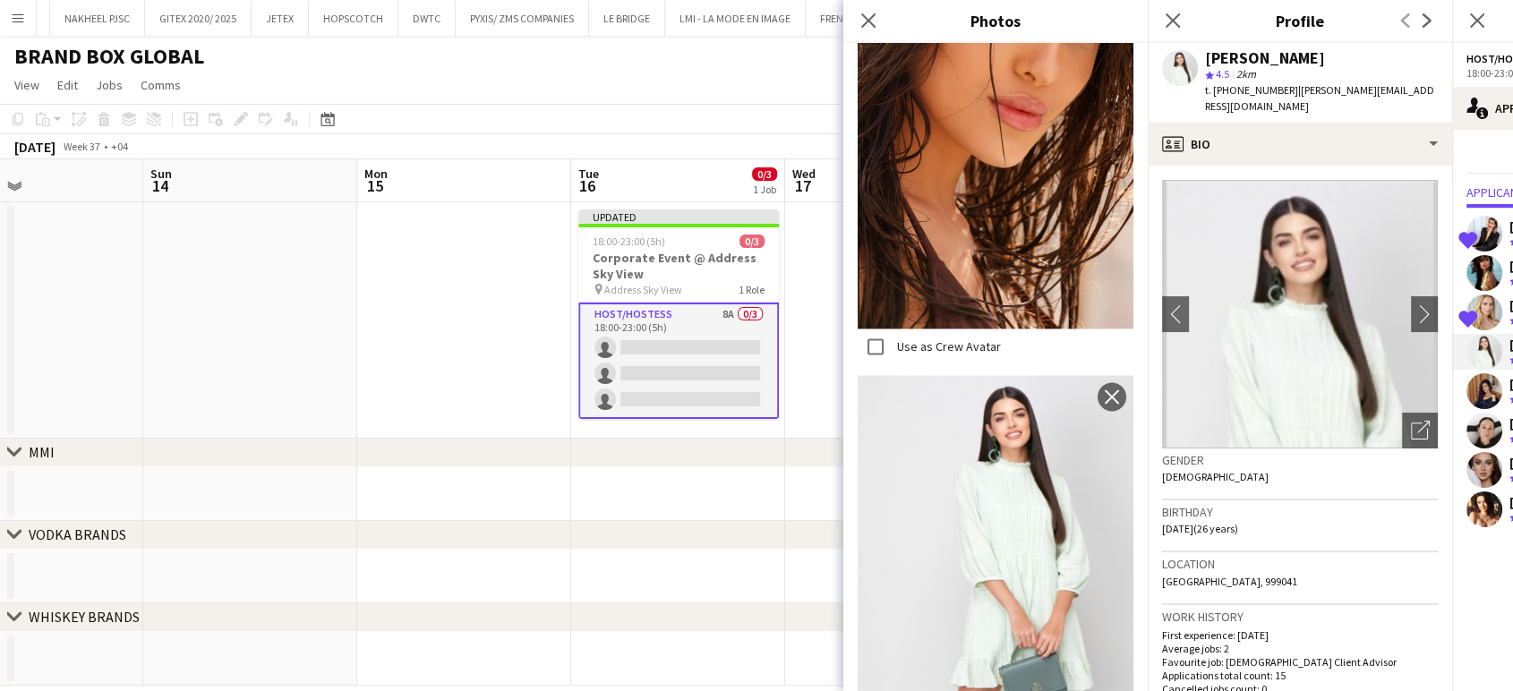
scroll to position [2695, 0]
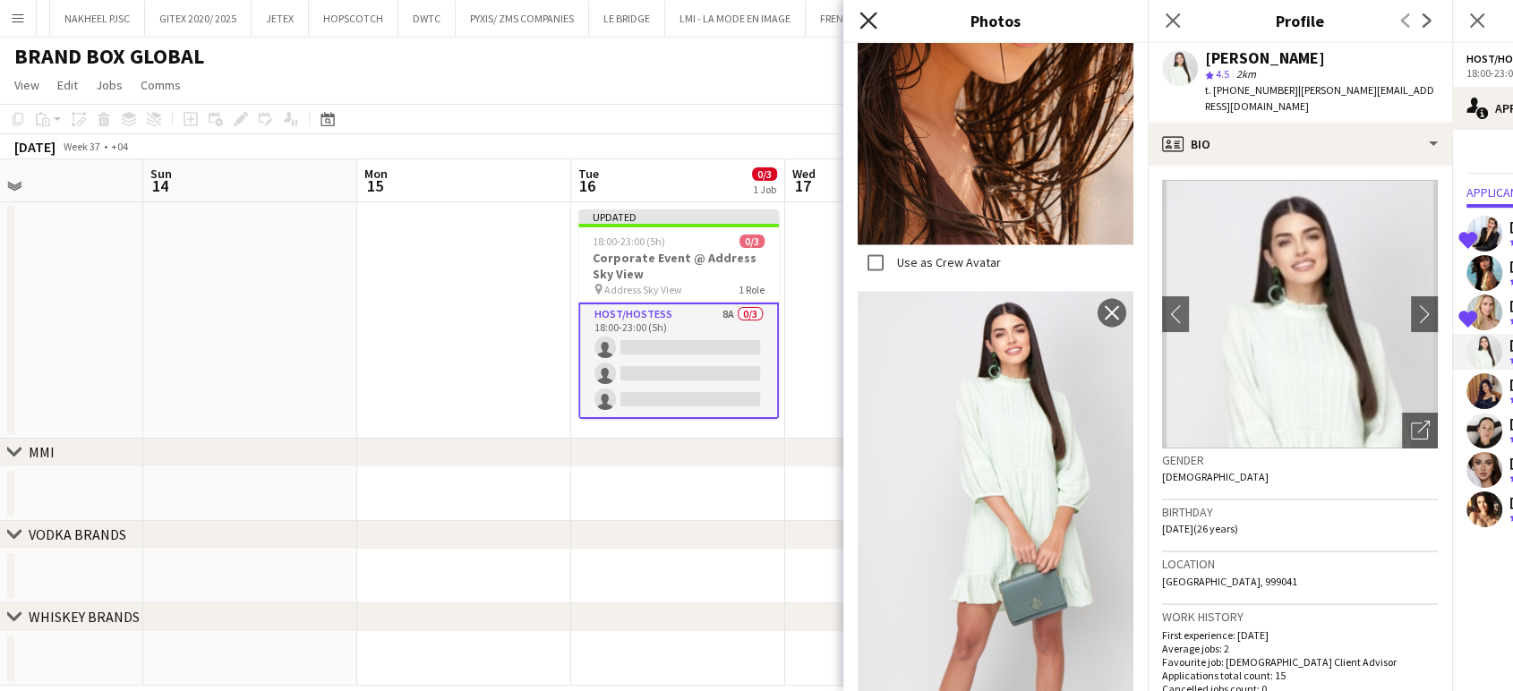
click at [874, 24] on icon "Close pop-in" at bounding box center [868, 20] width 17 height 17
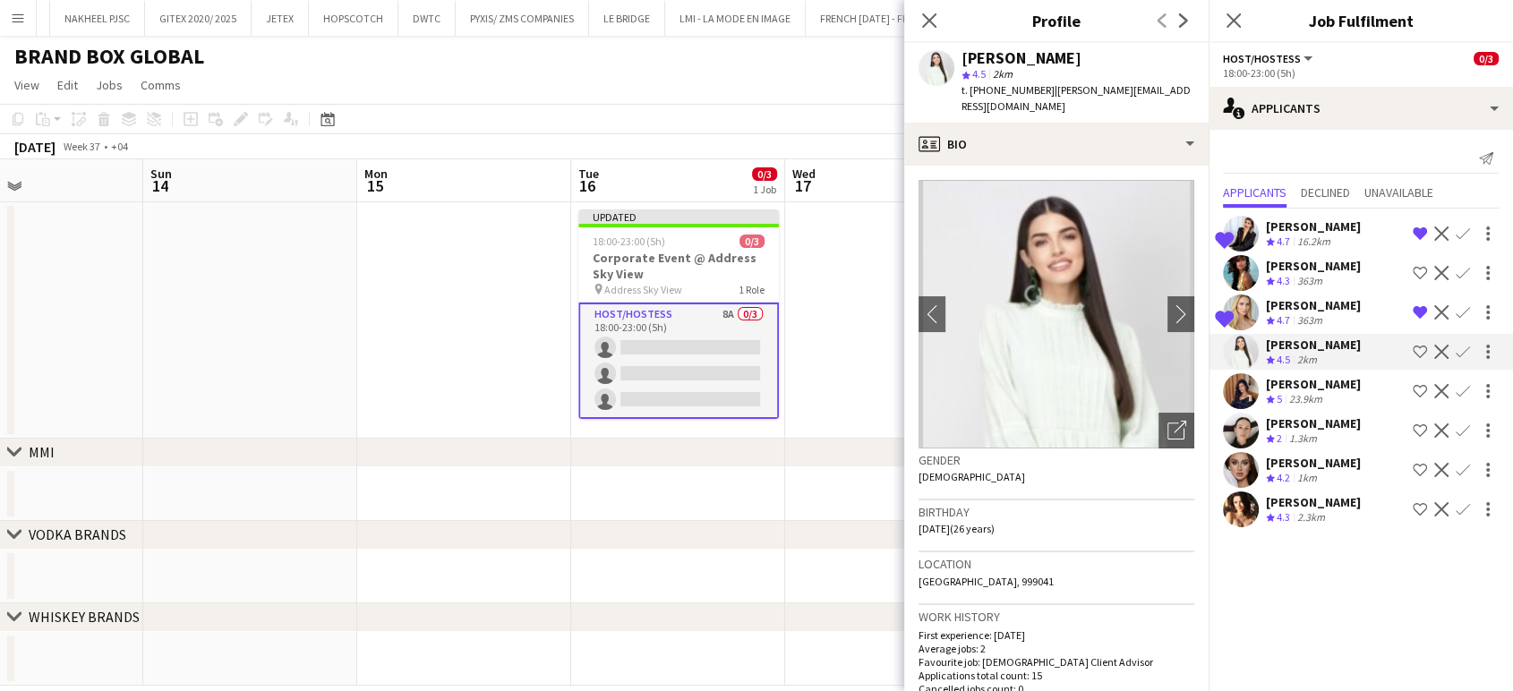
click at [1415, 350] on app-icon "Shortlist crew" at bounding box center [1420, 352] width 14 height 14
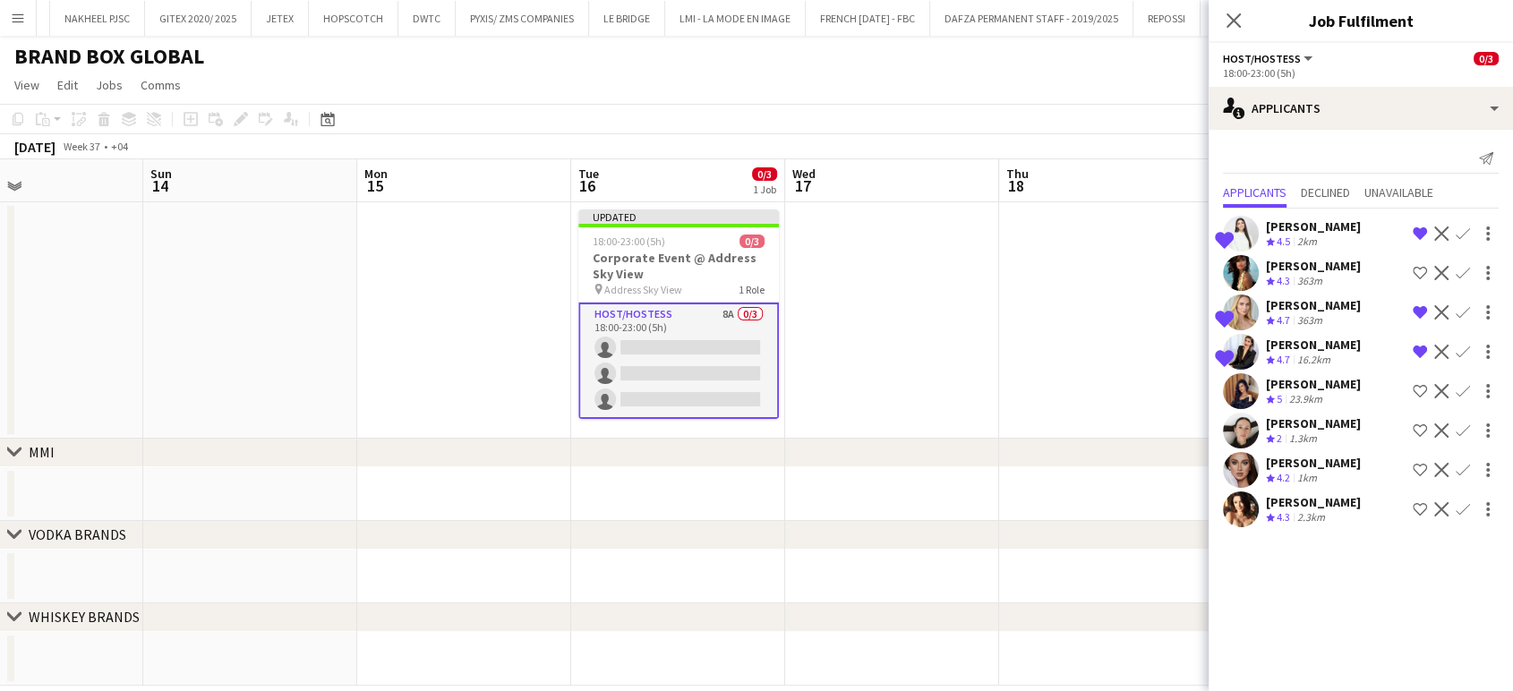
click at [1361, 400] on div "Crew rating 5 23.9km" at bounding box center [1313, 399] width 95 height 15
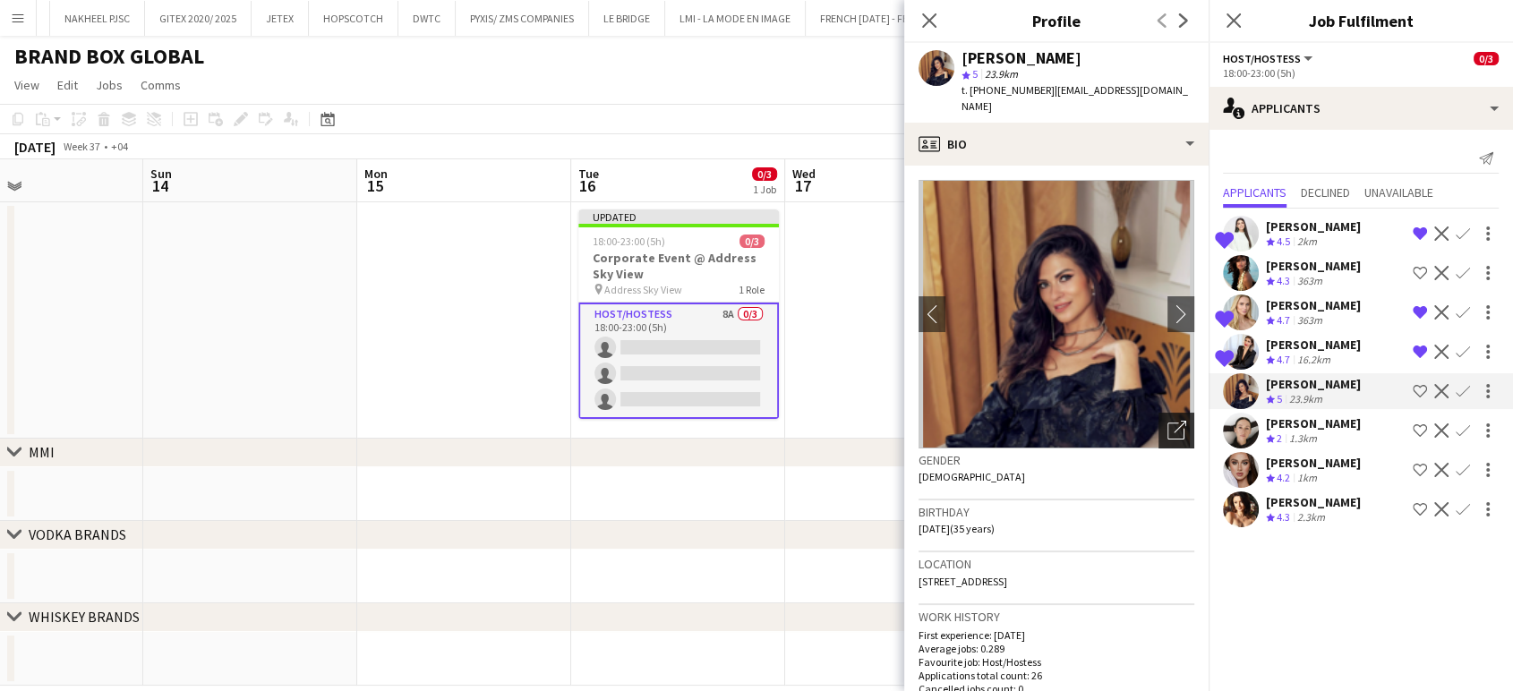
click at [1170, 421] on icon "Open photos pop-in" at bounding box center [1177, 430] width 19 height 19
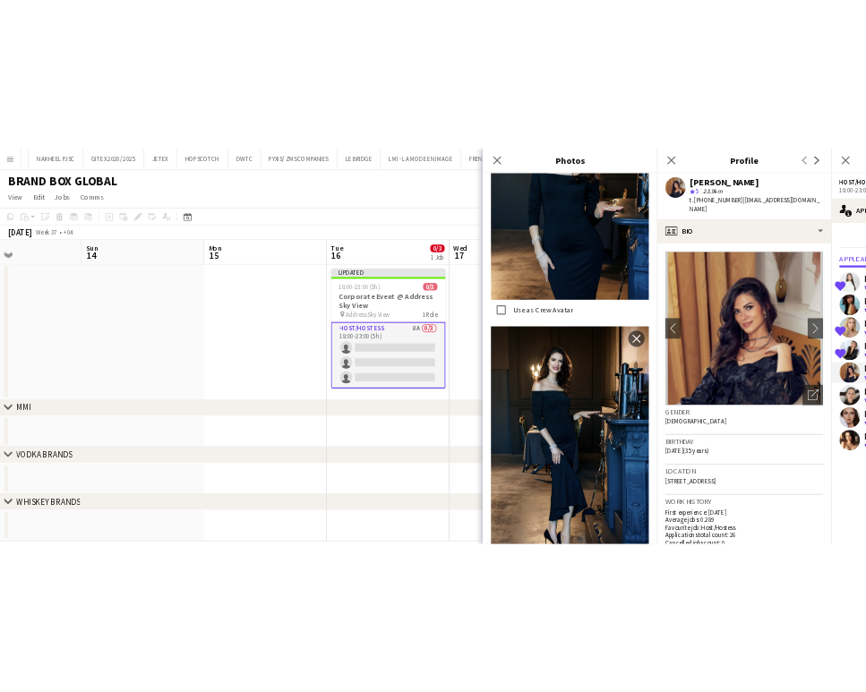
scroll to position [7363, 0]
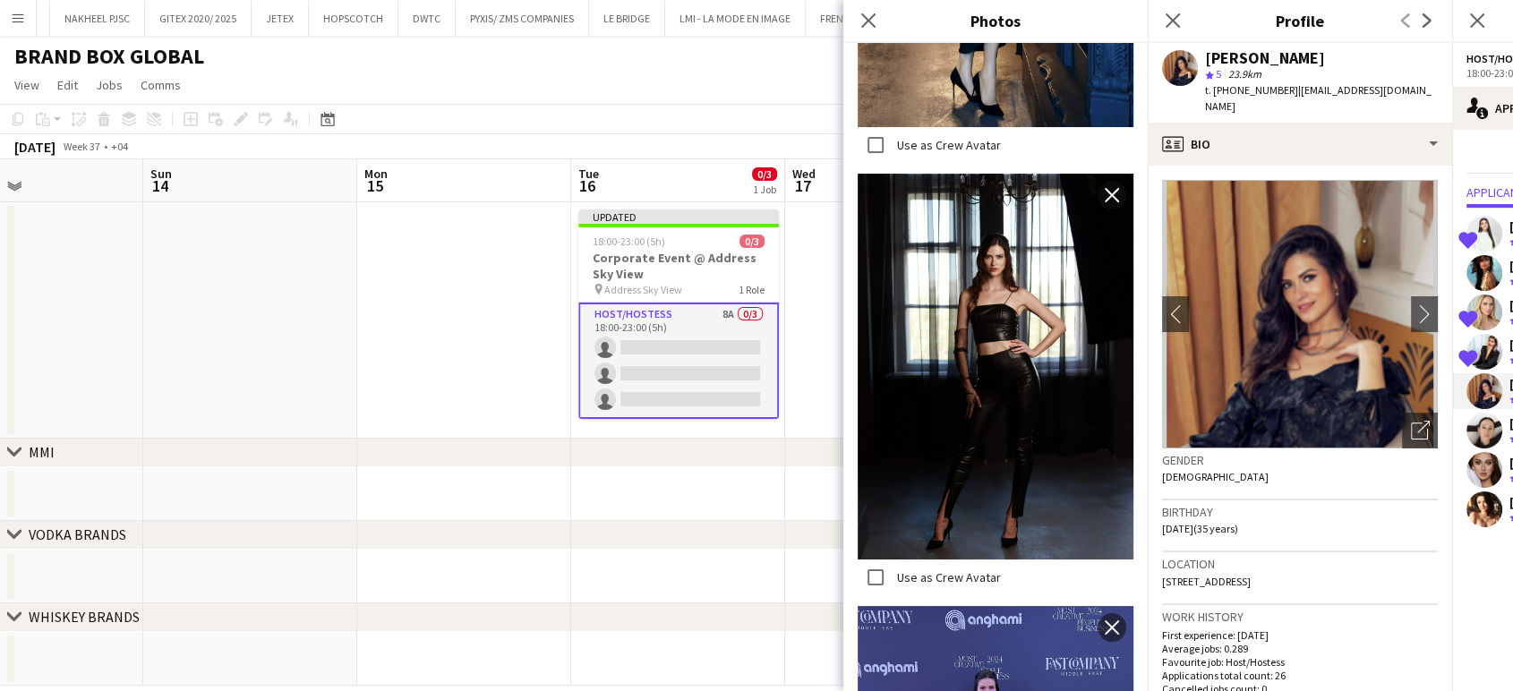
drag, startPoint x: 864, startPoint y: 14, endPoint x: 915, endPoint y: 81, distance: 84.4
click at [864, 15] on icon "Close pop-in" at bounding box center [869, 20] width 14 height 14
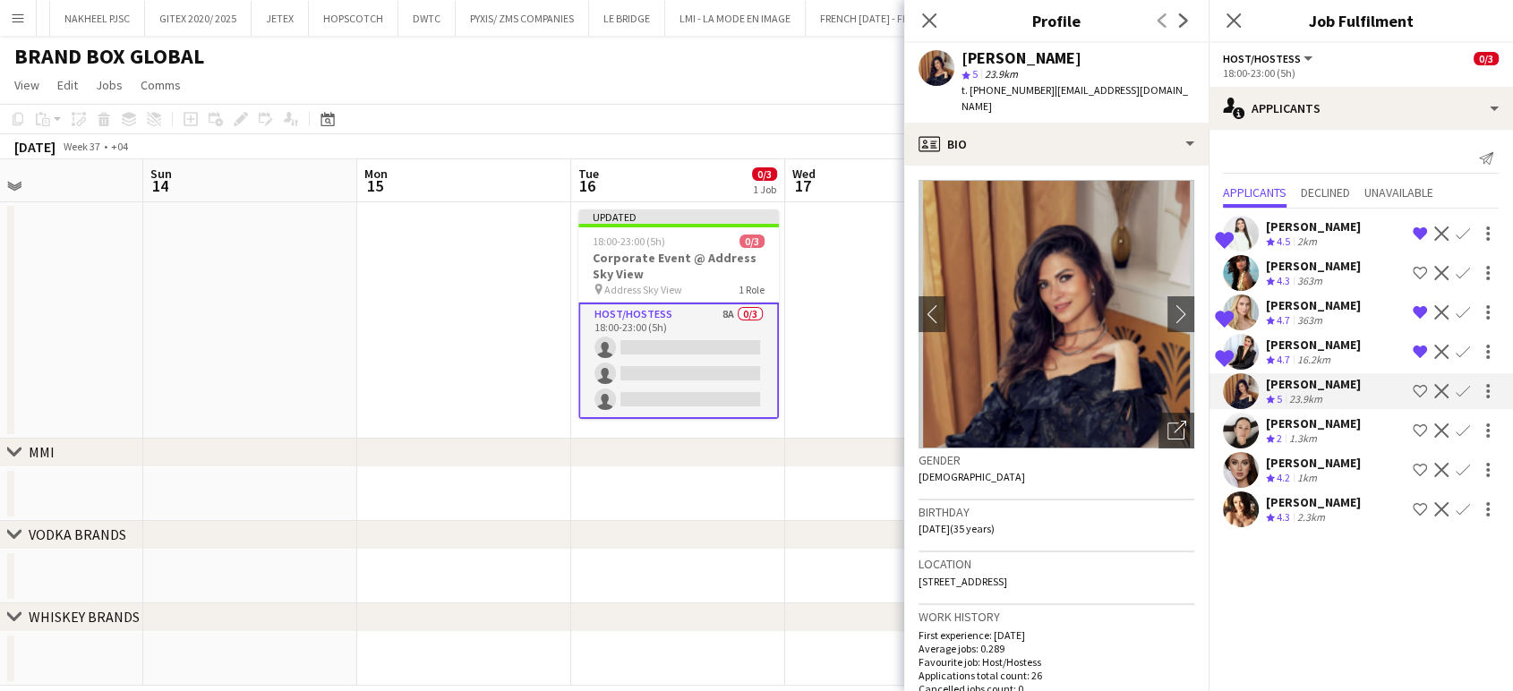
drag, startPoint x: 1419, startPoint y: 391, endPoint x: 1418, endPoint y: 421, distance: 29.6
click at [1419, 392] on app-icon "Shortlist crew" at bounding box center [1420, 391] width 14 height 14
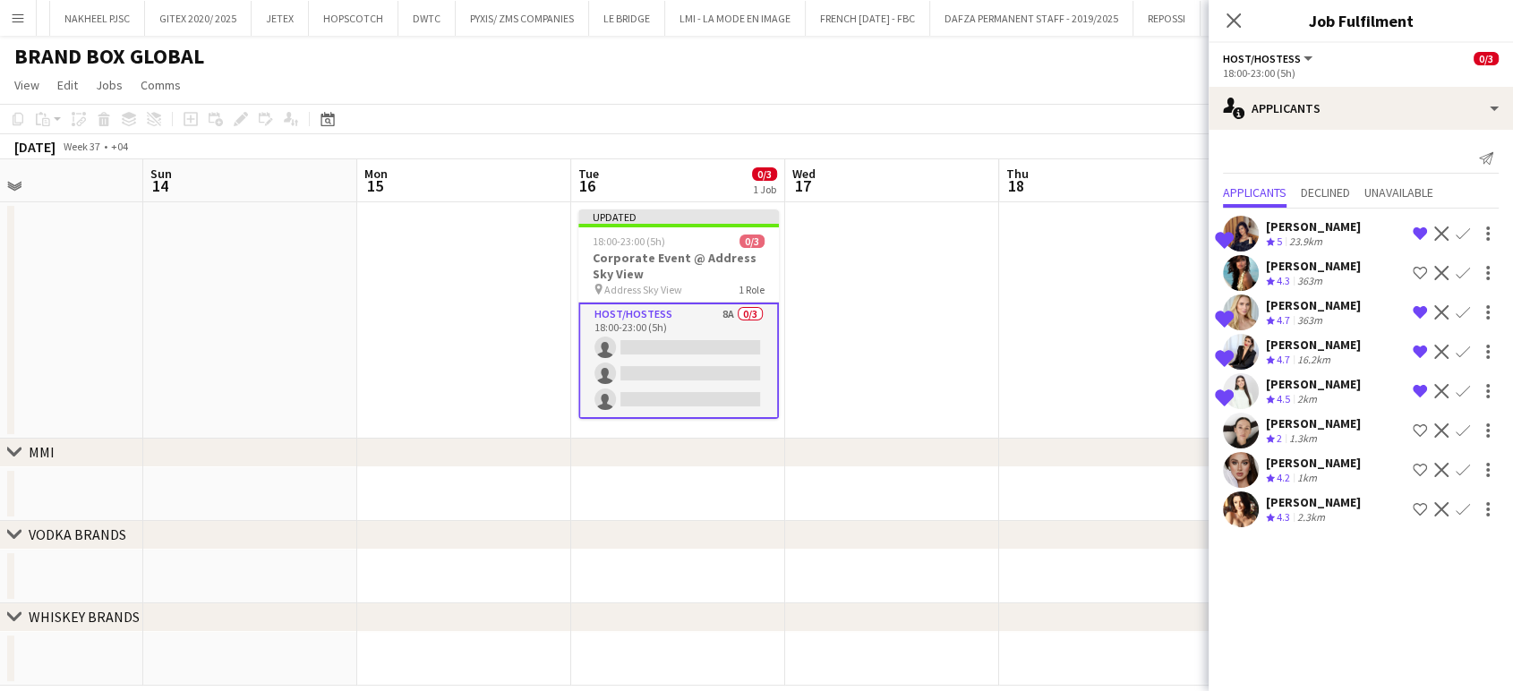
click at [1426, 467] on app-icon "Shortlist crew" at bounding box center [1420, 470] width 14 height 14
click at [1426, 508] on app-icon "Shortlist crew" at bounding box center [1420, 509] width 14 height 14
click at [1066, 304] on app-date-cell at bounding box center [1106, 320] width 214 height 236
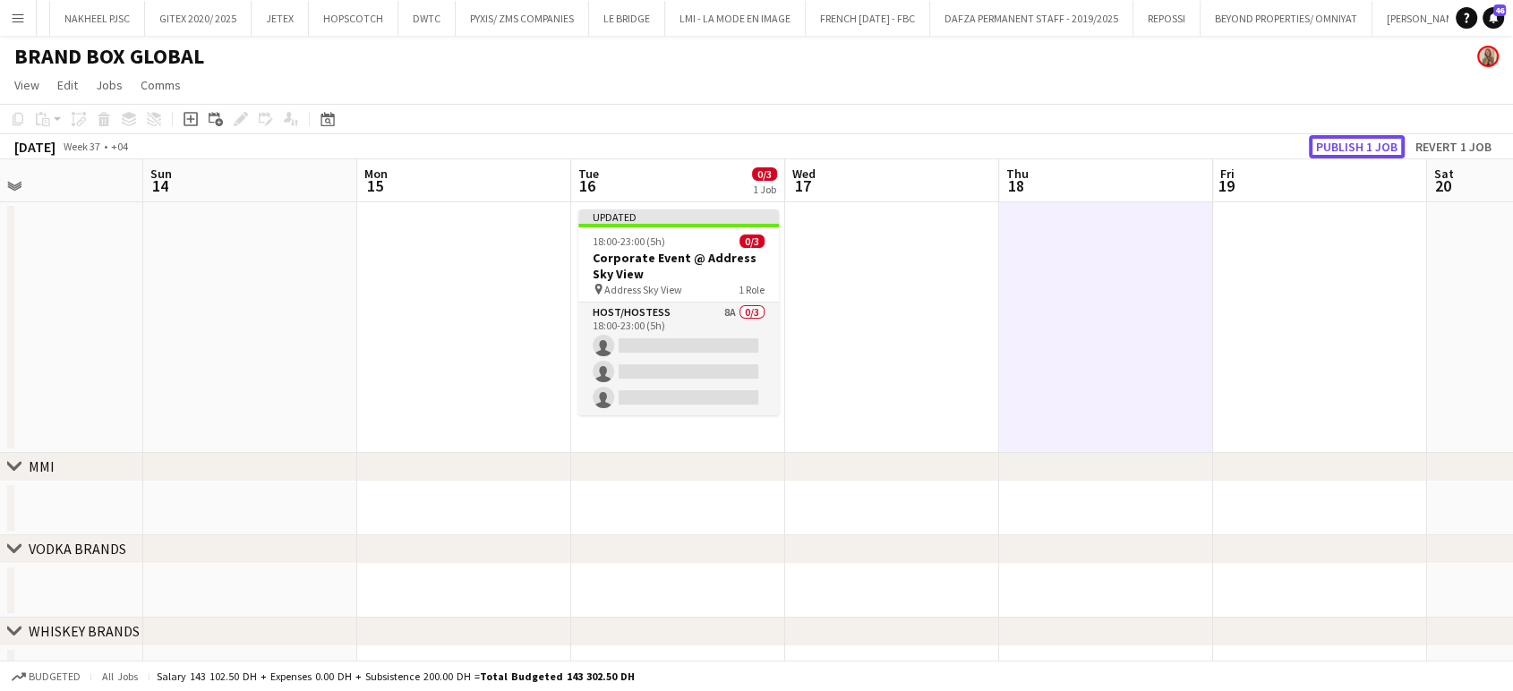
drag, startPoint x: 1361, startPoint y: 151, endPoint x: 1346, endPoint y: 156, distance: 15.9
click at [1360, 151] on button "Publish 1 job" at bounding box center [1357, 146] width 96 height 23
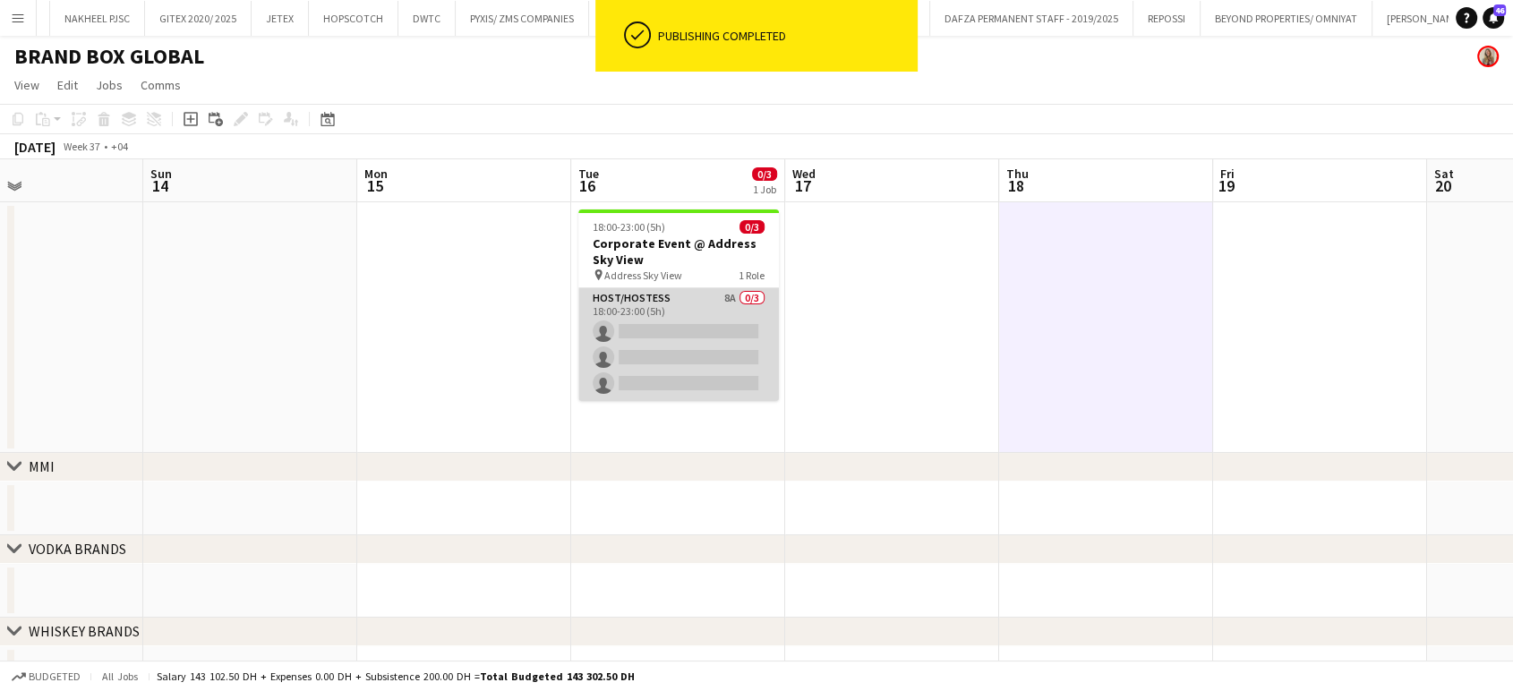
click at [682, 321] on app-card-role "Host/Hostess 8A 0/3 18:00-23:00 (5h) single-neutral-actions single-neutral-acti…" at bounding box center [679, 344] width 201 height 113
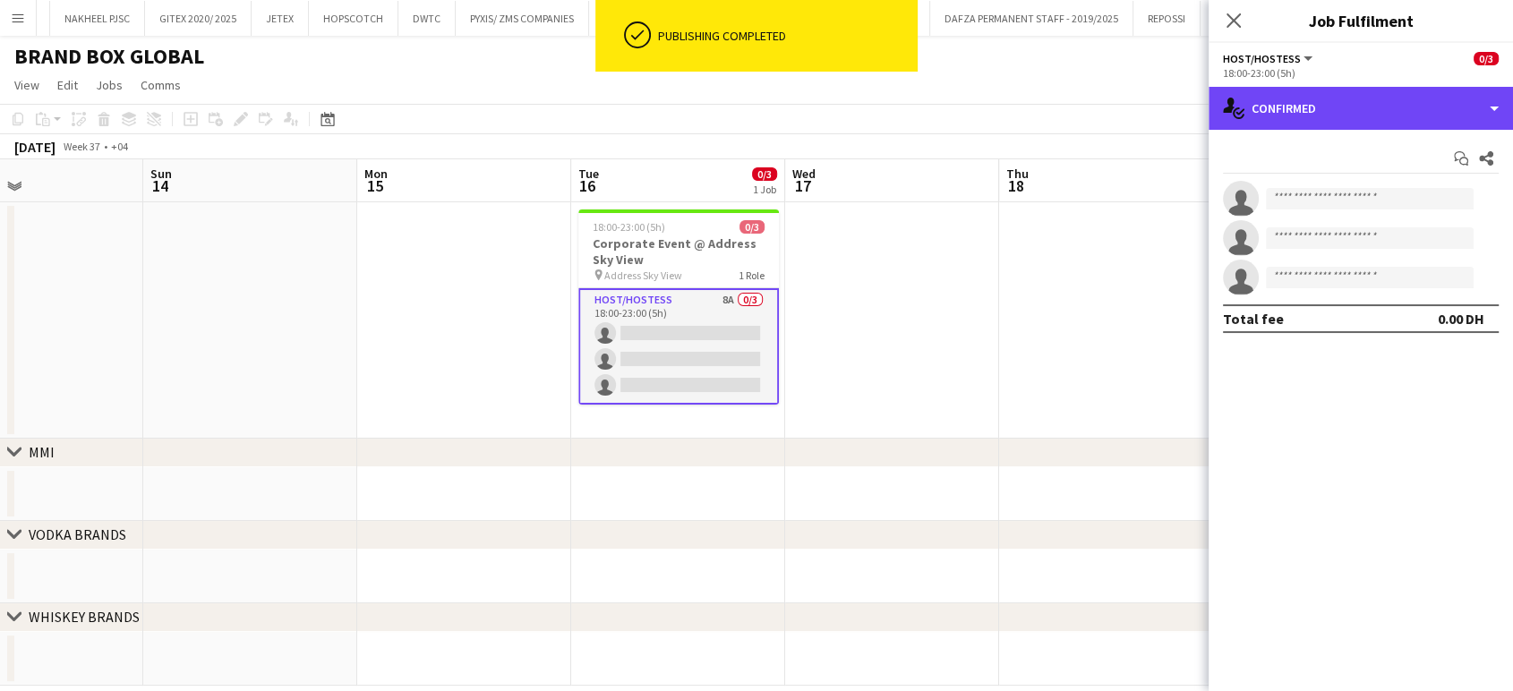
drag, startPoint x: 1479, startPoint y: 99, endPoint x: 1466, endPoint y: 159, distance: 62.2
click at [1479, 99] on div "single-neutral-actions-check-2 Confirmed" at bounding box center [1361, 108] width 304 height 43
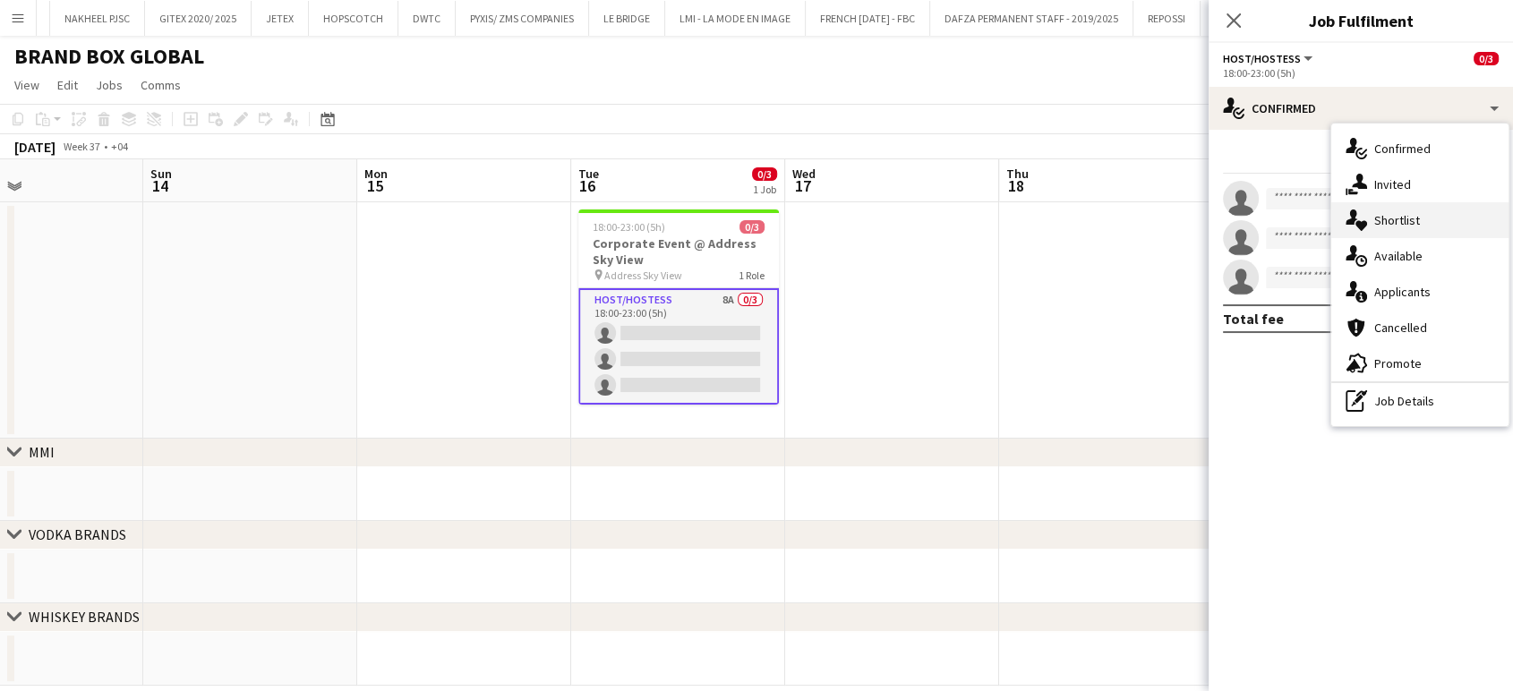
click at [1438, 215] on div "single-neutral-actions-heart Shortlist" at bounding box center [1420, 220] width 177 height 36
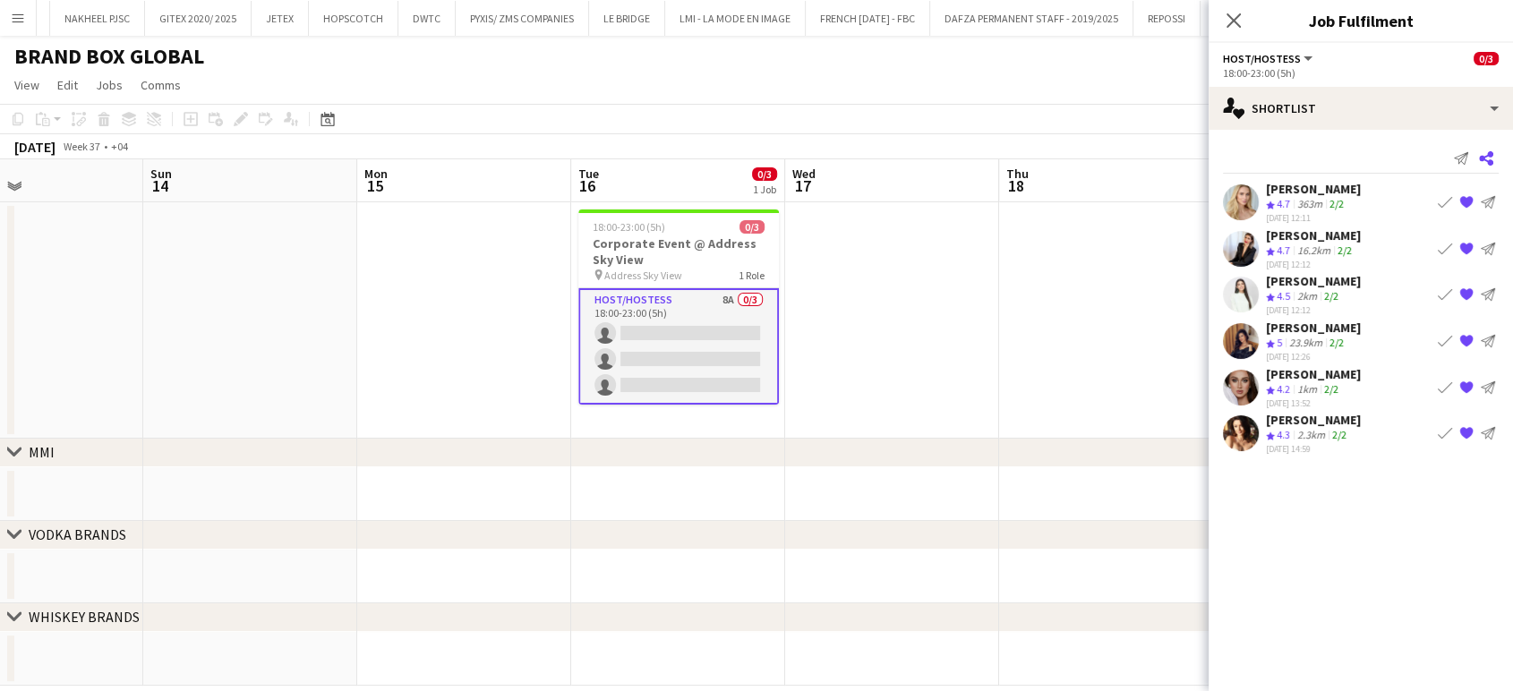
drag, startPoint x: 1487, startPoint y: 159, endPoint x: 1476, endPoint y: 165, distance: 12.0
click at [1481, 163] on icon "Share" at bounding box center [1486, 158] width 14 height 14
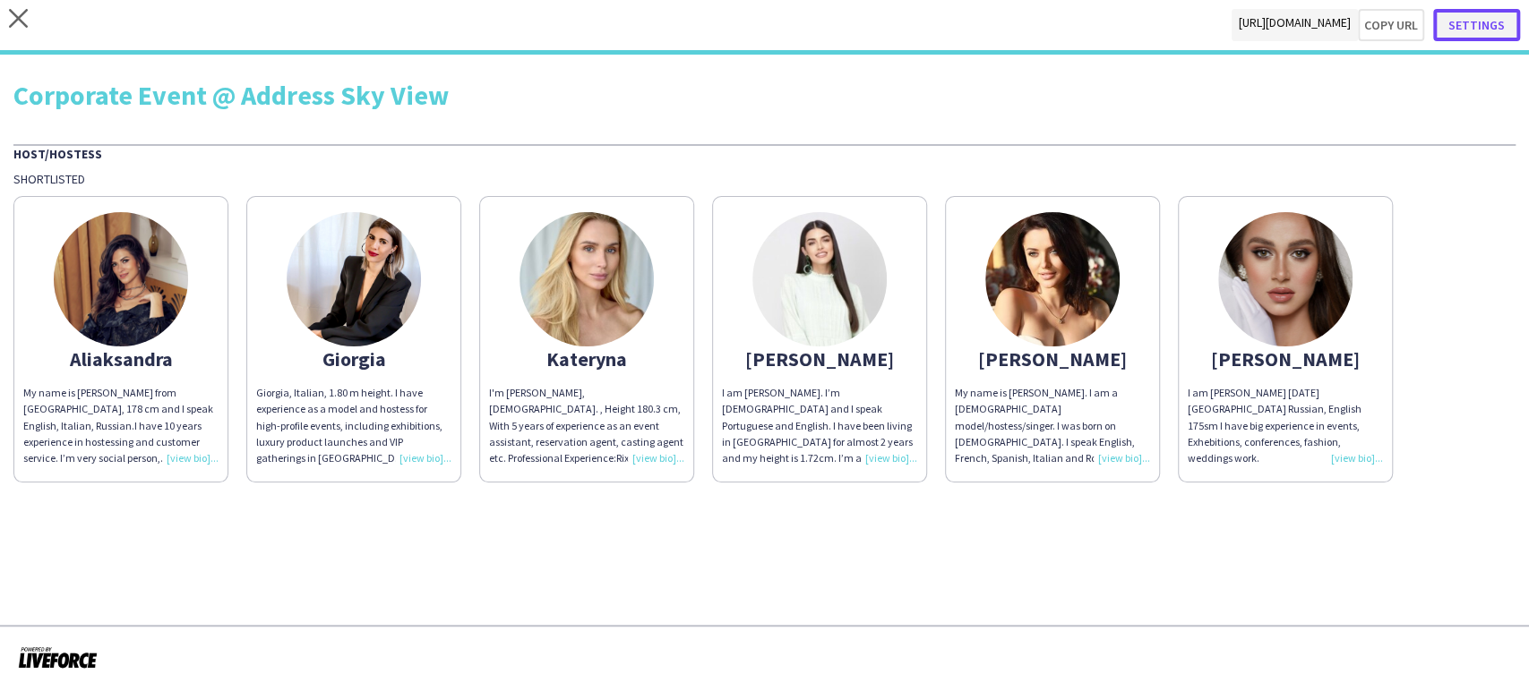
click at [1490, 25] on button "Settings" at bounding box center [1476, 25] width 87 height 32
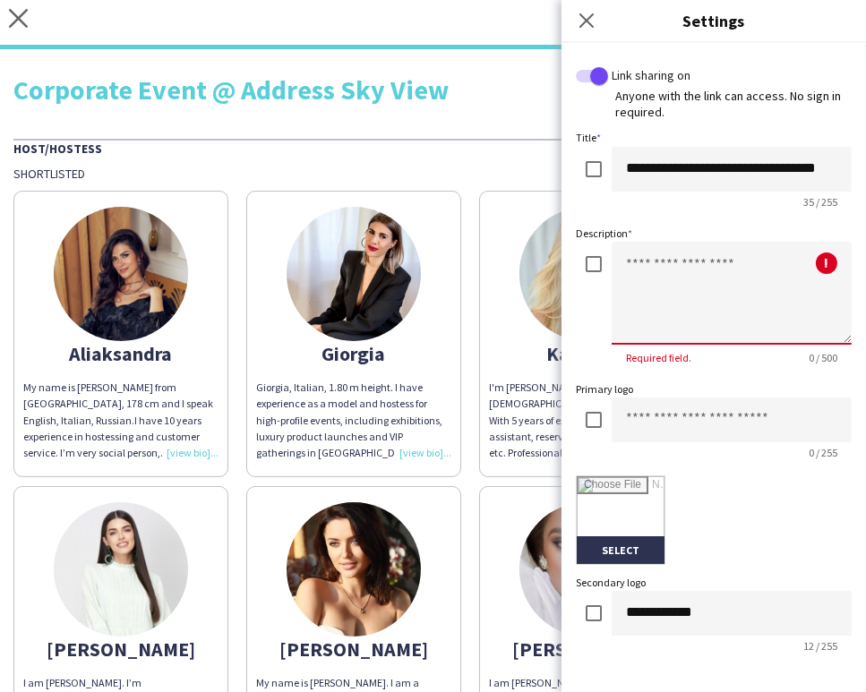
click at [638, 272] on textarea at bounding box center [732, 293] width 240 height 103
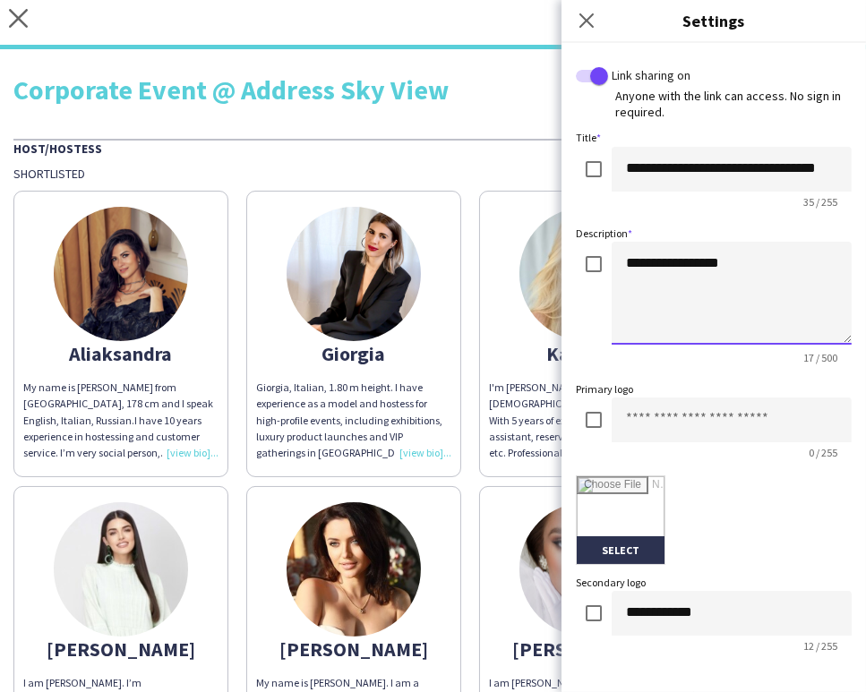
scroll to position [298, 0]
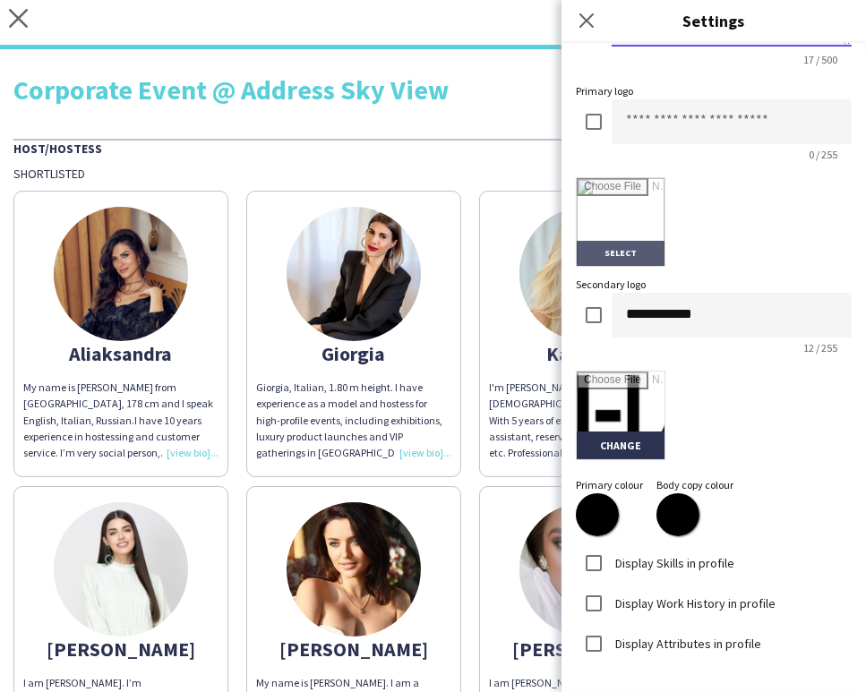
type textarea "**********"
click at [619, 193] on input "file" at bounding box center [621, 222] width 88 height 88
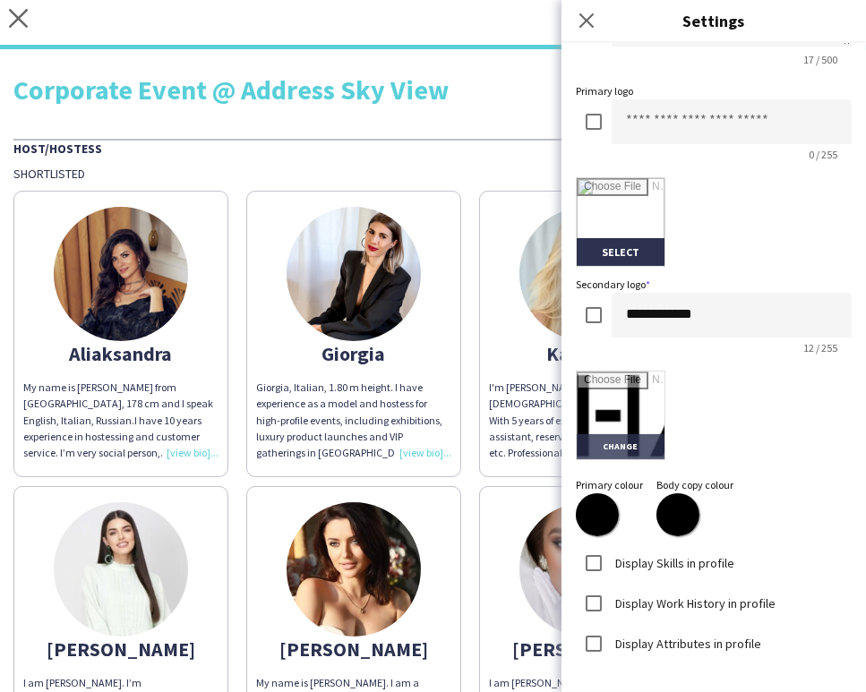
click at [608, 390] on input "file" at bounding box center [621, 416] width 88 height 88
type input "**********"
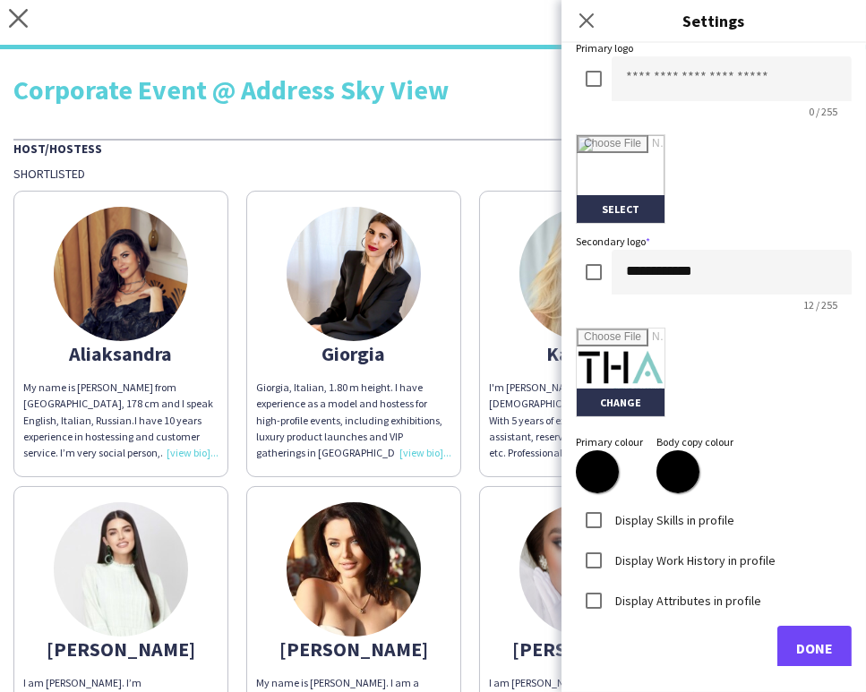
scroll to position [359, 0]
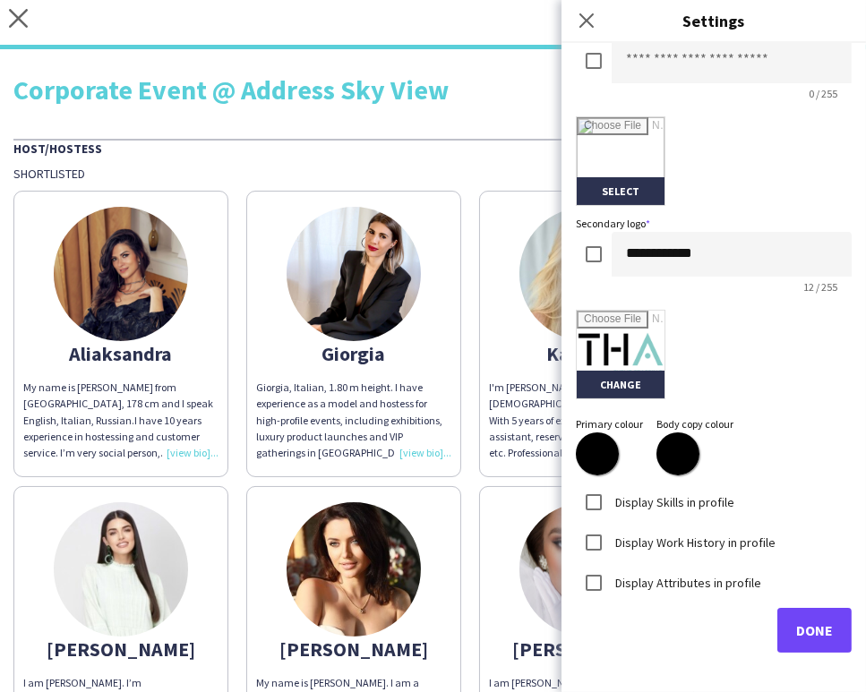
click at [629, 535] on label "Display Work History in profile" at bounding box center [694, 542] width 164 height 16
click at [804, 622] on span "Done" at bounding box center [814, 631] width 37 height 18
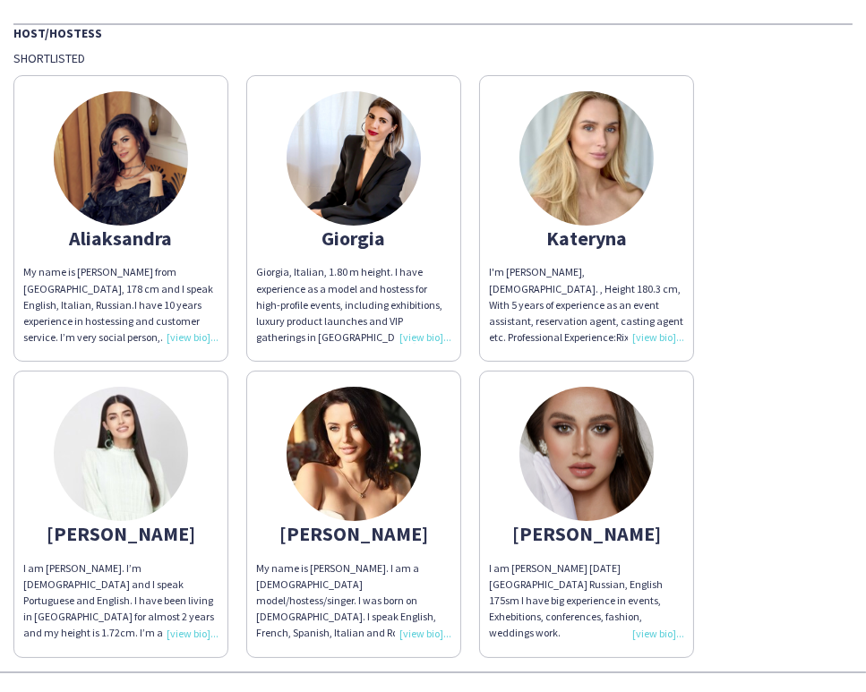
scroll to position [199, 0]
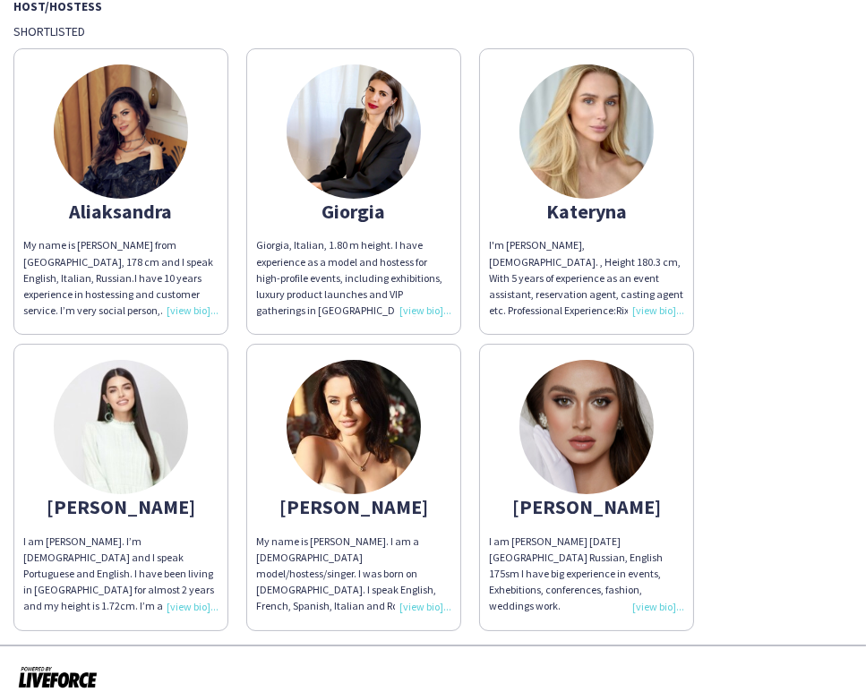
click at [159, 439] on img at bounding box center [121, 427] width 134 height 134
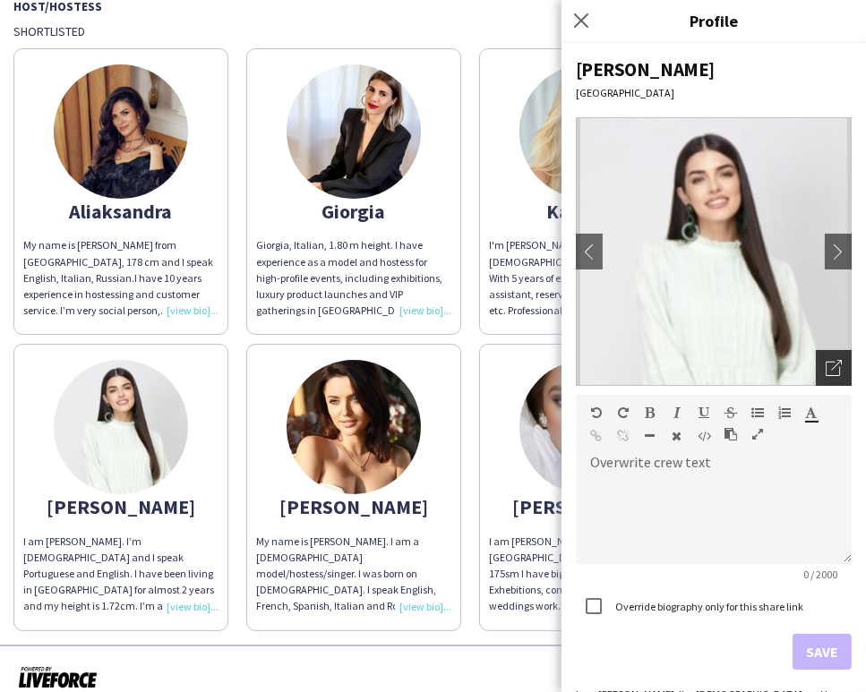
click at [826, 367] on icon "Open photos pop-in" at bounding box center [834, 368] width 16 height 16
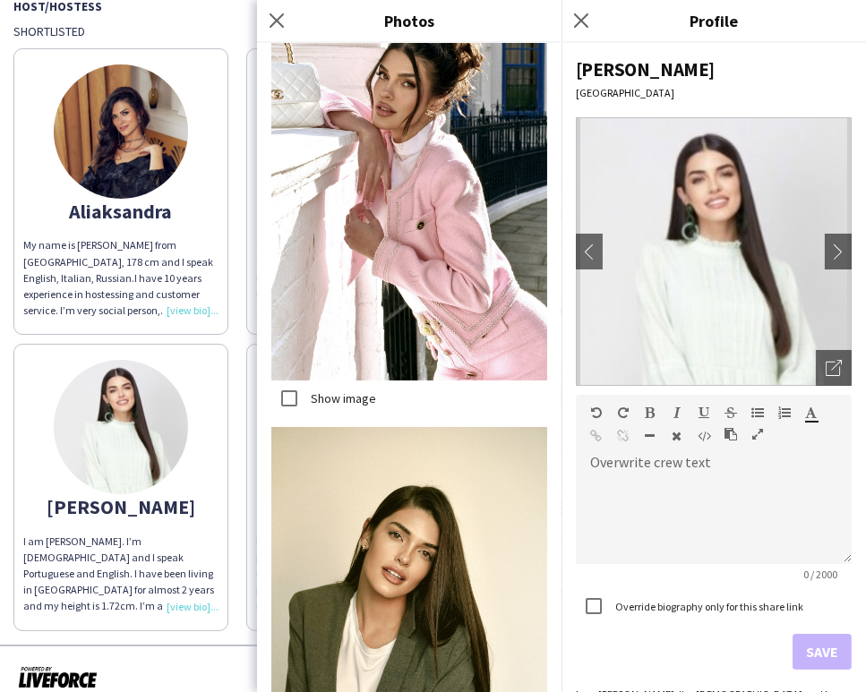
scroll to position [2659, 0]
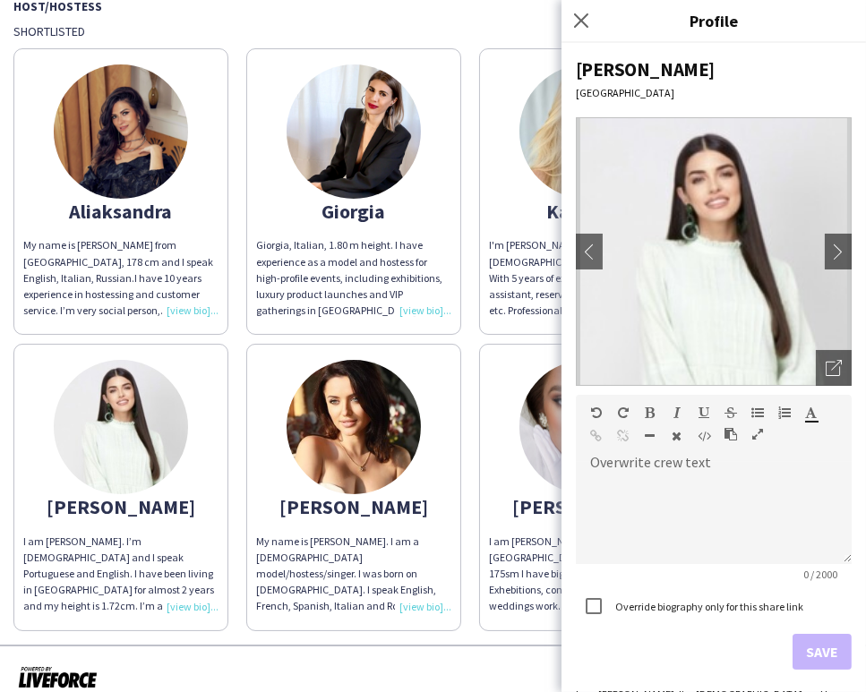
click at [459, 321] on app-share-pages-crew-card "[PERSON_NAME], Italian, 1.80 m height. I have experience as a model and hostess…" at bounding box center [353, 191] width 215 height 287
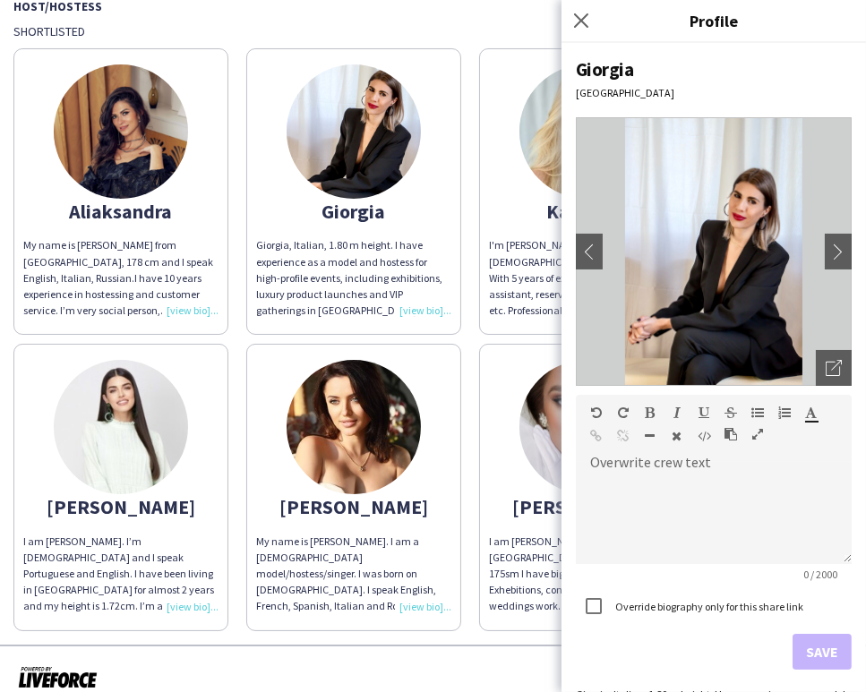
click at [450, 331] on app-share-pages-crew-card "[PERSON_NAME], Italian, 1.80 m height. I have experience as a model and hostess…" at bounding box center [353, 191] width 215 height 287
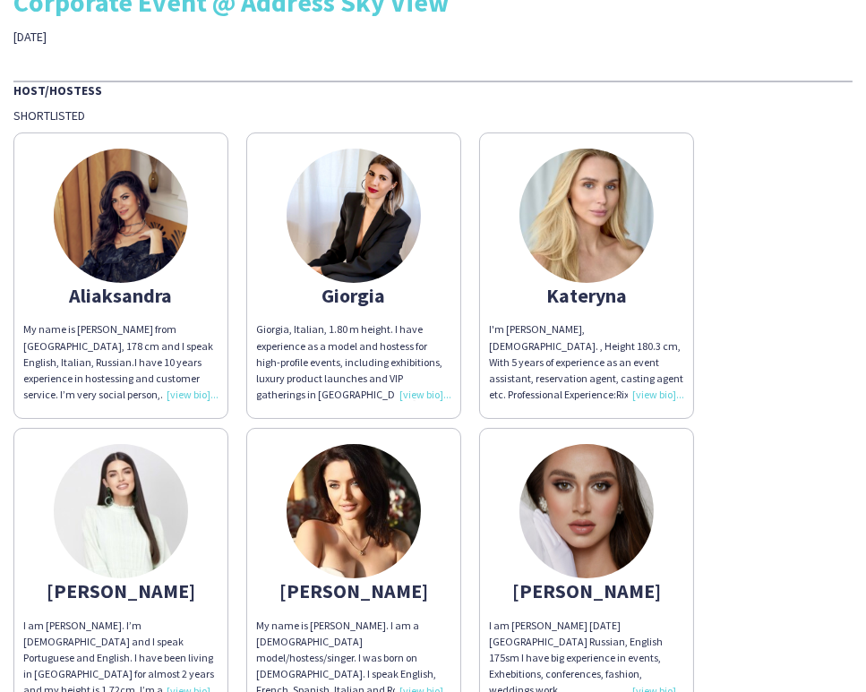
scroll to position [0, 0]
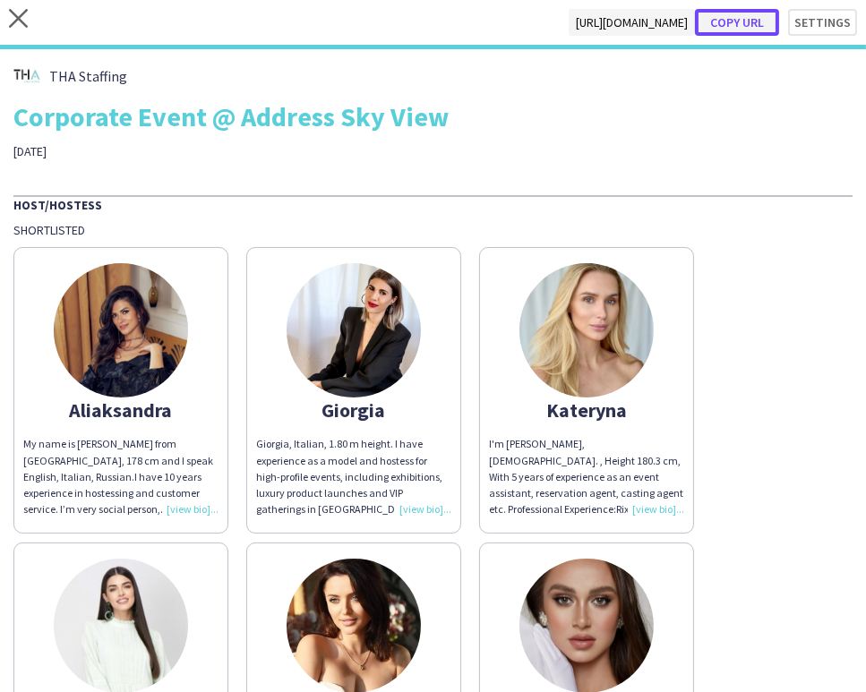
click at [723, 25] on button "Copy url" at bounding box center [737, 22] width 84 height 27
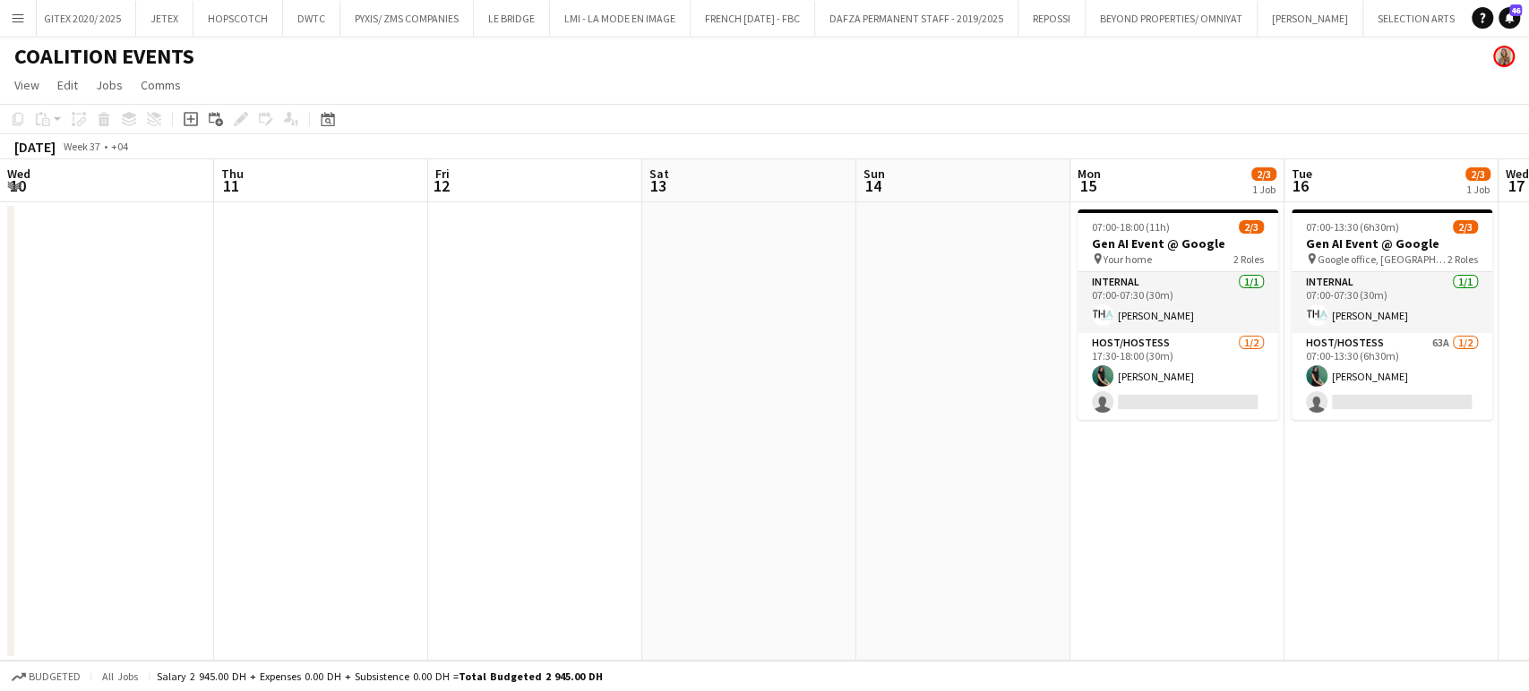
scroll to position [0, 651]
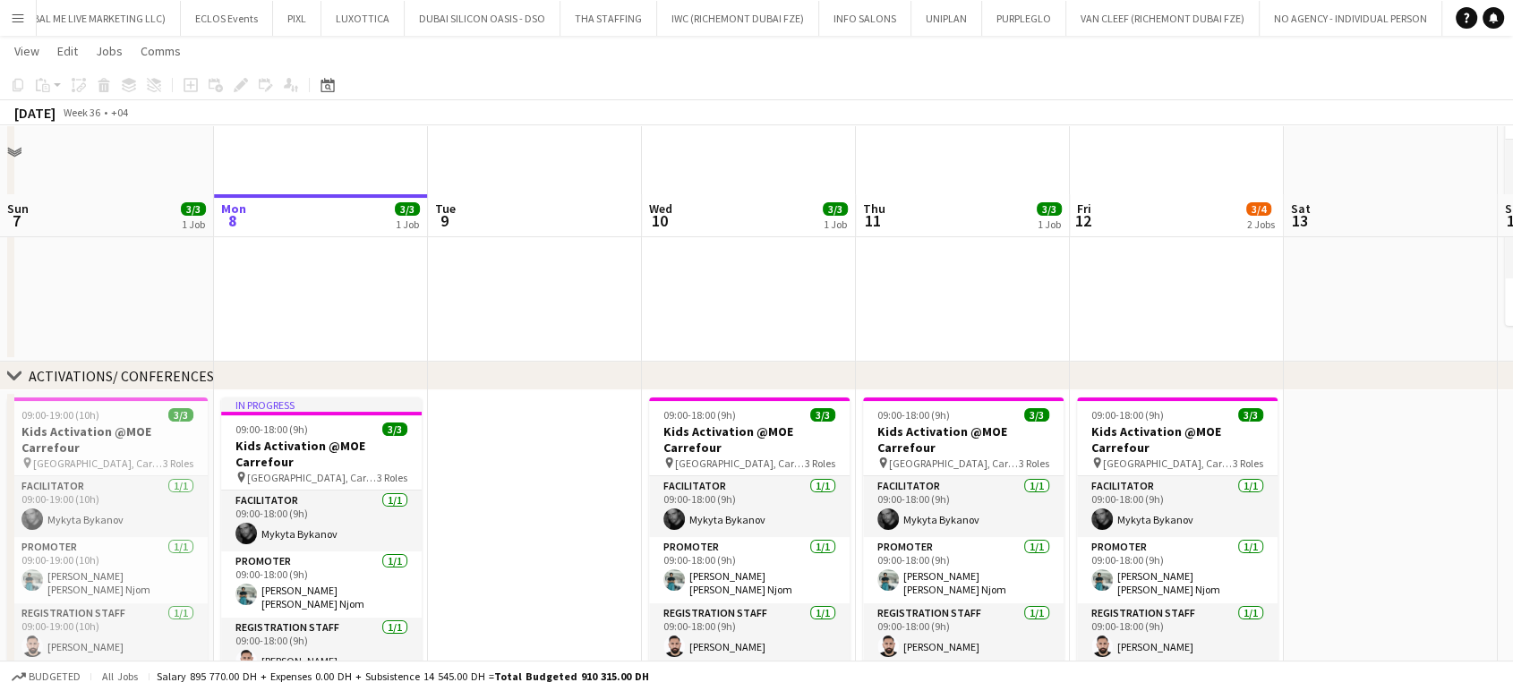
scroll to position [298, 0]
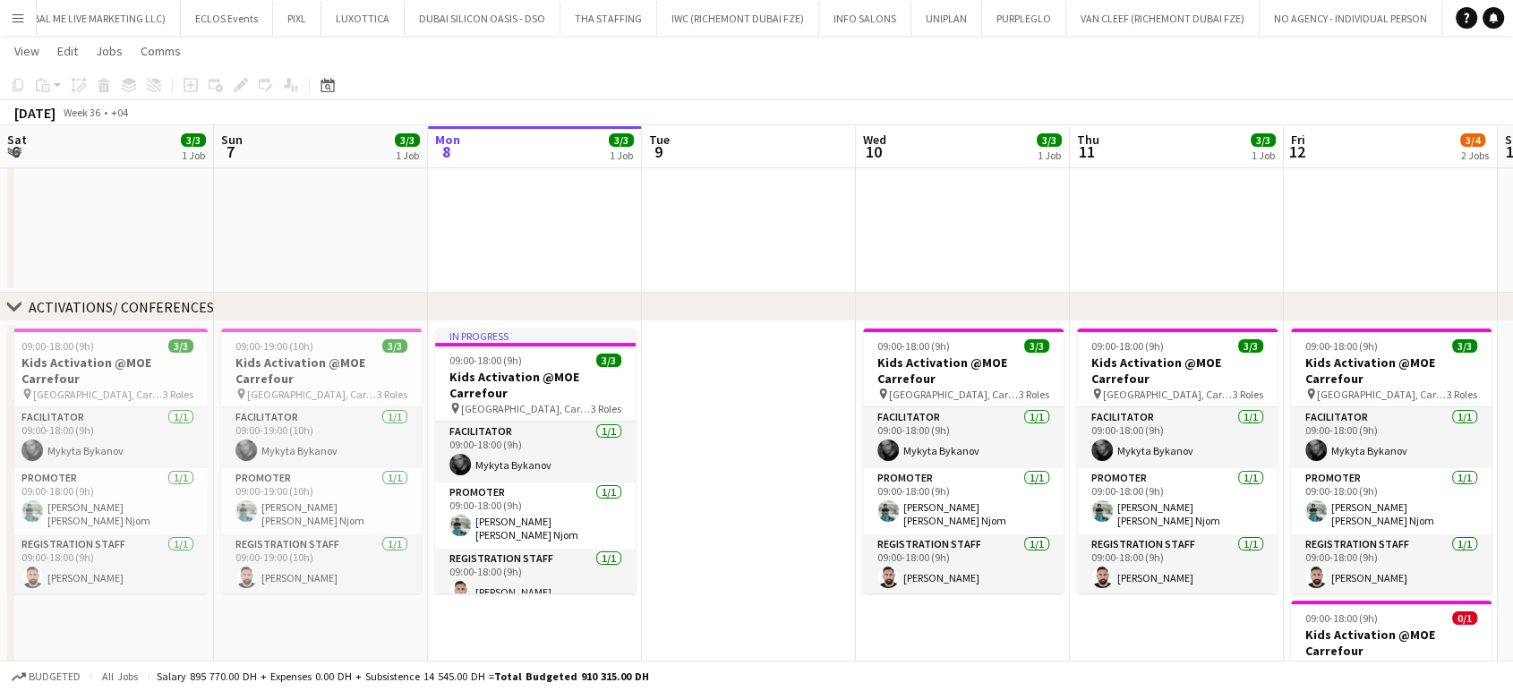
drag, startPoint x: 771, startPoint y: 441, endPoint x: 761, endPoint y: 441, distance: 9.9
click at [774, 442] on app-calendar-viewport "Thu 4 Fri 5 4/4 1 Job Sat 6 3/3 1 Job Sun 7 3/3 1 Job Mon 8 3/3 1 Job Tue 9 Wed…" at bounding box center [756, 356] width 1513 height 1169
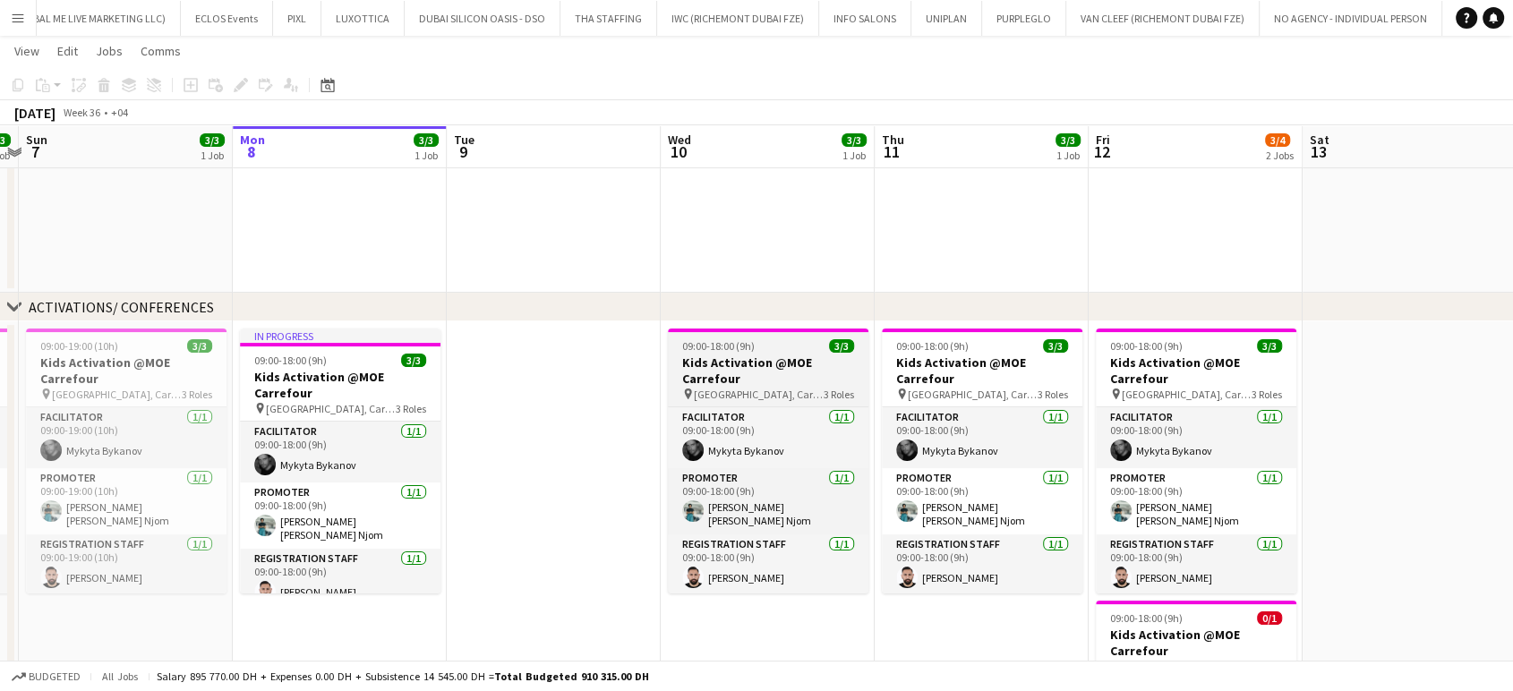
drag, startPoint x: 860, startPoint y: 429, endPoint x: 476, endPoint y: 364, distance: 389.7
click at [499, 367] on app-calendar-viewport "Thu 4 4/4 1 Job Fri 5 4/4 1 Job Sat 6 3/3 1 Job Sun 7 3/3 1 Job Mon 8 3/3 1 Job…" at bounding box center [756, 356] width 1513 height 1169
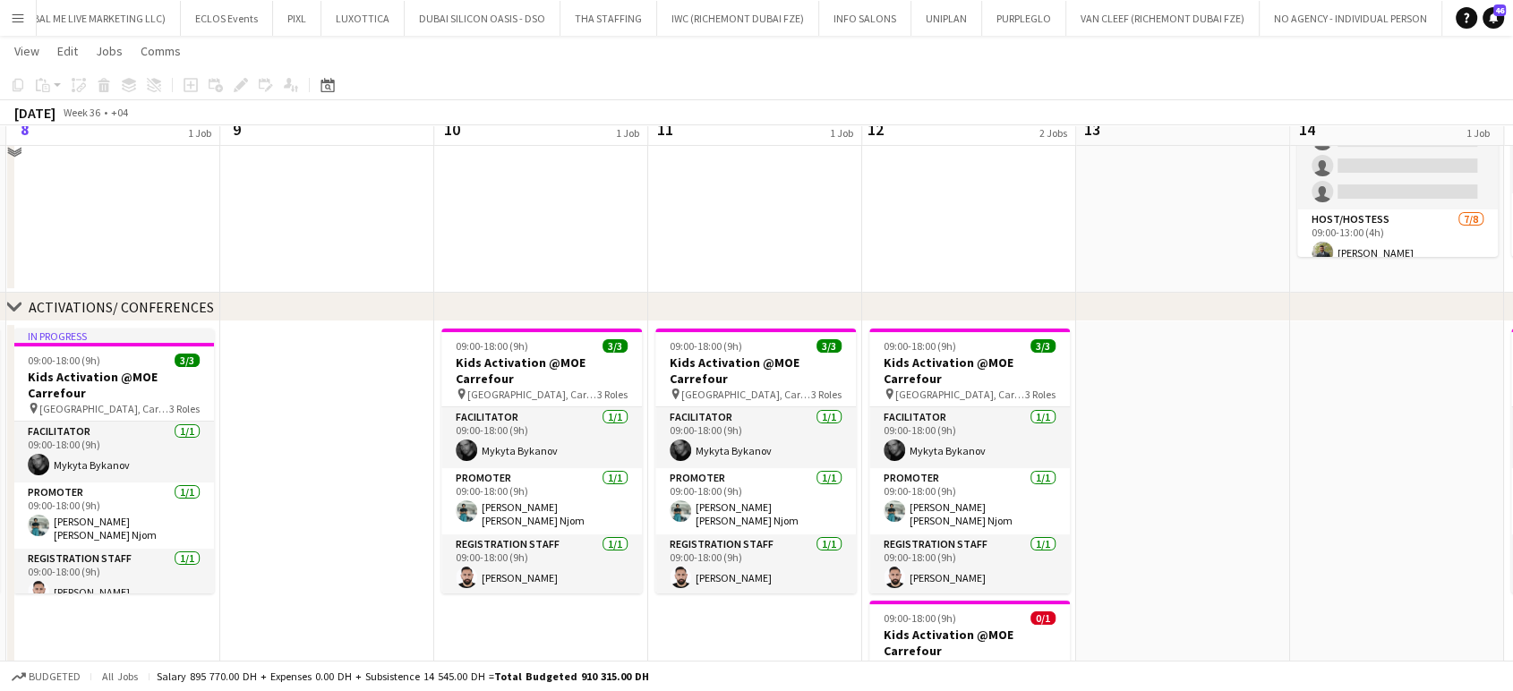
scroll to position [0, 0]
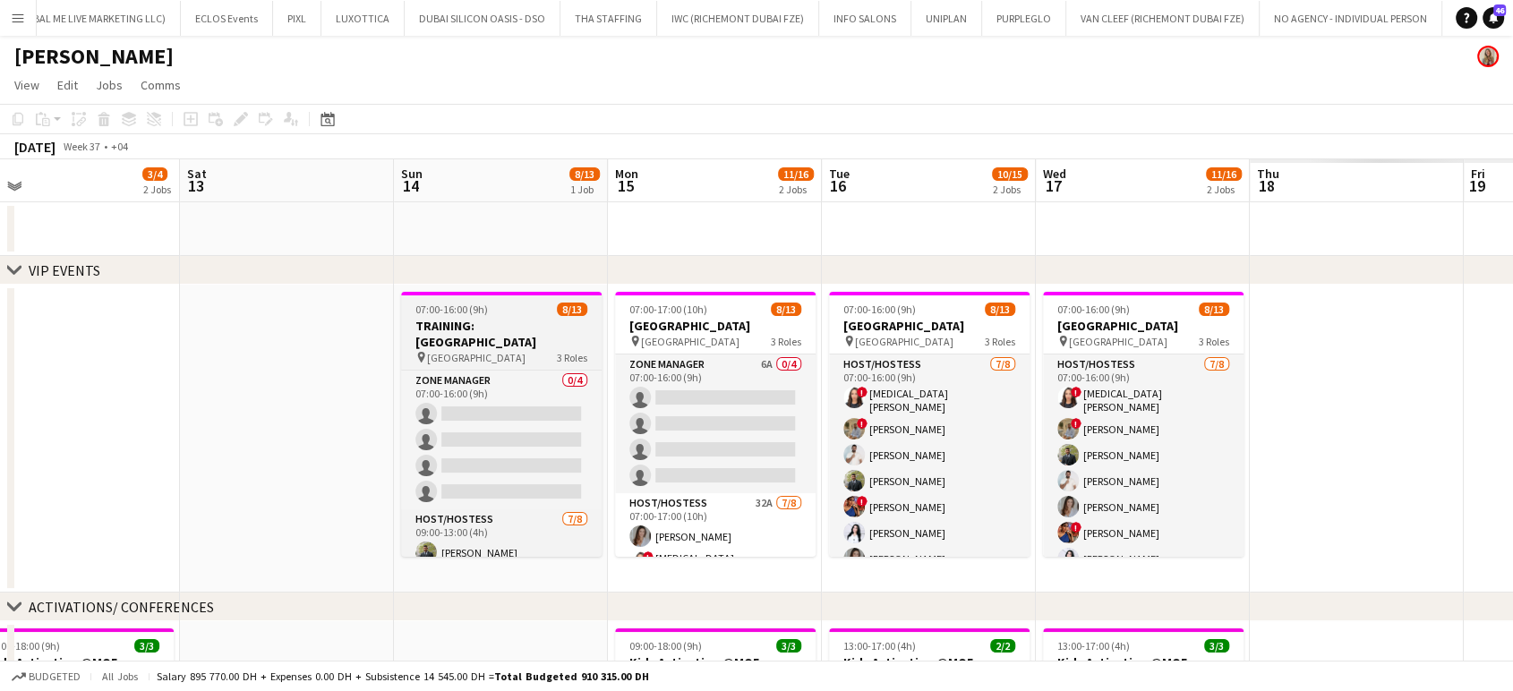
drag, startPoint x: 1359, startPoint y: 519, endPoint x: 389, endPoint y: 332, distance: 987.8
click at [314, 355] on app-calendar-viewport "Mon 8 3/3 1 Job Tue 9 Wed 10 3/3 1 Job Thu 11 3/3 1 Job Fri 12 3/4 2 Jobs Sat 1…" at bounding box center [756, 699] width 1513 height 1081
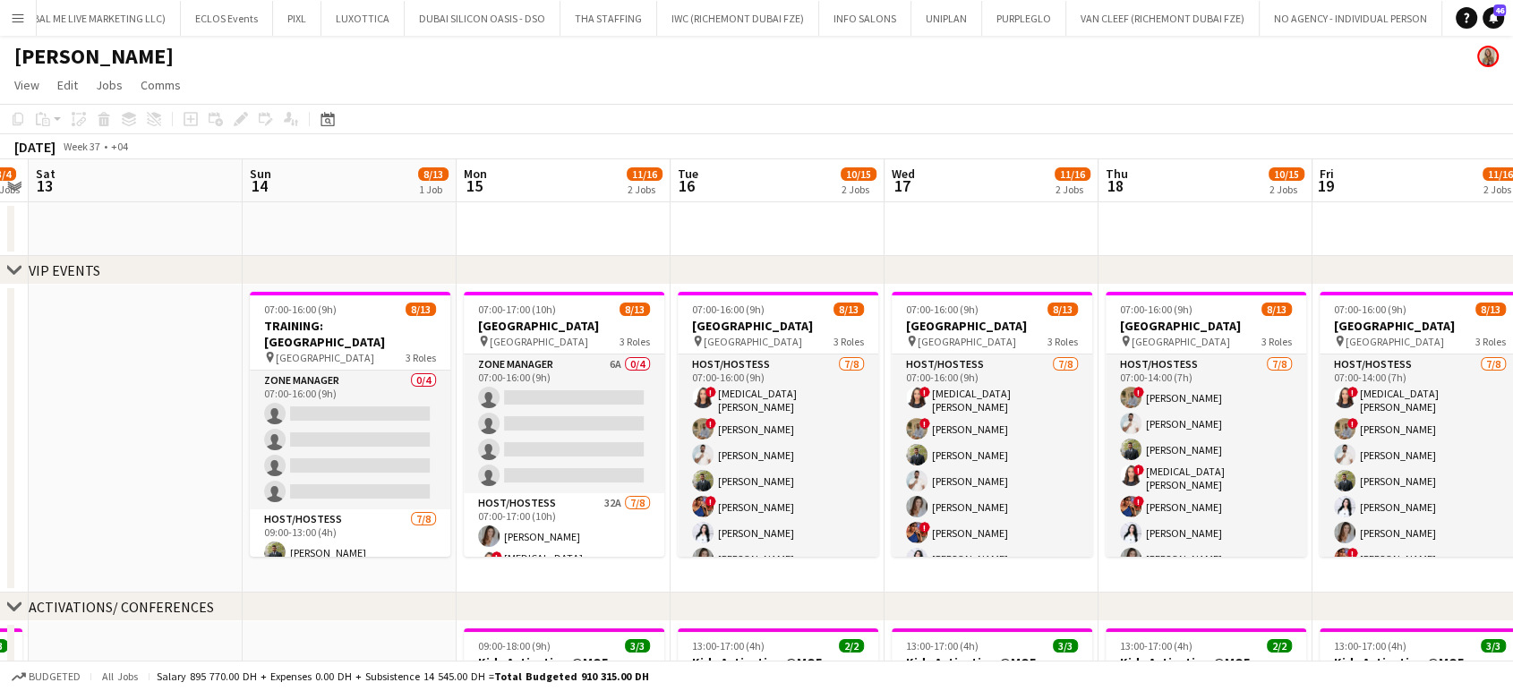
click at [450, 423] on app-date-cell "07:00-16:00 (9h) 8/13 TRAINING: [GEOGRAPHIC_DATA] pin Meydan Hotel 3 Roles Zone…" at bounding box center [350, 439] width 214 height 308
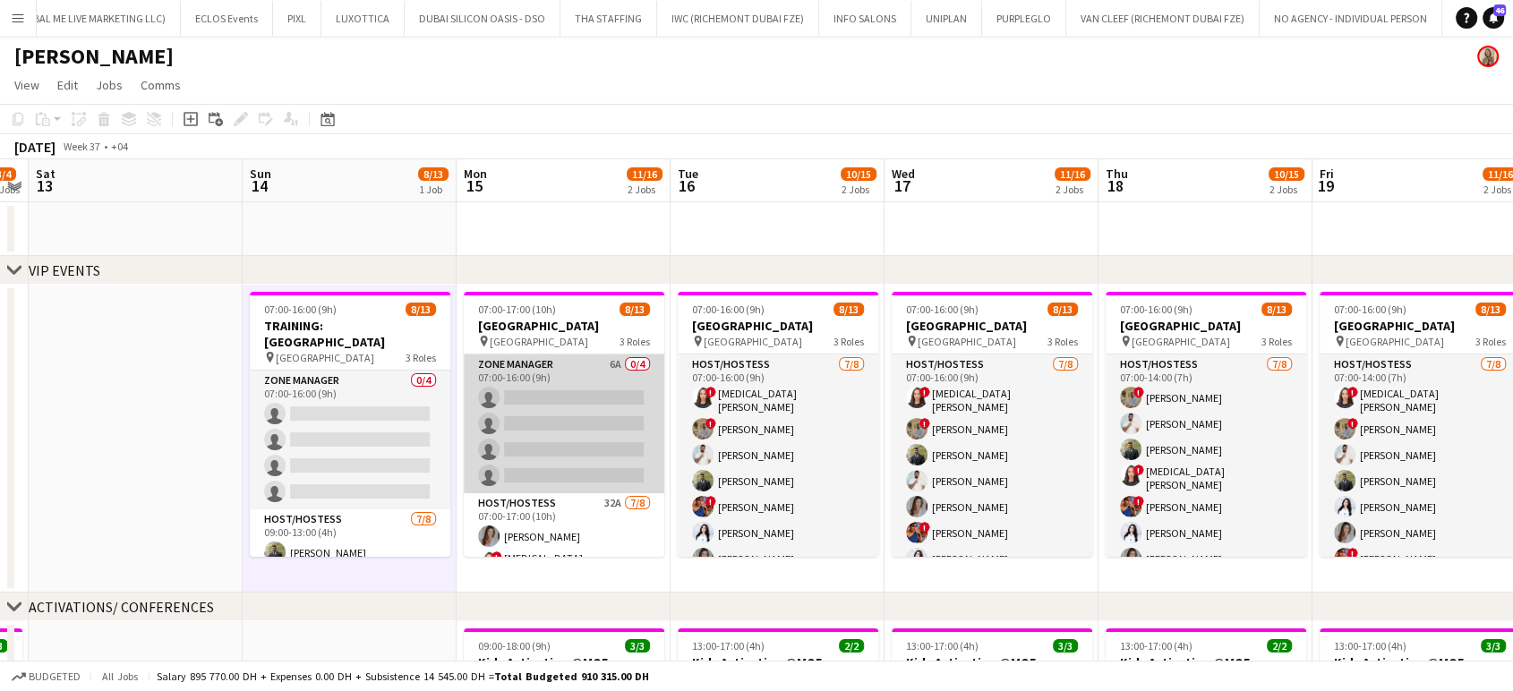
click at [568, 437] on app-card-role "Zone Manager 6A 0/4 07:00-16:00 (9h) single-neutral-actions single-neutral-acti…" at bounding box center [564, 424] width 201 height 139
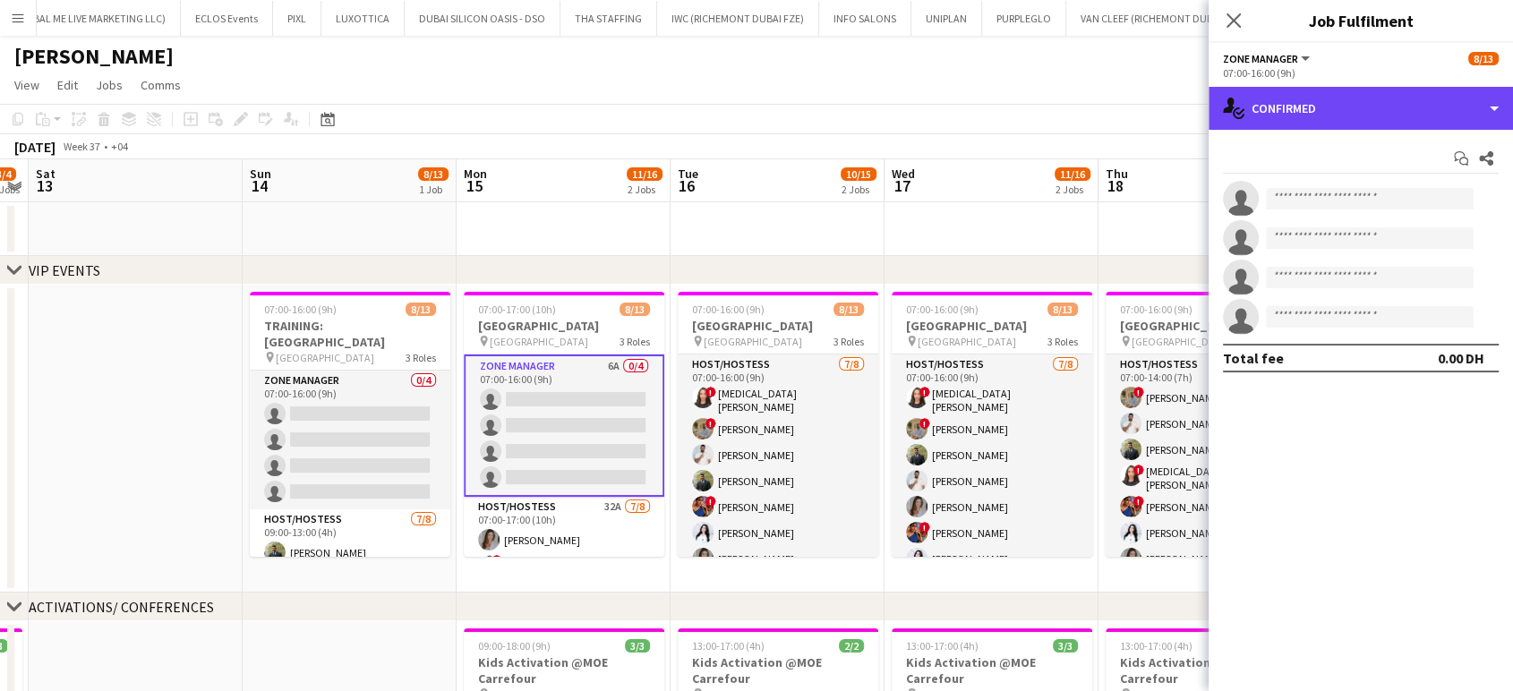
drag, startPoint x: 1451, startPoint y: 116, endPoint x: 1441, endPoint y: 199, distance: 83.0
click at [1450, 116] on div "single-neutral-actions-check-2 Confirmed" at bounding box center [1361, 108] width 304 height 43
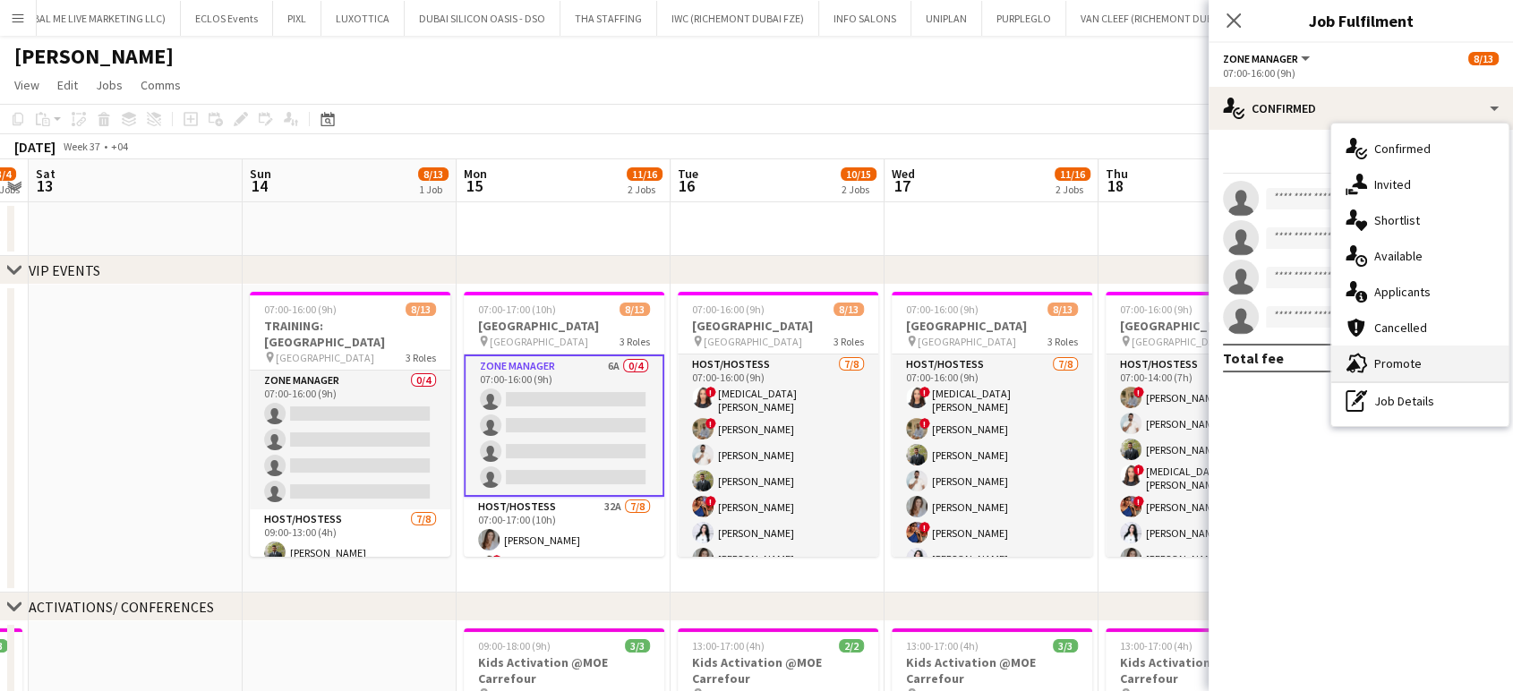
click at [1411, 373] on div "advertising-megaphone Promote" at bounding box center [1420, 364] width 177 height 36
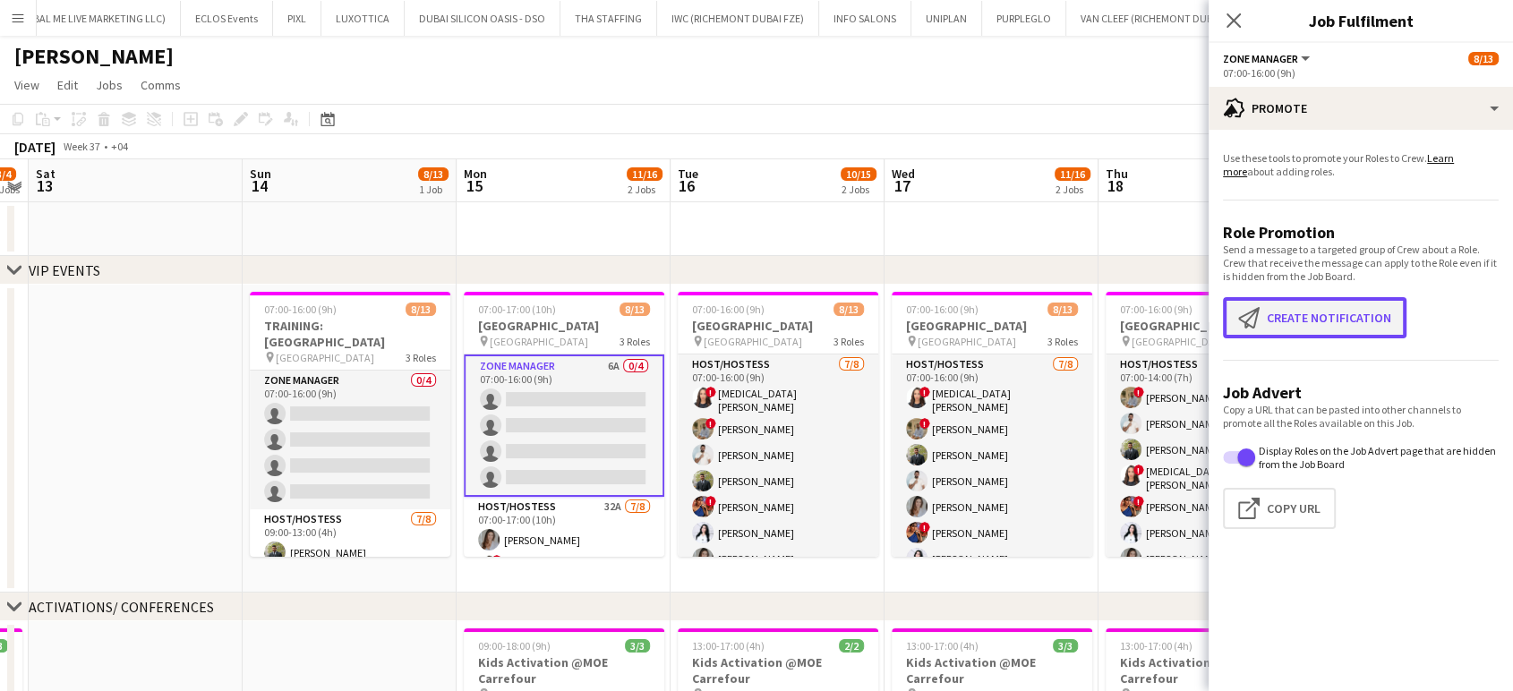
click at [1294, 328] on button "Create notification Create notification" at bounding box center [1315, 317] width 184 height 41
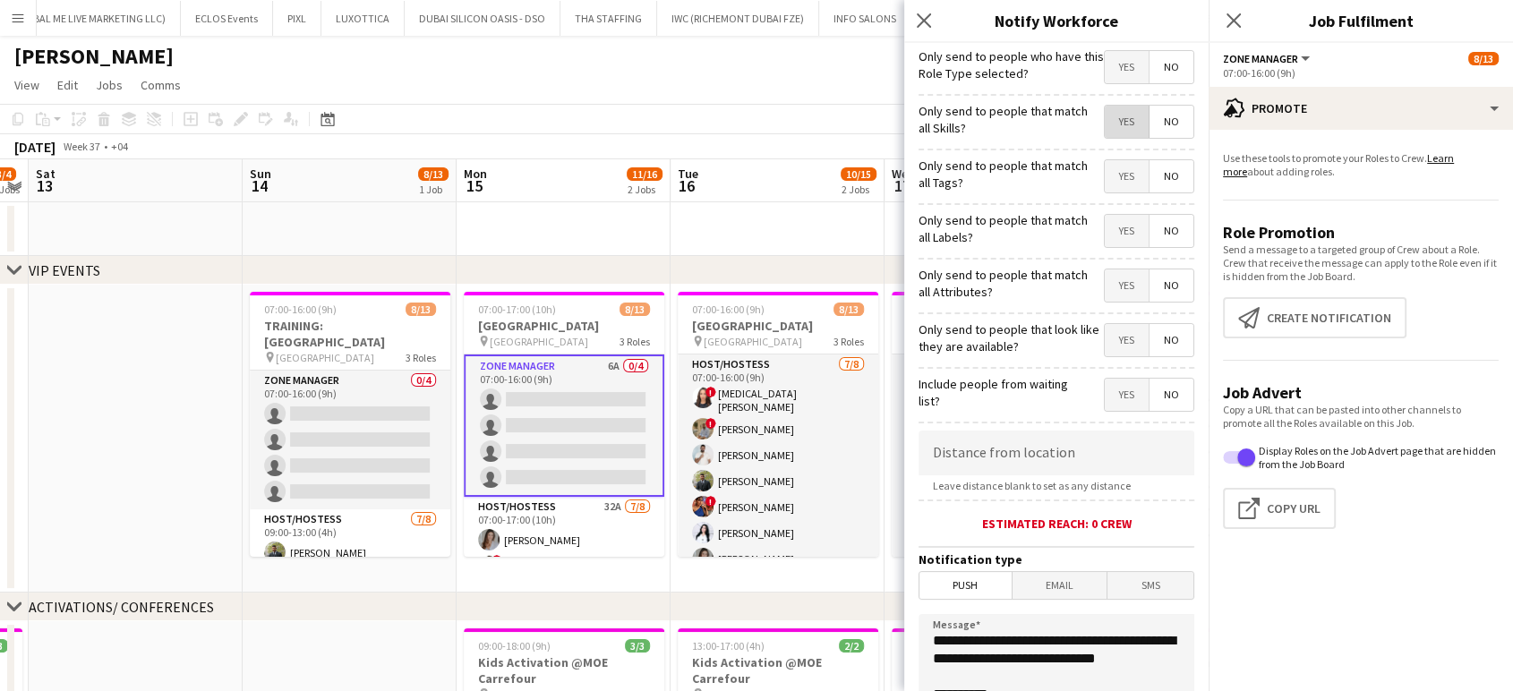
click at [1106, 122] on span "Yes" at bounding box center [1127, 122] width 44 height 32
click at [1110, 176] on span "Yes" at bounding box center [1127, 176] width 44 height 32
click at [1105, 236] on span "Yes" at bounding box center [1127, 231] width 44 height 32
click at [1130, 300] on span "Yes" at bounding box center [1127, 286] width 44 height 32
click at [1116, 355] on span "Yes" at bounding box center [1127, 340] width 44 height 32
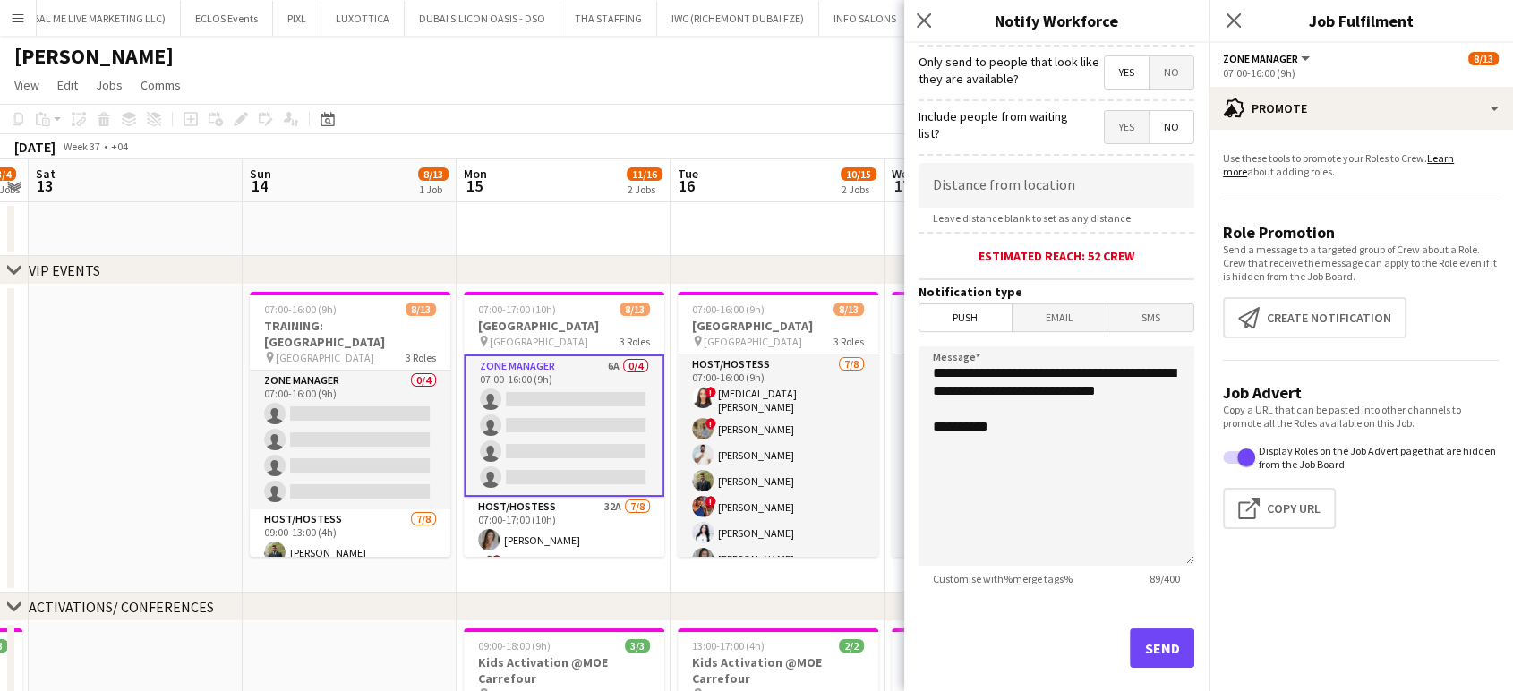
scroll to position [299, 0]
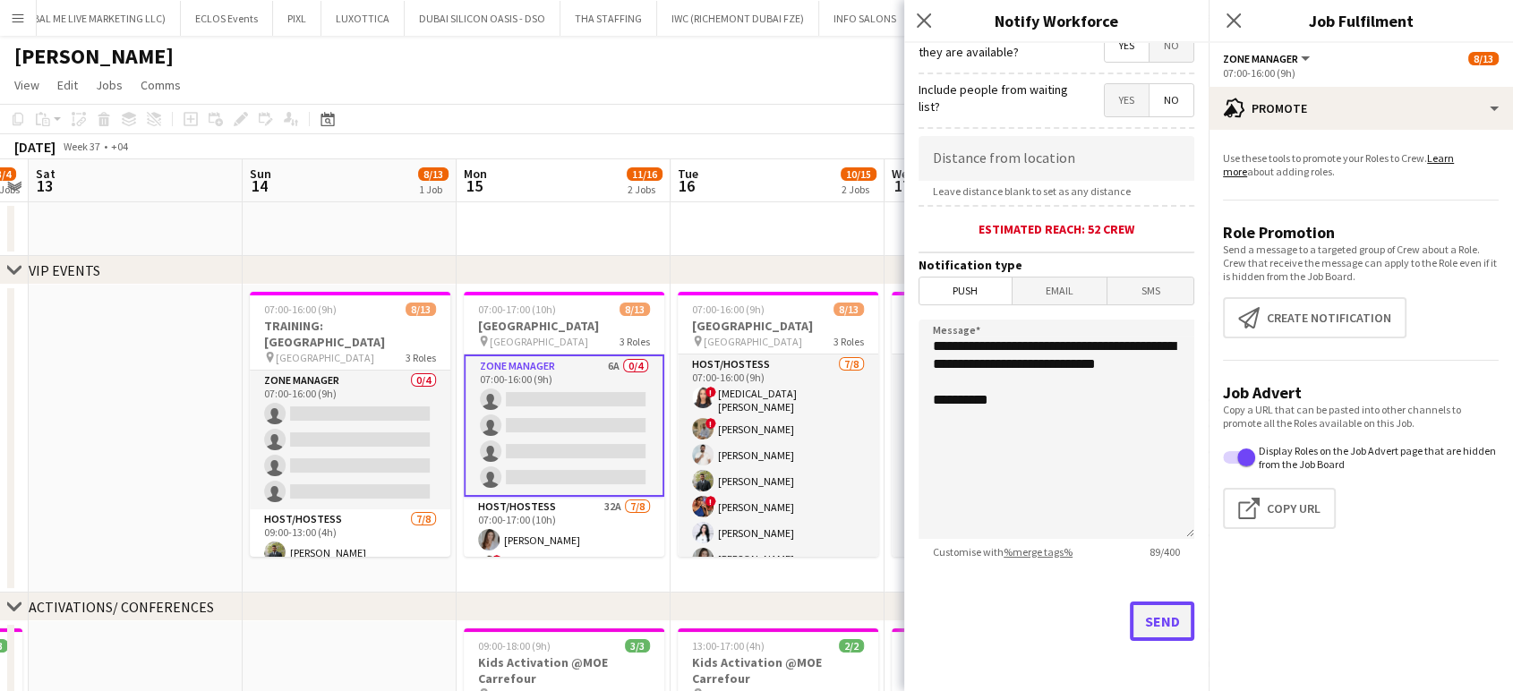
click at [1167, 615] on button "Send" at bounding box center [1162, 621] width 64 height 39
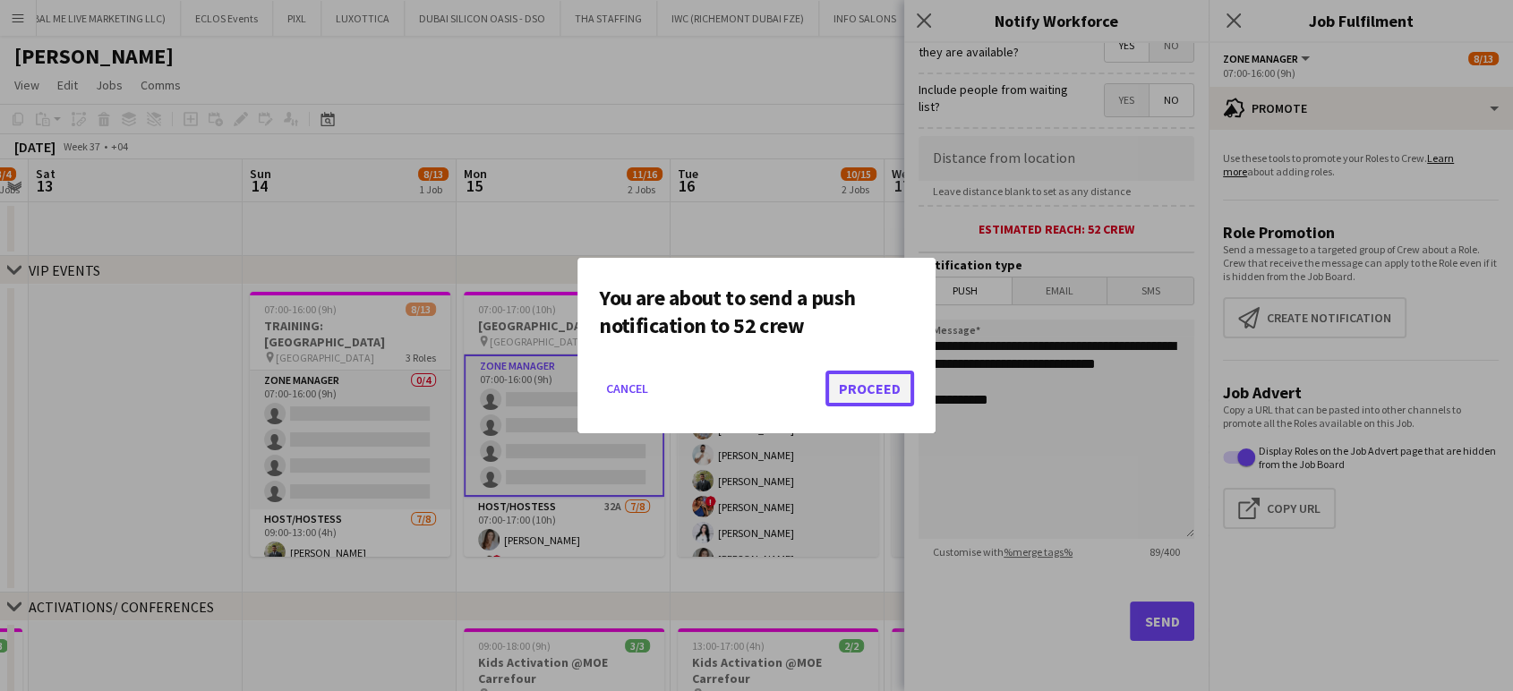
click at [887, 374] on button "Proceed" at bounding box center [870, 389] width 89 height 36
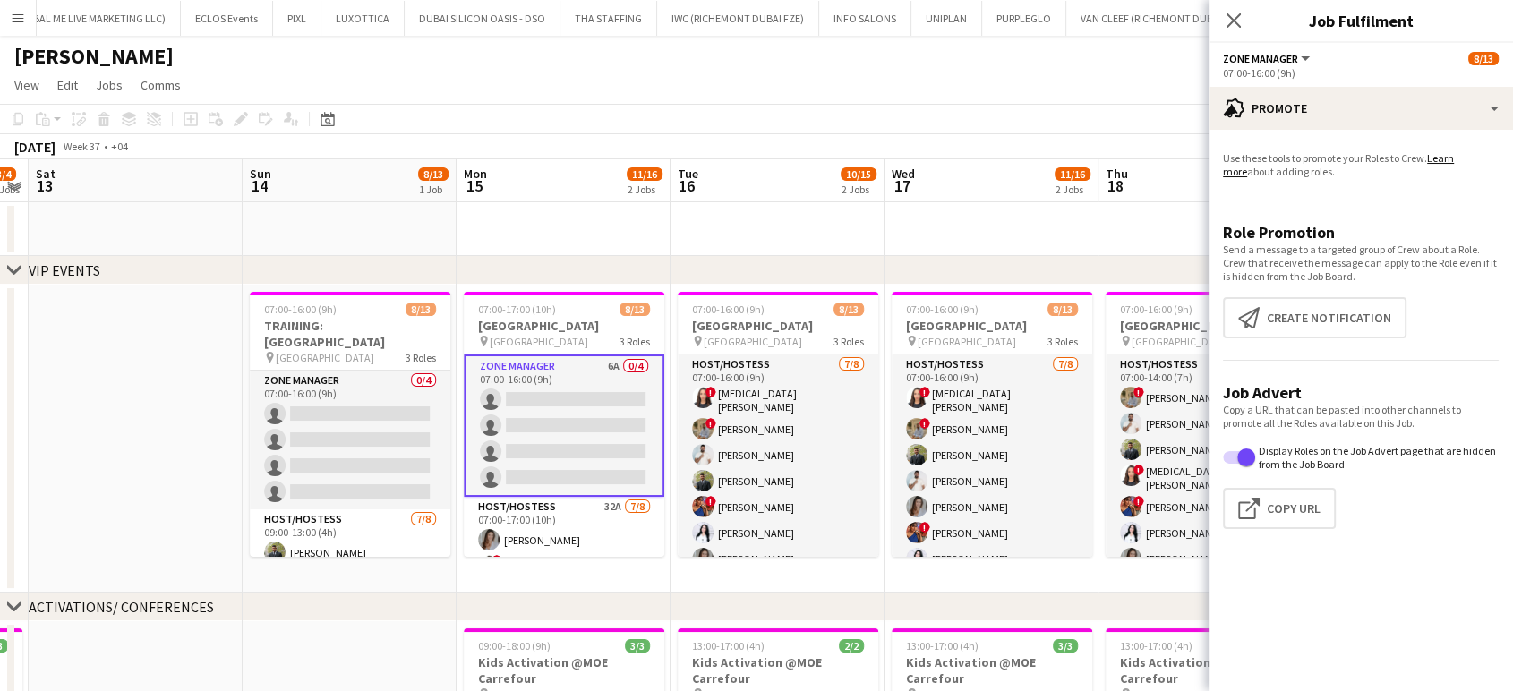
click at [221, 448] on app-date-cell at bounding box center [136, 439] width 214 height 308
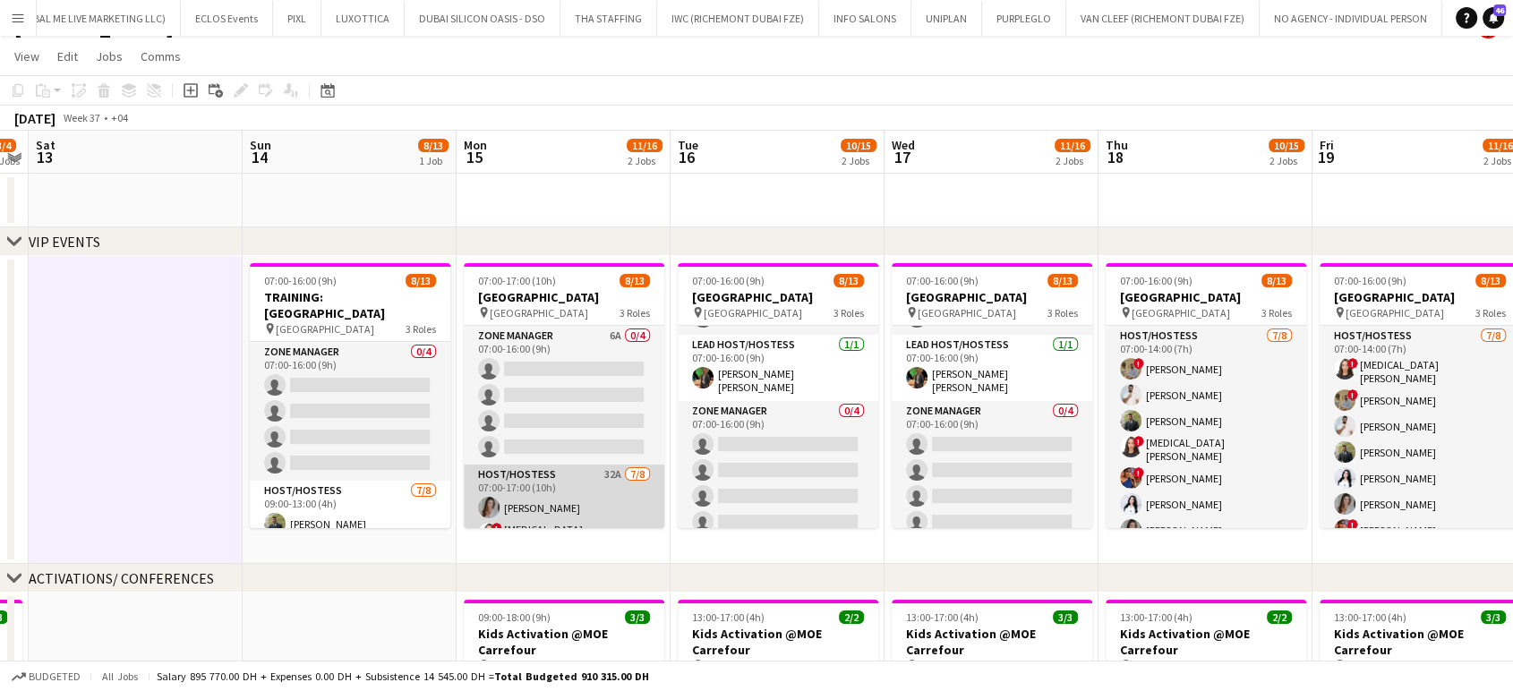
scroll to position [0, 0]
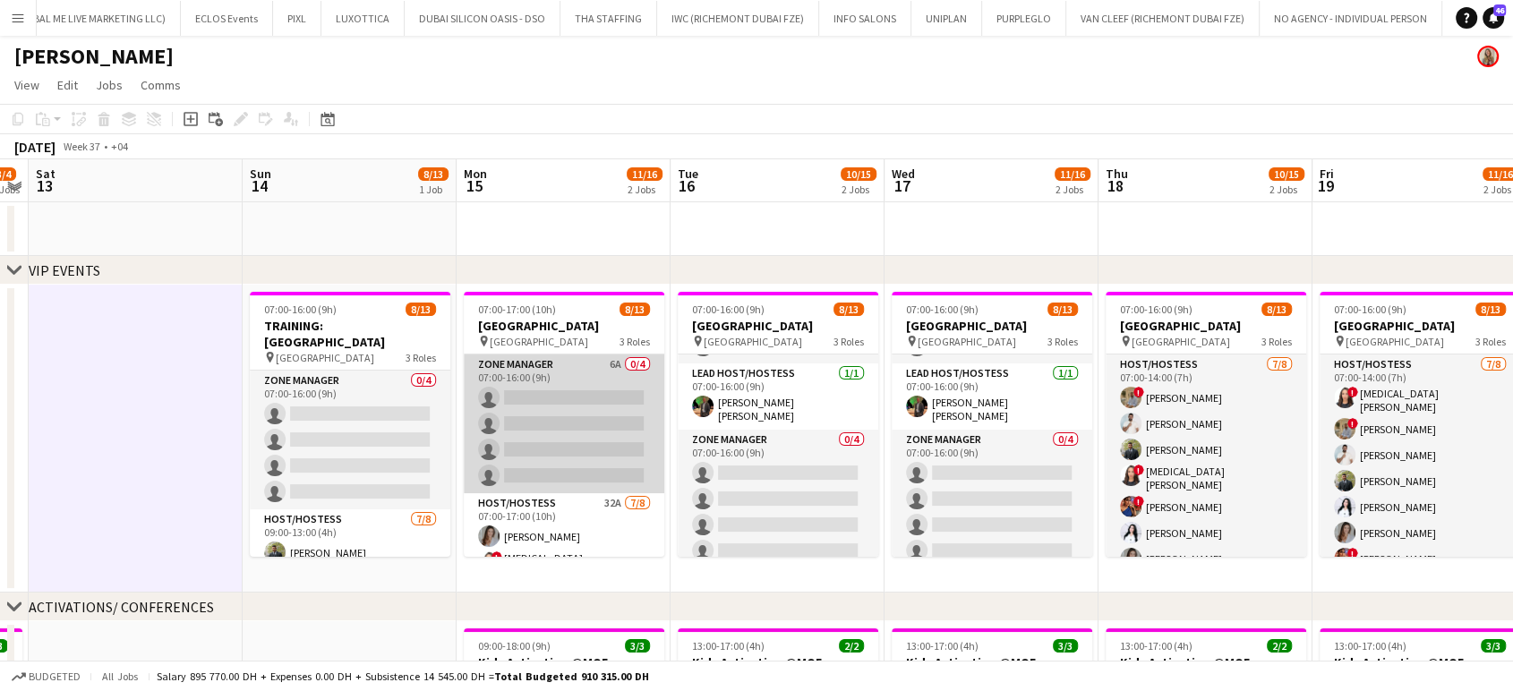
click at [585, 407] on app-card-role "Zone Manager 6A 0/4 07:00-16:00 (9h) single-neutral-actions single-neutral-acti…" at bounding box center [564, 424] width 201 height 139
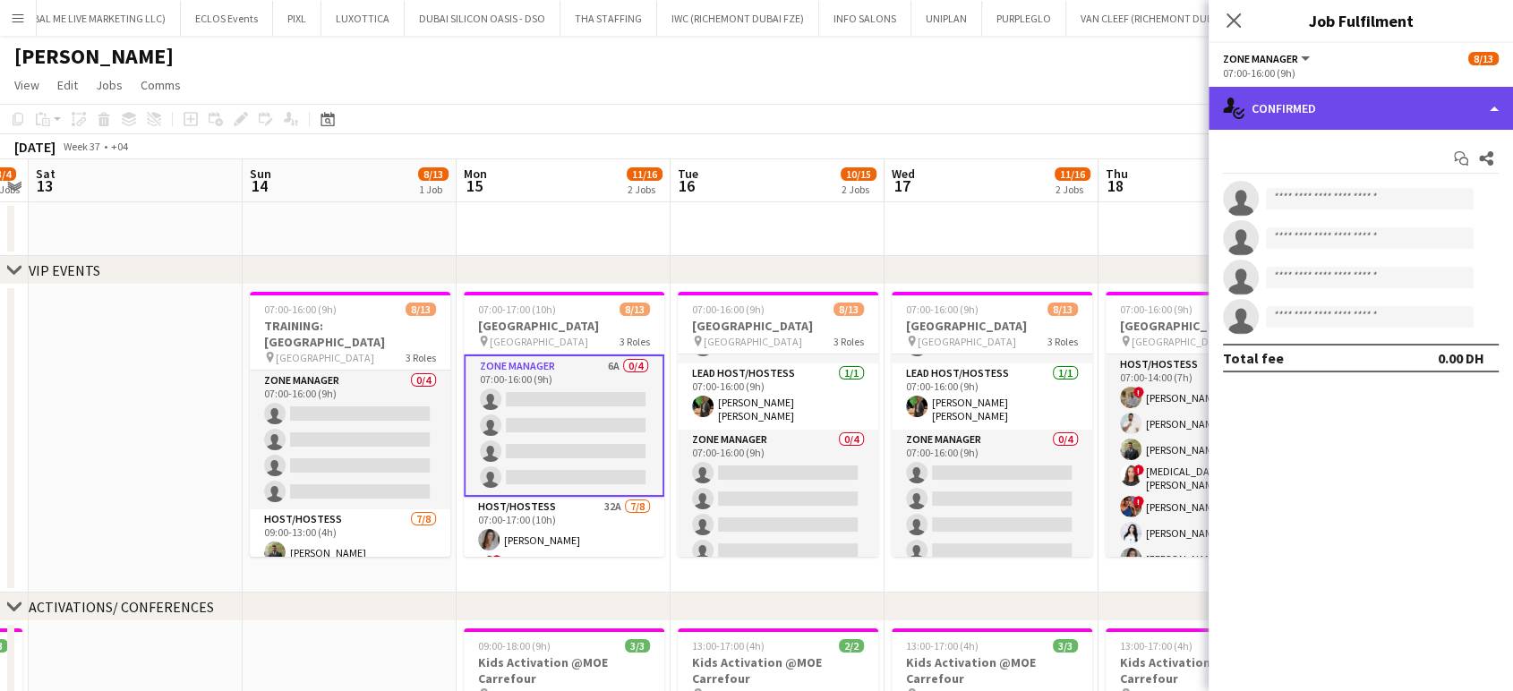
click at [1468, 99] on div "single-neutral-actions-check-2 Confirmed" at bounding box center [1361, 108] width 304 height 43
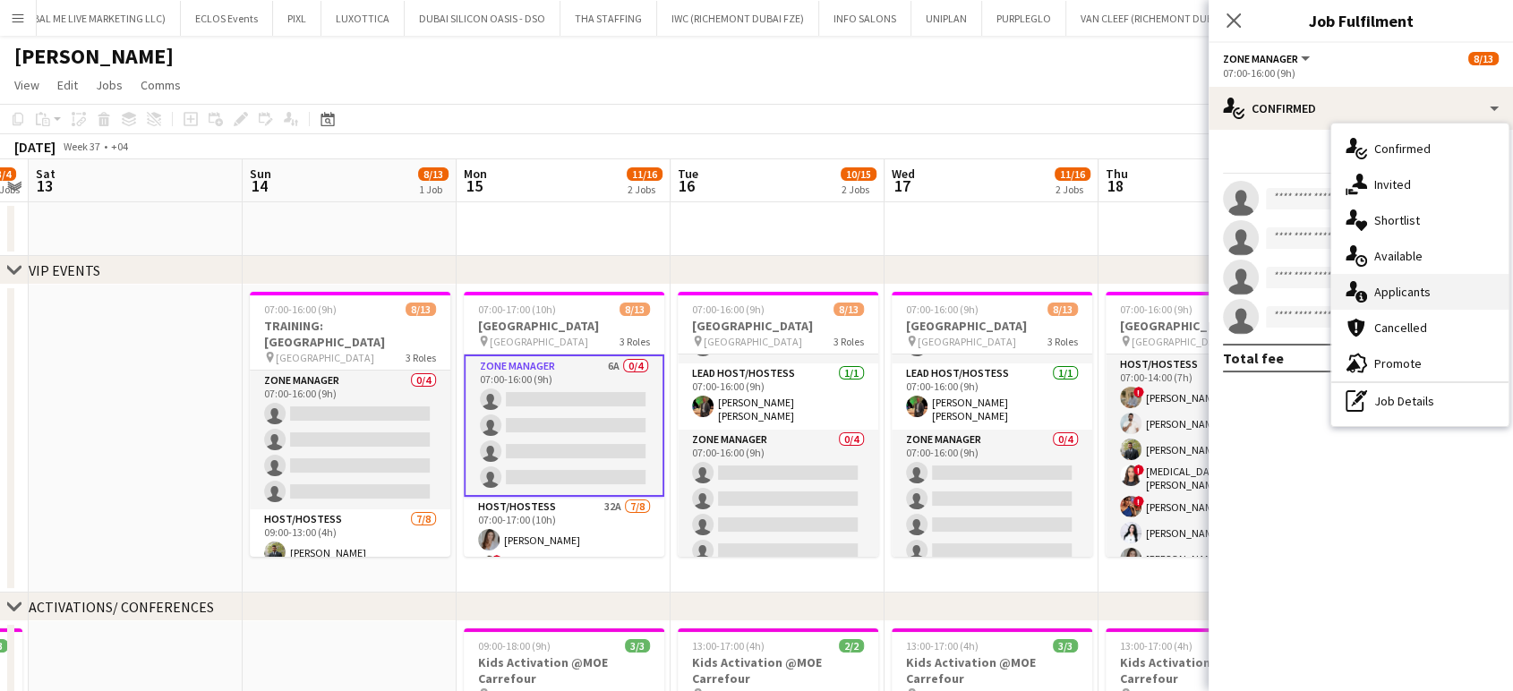
click at [1447, 292] on div "single-neutral-actions-information Applicants" at bounding box center [1420, 292] width 177 height 36
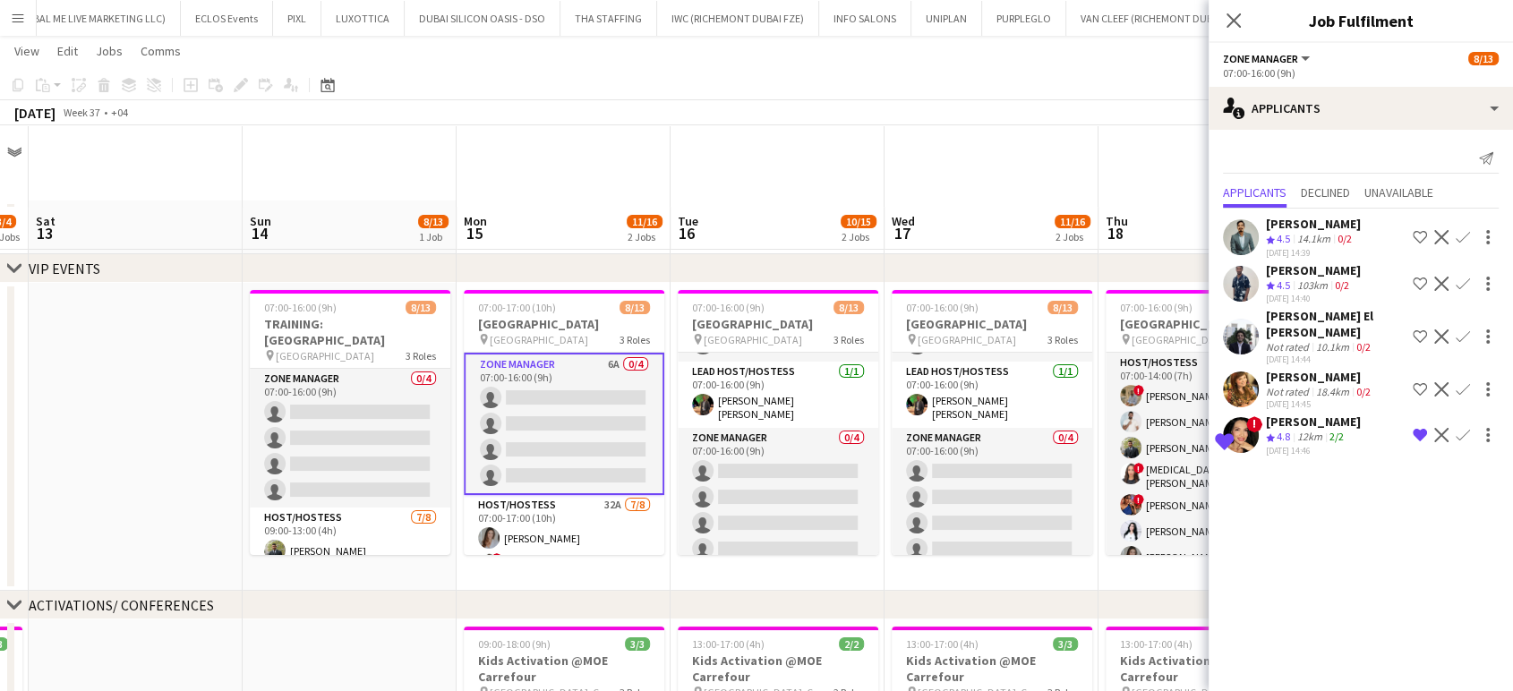
scroll to position [298, 0]
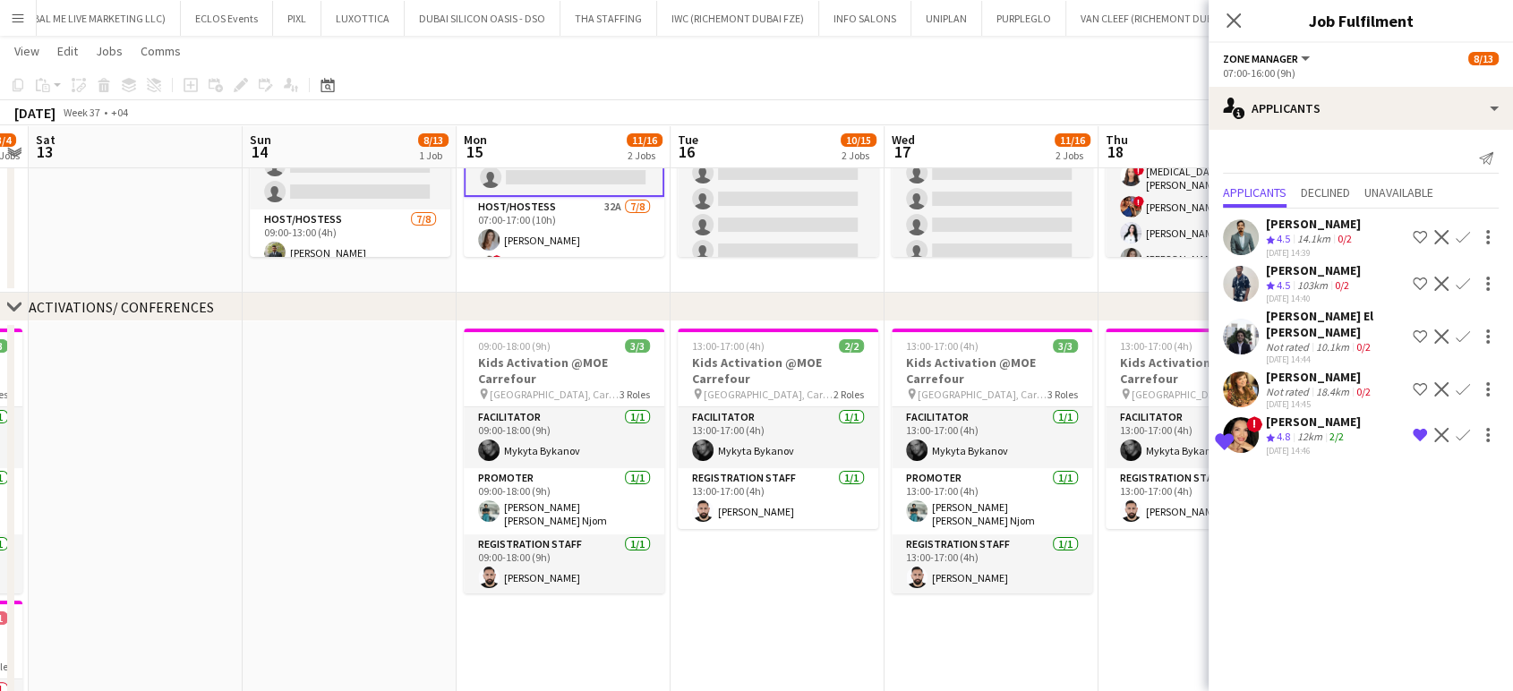
click at [380, 472] on app-date-cell at bounding box center [350, 548] width 214 height 454
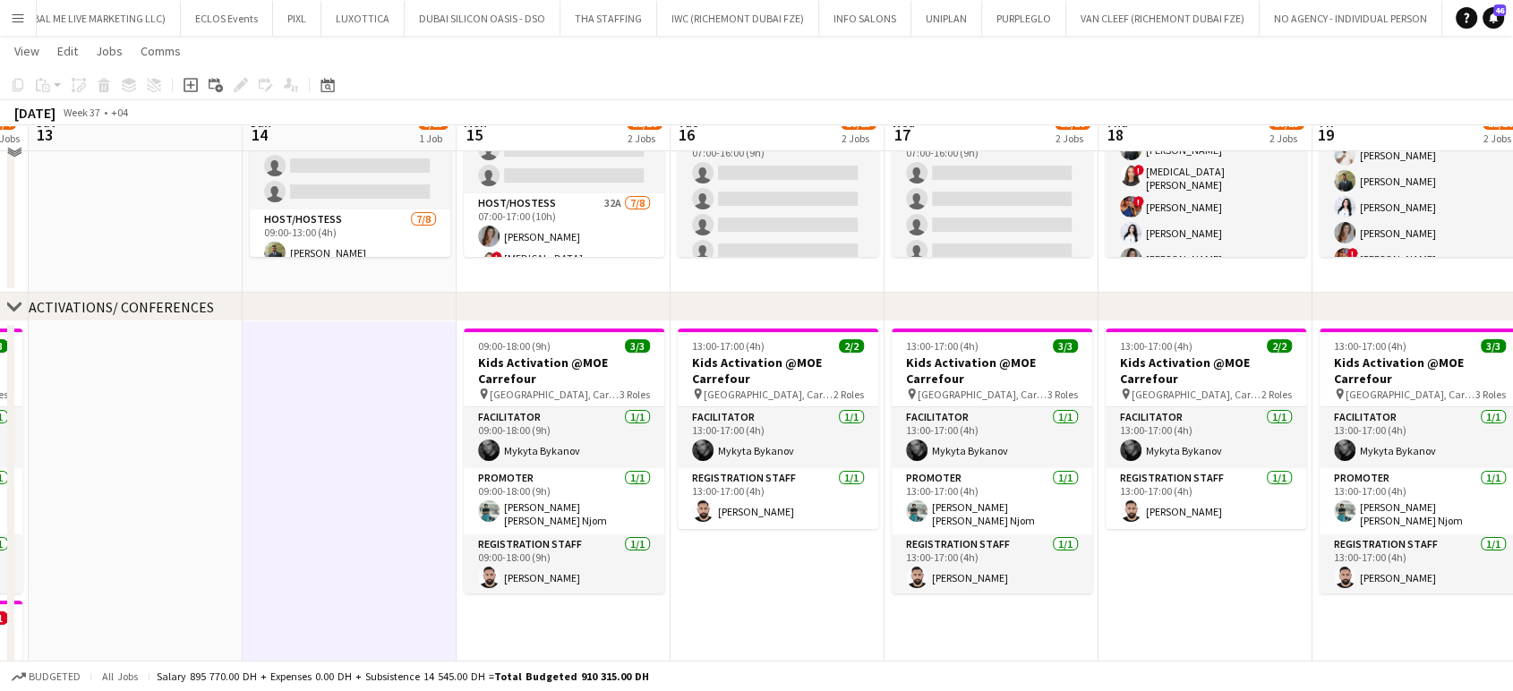
scroll to position [0, 0]
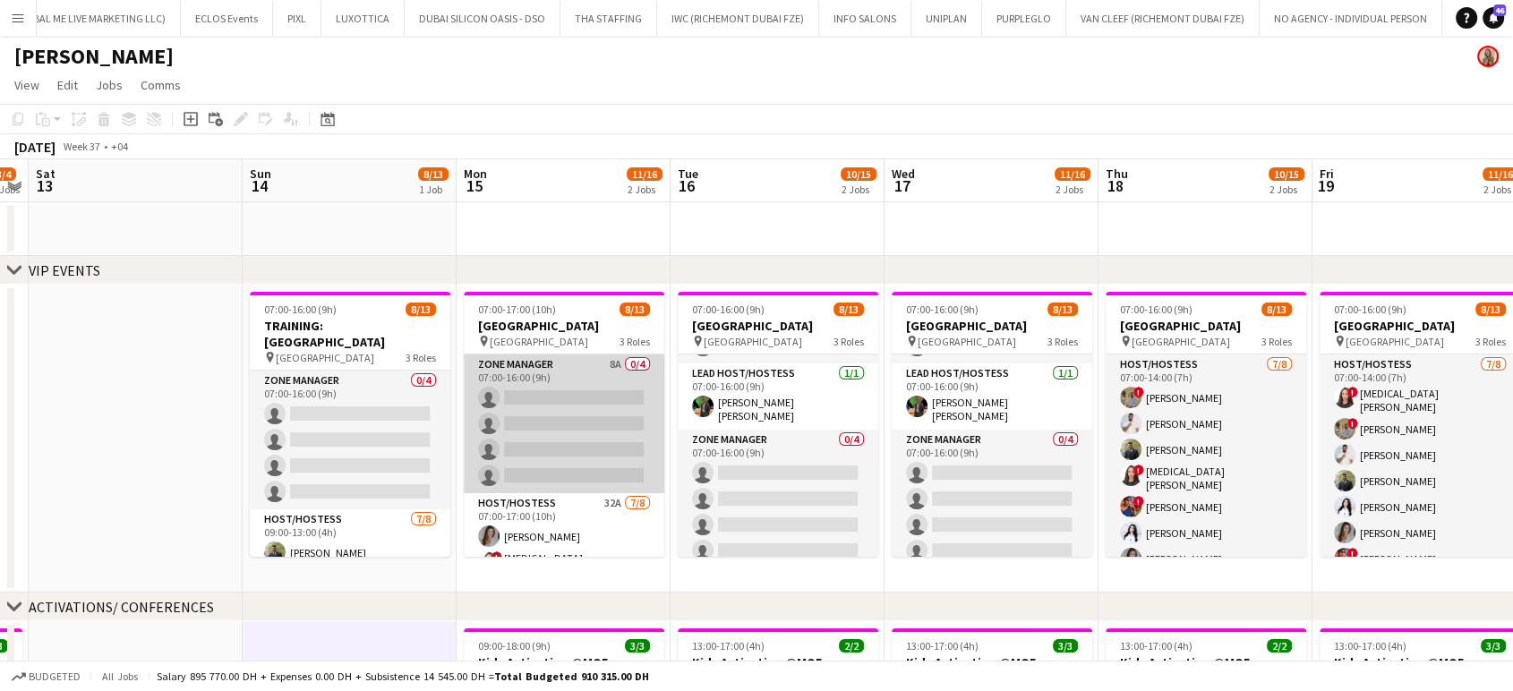
click at [621, 387] on app-card-role "Zone Manager 8A 0/4 07:00-16:00 (9h) single-neutral-actions single-neutral-acti…" at bounding box center [564, 424] width 201 height 139
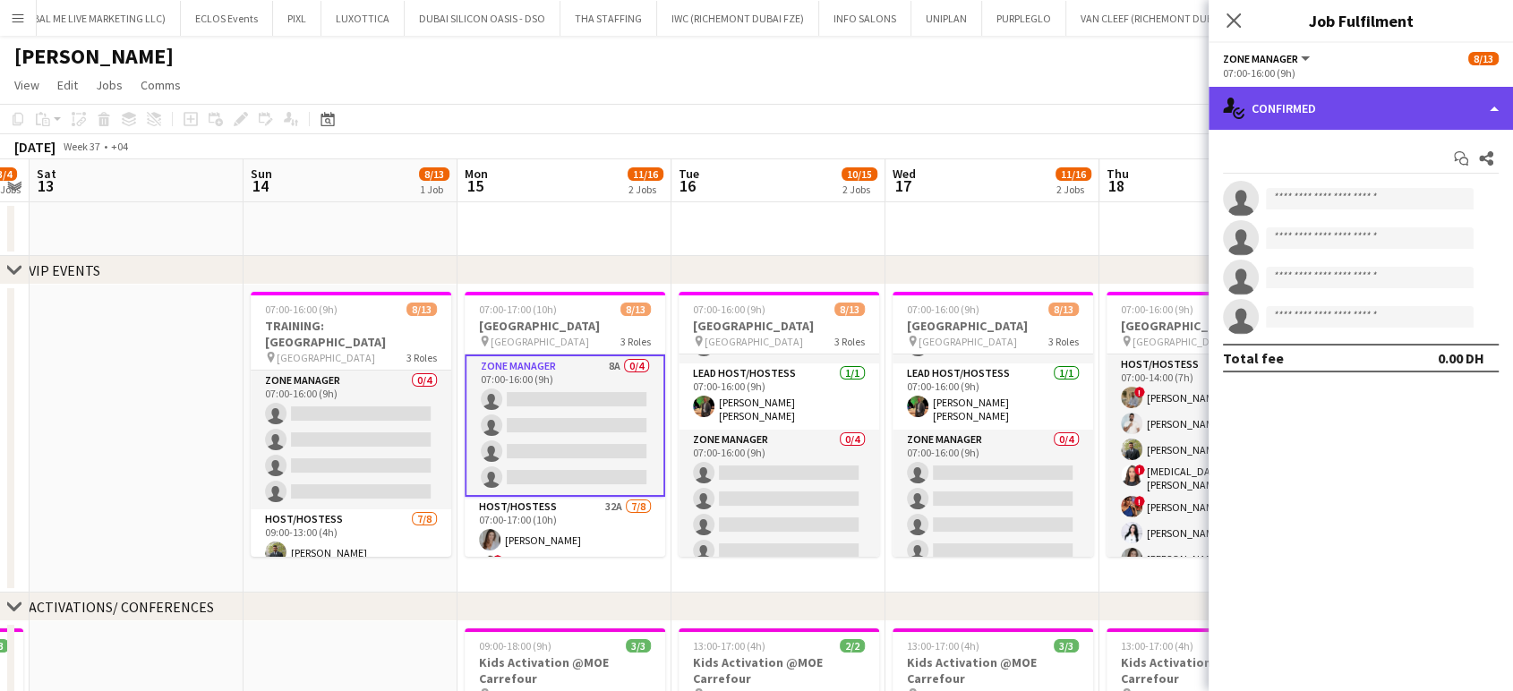
click at [1466, 116] on div "single-neutral-actions-check-2 Confirmed" at bounding box center [1361, 108] width 304 height 43
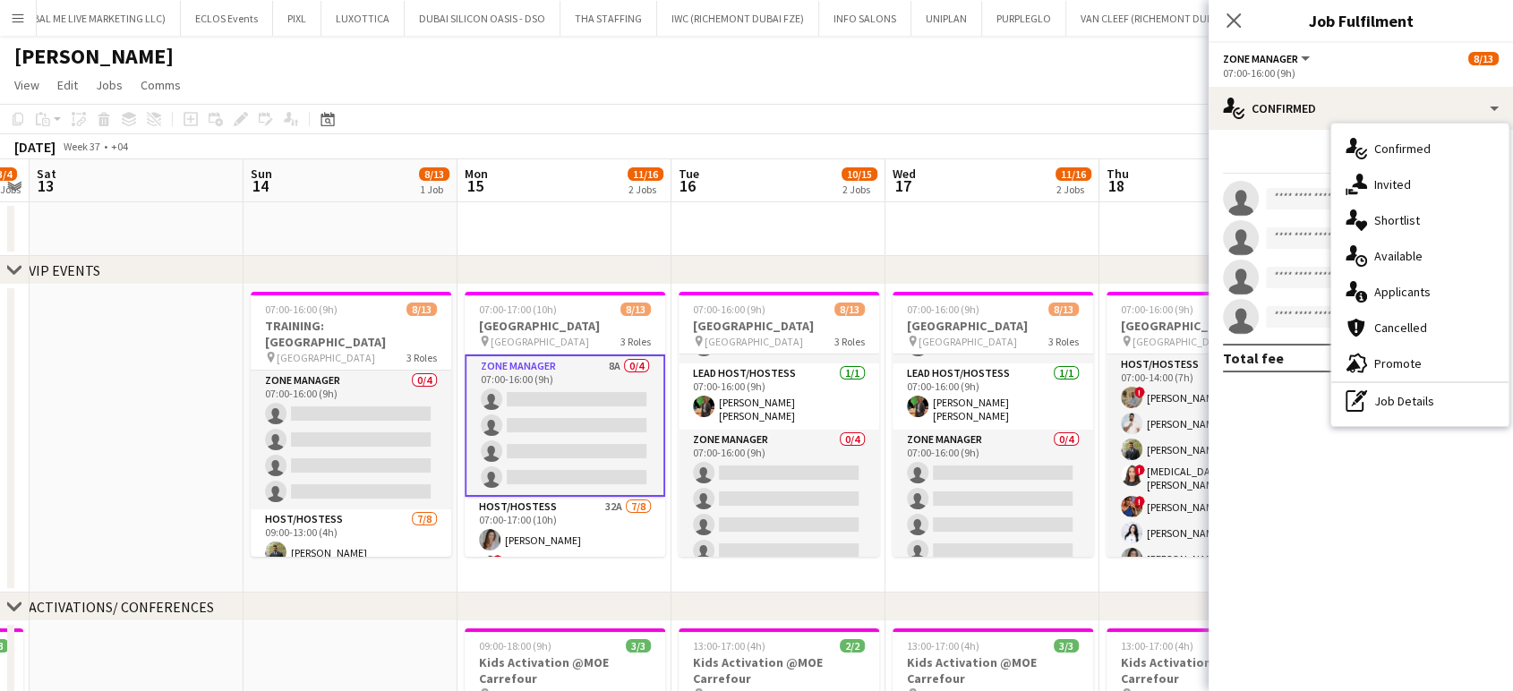
drag, startPoint x: 1411, startPoint y: 287, endPoint x: 1527, endPoint y: 340, distance: 127.4
click at [1411, 287] on span "Applicants" at bounding box center [1403, 292] width 56 height 16
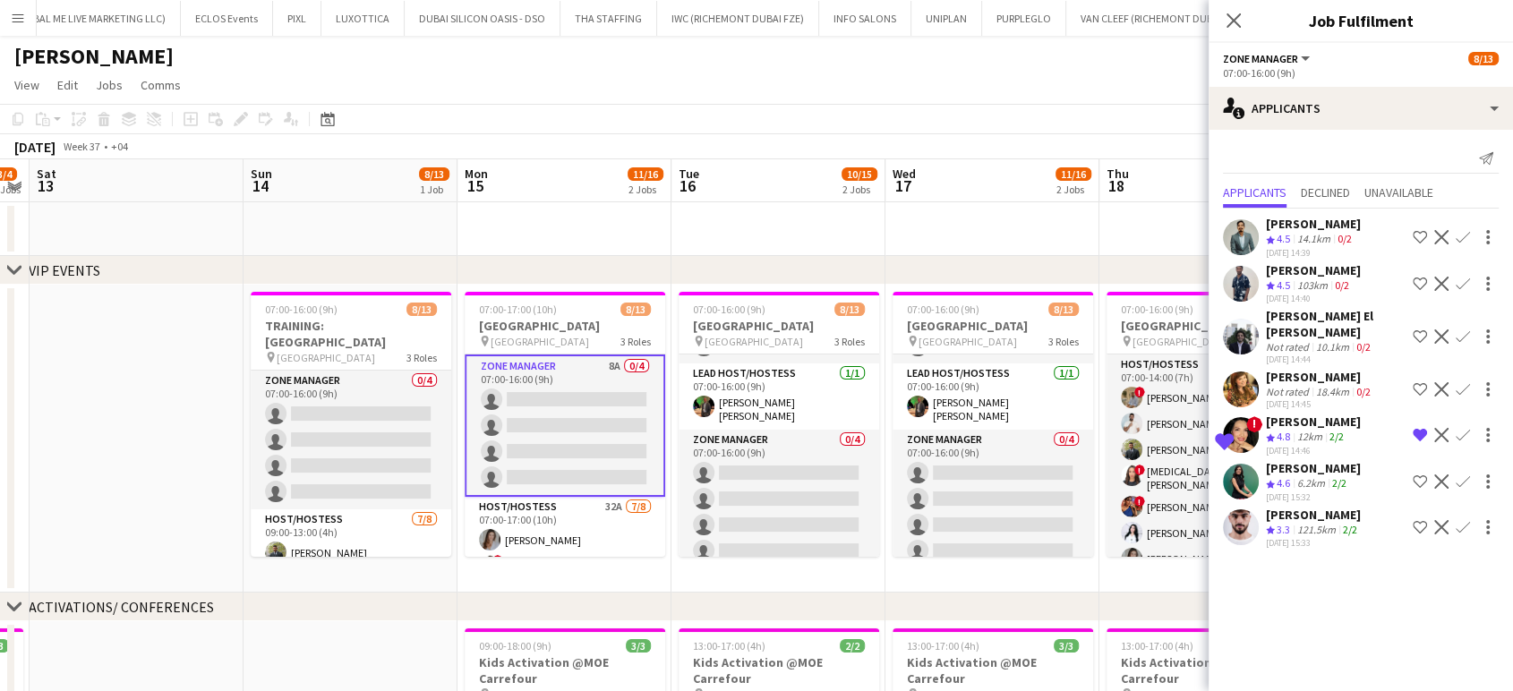
click at [1419, 475] on app-icon "Shortlist crew" at bounding box center [1420, 482] width 14 height 14
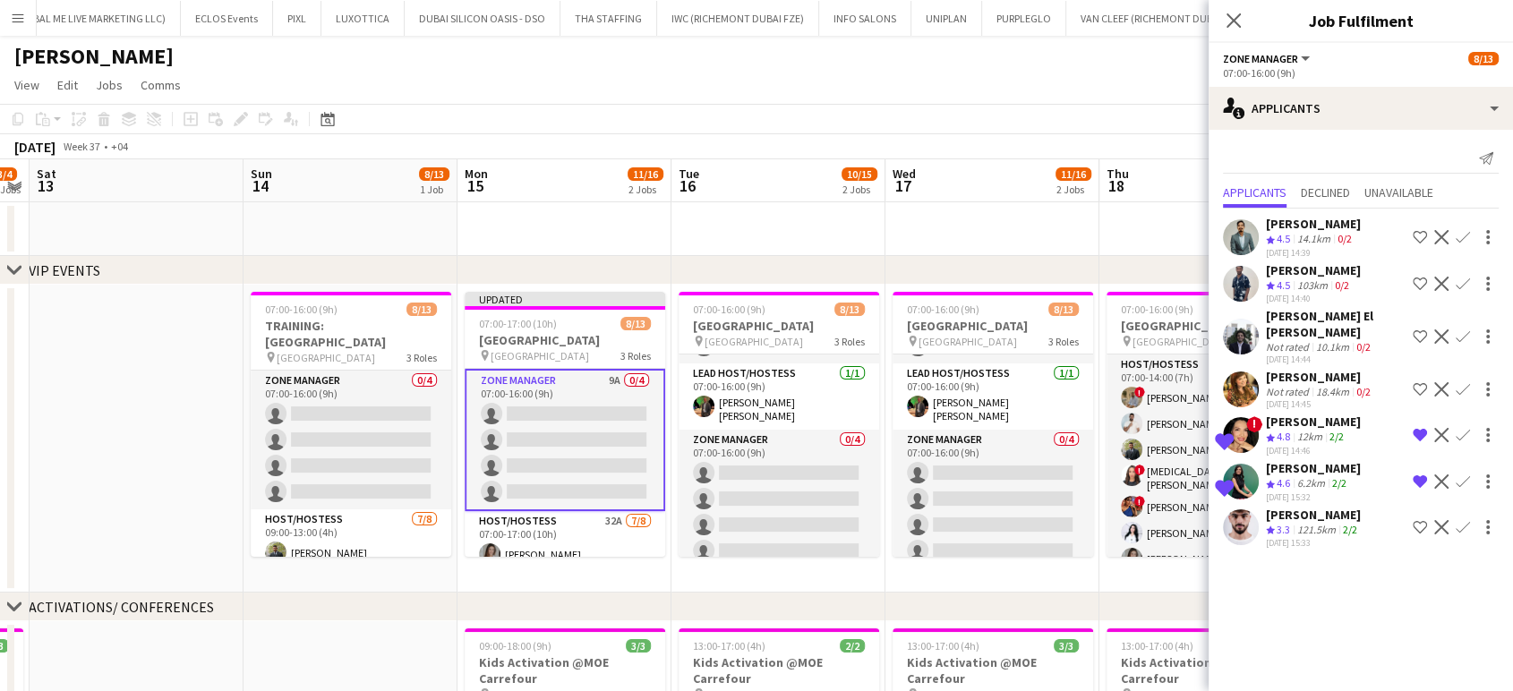
scroll to position [257, 0]
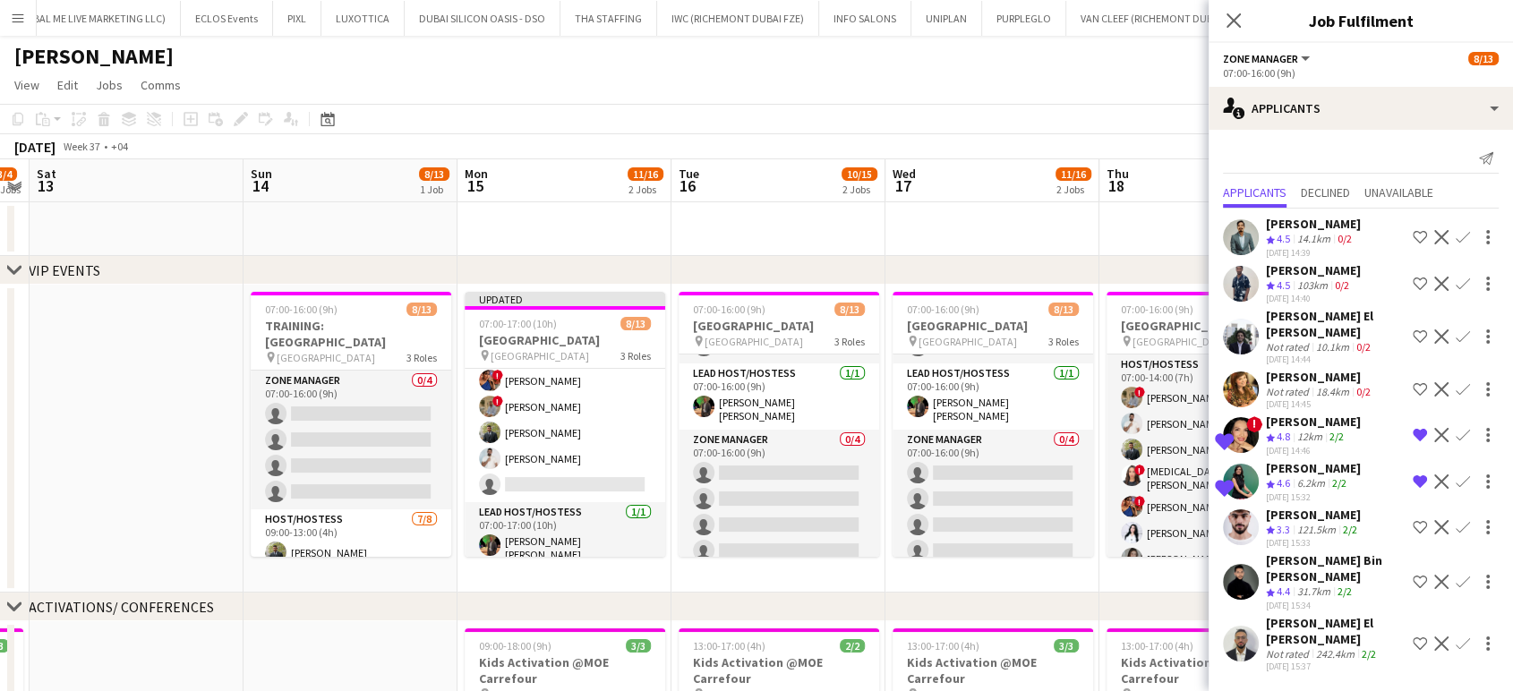
click at [1420, 575] on app-icon "Shortlist crew" at bounding box center [1420, 582] width 14 height 14
click at [1333, 615] on div "[PERSON_NAME] El [PERSON_NAME]" at bounding box center [1336, 631] width 140 height 32
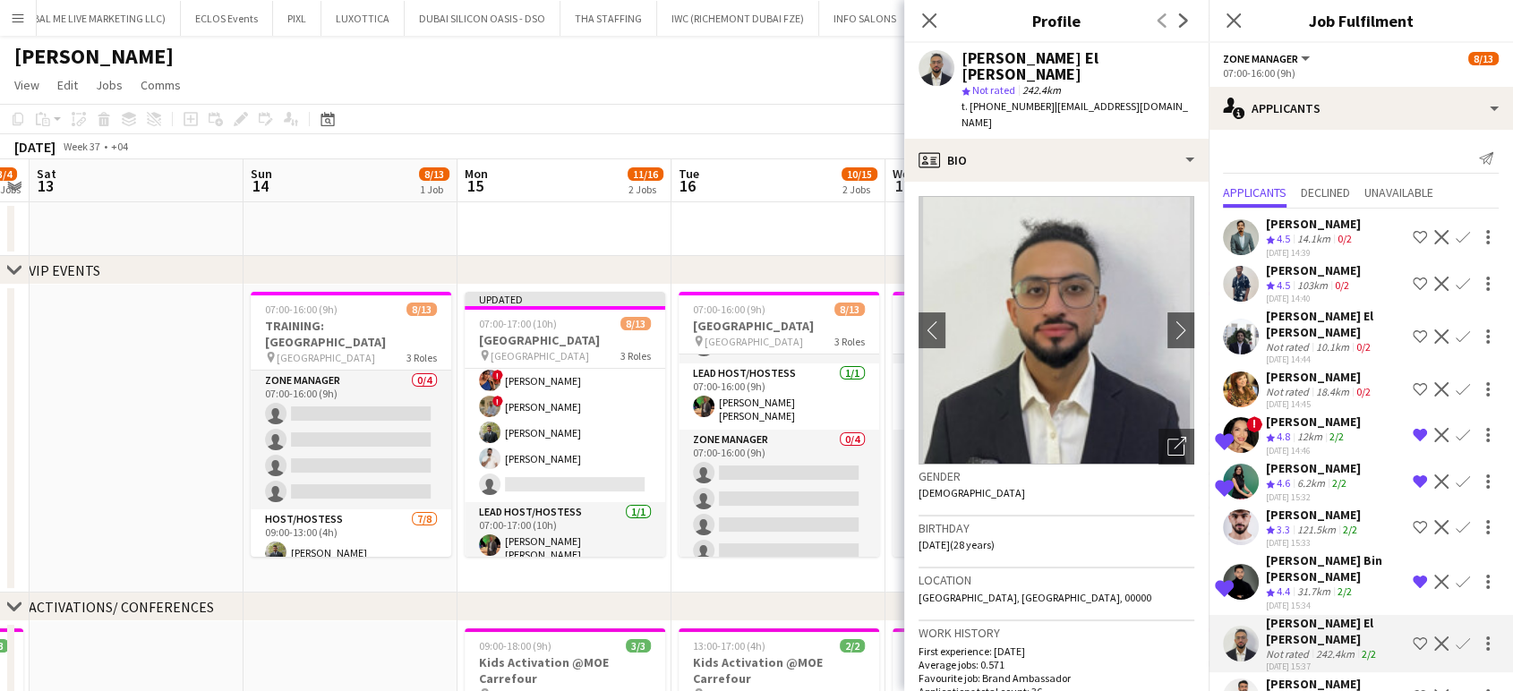
click at [1329, 690] on div "11.2km" at bounding box center [1314, 699] width 40 height 15
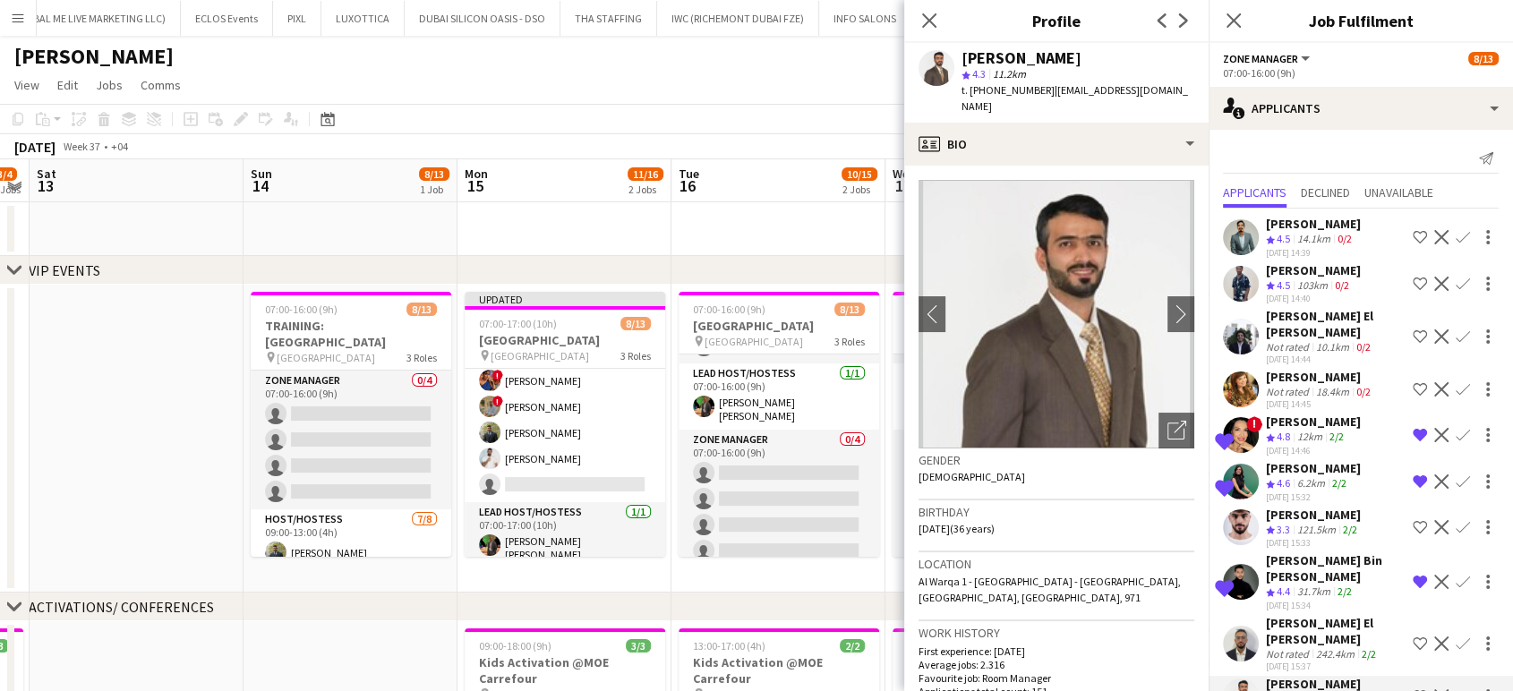
click at [1314, 615] on div "[PERSON_NAME] El [PERSON_NAME]" at bounding box center [1336, 631] width 140 height 32
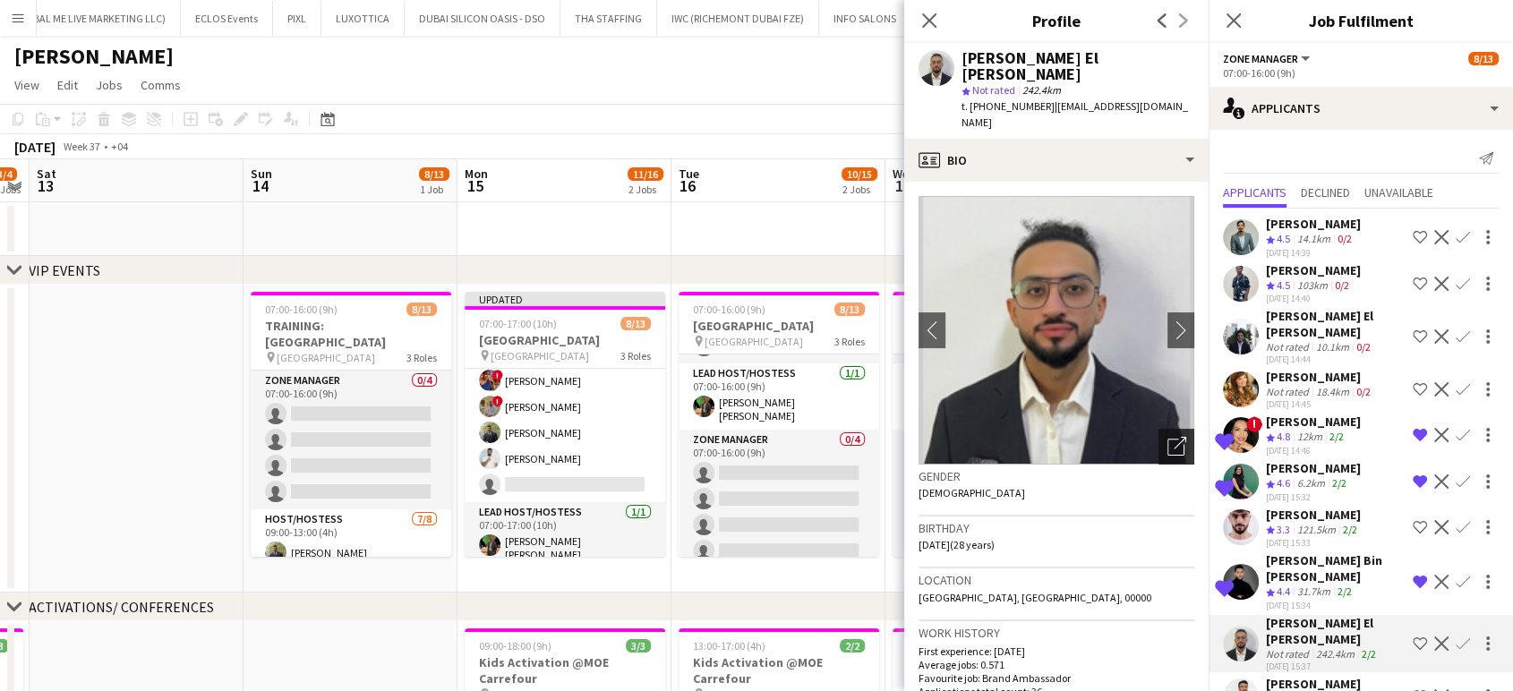
click at [1168, 437] on icon "Open photos pop-in" at bounding box center [1177, 446] width 19 height 19
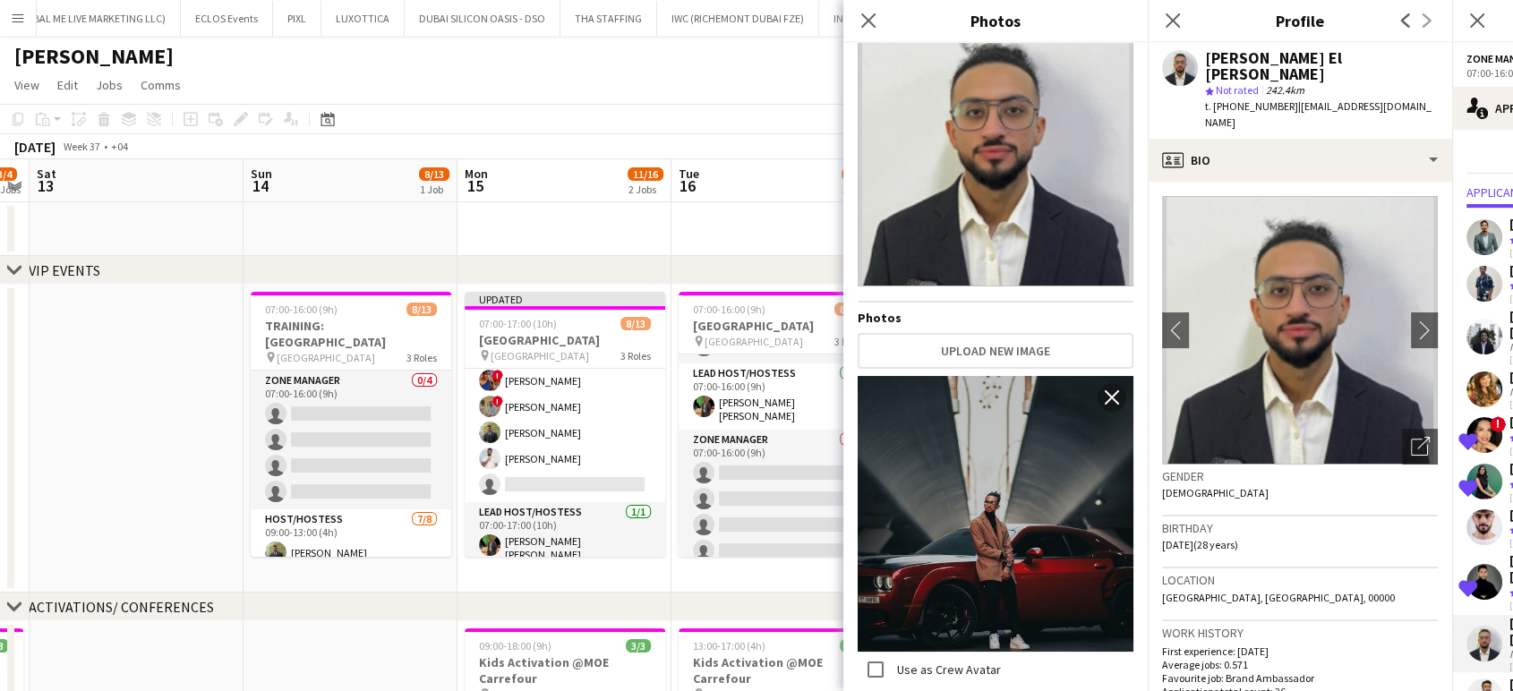
scroll to position [453, 0]
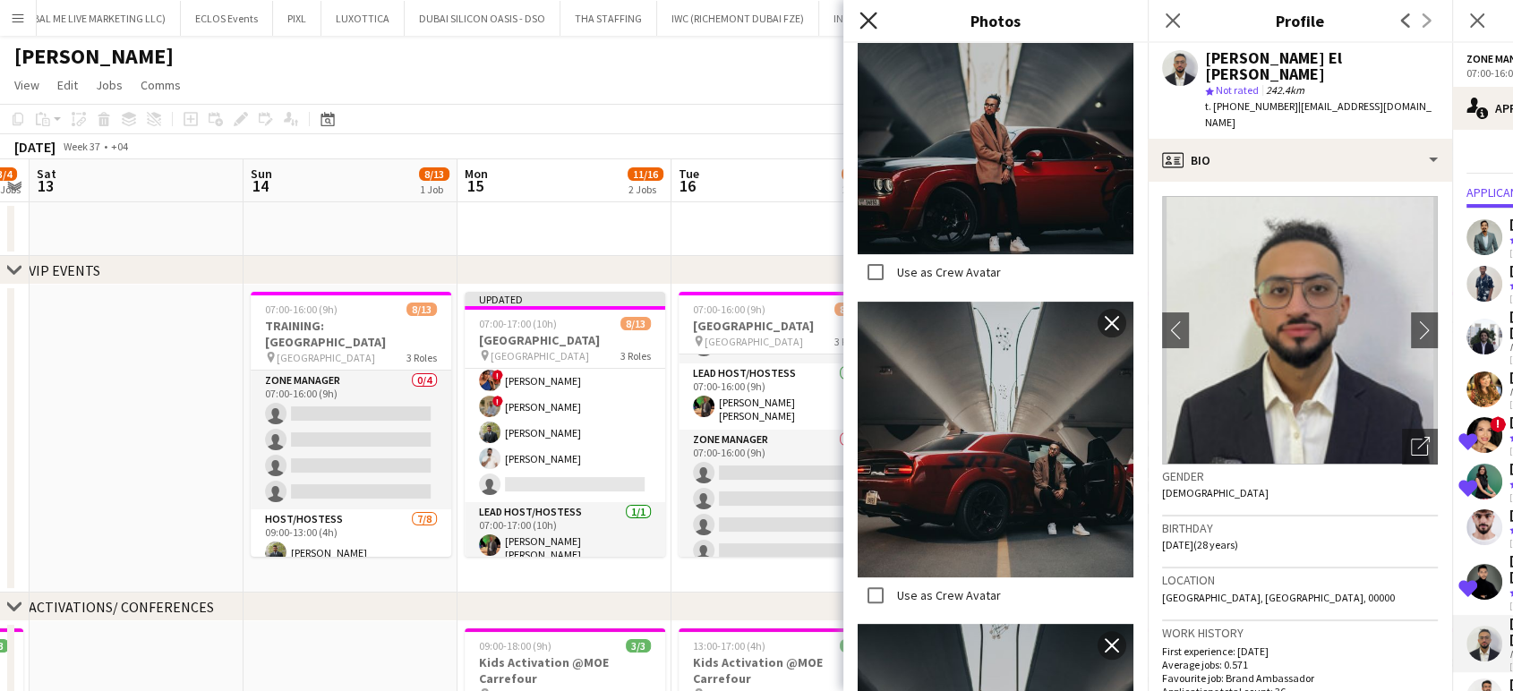
click at [871, 23] on icon at bounding box center [868, 20] width 17 height 17
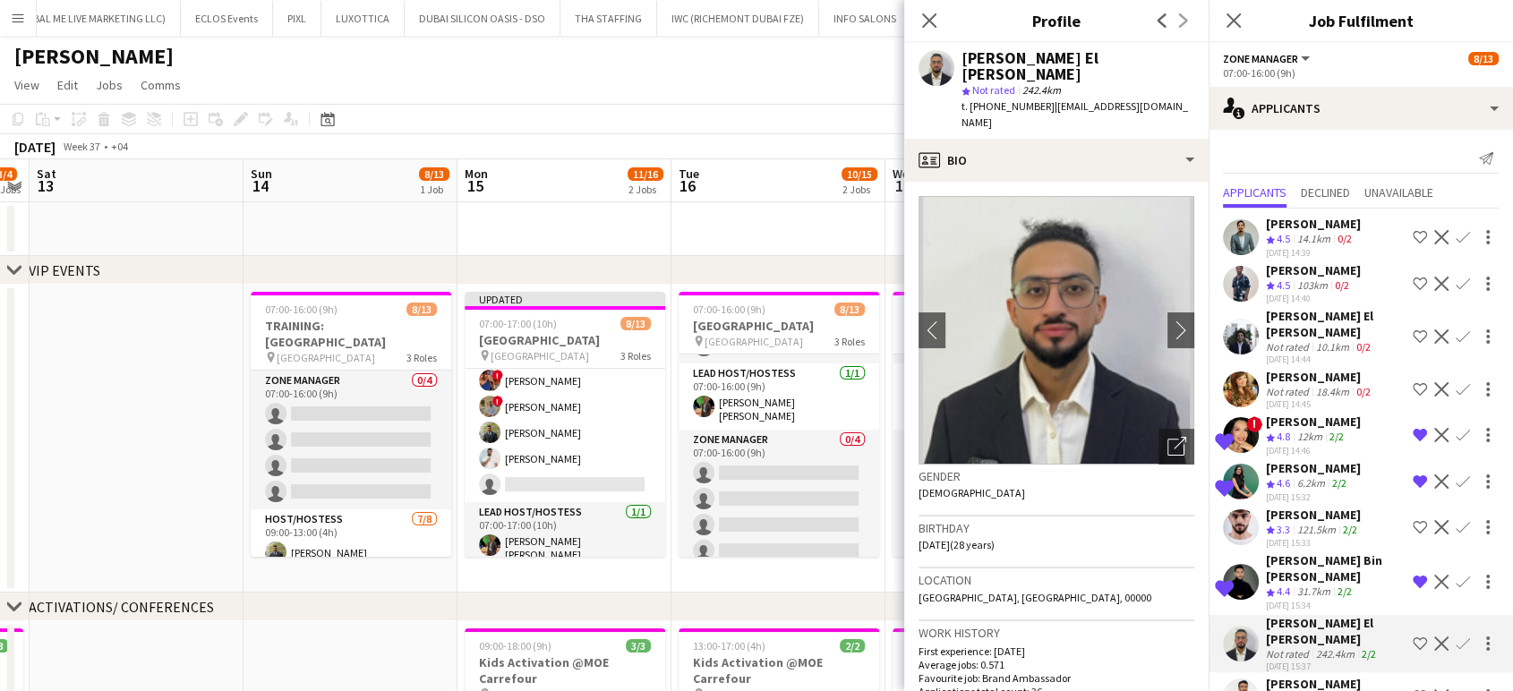
scroll to position [3, 0]
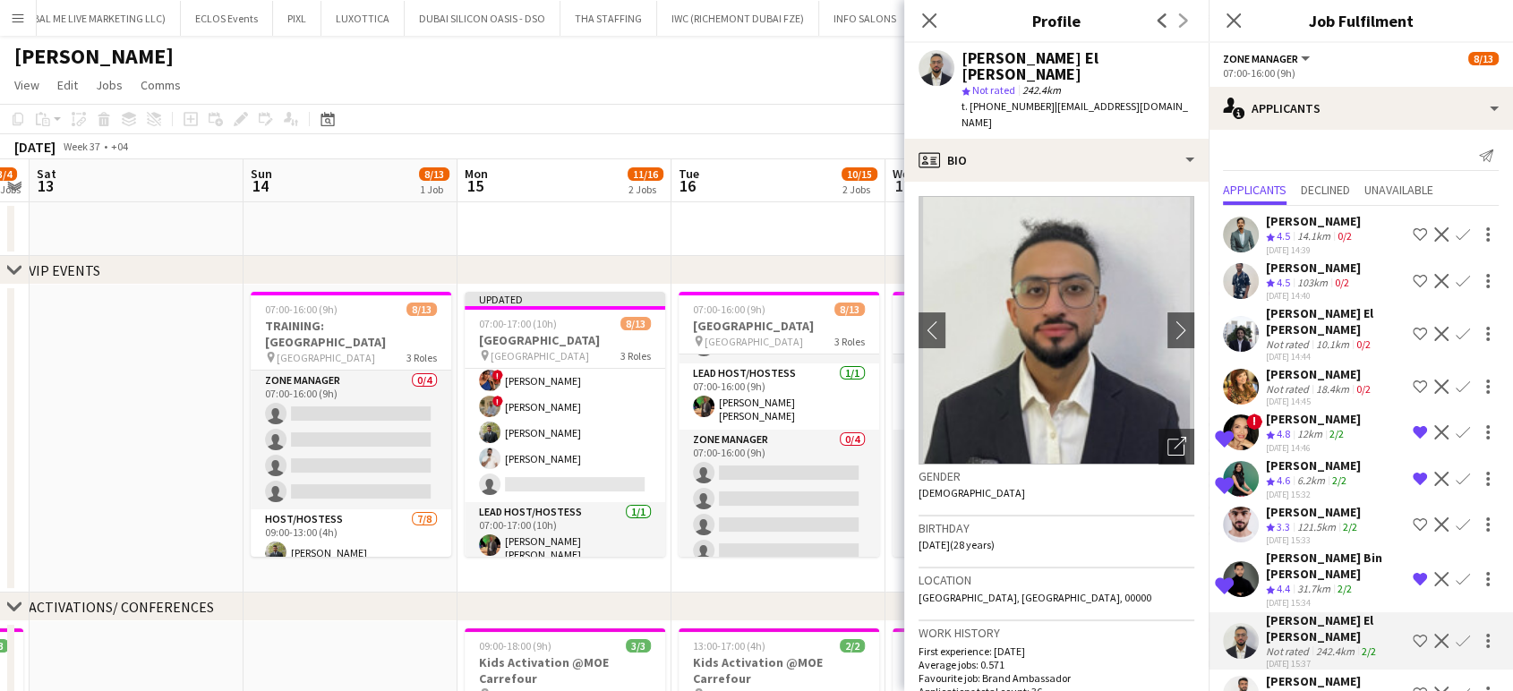
click at [1413, 231] on app-icon "Shortlist crew" at bounding box center [1420, 234] width 14 height 14
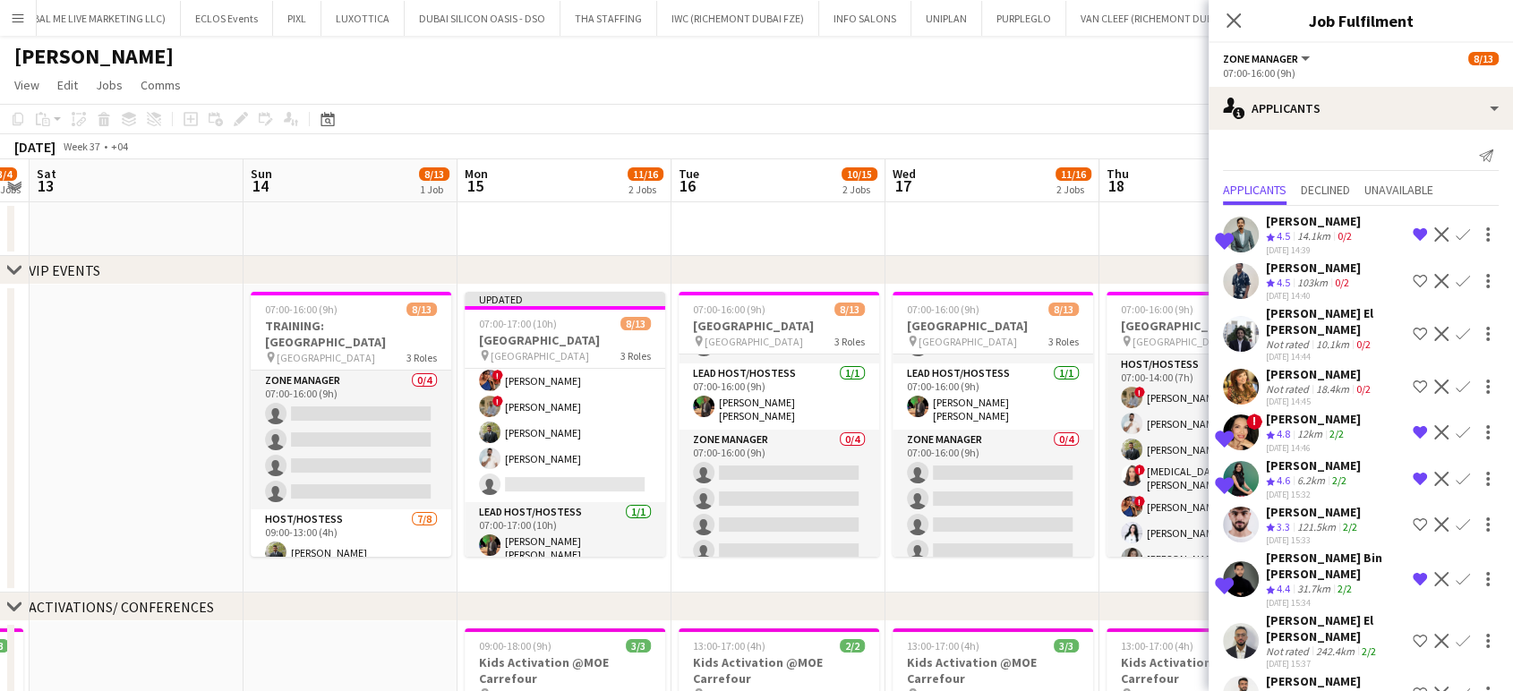
click at [1319, 314] on div "[PERSON_NAME] El [PERSON_NAME]" at bounding box center [1336, 321] width 140 height 32
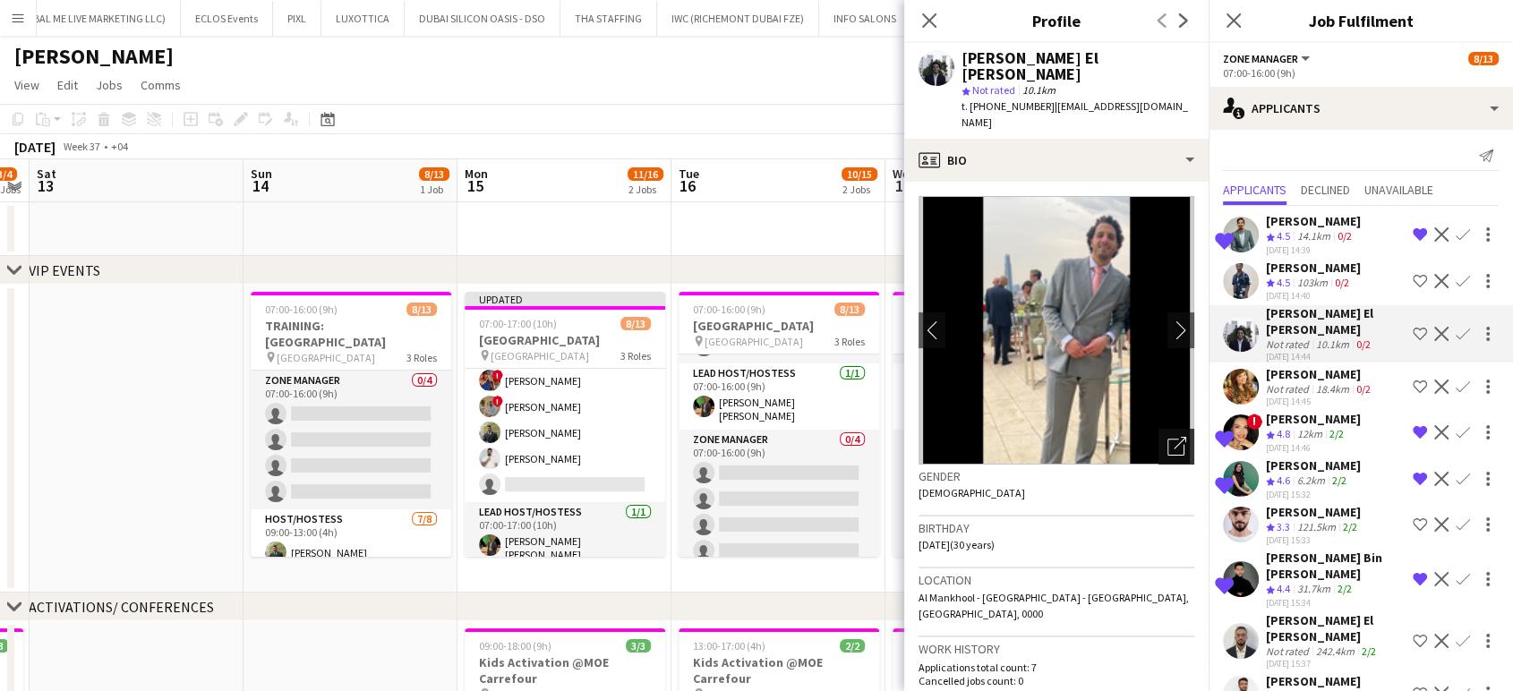
click at [1168, 437] on icon "Open photos pop-in" at bounding box center [1177, 446] width 19 height 19
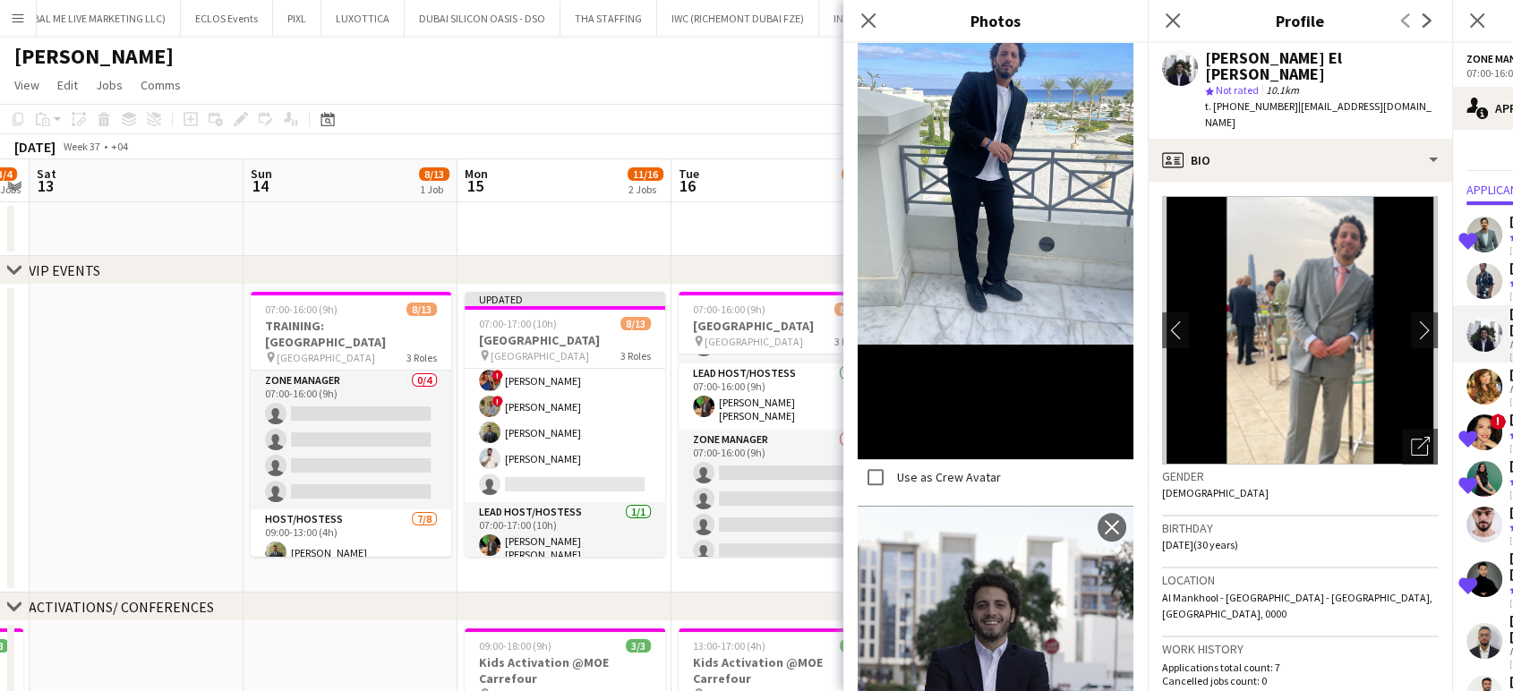
scroll to position [514, 0]
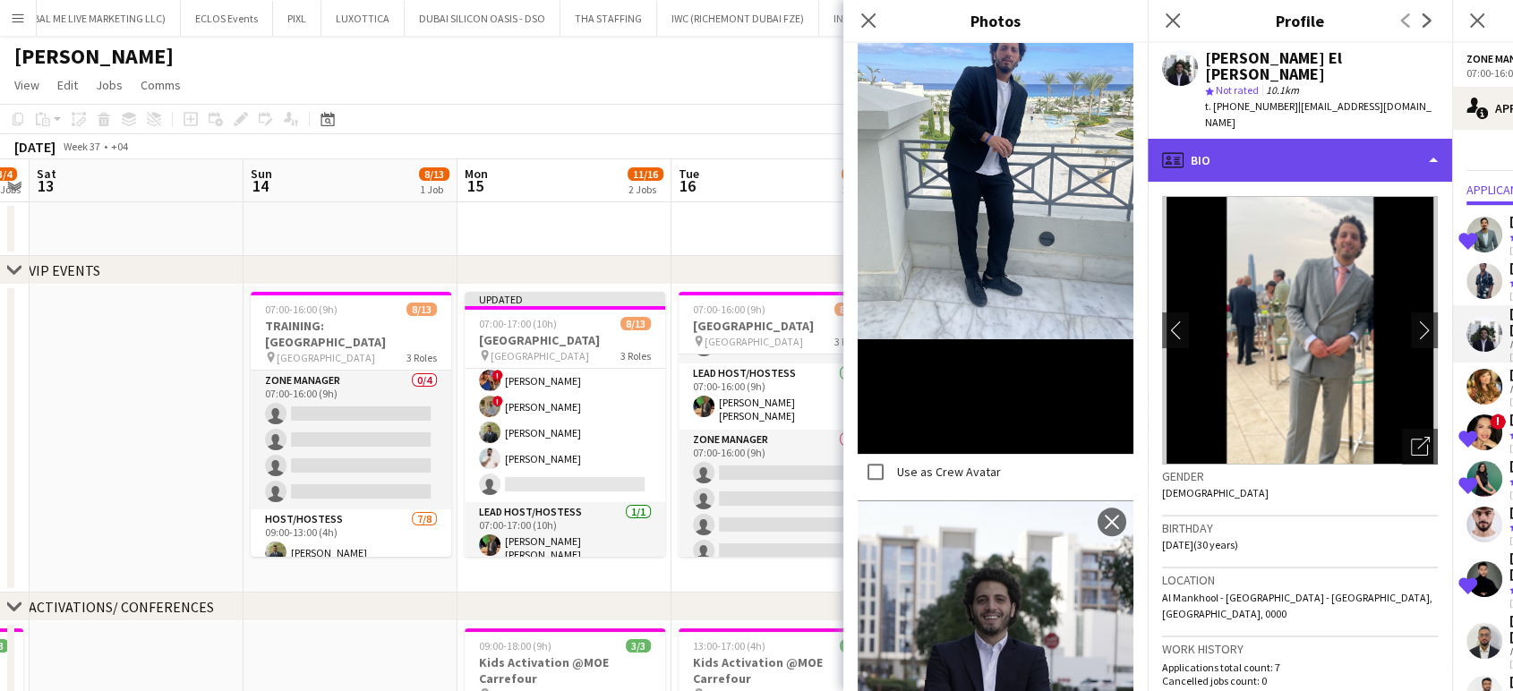
click at [1347, 139] on div "profile Bio" at bounding box center [1300, 160] width 304 height 43
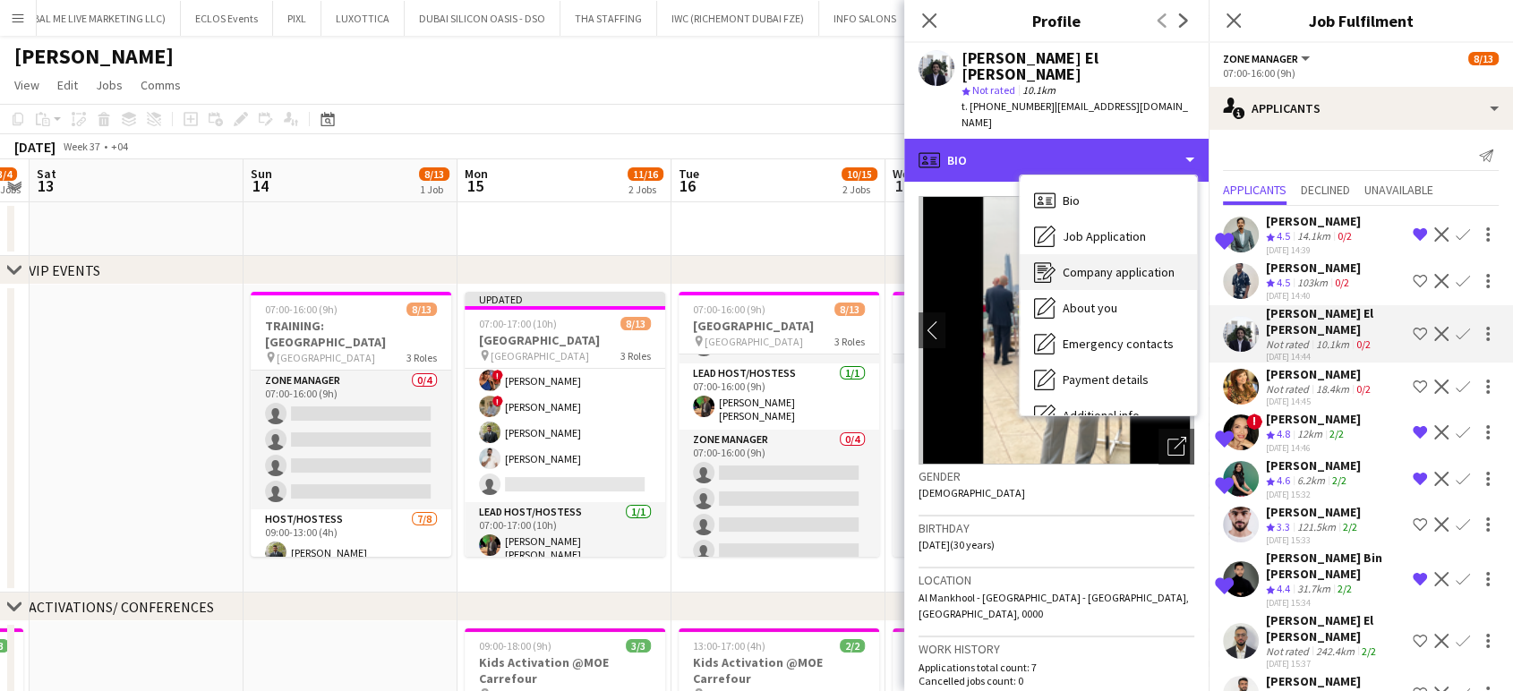
scroll to position [132, 0]
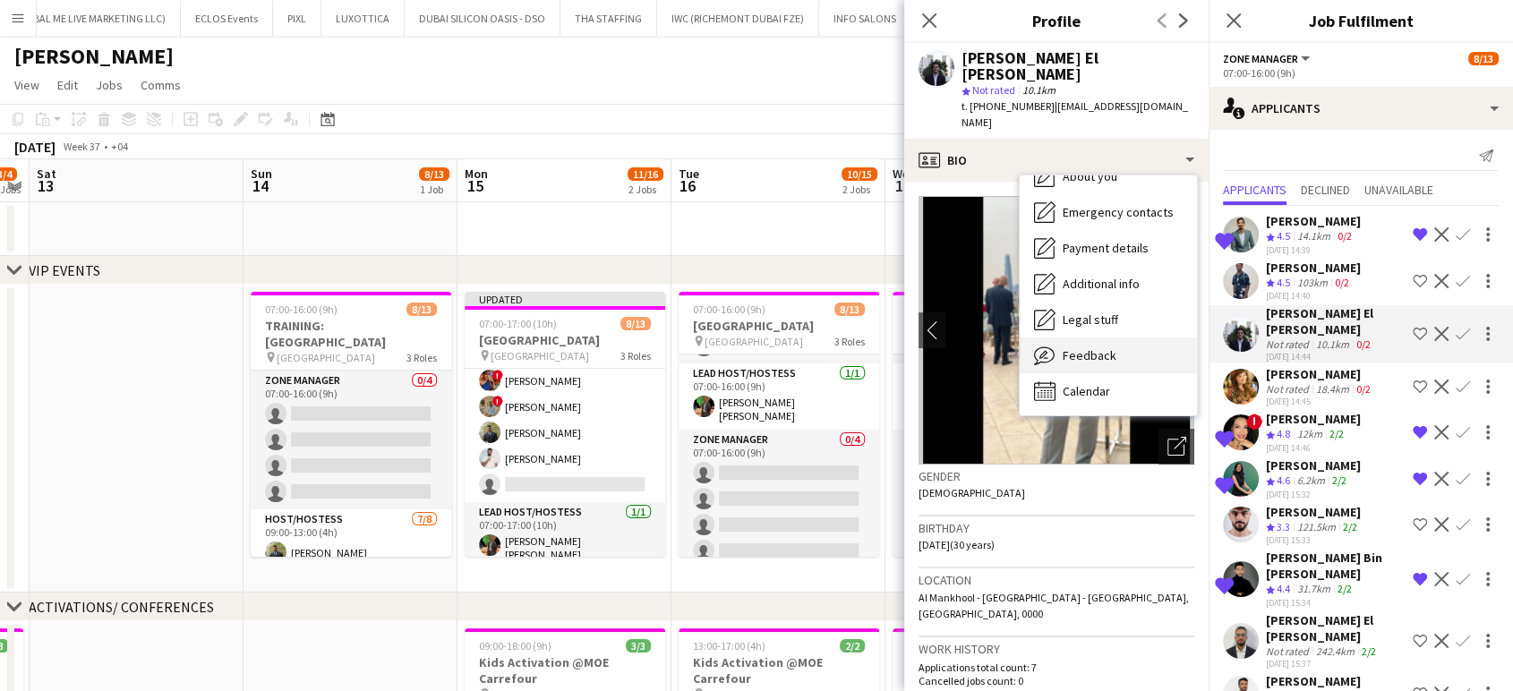
click at [1101, 347] on span "Feedback" at bounding box center [1090, 355] width 54 height 16
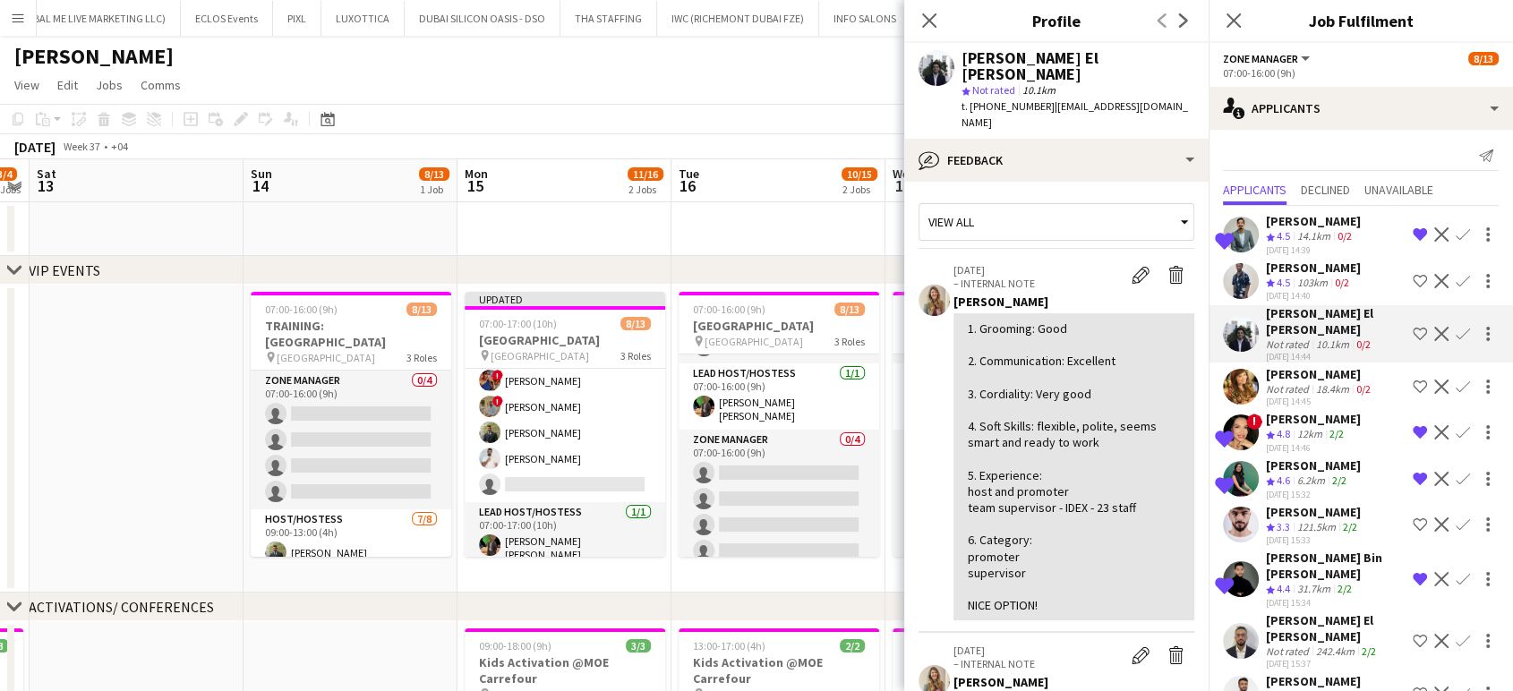
click at [1413, 327] on app-icon "Shortlist crew" at bounding box center [1420, 334] width 14 height 14
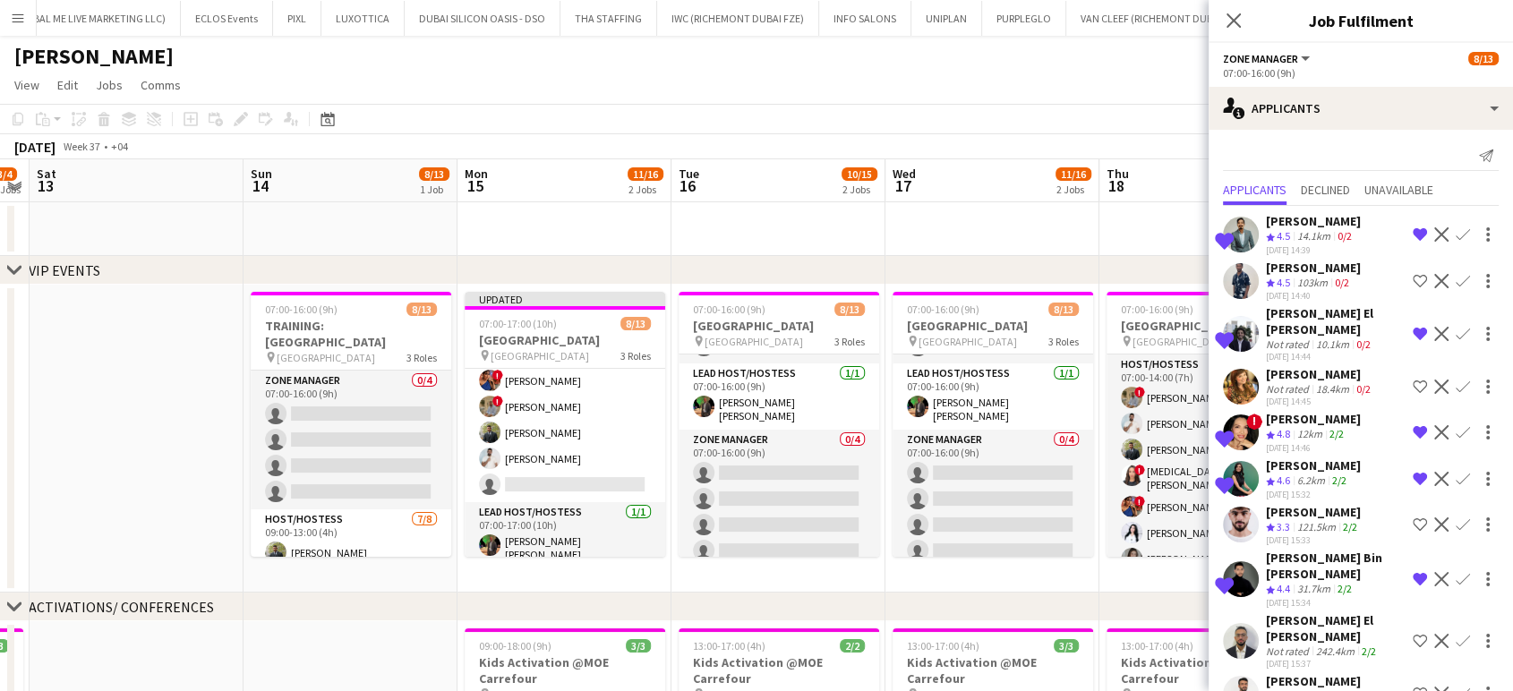
click at [1118, 234] on app-date-cell at bounding box center [1207, 229] width 214 height 54
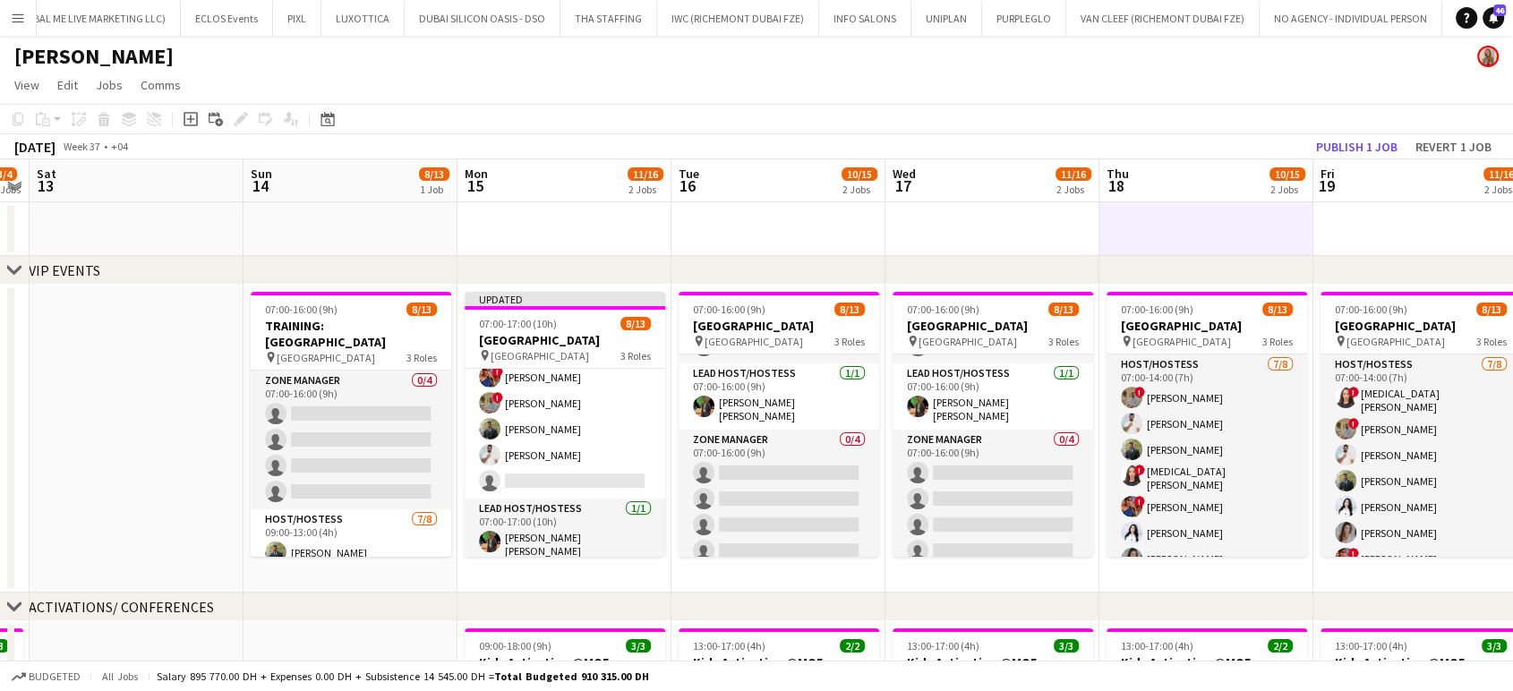
scroll to position [253, 0]
click at [1346, 149] on button "Publish 1 job" at bounding box center [1357, 146] width 96 height 23
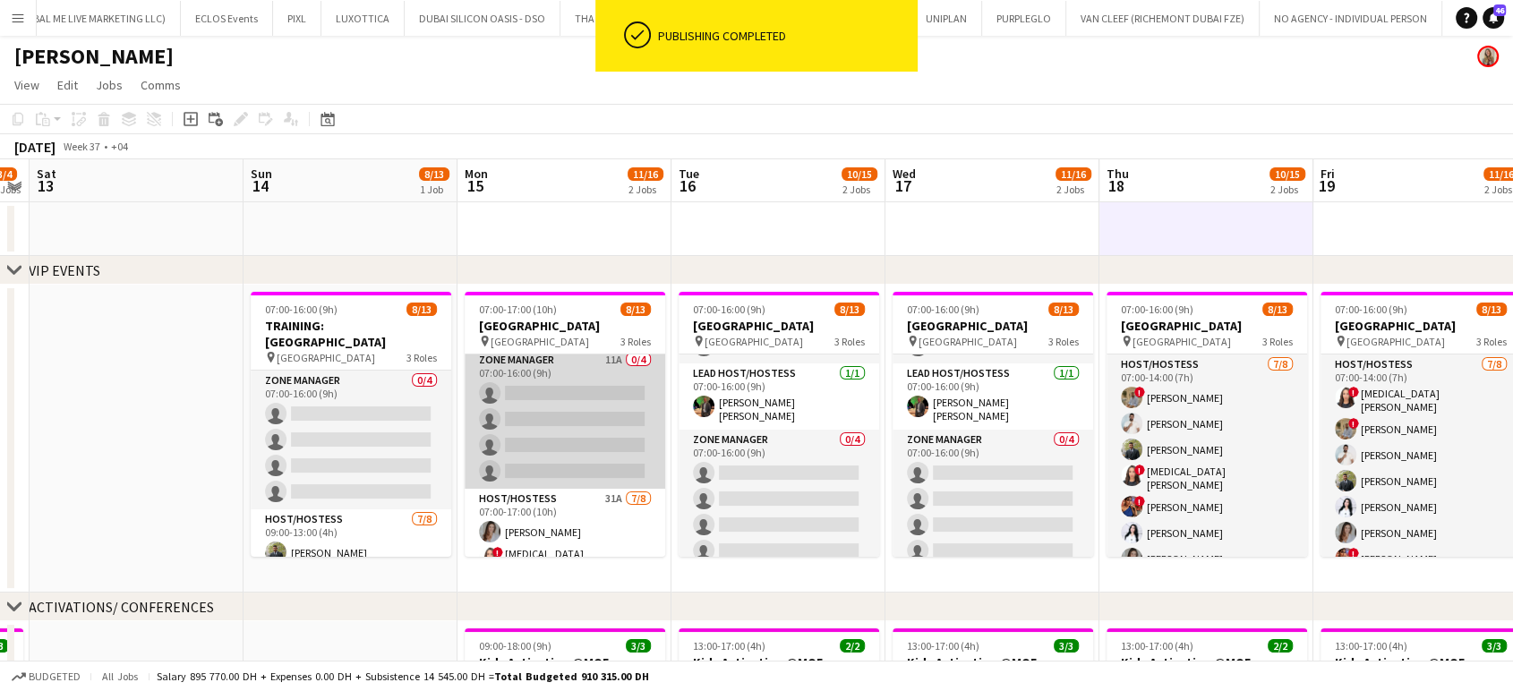
scroll to position [0, 0]
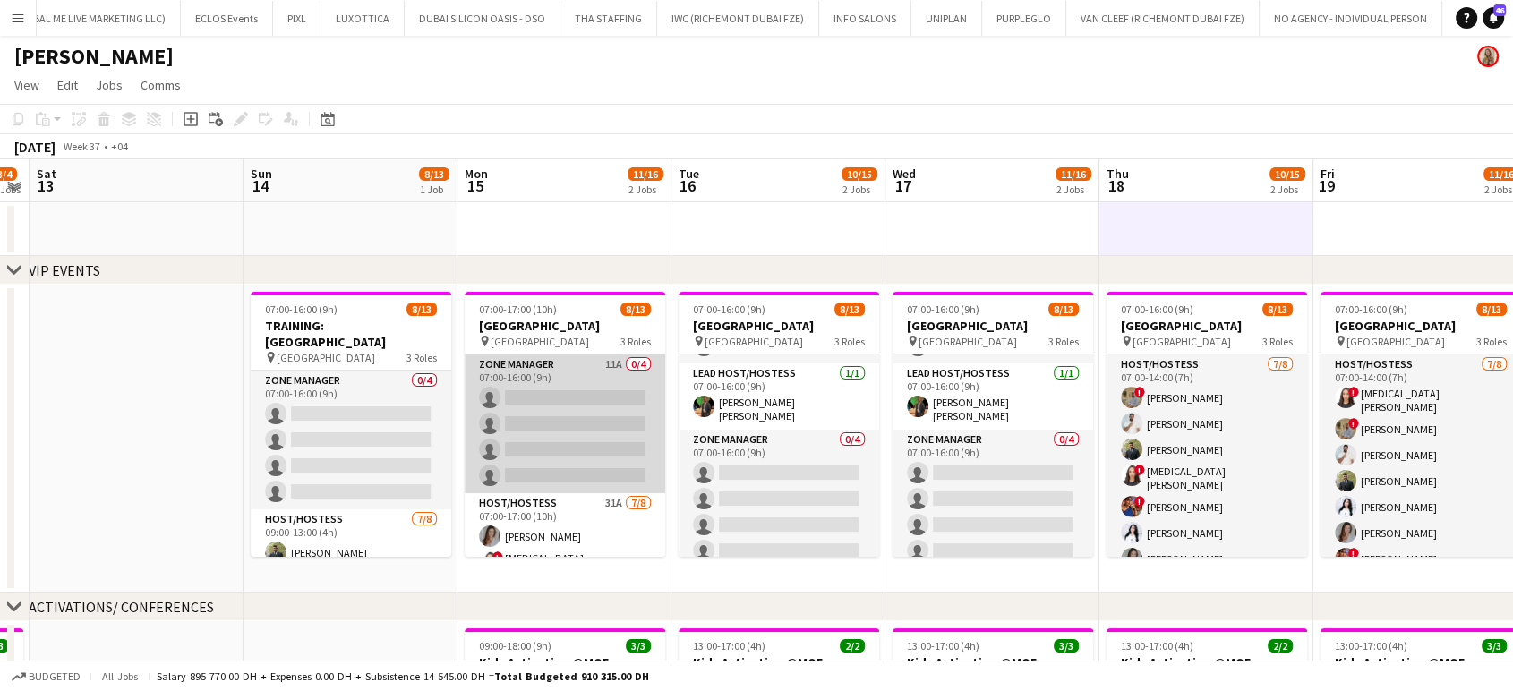
click at [544, 445] on app-card-role "Zone Manager 11A 0/4 07:00-16:00 (9h) single-neutral-actions single-neutral-act…" at bounding box center [565, 424] width 201 height 139
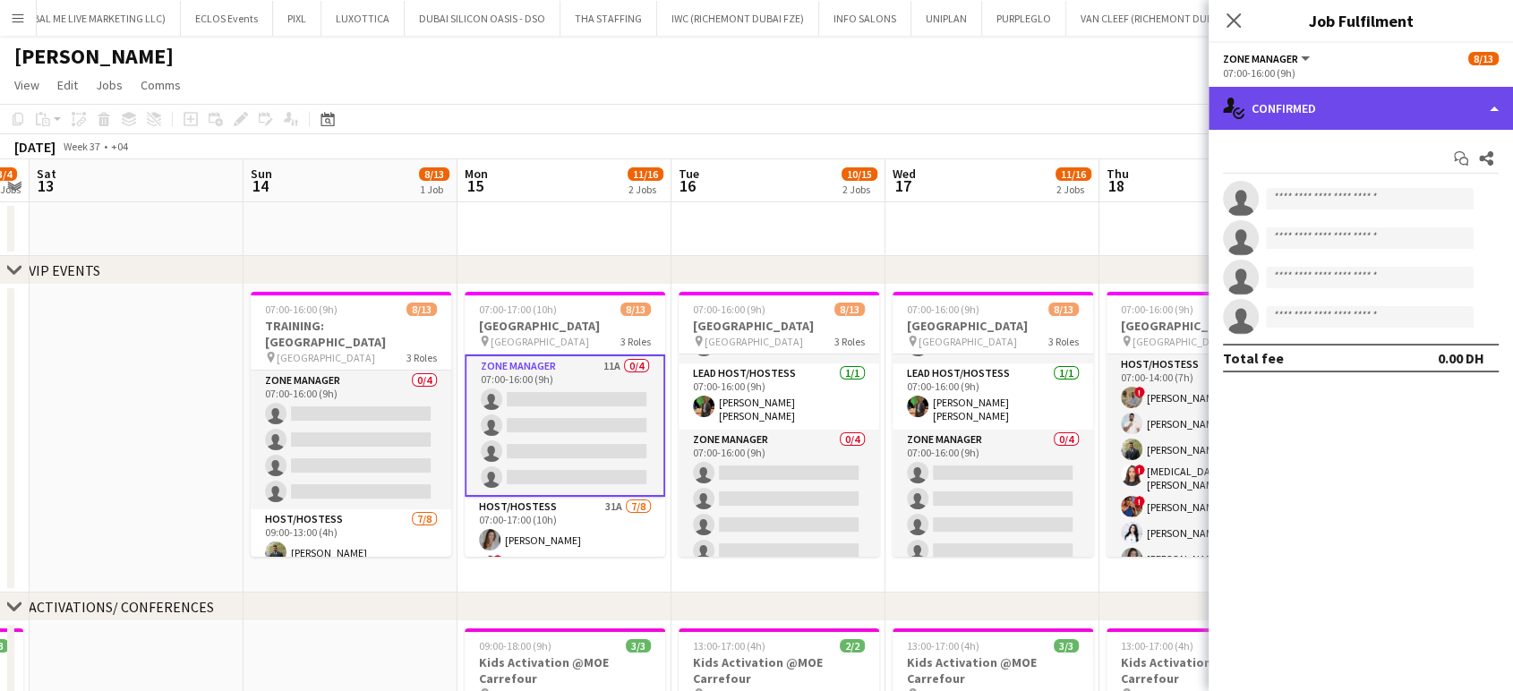
click at [1444, 104] on div "single-neutral-actions-check-2 Confirmed" at bounding box center [1361, 108] width 304 height 43
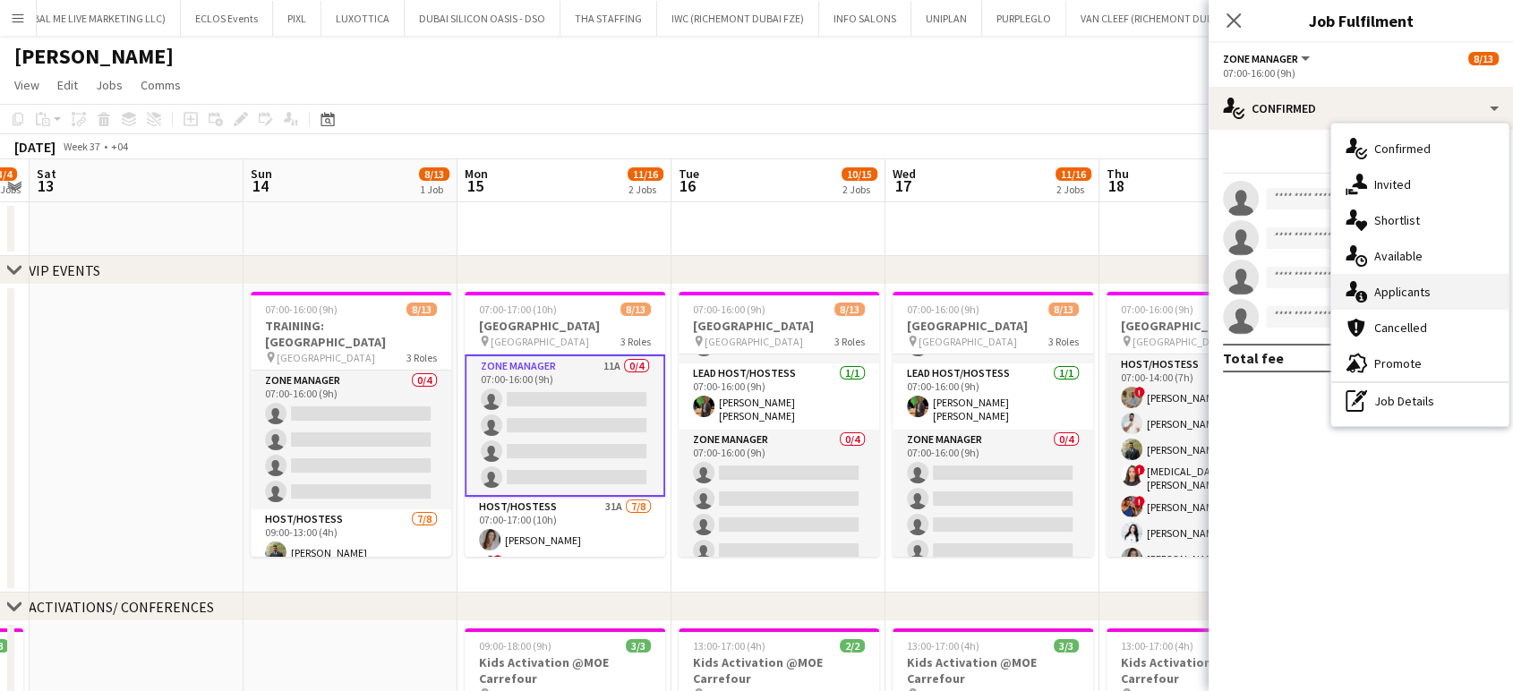
click at [1427, 298] on span "Applicants" at bounding box center [1403, 292] width 56 height 16
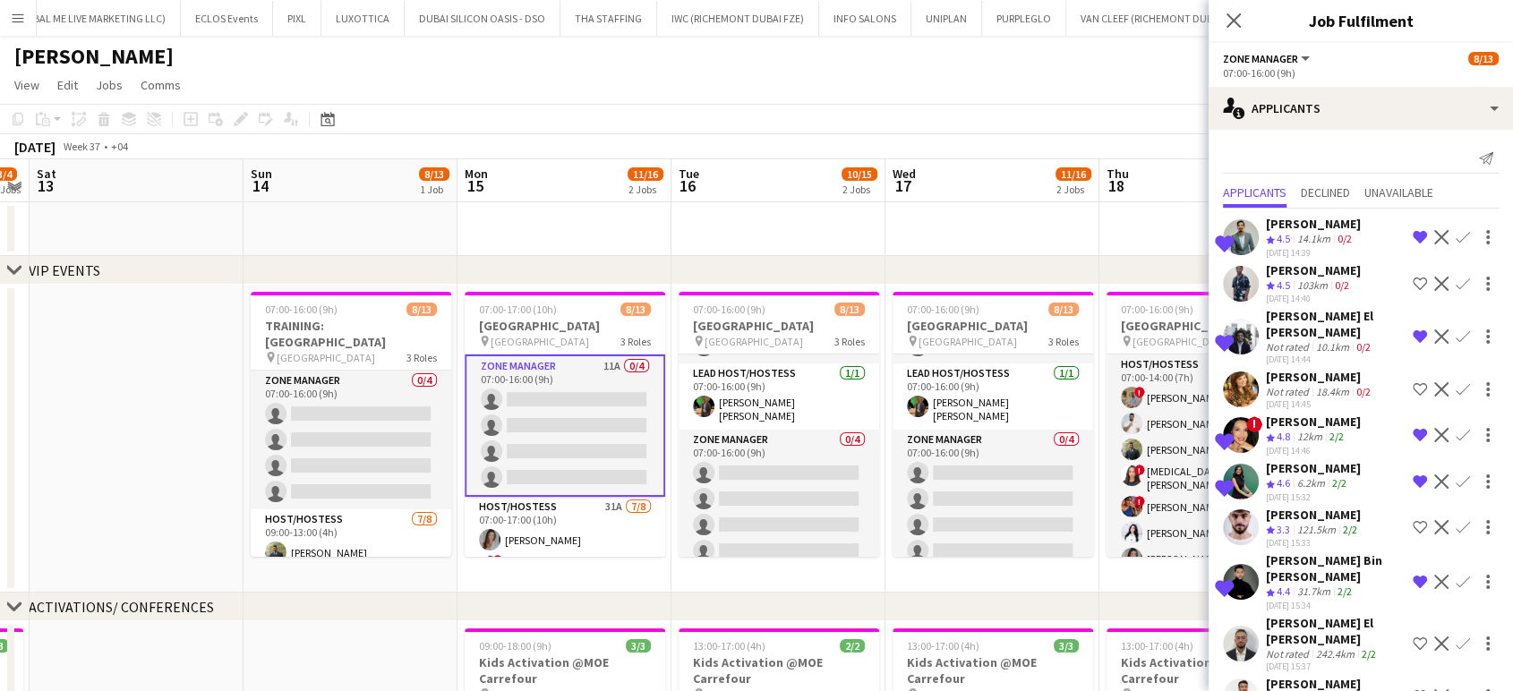
scroll to position [3, 0]
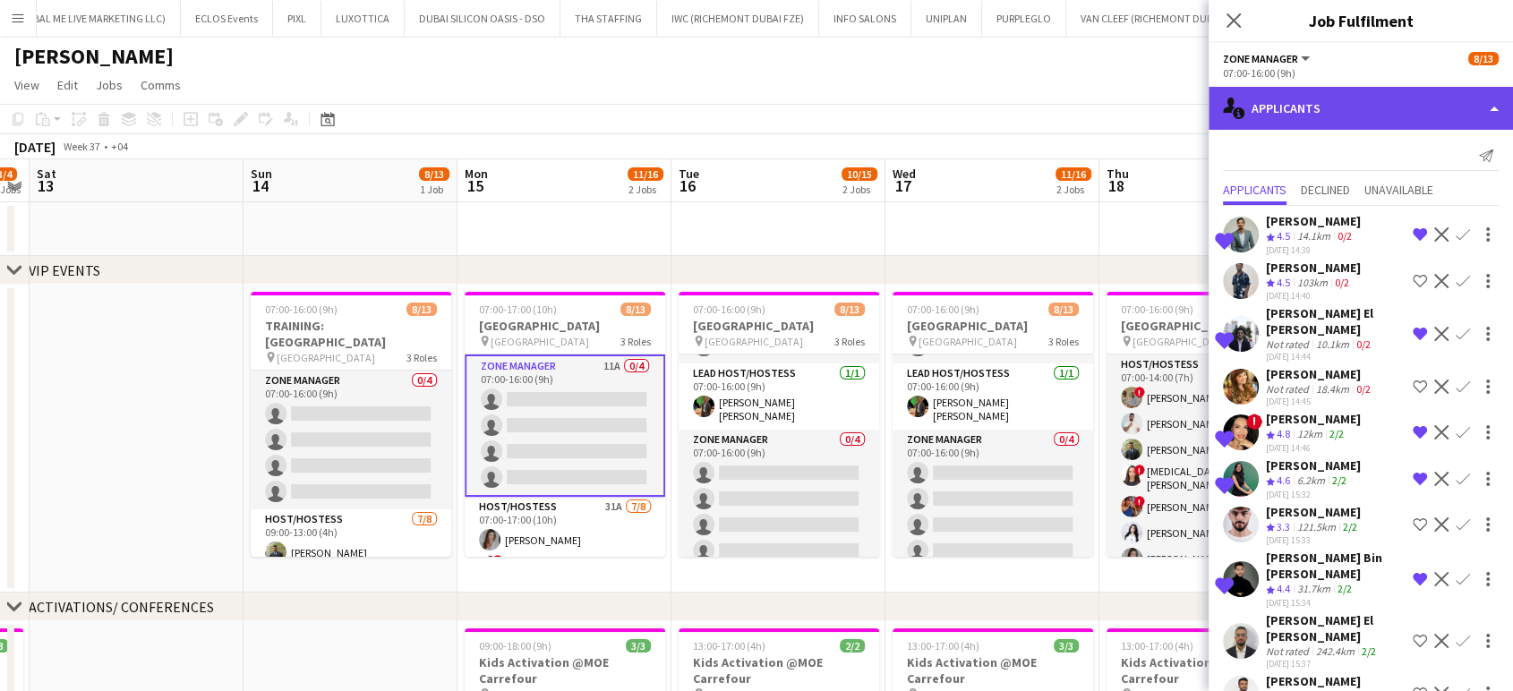
click at [1458, 111] on div "single-neutral-actions-information Applicants" at bounding box center [1361, 108] width 304 height 43
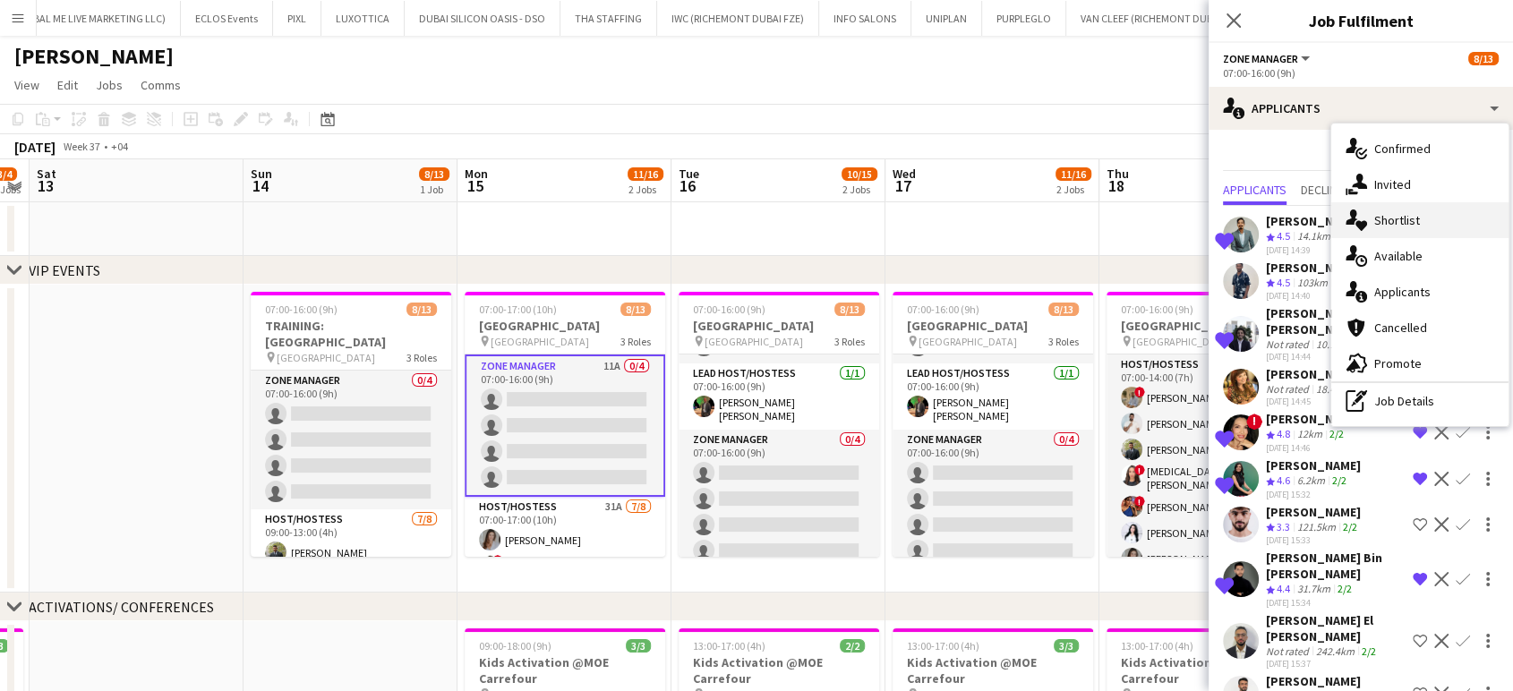
click at [1433, 216] on div "single-neutral-actions-heart Shortlist" at bounding box center [1420, 220] width 177 height 36
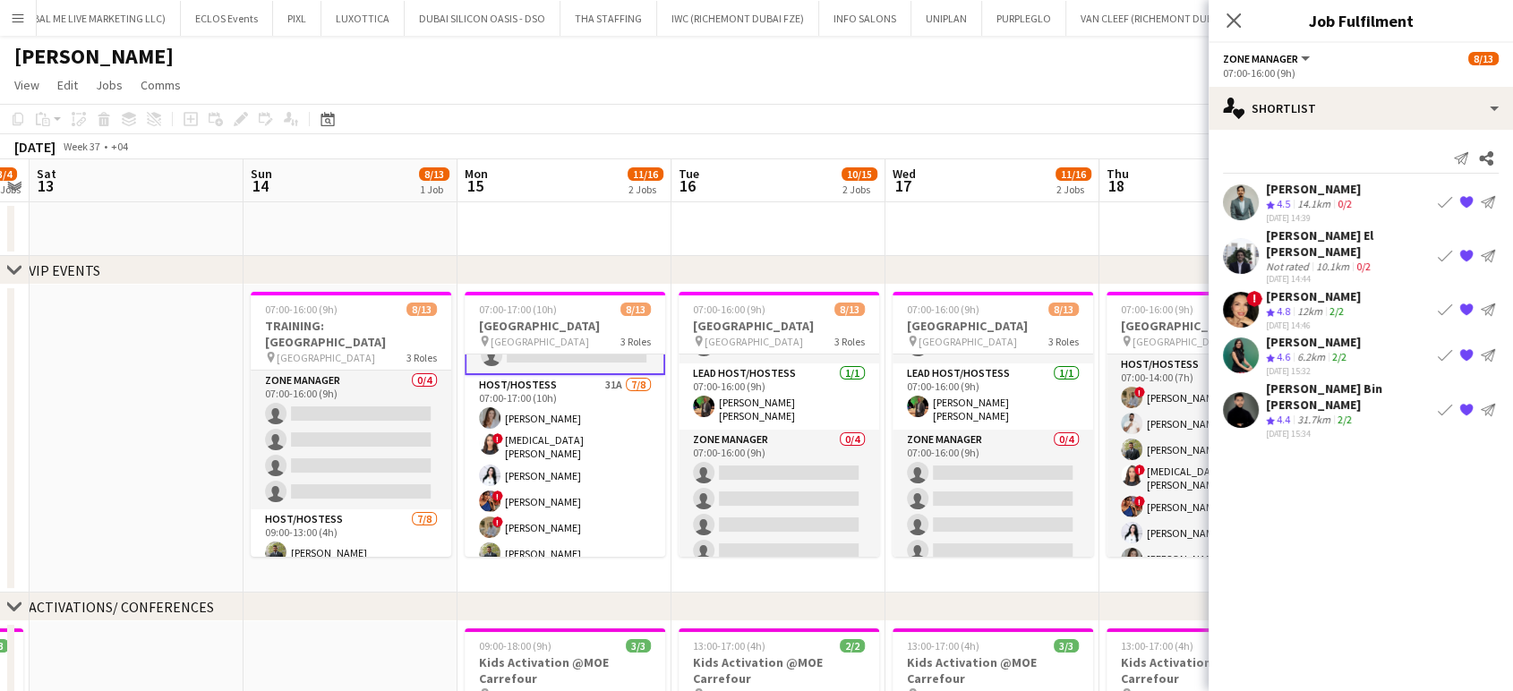
scroll to position [199, 0]
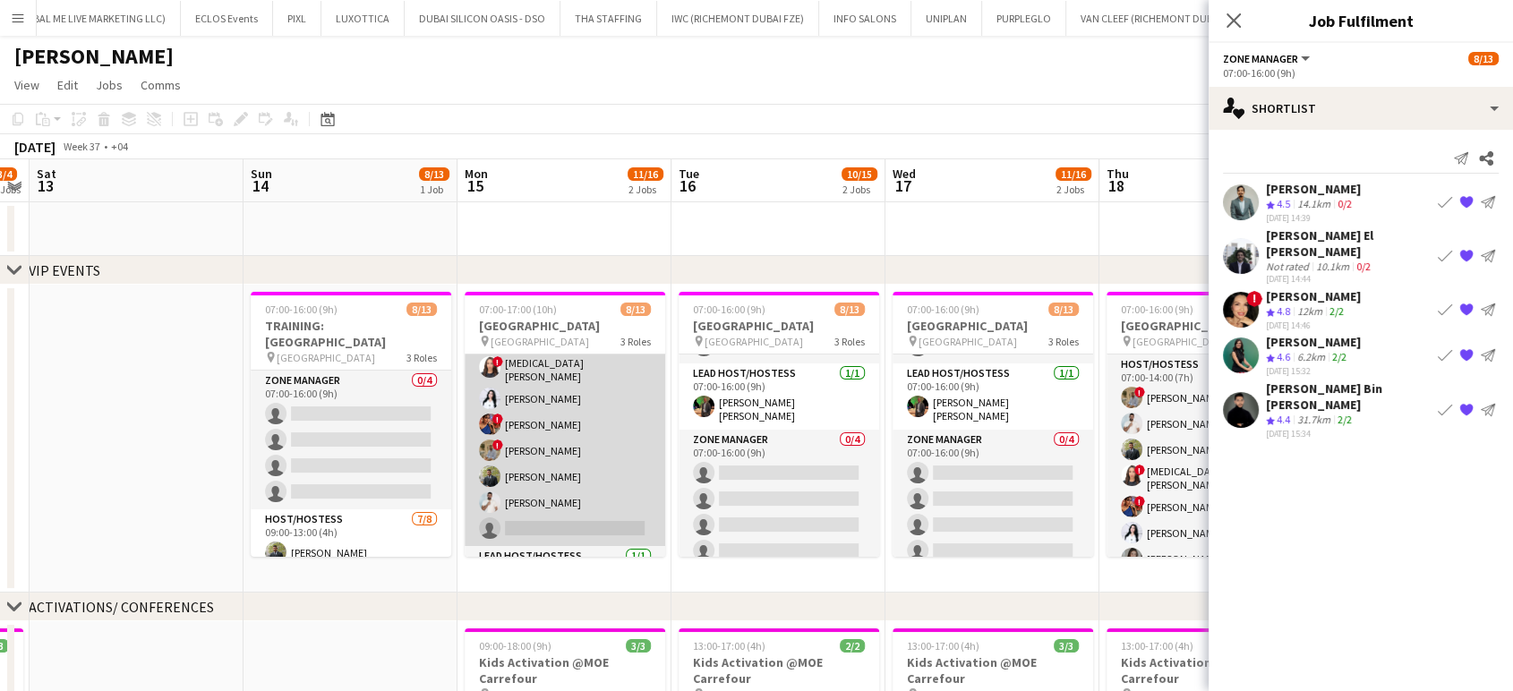
click at [580, 461] on app-card-role "Host/Hostess 31A [DATE] 07:00-17:00 (10h) [PERSON_NAME] ! [MEDICAL_DATA][PERSON…" at bounding box center [565, 422] width 201 height 248
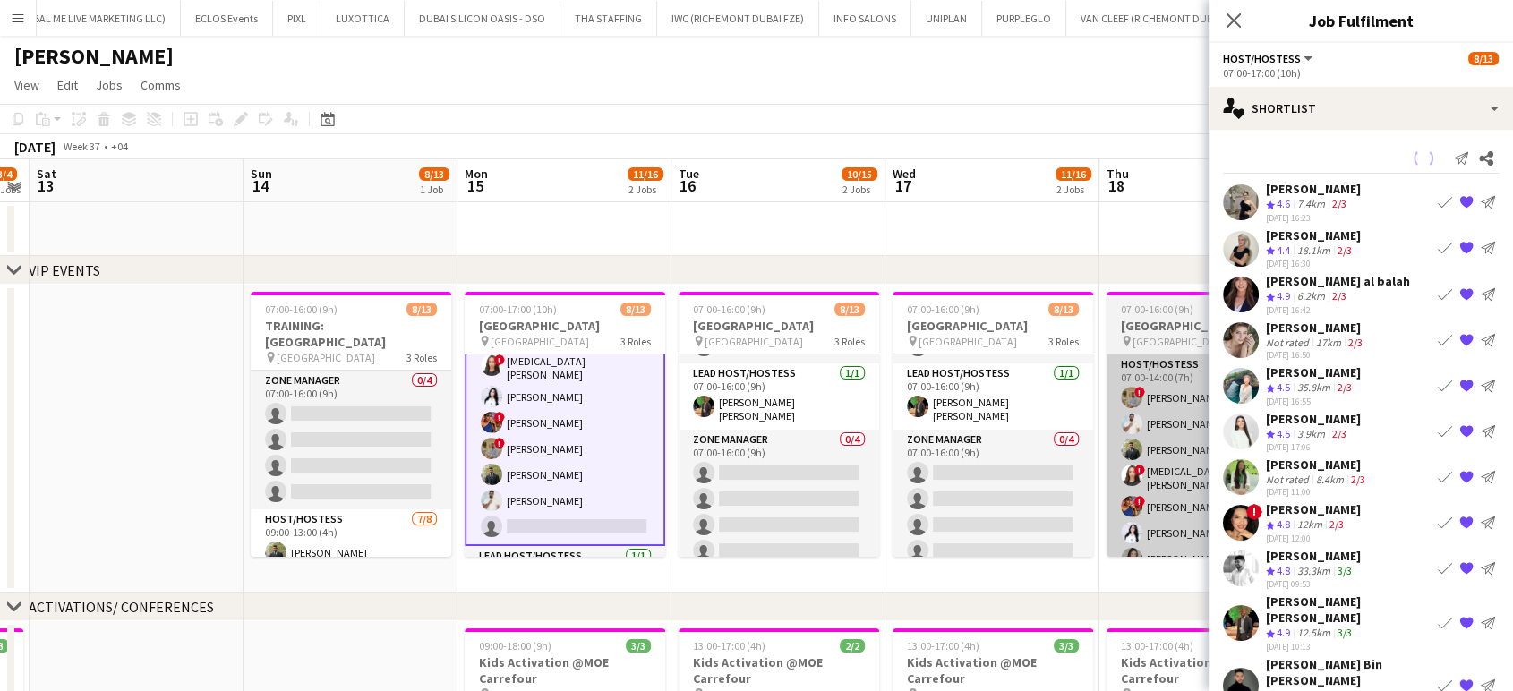
scroll to position [197, 0]
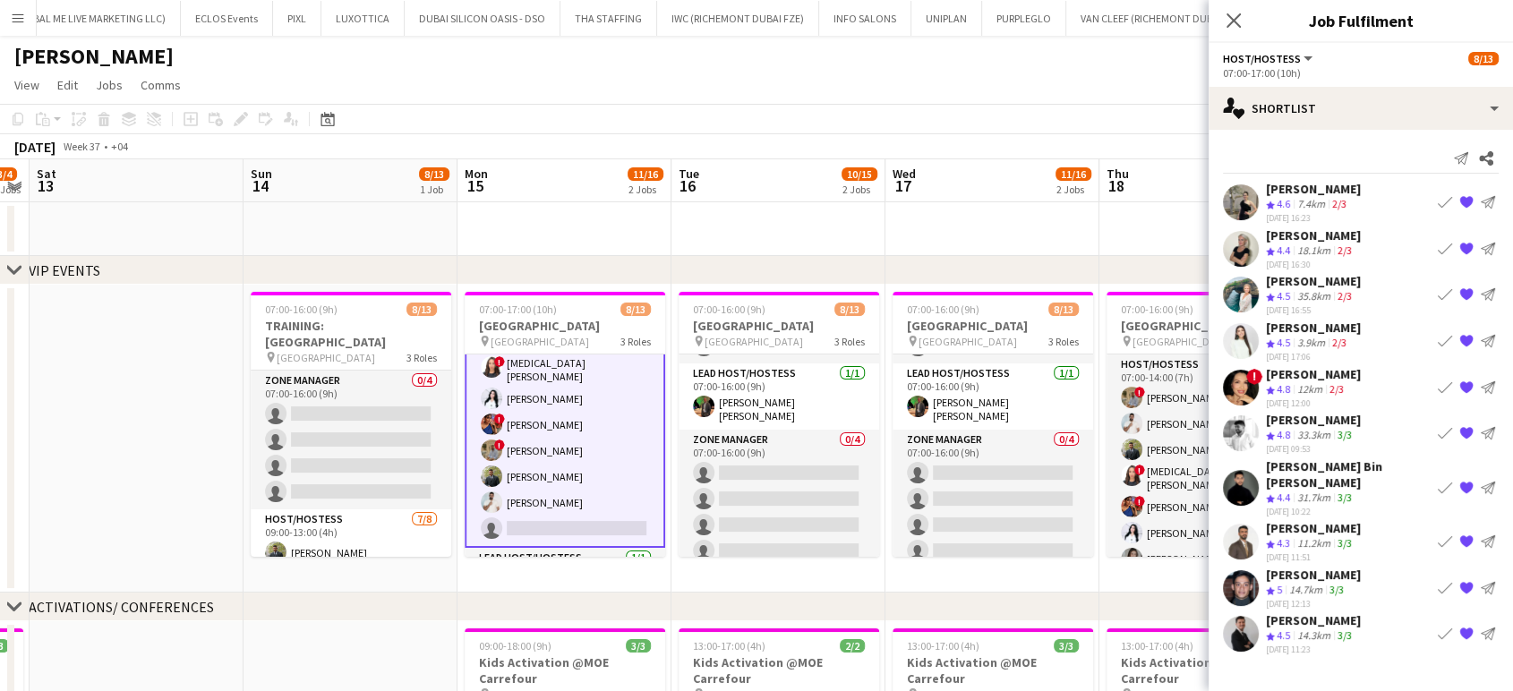
click at [1306, 613] on div "[PERSON_NAME]" at bounding box center [1313, 621] width 95 height 16
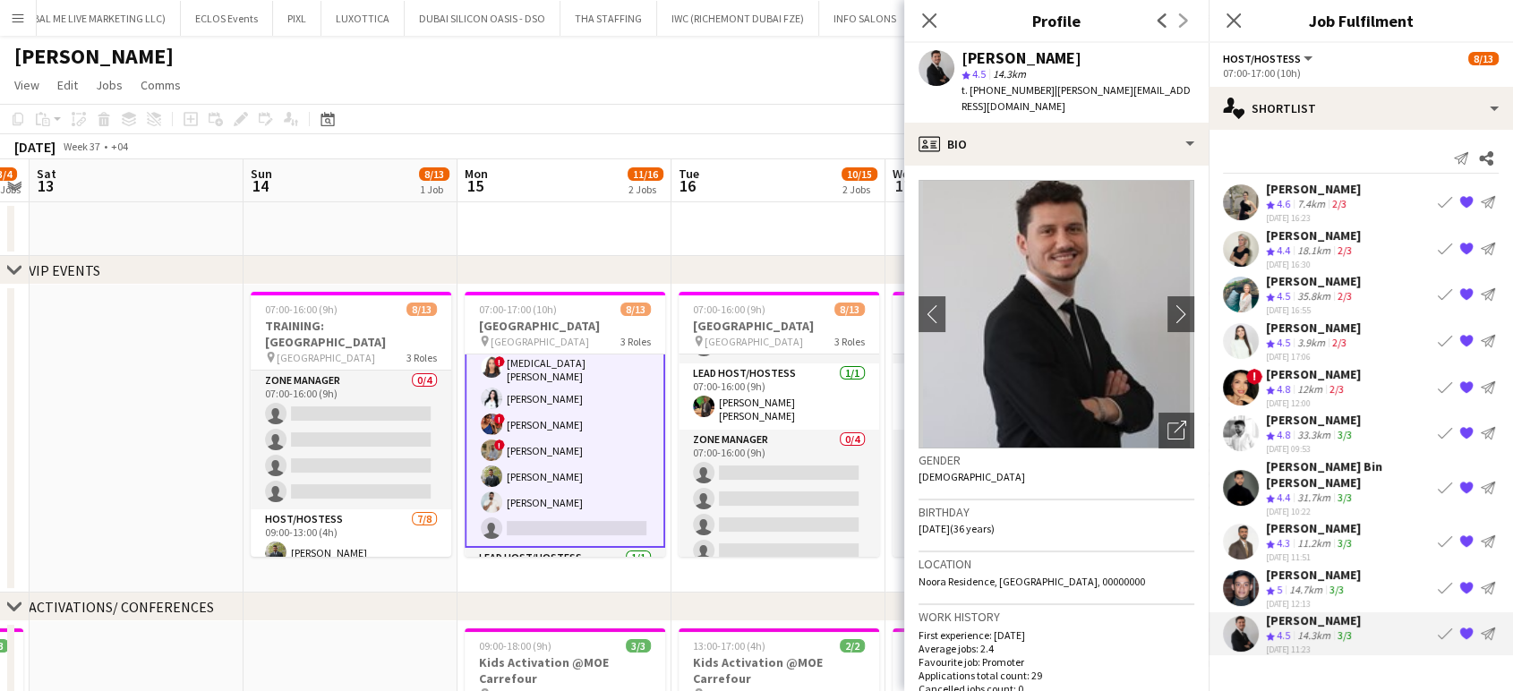
click at [1462, 480] on app-icon "{{ spriteTitle }}" at bounding box center [1467, 487] width 14 height 14
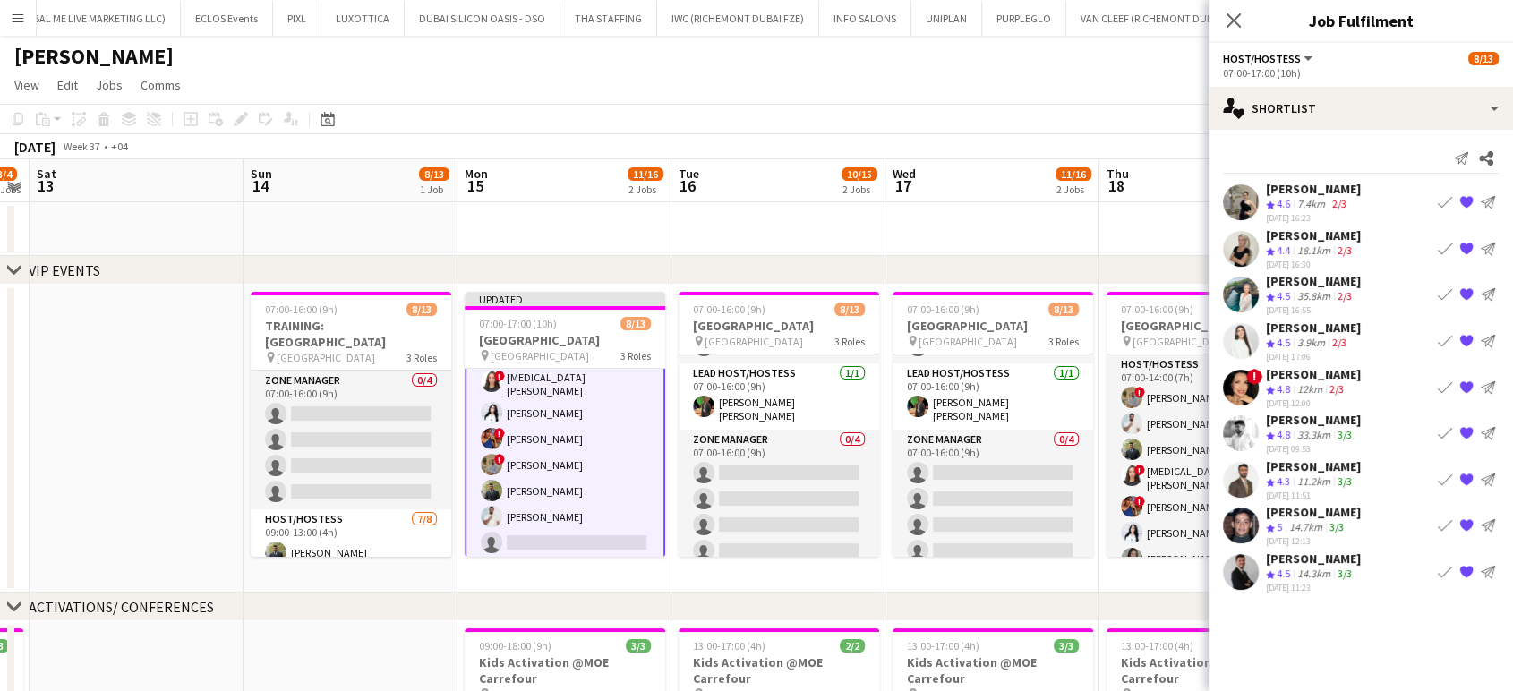
scroll to position [0, 0]
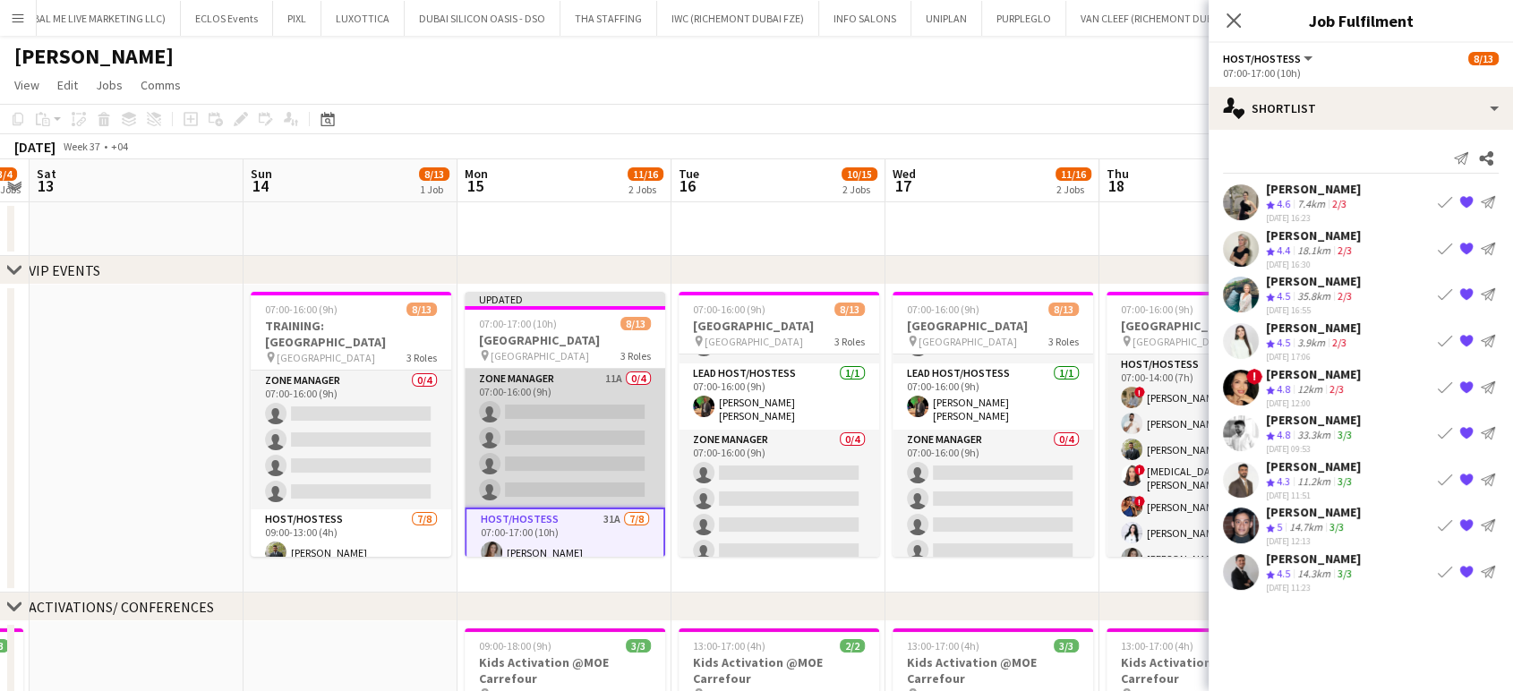
click at [562, 405] on app-card-role "Zone Manager 11A 0/4 07:00-16:00 (9h) single-neutral-actions single-neutral-act…" at bounding box center [565, 438] width 201 height 139
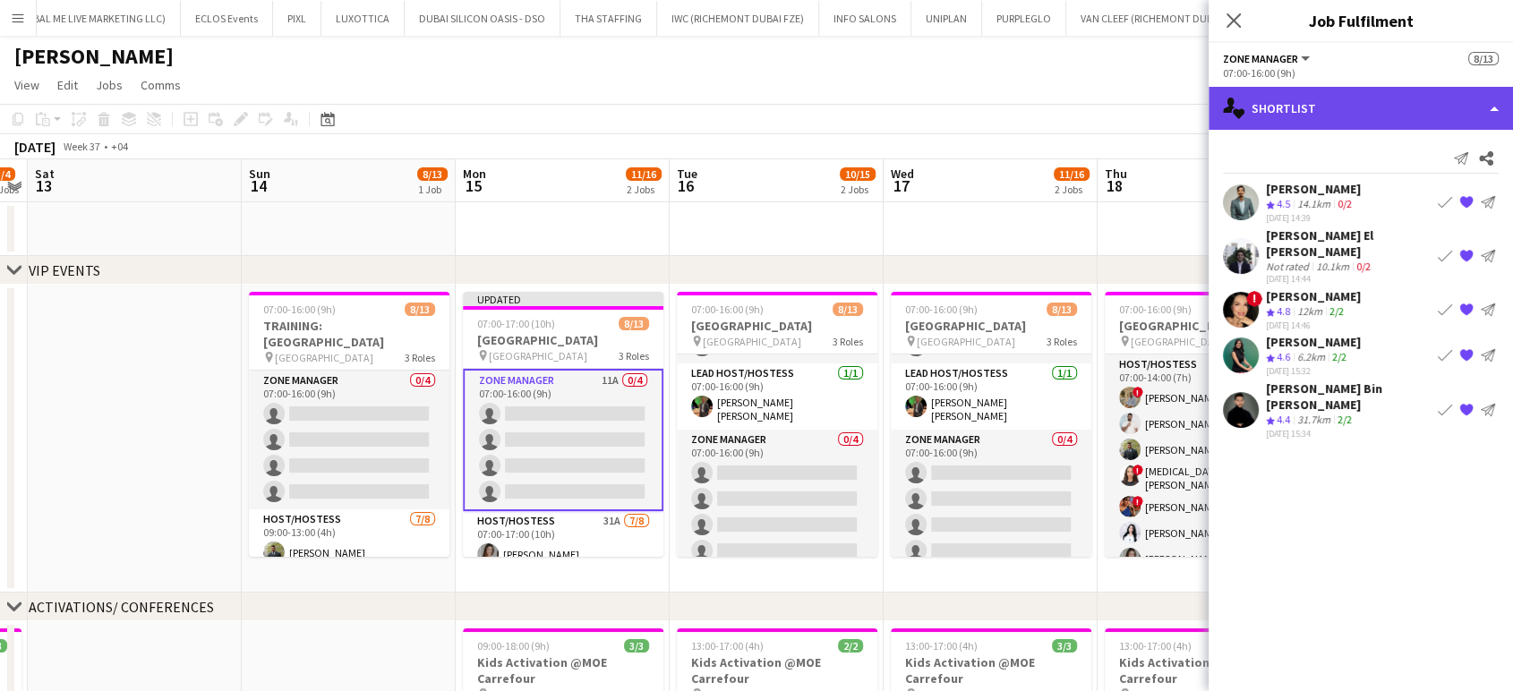
click at [1470, 106] on div "single-neutral-actions-heart Shortlist" at bounding box center [1361, 108] width 304 height 43
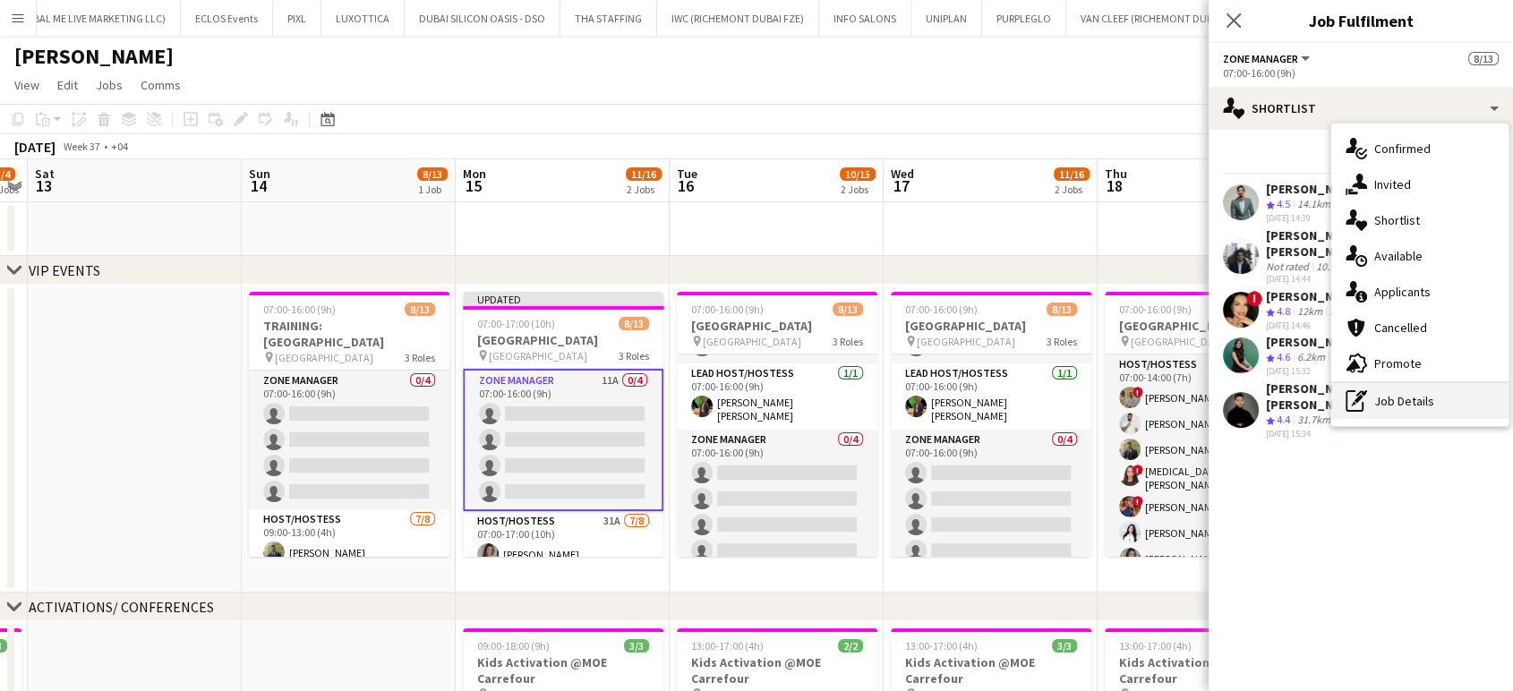
click at [1398, 389] on div "pen-write Job Details" at bounding box center [1420, 401] width 177 height 36
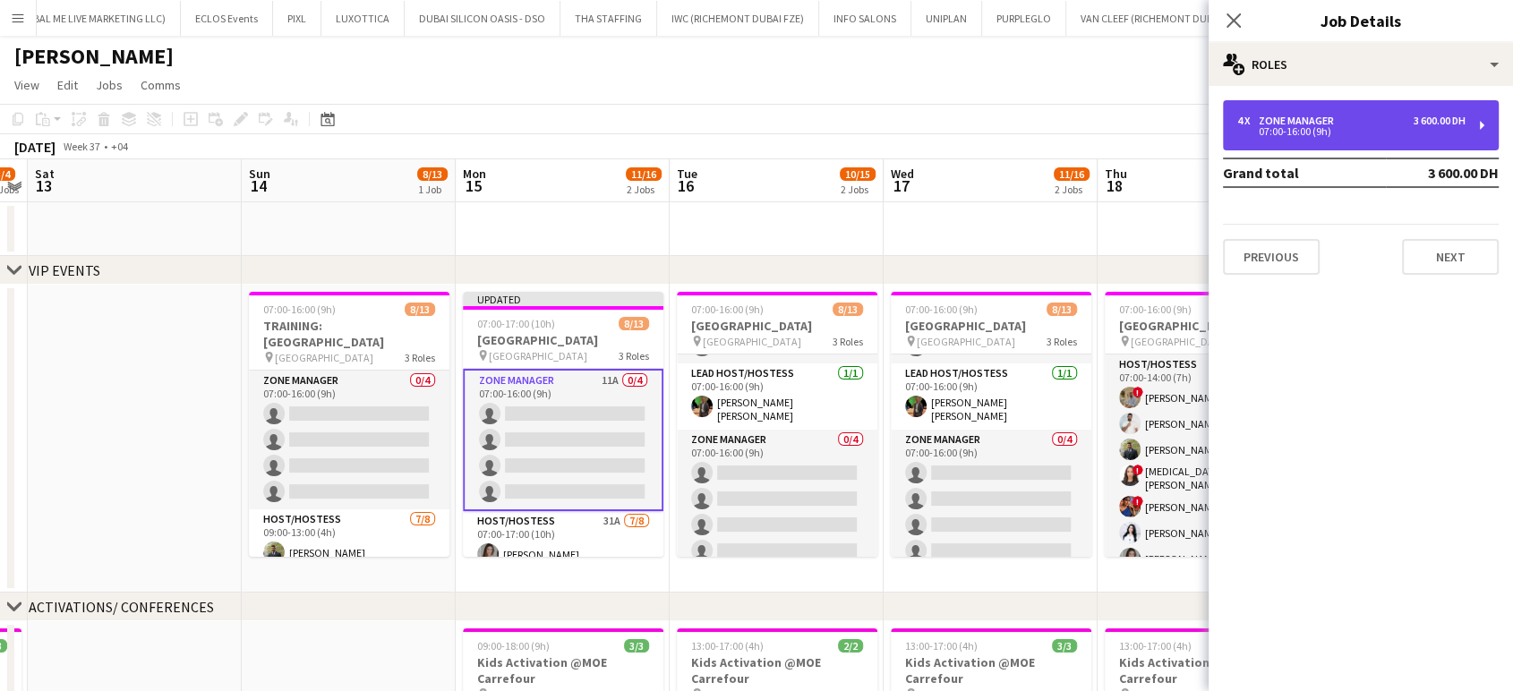
click at [1327, 121] on div "Zone Manager" at bounding box center [1300, 121] width 82 height 13
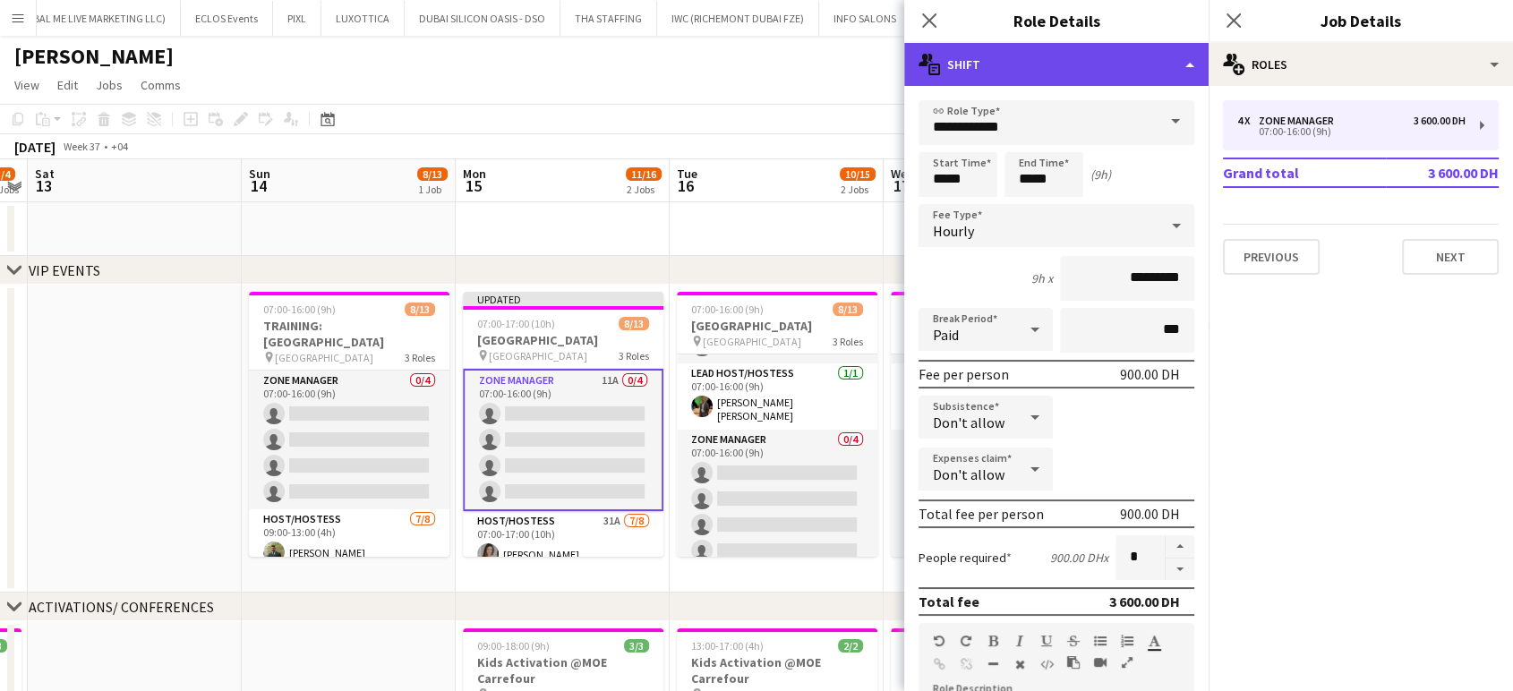
click at [1070, 67] on div "multiple-actions-text Shift" at bounding box center [1056, 64] width 304 height 43
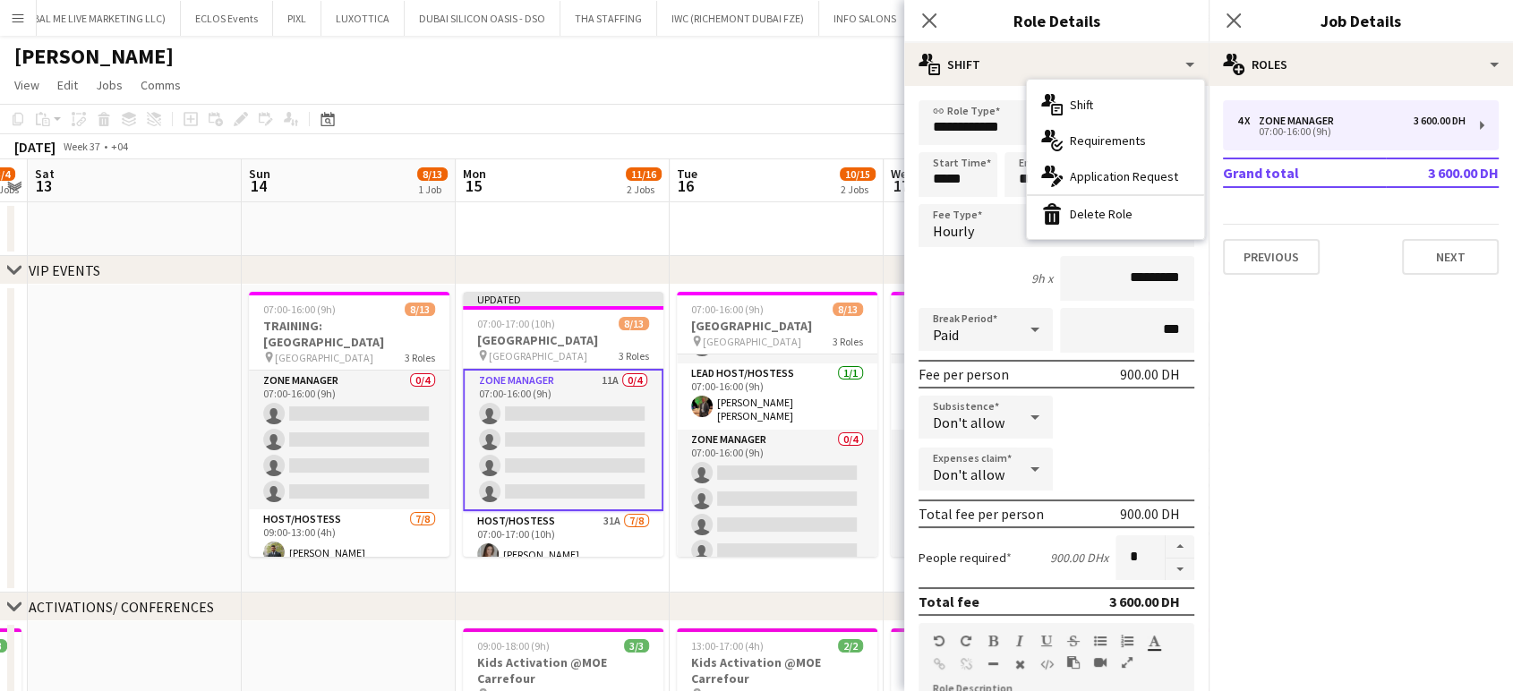
click at [691, 242] on app-date-cell at bounding box center [777, 229] width 214 height 54
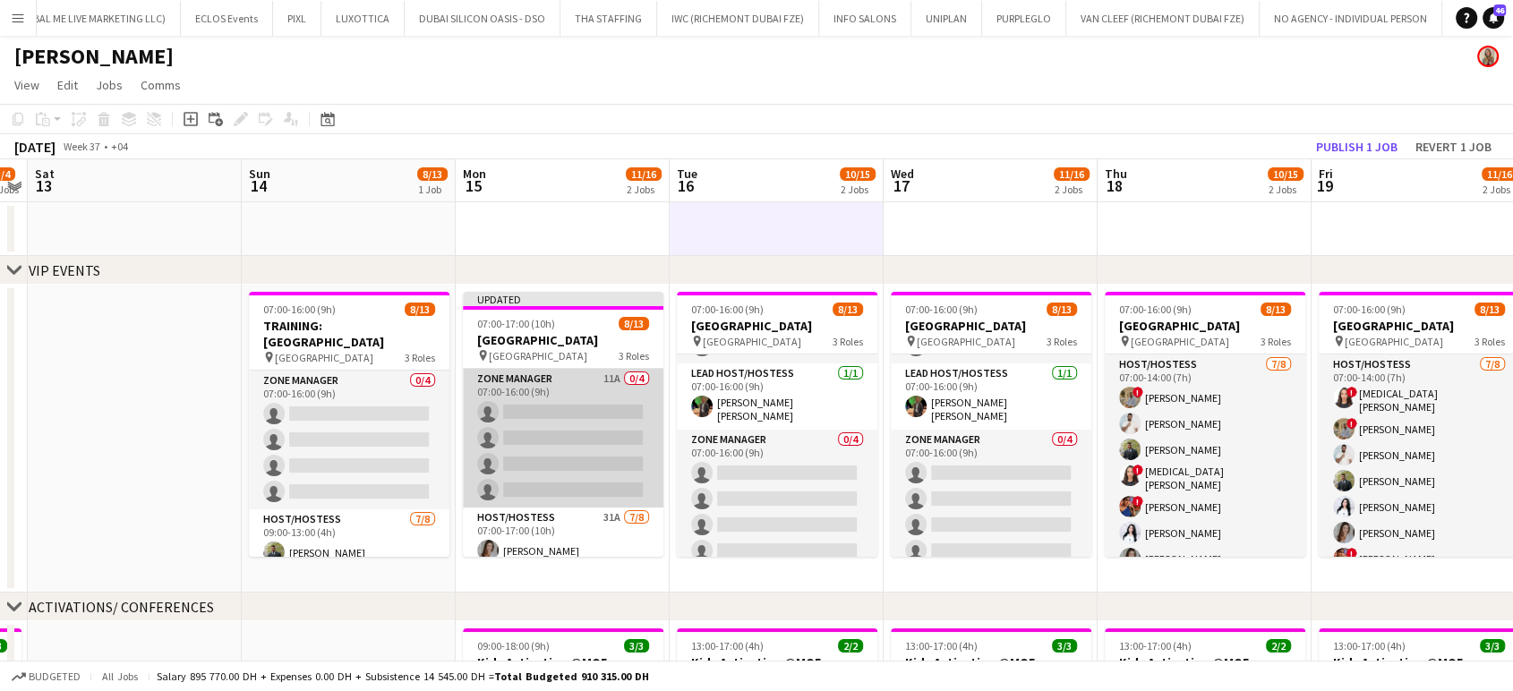
click at [562, 407] on app-card-role "Zone Manager 11A 0/4 07:00-16:00 (9h) single-neutral-actions single-neutral-act…" at bounding box center [563, 438] width 201 height 139
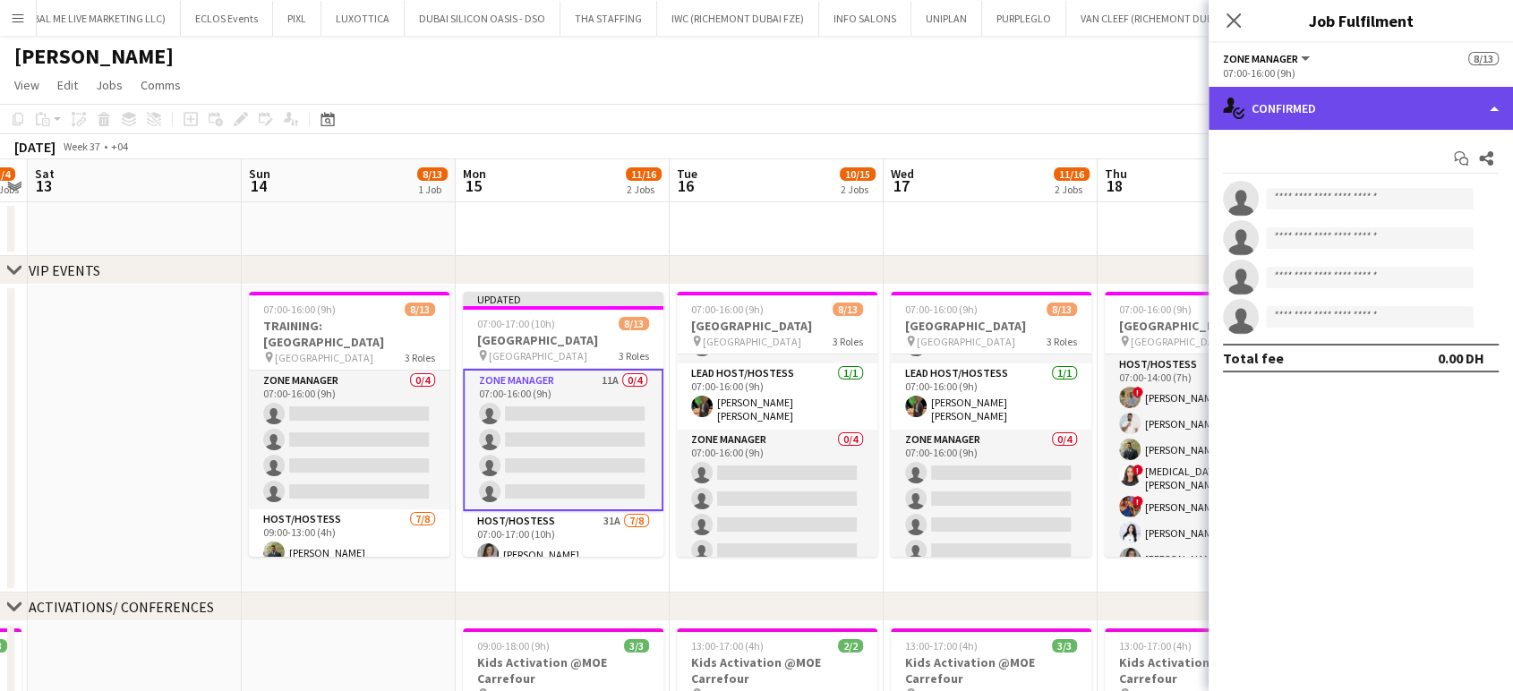
click at [1477, 101] on div "single-neutral-actions-check-2 Confirmed" at bounding box center [1361, 108] width 304 height 43
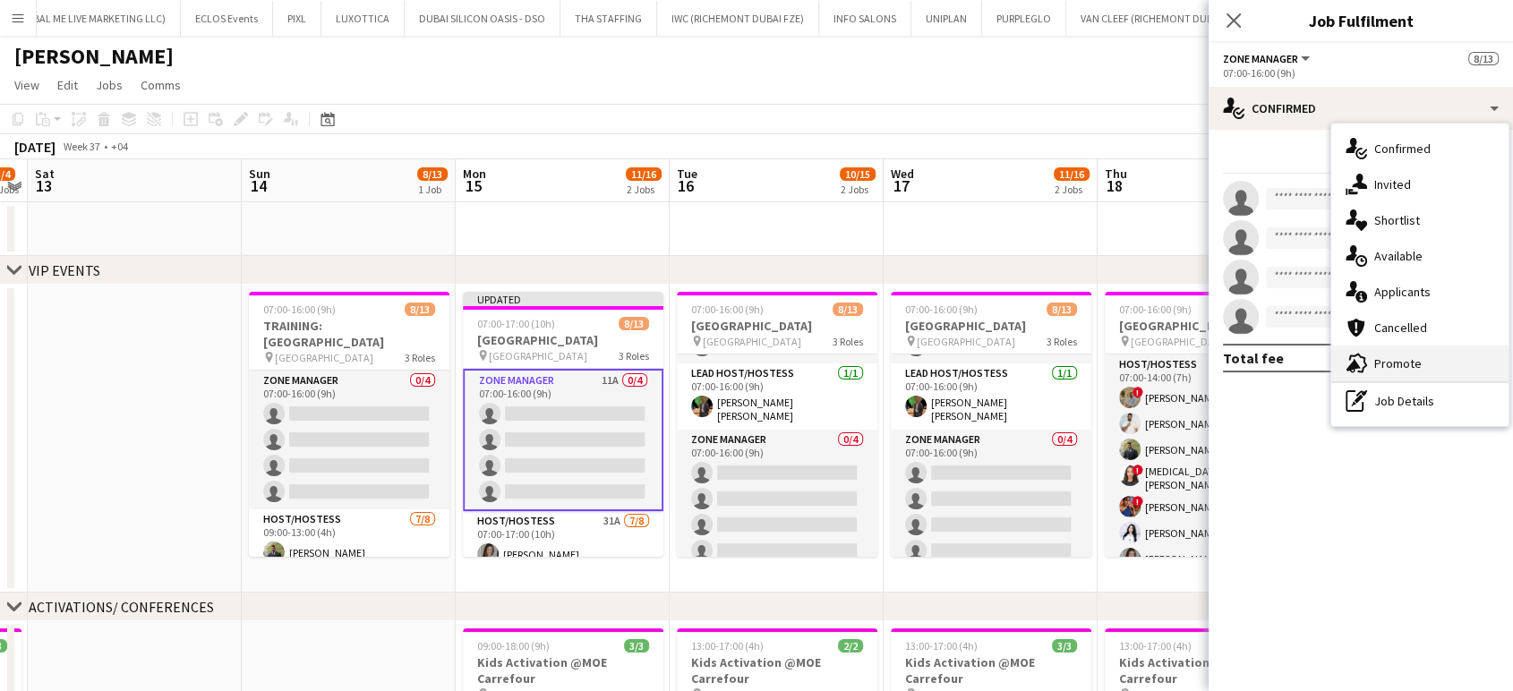
click at [1428, 365] on div "advertising-megaphone Promote" at bounding box center [1420, 364] width 177 height 36
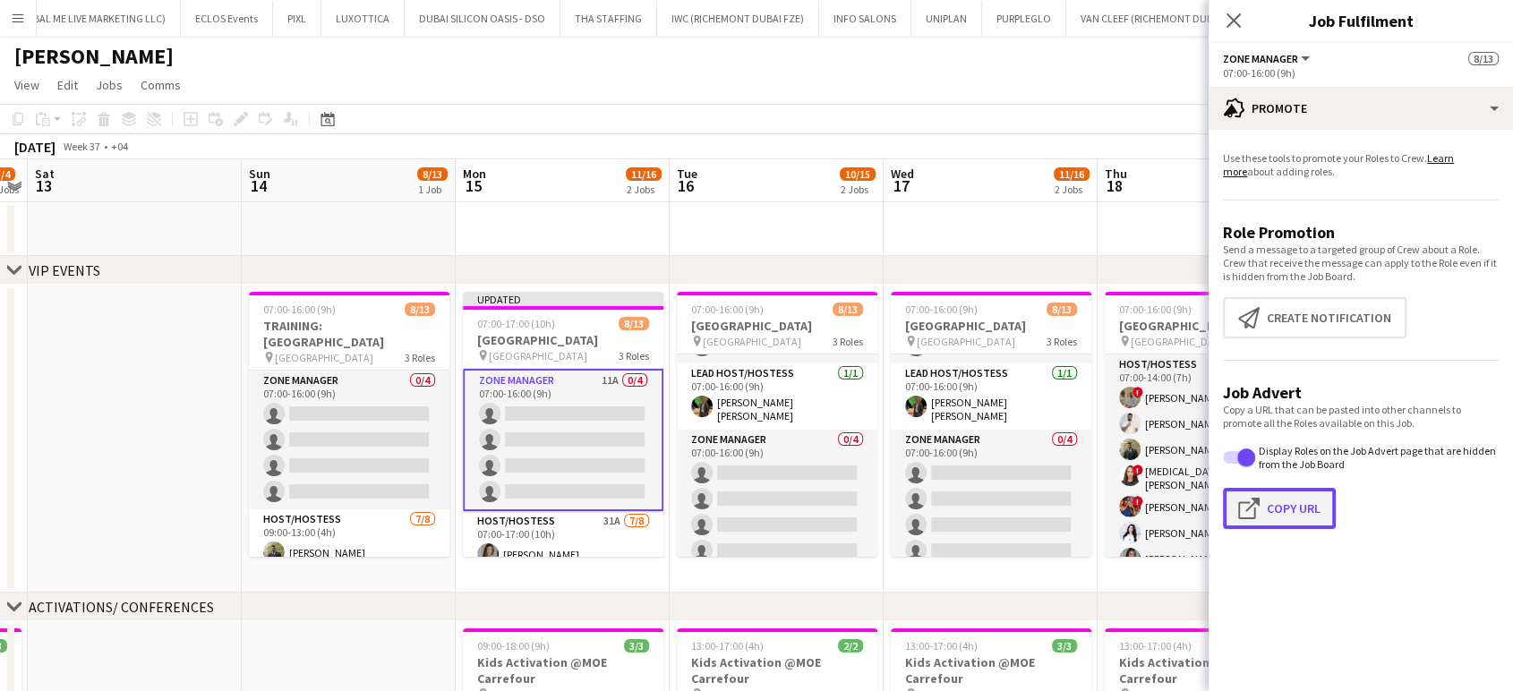
click at [1288, 502] on button "Click to copy URL Copy Url" at bounding box center [1279, 508] width 113 height 41
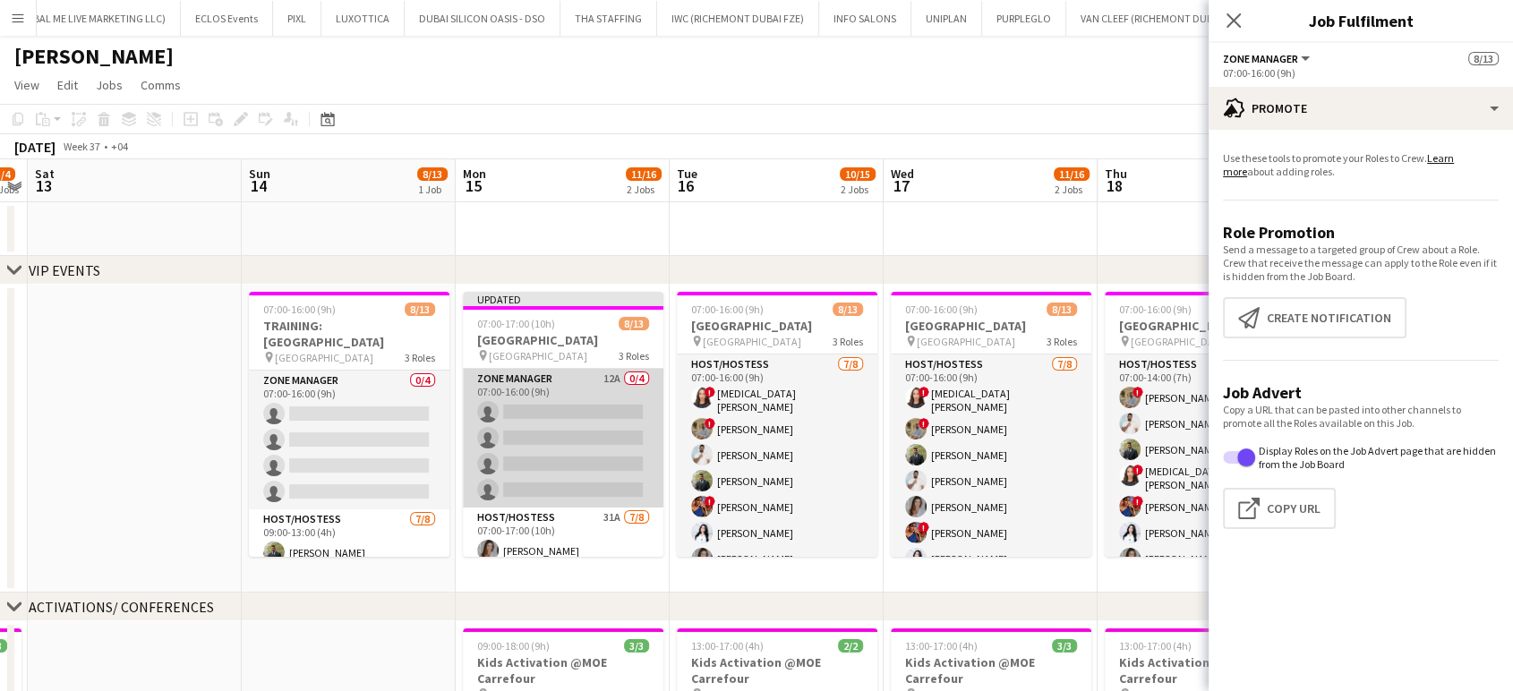
click at [566, 433] on app-card-role "Zone Manager 12A 0/4 07:00-16:00 (9h) single-neutral-actions single-neutral-act…" at bounding box center [563, 438] width 201 height 139
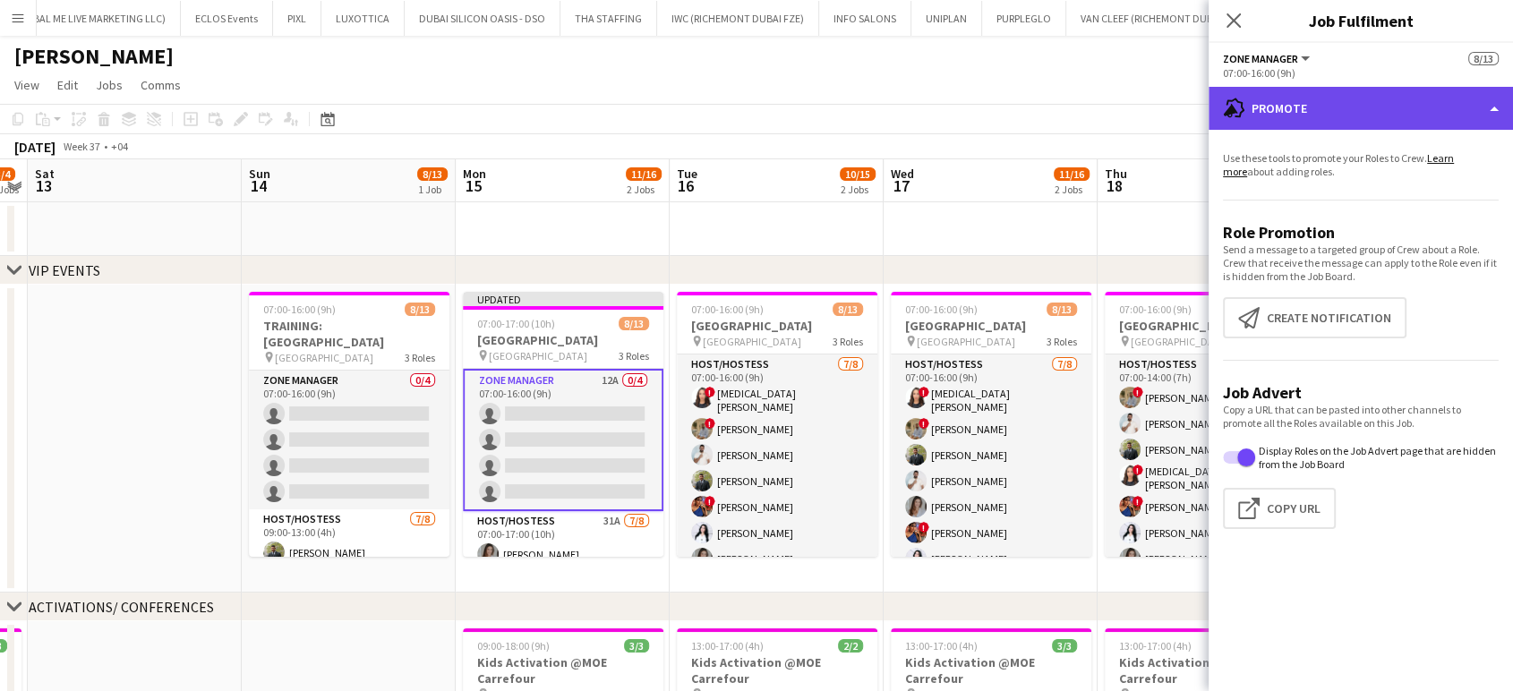
click at [1470, 103] on div "advertising-megaphone Promote" at bounding box center [1361, 108] width 304 height 43
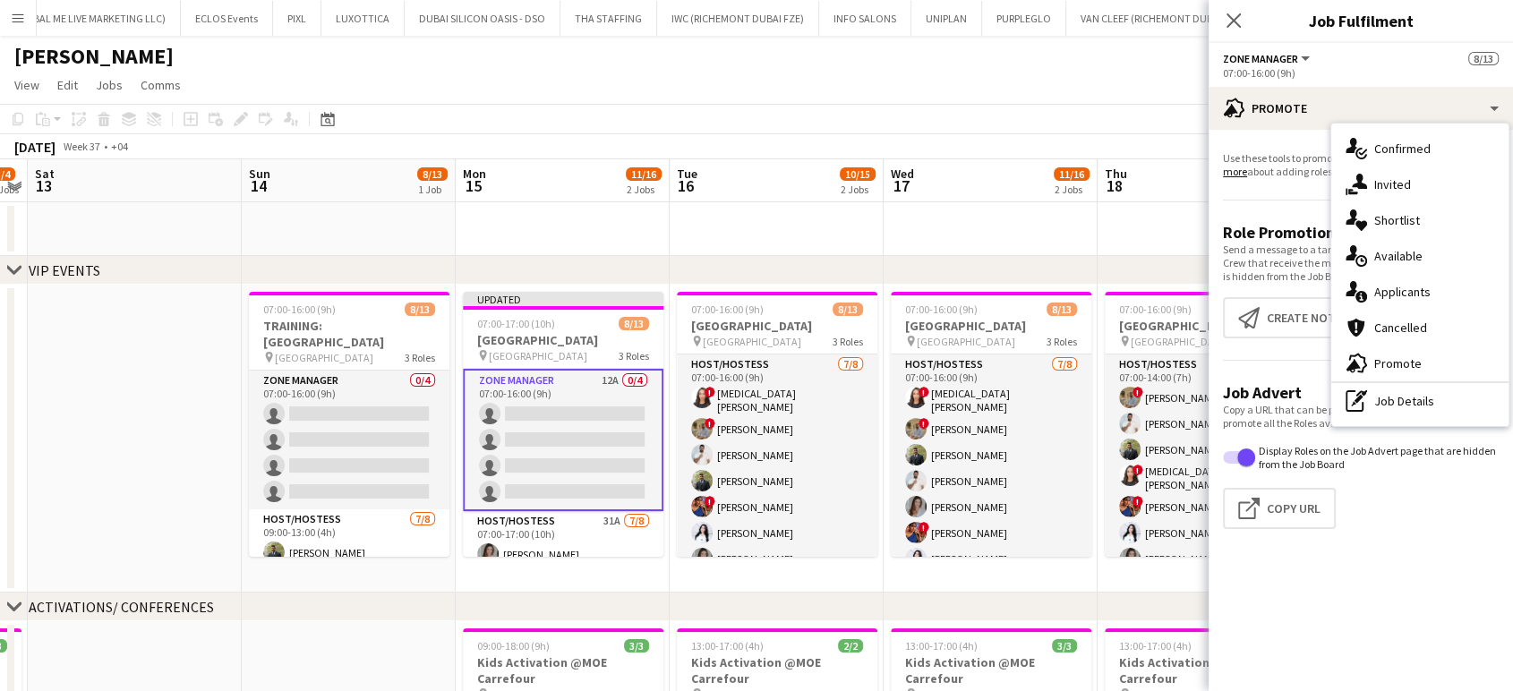
drag, startPoint x: 1426, startPoint y: 290, endPoint x: 1482, endPoint y: 341, distance: 76.1
click at [1426, 289] on span "Applicants" at bounding box center [1403, 292] width 56 height 16
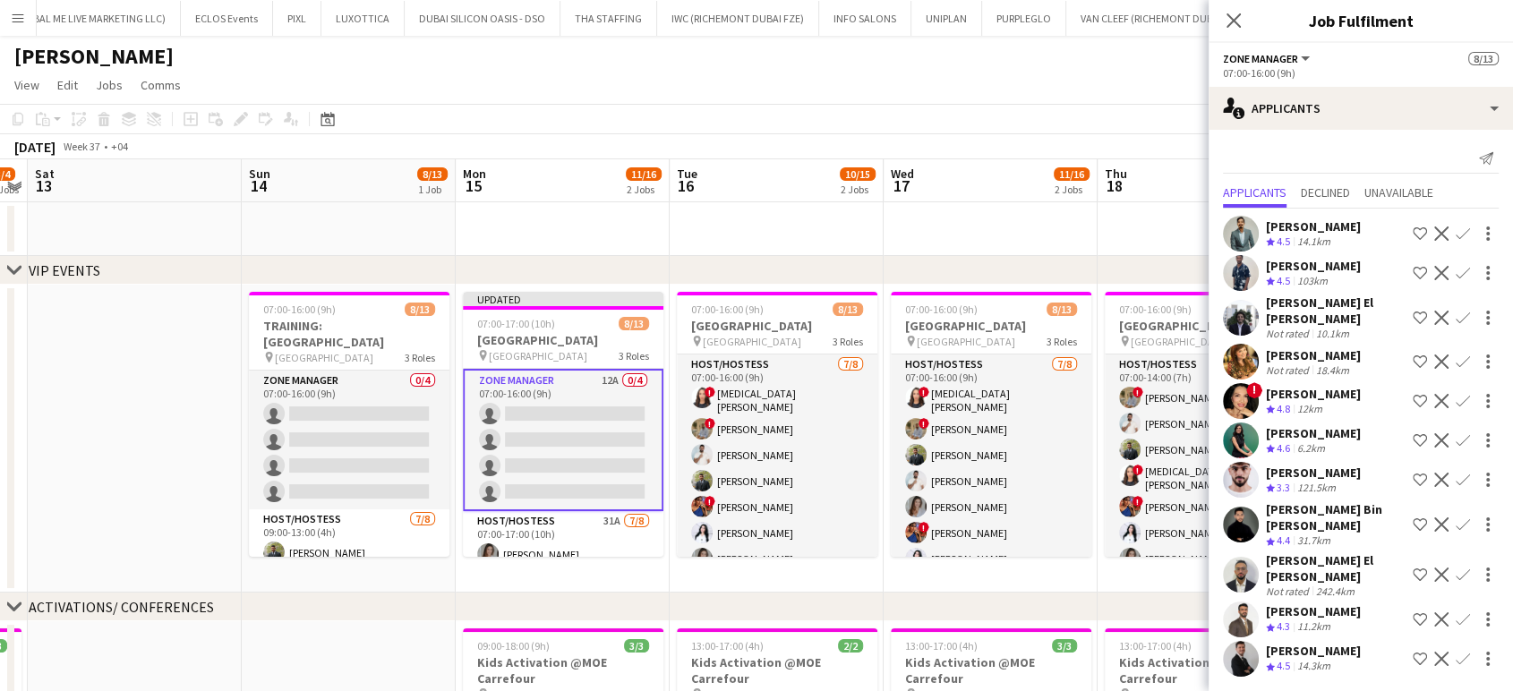
click at [1420, 652] on app-icon "Shortlist crew" at bounding box center [1420, 659] width 14 height 14
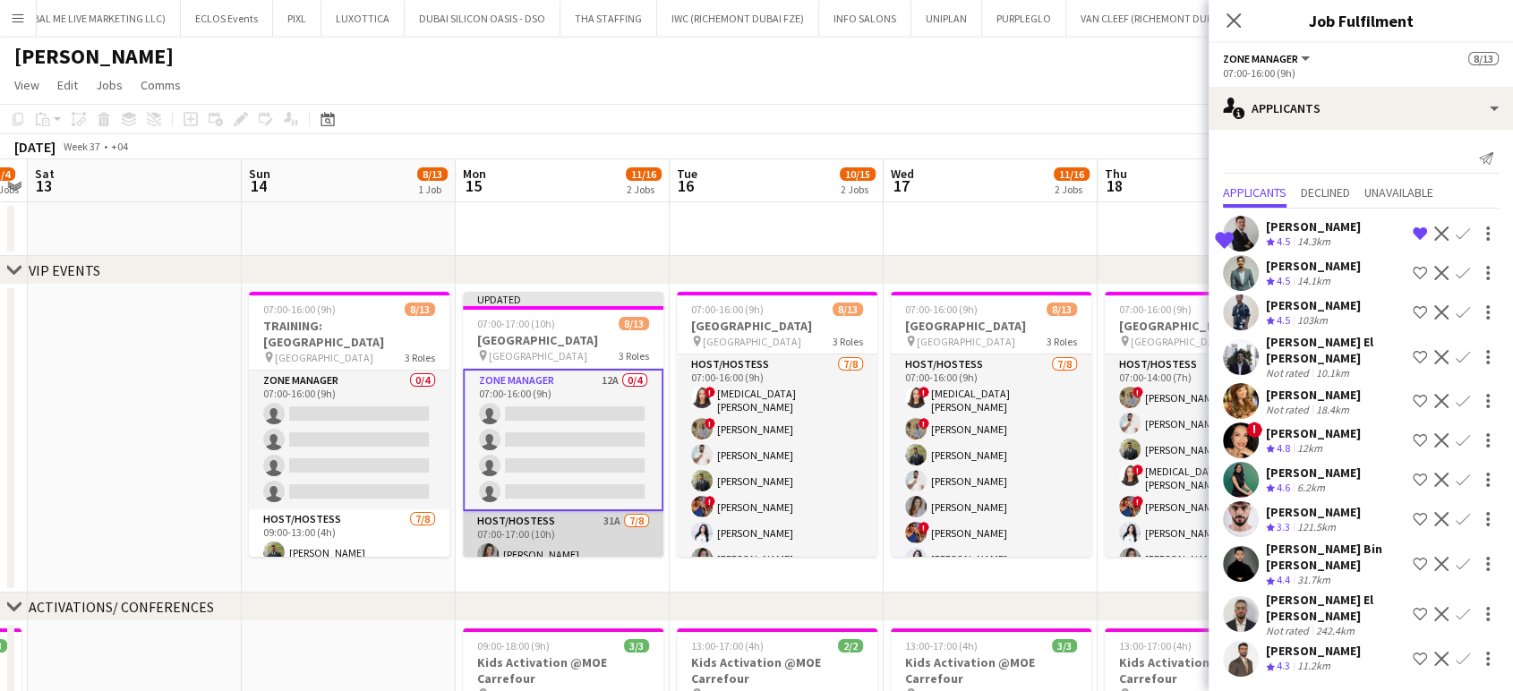
click at [561, 536] on app-card-role "Host/Hostess 31A [DATE] 07:00-17:00 (10h) [PERSON_NAME] ! [MEDICAL_DATA][PERSON…" at bounding box center [563, 635] width 201 height 248
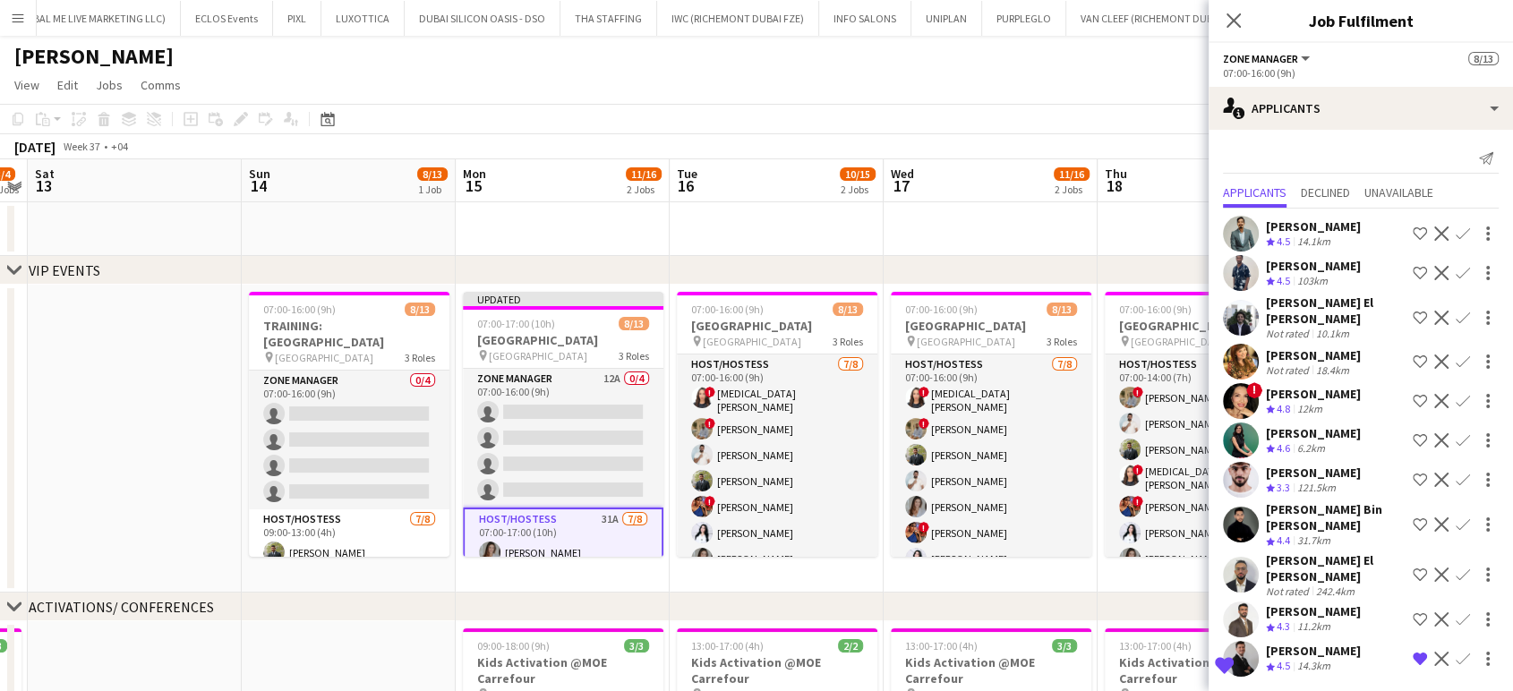
click at [1418, 652] on app-icon "Remove crew from shortlist" at bounding box center [1420, 659] width 14 height 14
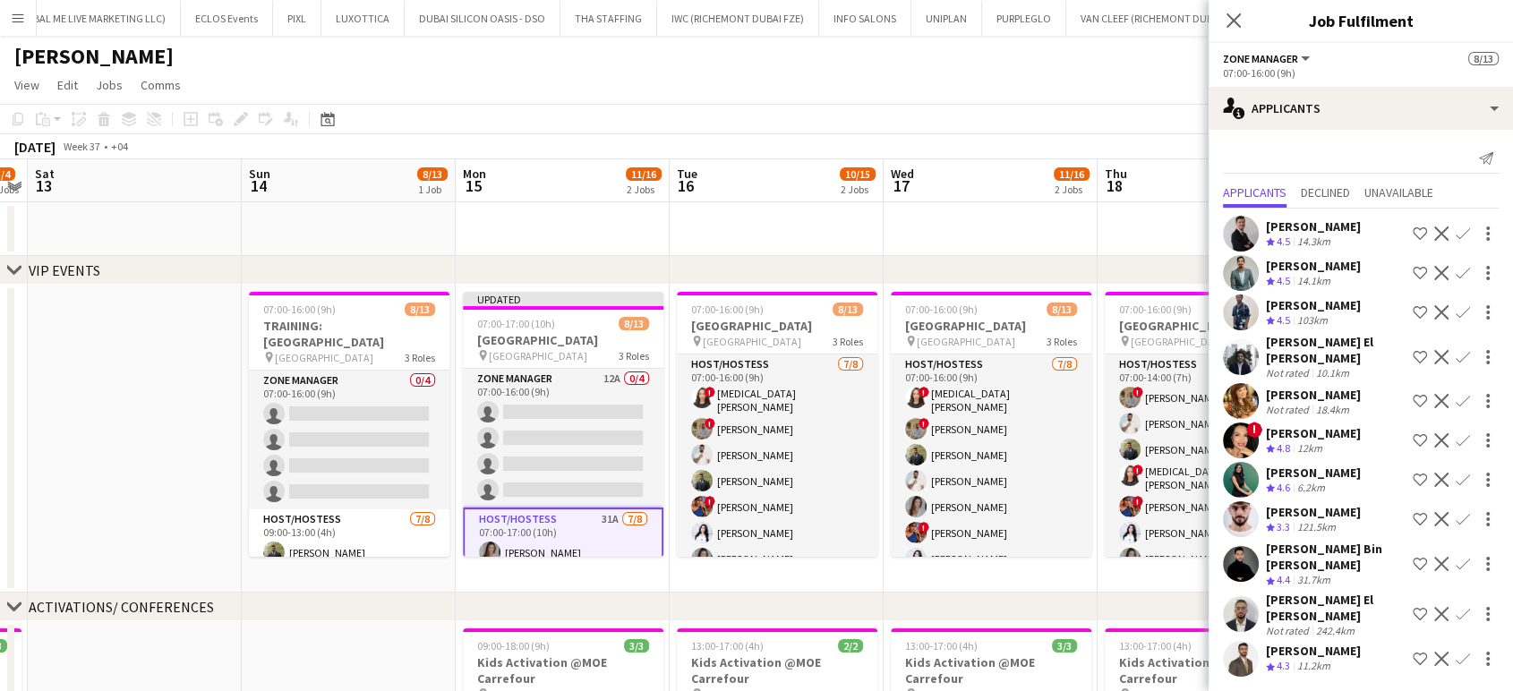
click at [579, 236] on app-date-cell at bounding box center [563, 229] width 214 height 54
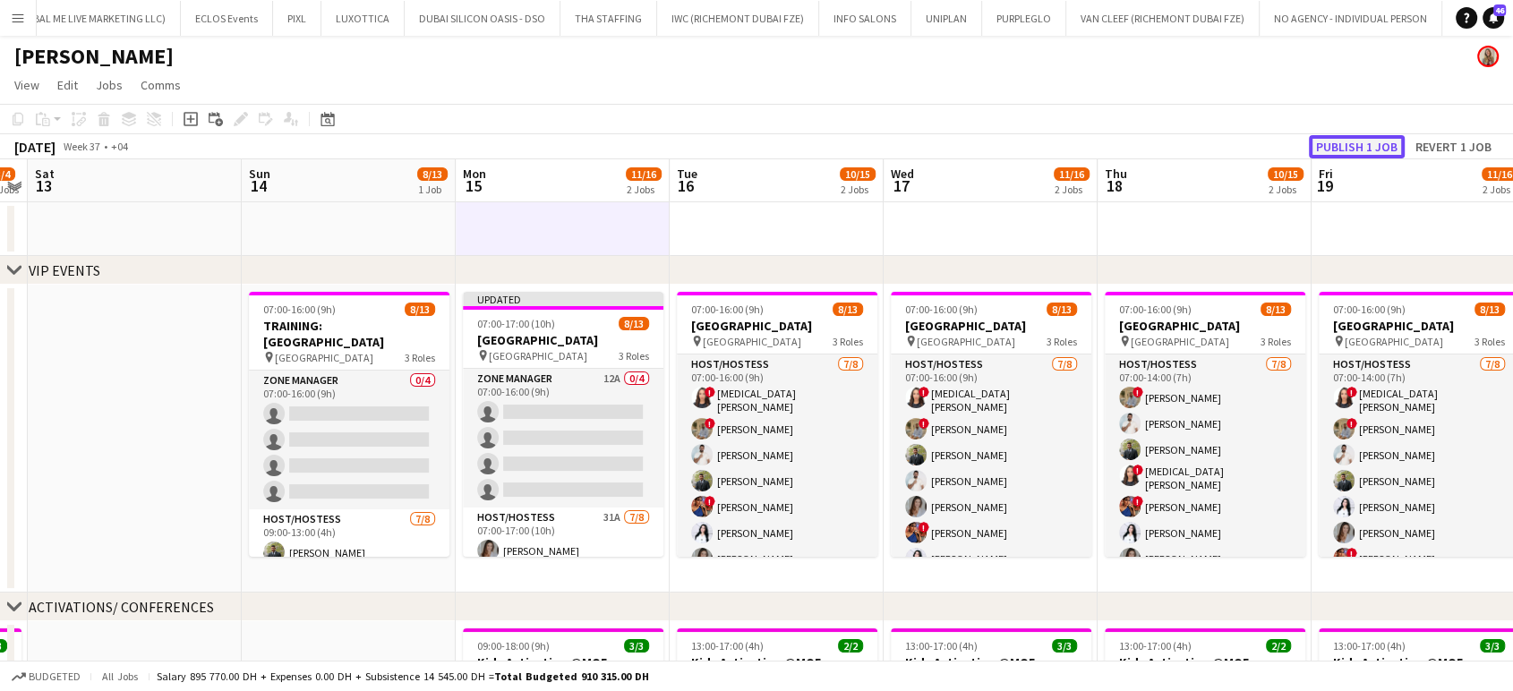
click at [1366, 146] on button "Publish 1 job" at bounding box center [1357, 146] width 96 height 23
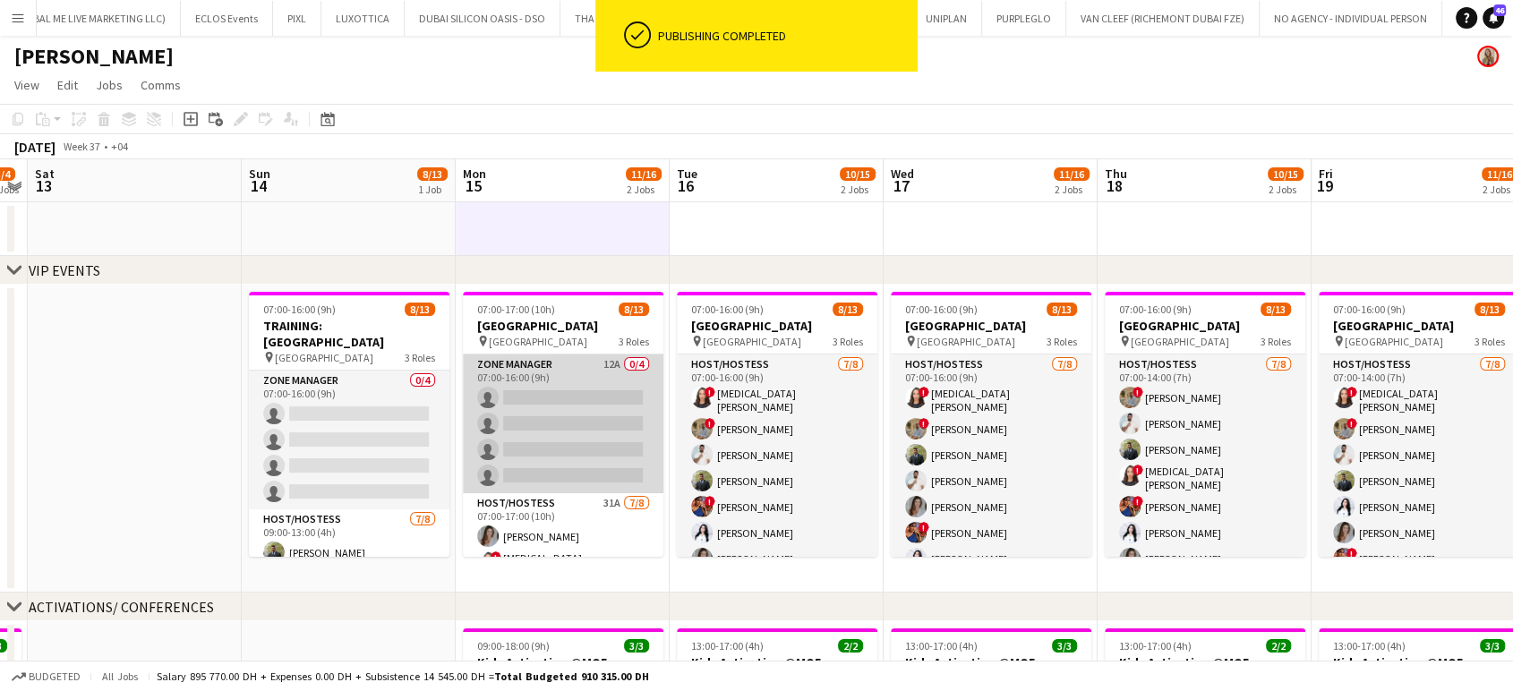
click at [536, 389] on app-card-role "Zone Manager 12A 0/4 07:00-16:00 (9h) single-neutral-actions single-neutral-act…" at bounding box center [563, 424] width 201 height 139
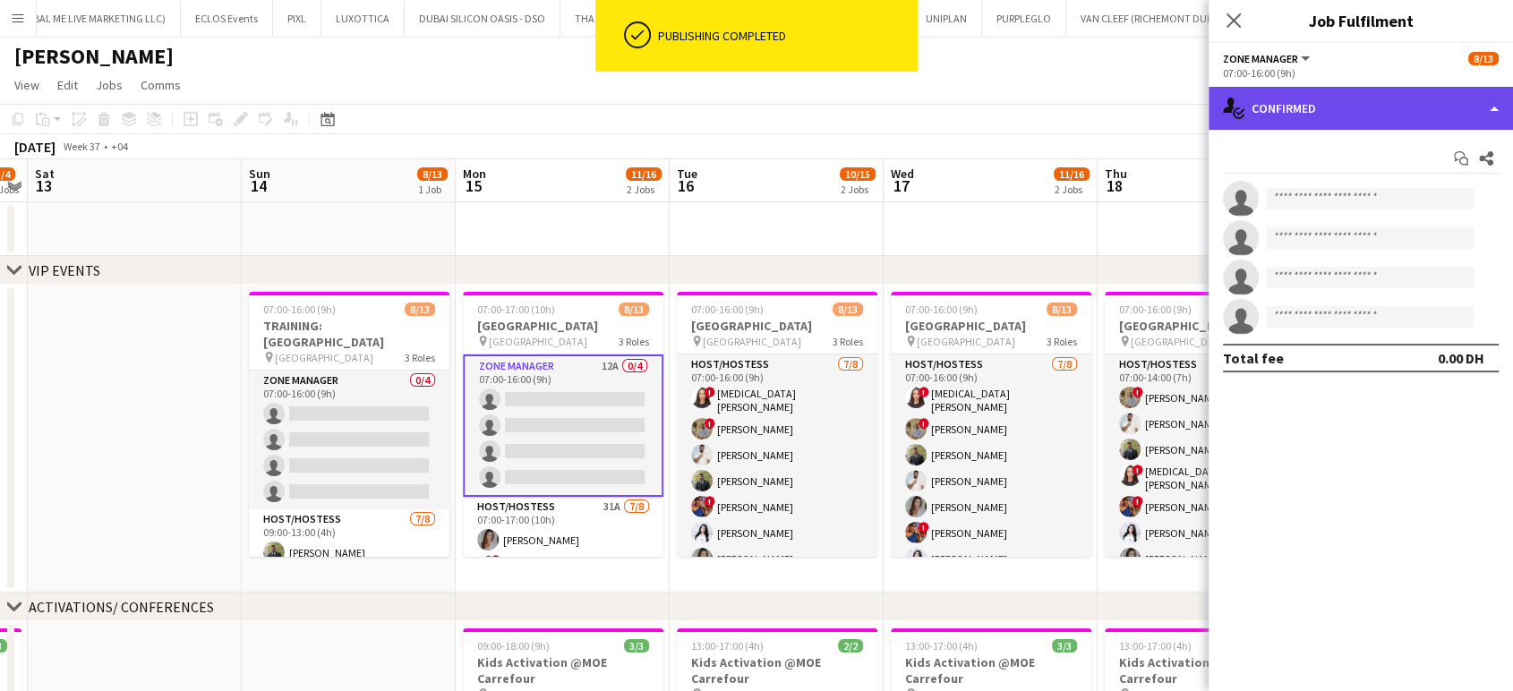
click at [1468, 90] on div "single-neutral-actions-check-2 Confirmed" at bounding box center [1361, 108] width 304 height 43
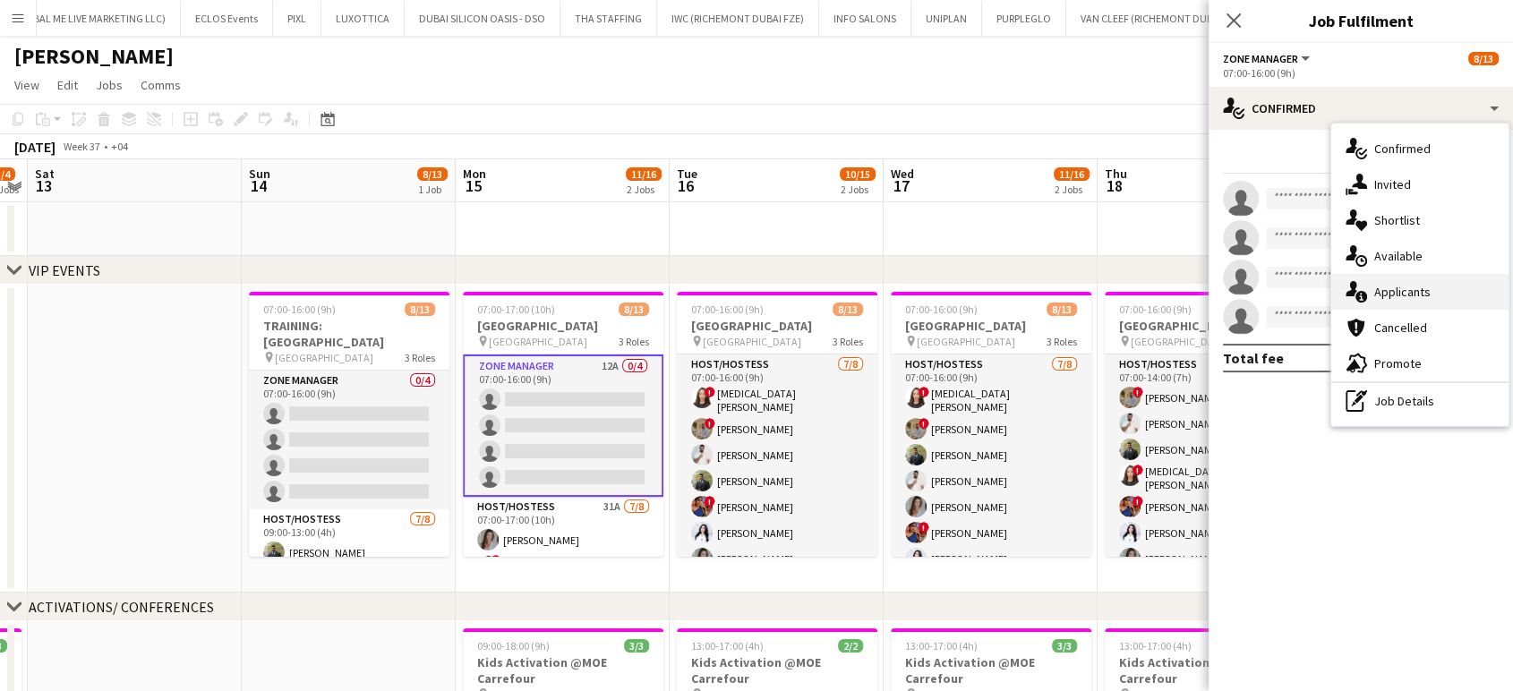
click at [1419, 296] on span "Applicants" at bounding box center [1403, 292] width 56 height 16
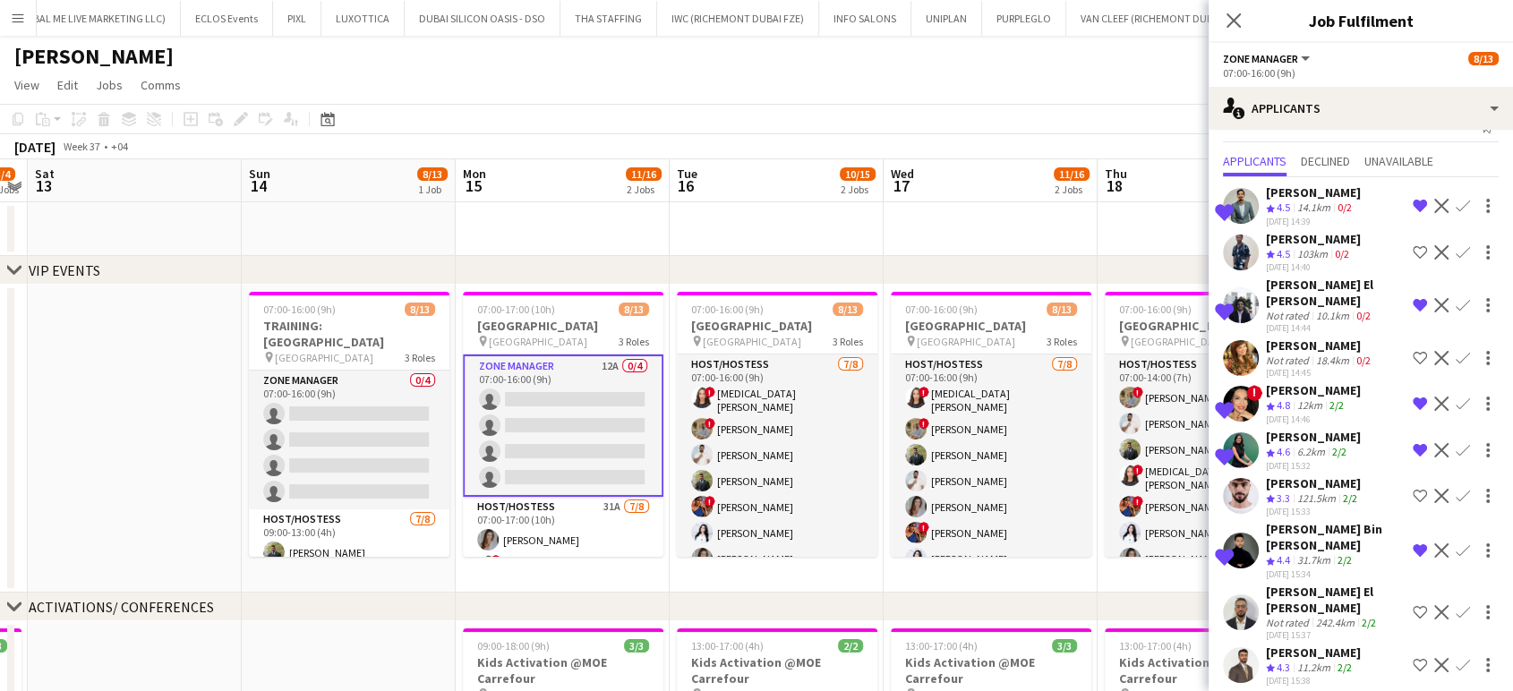
scroll to position [48, 0]
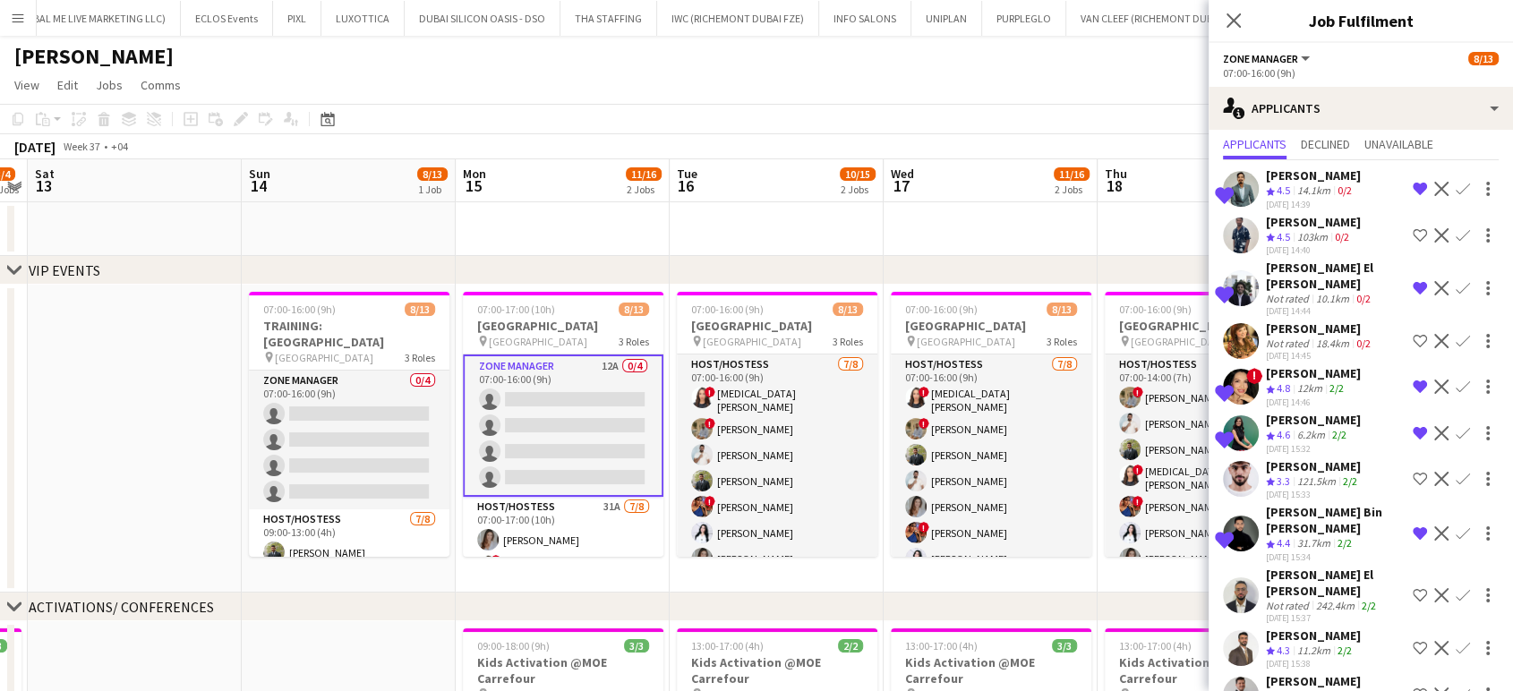
click at [1413, 688] on app-icon "Shortlist crew" at bounding box center [1420, 695] width 14 height 14
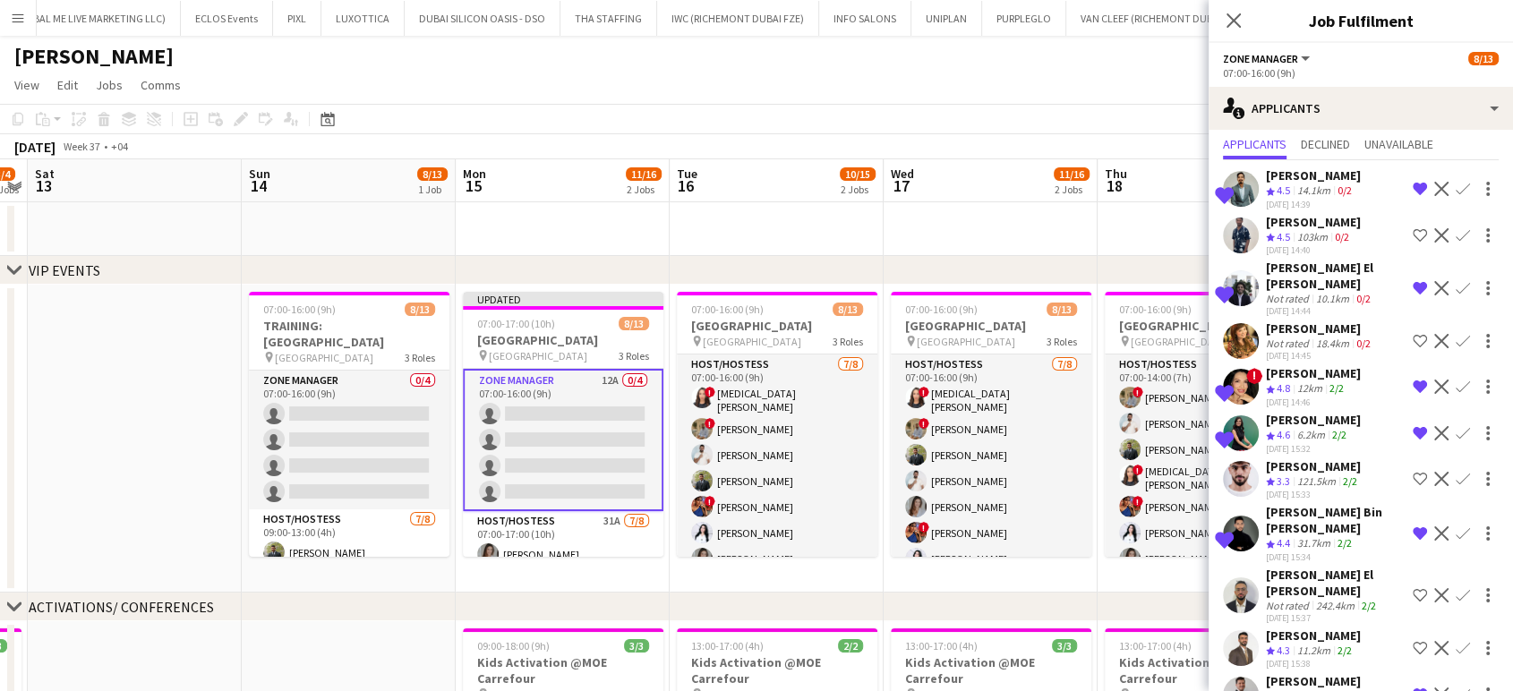
click at [819, 227] on app-date-cell at bounding box center [777, 229] width 214 height 54
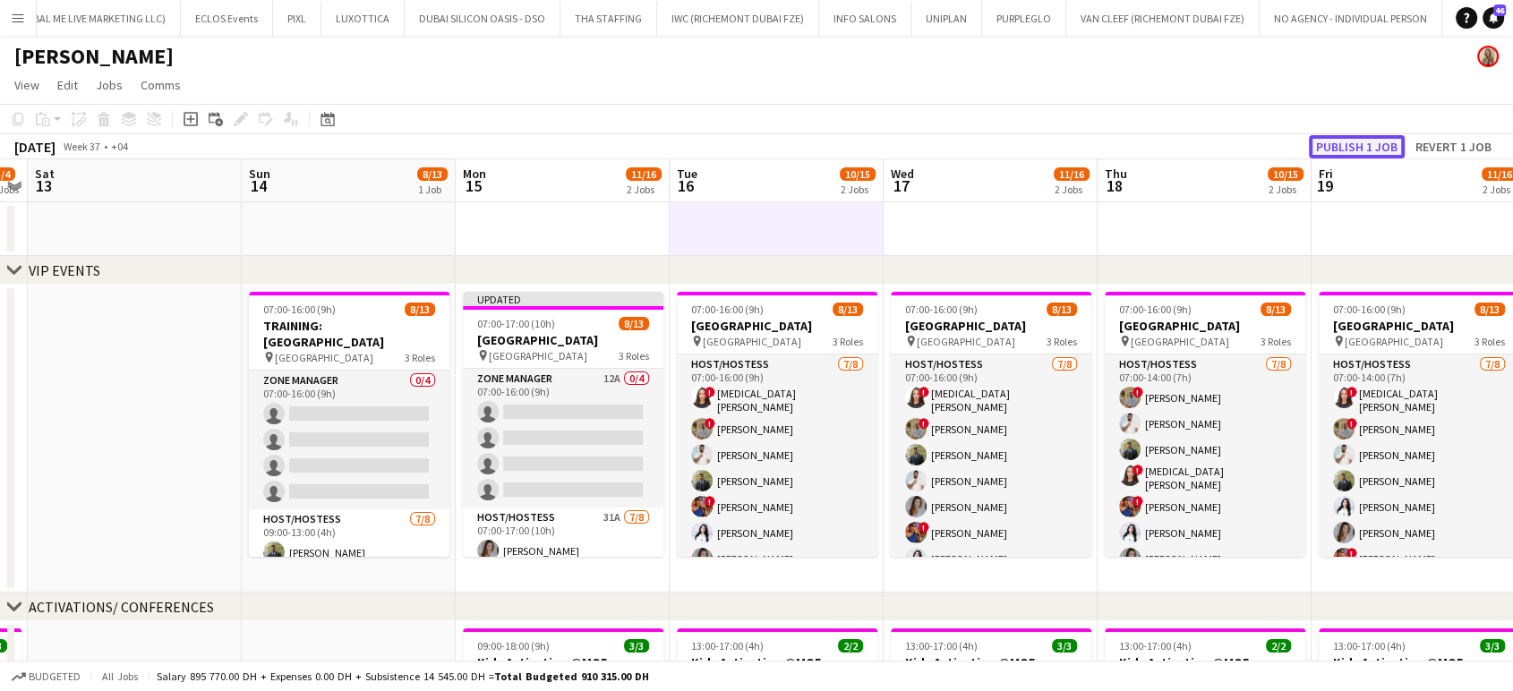
click at [1366, 136] on button "Publish 1 job" at bounding box center [1357, 146] width 96 height 23
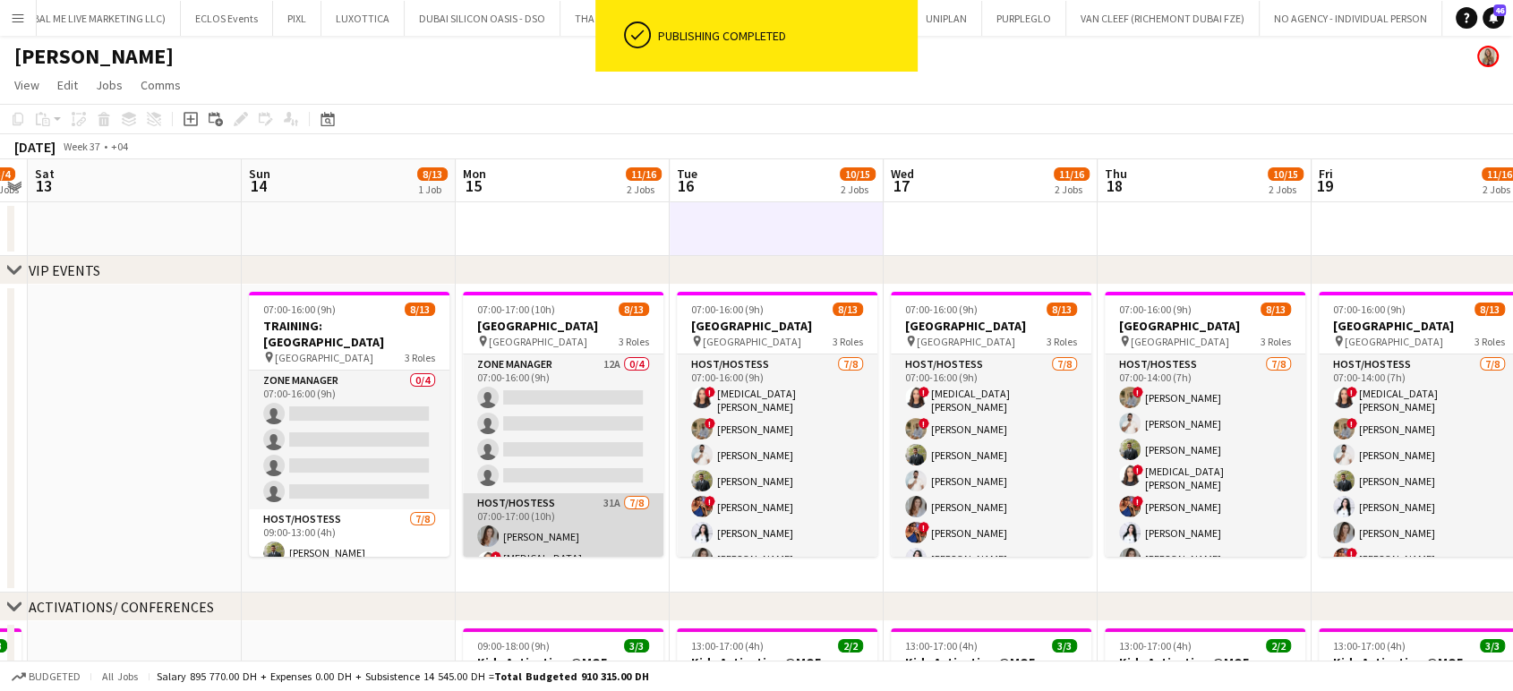
scroll to position [99, 0]
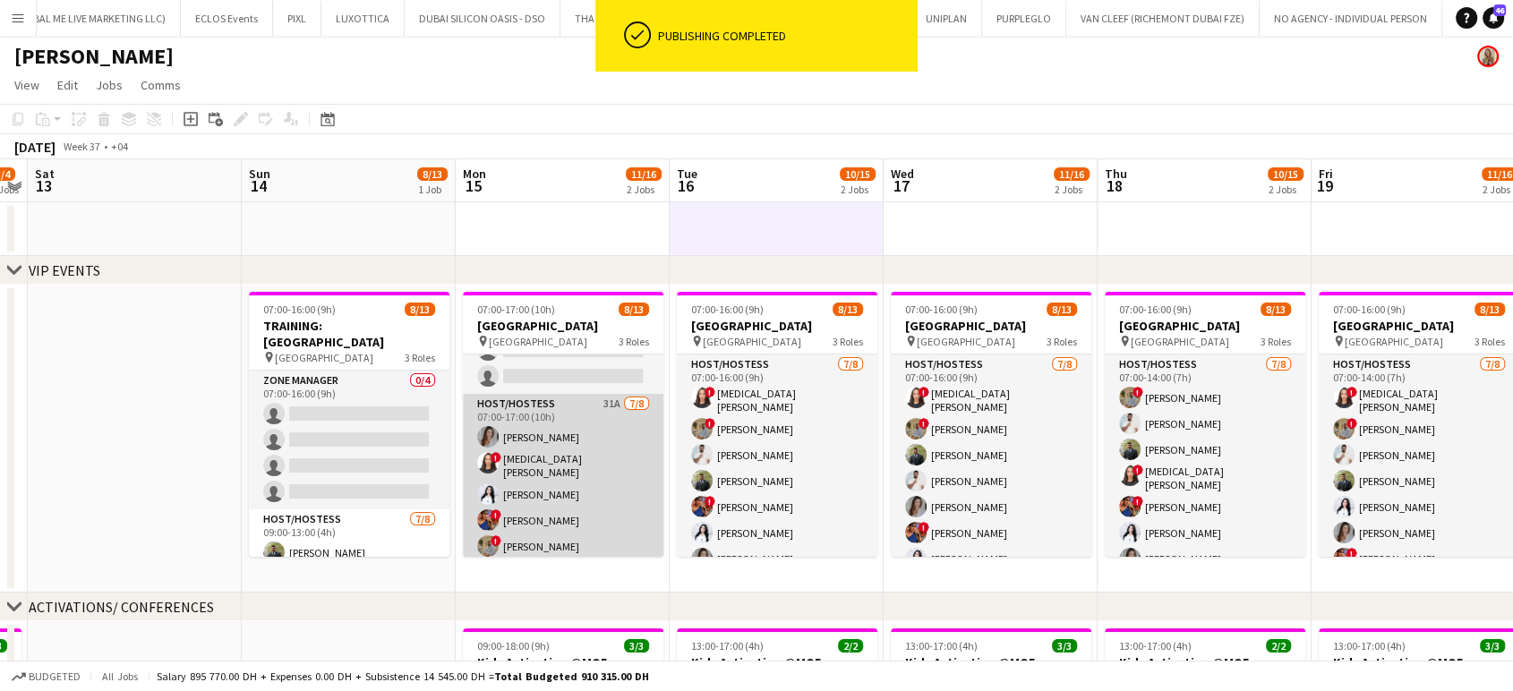
click at [554, 469] on app-card-role "Host/Hostess 31A [DATE] 07:00-17:00 (10h) [PERSON_NAME] ! [MEDICAL_DATA][PERSON…" at bounding box center [563, 518] width 201 height 248
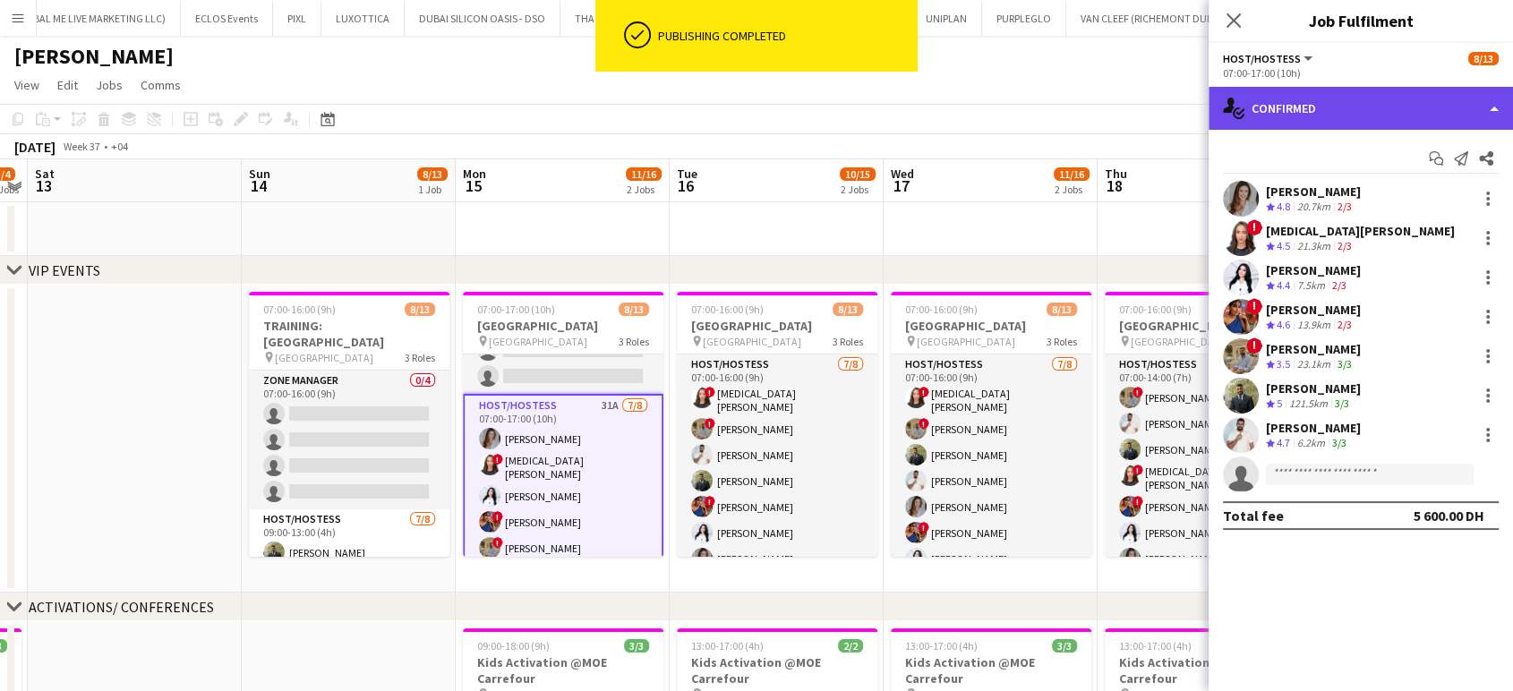
click at [1490, 107] on div "single-neutral-actions-check-2 Confirmed" at bounding box center [1361, 108] width 304 height 43
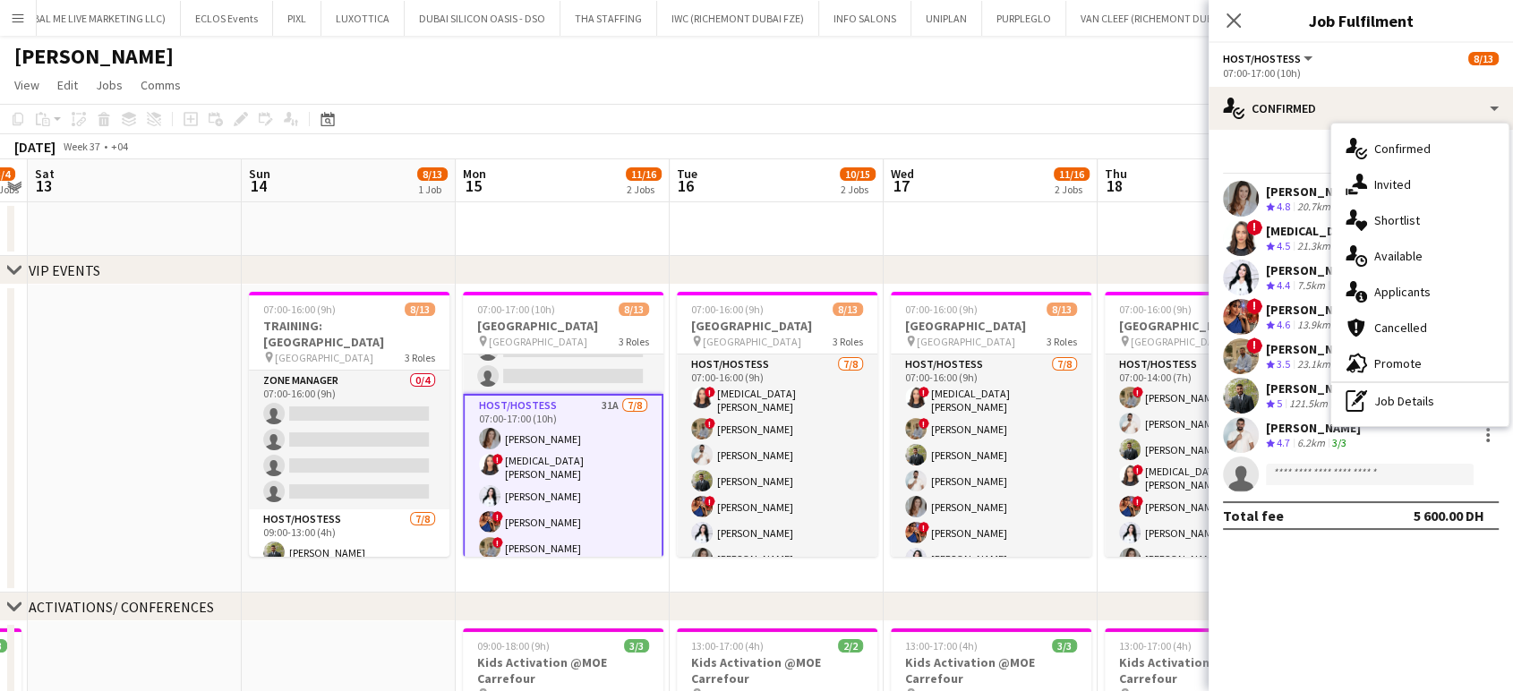
click at [1440, 227] on div "single-neutral-actions-heart Shortlist" at bounding box center [1420, 220] width 177 height 36
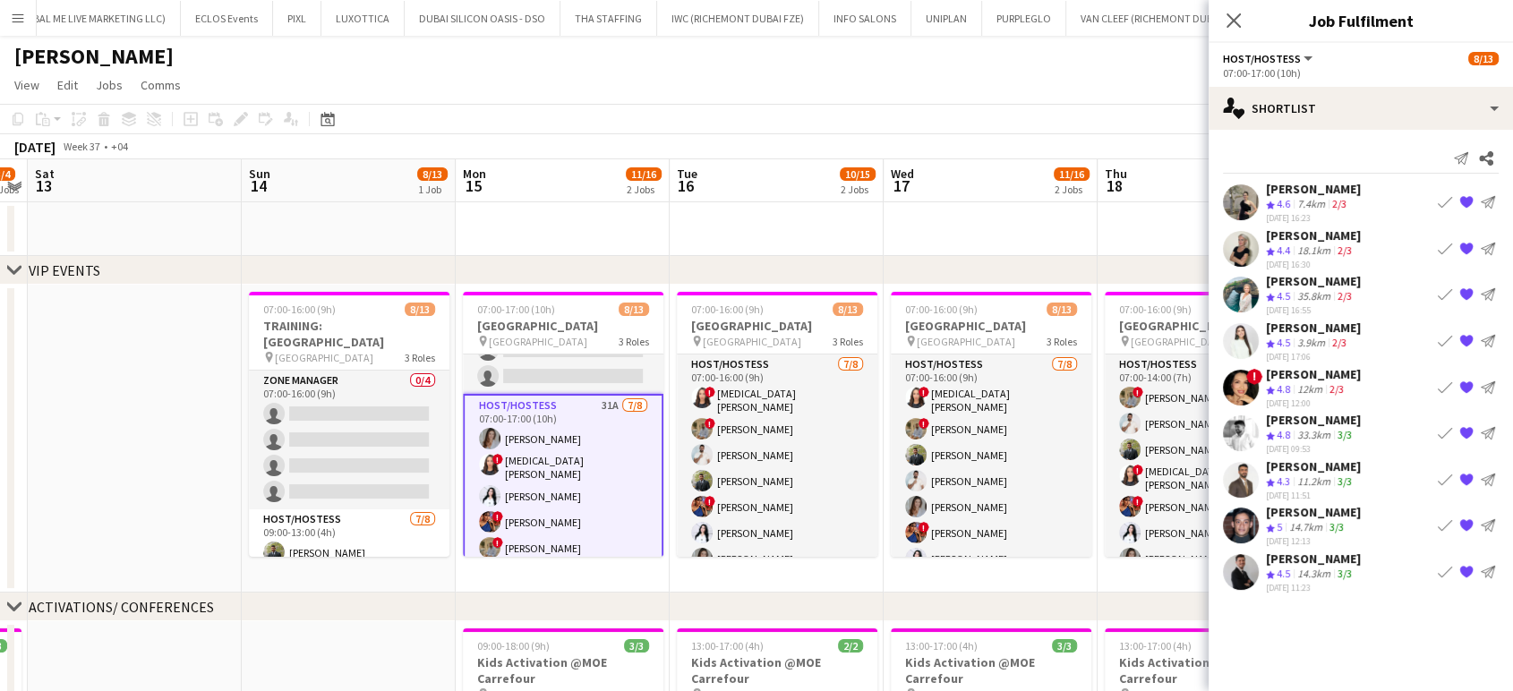
click at [1465, 565] on app-icon "{{ spriteTitle }}" at bounding box center [1467, 572] width 14 height 14
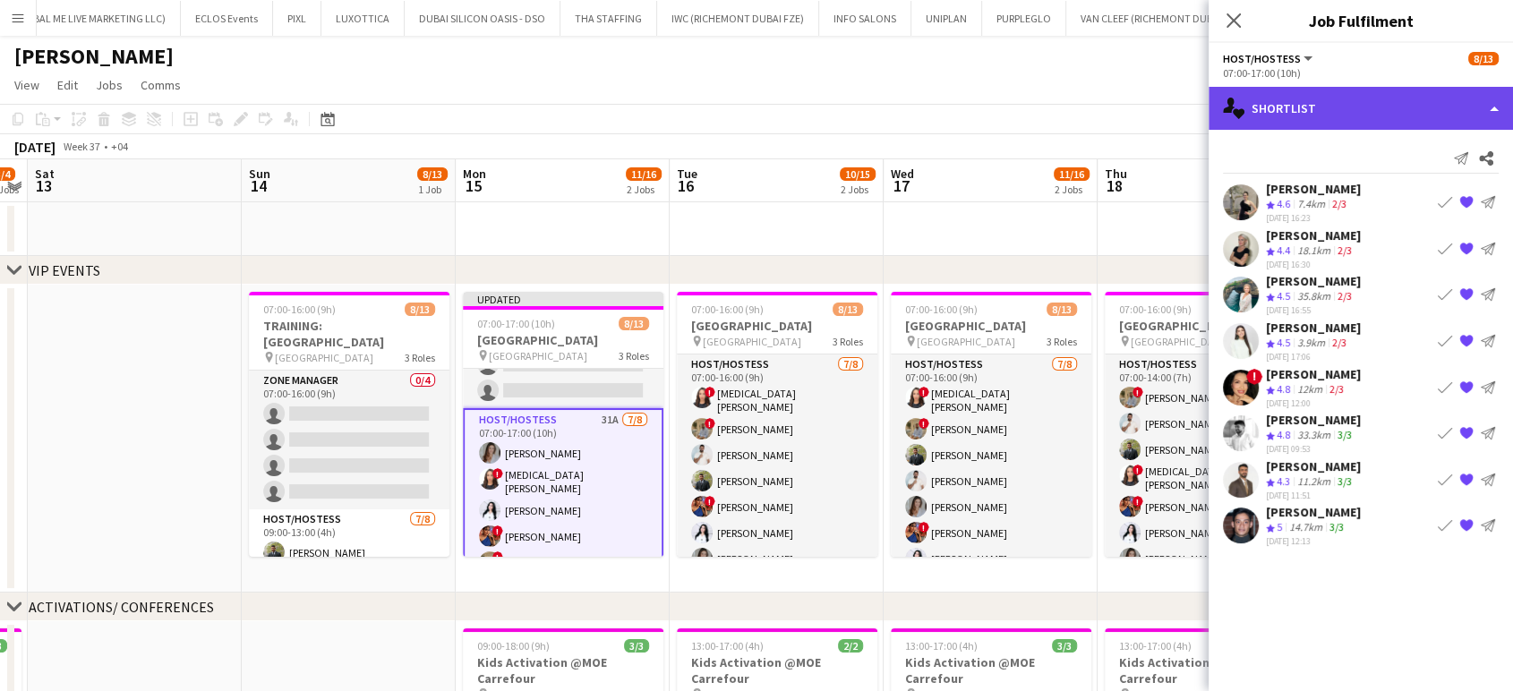
click at [1482, 107] on div "single-neutral-actions-heart Shortlist" at bounding box center [1361, 108] width 304 height 43
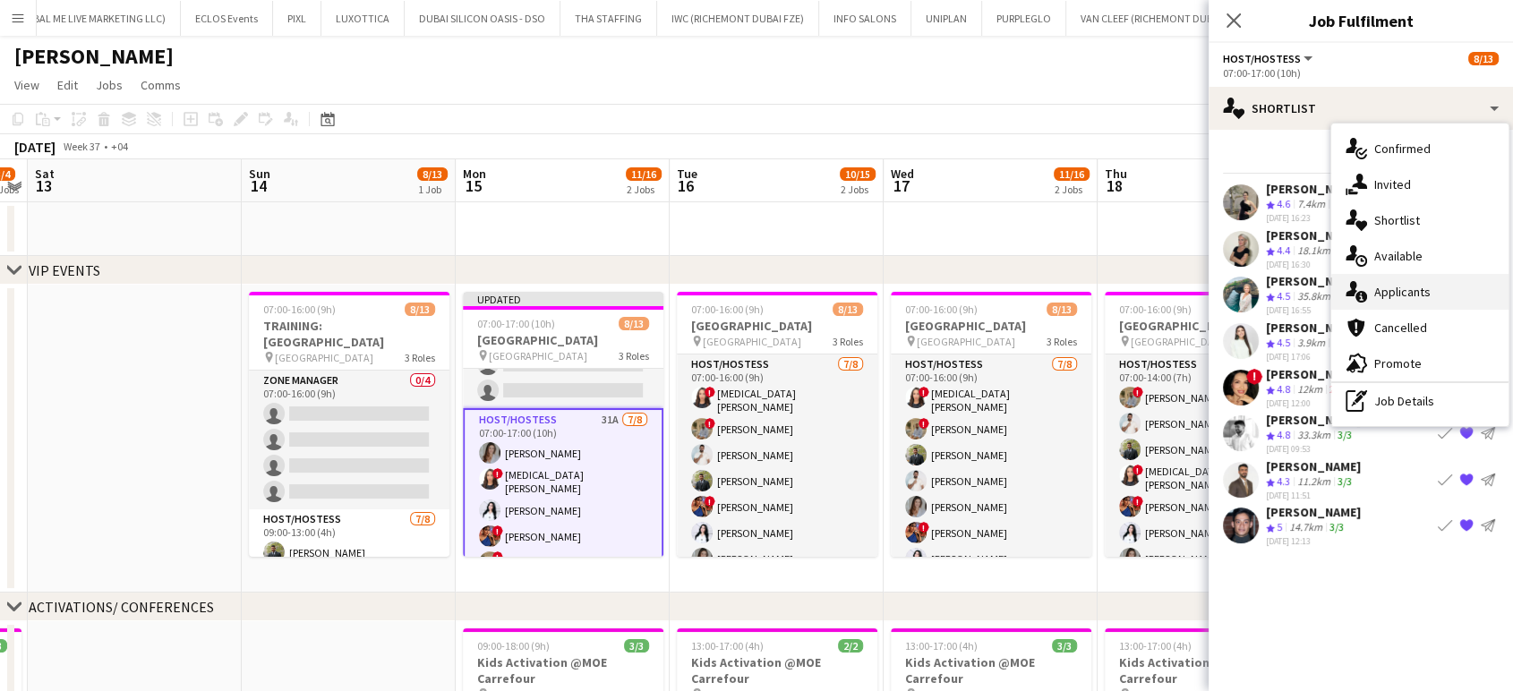
click at [1425, 300] on div "single-neutral-actions-information Applicants" at bounding box center [1420, 292] width 177 height 36
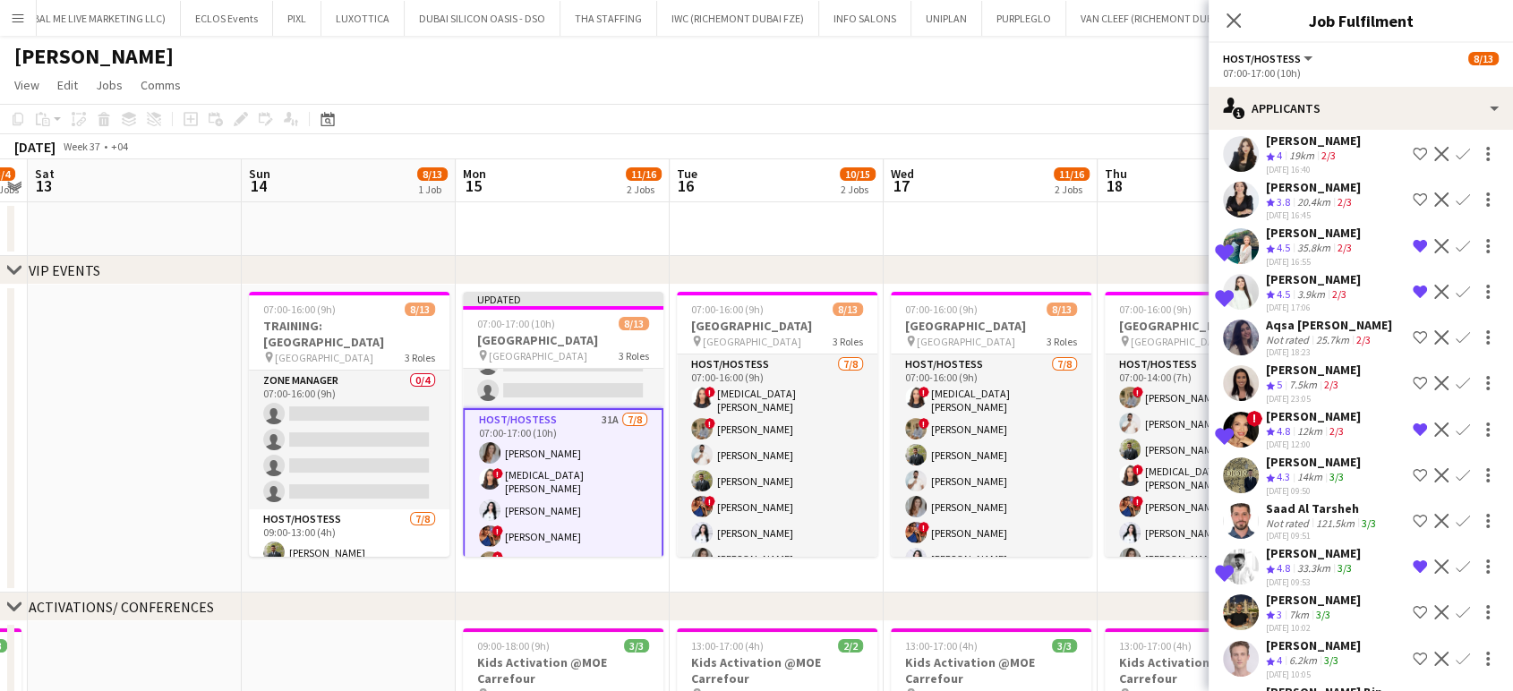
scroll to position [298, 0]
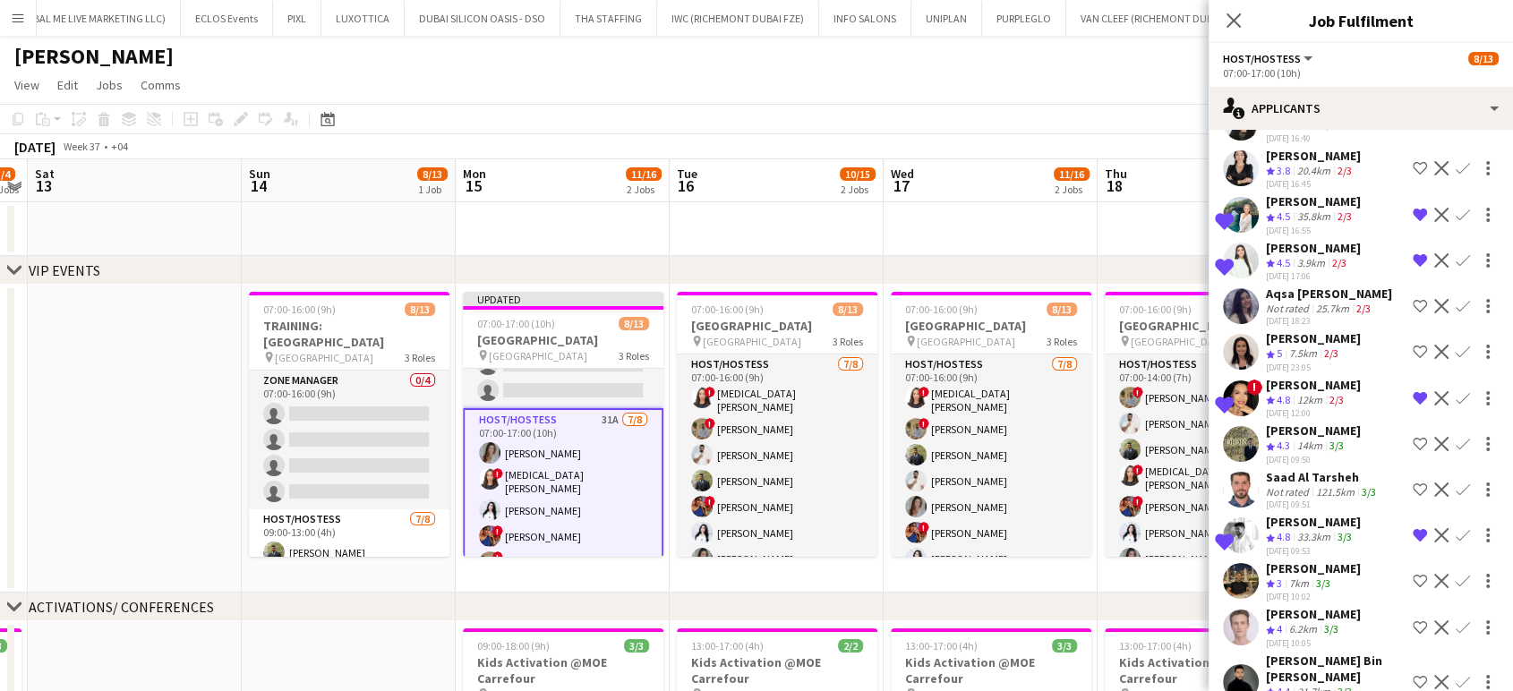
click at [1413, 391] on app-icon "Remove crew from shortlist" at bounding box center [1420, 398] width 14 height 14
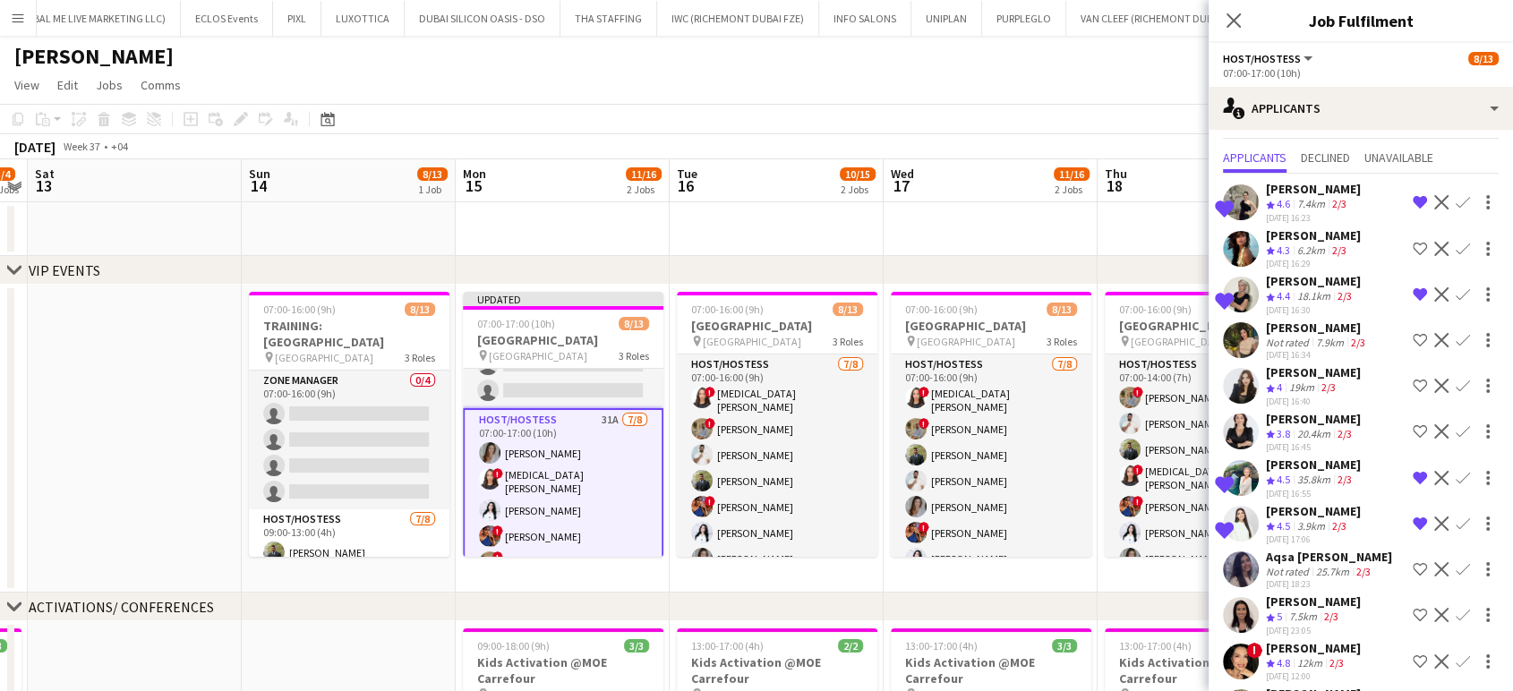
scroll to position [0, 0]
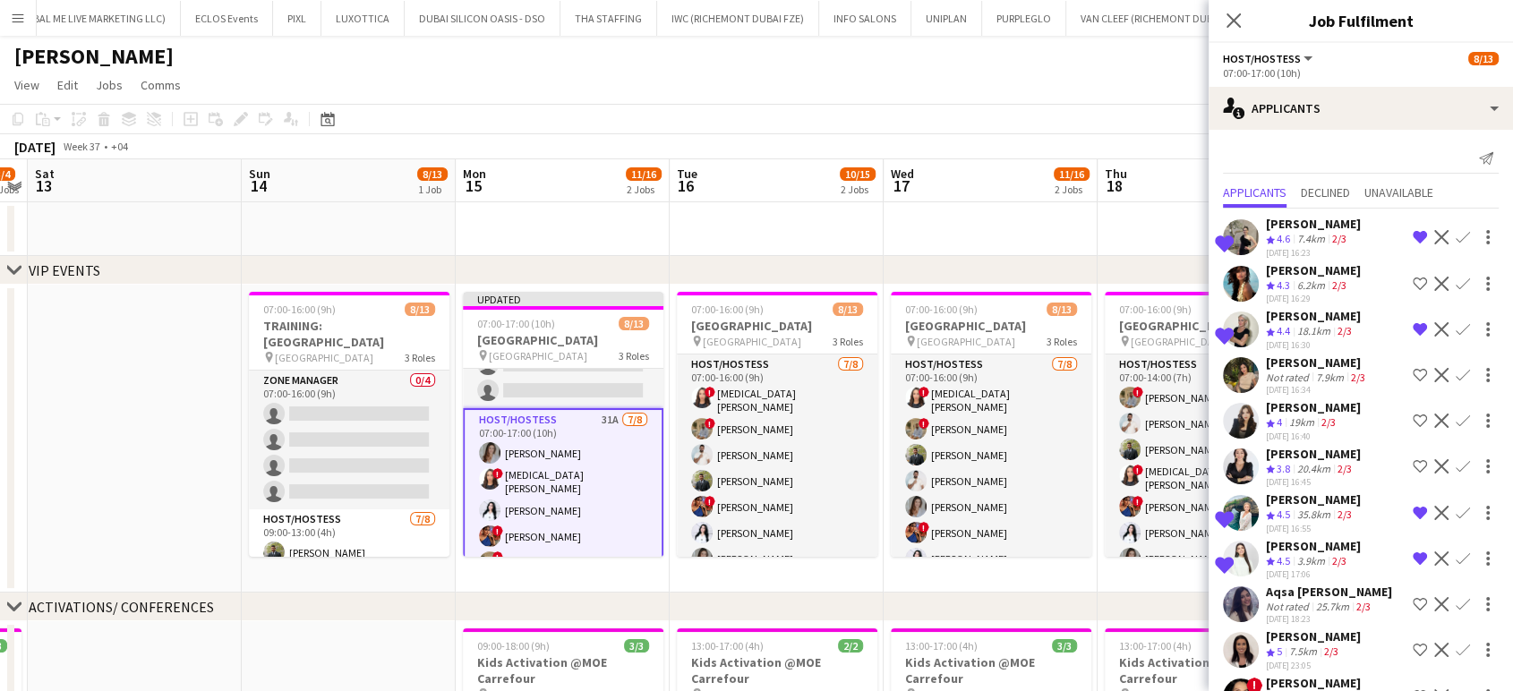
click at [1413, 370] on app-icon "Shortlist crew" at bounding box center [1420, 375] width 14 height 14
click at [1290, 416] on div "19km" at bounding box center [1302, 423] width 32 height 15
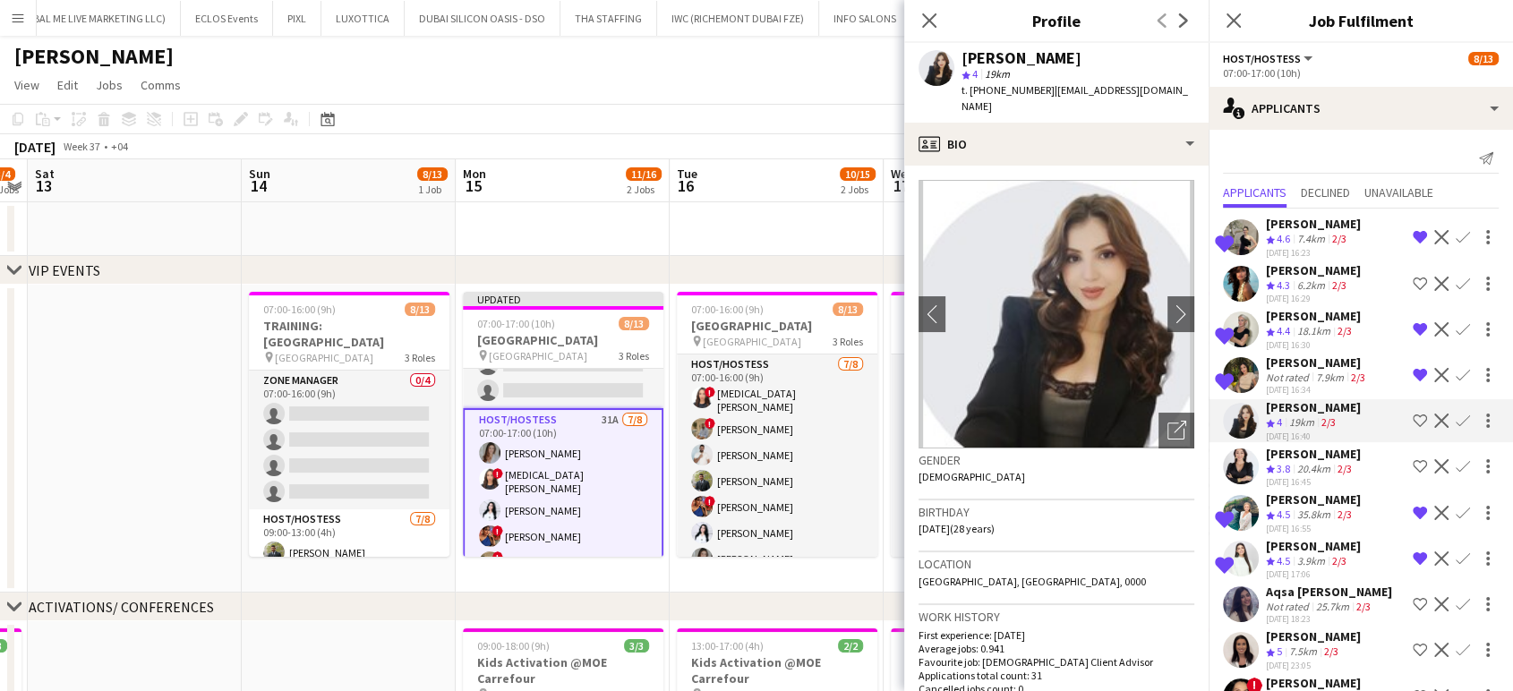
click at [1321, 645] on div "7.5km" at bounding box center [1303, 652] width 35 height 15
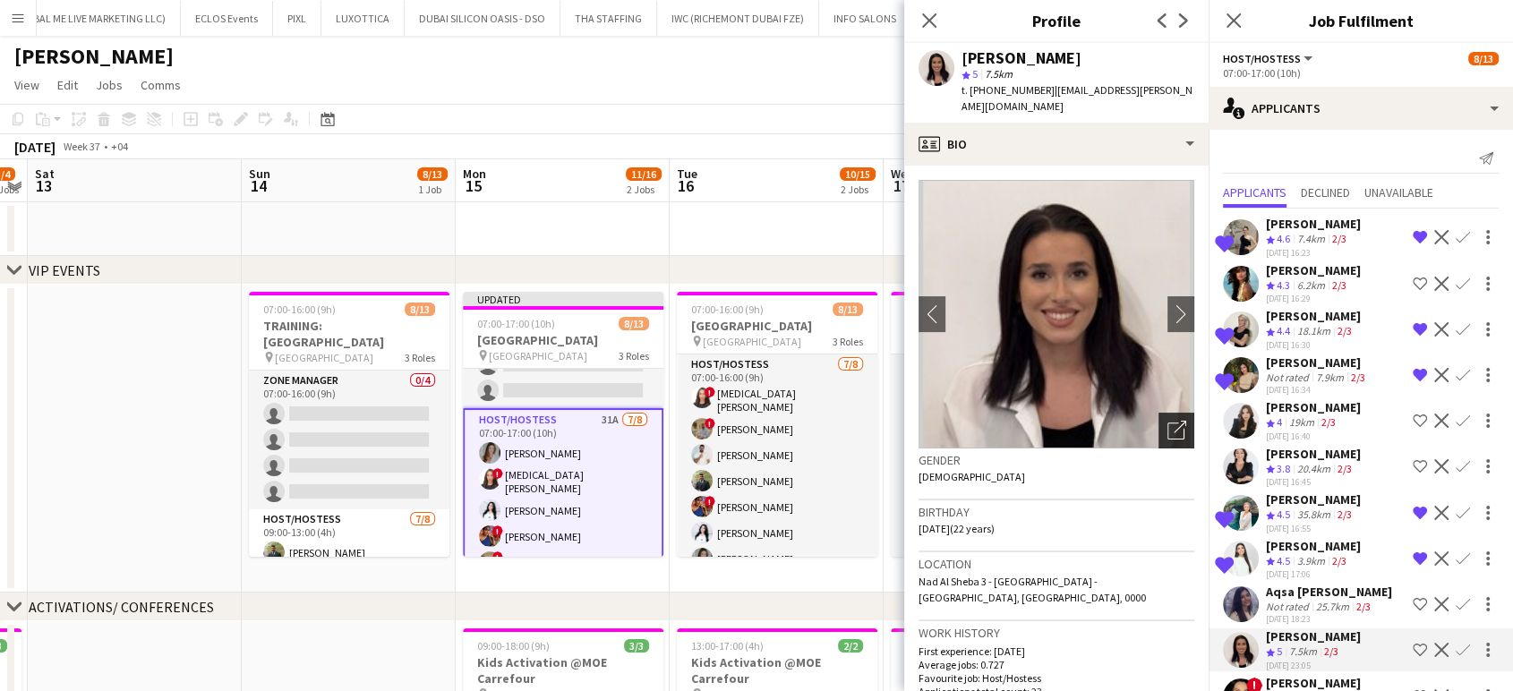
click at [1168, 421] on icon "Open photos pop-in" at bounding box center [1177, 430] width 19 height 19
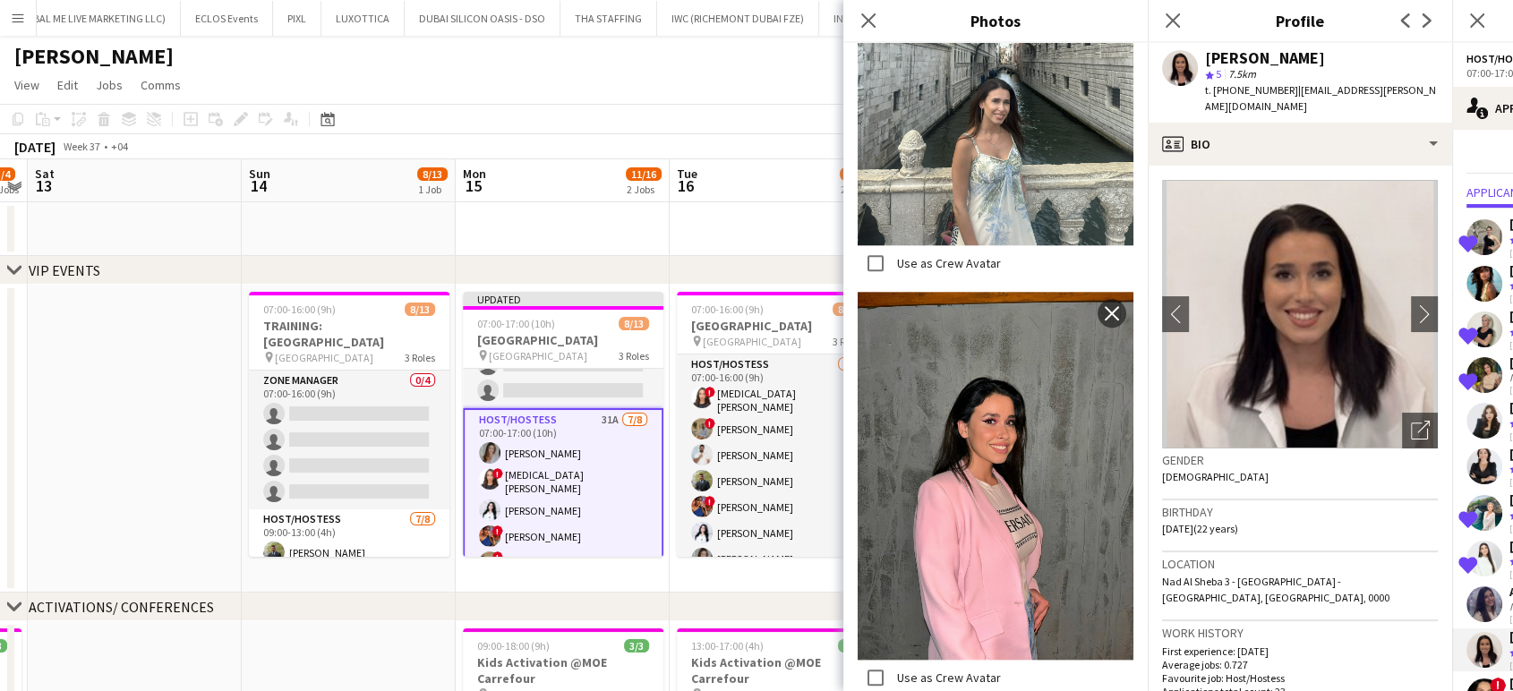
scroll to position [1963, 0]
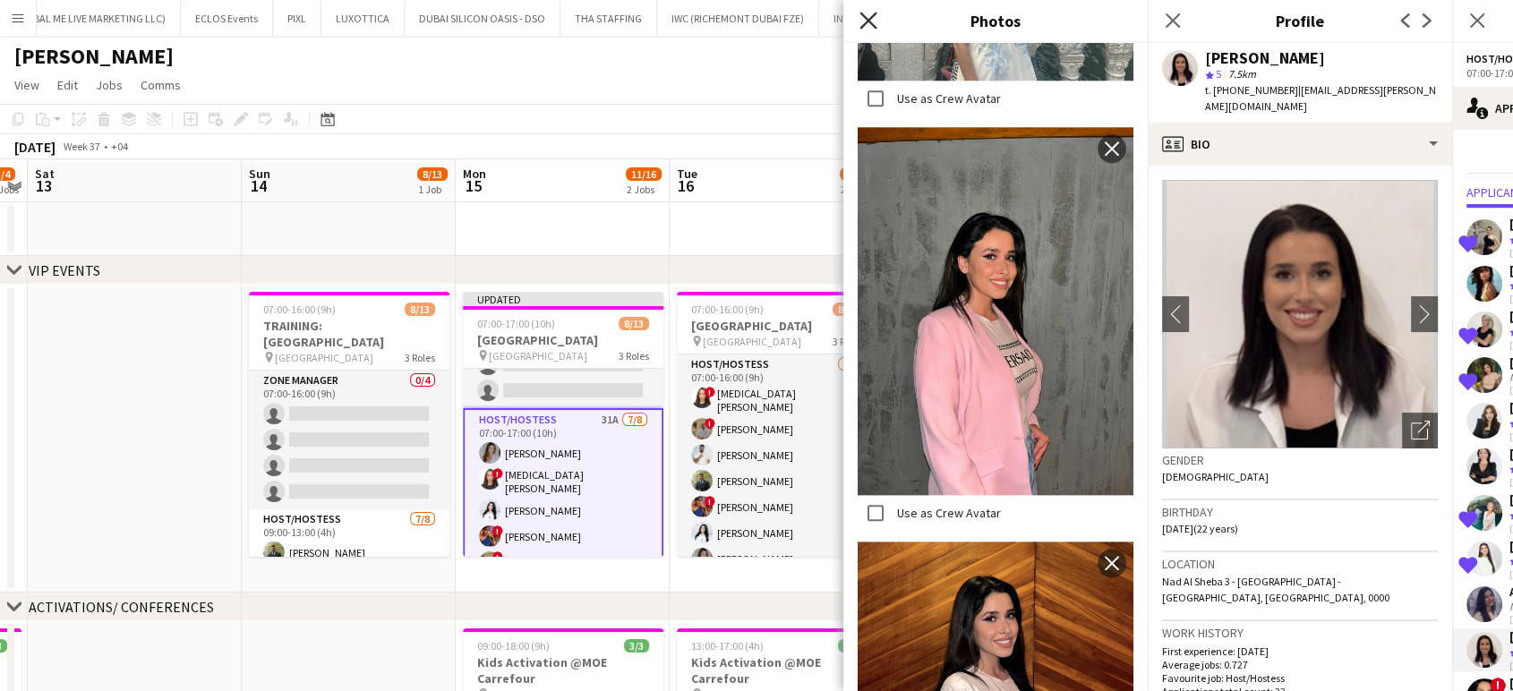
click at [870, 21] on icon at bounding box center [868, 20] width 17 height 17
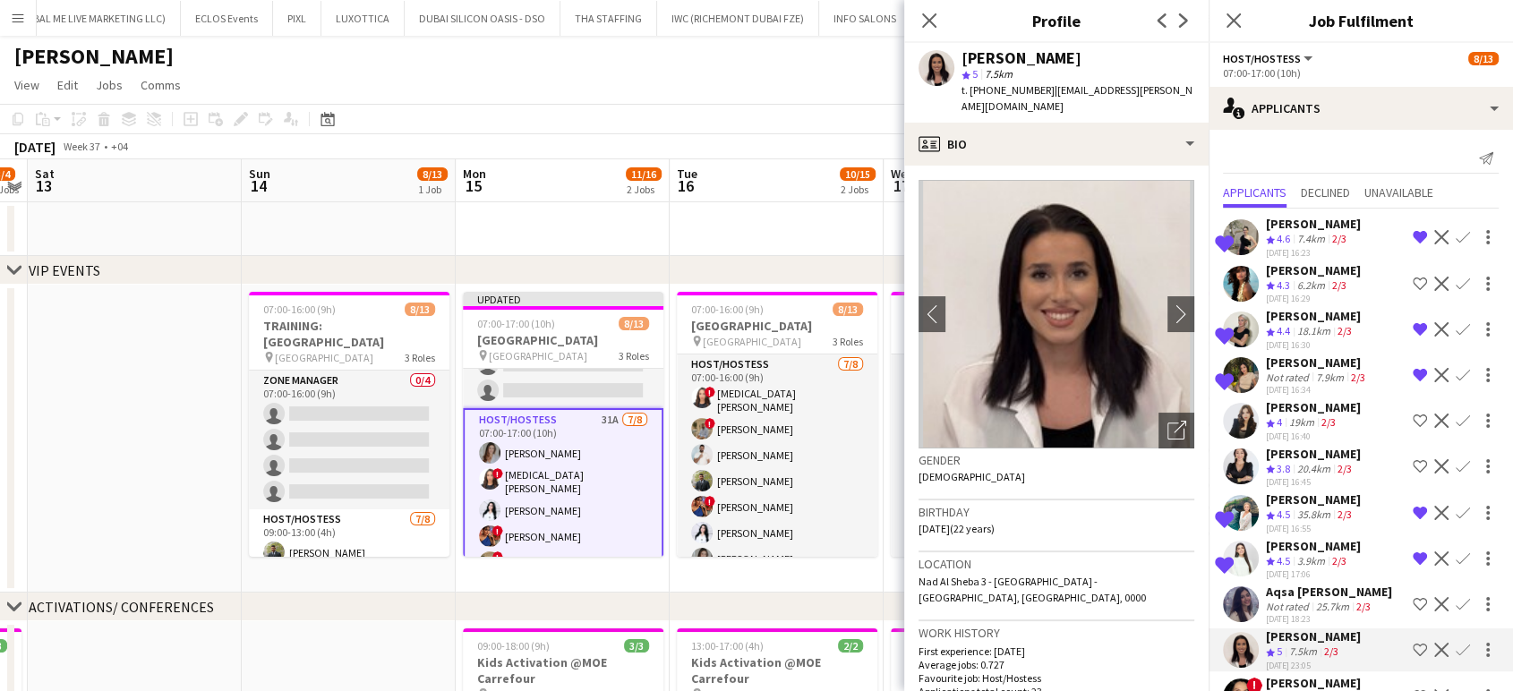
click at [1332, 416] on app-skills-label "2/3" at bounding box center [1329, 422] width 14 height 13
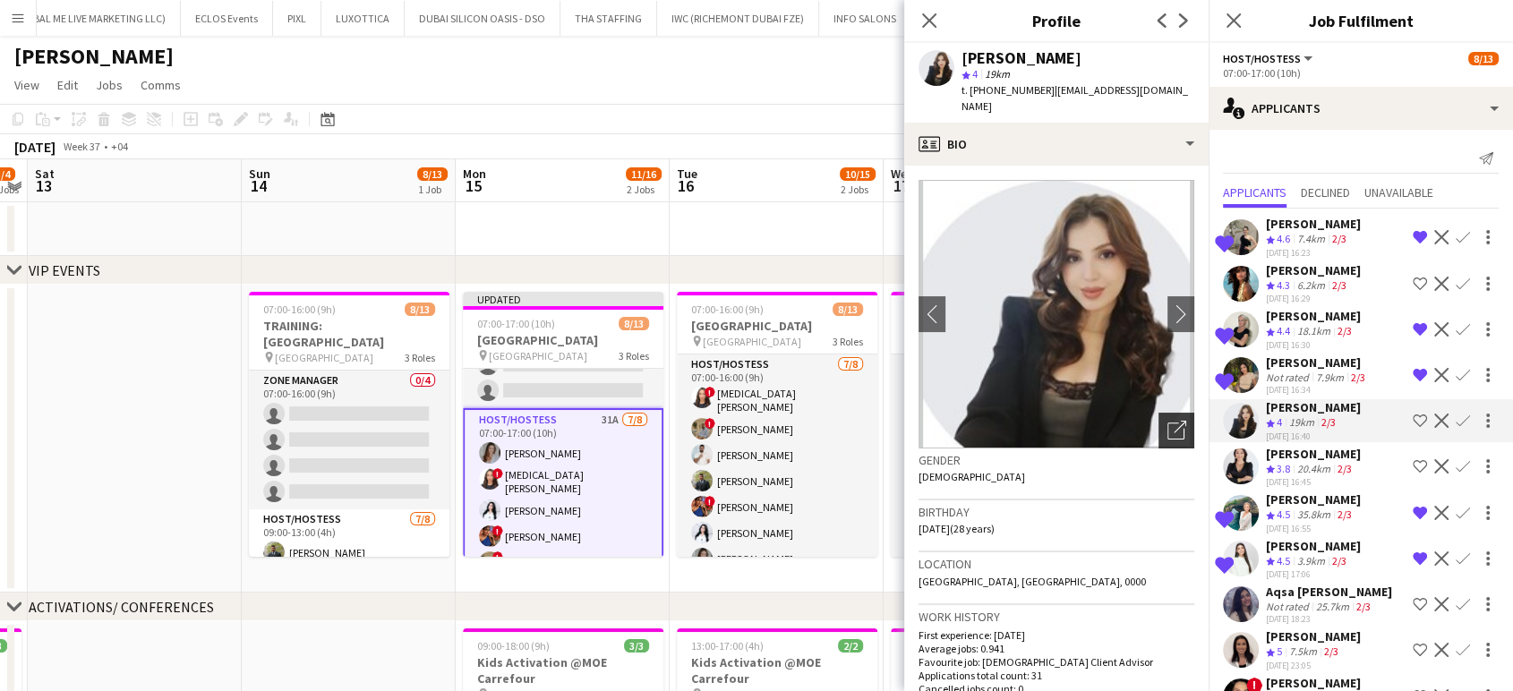
click at [1162, 413] on div "Open photos pop-in" at bounding box center [1177, 431] width 36 height 36
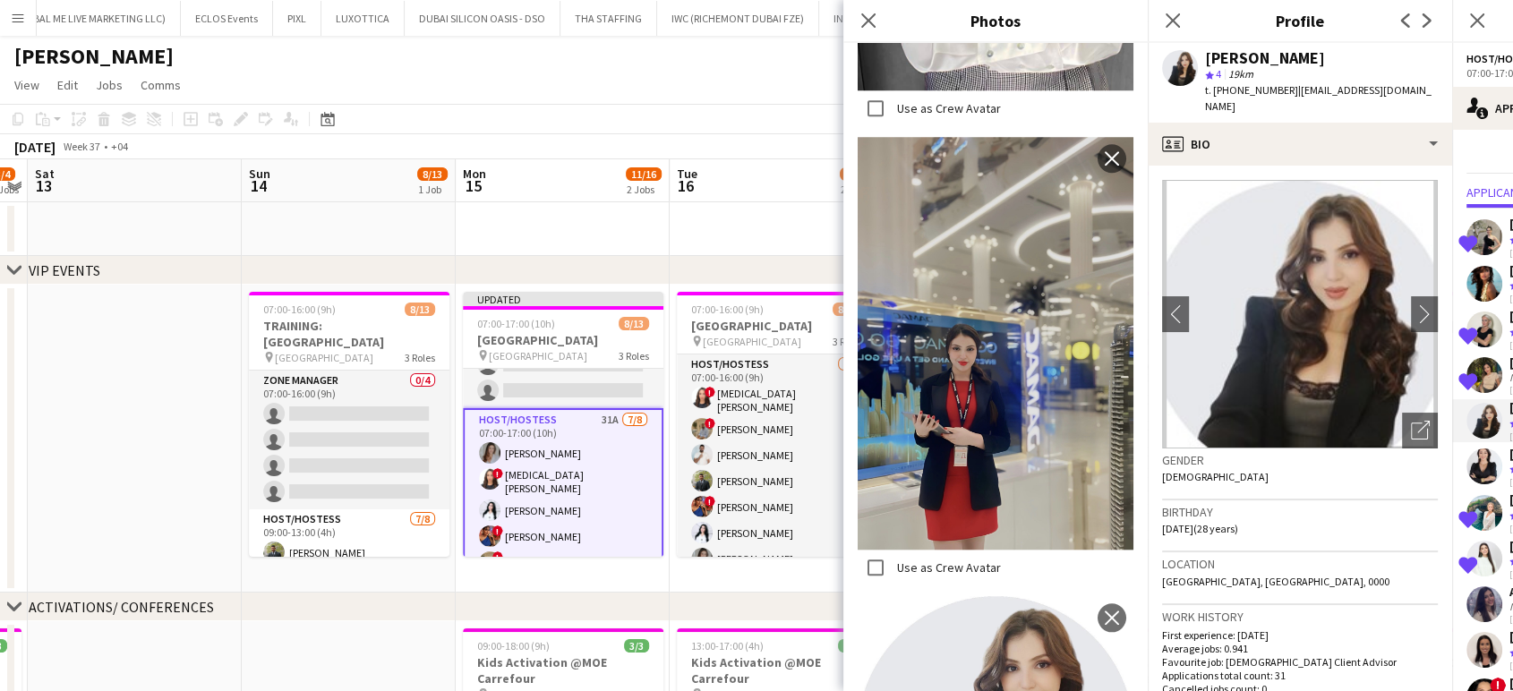
scroll to position [1770, 0]
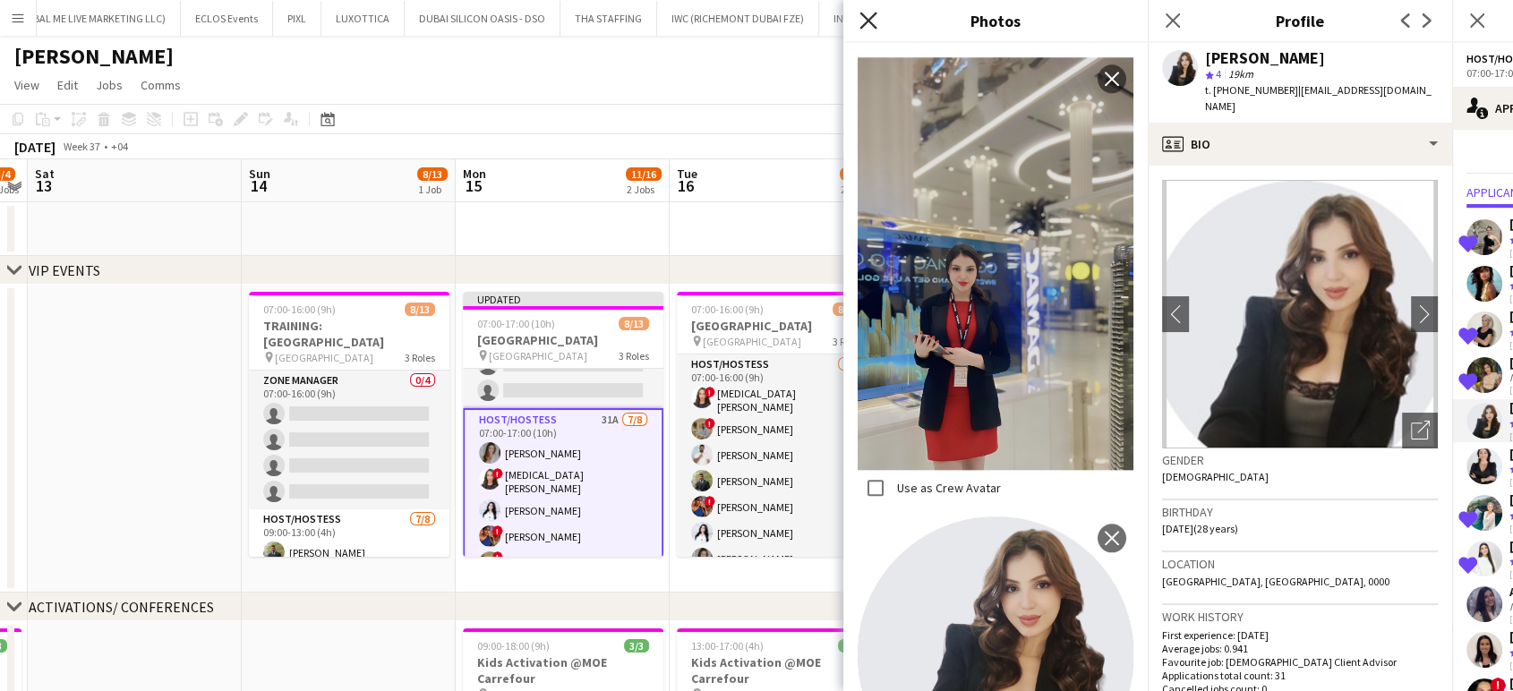
click at [866, 20] on icon "Close pop-in" at bounding box center [868, 20] width 17 height 17
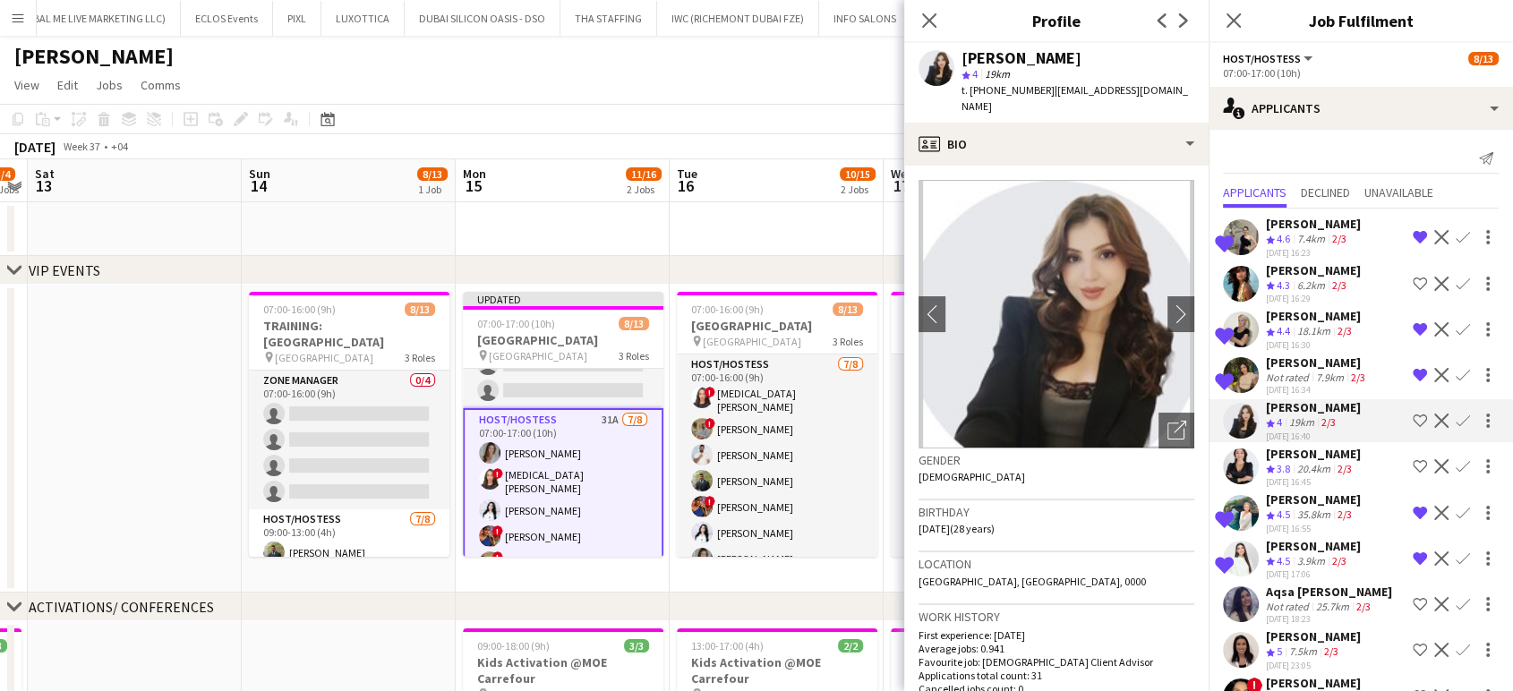
click at [1413, 416] on app-icon "Shortlist crew" at bounding box center [1420, 421] width 14 height 14
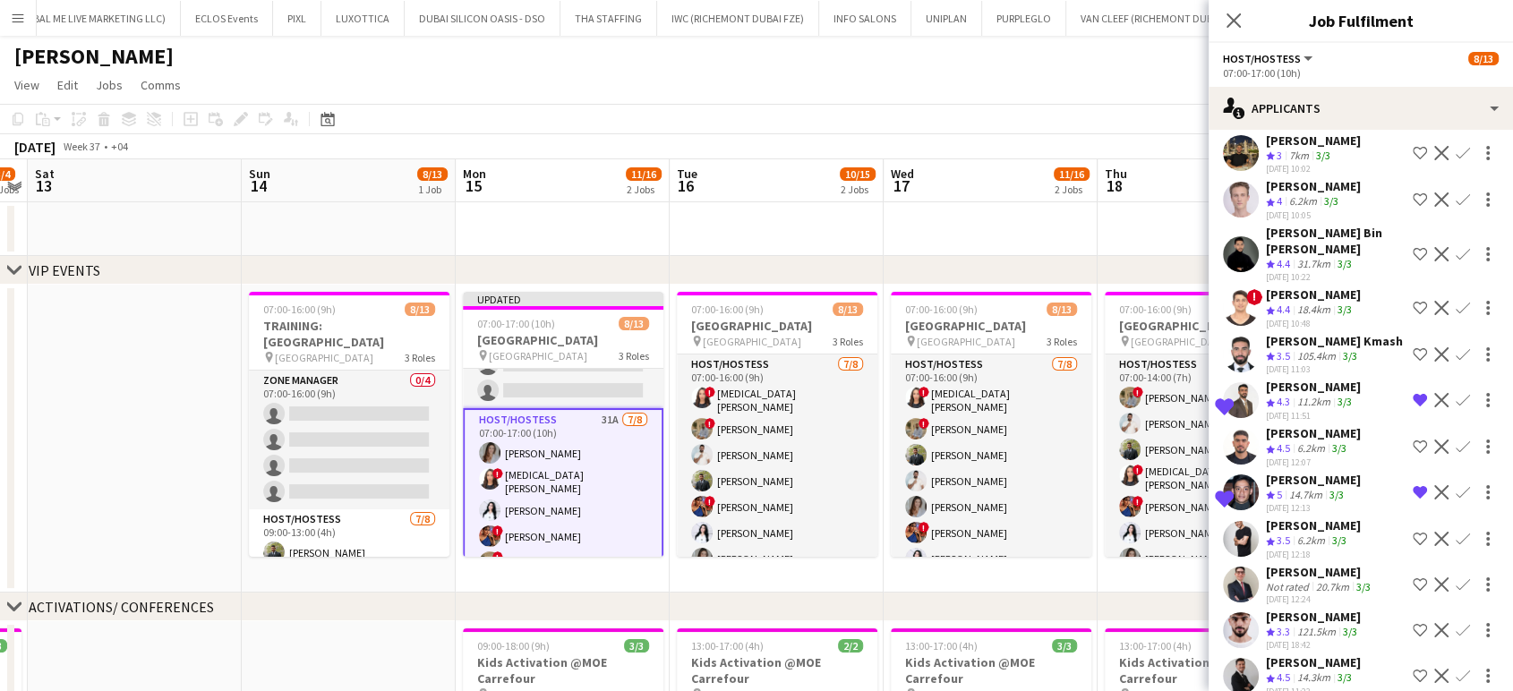
scroll to position [739, 0]
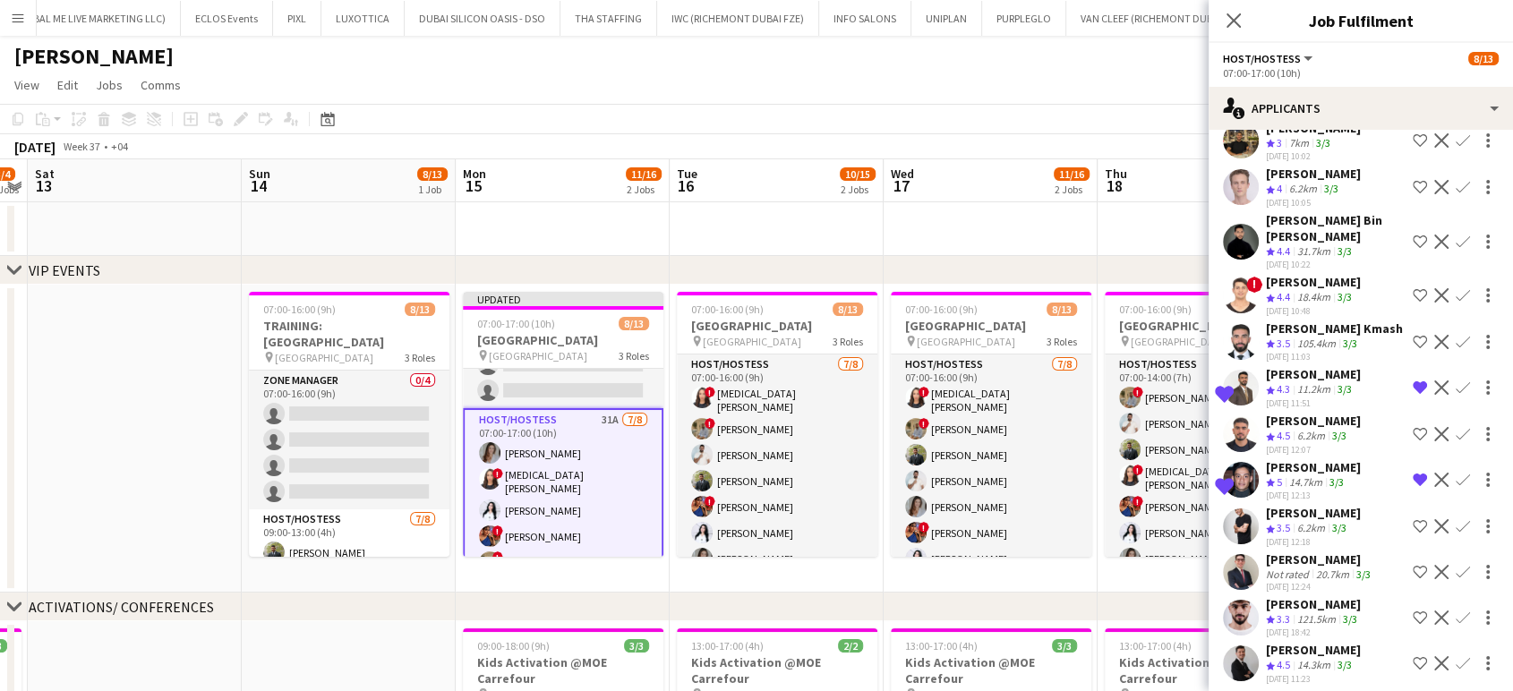
click at [1111, 227] on app-date-cell at bounding box center [1205, 229] width 214 height 54
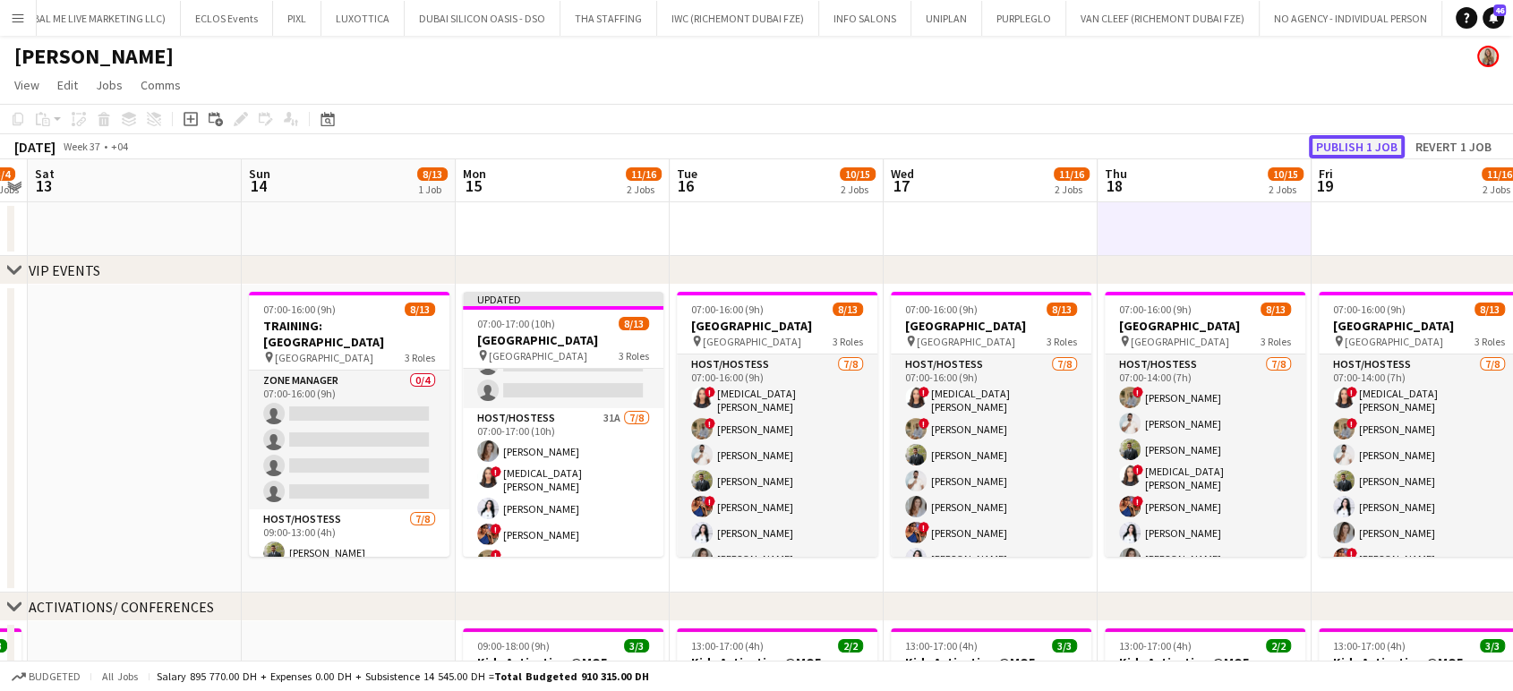
click at [1371, 147] on button "Publish 1 job" at bounding box center [1357, 146] width 96 height 23
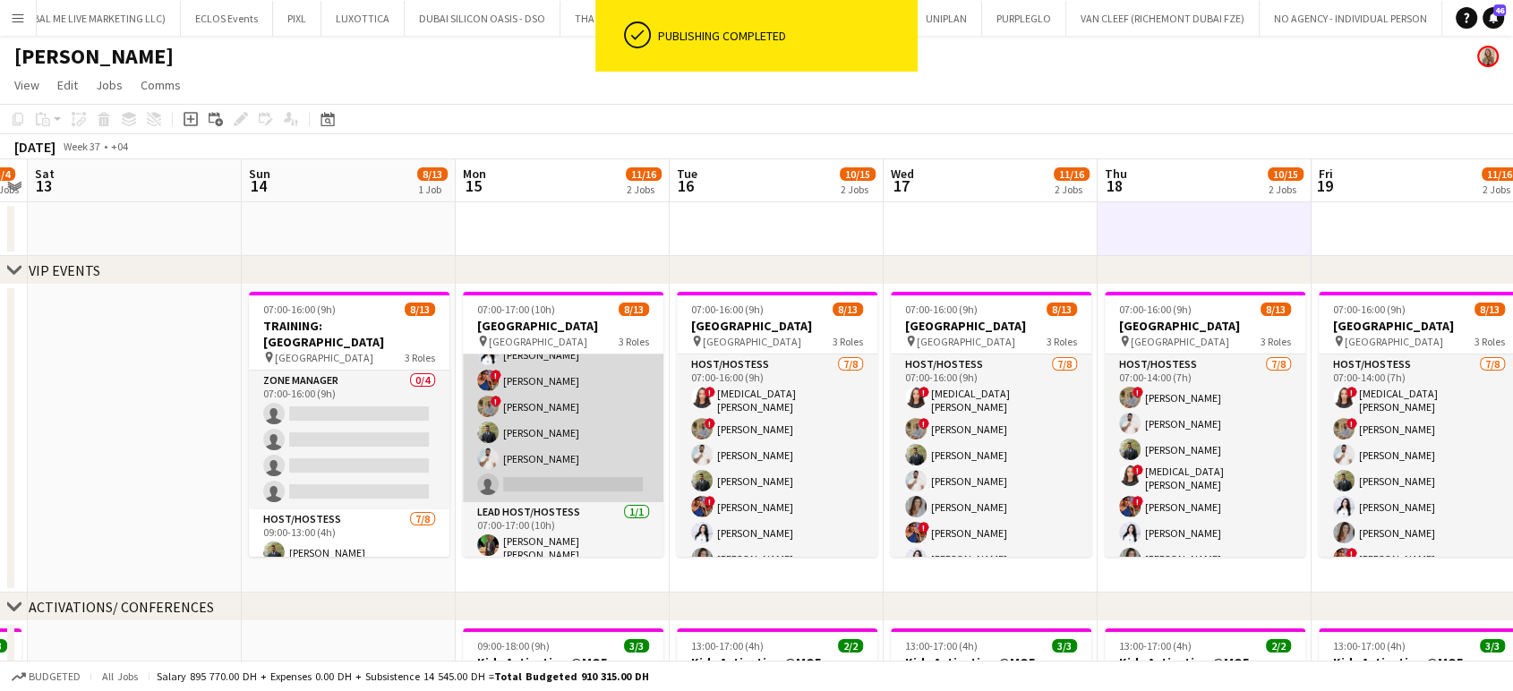
scroll to position [0, 0]
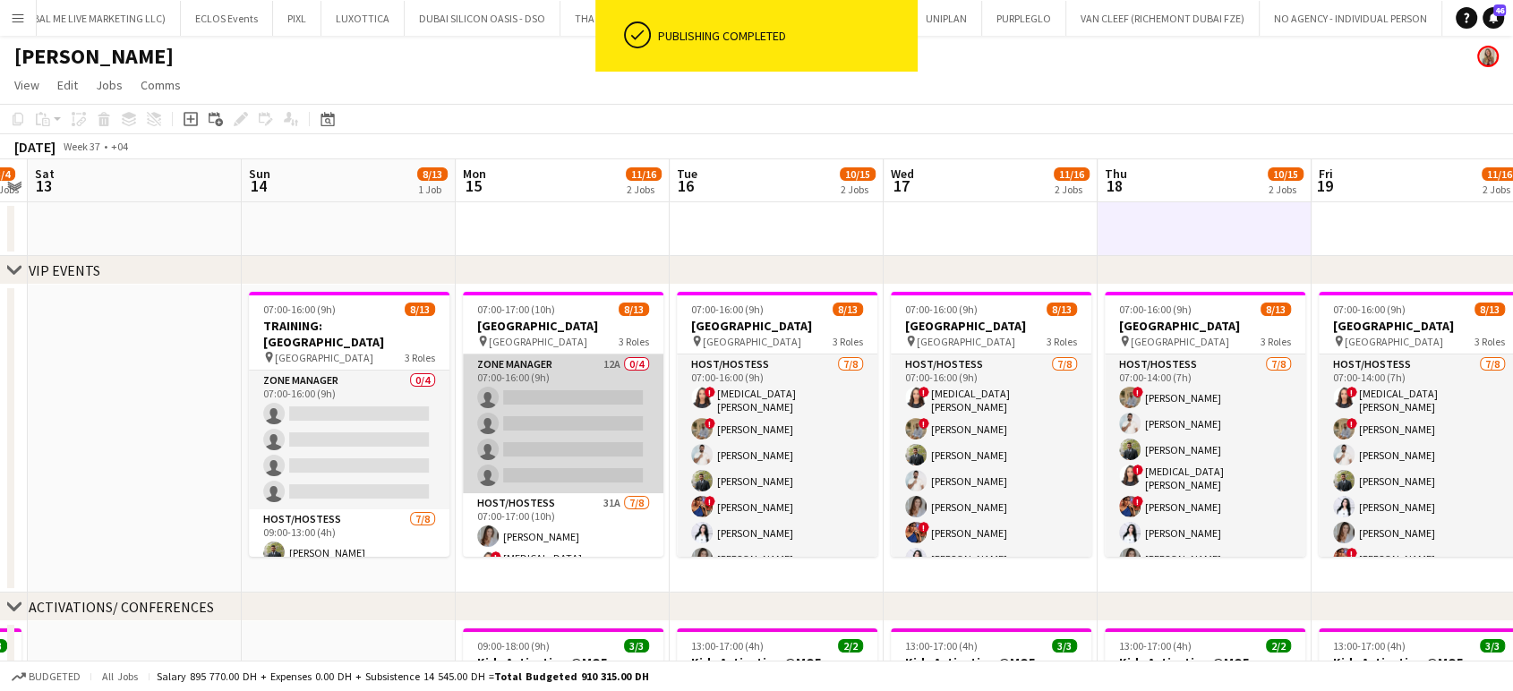
click at [545, 427] on app-card-role "Zone Manager 12A 0/4 07:00-16:00 (9h) single-neutral-actions single-neutral-act…" at bounding box center [563, 424] width 201 height 139
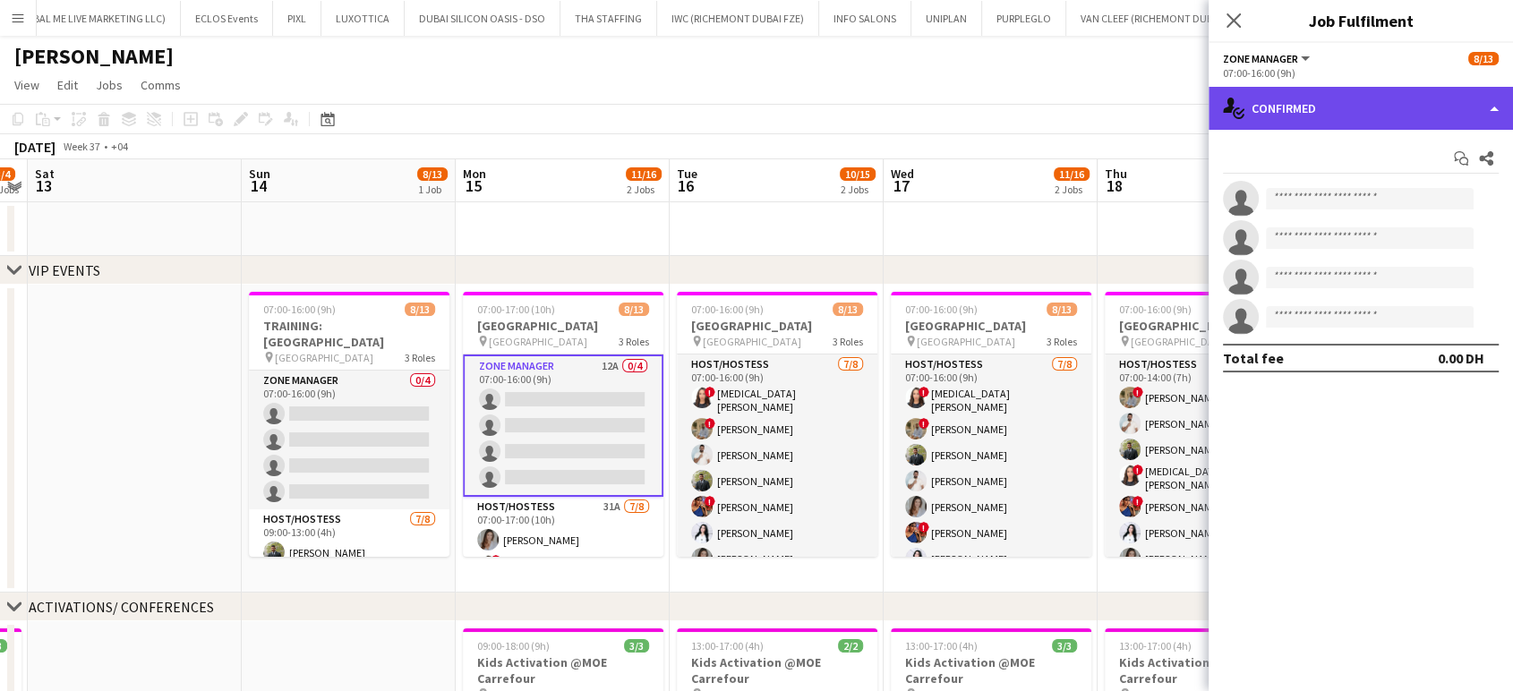
click at [1471, 91] on div "single-neutral-actions-check-2 Confirmed" at bounding box center [1361, 108] width 304 height 43
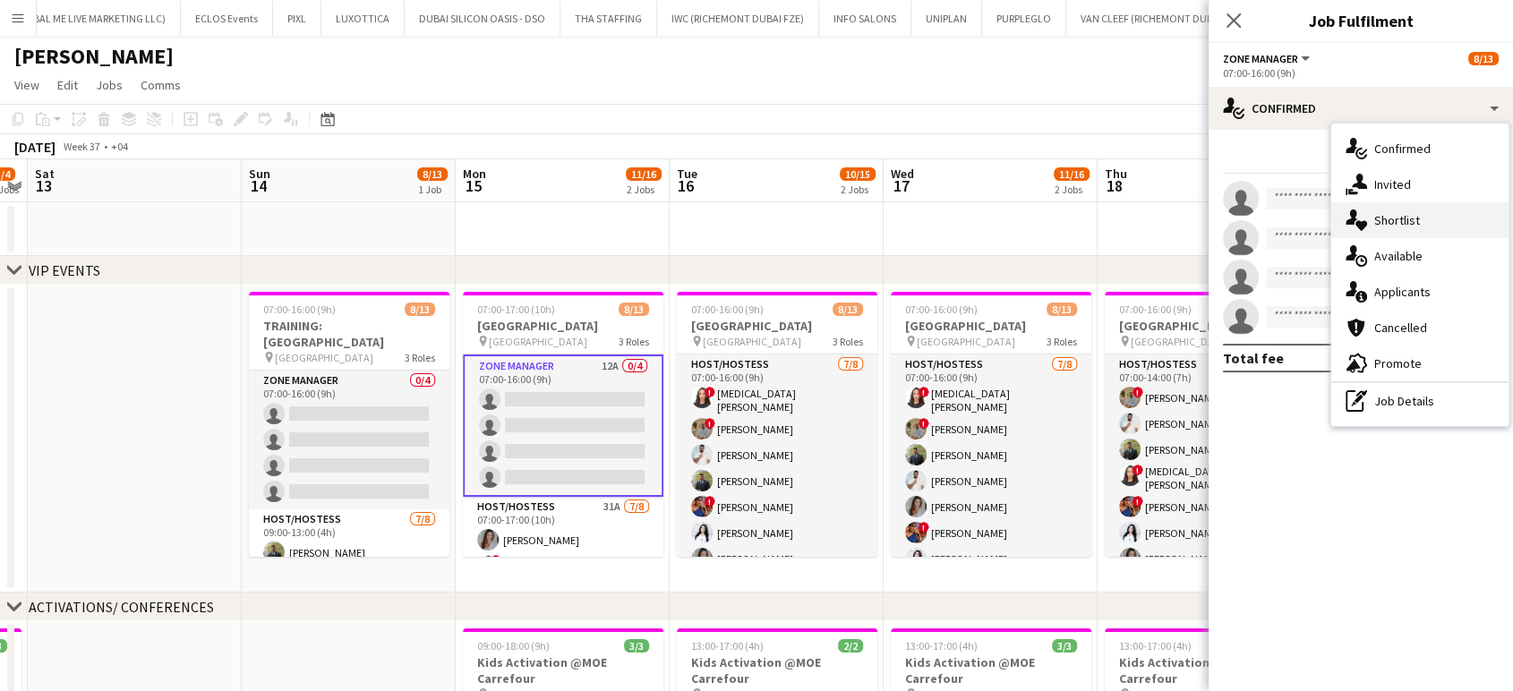
click at [1413, 222] on span "Shortlist" at bounding box center [1398, 220] width 46 height 16
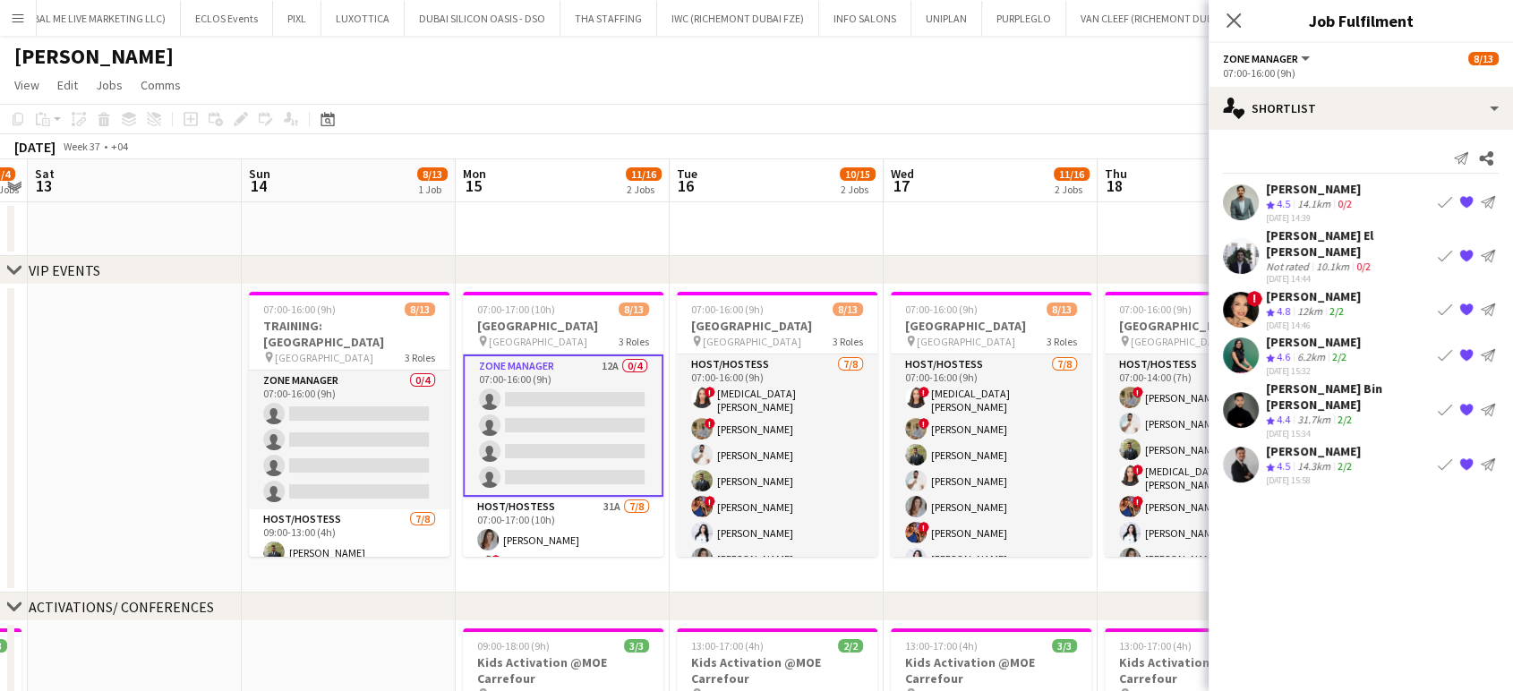
click at [1010, 230] on app-date-cell at bounding box center [991, 229] width 214 height 54
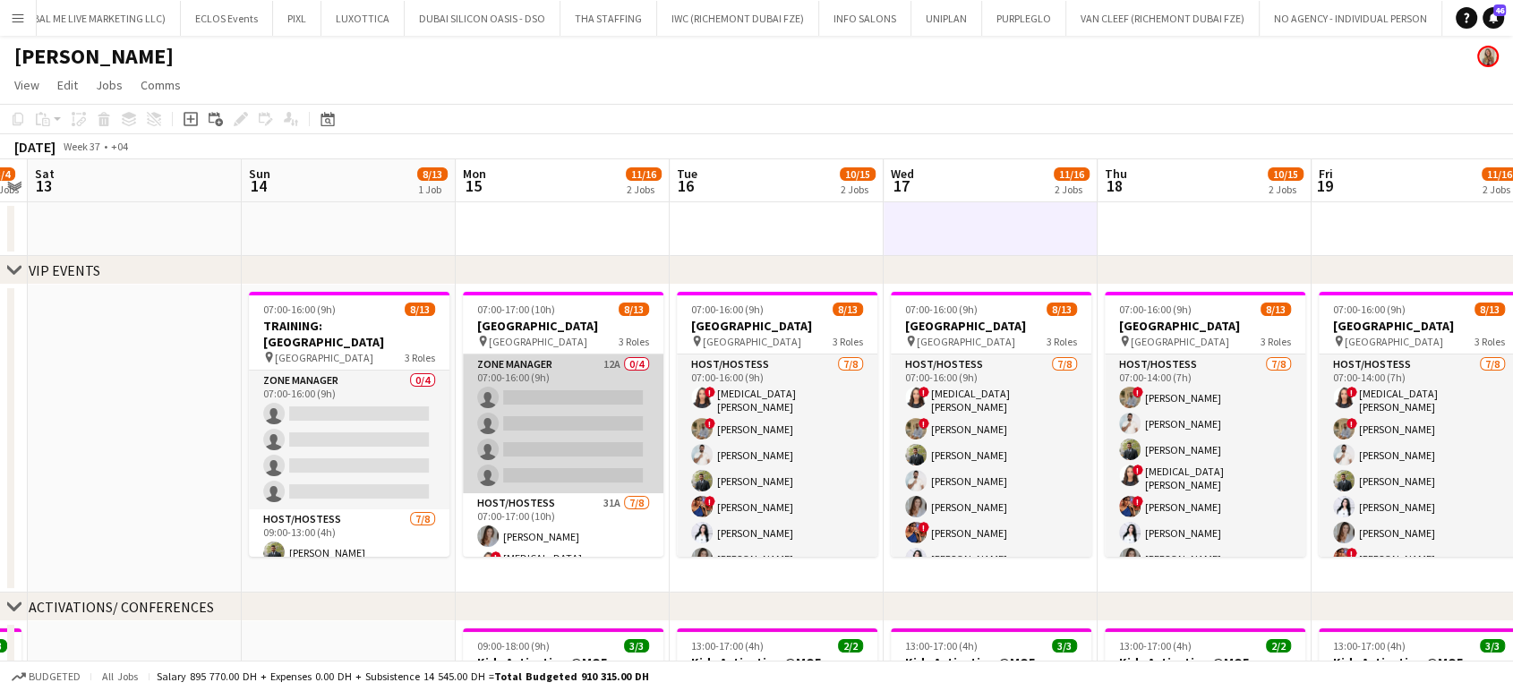
click at [598, 417] on app-card-role "Zone Manager 12A 0/4 07:00-16:00 (9h) single-neutral-actions single-neutral-act…" at bounding box center [563, 424] width 201 height 139
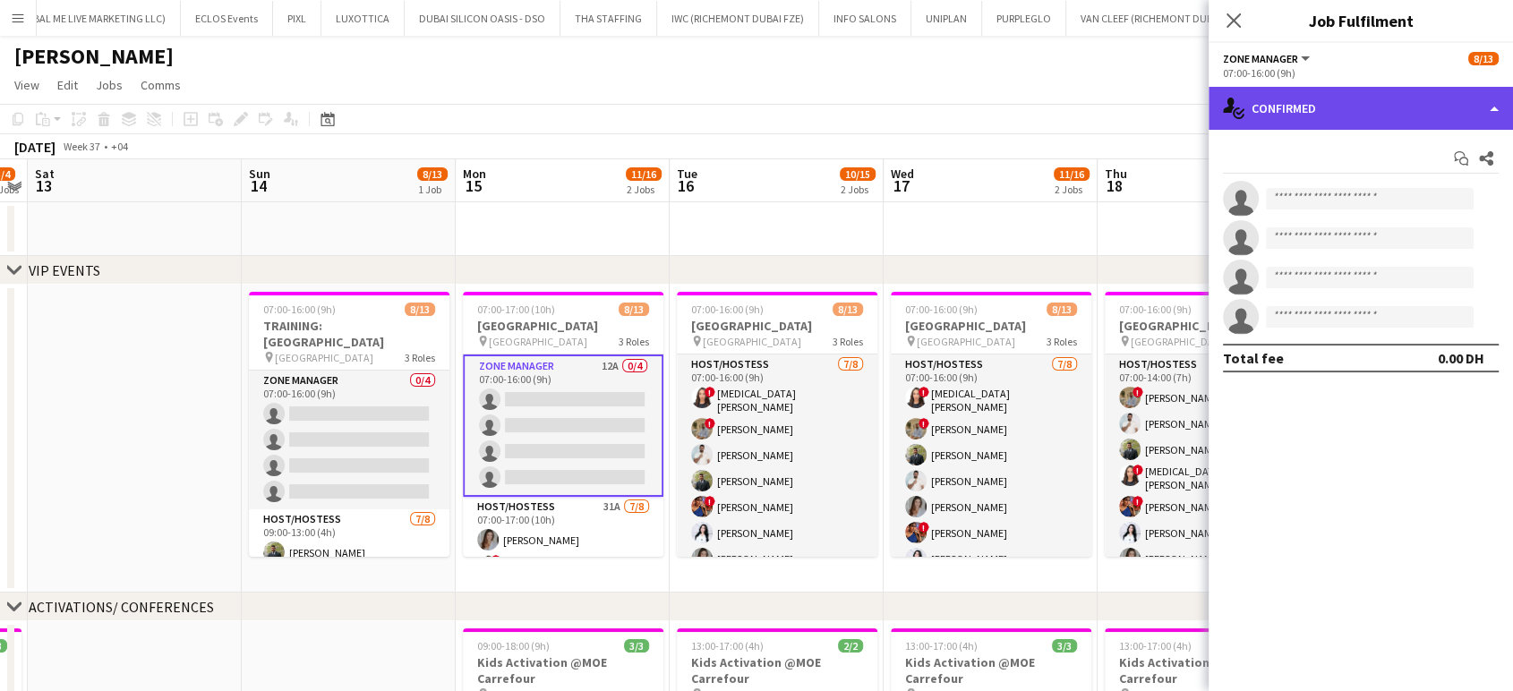
click at [1469, 107] on div "single-neutral-actions-check-2 Confirmed" at bounding box center [1361, 108] width 304 height 43
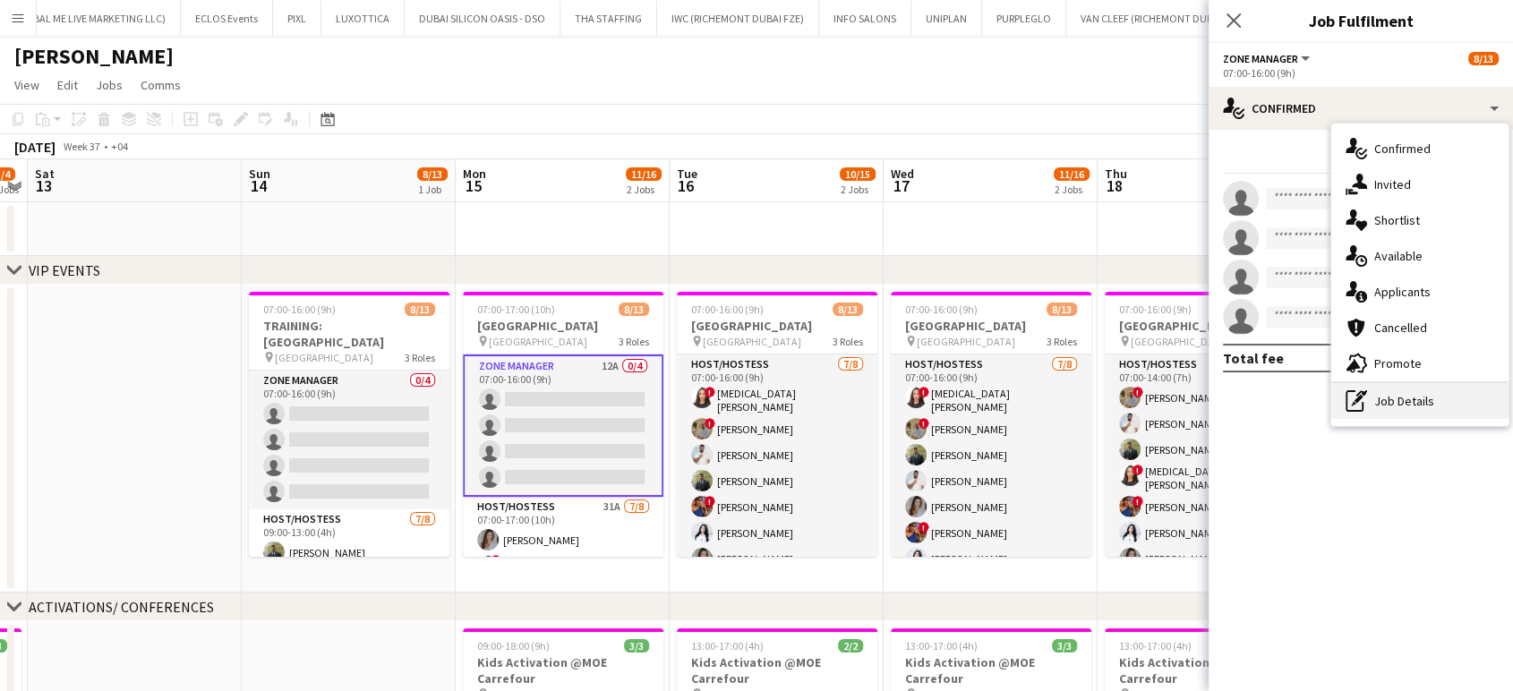
click at [1393, 406] on div "pen-write Job Details" at bounding box center [1420, 401] width 177 height 36
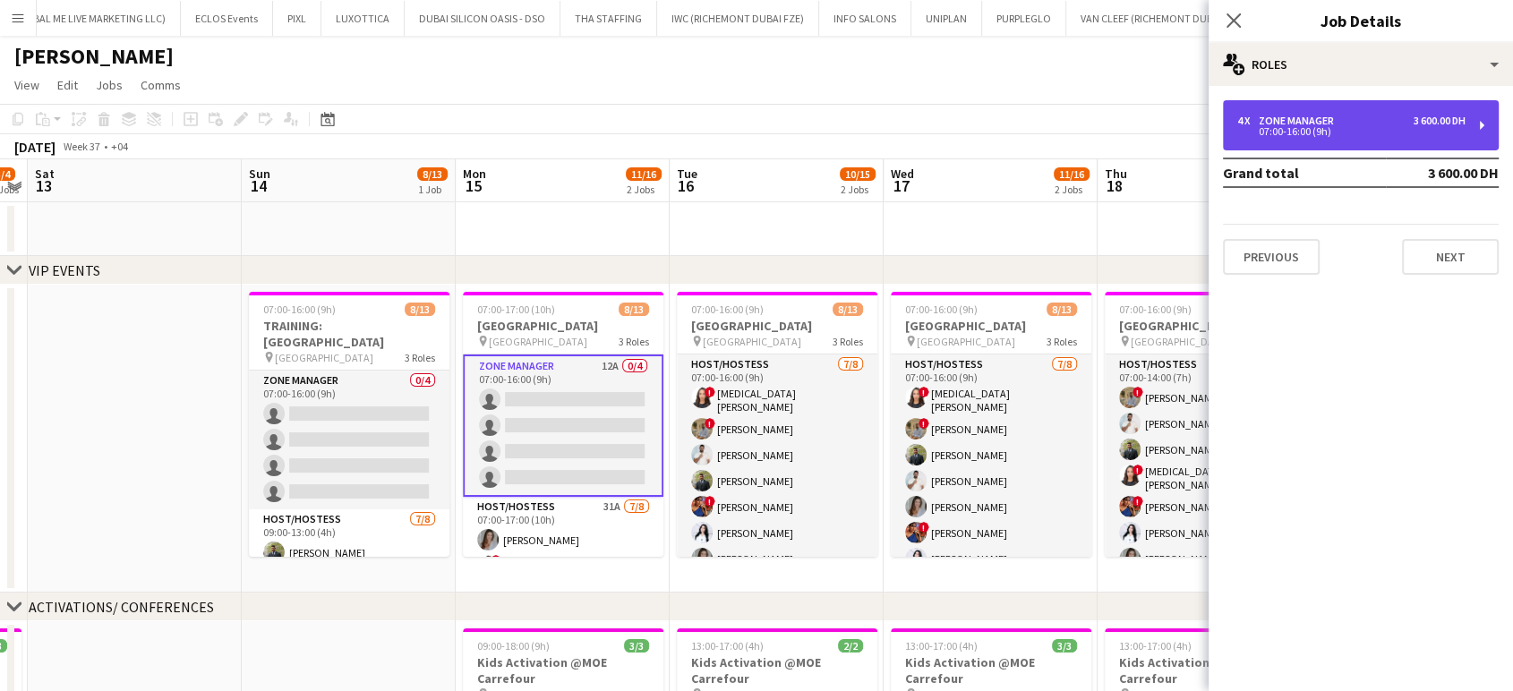
click at [1272, 128] on div "07:00-16:00 (9h)" at bounding box center [1352, 131] width 228 height 9
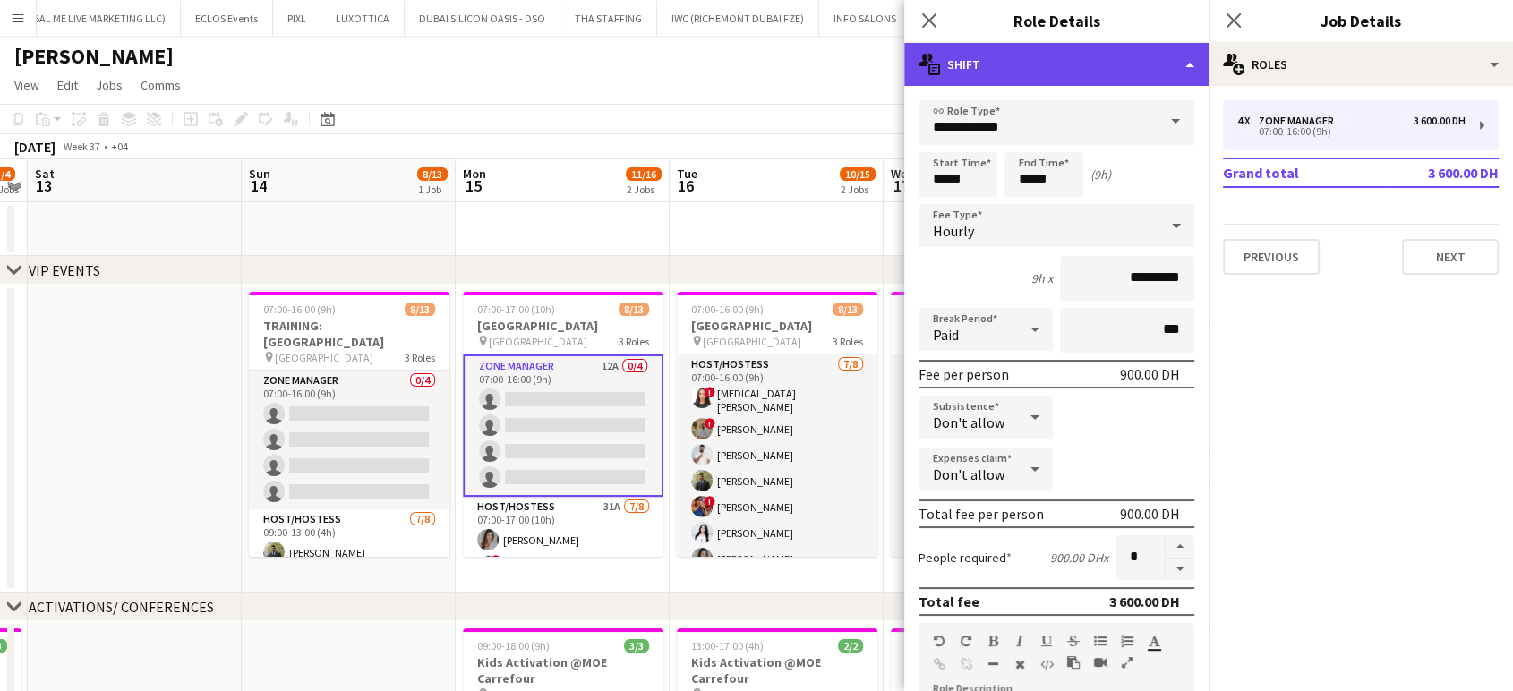
click at [1140, 57] on div "multiple-actions-text Shift" at bounding box center [1056, 64] width 304 height 43
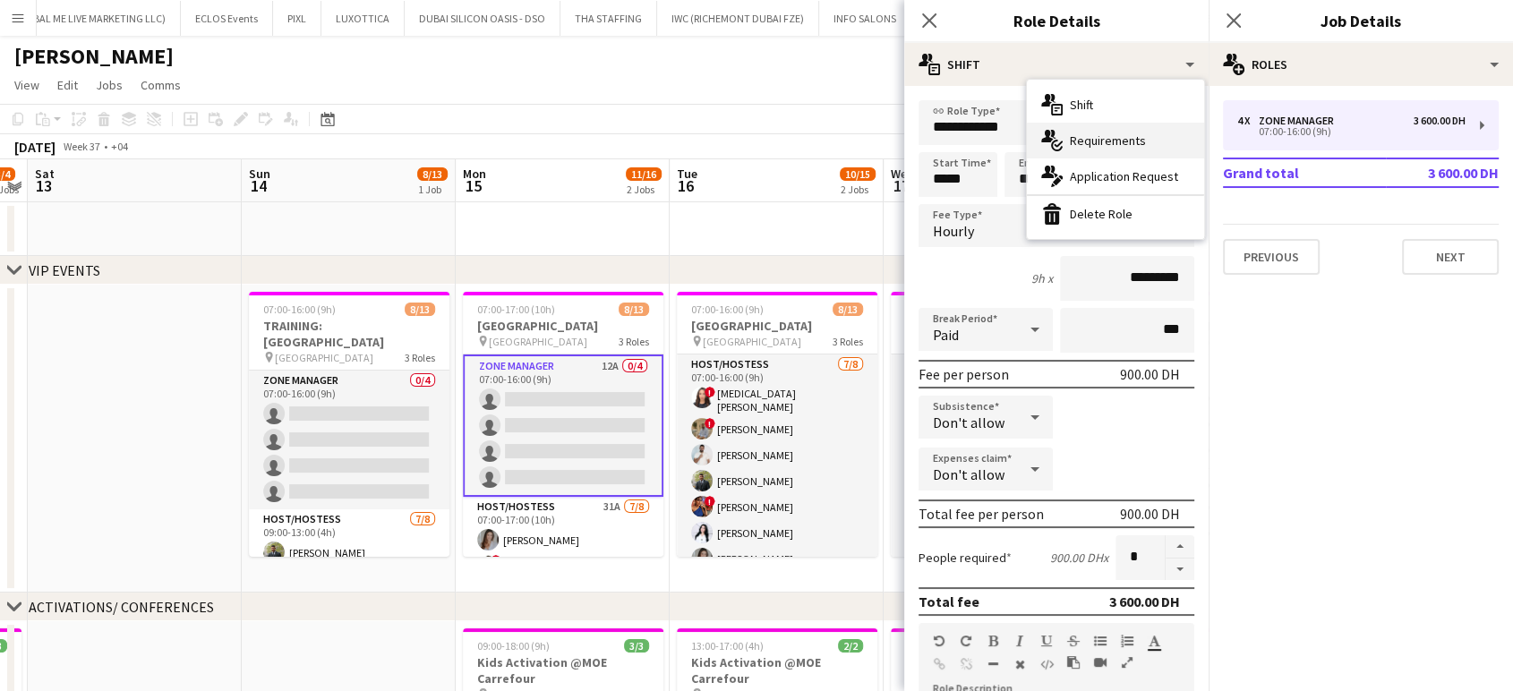
click at [1122, 126] on div "multiple-actions-check-2 Requirements" at bounding box center [1115, 141] width 177 height 36
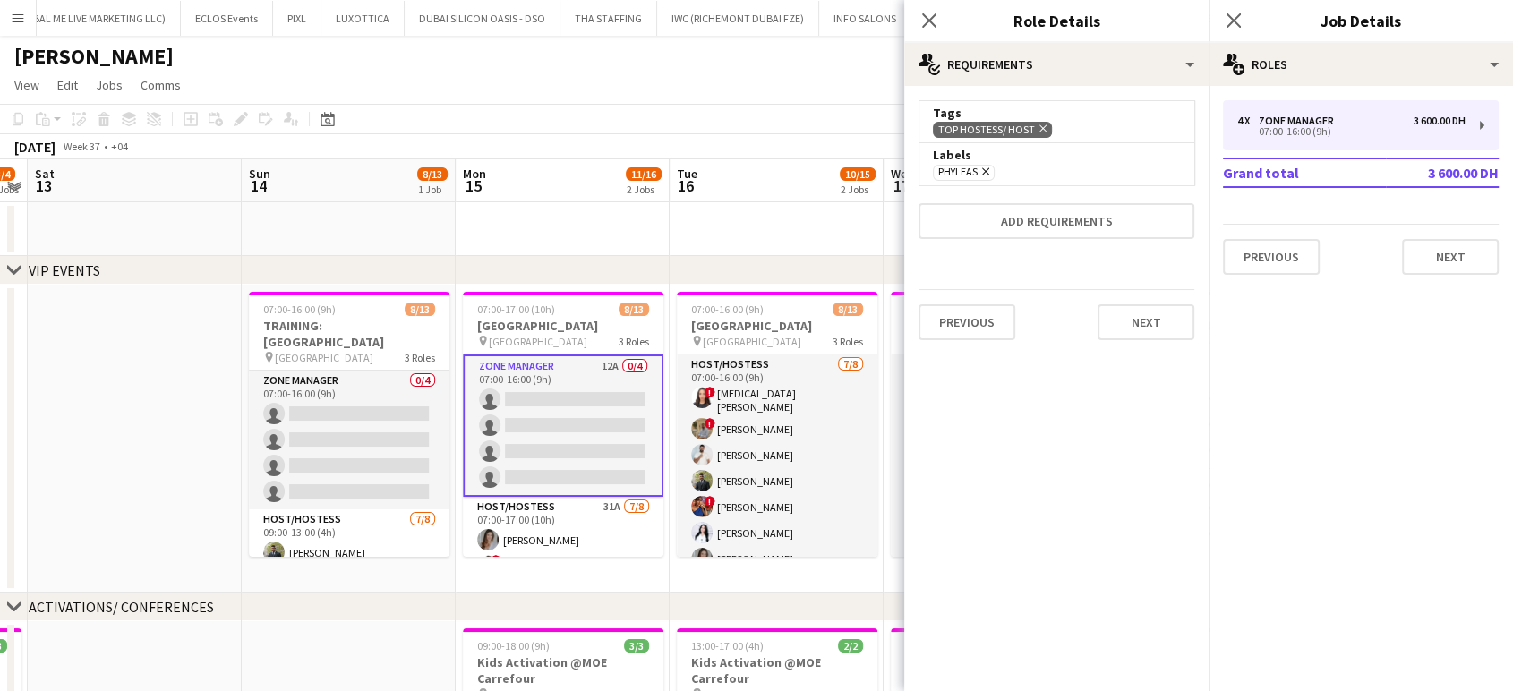
click at [1042, 128] on icon "Remove" at bounding box center [1041, 129] width 12 height 12
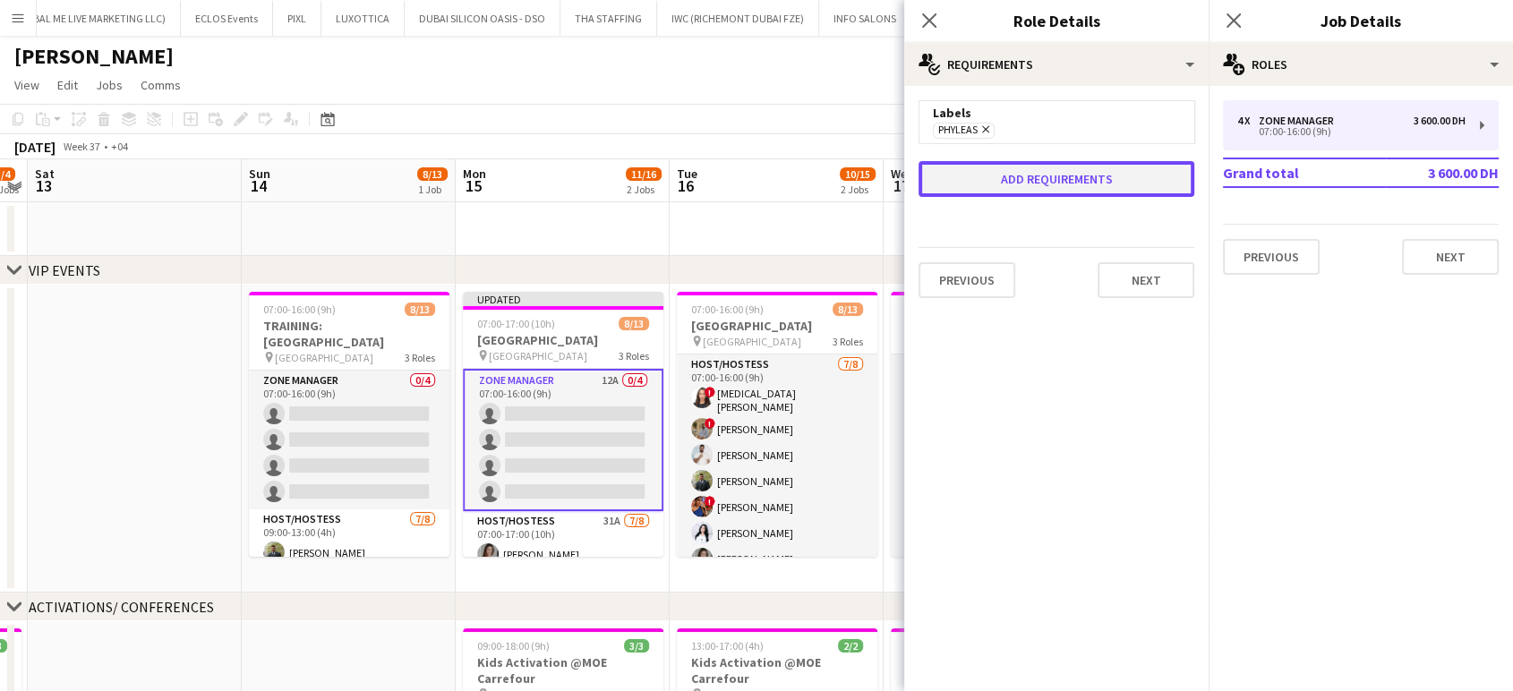
click at [1033, 179] on button "Add requirements" at bounding box center [1057, 179] width 276 height 36
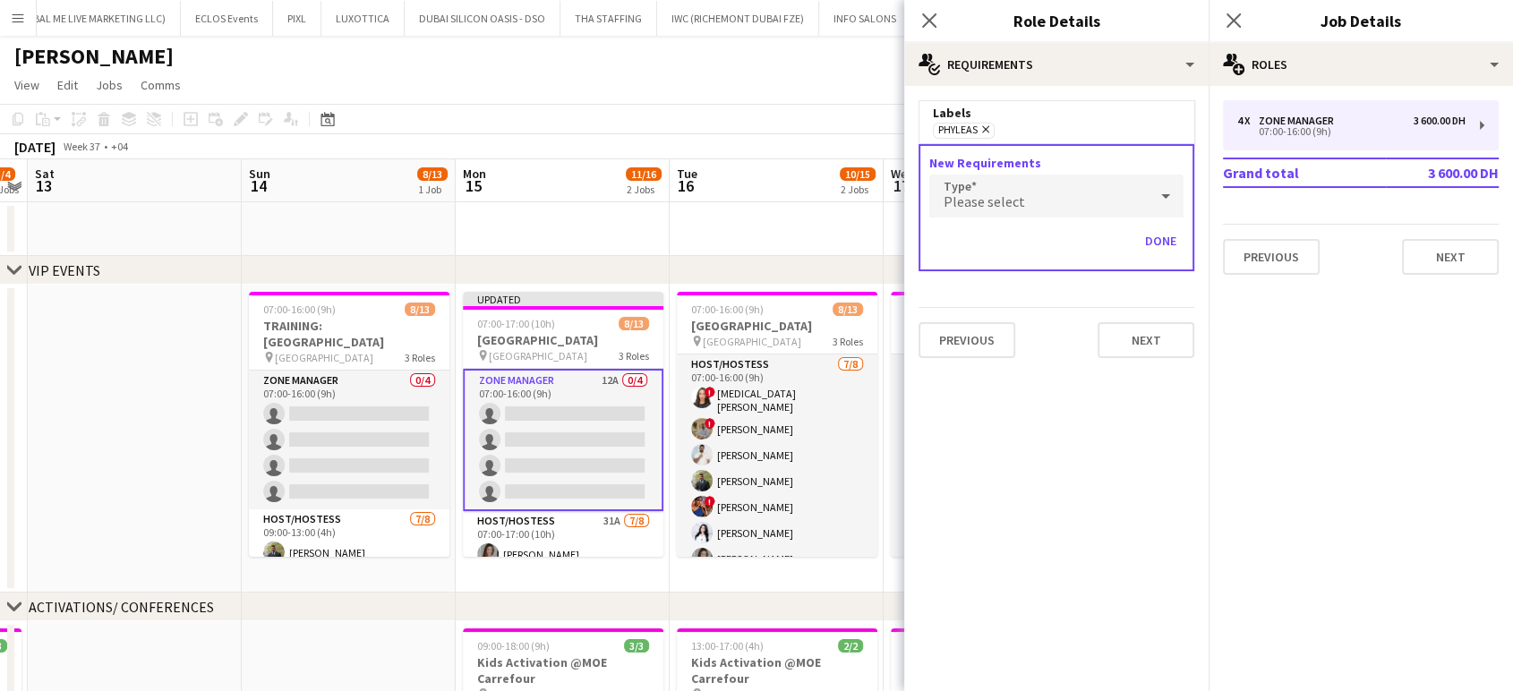
click at [1039, 198] on div "Please select" at bounding box center [1039, 196] width 219 height 43
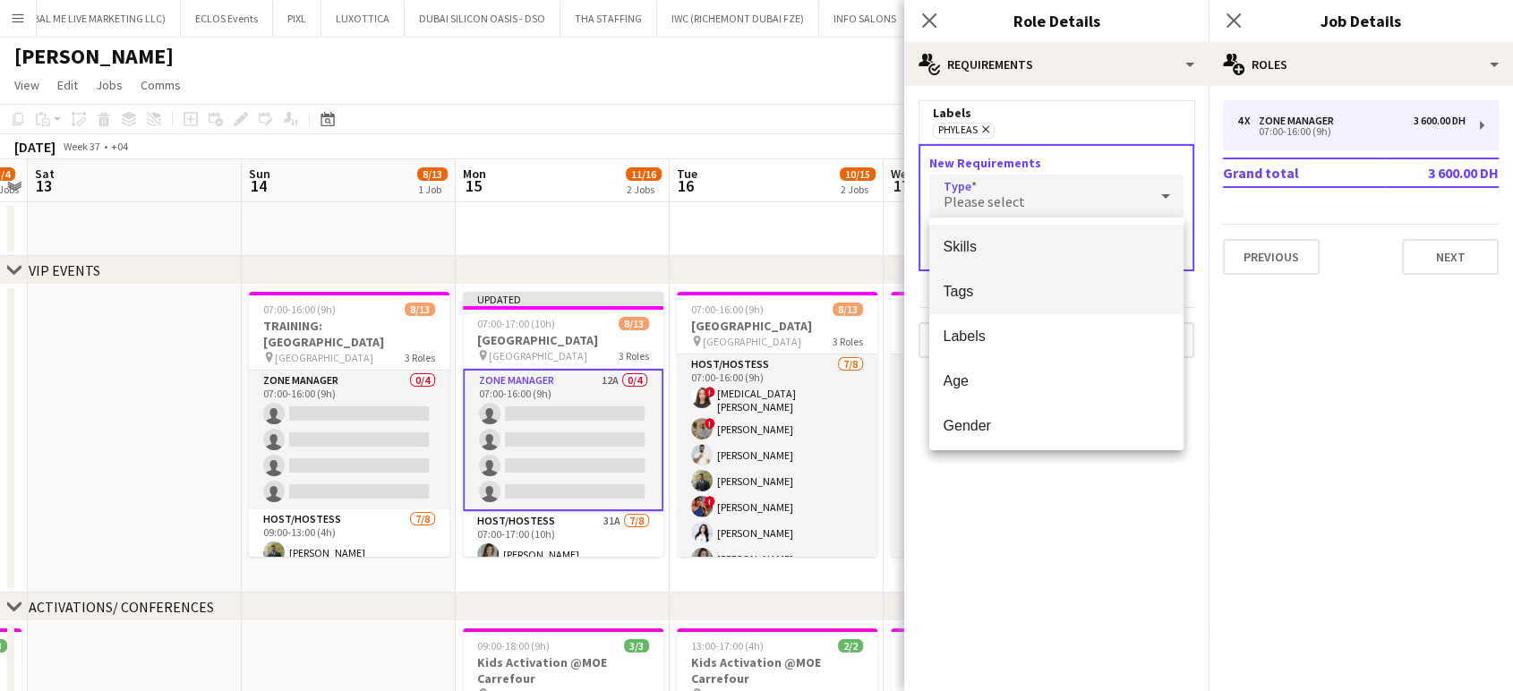
click at [990, 292] on span "Tags" at bounding box center [1057, 291] width 226 height 17
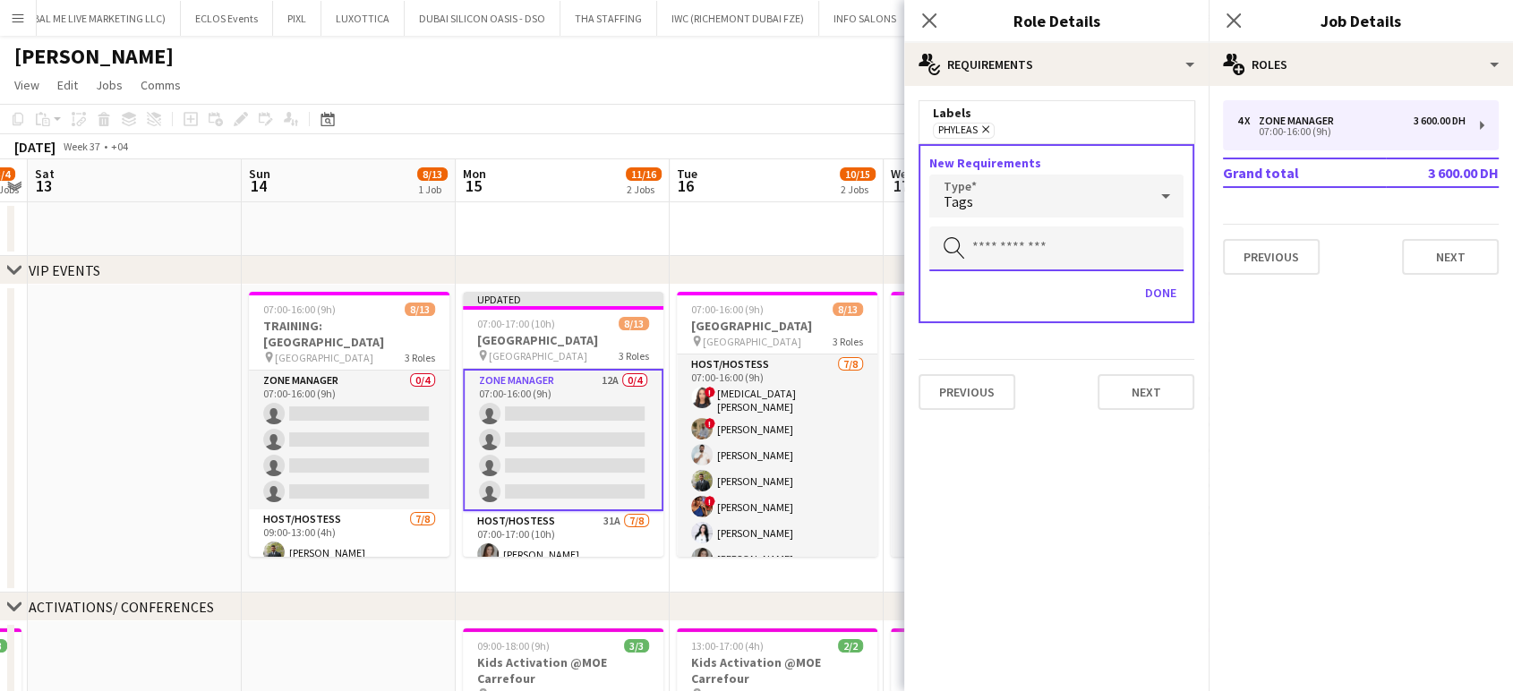
click at [1033, 255] on input "text" at bounding box center [1057, 249] width 254 height 45
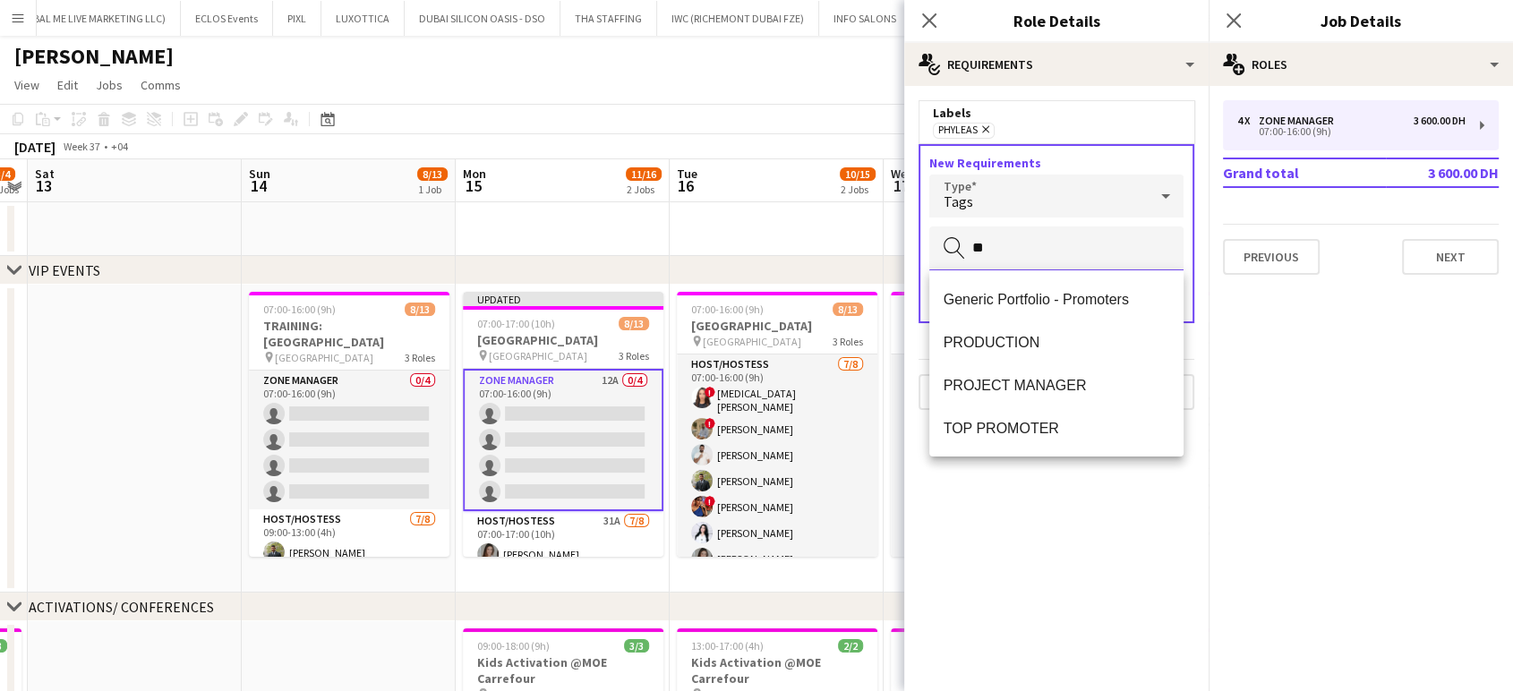
type input "*"
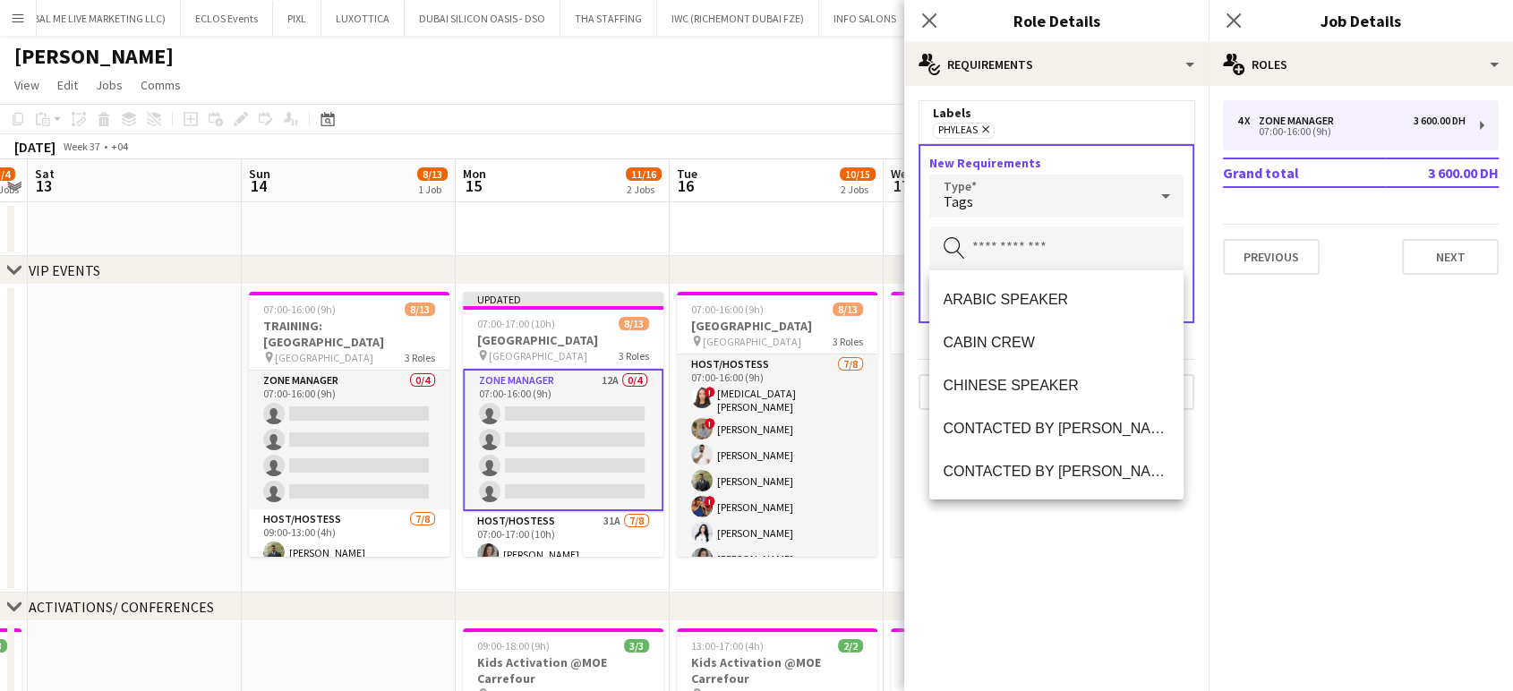
click at [986, 128] on icon at bounding box center [985, 129] width 7 height 7
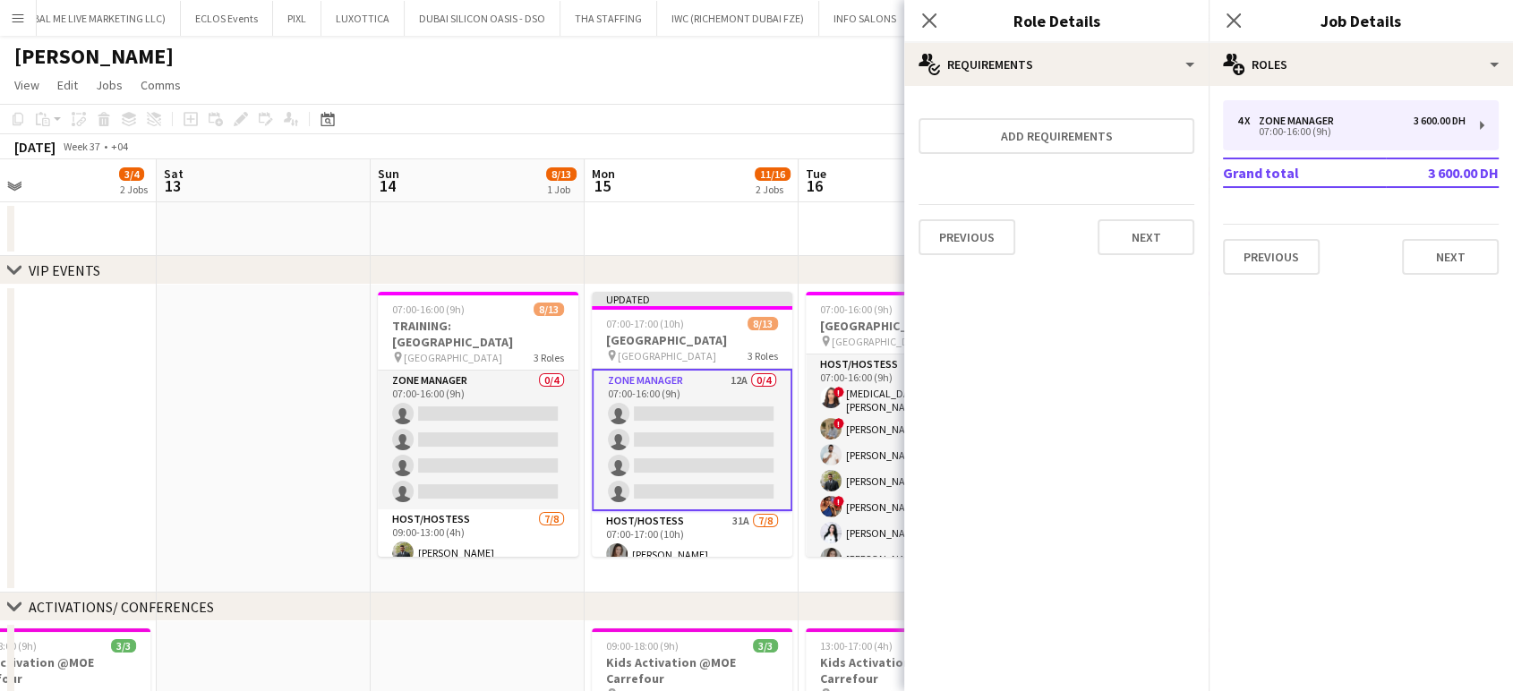
drag, startPoint x: 303, startPoint y: 442, endPoint x: 384, endPoint y: 442, distance: 81.5
click at [373, 442] on app-calendar-viewport "Wed 10 3/3 1 Job Thu 11 3/3 1 Job Fri 12 3/4 2 Jobs Sat 13 Sun 14 8/13 1 Job Mo…" at bounding box center [756, 699] width 1513 height 1081
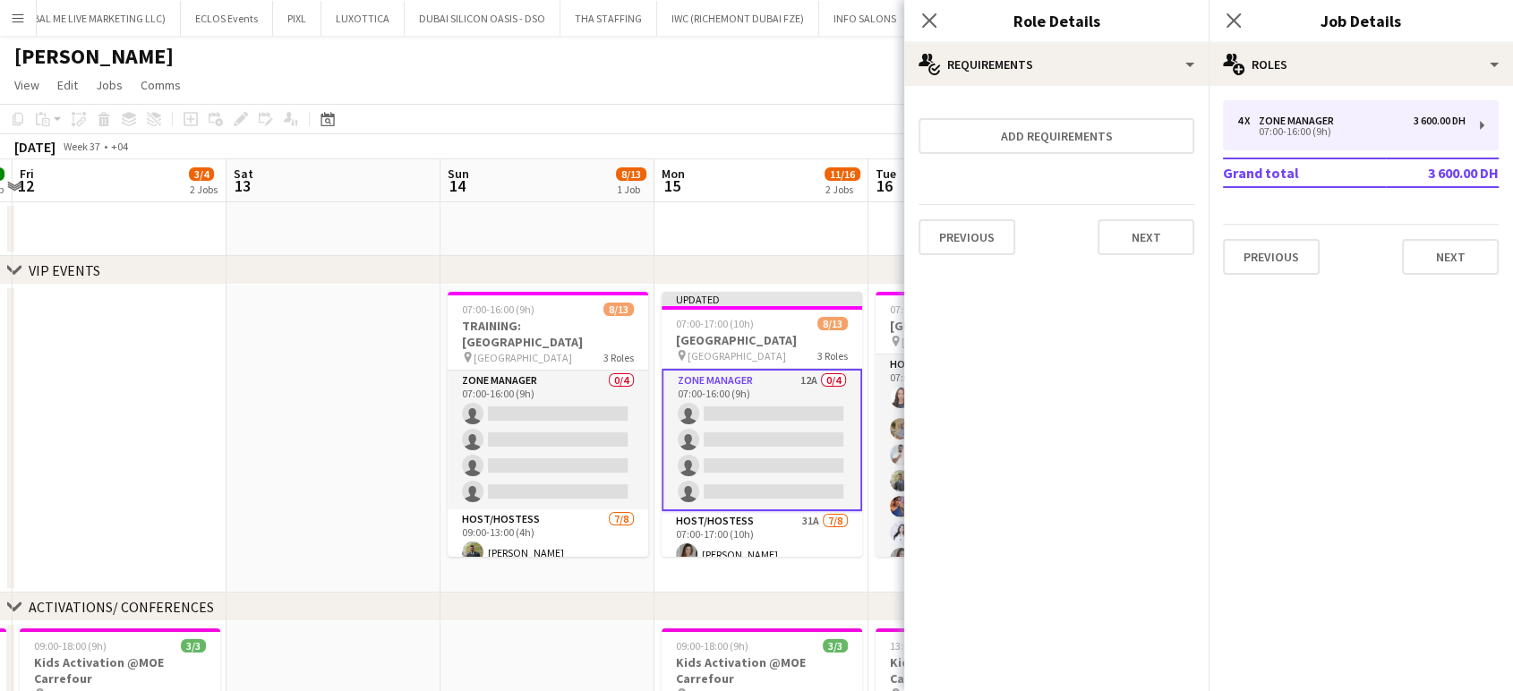
drag, startPoint x: 433, startPoint y: 391, endPoint x: 459, endPoint y: 402, distance: 28.1
click at [655, 373] on app-calendar-viewport "Wed 10 3/3 1 Job Thu 11 3/3 1 Job Fri 12 3/4 2 Jobs Sat 13 Sun 14 8/13 1 Job Mo…" at bounding box center [756, 699] width 1513 height 1081
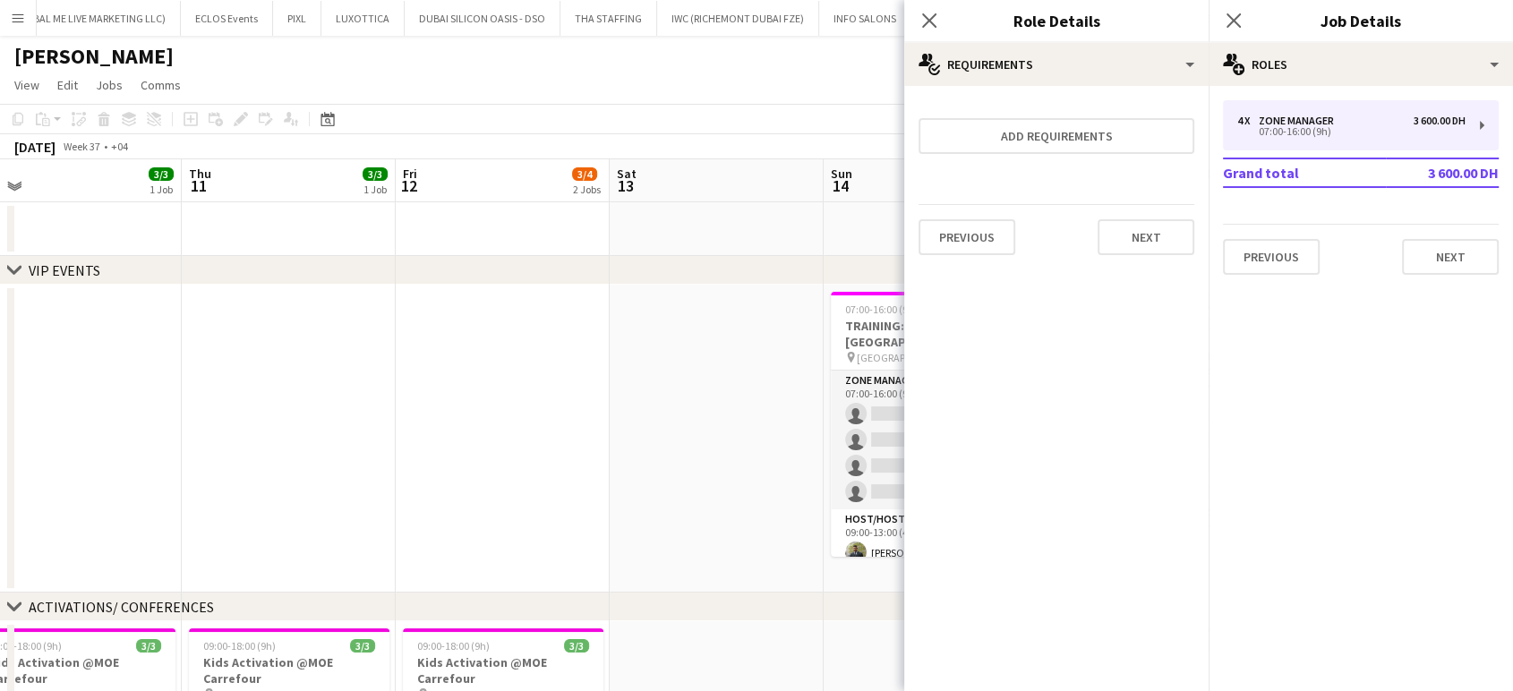
drag, startPoint x: 516, startPoint y: 386, endPoint x: 706, endPoint y: 390, distance: 189.9
click at [709, 386] on app-calendar-viewport "Mon 8 3/3 1 Job Tue 9 Wed 10 3/3 1 Job Thu 11 3/3 1 Job Fri 12 3/4 2 Jobs Sat 1…" at bounding box center [756, 699] width 1513 height 1081
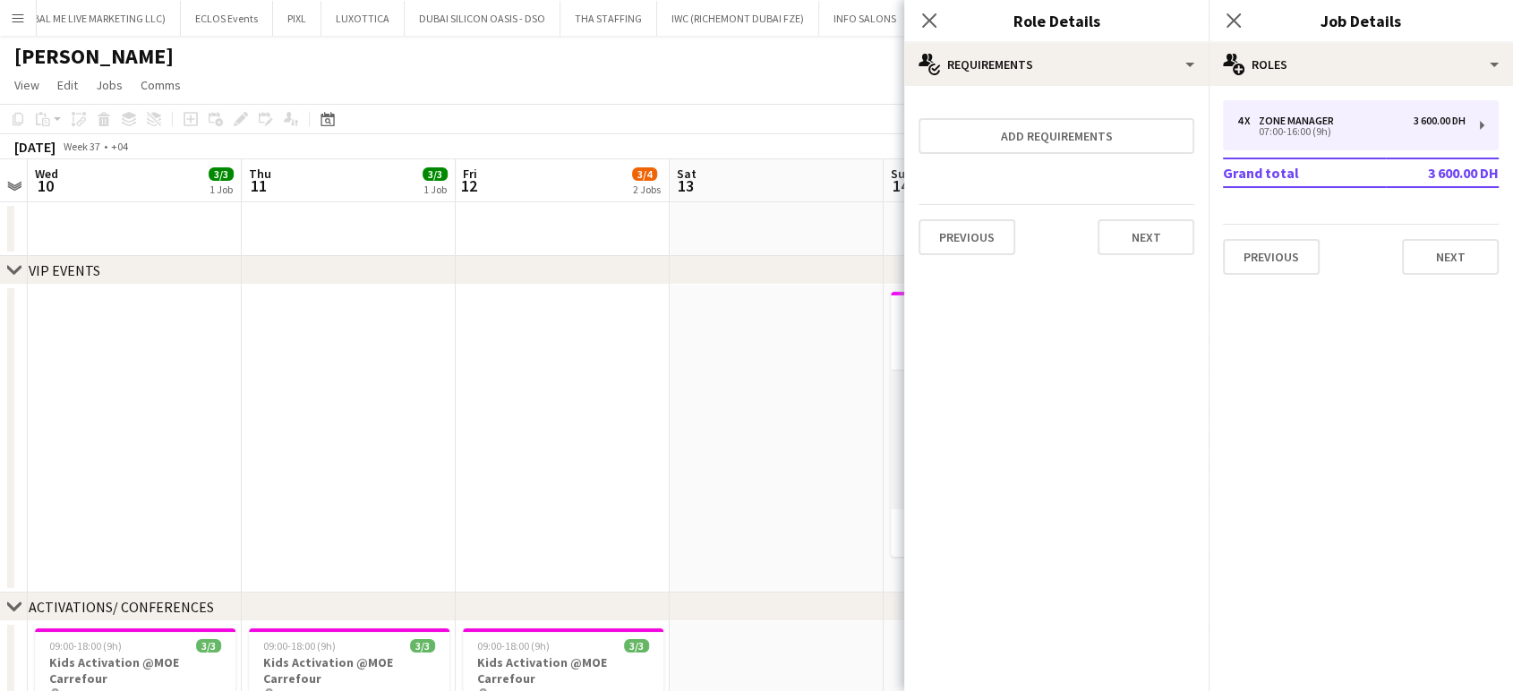
drag, startPoint x: 793, startPoint y: 405, endPoint x: 0, endPoint y: 404, distance: 792.6
click at [0, 404] on app-calendar-viewport "Sat 6 3/3 1 Job Sun 7 3/3 1 Job Mon 8 3/3 1 Job Tue 9 Wed 10 3/3 1 Job Thu 11 3…" at bounding box center [756, 699] width 1513 height 1081
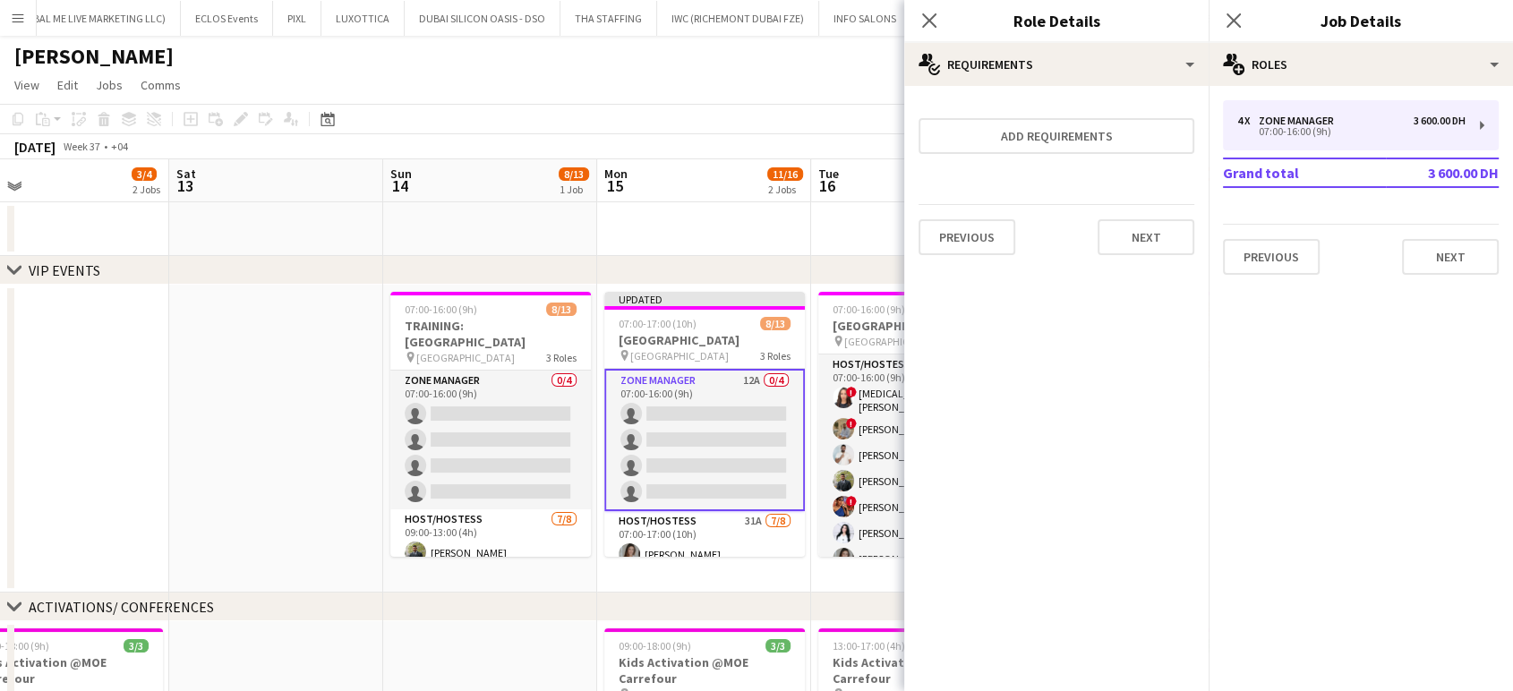
scroll to position [0, 752]
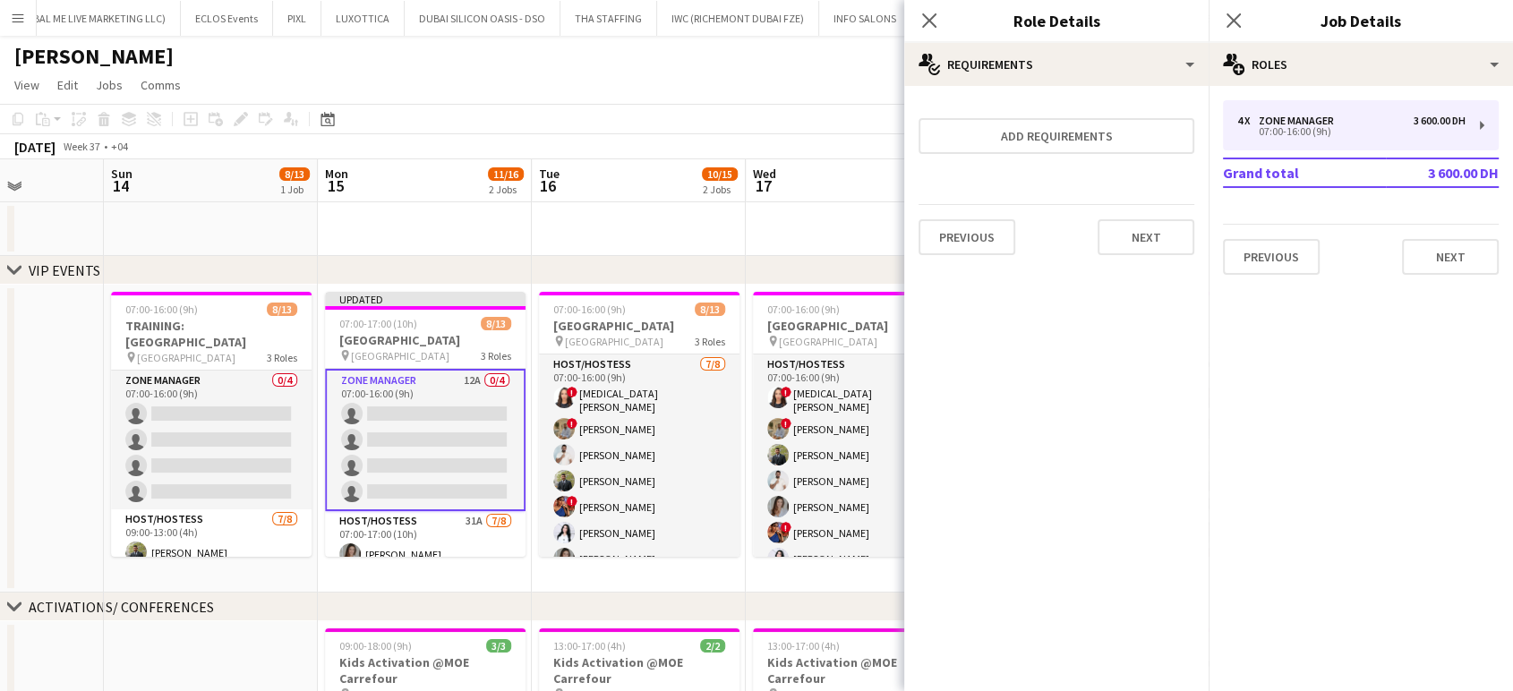
click at [227, 467] on app-calendar-viewport "Wed 10 3/3 1 Job Thu 11 3/3 1 Job Fri 12 3/4 2 Jobs Sat 13 Sun 14 8/13 1 Job Mo…" at bounding box center [756, 699] width 1513 height 1081
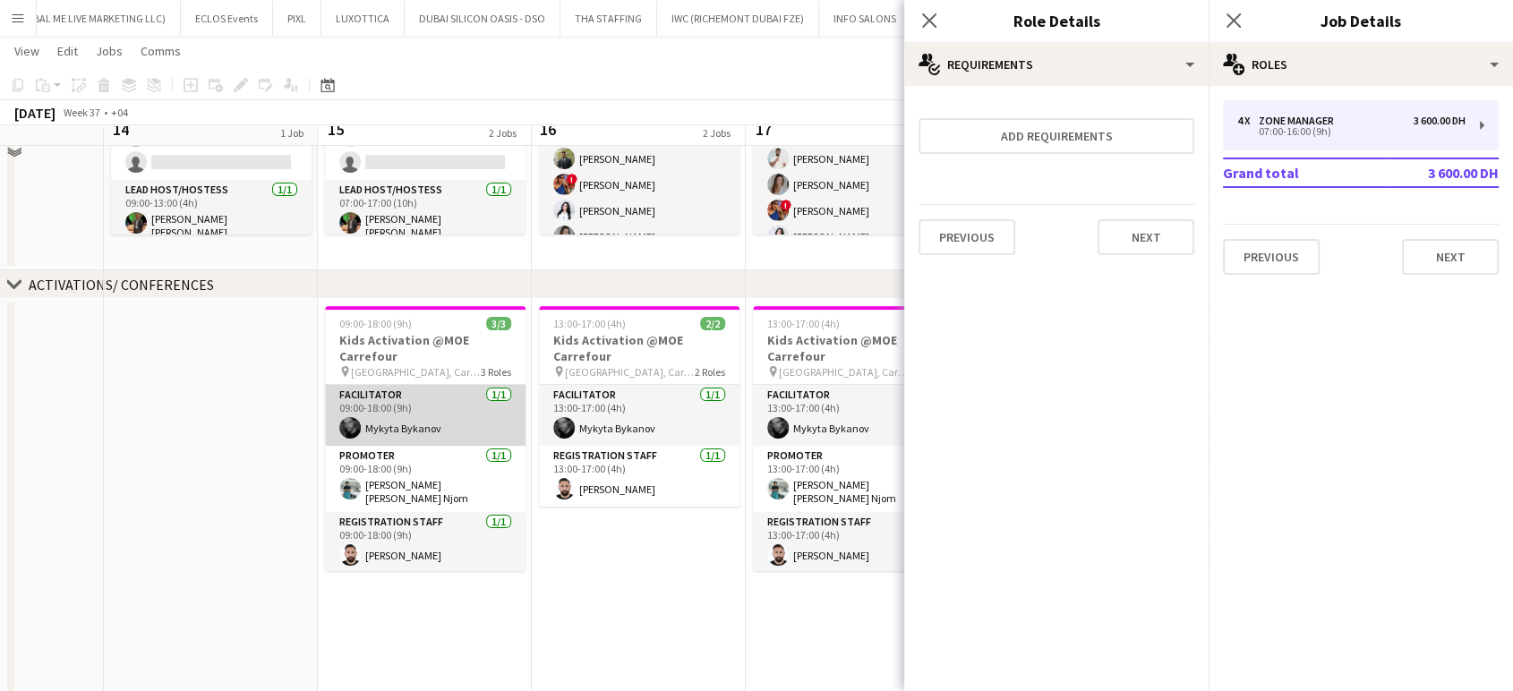
scroll to position [298, 0]
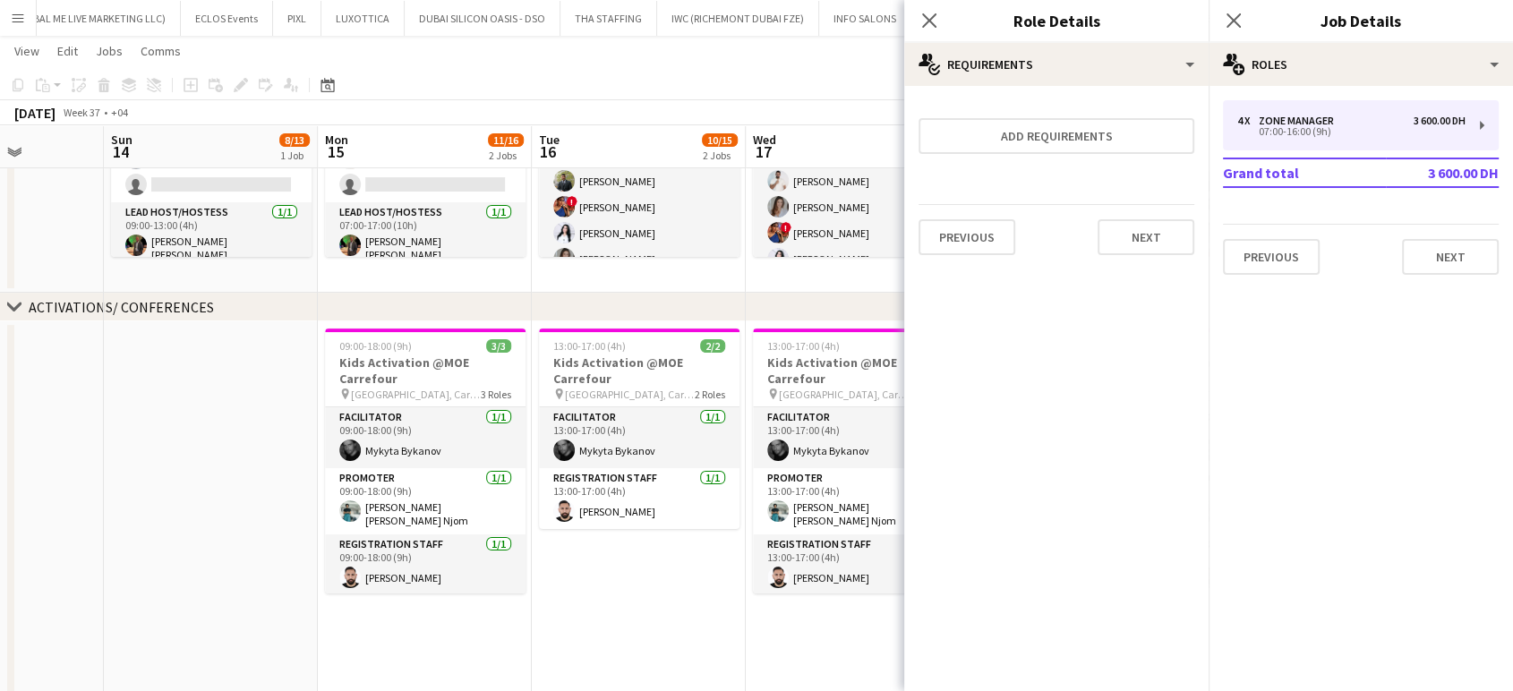
click at [695, 529] on app-calendar-viewport "Wed 10 3/3 1 Job Thu 11 3/3 1 Job Fri 12 3/4 2 Jobs Sat 13 Sun 14 8/13 1 Job Mo…" at bounding box center [756, 356] width 1513 height 1169
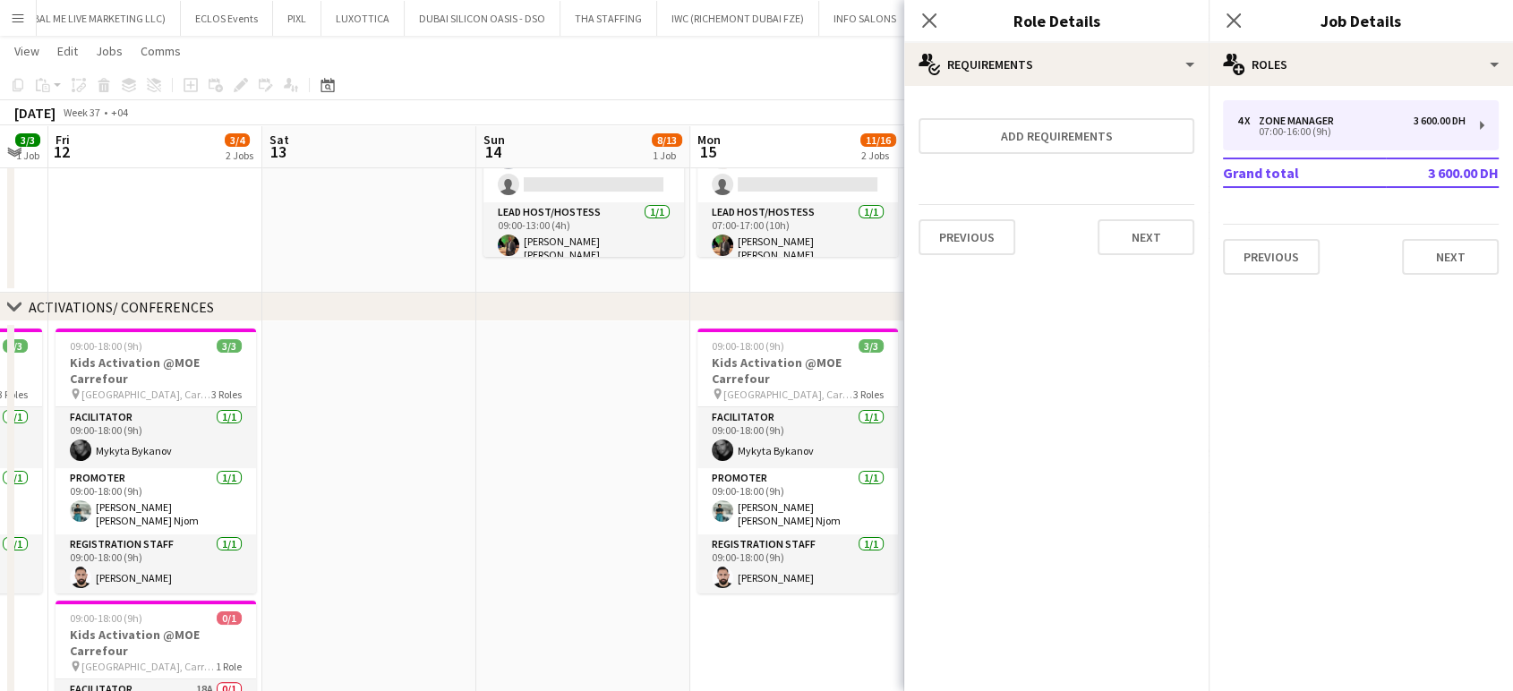
drag, startPoint x: 368, startPoint y: 528, endPoint x: 594, endPoint y: 531, distance: 225.7
click at [594, 531] on app-calendar-viewport "Wed 10 3/3 1 Job Thu 11 3/3 1 Job Fri 12 3/4 2 Jobs Sat 13 Sun 14 8/13 1 Job Mo…" at bounding box center [756, 356] width 1513 height 1169
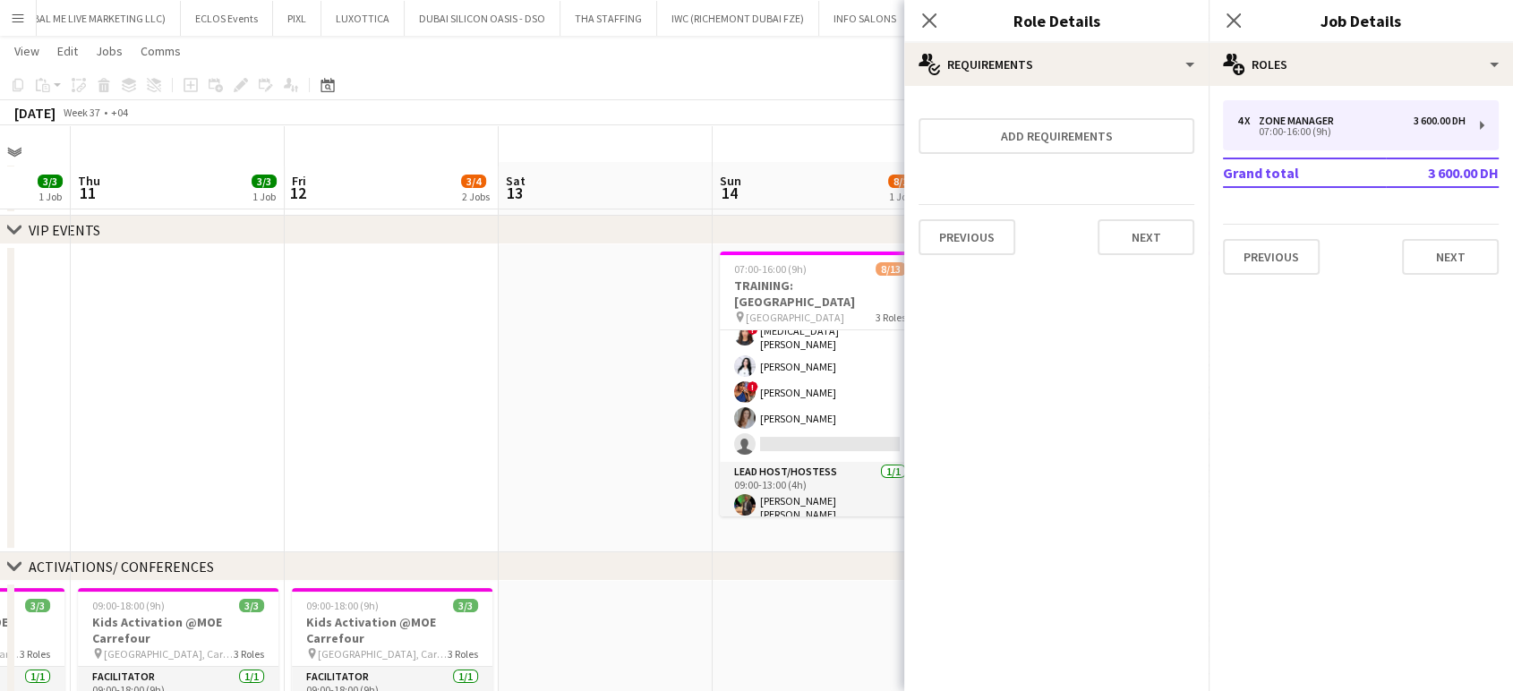
scroll to position [0, 0]
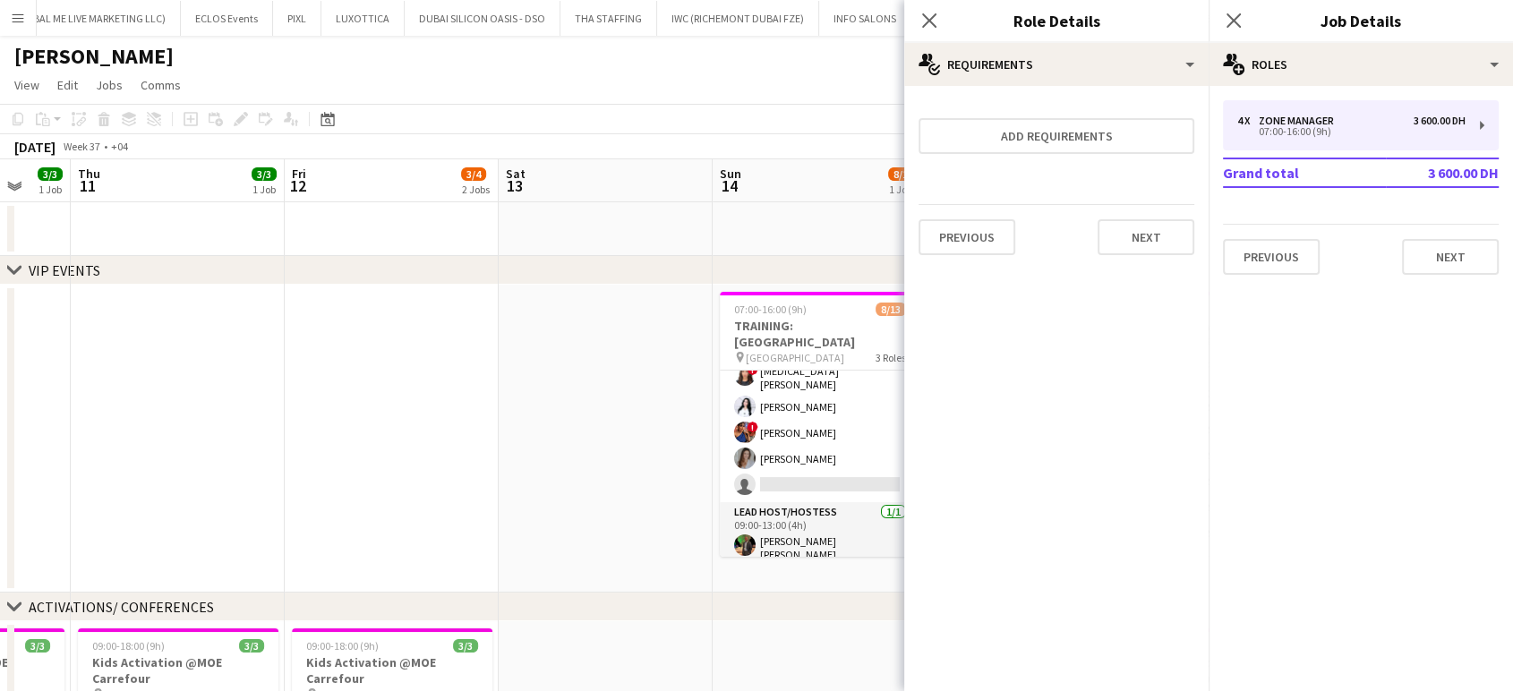
click at [666, 424] on app-date-cell at bounding box center [606, 439] width 214 height 308
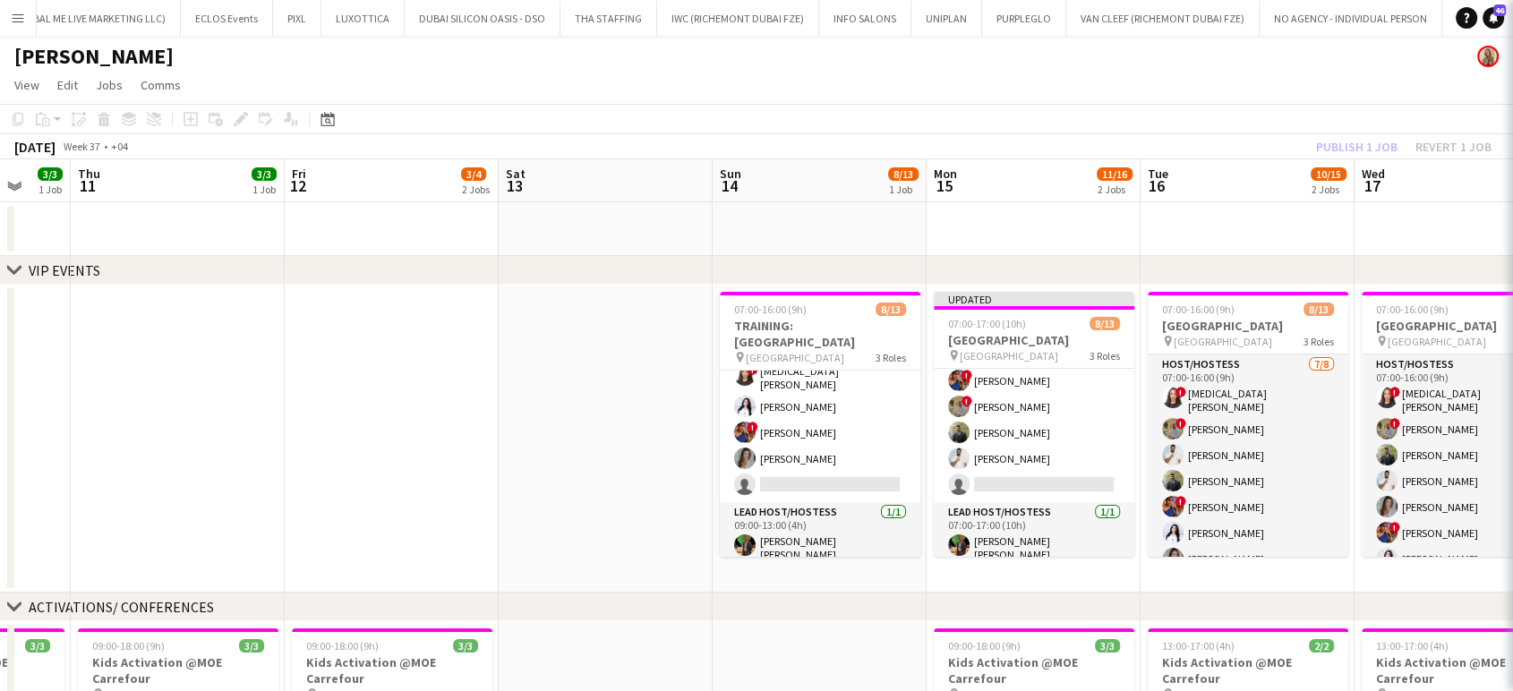
scroll to position [253, 0]
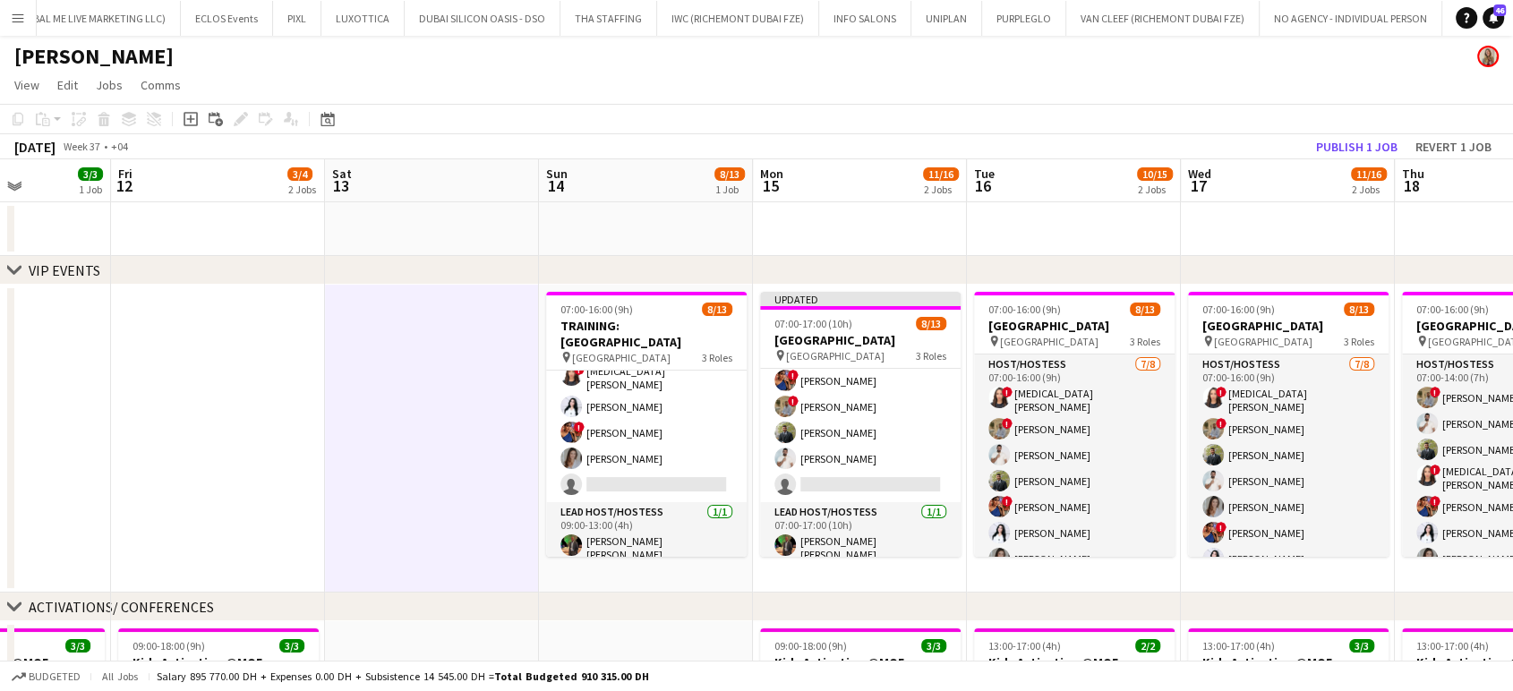
drag, startPoint x: 767, startPoint y: 433, endPoint x: 573, endPoint y: 433, distance: 193.4
click at [573, 433] on app-calendar-viewport "Mon 8 3/3 1 Job Tue 9 Wed 10 3/3 1 Job Thu 11 3/3 1 Job Fri 12 3/4 2 Jobs Sat 1…" at bounding box center [756, 699] width 1513 height 1081
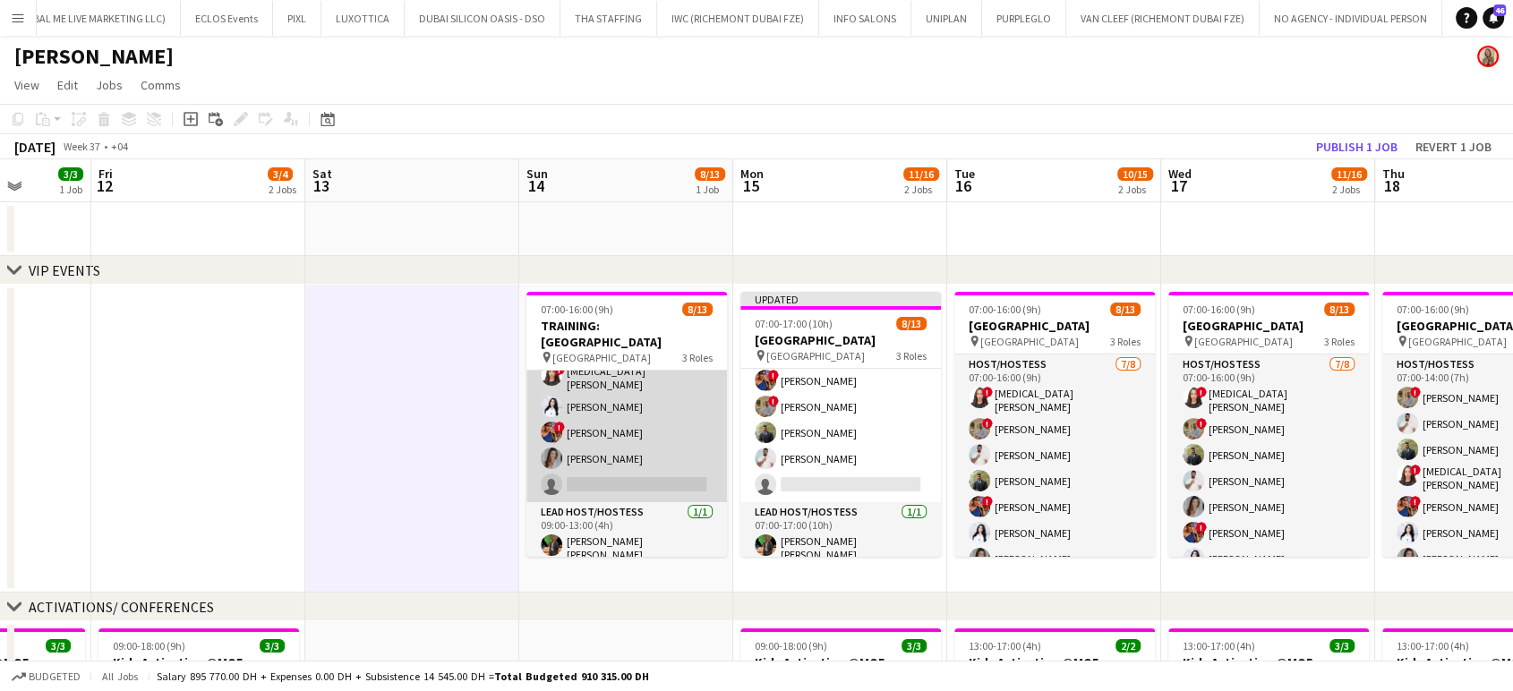
scroll to position [0, 0]
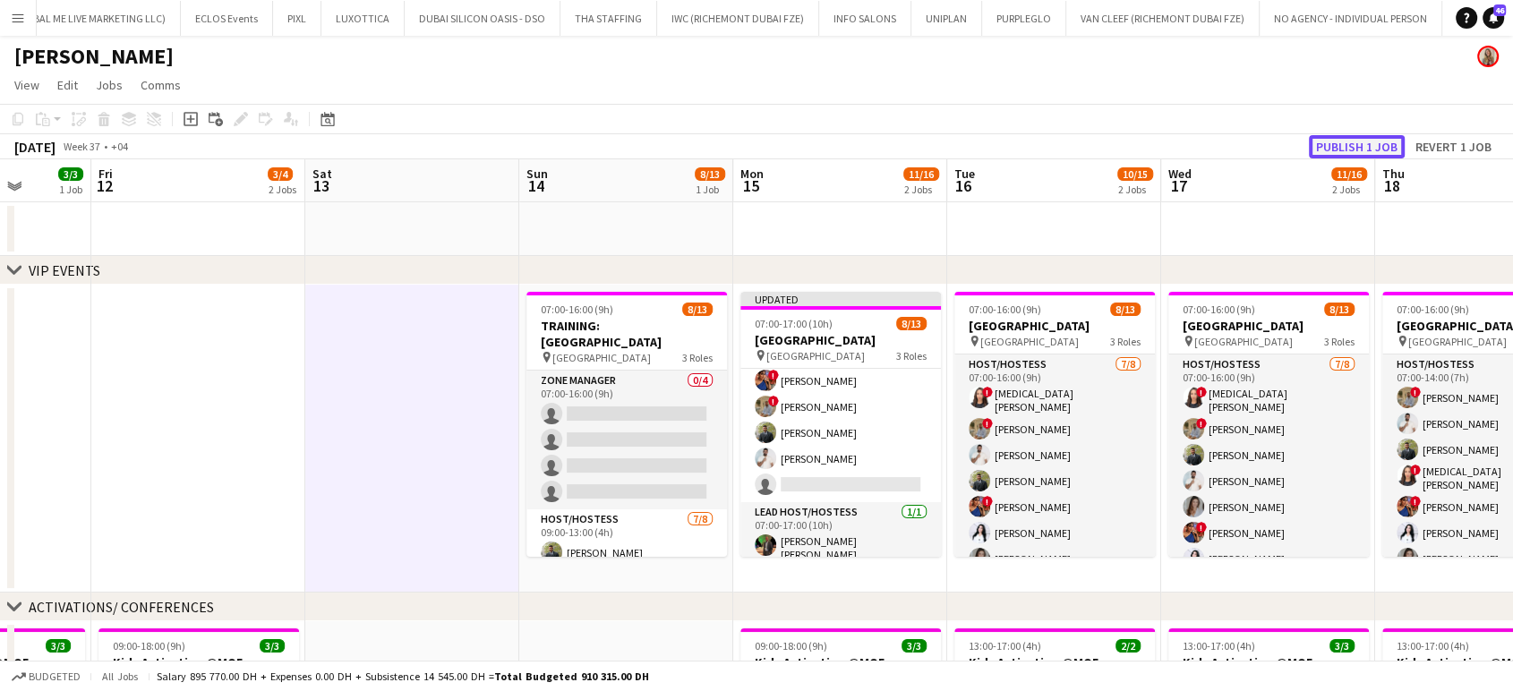
click at [1347, 150] on button "Publish 1 job" at bounding box center [1357, 146] width 96 height 23
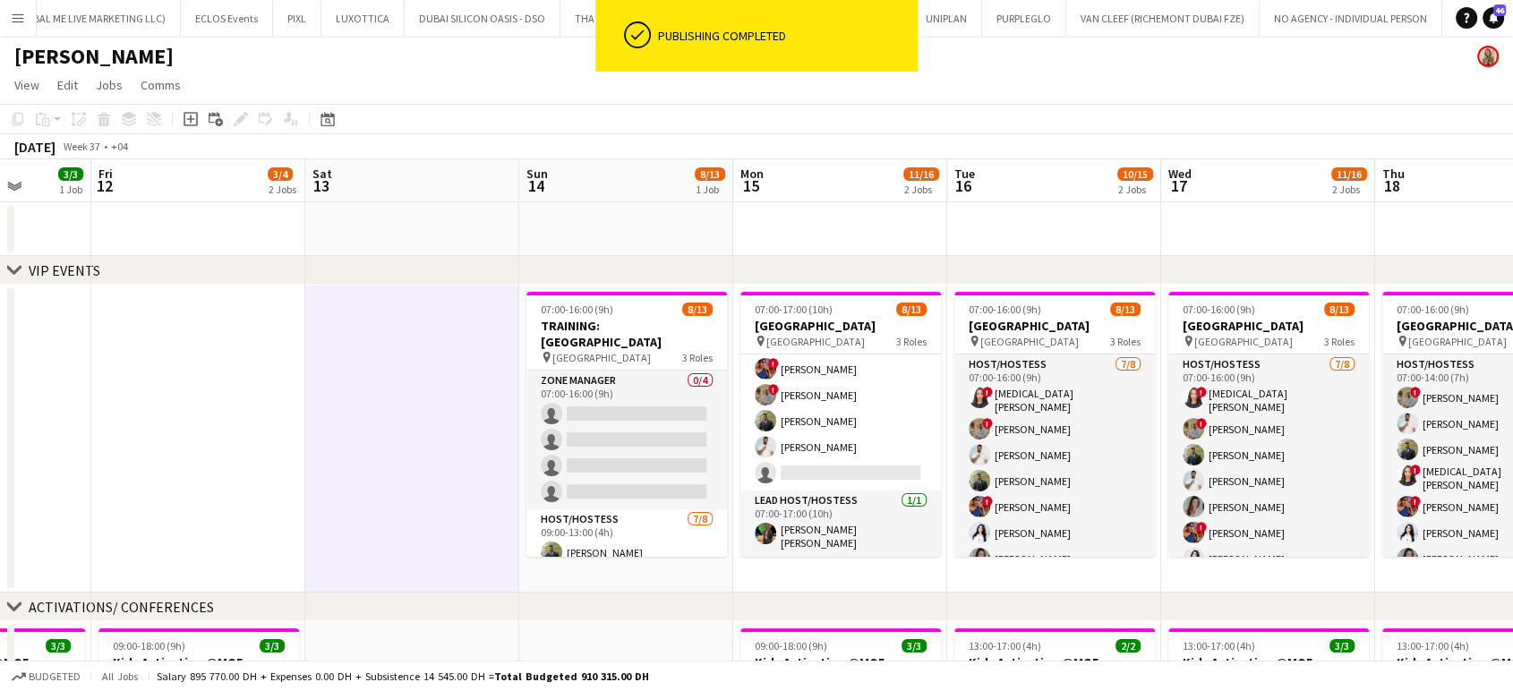
scroll to position [240, 0]
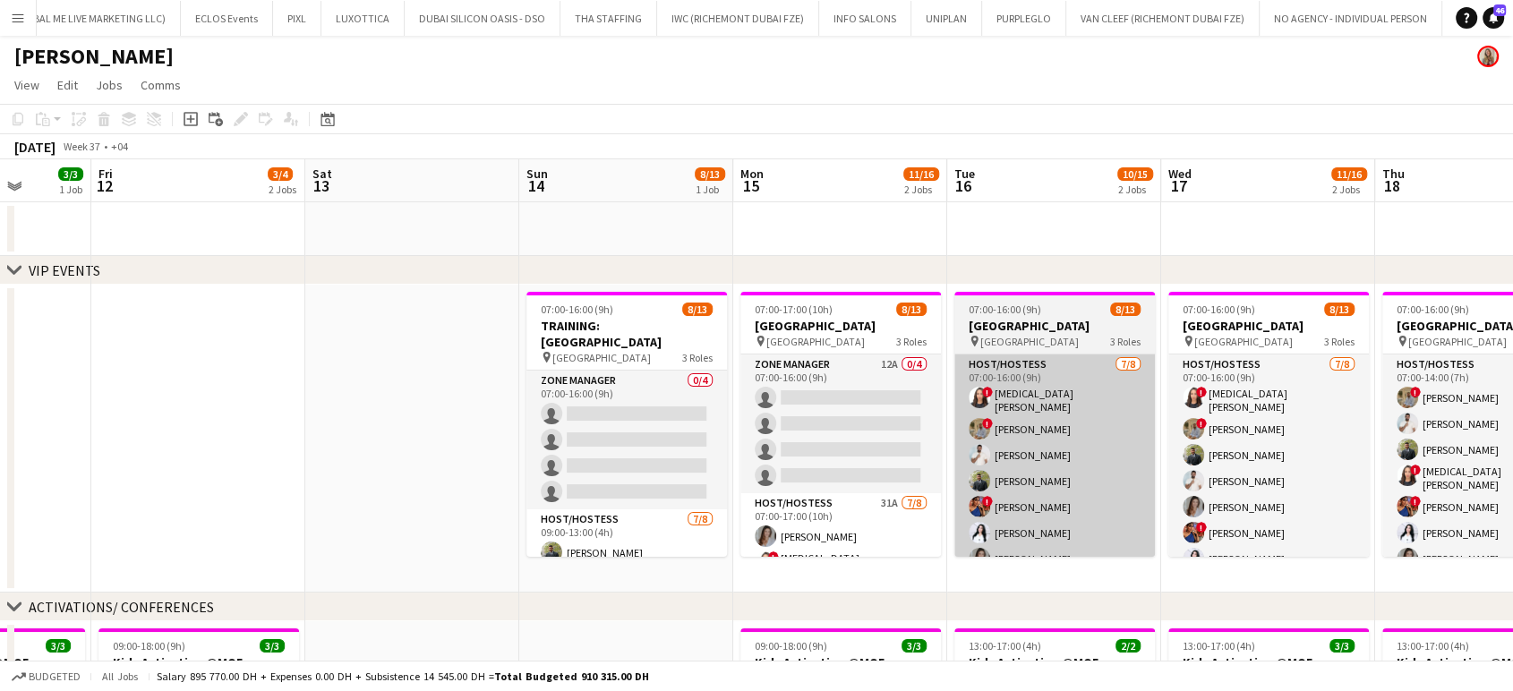
click at [838, 411] on app-card-role "Zone Manager 12A 0/4 07:00-16:00 (9h) single-neutral-actions single-neutral-act…" at bounding box center [841, 424] width 201 height 139
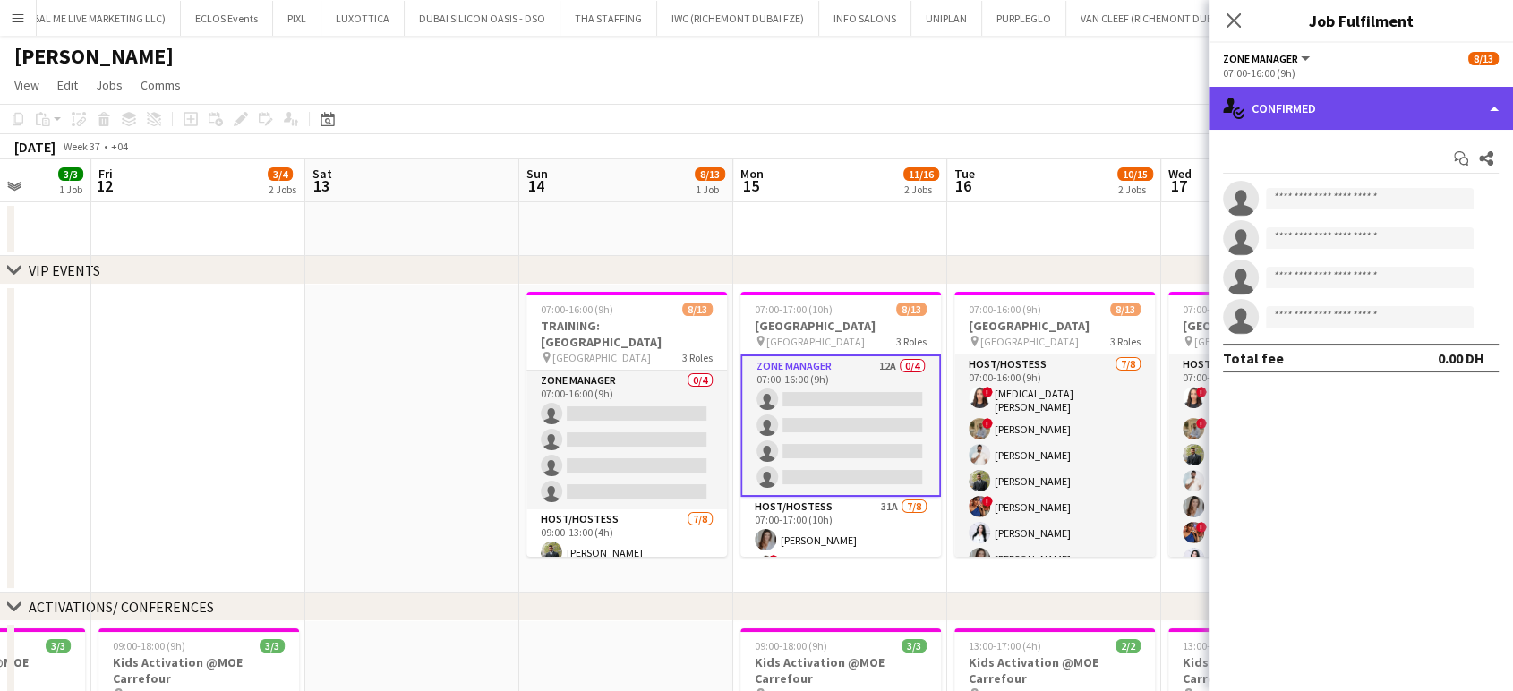
click at [1487, 106] on div "single-neutral-actions-check-2 Confirmed" at bounding box center [1361, 108] width 304 height 43
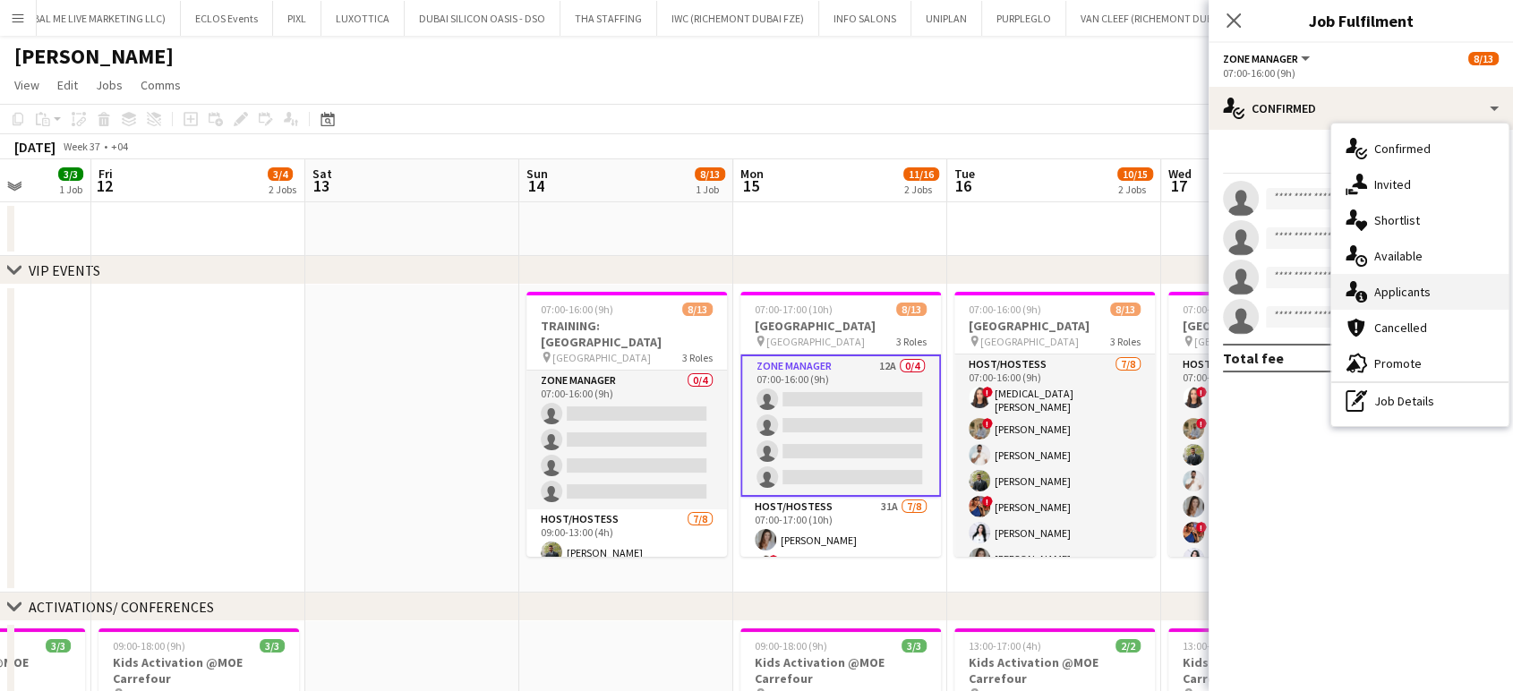
click at [1416, 285] on span "Applicants" at bounding box center [1403, 292] width 56 height 16
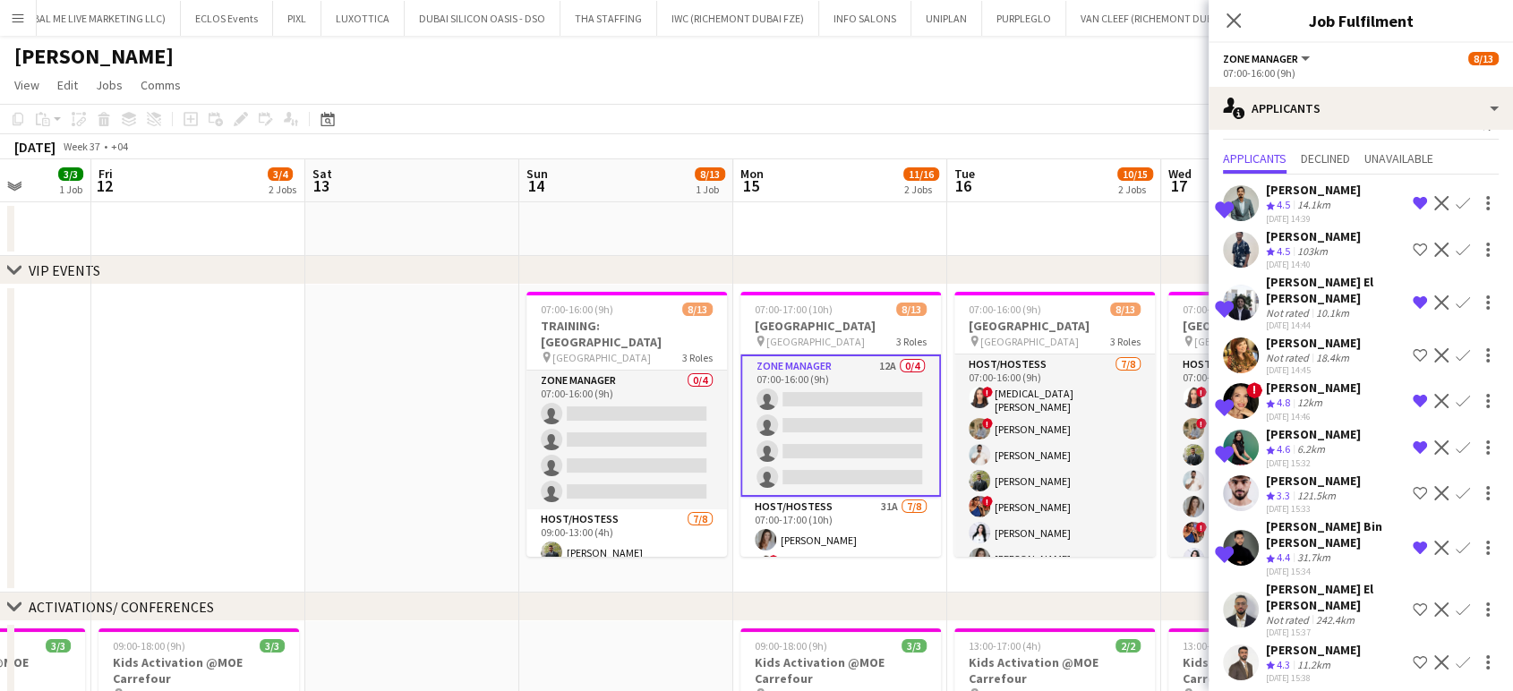
scroll to position [48, 0]
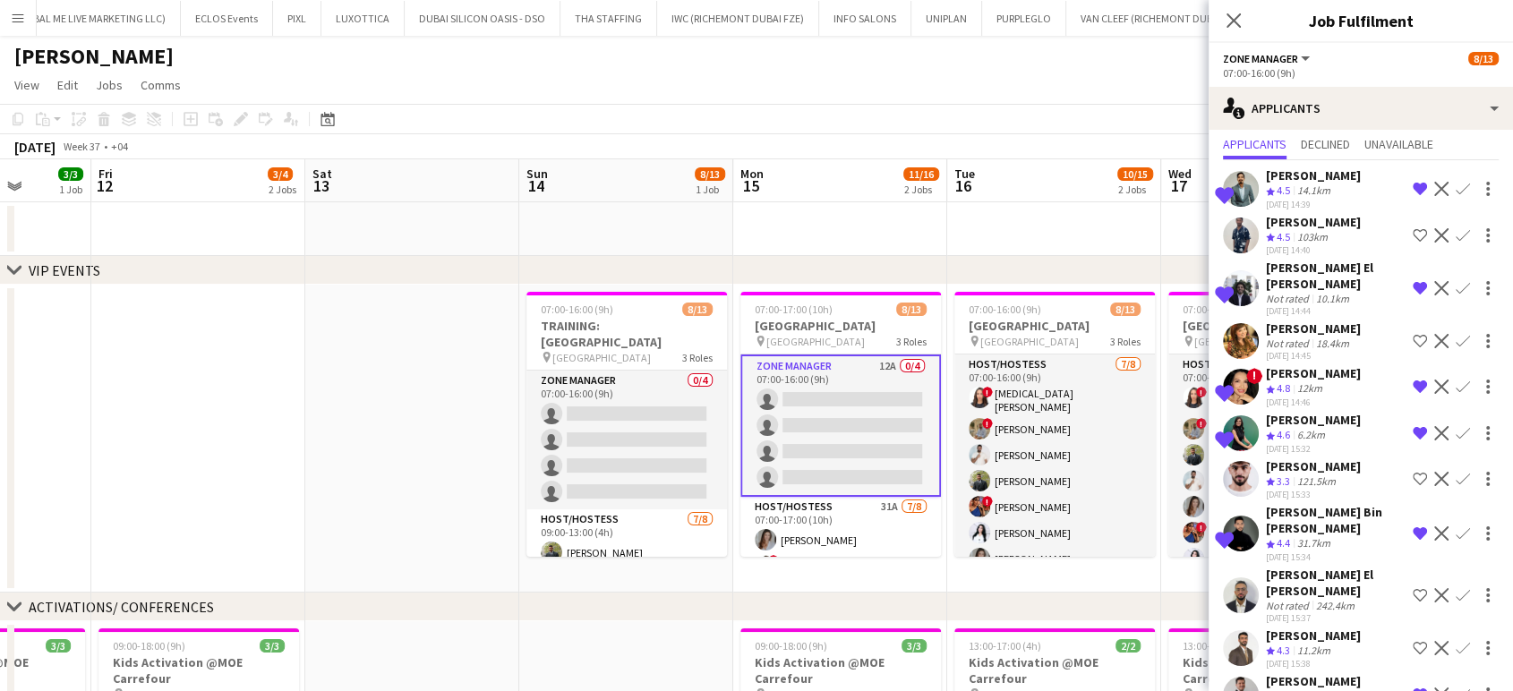
click at [832, 425] on app-card-role "Zone Manager 12A 0/4 07:00-16:00 (9h) single-neutral-actions single-neutral-act…" at bounding box center [841, 426] width 201 height 142
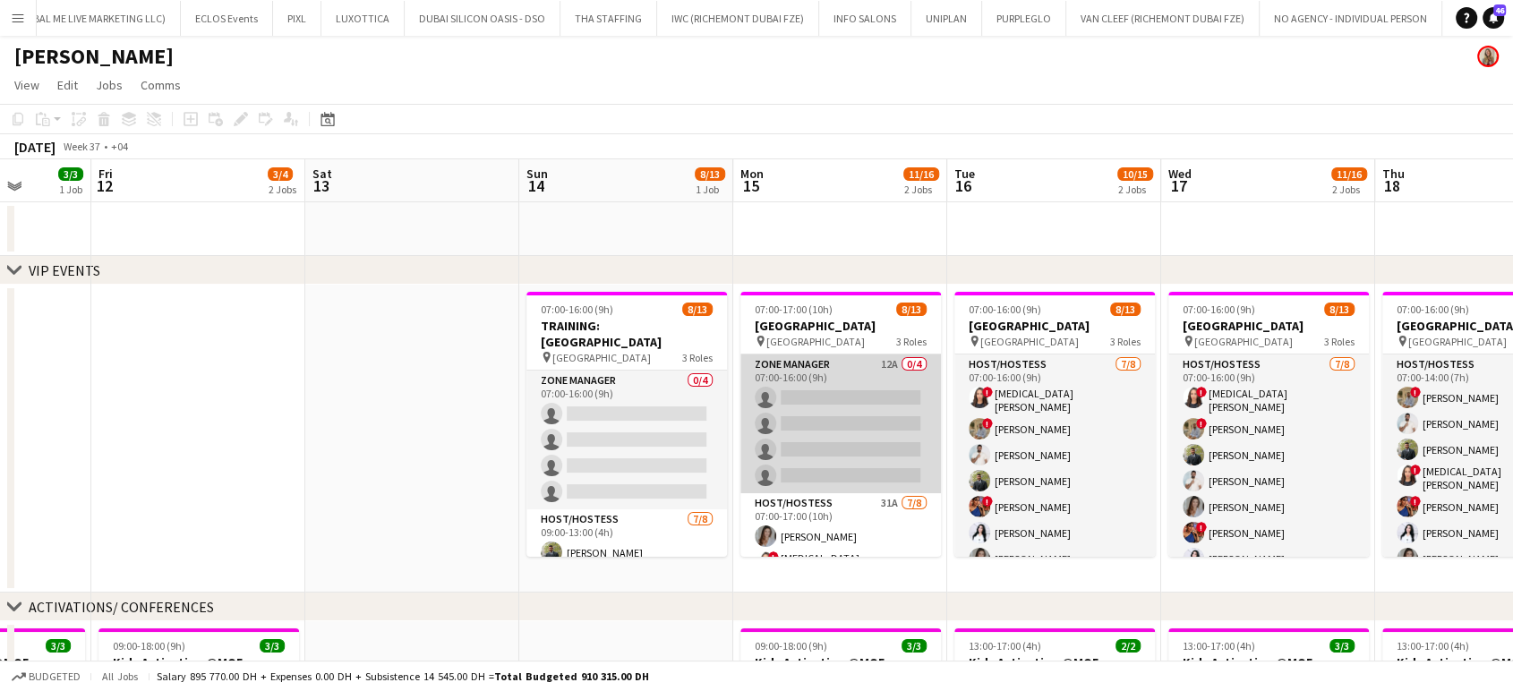
click at [835, 436] on app-card-role "Zone Manager 12A 0/4 07:00-16:00 (9h) single-neutral-actions single-neutral-act…" at bounding box center [841, 424] width 201 height 139
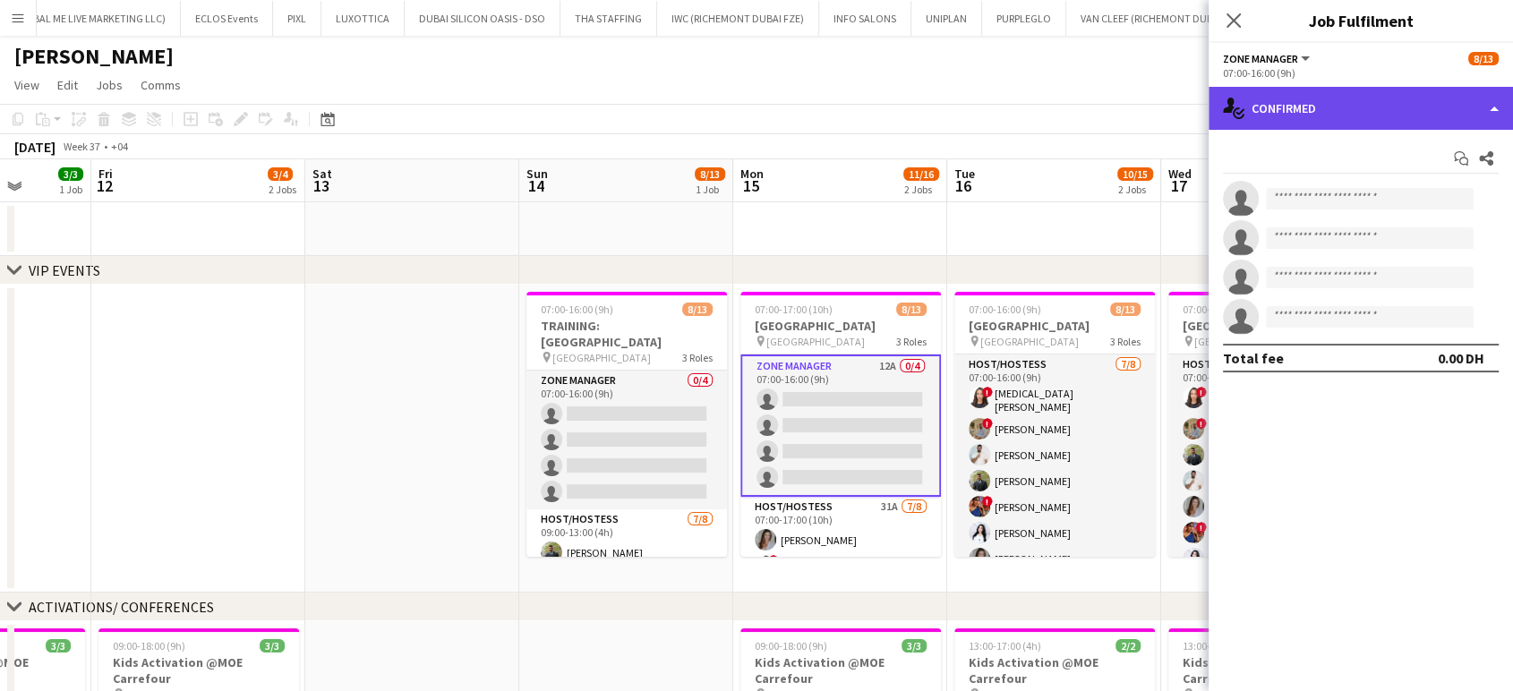
click at [1464, 105] on div "single-neutral-actions-check-2 Confirmed" at bounding box center [1361, 108] width 304 height 43
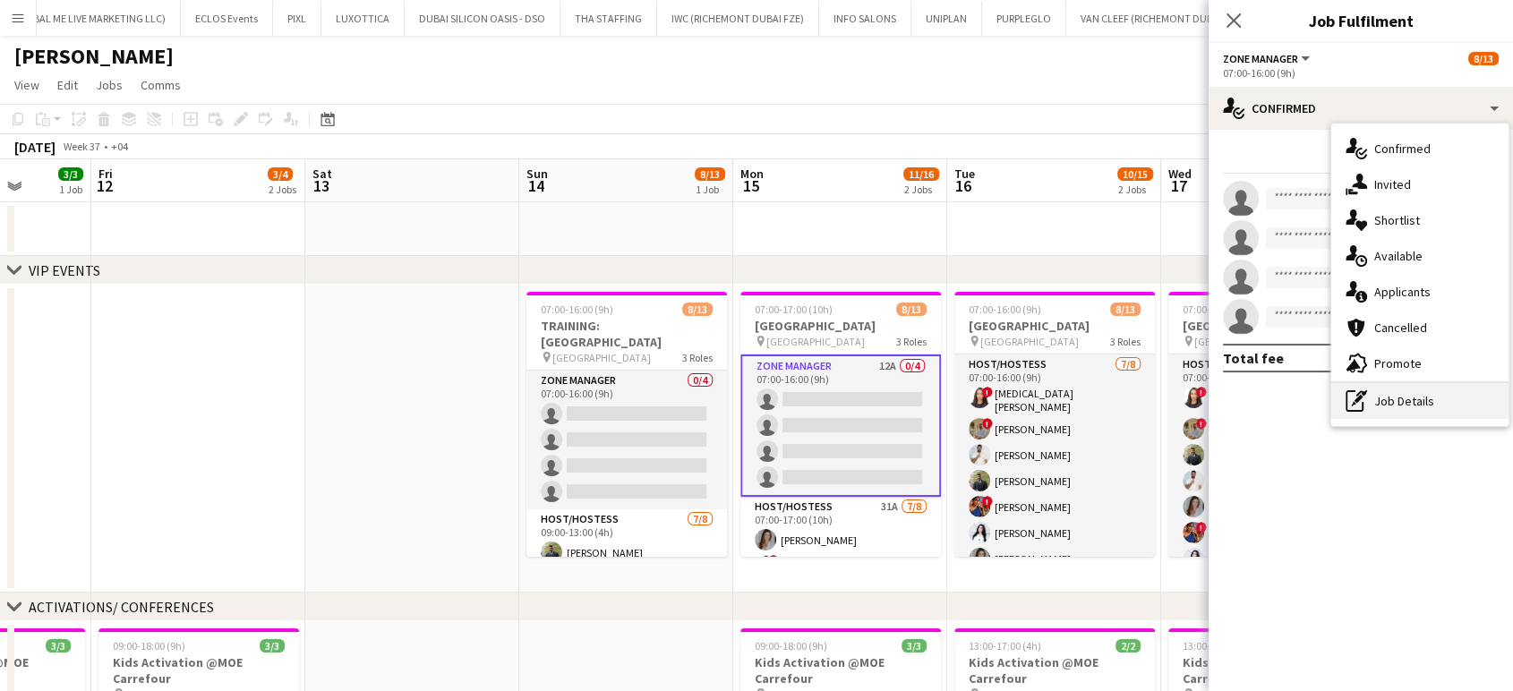
click at [1411, 407] on div "pen-write Job Details" at bounding box center [1420, 401] width 177 height 36
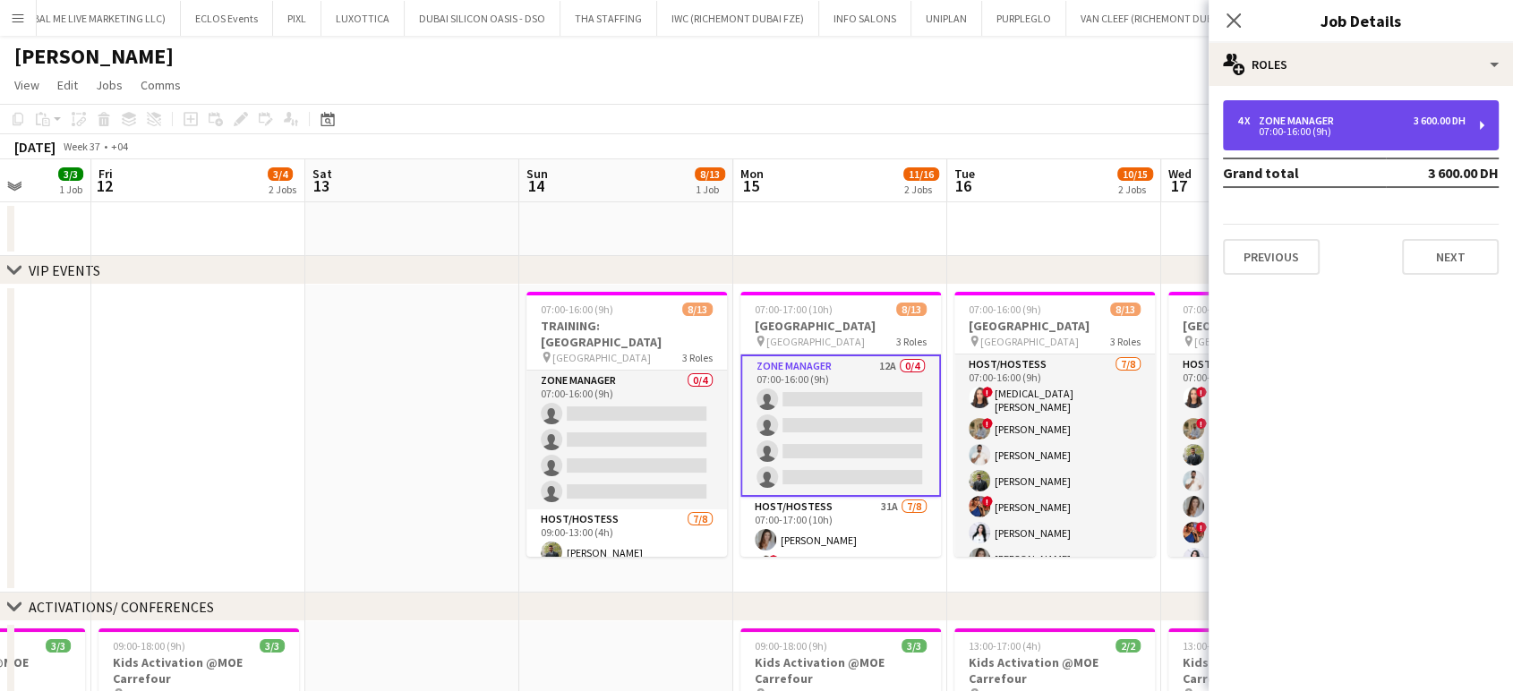
click at [1342, 116] on div "4 x Zone Manager 3 600.00 DH" at bounding box center [1352, 121] width 228 height 13
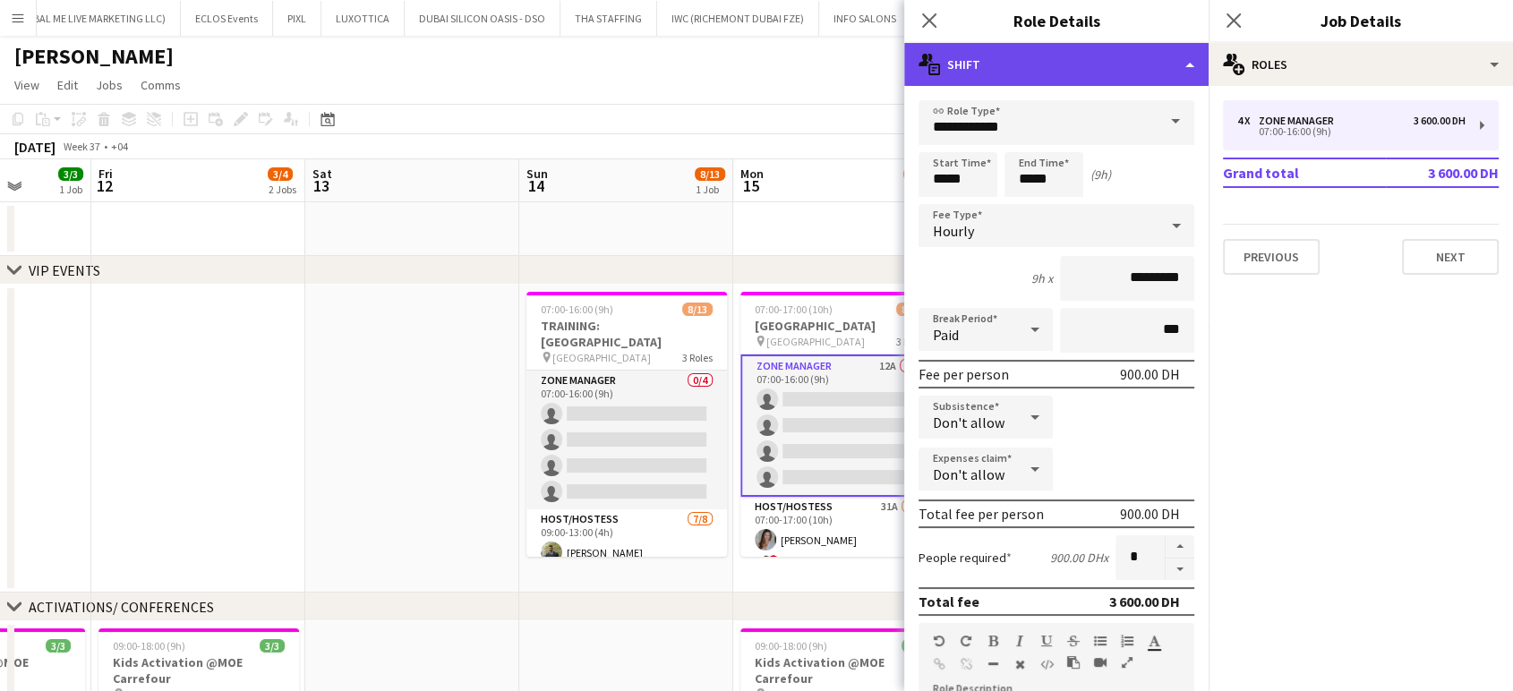
click at [1157, 55] on div "multiple-actions-text Shift" at bounding box center [1056, 64] width 304 height 43
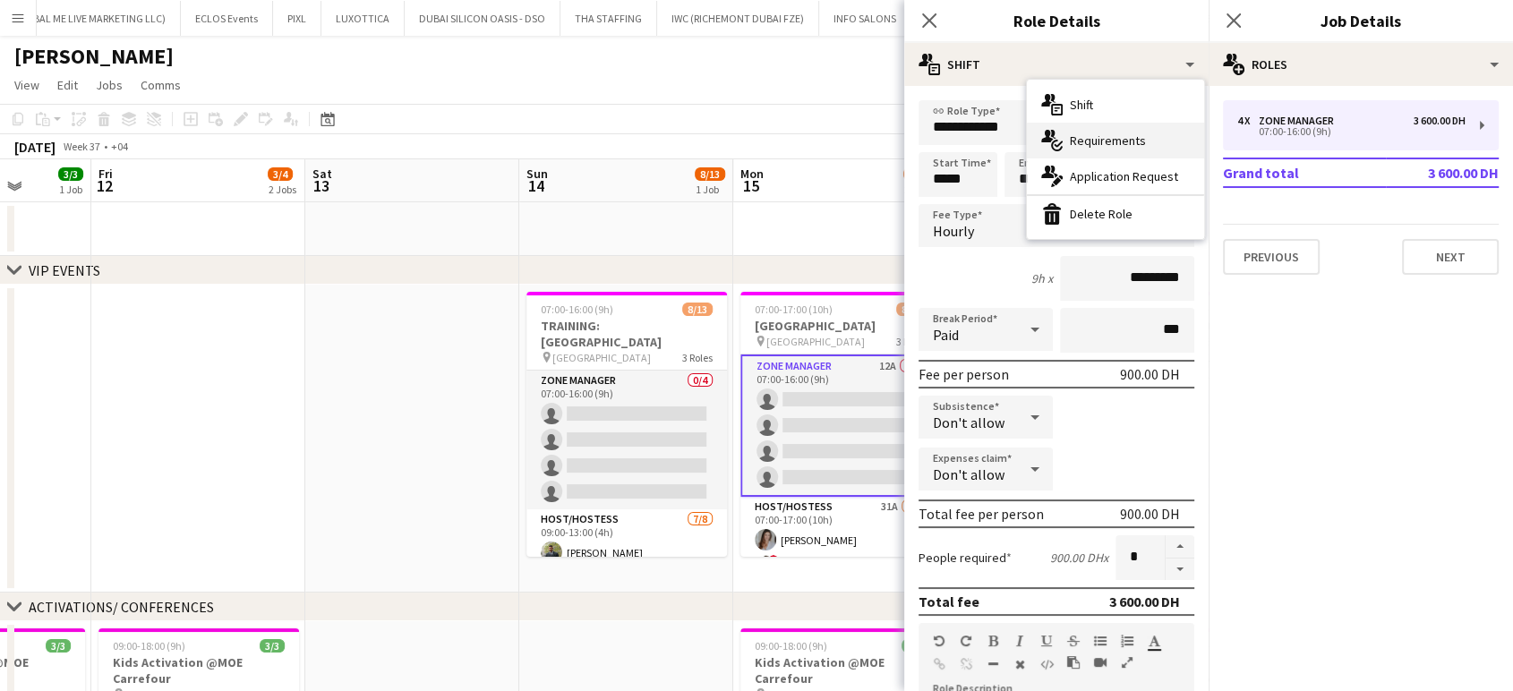
click at [1096, 134] on span "Requirements" at bounding box center [1108, 141] width 76 height 16
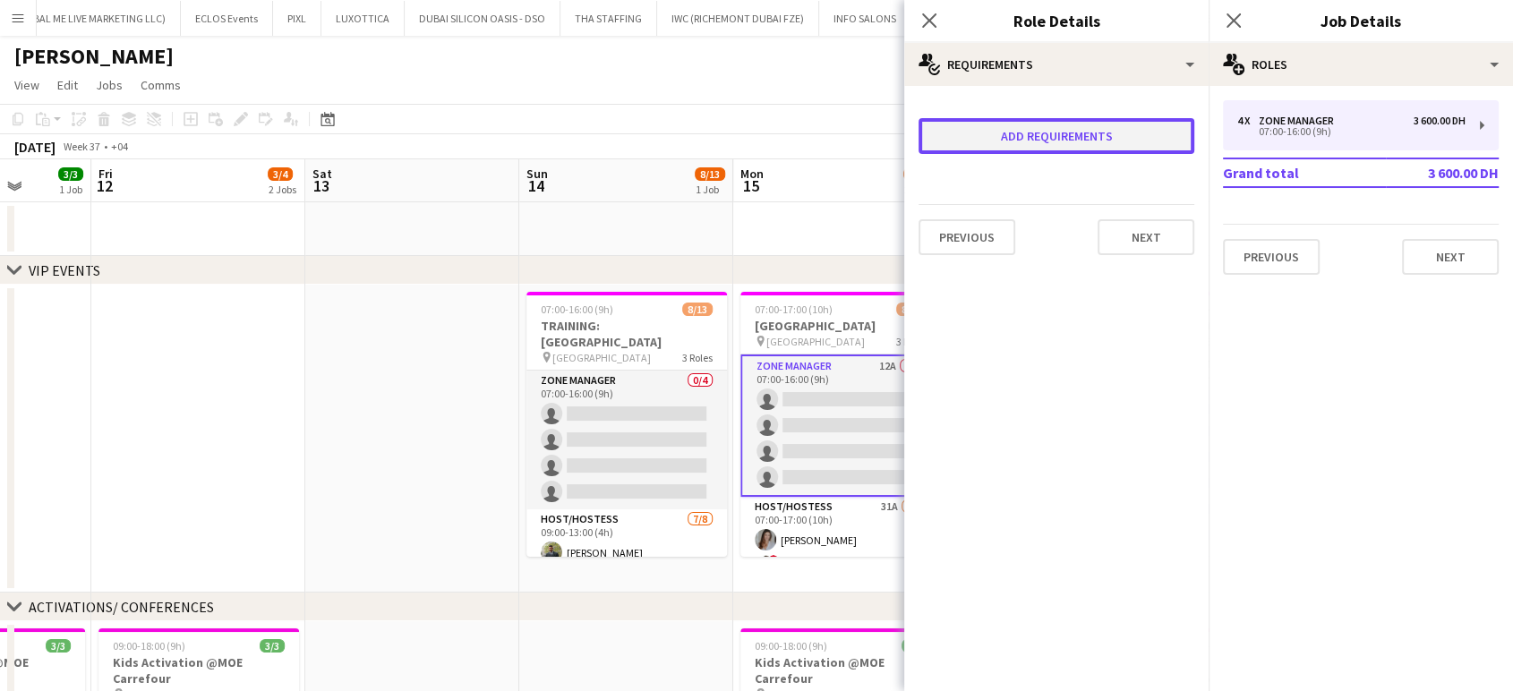
click at [1085, 142] on button "Add requirements" at bounding box center [1057, 136] width 276 height 36
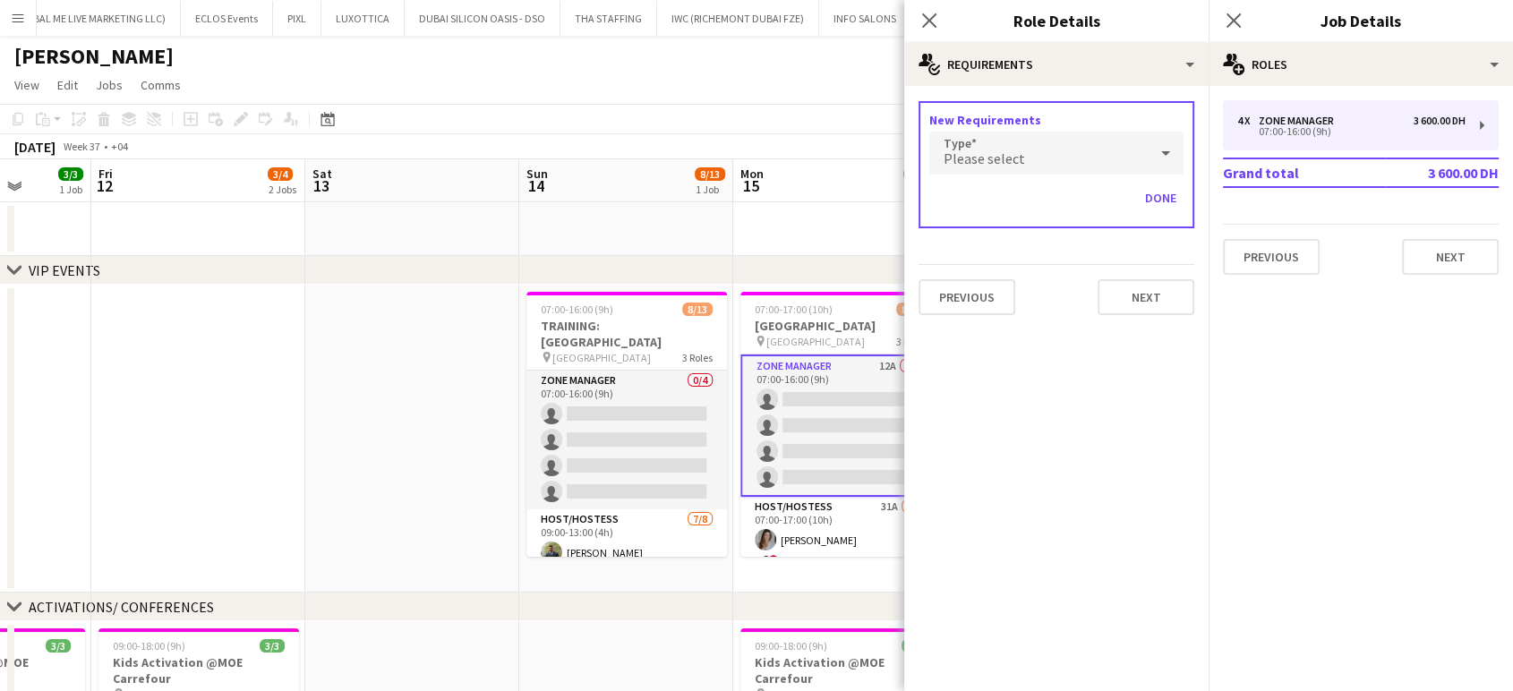
click at [1041, 164] on div "Please select" at bounding box center [1039, 153] width 219 height 43
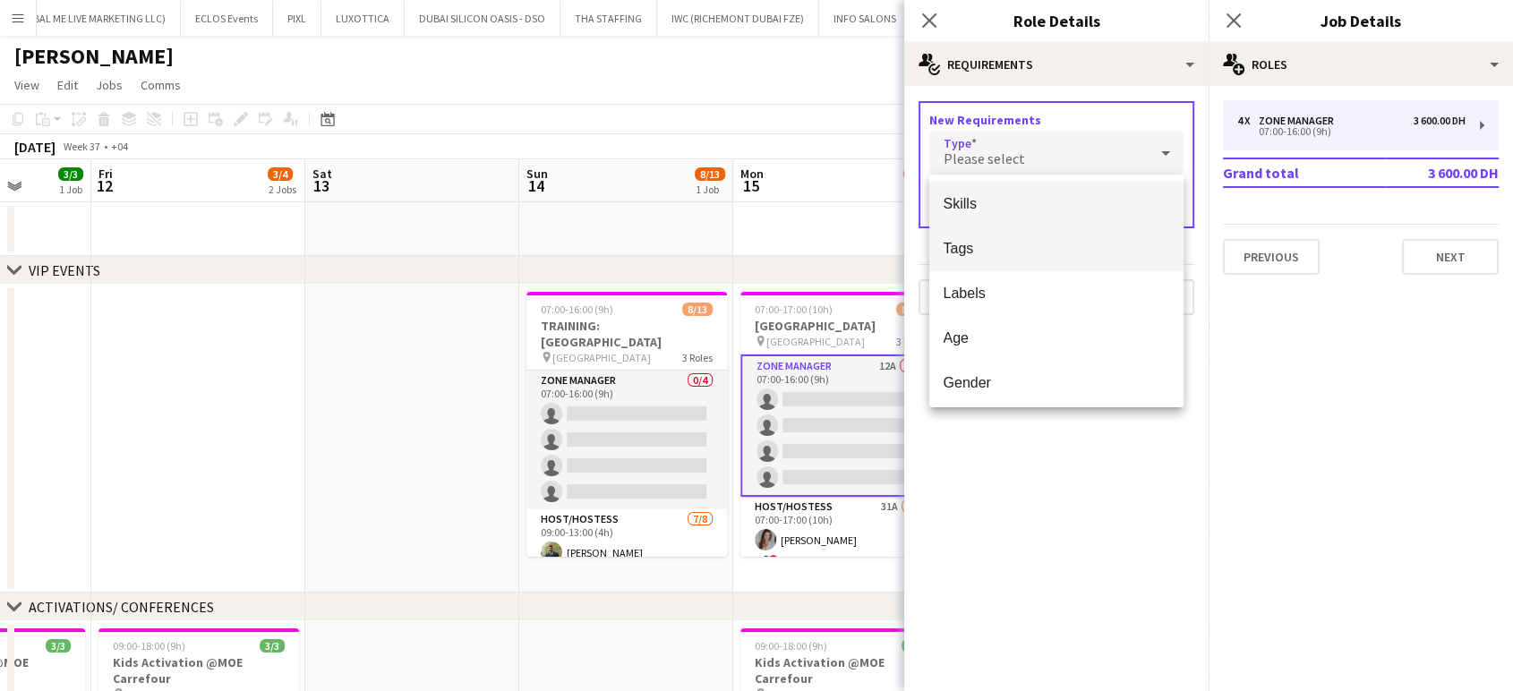
drag, startPoint x: 990, startPoint y: 243, endPoint x: 989, endPoint y: 234, distance: 9.1
click at [989, 243] on span "Tags" at bounding box center [1057, 248] width 226 height 17
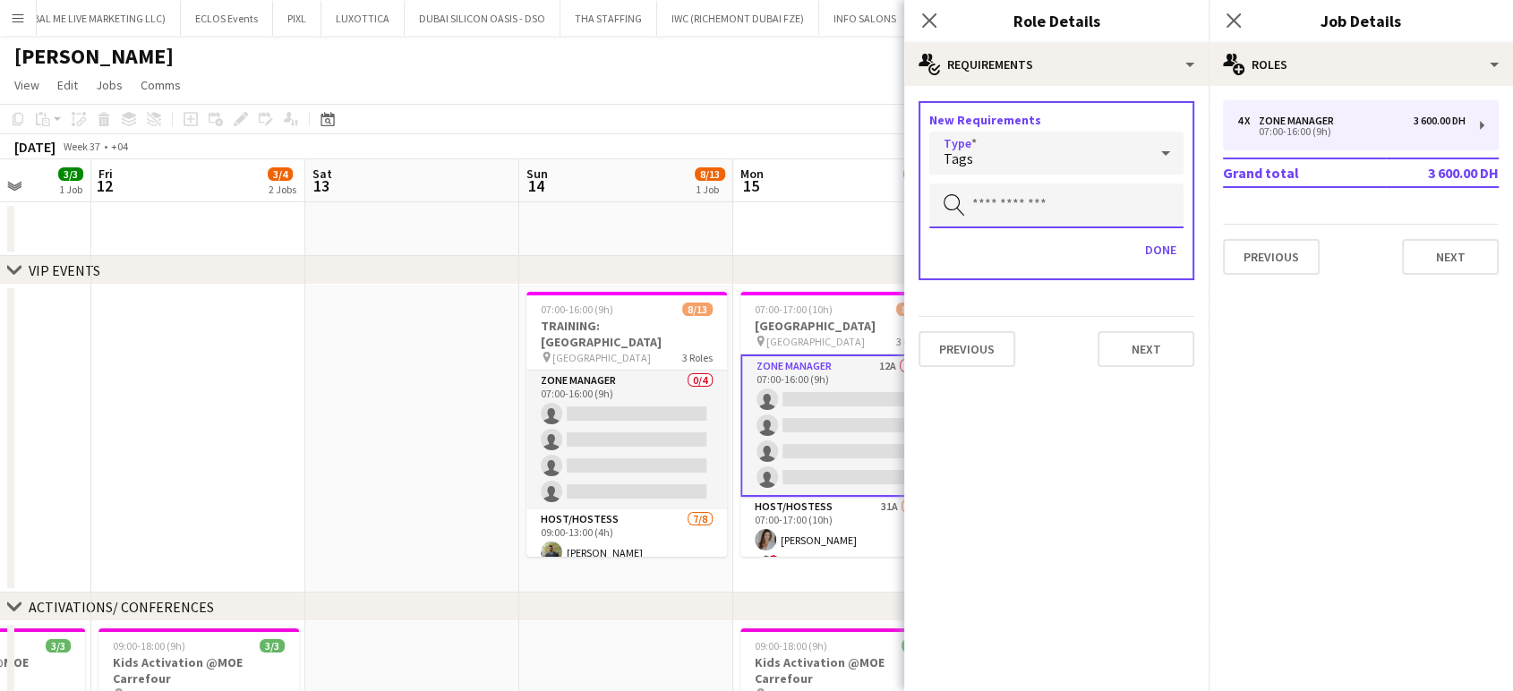
click at [1014, 220] on input "text" at bounding box center [1057, 206] width 254 height 45
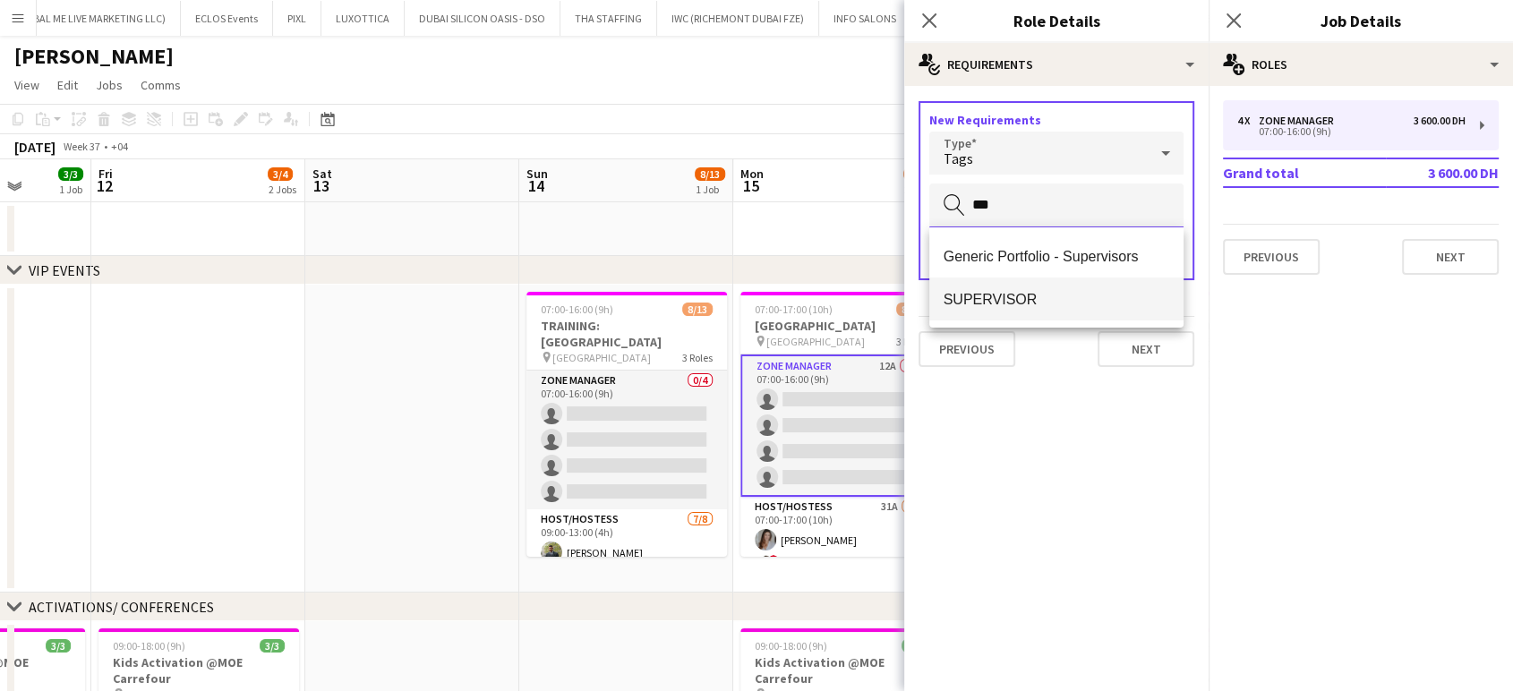
type input "***"
click at [1021, 311] on mat-option "SUPERVISOR" at bounding box center [1057, 299] width 254 height 43
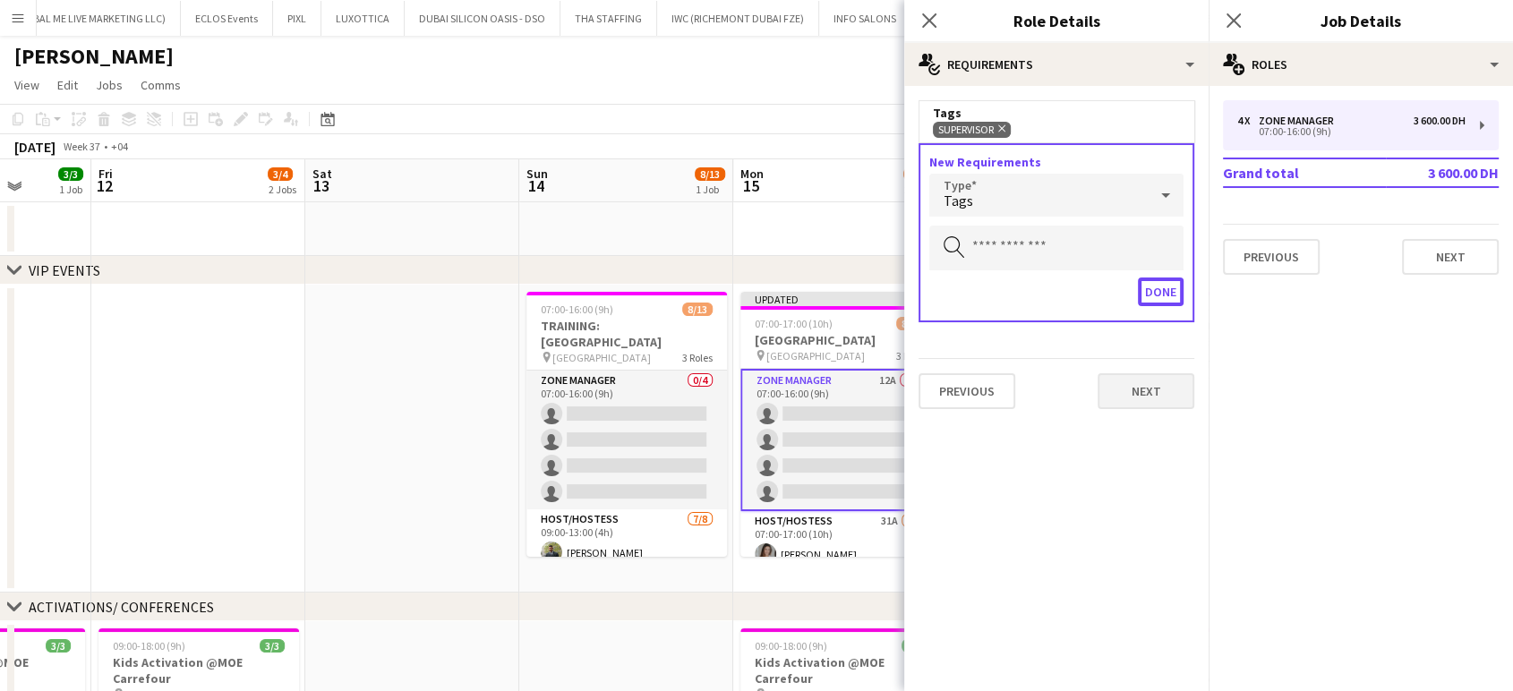
click at [1162, 286] on button "Done" at bounding box center [1161, 292] width 46 height 29
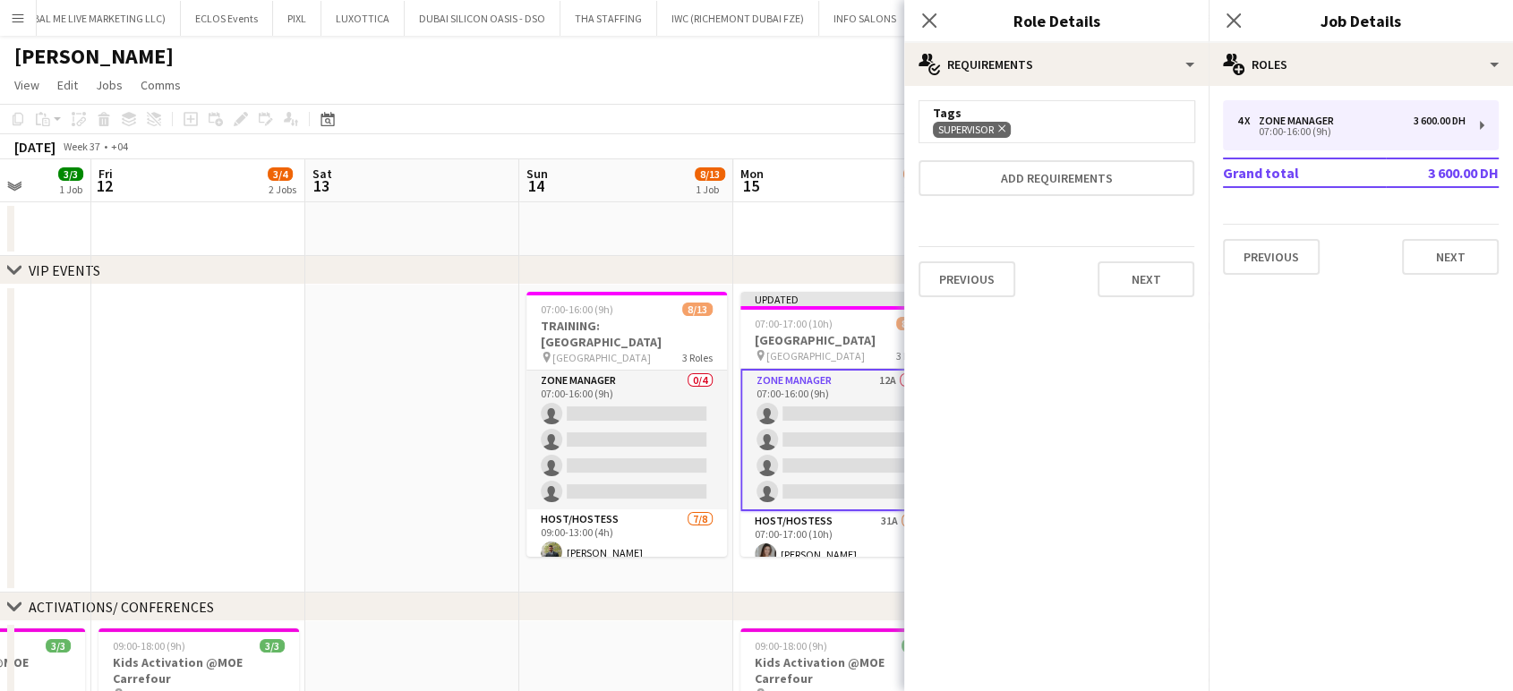
click at [805, 207] on app-date-cell at bounding box center [840, 229] width 214 height 54
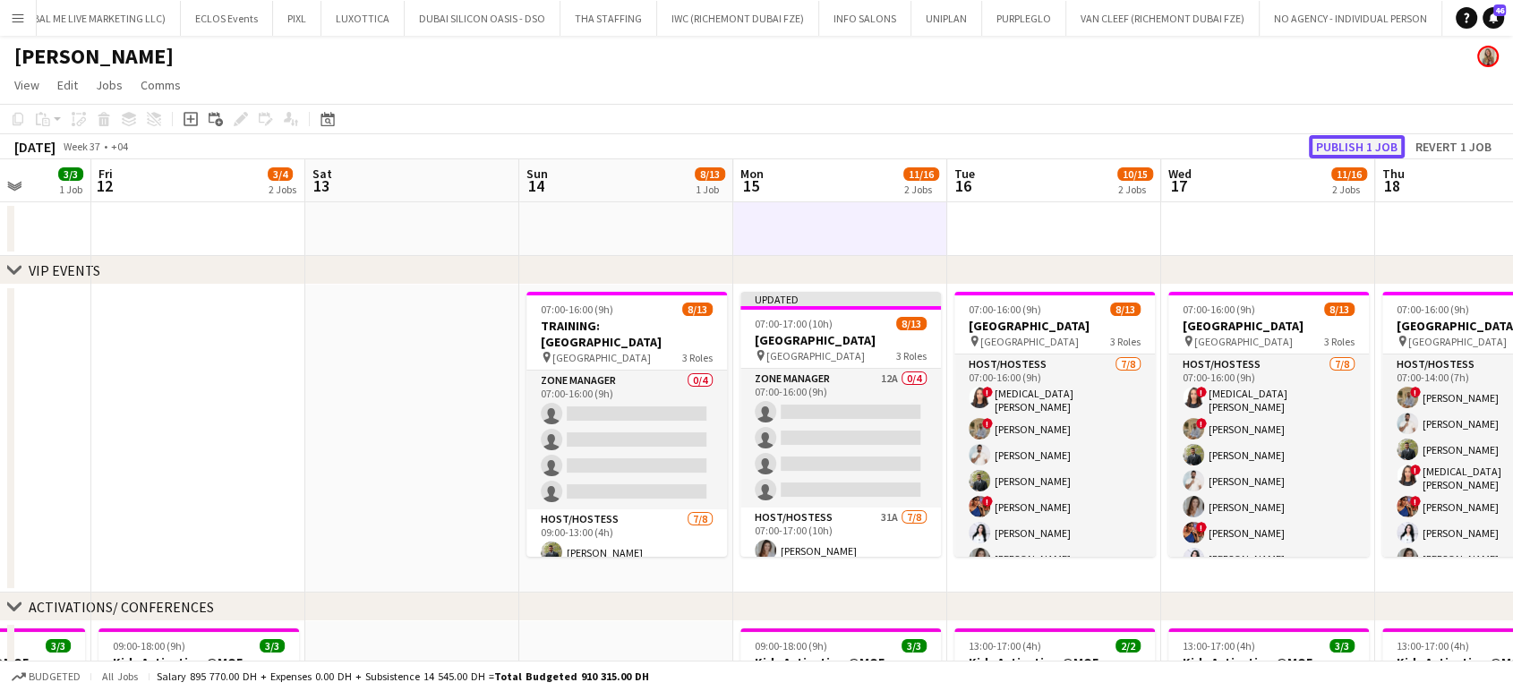
click at [1354, 140] on button "Publish 1 job" at bounding box center [1357, 146] width 96 height 23
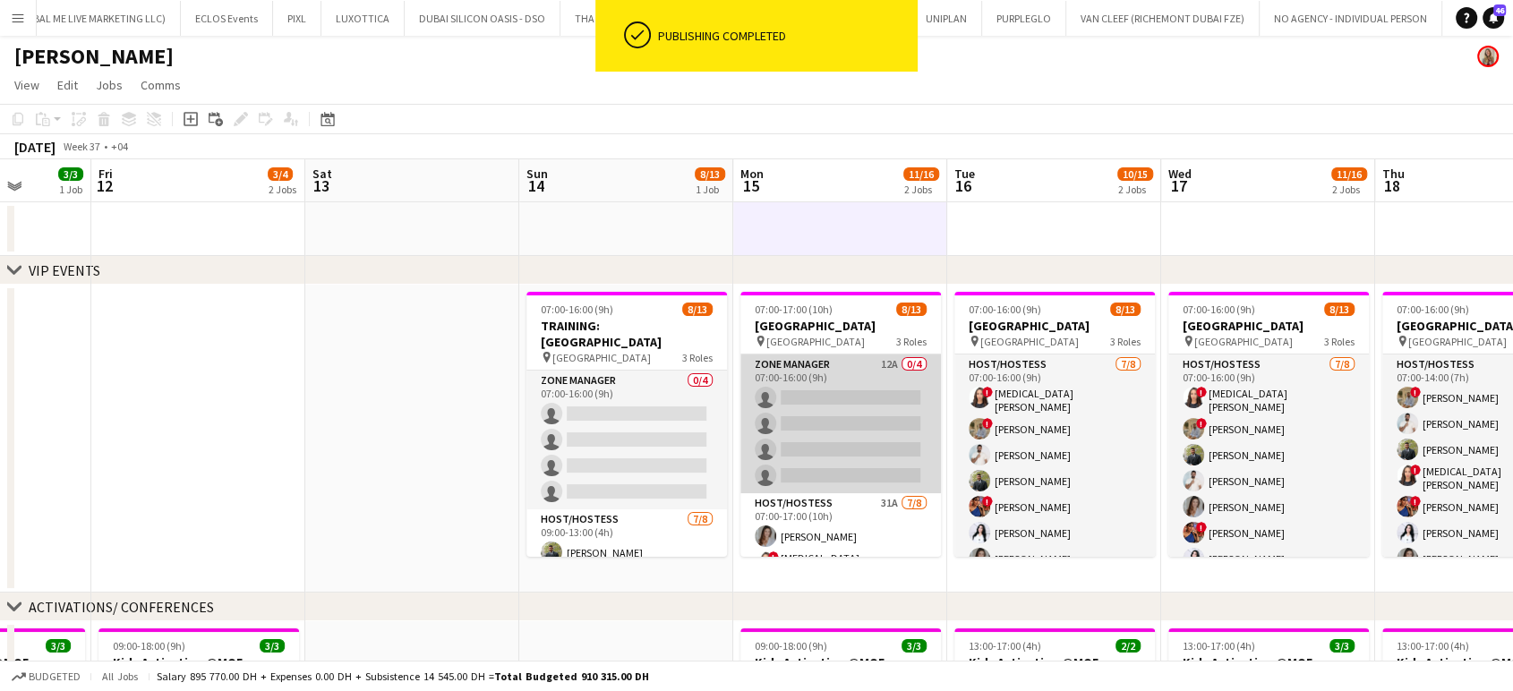
click at [854, 411] on app-card-role "Zone Manager 12A 0/4 07:00-16:00 (9h) single-neutral-actions single-neutral-act…" at bounding box center [841, 424] width 201 height 139
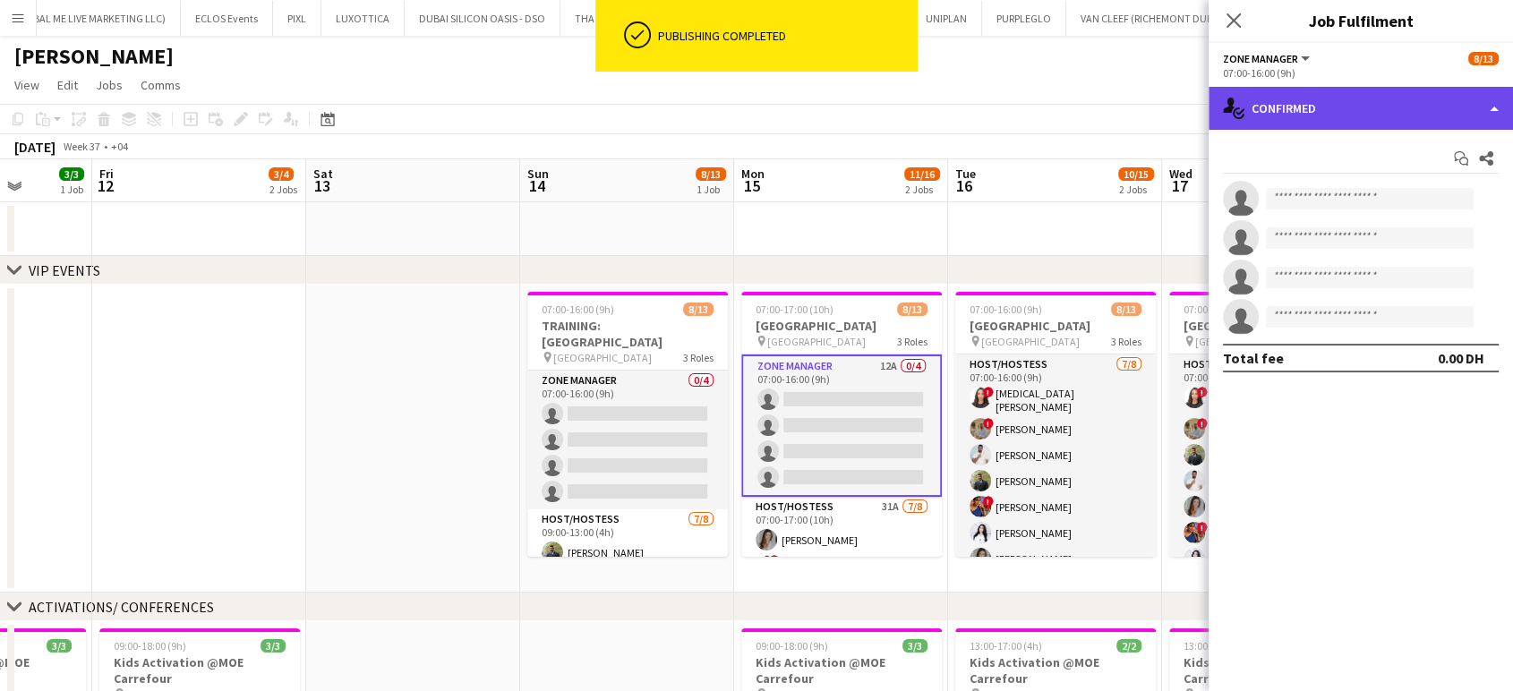
click at [1462, 95] on div "single-neutral-actions-check-2 Confirmed" at bounding box center [1361, 108] width 304 height 43
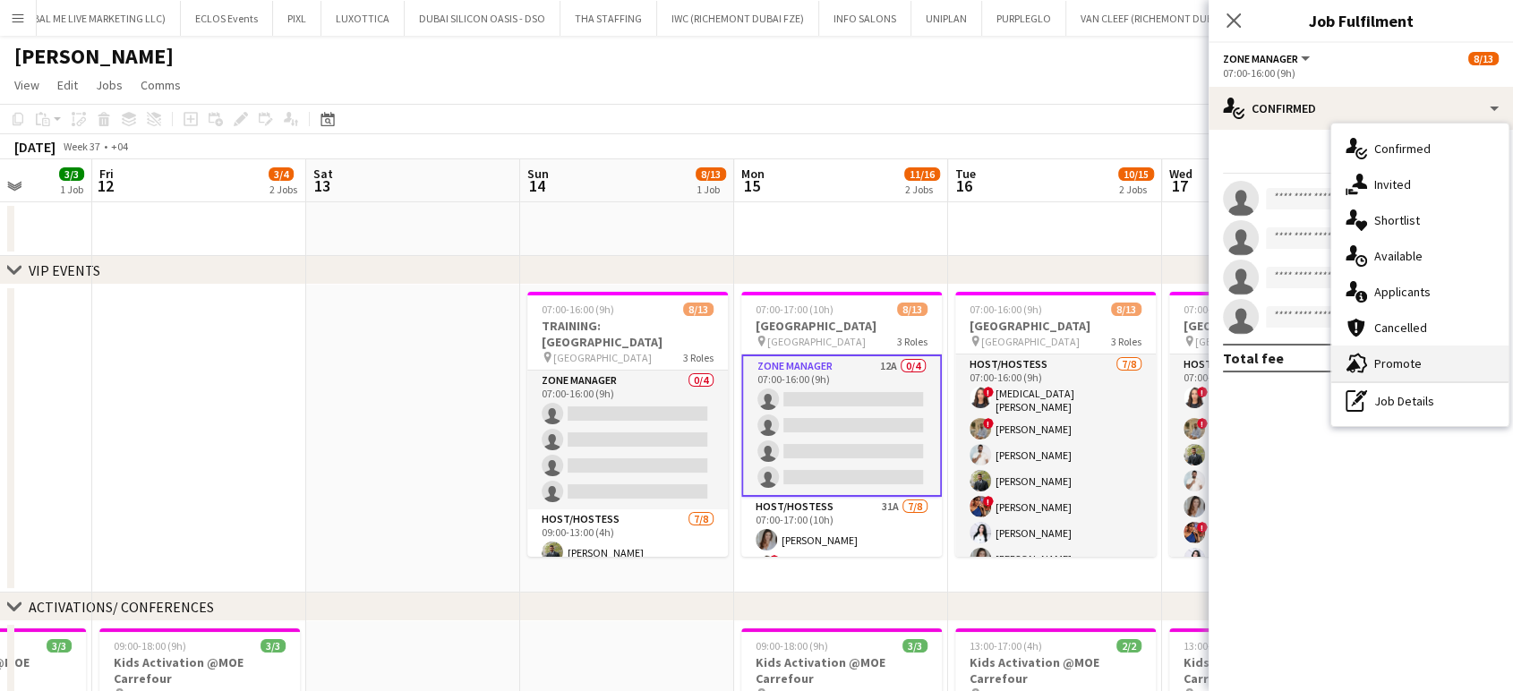
click at [1427, 356] on div "advertising-megaphone Promote" at bounding box center [1420, 364] width 177 height 36
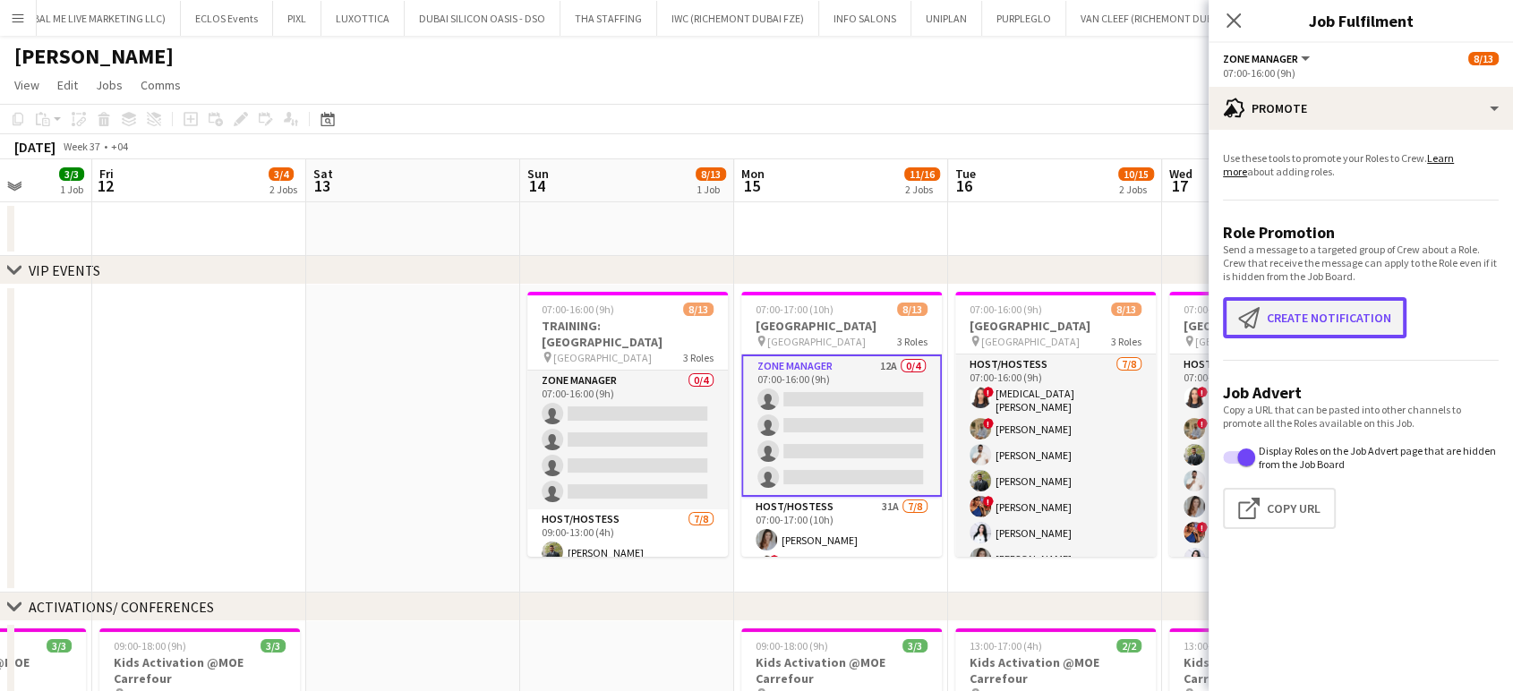
click at [1337, 311] on button "Create notification Create notification" at bounding box center [1315, 317] width 184 height 41
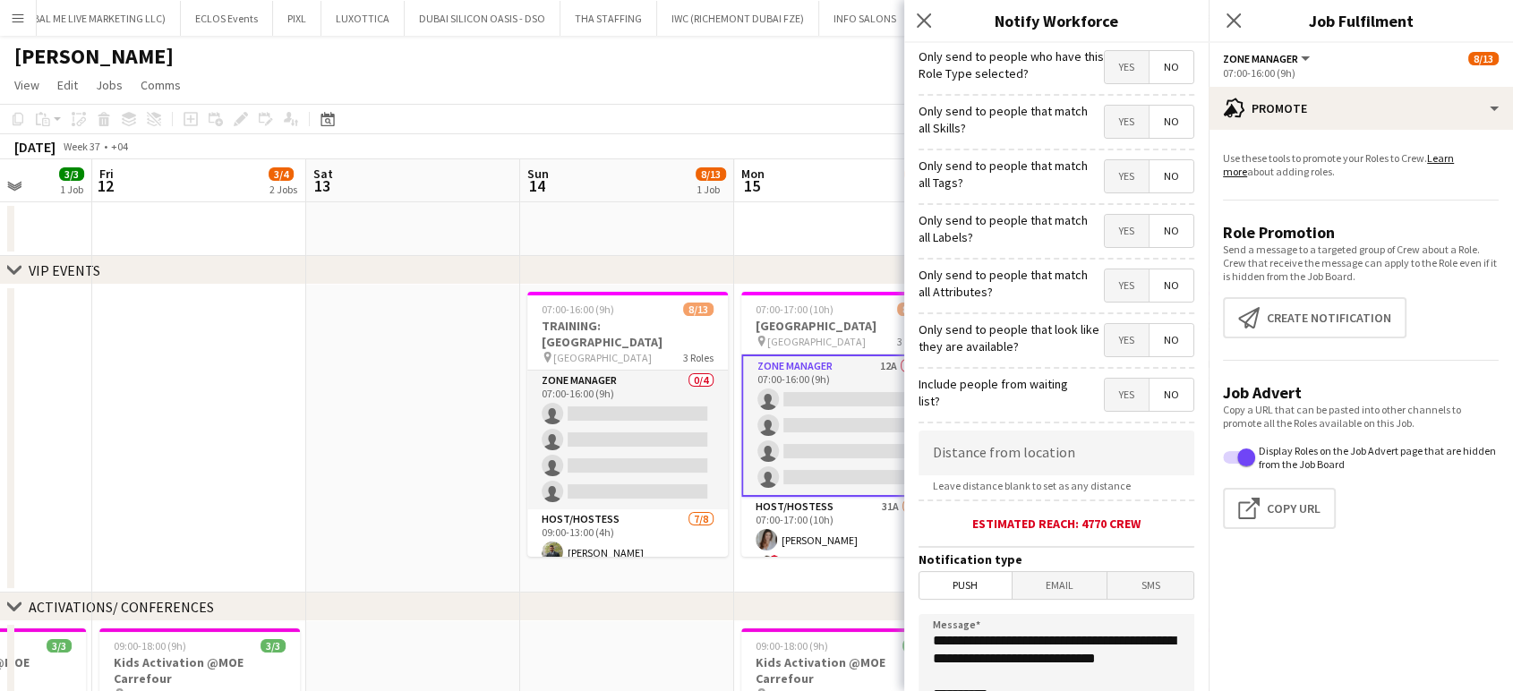
click at [1105, 113] on span "Yes" at bounding box center [1127, 122] width 44 height 32
click at [1105, 164] on span "Yes" at bounding box center [1127, 176] width 44 height 32
click at [1113, 227] on span "Yes" at bounding box center [1127, 231] width 44 height 32
click at [1110, 279] on span "Yes" at bounding box center [1127, 286] width 44 height 32
click at [1110, 355] on span "Yes" at bounding box center [1127, 340] width 44 height 32
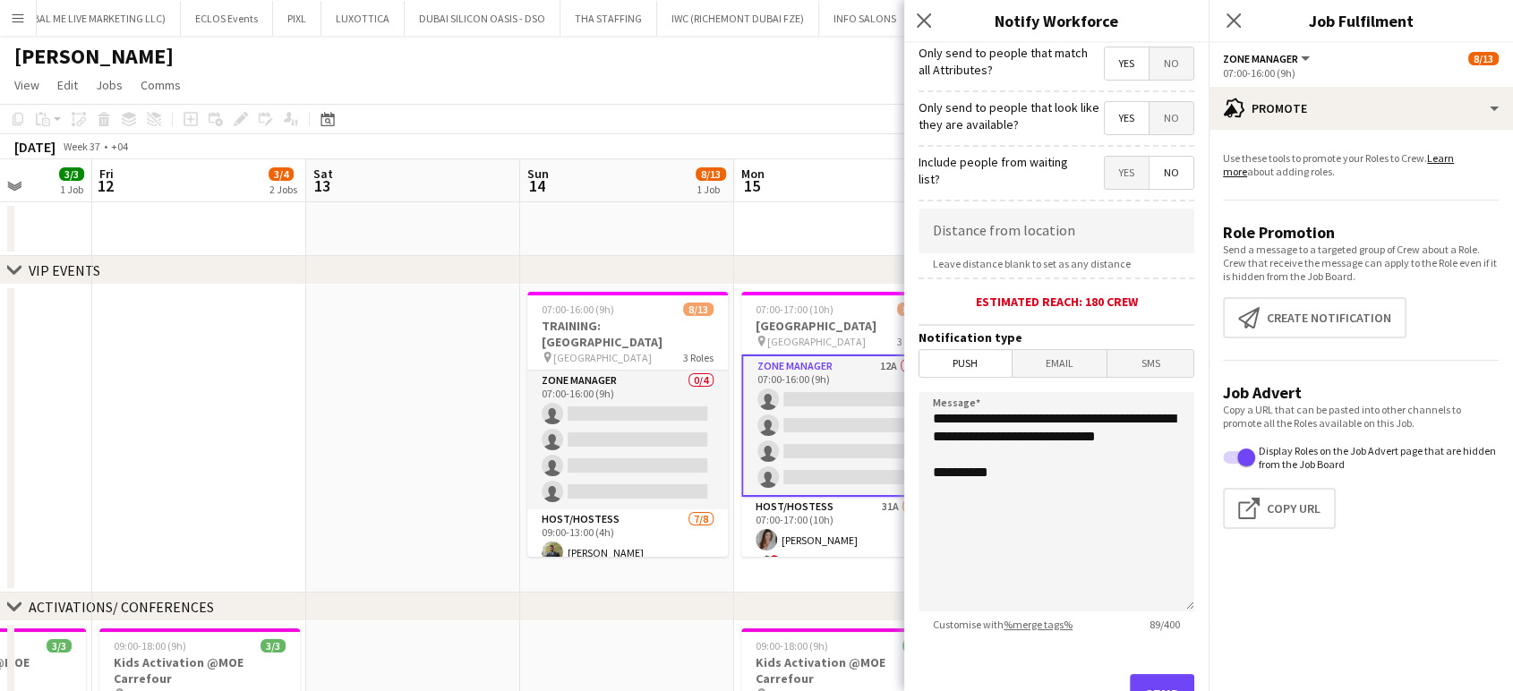
scroll to position [299, 0]
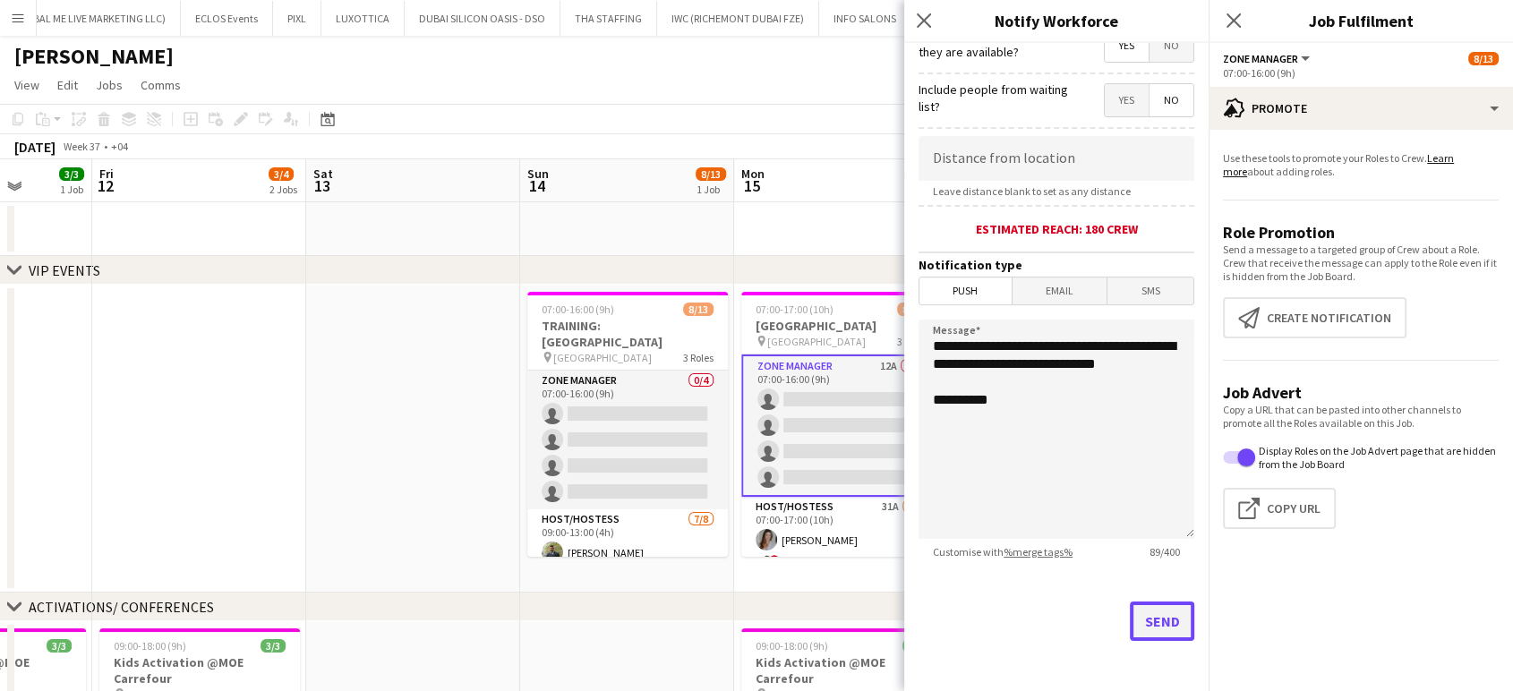
click at [1153, 629] on button "Send" at bounding box center [1162, 621] width 64 height 39
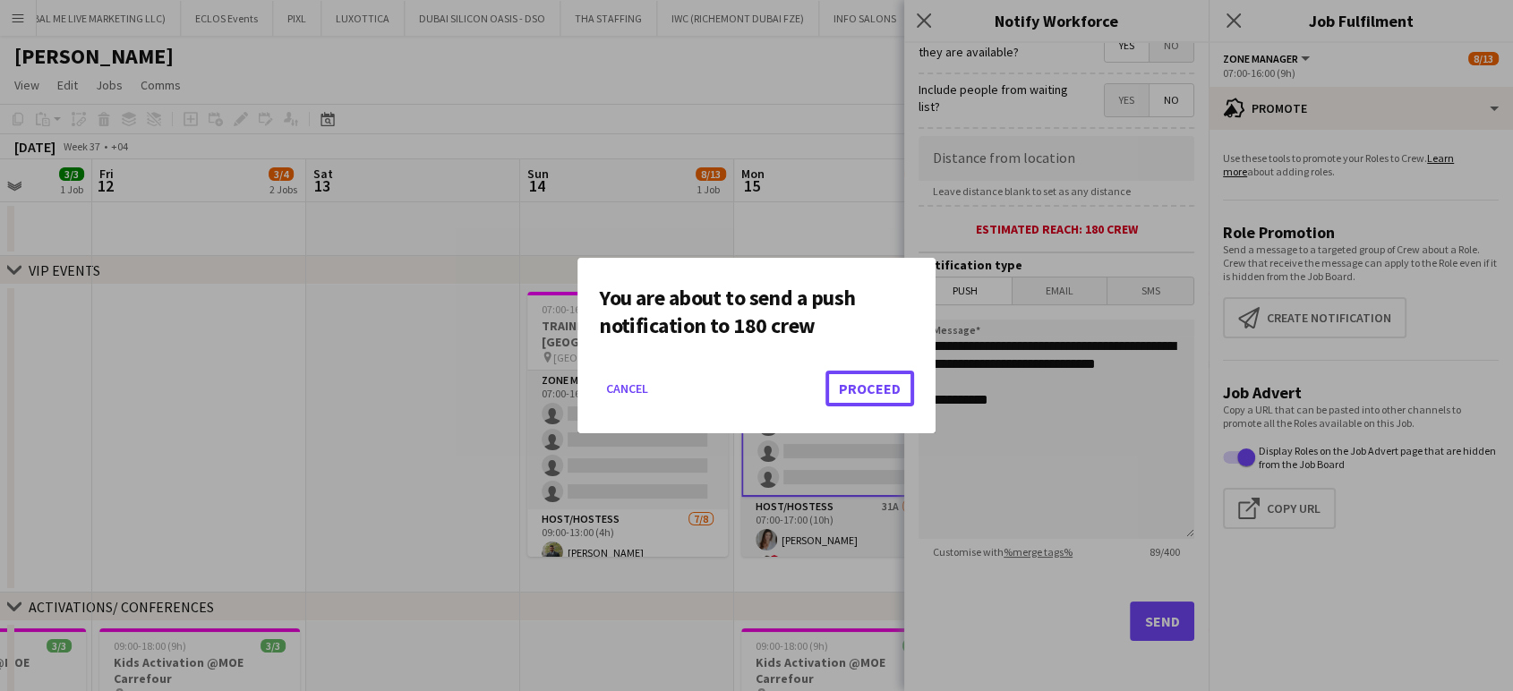
click at [887, 386] on button "Proceed" at bounding box center [870, 389] width 89 height 36
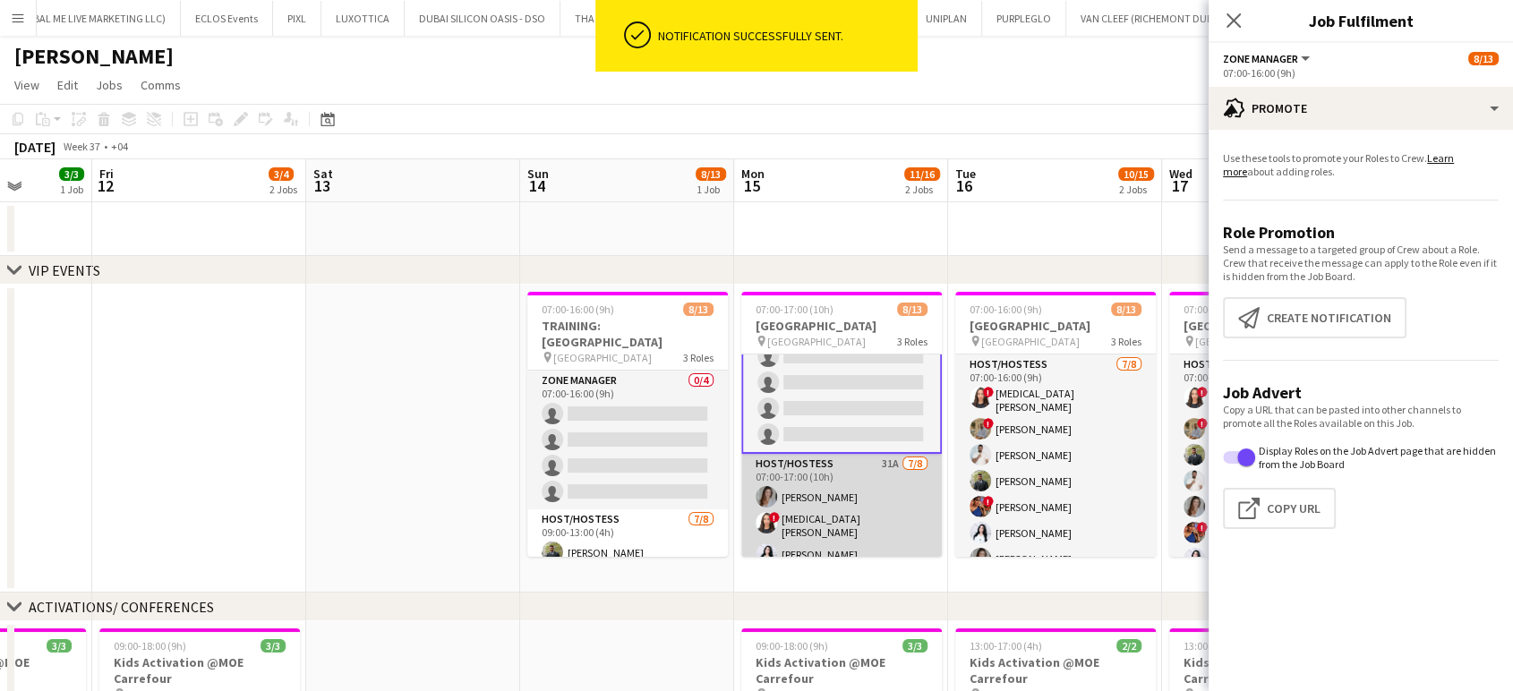
click at [874, 486] on app-card-role "Host/Hostess 31A [DATE] 07:00-17:00 (10h) [PERSON_NAME] ! [MEDICAL_DATA][PERSON…" at bounding box center [842, 578] width 201 height 248
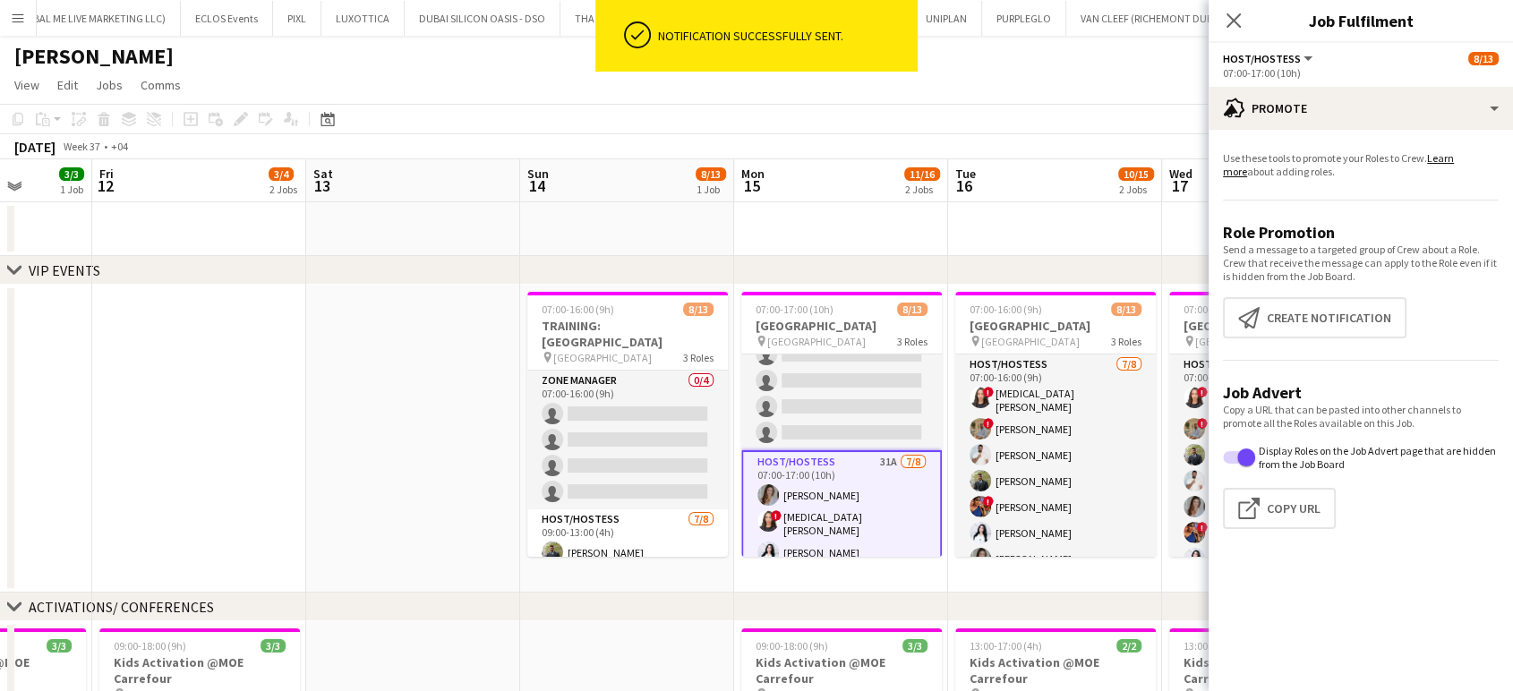
scroll to position [42, 0]
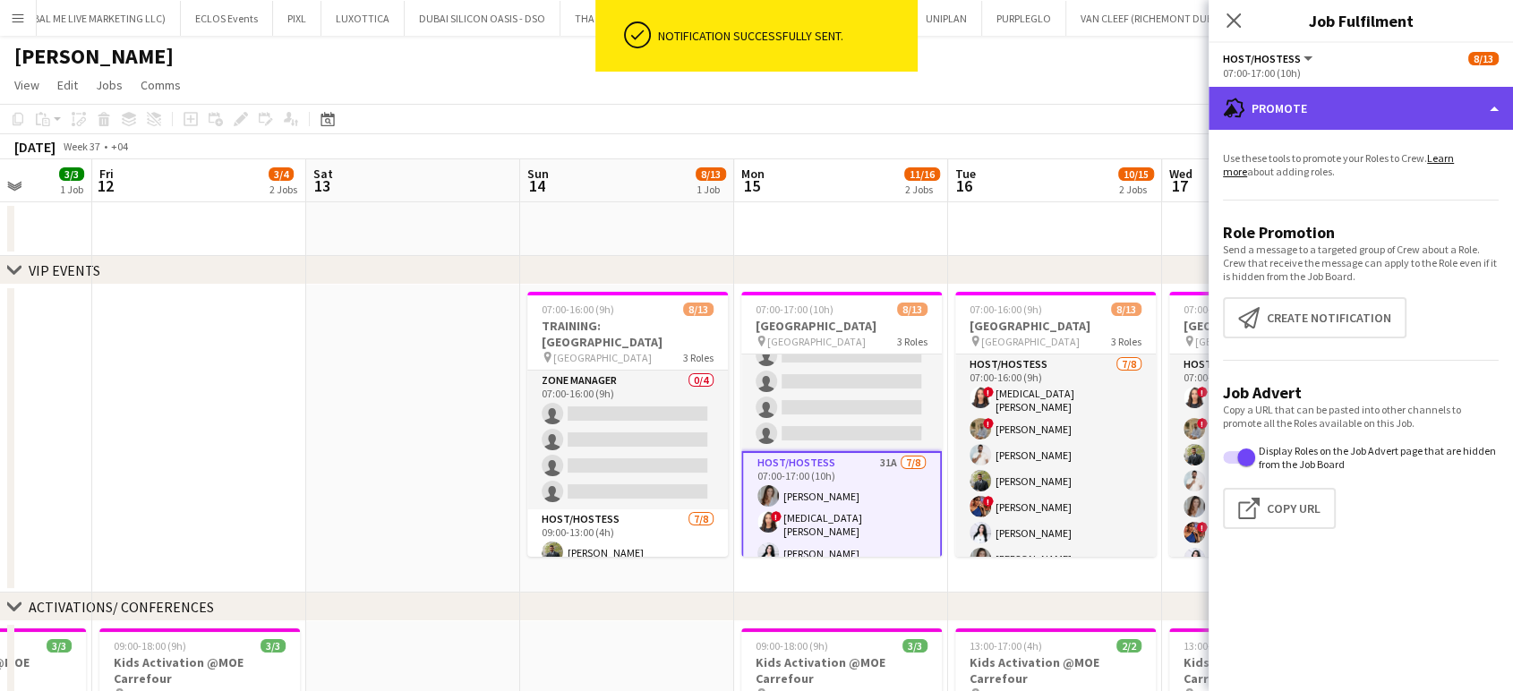
click at [1490, 107] on div "advertising-megaphone Promote" at bounding box center [1361, 108] width 304 height 43
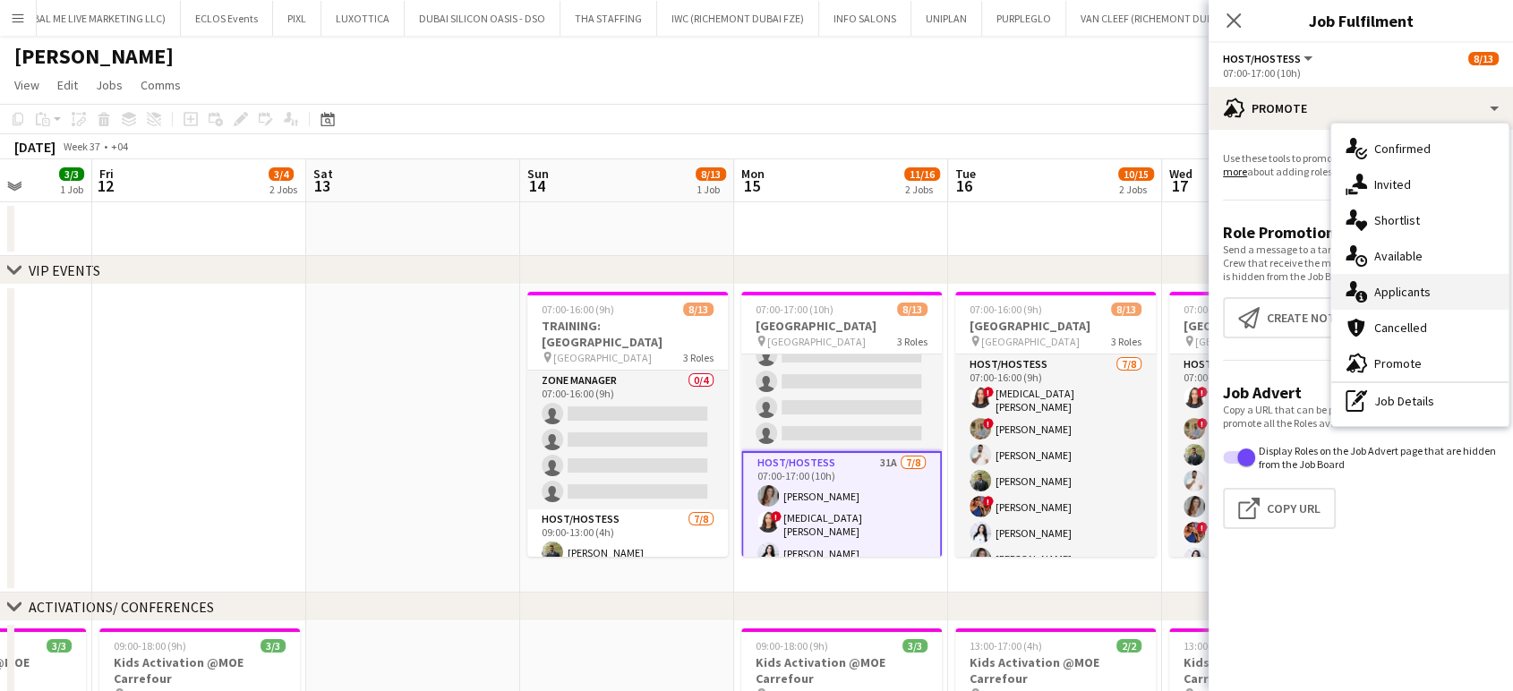
click at [1418, 294] on span "Applicants" at bounding box center [1403, 292] width 56 height 16
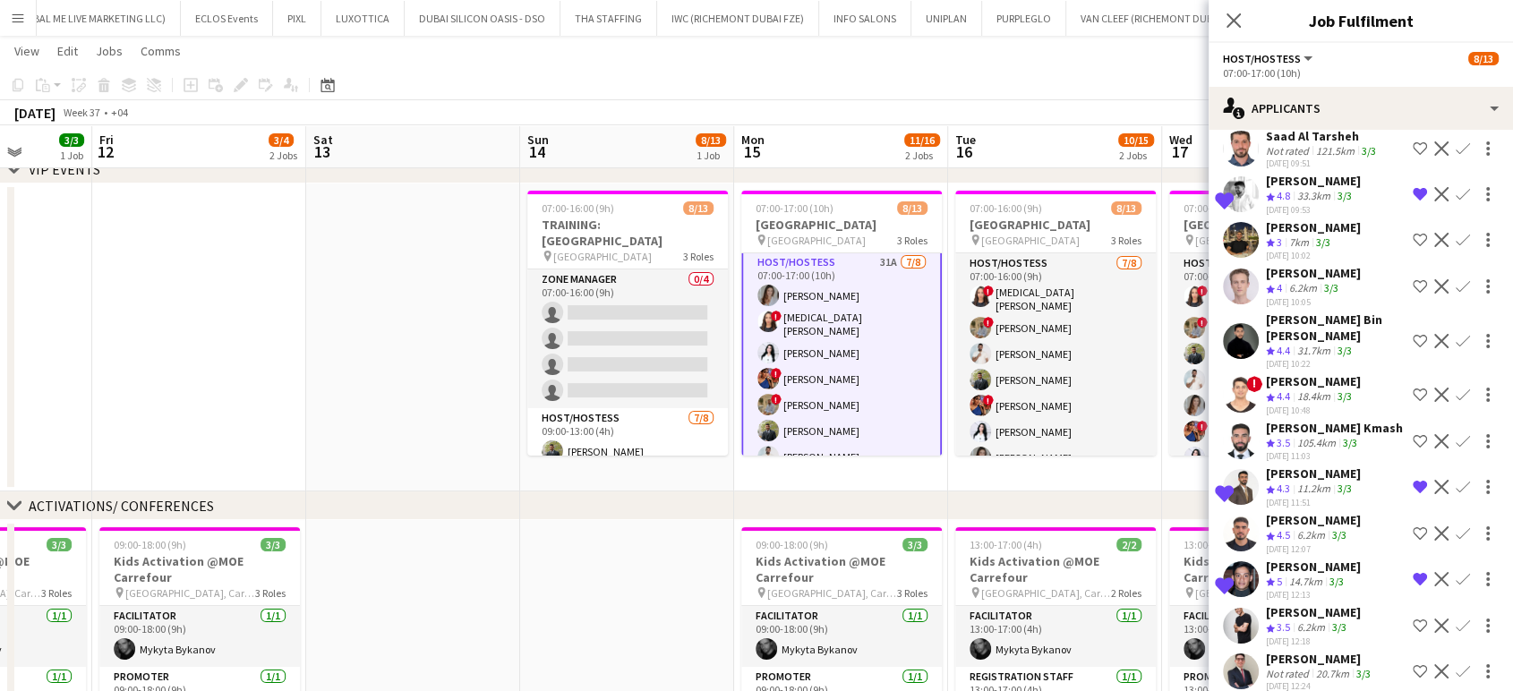
scroll to position [241, 0]
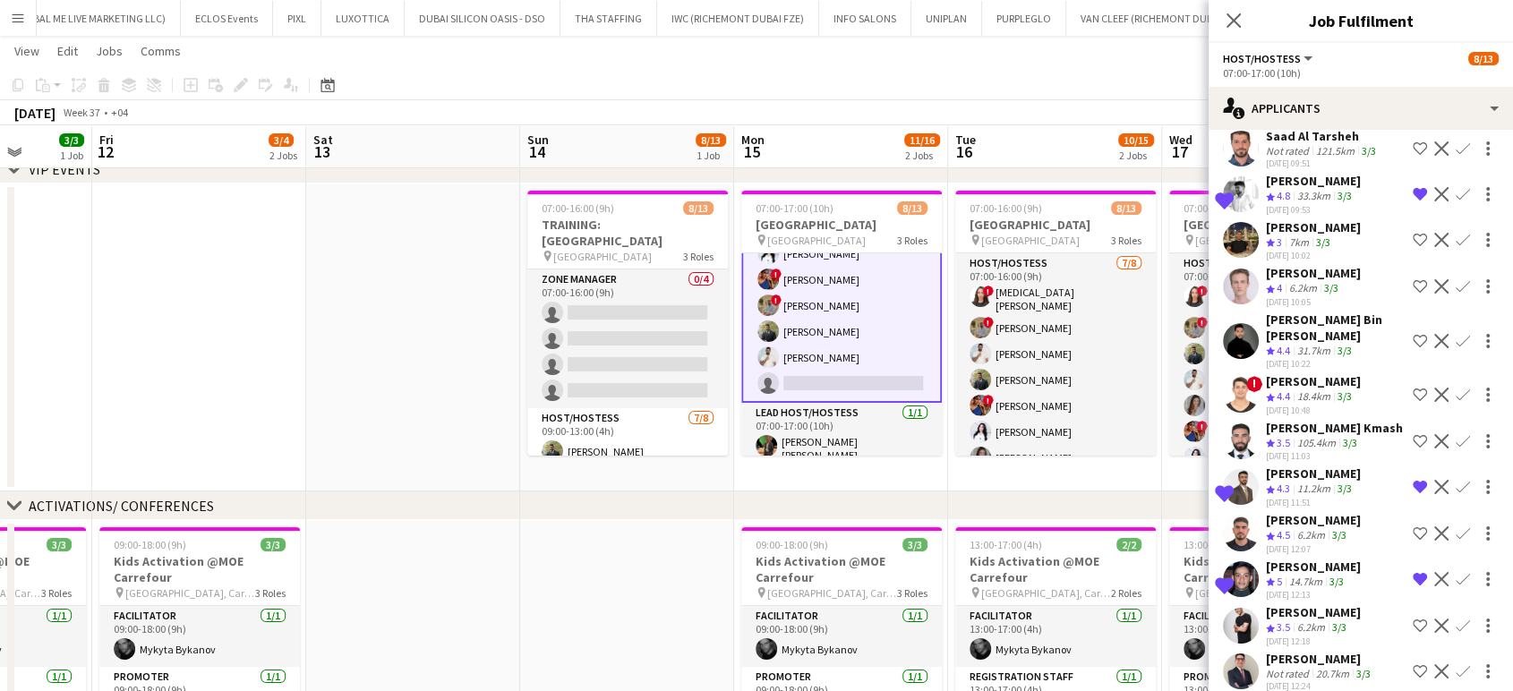
click at [1413, 390] on app-icon "Shortlist crew" at bounding box center [1420, 395] width 14 height 14
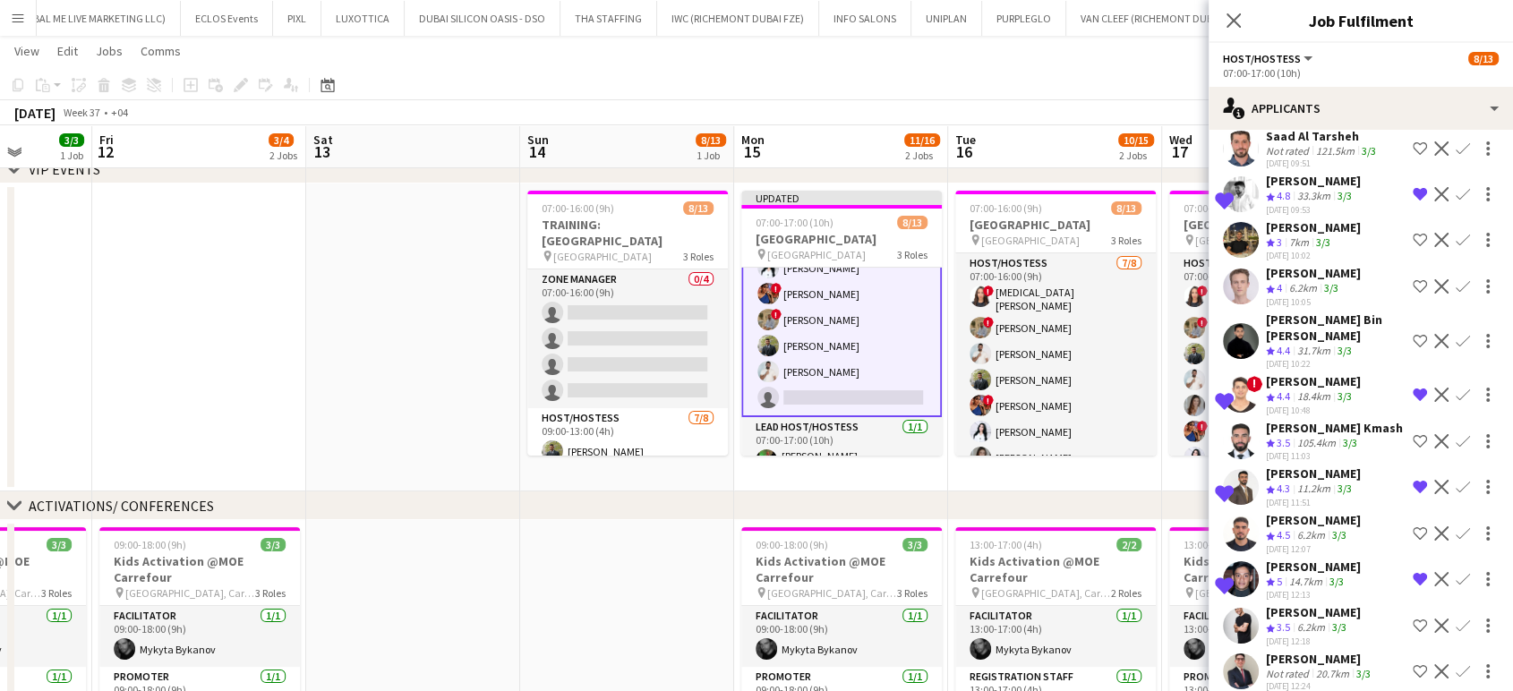
click at [1413, 527] on app-icon "Shortlist crew" at bounding box center [1420, 534] width 14 height 14
click at [1413, 388] on app-icon "Remove crew from shortlist" at bounding box center [1420, 395] width 14 height 14
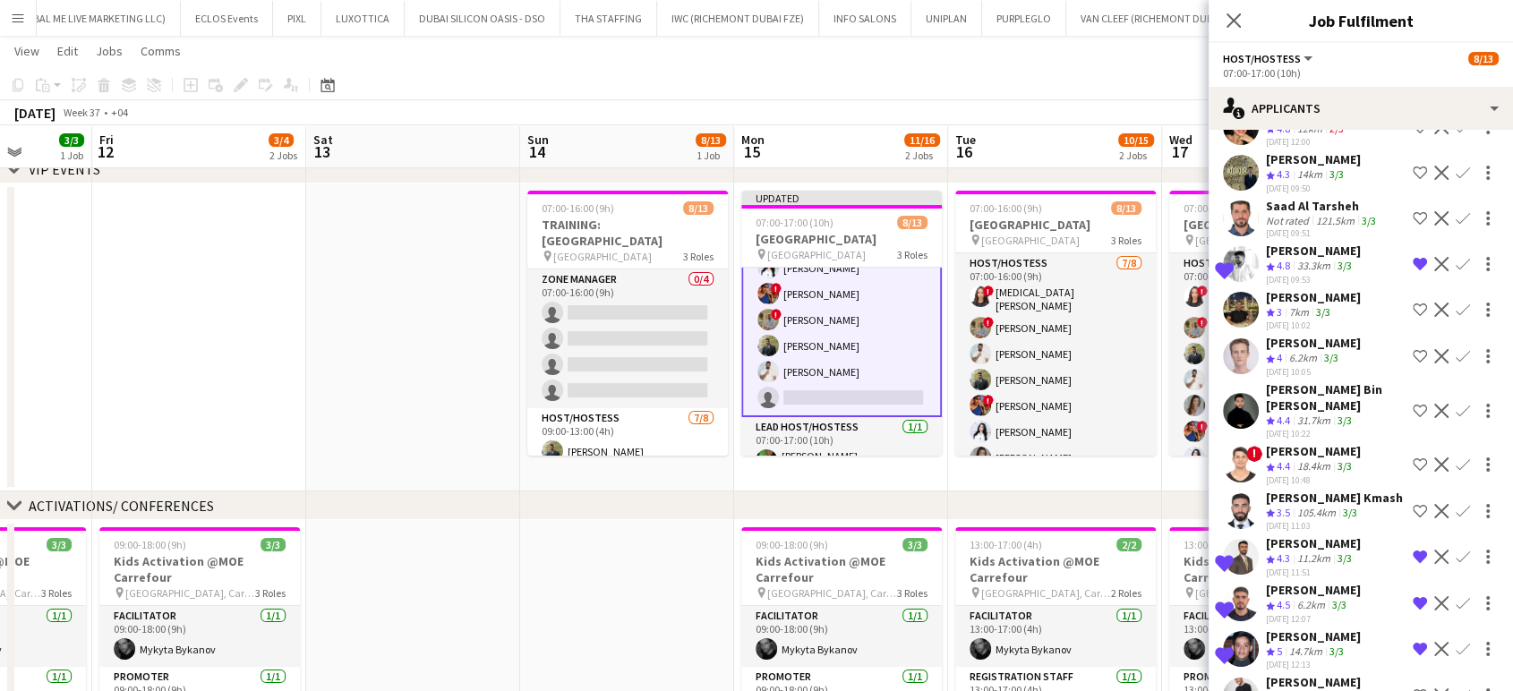
scroll to position [540, 0]
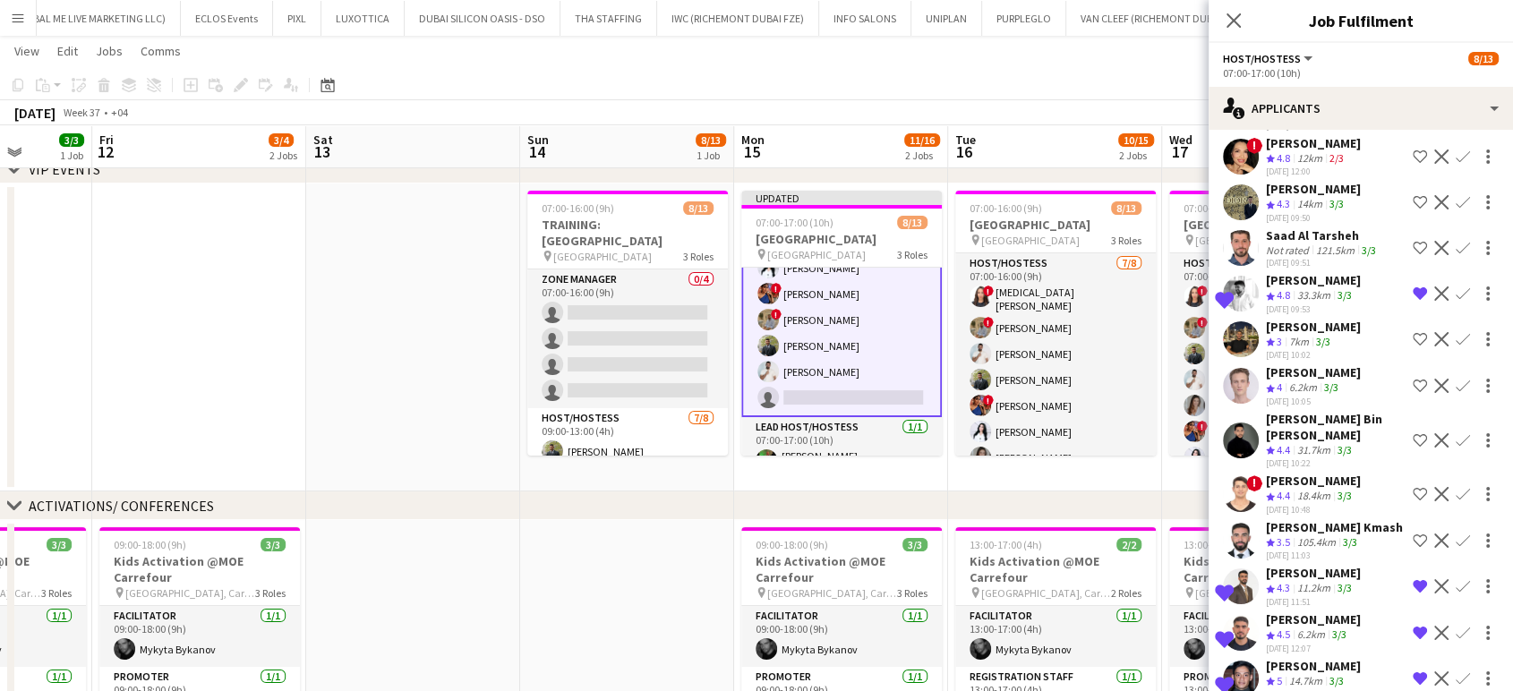
click at [1307, 244] on div "Saad Al Tarsheh" at bounding box center [1323, 235] width 114 height 16
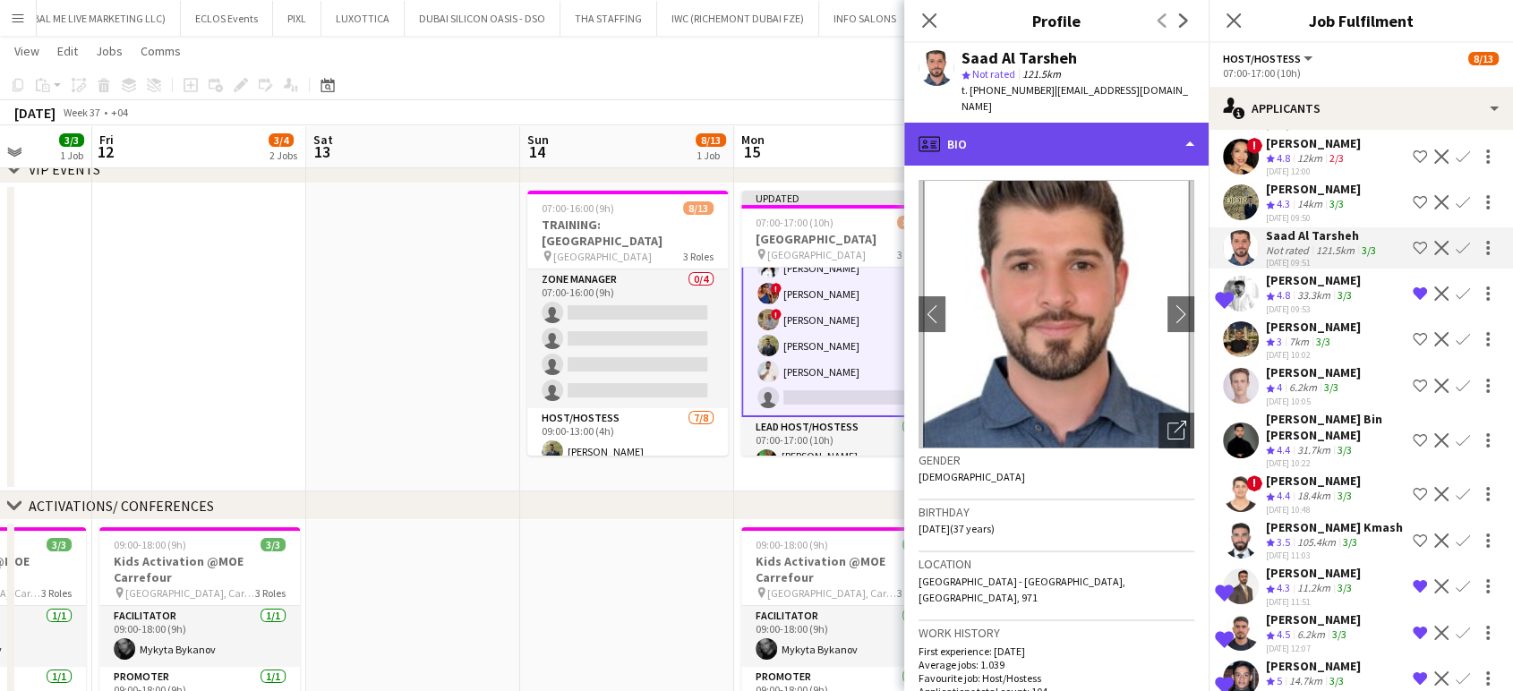
click at [1172, 123] on div "profile Bio" at bounding box center [1056, 144] width 304 height 43
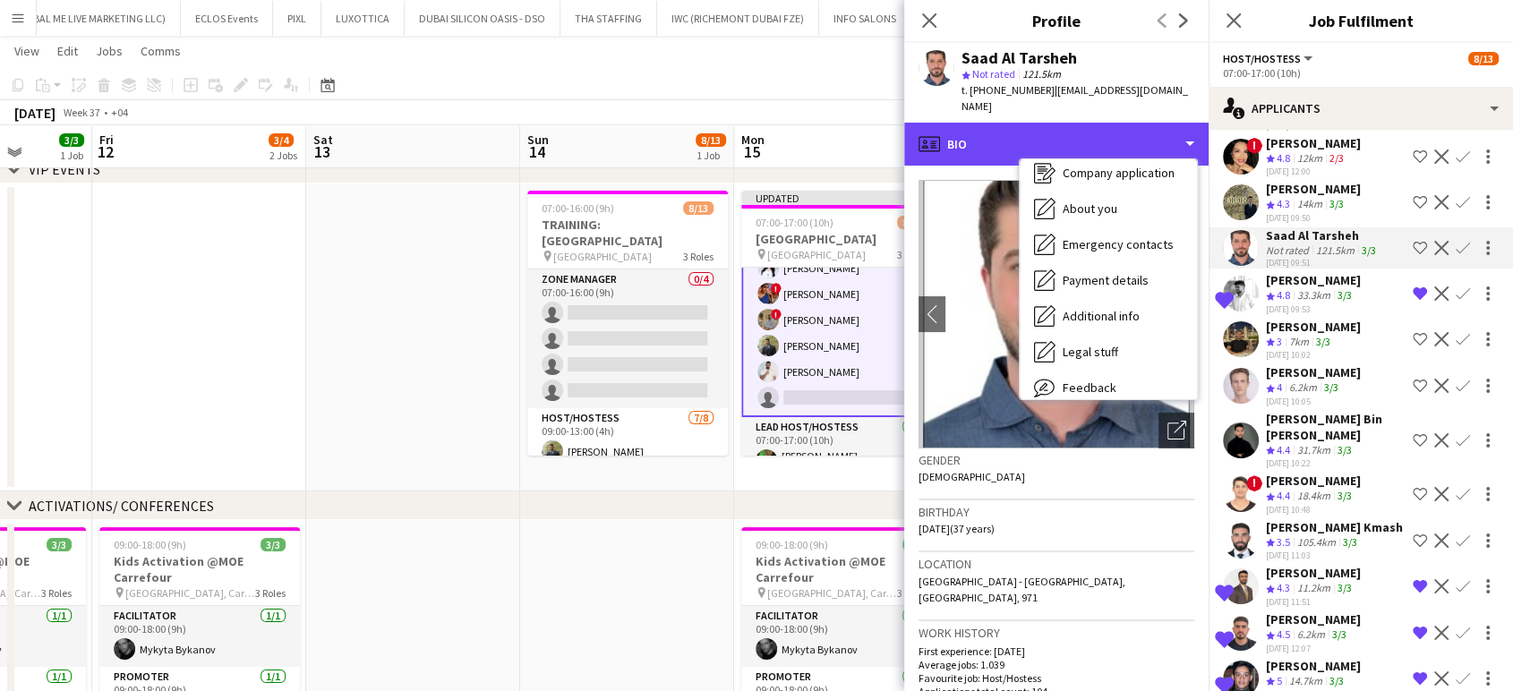
scroll to position [132, 0]
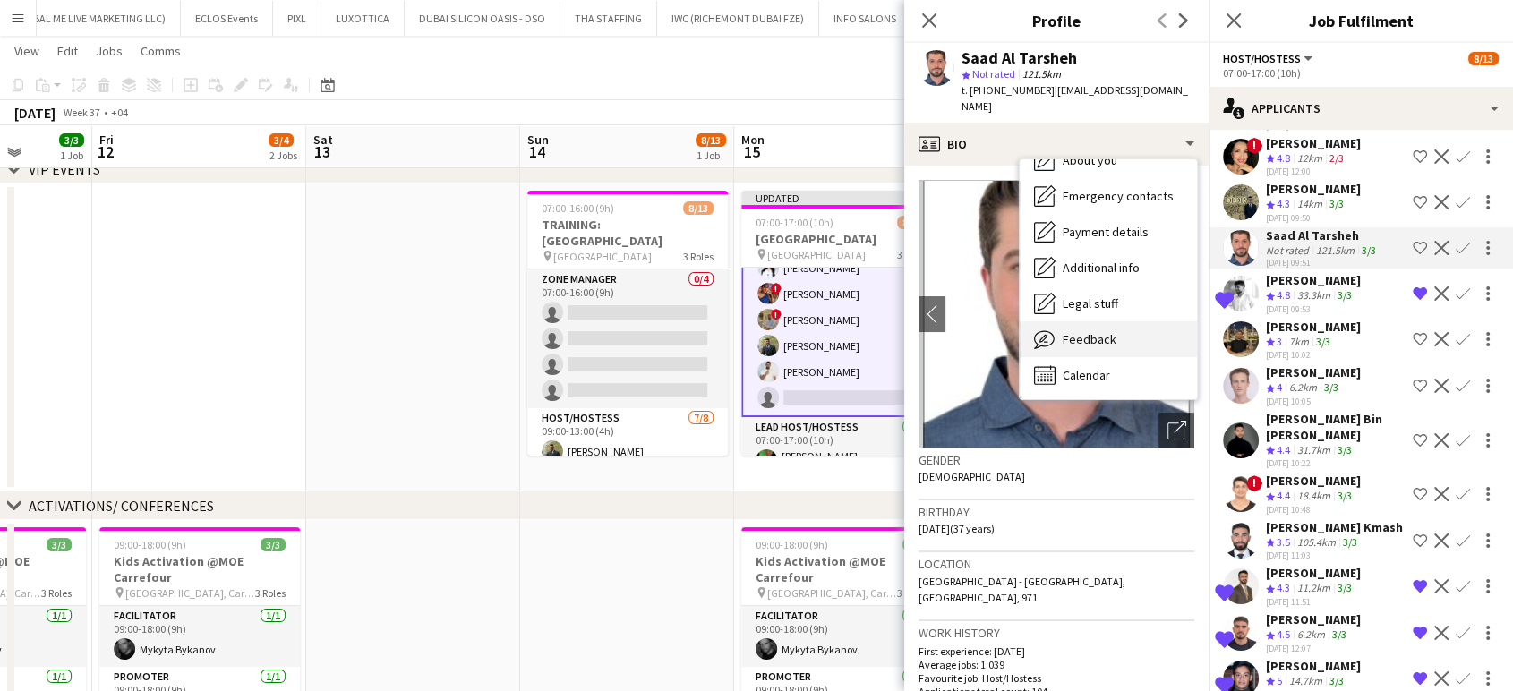
click at [1129, 321] on div "Feedback Feedback" at bounding box center [1108, 339] width 177 height 36
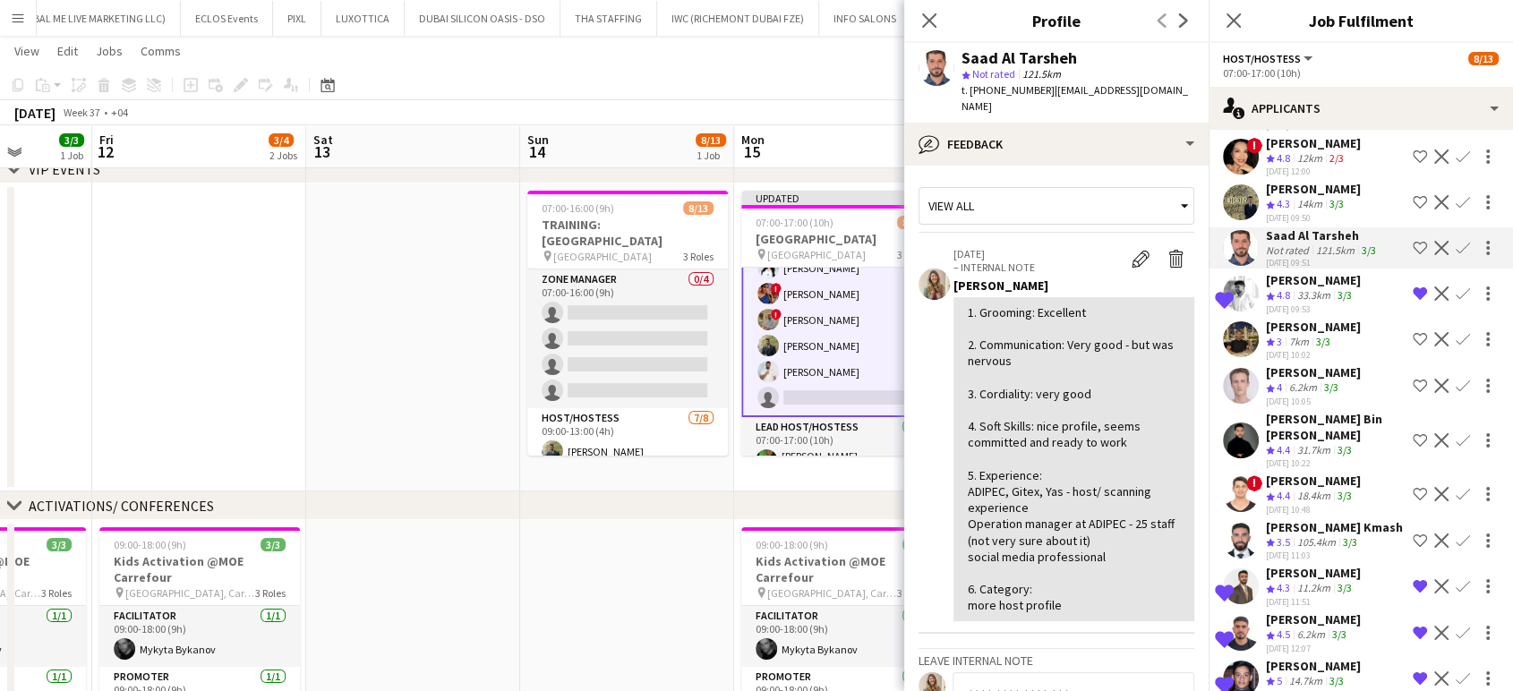
click at [1413, 249] on app-icon "Shortlist crew" at bounding box center [1420, 248] width 14 height 14
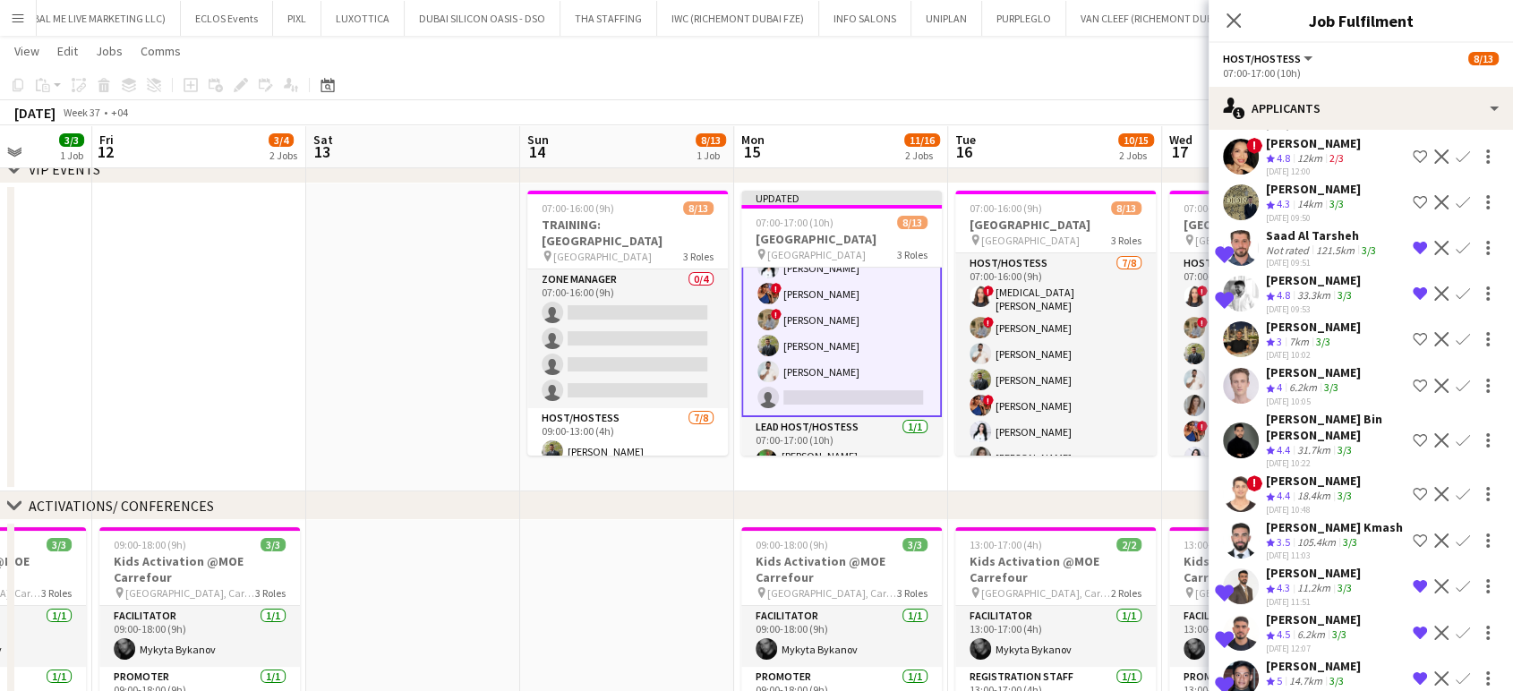
click at [1088, 150] on app-board-header-date "Tue 16 10/15 2 Jobs" at bounding box center [1055, 146] width 214 height 43
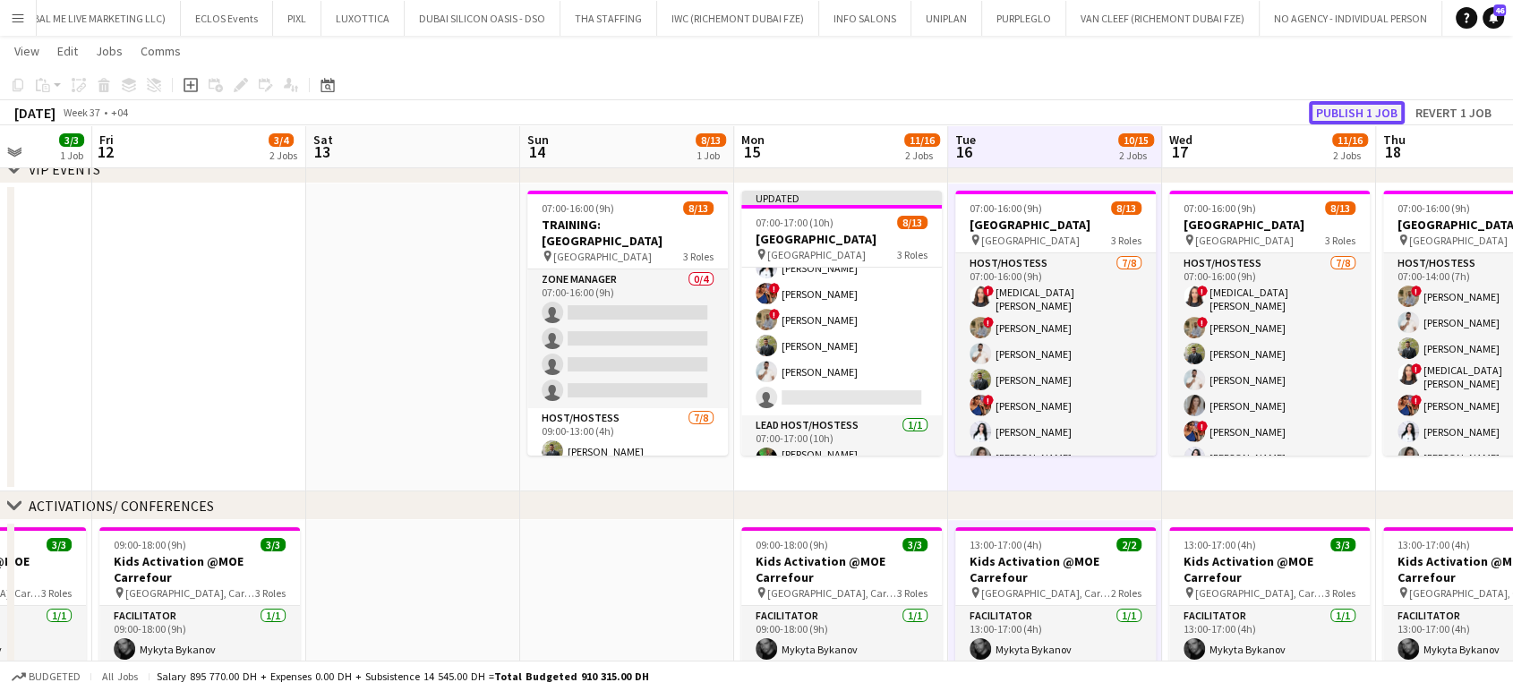
click at [1326, 111] on button "Publish 1 job" at bounding box center [1357, 112] width 96 height 23
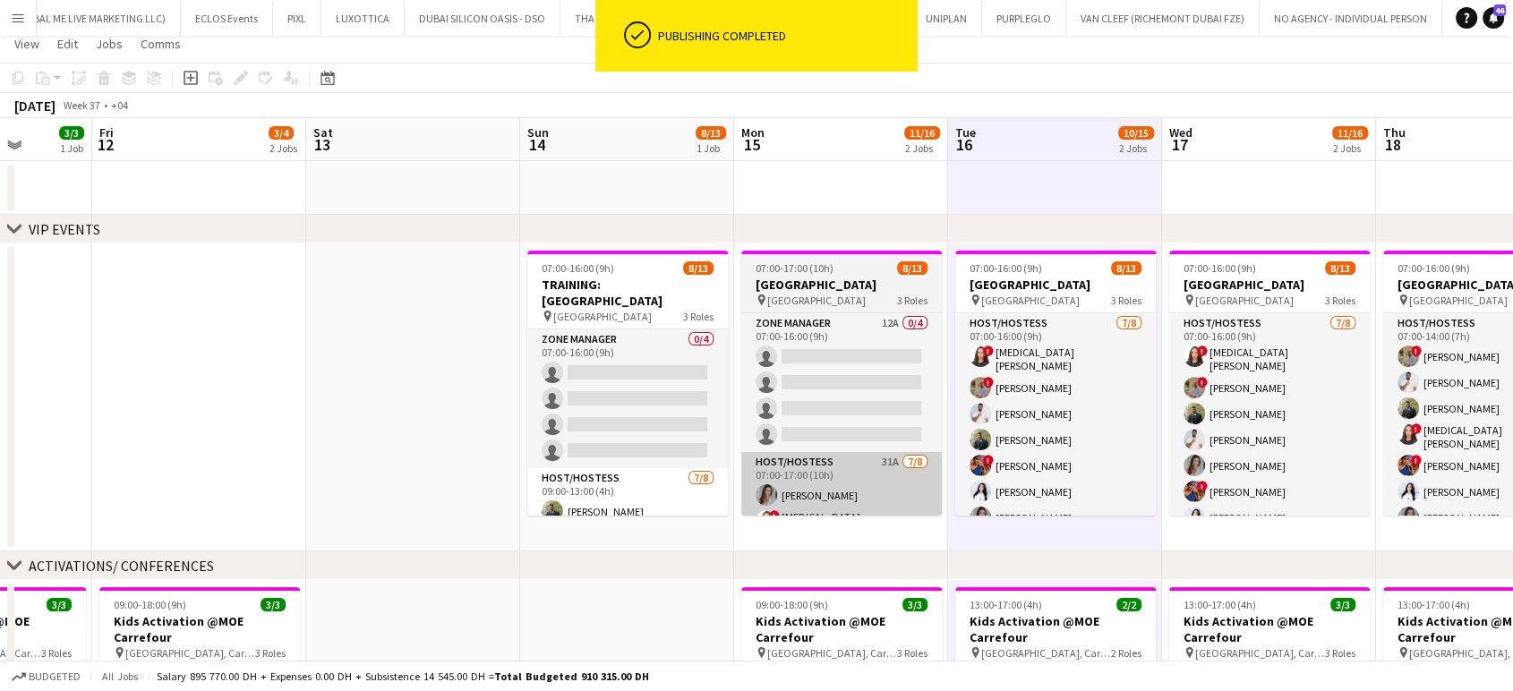
scroll to position [0, 0]
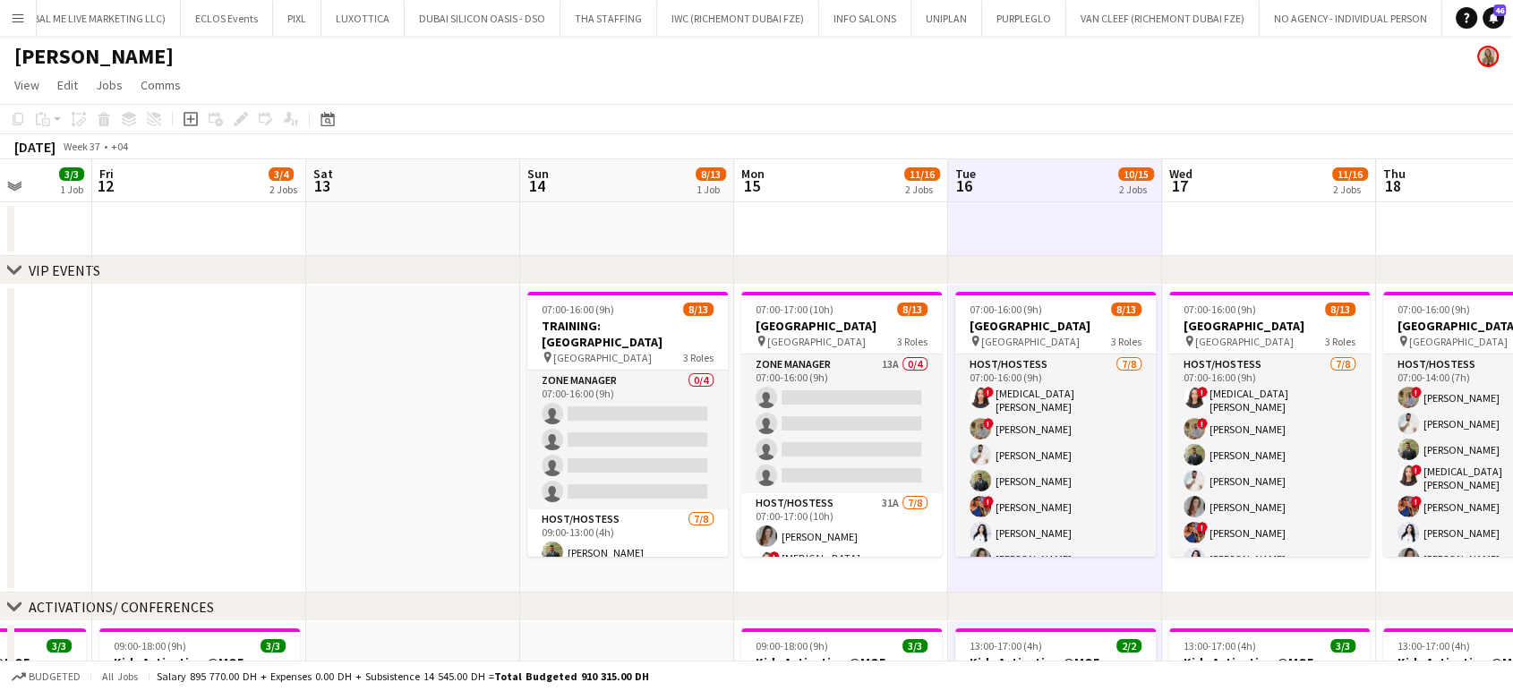
click at [485, 393] on app-date-cell at bounding box center [413, 439] width 214 height 308
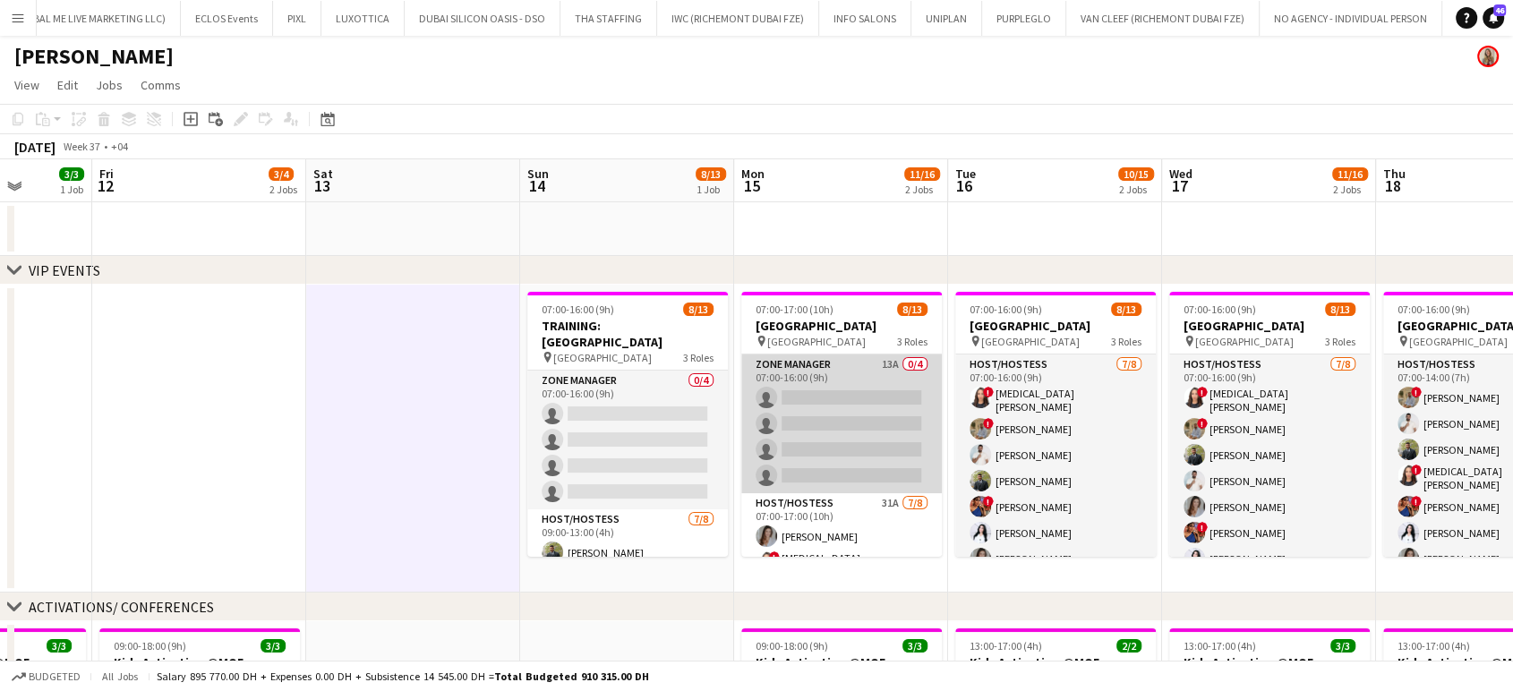
click at [876, 430] on app-card-role "Zone Manager 13A 0/4 07:00-16:00 (9h) single-neutral-actions single-neutral-act…" at bounding box center [842, 424] width 201 height 139
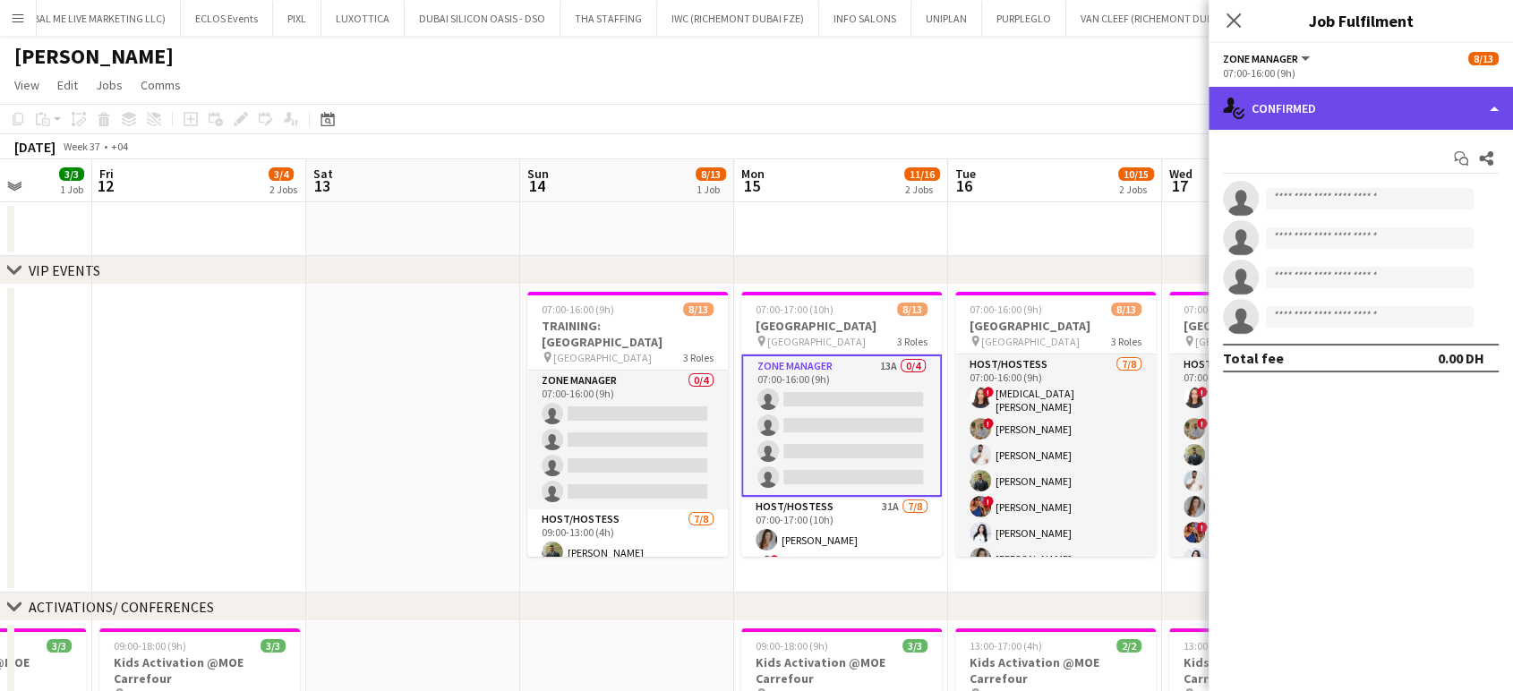
click at [1492, 99] on div "single-neutral-actions-check-2 Confirmed" at bounding box center [1361, 108] width 304 height 43
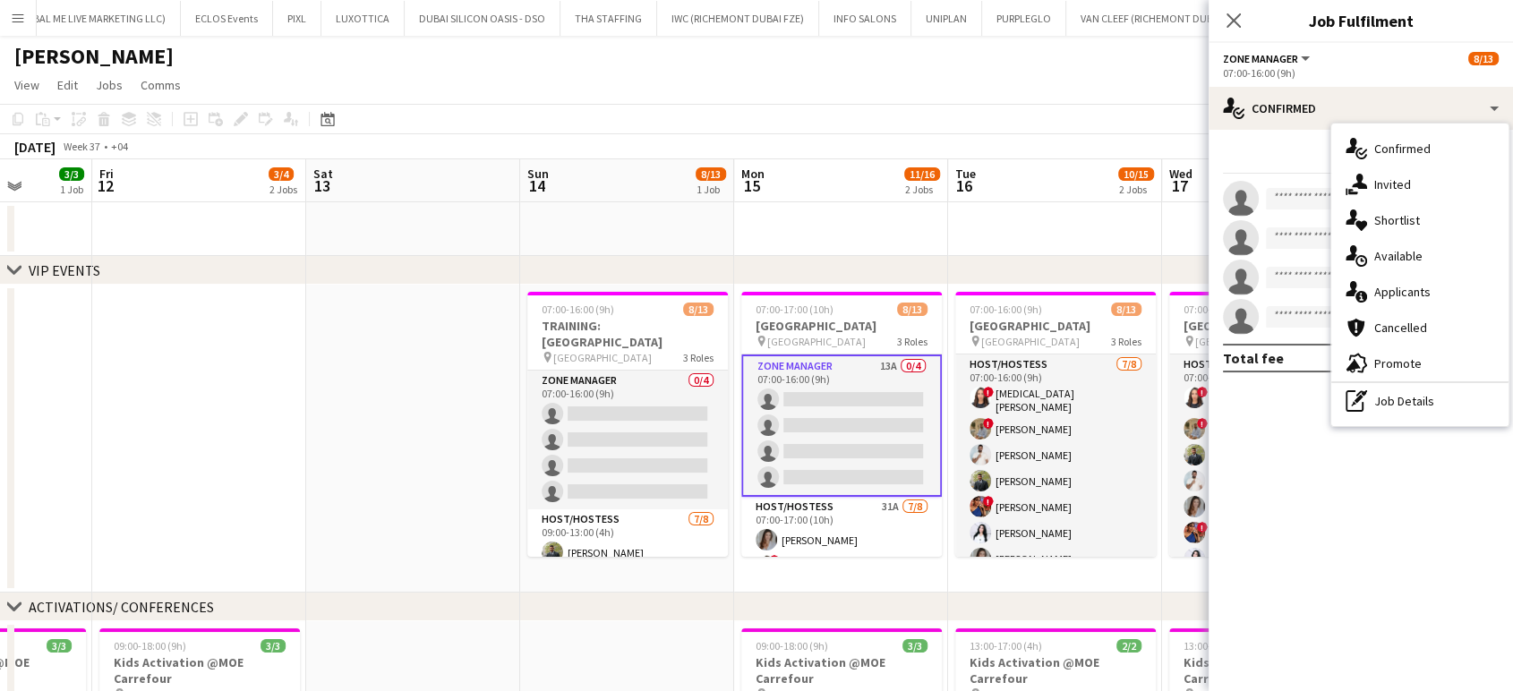
drag, startPoint x: 1440, startPoint y: 285, endPoint x: 1445, endPoint y: 296, distance: 12.5
click at [1438, 285] on div "single-neutral-actions-information Applicants" at bounding box center [1420, 292] width 177 height 36
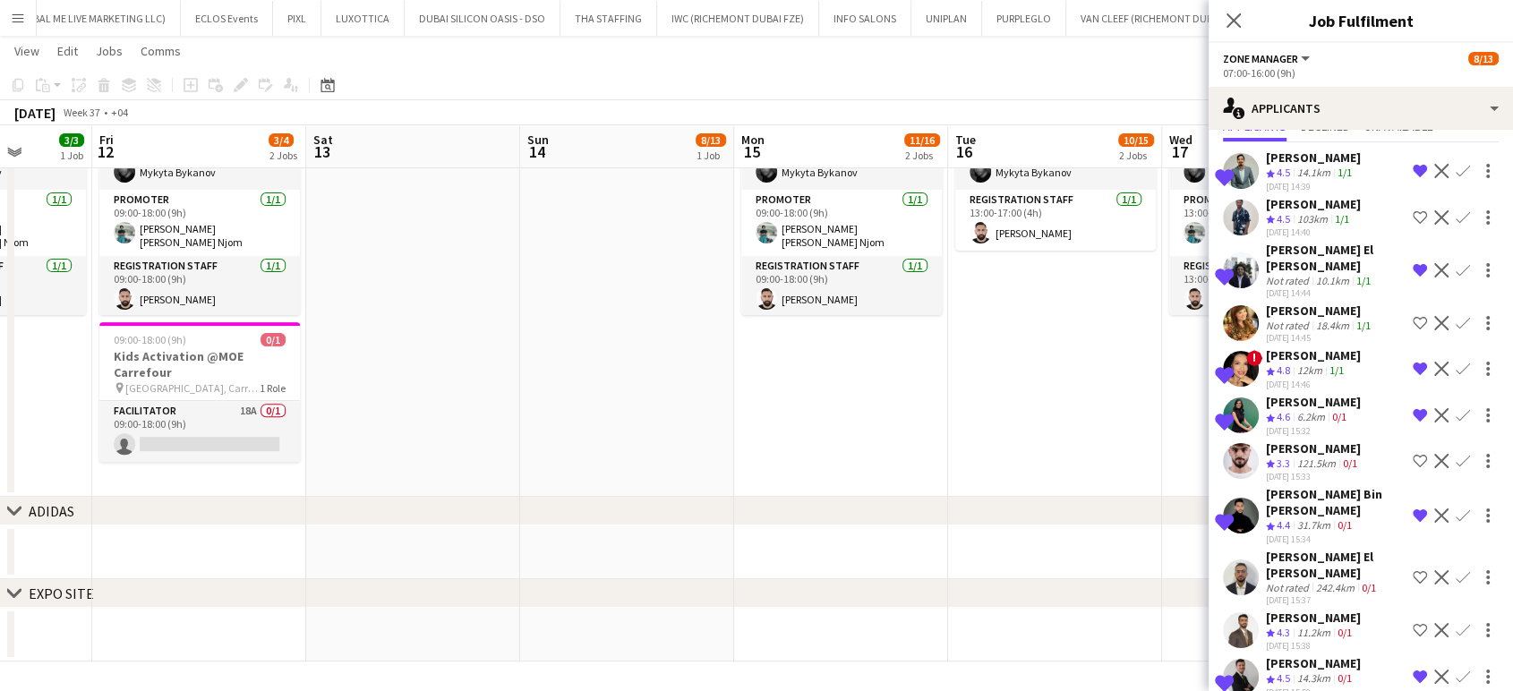
scroll to position [93, 0]
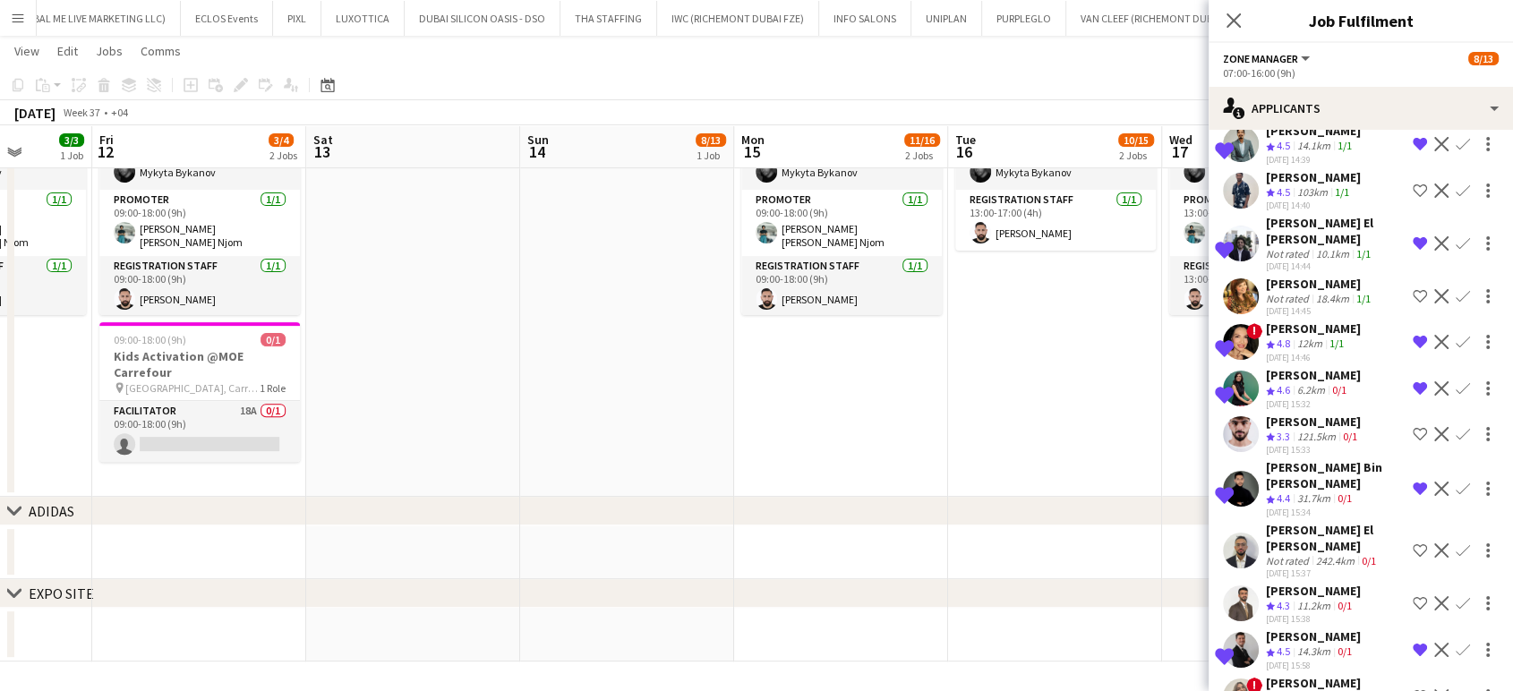
click at [1413, 690] on app-icon "Shortlist crew" at bounding box center [1420, 697] width 14 height 14
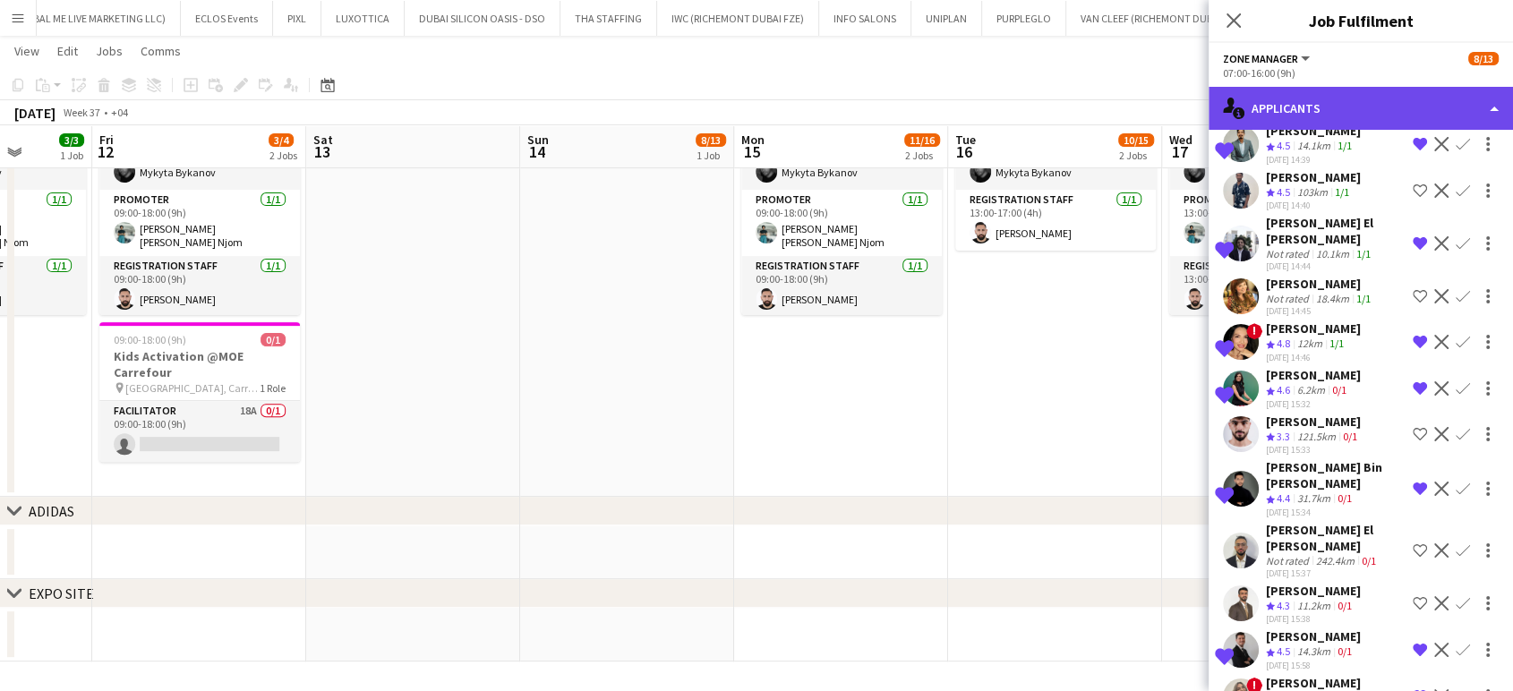
click at [1469, 105] on div "single-neutral-actions-information Applicants" at bounding box center [1361, 108] width 304 height 43
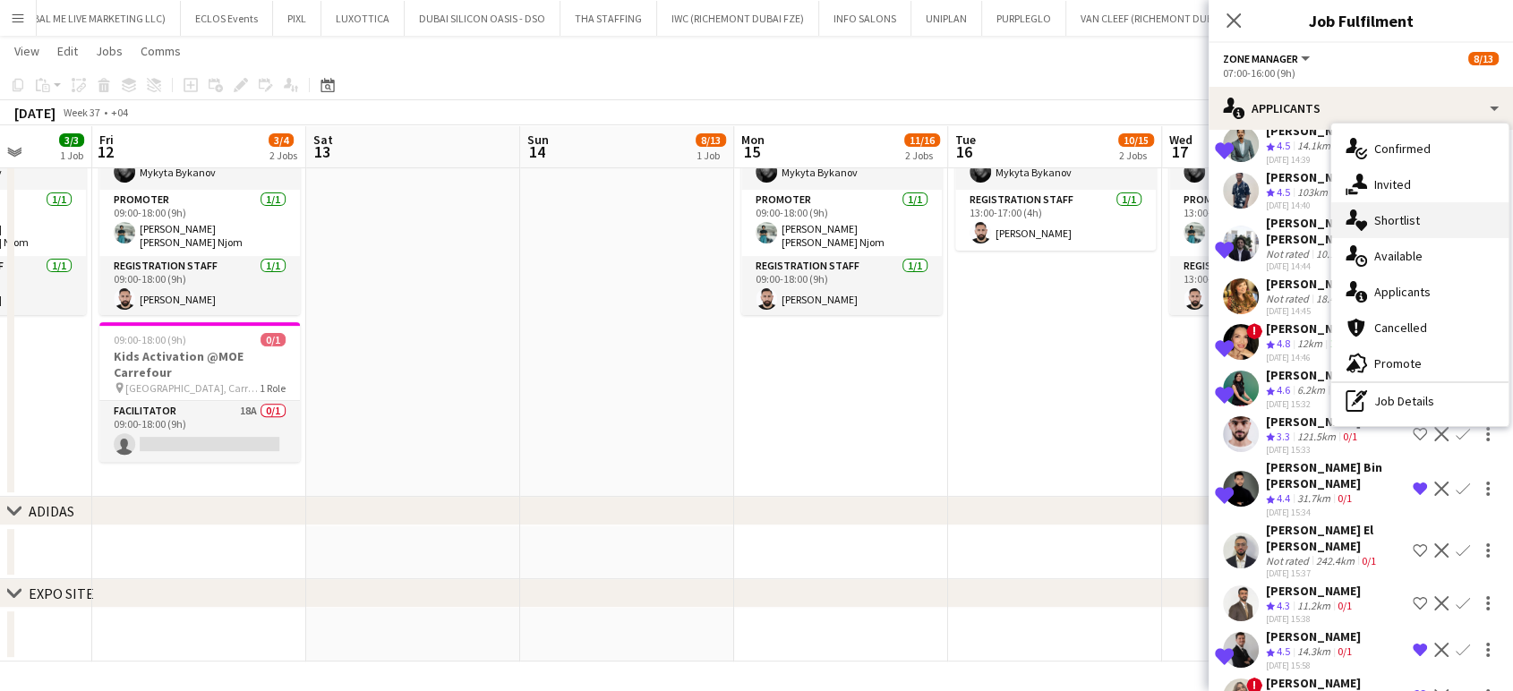
click at [1445, 210] on div "single-neutral-actions-heart Shortlist" at bounding box center [1420, 220] width 177 height 36
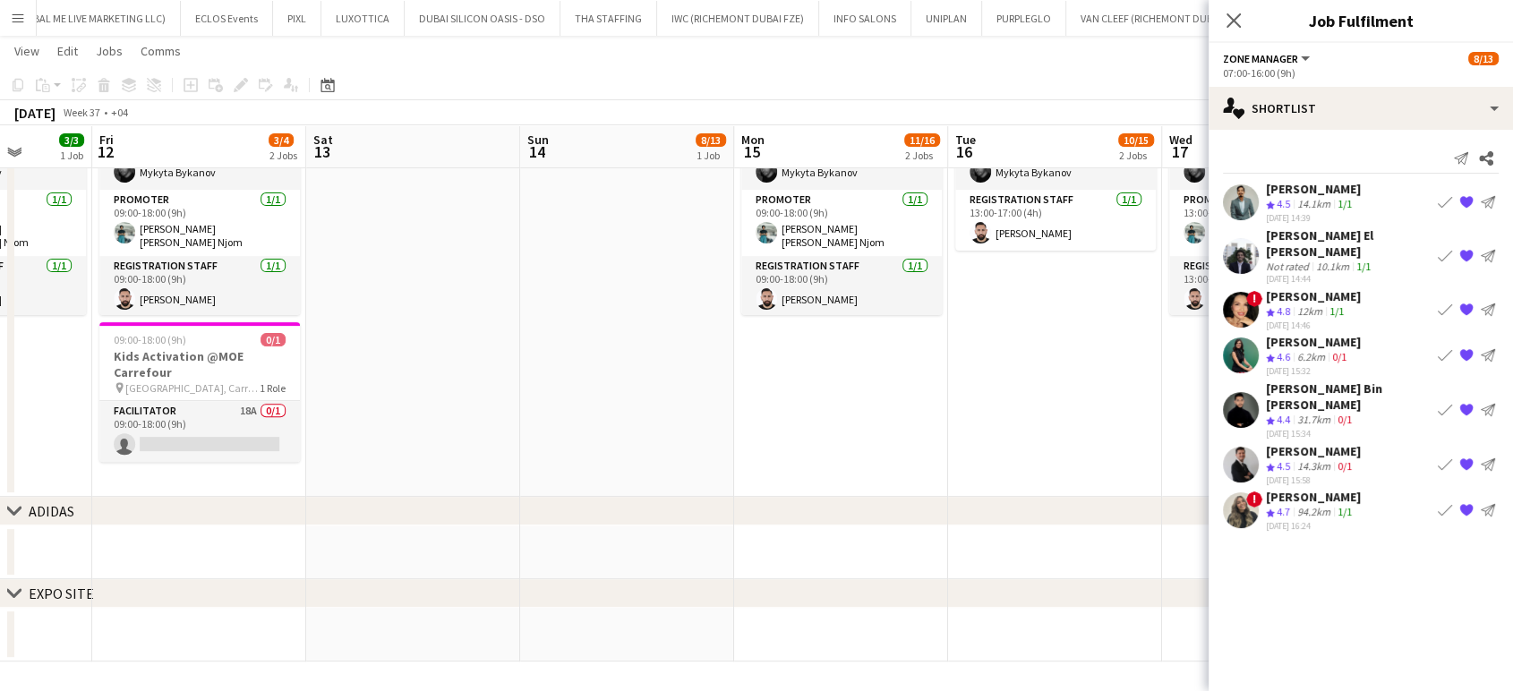
click at [1326, 413] on div "31.7km" at bounding box center [1314, 420] width 40 height 15
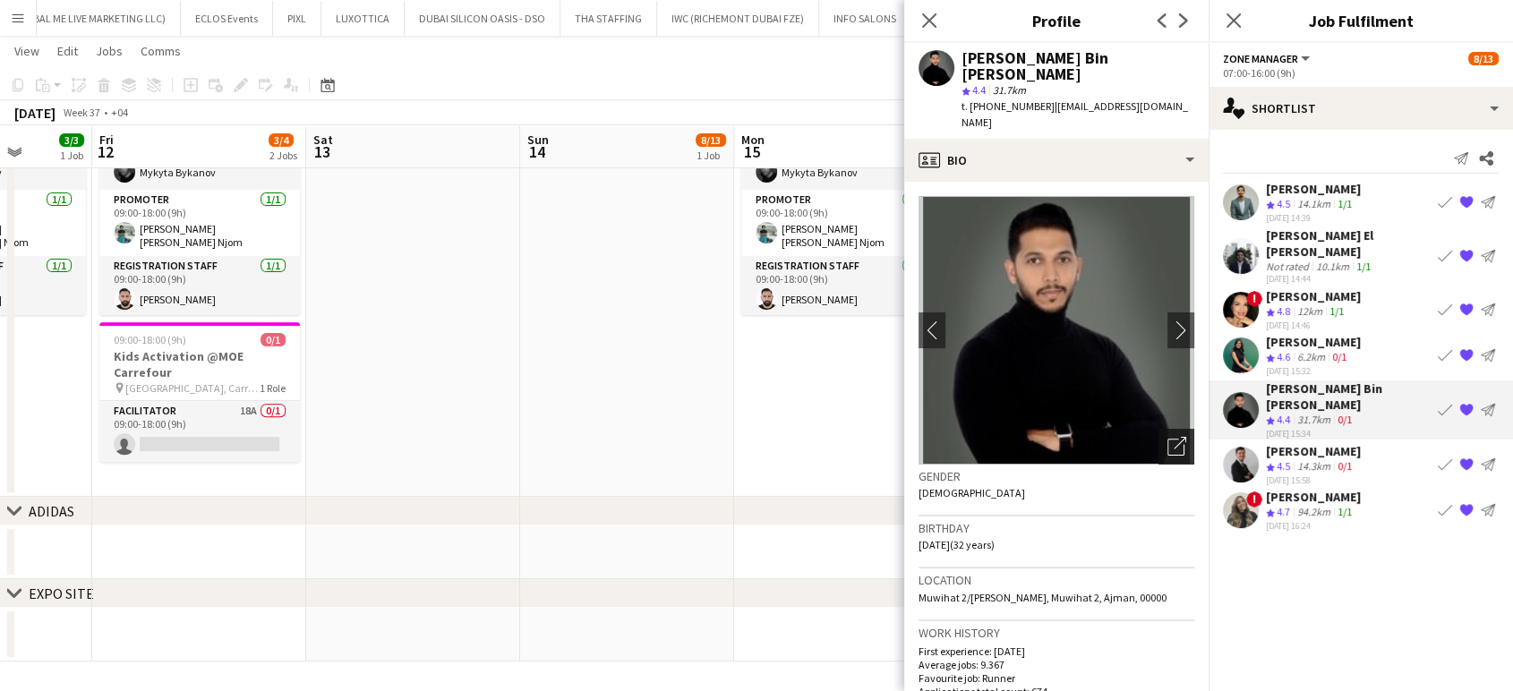
click at [1168, 439] on icon at bounding box center [1176, 447] width 17 height 17
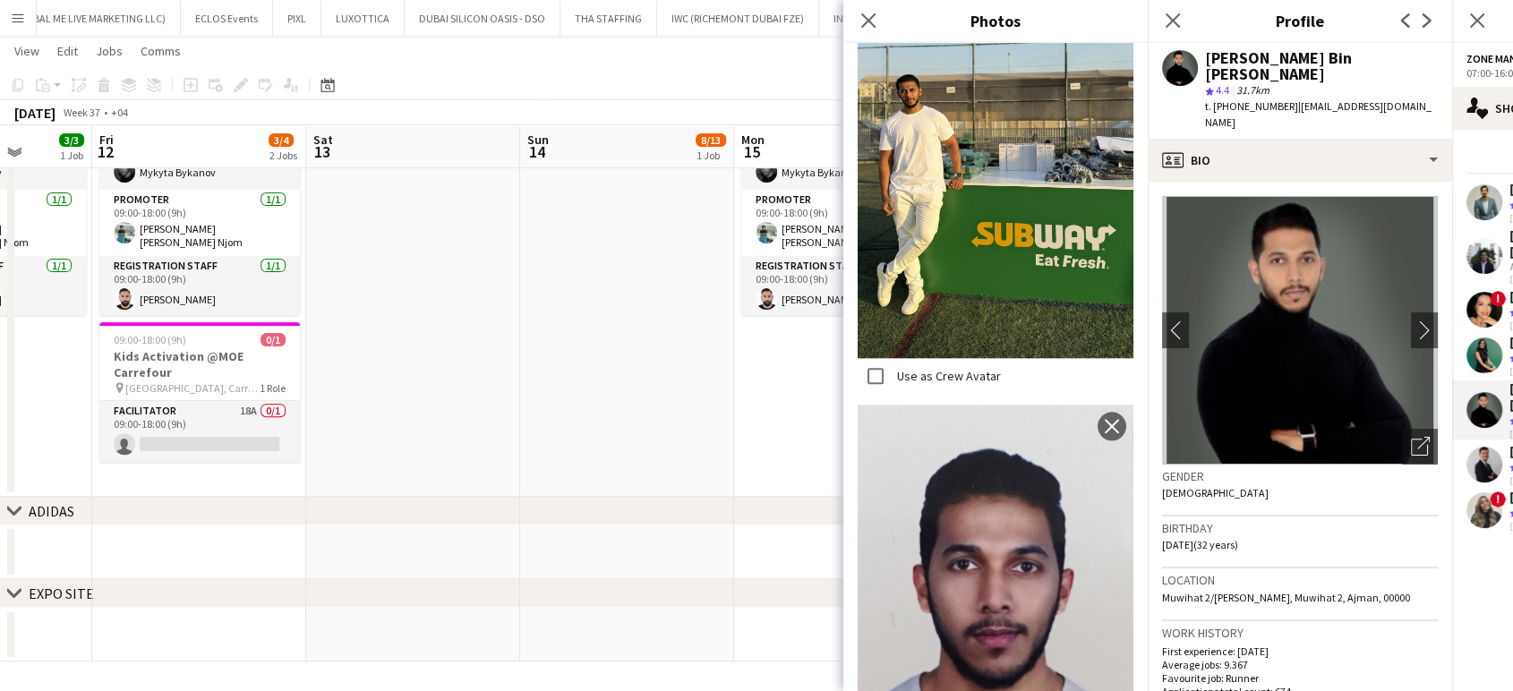
scroll to position [1850, 0]
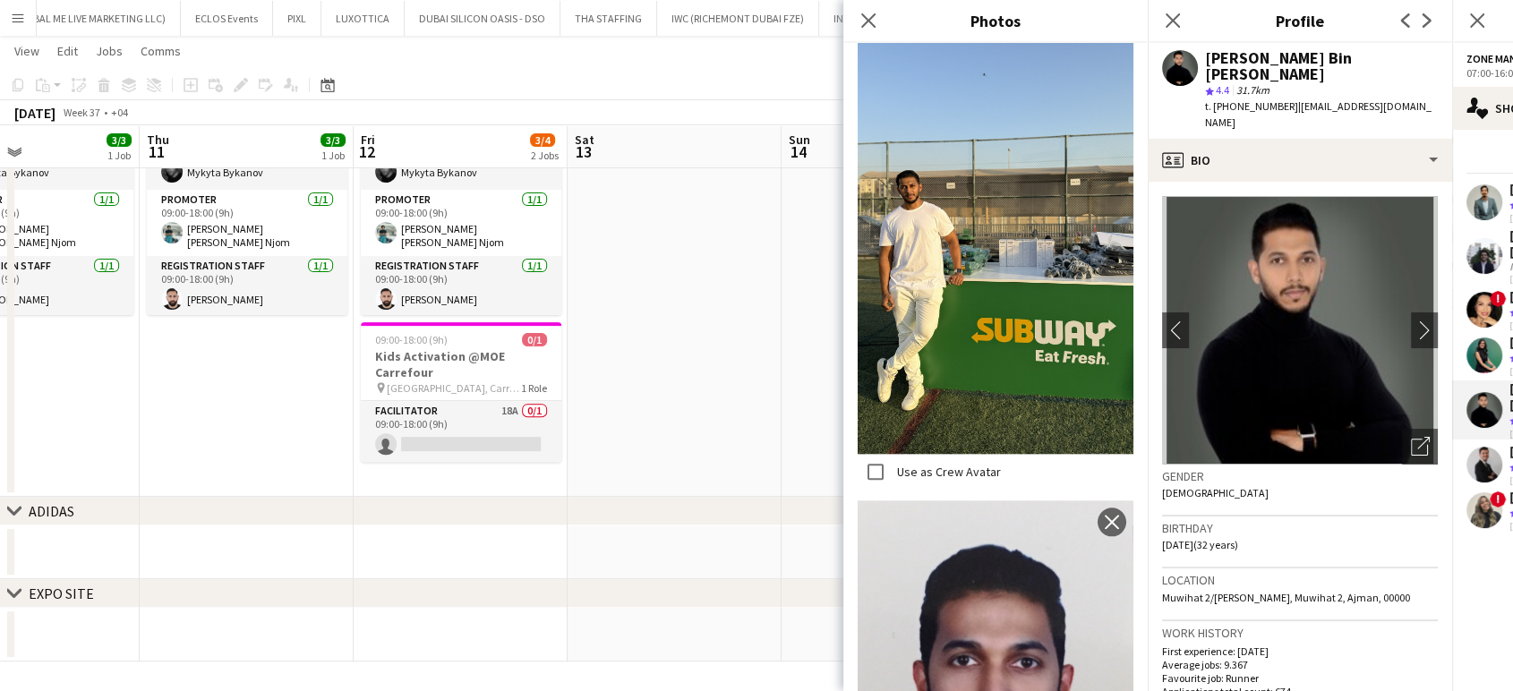
drag, startPoint x: 717, startPoint y: 380, endPoint x: 600, endPoint y: 386, distance: 117.5
click at [600, 386] on app-calendar-viewport "Mon 8 3/3 1 Job Tue 9 Wed 10 3/3 1 Job Thu 11 3/3 1 Job Fri 12 3/4 2 Jobs Sat 1…" at bounding box center [756, 77] width 1513 height 1169
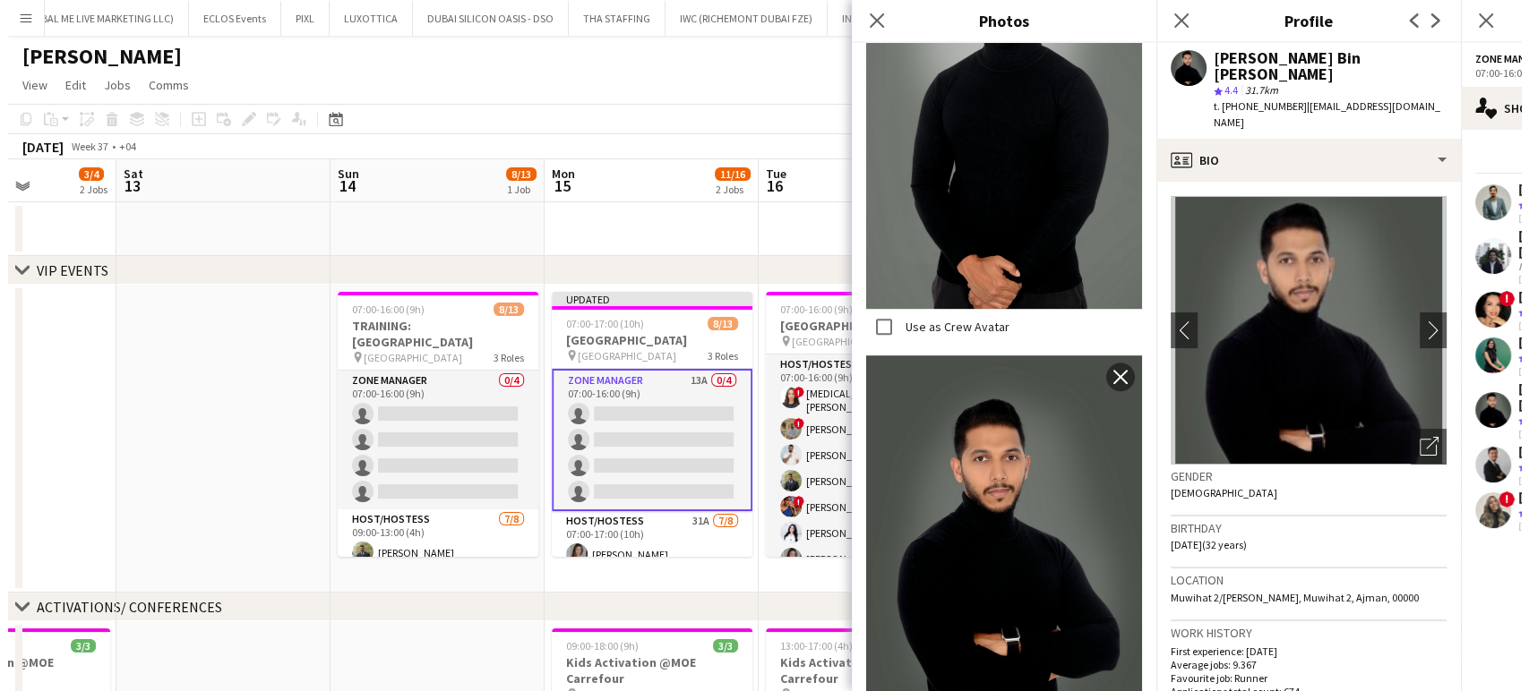
scroll to position [756, 0]
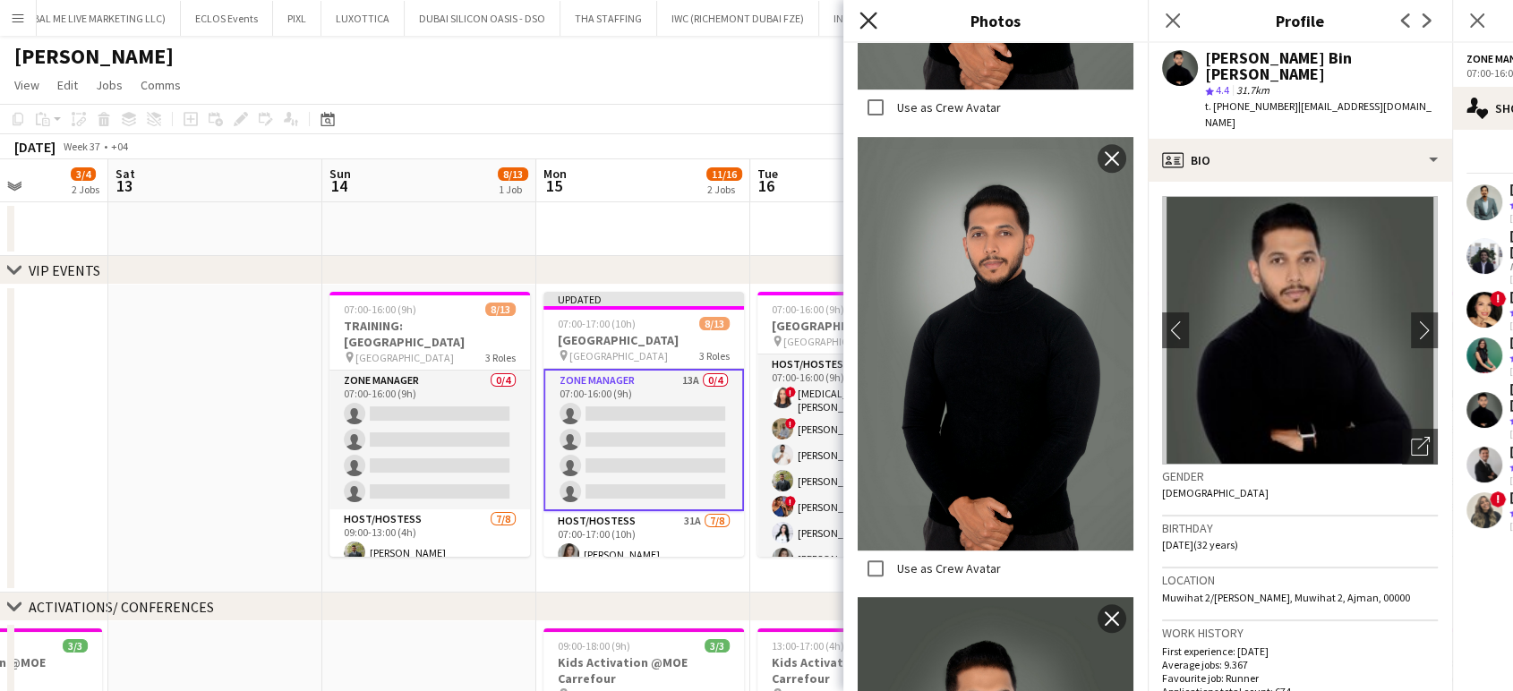
click at [867, 22] on icon at bounding box center [868, 20] width 17 height 17
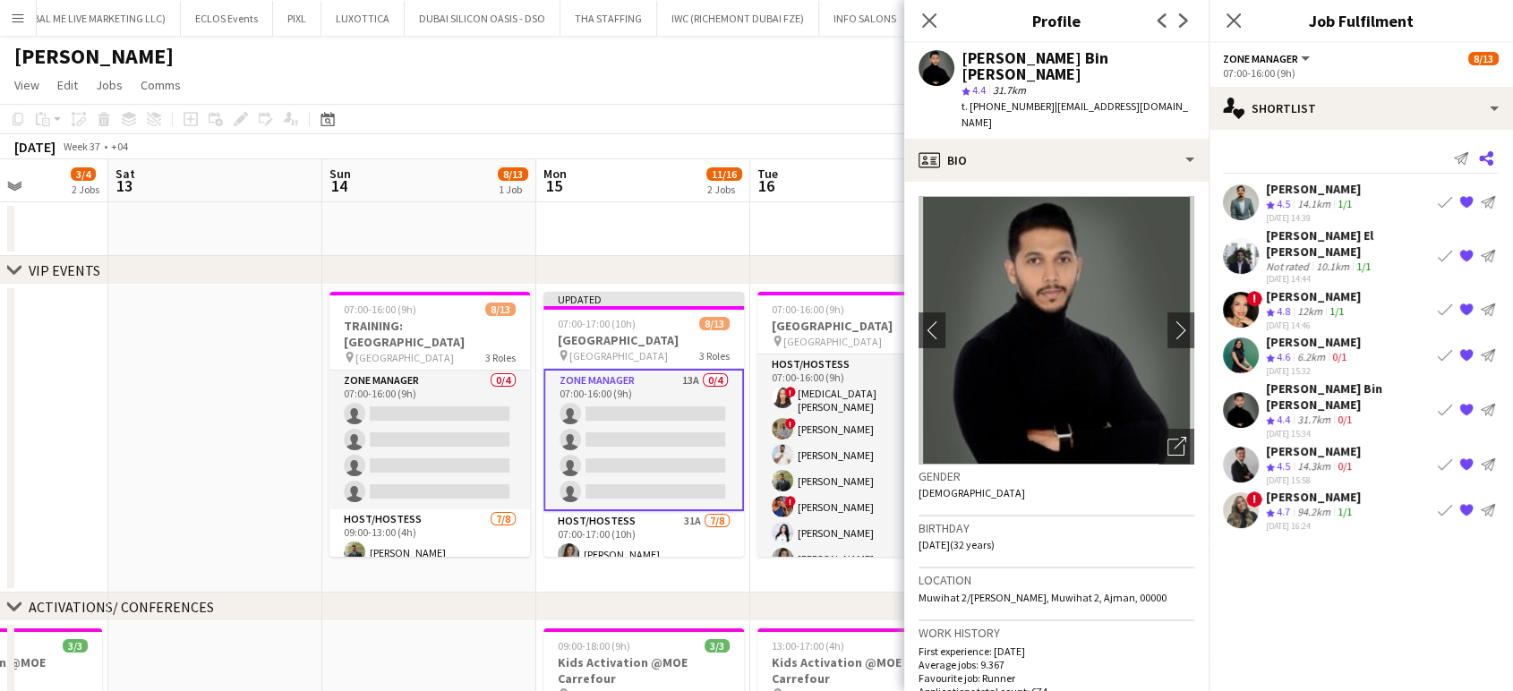
click at [1490, 156] on icon at bounding box center [1486, 158] width 14 height 14
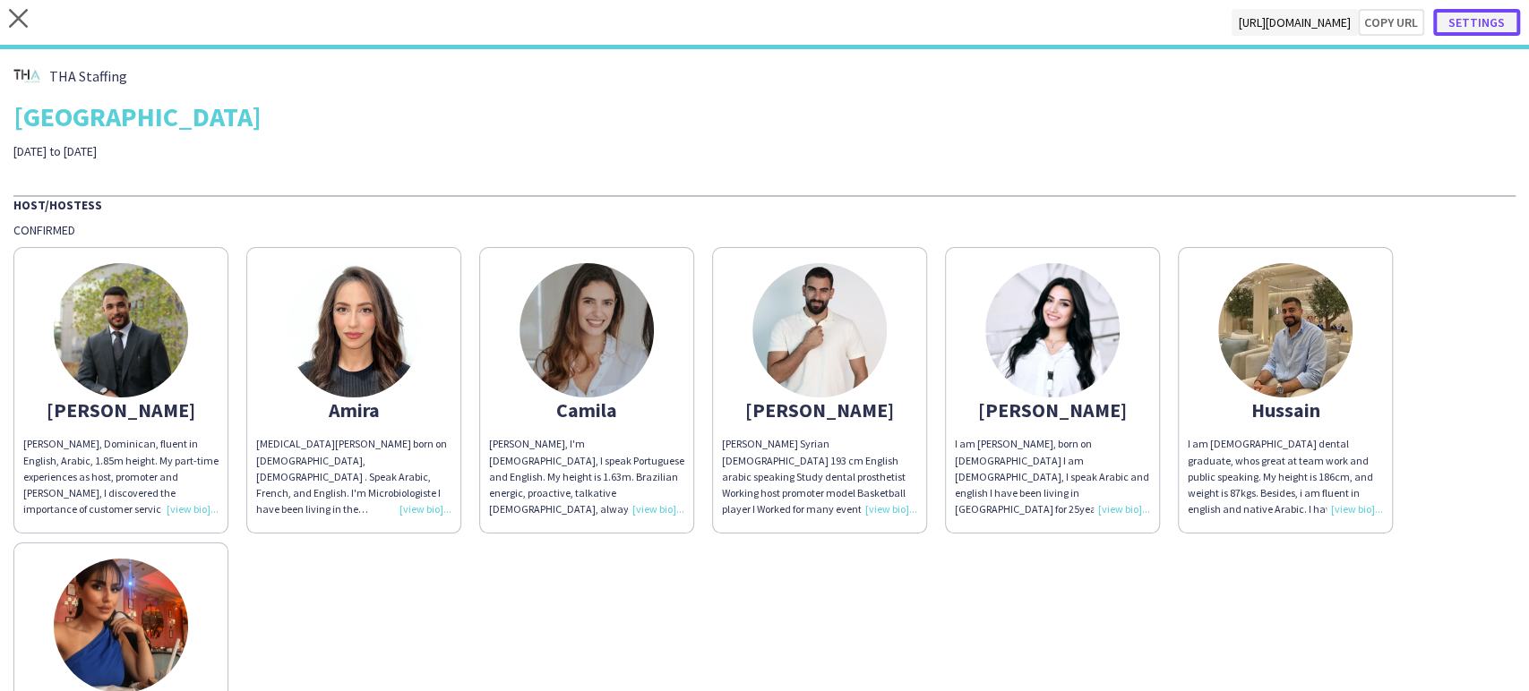
click at [1483, 16] on button "Settings" at bounding box center [1476, 22] width 87 height 27
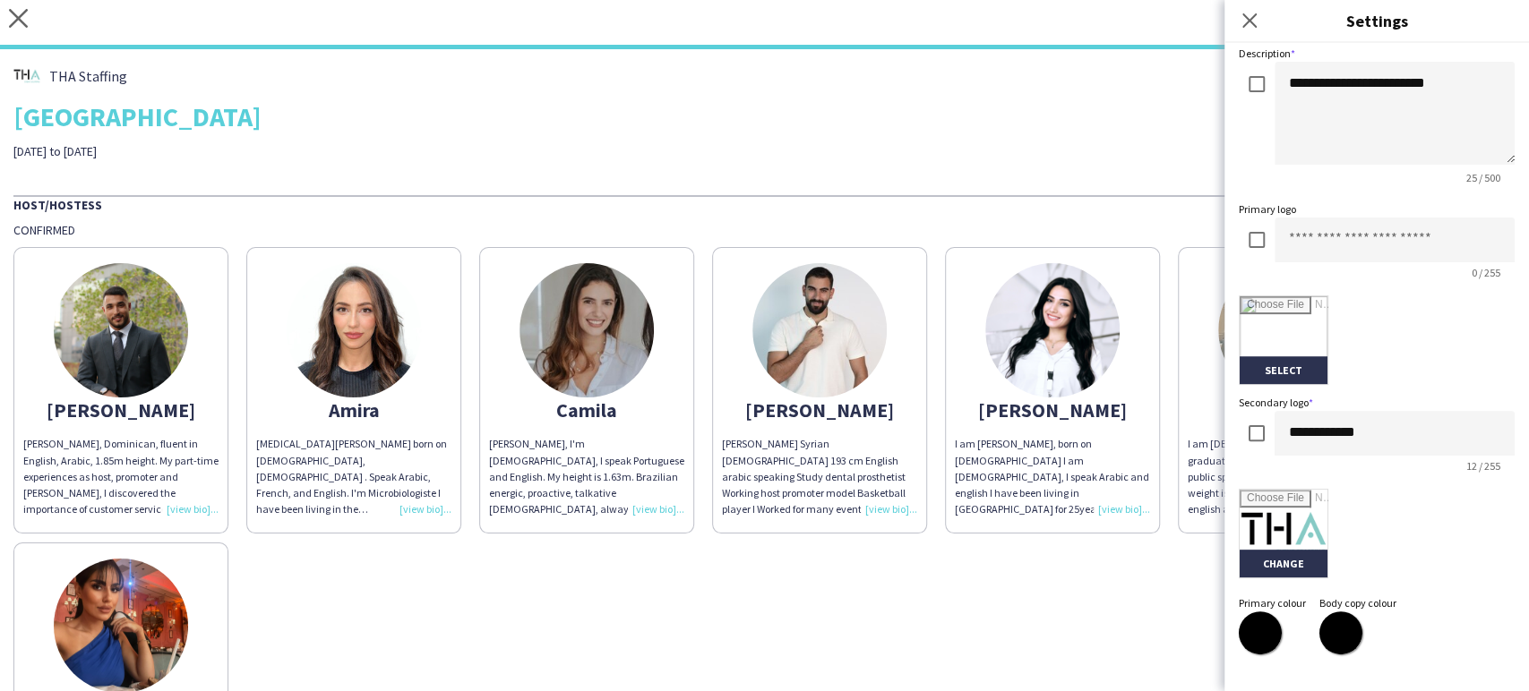
scroll to position [360, 0]
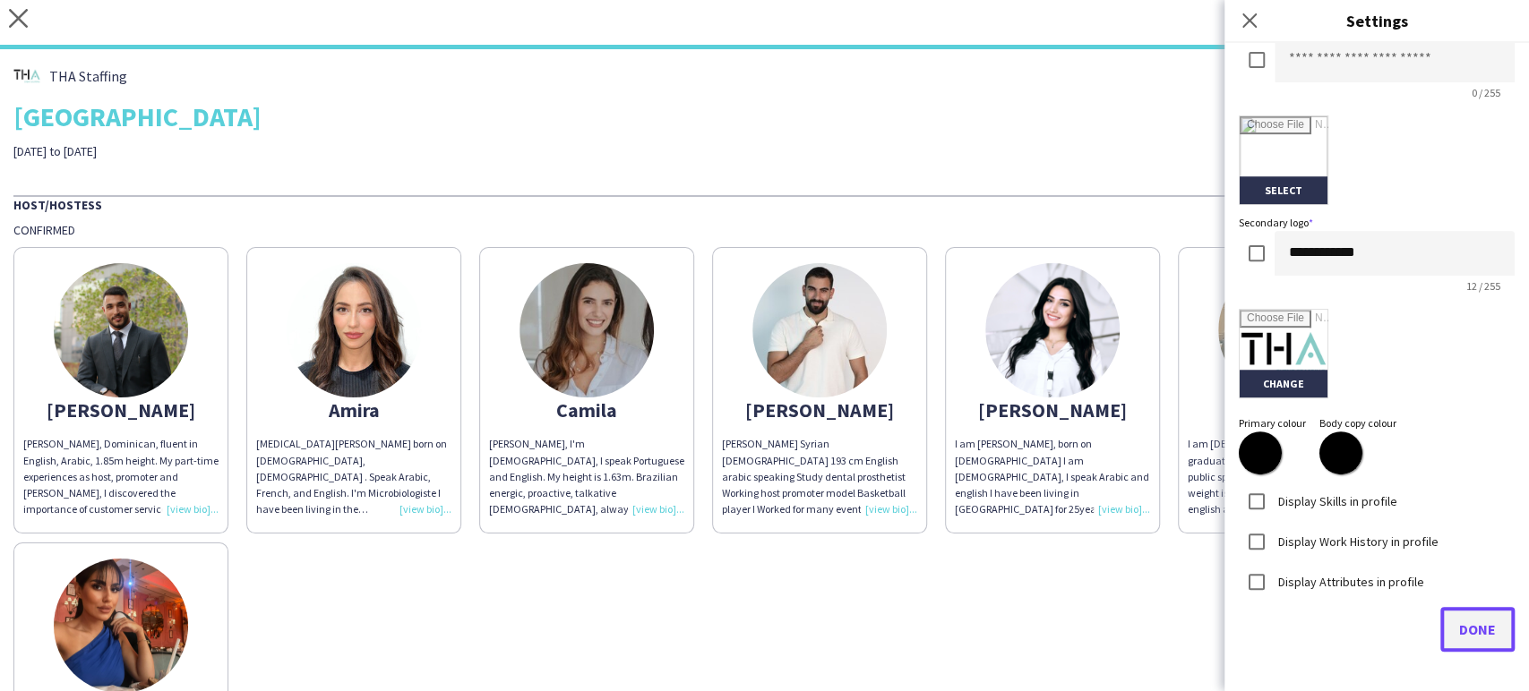
click at [1459, 625] on span "Done" at bounding box center [1477, 630] width 37 height 18
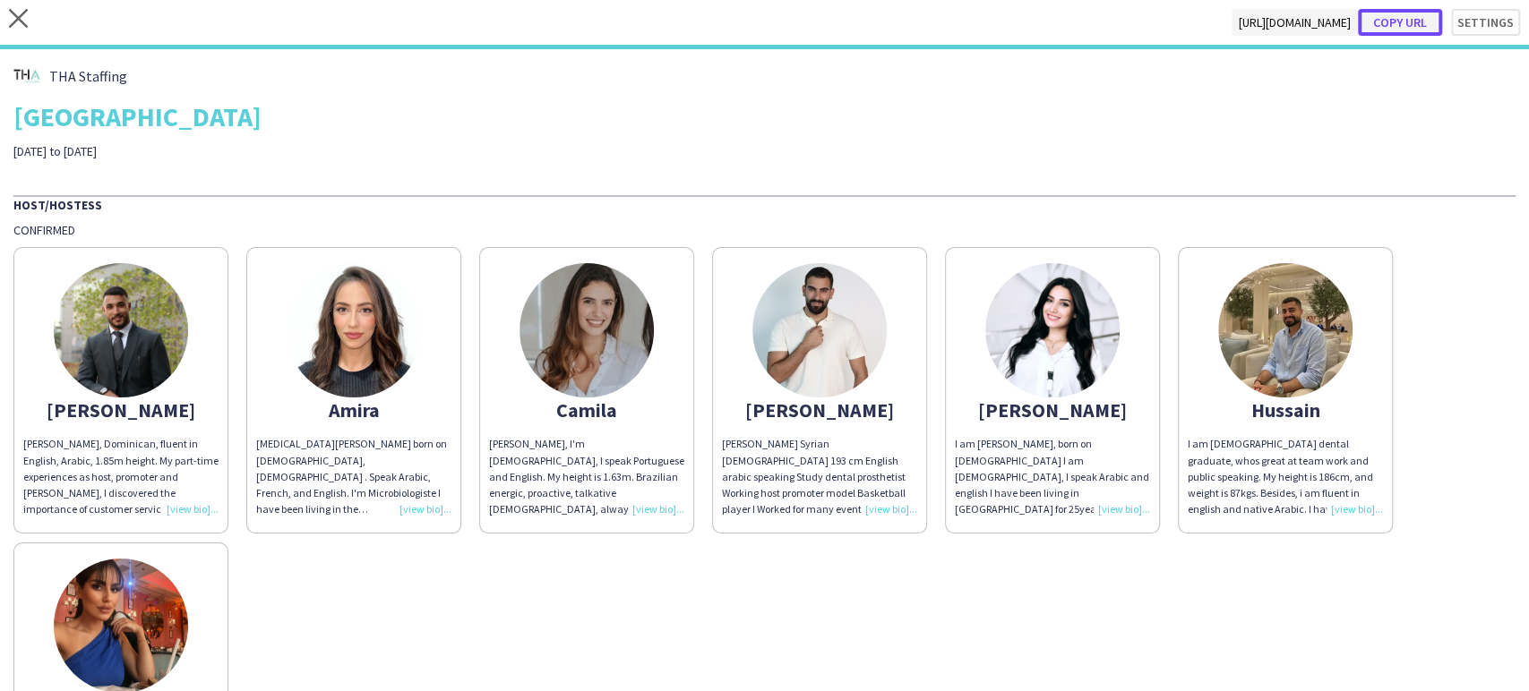
click at [1402, 26] on button "Copy url" at bounding box center [1400, 22] width 84 height 27
type textarea "**********"
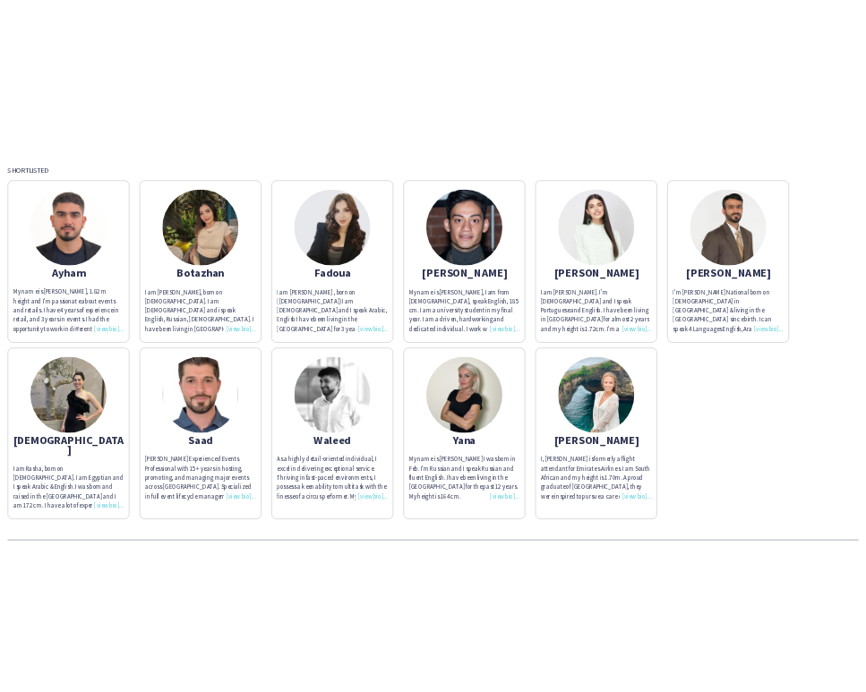
scroll to position [795, 0]
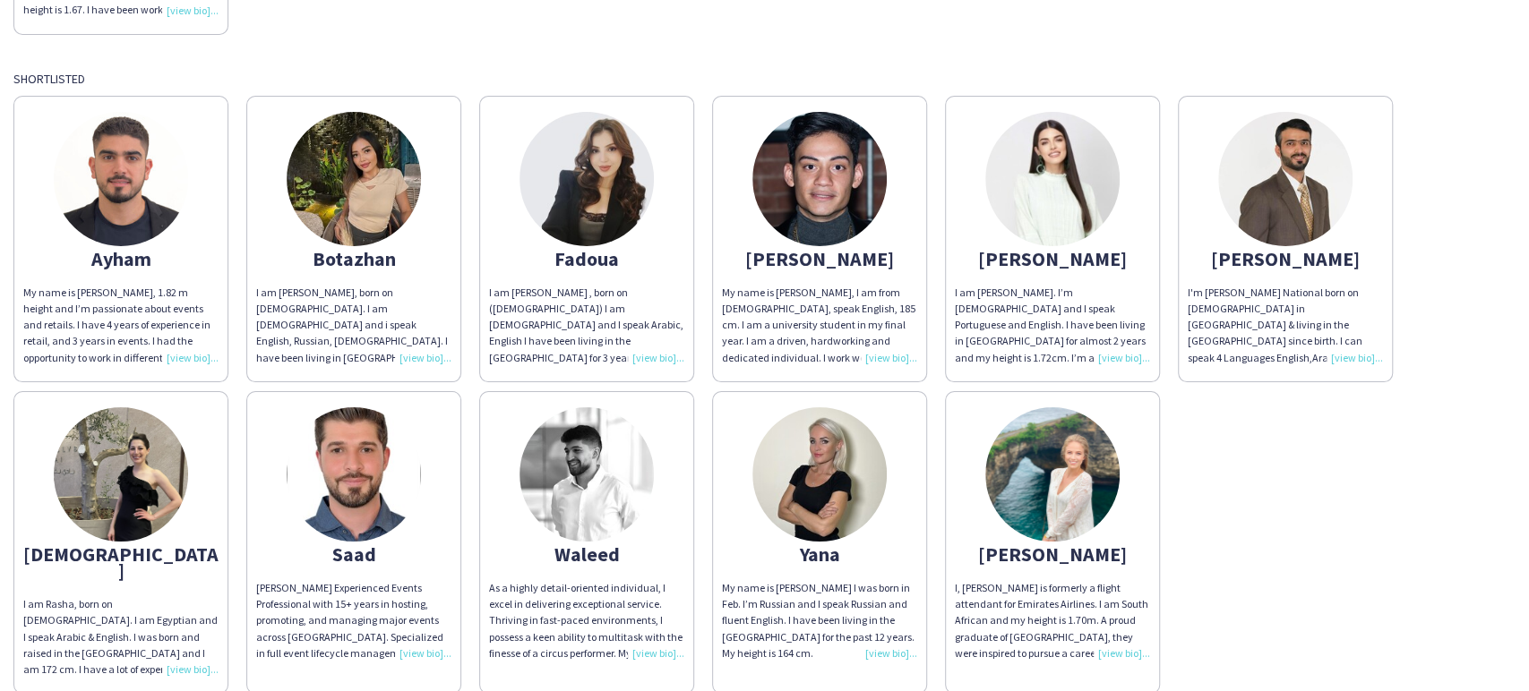
click at [792, 59] on div "Host/Hostess Confirmed [PERSON_NAME], [GEOGRAPHIC_DATA], fluent in English, Ara…" at bounding box center [764, 47] width 1502 height 1294
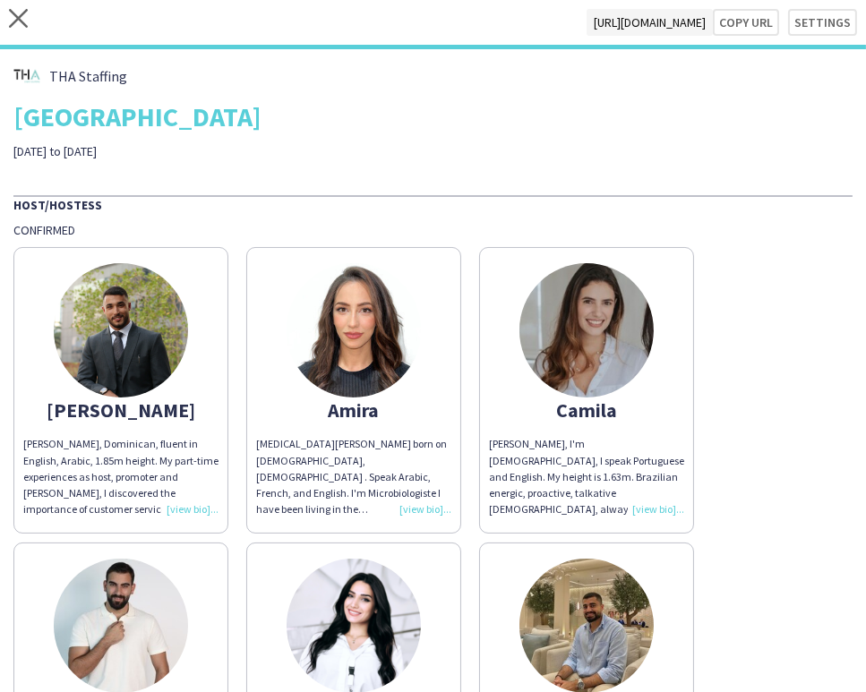
scroll to position [0, 0]
click at [22, 15] on icon "close" at bounding box center [18, 18] width 19 height 19
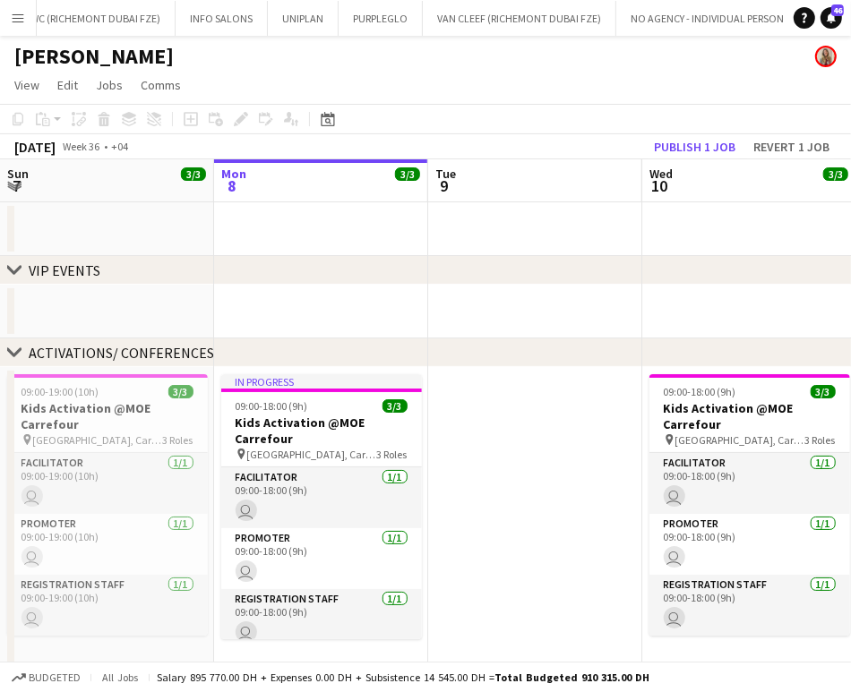
scroll to position [0, 2573]
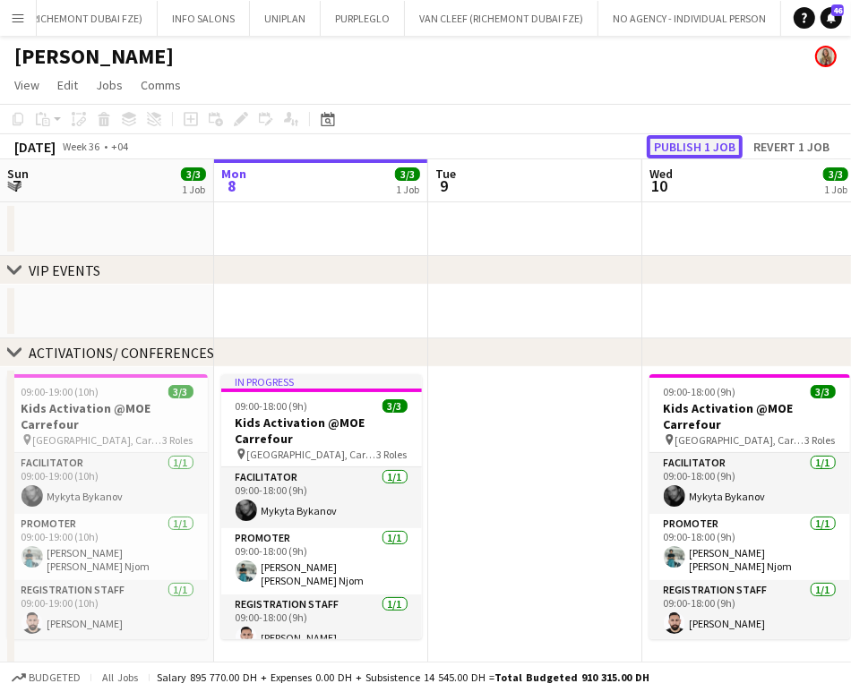
click at [713, 148] on button "Publish 1 job" at bounding box center [695, 146] width 96 height 23
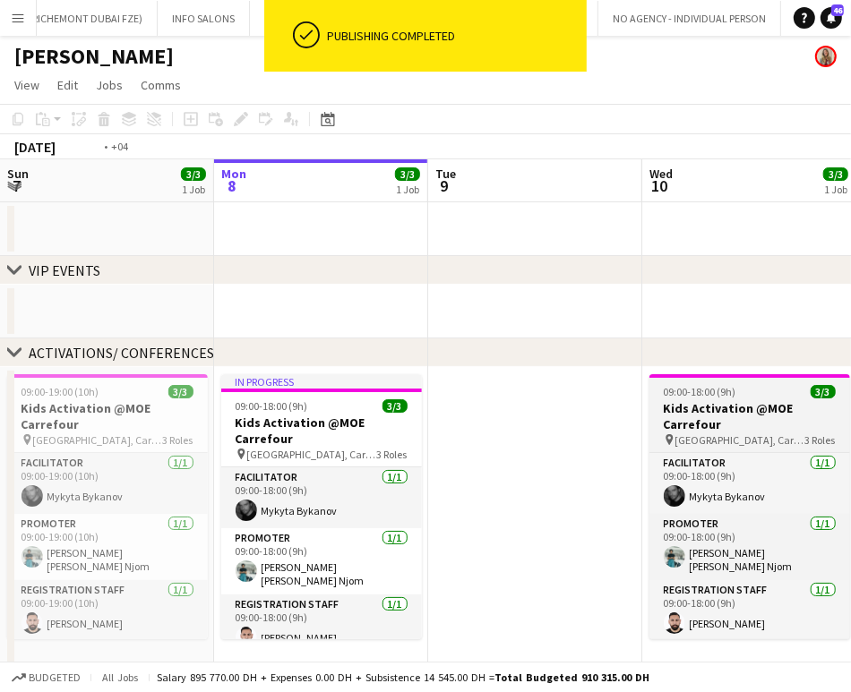
scroll to position [0, 506]
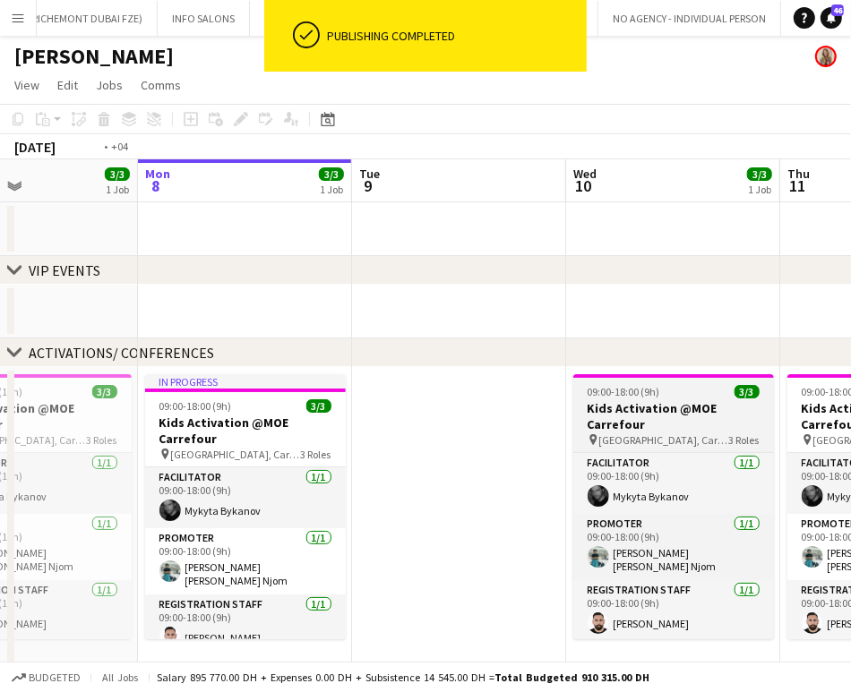
drag, startPoint x: 519, startPoint y: 437, endPoint x: 449, endPoint y: 429, distance: 70.3
click at [439, 437] on app-calendar-viewport "Fri 5 4/4 1 Job Sat 6 3/3 1 Job Sun 7 3/3 1 Job Mon 8 3/3 1 Job Tue 9 Wed 10 3/…" at bounding box center [425, 572] width 851 height 827
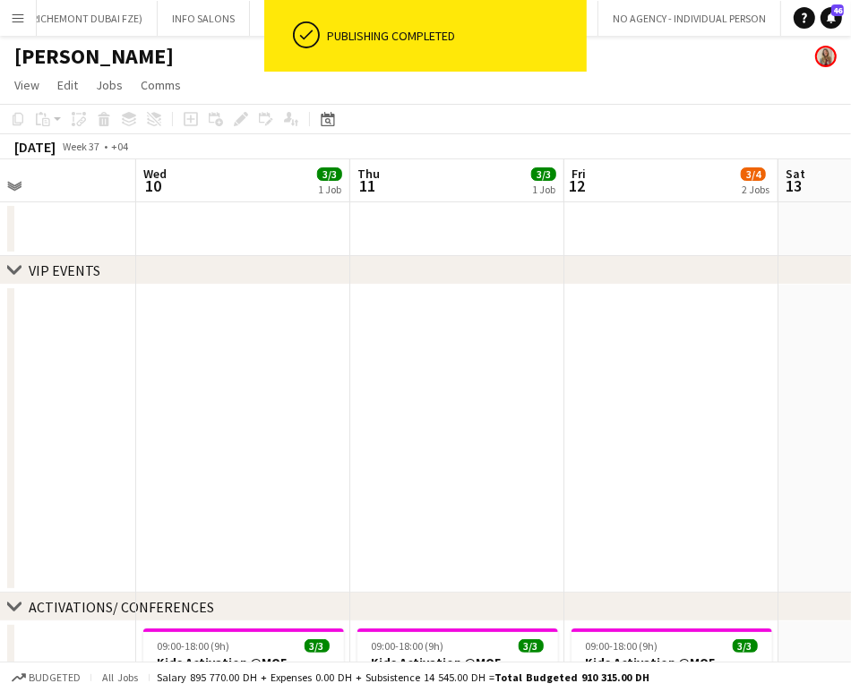
drag, startPoint x: 276, startPoint y: 373, endPoint x: 95, endPoint y: 373, distance: 180.9
click at [95, 373] on app-calendar-viewport "Sun 7 3/3 1 Job Mon 8 3/3 1 Job Tue 9 Wed 10 3/3 1 Job Thu 11 3/3 1 Job Fri 12 …" at bounding box center [425, 699] width 851 height 1081
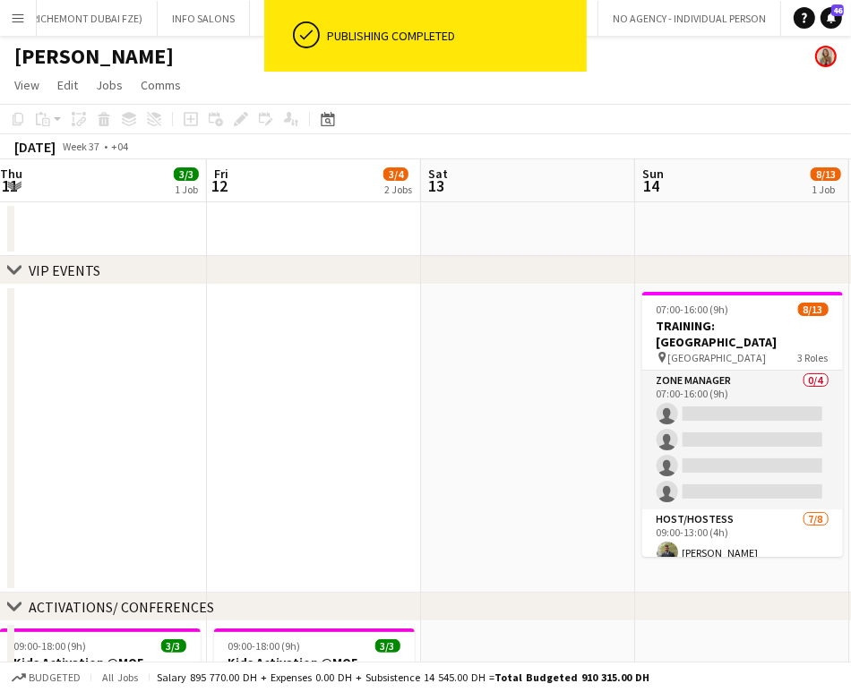
click at [273, 385] on app-calendar-viewport "Mon 8 3/3 1 Job Tue 9 Wed 10 3/3 1 Job Thu 11 3/3 1 Job Fri 12 3/4 2 Jobs Sat 1…" at bounding box center [425, 699] width 851 height 1081
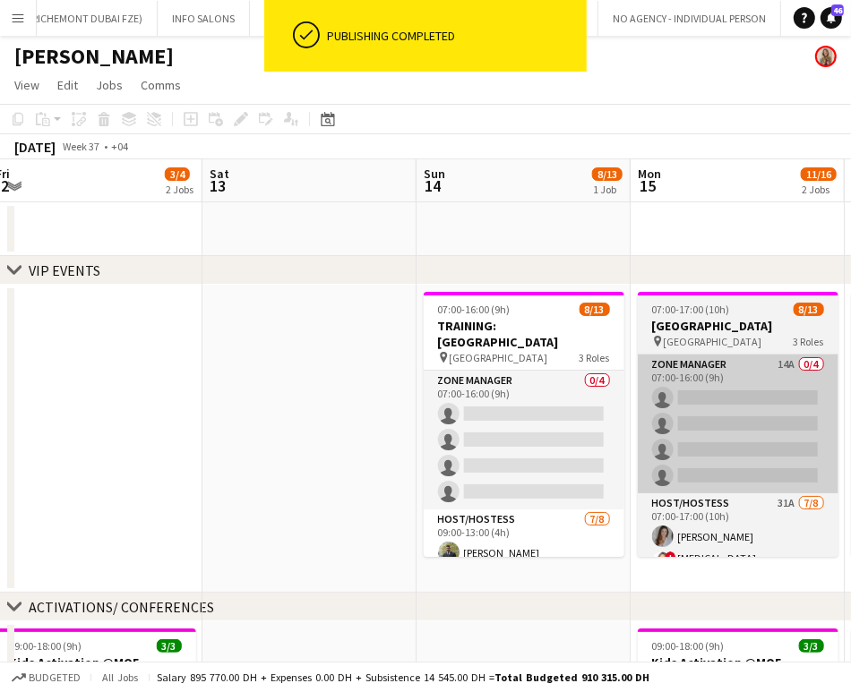
scroll to position [0, 549]
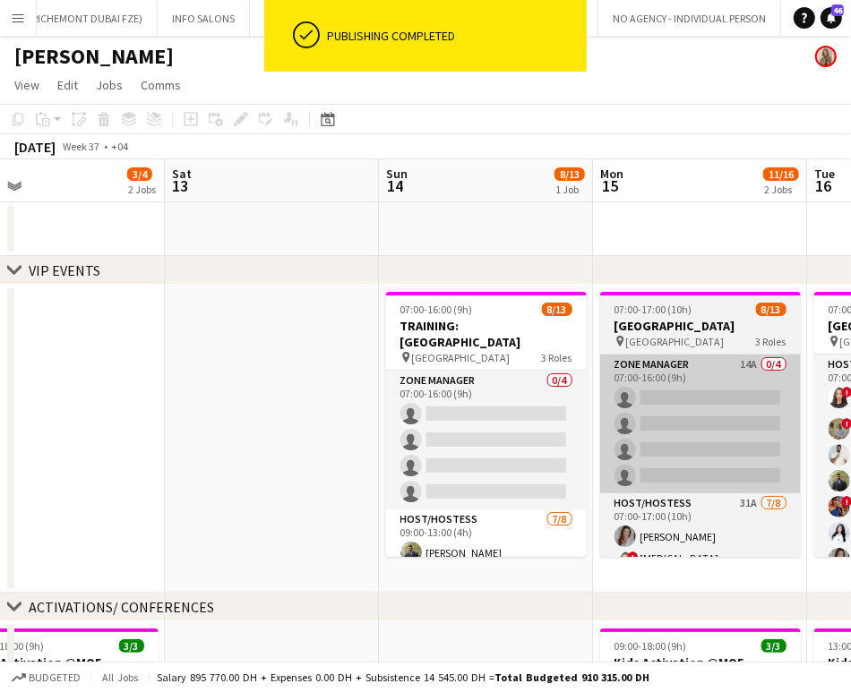
drag, startPoint x: 595, startPoint y: 420, endPoint x: 322, endPoint y: 416, distance: 272.3
click at [320, 420] on app-calendar-viewport "Tue 9 Wed 10 3/3 1 Job Thu 11 3/3 1 Job Fri 12 3/4 2 Jobs Sat 13 Sun 14 8/13 1 …" at bounding box center [425, 699] width 851 height 1081
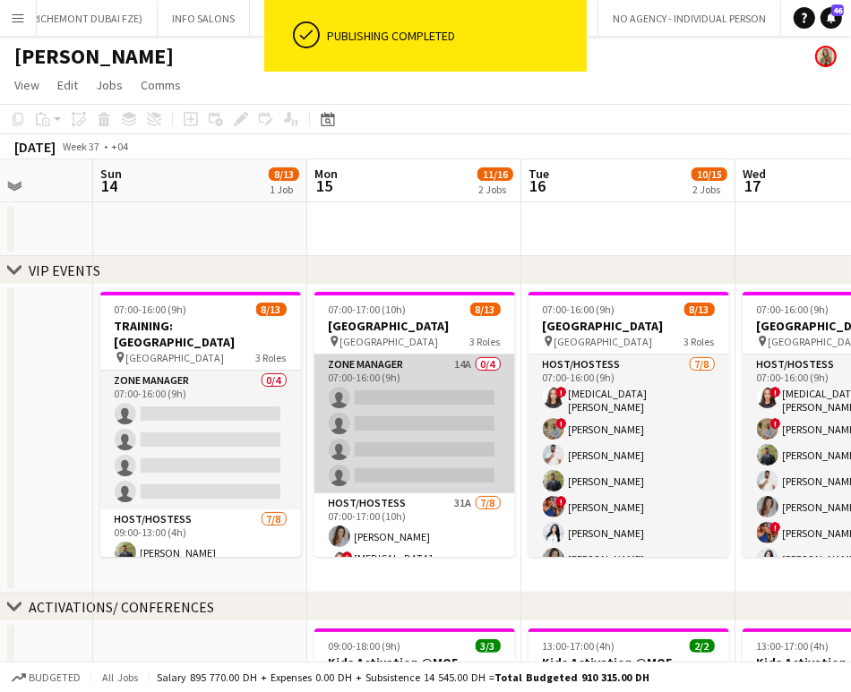
click at [431, 412] on app-card-role "Zone Manager 14A 0/4 07:00-16:00 (9h) single-neutral-actions single-neutral-act…" at bounding box center [414, 424] width 201 height 139
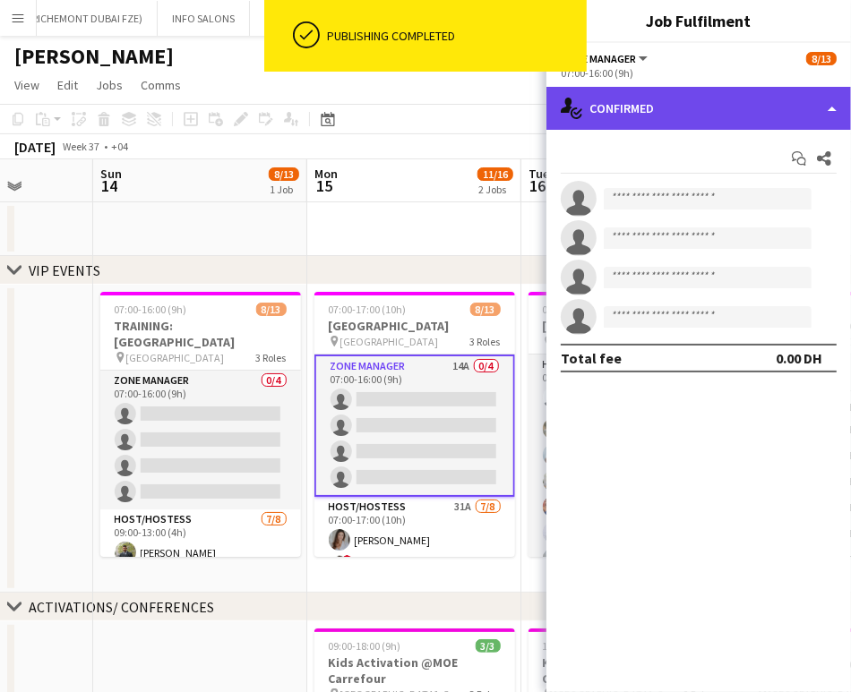
click at [801, 94] on div "single-neutral-actions-check-2 Confirmed" at bounding box center [698, 108] width 304 height 43
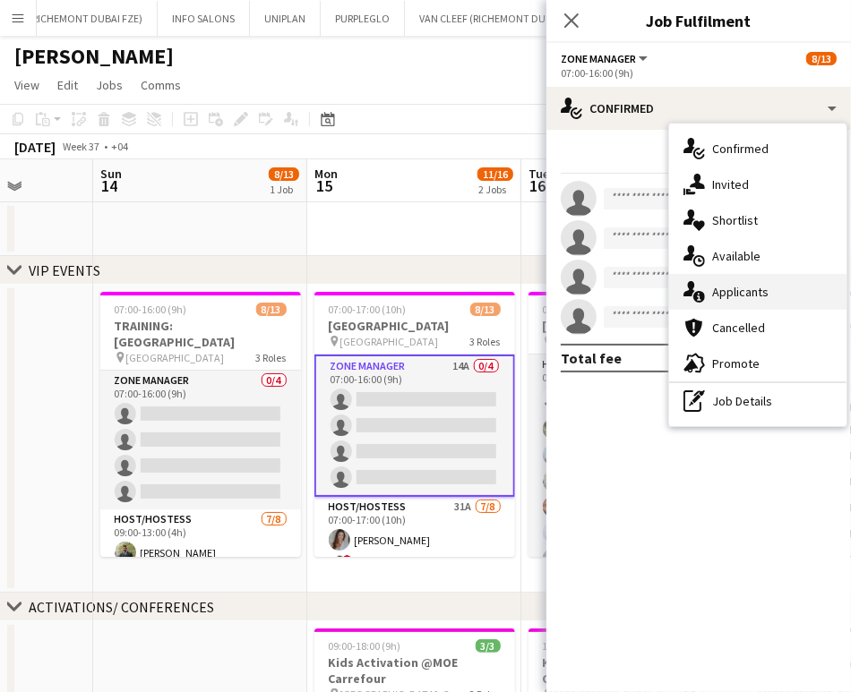
click at [745, 304] on div "single-neutral-actions-information Applicants" at bounding box center [757, 292] width 177 height 36
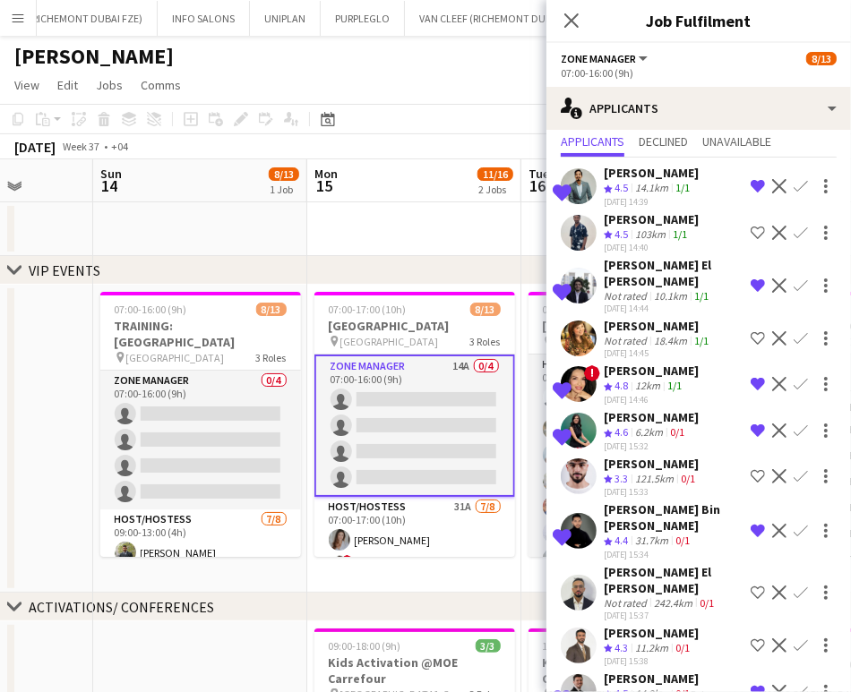
scroll to position [150, 0]
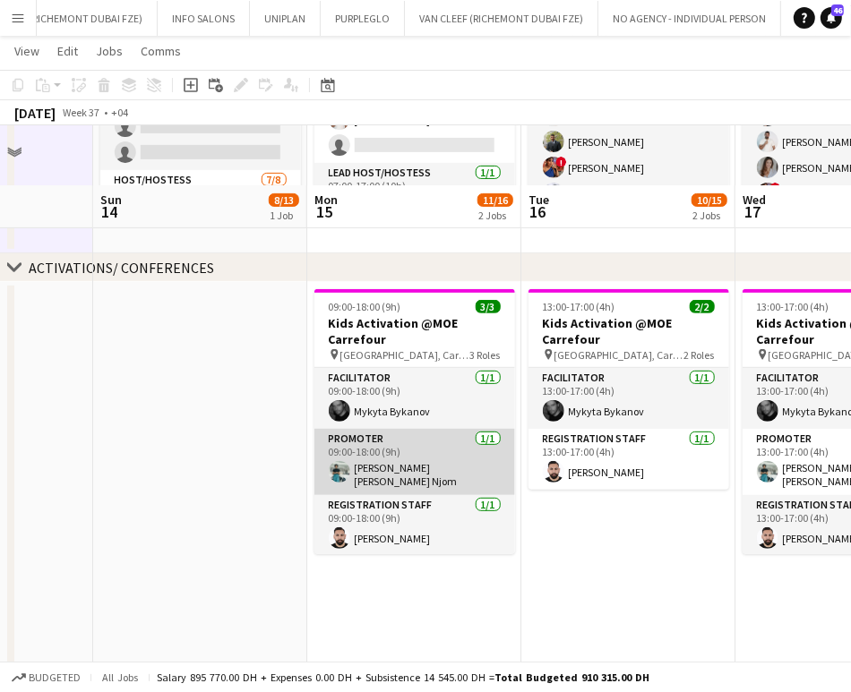
scroll to position [398, 0]
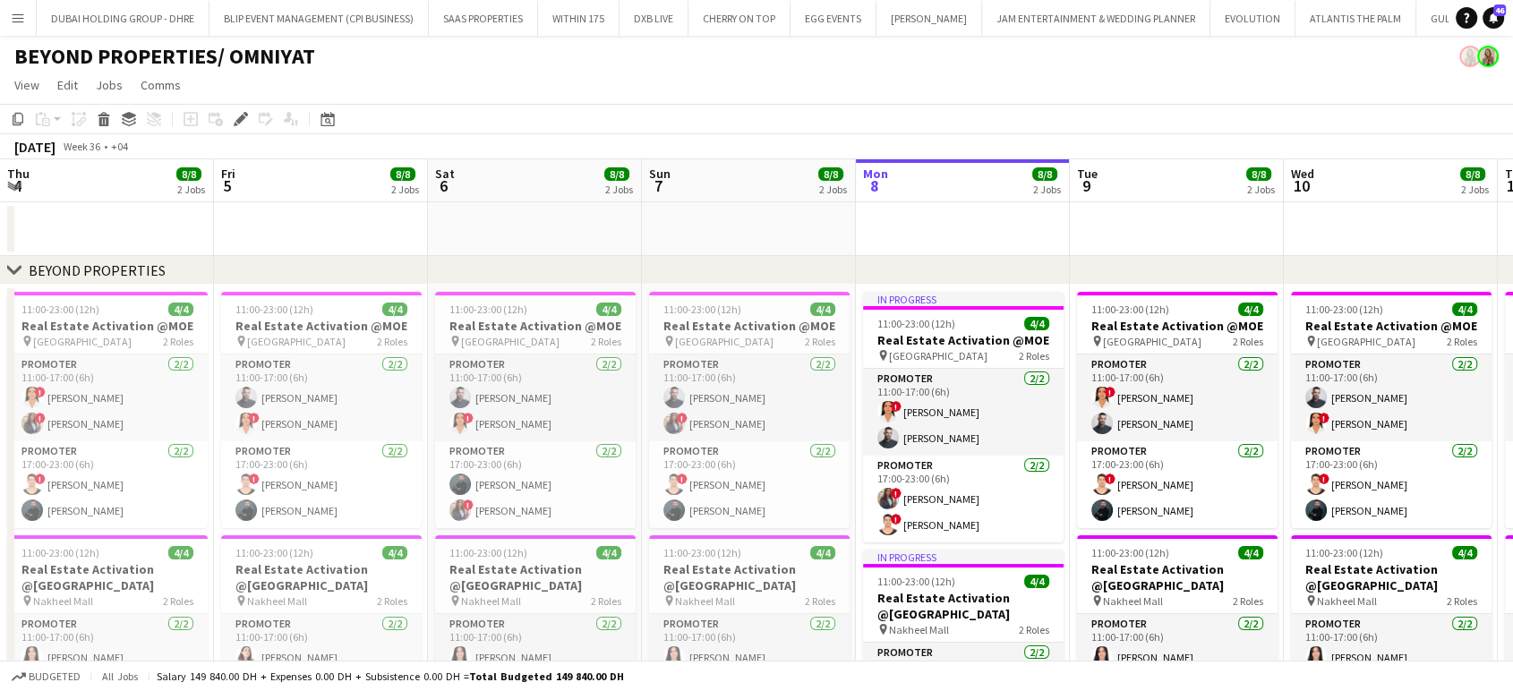
scroll to position [0, 370]
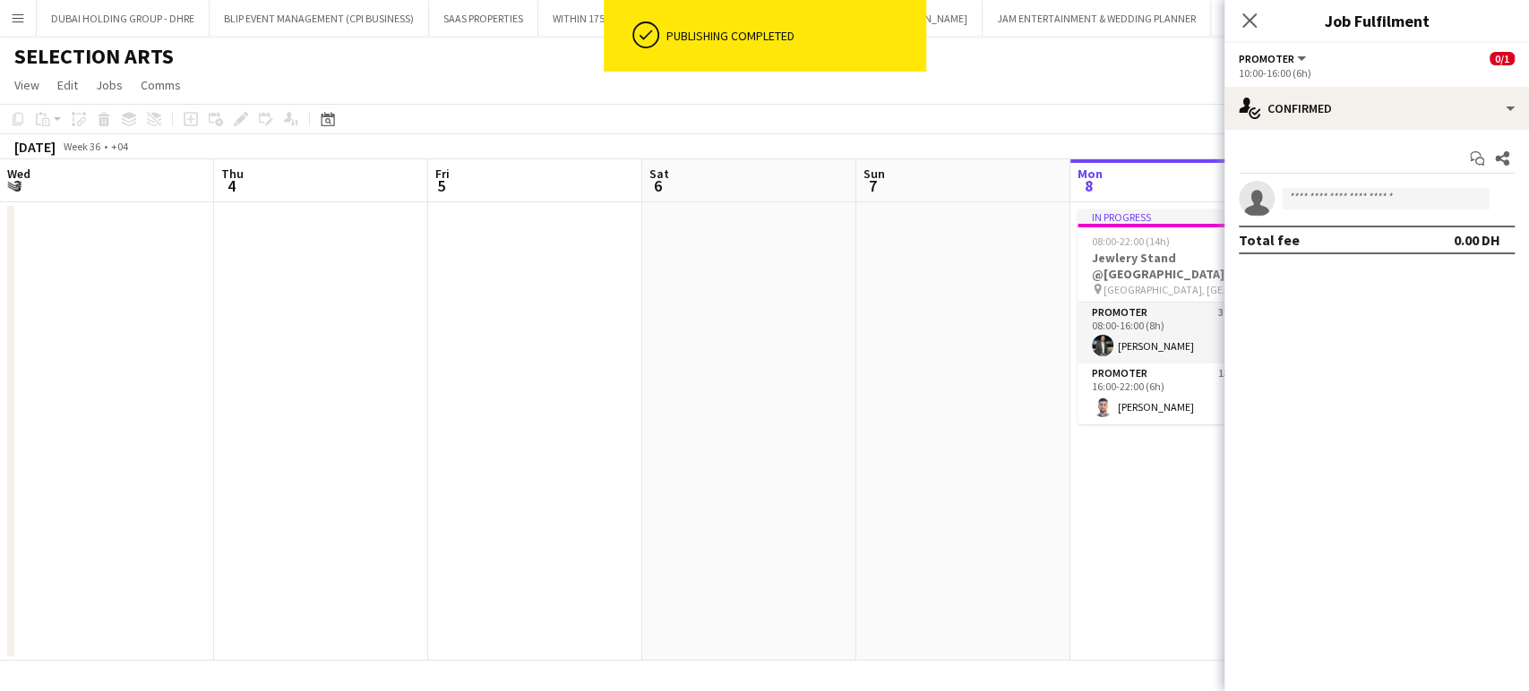
scroll to position [0, 616]
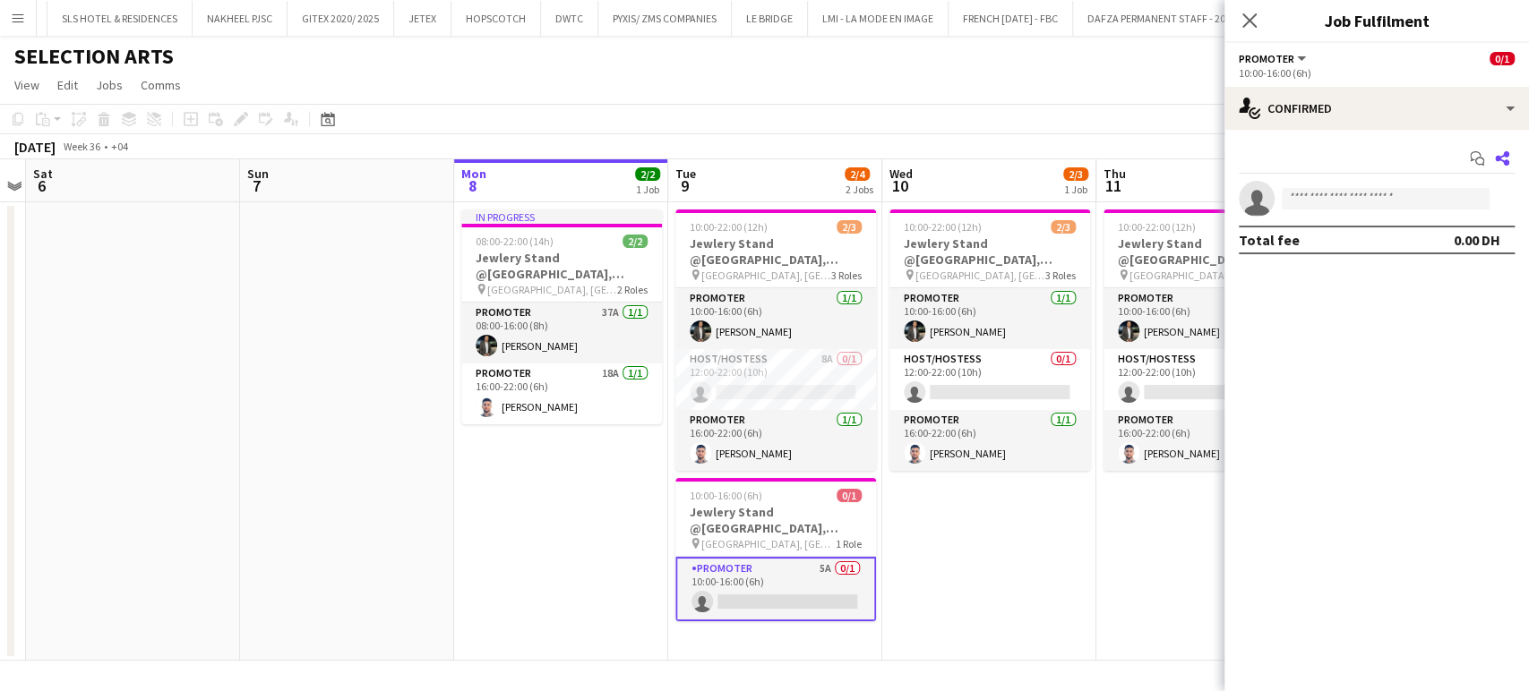
click at [1500, 156] on icon at bounding box center [1502, 158] width 14 height 14
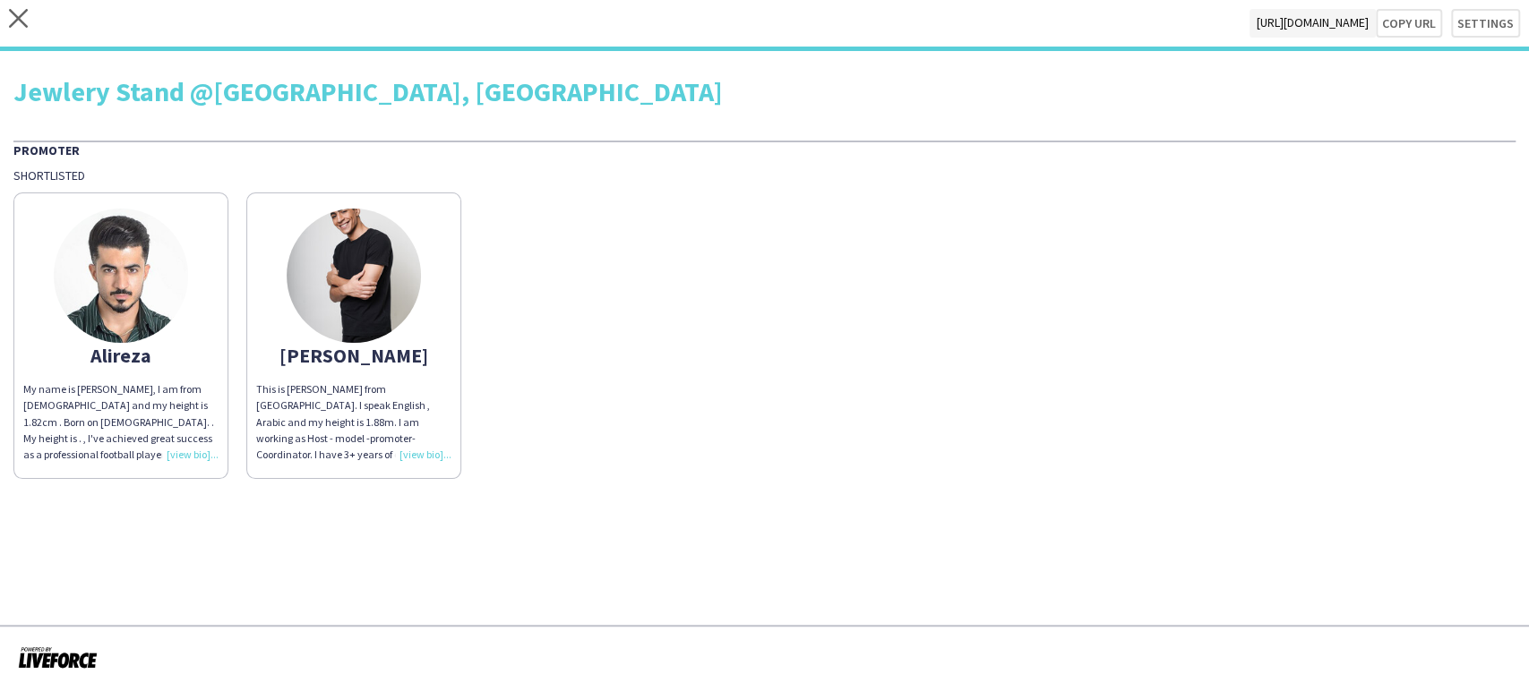
click at [143, 279] on img at bounding box center [121, 276] width 134 height 134
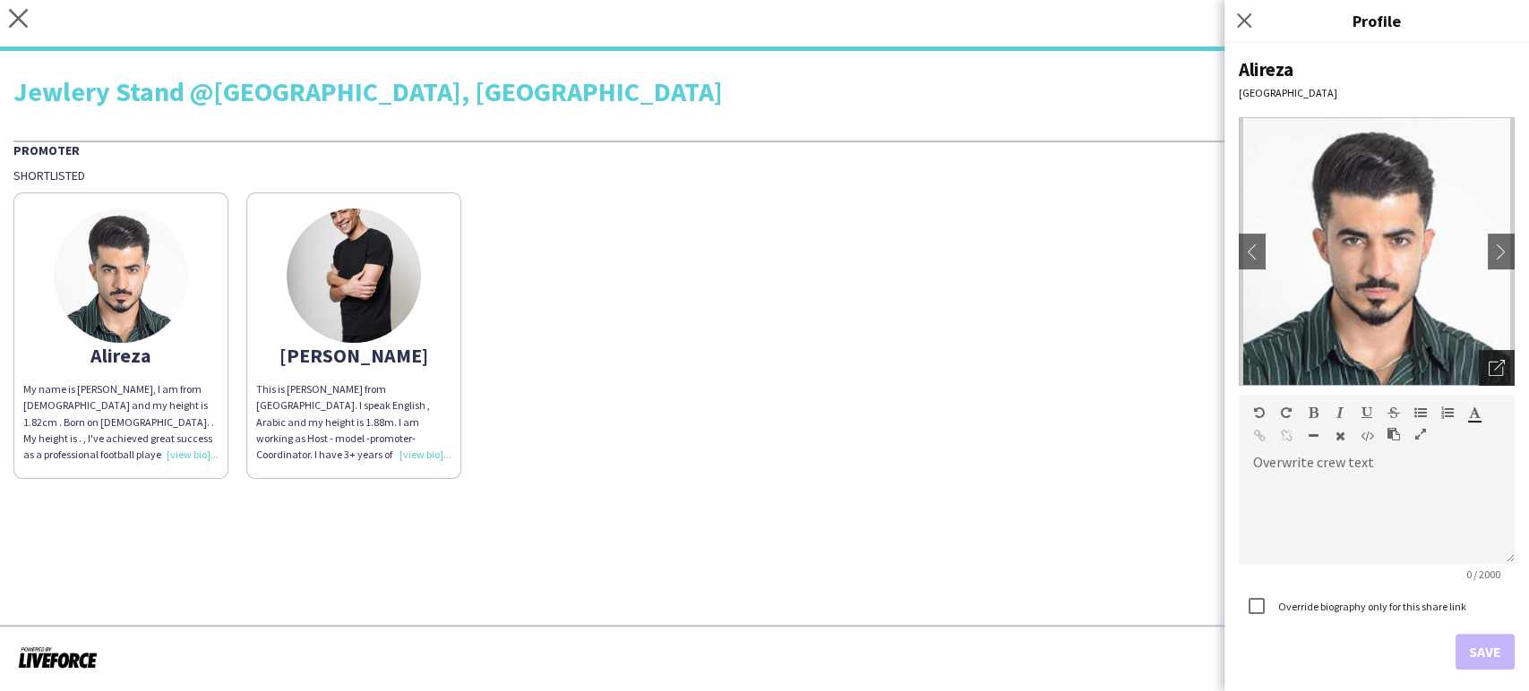
click at [1488, 371] on icon "Open photos pop-in" at bounding box center [1496, 368] width 16 height 16
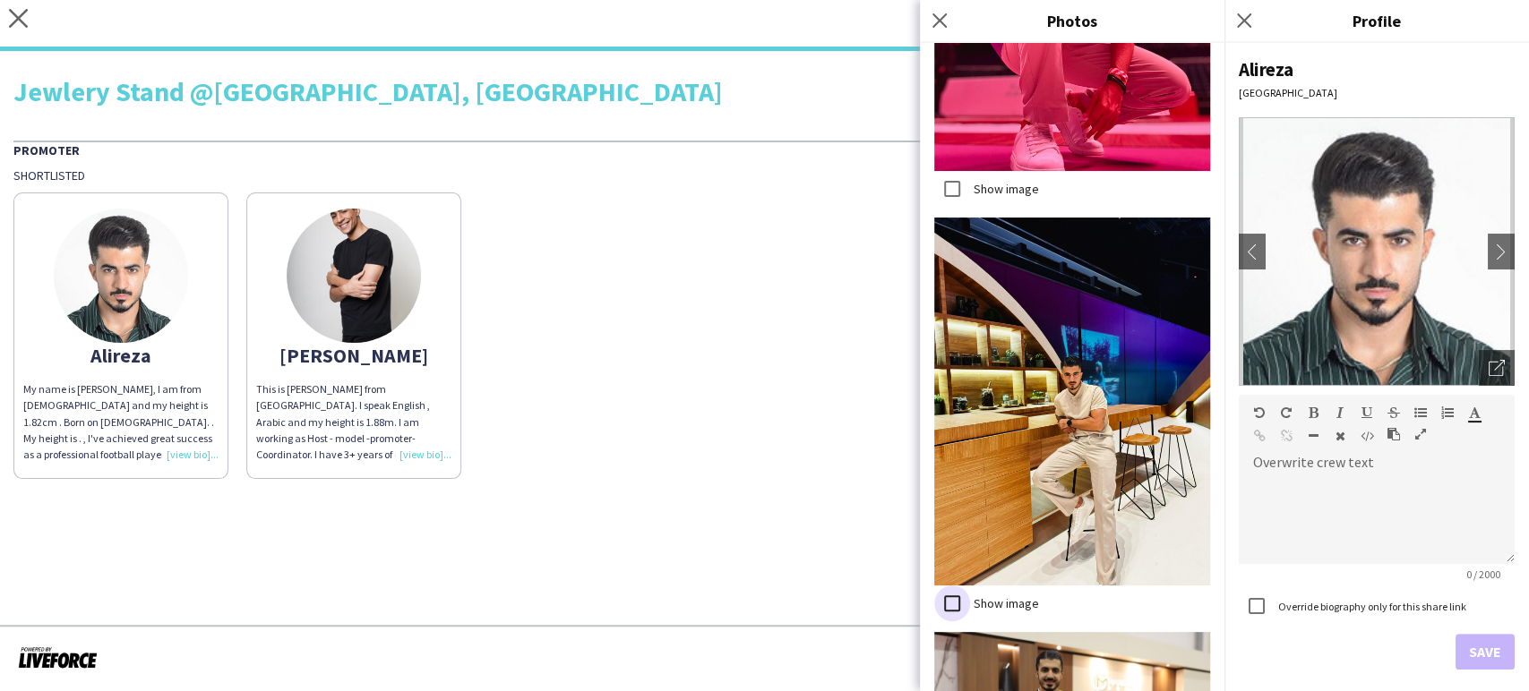
scroll to position [10112, 0]
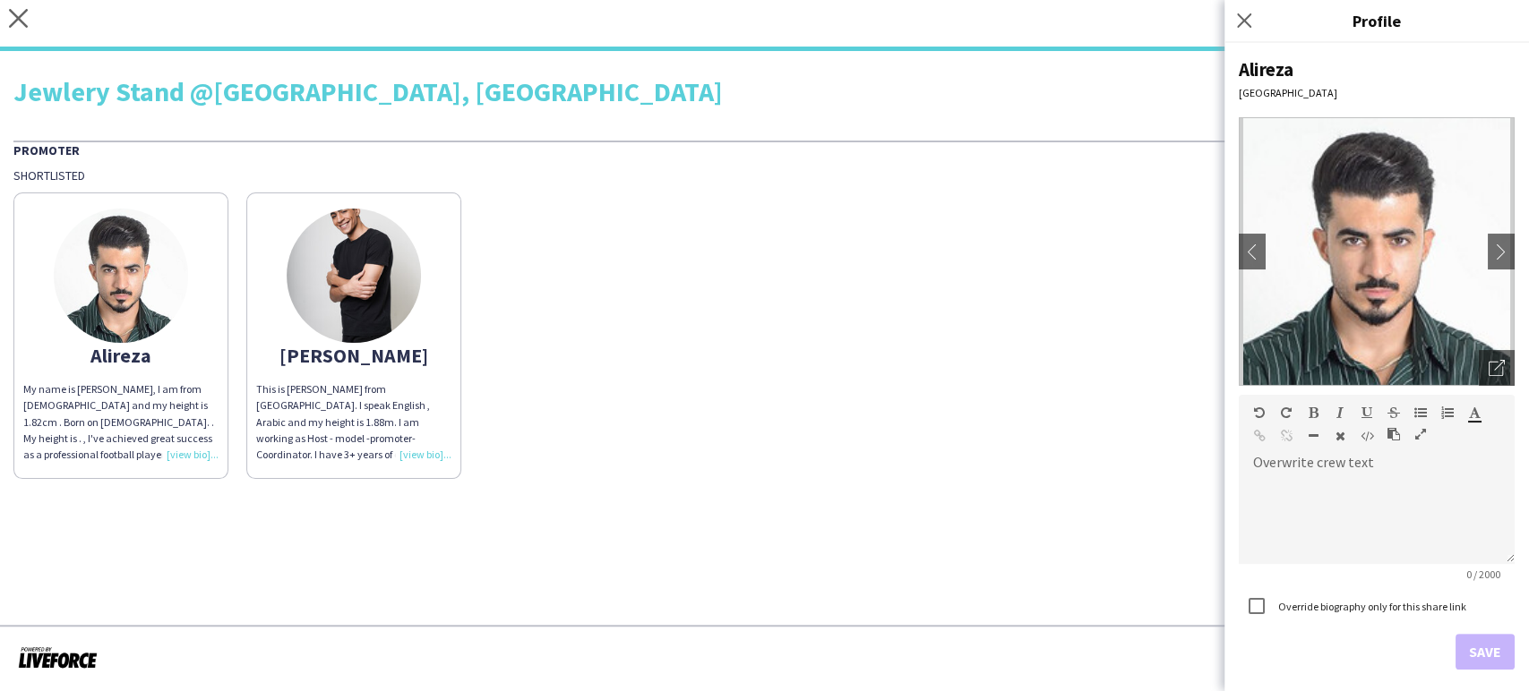
click at [337, 290] on img at bounding box center [354, 276] width 134 height 134
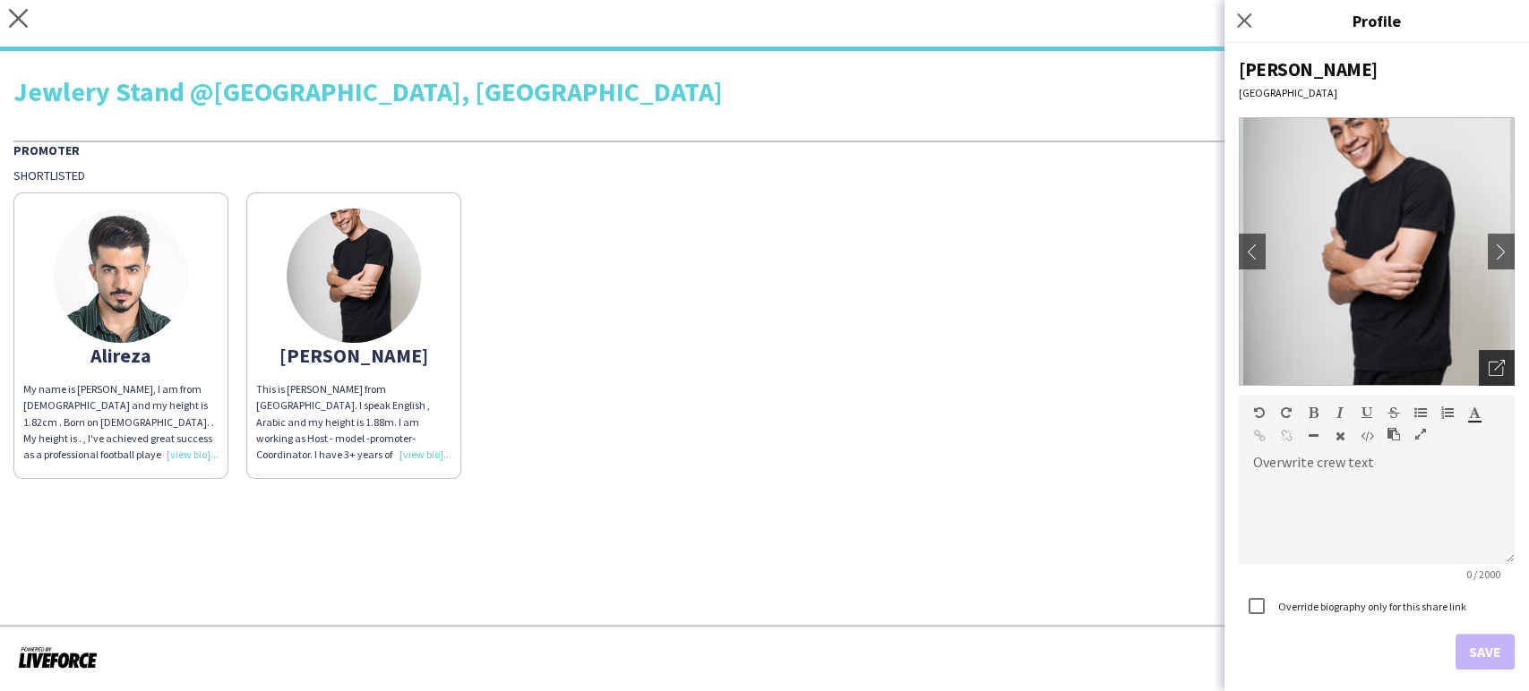
click at [1488, 375] on icon at bounding box center [1495, 369] width 14 height 14
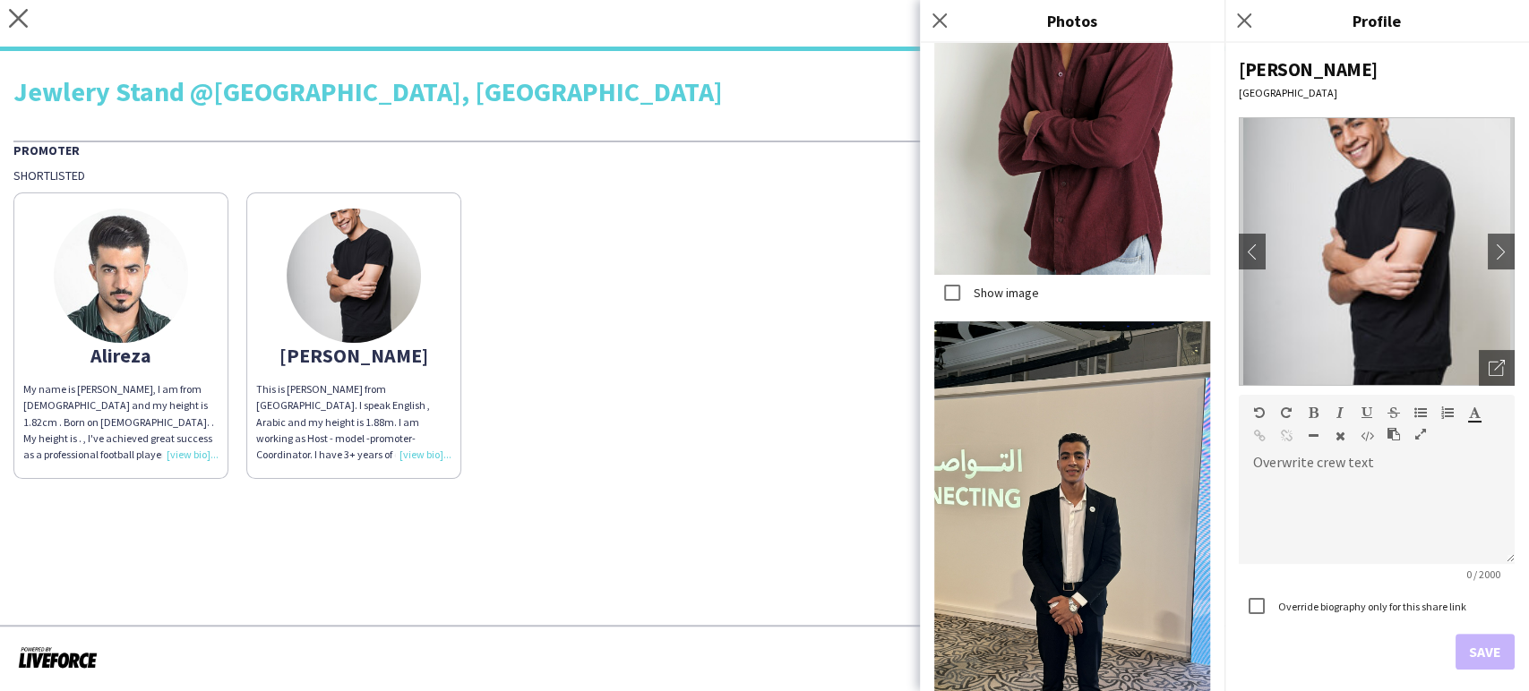
scroll to position [1791, 0]
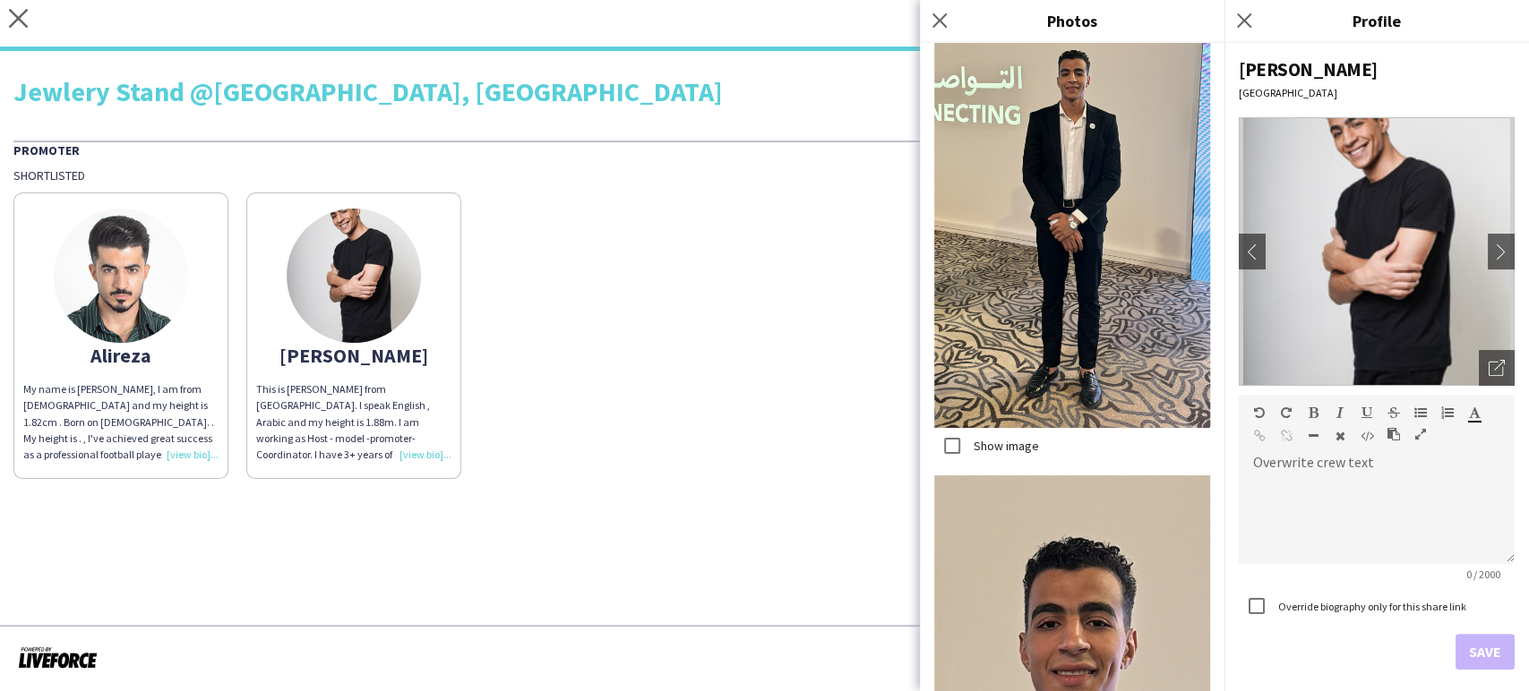
click at [828, 339] on div "[PERSON_NAME] My name is [PERSON_NAME], I am from [DEMOGRAPHIC_DATA] and my hei…" at bounding box center [764, 332] width 1502 height 296
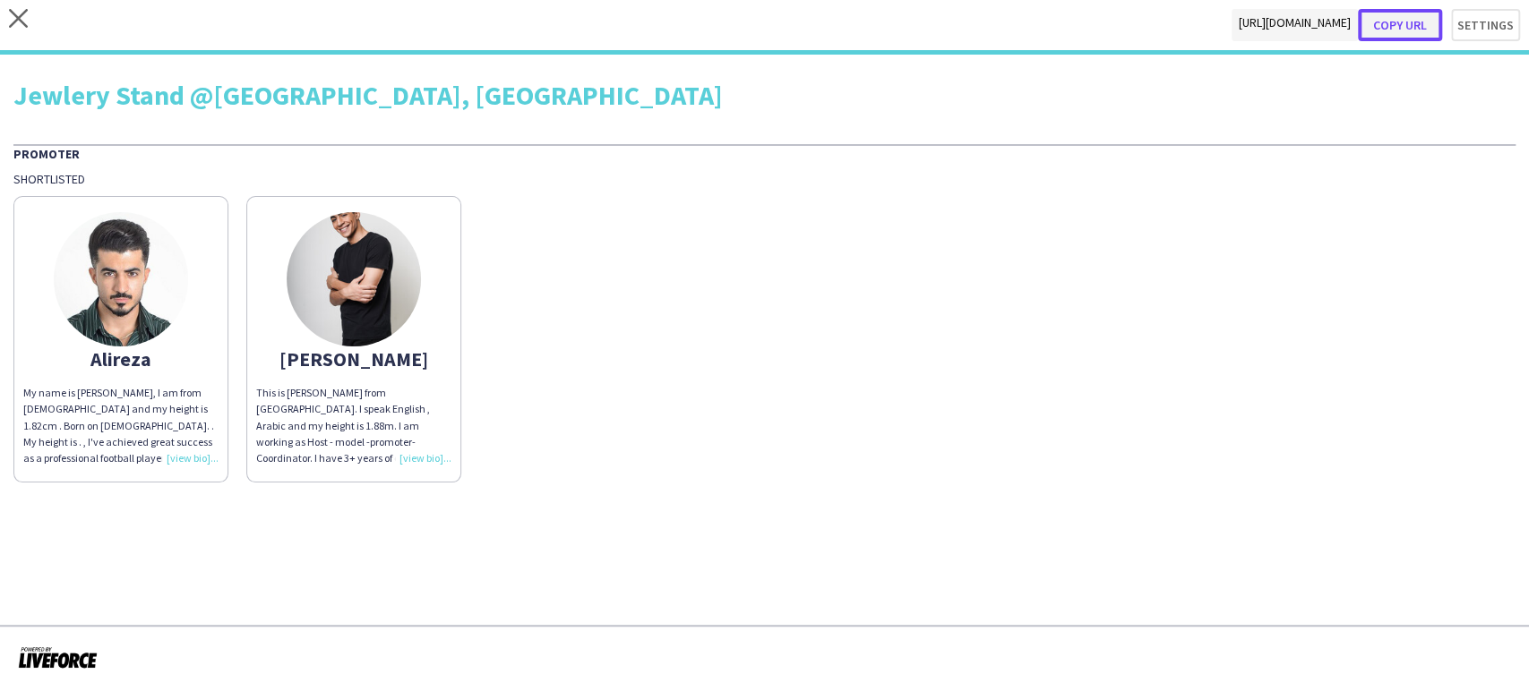
click at [1415, 25] on button "Copy url" at bounding box center [1400, 25] width 84 height 32
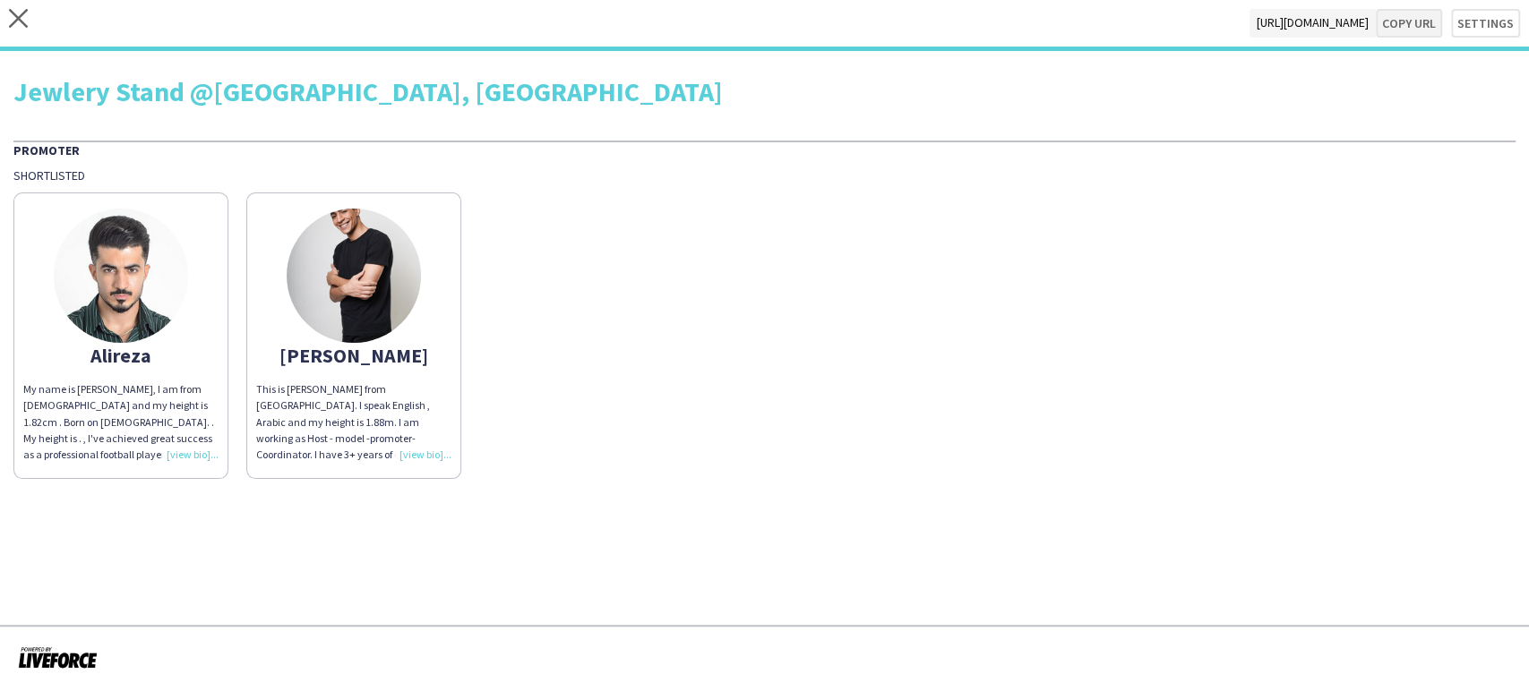
type textarea "**********"
click at [13, 13] on icon at bounding box center [18, 18] width 19 height 19
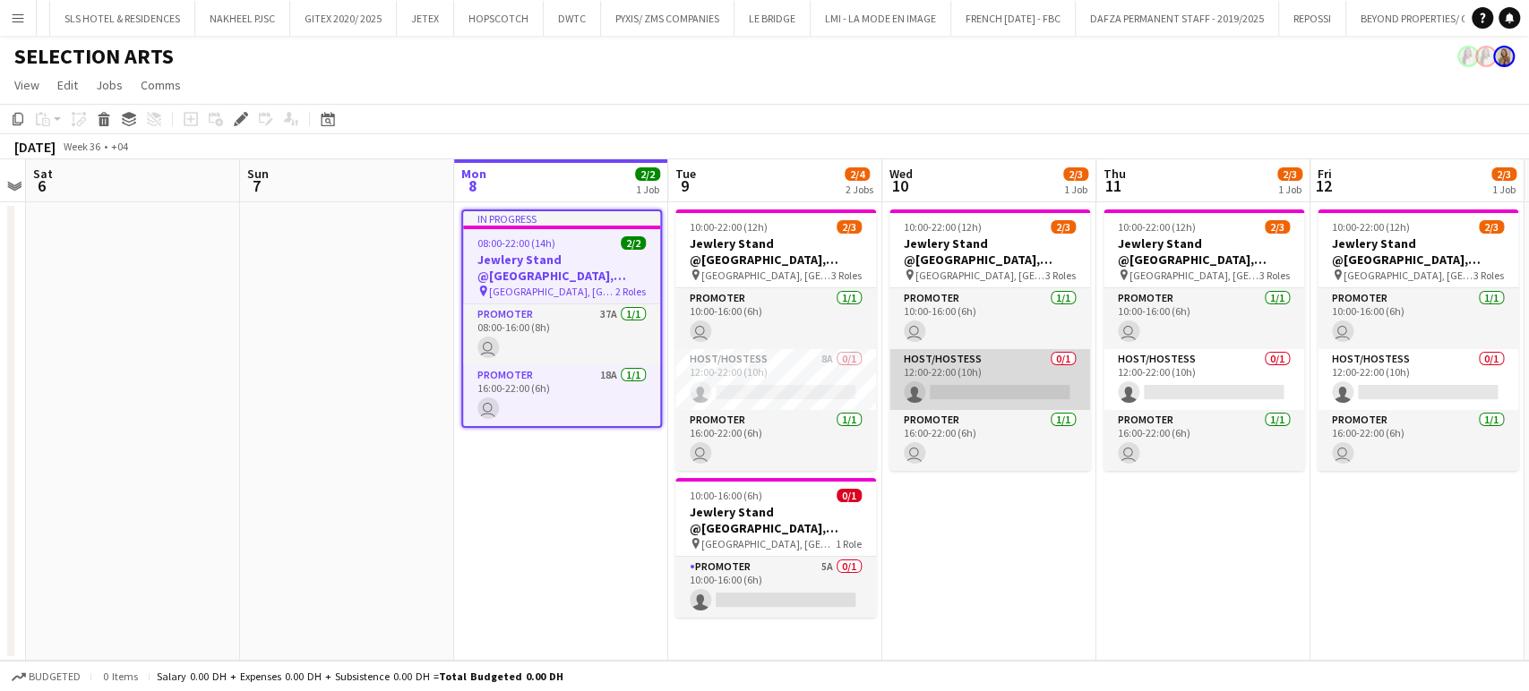
scroll to position [0, 4354]
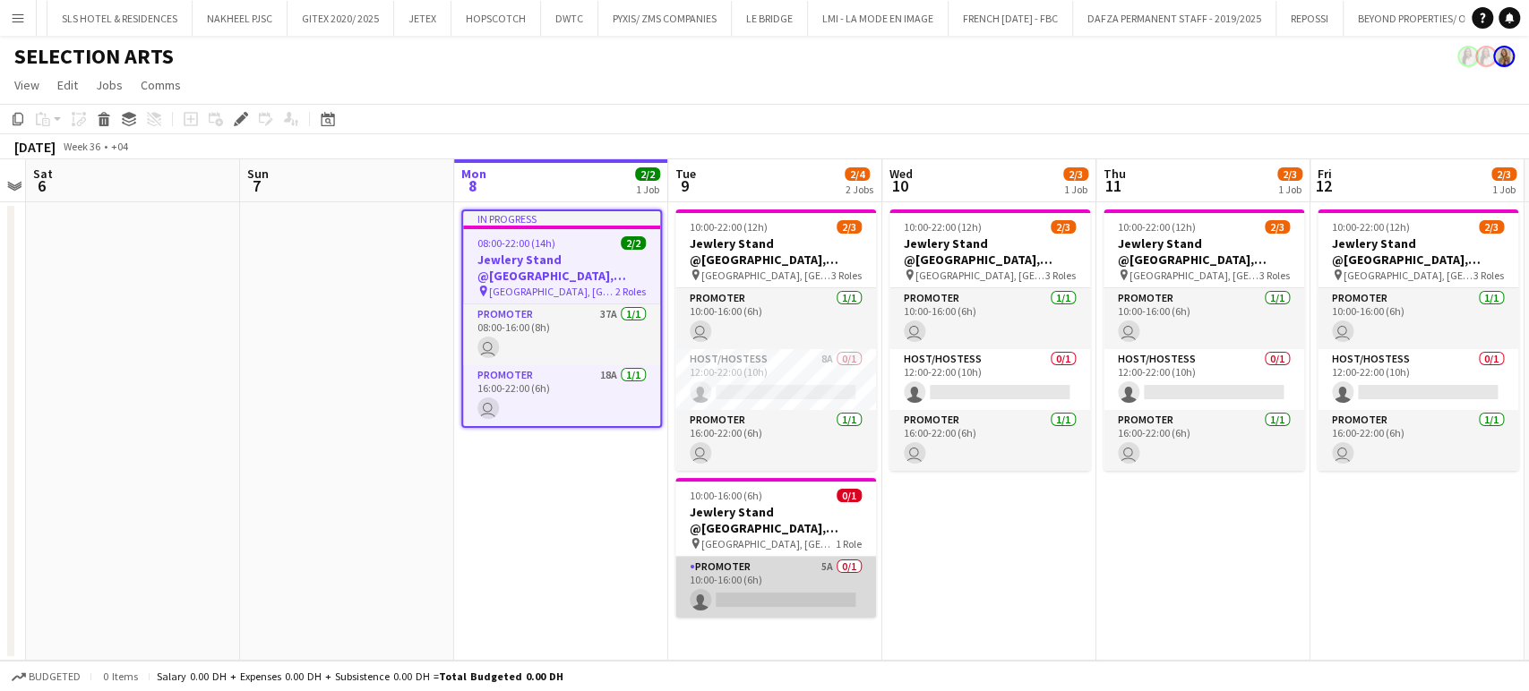
click at [796, 590] on app-card-role "Promoter 5A 0/1 10:00-16:00 (6h) single-neutral-actions" at bounding box center [775, 587] width 201 height 61
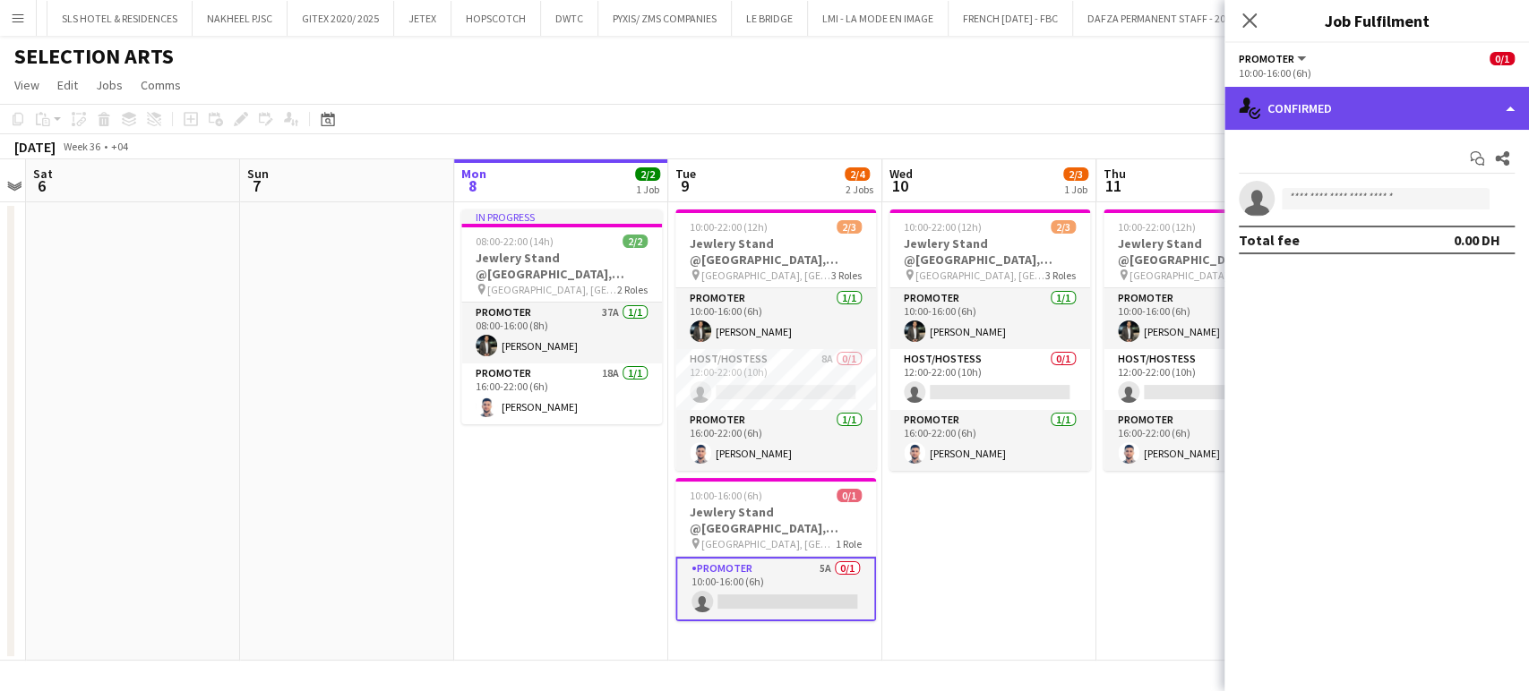
click at [1482, 99] on div "single-neutral-actions-check-2 Confirmed" at bounding box center [1376, 108] width 304 height 43
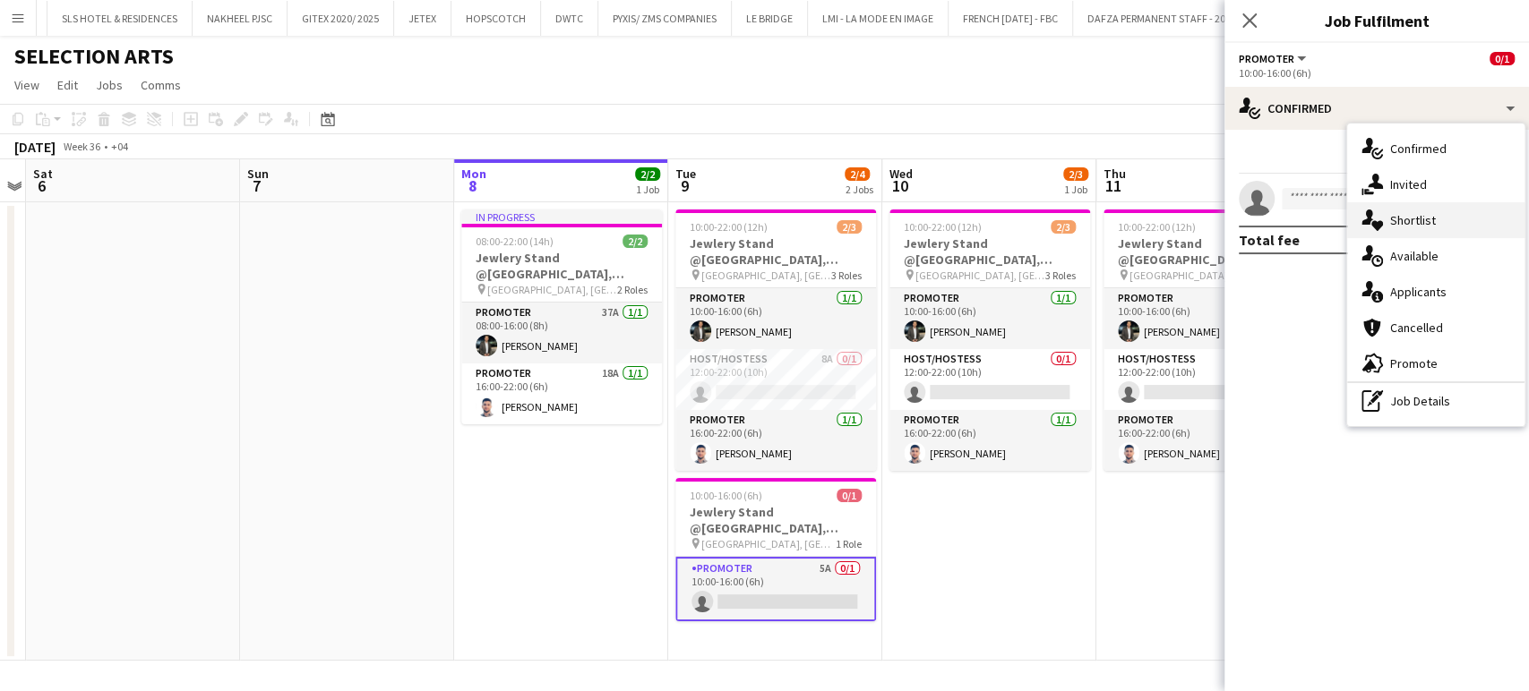
click at [1409, 220] on span "Shortlist" at bounding box center [1413, 220] width 46 height 16
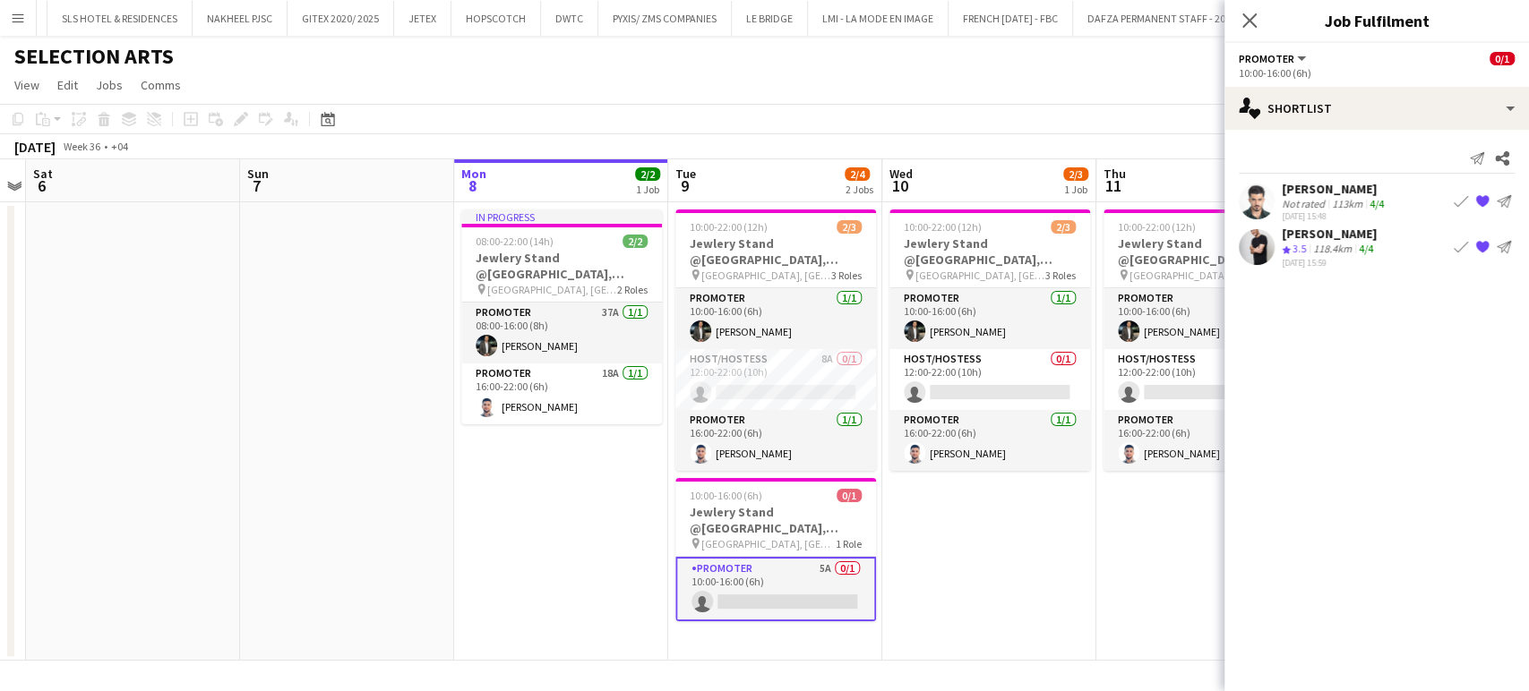
click at [1319, 234] on div "[PERSON_NAME]" at bounding box center [1329, 234] width 95 height 16
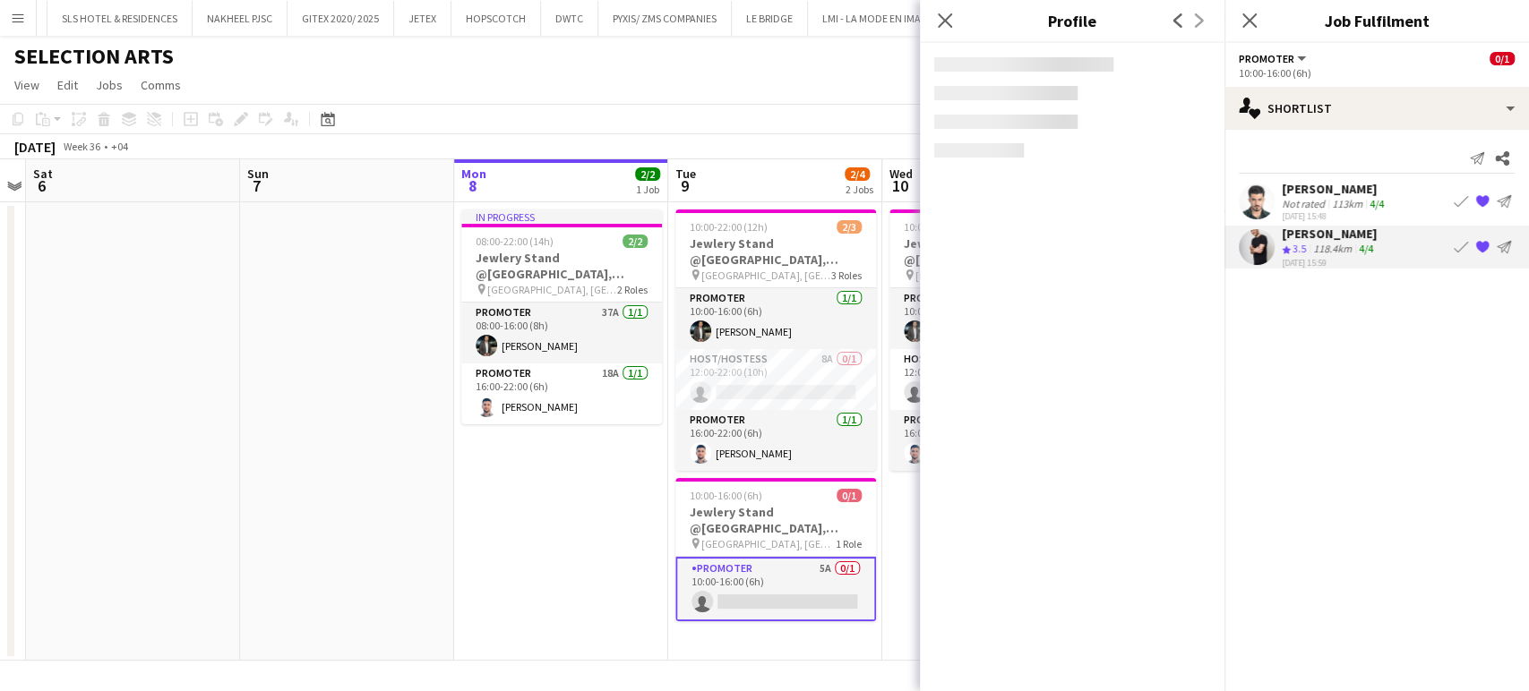
click at [1307, 189] on div "[PERSON_NAME]" at bounding box center [1335, 189] width 106 height 16
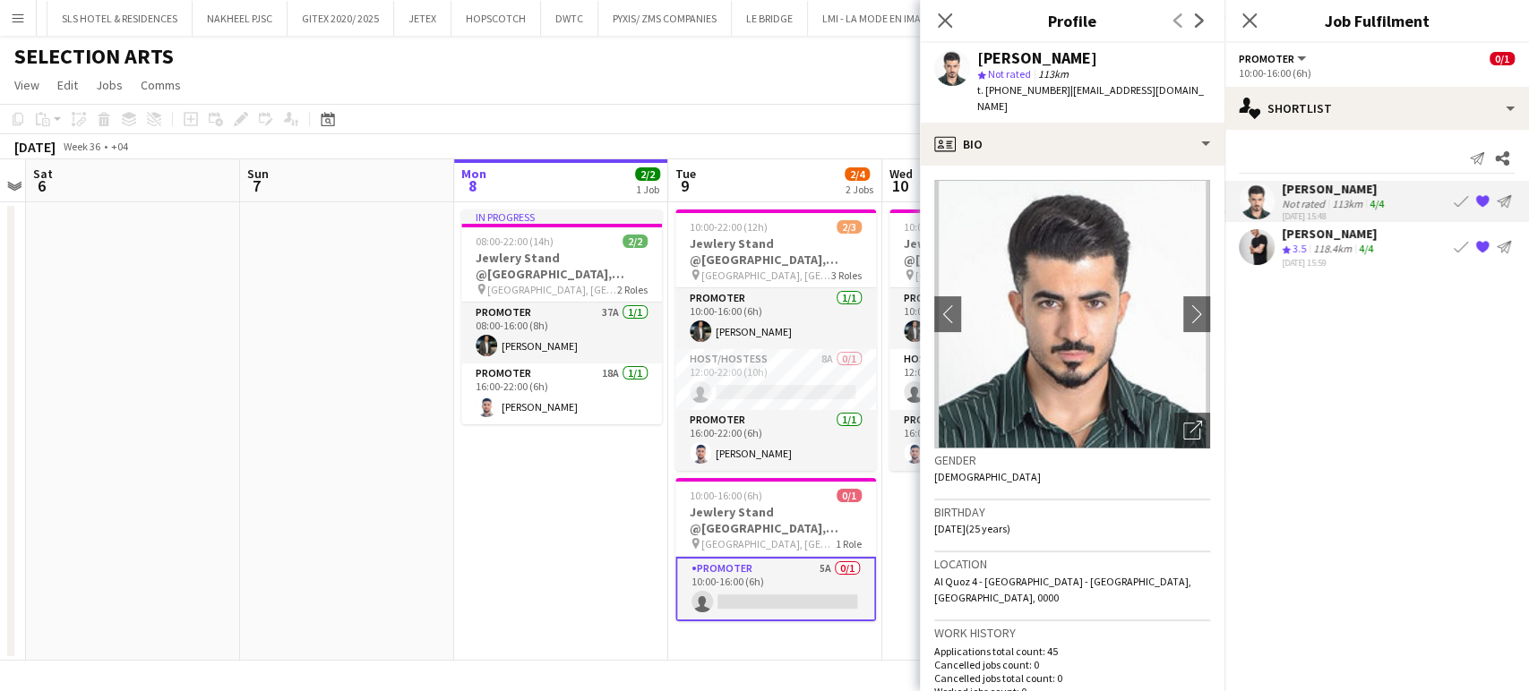
click at [1115, 97] on span "| [EMAIL_ADDRESS][DOMAIN_NAME]" at bounding box center [1090, 98] width 227 height 30
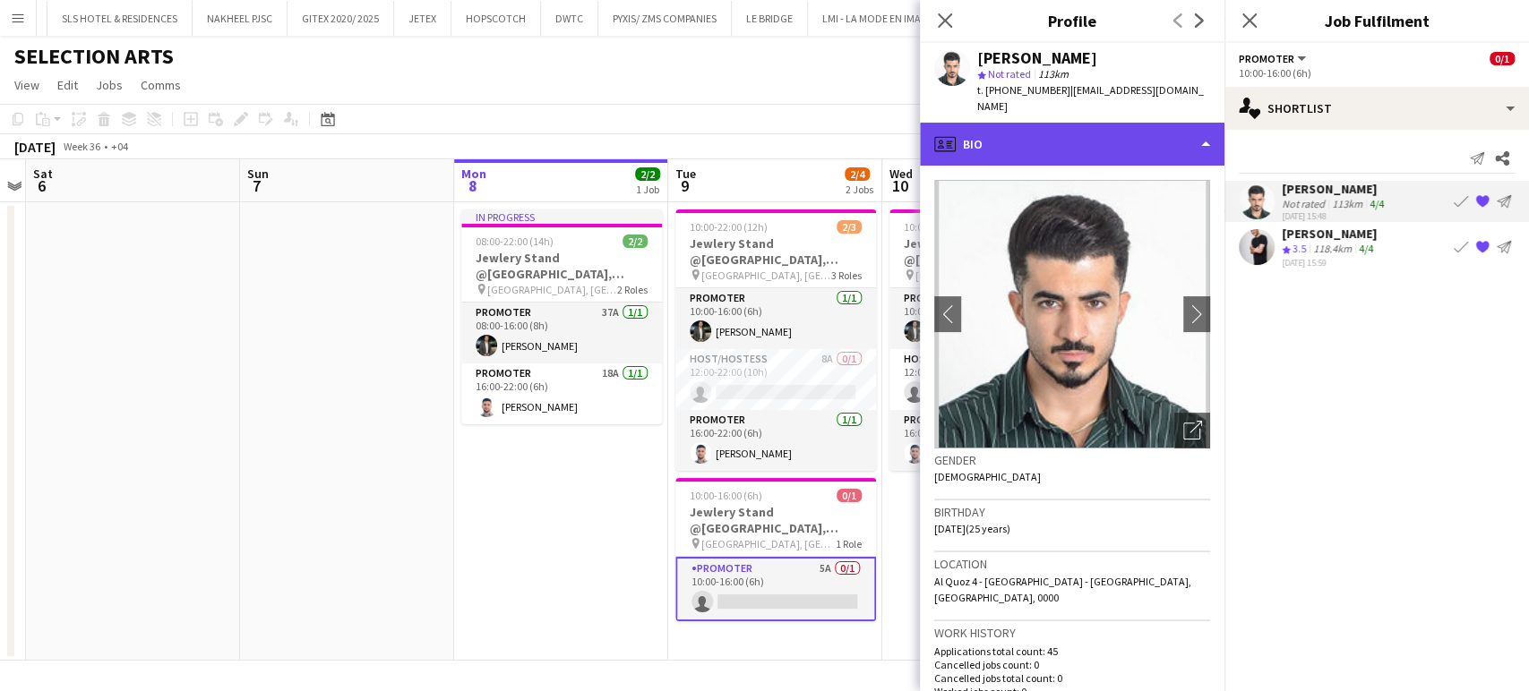
click at [1145, 124] on div "profile Bio" at bounding box center [1072, 144] width 304 height 43
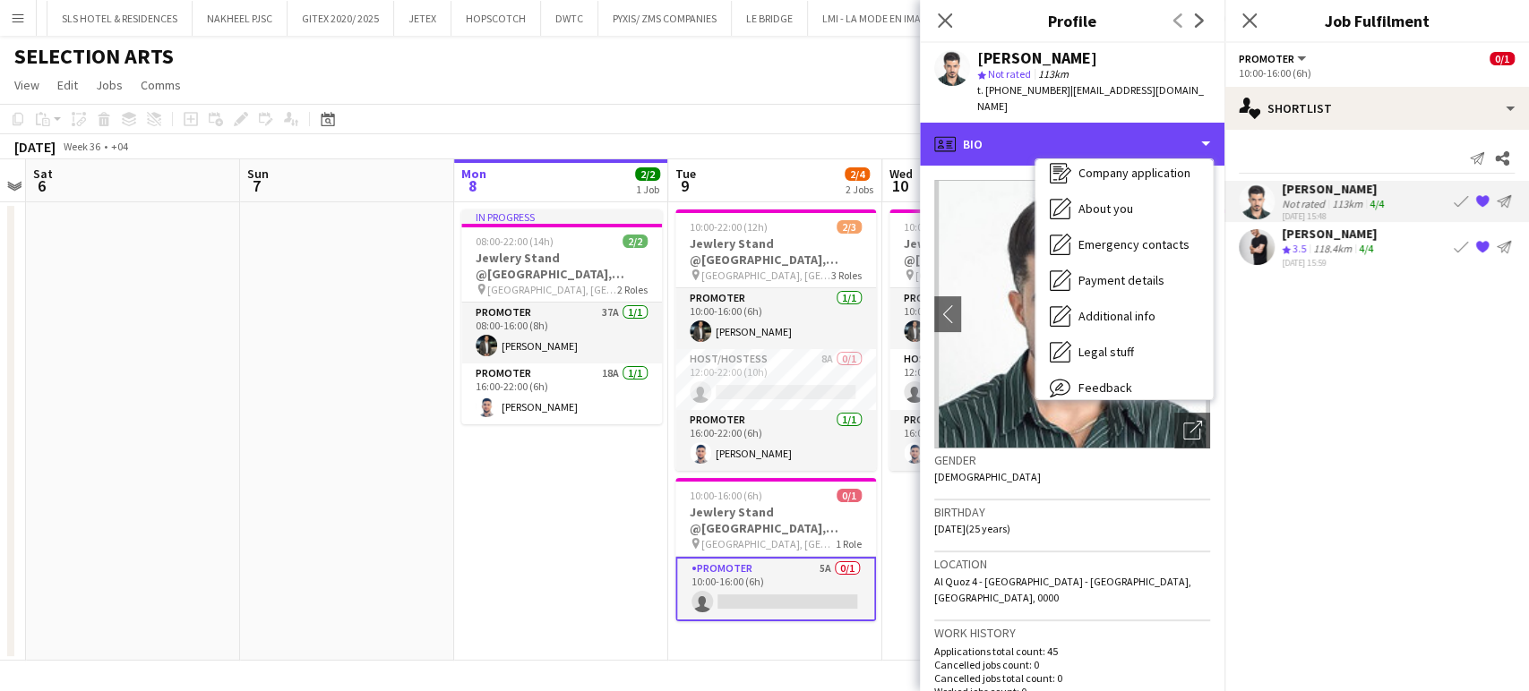
scroll to position [132, 0]
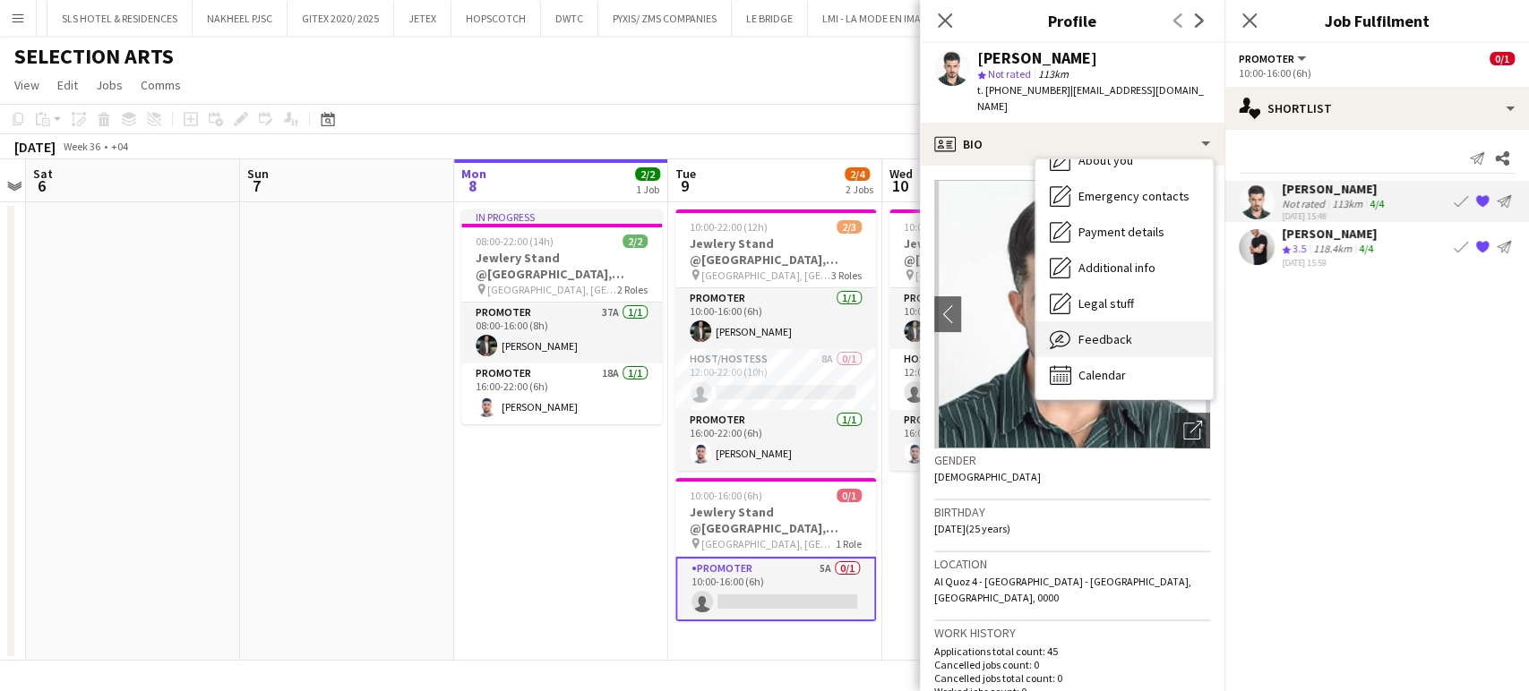
click at [1093, 331] on span "Feedback" at bounding box center [1105, 339] width 54 height 16
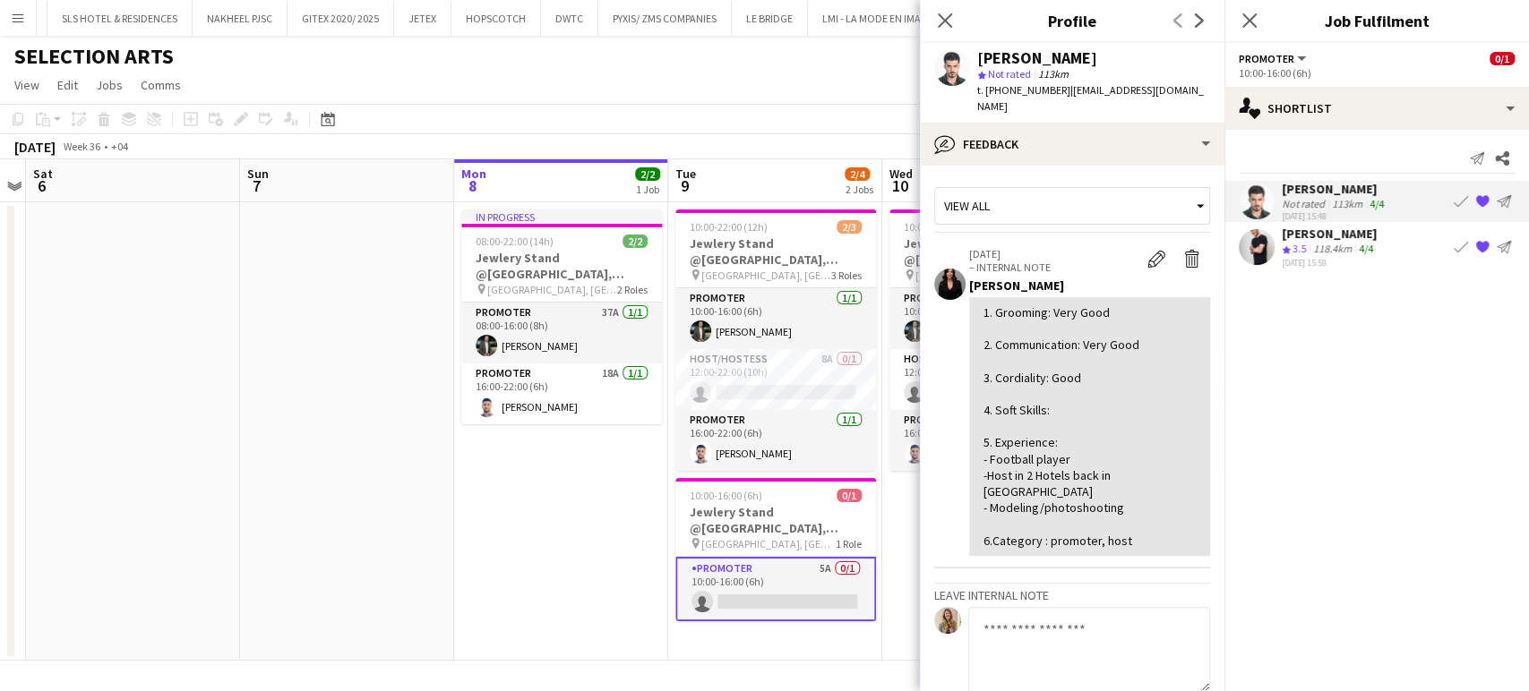
click at [1316, 235] on div "[PERSON_NAME]" at bounding box center [1329, 234] width 95 height 16
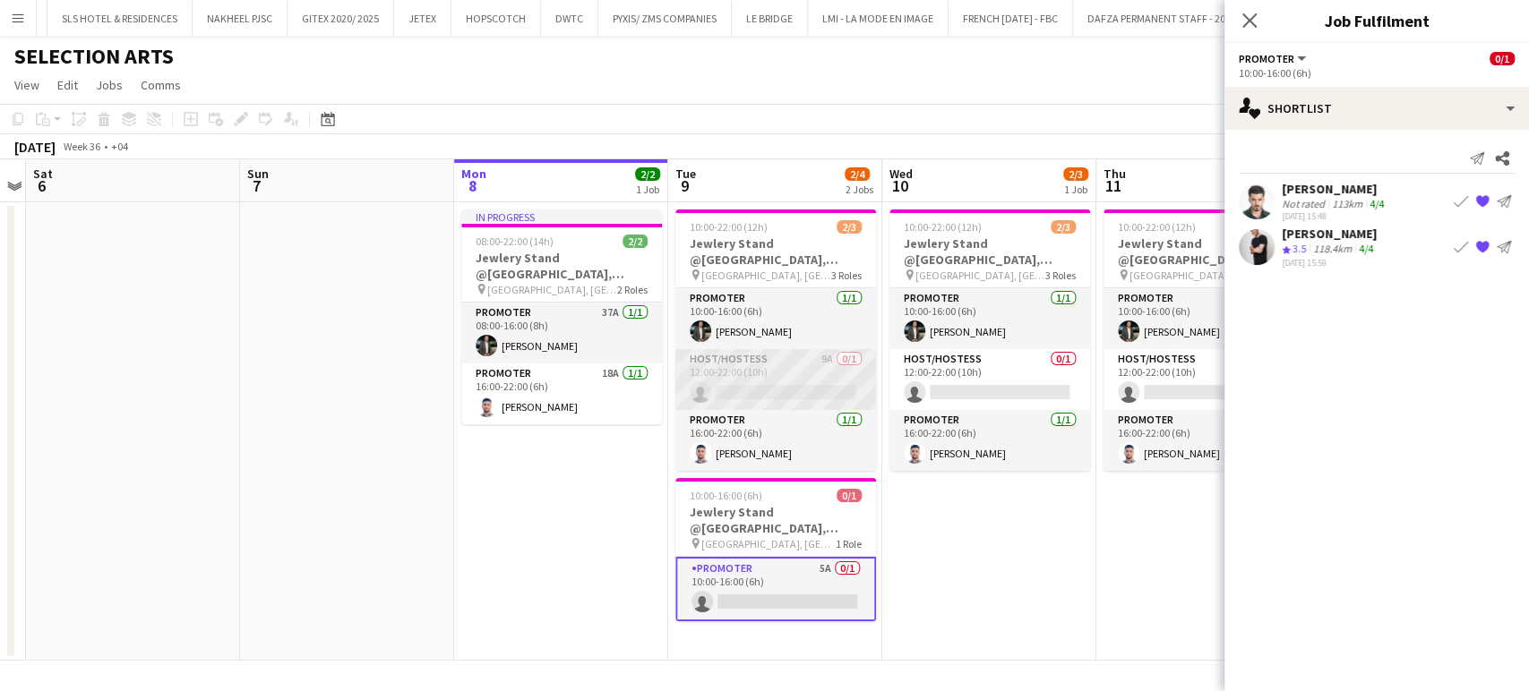
click at [821, 374] on app-card-role "Host/Hostess 9A 0/1 12:00-22:00 (10h) single-neutral-actions" at bounding box center [775, 379] width 201 height 61
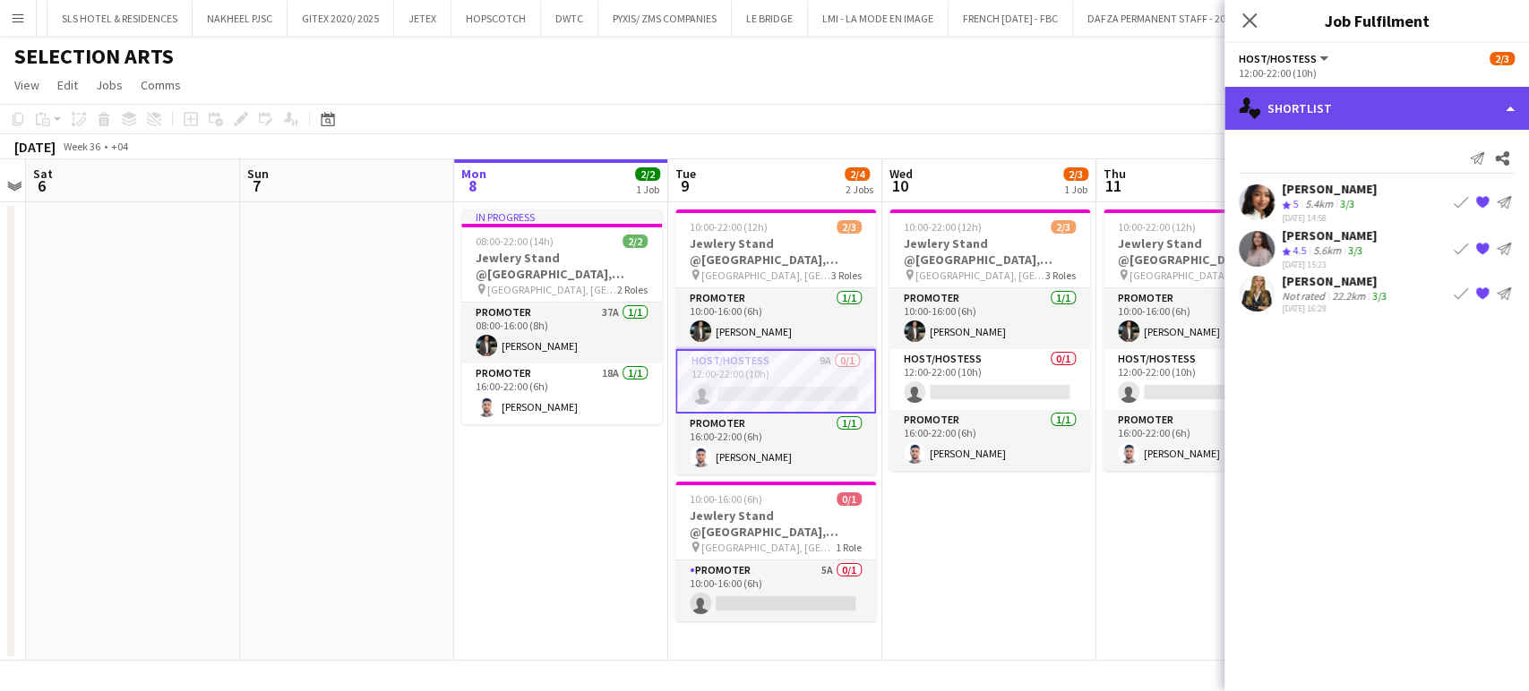
click at [1501, 108] on div "single-neutral-actions-heart Shortlist" at bounding box center [1376, 108] width 304 height 43
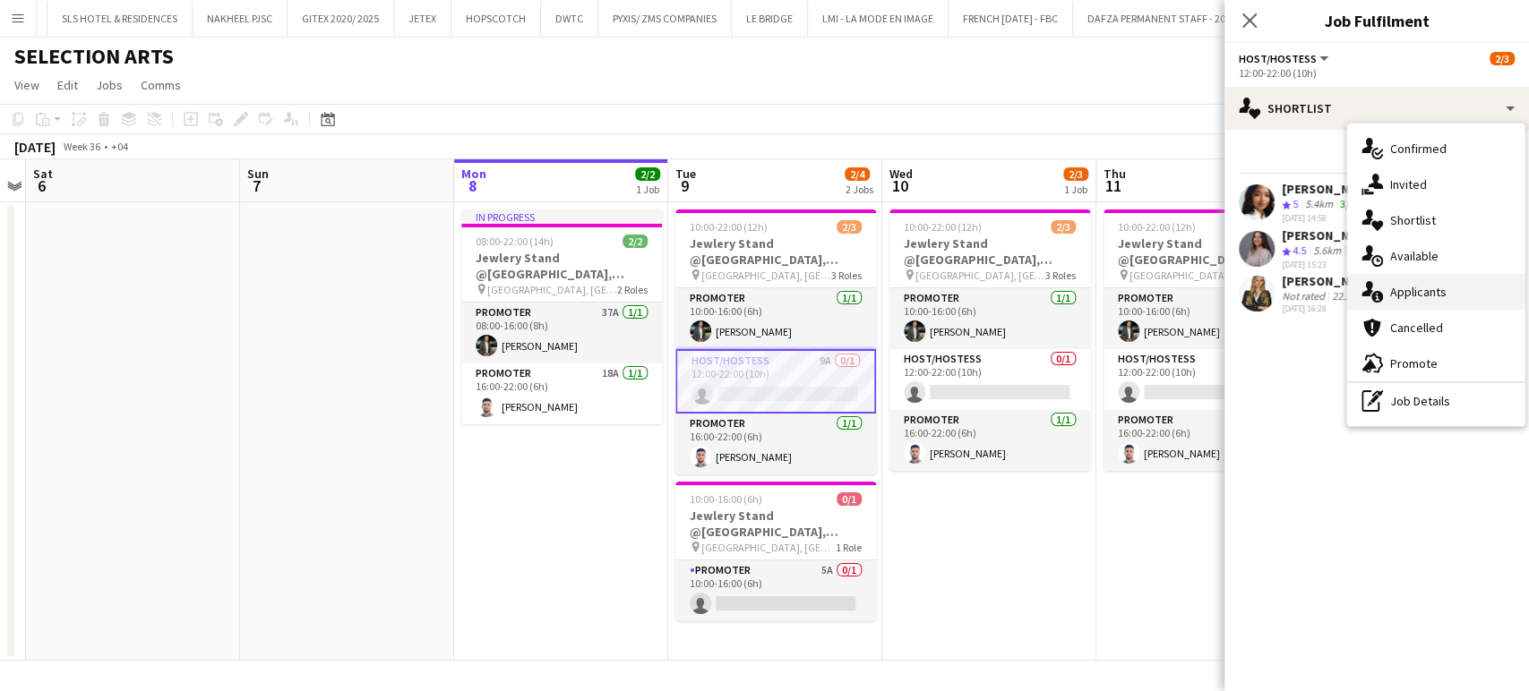
click at [1446, 296] on div "single-neutral-actions-information Applicants" at bounding box center [1435, 292] width 177 height 36
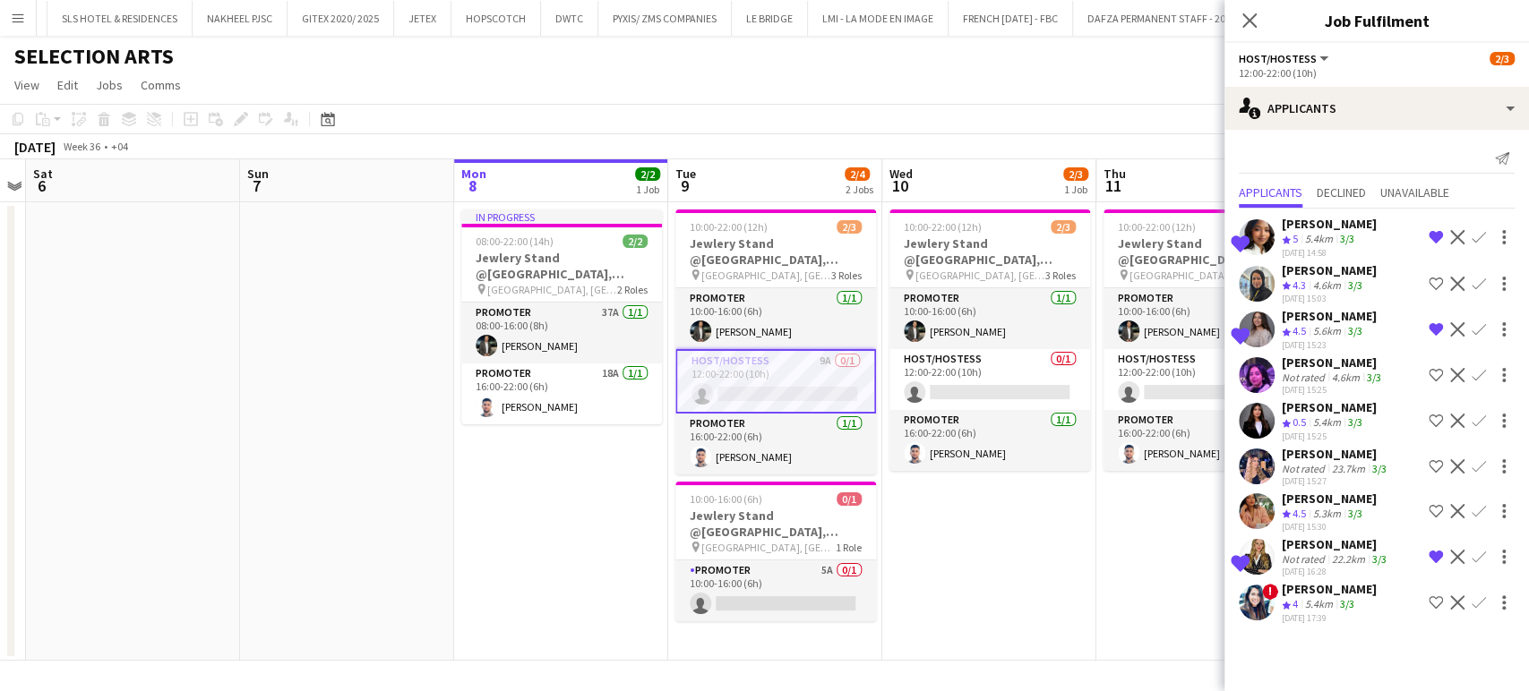
click at [1308, 599] on div "5.4km" at bounding box center [1318, 604] width 35 height 15
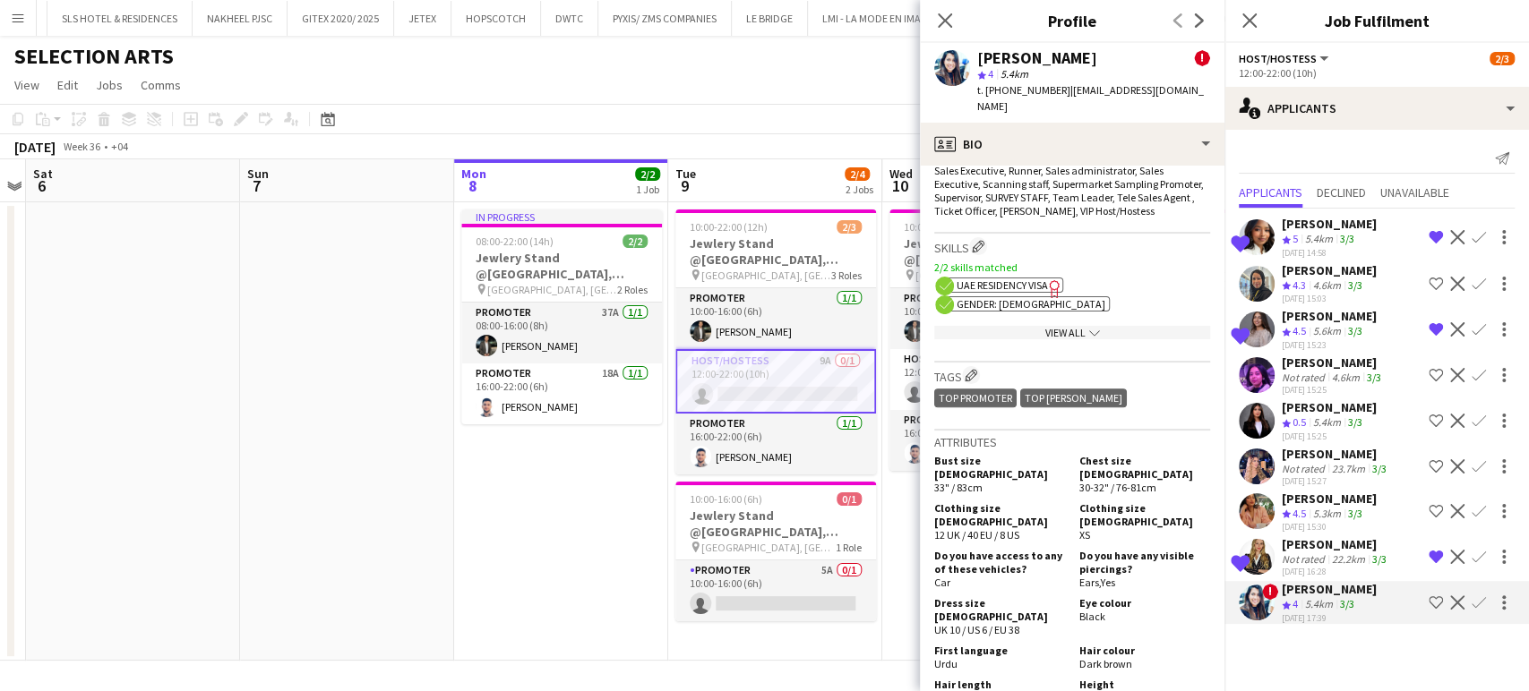
scroll to position [1094, 0]
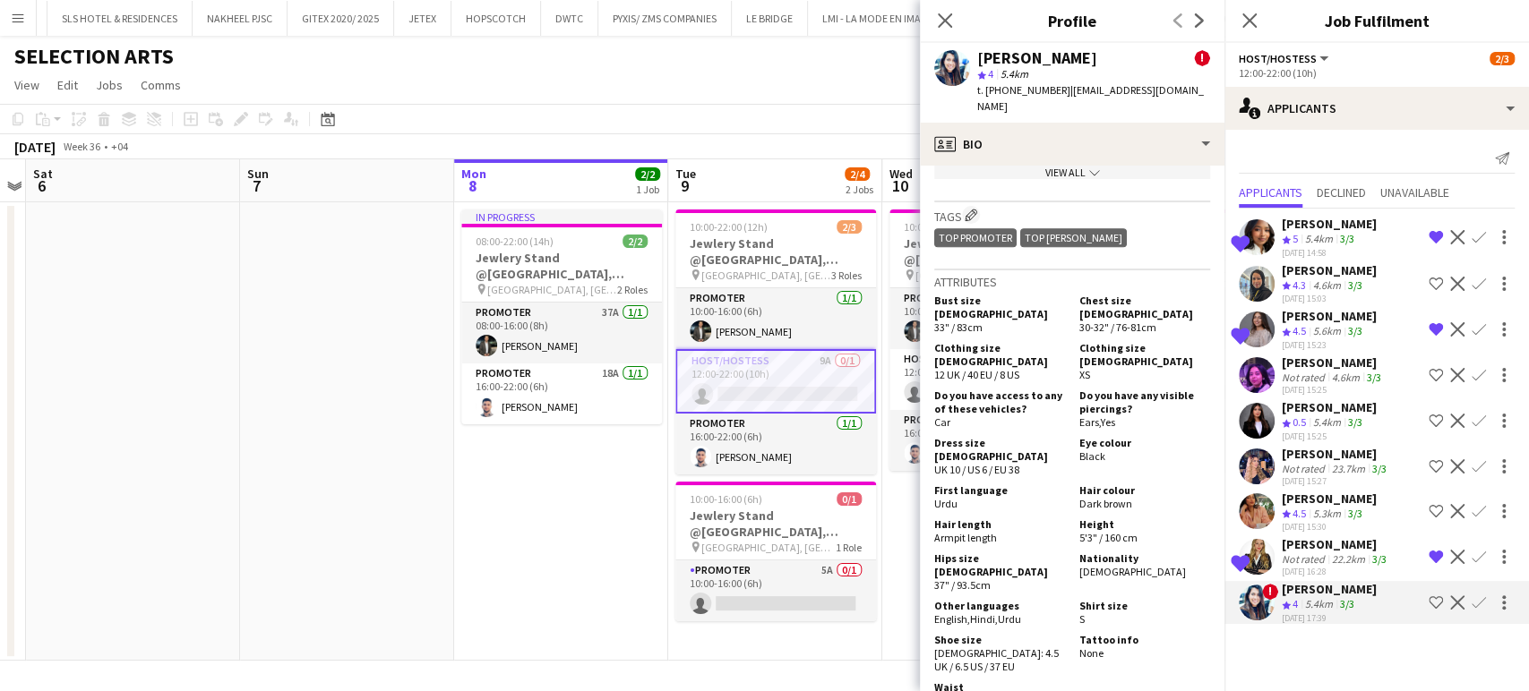
click at [617, 485] on app-date-cell "In progress 08:00-22:00 (14h) 2/2 Jewlery Stand @[GEOGRAPHIC_DATA], [GEOGRAPHIC…" at bounding box center [561, 431] width 214 height 459
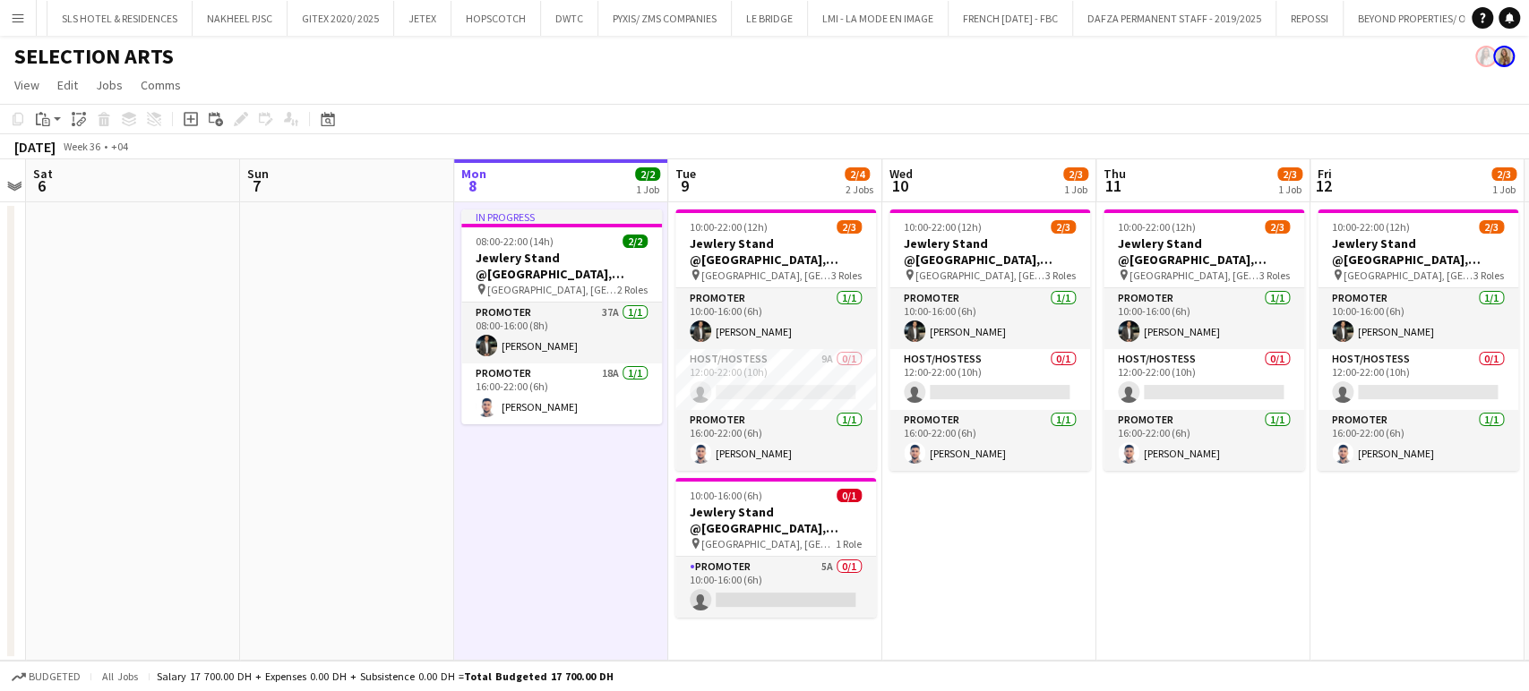
click at [1023, 596] on app-date-cell "10:00-22:00 (12h) 2/3 Jewlery Stand @[GEOGRAPHIC_DATA], [GEOGRAPHIC_DATA] pin […" at bounding box center [989, 431] width 214 height 459
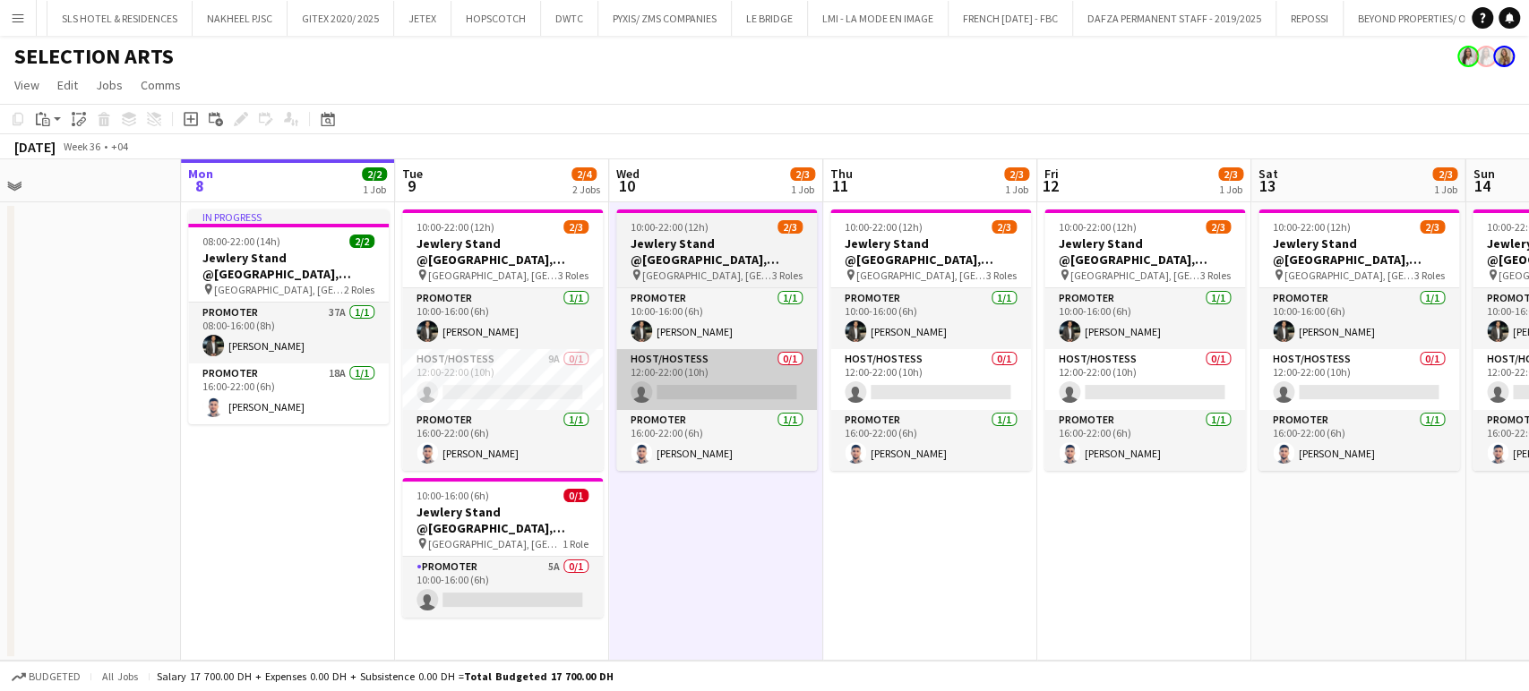
drag, startPoint x: 1064, startPoint y: 529, endPoint x: 523, endPoint y: 389, distance: 558.9
click at [624, 415] on app-calendar-viewport "Wed 3 Thu 4 Fri 5 Sat 6 Sun 7 Mon 8 2/2 1 Job Tue 9 2/4 2 Jobs Wed 10 2/3 1 Job…" at bounding box center [764, 410] width 1529 height 502
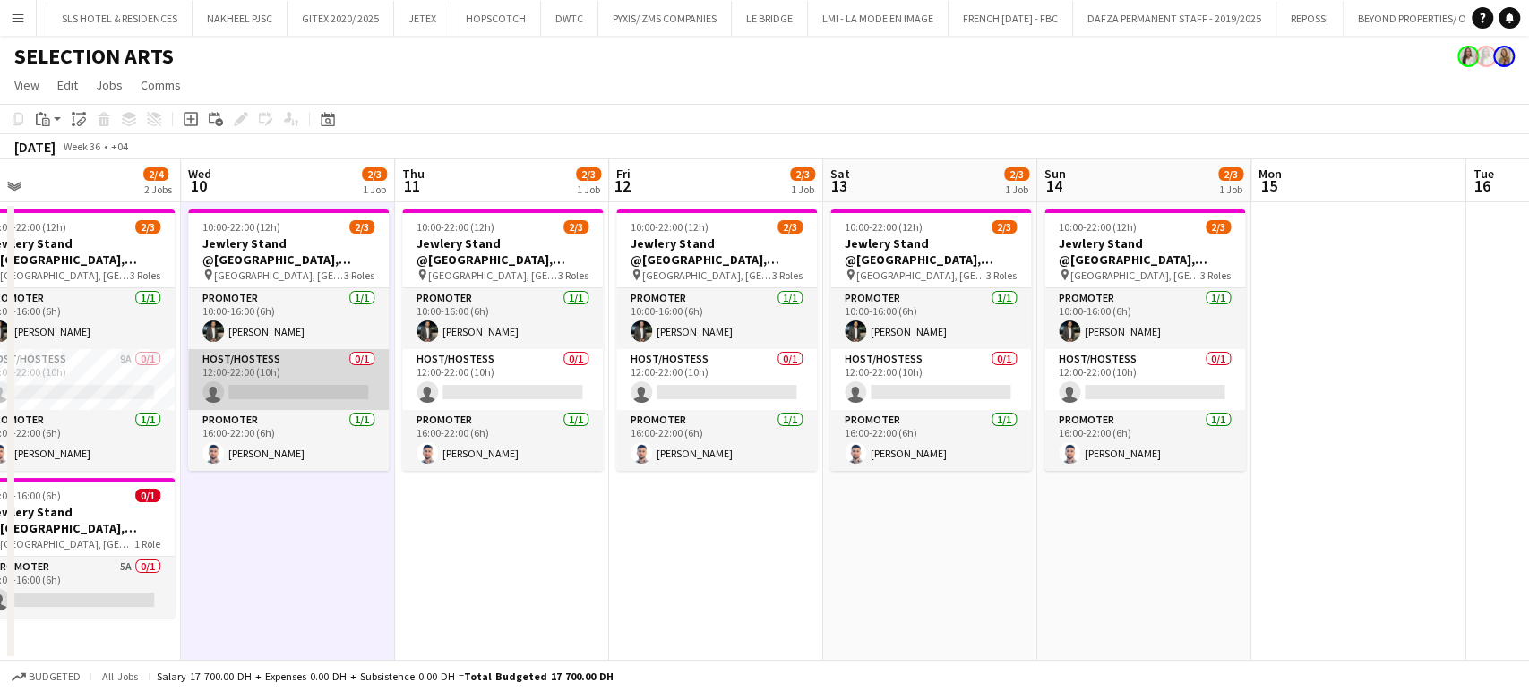
scroll to position [0, 628]
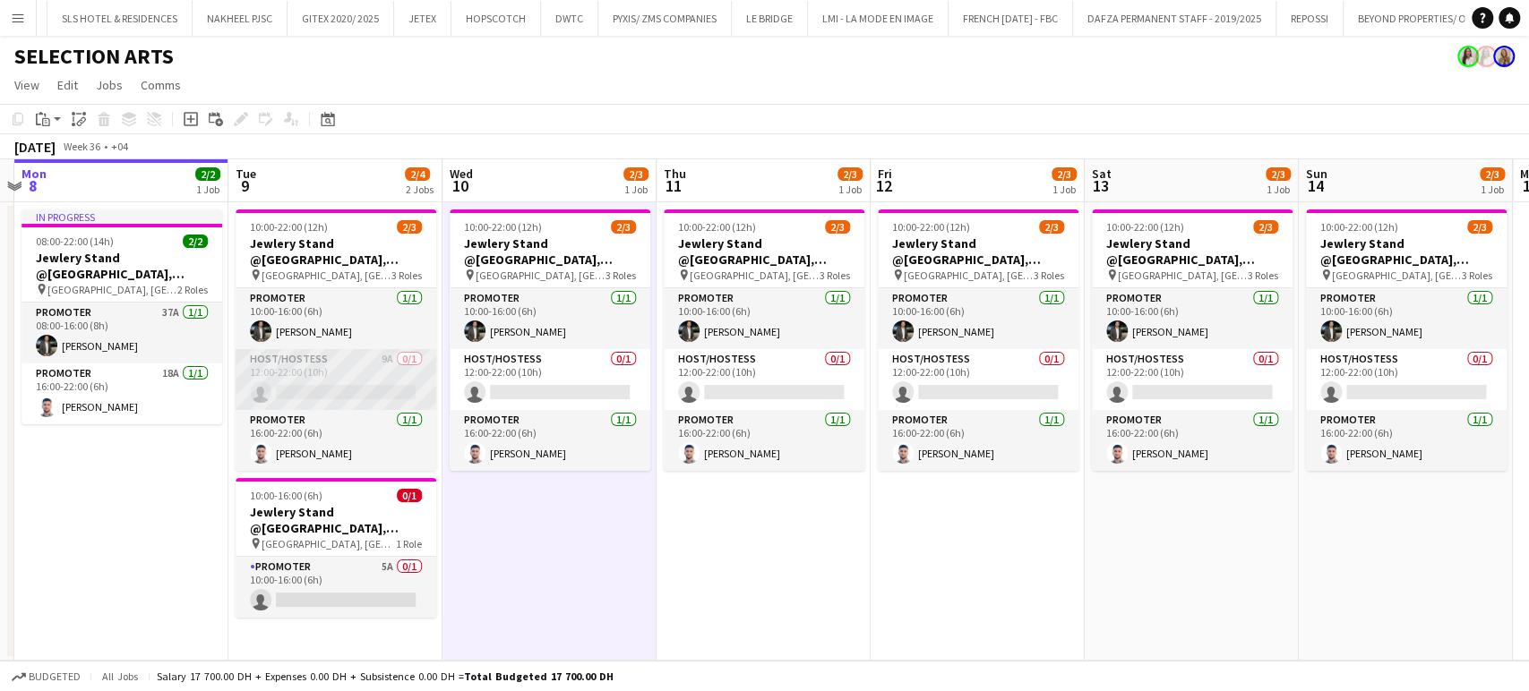
click at [362, 388] on app-card-role "Host/Hostess 9A 0/1 12:00-22:00 (10h) single-neutral-actions" at bounding box center [336, 379] width 201 height 61
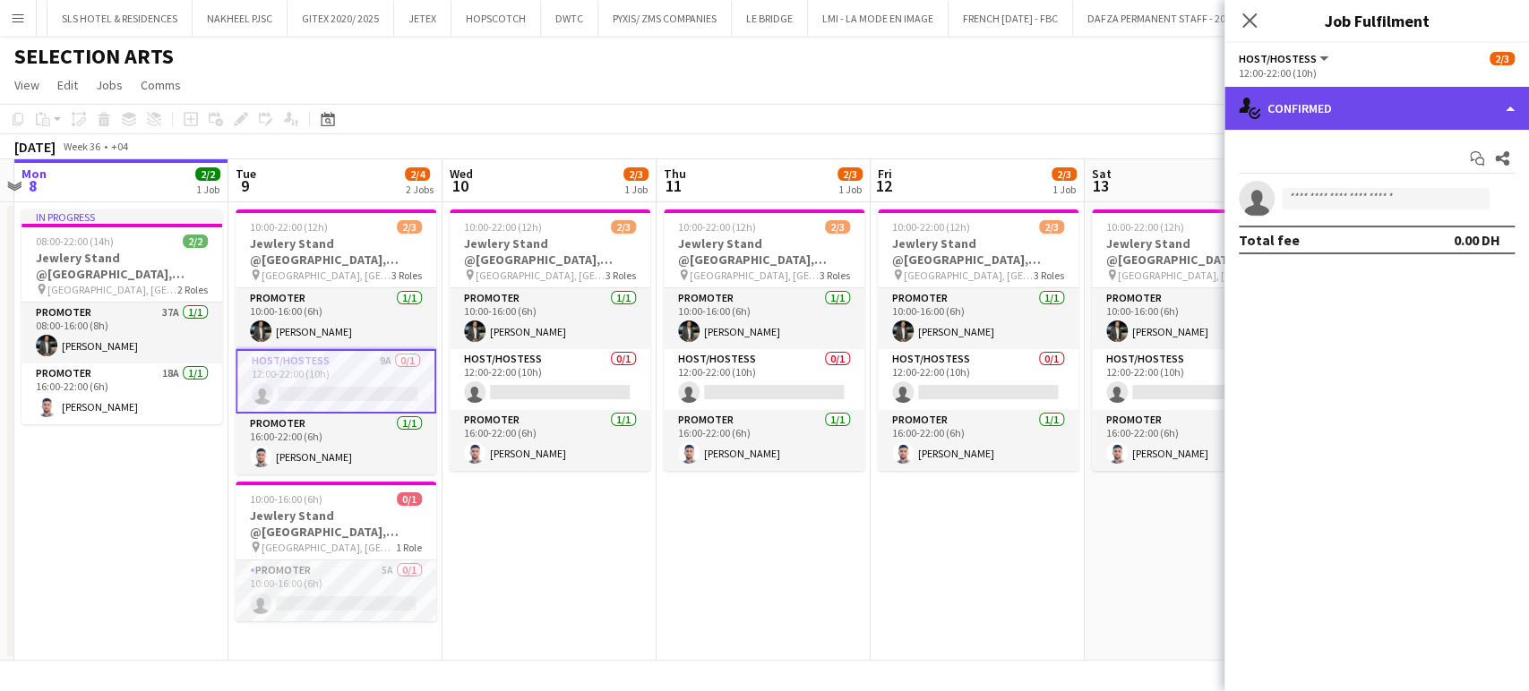
click at [1484, 99] on div "single-neutral-actions-check-2 Confirmed" at bounding box center [1376, 108] width 304 height 43
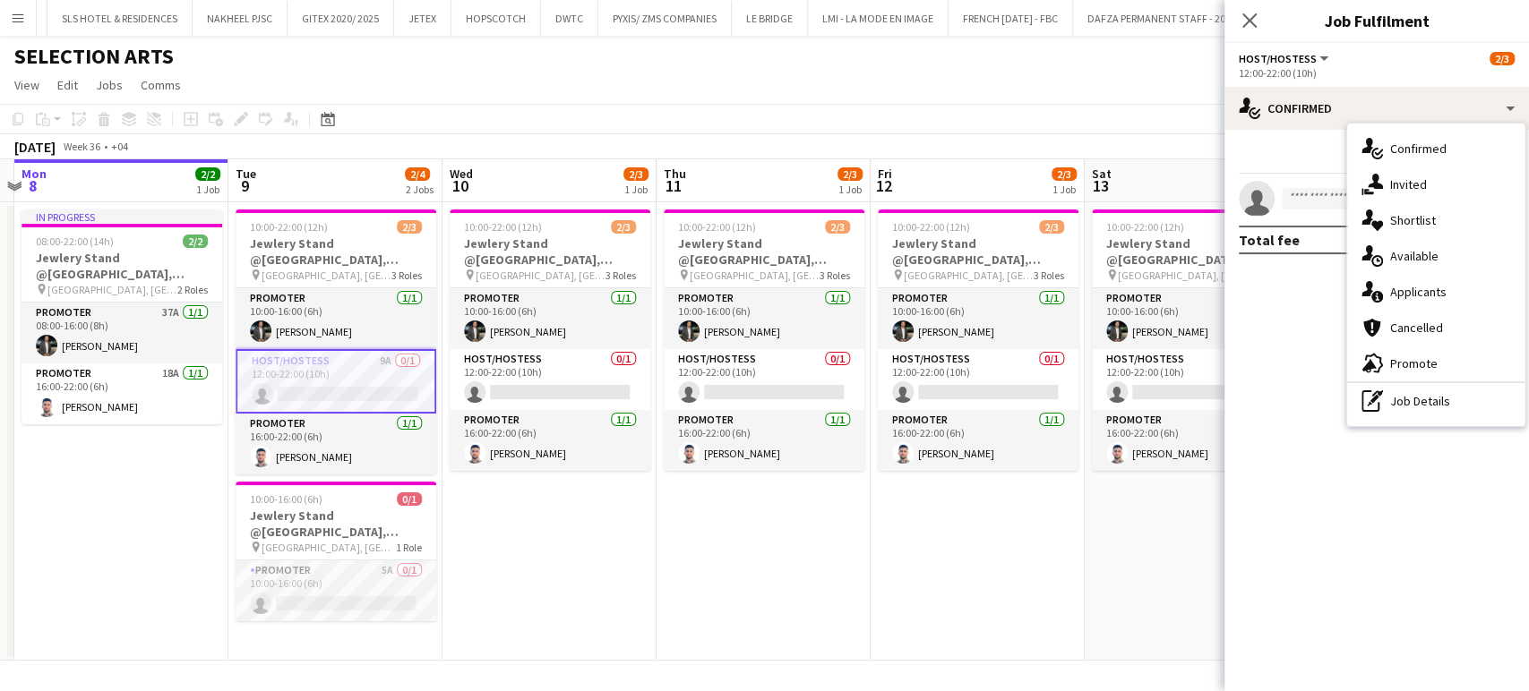
click at [1460, 217] on div "single-neutral-actions-heart Shortlist" at bounding box center [1435, 220] width 177 height 36
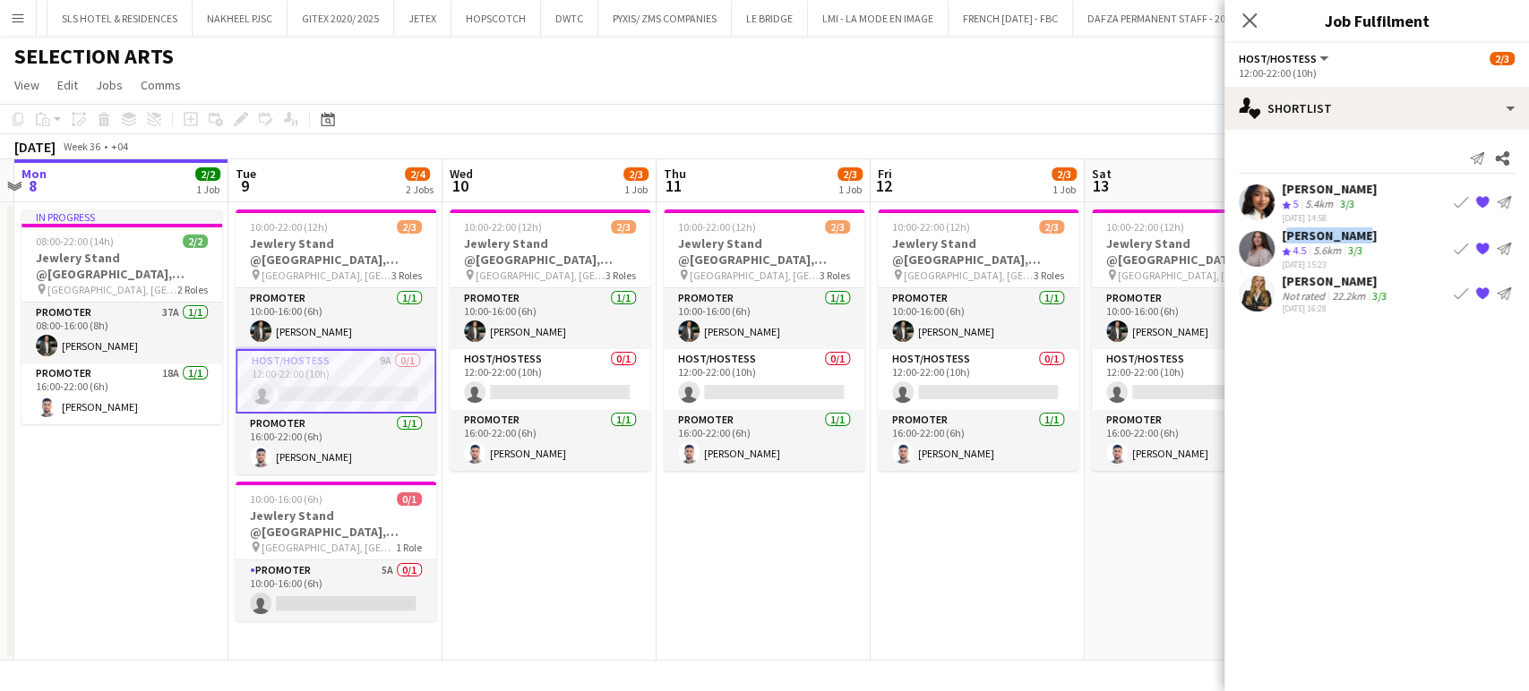
drag, startPoint x: 1357, startPoint y: 229, endPoint x: 1282, endPoint y: 234, distance: 74.5
click at [1282, 234] on div "[PERSON_NAME]" at bounding box center [1329, 235] width 95 height 16
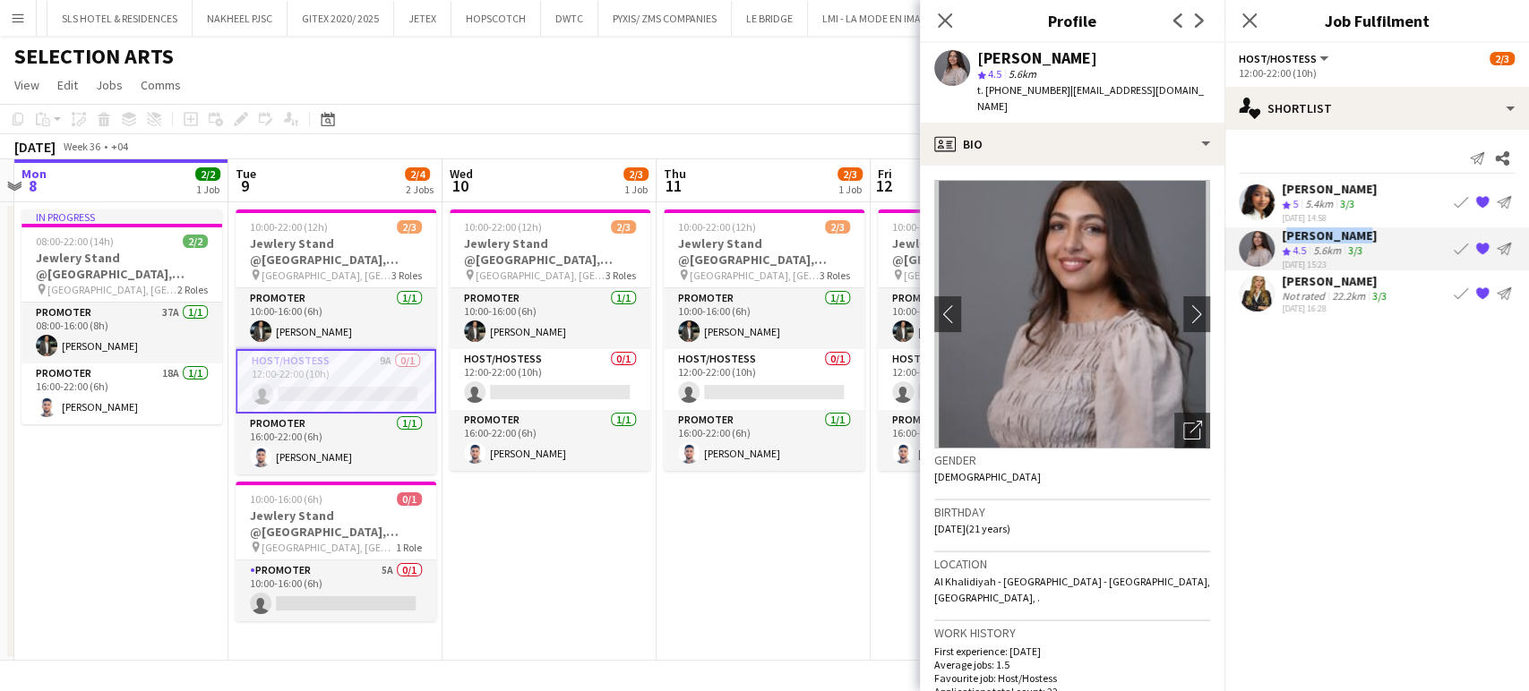
copy div "[PERSON_NAME]"
click at [1462, 244] on app-icon "Book crew" at bounding box center [1460, 248] width 14 height 14
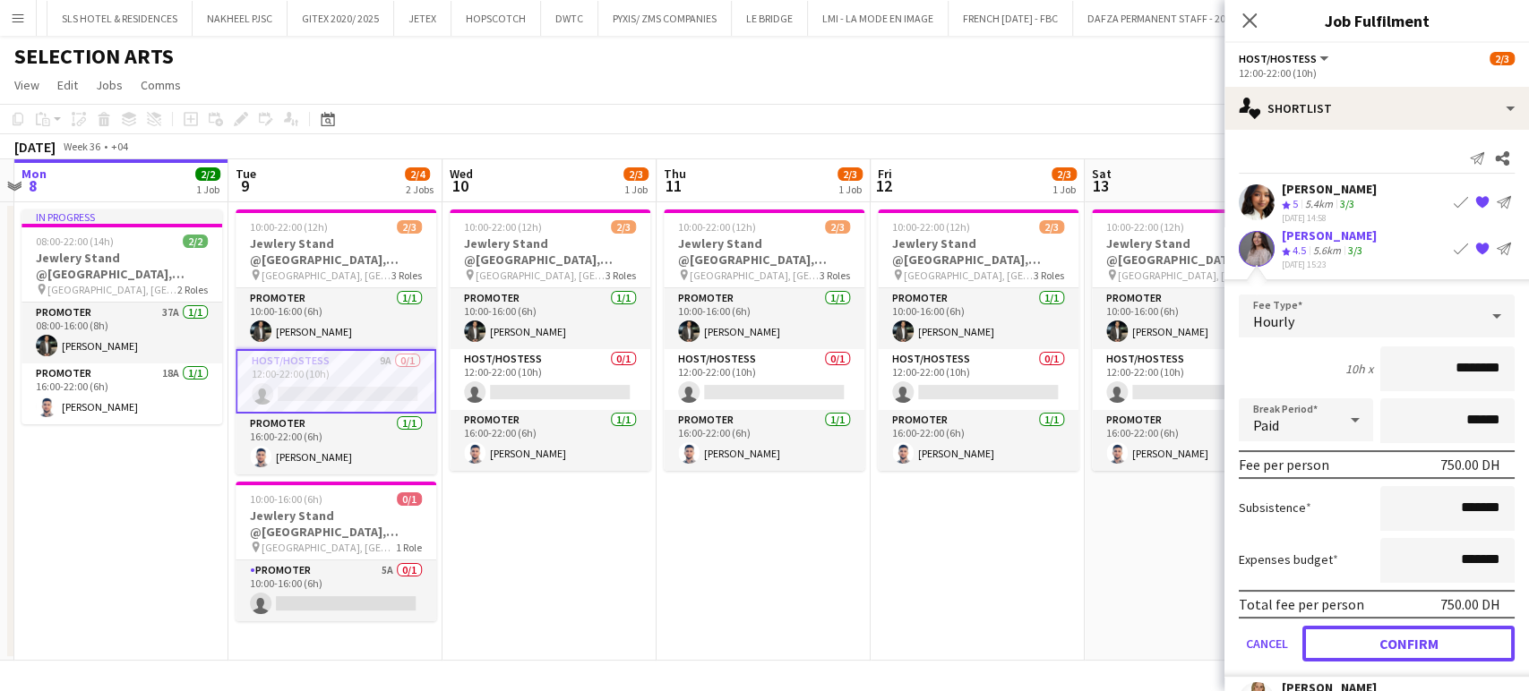
click at [1376, 630] on button "Confirm" at bounding box center [1408, 643] width 212 height 36
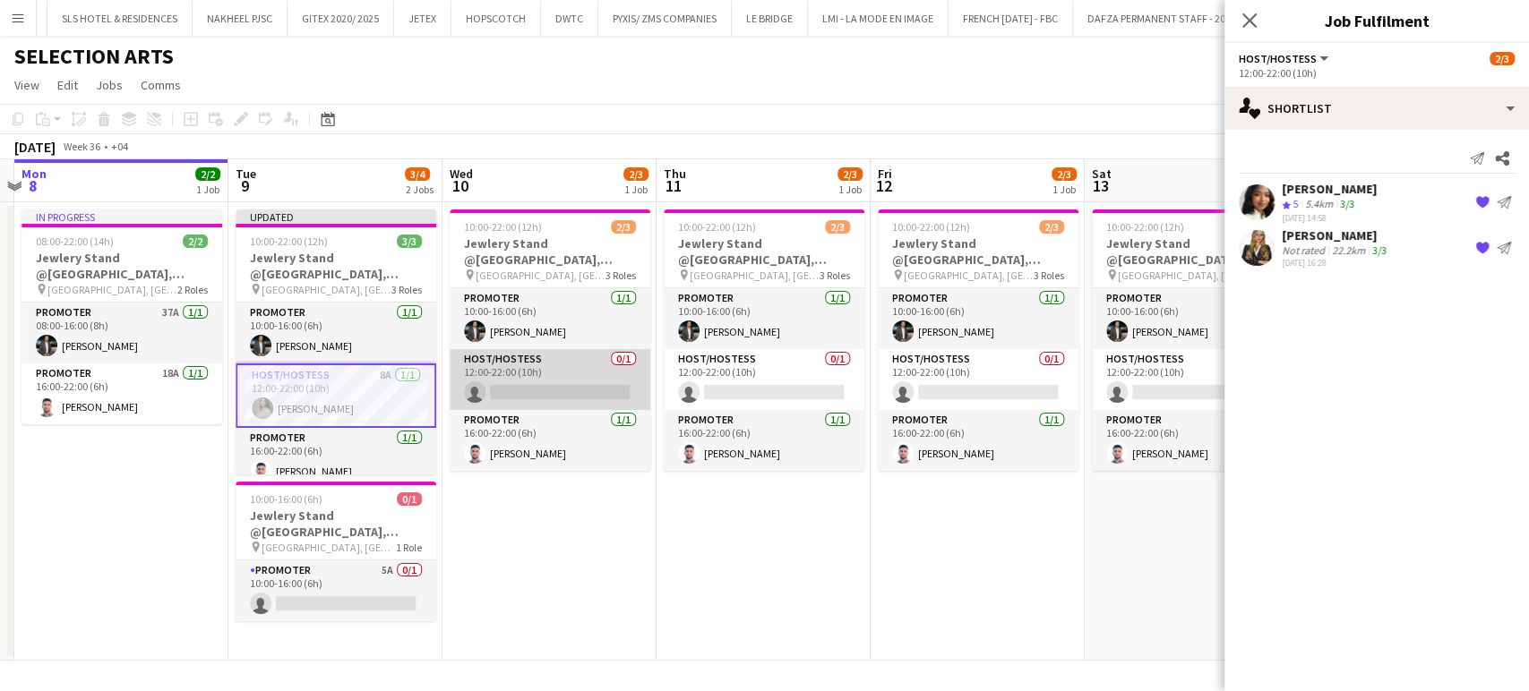
click at [606, 366] on app-card-role "Host/Hostess 0/1 12:00-22:00 (10h) single-neutral-actions" at bounding box center [550, 379] width 201 height 61
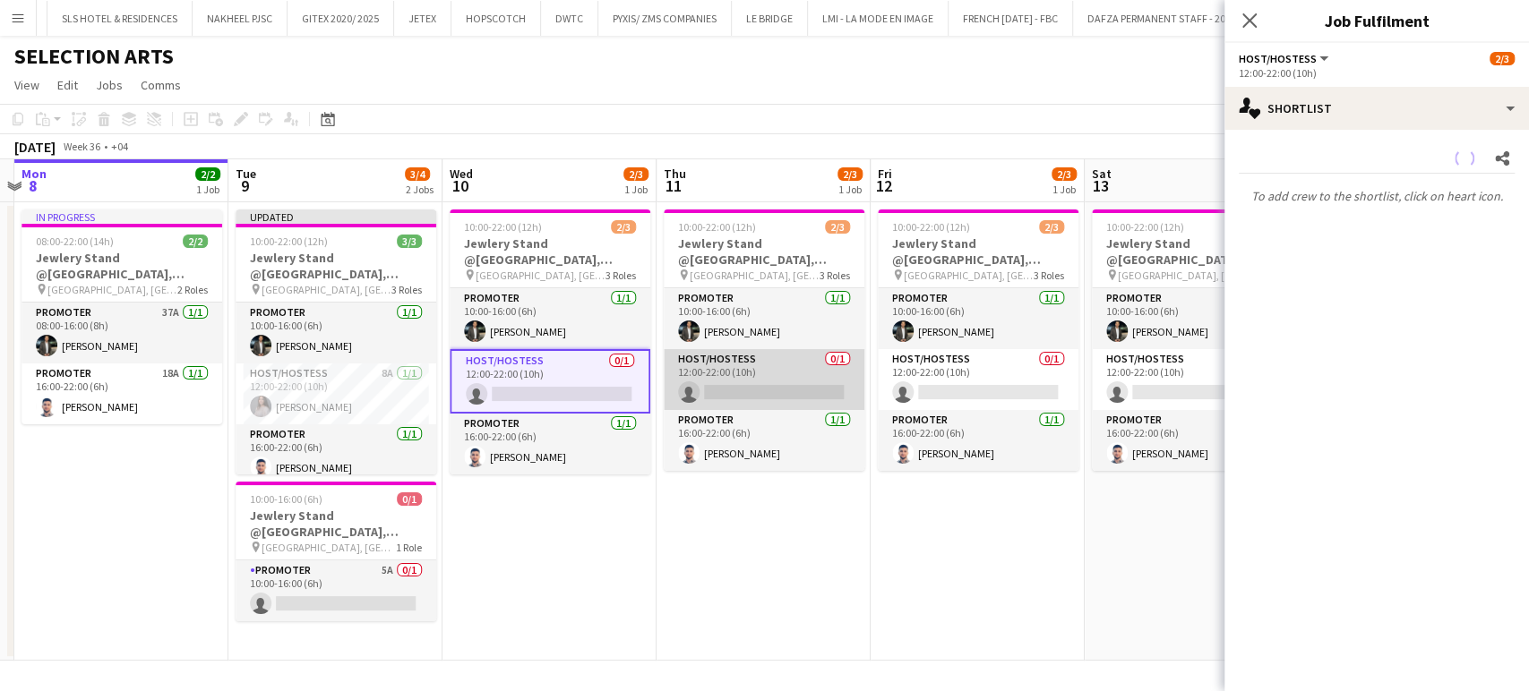
click at [766, 378] on app-card-role "Host/Hostess 0/1 12:00-22:00 (10h) single-neutral-actions" at bounding box center [764, 379] width 201 height 61
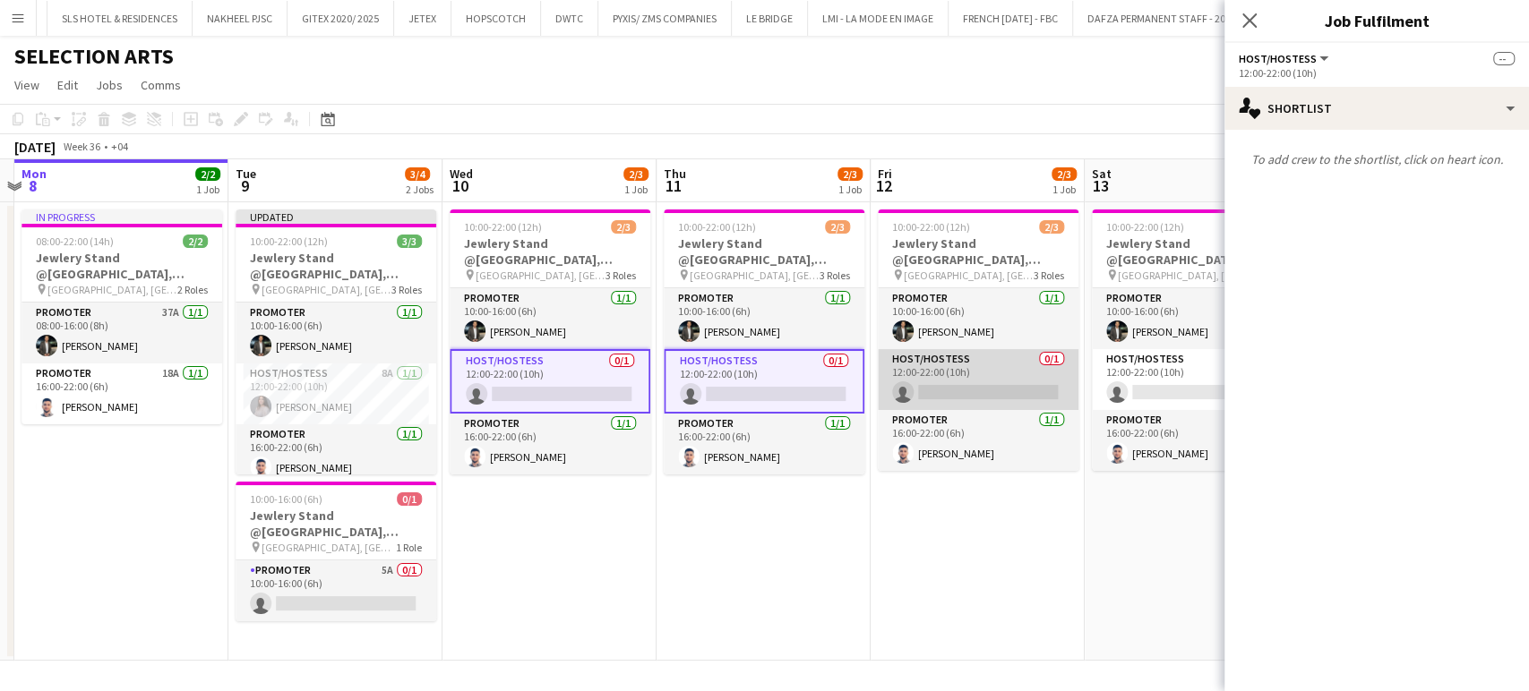
click at [998, 406] on app-card-role "Host/Hostess 0/1 12:00-22:00 (10h) single-neutral-actions" at bounding box center [978, 379] width 201 height 61
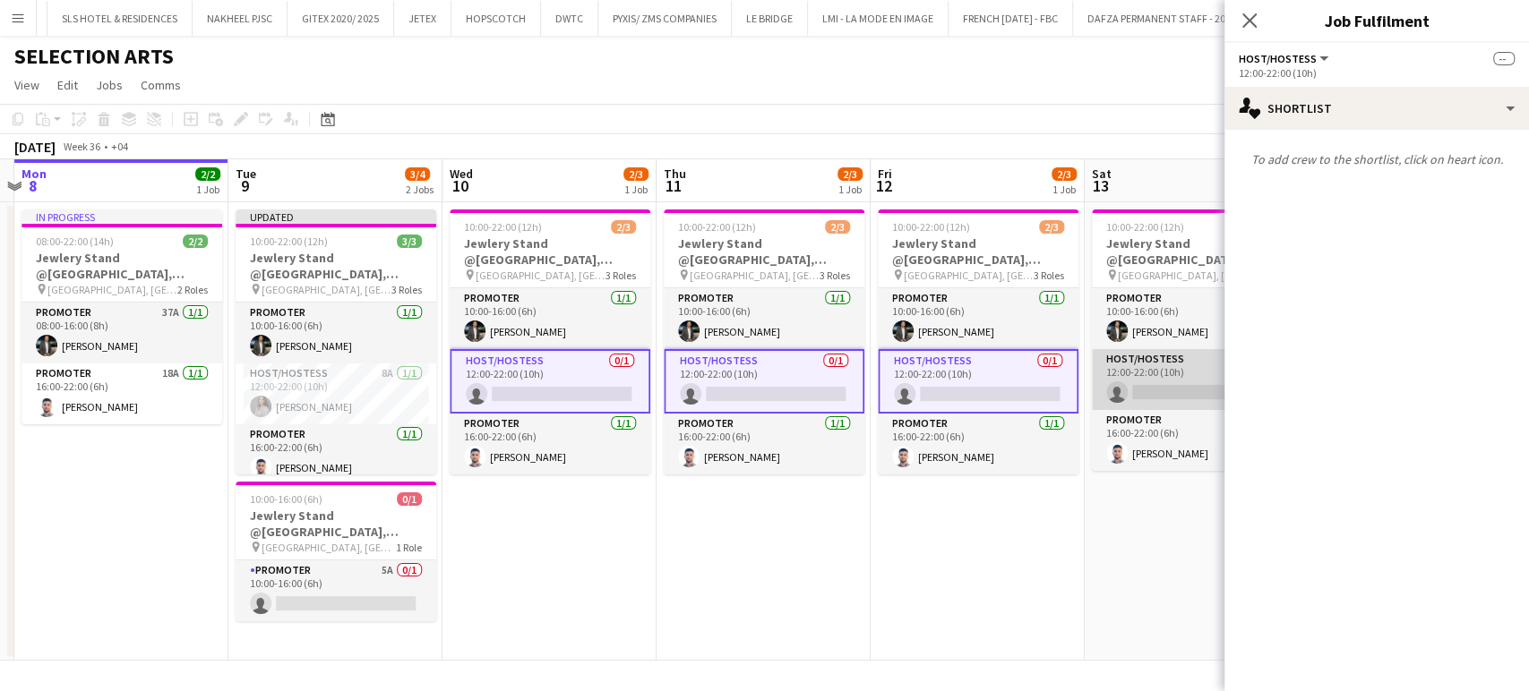
click at [1115, 379] on app-card-role "Host/Hostess 0/1 12:00-22:00 (10h) single-neutral-actions" at bounding box center [1192, 379] width 201 height 61
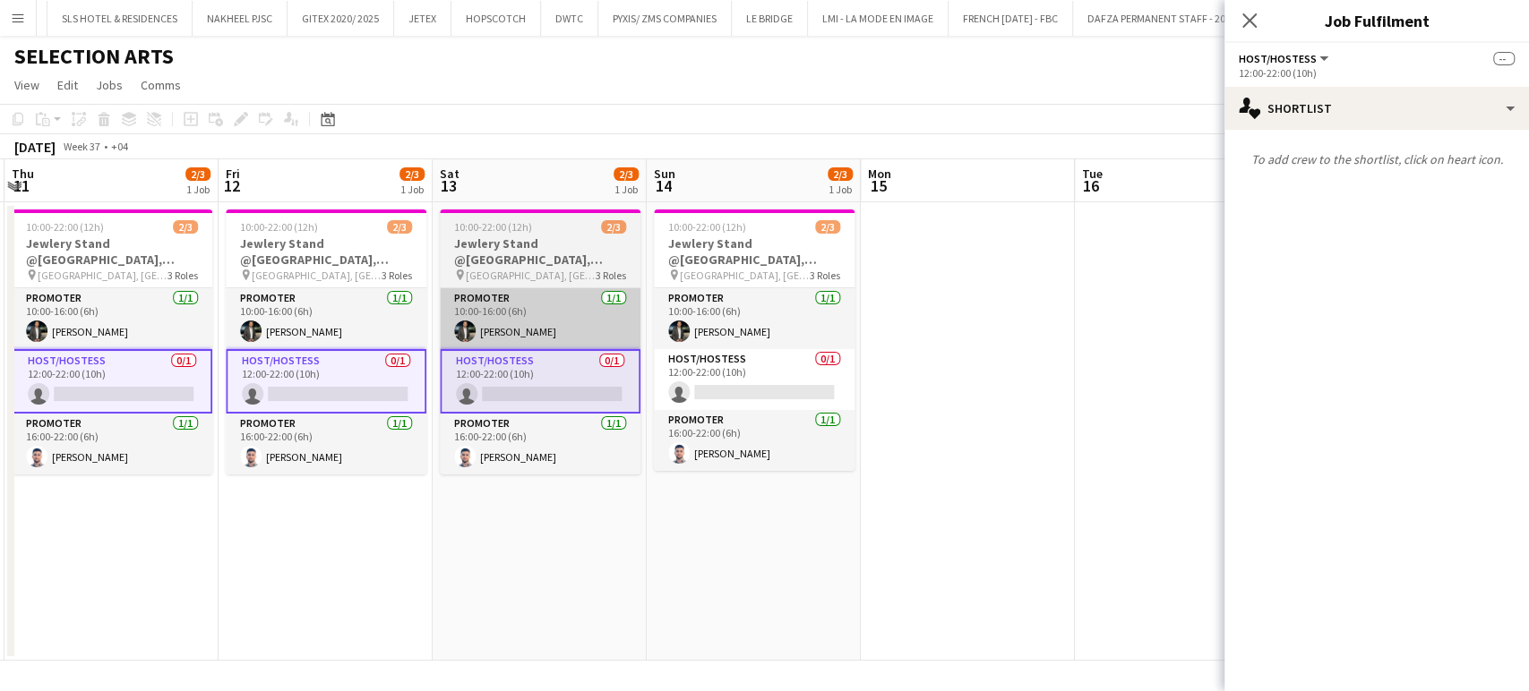
drag, startPoint x: 1128, startPoint y: 390, endPoint x: 756, endPoint y: 326, distance: 378.1
click at [750, 328] on app-calendar-viewport "Sun 7 Mon 8 2/2 1 Job Tue 9 3/4 2 Jobs Wed 10 2/3 1 Job Thu 11 2/3 1 Job Fri 12…" at bounding box center [764, 410] width 1529 height 502
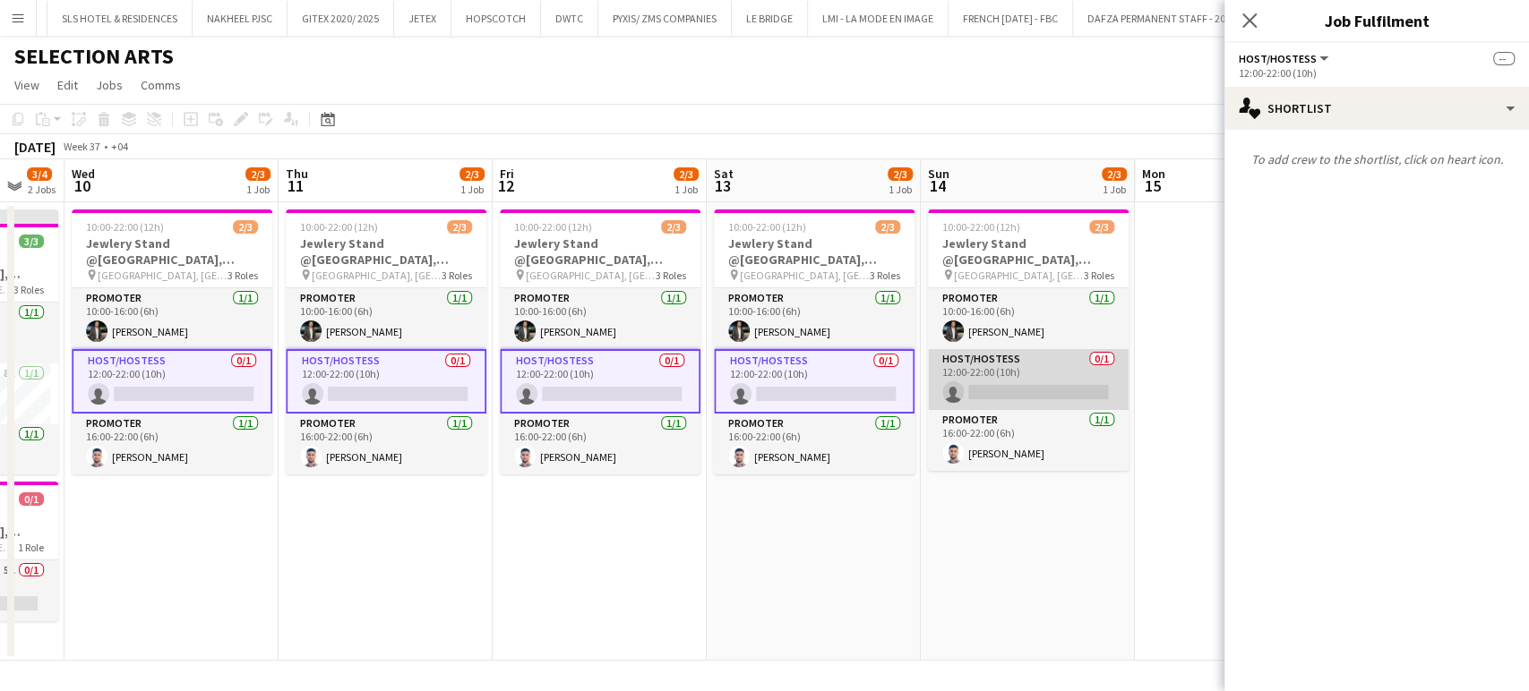
click at [1003, 355] on app-card-role "Host/Hostess 0/1 12:00-22:00 (10h) single-neutral-actions" at bounding box center [1028, 379] width 201 height 61
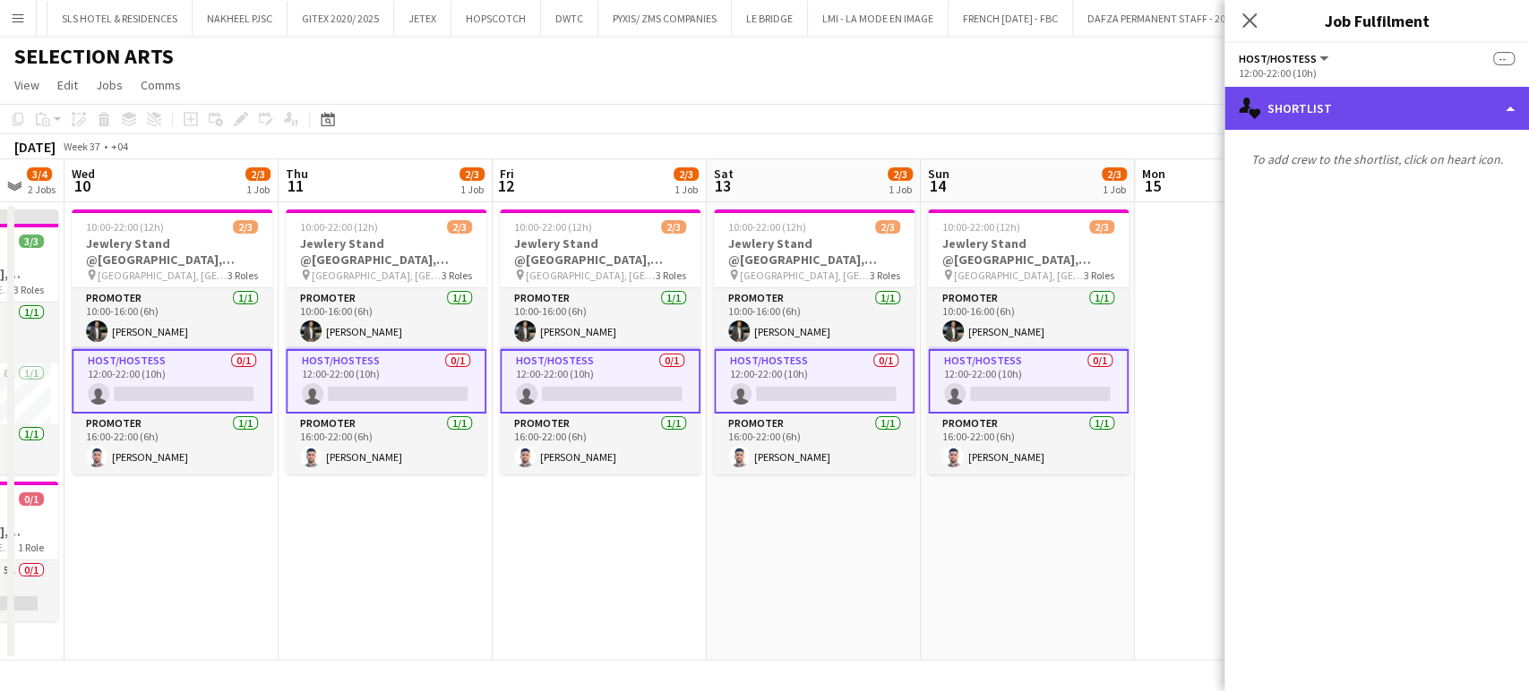
click at [1453, 95] on div "single-neutral-actions-heart Shortlist" at bounding box center [1376, 108] width 304 height 43
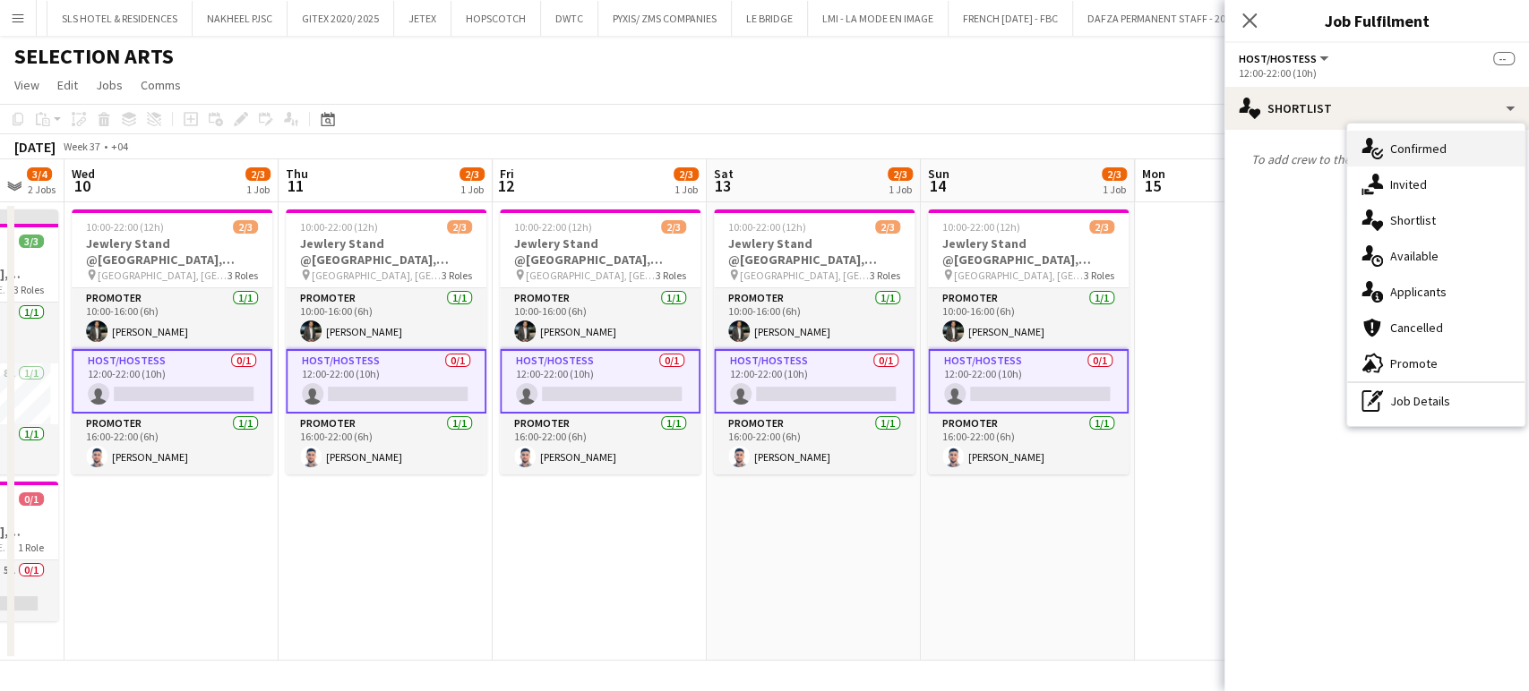
click at [1446, 150] on div "single-neutral-actions-check-2 Confirmed" at bounding box center [1435, 149] width 177 height 36
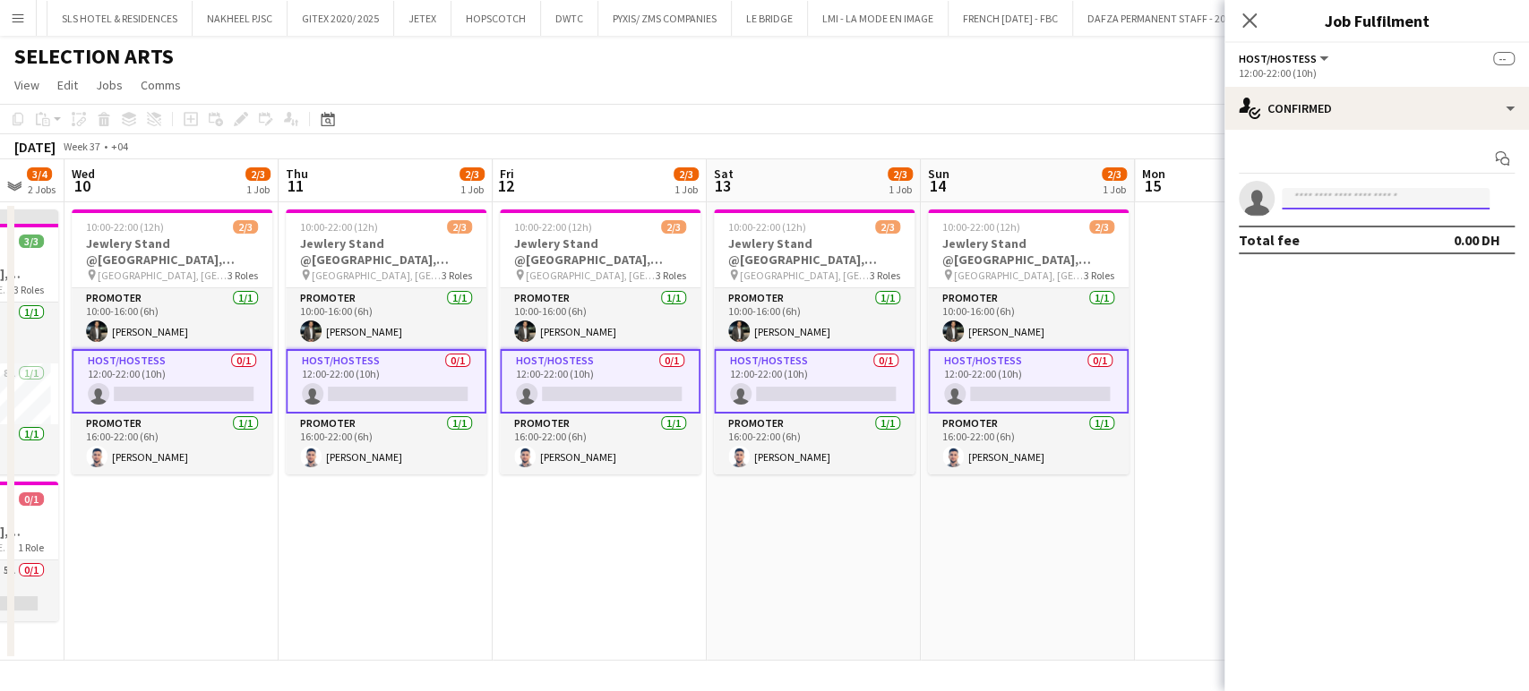
click at [1404, 198] on input at bounding box center [1386, 198] width 208 height 21
paste input "**********"
click at [1290, 197] on input "**********" at bounding box center [1386, 198] width 208 height 21
click at [1358, 205] on input "**********" at bounding box center [1386, 198] width 208 height 21
drag, startPoint x: 1313, startPoint y: 196, endPoint x: 1260, endPoint y: 188, distance: 53.4
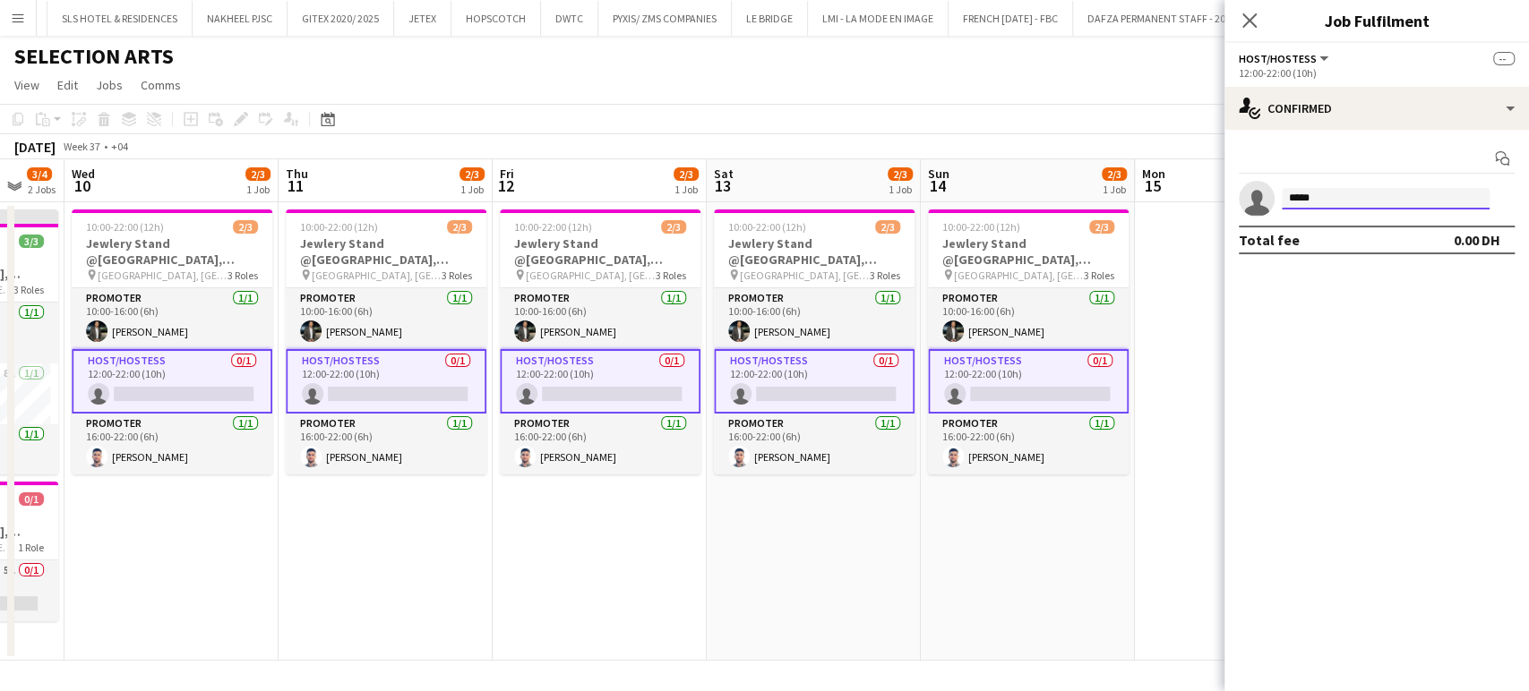
click at [1260, 188] on app-invite-slot "single-neutral-actions *****" at bounding box center [1376, 199] width 304 height 36
paste input "******"
drag, startPoint x: 1313, startPoint y: 199, endPoint x: 1102, endPoint y: 141, distance: 218.1
click at [1102, 141] on body "Menu Boards Boards Boards All jobs Status Workforce Workforce My Workforce Recr…" at bounding box center [764, 345] width 1529 height 691
type input "*****"
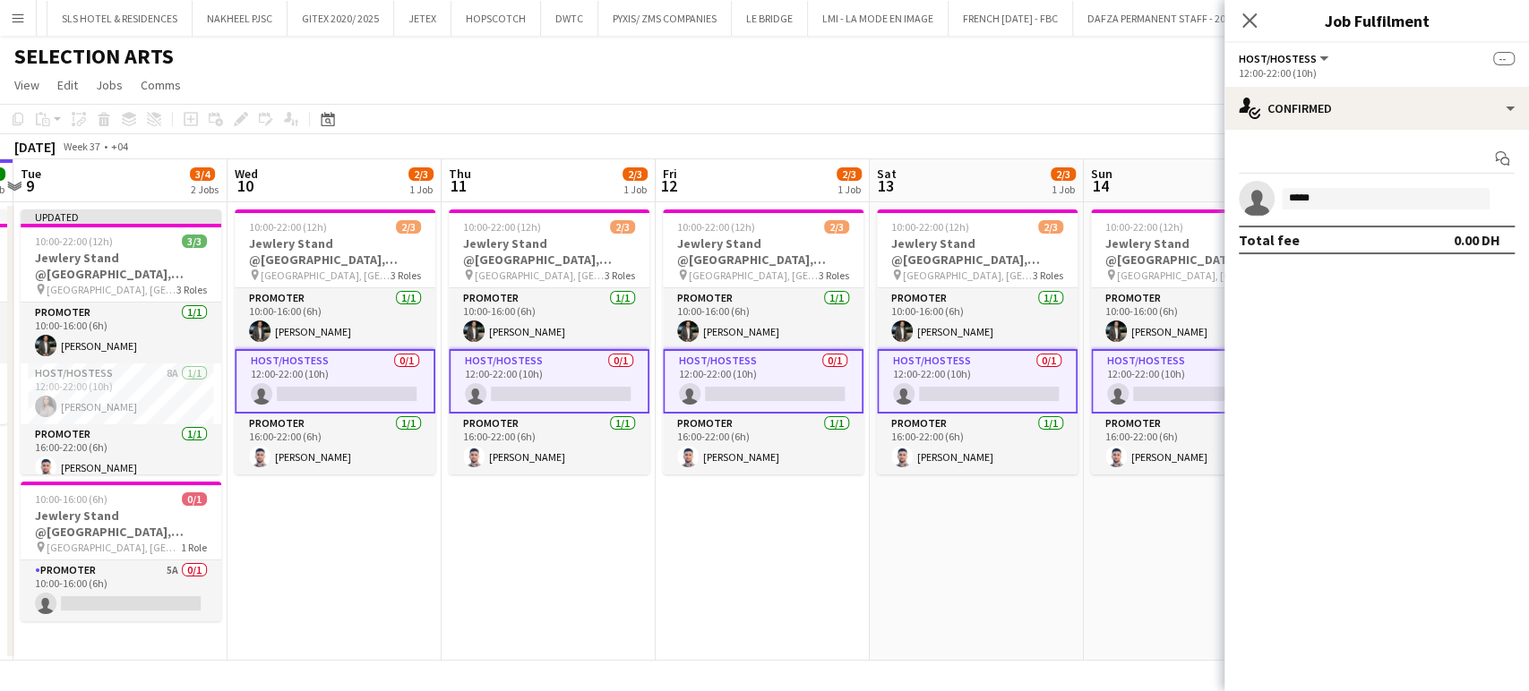
drag, startPoint x: 438, startPoint y: 377, endPoint x: 578, endPoint y: 391, distance: 140.4
click at [578, 391] on app-calendar-viewport "Sun 7 Mon 8 2/2 1 Job Tue 9 3/4 2 Jobs Wed 10 2/3 1 Job Thu 11 2/3 1 Job Fri 12…" at bounding box center [764, 410] width 1529 height 502
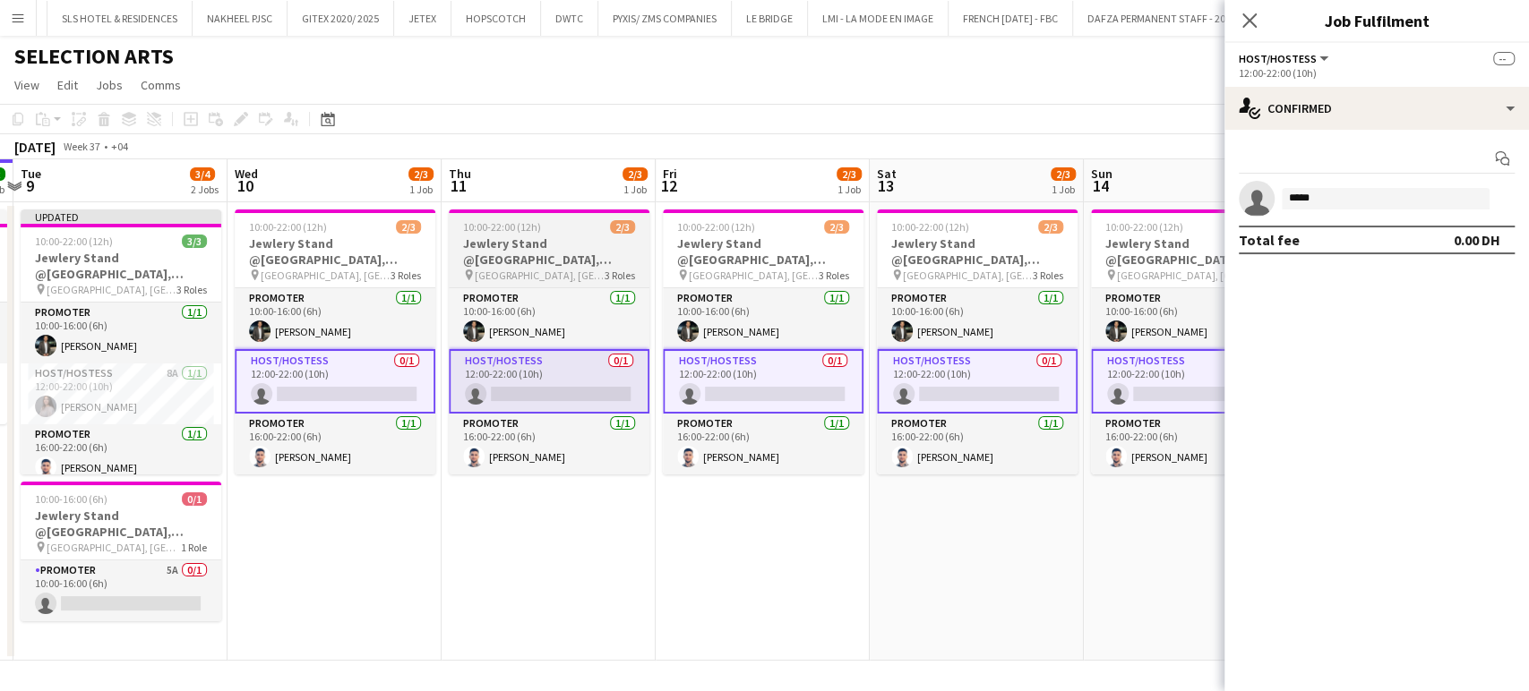
scroll to position [0, 371]
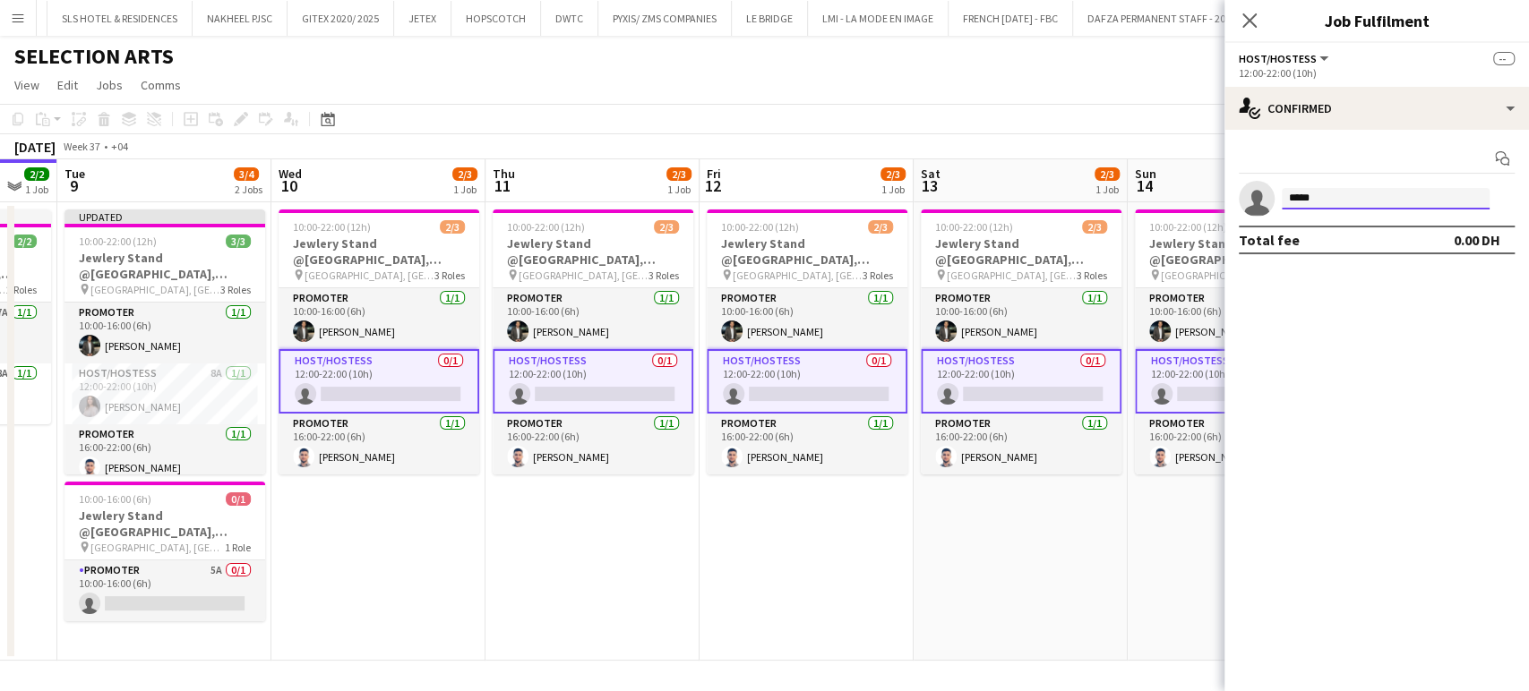
click at [1333, 200] on input "*****" at bounding box center [1386, 198] width 208 height 21
drag, startPoint x: 1333, startPoint y: 200, endPoint x: 1239, endPoint y: 191, distance: 93.6
click at [1240, 191] on app-invite-slot "single-neutral-actions *****" at bounding box center [1376, 199] width 304 height 36
click at [1165, 98] on app-page-menu "View Day view expanded Day view collapsed Month view Date picker Jump to [DATE]…" at bounding box center [764, 87] width 1529 height 34
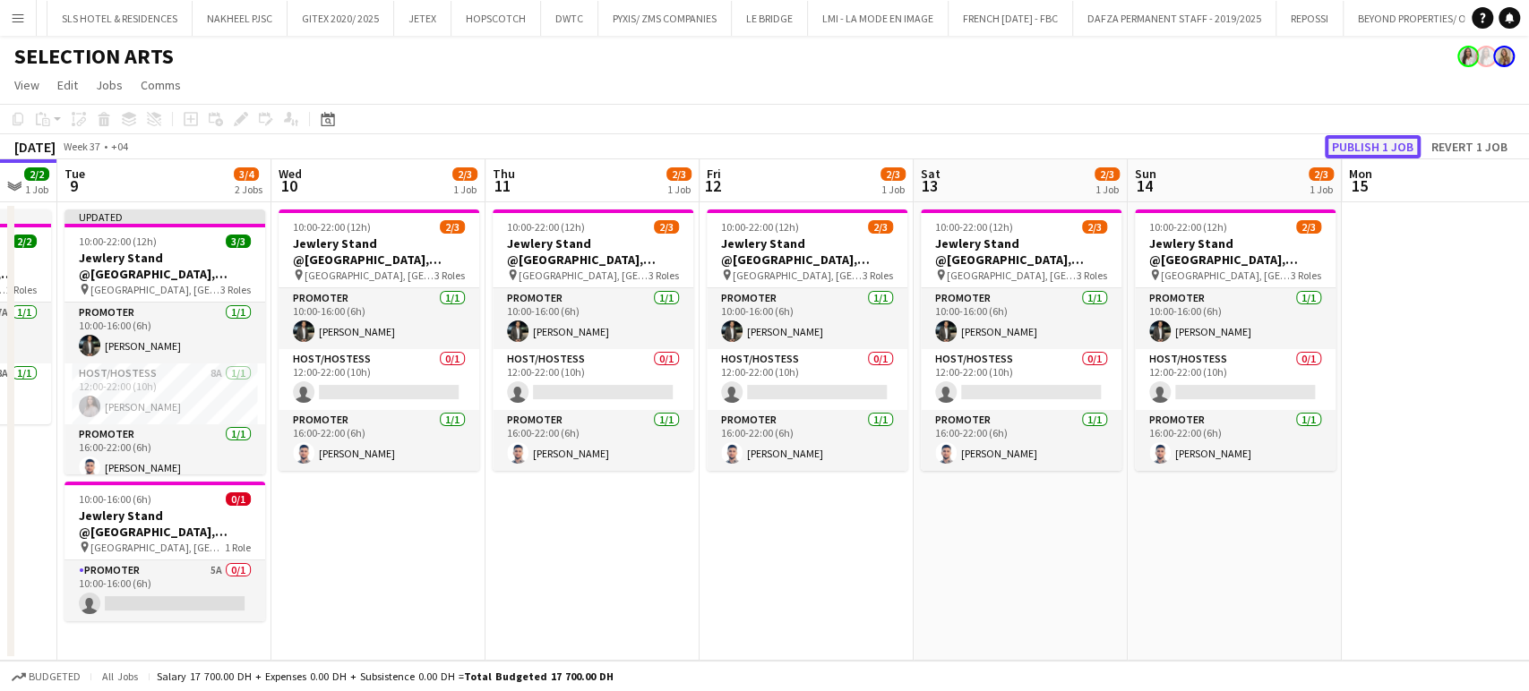
click at [1368, 156] on button "Publish 1 job" at bounding box center [1373, 146] width 96 height 23
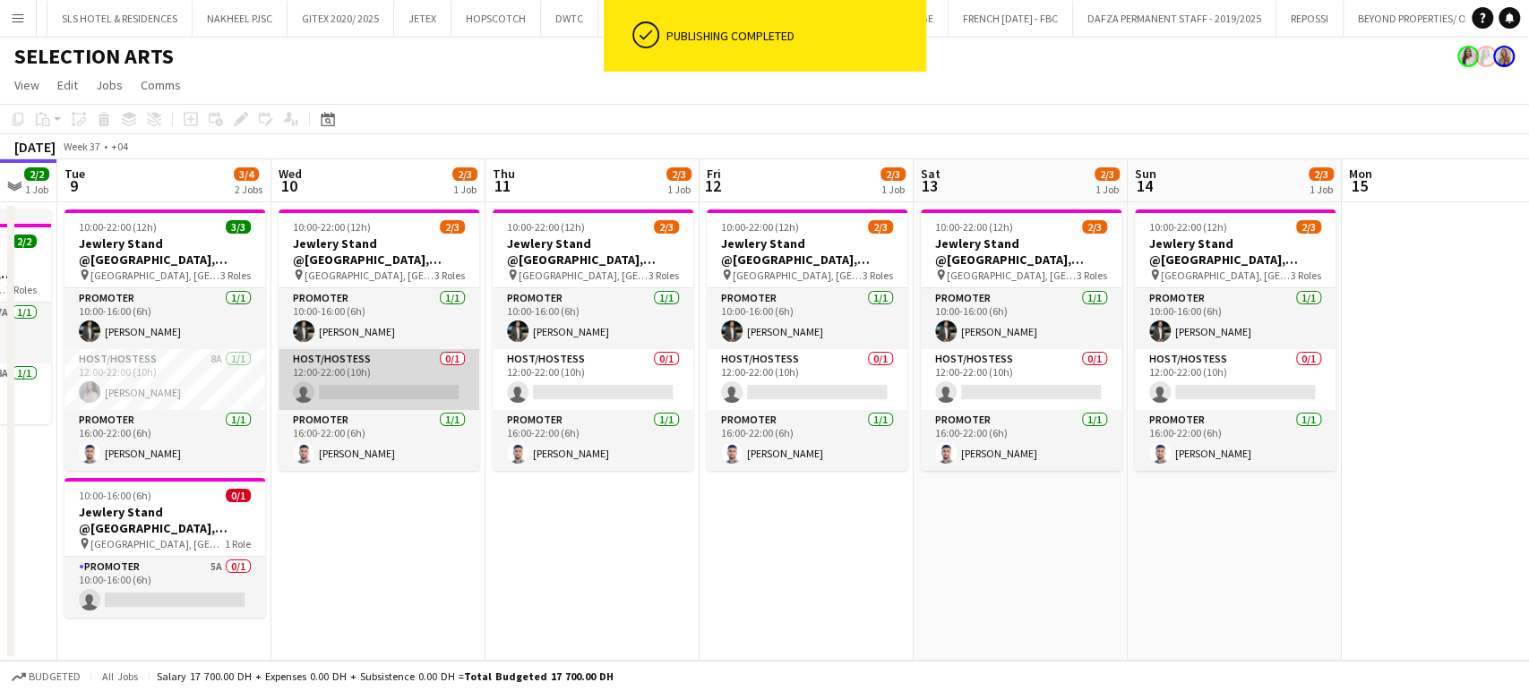
click at [405, 378] on app-card-role "Host/Hostess 0/1 12:00-22:00 (10h) single-neutral-actions" at bounding box center [379, 379] width 201 height 61
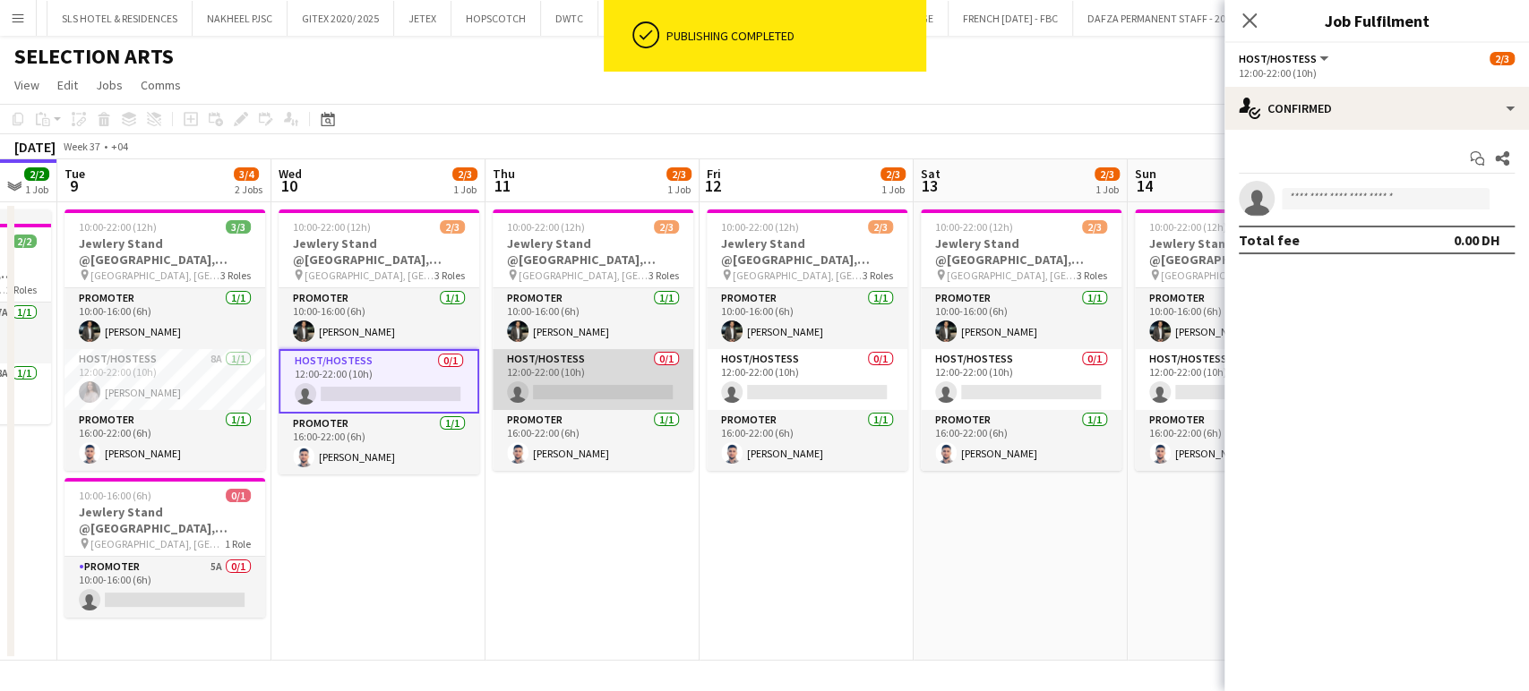
click at [560, 365] on app-card-role "Host/Hostess 0/1 12:00-22:00 (10h) single-neutral-actions" at bounding box center [593, 379] width 201 height 61
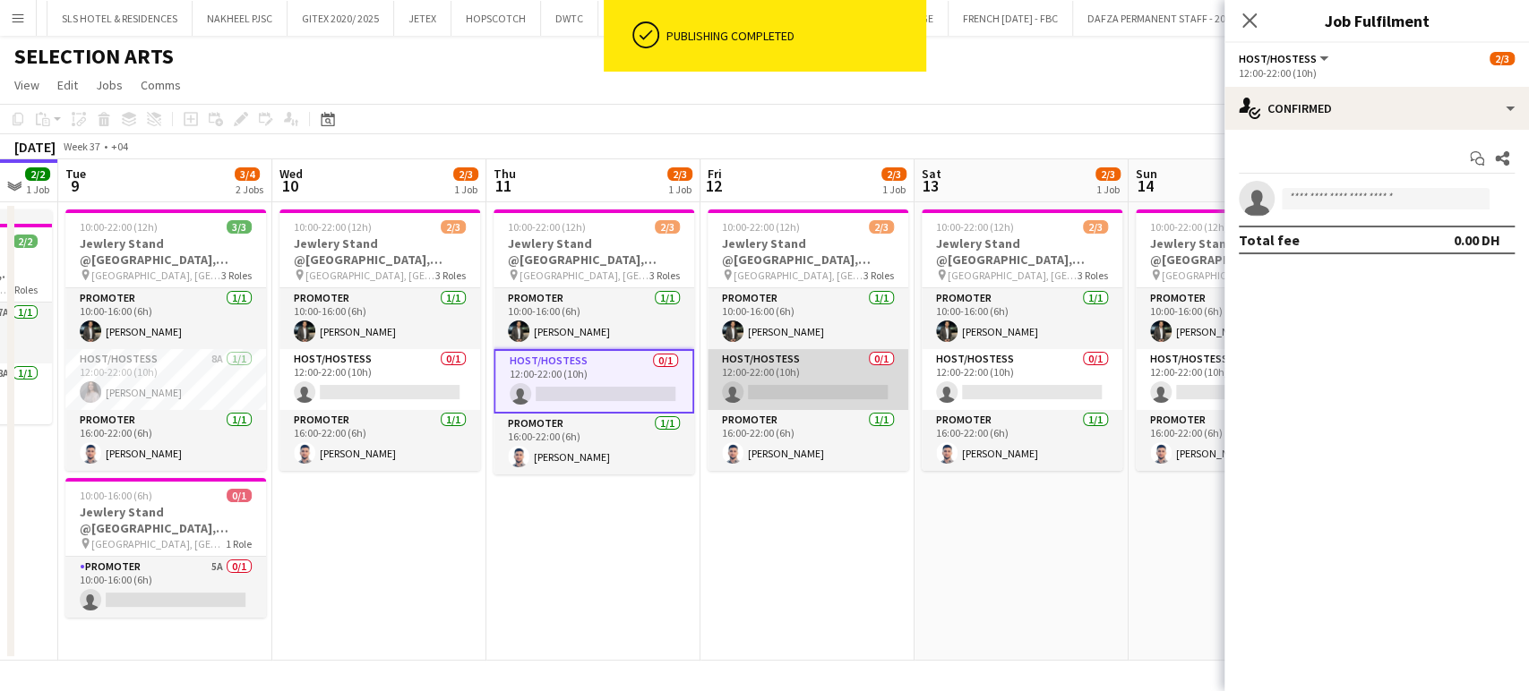
click at [799, 390] on app-card-role "Host/Hostess 0/1 12:00-22:00 (10h) single-neutral-actions" at bounding box center [807, 379] width 201 height 61
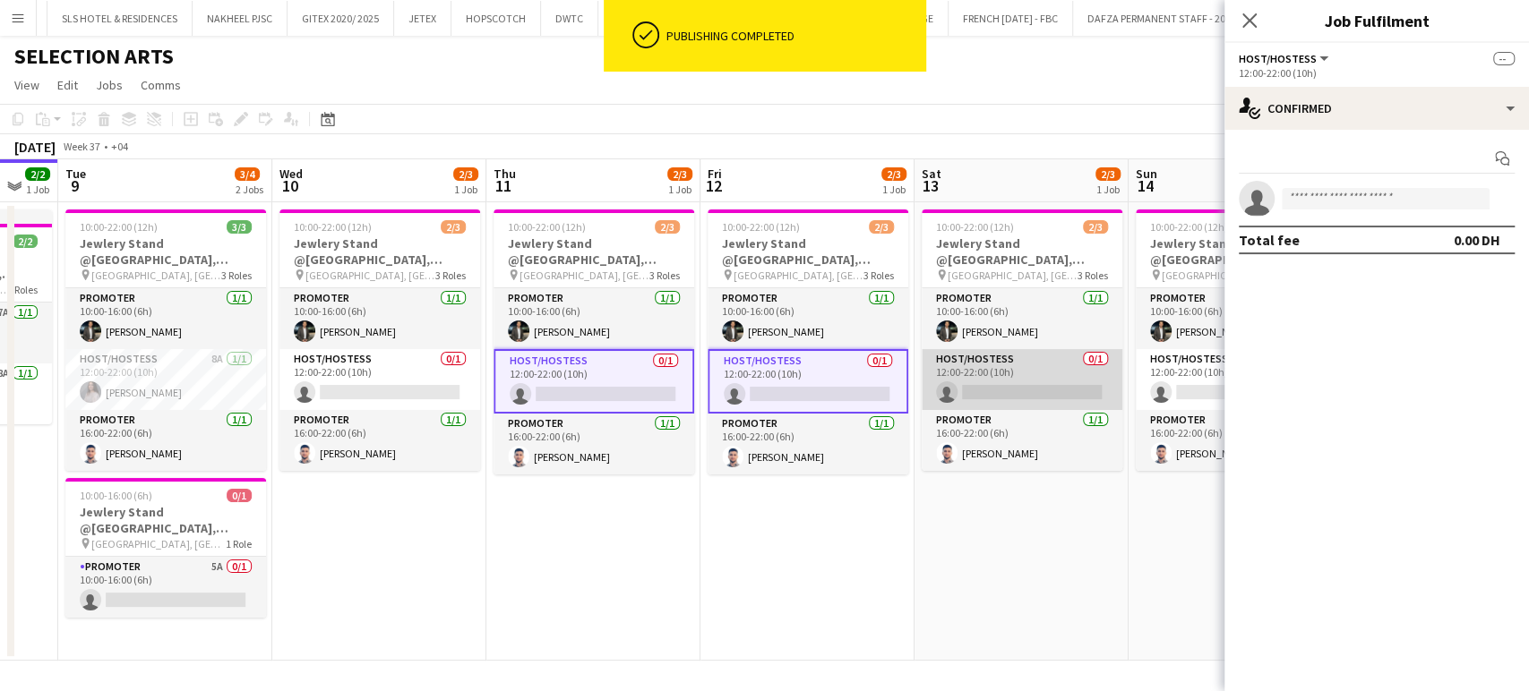
click at [969, 382] on app-card-role "Host/Hostess 0/1 12:00-22:00 (10h) single-neutral-actions" at bounding box center [1022, 379] width 201 height 61
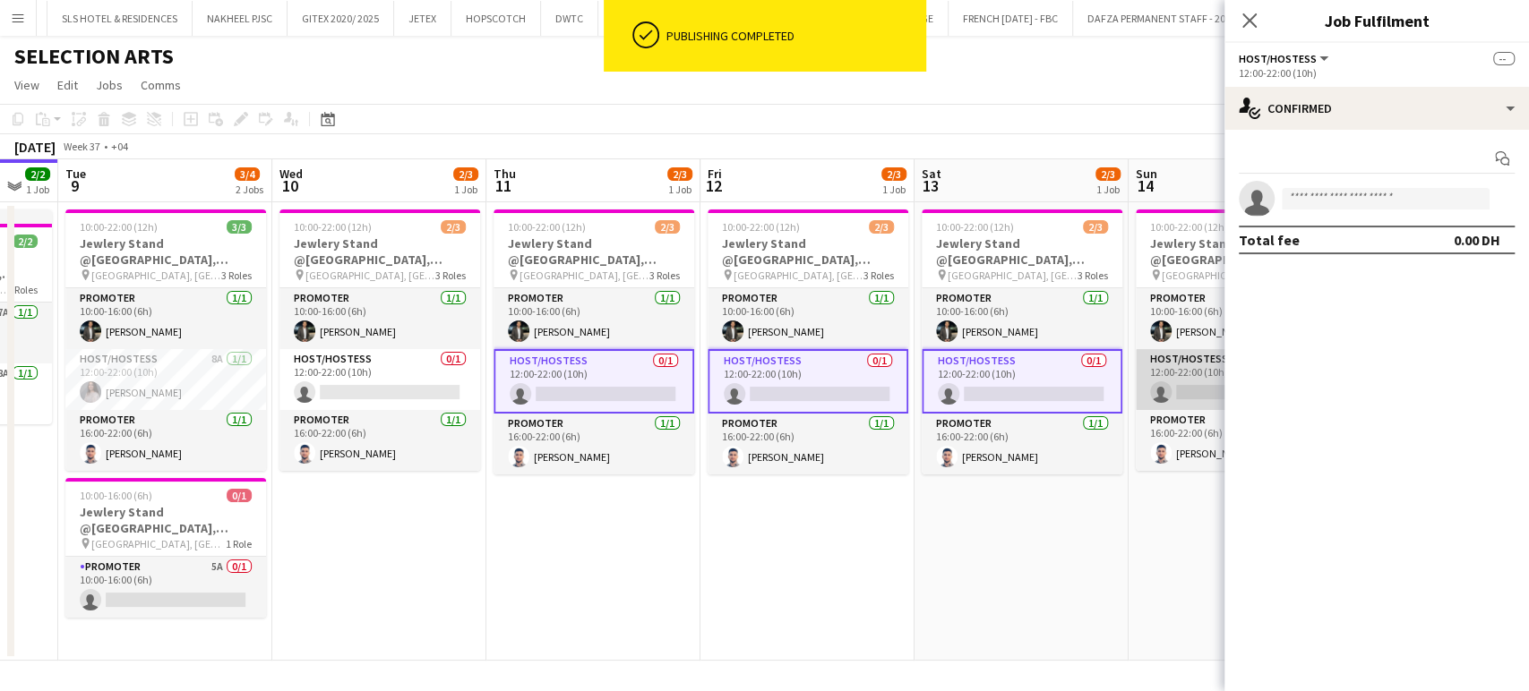
click at [1204, 380] on app-card-role "Host/Hostess 0/1 12:00-22:00 (10h) single-neutral-actions" at bounding box center [1236, 379] width 201 height 61
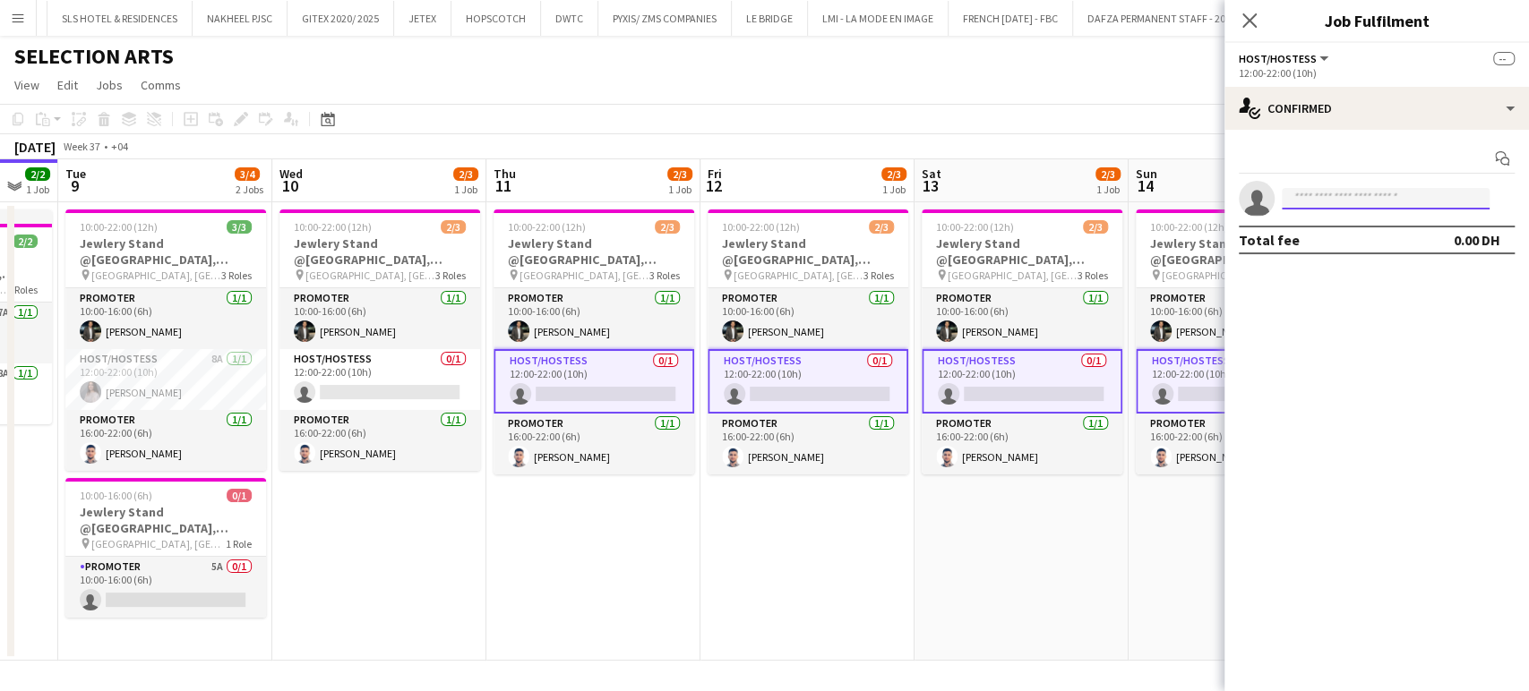
click at [1365, 194] on input at bounding box center [1386, 198] width 208 height 21
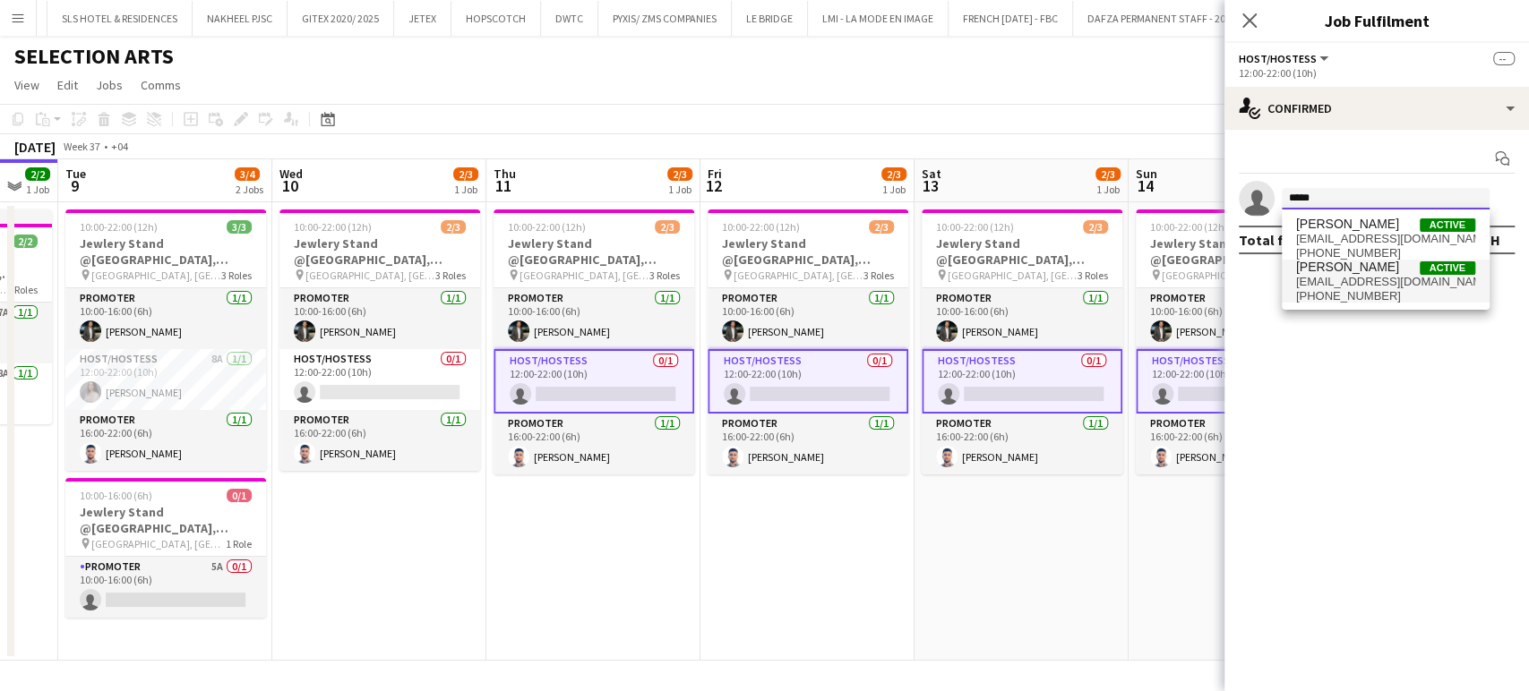
type input "*****"
click at [1393, 278] on span "[EMAIL_ADDRESS][DOMAIN_NAME]" at bounding box center [1385, 282] width 179 height 14
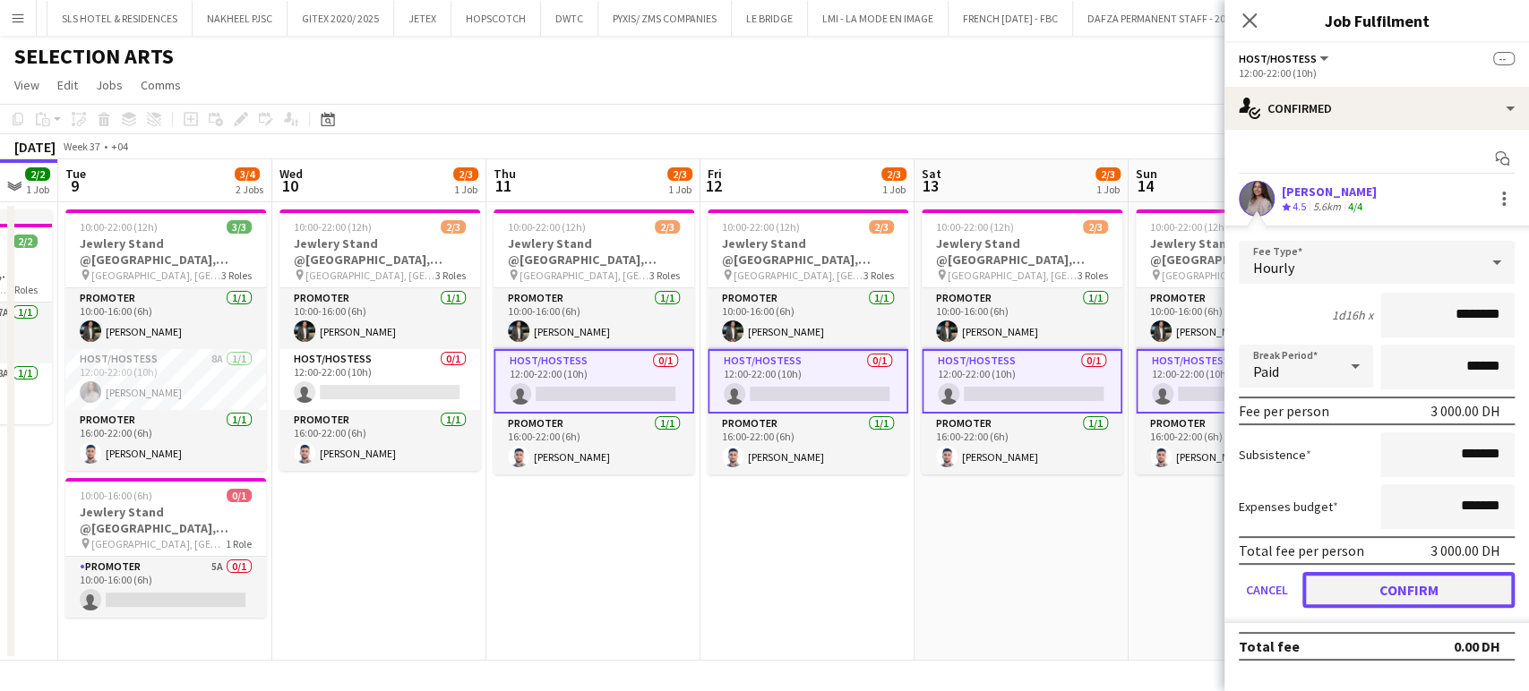
click at [1383, 574] on button "Confirm" at bounding box center [1408, 590] width 212 height 36
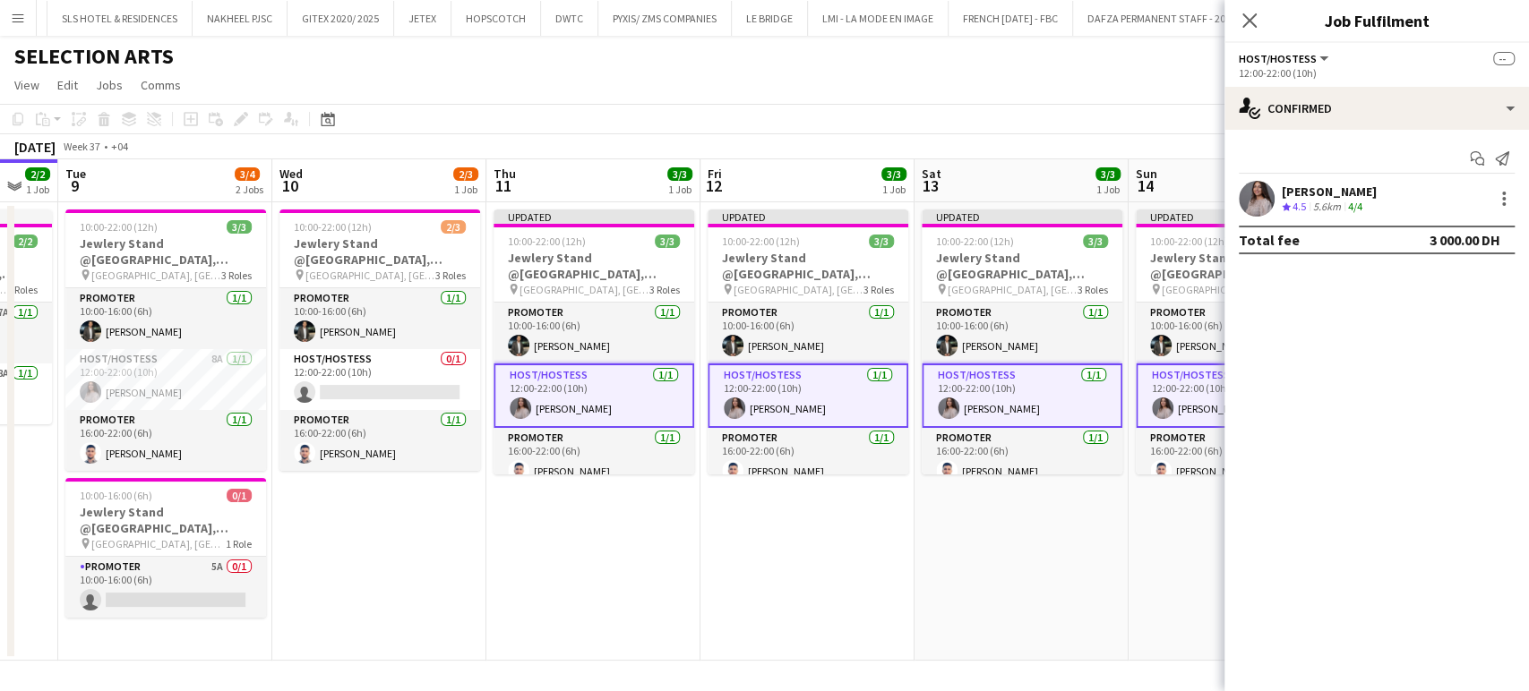
click at [940, 510] on app-date-cell "Updated 10:00-22:00 (12h) 3/3 Jewlery Stand @[GEOGRAPHIC_DATA], [GEOGRAPHIC_DAT…" at bounding box center [1021, 431] width 214 height 459
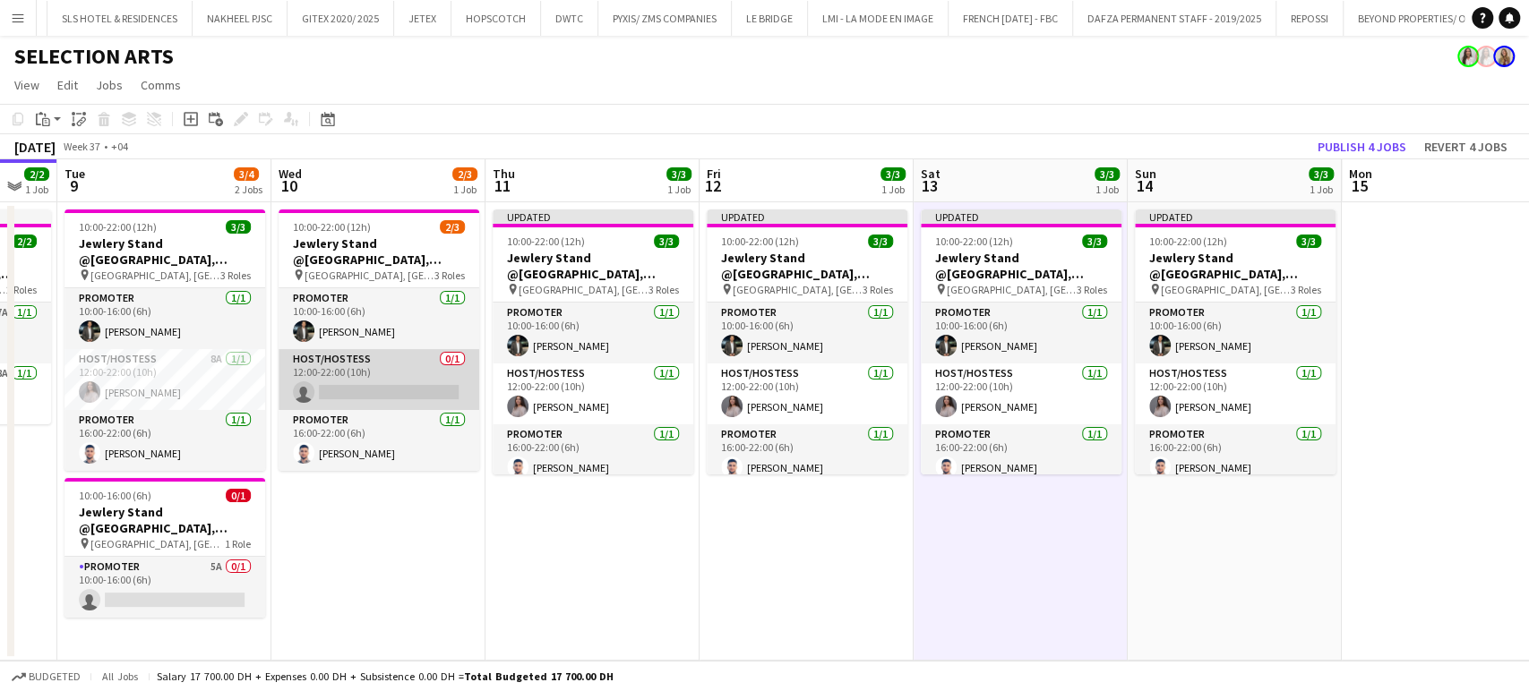
click at [434, 380] on app-card-role "Host/Hostess 0/1 12:00-22:00 (10h) single-neutral-actions" at bounding box center [379, 379] width 201 height 61
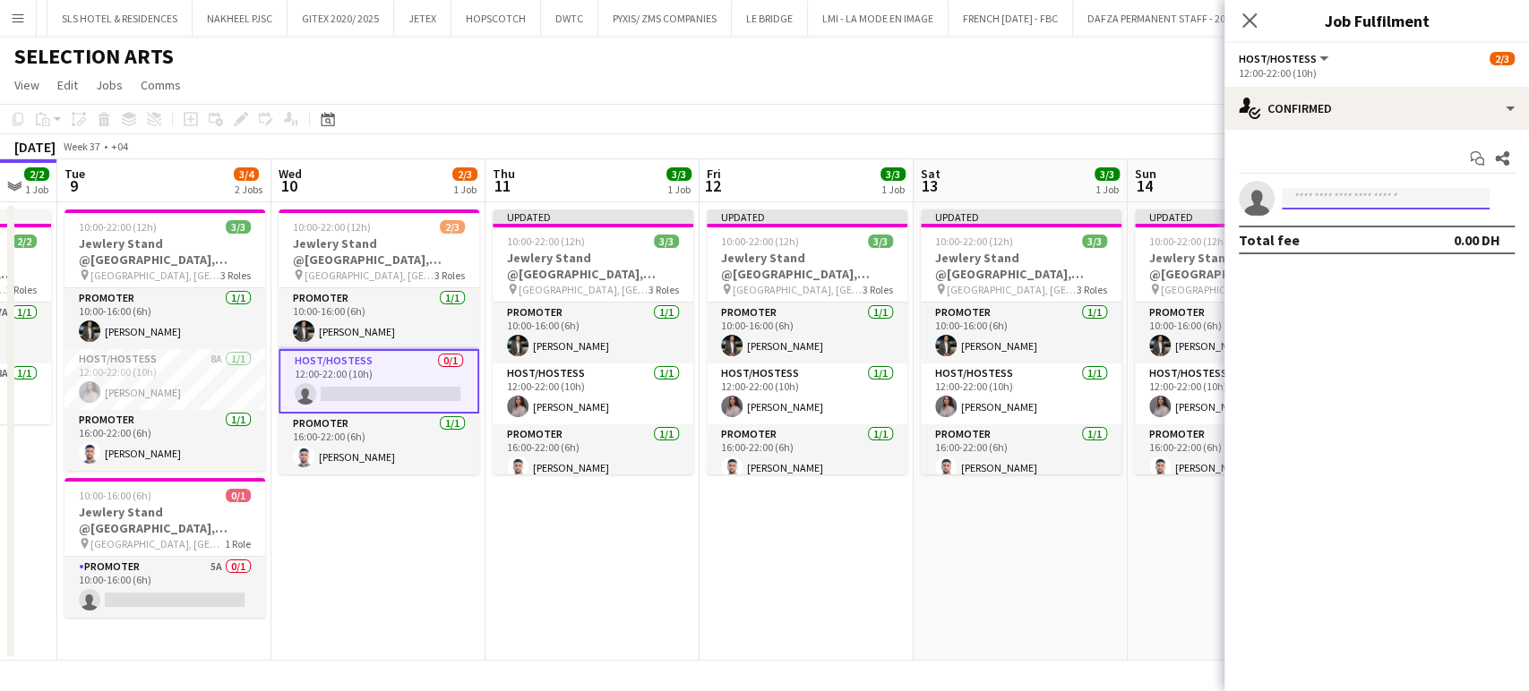
drag, startPoint x: 1317, startPoint y: 194, endPoint x: 1294, endPoint y: 206, distance: 26.0
click at [1316, 194] on input at bounding box center [1386, 198] width 208 height 21
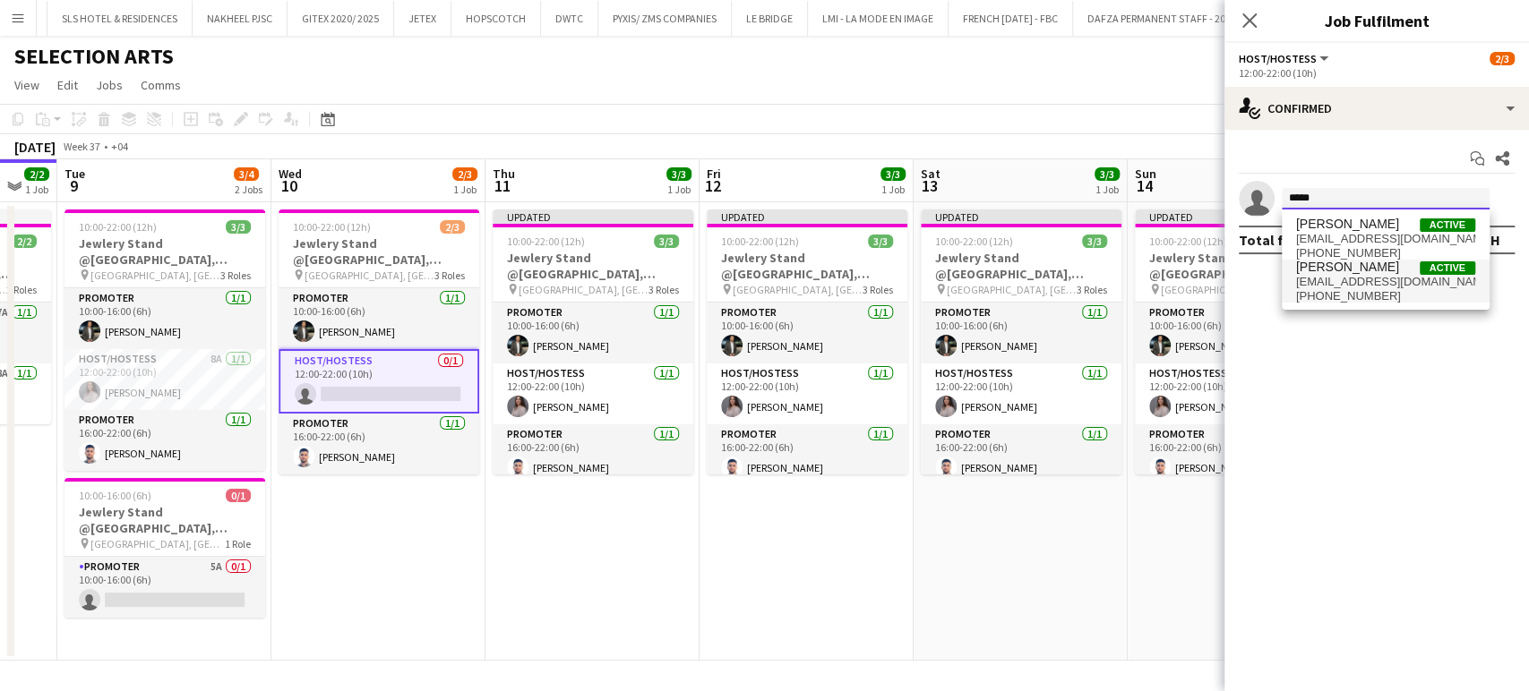
type input "*****"
click at [1376, 279] on span "[EMAIL_ADDRESS][DOMAIN_NAME]" at bounding box center [1385, 282] width 179 height 14
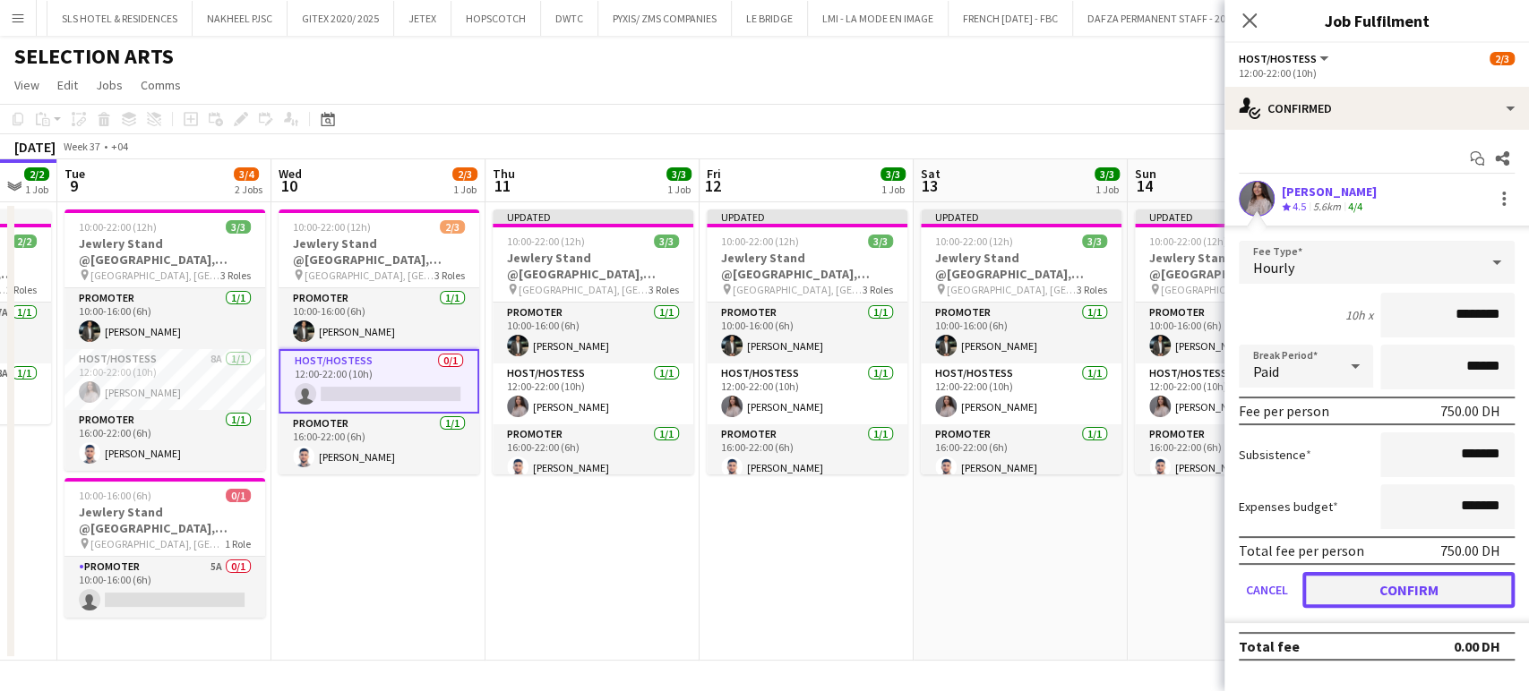
click at [1373, 575] on button "Confirm" at bounding box center [1408, 590] width 212 height 36
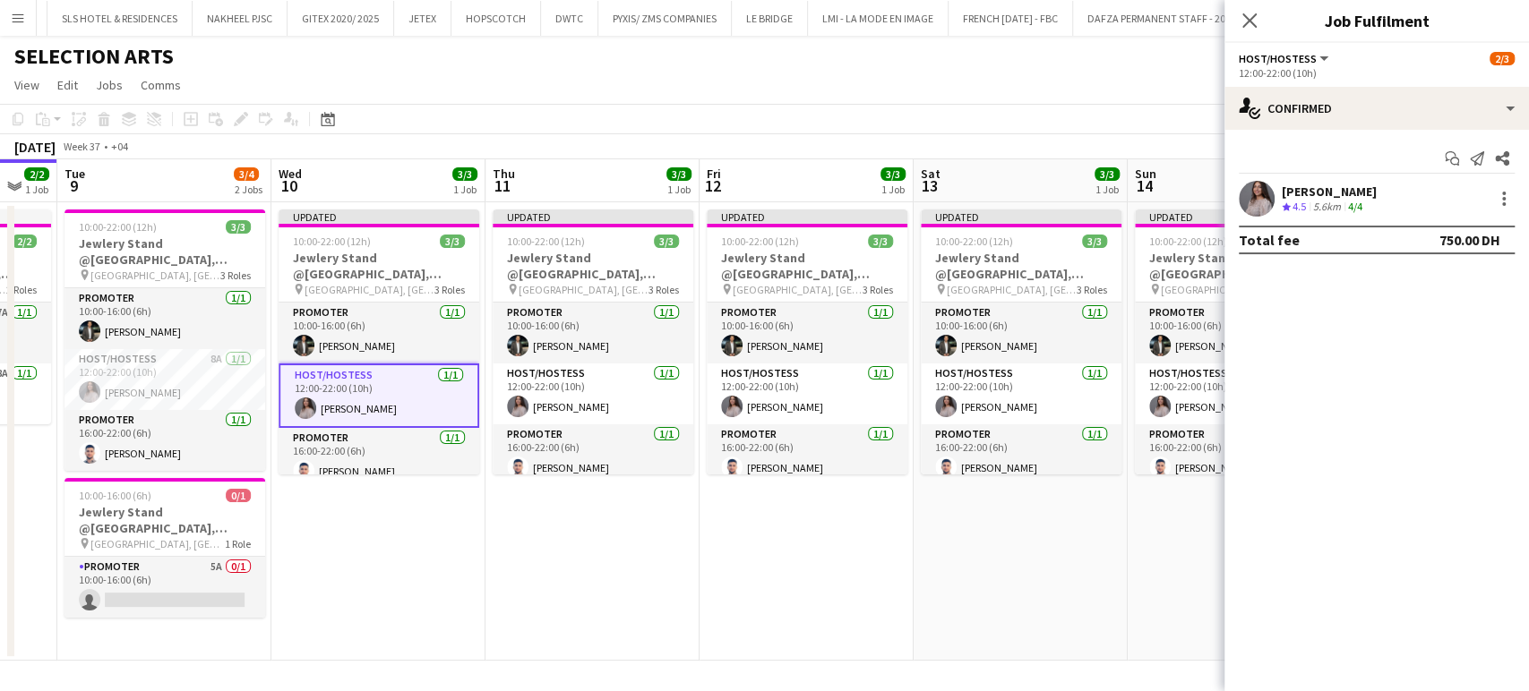
click at [876, 521] on app-date-cell "Updated 10:00-22:00 (12h) 3/3 Jewlery Stand @[GEOGRAPHIC_DATA], [GEOGRAPHIC_DAT…" at bounding box center [806, 431] width 214 height 459
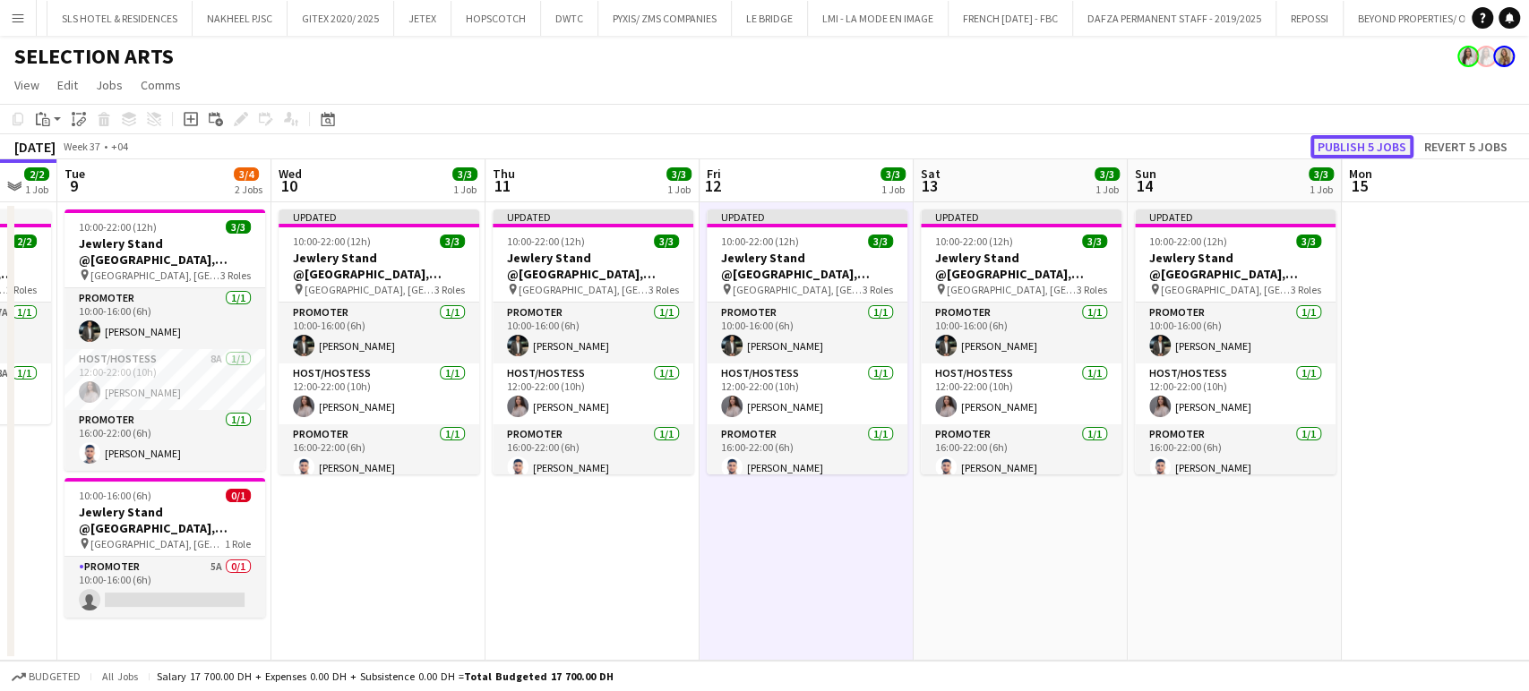
click at [1373, 141] on button "Publish 5 jobs" at bounding box center [1361, 146] width 103 height 23
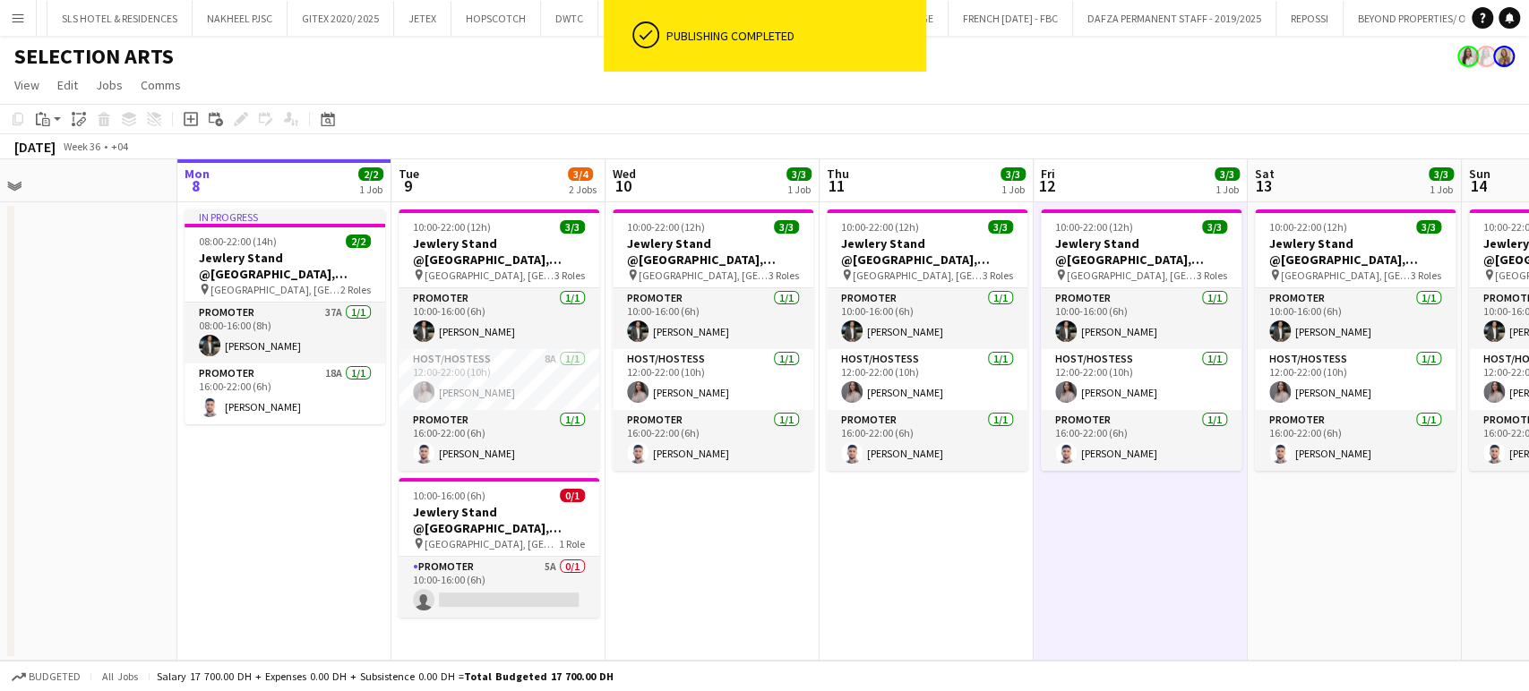
drag, startPoint x: 307, startPoint y: 519, endPoint x: 572, endPoint y: 543, distance: 266.1
click at [572, 543] on app-calendar-viewport "Fri 5 Sat 6 Sun 7 Mon 8 2/2 1 Job Tue 9 3/4 2 Jobs Wed 10 3/3 1 Job Thu 11 3/3 …" at bounding box center [764, 410] width 1529 height 502
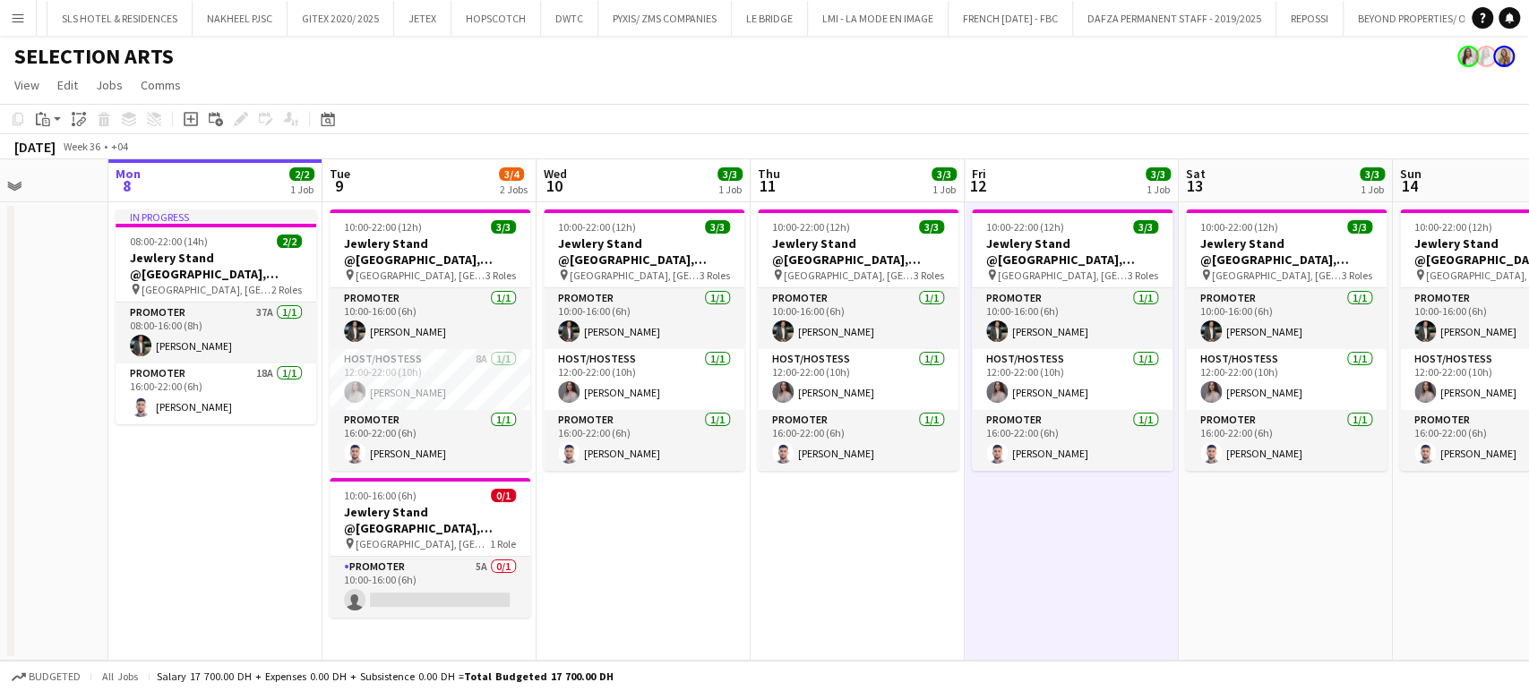
click at [661, 557] on app-date-cell "10:00-22:00 (12h) 3/3 Jewlery Stand @[GEOGRAPHIC_DATA], [GEOGRAPHIC_DATA] pin […" at bounding box center [643, 431] width 214 height 459
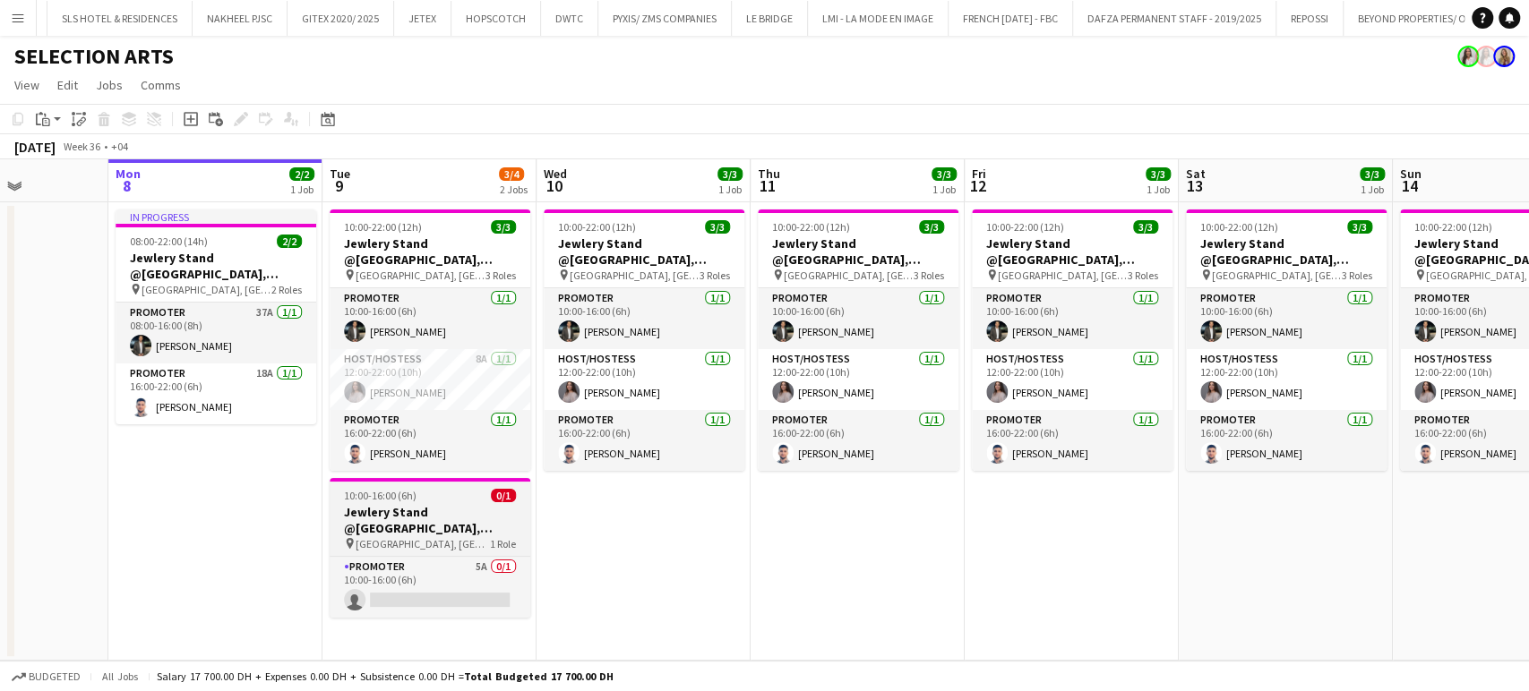
click at [383, 510] on h3 "Jewlery Stand @[GEOGRAPHIC_DATA], [GEOGRAPHIC_DATA]" at bounding box center [430, 520] width 201 height 32
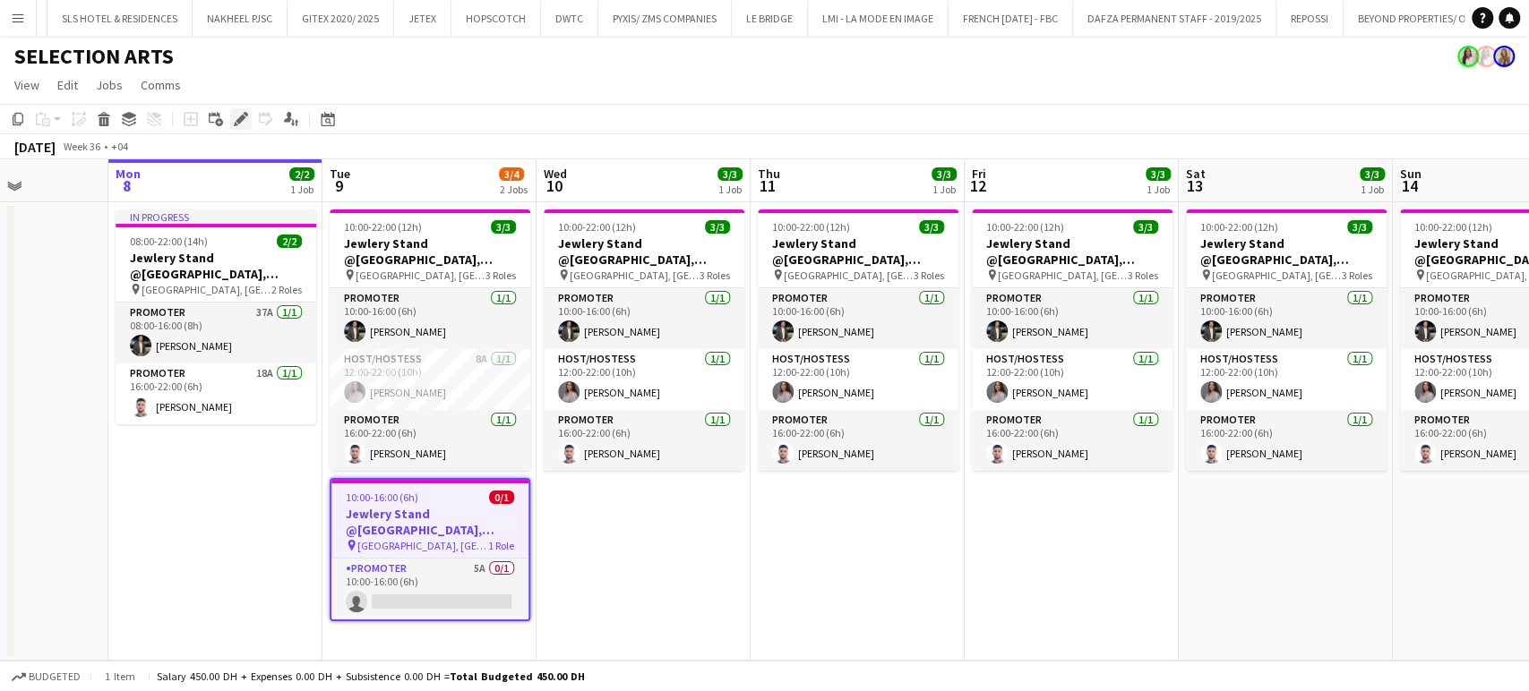
click at [238, 115] on icon "Edit" at bounding box center [241, 119] width 14 height 14
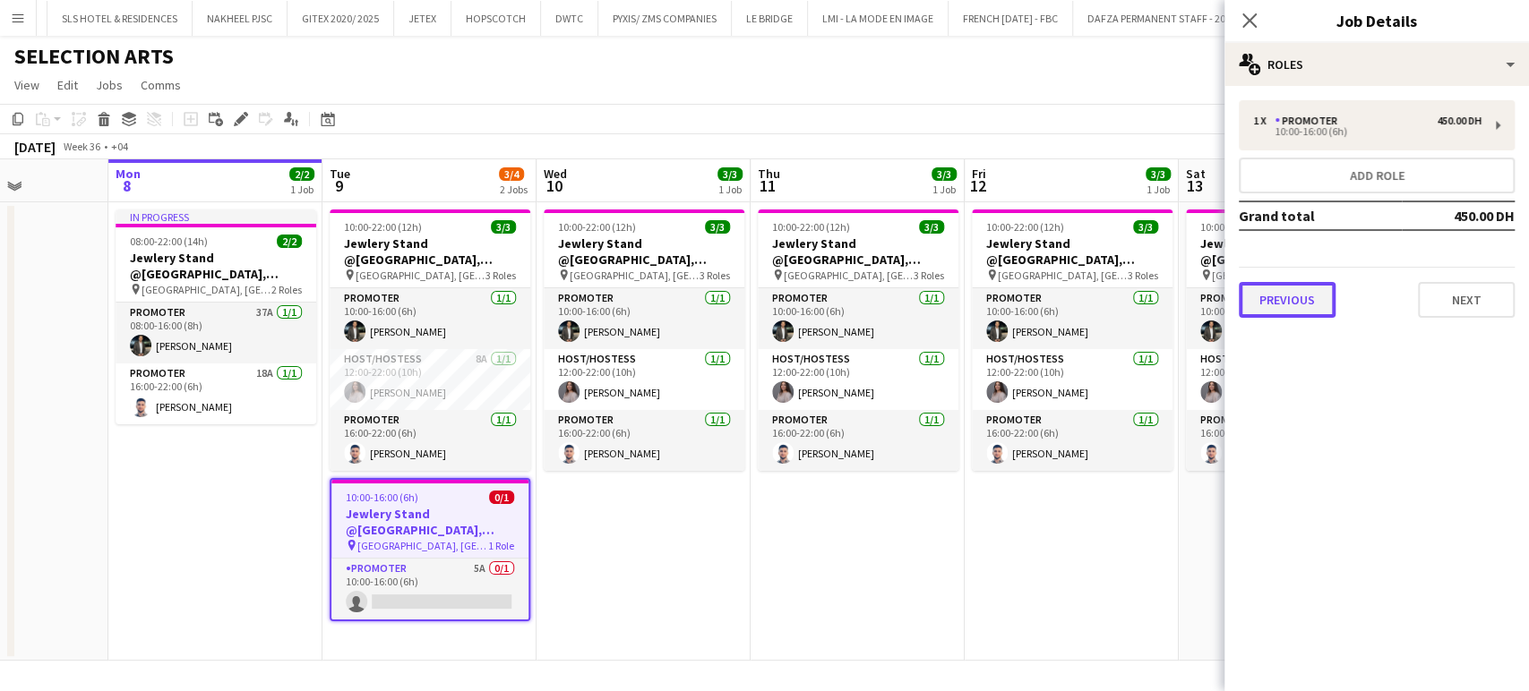
click at [1293, 300] on button "Previous" at bounding box center [1287, 300] width 97 height 36
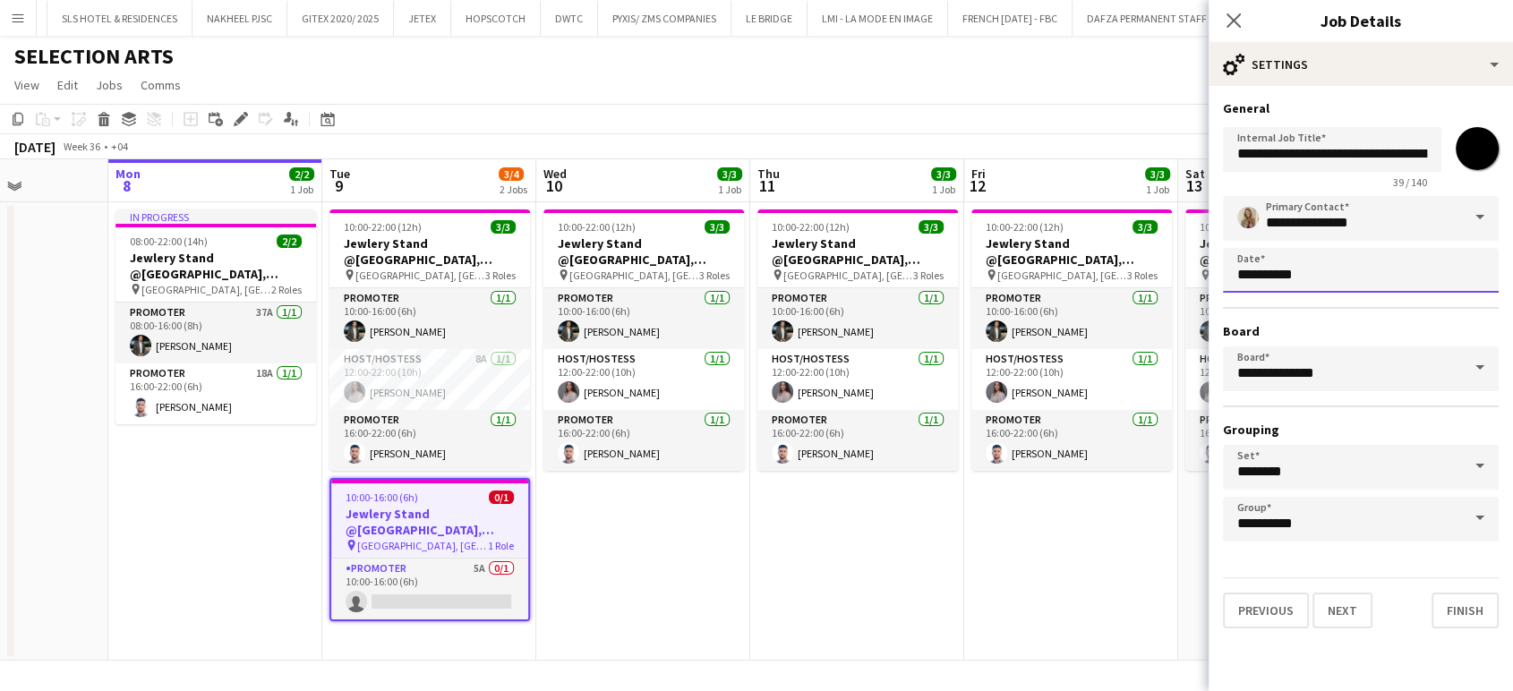
click at [1343, 270] on body "Menu Boards Boards Boards All jobs Status Workforce Workforce My Workforce Recr…" at bounding box center [756, 345] width 1513 height 691
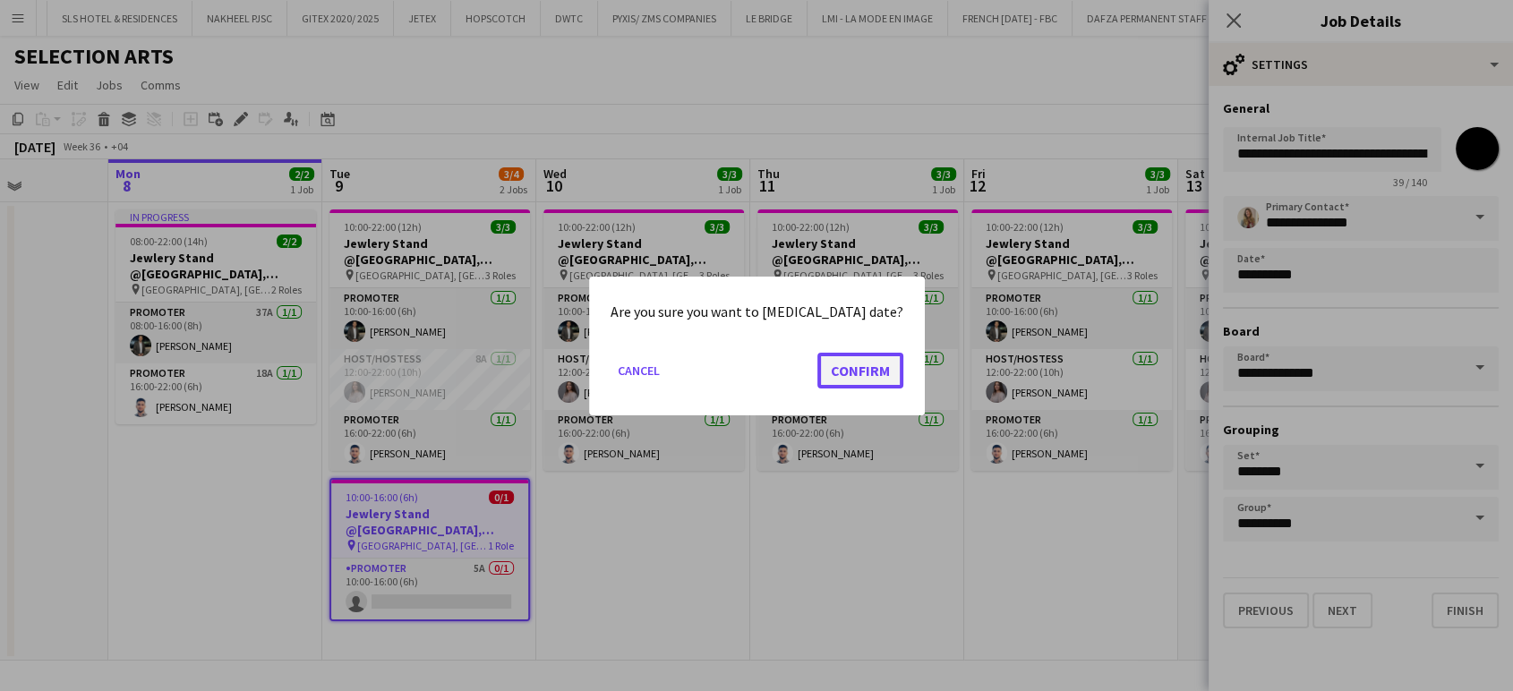
click at [860, 371] on button "Confirm" at bounding box center [861, 370] width 86 height 36
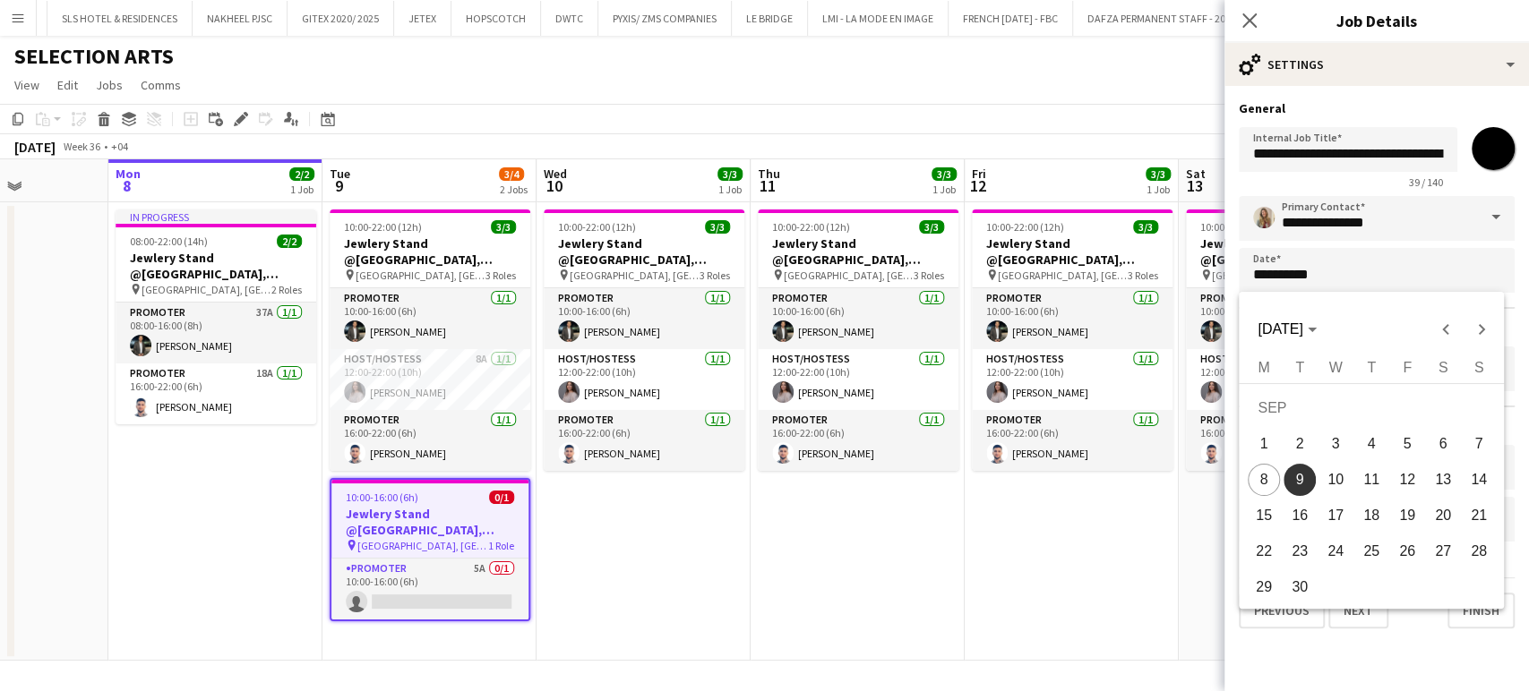
click at [1347, 476] on span "10" at bounding box center [1335, 480] width 32 height 32
type input "**********"
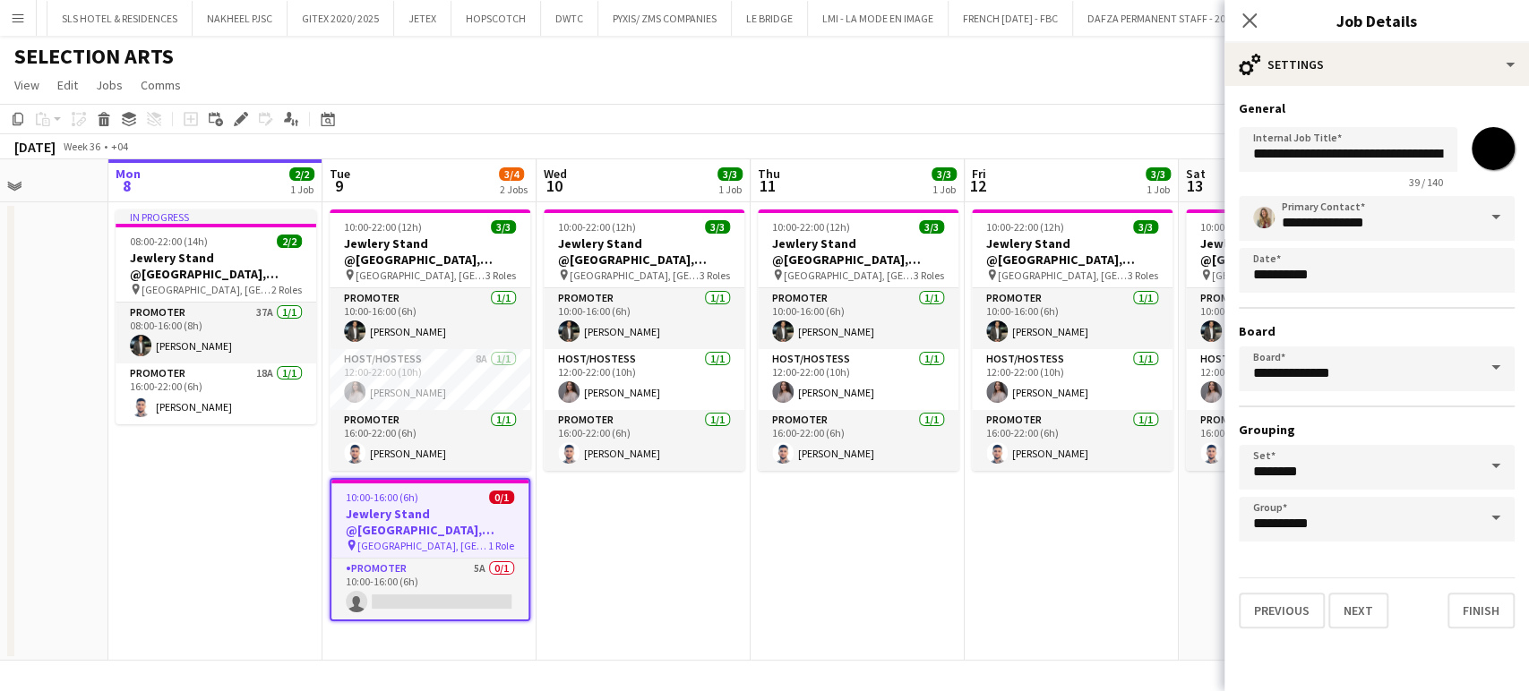
click at [1050, 579] on app-date-cell "10:00-22:00 (12h) 3/3 Jewlery Stand @[GEOGRAPHIC_DATA], [GEOGRAPHIC_DATA] pin […" at bounding box center [1071, 431] width 214 height 459
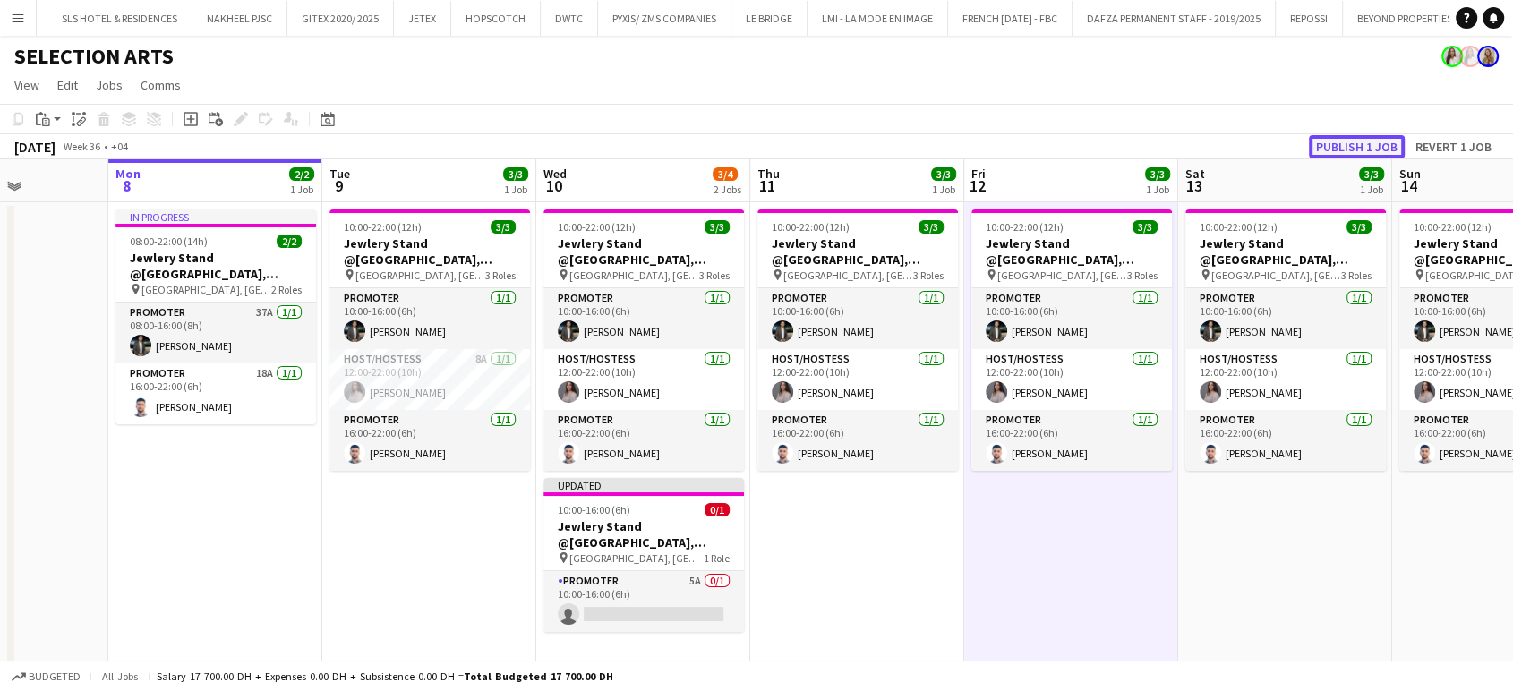
click at [1342, 141] on button "Publish 1 job" at bounding box center [1357, 146] width 96 height 23
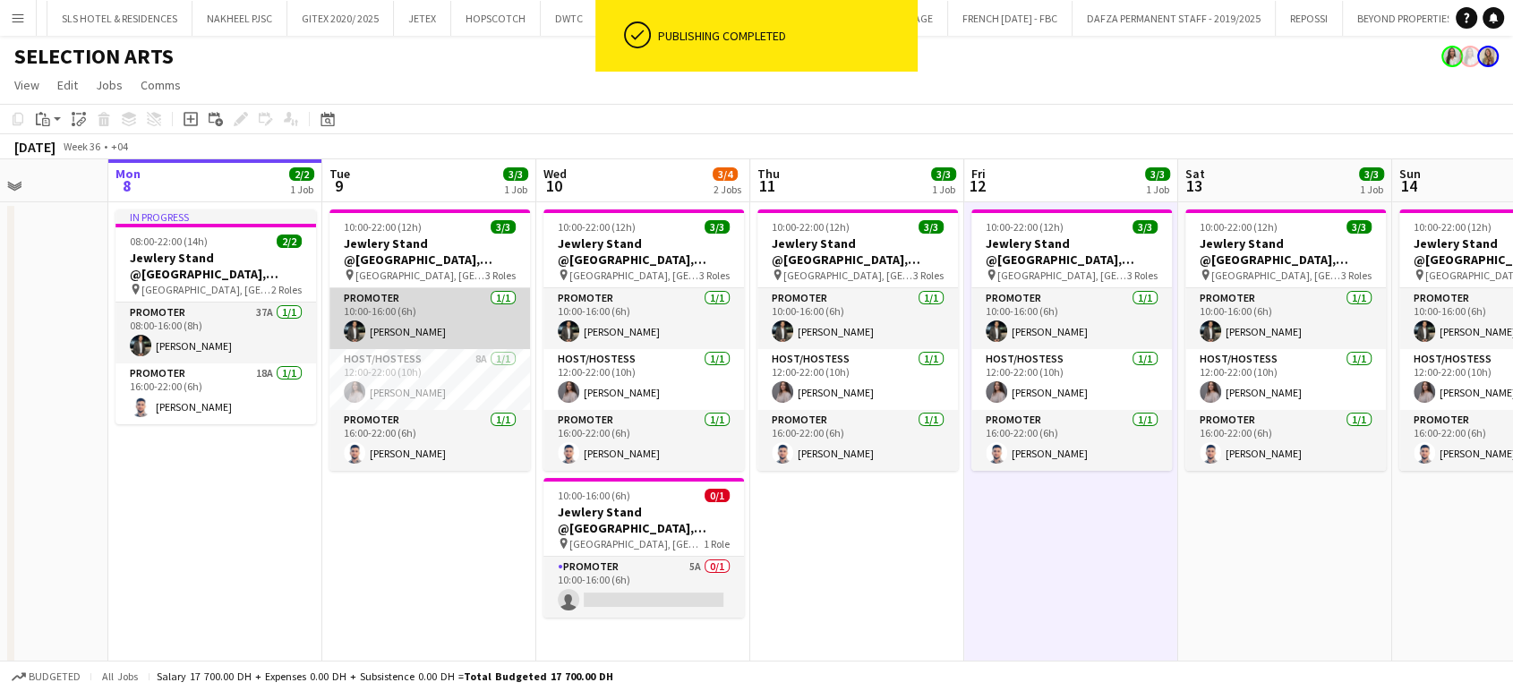
click at [447, 320] on app-card-role "Promoter [DATE] 10:00-16:00 (6h) [PERSON_NAME]" at bounding box center [430, 318] width 201 height 61
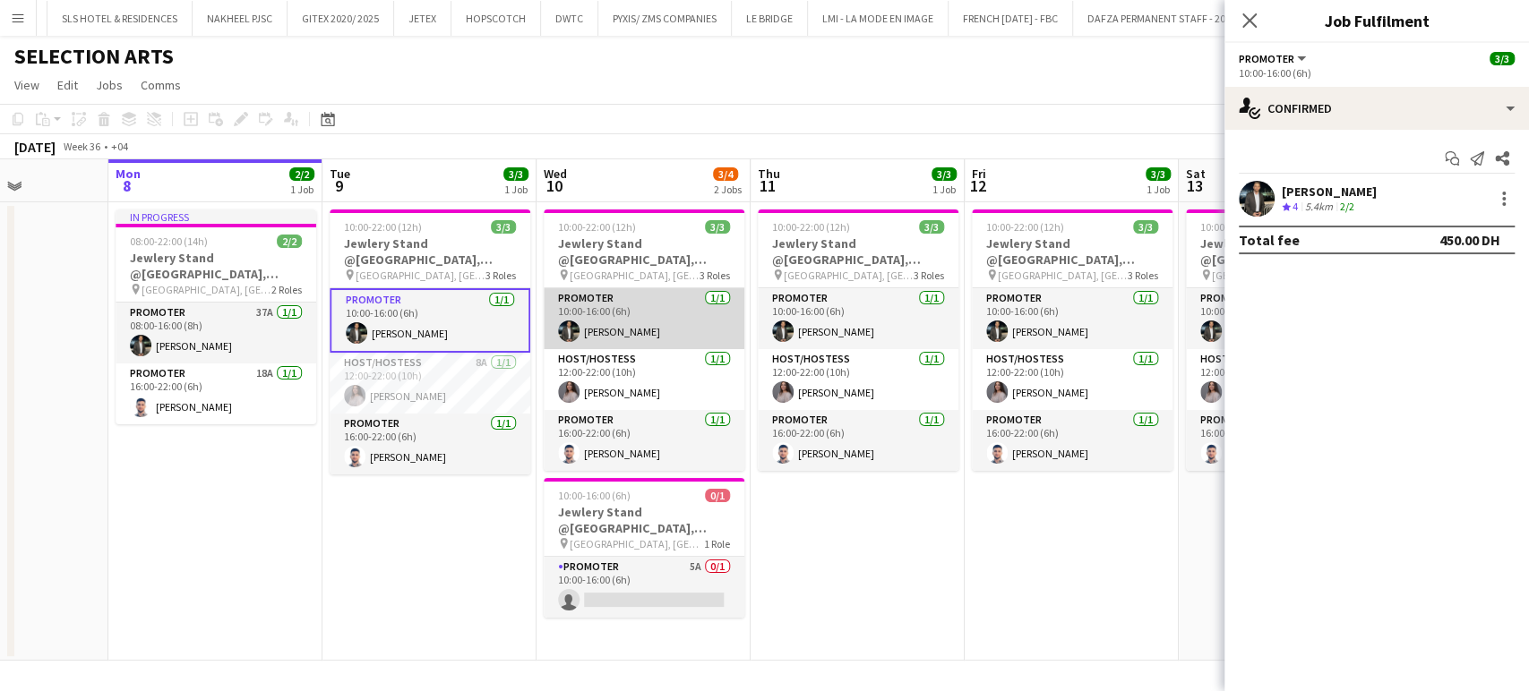
click at [690, 330] on app-card-role "Promoter [DATE] 10:00-16:00 (6h) [PERSON_NAME]" at bounding box center [644, 318] width 201 height 61
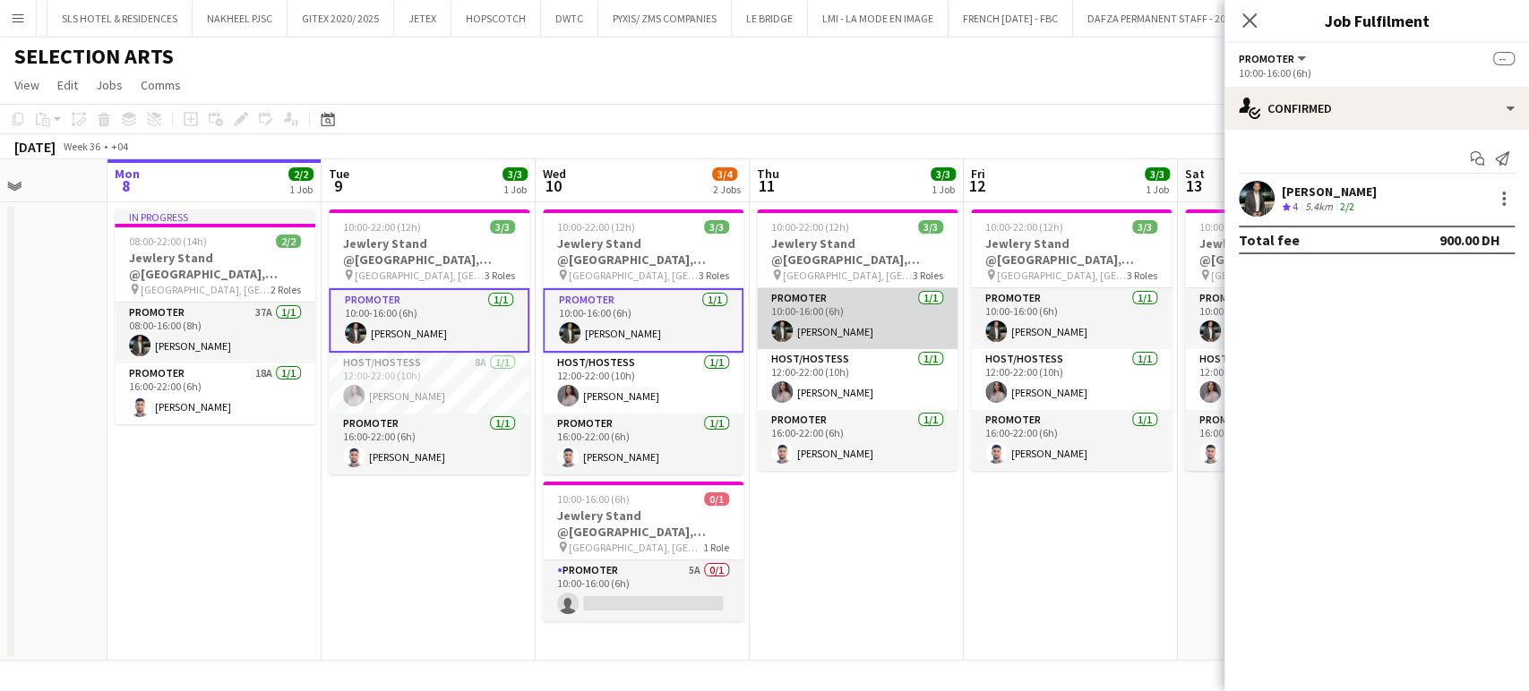
click at [824, 330] on app-card-role "Promoter [DATE] 10:00-16:00 (6h) [PERSON_NAME]" at bounding box center [857, 318] width 201 height 61
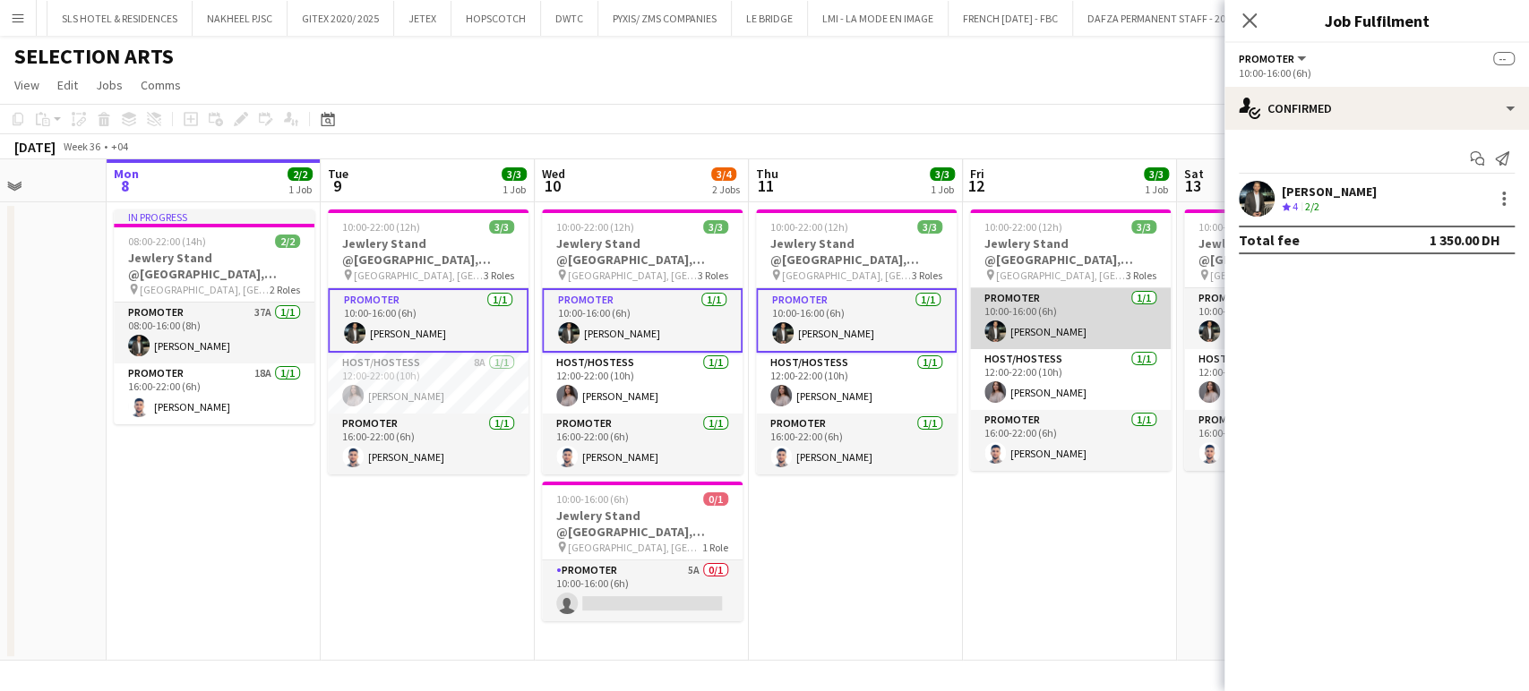
click at [1047, 333] on app-card-role "Promoter [DATE] 10:00-16:00 (6h) [PERSON_NAME]" at bounding box center [1070, 318] width 201 height 61
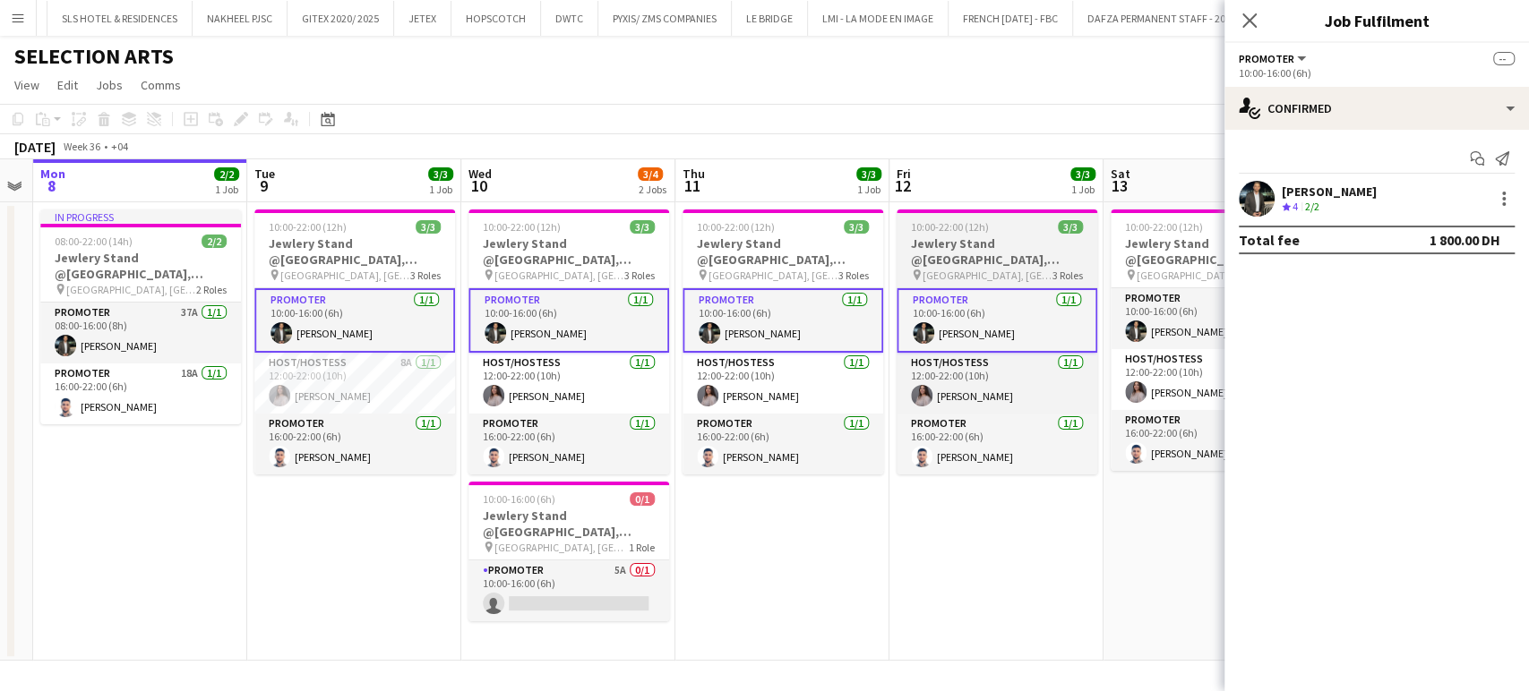
drag, startPoint x: 1050, startPoint y: 342, endPoint x: 766, endPoint y: 318, distance: 285.8
click at [765, 323] on app-calendar-viewport "Fri 5 Sat 6 Sun 7 Mon 8 2/2 1 Job Tue 9 3/3 1 Job Wed 10 3/4 2 Jobs Thu 11 3/3 …" at bounding box center [764, 410] width 1529 height 502
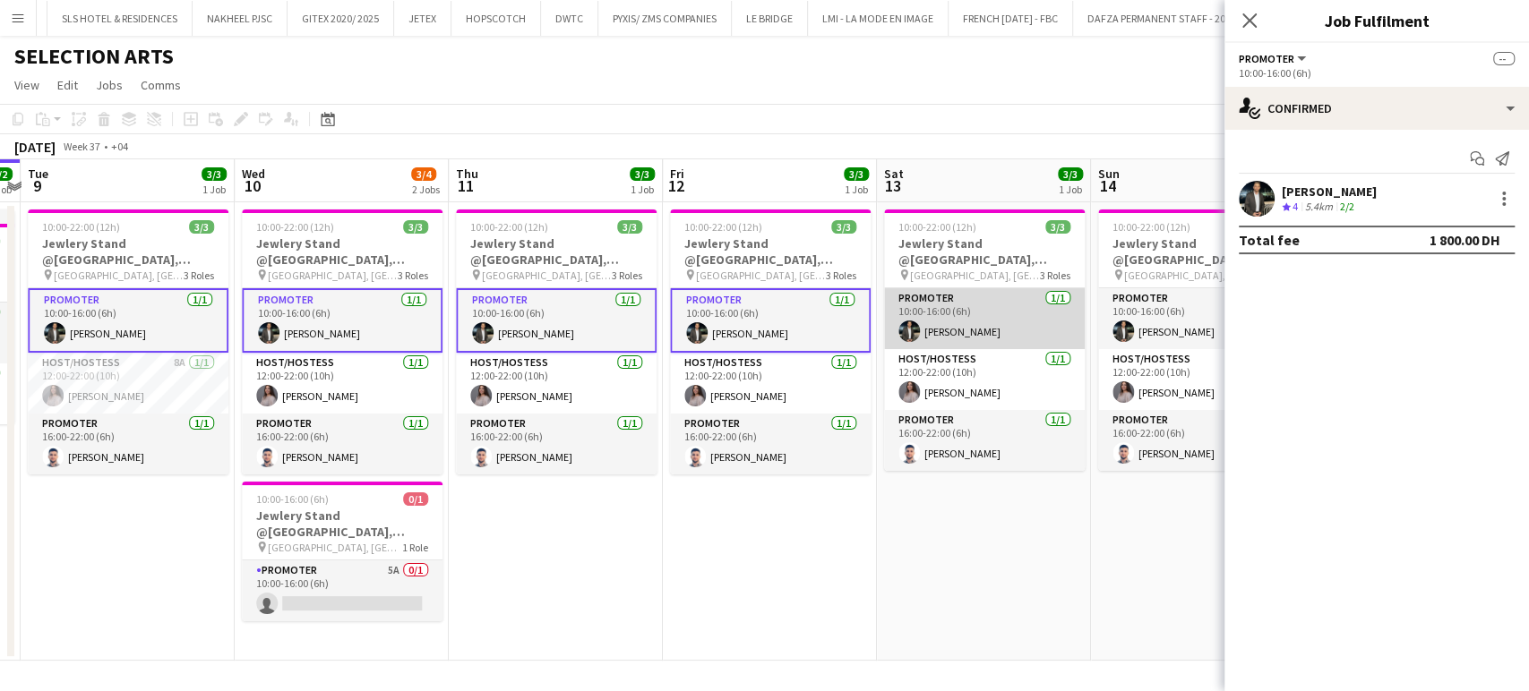
click at [989, 335] on app-card-role "Promoter [DATE] 10:00-16:00 (6h) [PERSON_NAME]" at bounding box center [984, 318] width 201 height 61
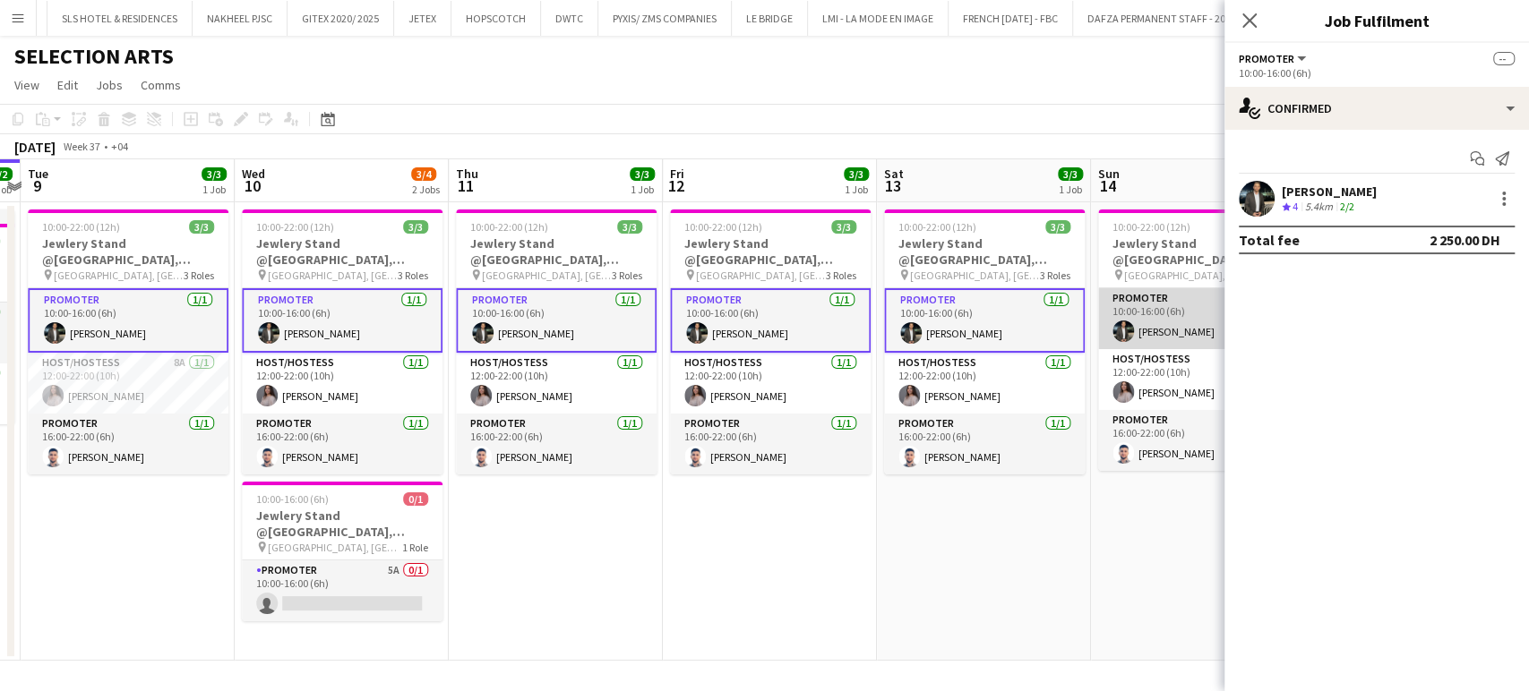
click at [1136, 331] on app-card-role "Promoter [DATE] 10:00-16:00 (6h) [PERSON_NAME]" at bounding box center [1198, 318] width 201 height 61
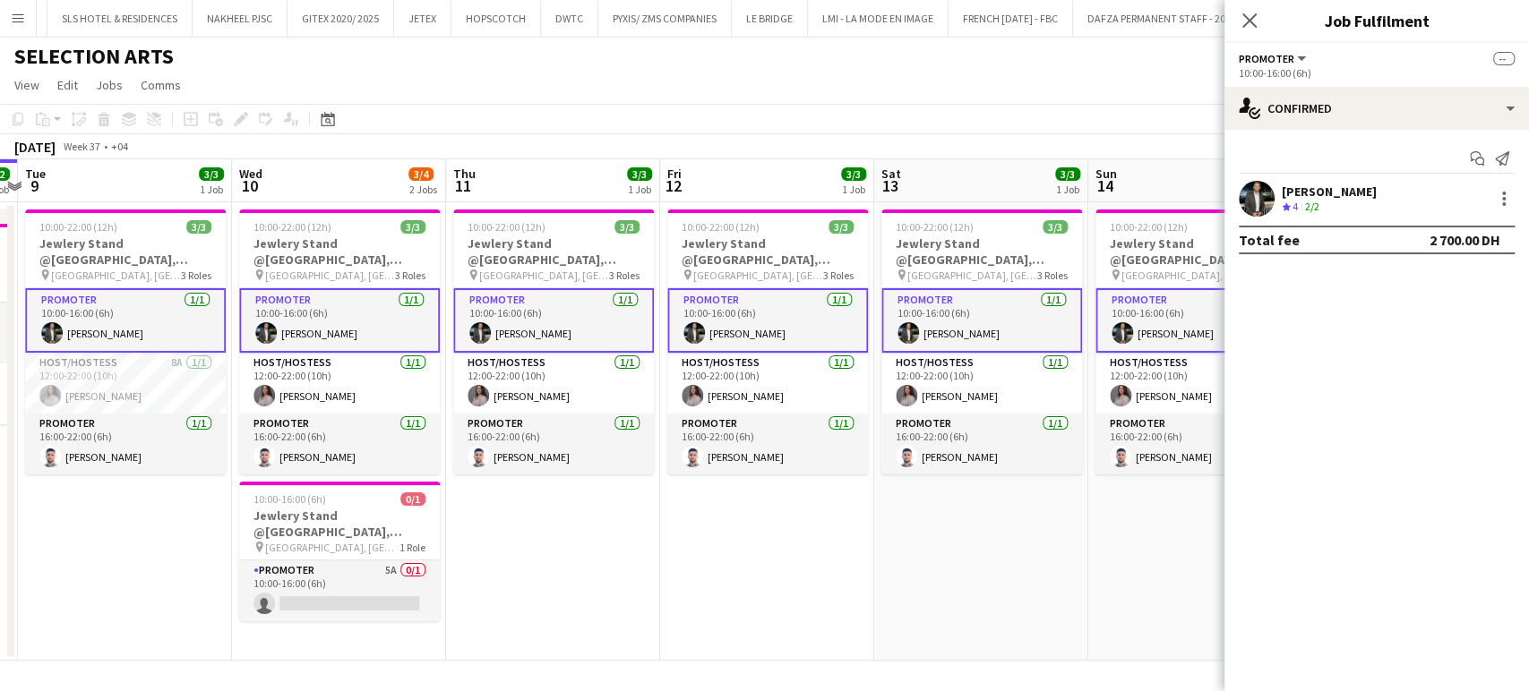
scroll to position [0, 714]
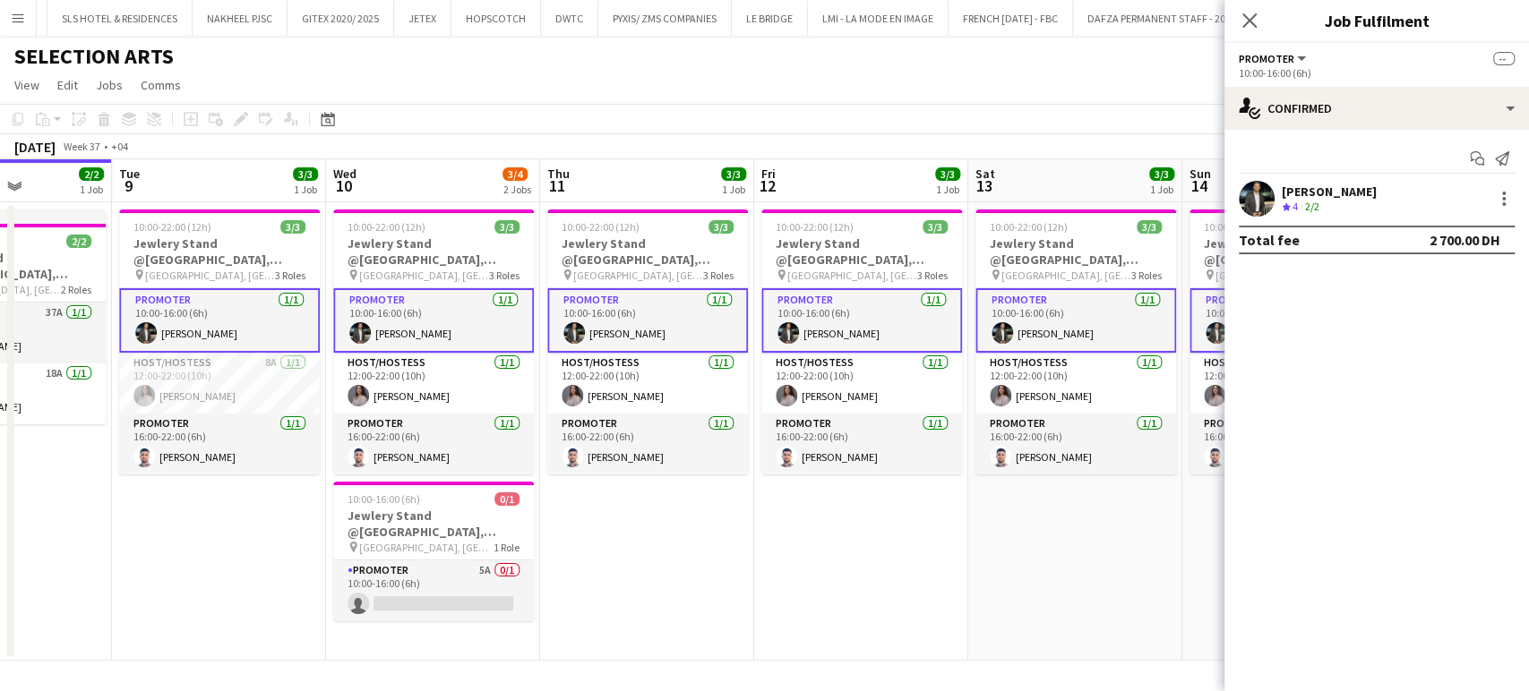
drag, startPoint x: 1127, startPoint y: 337, endPoint x: 827, endPoint y: 324, distance: 299.4
click at [834, 326] on app-calendar-viewport "Fri 5 Sat 6 Sun 7 Mon 8 2/2 1 Job Tue 9 3/3 1 Job Wed 10 3/4 2 Jobs Thu 11 3/3 …" at bounding box center [764, 410] width 1529 height 502
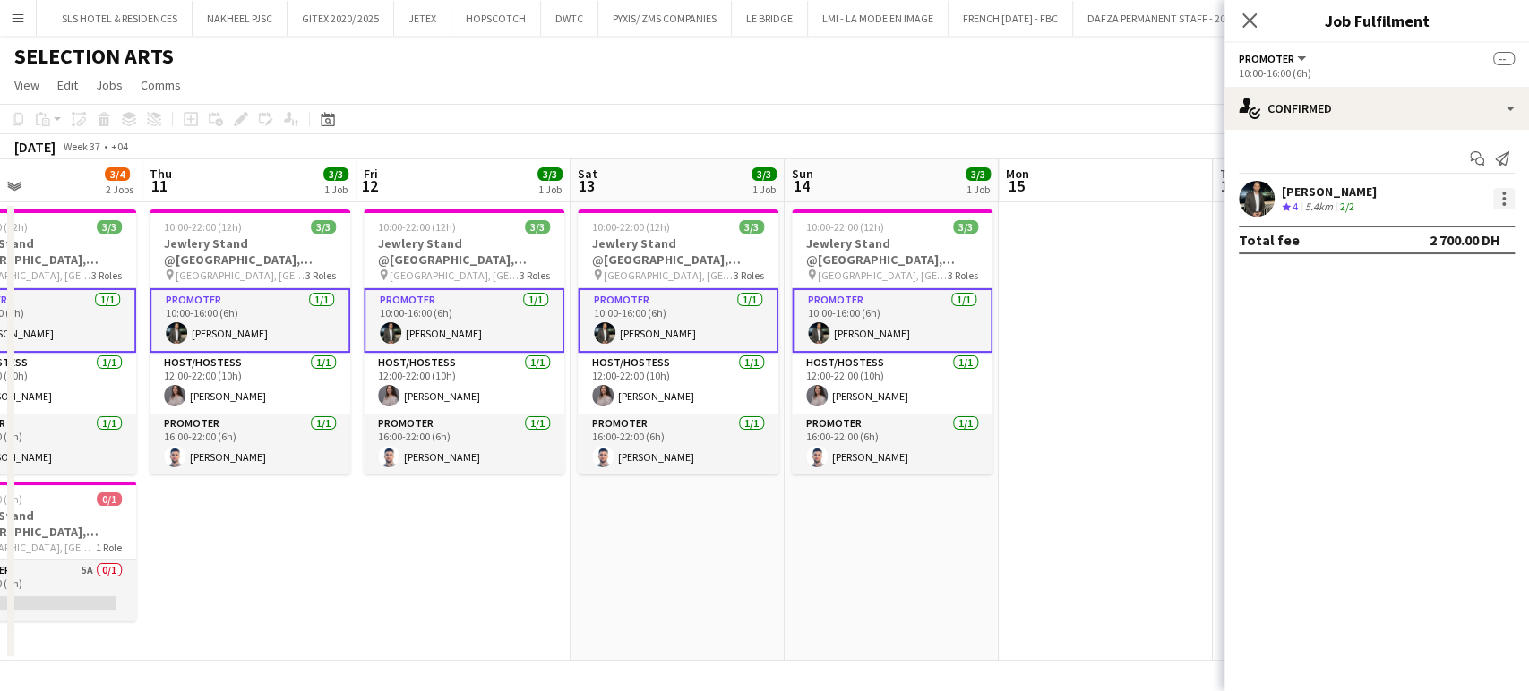
click at [1502, 198] on div at bounding box center [1504, 199] width 4 height 4
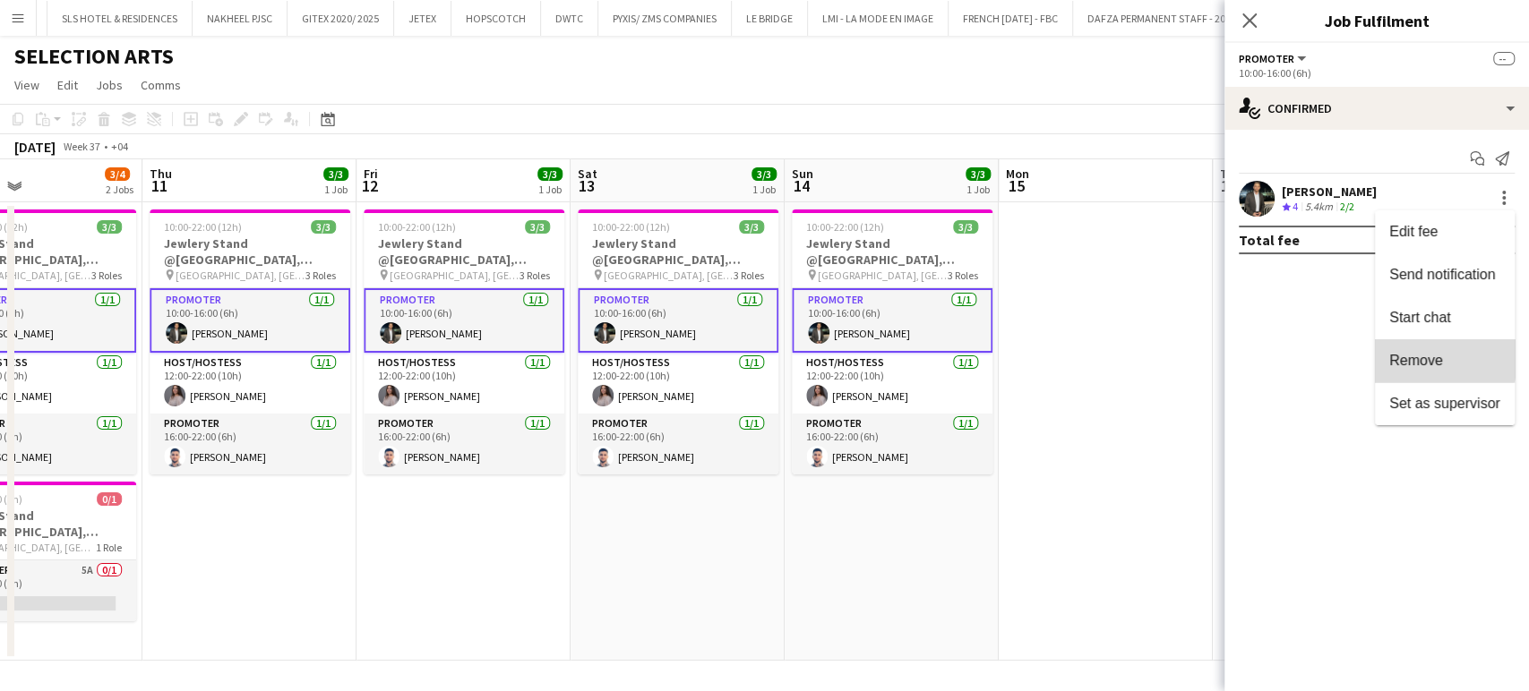
drag, startPoint x: 1434, startPoint y: 356, endPoint x: 1422, endPoint y: 352, distance: 12.5
click at [1433, 357] on span "Remove" at bounding box center [1416, 360] width 54 height 15
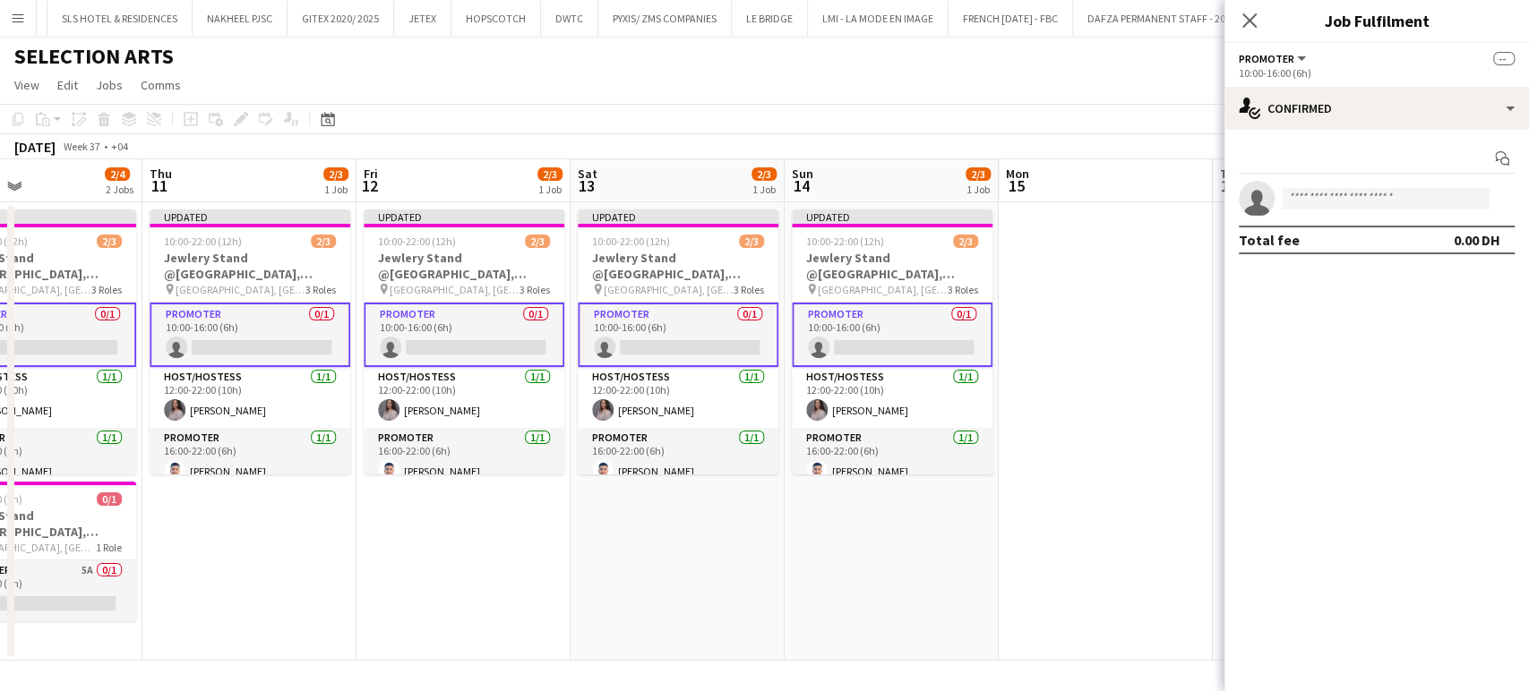
click at [1042, 325] on app-date-cell at bounding box center [1106, 431] width 214 height 459
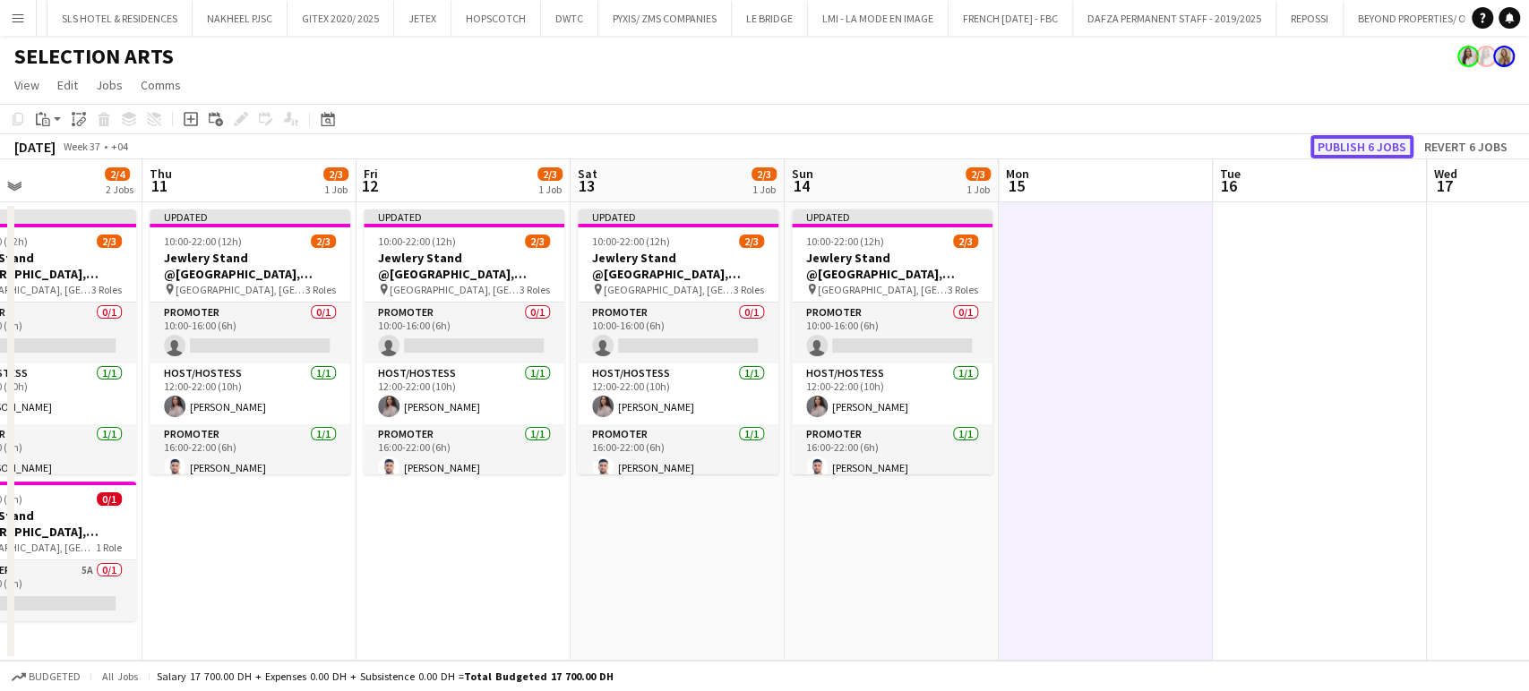
click at [1382, 141] on button "Publish 6 jobs" at bounding box center [1361, 146] width 103 height 23
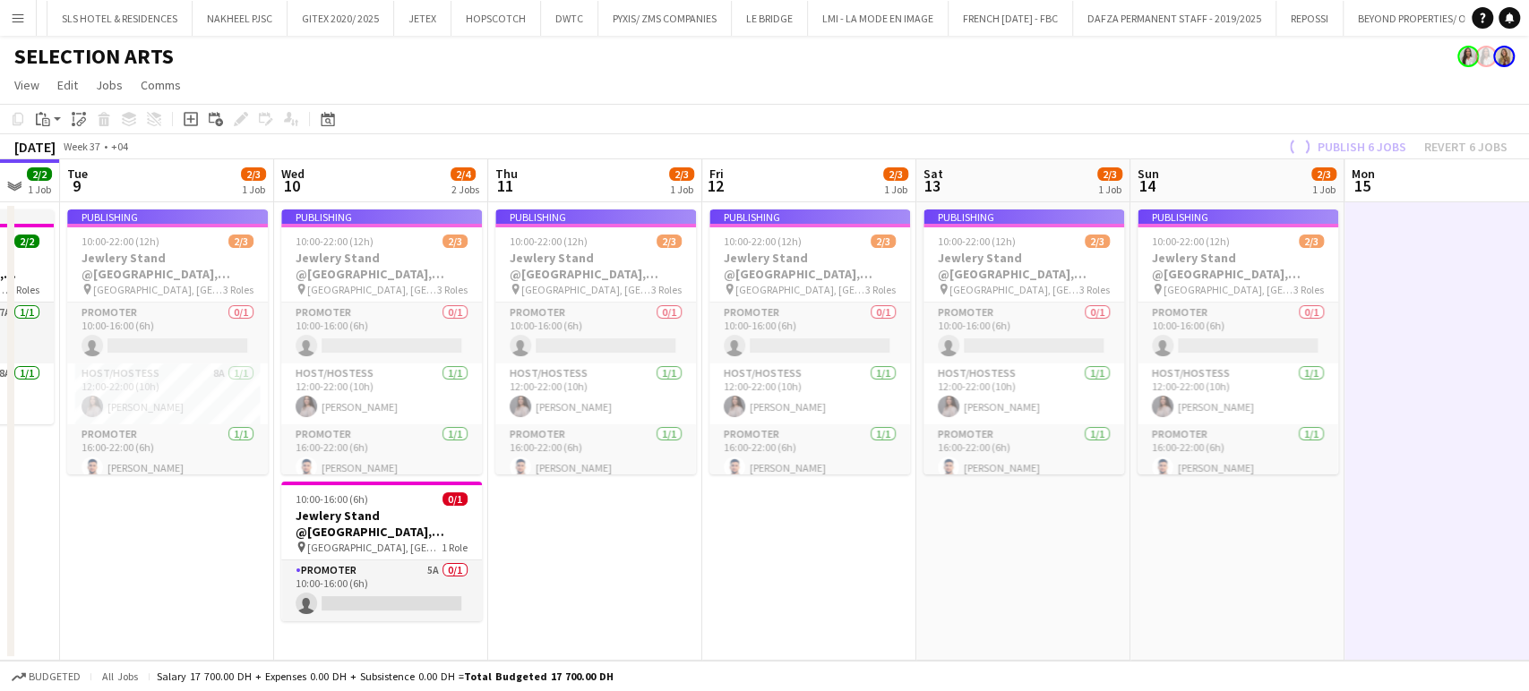
drag, startPoint x: 749, startPoint y: 424, endPoint x: 716, endPoint y: 433, distance: 33.5
click at [784, 431] on app-calendar-viewport "Sun 7 Mon 8 2/2 1 Job Tue 9 2/3 1 Job Wed 10 2/4 2 Jobs Thu 11 2/3 1 Job Fri 12…" at bounding box center [764, 410] width 1529 height 502
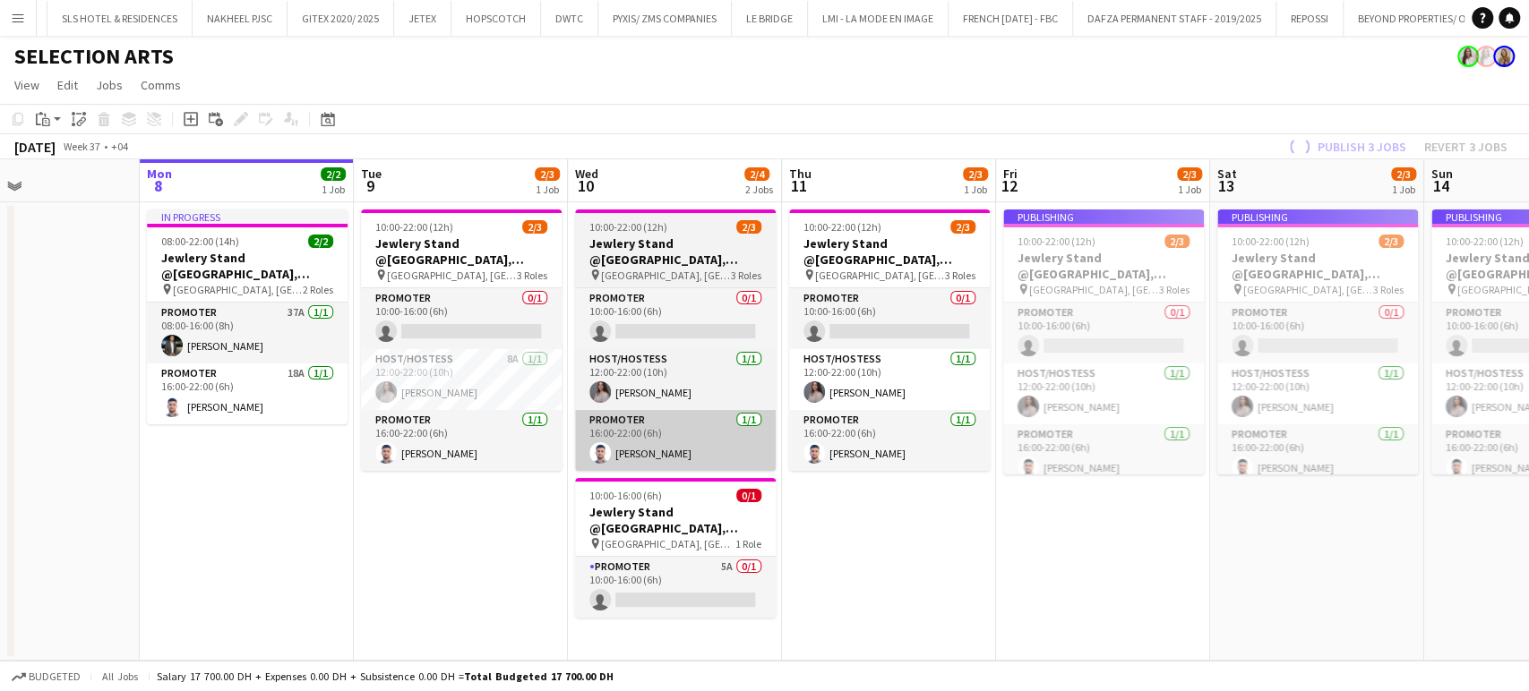
drag, startPoint x: 673, startPoint y: 421, endPoint x: 648, endPoint y: 427, distance: 25.8
click at [730, 432] on app-calendar-viewport "Fri 5 Sat 6 Sun 7 Mon 8 2/2 1 Job Tue 9 2/3 1 Job Wed 10 2/4 2 Jobs Thu 11 2/3 …" at bounding box center [764, 410] width 1529 height 502
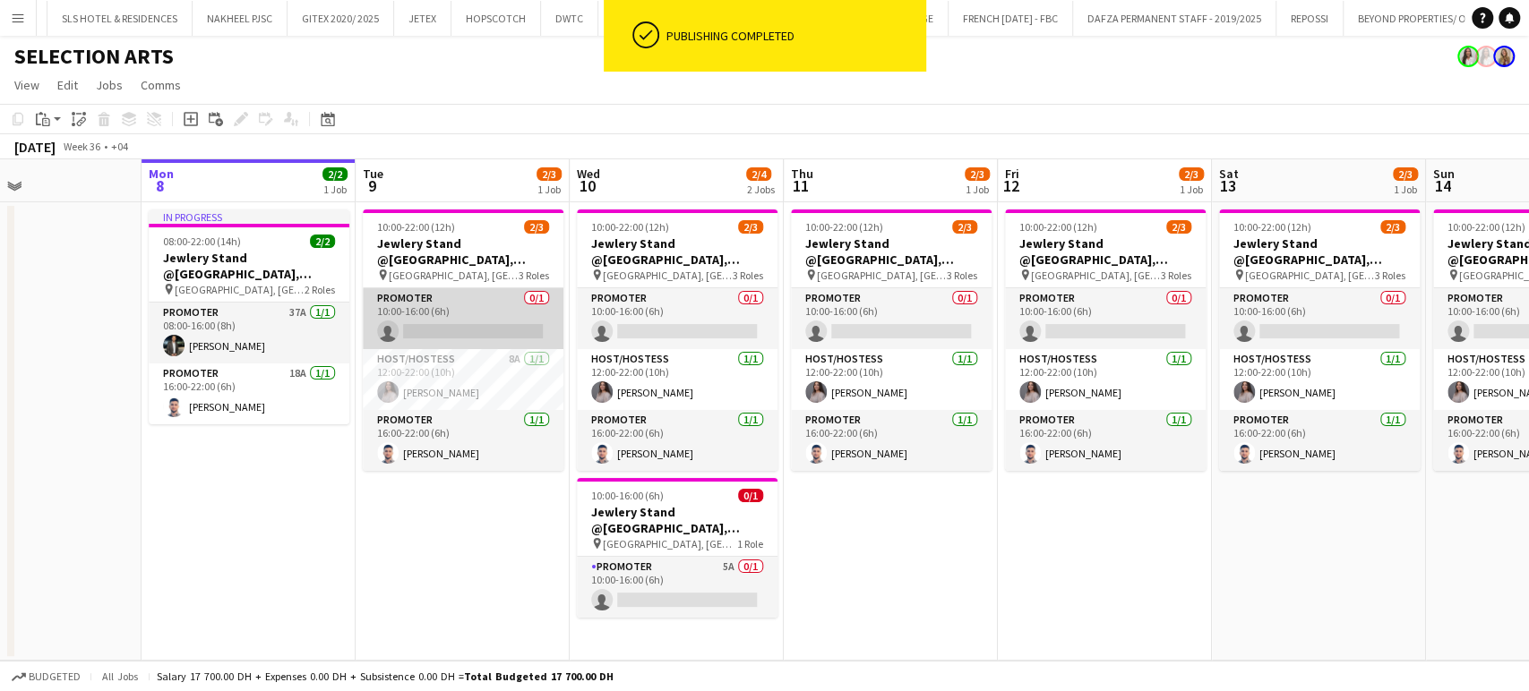
click at [503, 326] on app-card-role "Promoter 0/1 10:00-16:00 (6h) single-neutral-actions" at bounding box center [463, 318] width 201 height 61
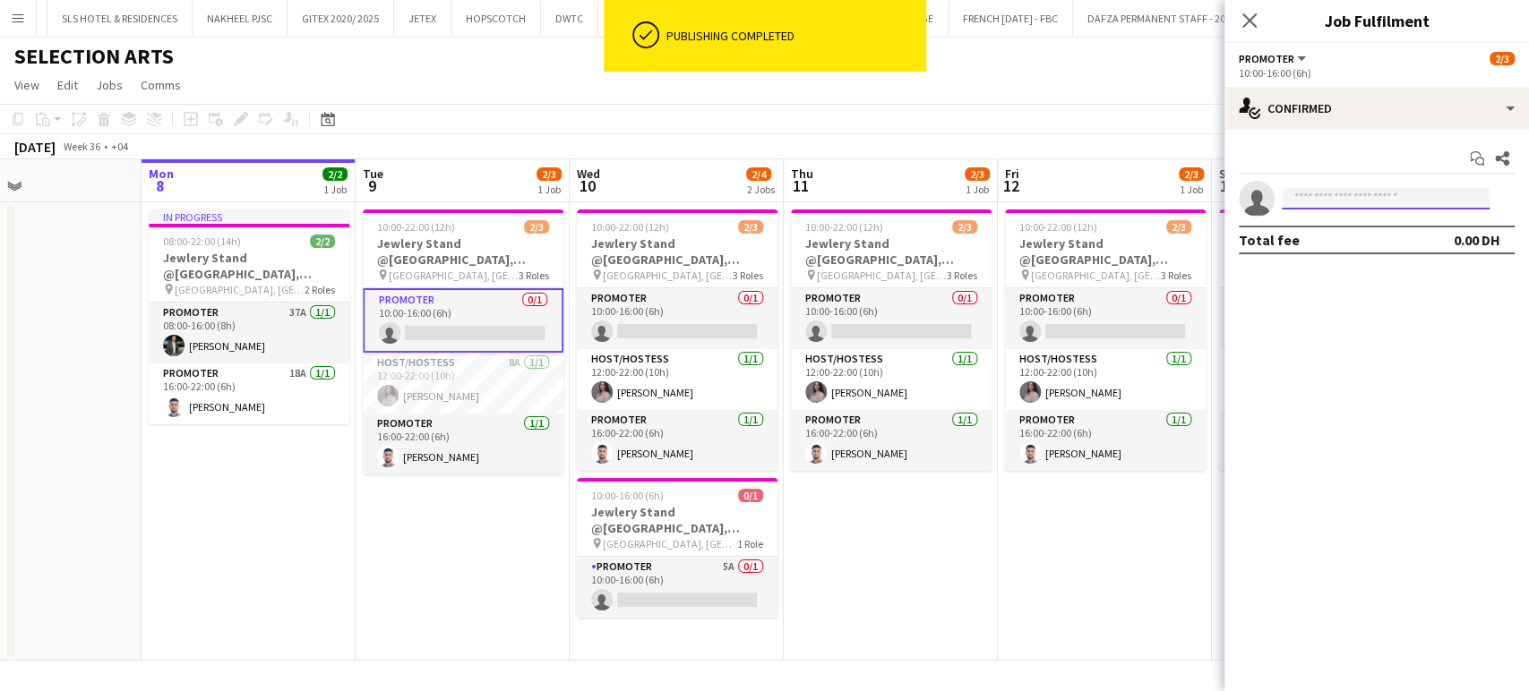
click at [1302, 191] on input at bounding box center [1386, 198] width 208 height 21
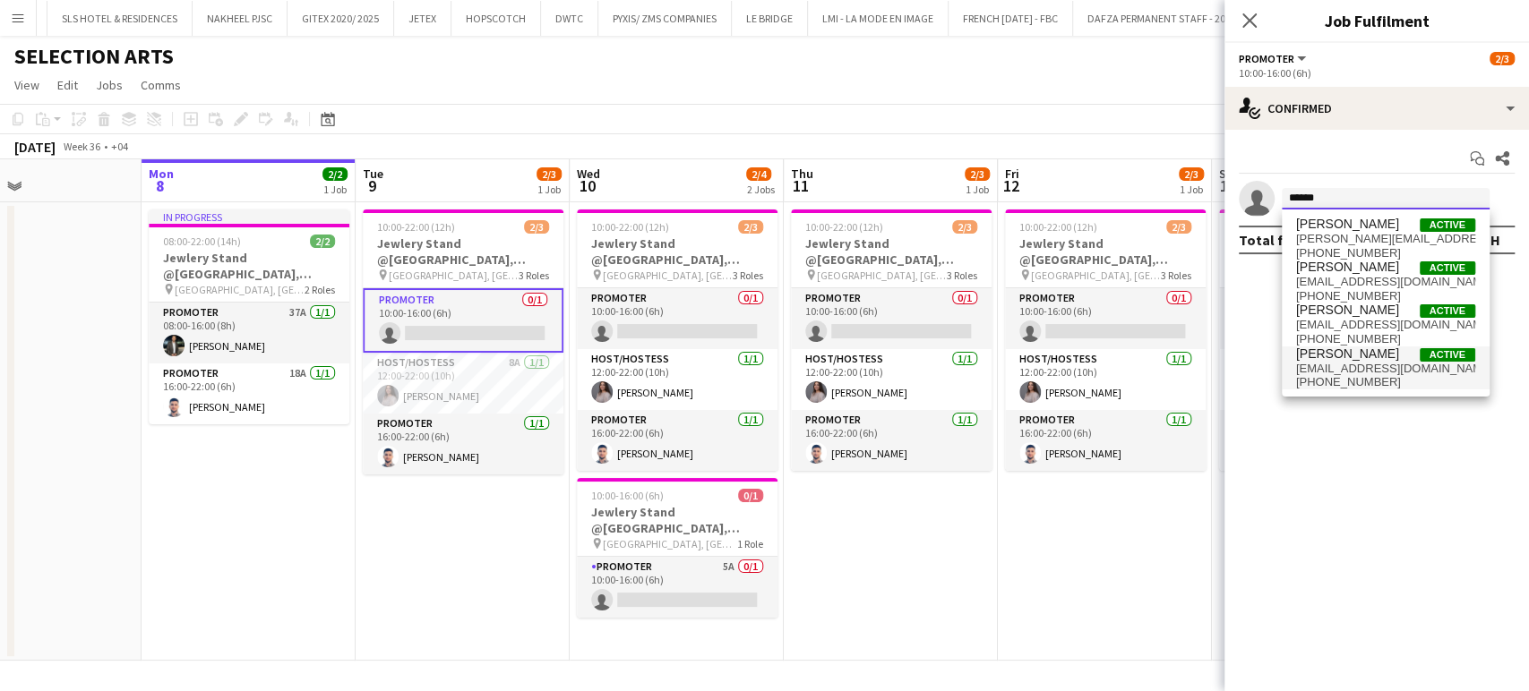
type input "******"
click at [1358, 369] on span "[EMAIL_ADDRESS][DOMAIN_NAME]" at bounding box center [1385, 369] width 179 height 14
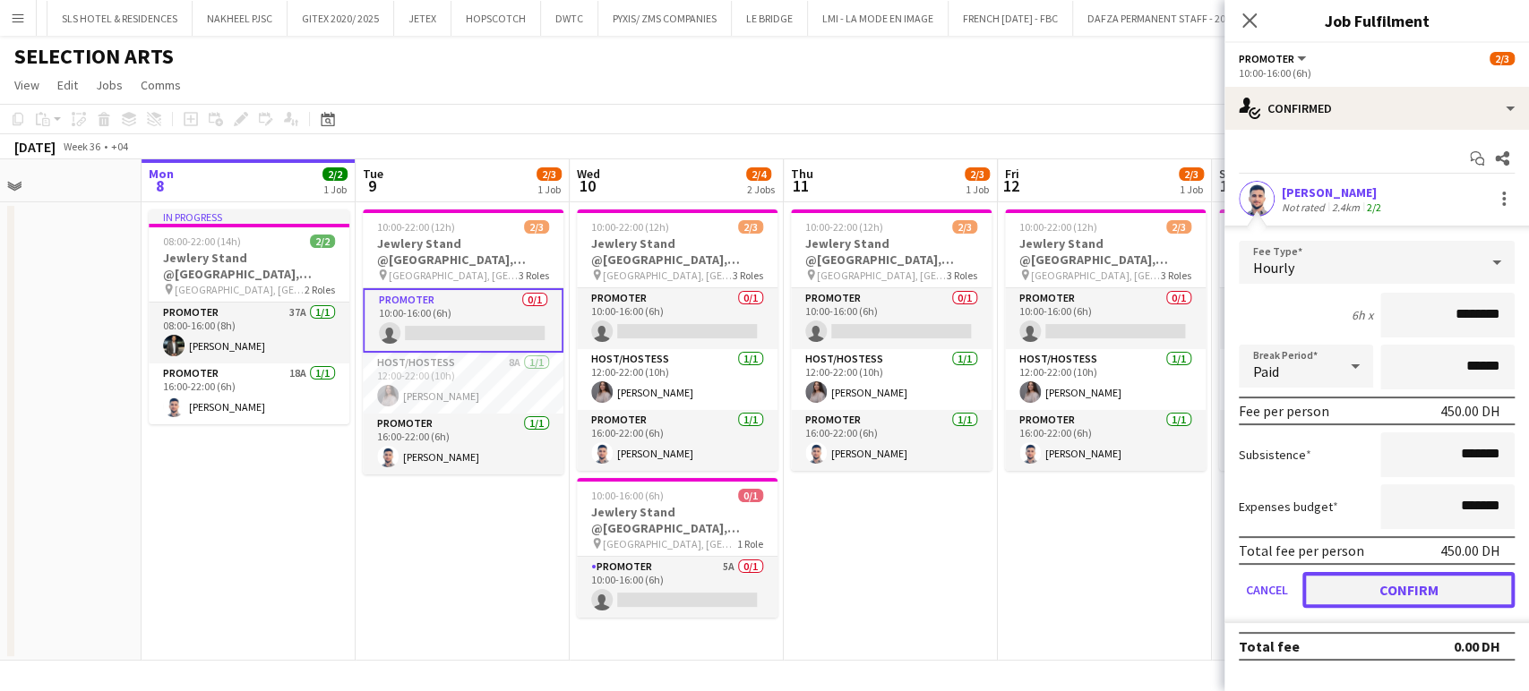
click at [1381, 587] on button "Confirm" at bounding box center [1408, 590] width 212 height 36
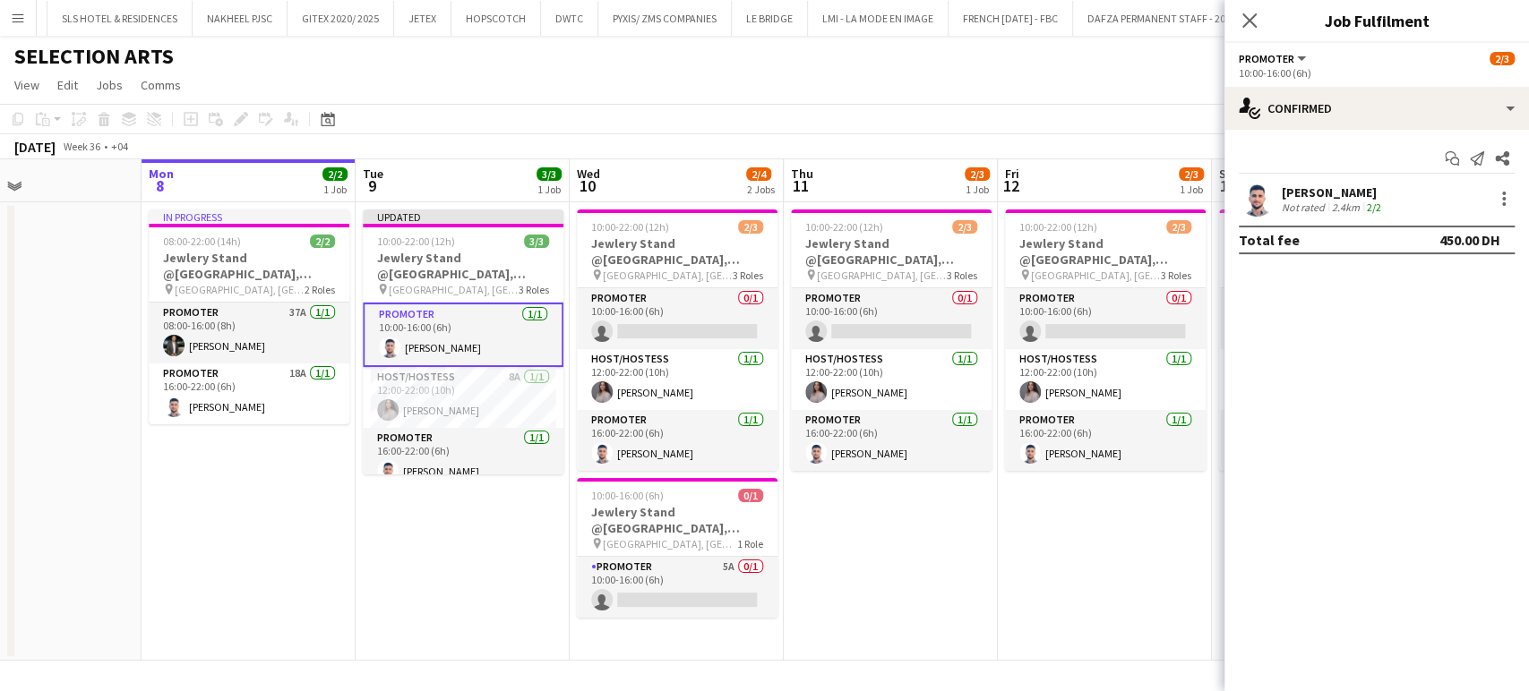
click at [1094, 527] on app-date-cell "10:00-22:00 (12h) 2/3 Jewlery Stand @[GEOGRAPHIC_DATA], [GEOGRAPHIC_DATA] pin […" at bounding box center [1105, 431] width 214 height 459
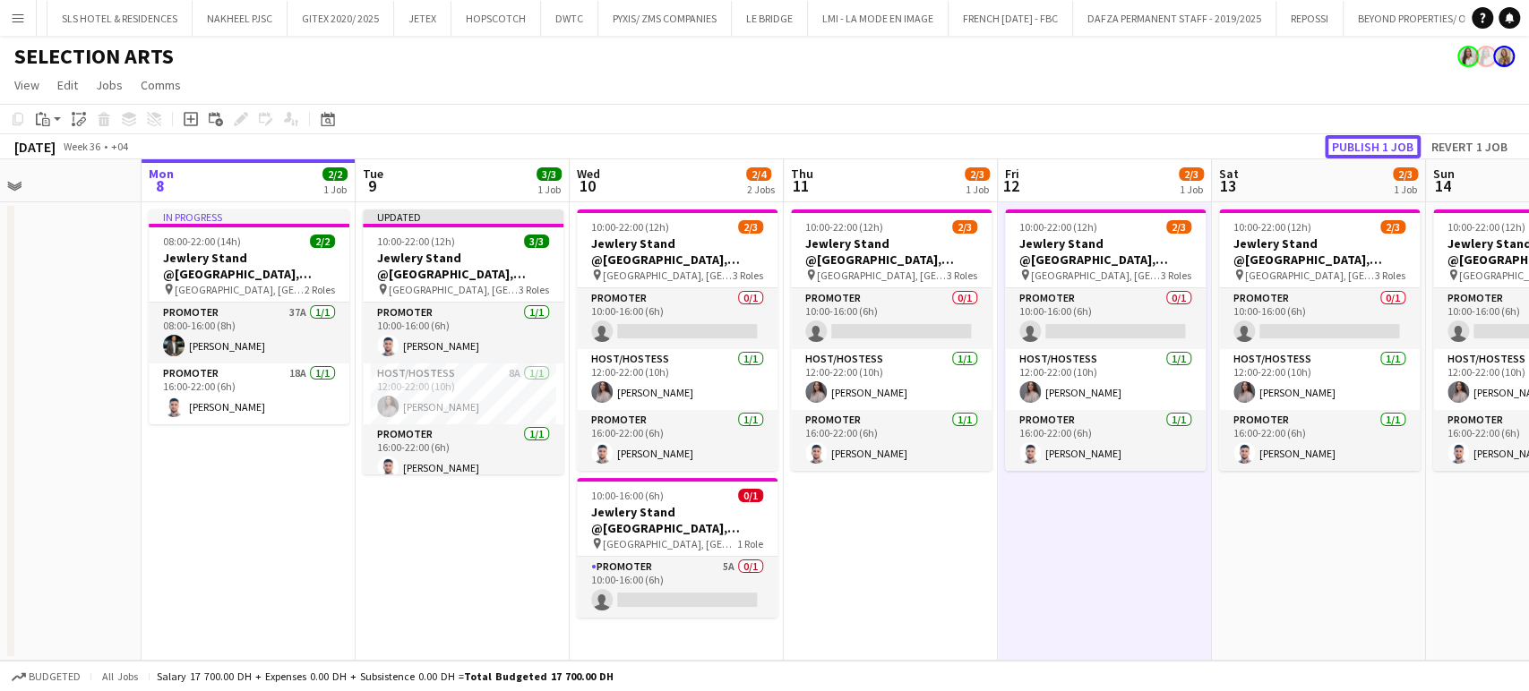
click at [1365, 149] on button "Publish 1 job" at bounding box center [1373, 146] width 96 height 23
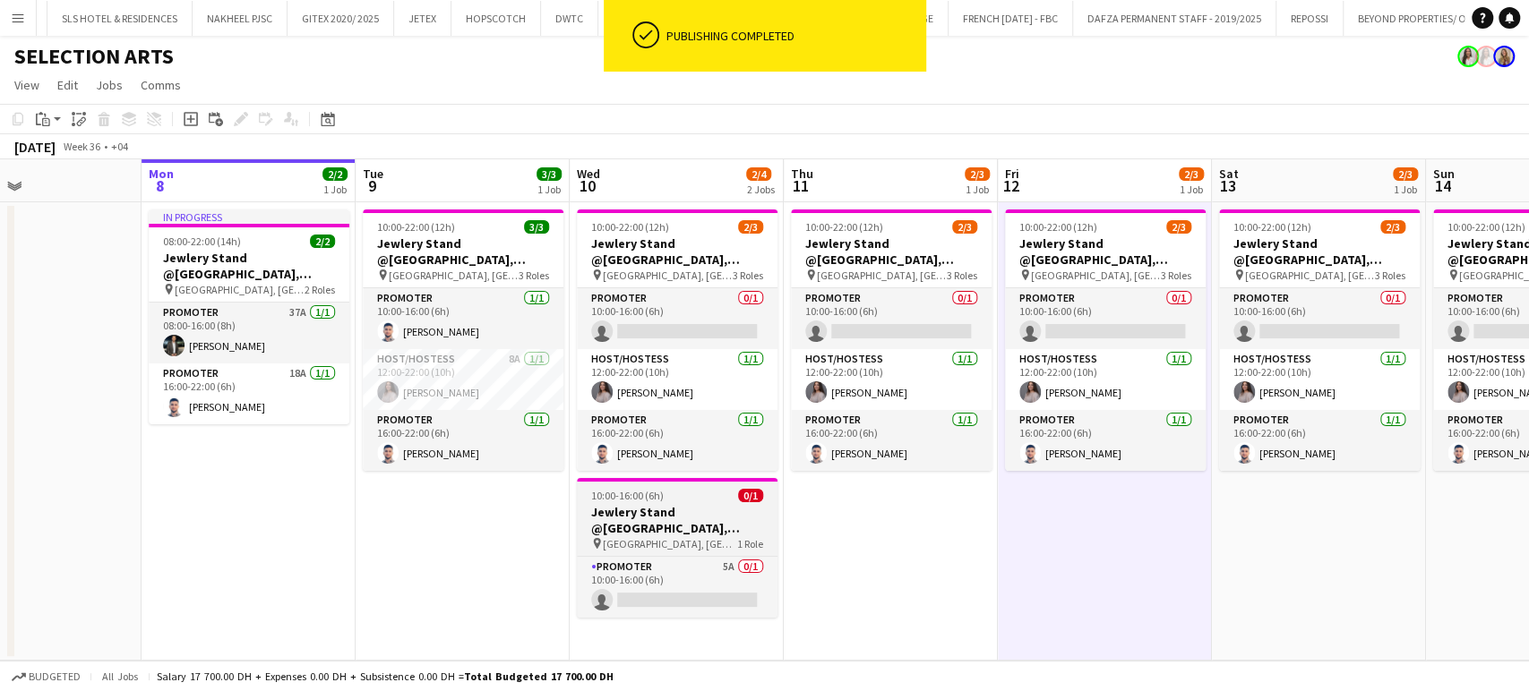
click at [690, 517] on h3 "Jewlery Stand @[GEOGRAPHIC_DATA], [GEOGRAPHIC_DATA]" at bounding box center [677, 520] width 201 height 32
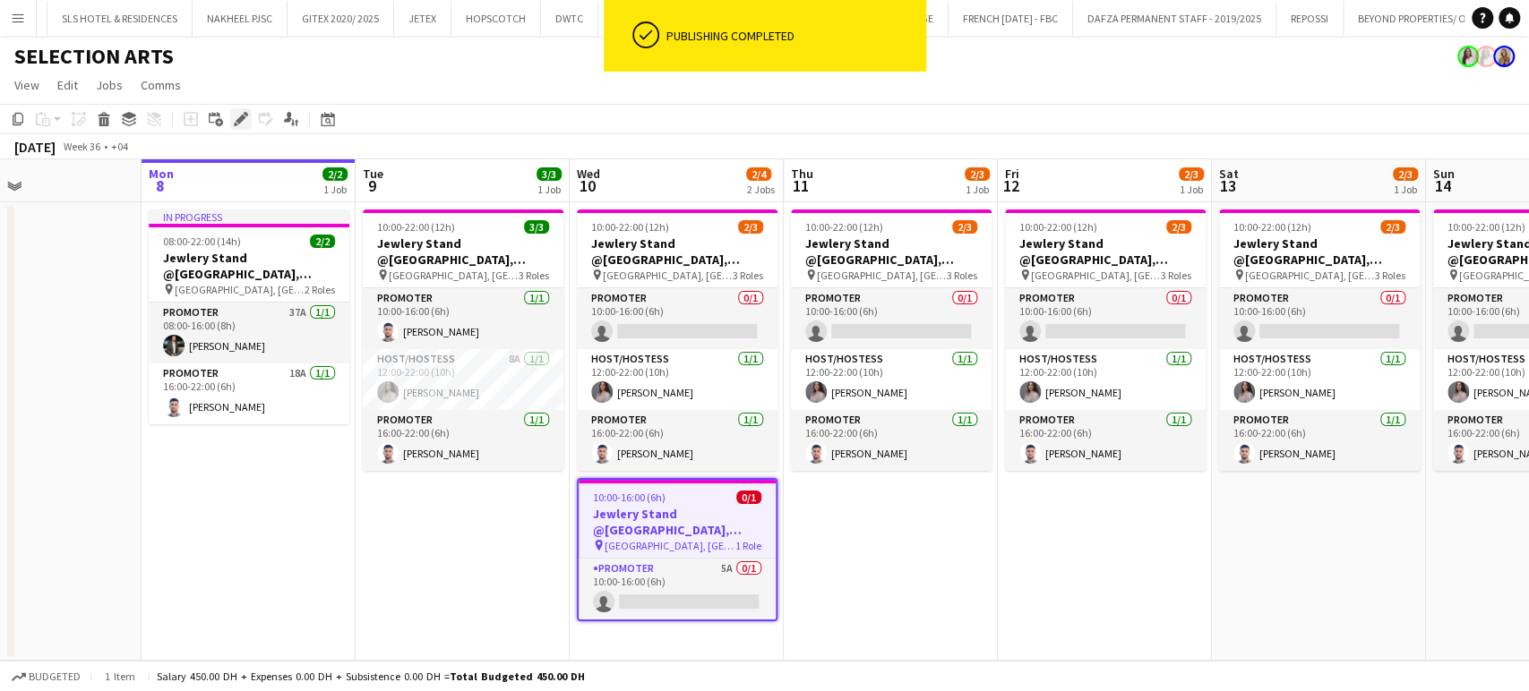
drag, startPoint x: 234, startPoint y: 119, endPoint x: 246, endPoint y: 122, distance: 12.8
click at [235, 119] on icon "Edit" at bounding box center [241, 119] width 14 height 14
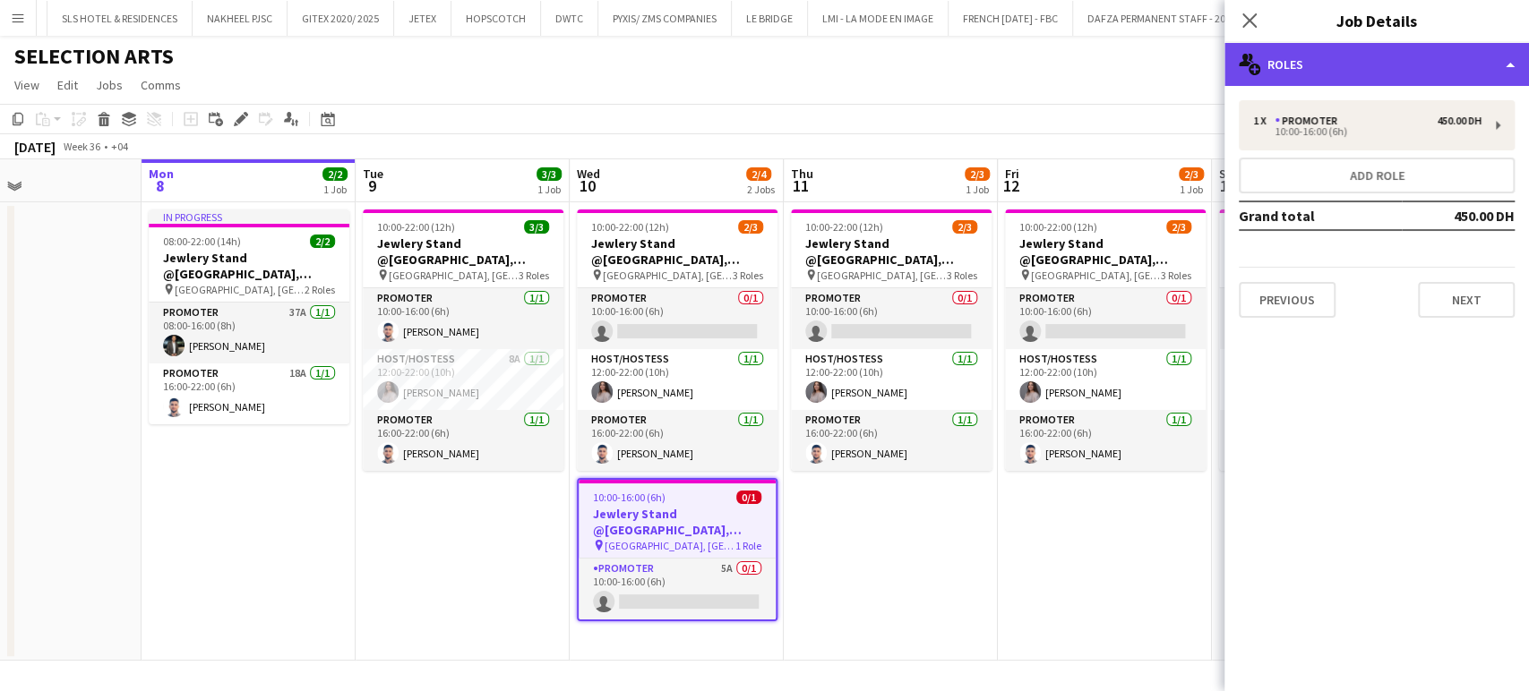
click at [1496, 54] on div "multiple-users-add Roles" at bounding box center [1376, 64] width 304 height 43
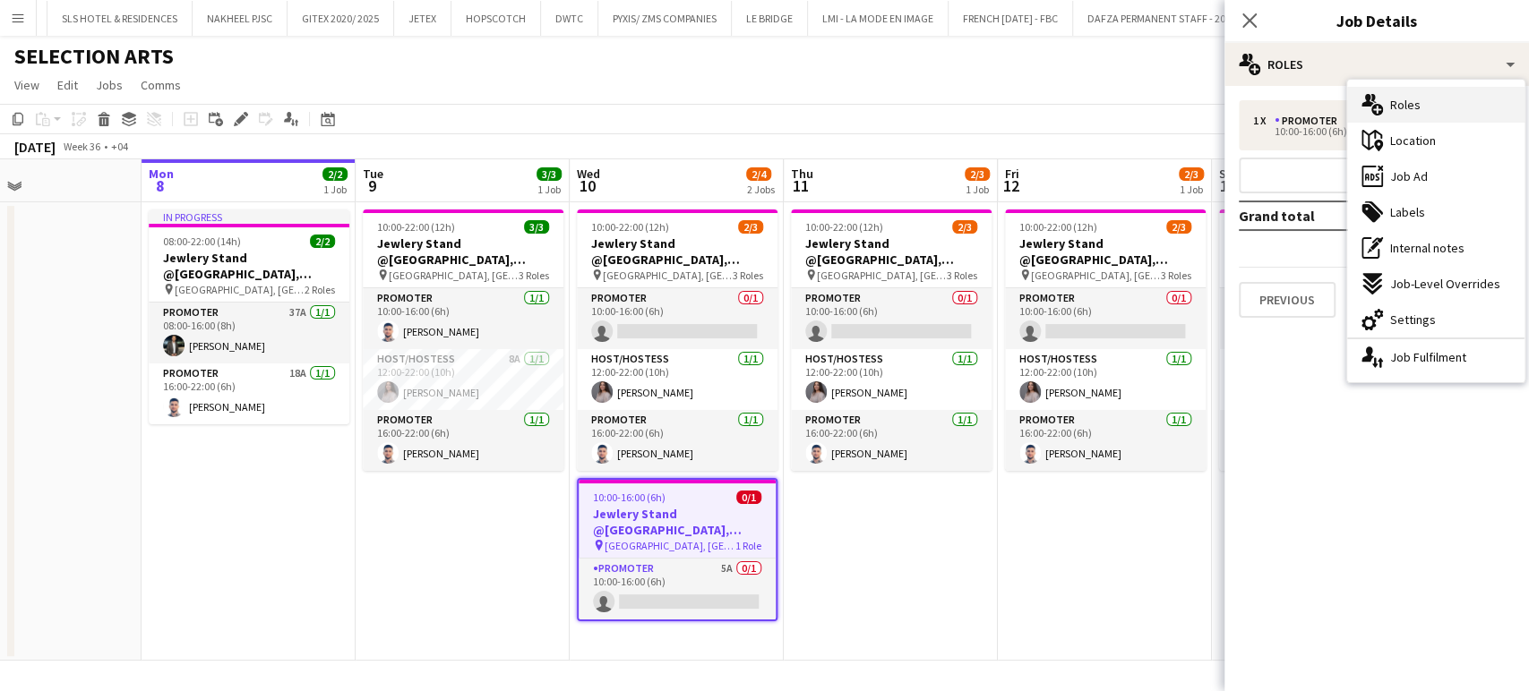
click at [1426, 107] on div "multiple-users-add Roles" at bounding box center [1435, 105] width 177 height 36
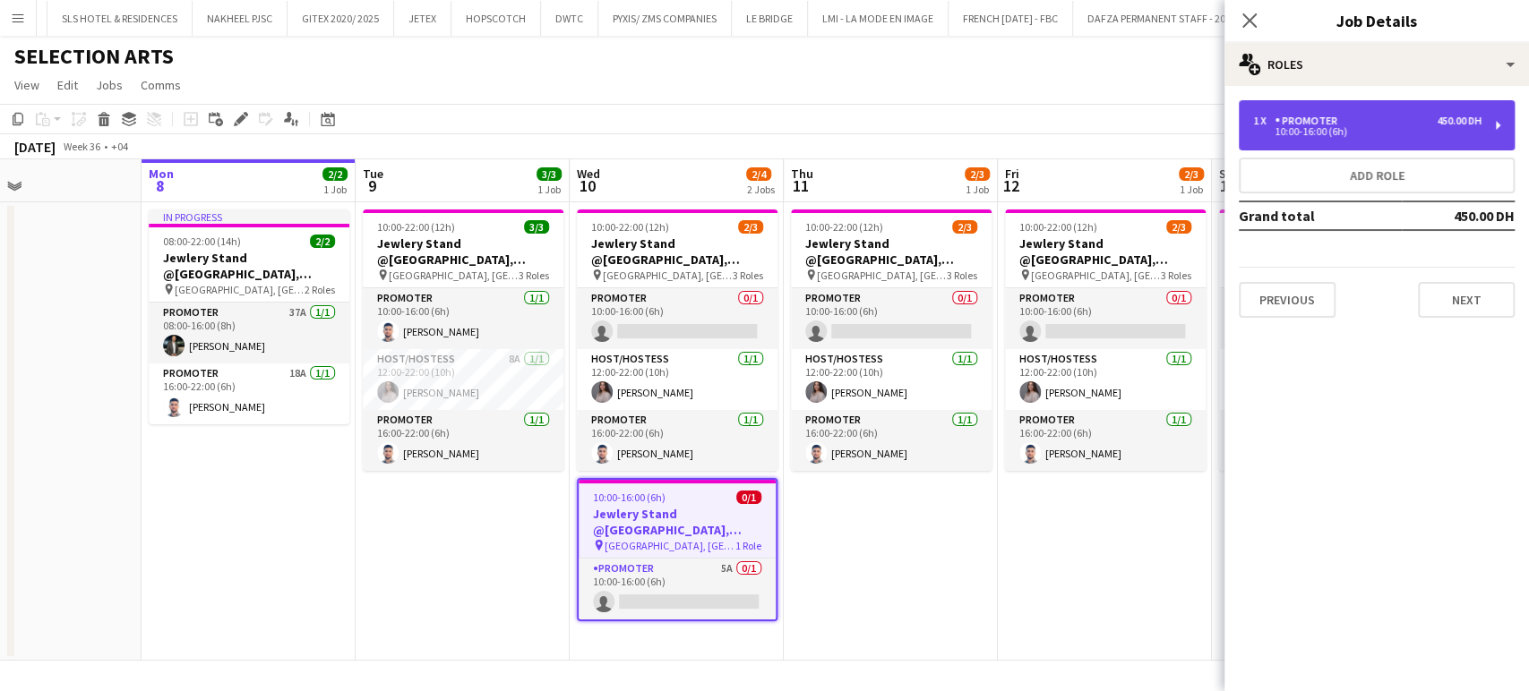
click at [1290, 126] on div "Promoter" at bounding box center [1309, 121] width 70 height 13
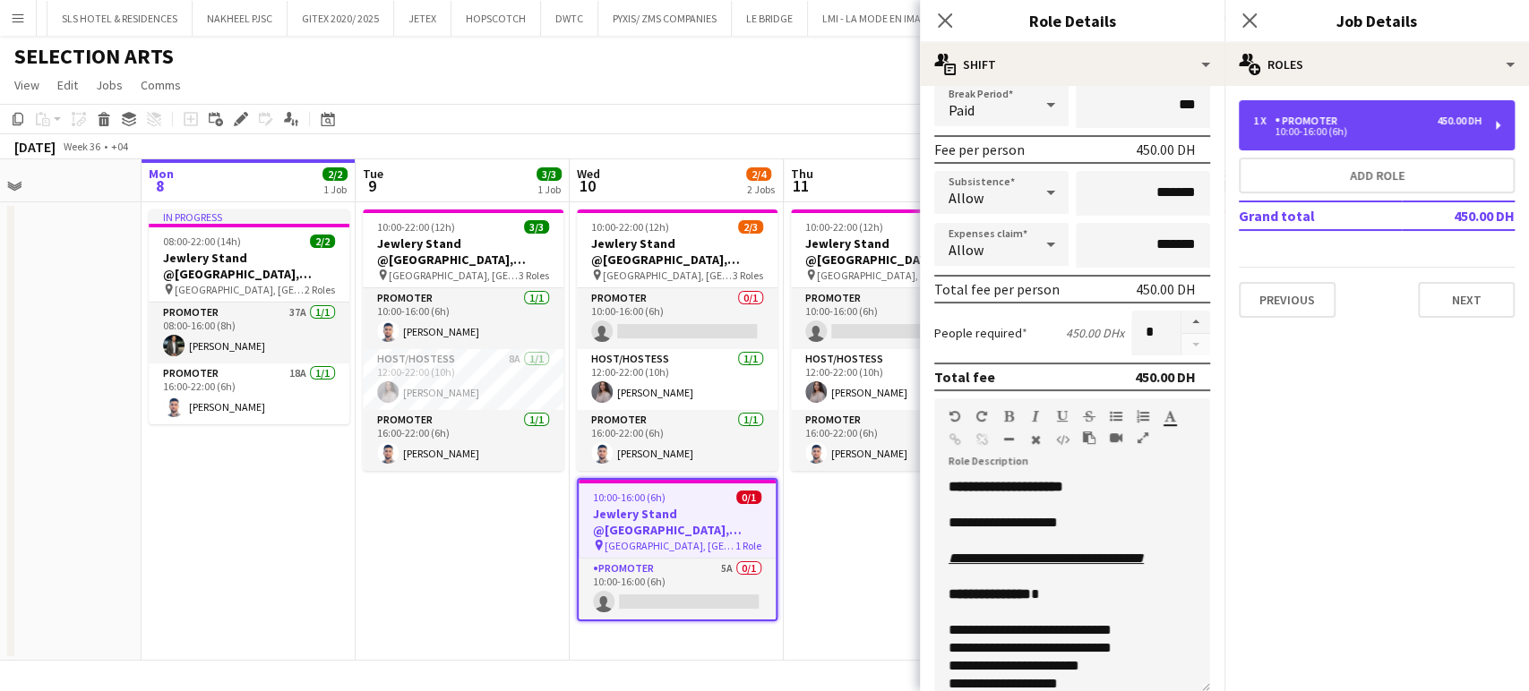
scroll to position [298, 0]
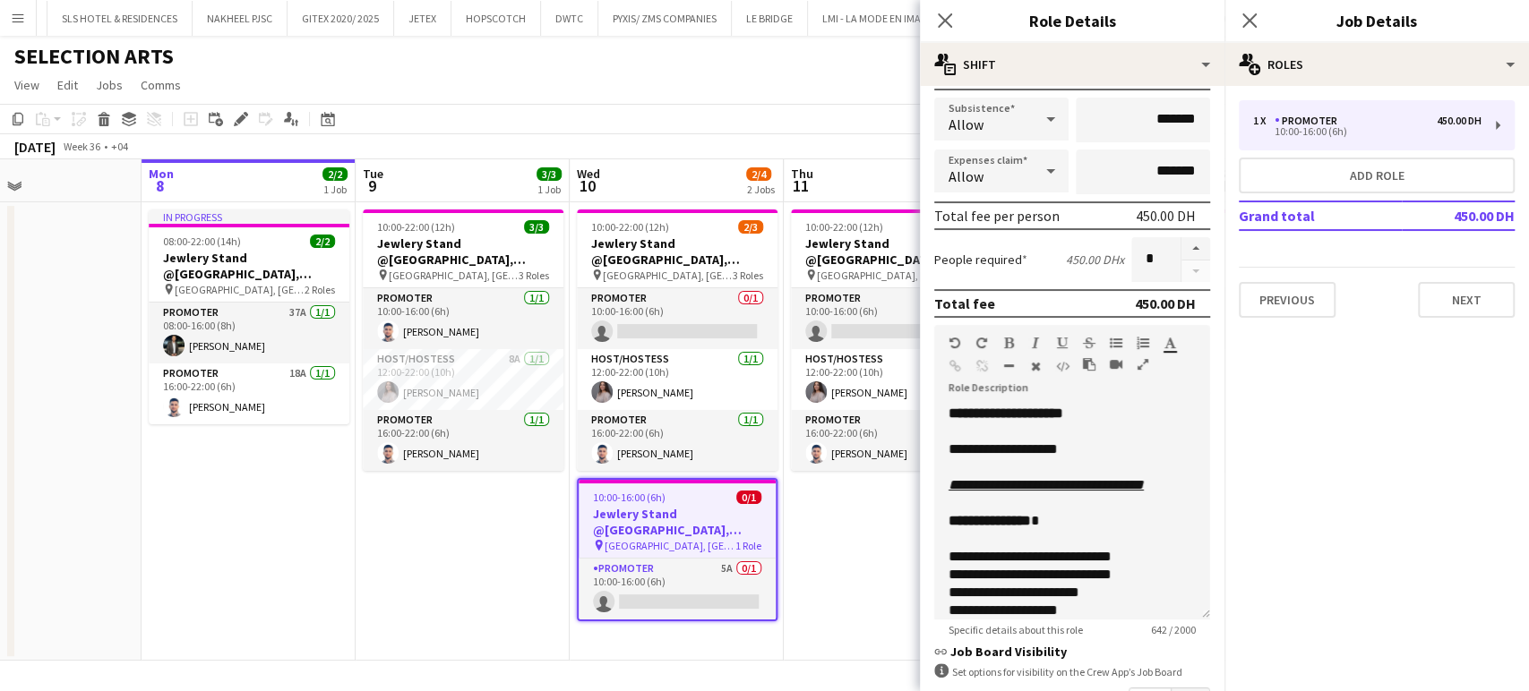
click at [853, 519] on app-date-cell "10:00-22:00 (12h) 2/3 Jewlery Stand @[GEOGRAPHIC_DATA], [GEOGRAPHIC_DATA] pin […" at bounding box center [891, 431] width 214 height 459
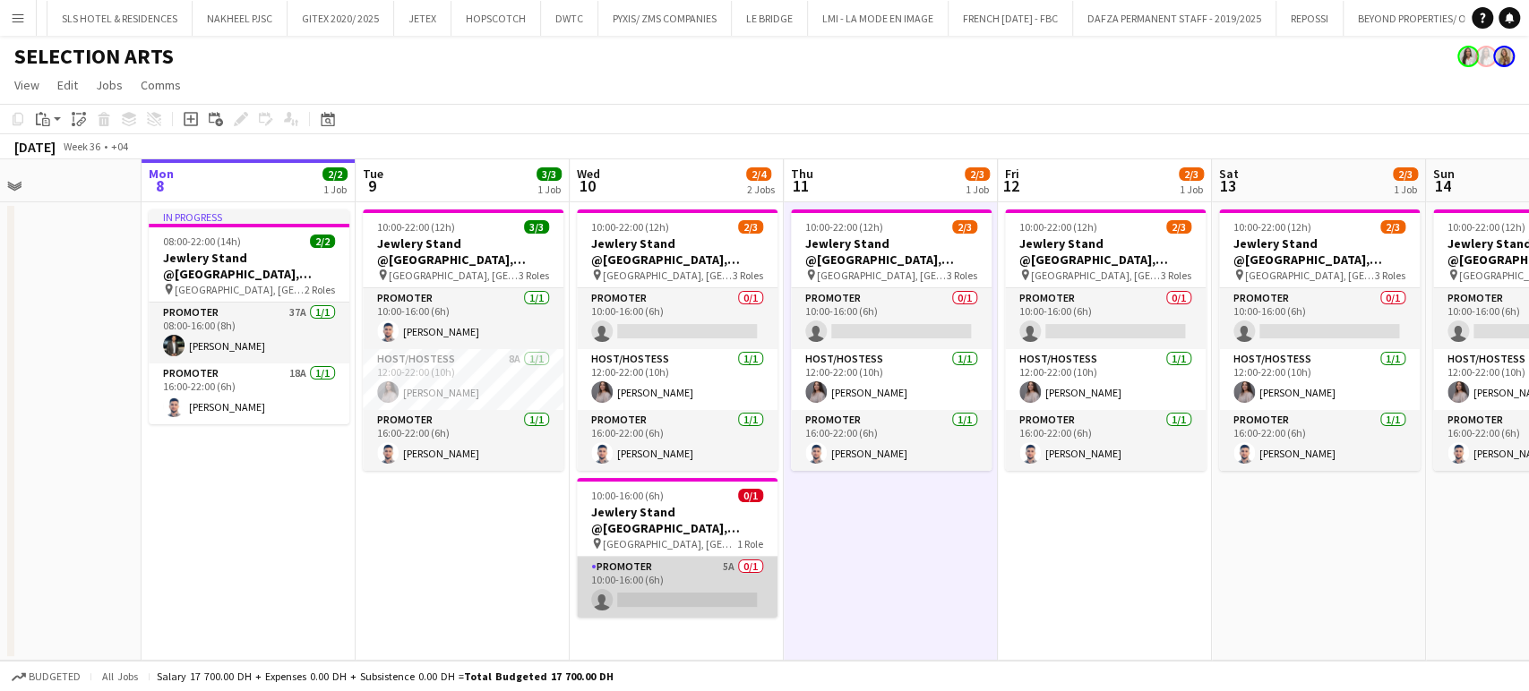
click at [700, 578] on app-card-role "Promoter 5A 0/1 10:00-16:00 (6h) single-neutral-actions" at bounding box center [677, 587] width 201 height 61
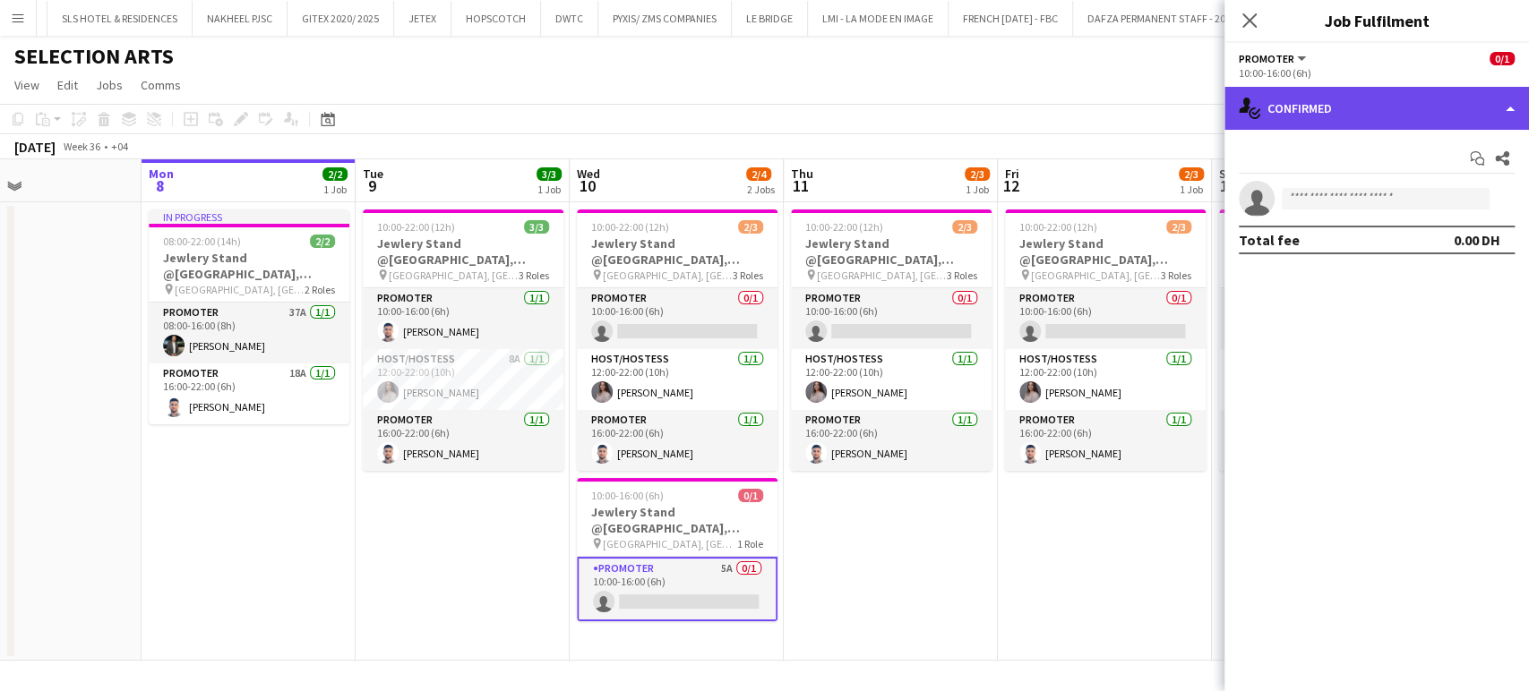
click at [1479, 90] on div "single-neutral-actions-check-2 Confirmed" at bounding box center [1376, 108] width 304 height 43
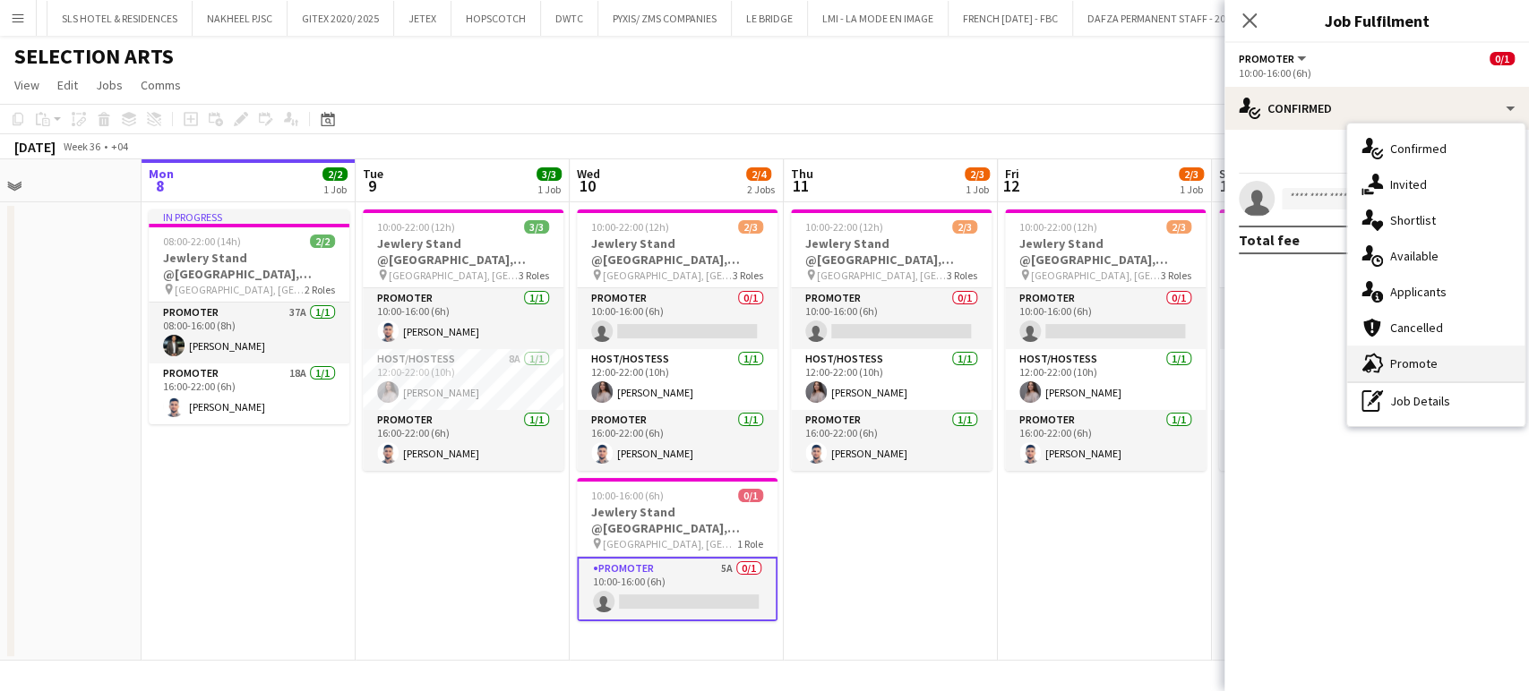
click at [1424, 363] on span "Promote" at bounding box center [1413, 364] width 47 height 16
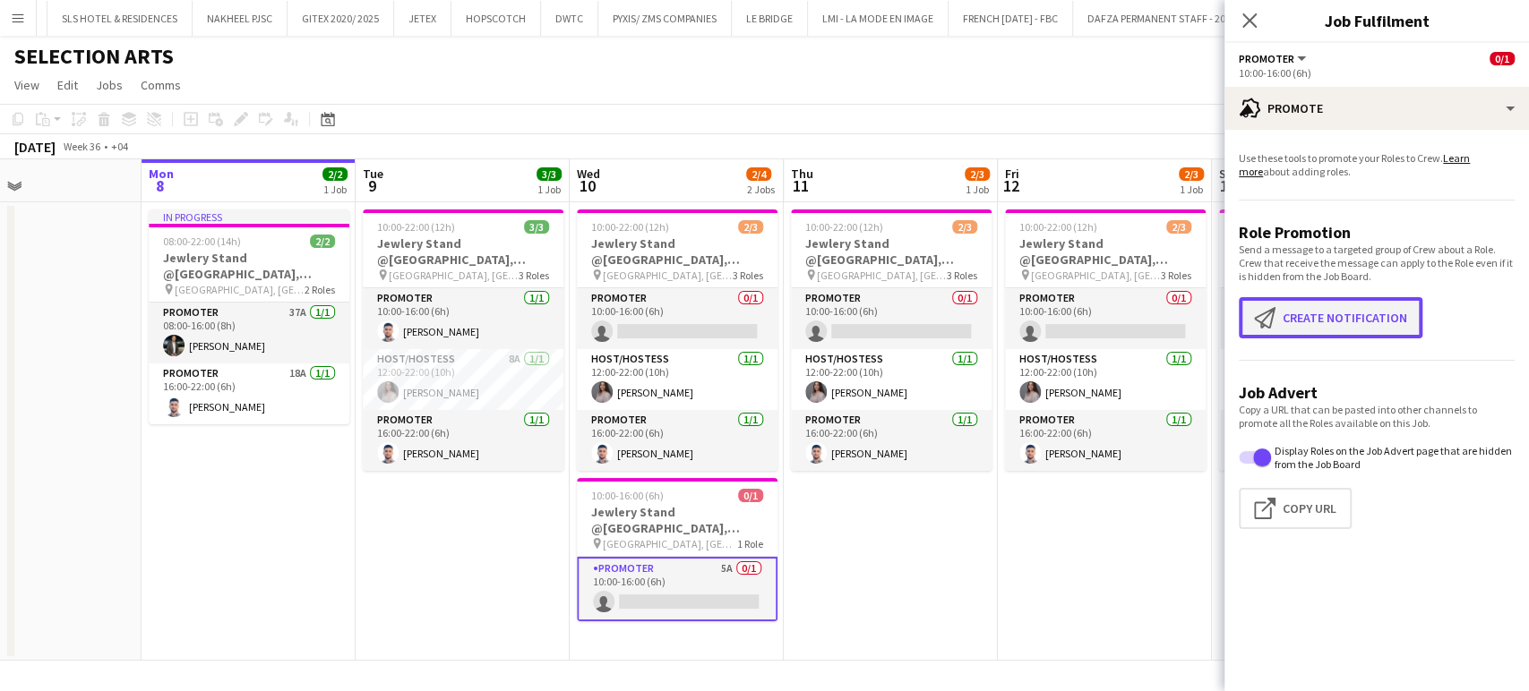
click at [1309, 313] on button "Create notification Create notification" at bounding box center [1331, 317] width 184 height 41
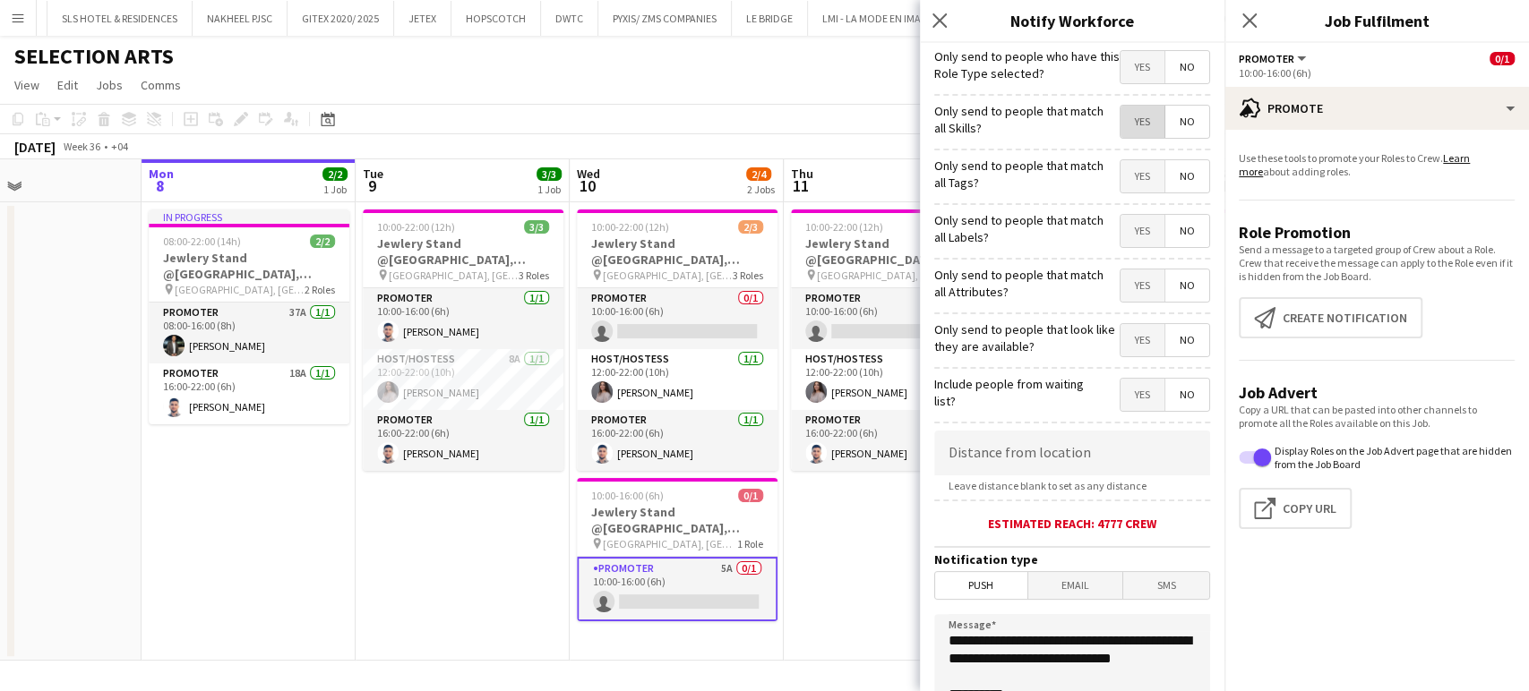
click at [1129, 120] on span "Yes" at bounding box center [1142, 122] width 44 height 32
click at [1126, 176] on span "Yes" at bounding box center [1142, 176] width 44 height 32
click at [1125, 237] on span "Yes" at bounding box center [1142, 231] width 44 height 32
click at [1129, 296] on span "Yes" at bounding box center [1142, 286] width 44 height 32
click at [1124, 336] on span "Yes" at bounding box center [1142, 340] width 44 height 32
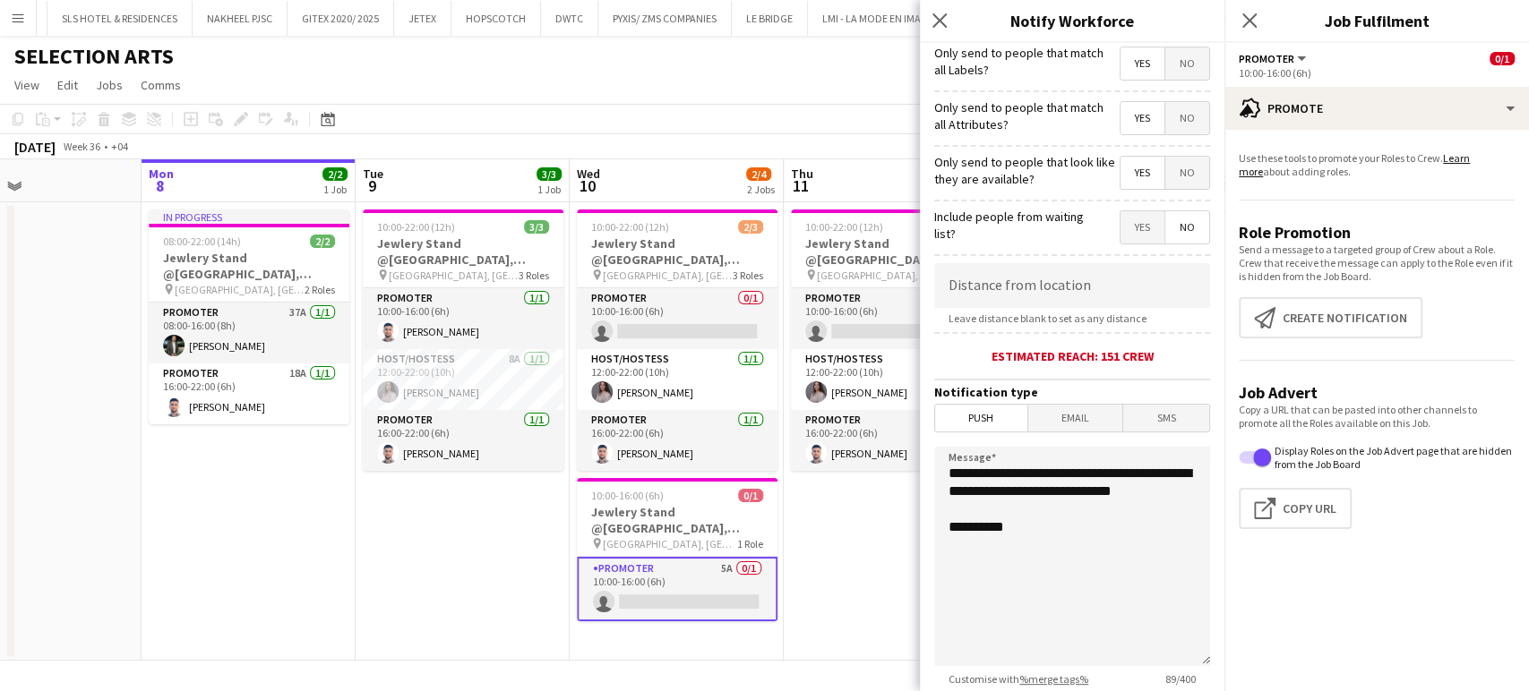
scroll to position [299, 0]
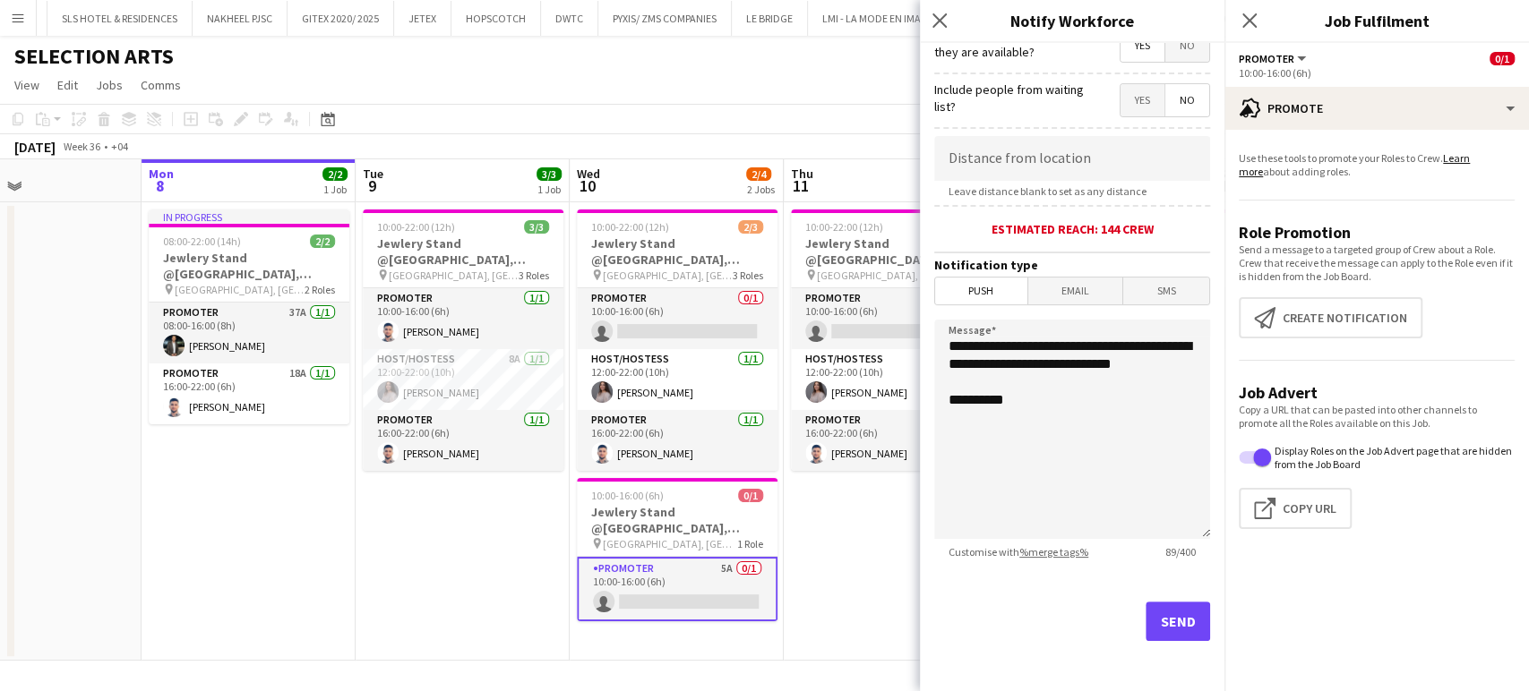
click at [871, 607] on app-date-cell "10:00-22:00 (12h) 2/3 Jewlery Stand @[GEOGRAPHIC_DATA], [GEOGRAPHIC_DATA] pin […" at bounding box center [891, 431] width 214 height 459
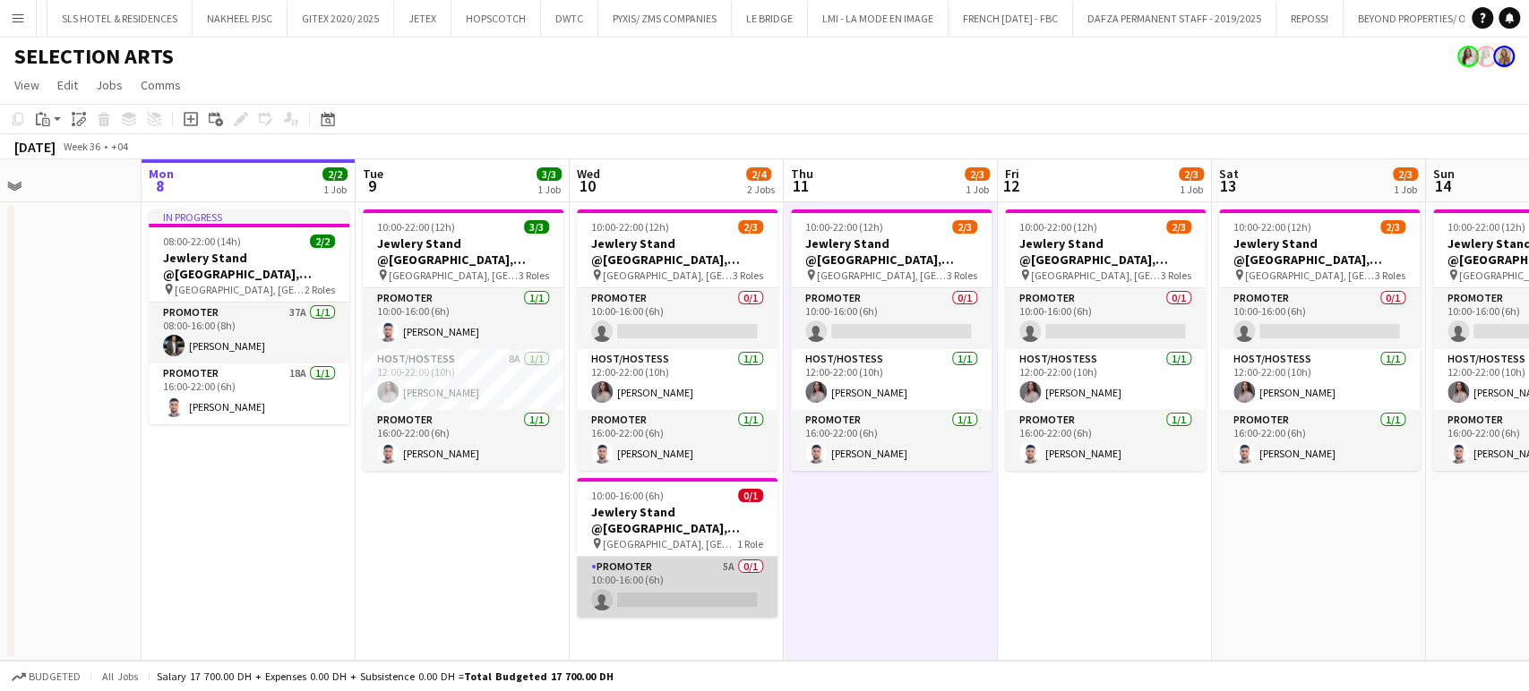
click at [668, 571] on app-card-role "Promoter 5A 0/1 10:00-16:00 (6h) single-neutral-actions" at bounding box center [677, 587] width 201 height 61
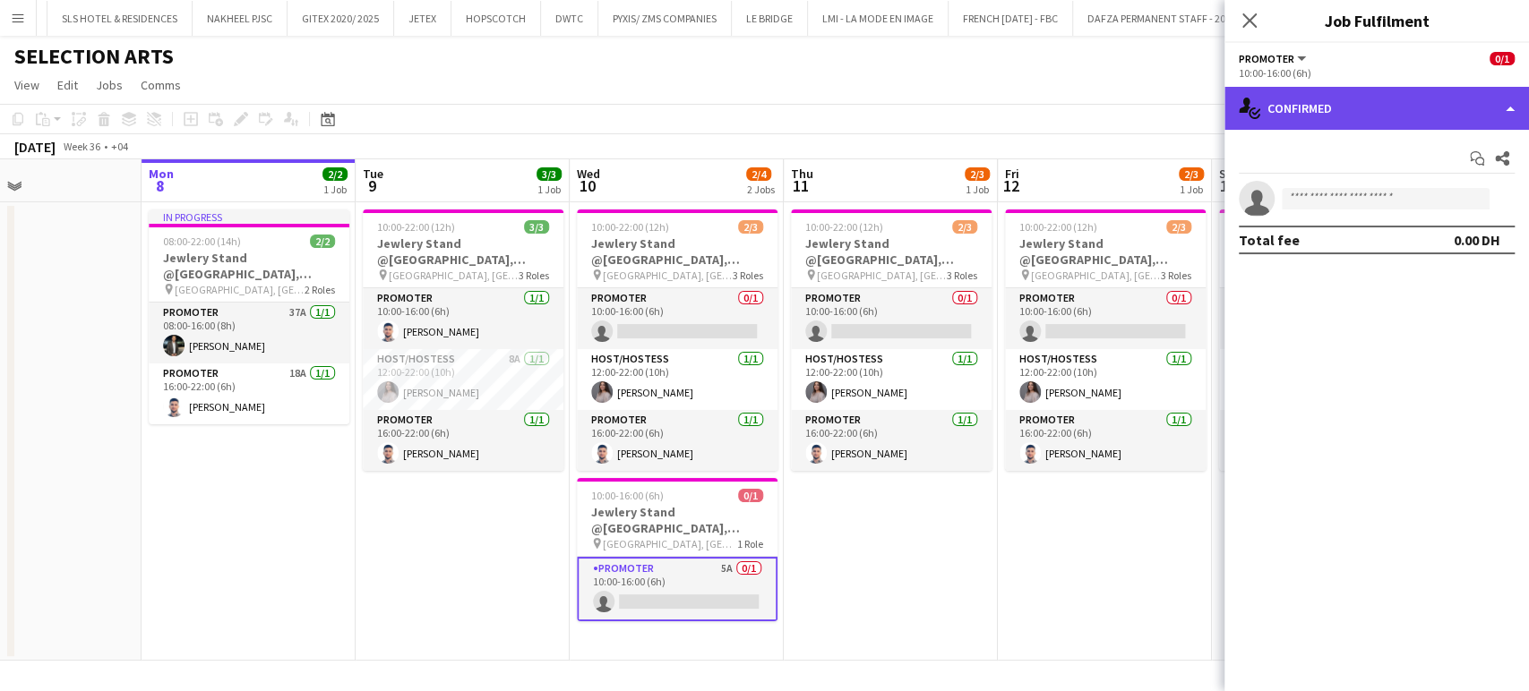
click at [1478, 110] on div "single-neutral-actions-check-2 Confirmed" at bounding box center [1376, 108] width 304 height 43
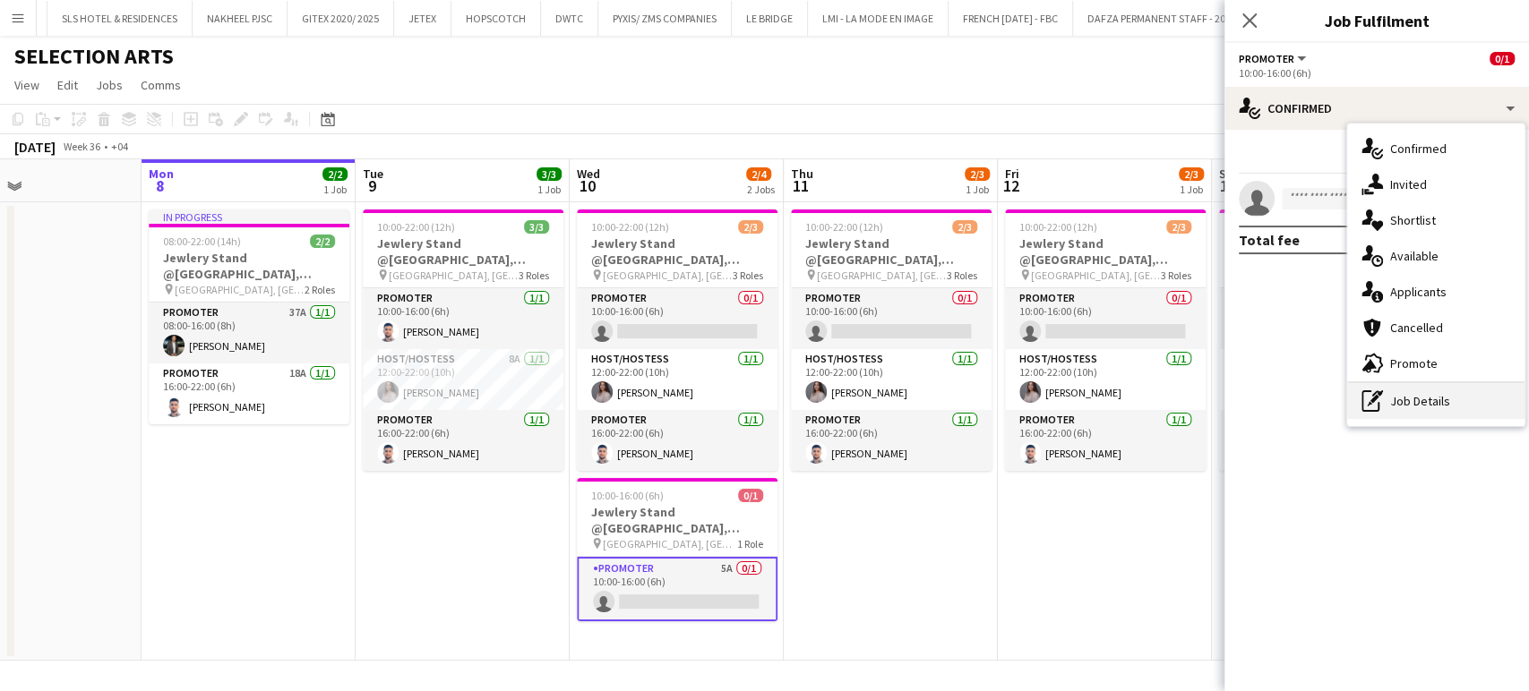
click at [1421, 409] on div "pen-write Job Details" at bounding box center [1435, 401] width 177 height 36
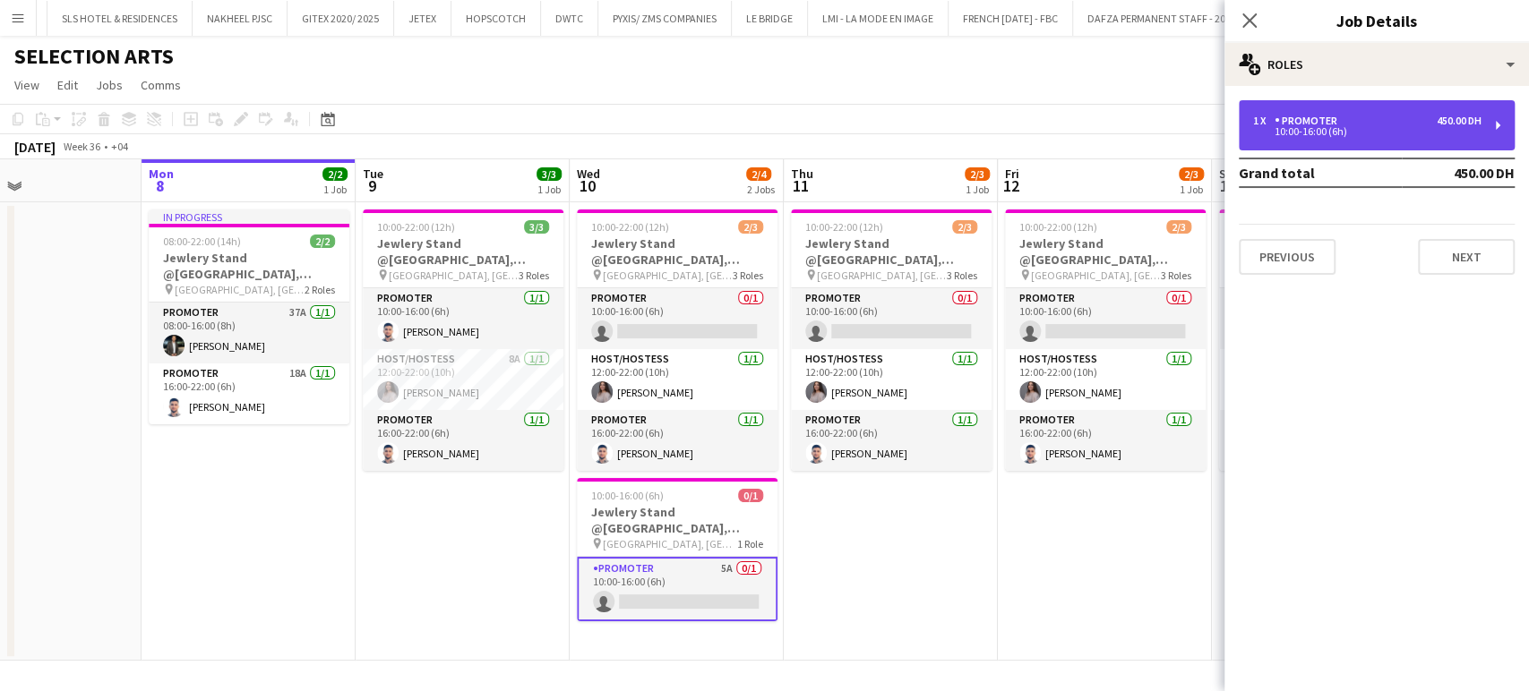
click at [1308, 139] on div "1 x Promoter 450.00 DH 10:00-16:00 (6h)" at bounding box center [1377, 125] width 276 height 50
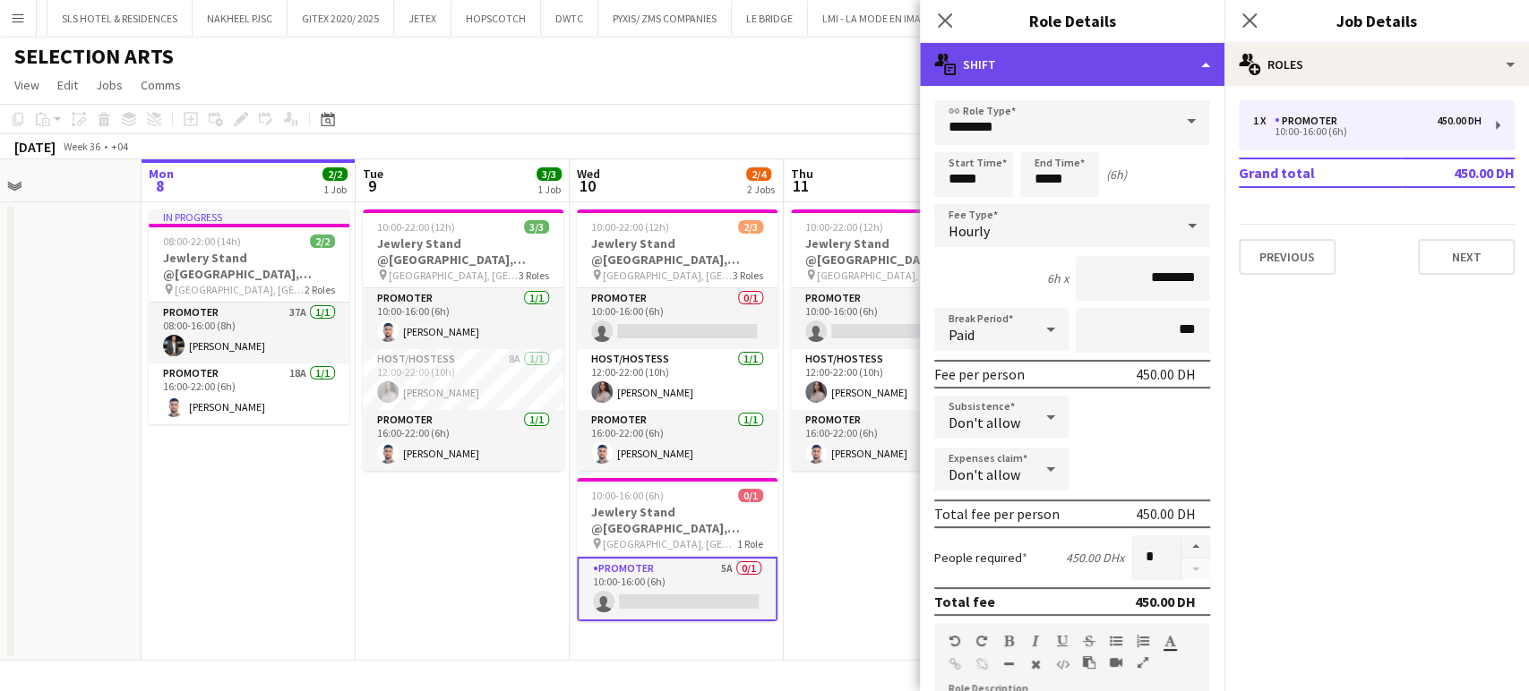
click at [1164, 52] on div "multiple-actions-text Shift" at bounding box center [1072, 64] width 304 height 43
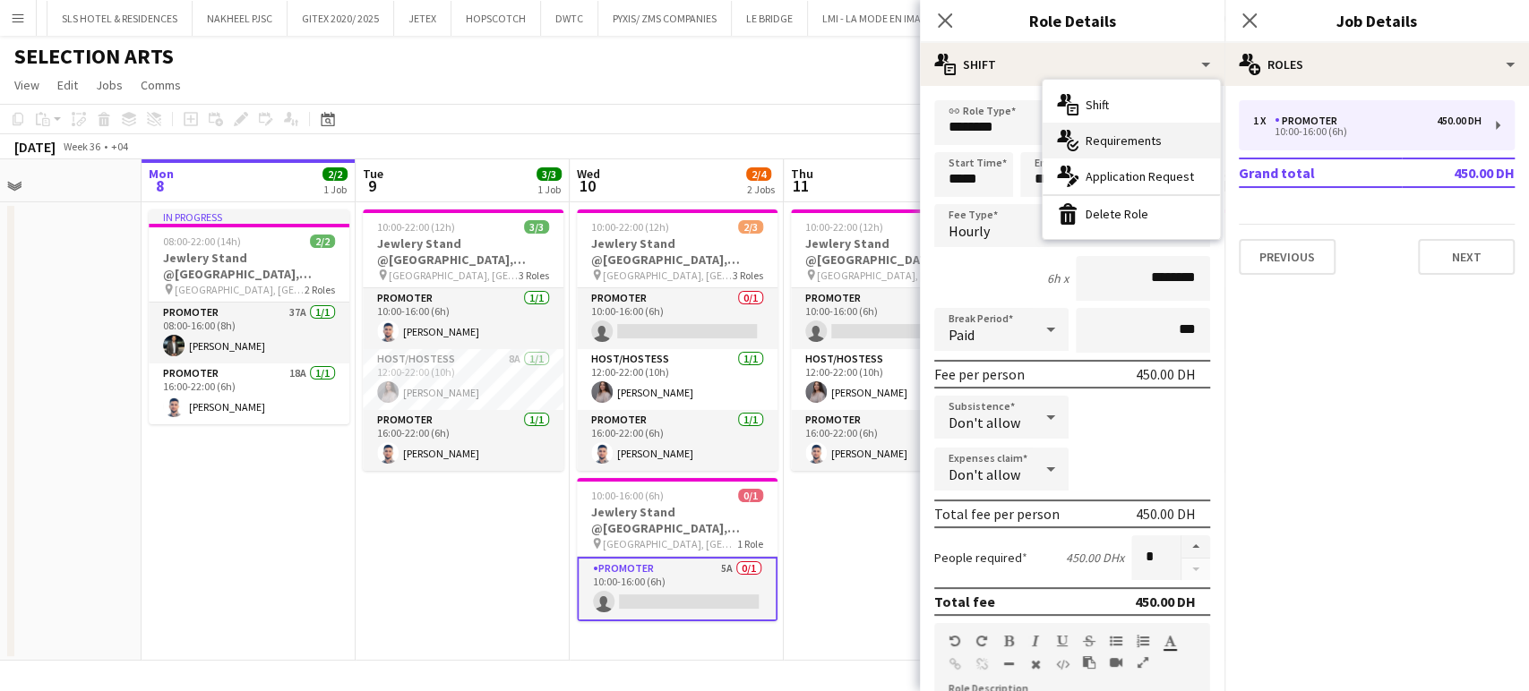
click at [1114, 133] on span "Requirements" at bounding box center [1123, 141] width 76 height 16
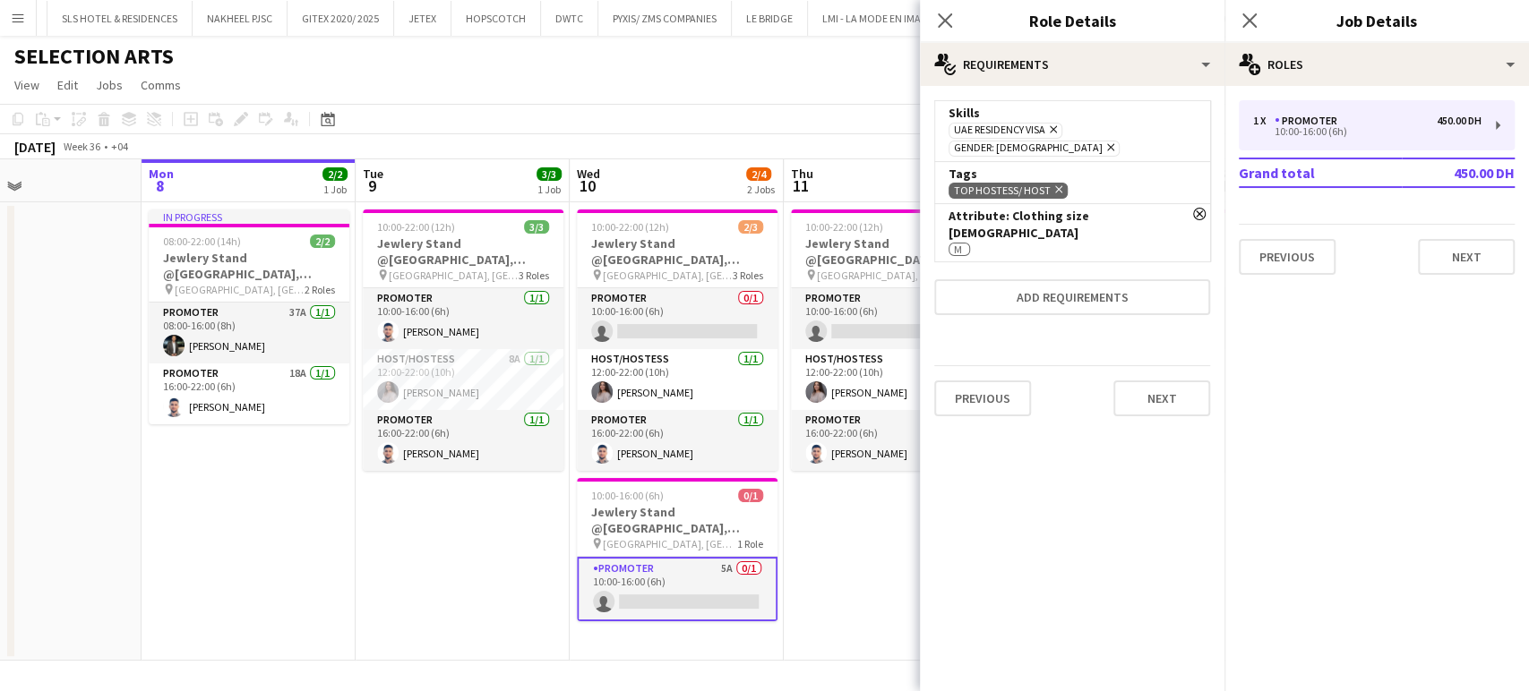
click at [1059, 184] on icon "Remove" at bounding box center [1056, 190] width 12 height 12
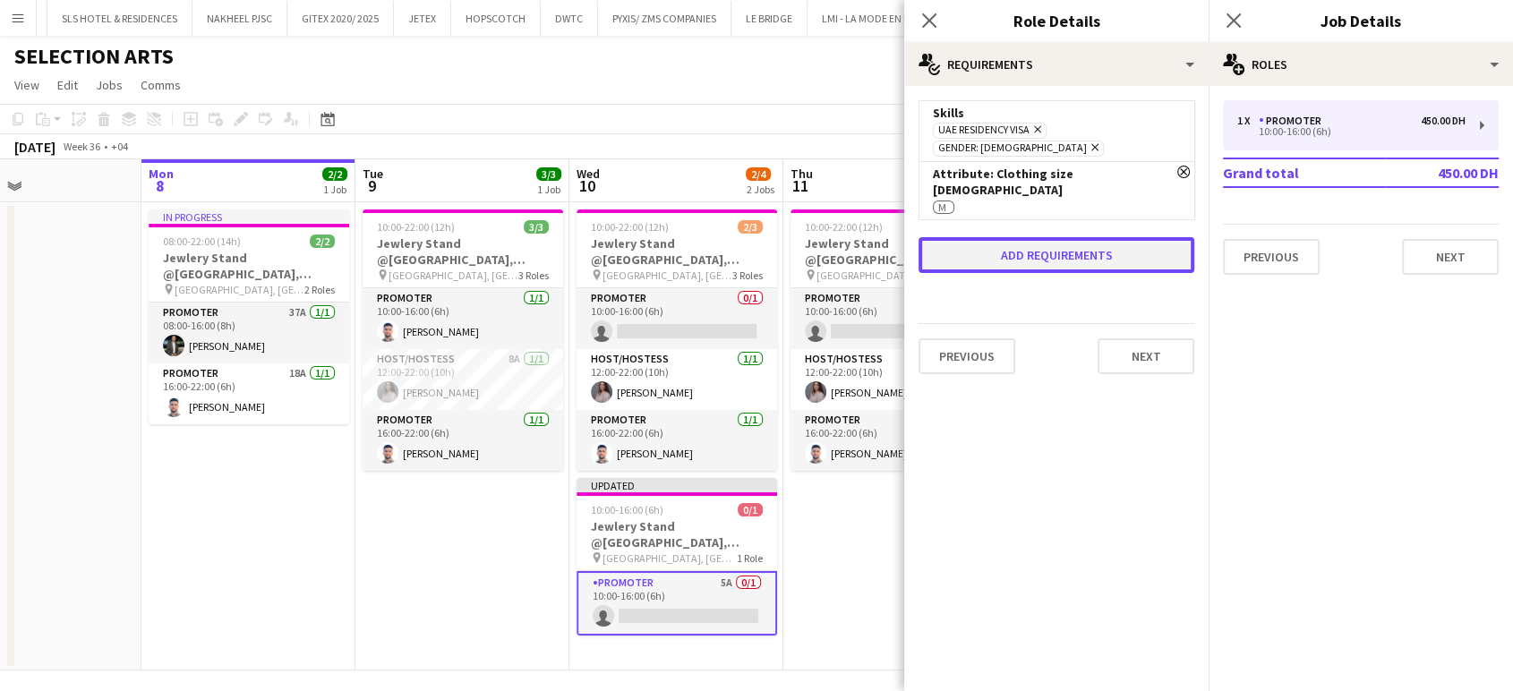
click at [1052, 237] on button "Add requirements" at bounding box center [1057, 255] width 276 height 36
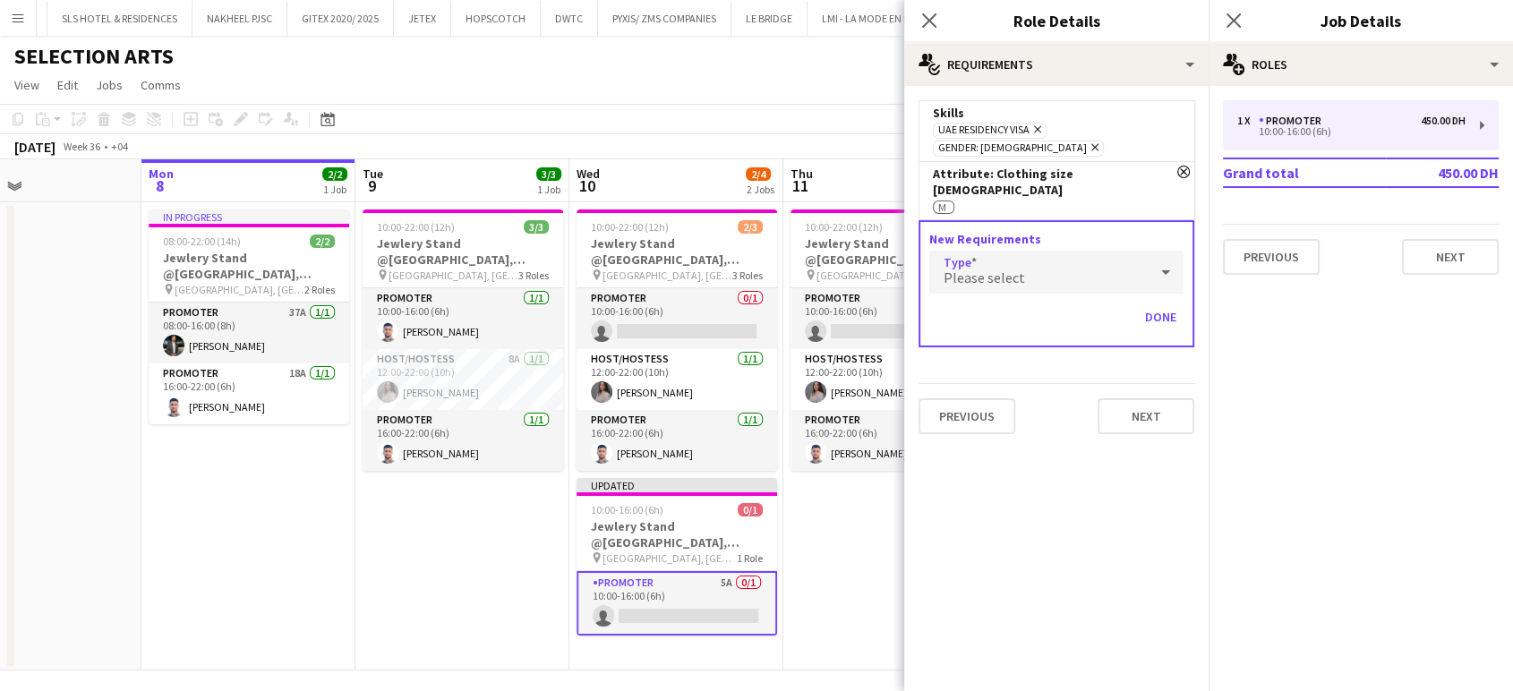
click at [1055, 251] on div "Please select" at bounding box center [1039, 272] width 219 height 43
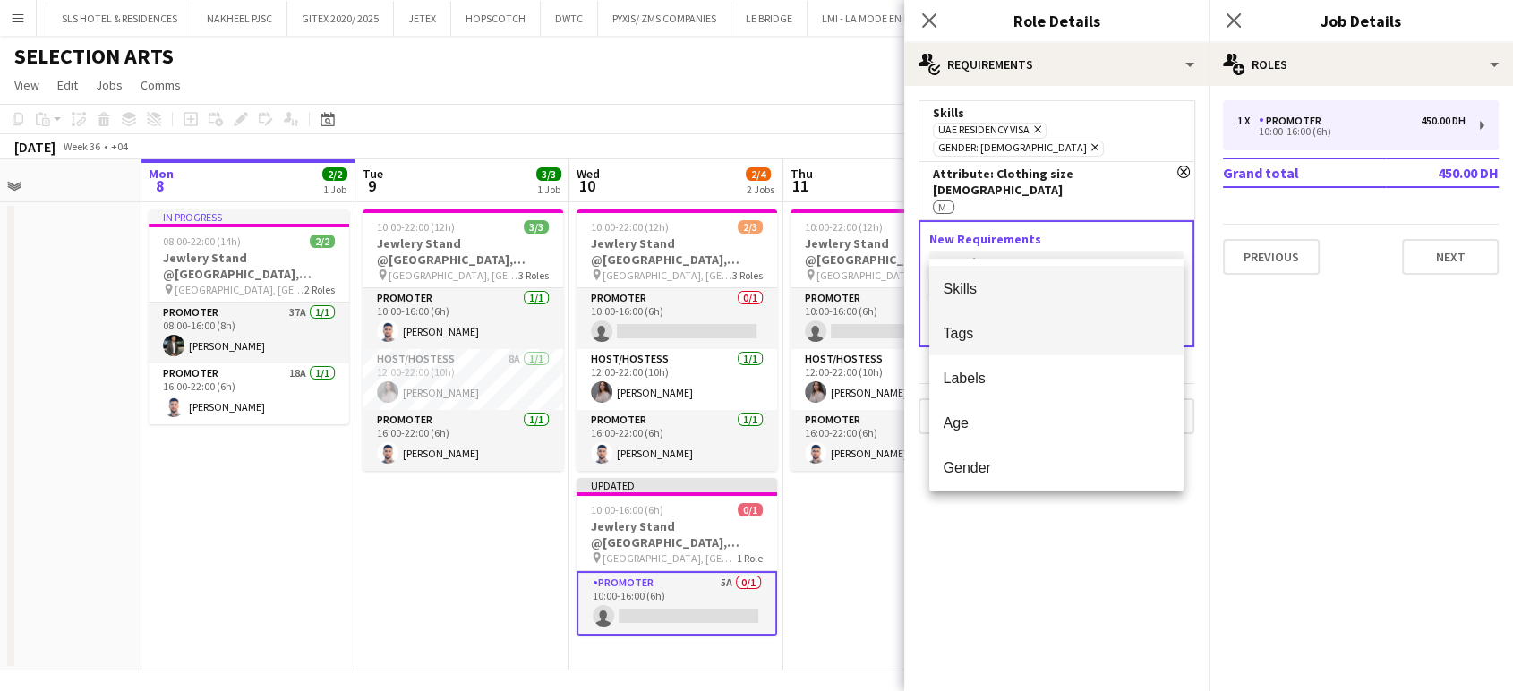
click at [977, 342] on mat-option "Tags" at bounding box center [1057, 333] width 254 height 45
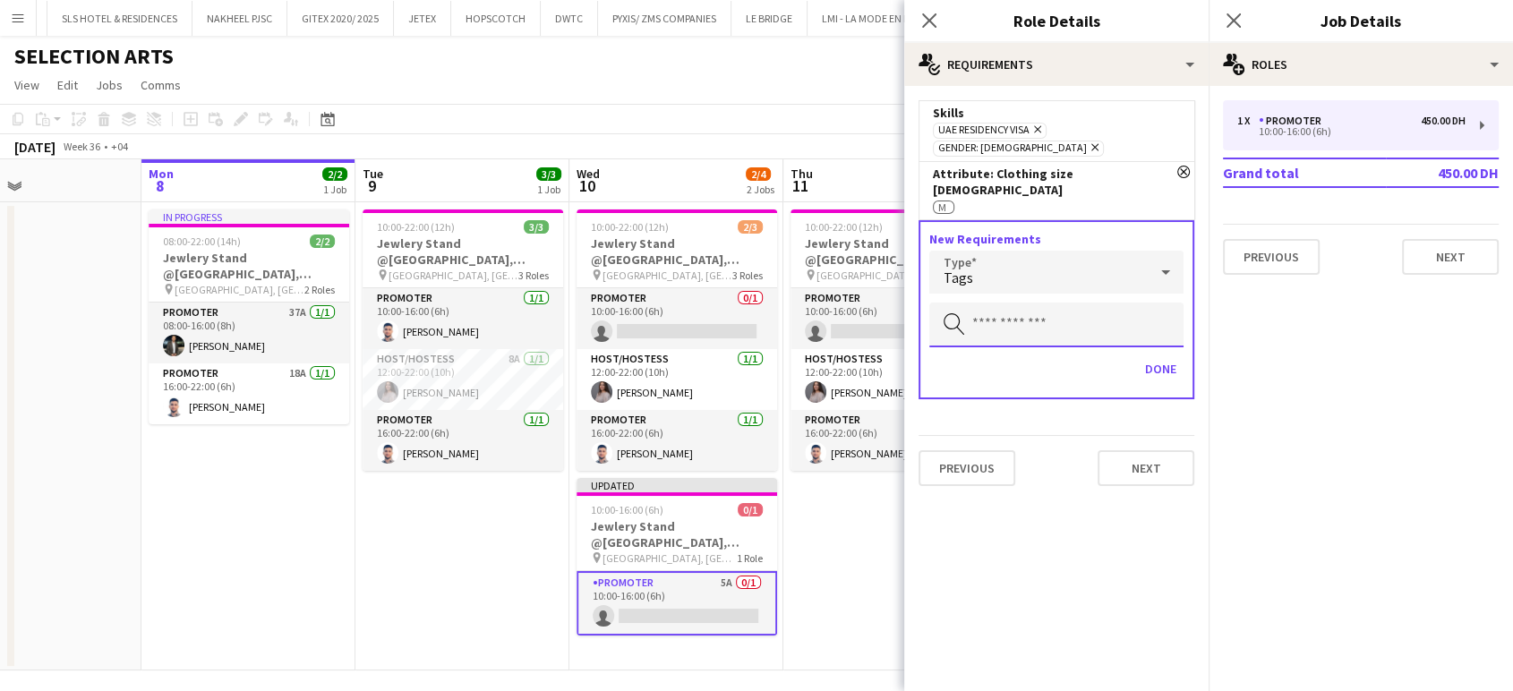
click at [1010, 303] on input "text" at bounding box center [1057, 325] width 254 height 45
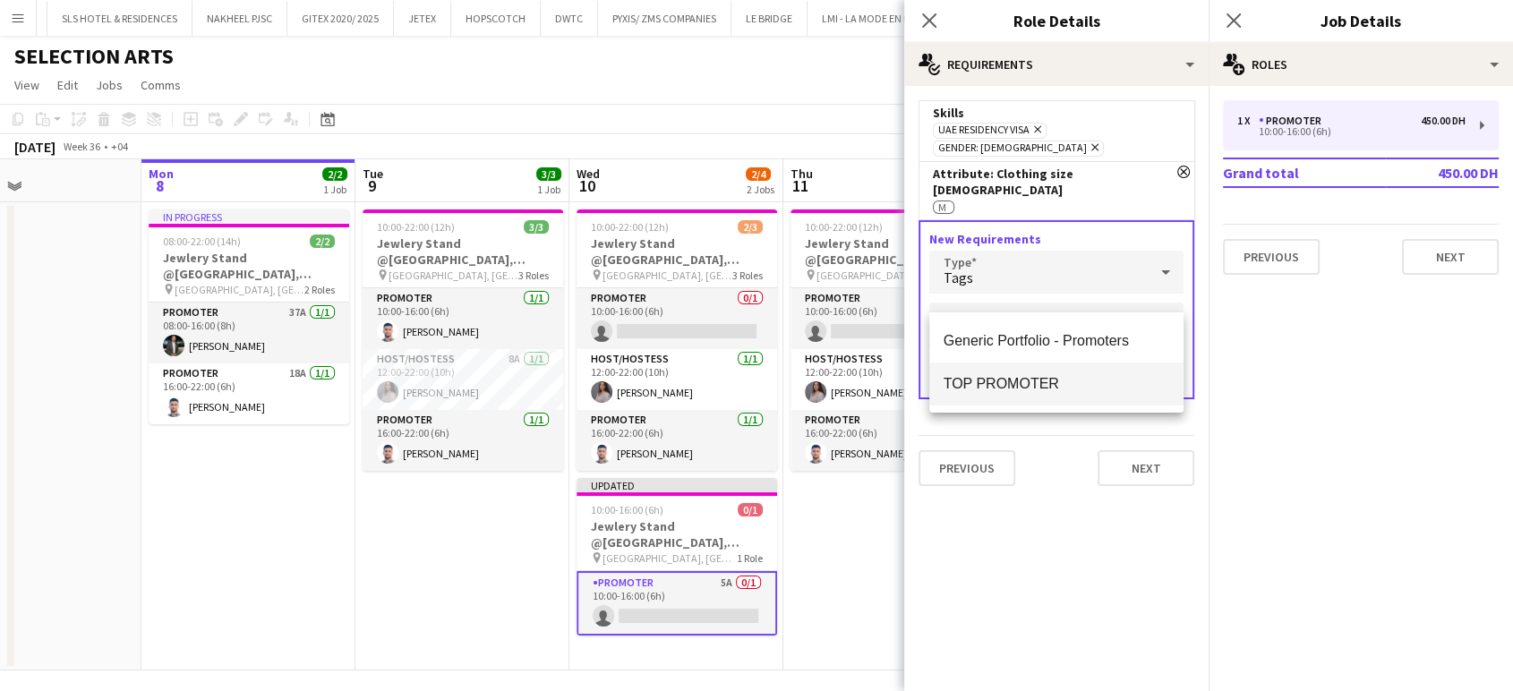
type input "****"
click at [1075, 375] on span "TOP PROMOTER" at bounding box center [1057, 383] width 226 height 17
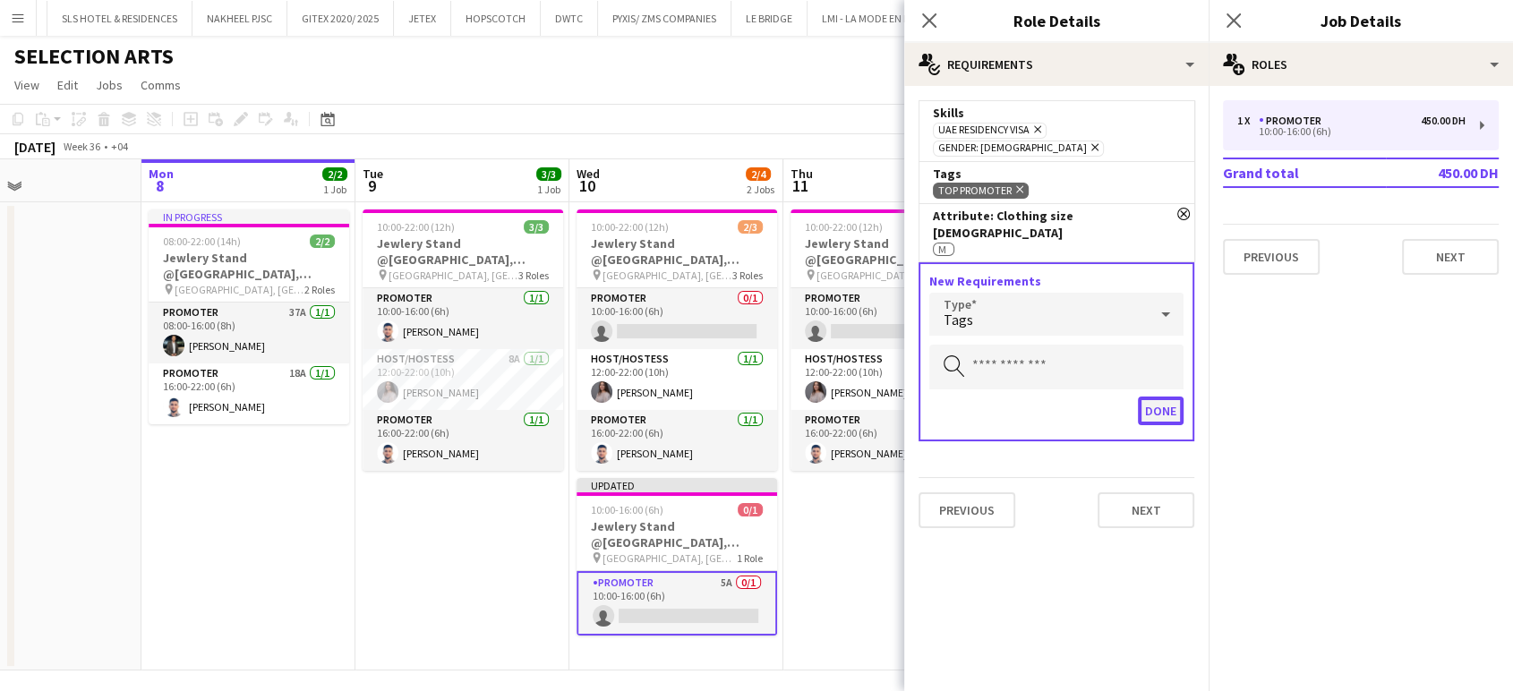
drag, startPoint x: 1156, startPoint y: 381, endPoint x: 1149, endPoint y: 235, distance: 146.1
click at [1157, 397] on button "Done" at bounding box center [1161, 411] width 46 height 29
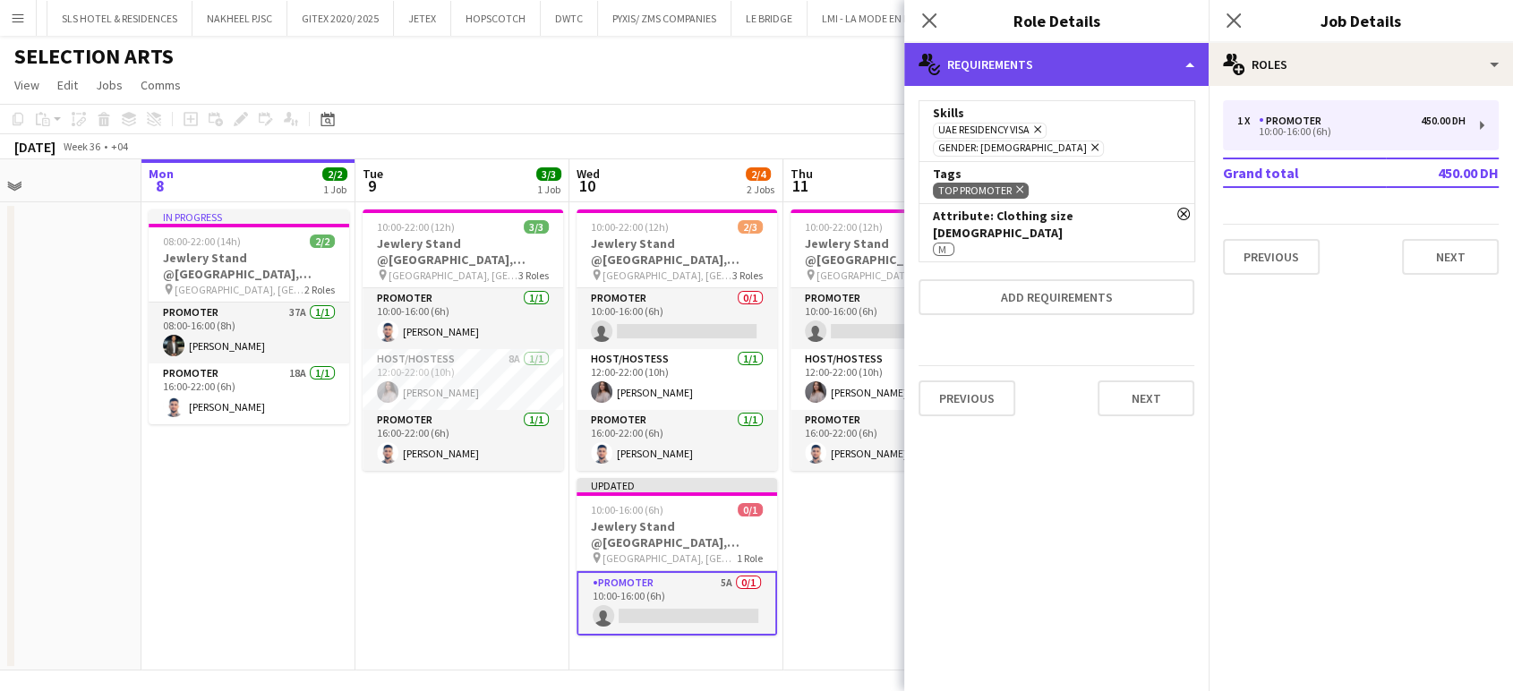
click at [1160, 56] on div "multiple-actions-check-2 Requirements" at bounding box center [1056, 64] width 304 height 43
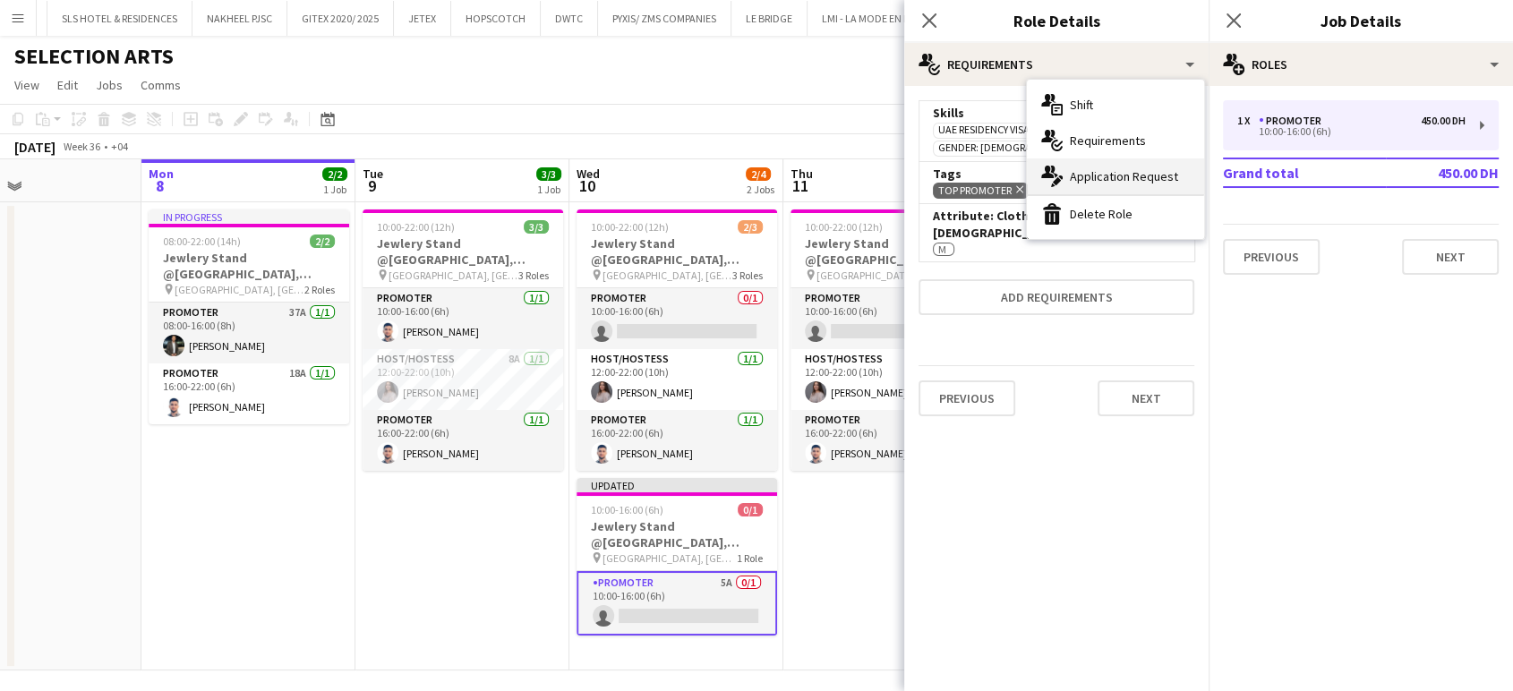
click at [1111, 176] on span "Application Request" at bounding box center [1124, 176] width 108 height 16
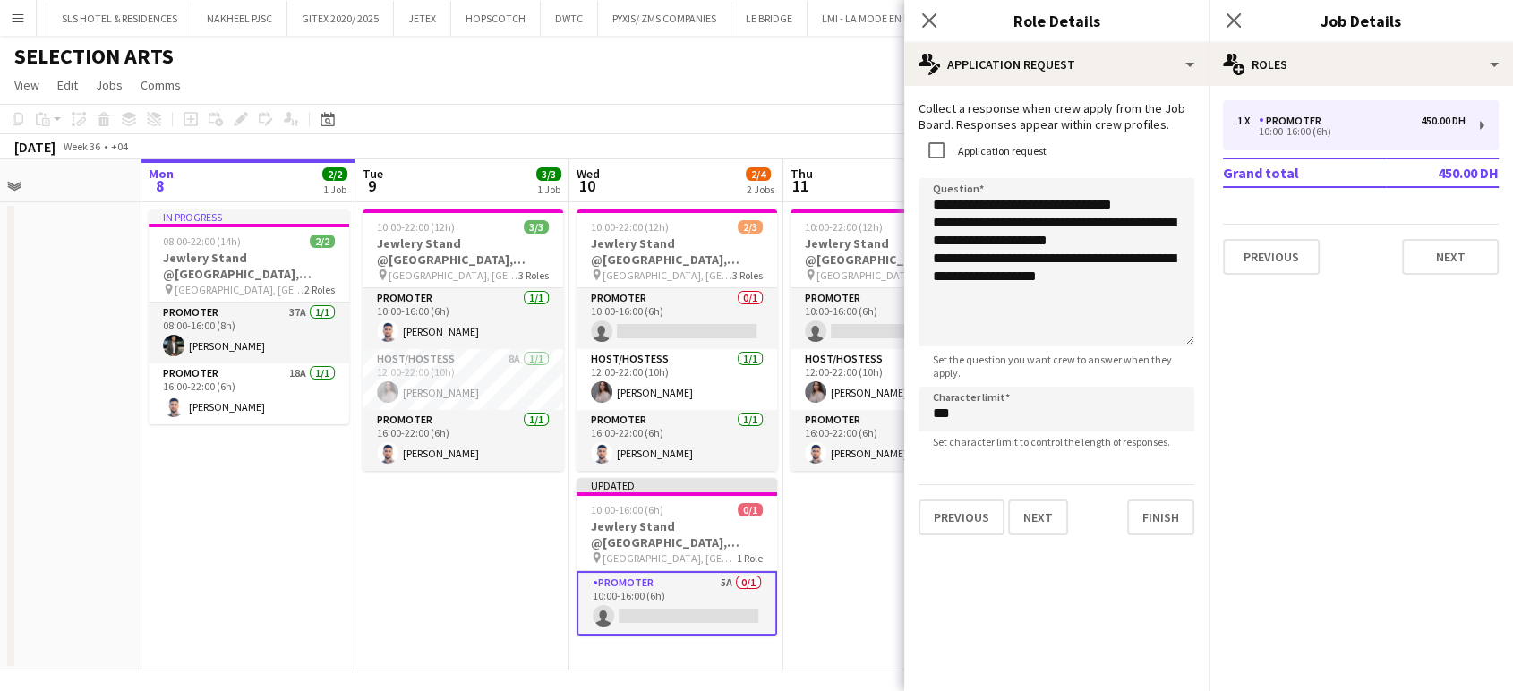
drag, startPoint x: 1169, startPoint y: 281, endPoint x: 1170, endPoint y: 342, distance: 60.9
click at [1170, 342] on textarea "**********" at bounding box center [1057, 262] width 276 height 168
click at [1102, 242] on textarea "**********" at bounding box center [1057, 262] width 276 height 168
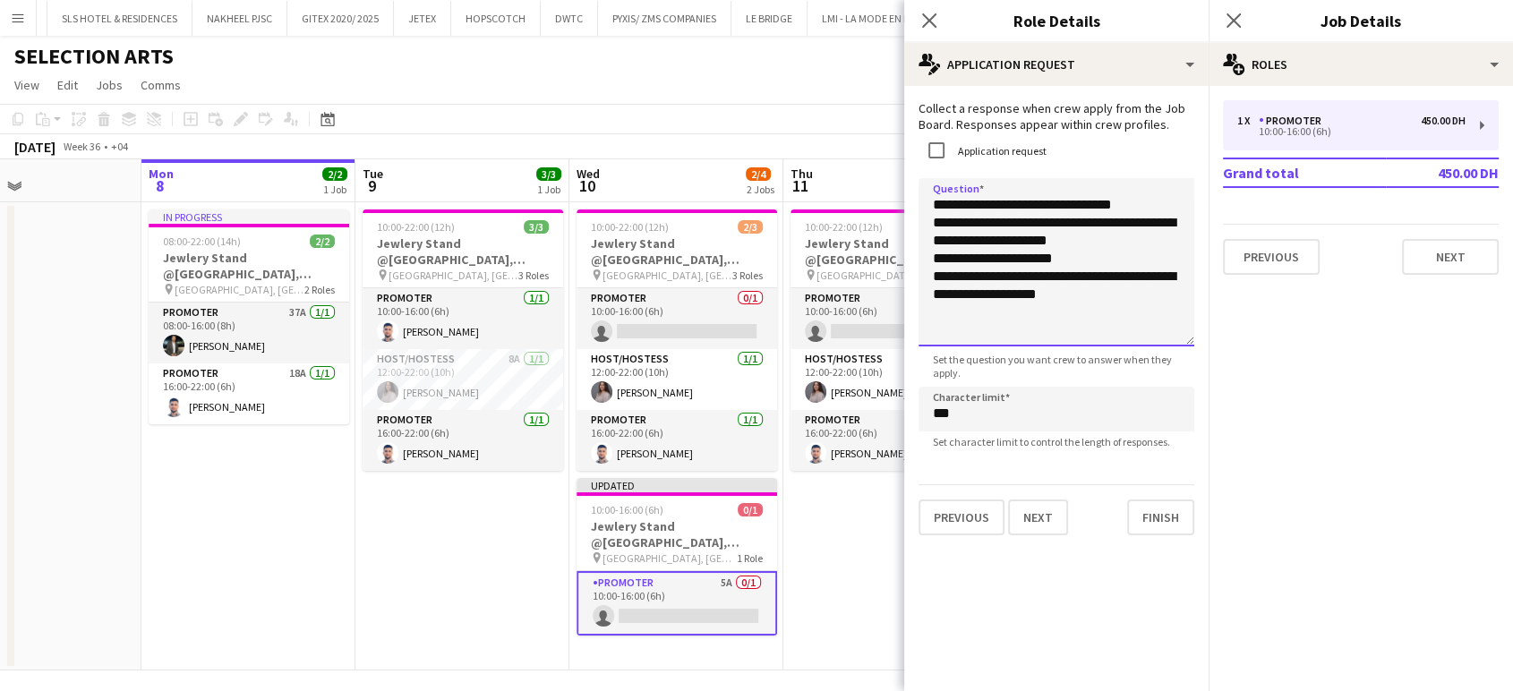
click at [939, 275] on textarea "**********" at bounding box center [1057, 262] width 276 height 168
type textarea "**********"
click at [472, 555] on app-date-cell "10:00-22:00 (12h) 3/3 Jewlery Stand @[GEOGRAPHIC_DATA], [GEOGRAPHIC_DATA] pin […" at bounding box center [463, 436] width 214 height 468
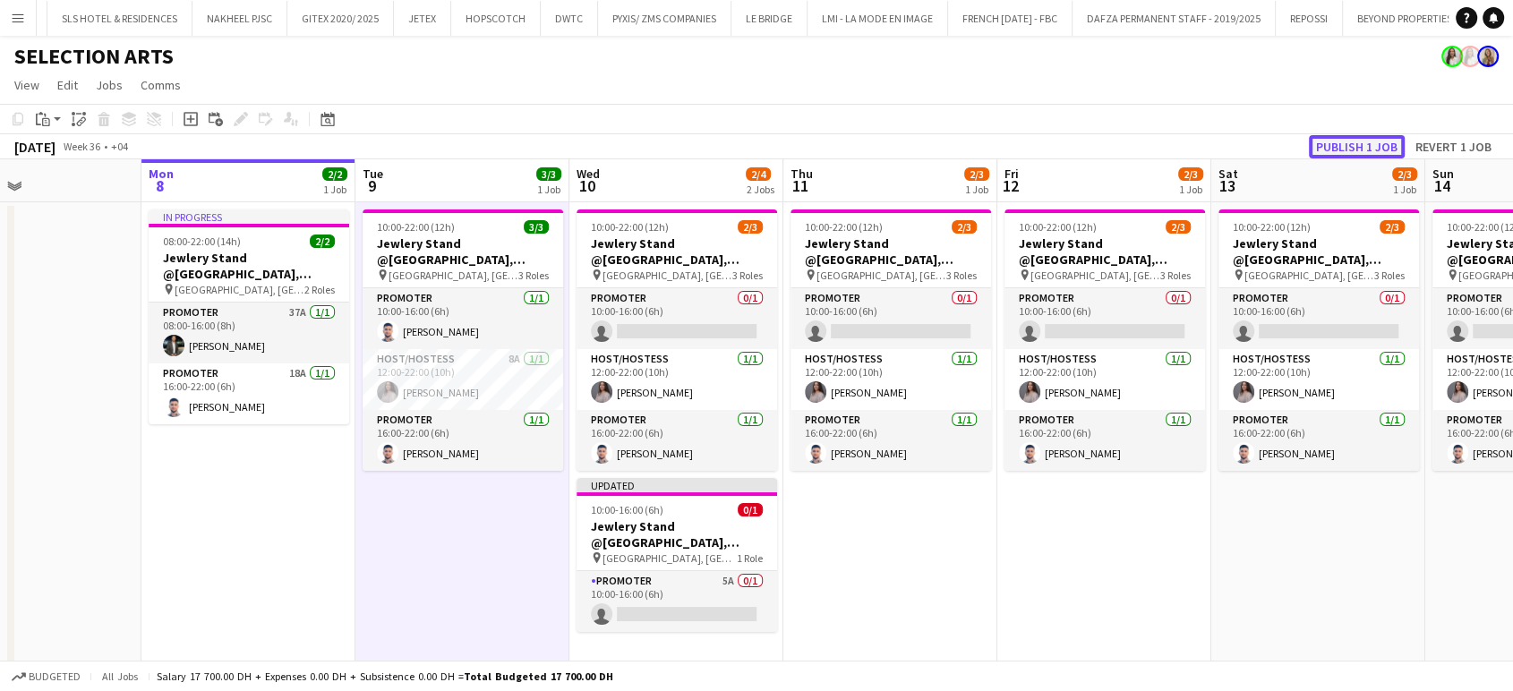
click at [1366, 146] on button "Publish 1 job" at bounding box center [1357, 146] width 96 height 23
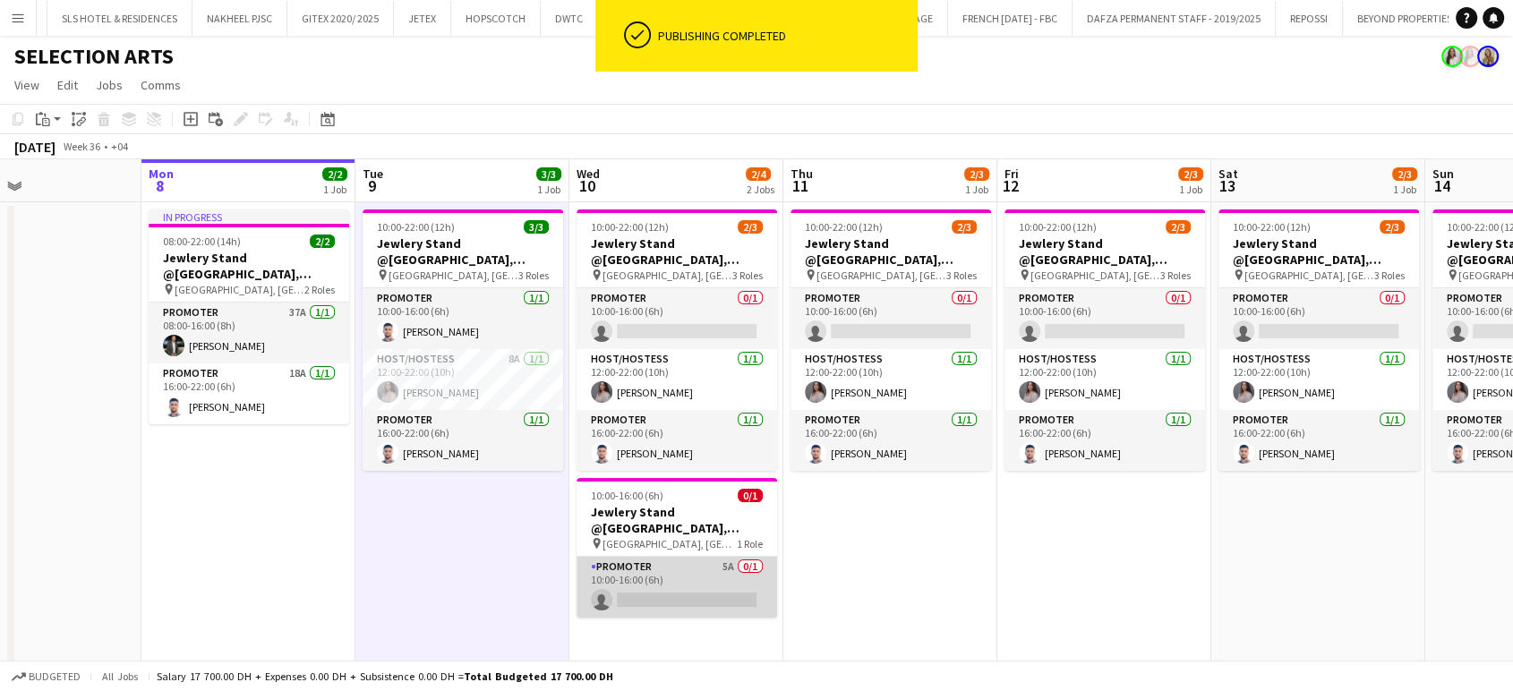
click at [716, 579] on app-card-role "Promoter 5A 0/1 10:00-16:00 (6h) single-neutral-actions" at bounding box center [677, 587] width 201 height 61
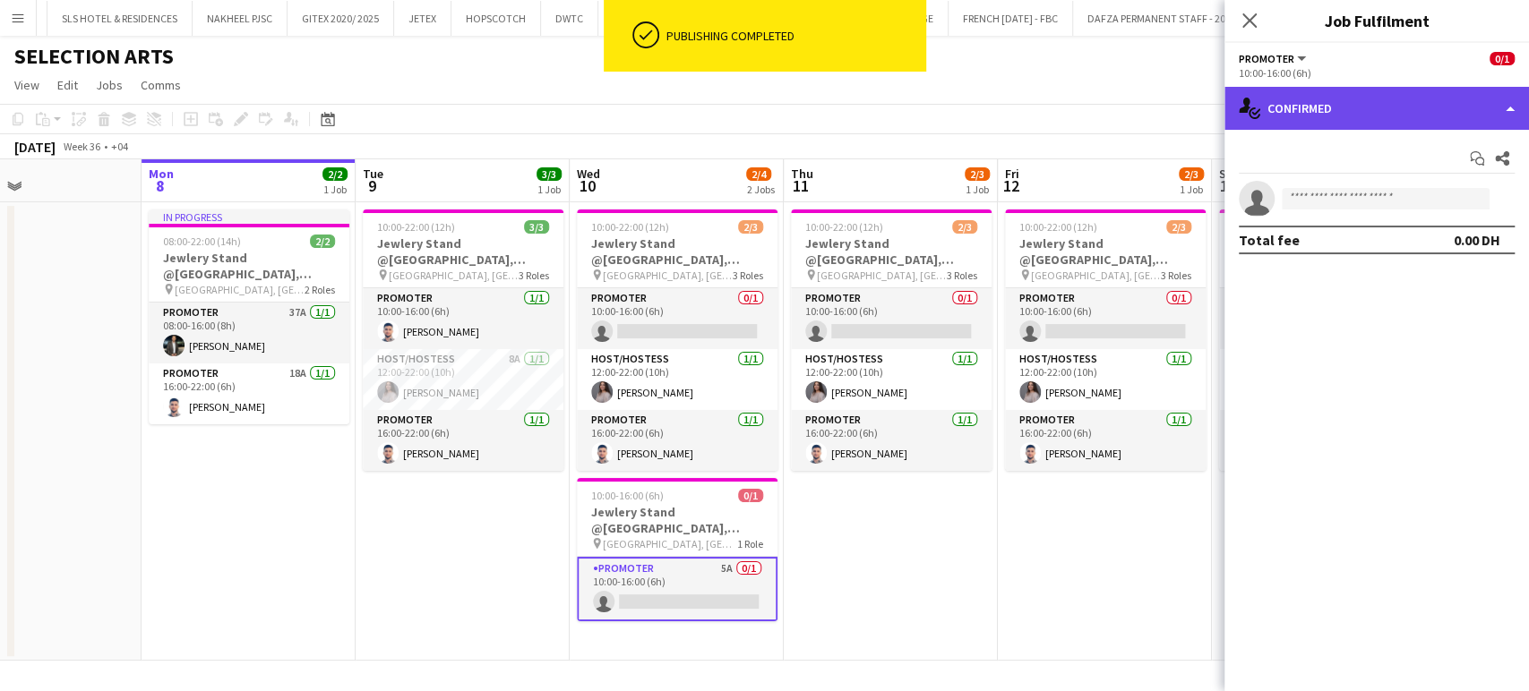
click at [1476, 93] on div "single-neutral-actions-check-2 Confirmed" at bounding box center [1376, 108] width 304 height 43
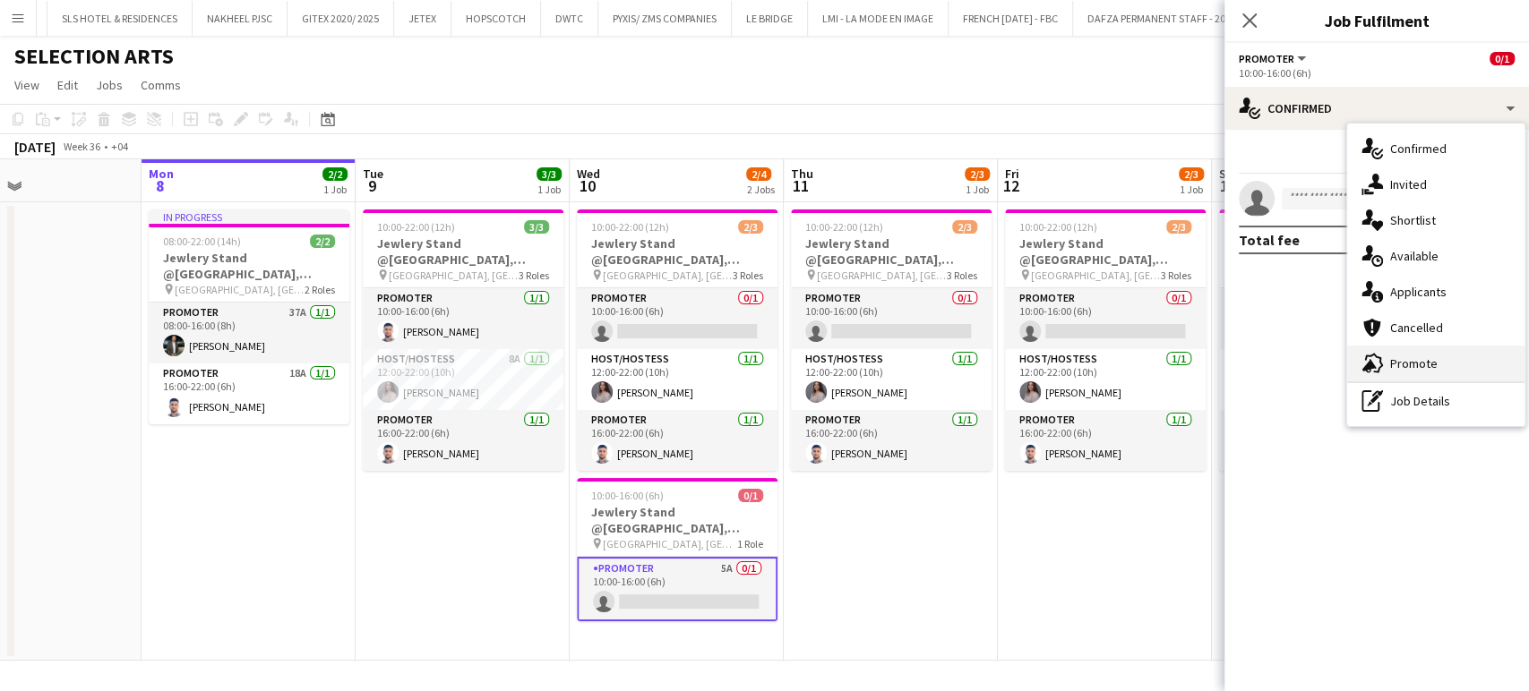
click at [1409, 361] on span "Promote" at bounding box center [1413, 364] width 47 height 16
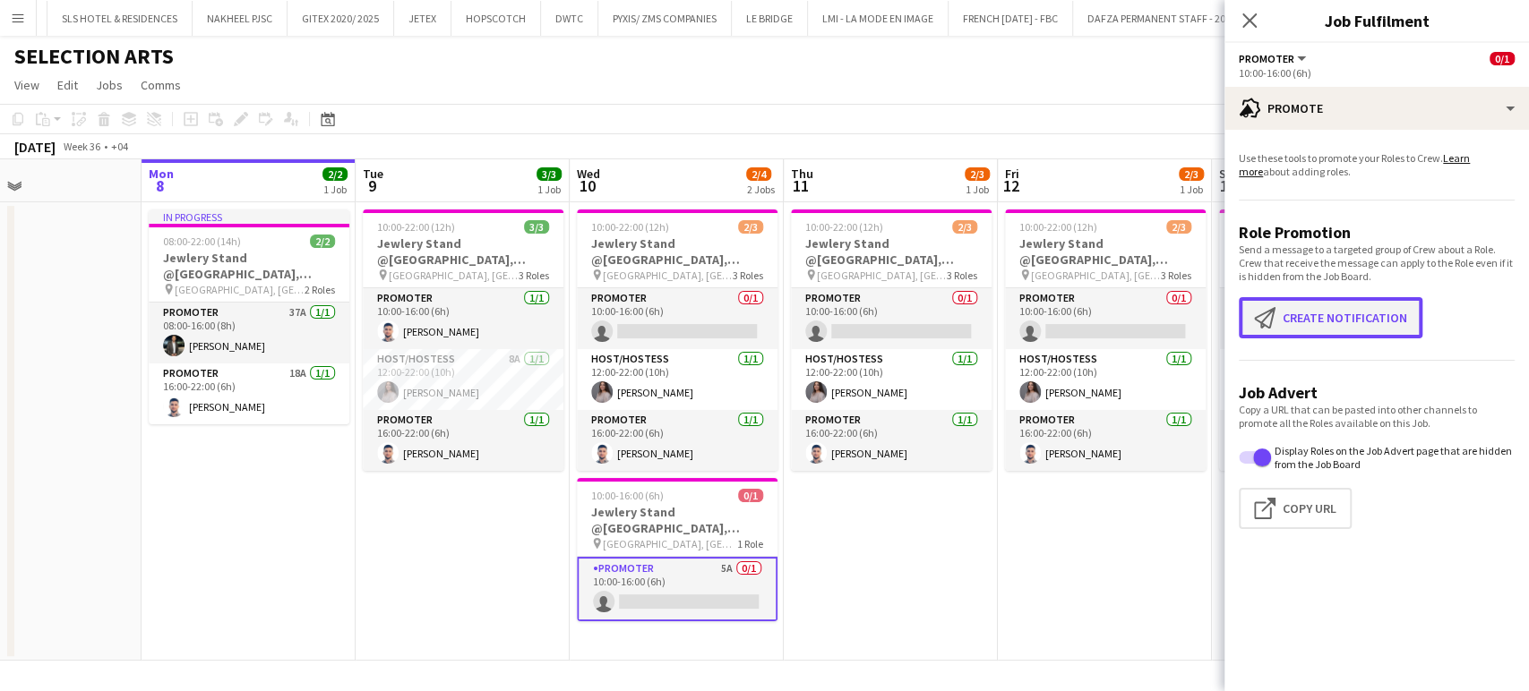
click at [1295, 327] on button "Create notification Create notification" at bounding box center [1331, 317] width 184 height 41
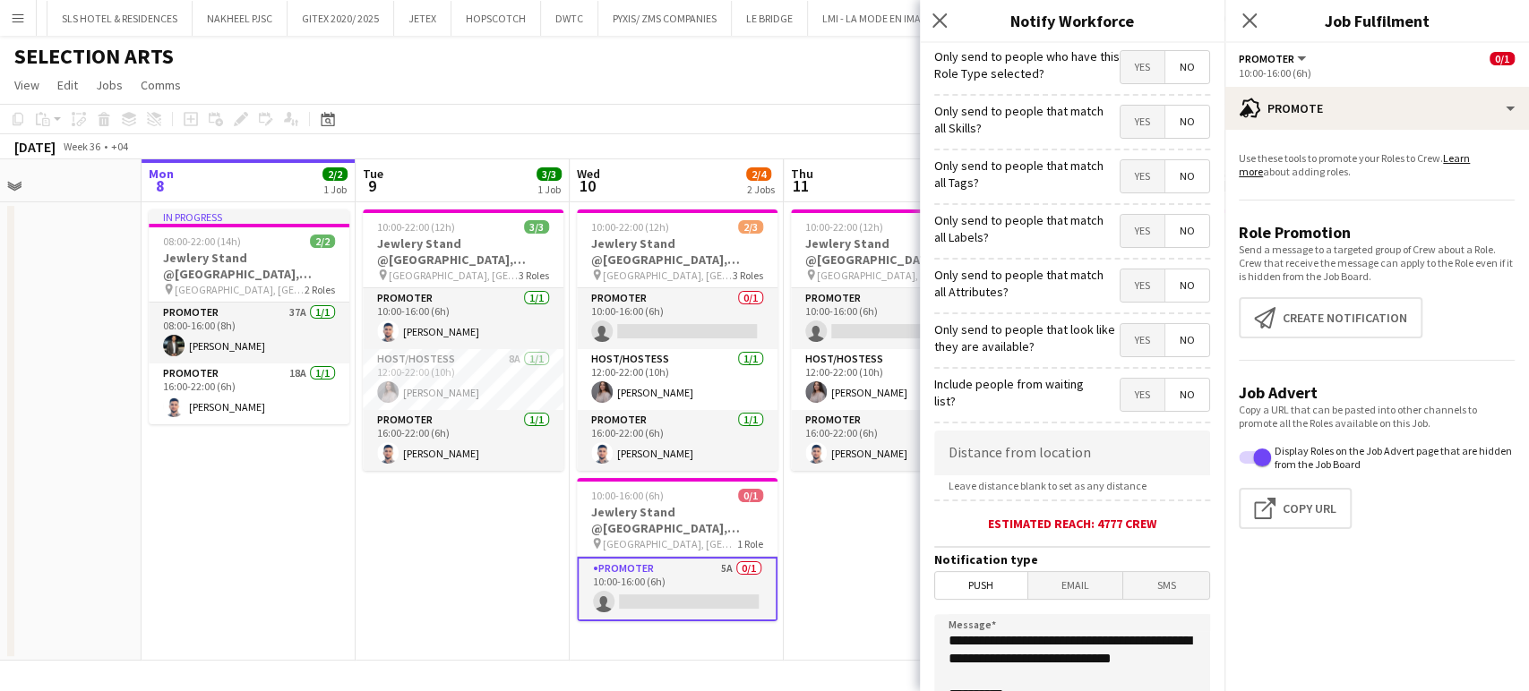
click at [1120, 123] on span "Yes" at bounding box center [1142, 122] width 44 height 32
click at [1120, 172] on span "Yes" at bounding box center [1142, 176] width 44 height 32
click at [1107, 234] on app-form-group "Yes No" at bounding box center [1158, 232] width 103 height 37
click at [1125, 233] on span "Yes" at bounding box center [1142, 231] width 44 height 32
click at [1126, 288] on span "Yes" at bounding box center [1142, 286] width 44 height 32
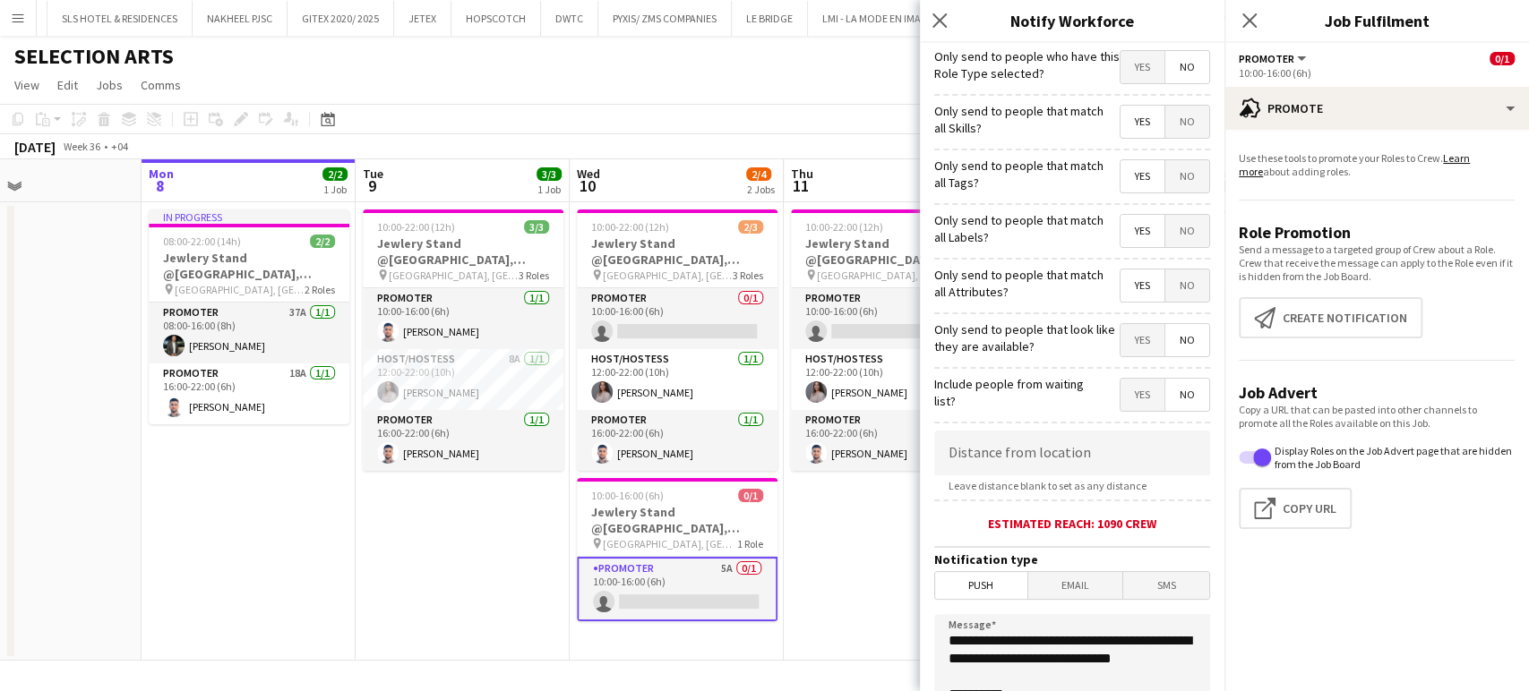
click at [1132, 368] on form "**********" at bounding box center [1072, 514] width 304 height 943
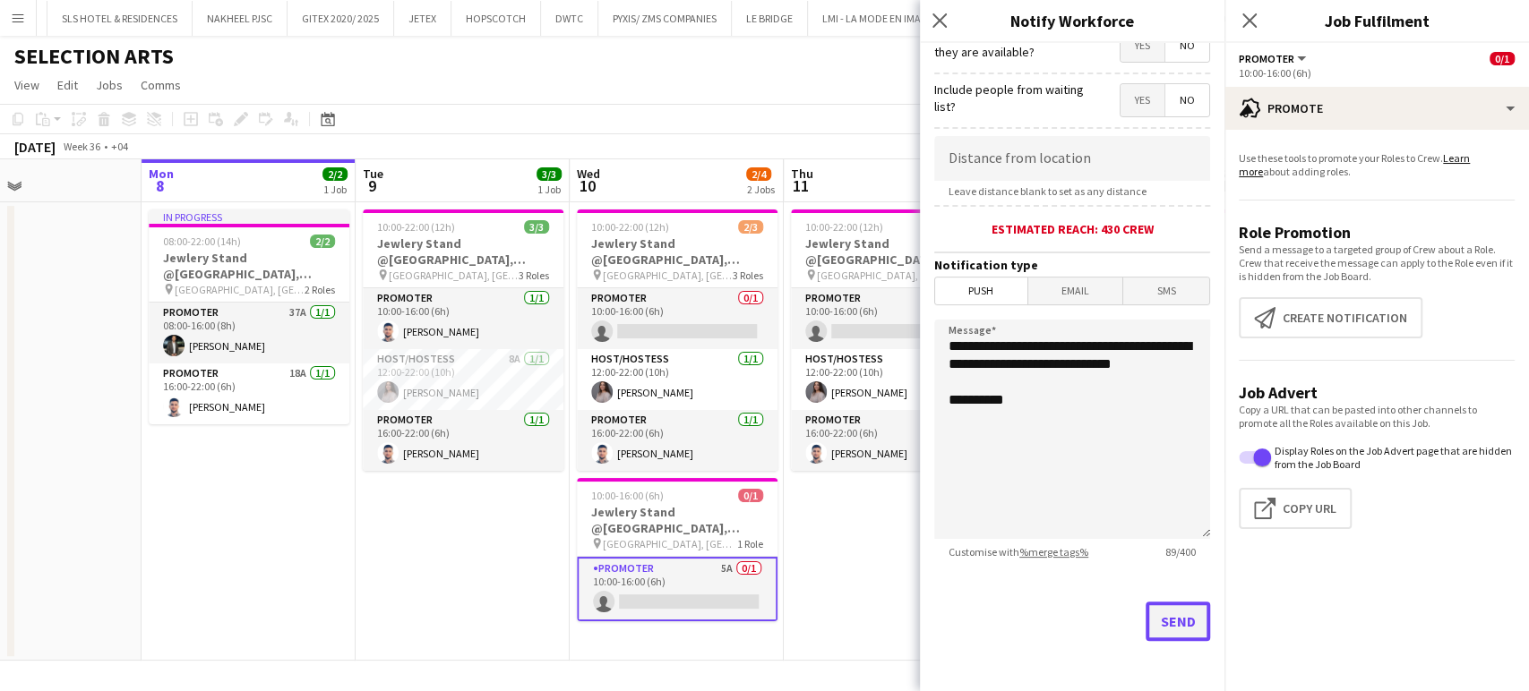
click at [1174, 608] on button "Send" at bounding box center [1177, 621] width 64 height 39
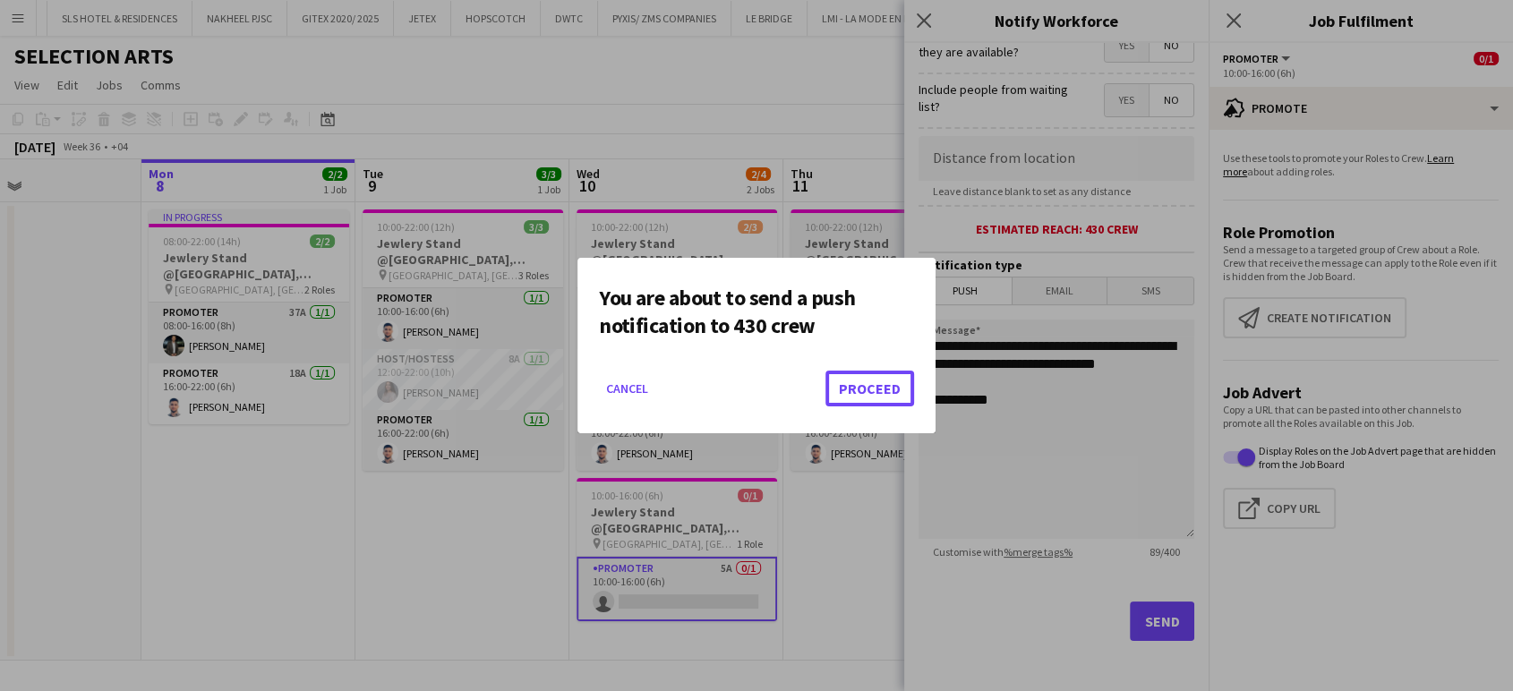
click at [879, 389] on button "Proceed" at bounding box center [870, 389] width 89 height 36
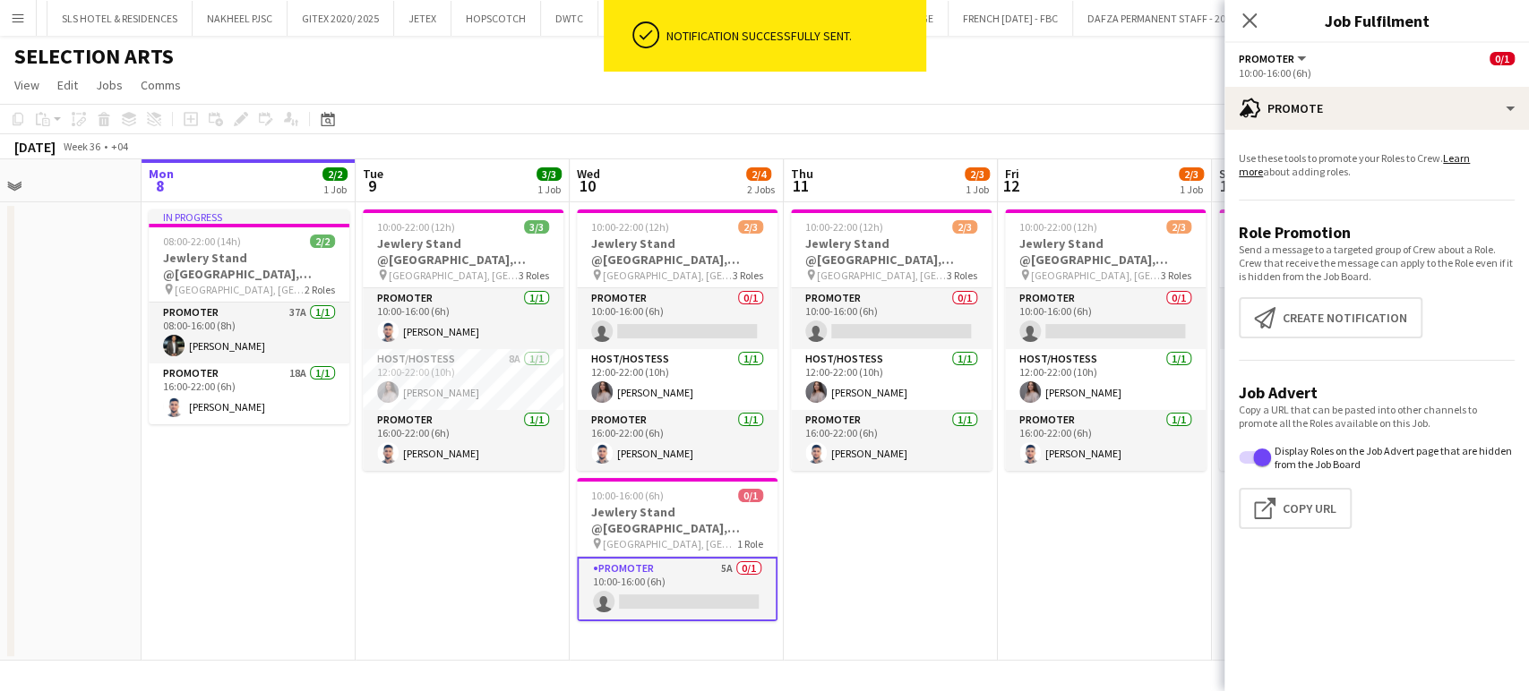
click at [976, 541] on app-date-cell "10:00-22:00 (12h) 2/3 Jewlery Stand @[GEOGRAPHIC_DATA], [GEOGRAPHIC_DATA] pin […" at bounding box center [891, 431] width 214 height 459
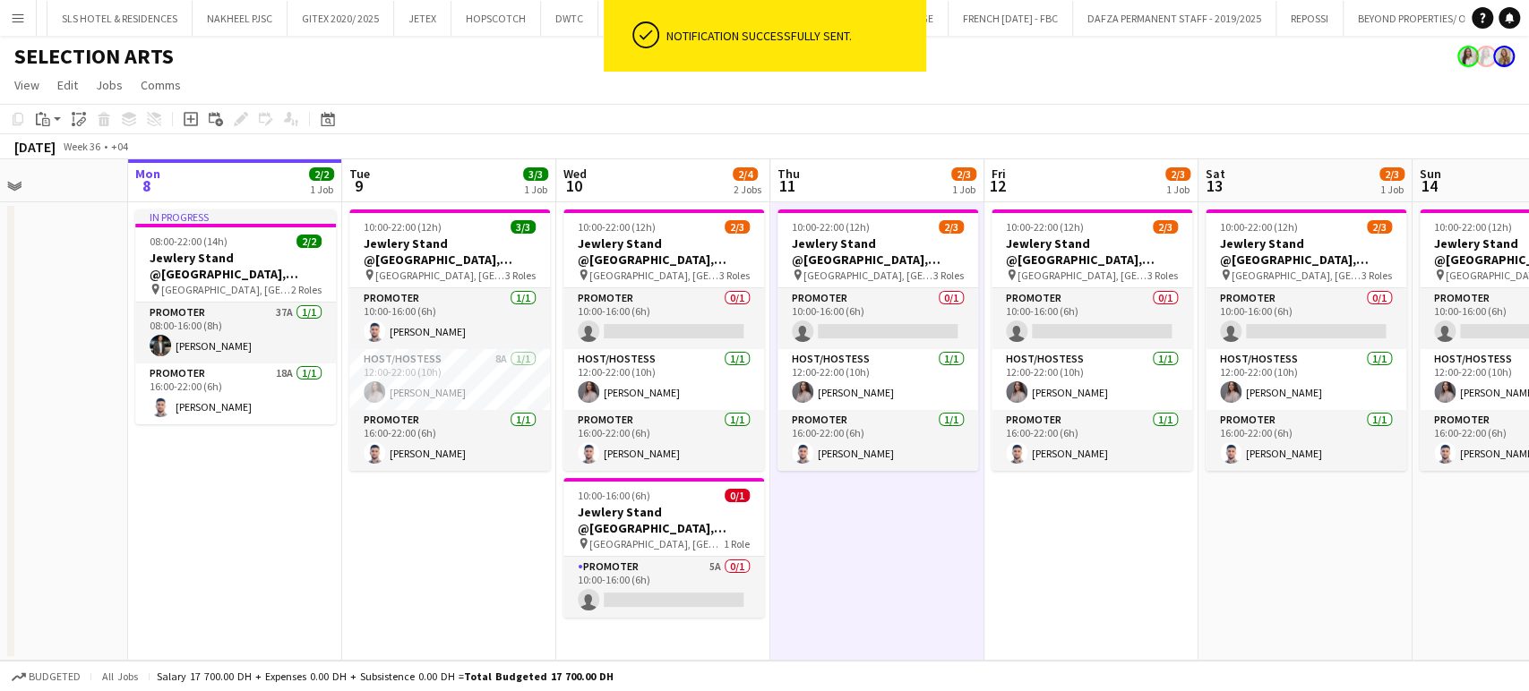
drag, startPoint x: 812, startPoint y: 455, endPoint x: 802, endPoint y: 454, distance: 9.9
click at [802, 454] on app-calendar-viewport "Fri 5 Sat 6 Sun 7 Mon 8 2/2 1 Job Tue 9 3/3 1 Job Wed 10 2/4 2 Jobs Thu 11 2/3 …" at bounding box center [764, 410] width 1529 height 502
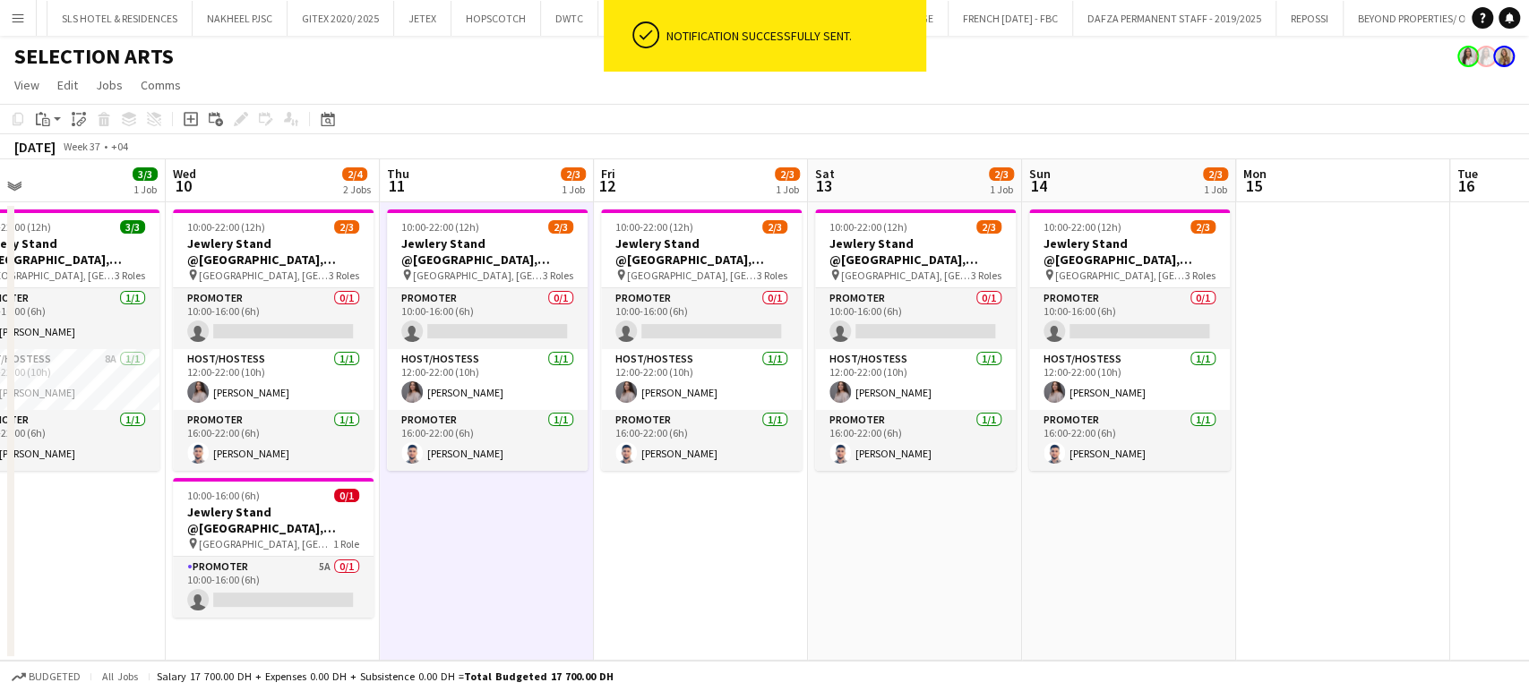
drag, startPoint x: 787, startPoint y: 448, endPoint x: 1024, endPoint y: 421, distance: 238.8
click at [1024, 421] on app-calendar-viewport "Sun 7 Mon 8 2/2 1 Job Tue 9 3/3 1 Job Wed 10 2/4 2 Jobs Thu 11 2/3 1 Job Fri 12…" at bounding box center [764, 410] width 1529 height 502
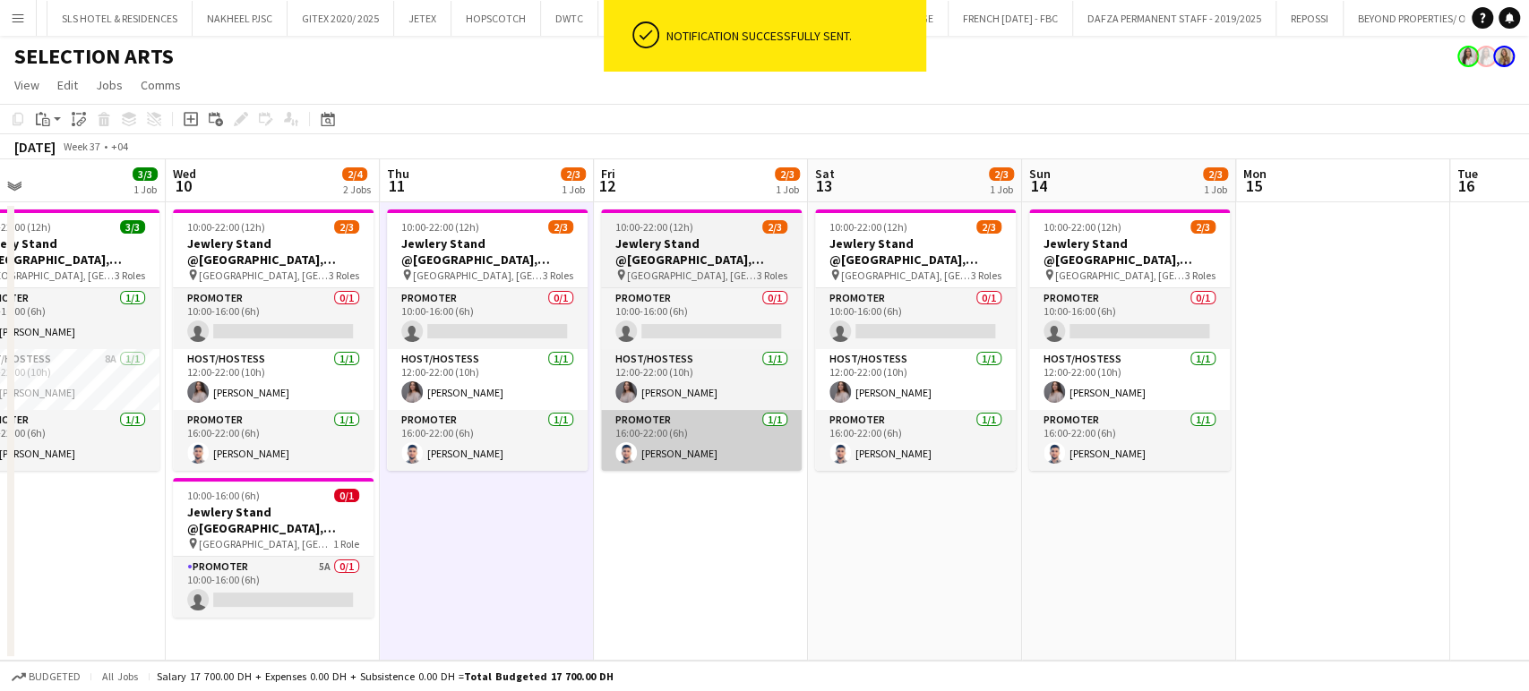
scroll to position [0, 476]
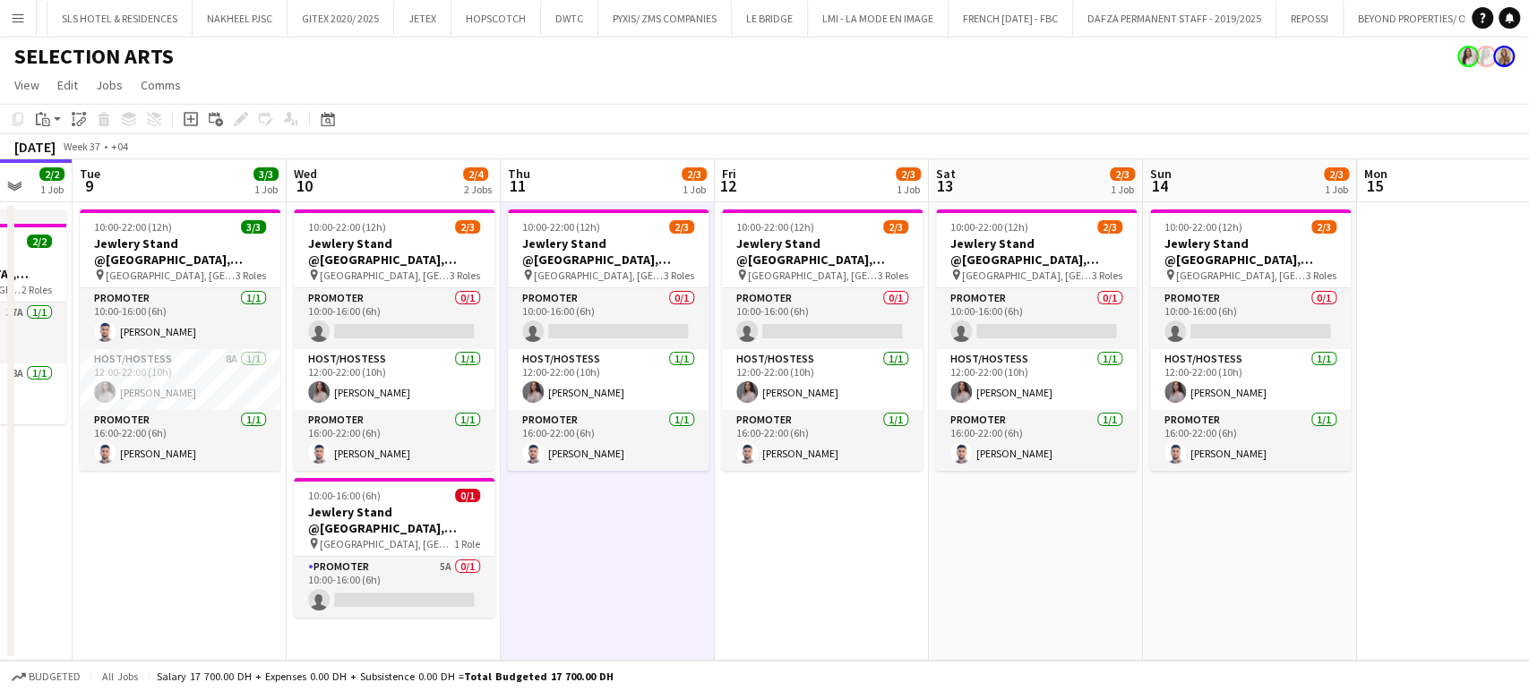
drag, startPoint x: 216, startPoint y: 553, endPoint x: 347, endPoint y: 543, distance: 132.0
click at [341, 543] on app-calendar-viewport "Sat 6 Sun 7 Mon 8 2/2 1 Job Tue 9 3/3 1 Job Wed 10 2/4 2 Jobs Thu 11 2/3 1 Job …" at bounding box center [764, 410] width 1529 height 502
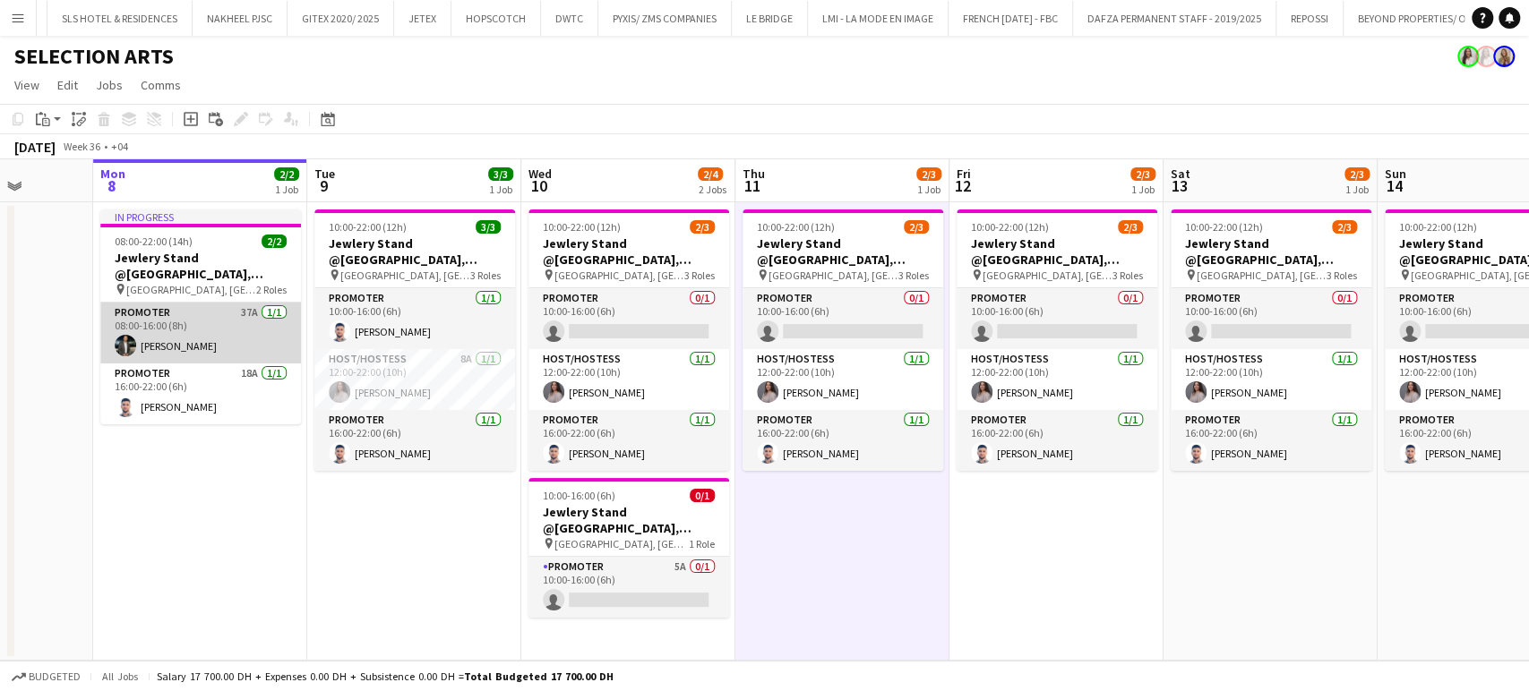
click at [158, 342] on app-card-role "Promoter 37A [DATE] 08:00-16:00 (8h) [PERSON_NAME]" at bounding box center [200, 333] width 201 height 61
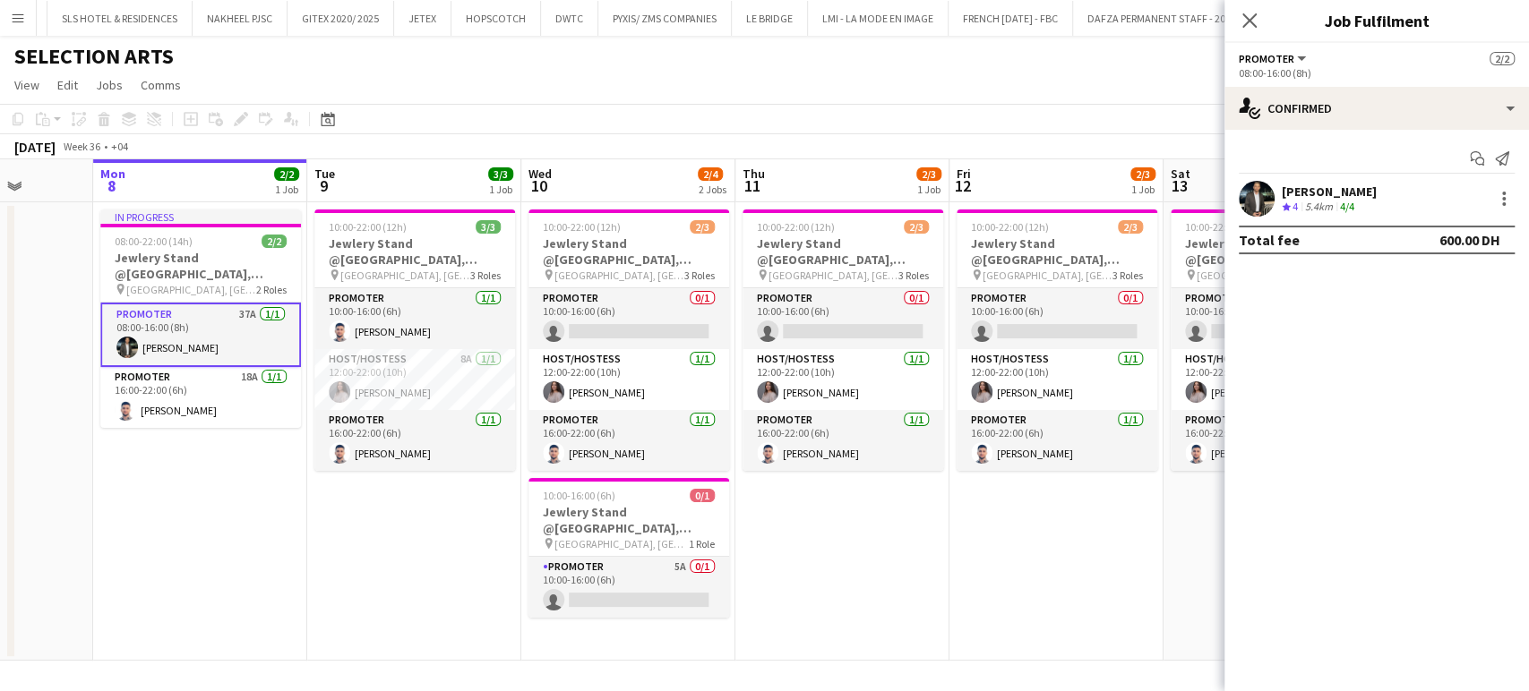
click at [421, 543] on app-date-cell "10:00-22:00 (12h) 3/3 Jewlery Stand @[GEOGRAPHIC_DATA], [GEOGRAPHIC_DATA] pin […" at bounding box center [414, 431] width 214 height 459
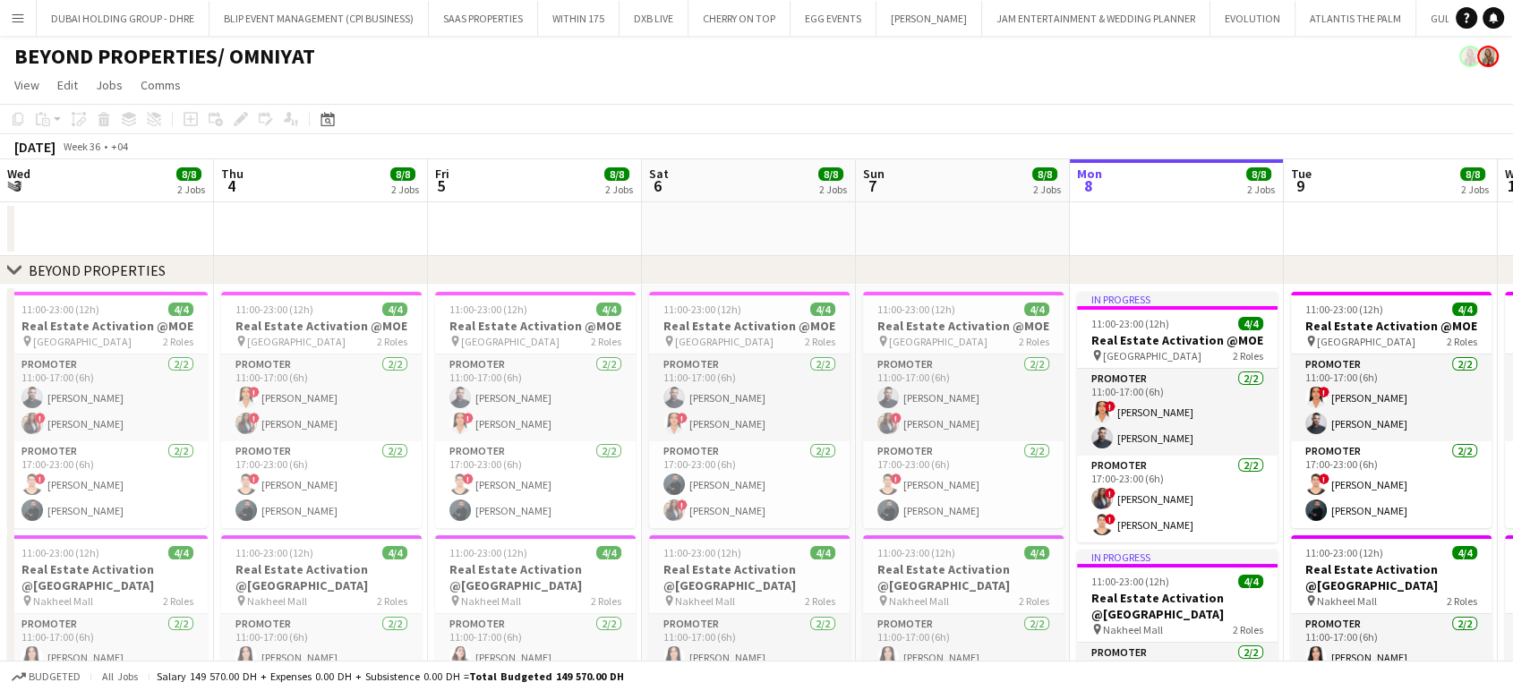
scroll to position [0, 493]
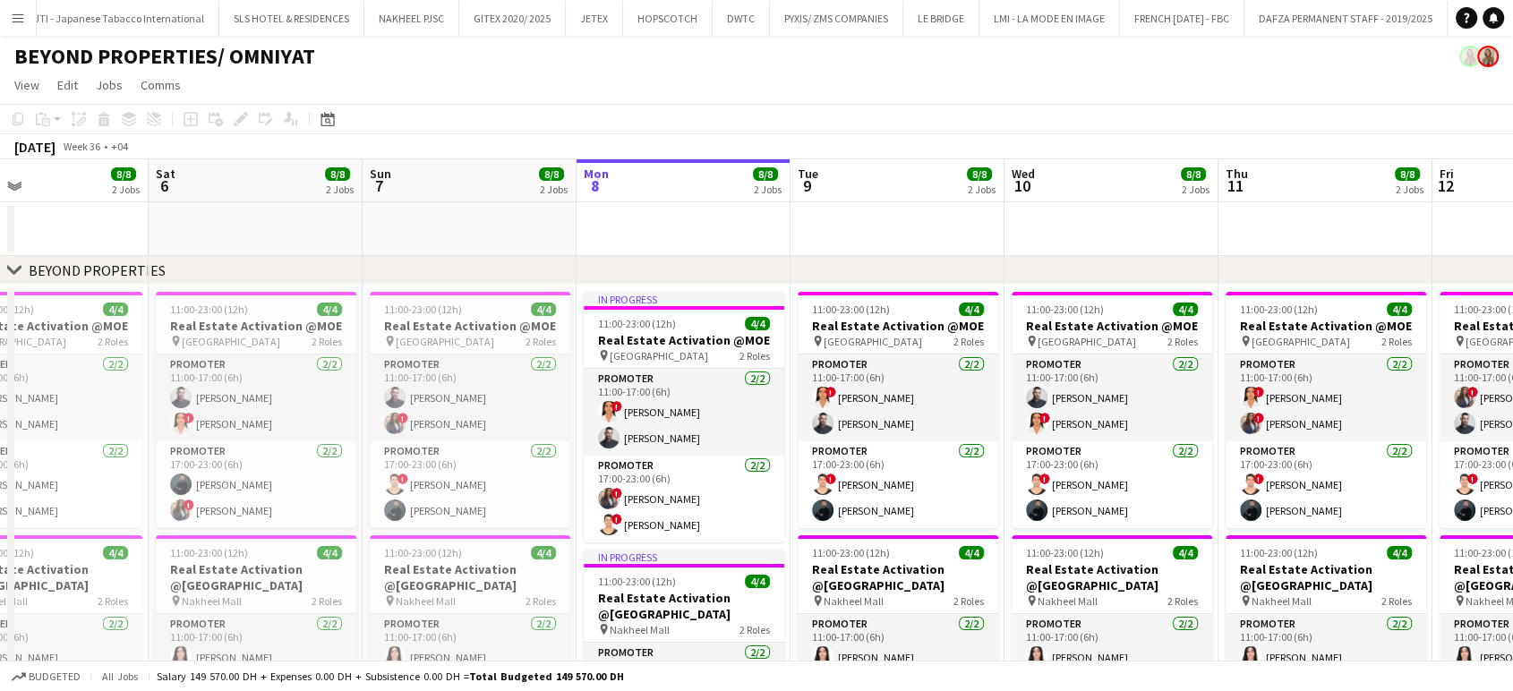
click at [21, 13] on app-icon "Menu" at bounding box center [18, 18] width 14 height 14
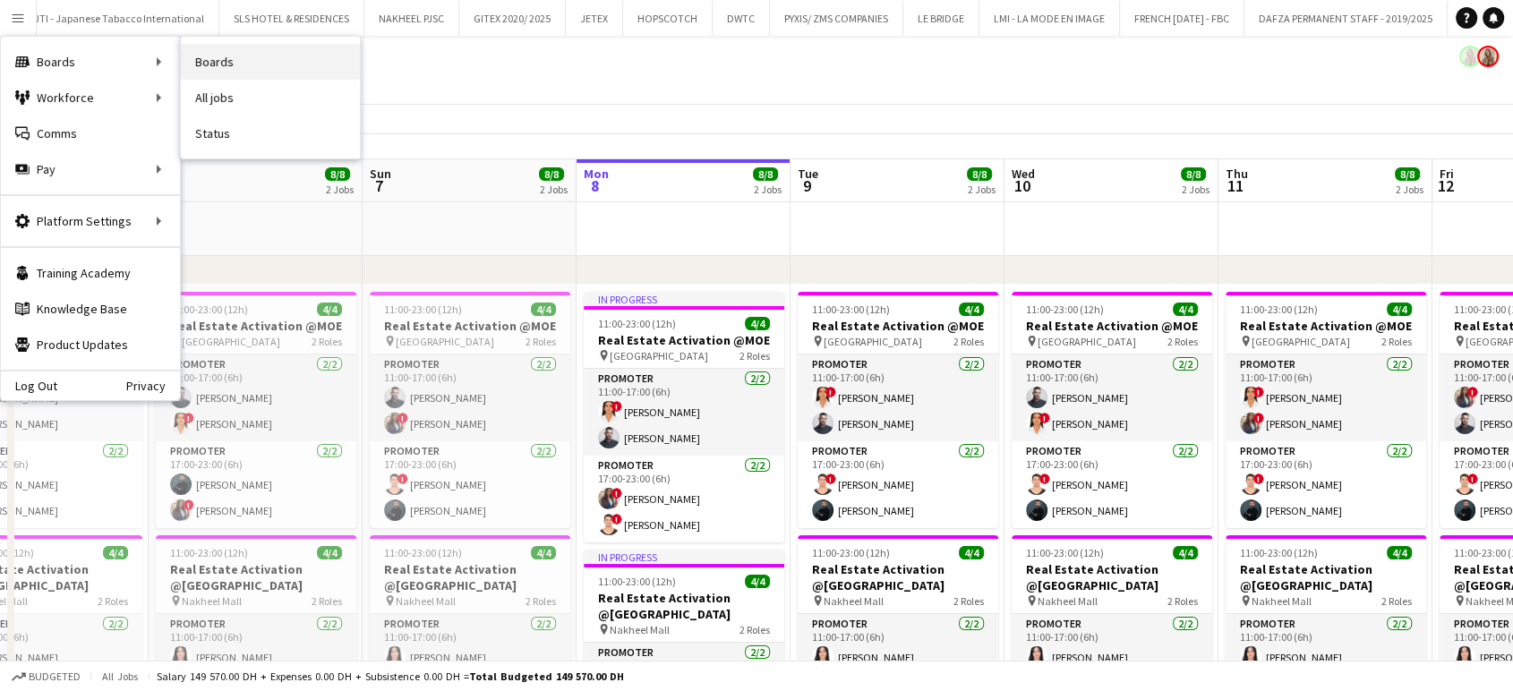
click at [224, 64] on link "Boards" at bounding box center [270, 62] width 179 height 36
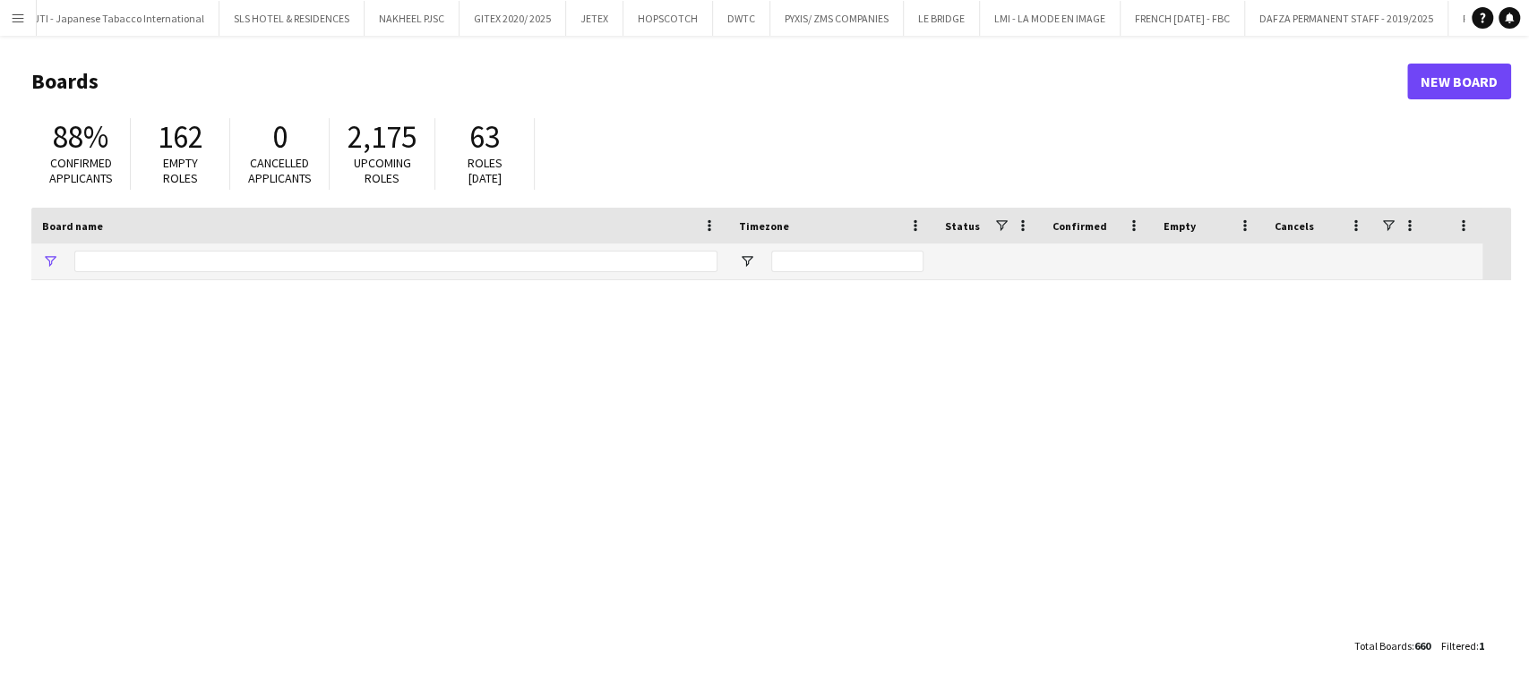
type input "****"
drag, startPoint x: 192, startPoint y: 251, endPoint x: 8, endPoint y: 237, distance: 184.1
click at [8, 239] on main "Boards New Board 88% Confirmed applicants 162 Empty roles 0 Cancelled applicant…" at bounding box center [764, 363] width 1529 height 655
type input "*****"
drag, startPoint x: 42, startPoint y: 266, endPoint x: 13, endPoint y: 265, distance: 29.6
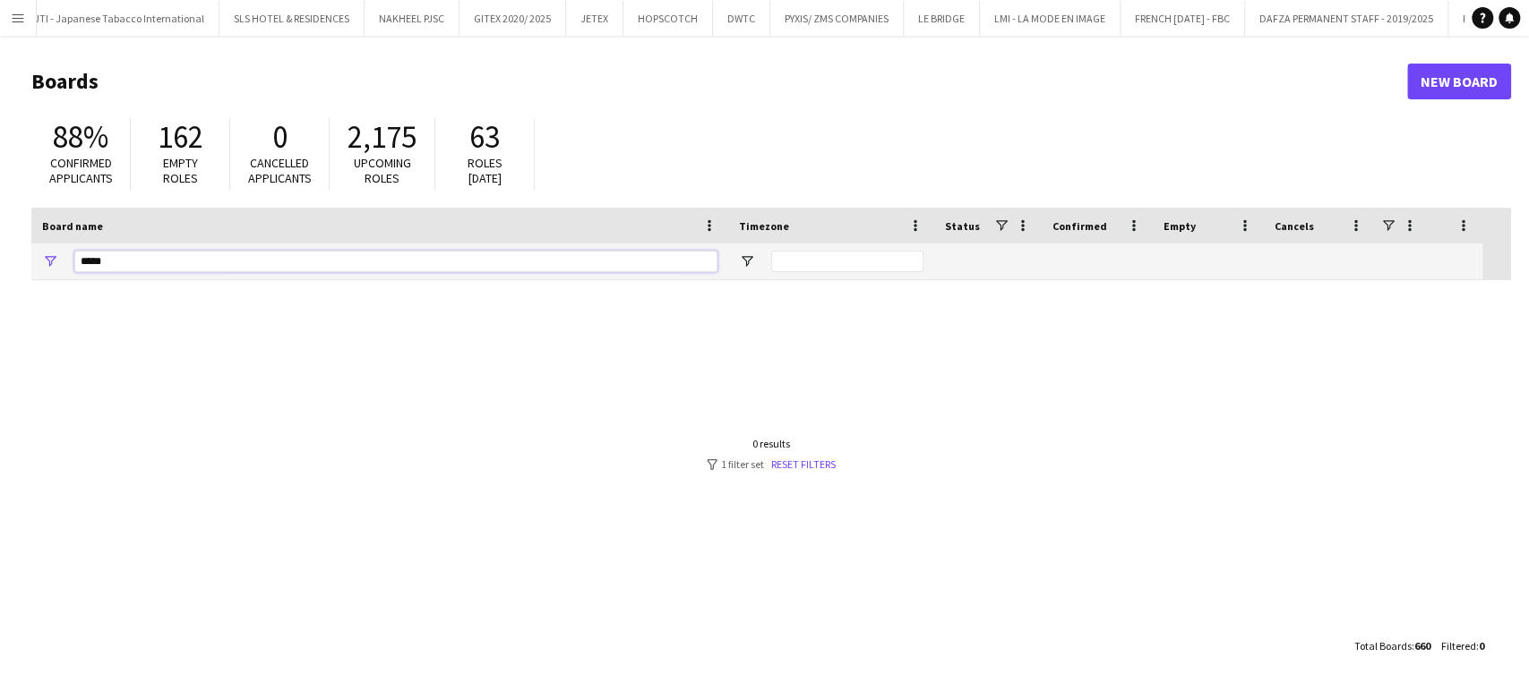
click at [13, 265] on main "Boards New Board 88% Confirmed applicants 162 Empty roles 0 Cancelled applicant…" at bounding box center [764, 363] width 1529 height 655
type input "*****"
drag, startPoint x: 125, startPoint y: 261, endPoint x: 0, endPoint y: 237, distance: 127.7
click at [0, 238] on main "Boards New Board 88% Confirmed applicants 162 Empty roles 0 Cancelled applicant…" at bounding box center [764, 363] width 1529 height 655
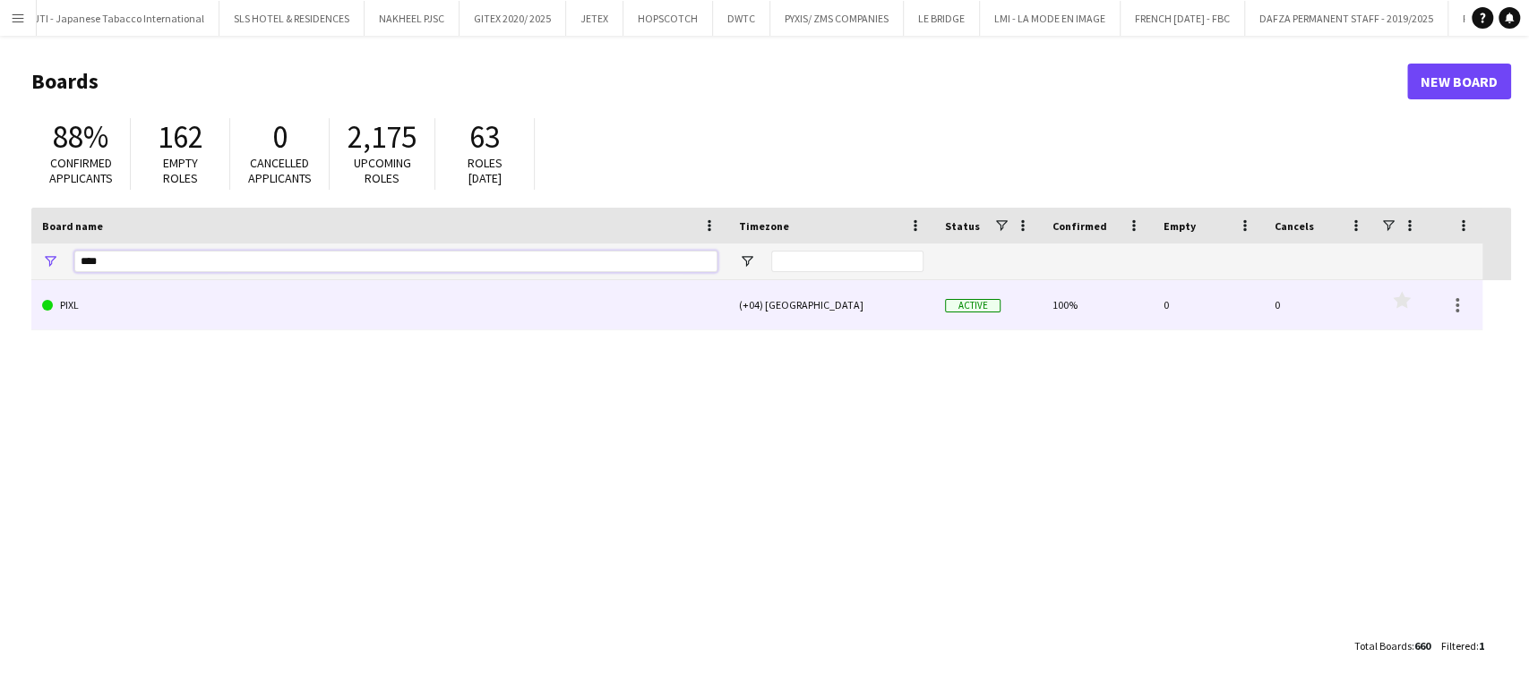
type input "****"
click at [68, 306] on link "PIXL" at bounding box center [379, 305] width 675 height 50
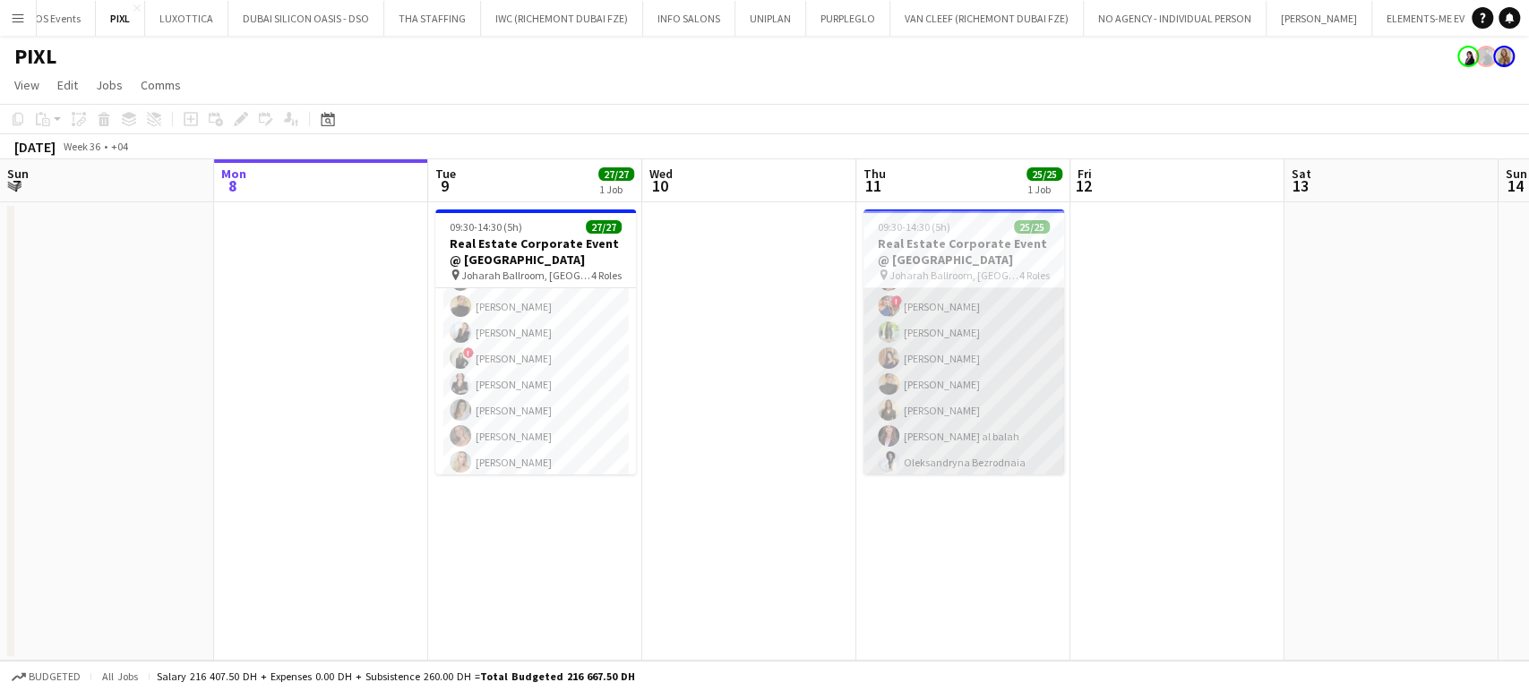
scroll to position [497, 0]
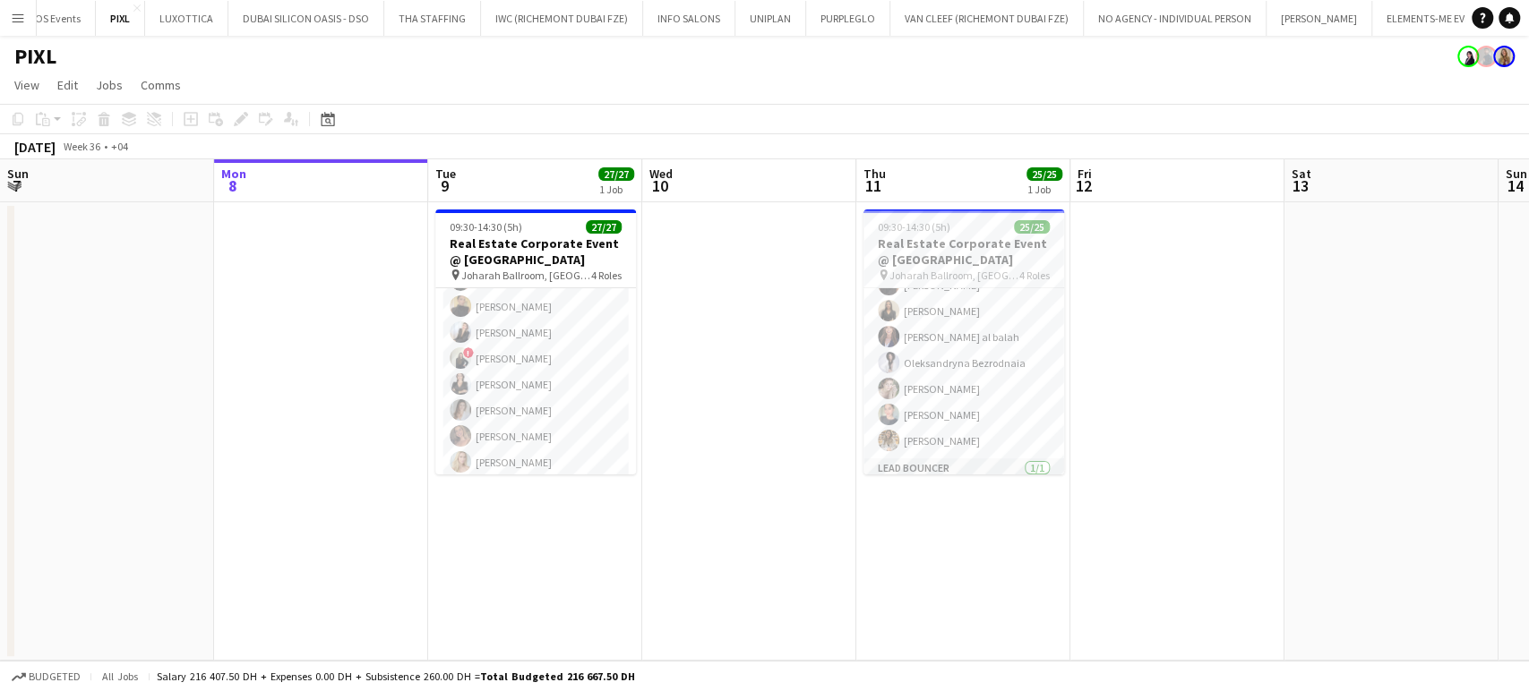
click at [918, 371] on app-card-role "Host/Hostess 11A 18/18 09:30-14:30 (5h) [PERSON_NAME] [PERSON_NAME] ! [PERSON_N…" at bounding box center [963, 207] width 201 height 502
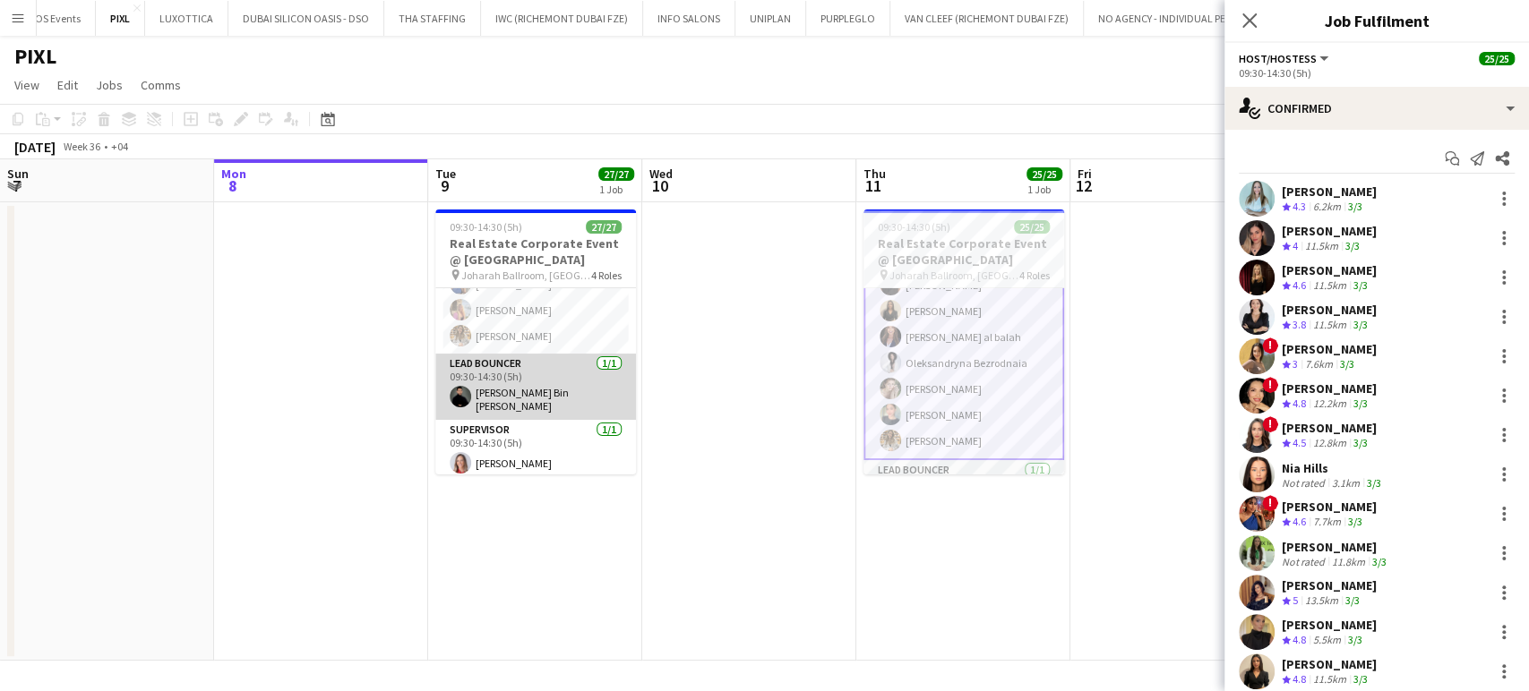
scroll to position [455, 0]
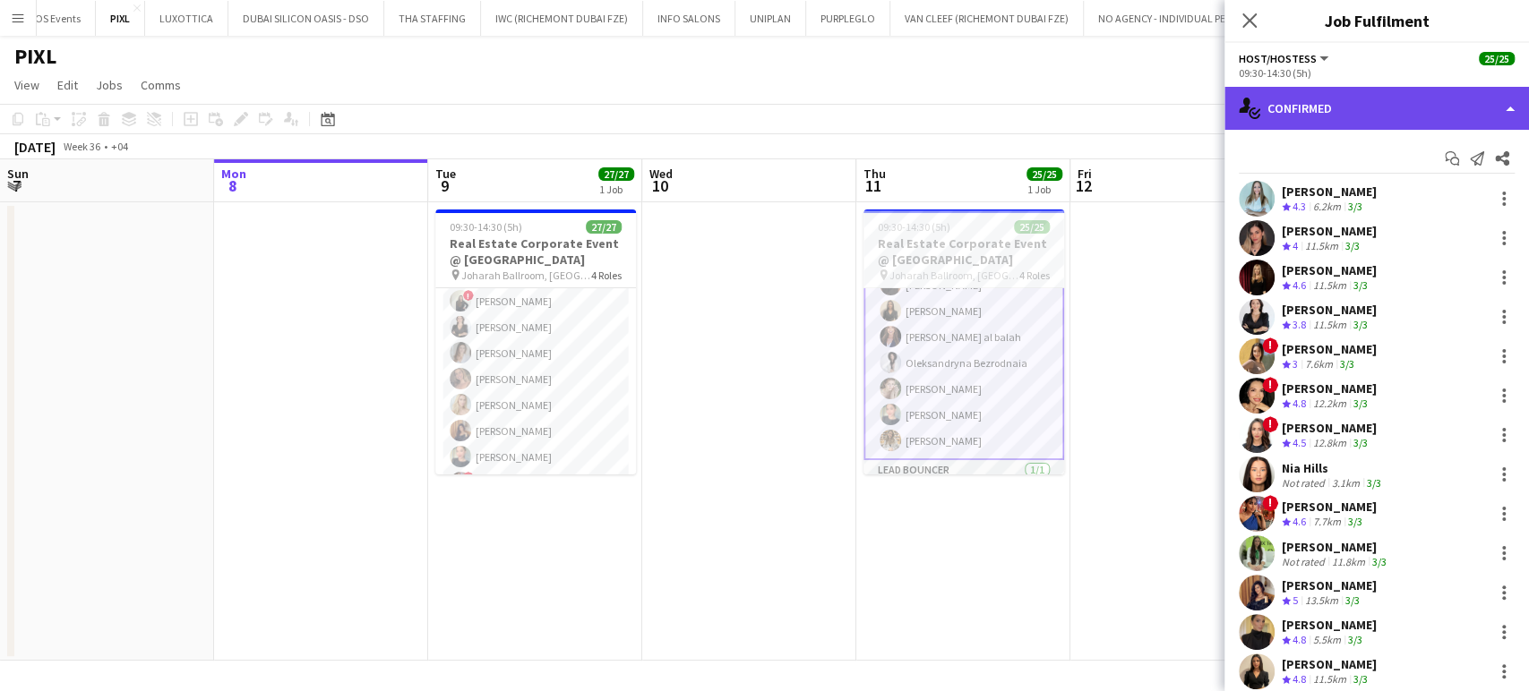
click at [1504, 106] on div "single-neutral-actions-check-2 Confirmed" at bounding box center [1376, 108] width 304 height 43
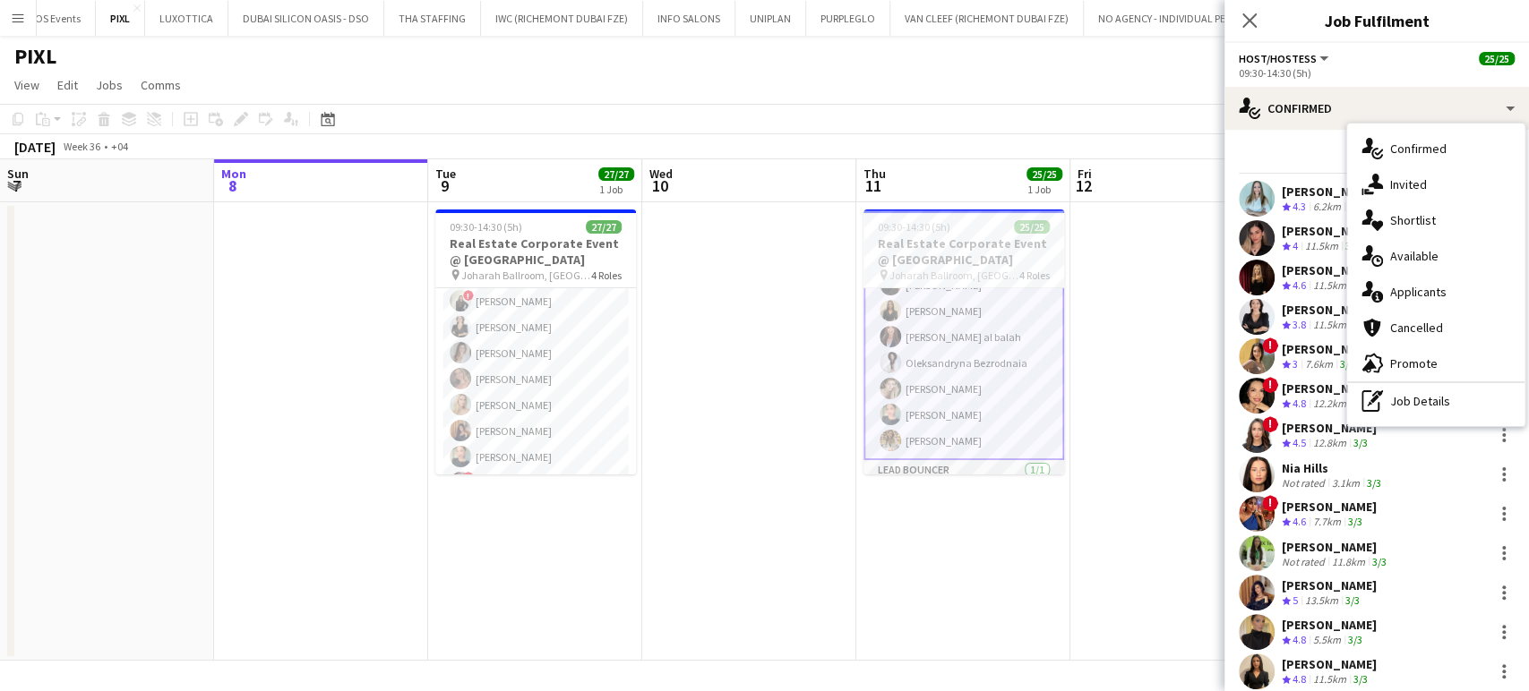
click at [1292, 138] on div "Start chat Send notification Share [PERSON_NAME] Crew rating 4.3 6.2km 3/3 Sahe…" at bounding box center [1376, 534] width 304 height 809
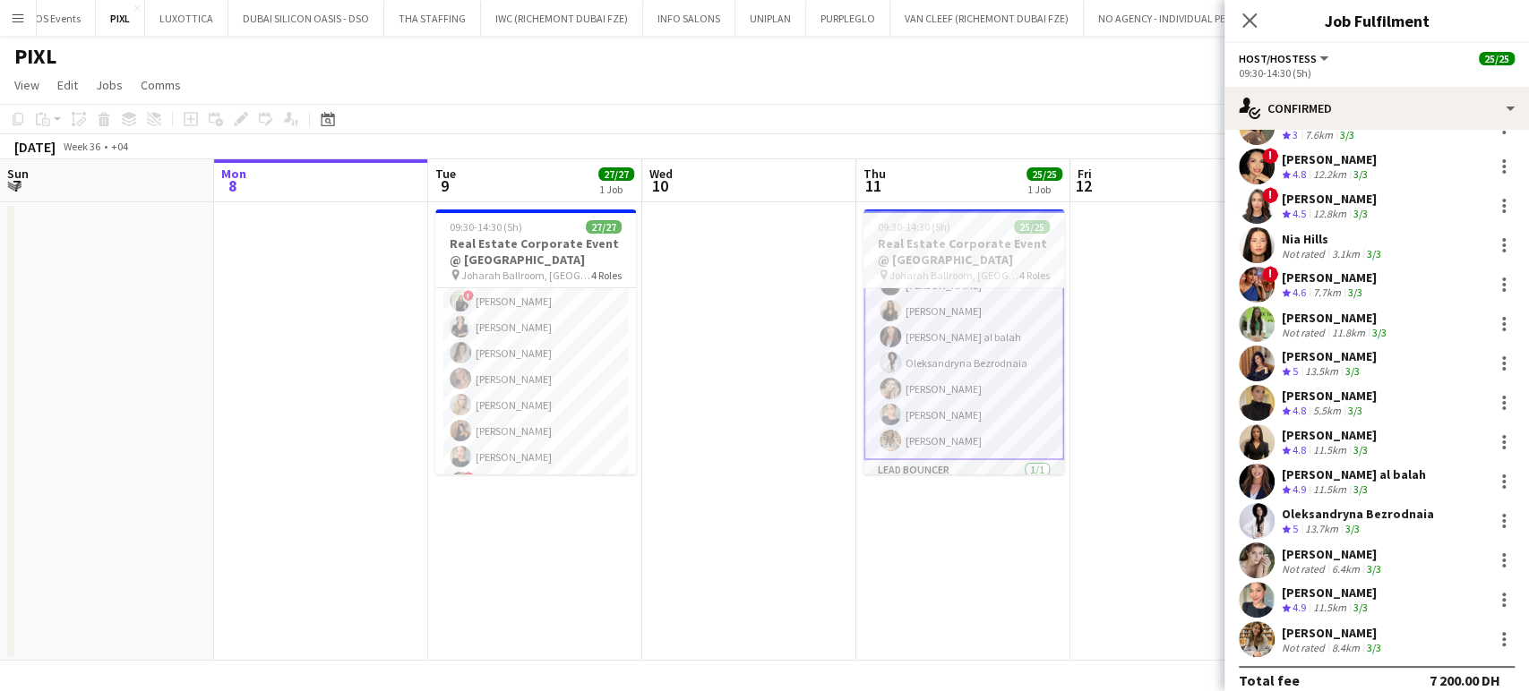
scroll to position [246, 0]
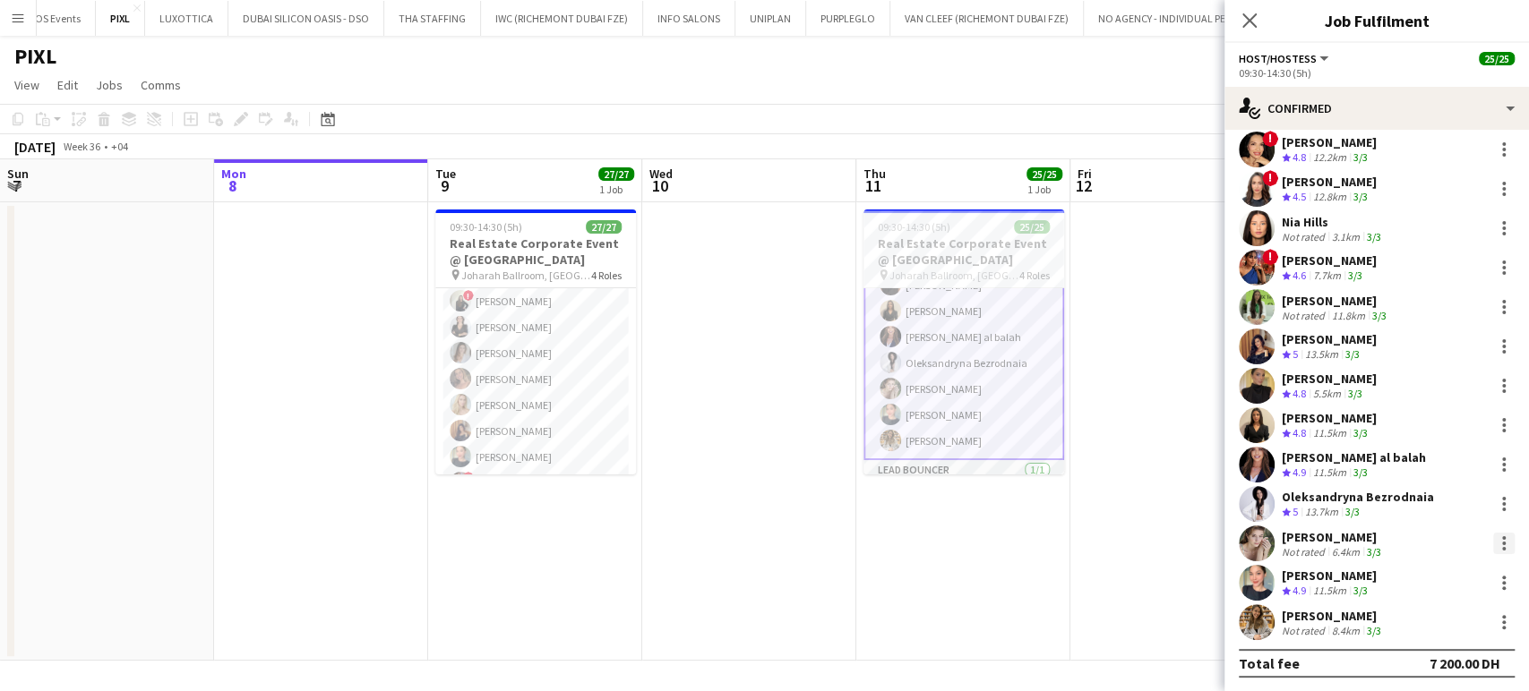
click at [1493, 542] on div at bounding box center [1503, 543] width 21 height 21
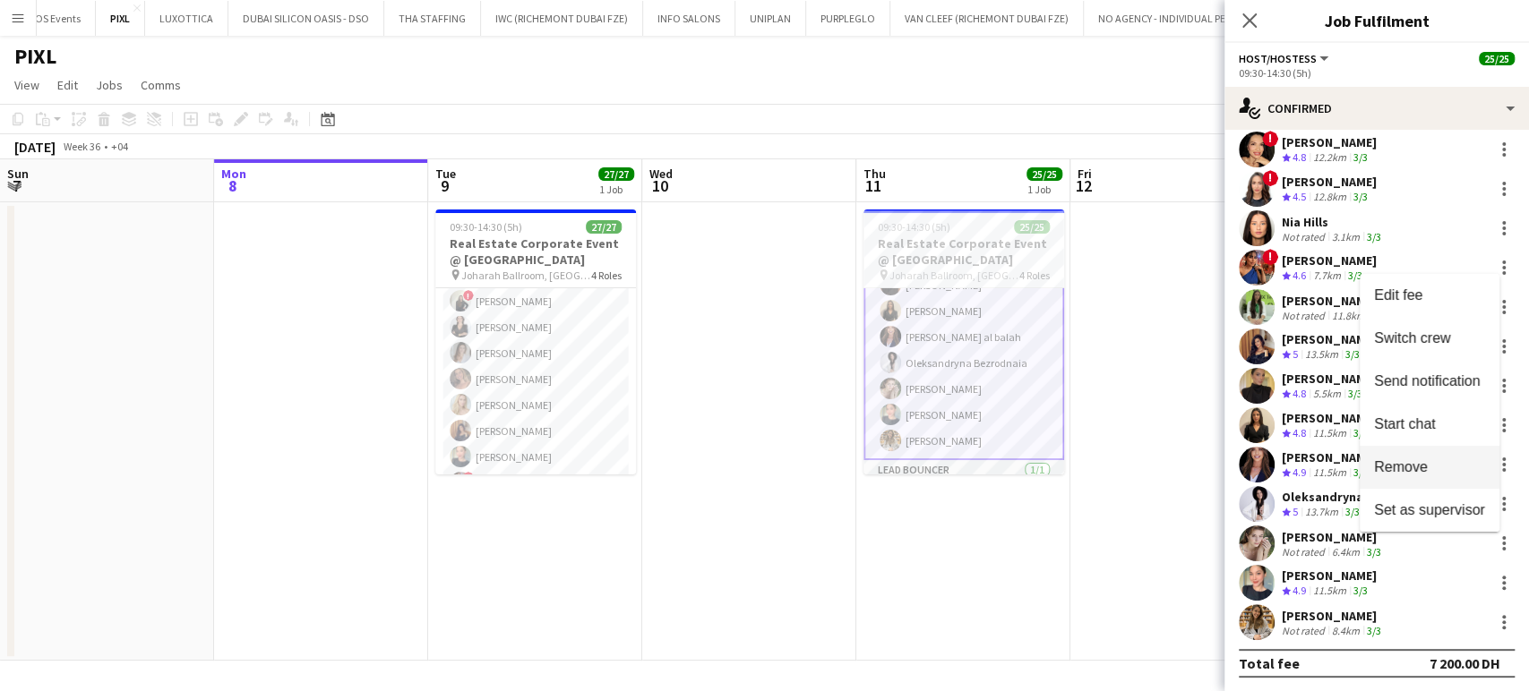
click at [1402, 462] on span "Remove" at bounding box center [1401, 466] width 54 height 15
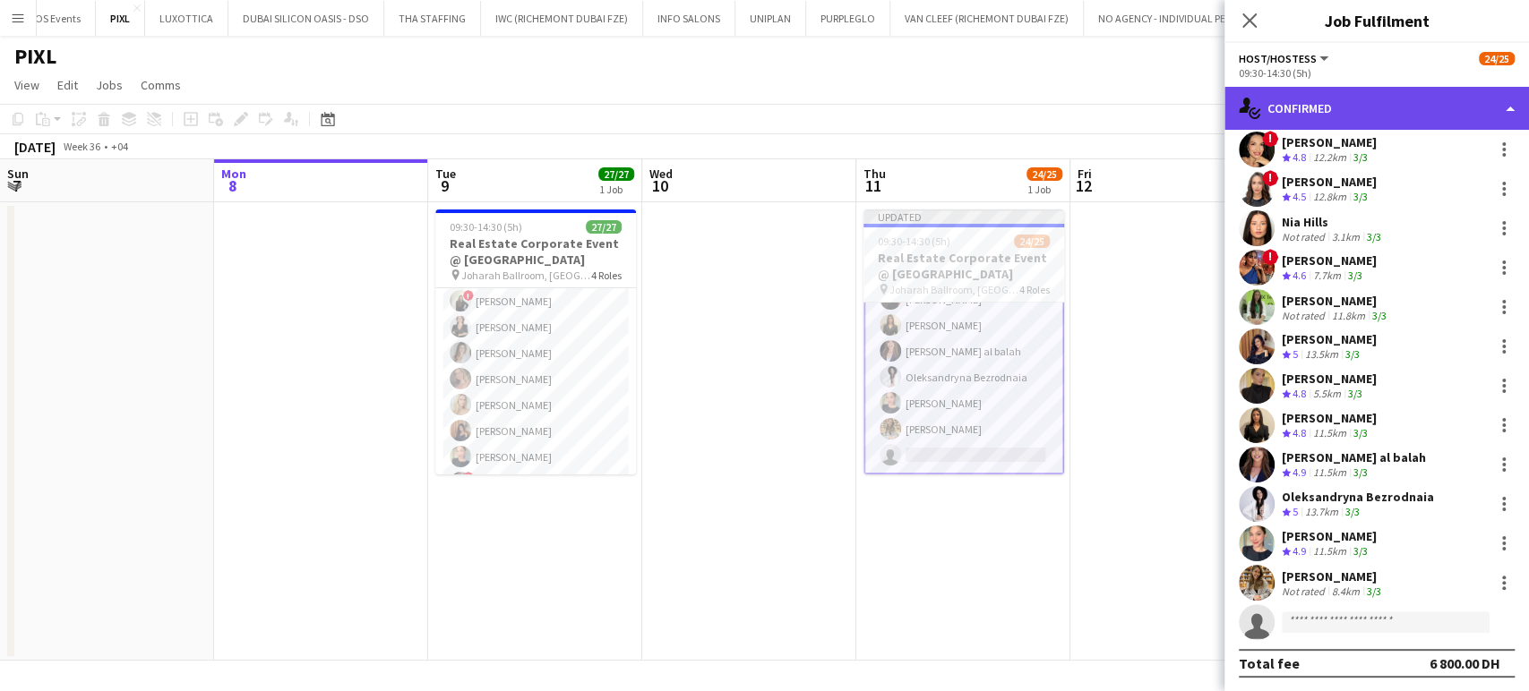
click at [1505, 91] on div "single-neutral-actions-check-2 Confirmed" at bounding box center [1376, 108] width 304 height 43
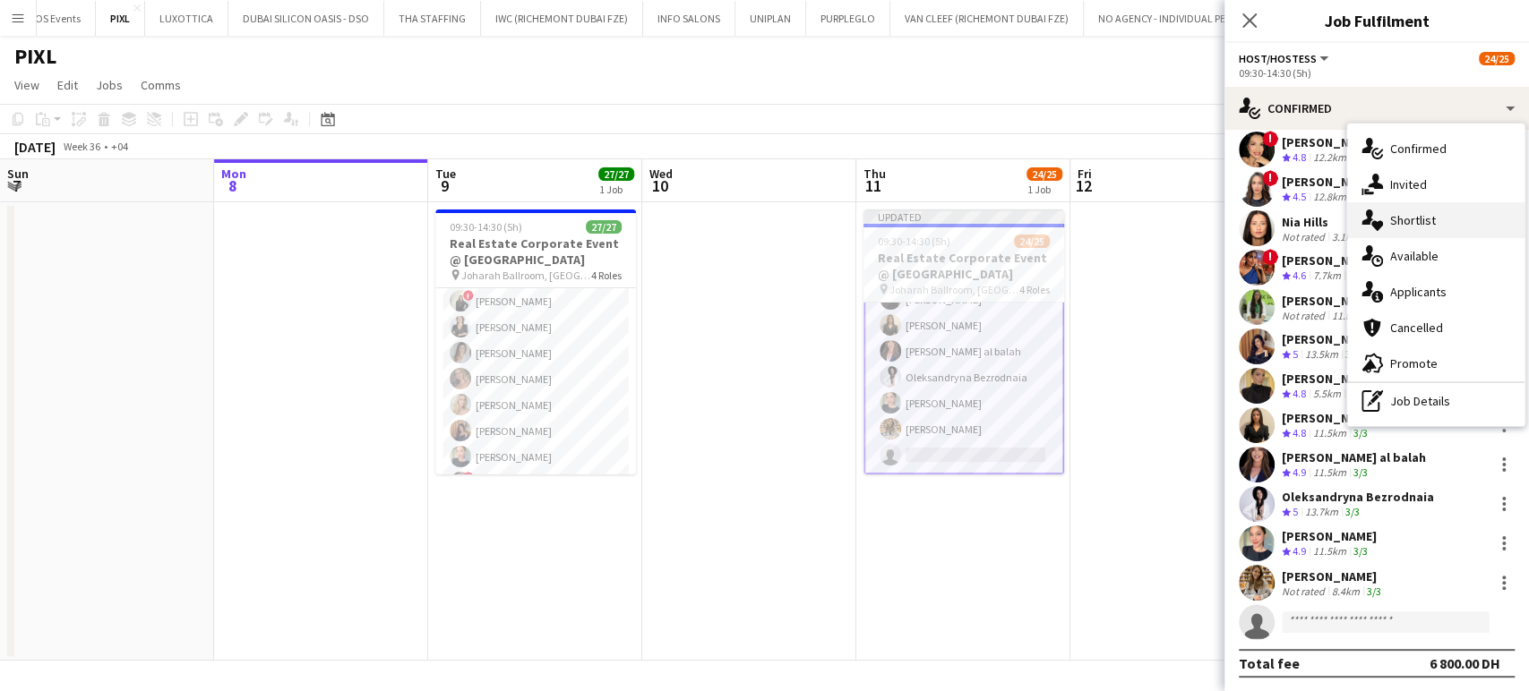
click at [1431, 212] on span "Shortlist" at bounding box center [1413, 220] width 46 height 16
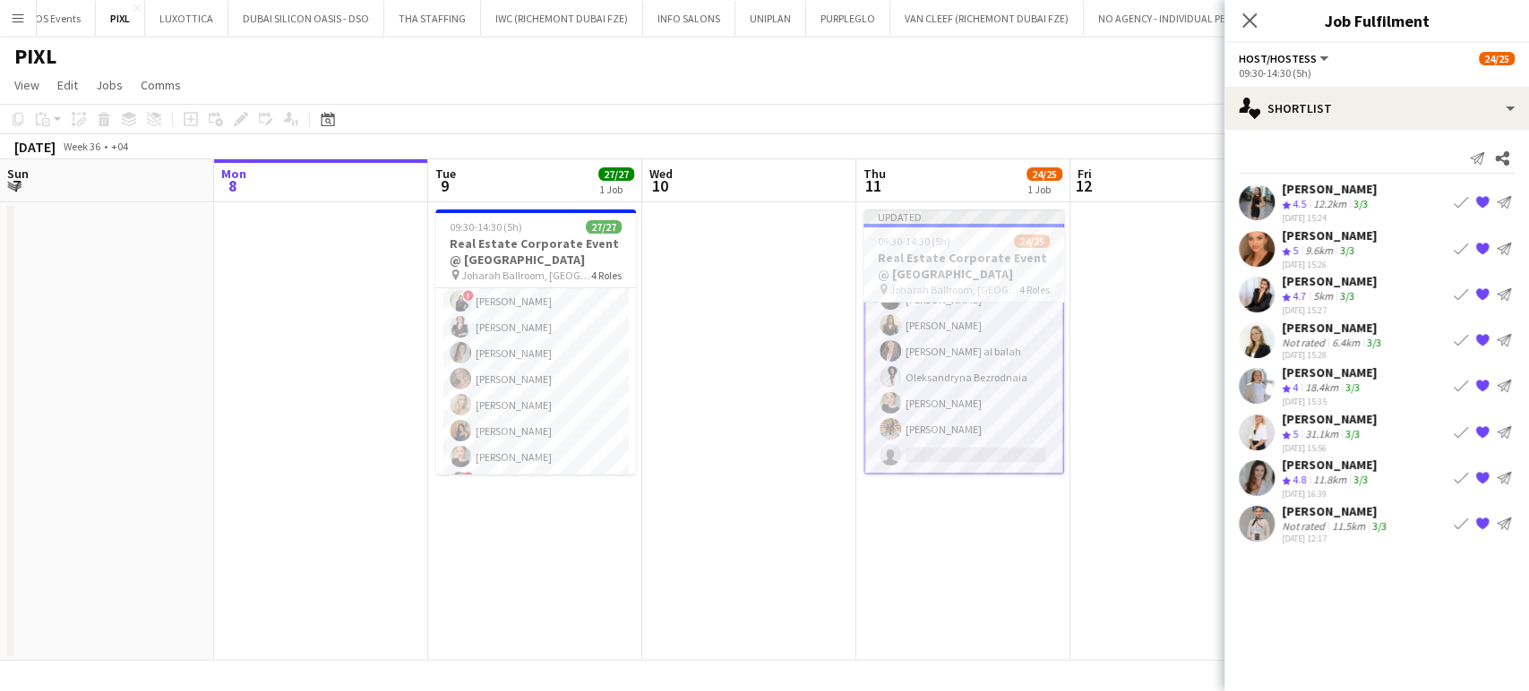
click at [1460, 379] on app-icon "Book crew" at bounding box center [1460, 386] width 14 height 14
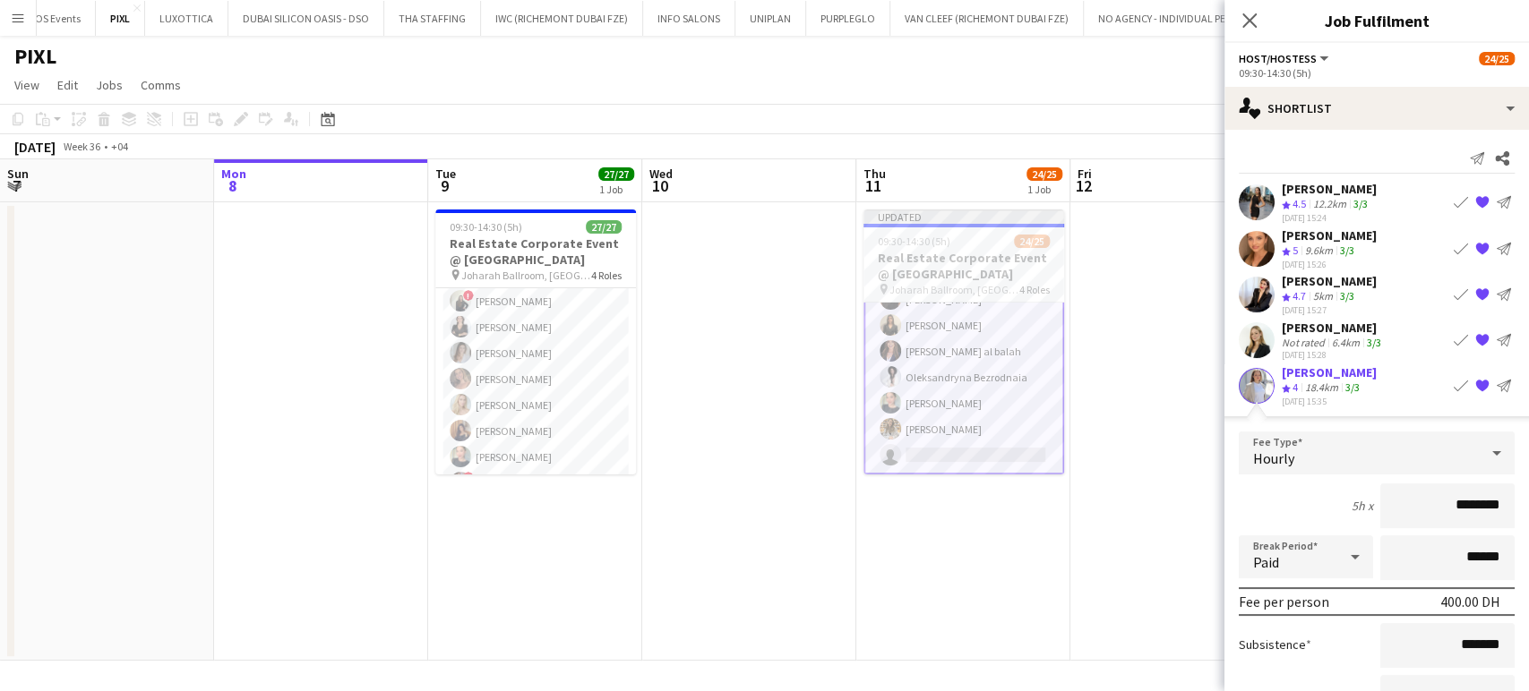
scroll to position [267, 0]
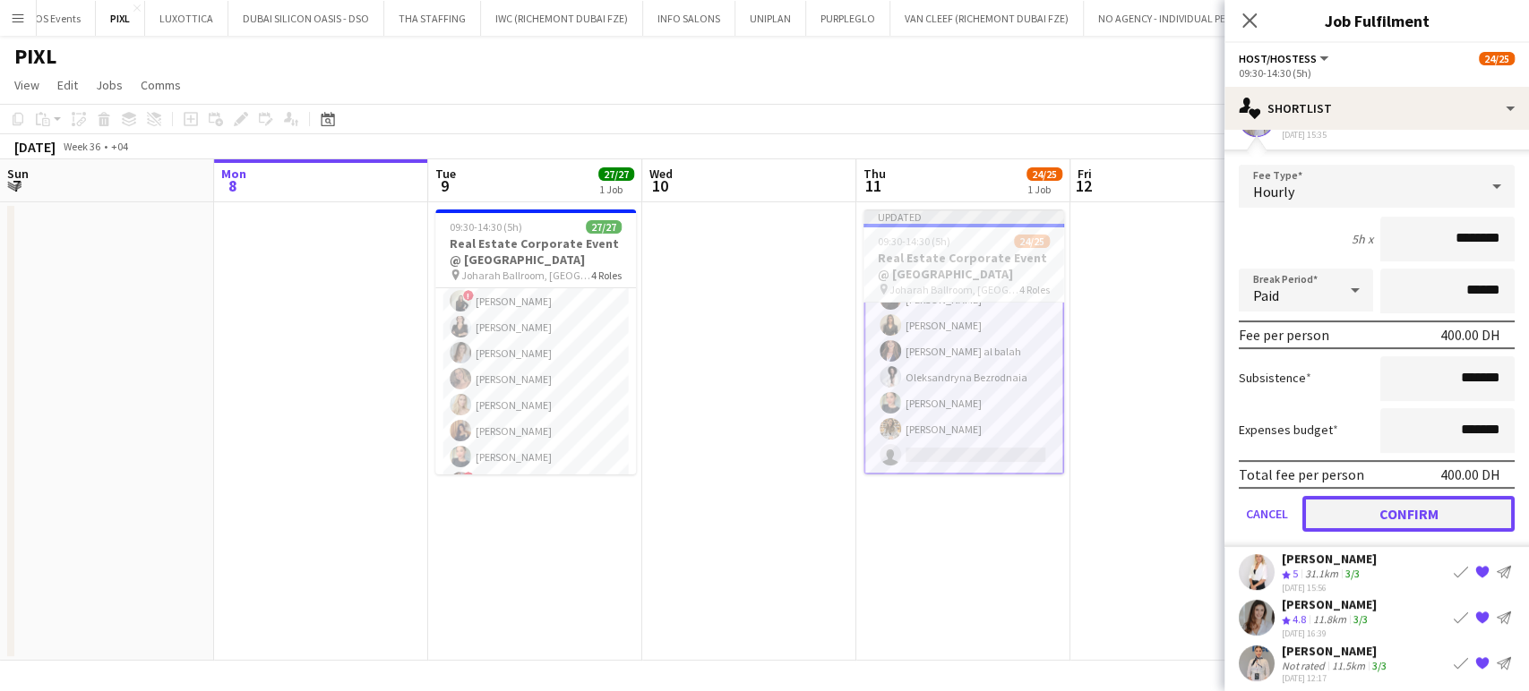
click at [1426, 517] on button "Confirm" at bounding box center [1408, 514] width 212 height 36
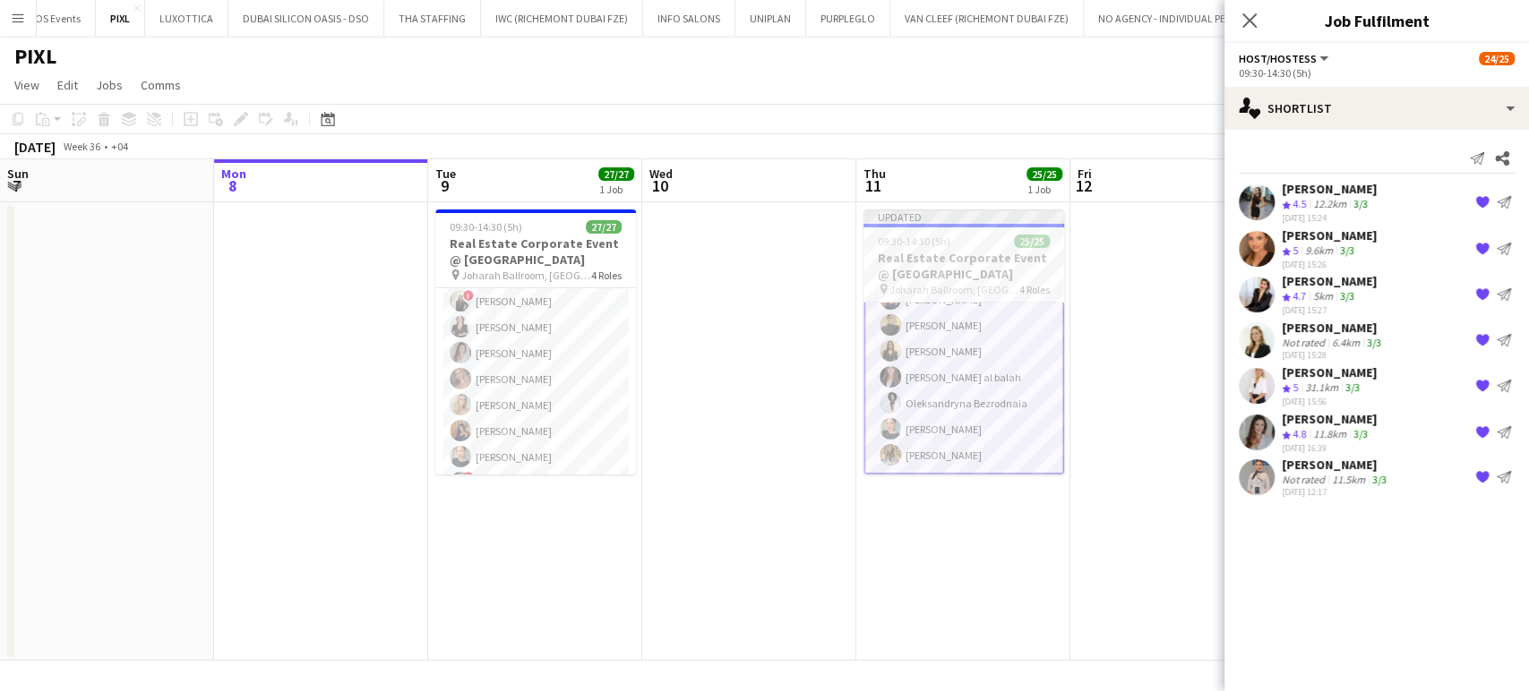
scroll to position [0, 0]
click at [1115, 340] on app-date-cell at bounding box center [1177, 431] width 214 height 459
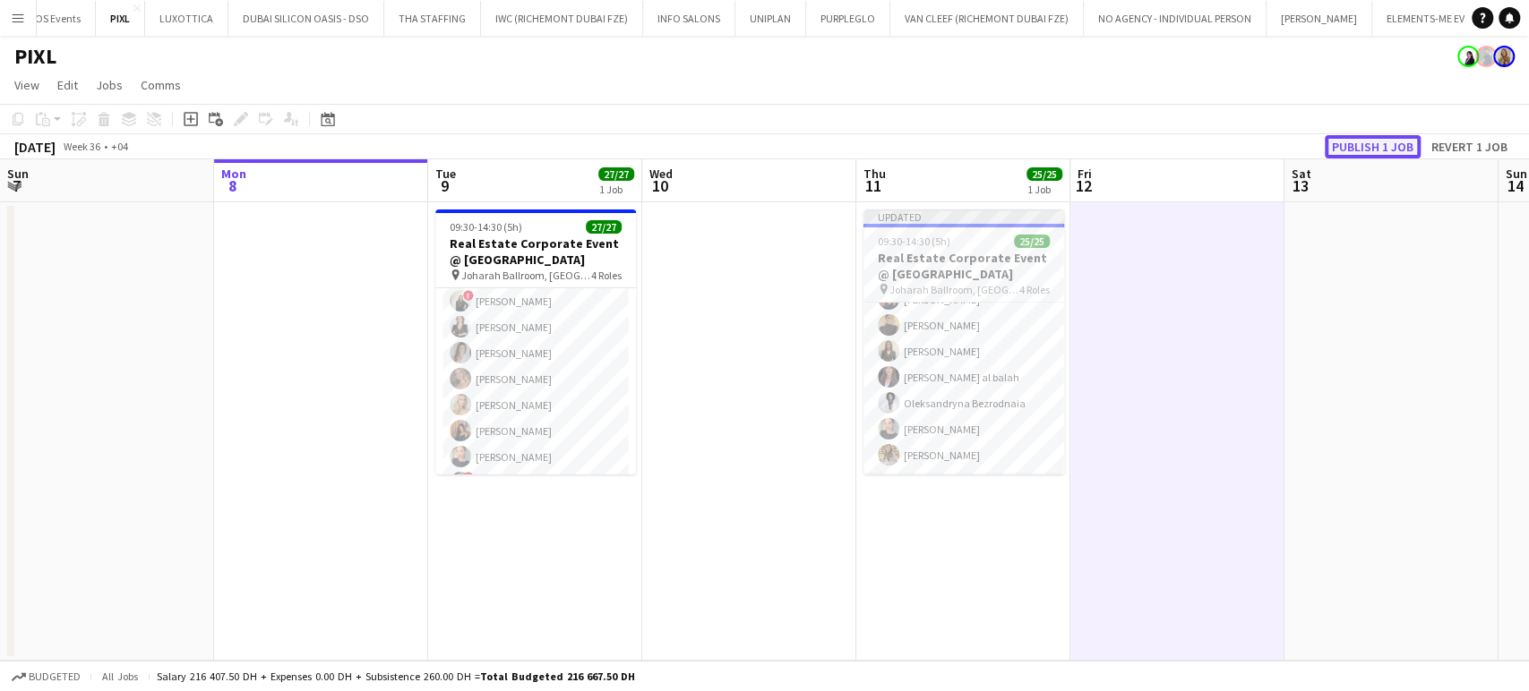
click at [1355, 141] on button "Publish 1 job" at bounding box center [1373, 146] width 96 height 23
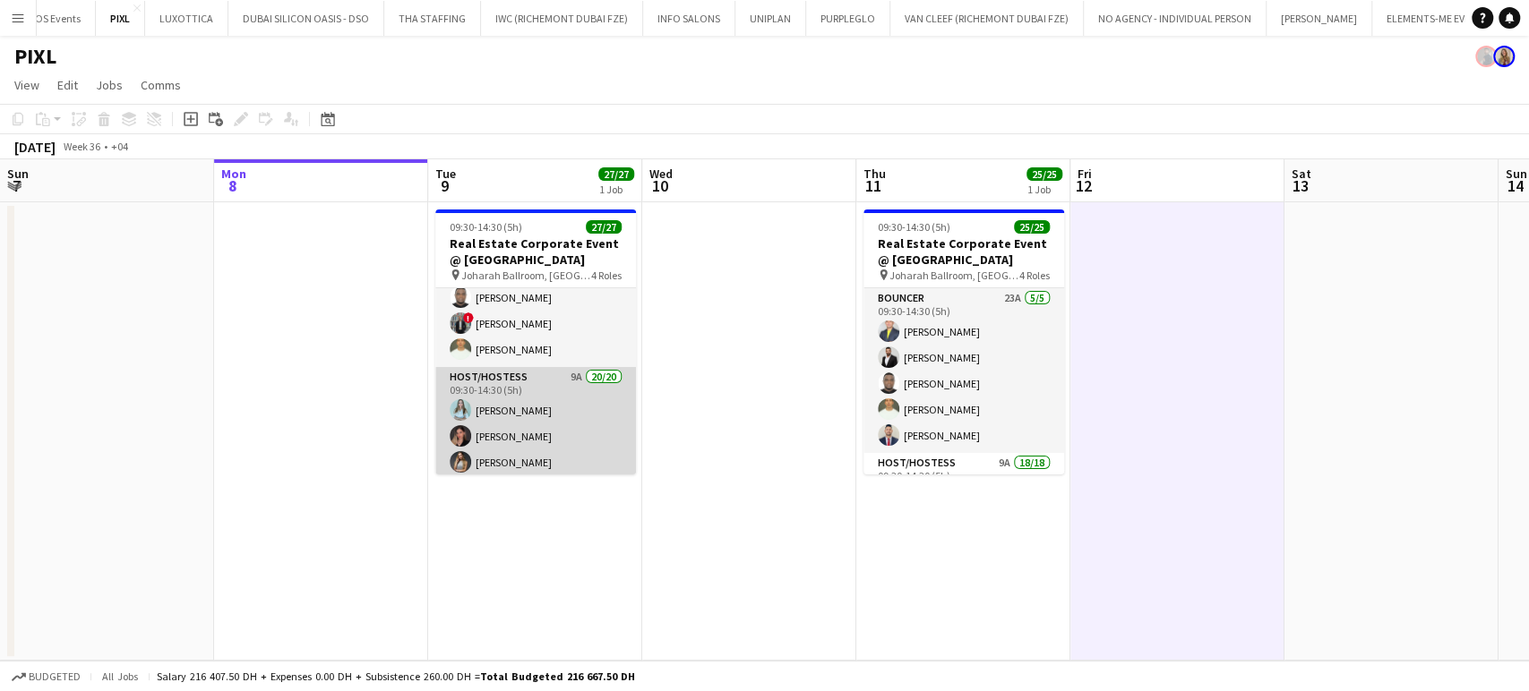
scroll to position [0, 0]
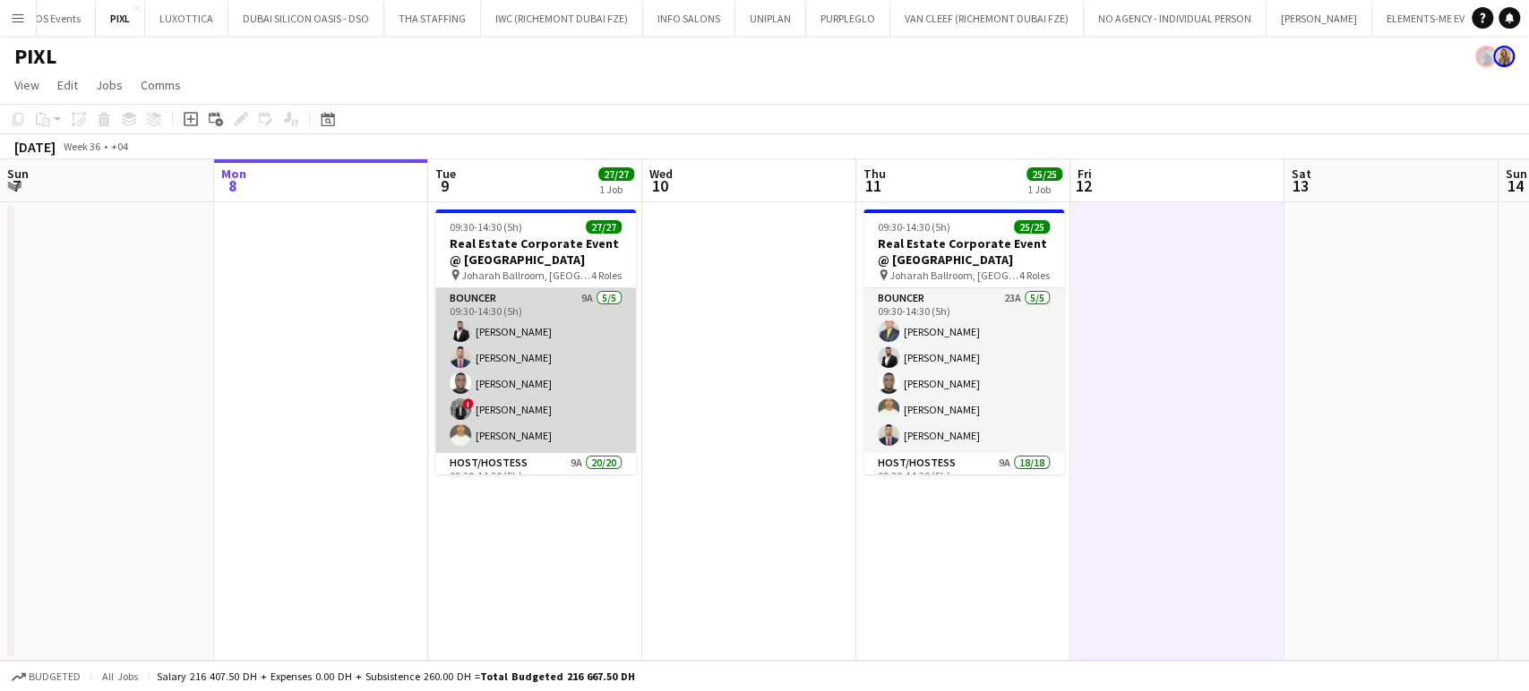
click at [520, 415] on app-card-role "Bouncer 9A [DATE] 09:30-14:30 (5h) [PERSON_NAME] [PERSON_NAME] [PERSON_NAME] ! …" at bounding box center [535, 370] width 201 height 165
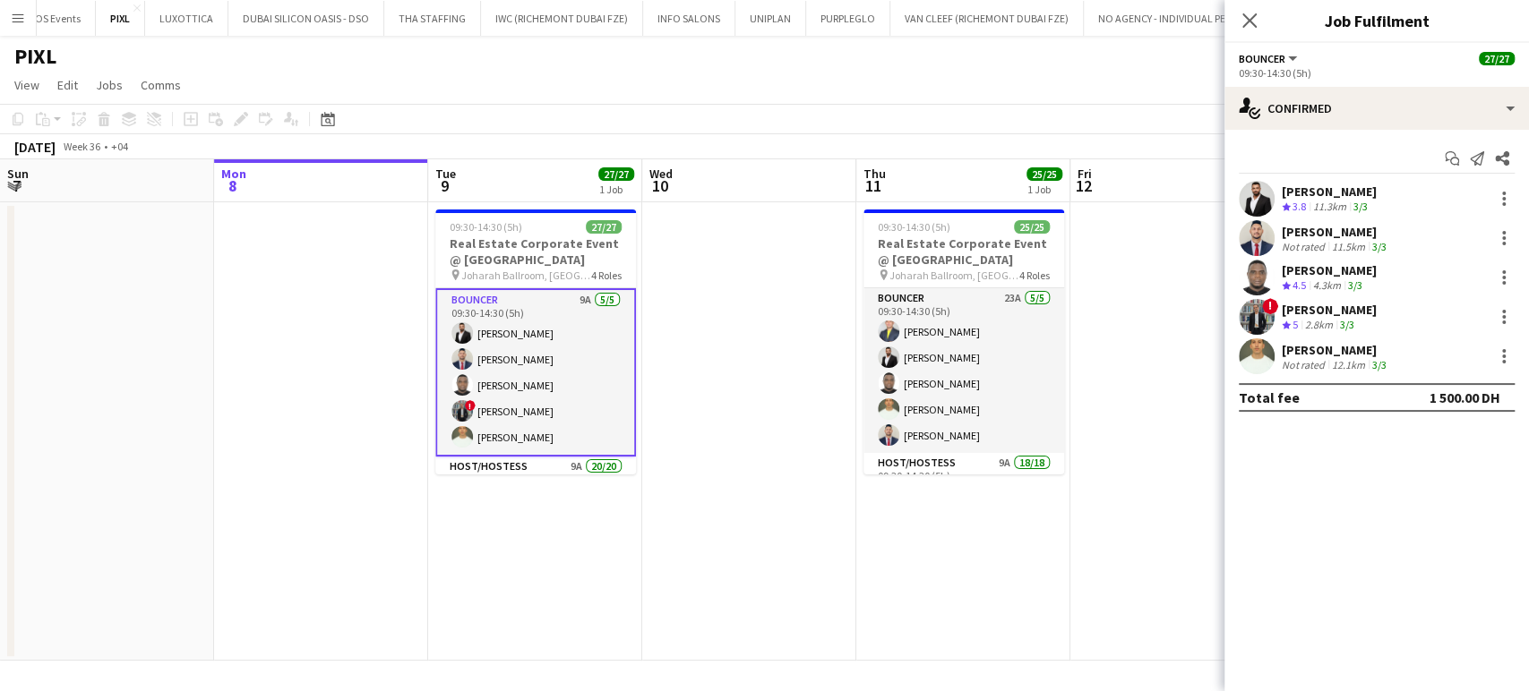
click at [1317, 315] on div "[PERSON_NAME]" at bounding box center [1329, 310] width 95 height 16
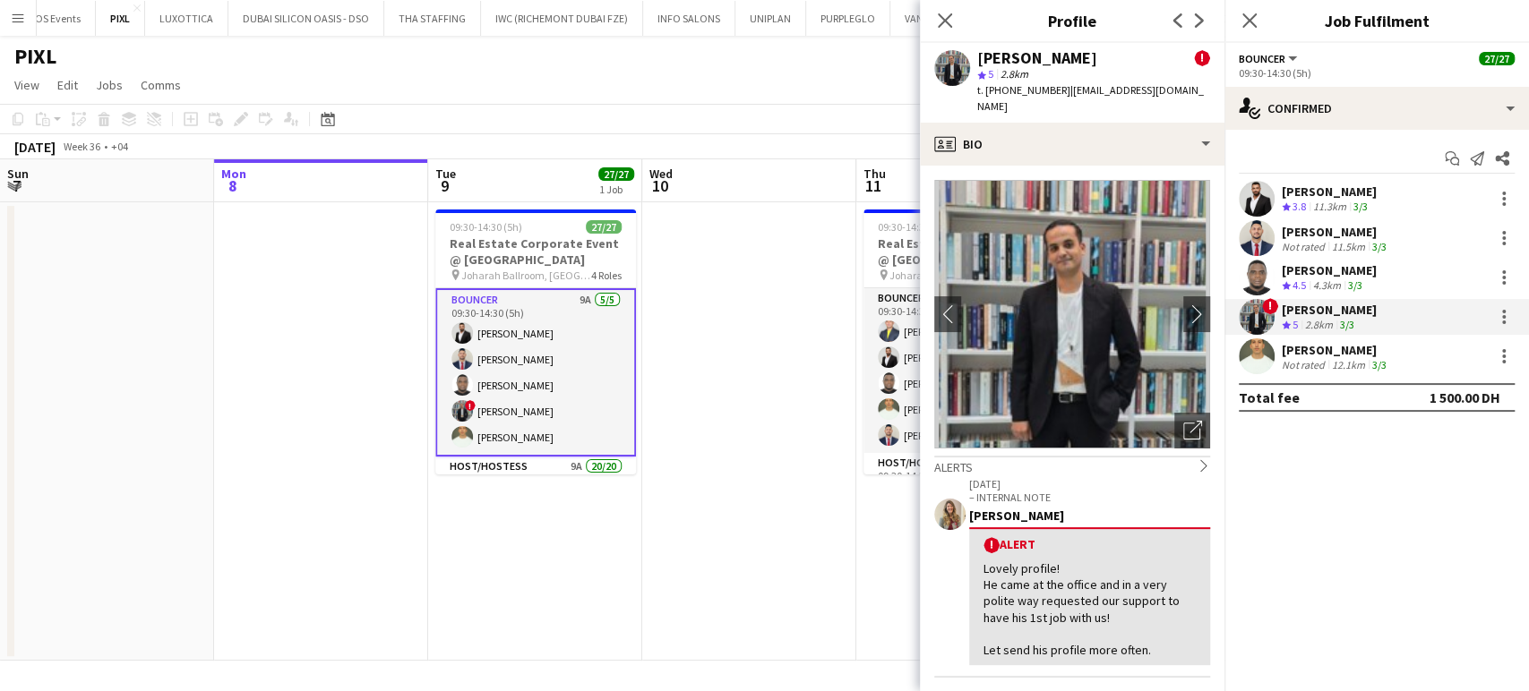
click at [761, 282] on app-date-cell at bounding box center [749, 431] width 214 height 459
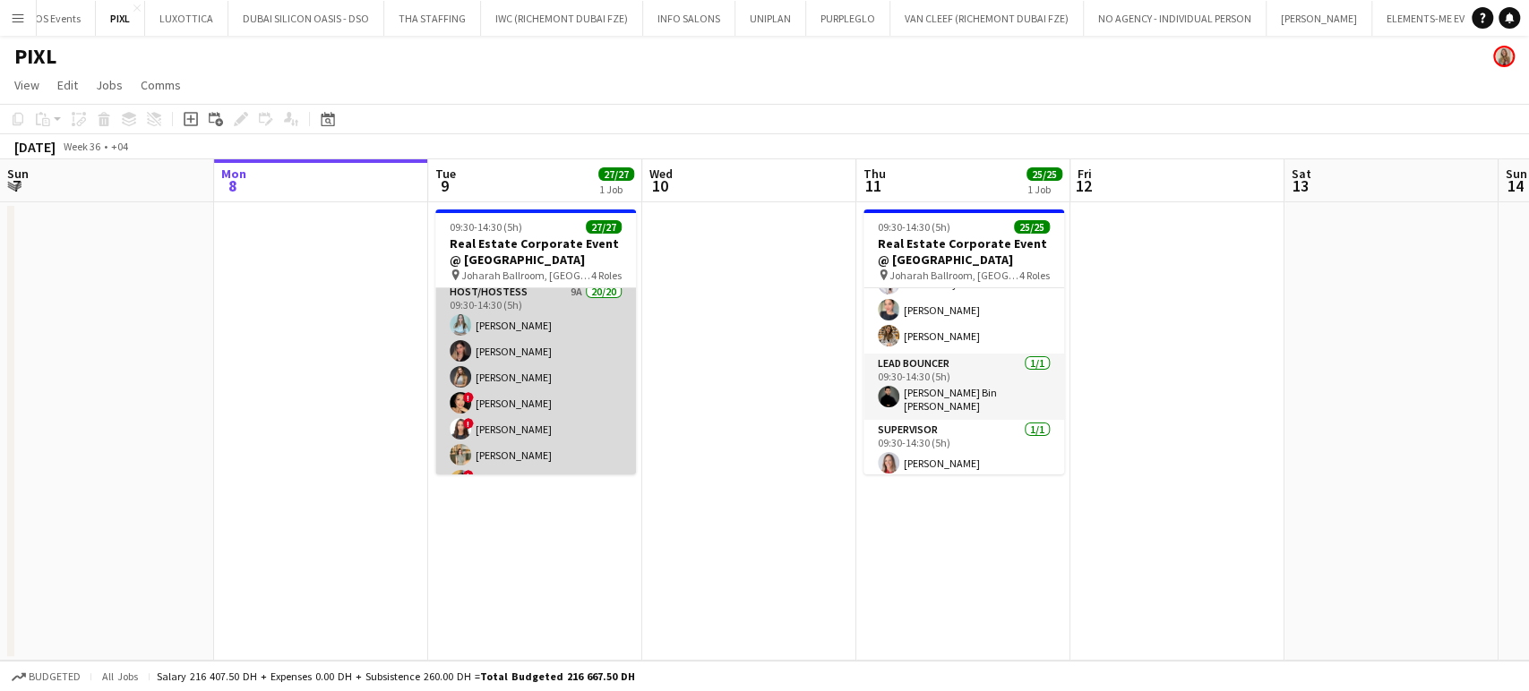
scroll to position [199, 0]
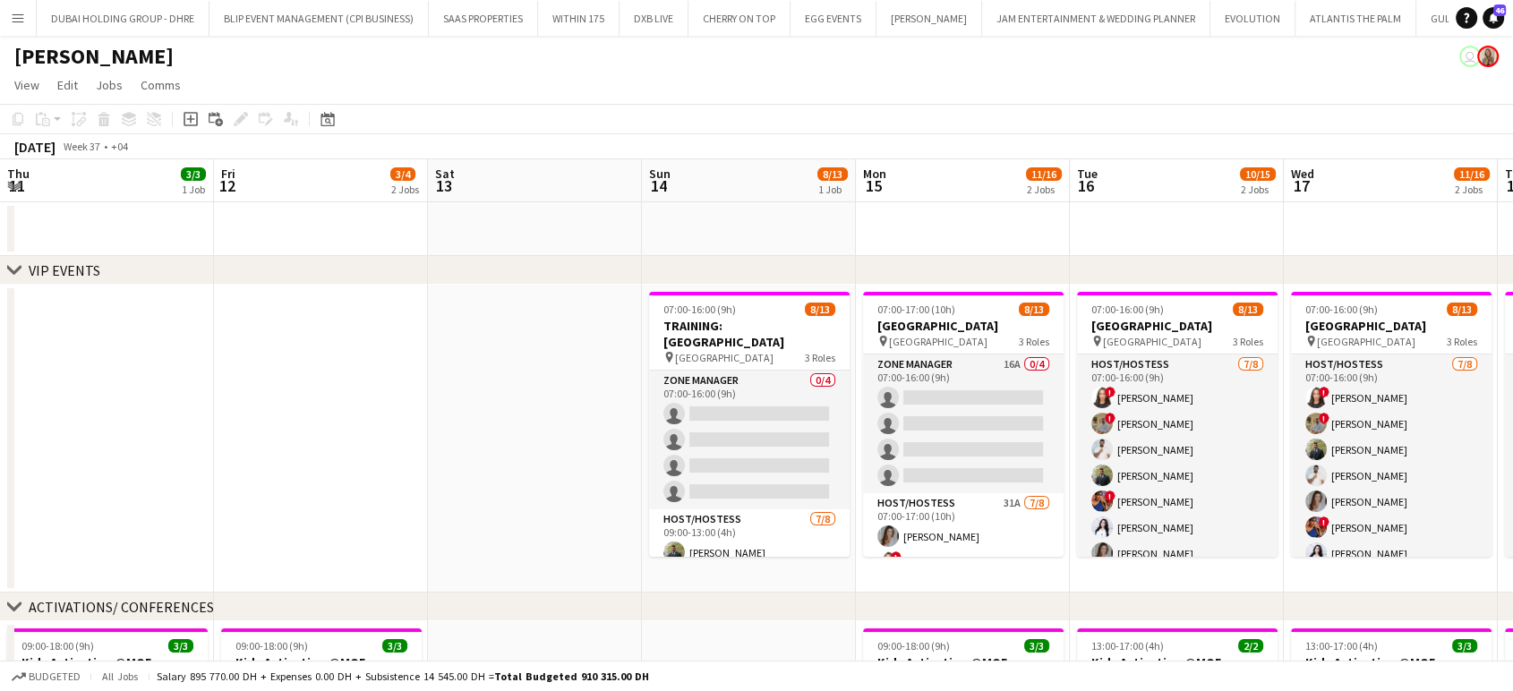
scroll to position [0, 549]
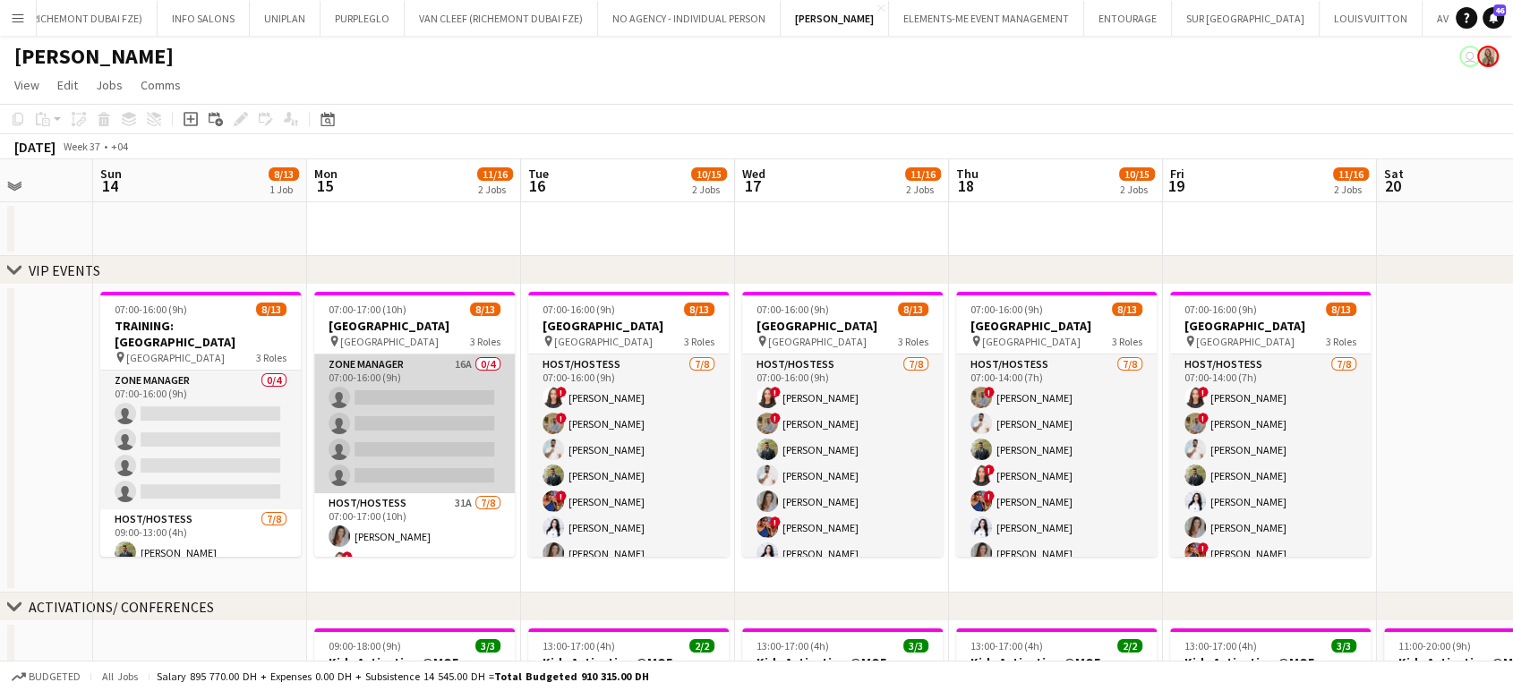
click at [447, 402] on app-card-role "Zone Manager 16A 0/4 07:00-16:00 (9h) single-neutral-actions single-neutral-act…" at bounding box center [414, 424] width 201 height 139
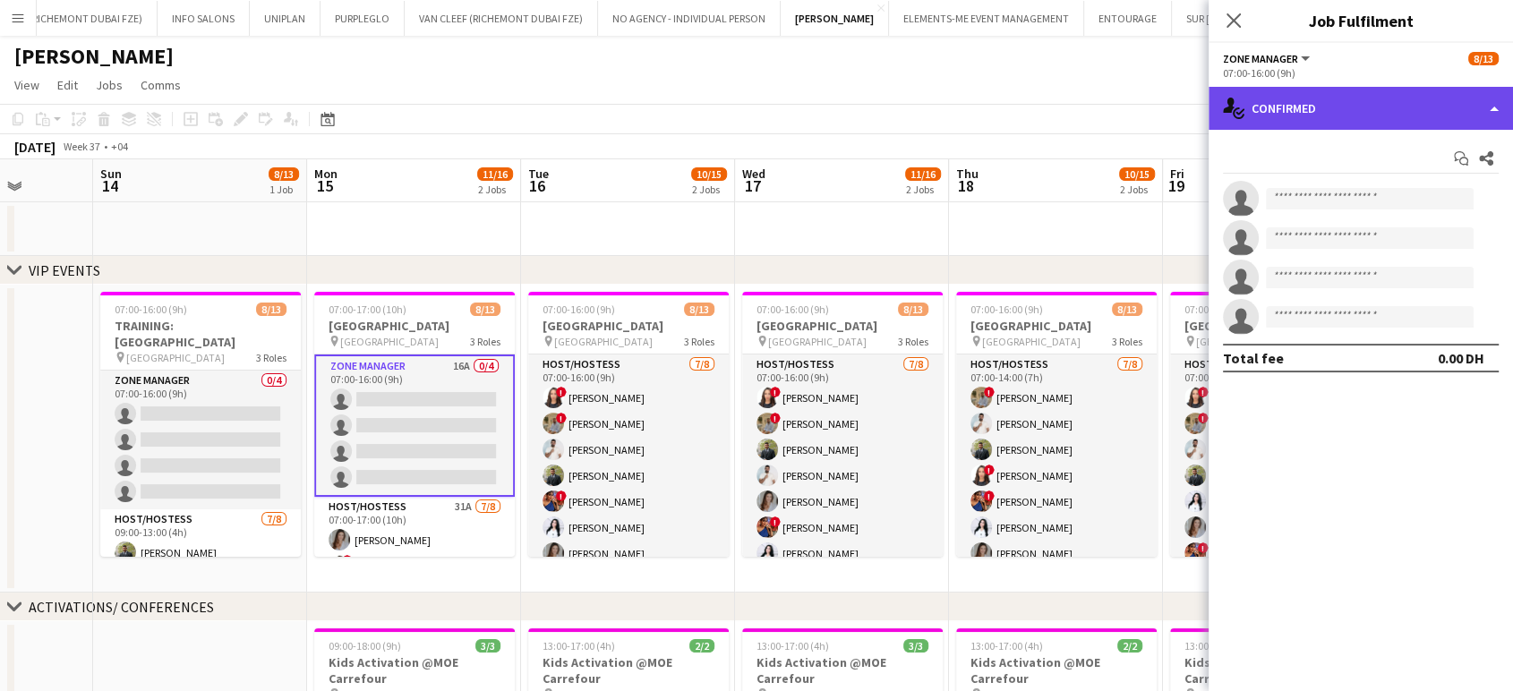
click at [1493, 111] on div "single-neutral-actions-check-2 Confirmed" at bounding box center [1361, 108] width 304 height 43
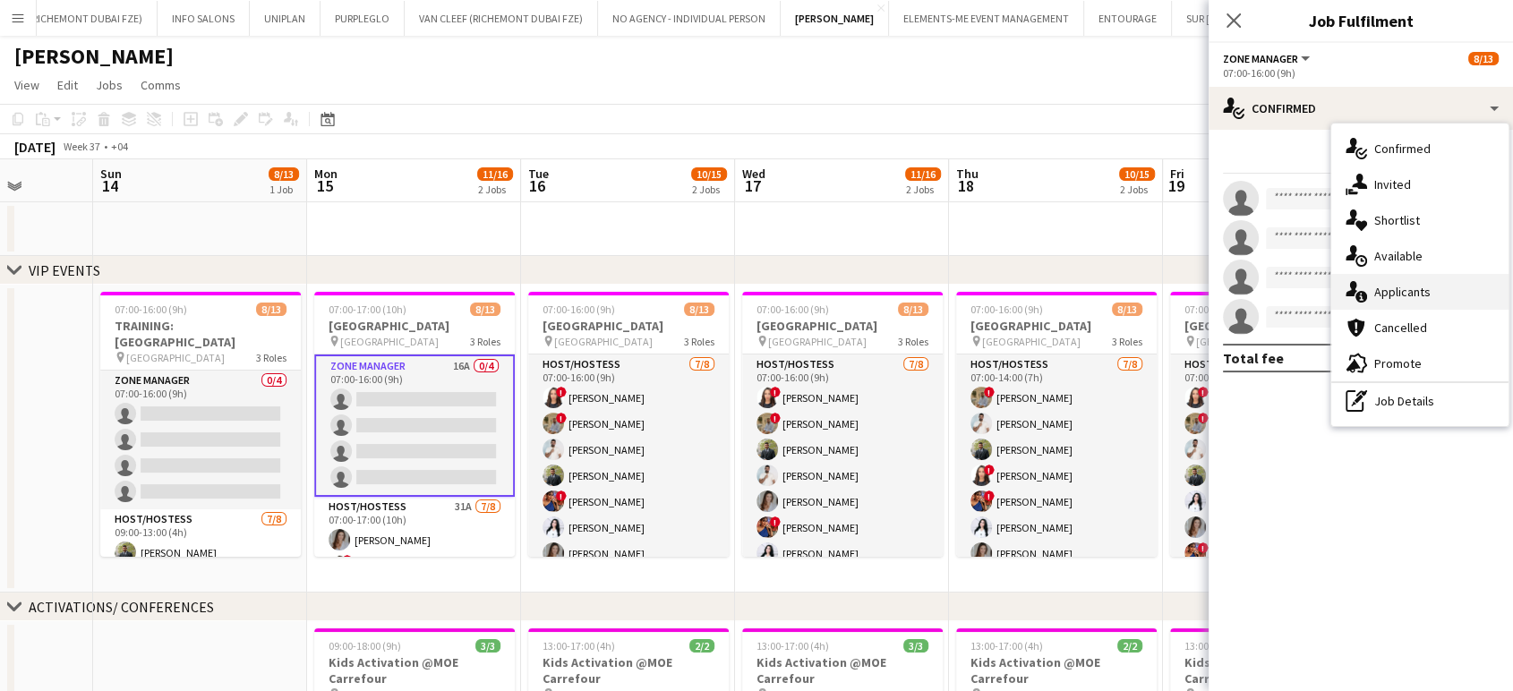
click at [1420, 284] on span "Applicants" at bounding box center [1403, 292] width 56 height 16
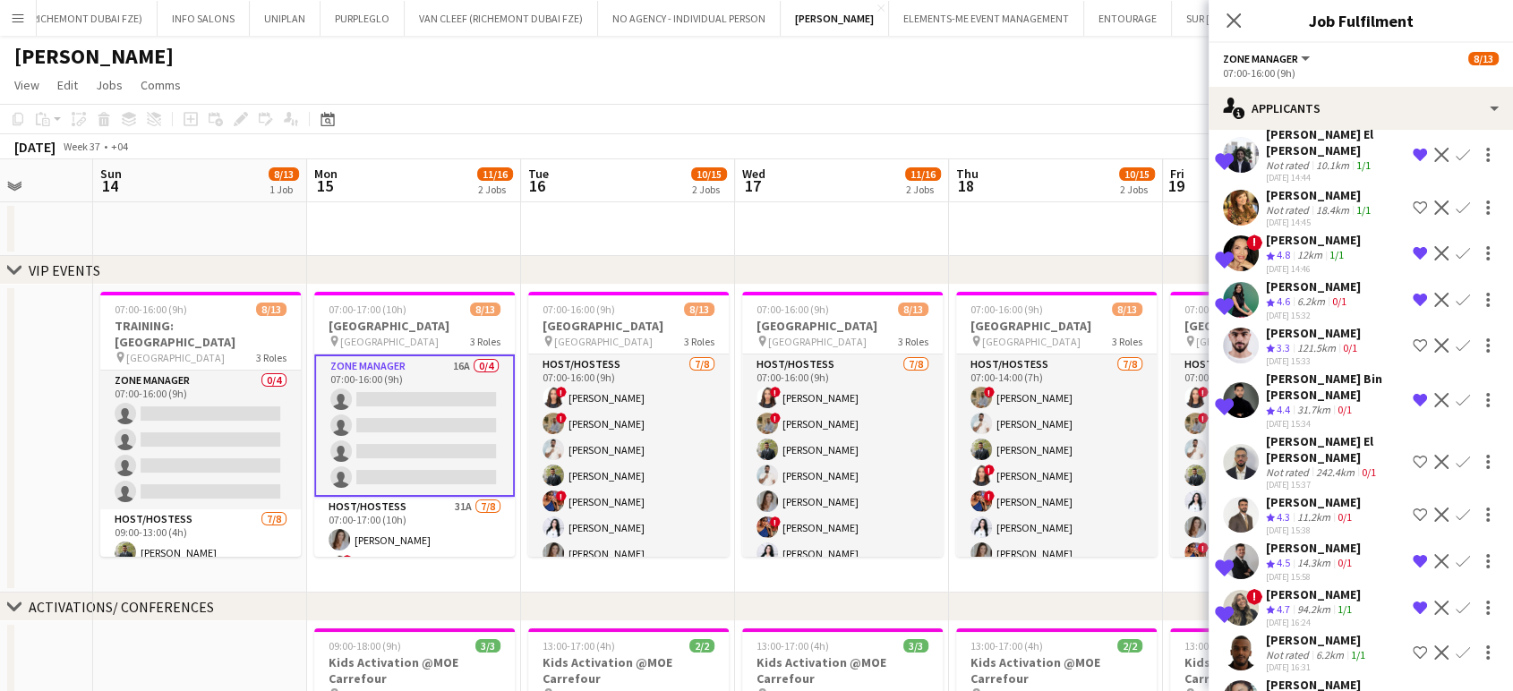
scroll to position [228, 0]
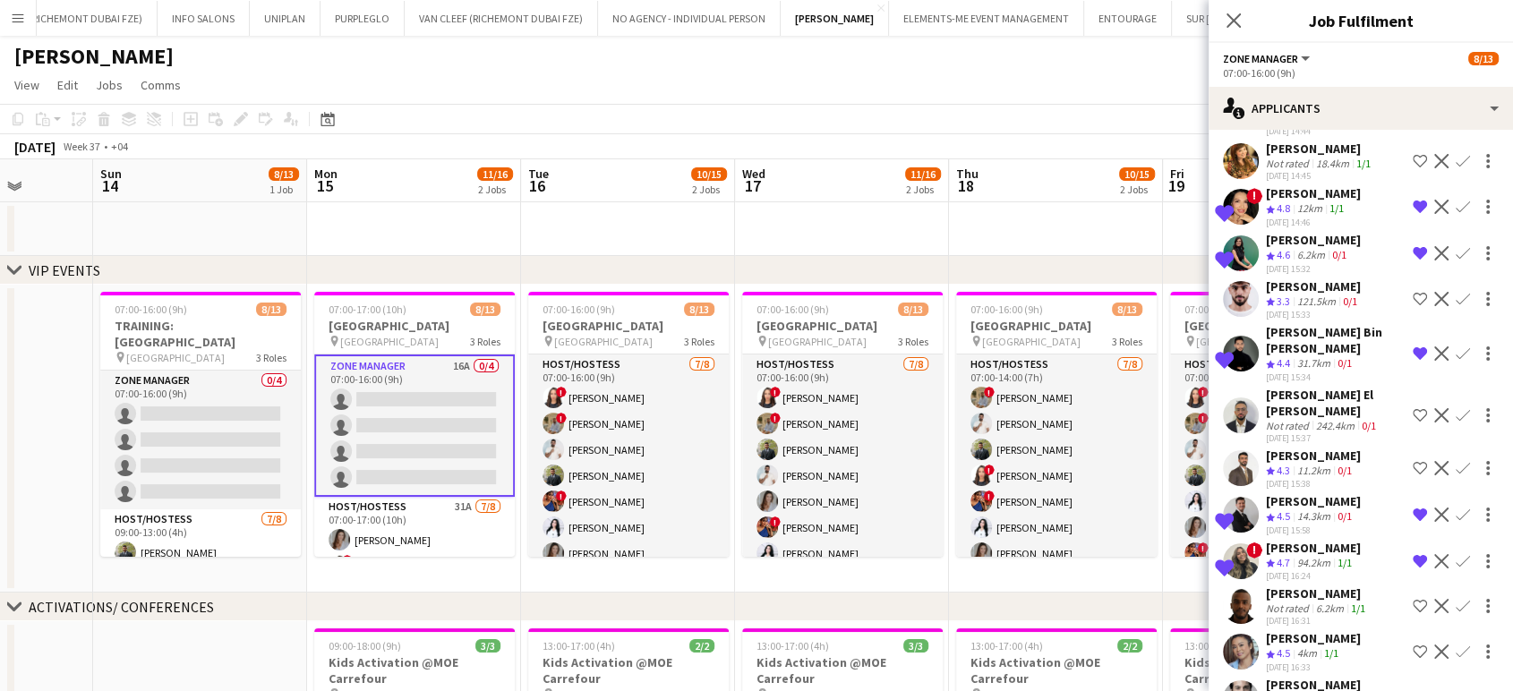
click at [1413, 645] on app-icon "Shortlist crew" at bounding box center [1420, 652] width 14 height 14
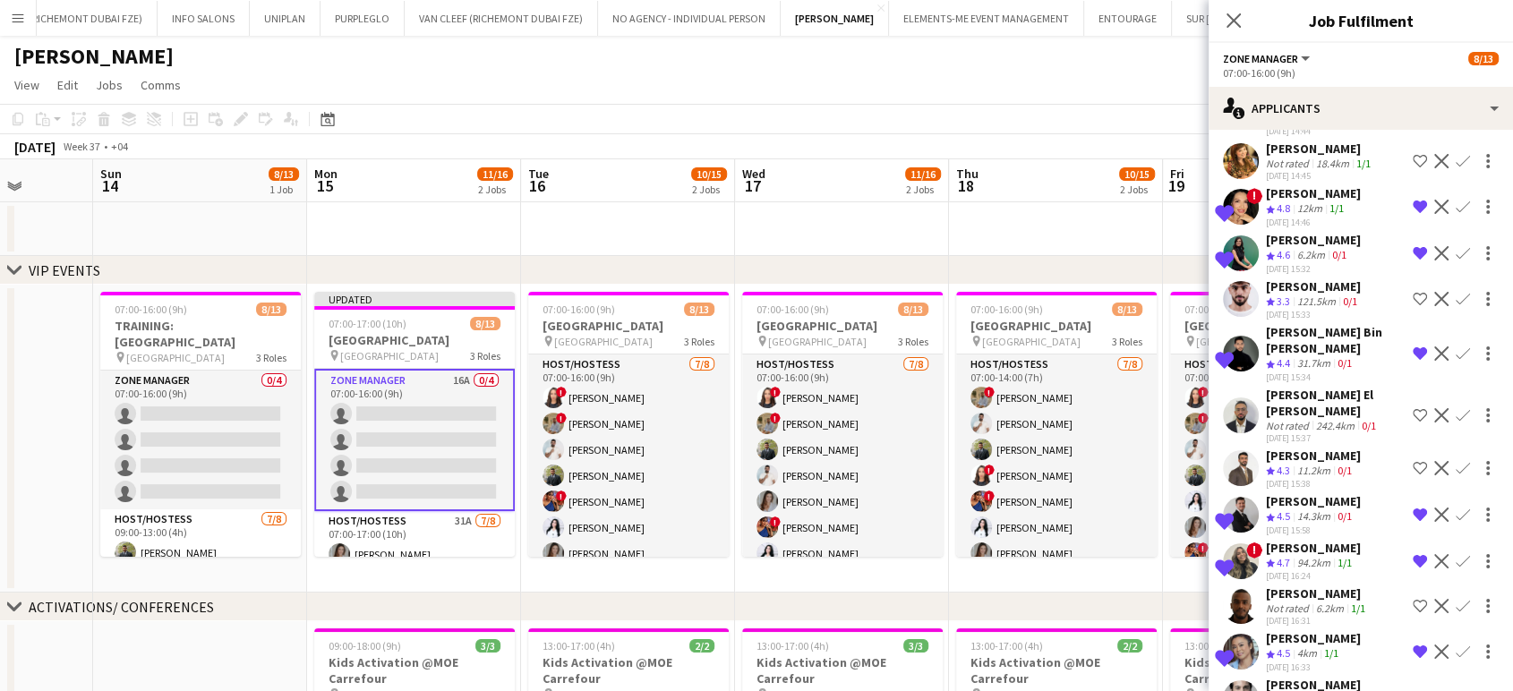
click at [1350, 677] on div "[PERSON_NAME]" at bounding box center [1313, 685] width 95 height 16
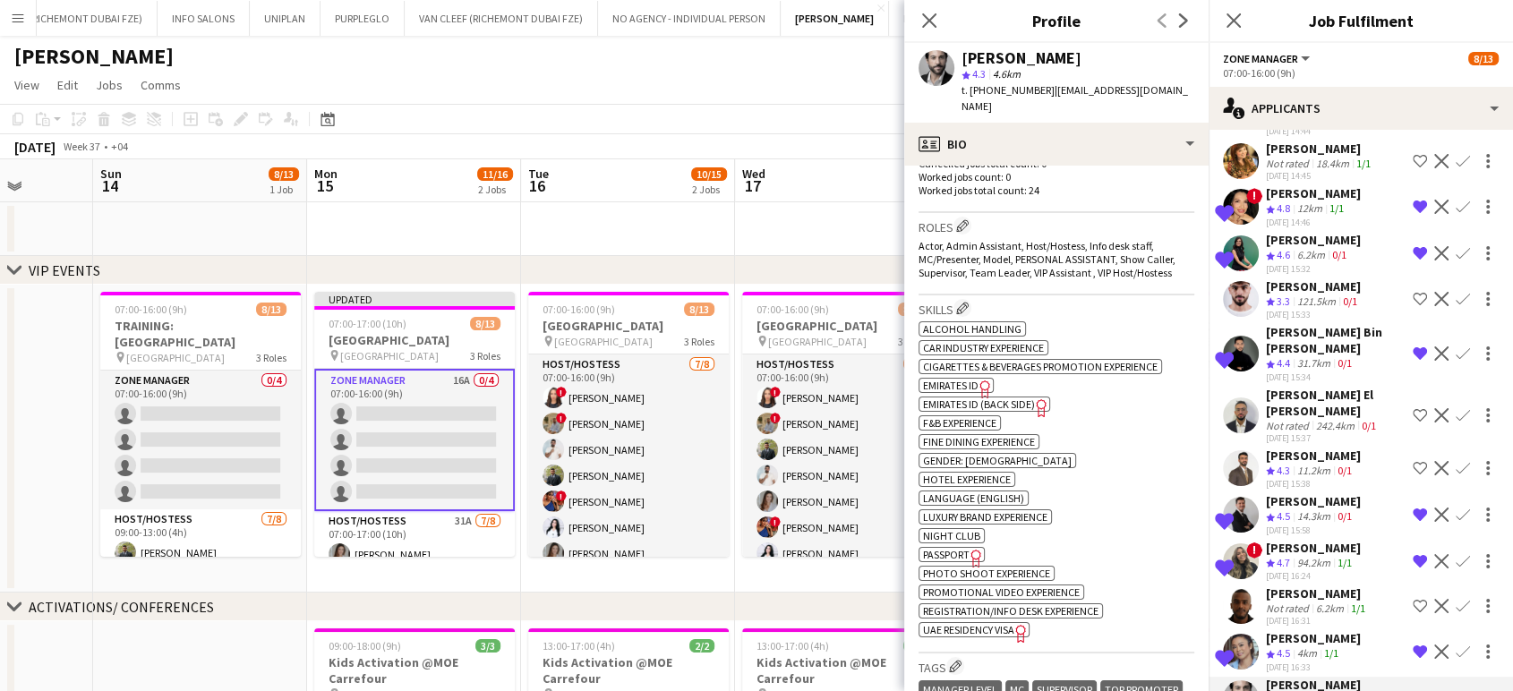
scroll to position [795, 0]
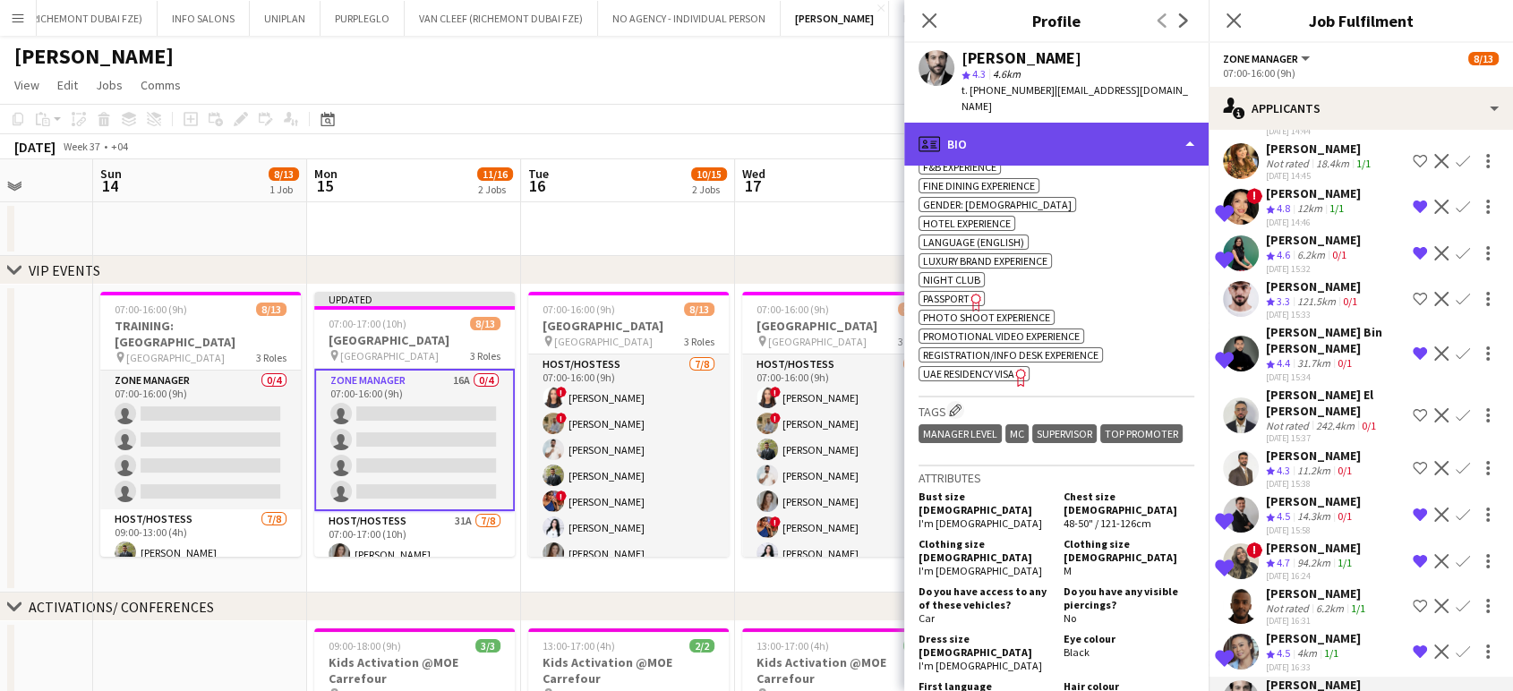
click at [1126, 130] on div "profile Bio" at bounding box center [1056, 144] width 304 height 43
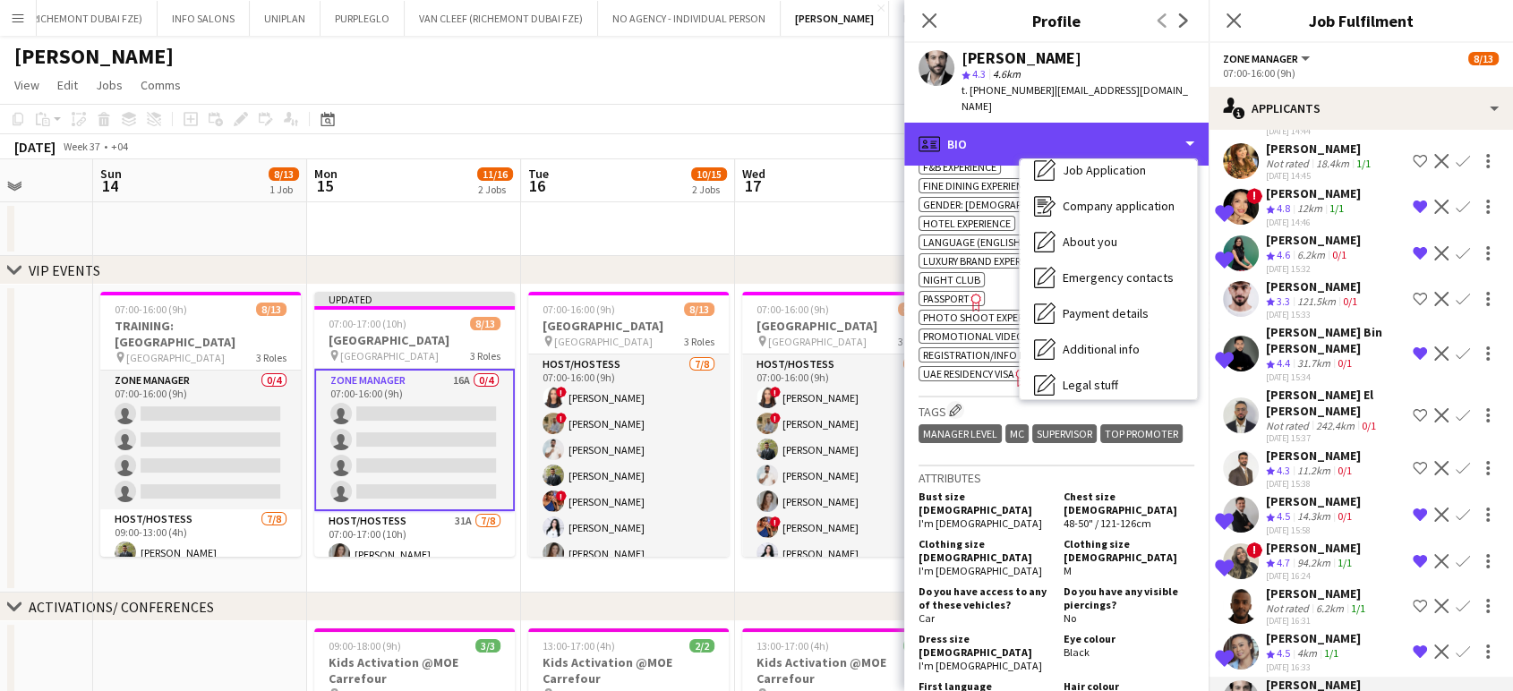
scroll to position [132, 0]
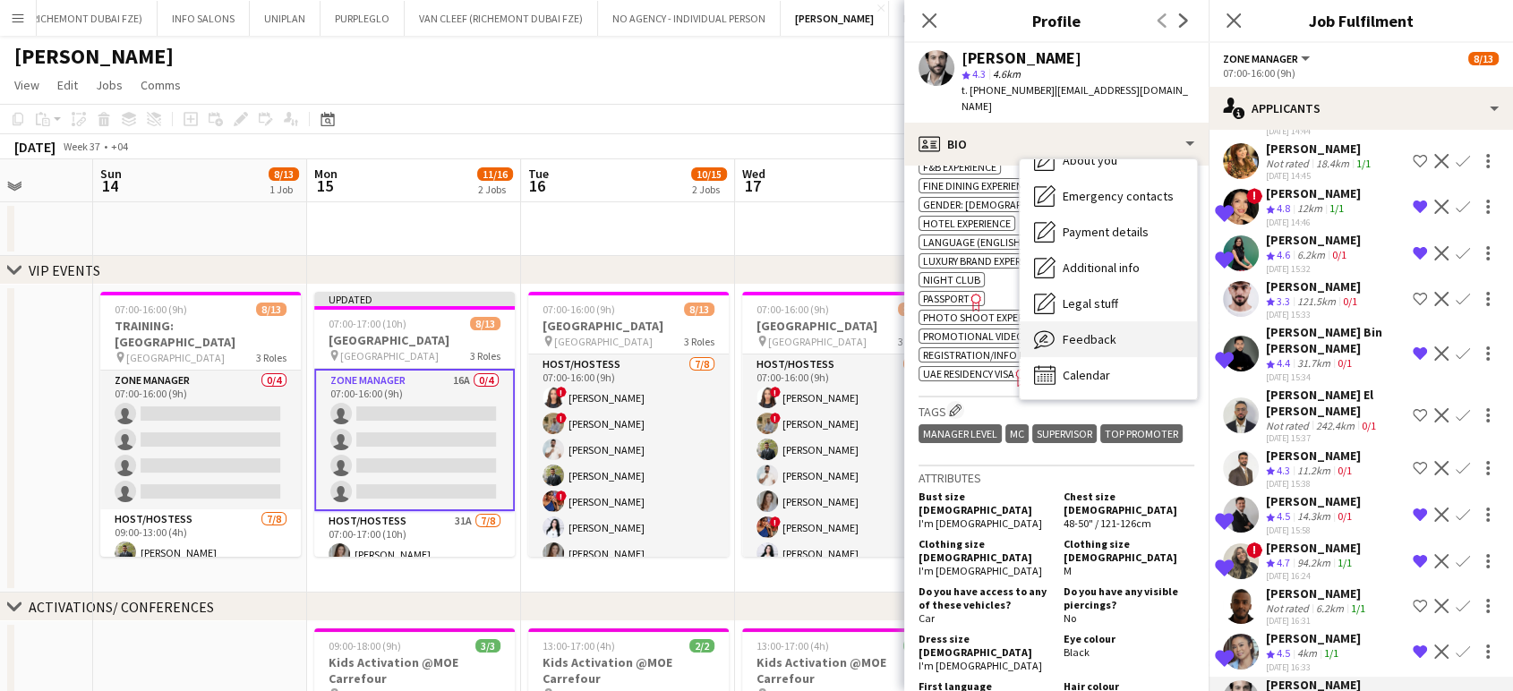
click at [1107, 331] on span "Feedback" at bounding box center [1090, 339] width 54 height 16
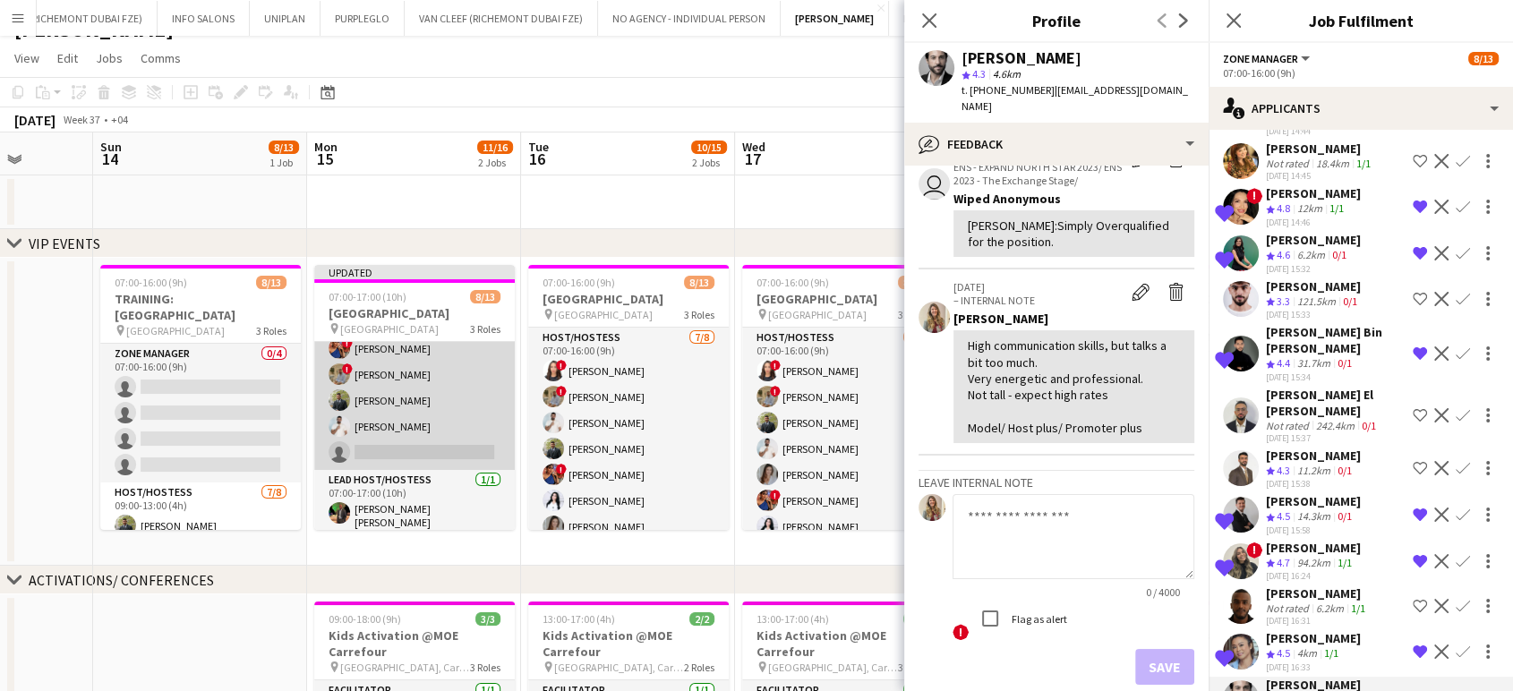
scroll to position [99, 0]
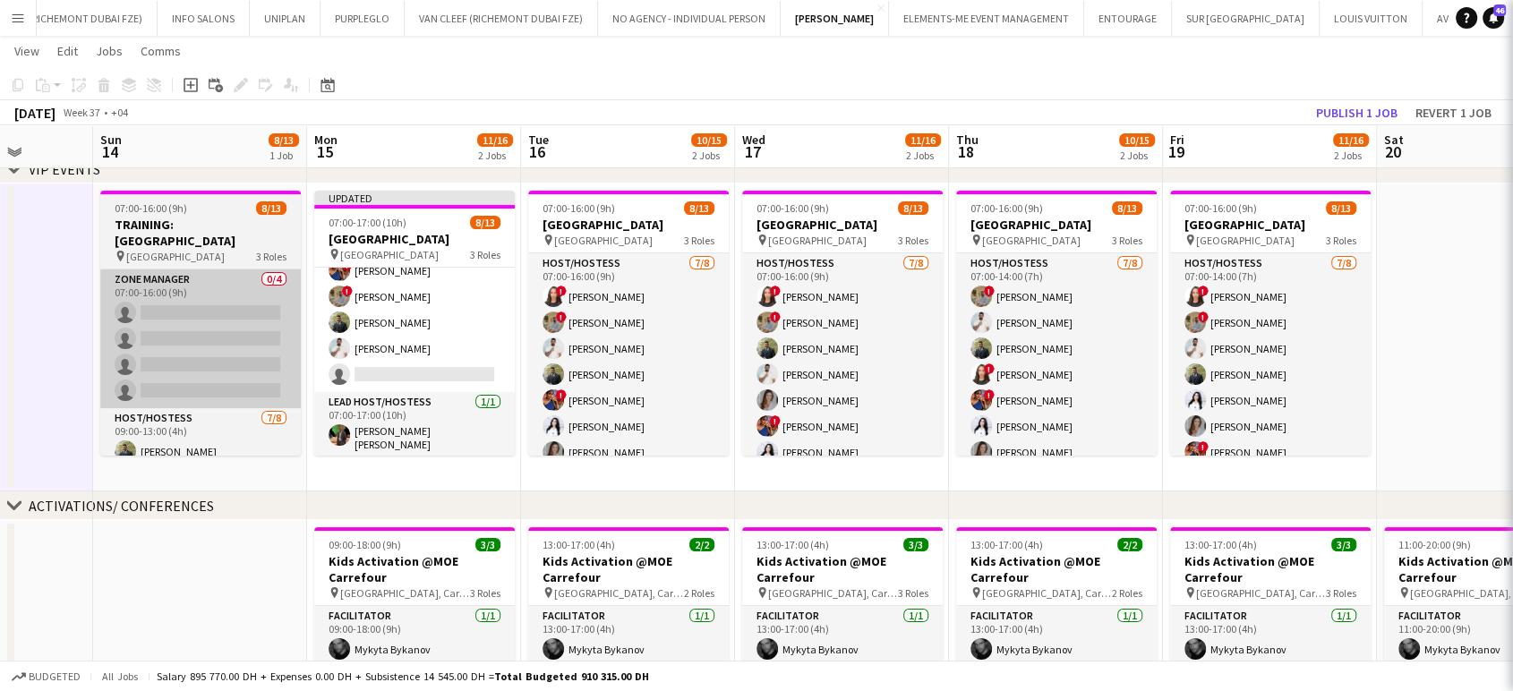
scroll to position [253, 0]
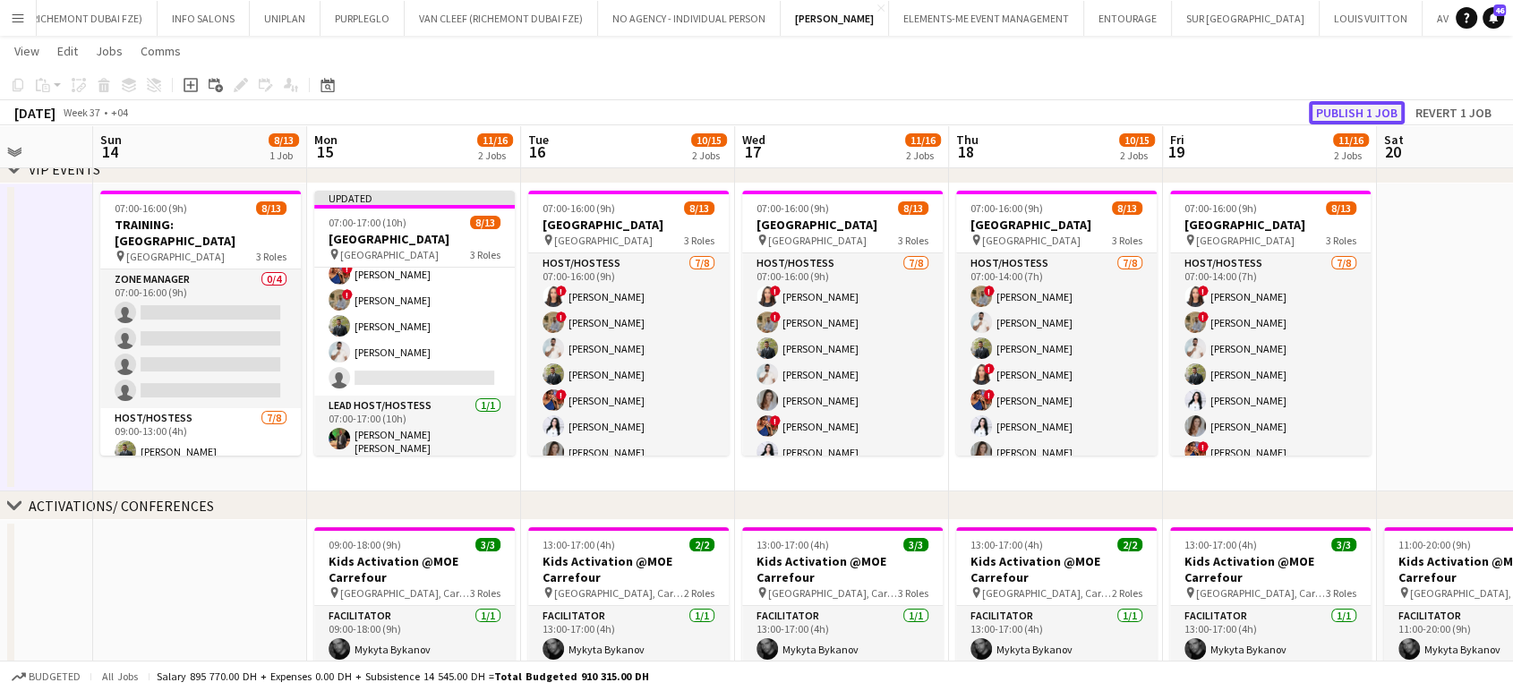
click at [1342, 113] on button "Publish 1 job" at bounding box center [1357, 112] width 96 height 23
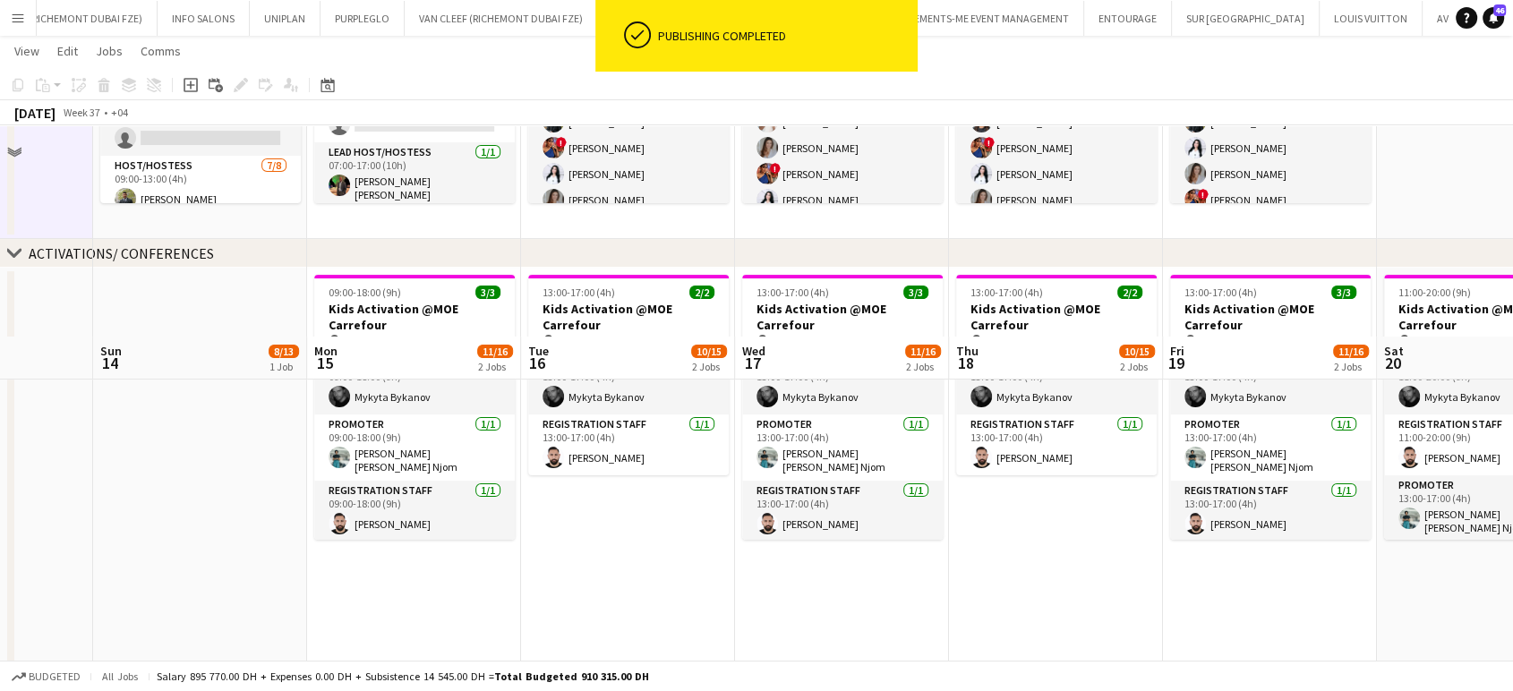
scroll to position [577, 0]
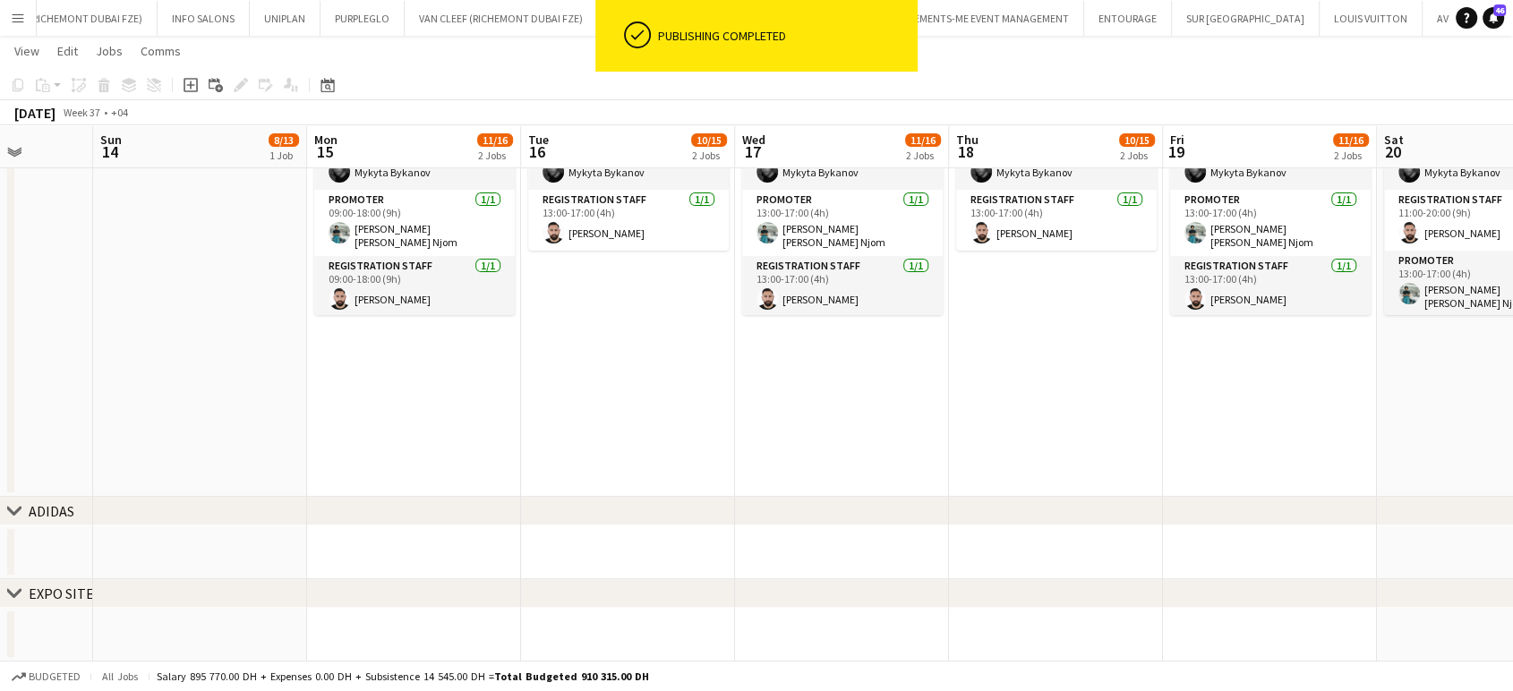
drag, startPoint x: 319, startPoint y: 356, endPoint x: 923, endPoint y: 450, distance: 611.6
click at [929, 439] on app-calendar-viewport "Thu 11 3/3 1 Job Fri 12 3/4 2 Jobs Sat 13 Sun 14 8/13 1 Job Mon 15 11/16 2 Jobs…" at bounding box center [756, 77] width 1513 height 1169
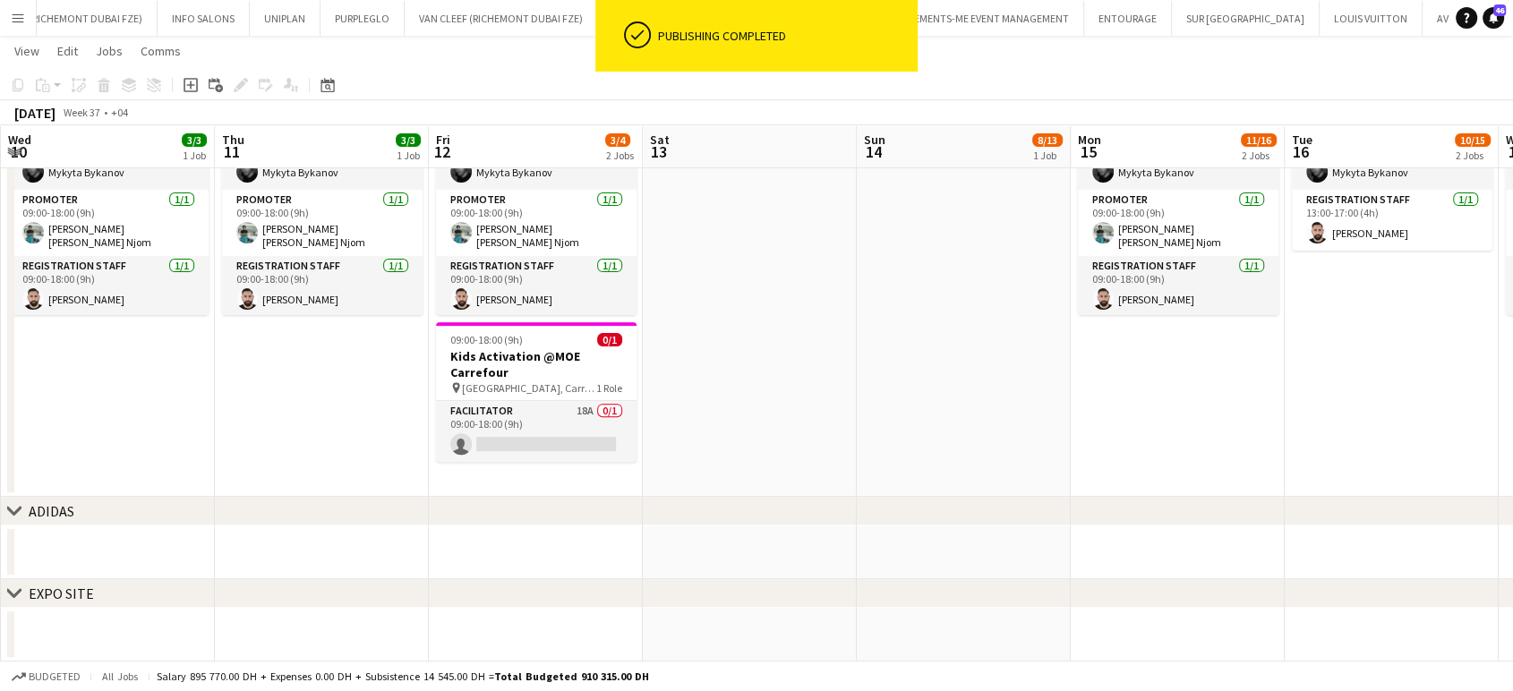
drag, startPoint x: 734, startPoint y: 416, endPoint x: 800, endPoint y: 427, distance: 66.3
click at [800, 427] on app-calendar-viewport "Mon 8 3/3 1 Job Tue 9 Wed 10 3/3 1 Job Thu 11 3/3 1 Job Fri 12 3/4 2 Jobs Sat 1…" at bounding box center [756, 77] width 1513 height 1169
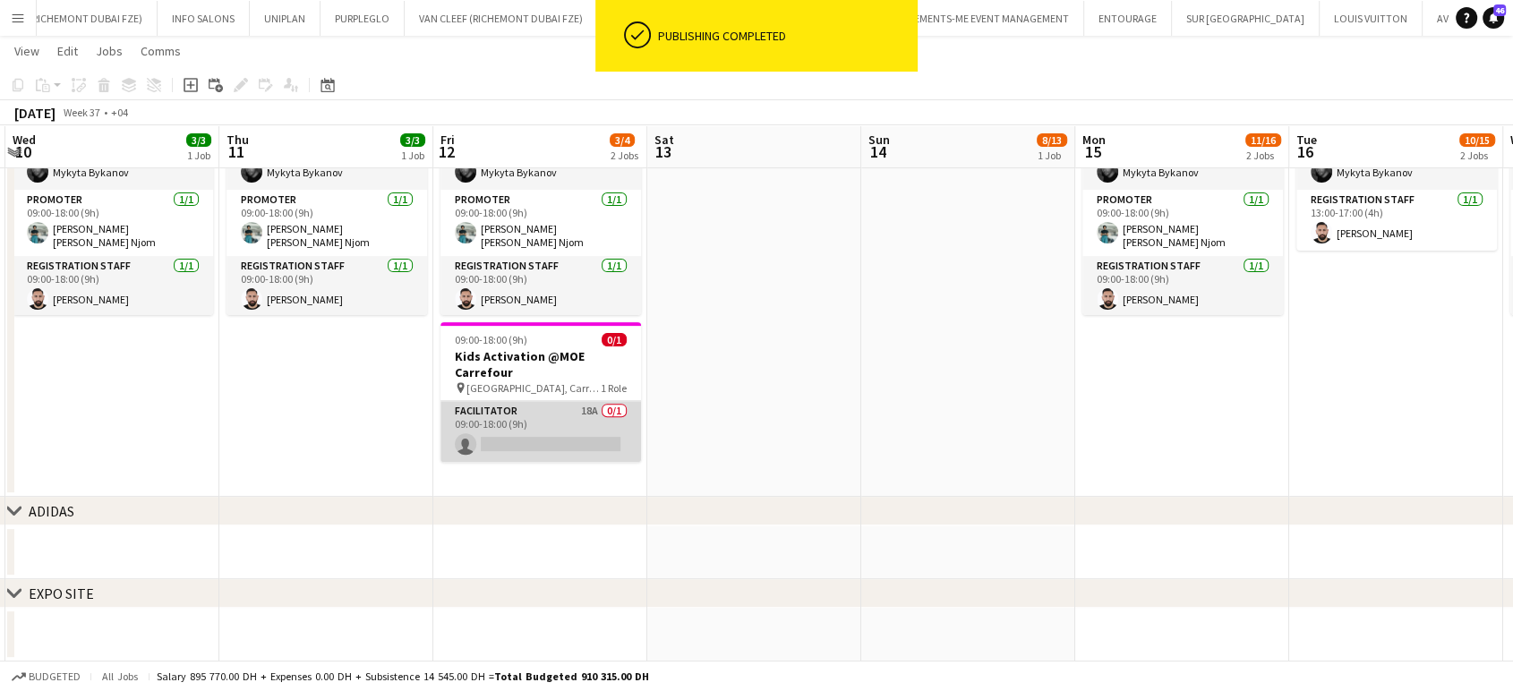
click at [587, 431] on app-card-role "Facilitator 18A 0/1 09:00-18:00 (9h) single-neutral-actions" at bounding box center [541, 431] width 201 height 61
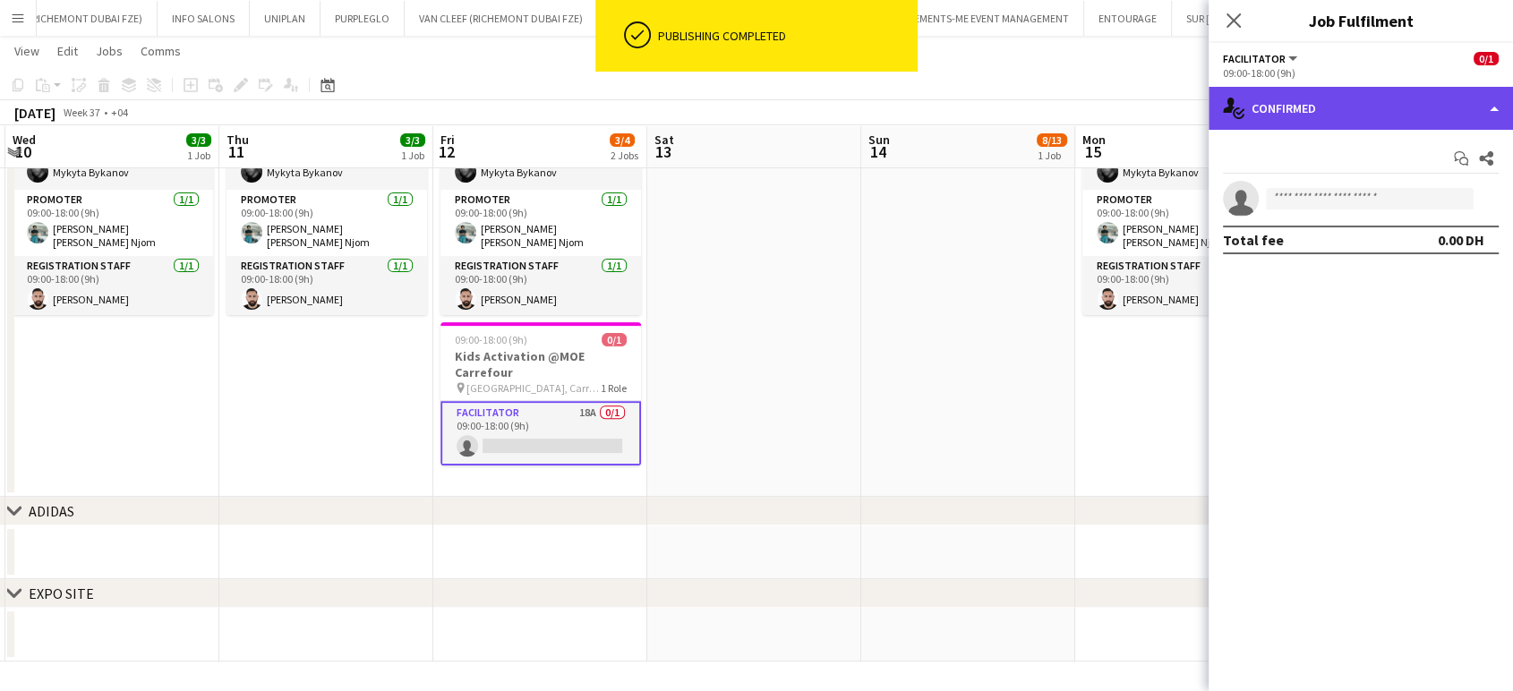
click at [1449, 103] on div "single-neutral-actions-check-2 Confirmed" at bounding box center [1361, 108] width 304 height 43
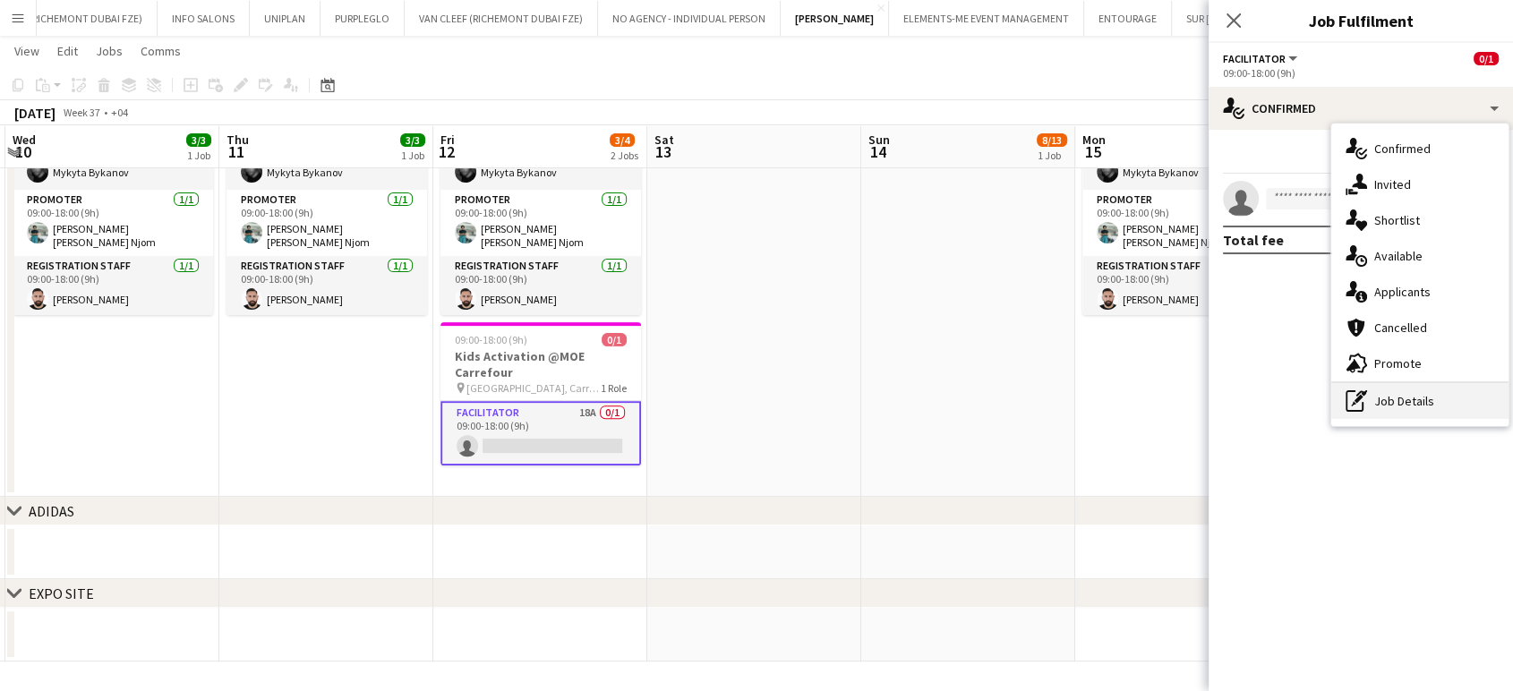
click at [1449, 406] on div "pen-write Job Details" at bounding box center [1420, 401] width 177 height 36
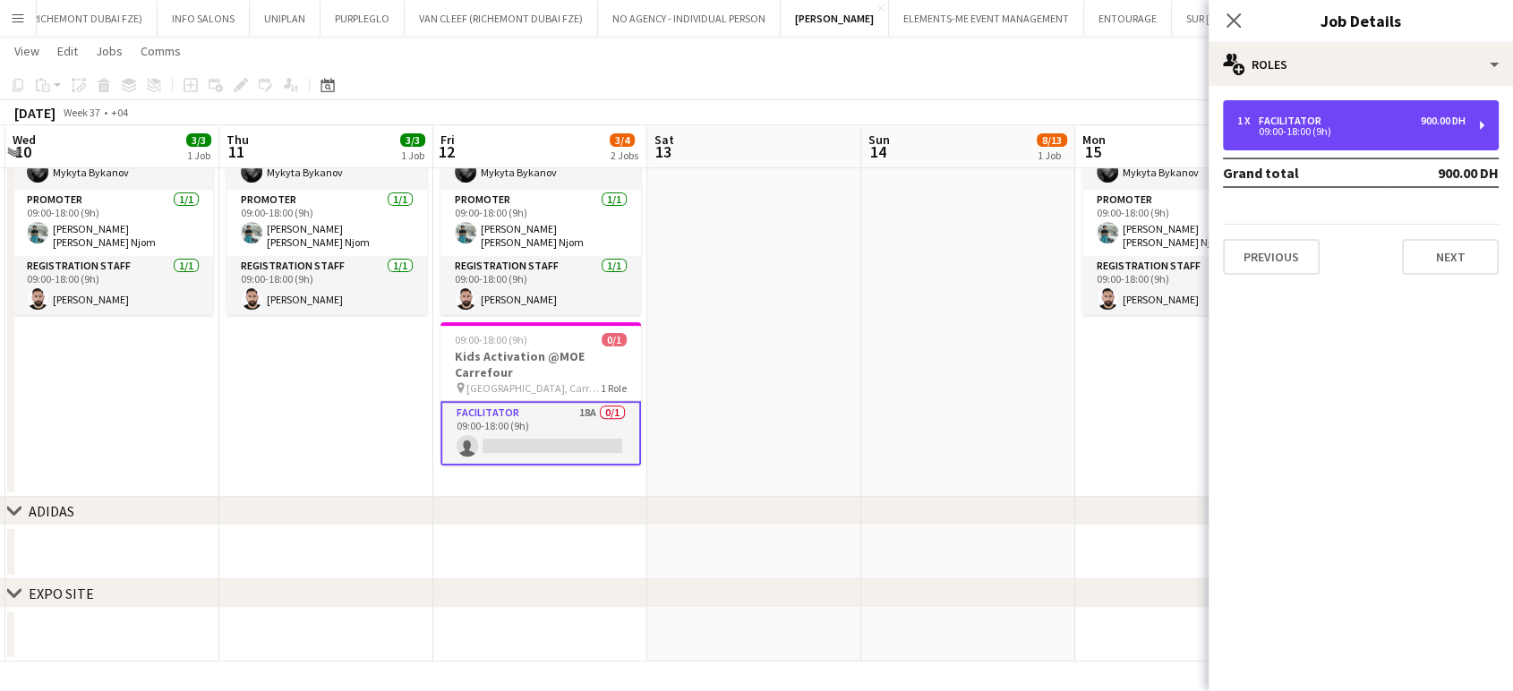
click at [1388, 119] on div "1 x Facilitator 900.00 DH" at bounding box center [1352, 121] width 228 height 13
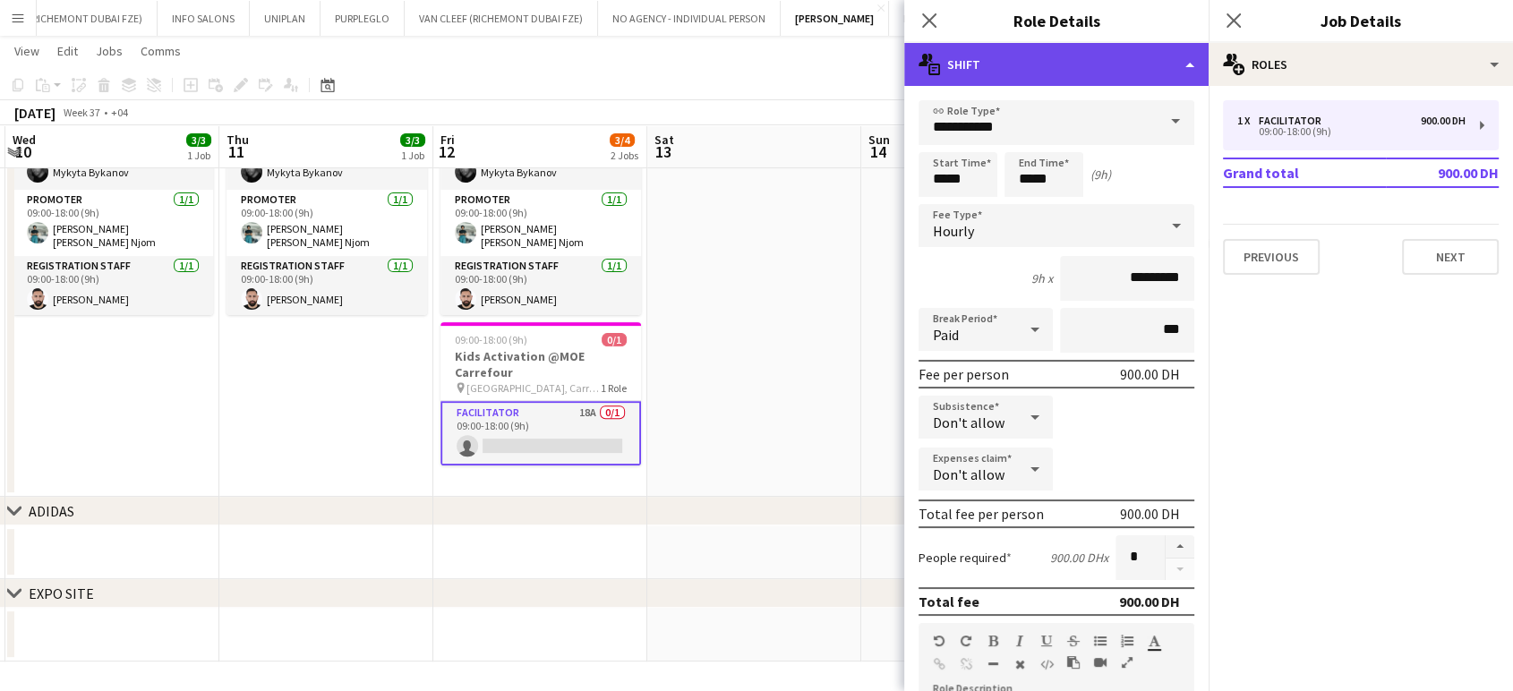
click at [1174, 45] on div "multiple-actions-text Shift" at bounding box center [1056, 64] width 304 height 43
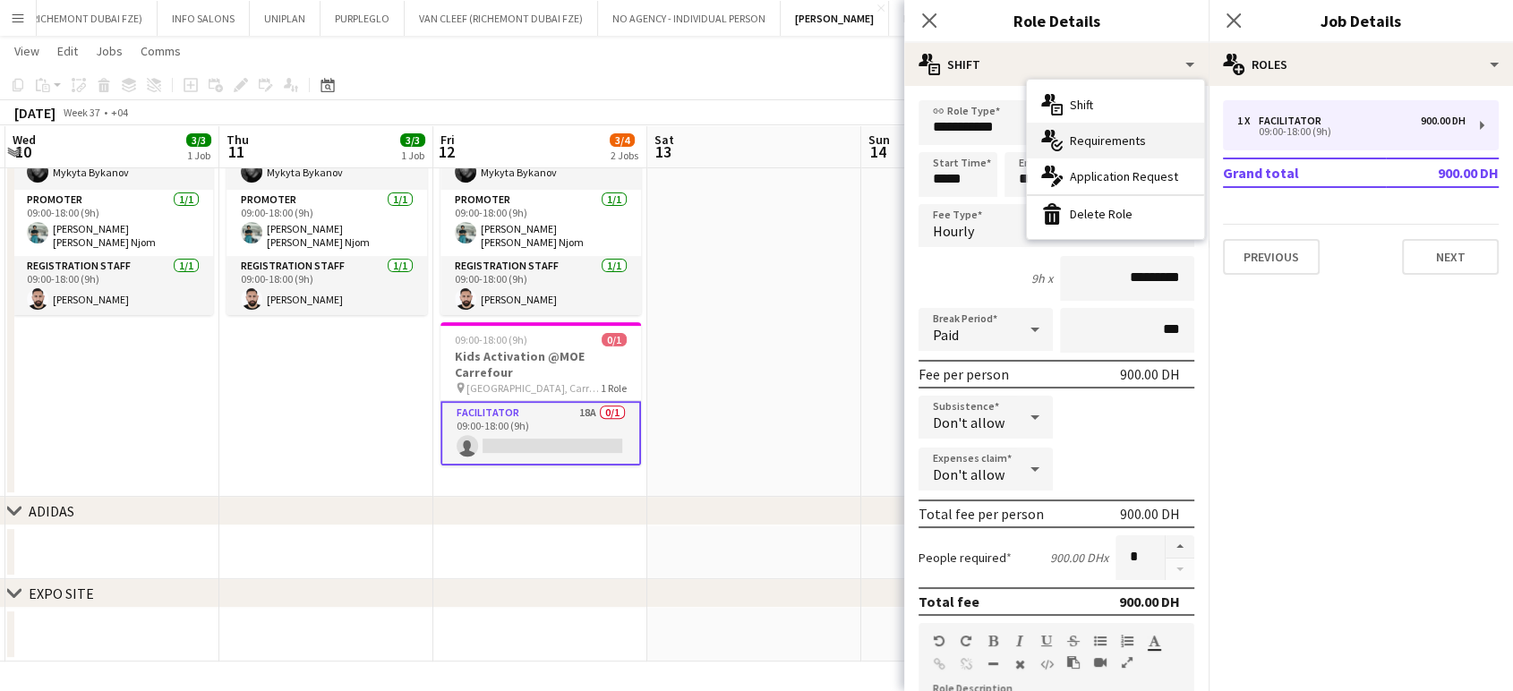
click at [1132, 143] on span "Requirements" at bounding box center [1108, 141] width 76 height 16
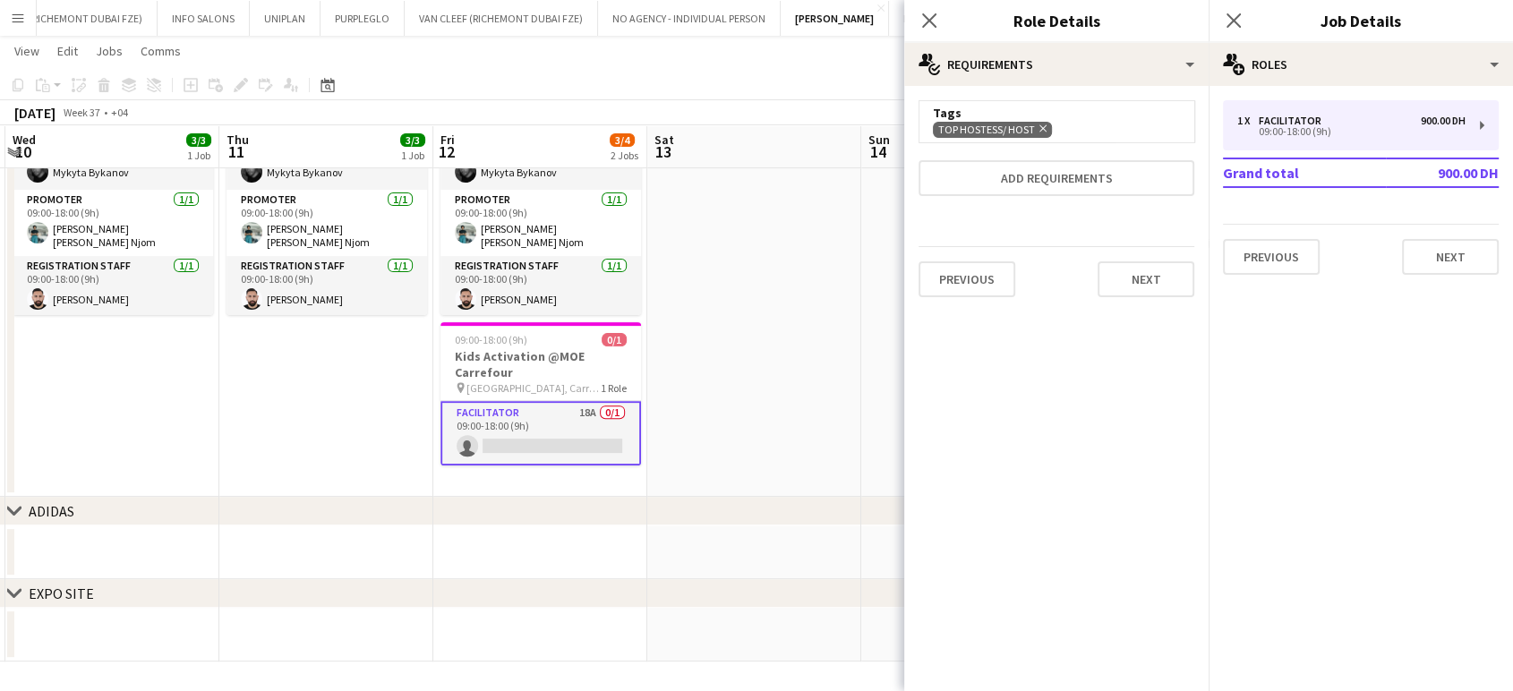
click at [756, 399] on app-date-cell at bounding box center [754, 270] width 214 height 454
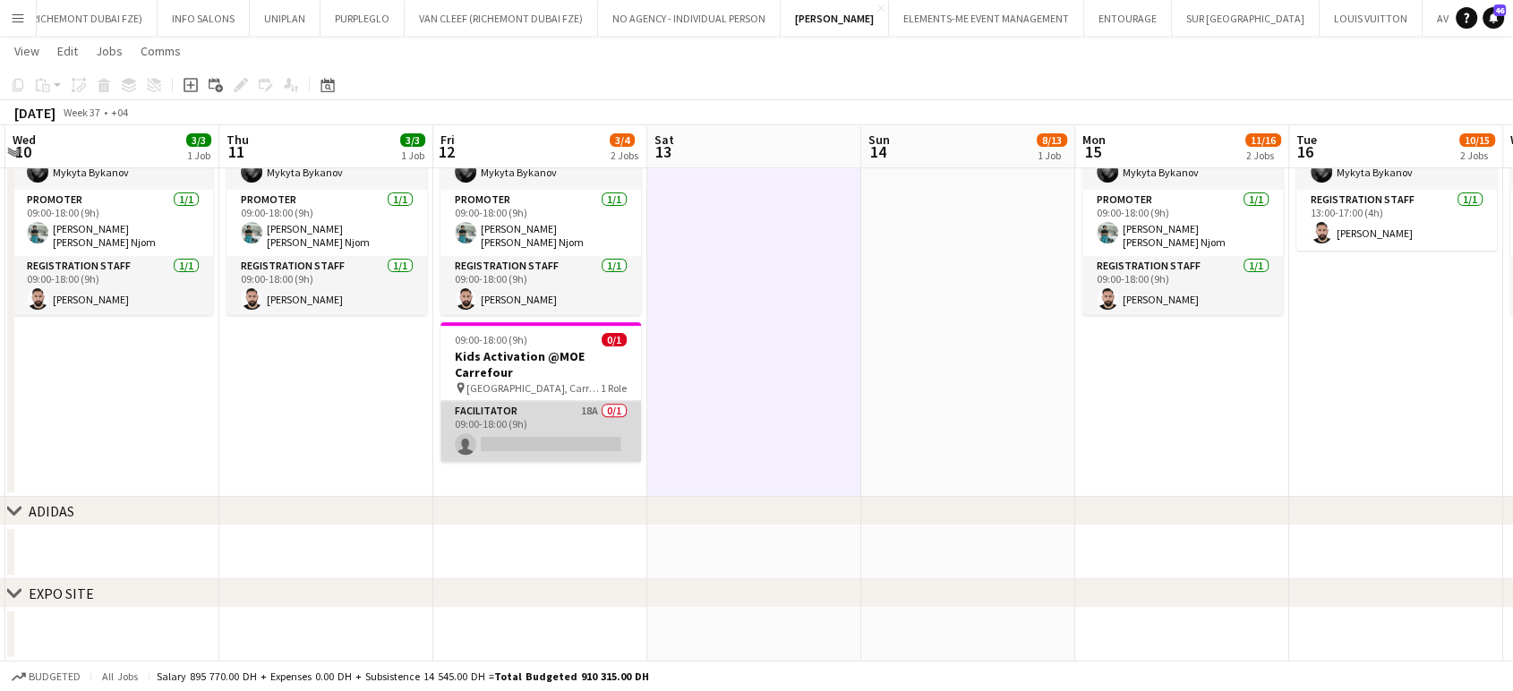
click at [561, 426] on app-card-role "Facilitator 18A 0/1 09:00-18:00 (9h) single-neutral-actions" at bounding box center [541, 431] width 201 height 61
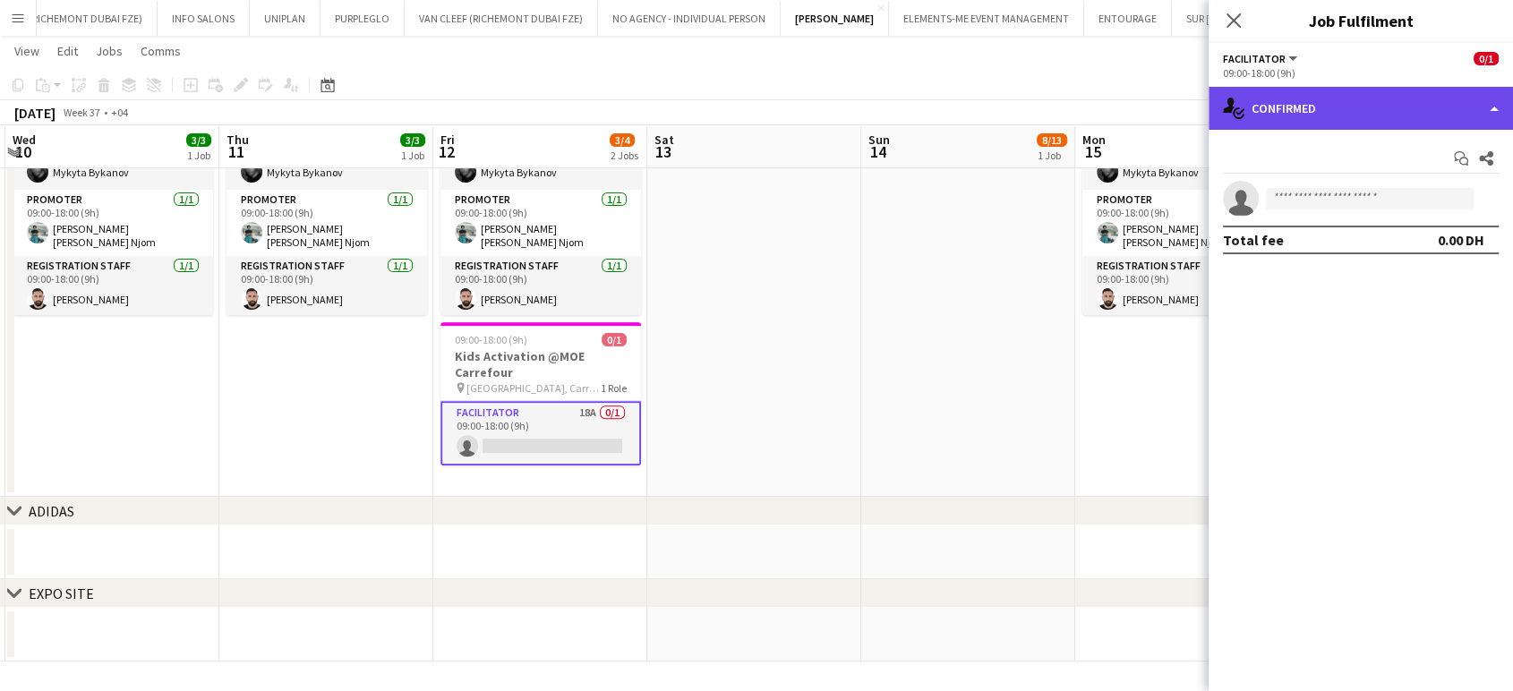
click at [1472, 118] on div "single-neutral-actions-check-2 Confirmed" at bounding box center [1361, 108] width 304 height 43
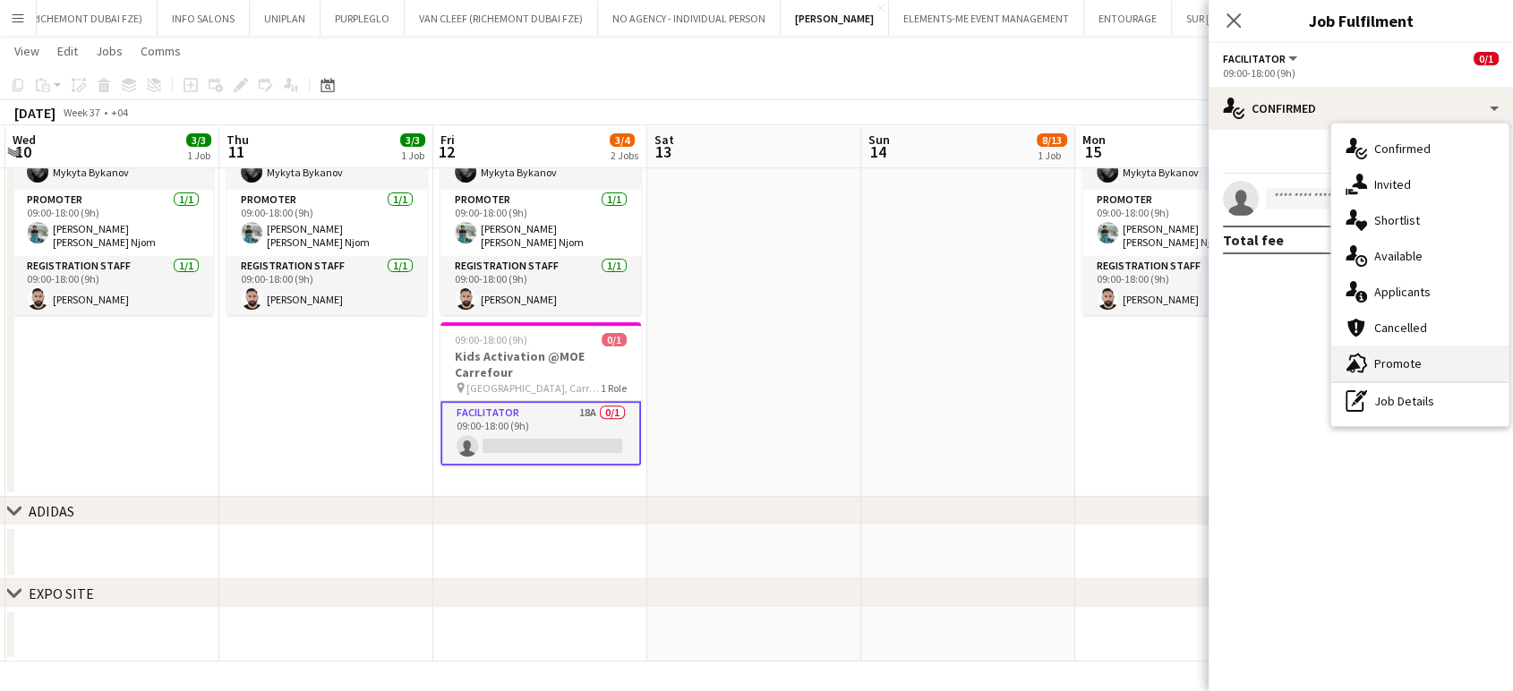
click at [1406, 370] on span "Promote" at bounding box center [1398, 364] width 47 height 16
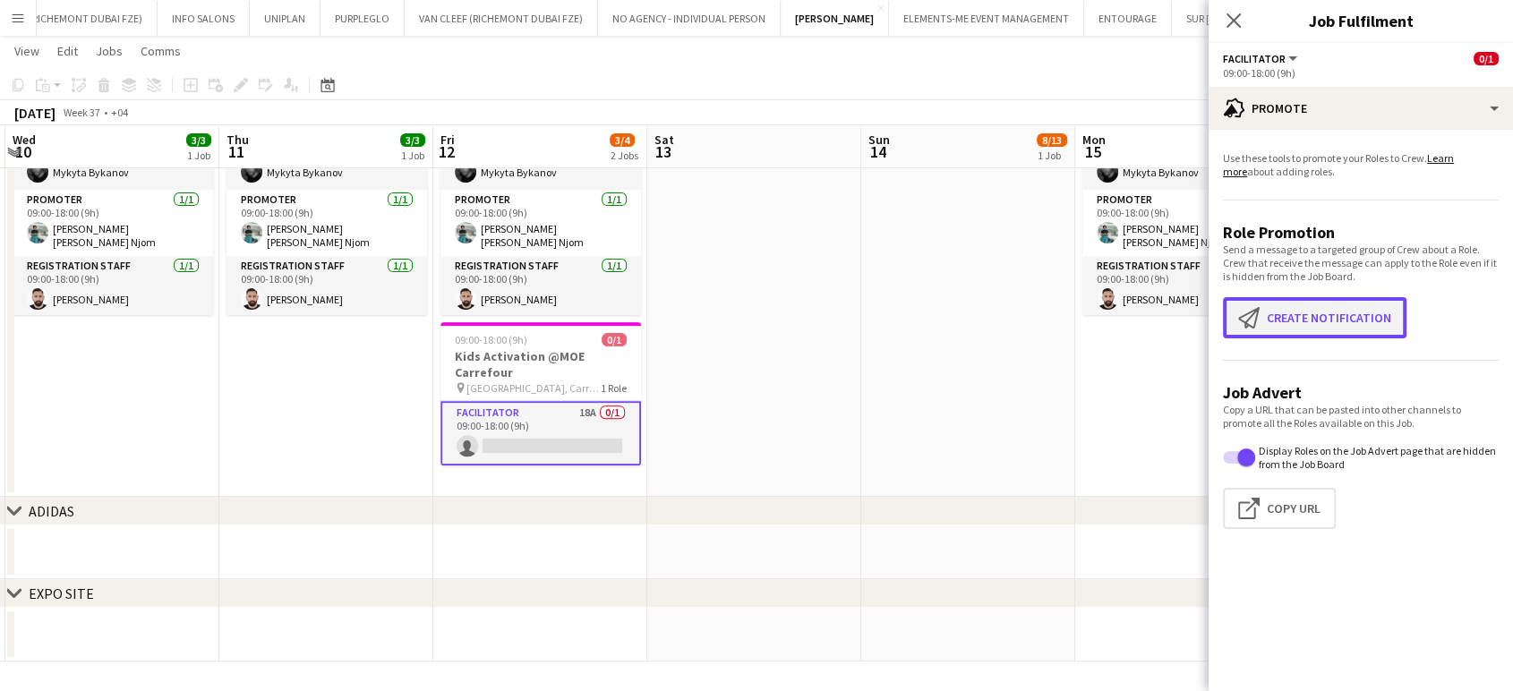
click at [1318, 305] on button "Create notification Create notification" at bounding box center [1315, 317] width 184 height 41
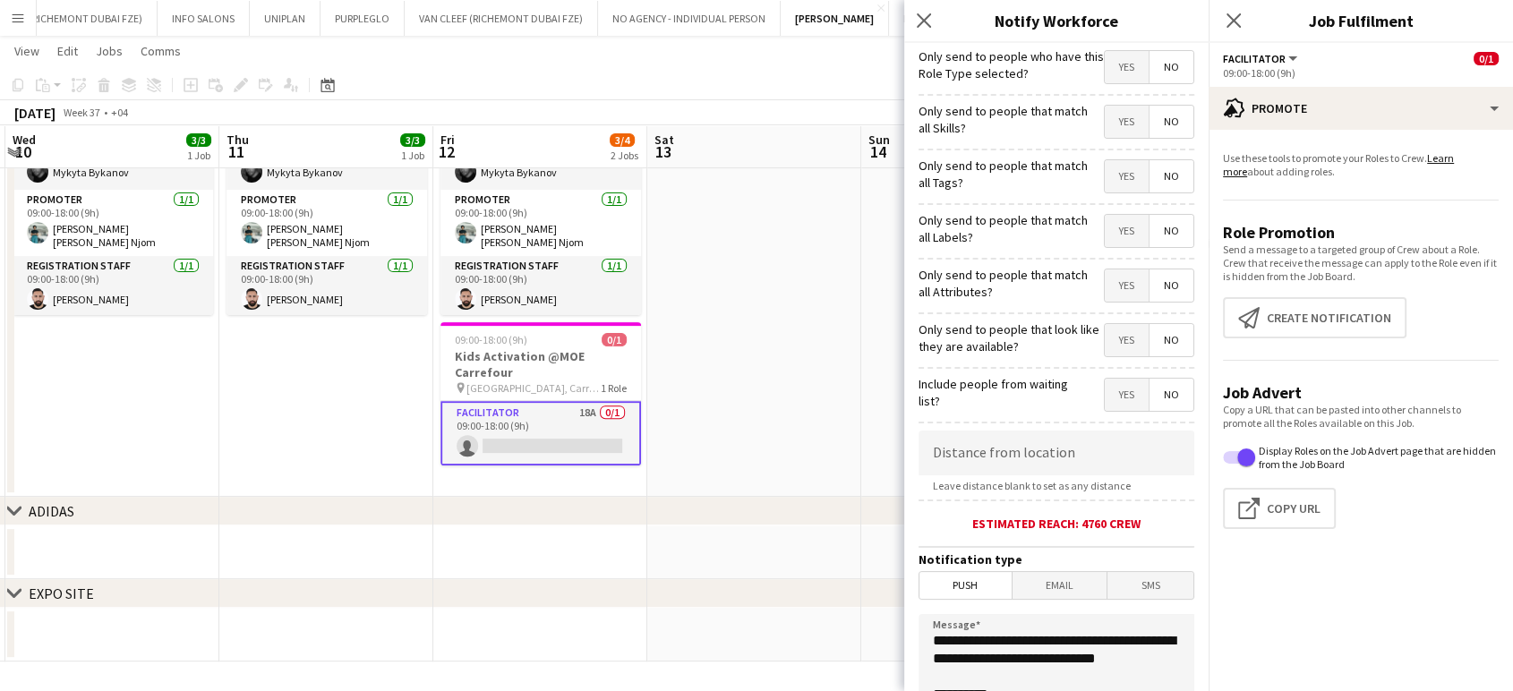
click at [1117, 112] on span "Yes" at bounding box center [1127, 122] width 44 height 32
click at [1110, 165] on span "Yes" at bounding box center [1127, 176] width 44 height 32
click at [1111, 234] on span "Yes" at bounding box center [1127, 231] width 44 height 32
click at [1111, 297] on span "Yes" at bounding box center [1127, 286] width 44 height 32
click at [1113, 337] on span "Yes" at bounding box center [1127, 340] width 44 height 32
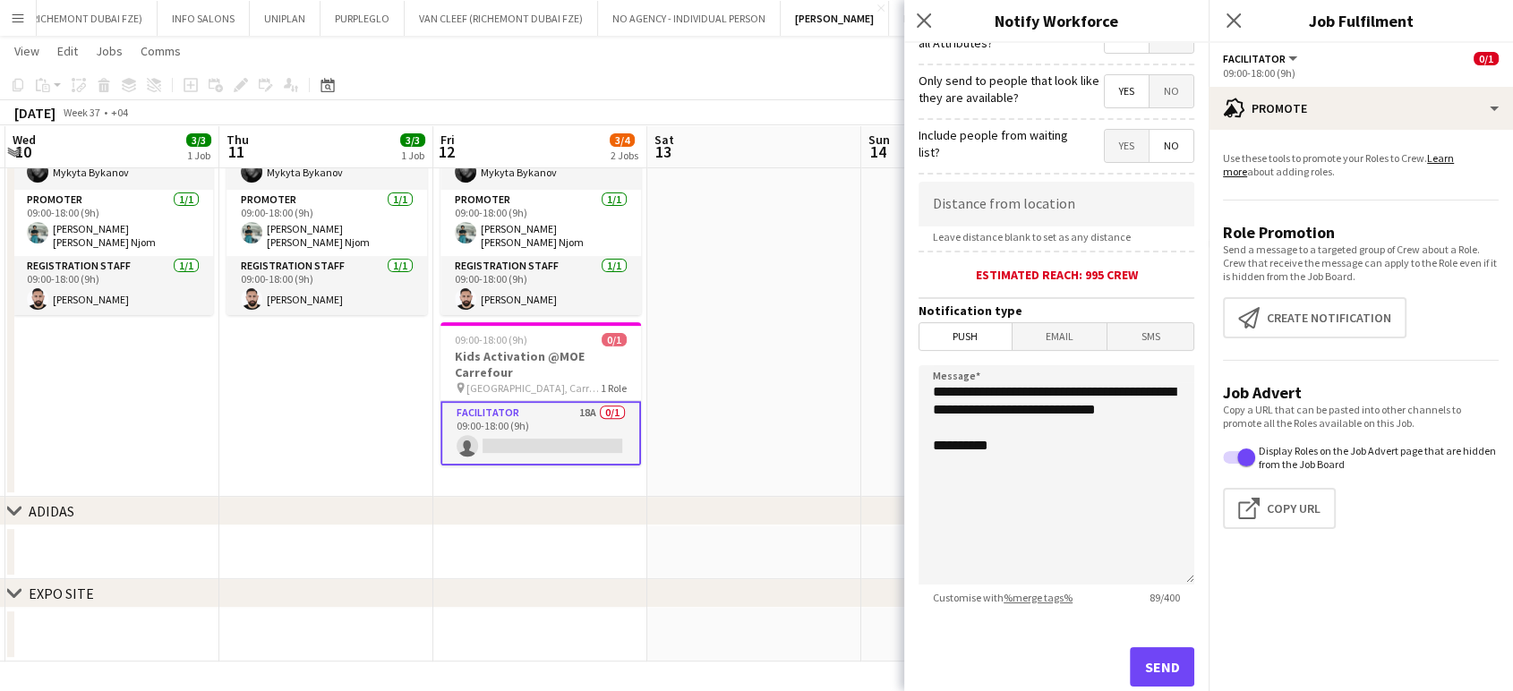
scroll to position [299, 0]
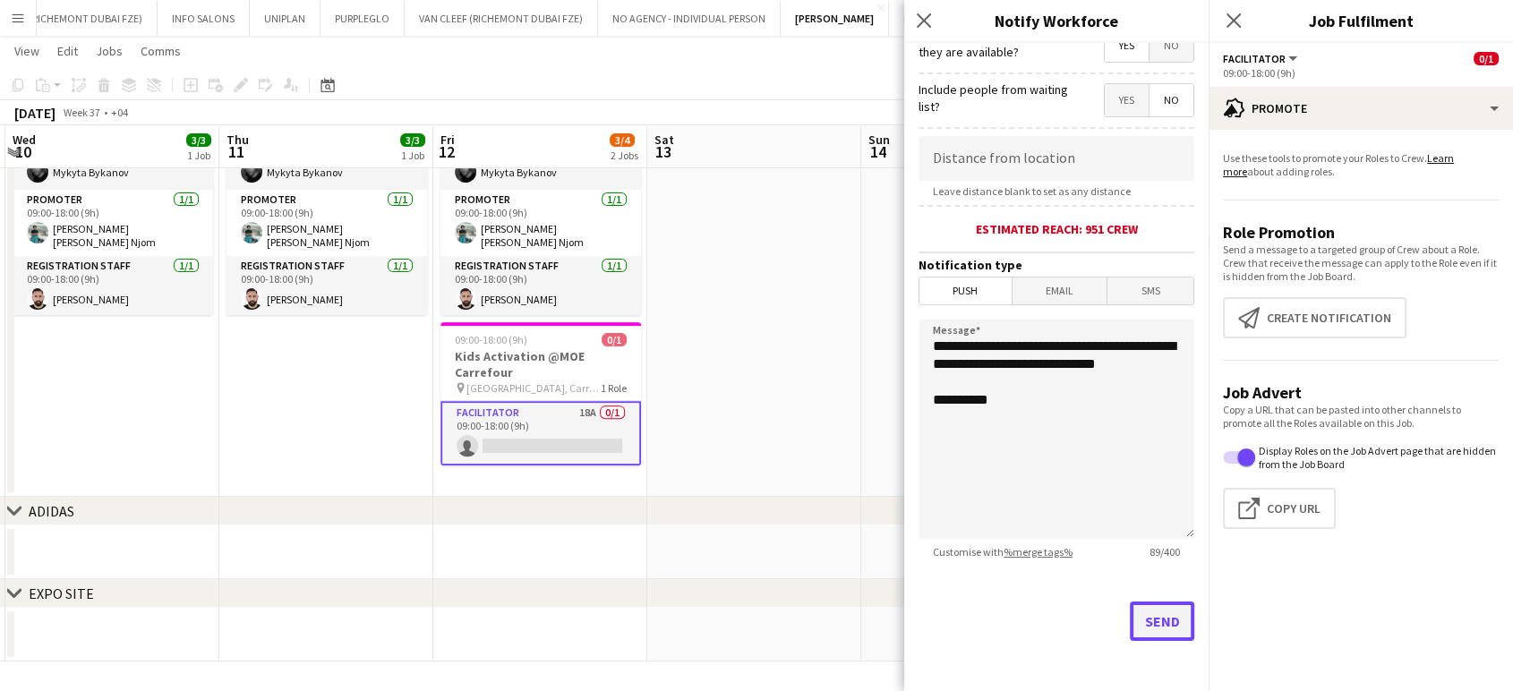
click at [1159, 621] on button "Send" at bounding box center [1162, 621] width 64 height 39
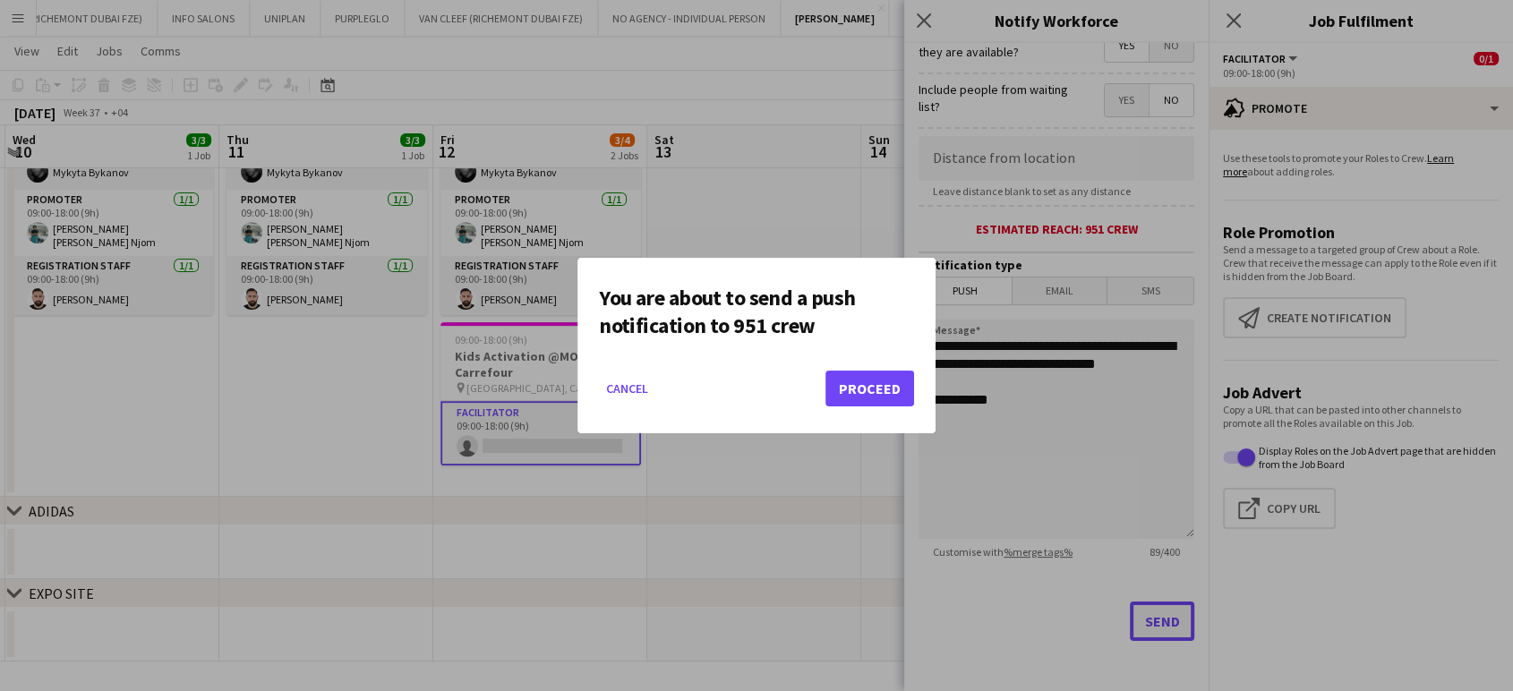
scroll to position [0, 0]
click at [859, 385] on button "Proceed" at bounding box center [870, 389] width 89 height 36
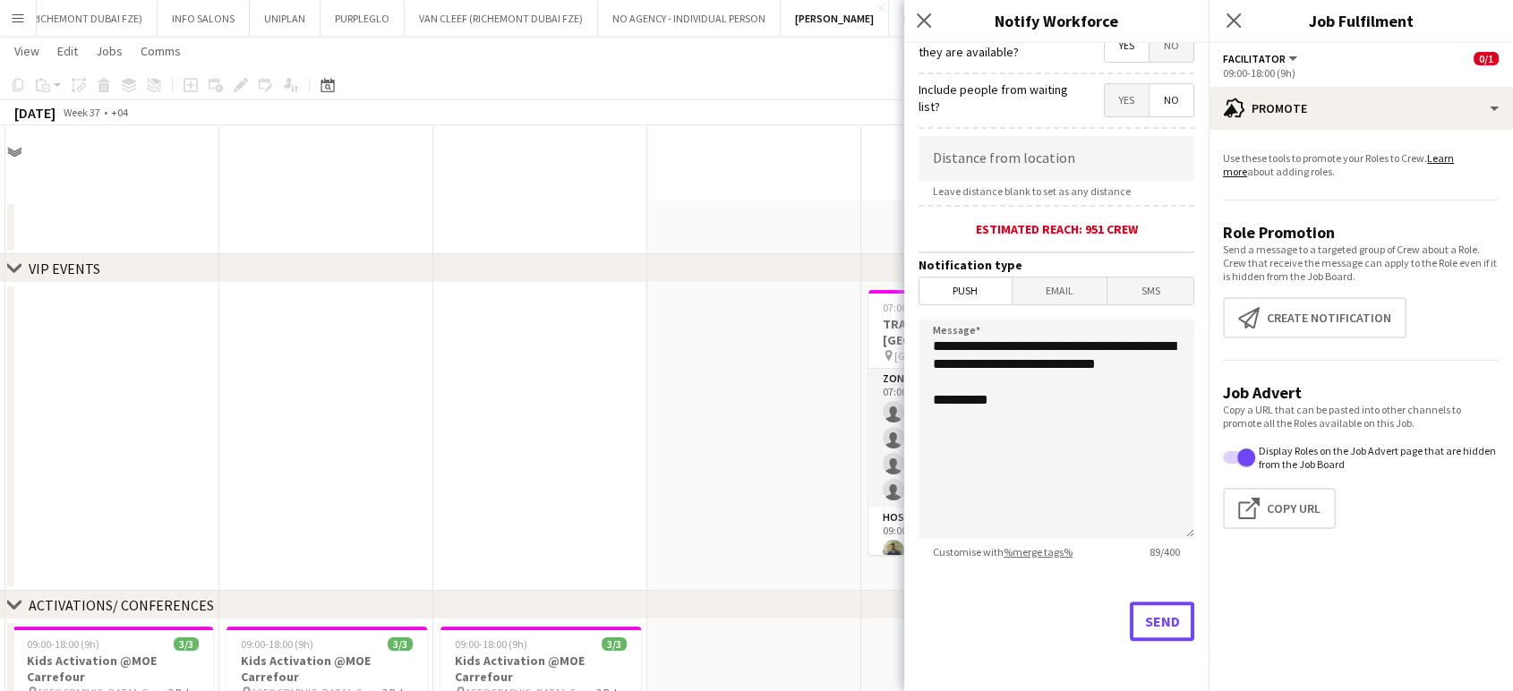
scroll to position [577, 0]
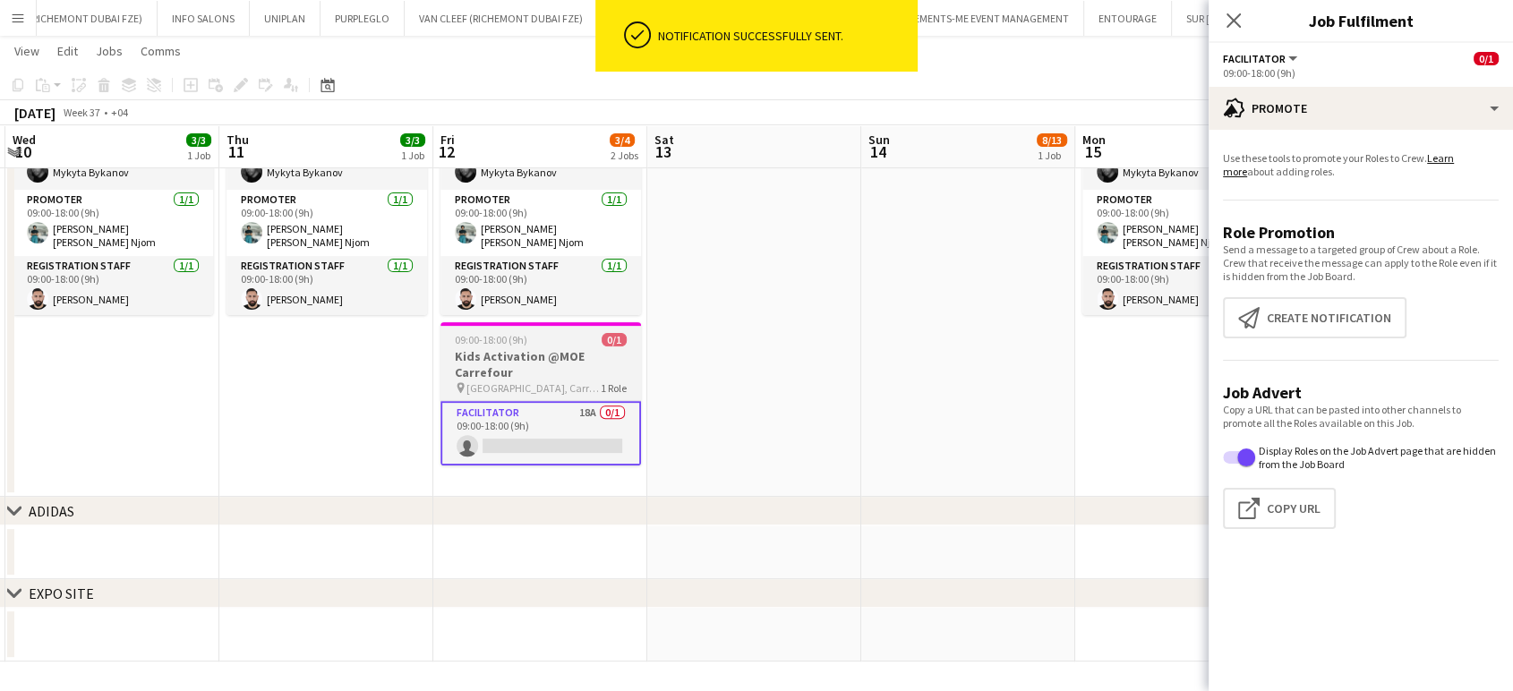
click at [503, 364] on h3 "Kids Activation @MOE Carrefour" at bounding box center [541, 364] width 201 height 32
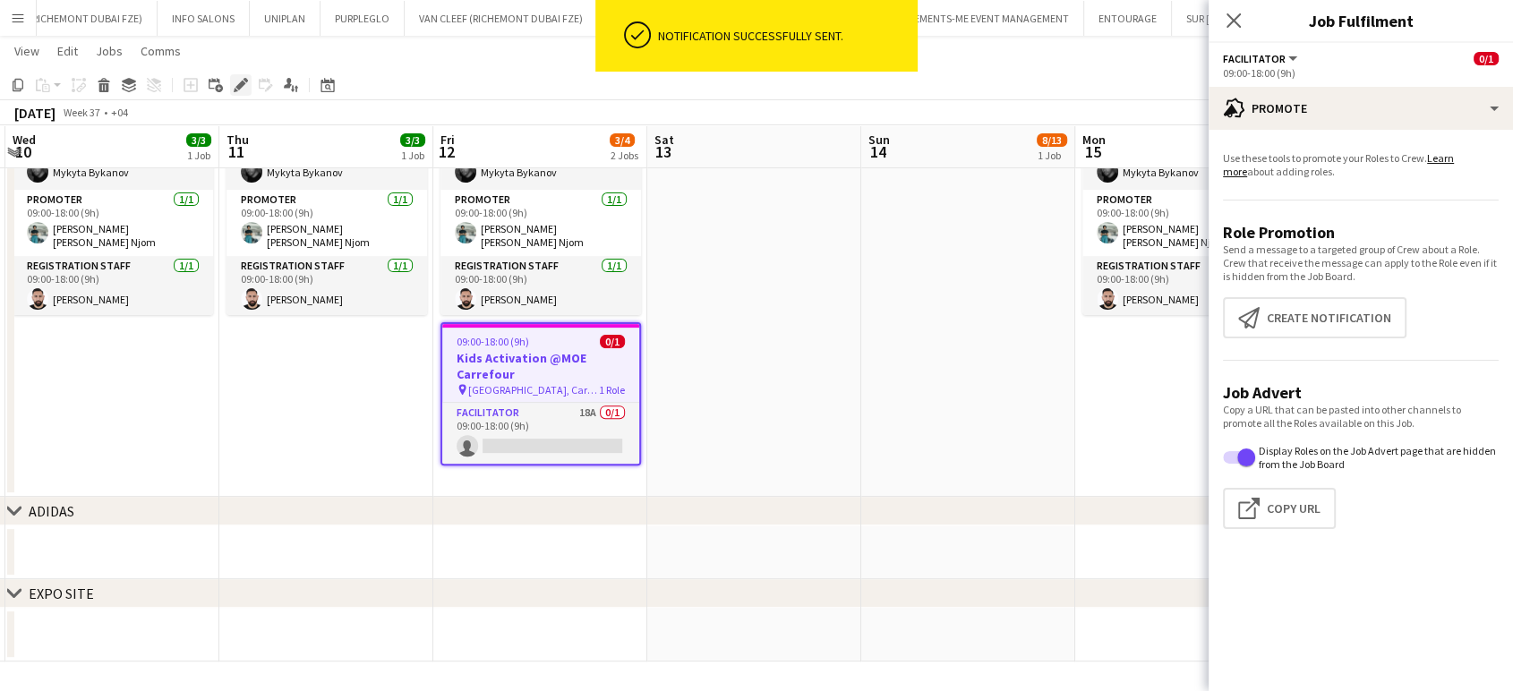
click at [237, 84] on icon at bounding box center [241, 86] width 10 height 10
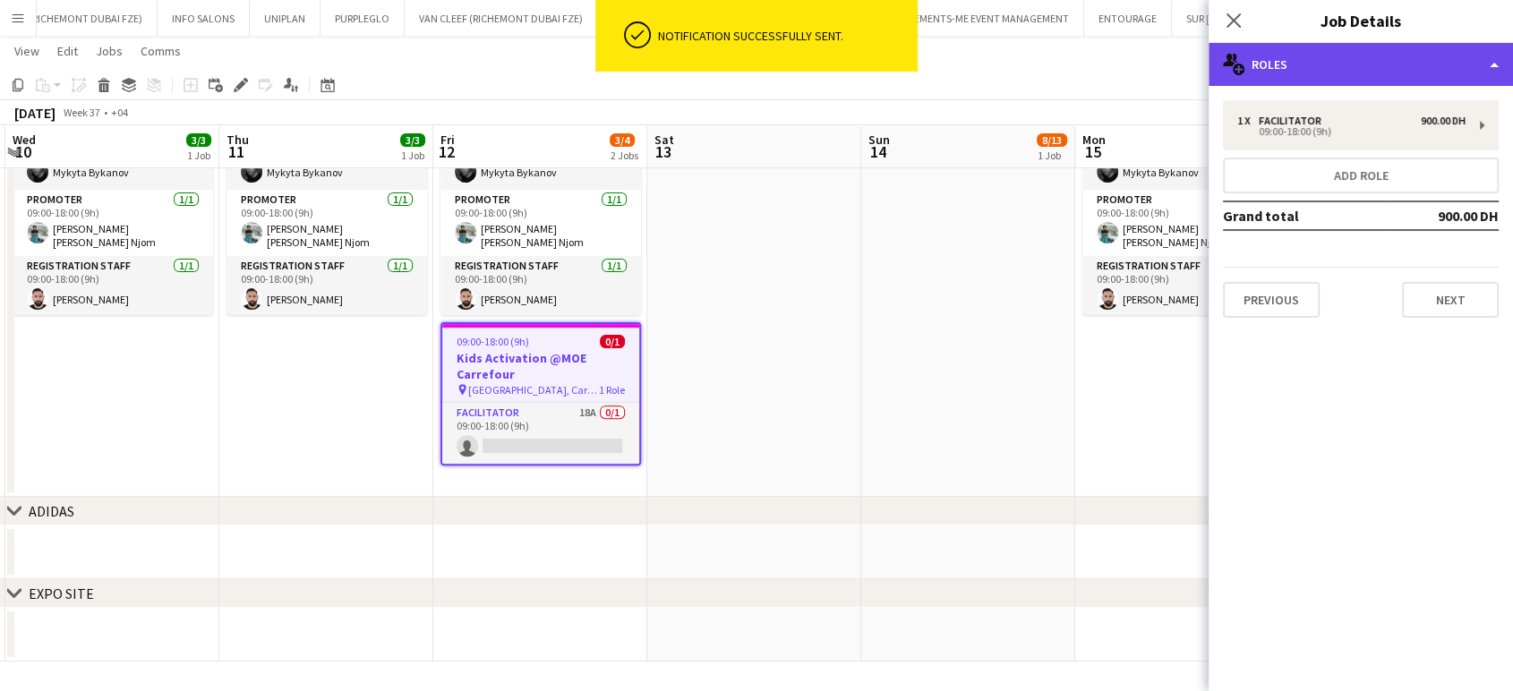
click at [1442, 55] on div "multiple-users-add Roles" at bounding box center [1361, 64] width 304 height 43
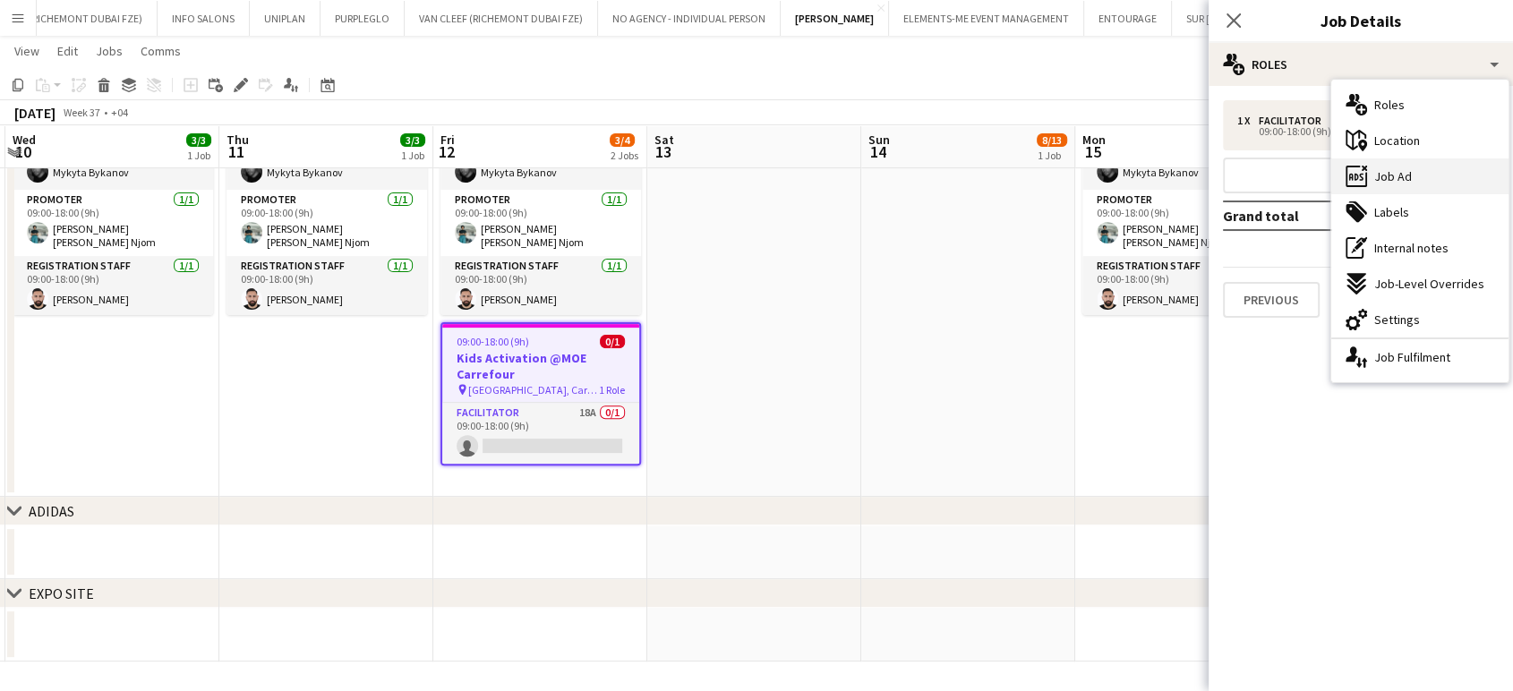
click at [1403, 174] on span "Job Ad" at bounding box center [1394, 176] width 38 height 16
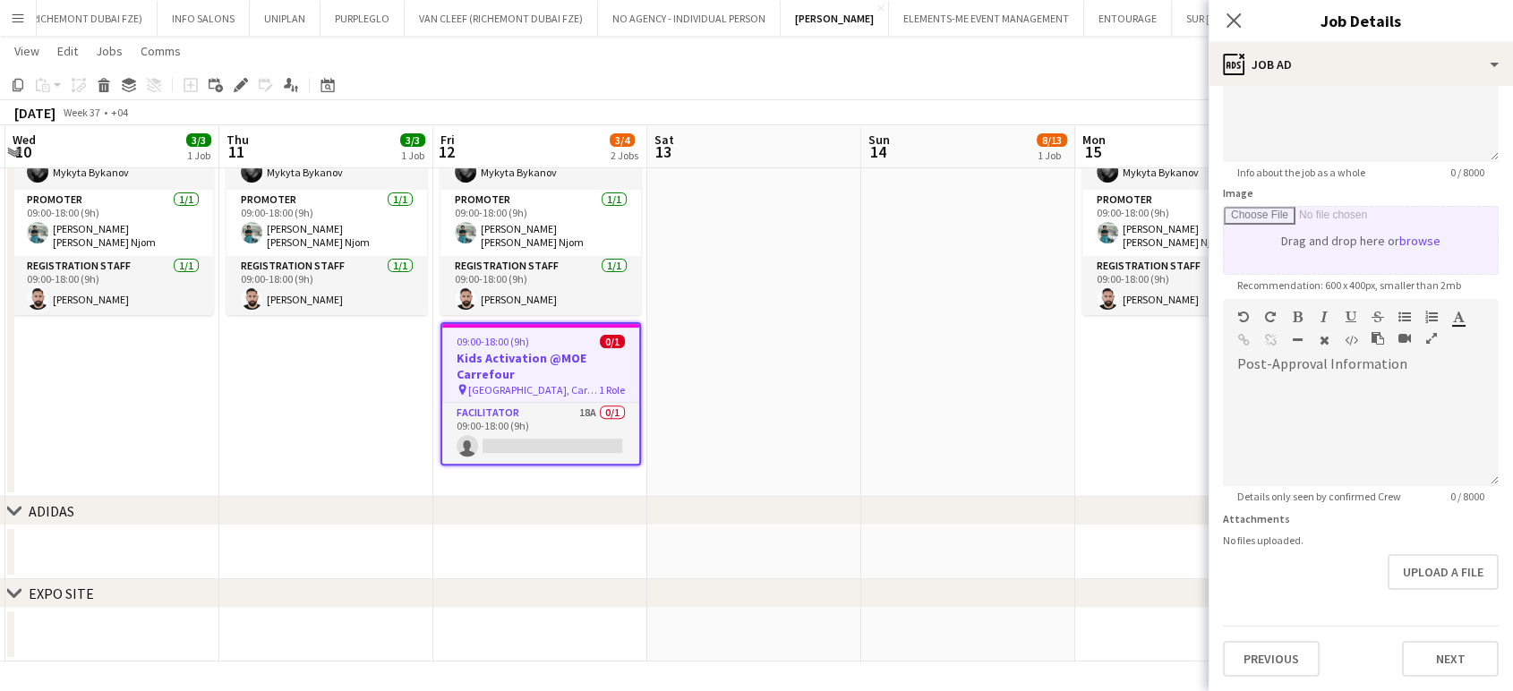
scroll to position [0, 0]
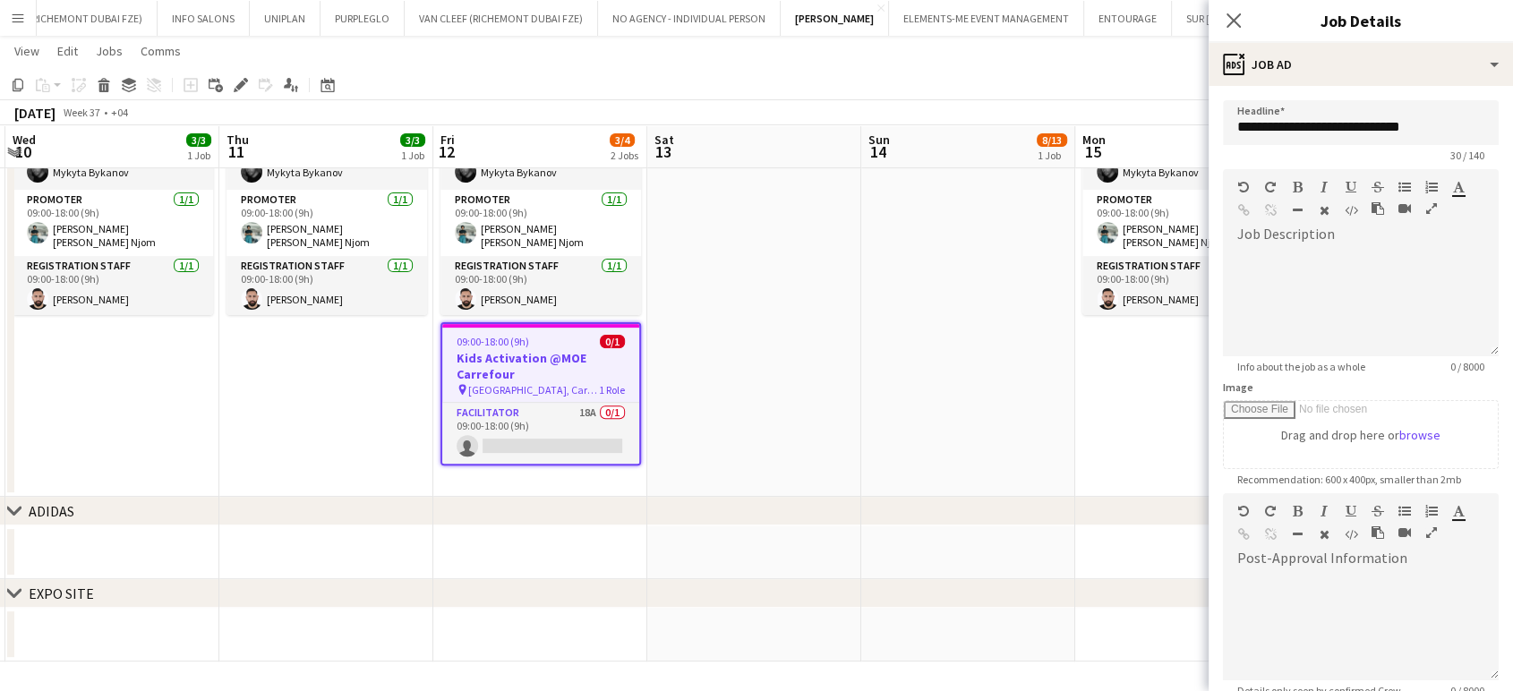
click at [682, 390] on app-date-cell at bounding box center [754, 270] width 214 height 454
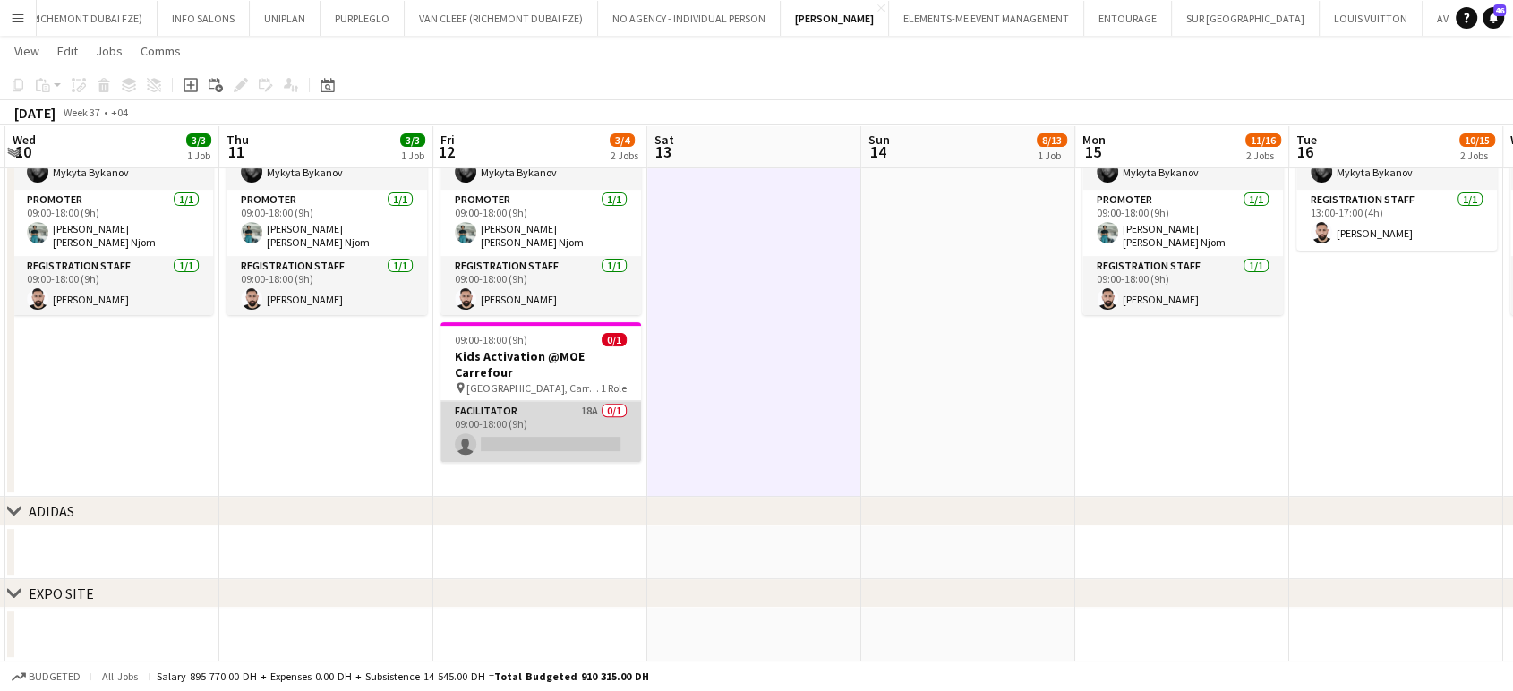
click at [594, 429] on app-card-role "Facilitator 18A 0/1 09:00-18:00 (9h) single-neutral-actions" at bounding box center [541, 431] width 201 height 61
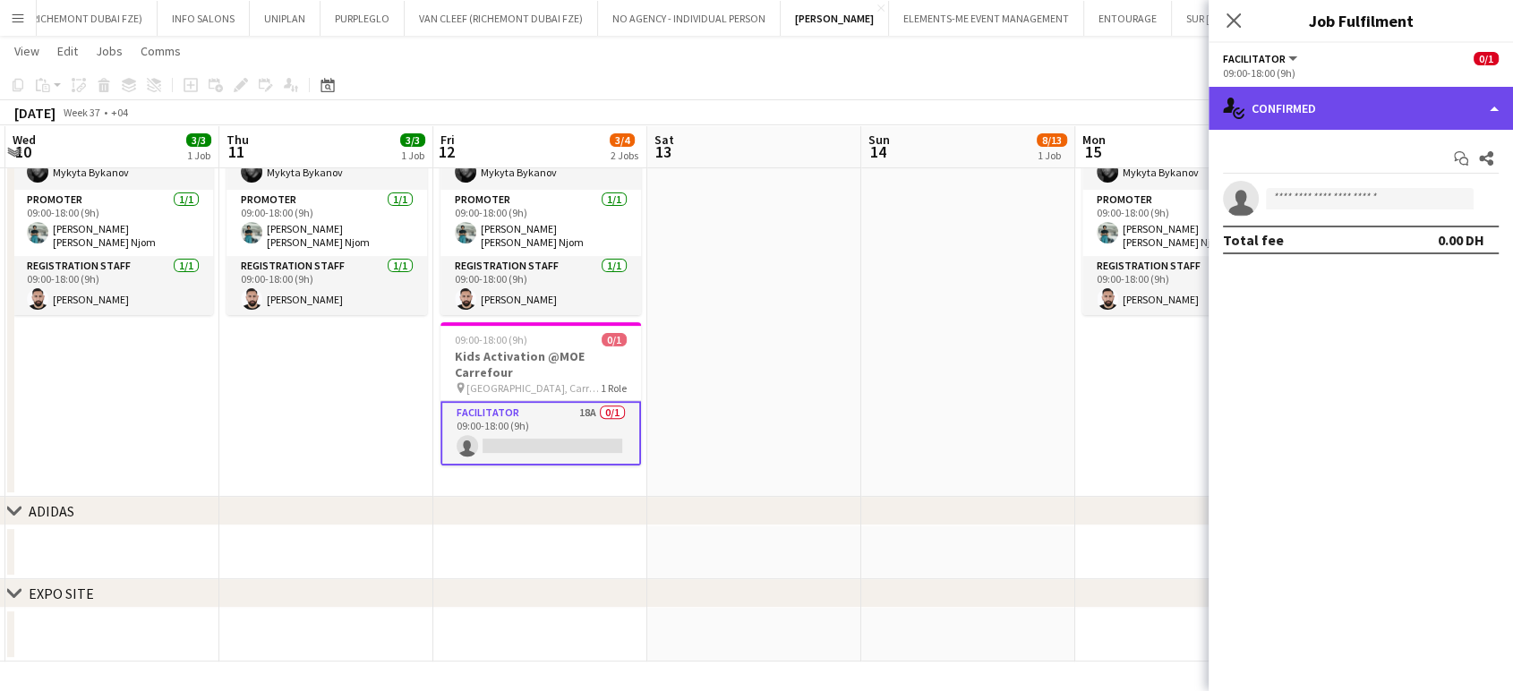
drag, startPoint x: 1477, startPoint y: 98, endPoint x: 1465, endPoint y: 107, distance: 15.3
click at [1476, 97] on div "single-neutral-actions-check-2 Confirmed" at bounding box center [1361, 108] width 304 height 43
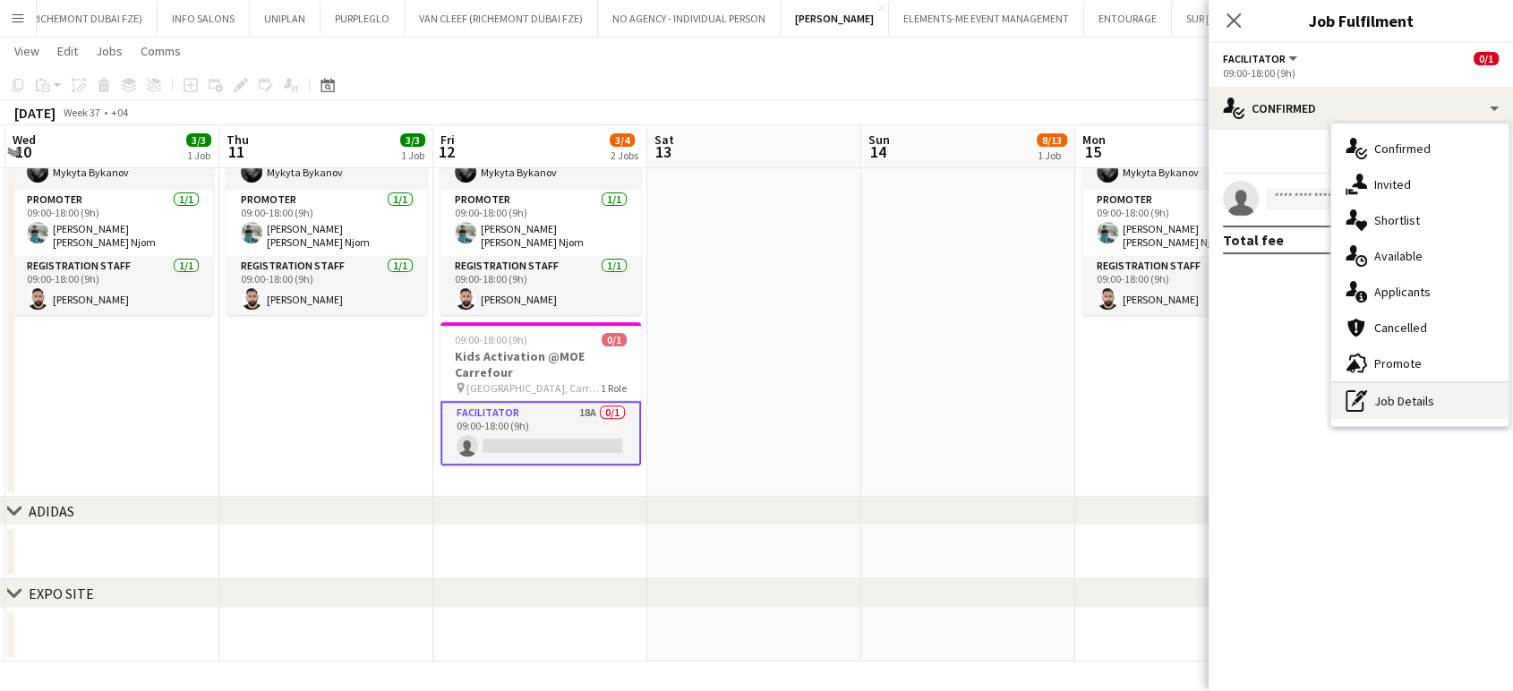
click at [1405, 399] on div "pen-write Job Details" at bounding box center [1420, 401] width 177 height 36
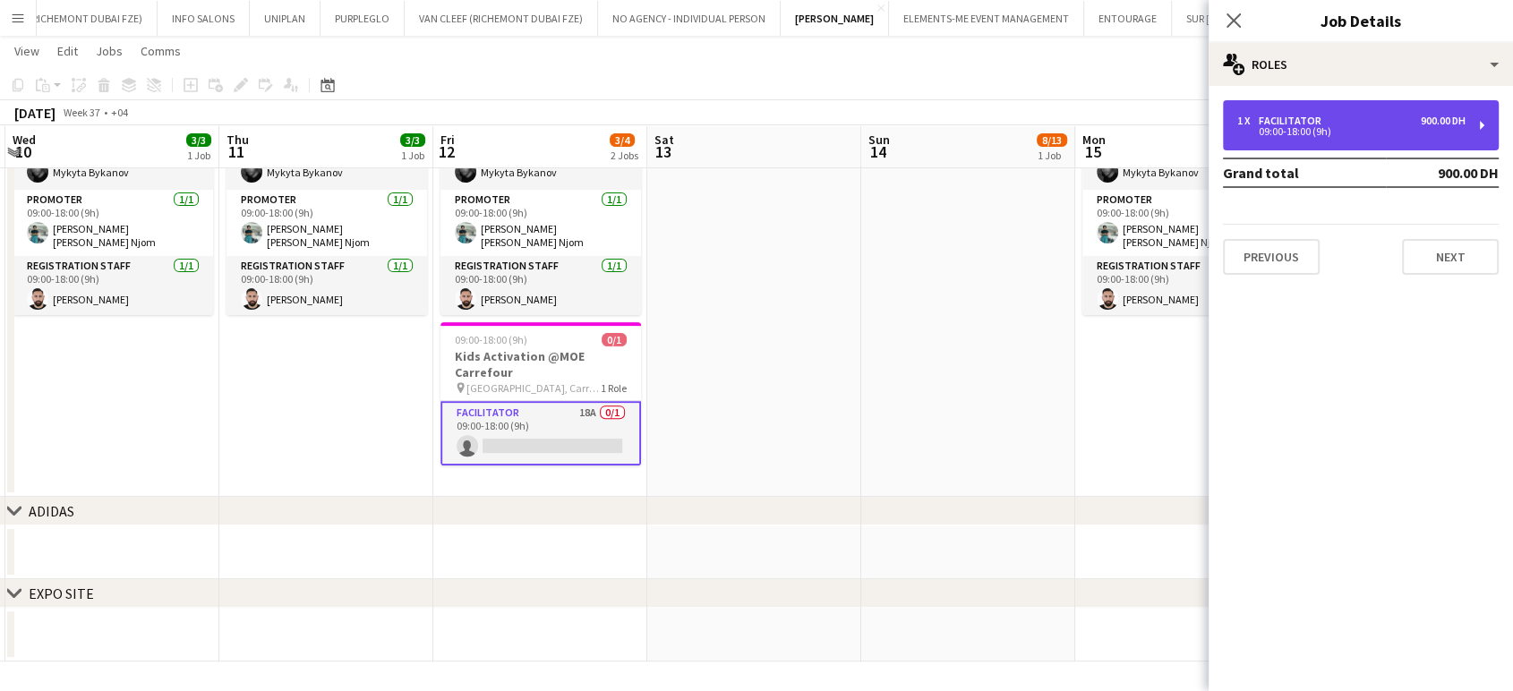
click at [1379, 127] on div "09:00-18:00 (9h)" at bounding box center [1352, 131] width 228 height 9
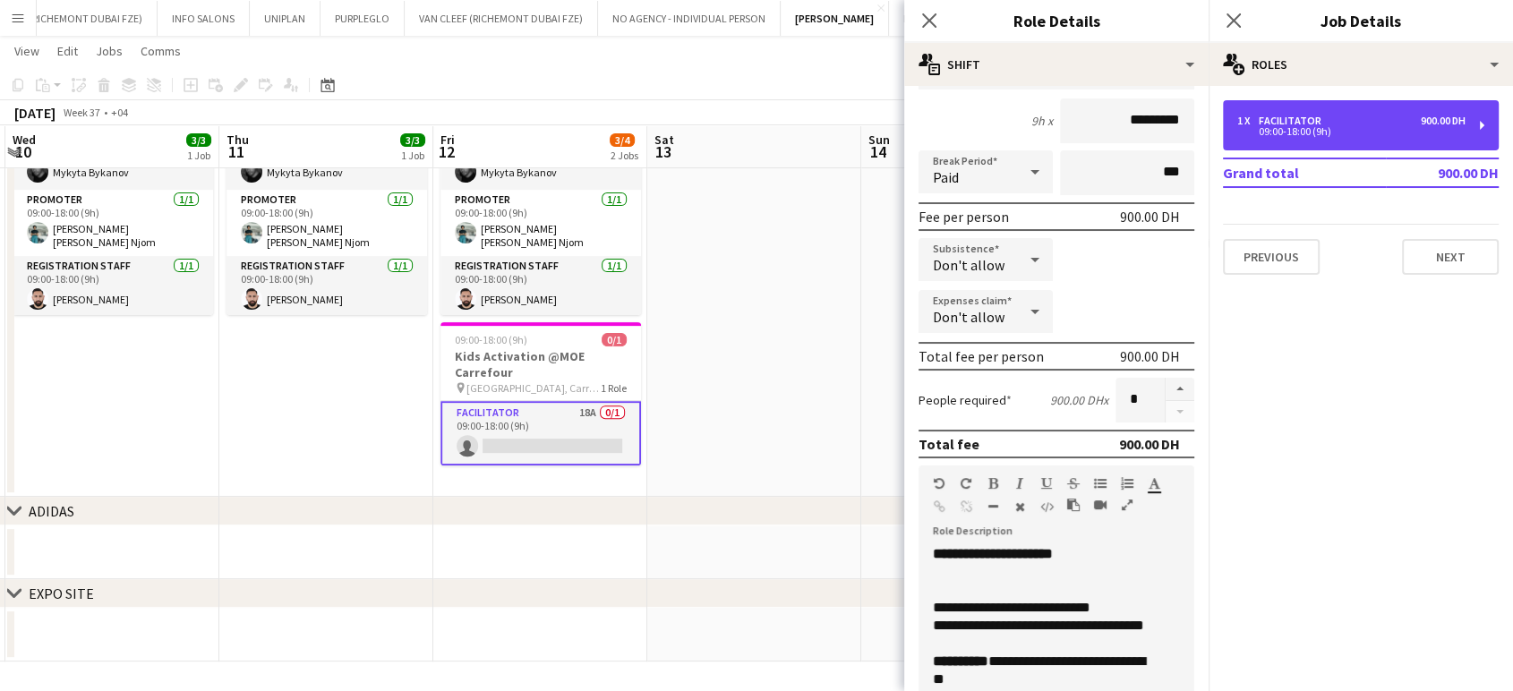
scroll to position [398, 0]
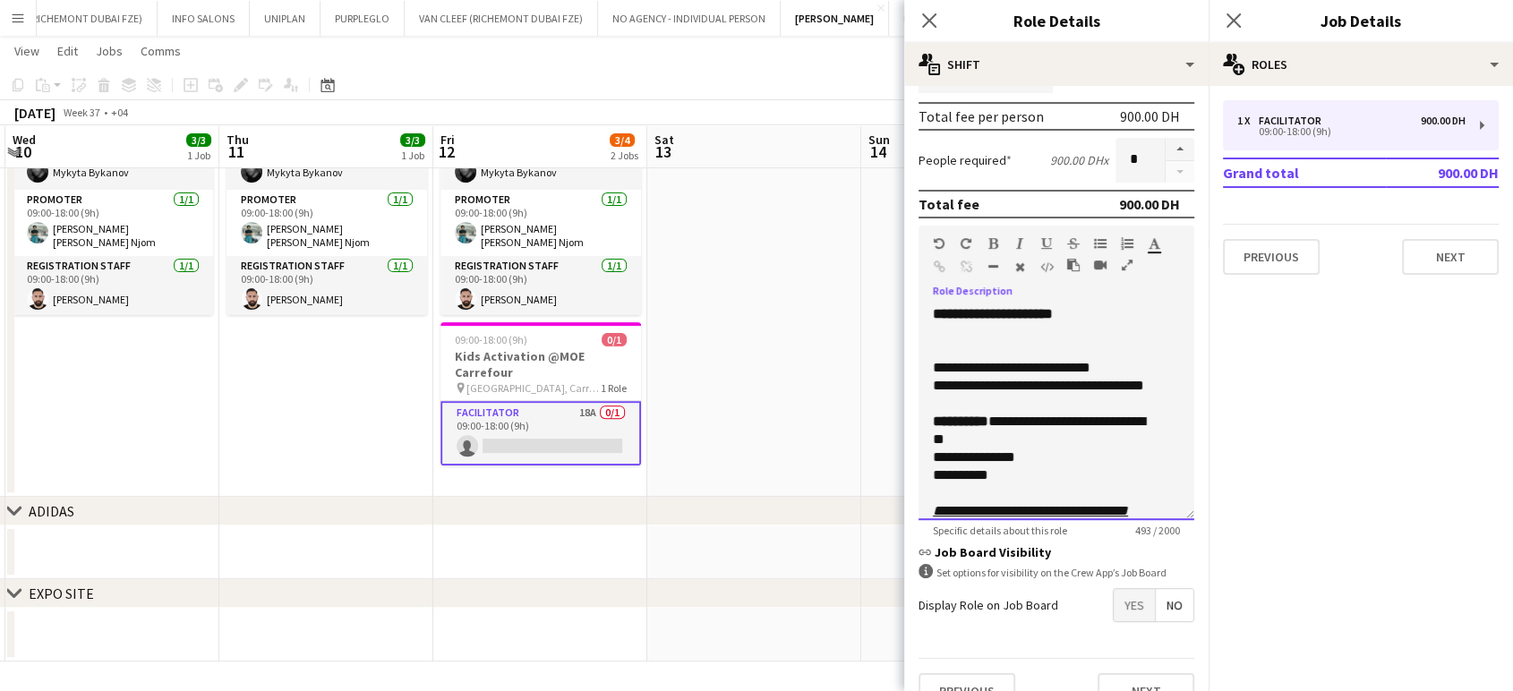
drag, startPoint x: 1119, startPoint y: 361, endPoint x: 1106, endPoint y: 361, distance: 12.5
click at [1106, 361] on div "**********" at bounding box center [1056, 368] width 247 height 18
drag, startPoint x: 1142, startPoint y: 364, endPoint x: 906, endPoint y: 339, distance: 236.8
click at [906, 339] on form "**********" at bounding box center [1056, 213] width 304 height 1021
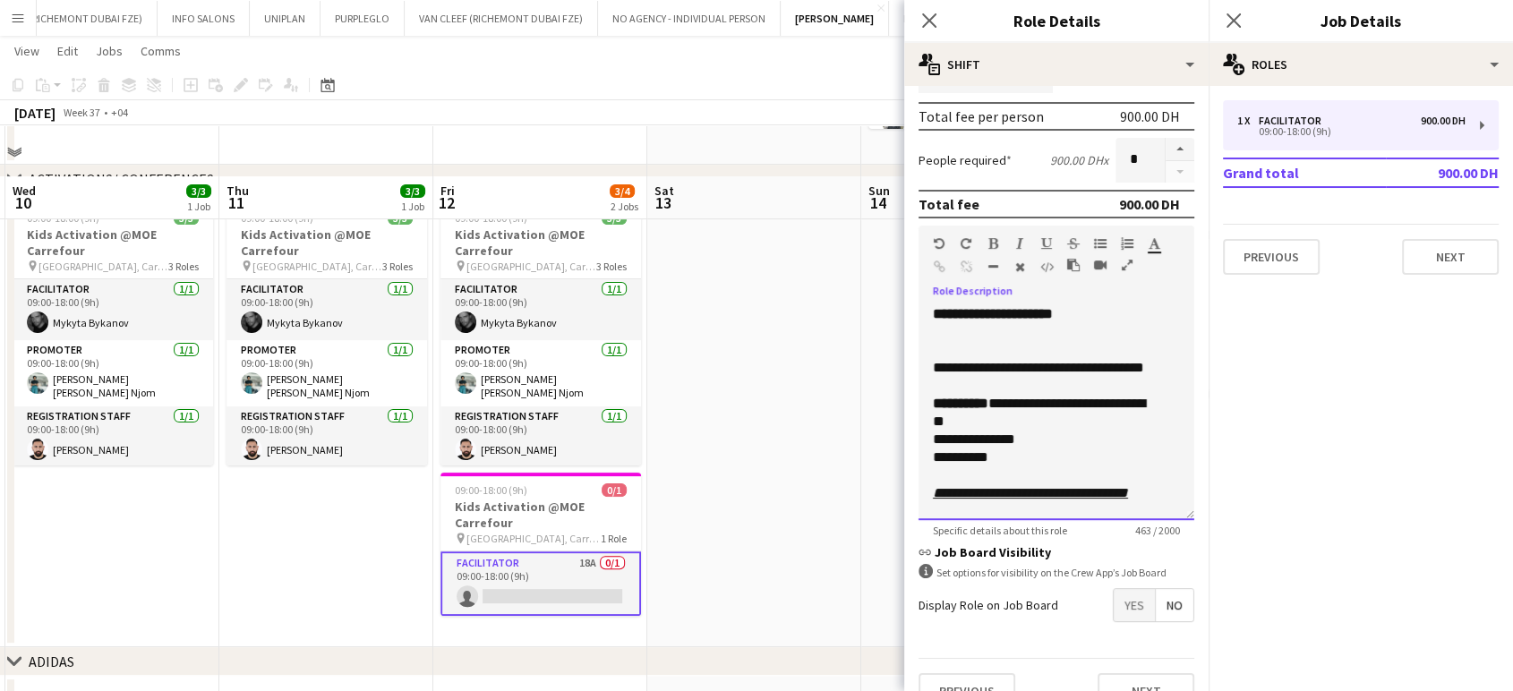
scroll to position [477, 0]
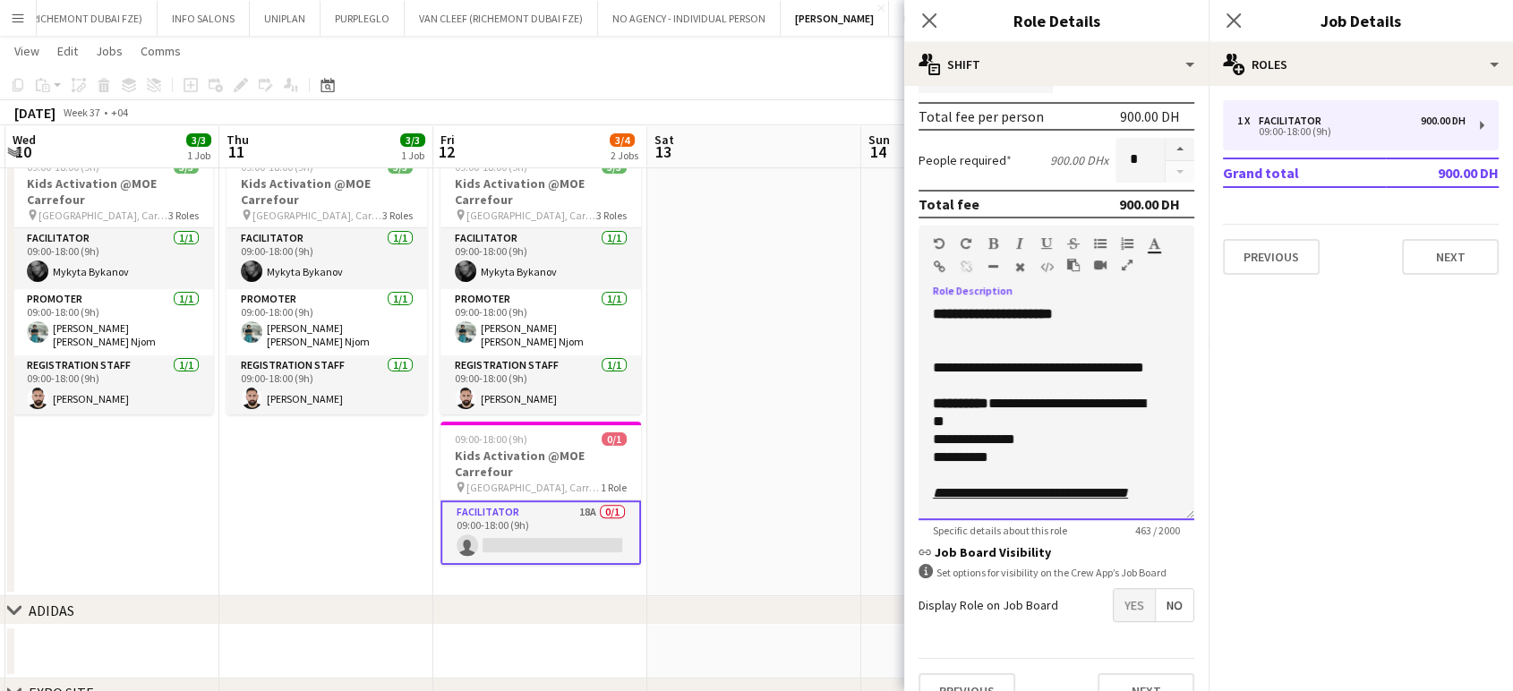
drag, startPoint x: 991, startPoint y: 392, endPoint x: 910, endPoint y: 349, distance: 92.1
click at [910, 349] on form "**********" at bounding box center [1056, 213] width 304 height 1021
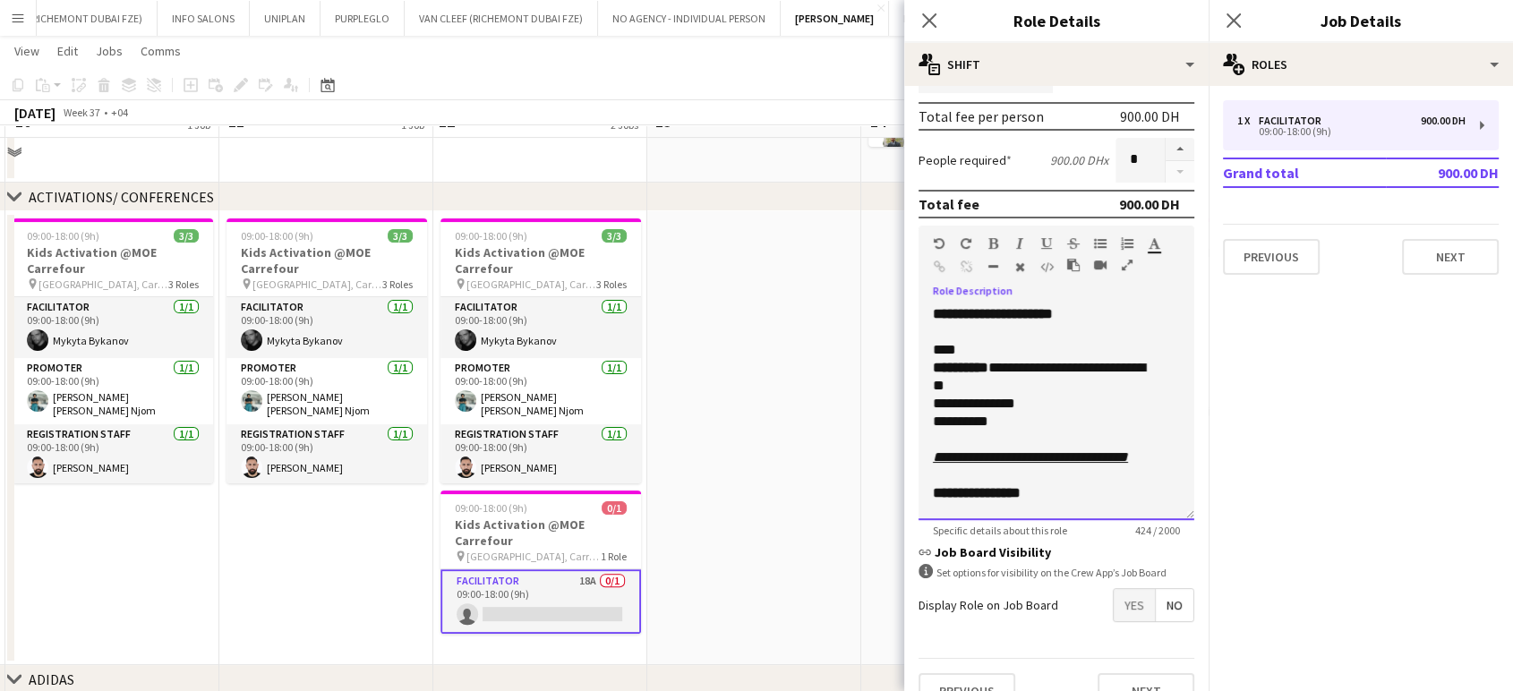
scroll to position [378, 0]
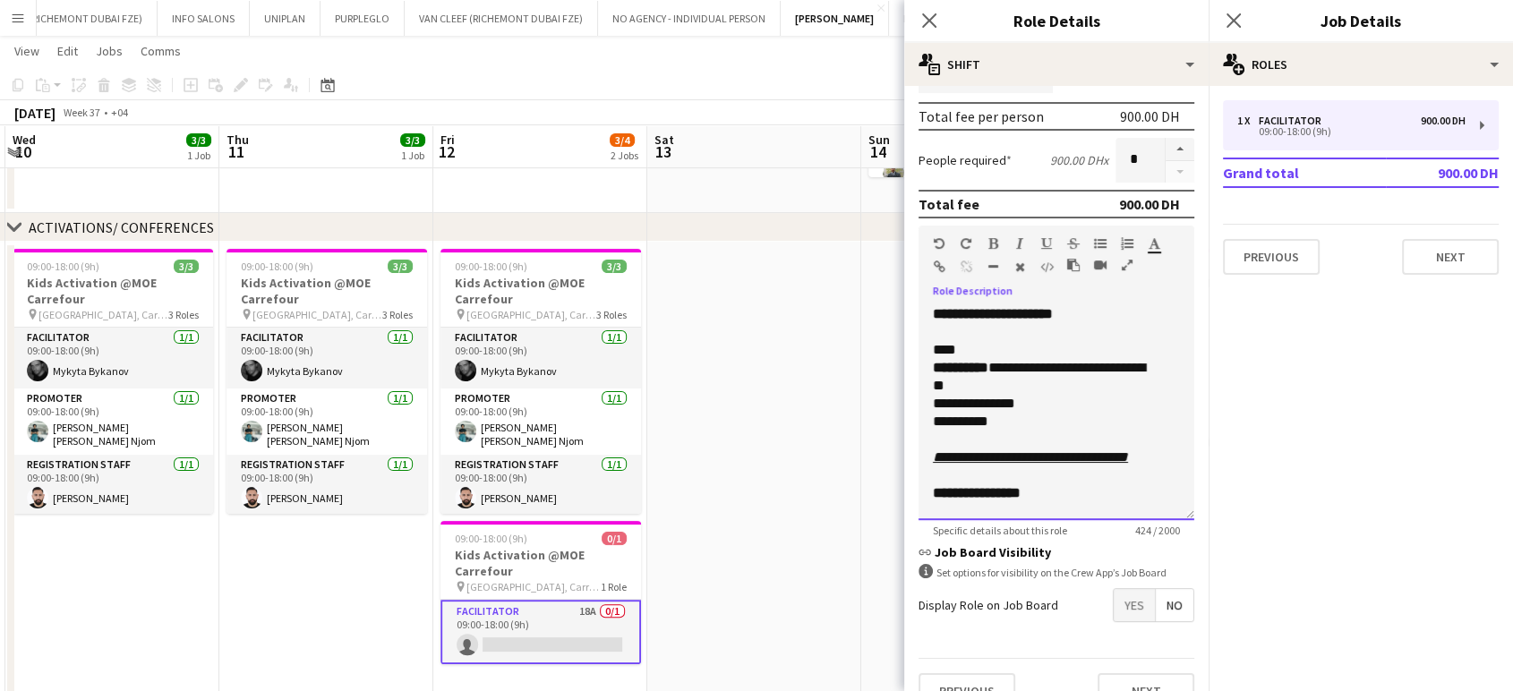
drag, startPoint x: 1087, startPoint y: 367, endPoint x: 910, endPoint y: 361, distance: 177.4
click at [910, 361] on form "**********" at bounding box center [1056, 213] width 304 height 1021
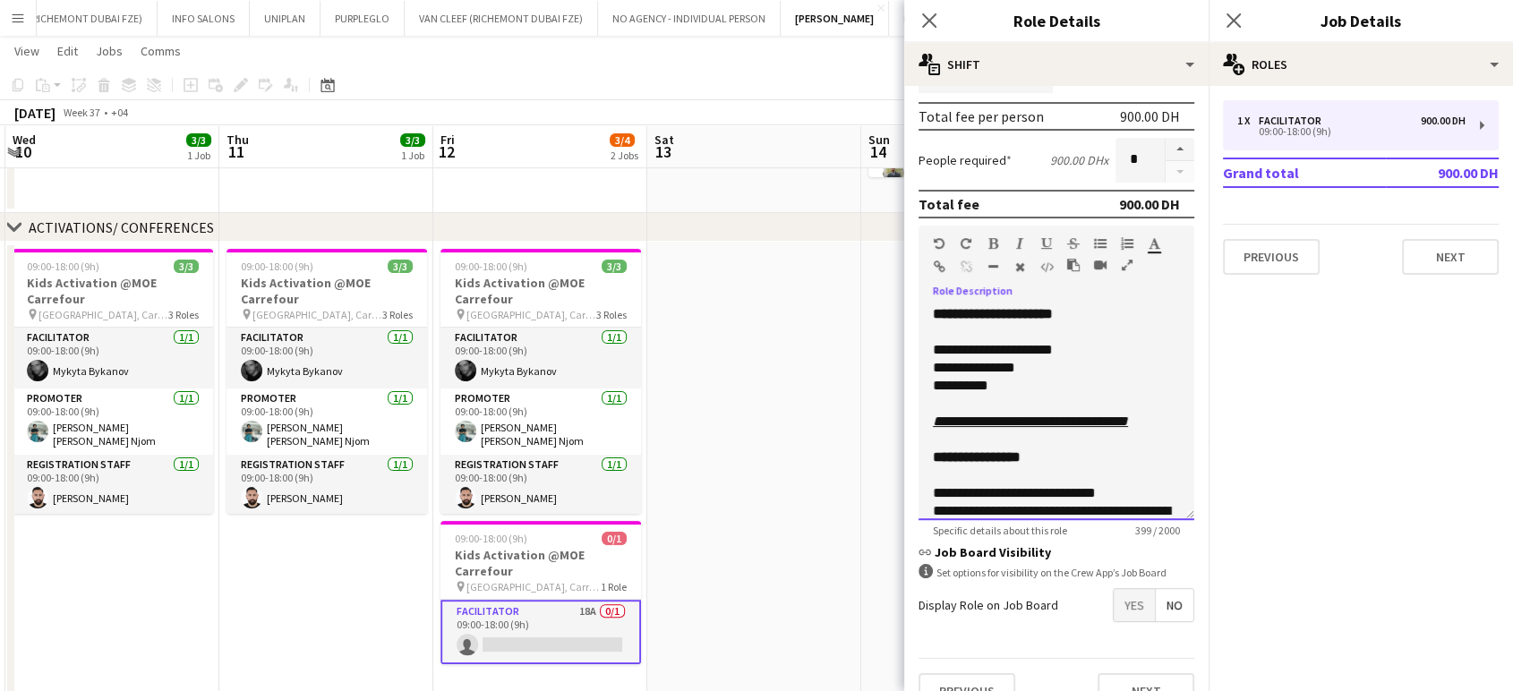
drag, startPoint x: 972, startPoint y: 347, endPoint x: 936, endPoint y: 345, distance: 35.9
click at [928, 347] on div "**********" at bounding box center [1057, 412] width 276 height 215
drag, startPoint x: 1094, startPoint y: 340, endPoint x: 913, endPoint y: 345, distance: 181.0
click at [913, 345] on form "**********" at bounding box center [1056, 213] width 304 height 1021
click at [989, 241] on icon "button" at bounding box center [994, 243] width 10 height 13
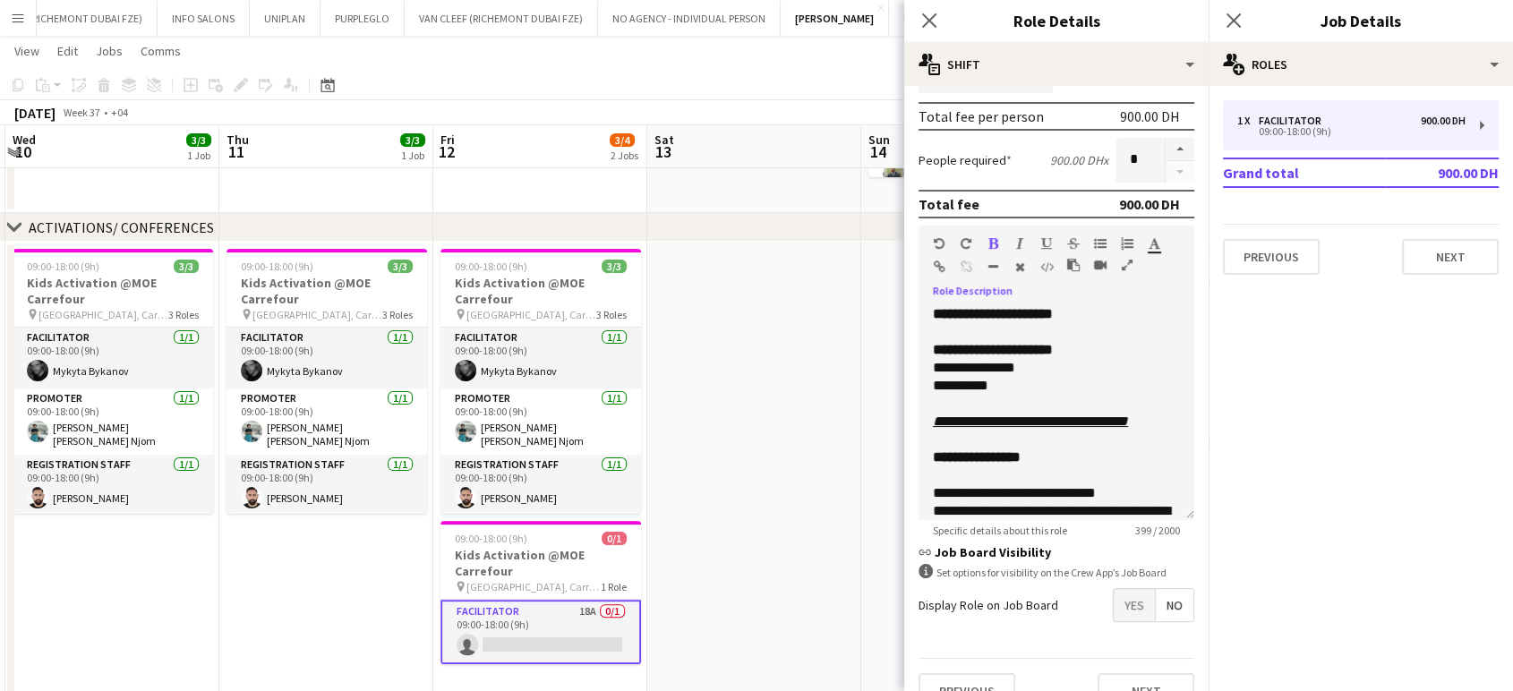
click at [838, 389] on app-date-cell at bounding box center [754, 469] width 214 height 454
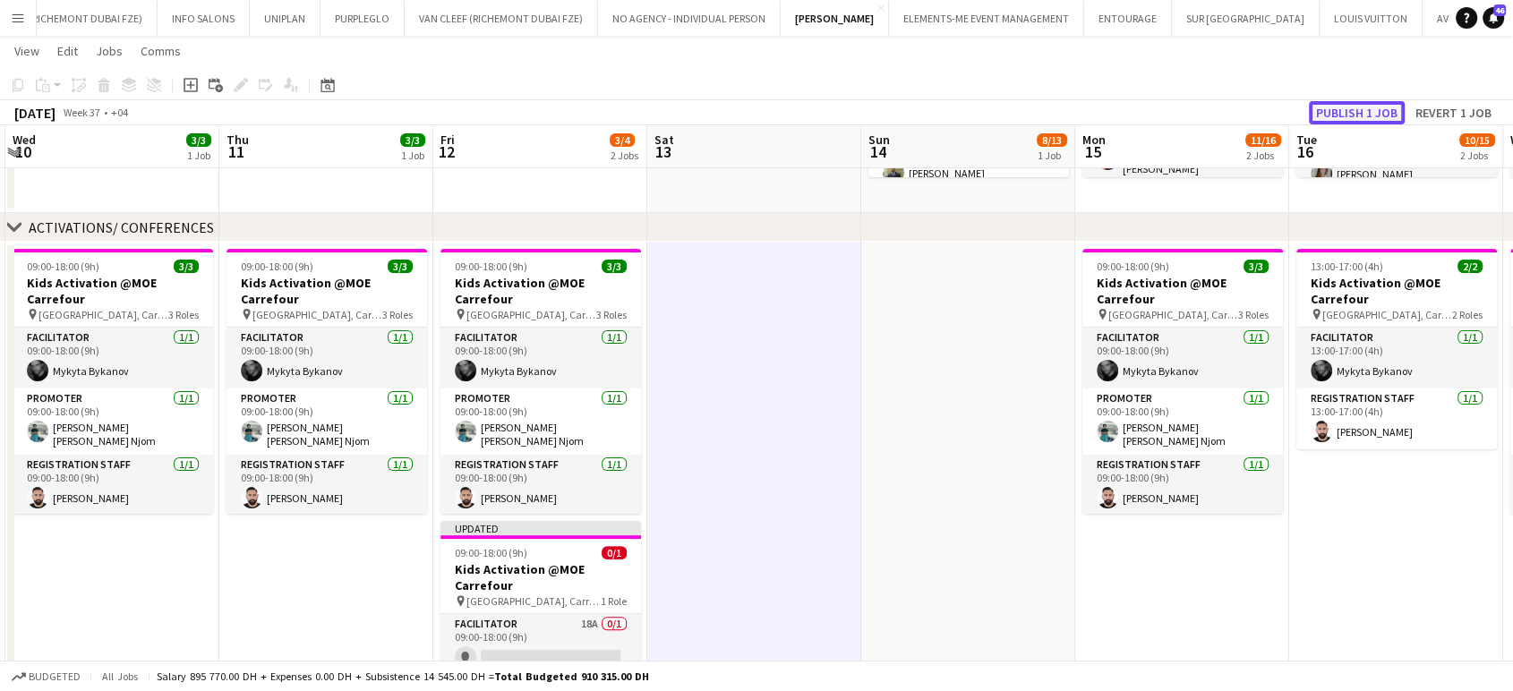
click at [1354, 105] on button "Publish 1 job" at bounding box center [1357, 112] width 96 height 23
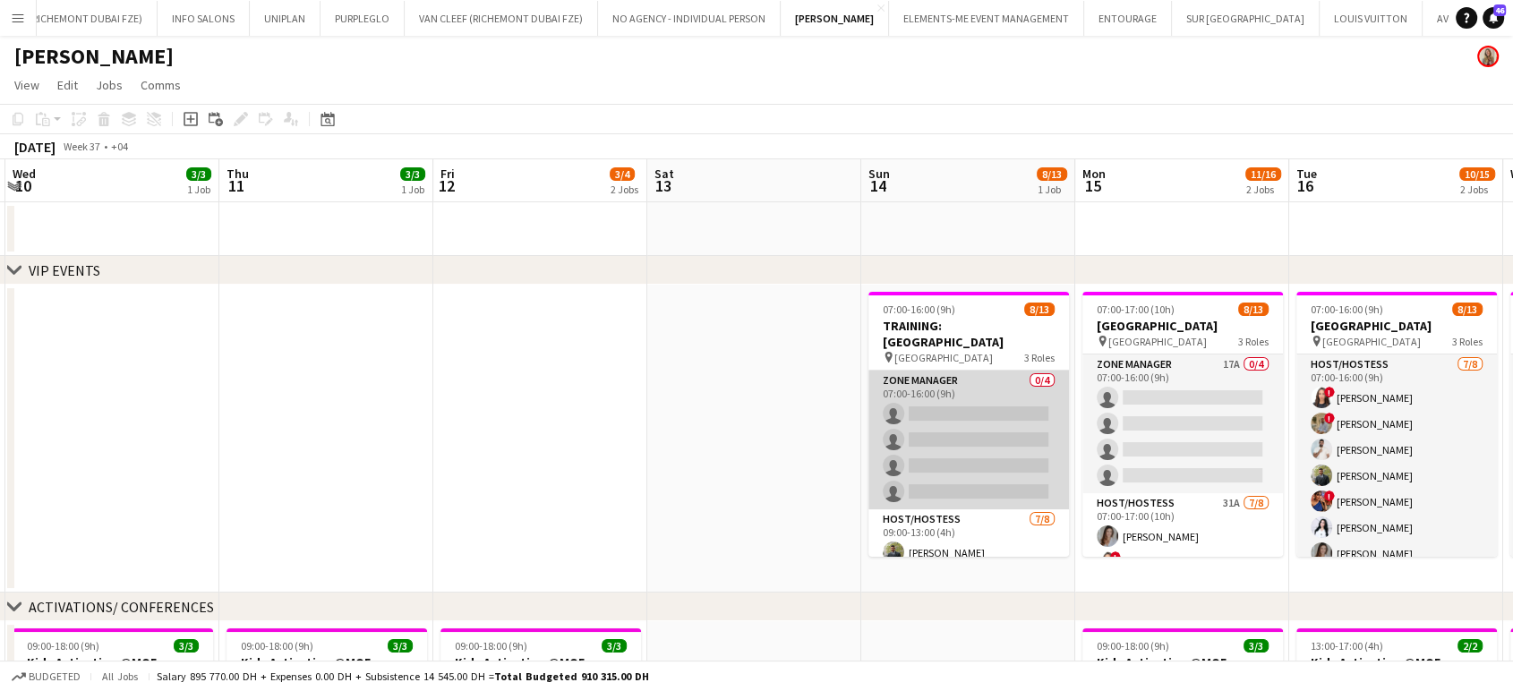
scroll to position [255, 0]
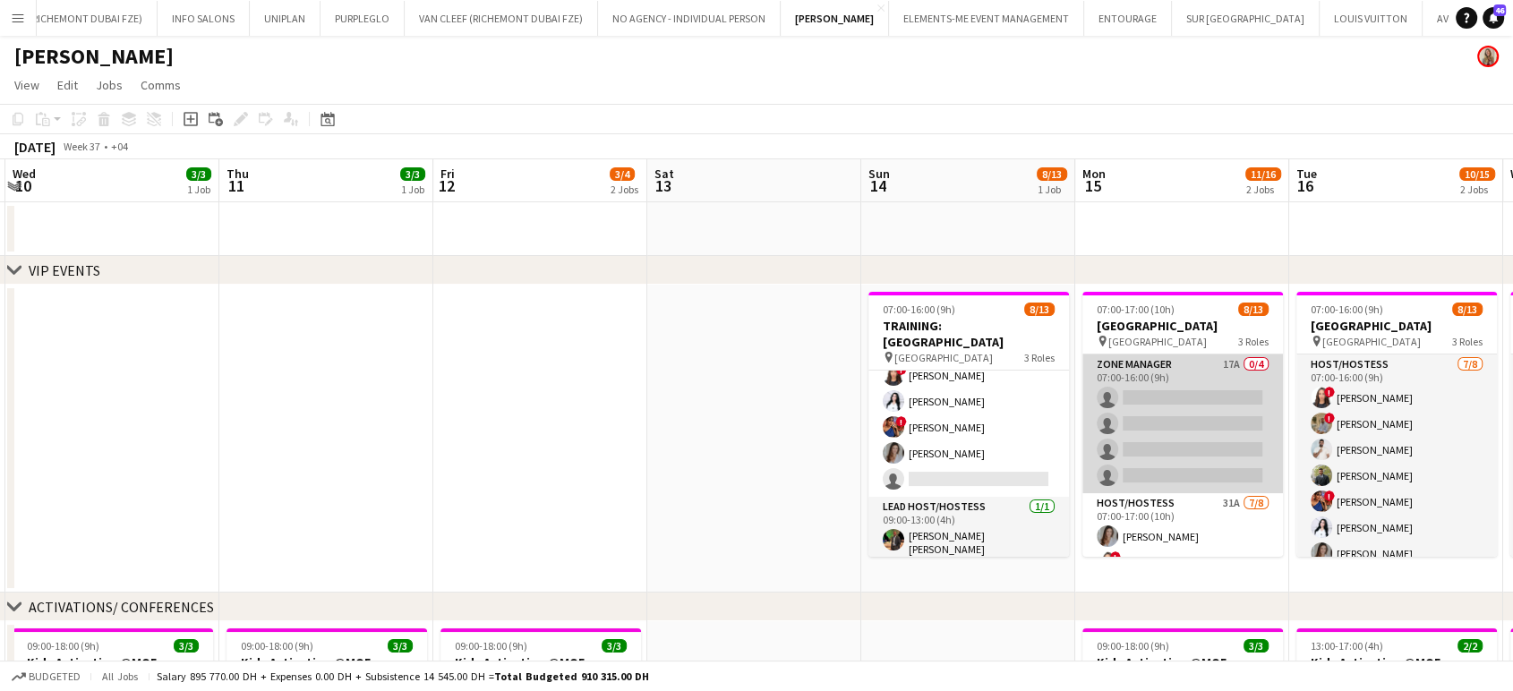
click at [1186, 392] on app-card-role "Zone Manager 17A 0/4 07:00-16:00 (9h) single-neutral-actions single-neutral-act…" at bounding box center [1183, 424] width 201 height 139
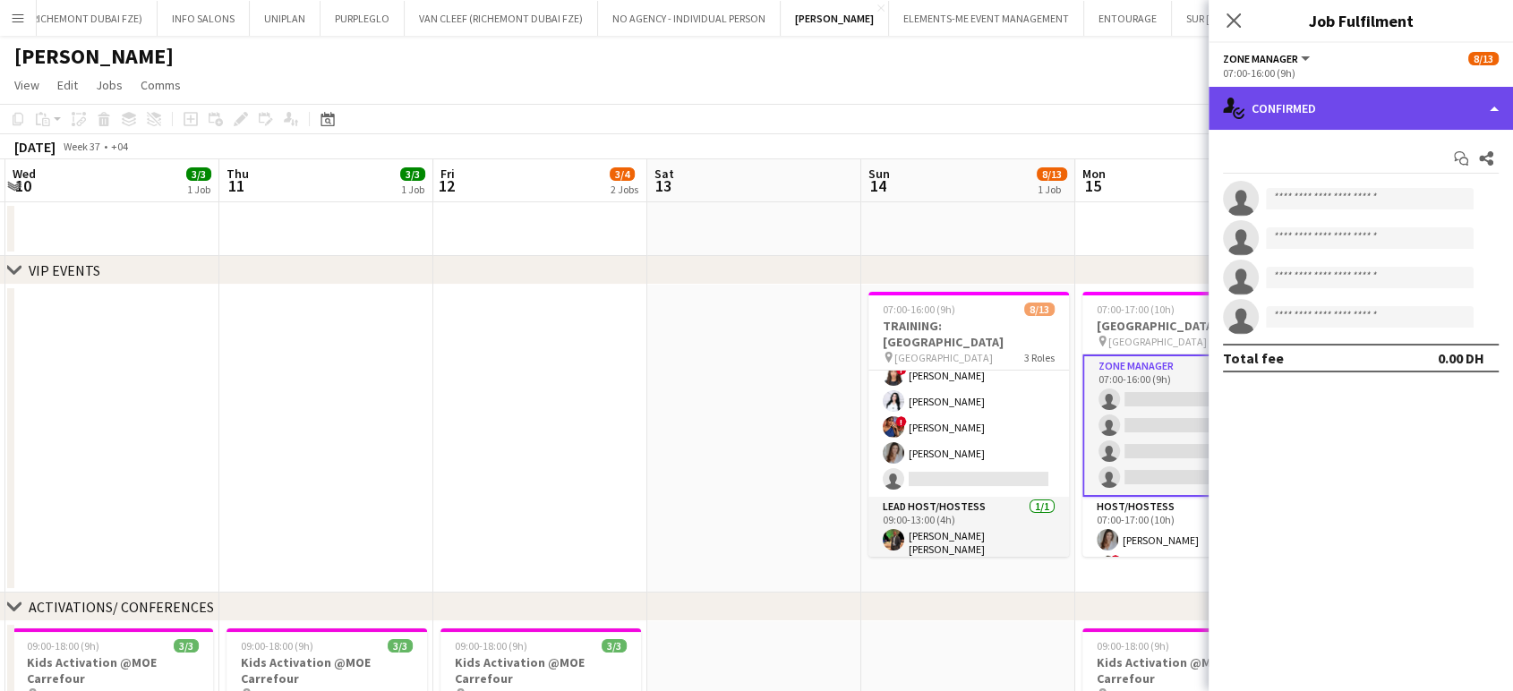
click at [1490, 103] on div "single-neutral-actions-check-2 Confirmed" at bounding box center [1361, 108] width 304 height 43
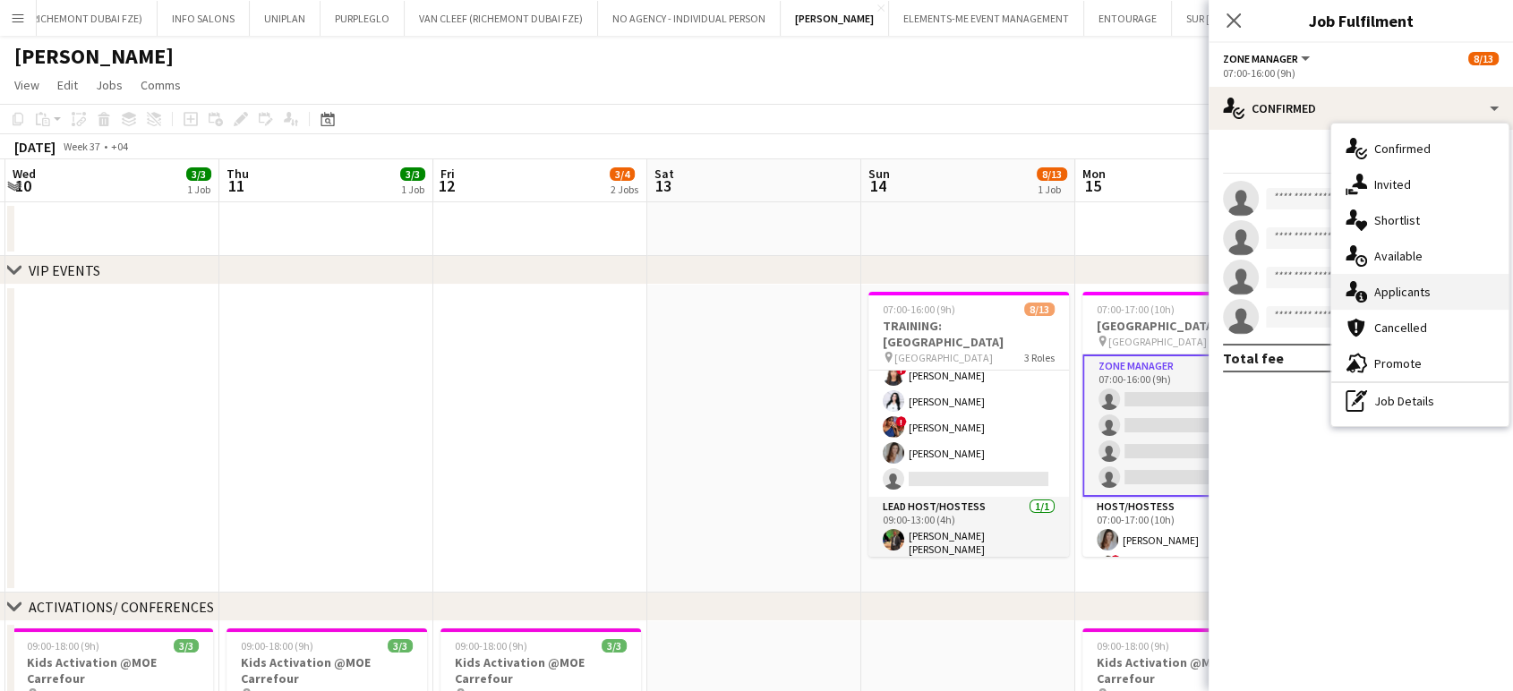
click at [1400, 295] on span "Applicants" at bounding box center [1403, 292] width 56 height 16
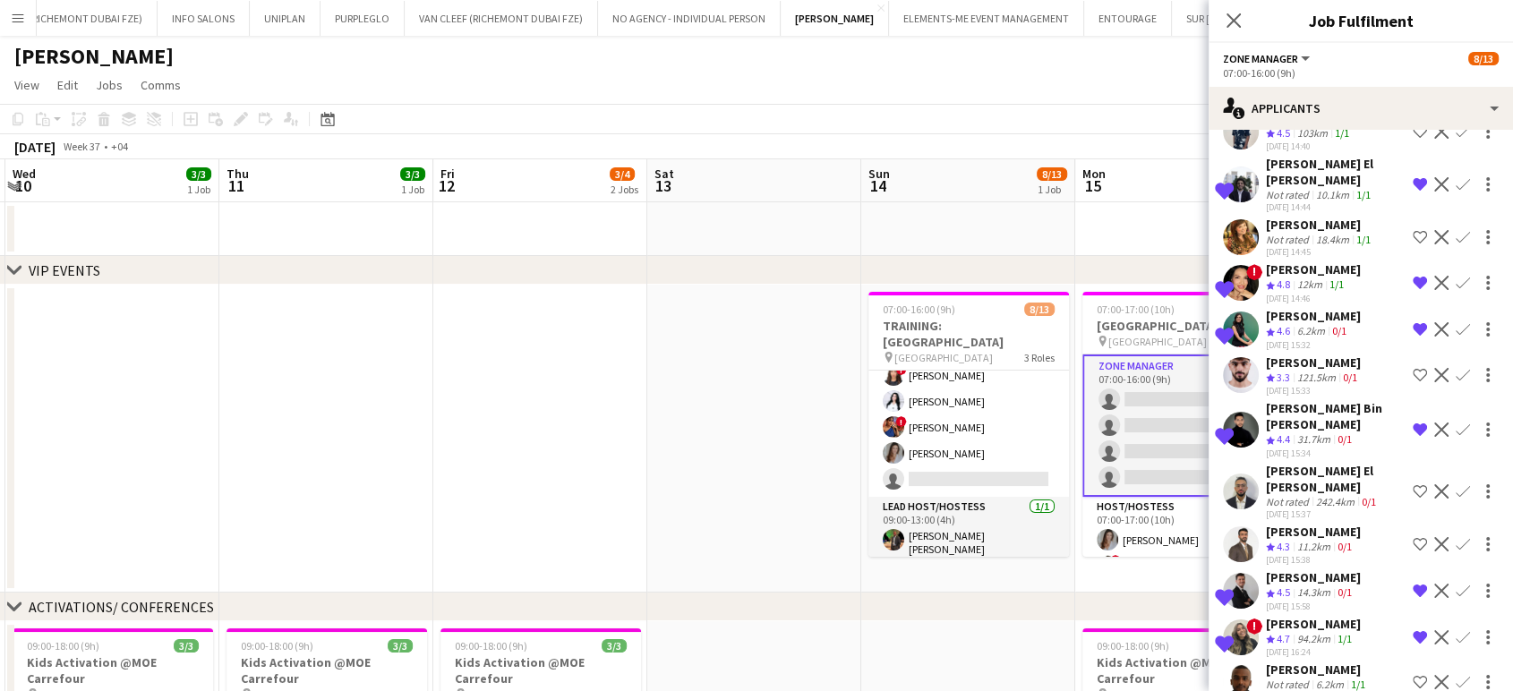
scroll to position [272, 0]
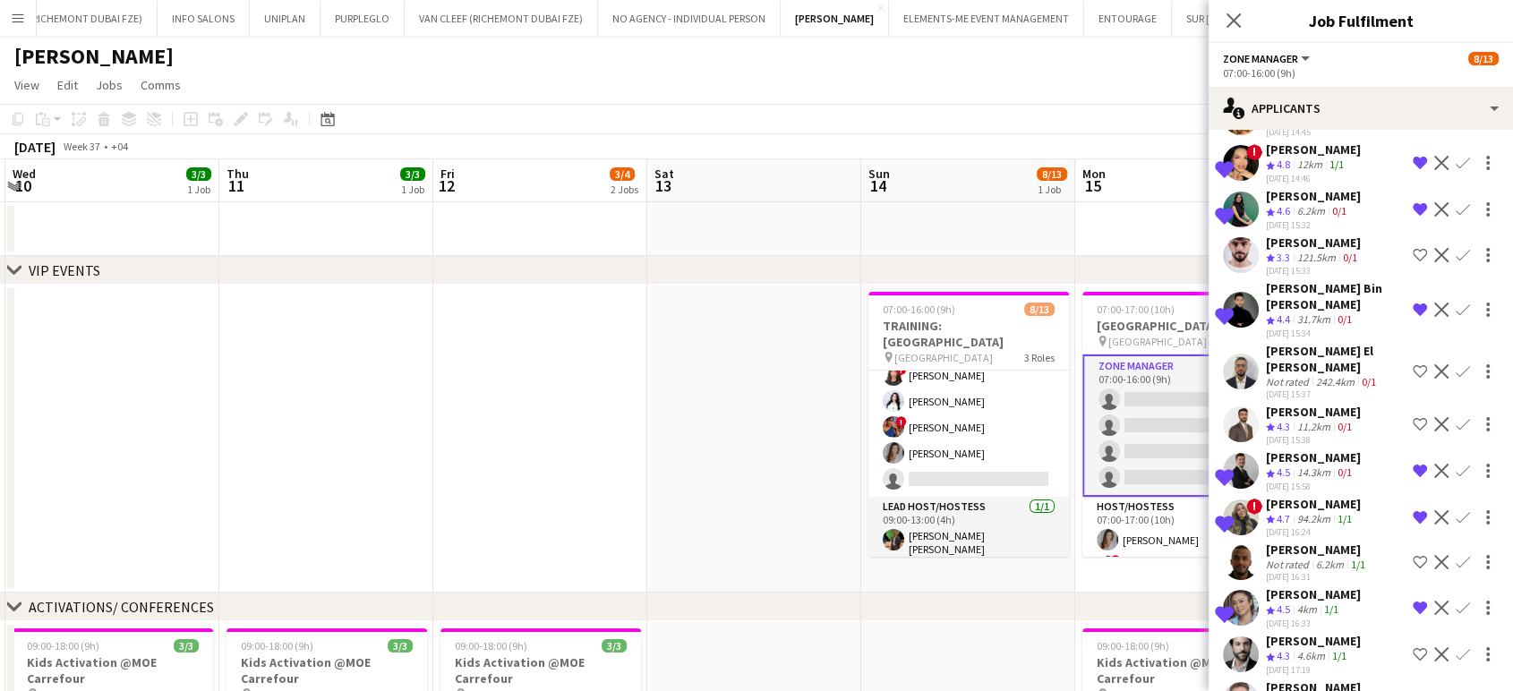
click at [699, 429] on app-date-cell at bounding box center [754, 439] width 214 height 308
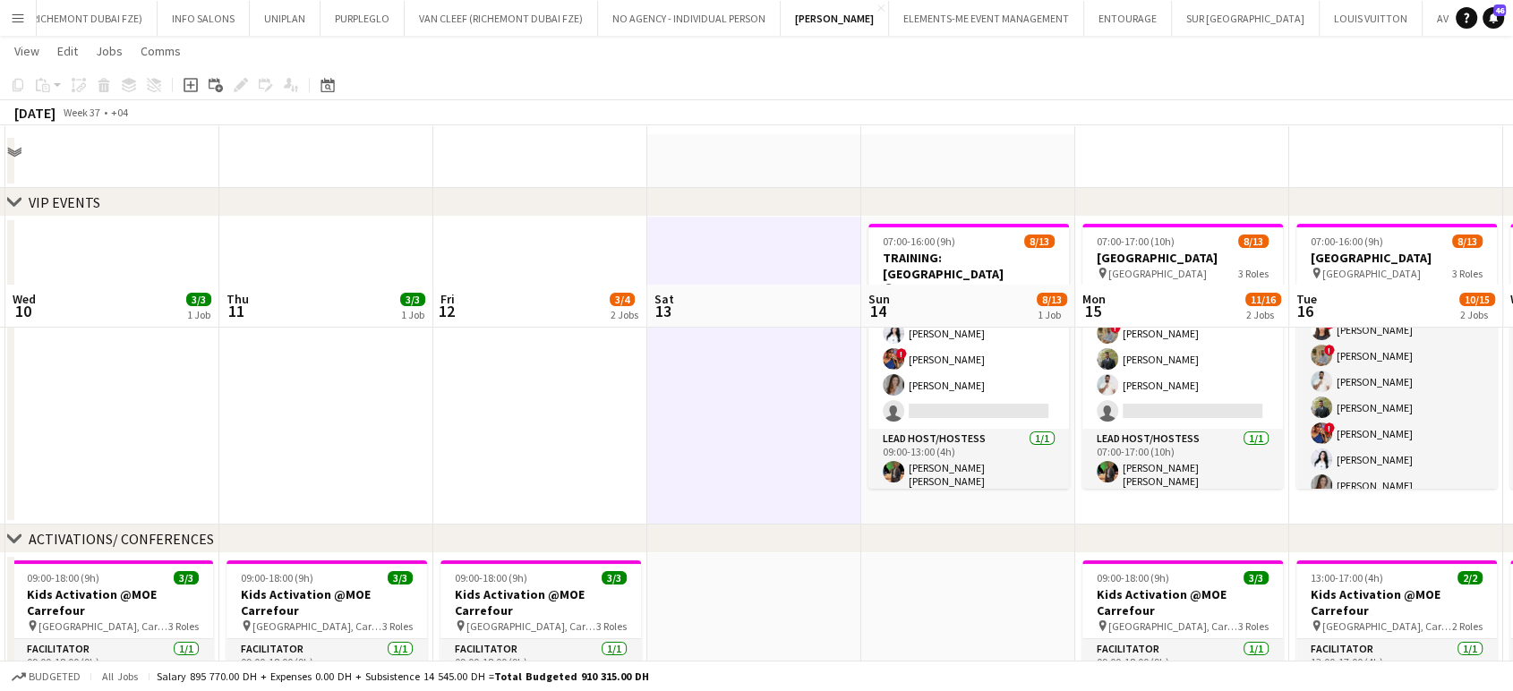
scroll to position [0, 0]
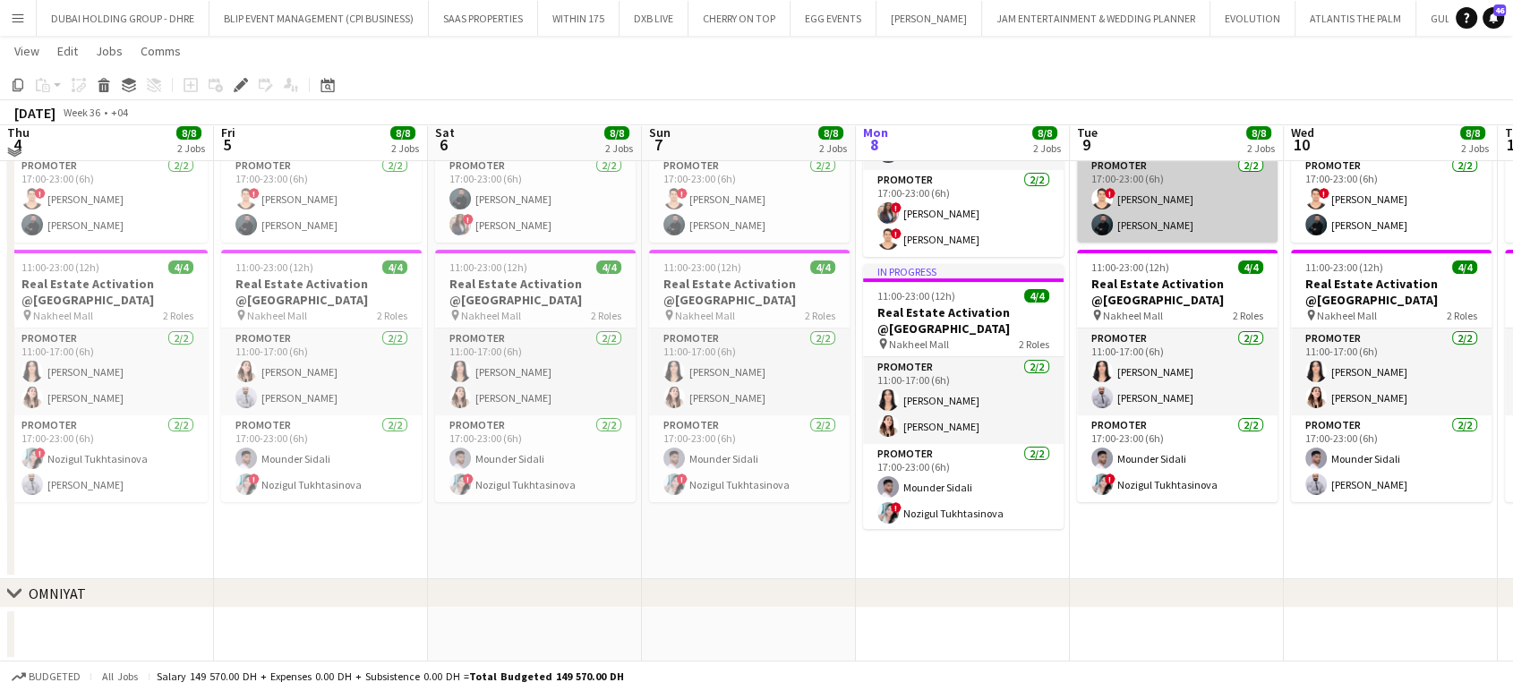
scroll to position [0, 370]
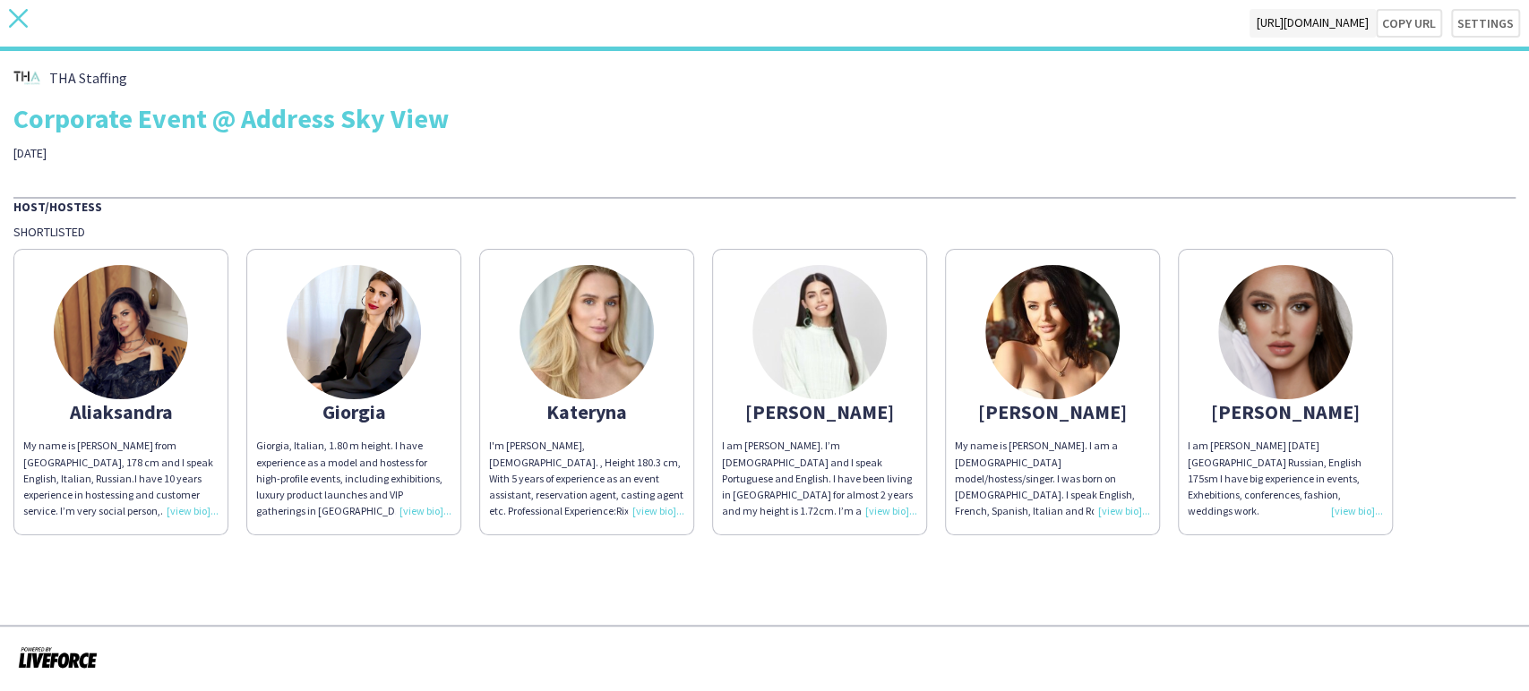
click at [20, 16] on icon at bounding box center [18, 18] width 19 height 19
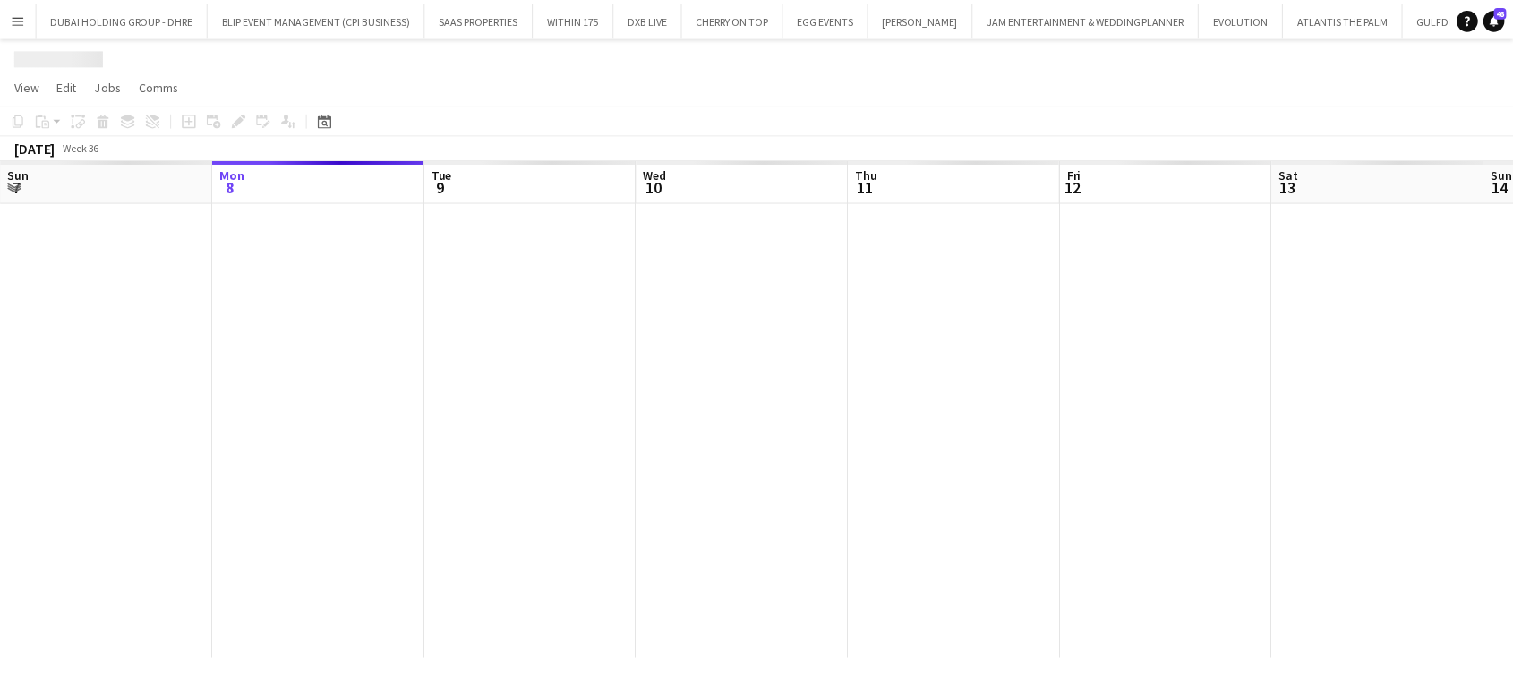
scroll to position [0, 4497]
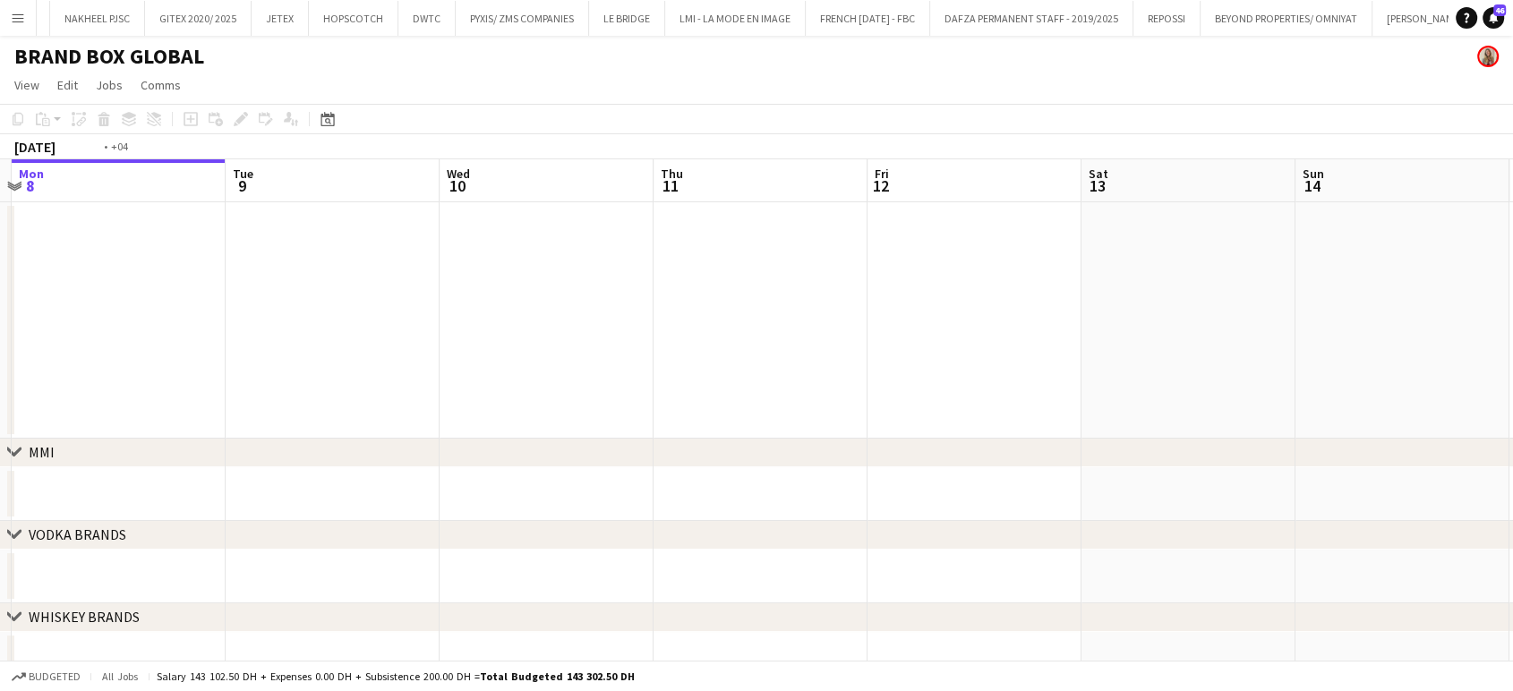
drag, startPoint x: 1067, startPoint y: 331, endPoint x: 455, endPoint y: 180, distance: 631.0
click at [471, 183] on app-calendar-viewport "Fri 5 Sat 6 Sun 7 Mon 8 Tue 9 Wed 10 Thu 11 Fri 12 Sat 13 Sun 14 Mon 15 Tue 16 …" at bounding box center [756, 422] width 1513 height 527
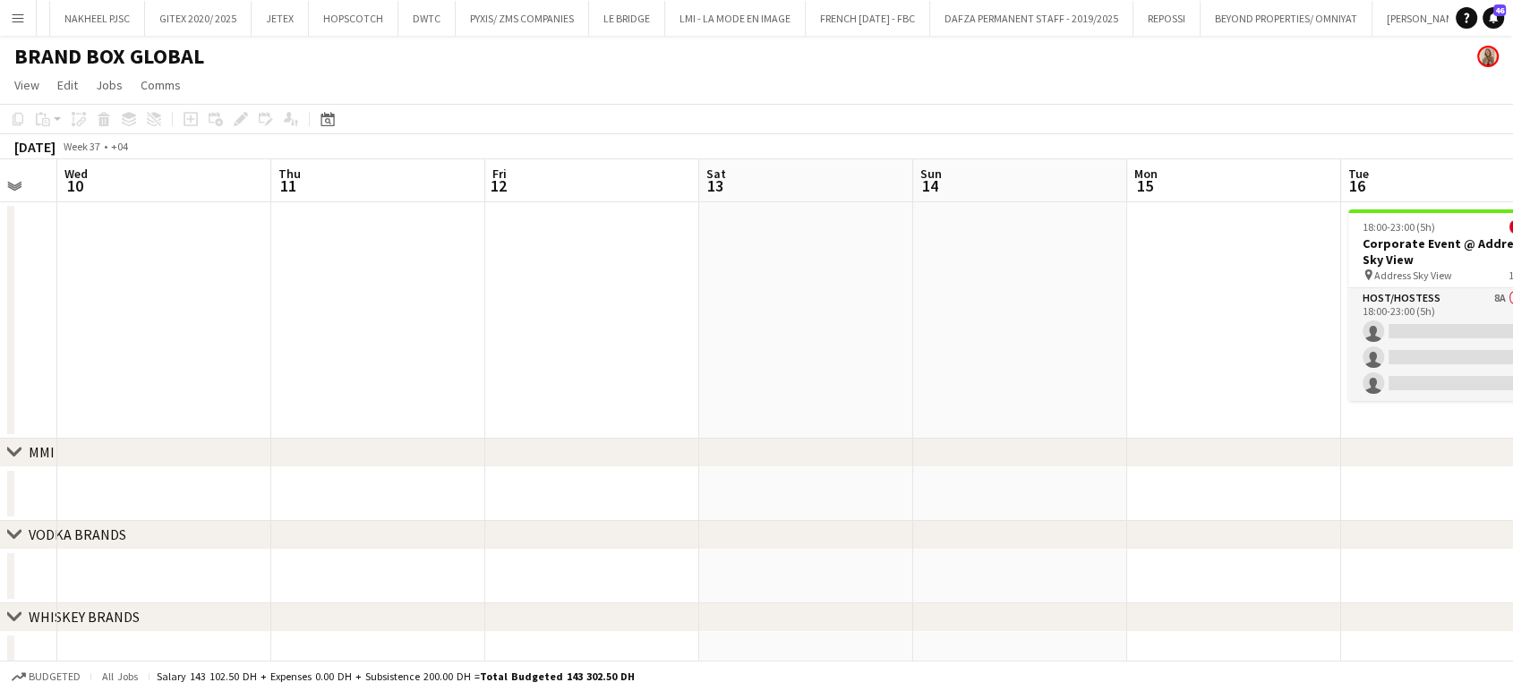
drag, startPoint x: 935, startPoint y: 379, endPoint x: 626, endPoint y: 283, distance: 323.5
click at [659, 301] on app-calendar-viewport "Sun 7 Mon 8 Tue 9 Wed 10 Thu 11 Fri 12 Sat 13 Sun 14 Mon 15 Tue 16 0/3 1 Job We…" at bounding box center [756, 422] width 1513 height 527
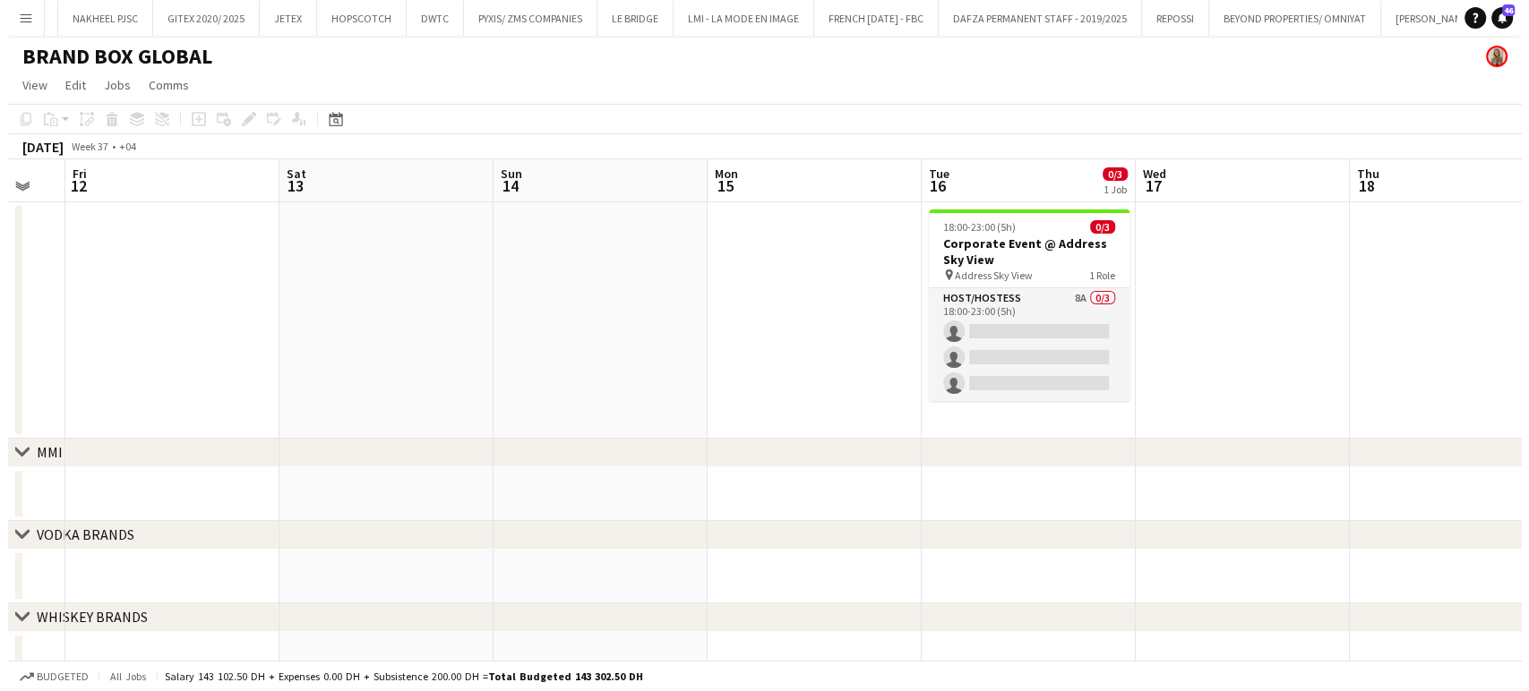
scroll to position [0, 599]
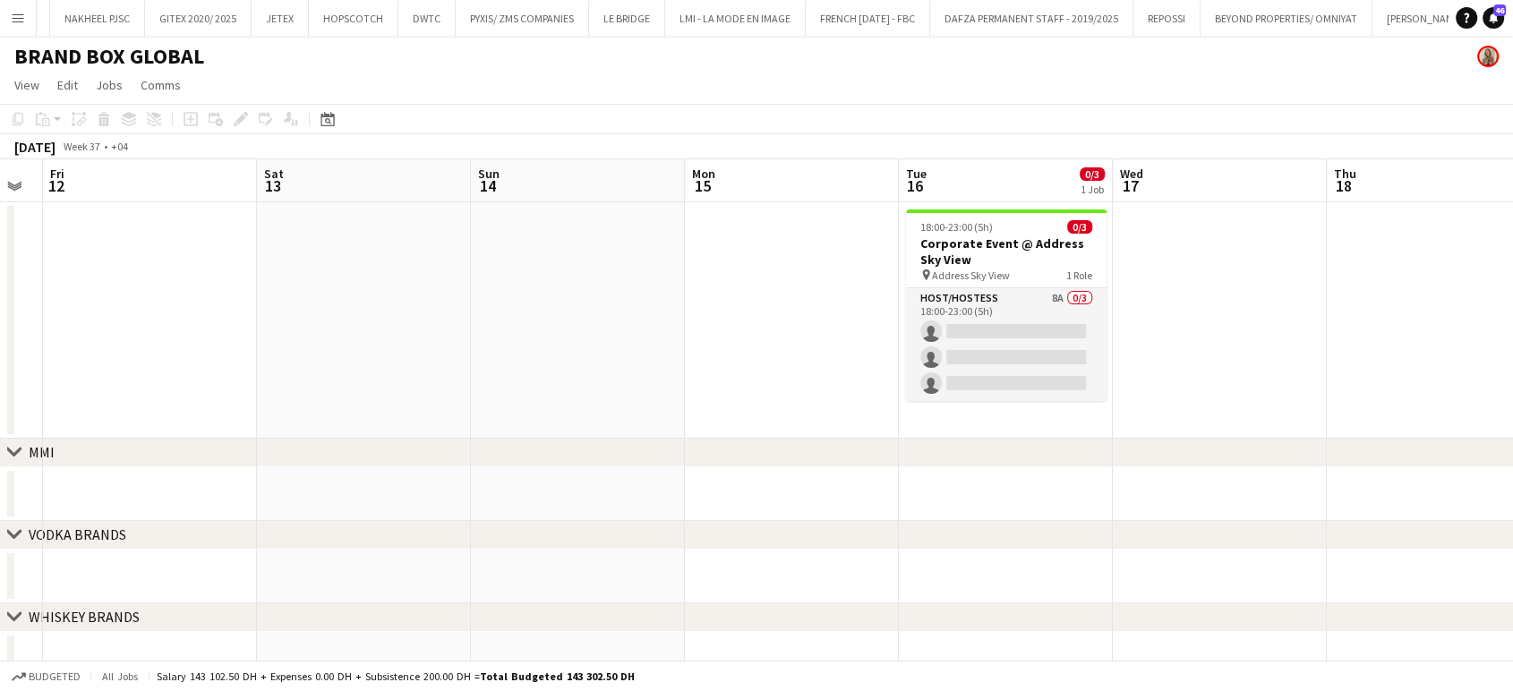
click at [29, 5] on button "Menu" at bounding box center [18, 18] width 36 height 36
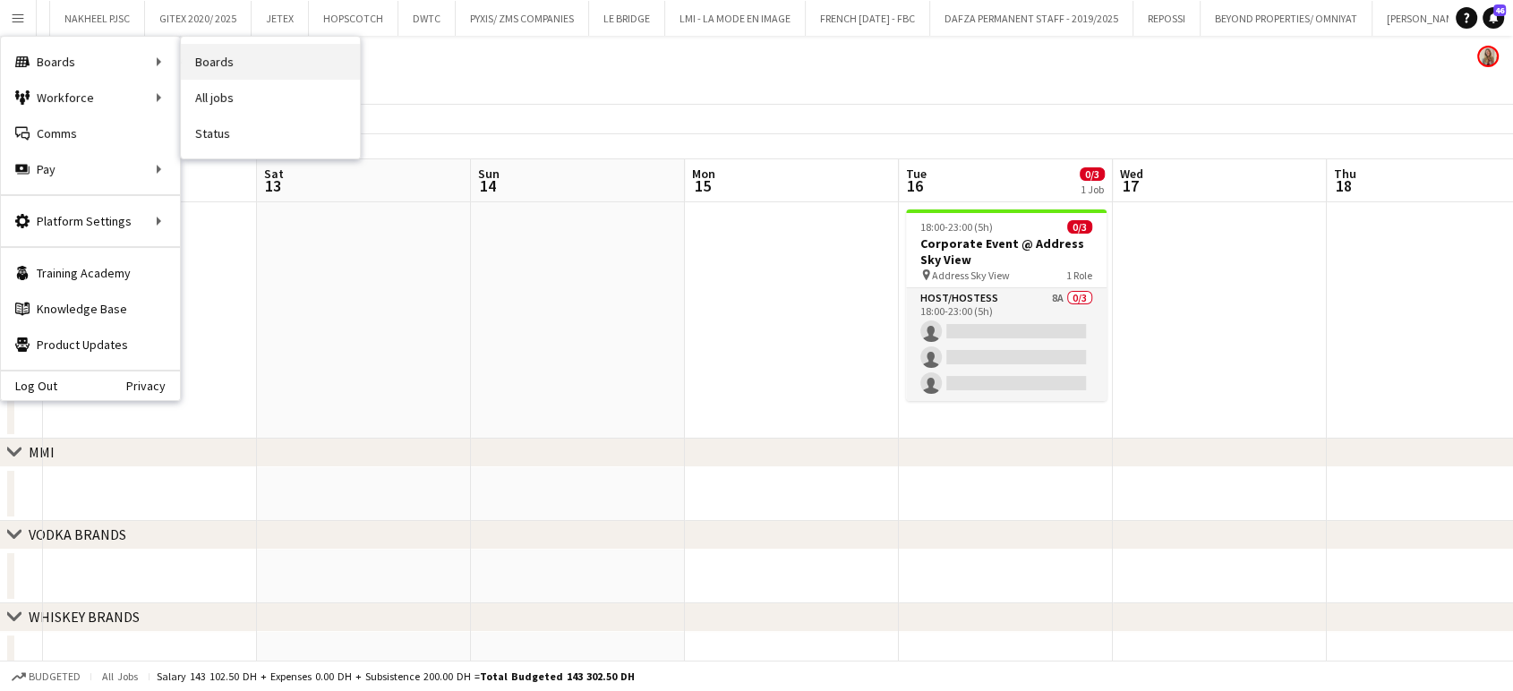
click at [226, 64] on link "Boards" at bounding box center [270, 62] width 179 height 36
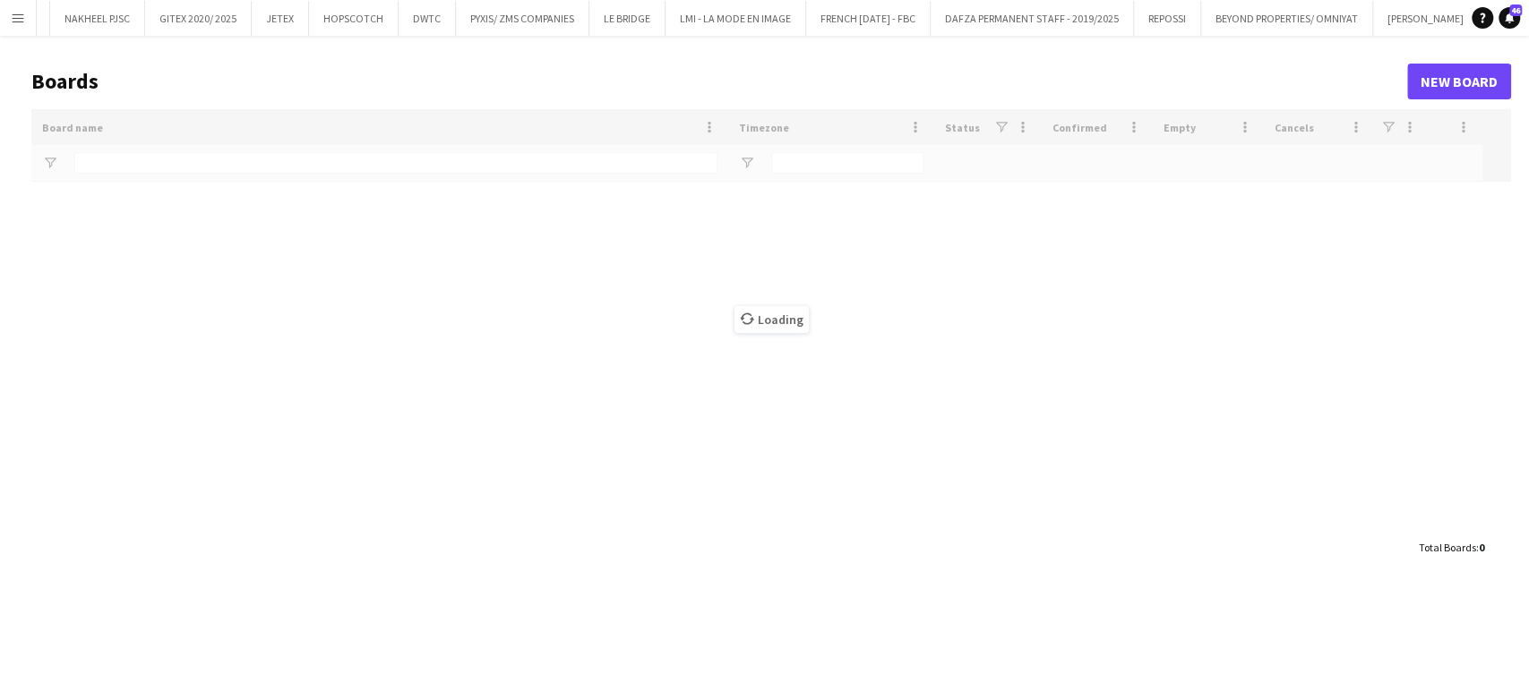
scroll to position [0, 4494]
type input "****"
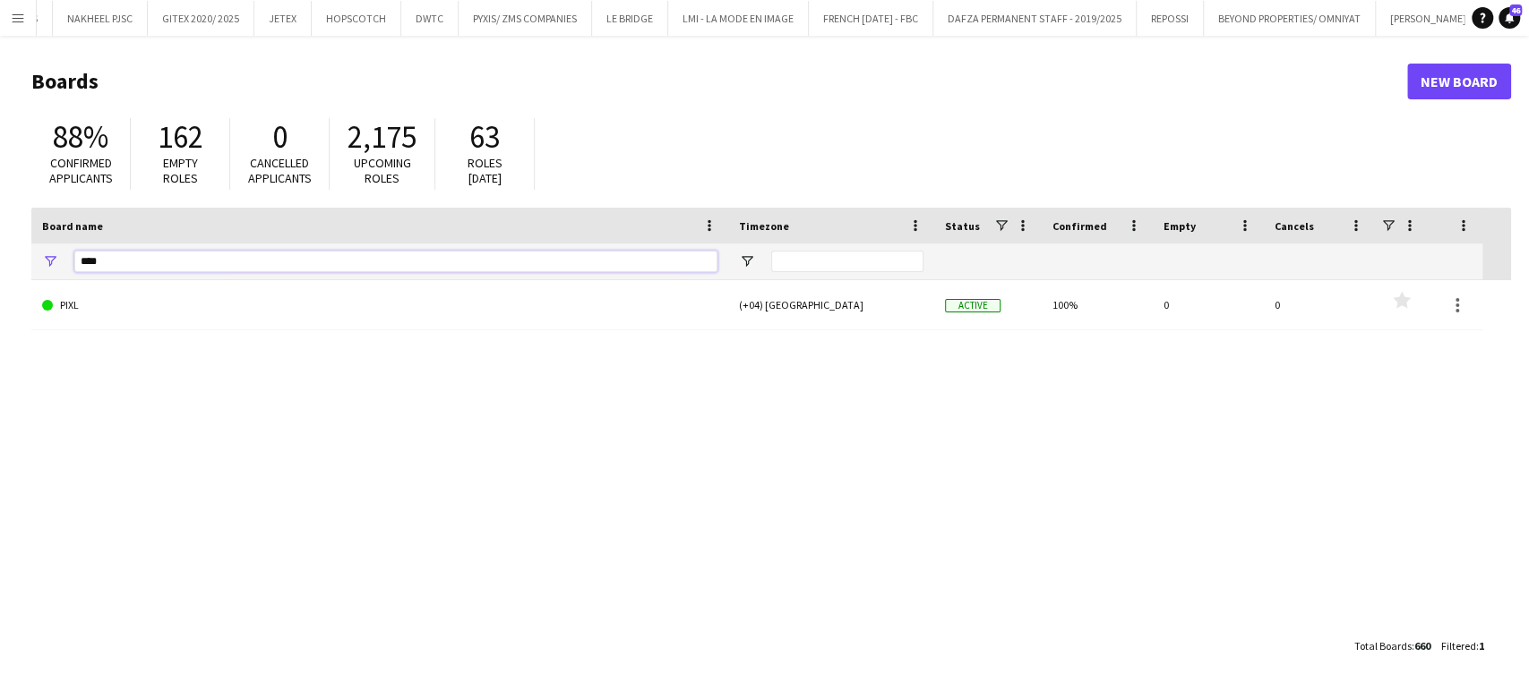
drag, startPoint x: 116, startPoint y: 265, endPoint x: 0, endPoint y: 234, distance: 119.7
click at [0, 234] on main "Boards New Board 88% Confirmed applicants 162 Empty roles 0 Cancelled applicant…" at bounding box center [764, 363] width 1529 height 655
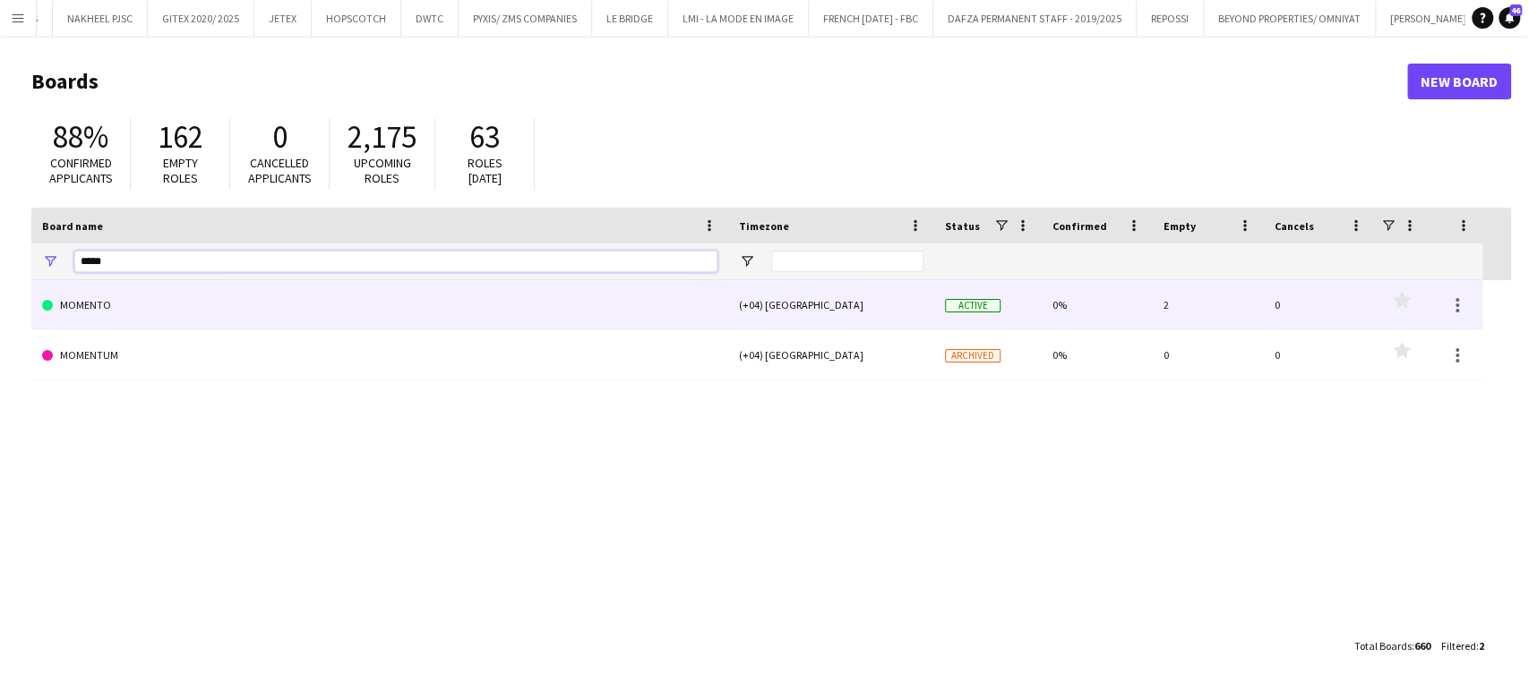
type input "*****"
click at [99, 302] on link "MOMENTO" at bounding box center [379, 305] width 675 height 50
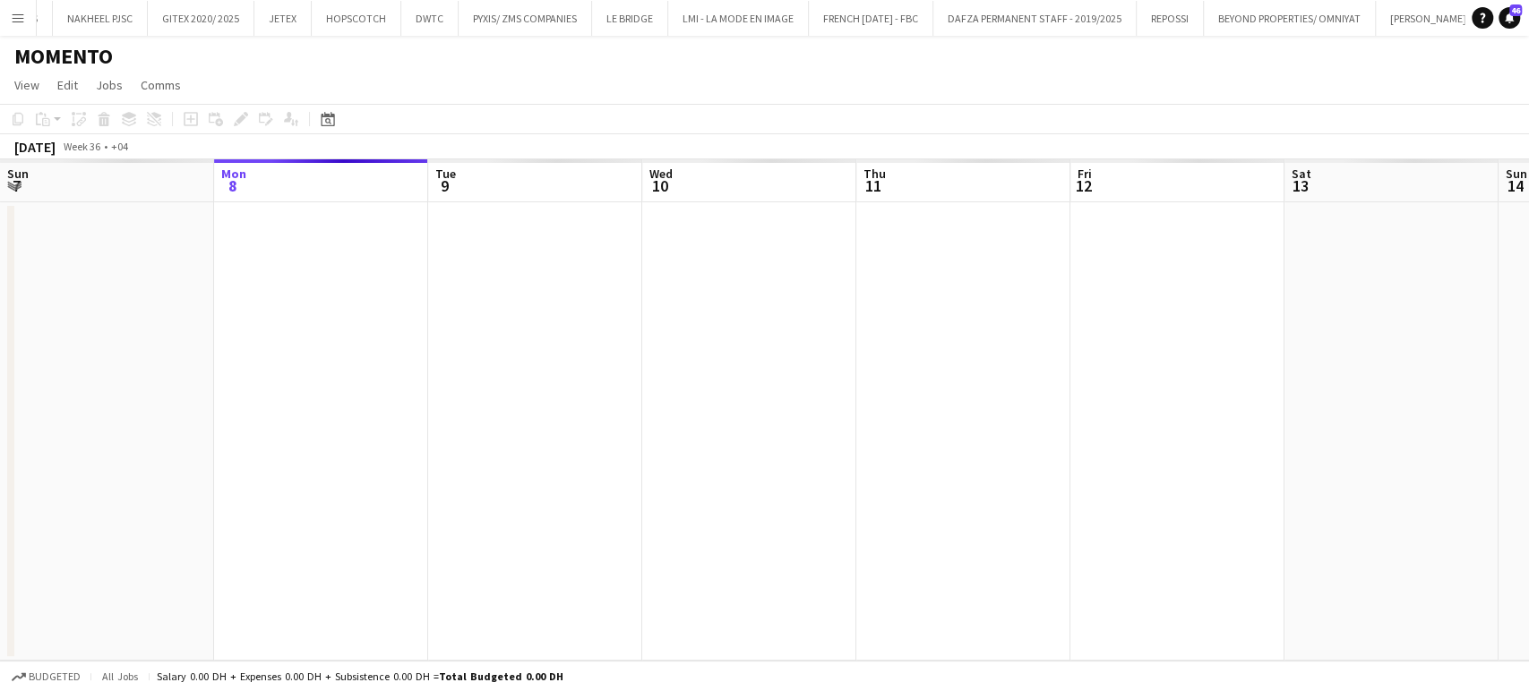
scroll to position [0, 4573]
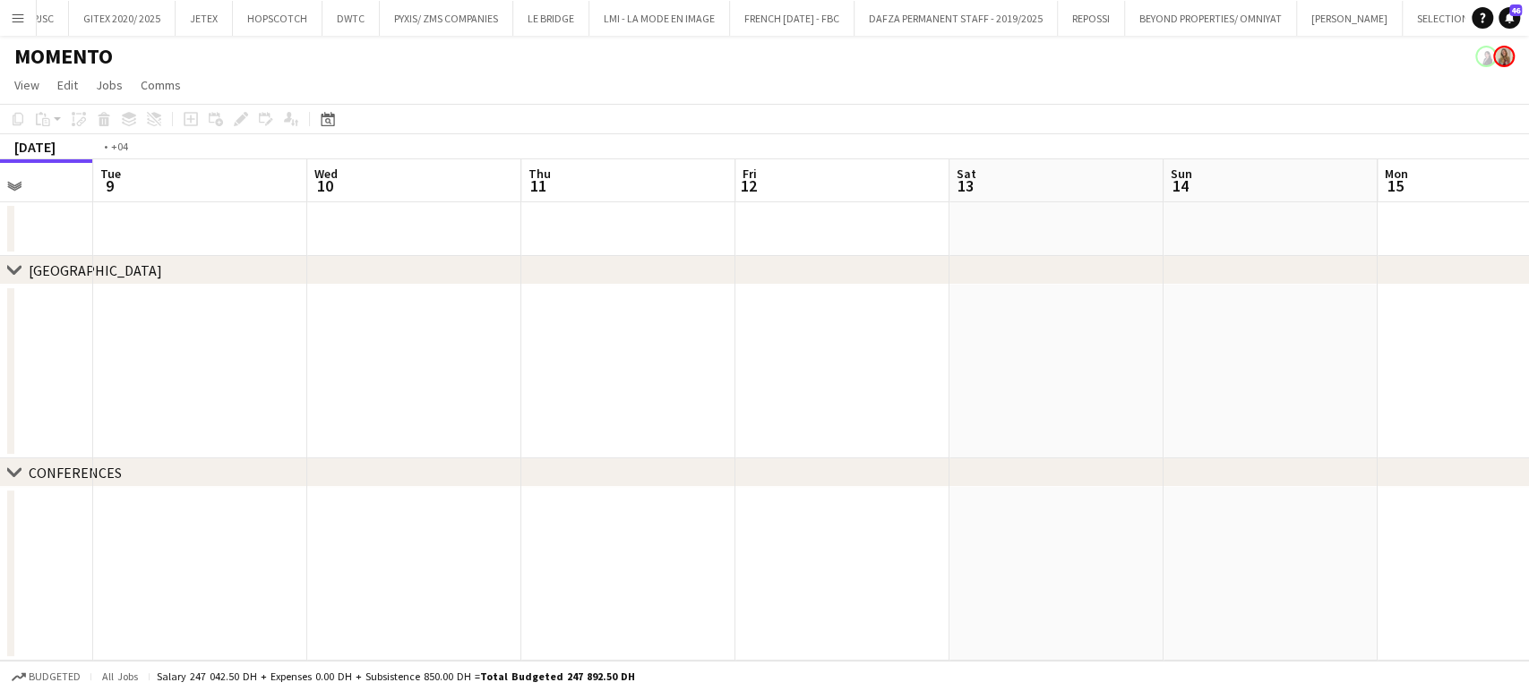
drag, startPoint x: 990, startPoint y: 360, endPoint x: 659, endPoint y: 325, distance: 333.2
click at [690, 334] on app-calendar-viewport "Fri 5 Sat 6 Sun 7 Mon 8 Tue 9 Wed 10 Thu 11 Fri 12 Sat 13 Sun 14 Mon 15 Tue 16 …" at bounding box center [764, 410] width 1529 height 502
drag, startPoint x: 842, startPoint y: 372, endPoint x: 829, endPoint y: 339, distance: 35.4
click at [737, 363] on app-calendar-viewport "Sun 7 Mon 8 Tue 9 Wed 10 Thu 11 Fri 12 Sat 13 Sun 14 Mon 15 Tue 16 Wed 17 Thu 1…" at bounding box center [764, 410] width 1529 height 502
drag, startPoint x: 1234, startPoint y: 353, endPoint x: 627, endPoint y: 343, distance: 607.3
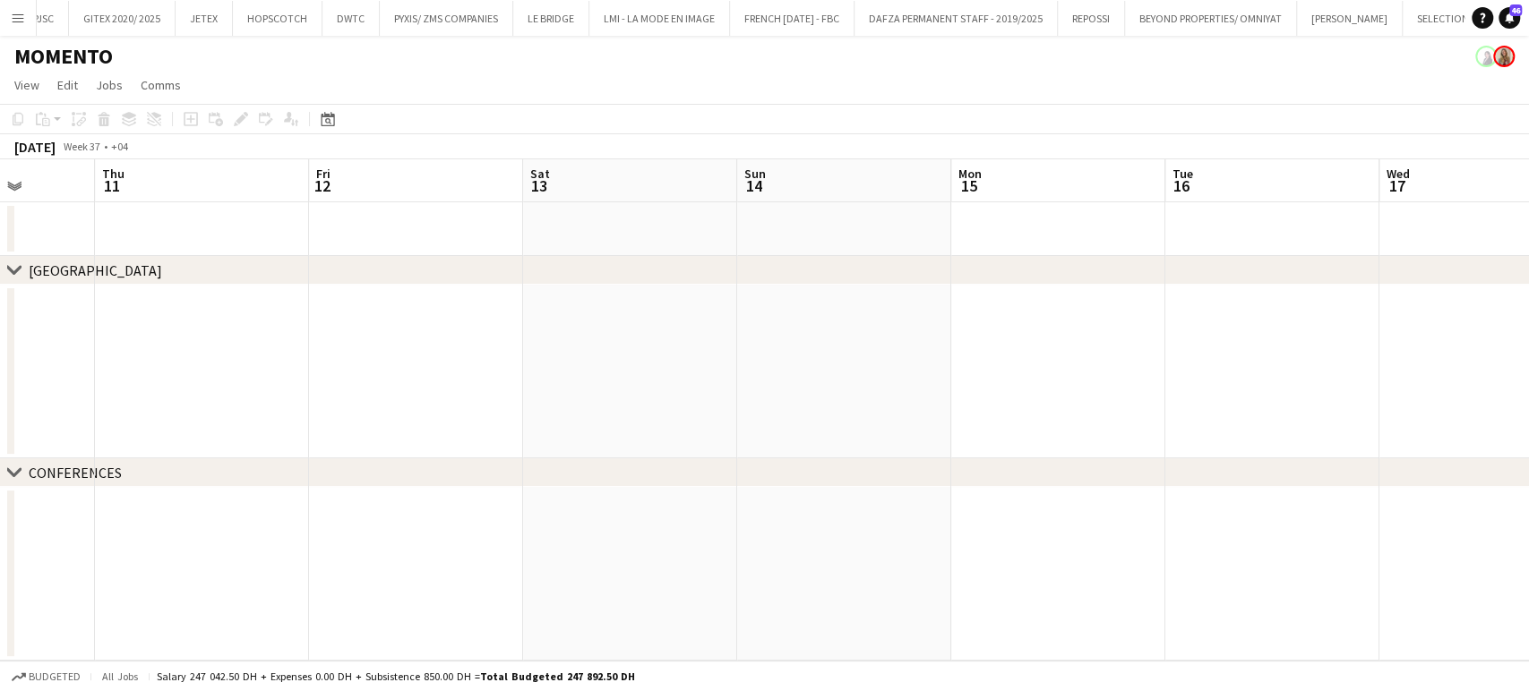
click at [645, 347] on app-calendar-viewport "Sun 7 Mon 8 Tue 9 Wed 10 Thu 11 Fri 12 Sat 13 Sun 14 Mon 15 Tue 16 Wed 17 Thu 1…" at bounding box center [764, 410] width 1529 height 502
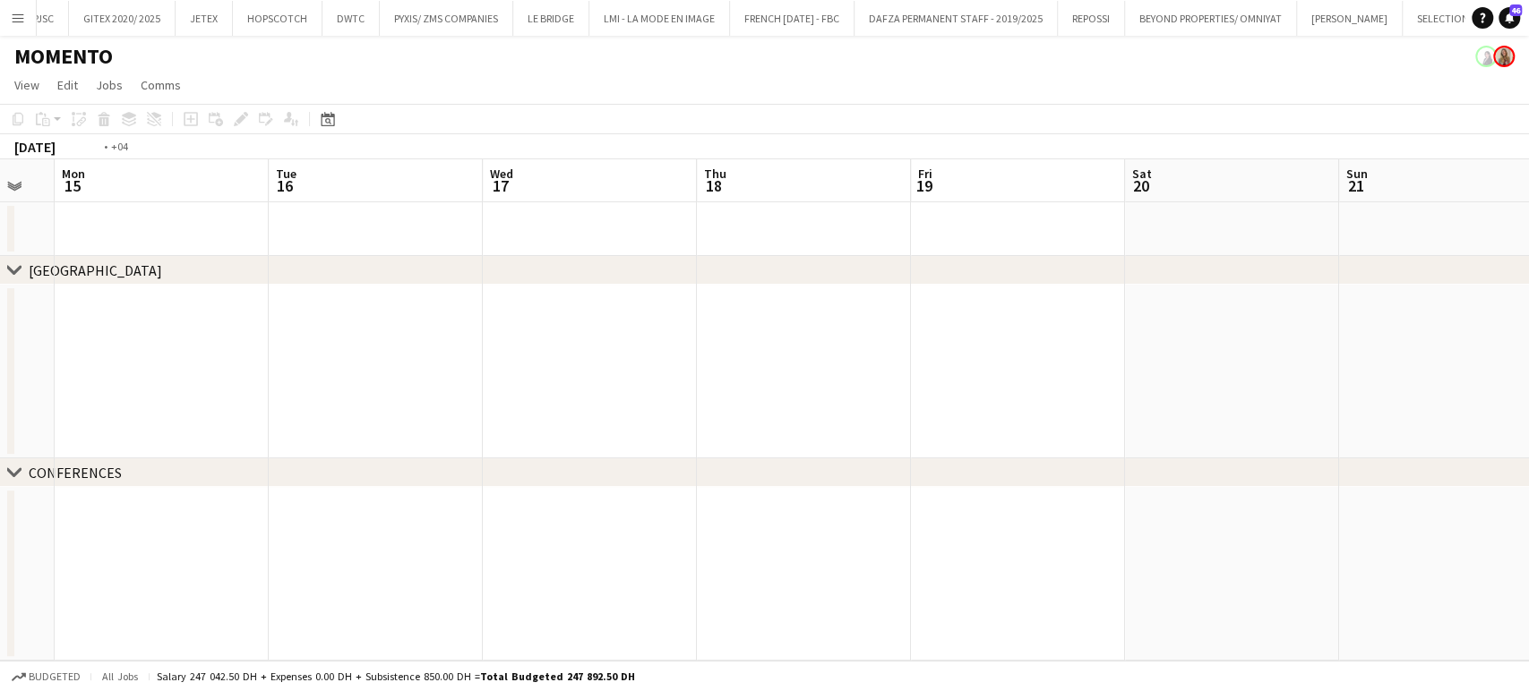
drag, startPoint x: 1055, startPoint y: 369, endPoint x: 743, endPoint y: 347, distance: 312.4
click at [662, 369] on app-calendar-viewport "Fri 12 Sat 13 Sun 14 Mon 15 Tue 16 Wed 17 Thu 18 Fri 19 Sat 20 Sun 21 Mon 22 Tu…" at bounding box center [764, 410] width 1529 height 502
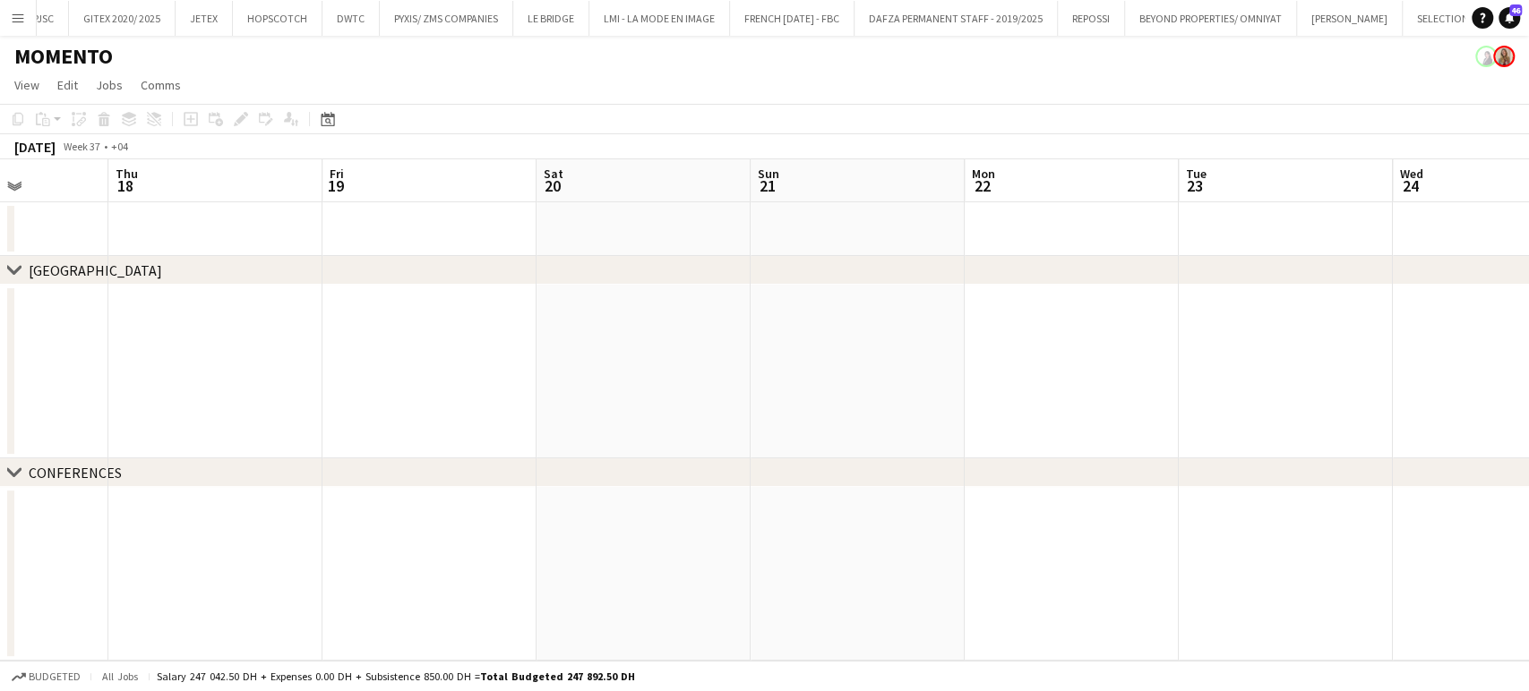
click at [725, 367] on app-calendar-viewport "Sun 14 Mon 15 Tue 16 Wed 17 Thu 18 Fri 19 Sat 20 Sun 21 Mon 22 Tue 23 Wed 24 Th…" at bounding box center [764, 410] width 1529 height 502
drag, startPoint x: 1436, startPoint y: 331, endPoint x: 964, endPoint y: 292, distance: 472.7
click at [814, 304] on app-calendar-viewport "Tue 16 Wed 17 Thu 18 Fri 19 Sat 20 Sun 21 Mon 22 Tue 23 Wed 24 Thu 25 Fri 26 Sa…" at bounding box center [764, 410] width 1529 height 502
drag, startPoint x: 1331, startPoint y: 352, endPoint x: 694, endPoint y: 328, distance: 637.2
click at [718, 333] on app-calendar-viewport "Mon 22 Tue 23 Wed 24 Thu 25 Fri 26 Sat 27 Sun 28 Mon 29 Tue 30 Wed 1 Thu 2 Fri …" at bounding box center [764, 410] width 1529 height 502
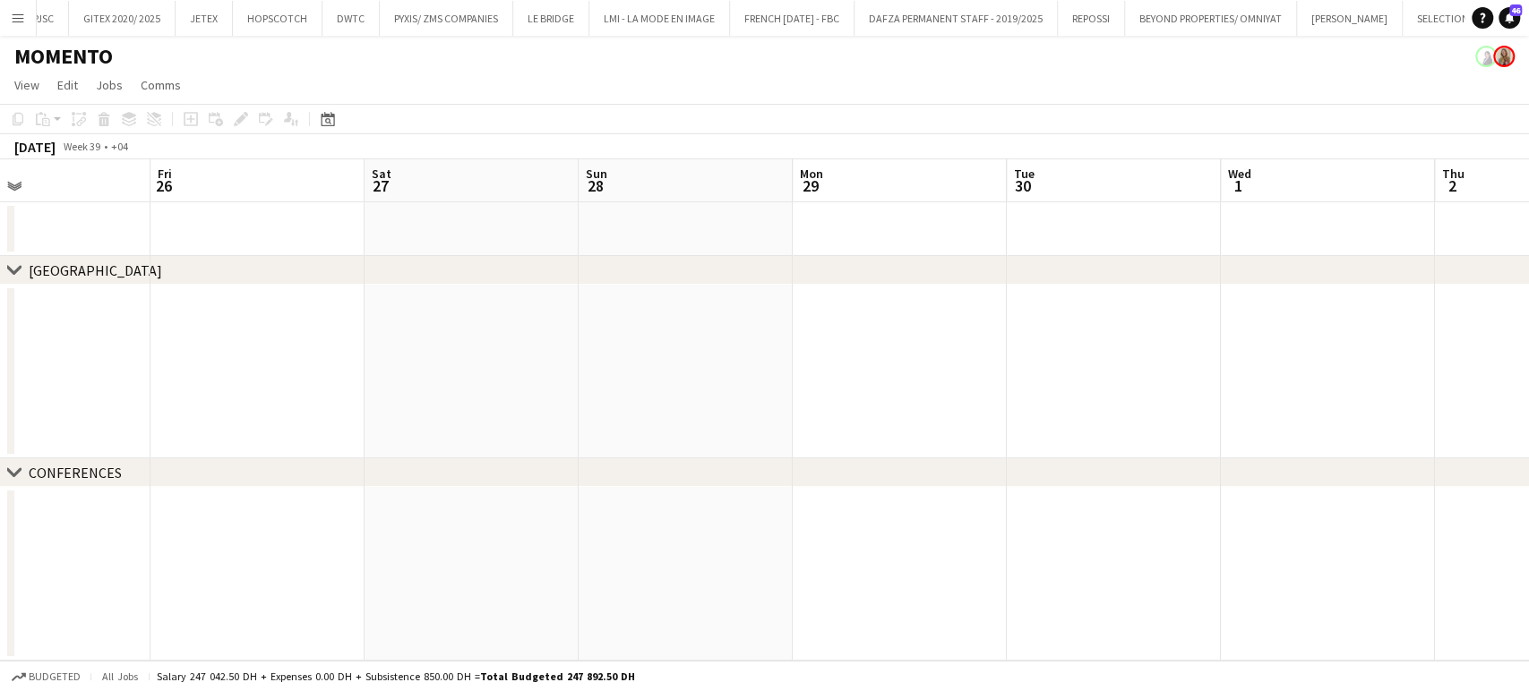
drag, startPoint x: 690, startPoint y: 331, endPoint x: 543, endPoint y: 302, distance: 150.7
click at [559, 308] on app-calendar-viewport "Mon 22 Tue 23 Wed 24 Thu 25 Fri 26 Sat 27 Sun 28 Mon 29 Tue 30 Wed 1 Thu 2 Fri …" at bounding box center [764, 410] width 1529 height 502
drag, startPoint x: 887, startPoint y: 323, endPoint x: 623, endPoint y: 311, distance: 264.5
click at [613, 315] on app-calendar-viewport "Sat 27 Sun 28 Mon 29 Tue 30 Wed 1 Thu 2 Fri 3 Sat 4 Sun 5 Mon 6 Tue 7 Wed 8 Thu…" at bounding box center [764, 410] width 1529 height 502
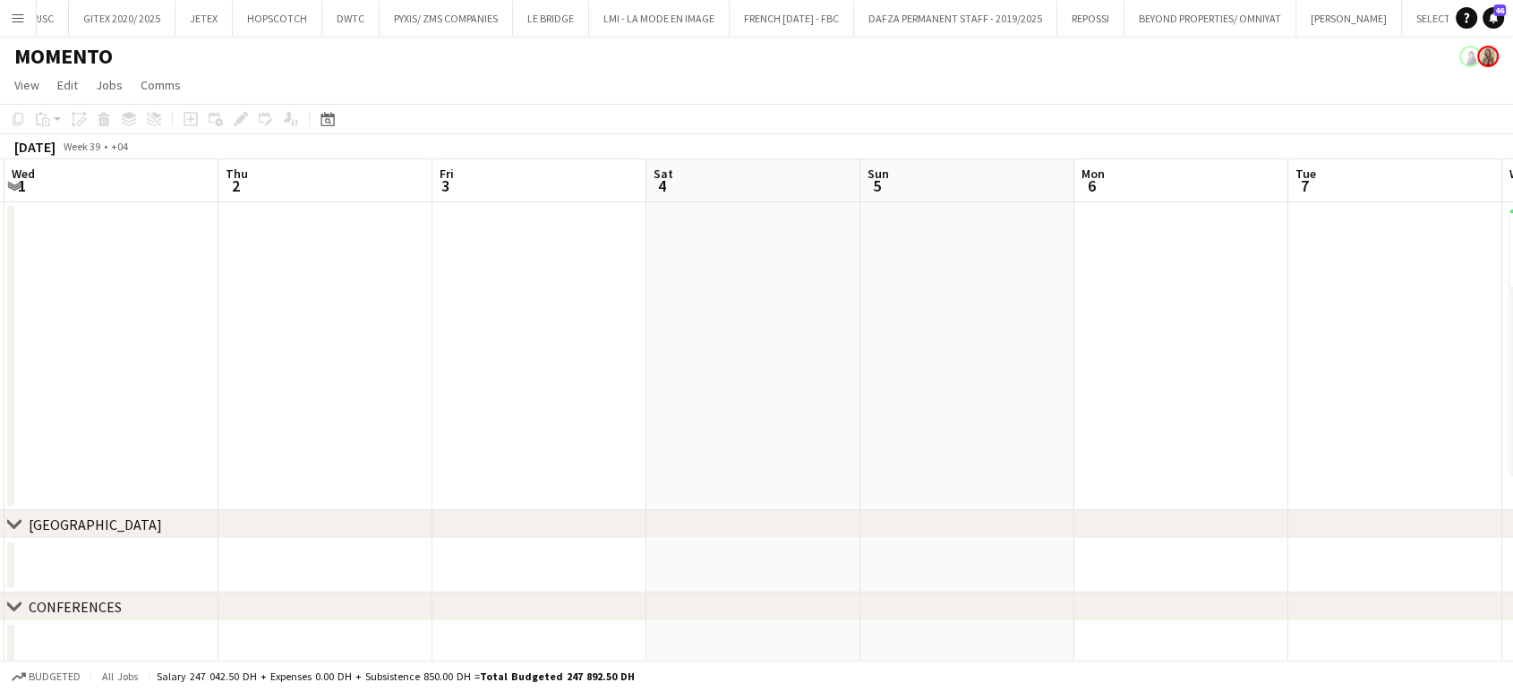
click at [707, 339] on app-calendar-viewport "Sat 27 Sun 28 Mon 29 Tue 30 Wed 1 Thu 2 Fri 3 Sat 4 Sun 5 Mon 6 Tue 7 Wed 8 0/9…" at bounding box center [756, 417] width 1513 height 516
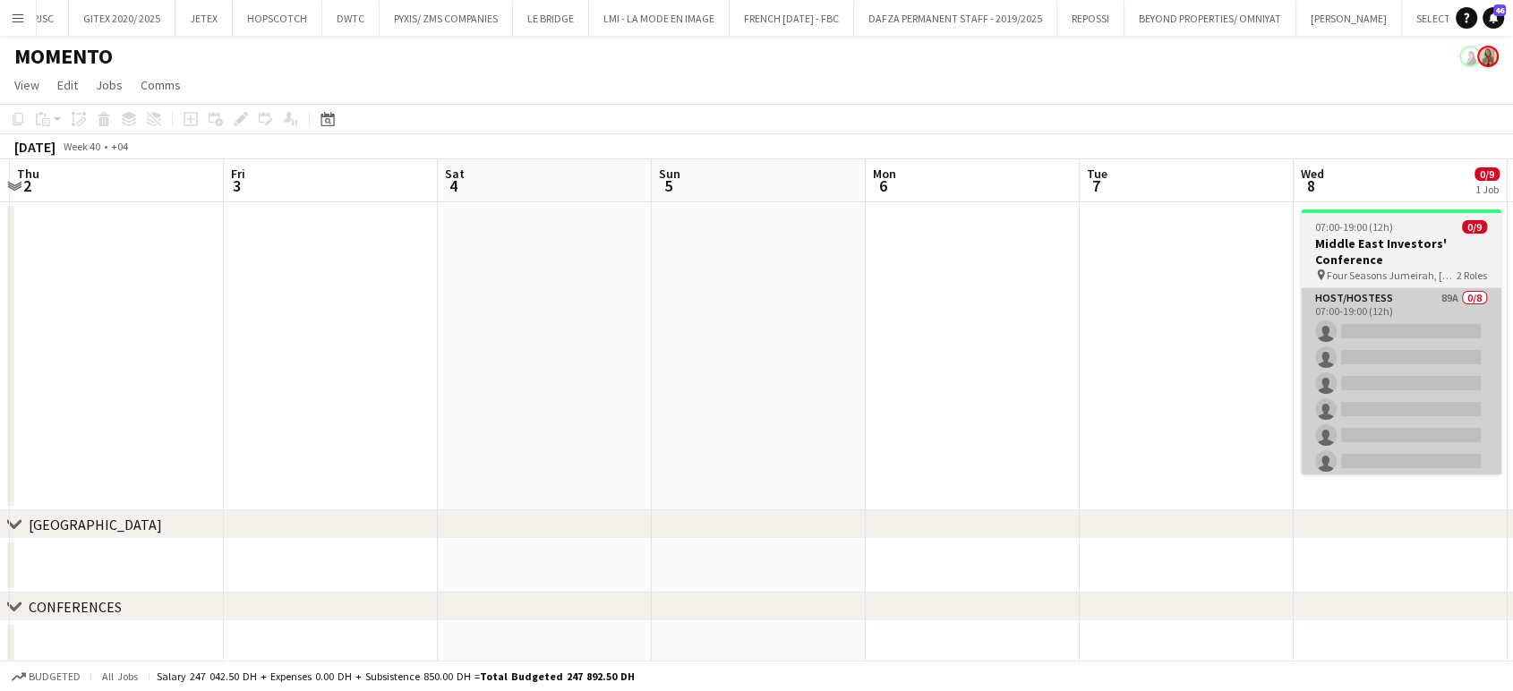
drag, startPoint x: 1149, startPoint y: 387, endPoint x: 884, endPoint y: 378, distance: 265.2
click at [909, 380] on app-calendar-viewport "Mon 29 Tue 30 Wed 1 Thu 2 Fri 3 Sat 4 Sun 5 Mon 6 Tue 7 Wed 8 0/9 1 Job Thu 9 F…" at bounding box center [756, 417] width 1513 height 516
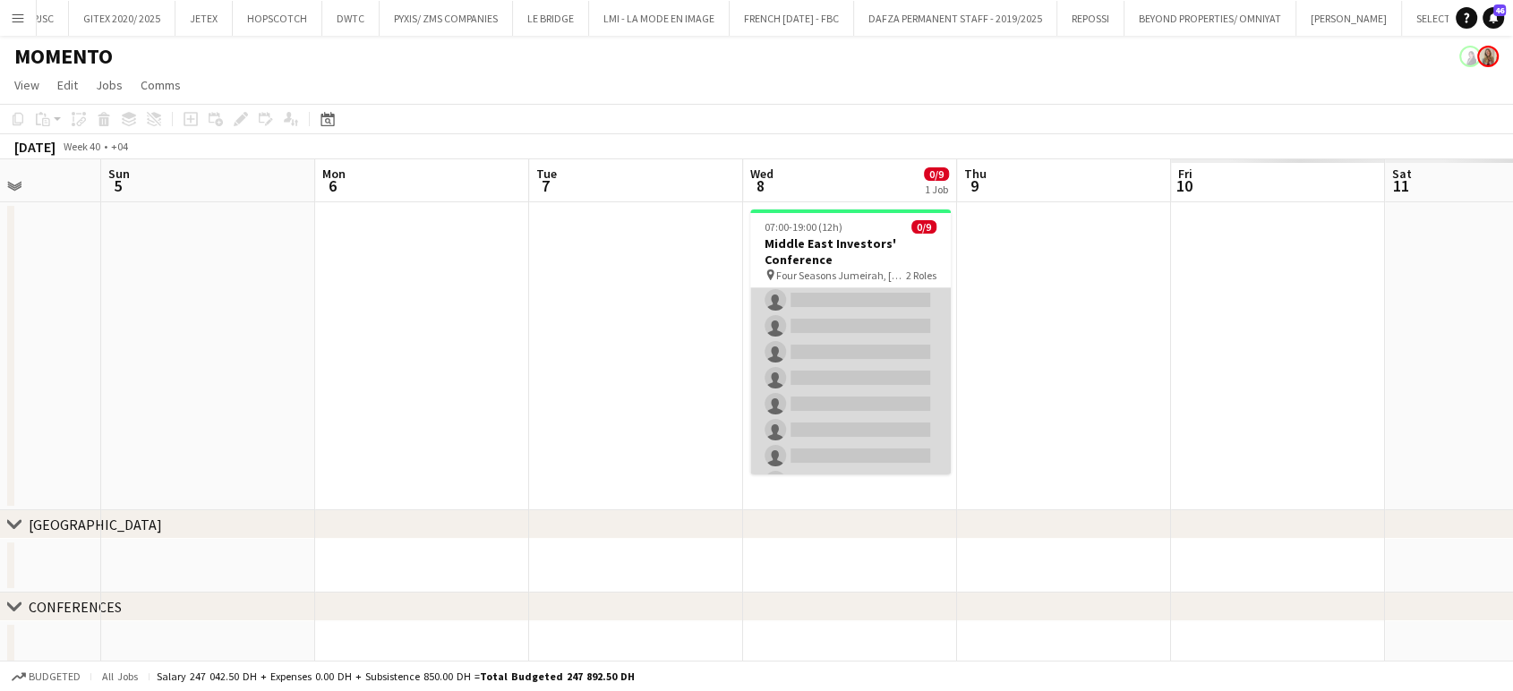
scroll to position [0, 0]
drag, startPoint x: 870, startPoint y: 356, endPoint x: 896, endPoint y: 357, distance: 26.0
click at [870, 356] on app-card-role "Host/Hostess 89A 0/8 07:00-19:00 (12h) single-neutral-actions single-neutral-ac…" at bounding box center [850, 409] width 201 height 243
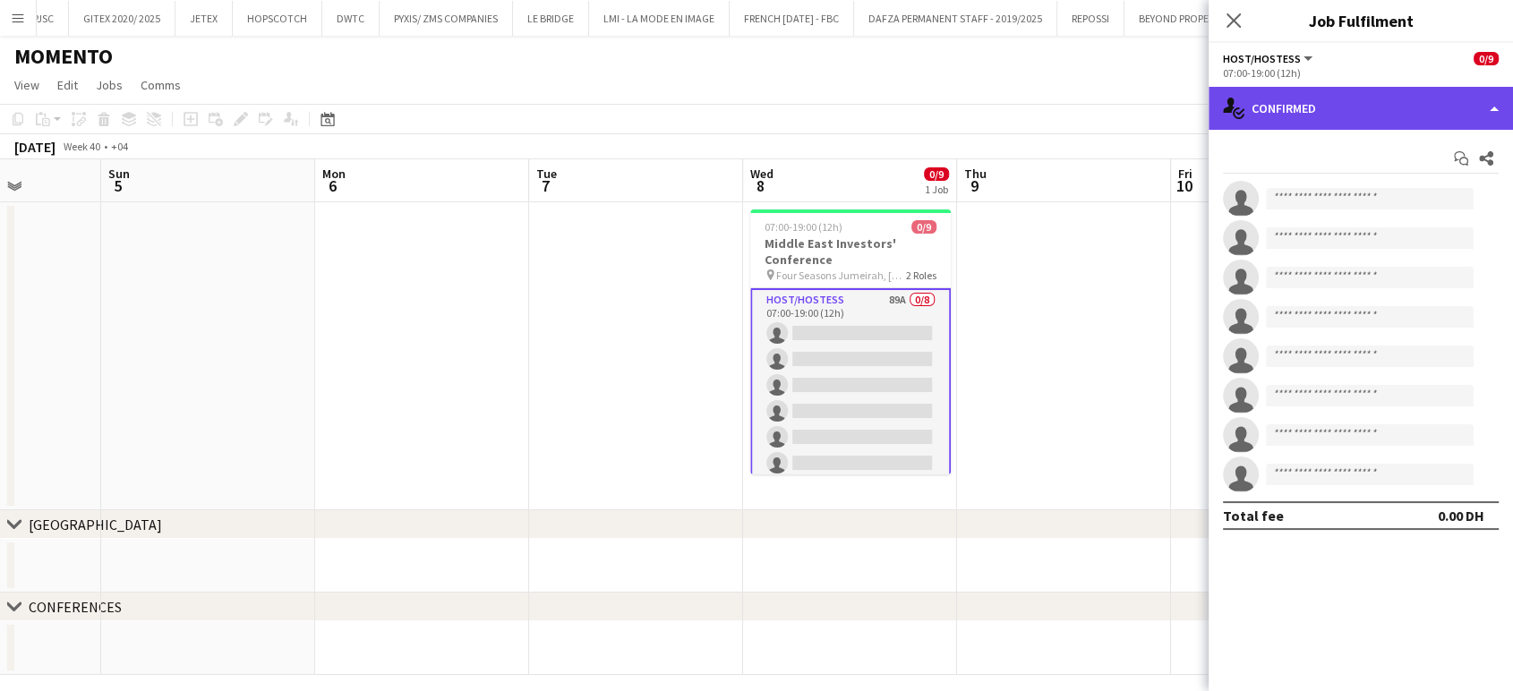
click at [1494, 103] on div "single-neutral-actions-check-2 Confirmed" at bounding box center [1361, 108] width 304 height 43
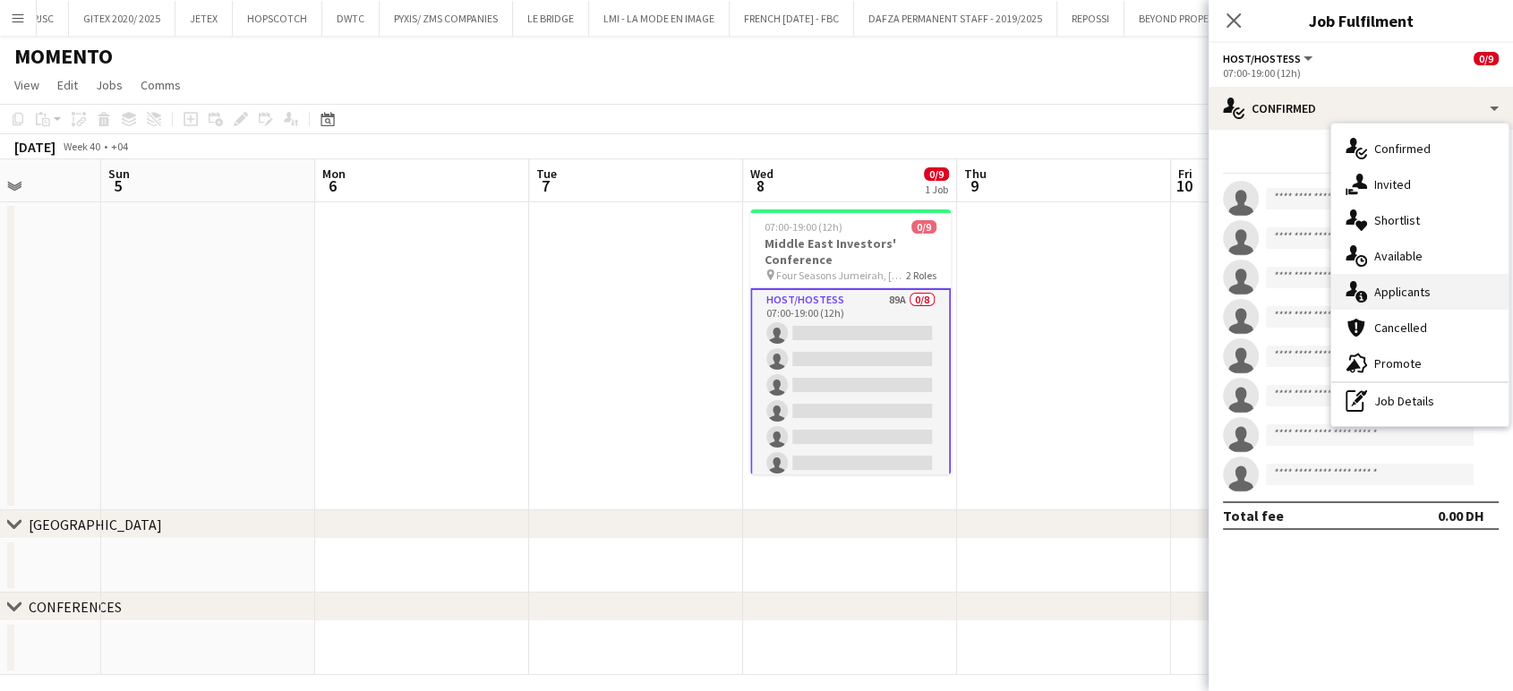
click at [1417, 287] on span "Applicants" at bounding box center [1403, 292] width 56 height 16
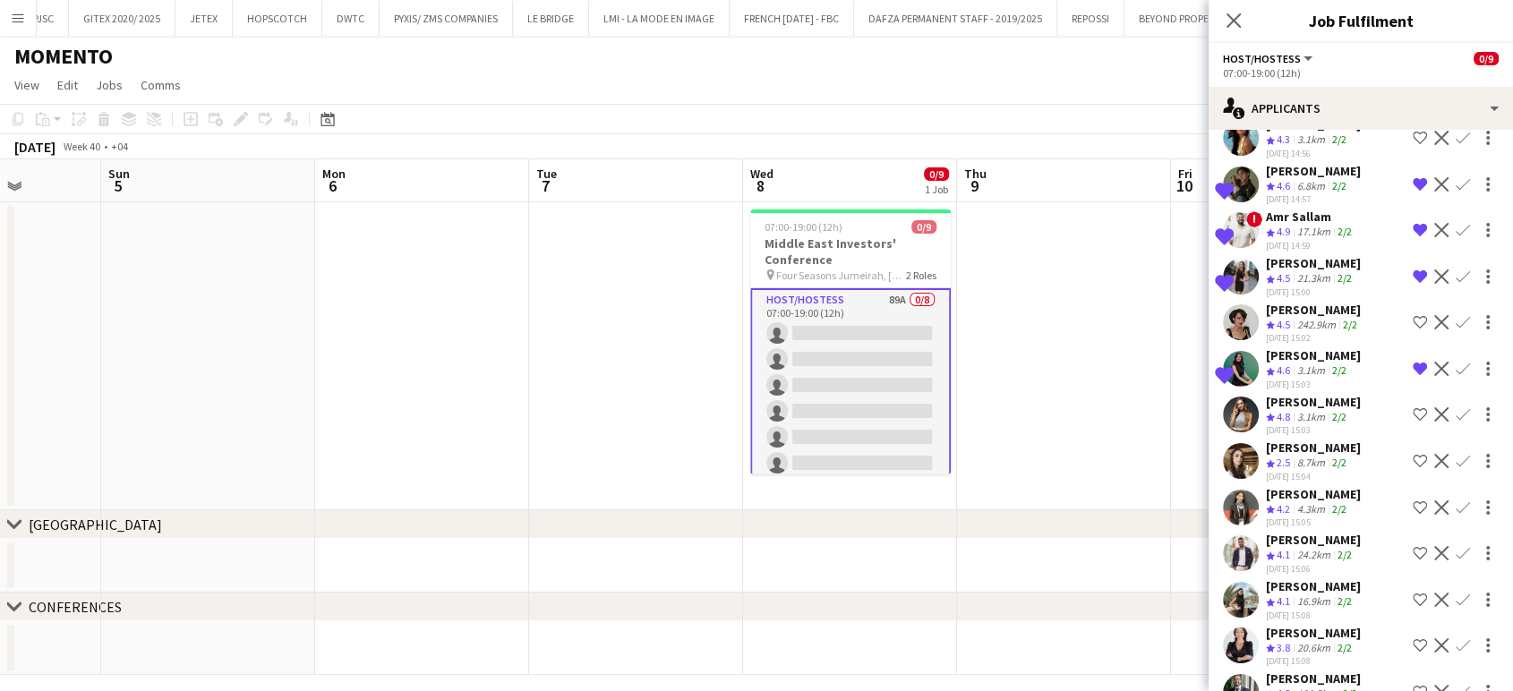
scroll to position [298, 0]
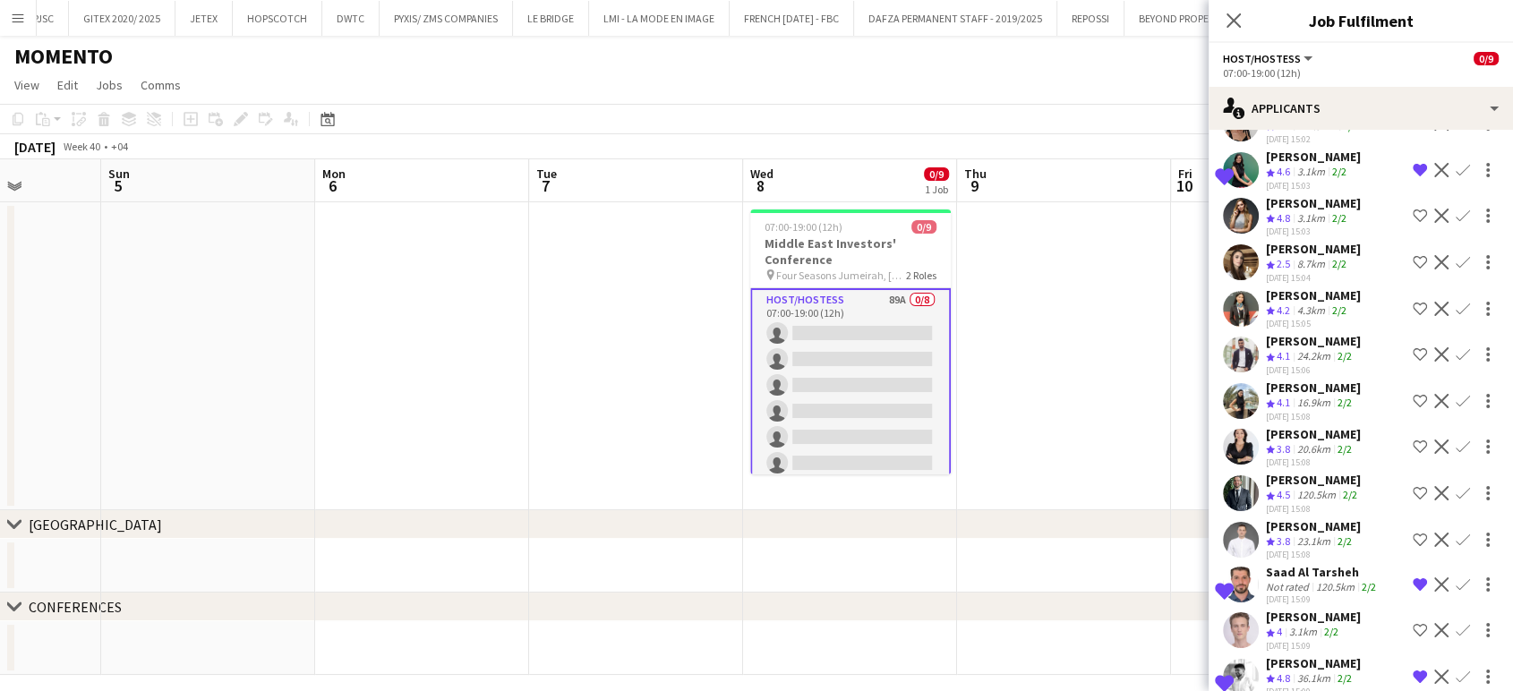
click at [1413, 347] on app-icon "Shortlist crew" at bounding box center [1420, 354] width 14 height 14
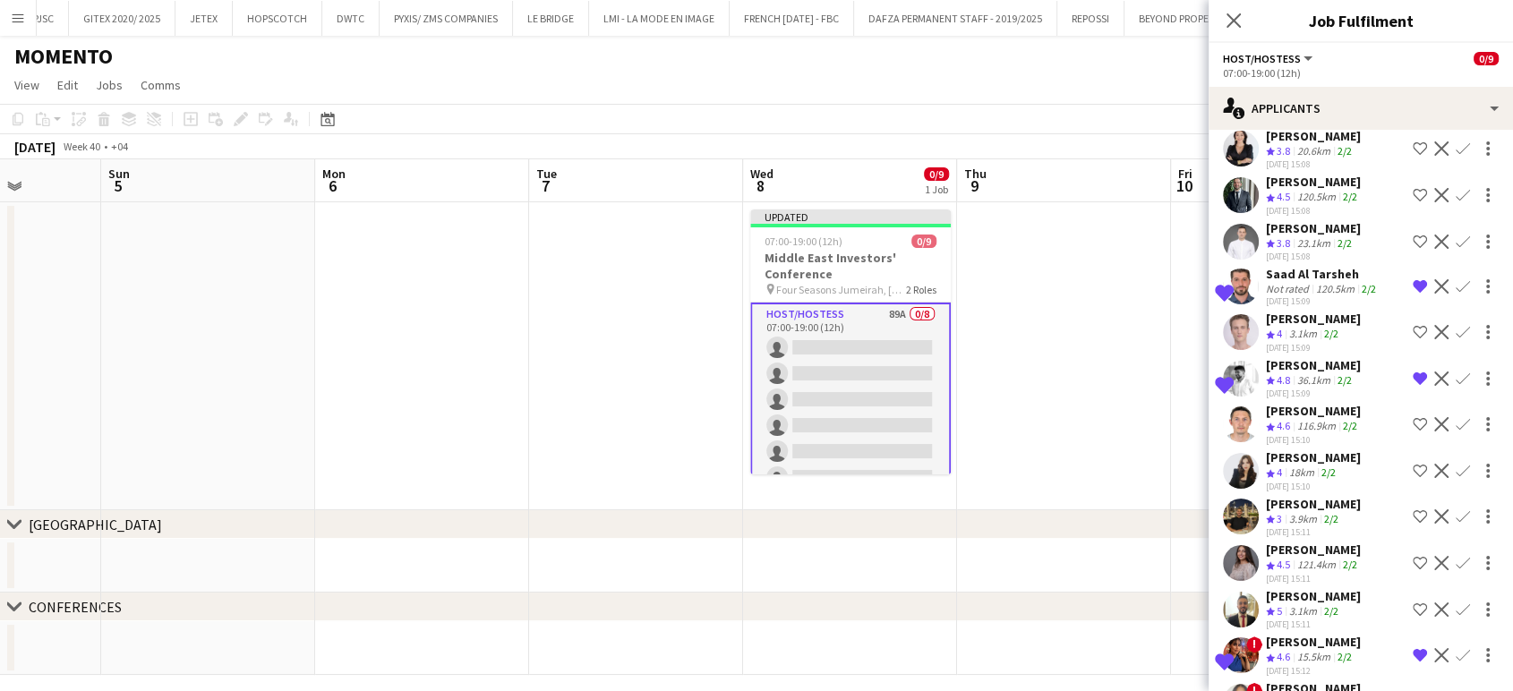
scroll to position [696, 0]
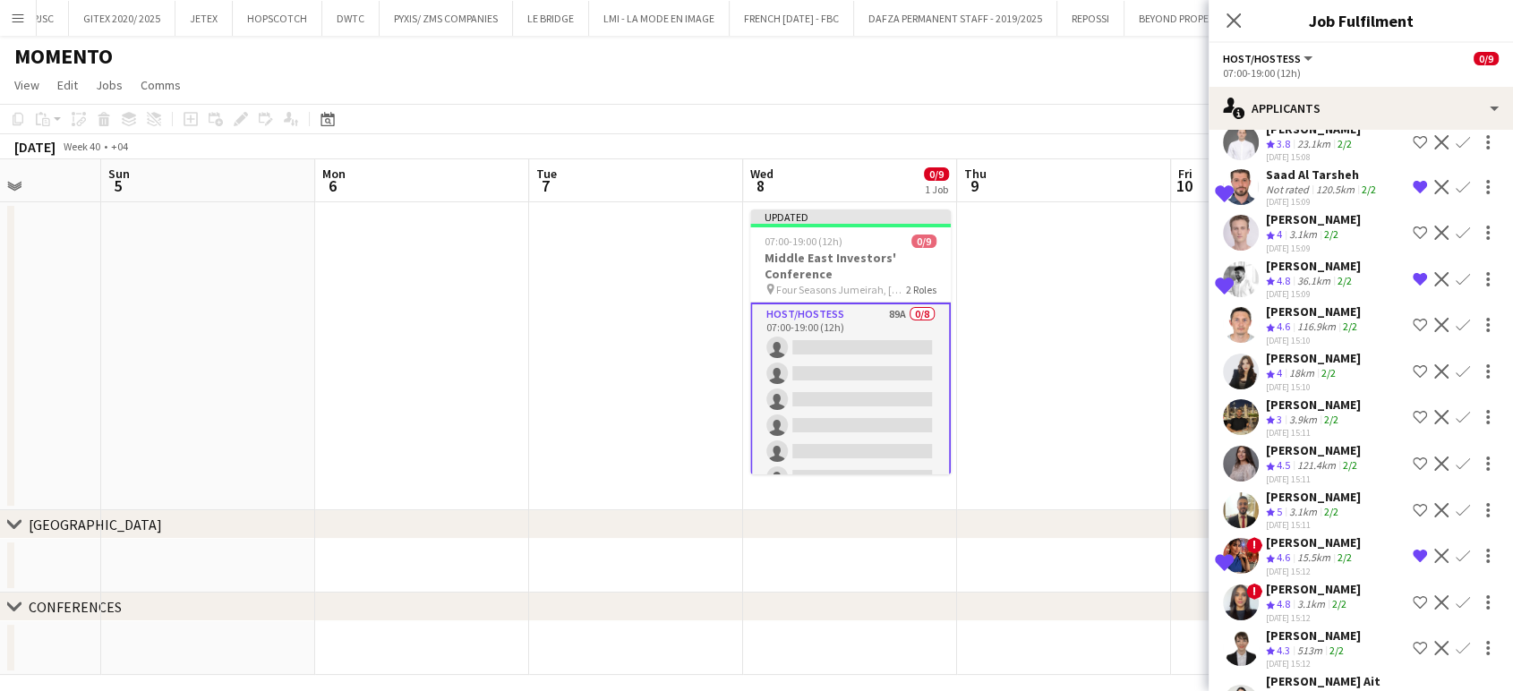
click at [1413, 318] on app-icon "Shortlist crew" at bounding box center [1420, 325] width 14 height 14
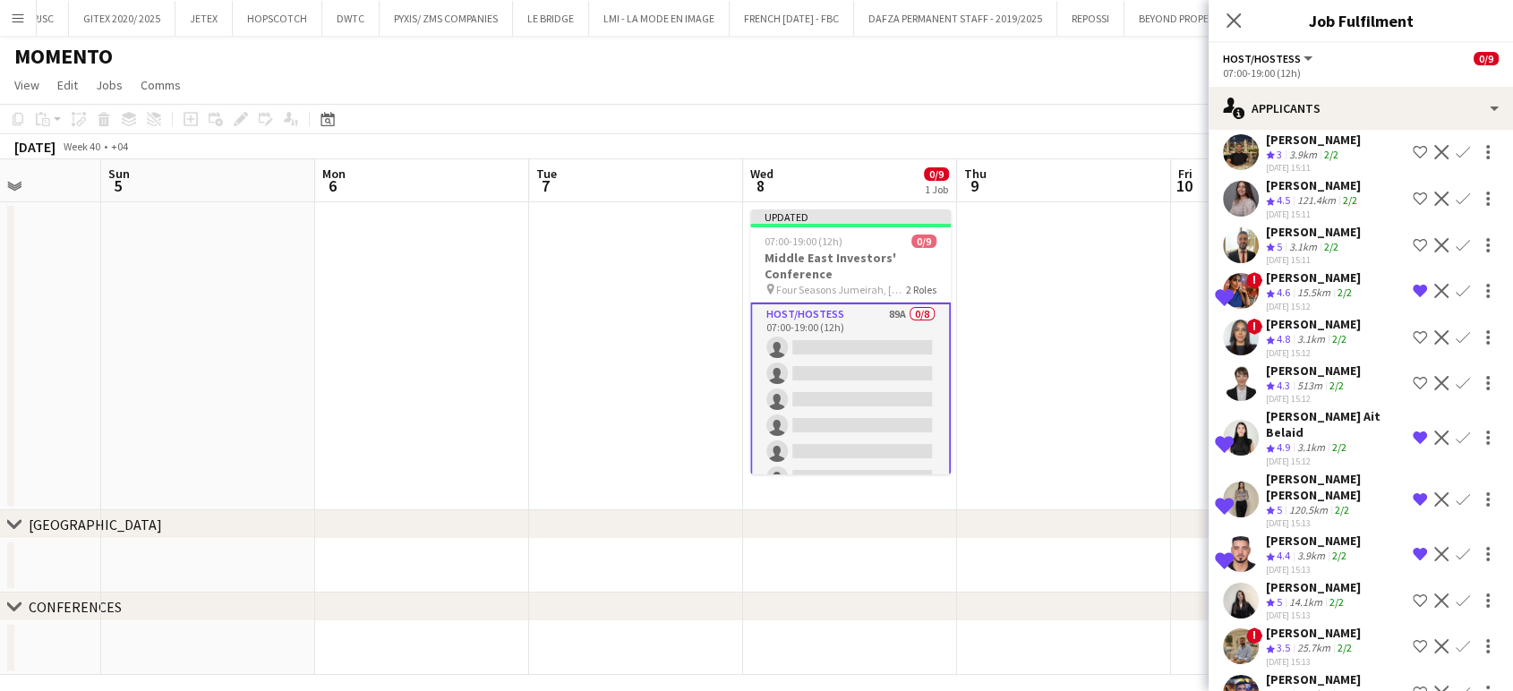
scroll to position [995, 0]
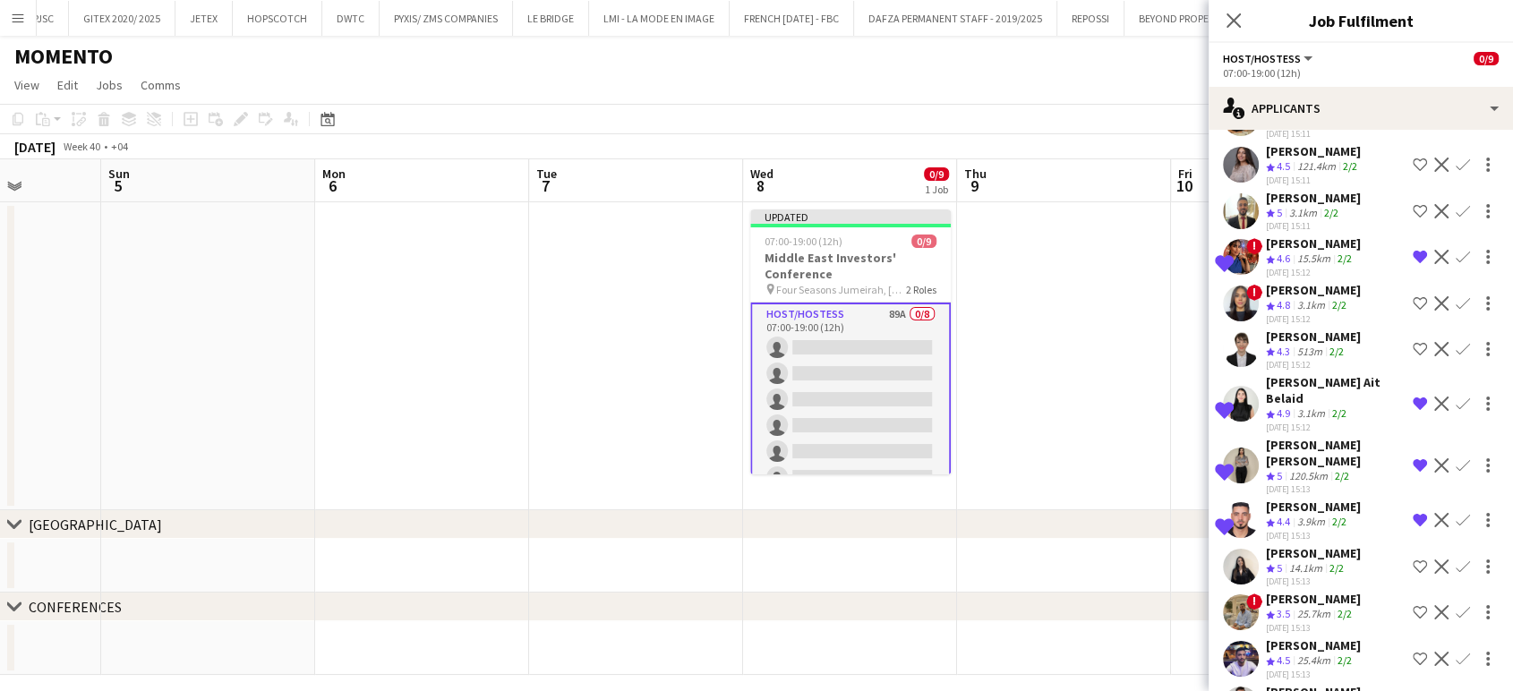
click at [1410, 293] on button "Shortlist crew" at bounding box center [1420, 303] width 21 height 21
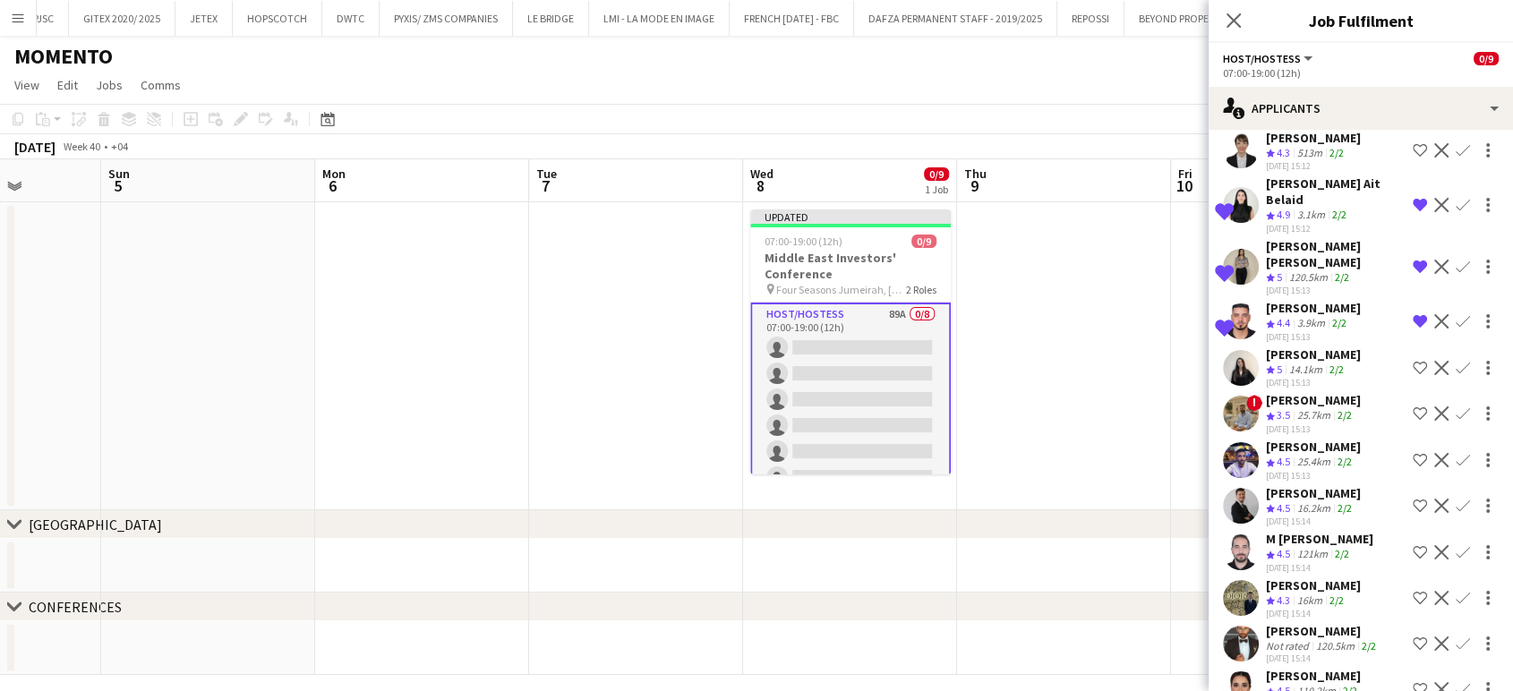
scroll to position [1293, 0]
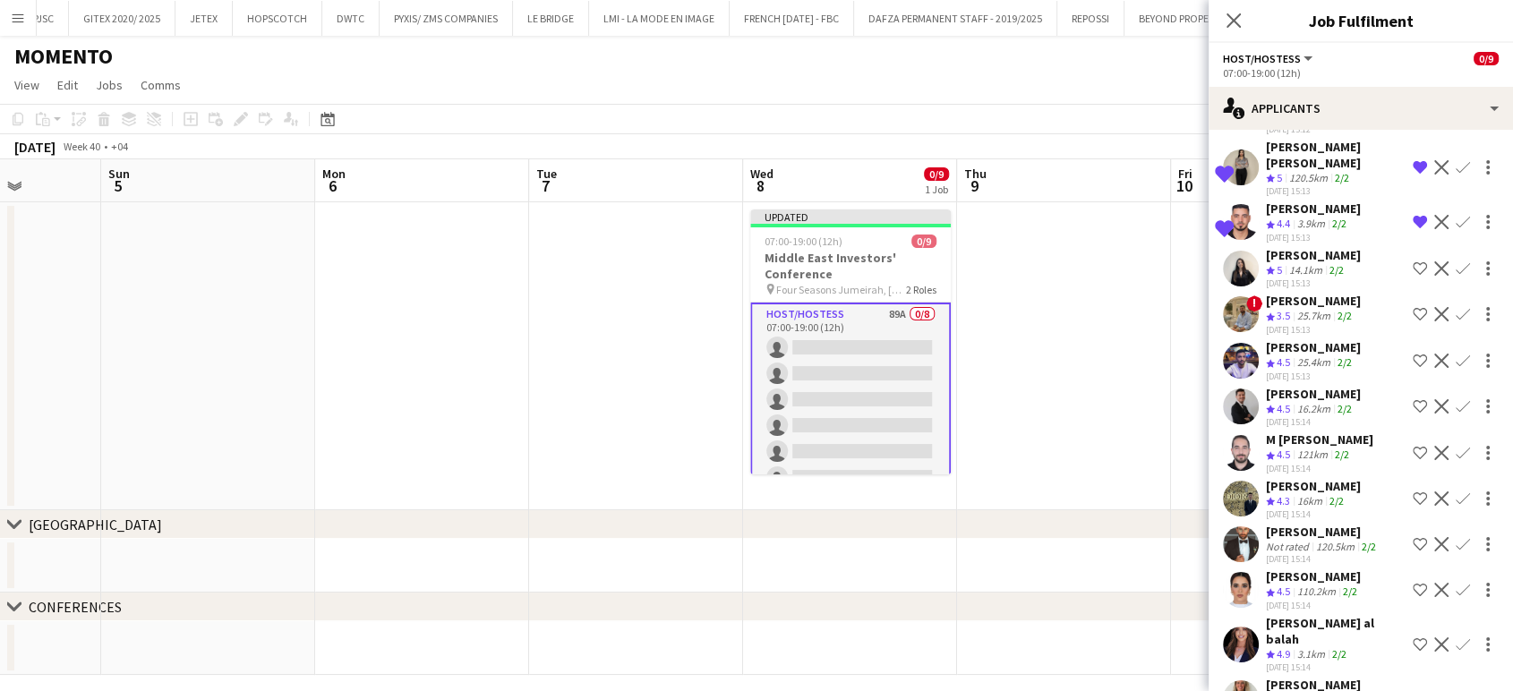
click at [1413, 399] on app-icon "Shortlist crew" at bounding box center [1420, 406] width 14 height 14
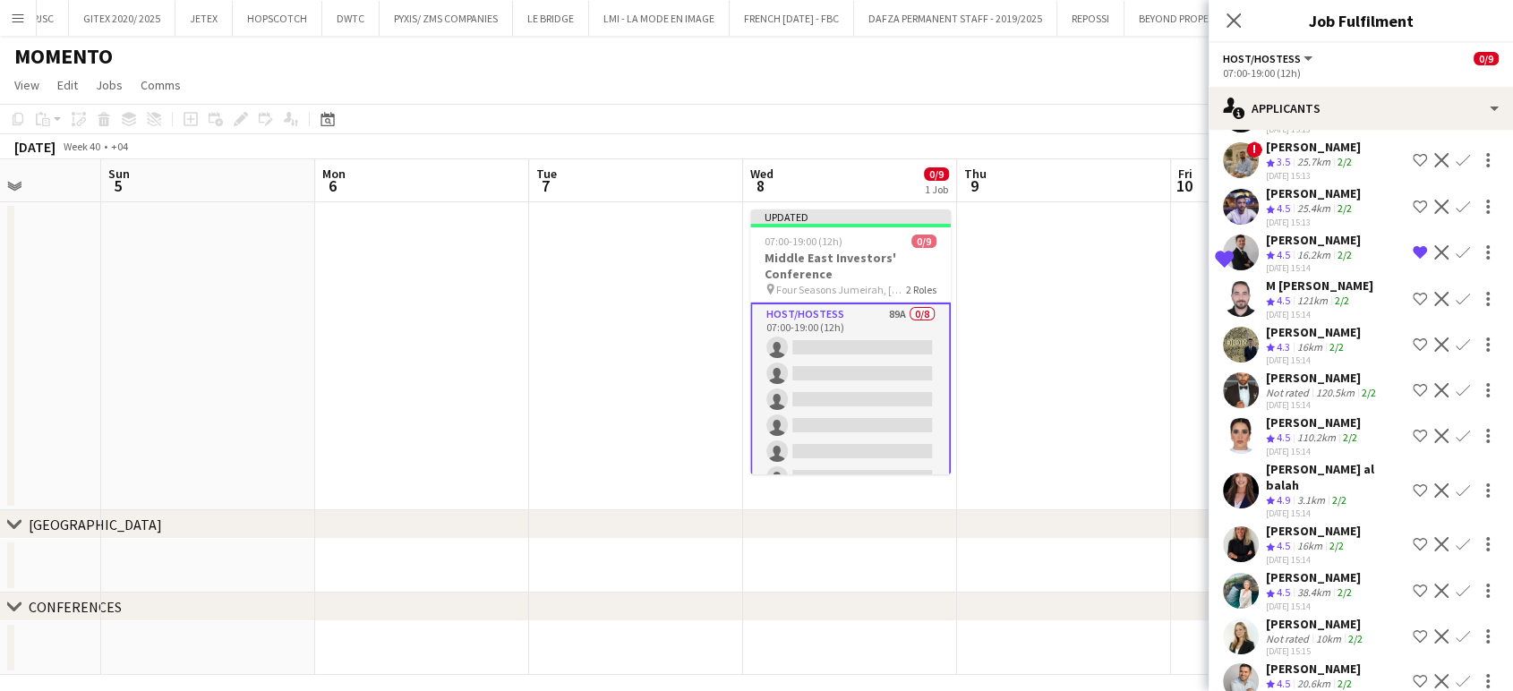
scroll to position [1492, 0]
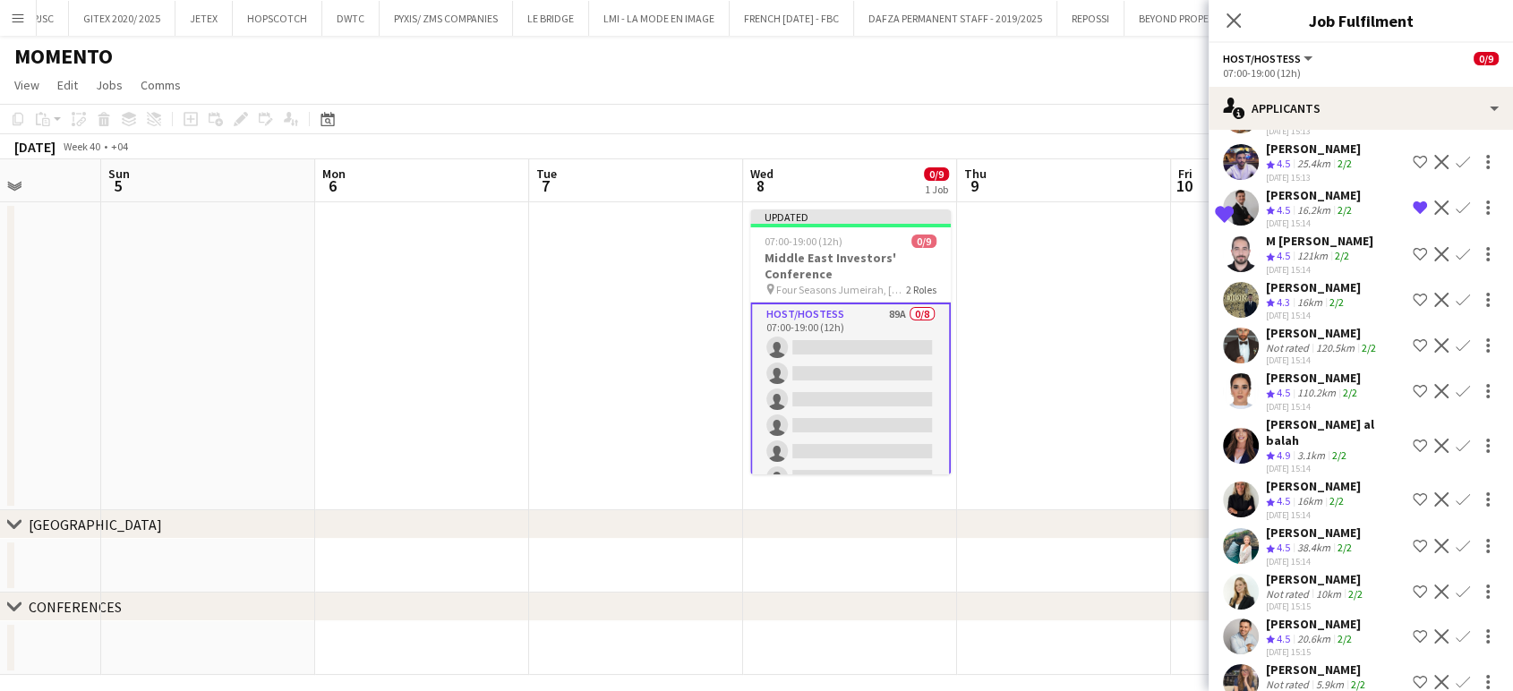
click at [1413, 493] on app-icon "Shortlist crew" at bounding box center [1420, 500] width 14 height 14
click at [1413, 539] on app-icon "Shortlist crew" at bounding box center [1420, 546] width 14 height 14
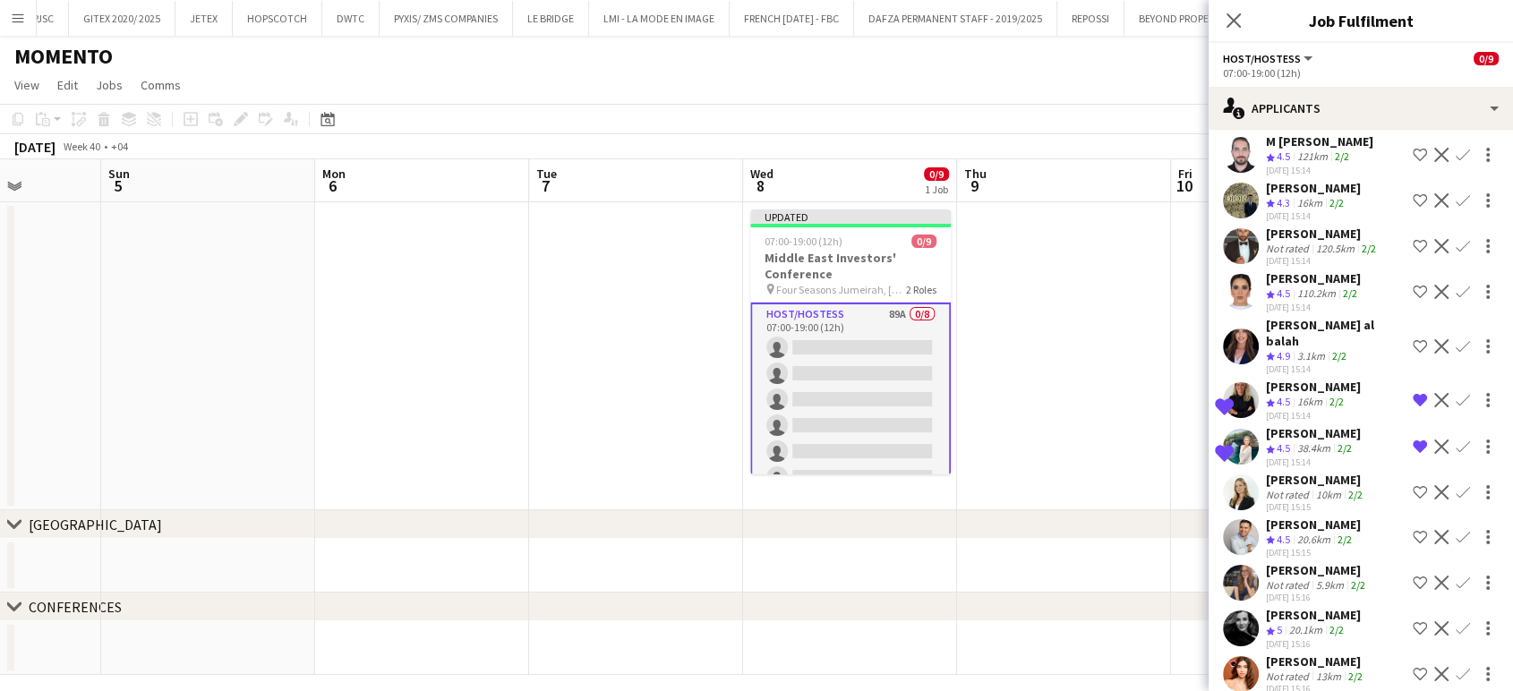
click at [1413, 485] on app-icon "Shortlist crew" at bounding box center [1420, 492] width 14 height 14
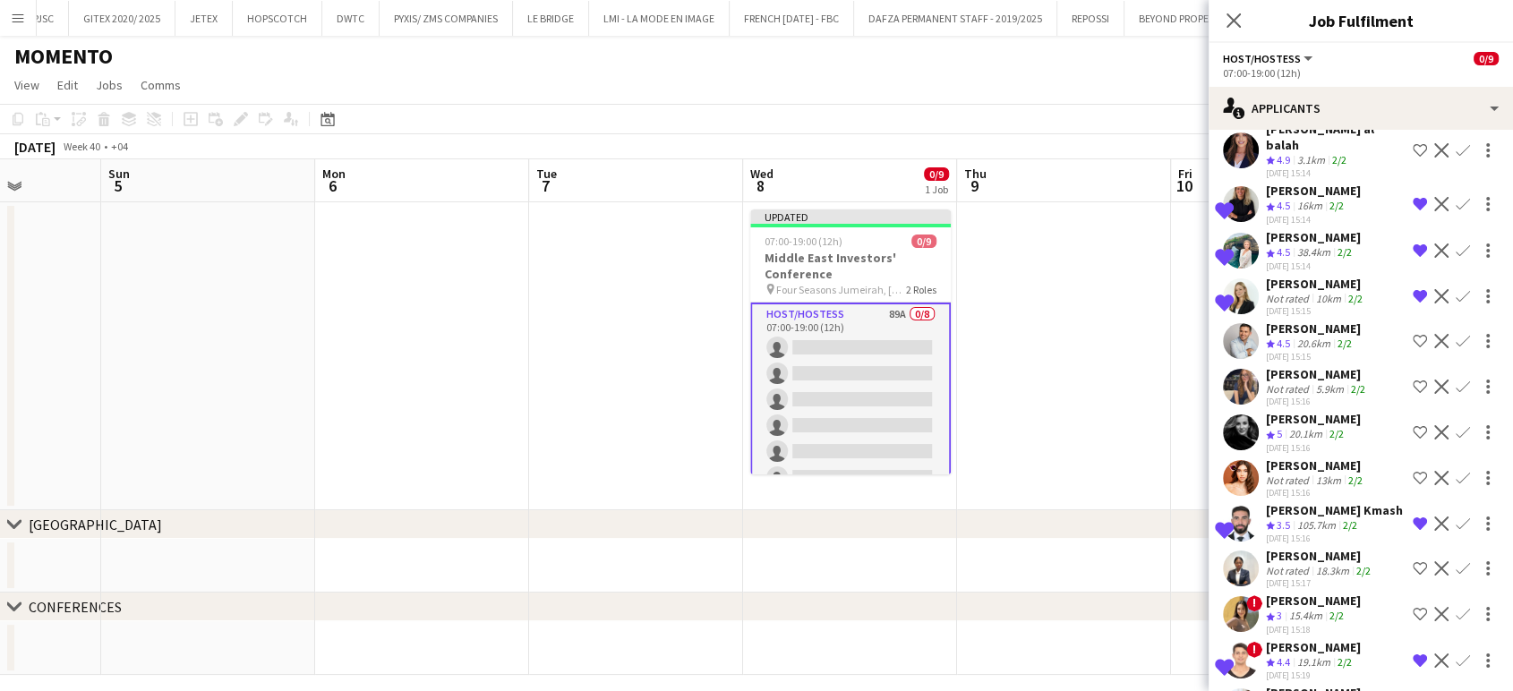
scroll to position [1791, 0]
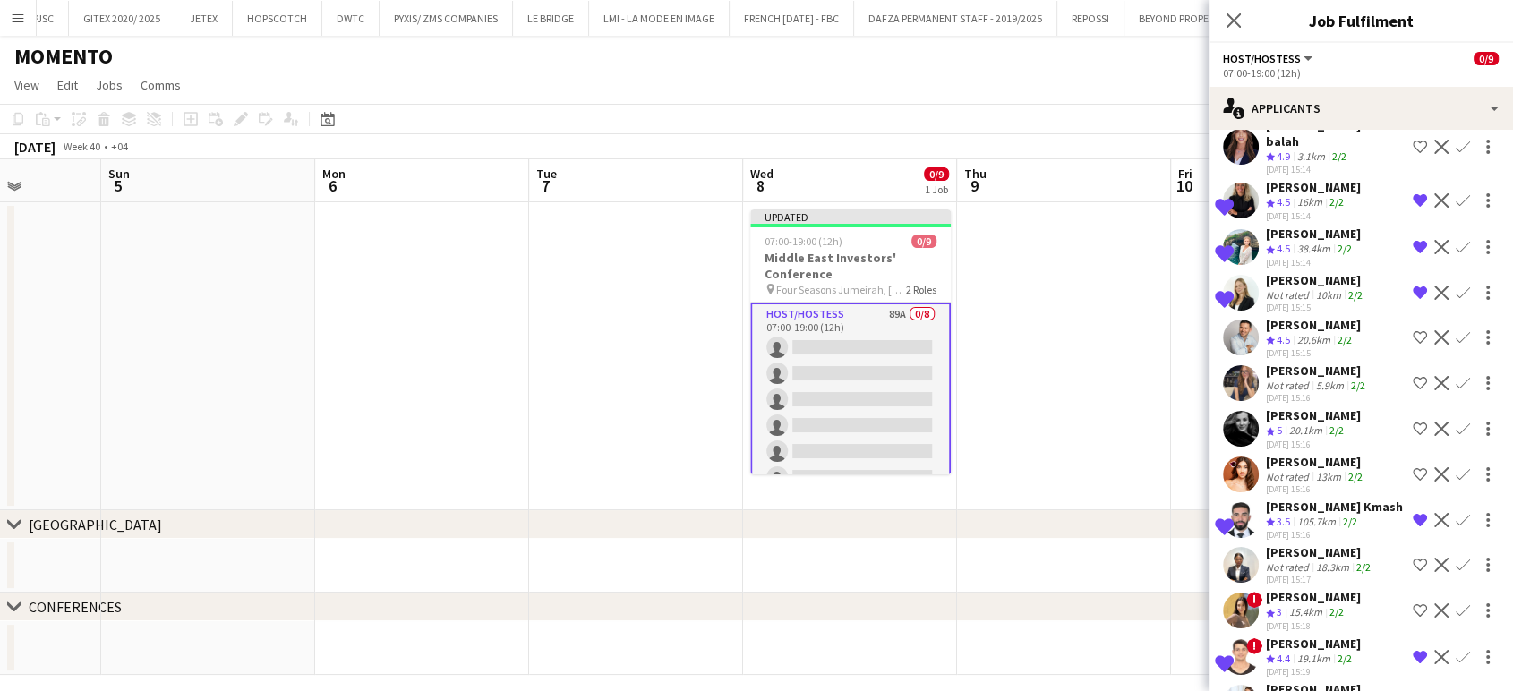
click at [1413, 513] on app-icon "Remove crew from shortlist" at bounding box center [1420, 520] width 14 height 14
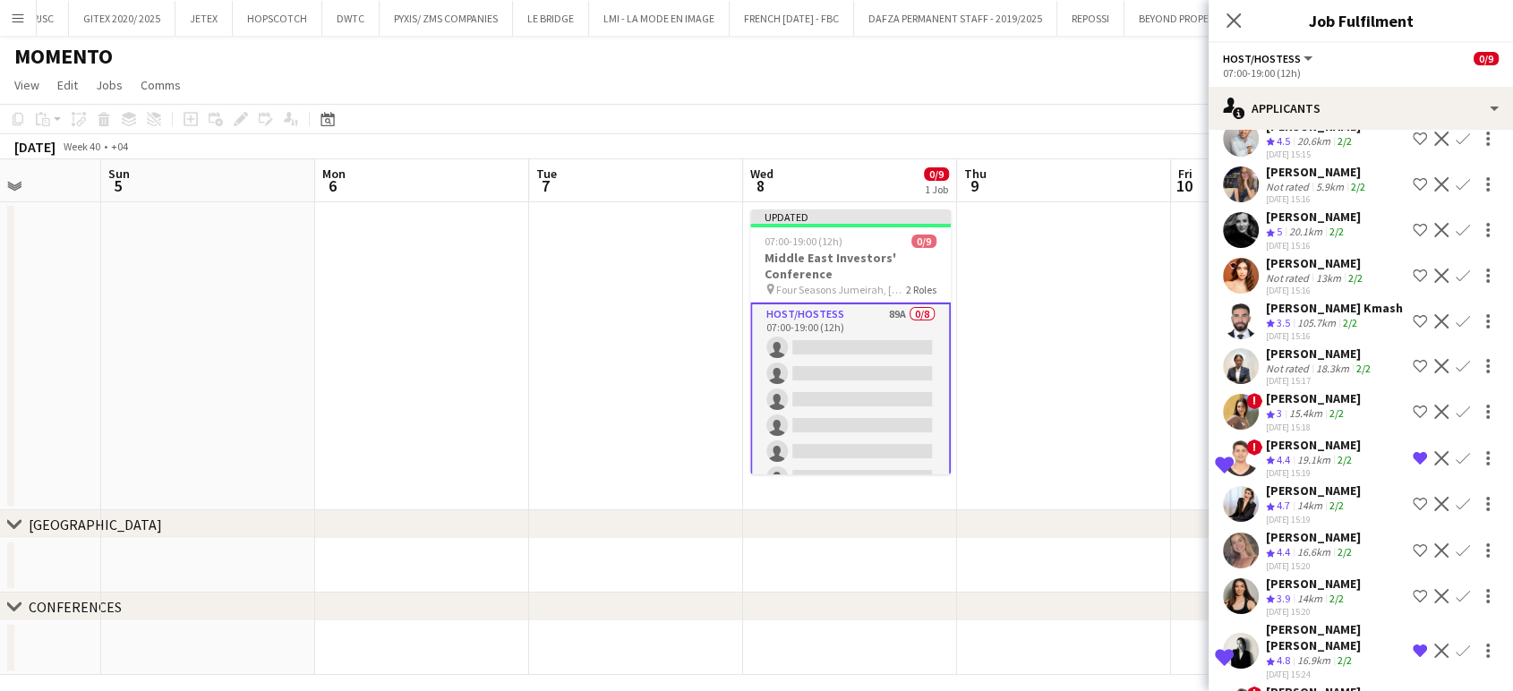
scroll to position [2089, 0]
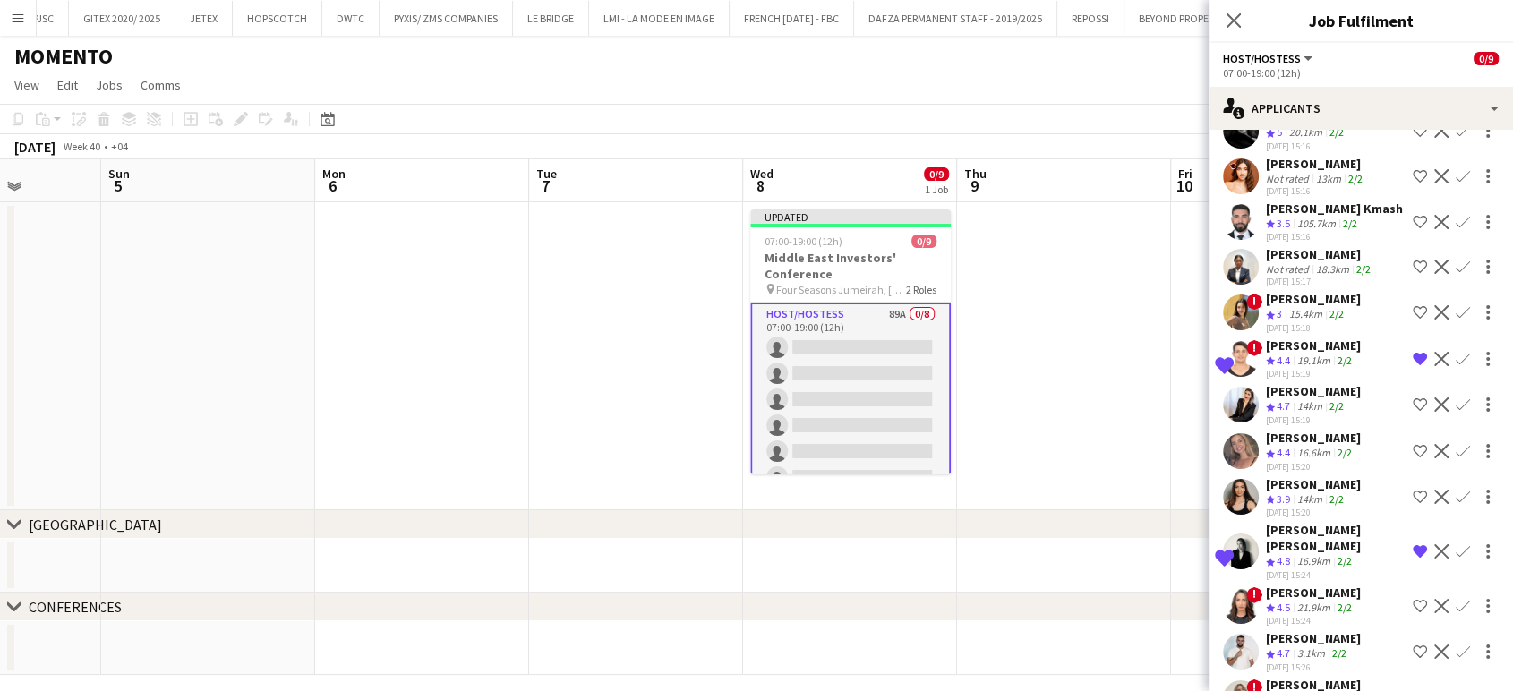
click at [1413, 444] on app-icon "Shortlist crew" at bounding box center [1420, 451] width 14 height 14
click at [1413, 352] on app-icon "Remove crew from shortlist" at bounding box center [1420, 359] width 14 height 14
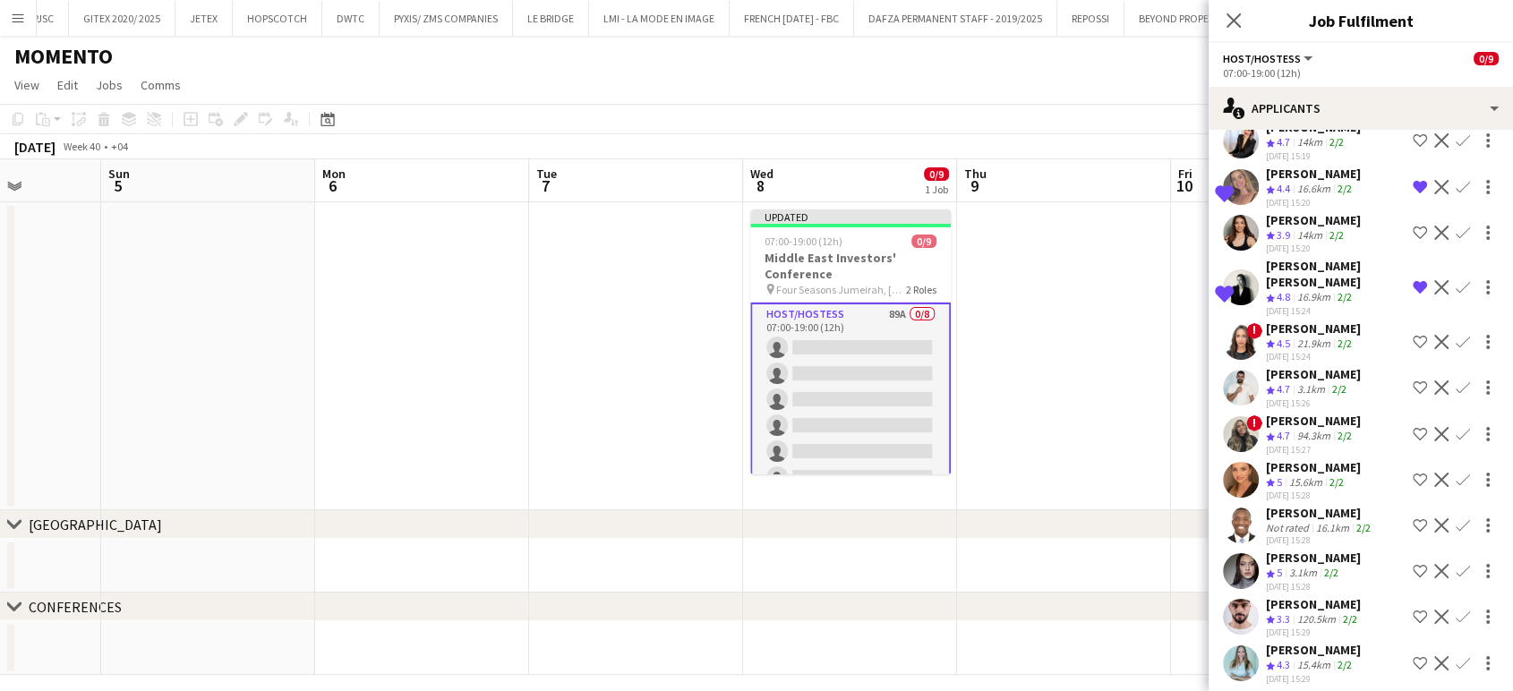
scroll to position [2388, 0]
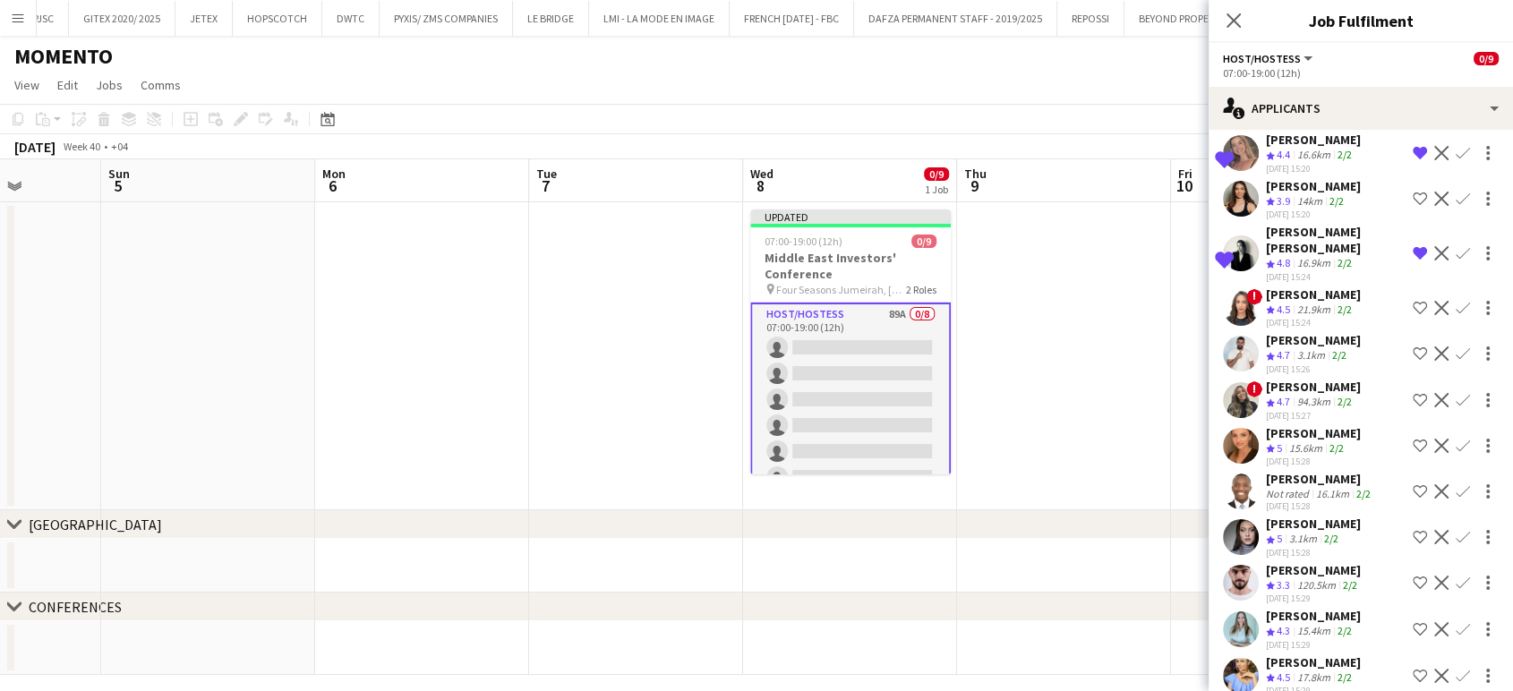
click at [1413, 393] on app-icon "Shortlist crew" at bounding box center [1420, 400] width 14 height 14
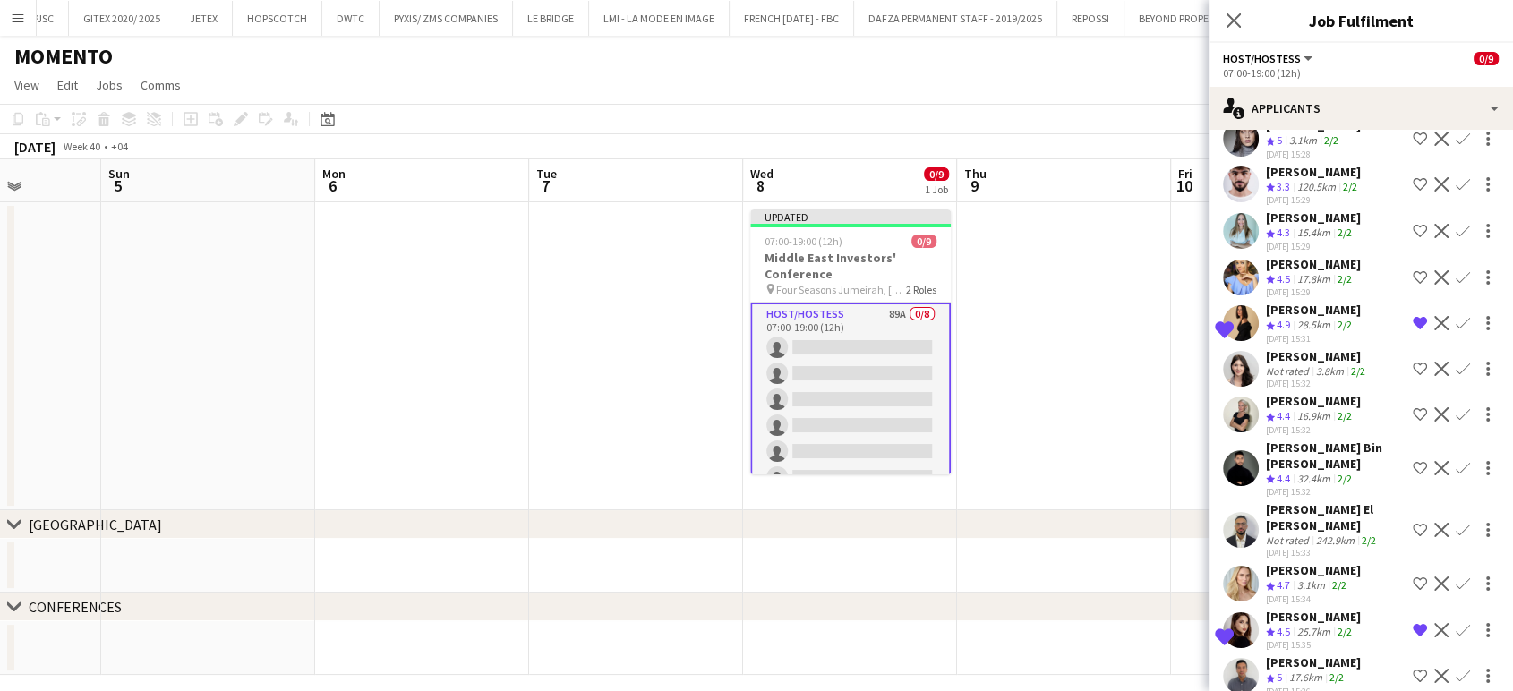
scroll to position [2885, 0]
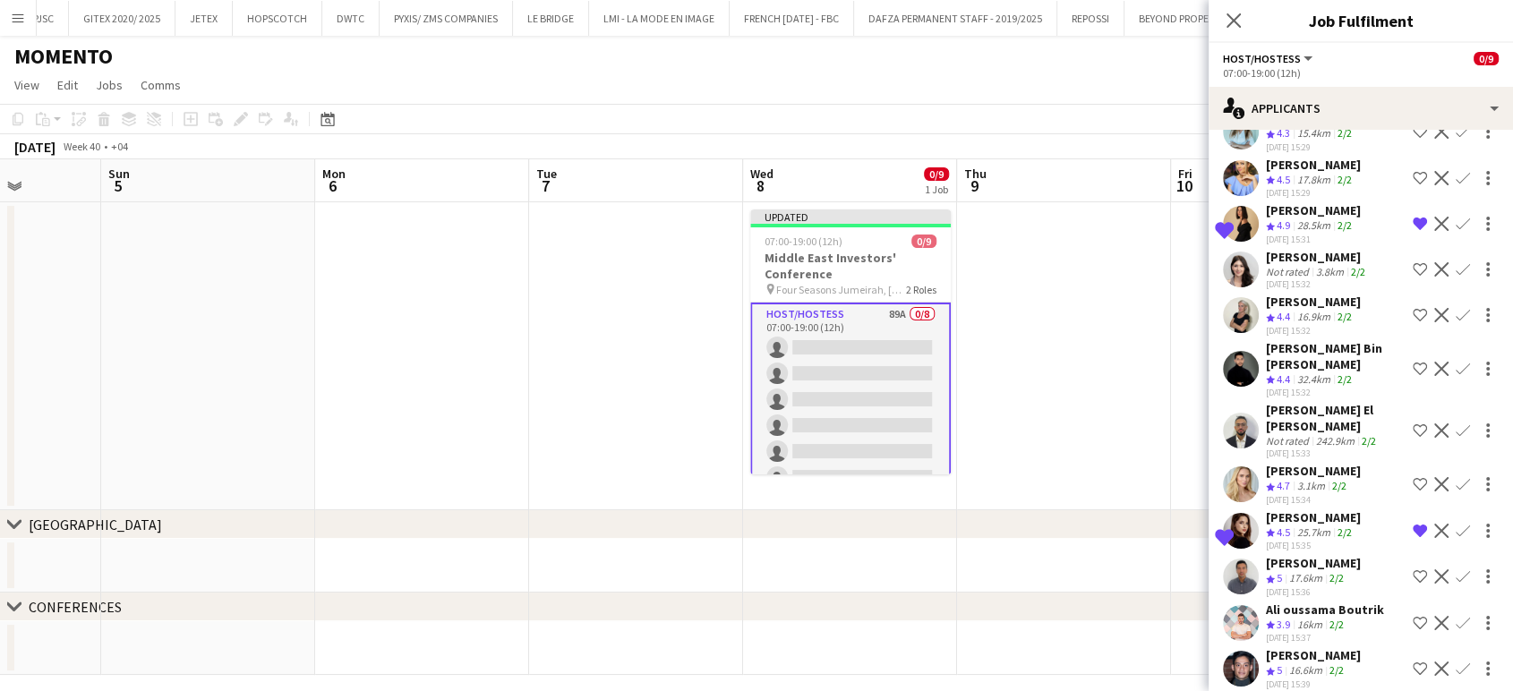
click at [1413, 362] on app-icon "Shortlist crew" at bounding box center [1420, 369] width 14 height 14
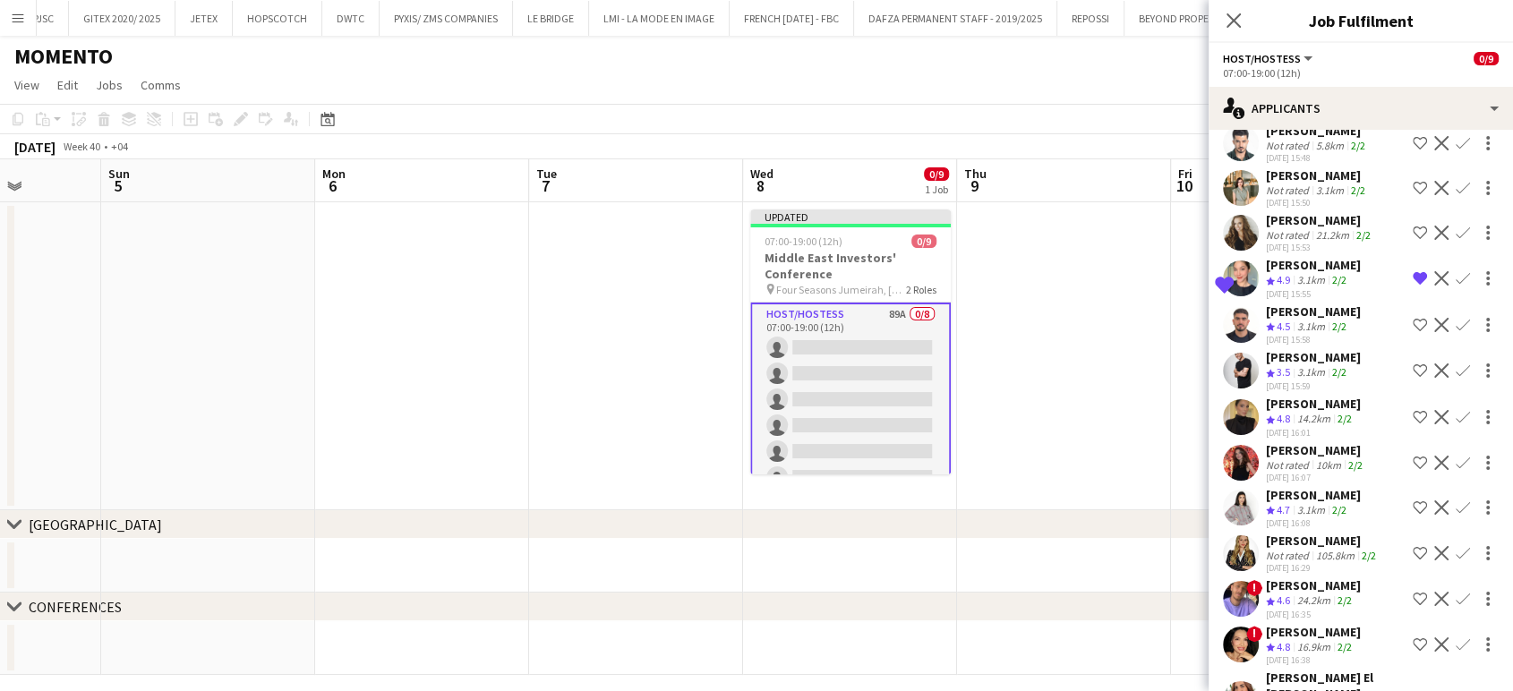
scroll to position [3582, 0]
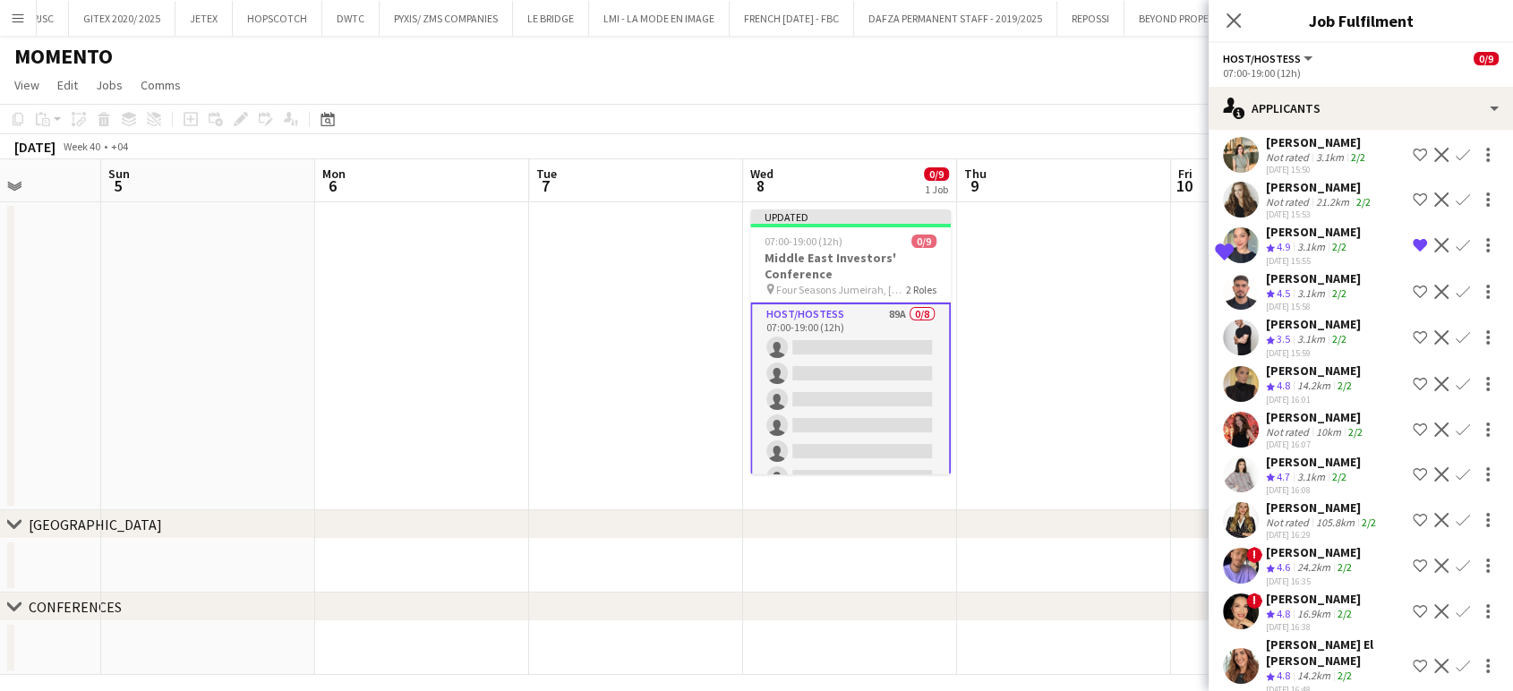
click at [1413, 377] on app-icon "Shortlist crew" at bounding box center [1420, 384] width 14 height 14
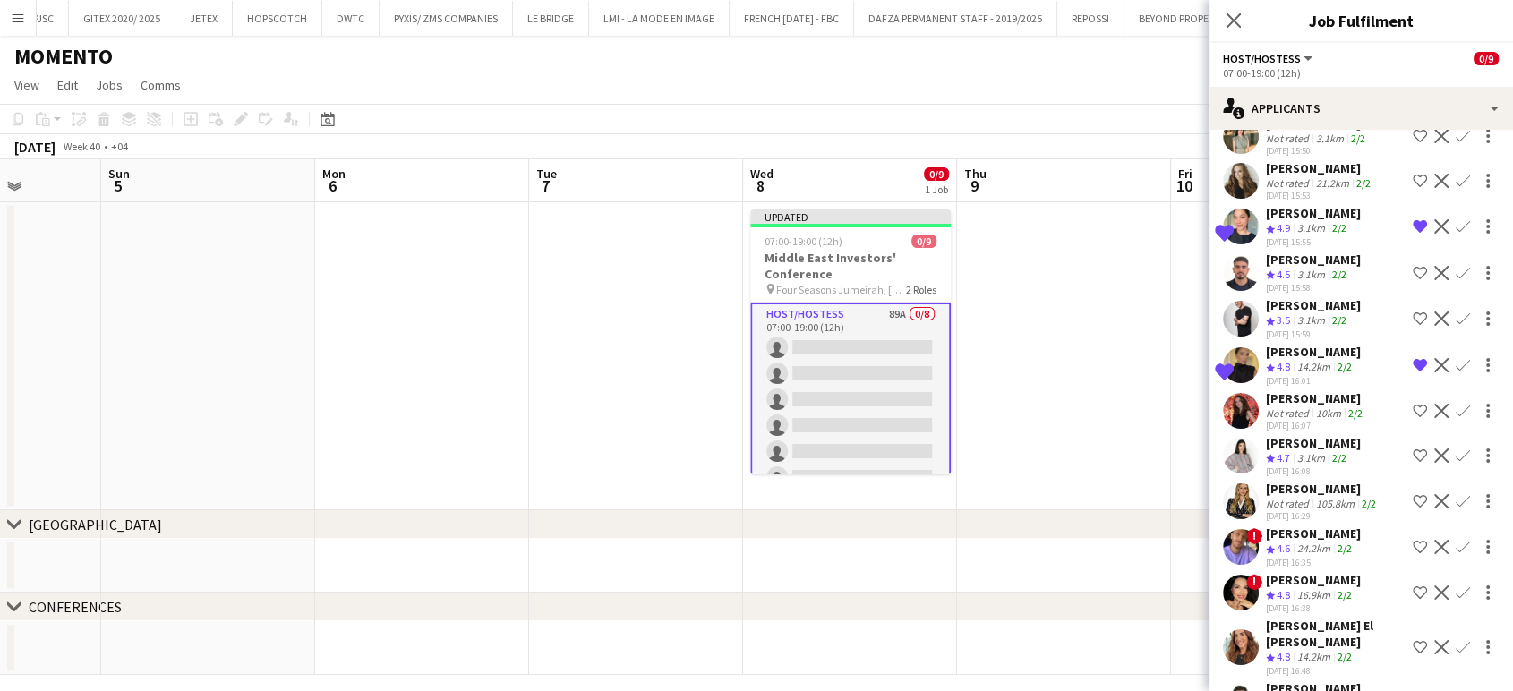
scroll to position [3604, 0]
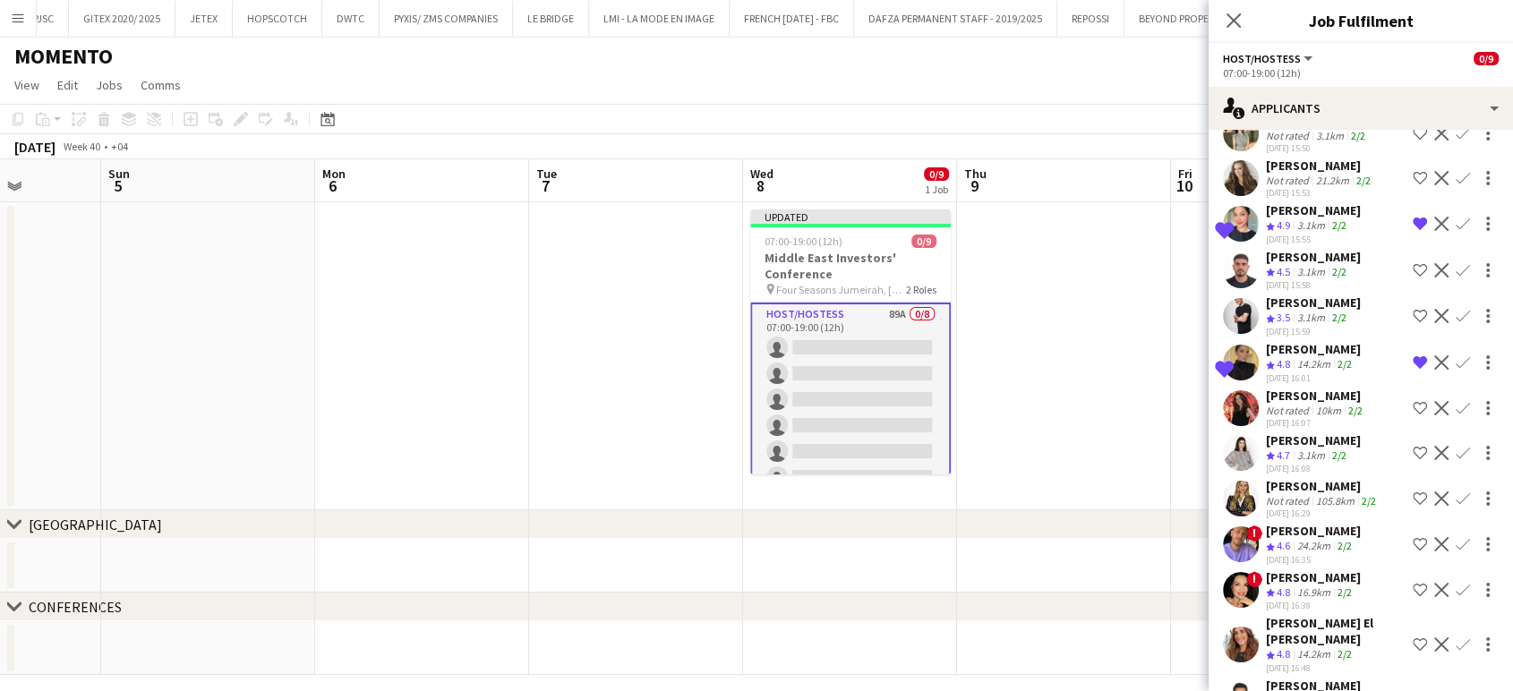
click at [1412, 534] on button "Shortlist crew" at bounding box center [1420, 544] width 21 height 21
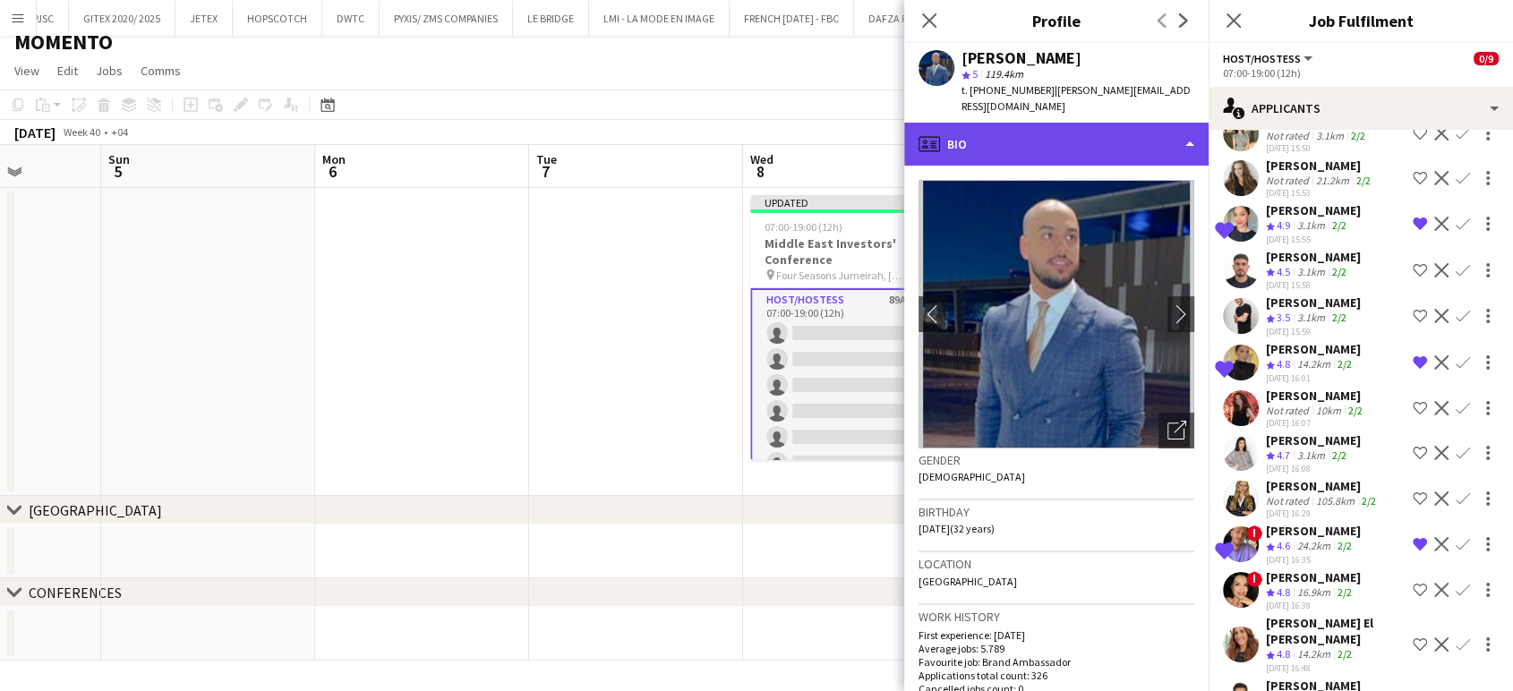
click at [1168, 140] on div "profile Bio" at bounding box center [1056, 144] width 304 height 43
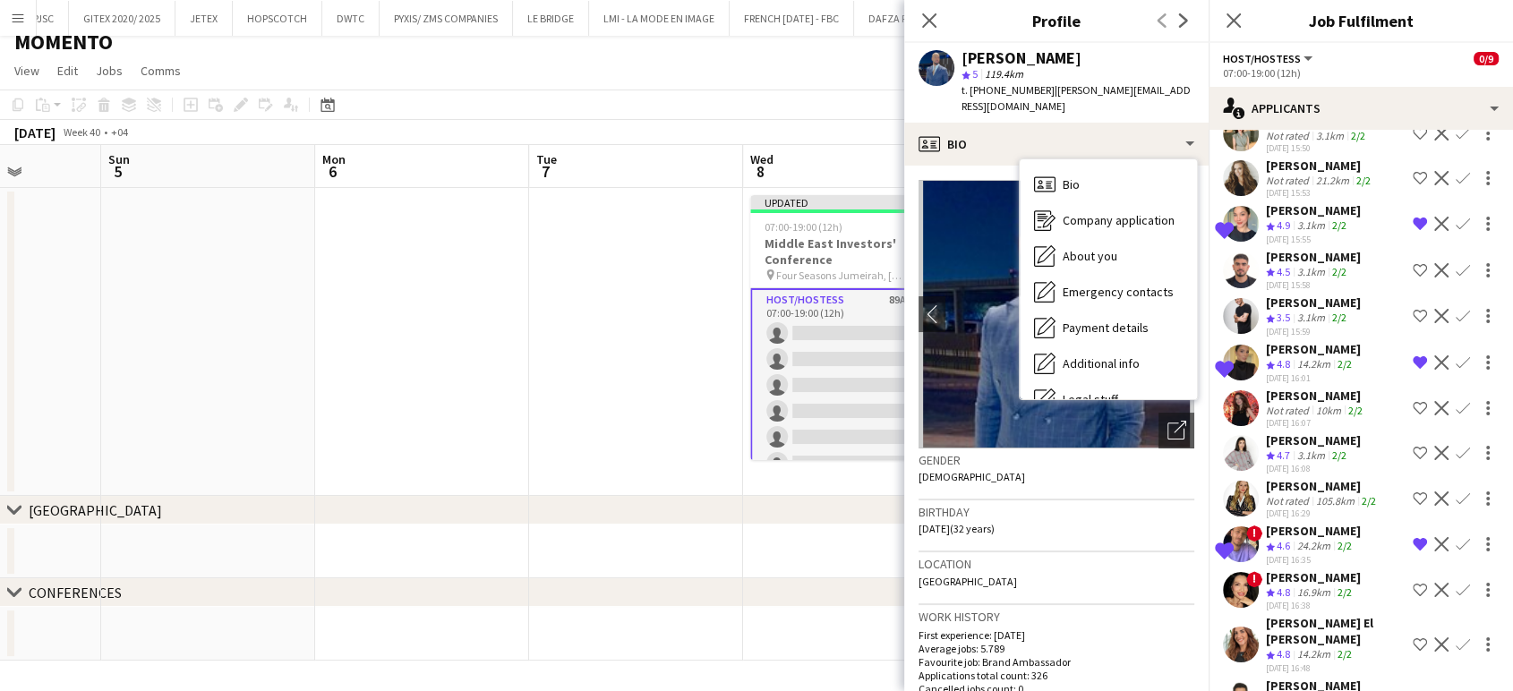
click at [1335, 678] on div "Mahmoud Negmeldin" at bounding box center [1313, 686] width 95 height 16
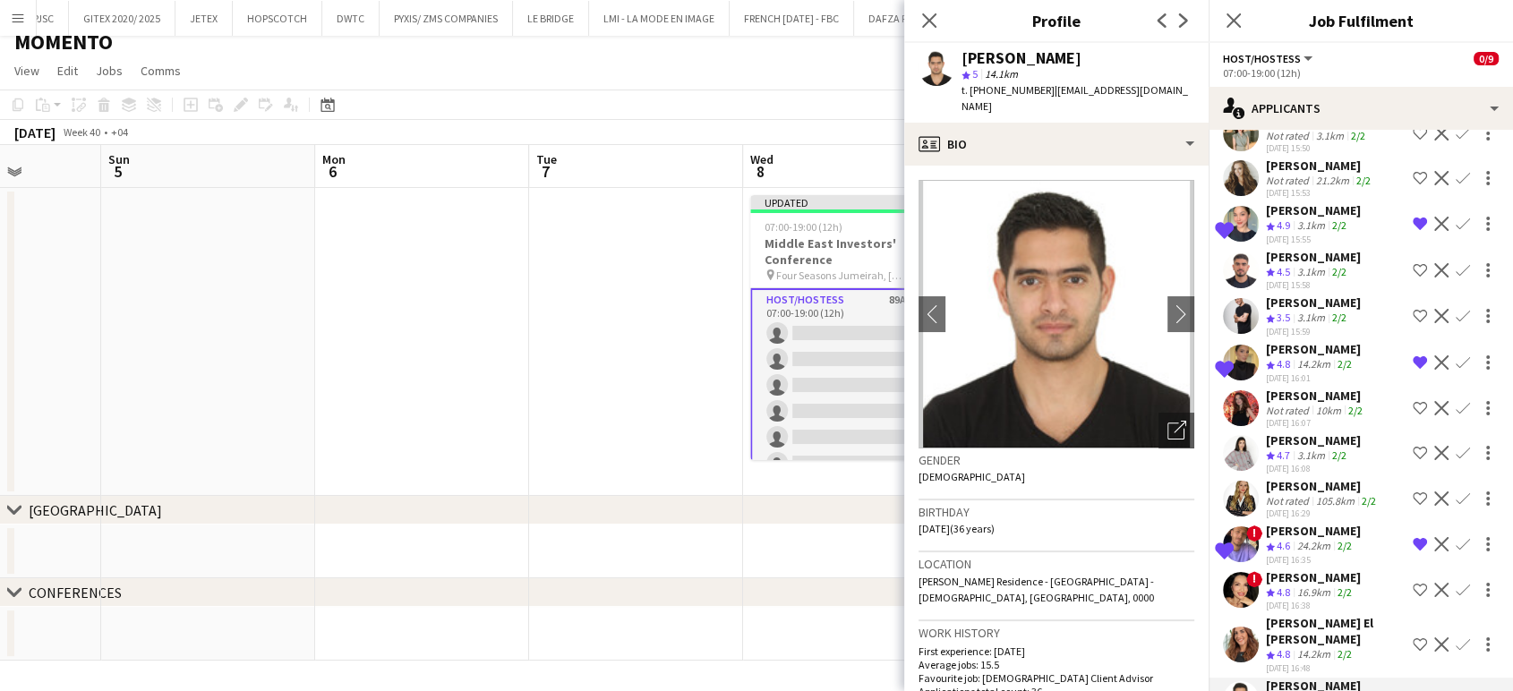
click at [1413, 690] on app-icon "Shortlist crew" at bounding box center [1420, 699] width 14 height 14
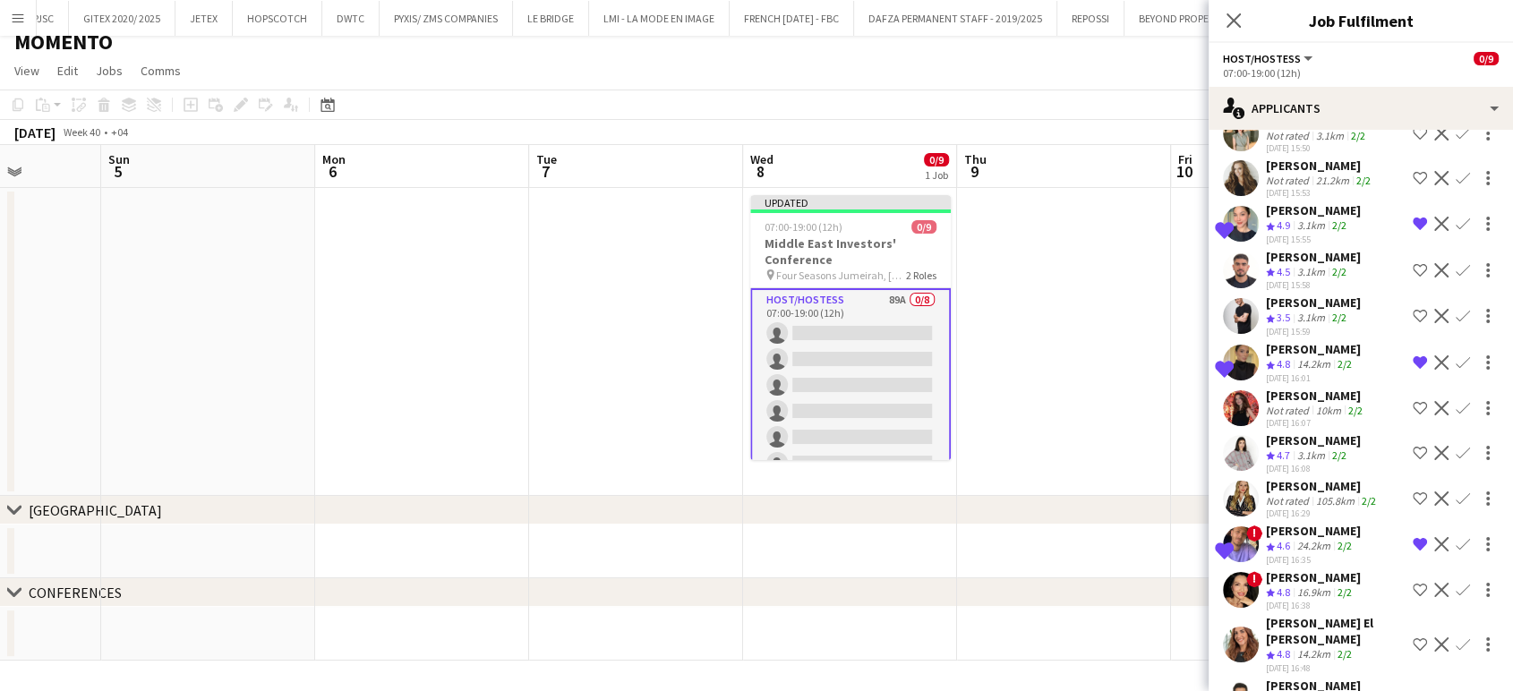
click at [1090, 306] on app-date-cell at bounding box center [1064, 342] width 214 height 308
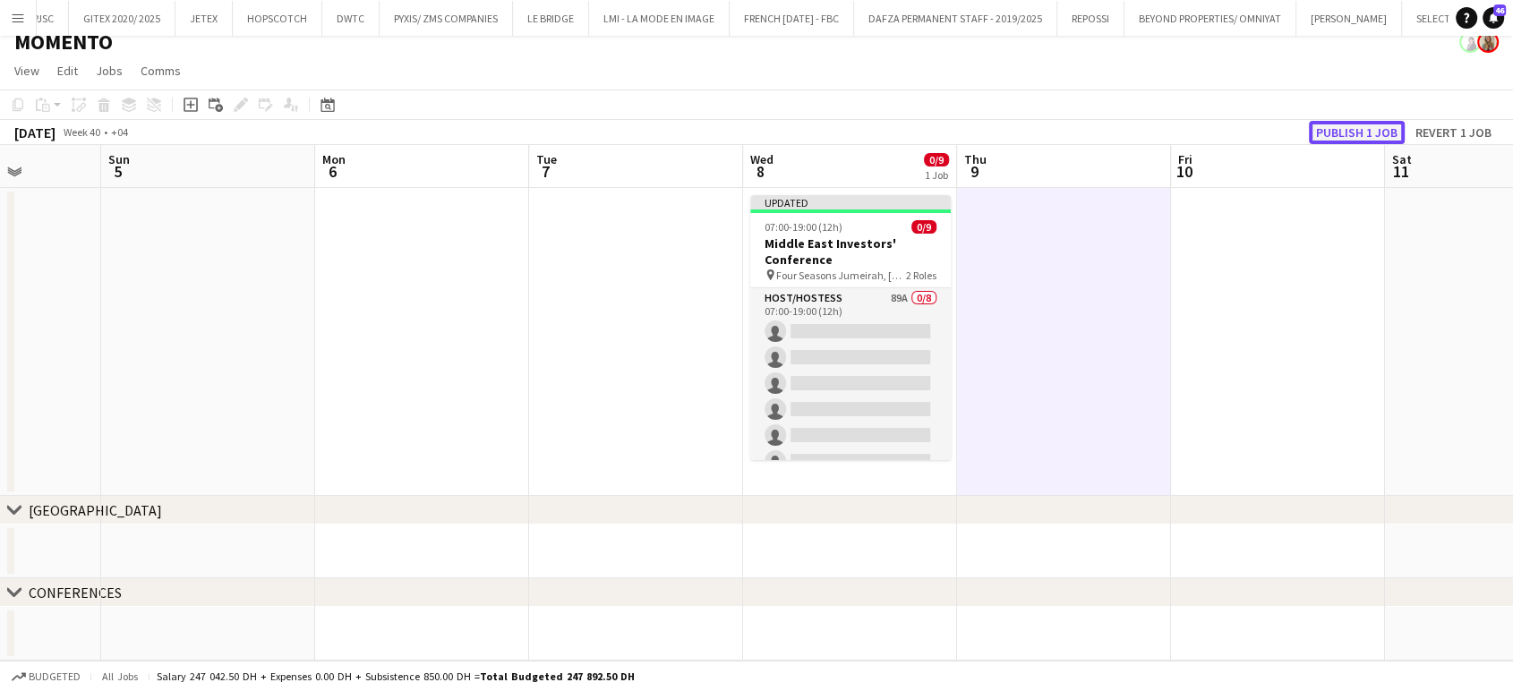
click at [1364, 133] on button "Publish 1 job" at bounding box center [1357, 132] width 96 height 23
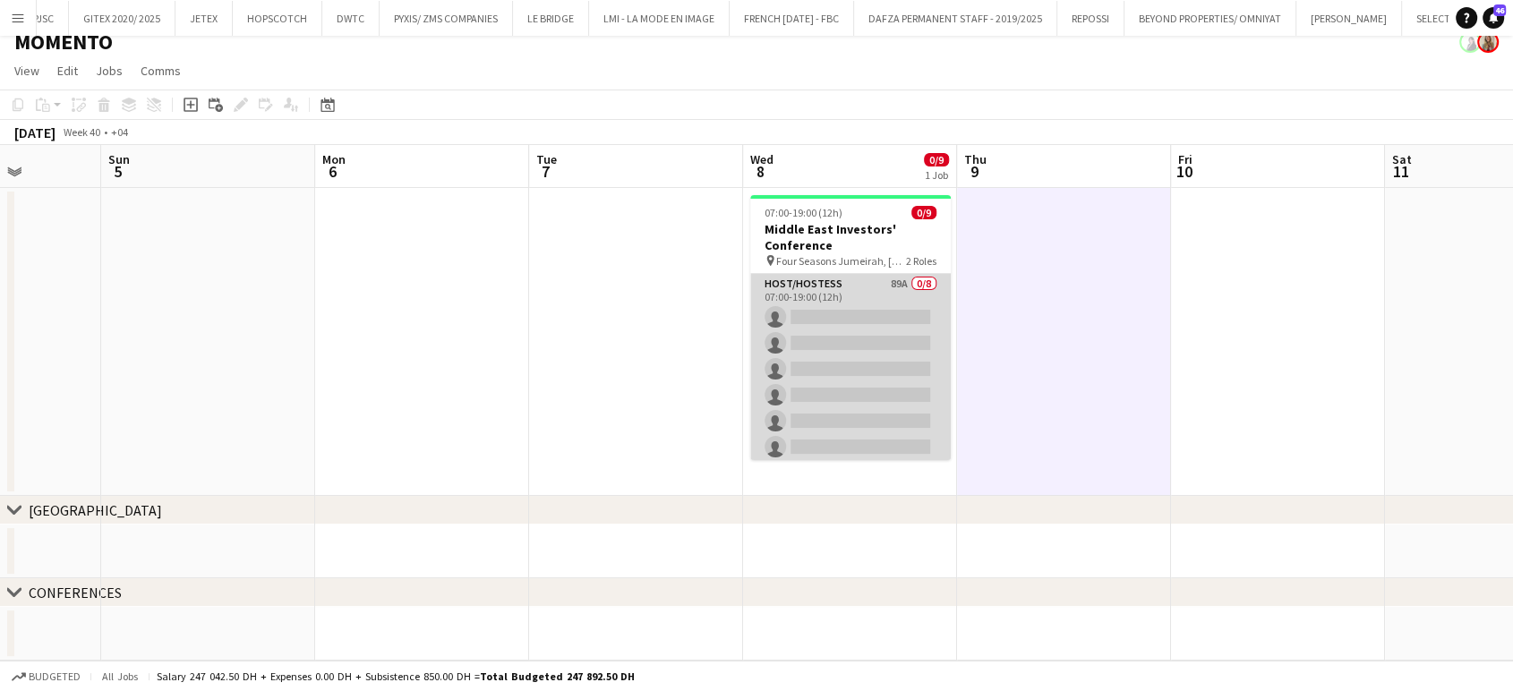
click at [878, 358] on app-card-role "Host/Hostess 89A 0/8 07:00-19:00 (12h) single-neutral-actions single-neutral-ac…" at bounding box center [850, 395] width 201 height 243
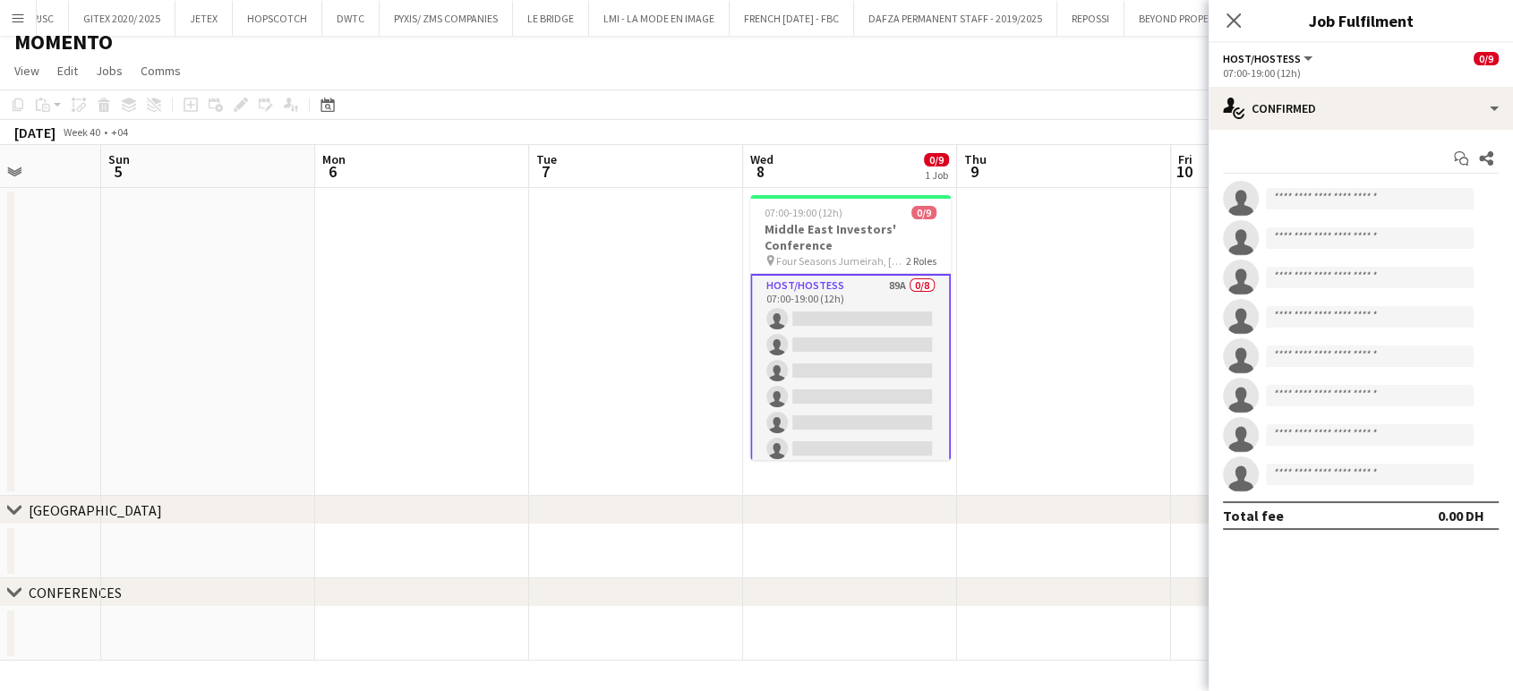
click at [1497, 79] on div "07:00-19:00 (12h)" at bounding box center [1361, 72] width 276 height 13
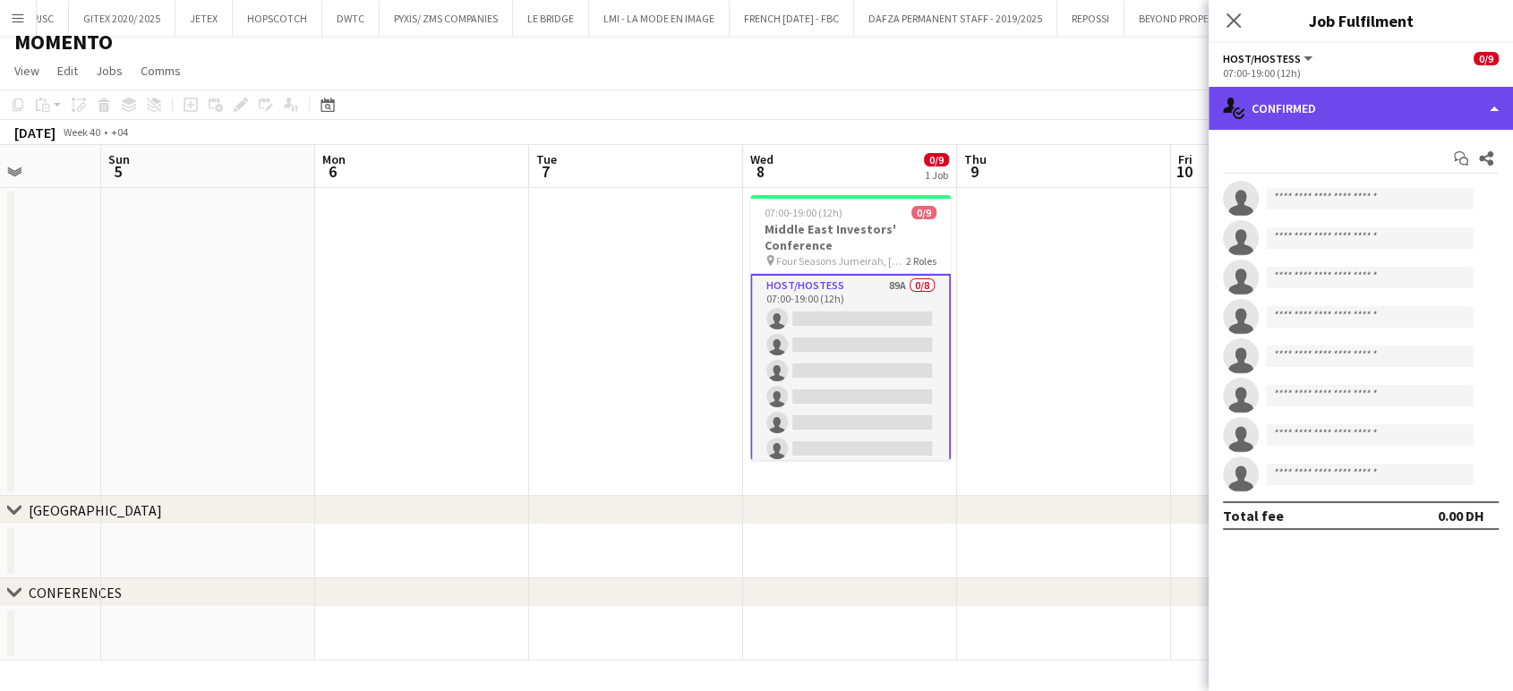
click at [1496, 104] on div "single-neutral-actions-check-2 Confirmed" at bounding box center [1361, 108] width 304 height 43
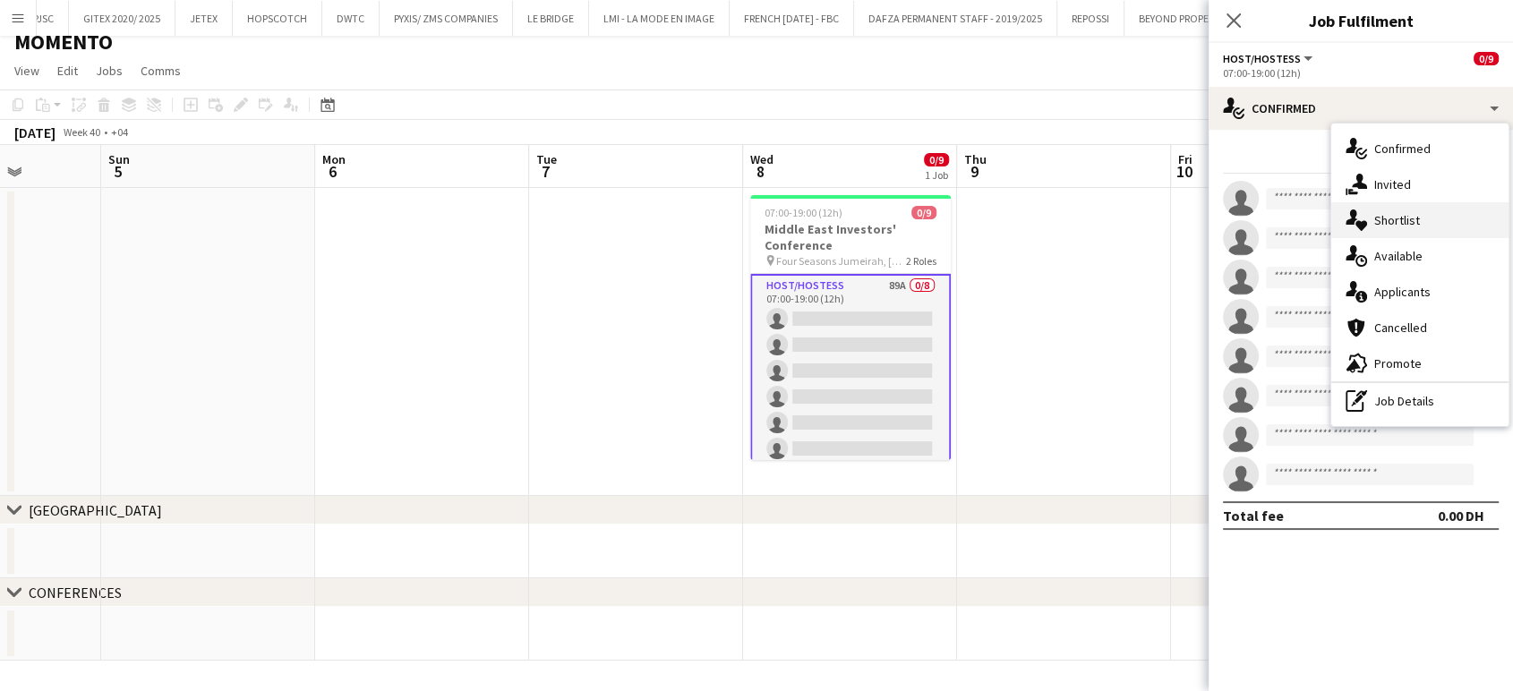
click at [1424, 227] on div "single-neutral-actions-heart Shortlist" at bounding box center [1420, 220] width 177 height 36
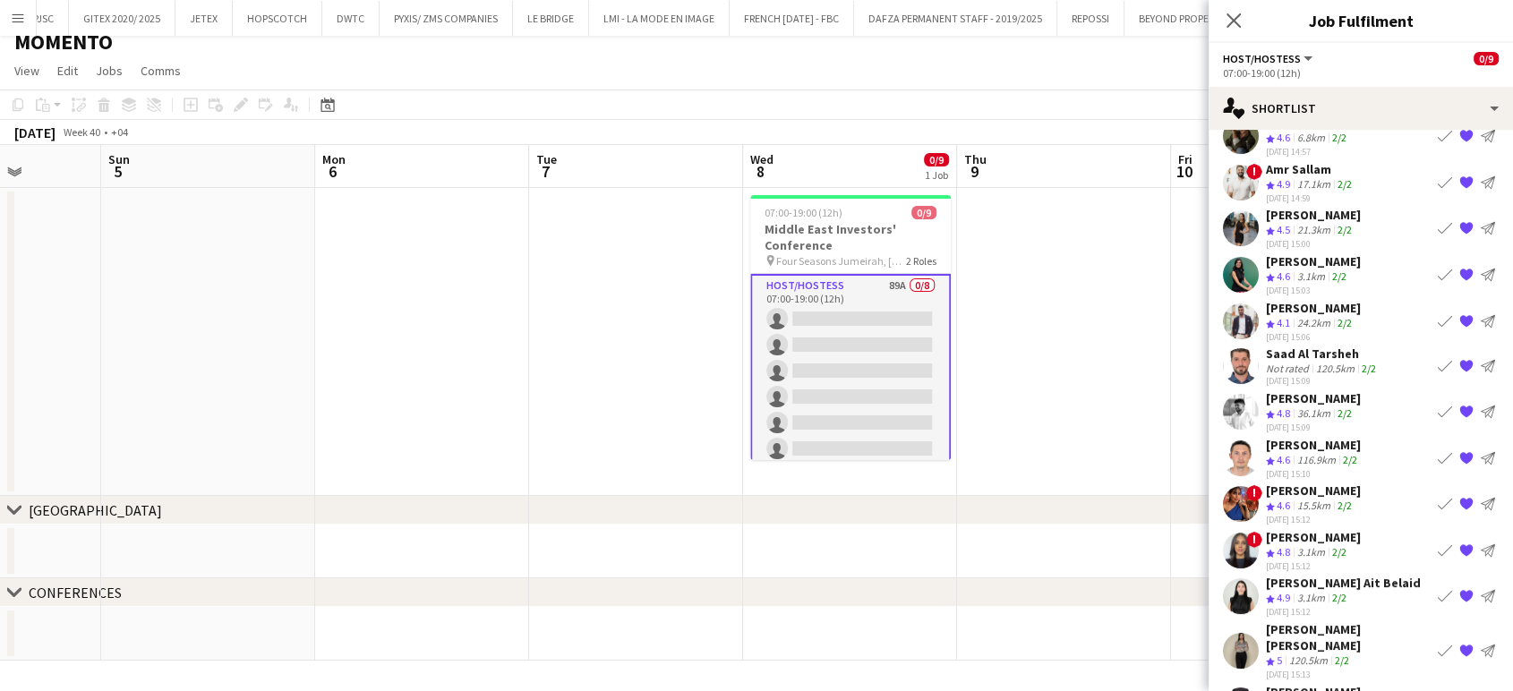
scroll to position [0, 0]
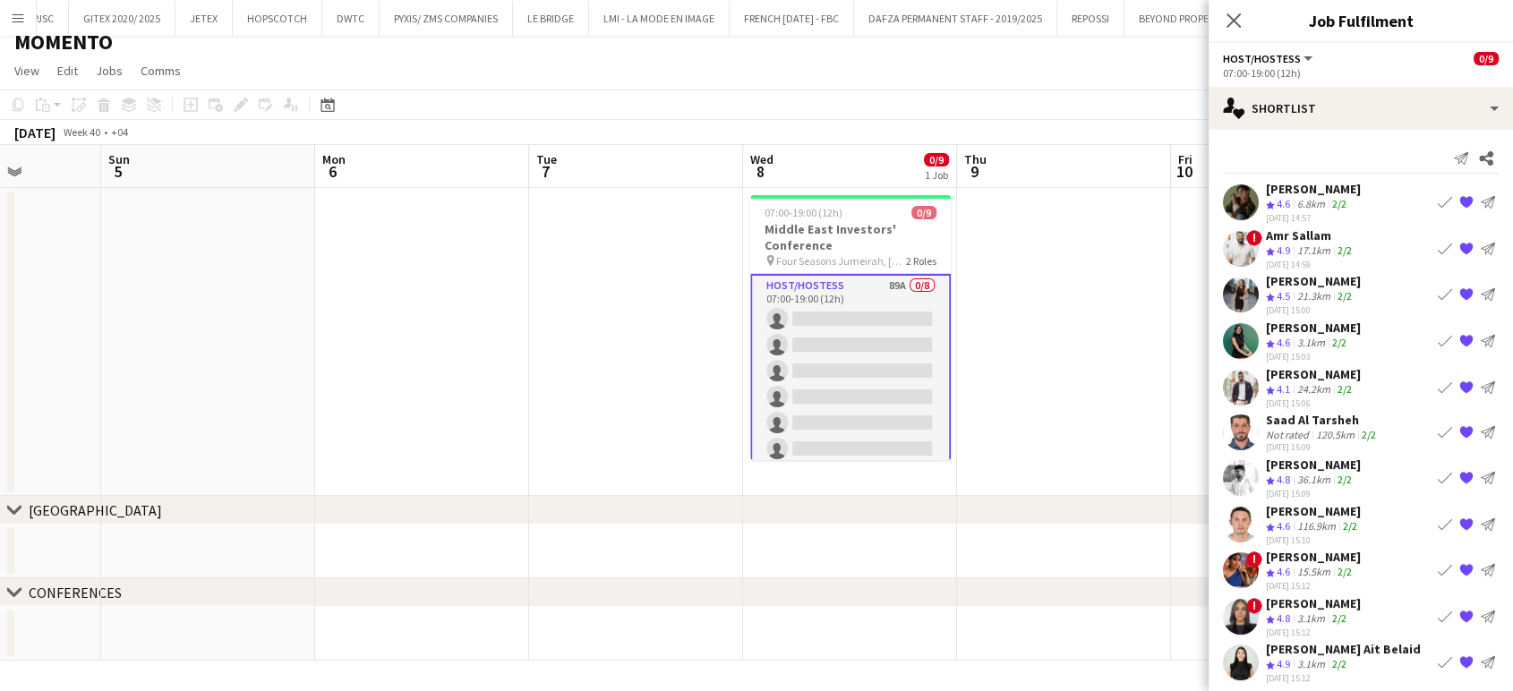
click at [1460, 425] on app-icon "{{ spriteTitle }}" at bounding box center [1467, 432] width 14 height 14
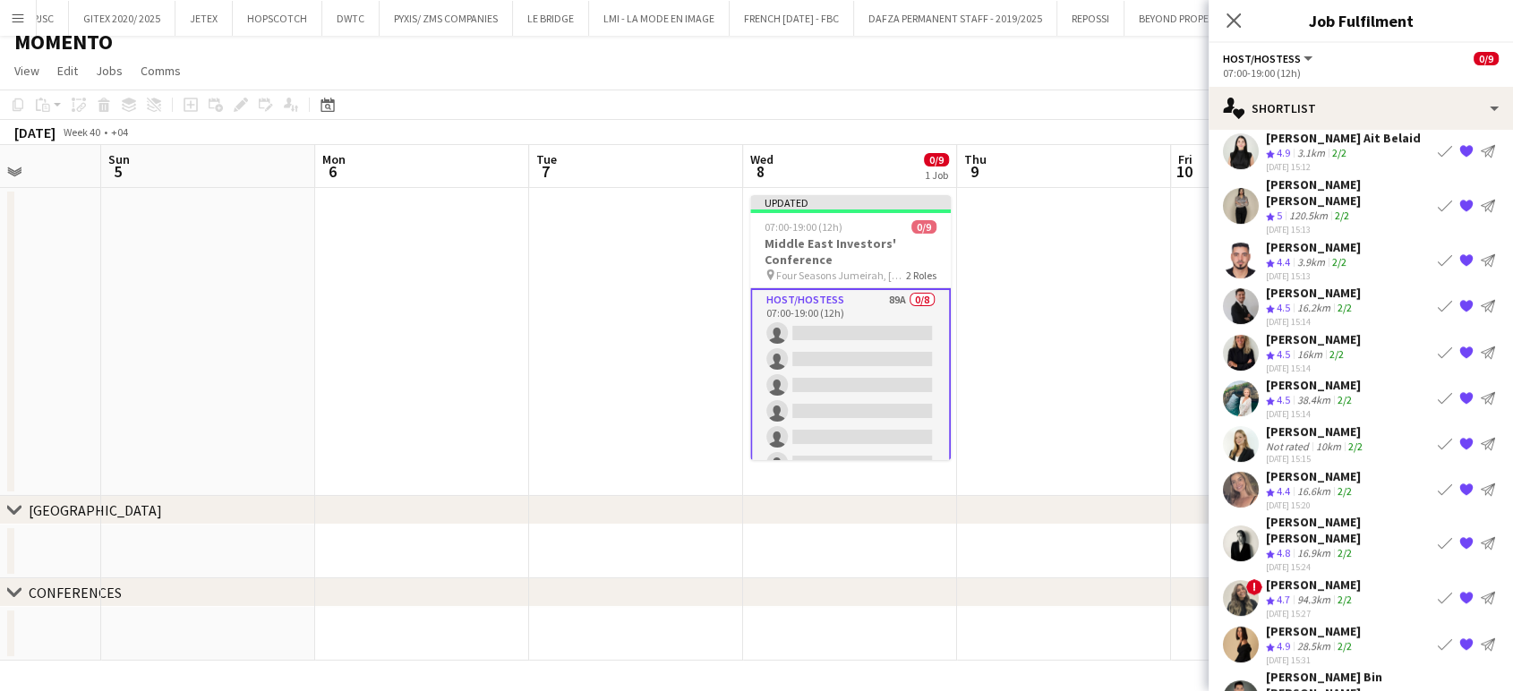
scroll to position [497, 0]
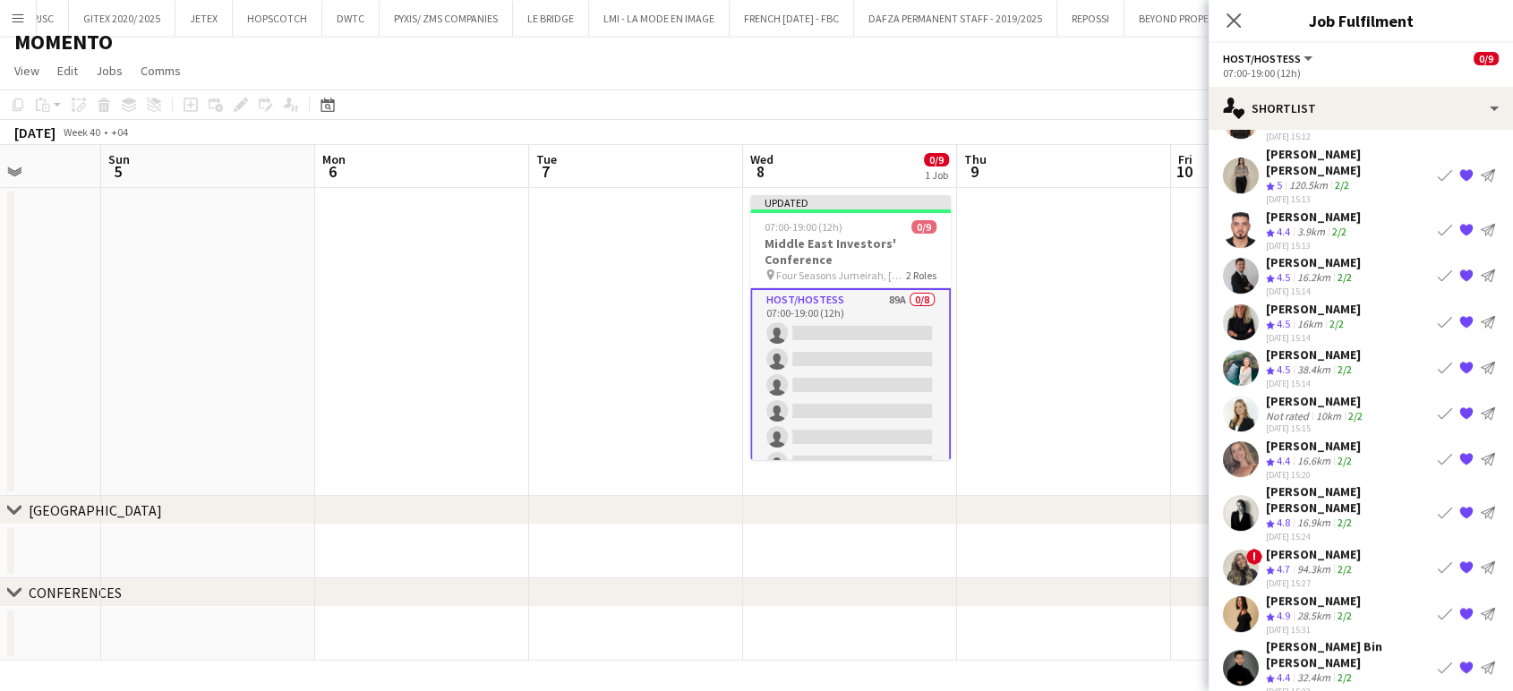
click at [1460, 314] on app-icon "{{ spriteTitle }}" at bounding box center [1467, 321] width 14 height 14
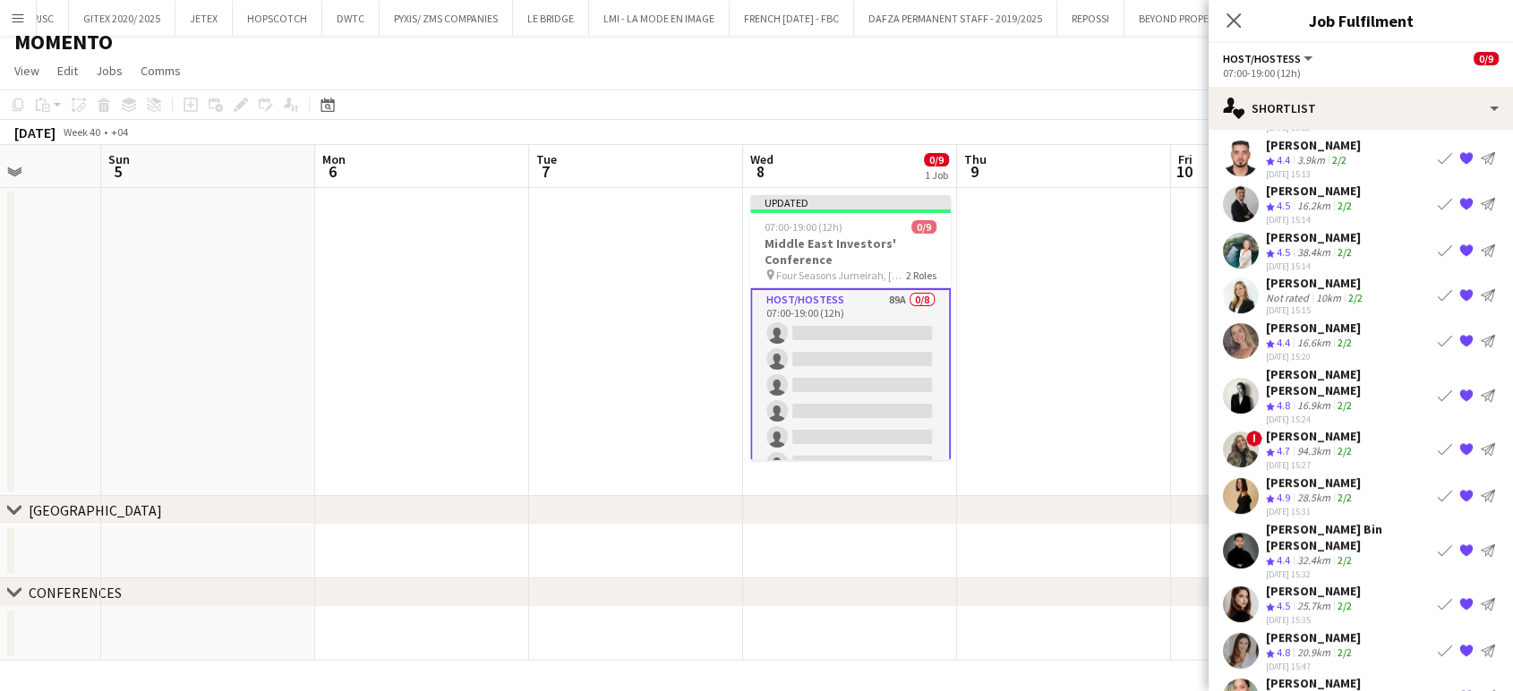
scroll to position [673, 0]
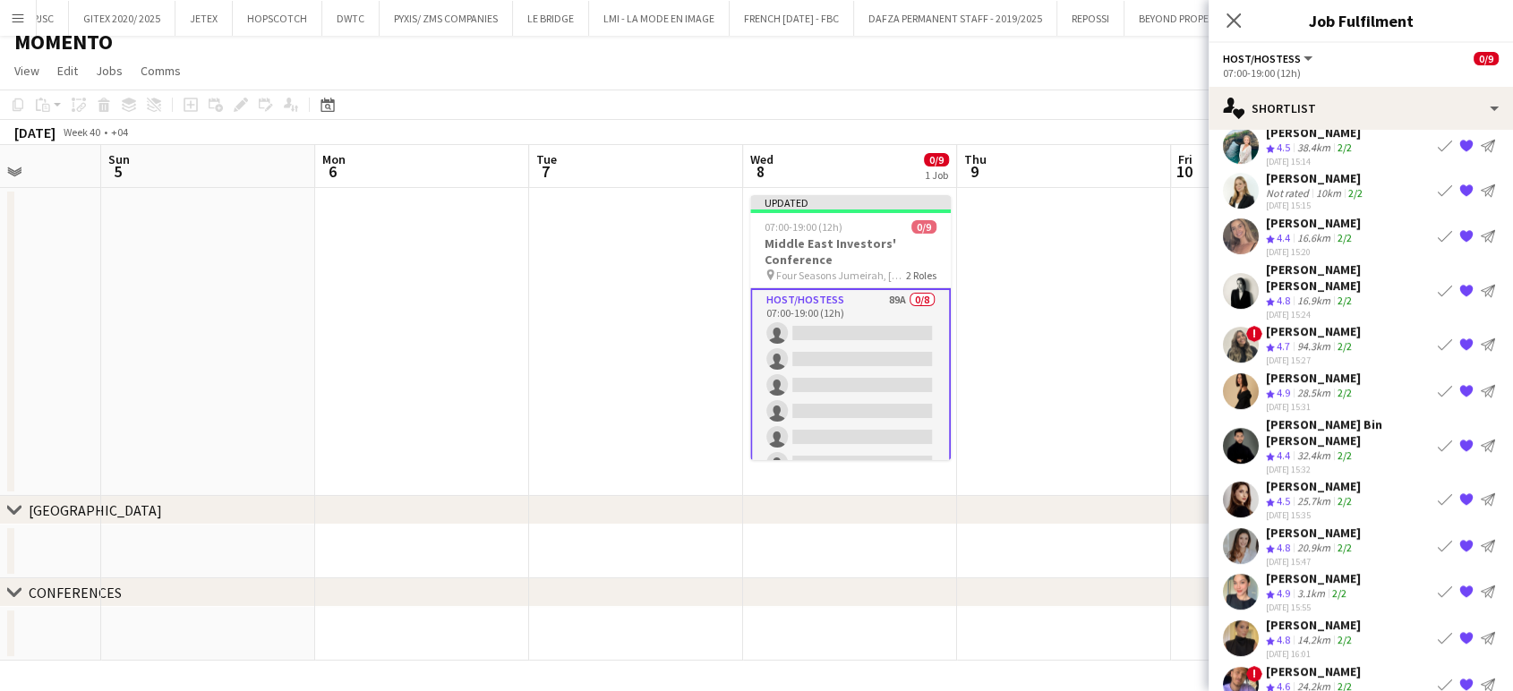
click at [1087, 332] on app-date-cell at bounding box center [1064, 342] width 214 height 308
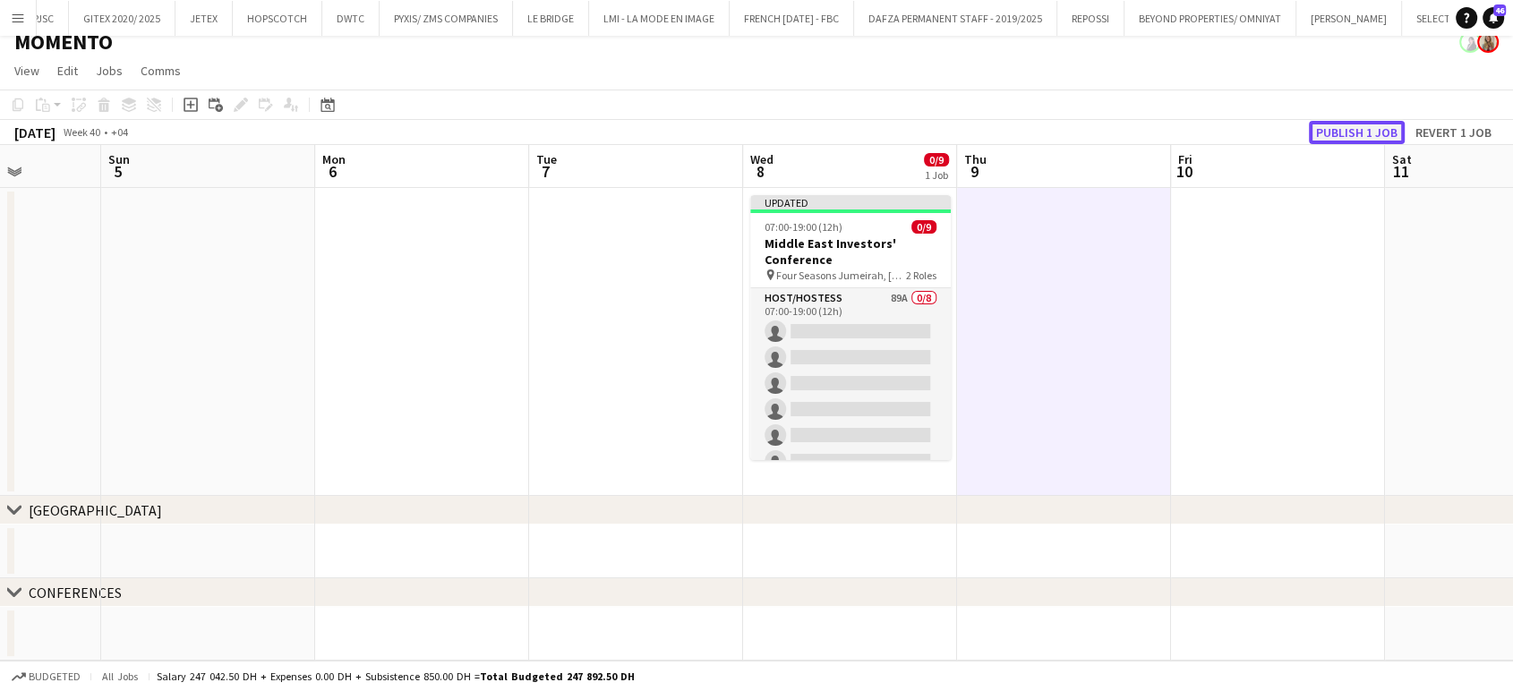
click at [1359, 128] on button "Publish 1 job" at bounding box center [1357, 132] width 96 height 23
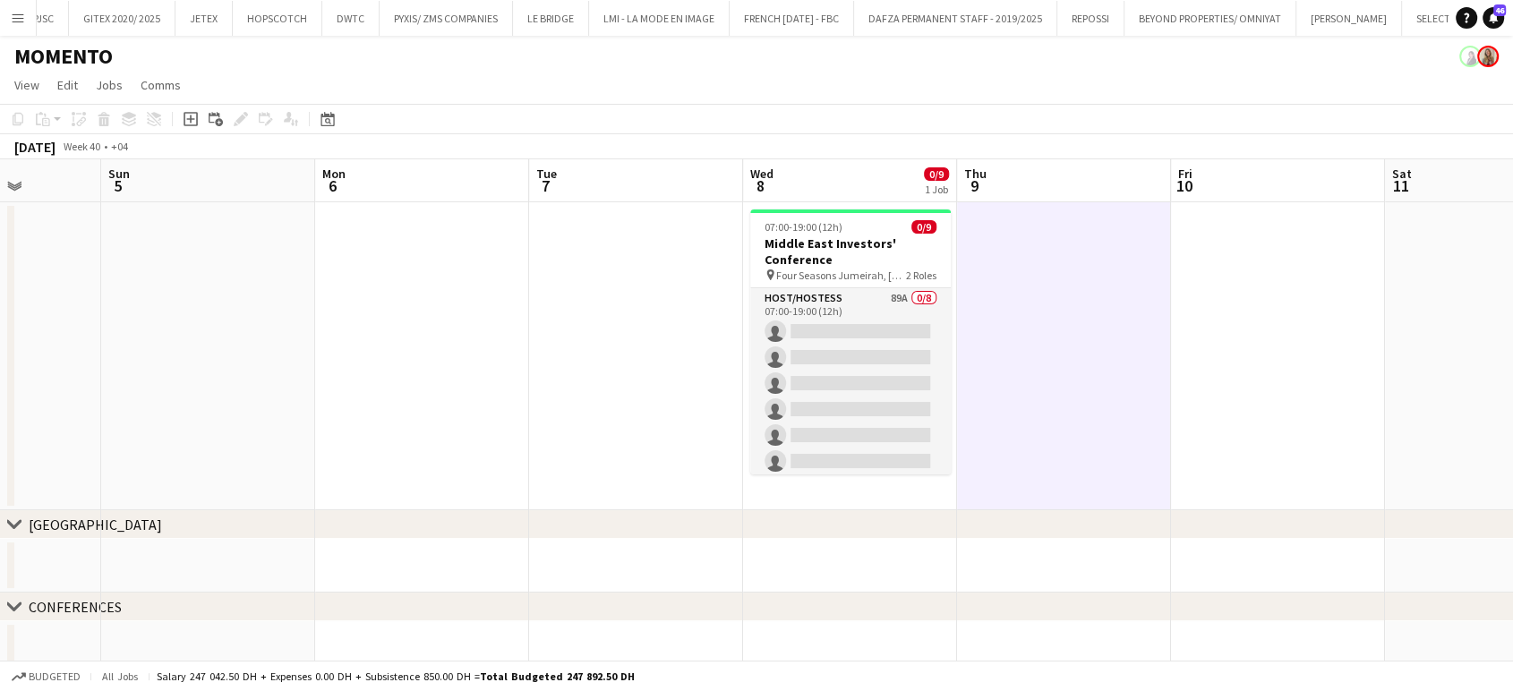
scroll to position [14, 0]
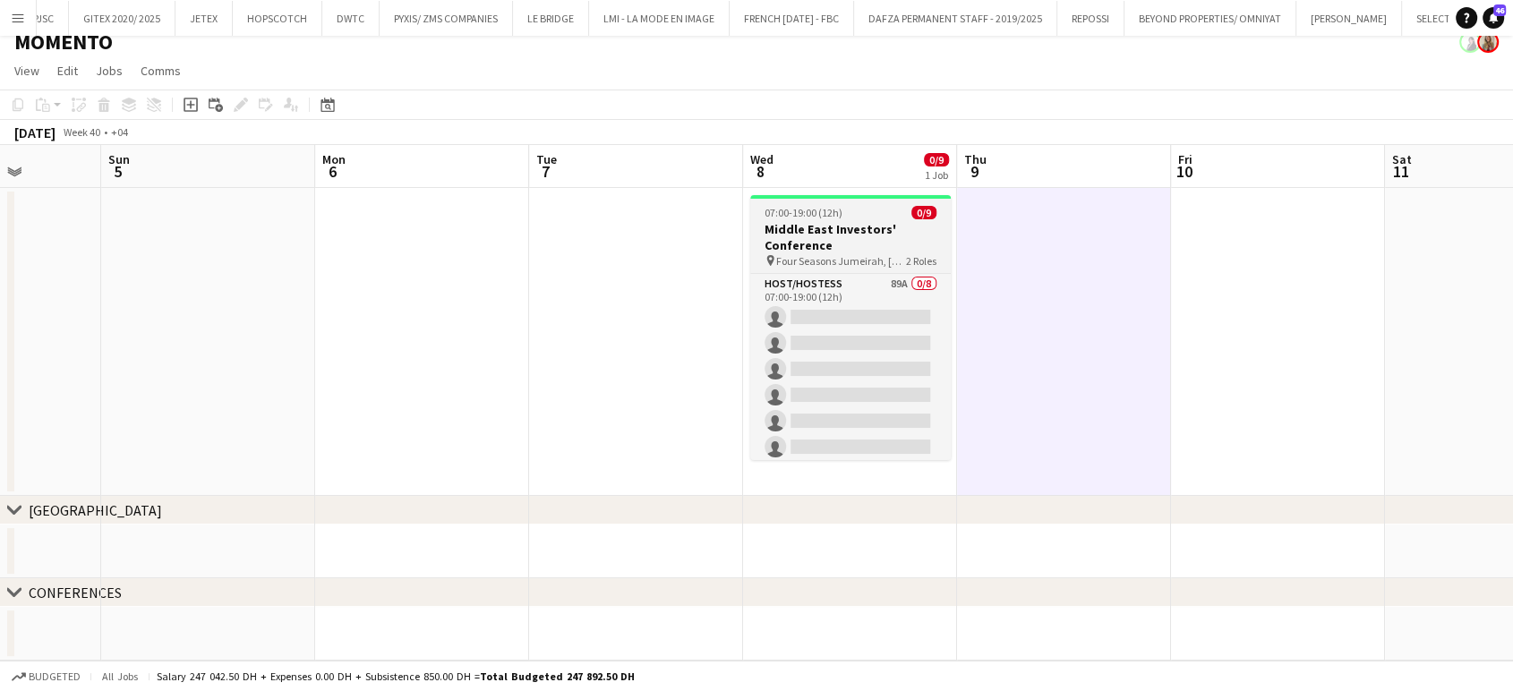
click at [870, 235] on h3 "Middle East Investors' Conference" at bounding box center [850, 237] width 201 height 32
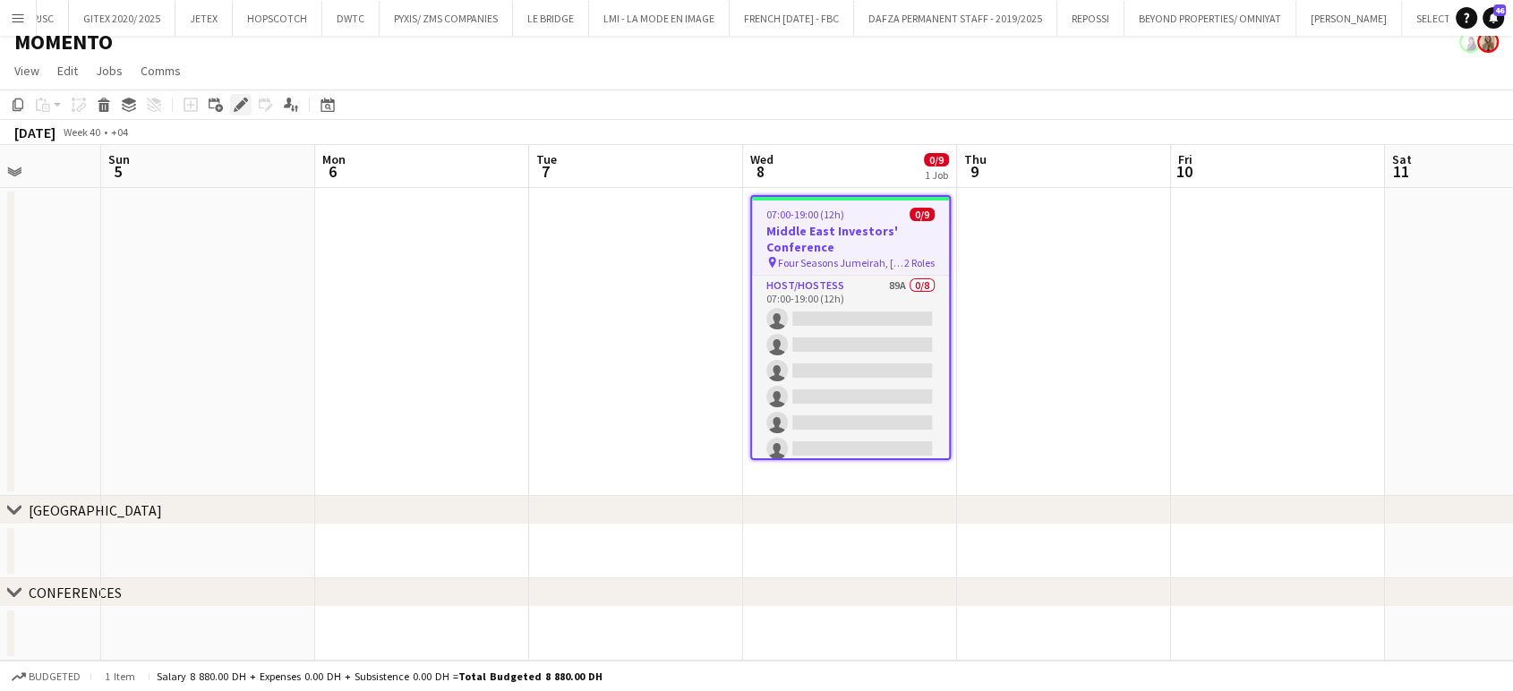
click at [242, 106] on icon "Edit" at bounding box center [241, 105] width 14 height 14
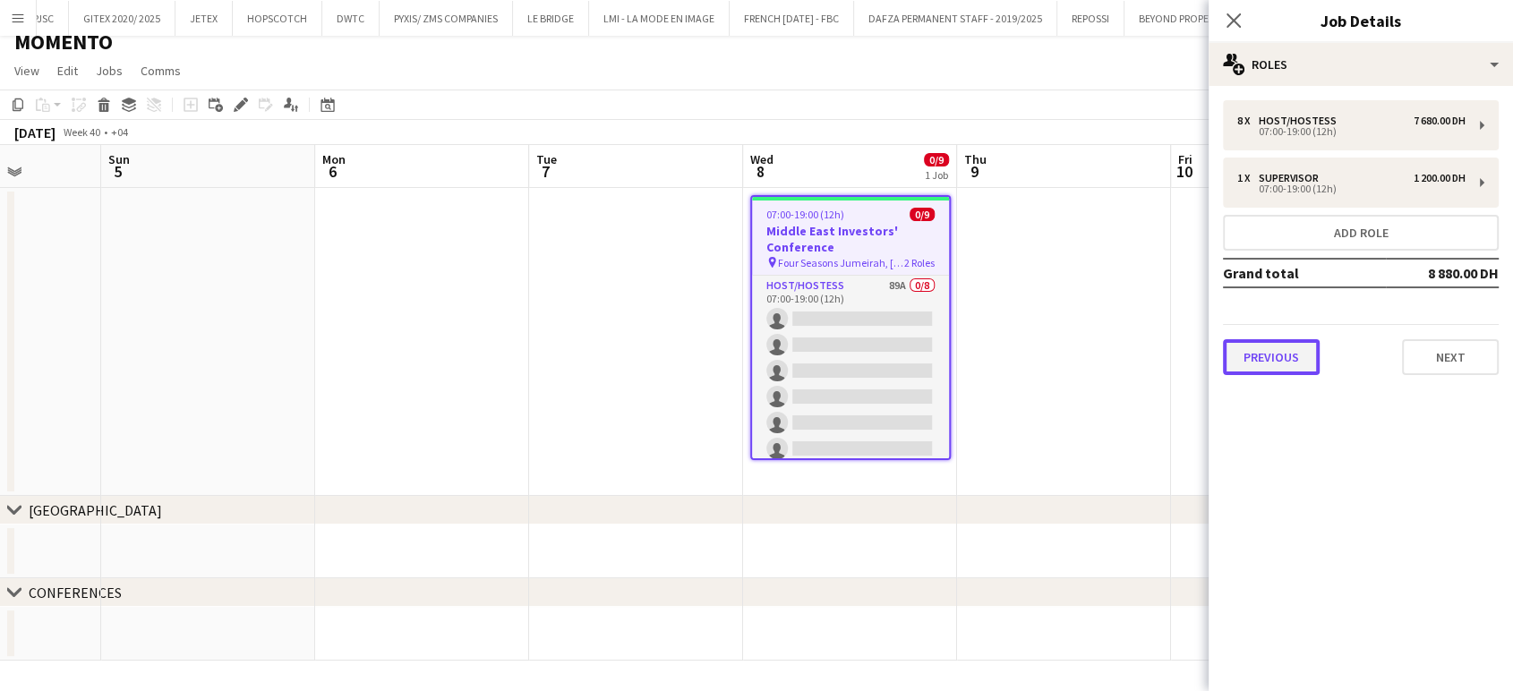
click at [1243, 356] on button "Previous" at bounding box center [1271, 357] width 97 height 36
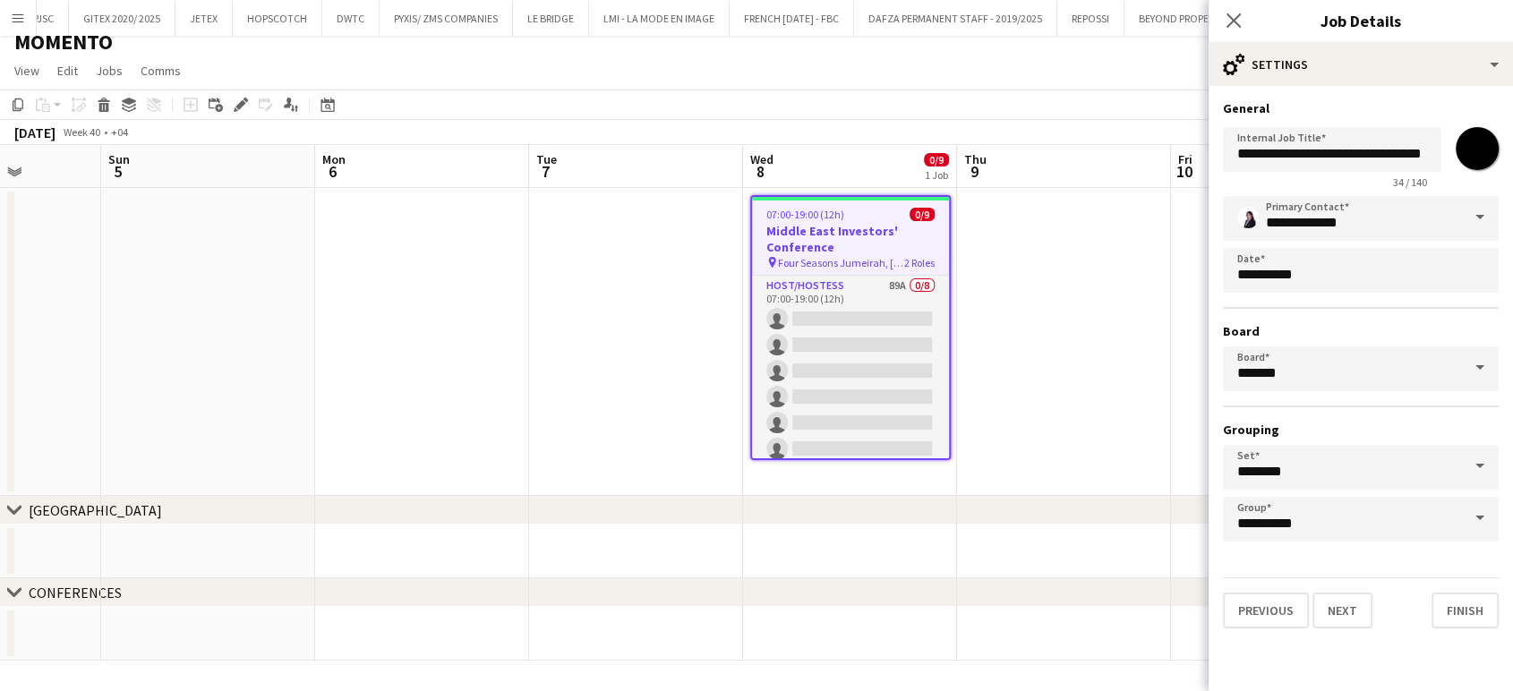
click at [1484, 510] on span at bounding box center [1481, 518] width 38 height 43
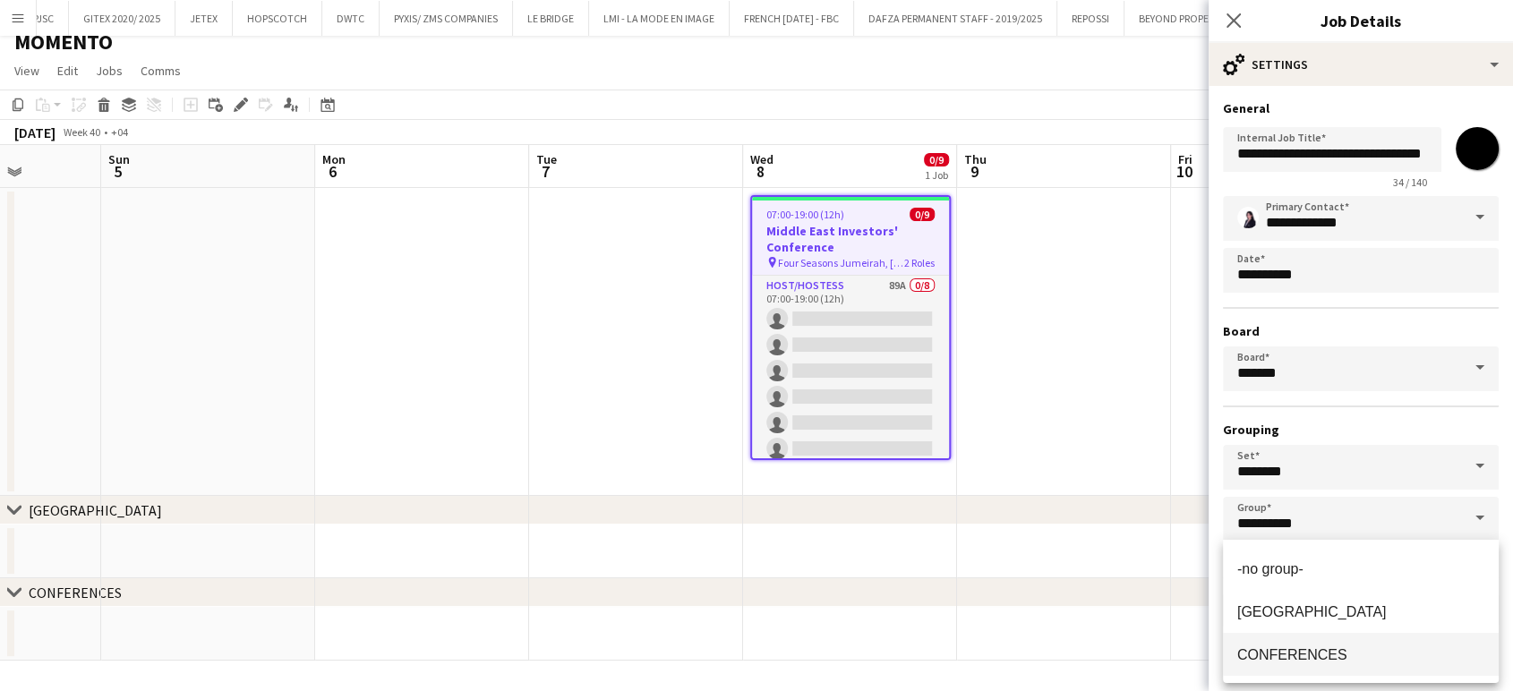
click at [1322, 650] on span "CONFERENCES" at bounding box center [1293, 654] width 110 height 15
type input "**********"
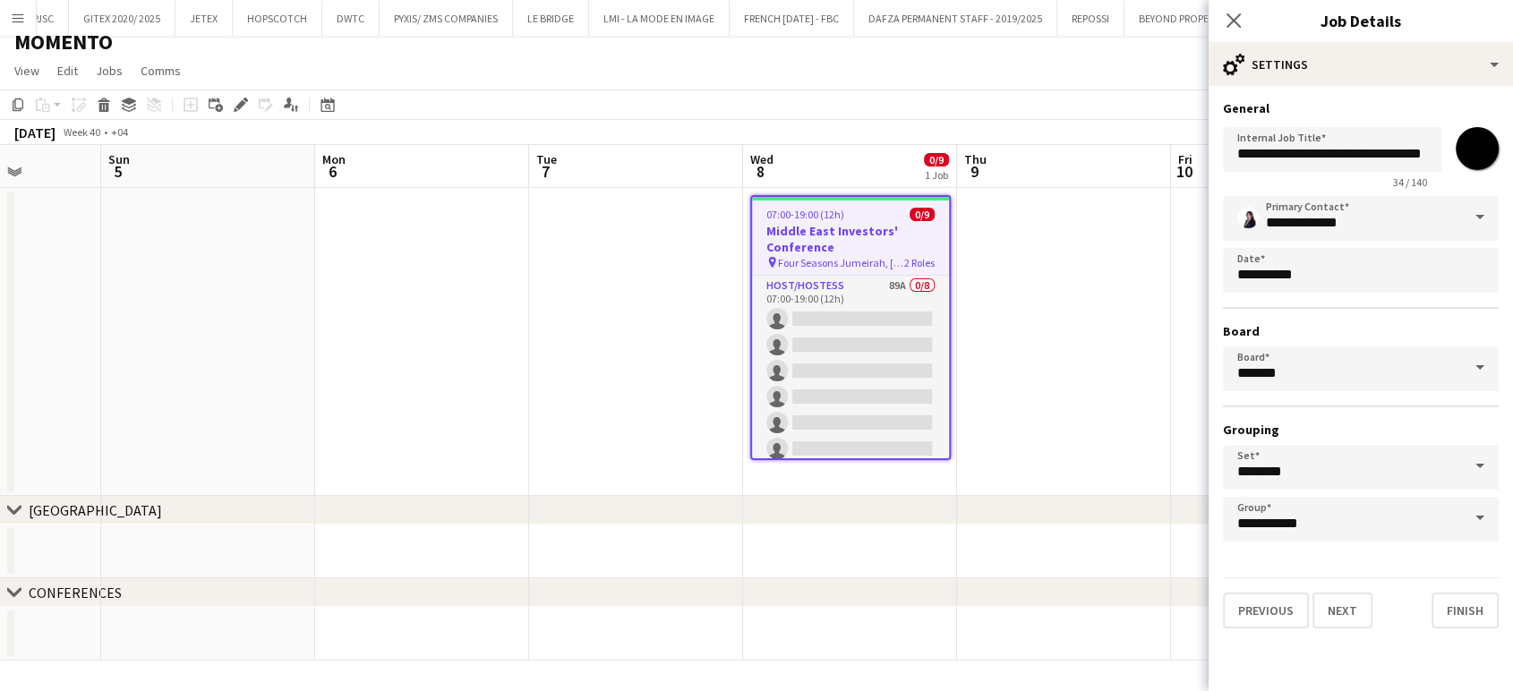
click at [1108, 351] on app-date-cell at bounding box center [1064, 342] width 214 height 308
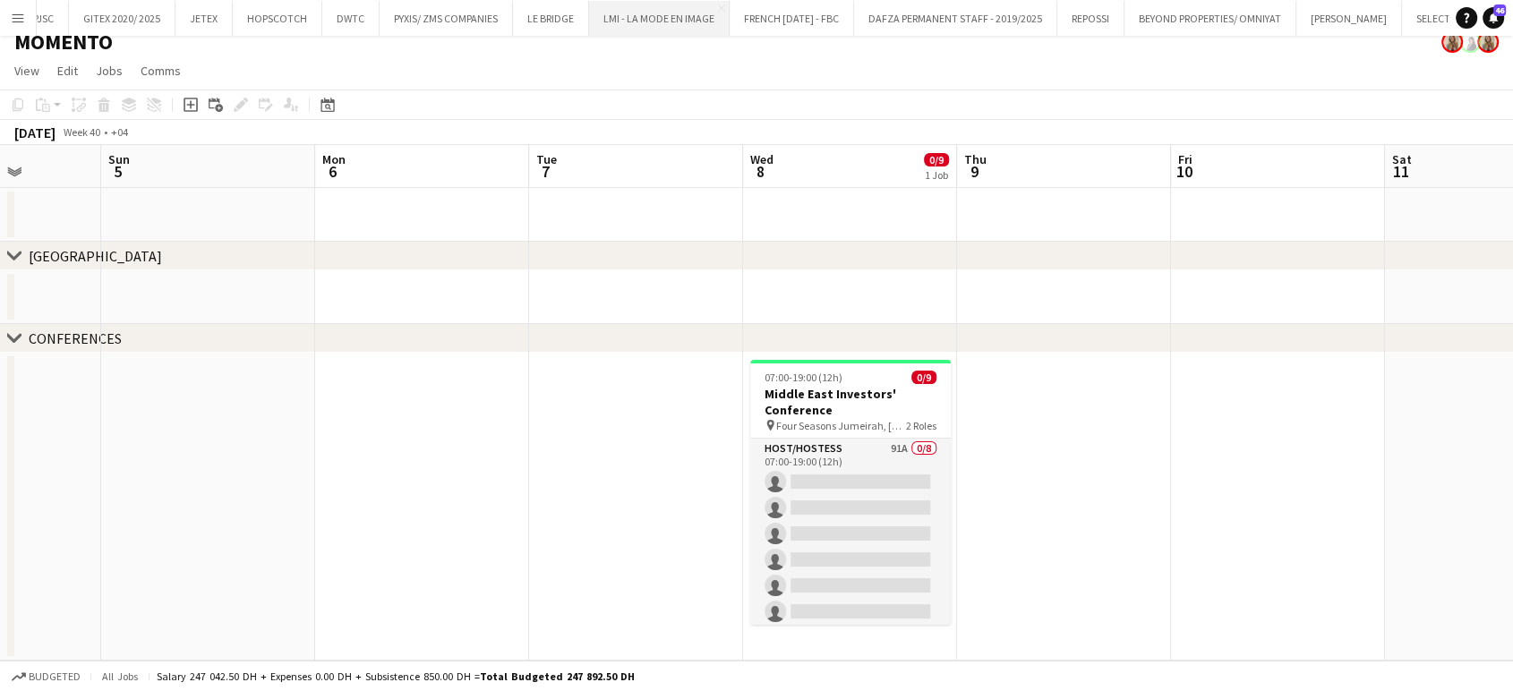
scroll to position [0, 0]
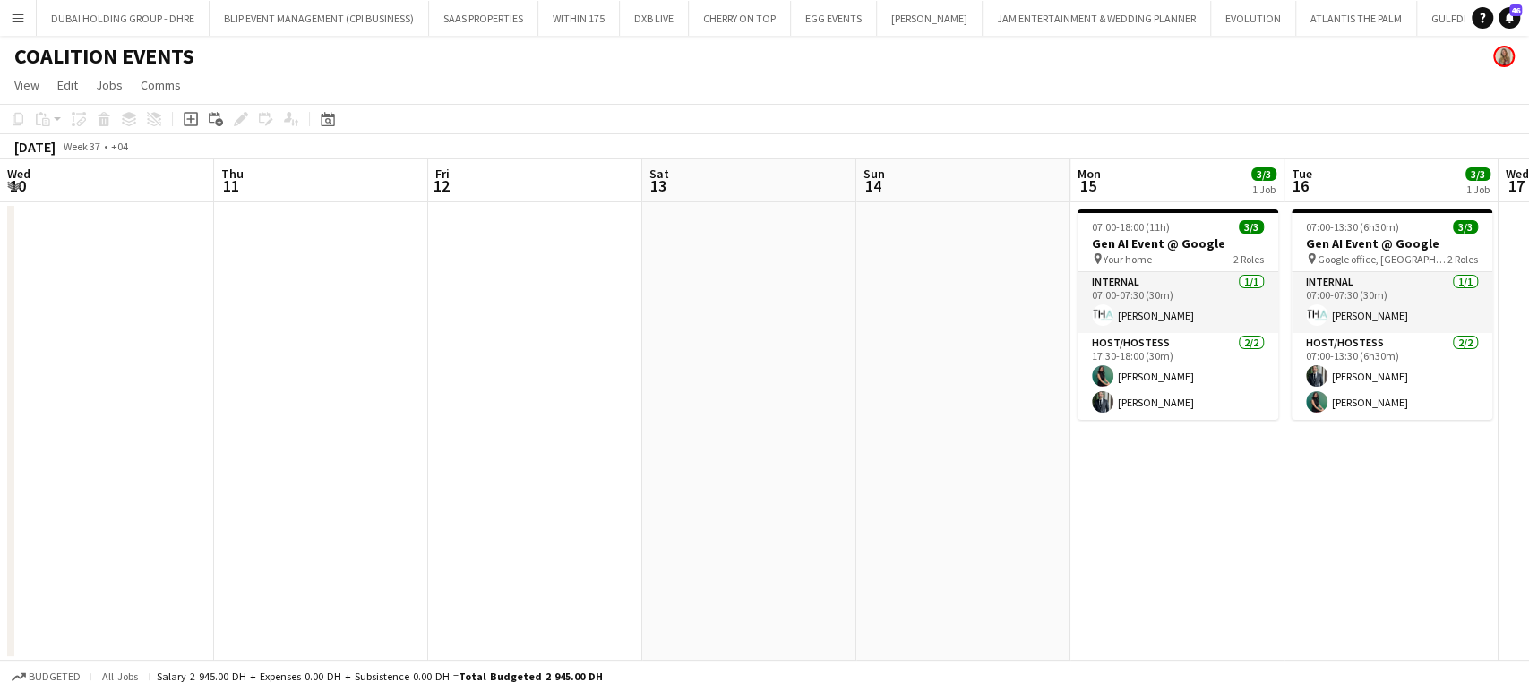
scroll to position [0, 651]
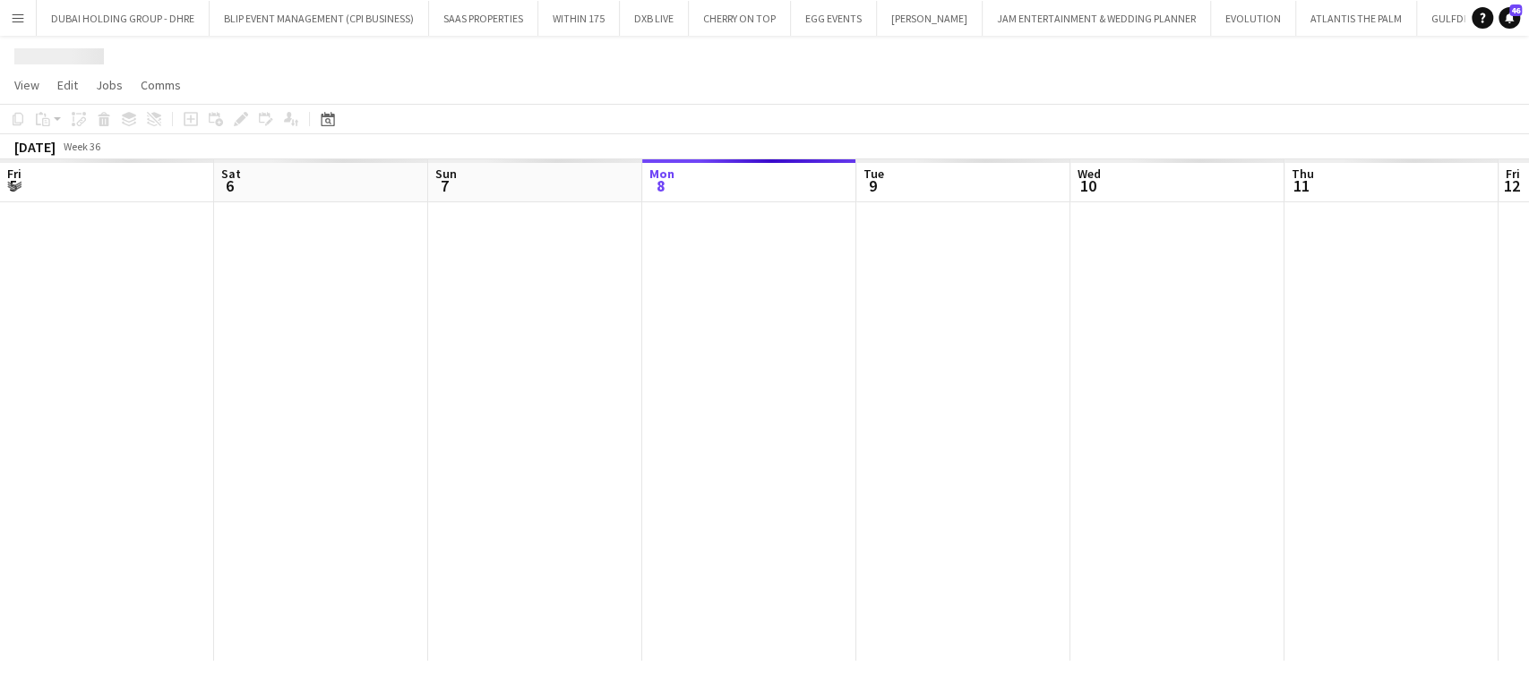
click at [13, 20] on app-icon "Menu" at bounding box center [18, 18] width 14 height 14
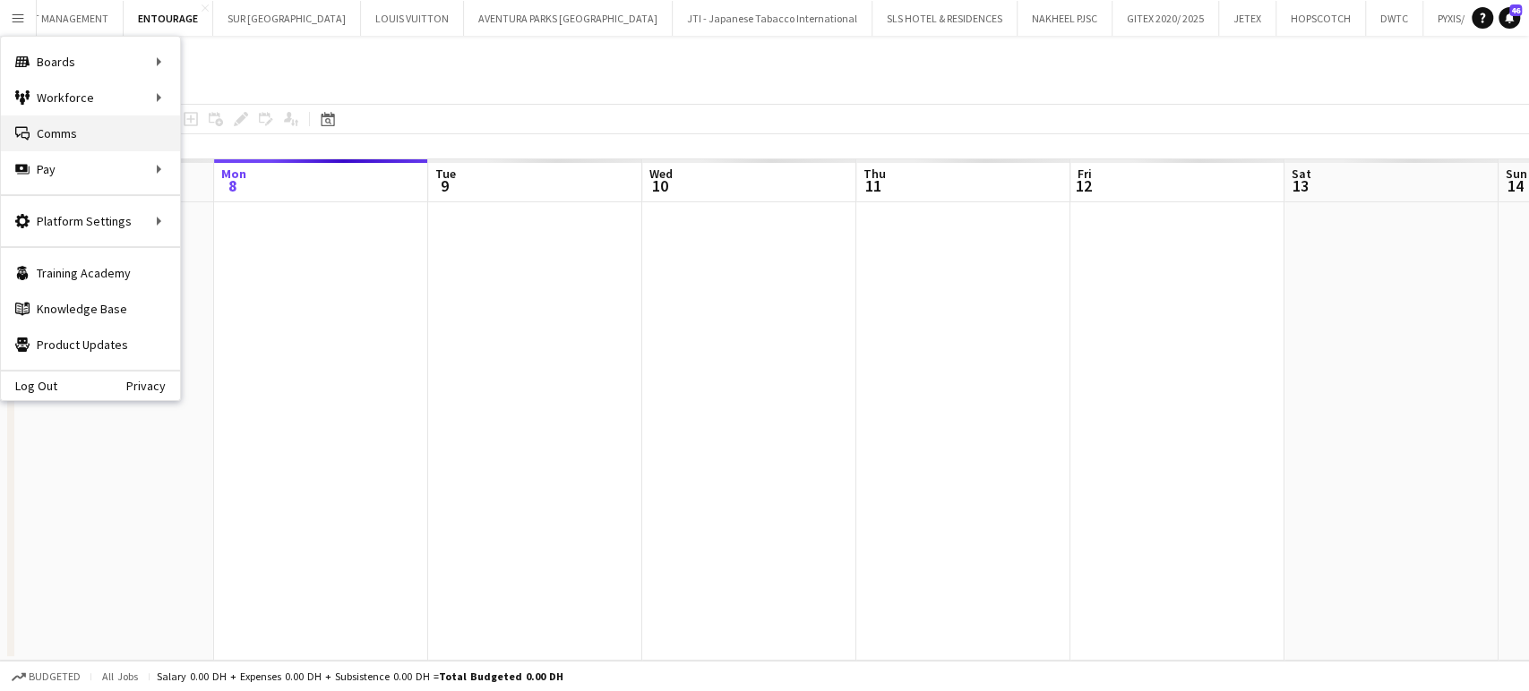
scroll to position [0, 3530]
click at [237, 99] on link "My Workforce" at bounding box center [270, 98] width 179 height 36
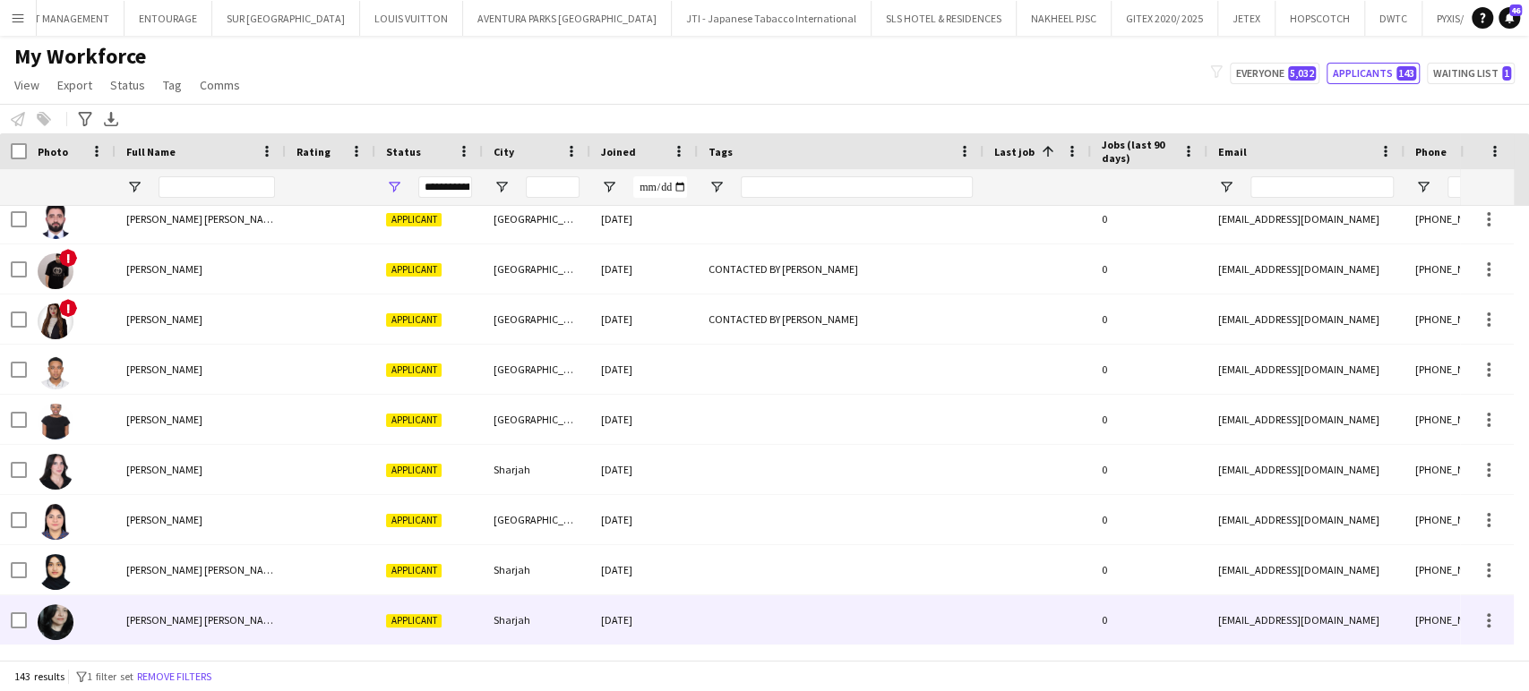
click at [158, 622] on span "[PERSON_NAME] [PERSON_NAME]" at bounding box center [203, 619] width 154 height 13
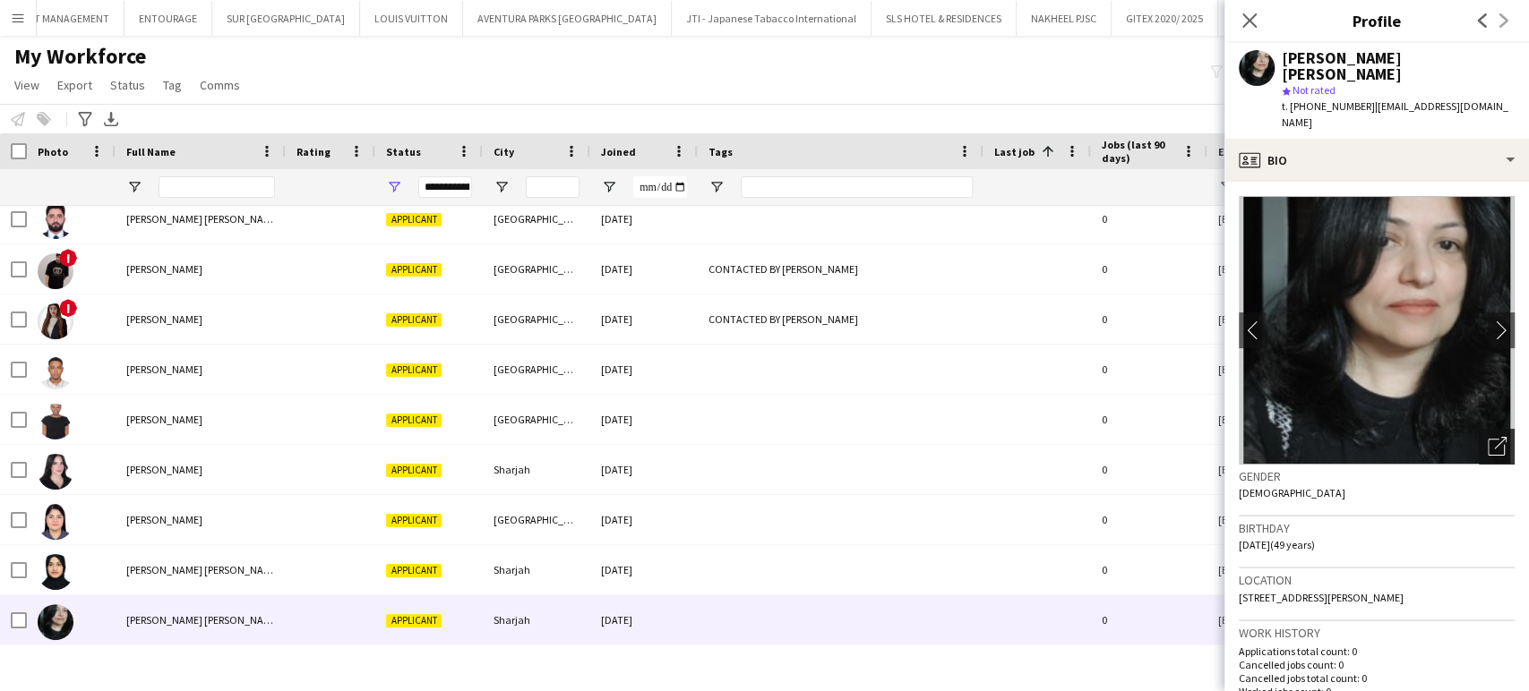
click at [1489, 437] on icon "Open photos pop-in" at bounding box center [1496, 446] width 19 height 19
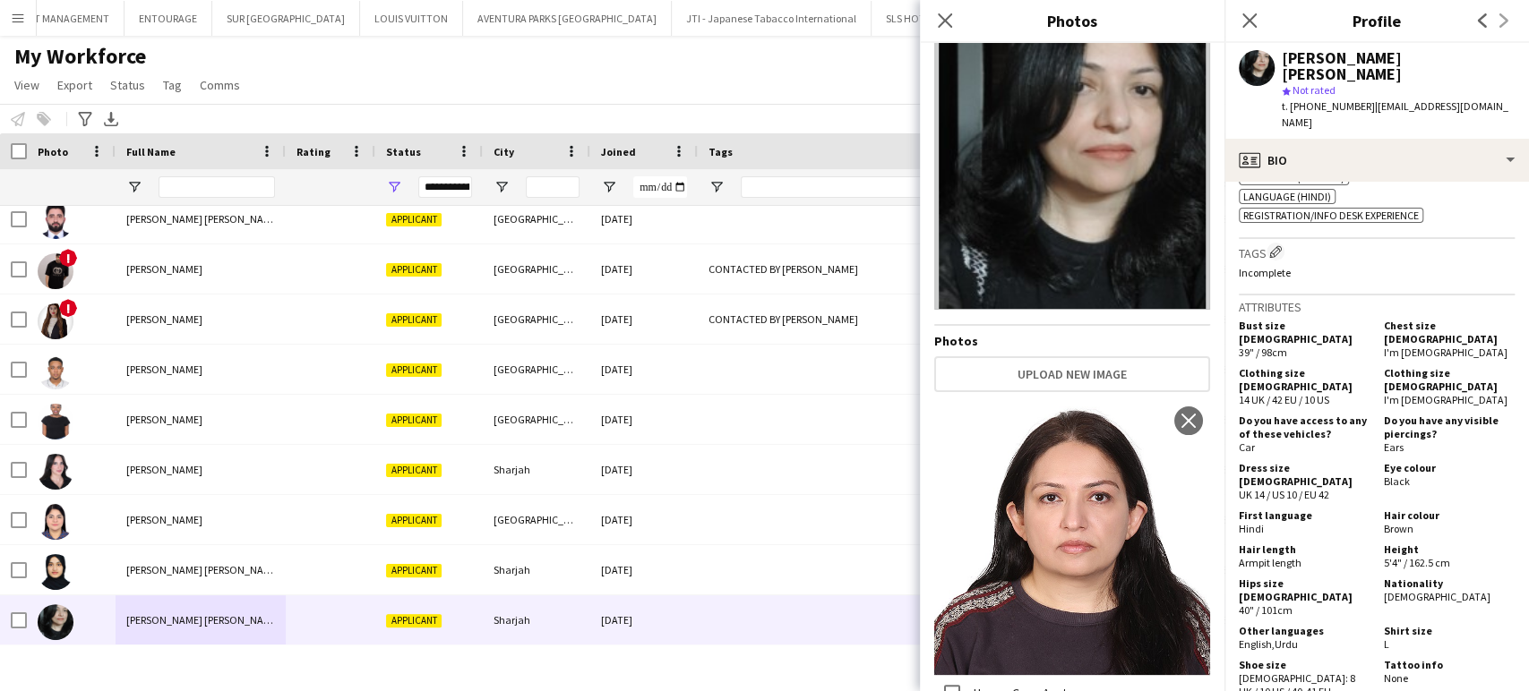
click at [692, 90] on div "My Workforce View Views Default view New view Update view Delete view Edit name…" at bounding box center [764, 73] width 1529 height 61
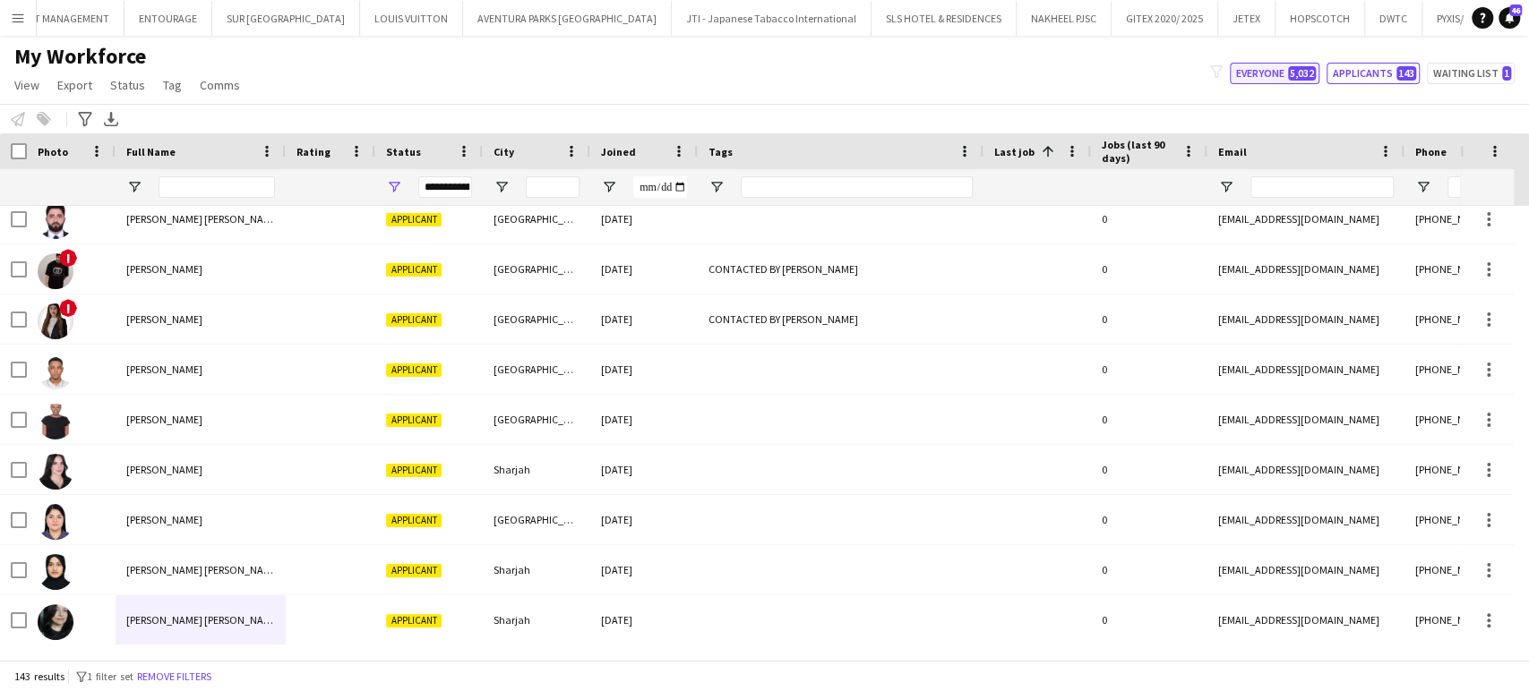
click at [1261, 80] on button "Everyone 5,032" at bounding box center [1275, 73] width 90 height 21
type input "**********"
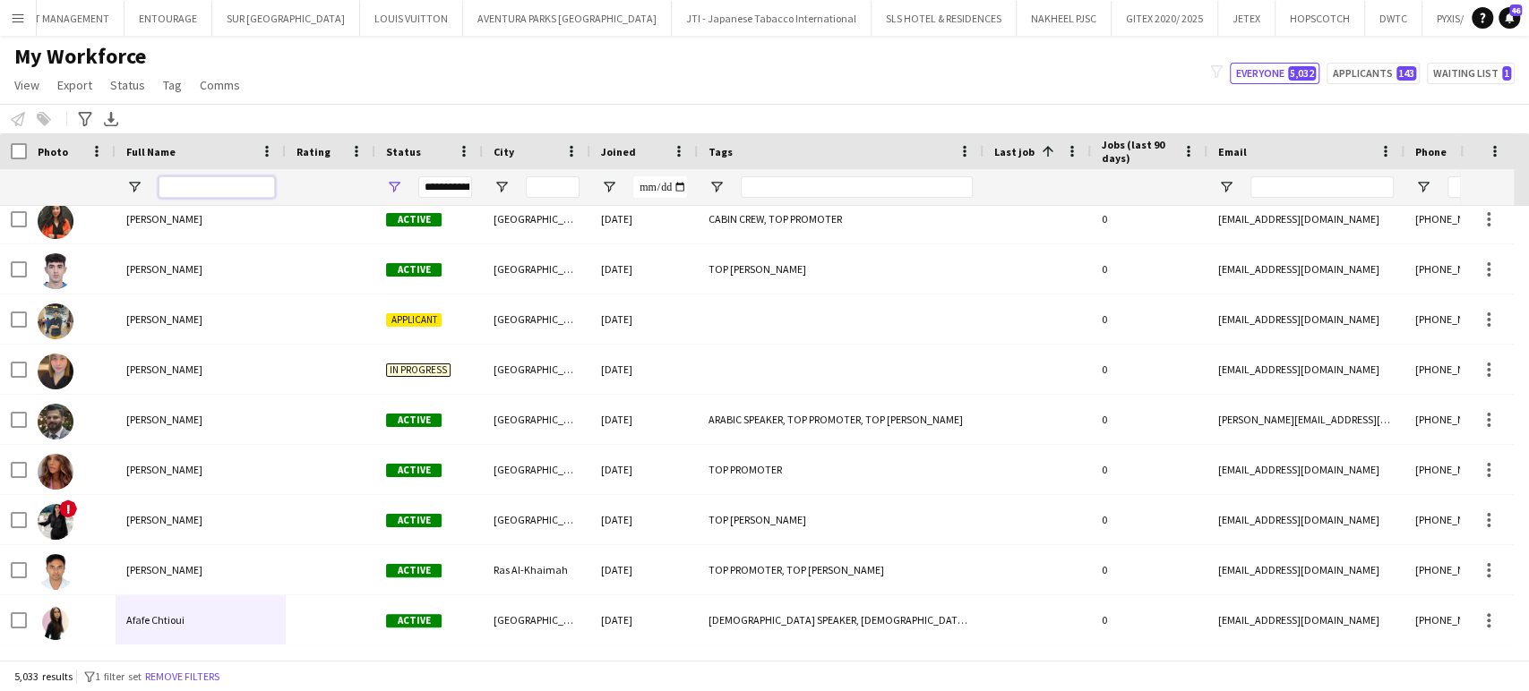
click at [201, 196] on input "Full Name Filter Input" at bounding box center [217, 186] width 116 height 21
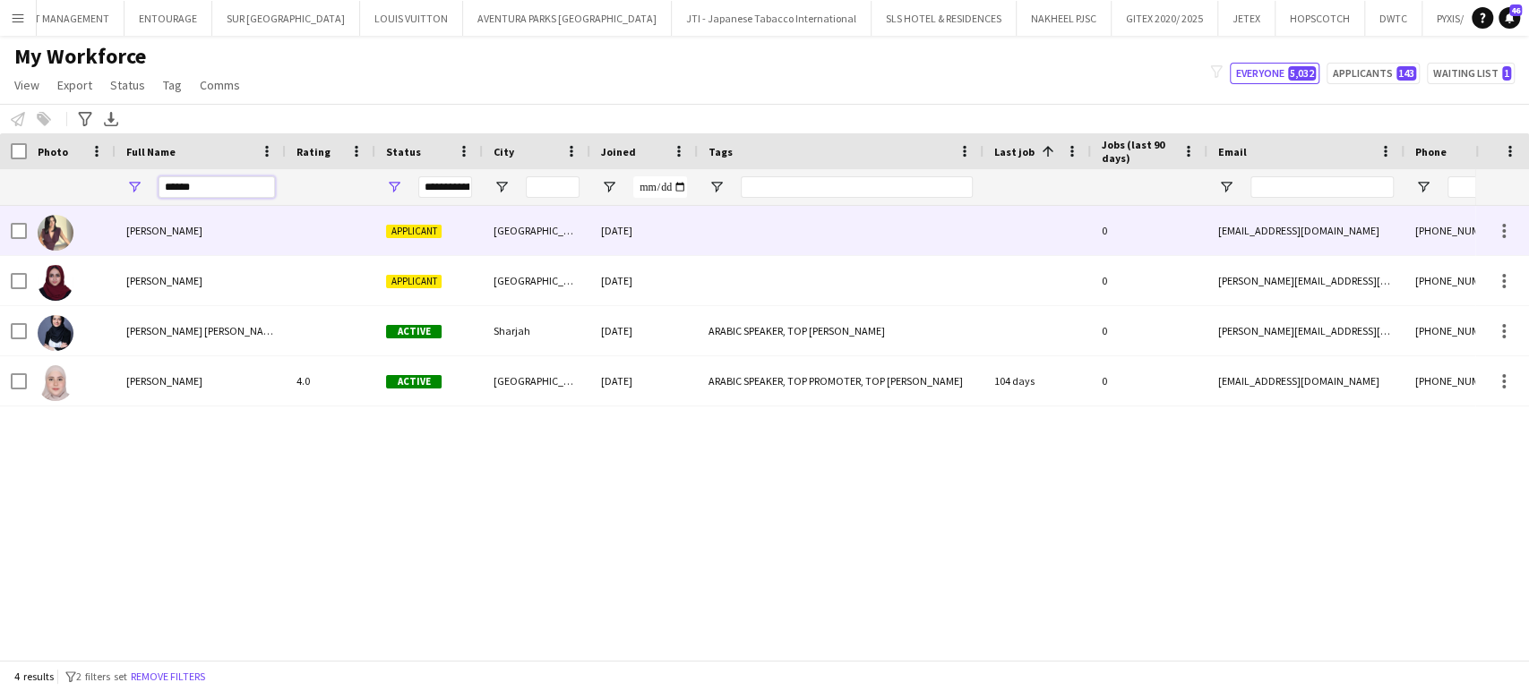
type input "******"
click at [159, 232] on span "[PERSON_NAME]" at bounding box center [164, 230] width 76 height 13
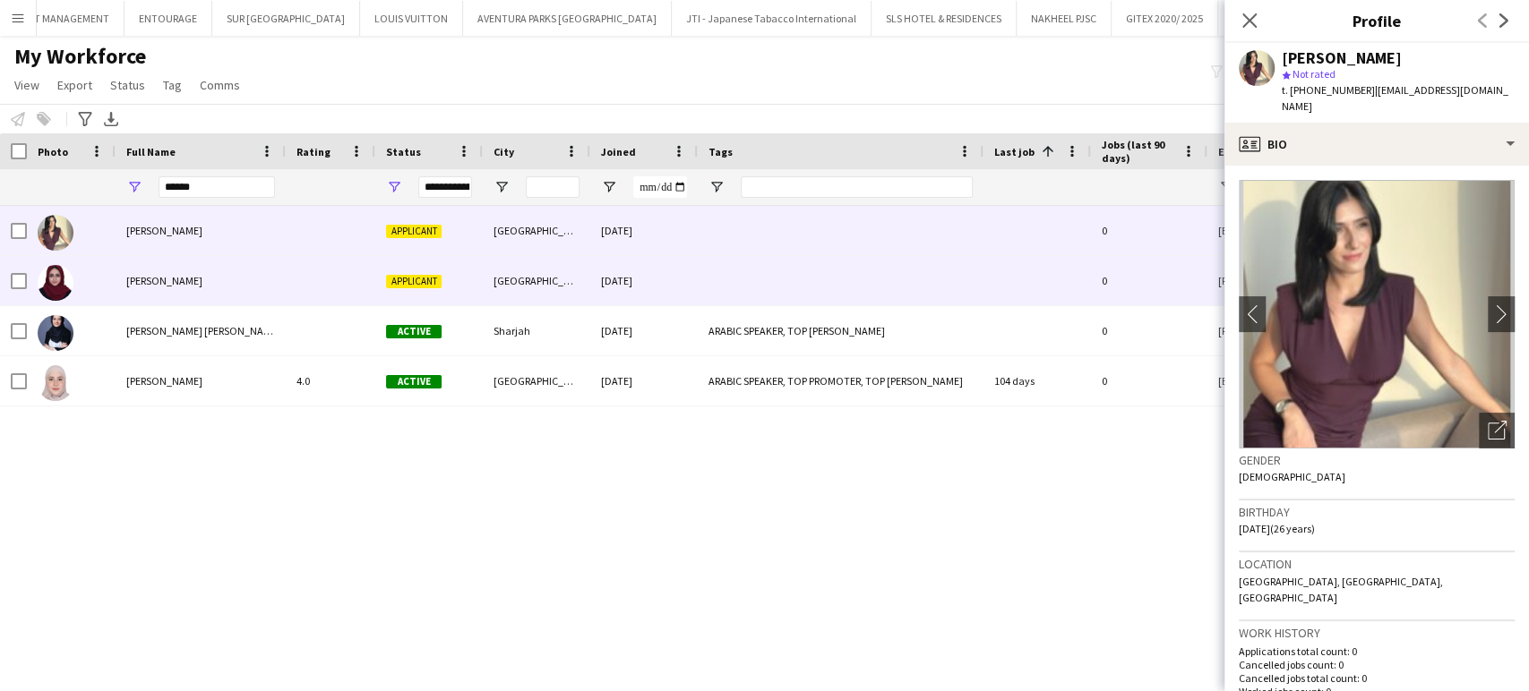
click at [208, 292] on div "[PERSON_NAME]" at bounding box center [201, 280] width 170 height 49
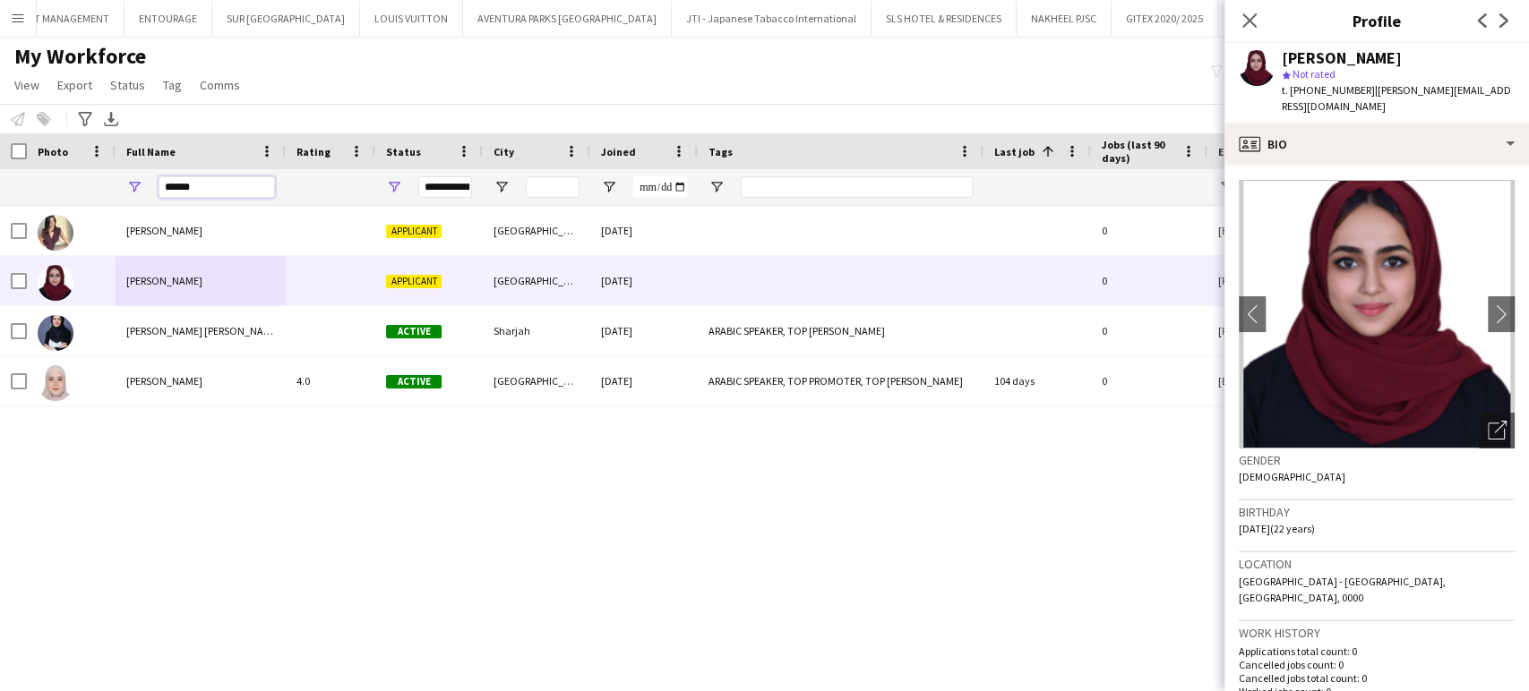
drag, startPoint x: 184, startPoint y: 194, endPoint x: 99, endPoint y: 196, distance: 86.0
click at [99, 196] on div "**********" at bounding box center [1225, 187] width 2450 height 36
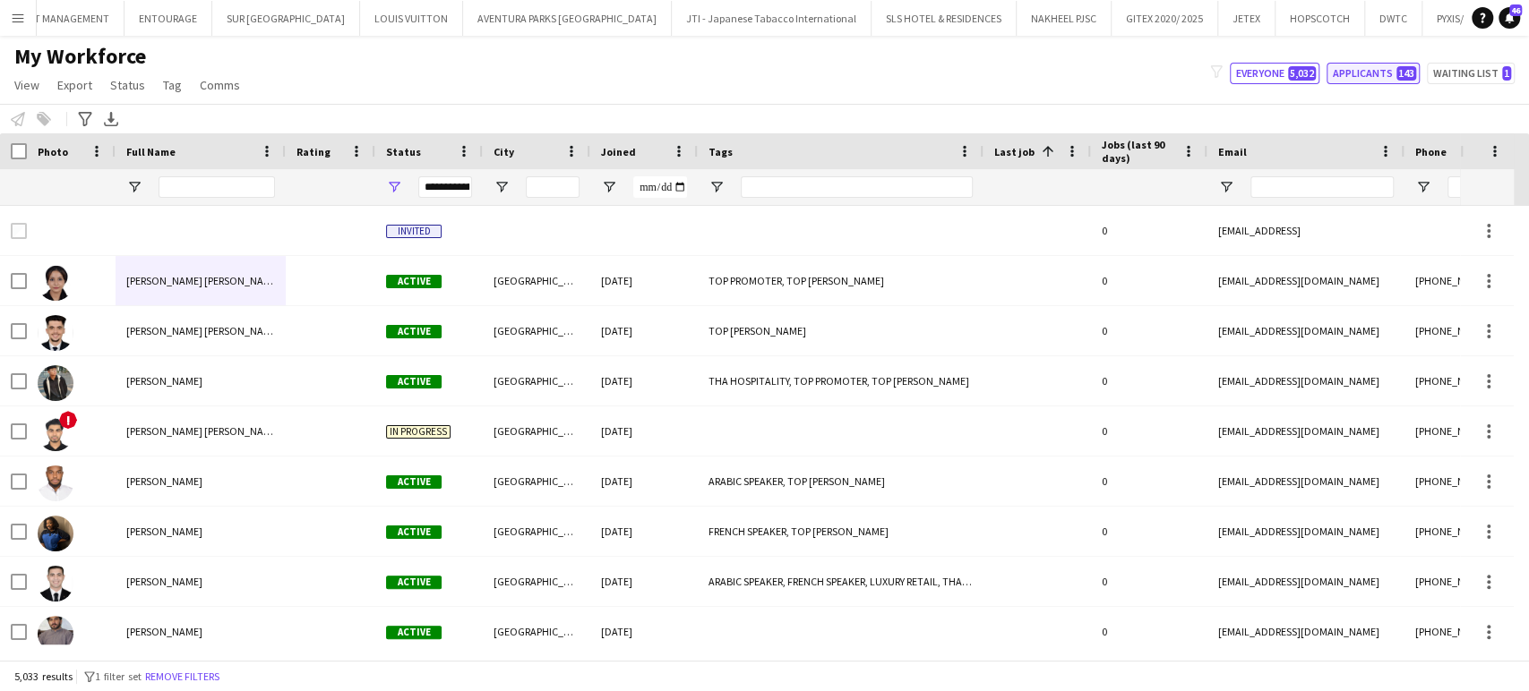
click at [1383, 72] on button "Applicants 143" at bounding box center [1372, 73] width 93 height 21
type input "**********"
